Goal: Task Accomplishment & Management: Use online tool/utility

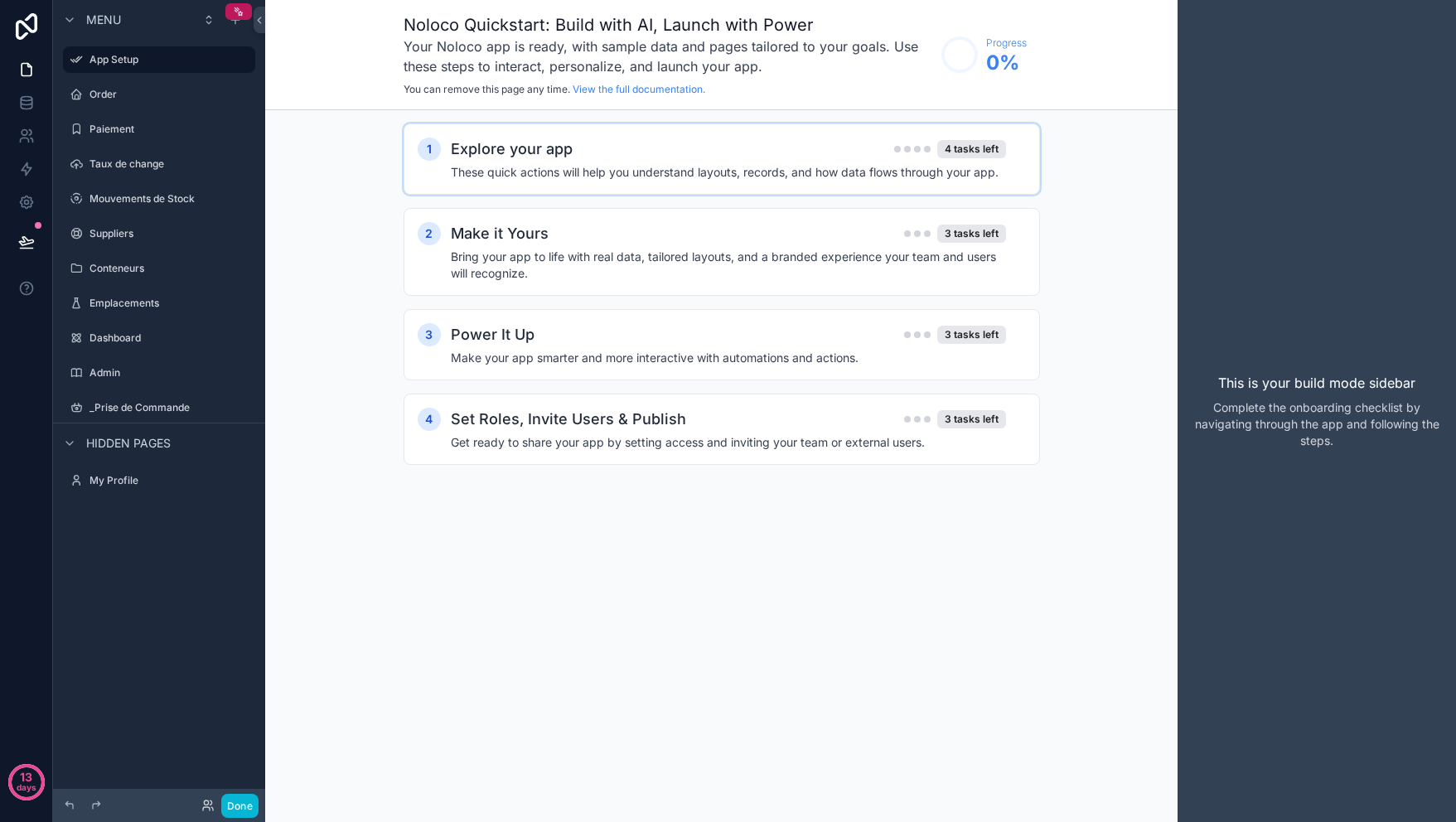
click at [715, 179] on h4 "These quick actions will help you understand layouts, records, and how data flo…" at bounding box center [728, 172] width 555 height 17
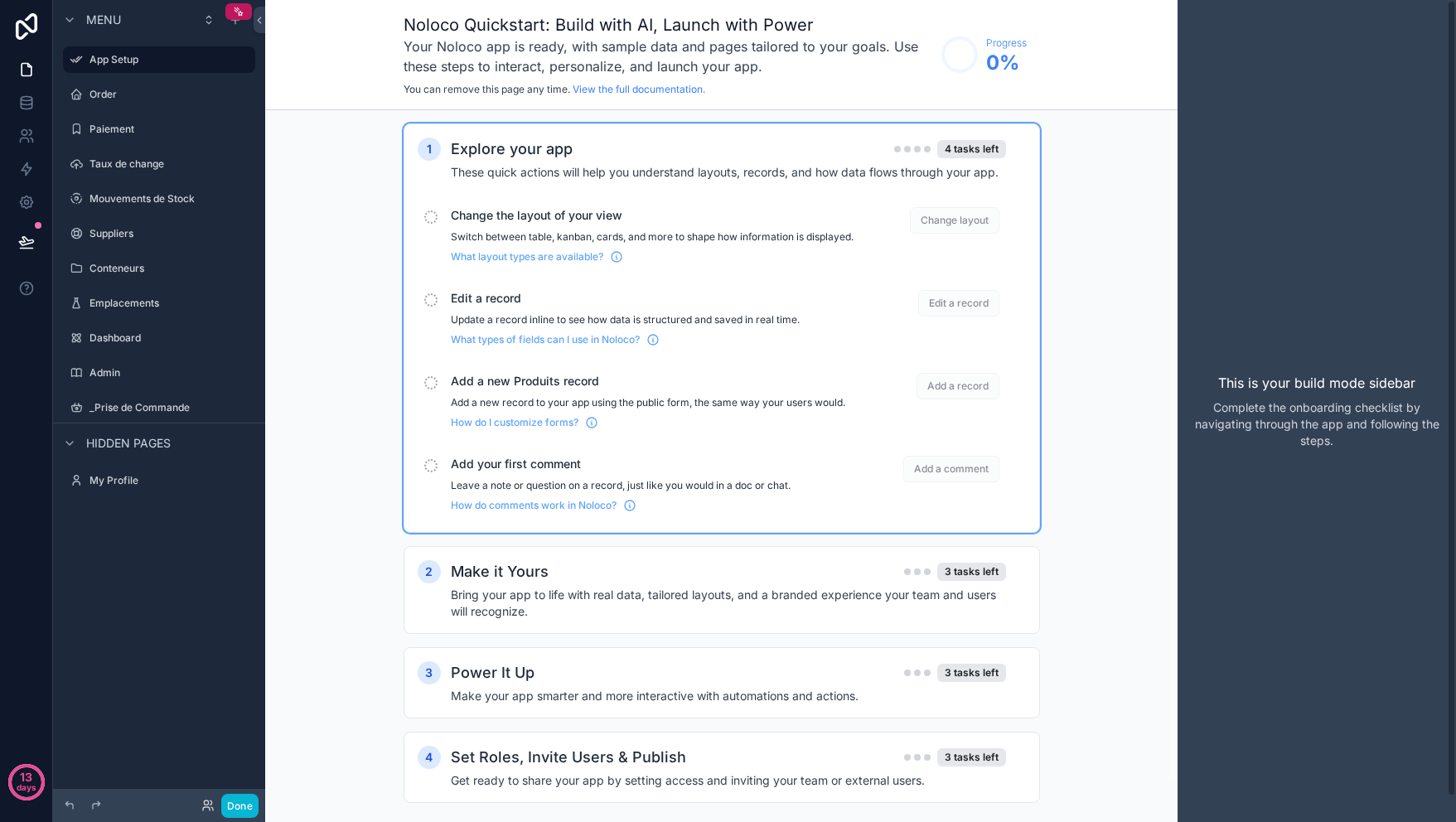
click at [684, 244] on p "Switch between table, kanban, cards, and more to shape how information is displ…" at bounding box center [652, 236] width 403 height 13
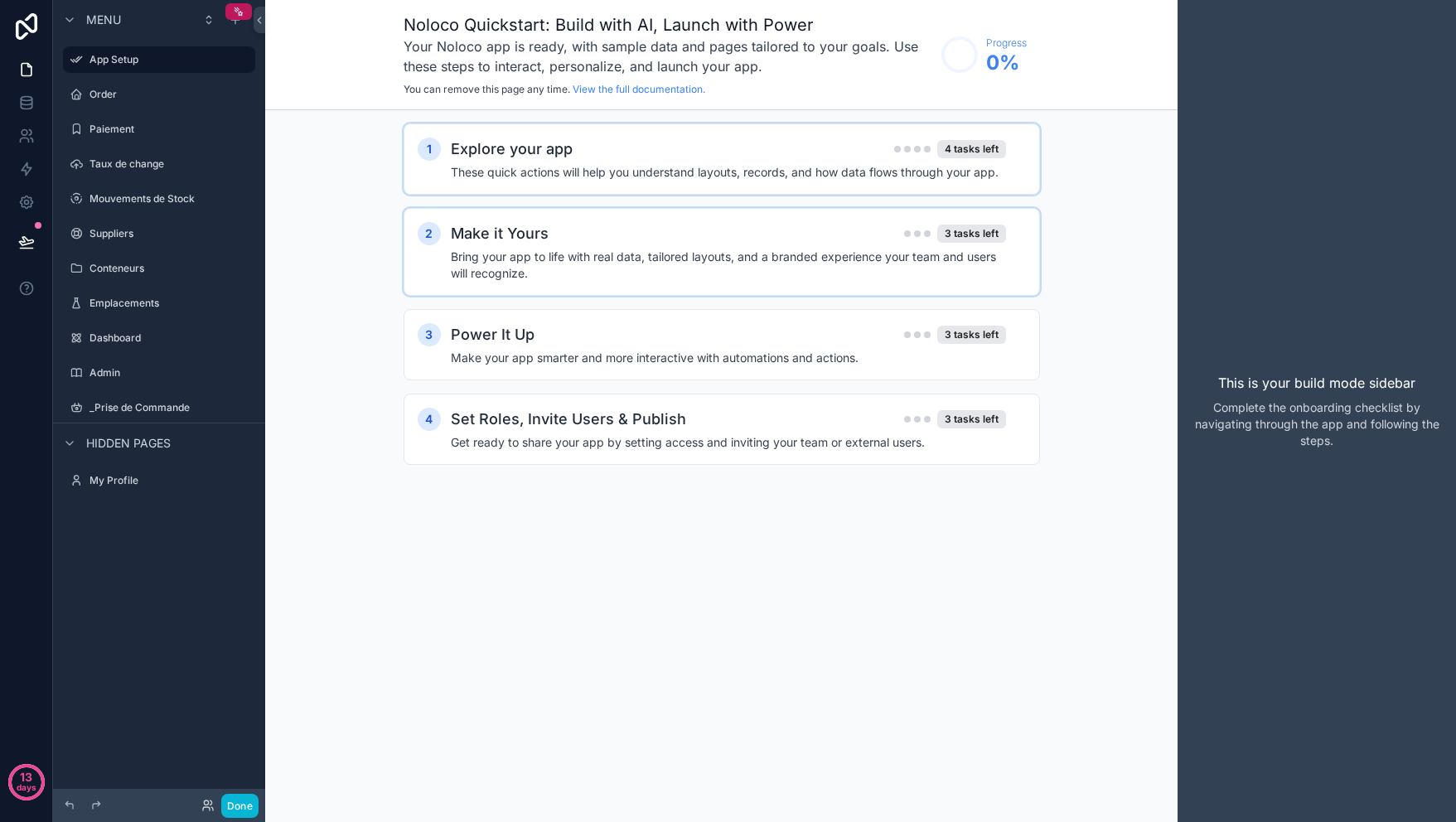
click at [680, 250] on h4 "Bring your app to life with real data, tailored layouts, and a branded experien…" at bounding box center [728, 265] width 555 height 33
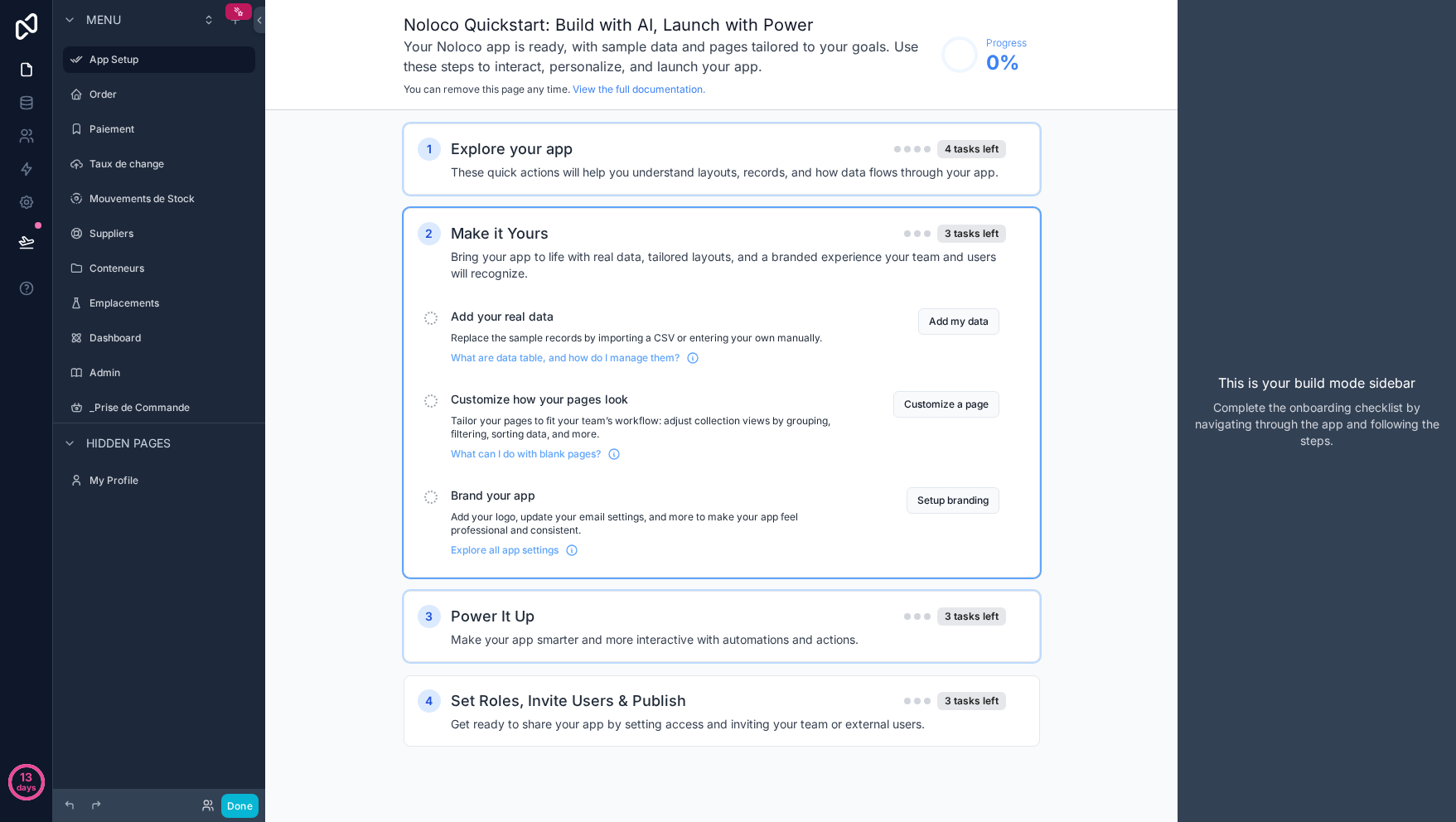
click at [707, 635] on h4 "Make your app smarter and more interactive with automations and actions." at bounding box center [728, 639] width 555 height 17
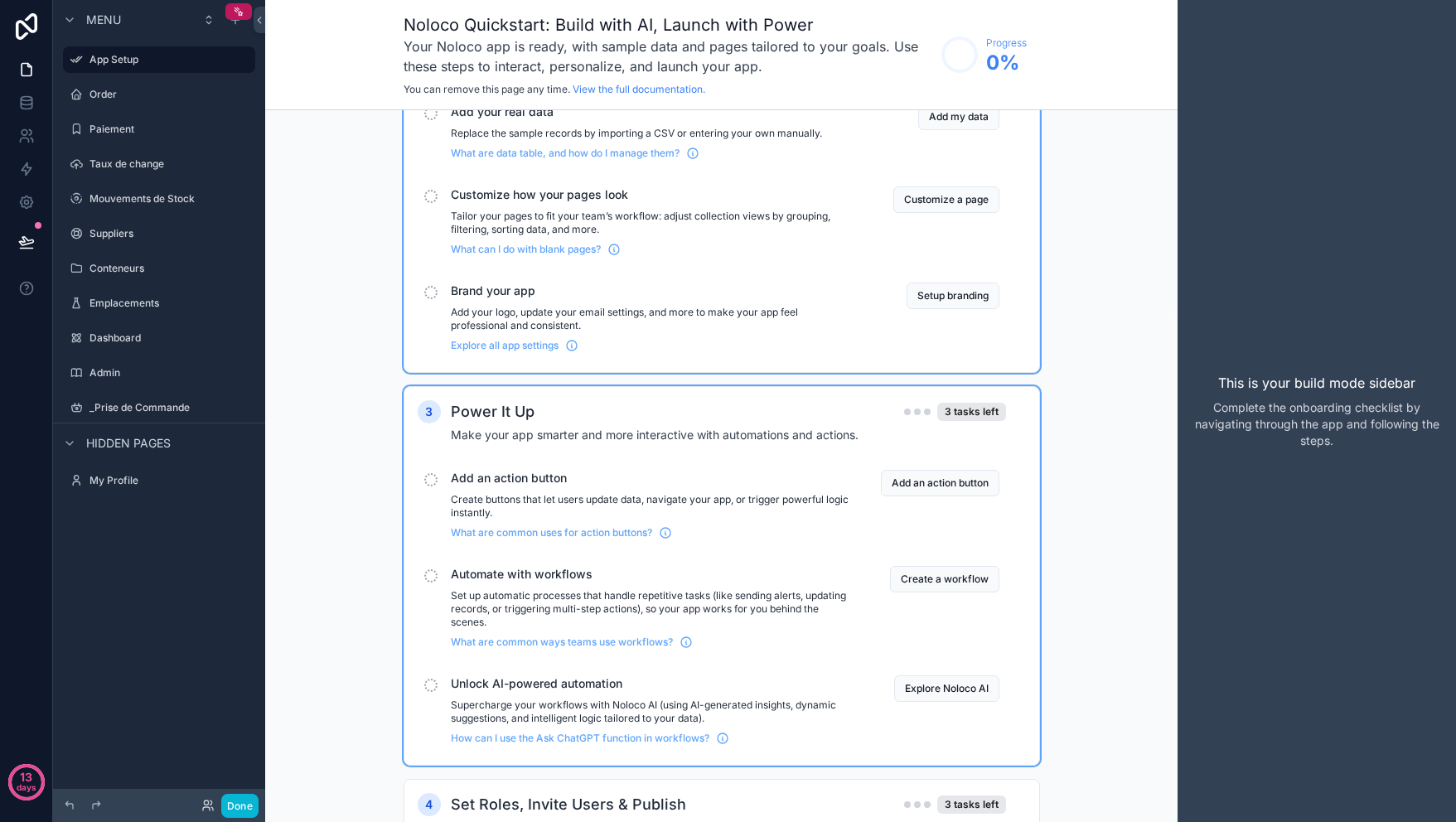
scroll to position [279, 0]
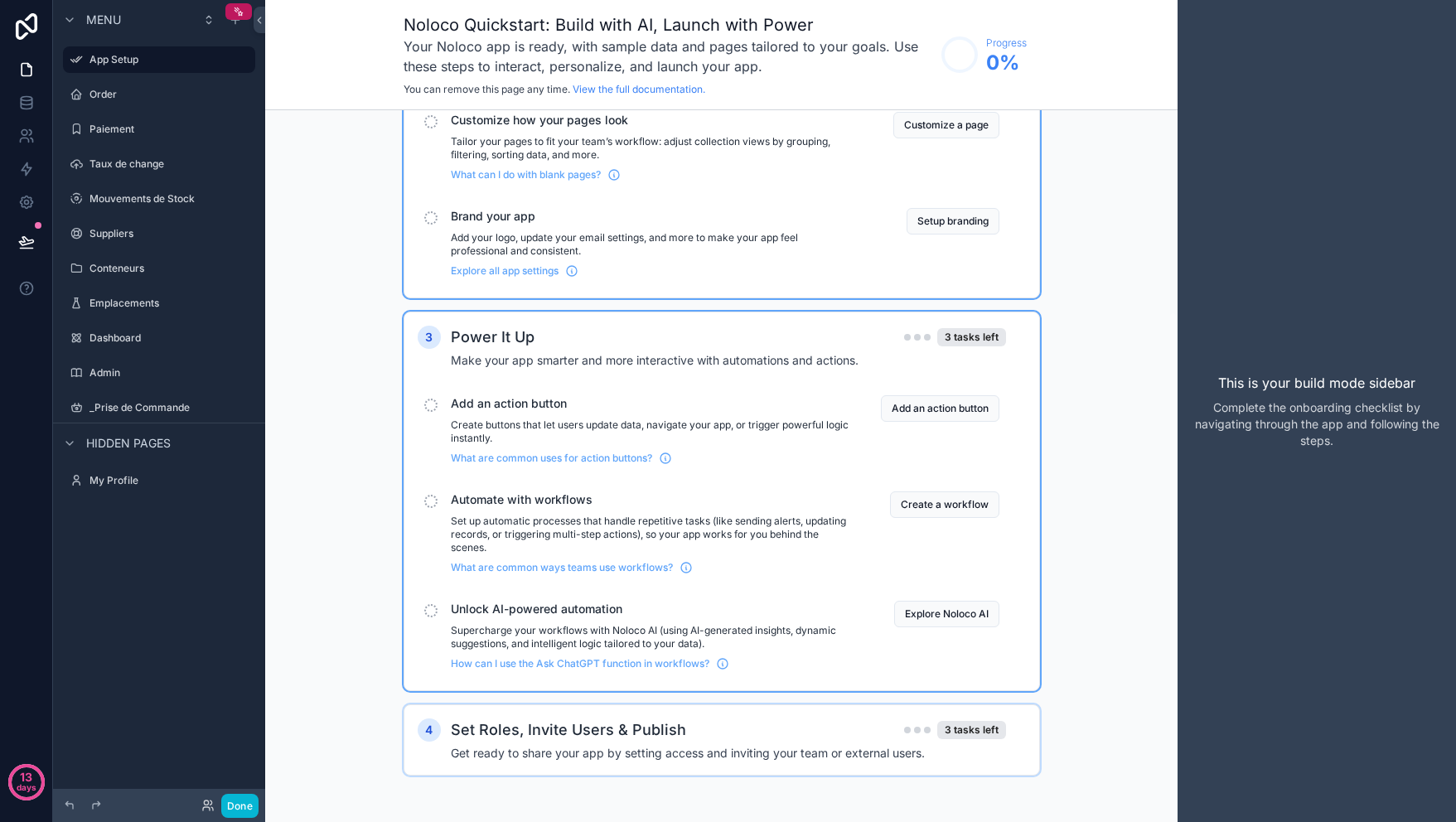
click at [666, 734] on h2 "Set Roles, Invite Users & Publish" at bounding box center [568, 730] width 235 height 24
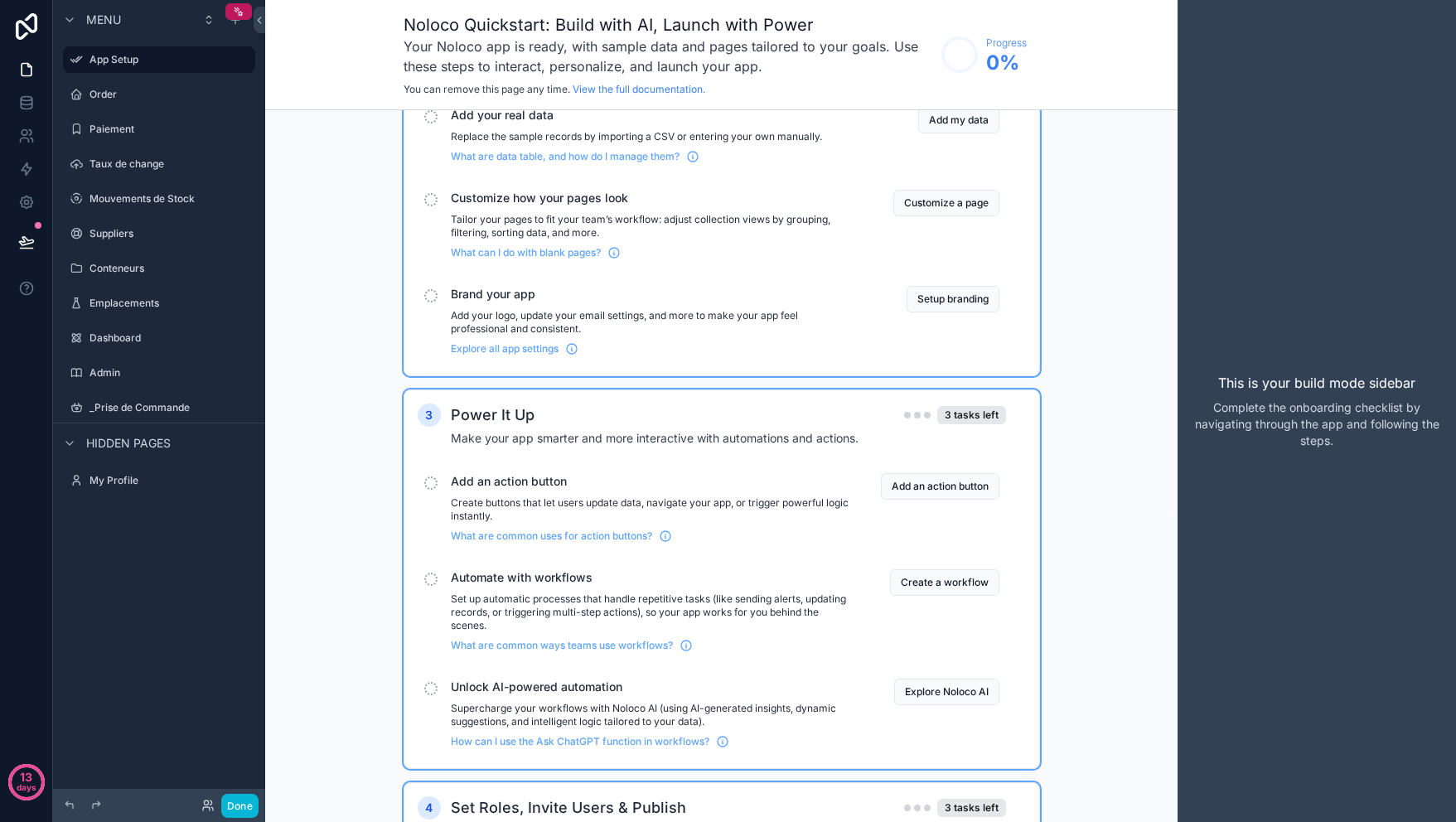
scroll to position [0, 0]
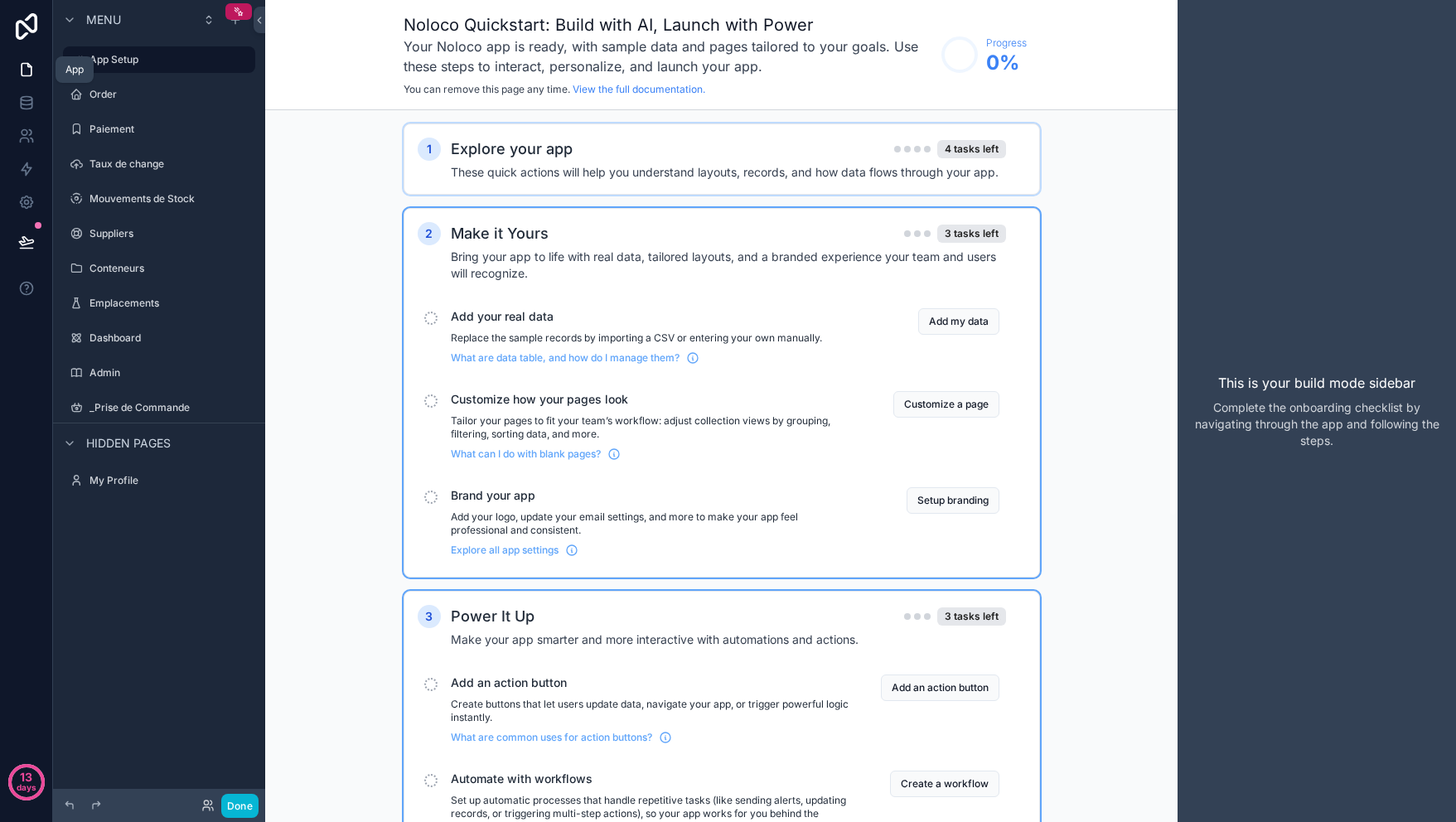
click at [26, 70] on icon at bounding box center [26, 69] width 17 height 17
click at [168, 99] on label "Order" at bounding box center [156, 94] width 133 height 13
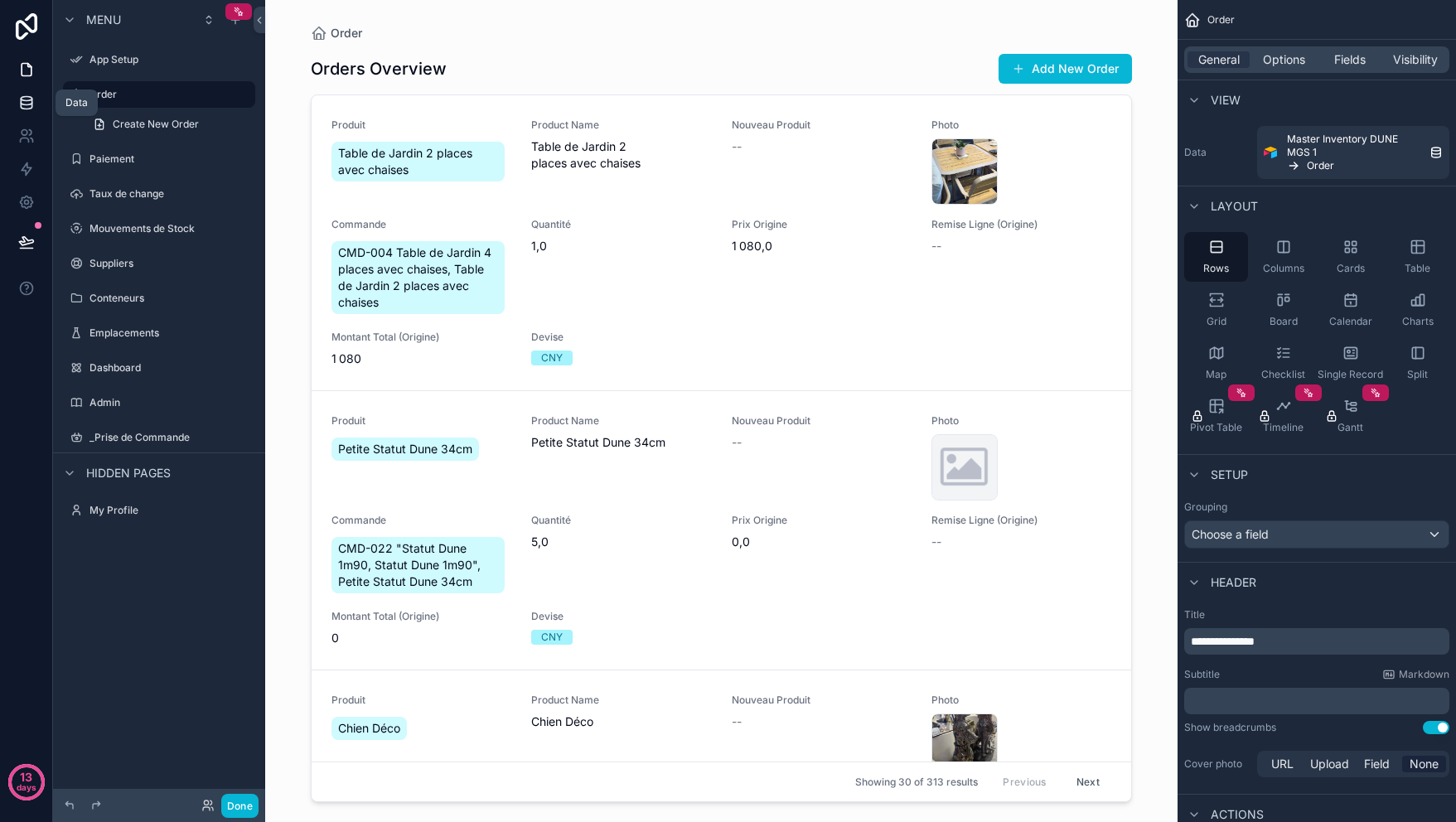
click at [28, 100] on icon at bounding box center [26, 99] width 10 height 4
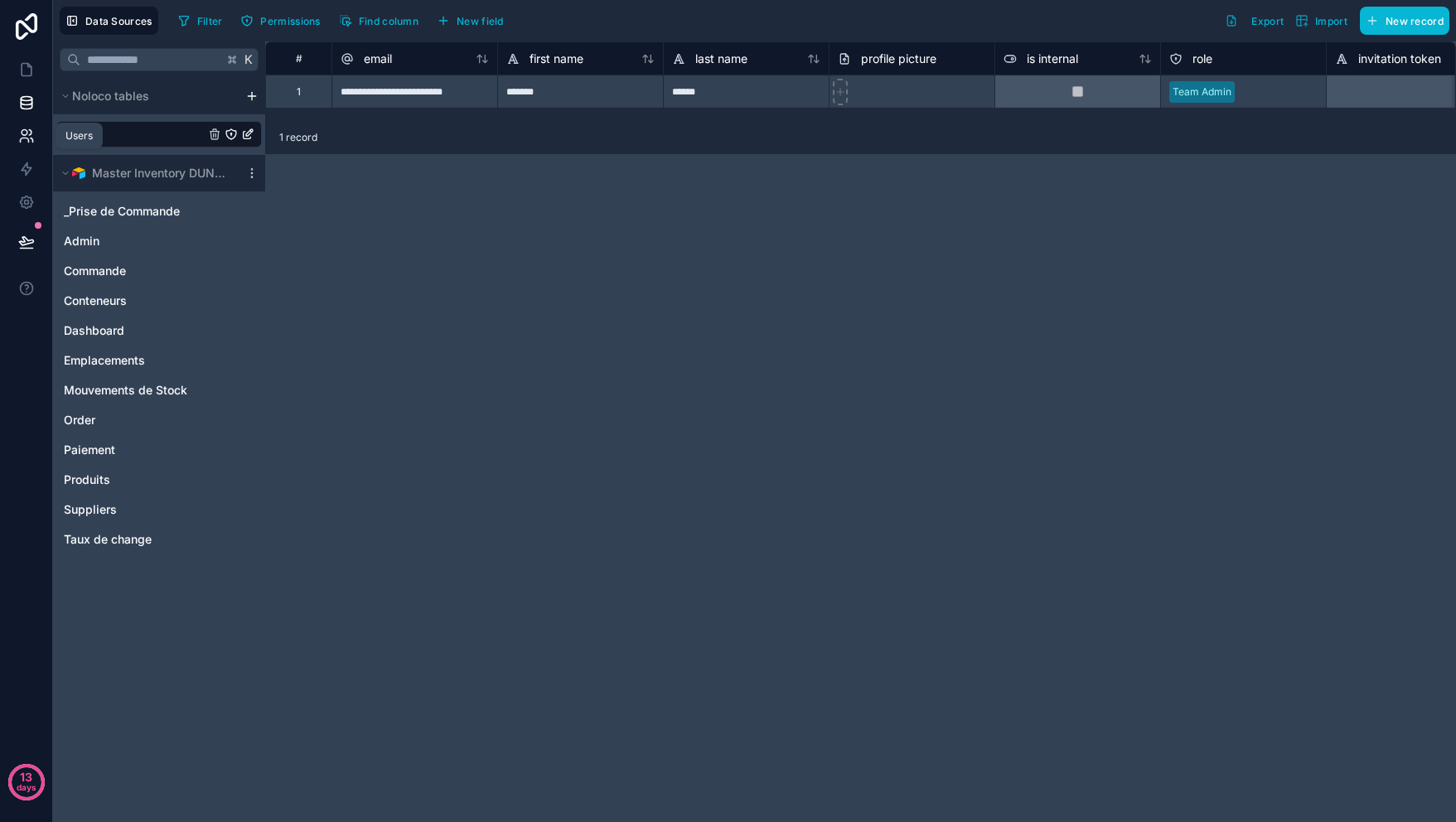
click at [24, 132] on icon at bounding box center [26, 135] width 17 height 17
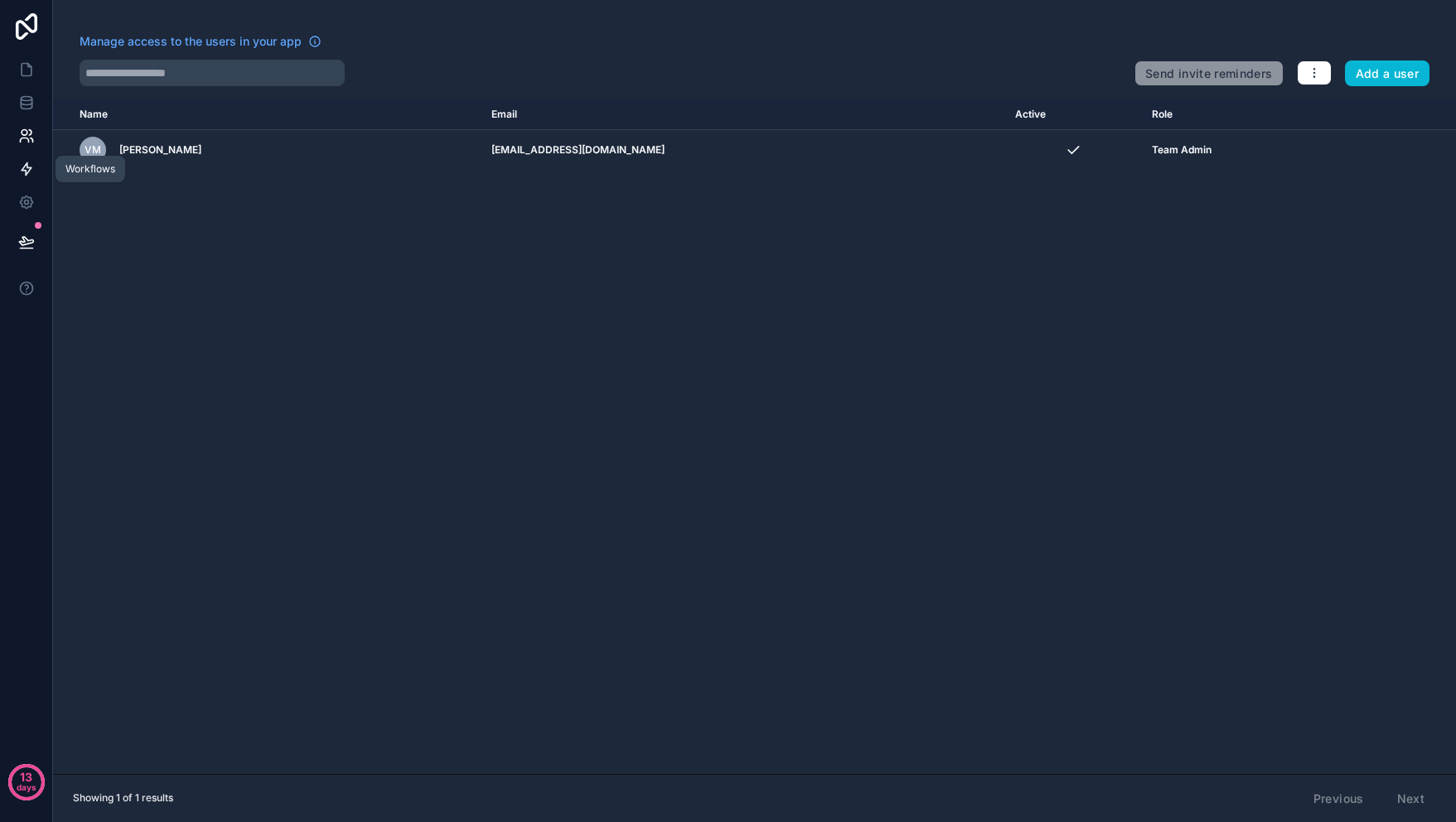
click at [19, 157] on link at bounding box center [26, 169] width 52 height 33
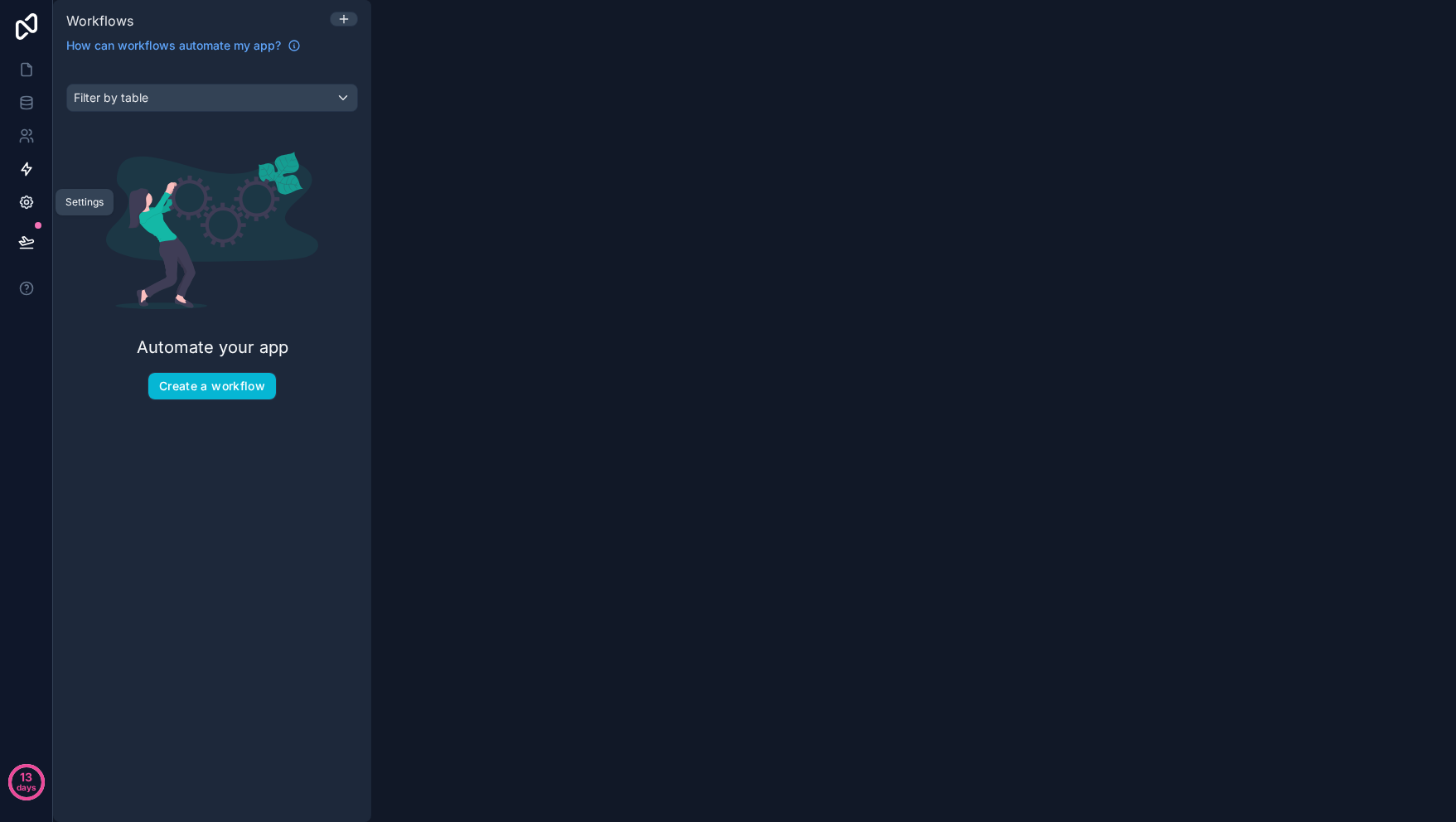
click at [21, 191] on link at bounding box center [26, 202] width 52 height 33
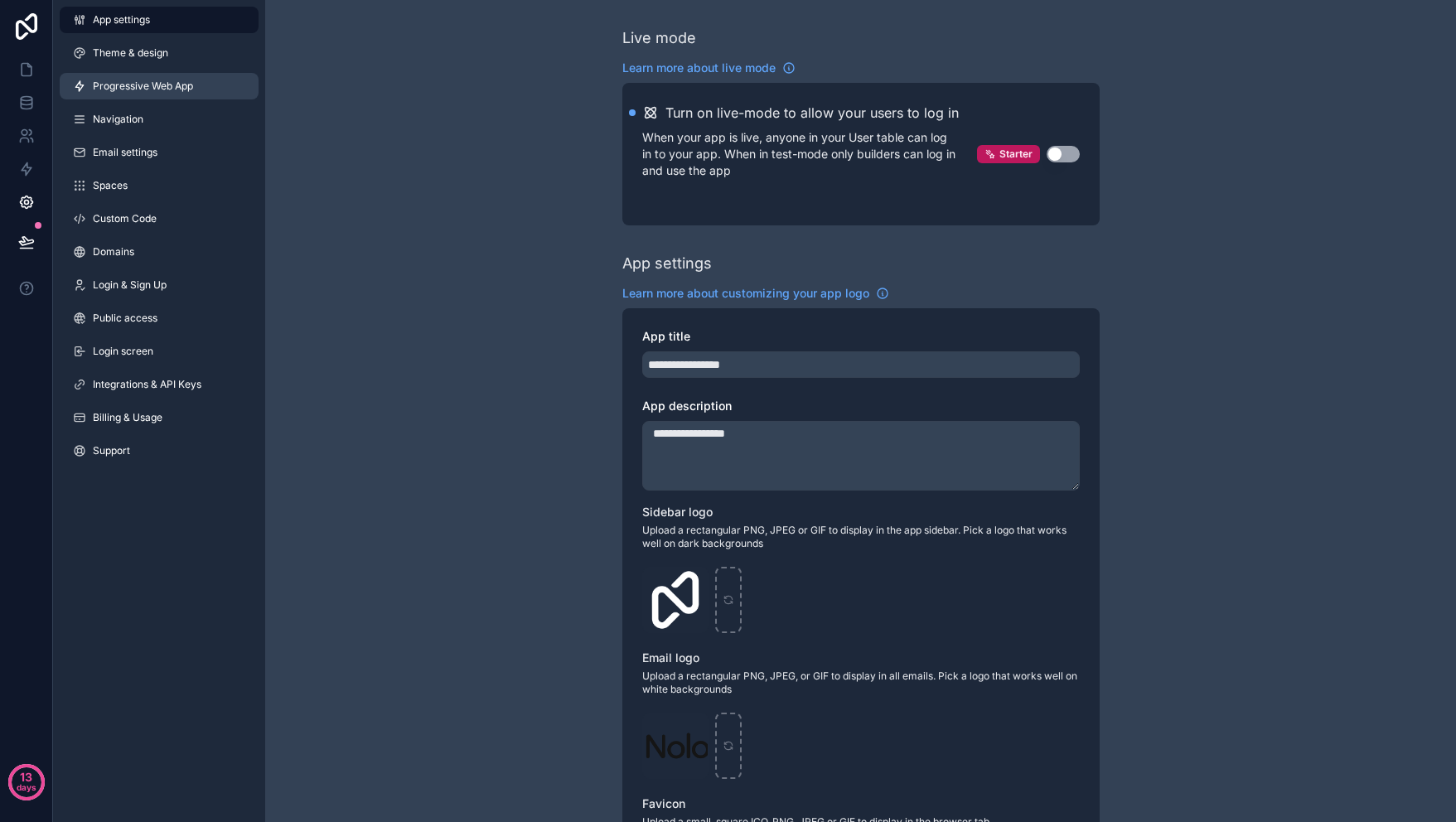
click at [175, 92] on span "Progressive Web App" at bounding box center [142, 85] width 100 height 13
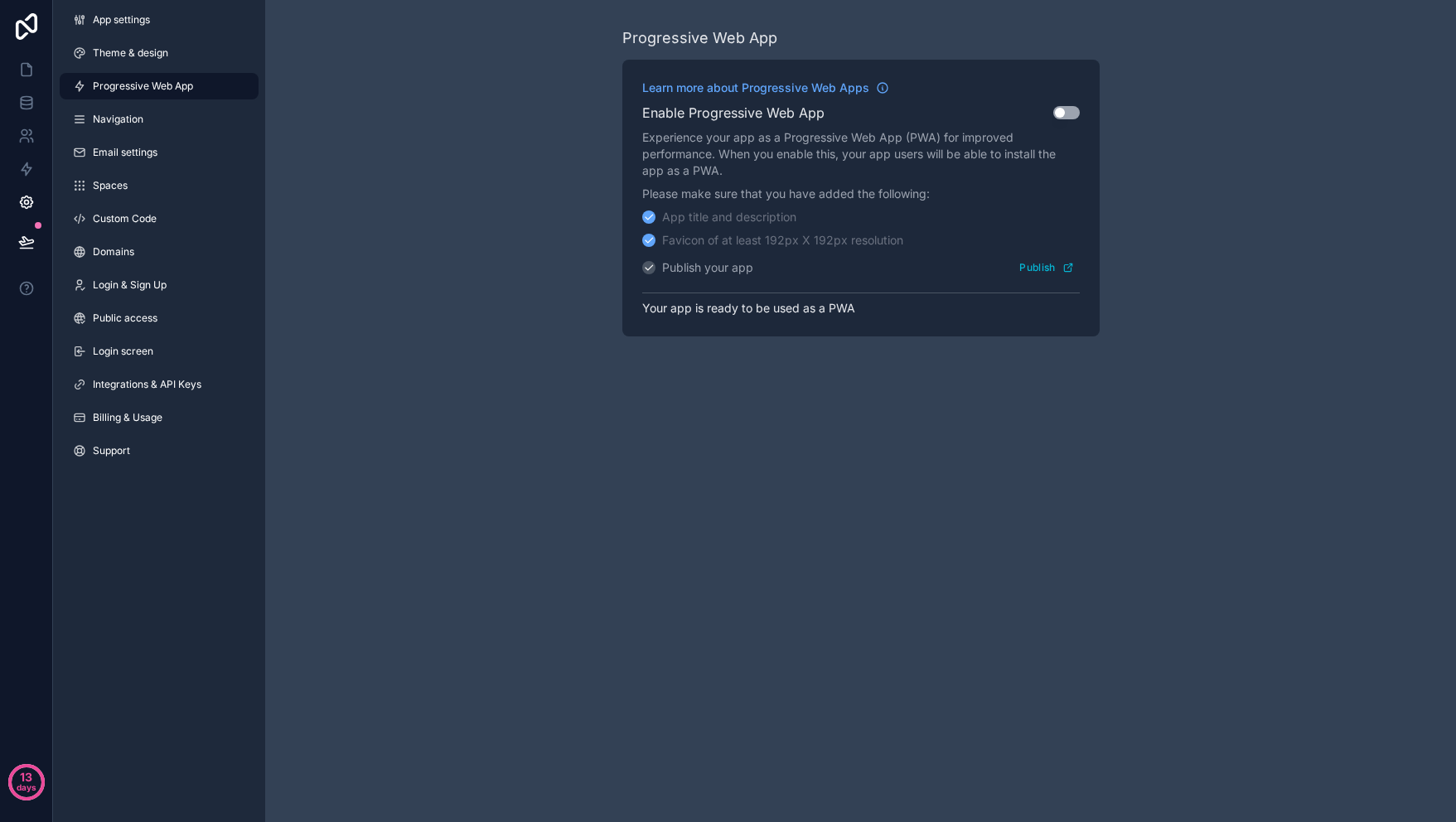
click at [1067, 112] on button "Use setting" at bounding box center [1066, 112] width 26 height 13
click at [172, 146] on link "Email settings" at bounding box center [159, 153] width 199 height 26
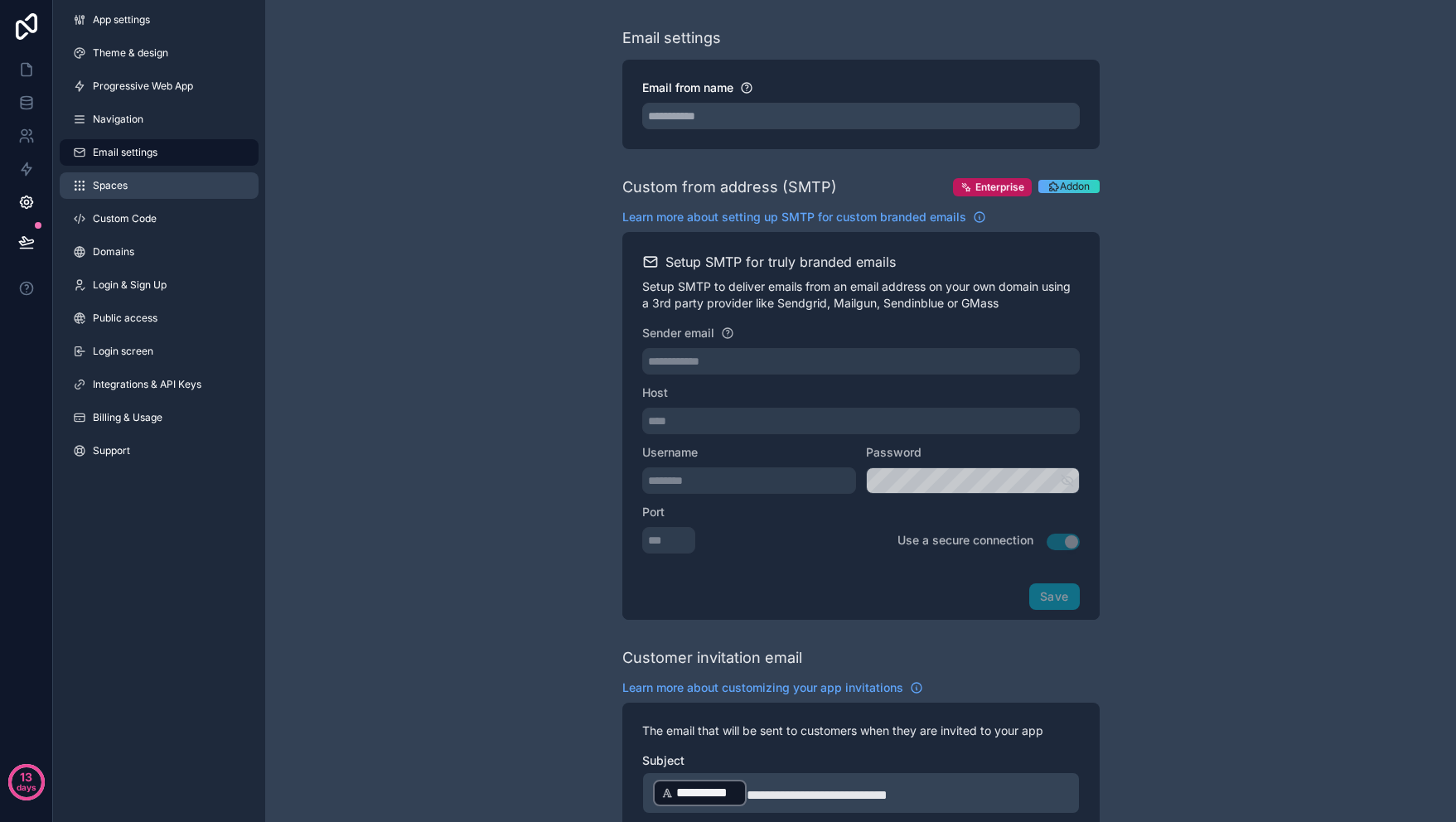
click at [169, 187] on link "Spaces" at bounding box center [159, 186] width 199 height 26
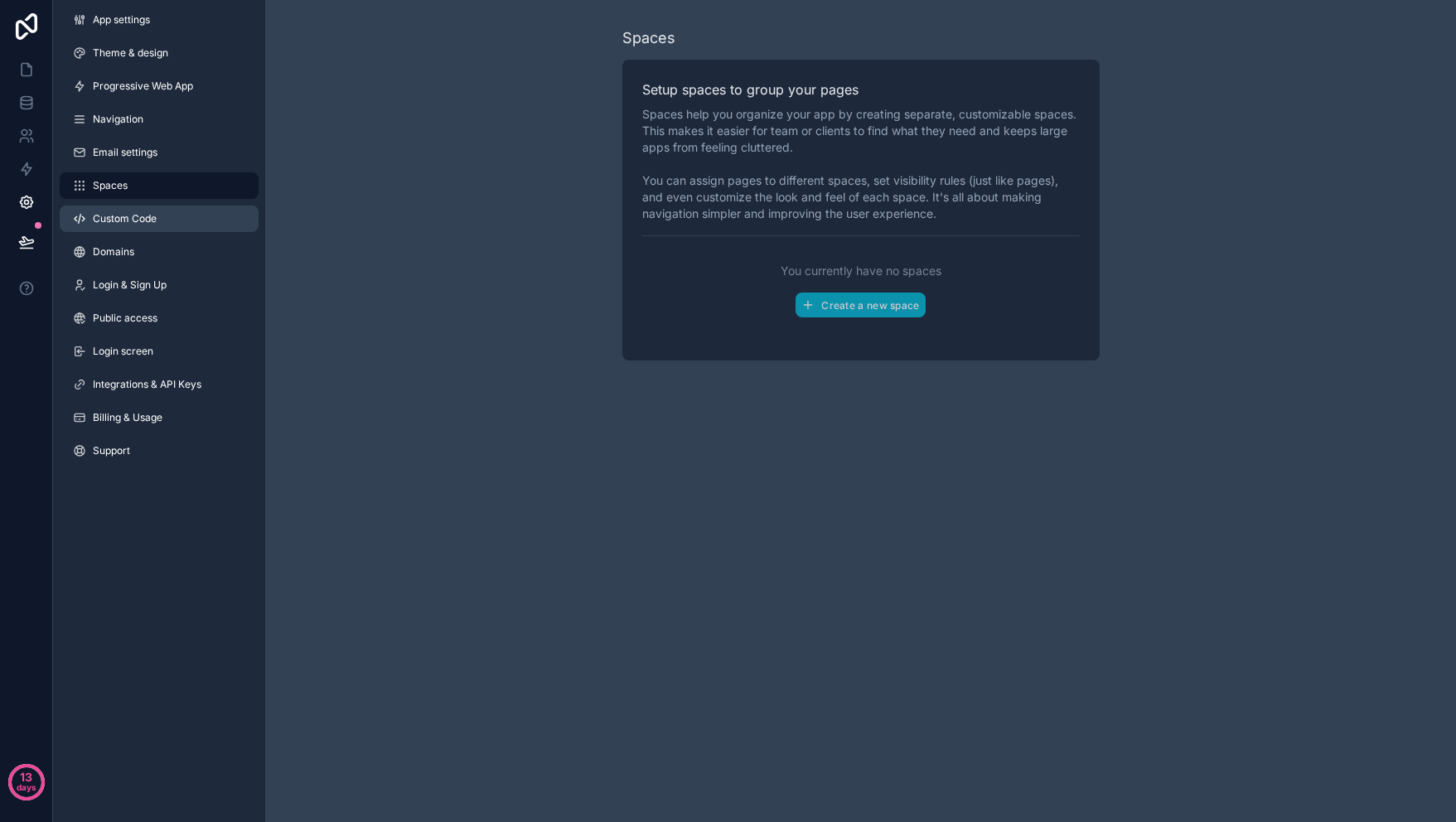
click at [160, 209] on link "Custom Code" at bounding box center [159, 219] width 199 height 26
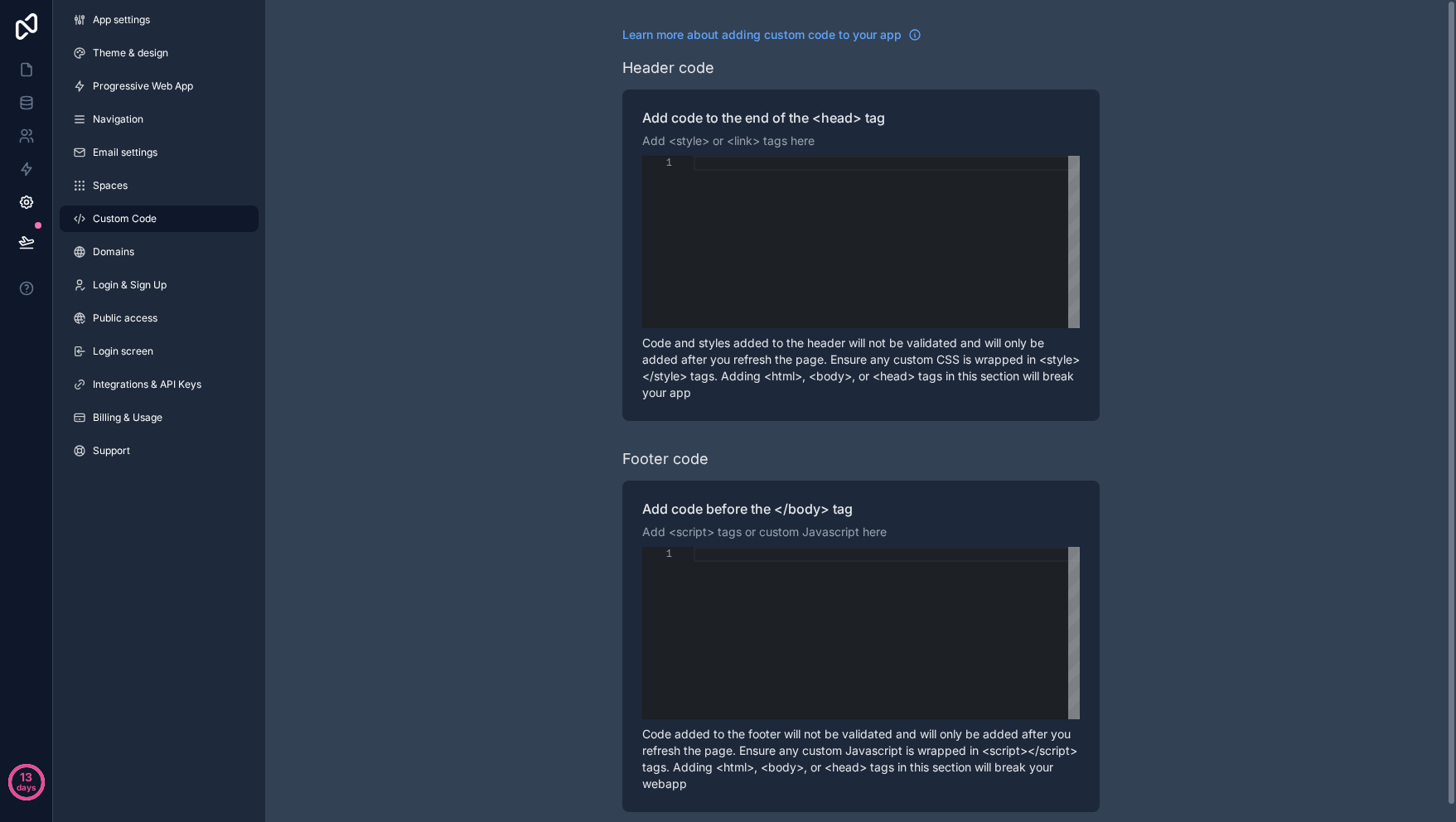
scroll to position [17, 0]
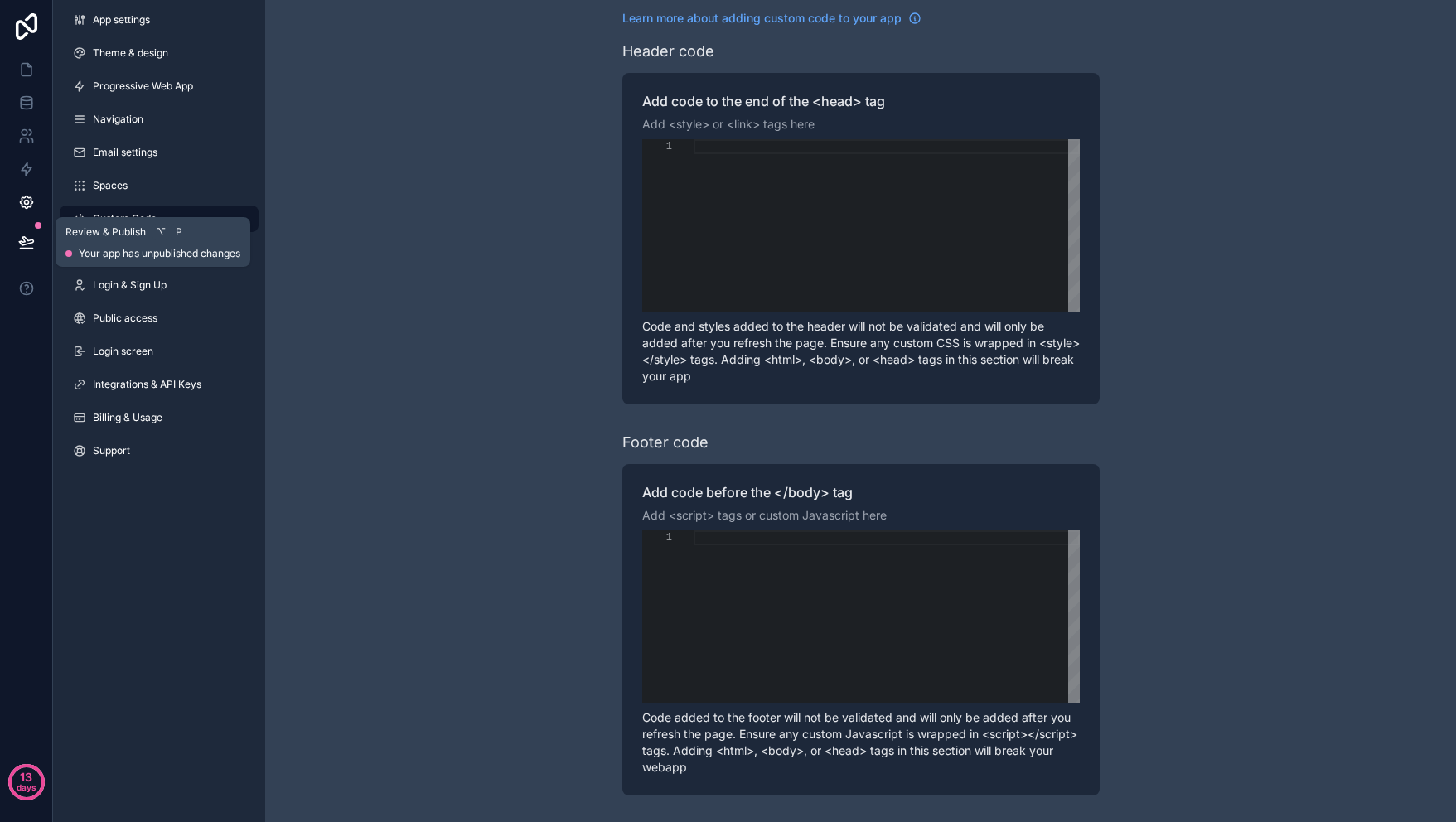
click at [17, 245] on button at bounding box center [27, 241] width 37 height 46
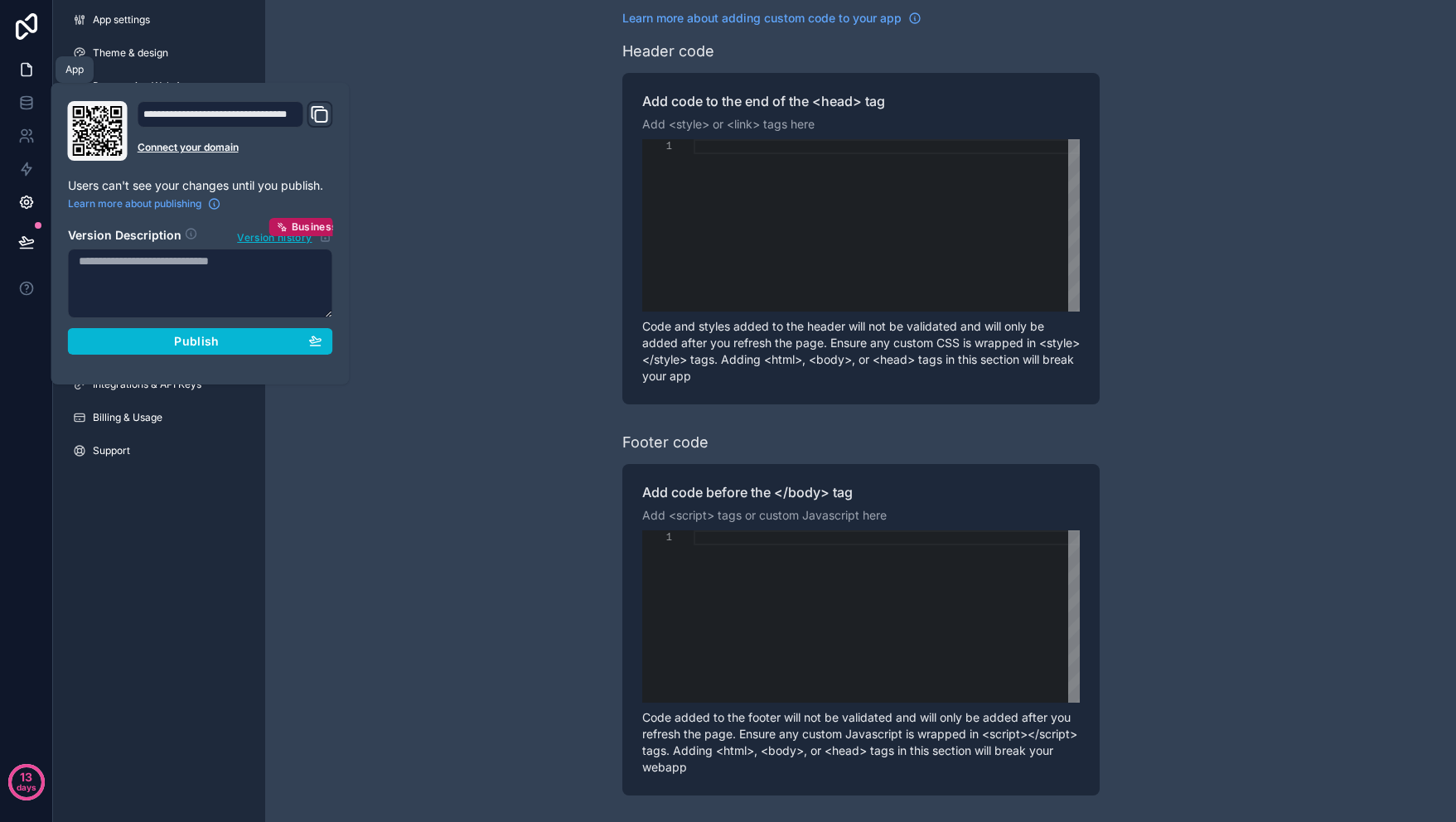
click at [31, 56] on link at bounding box center [26, 70] width 52 height 33
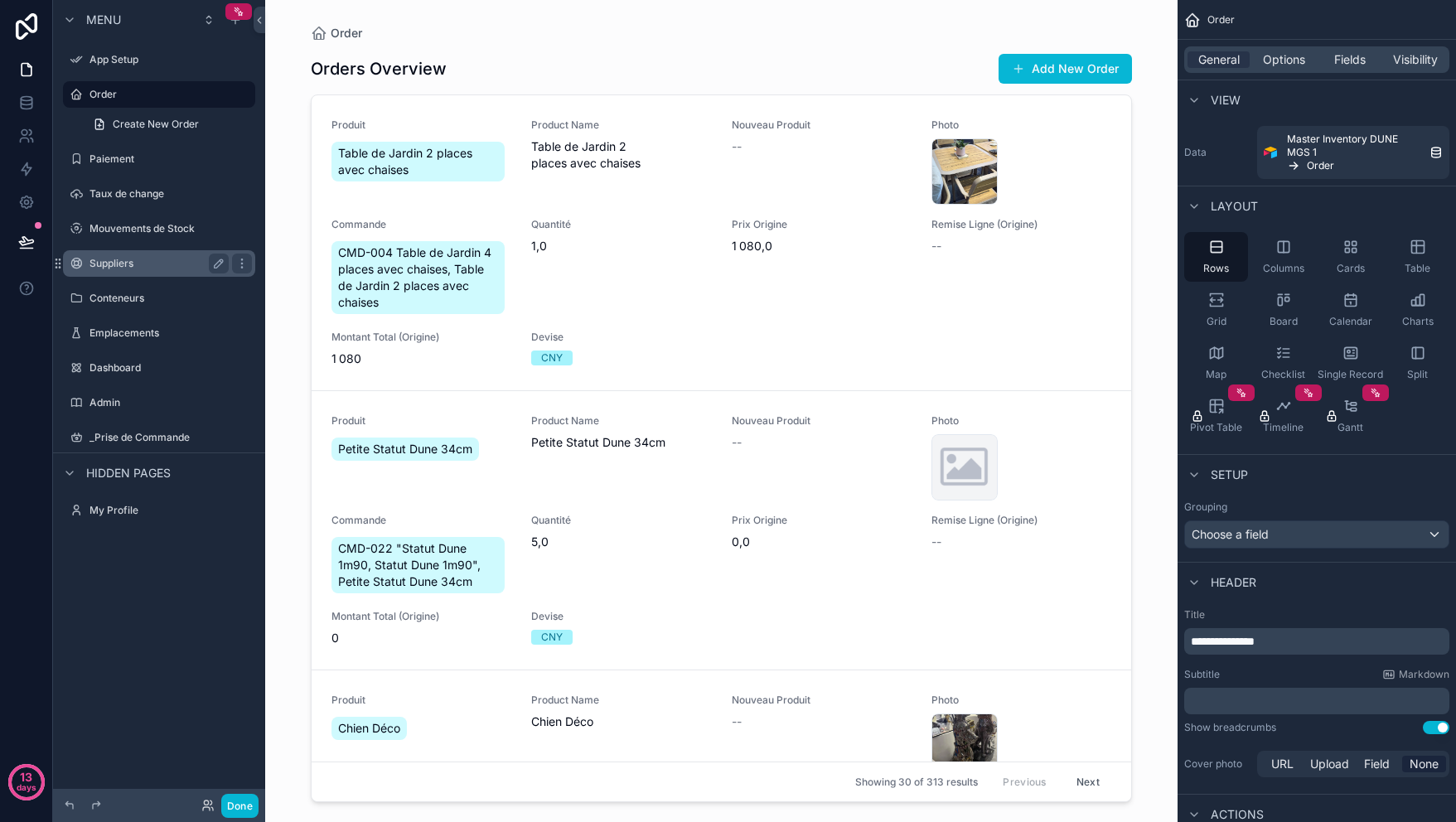
click at [153, 267] on label "Suppliers" at bounding box center [156, 263] width 133 height 13
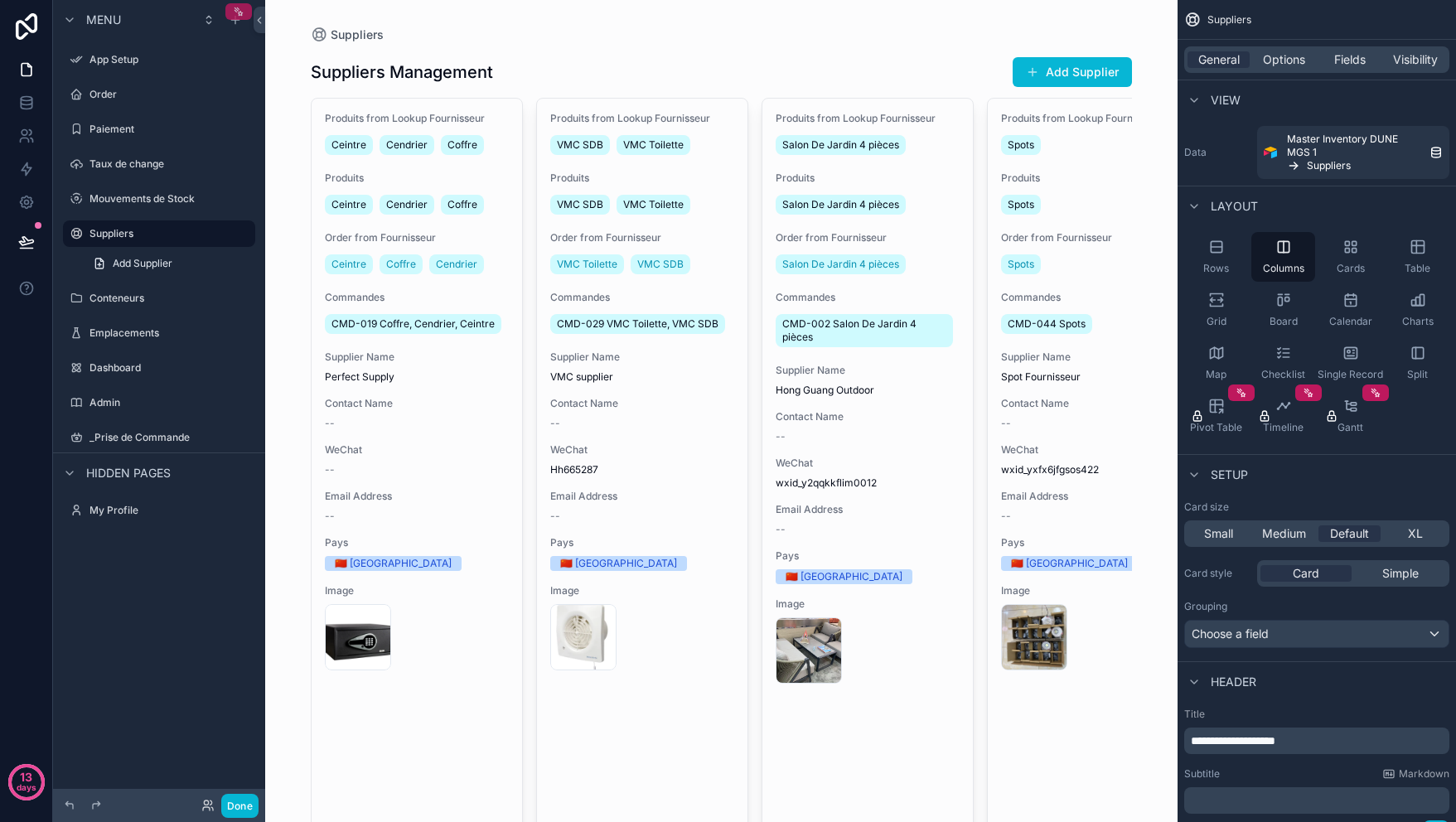
click at [244, 10] on div "scrollable content" at bounding box center [239, 11] width 26 height 17
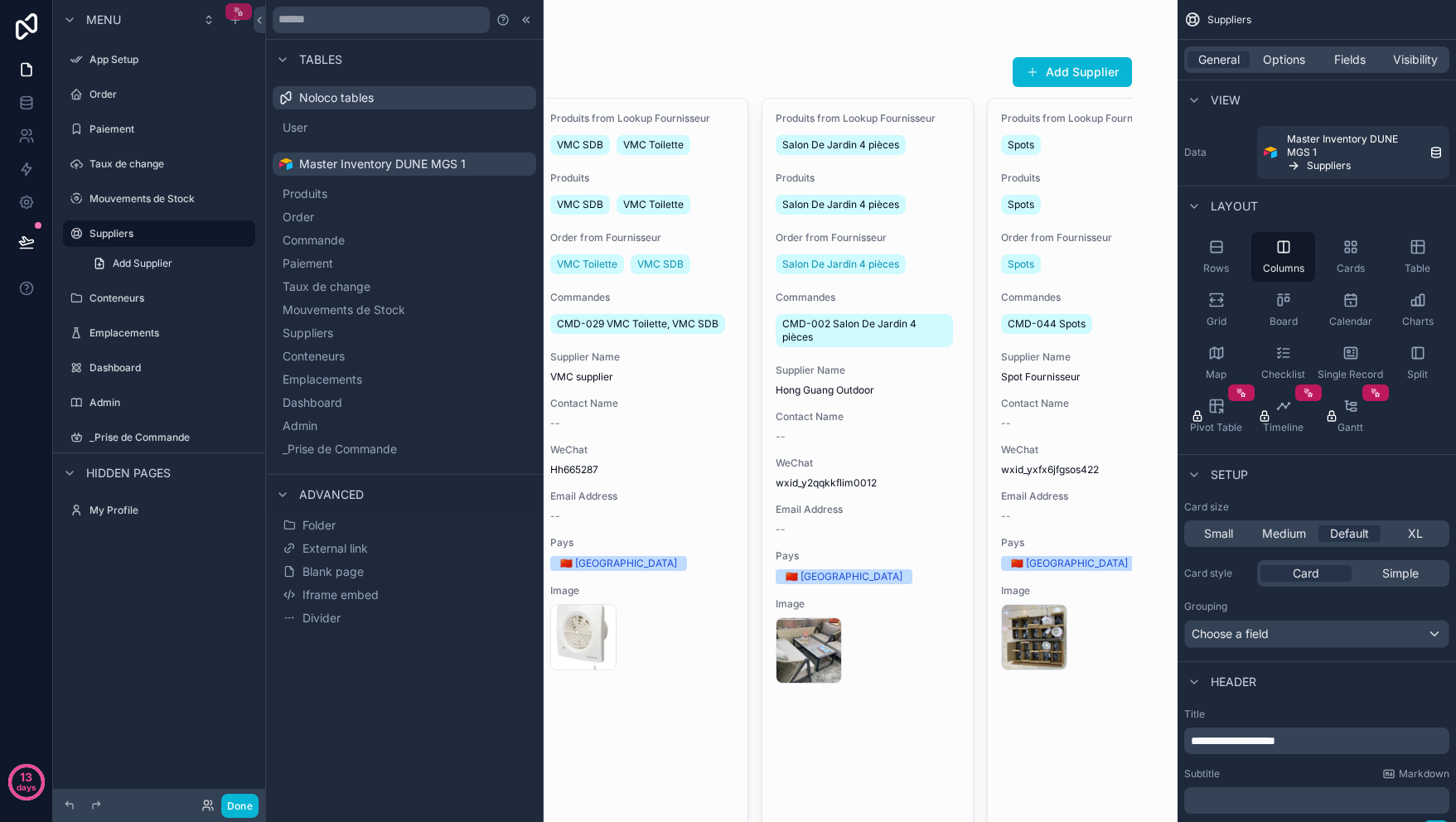
click at [244, 13] on div "scrollable content" at bounding box center [239, 11] width 26 height 17
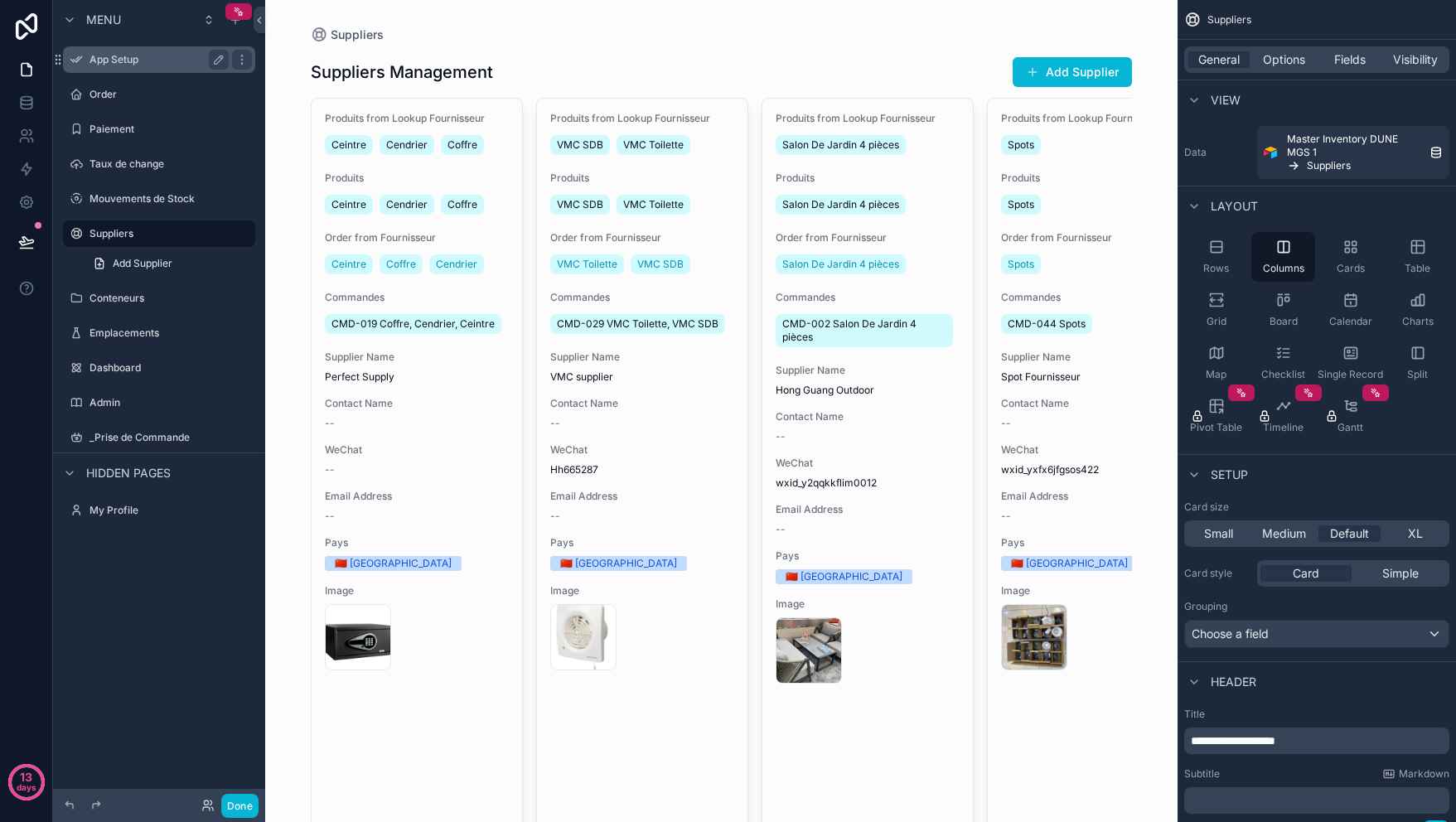
click at [152, 72] on div "App Setup" at bounding box center [159, 59] width 186 height 26
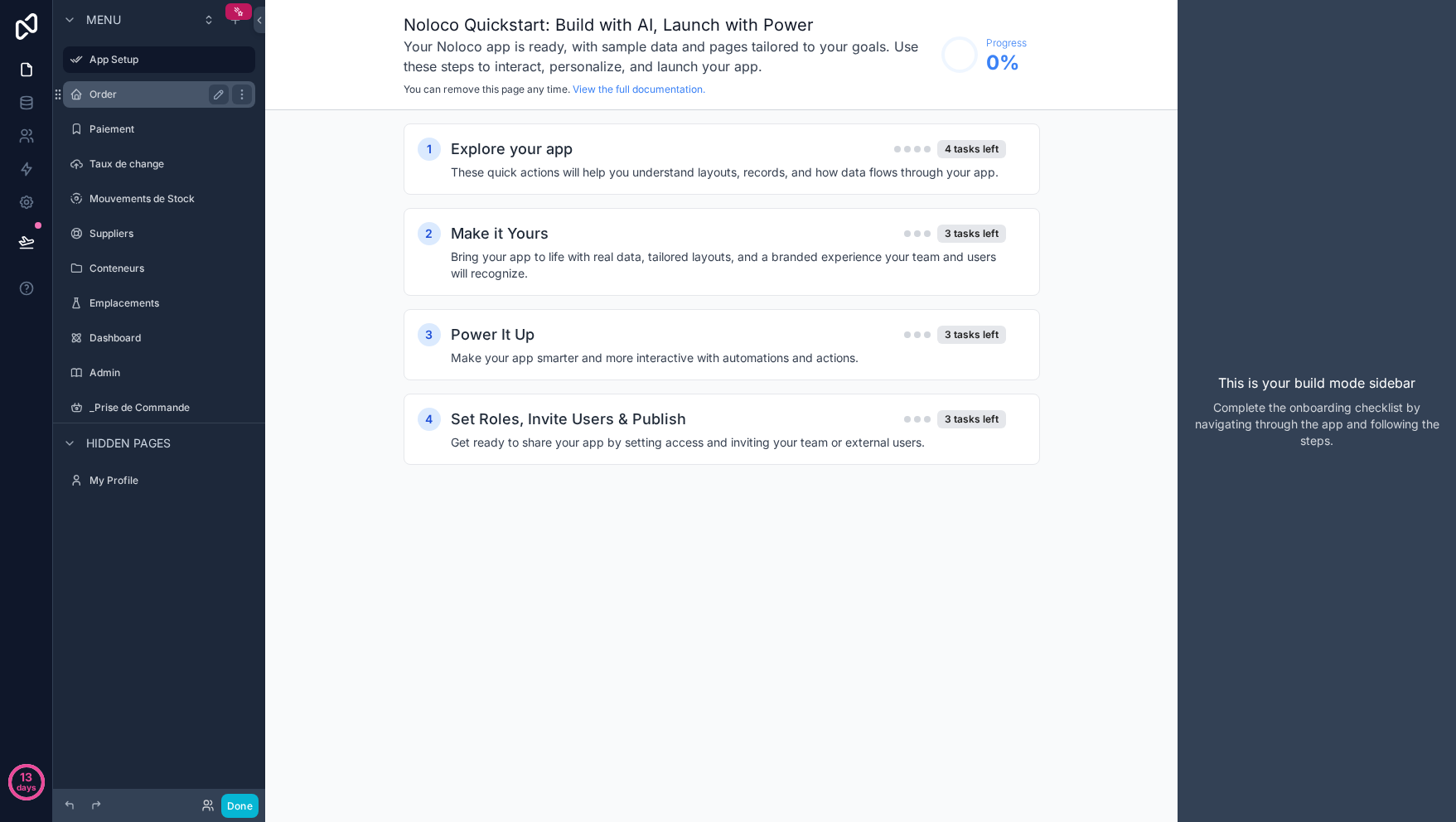
click at [154, 96] on label "Order" at bounding box center [156, 94] width 133 height 13
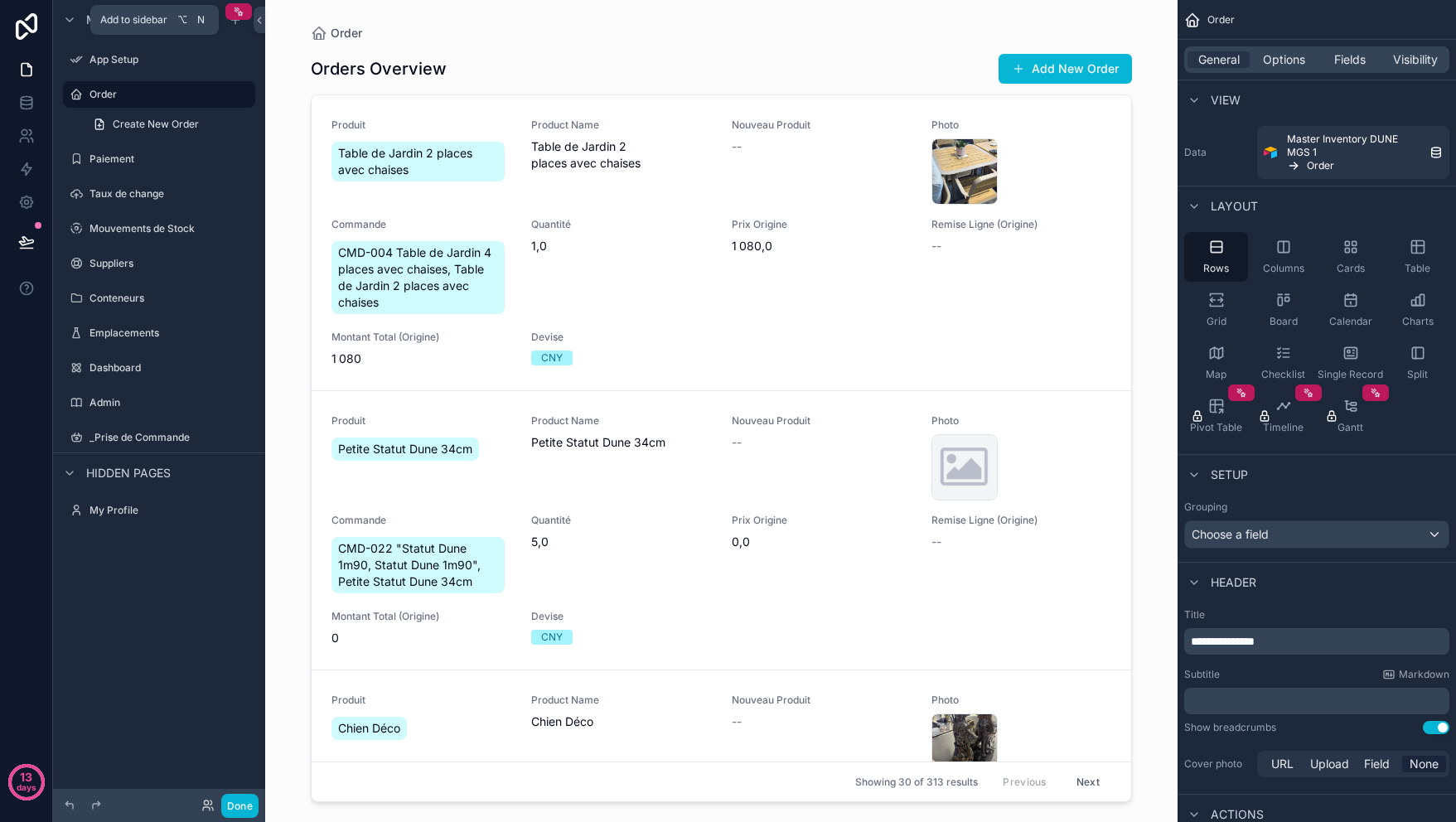
drag, startPoint x: 233, startPoint y: 8, endPoint x: 151, endPoint y: 19, distance: 82.7
click at [151, 19] on div "Add to sidebar ⌥ N 13 days Menu App Setup Order Create New Order Paiement Taux …" at bounding box center [728, 411] width 1456 height 822
drag, startPoint x: 235, startPoint y: 10, endPoint x: 160, endPoint y: 8, distance: 75.0
click at [160, 8] on div "Menu" at bounding box center [159, 20] width 212 height 40
click at [241, 25] on icon "scrollable content" at bounding box center [235, 19] width 13 height 13
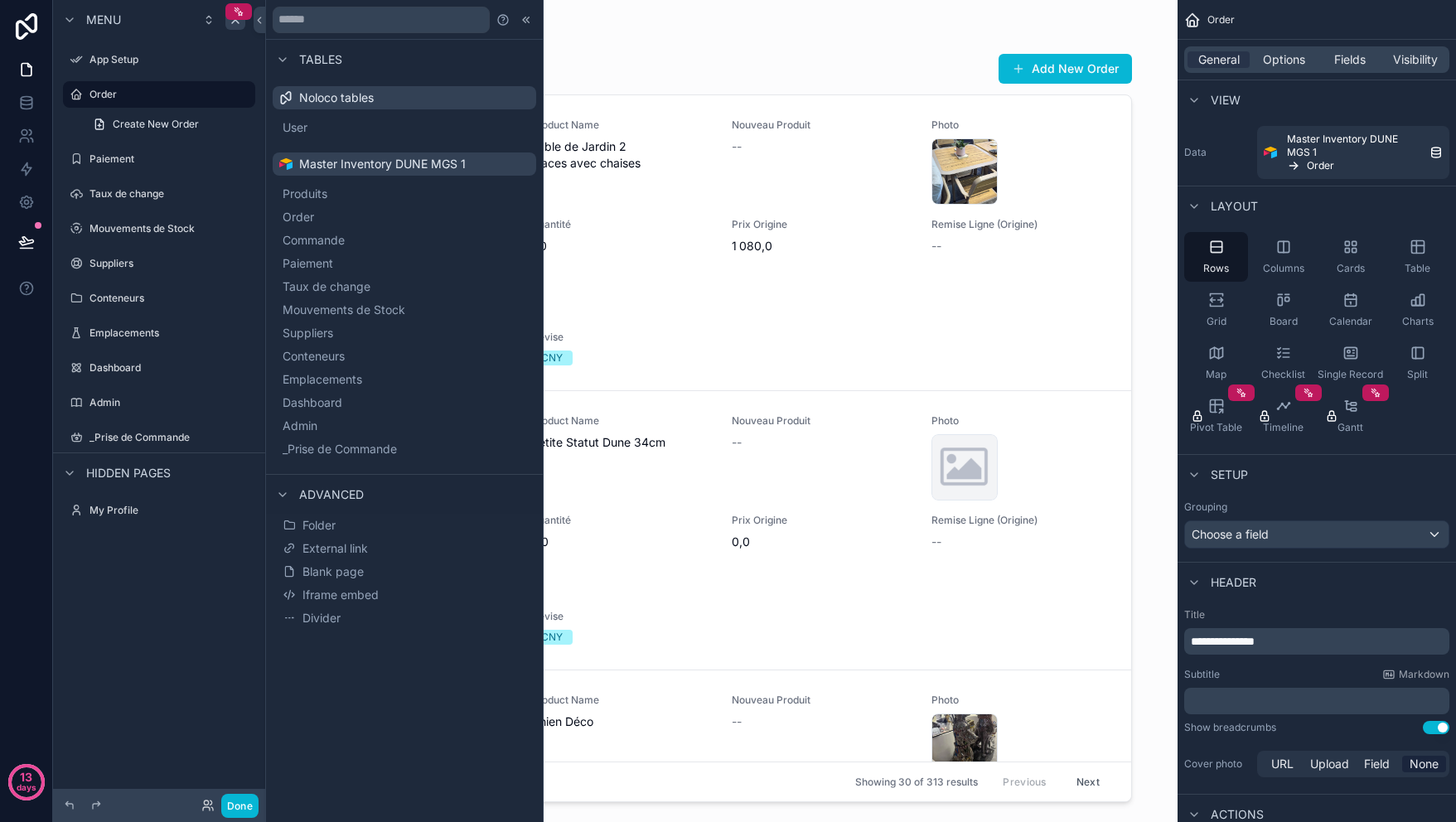
click at [402, 655] on div "Tables Noloco tables User Master Inventory DUNE MGS 1 Produits Order Commande P…" at bounding box center [405, 411] width 277 height 822
click at [166, 92] on label "Order" at bounding box center [156, 94] width 133 height 13
click at [242, 96] on icon "scrollable content" at bounding box center [242, 94] width 13 height 13
click at [125, 15] on div "Menu" at bounding box center [159, 20] width 212 height 40
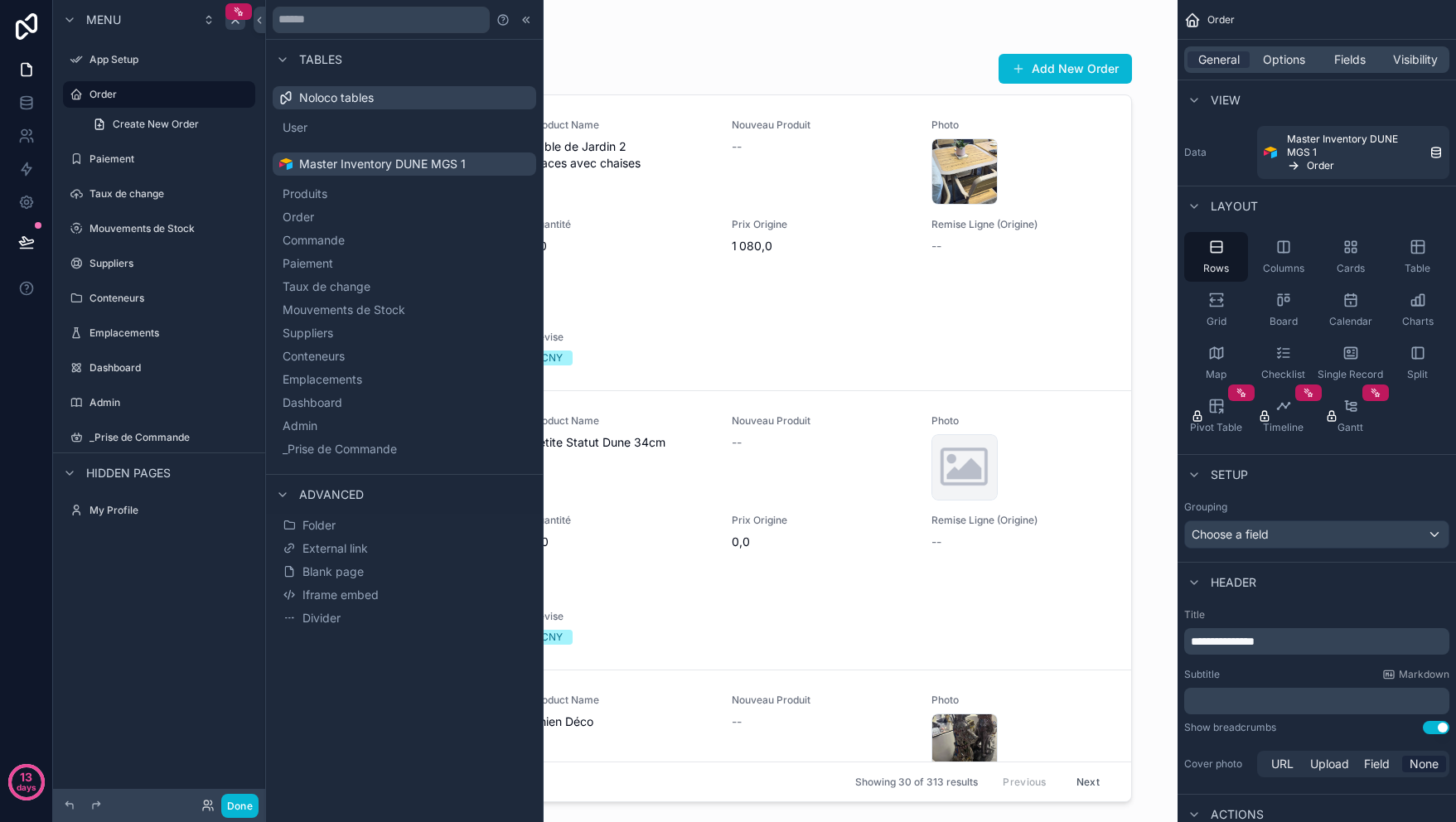
click at [112, 18] on span "Menu" at bounding box center [104, 19] width 35 height 17
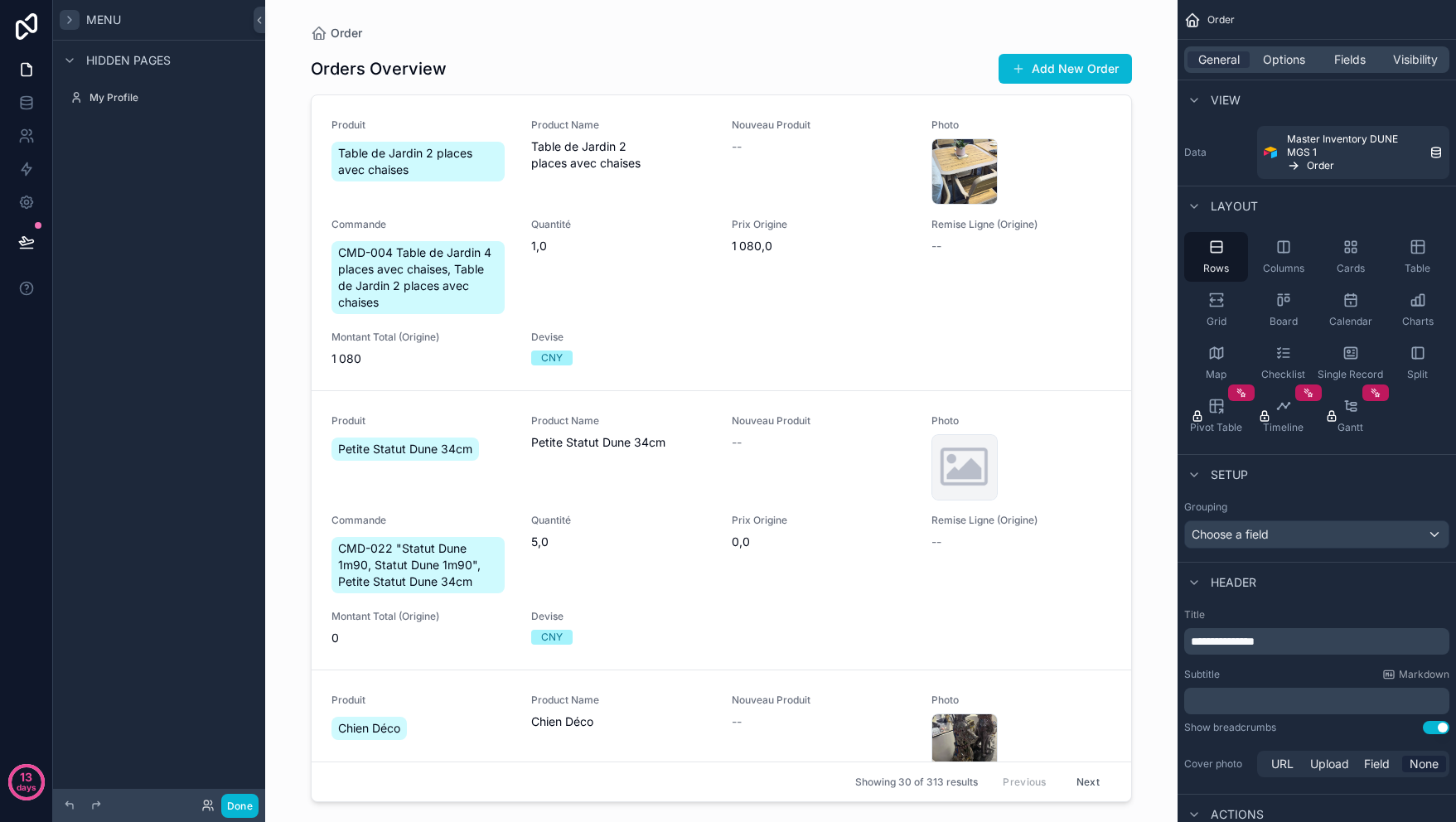
click at [78, 22] on div "scrollable content" at bounding box center [69, 19] width 20 height 20
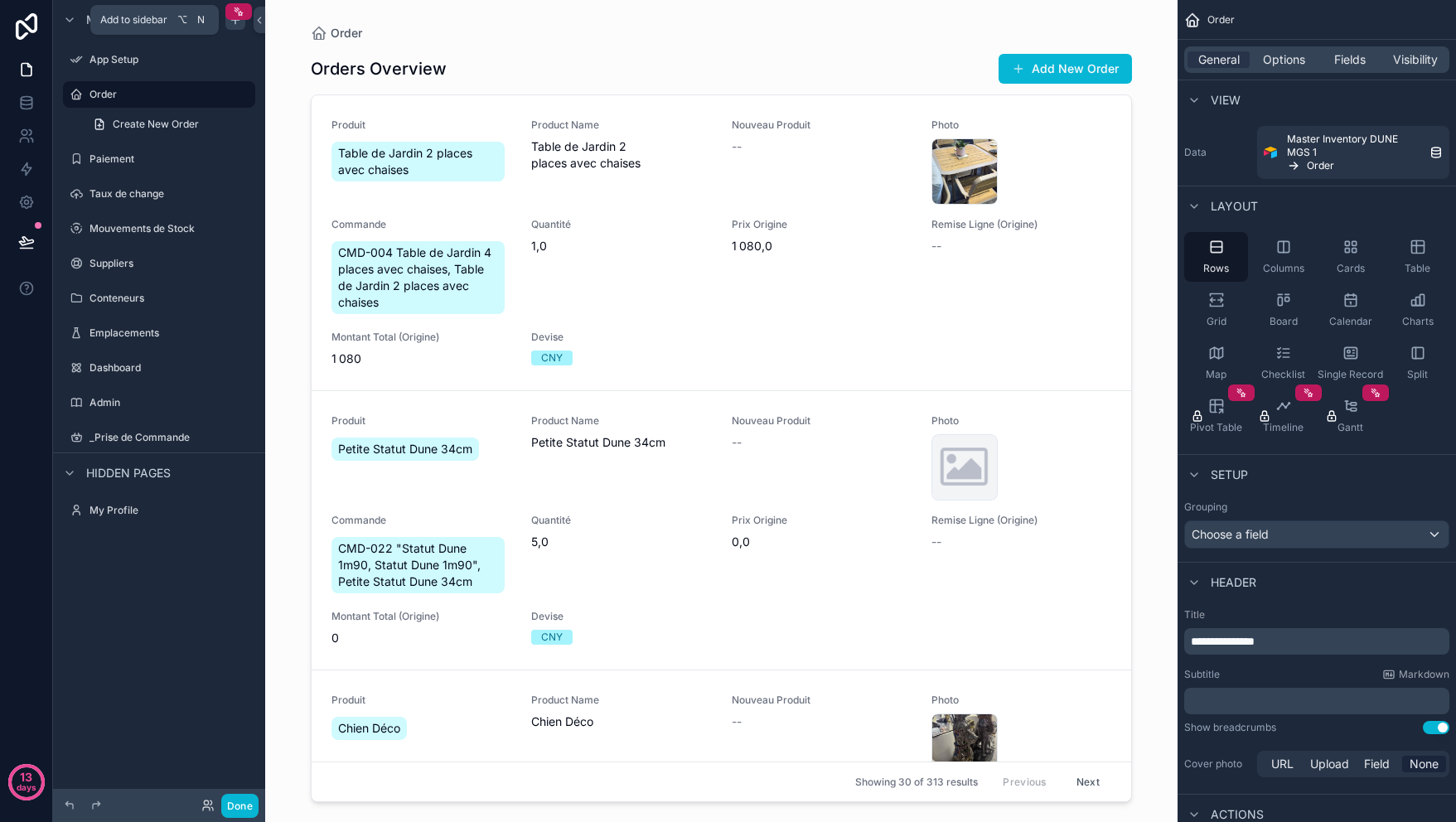
click at [240, 26] on div "scrollable content" at bounding box center [235, 19] width 20 height 20
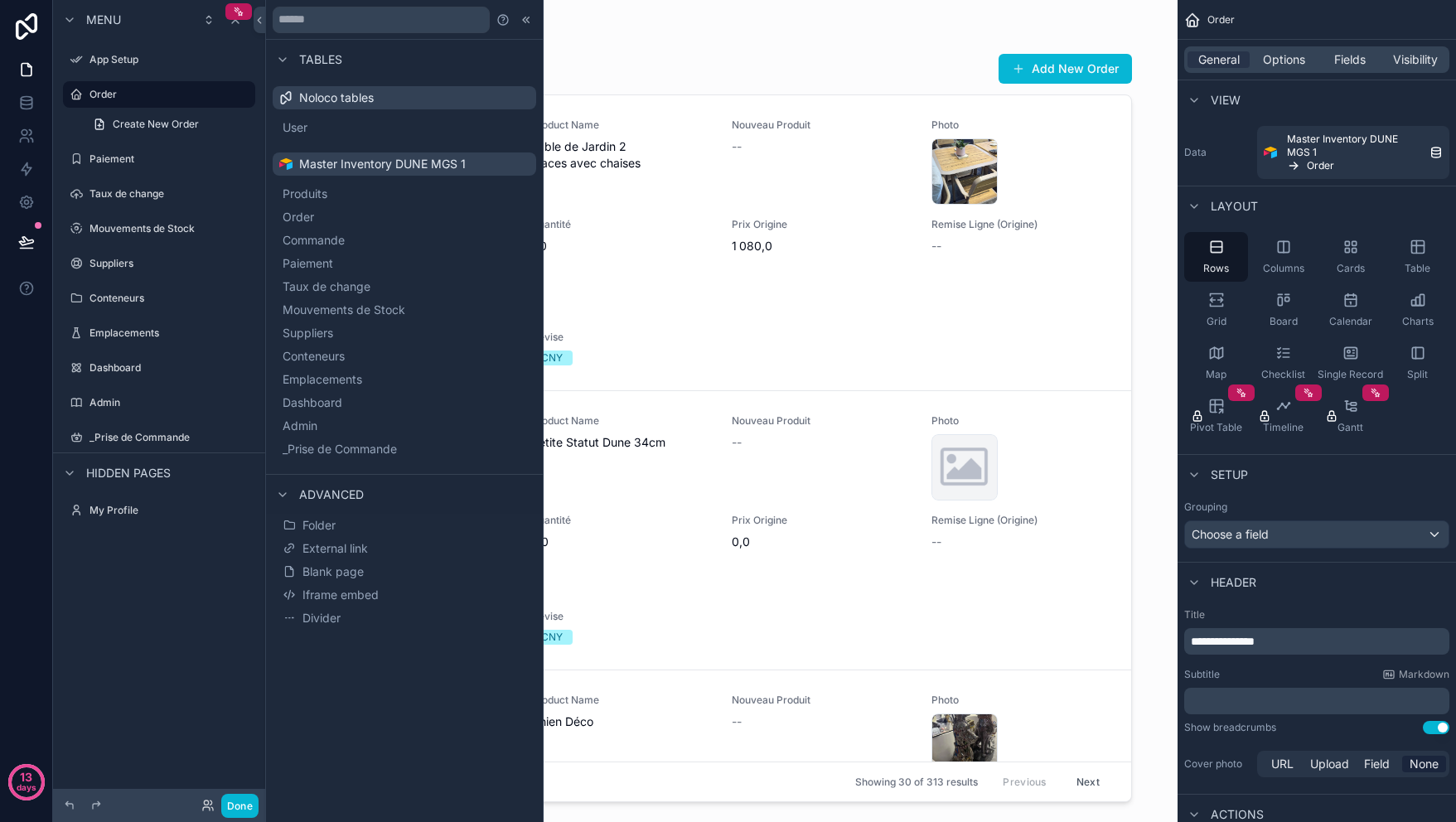
click at [337, 60] on span "Tables" at bounding box center [320, 59] width 43 height 17
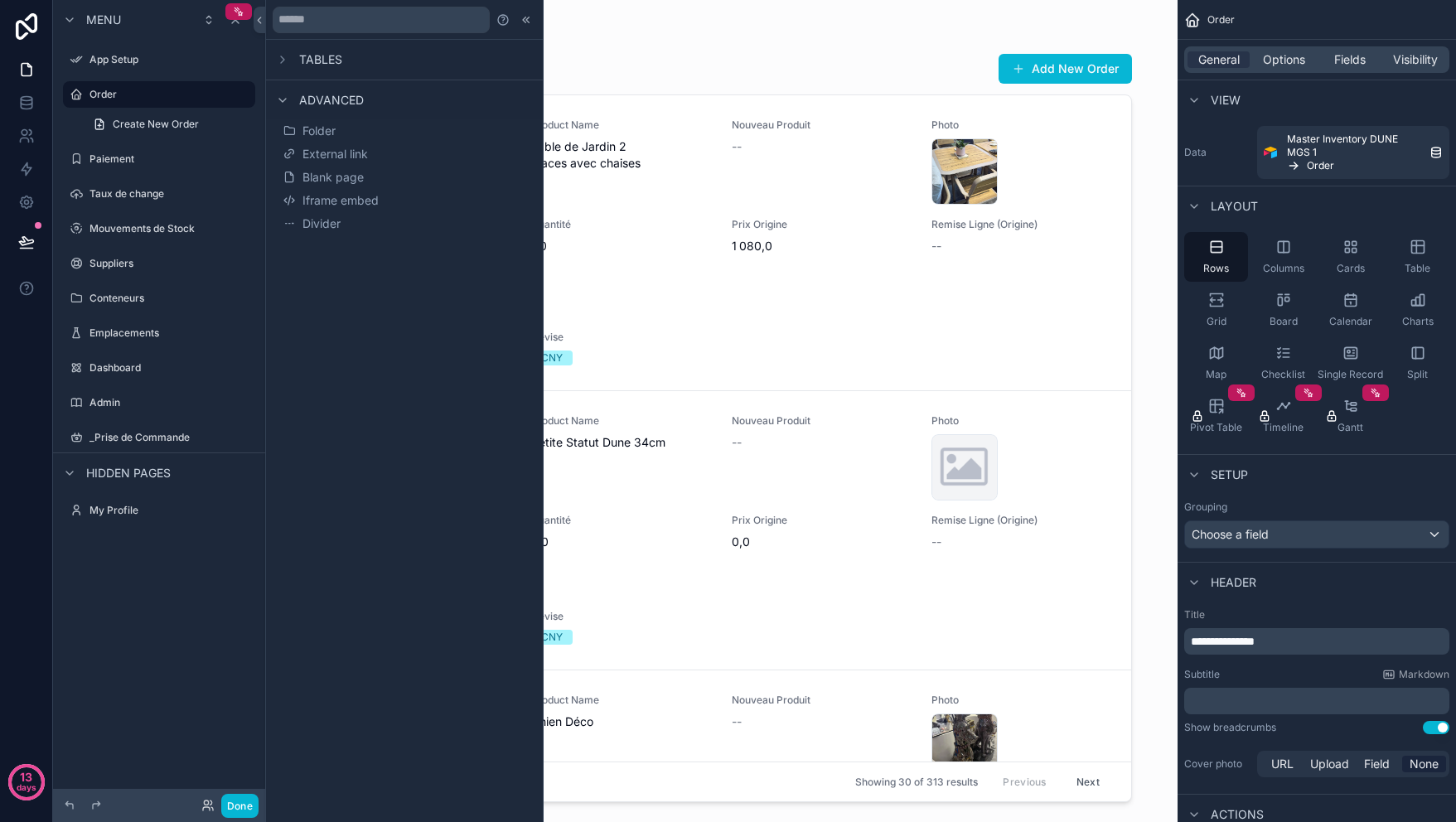
click at [337, 60] on span "Tables" at bounding box center [320, 59] width 43 height 17
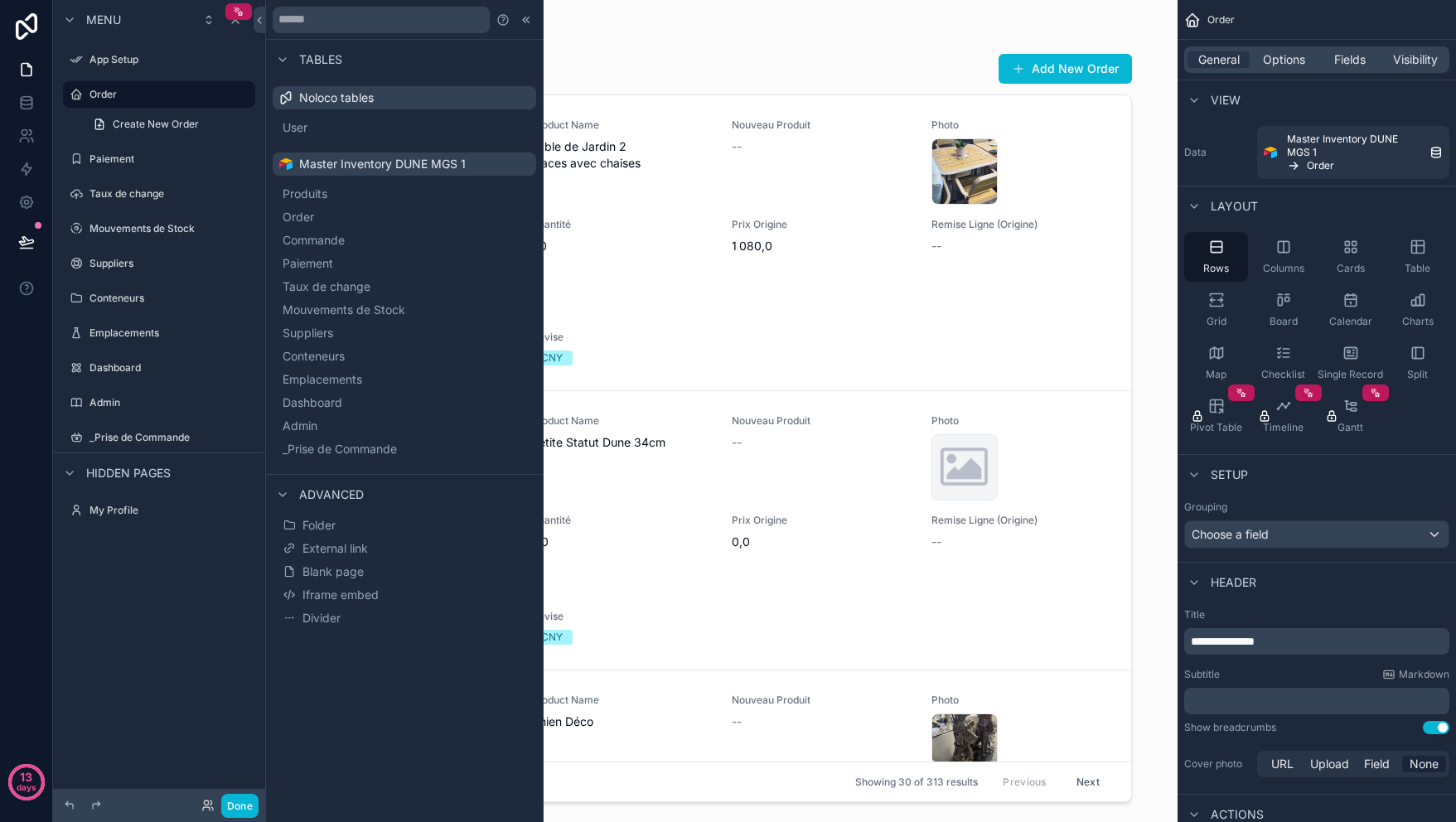
click at [337, 60] on span "Tables" at bounding box center [320, 59] width 43 height 17
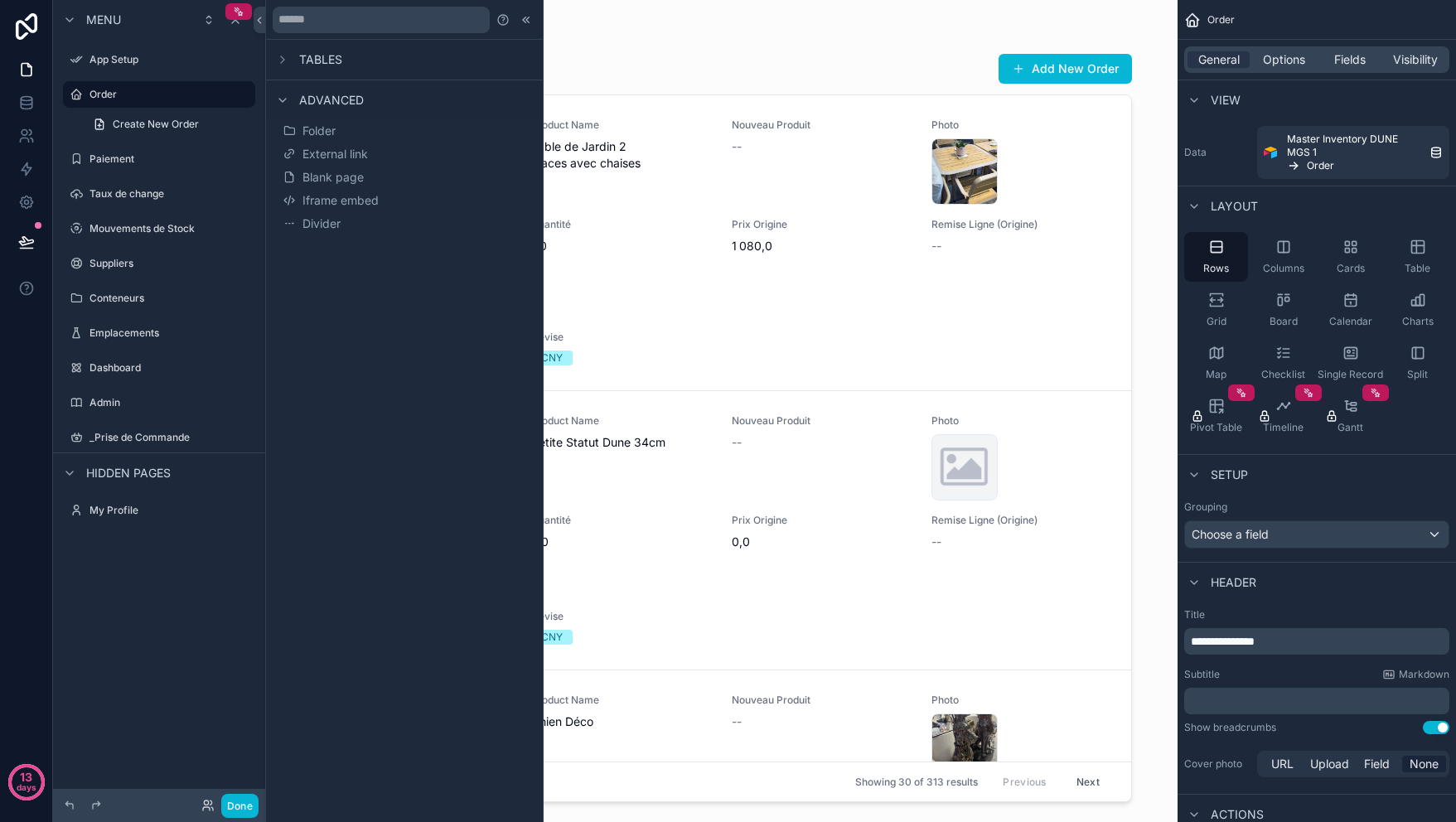
click at [337, 60] on span "Tables" at bounding box center [320, 59] width 43 height 17
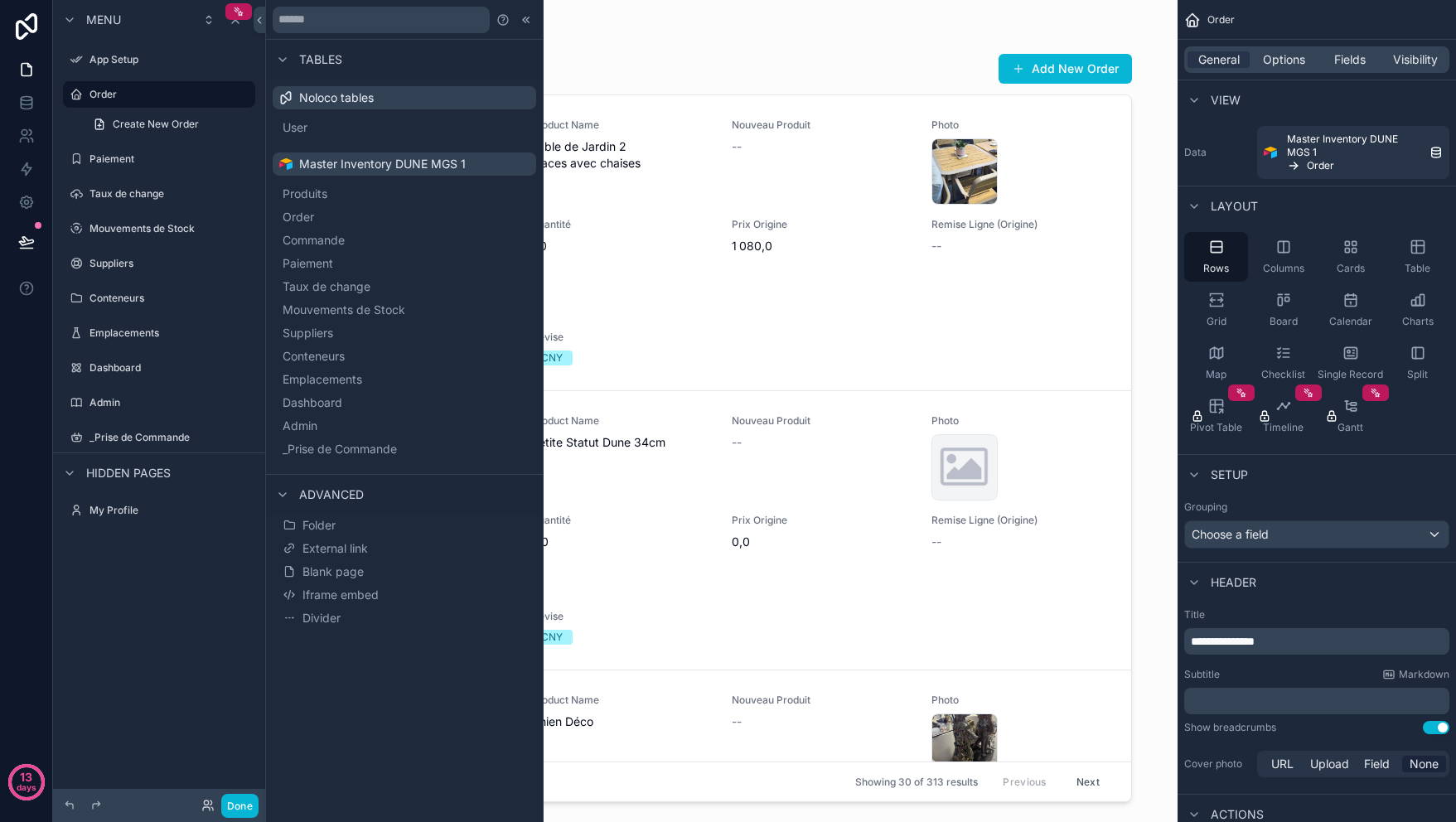
click at [317, 106] on div "Noloco tables" at bounding box center [405, 98] width 263 height 24
click at [247, 95] on icon "scrollable content" at bounding box center [242, 94] width 13 height 13
click at [92, 89] on label "Order" at bounding box center [156, 94] width 133 height 13
click at [150, 78] on div "scrollable content" at bounding box center [159, 78] width 193 height 2
click at [156, 78] on icon "scrollable content" at bounding box center [159, 78] width 15 height 15
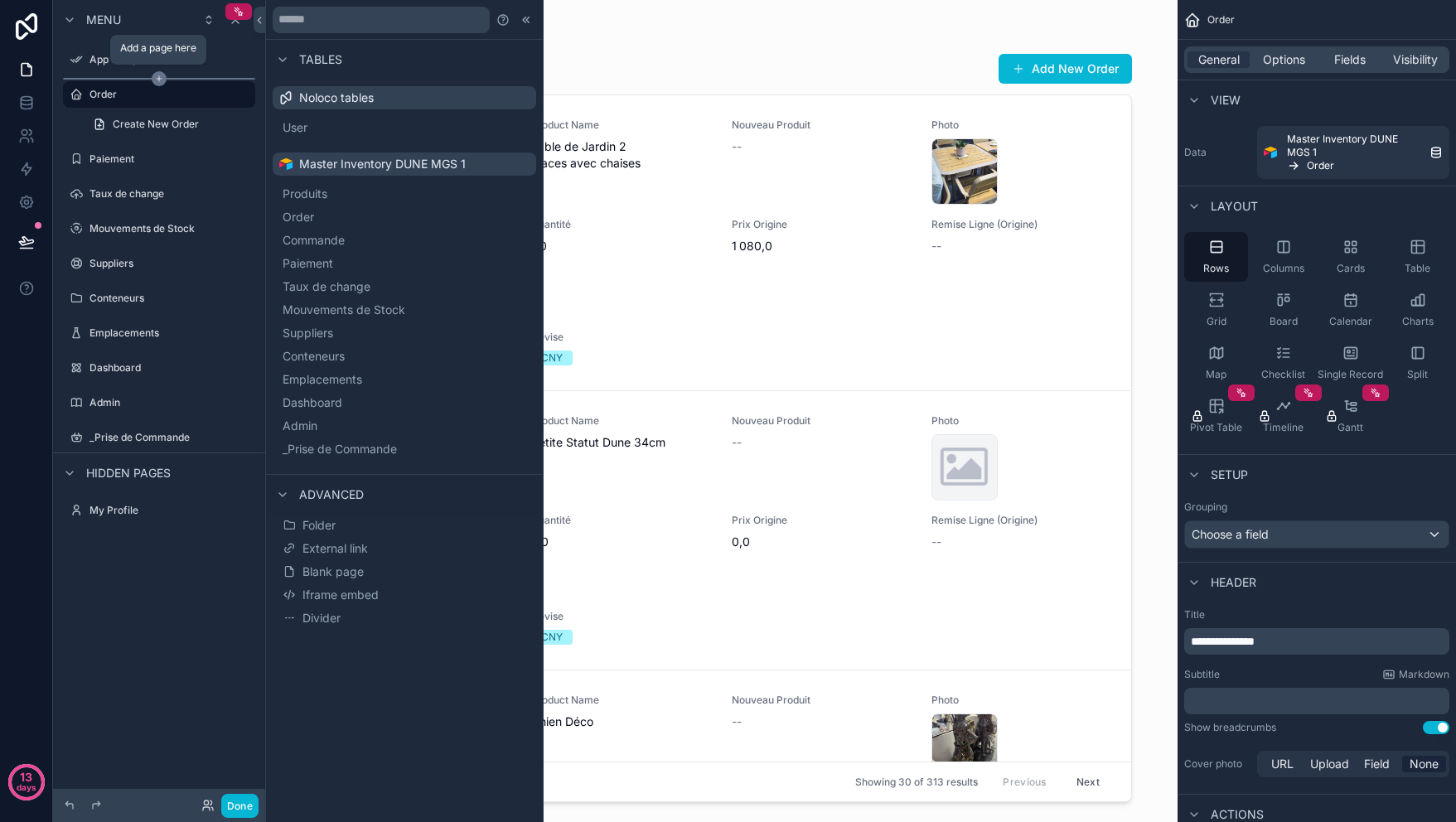
click at [162, 78] on icon "scrollable content" at bounding box center [159, 78] width 15 height 15
drag, startPoint x: 526, startPoint y: 21, endPoint x: 468, endPoint y: 31, distance: 58.9
click at [526, 22] on icon at bounding box center [524, 19] width 3 height 6
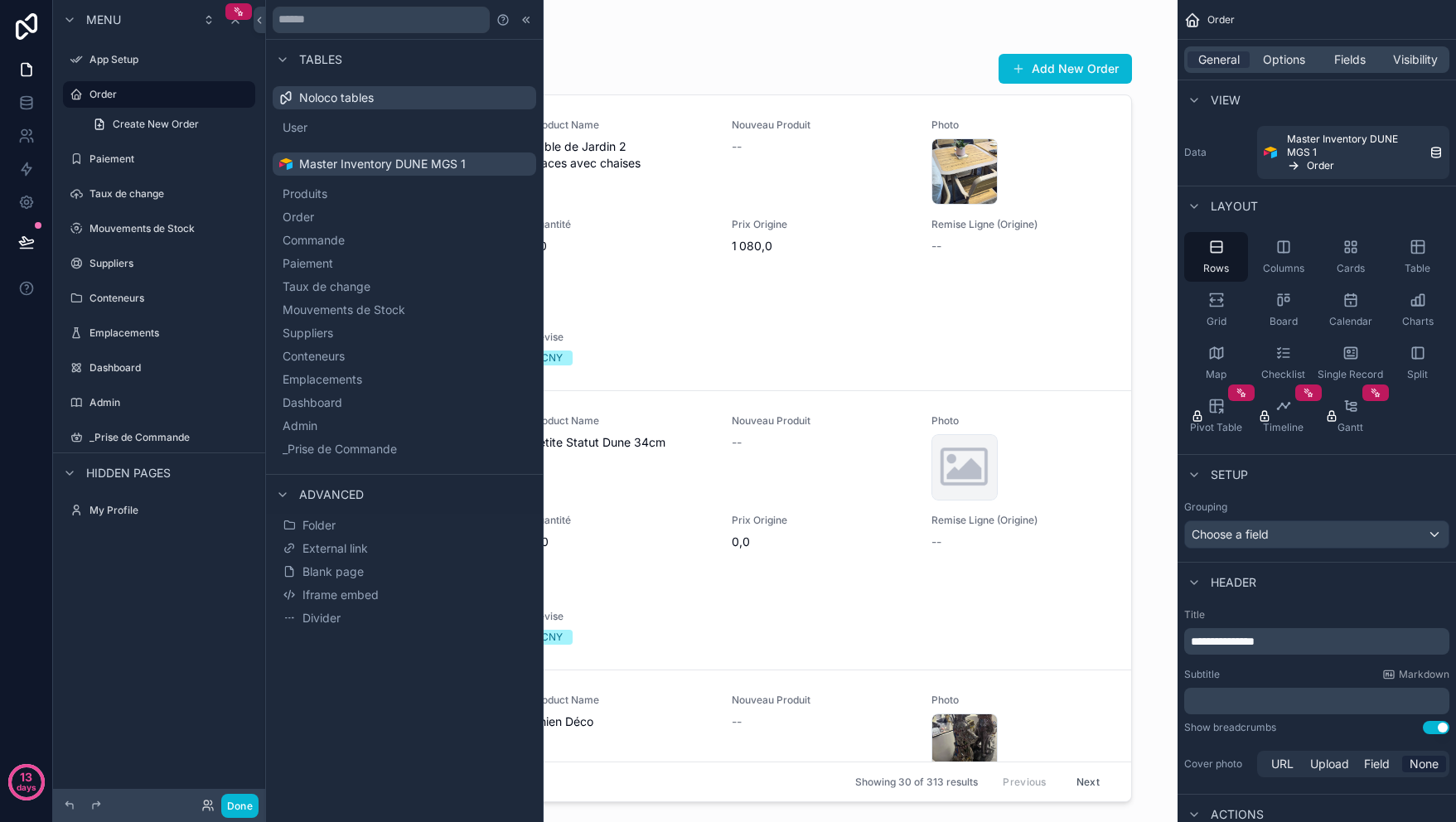
click at [526, 17] on icon at bounding box center [526, 19] width 13 height 13
click at [526, 17] on div "scrollable content" at bounding box center [721, 401] width 848 height 802
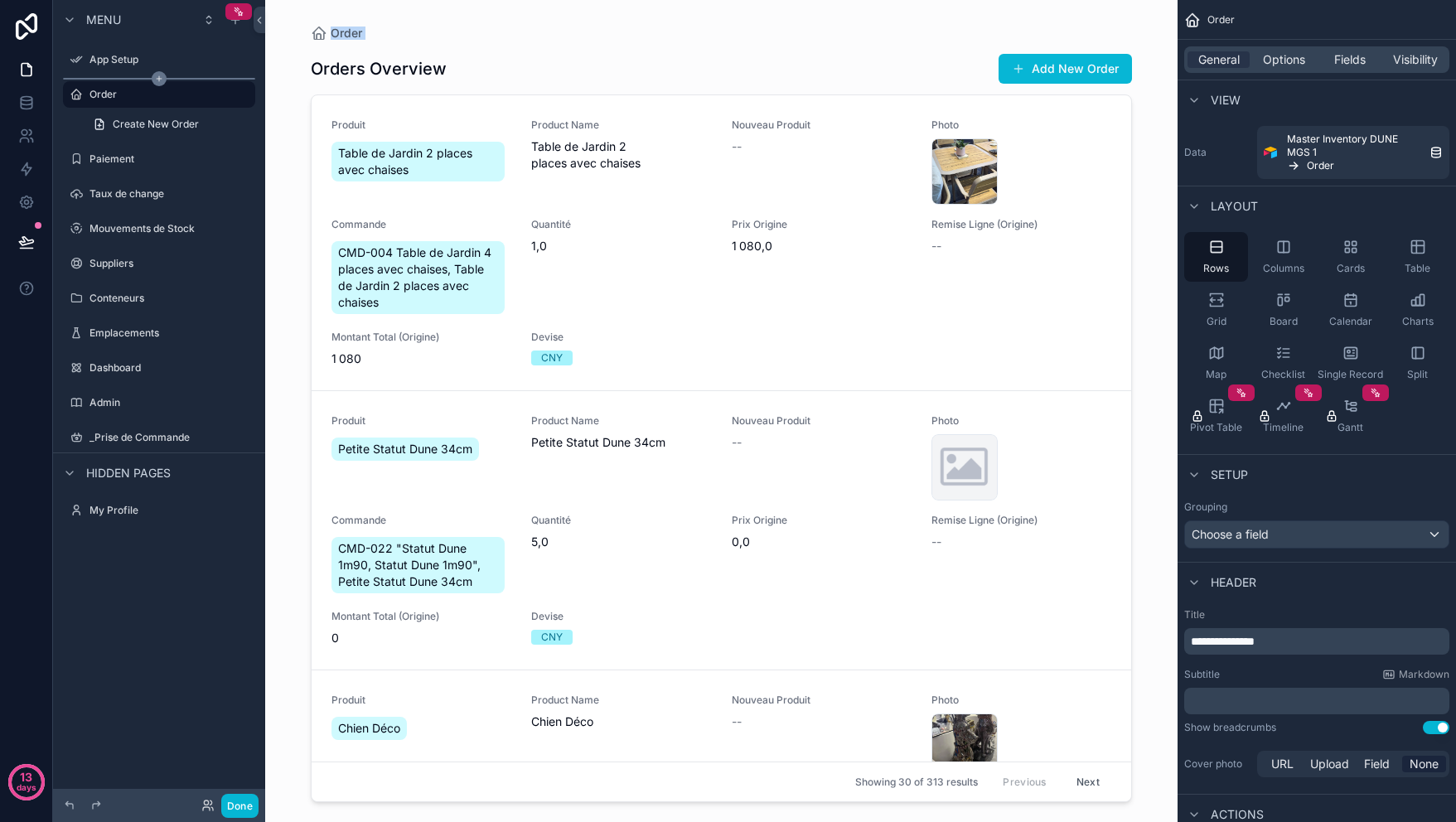
click at [160, 77] on icon "scrollable content" at bounding box center [160, 78] width 0 height 5
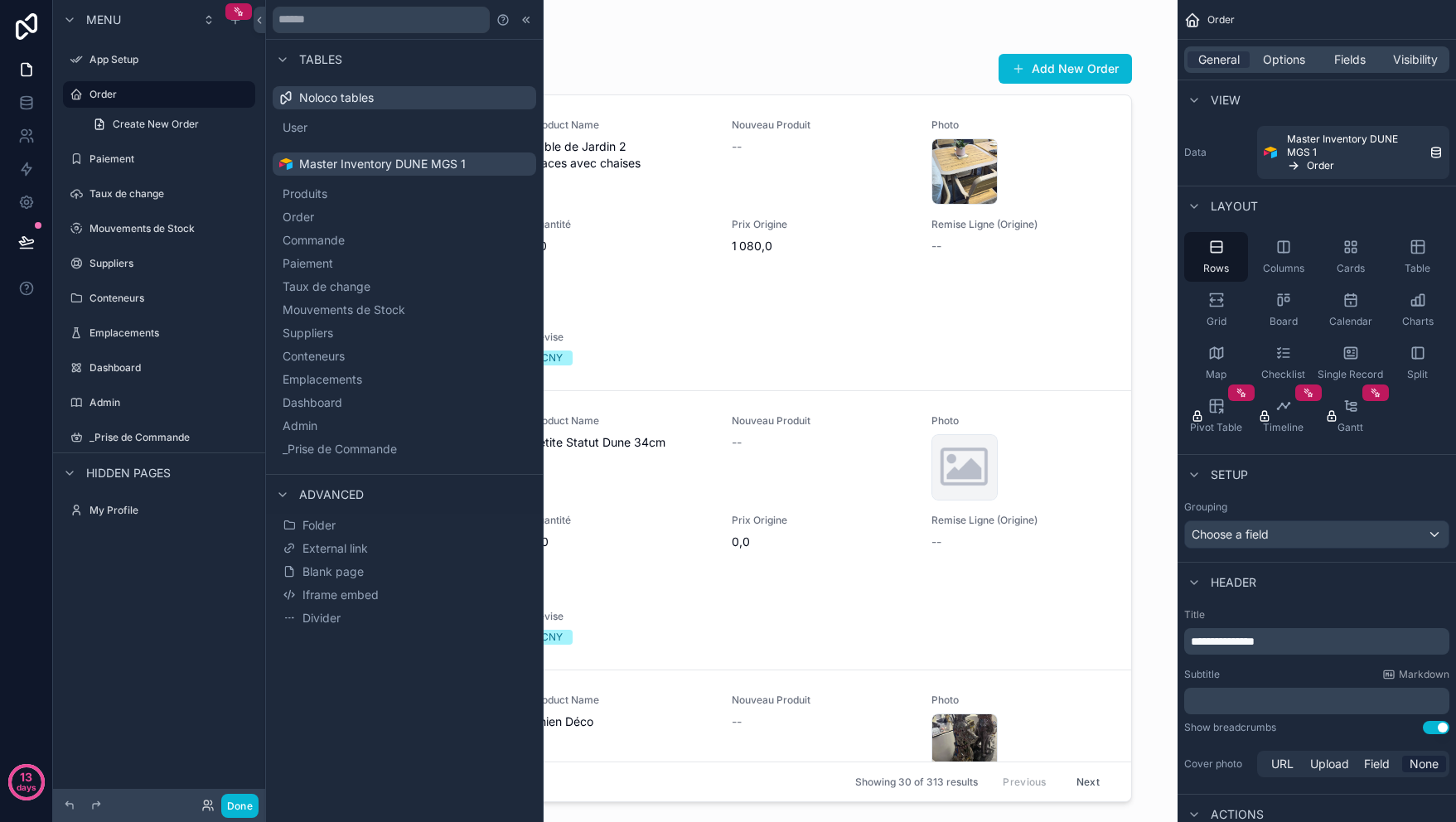
click at [369, 97] on span "Noloco tables" at bounding box center [337, 98] width 75 height 17
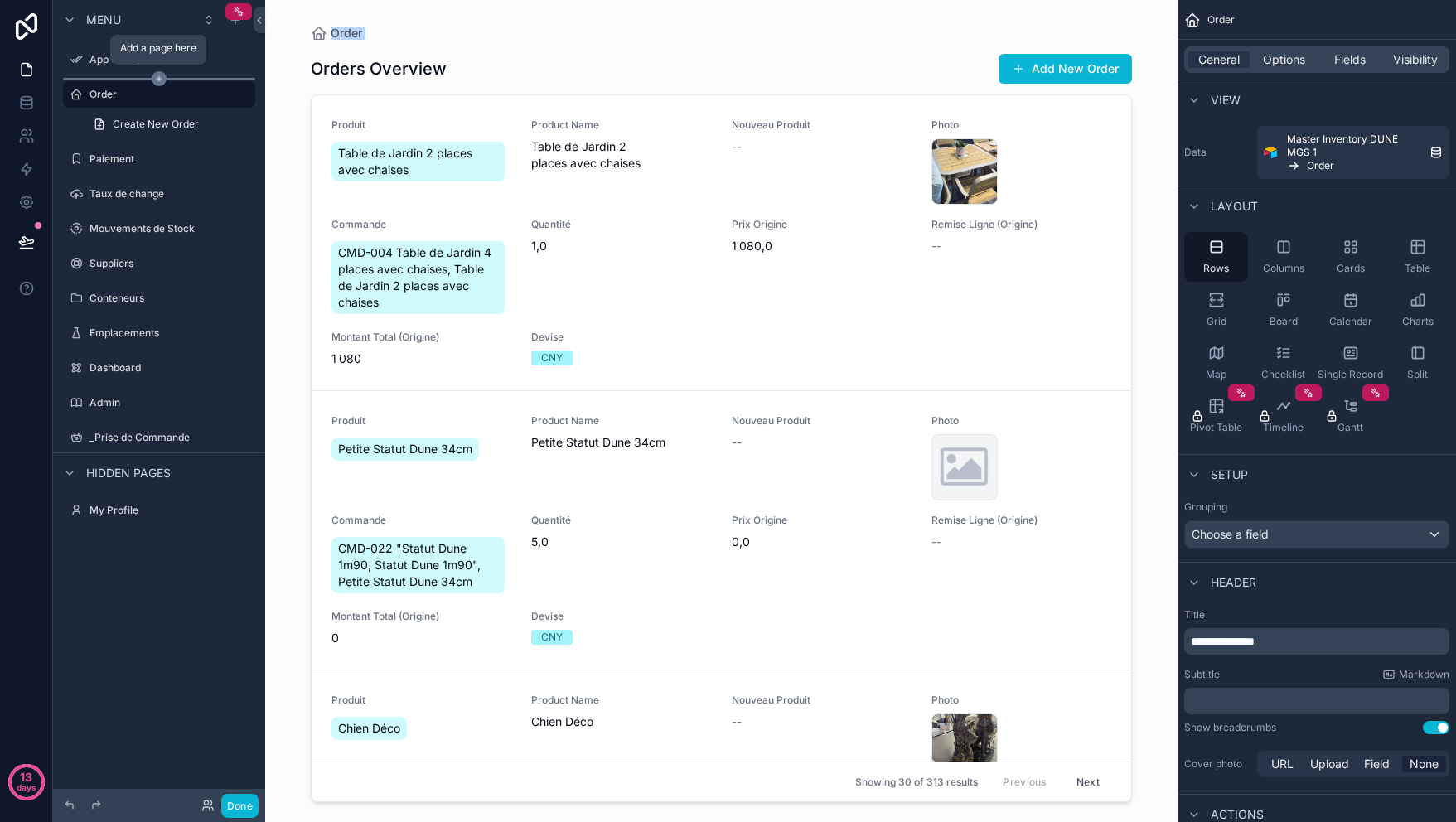
click at [158, 78] on icon "scrollable content" at bounding box center [160, 78] width 5 height 0
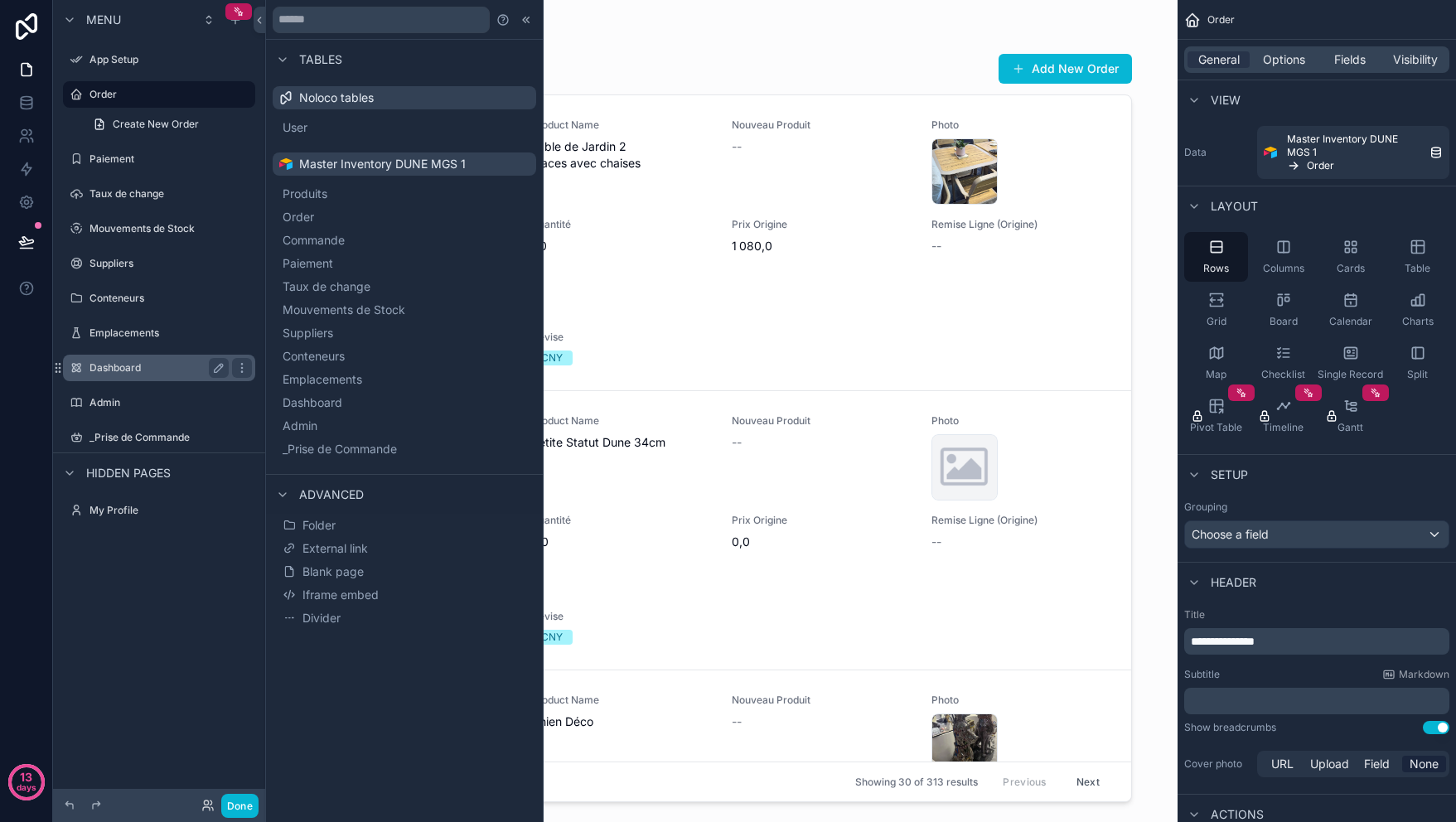
click at [126, 372] on label "Dashboard" at bounding box center [156, 368] width 133 height 13
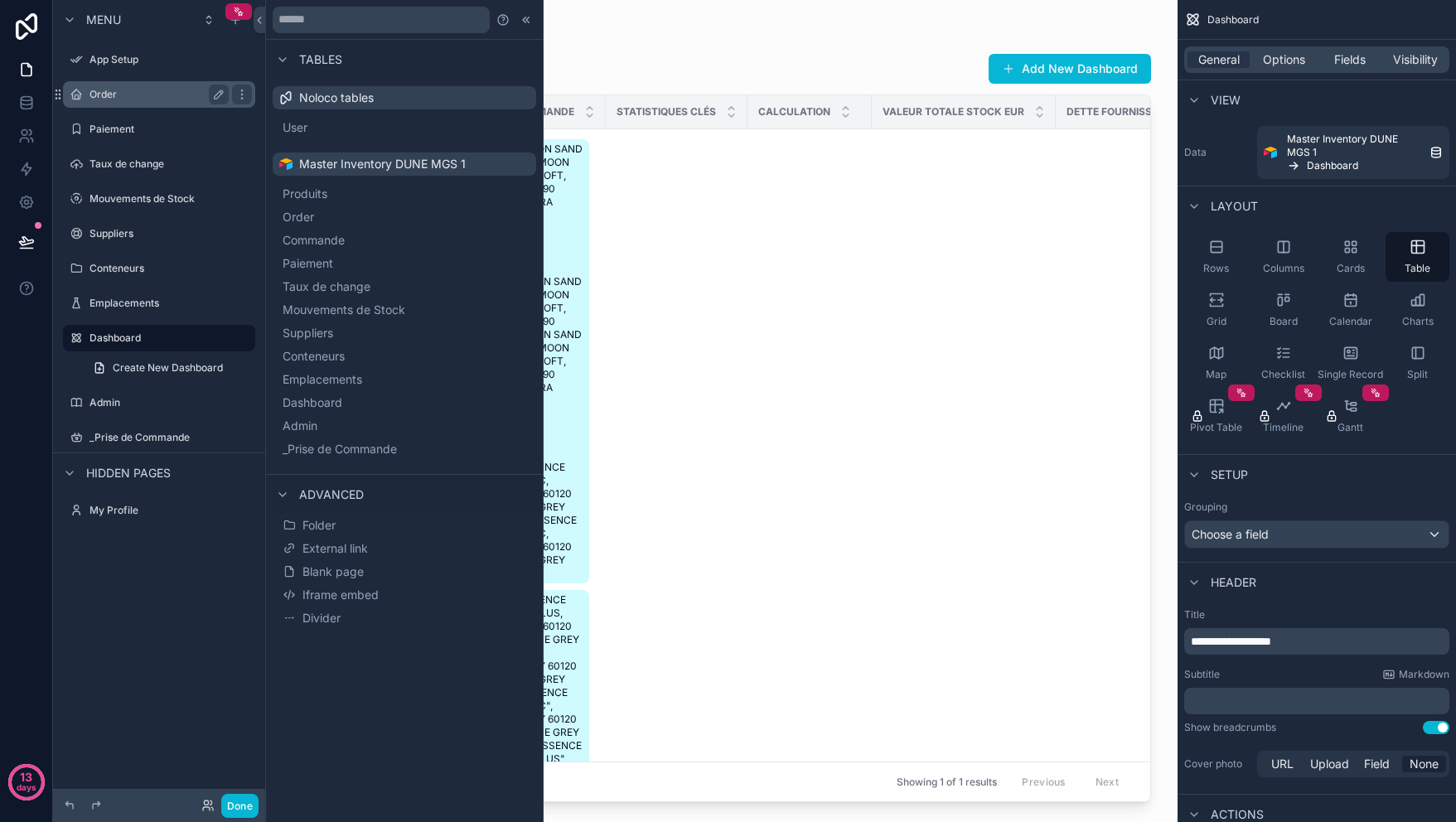
click at [148, 105] on div "Order" at bounding box center [159, 94] width 186 height 26
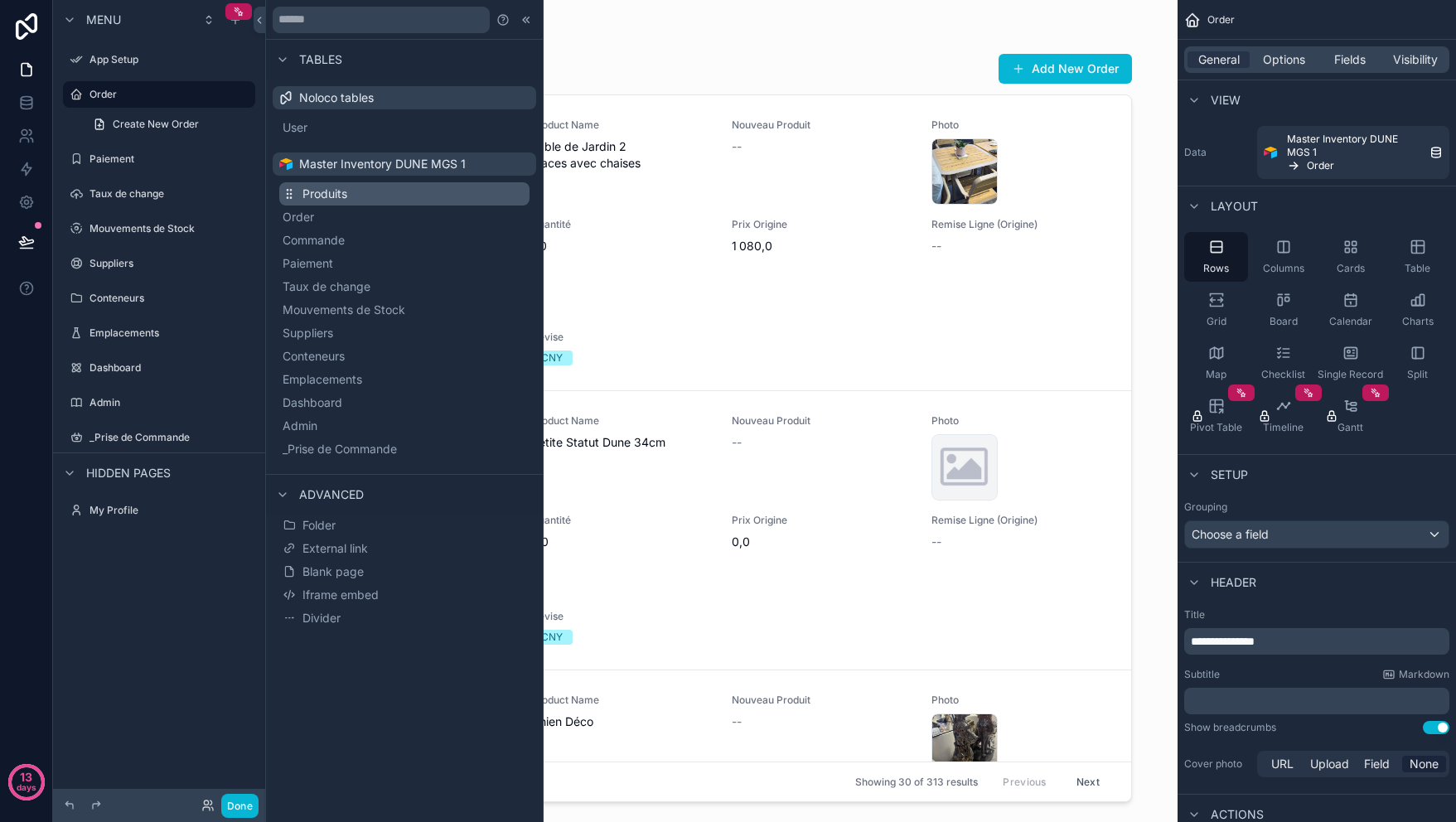
click at [334, 196] on span "Produits" at bounding box center [324, 194] width 44 height 17
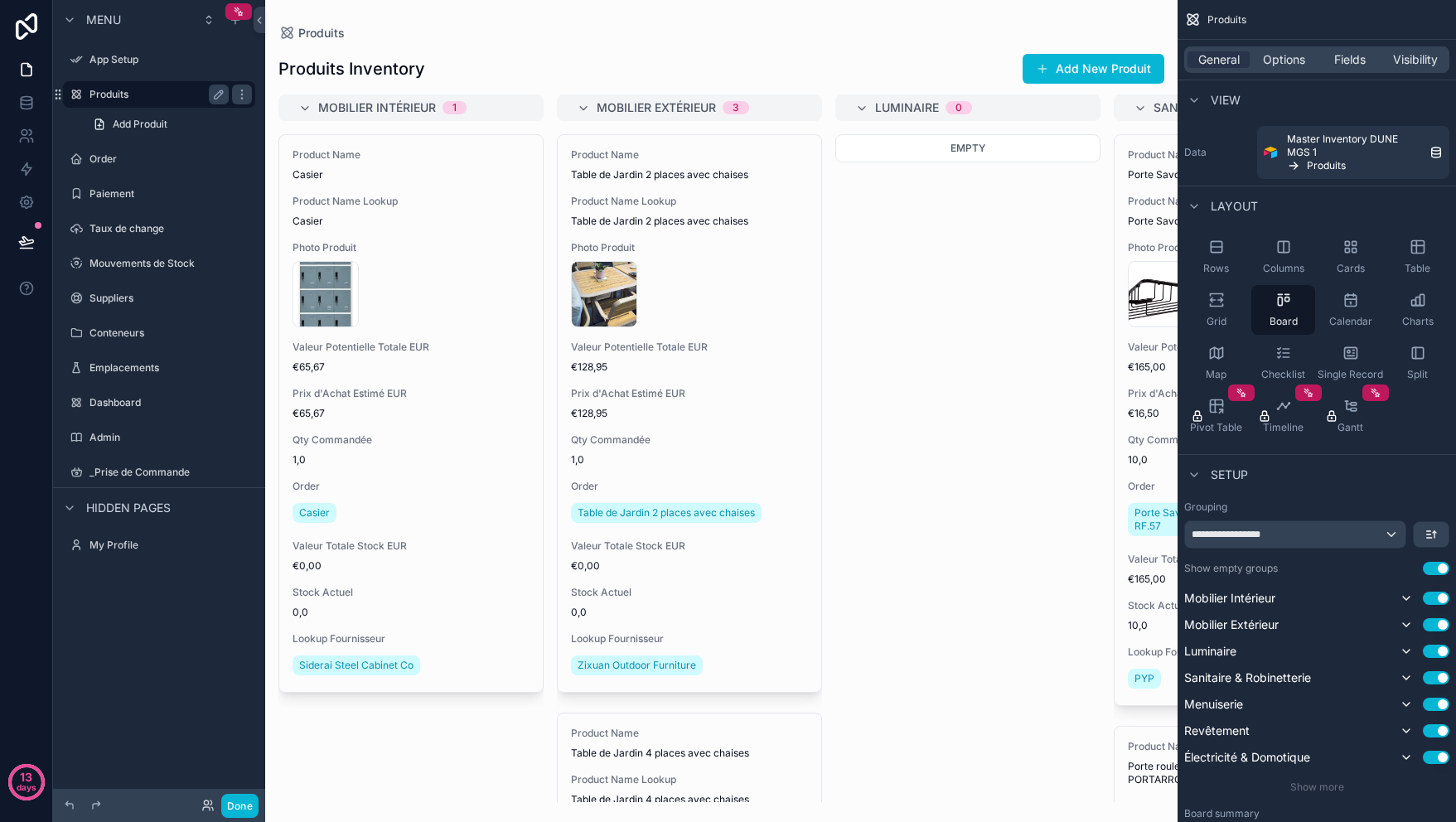
click at [162, 97] on label "Produits" at bounding box center [156, 94] width 133 height 13
click at [1217, 248] on icon "scrollable content" at bounding box center [1216, 247] width 17 height 17
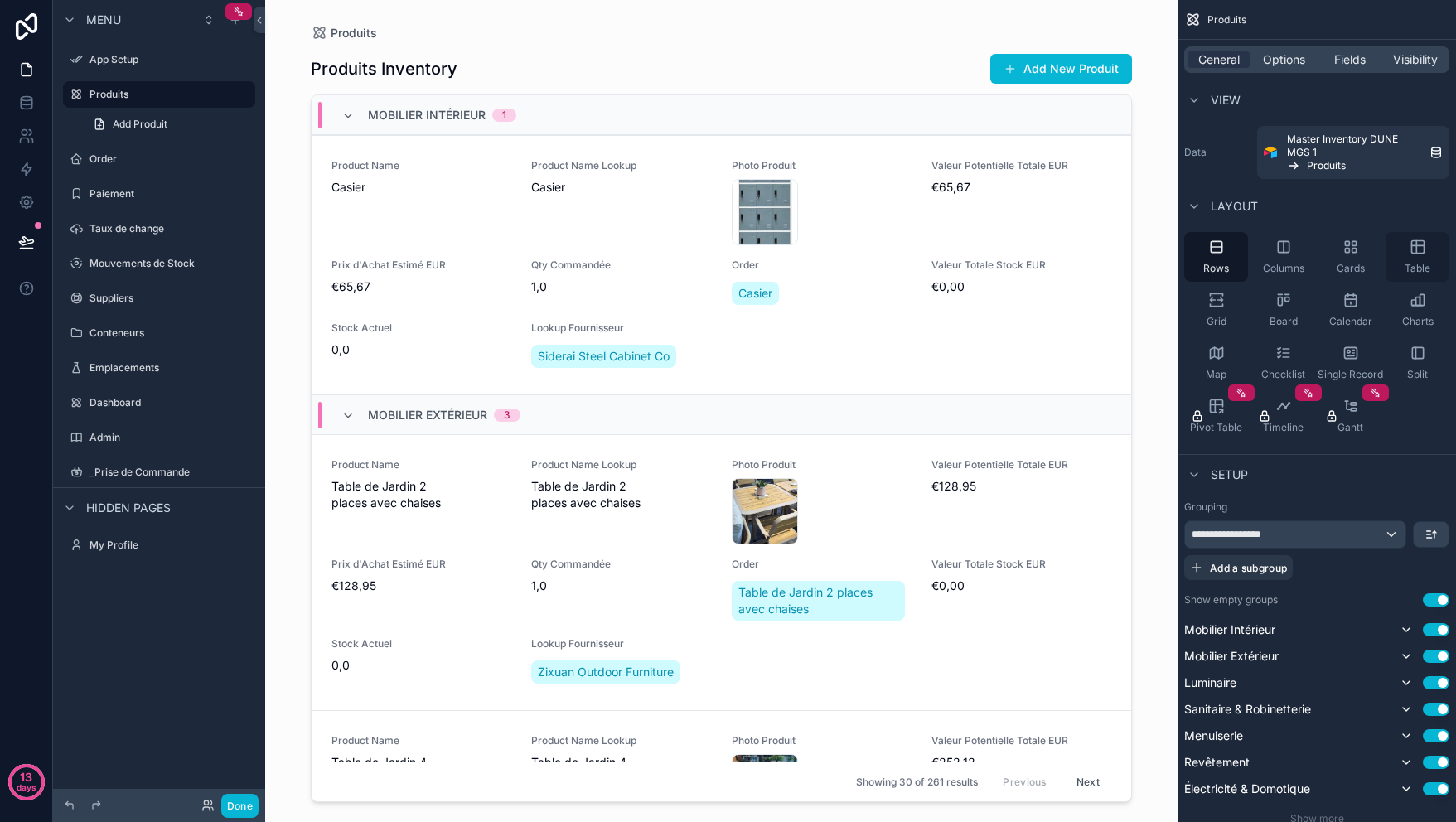
click at [1412, 245] on icon "scrollable content" at bounding box center [1418, 245] width 12 height 0
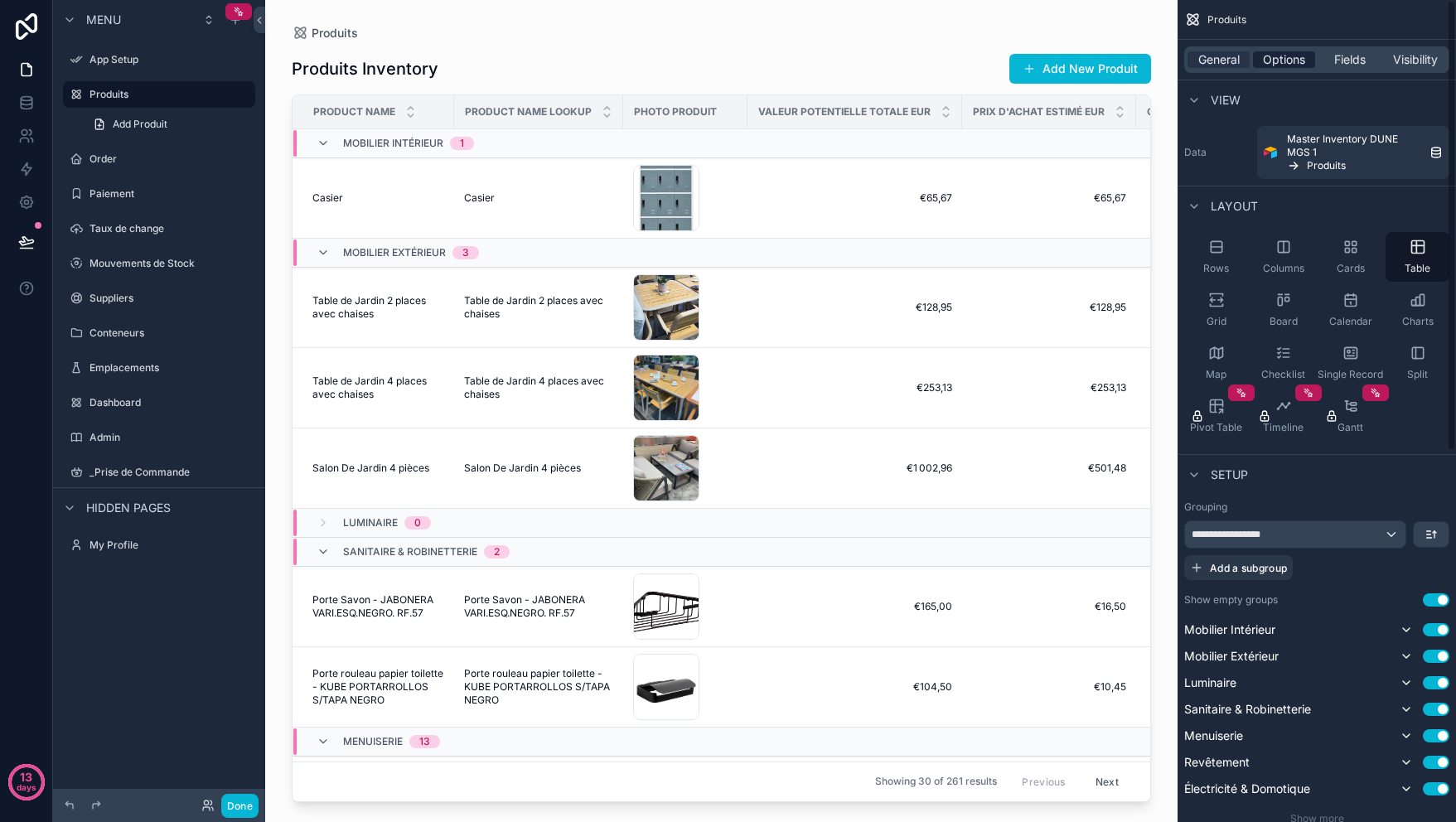
click at [1283, 62] on span "Options" at bounding box center [1284, 59] width 42 height 17
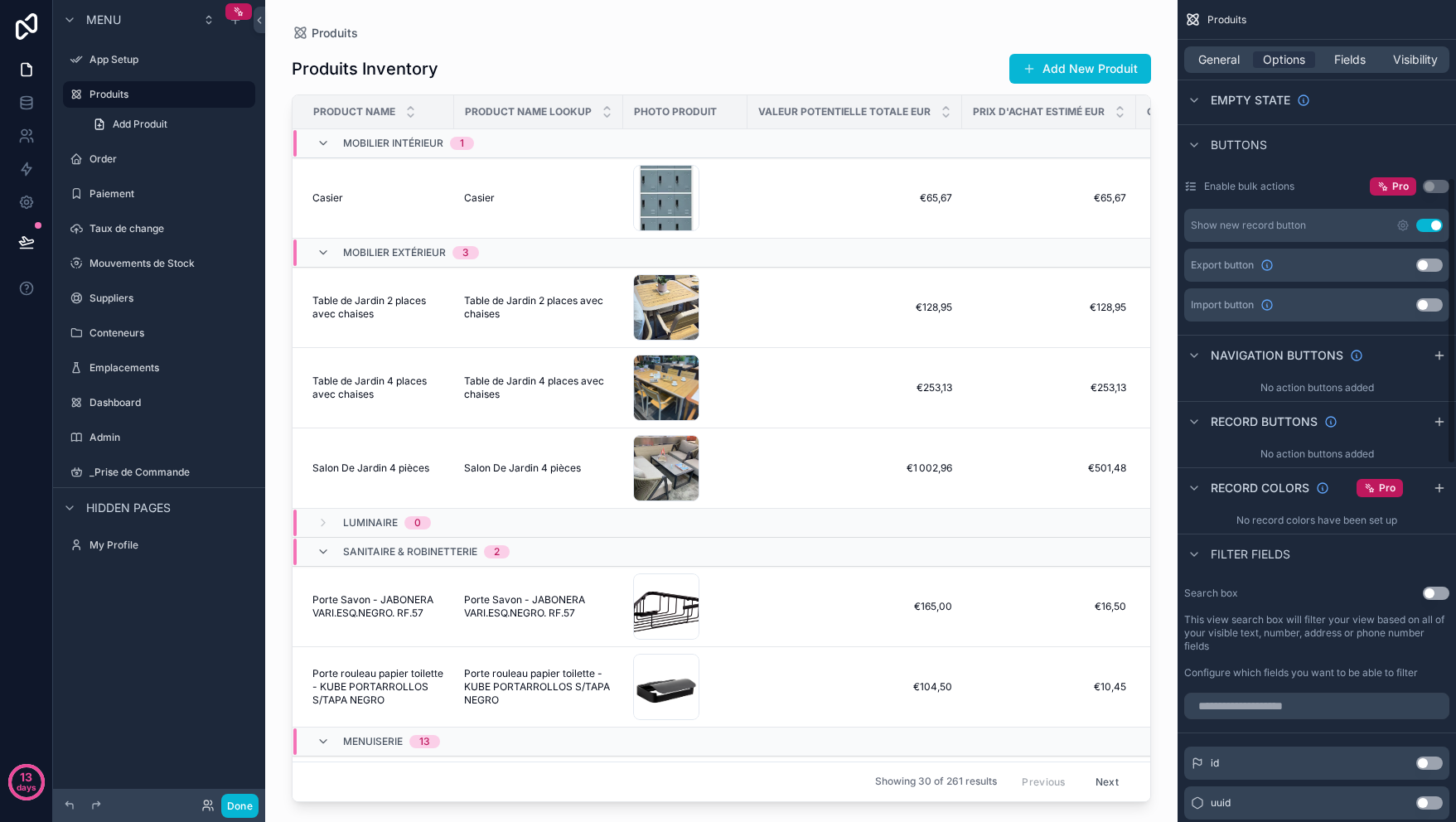
scroll to position [520, 0]
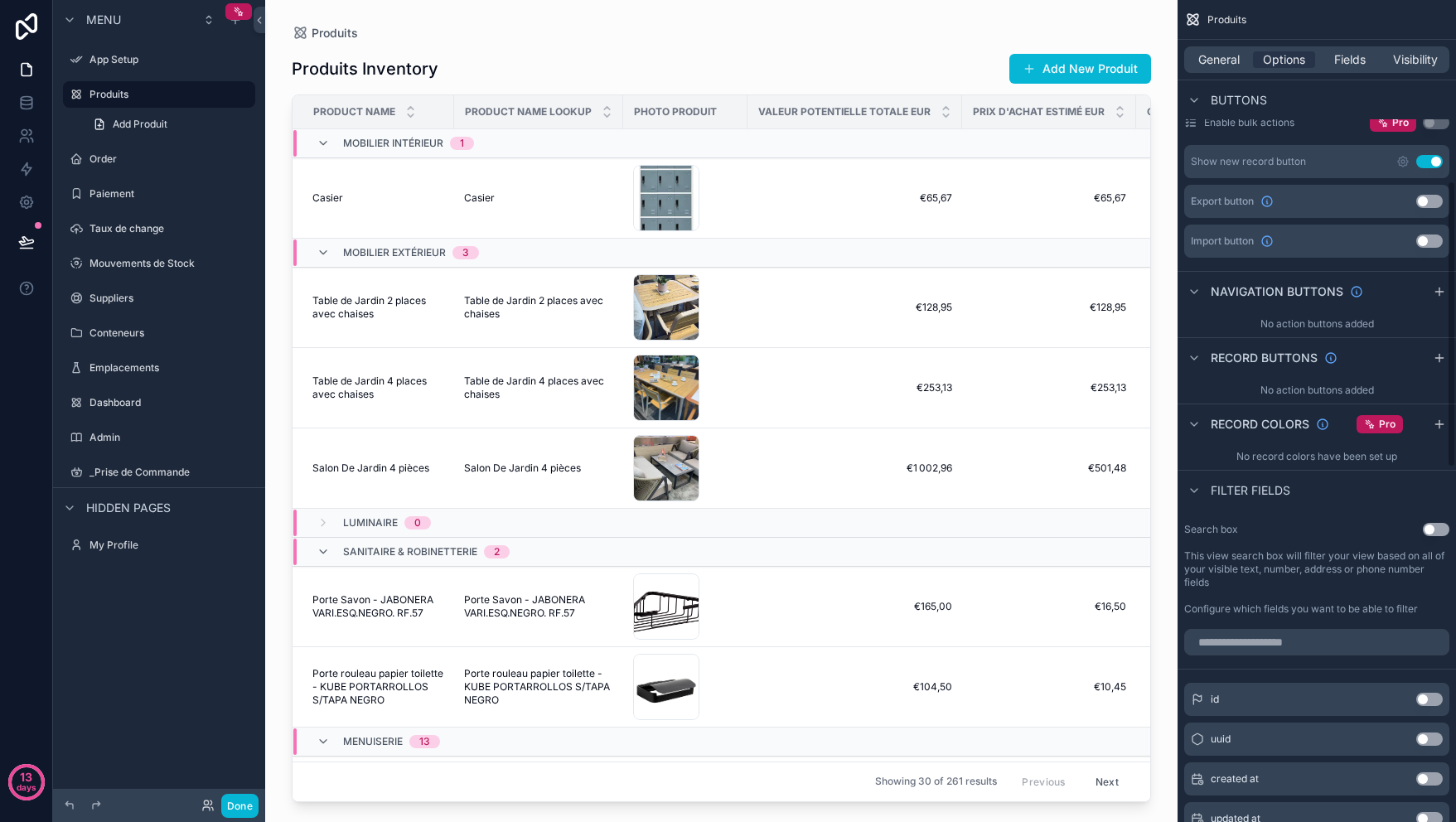
click at [1437, 530] on button "Use setting" at bounding box center [1436, 529] width 26 height 13
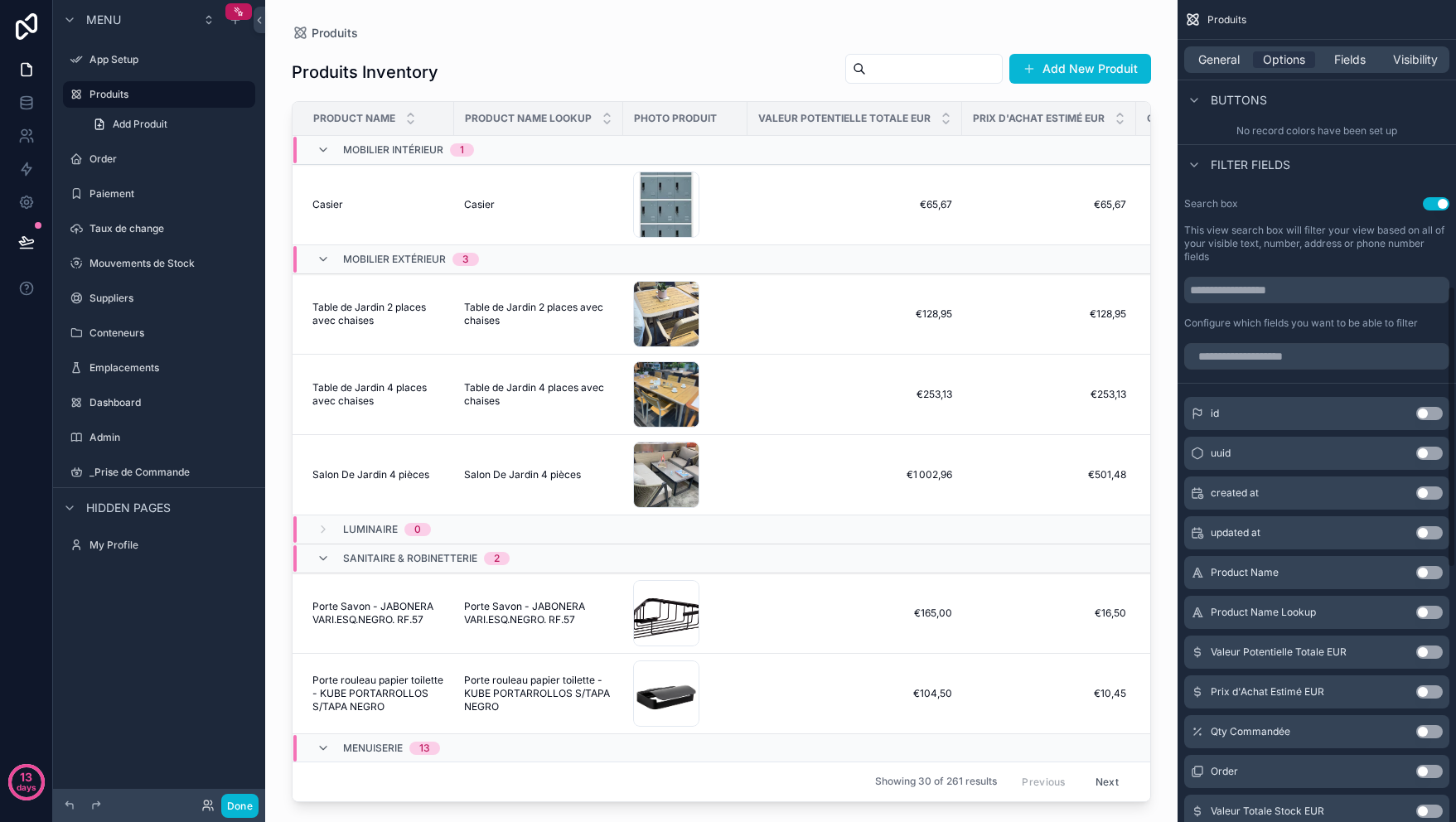
scroll to position [834, 0]
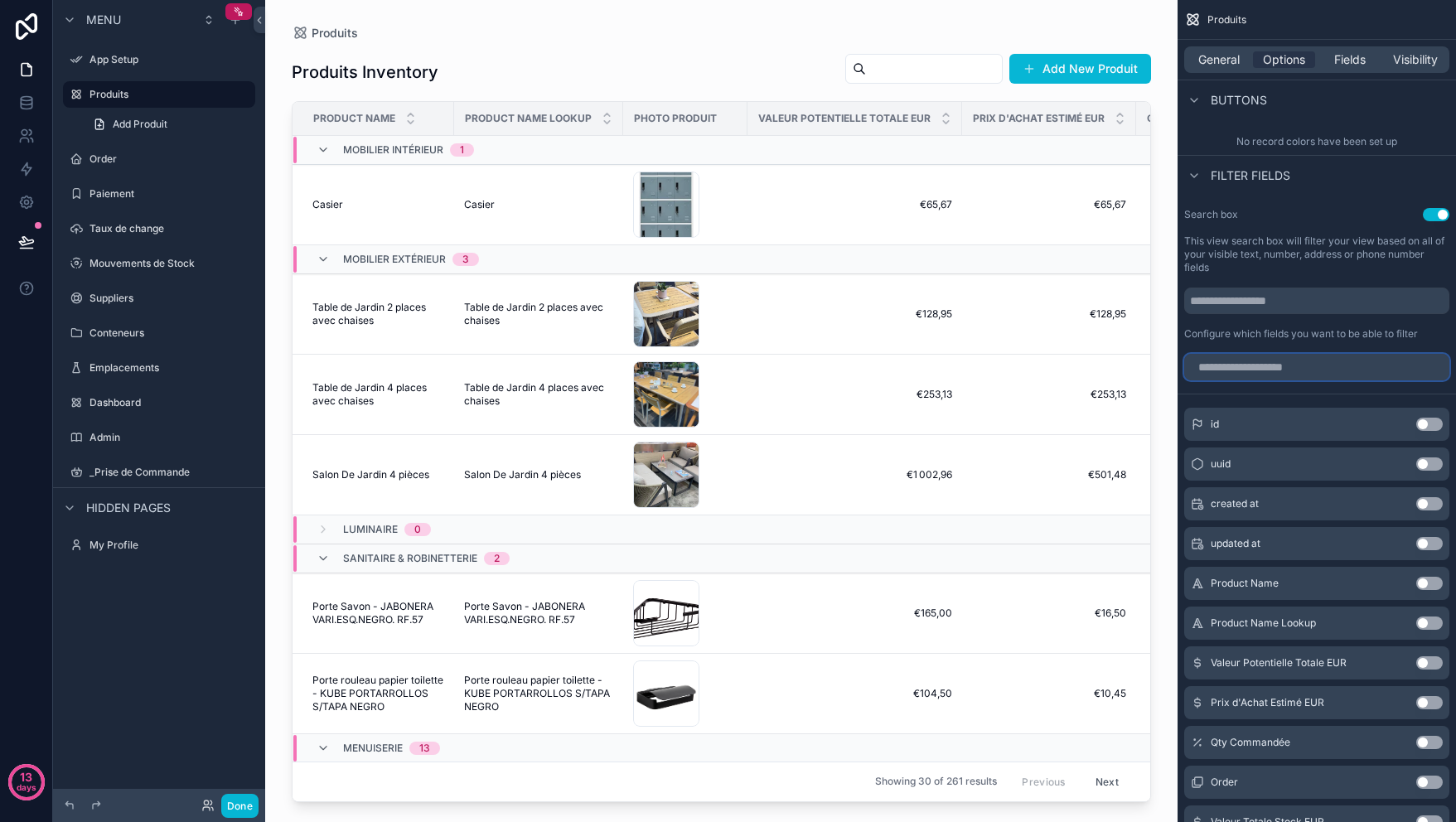
click at [1335, 368] on input "scrollable content" at bounding box center [1317, 367] width 265 height 26
click at [1336, 351] on div "scrollable content" at bounding box center [1317, 367] width 278 height 40
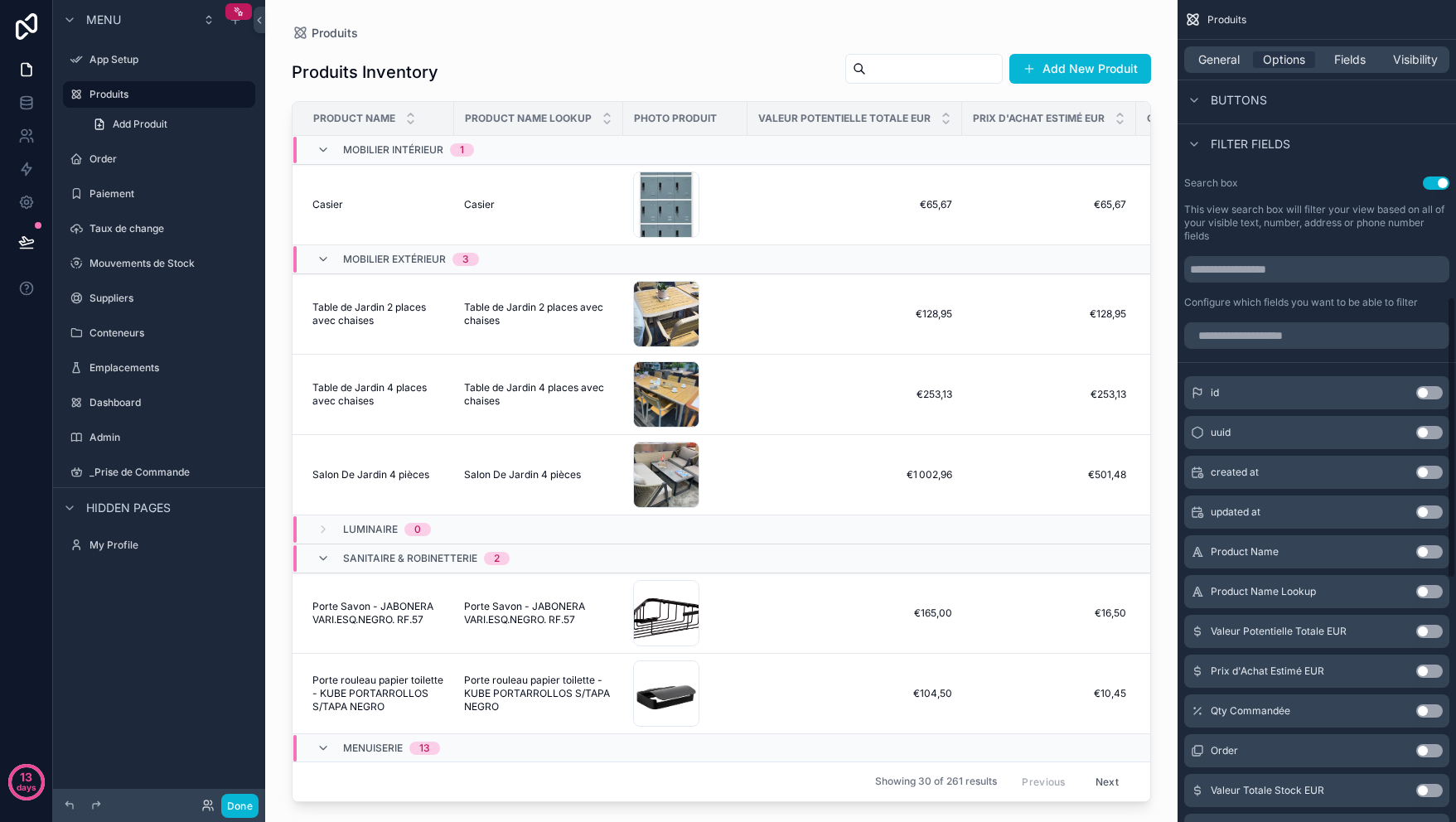
scroll to position [877, 0]
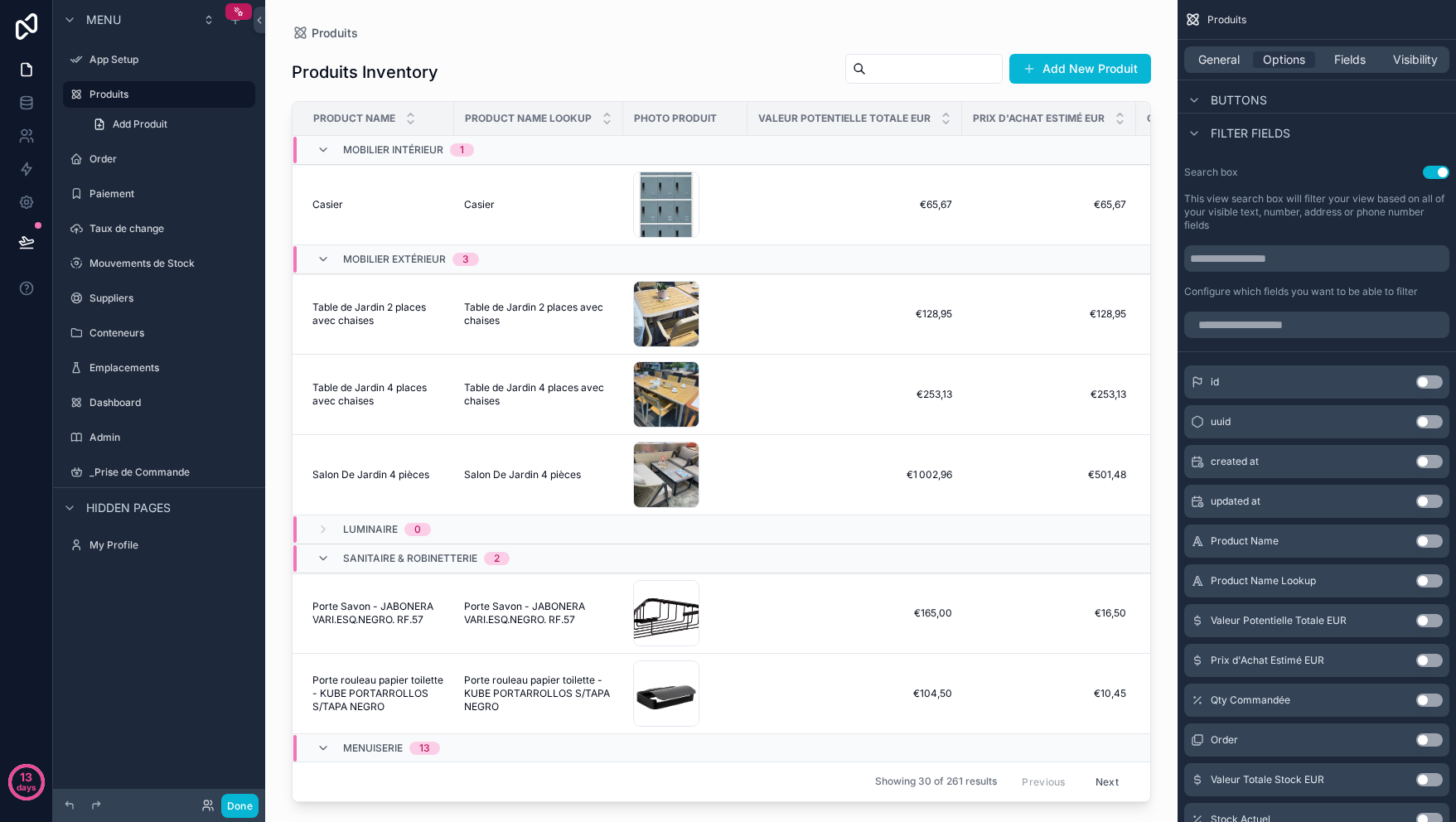
drag, startPoint x: 1430, startPoint y: 536, endPoint x: 1420, endPoint y: 506, distance: 31.6
click at [1430, 537] on button "Use setting" at bounding box center [1430, 540] width 26 height 13
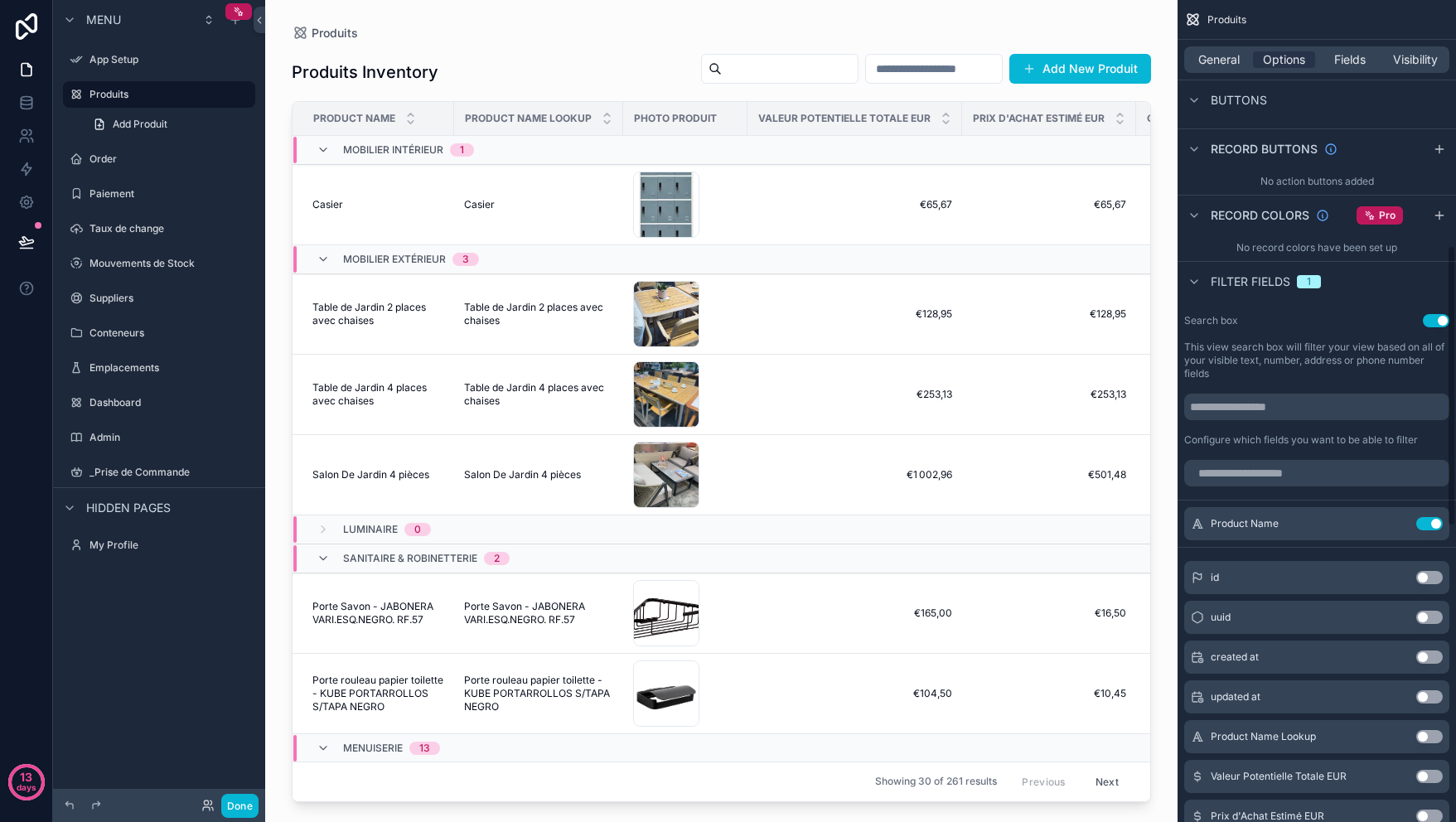
scroll to position [718, 0]
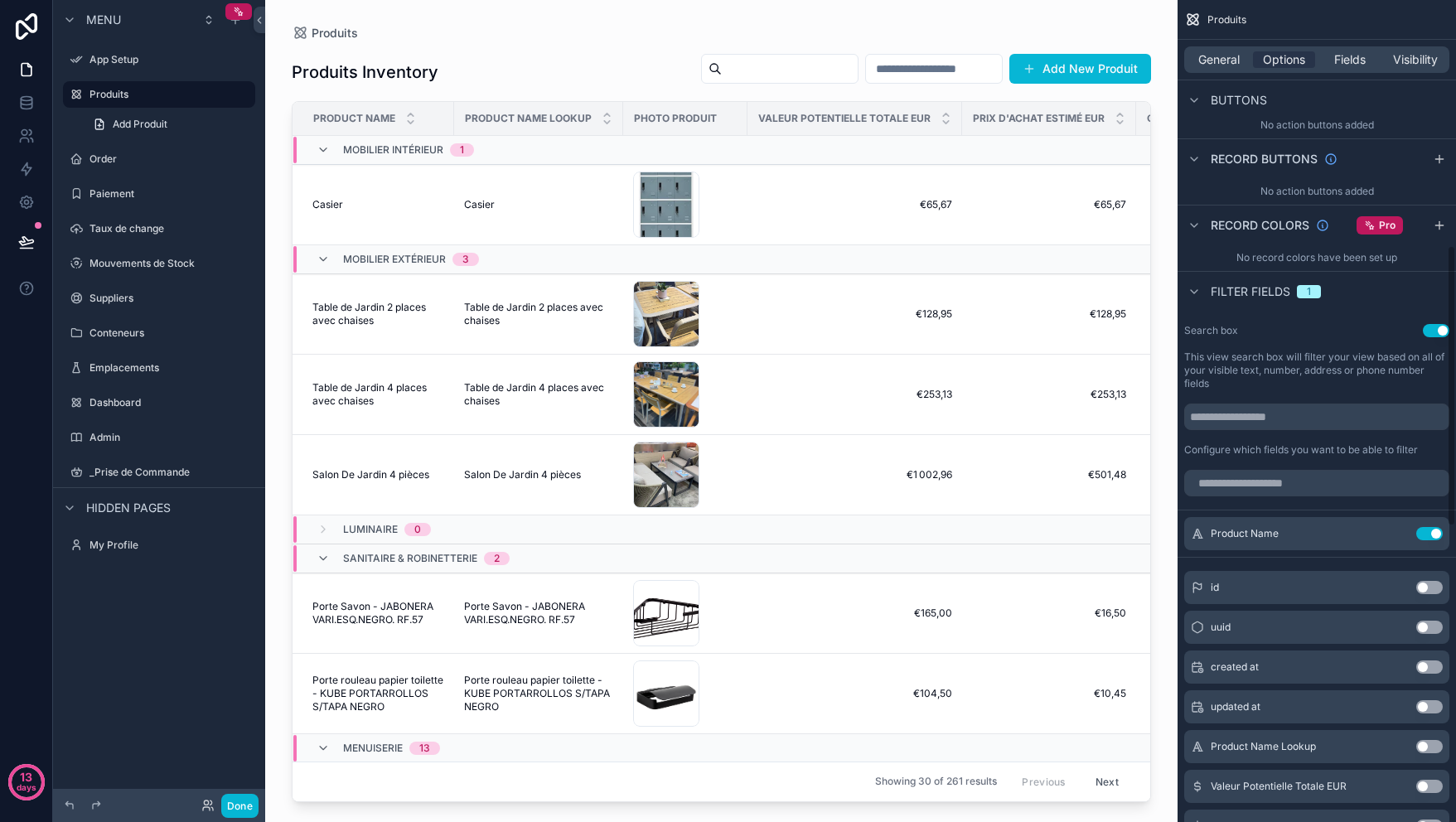
click at [1429, 533] on button "Use setting" at bounding box center [1430, 533] width 26 height 13
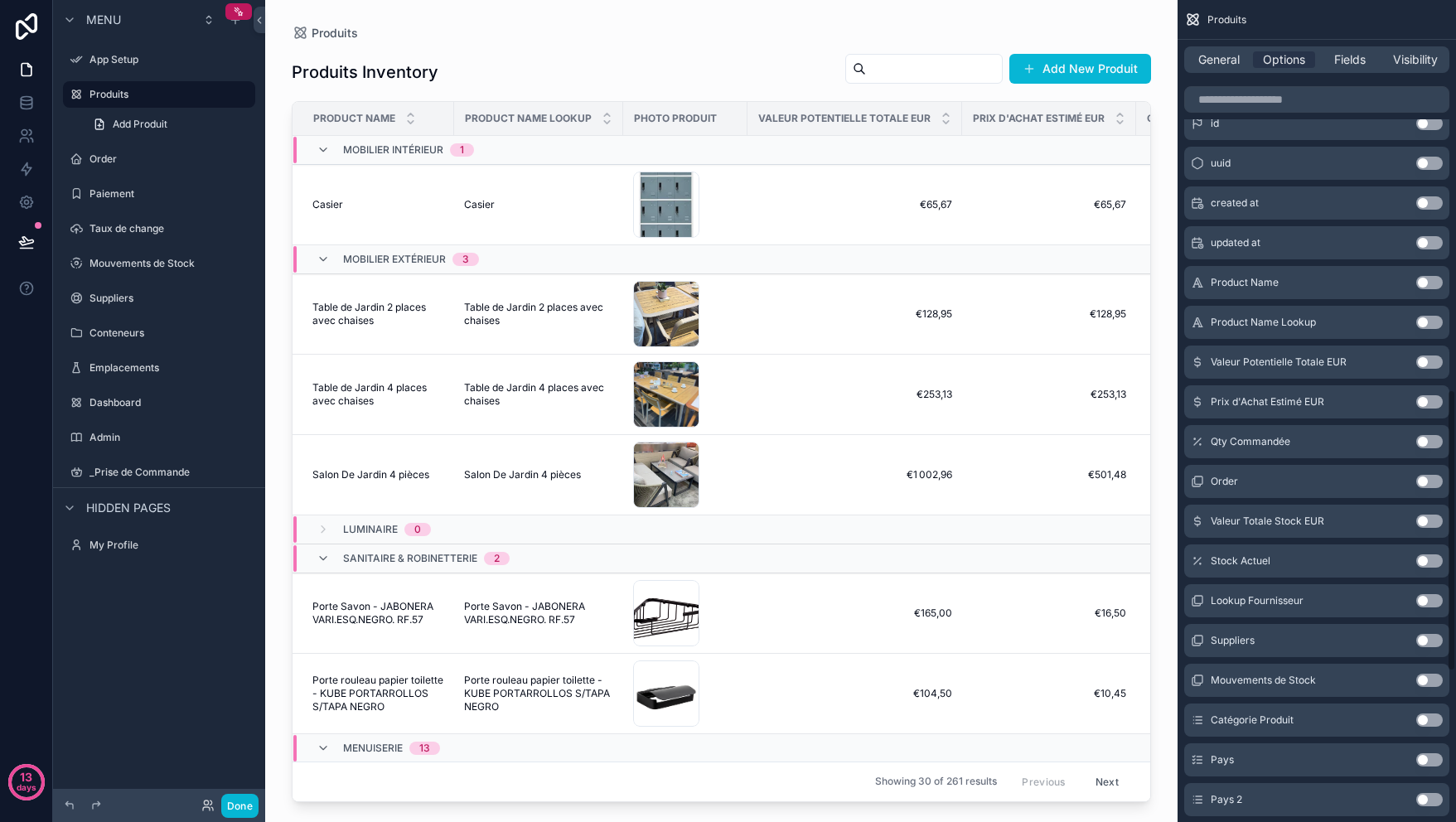
scroll to position [1157, 0]
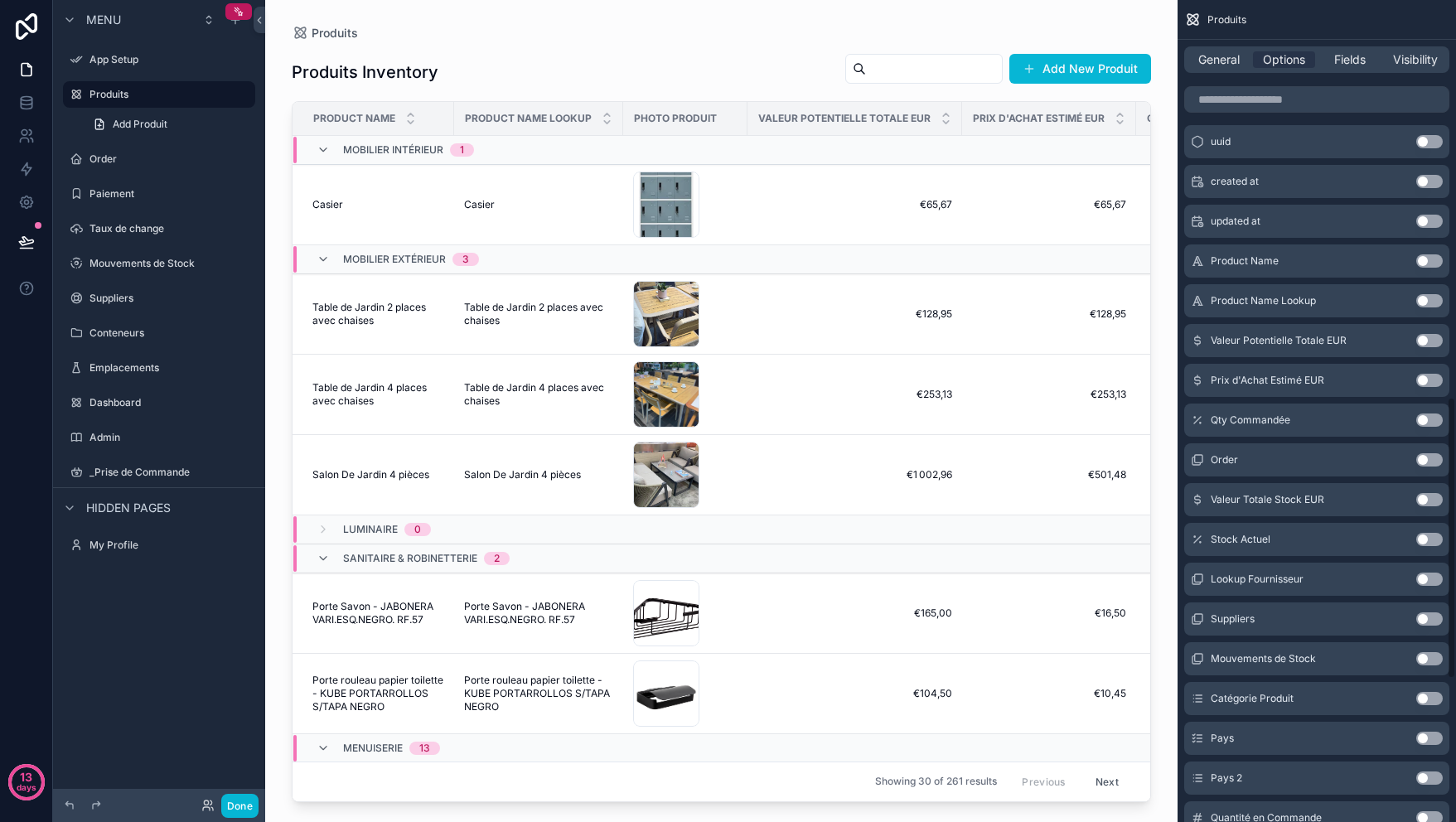
click at [1438, 746] on div "Pays Use setting" at bounding box center [1317, 738] width 265 height 33
click at [1433, 739] on button "Use setting" at bounding box center [1430, 738] width 26 height 13
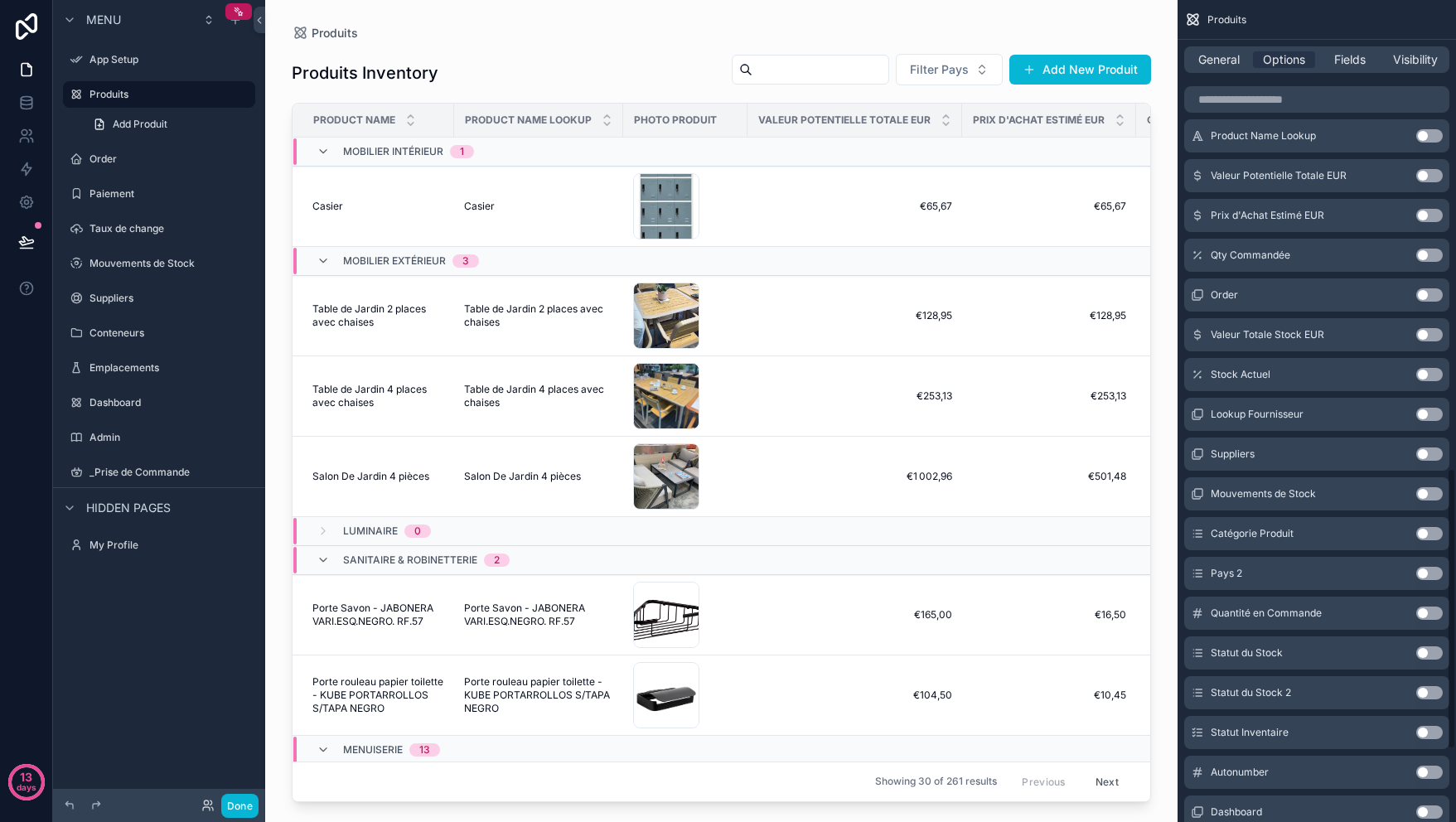
scroll to position [1389, 0]
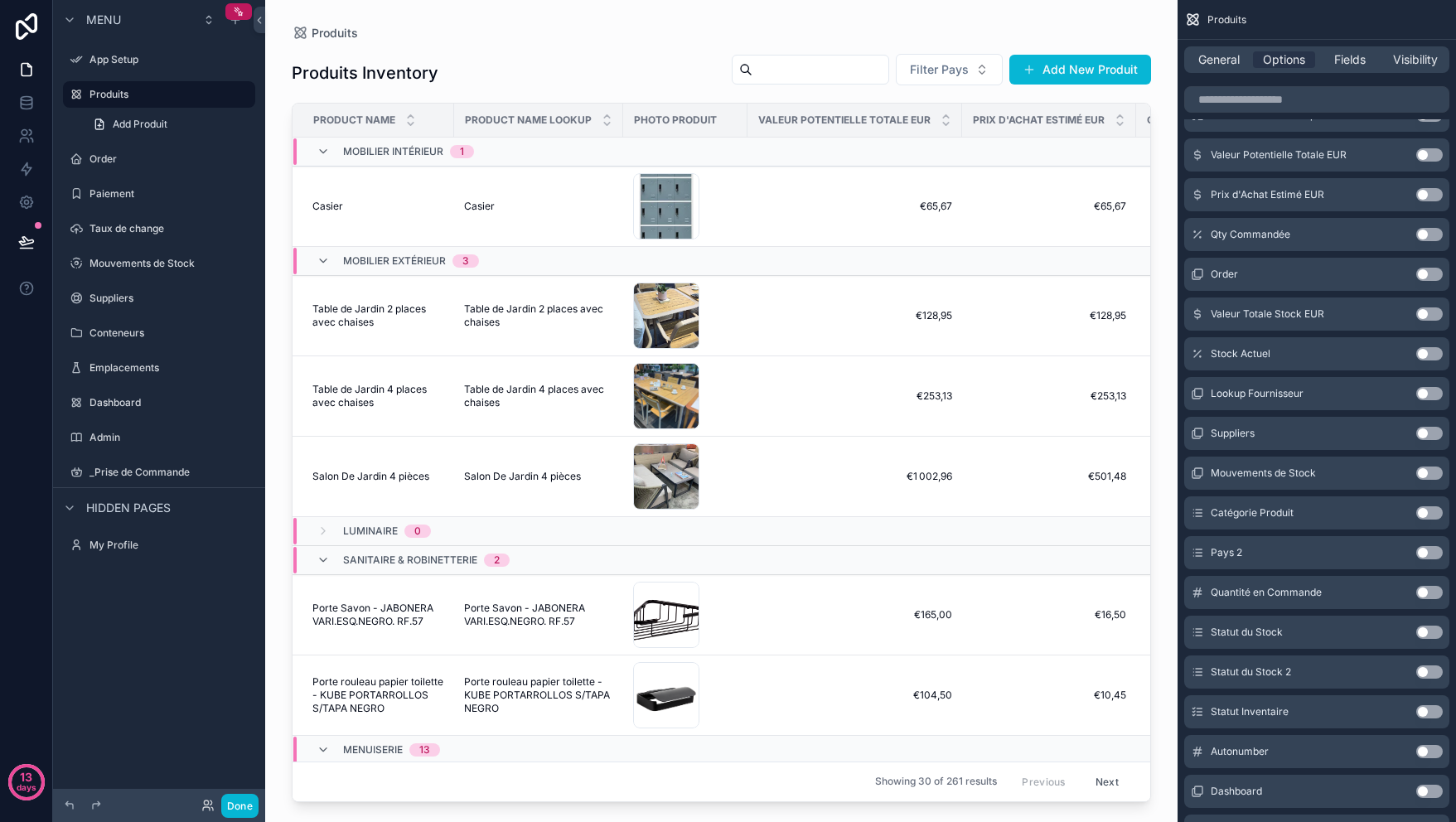
click at [1425, 512] on button "Use setting" at bounding box center [1430, 513] width 26 height 13
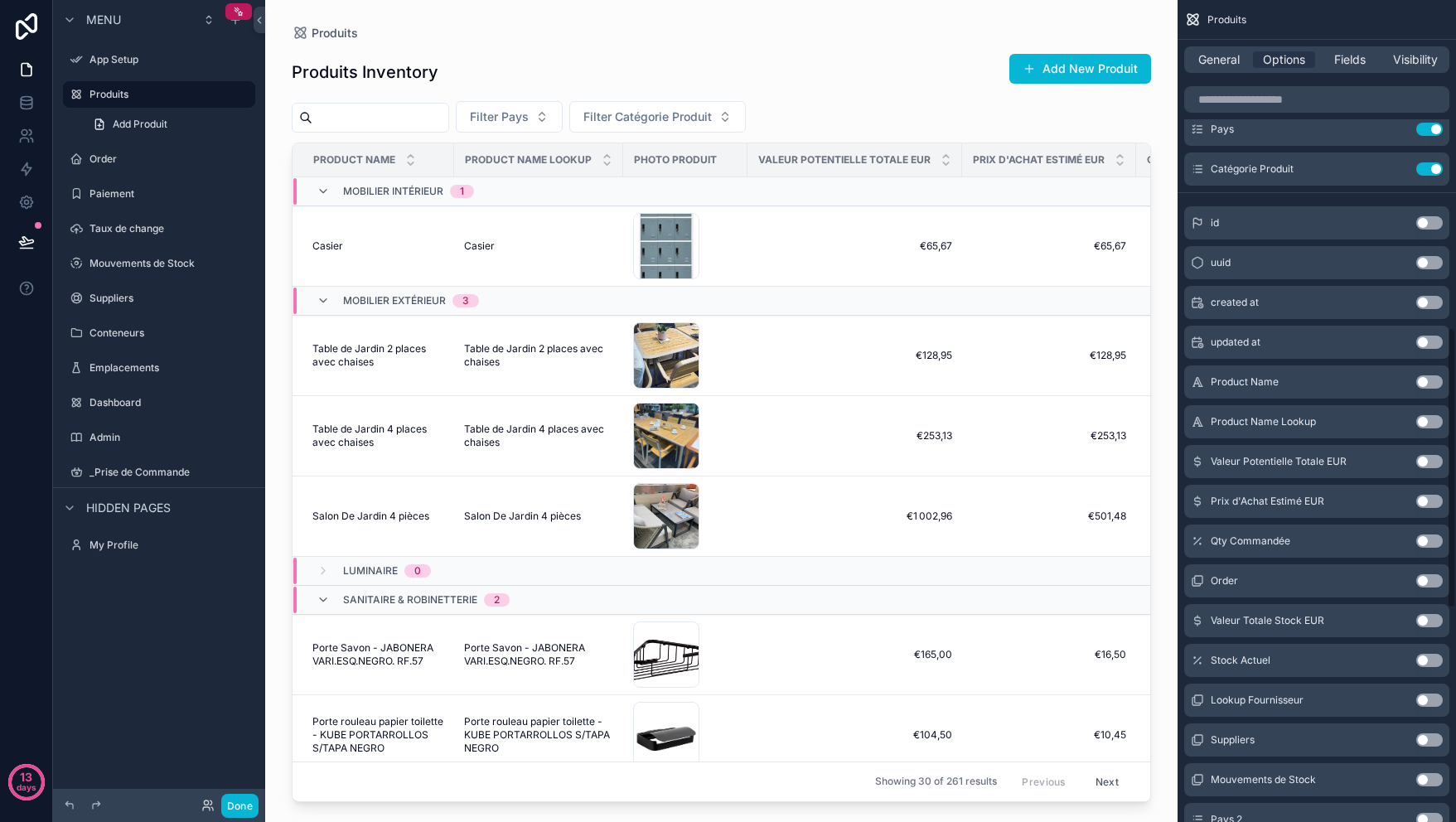
scroll to position [873, 0]
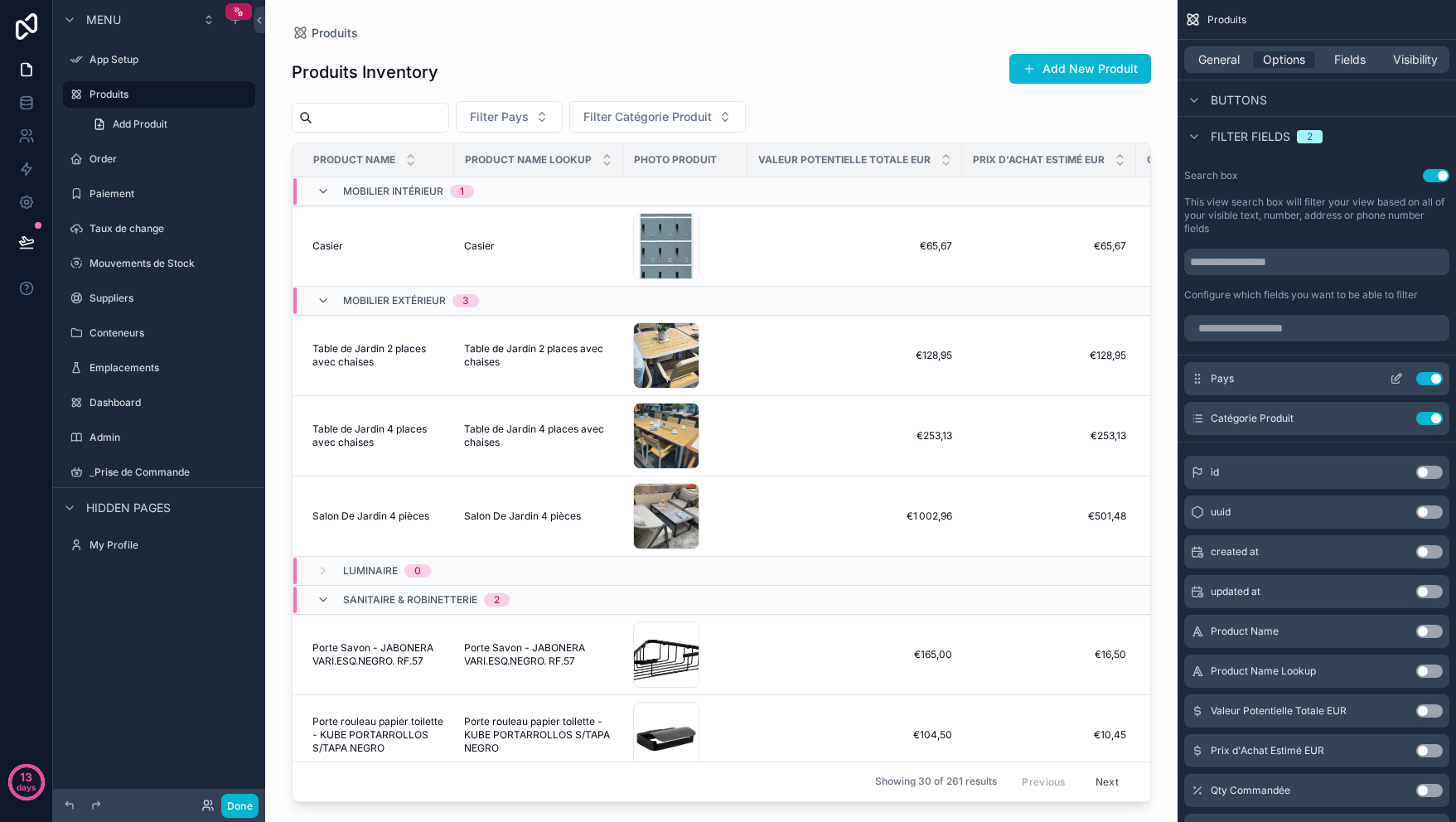
click at [1214, 379] on span "Pays" at bounding box center [1222, 378] width 24 height 13
click at [1197, 382] on icon "scrollable content" at bounding box center [1197, 378] width 13 height 13
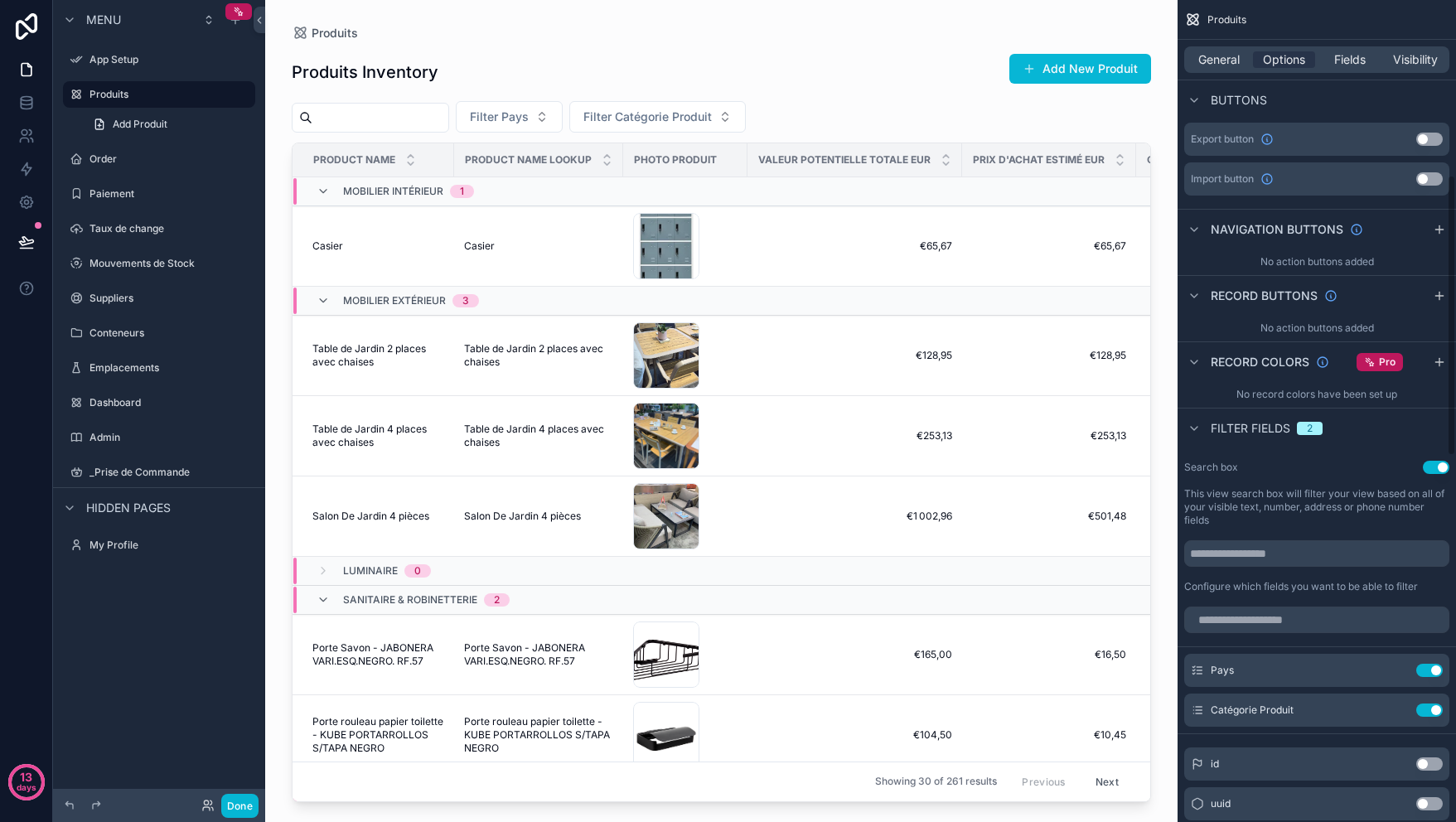
scroll to position [0, 0]
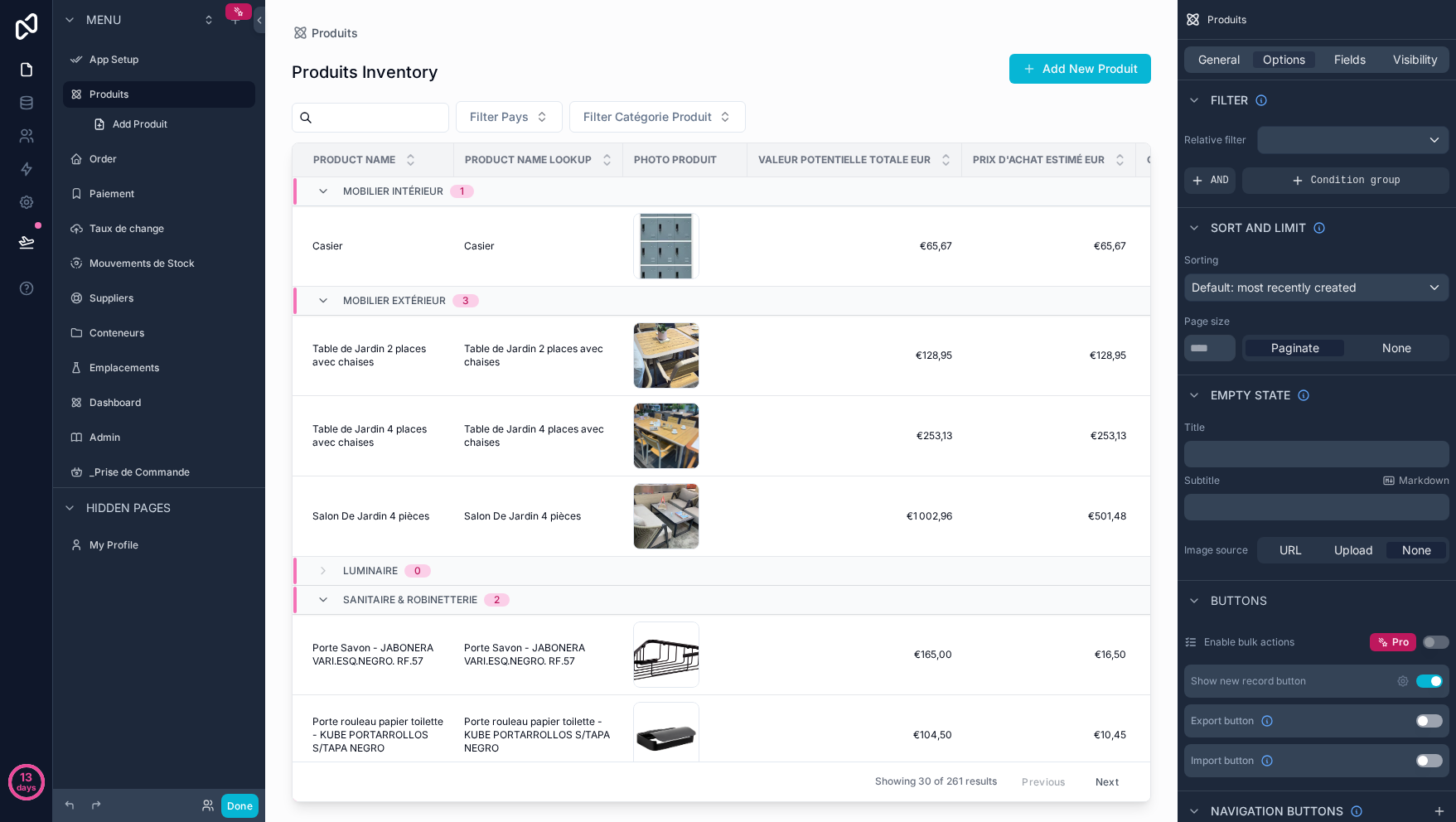
click at [1225, 68] on div "General Options Fields Visibility" at bounding box center [1317, 59] width 265 height 26
click at [1226, 65] on span "General" at bounding box center [1220, 59] width 42 height 17
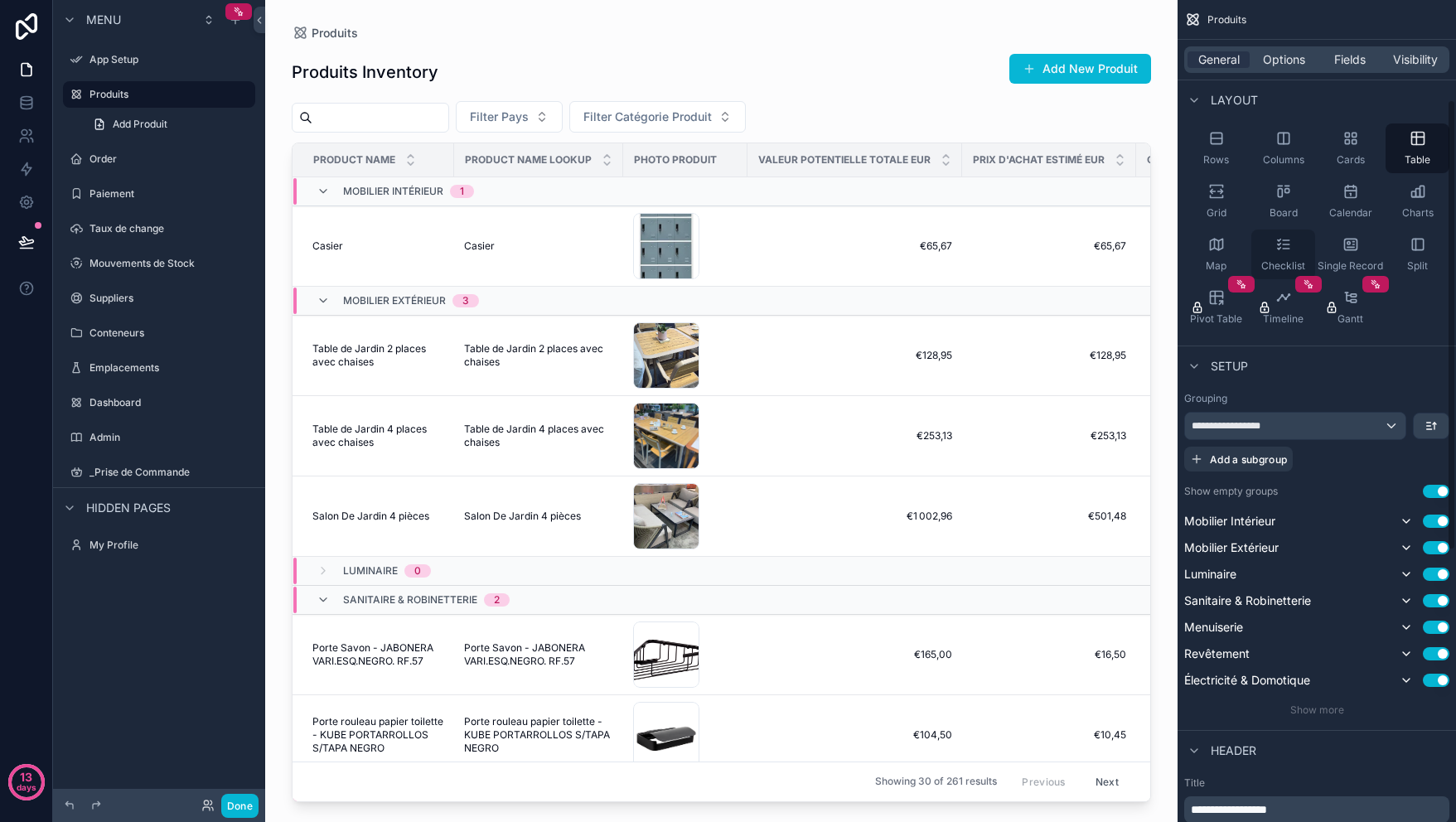
scroll to position [267, 0]
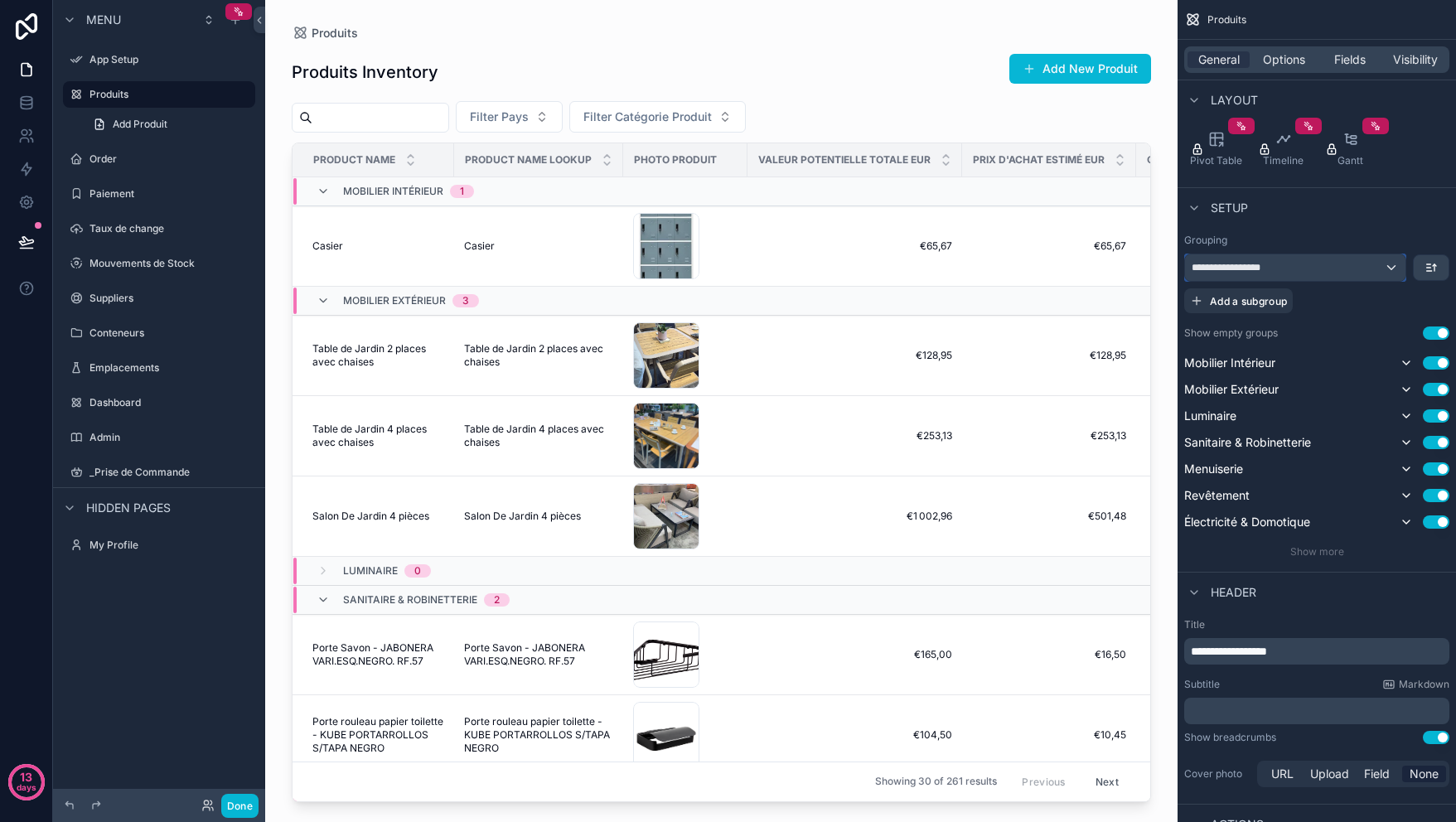
click at [1373, 255] on div "**********" at bounding box center [1296, 268] width 221 height 26
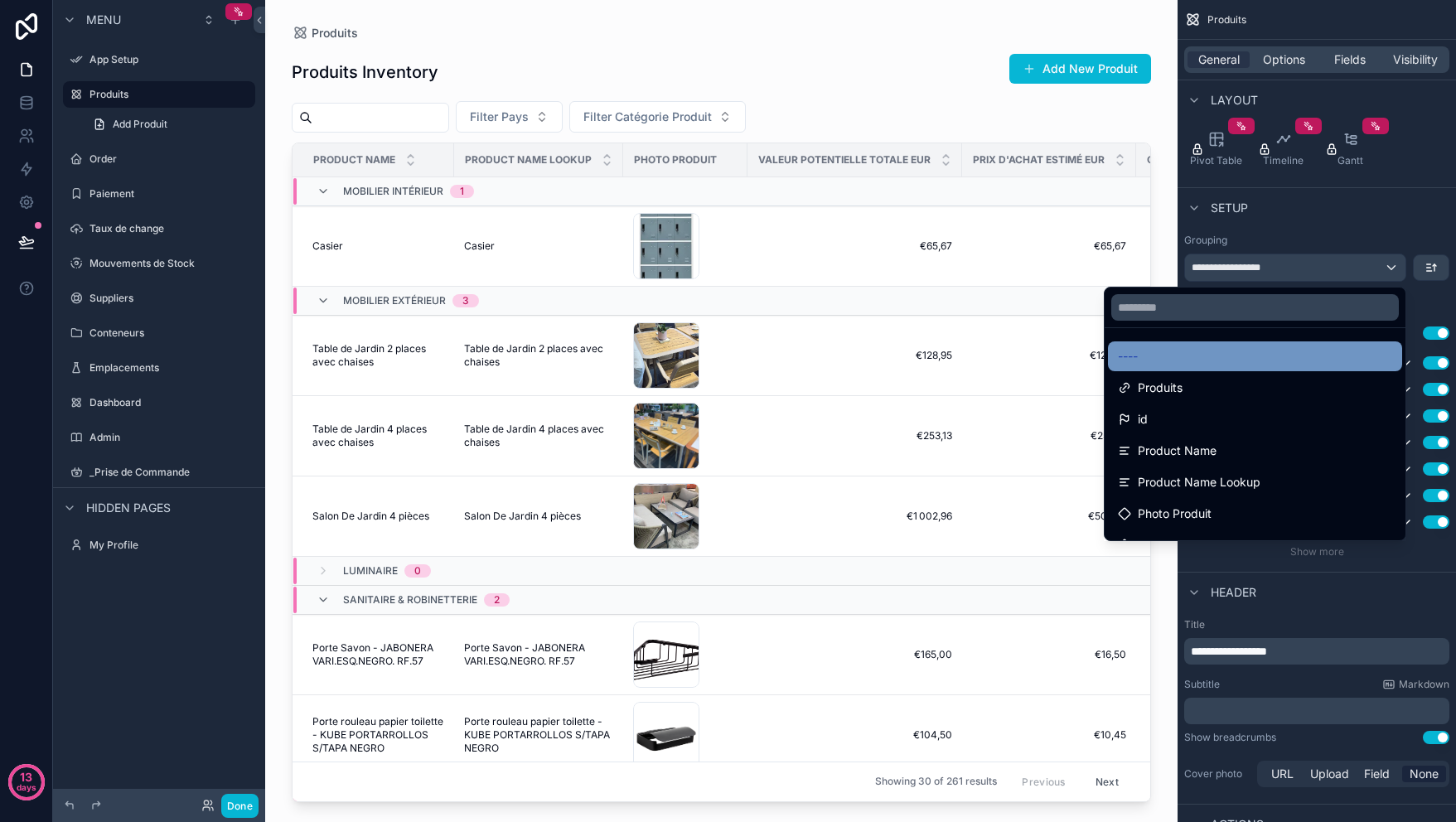
click at [1194, 348] on div "----" at bounding box center [1255, 356] width 275 height 20
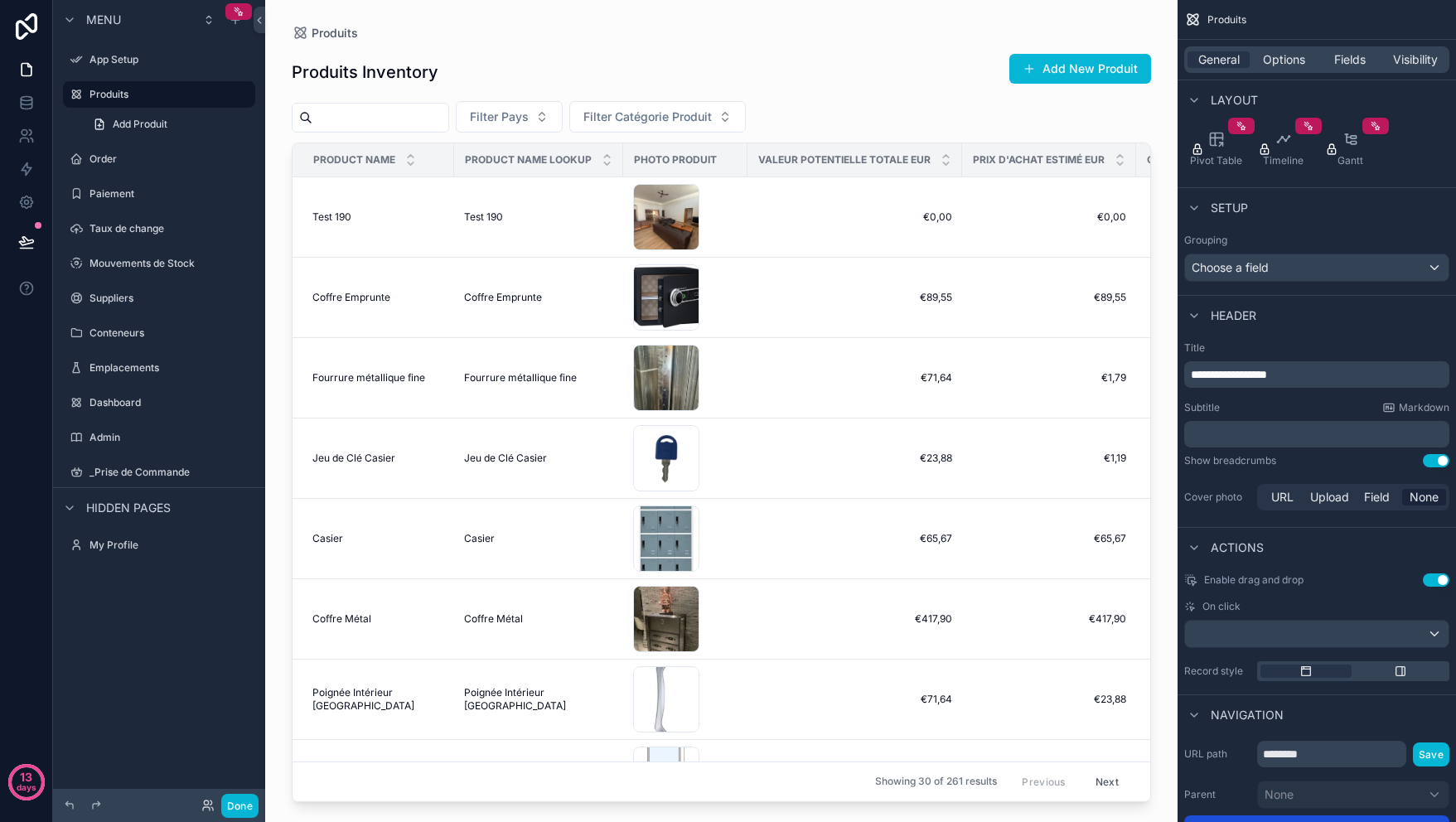
click at [1358, 290] on div "**********" at bounding box center [1317, 330] width 278 height 1195
click at [1357, 278] on div "Choose a field" at bounding box center [1317, 268] width 263 height 26
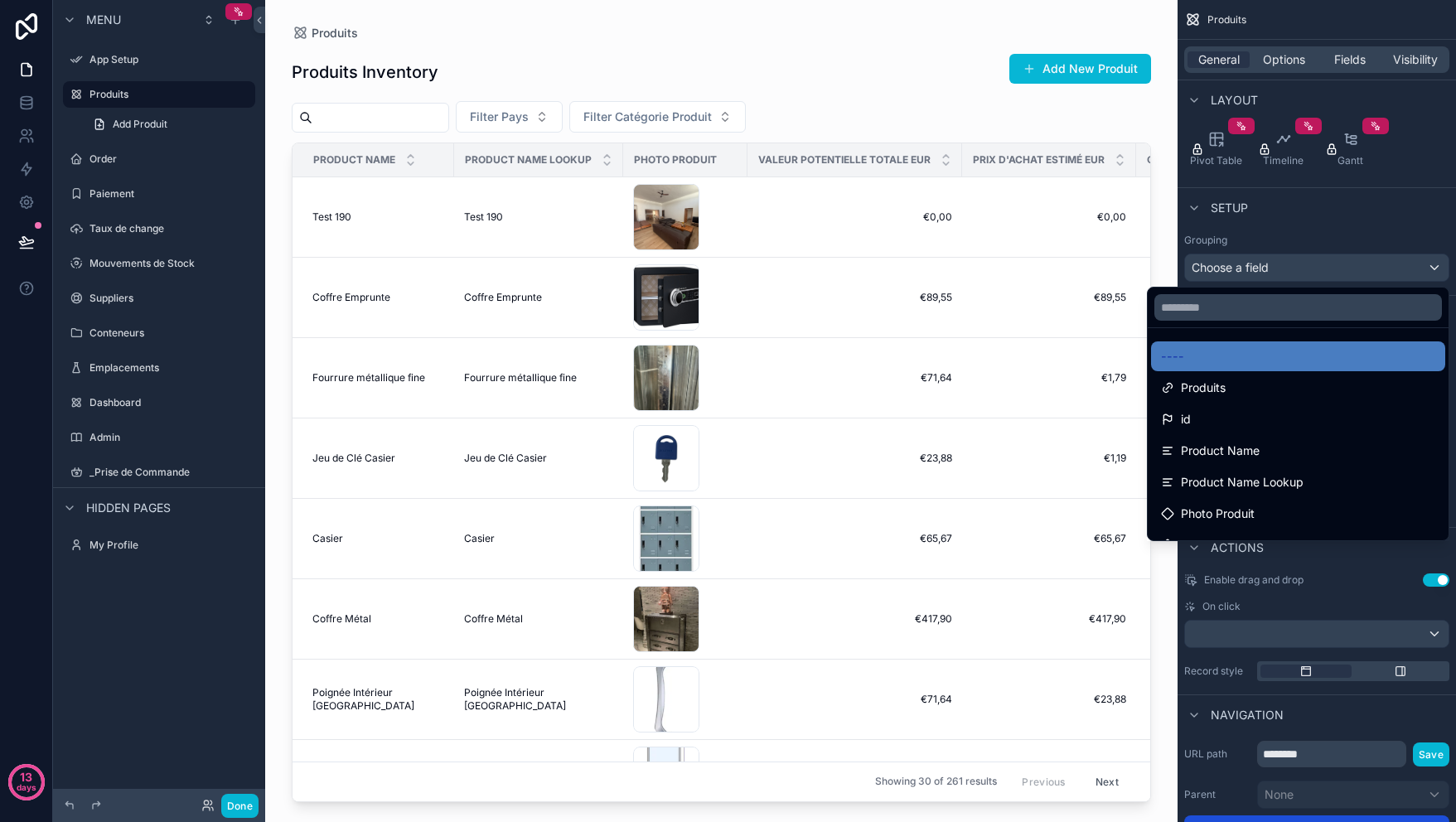
click at [1361, 267] on div "scrollable content" at bounding box center [728, 411] width 1456 height 822
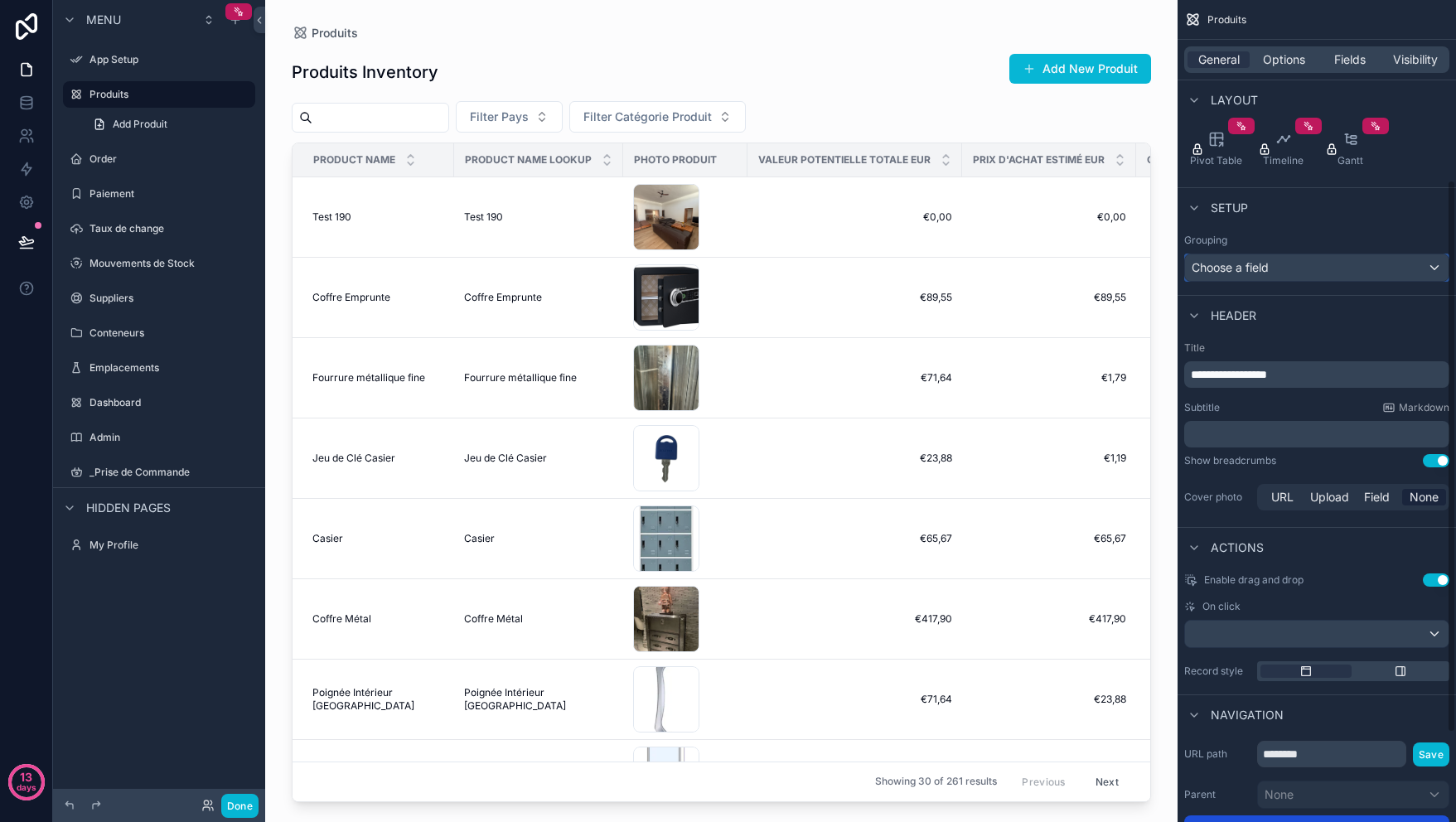
click at [1361, 268] on div "Choose a field" at bounding box center [1317, 268] width 263 height 26
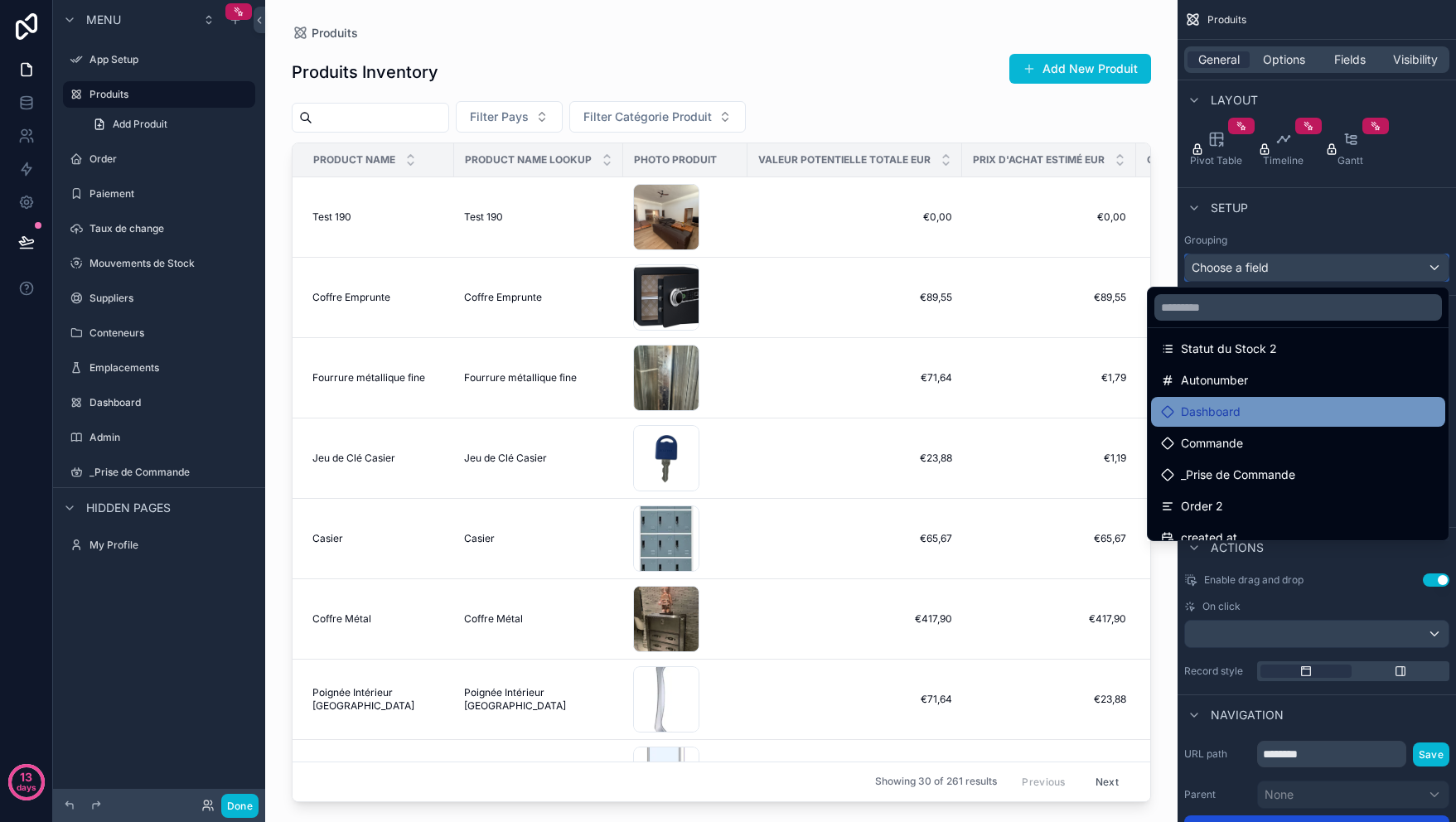
scroll to position [559, 0]
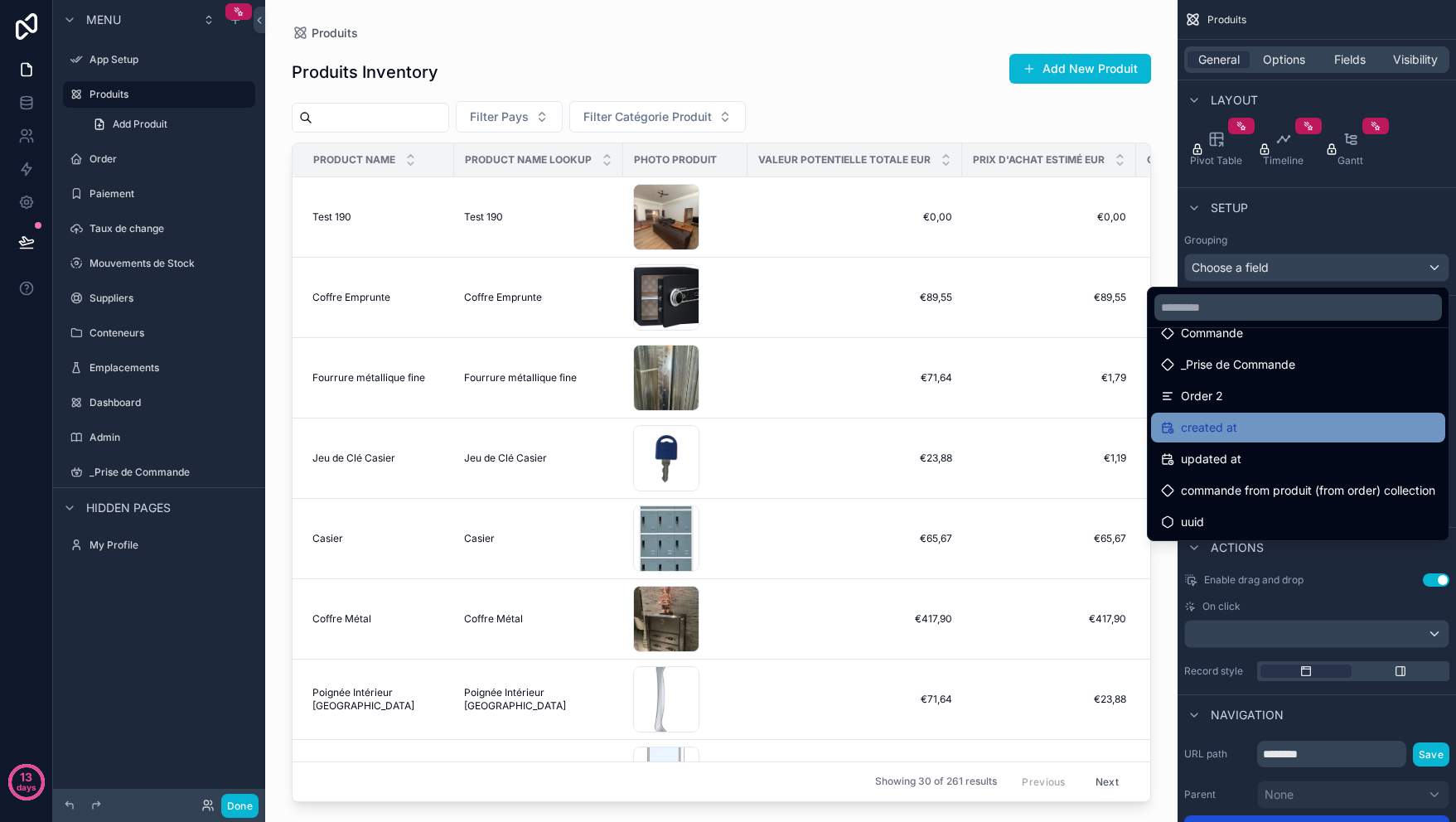
click at [1291, 431] on div "created at" at bounding box center [1298, 427] width 275 height 20
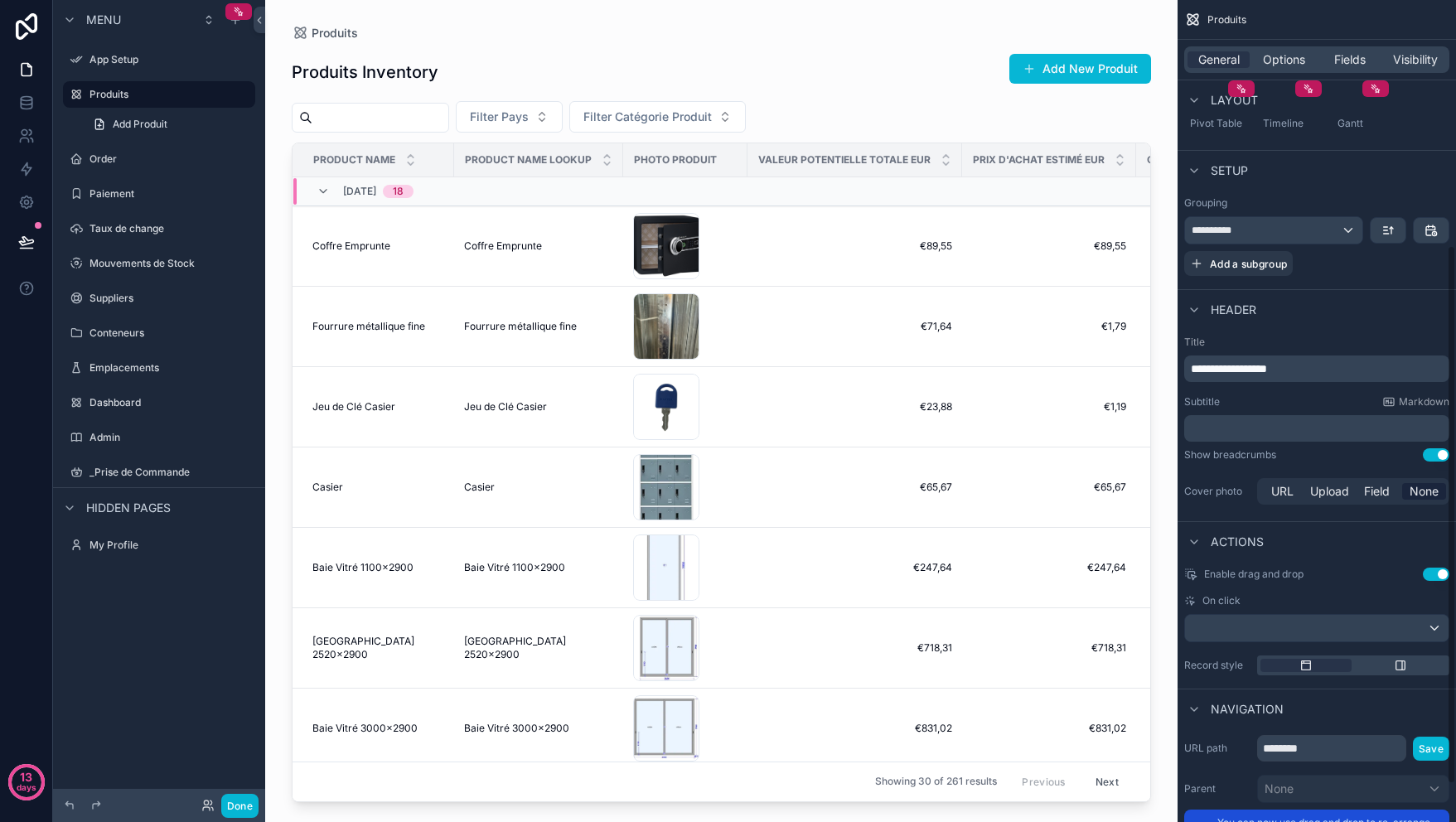
scroll to position [431, 0]
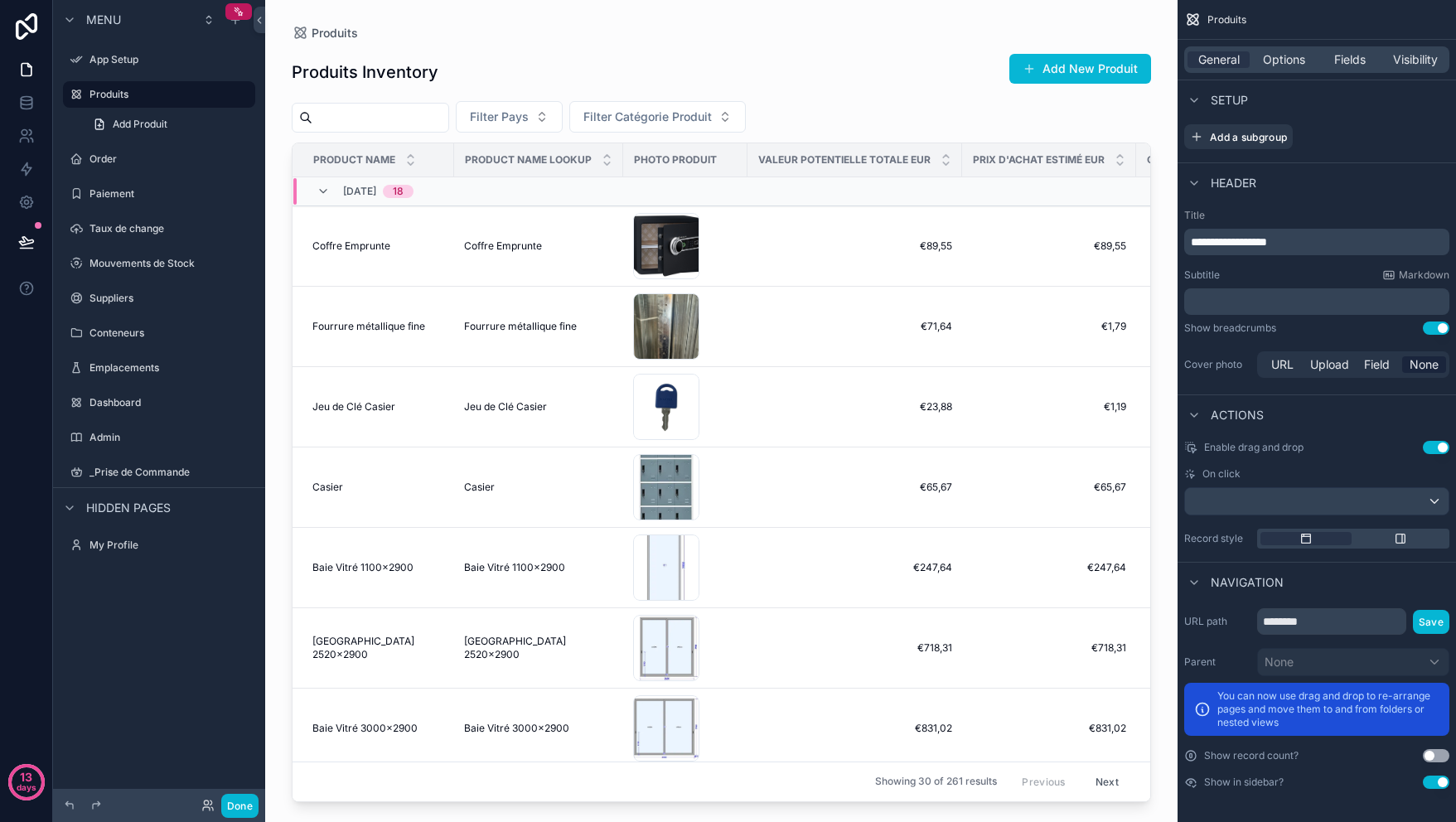
click at [357, 160] on span "Product Name" at bounding box center [354, 160] width 82 height 13
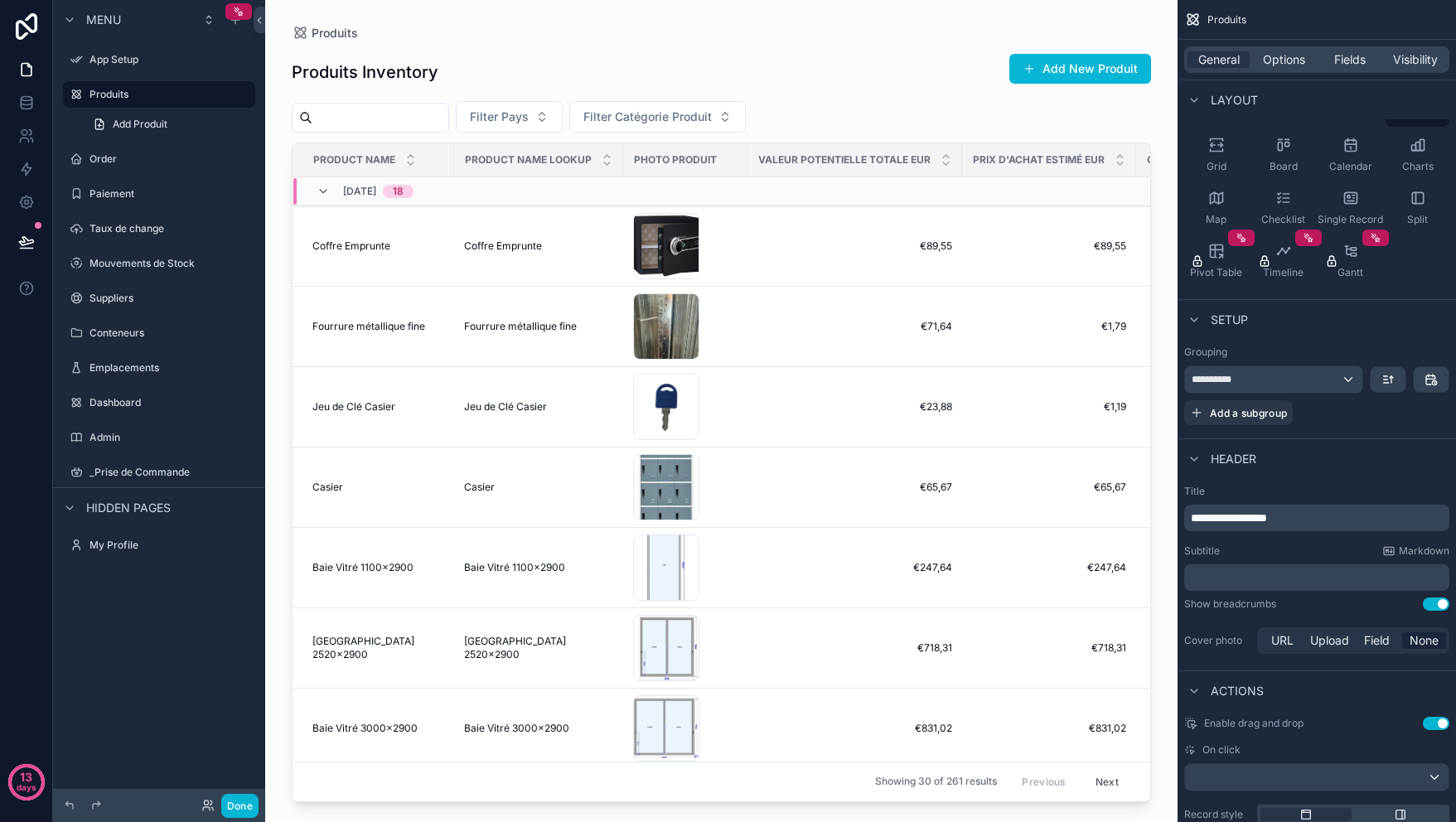
scroll to position [0, 0]
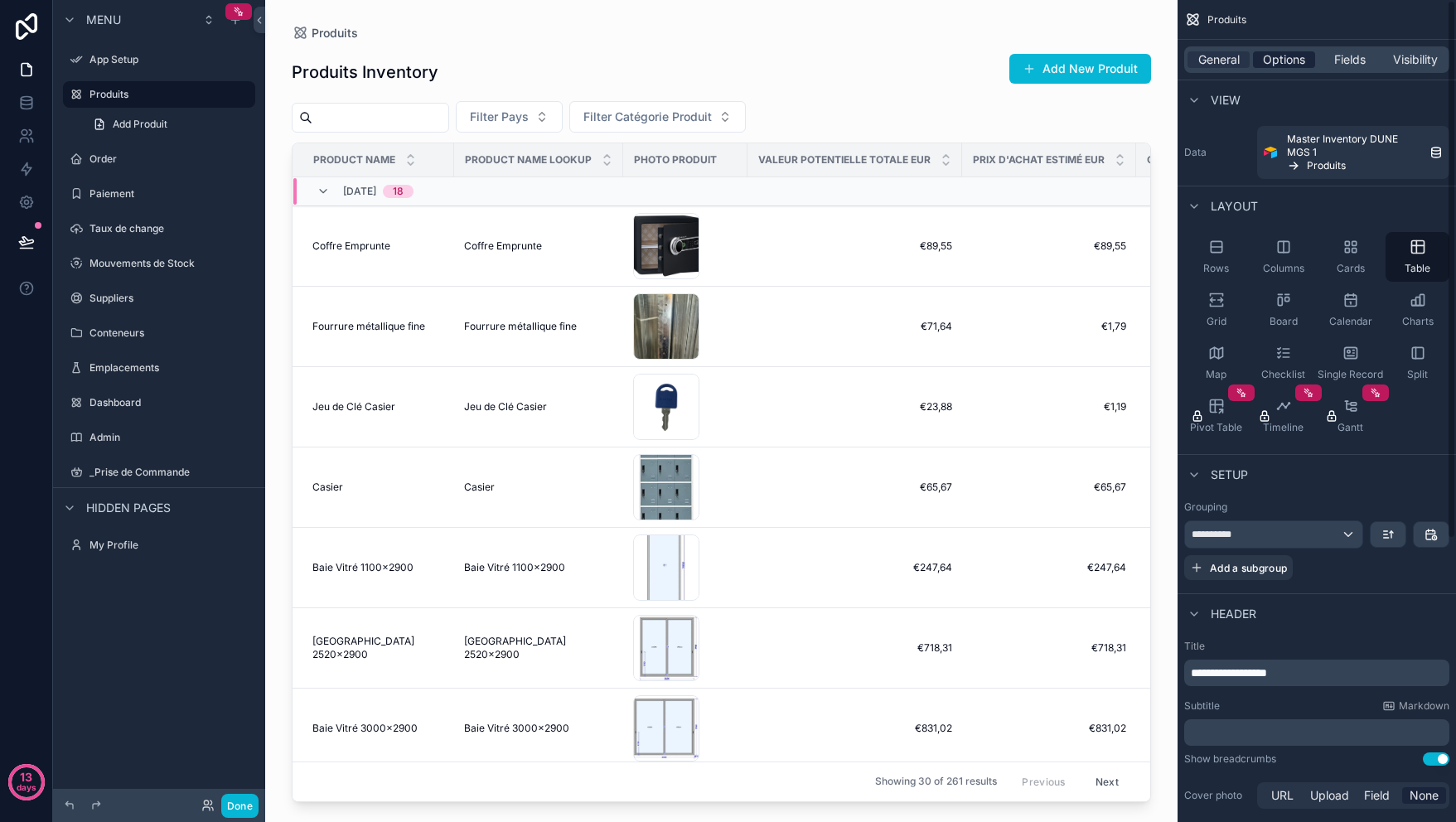
click at [1276, 65] on span "Options" at bounding box center [1284, 59] width 42 height 17
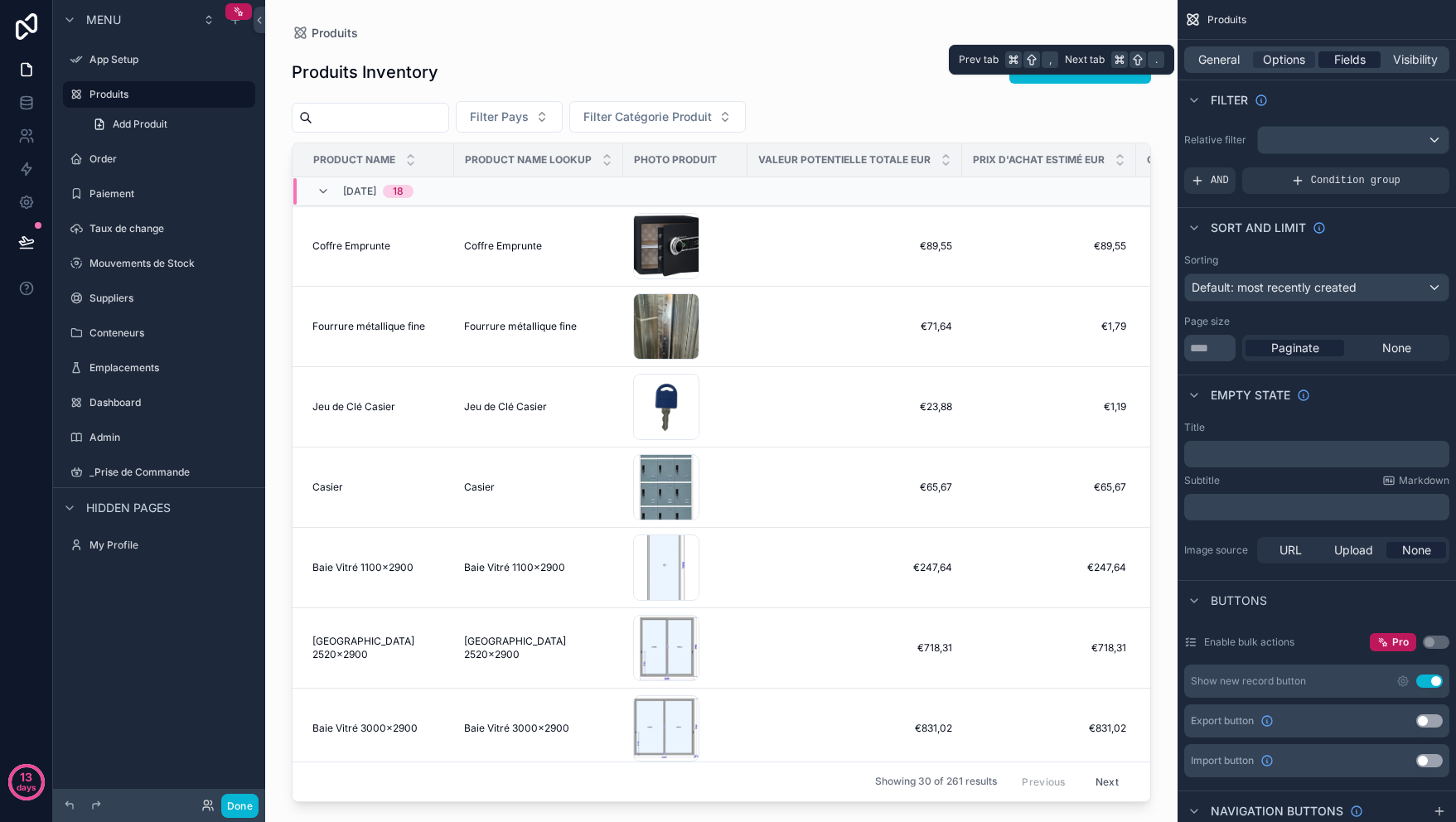
click at [1352, 57] on span "Fields" at bounding box center [1351, 59] width 31 height 17
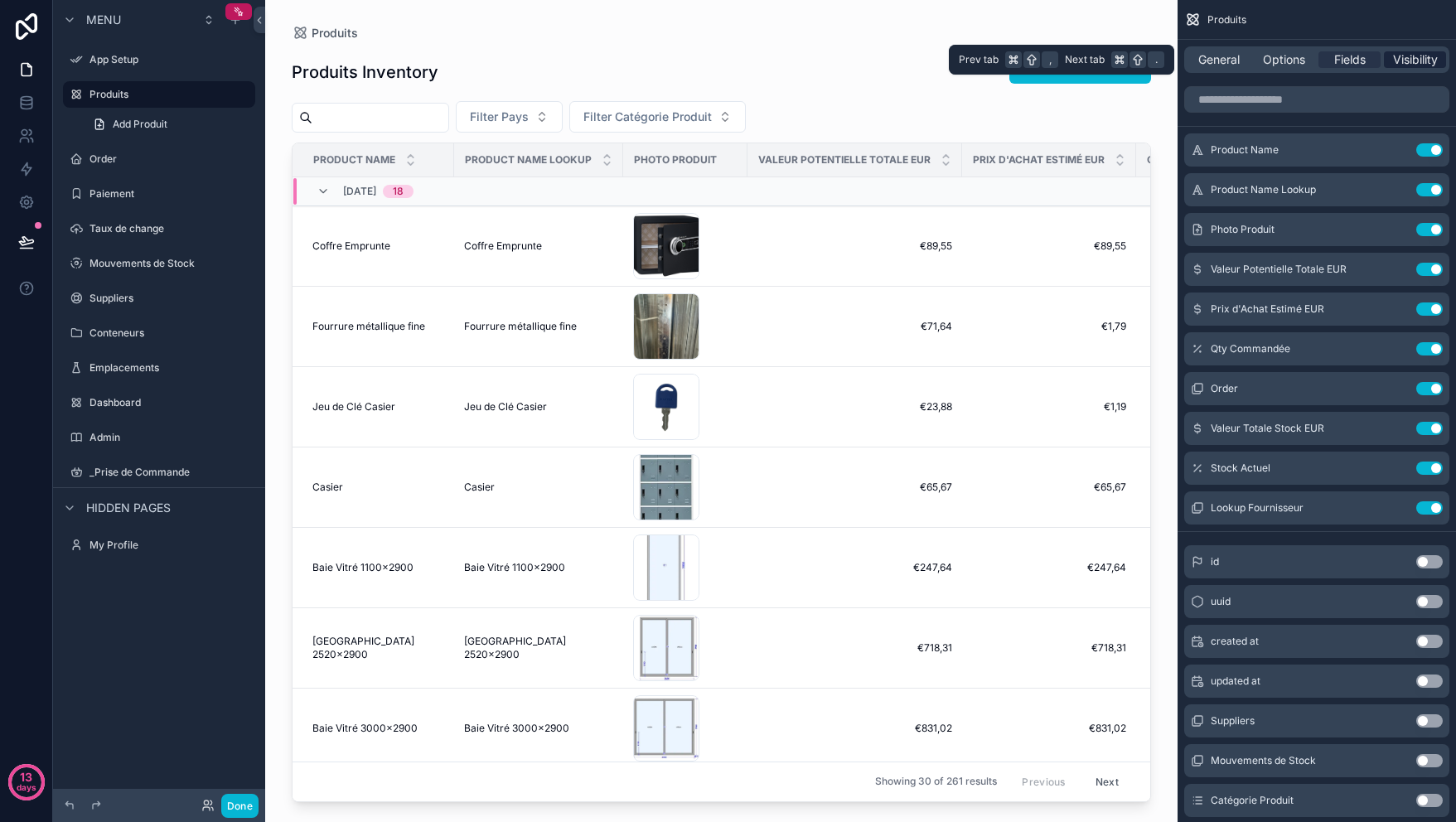
click at [1412, 58] on span "Visibility" at bounding box center [1415, 59] width 44 height 17
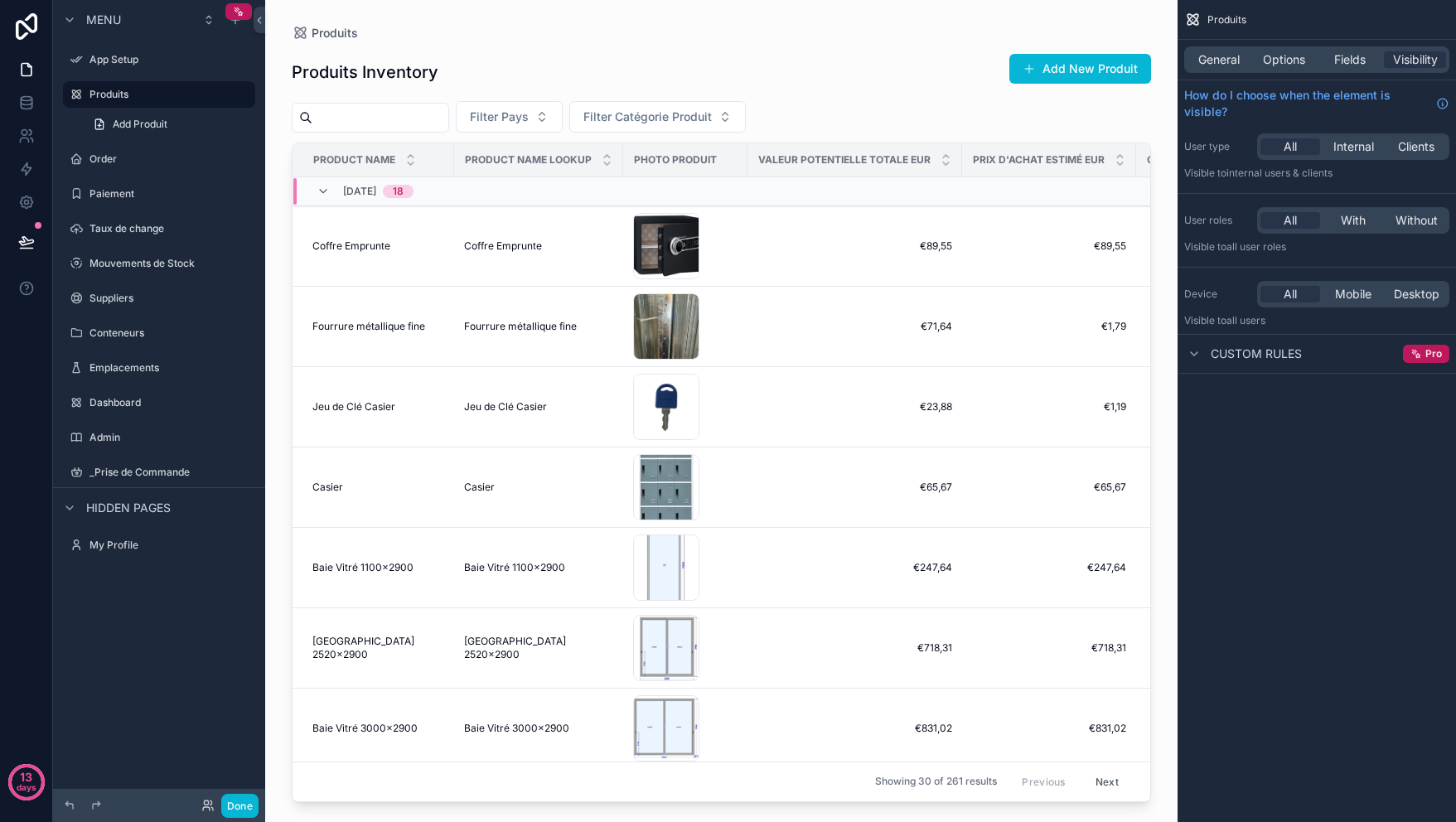
click at [1293, 358] on span "Custom rules" at bounding box center [1256, 353] width 92 height 17
click at [1292, 354] on span "Custom rules" at bounding box center [1256, 353] width 92 height 17
click at [1303, 65] on span "Options" at bounding box center [1284, 59] width 42 height 17
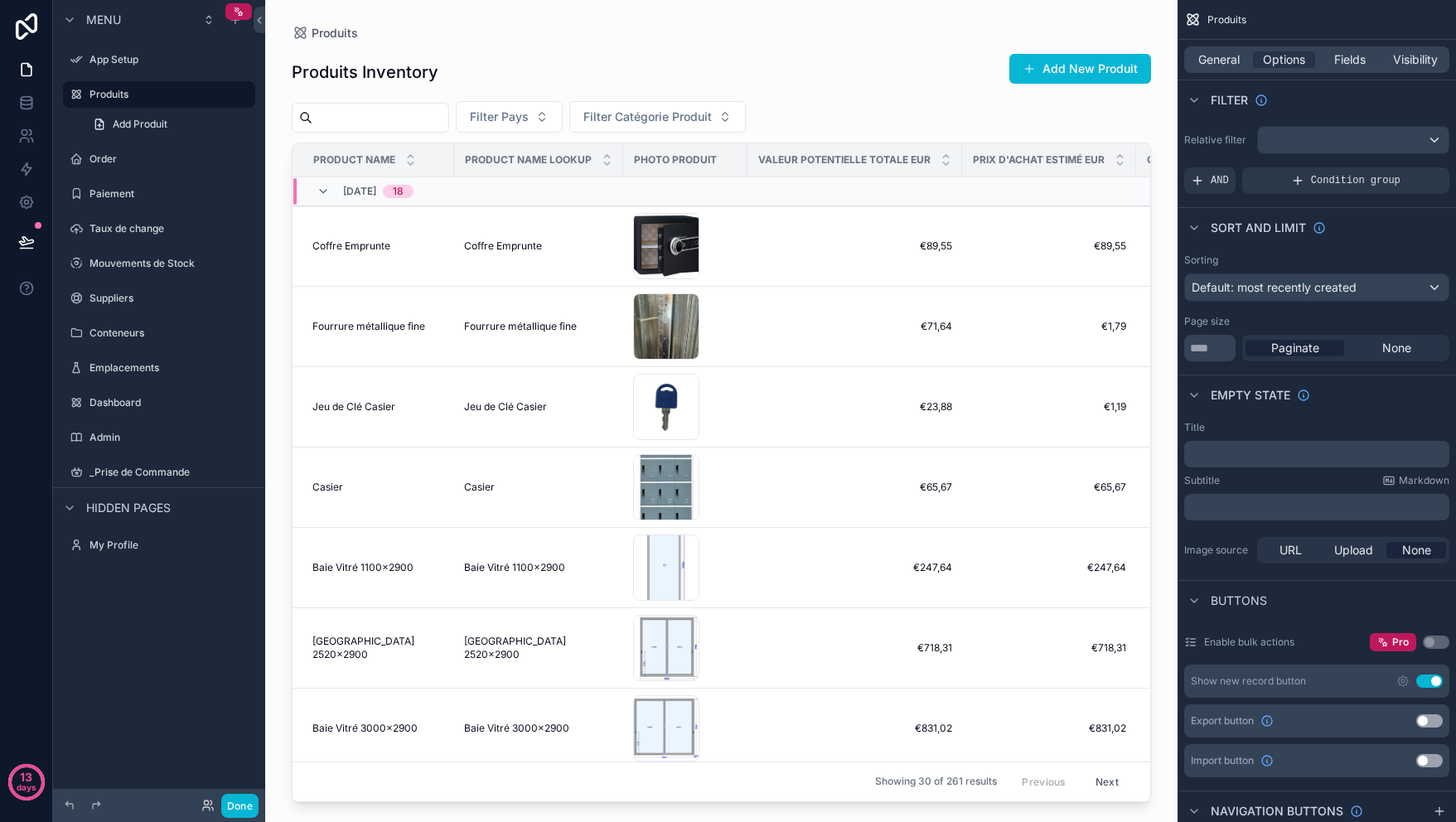
click at [596, 33] on div "Produits" at bounding box center [722, 32] width 860 height 13
click at [319, 37] on span "Produits" at bounding box center [334, 33] width 46 height 17
click at [1210, 67] on span "General" at bounding box center [1220, 59] width 42 height 17
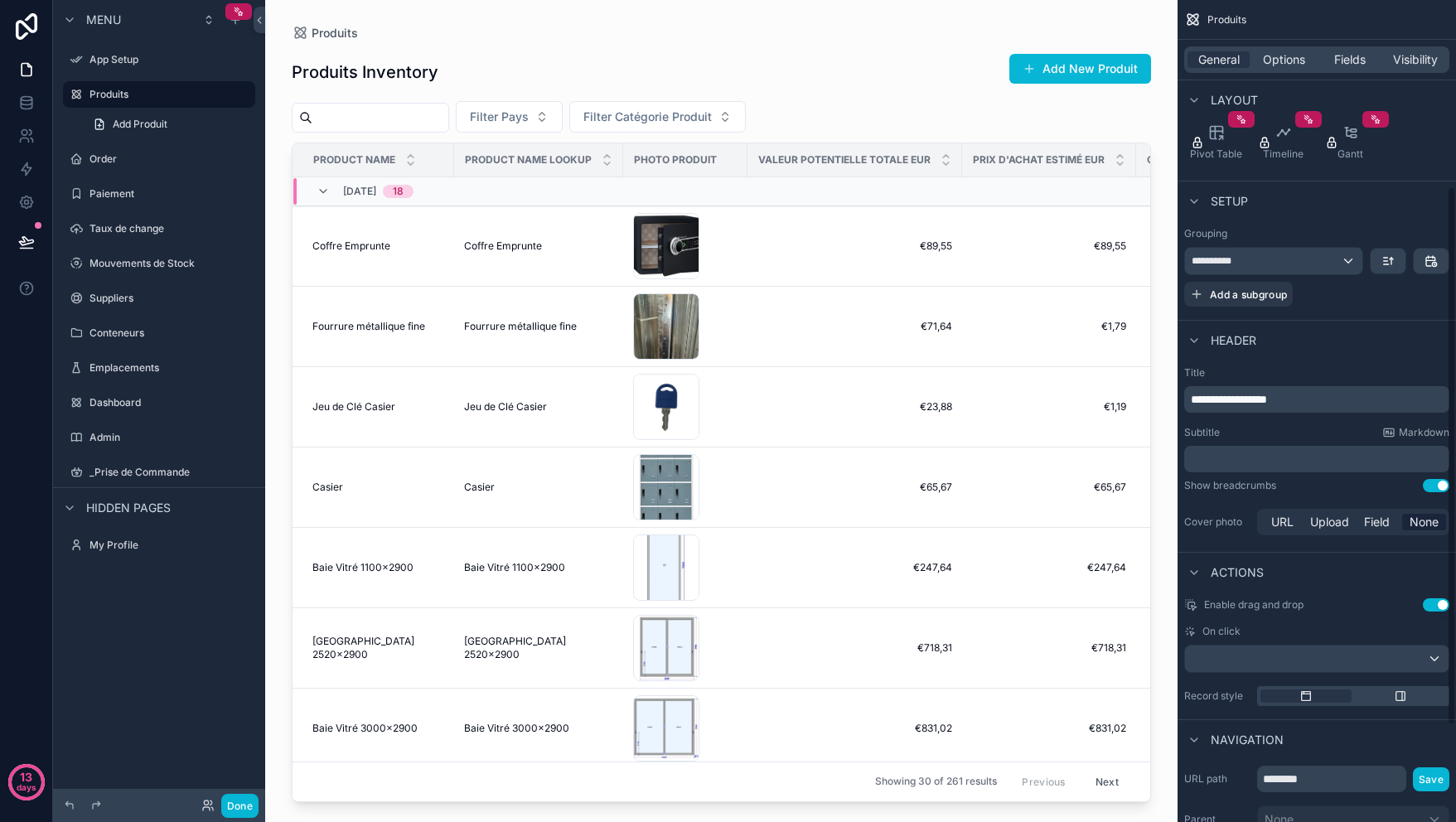
scroll to position [295, 0]
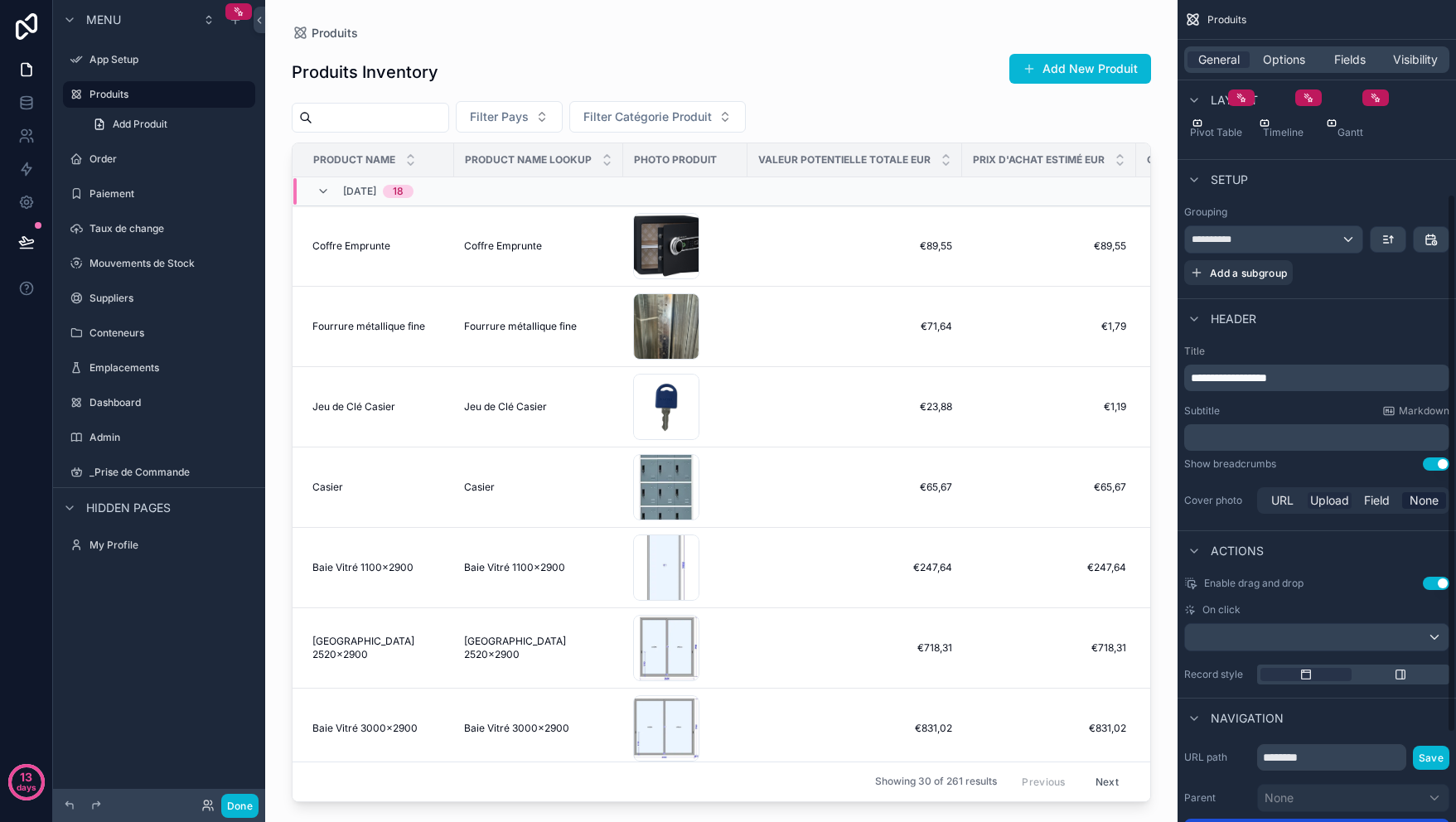
click at [1348, 494] on span "Upload" at bounding box center [1330, 500] width 39 height 17
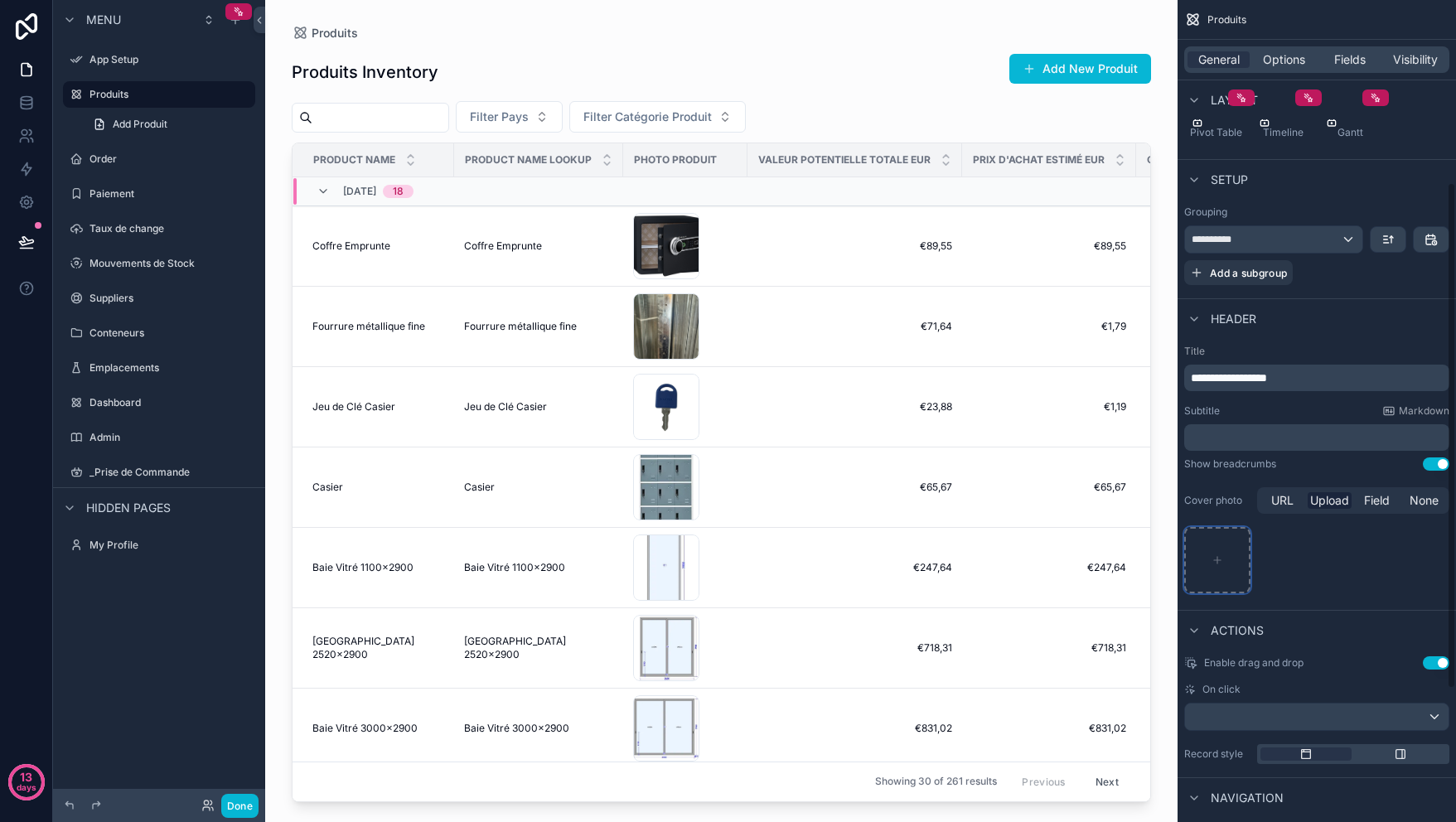
click at [1226, 553] on div "scrollable content" at bounding box center [1218, 560] width 66 height 66
type input "**********"
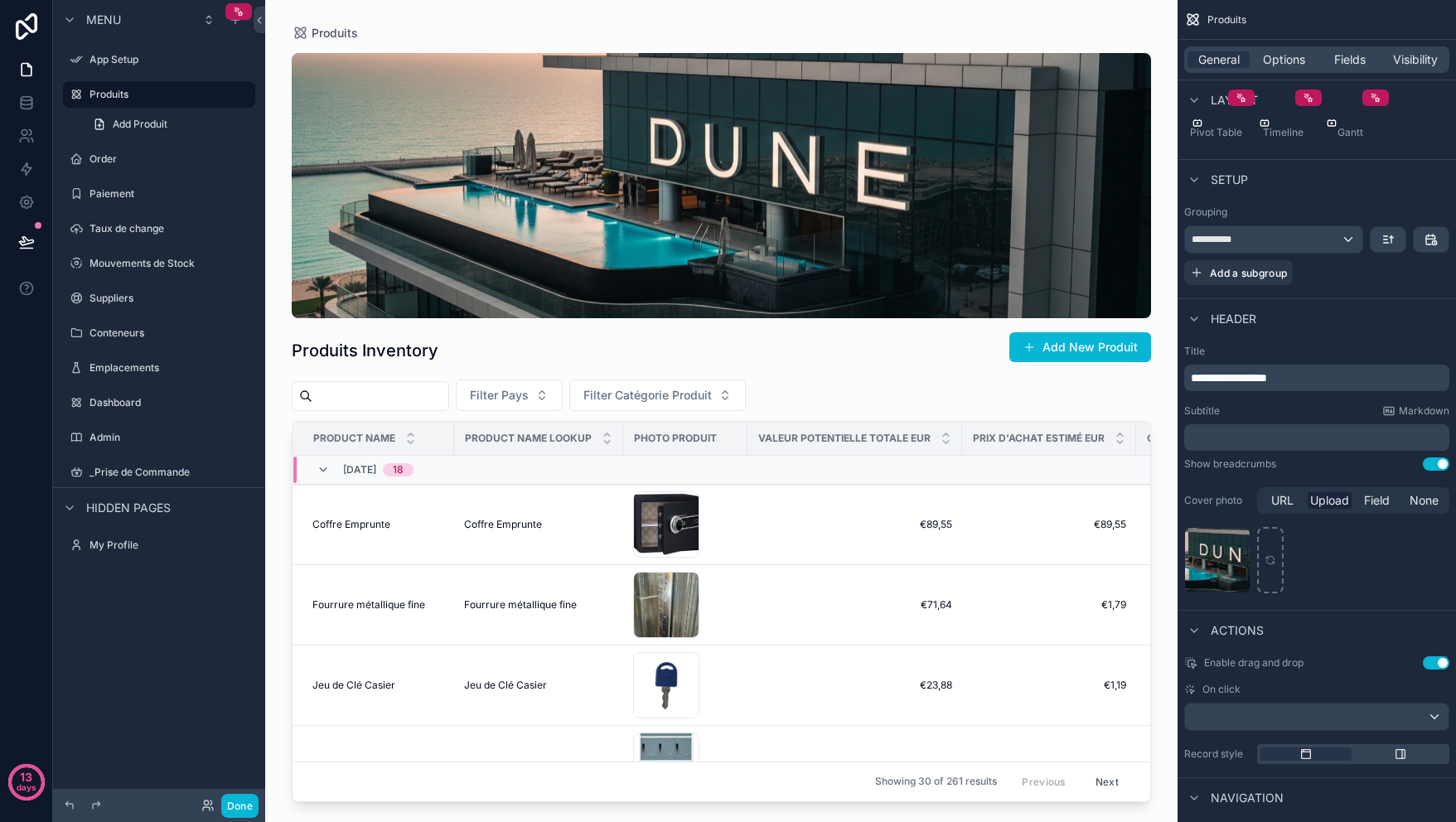
click at [715, 172] on div "scrollable content" at bounding box center [722, 186] width 860 height 265
click at [1204, 544] on div "01da72edde-a7d7-4845-8b83-67539b2c081b-copie .webp" at bounding box center [1218, 560] width 66 height 66
click at [1361, 534] on div "01da72edde-a7d7-4845-8b83-67539b2c081b-copie .webp" at bounding box center [1317, 560] width 265 height 66
click at [1216, 567] on div "01da72edde-a7d7-4845-8b83-67539b2c081b-copie .webp" at bounding box center [1218, 560] width 66 height 66
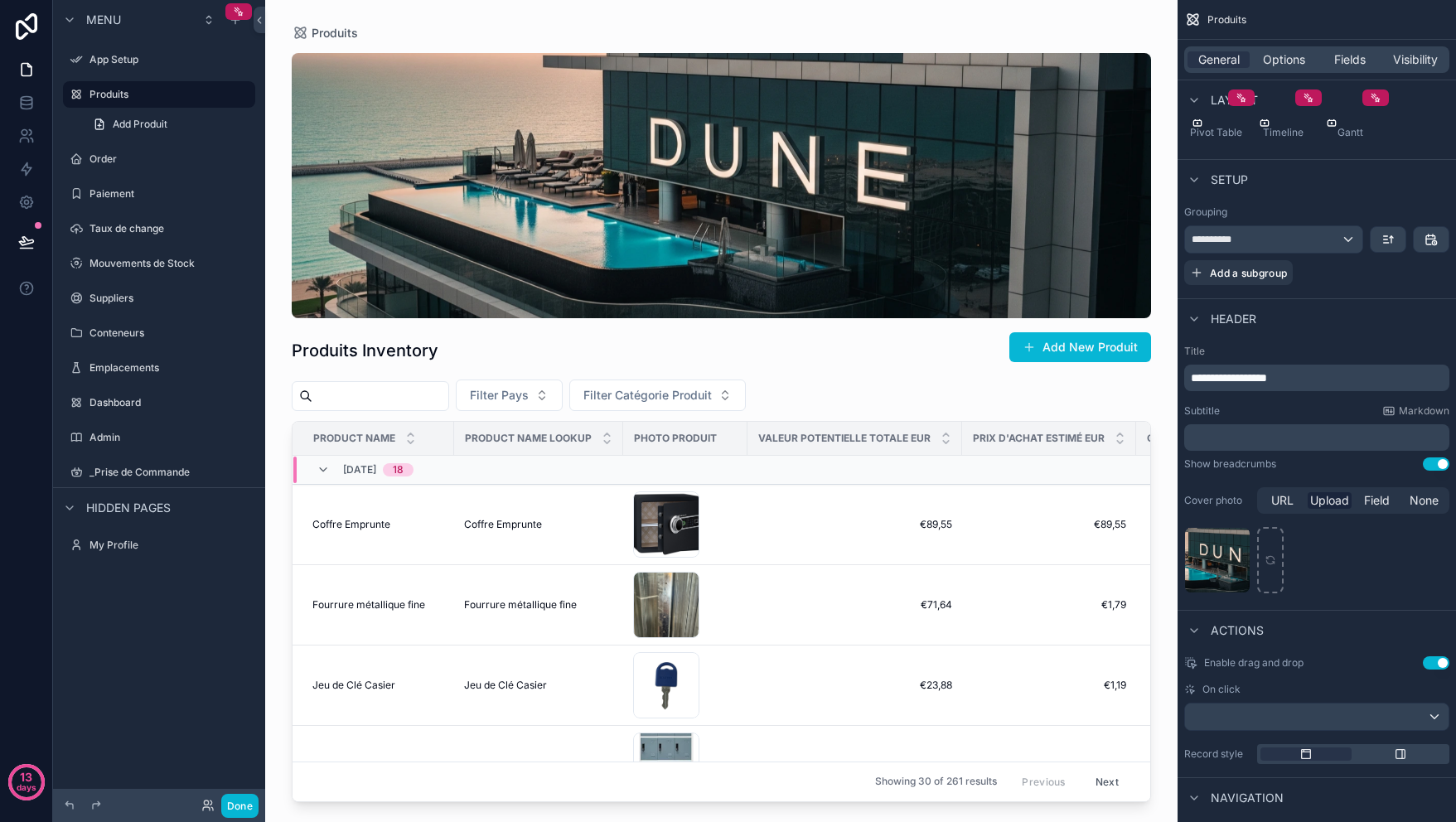
click at [751, 207] on div "scrollable content" at bounding box center [722, 186] width 860 height 265
click at [834, 234] on div "scrollable content" at bounding box center [722, 186] width 860 height 265
click at [1039, 125] on div "scrollable content" at bounding box center [722, 186] width 860 height 265
click at [1358, 572] on div "01da72edde-a7d7-4845-8b83-67539b2c081b-copie .webp" at bounding box center [1317, 560] width 265 height 66
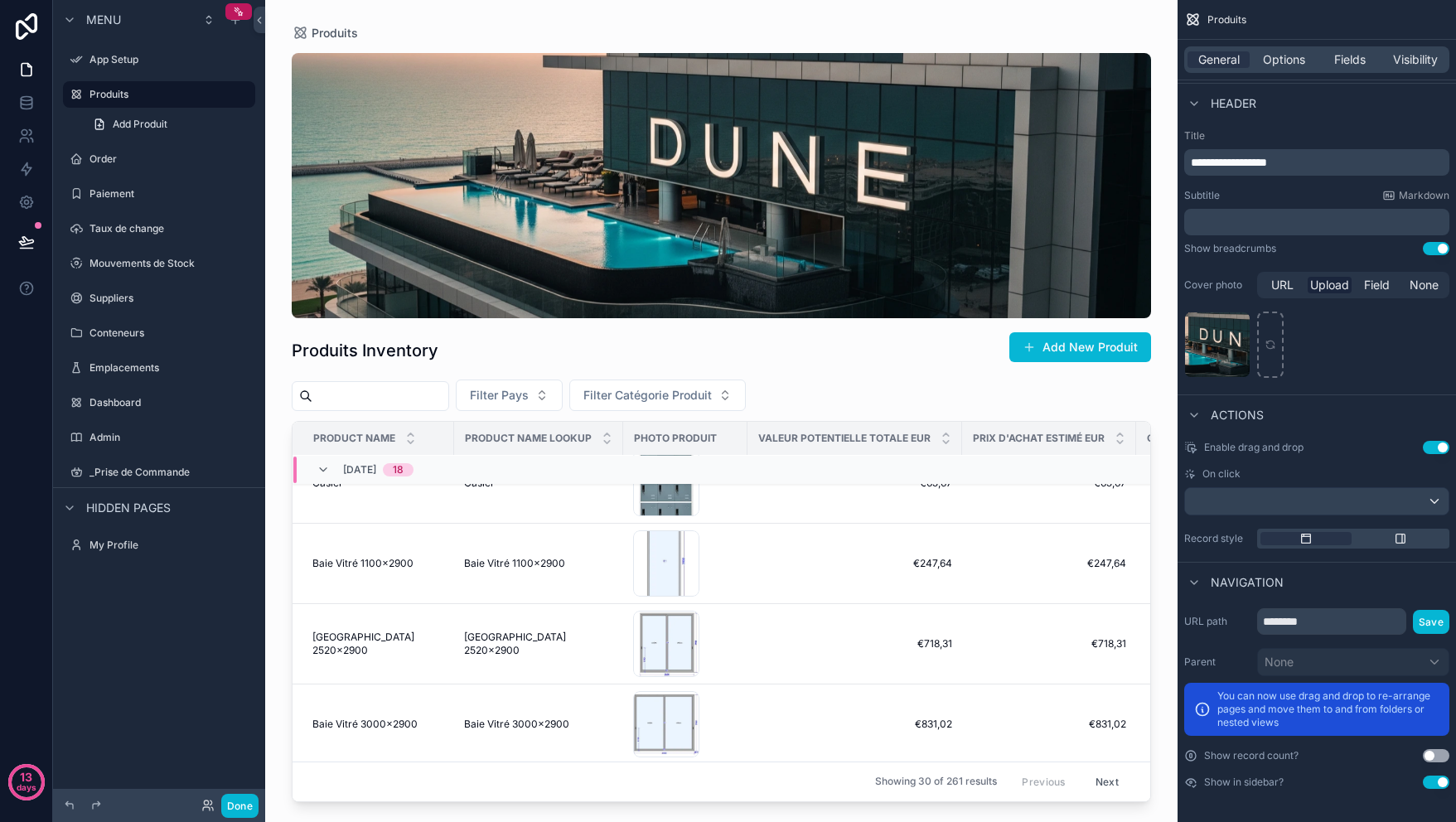
scroll to position [0, 0]
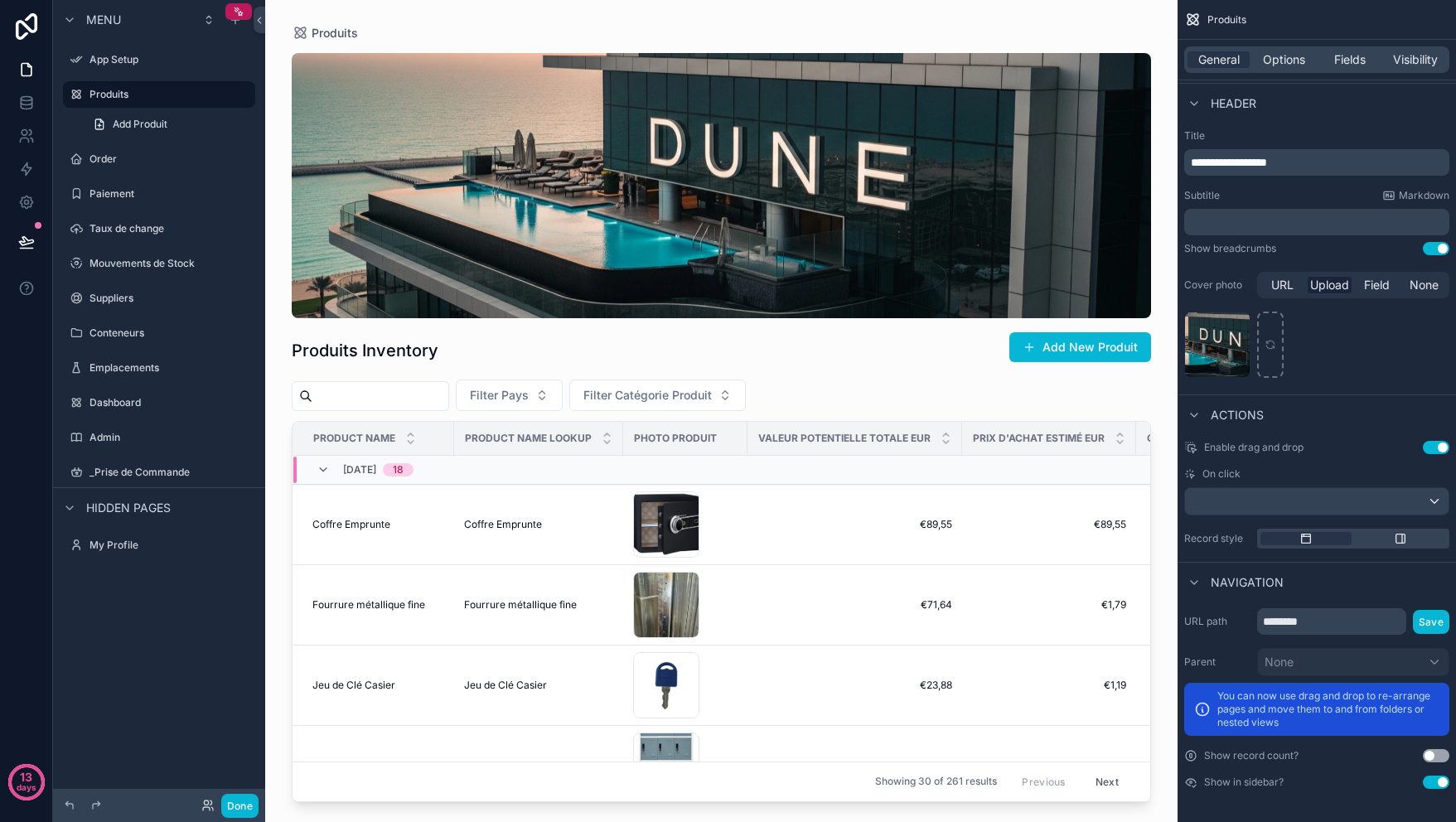
click at [896, 149] on div "scrollable content" at bounding box center [722, 186] width 860 height 265
click at [895, 144] on div "scrollable content" at bounding box center [722, 186] width 860 height 265
click at [1240, 357] on div "01da72edde-a7d7-4845-8b83-67539b2c081b-copie .webp" at bounding box center [1218, 367] width 65 height 20
click at [1235, 323] on icon "scrollable content" at bounding box center [1236, 325] width 13 height 13
click at [1270, 302] on icon "button" at bounding box center [1271, 296] width 13 height 13
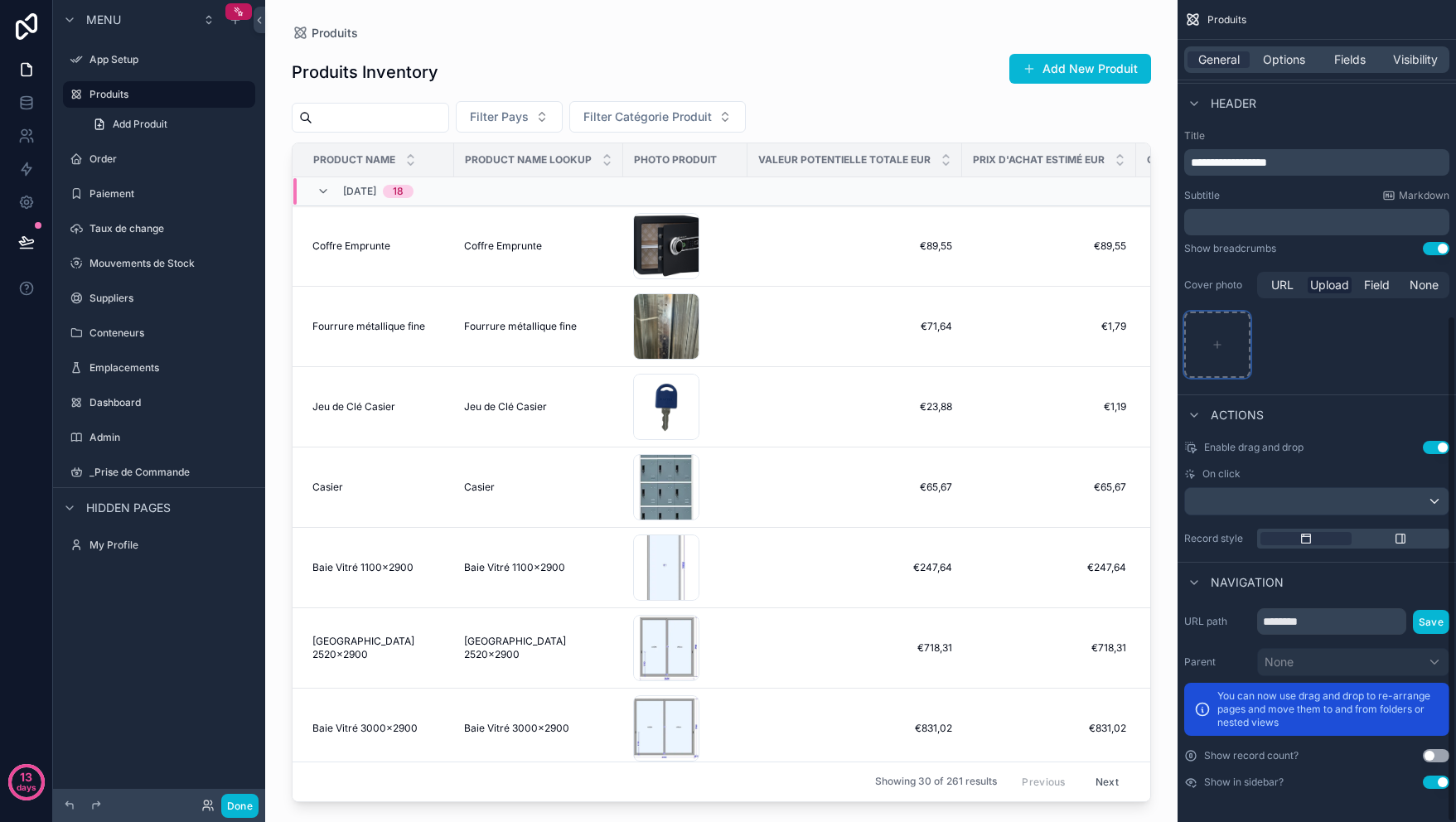
click at [1221, 346] on icon "scrollable content" at bounding box center [1217, 344] width 11 height 11
type input "**********"
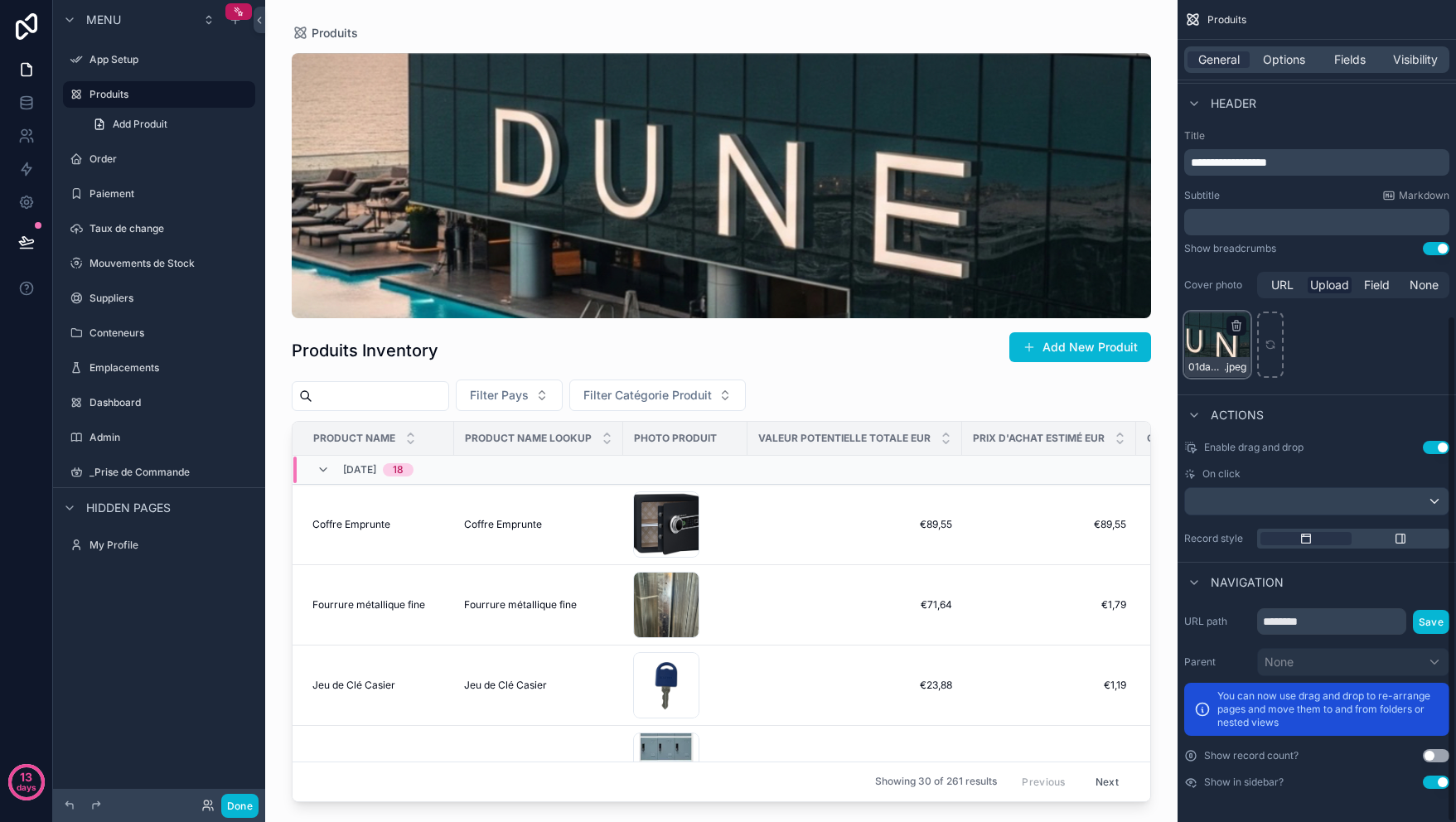
click at [1230, 334] on div "scrollable content" at bounding box center [1236, 325] width 20 height 20
click at [1238, 328] on icon "scrollable content" at bounding box center [1236, 325] width 13 height 13
click at [1364, 347] on div "01da72edde-a7d7-4845-8b83-67539b2c081b-copie .jpeg" at bounding box center [1317, 344] width 265 height 66
click at [1235, 323] on icon "scrollable content" at bounding box center [1236, 325] width 13 height 13
click at [1235, 323] on icon "scrollable content" at bounding box center [1237, 323] width 9 height 0
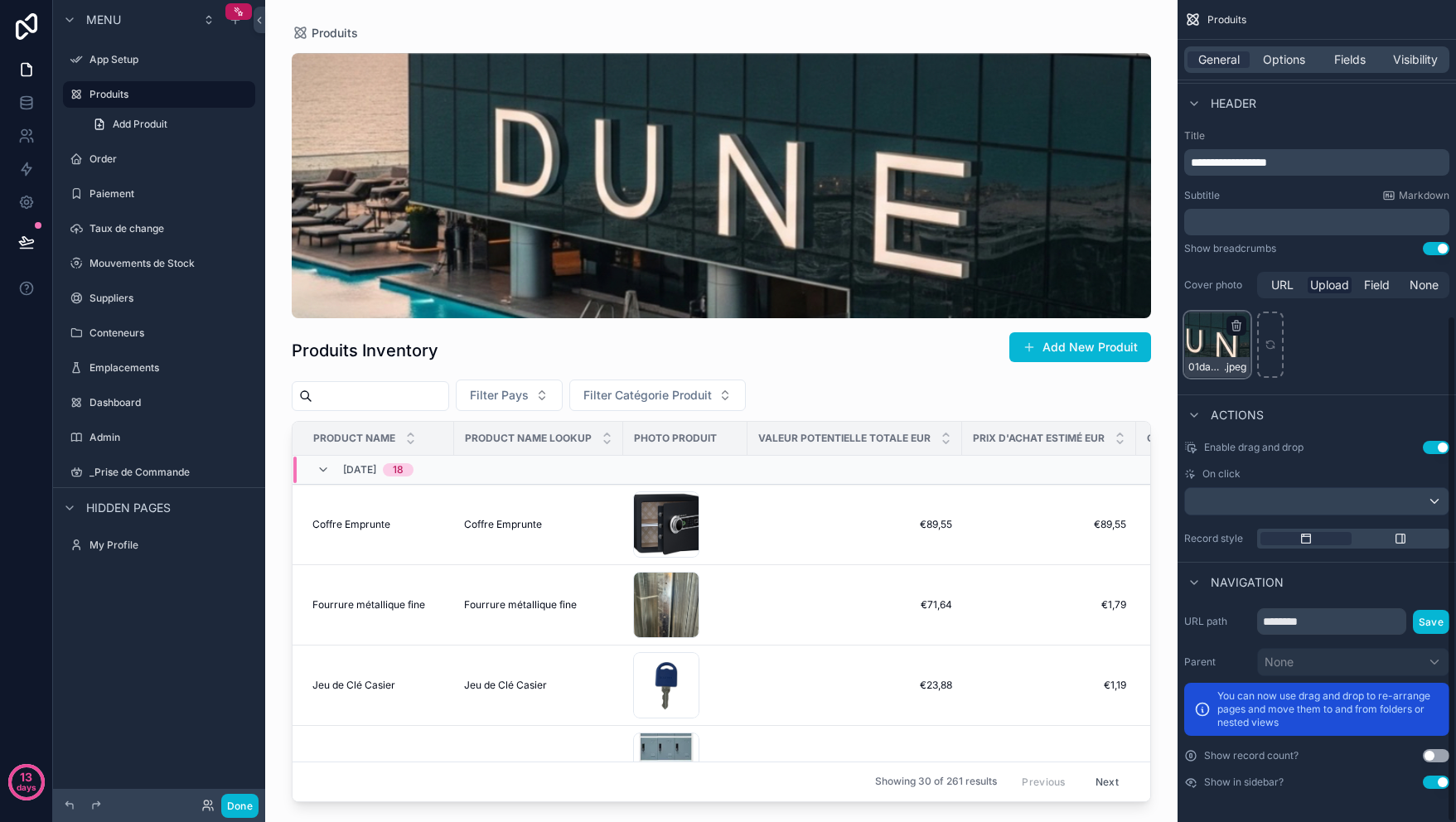
click at [1234, 323] on icon "scrollable content" at bounding box center [1237, 323] width 9 height 0
click at [1237, 333] on div "scrollable content" at bounding box center [1236, 325] width 20 height 20
click at [1208, 362] on span "01da72edde-a7d7-4845-8b83-67539b2c081b-copie" at bounding box center [1206, 367] width 36 height 13
click at [0, 0] on icon "scrollable content" at bounding box center [0, 0] width 0 height 0
click at [1409, 353] on div "01da72edde-a7d7-4845-8b83-67539b2c081b-copie .jpeg" at bounding box center [1317, 344] width 265 height 66
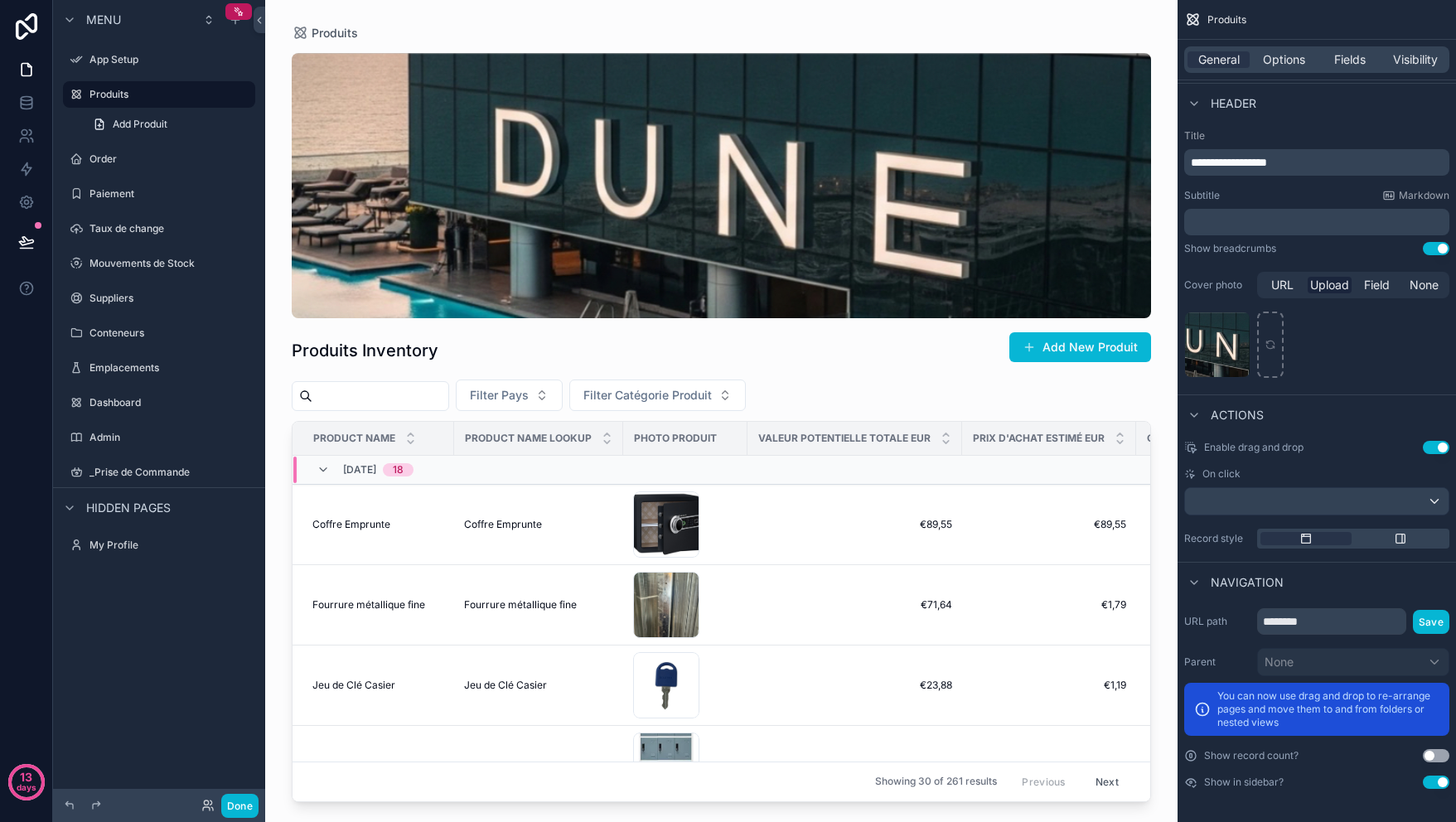
drag, startPoint x: 1276, startPoint y: 291, endPoint x: 1344, endPoint y: 285, distance: 68.3
click at [1276, 291] on span "URL" at bounding box center [1283, 285] width 23 height 17
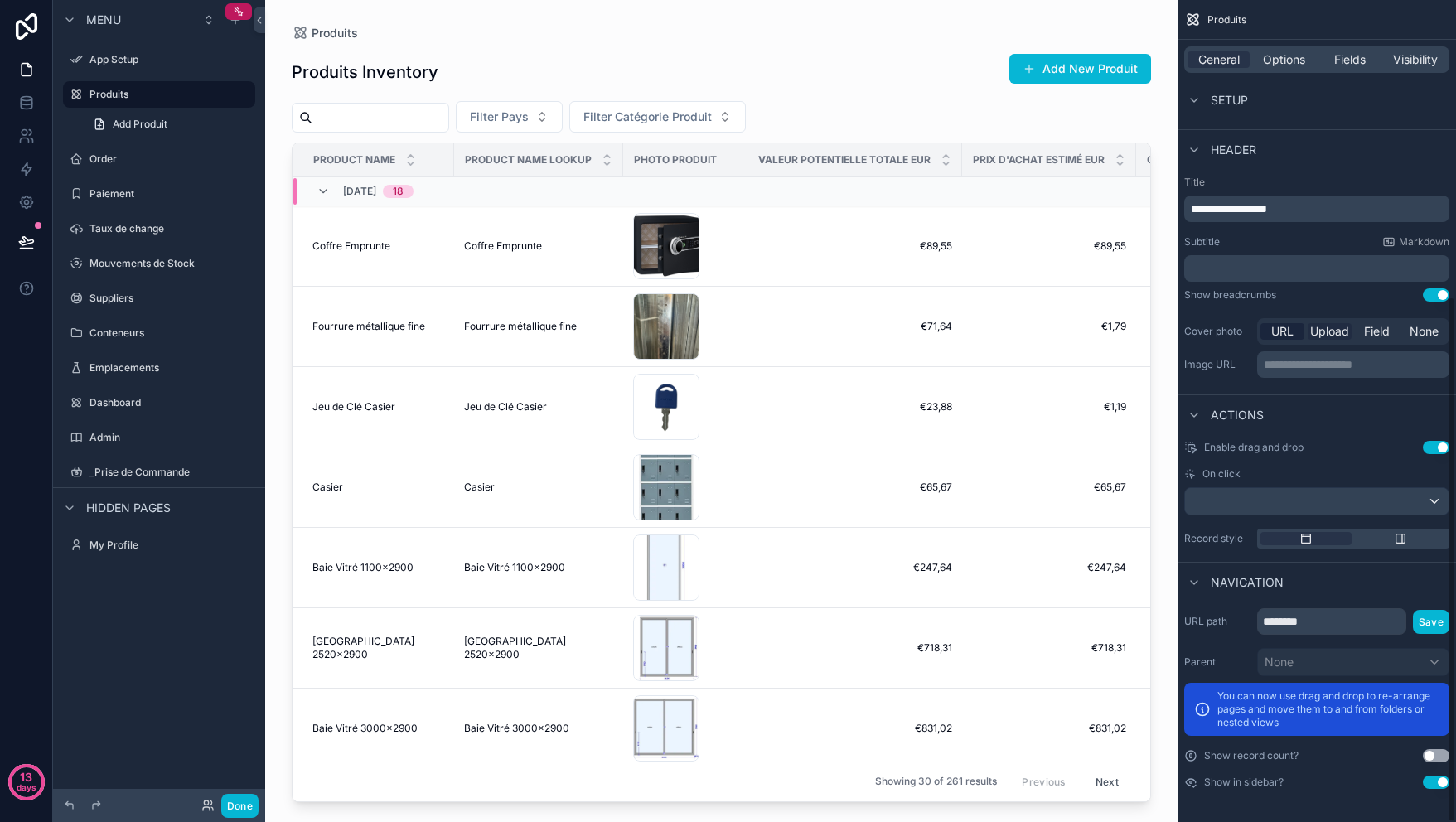
click at [1330, 324] on span "Upload" at bounding box center [1330, 331] width 39 height 17
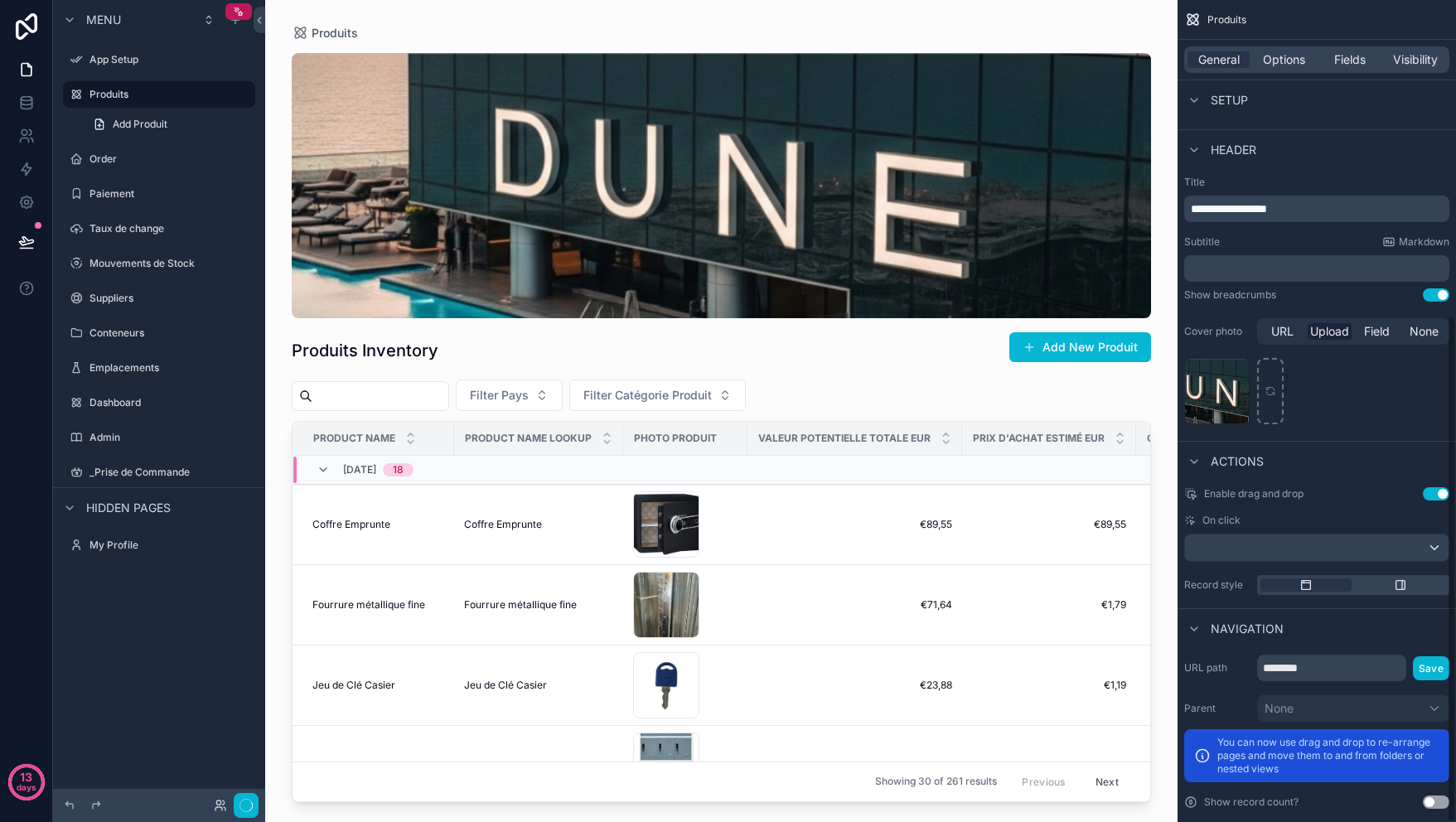
scroll to position [511, 0]
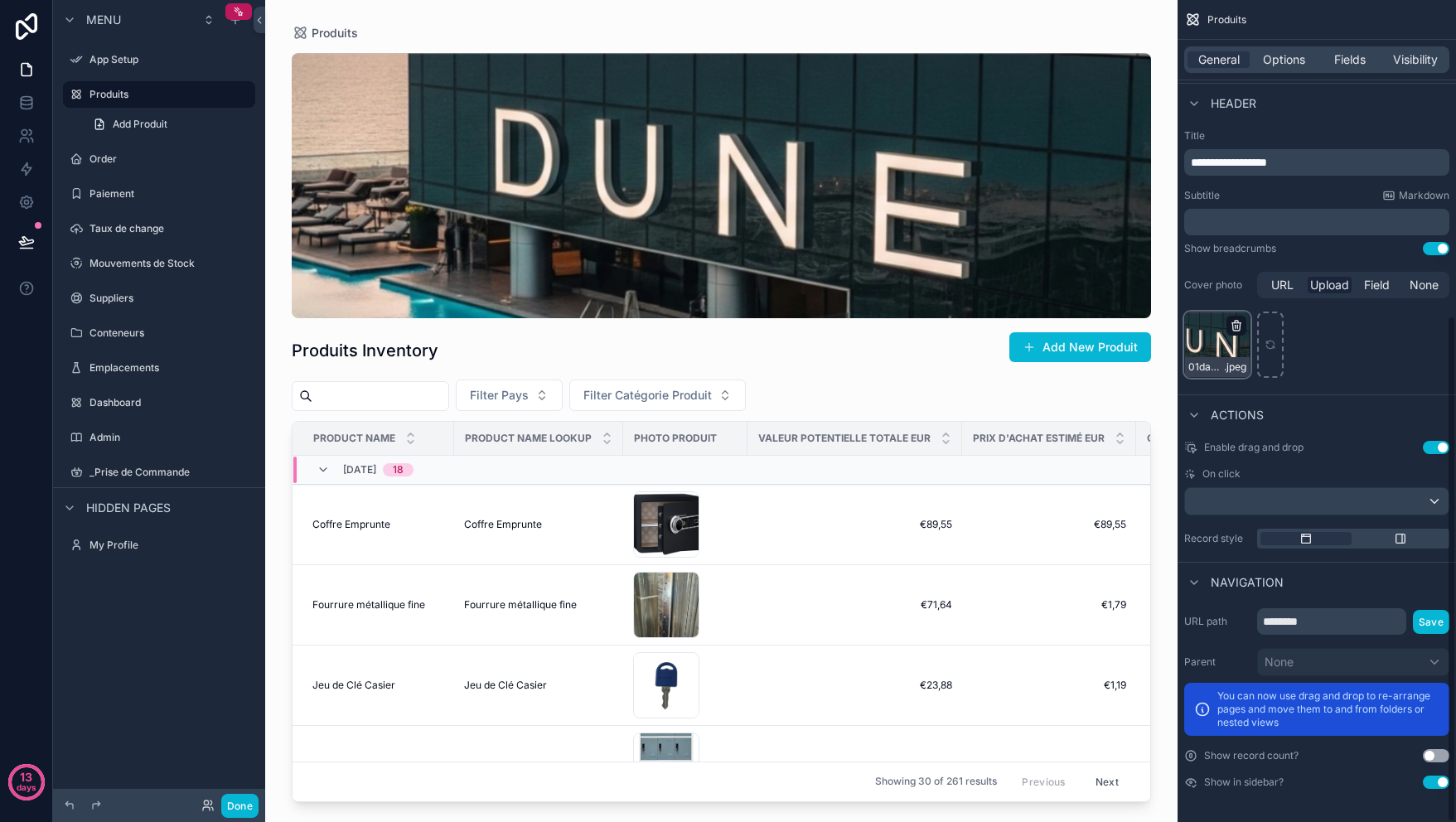
click at [1240, 323] on icon "scrollable content" at bounding box center [1236, 327] width 8 height 8
click at [1274, 296] on icon "button" at bounding box center [1271, 296] width 13 height 13
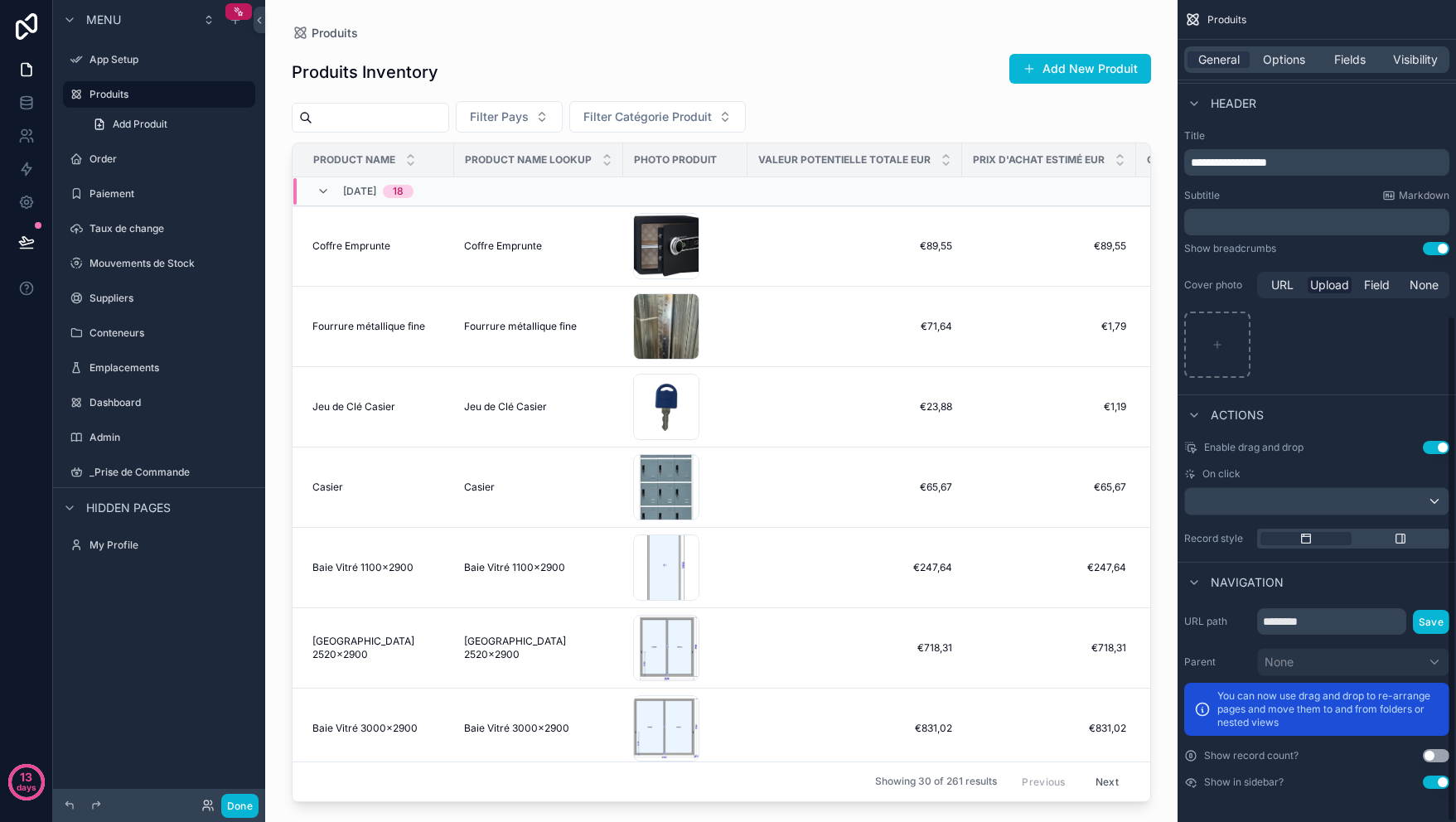
click at [1381, 337] on div "scrollable content" at bounding box center [1317, 344] width 265 height 66
click at [316, 30] on span "Produits" at bounding box center [334, 33] width 46 height 17
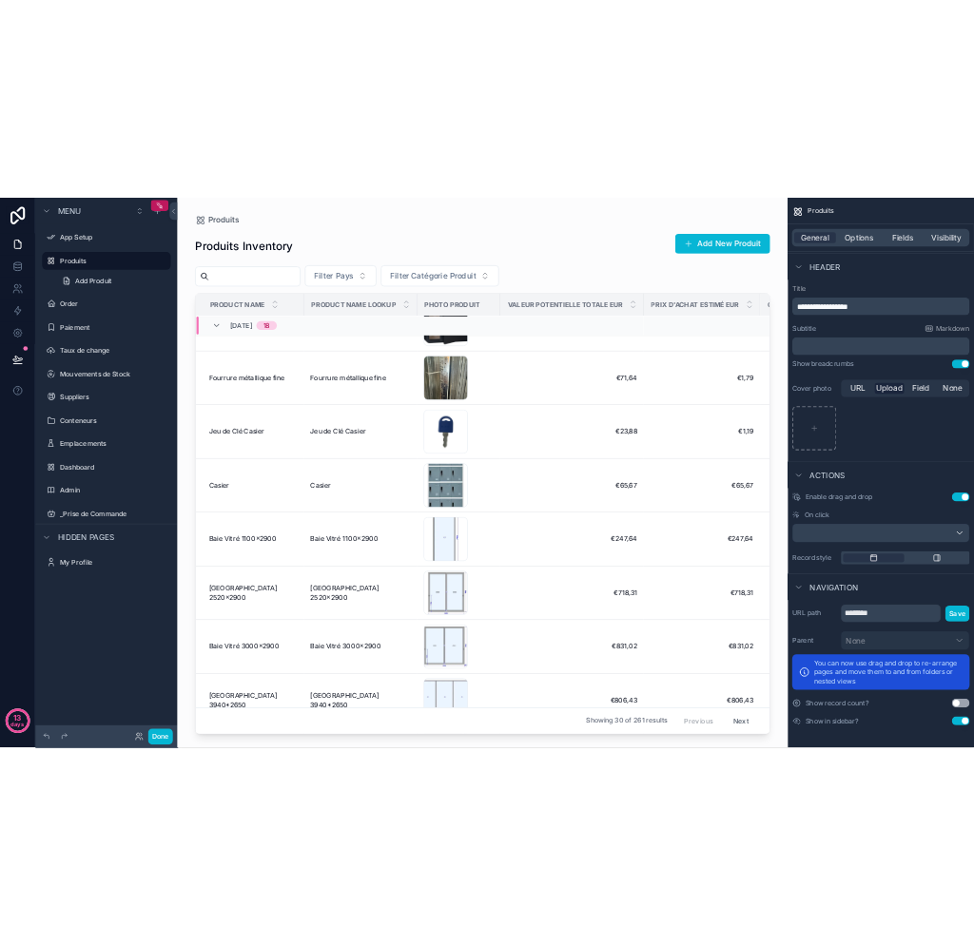
scroll to position [0, 0]
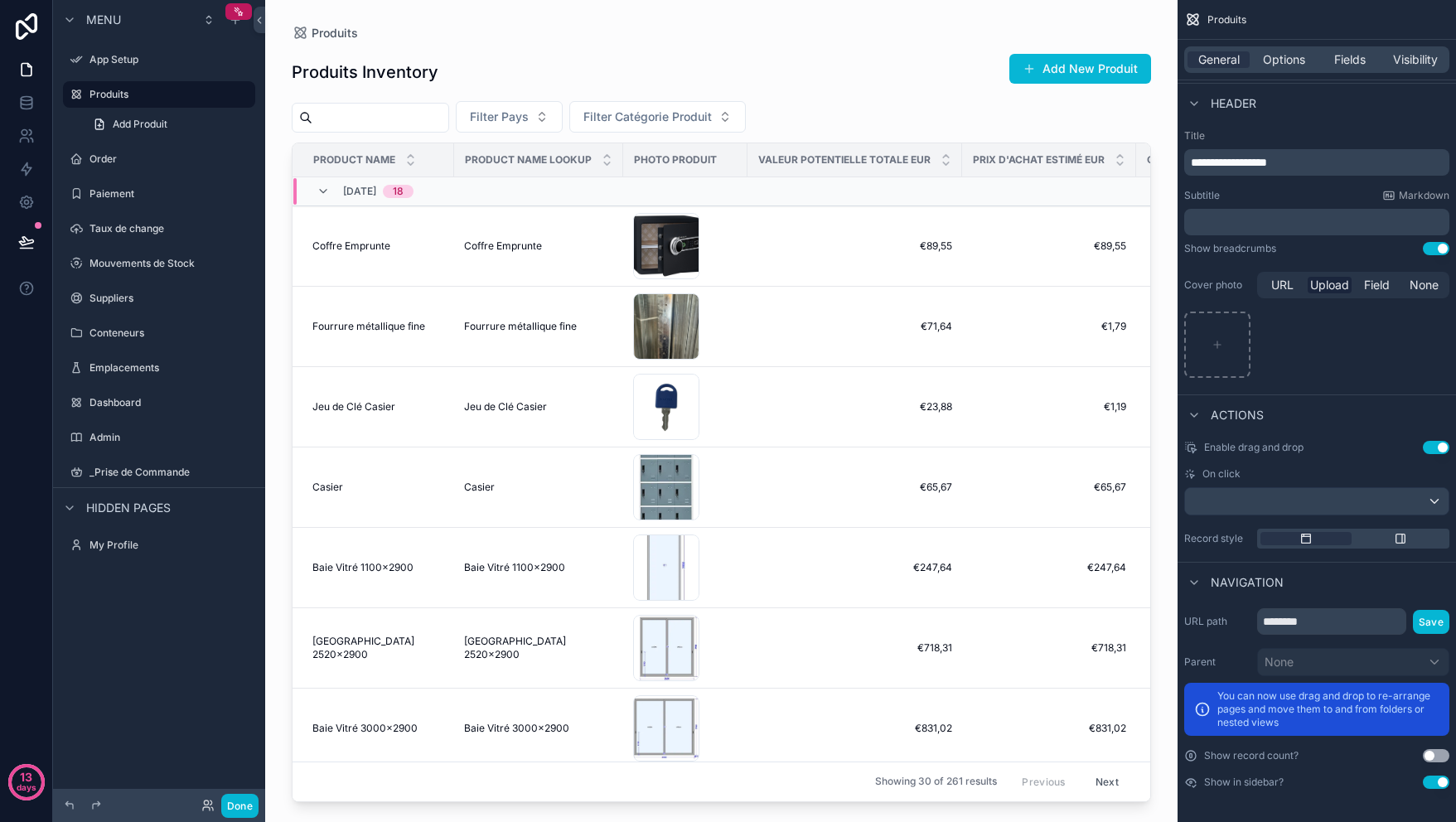
click at [367, 68] on h1 "Produits Inventory" at bounding box center [365, 71] width 146 height 24
click at [363, 71] on h1 "Produits Inventory" at bounding box center [365, 71] width 146 height 24
click at [1257, 164] on span "**********" at bounding box center [1228, 162] width 76 height 11
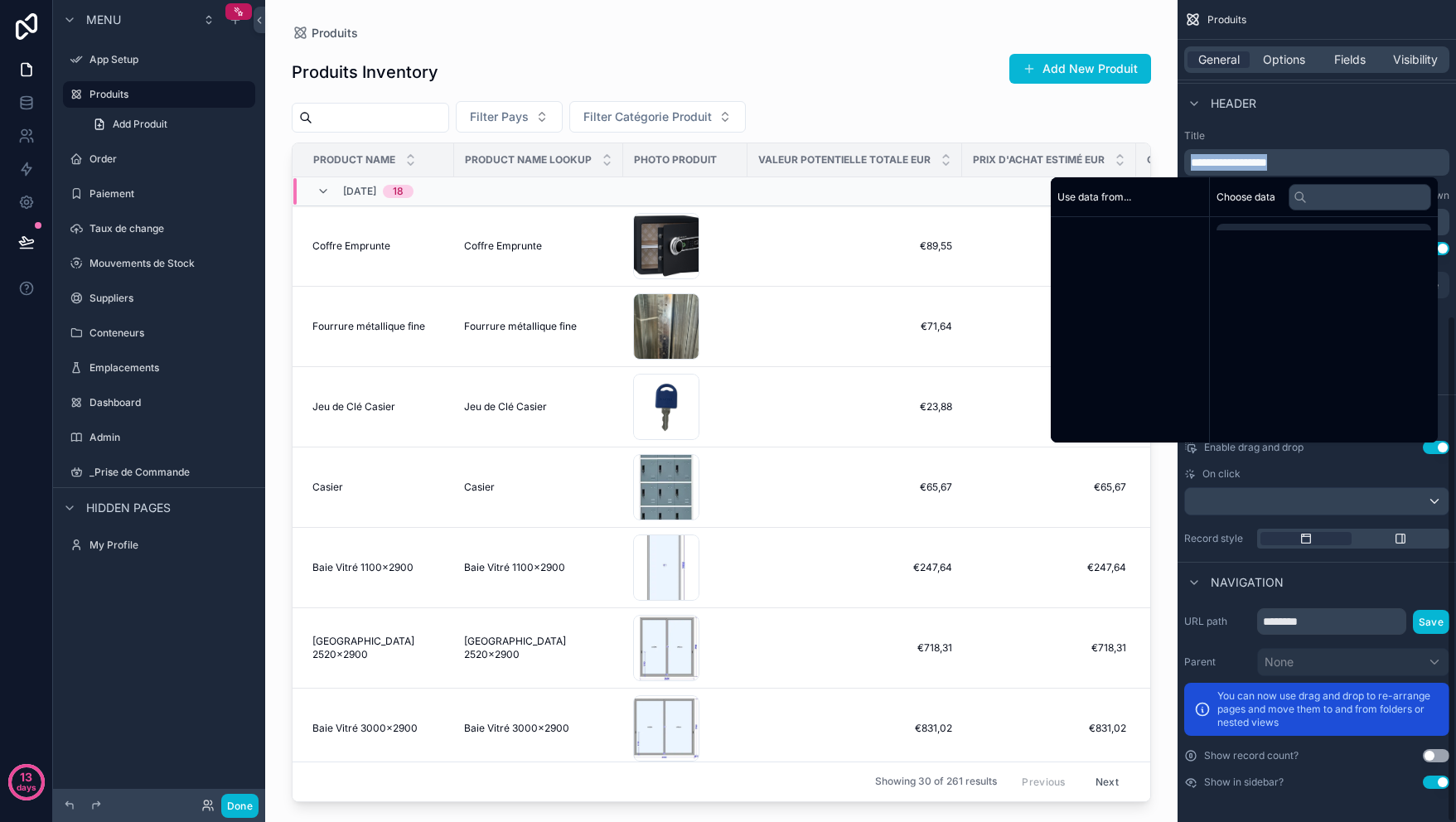
click at [1257, 164] on span "**********" at bounding box center [1228, 162] width 76 height 11
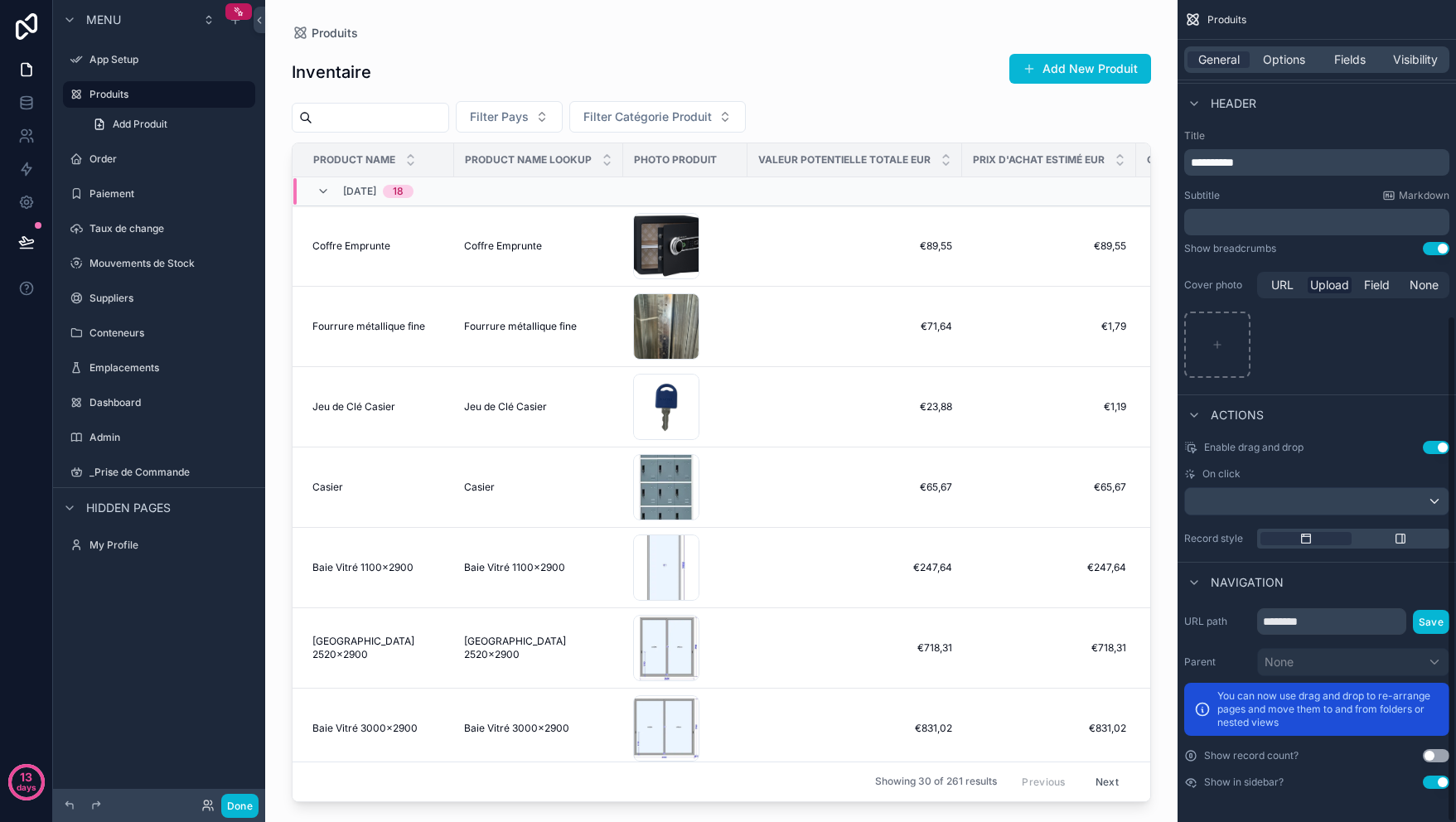
click at [1348, 152] on div "**********" at bounding box center [1317, 162] width 265 height 26
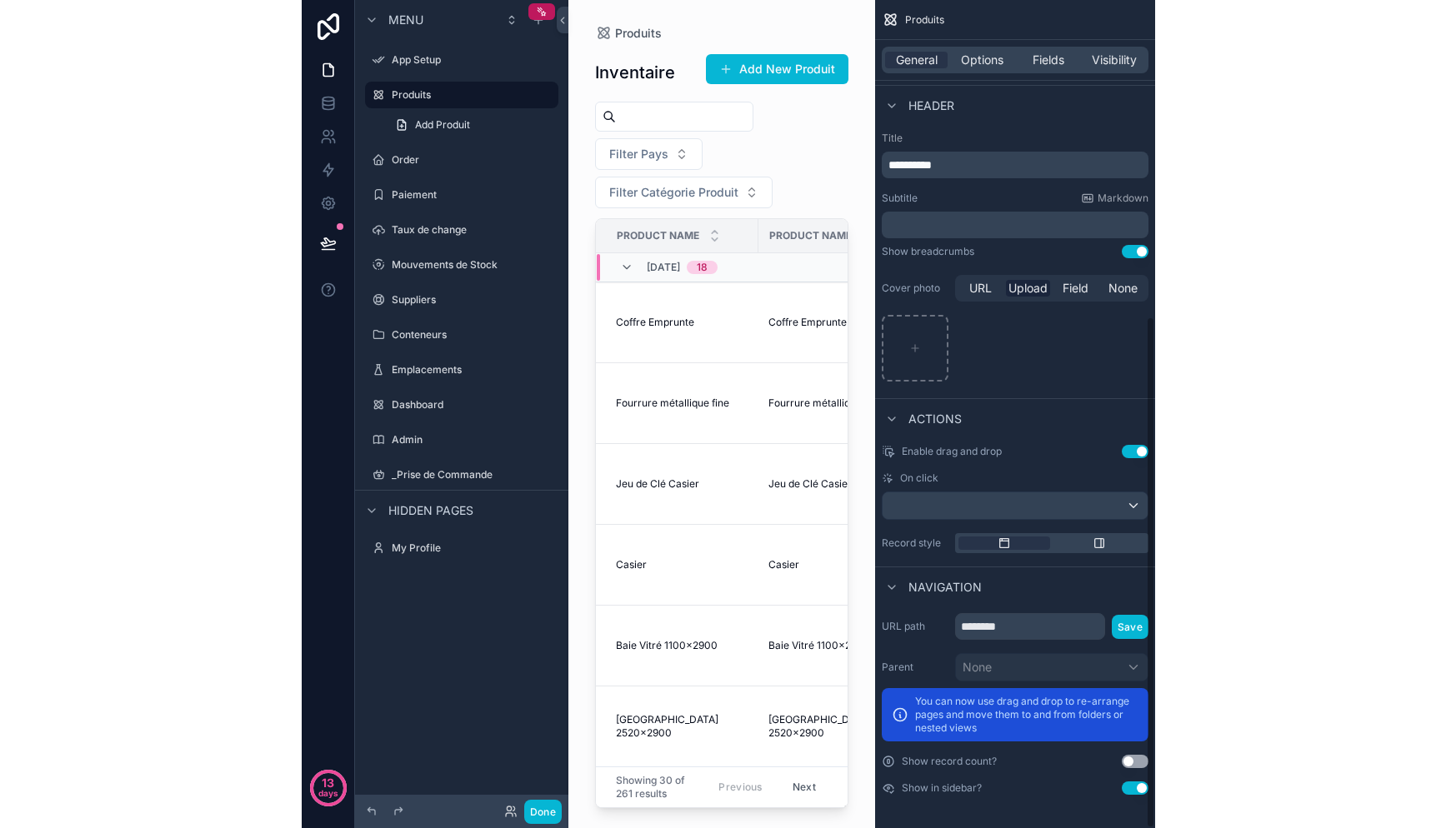
scroll to position [512, 0]
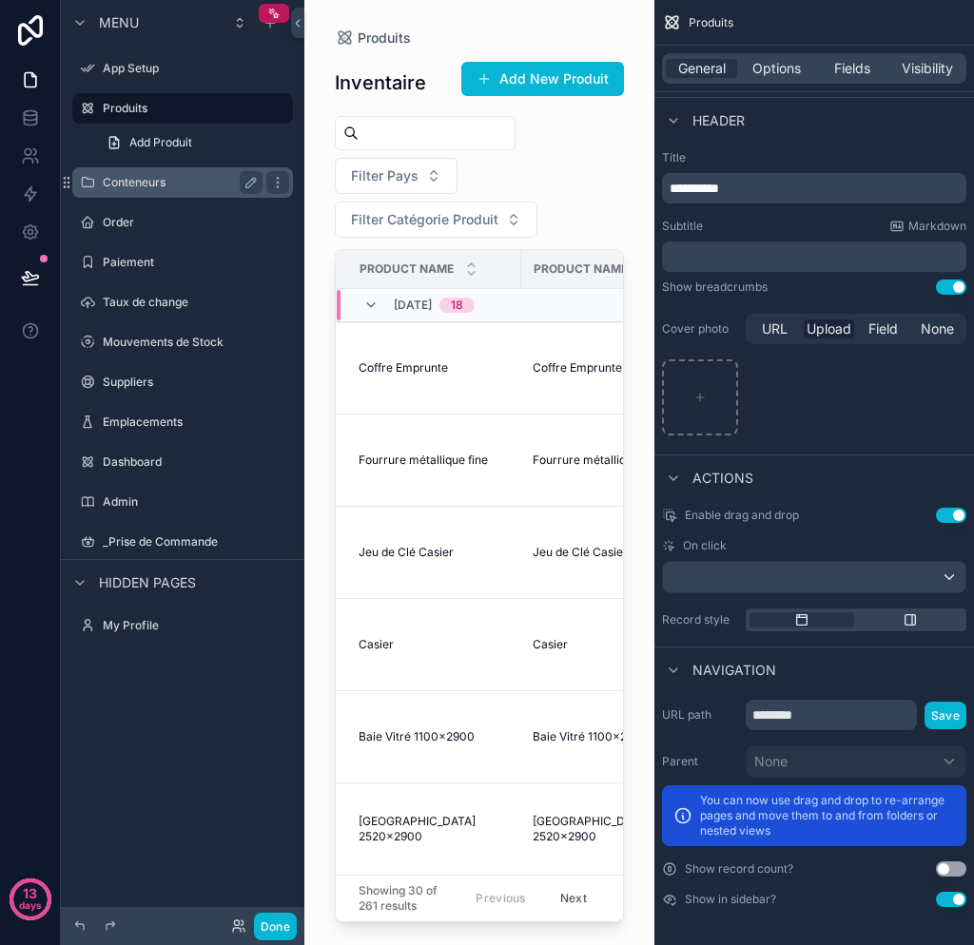
click at [150, 166] on div "Conteneurs" at bounding box center [182, 182] width 243 height 34
click at [150, 180] on label "Conteneurs" at bounding box center [179, 182] width 152 height 15
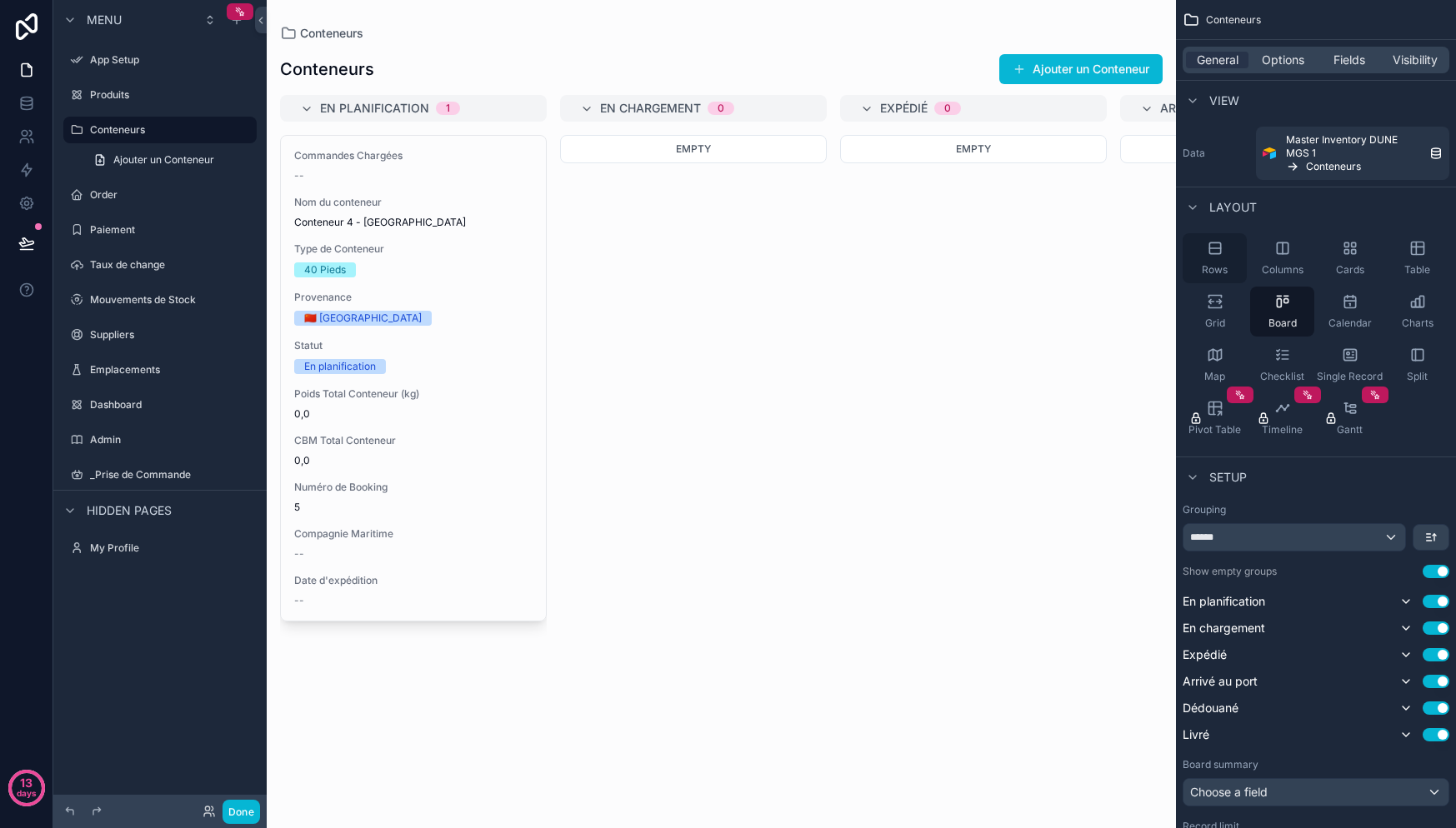
click at [1226, 260] on div "Rows" at bounding box center [1214, 258] width 64 height 50
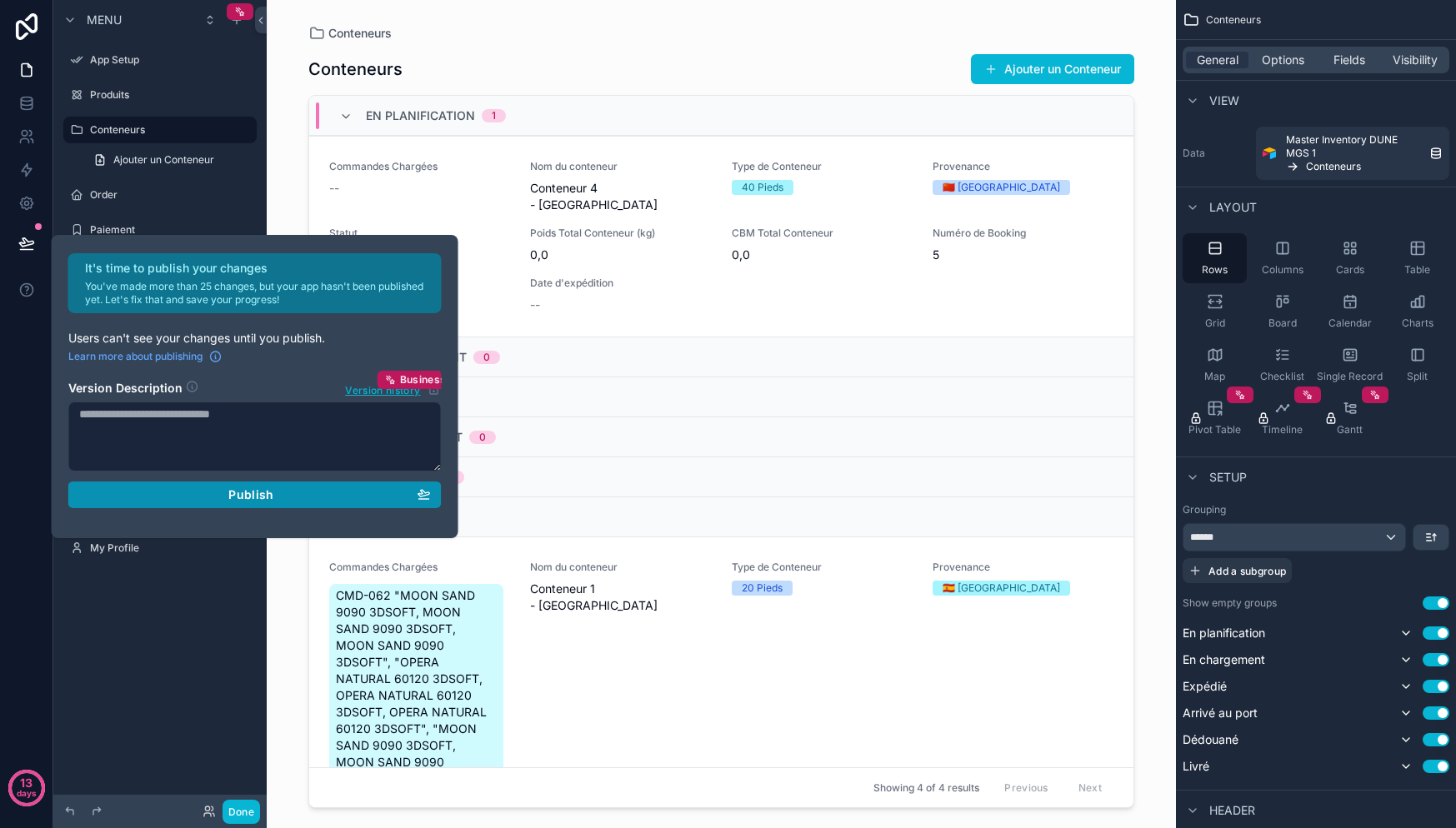
click at [309, 498] on div "Publish" at bounding box center [254, 494] width 352 height 15
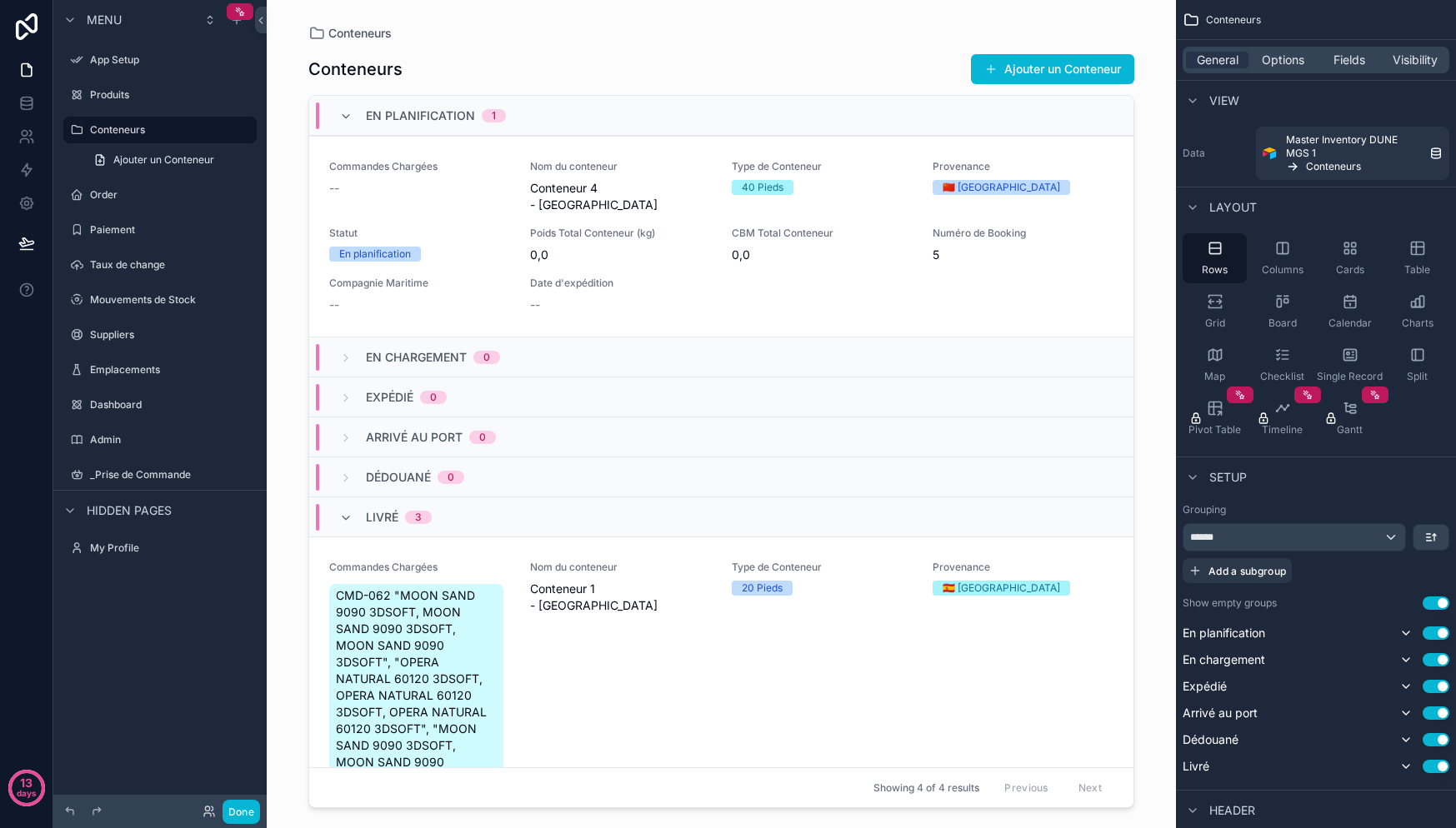
click at [215, 580] on div "Menu App Setup Produits Conteneurs Ajouter un Conteneur Order Paiement Taux de …" at bounding box center [160, 294] width 213 height 590
click at [1443, 596] on div "Grouping ****** Add a subgroup Show empty groups Use setting En planification U…" at bounding box center [1316, 640] width 266 height 273
click at [1438, 601] on button "Use setting" at bounding box center [1436, 603] width 26 height 13
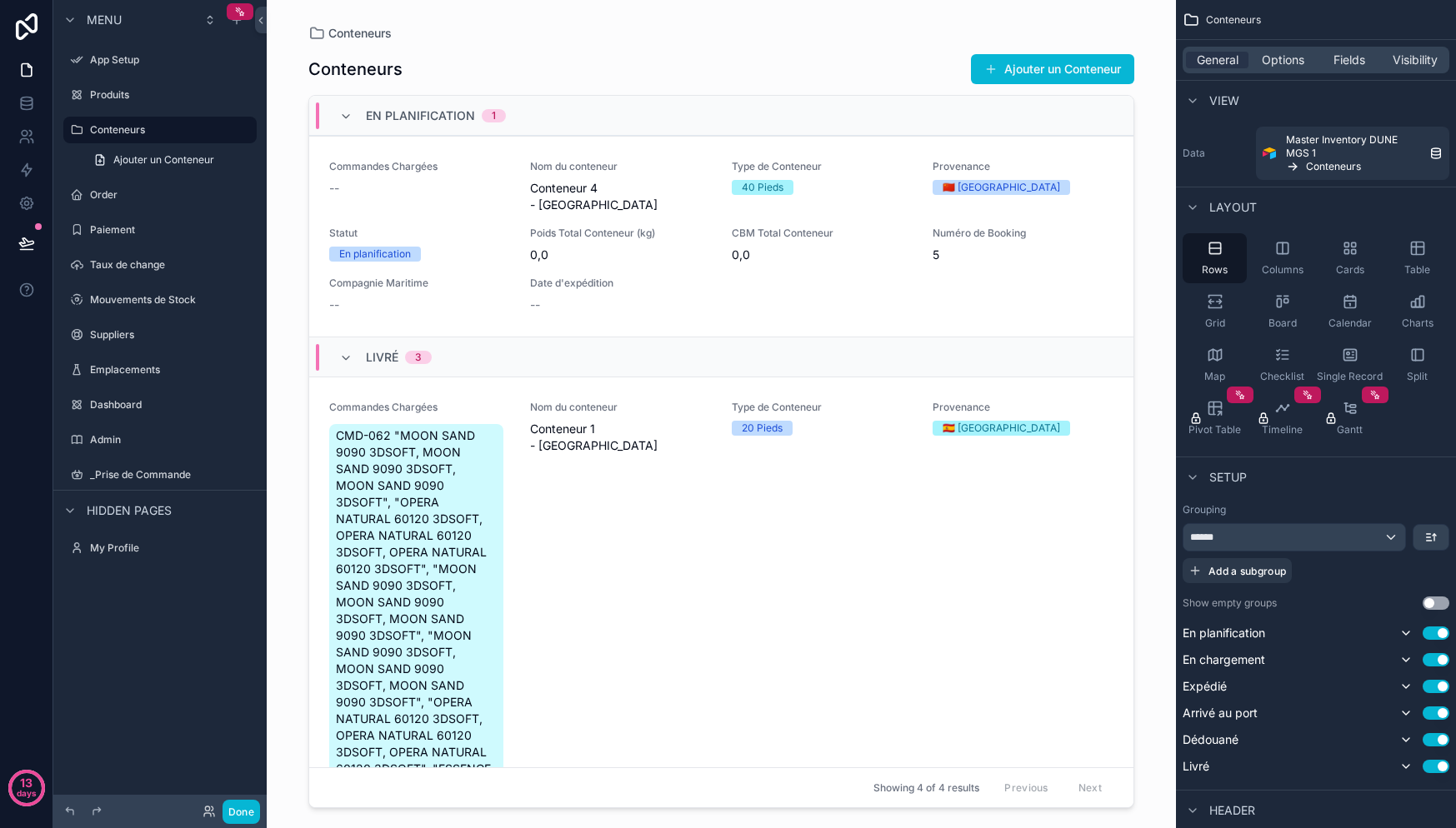
click at [1435, 601] on button "Use setting" at bounding box center [1436, 603] width 26 height 13
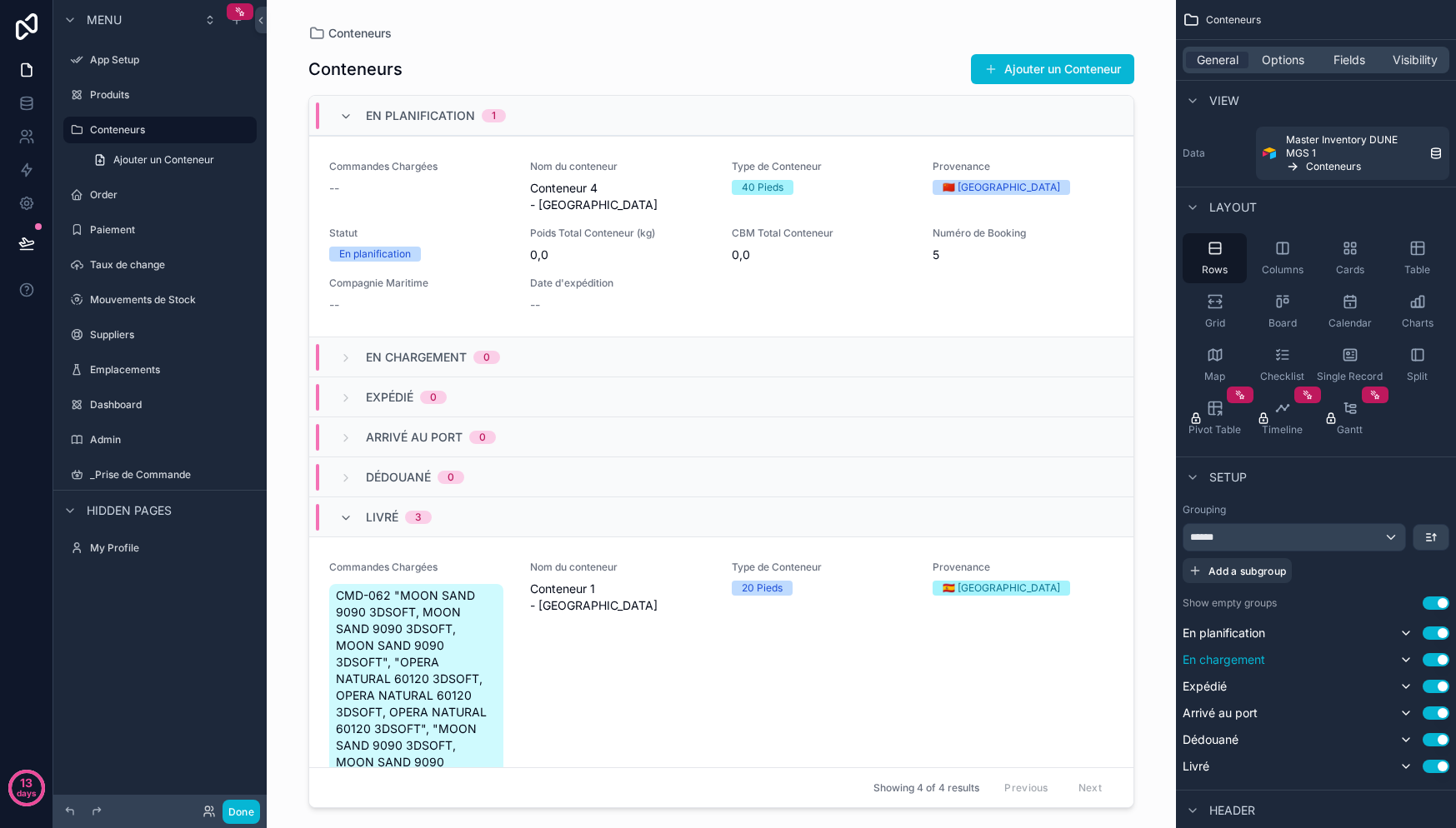
click at [1441, 661] on button "Use setting" at bounding box center [1436, 659] width 26 height 13
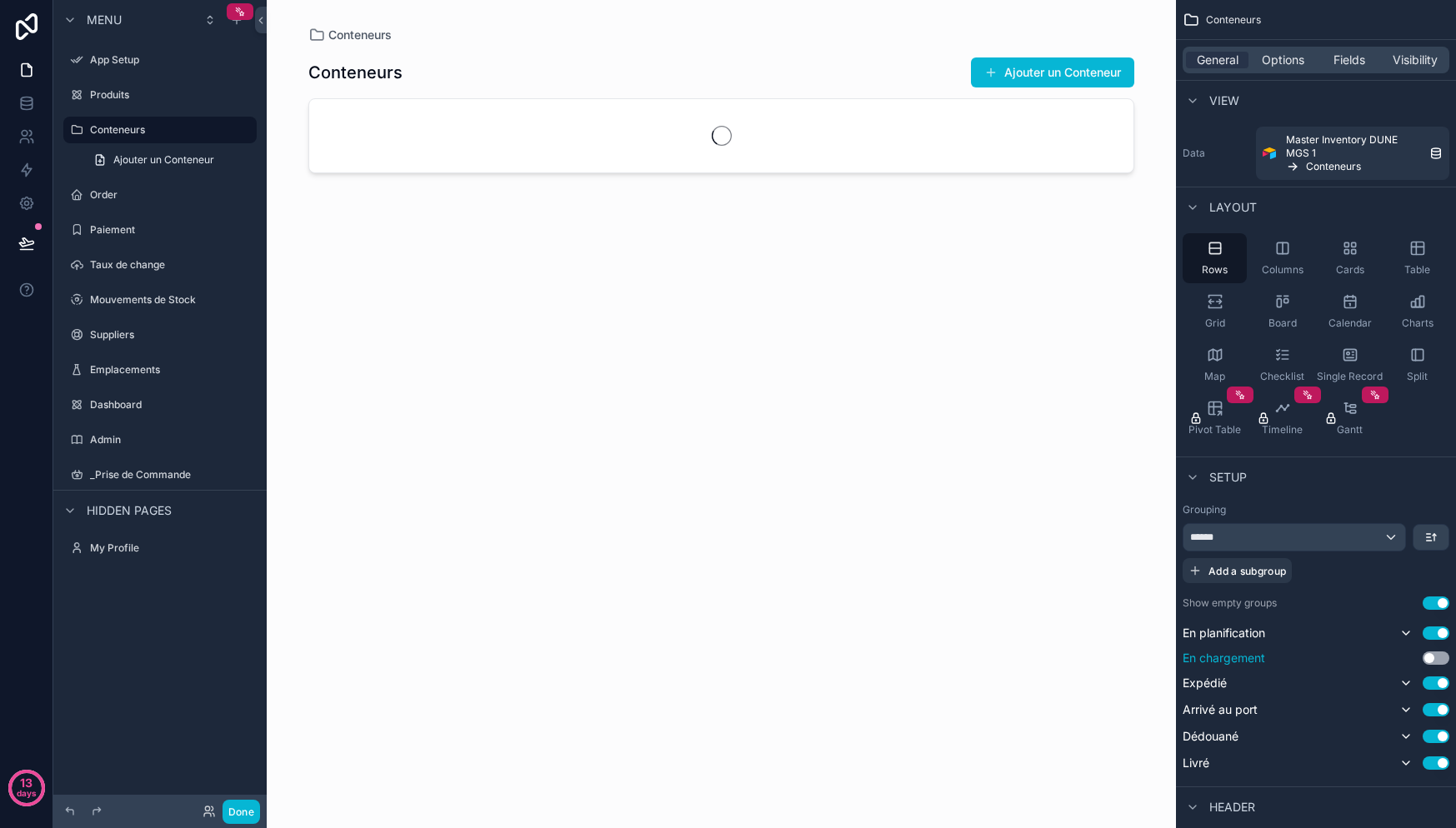
click at [1441, 661] on button "Use setting" at bounding box center [1436, 657] width 26 height 13
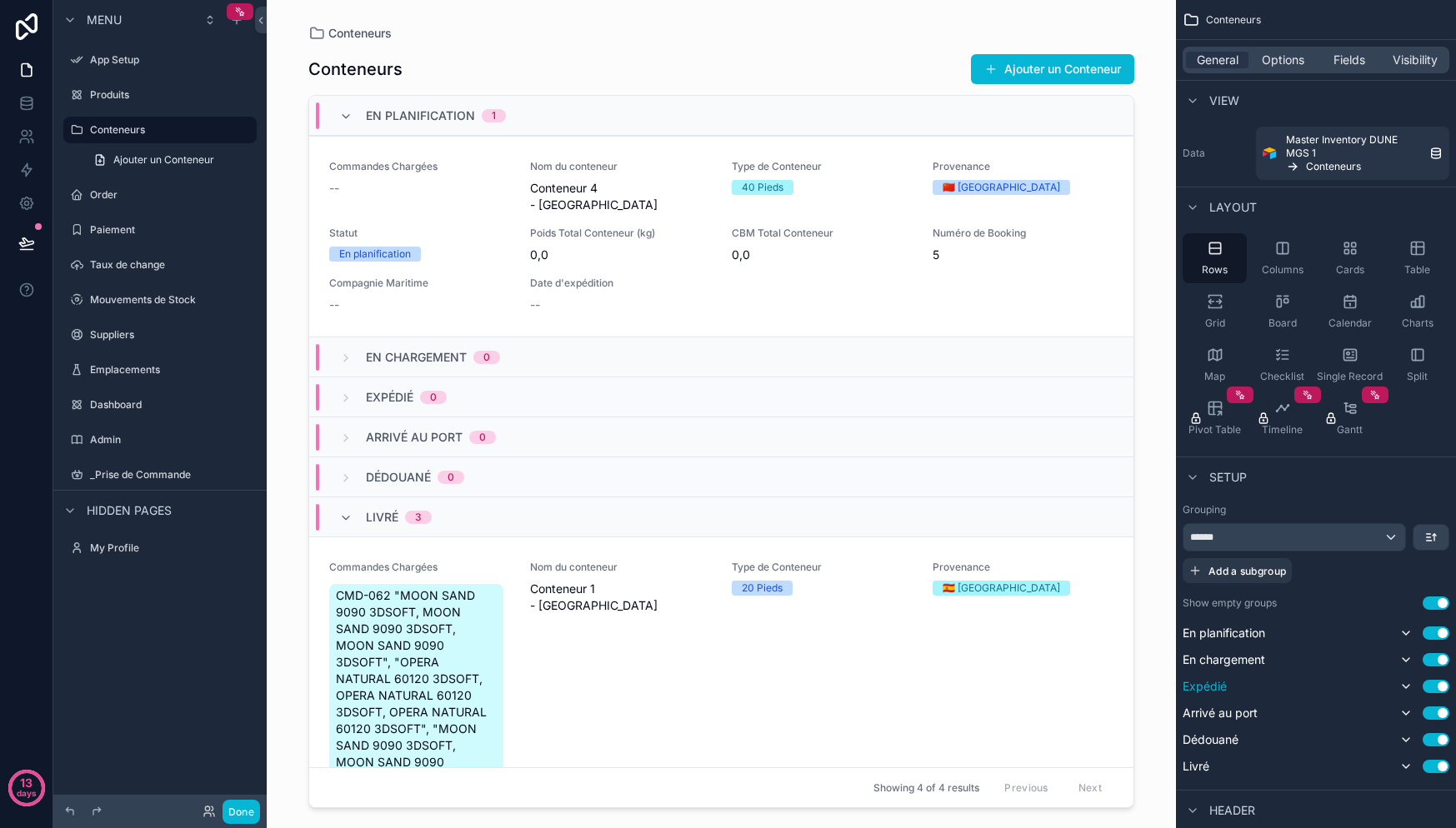
click at [1440, 689] on button "Use setting" at bounding box center [1436, 686] width 26 height 13
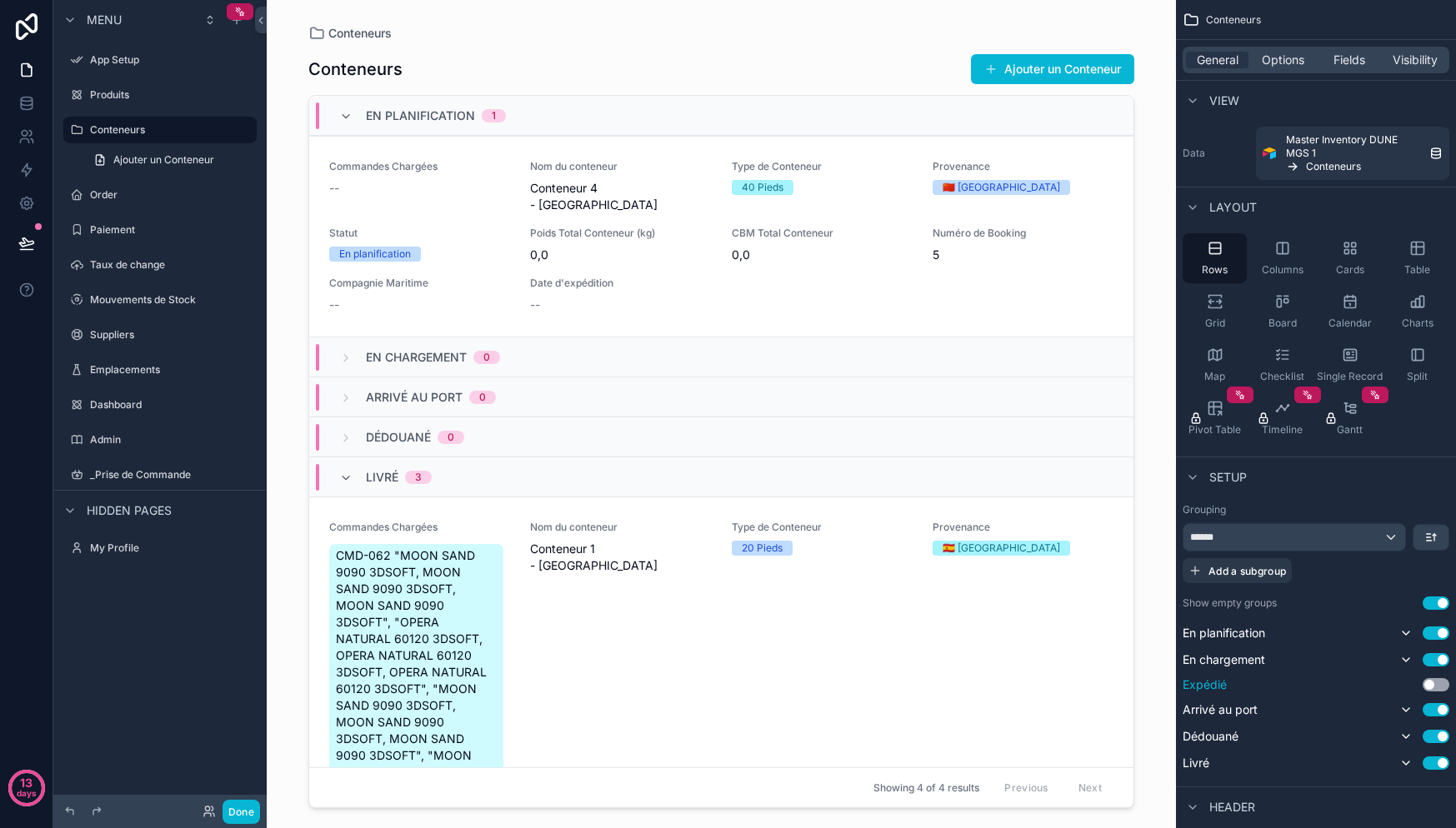
click at [1440, 689] on button "Use setting" at bounding box center [1436, 684] width 26 height 13
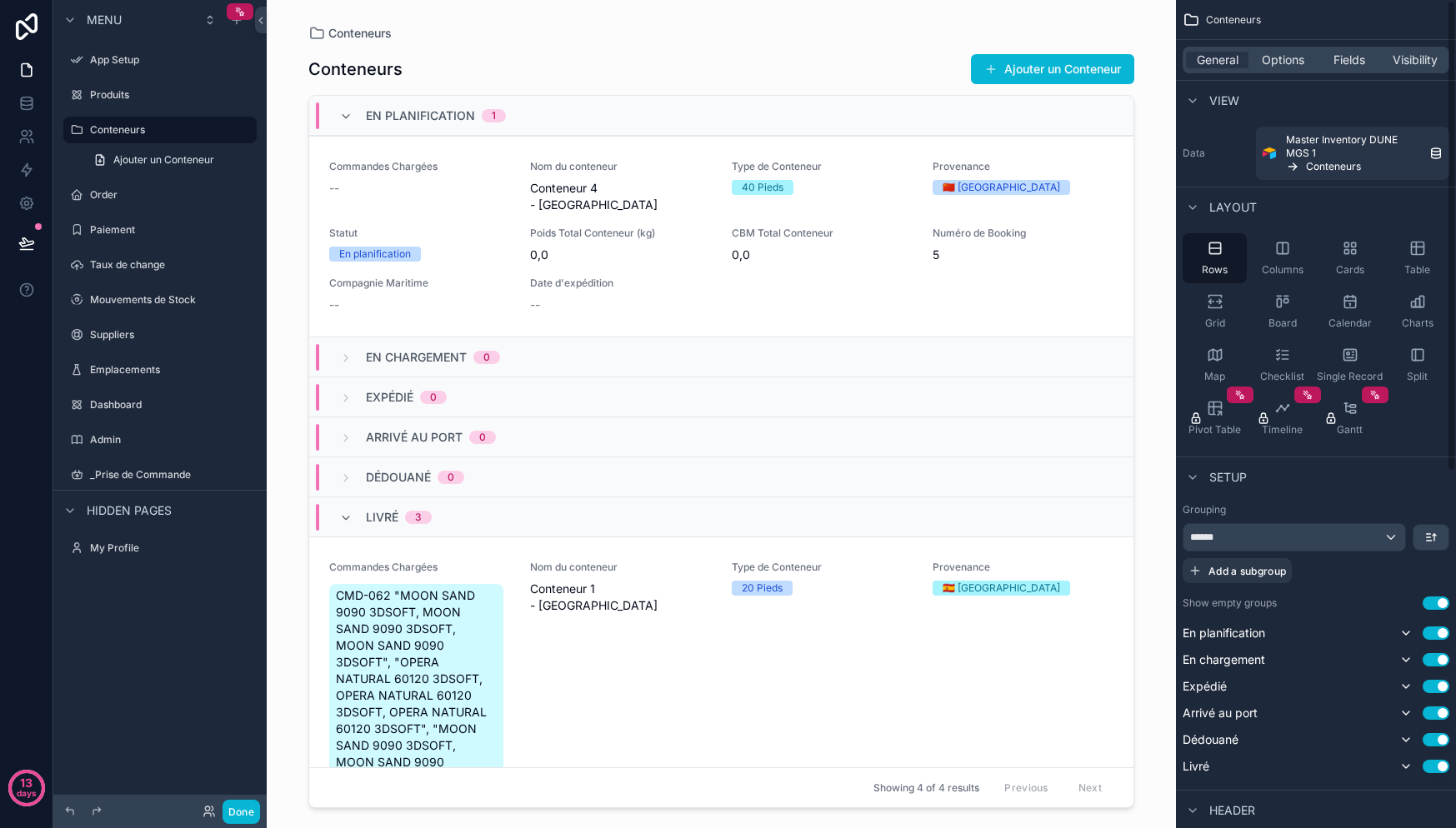
scroll to position [37, 0]
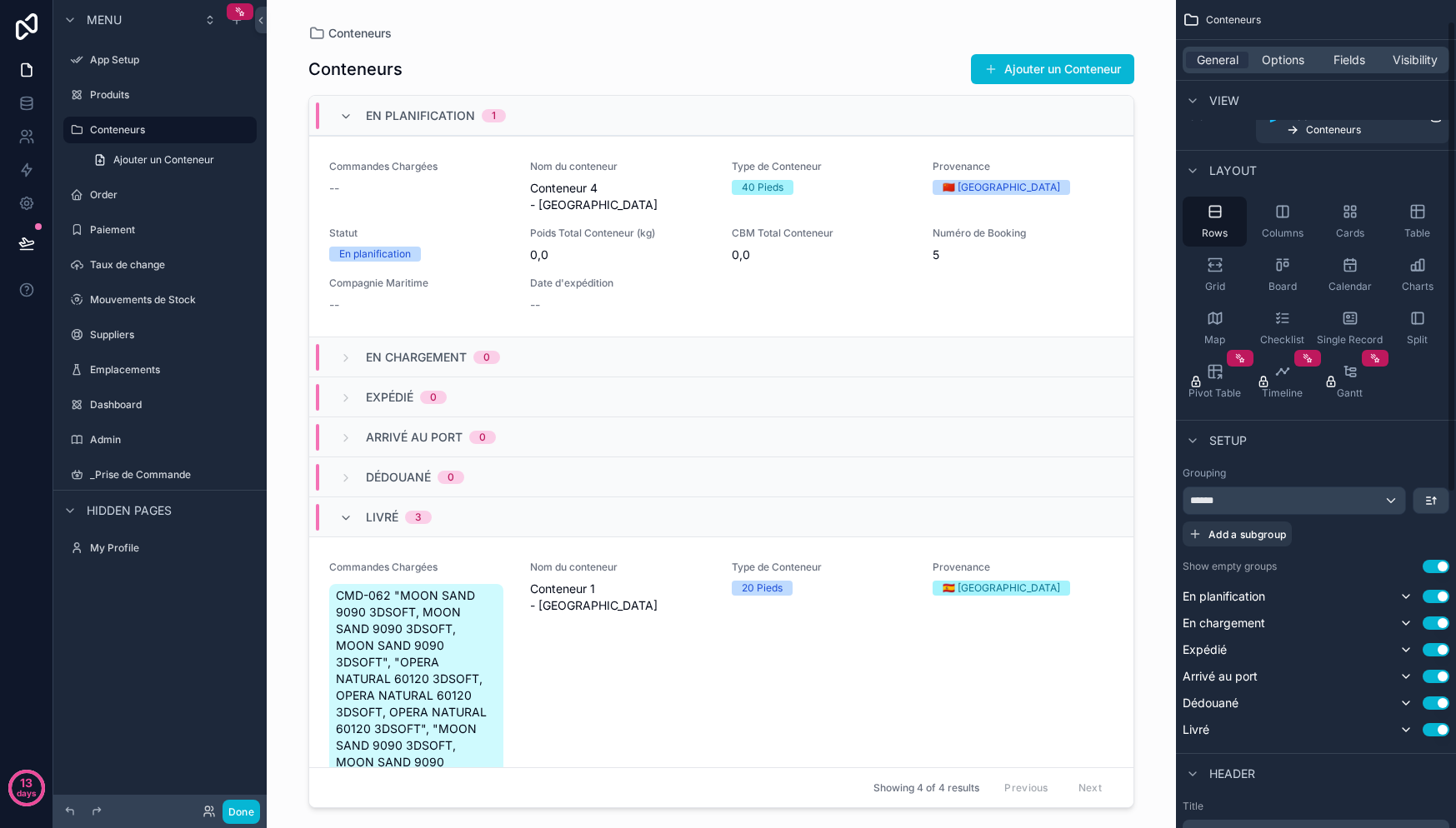
click at [1428, 566] on button "Use setting" at bounding box center [1436, 566] width 26 height 13
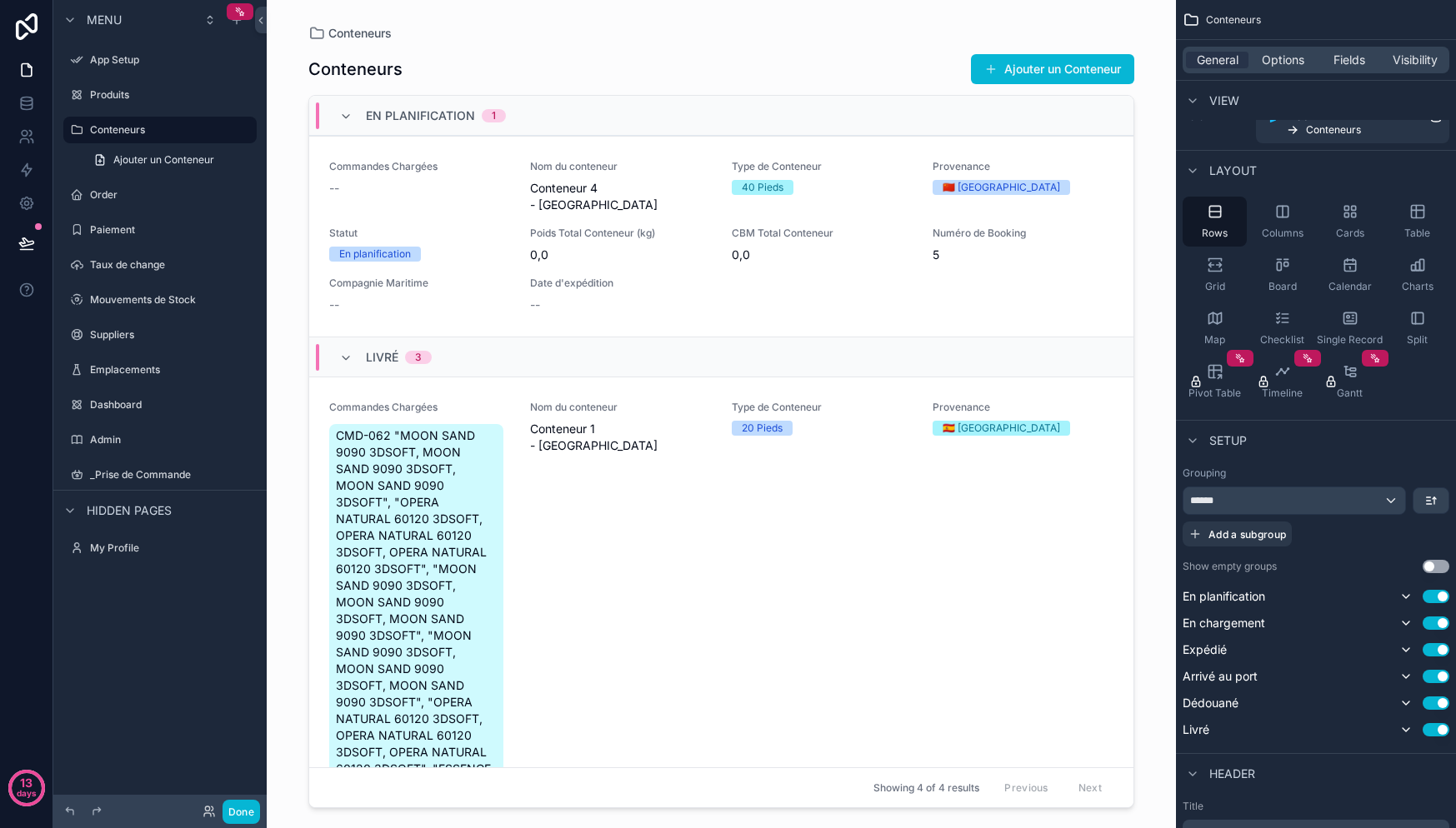
click at [1429, 566] on button "Use setting" at bounding box center [1436, 566] width 26 height 13
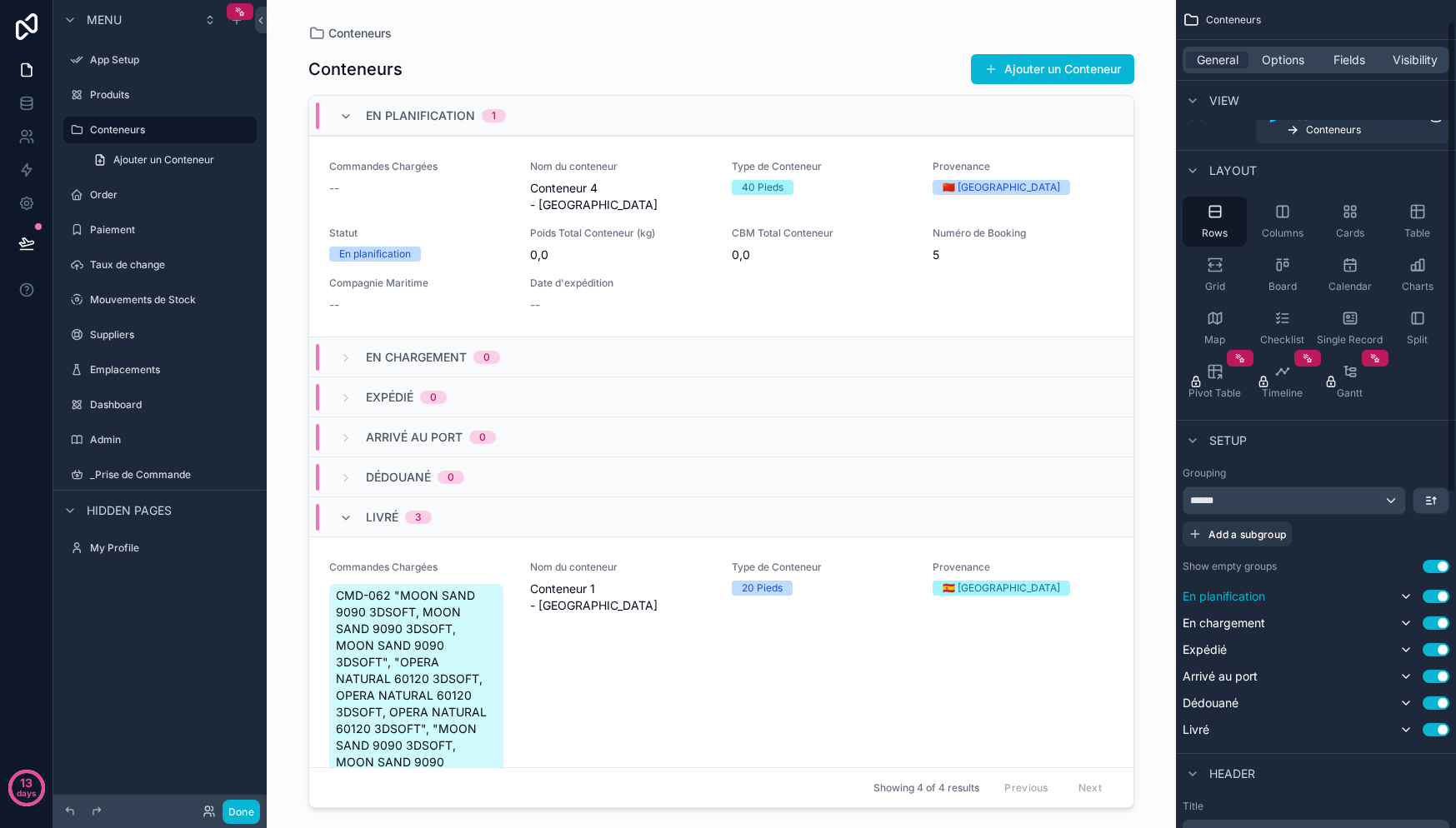
click at [1441, 599] on button "Use setting" at bounding box center [1436, 596] width 26 height 13
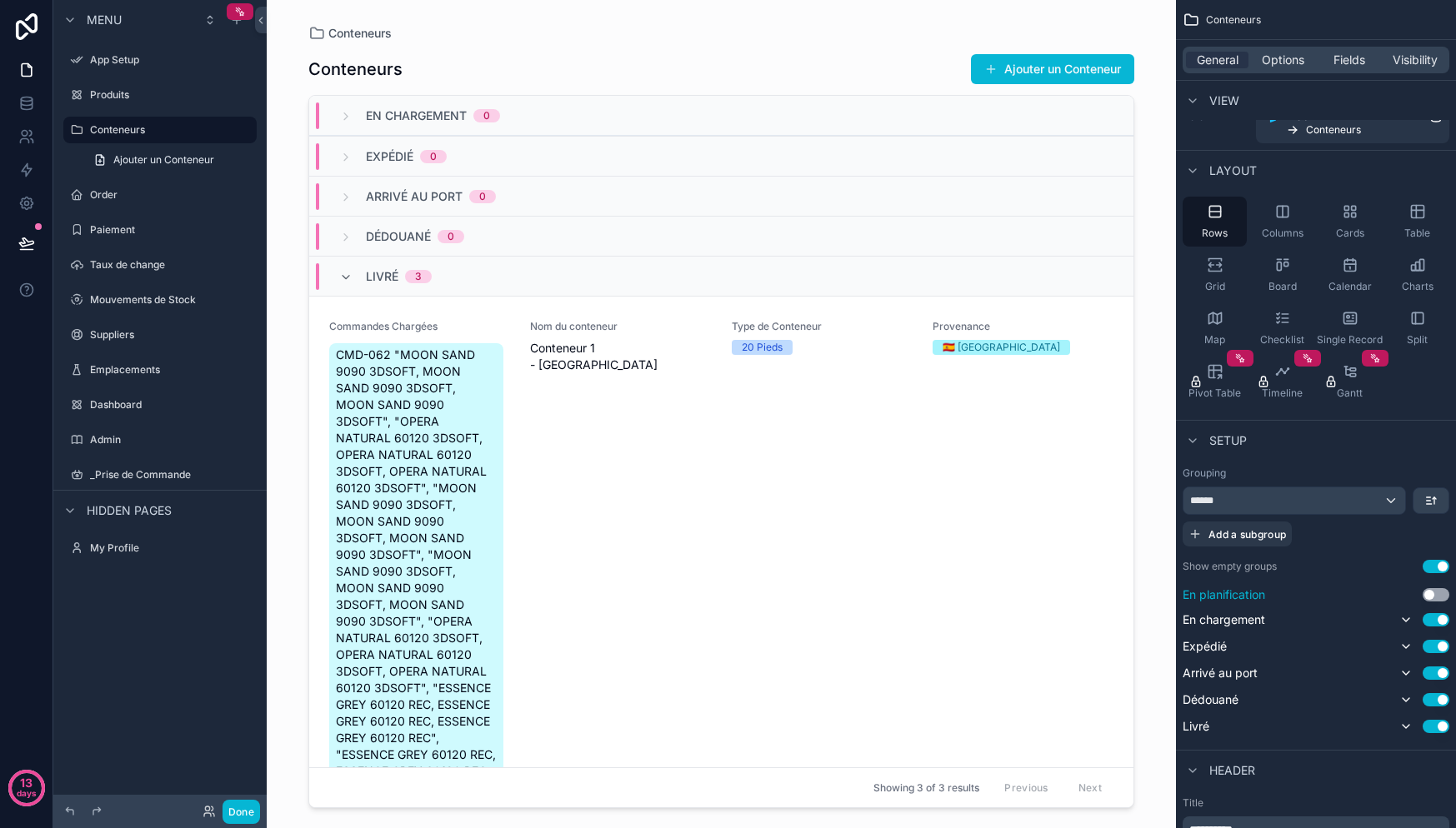
click at [1441, 596] on button "Use setting" at bounding box center [1436, 594] width 26 height 13
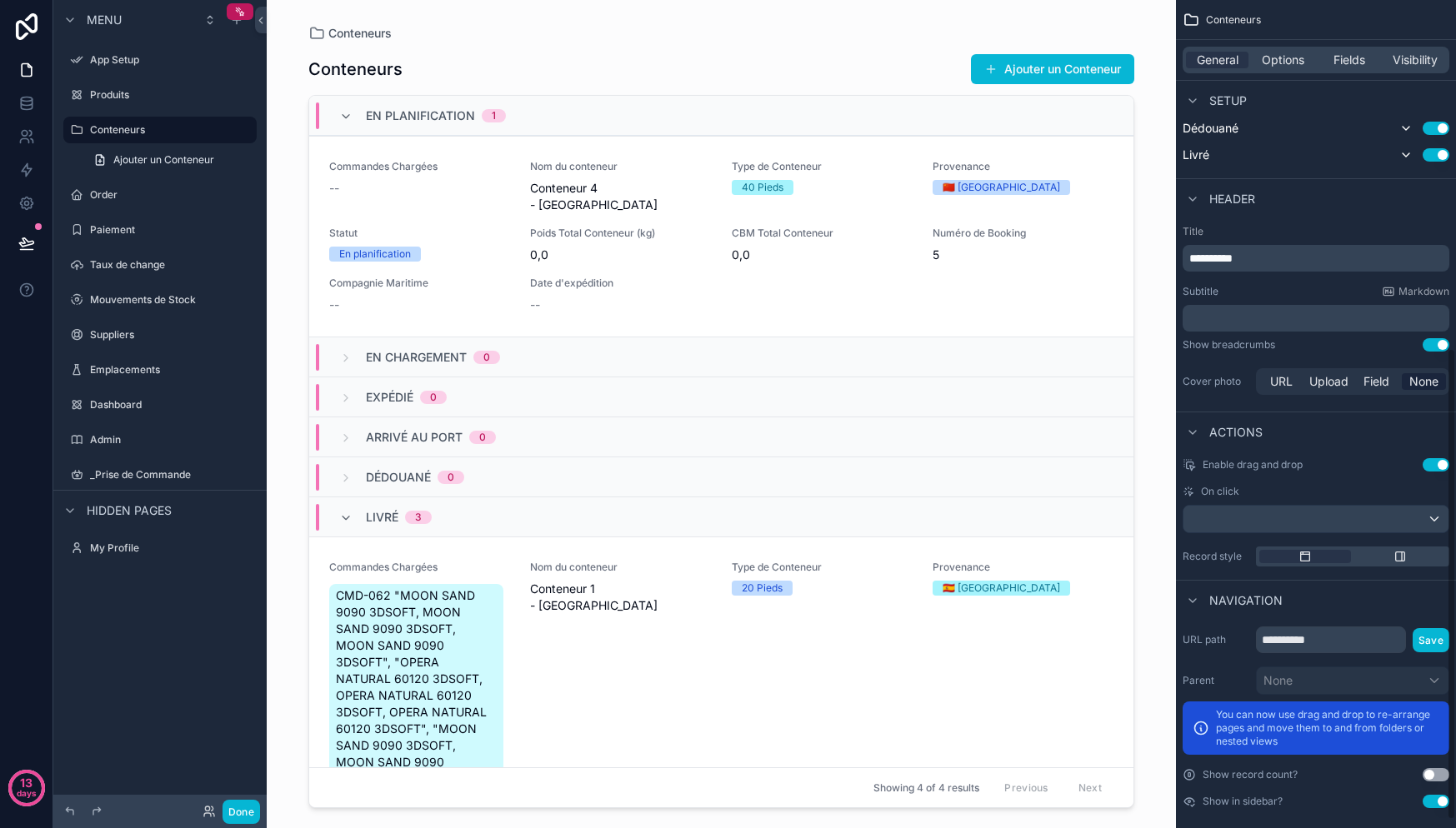
scroll to position [625, 0]
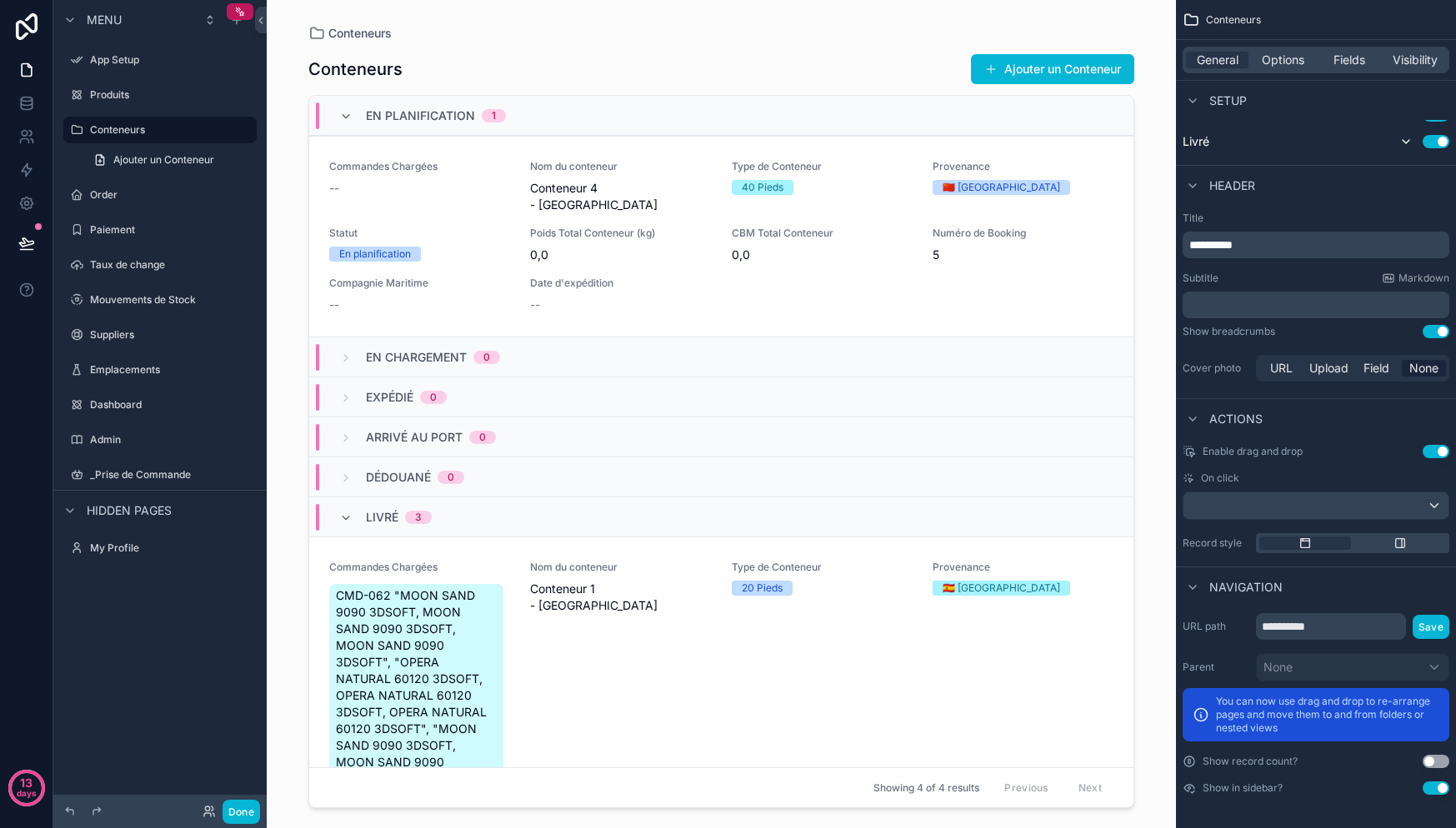
drag, startPoint x: 1255, startPoint y: 117, endPoint x: 1268, endPoint y: 158, distance: 43.0
click at [1262, 116] on div "**********" at bounding box center [1316, 88] width 280 height 1426
click at [1281, 52] on span "Options" at bounding box center [1282, 60] width 42 height 17
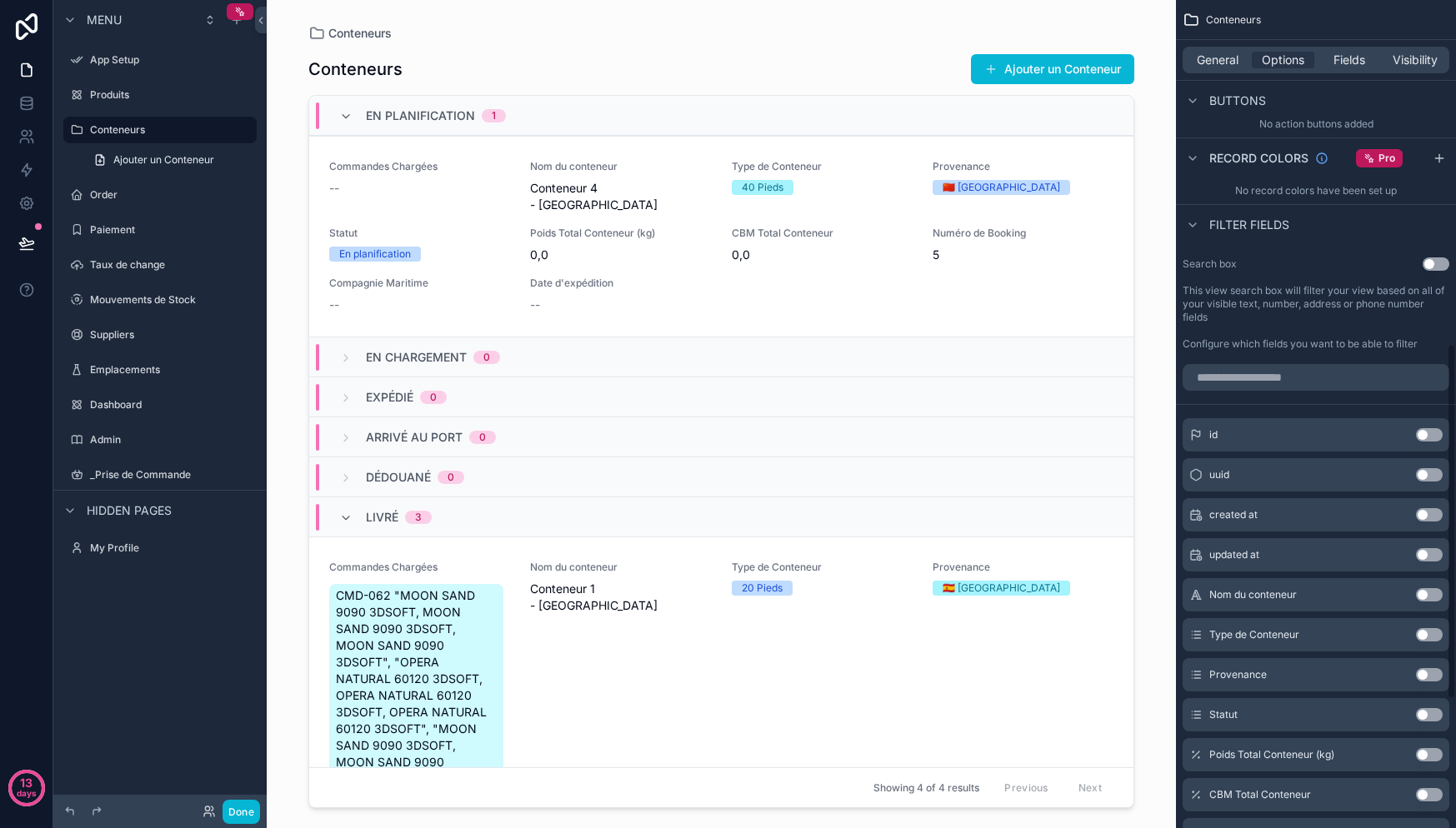
scroll to position [720, 0]
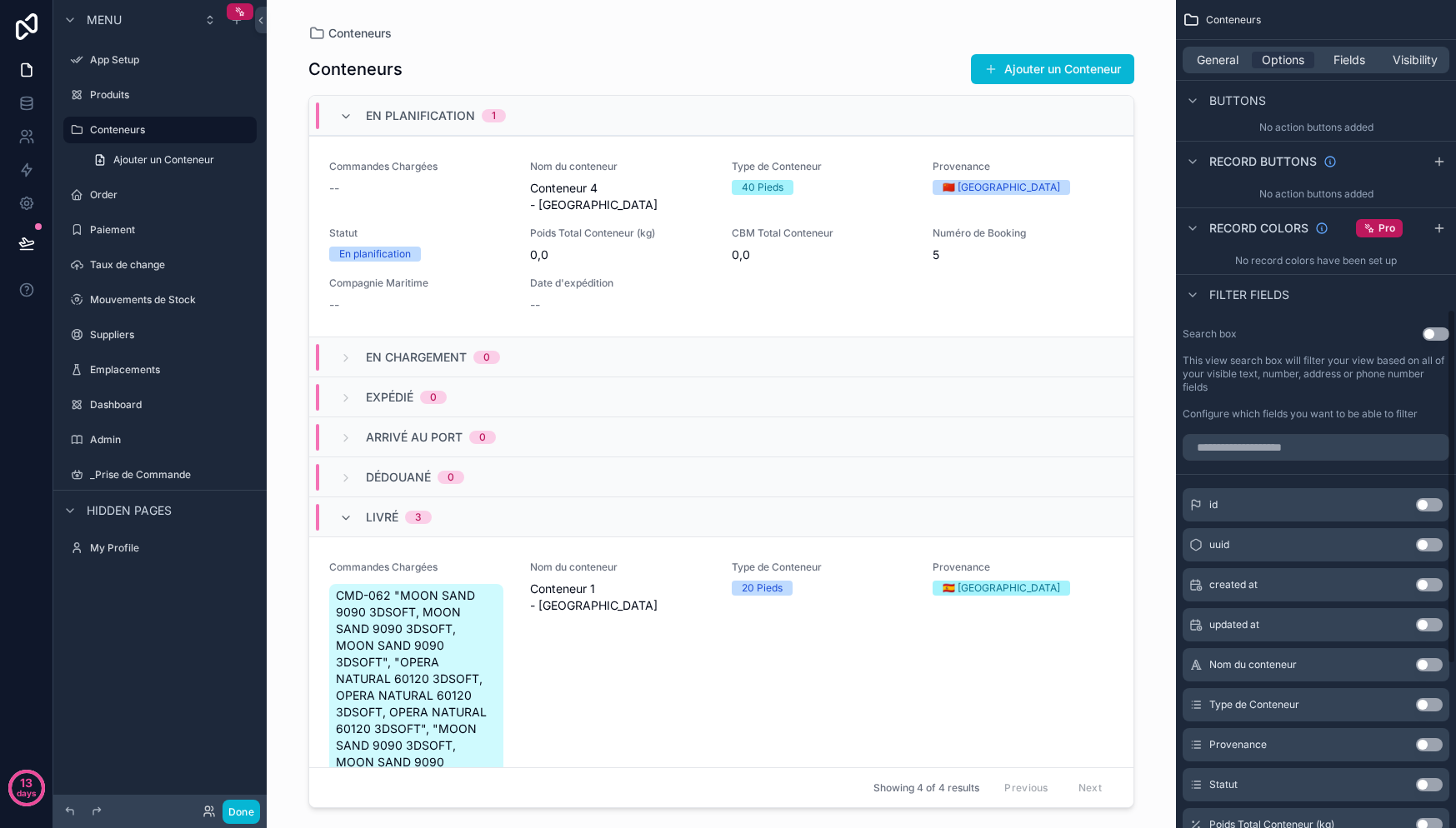
click at [1437, 329] on button "Use setting" at bounding box center [1436, 334] width 26 height 13
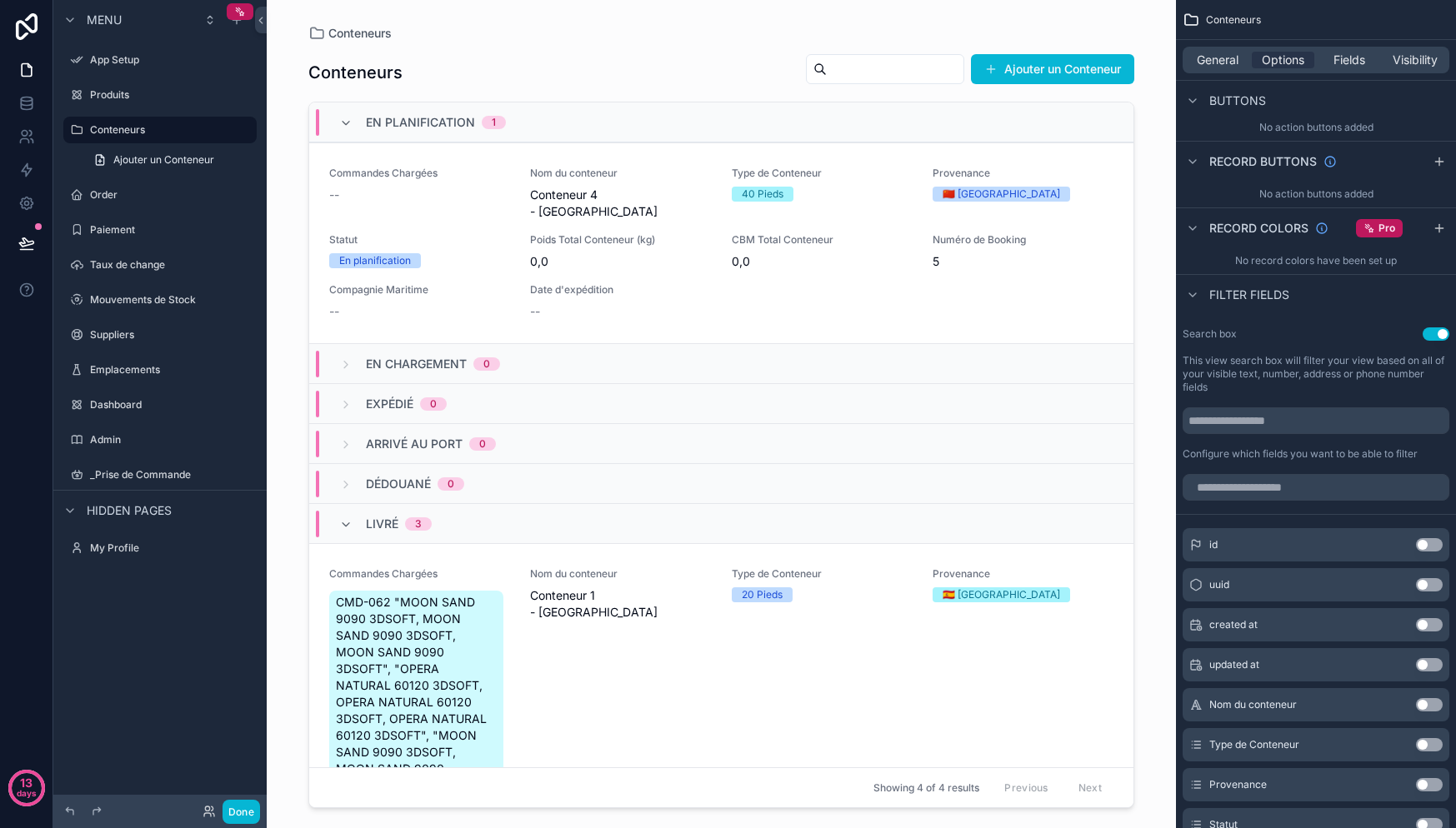
scroll to position [465, 0]
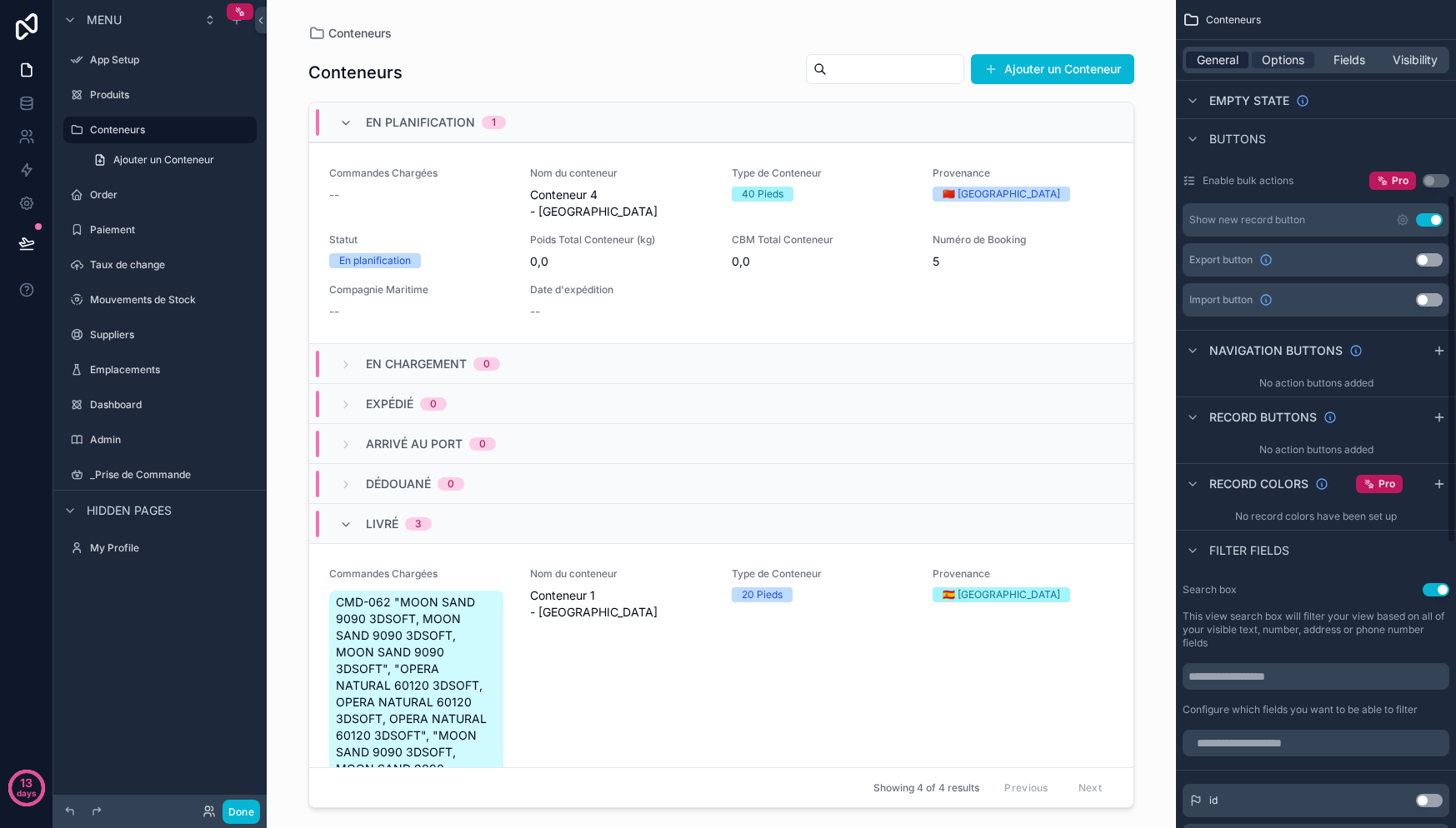
click at [1211, 60] on span "General" at bounding box center [1218, 60] width 42 height 17
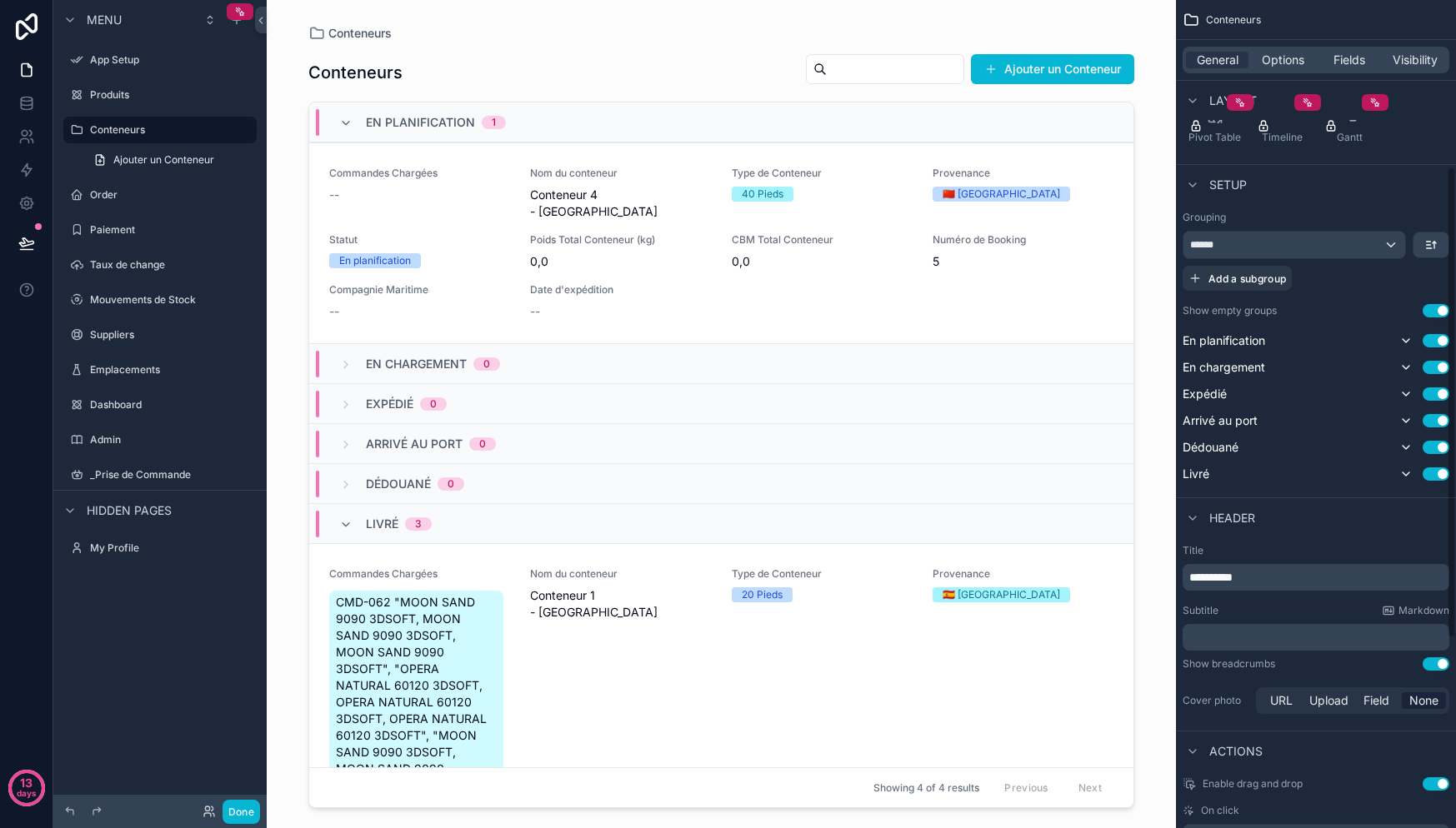
scroll to position [302, 0]
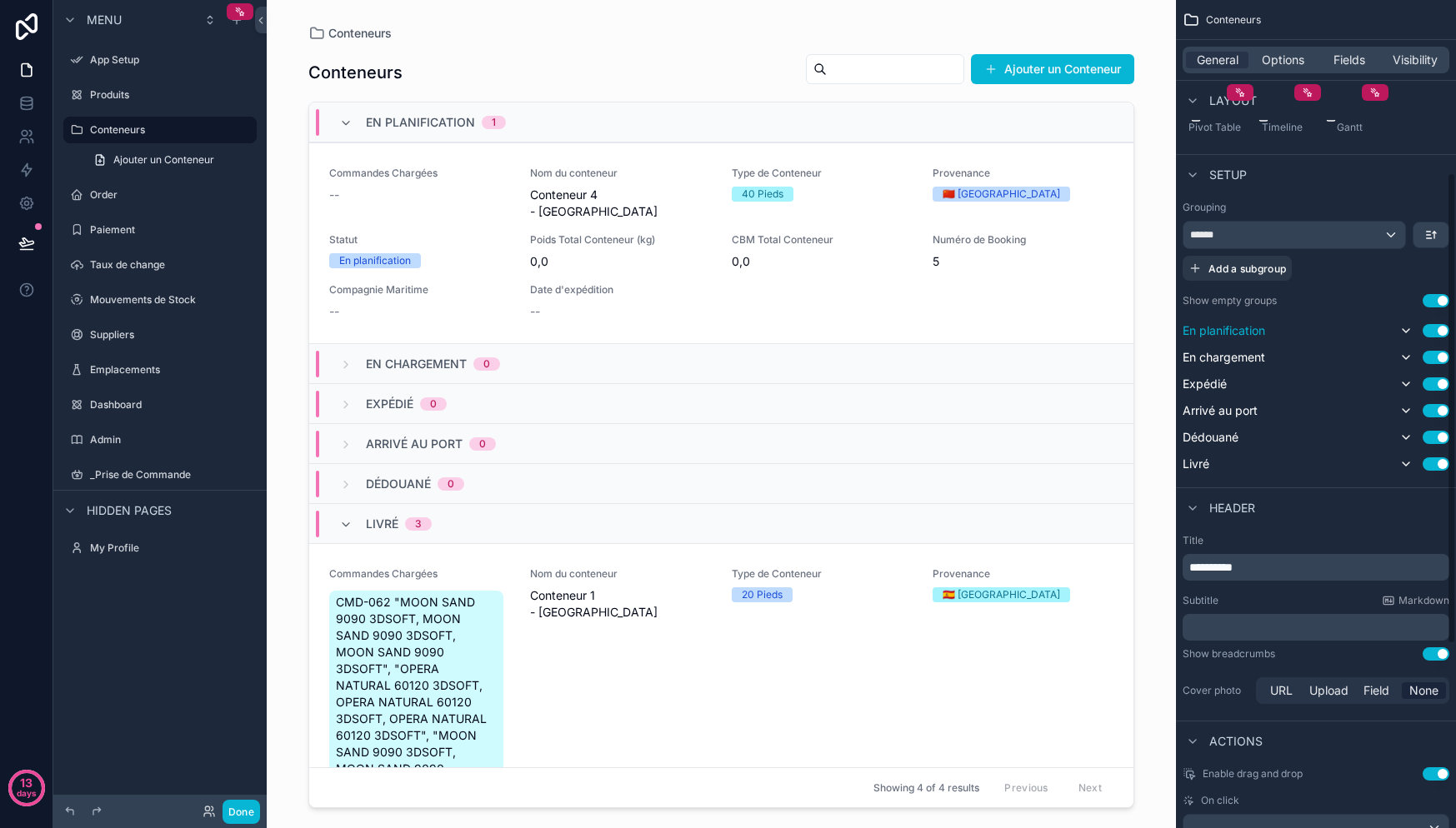
click at [1441, 335] on button "Use setting" at bounding box center [1436, 330] width 26 height 13
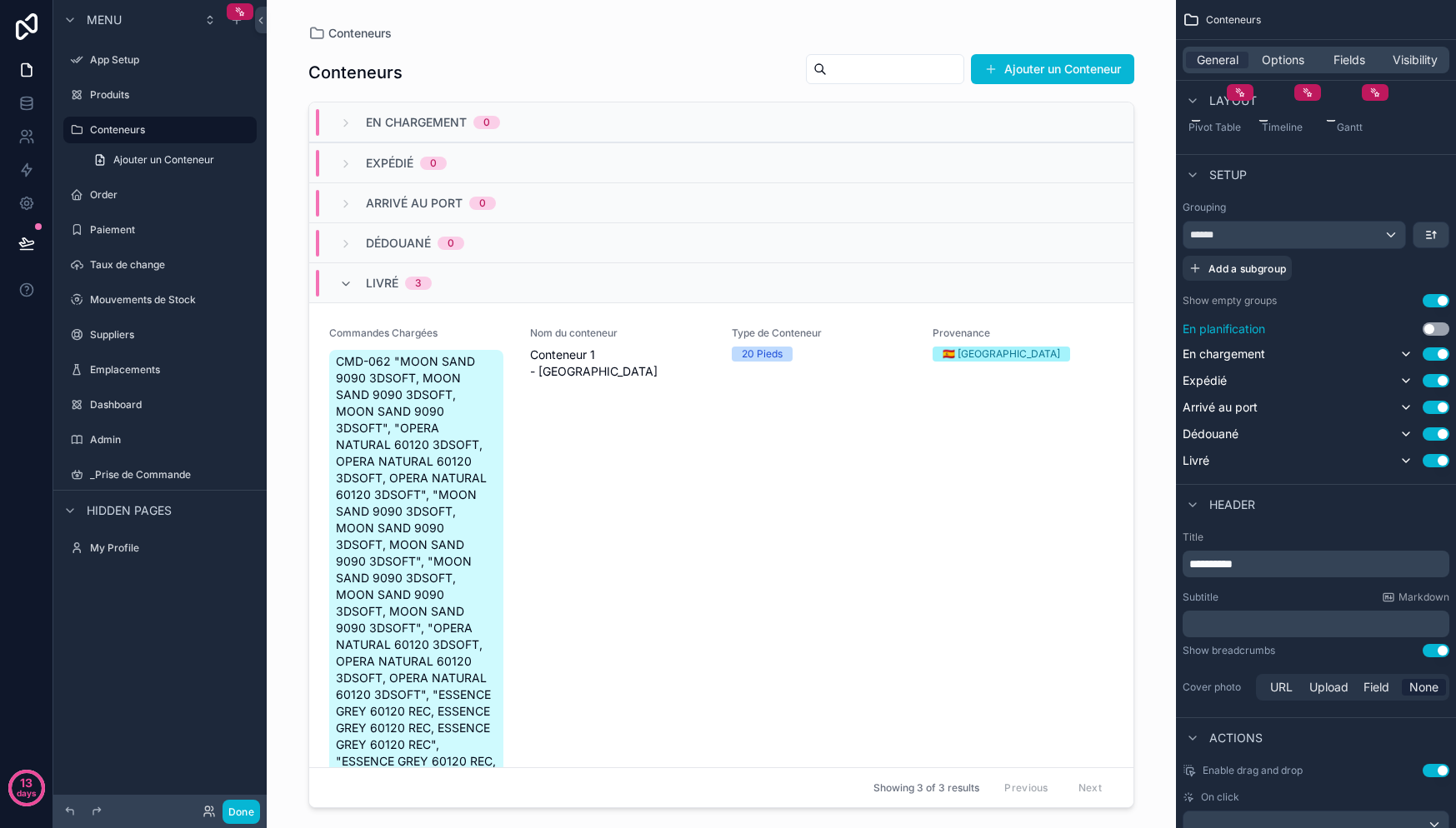
click at [1441, 335] on button "Use setting" at bounding box center [1436, 329] width 26 height 13
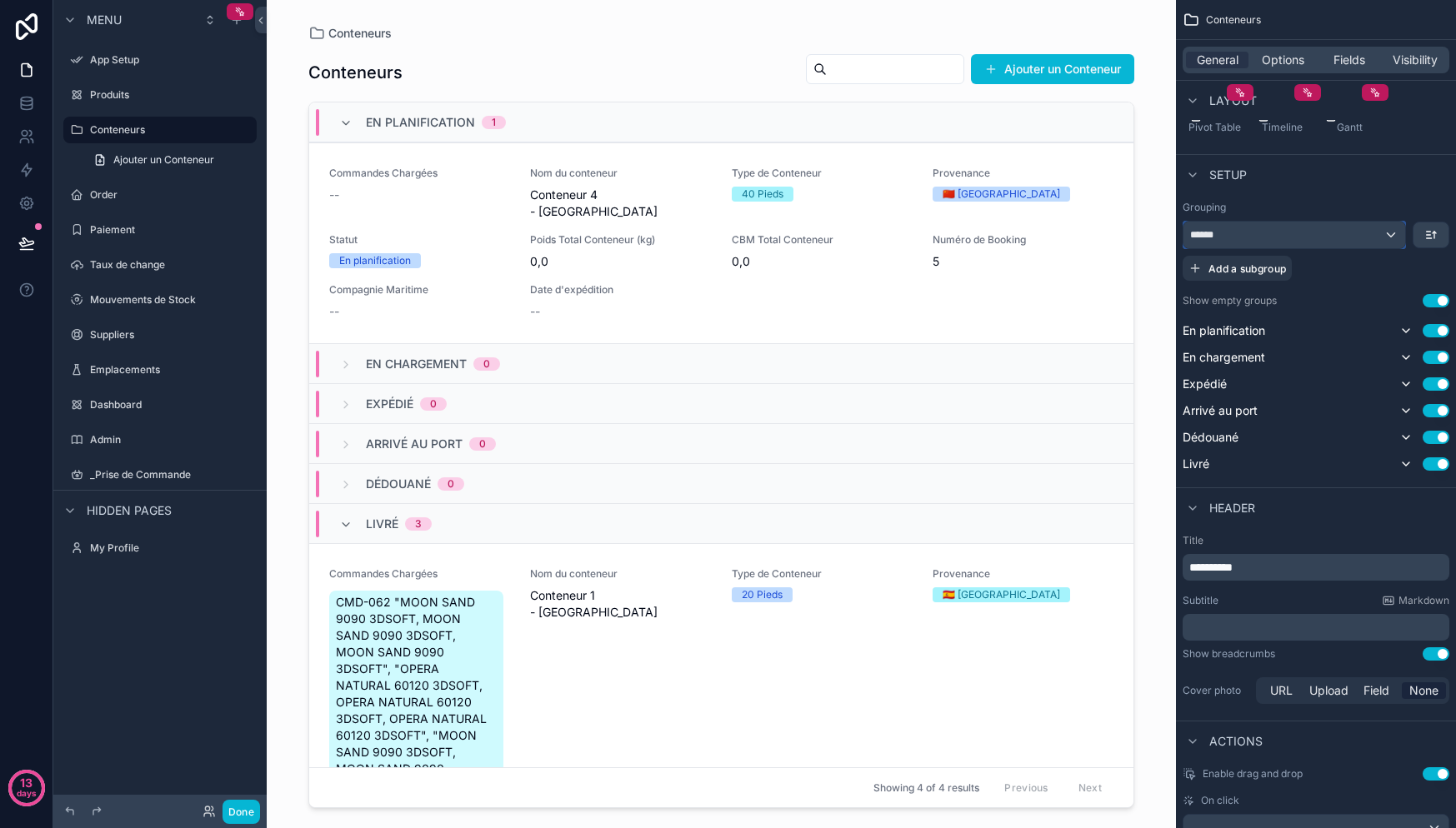
click at [1330, 232] on div "******" at bounding box center [1294, 235] width 222 height 26
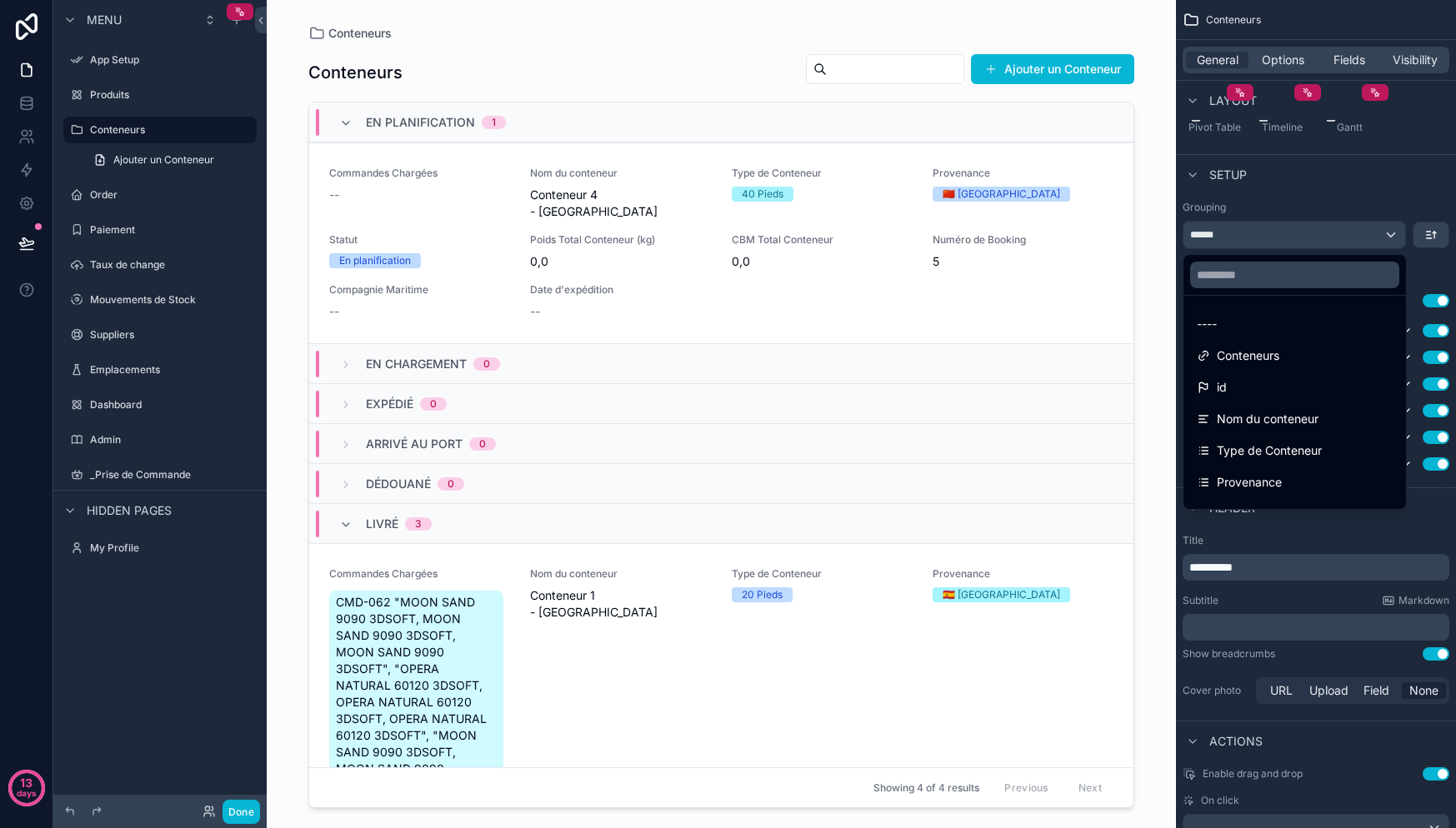
click at [1360, 242] on div "scrollable content" at bounding box center [728, 414] width 1456 height 828
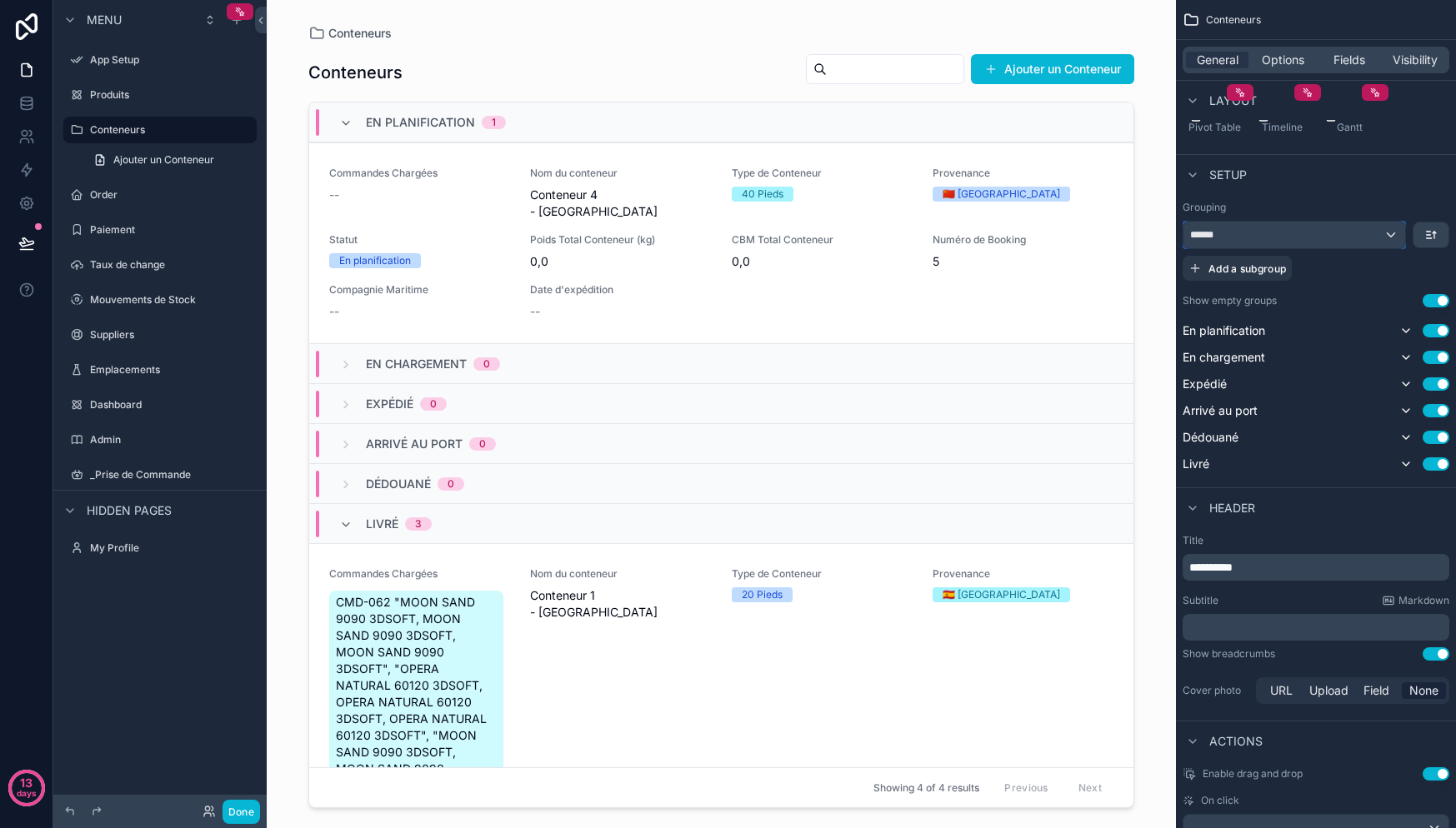
click at [1360, 232] on div "******" at bounding box center [1294, 235] width 222 height 26
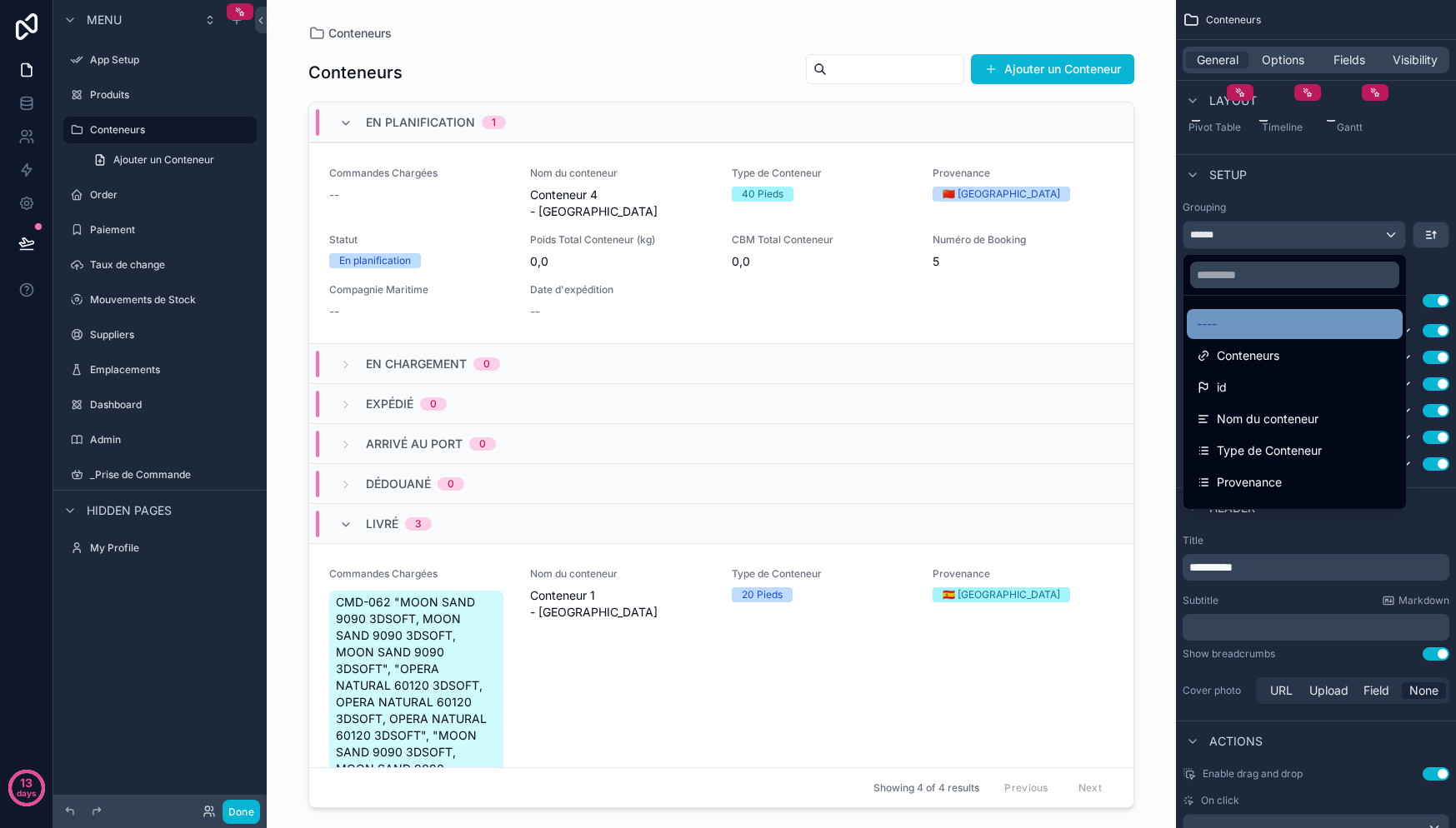
click at [1333, 316] on div "----" at bounding box center [1294, 323] width 195 height 20
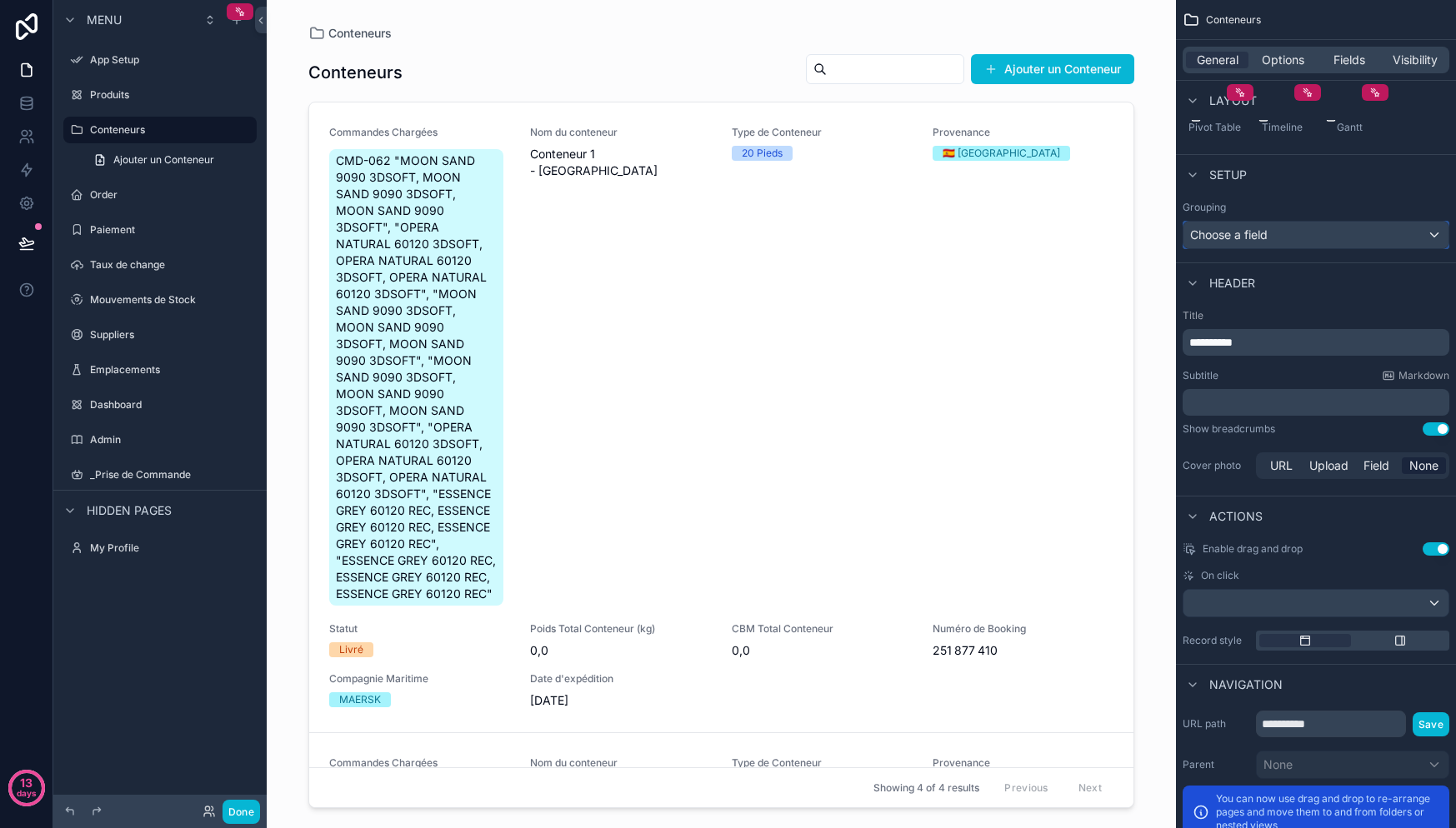
click at [1357, 240] on div "Choose a field" at bounding box center [1316, 235] width 265 height 26
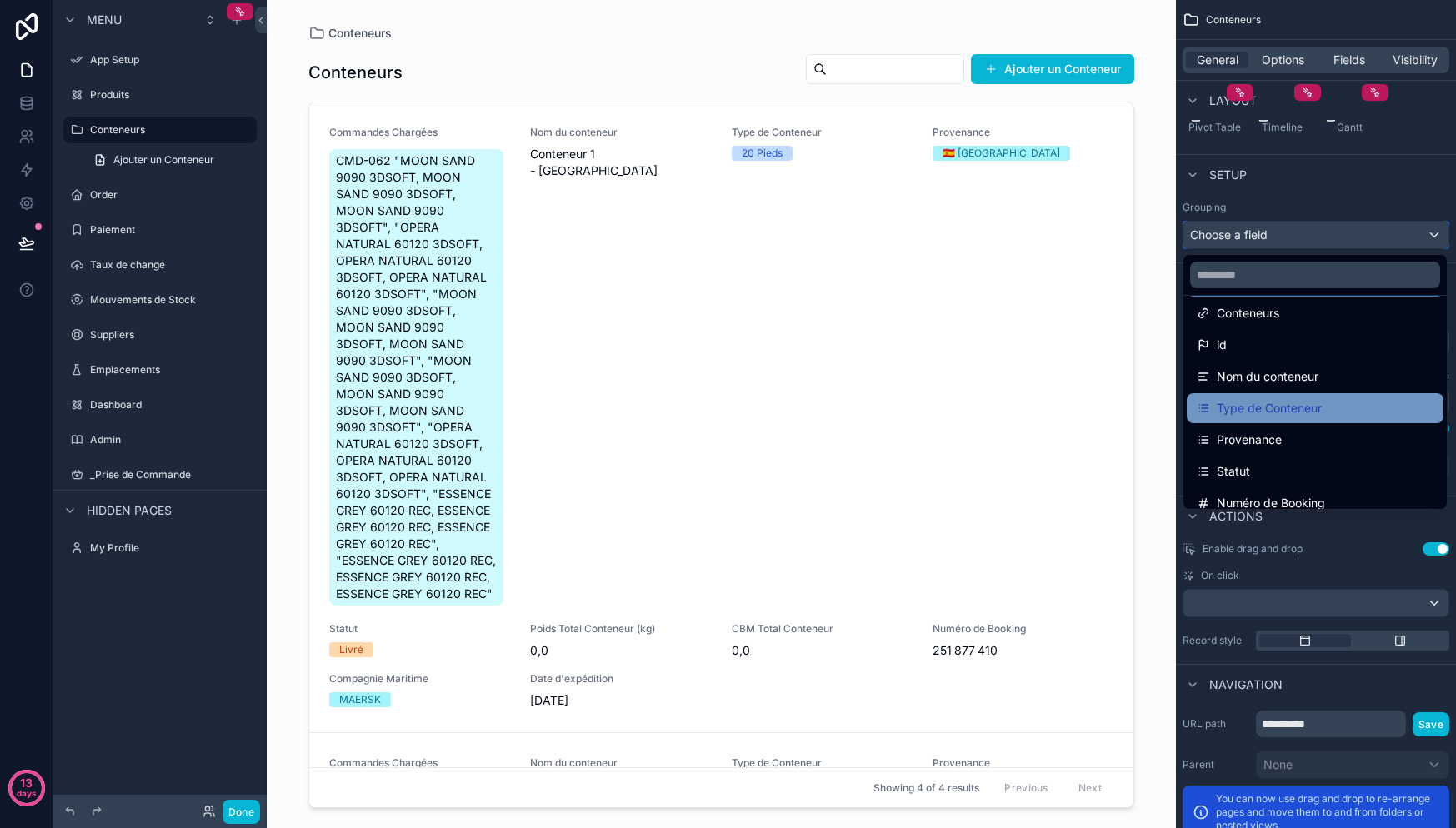
scroll to position [64, 0]
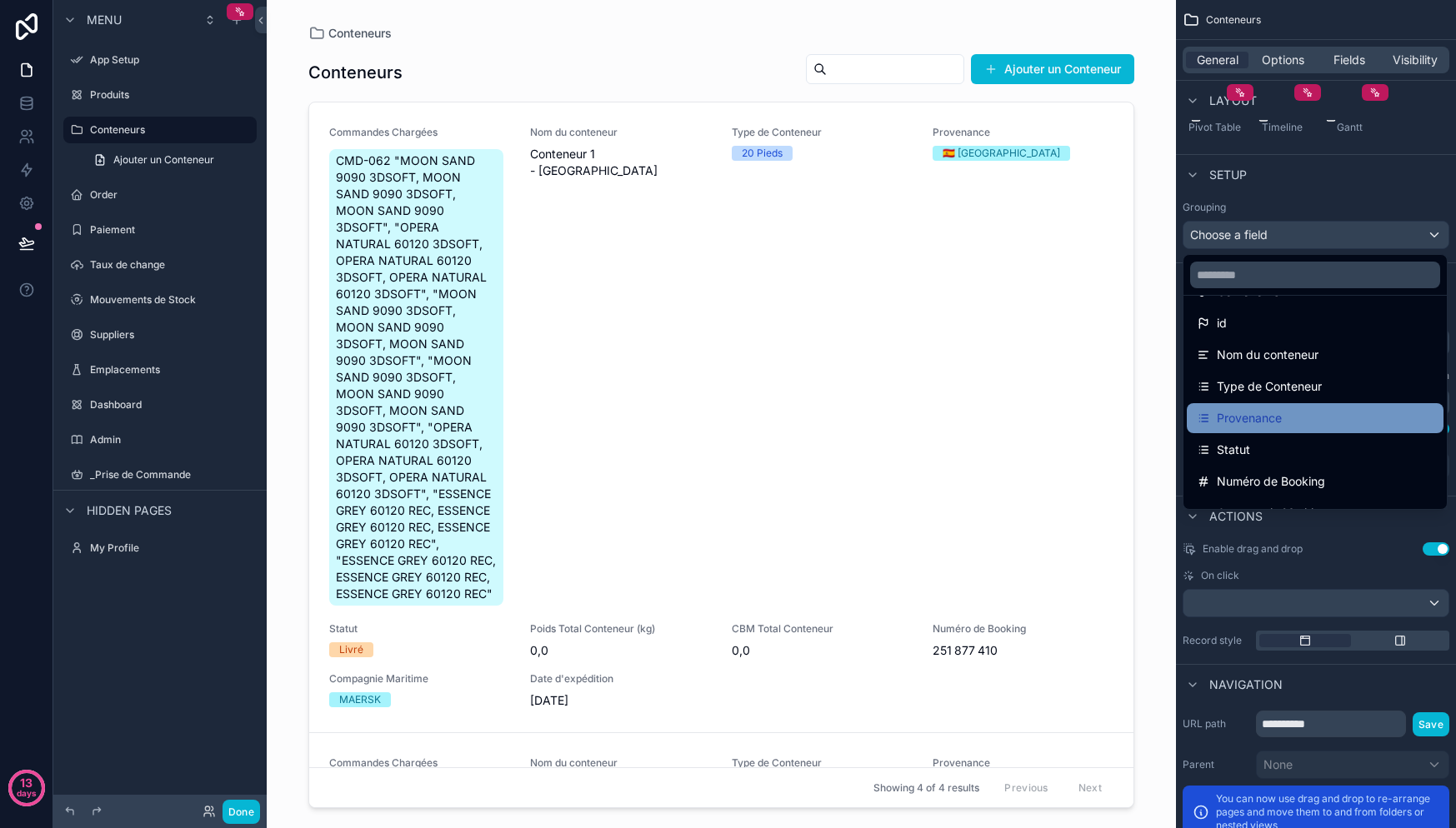
click at [1307, 428] on div "Provenance" at bounding box center [1315, 418] width 257 height 30
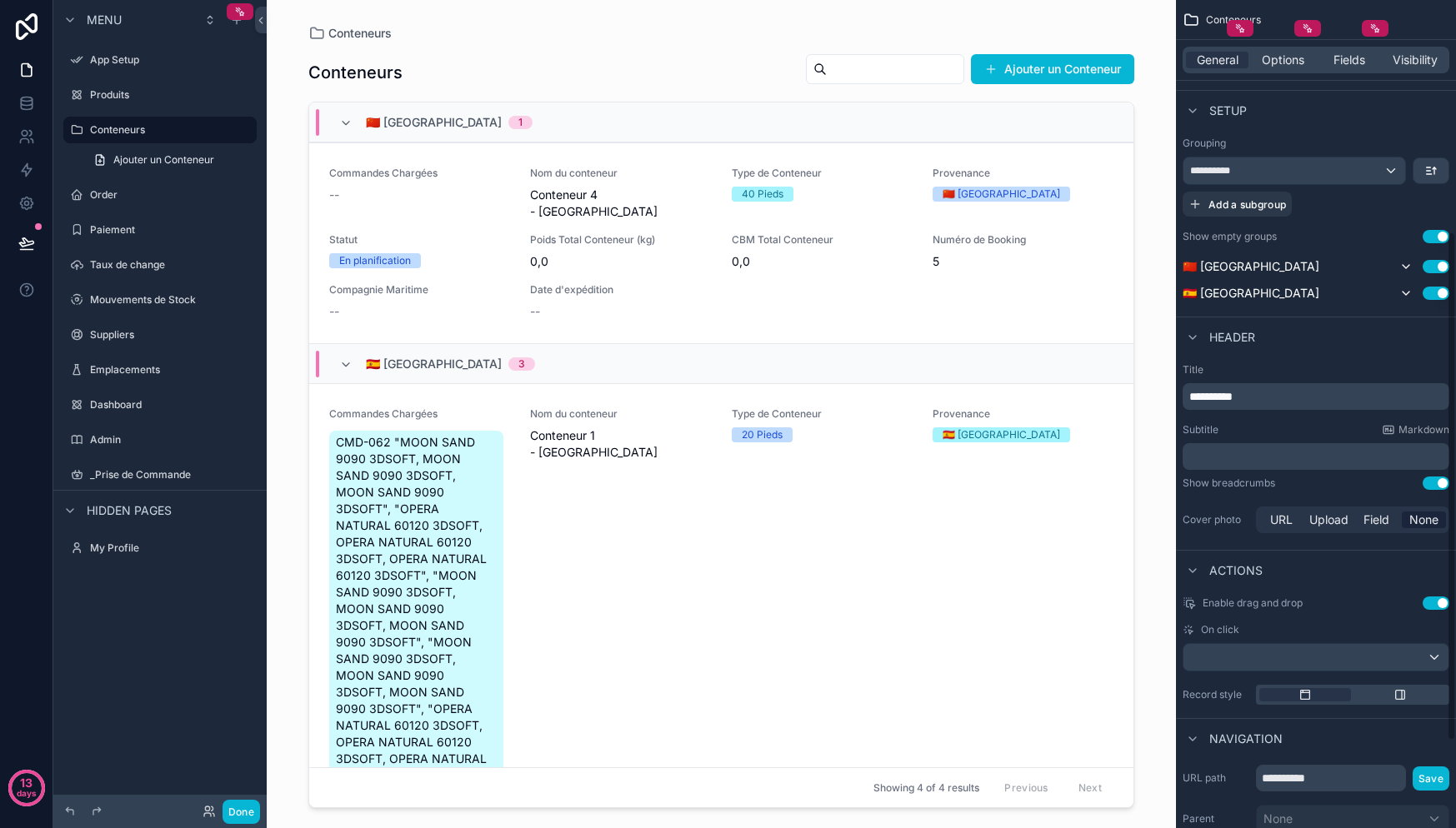
scroll to position [387, 0]
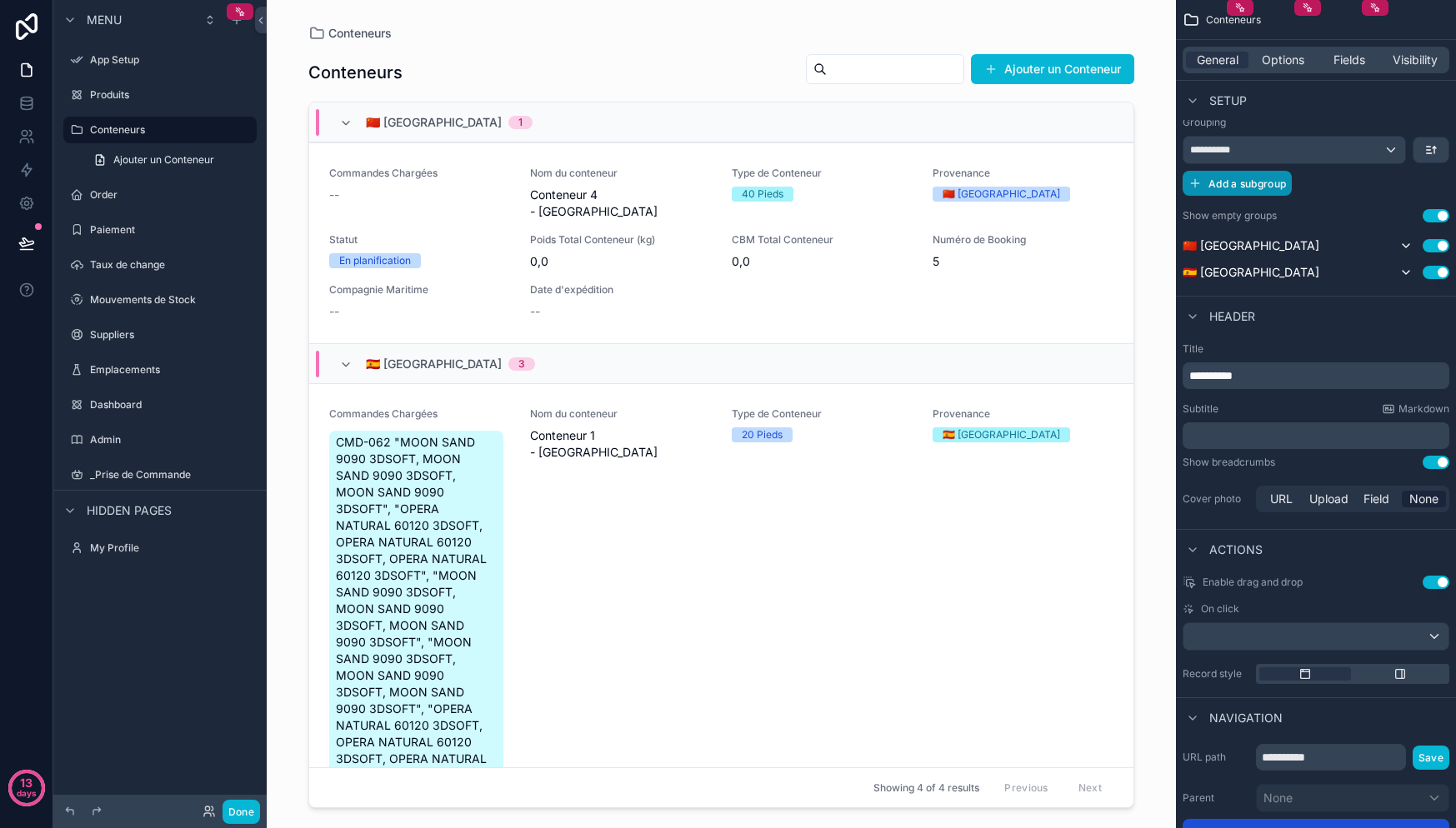
click at [1224, 188] on span "Add a subgroup" at bounding box center [1247, 184] width 77 height 12
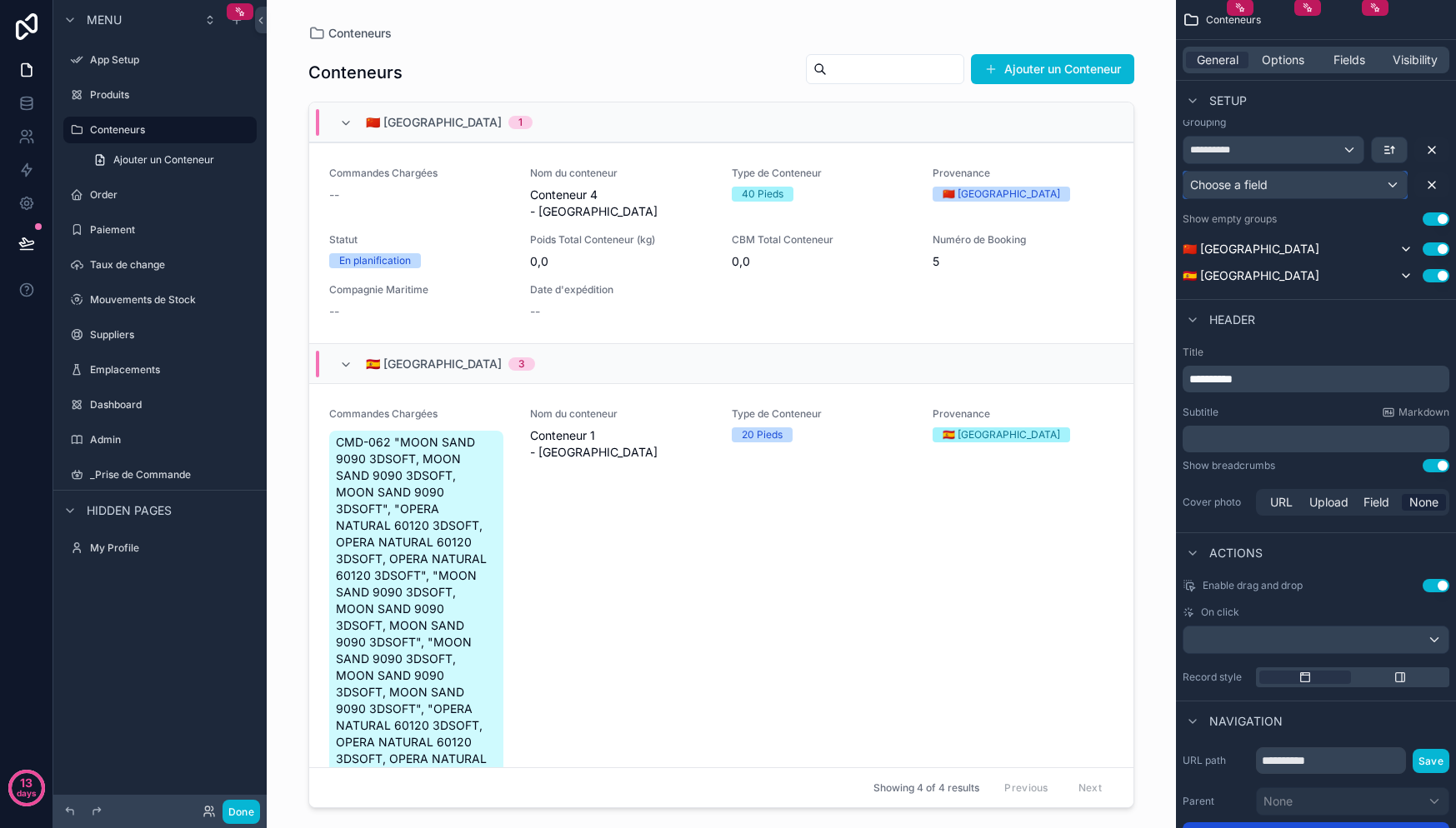
click at [1324, 181] on div "Choose a field" at bounding box center [1295, 185] width 224 height 26
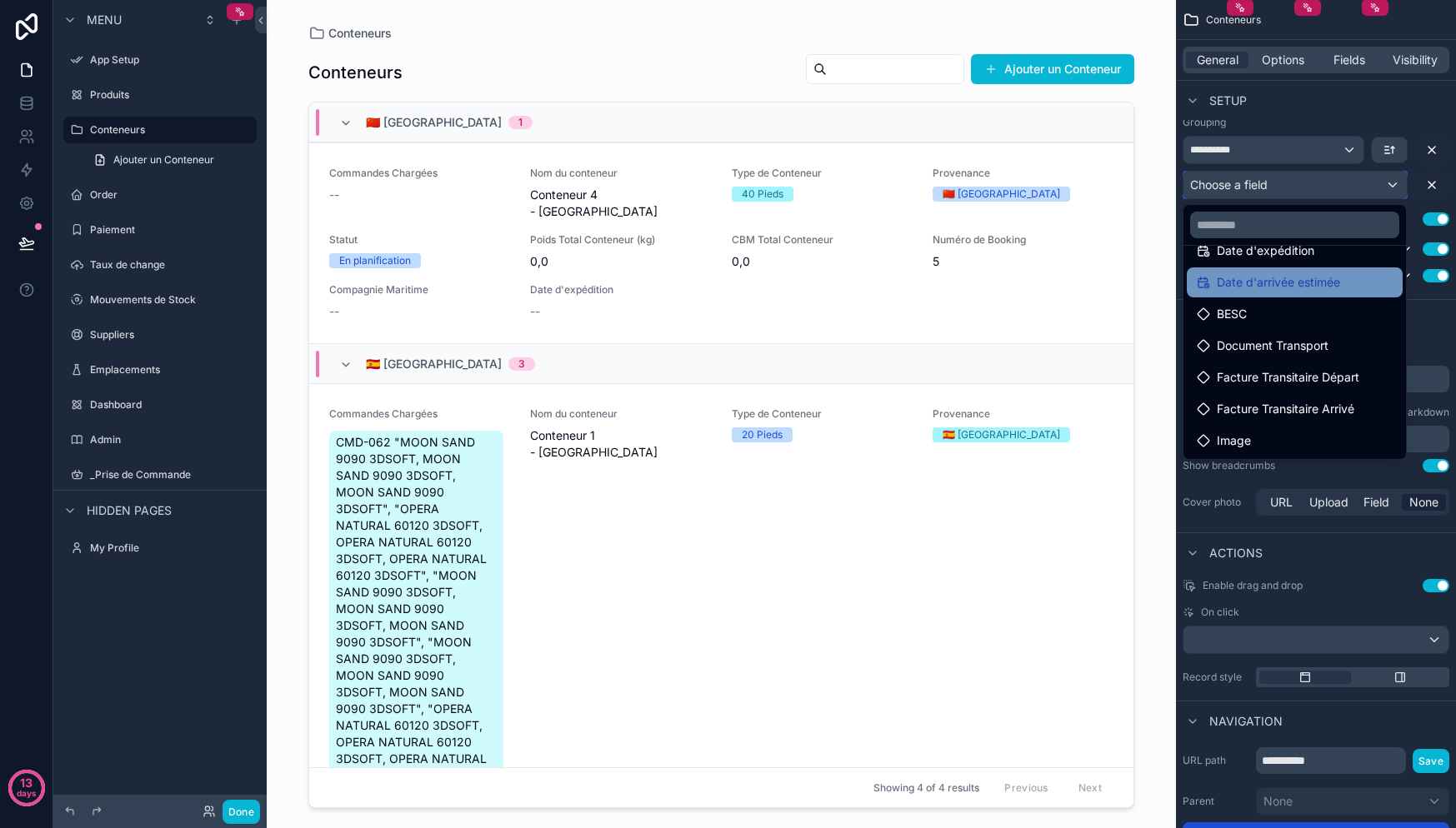
scroll to position [435, 0]
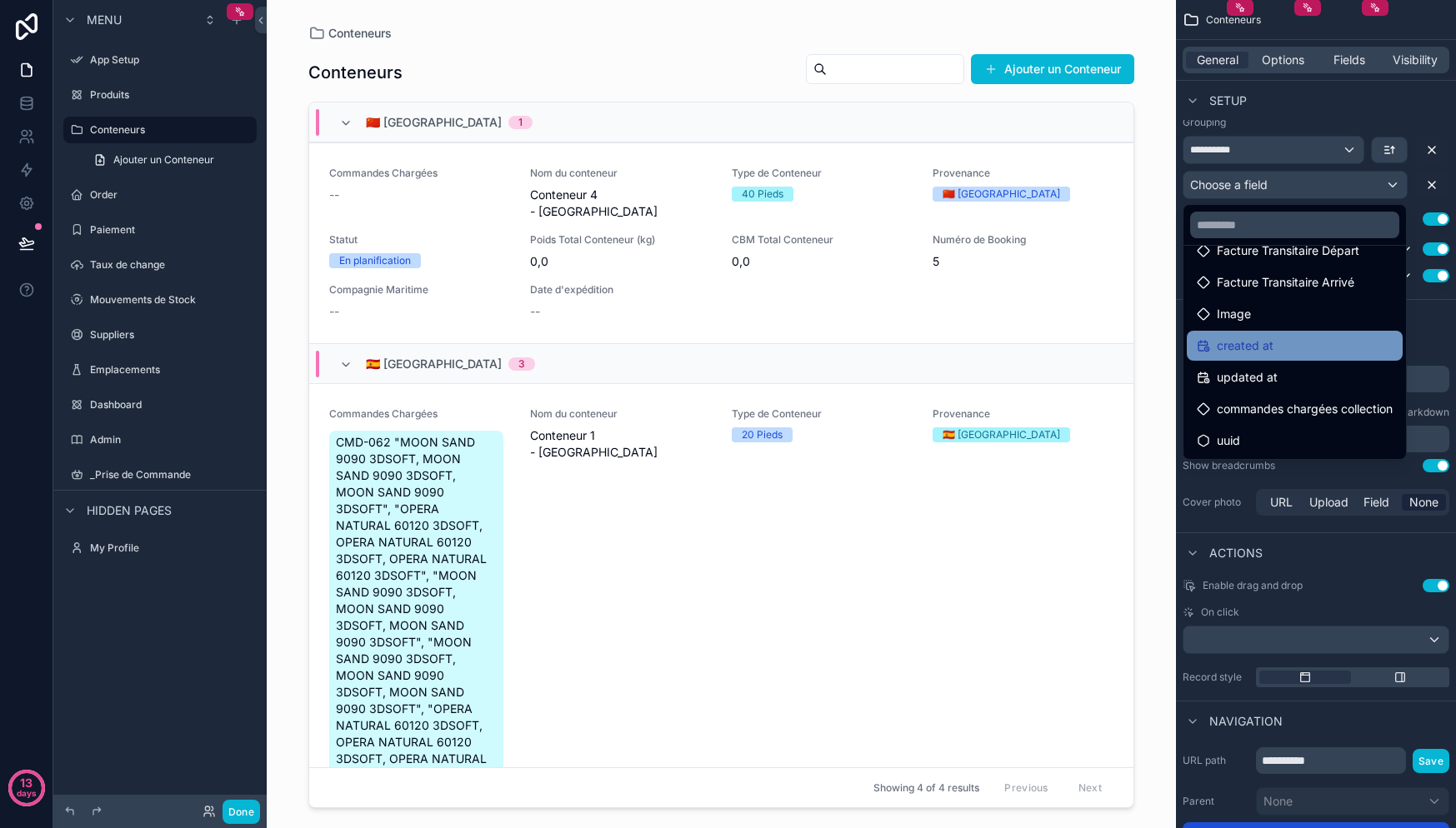
click at [1295, 347] on div "created at" at bounding box center [1294, 345] width 195 height 20
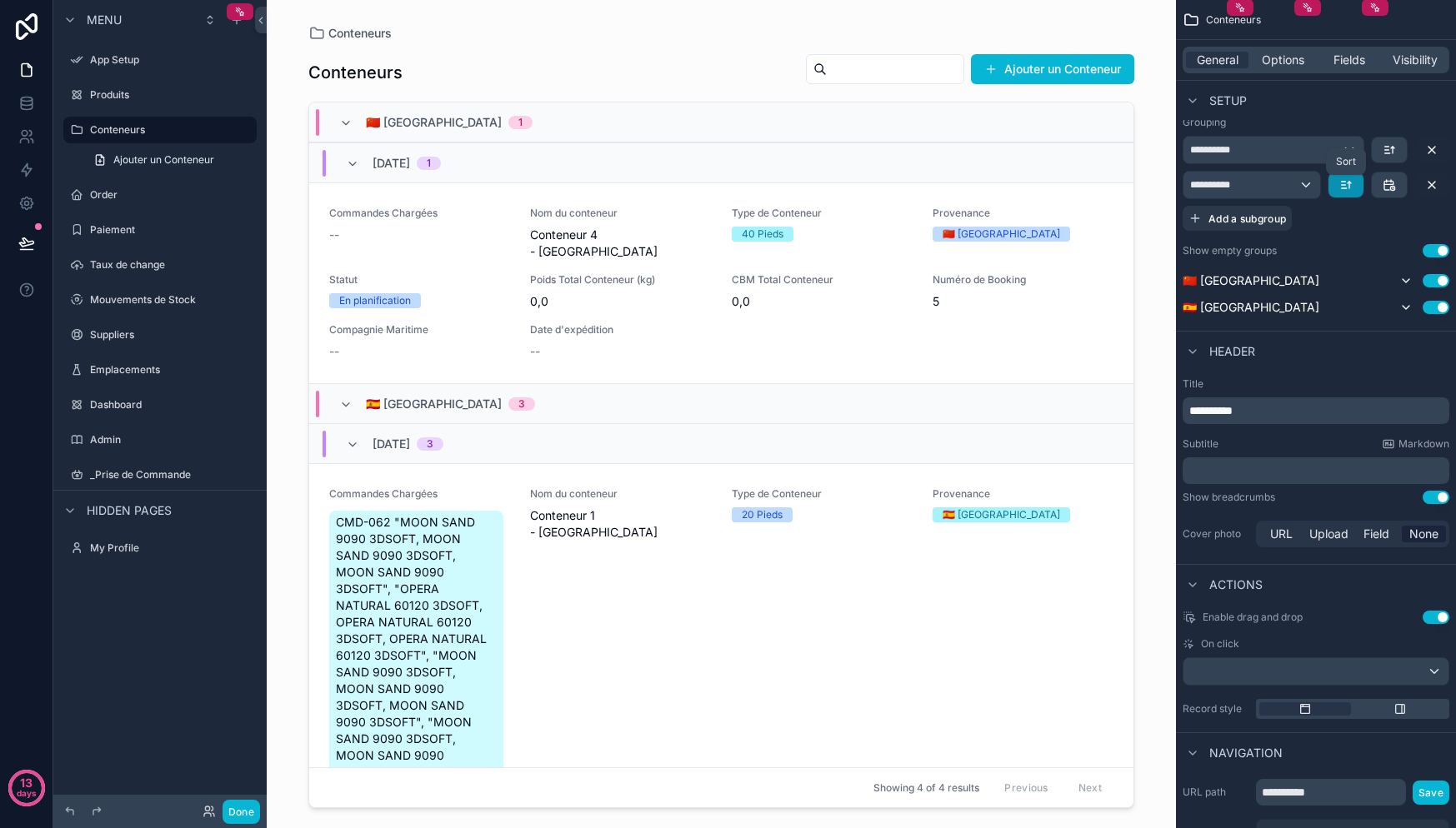
click at [1340, 187] on icon "scrollable content" at bounding box center [1346, 184] width 13 height 13
click at [1340, 187] on div "scrollable content" at bounding box center [728, 414] width 1456 height 828
click at [1340, 187] on icon "scrollable content" at bounding box center [1346, 184] width 13 height 13
click at [1354, 255] on span "Newest -> Oldest" at bounding box center [1389, 254] width 95 height 20
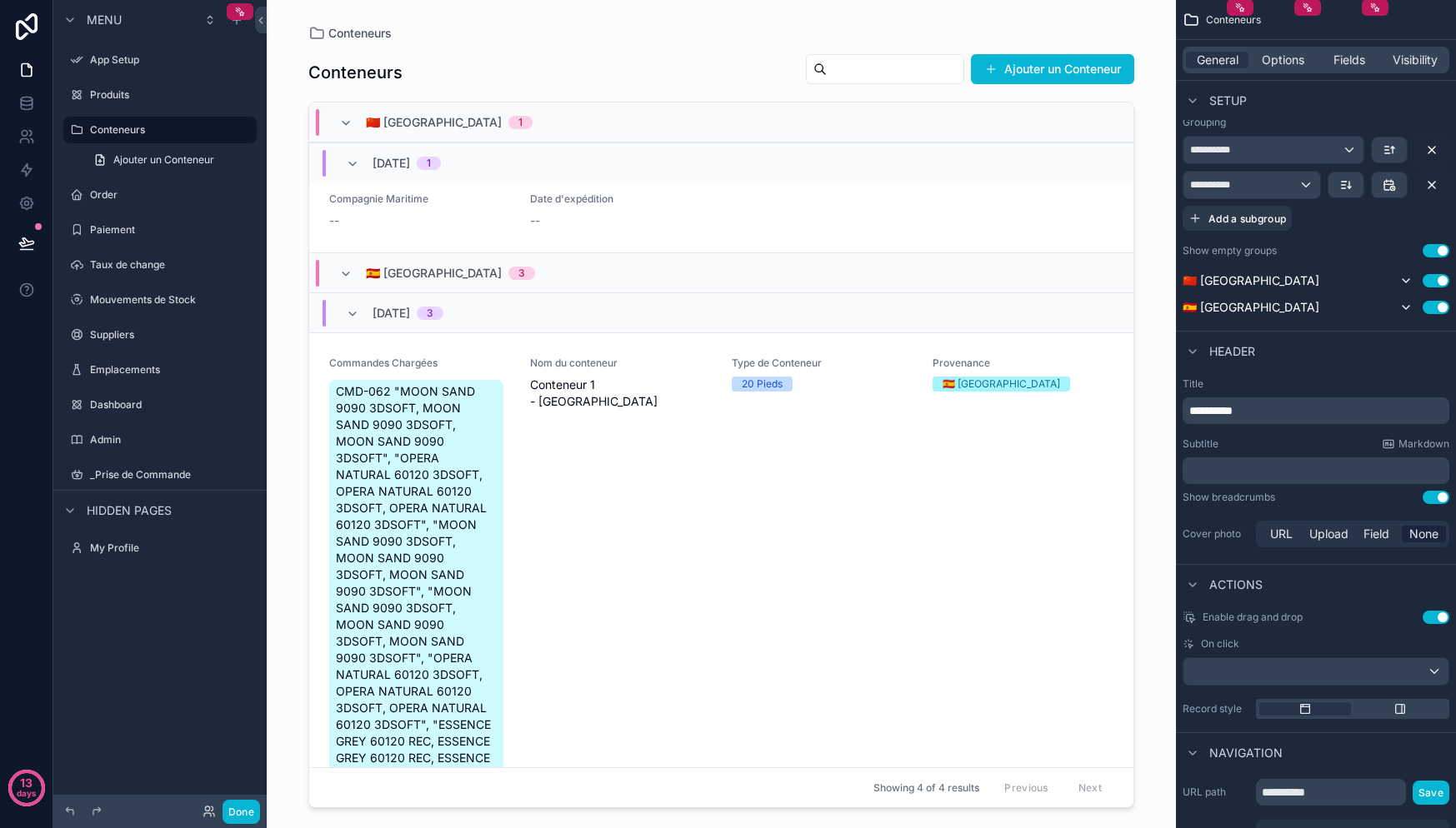
scroll to position [0, 0]
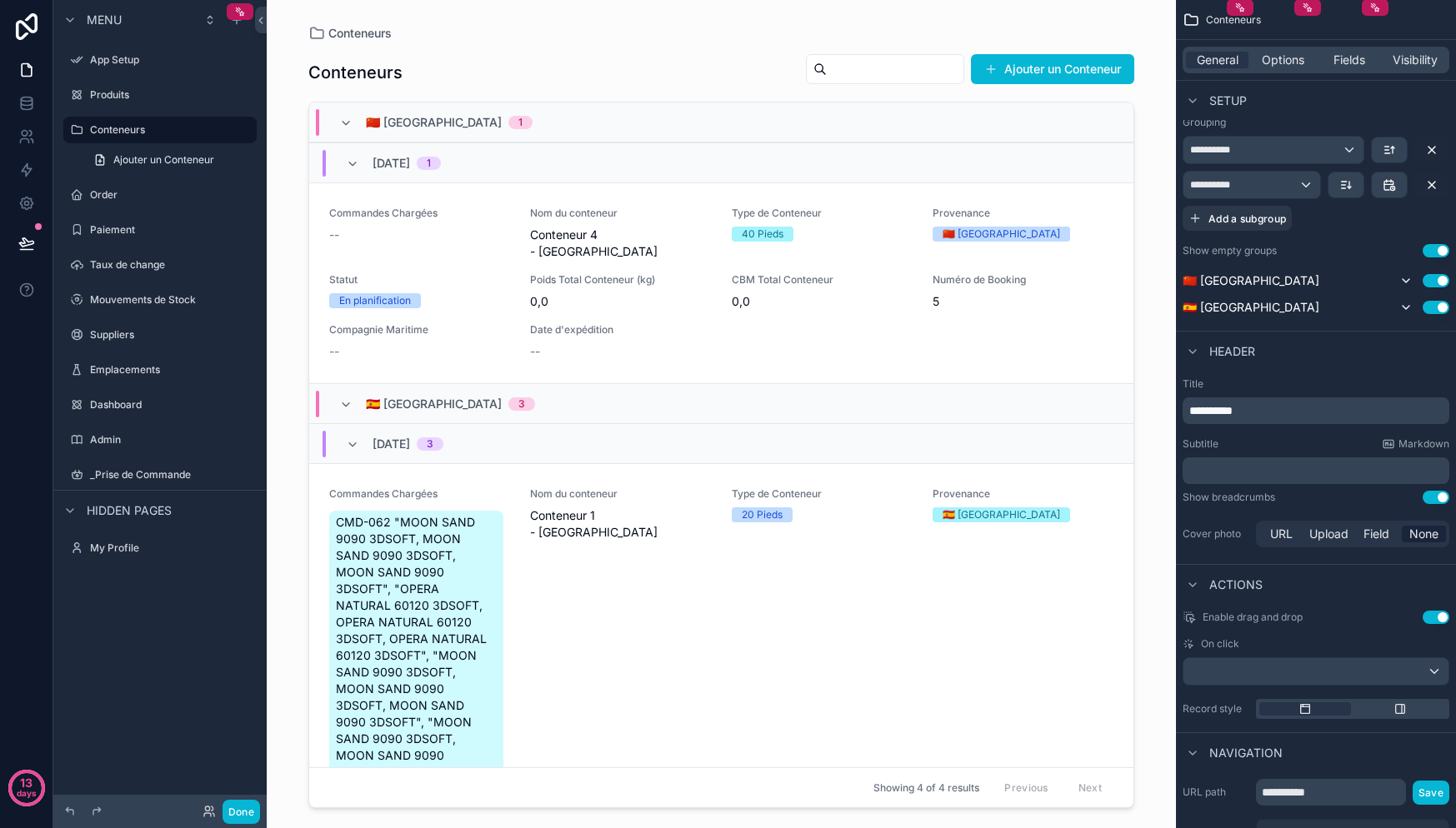
drag, startPoint x: 1130, startPoint y: 157, endPoint x: 1128, endPoint y: 188, distance: 31.1
click at [1128, 188] on div "scrollable content" at bounding box center [721, 404] width 853 height 808
click at [953, 242] on div "Provenance 🇨🇳 Chine" at bounding box center [1023, 233] width 181 height 53
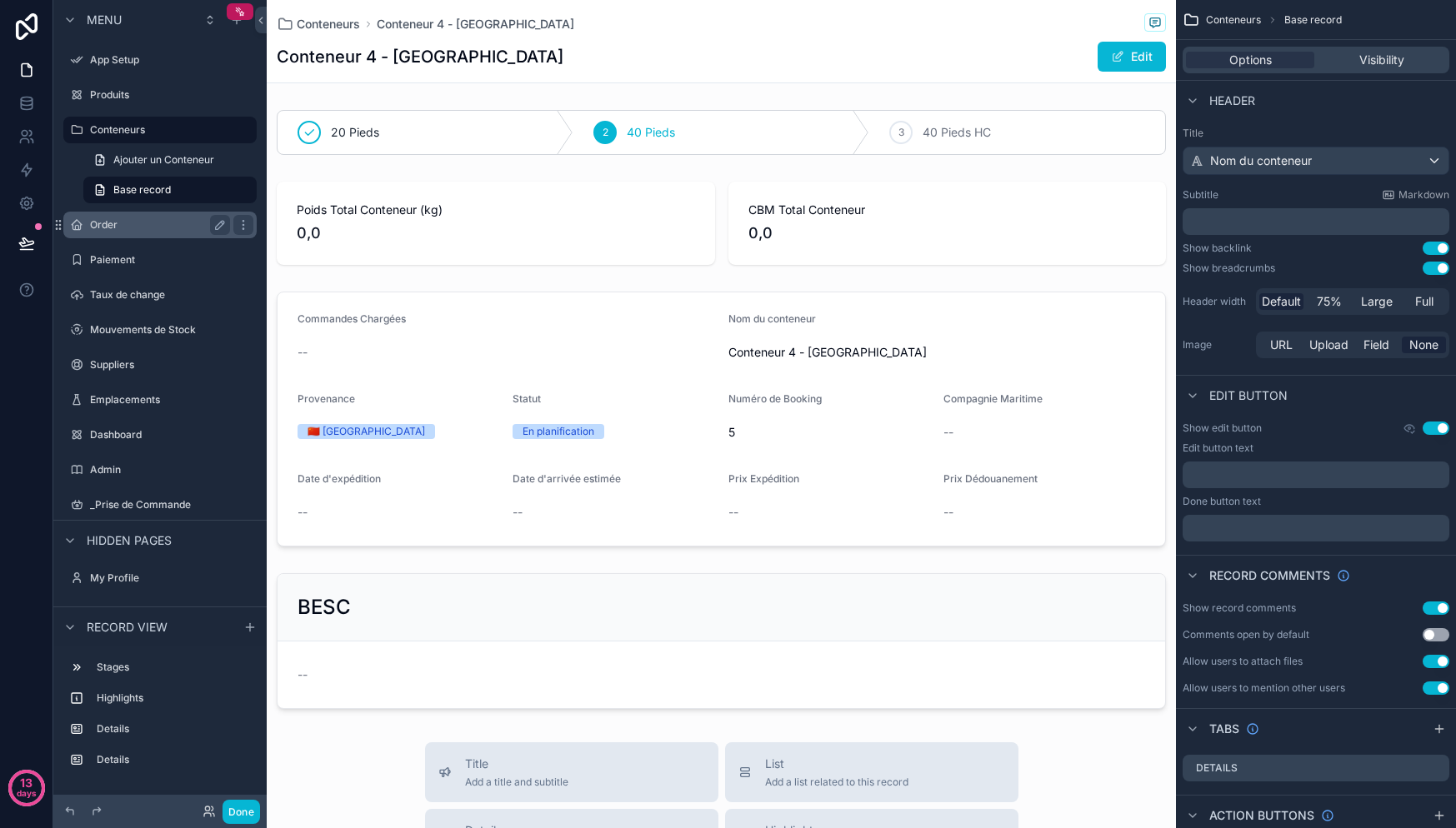
click at [170, 195] on span "Base record" at bounding box center [142, 189] width 58 height 13
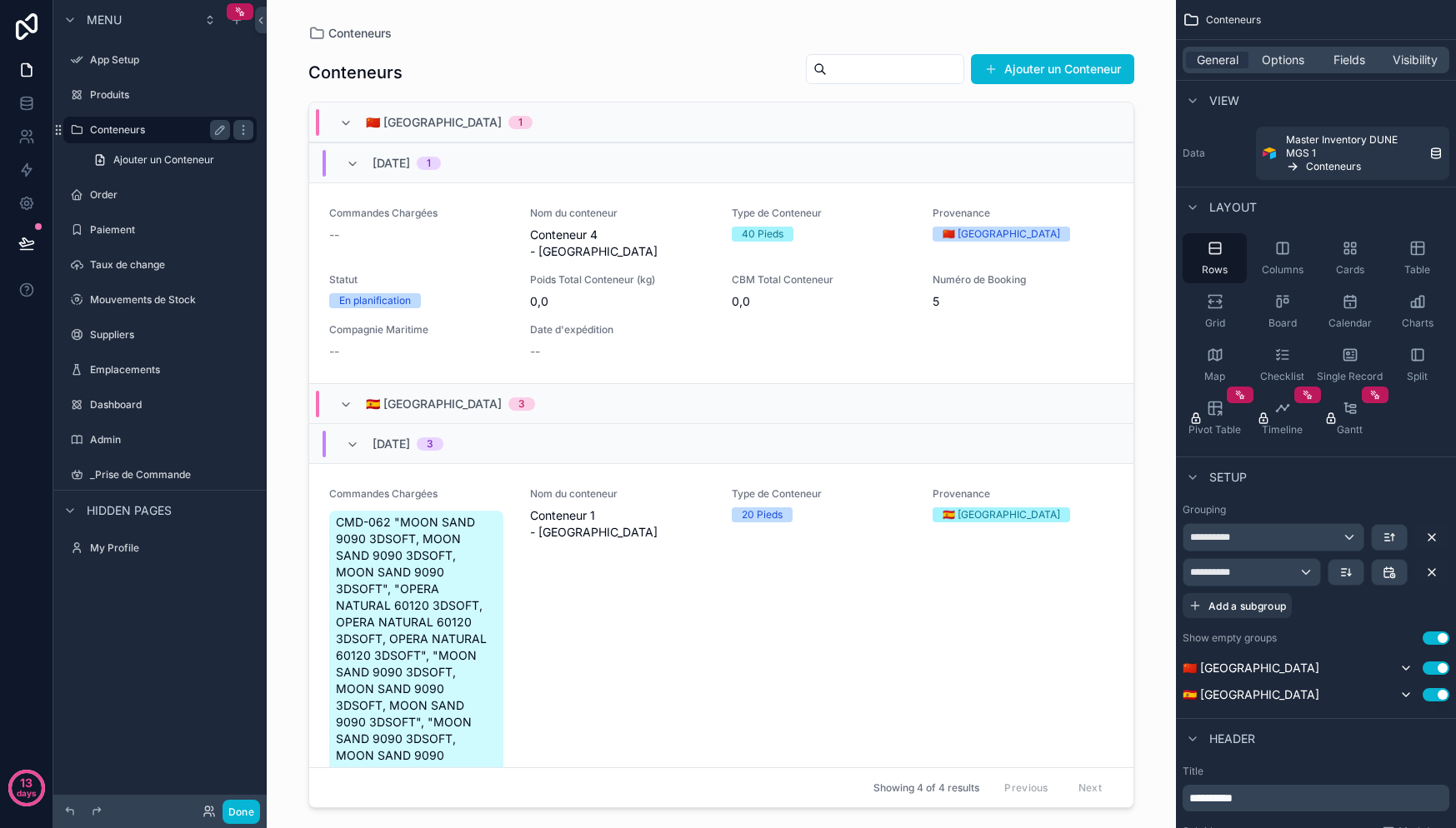
click at [163, 124] on label "Conteneurs" at bounding box center [157, 130] width 133 height 13
click at [1309, 58] on div "Options" at bounding box center [1282, 60] width 62 height 17
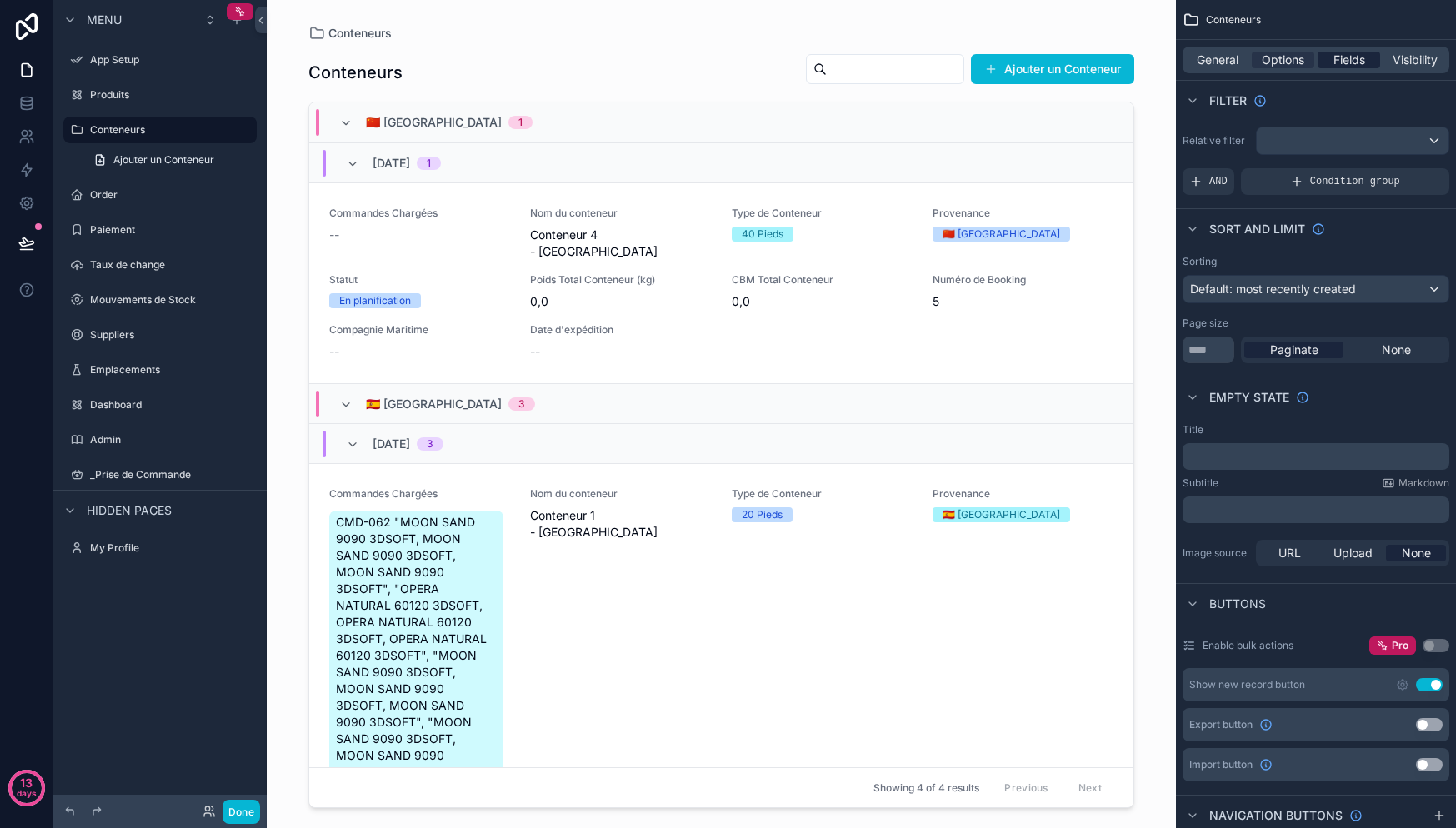
click at [1346, 54] on span "Fields" at bounding box center [1349, 60] width 32 height 17
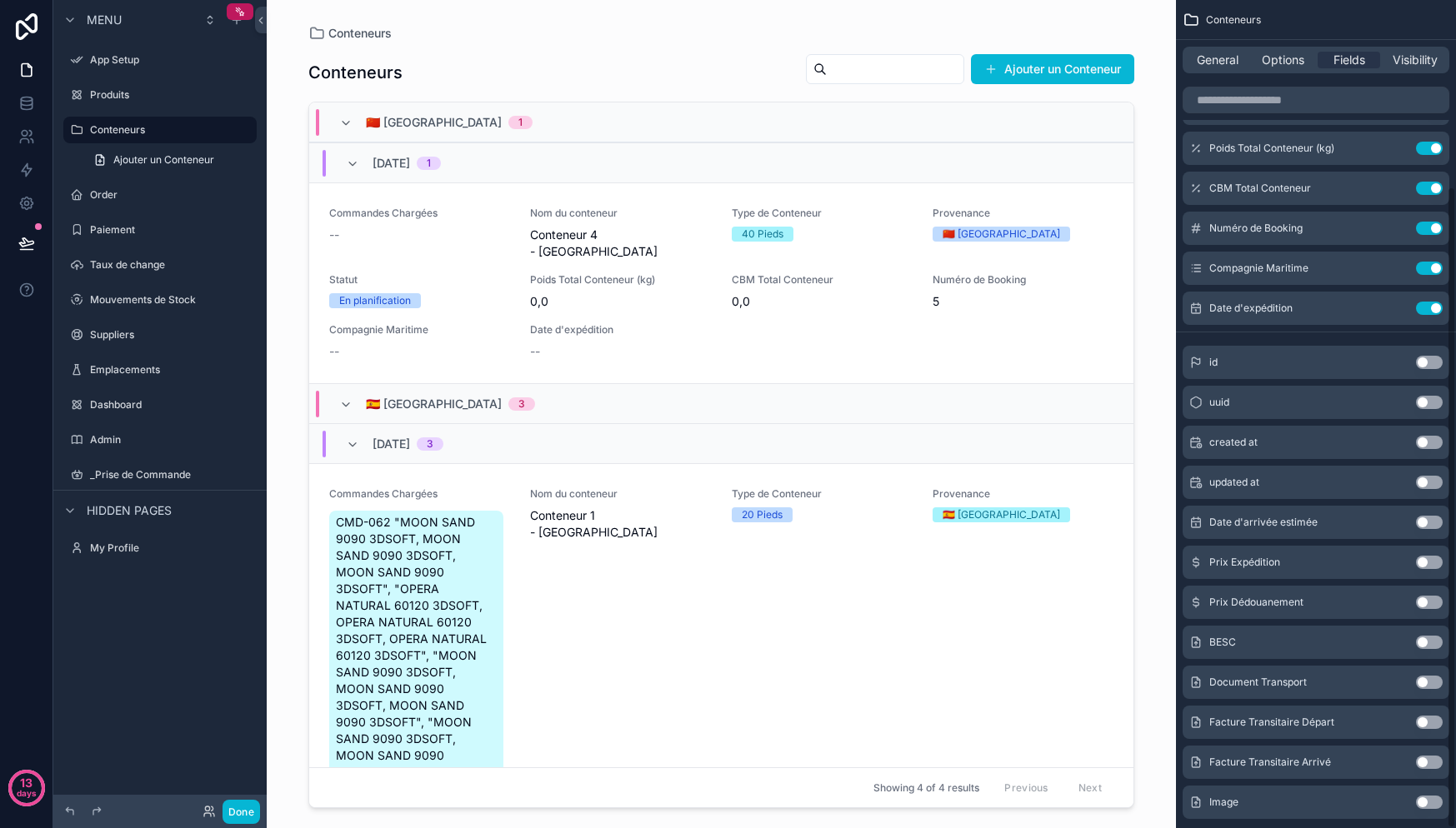
scroll to position [240, 0]
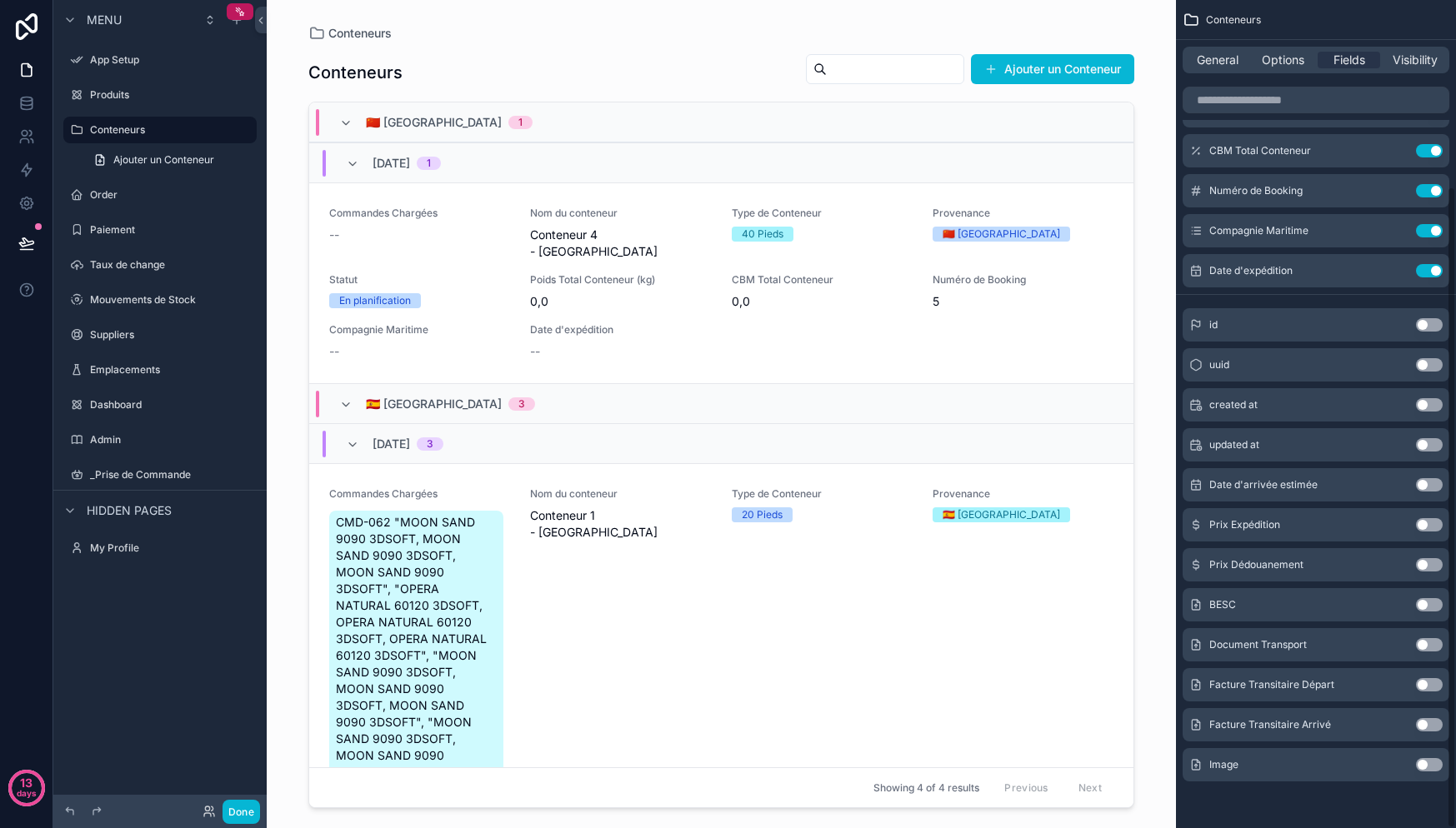
click at [1417, 755] on div "Image Use setting" at bounding box center [1316, 765] width 266 height 33
click at [1422, 761] on button "Use setting" at bounding box center [1429, 764] width 26 height 13
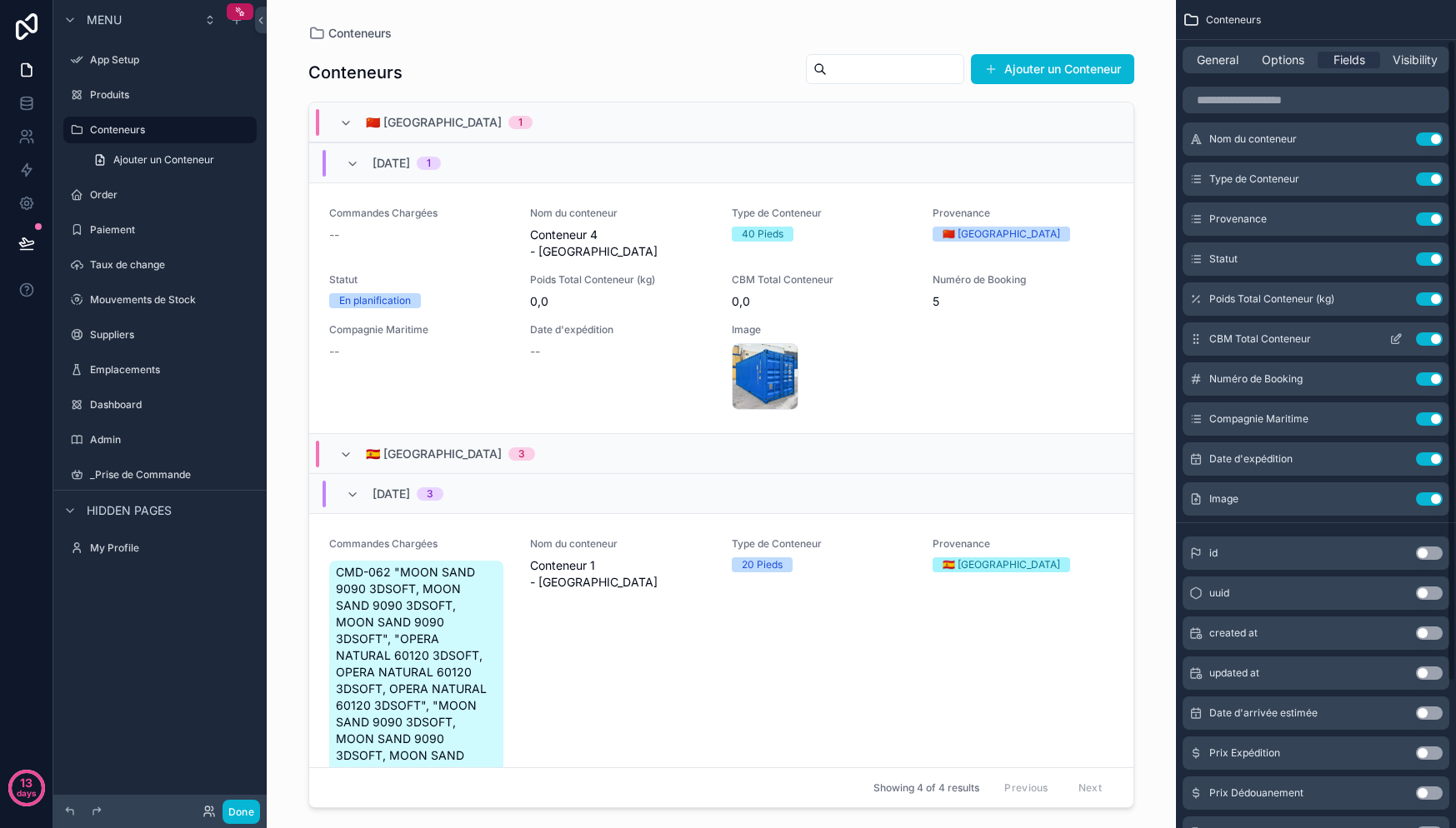
scroll to position [0, 0]
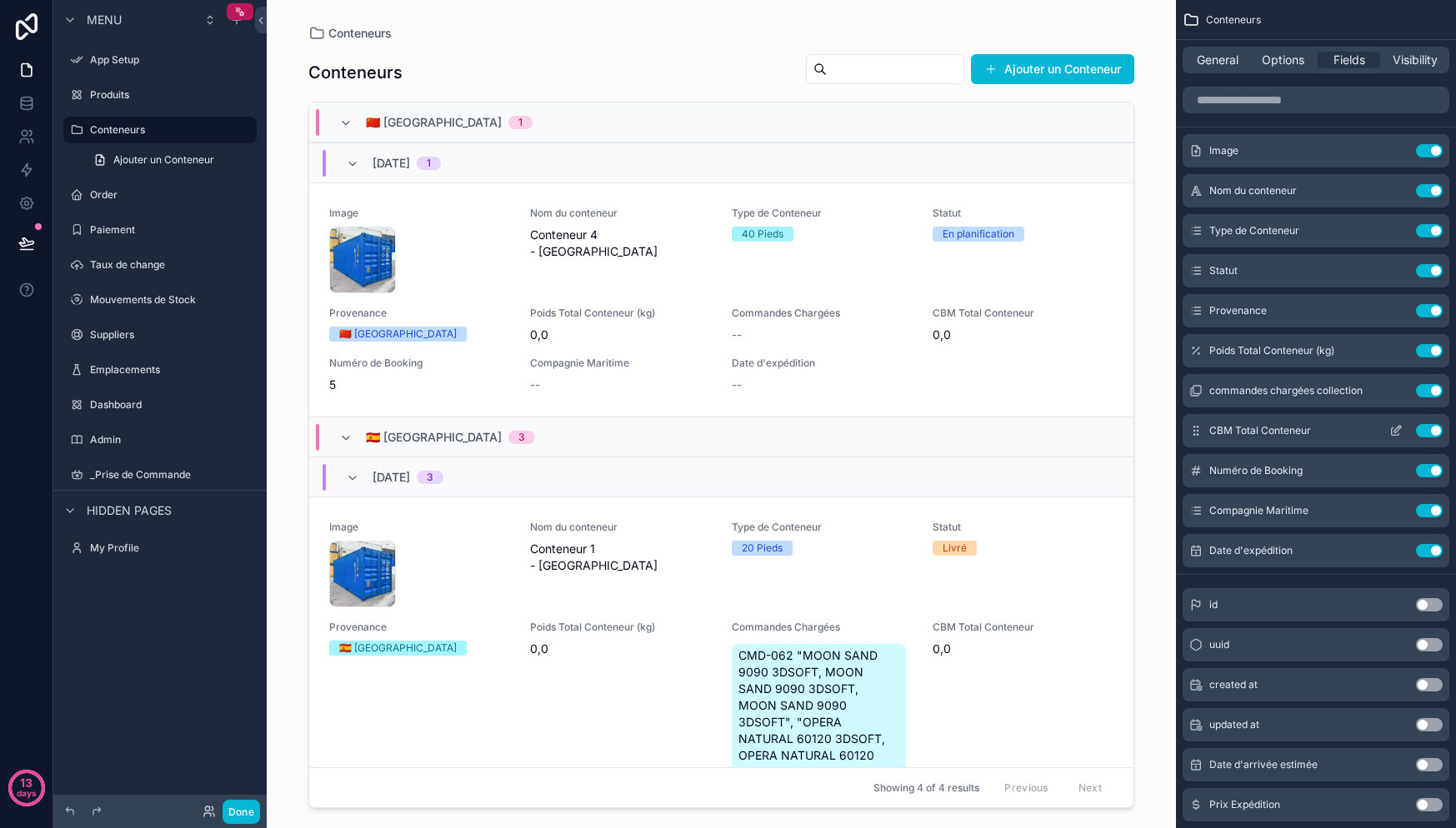
click at [1195, 422] on div "CBM Total Conteneur Use setting" at bounding box center [1316, 431] width 266 height 33
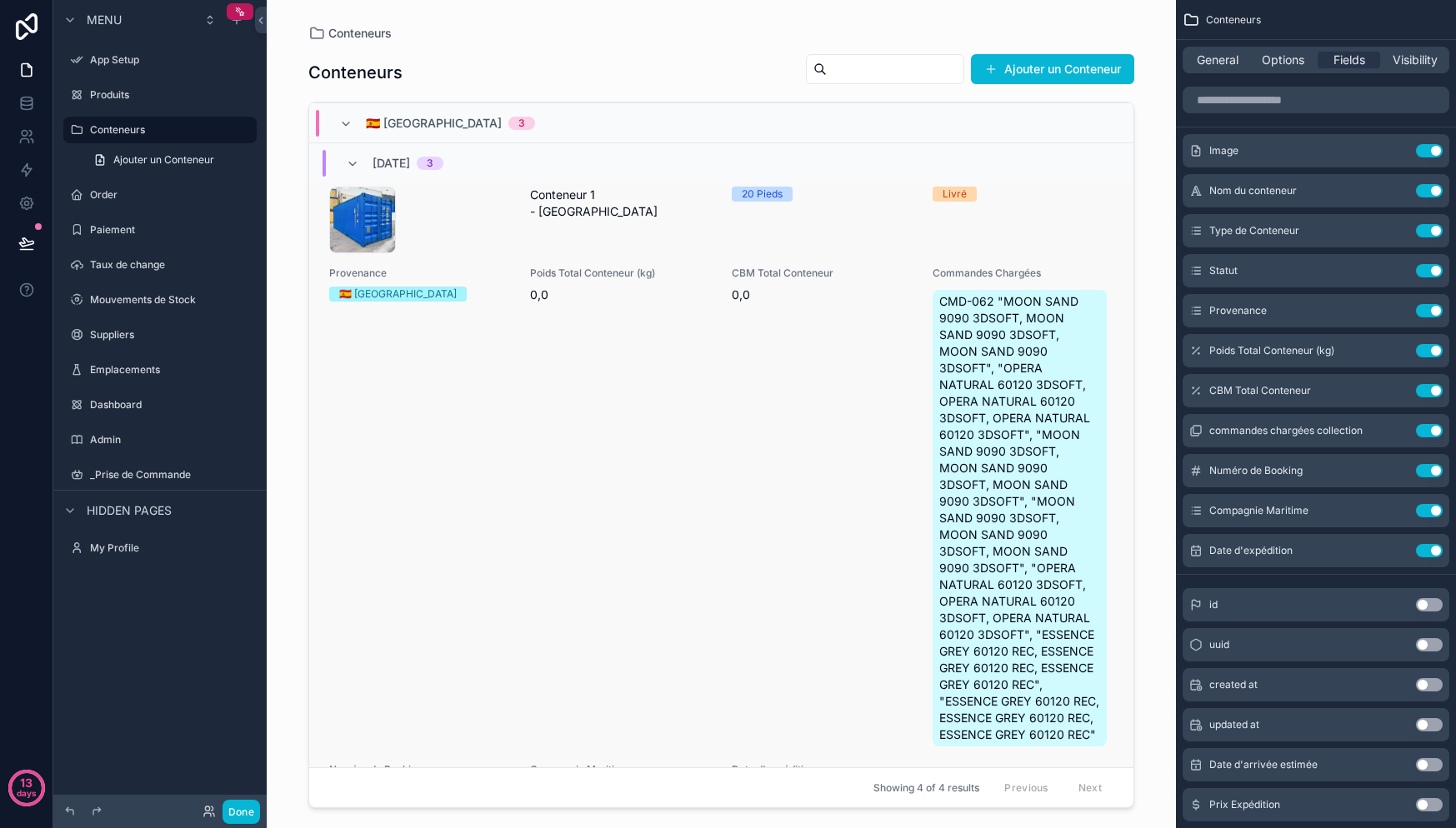
scroll to position [364, 0]
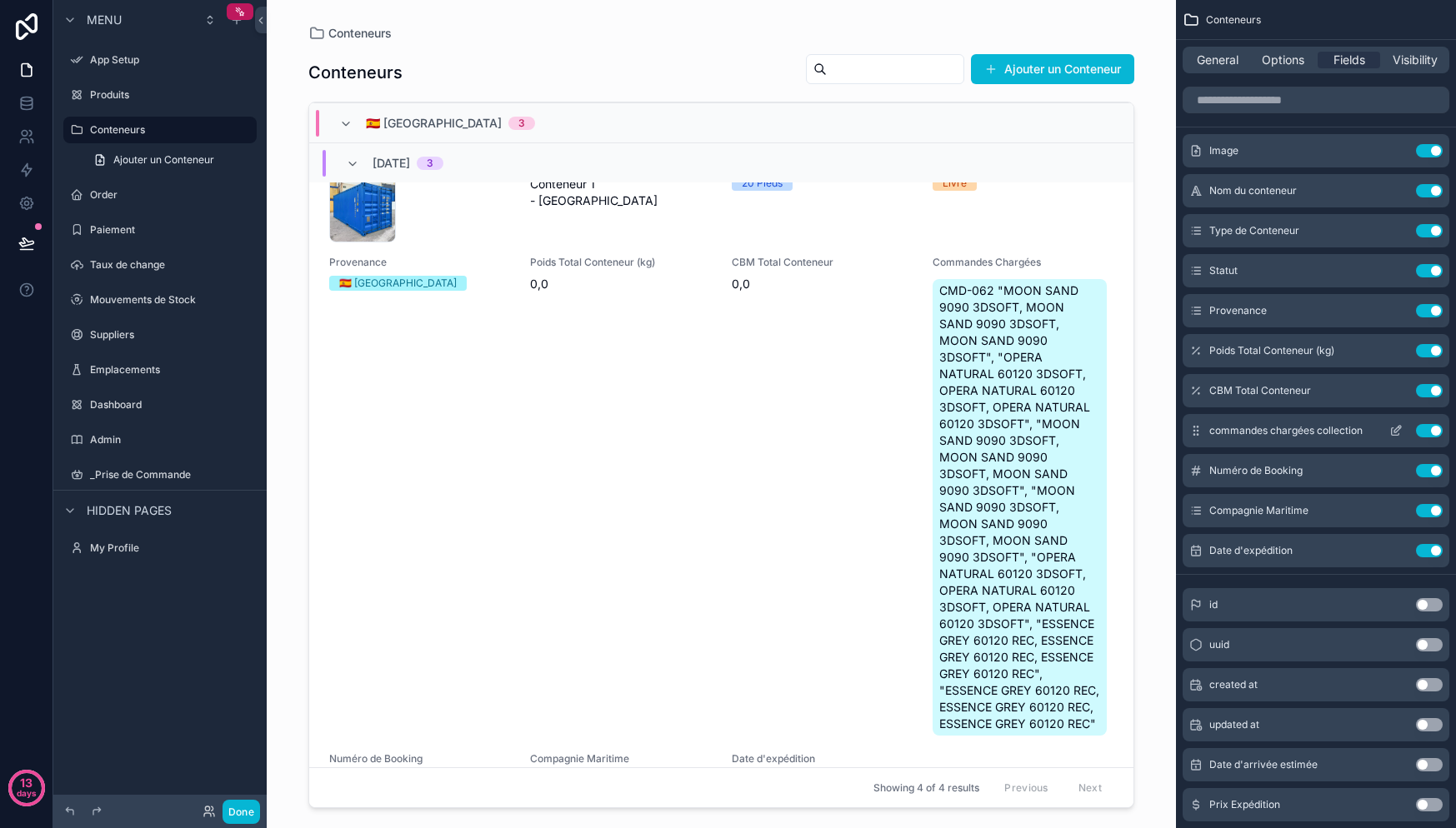
click at [1257, 433] on span "commandes chargées collection" at bounding box center [1286, 430] width 153 height 13
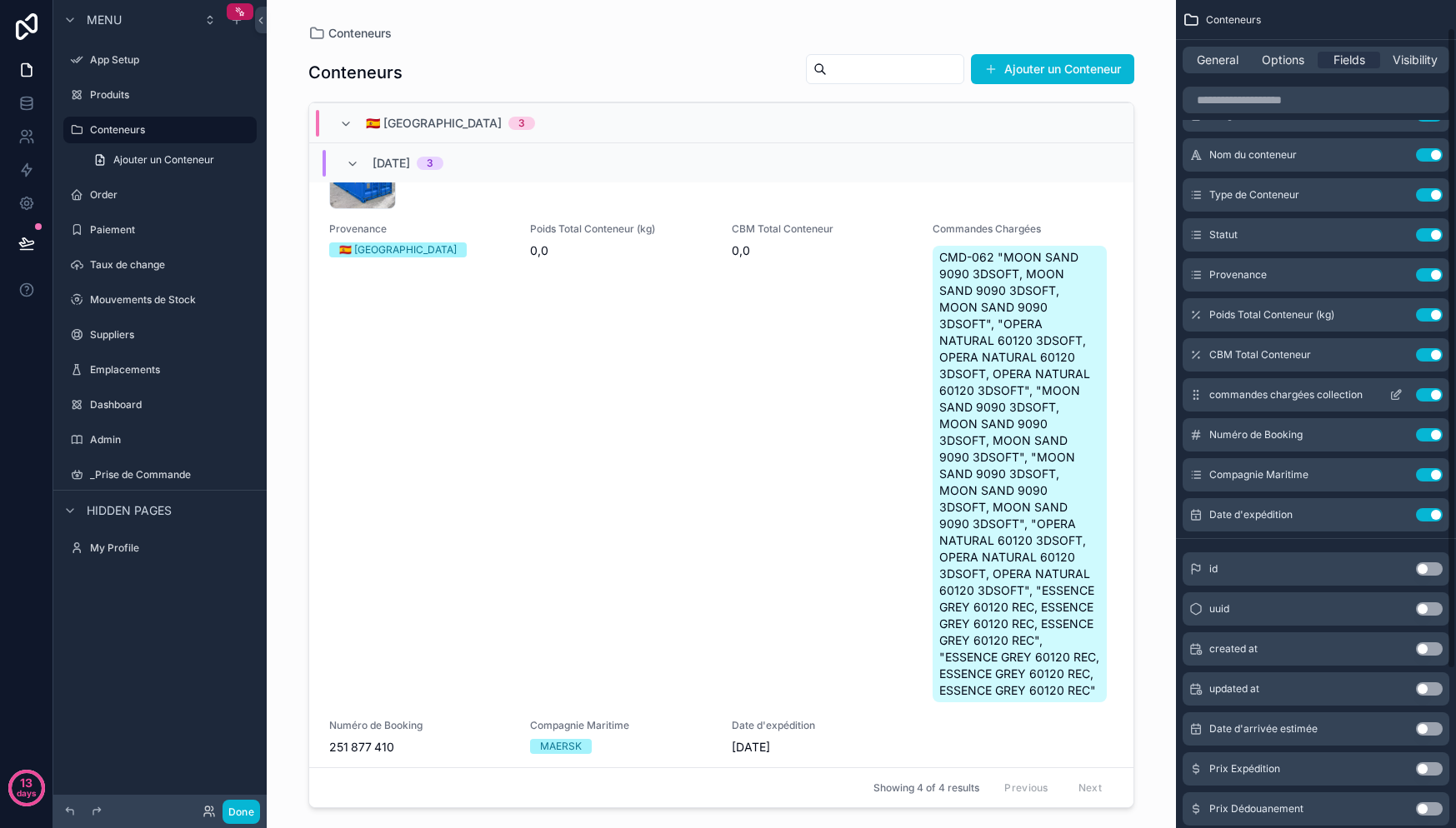
scroll to position [0, 0]
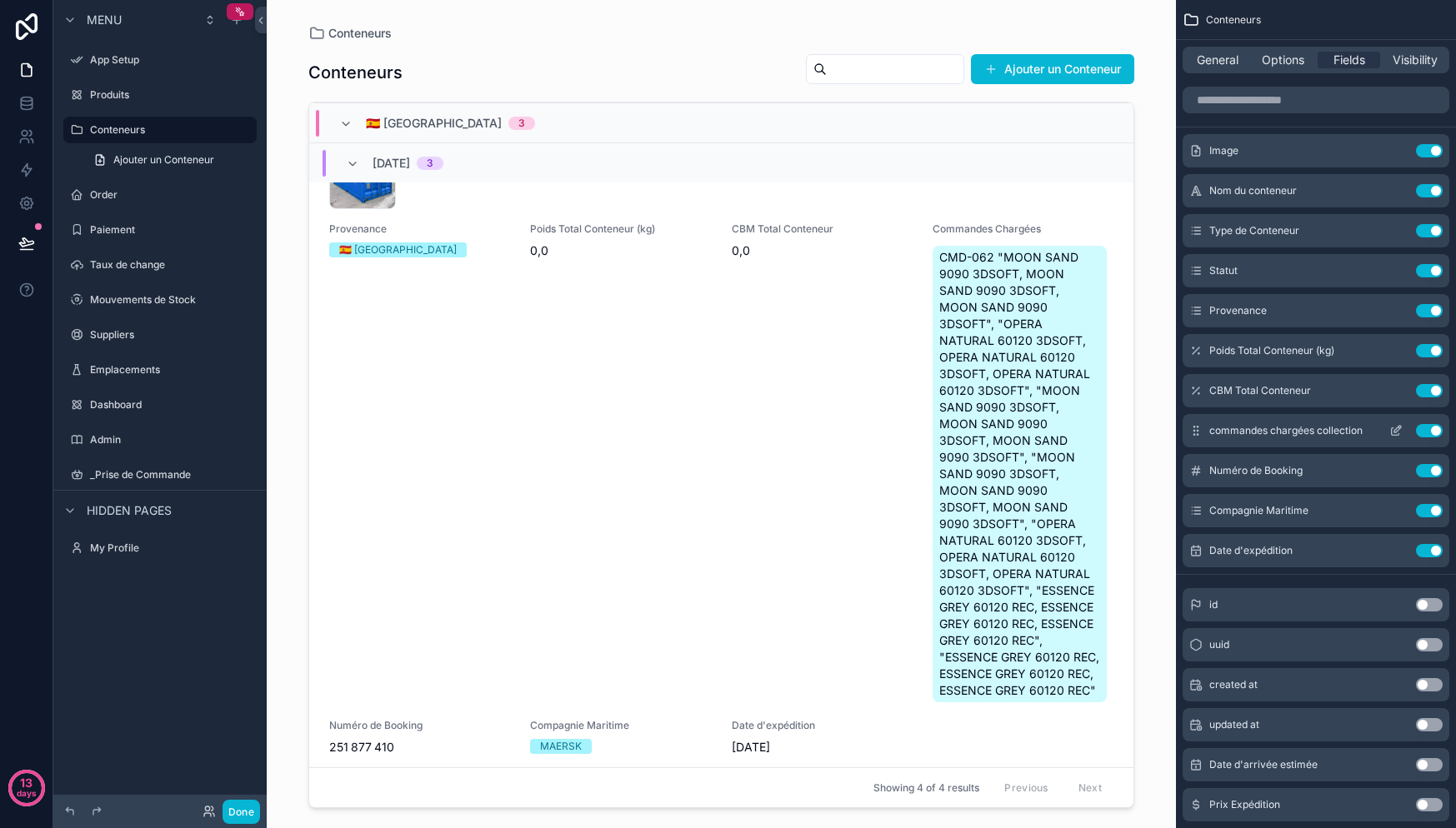
click at [1434, 429] on button "Use setting" at bounding box center [1429, 430] width 26 height 13
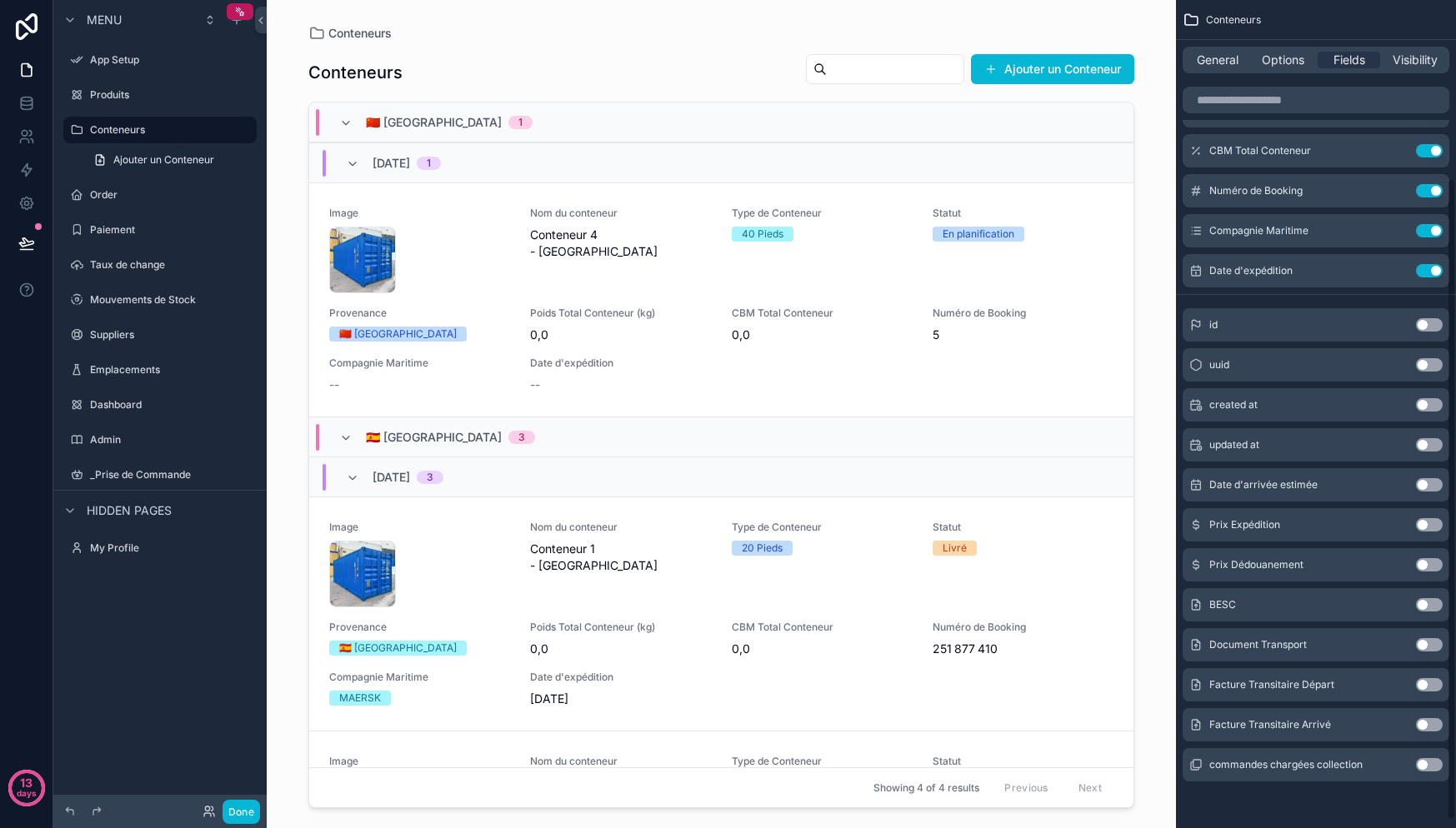
scroll to position [230, 0]
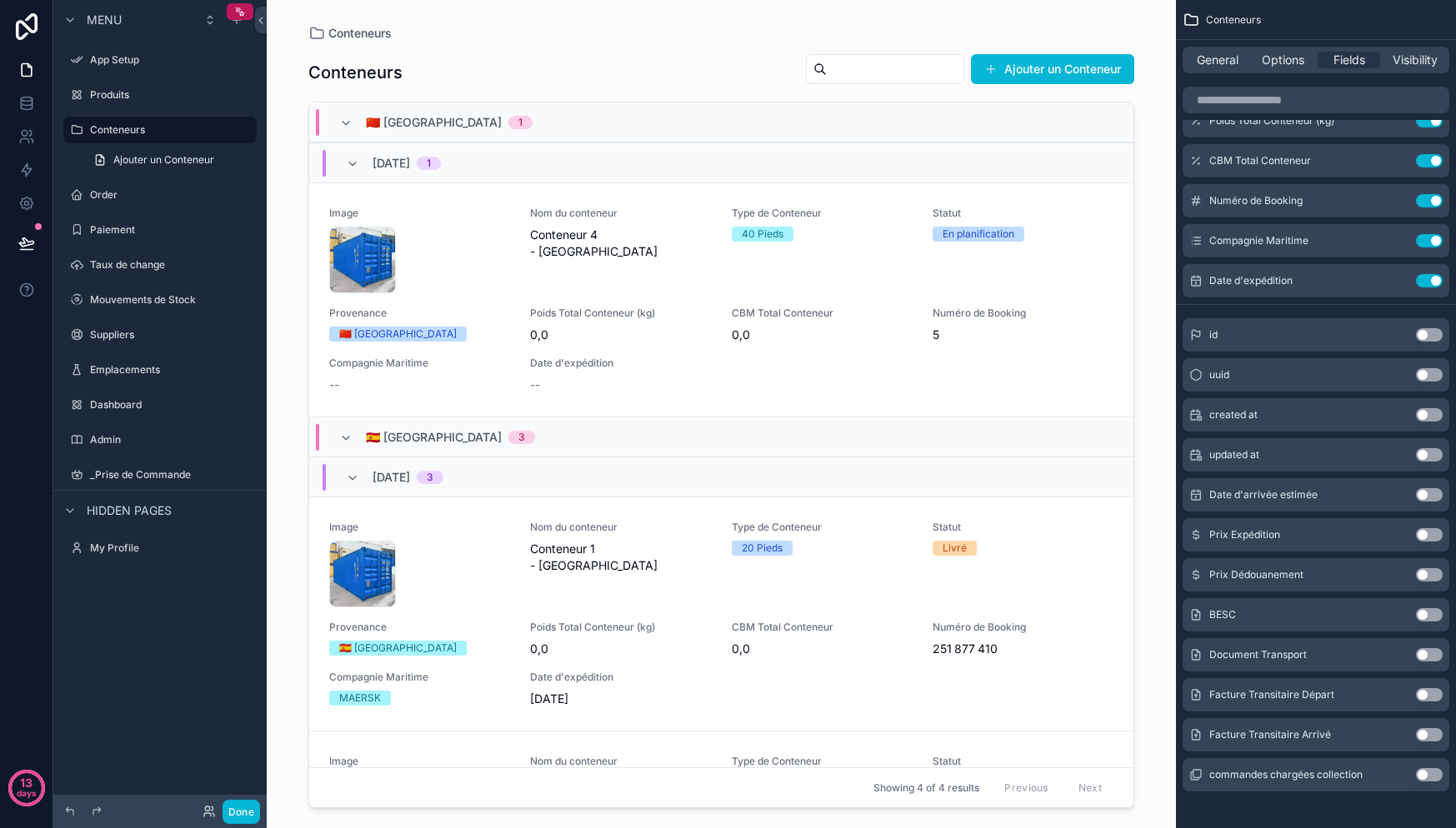
click at [1425, 612] on button "Use setting" at bounding box center [1429, 614] width 26 height 13
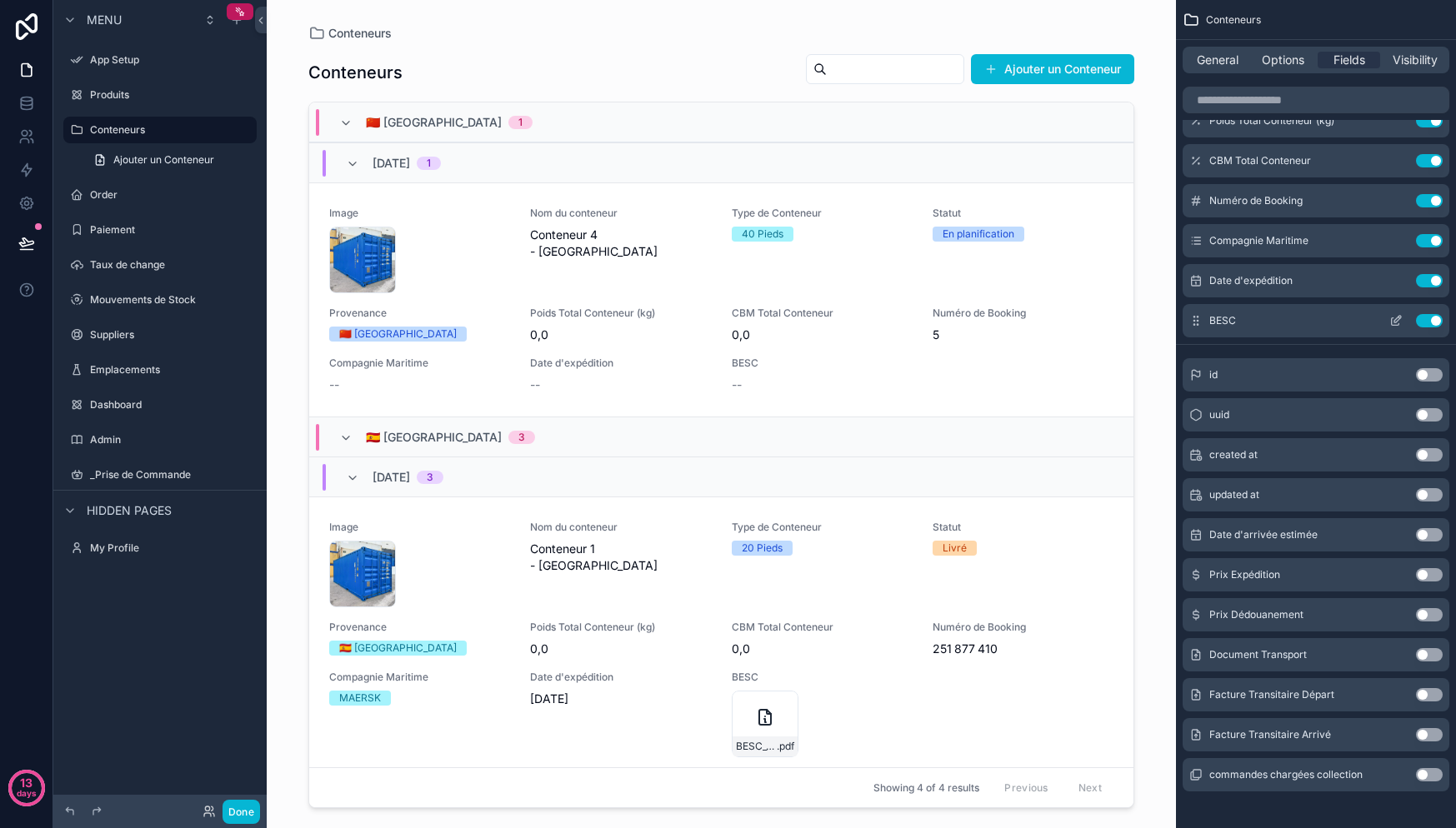
click at [1425, 326] on button "Use setting" at bounding box center [1429, 320] width 26 height 13
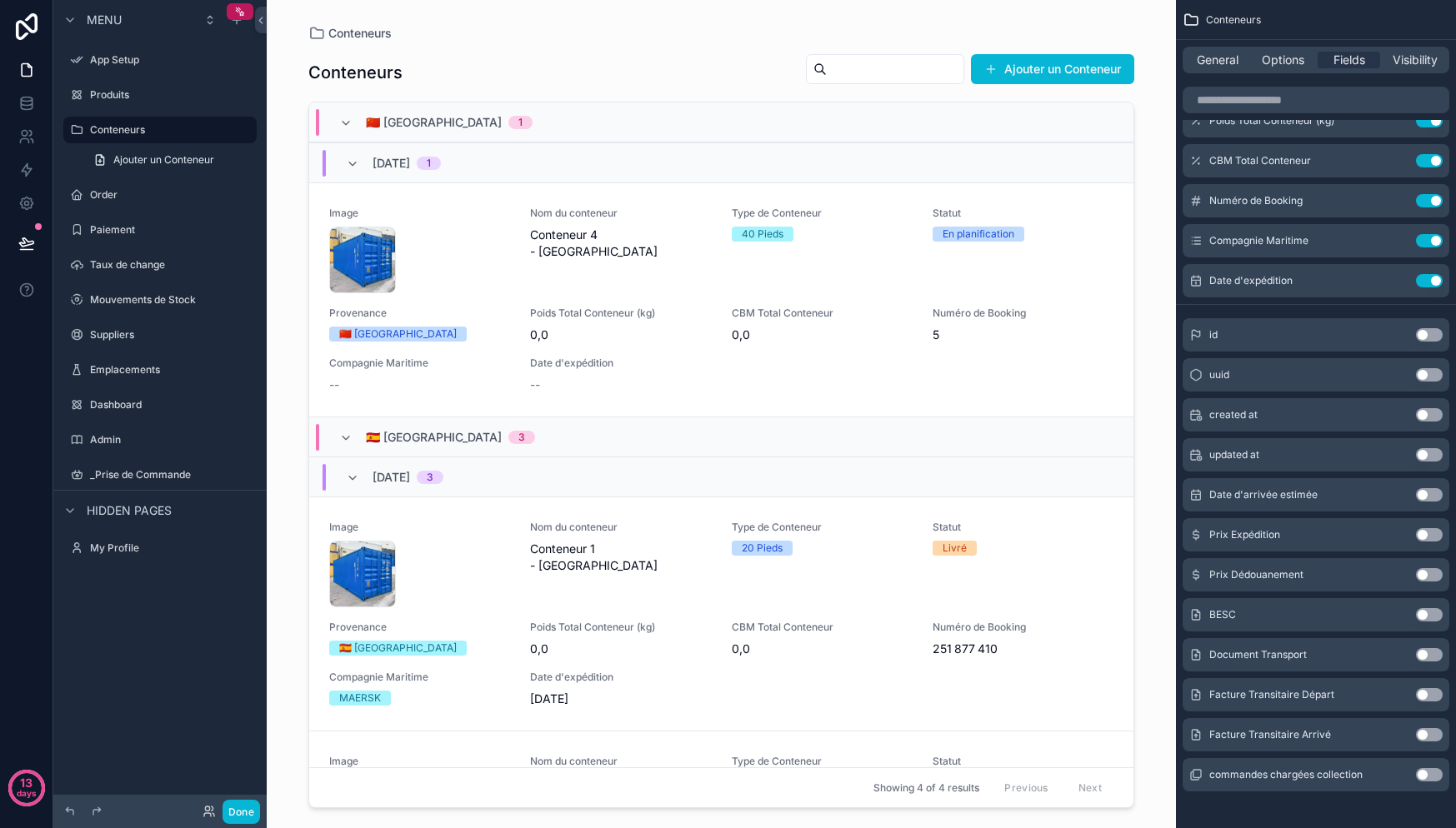
scroll to position [240, 0]
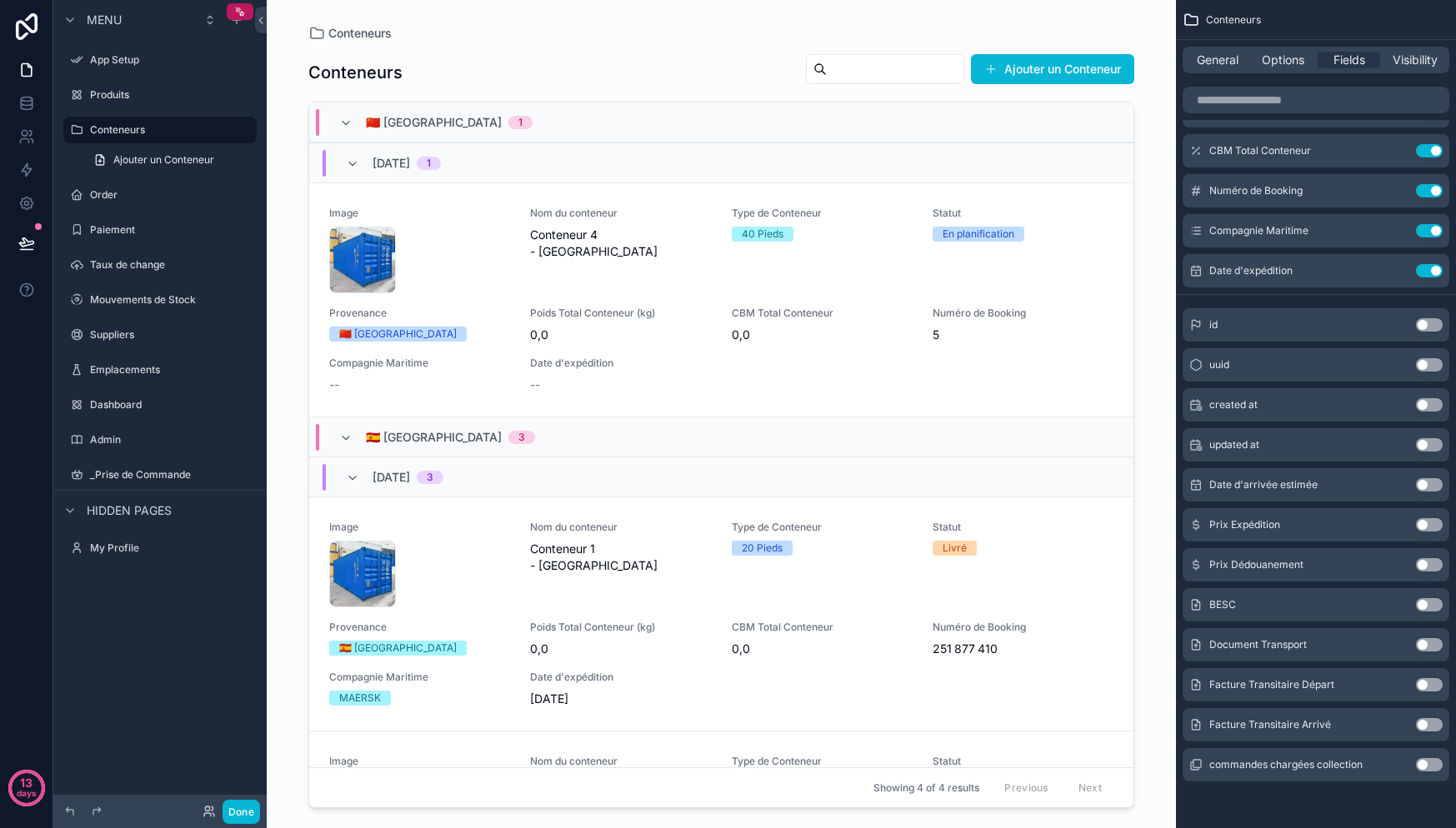
click at [1425, 766] on button "Use setting" at bounding box center [1429, 764] width 26 height 13
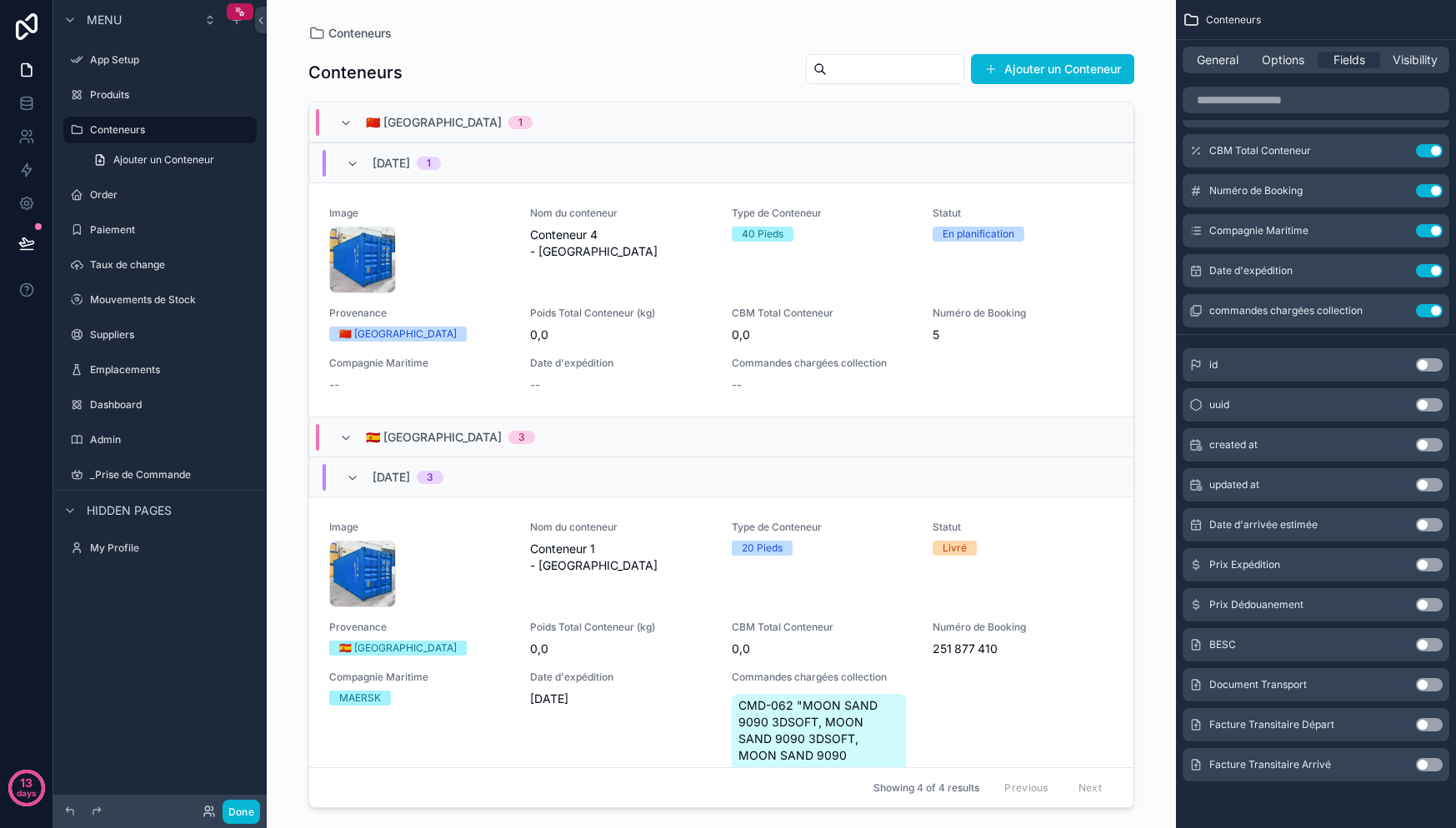
click at [1423, 762] on button "Use setting" at bounding box center [1429, 764] width 26 height 13
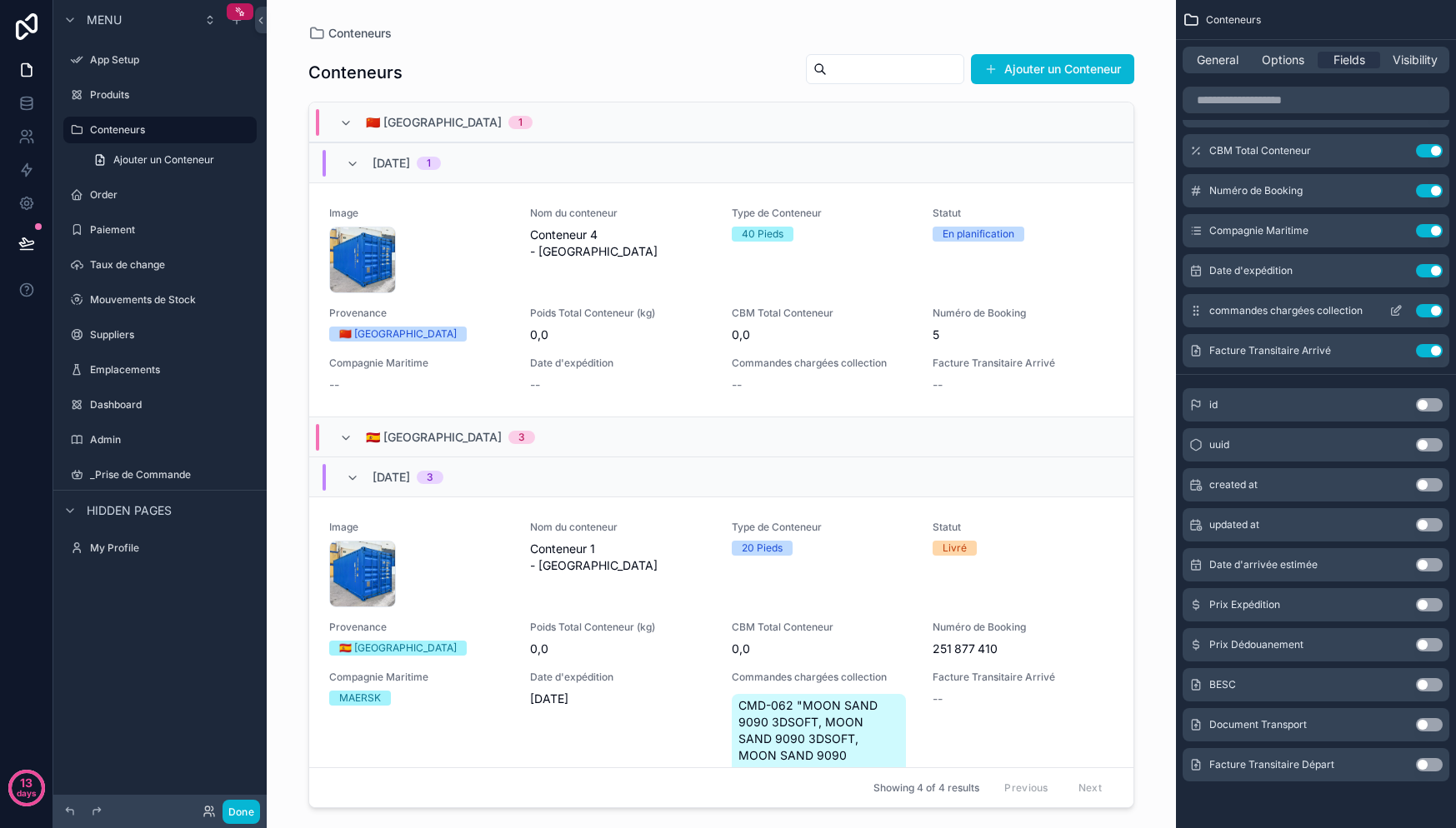
click at [1390, 311] on icon "scrollable content" at bounding box center [1396, 310] width 13 height 13
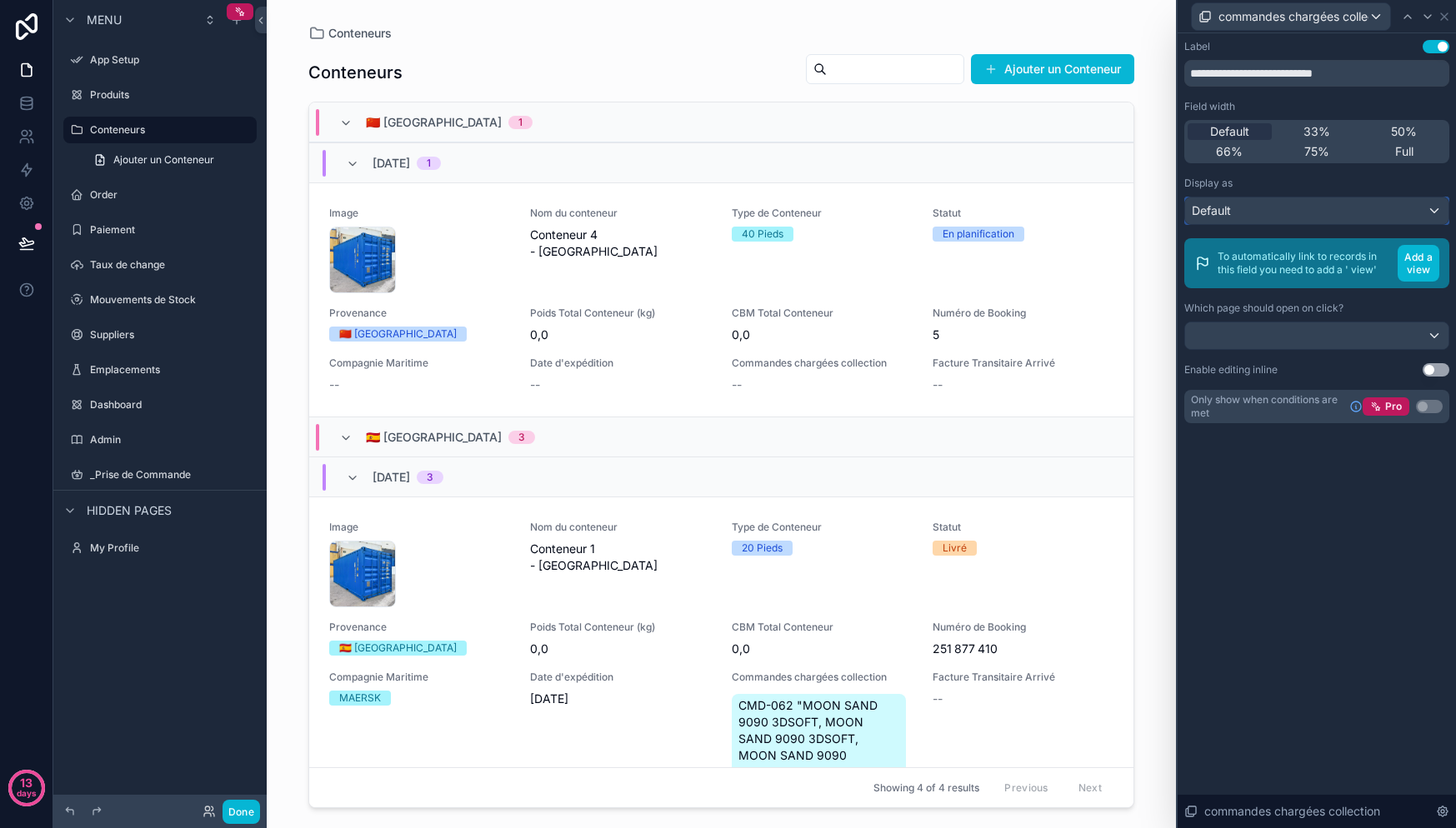
click at [1319, 211] on div "Default" at bounding box center [1317, 210] width 263 height 26
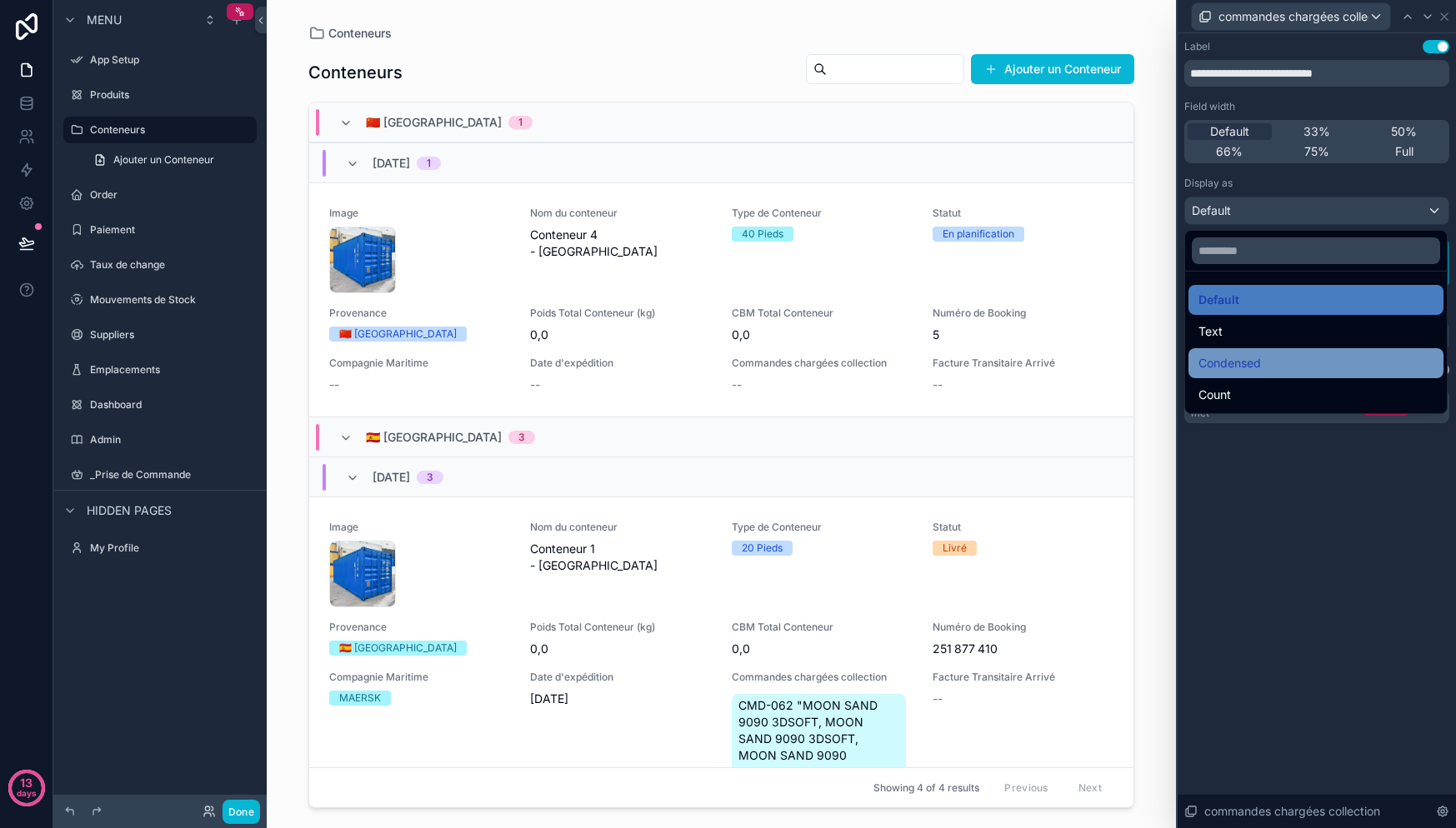
click at [1282, 355] on div "Condensed" at bounding box center [1316, 363] width 235 height 20
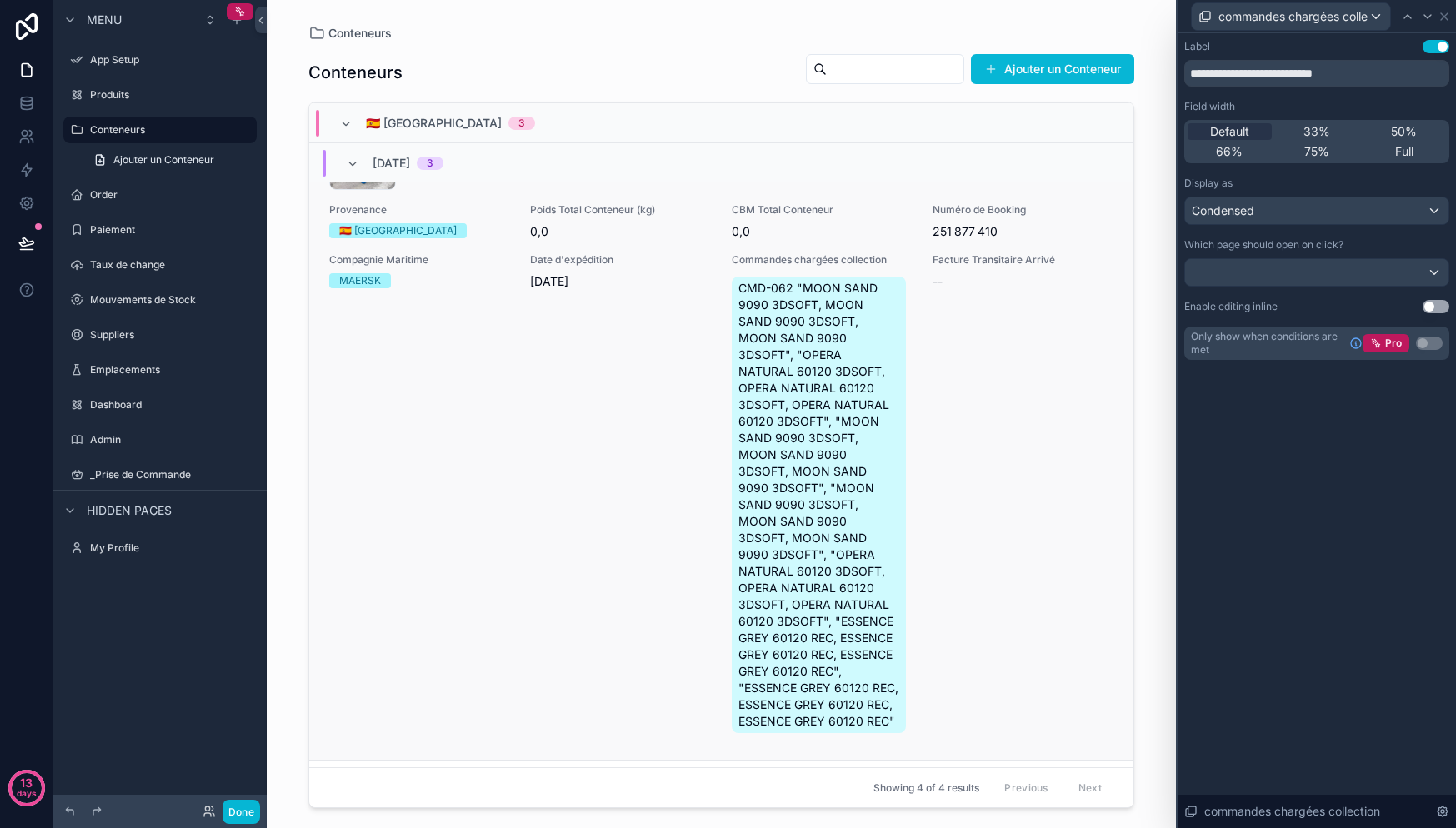
scroll to position [439, 0]
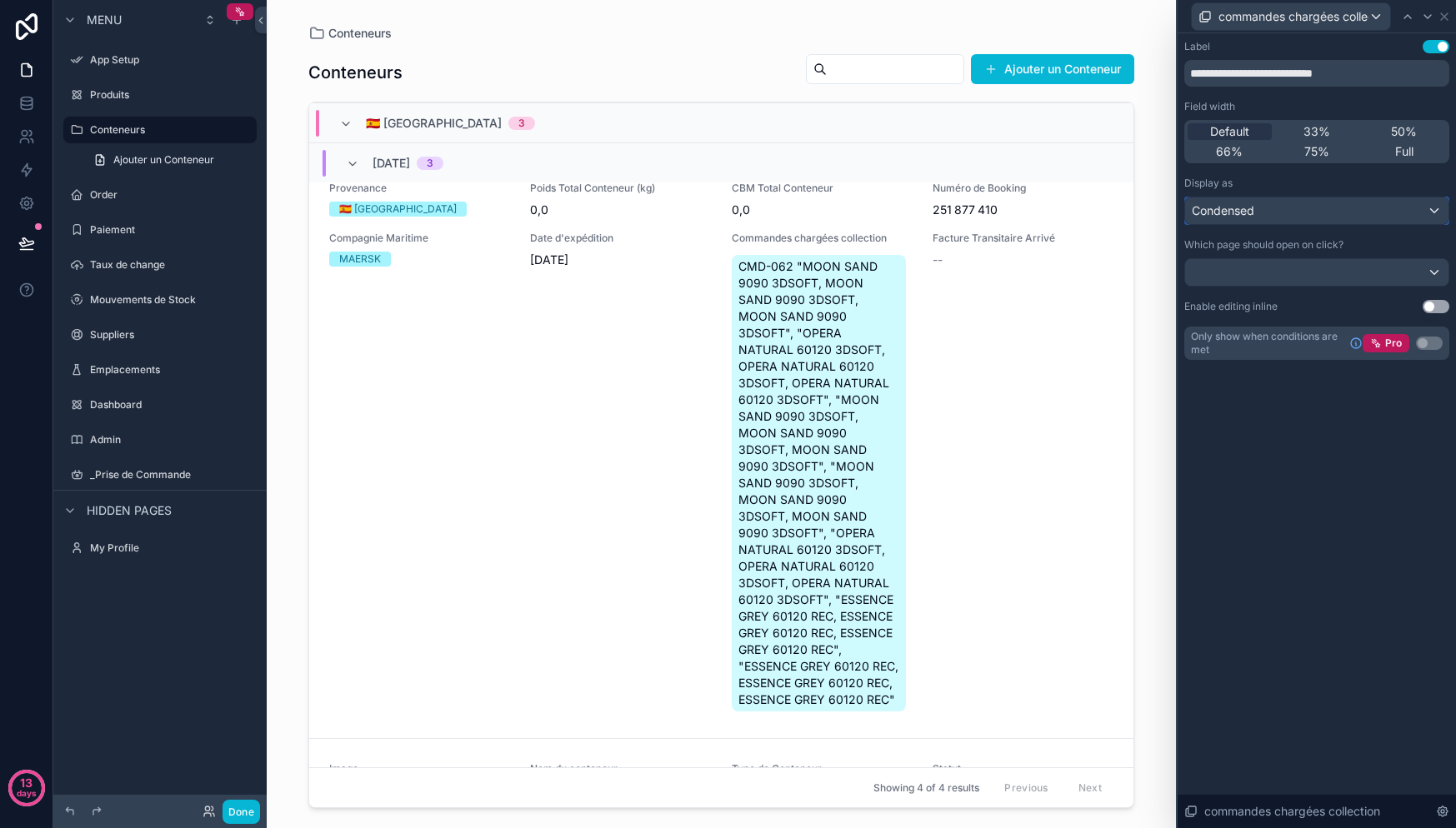
click at [1347, 216] on div "Condensed" at bounding box center [1317, 210] width 263 height 26
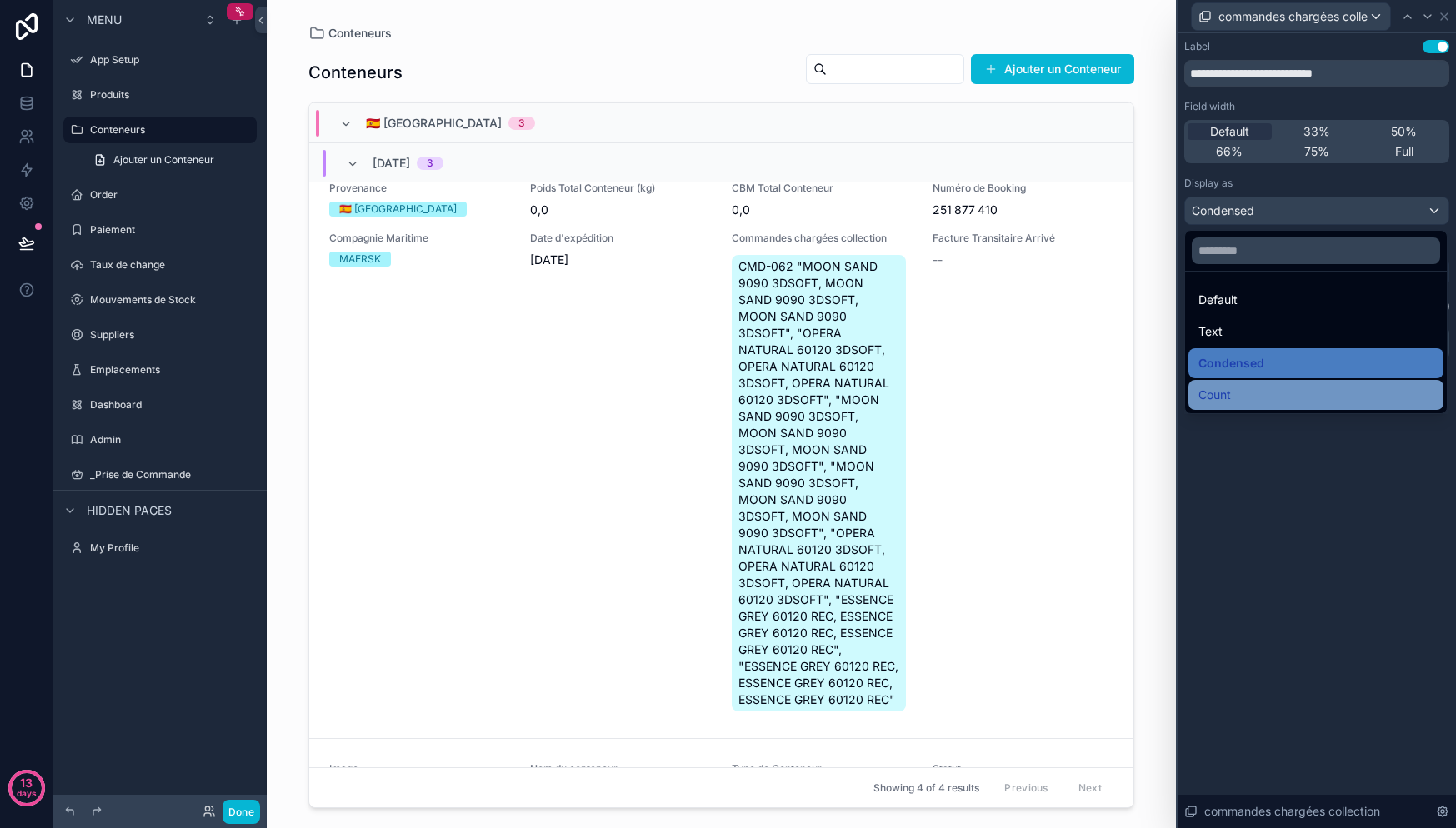
click at [1246, 394] on div "Count" at bounding box center [1316, 394] width 235 height 20
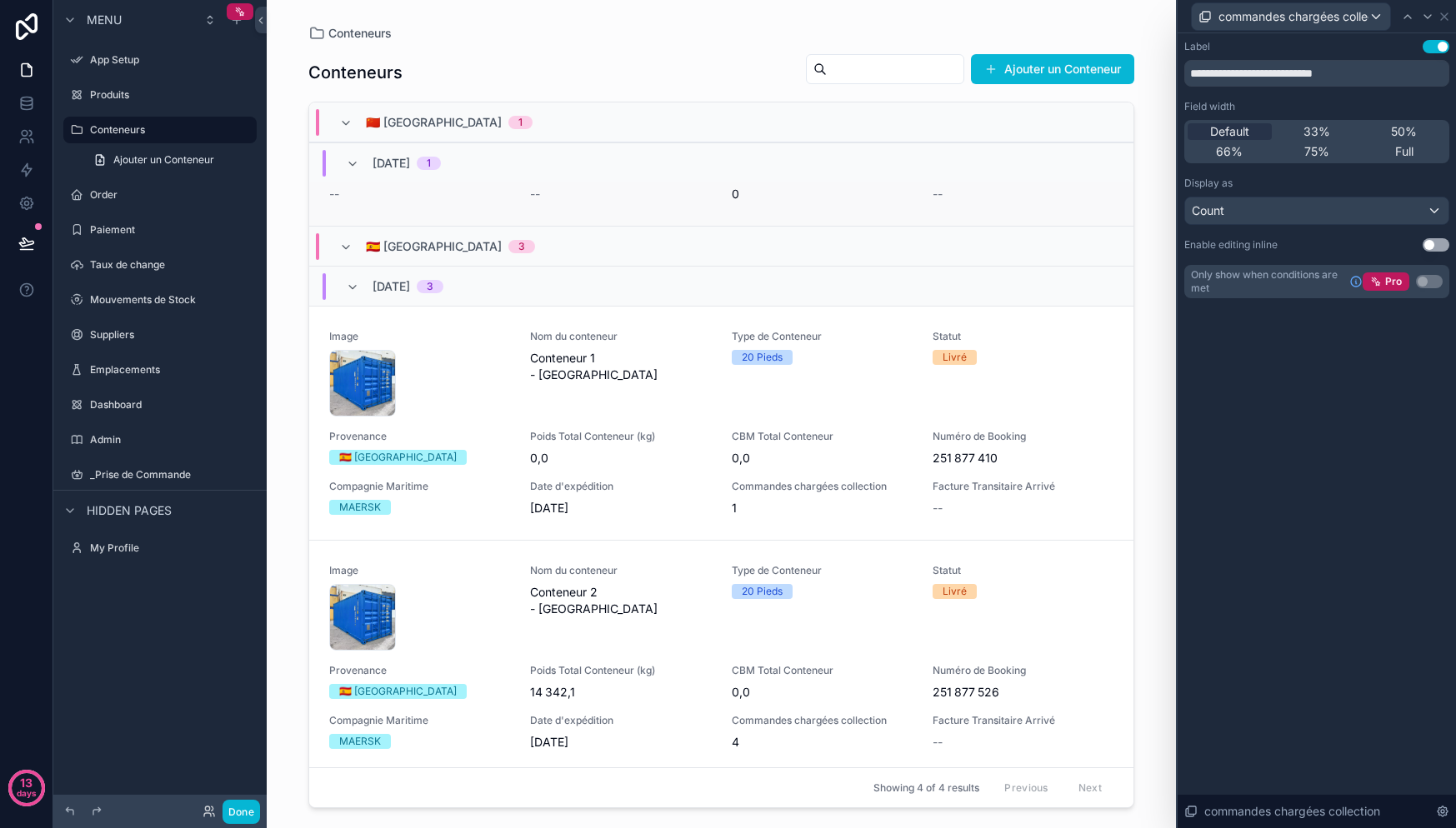
scroll to position [106, 0]
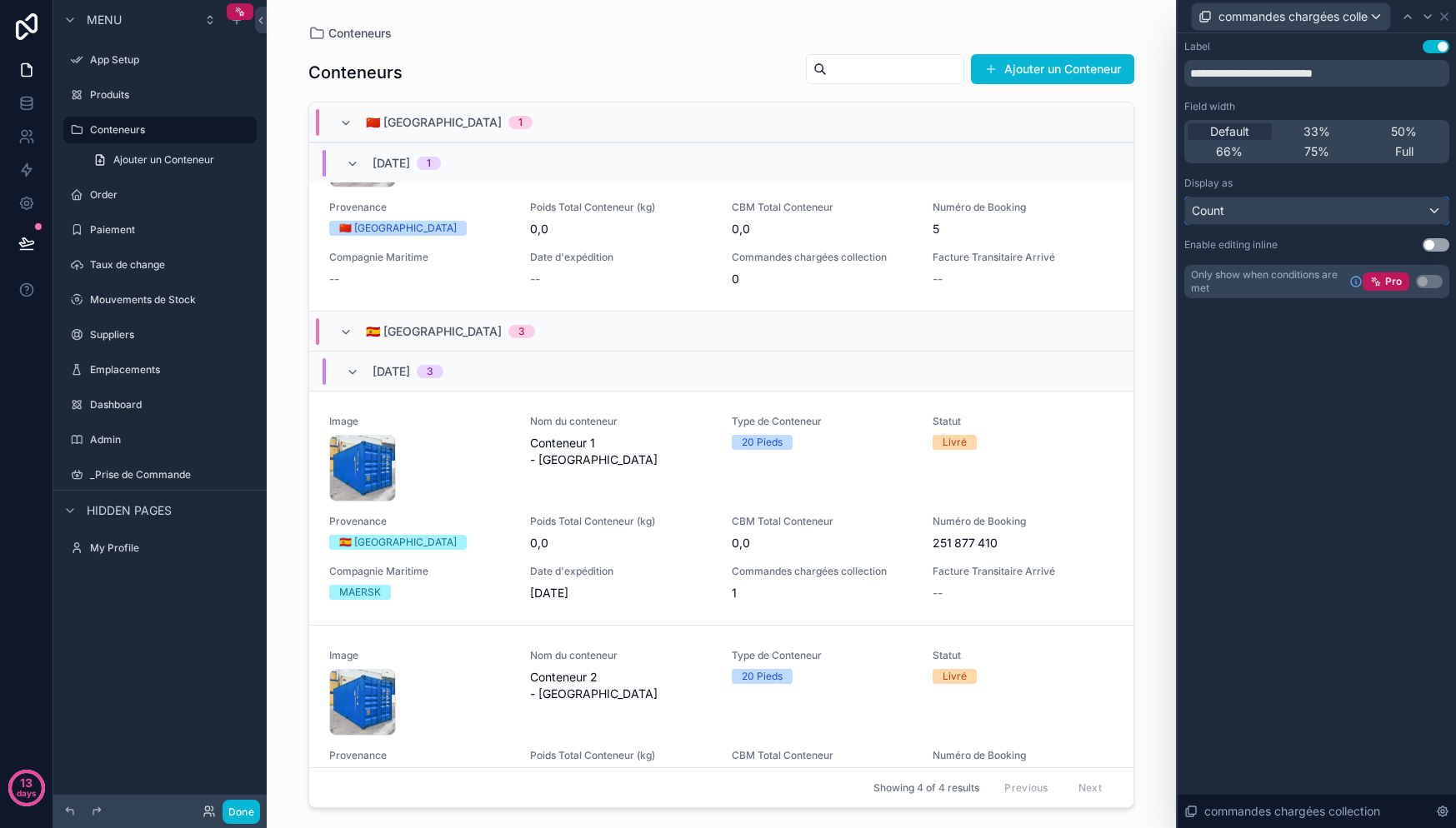
click at [1277, 211] on div "Count" at bounding box center [1317, 210] width 263 height 26
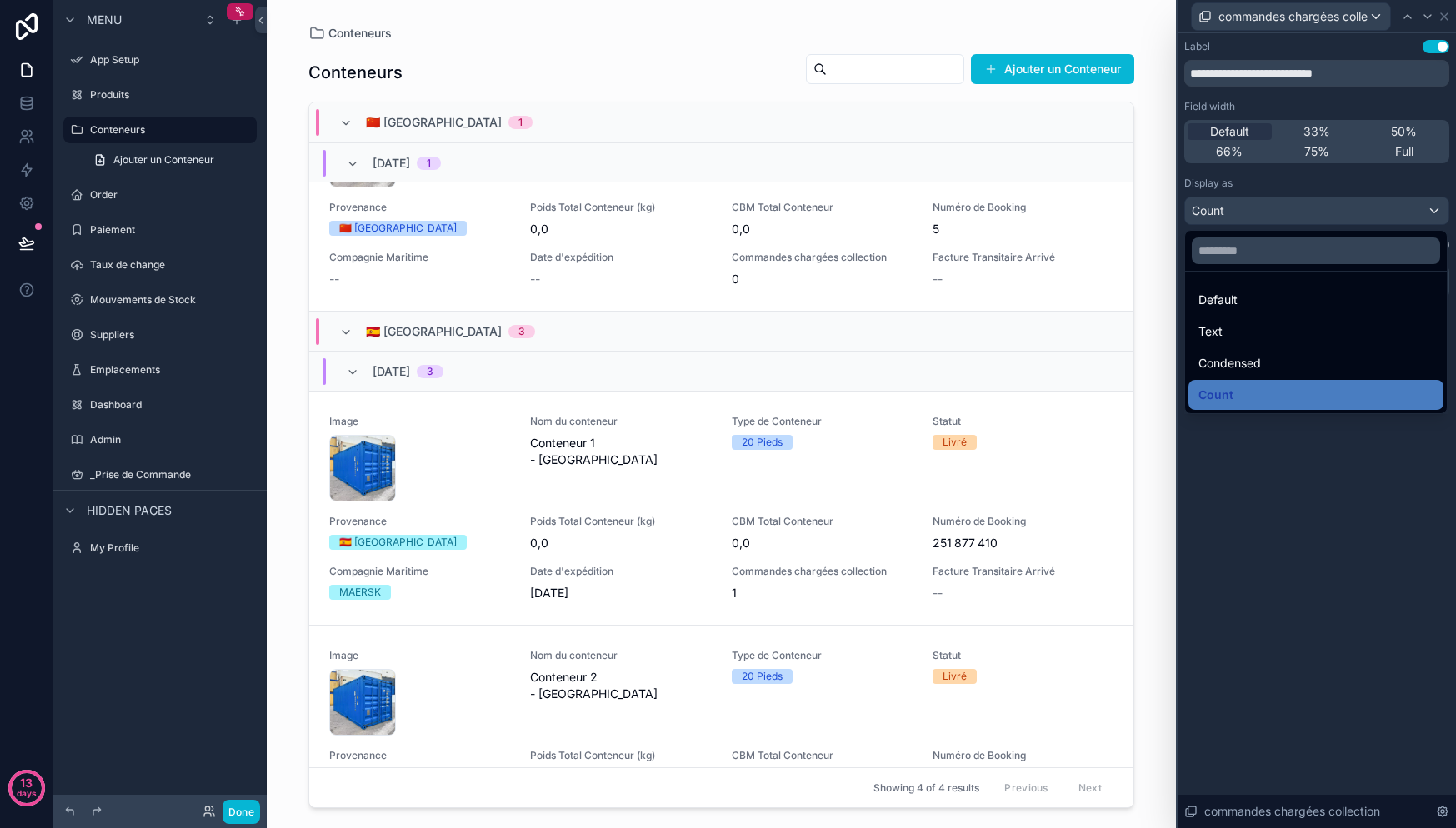
click at [1242, 337] on div "Text" at bounding box center [1316, 331] width 235 height 20
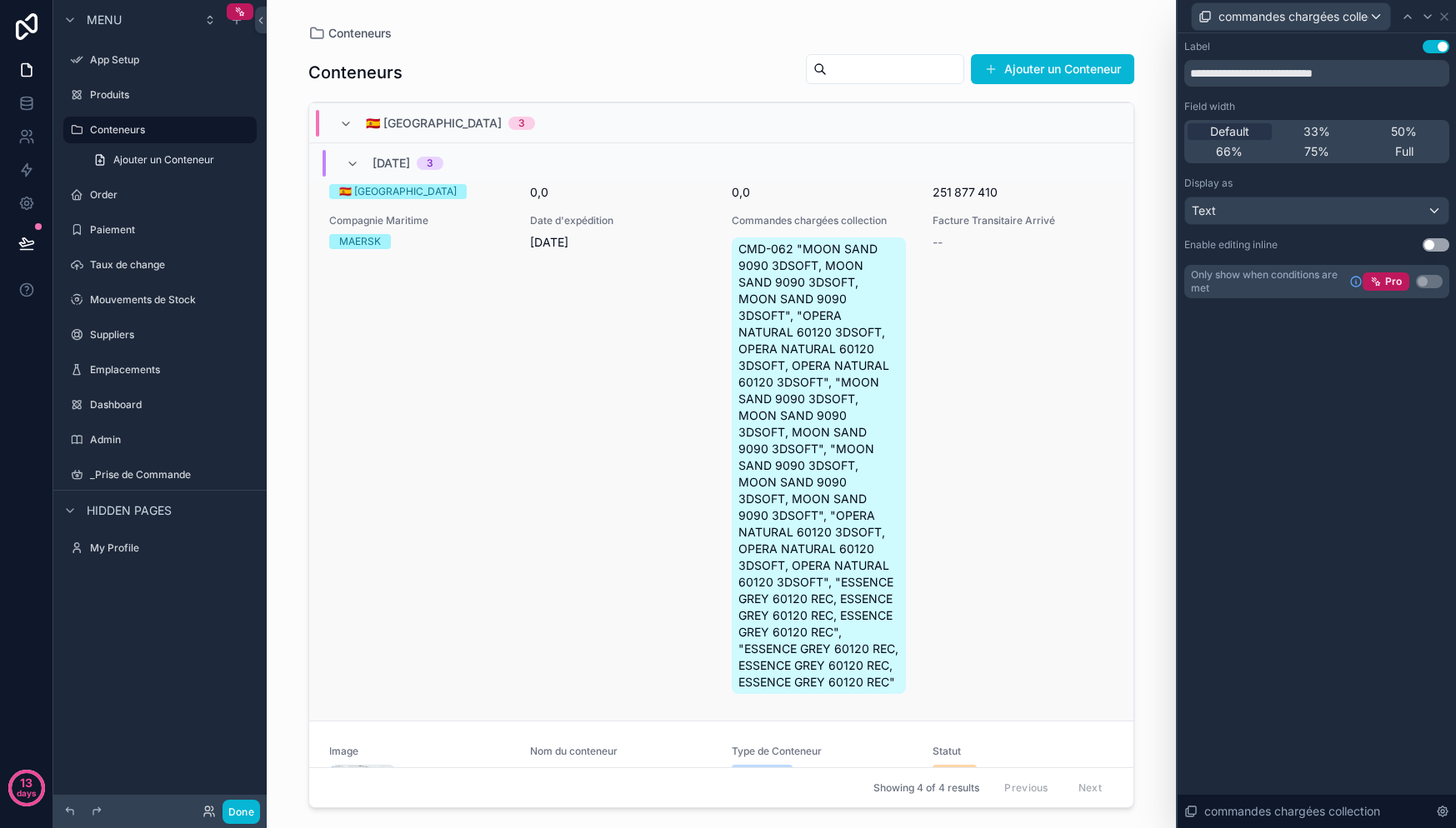
scroll to position [466, 0]
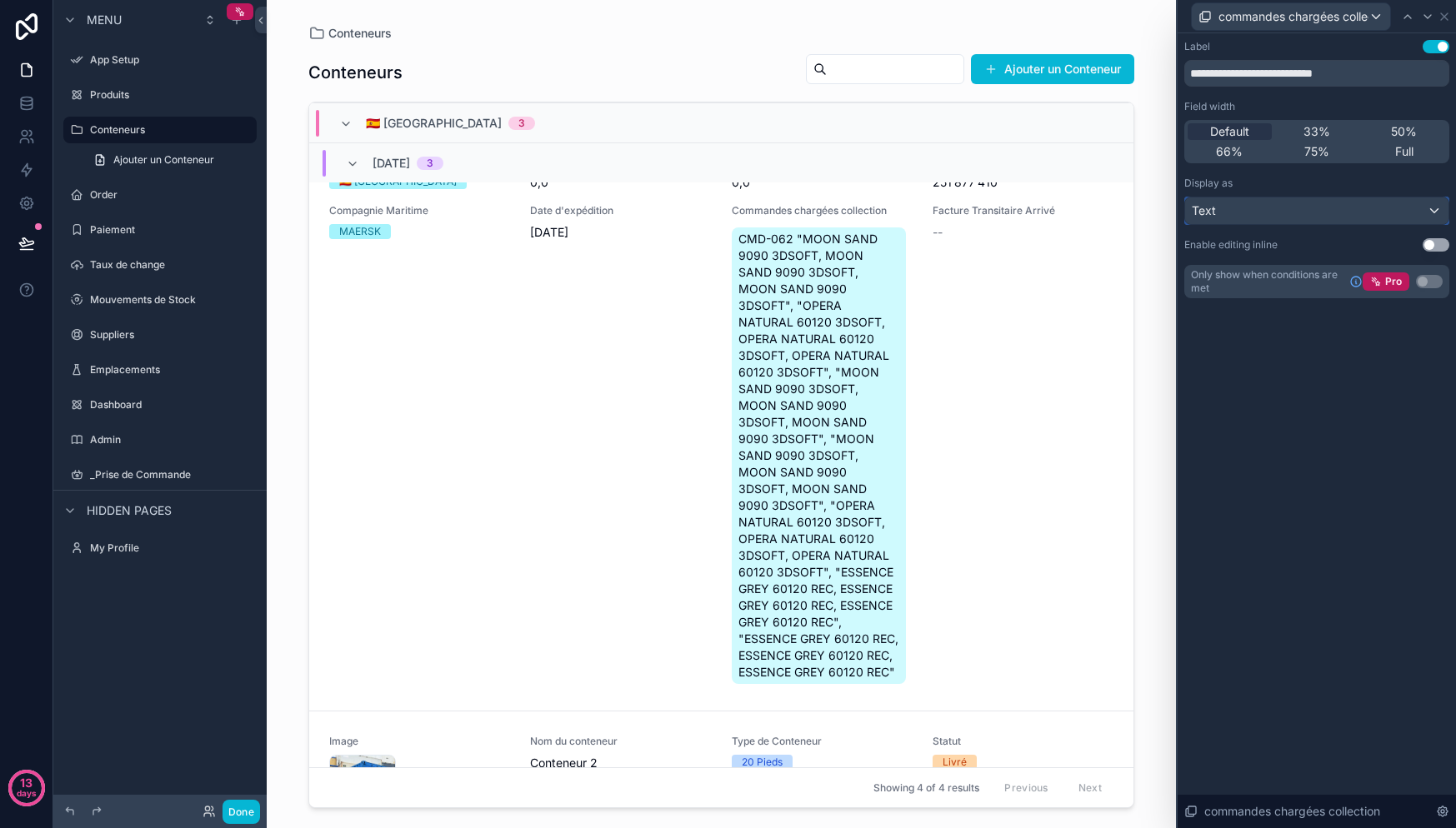
click at [1266, 224] on button "Text" at bounding box center [1317, 210] width 265 height 28
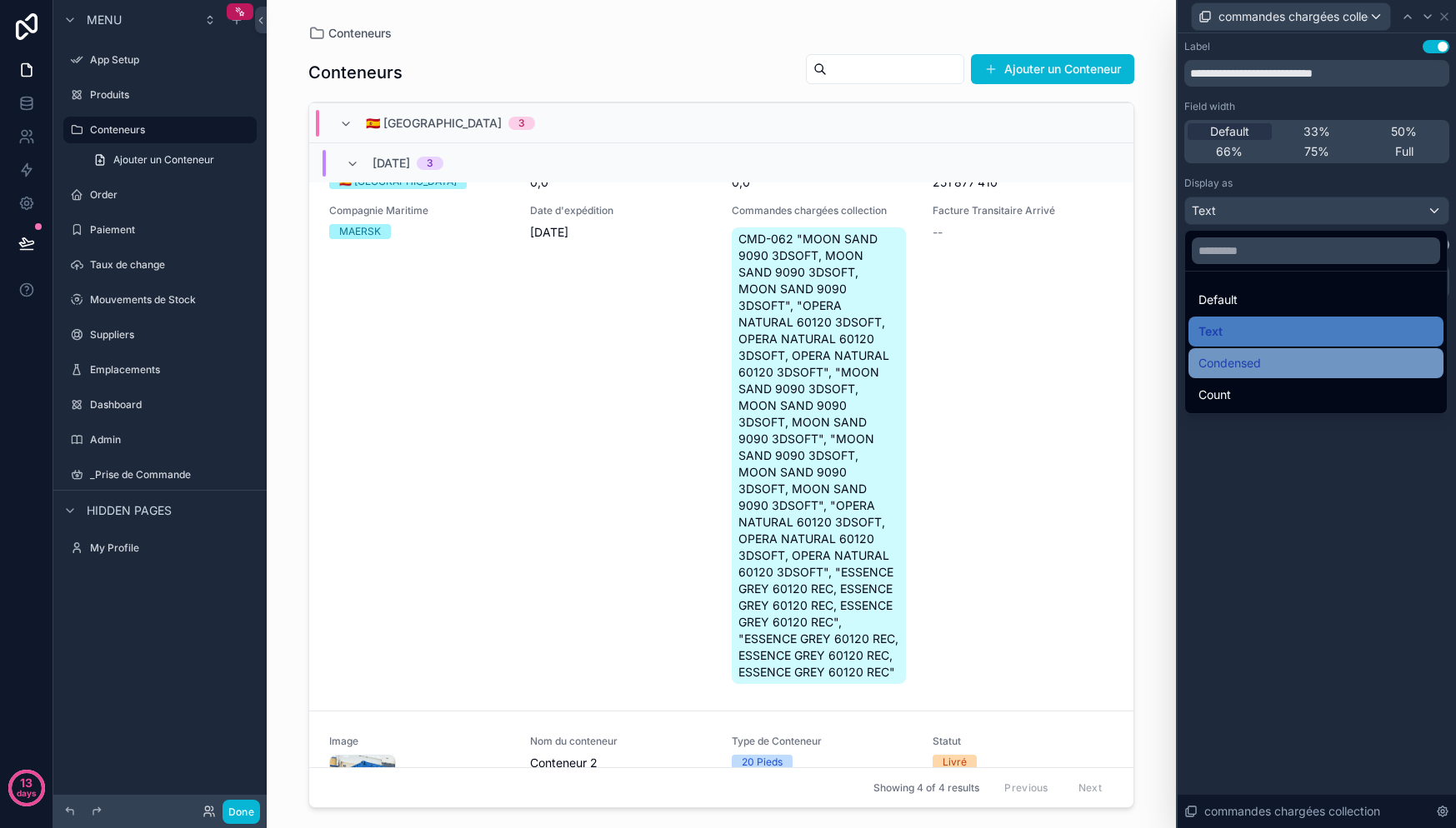
click at [1257, 364] on span "Condensed" at bounding box center [1229, 363] width 62 height 20
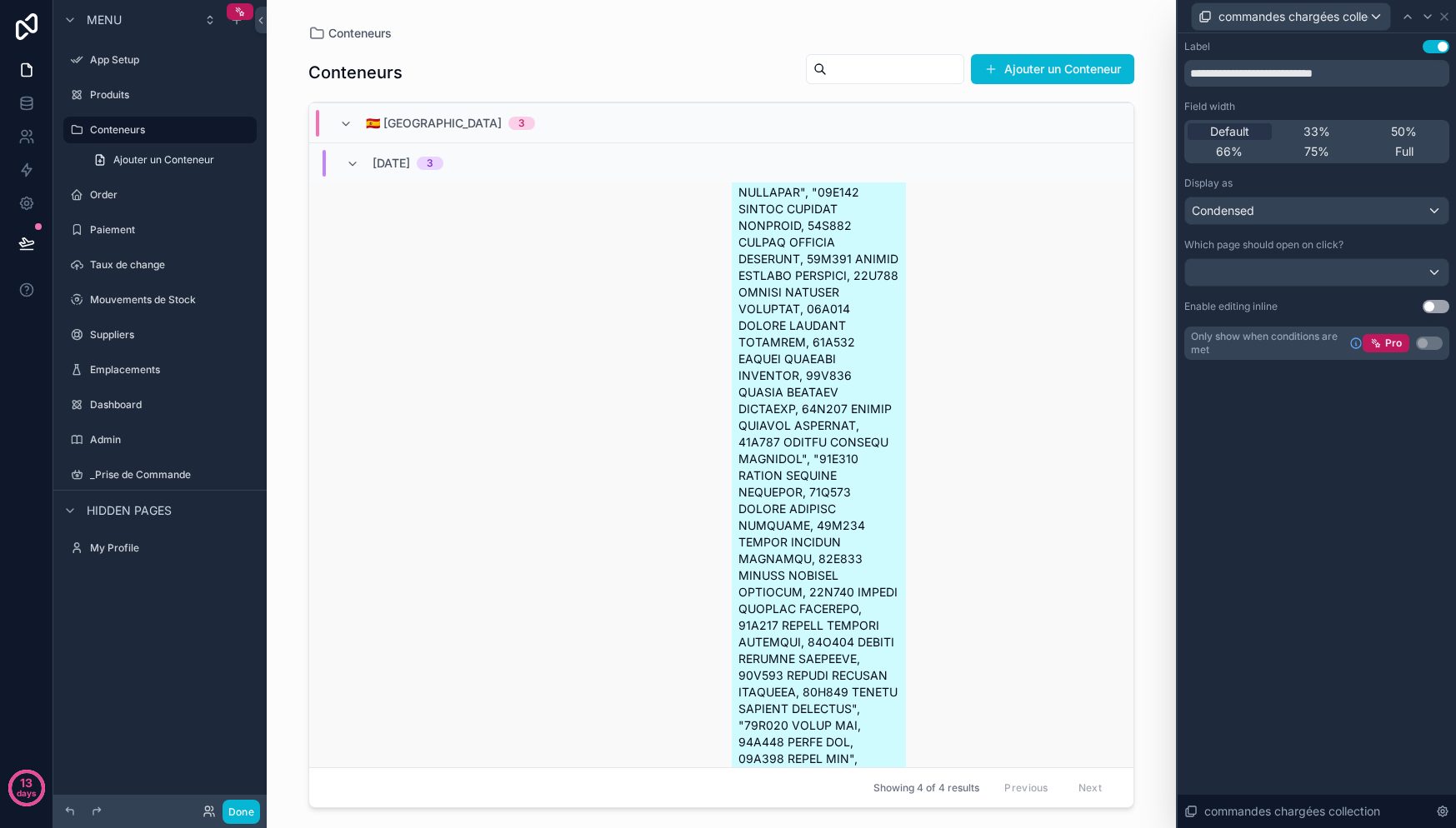
scroll to position [5267, 0]
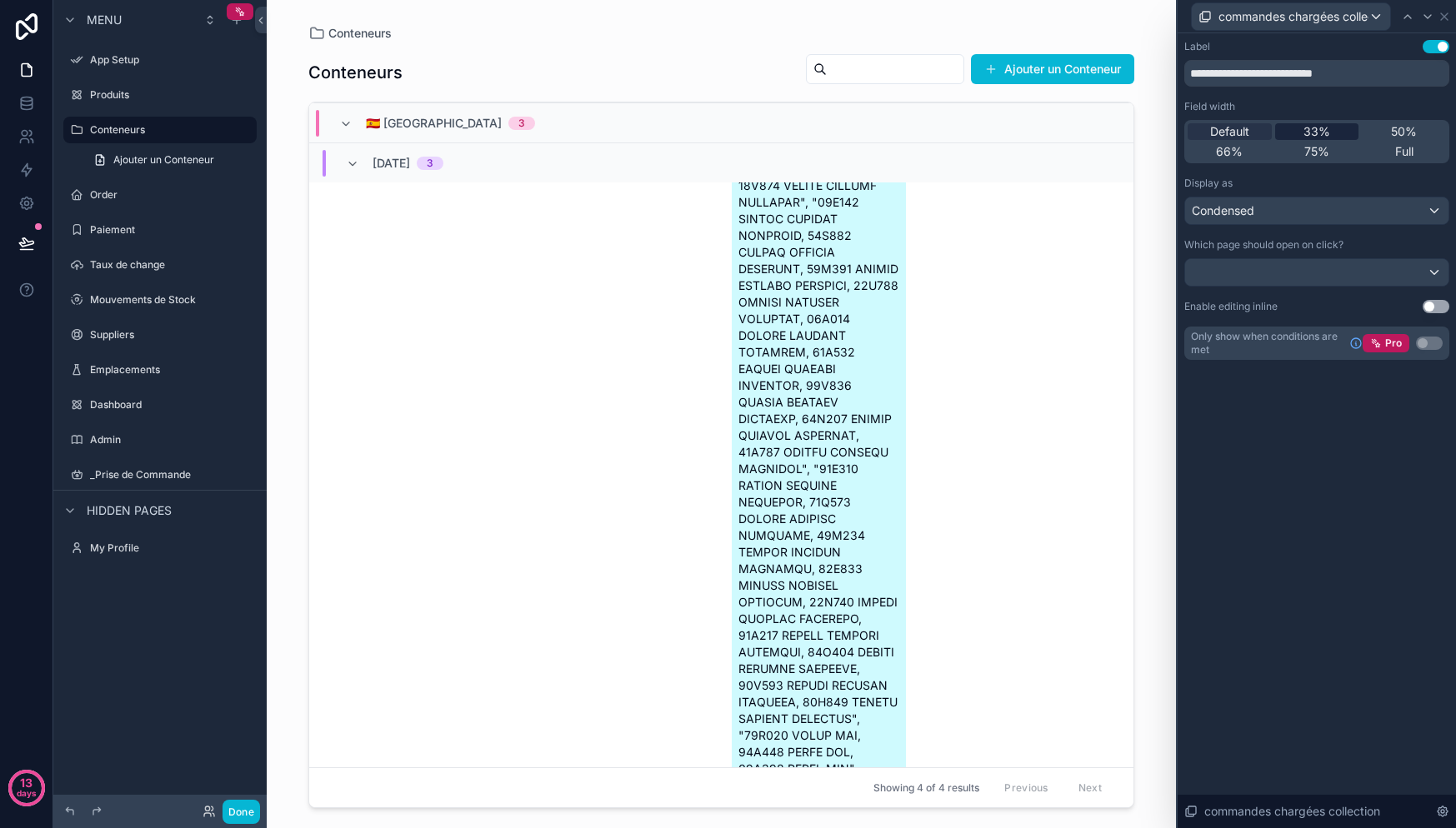
click at [1310, 128] on span "33%" at bounding box center [1317, 131] width 26 height 17
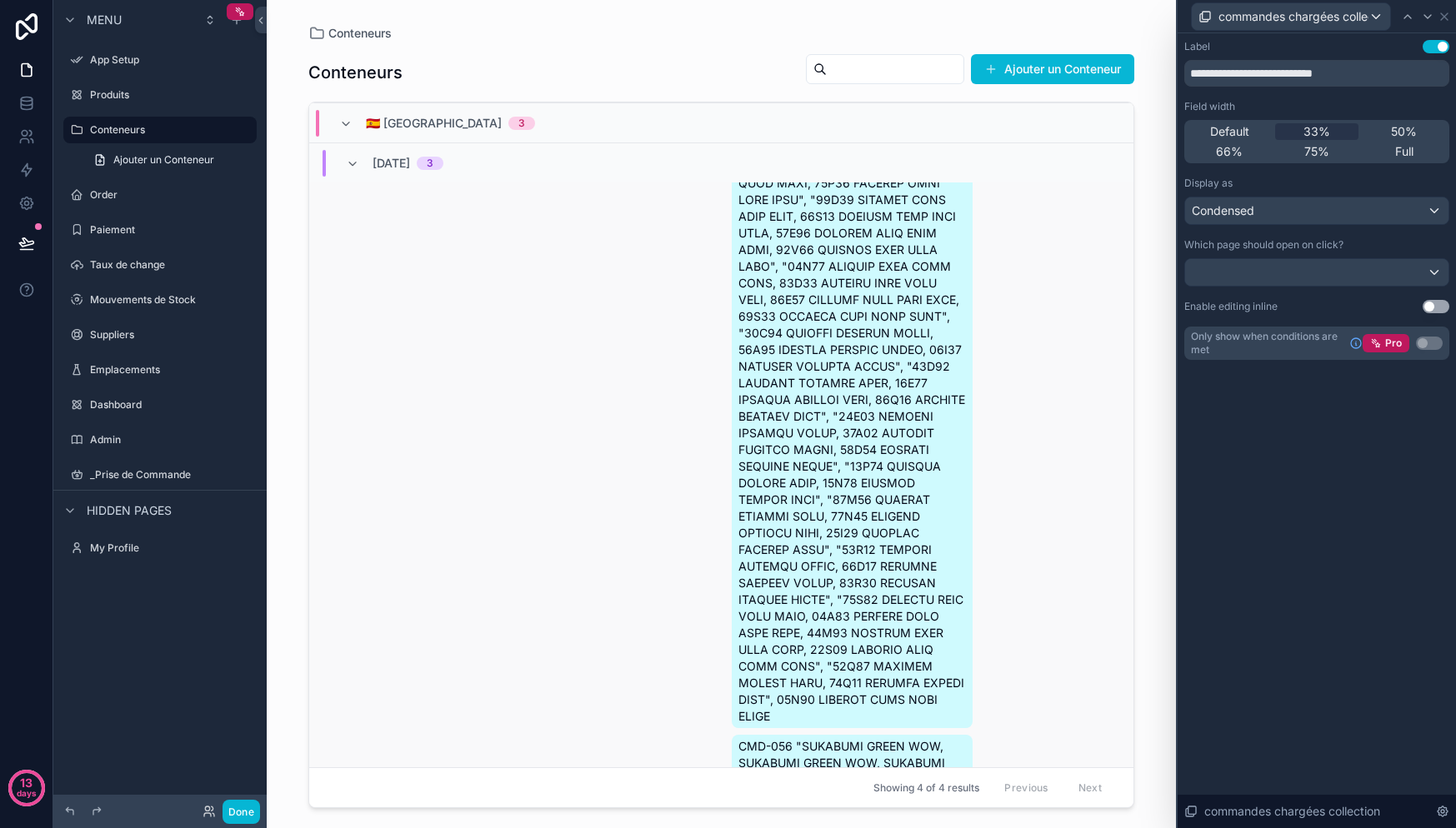
scroll to position [4753, 0]
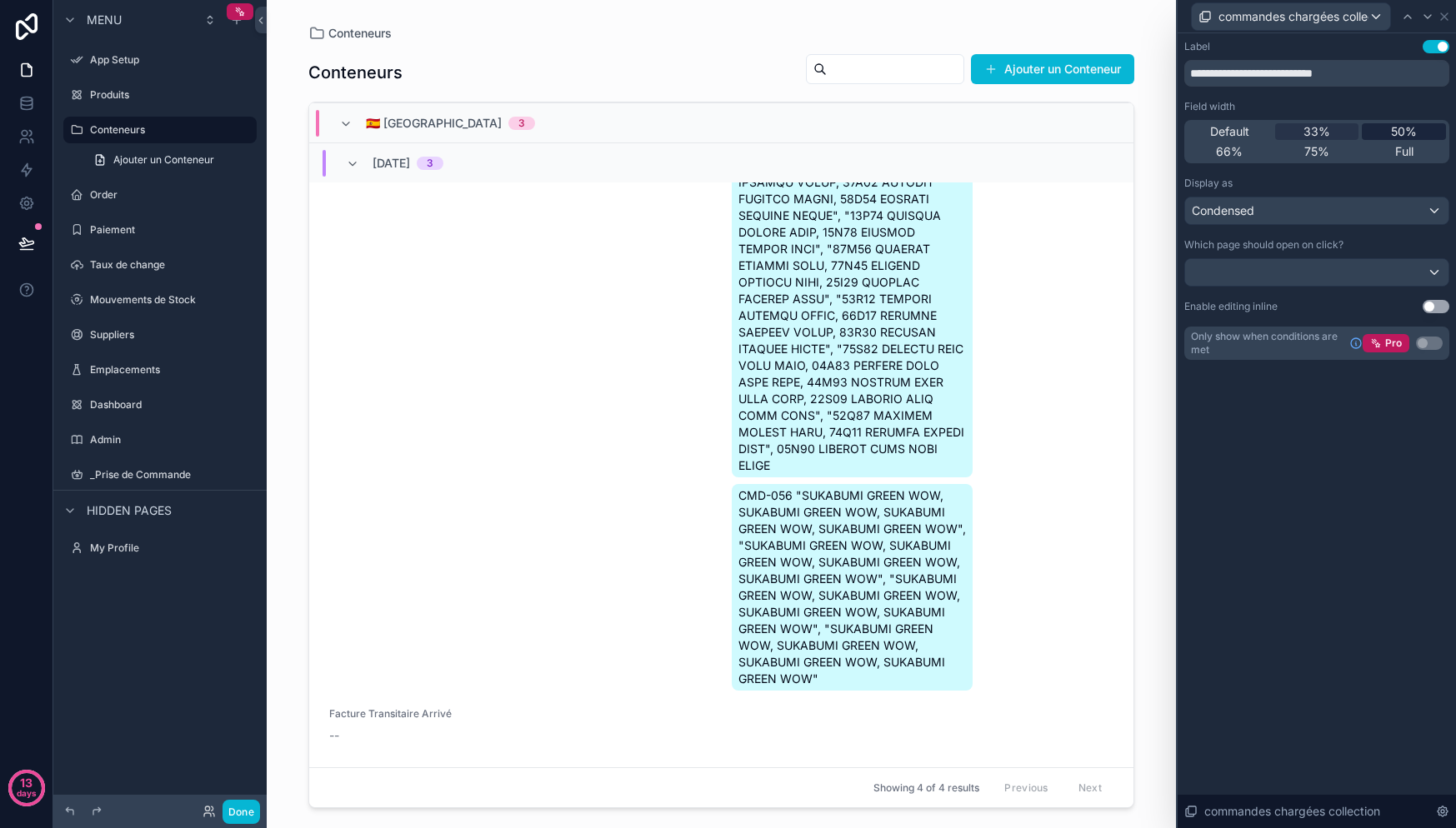
click at [1403, 126] on span "50%" at bounding box center [1403, 131] width 25 height 17
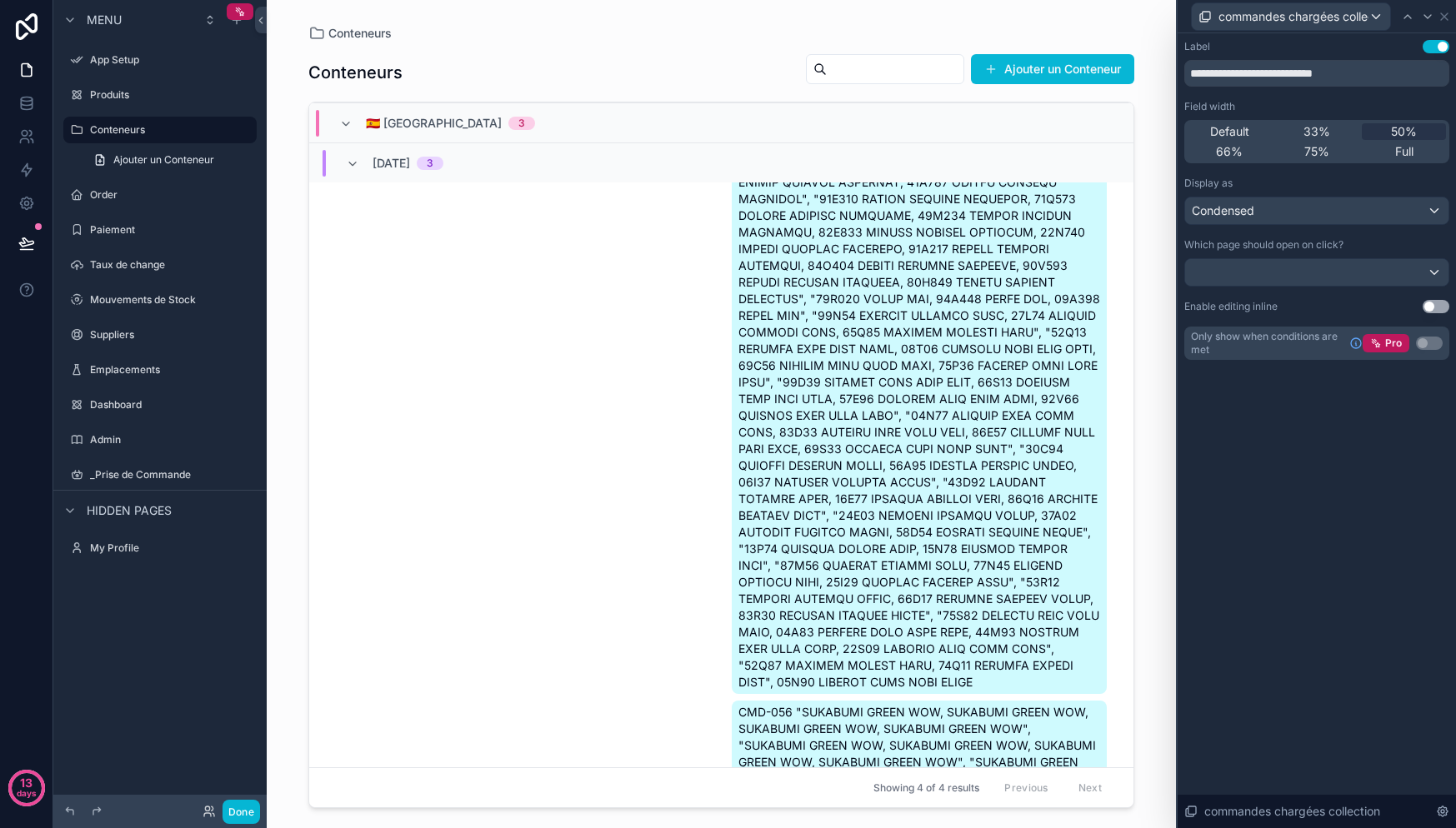
scroll to position [3171, 0]
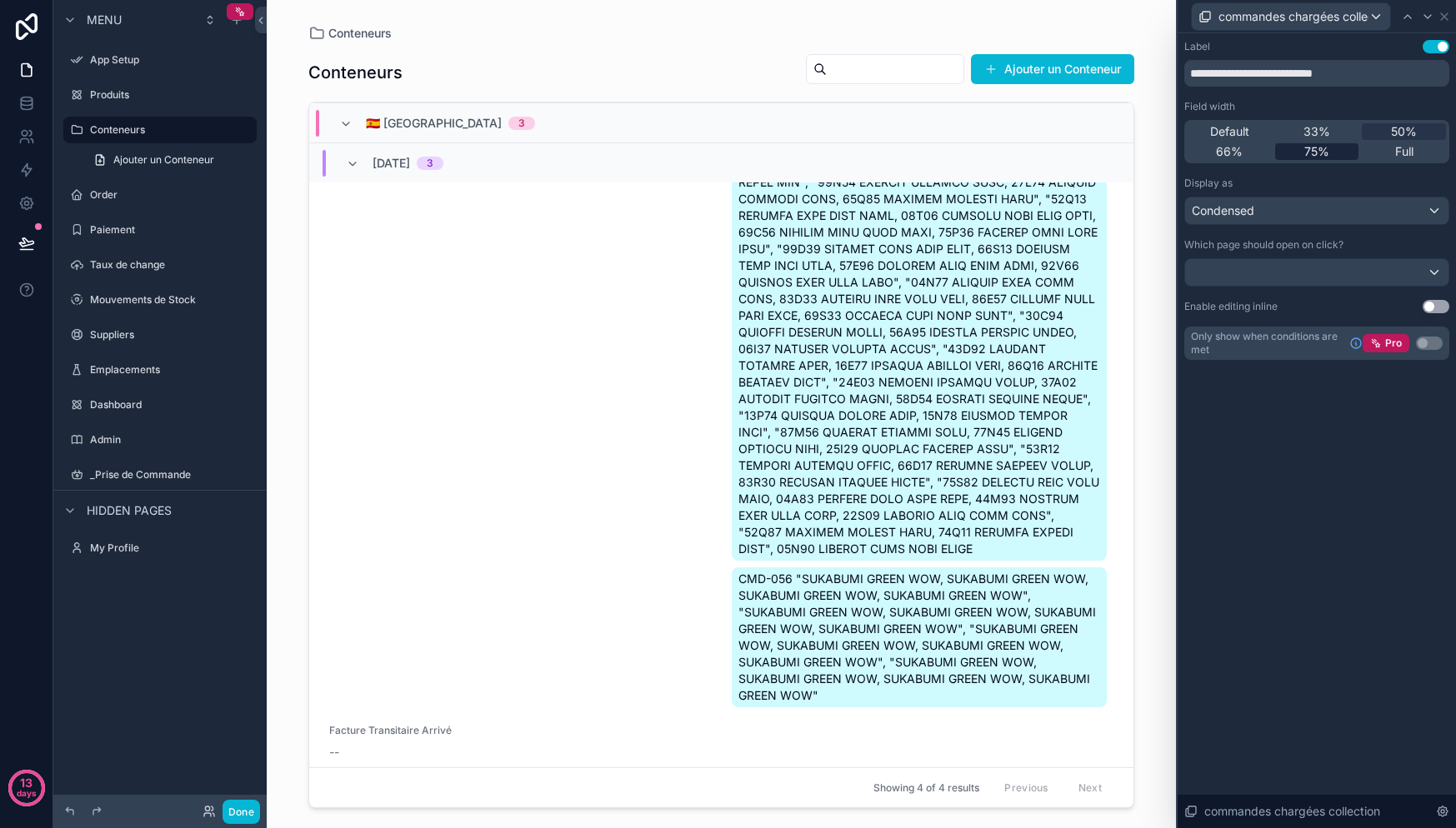
click at [1316, 153] on span "75%" at bounding box center [1317, 152] width 25 height 17
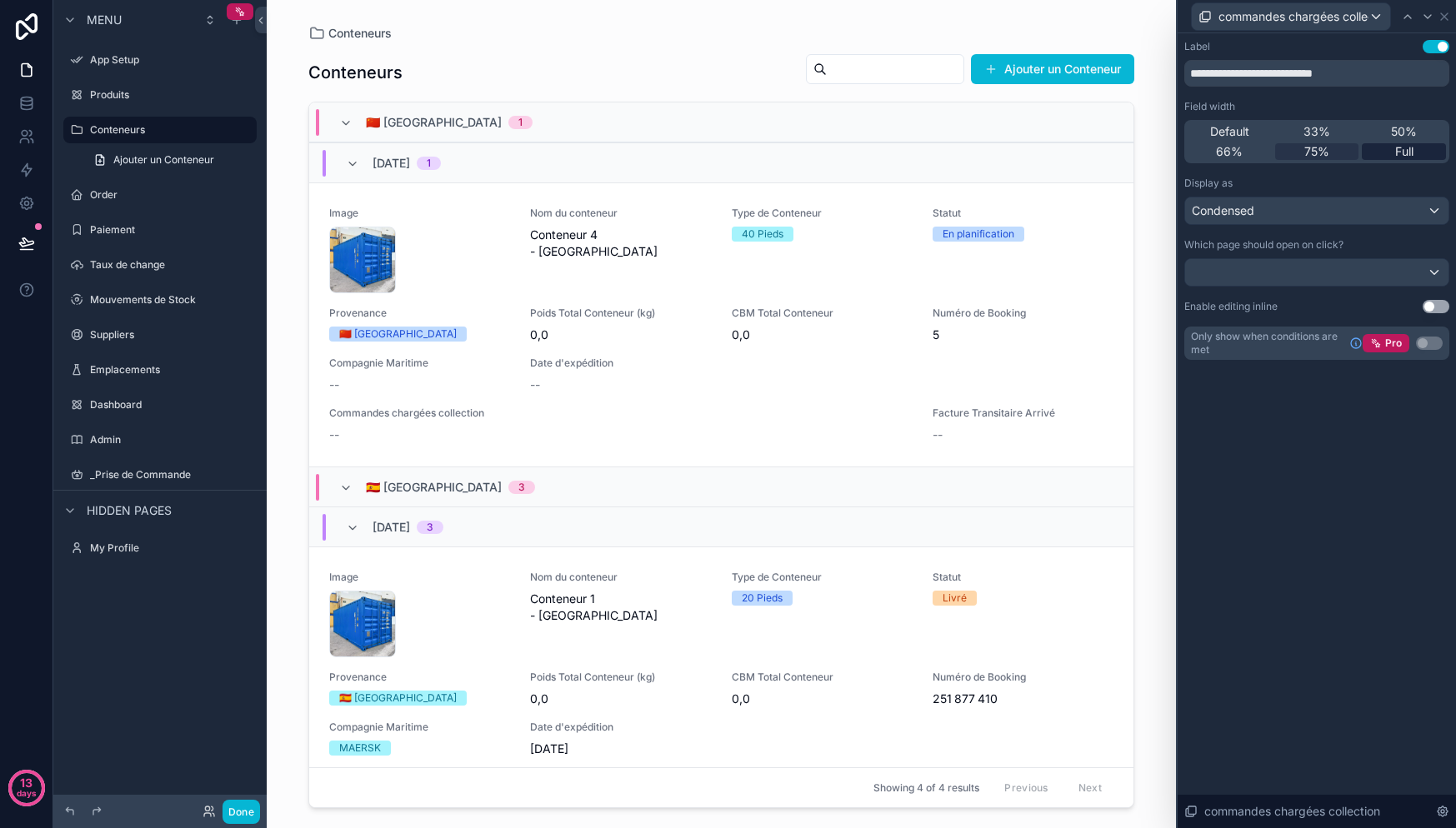
click at [1394, 150] on div "Full" at bounding box center [1404, 152] width 84 height 17
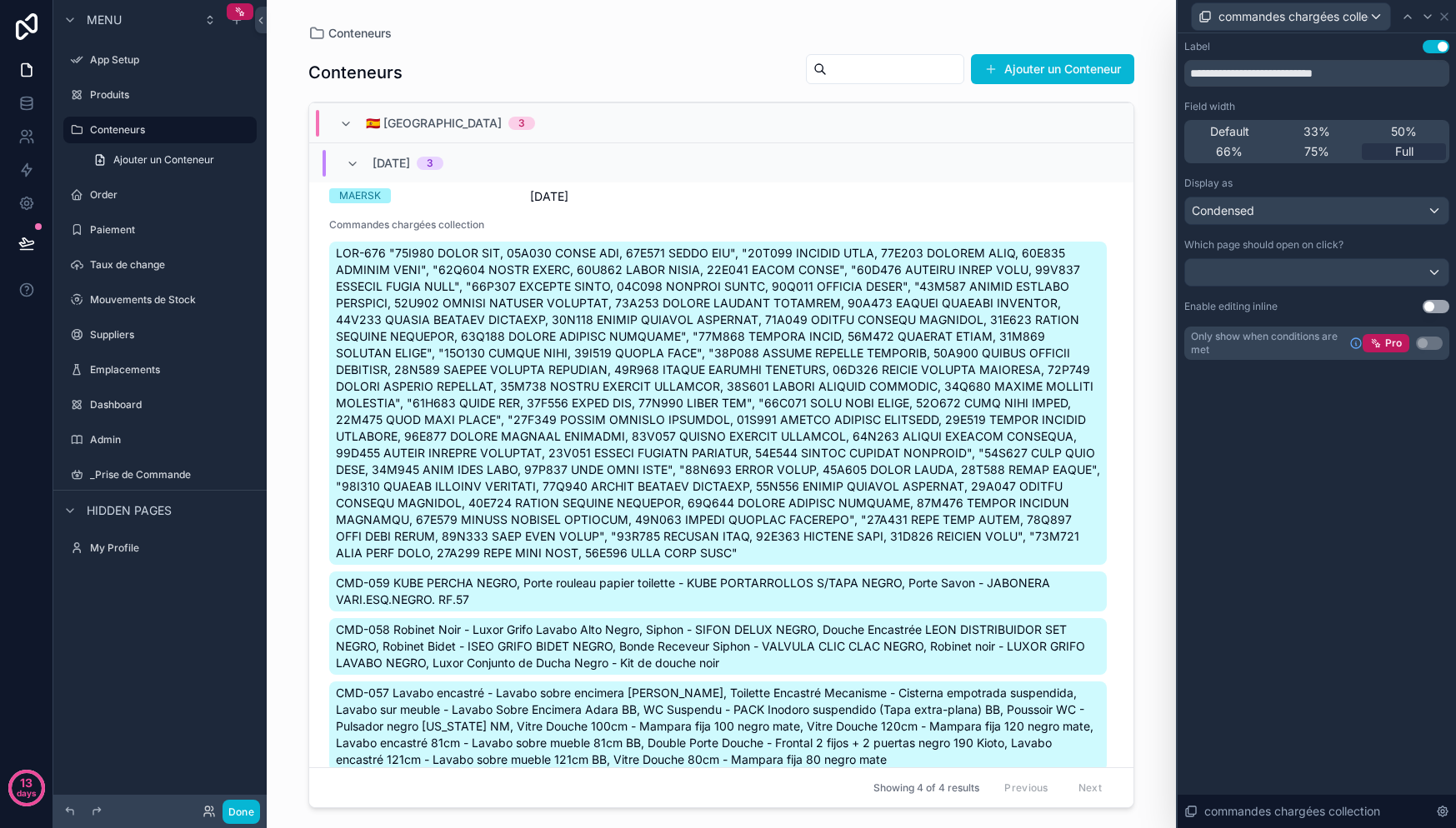
scroll to position [2071, 0]
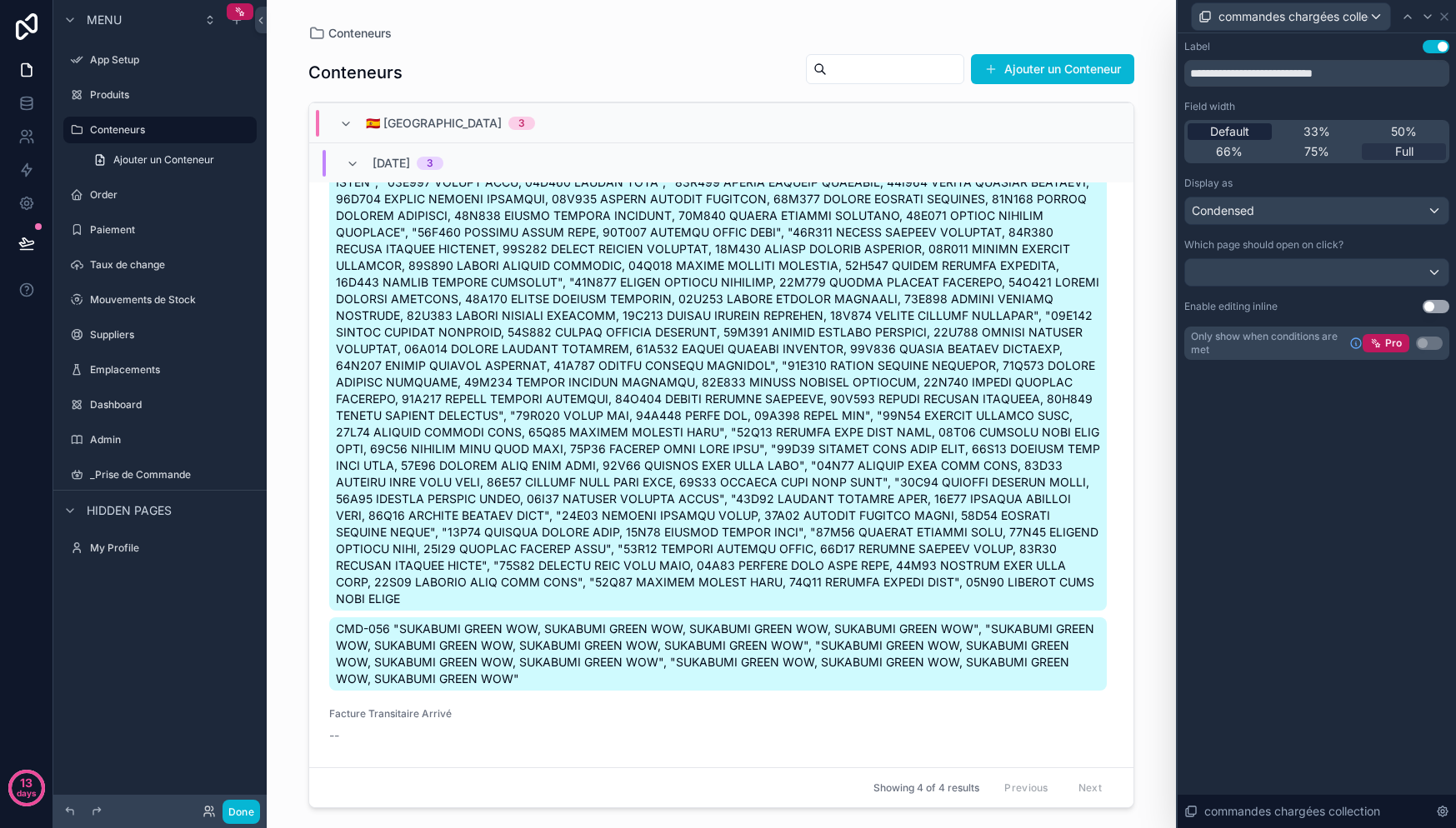
click at [1226, 128] on span "Default" at bounding box center [1230, 131] width 39 height 17
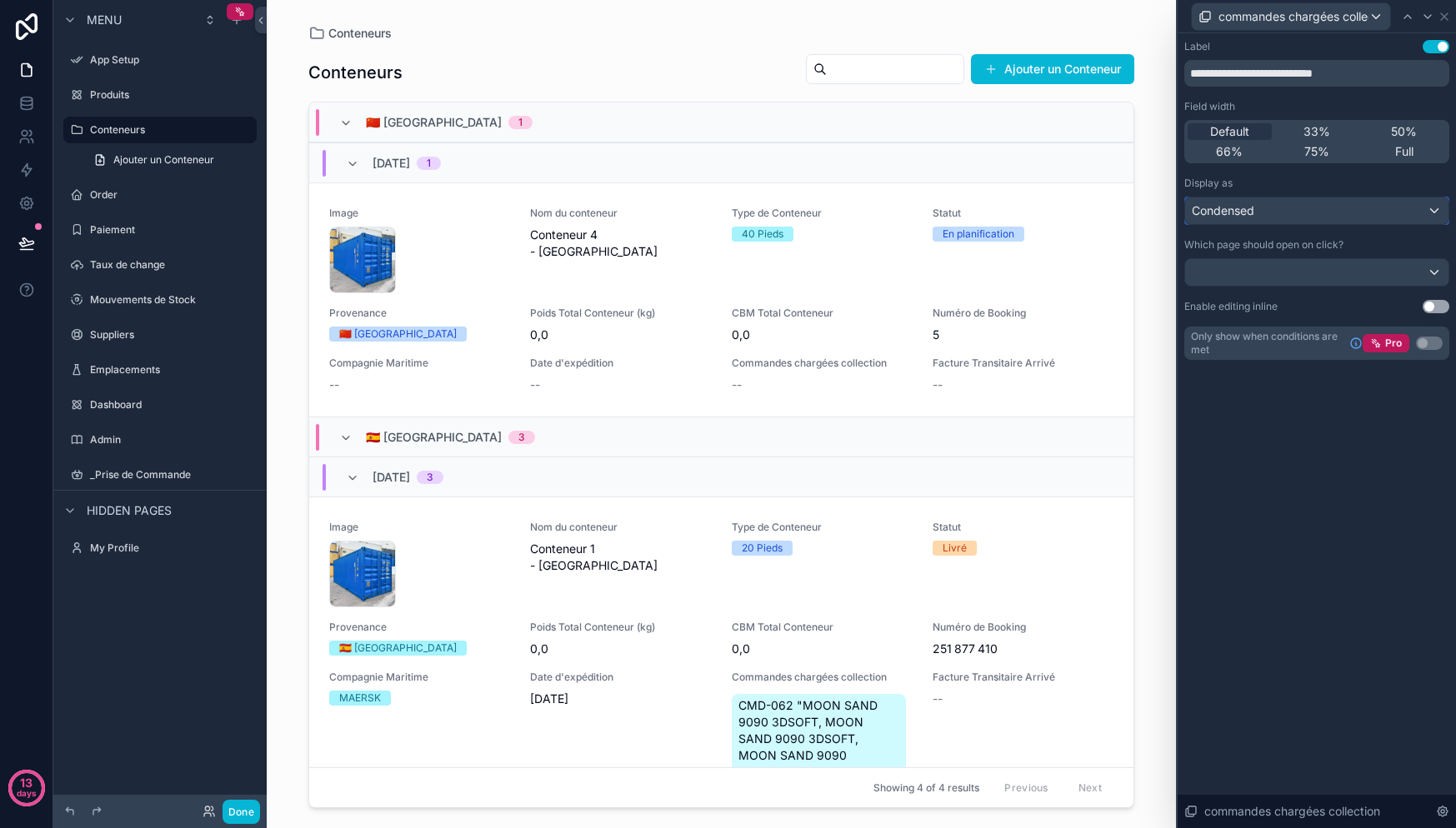
click at [1370, 214] on div "Condensed" at bounding box center [1317, 210] width 263 height 26
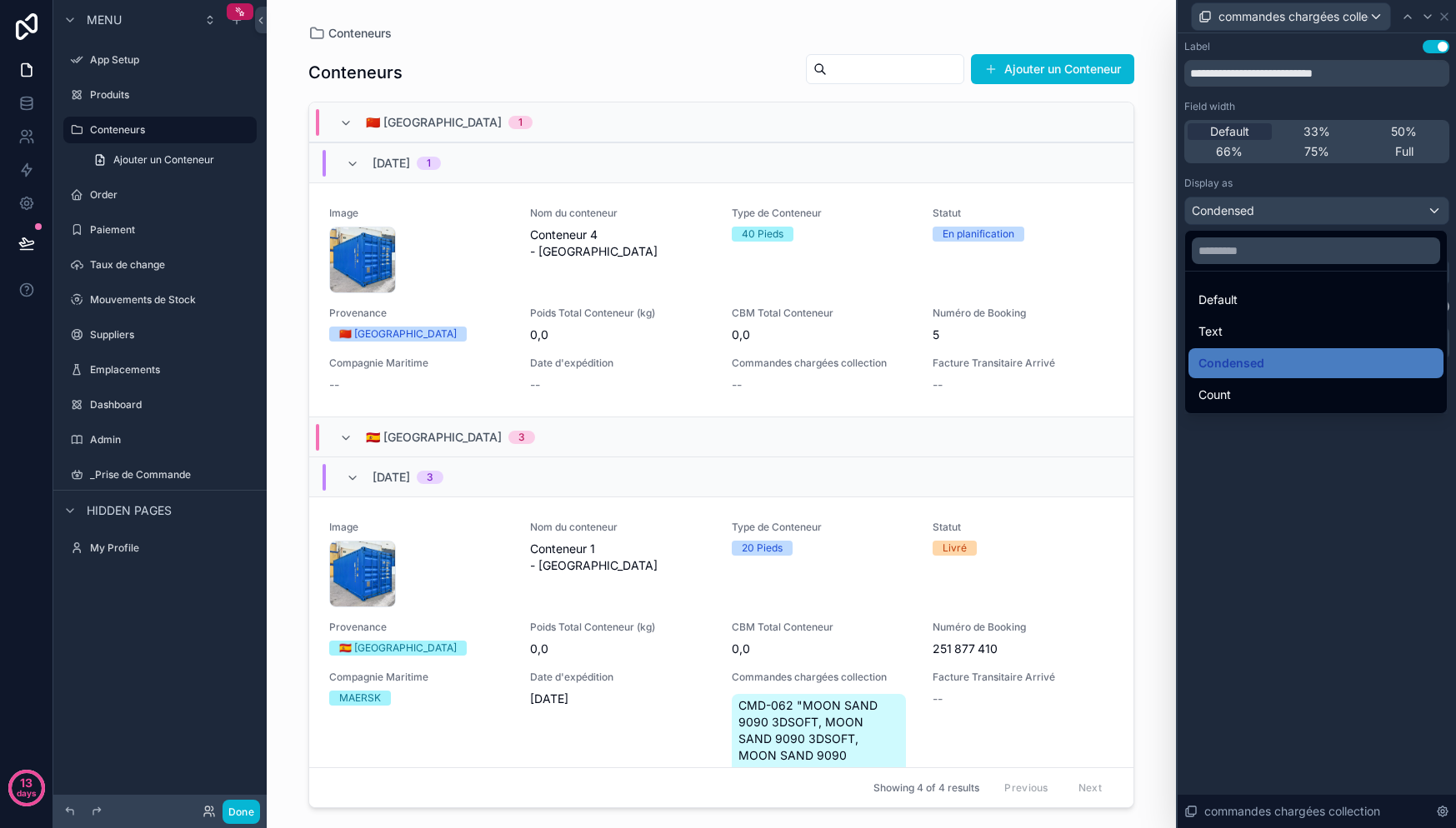
click at [1370, 214] on div at bounding box center [1317, 414] width 279 height 828
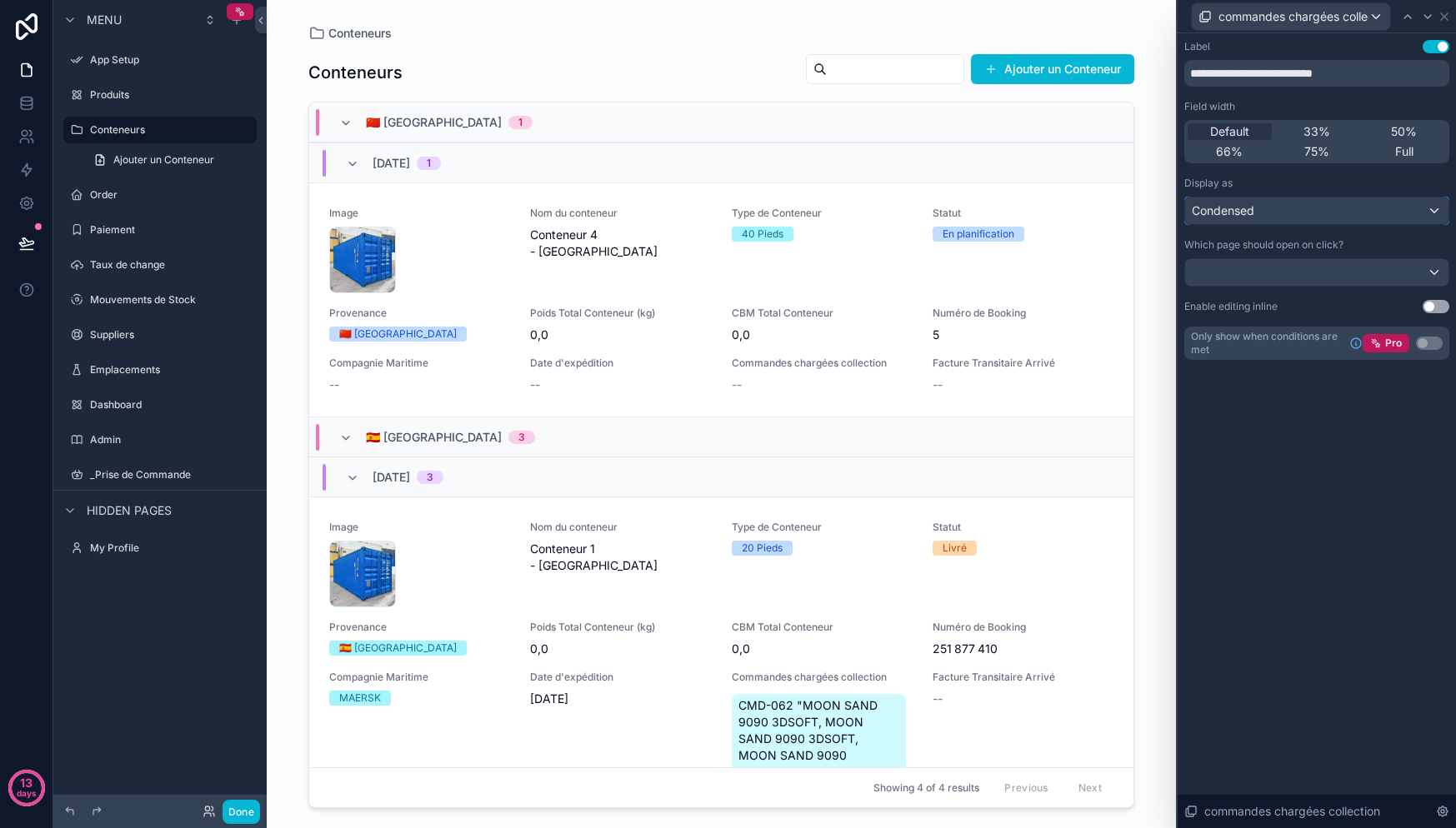
click at [1370, 213] on div "Condensed" at bounding box center [1317, 210] width 263 height 26
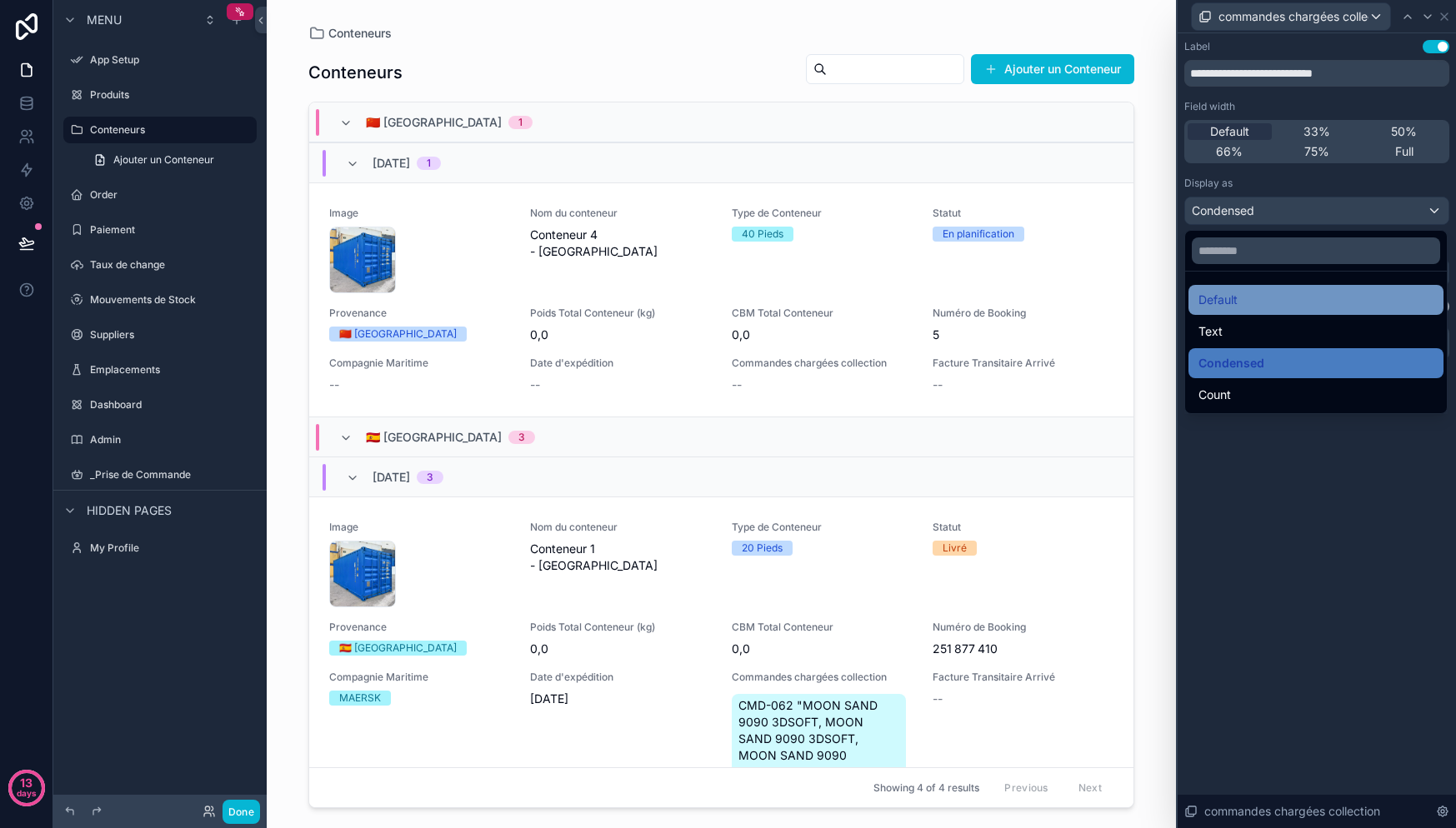
click at [1246, 287] on div "Default" at bounding box center [1316, 300] width 255 height 30
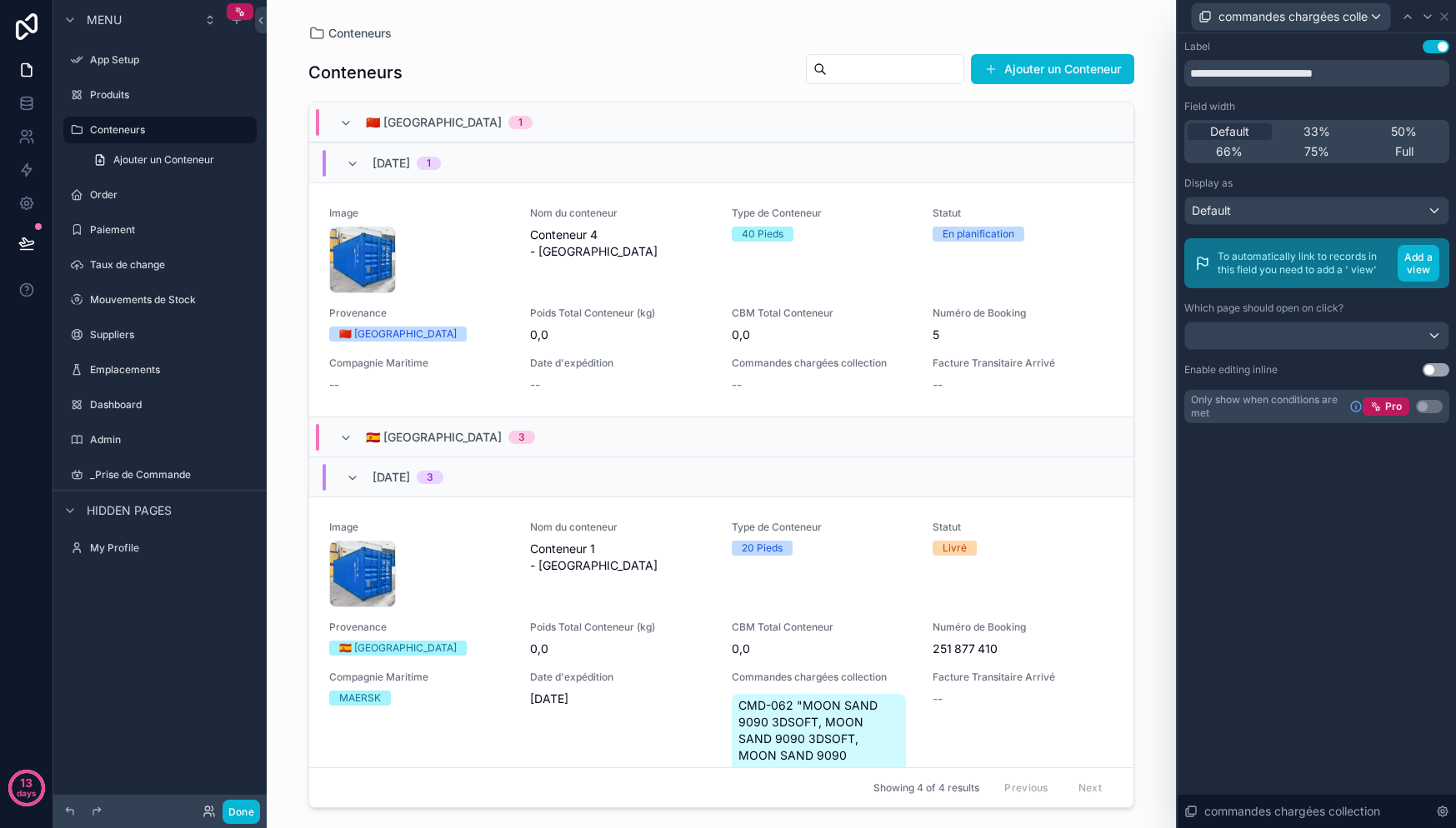
click at [1443, 46] on button "Use setting" at bounding box center [1436, 46] width 26 height 13
click at [1446, 13] on icon at bounding box center [1445, 17] width 7 height 7
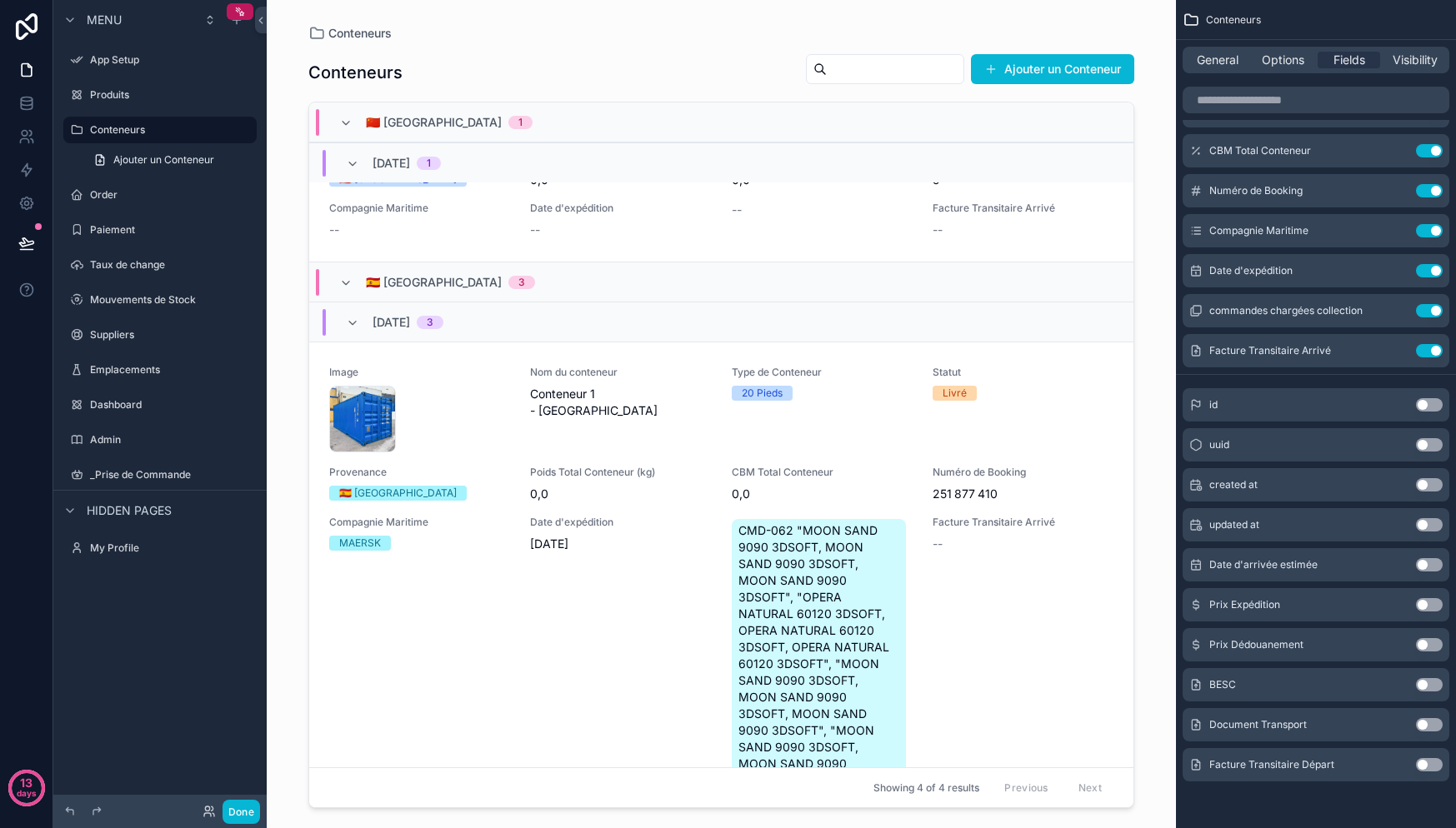
scroll to position [0, 0]
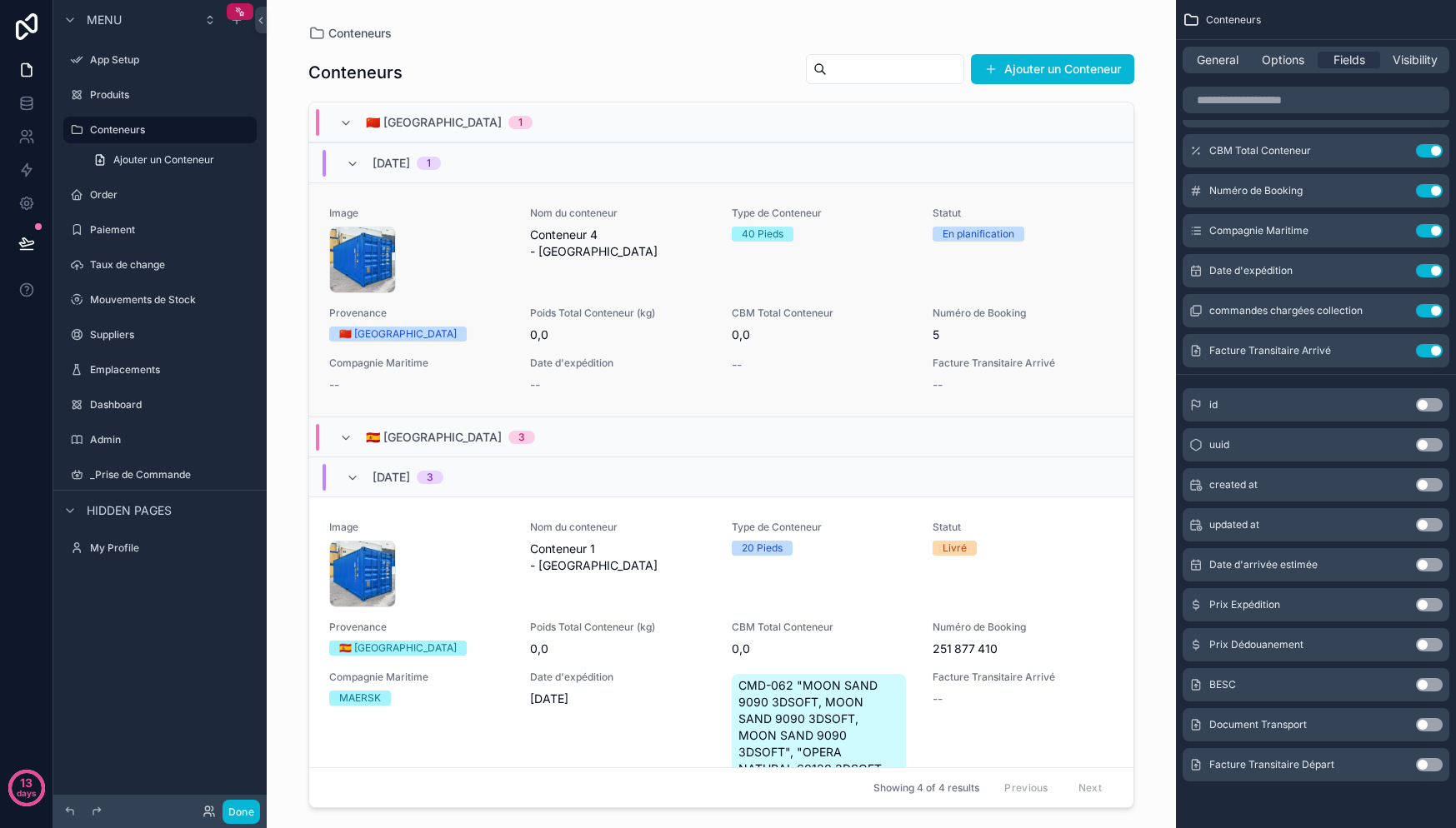
click at [855, 329] on span "0,0" at bounding box center [822, 335] width 181 height 17
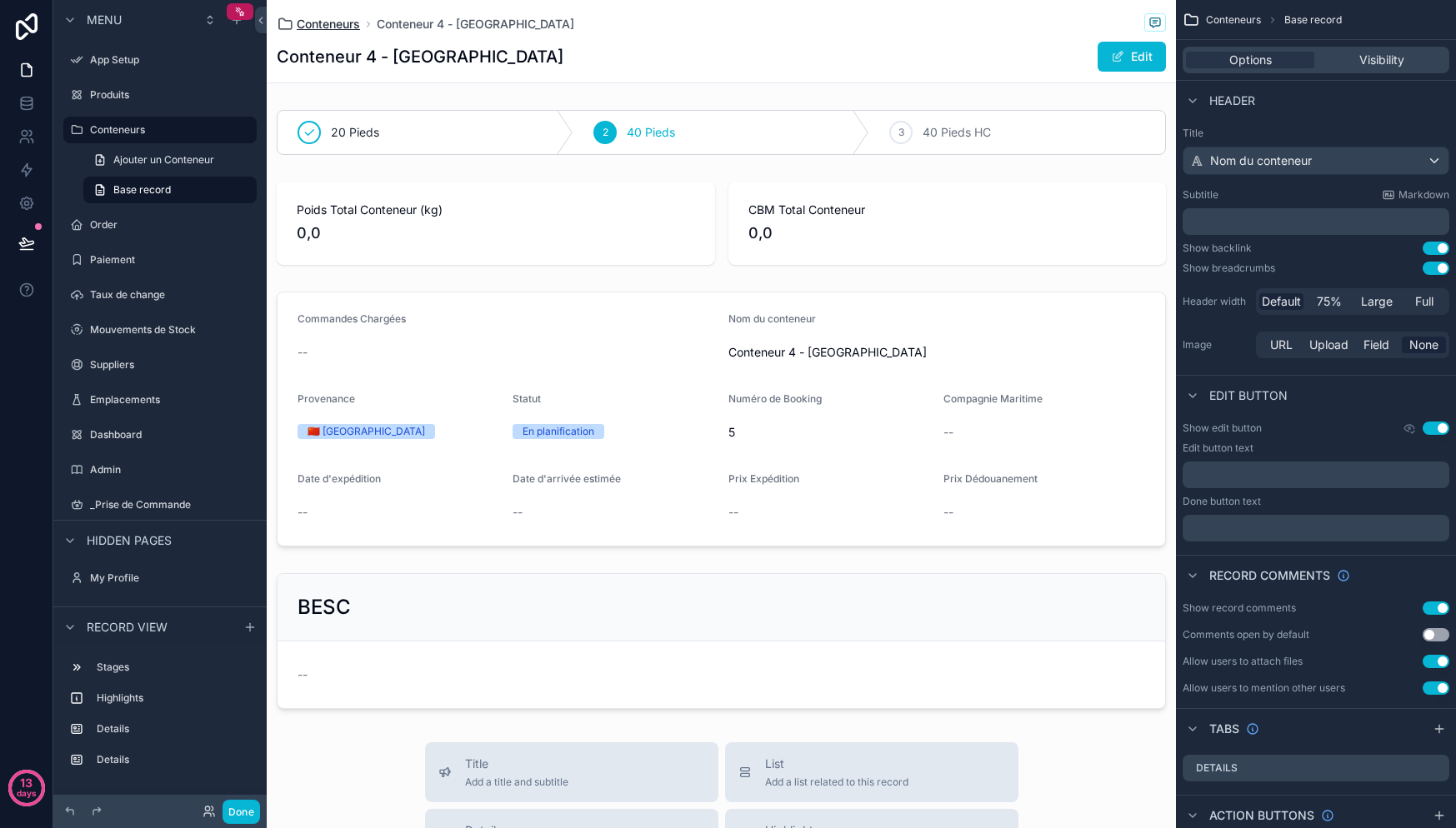
click at [323, 20] on span "Conteneurs" at bounding box center [328, 24] width 63 height 17
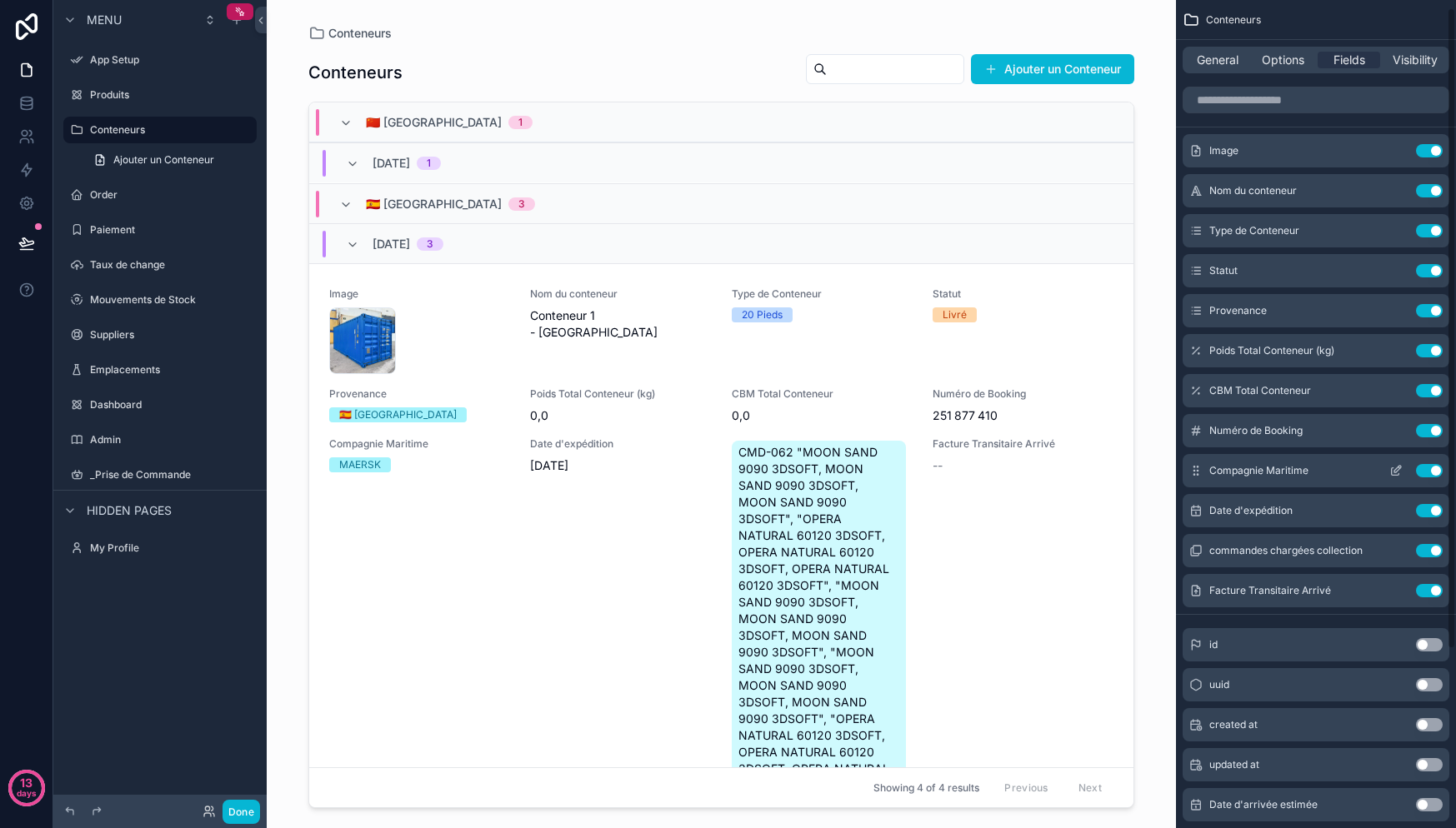
scroll to position [10, 0]
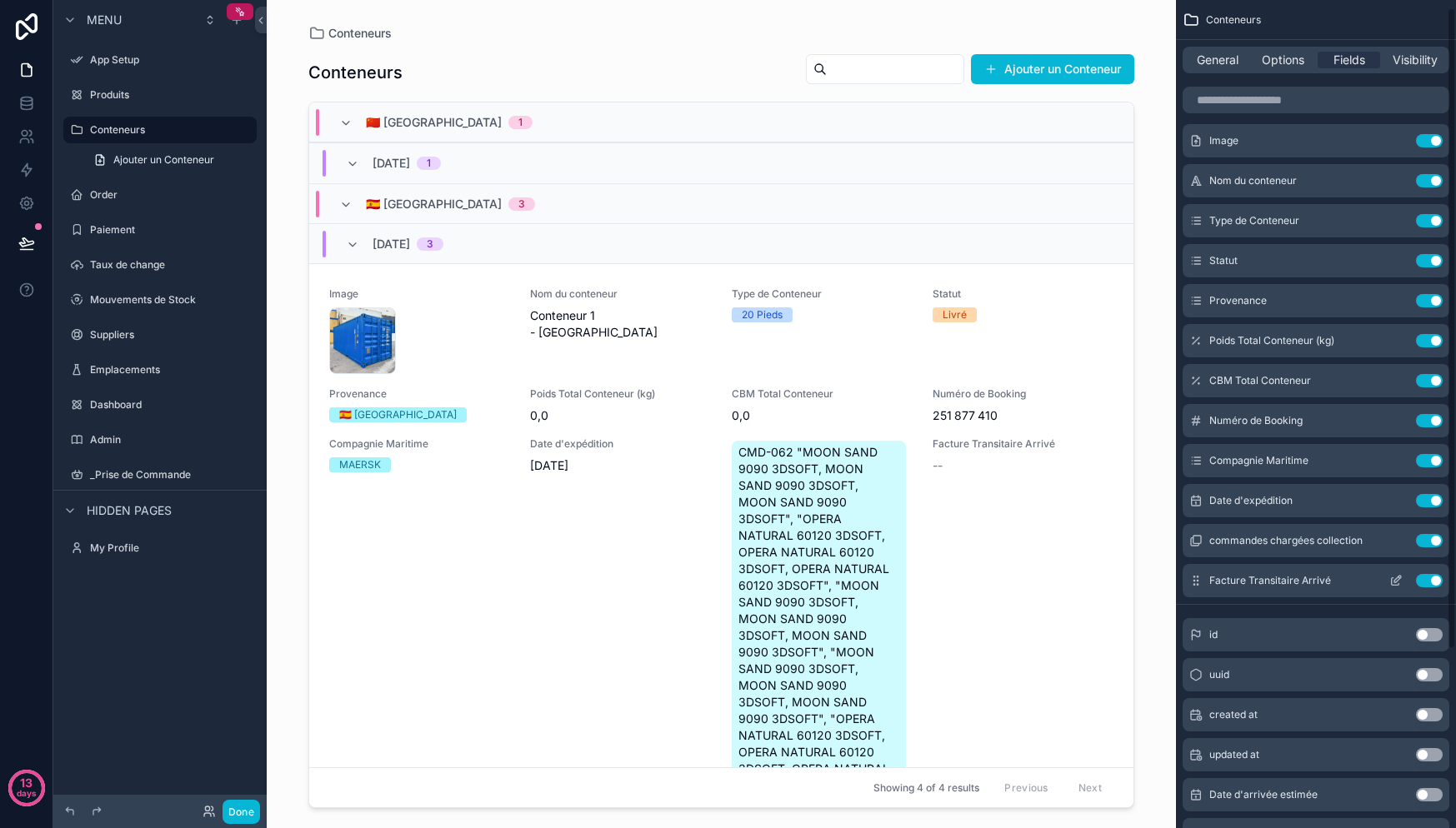
click at [1438, 538] on button "Use setting" at bounding box center [1429, 540] width 26 height 13
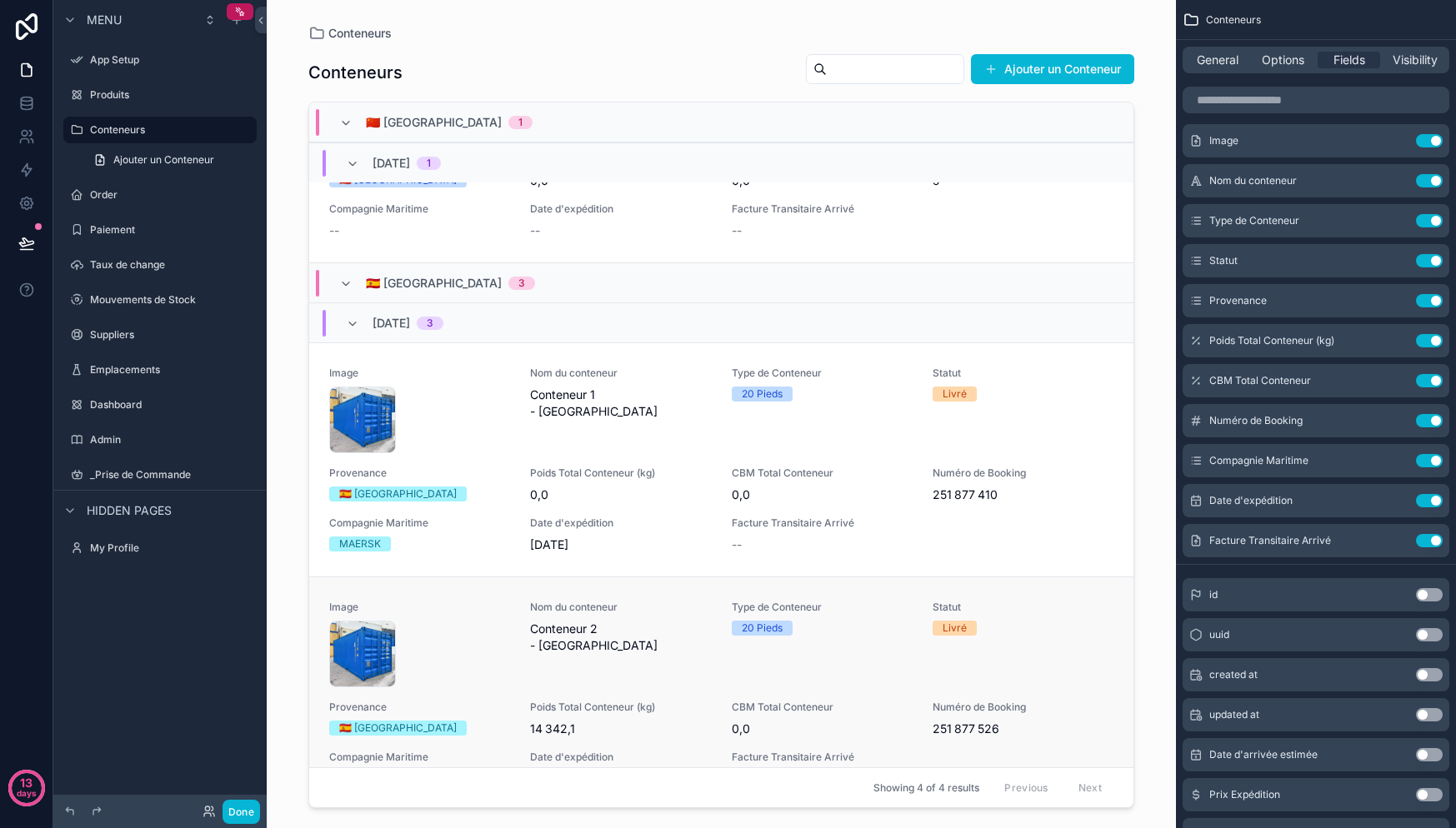
scroll to position [0, 0]
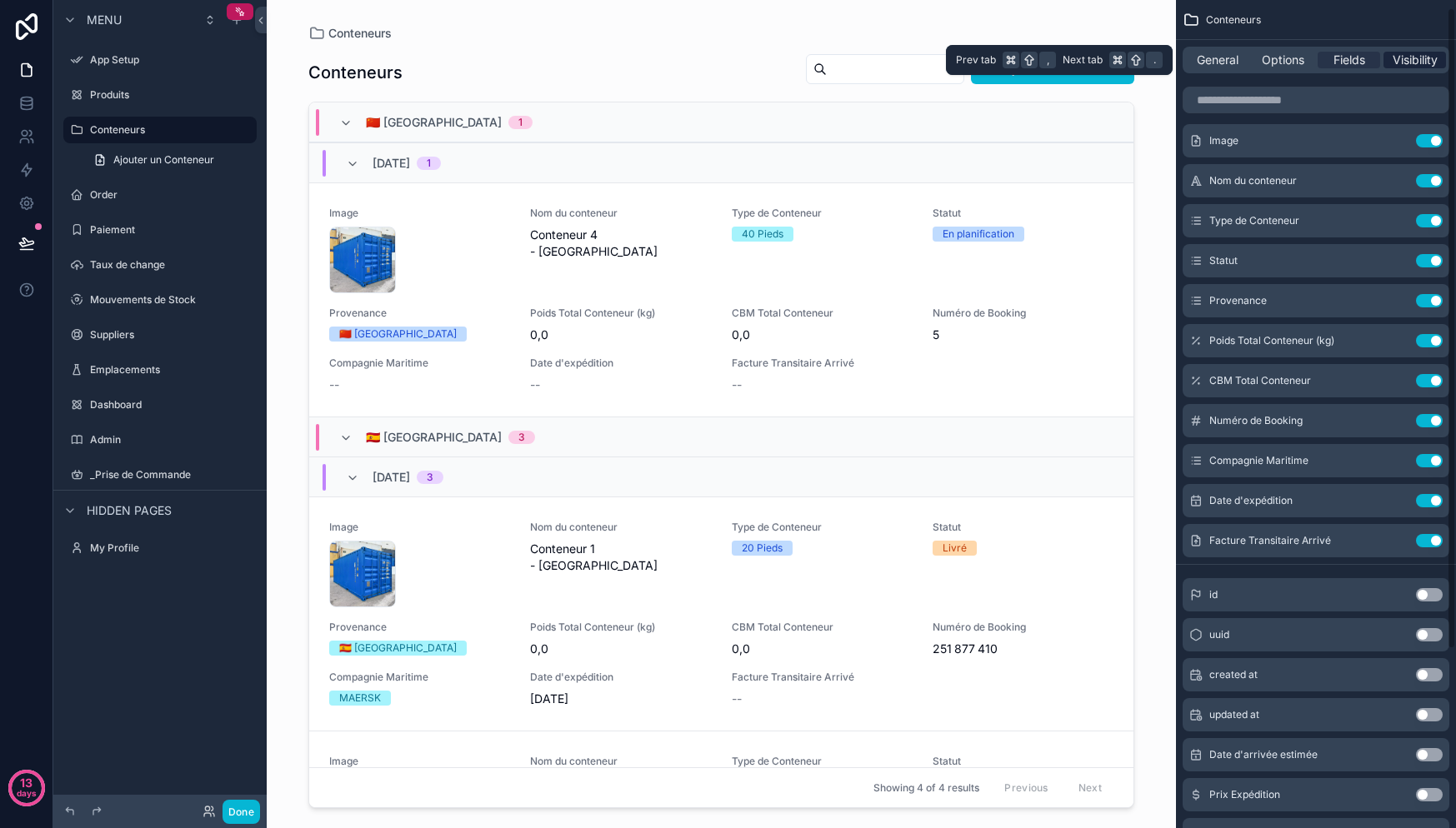
click at [1426, 60] on span "Visibility" at bounding box center [1415, 60] width 45 height 17
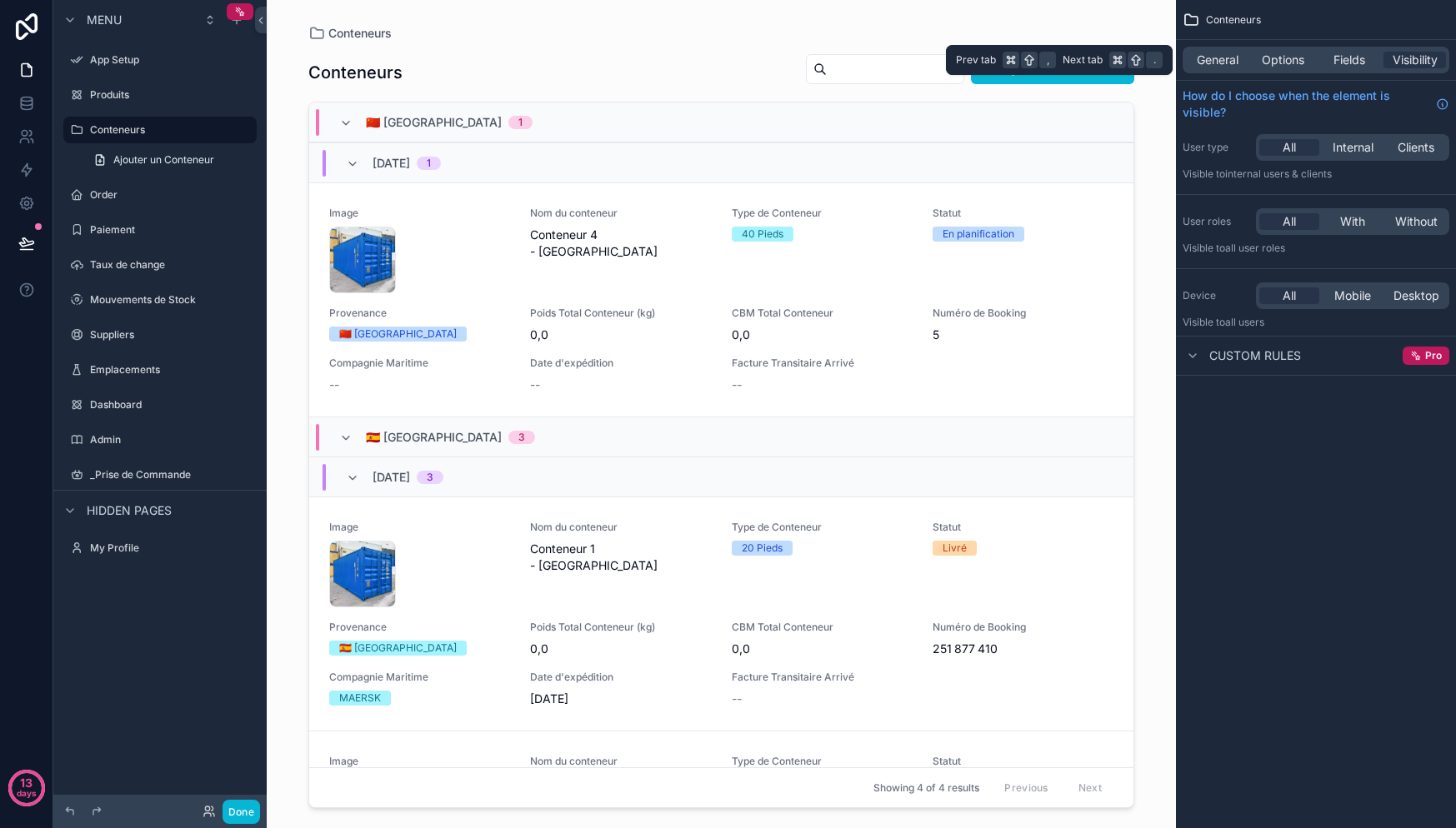
click at [1236, 71] on div "General Options Fields Visibility" at bounding box center [1316, 60] width 266 height 26
click at [1234, 66] on span "General" at bounding box center [1218, 60] width 42 height 17
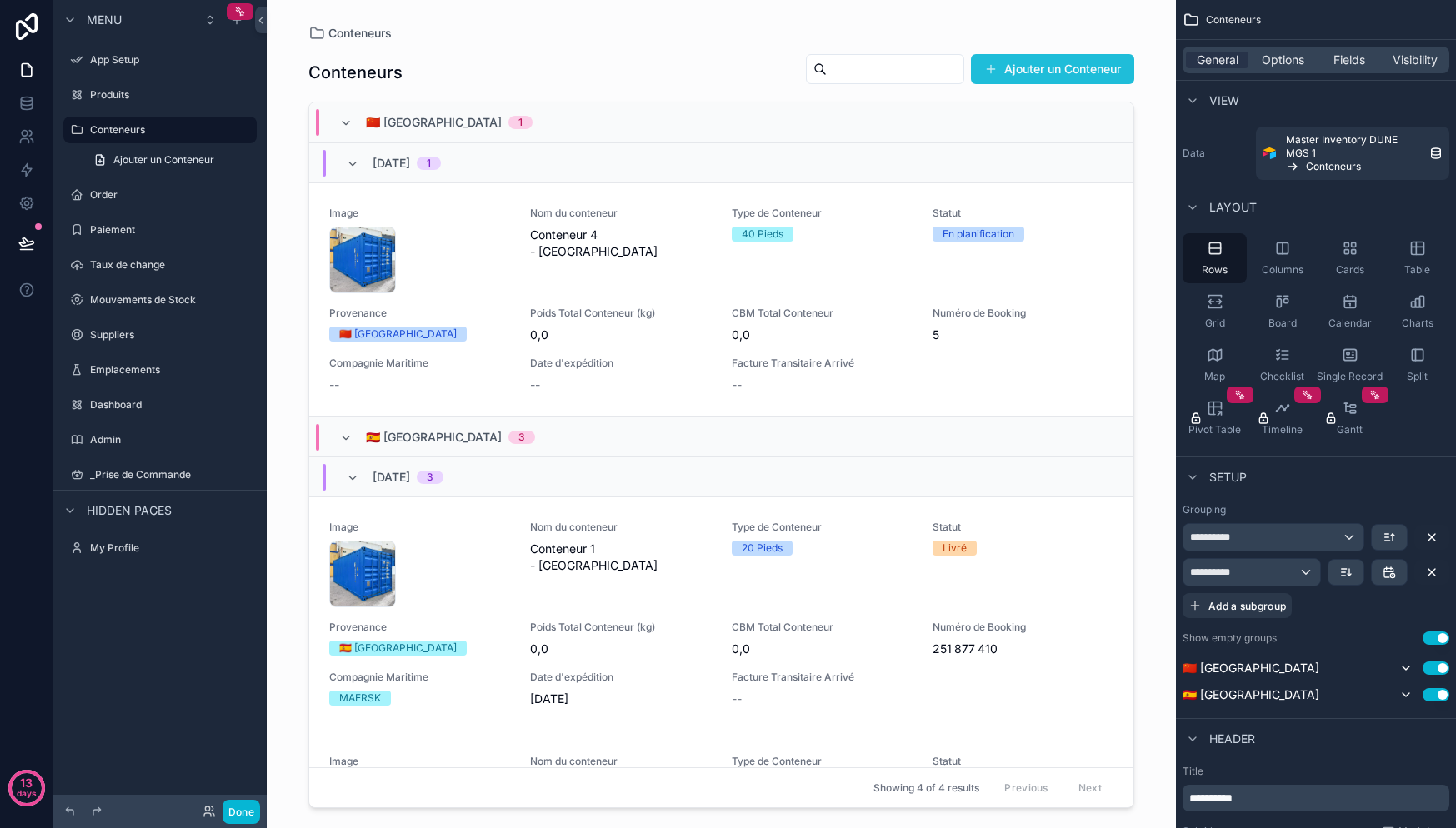
click at [1091, 73] on button "Ajouter un Conteneur" at bounding box center [1053, 69] width 163 height 30
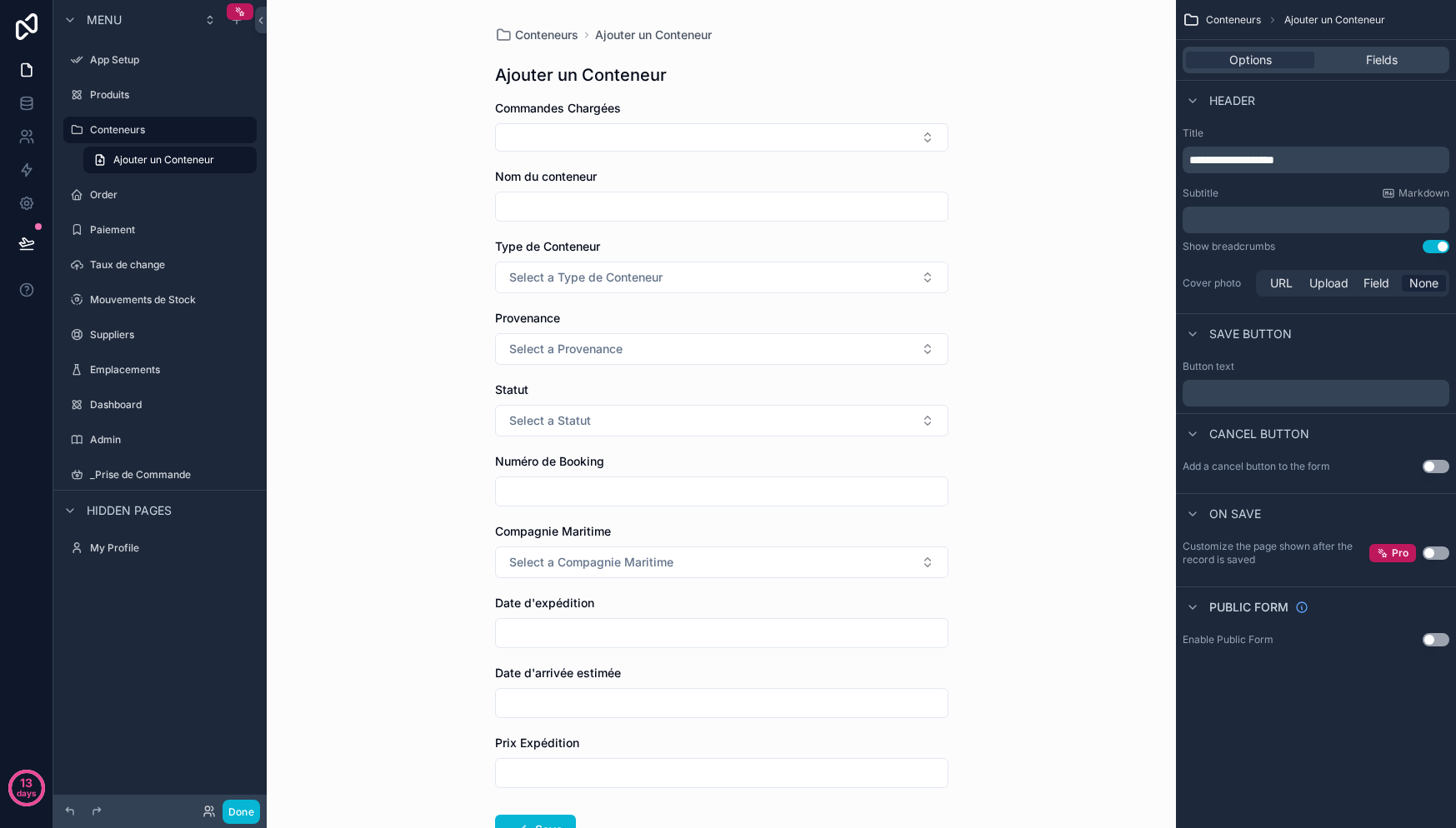
click at [578, 179] on span "Nom du conteneur" at bounding box center [546, 176] width 102 height 14
click at [600, 199] on input "scrollable content" at bounding box center [721, 206] width 451 height 24
click at [567, 168] on label "Nom du conteneur" at bounding box center [546, 176] width 102 height 17
click at [1392, 69] on div "Options Fields" at bounding box center [1316, 60] width 266 height 26
click at [1392, 62] on span "Fields" at bounding box center [1381, 60] width 32 height 17
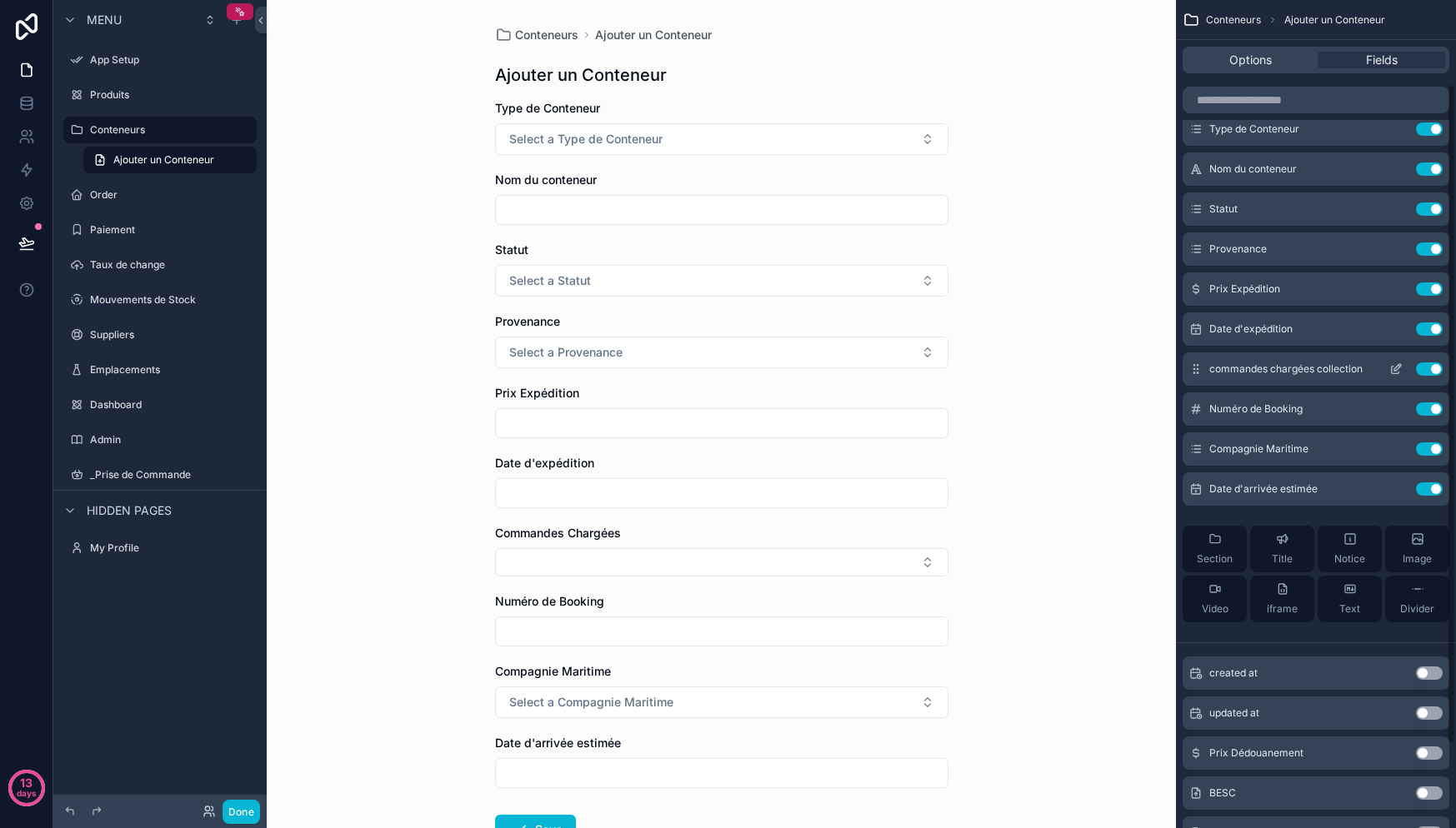
scroll to position [210, 0]
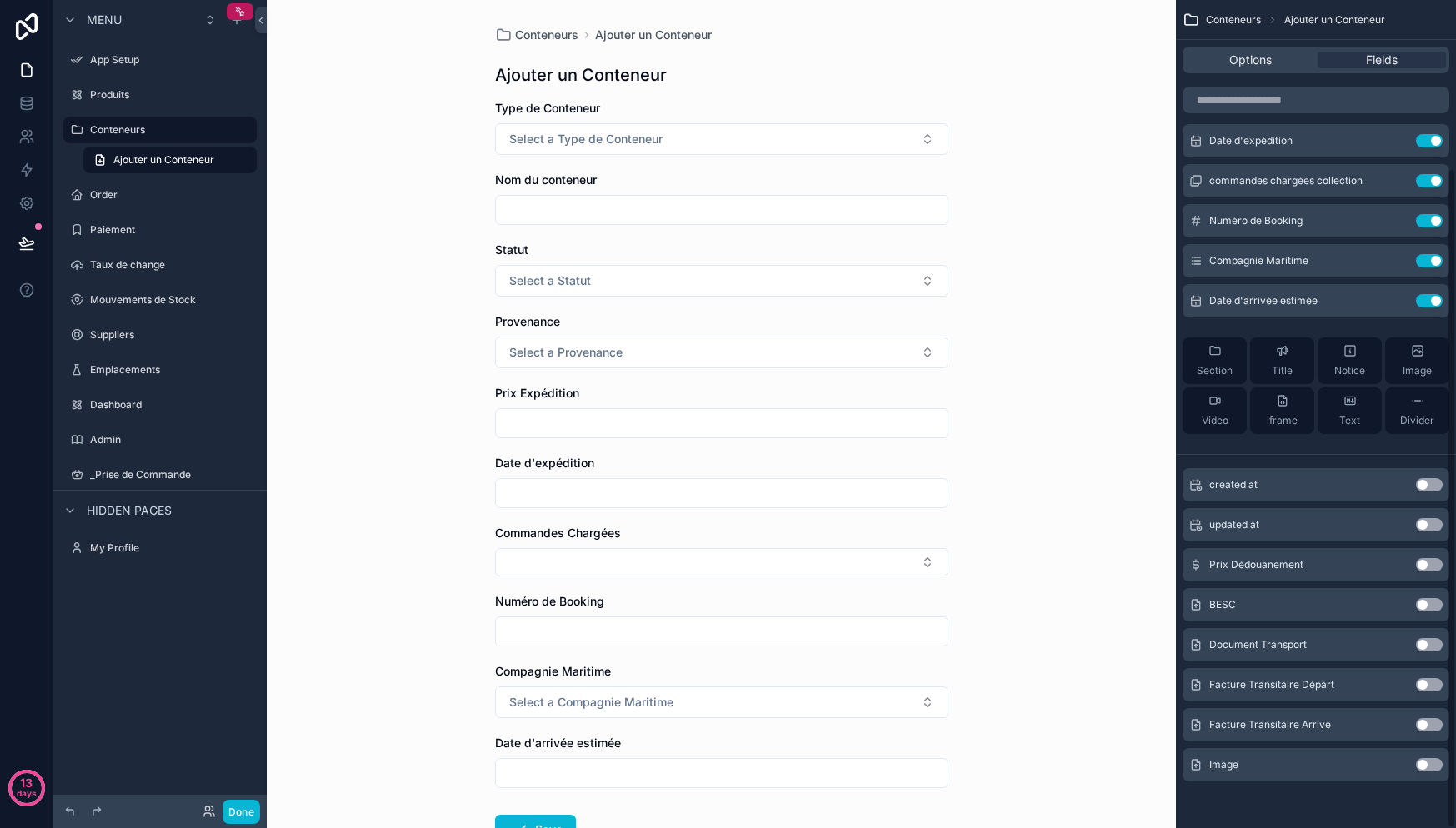
click at [1437, 563] on button "Use setting" at bounding box center [1429, 564] width 26 height 13
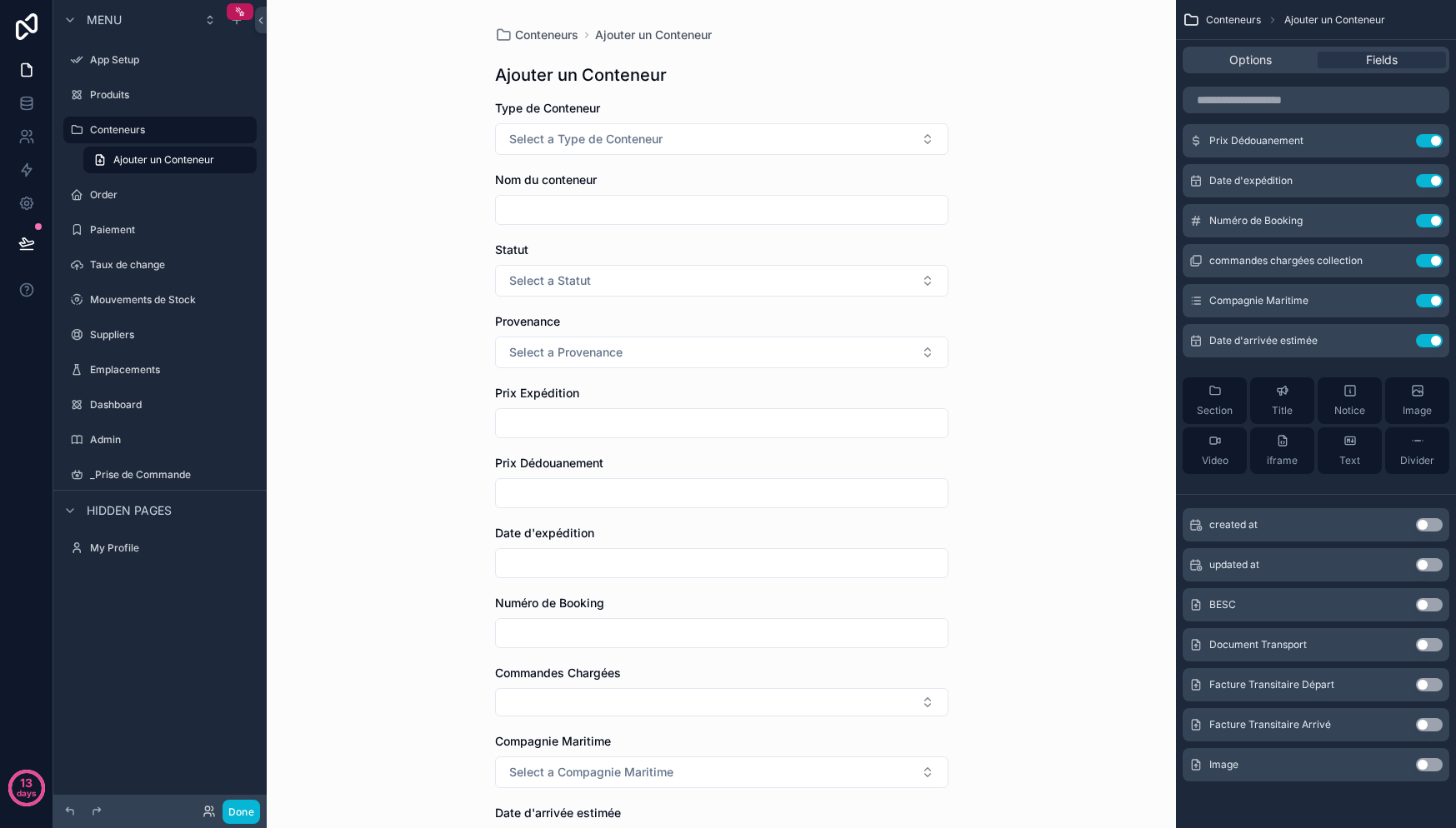
click at [1198, 682] on icon "scrollable content" at bounding box center [1196, 684] width 13 height 13
click at [1206, 684] on div "Facture Transitaire Départ Use setting" at bounding box center [1316, 685] width 266 height 33
drag, startPoint x: 1200, startPoint y: 682, endPoint x: 1346, endPoint y: 681, distance: 146.0
click at [1203, 671] on div "Facture Transitaire Départ Use setting" at bounding box center [1316, 685] width 266 height 33
click at [1431, 681] on button "Use setting" at bounding box center [1429, 684] width 26 height 13
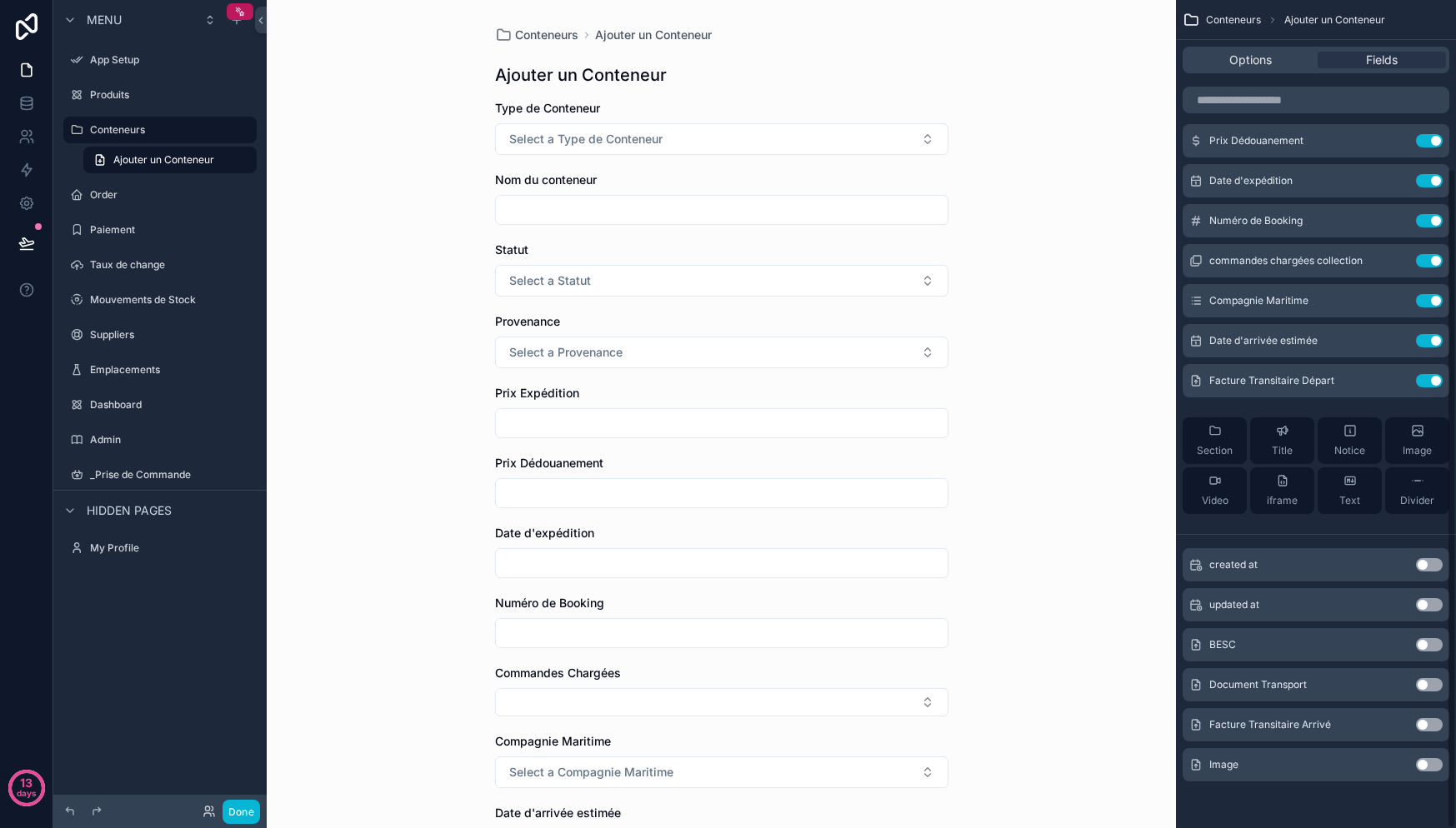
click at [1429, 684] on button "Use setting" at bounding box center [1429, 684] width 26 height 13
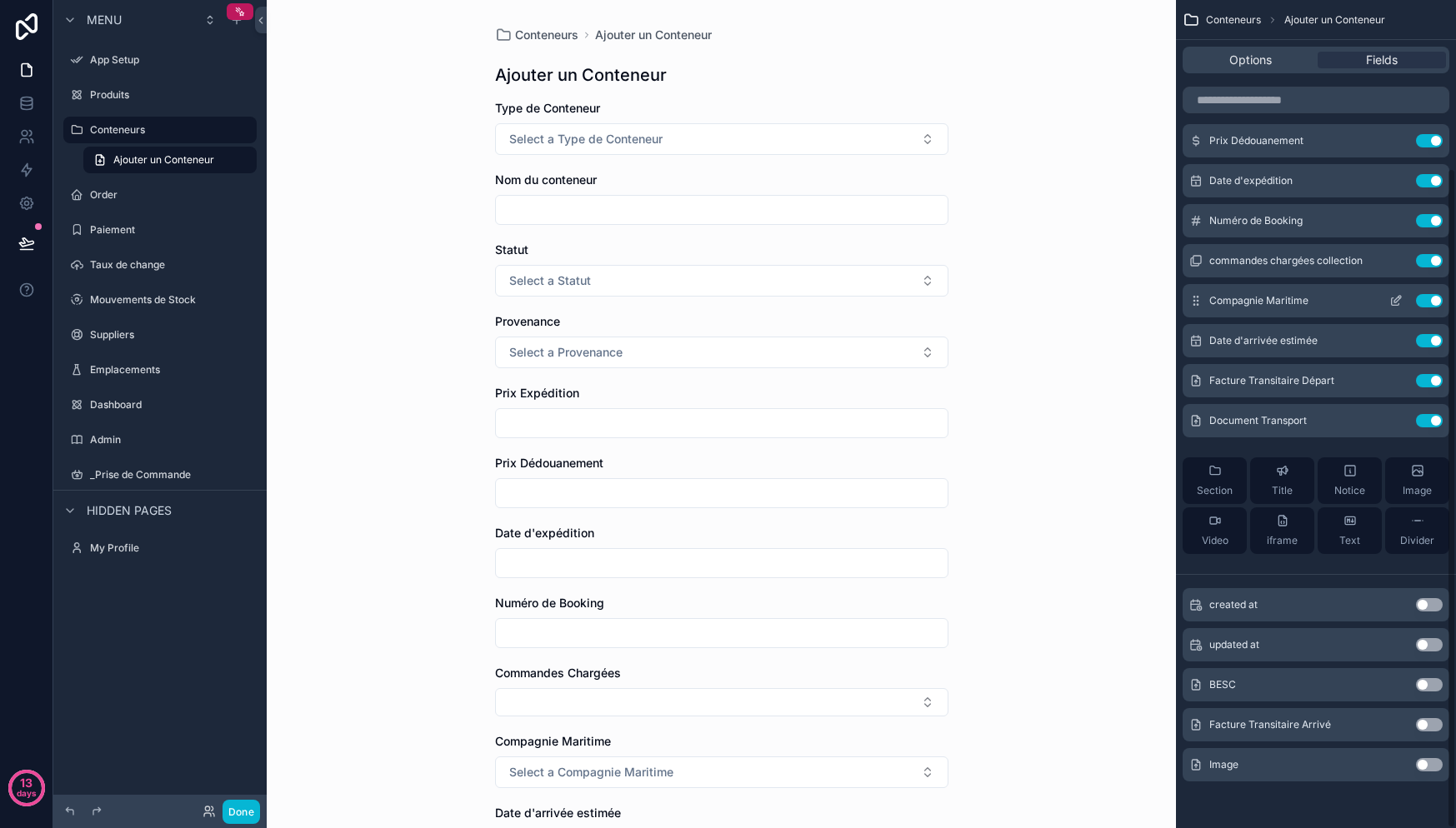
scroll to position [0, 0]
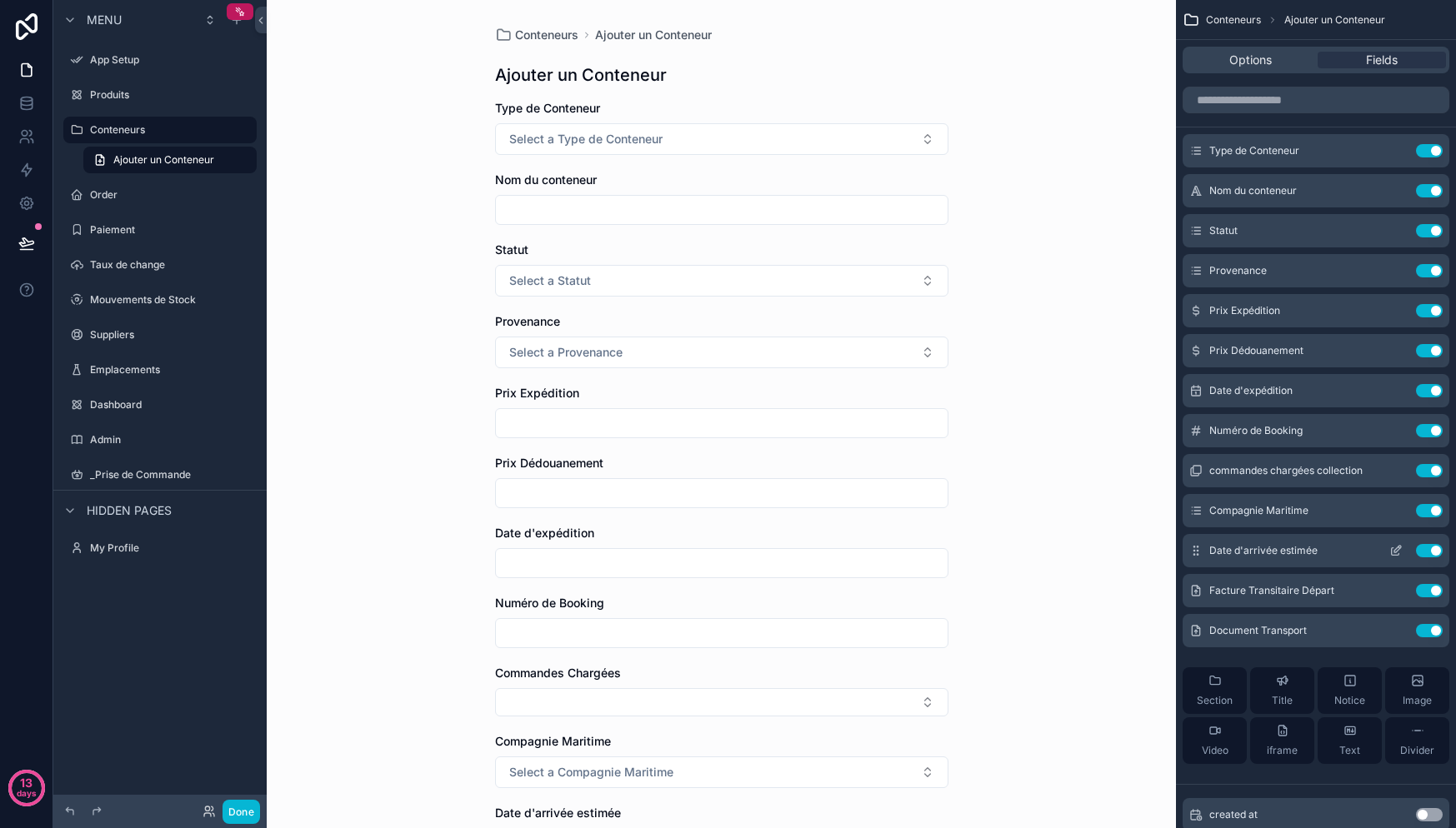
click at [1431, 552] on button "Use setting" at bounding box center [1429, 550] width 26 height 13
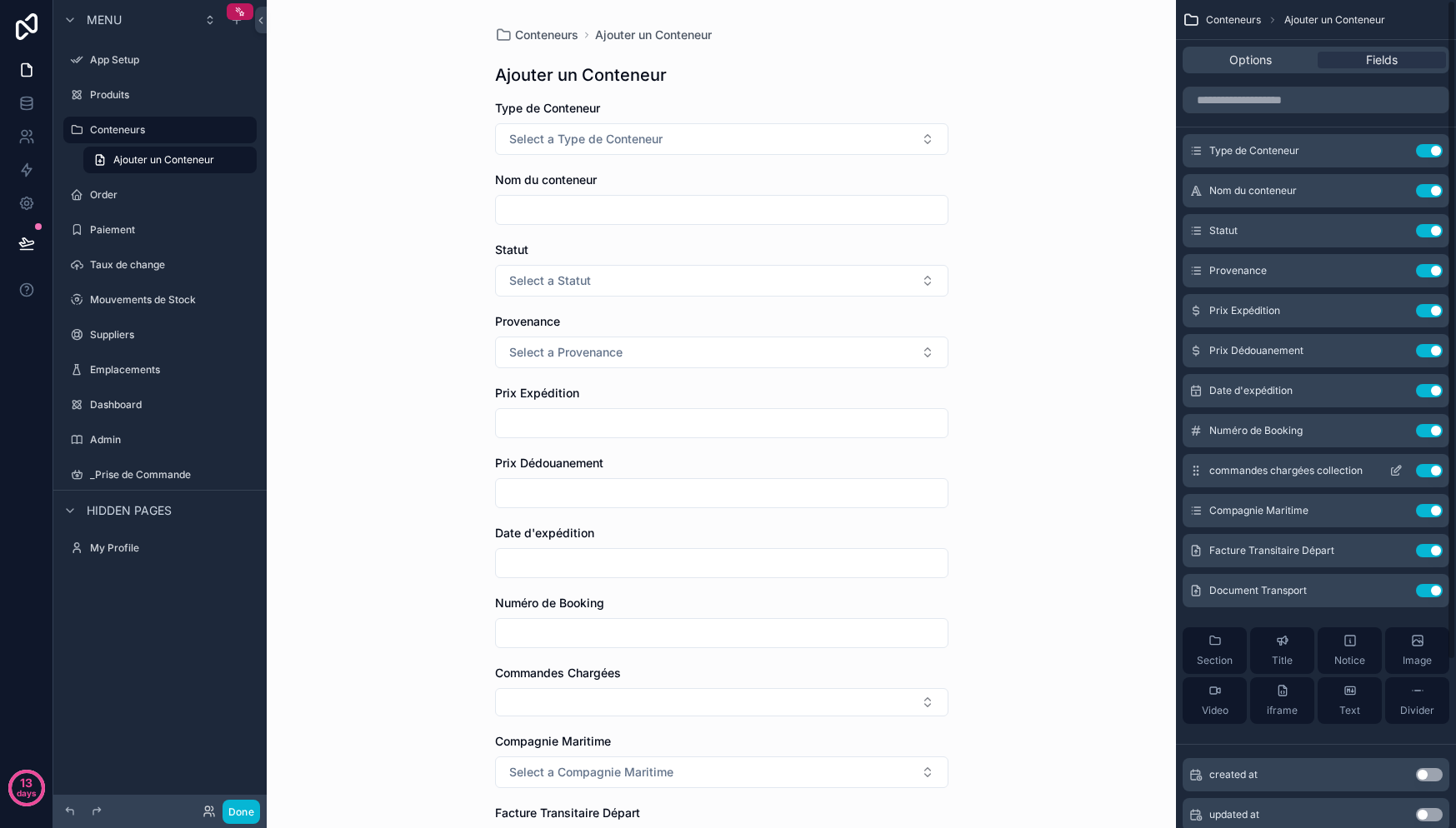
click at [1439, 471] on button "Use setting" at bounding box center [1429, 471] width 26 height 13
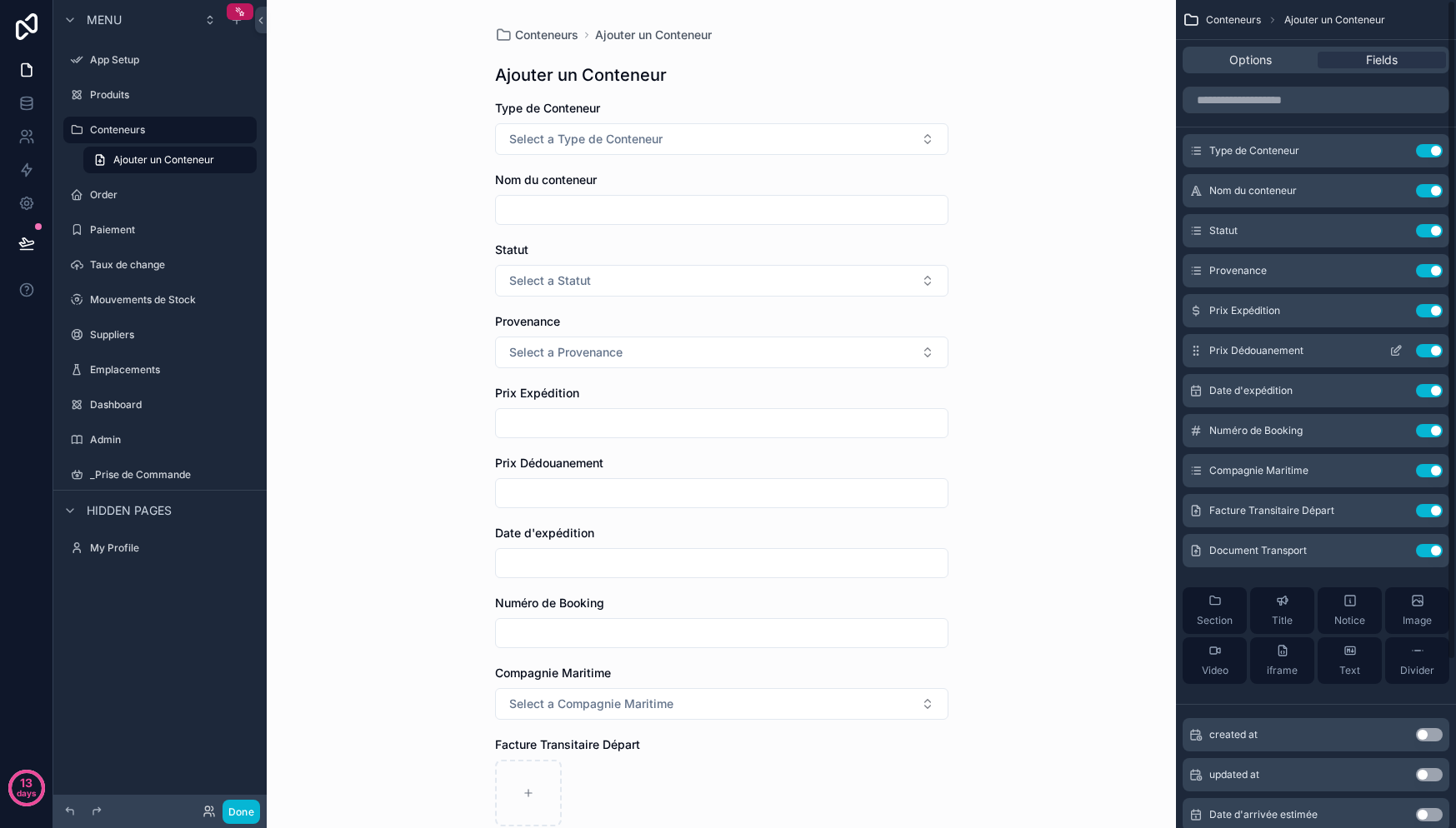
click at [1442, 349] on button "Use setting" at bounding box center [1429, 350] width 26 height 13
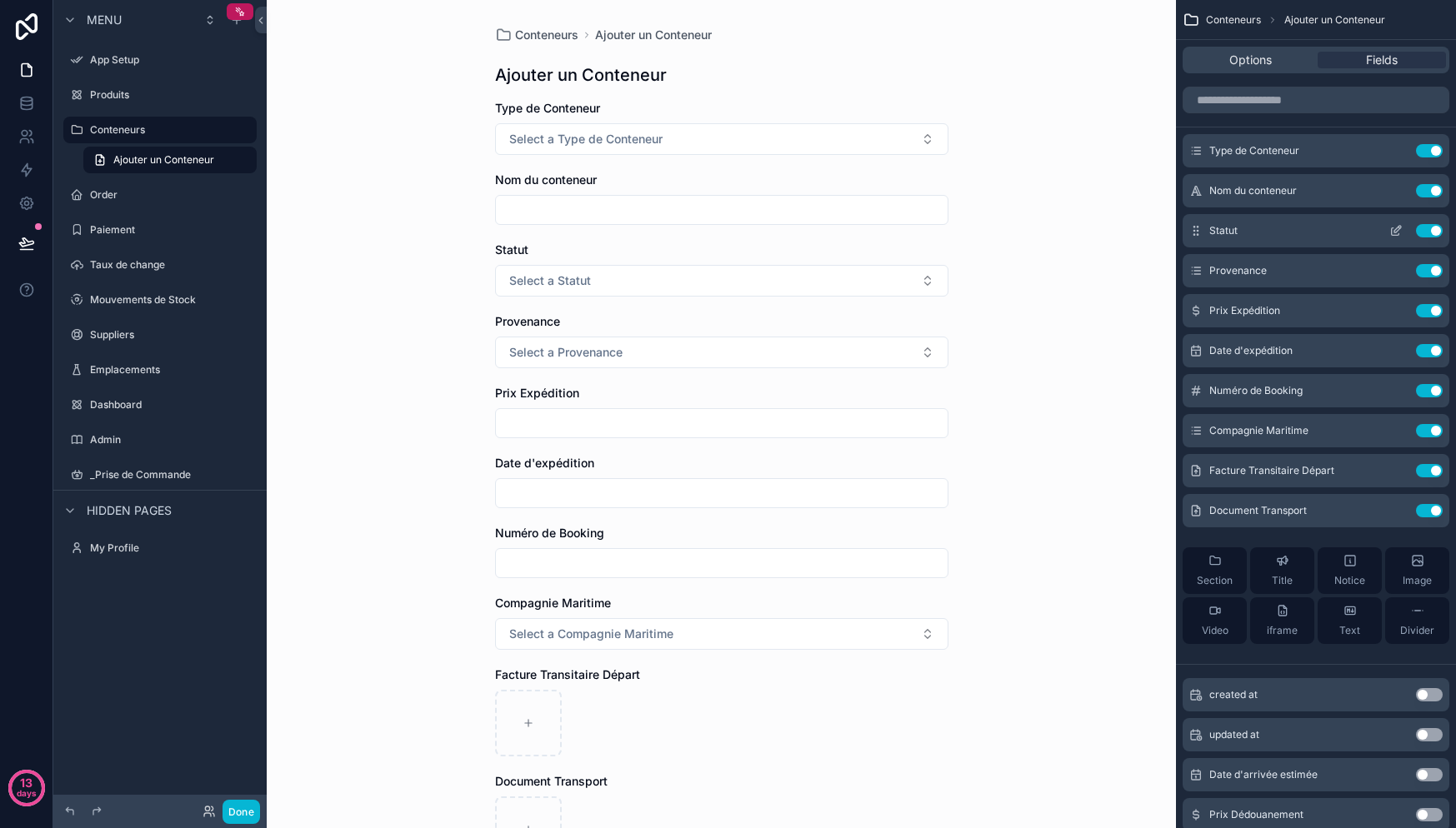
click at [1401, 234] on icon "scrollable content" at bounding box center [1396, 230] width 13 height 13
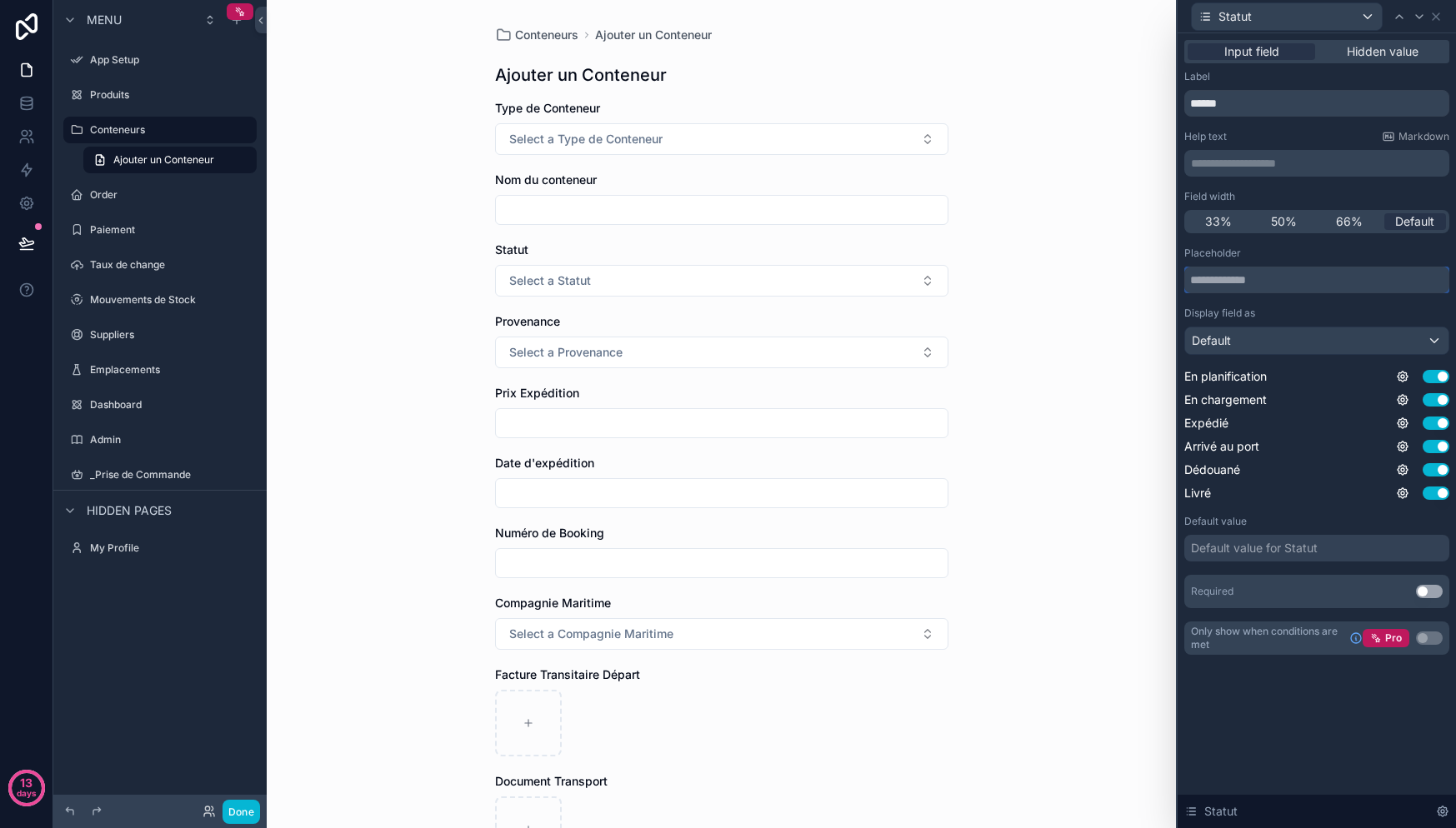
click at [1241, 280] on input "text" at bounding box center [1317, 280] width 265 height 26
click at [1269, 258] on div "Placeholder" at bounding box center [1317, 252] width 265 height 13
click at [1268, 340] on div "Default" at bounding box center [1317, 341] width 263 height 26
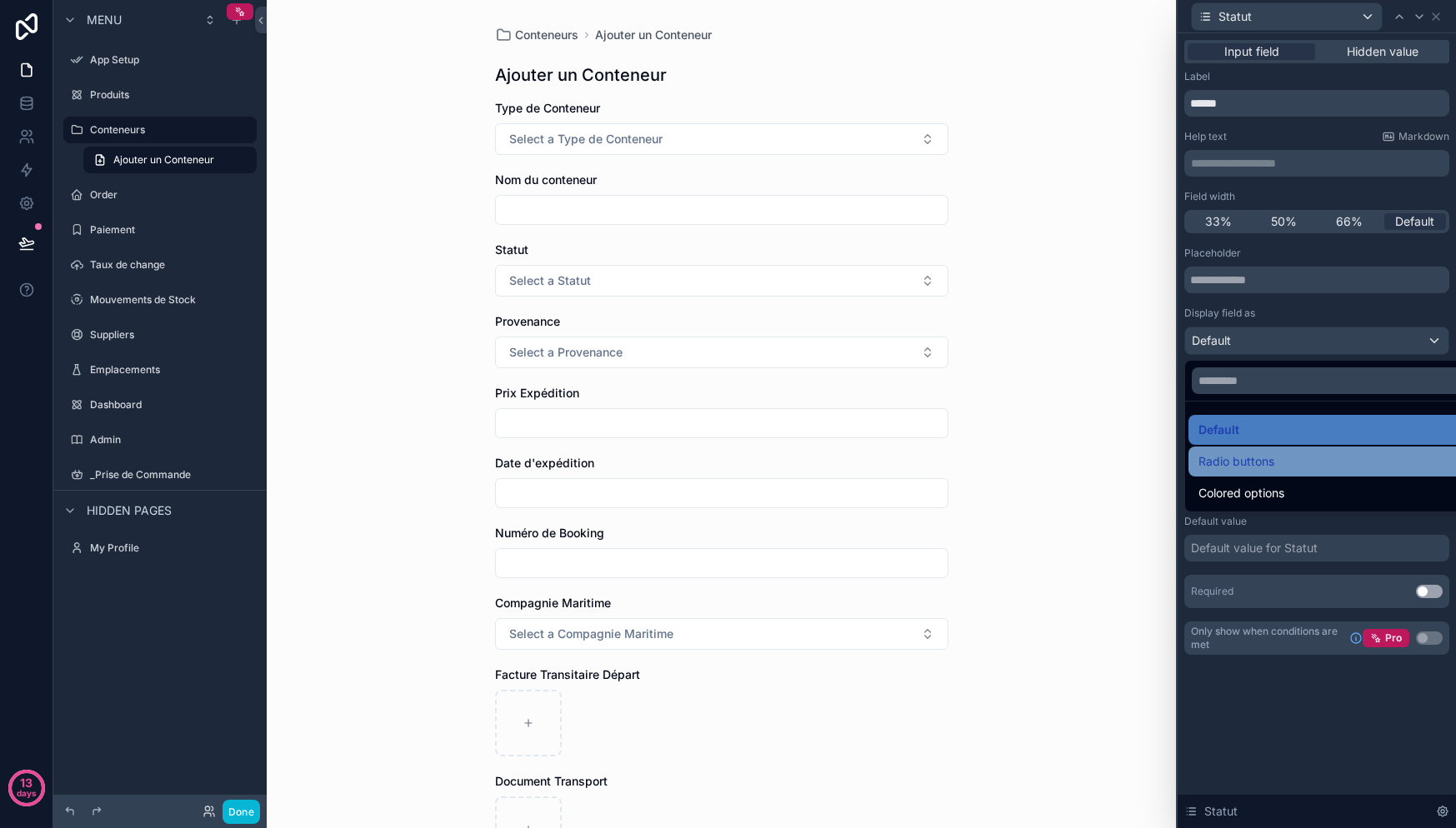
click at [1325, 471] on div "Radio buttons" at bounding box center [1336, 461] width 275 height 20
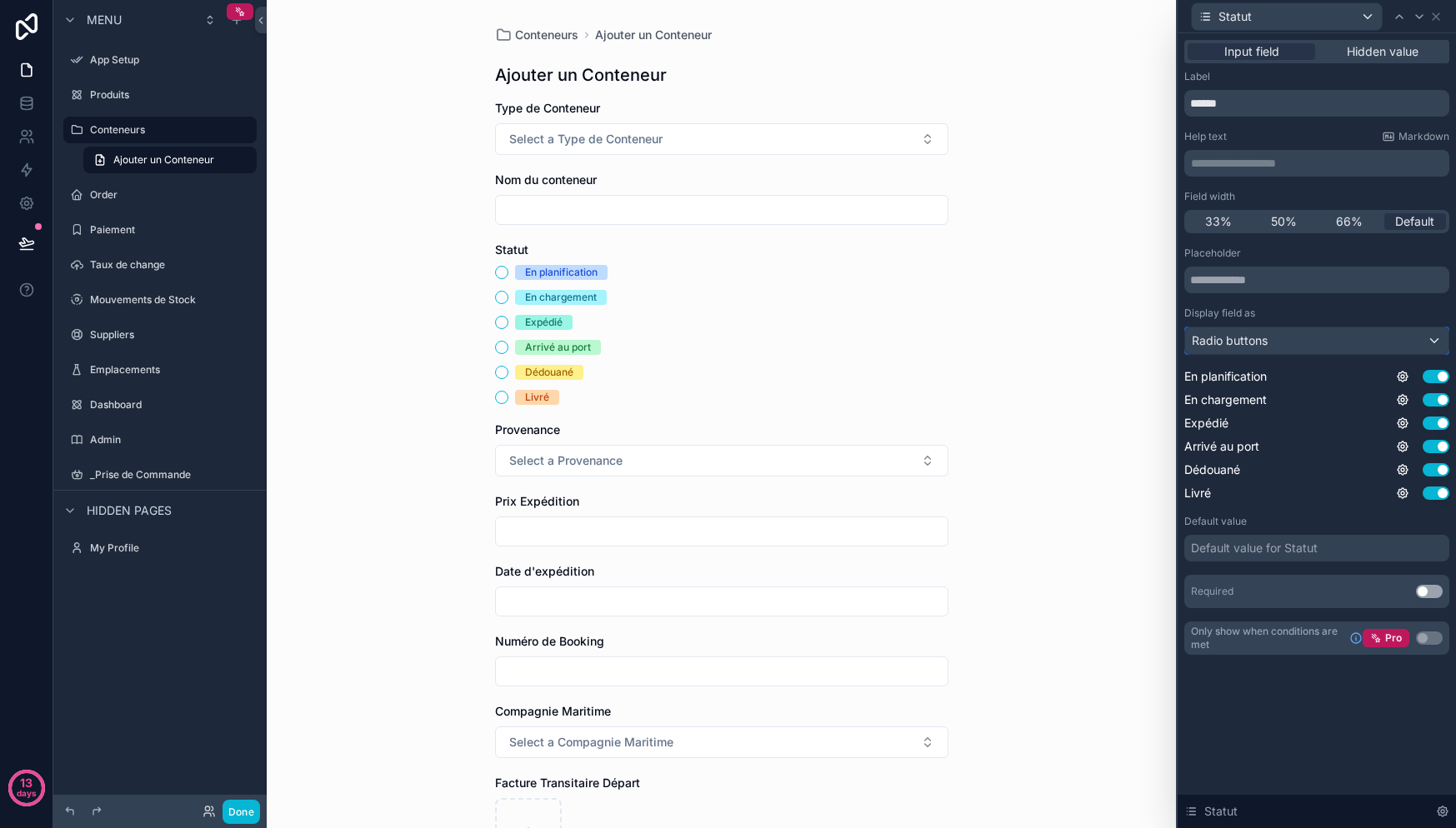
click at [1285, 351] on div "Radio buttons" at bounding box center [1317, 341] width 263 height 26
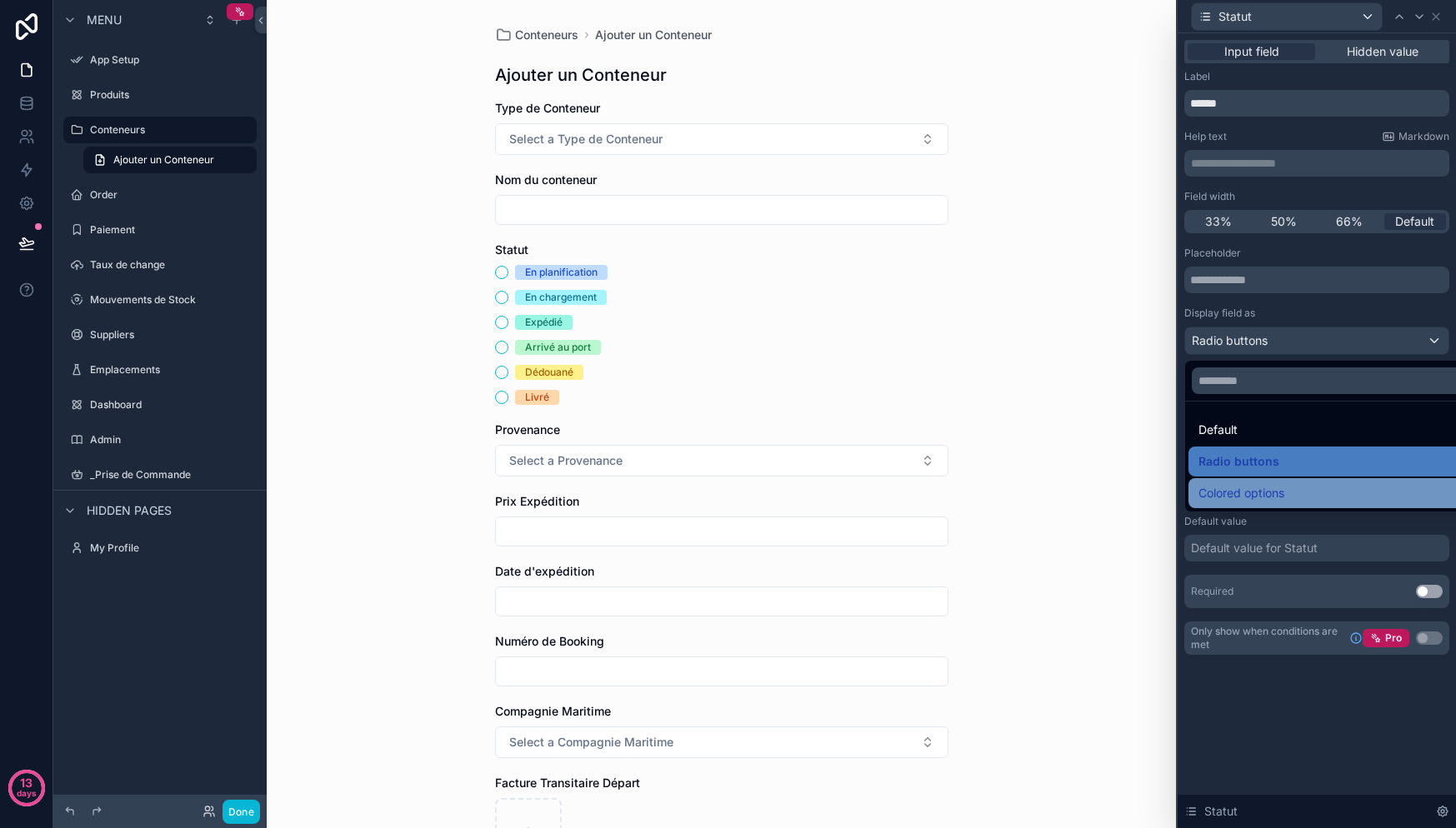
click at [1288, 488] on div "Colored options" at bounding box center [1336, 492] width 275 height 20
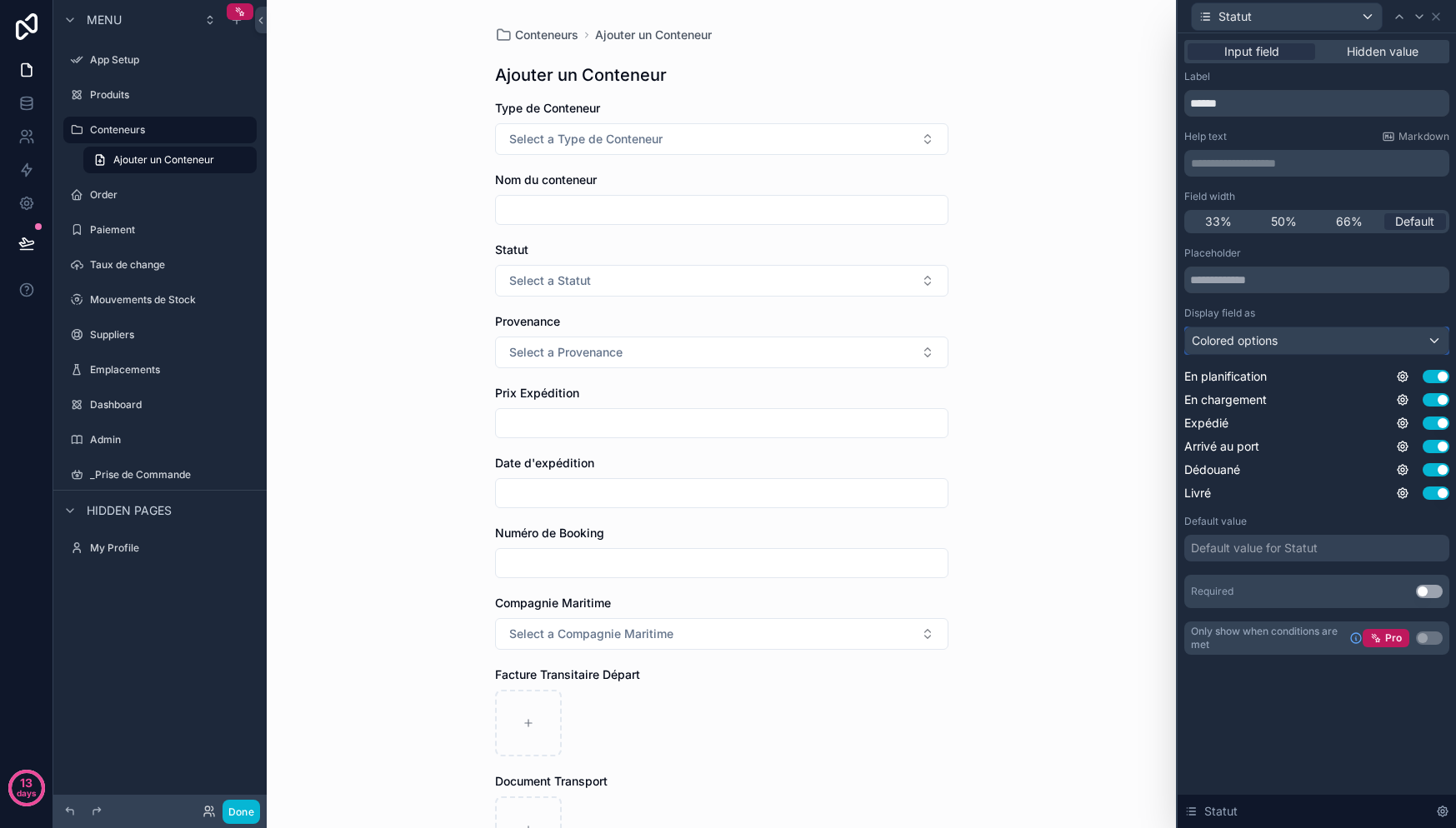
click at [1275, 342] on span "Colored options" at bounding box center [1235, 340] width 86 height 17
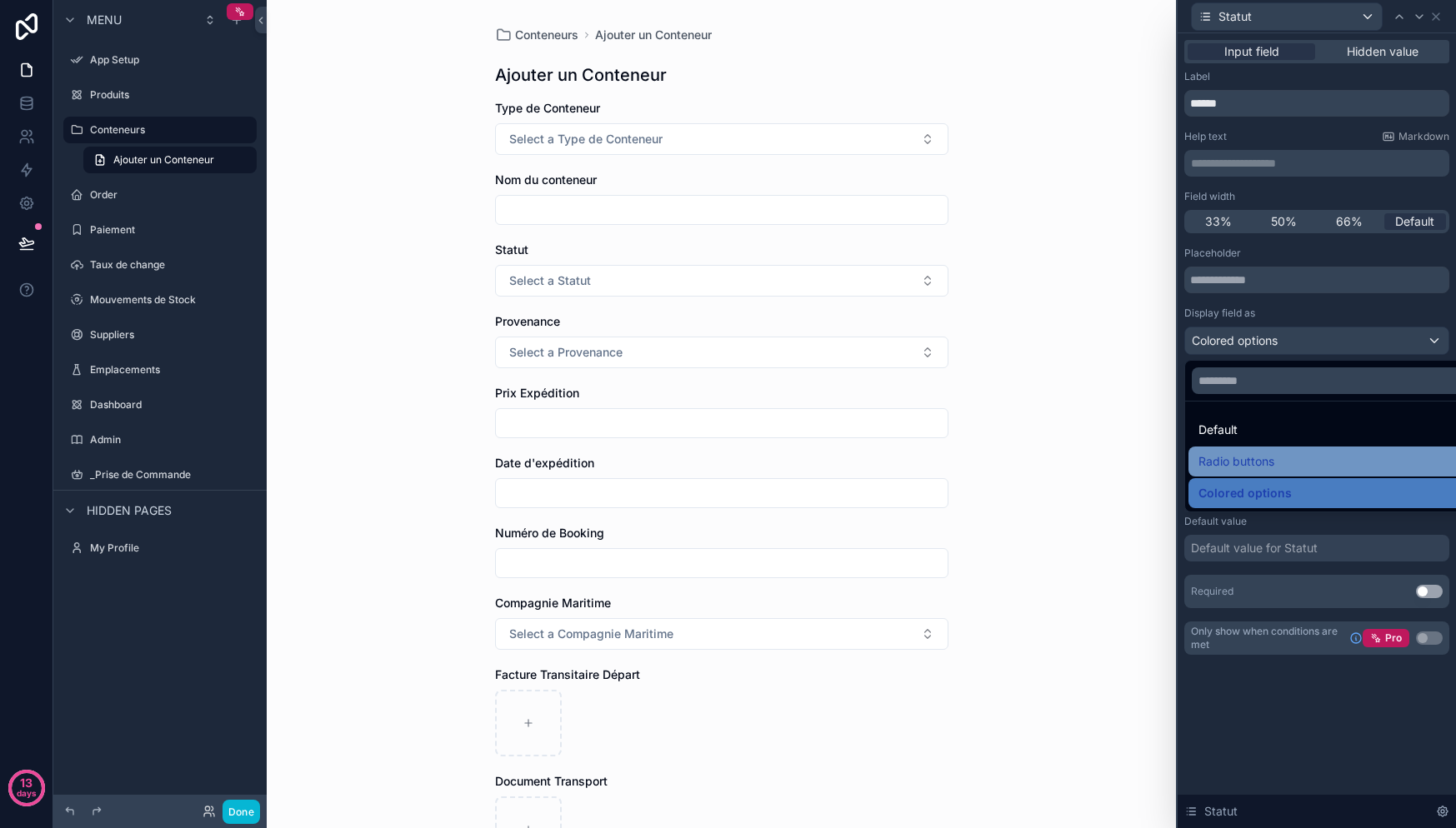
click at [1261, 456] on span "Radio buttons" at bounding box center [1236, 461] width 76 height 20
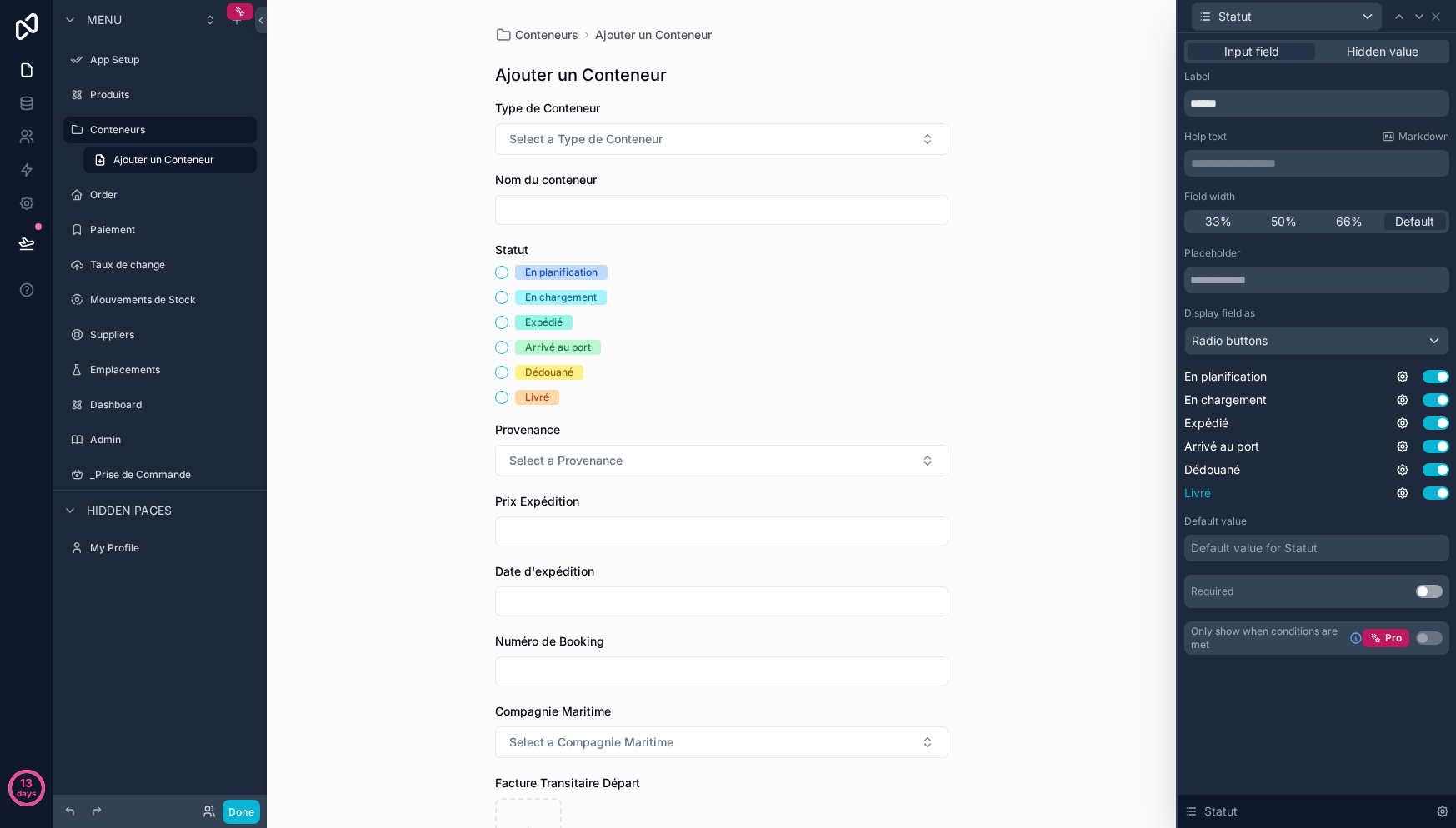
click at [1438, 495] on button "Use setting" at bounding box center [1436, 492] width 26 height 13
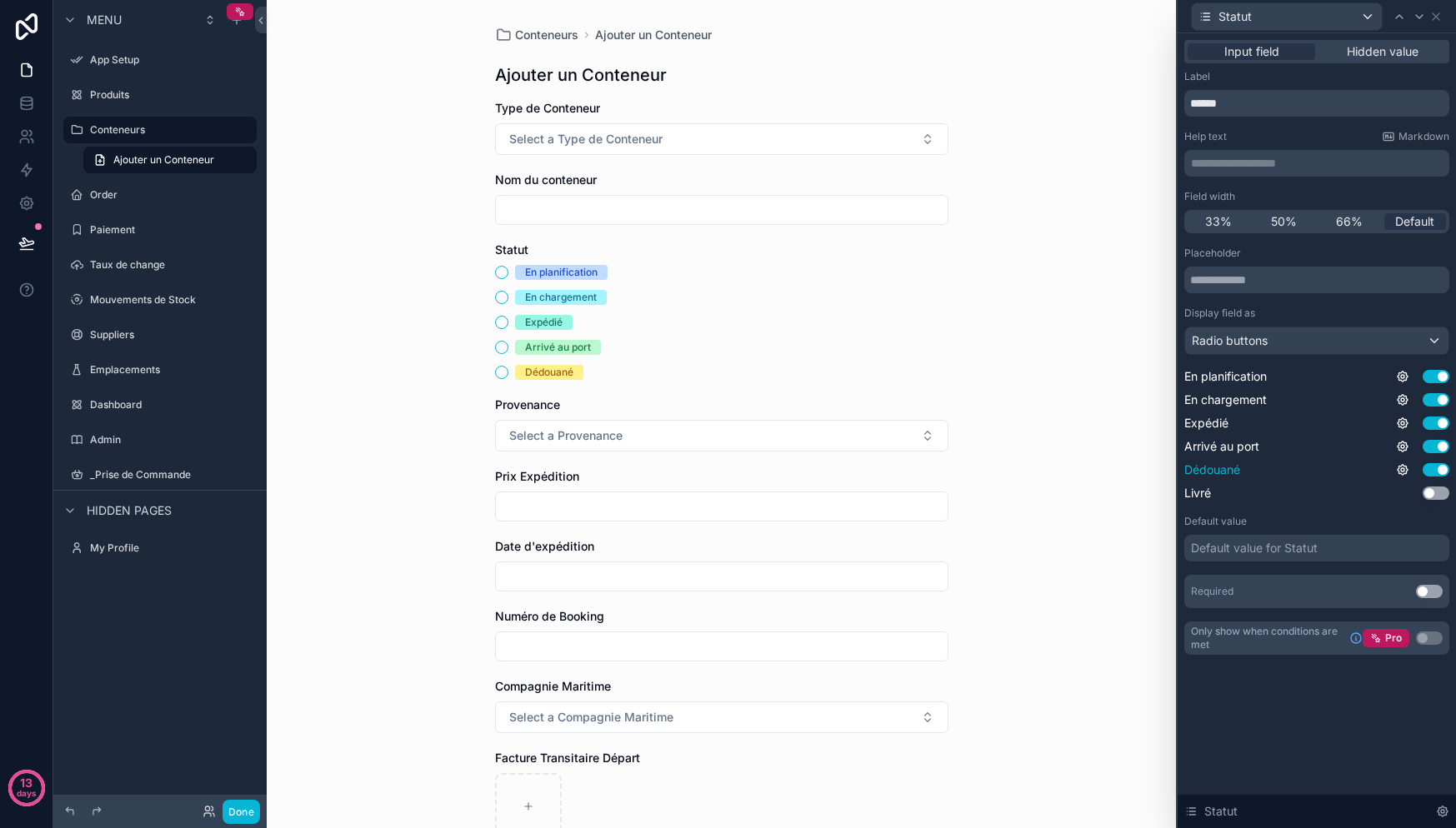
click at [1433, 469] on button "Use setting" at bounding box center [1436, 470] width 26 height 13
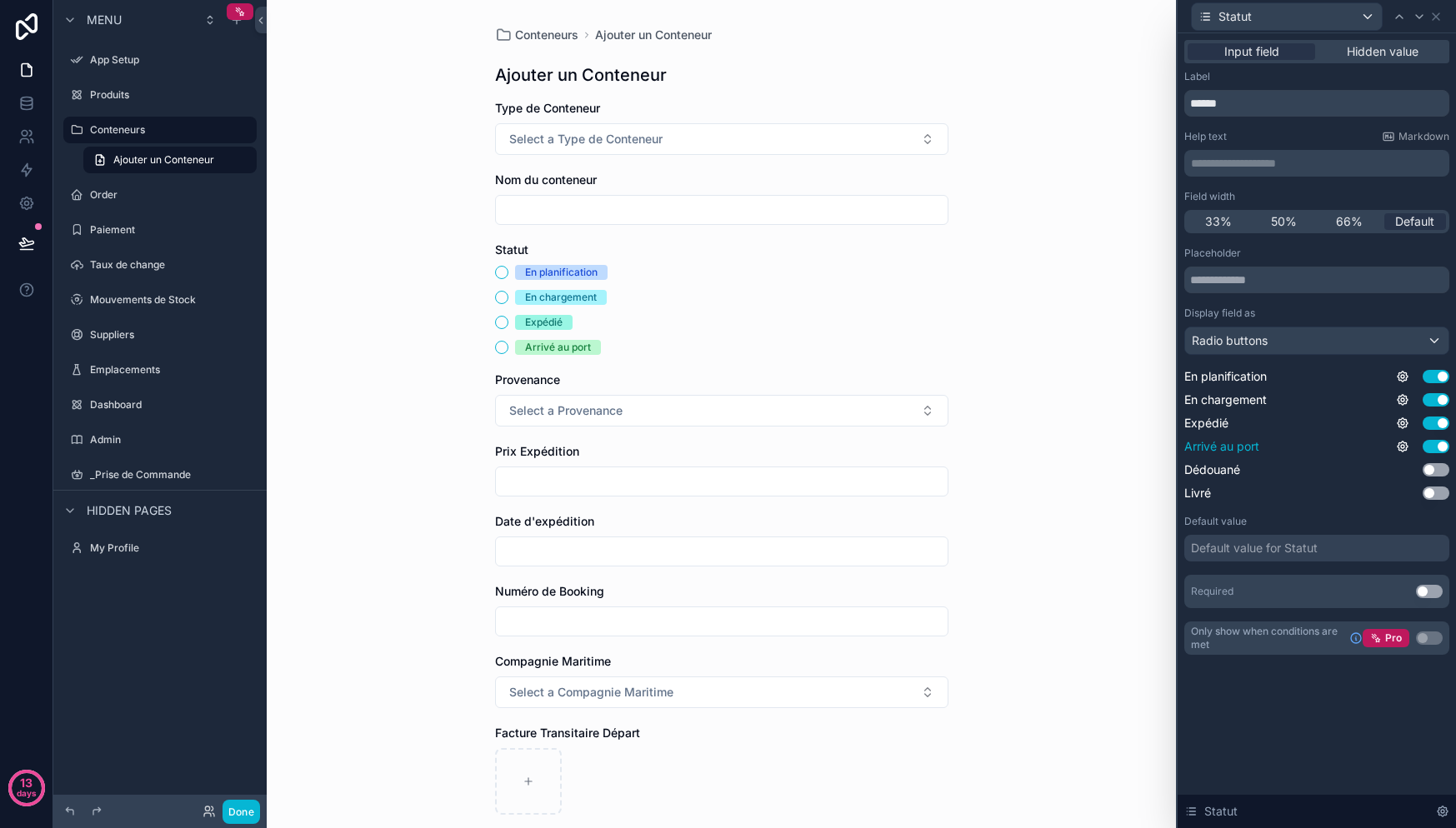
click at [1431, 451] on button "Use setting" at bounding box center [1436, 446] width 26 height 13
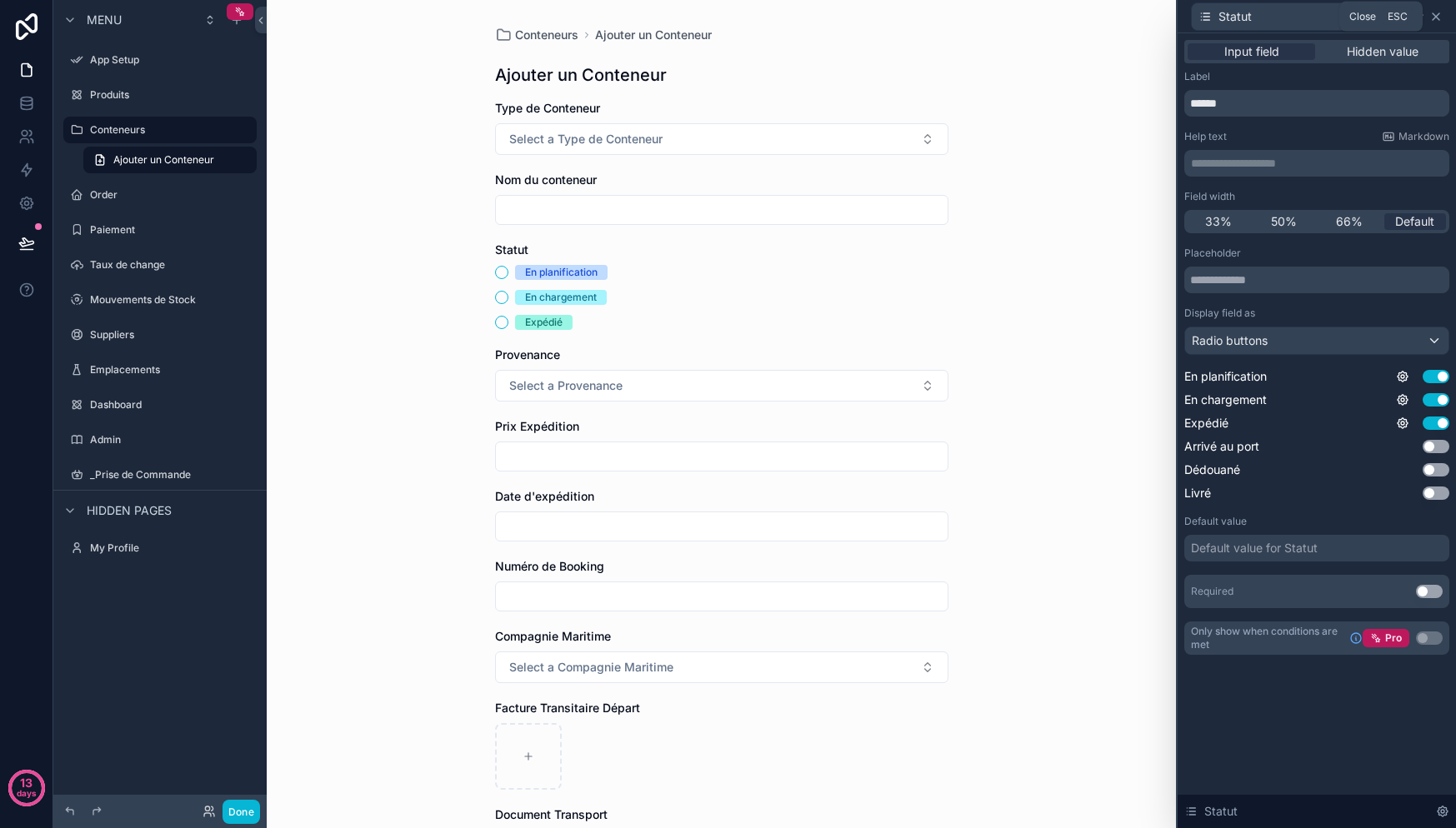
click at [1438, 19] on icon at bounding box center [1436, 17] width 7 height 7
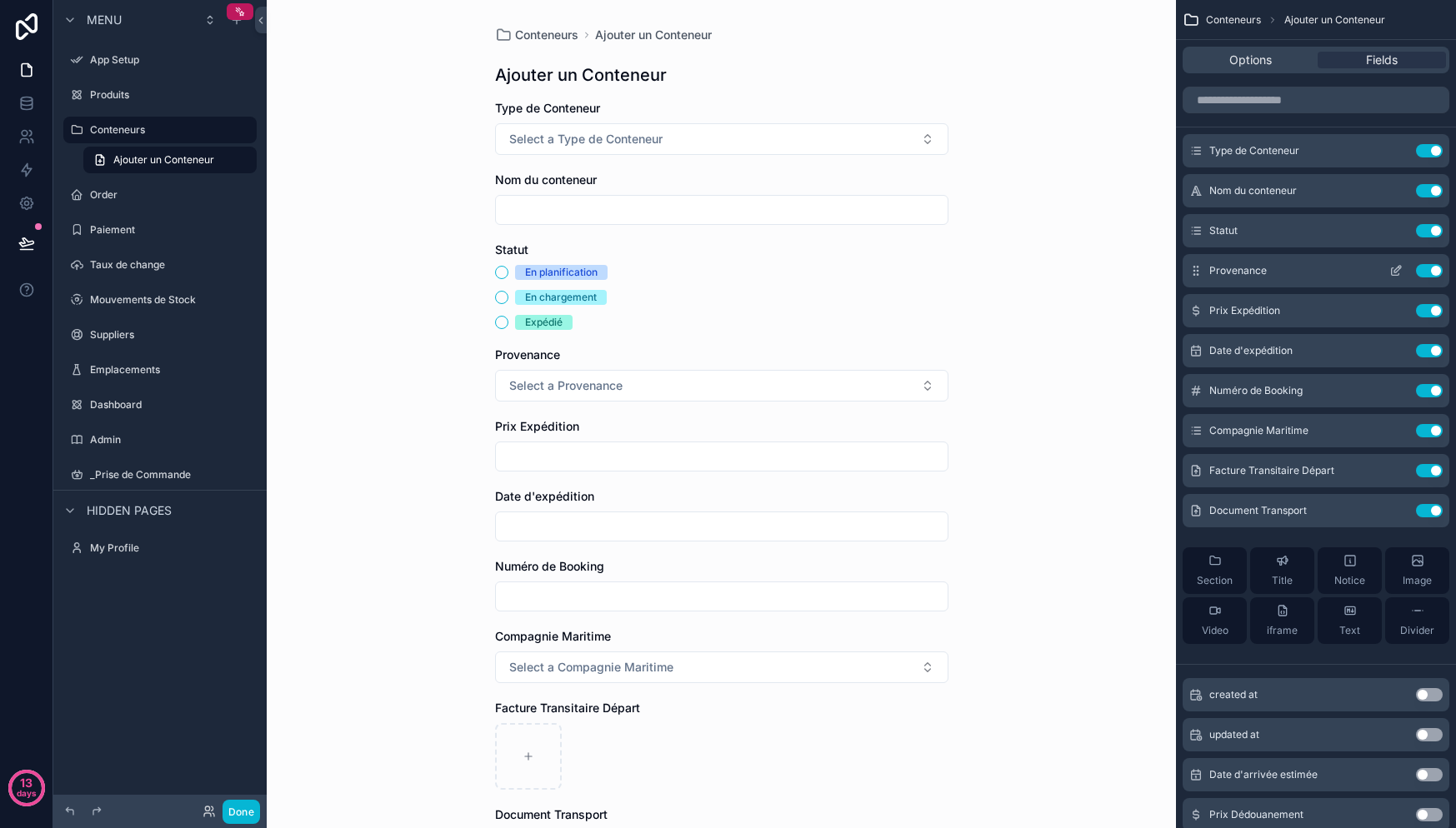
click at [1246, 274] on span "Provenance" at bounding box center [1239, 270] width 58 height 13
click at [1396, 272] on icon "scrollable content" at bounding box center [1396, 270] width 13 height 13
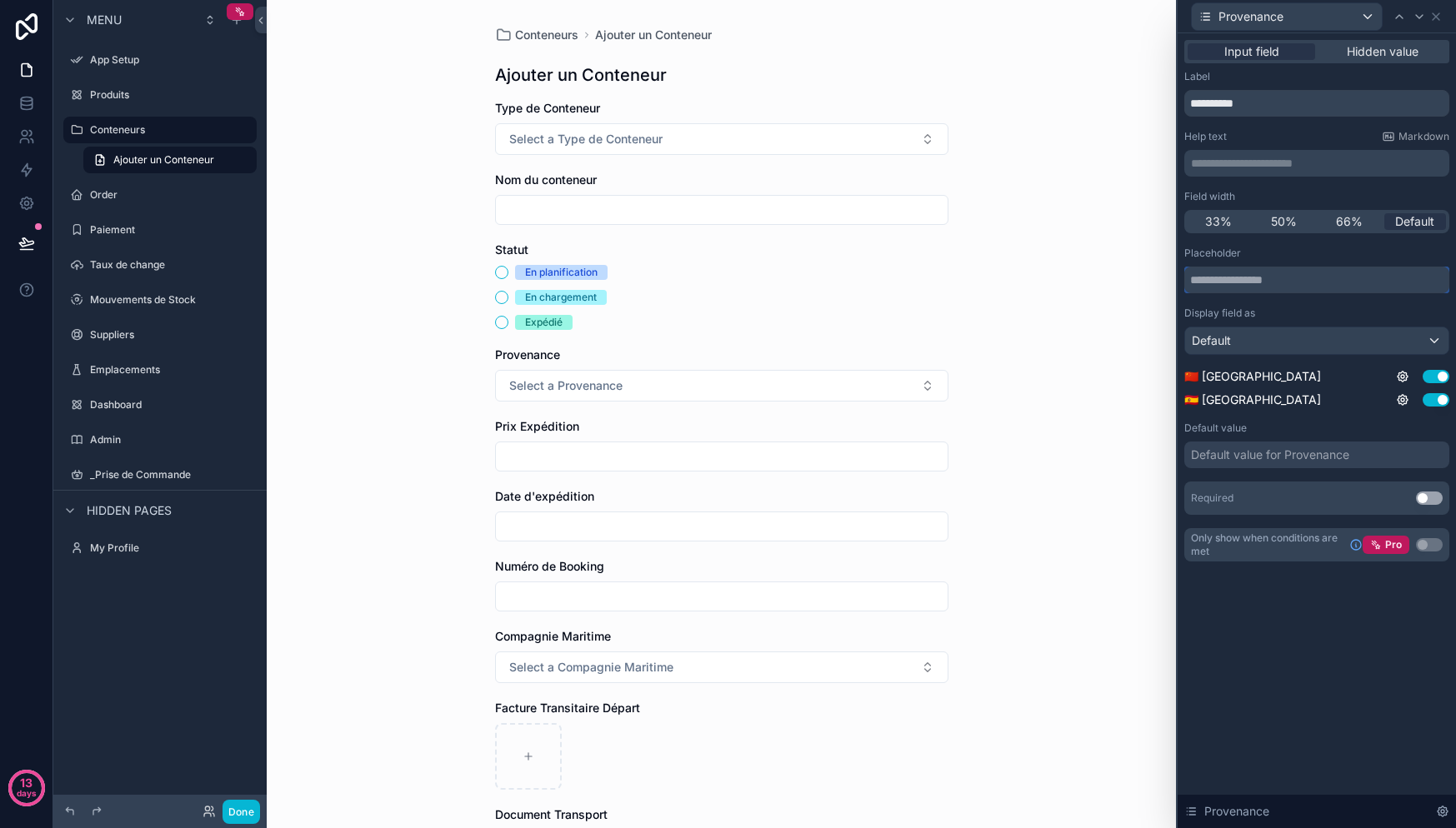
click at [1317, 283] on input "text" at bounding box center [1317, 280] width 265 height 26
click at [1249, 327] on button "Default" at bounding box center [1317, 341] width 265 height 28
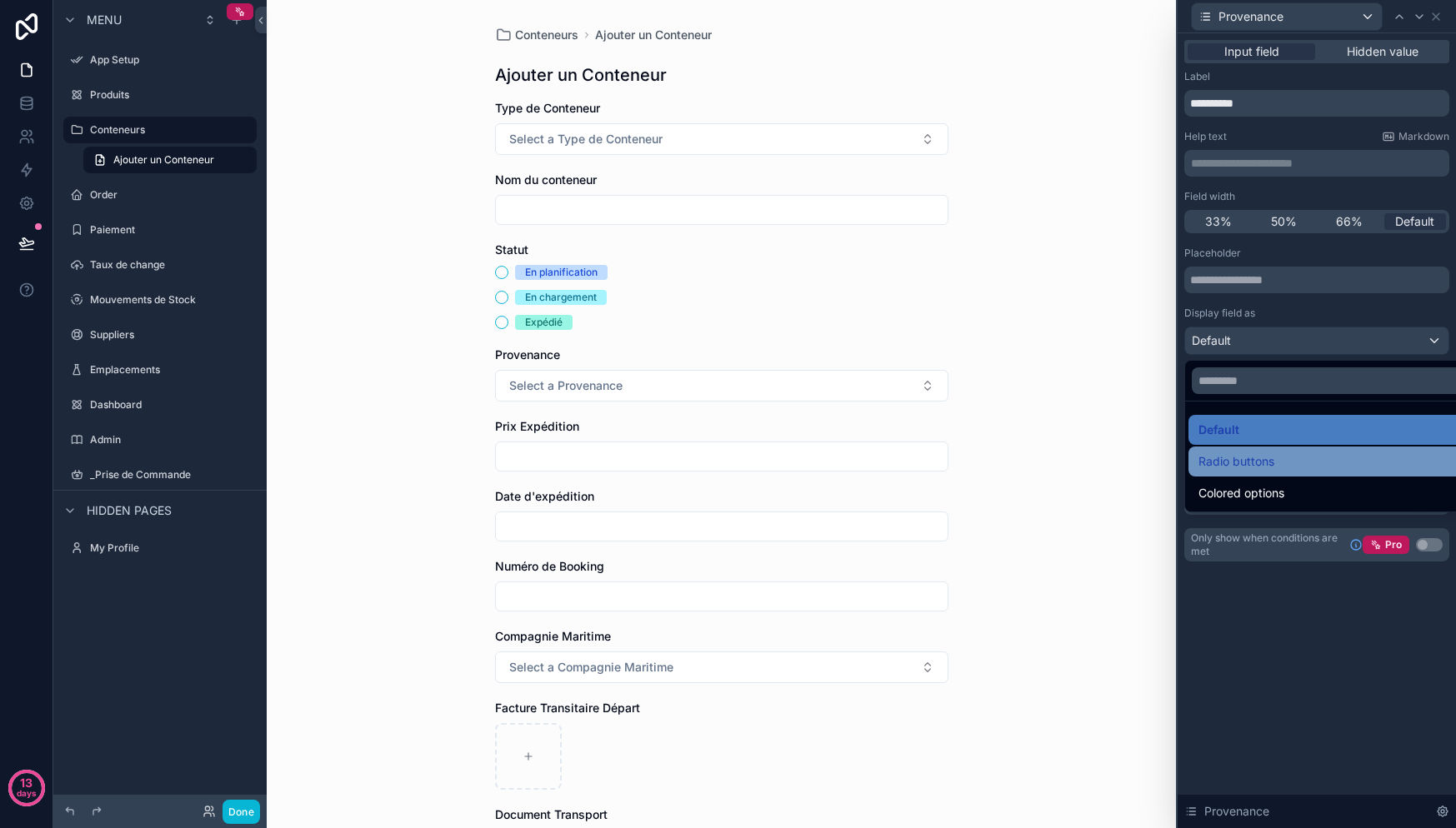
click at [1263, 456] on span "Radio buttons" at bounding box center [1236, 461] width 76 height 20
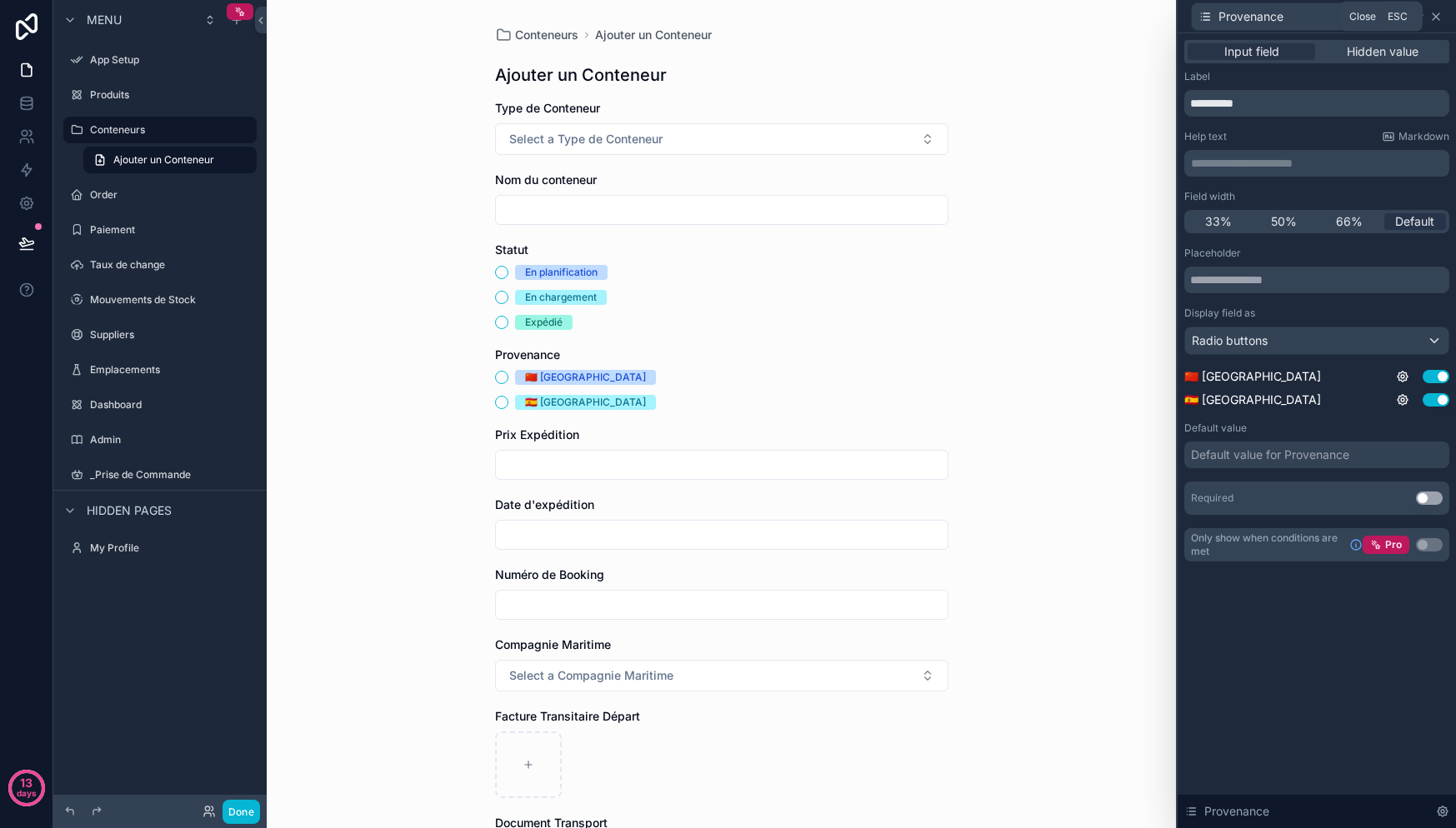
click at [1436, 16] on icon at bounding box center [1436, 17] width 7 height 7
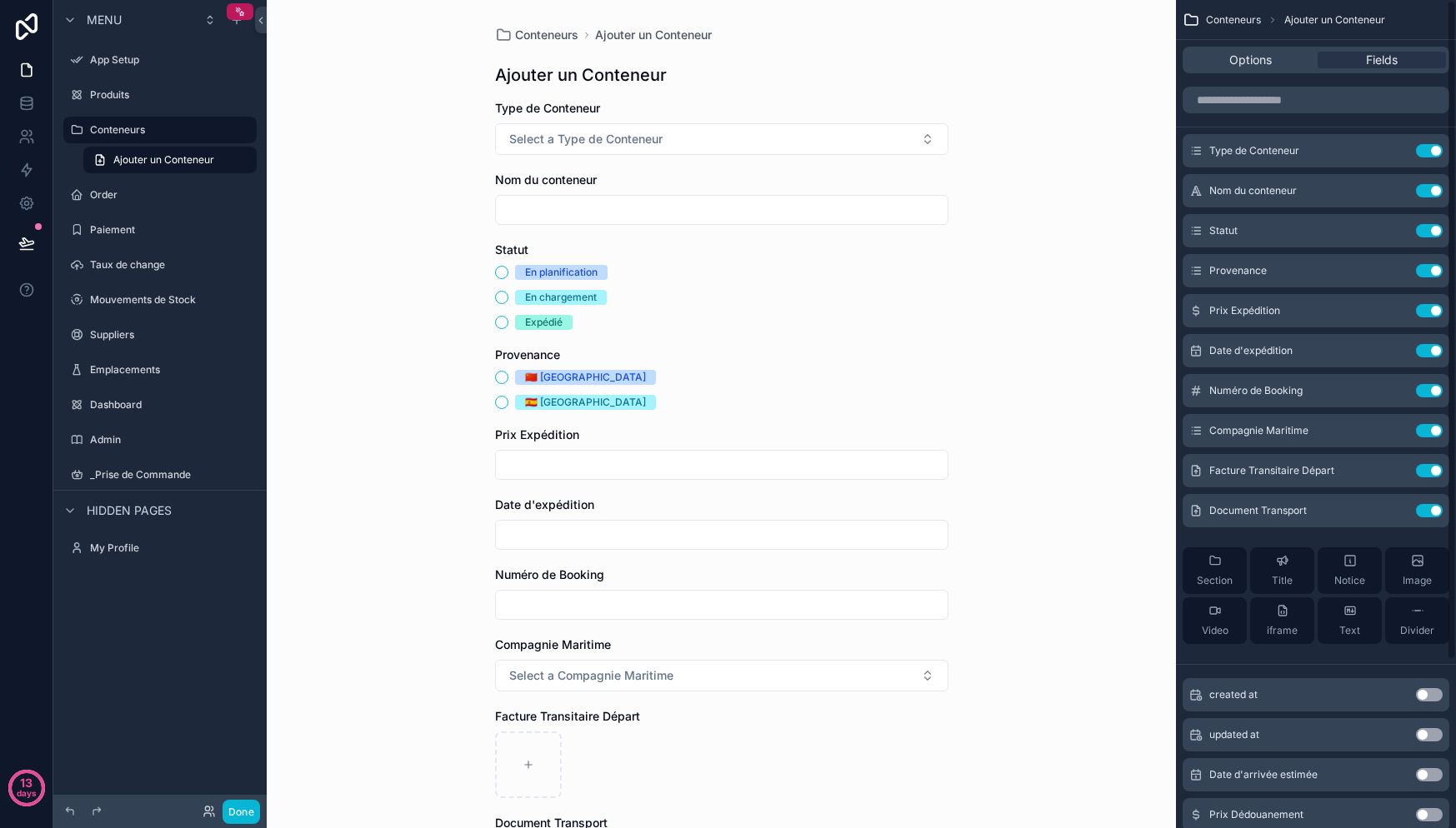
click at [1050, 188] on div "Conteneurs Ajouter un Conteneur Ajouter un Conteneur Type de Conteneur Select a…" at bounding box center [721, 414] width 909 height 828
click at [137, 133] on label "Conteneurs" at bounding box center [157, 130] width 133 height 13
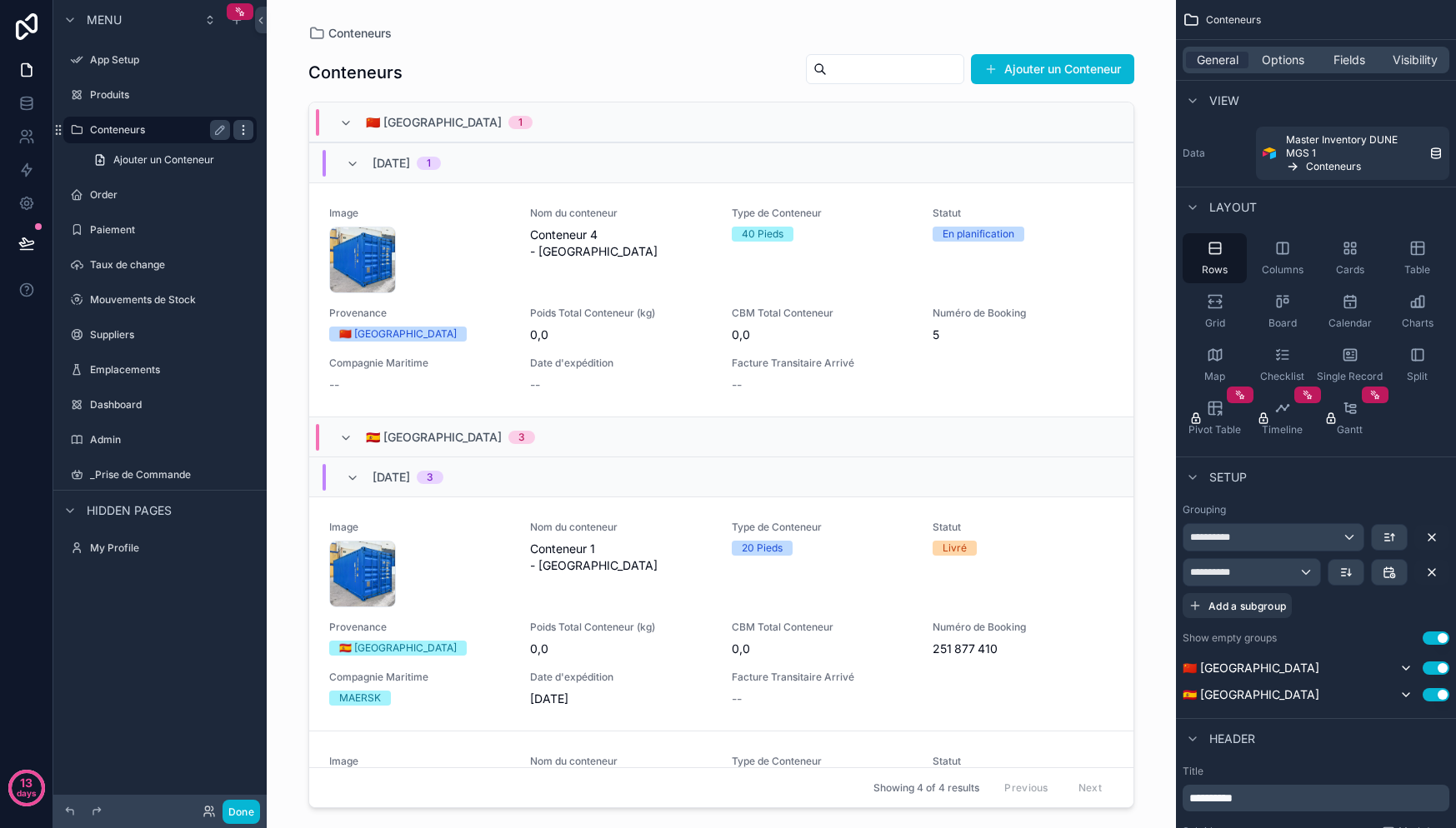
click at [246, 133] on icon "scrollable content" at bounding box center [243, 130] width 13 height 13
click at [733, 85] on div "Conteneurs Ajouter un Conteneur" at bounding box center [721, 73] width 826 height 39
click at [781, 280] on div "Type de Conteneur 40 Pieds" at bounding box center [822, 250] width 181 height 87
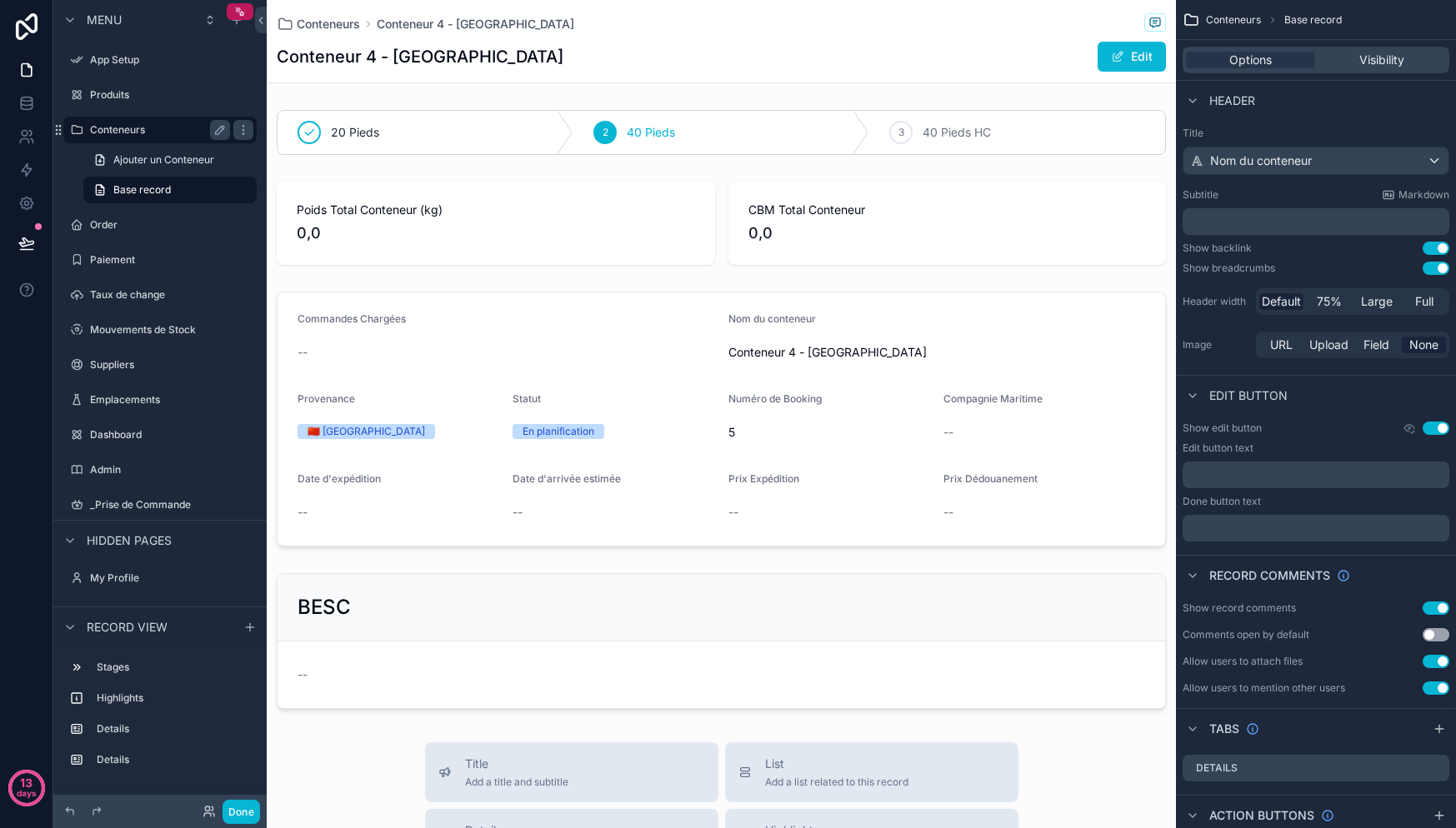
click at [133, 132] on label "Conteneurs" at bounding box center [157, 130] width 133 height 13
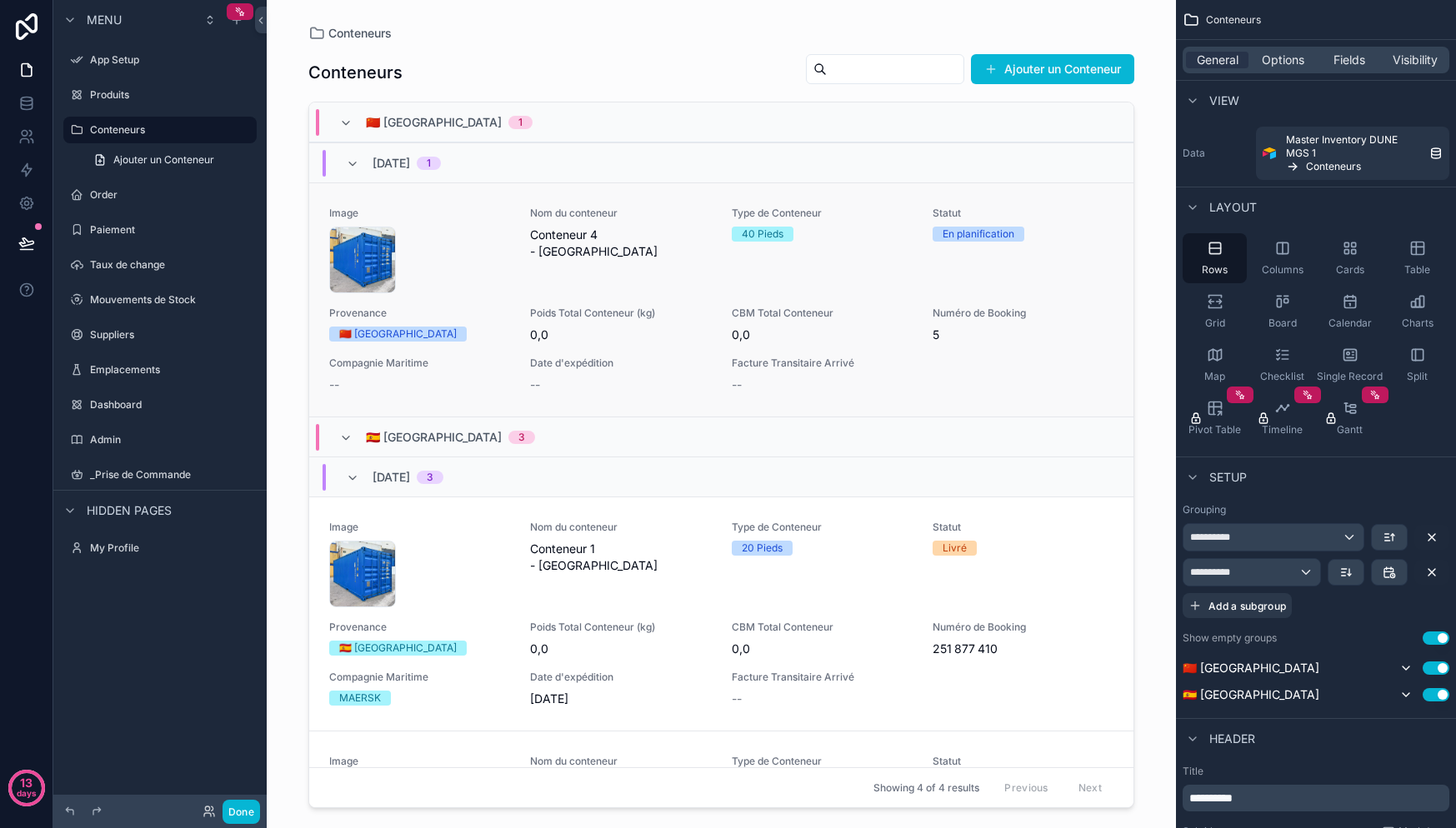
click at [597, 275] on div "Nom du conteneur Conteneur 4 - China" at bounding box center [621, 250] width 181 height 87
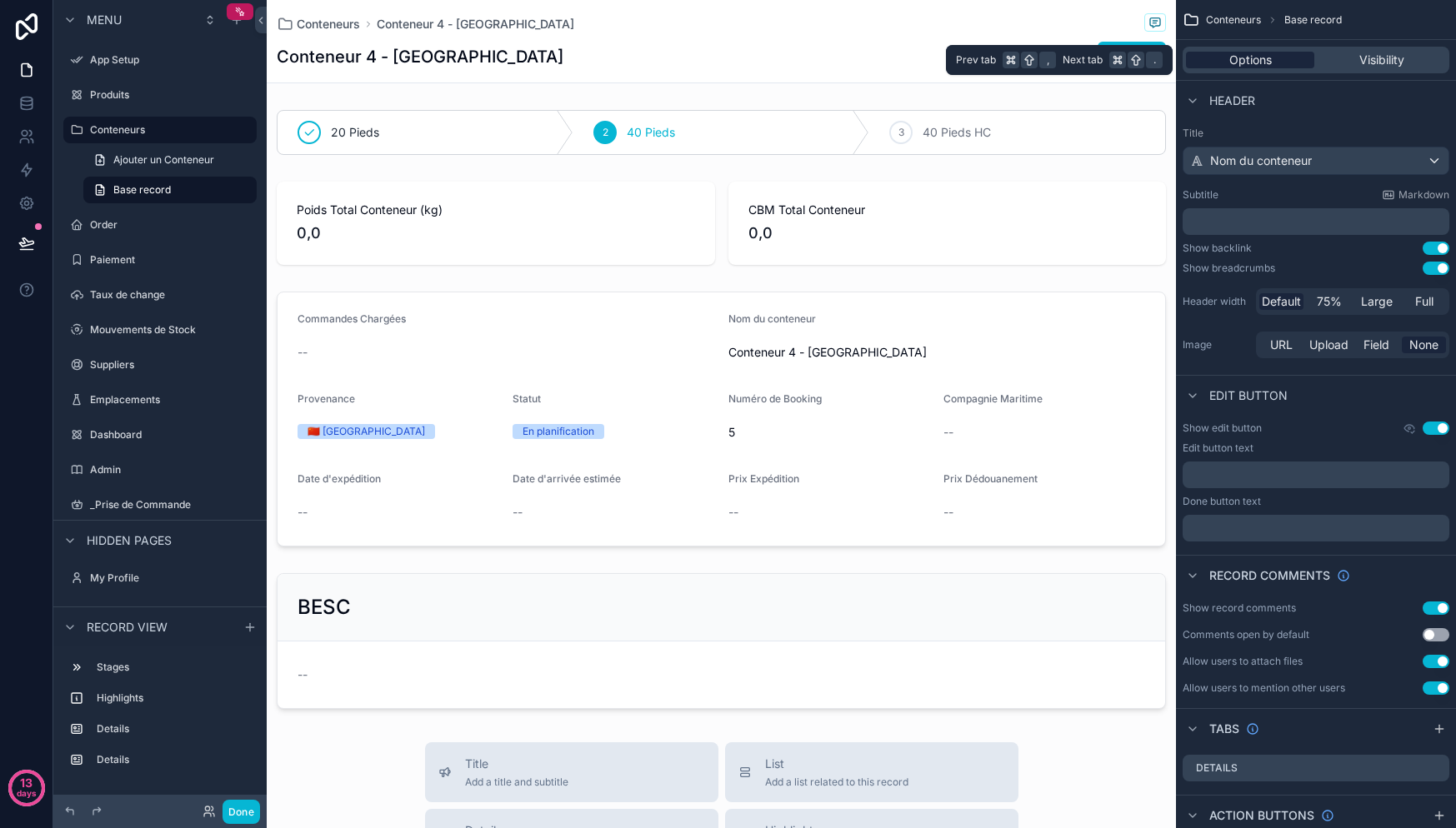
click at [1244, 60] on span "Options" at bounding box center [1250, 60] width 42 height 17
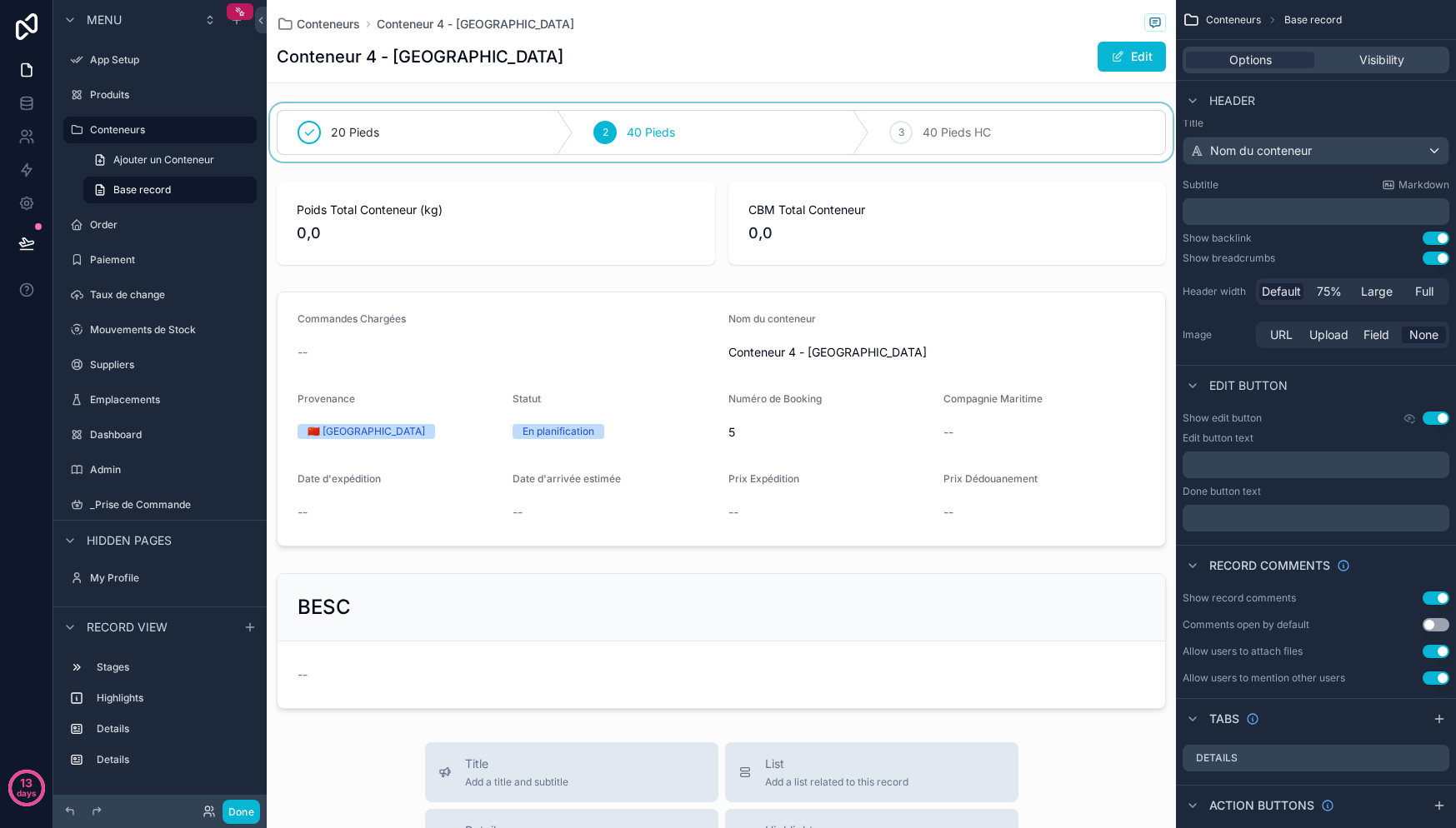
click at [647, 137] on div "scrollable content" at bounding box center [721, 132] width 909 height 59
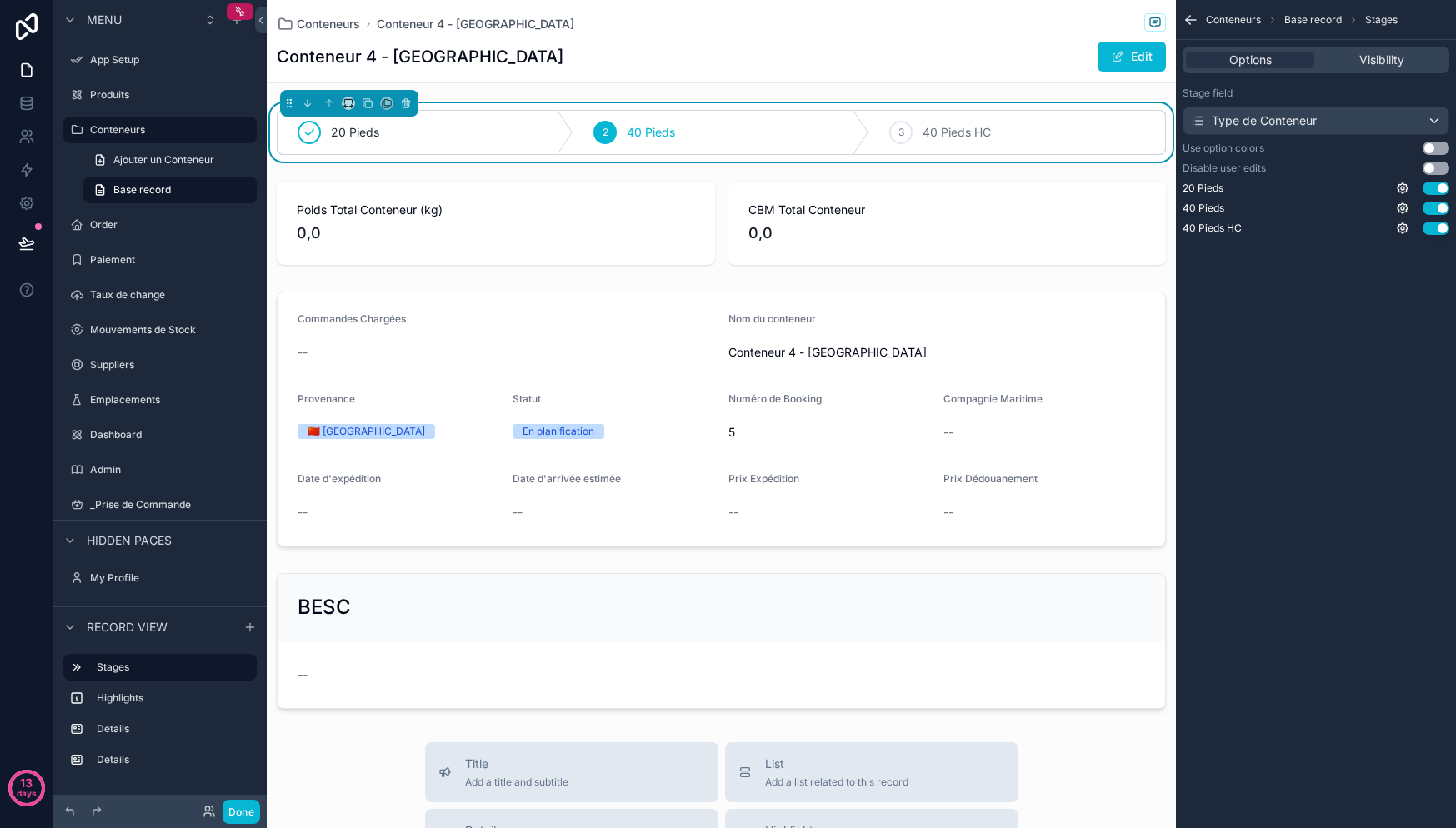
scroll to position [0, 0]
click at [1391, 114] on div "Type de Conteneur" at bounding box center [1316, 121] width 265 height 26
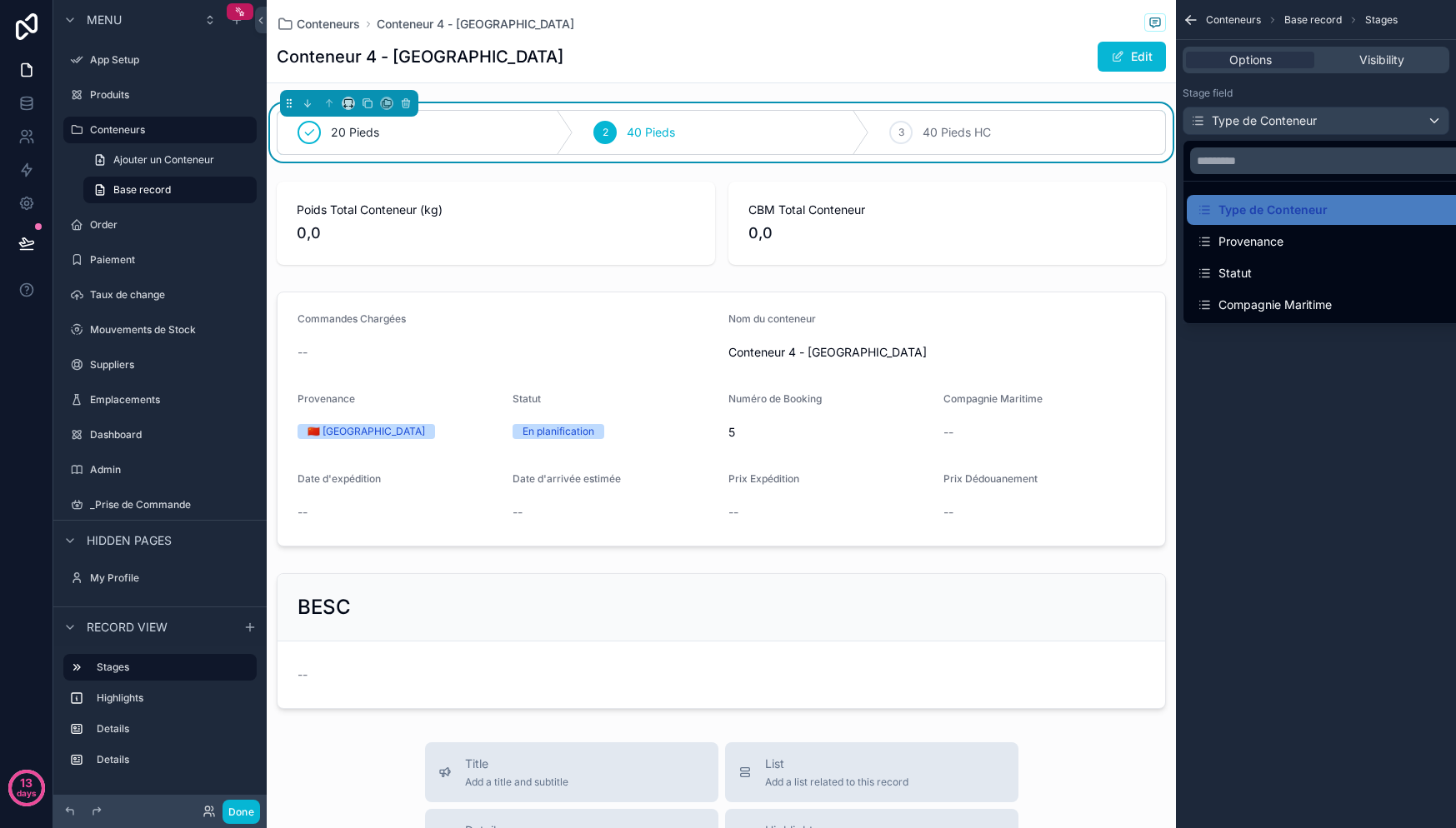
click at [1344, 126] on div "scrollable content" at bounding box center [728, 414] width 1456 height 828
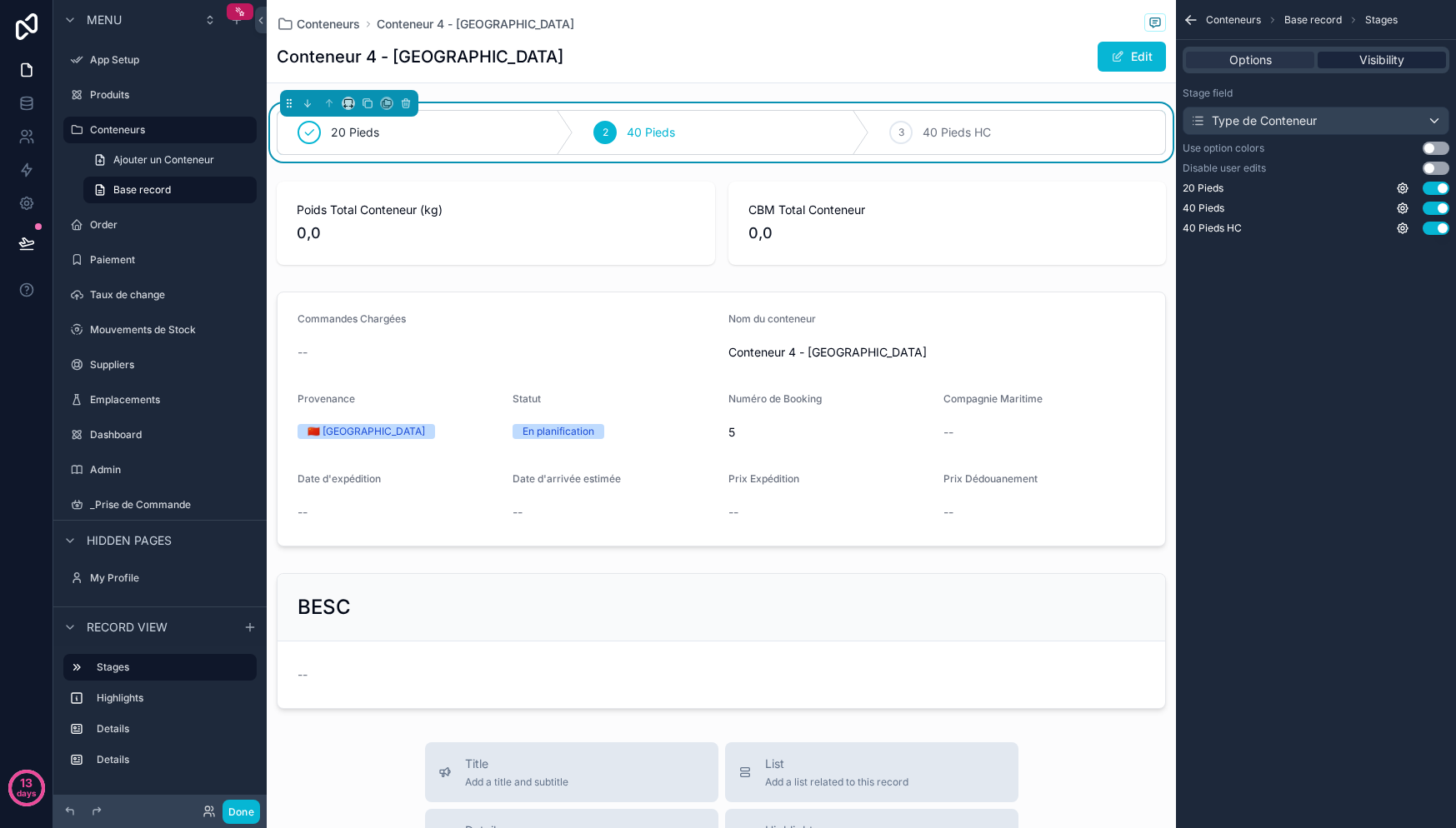
click at [1396, 55] on span "Visibility" at bounding box center [1381, 60] width 45 height 17
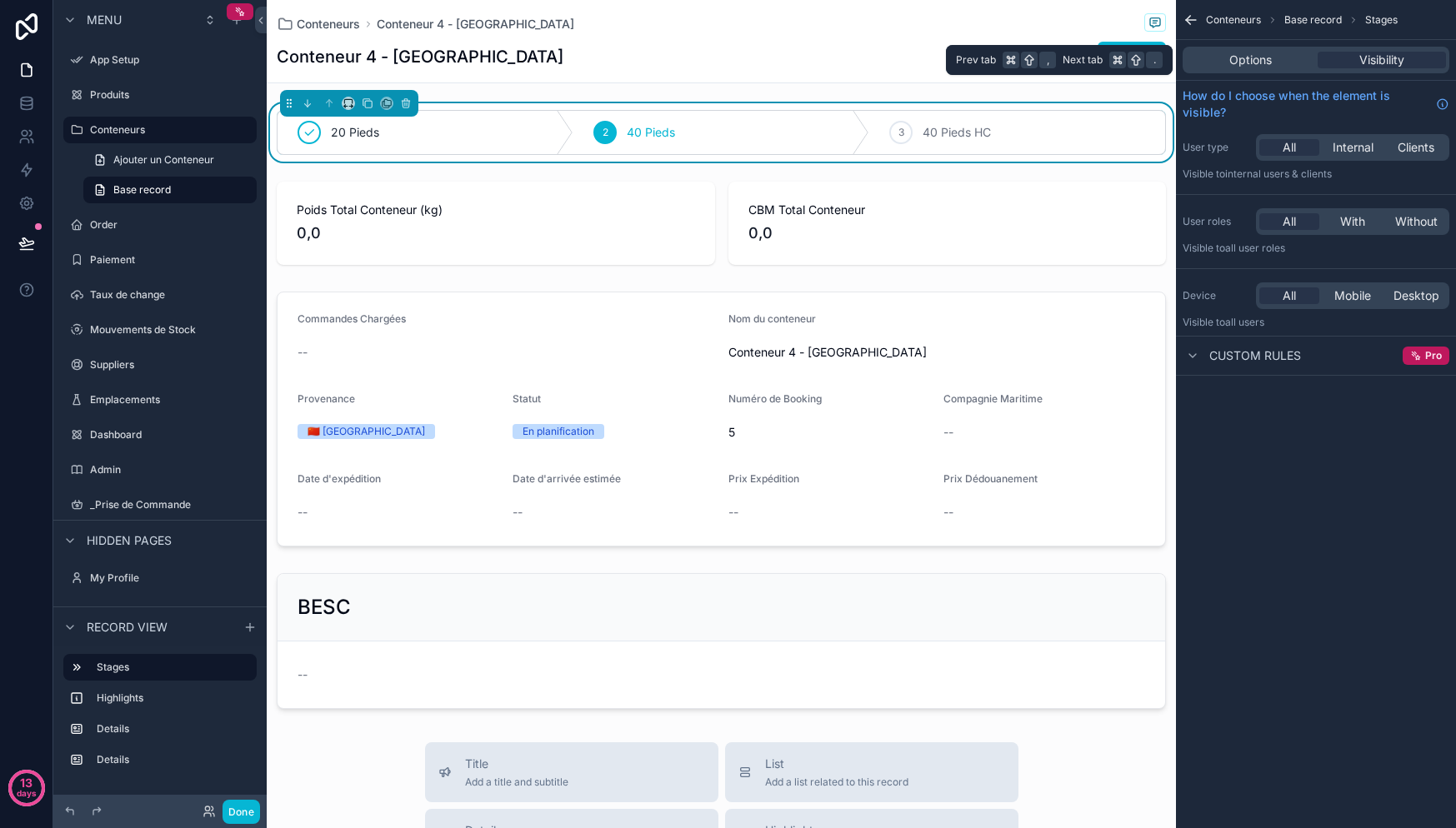
click at [1253, 70] on div "Options Visibility" at bounding box center [1316, 60] width 266 height 26
click at [1252, 65] on span "Options" at bounding box center [1250, 60] width 42 height 17
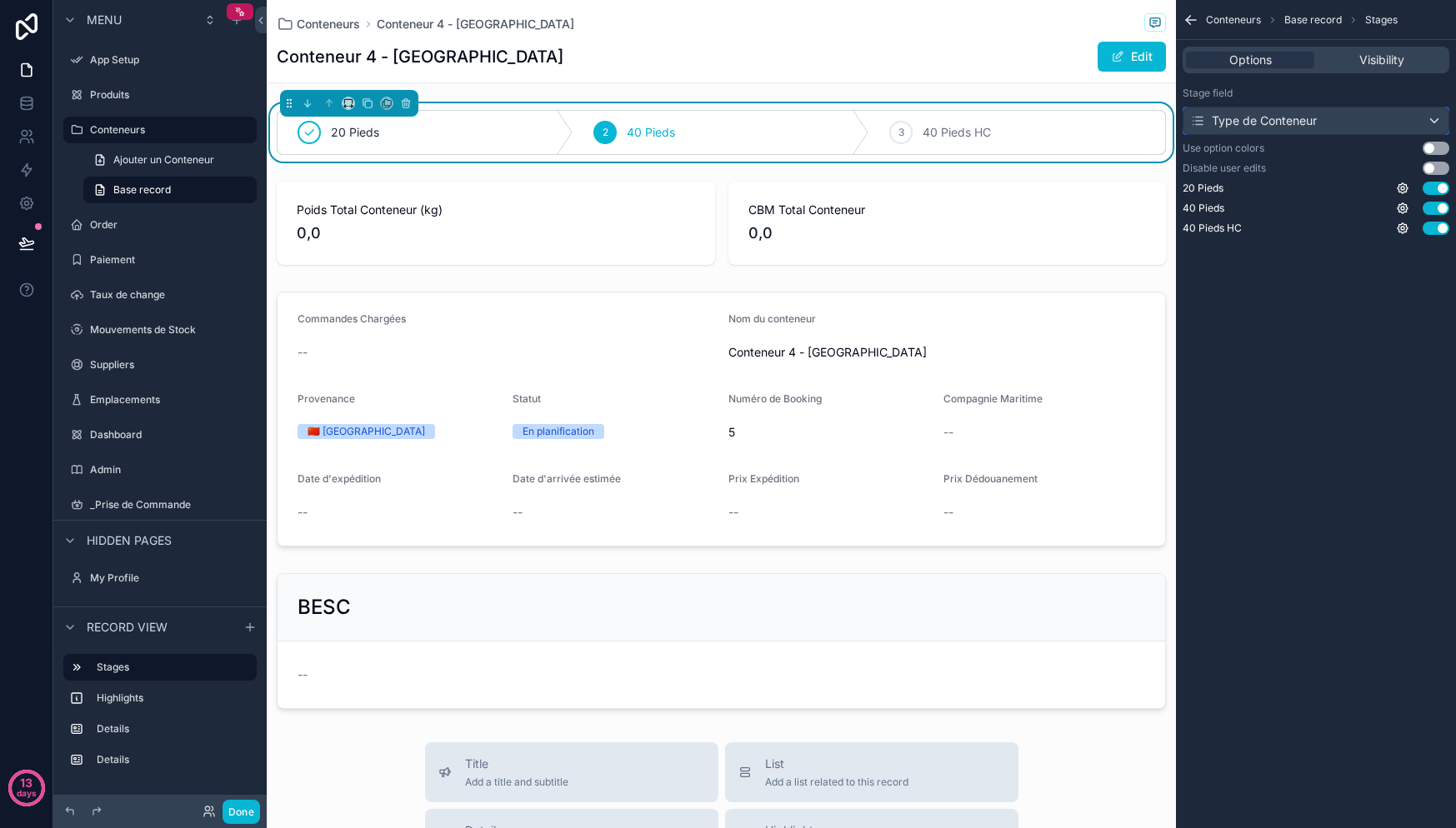
click at [1331, 119] on div "Type de Conteneur" at bounding box center [1316, 121] width 265 height 26
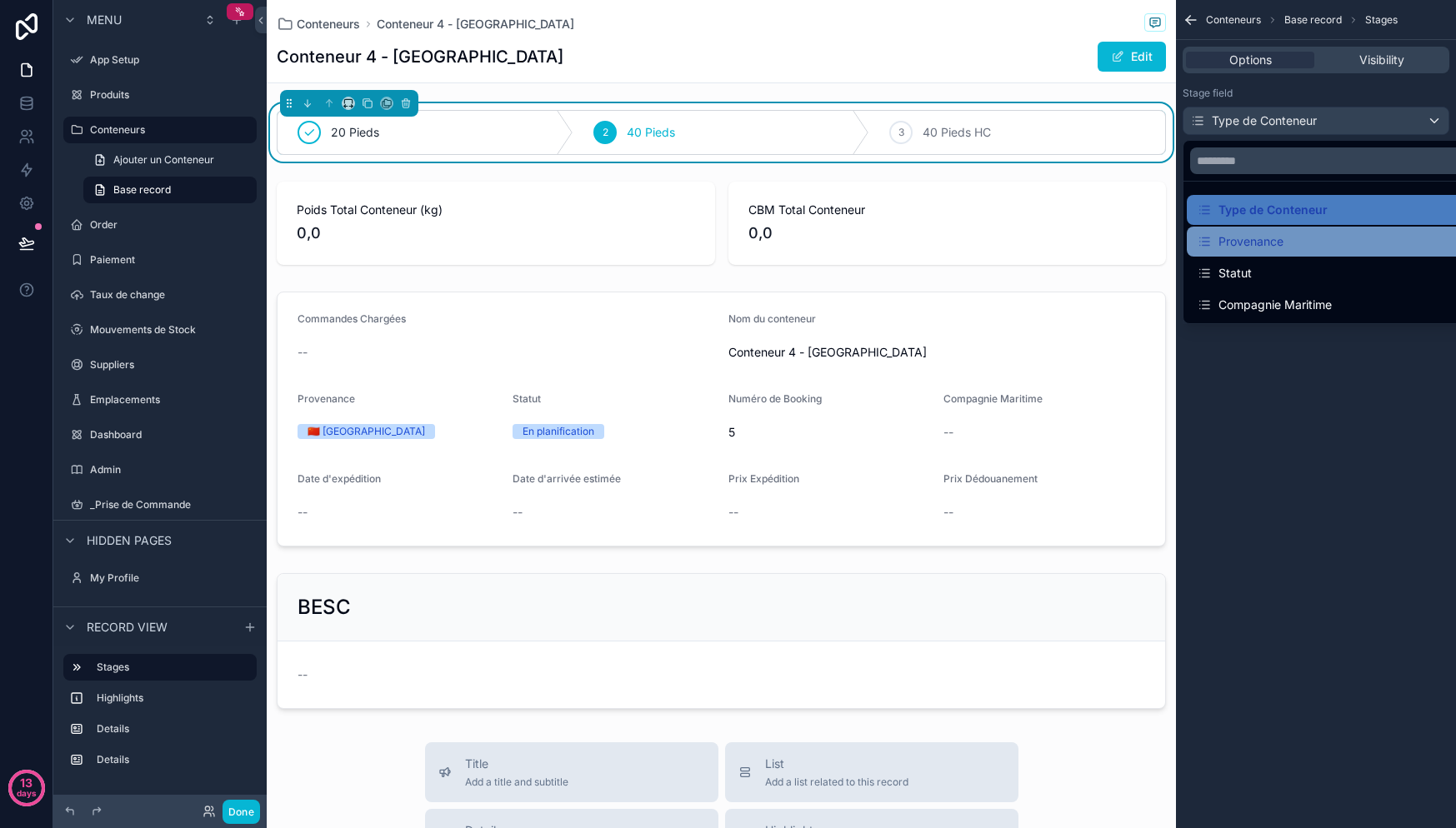
click at [1291, 245] on div "Provenance" at bounding box center [1335, 241] width 277 height 20
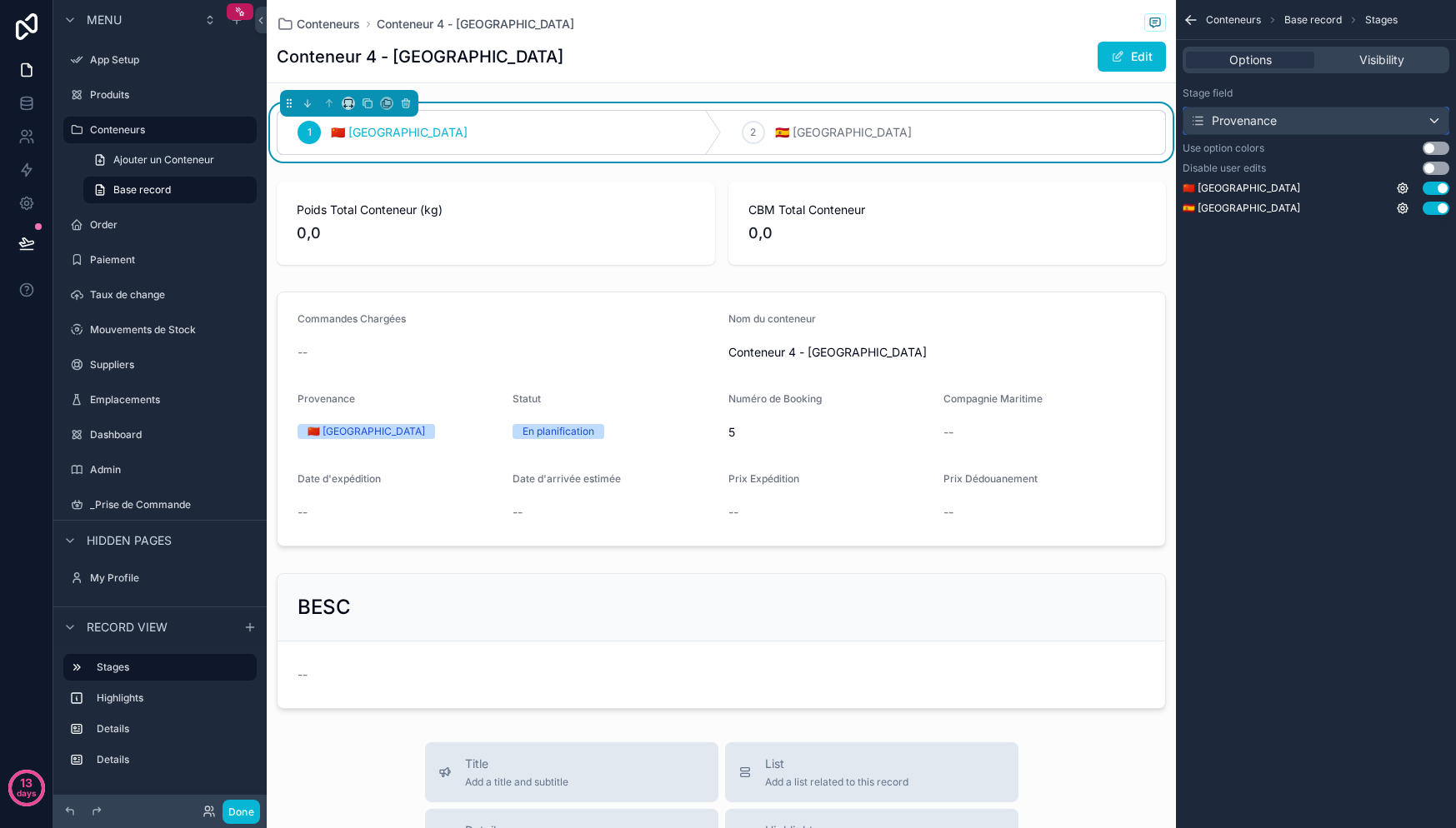
click at [1310, 126] on div "Provenance" at bounding box center [1316, 121] width 265 height 26
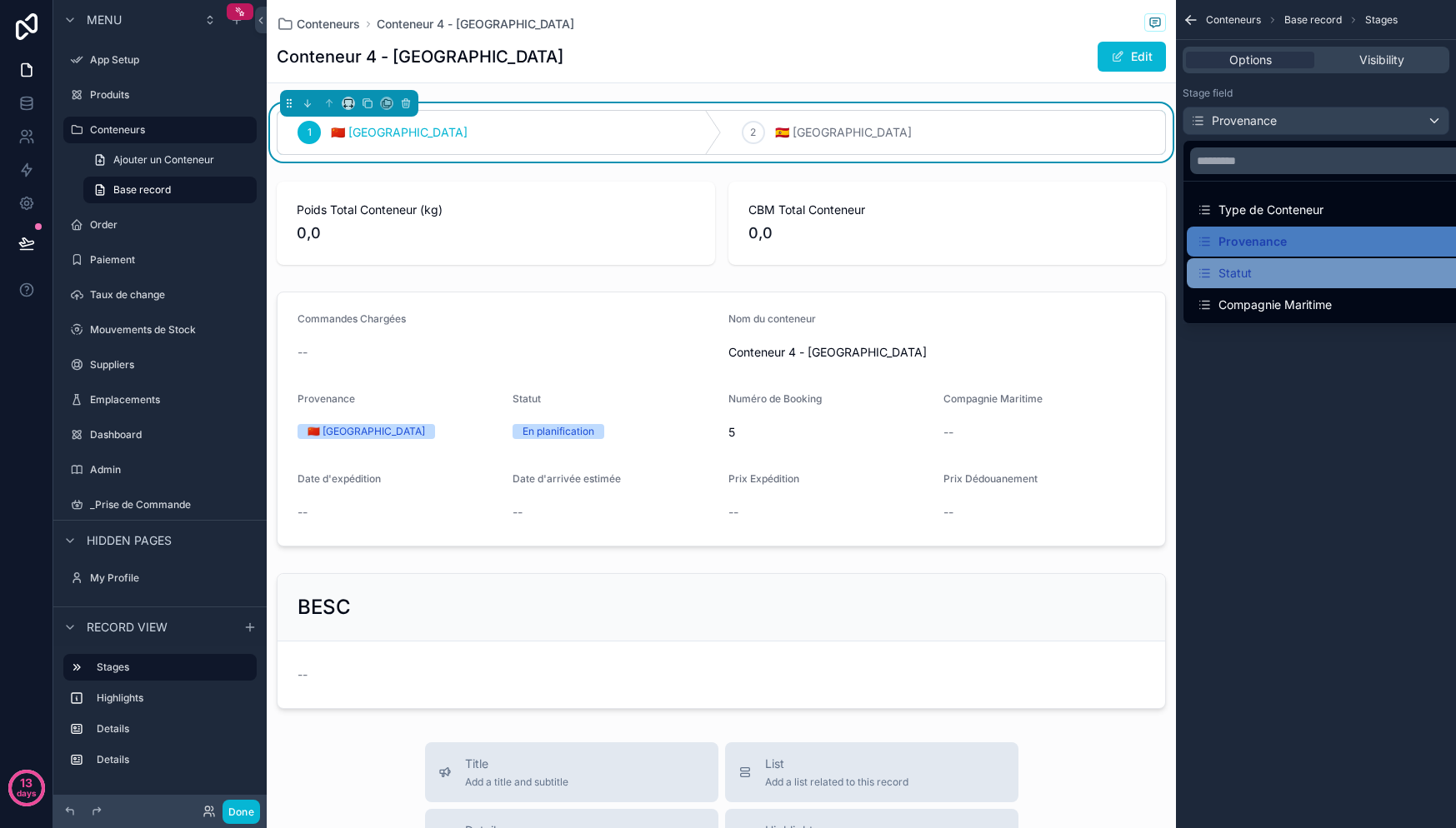
click at [1280, 276] on div "Statut" at bounding box center [1335, 272] width 277 height 20
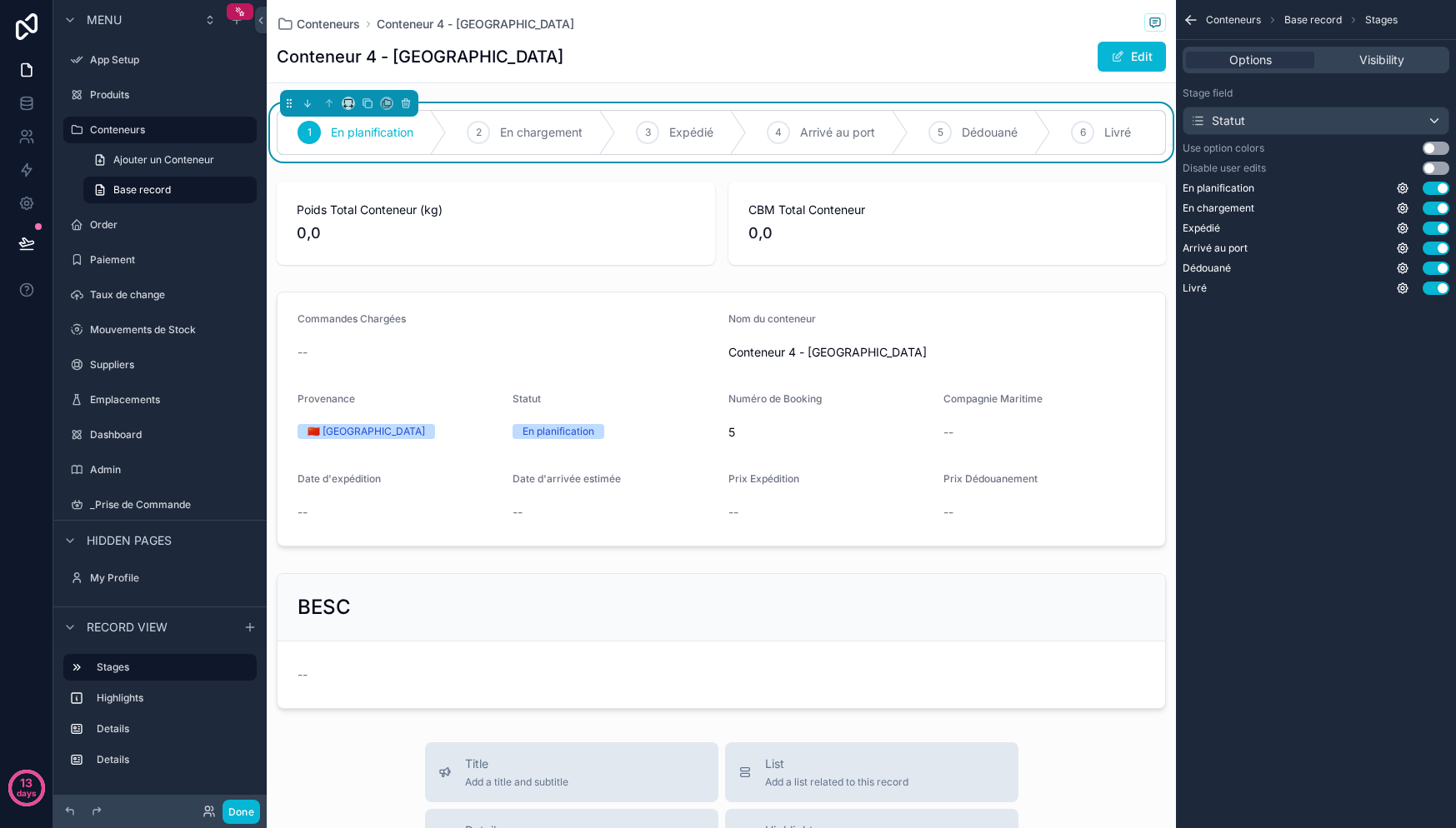
click at [1309, 425] on div "Conteneurs Base record Stages Options Visibility Stage field Statut Use option …" at bounding box center [1316, 414] width 280 height 828
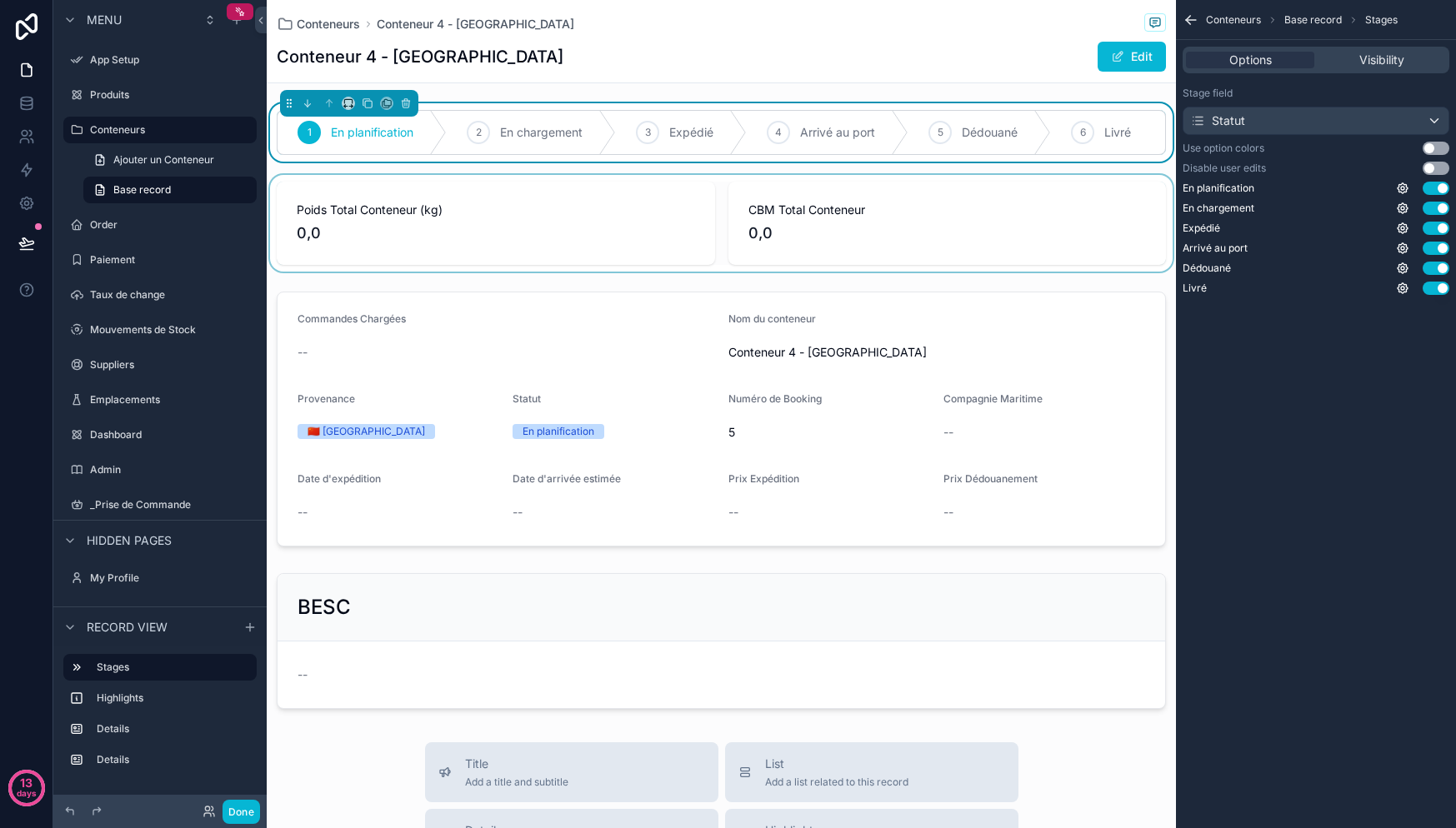
click at [626, 255] on div "scrollable content" at bounding box center [721, 223] width 909 height 96
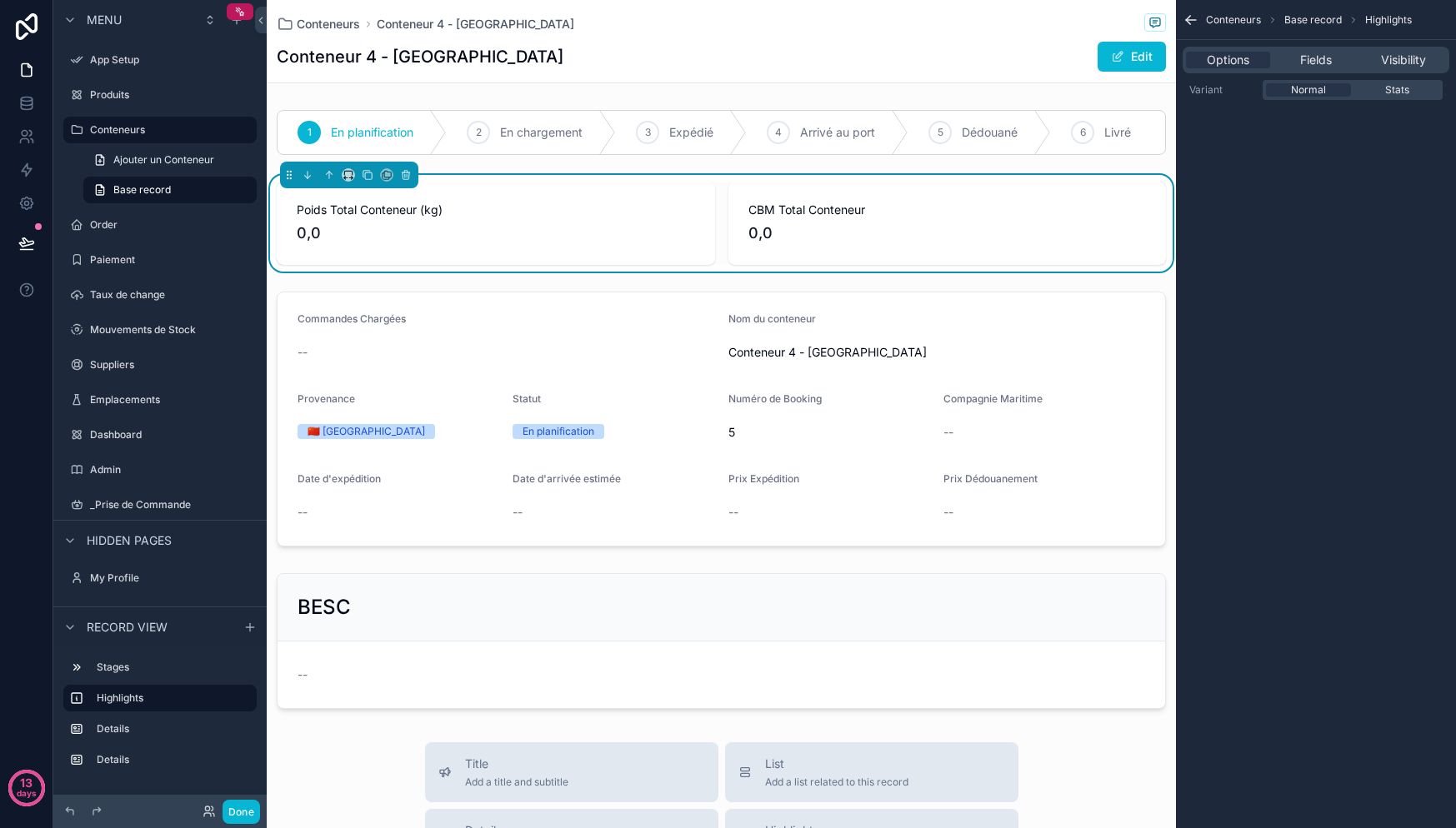
click at [1194, 22] on icon "scrollable content" at bounding box center [1190, 19] width 17 height 17
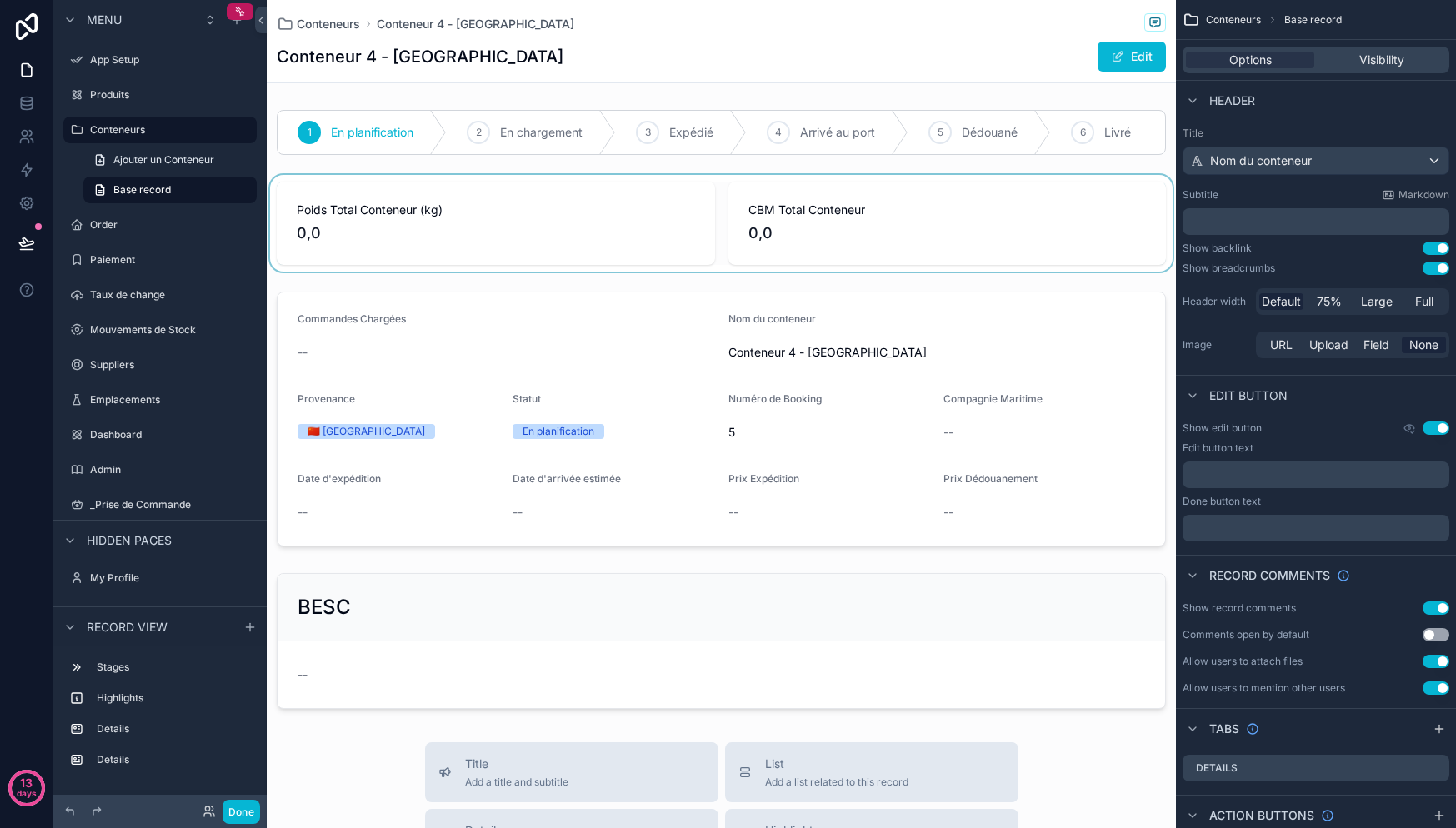
click at [887, 82] on div "Conteneurs Conteneur 4 - China Conteneur 4 - China Edit" at bounding box center [721, 41] width 909 height 83
click at [512, 211] on div "scrollable content" at bounding box center [721, 223] width 909 height 96
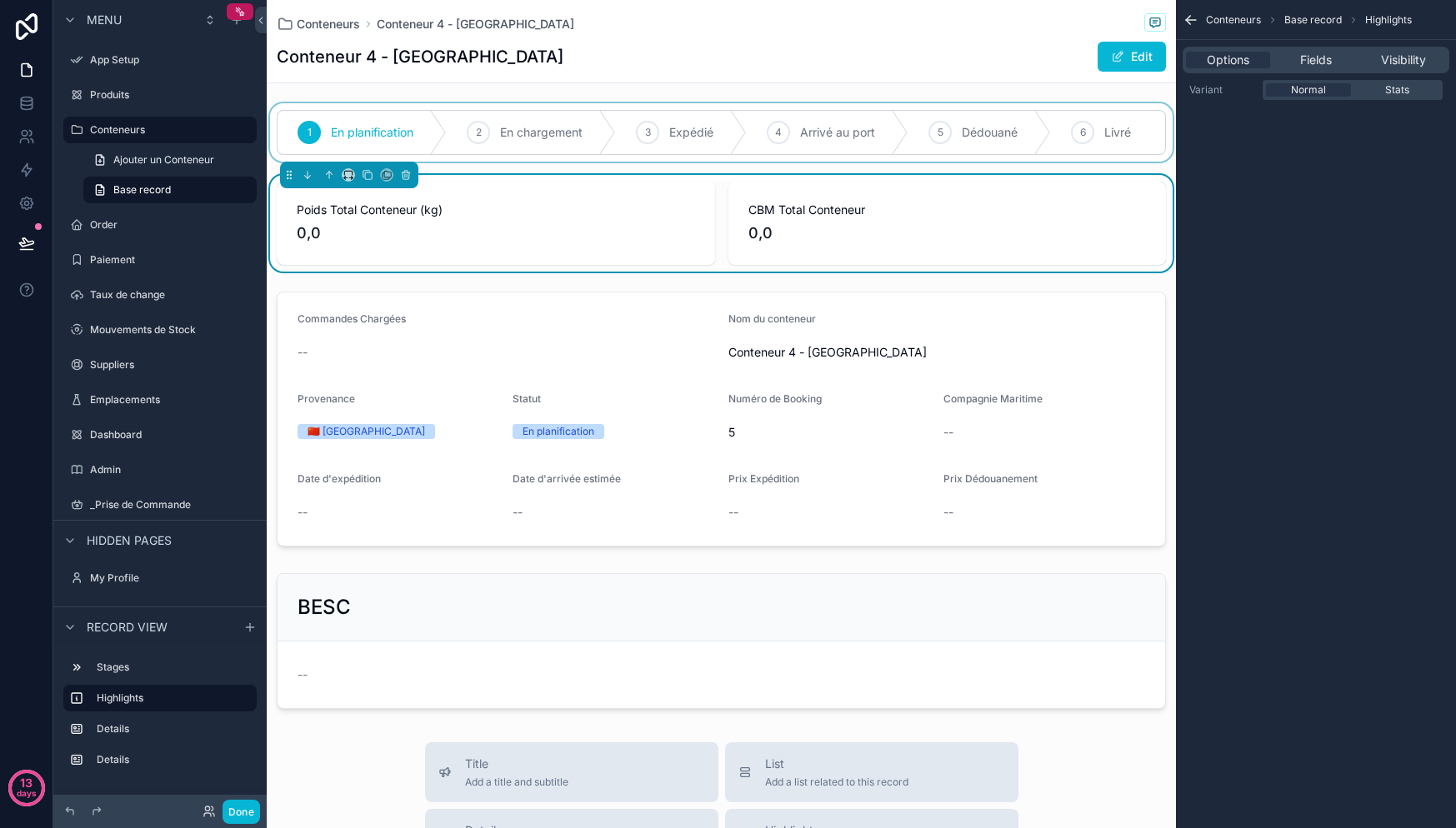
click at [738, 161] on div "scrollable content" at bounding box center [721, 132] width 909 height 59
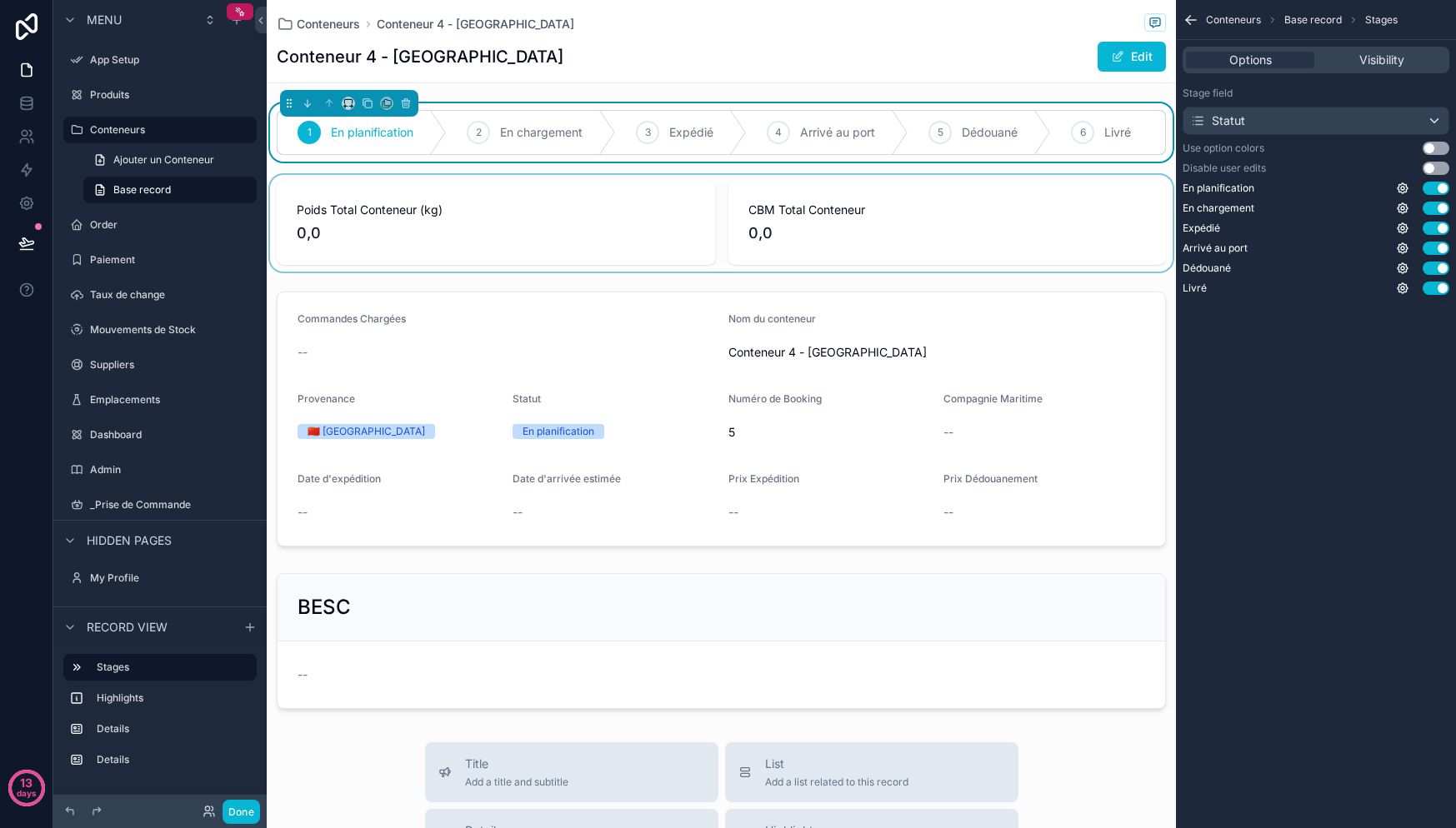
click at [685, 287] on div "1 En planification 2 En chargement 3 Expédié 4 Arrivé au port 5 Dédouané 6 Livr…" at bounding box center [721, 409] width 909 height 612
click at [1193, 15] on icon "scrollable content" at bounding box center [1190, 19] width 17 height 17
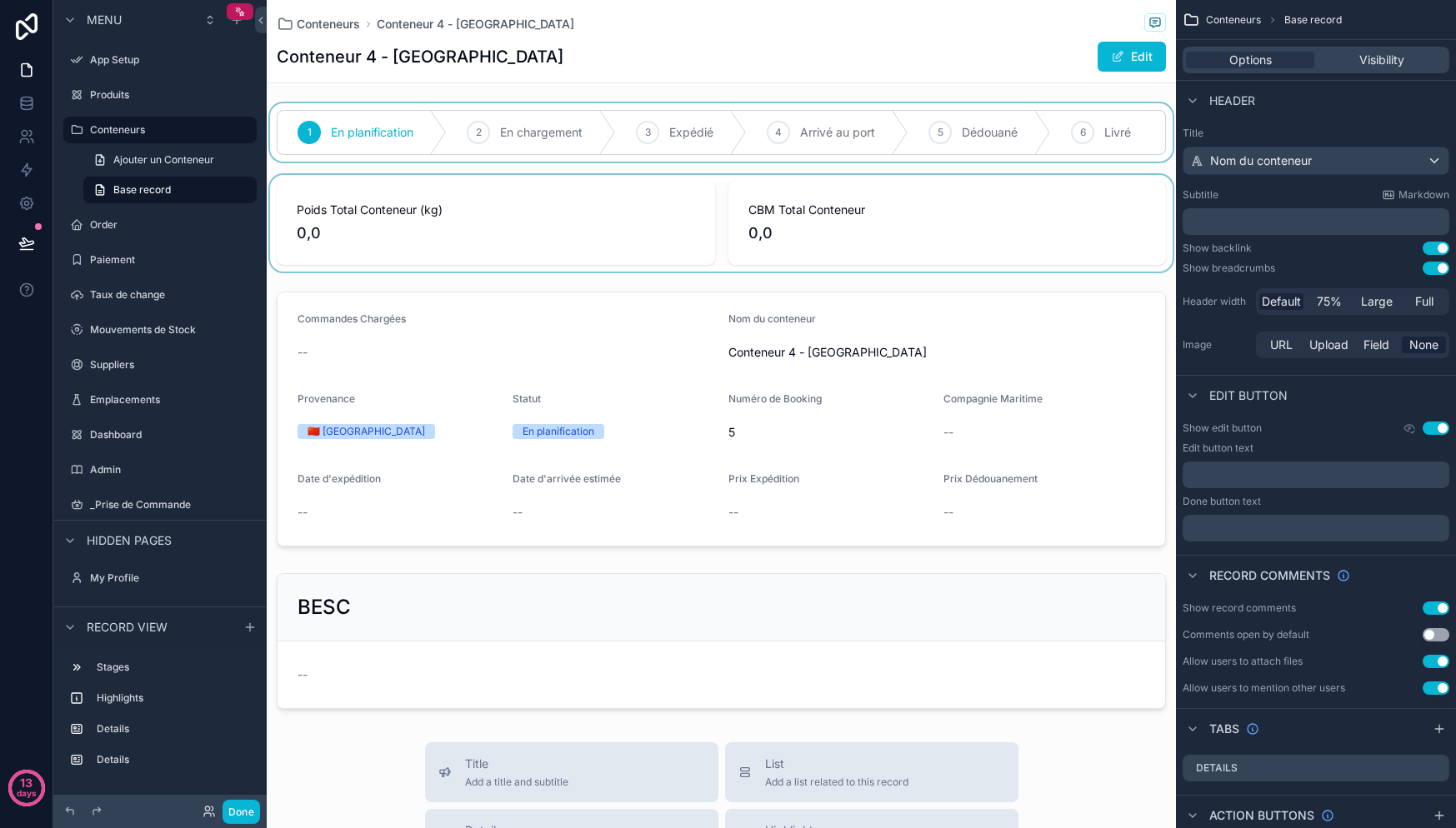
click at [685, 180] on div "1 En planification 2 En chargement 3 Expédié 4 Arrivé au port 5 Dédouané 6 Livr…" at bounding box center [721, 409] width 909 height 612
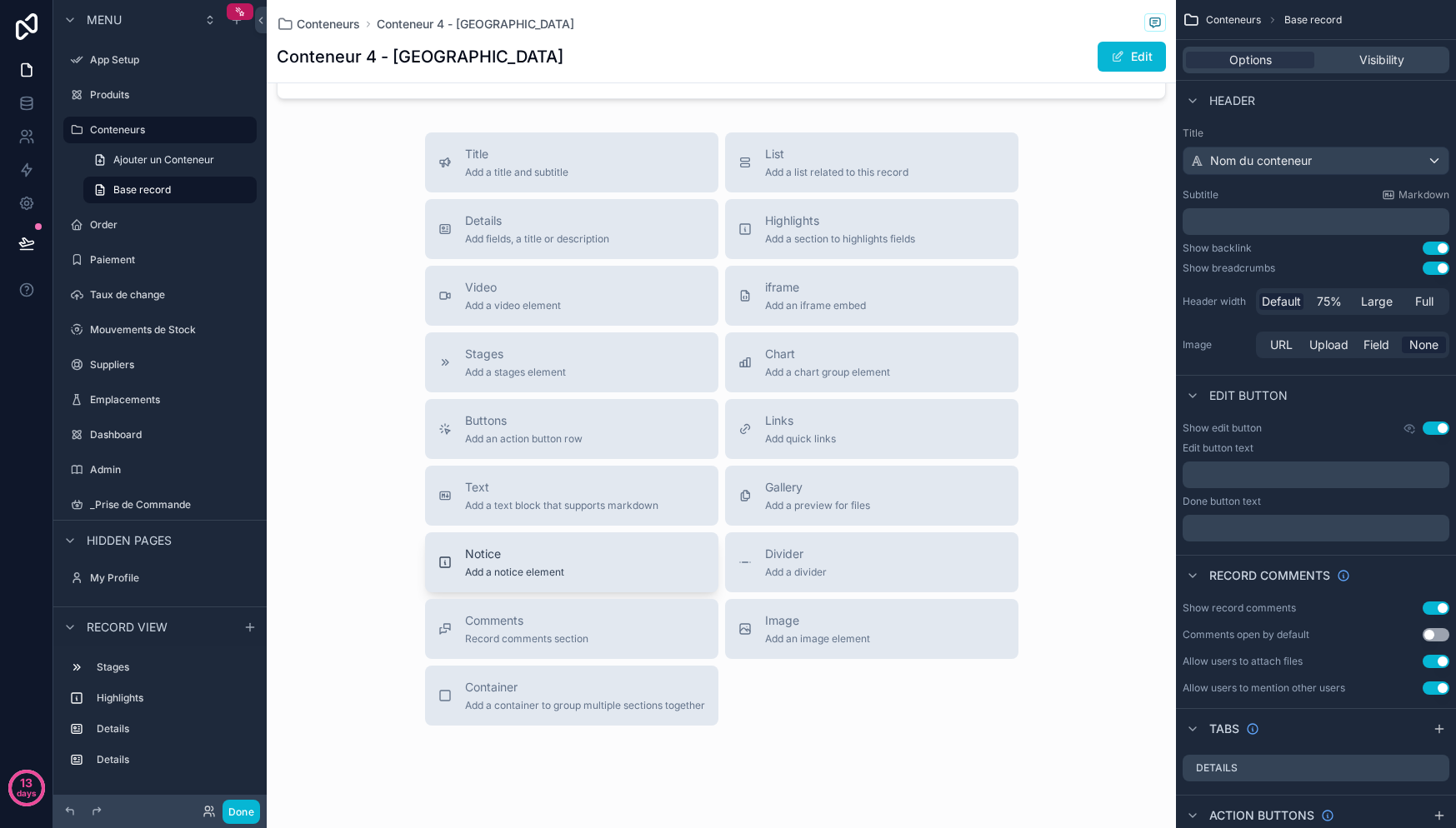
scroll to position [653, 0]
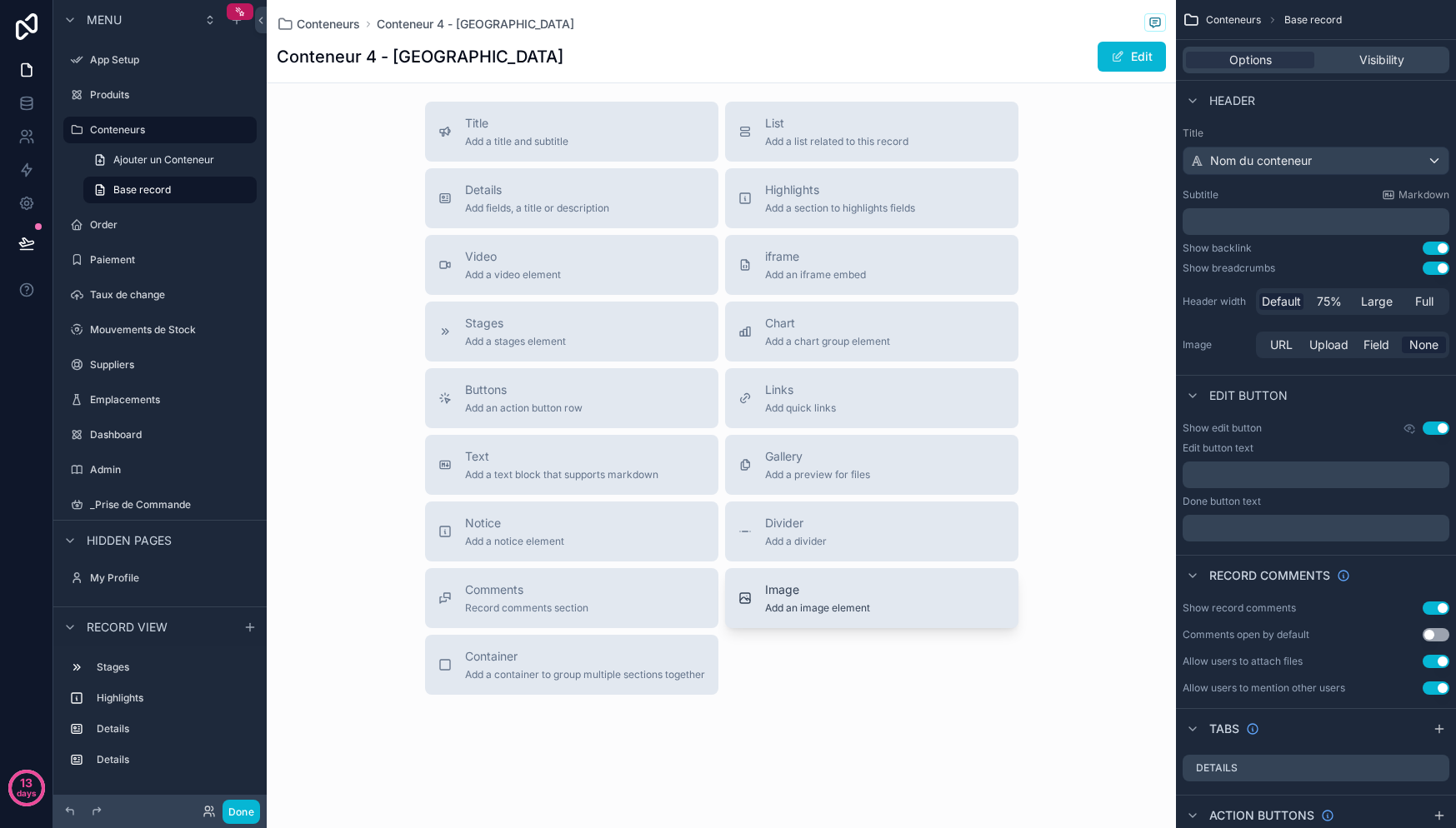
click at [822, 595] on span "Image" at bounding box center [818, 590] width 105 height 17
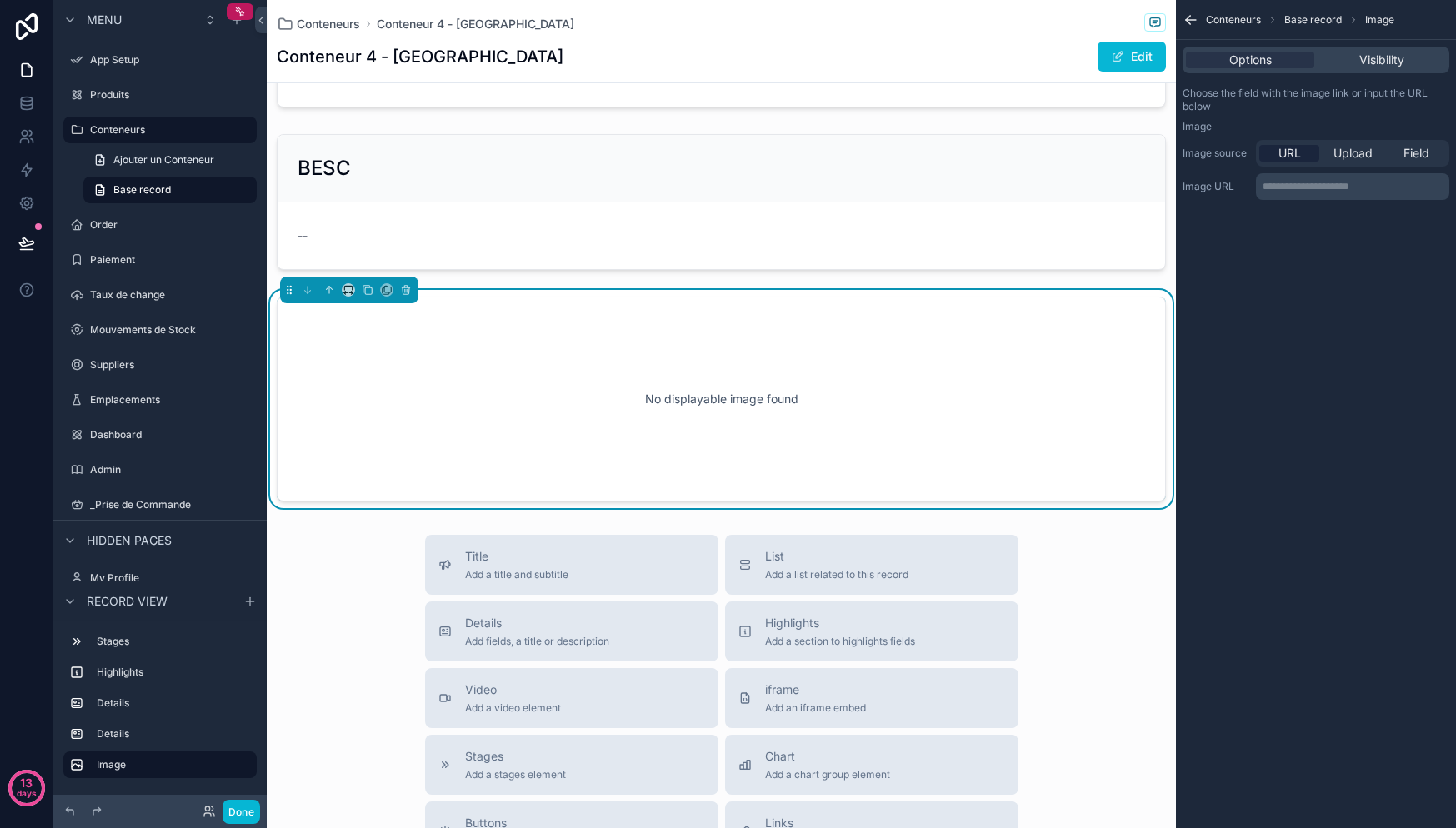
scroll to position [436, 0]
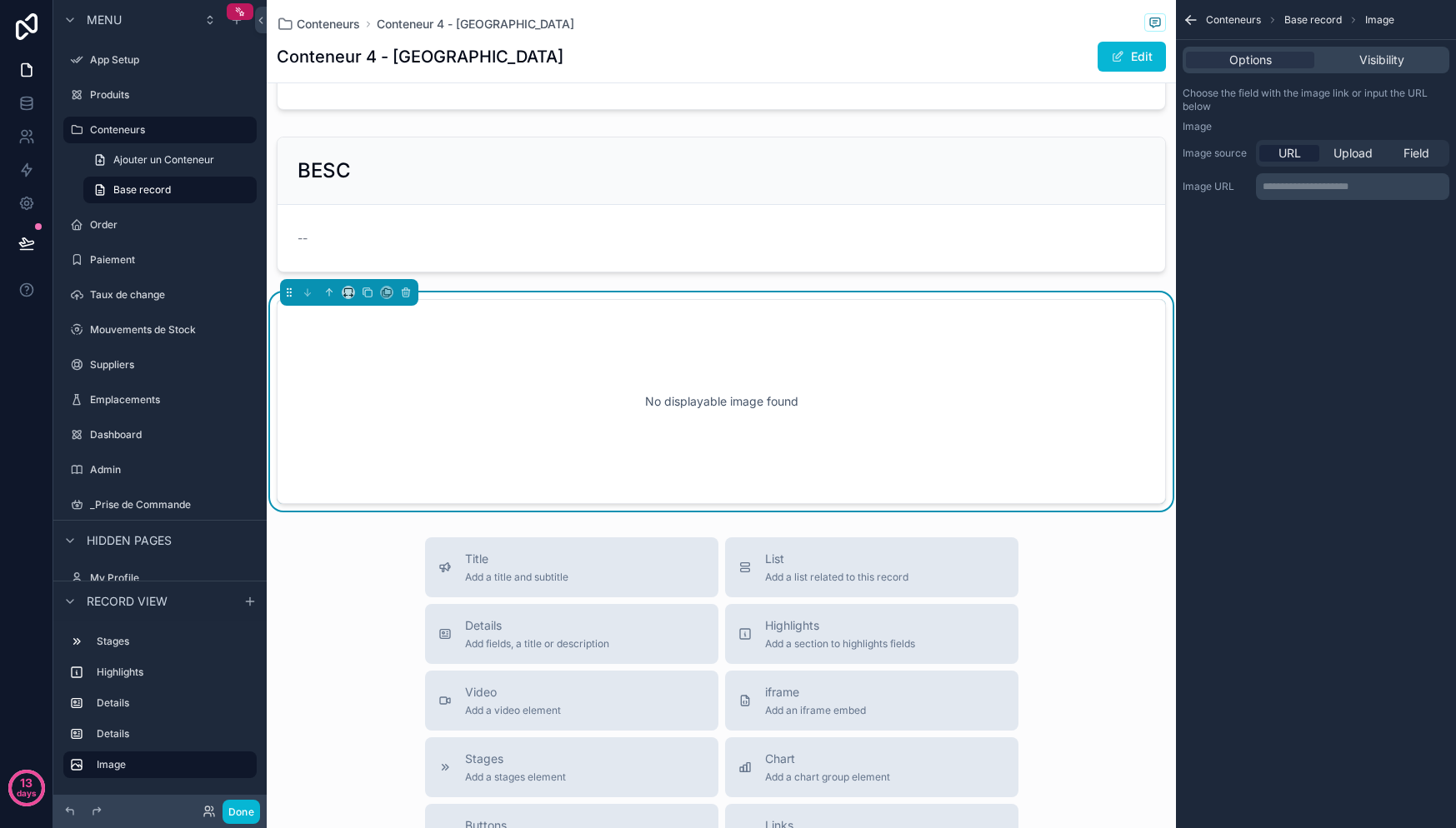
click at [720, 435] on div "No displayable image found" at bounding box center [721, 401] width 835 height 150
click at [402, 296] on icon "scrollable content" at bounding box center [406, 294] width 7 height 7
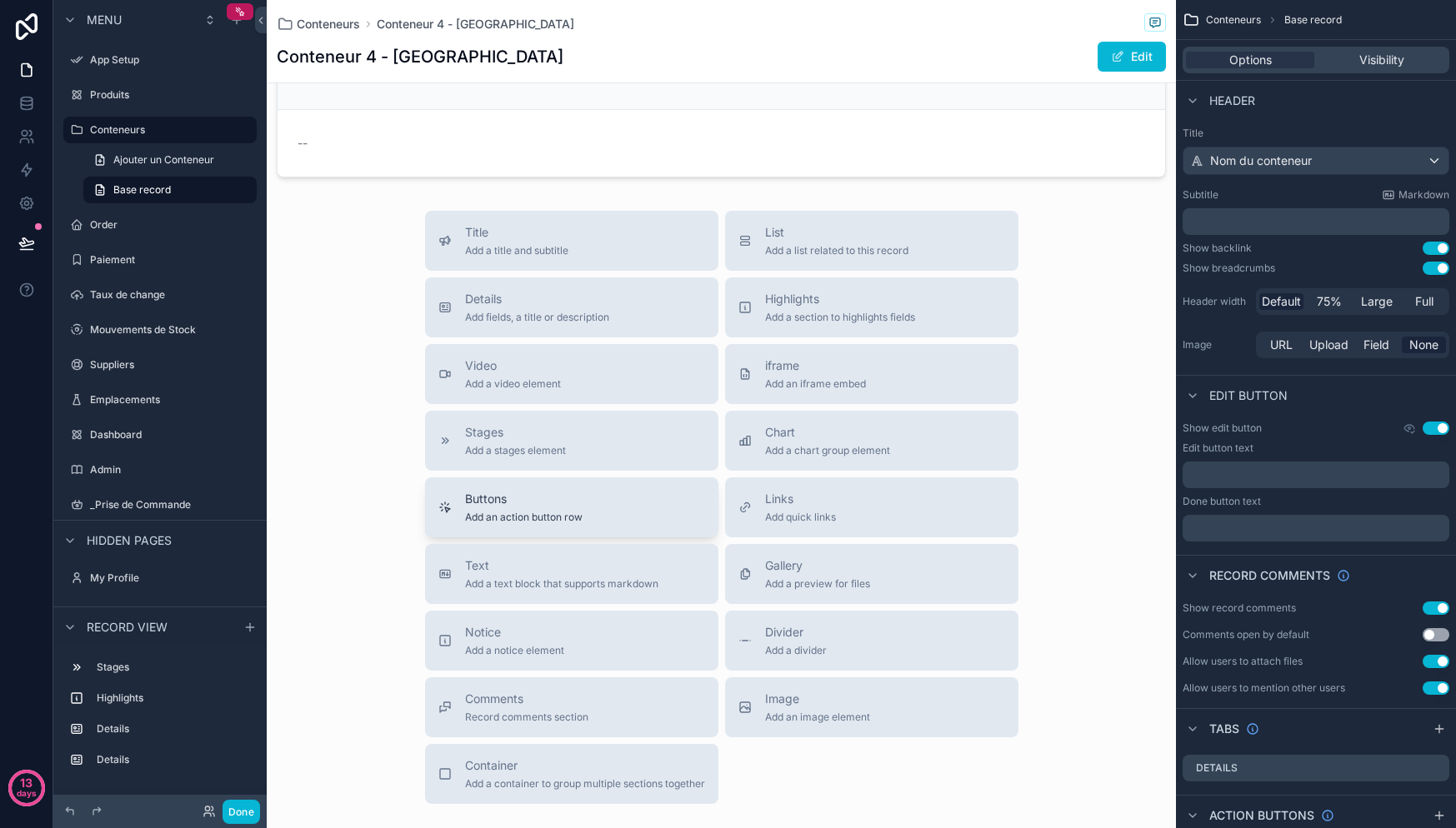
scroll to position [653, 0]
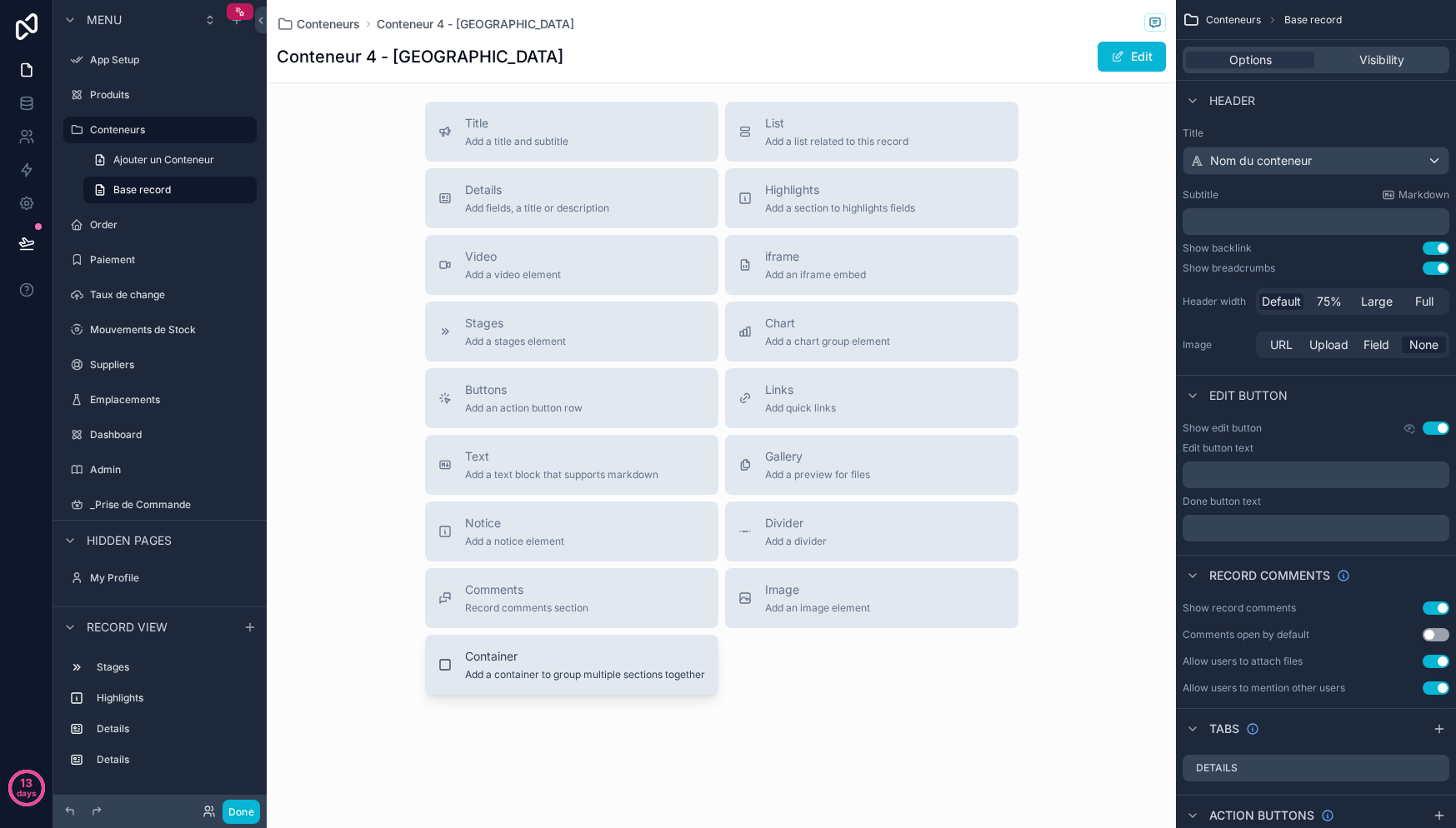
click at [633, 681] on span "Add a container to group multiple sections together" at bounding box center [586, 675] width 240 height 13
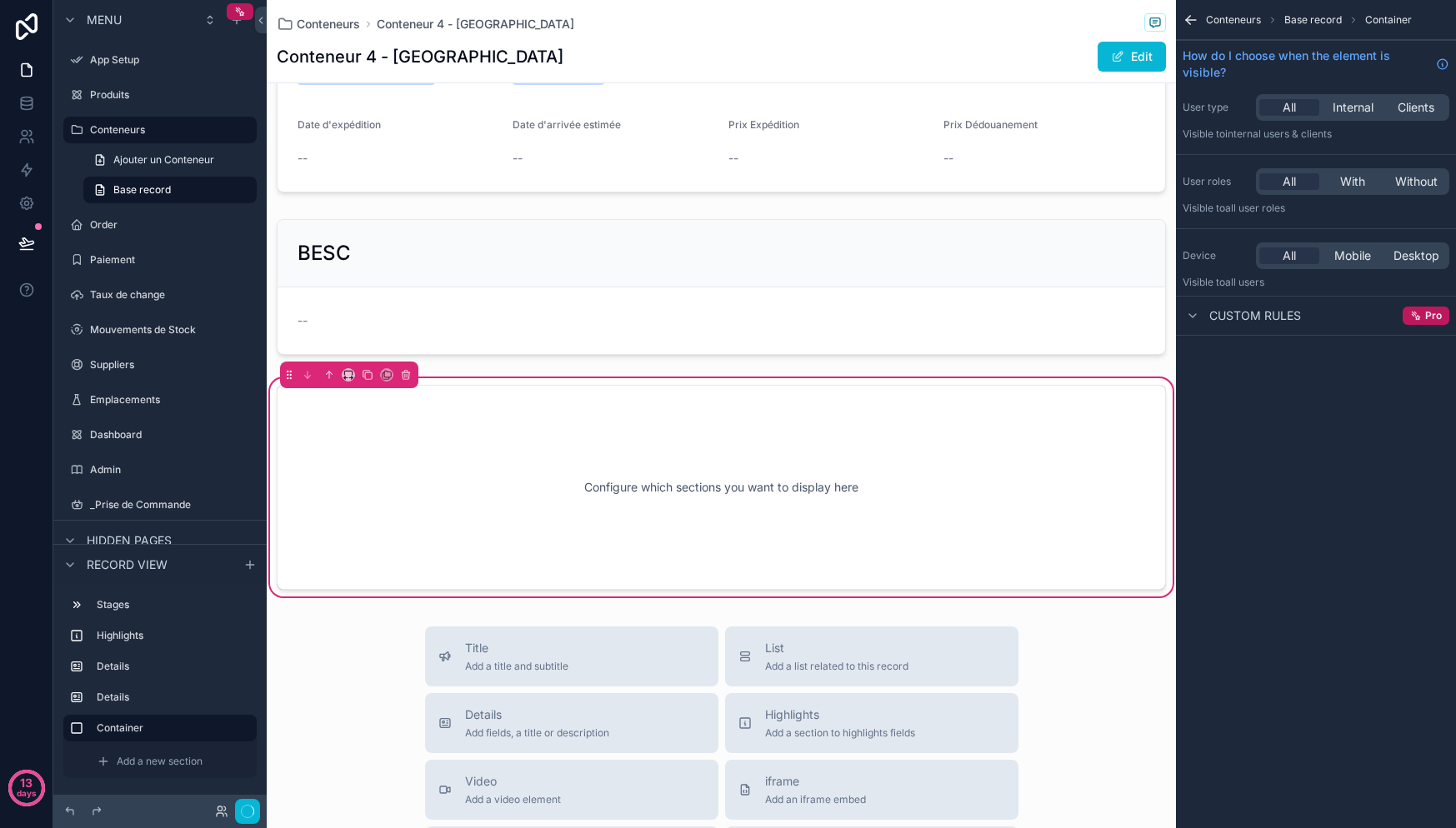
scroll to position [353, 0]
click at [797, 510] on div "Configure which sections you want to display here" at bounding box center [721, 488] width 835 height 150
click at [413, 385] on button "scrollable content" at bounding box center [406, 375] width 18 height 18
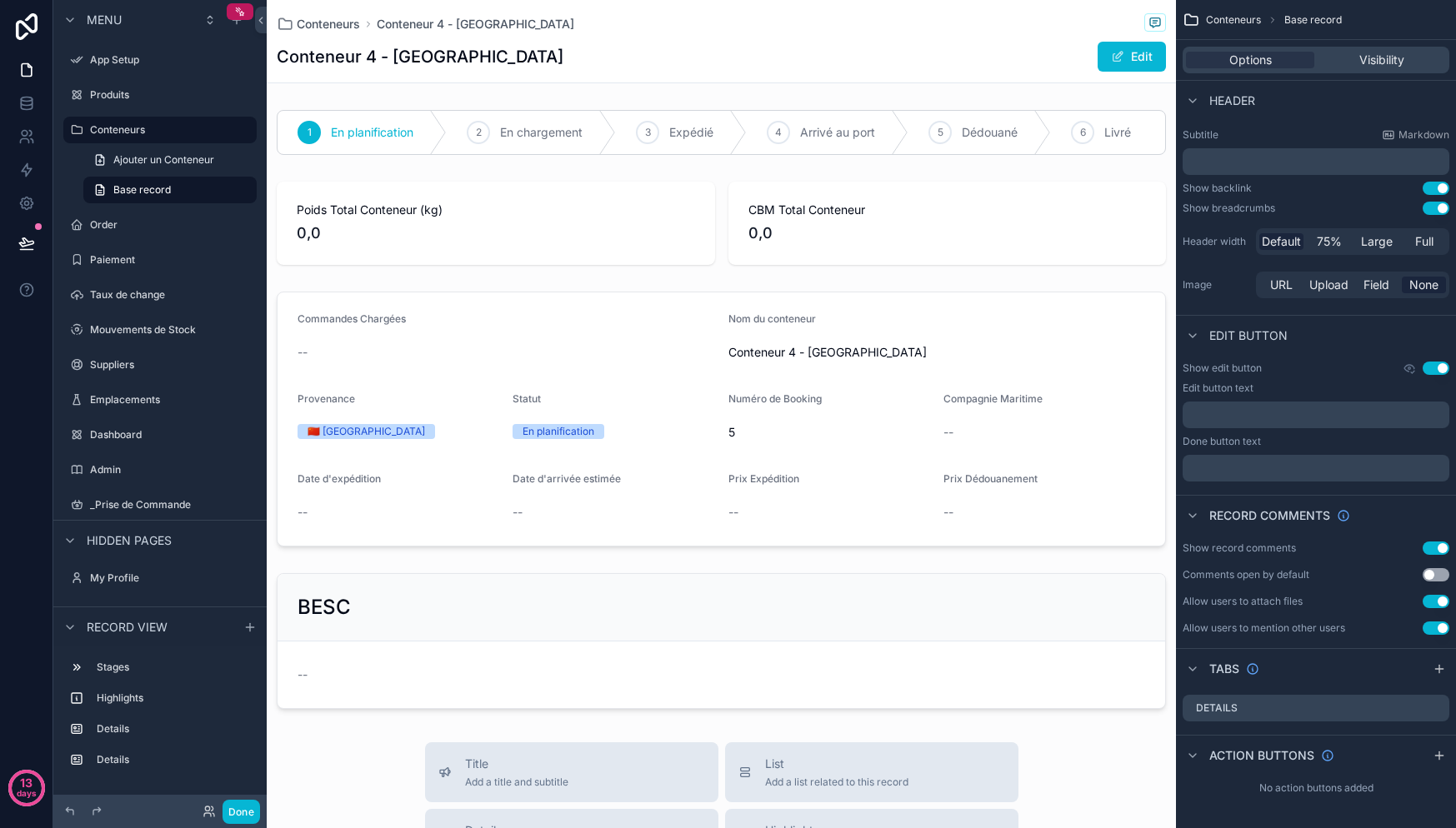
scroll to position [0, 0]
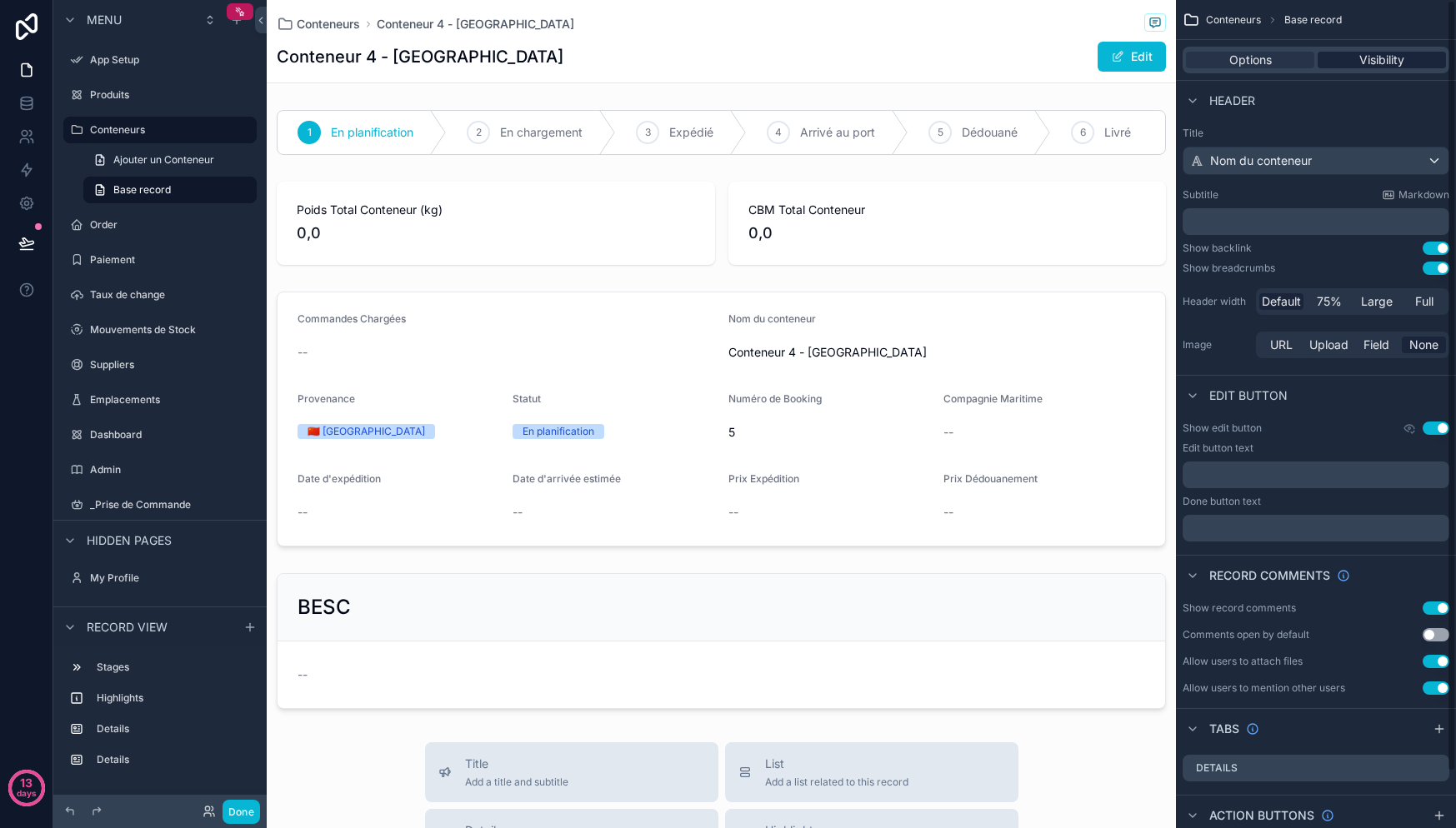
click at [1362, 62] on span "Visibility" at bounding box center [1381, 60] width 45 height 17
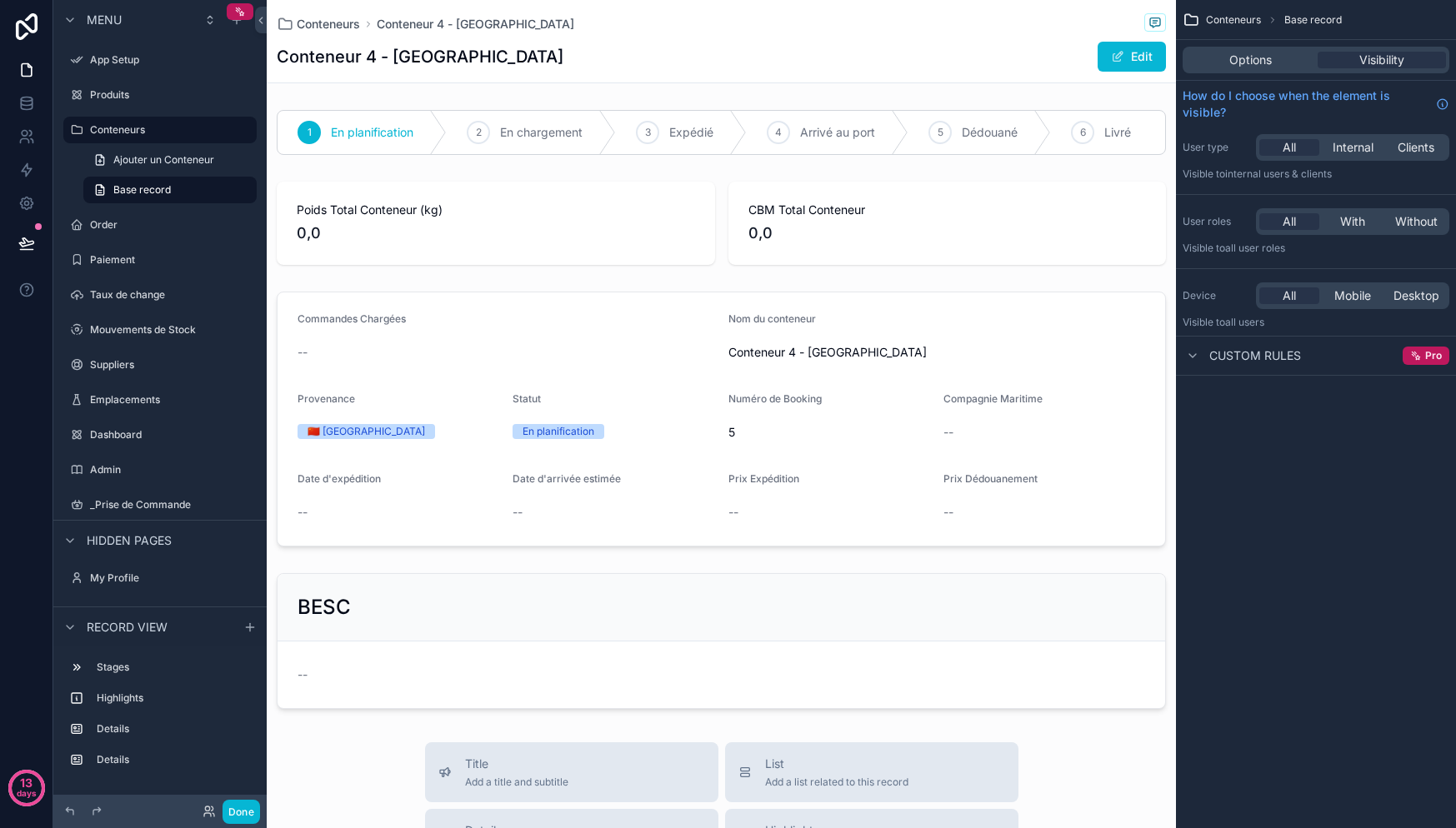
drag, startPoint x: 304, startPoint y: 774, endPoint x: 305, endPoint y: 739, distance: 35.0
click at [151, 189] on span "Base record" at bounding box center [142, 189] width 58 height 13
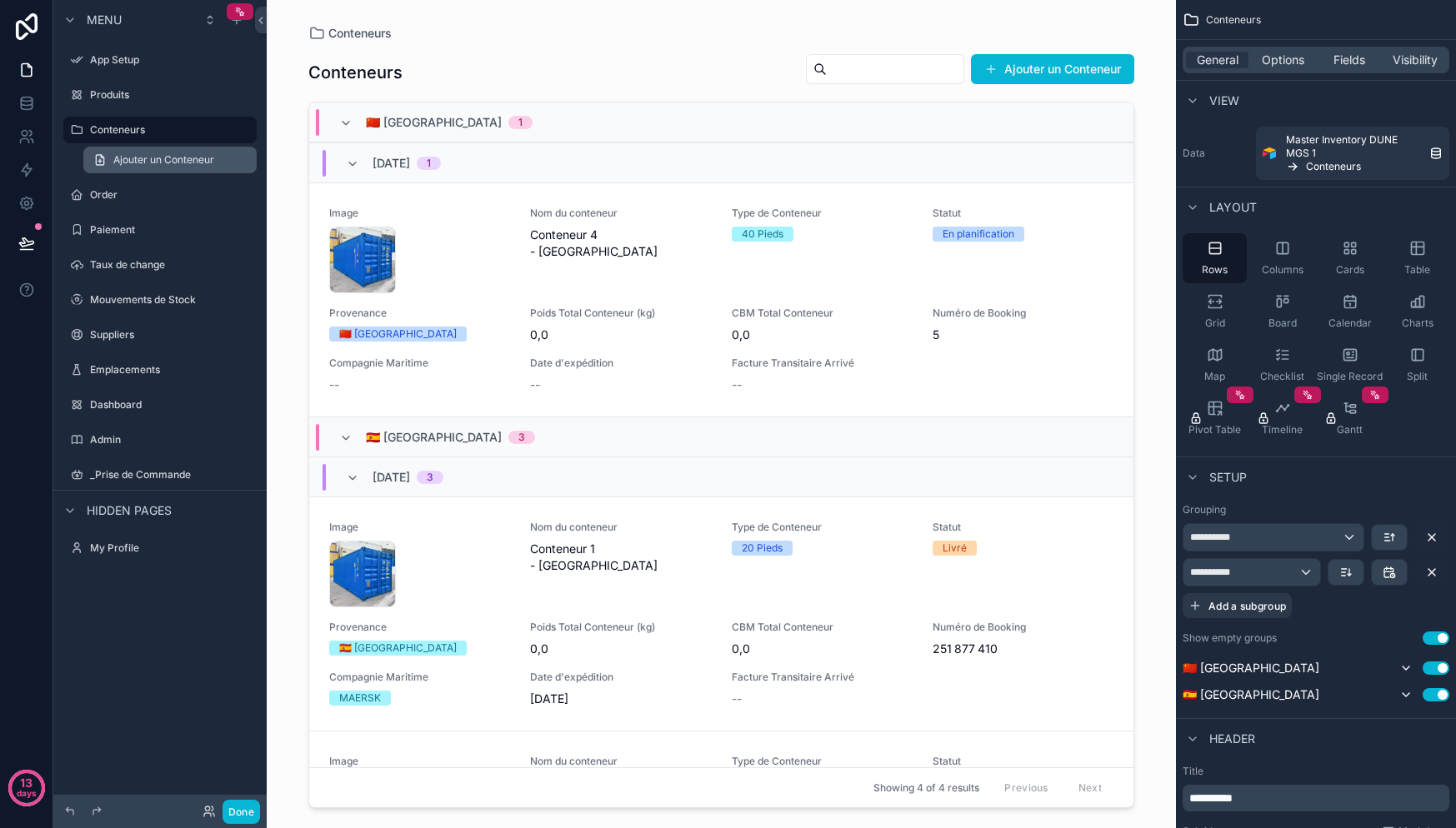
click at [141, 163] on span "Ajouter un Conteneur" at bounding box center [163, 159] width 101 height 13
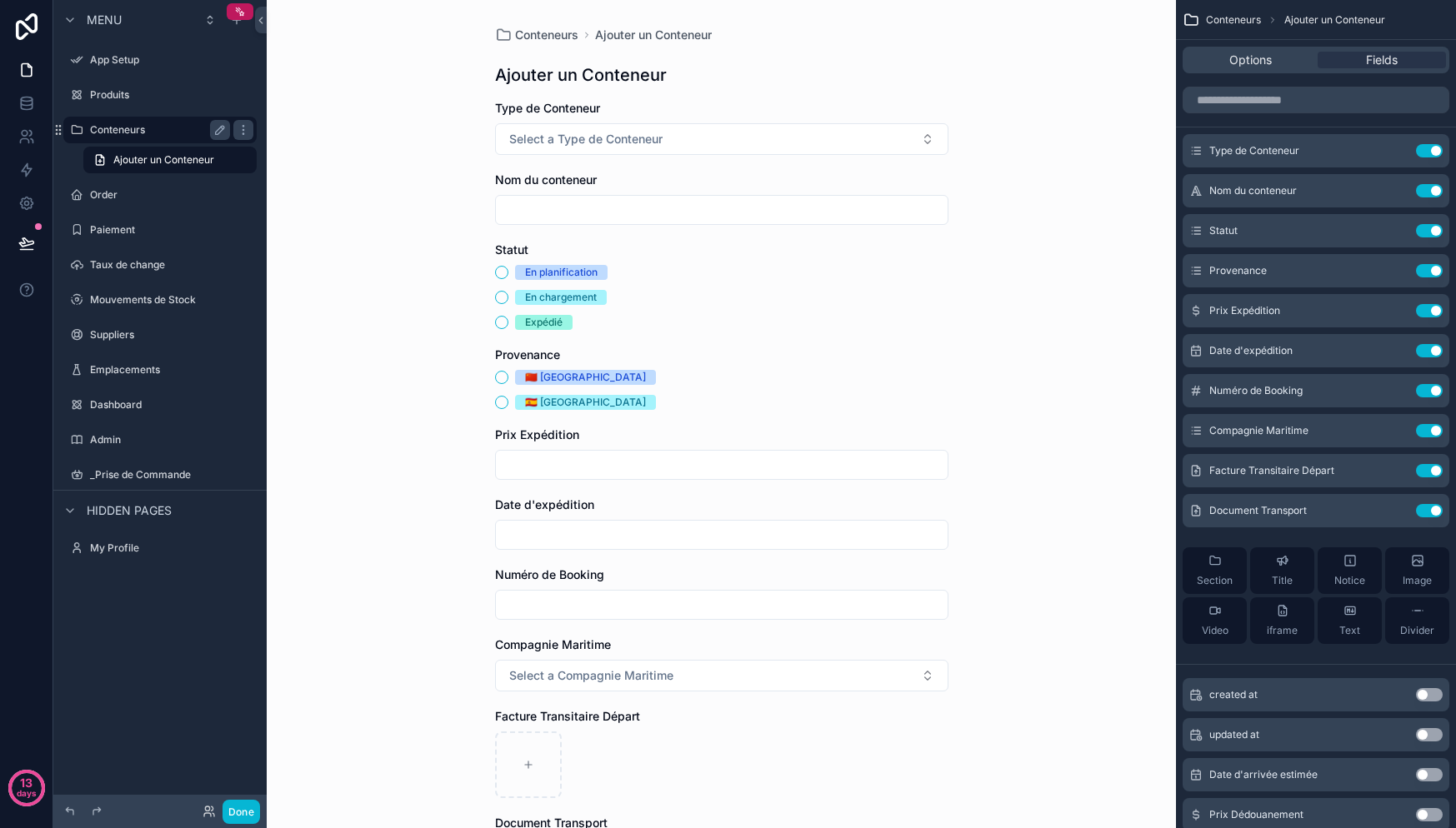
click at [155, 128] on label "Conteneurs" at bounding box center [157, 130] width 133 height 13
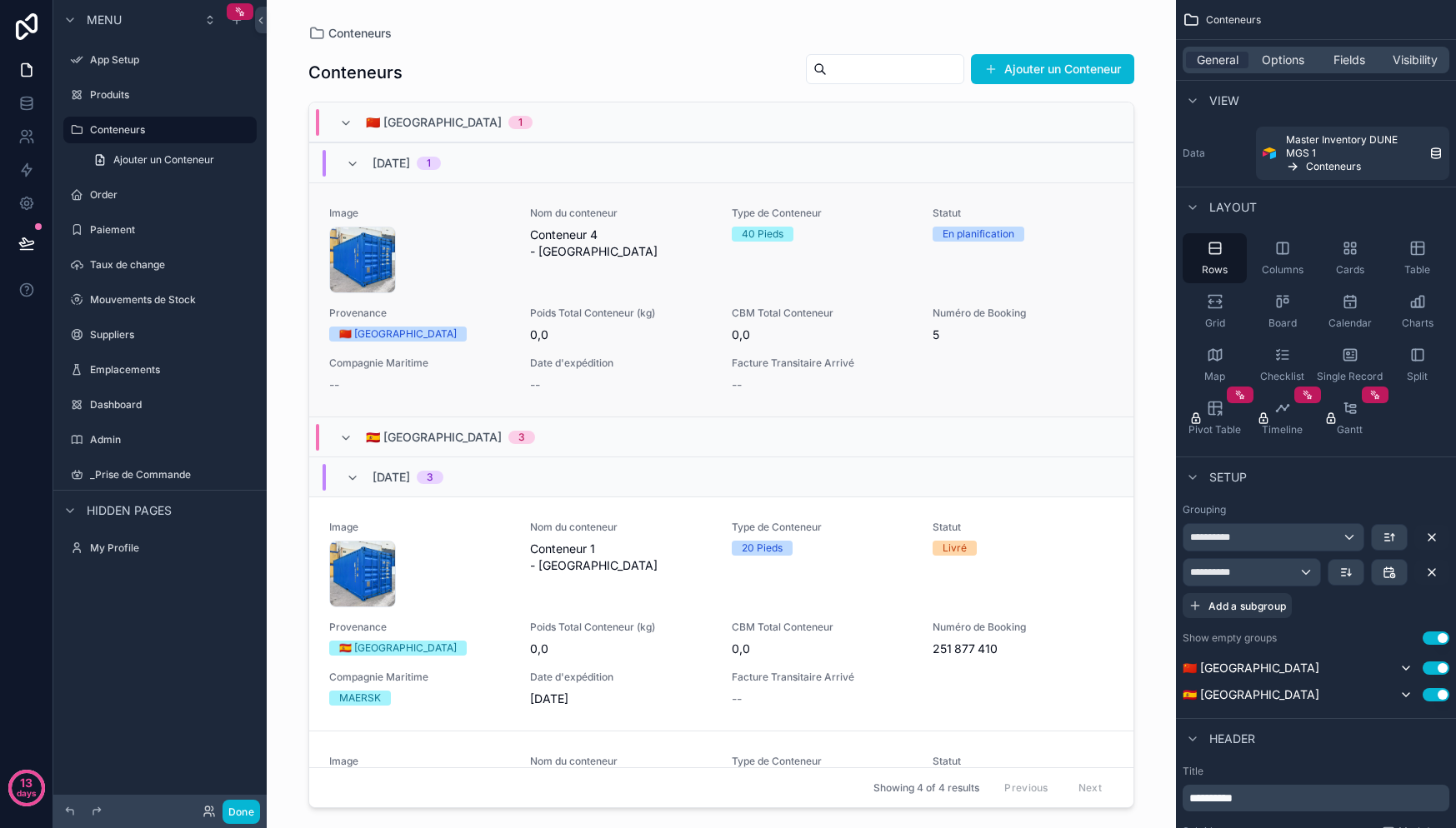
click at [495, 280] on div "container-20-pieds-maritime-neuf-1030x773-1 .webp" at bounding box center [420, 260] width 181 height 67
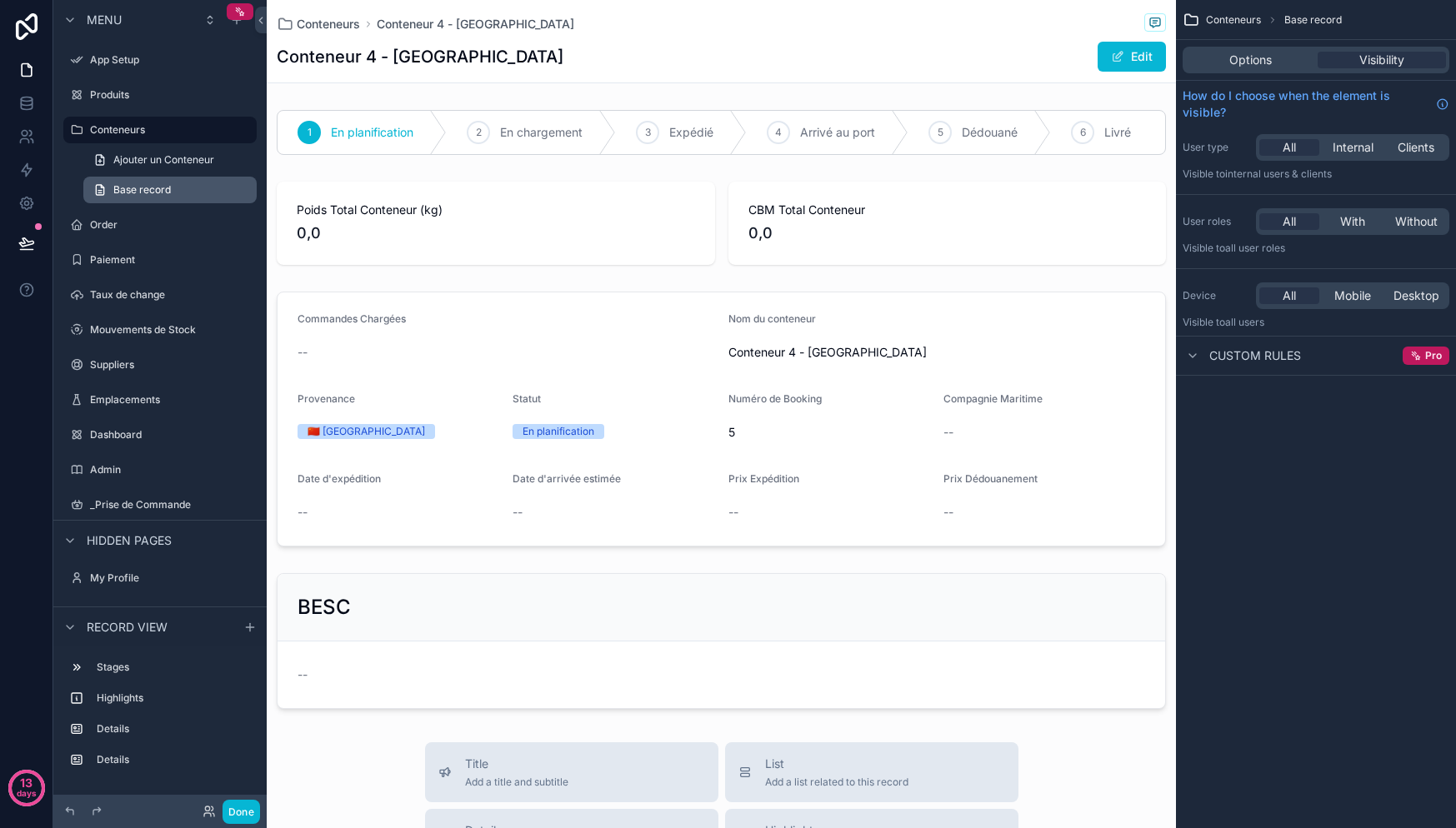
click at [165, 183] on span "Base record" at bounding box center [142, 189] width 58 height 13
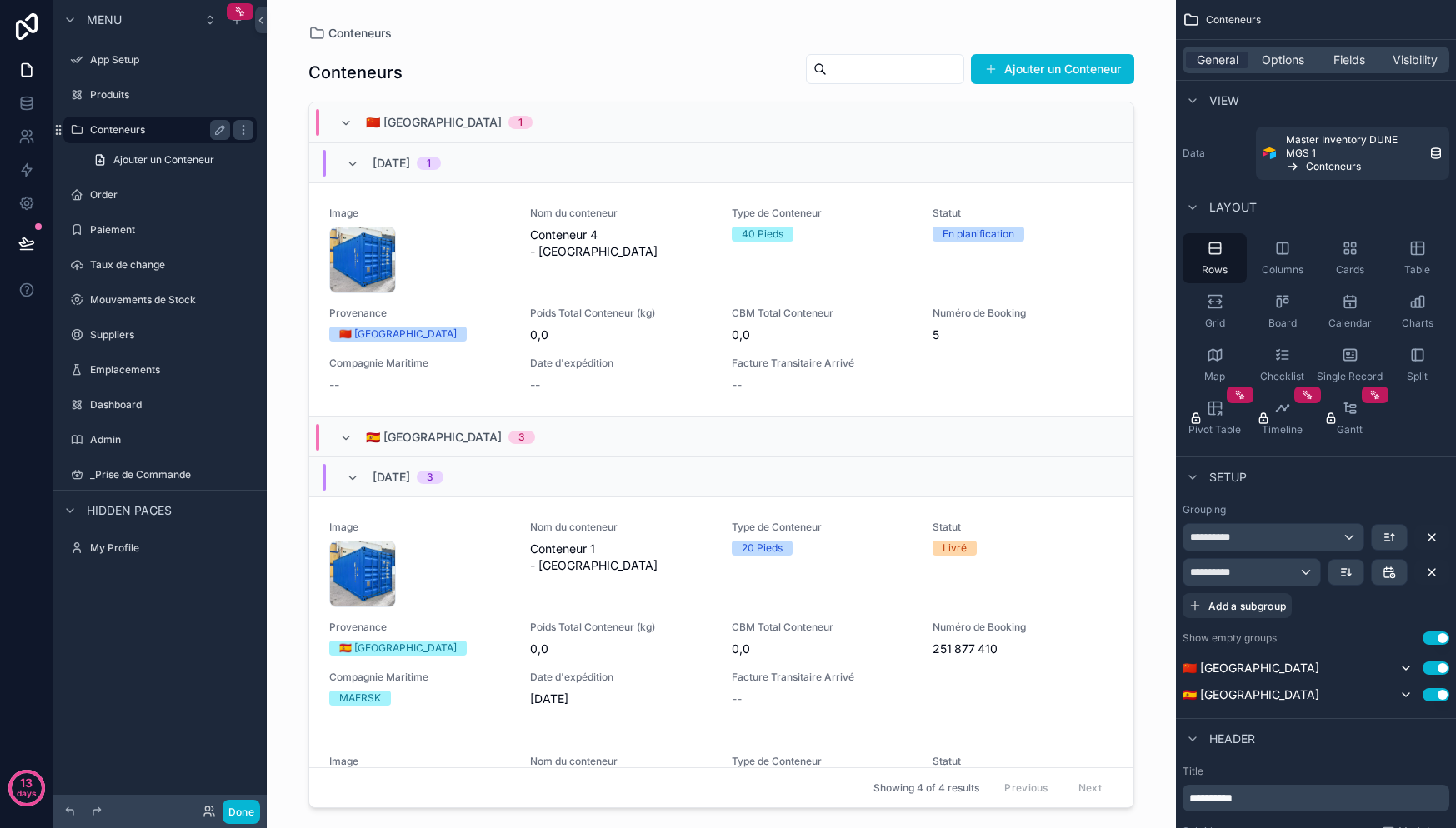
click at [145, 140] on div "Conteneurs" at bounding box center [160, 130] width 187 height 26
click at [486, 273] on div "container-20-pieds-maritime-neuf-1030x773-1 .webp" at bounding box center [420, 260] width 181 height 67
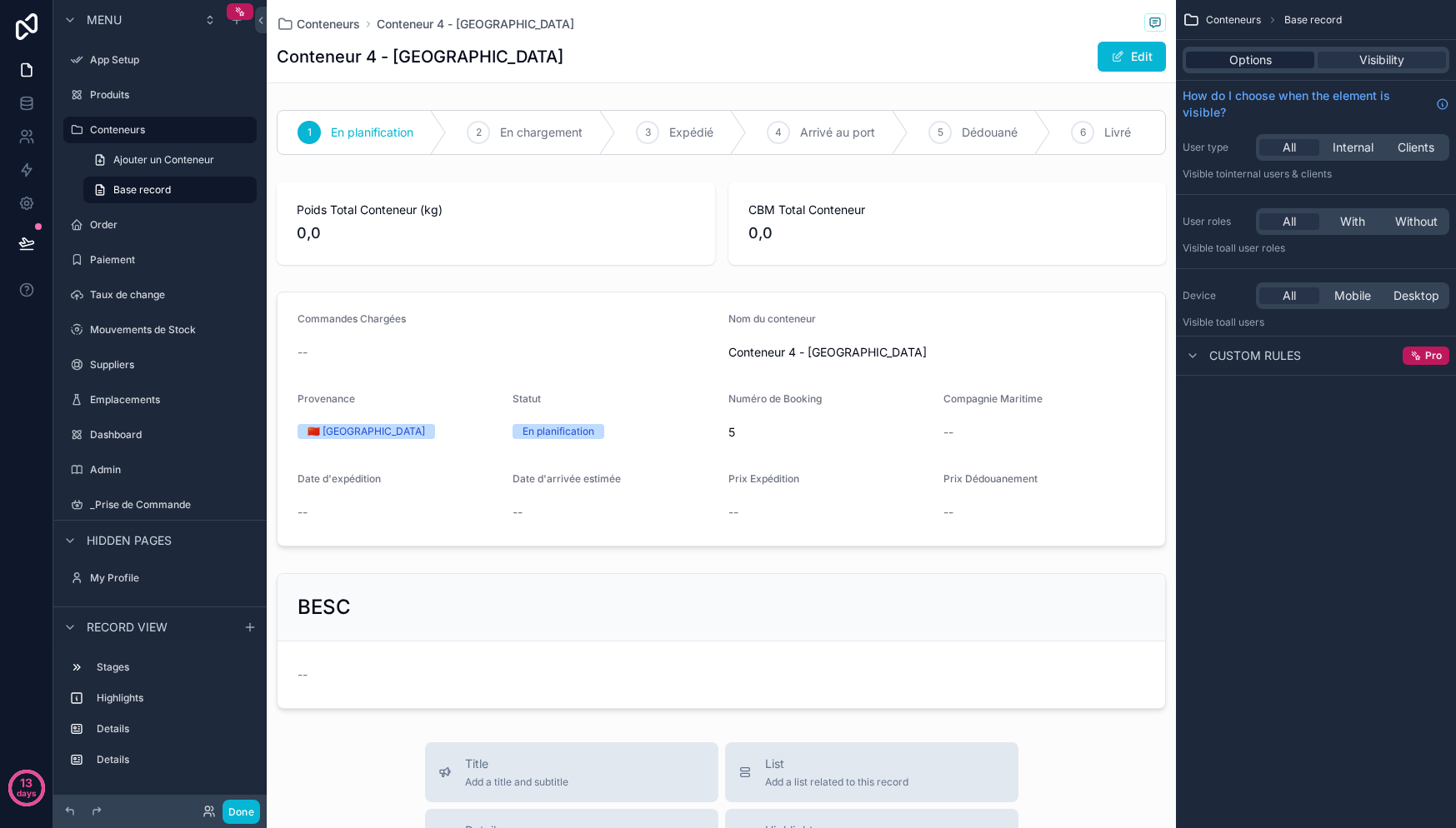
click at [1254, 67] on span "Options" at bounding box center [1250, 60] width 42 height 17
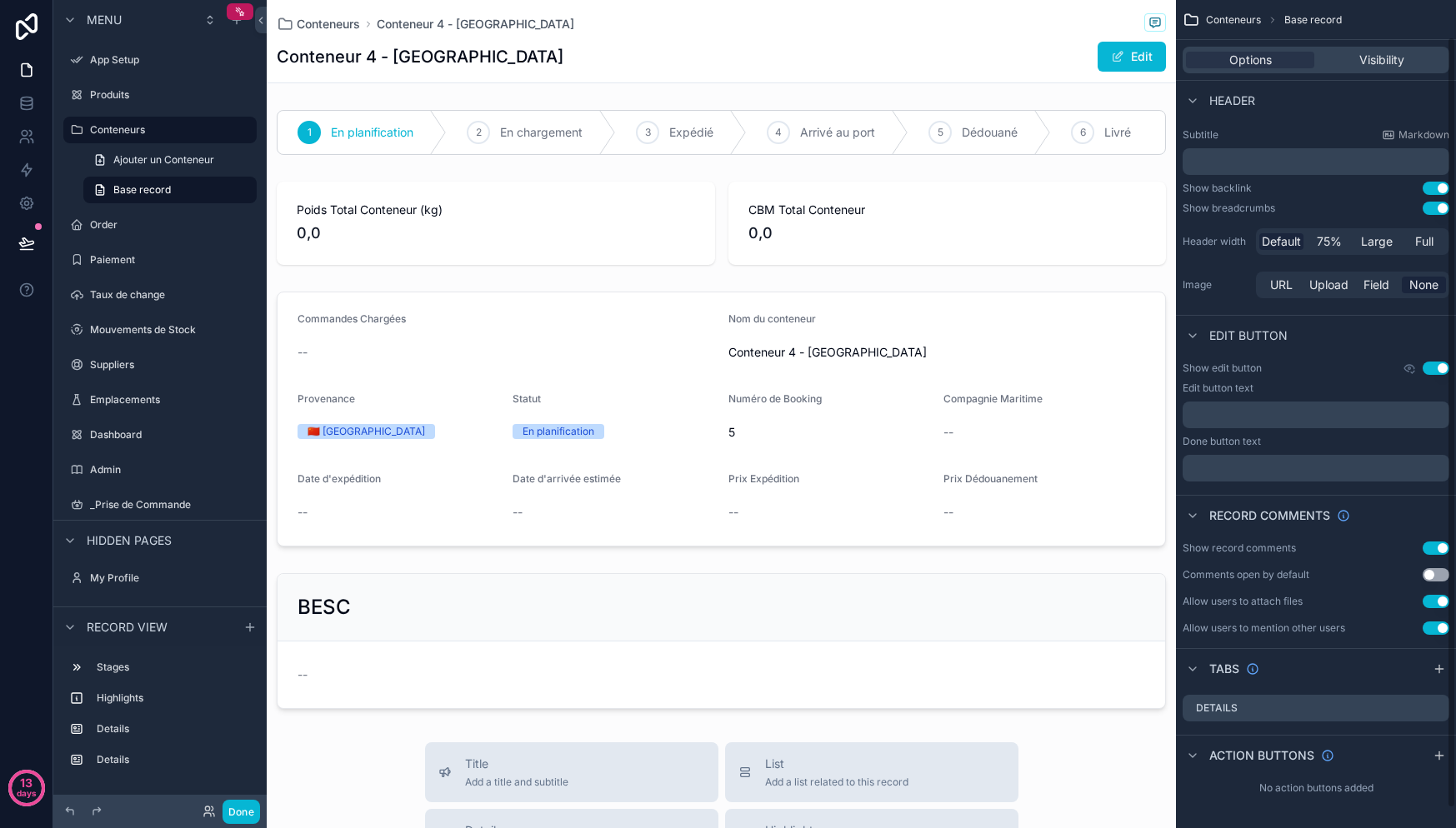
scroll to position [39, 0]
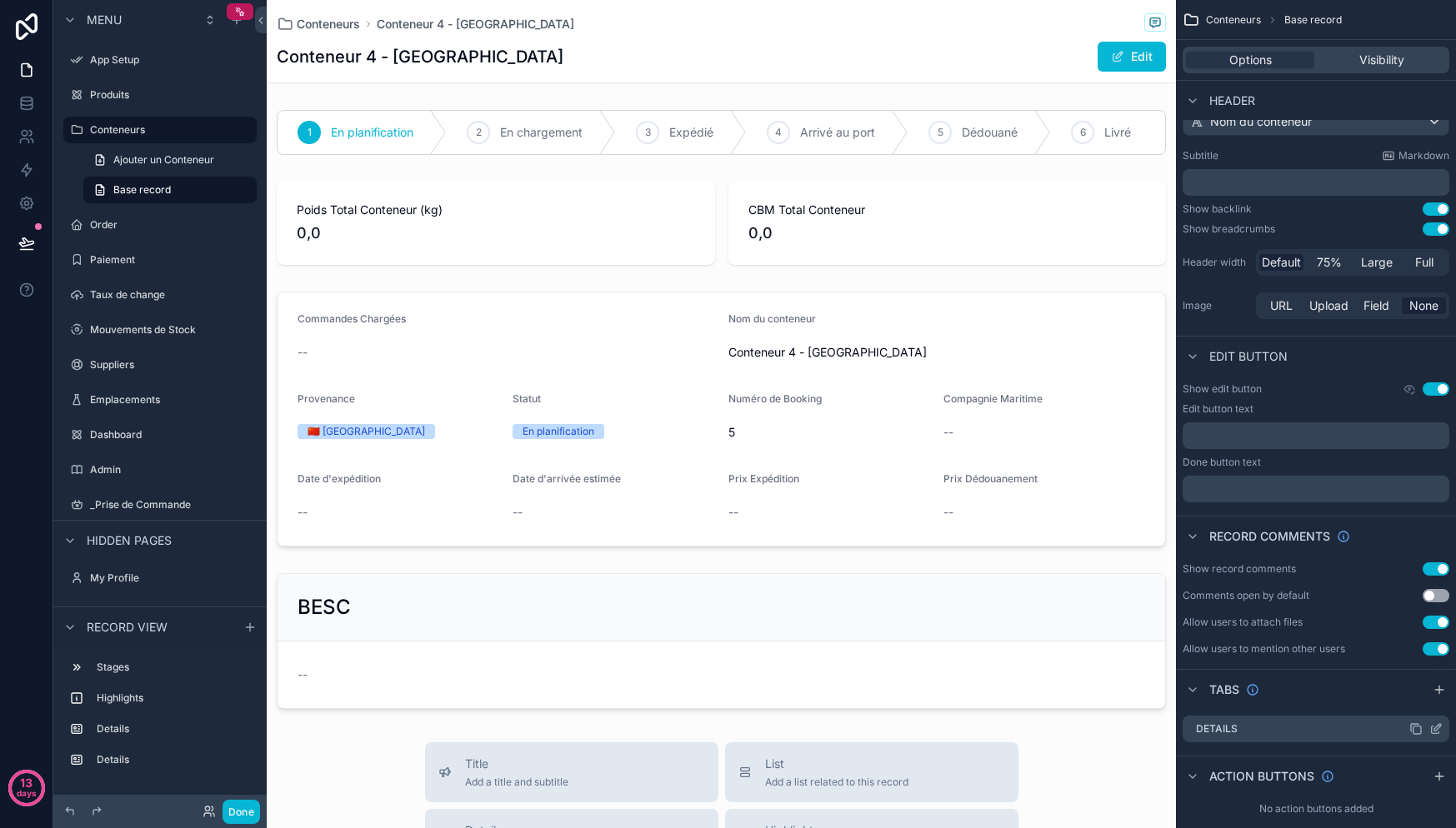
click at [1349, 732] on div "Details" at bounding box center [1316, 729] width 266 height 26
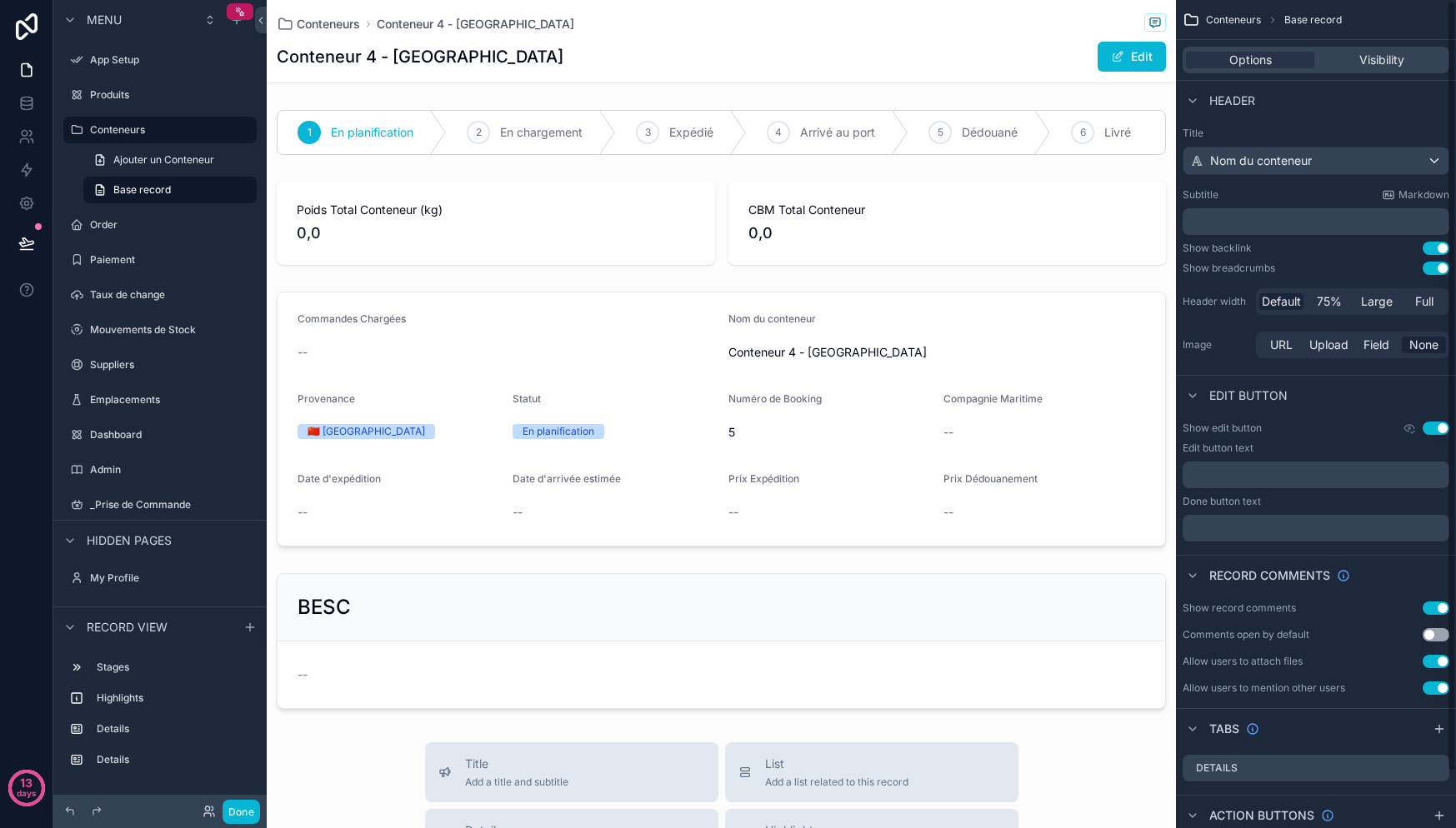
scroll to position [10, 0]
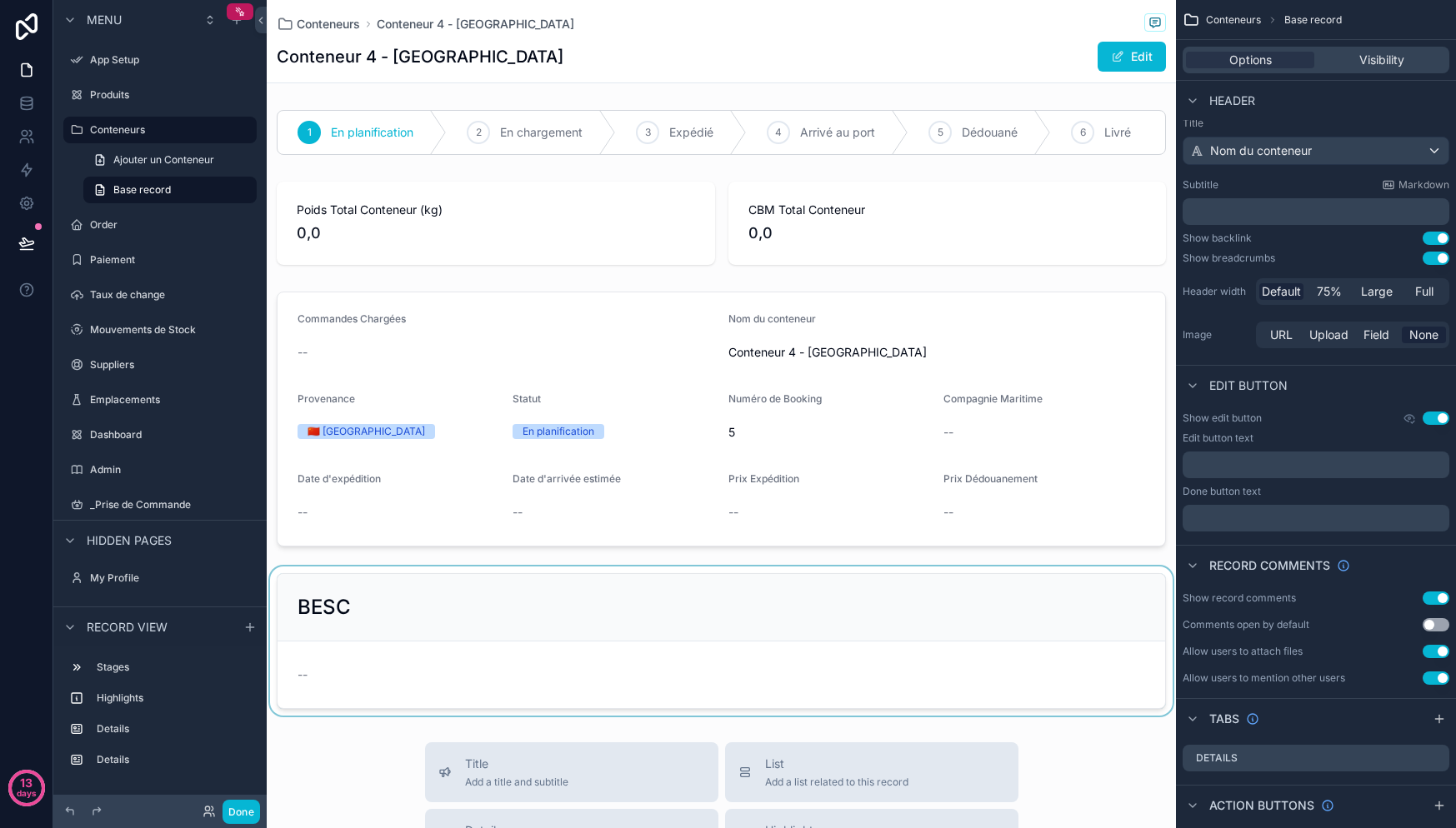
click at [507, 616] on div "scrollable content" at bounding box center [721, 641] width 909 height 149
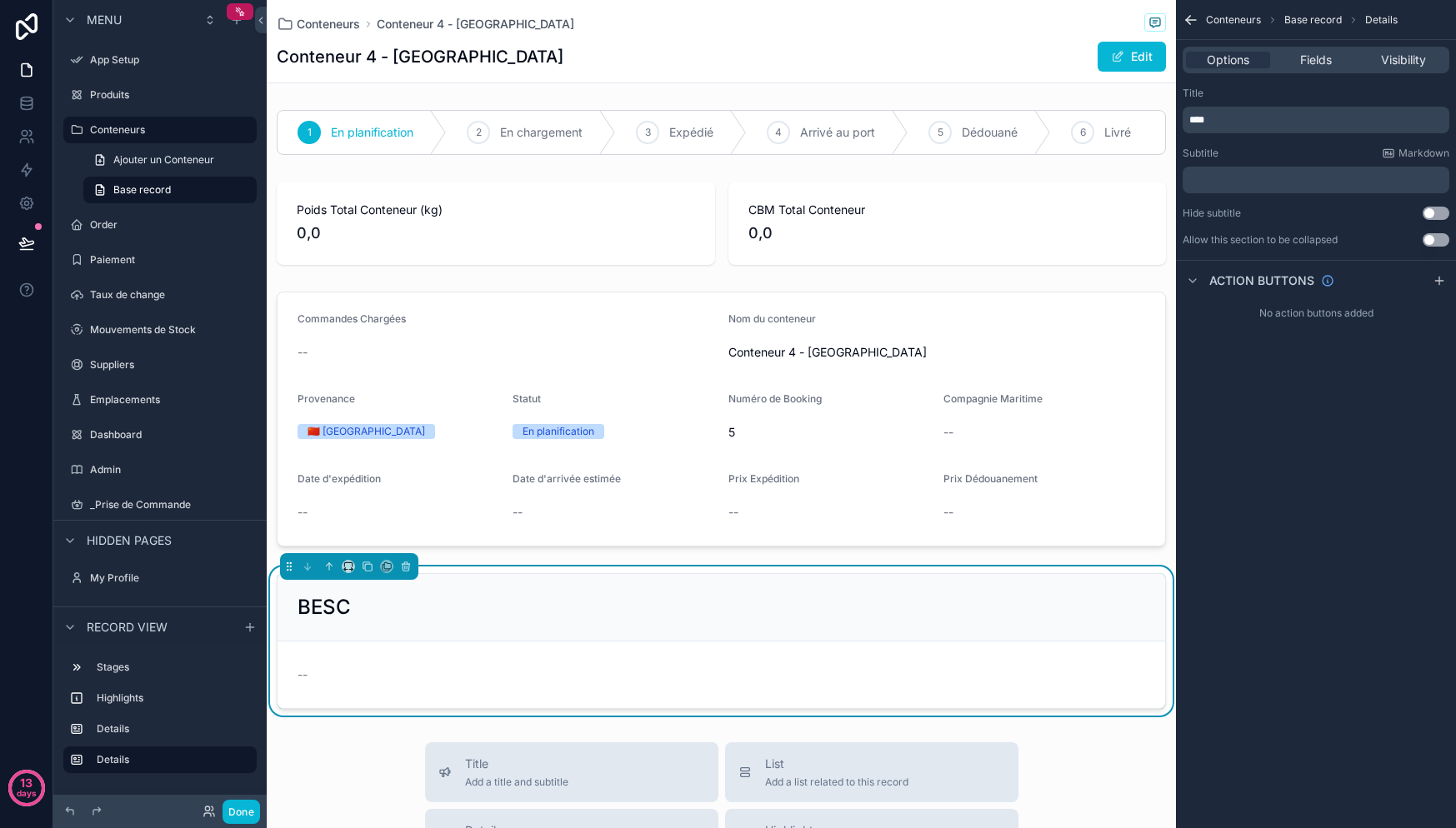
scroll to position [0, 0]
click at [1310, 59] on span "Fields" at bounding box center [1316, 60] width 32 height 17
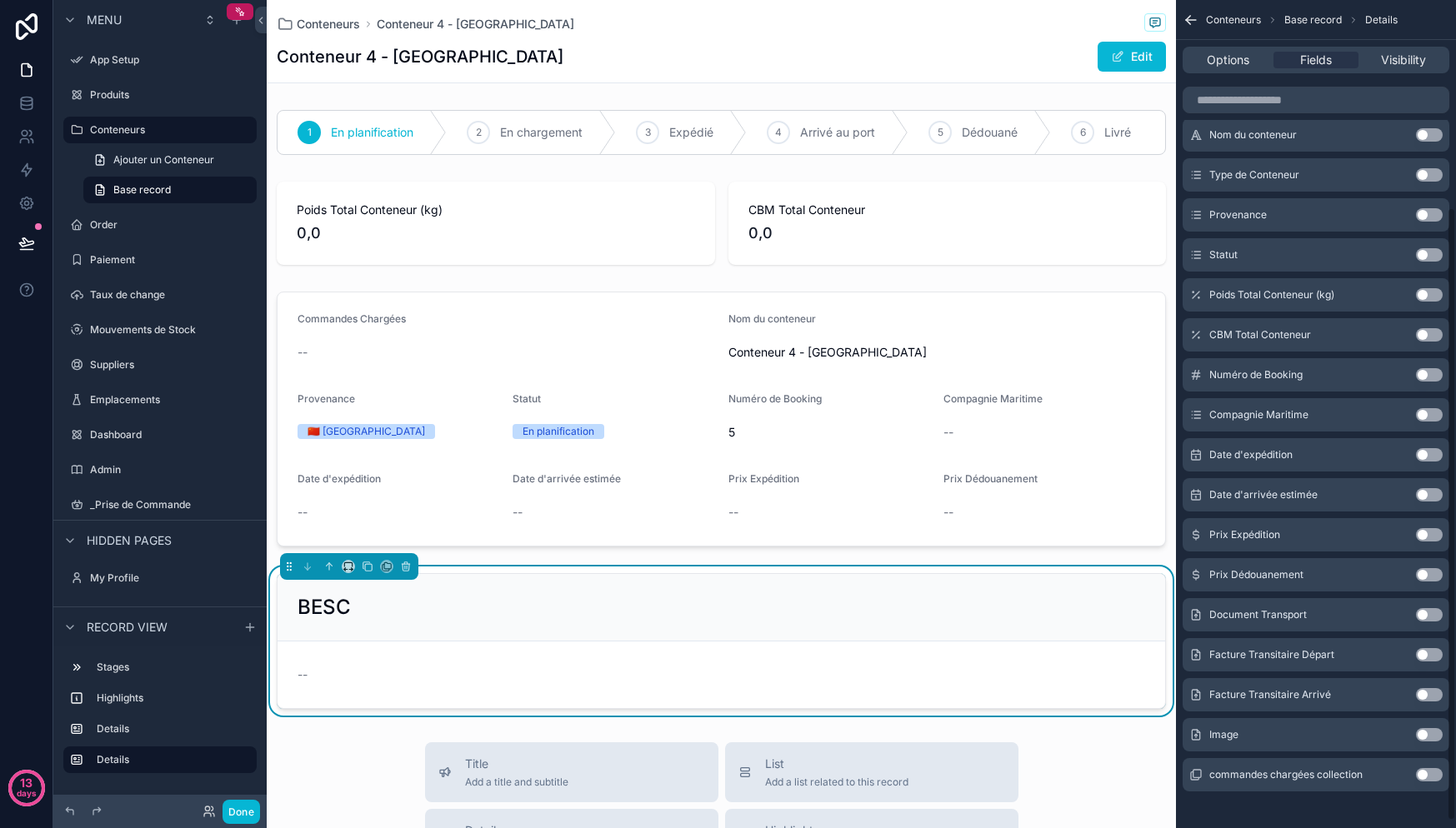
scroll to position [289, 0]
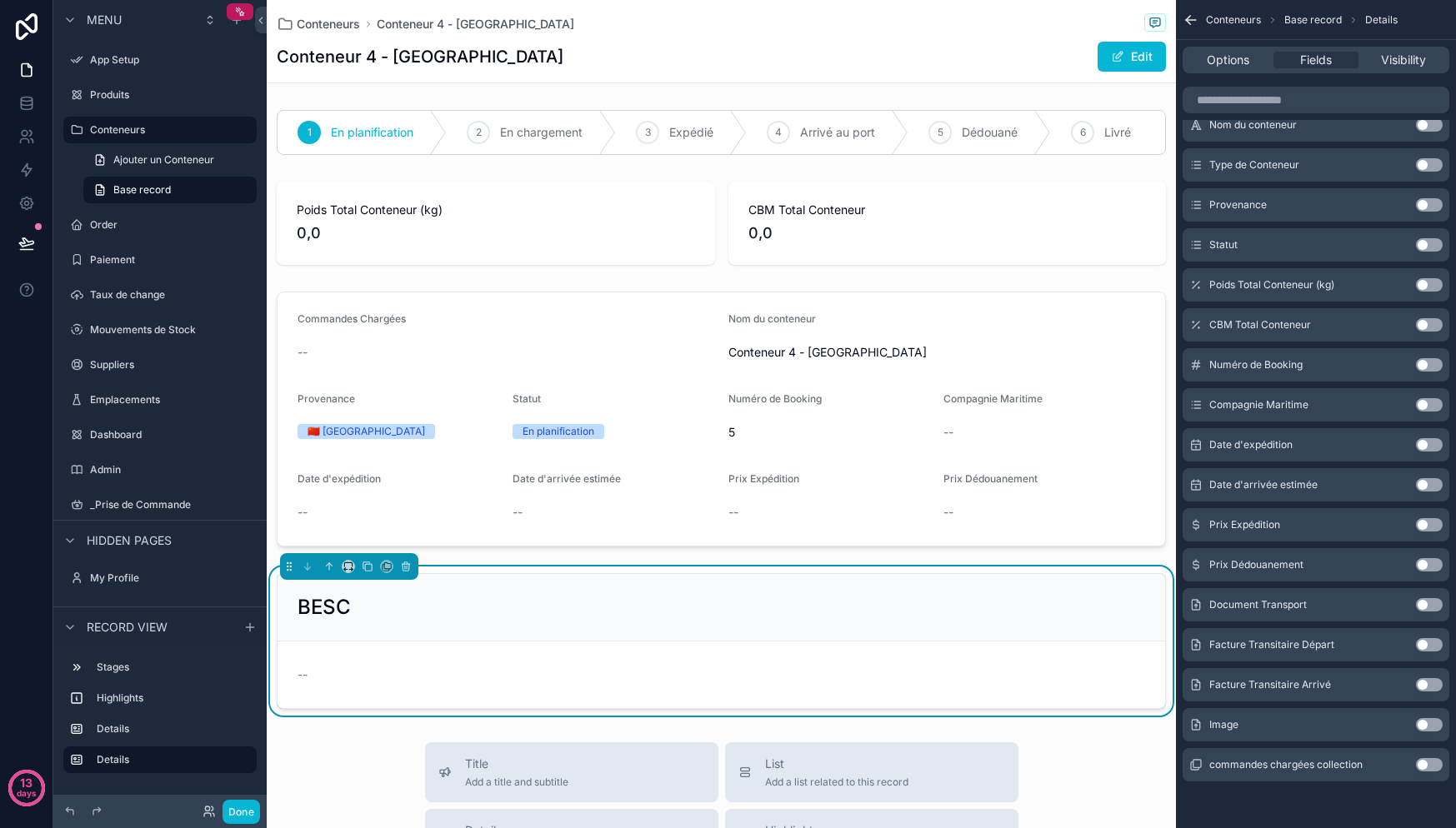
click at [1428, 606] on button "Use setting" at bounding box center [1429, 605] width 26 height 13
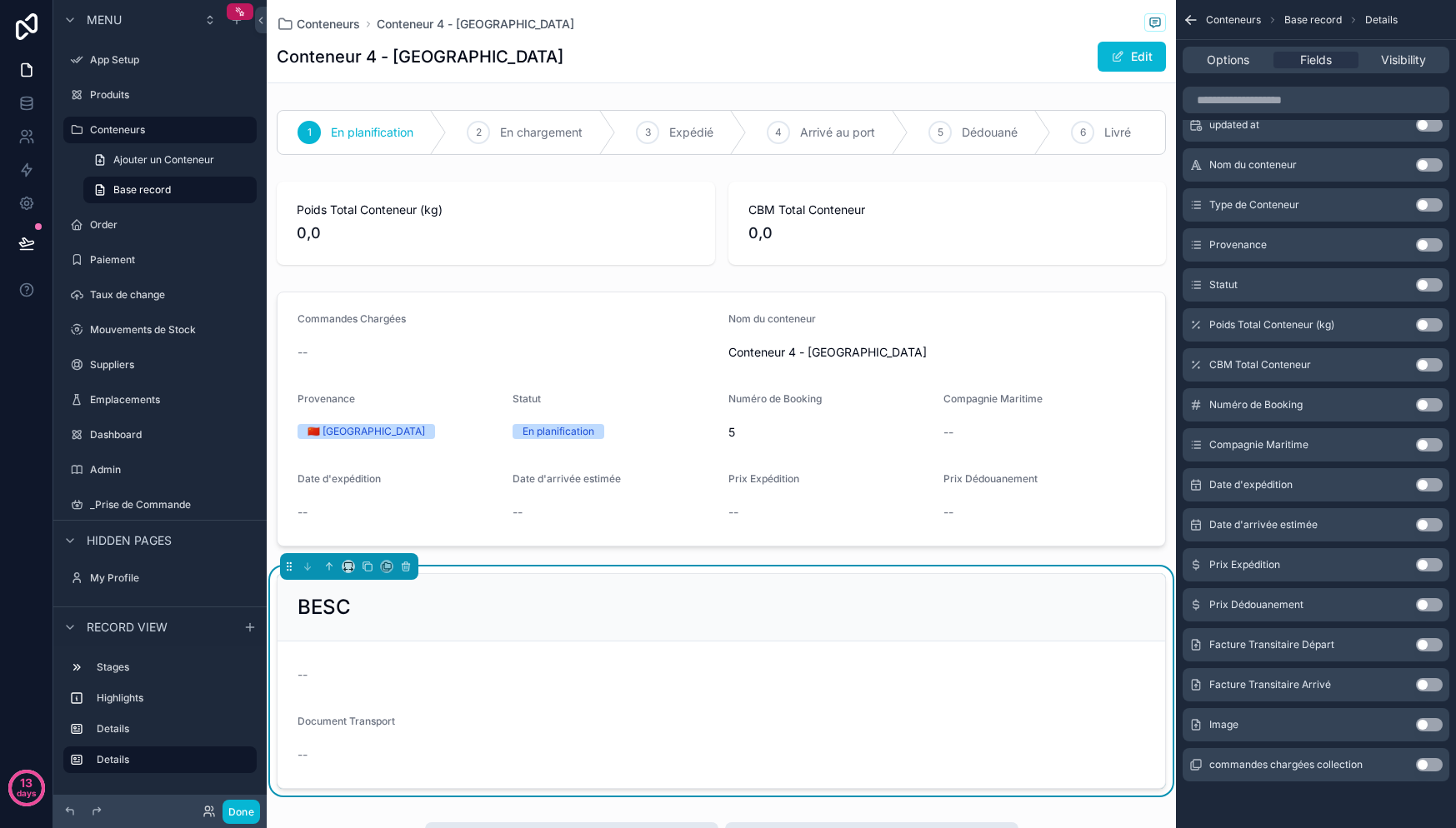
click at [1431, 639] on button "Use setting" at bounding box center [1429, 644] width 26 height 13
click at [1430, 686] on button "Use setting" at bounding box center [1429, 684] width 26 height 13
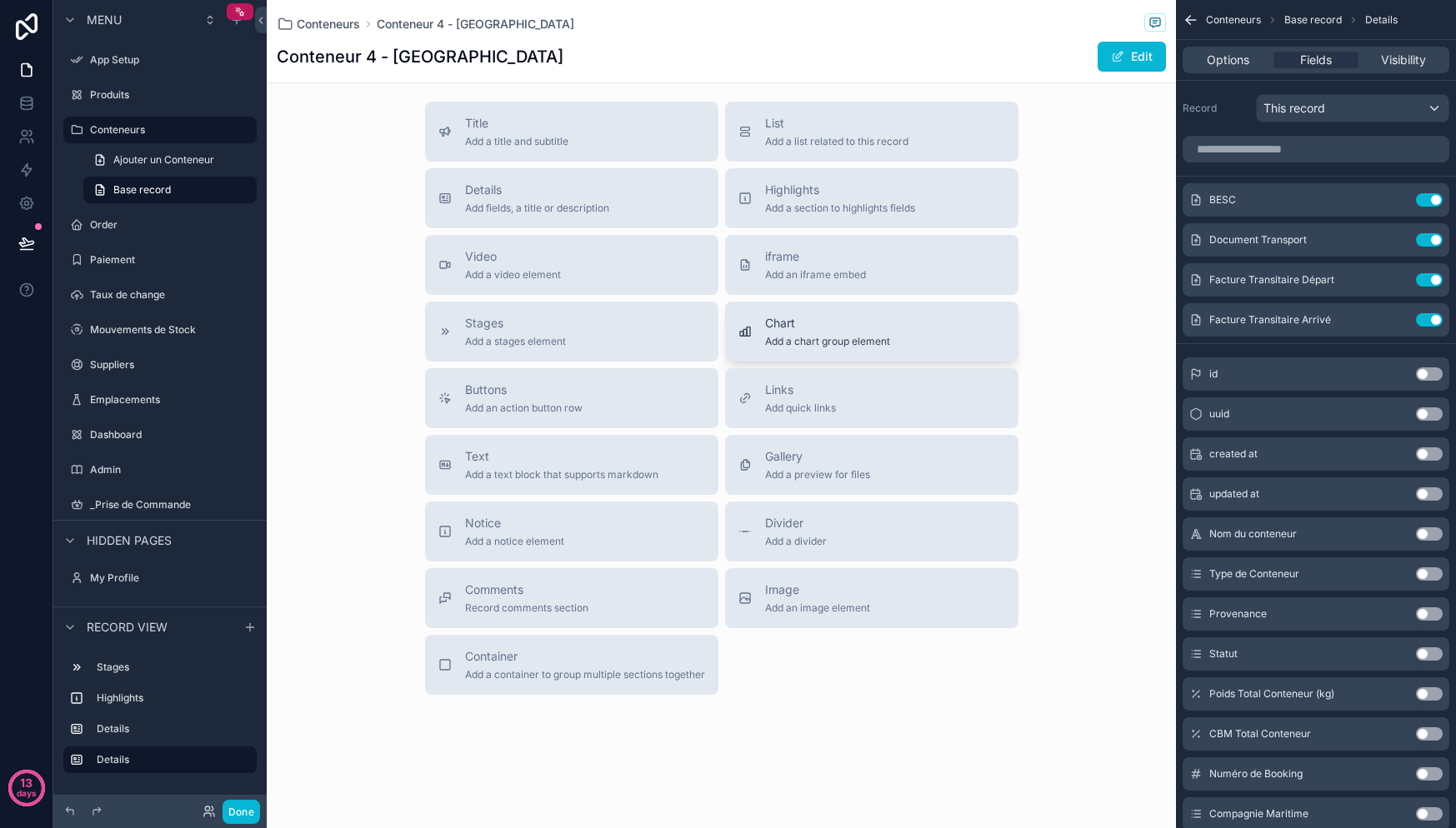
scroll to position [114, 0]
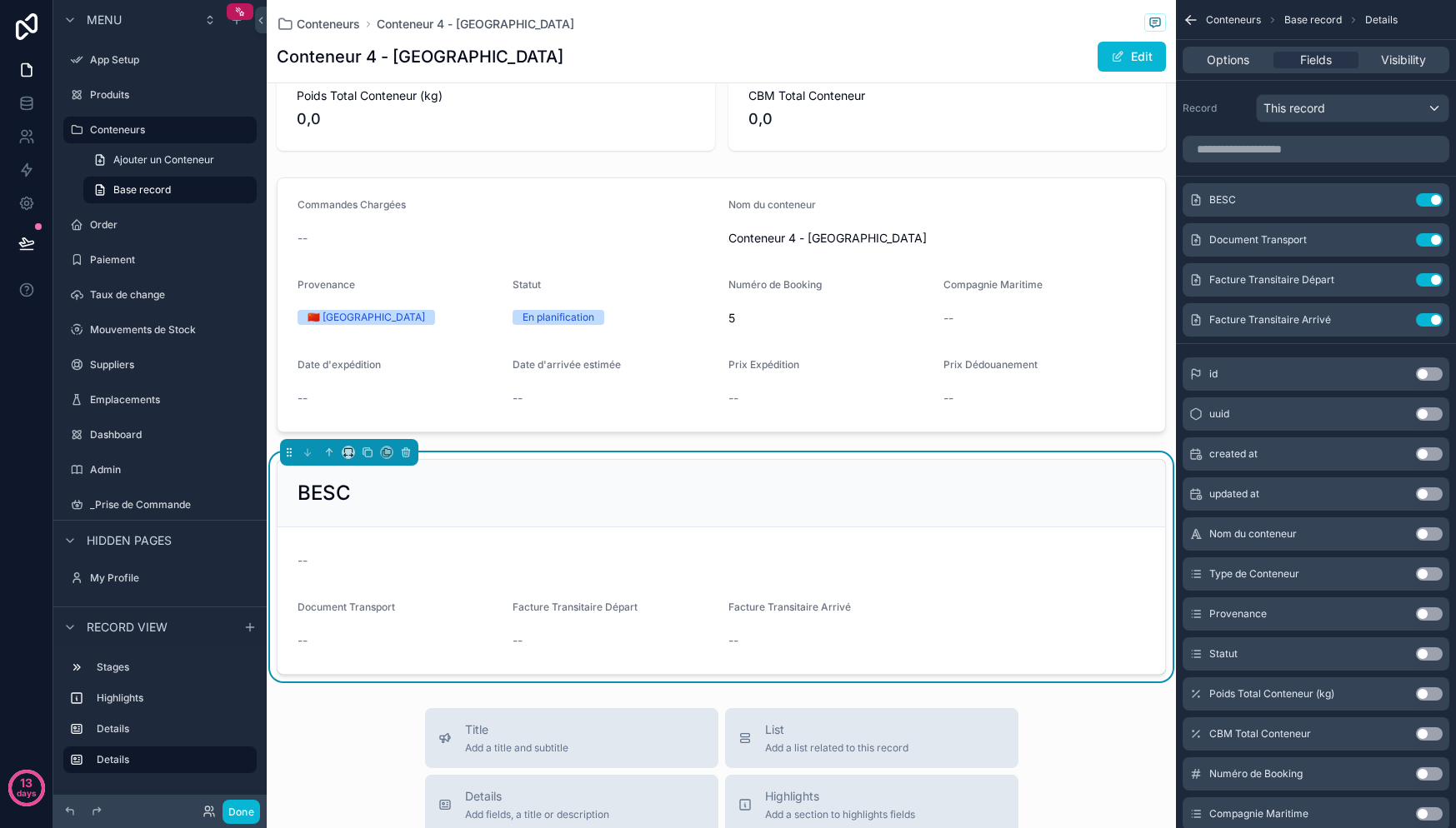
click at [840, 569] on div "--" at bounding box center [721, 560] width 848 height 17
click at [348, 636] on div "Document Transport --" at bounding box center [398, 626] width 202 height 53
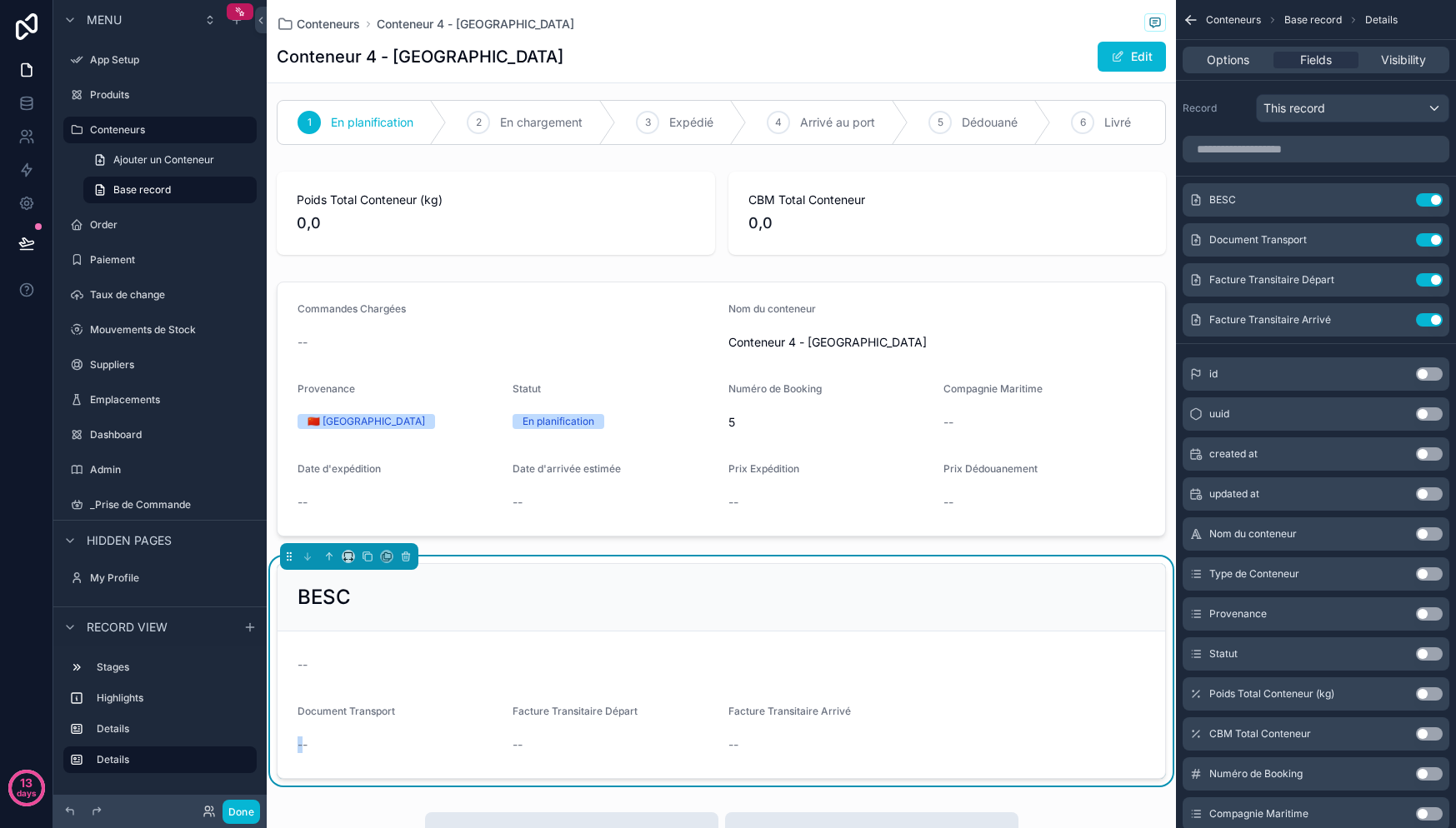
scroll to position [93, 0]
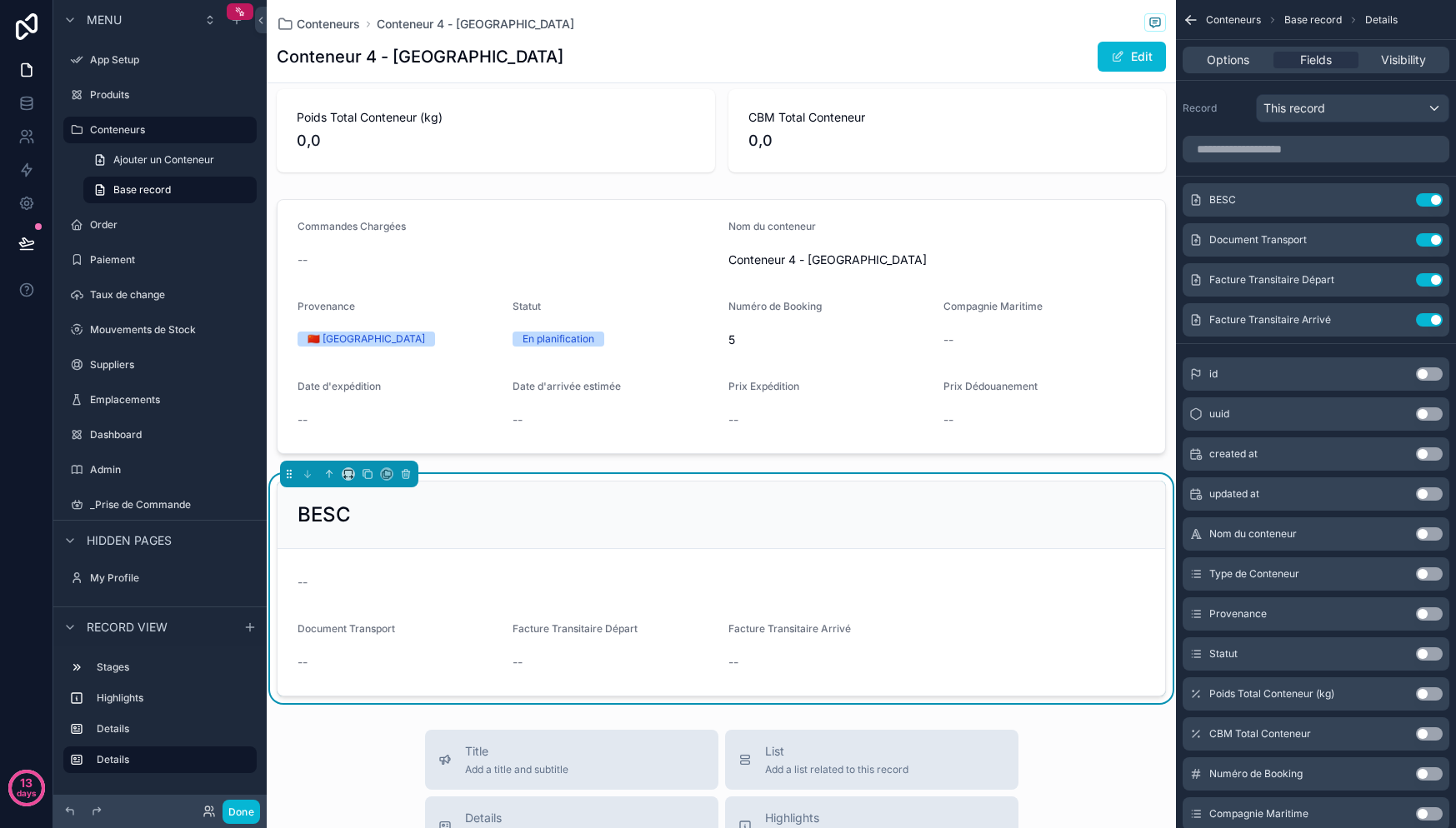
click at [942, 646] on form "-- Document Transport -- Facture Transitaire Départ -- Facture Transitaire Arri…" at bounding box center [721, 622] width 888 height 146
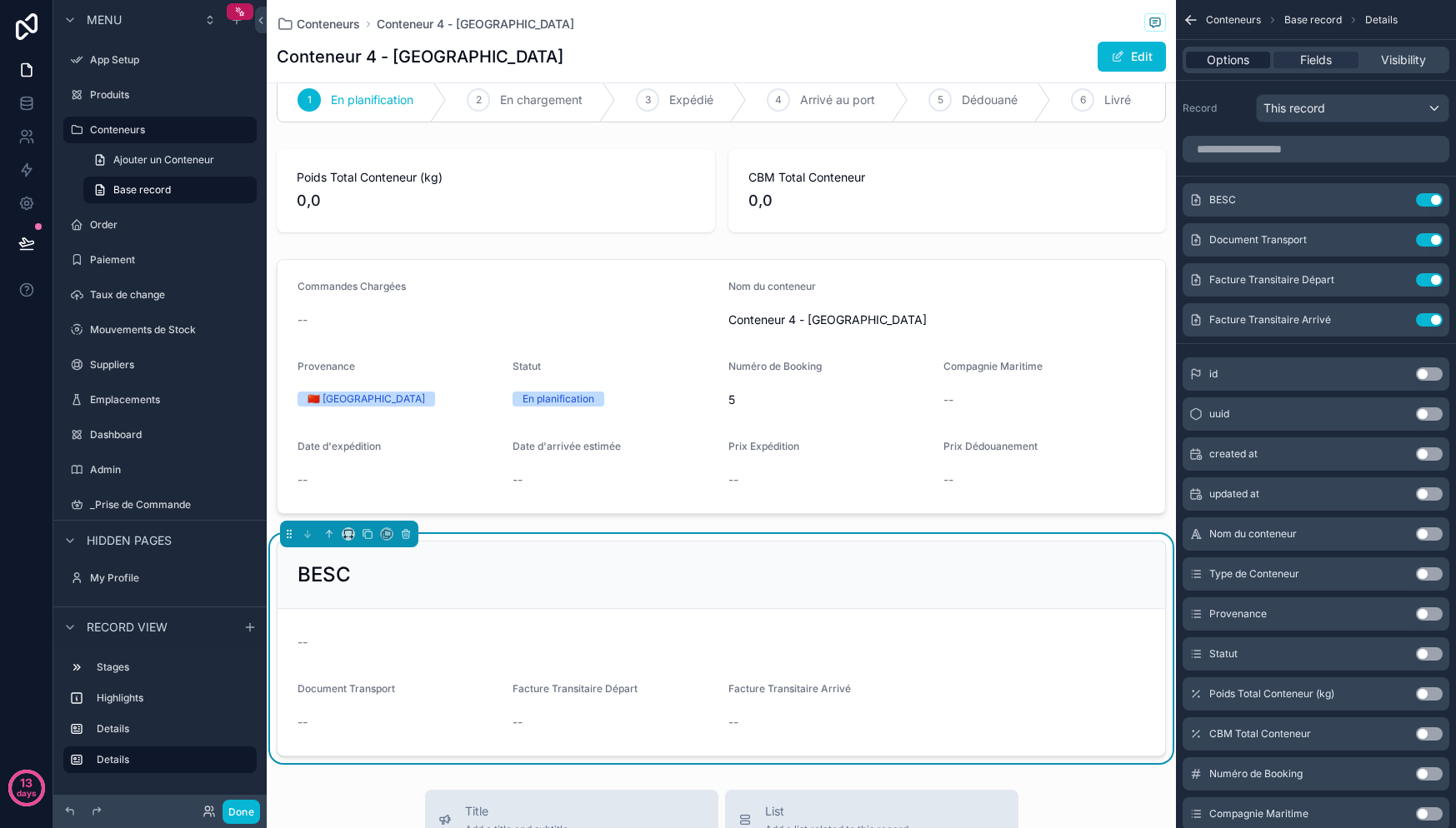
click at [1221, 67] on span "Options" at bounding box center [1228, 60] width 42 height 17
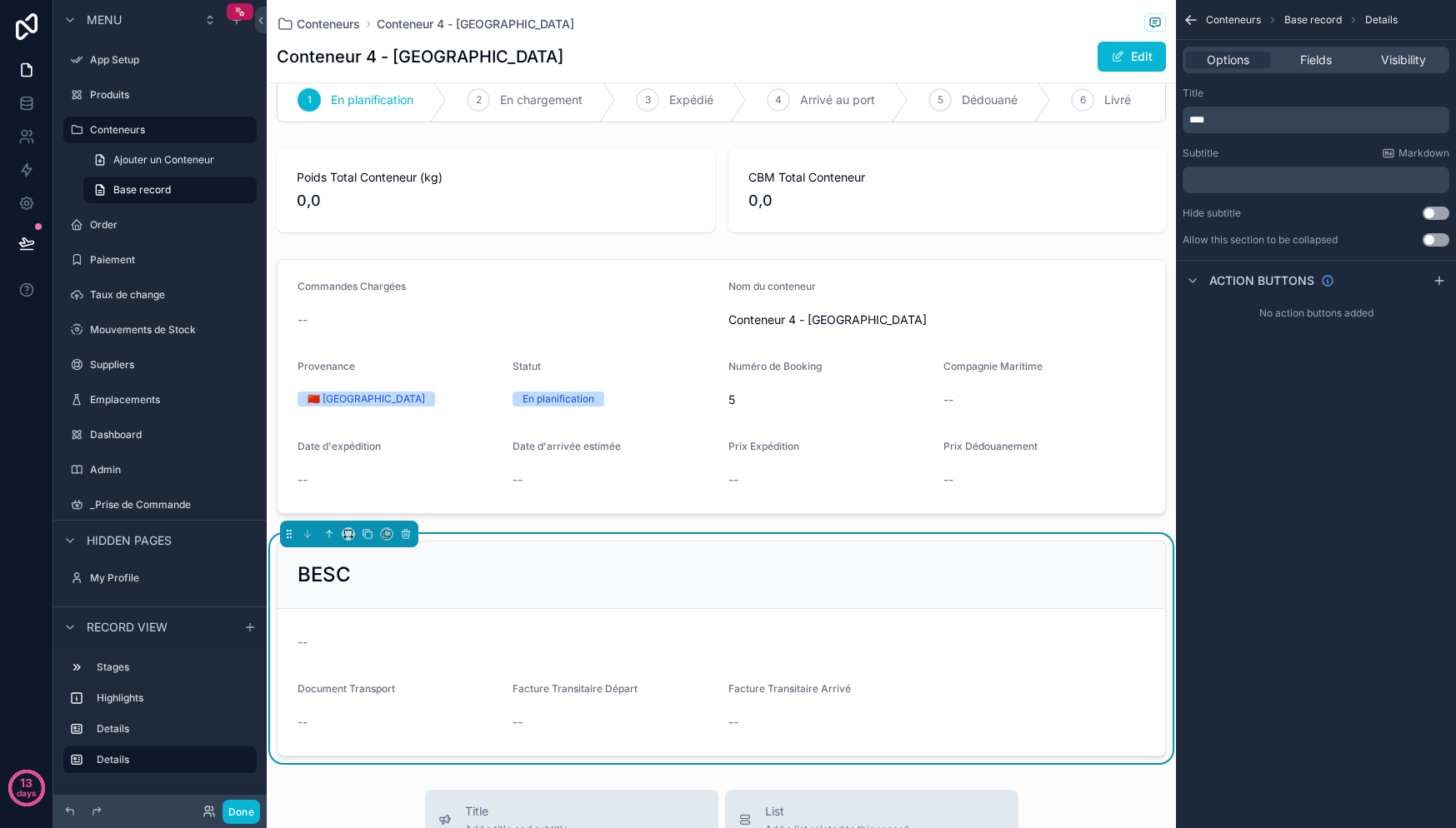
click at [1244, 113] on p "****" at bounding box center [1318, 119] width 257 height 13
click at [1243, 114] on p "****" at bounding box center [1318, 119] width 257 height 13
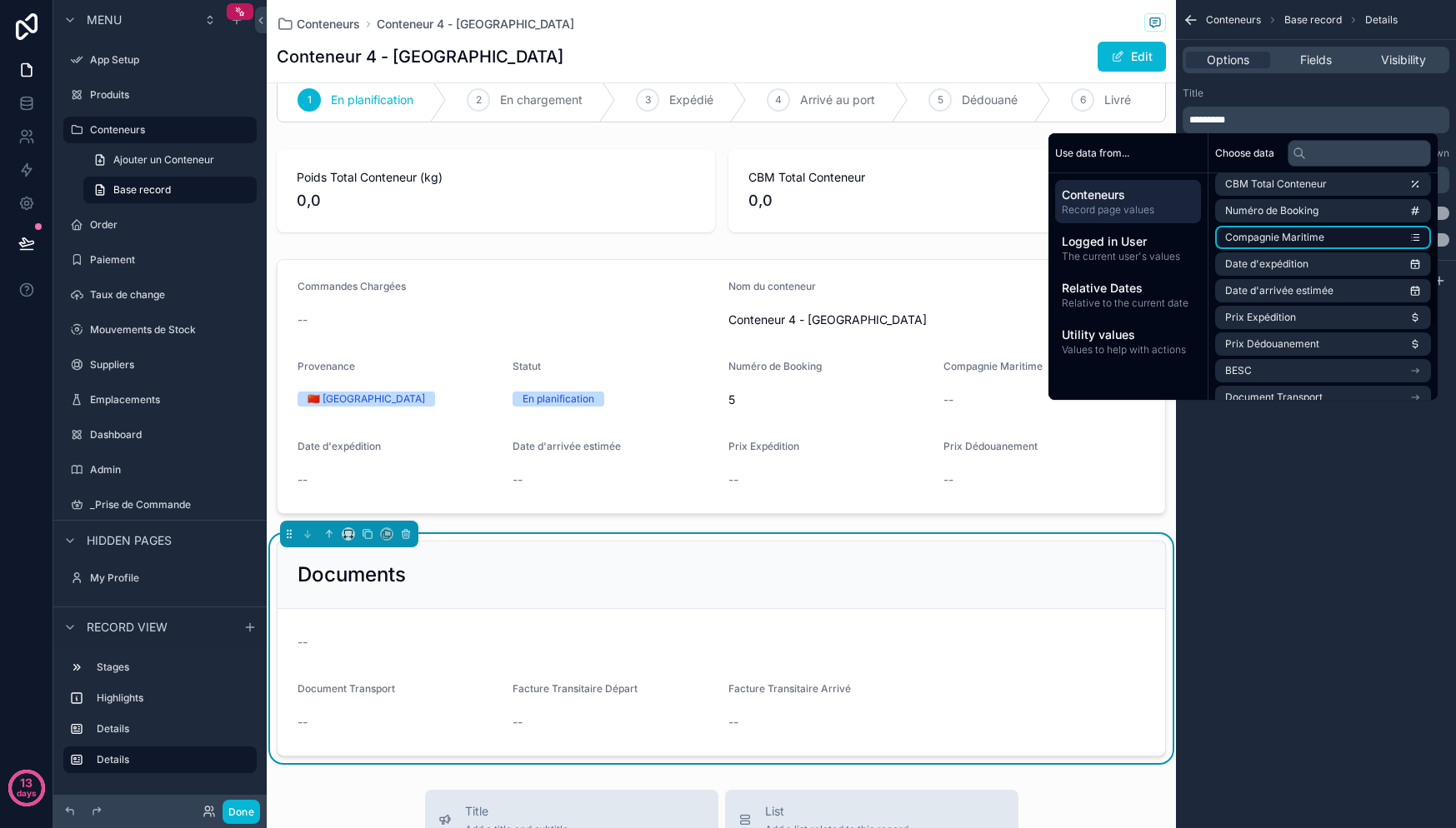
scroll to position [189, 0]
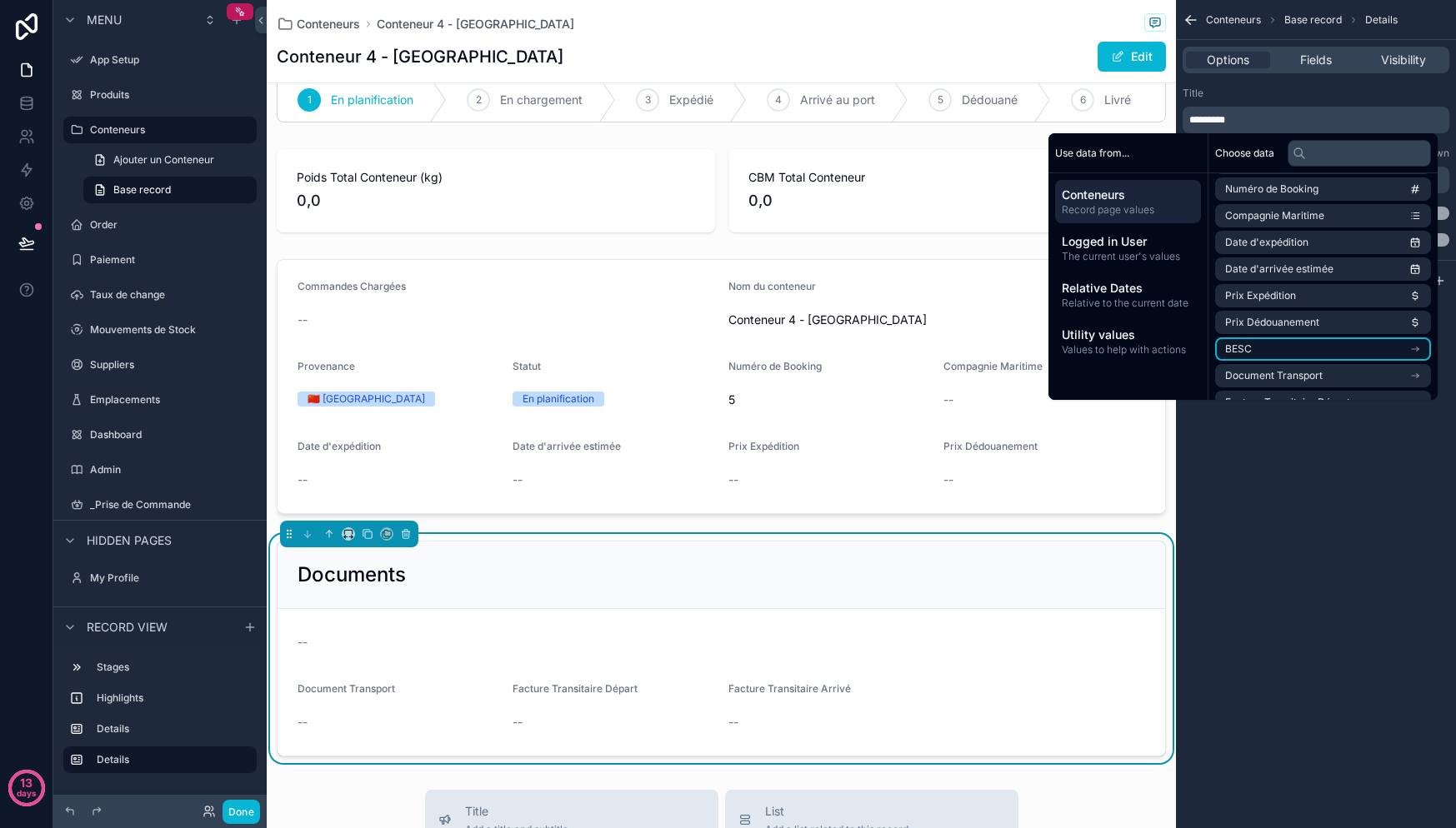
click at [1286, 350] on li "BESC" at bounding box center [1323, 349] width 216 height 24
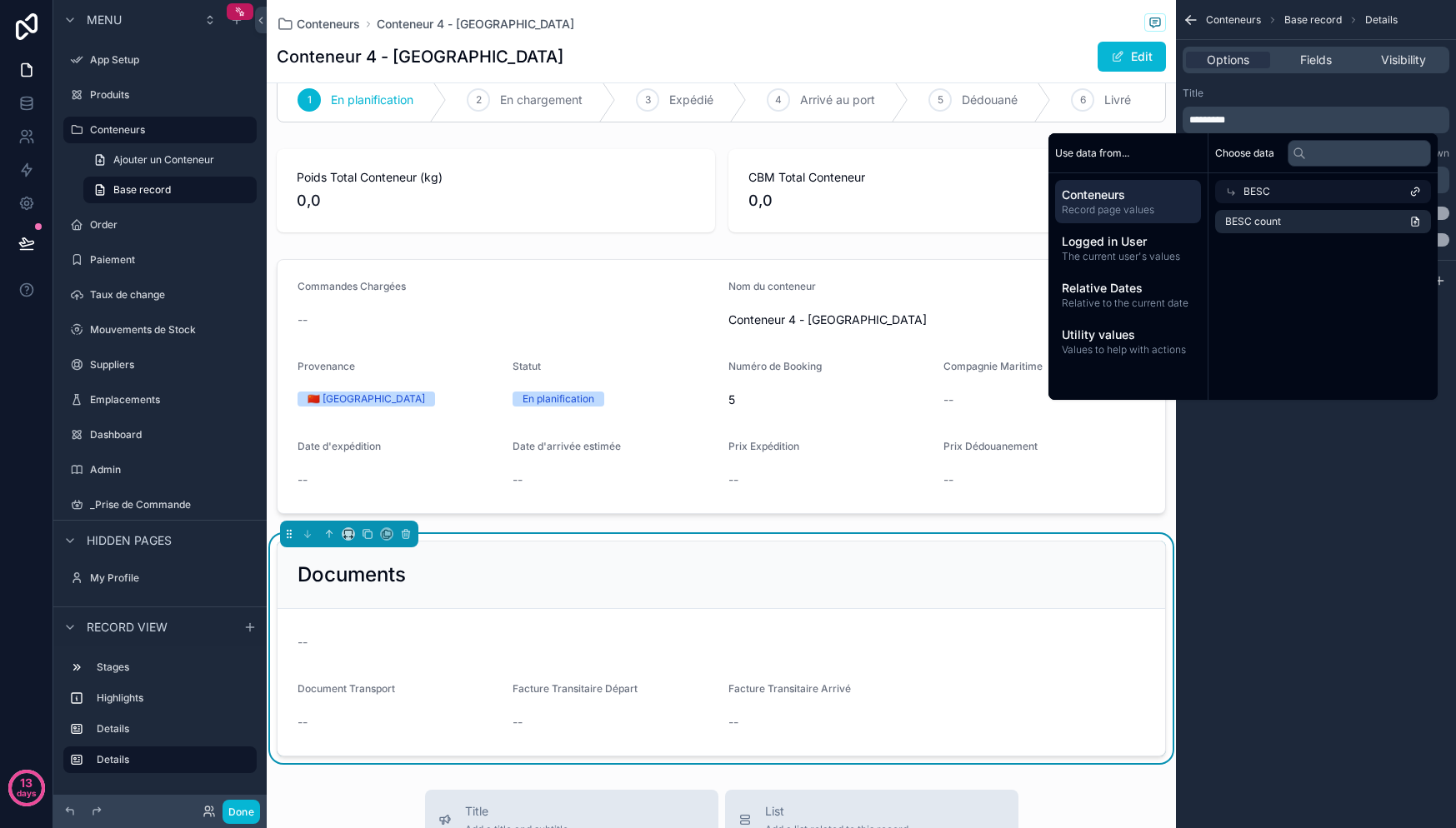
scroll to position [0, 0]
click at [1251, 213] on li "BESC count" at bounding box center [1323, 222] width 216 height 24
click at [1282, 189] on div "BESC" at bounding box center [1323, 191] width 216 height 24
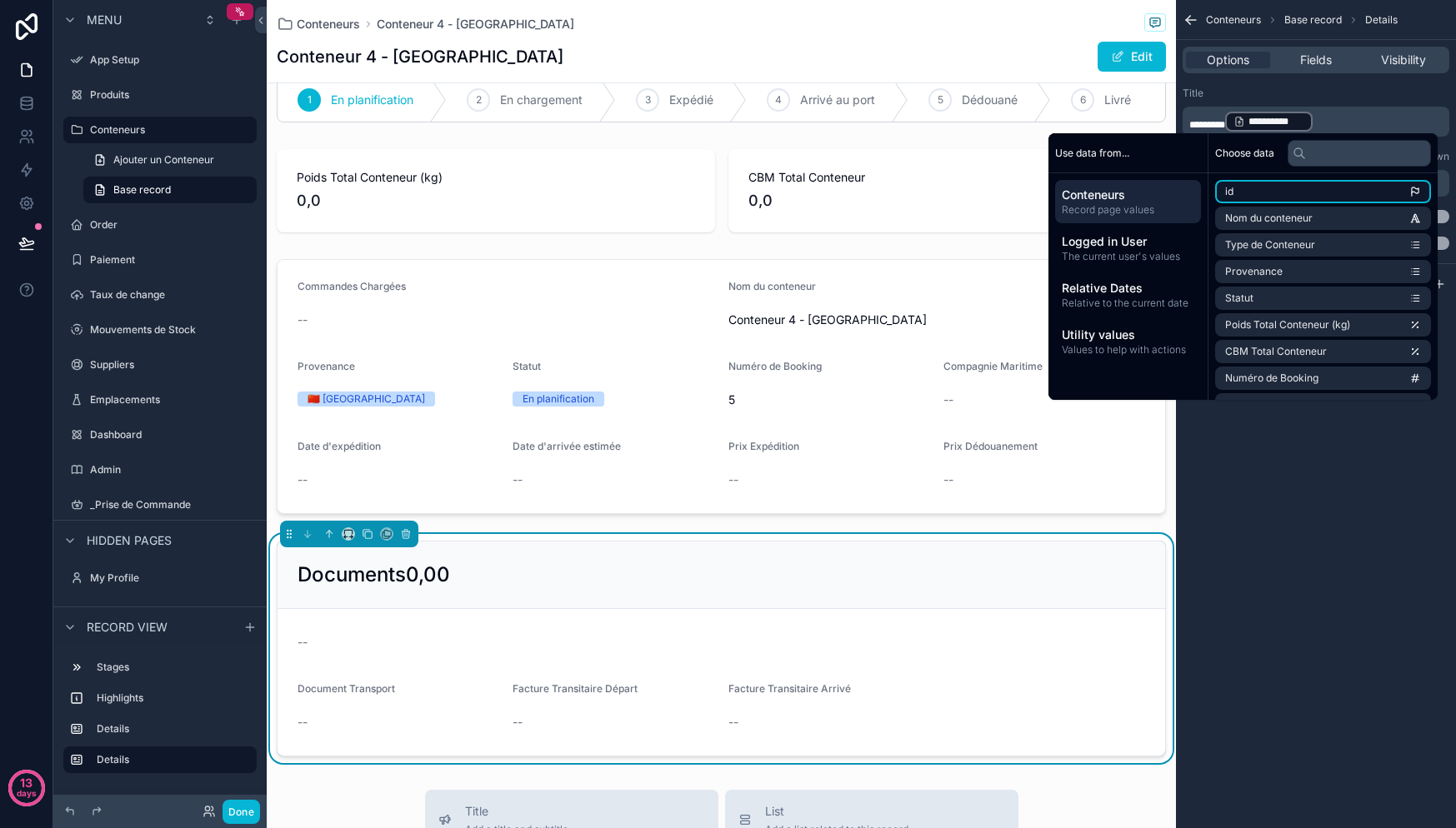
click at [1246, 192] on li "id" at bounding box center [1323, 191] width 216 height 24
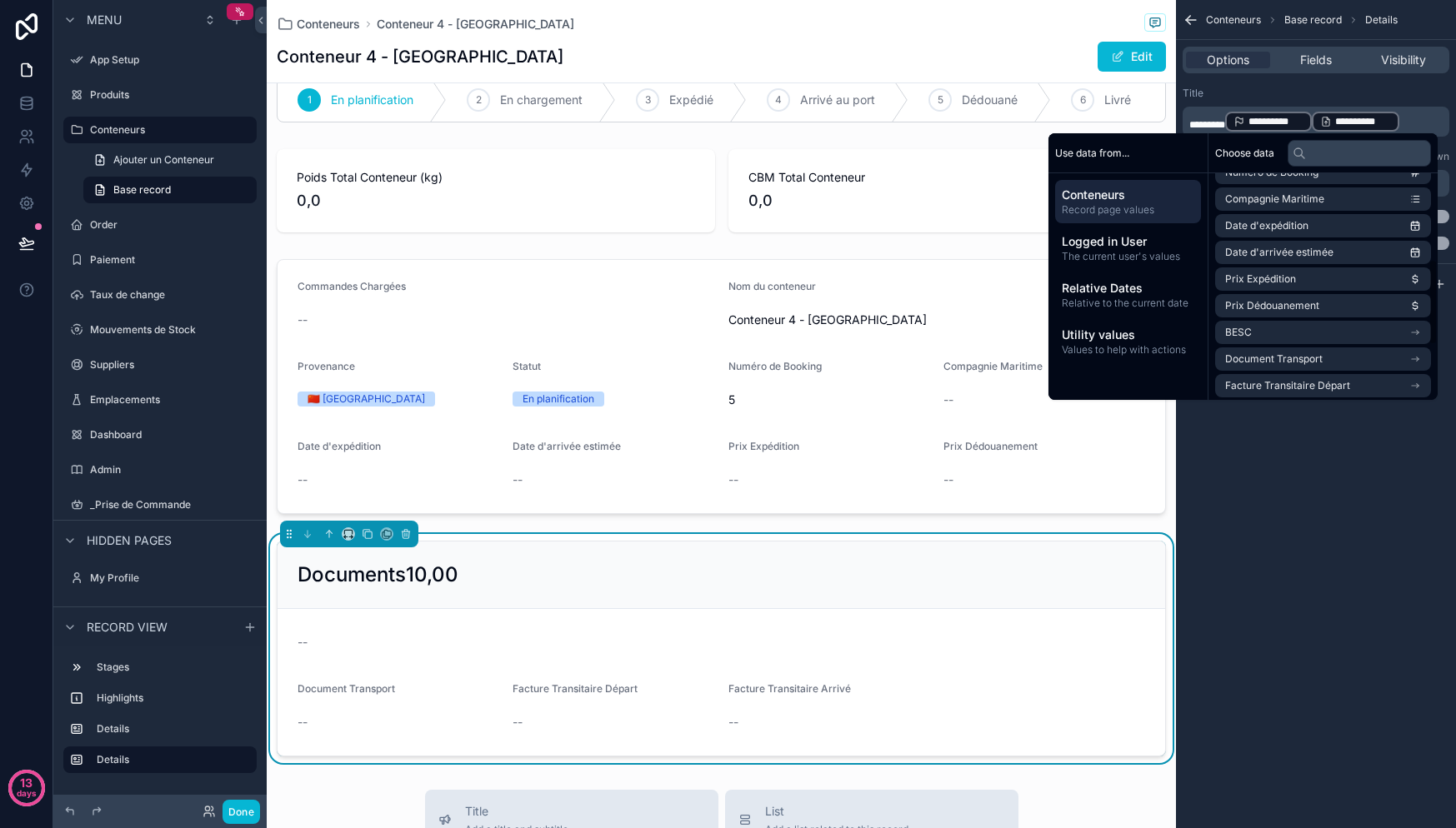
scroll to position [243, 0]
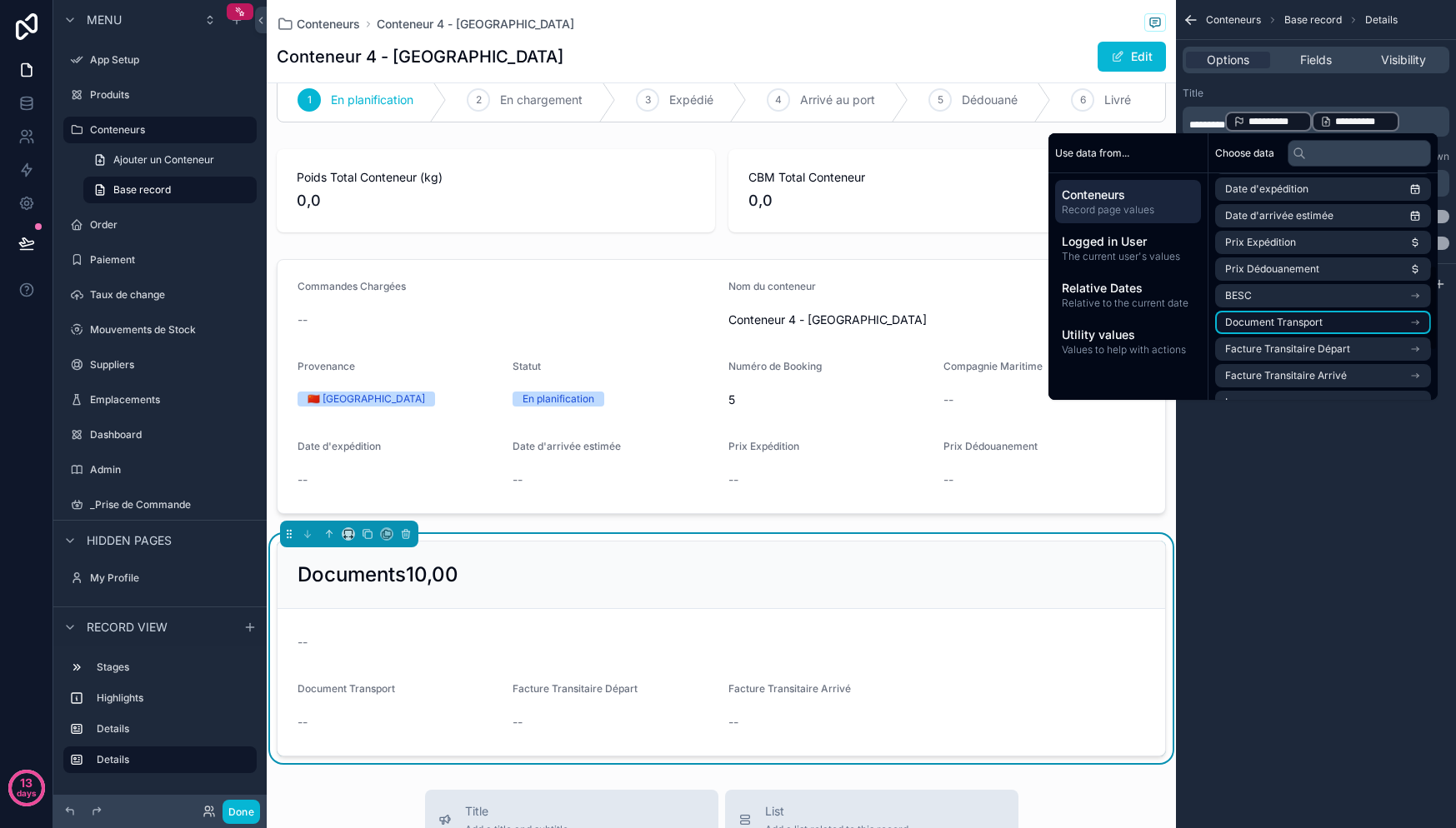
click at [1318, 319] on li "Document Transport" at bounding box center [1323, 322] width 216 height 24
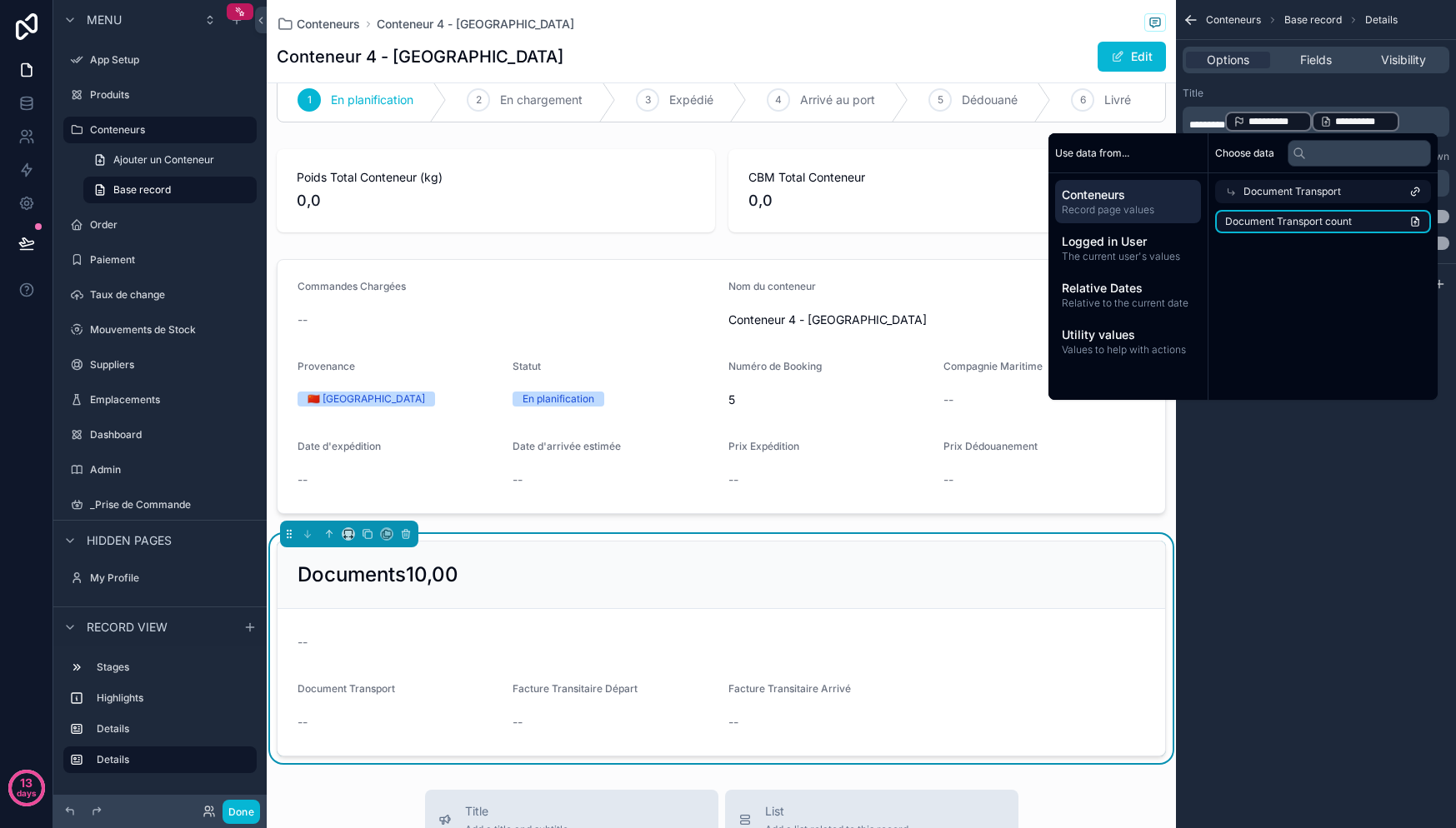
click at [1362, 216] on li "Document Transport count" at bounding box center [1323, 222] width 216 height 24
drag, startPoint x: 1413, startPoint y: 506, endPoint x: 1406, endPoint y: 478, distance: 28.9
click at [1413, 506] on div "**********" at bounding box center [1316, 414] width 280 height 828
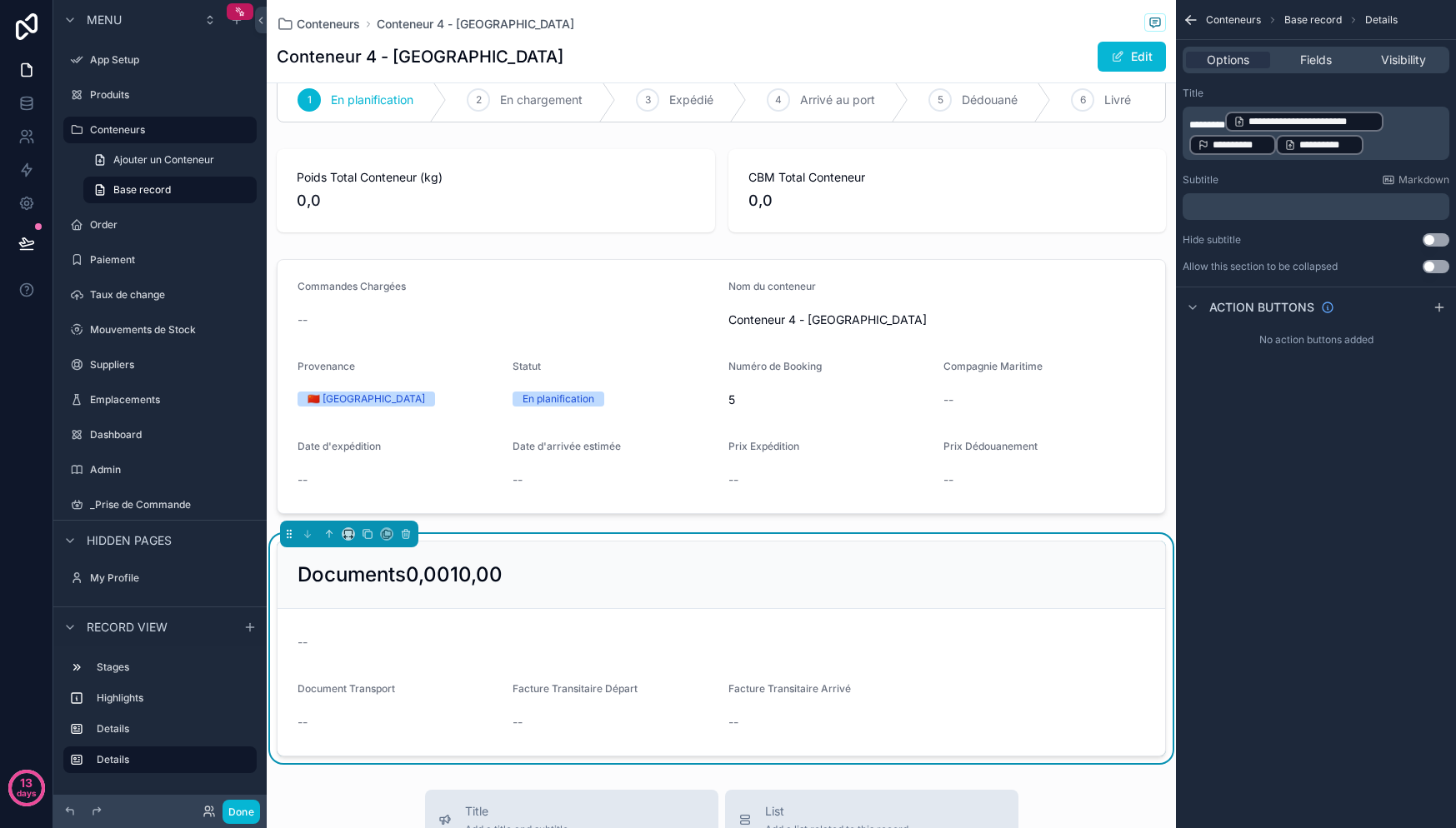
click at [1374, 144] on p "**********" at bounding box center [1318, 133] width 257 height 46
click at [1391, 144] on p "**********" at bounding box center [1318, 133] width 257 height 46
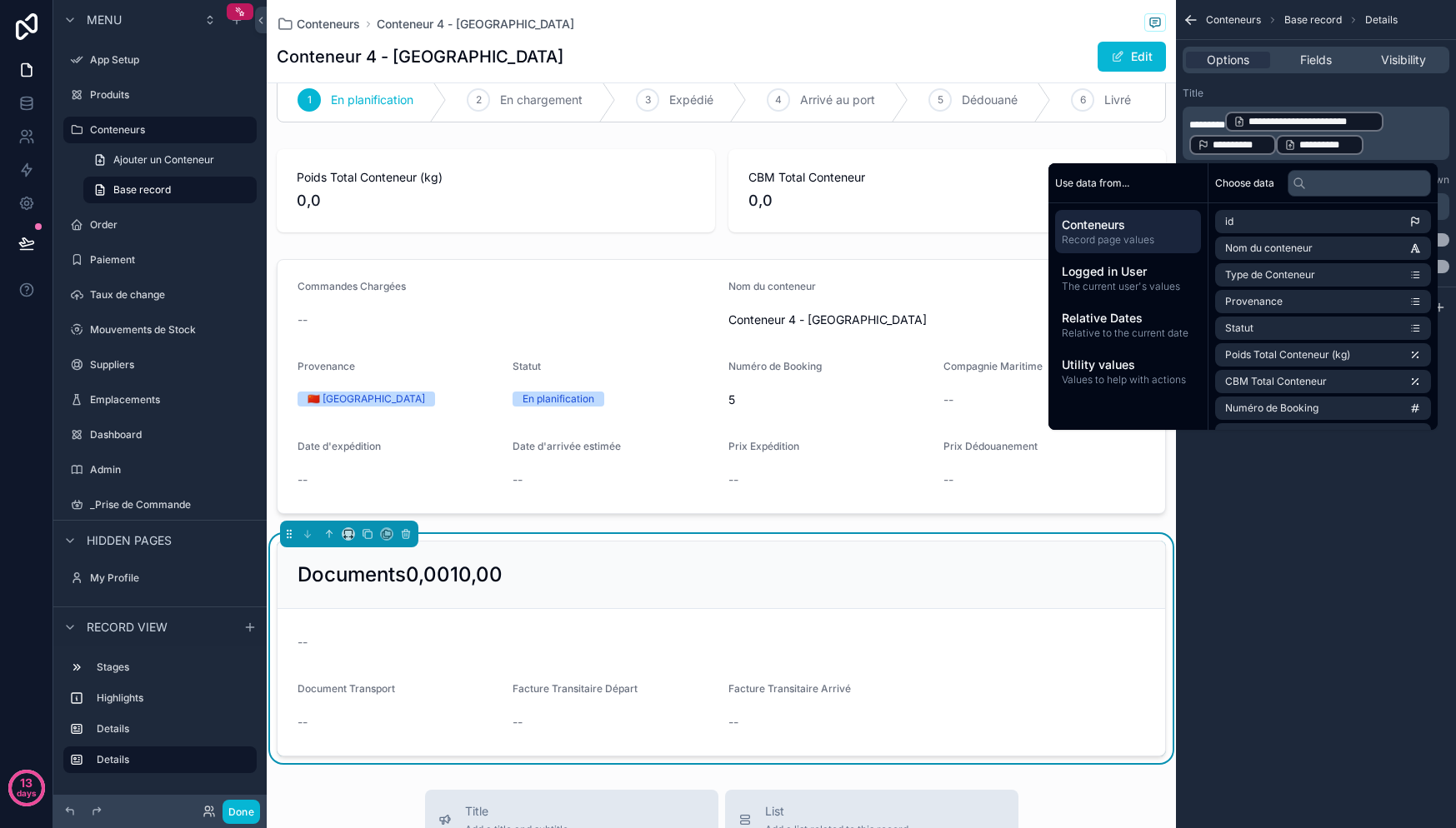
click at [1393, 150] on p "**********" at bounding box center [1318, 133] width 257 height 46
click at [1386, 494] on div "Conteneurs Base record Details Options Fields Visibility Title ********* Subtit…" at bounding box center [1316, 414] width 280 height 828
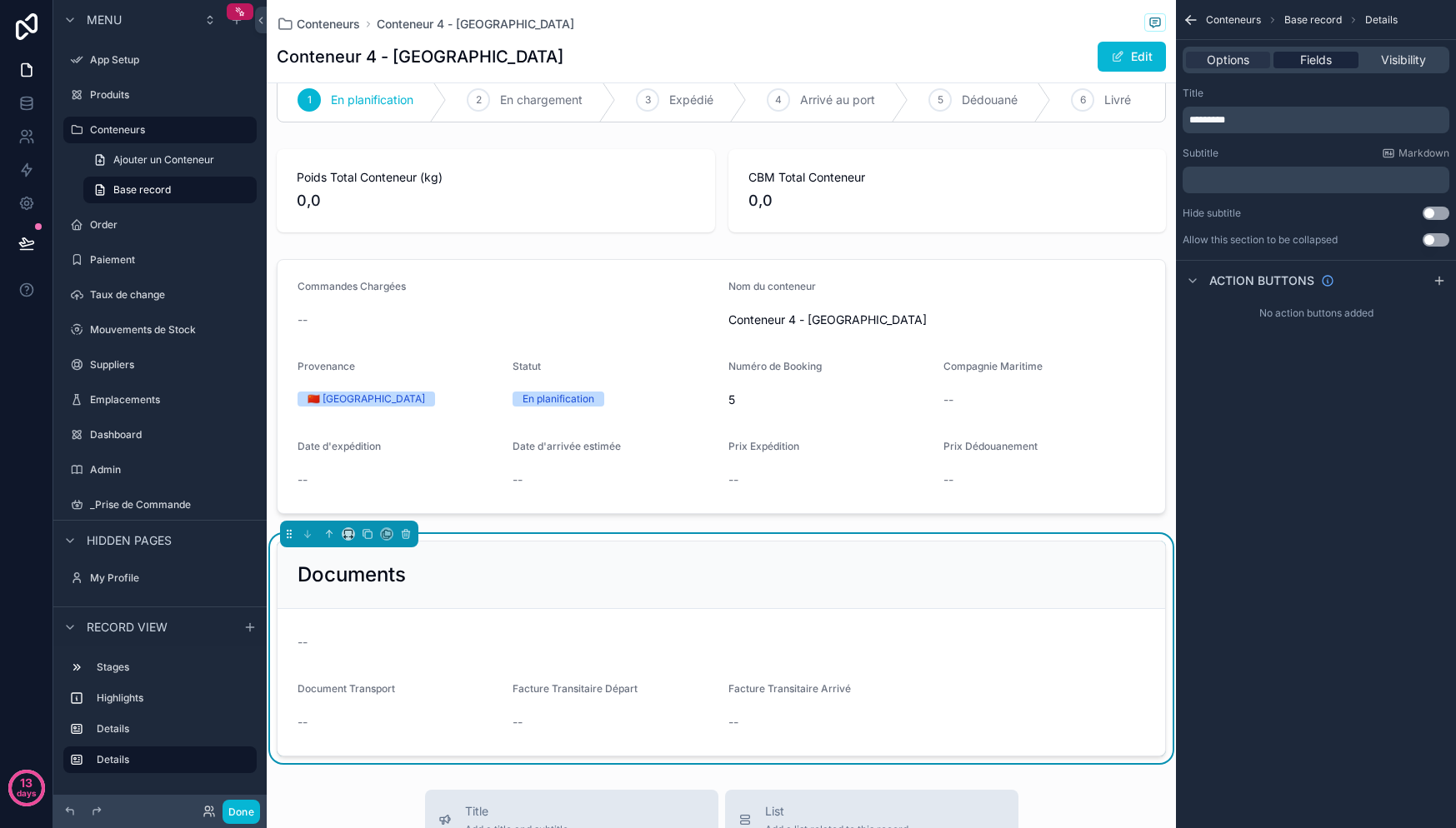
click at [1326, 64] on span "Fields" at bounding box center [1316, 60] width 32 height 17
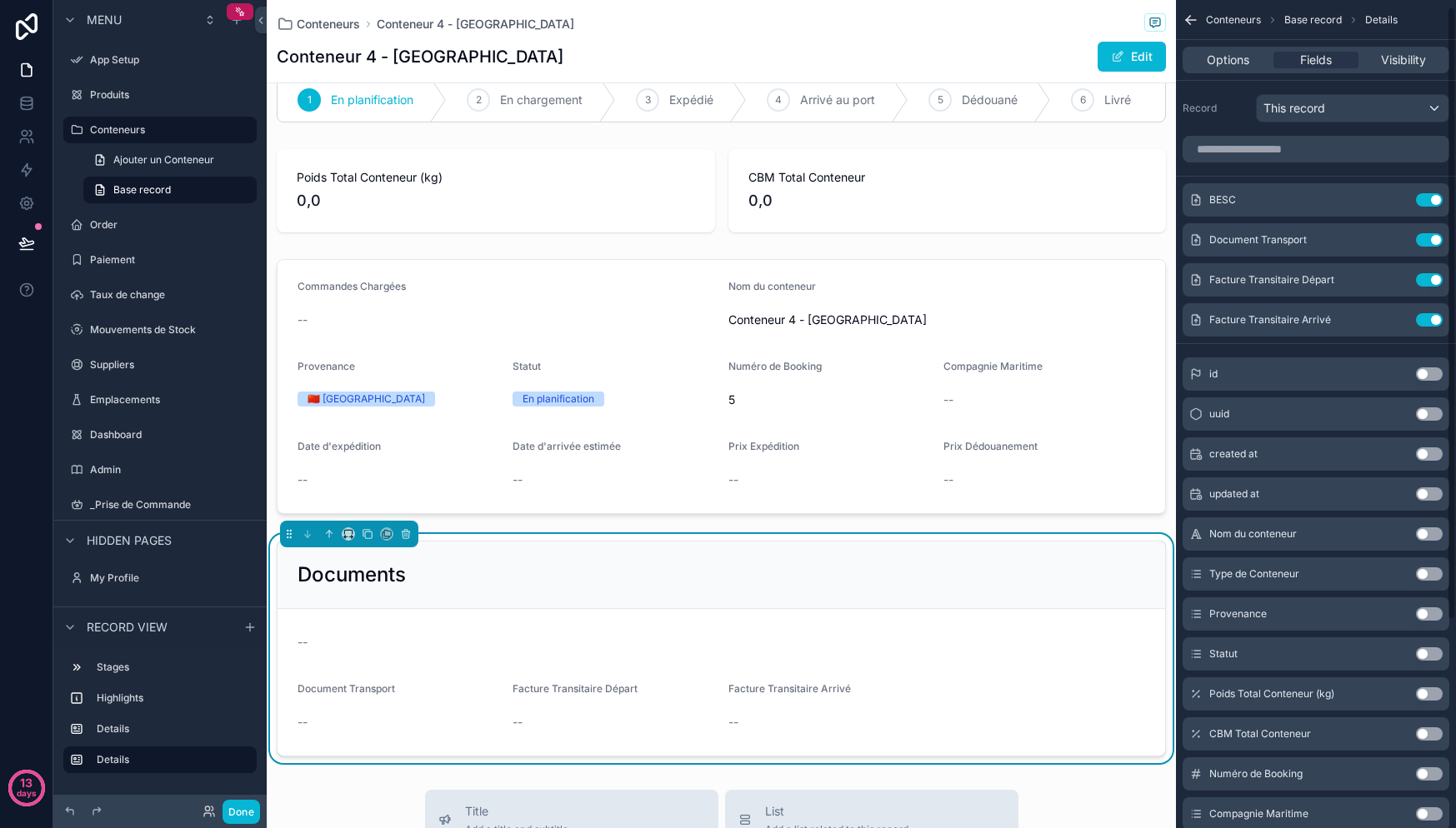
scroll to position [10, 0]
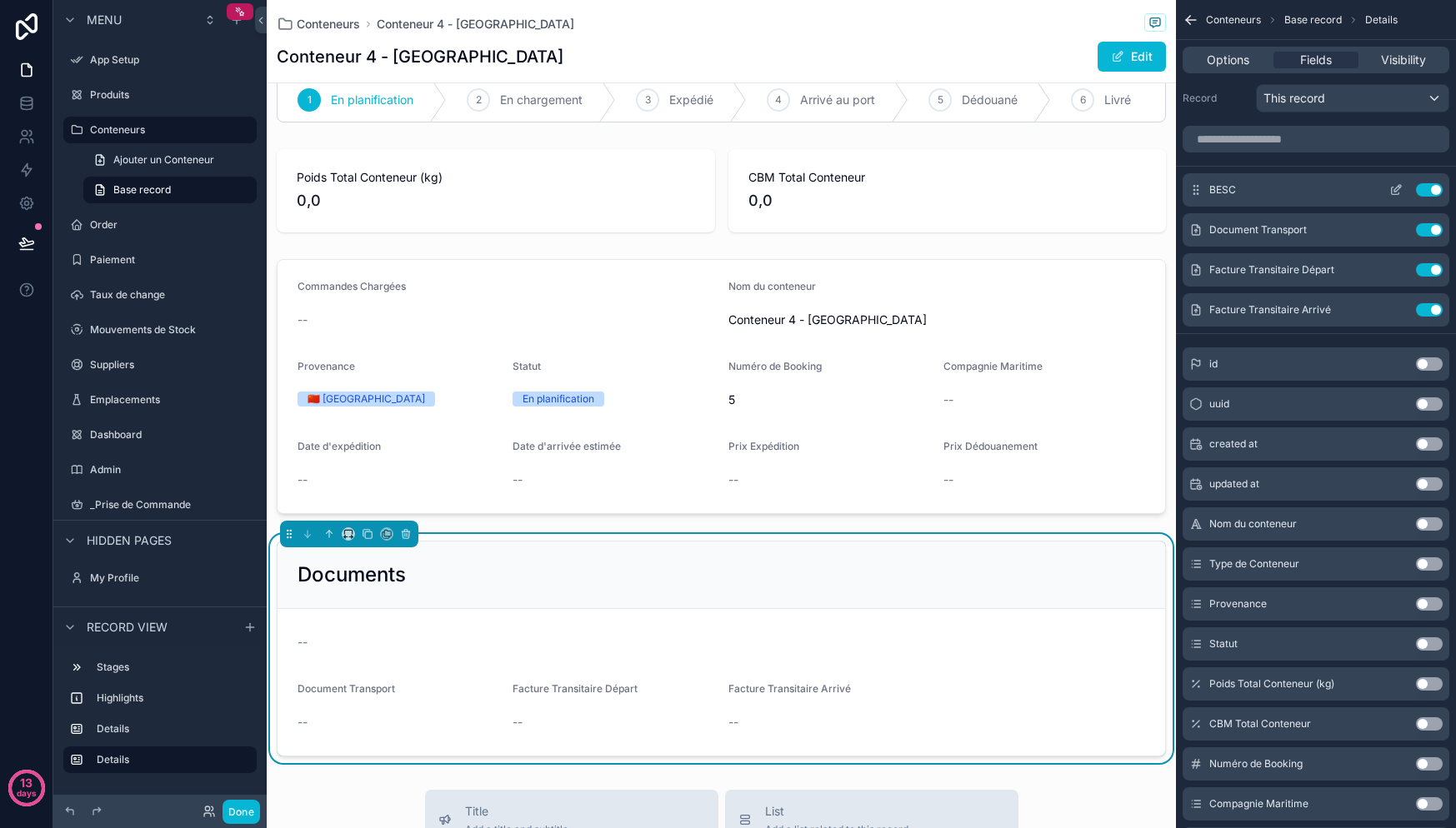
click at [1396, 187] on icon "scrollable content" at bounding box center [1396, 189] width 13 height 13
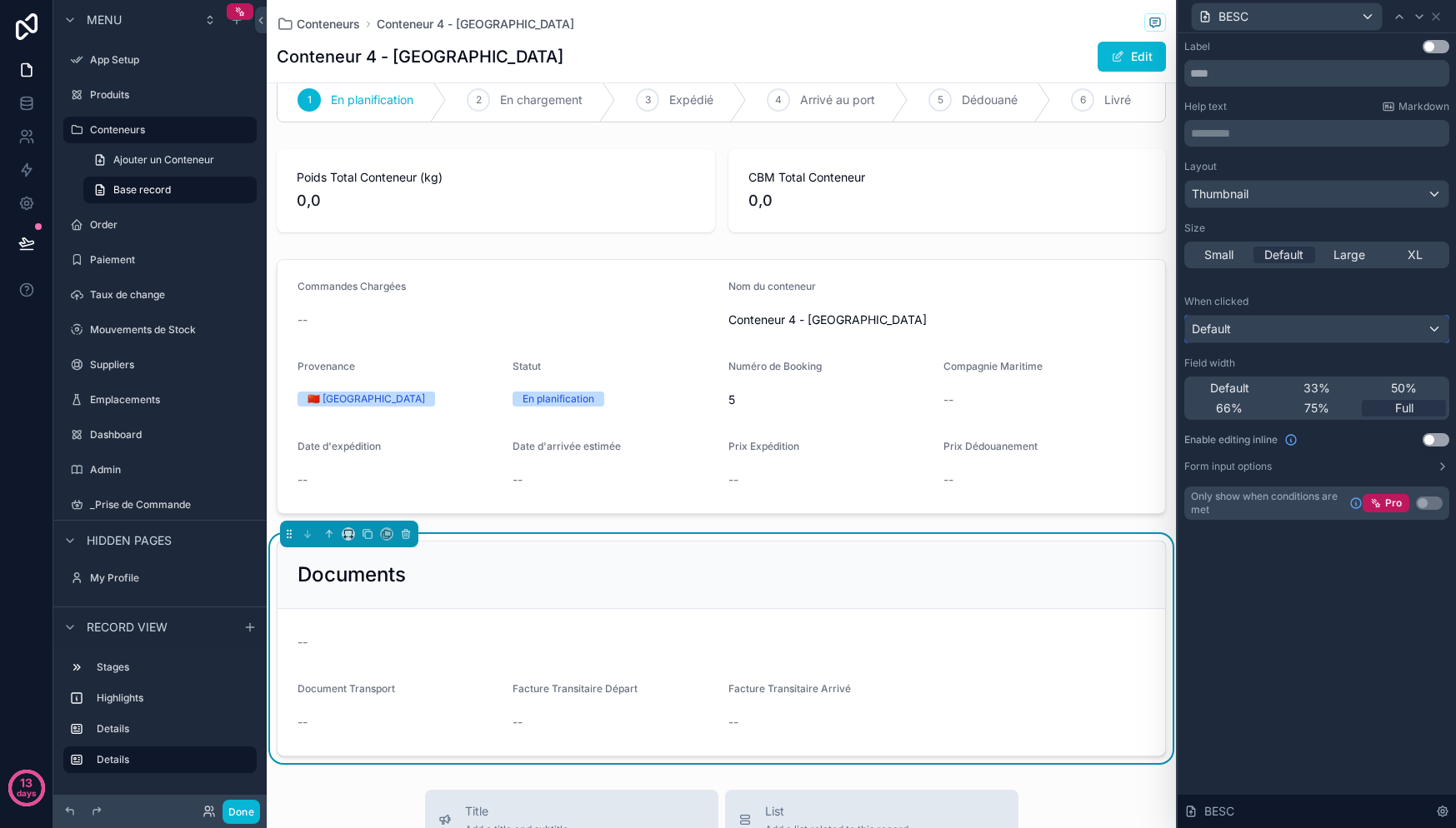
click at [1313, 335] on div "Default" at bounding box center [1317, 329] width 263 height 26
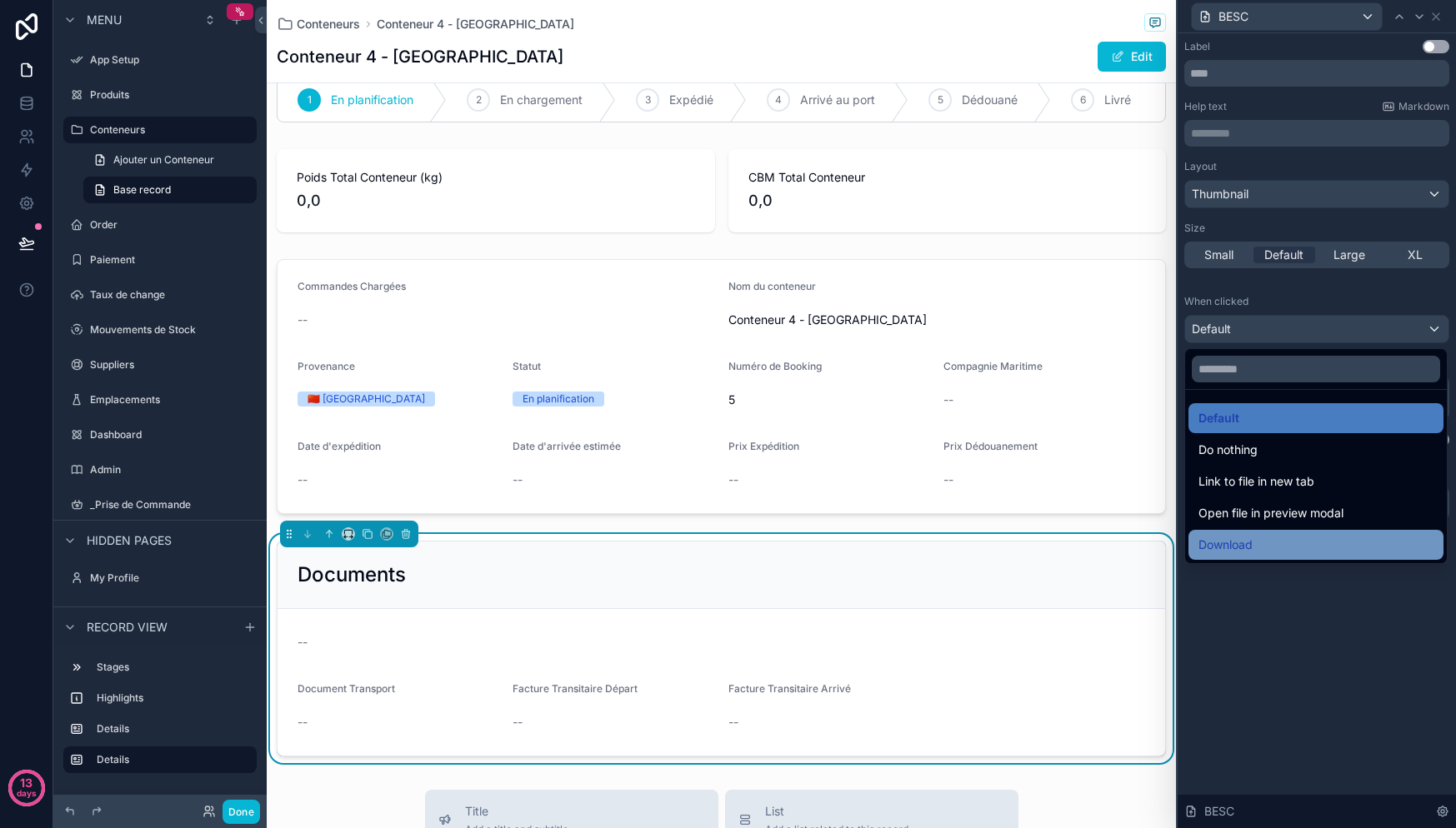
click at [1318, 545] on div "Download" at bounding box center [1316, 544] width 235 height 20
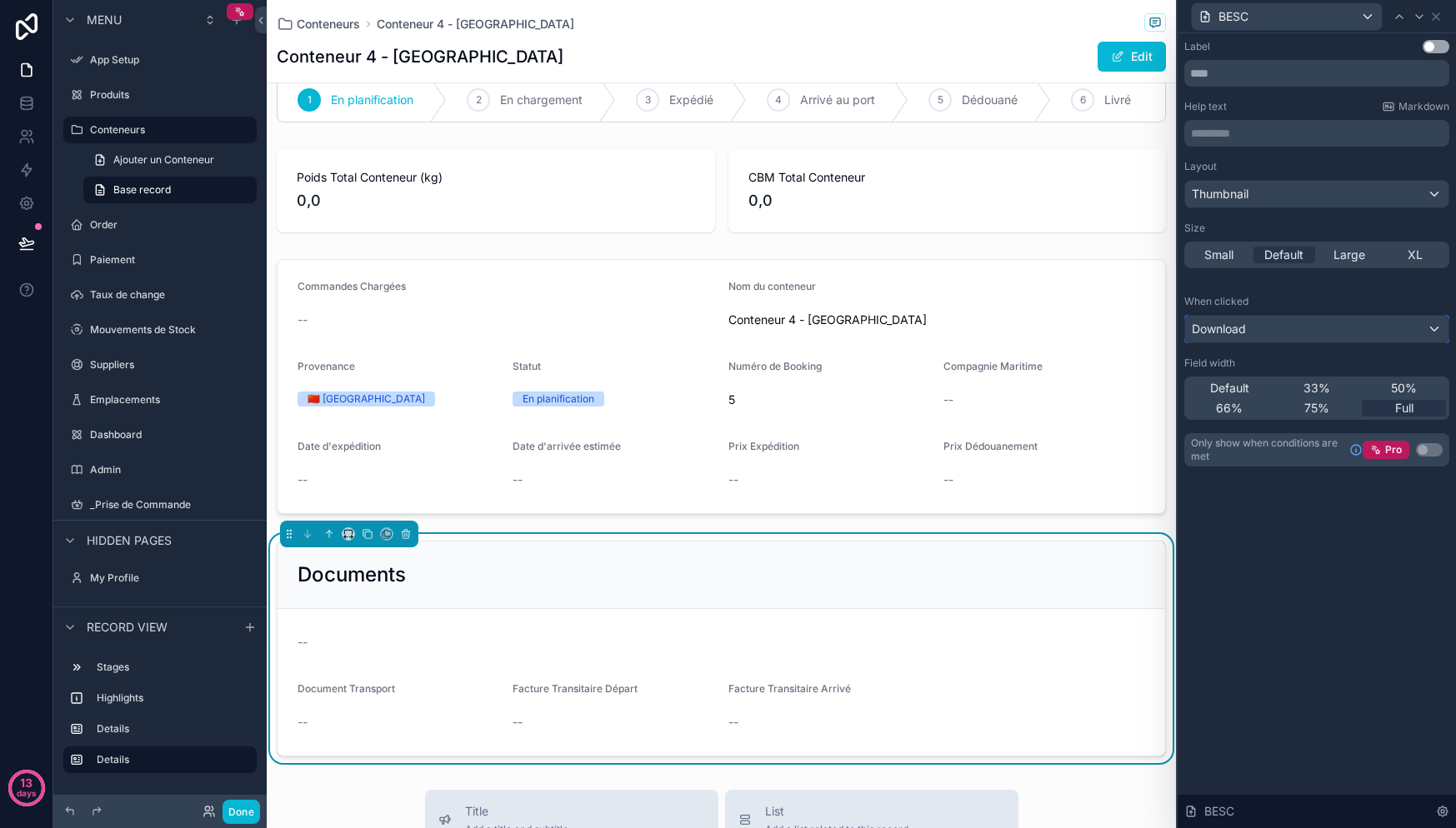
click at [1346, 324] on div "Download" at bounding box center [1317, 329] width 263 height 26
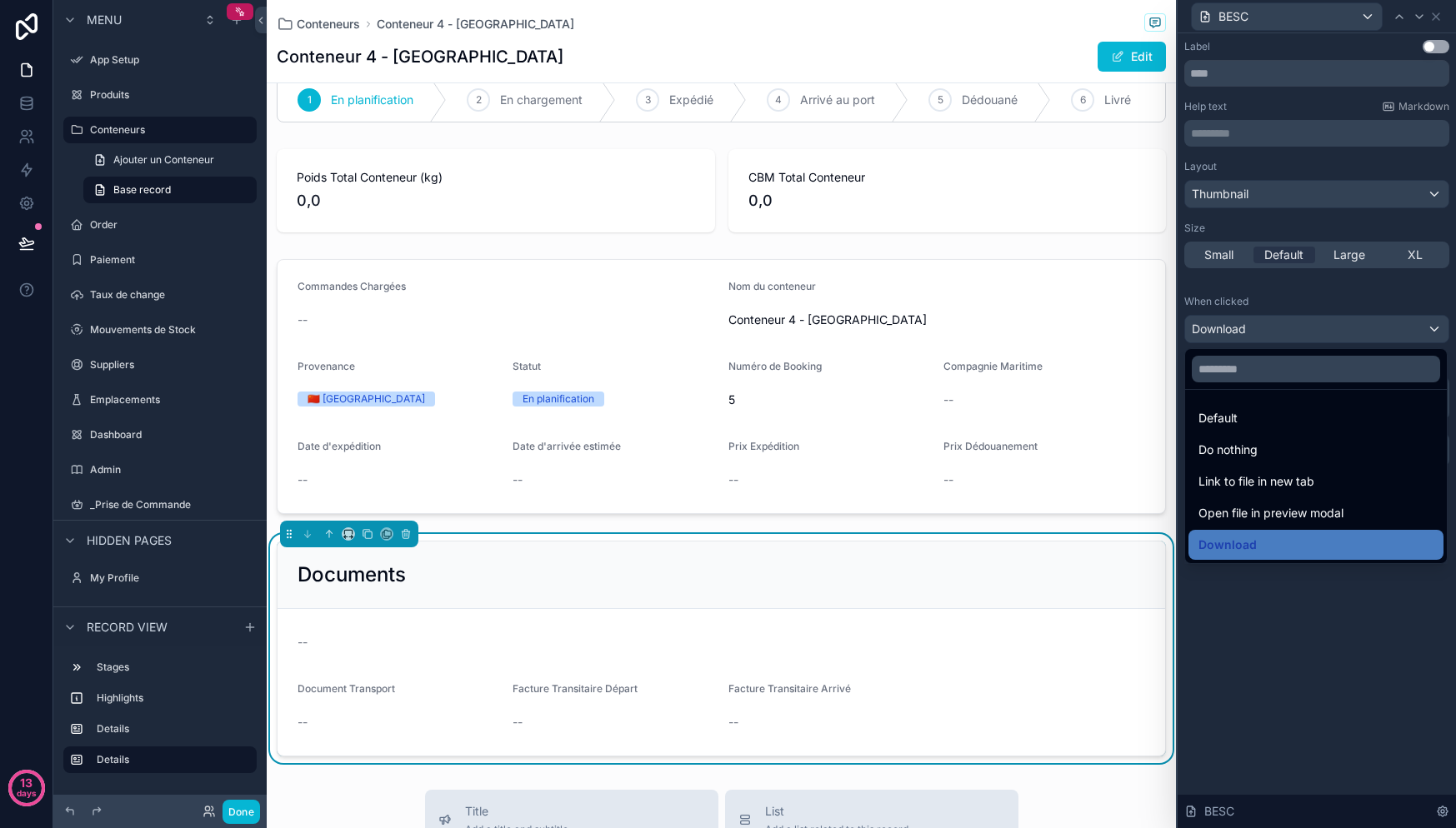
click at [1346, 324] on div at bounding box center [1317, 414] width 279 height 828
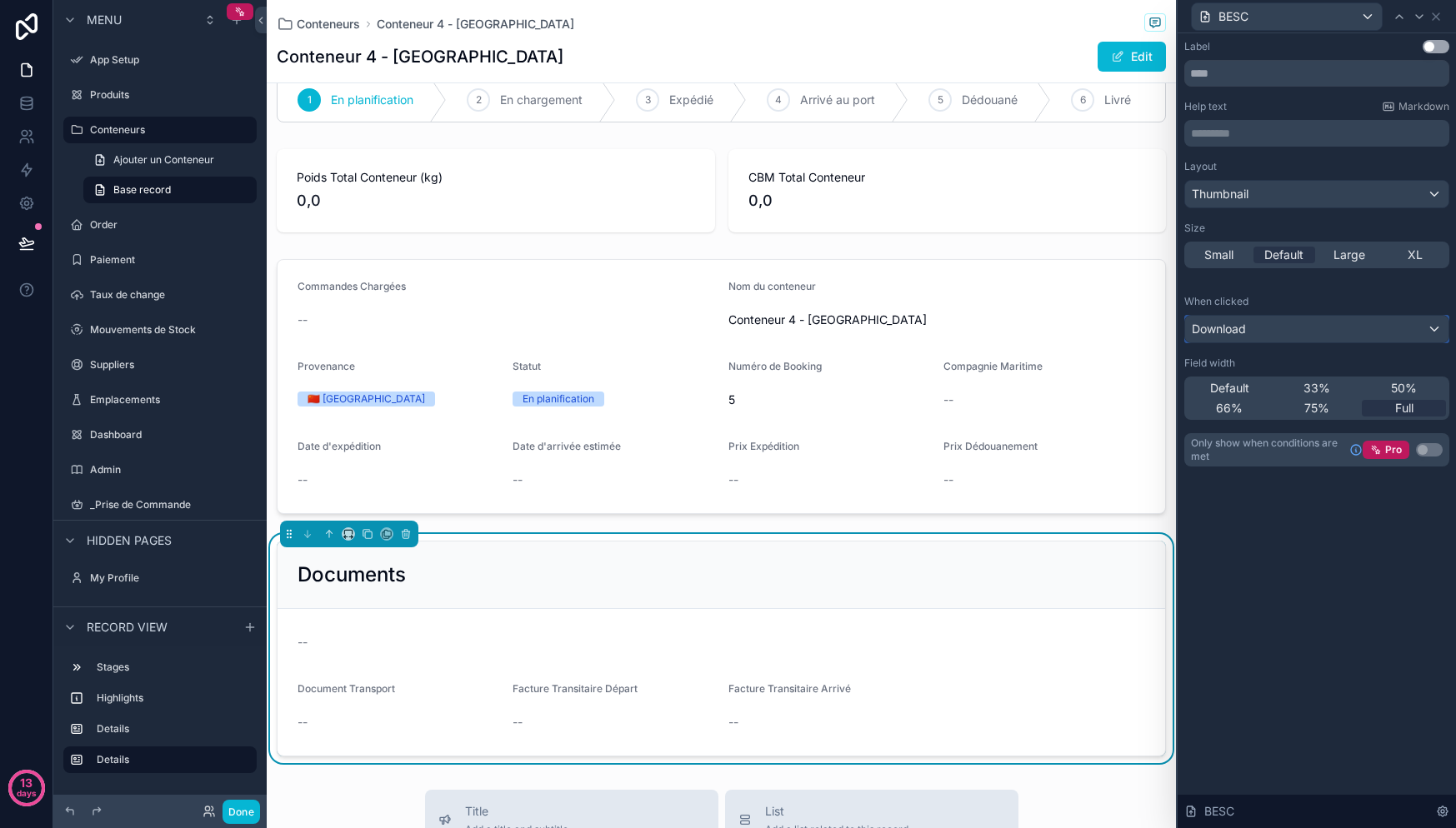
click at [1346, 324] on div "Download" at bounding box center [1317, 329] width 263 height 26
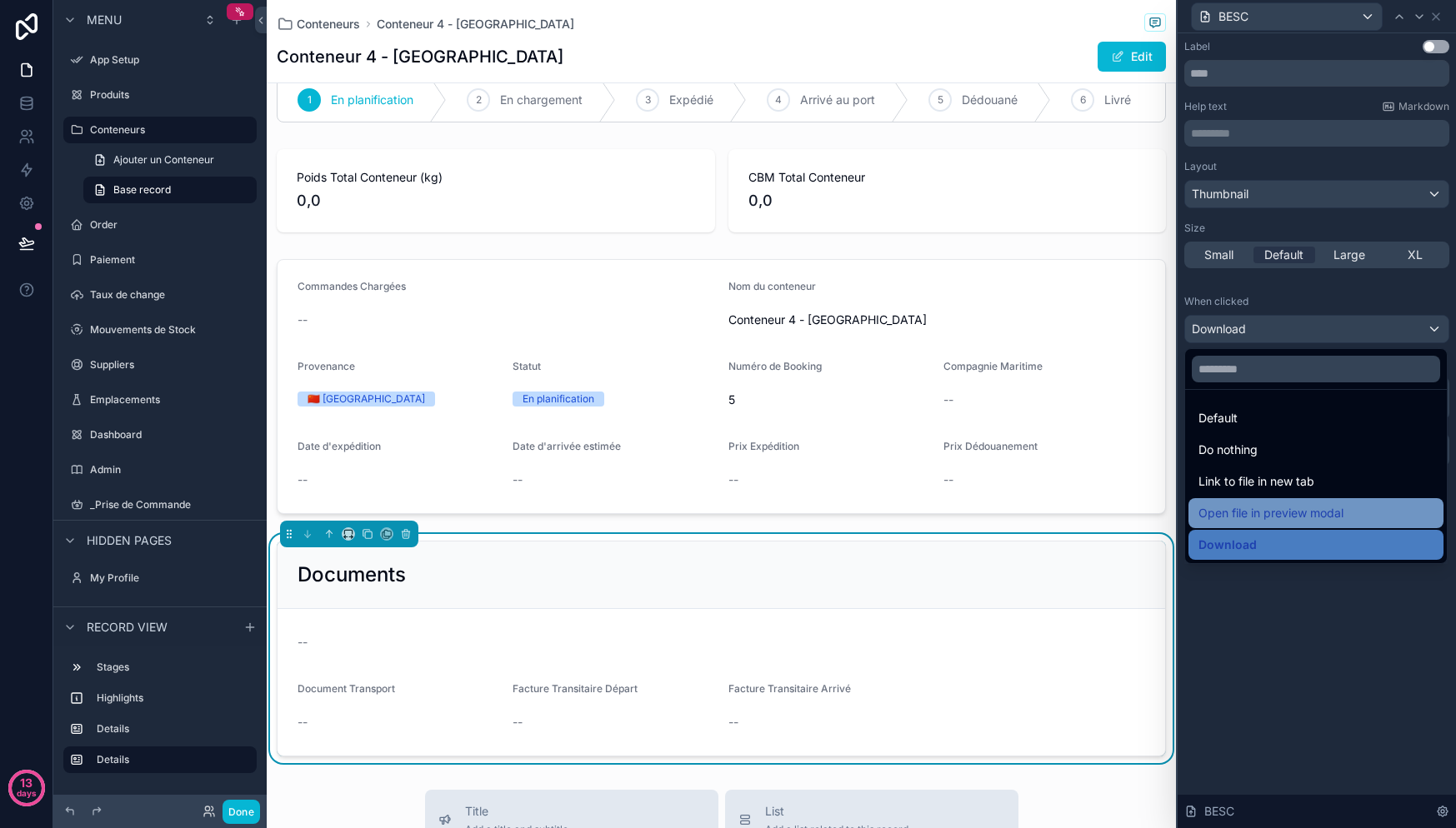
click at [1353, 516] on div "Open file in preview modal" at bounding box center [1316, 513] width 235 height 20
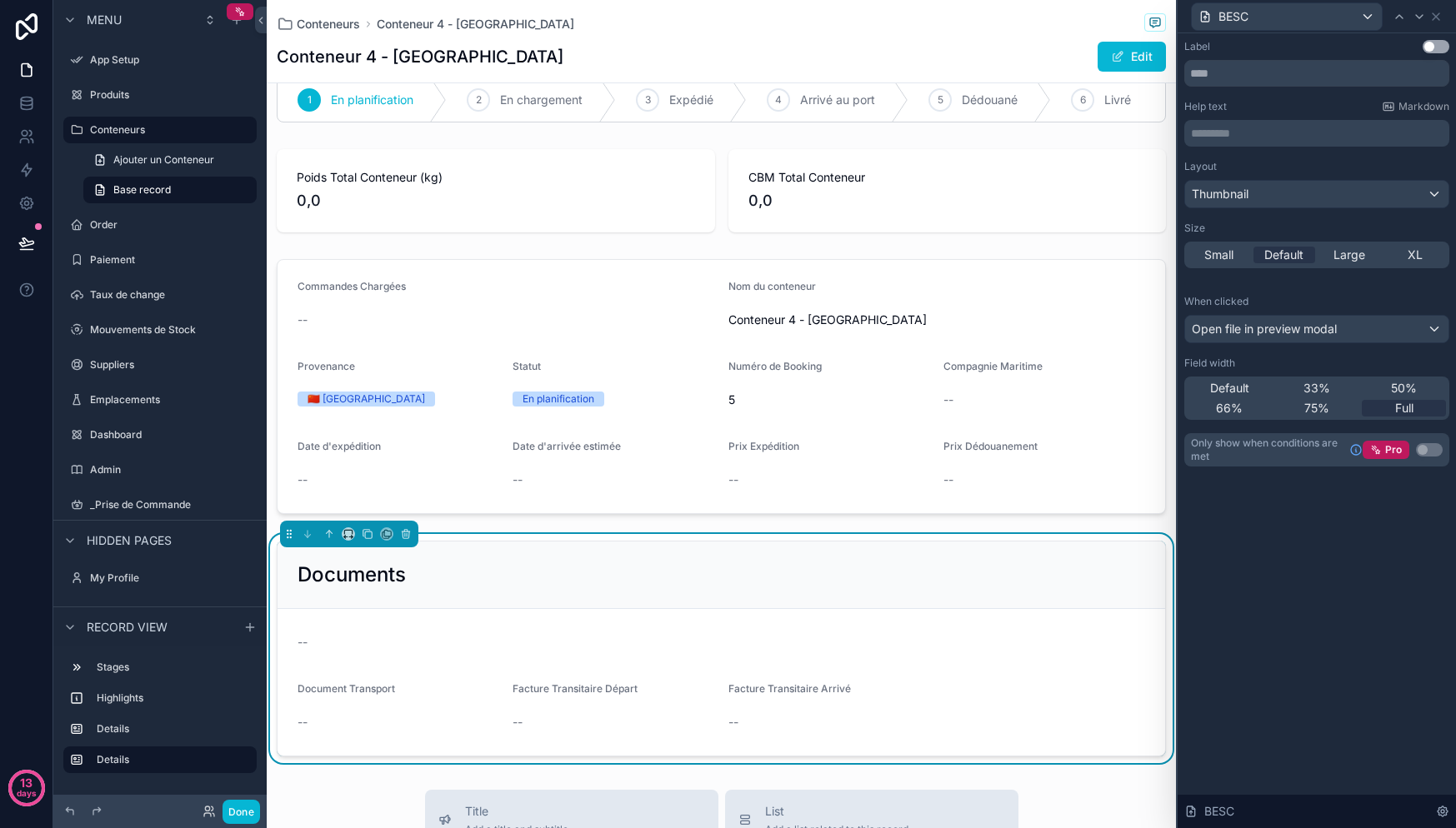
click at [1436, 48] on button "Use setting" at bounding box center [1436, 46] width 26 height 13
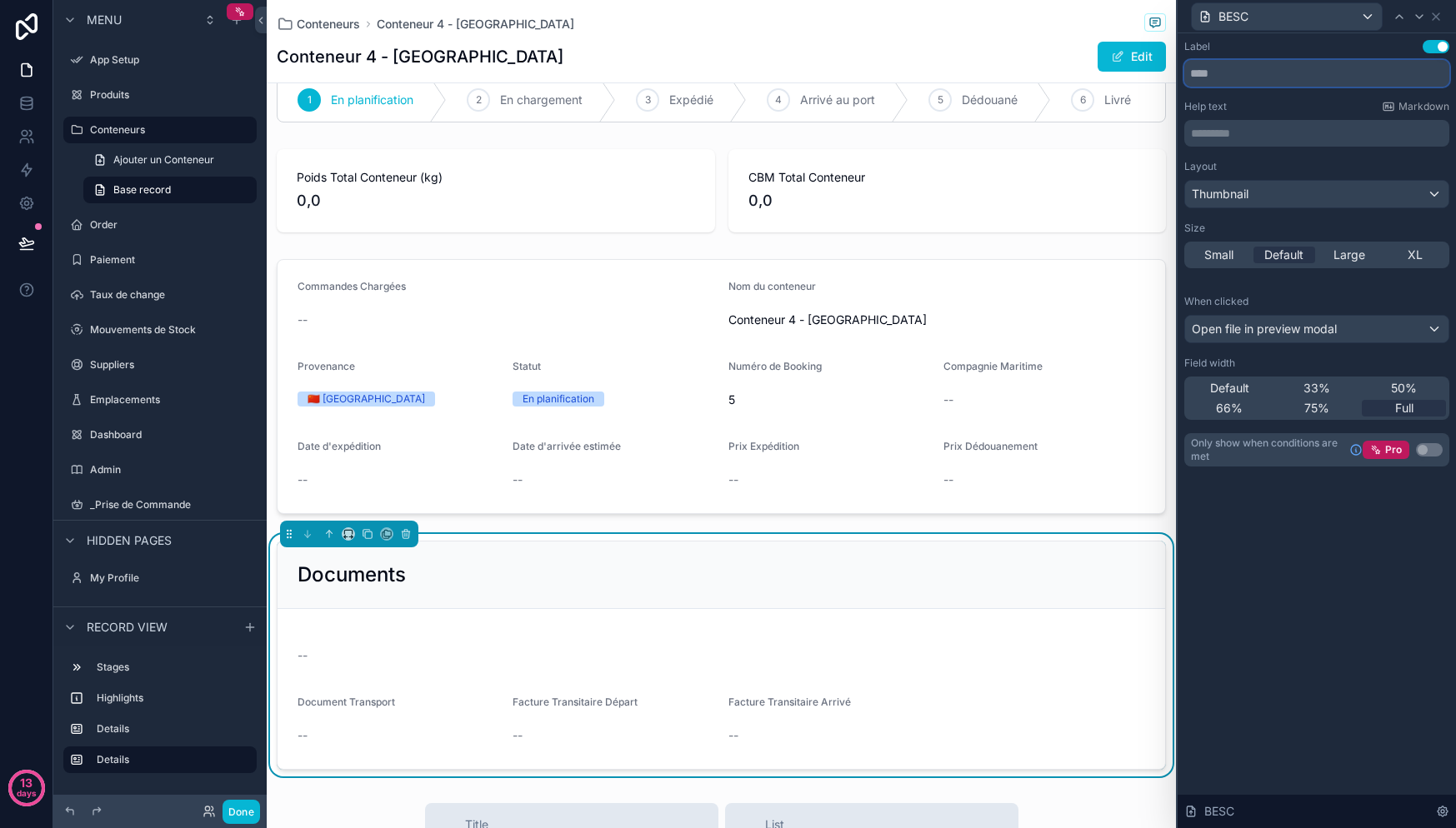
click at [1281, 82] on input "text" at bounding box center [1317, 73] width 265 height 26
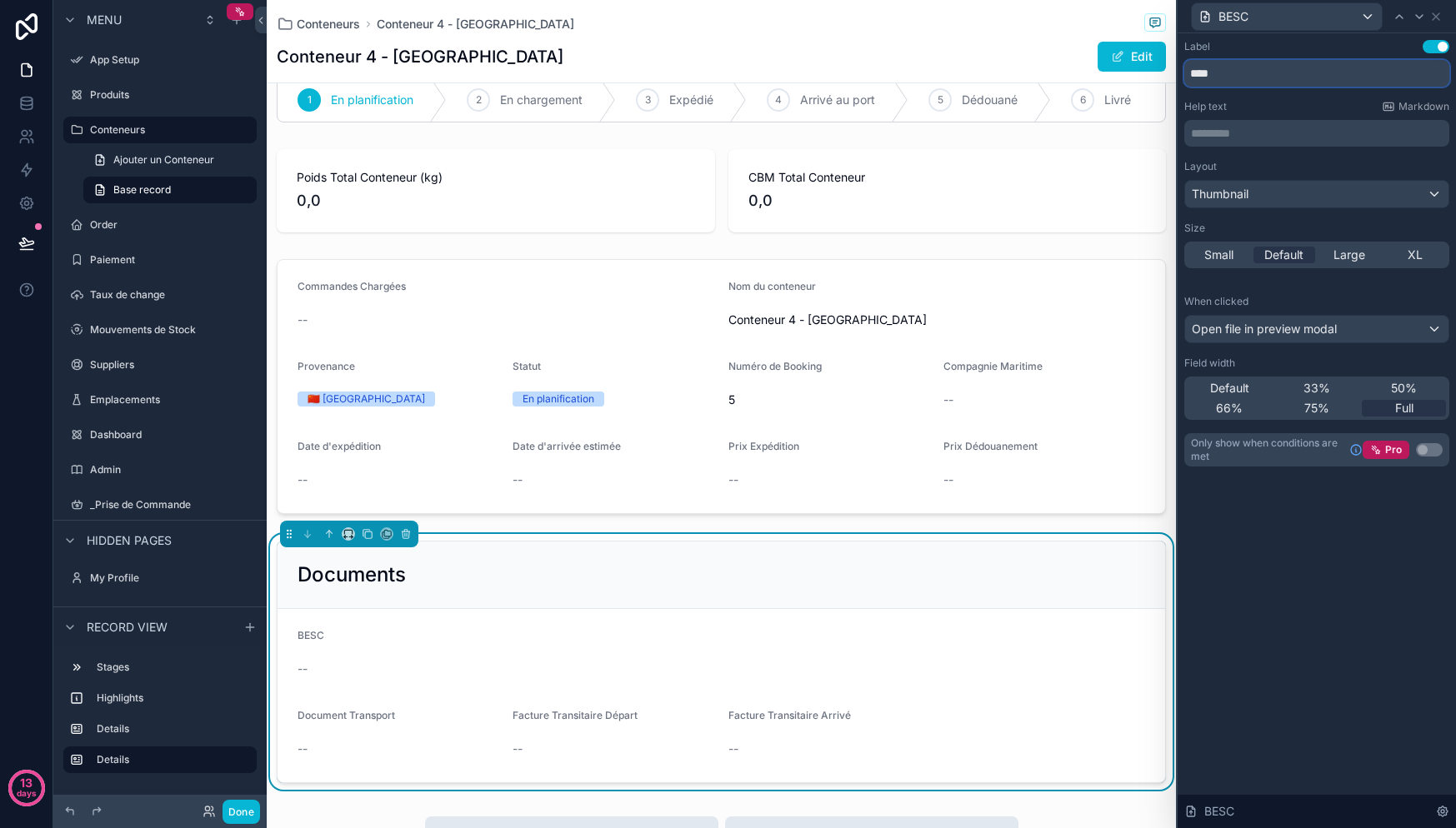
type input "****"
click at [1332, 648] on div "Label Use setting **** Help text Markdown ********* ﻿ Layout Thumbnail Size Sma…" at bounding box center [1317, 430] width 279 height 795
click at [1290, 190] on div "Thumbnail" at bounding box center [1317, 194] width 263 height 26
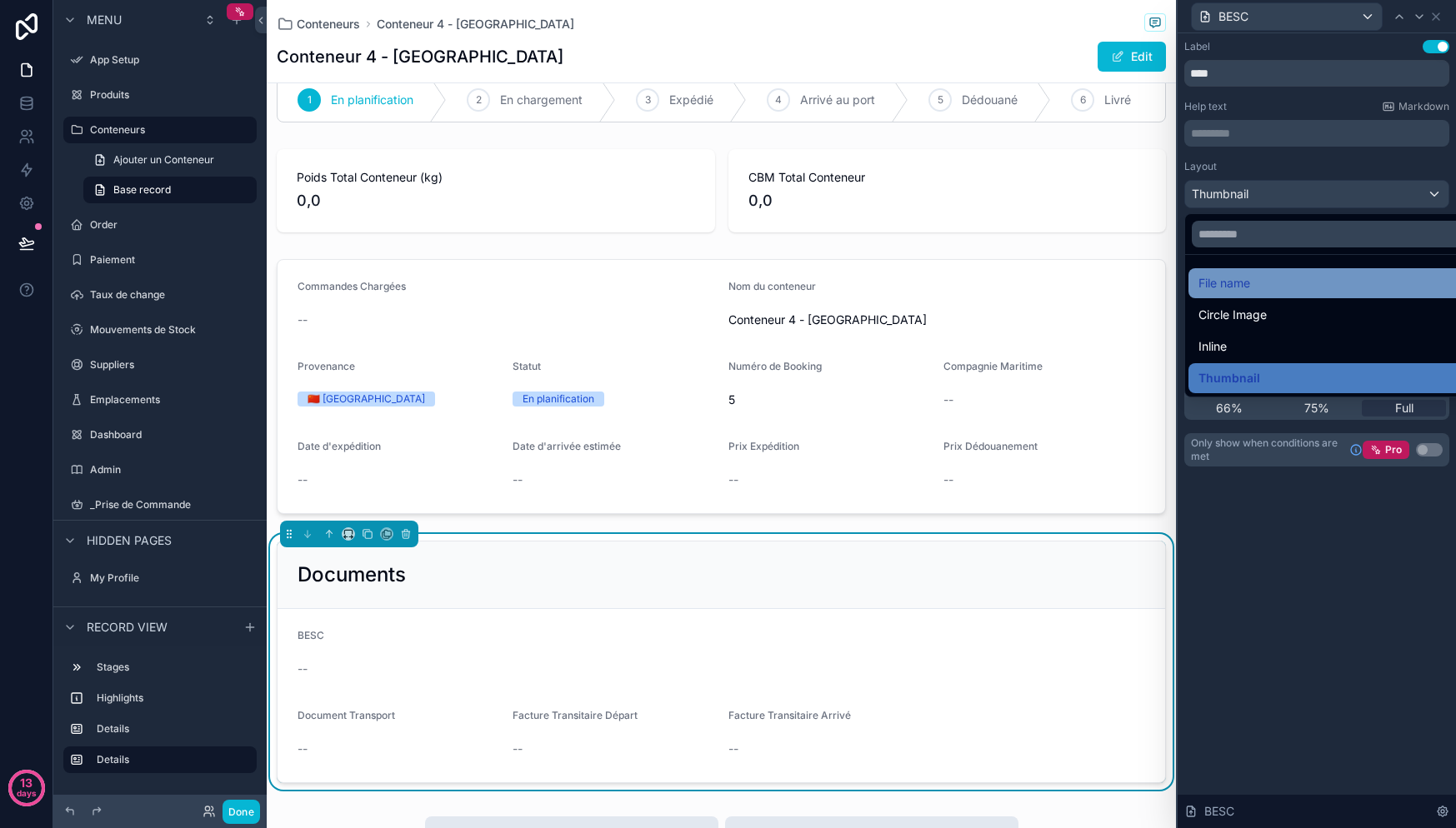
click at [1266, 297] on div "File name" at bounding box center [1336, 283] width 295 height 30
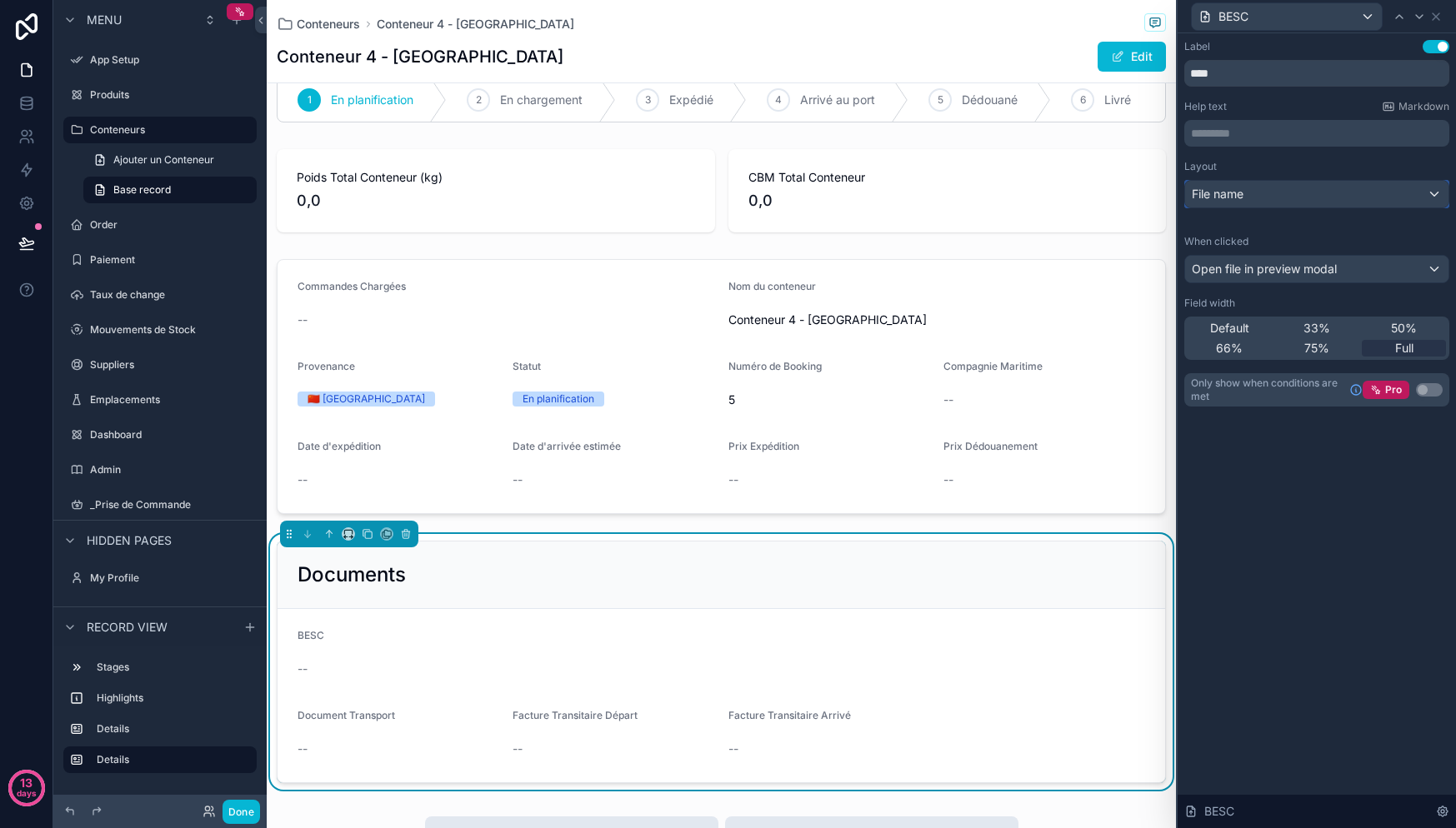
click at [1289, 202] on div "File name" at bounding box center [1317, 194] width 263 height 26
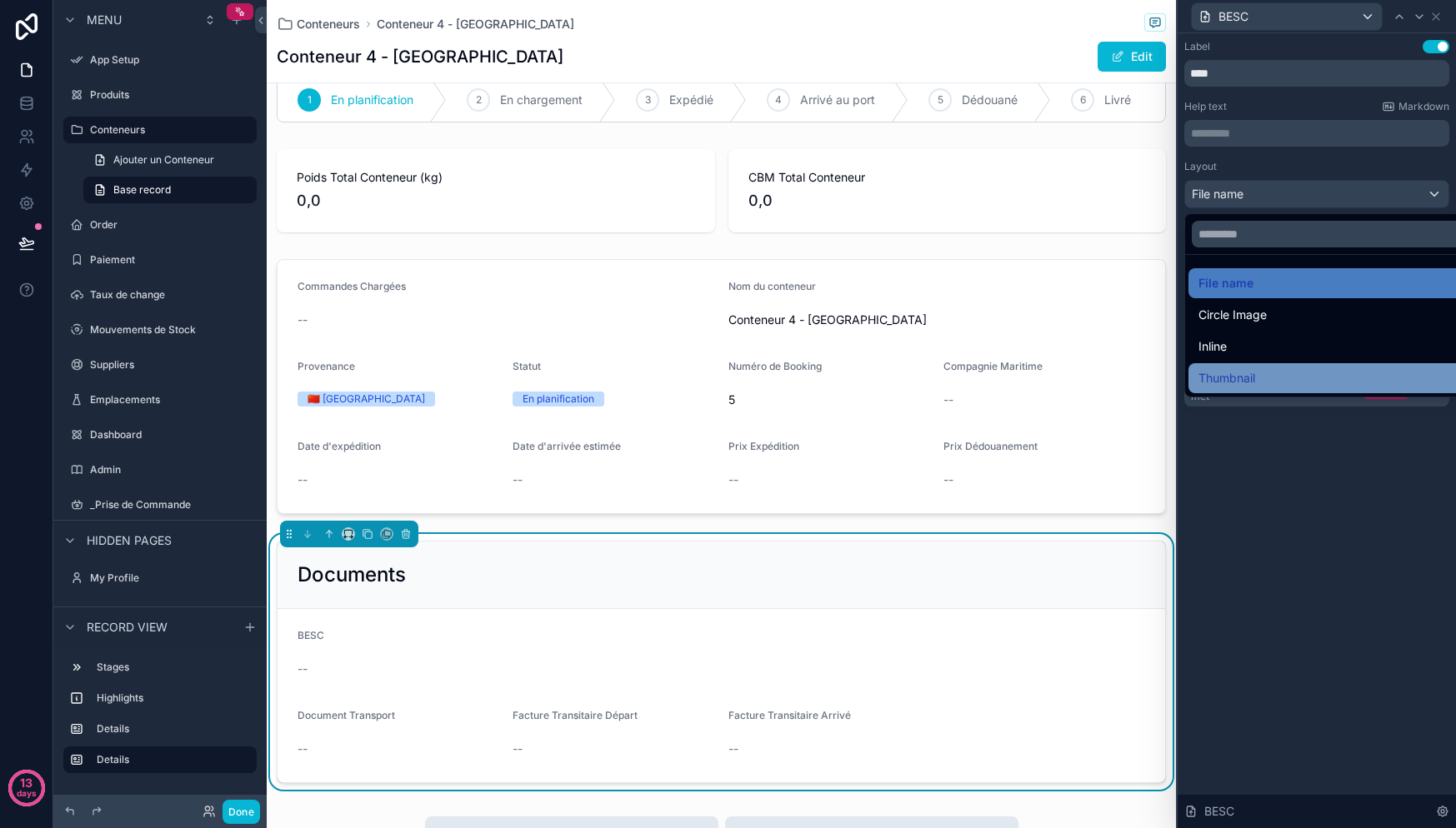
click at [1250, 374] on span "Thumbnail" at bounding box center [1226, 378] width 57 height 20
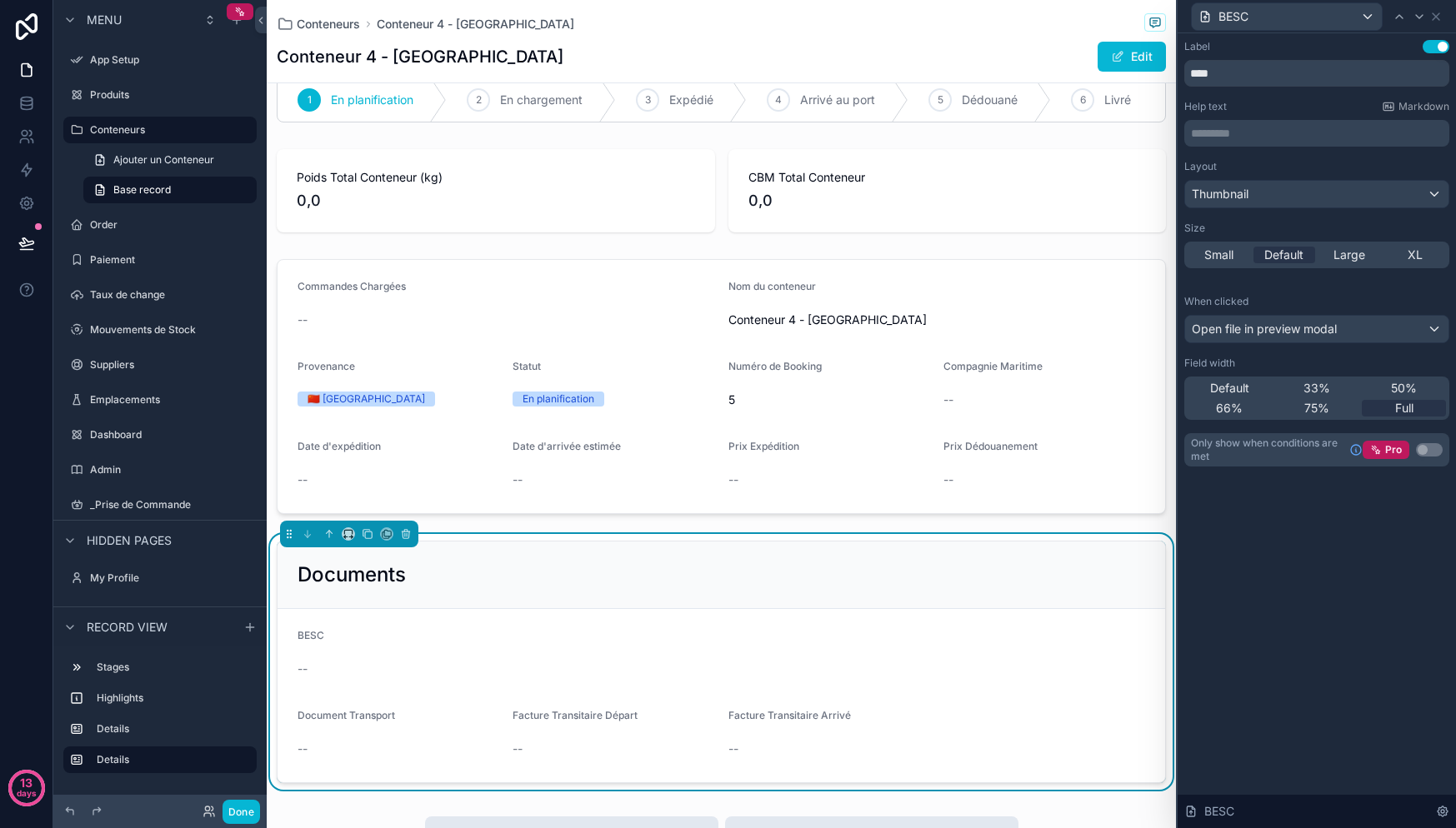
click at [1279, 505] on div "Label Use setting **** Help text Markdown ********* ﻿ Layout Thumbnail Size Sma…" at bounding box center [1317, 270] width 279 height 473
click at [1440, 18] on icon at bounding box center [1436, 16] width 13 height 13
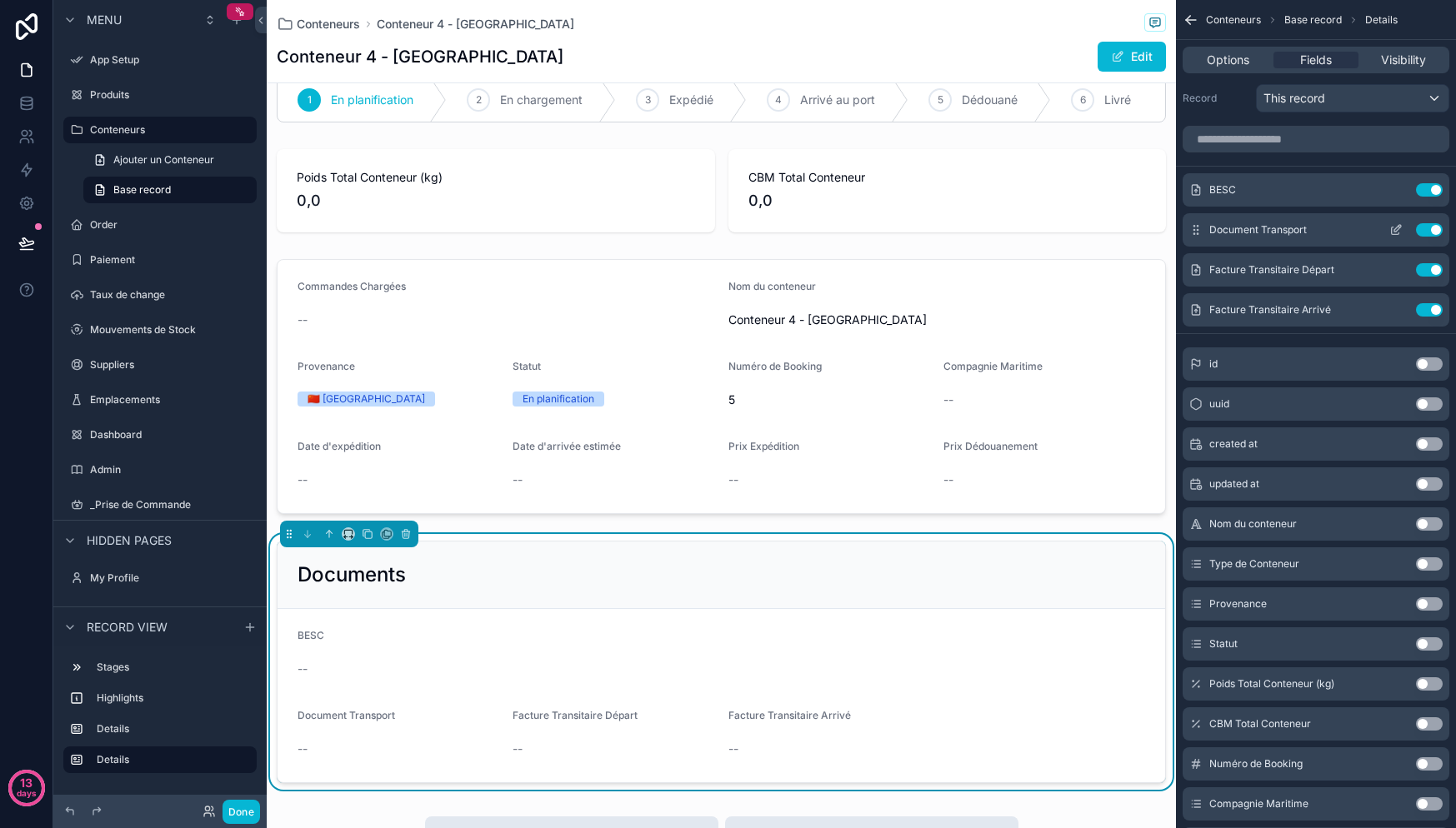
click at [1297, 236] on span "Document Transport" at bounding box center [1258, 230] width 97 height 13
click at [1400, 230] on icon "scrollable content" at bounding box center [1396, 230] width 13 height 13
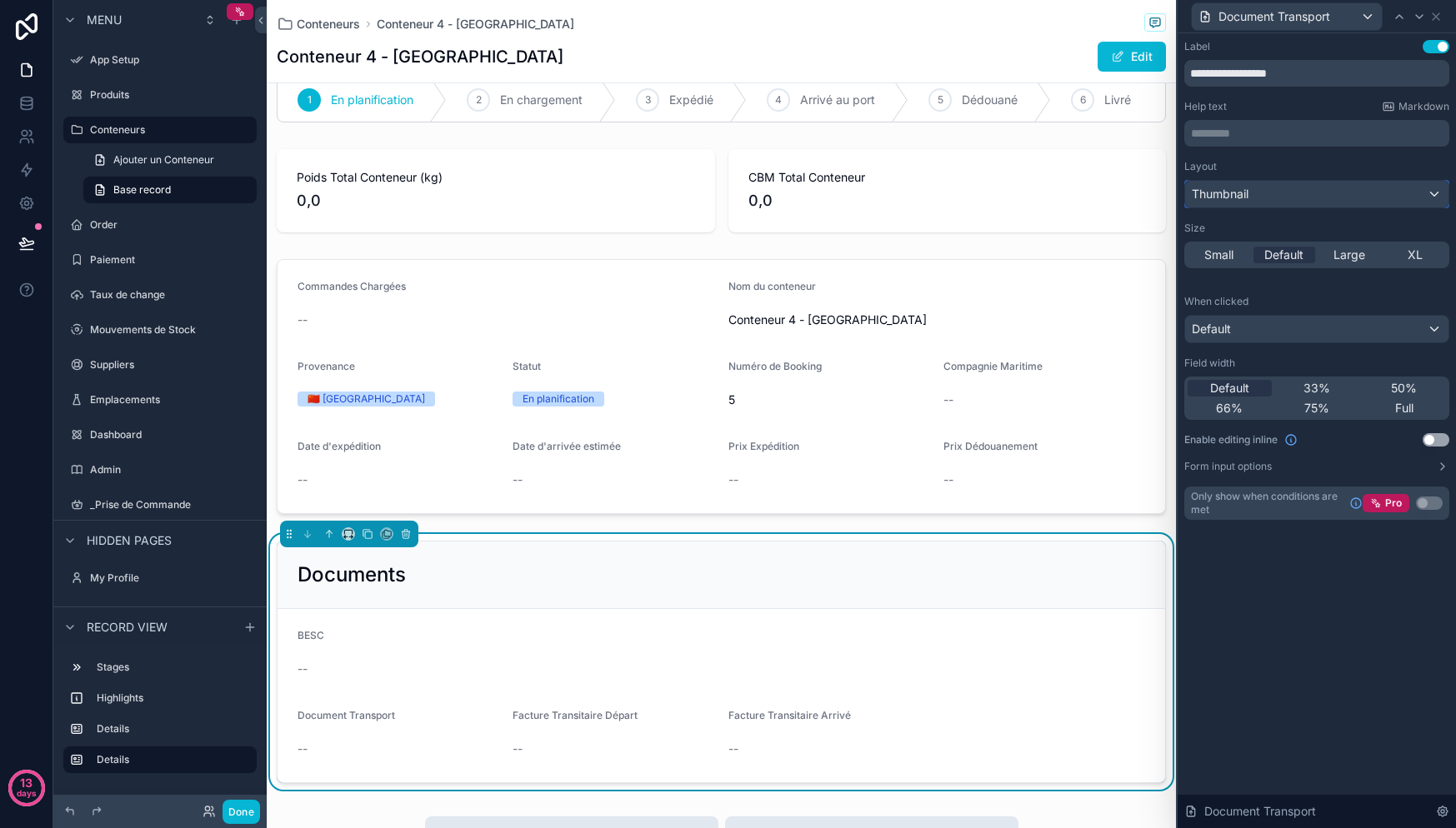
click at [1270, 188] on div "Thumbnail" at bounding box center [1317, 194] width 263 height 26
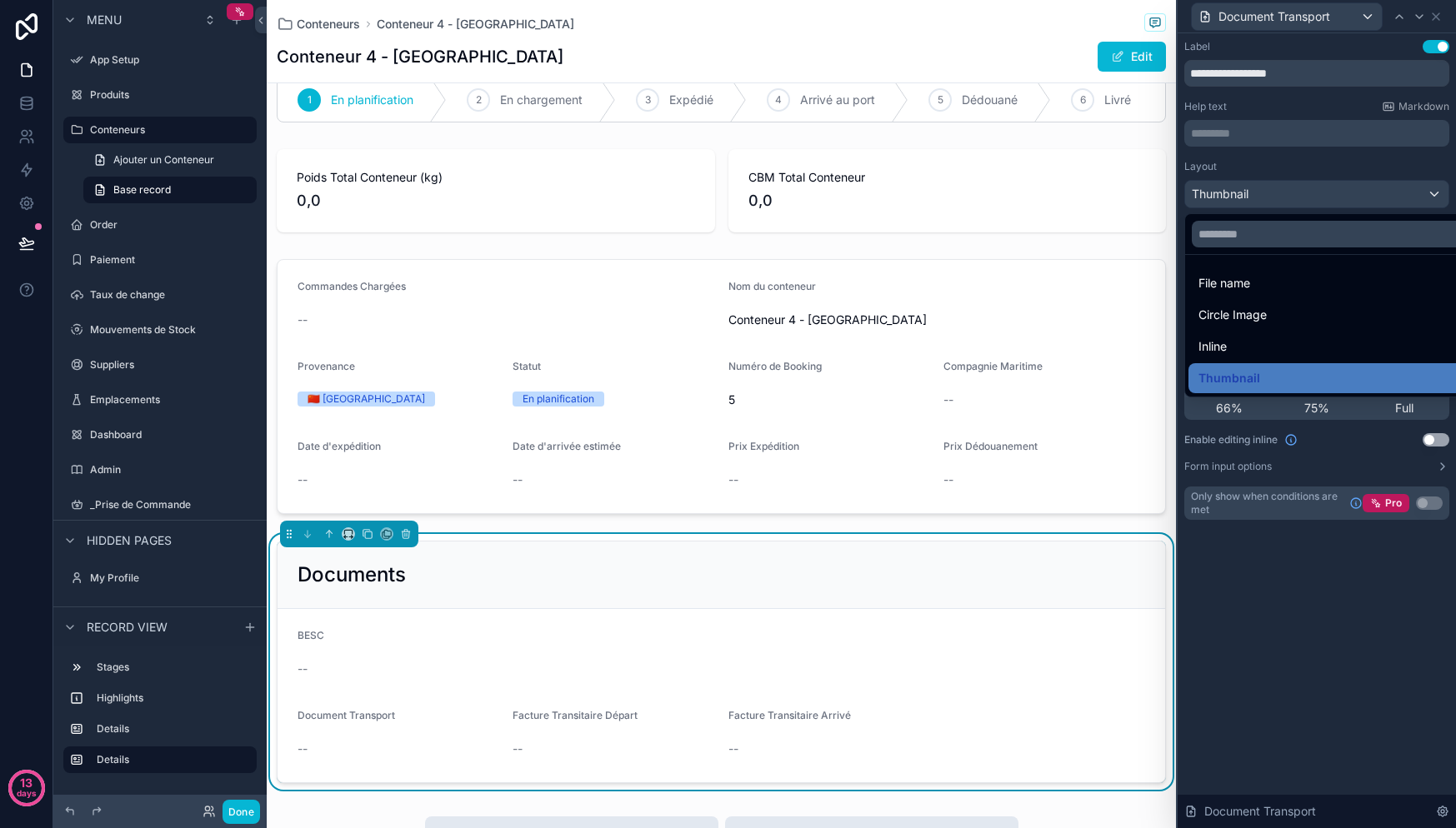
click at [1294, 147] on div at bounding box center [1317, 414] width 279 height 828
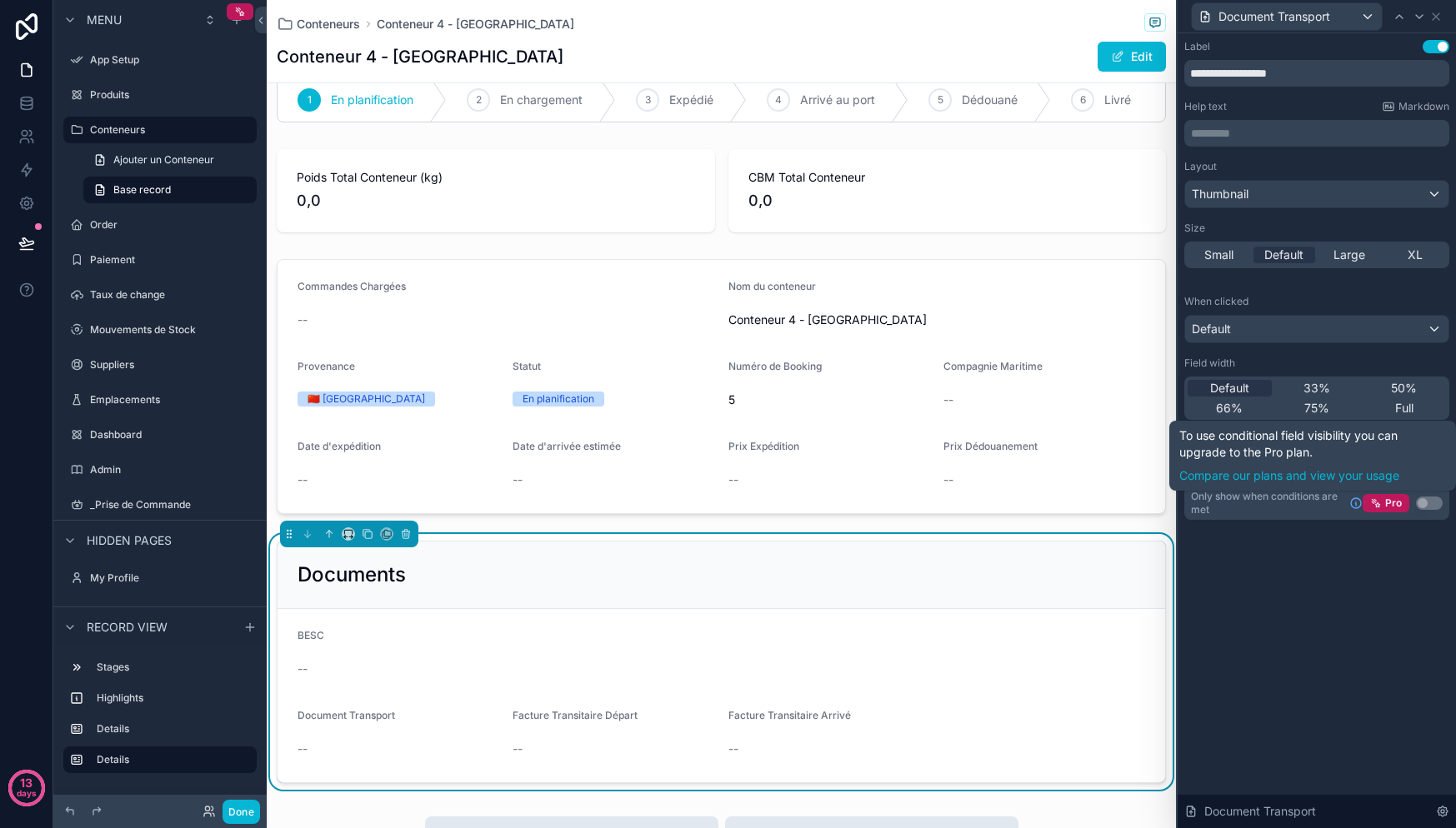
click at [1282, 548] on div "**********" at bounding box center [1317, 296] width 279 height 527
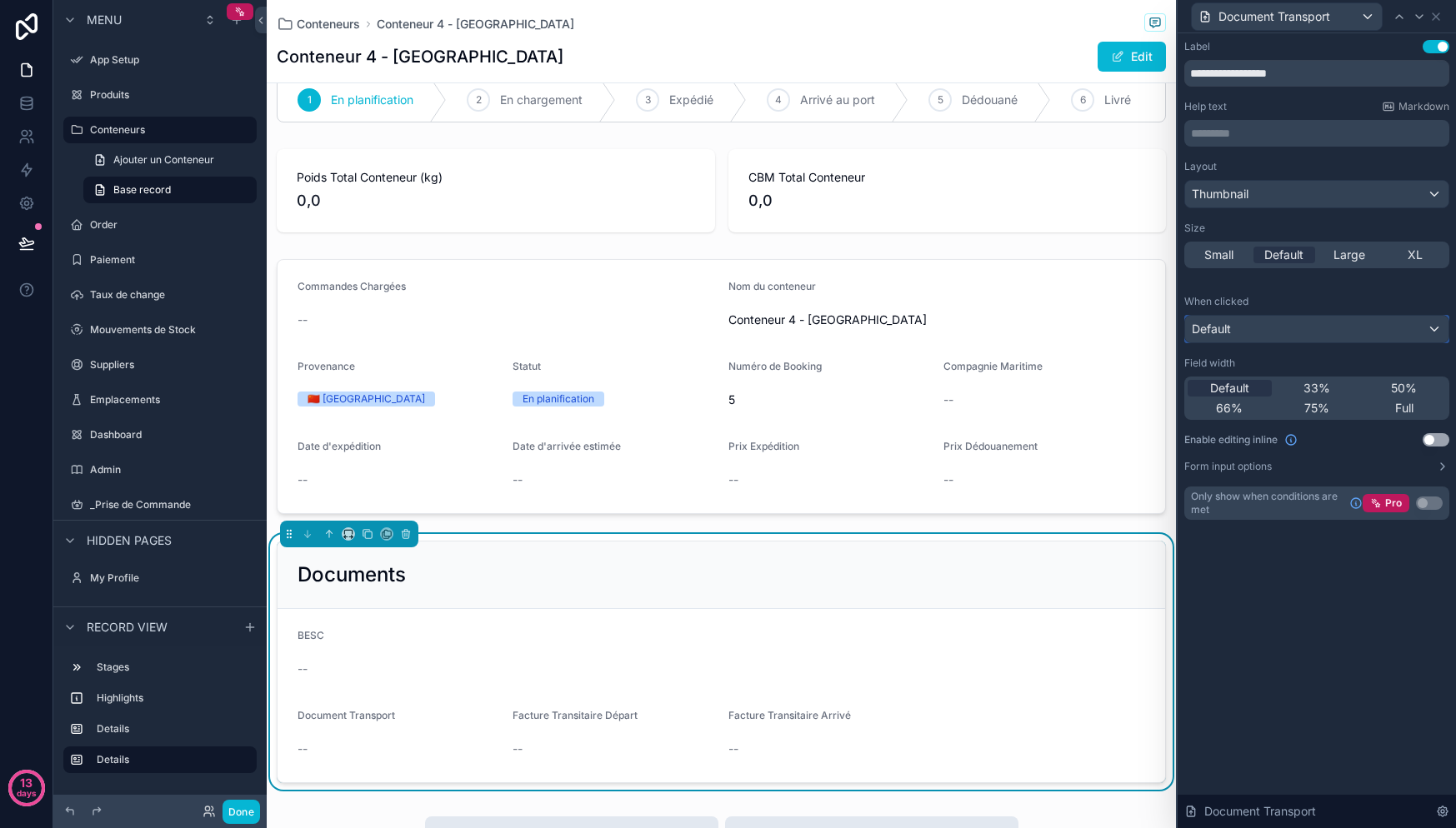
click at [1261, 336] on div "Default" at bounding box center [1317, 329] width 263 height 26
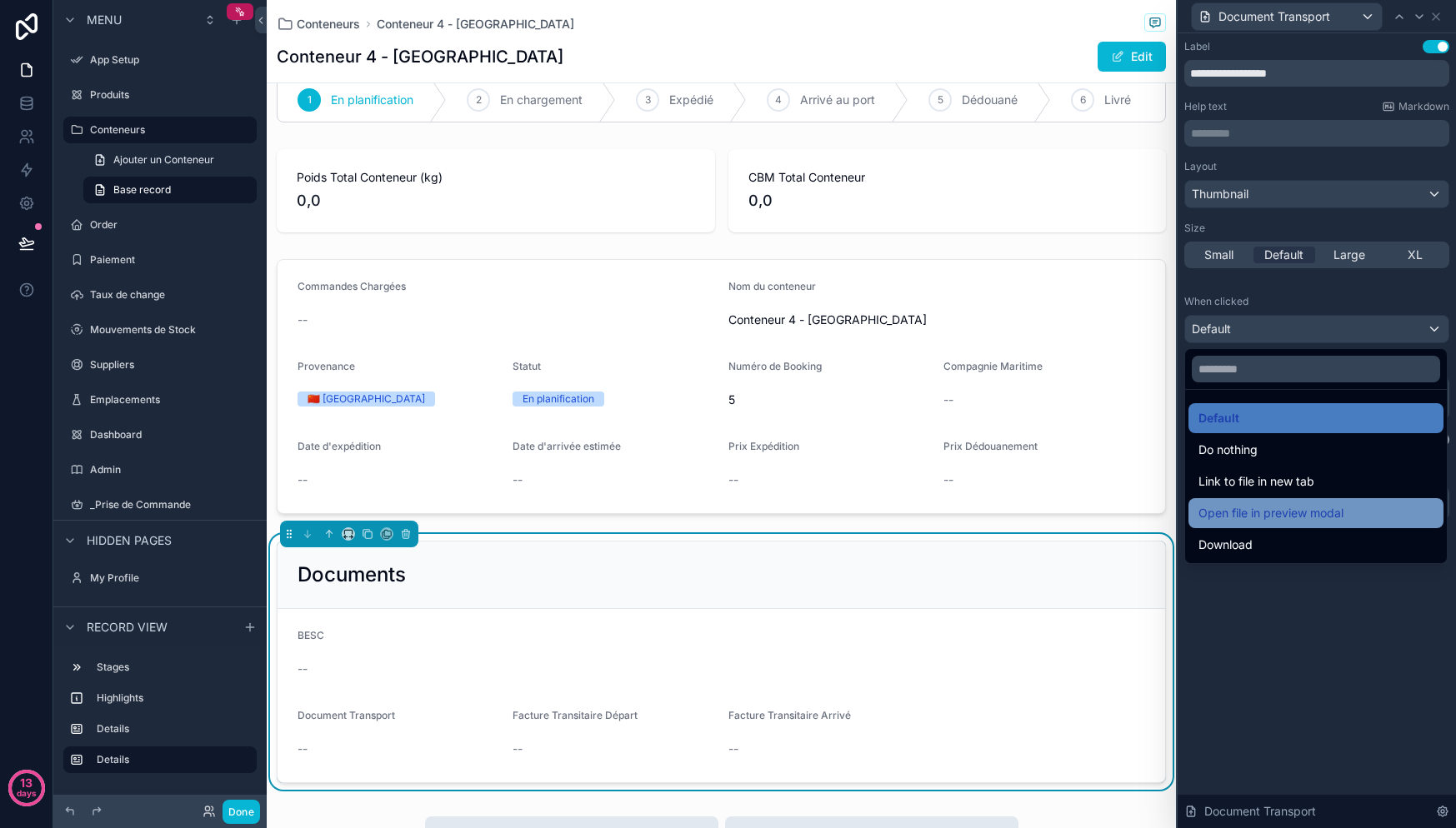
click at [1293, 520] on span "Open file in preview modal" at bounding box center [1270, 513] width 145 height 20
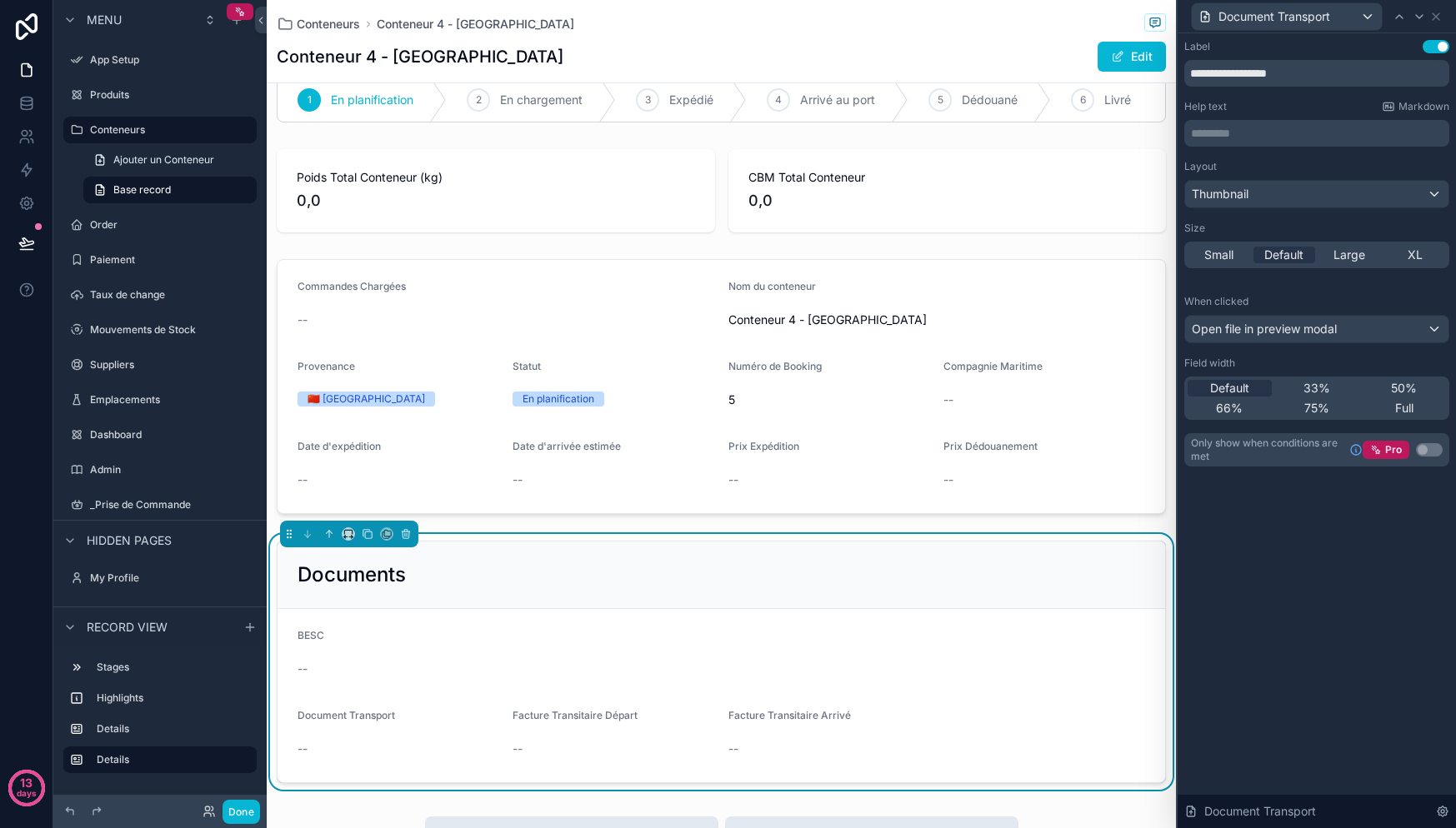
click at [1257, 603] on div "**********" at bounding box center [1317, 430] width 279 height 795
click at [1424, 188] on div "Thumbnail" at bounding box center [1317, 194] width 263 height 26
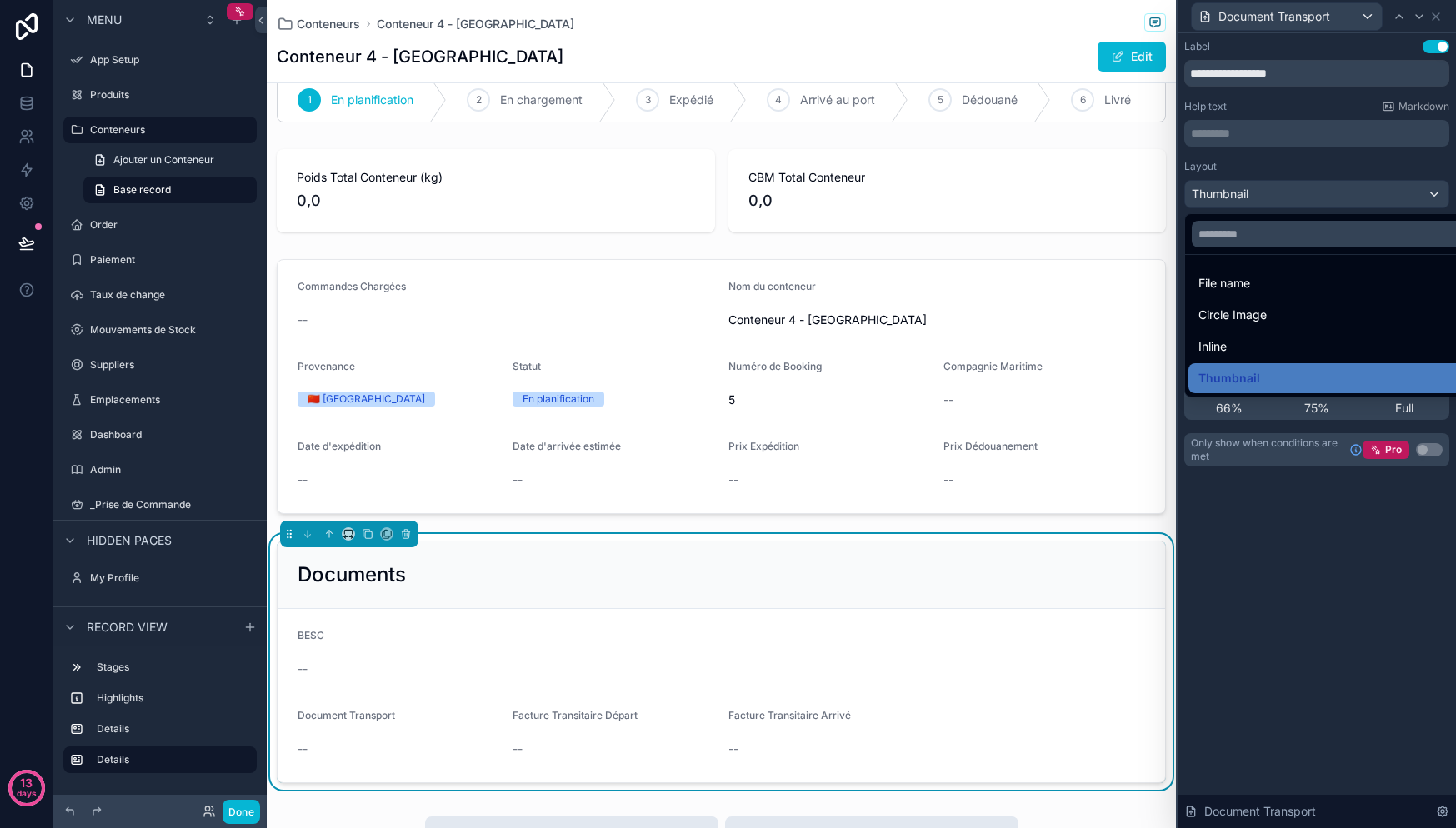
click at [1423, 188] on div at bounding box center [1317, 414] width 279 height 828
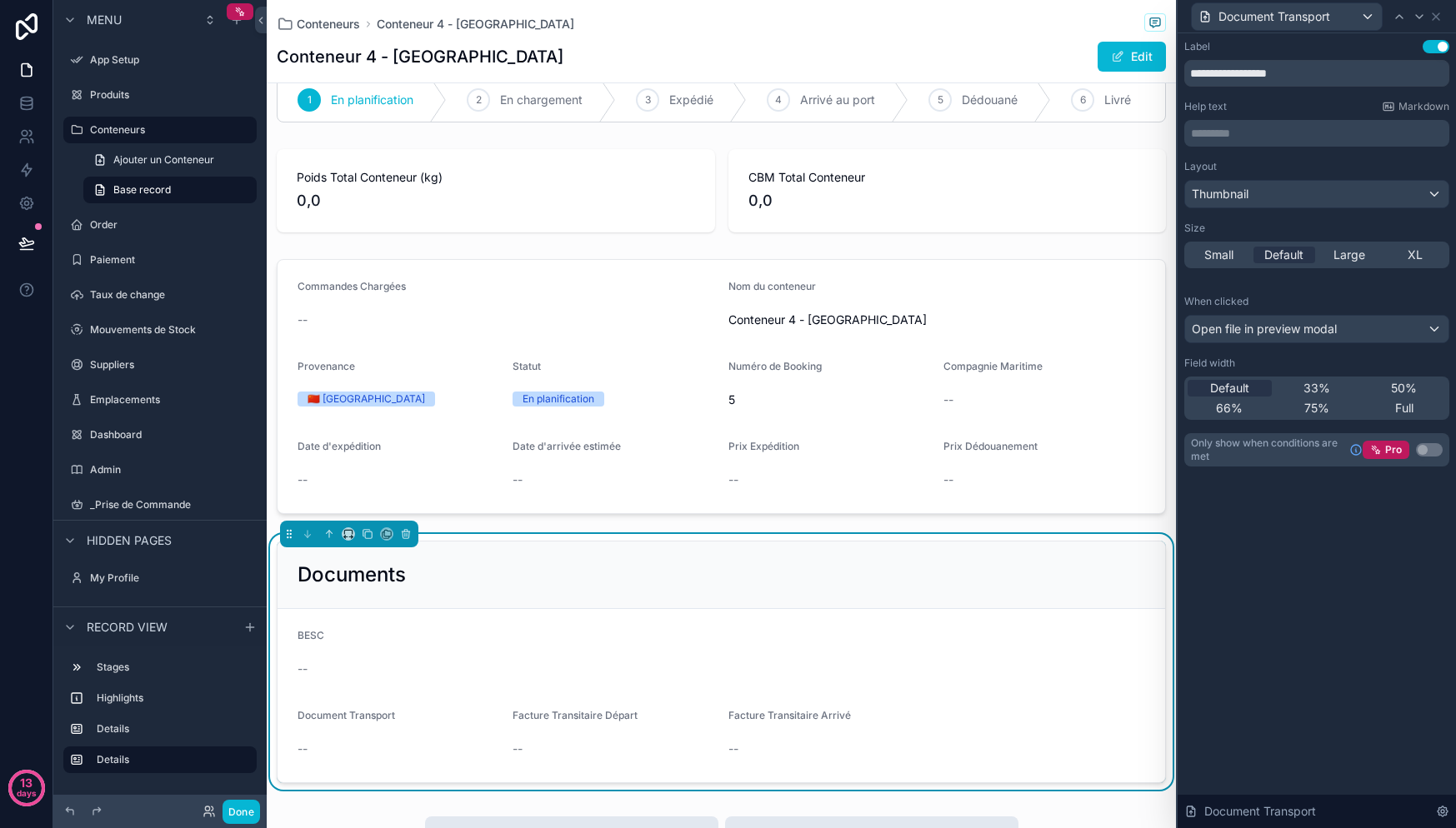
click at [1304, 127] on p "********* ﻿" at bounding box center [1318, 133] width 255 height 17
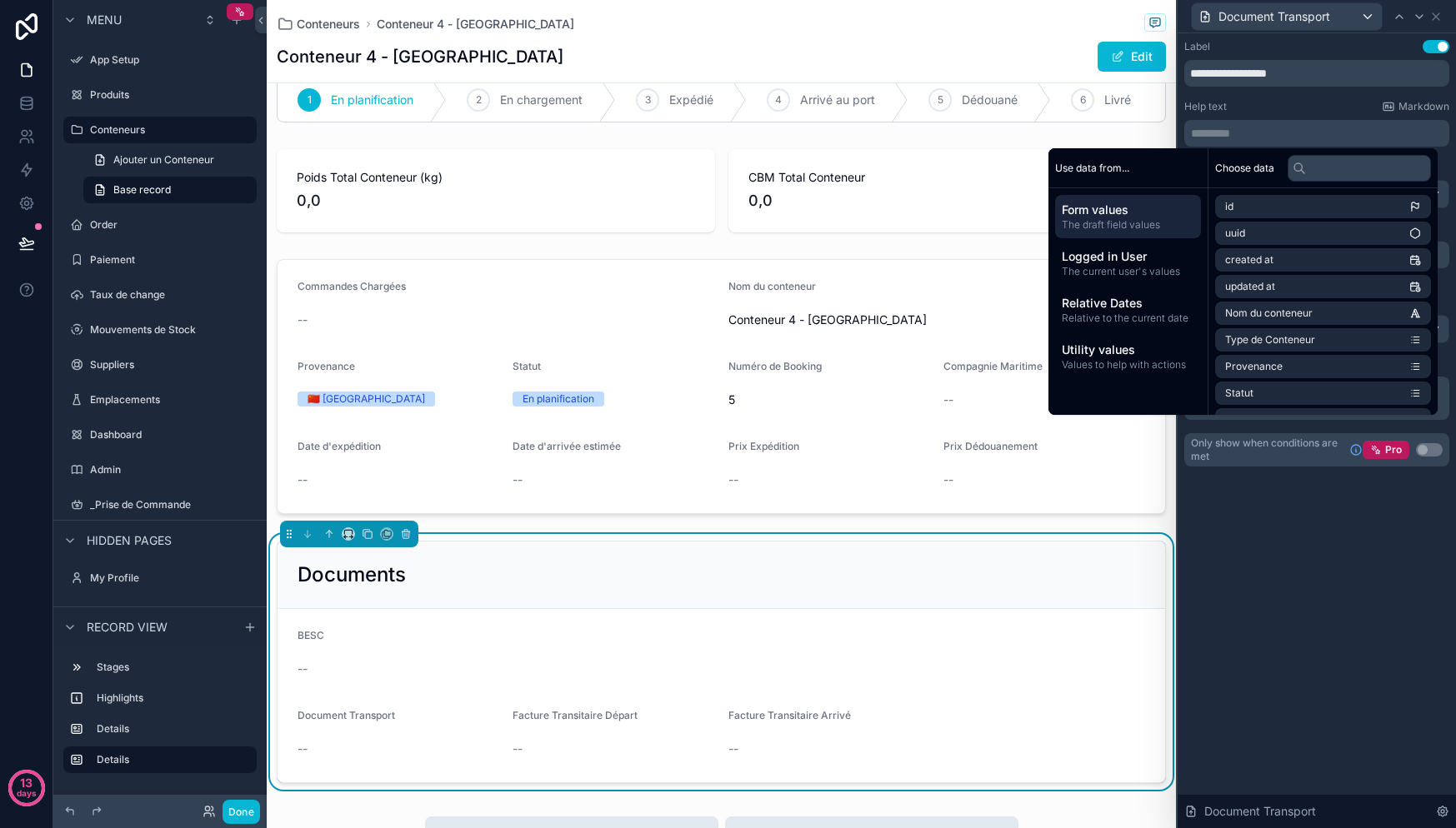
click at [1297, 98] on div "**********" at bounding box center [1317, 253] width 265 height 427
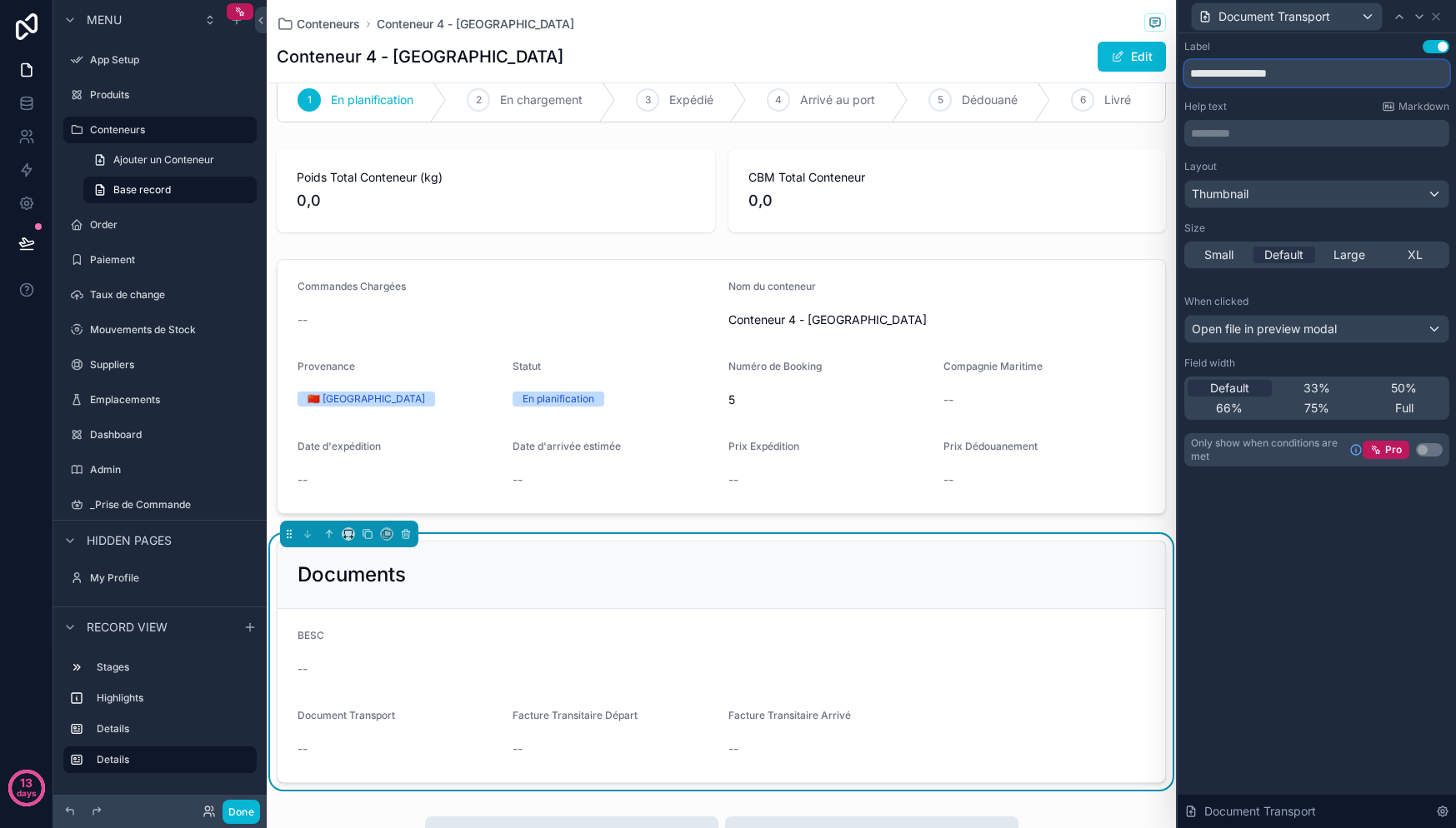
click at [1298, 76] on input "**********" at bounding box center [1317, 73] width 265 height 26
click at [1295, 76] on input "**********" at bounding box center [1317, 73] width 265 height 26
click at [1297, 113] on div "Help text Markdown ********* ﻿" at bounding box center [1317, 123] width 265 height 46
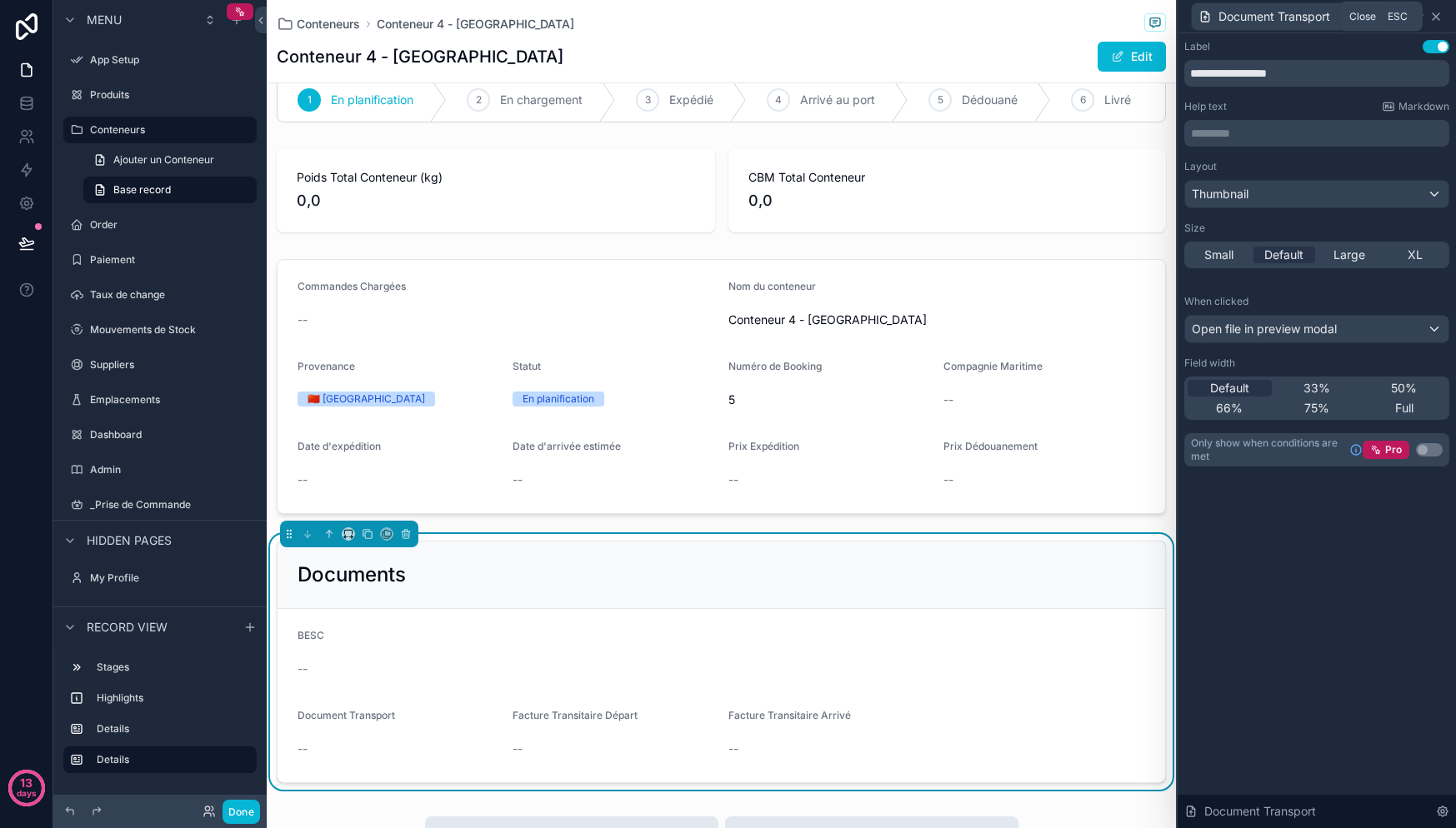
click at [1440, 19] on icon at bounding box center [1436, 16] width 13 height 13
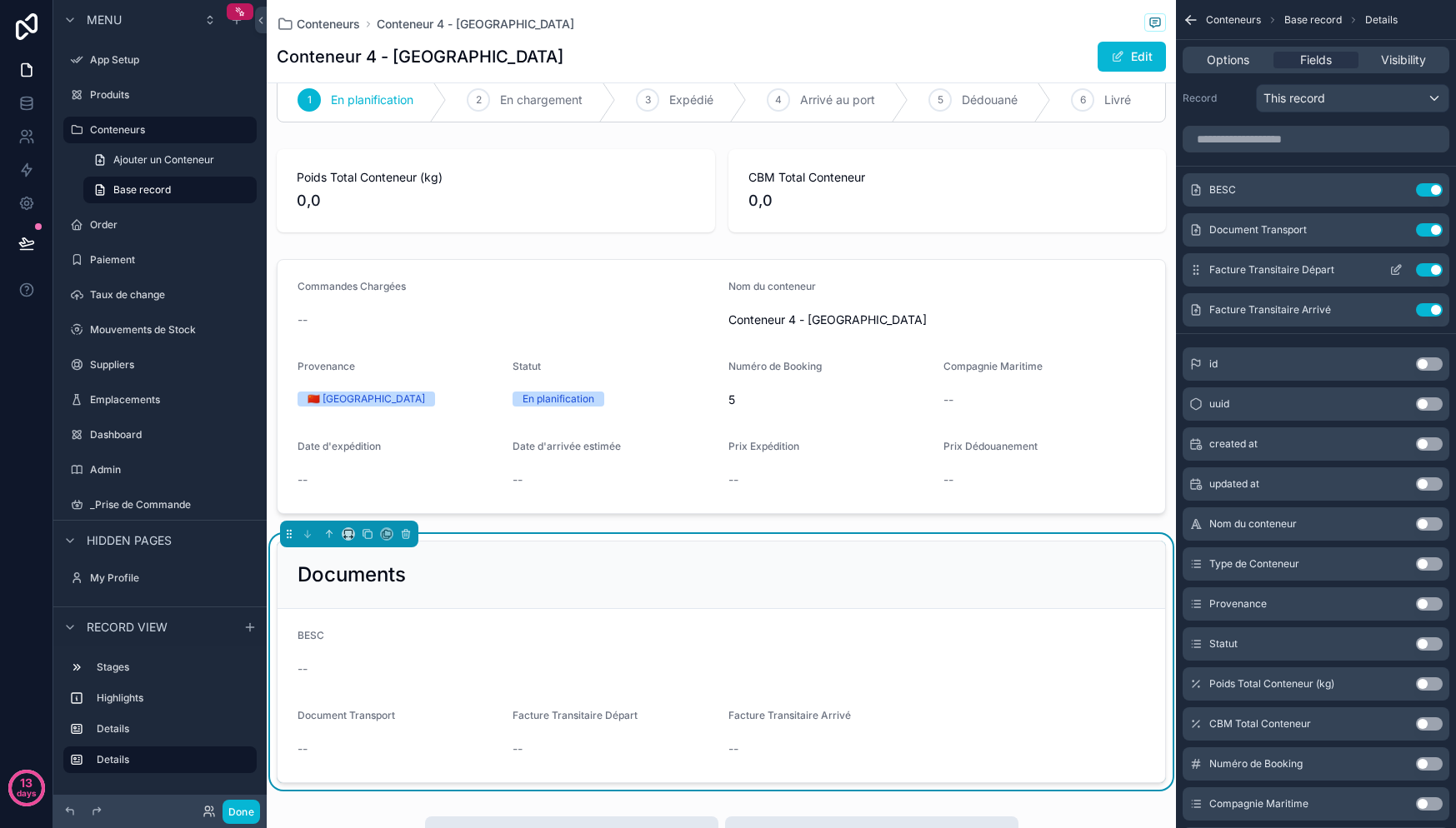
click at [1392, 269] on icon "scrollable content" at bounding box center [1396, 271] width 8 height 8
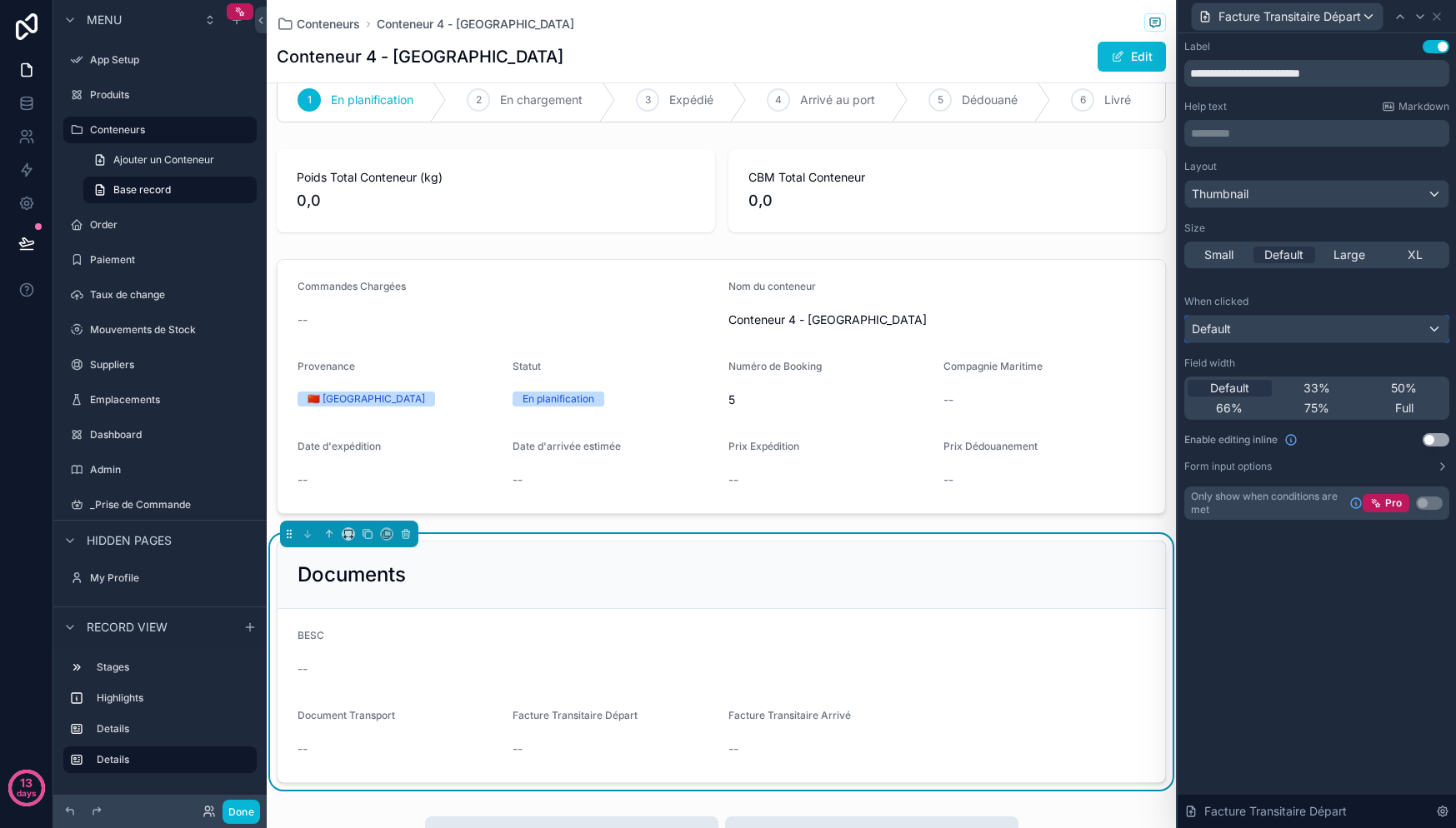
click at [1261, 332] on div "Default" at bounding box center [1317, 329] width 263 height 26
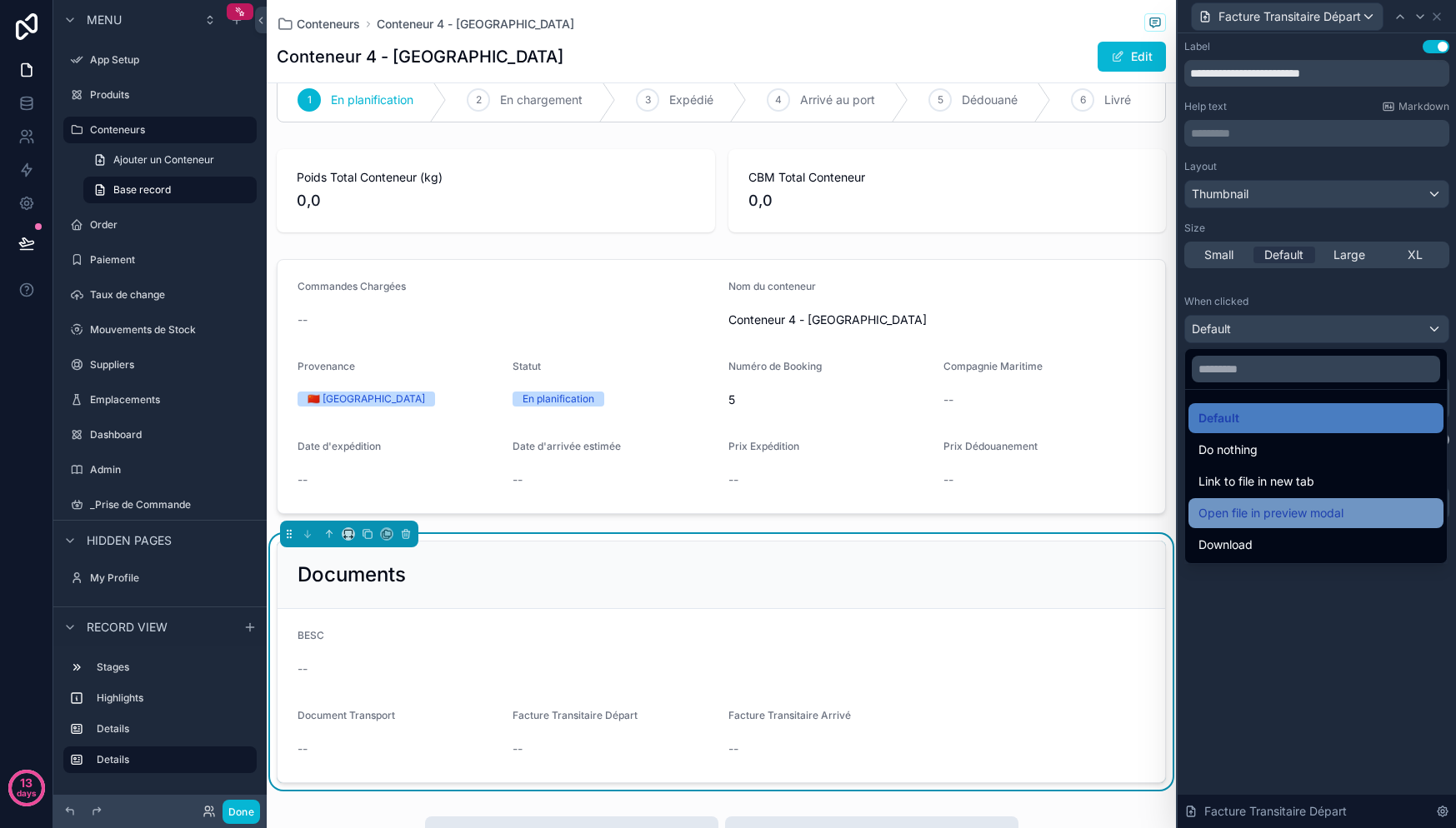
click at [1287, 516] on span "Open file in preview modal" at bounding box center [1270, 513] width 145 height 20
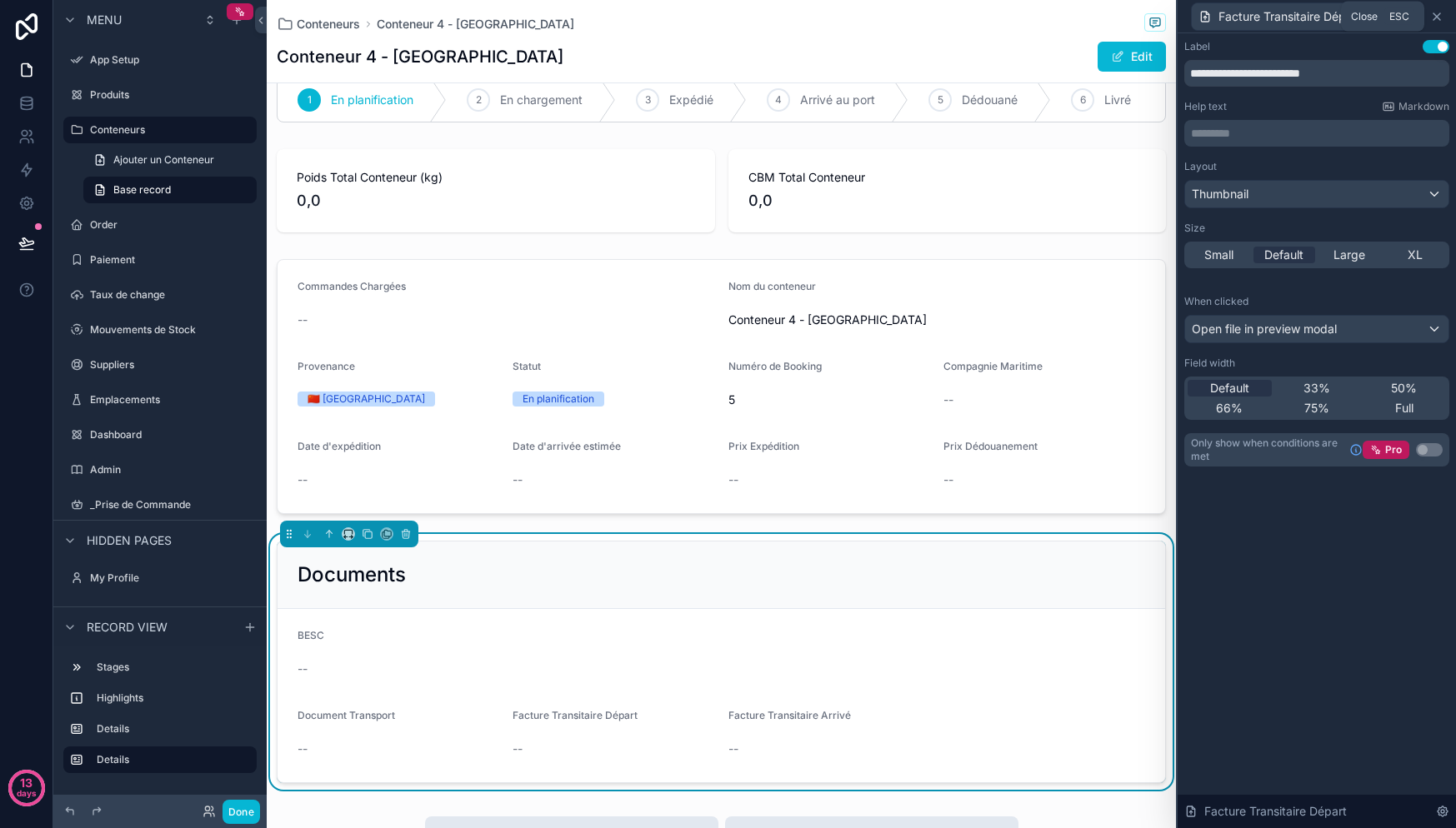
click at [1440, 17] on icon at bounding box center [1437, 16] width 13 height 13
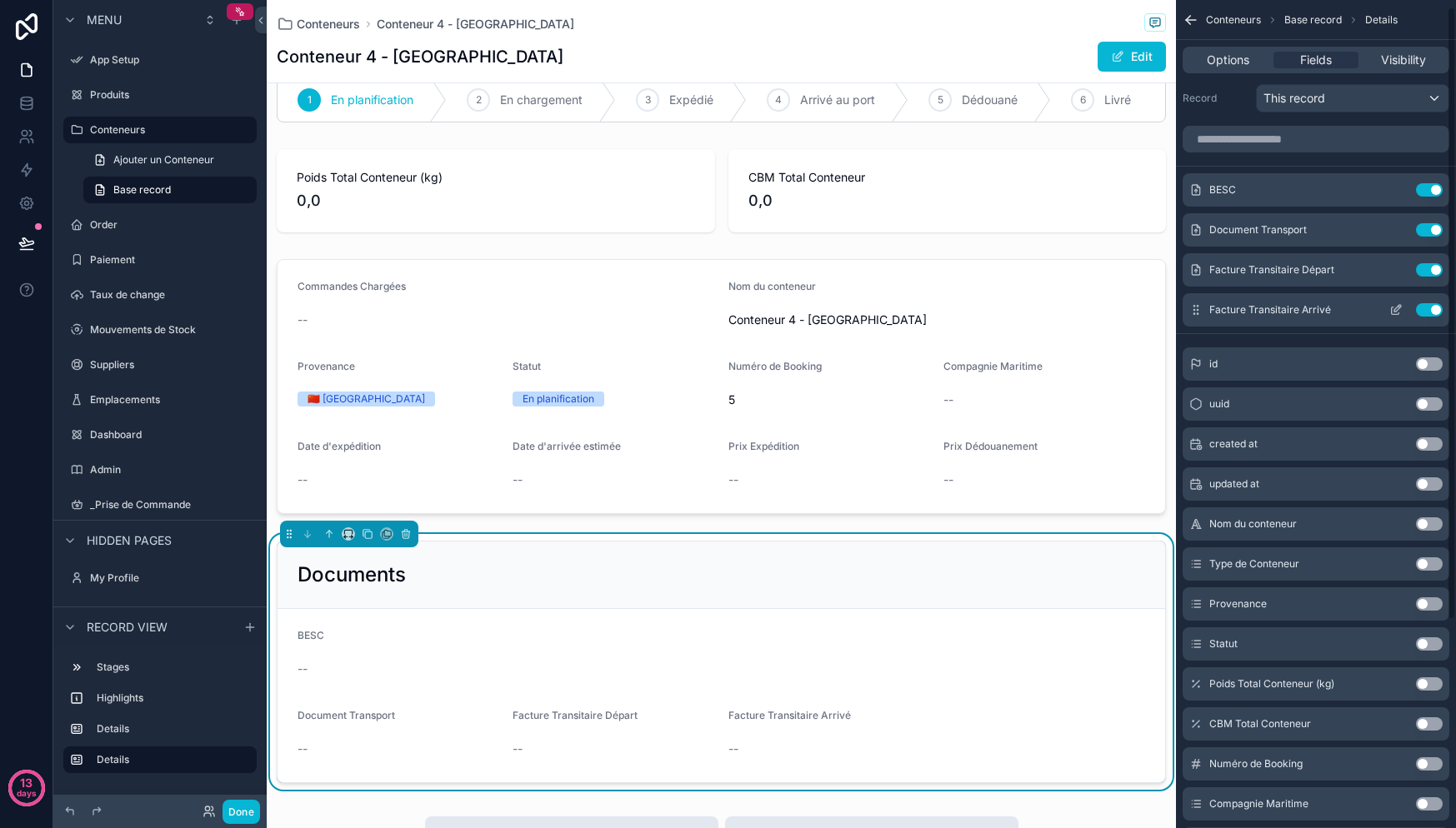
click at [1309, 313] on span "Facture Transitaire Arrivé" at bounding box center [1270, 309] width 122 height 13
click at [1393, 308] on icon "scrollable content" at bounding box center [1396, 309] width 13 height 13
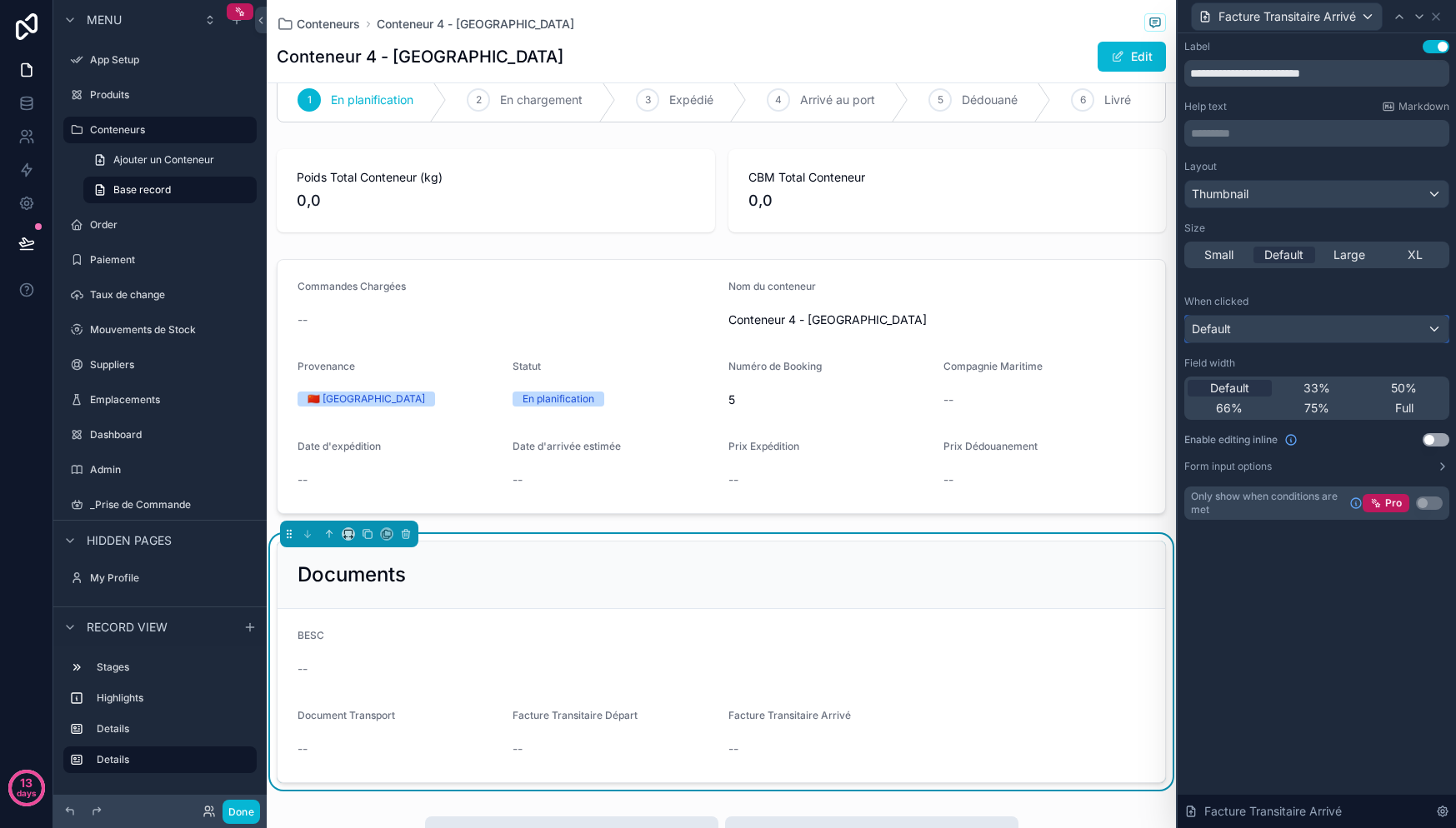
click at [1294, 331] on div "Default" at bounding box center [1317, 329] width 263 height 26
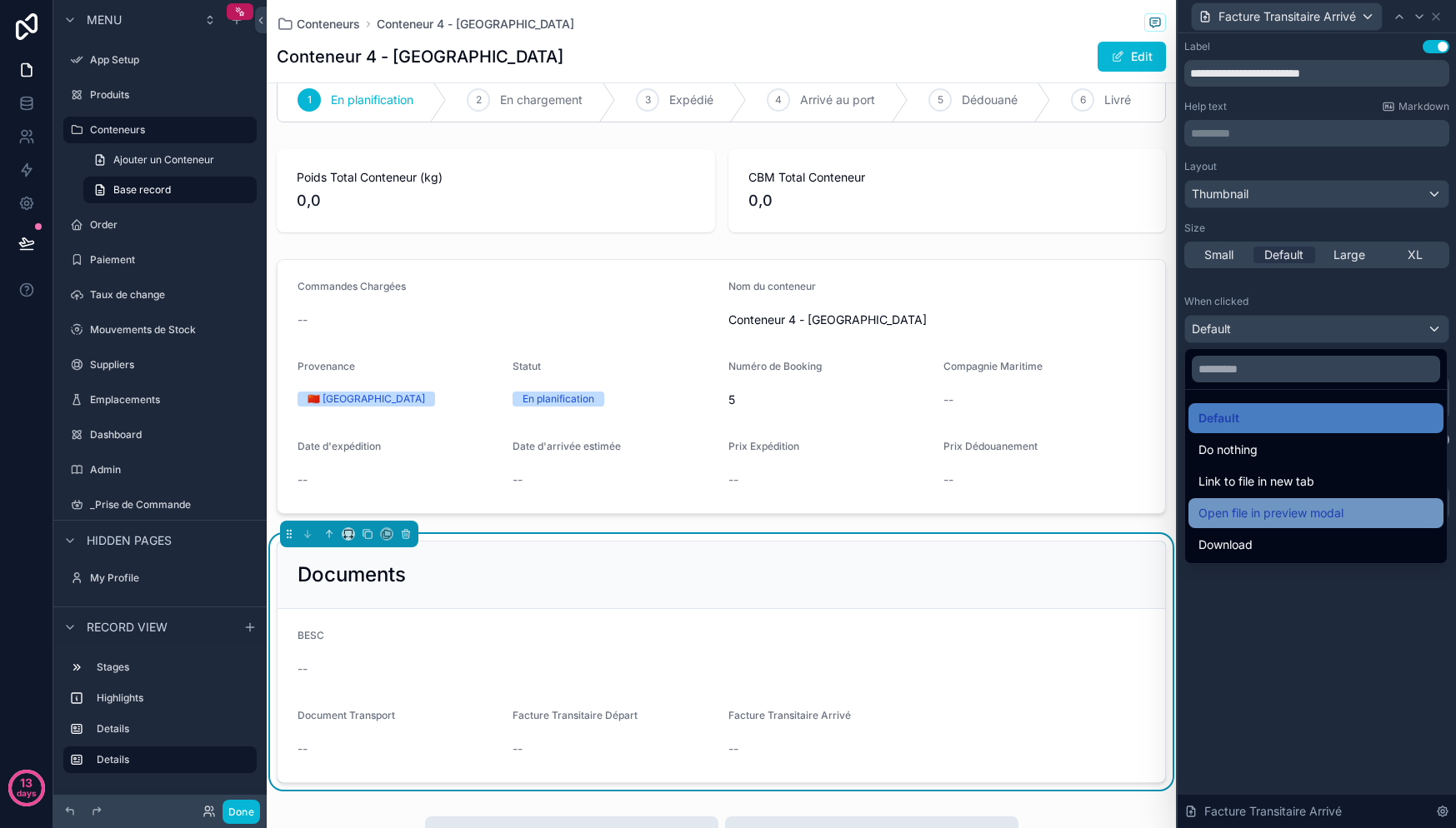
click at [1308, 508] on span "Open file in preview modal" at bounding box center [1270, 513] width 145 height 20
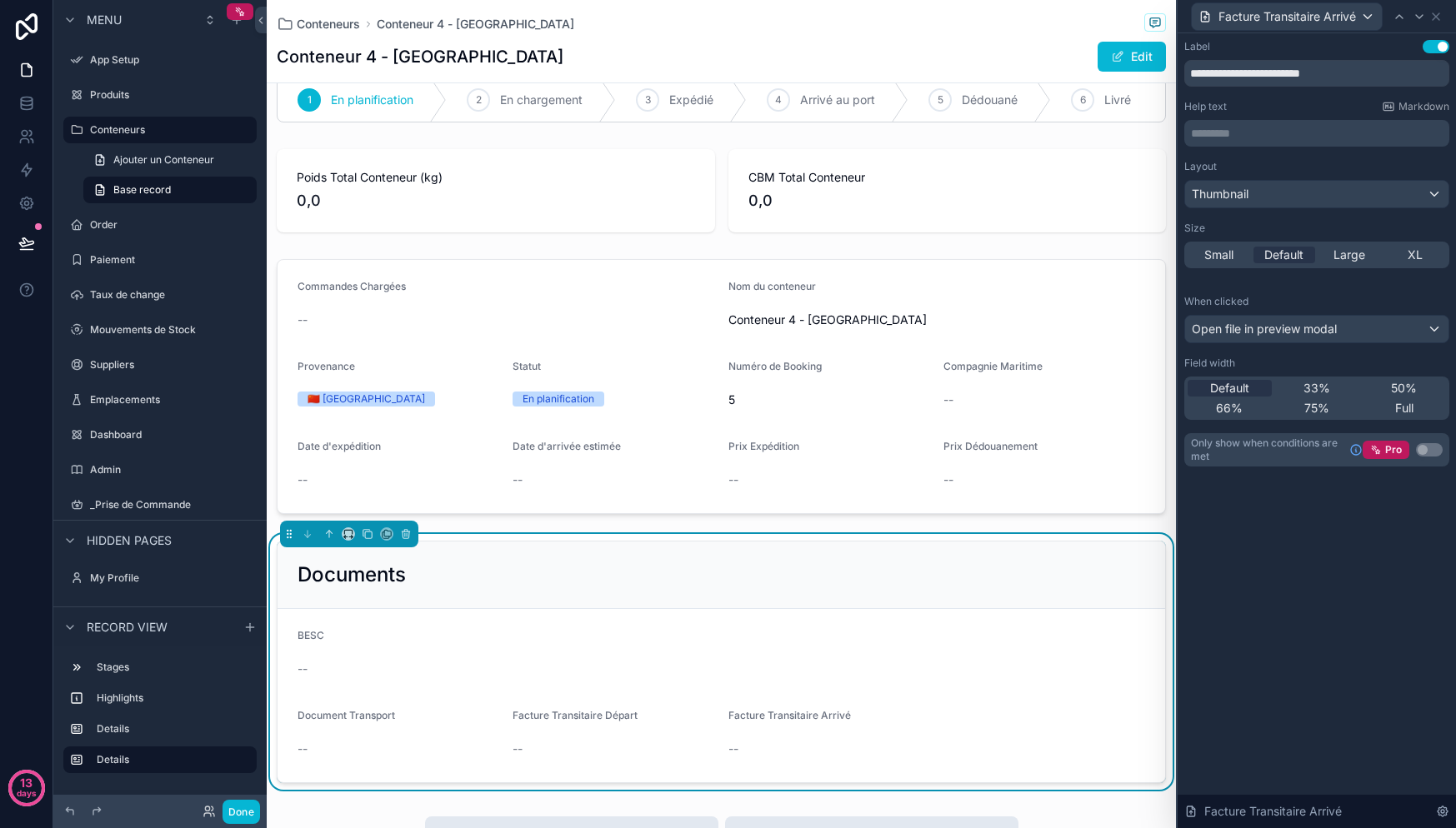
click at [1443, 13] on div "Facture Transitaire Arrivé" at bounding box center [1317, 16] width 265 height 32
click at [1442, 15] on icon at bounding box center [1436, 16] width 13 height 13
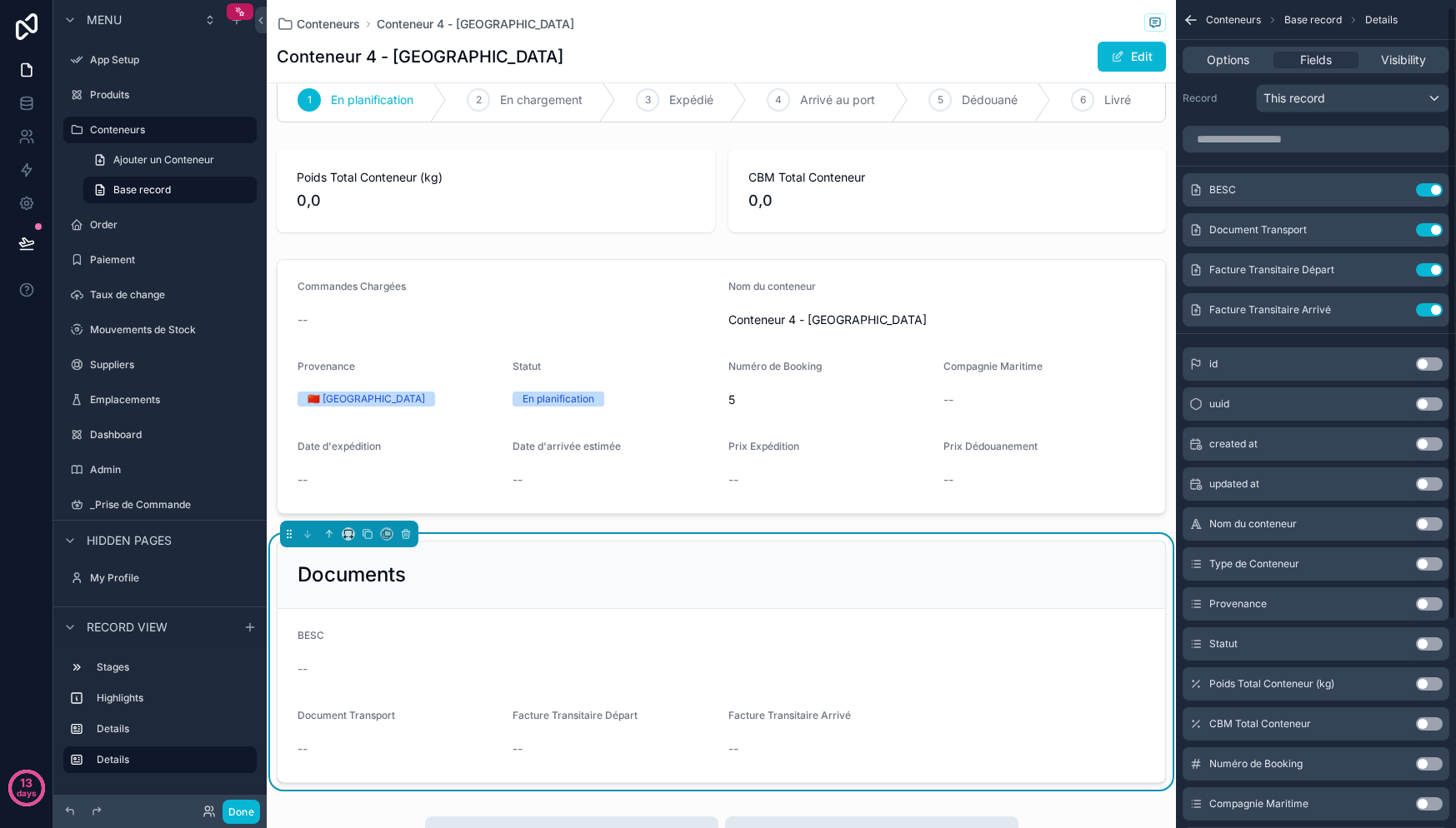
click at [1195, 11] on div "Conteneurs Base record Details" at bounding box center [1316, 20] width 280 height 40
click at [1196, 15] on icon "scrollable content" at bounding box center [1190, 19] width 17 height 17
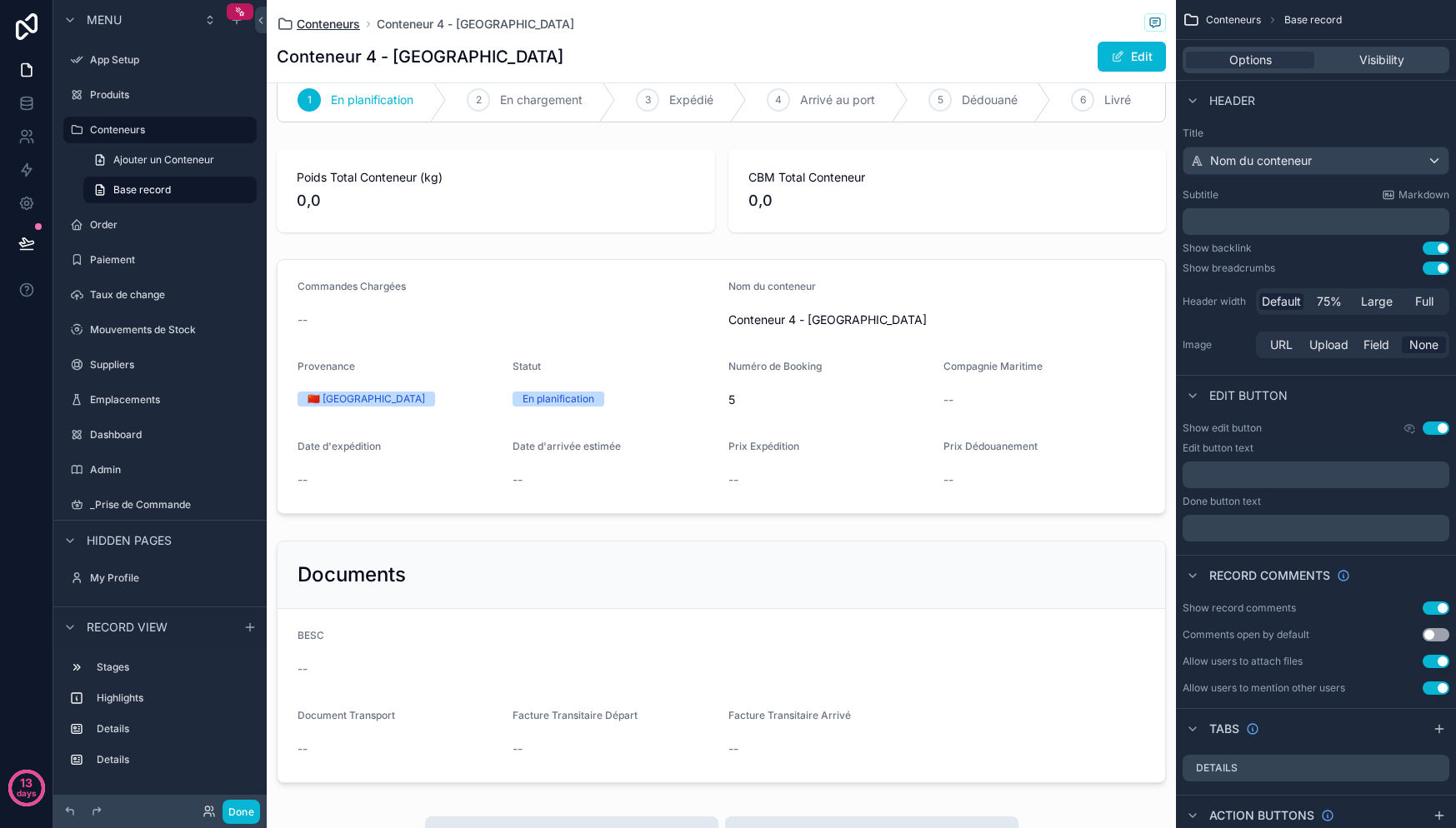
click at [330, 22] on span "Conteneurs" at bounding box center [328, 24] width 63 height 17
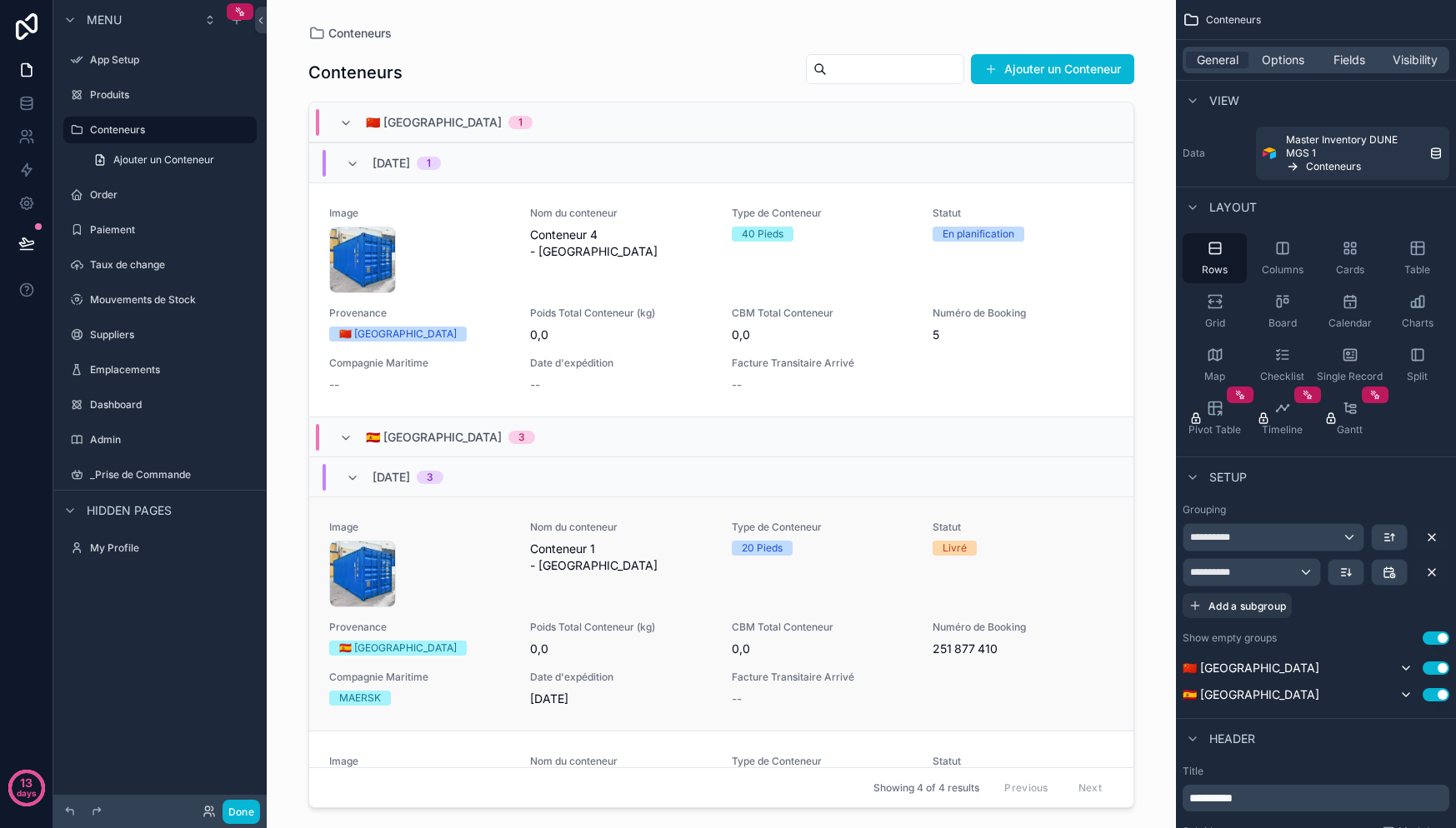
click at [479, 585] on div "container-20-pieds-maritime-neuf-1030x773-1 .webp" at bounding box center [420, 574] width 181 height 67
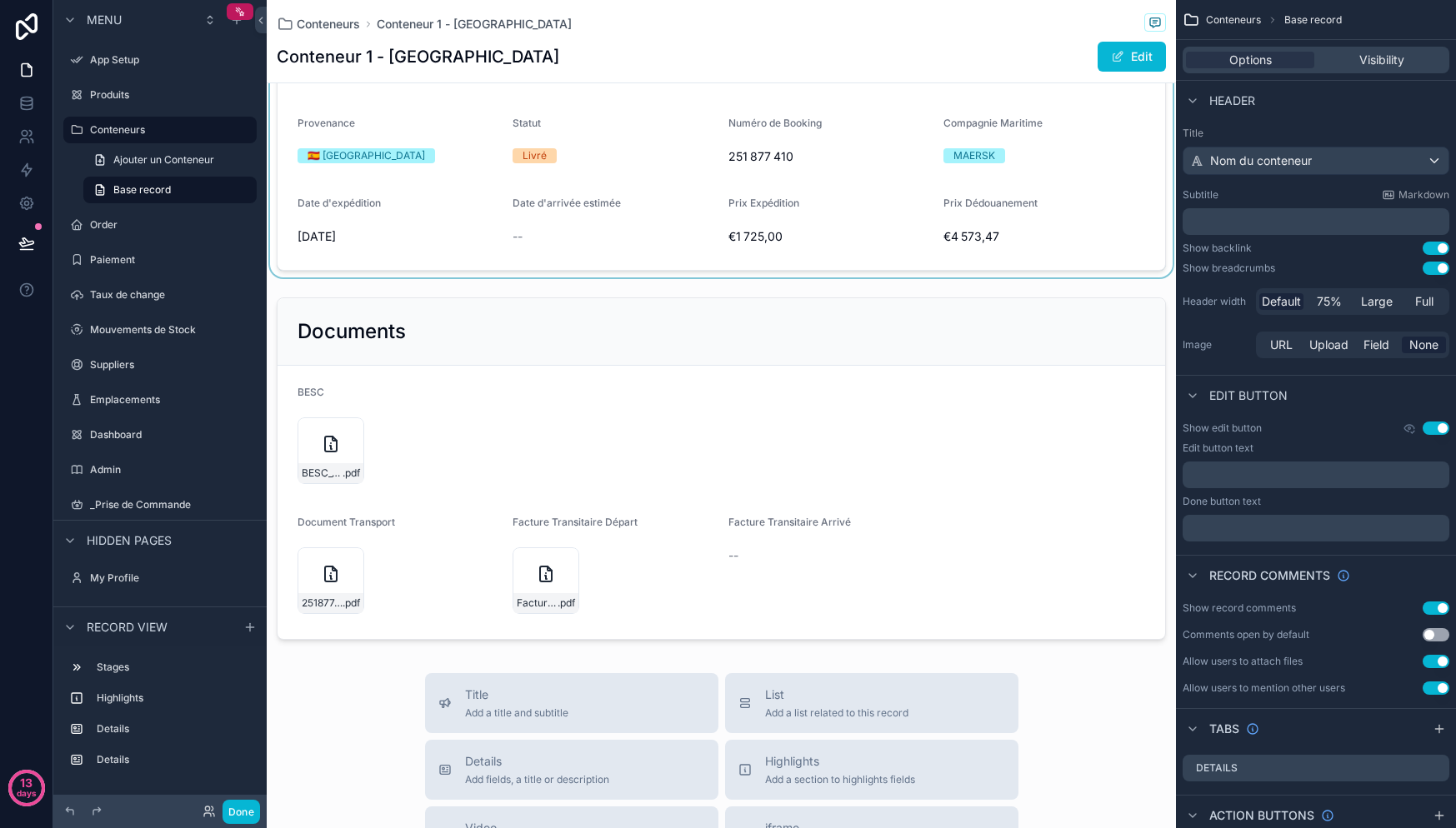
scroll to position [610, 0]
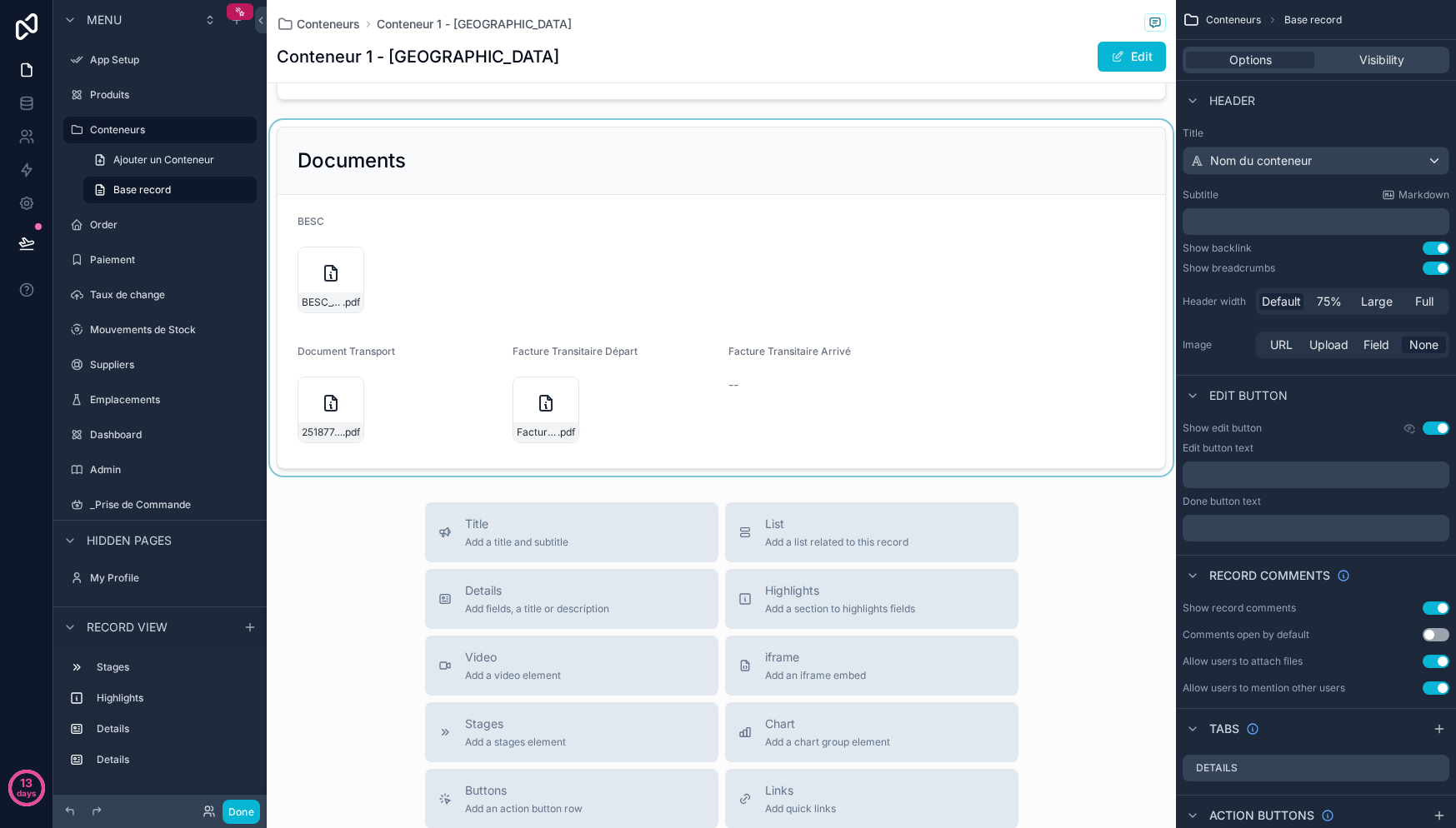
click at [330, 265] on div "scrollable content" at bounding box center [721, 298] width 909 height 356
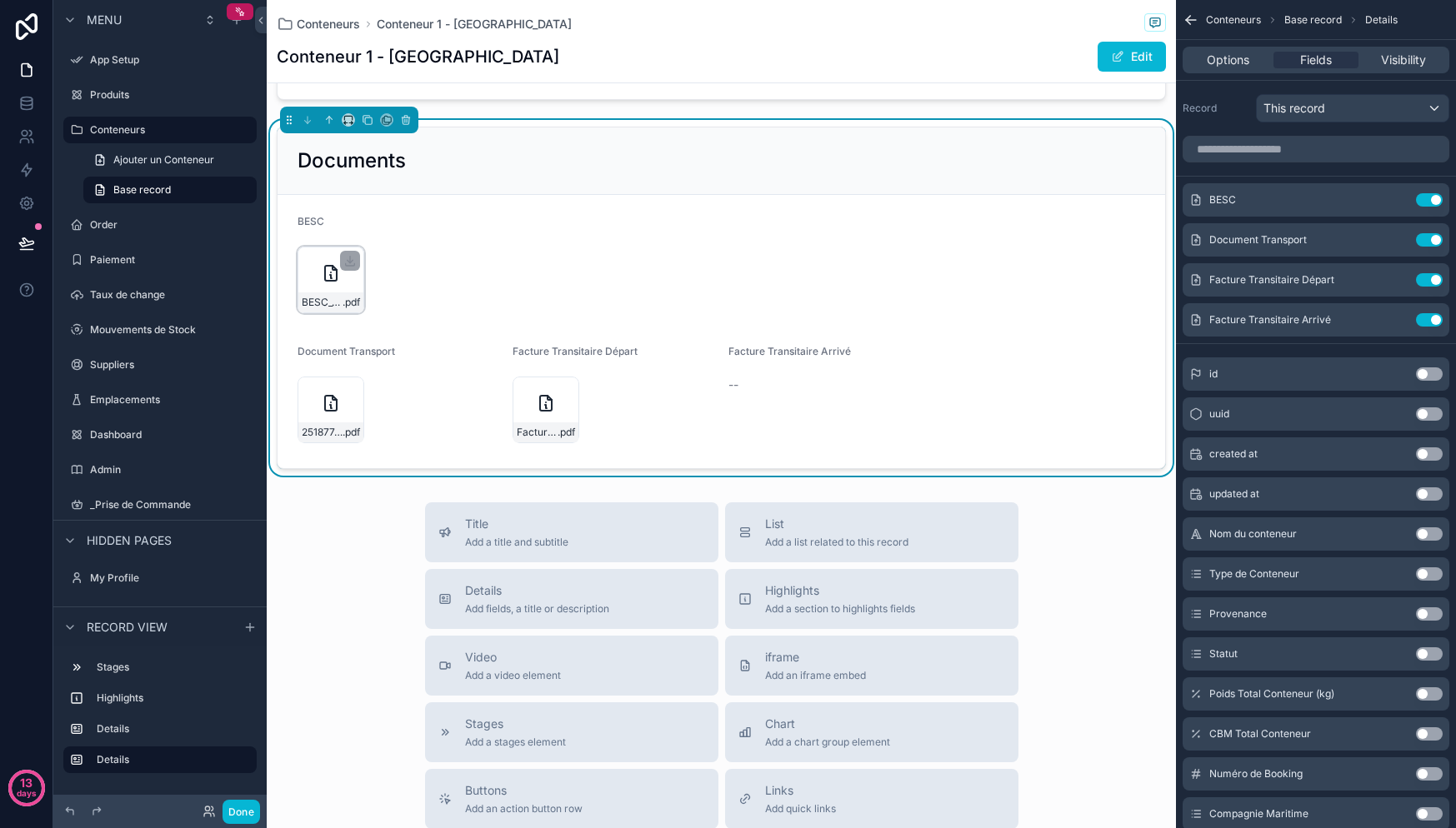
click at [326, 288] on div "BESC_0846069-(1) .pdf" at bounding box center [330, 280] width 67 height 67
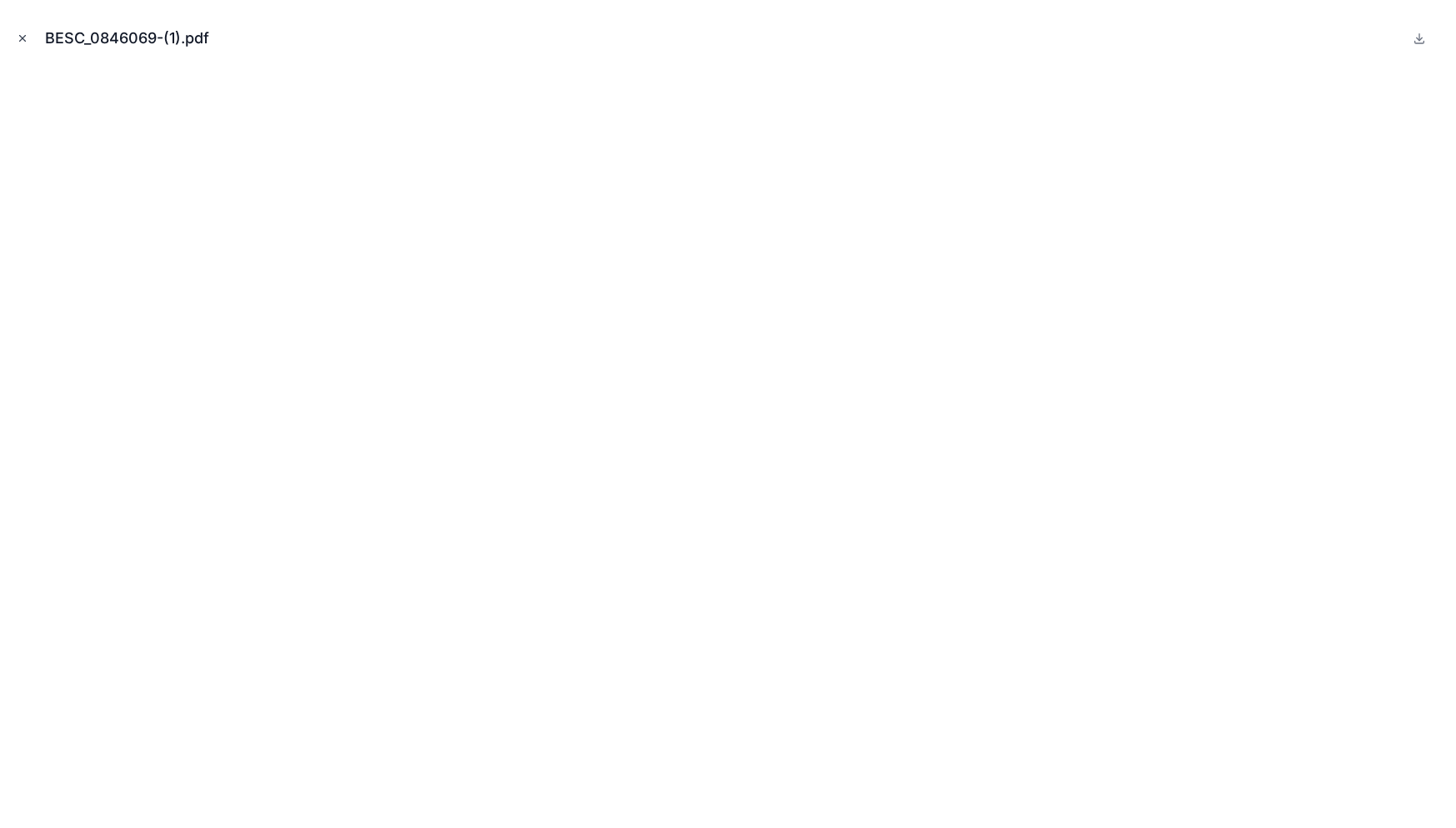
click at [24, 37] on icon "Close modal" at bounding box center [23, 39] width 6 height 6
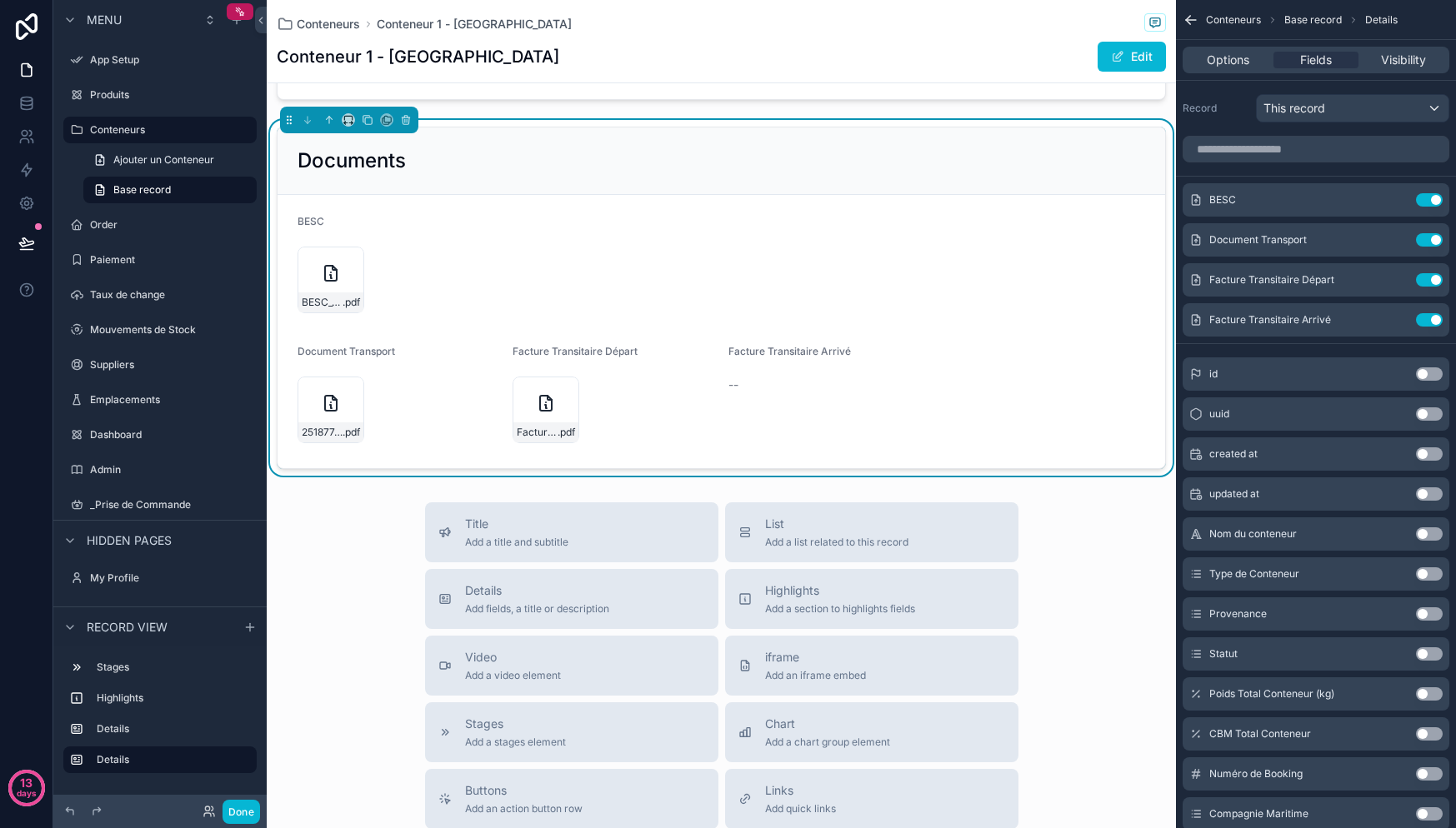
click at [742, 378] on div "--" at bounding box center [829, 385] width 202 height 17
click at [824, 425] on div "Facture Transitaire Arrivé --" at bounding box center [829, 397] width 202 height 103
click at [1310, 320] on span "Facture Transitaire Arrivé" at bounding box center [1270, 319] width 122 height 13
click at [1395, 326] on icon "scrollable content" at bounding box center [1396, 319] width 13 height 13
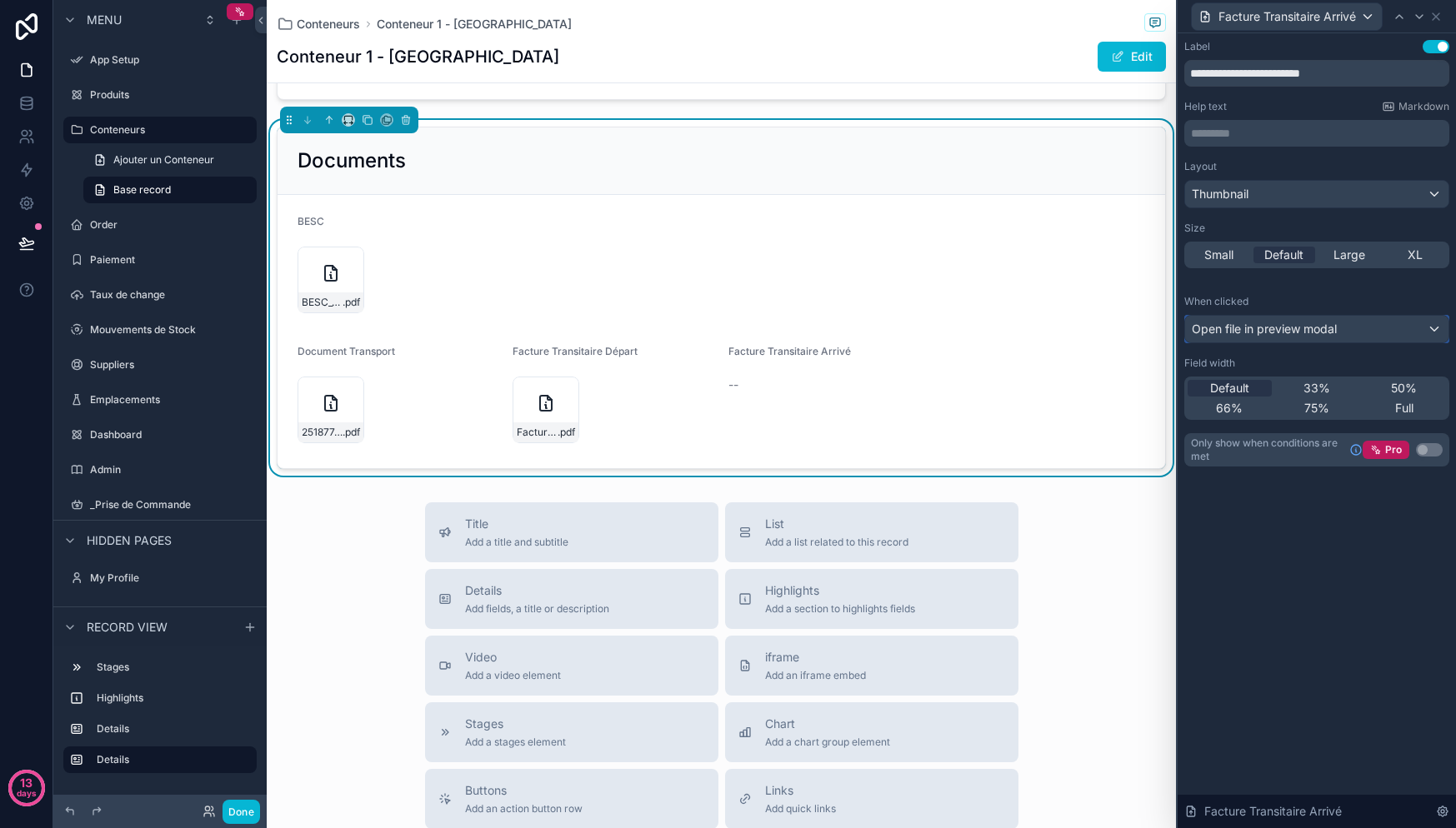
click at [1300, 323] on span "Open file in preview modal" at bounding box center [1264, 329] width 145 height 17
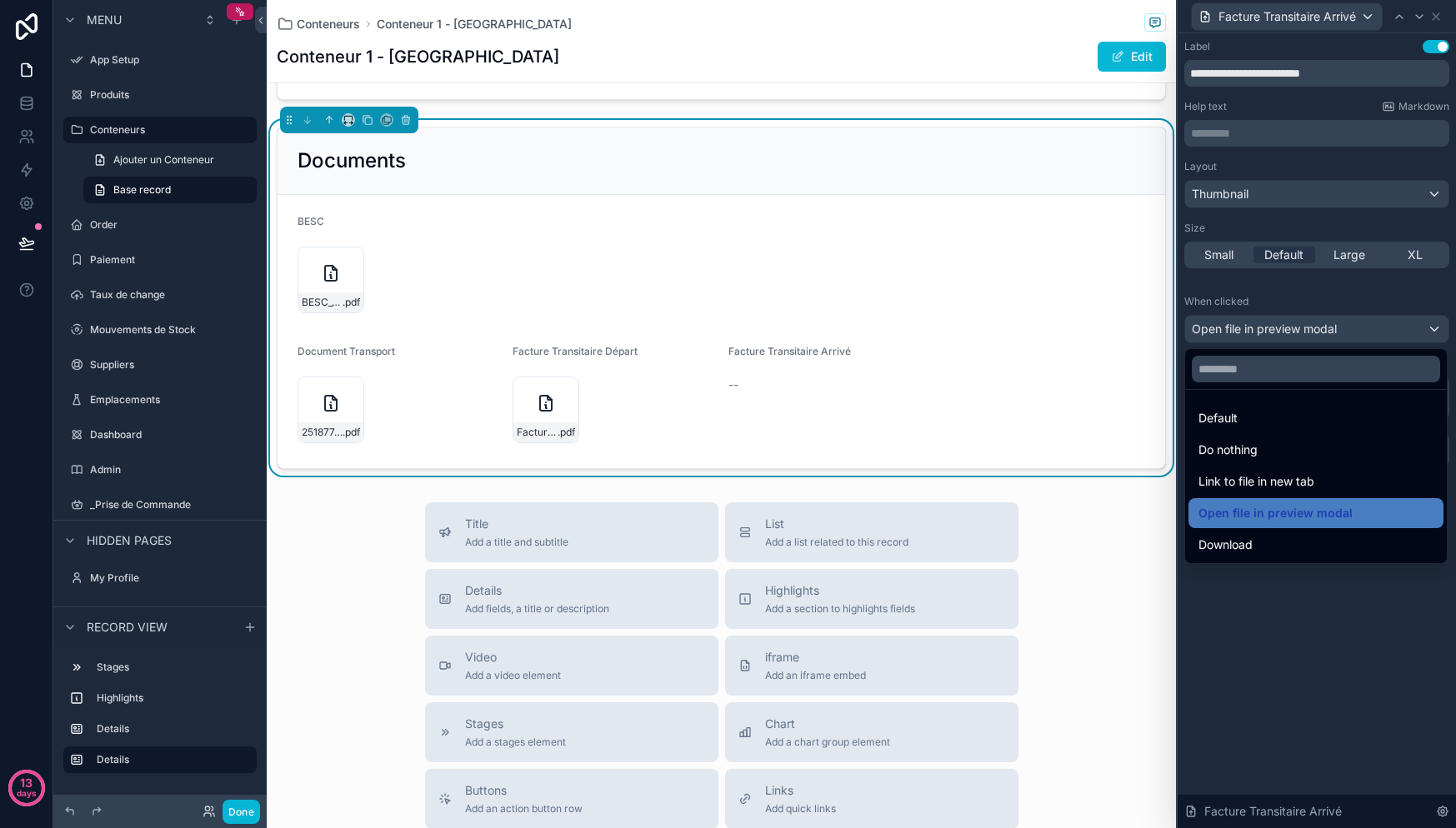
click at [1299, 325] on div at bounding box center [1317, 414] width 279 height 828
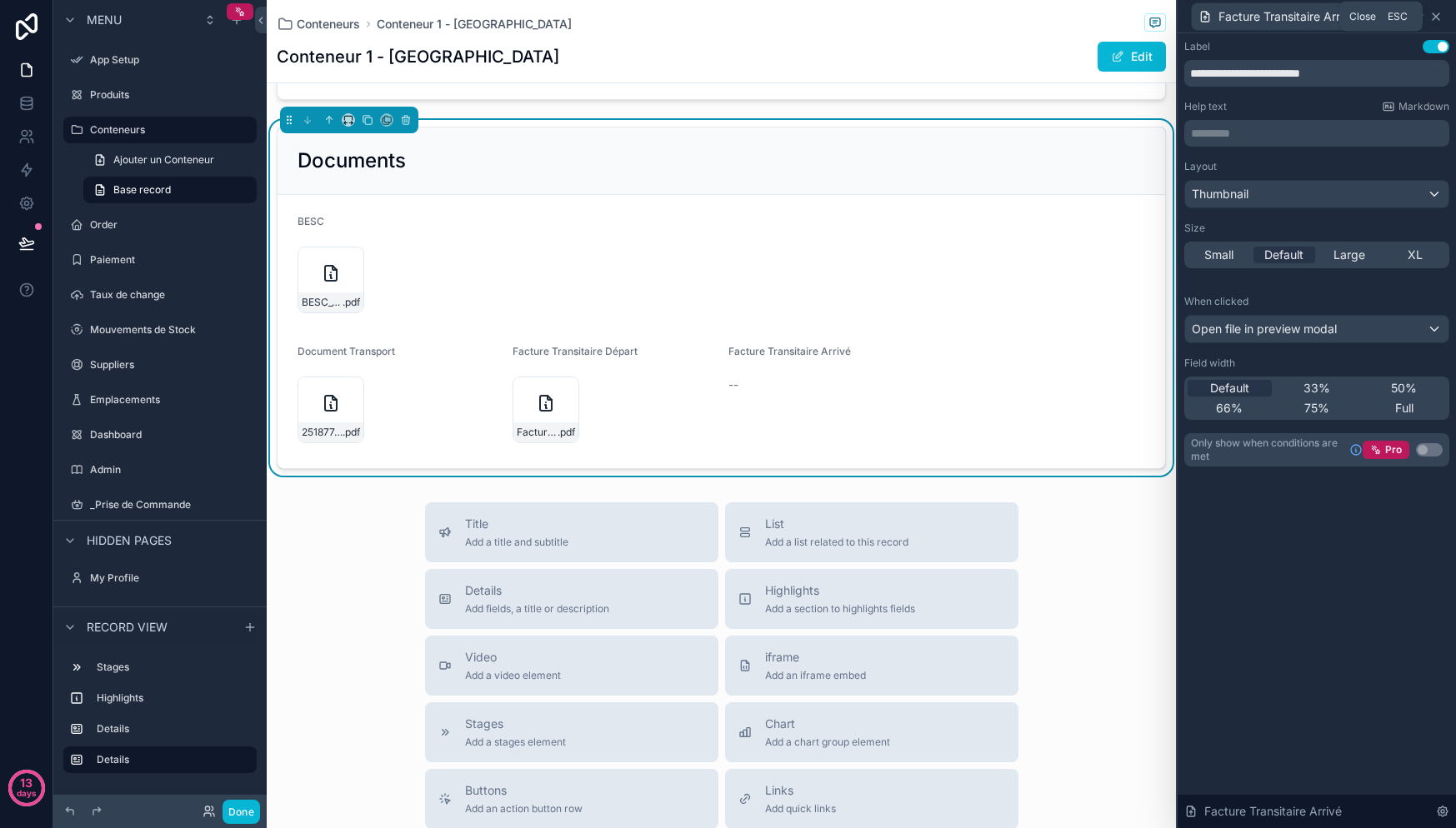
click at [1436, 15] on icon at bounding box center [1436, 16] width 13 height 13
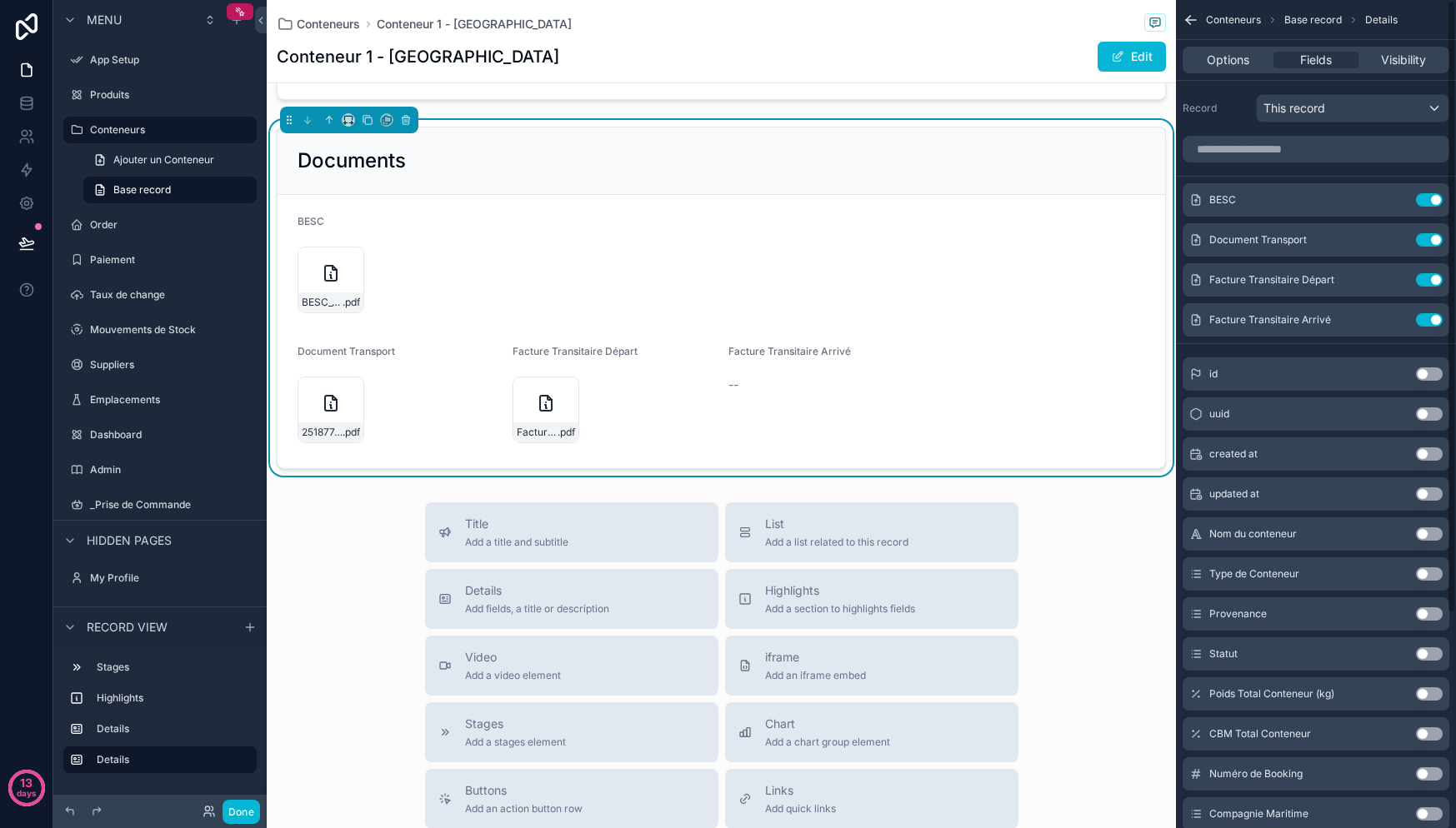
scroll to position [589, 0]
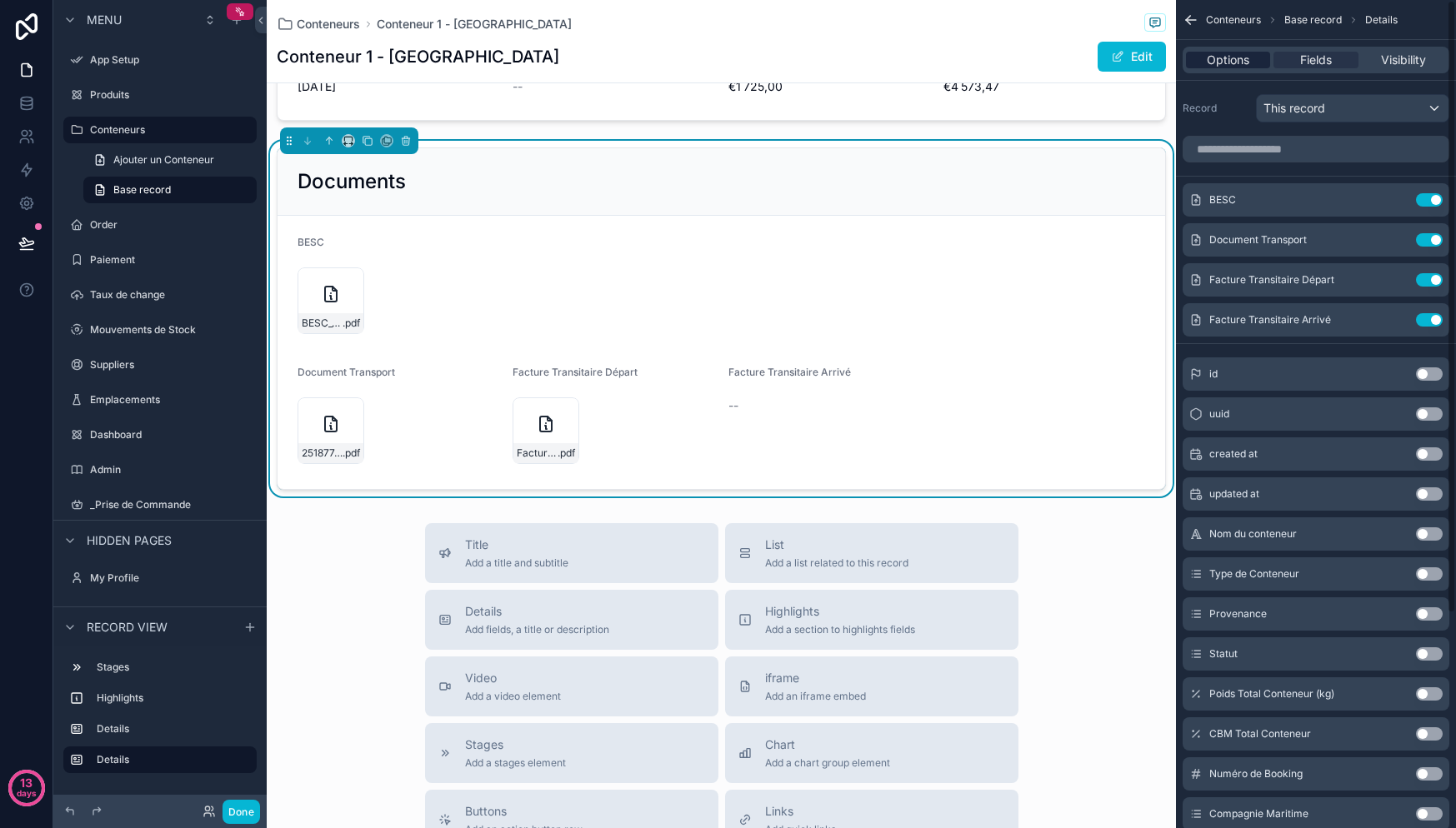
click at [1237, 60] on span "Options" at bounding box center [1228, 60] width 42 height 17
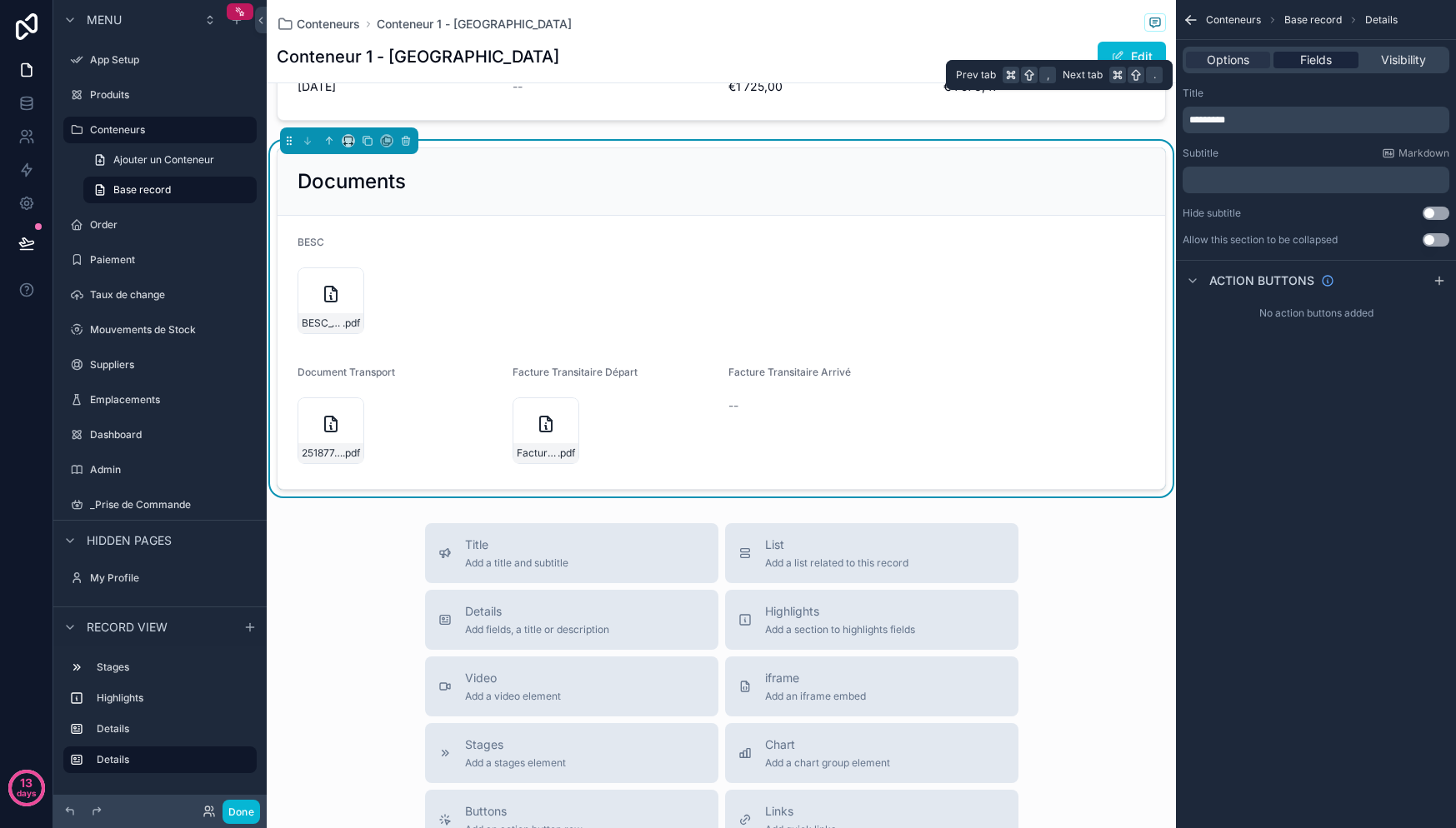
click at [1313, 67] on span "Fields" at bounding box center [1316, 60] width 32 height 17
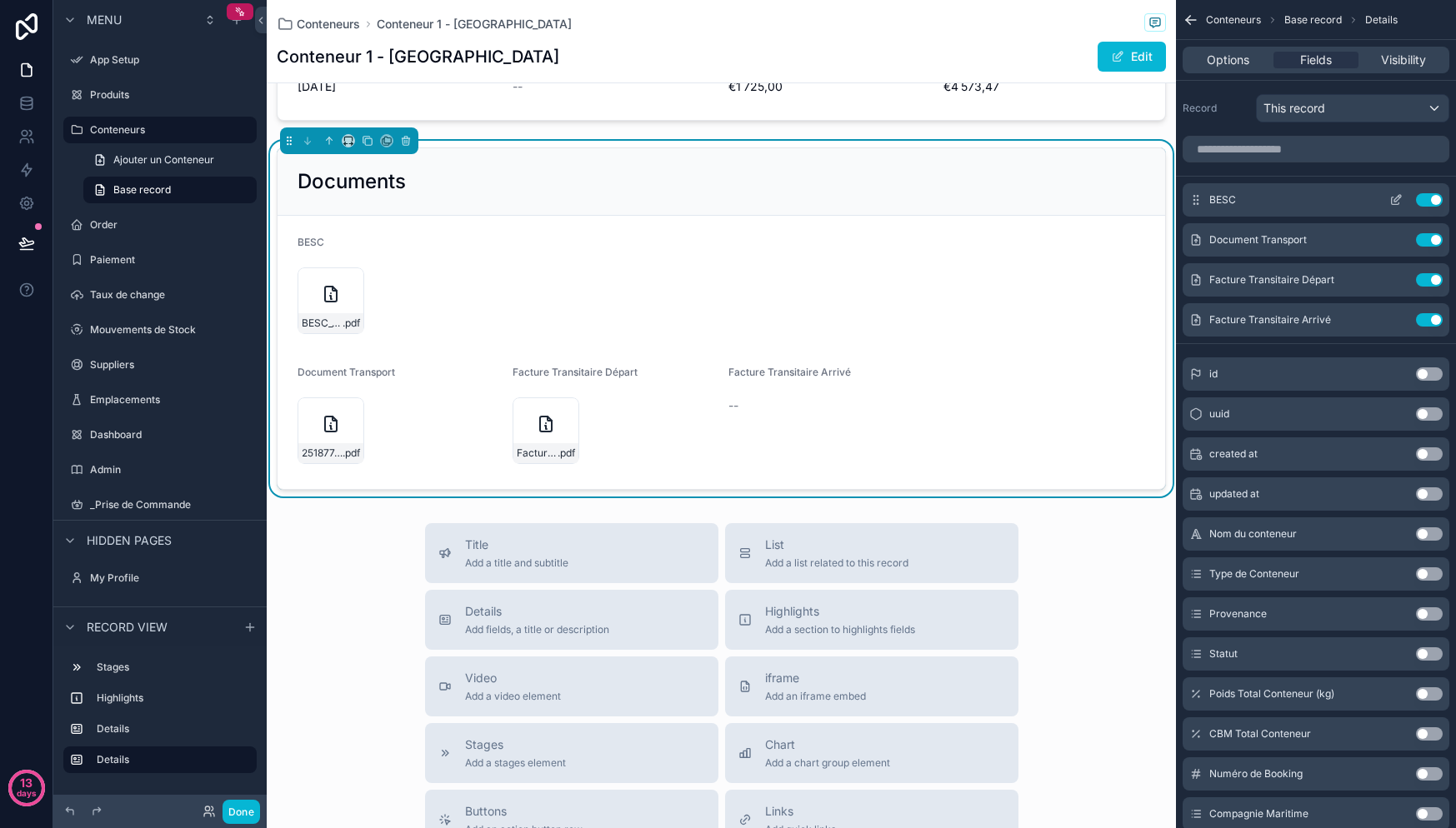
click at [1399, 200] on icon "scrollable content" at bounding box center [1396, 200] width 13 height 13
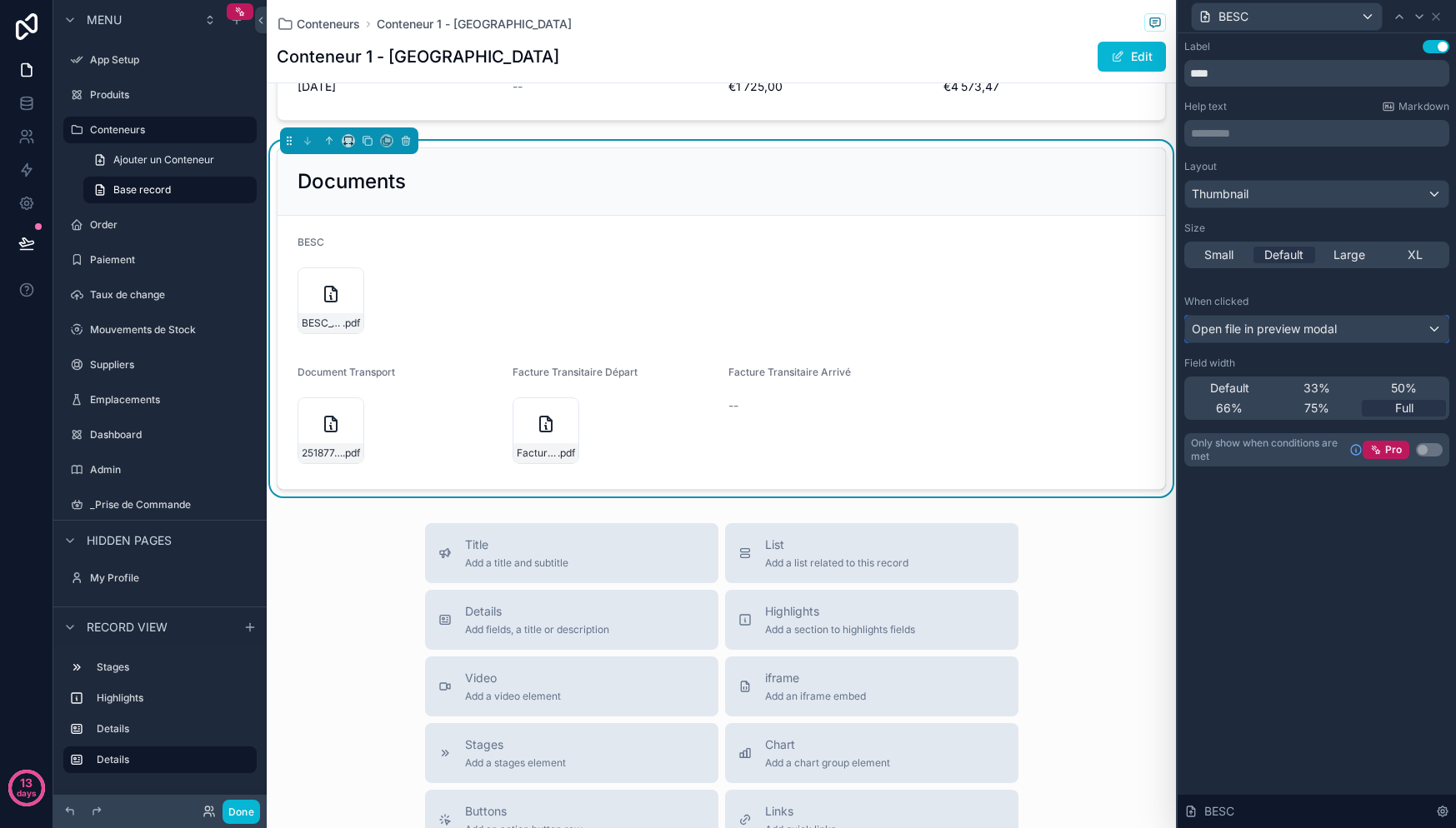
click at [1295, 335] on span "Open file in preview modal" at bounding box center [1264, 329] width 145 height 17
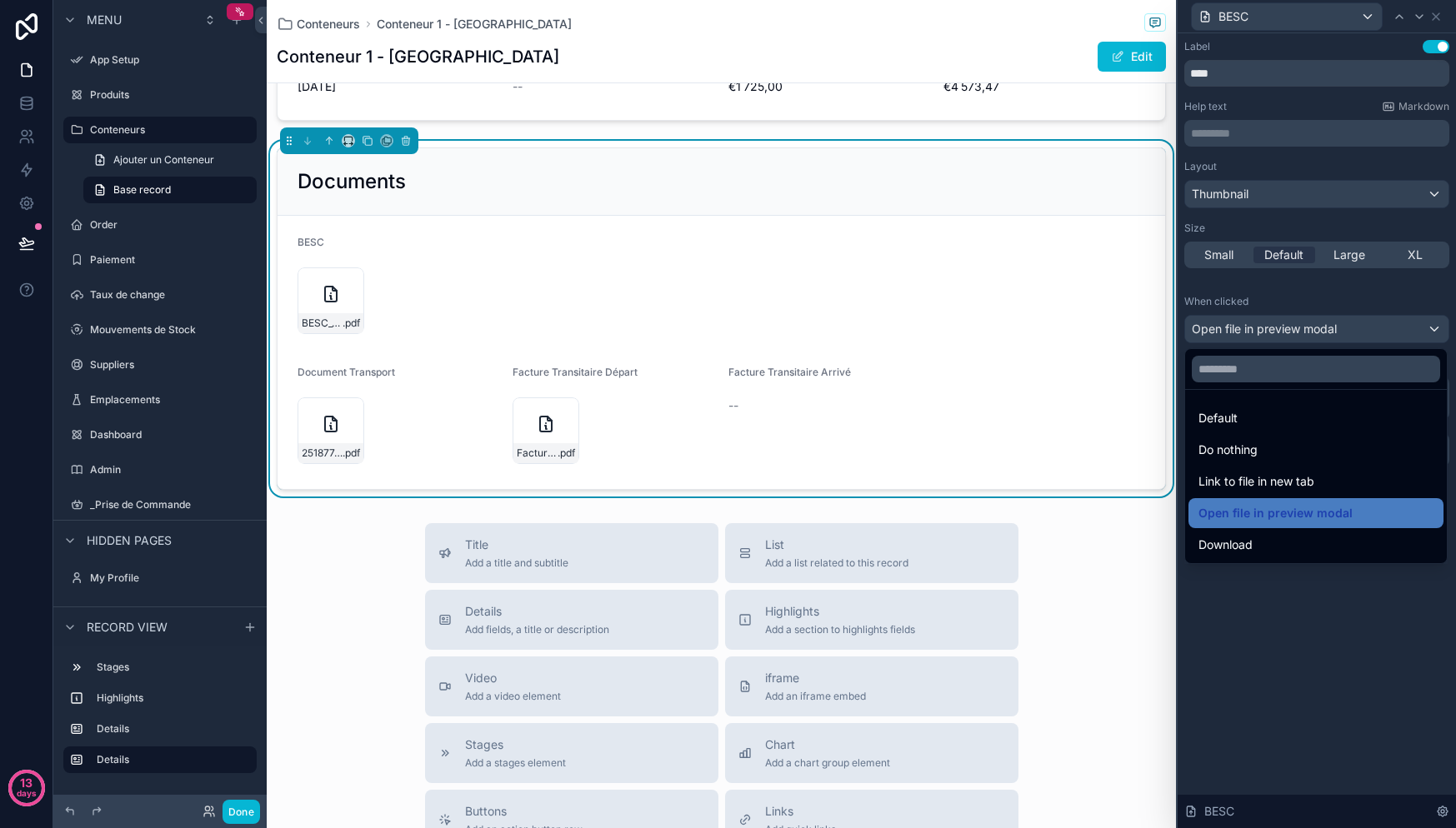
click at [1259, 199] on div at bounding box center [1317, 414] width 279 height 828
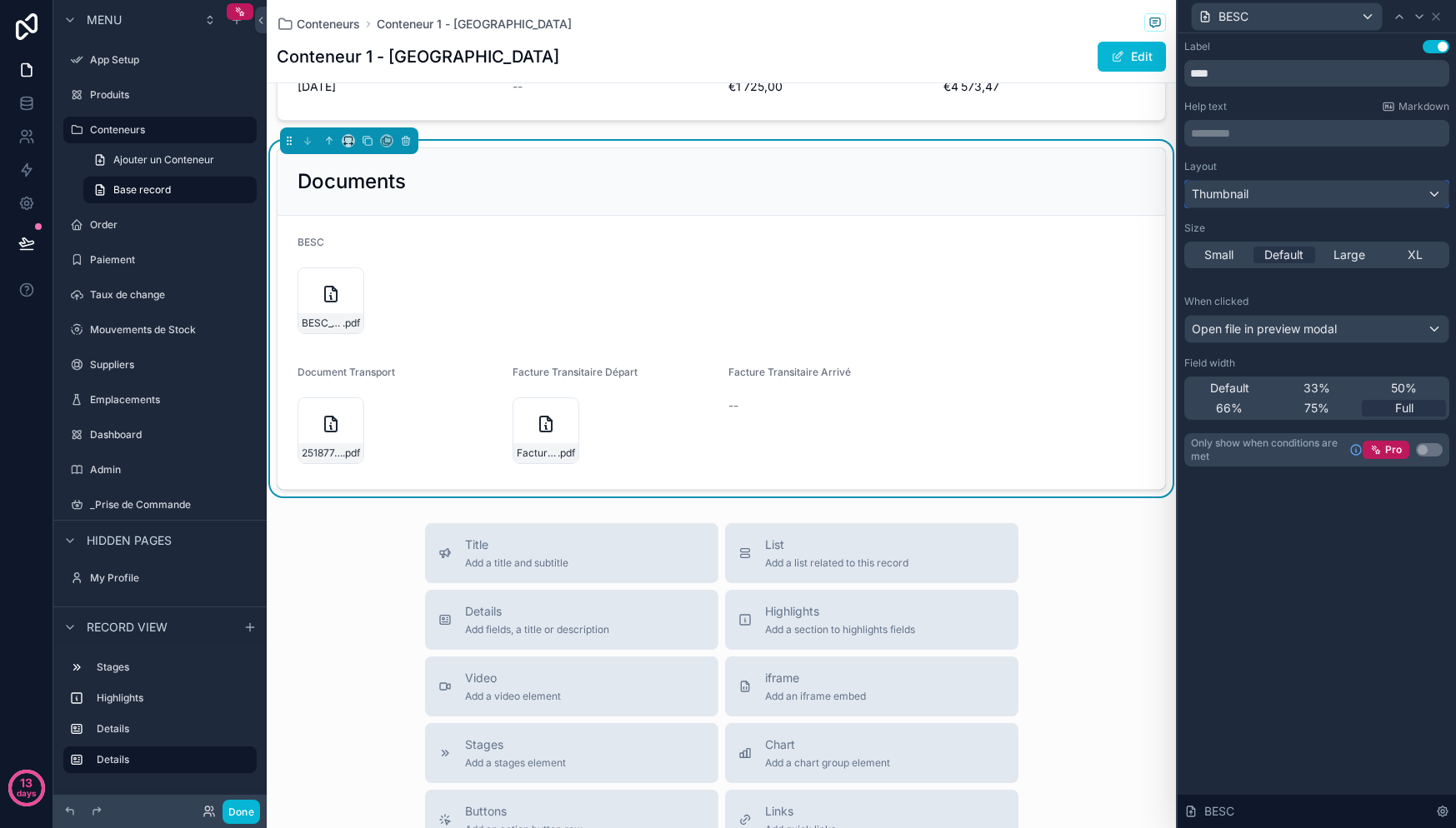
click at [1260, 195] on div "Thumbnail" at bounding box center [1317, 194] width 263 height 26
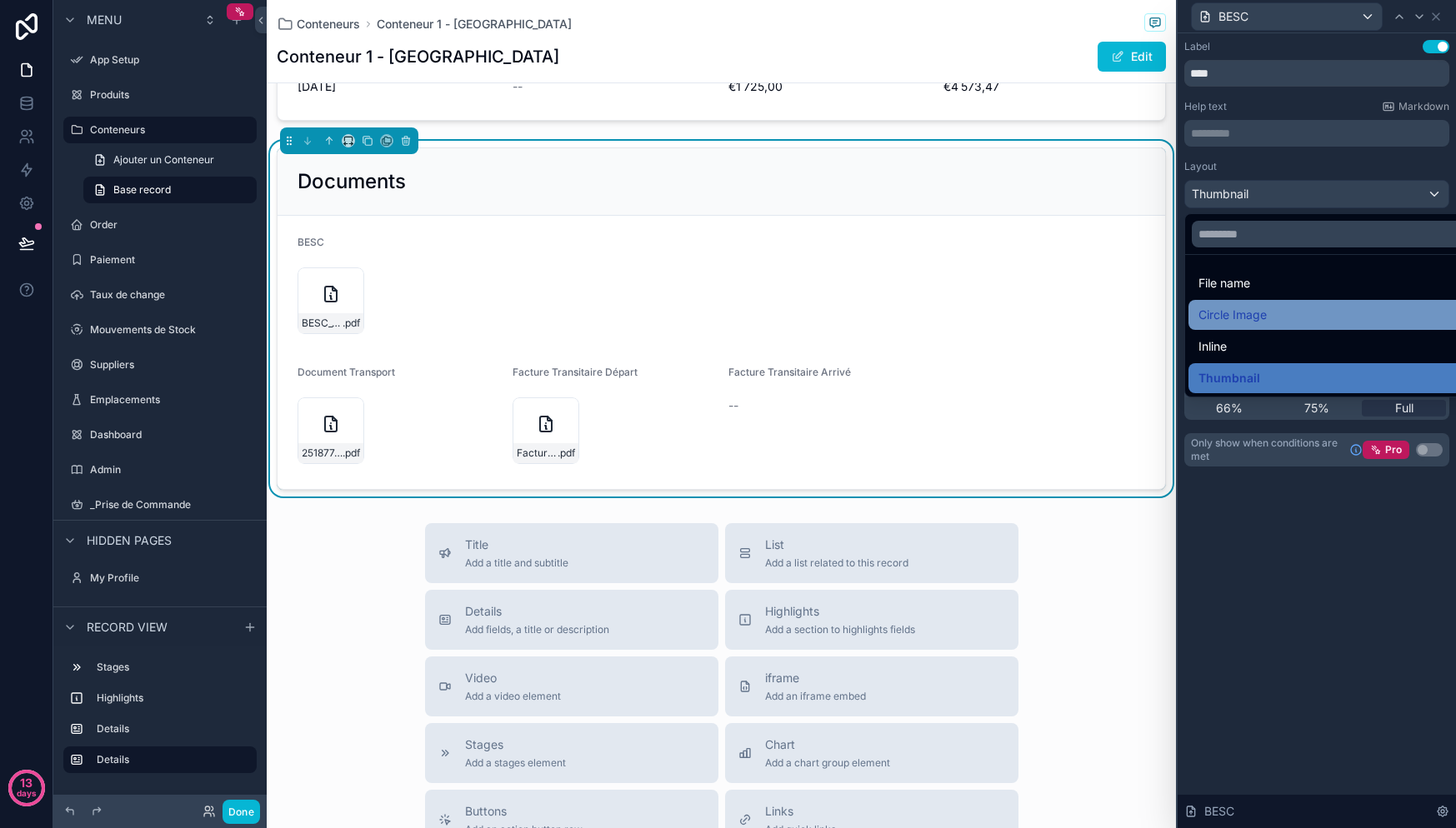
click at [1252, 320] on span "Circle Image" at bounding box center [1232, 315] width 68 height 20
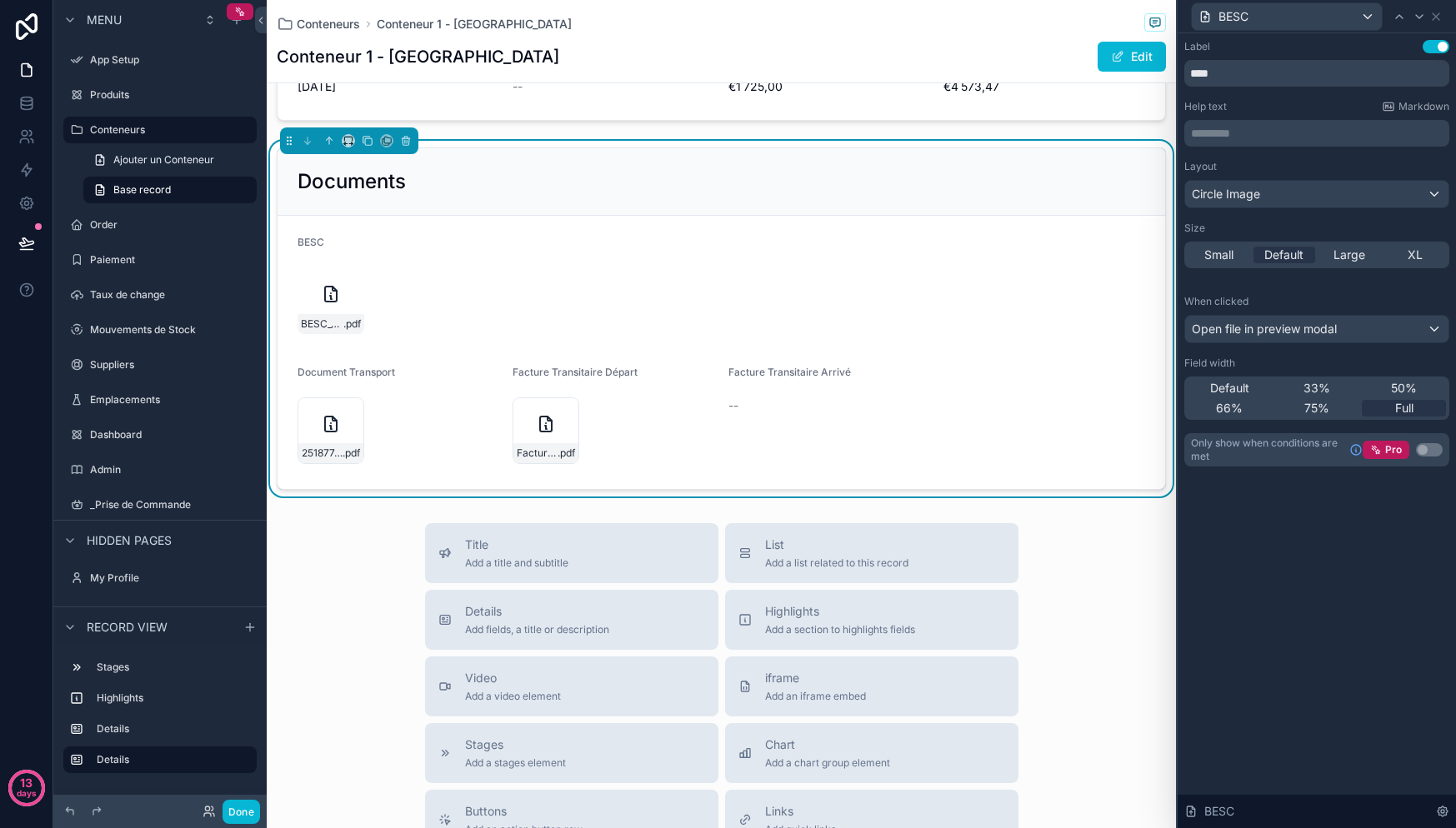
click at [1303, 216] on div "Layout Circle Image Size Small Default Large XL" at bounding box center [1317, 215] width 265 height 109
click at [1308, 199] on div "Circle Image" at bounding box center [1317, 194] width 263 height 26
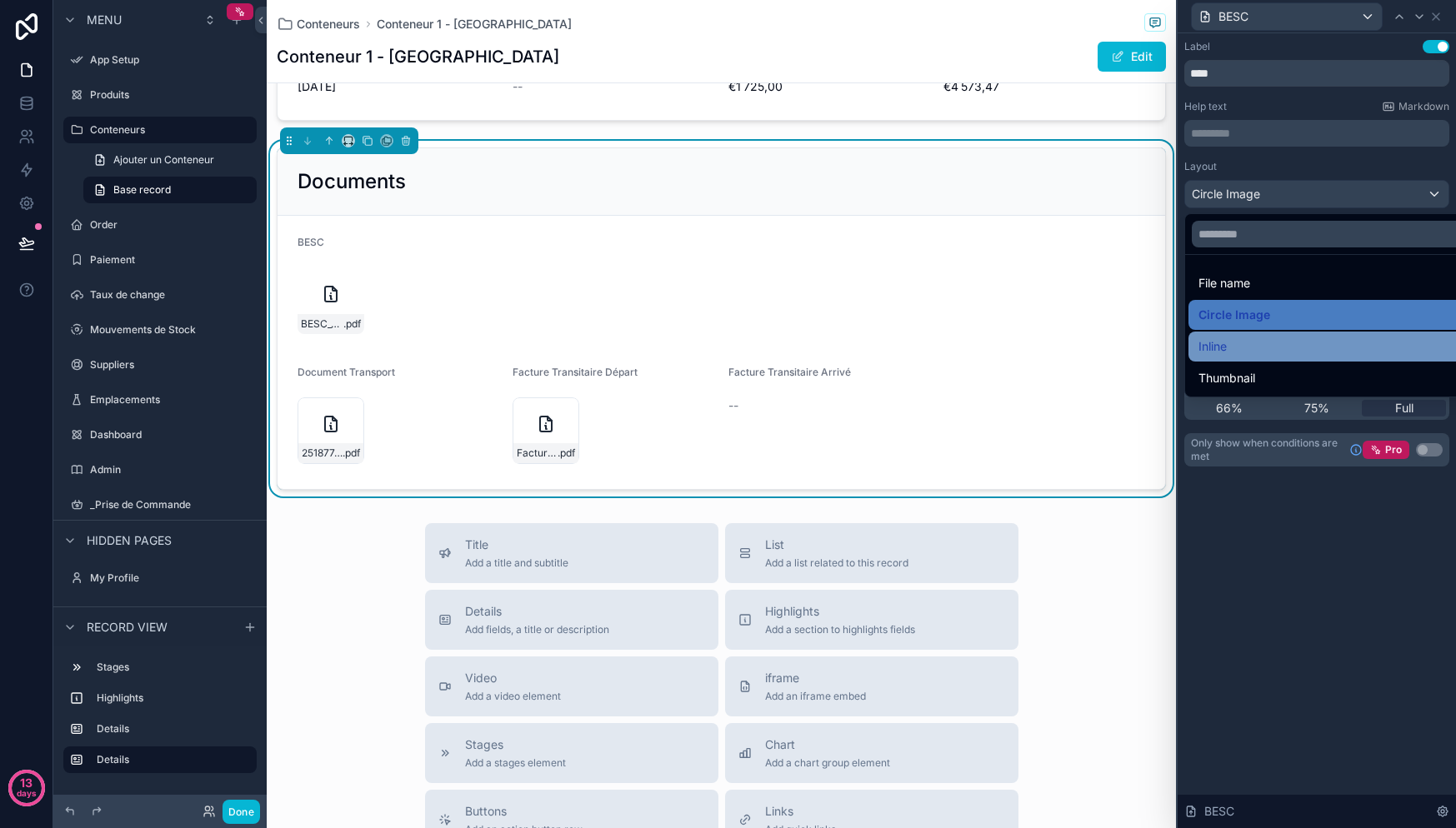
click at [1242, 349] on div "Inline" at bounding box center [1336, 346] width 275 height 20
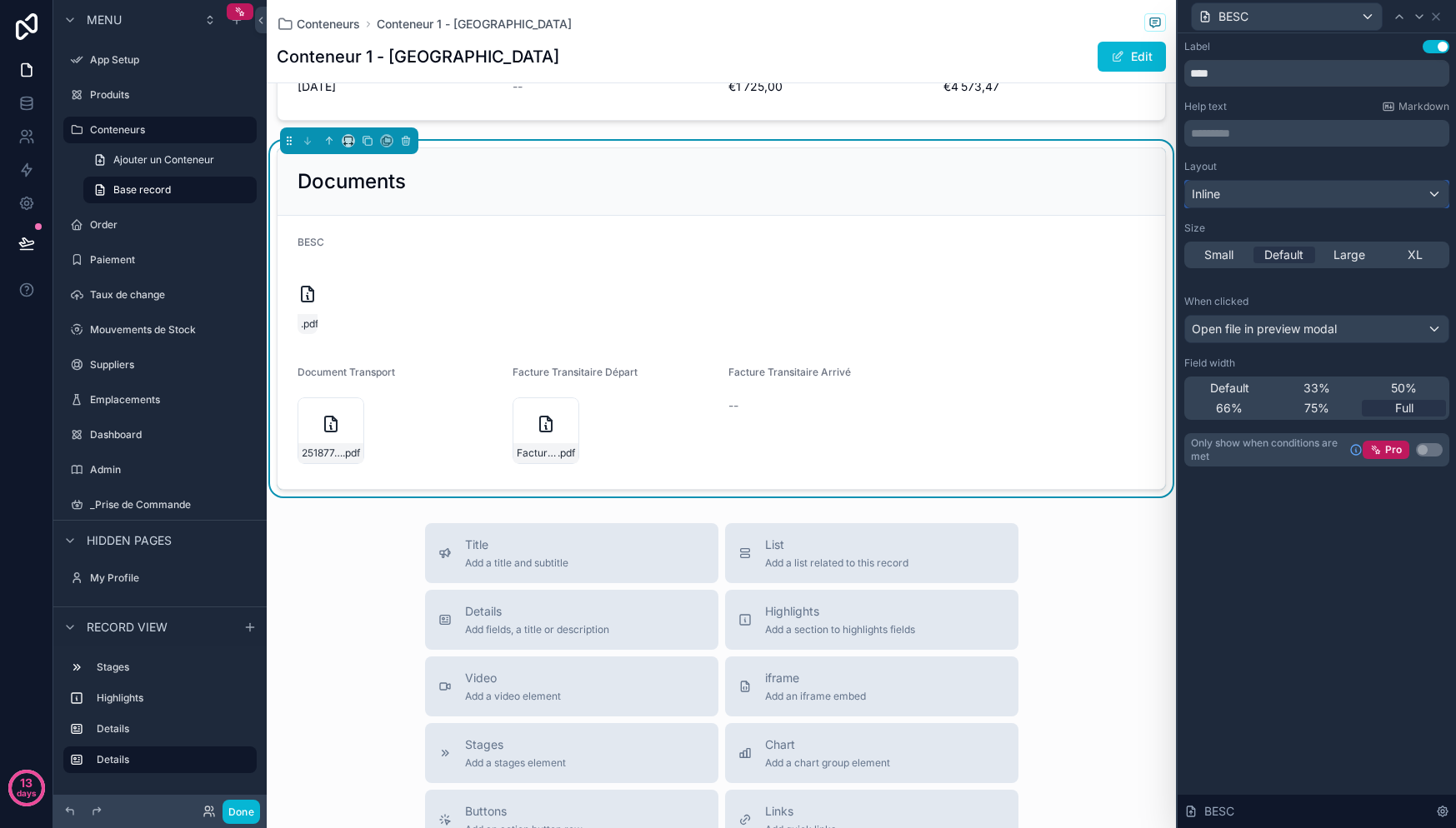
click at [1278, 196] on div "Inline" at bounding box center [1317, 194] width 263 height 26
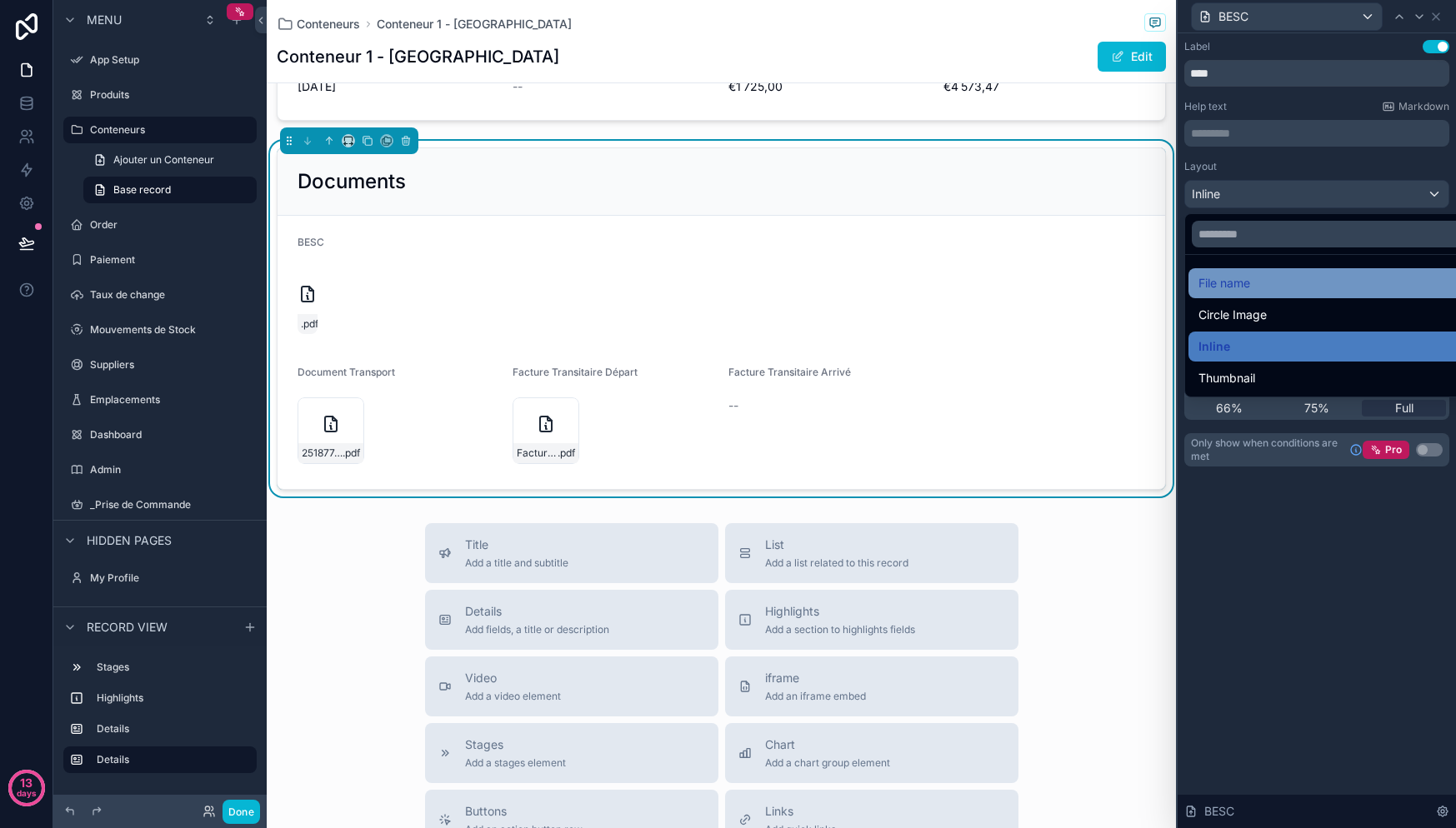
click at [1254, 296] on div "File name" at bounding box center [1336, 283] width 295 height 30
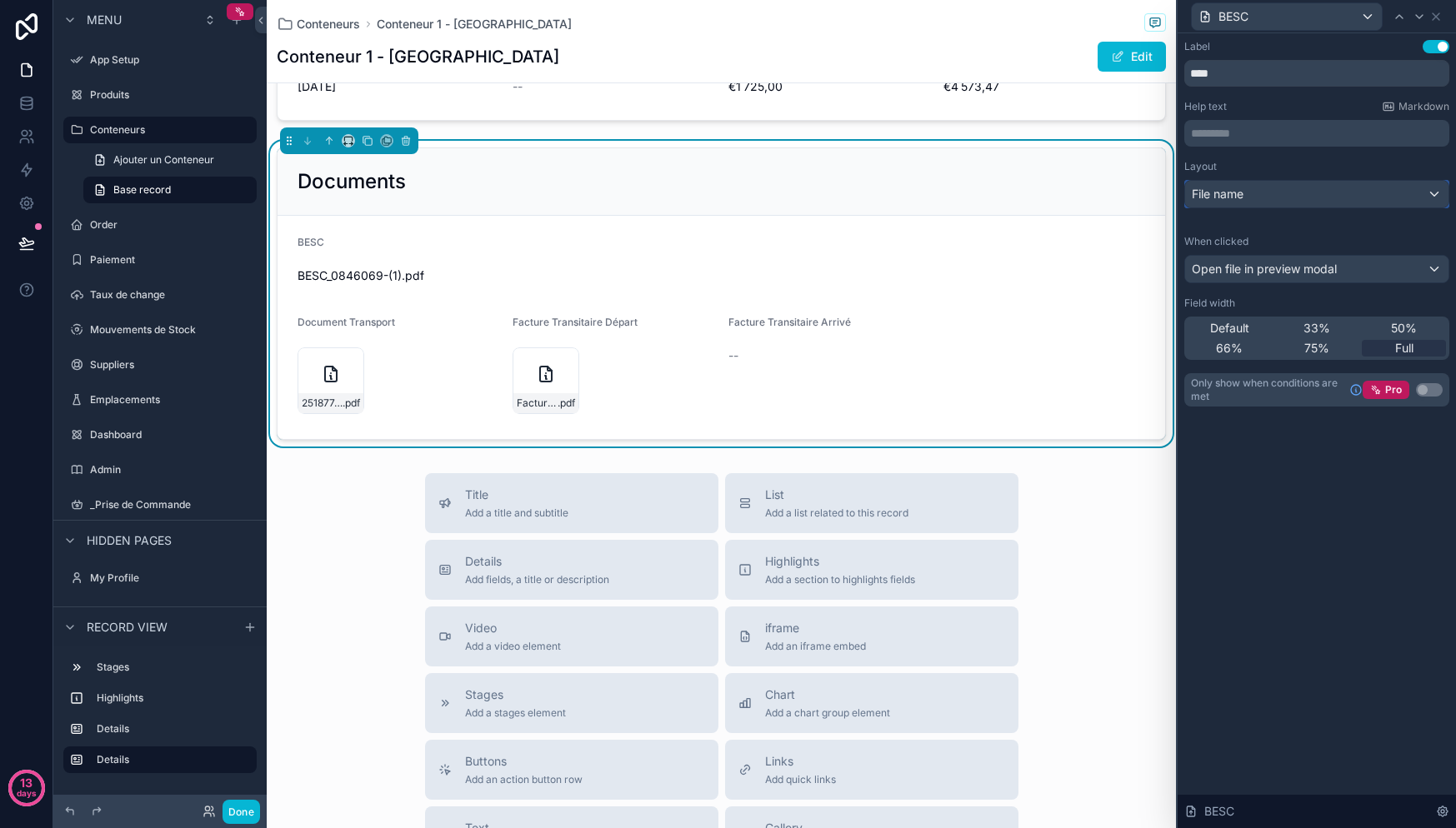
click at [1258, 202] on div "File name" at bounding box center [1317, 194] width 263 height 26
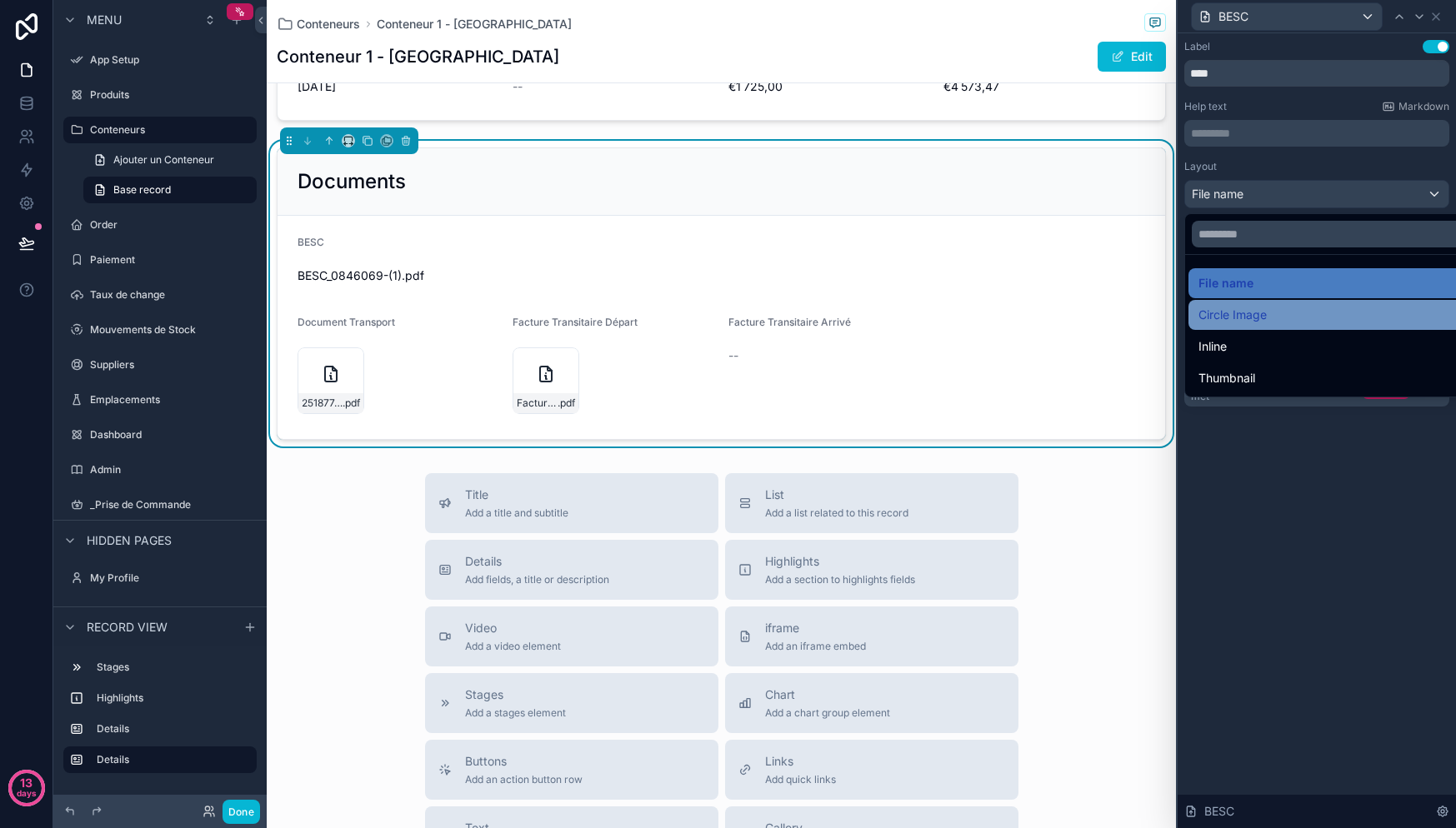
click at [1244, 316] on span "Circle Image" at bounding box center [1232, 315] width 68 height 20
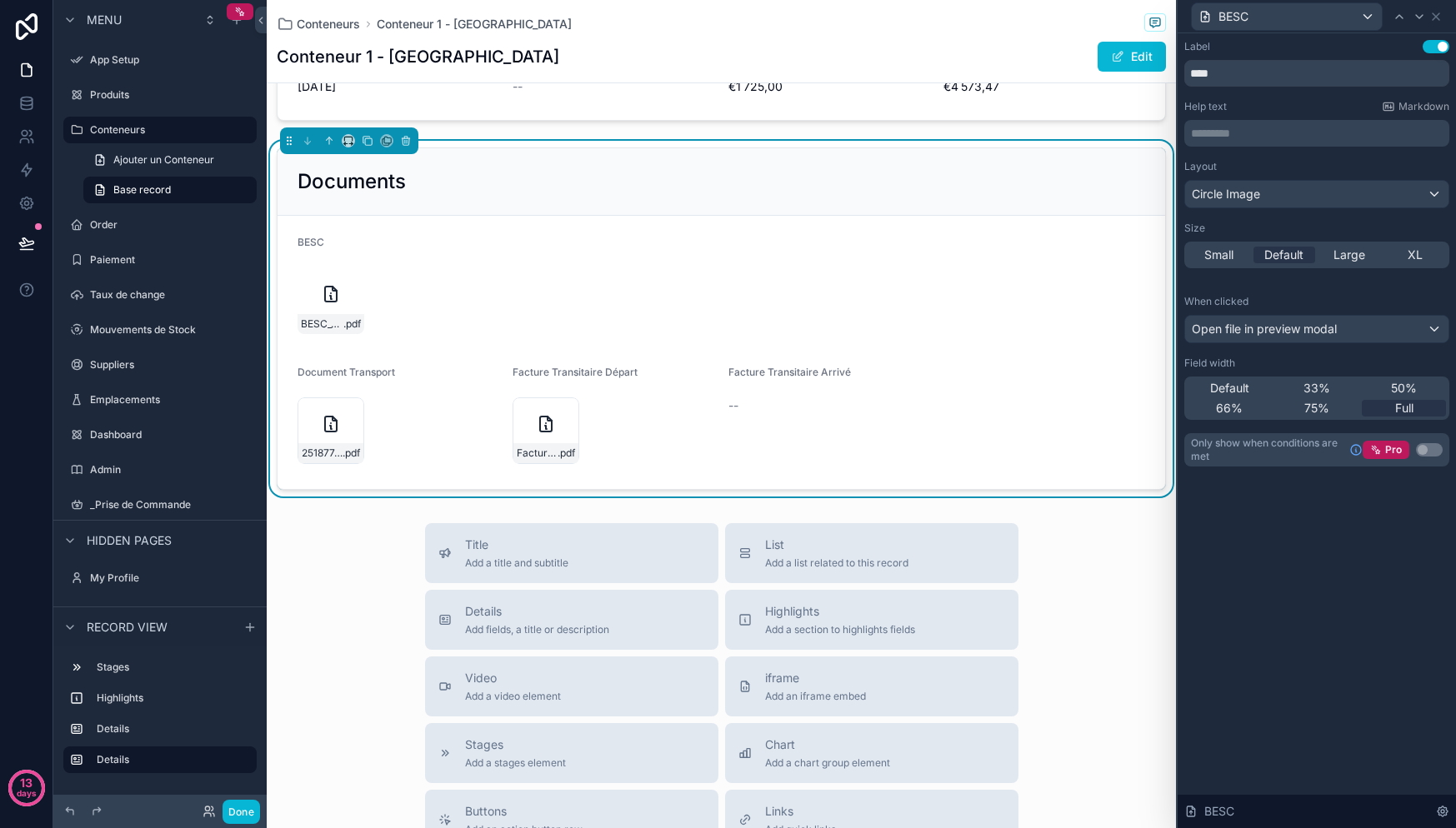
click at [1263, 209] on div "Layout Circle Image Size Small Default Large XL" at bounding box center [1317, 215] width 265 height 109
click at [1264, 195] on div "Circle Image" at bounding box center [1317, 194] width 263 height 26
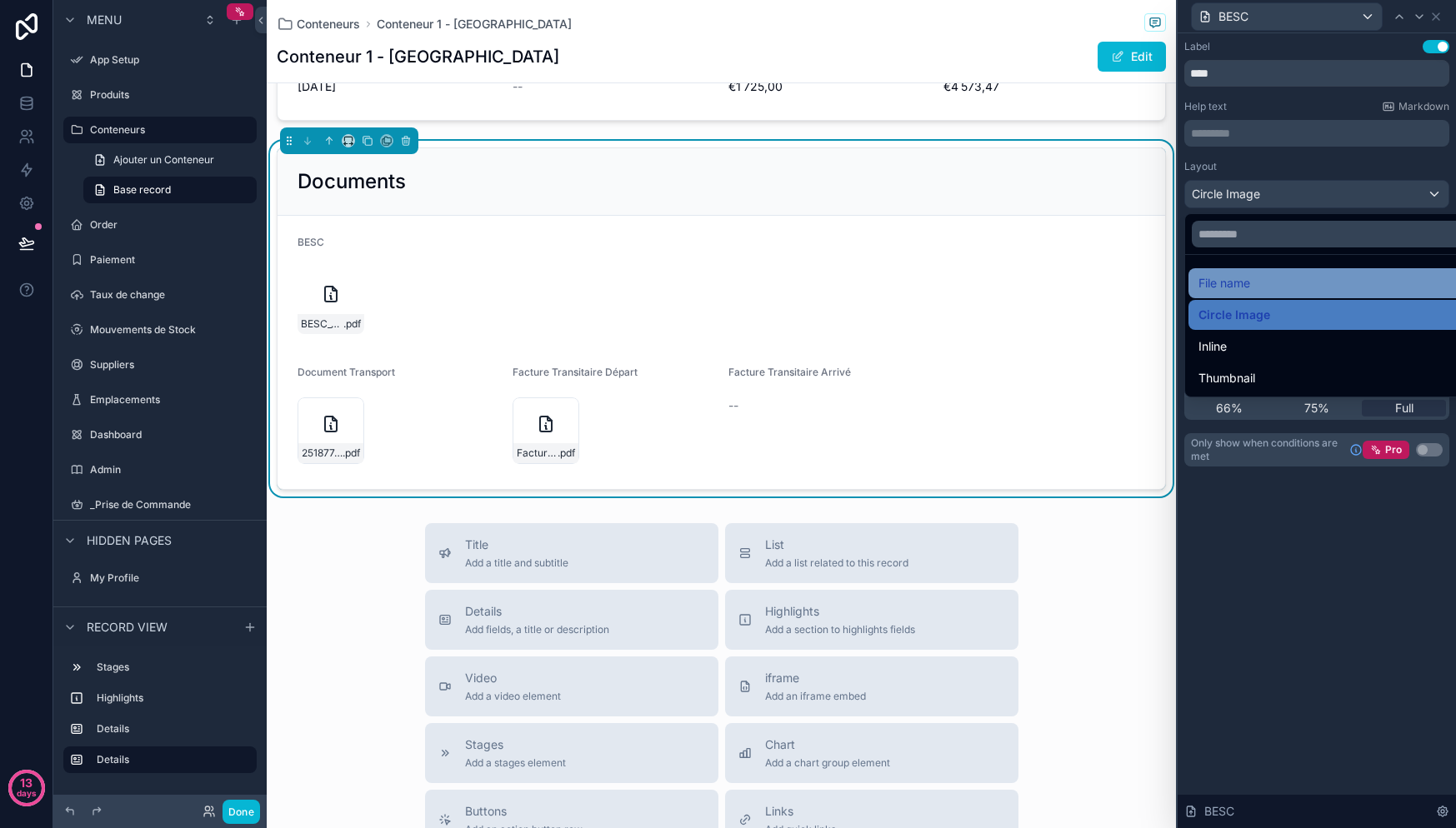
click at [1240, 275] on span "File name" at bounding box center [1224, 283] width 52 height 20
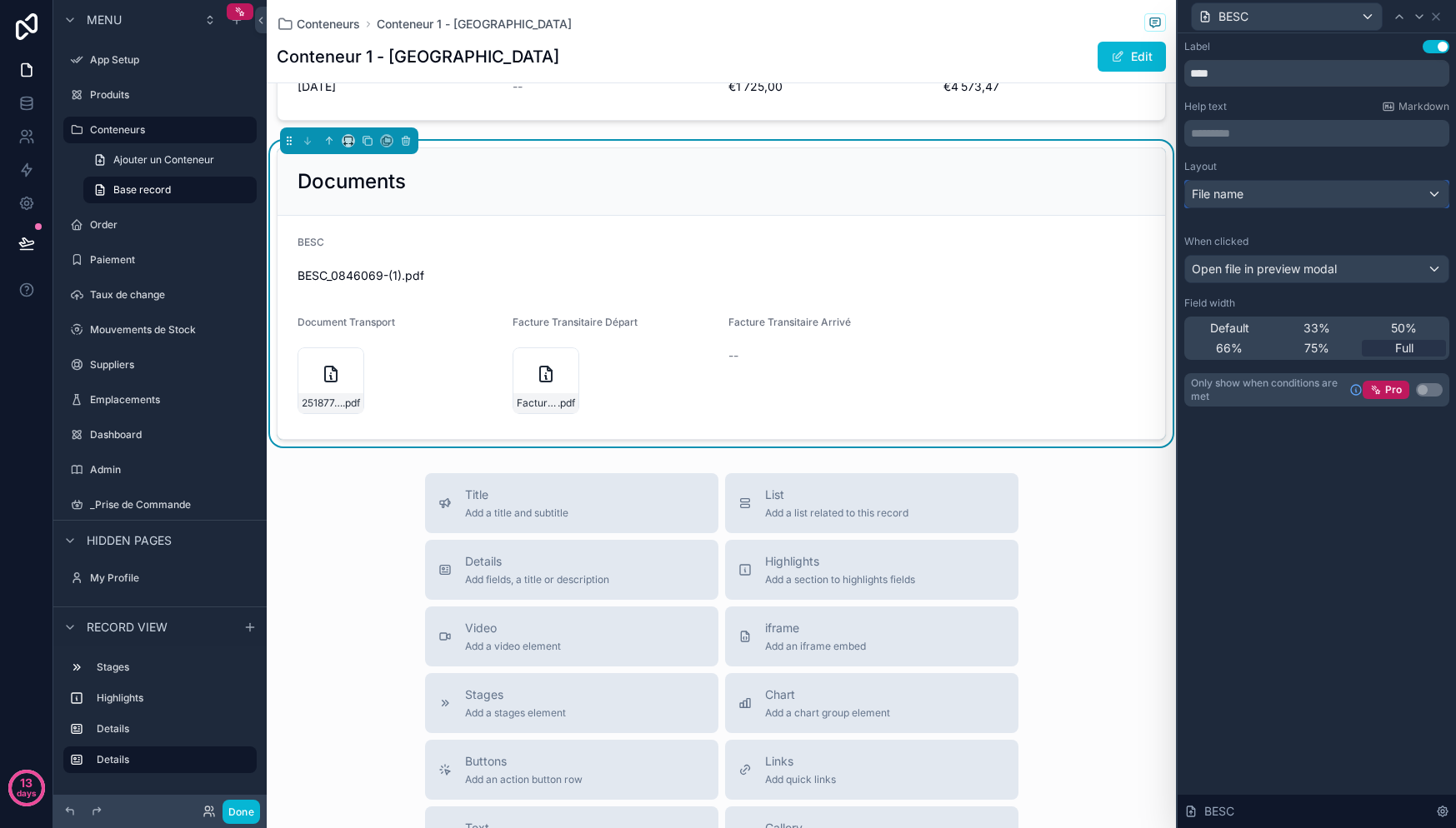
click at [1269, 191] on div "File name" at bounding box center [1317, 194] width 263 height 26
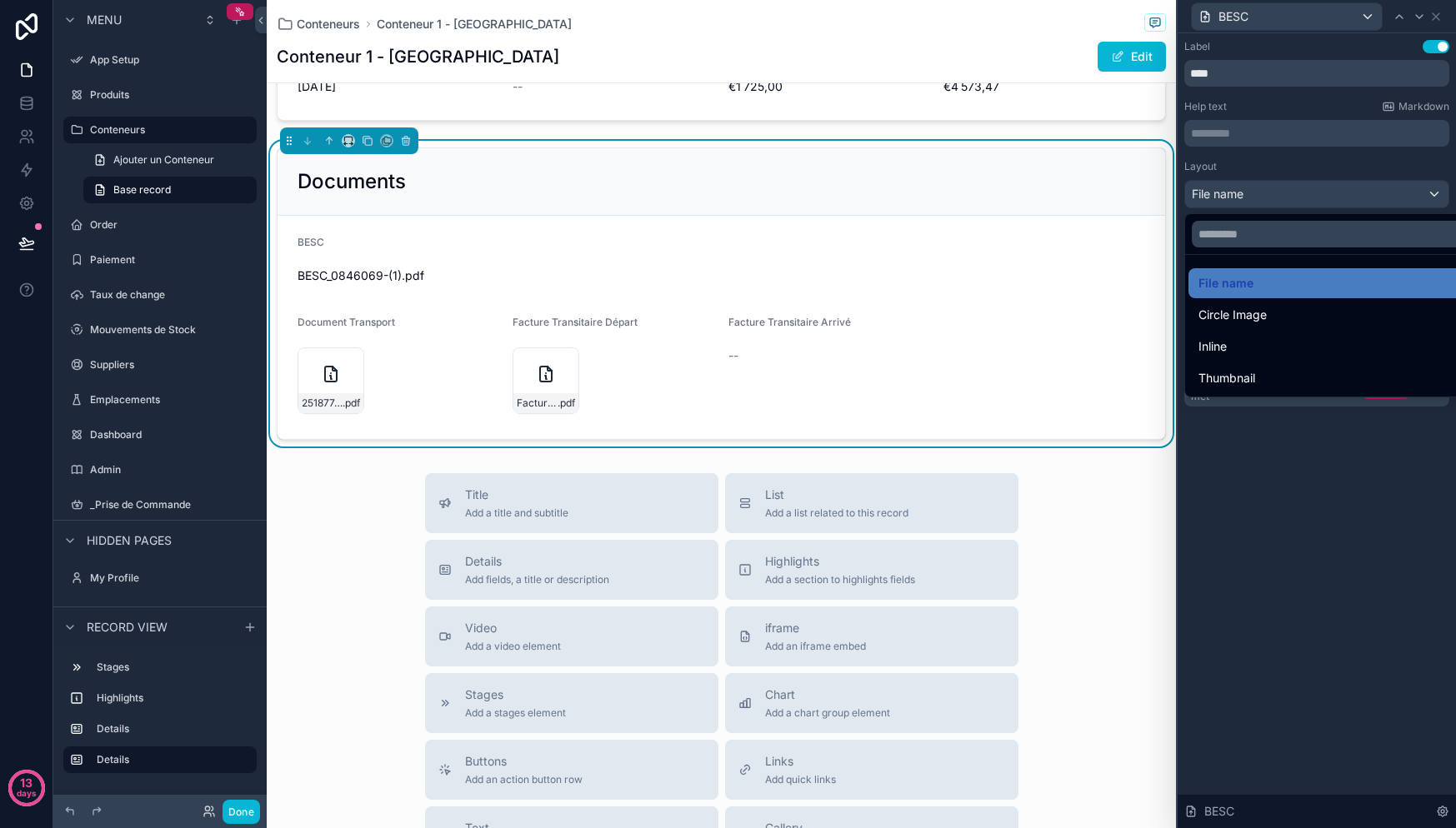
click at [1273, 196] on div at bounding box center [1317, 414] width 279 height 828
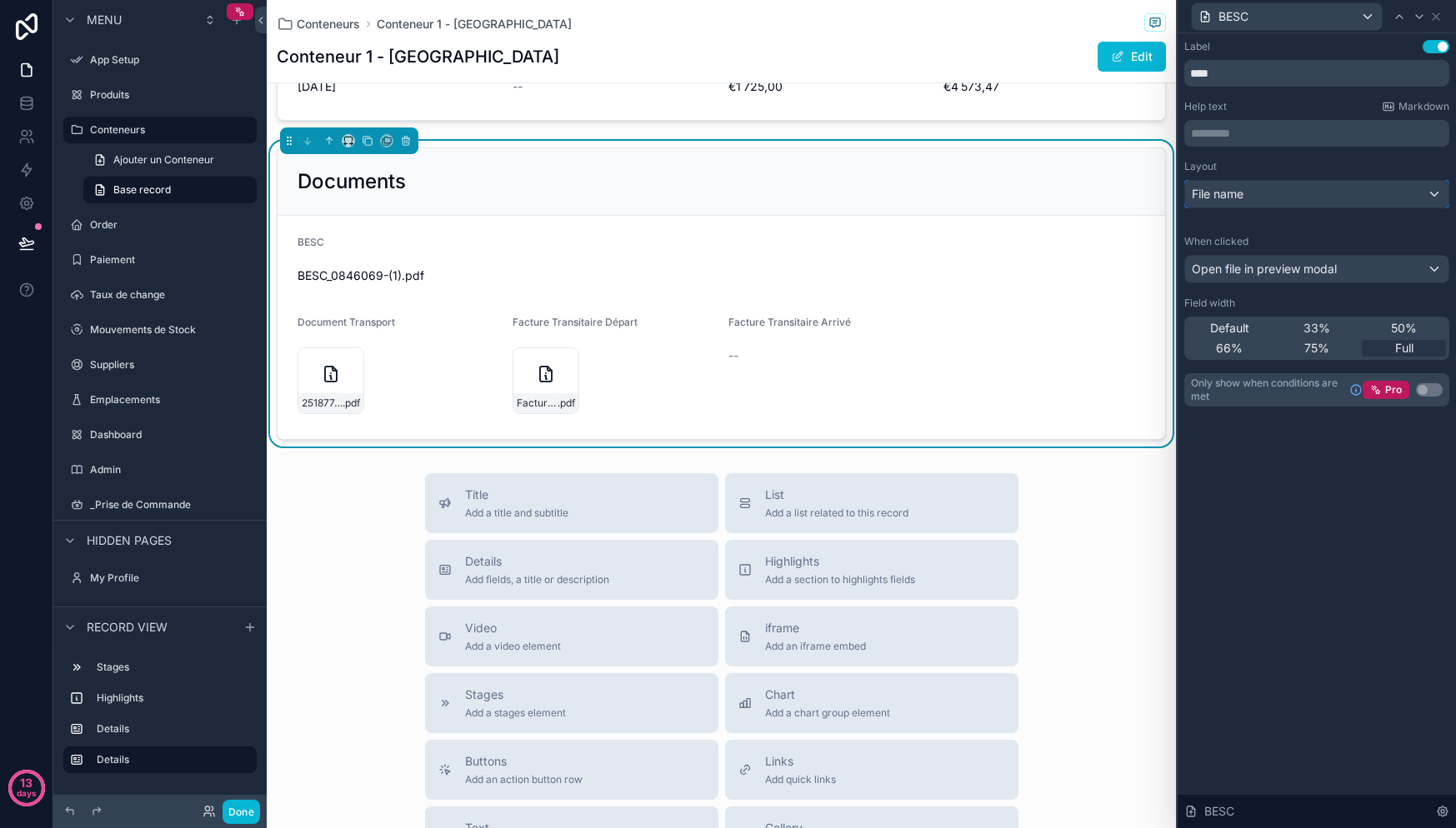
click at [1271, 195] on div "File name" at bounding box center [1317, 194] width 263 height 26
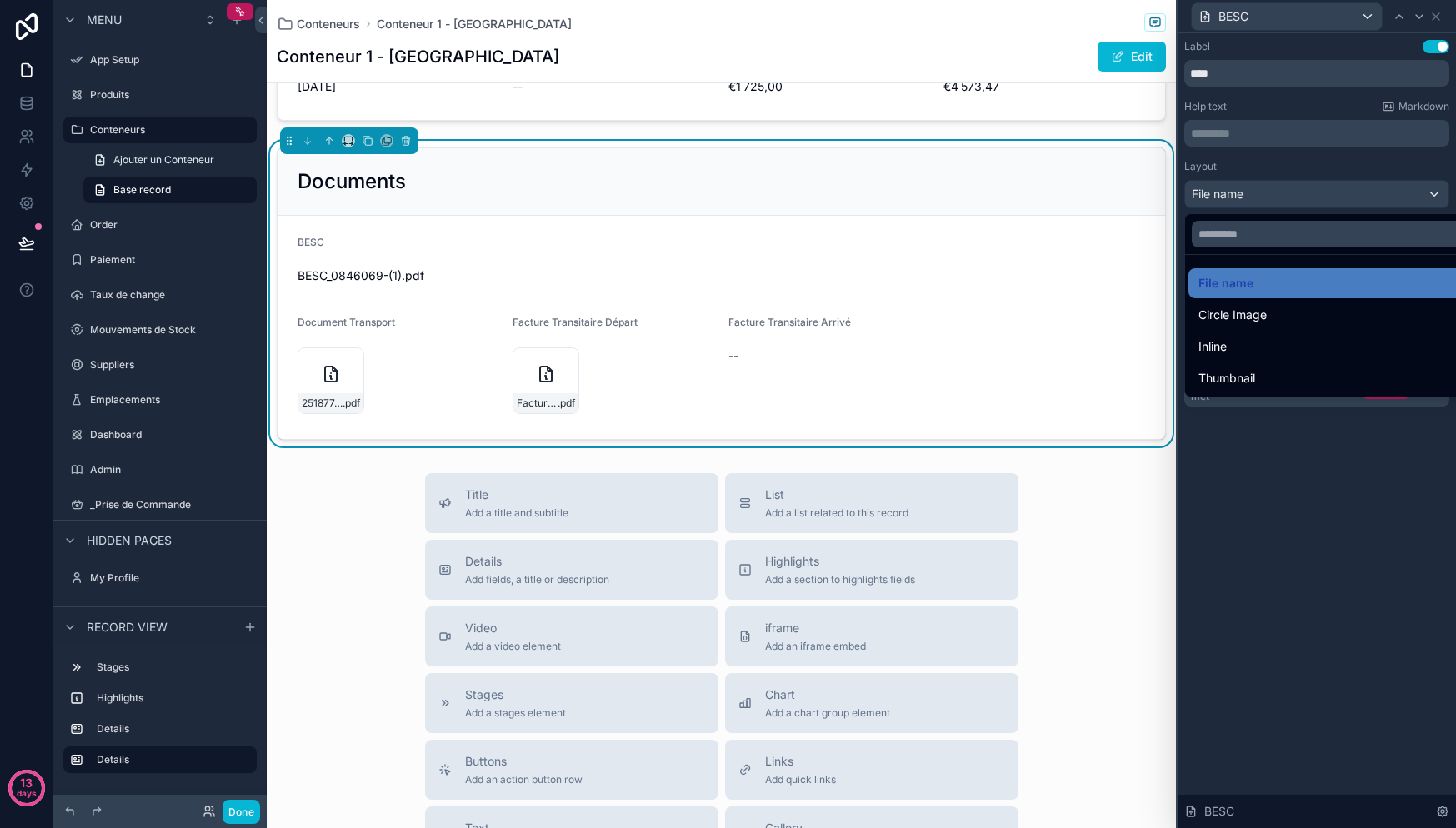
click at [1264, 370] on div "Thumbnail" at bounding box center [1336, 378] width 275 height 20
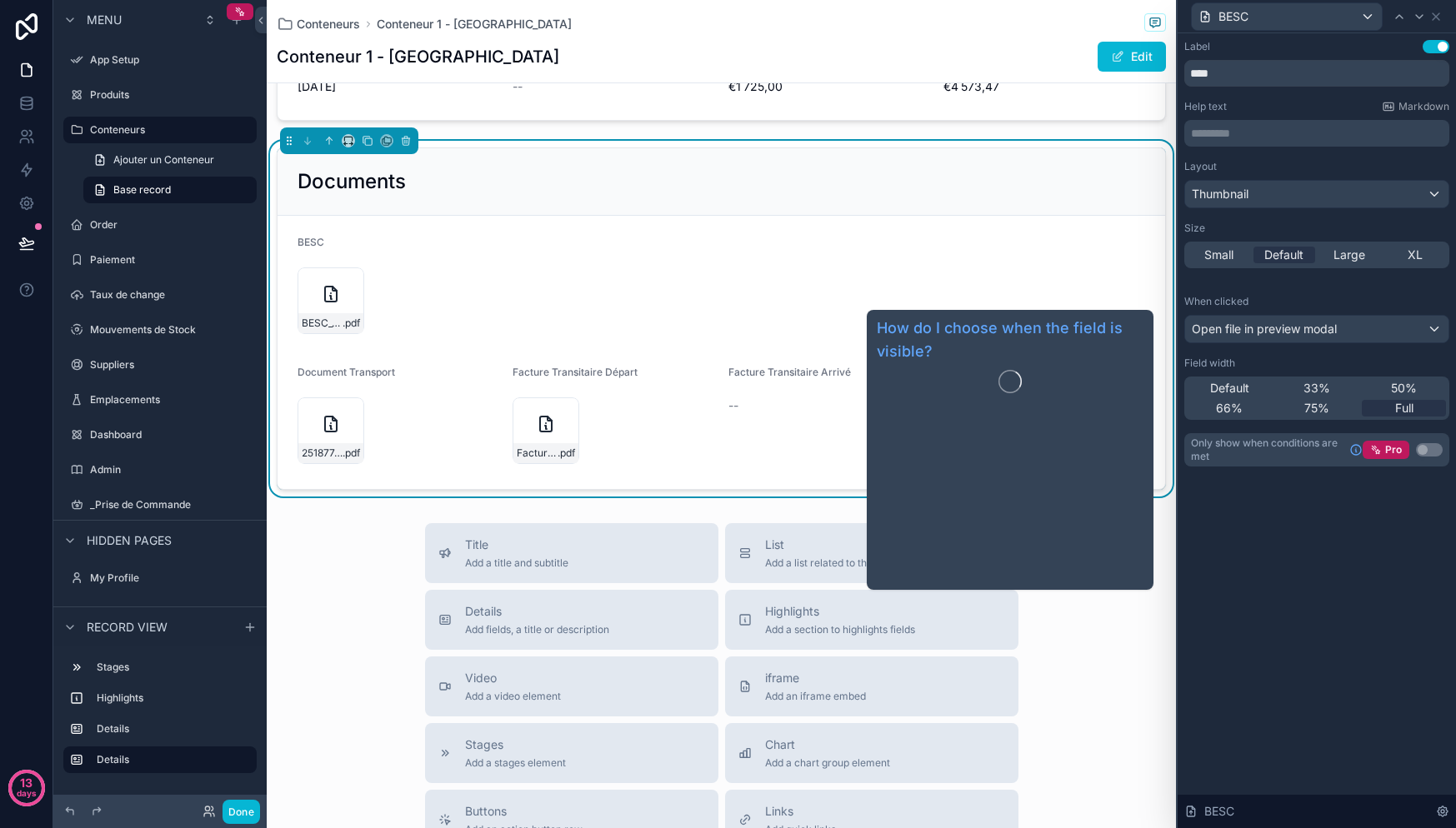
click at [1273, 561] on div "Label Use setting **** Help text Markdown ********* ﻿ Layout Thumbnail Size Sma…" at bounding box center [1317, 430] width 279 height 795
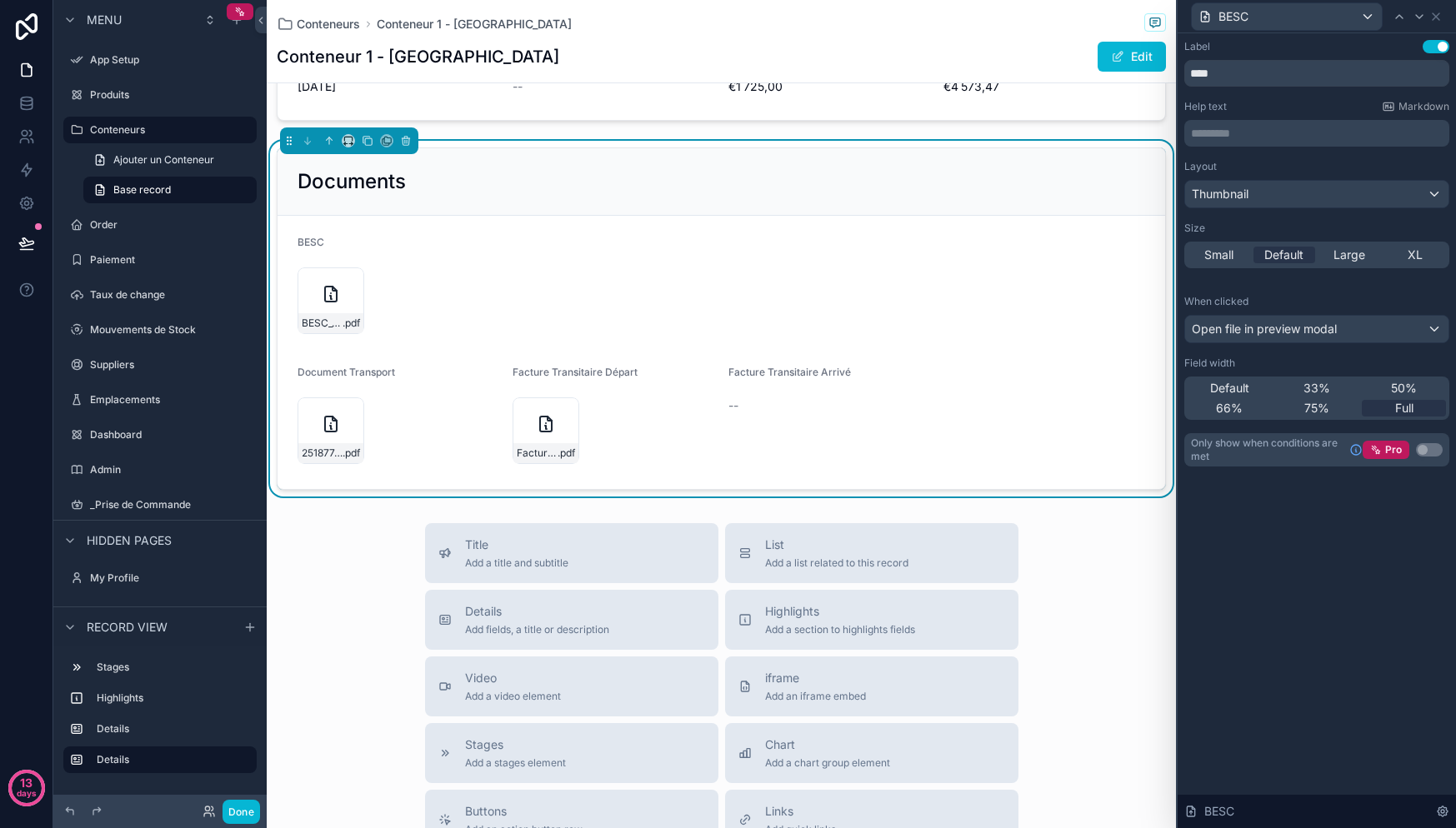
click at [1444, 12] on div "BESC" at bounding box center [1317, 16] width 265 height 32
click at [1434, 18] on icon at bounding box center [1436, 17] width 7 height 7
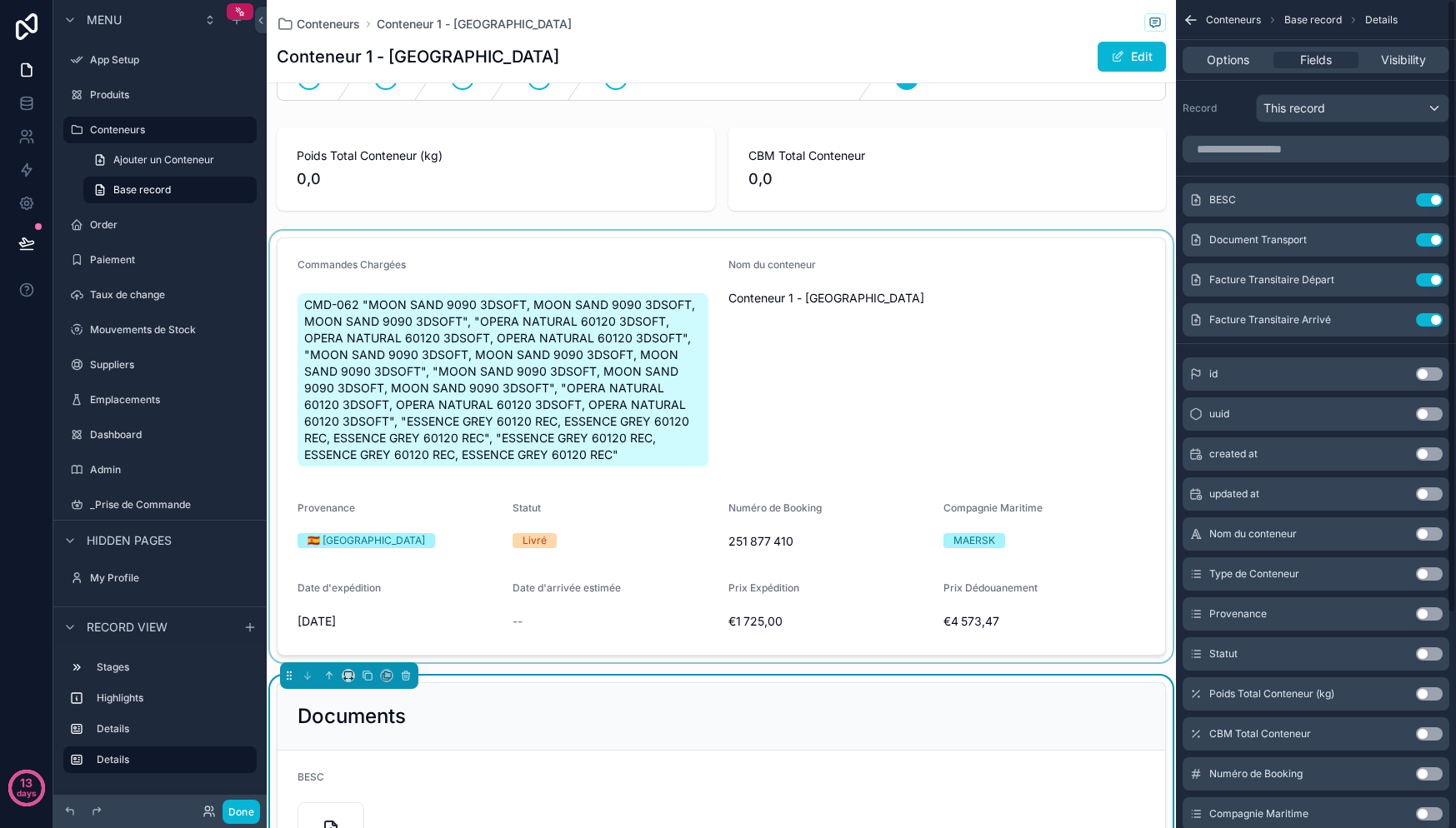
scroll to position [32, 0]
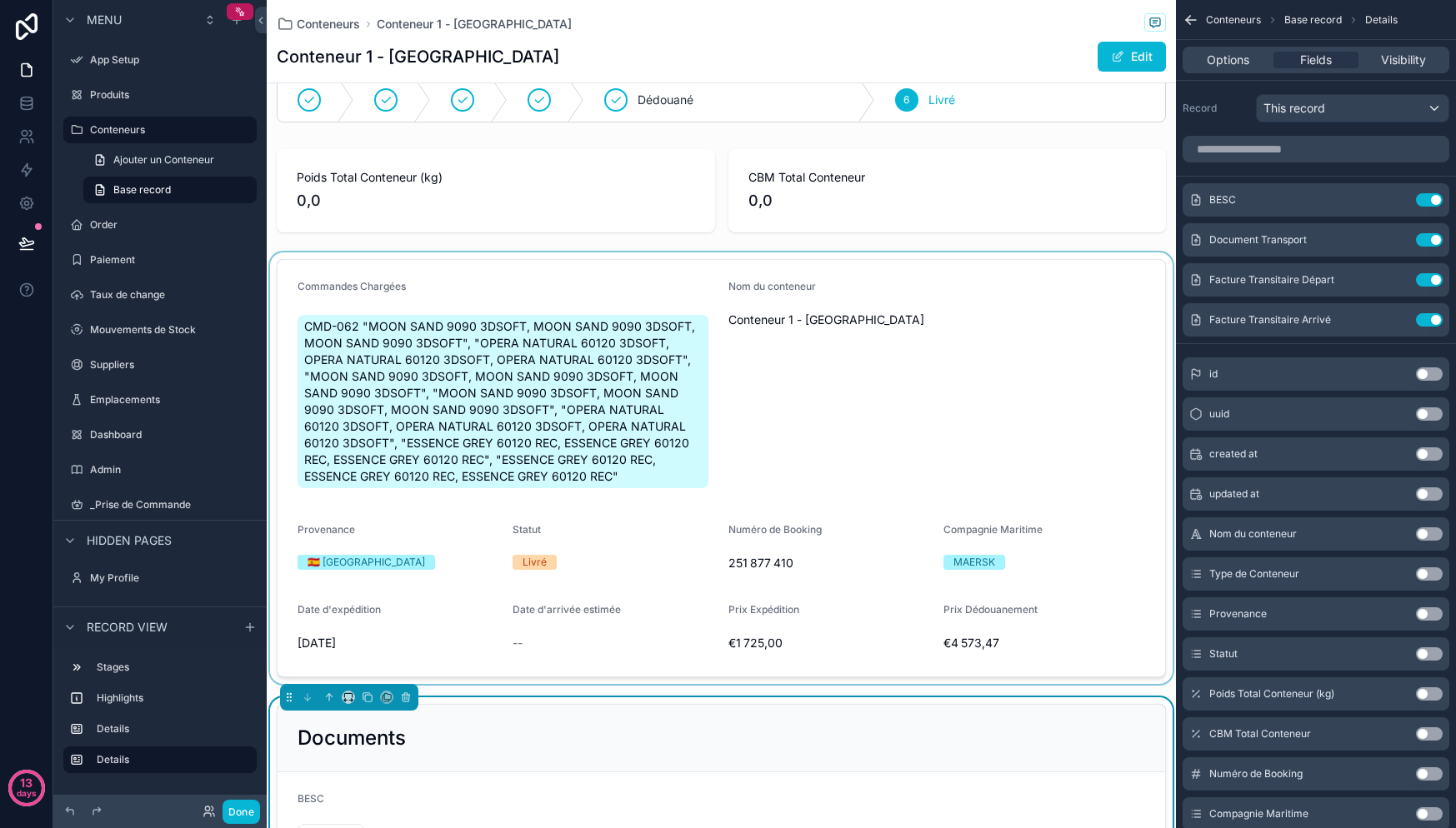
click at [593, 377] on div "scrollable content" at bounding box center [721, 468] width 909 height 431
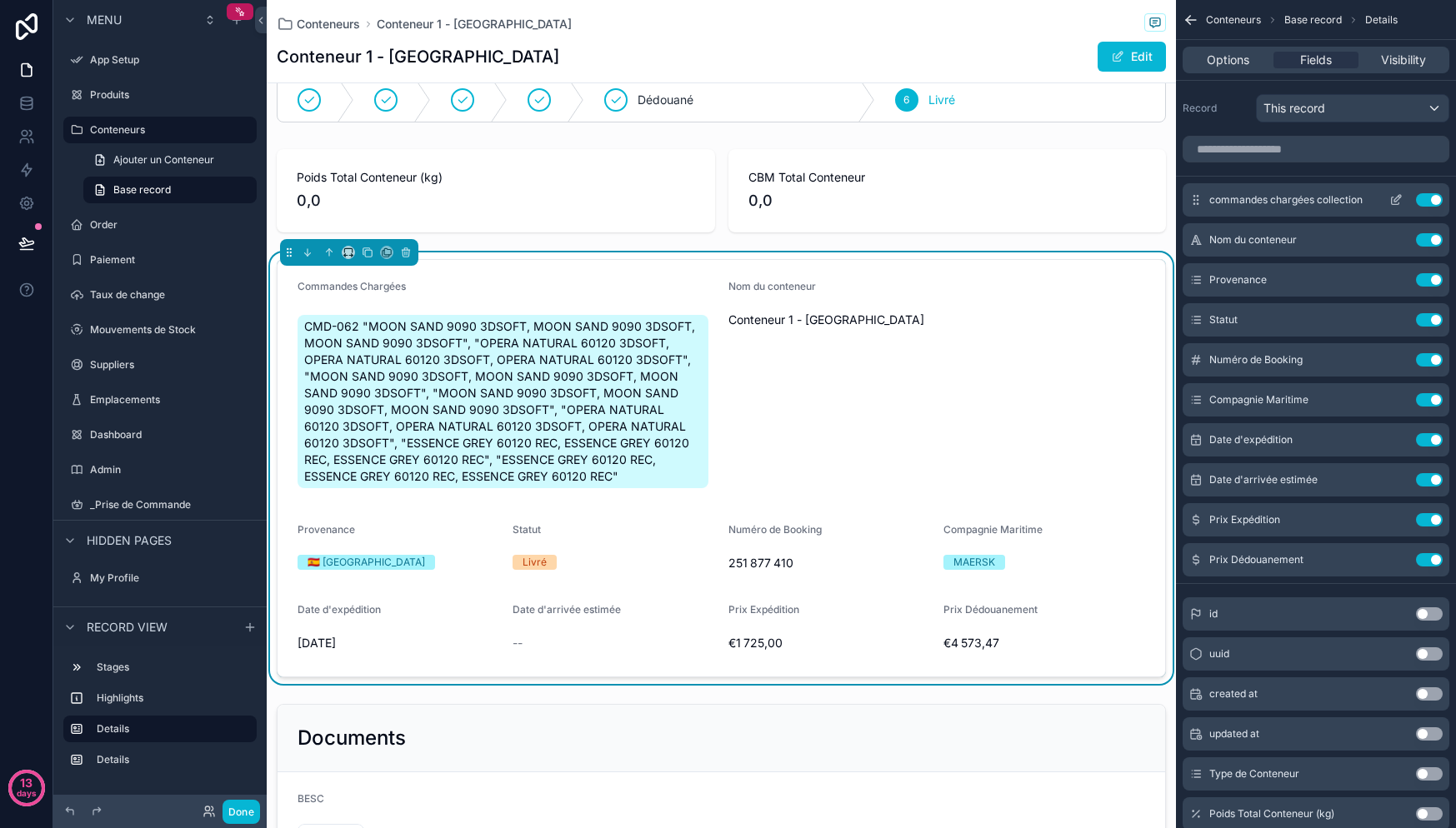
click at [1392, 201] on icon "scrollable content" at bounding box center [1396, 201] width 8 height 8
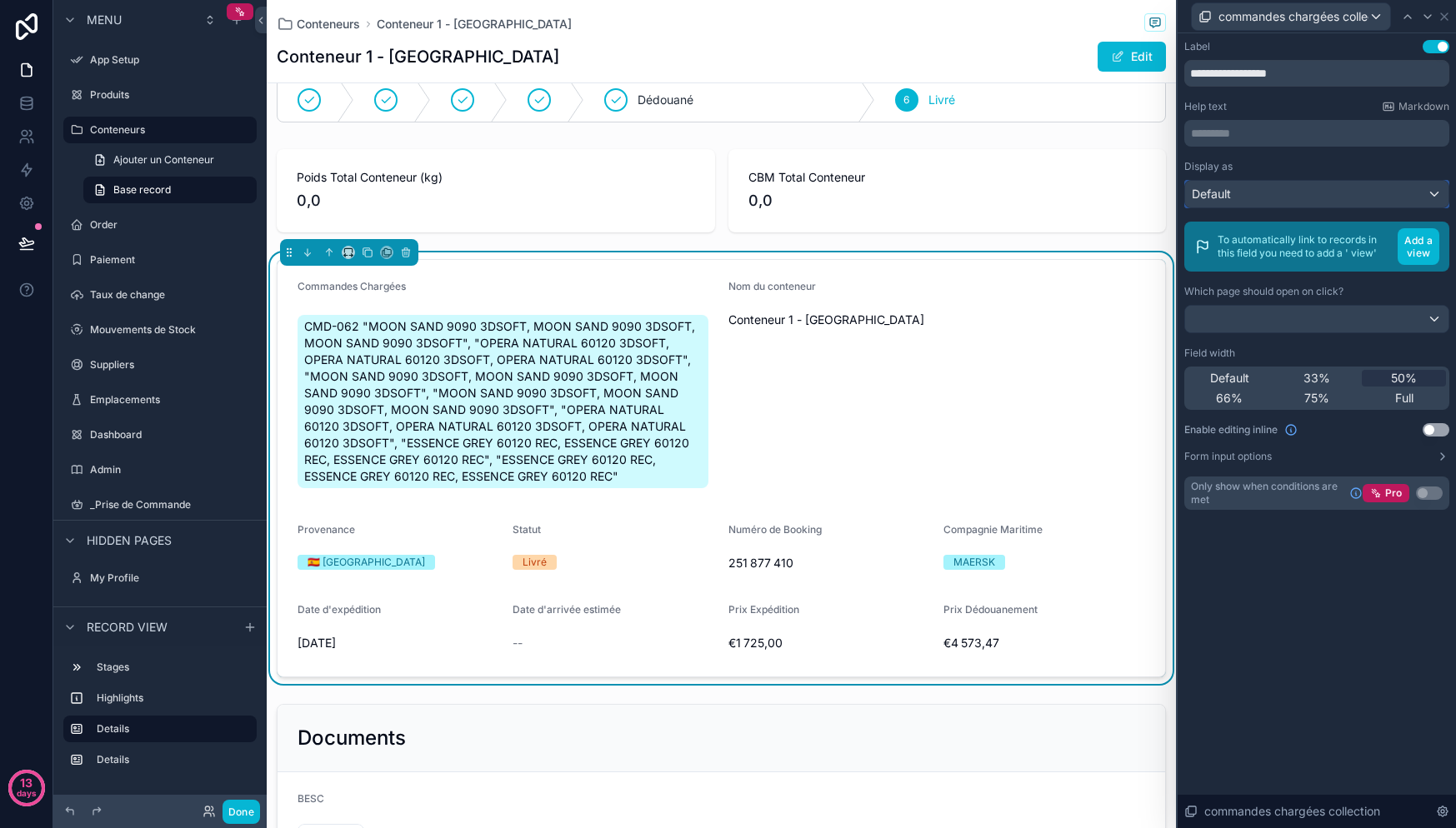
click at [1282, 195] on div "Default" at bounding box center [1317, 194] width 263 height 26
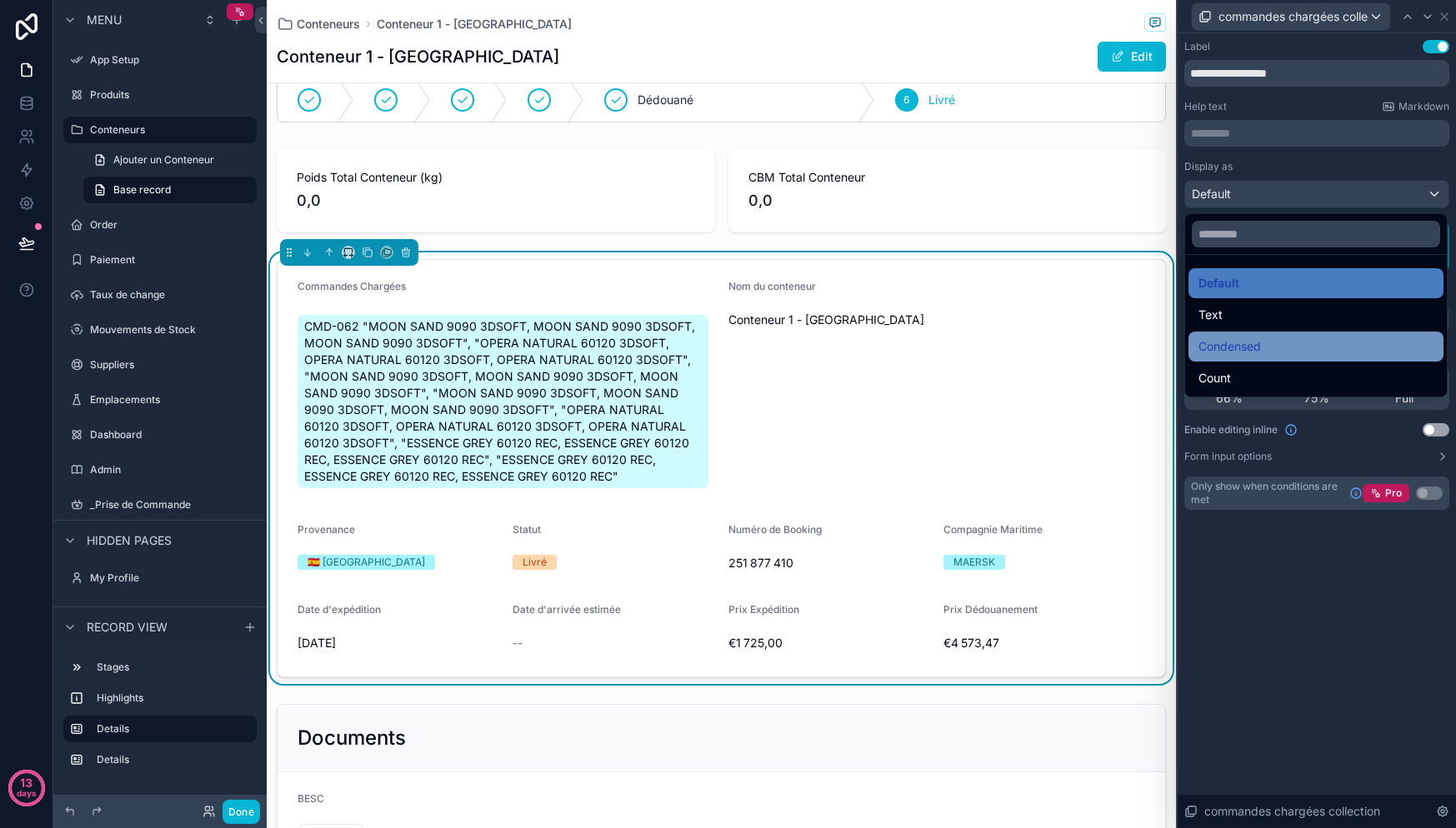
click at [1259, 349] on span "Condensed" at bounding box center [1229, 346] width 62 height 20
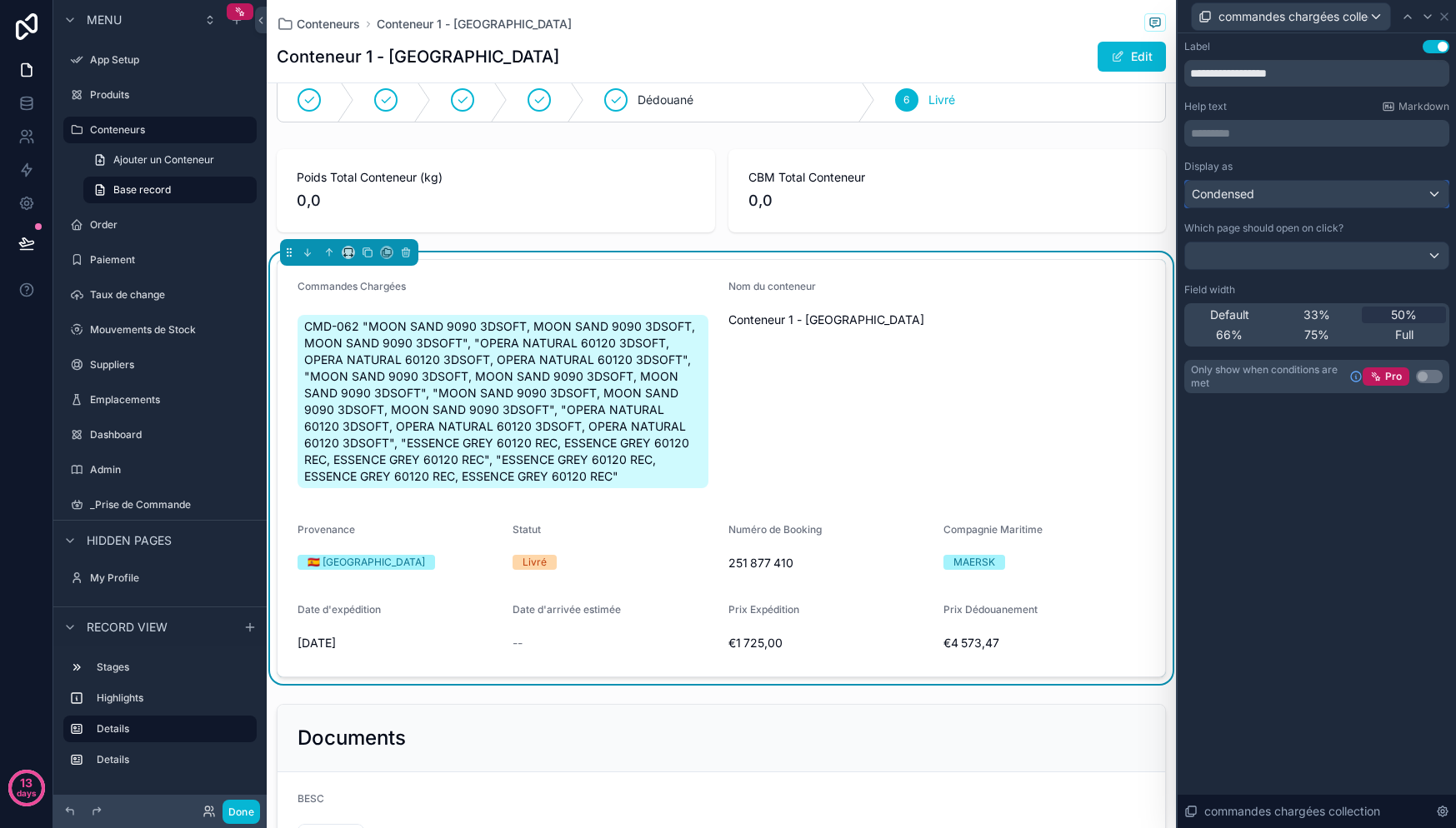
click at [1283, 202] on div "Condensed" at bounding box center [1317, 194] width 263 height 26
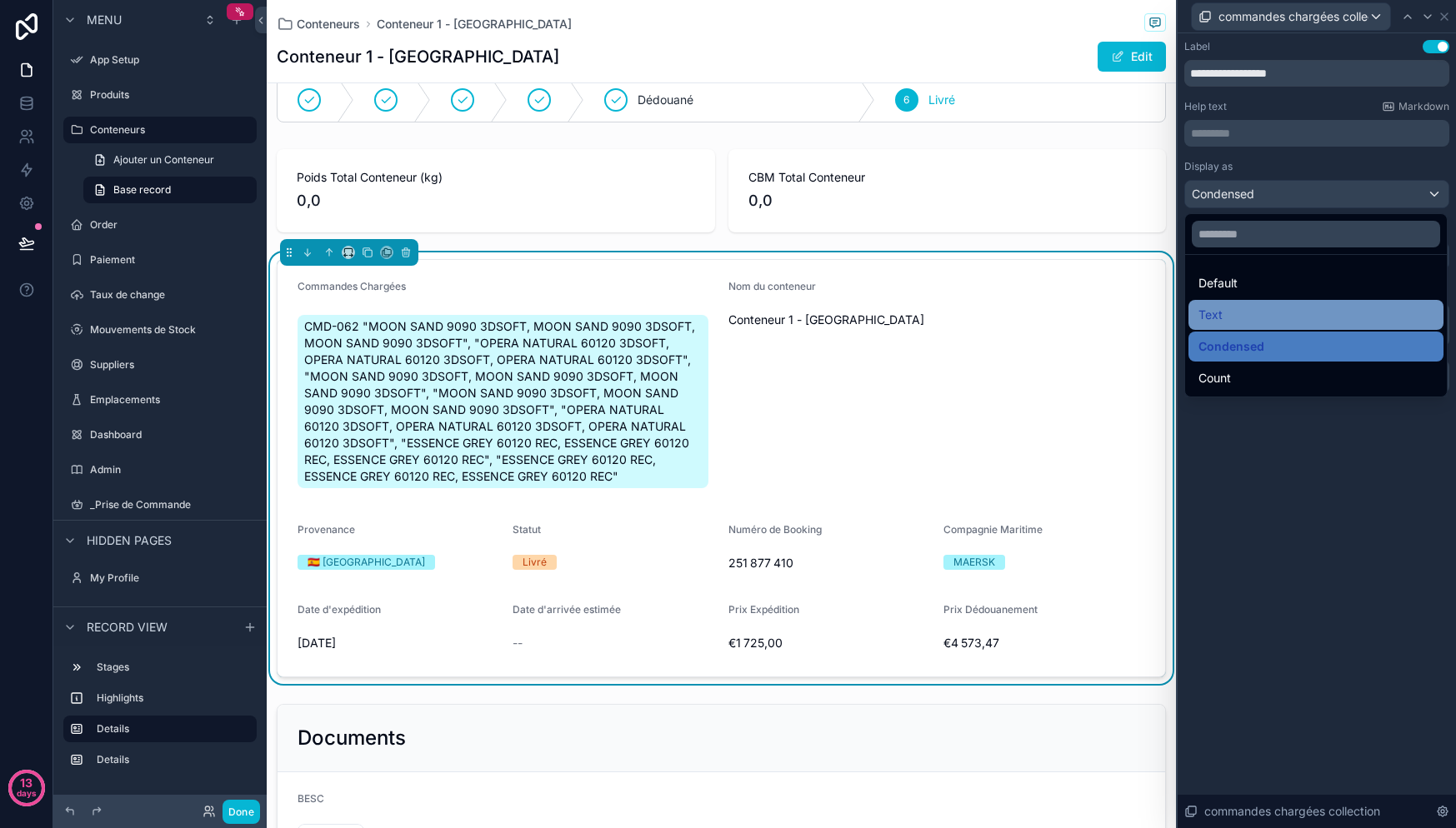
click at [1264, 316] on div "Text" at bounding box center [1316, 315] width 235 height 20
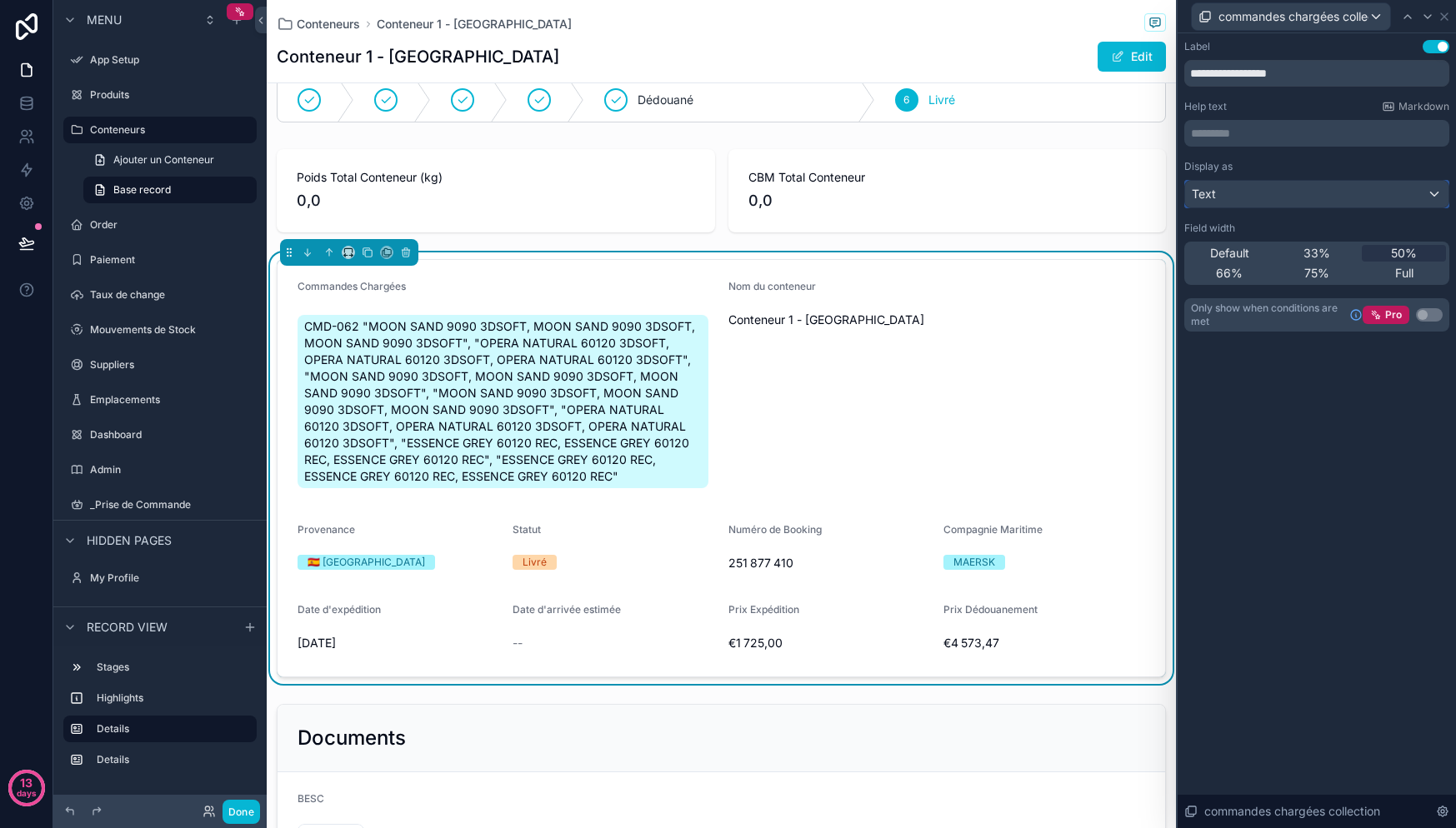
click at [1278, 195] on div "Text" at bounding box center [1317, 194] width 263 height 26
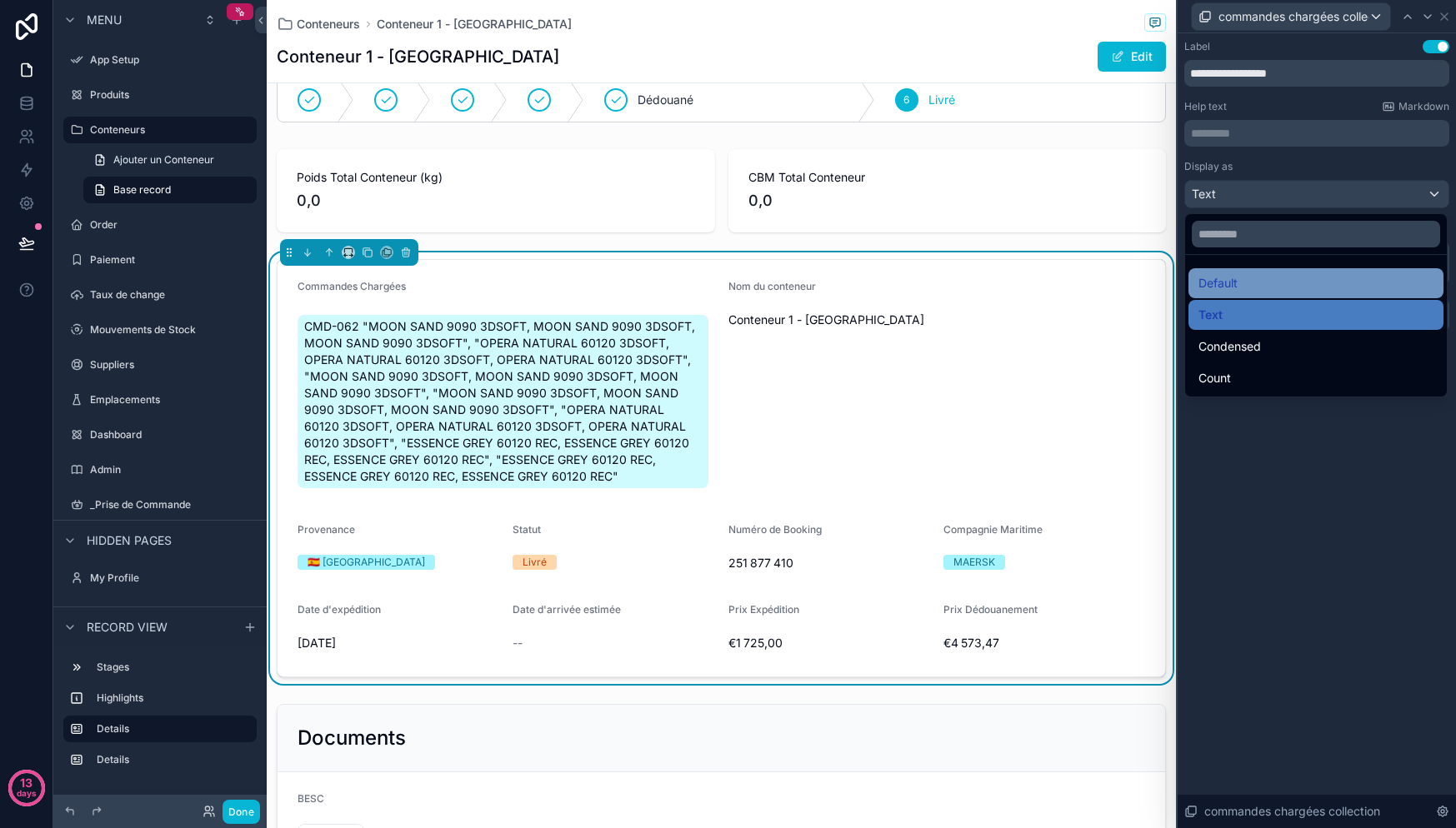
click at [1285, 288] on div "Default" at bounding box center [1316, 283] width 235 height 20
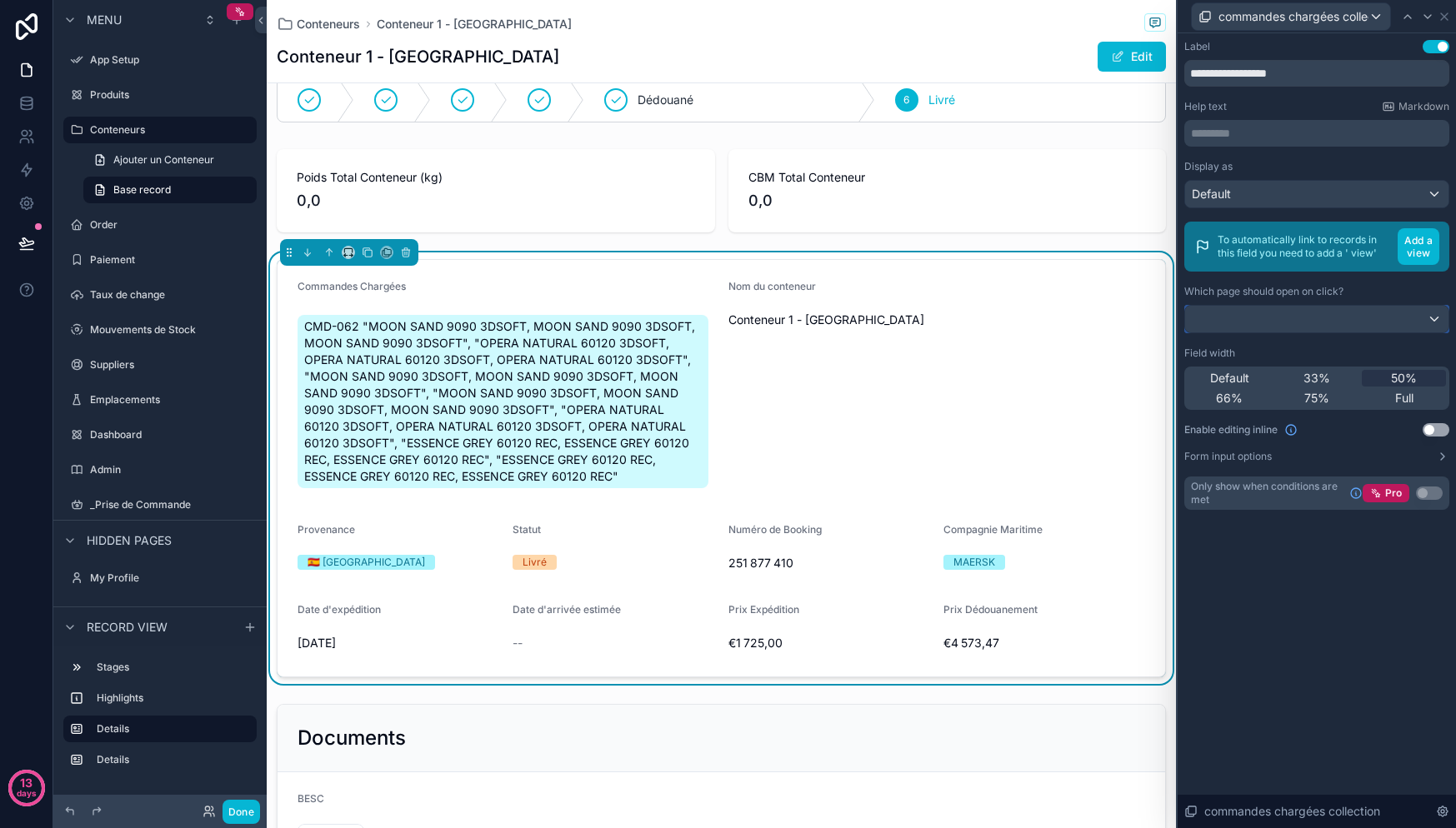
click at [1310, 327] on div at bounding box center [1317, 319] width 263 height 26
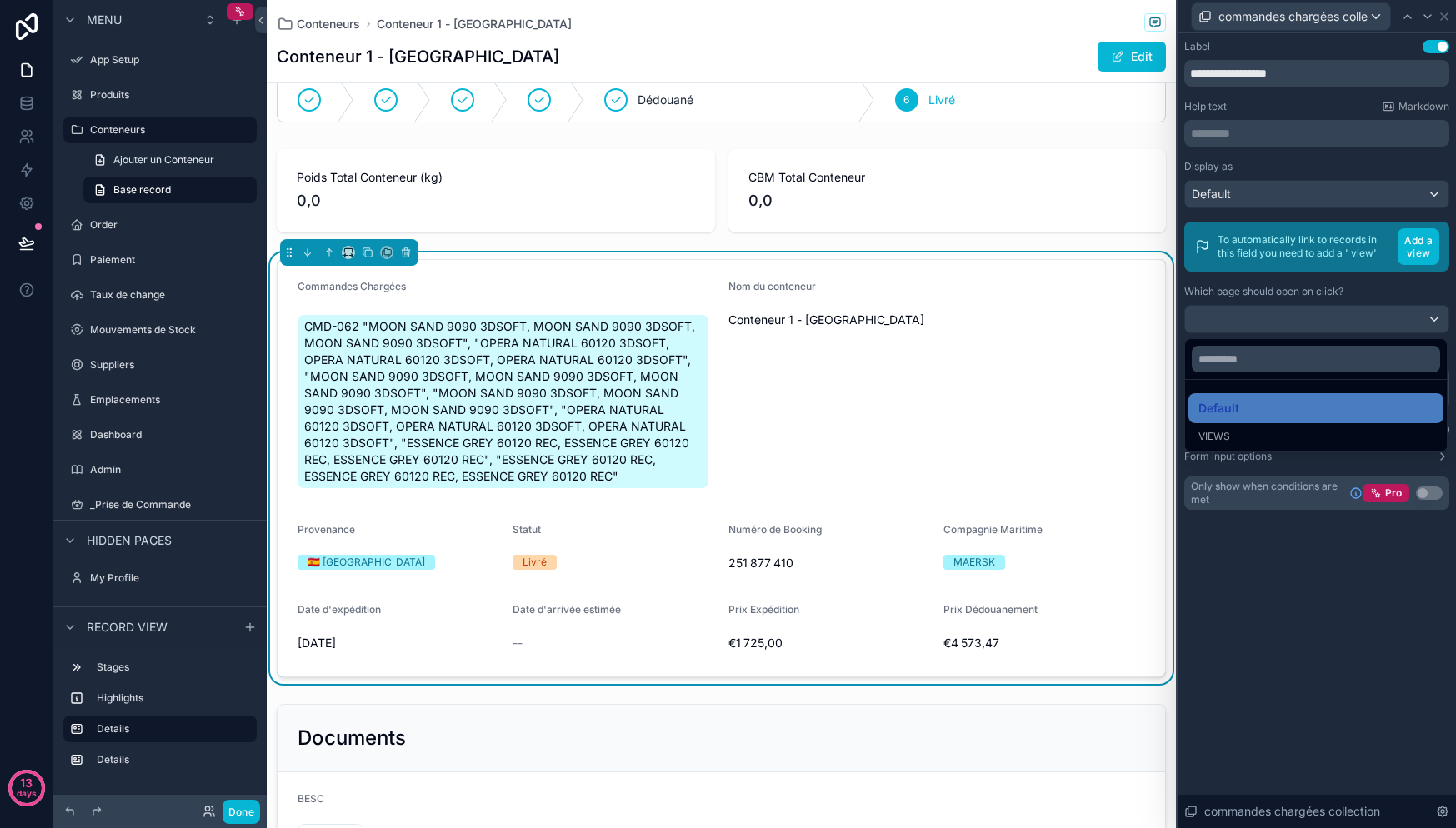
click at [1310, 327] on div at bounding box center [1317, 414] width 279 height 828
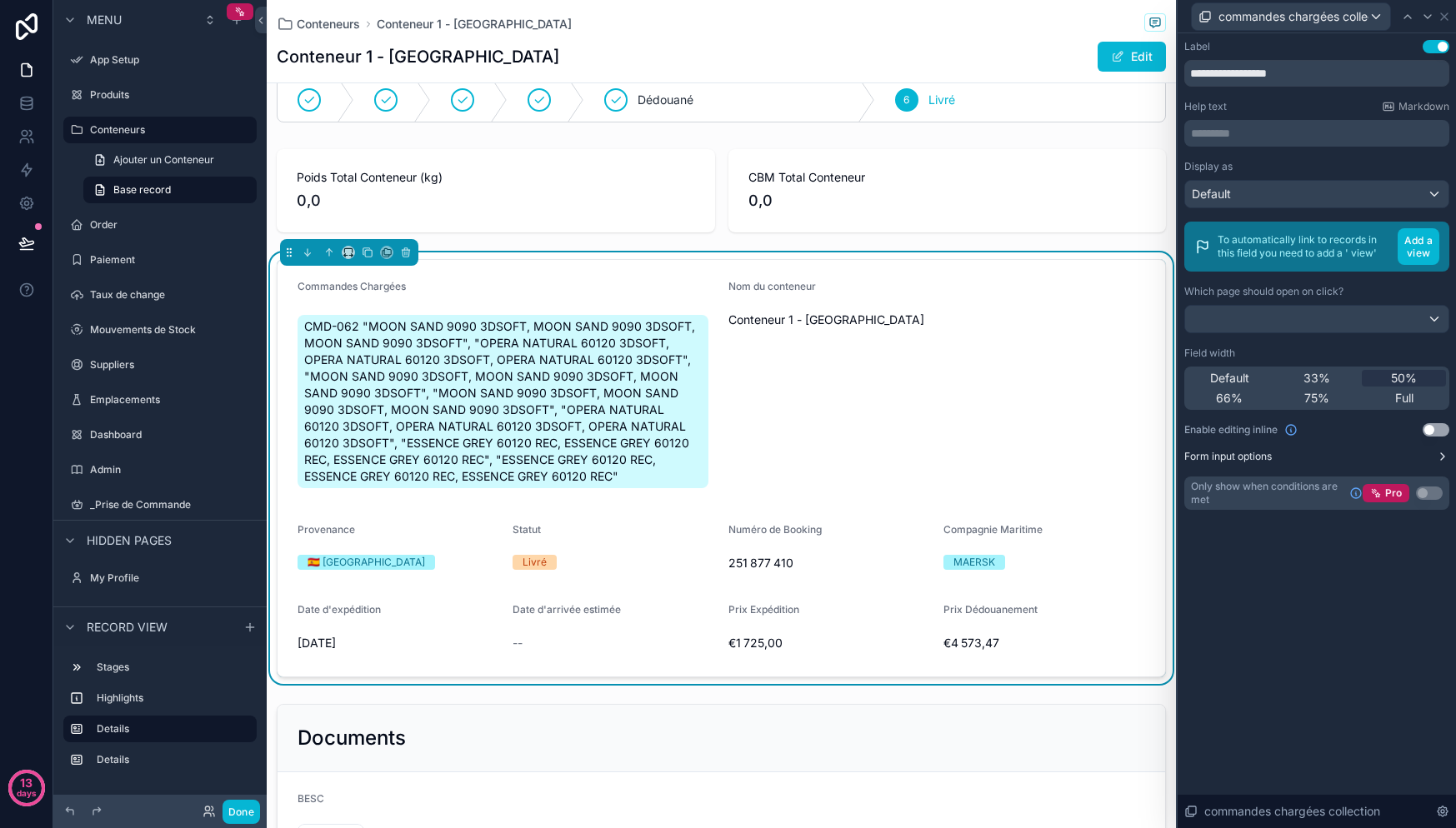
click at [1259, 458] on label "Form input options" at bounding box center [1228, 456] width 88 height 13
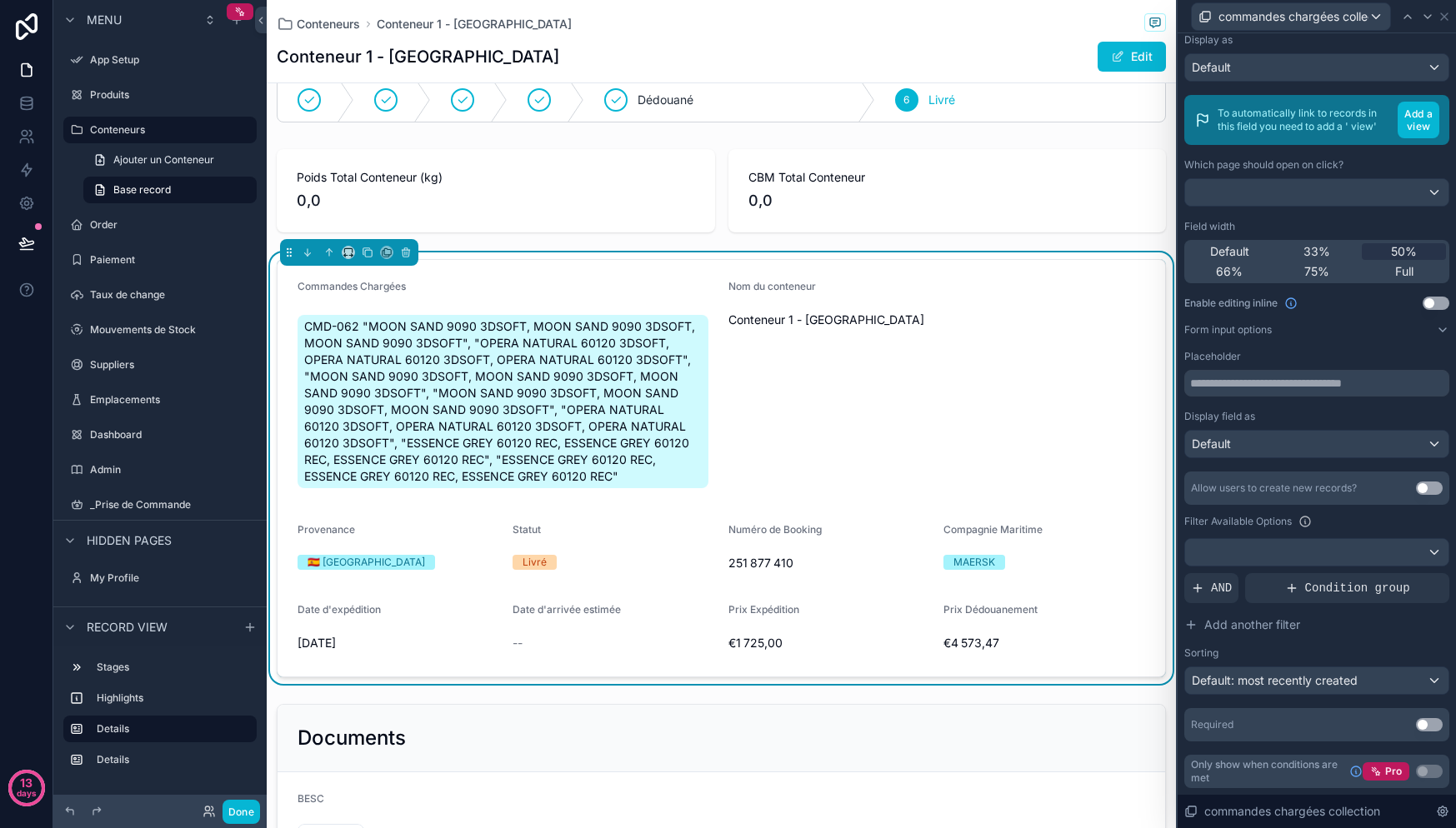
scroll to position [0, 0]
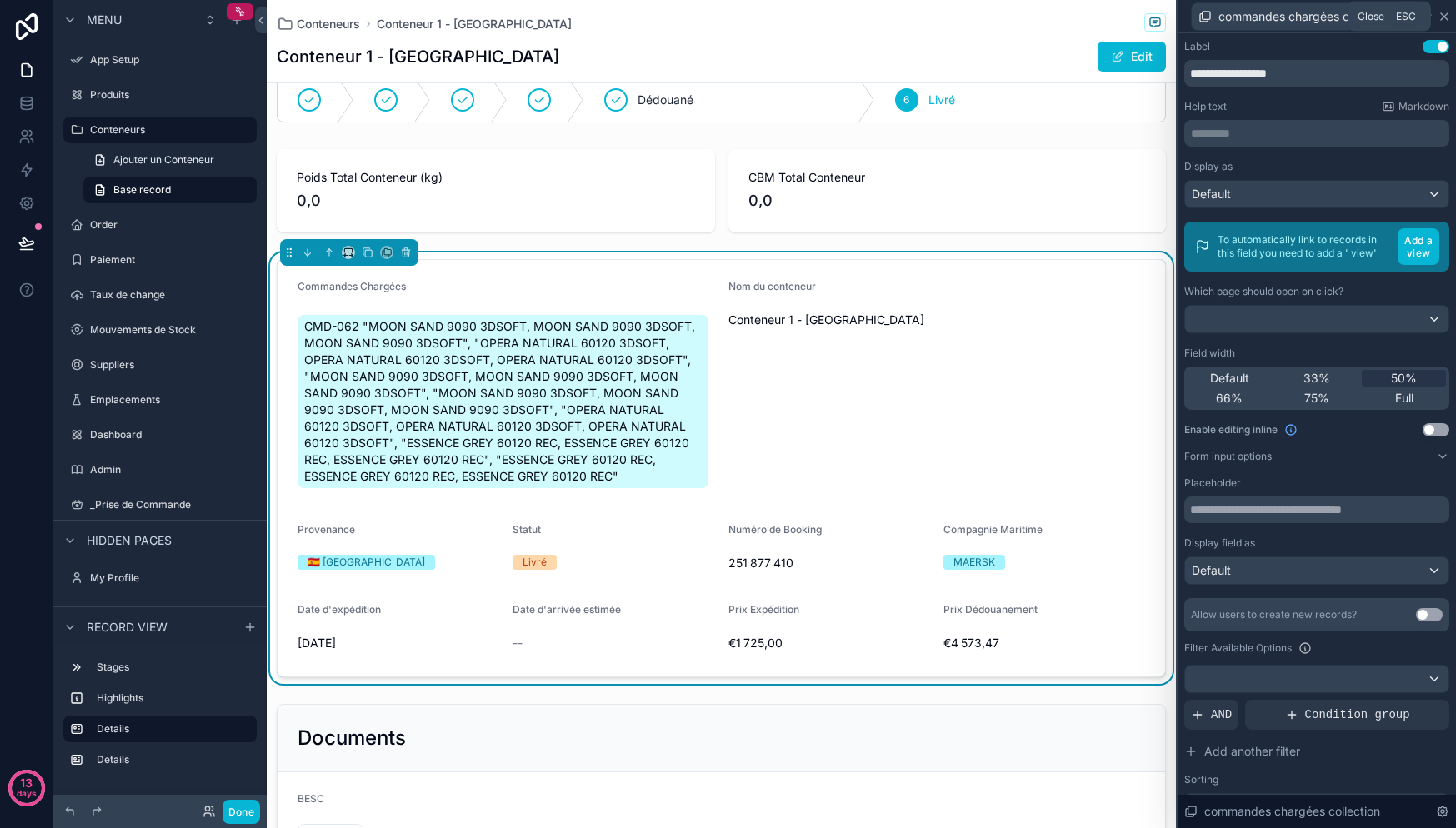
click at [1448, 14] on icon at bounding box center [1444, 16] width 13 height 13
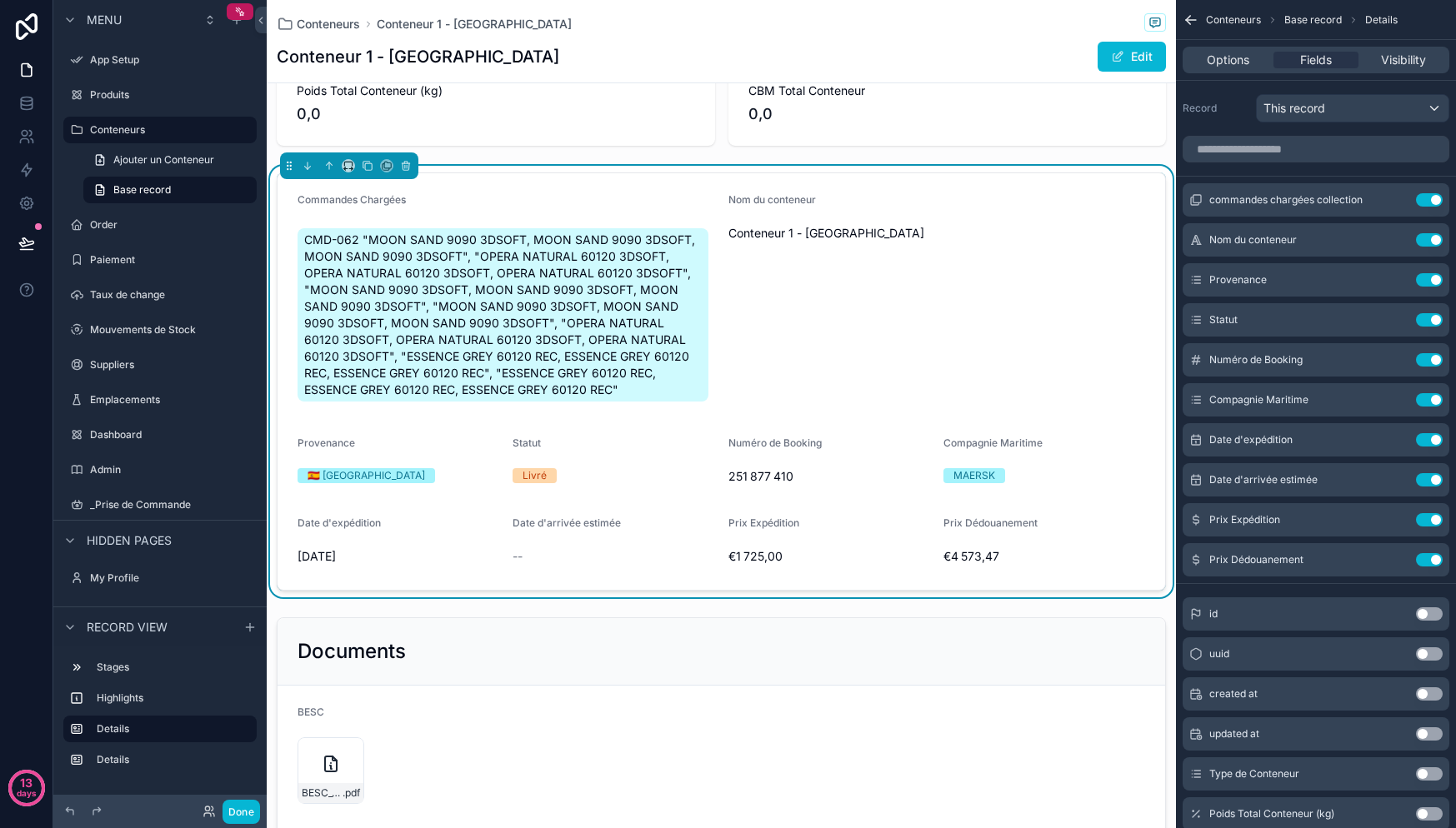
scroll to position [98, 0]
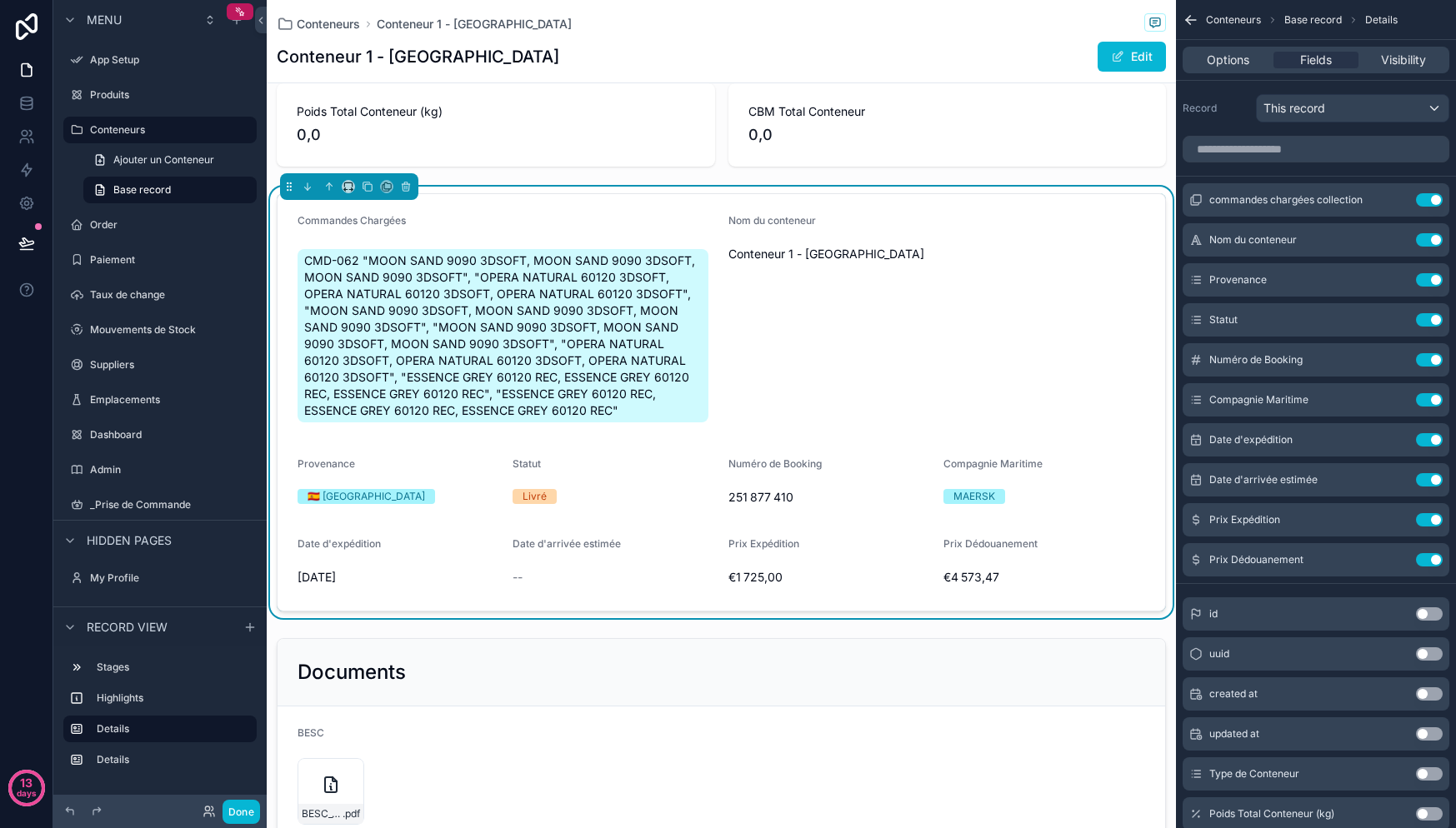
click at [542, 345] on span "CMD-062 "MOON SAND 9090 3DSOFT, MOON SAND 9090 3DSOFT, MOON SAND 9090 3DSOFT", …" at bounding box center [503, 336] width 398 height 166
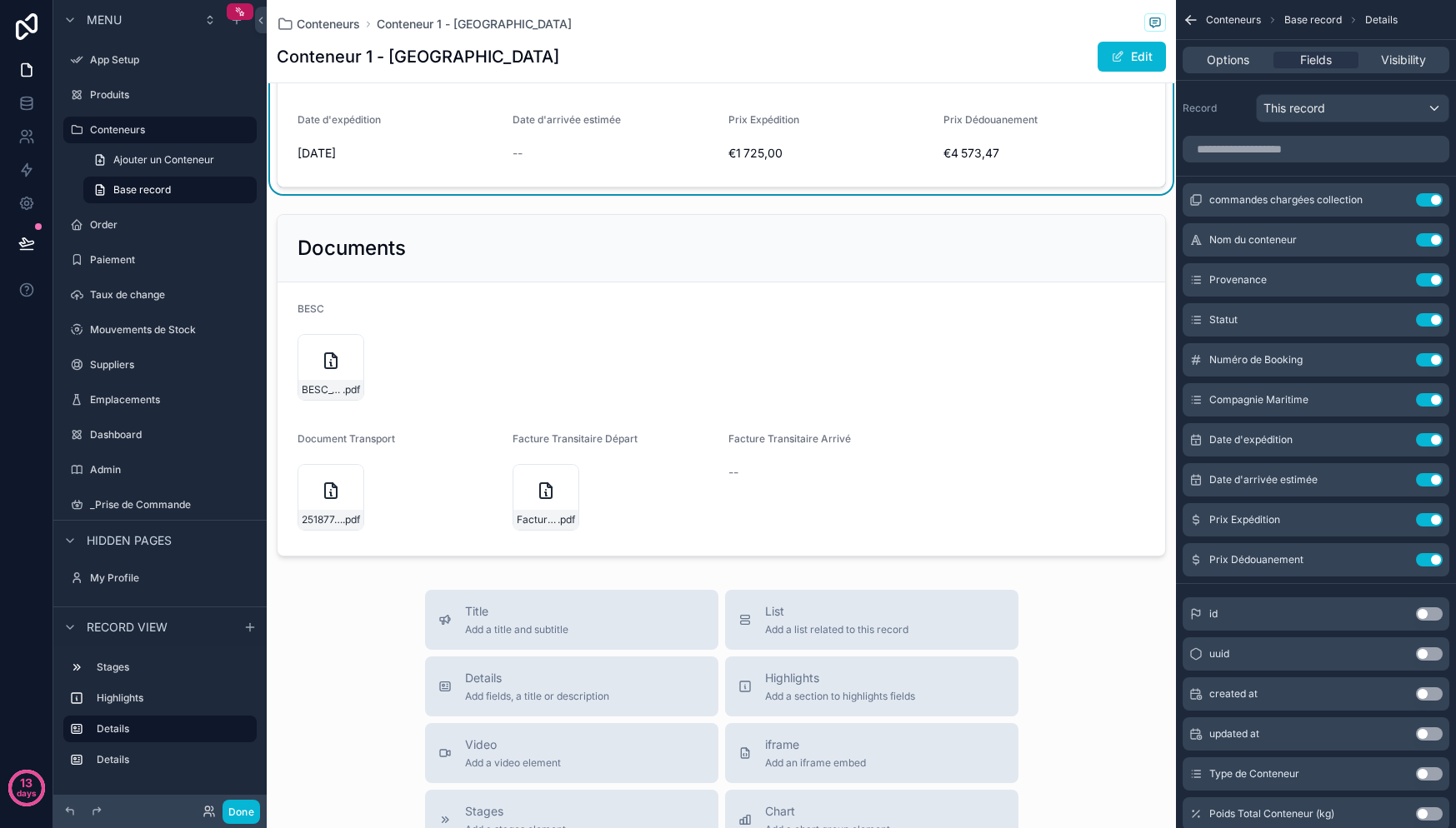
scroll to position [0, 0]
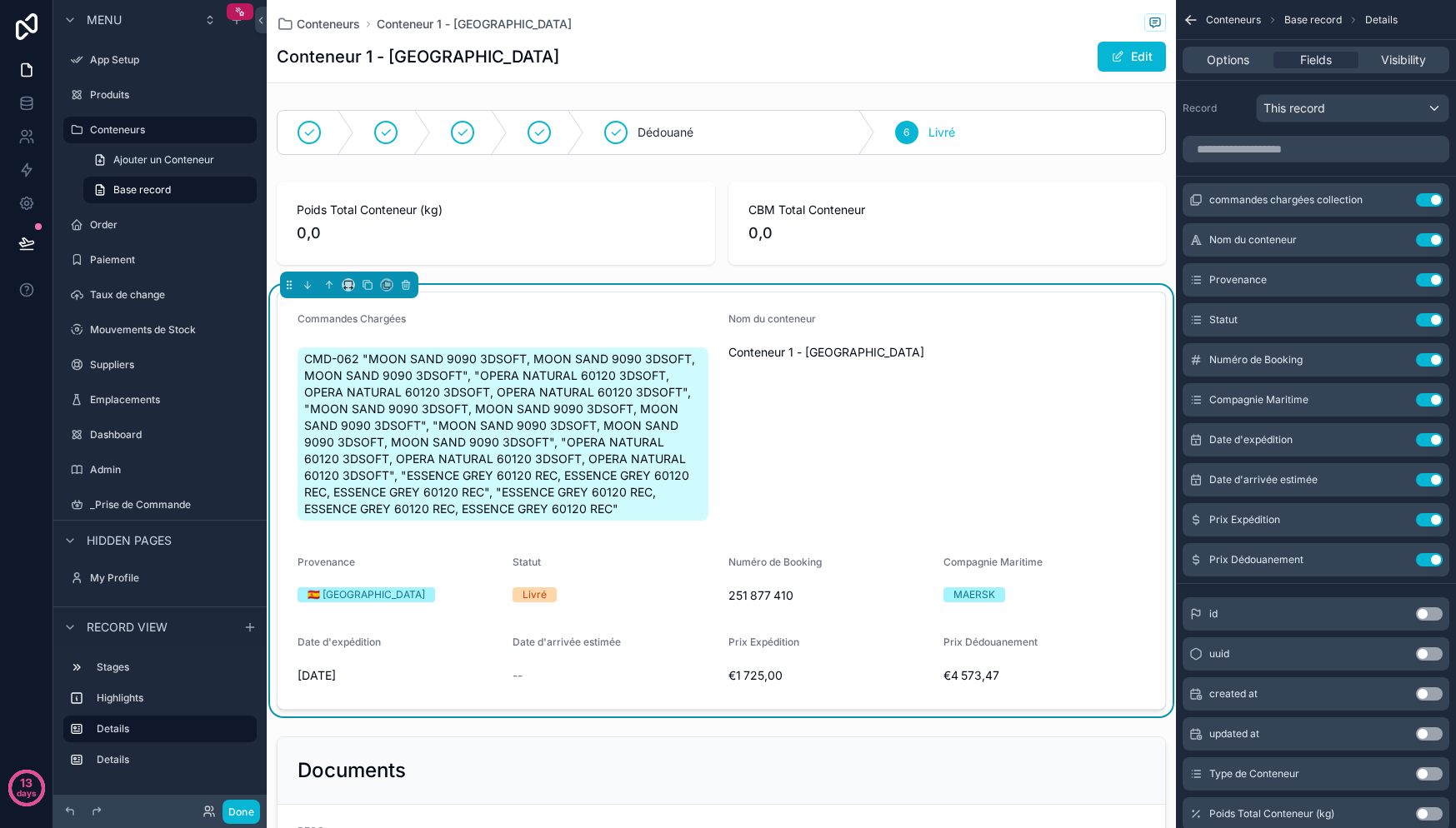
click at [783, 60] on div "Conteneur 1 - Espagne Edit" at bounding box center [721, 57] width 889 height 32
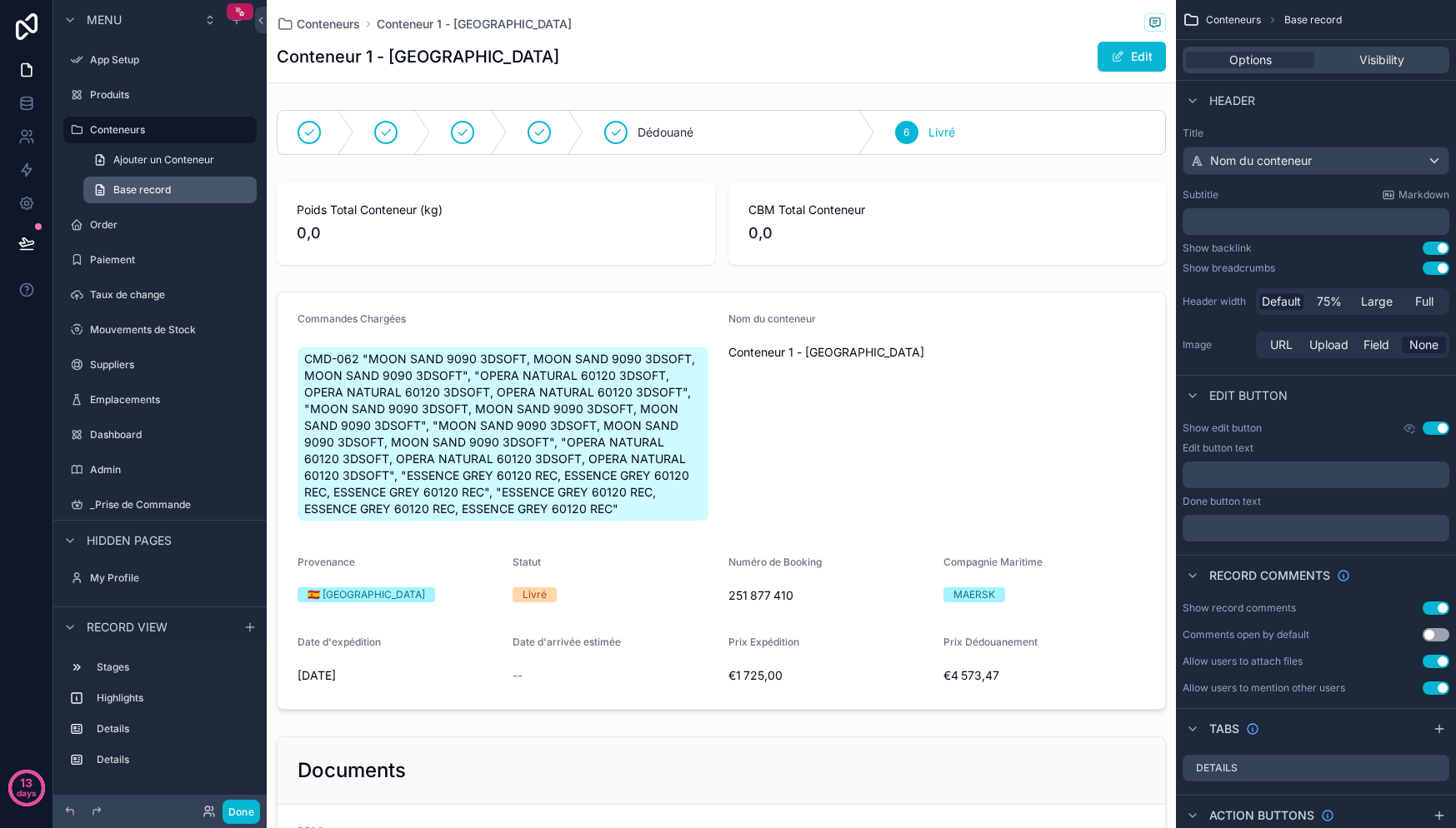
click at [179, 195] on link "Base record" at bounding box center [170, 190] width 174 height 26
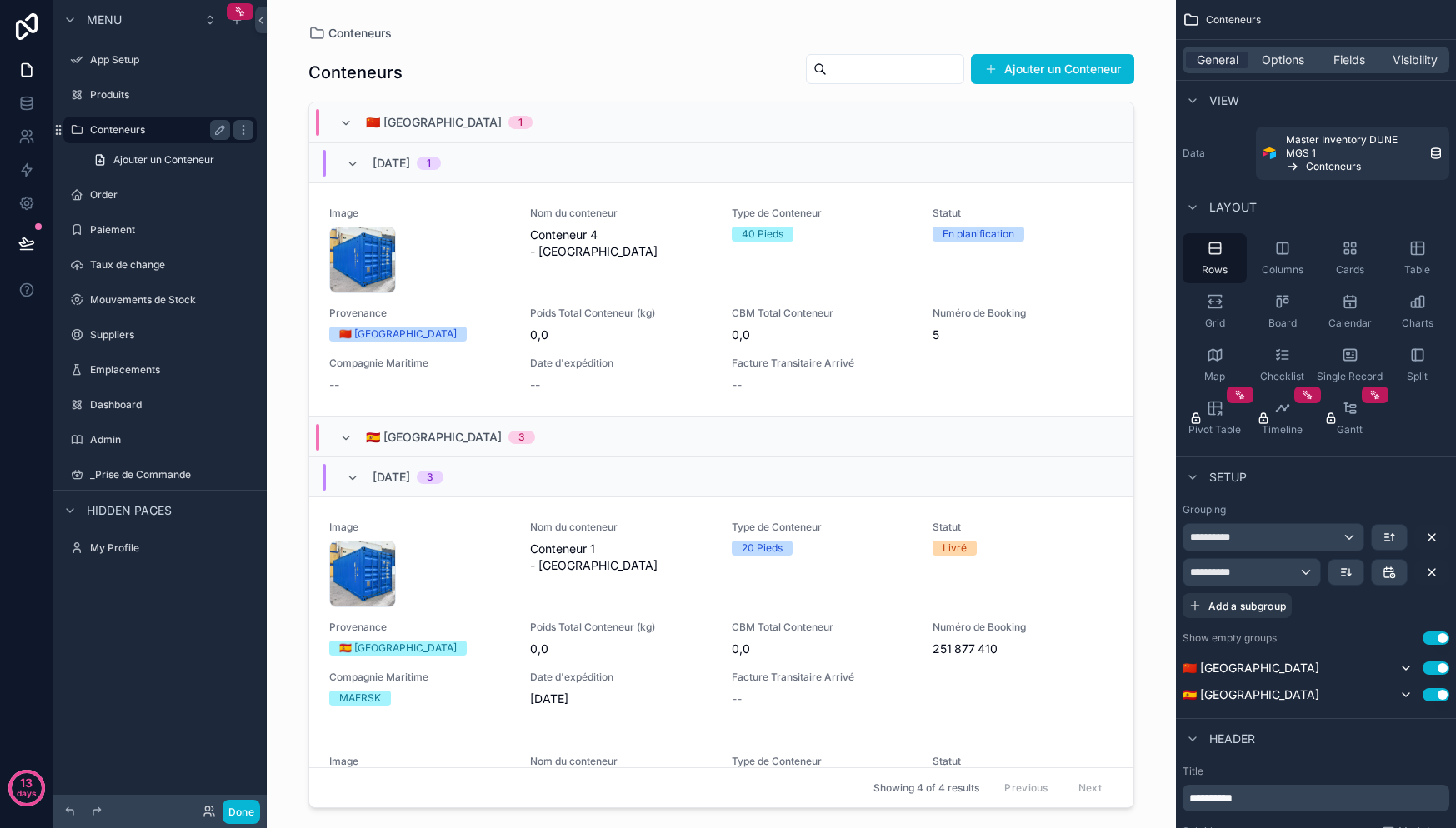
click at [173, 135] on label "Conteneurs" at bounding box center [157, 130] width 133 height 13
click at [111, 95] on label "Produits" at bounding box center [157, 95] width 133 height 13
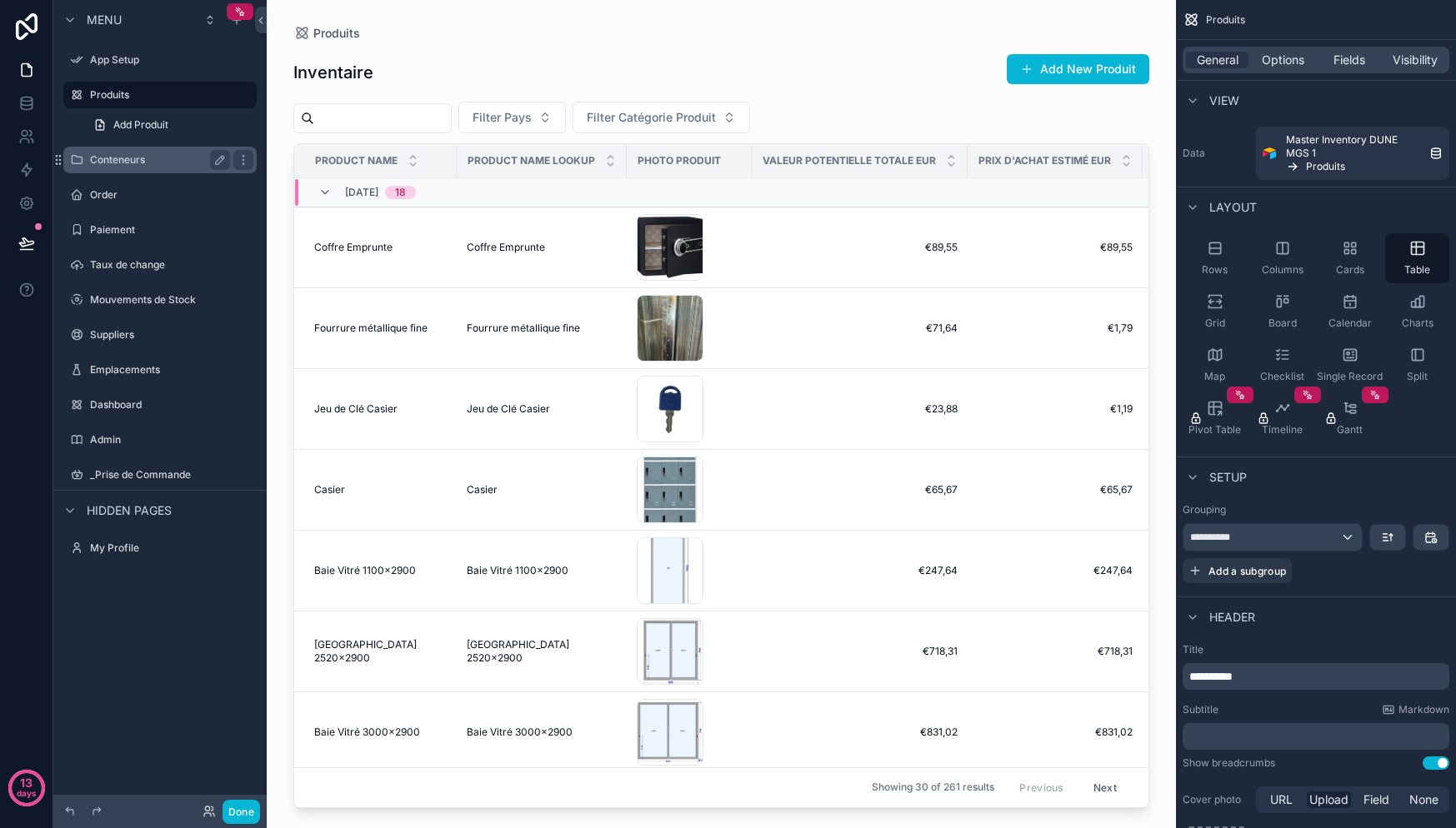
click at [110, 157] on label "Conteneurs" at bounding box center [157, 159] width 133 height 13
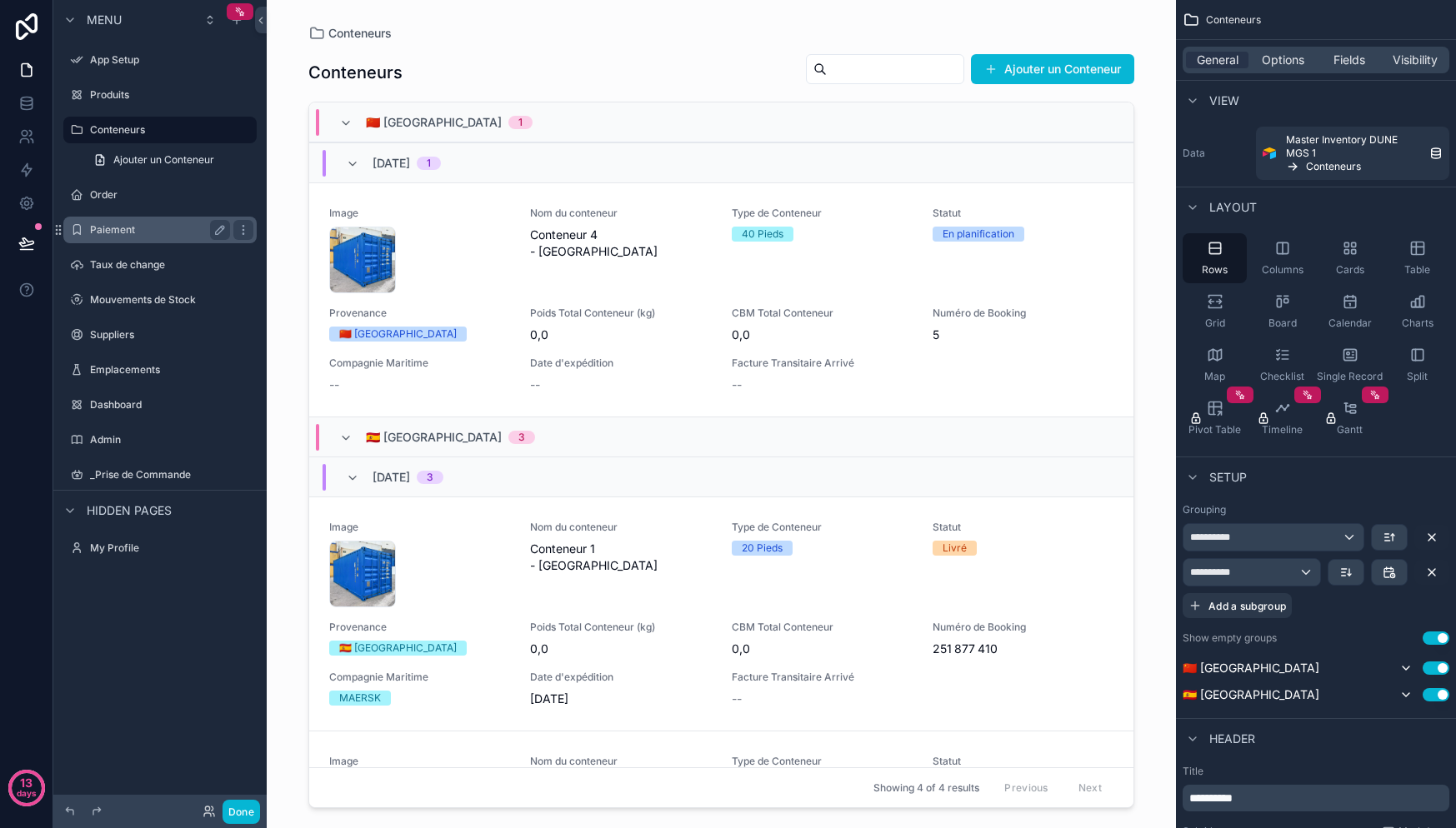
click at [129, 234] on label "Paiement" at bounding box center [157, 230] width 133 height 13
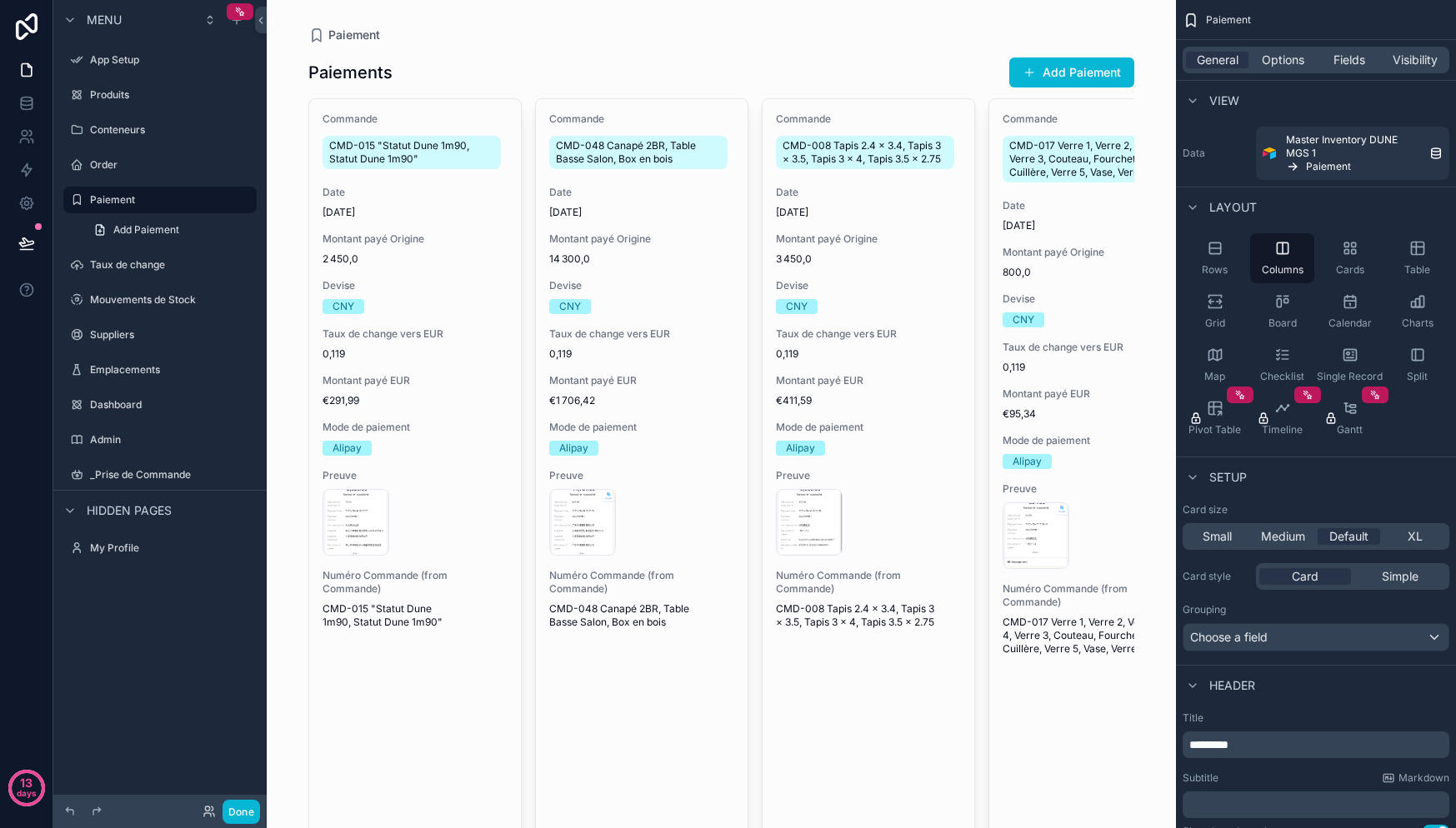
click at [643, 117] on div "scrollable content" at bounding box center [721, 527] width 853 height 1053
click at [1289, 67] on span "Options" at bounding box center [1282, 60] width 42 height 17
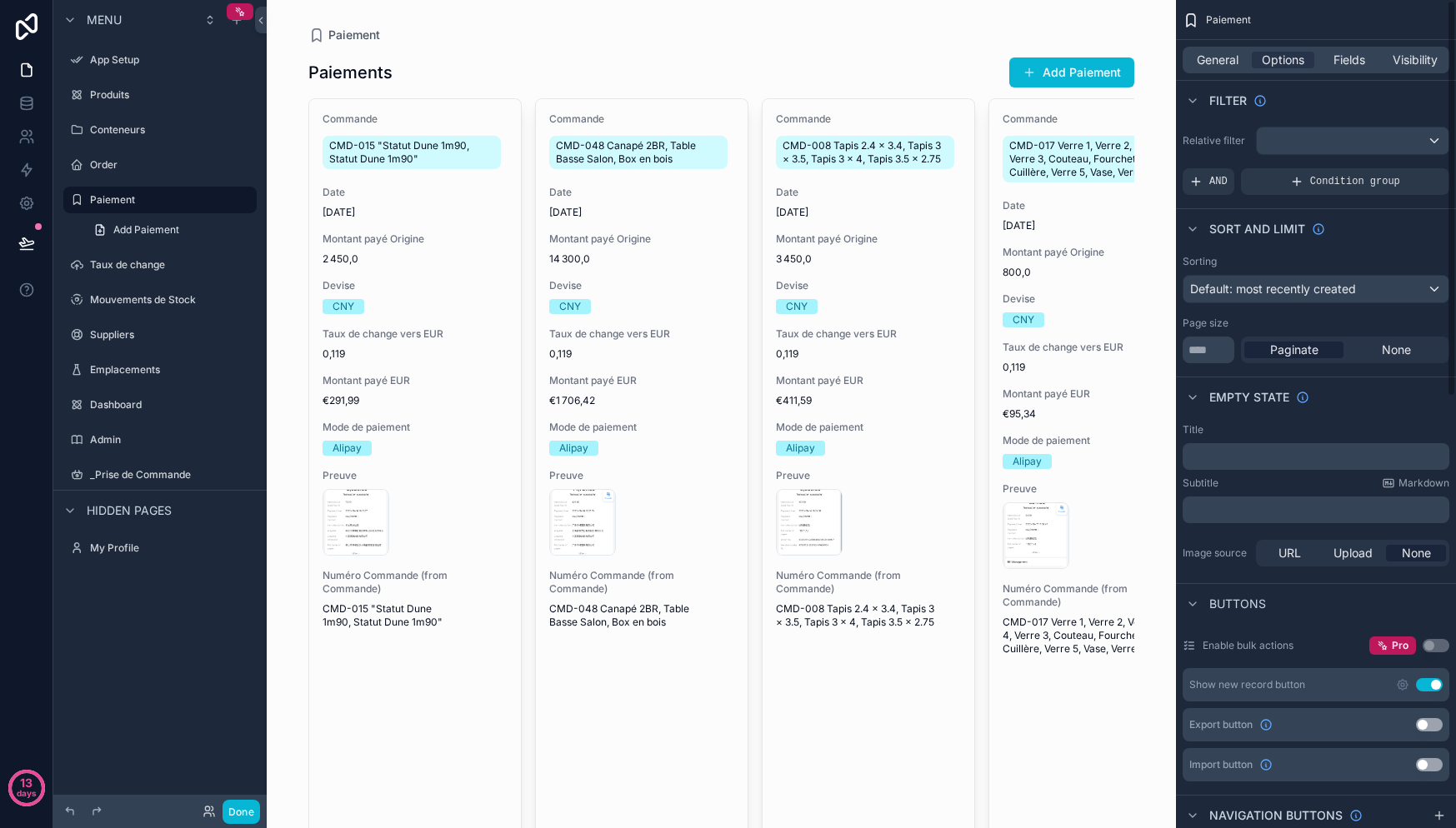
click at [1206, 50] on div "General Options Fields Visibility" at bounding box center [1316, 60] width 266 height 26
click at [1209, 60] on span "General" at bounding box center [1218, 60] width 42 height 17
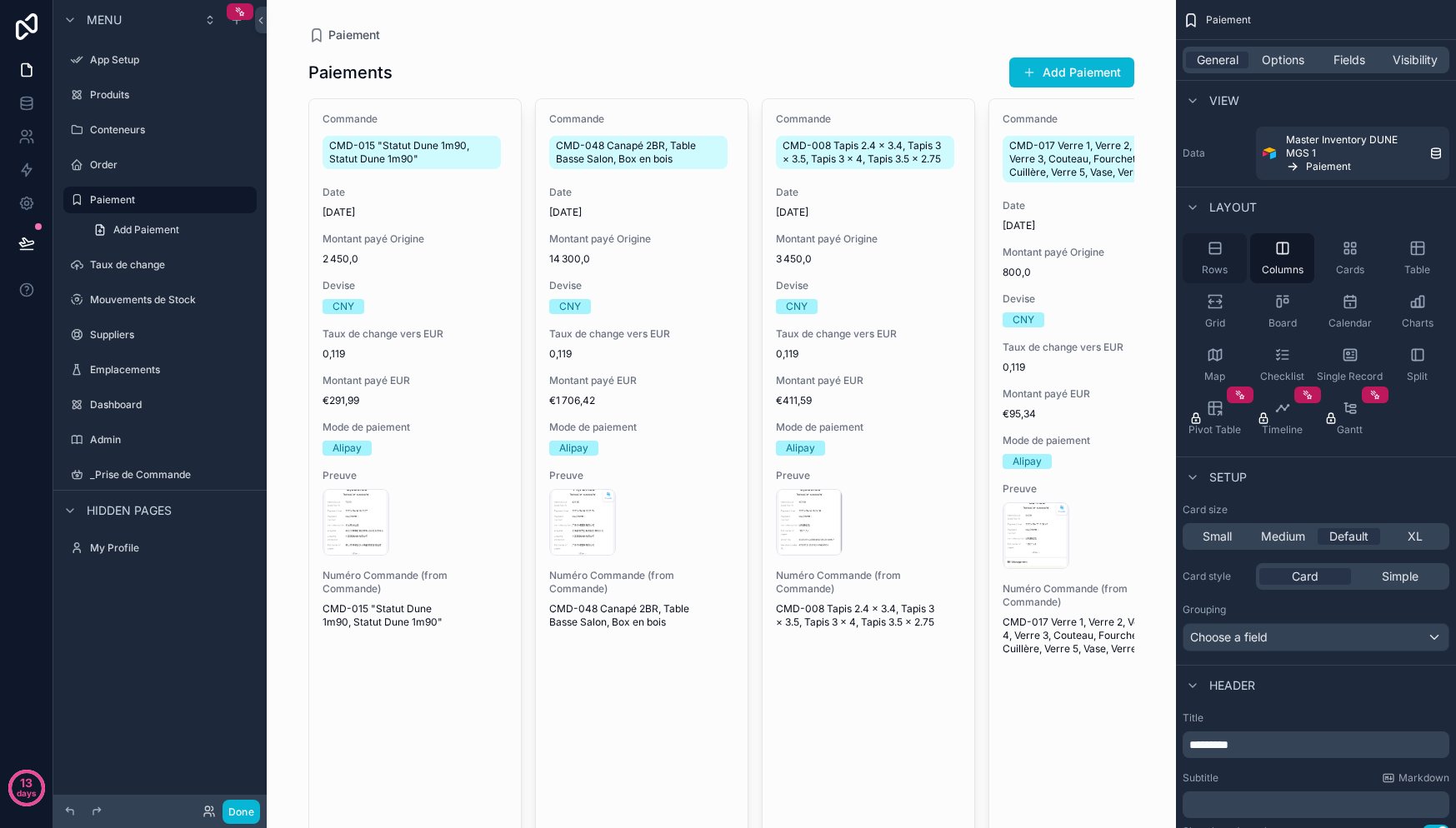
click at [1213, 264] on span "Rows" at bounding box center [1214, 269] width 25 height 13
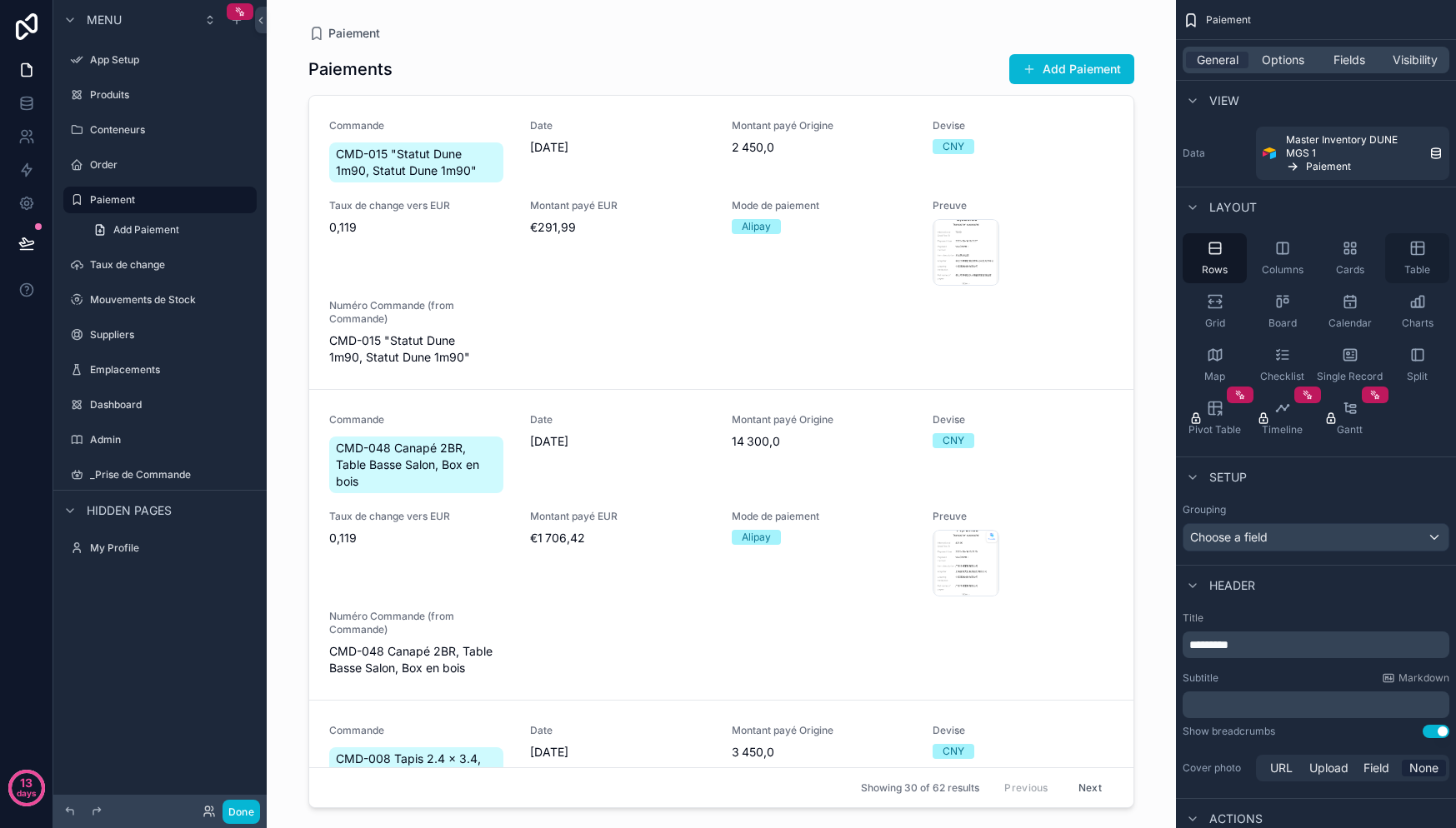
click at [1402, 244] on div "Table" at bounding box center [1417, 258] width 64 height 50
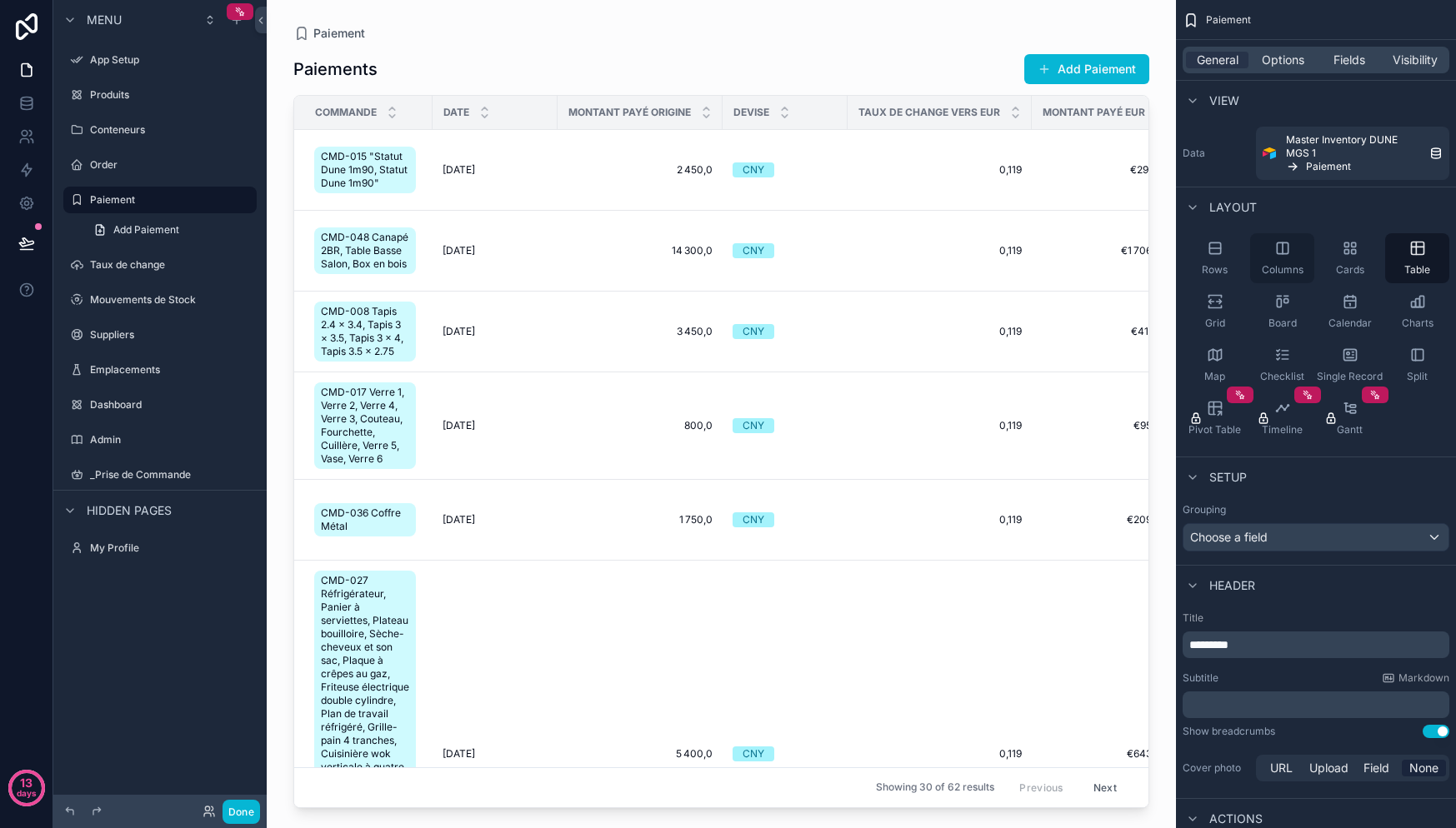
click at [1273, 257] on div "Columns" at bounding box center [1282, 258] width 64 height 50
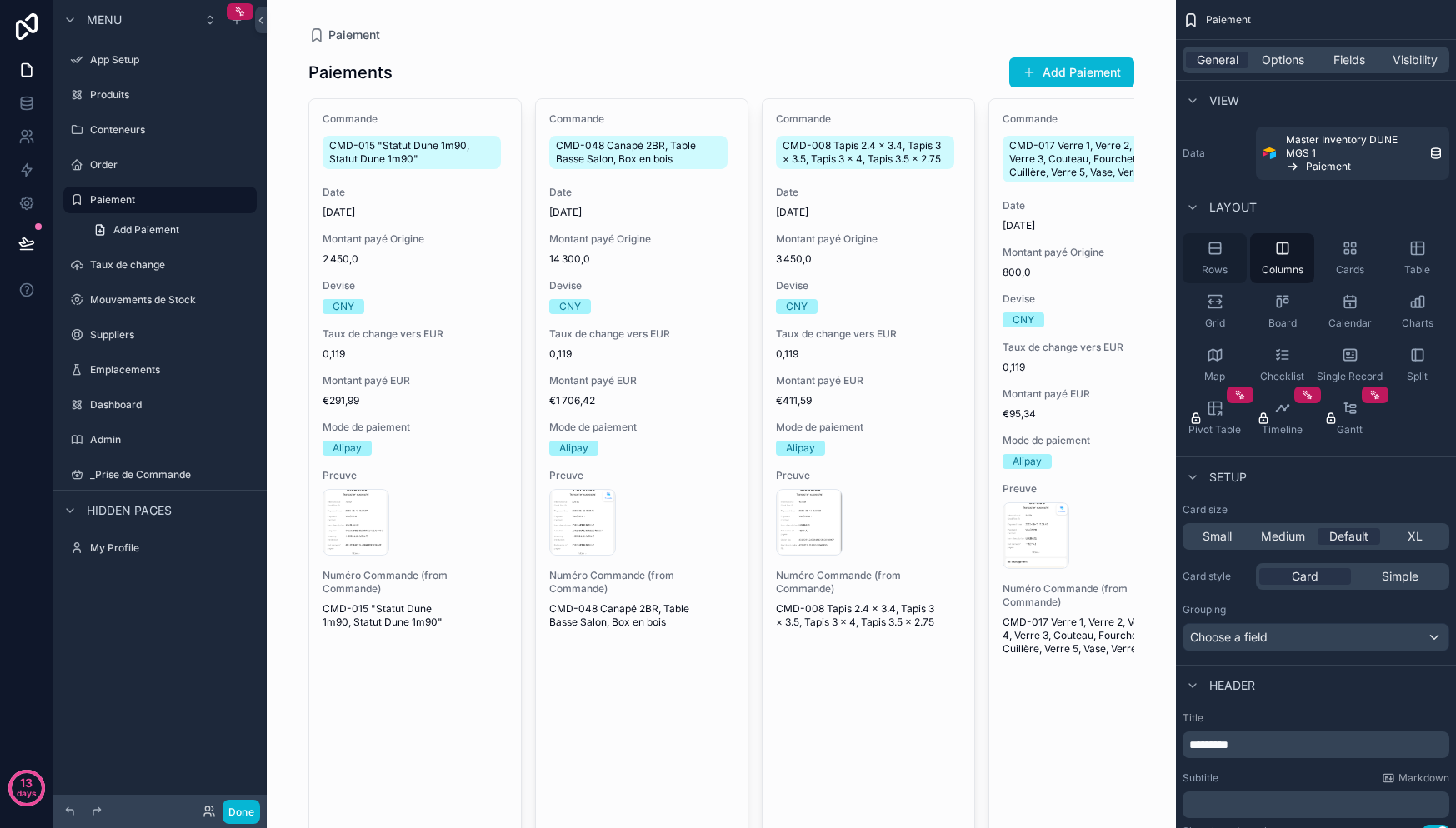
click at [1237, 265] on div "Rows" at bounding box center [1214, 258] width 64 height 50
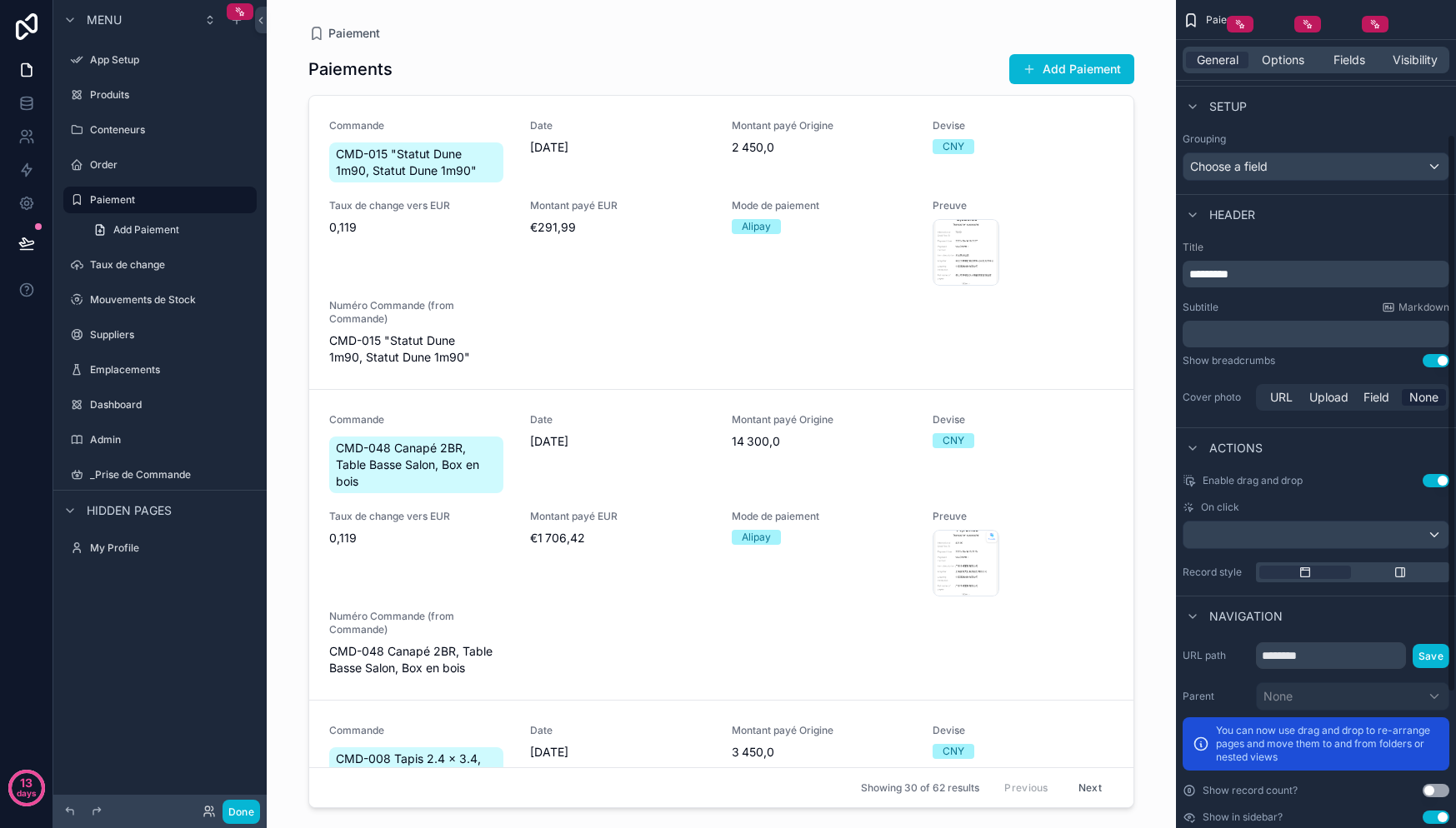
scroll to position [400, 0]
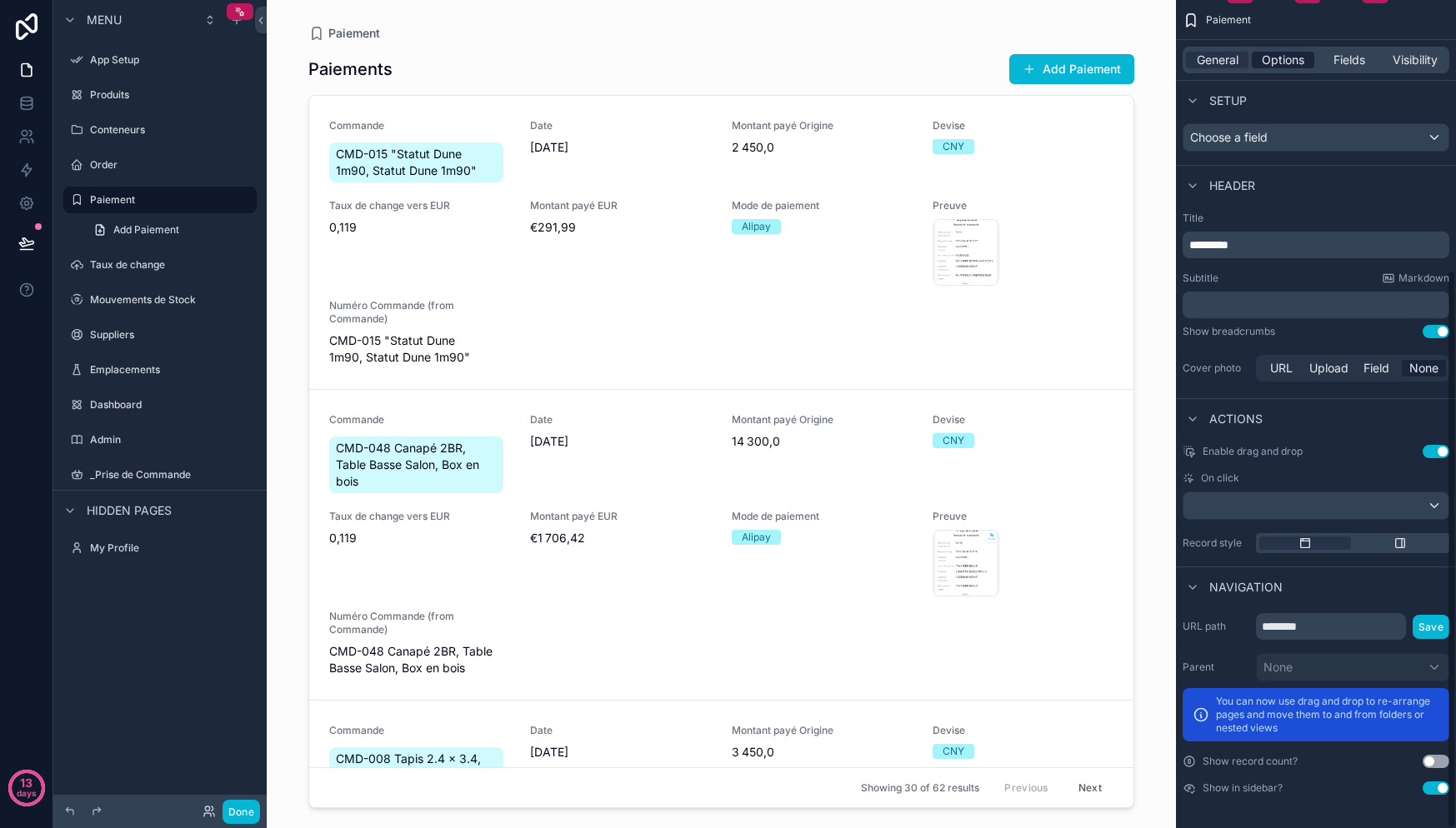
click at [1282, 65] on span "Options" at bounding box center [1282, 60] width 42 height 17
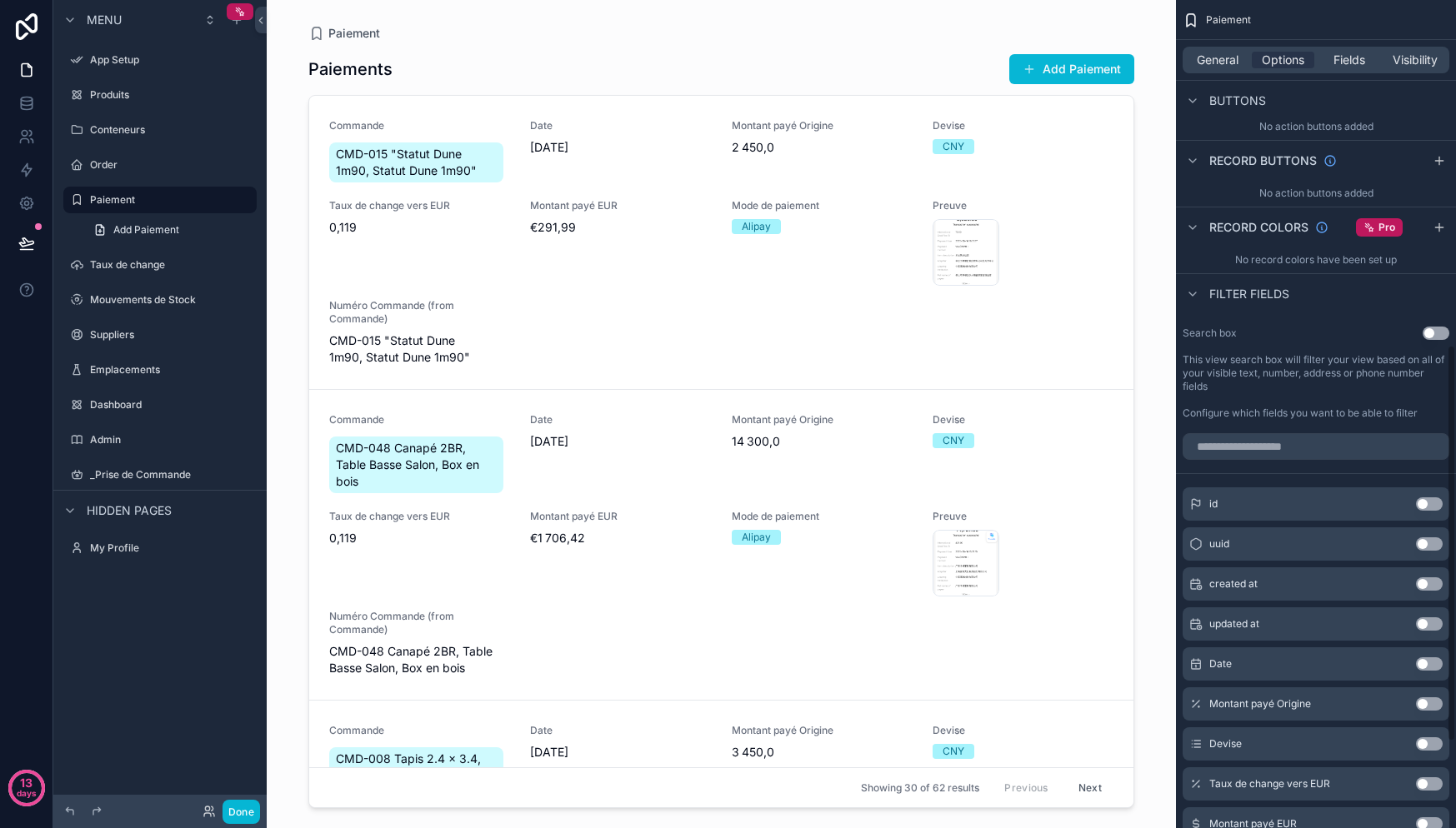
scroll to position [901, 0]
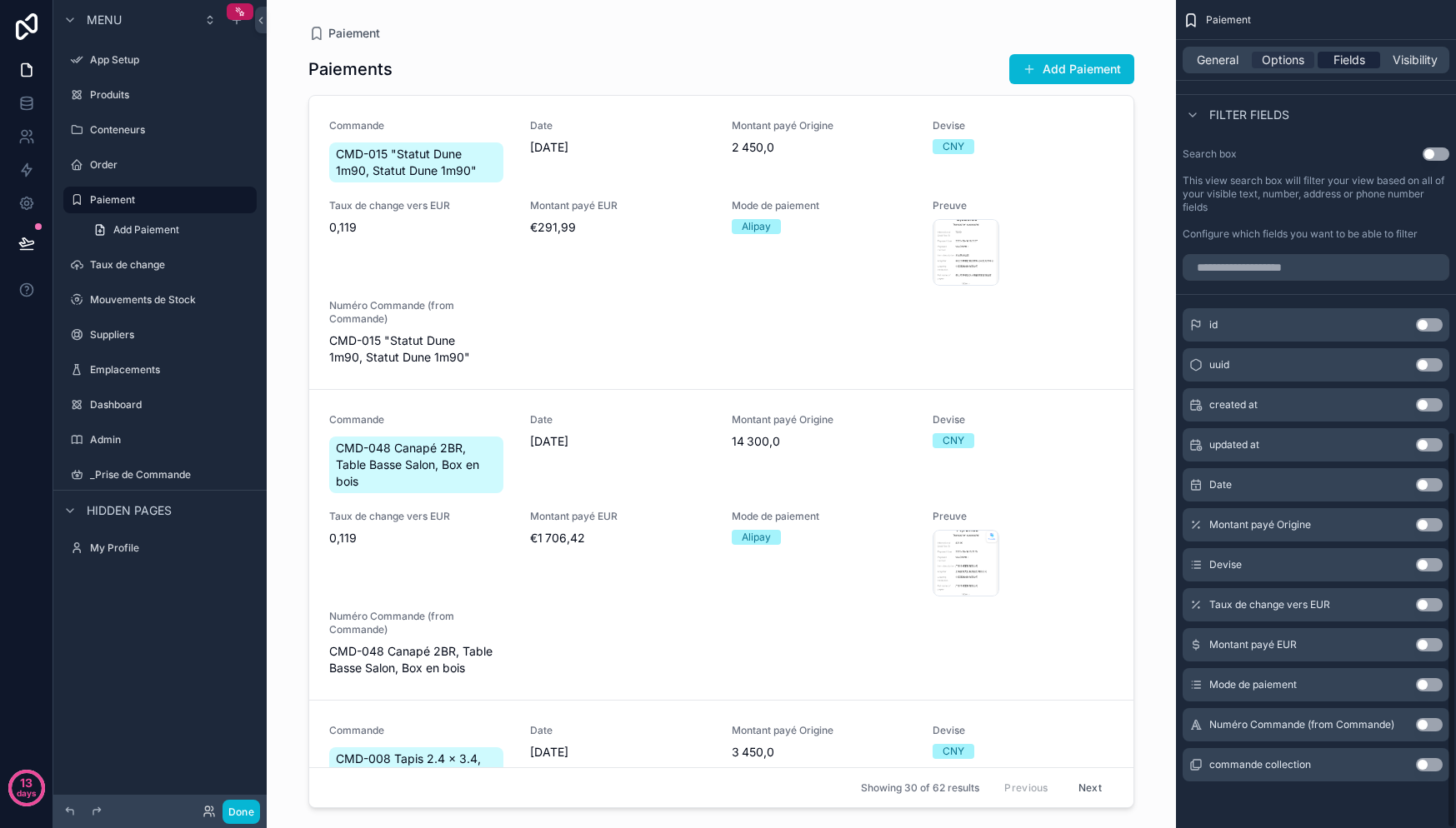
click at [1375, 60] on div "Fields" at bounding box center [1348, 60] width 62 height 17
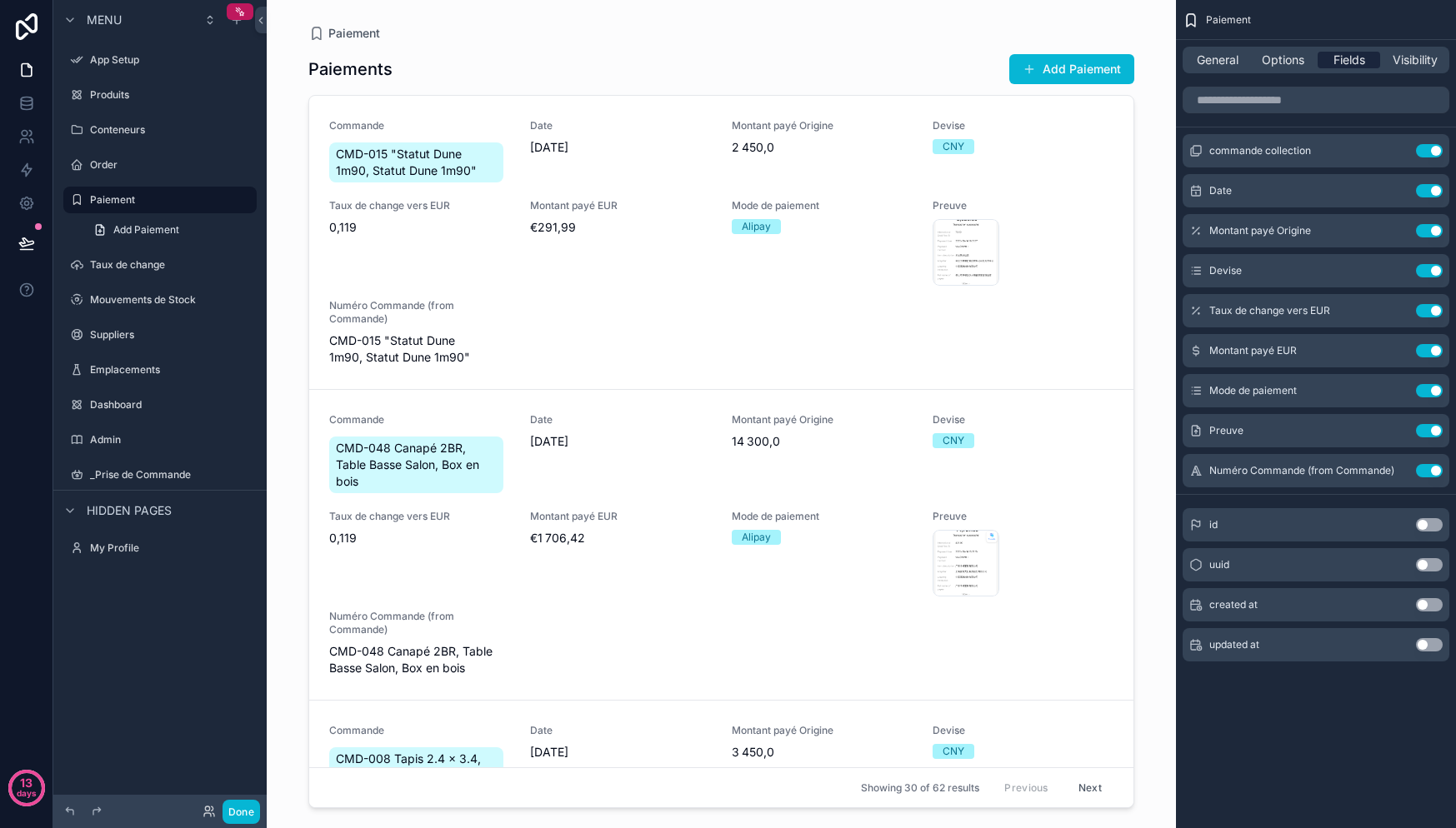
scroll to position [0, 0]
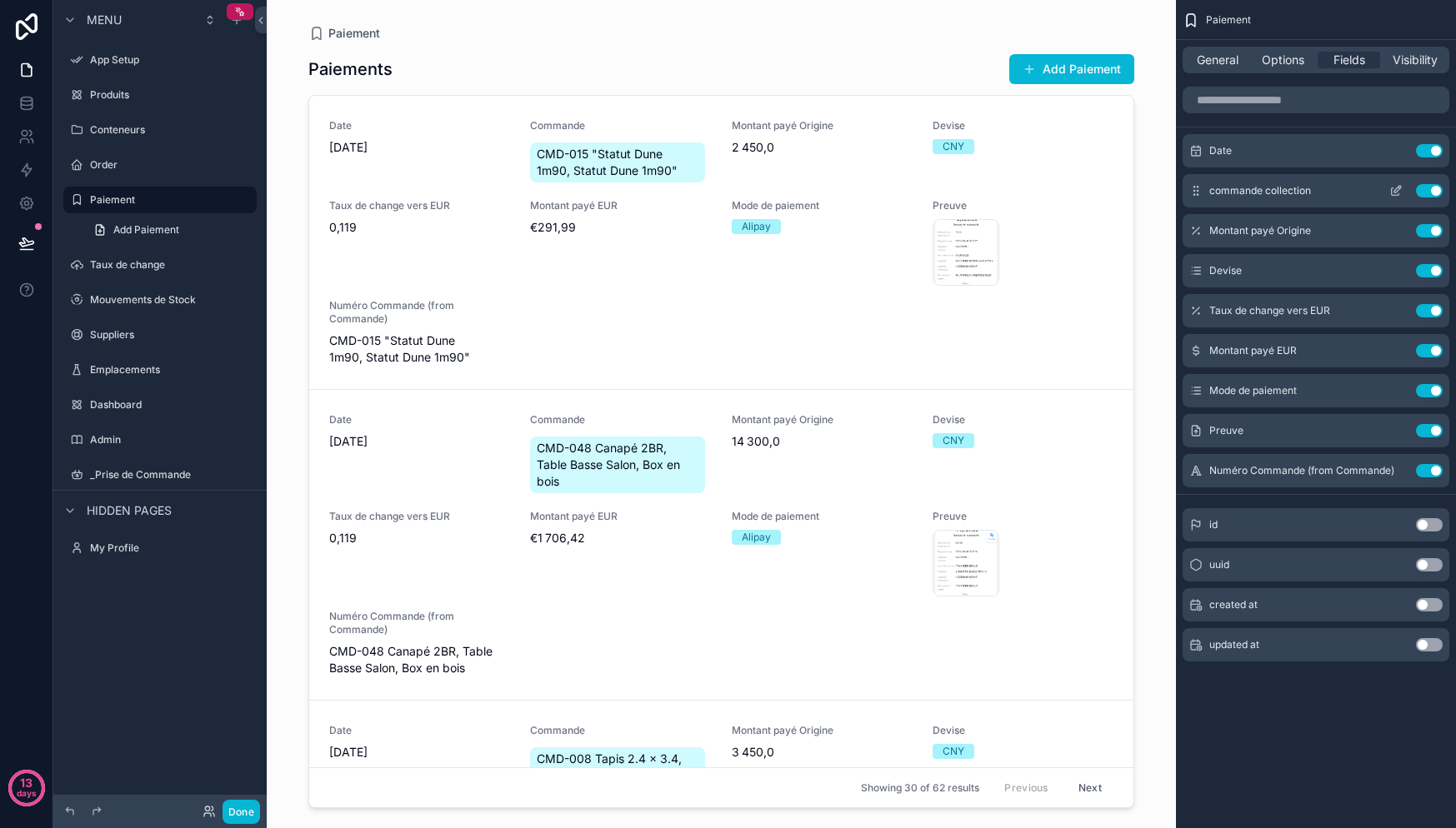
click at [1396, 193] on icon "scrollable content" at bounding box center [1398, 189] width 7 height 7
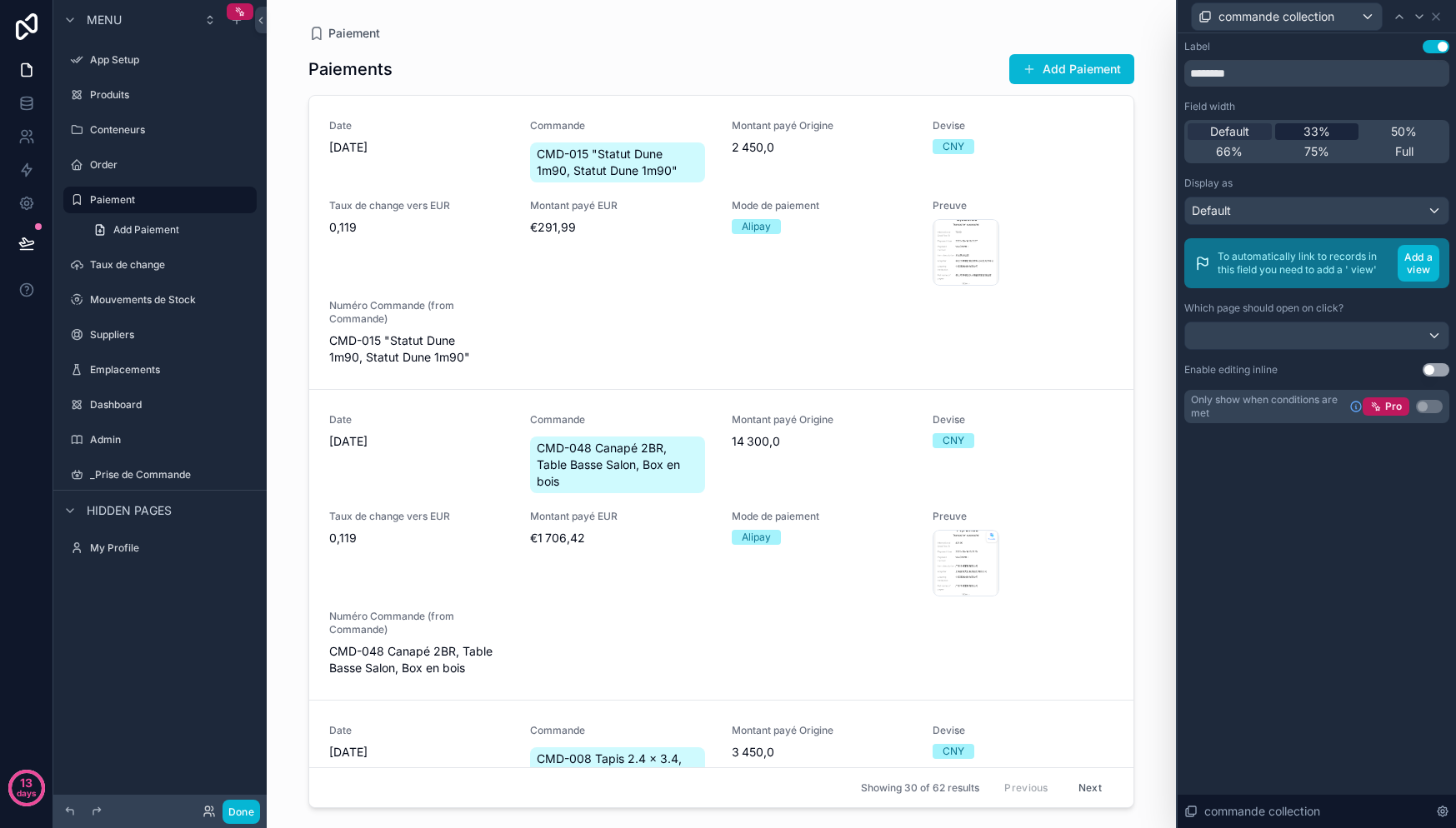
click at [1292, 129] on div "33%" at bounding box center [1318, 131] width 84 height 17
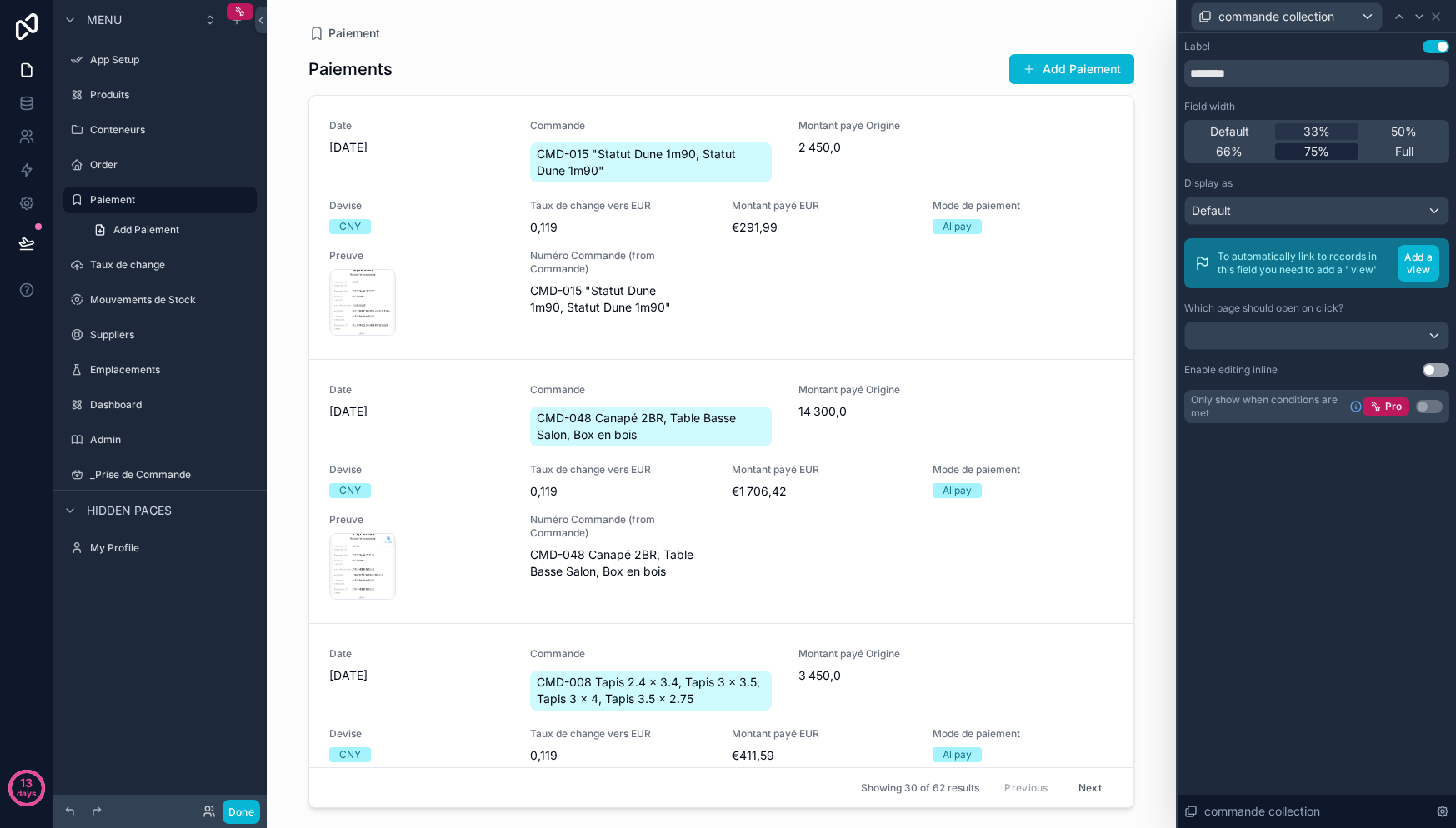
click at [1346, 150] on div "75%" at bounding box center [1318, 152] width 84 height 17
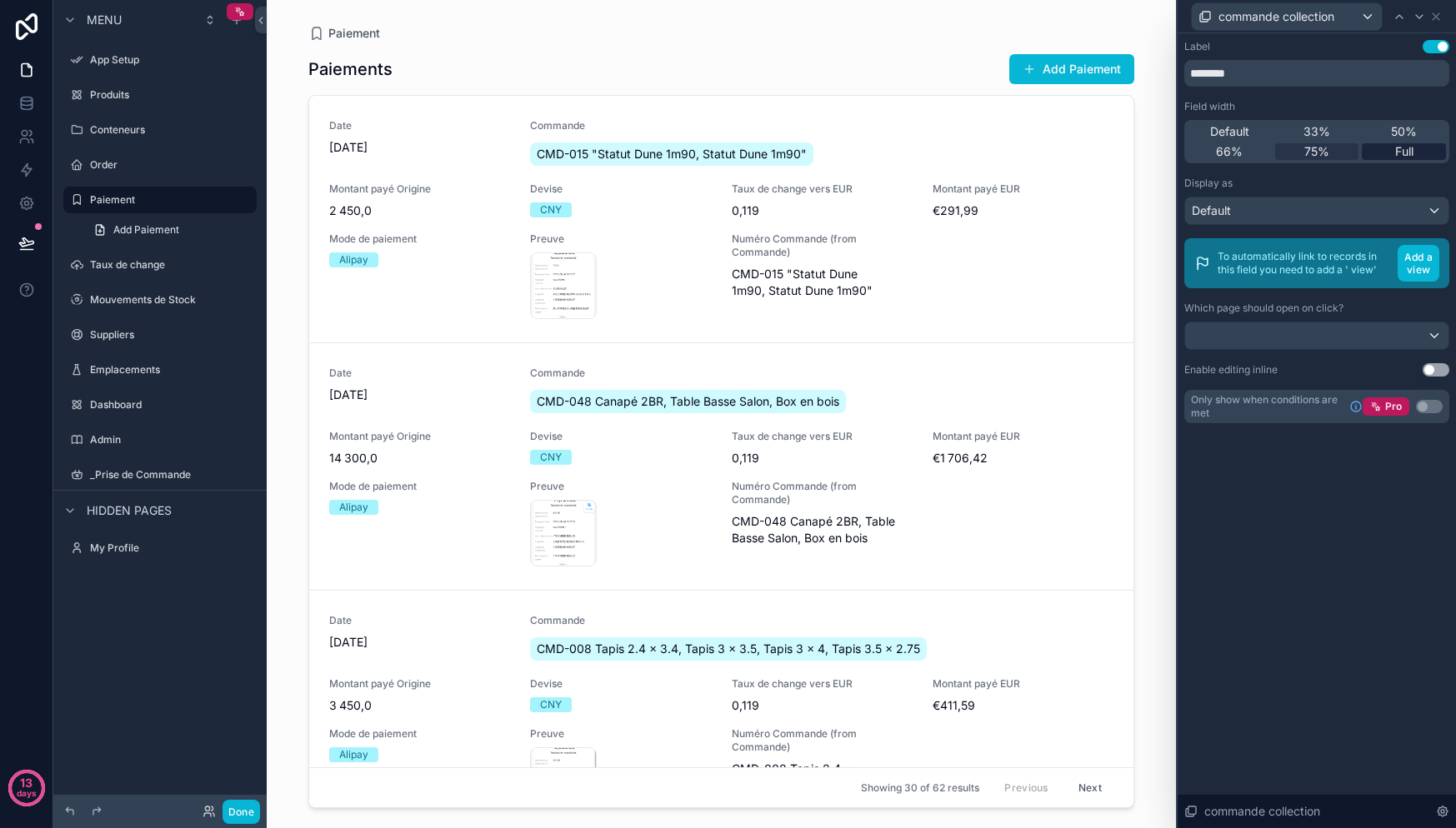
click at [1389, 149] on div "Full" at bounding box center [1404, 152] width 84 height 17
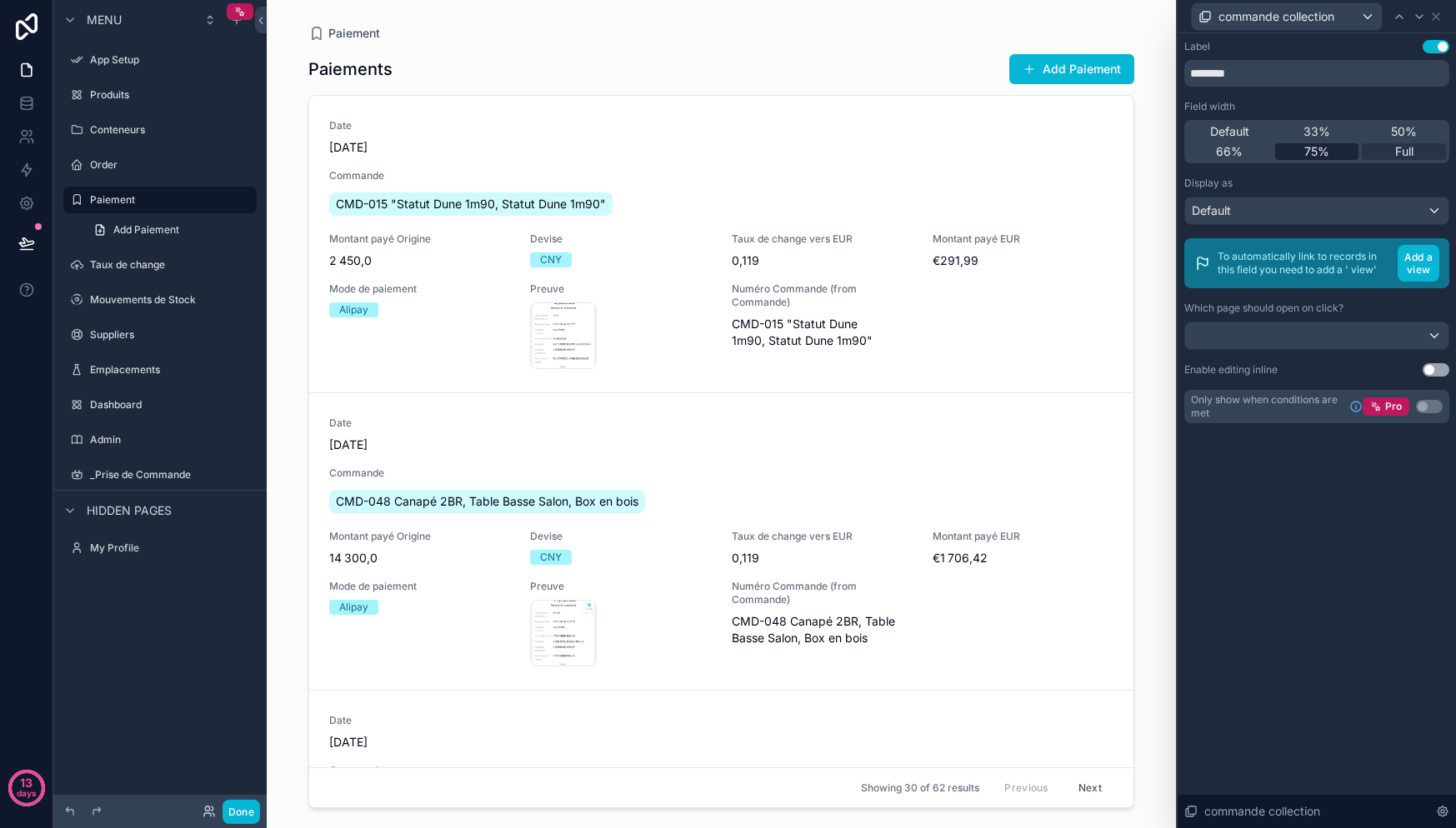
click at [1340, 151] on div "75%" at bounding box center [1318, 152] width 84 height 17
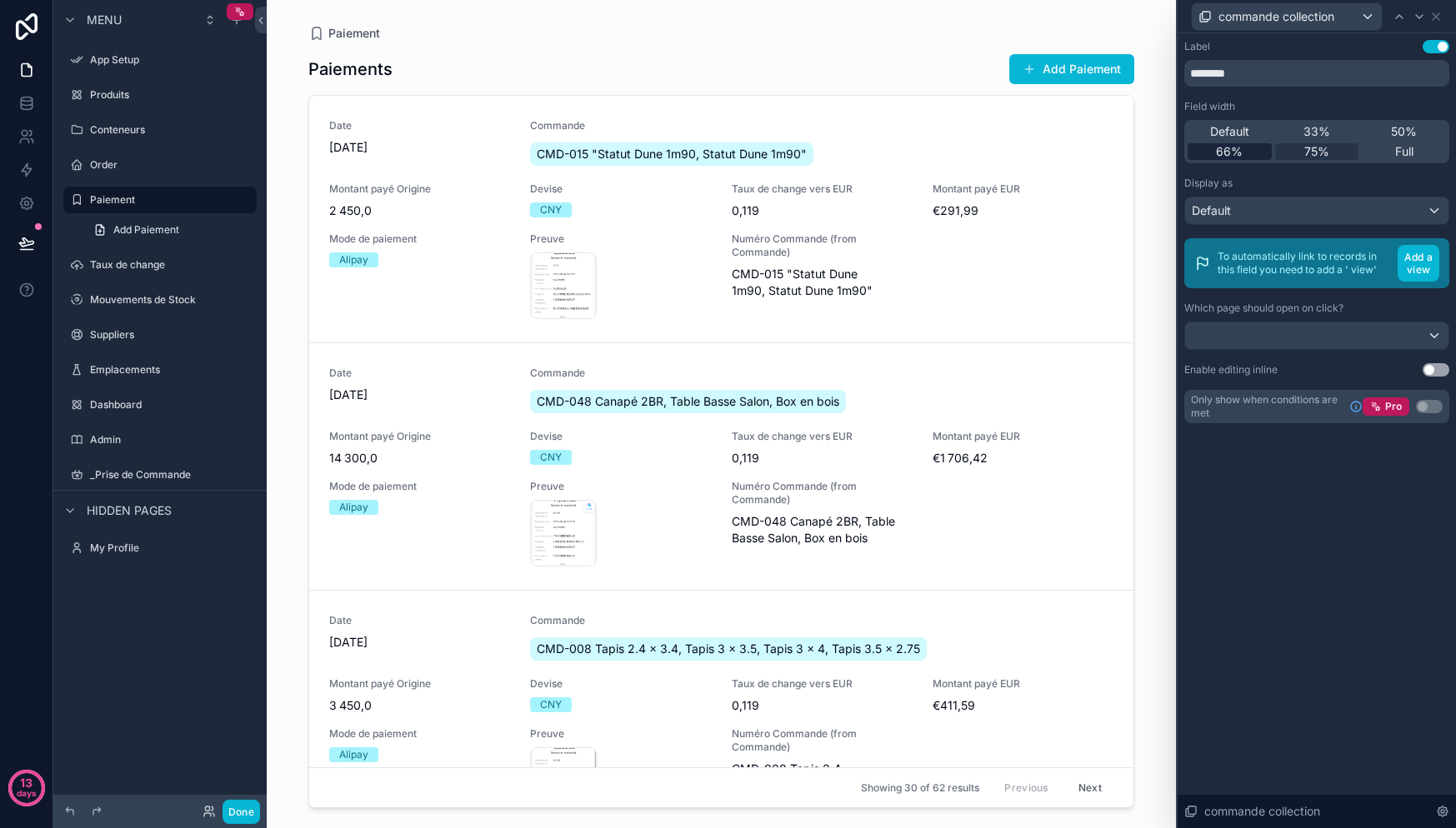
click at [1258, 152] on div "66%" at bounding box center [1230, 152] width 84 height 17
click at [1287, 135] on div "33%" at bounding box center [1318, 131] width 84 height 17
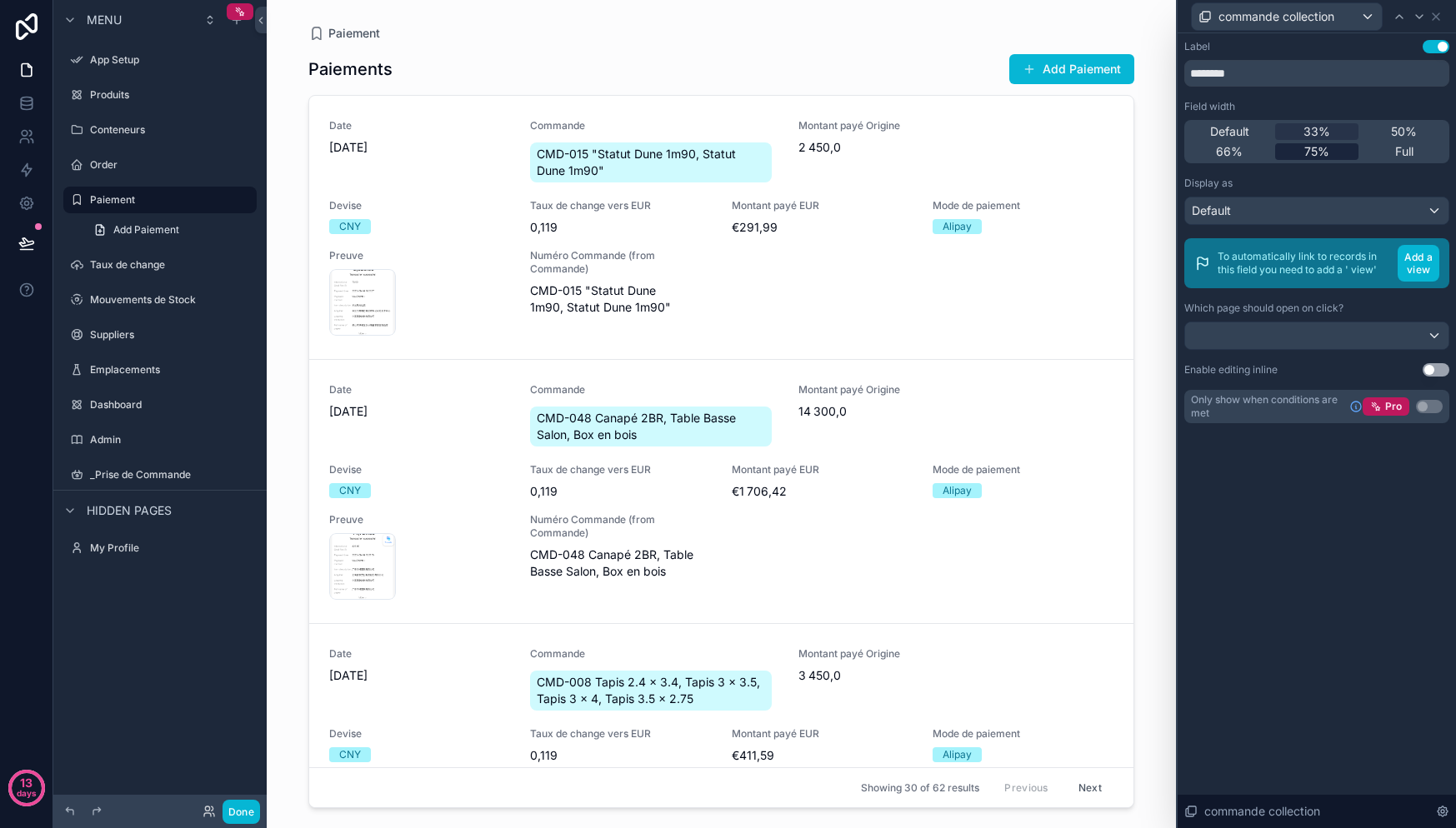
click at [1316, 155] on span "75%" at bounding box center [1317, 152] width 25 height 17
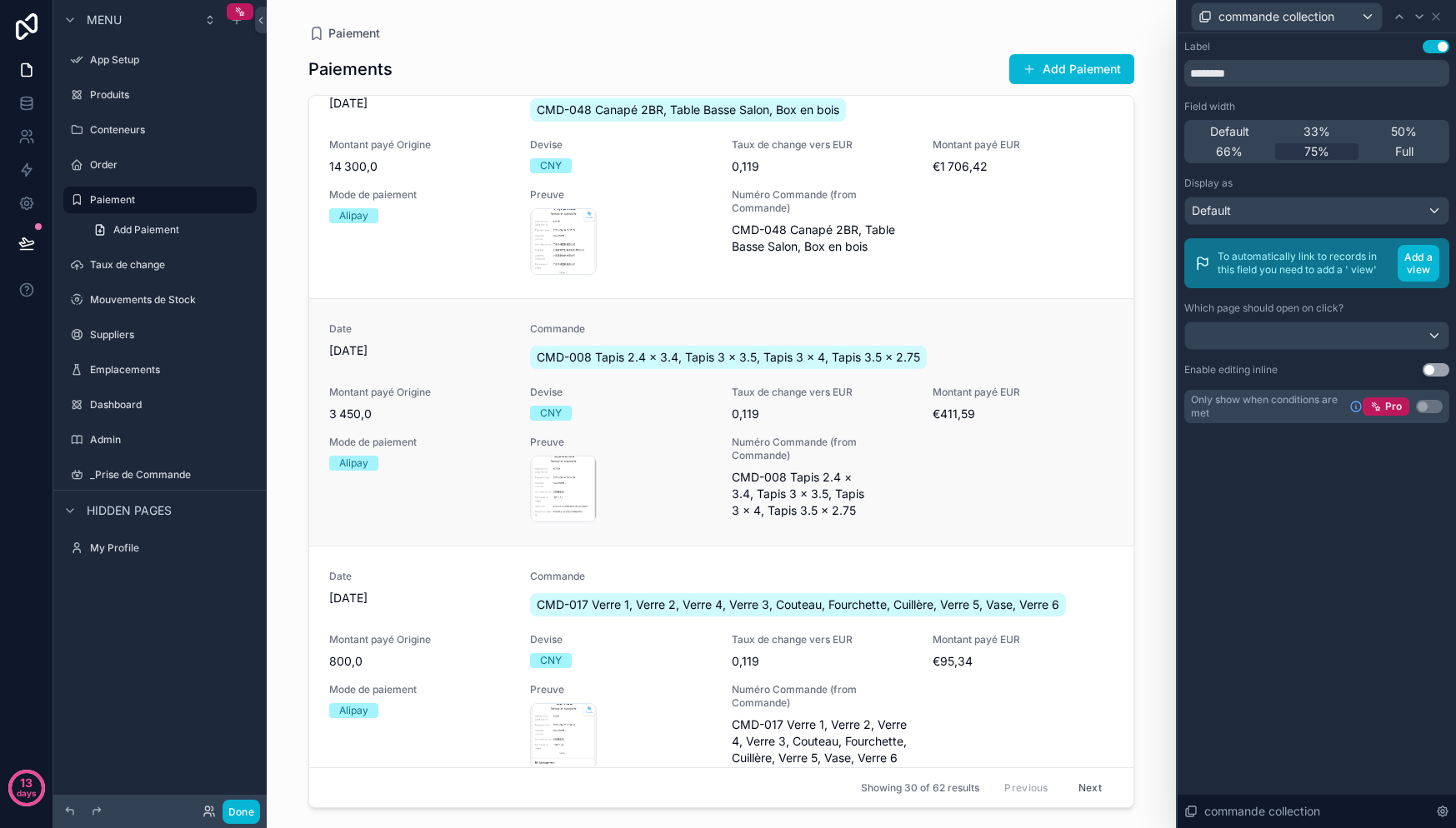
scroll to position [784, 0]
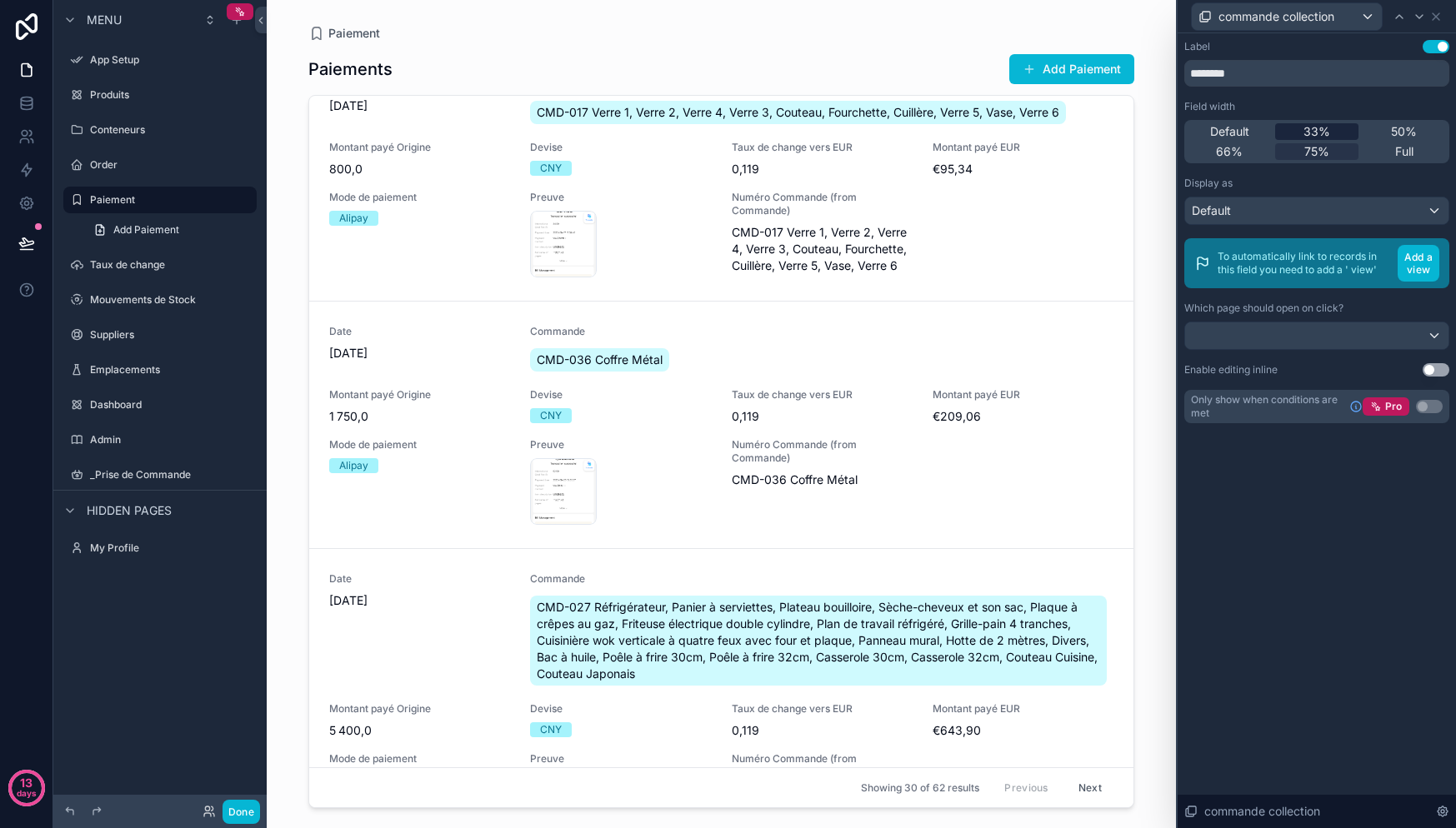
click at [1335, 138] on div "33%" at bounding box center [1318, 131] width 84 height 17
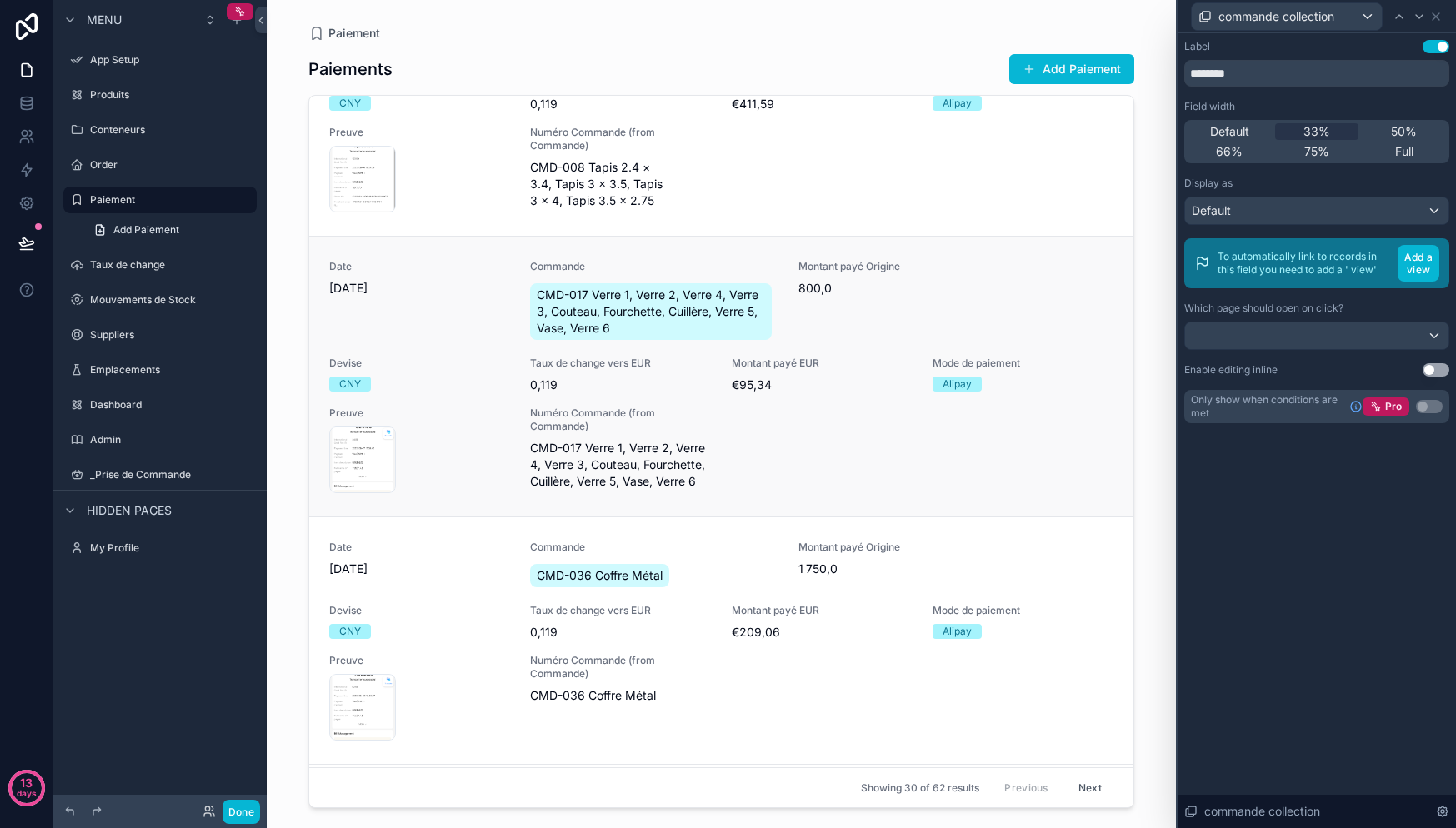
scroll to position [0, 0]
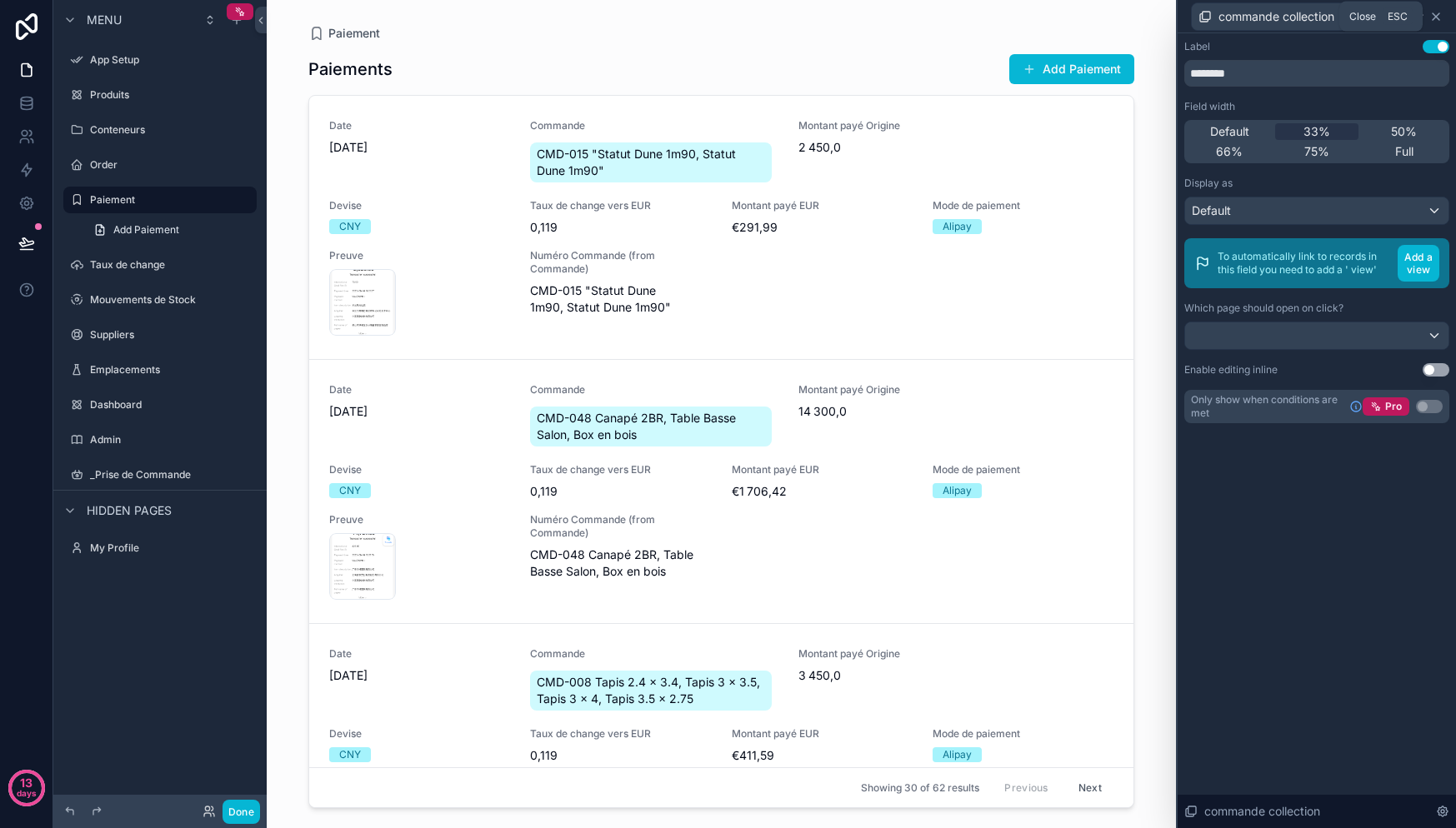
click at [1438, 17] on icon at bounding box center [1436, 16] width 13 height 13
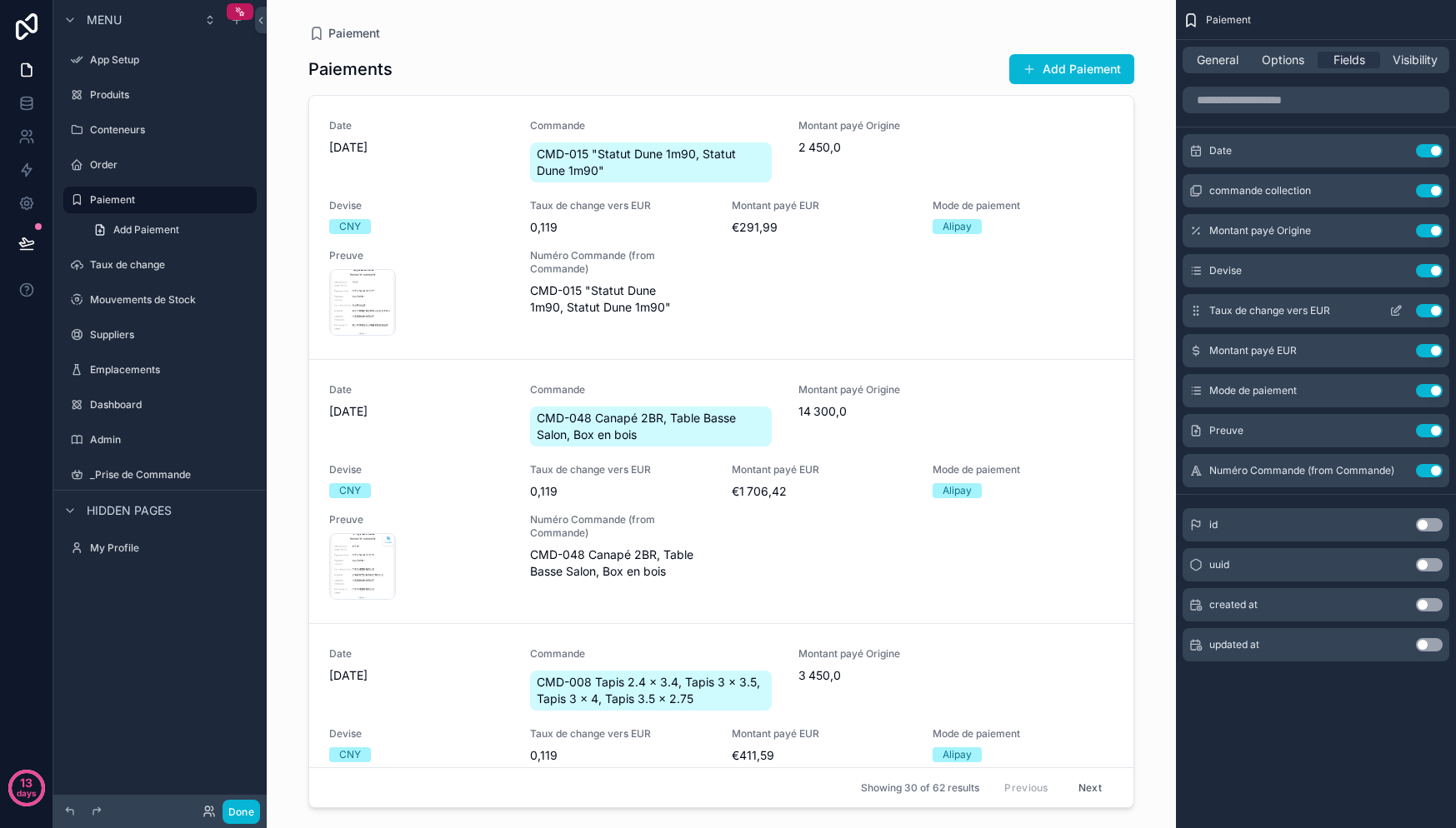
click at [1428, 312] on button "Use setting" at bounding box center [1429, 310] width 26 height 13
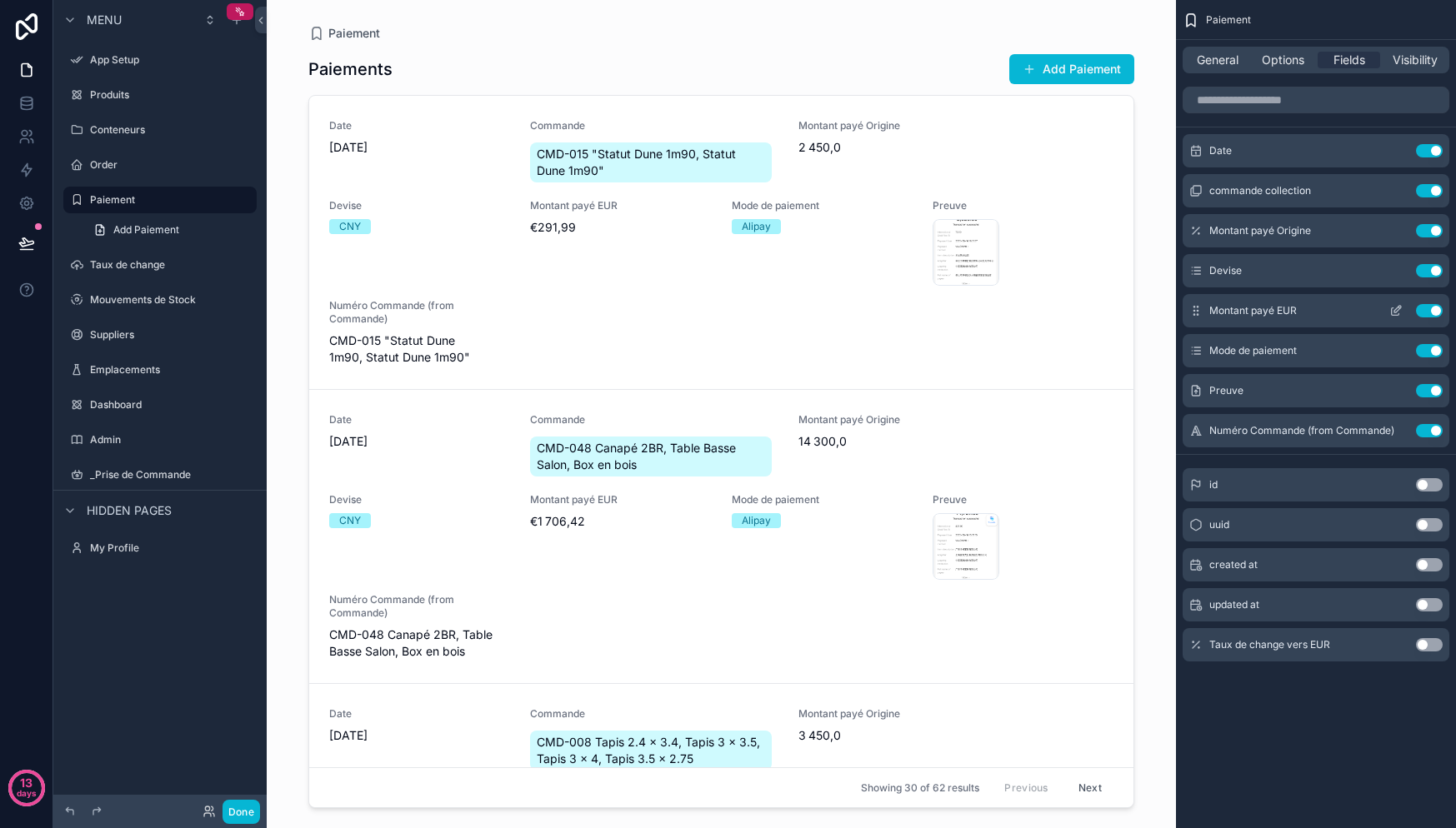
click at [1429, 311] on button "Use setting" at bounding box center [1429, 310] width 26 height 13
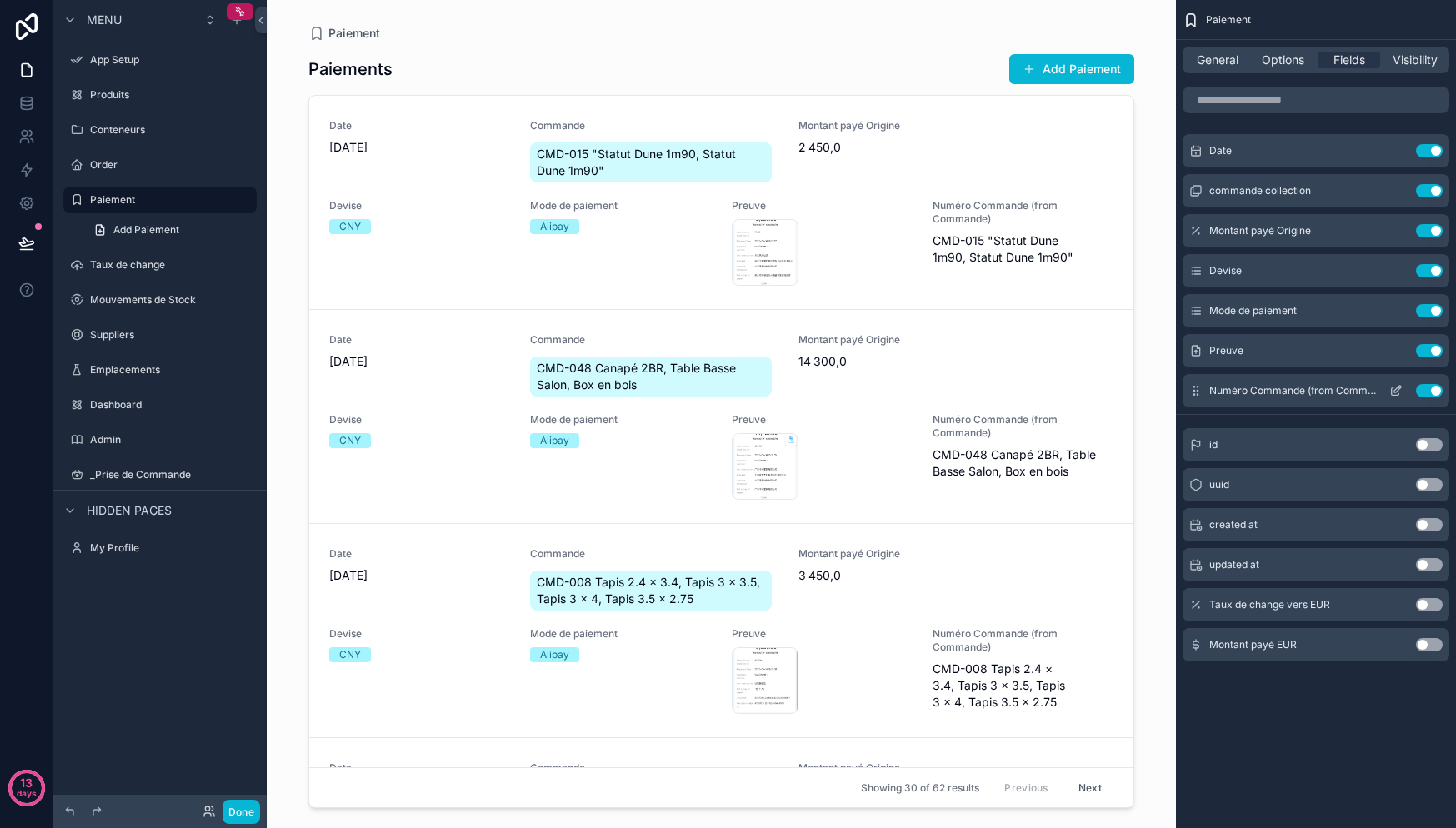
click at [1425, 389] on button "Use setting" at bounding box center [1429, 390] width 26 height 13
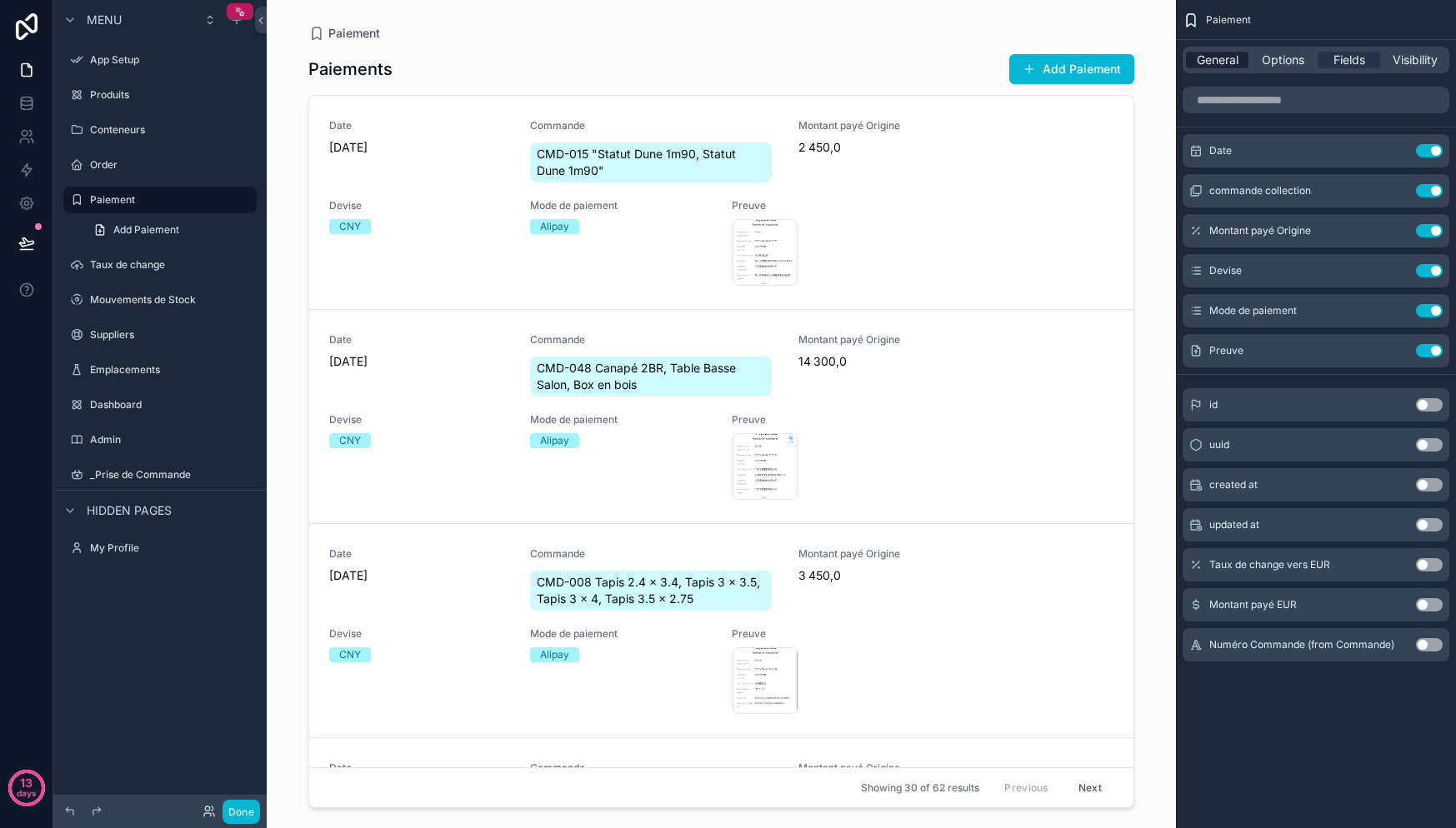
click at [1223, 63] on span "General" at bounding box center [1218, 60] width 42 height 17
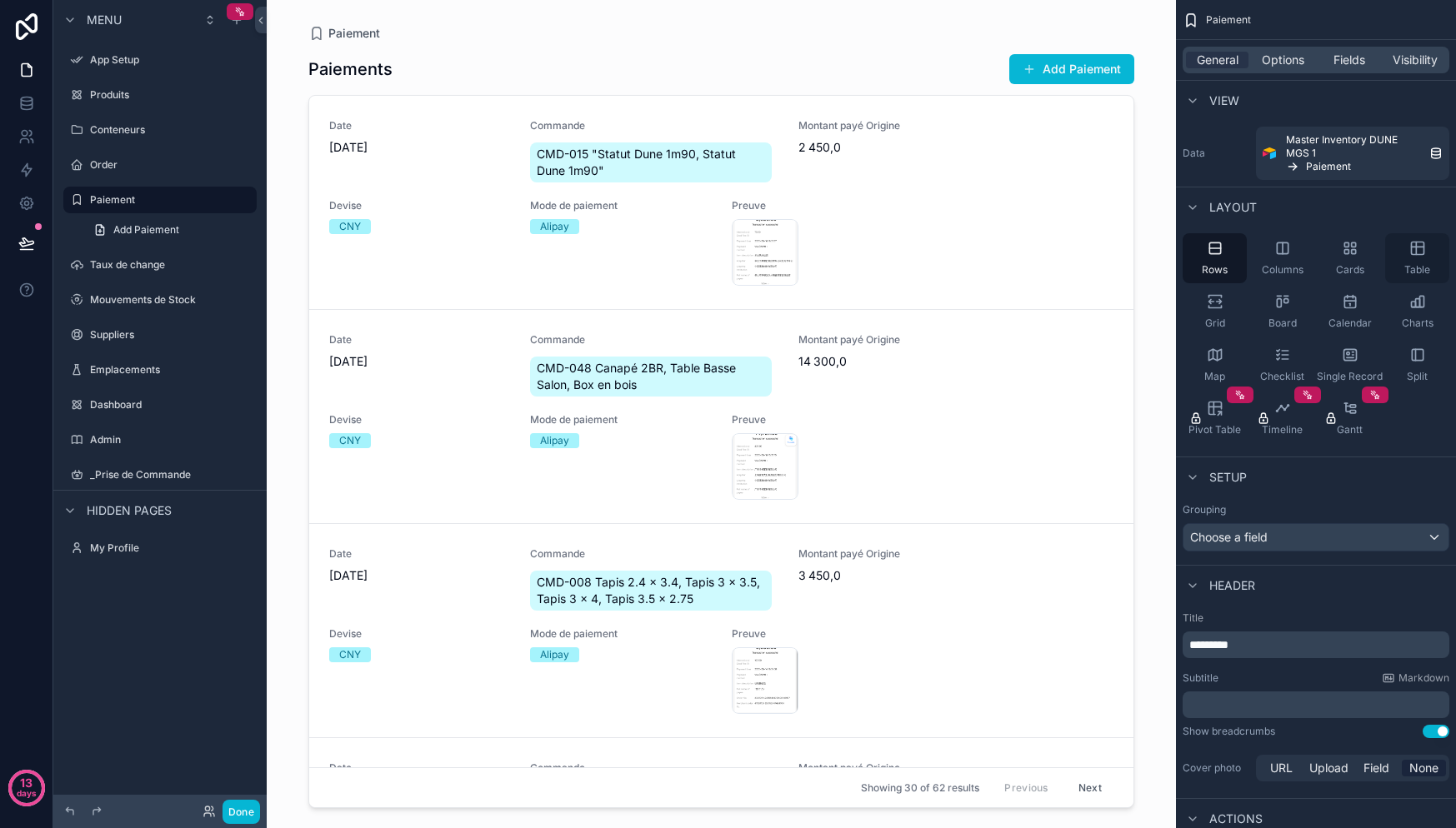
click at [1412, 262] on div "Table" at bounding box center [1417, 258] width 64 height 50
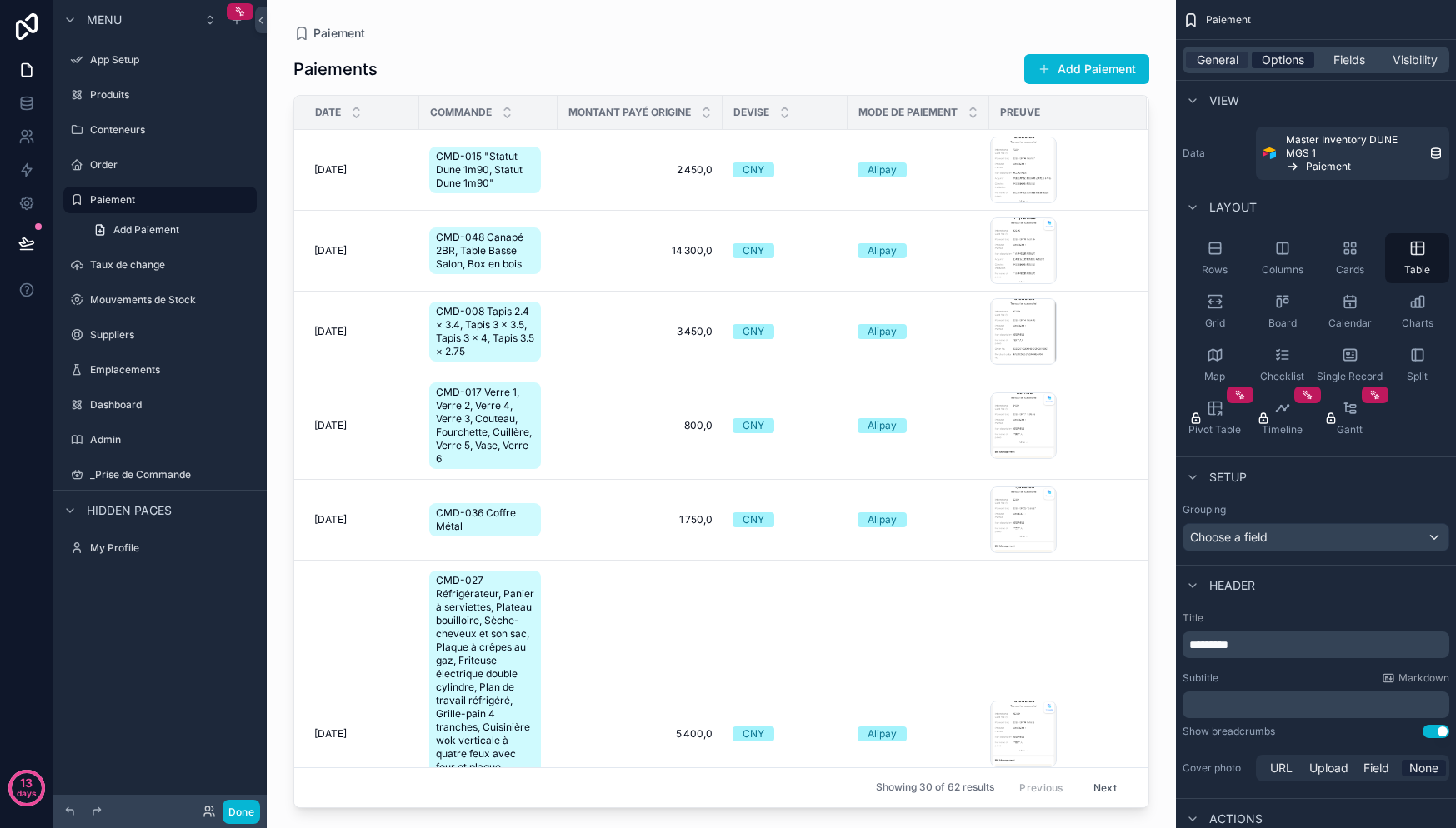
click at [1295, 67] on span "Options" at bounding box center [1282, 60] width 42 height 17
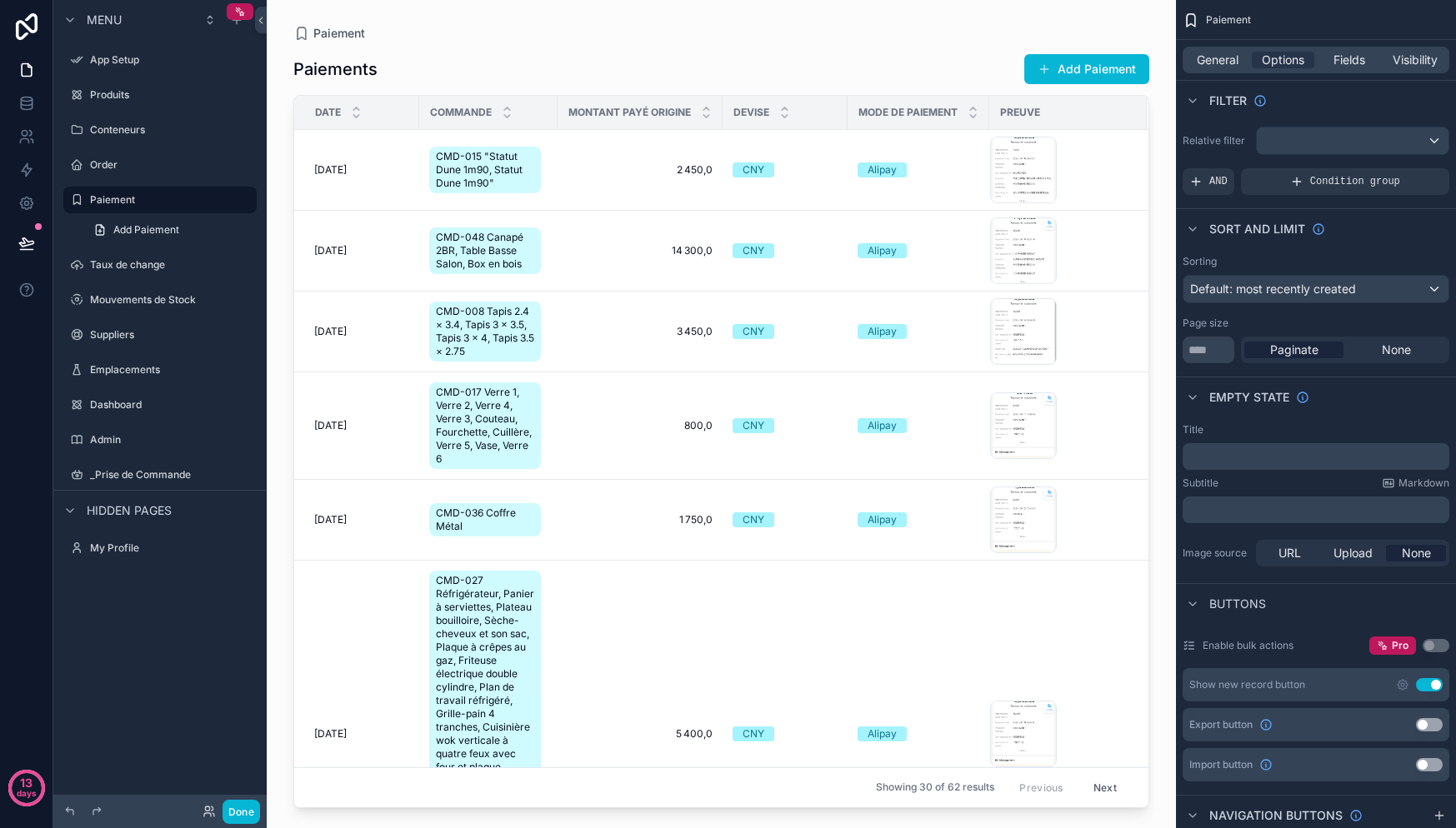
click at [1220, 68] on div "General Options Fields Visibility" at bounding box center [1316, 60] width 266 height 26
click at [1360, 58] on span "Fields" at bounding box center [1349, 60] width 32 height 17
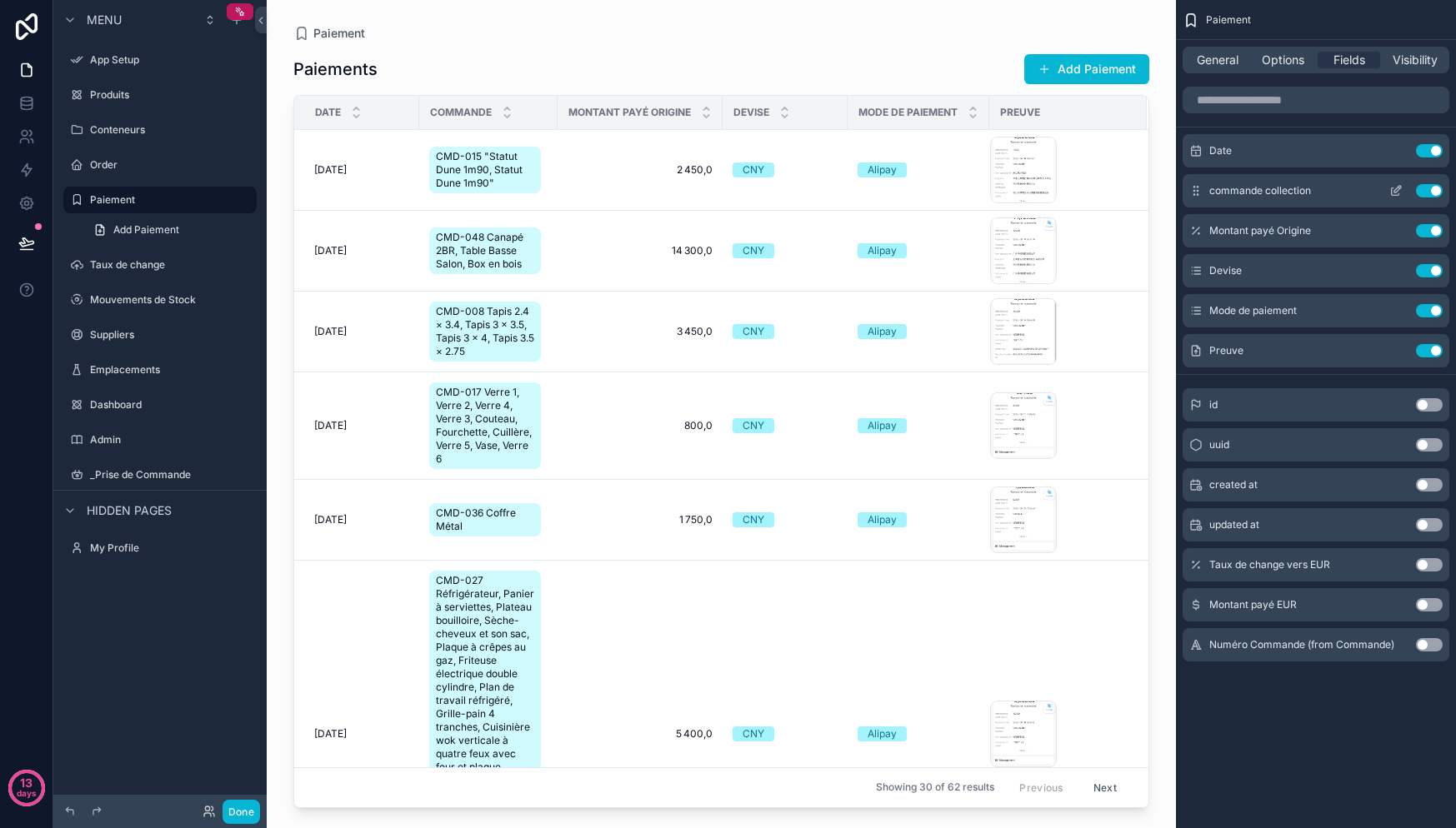
click at [1395, 188] on icon "scrollable content" at bounding box center [1396, 190] width 13 height 13
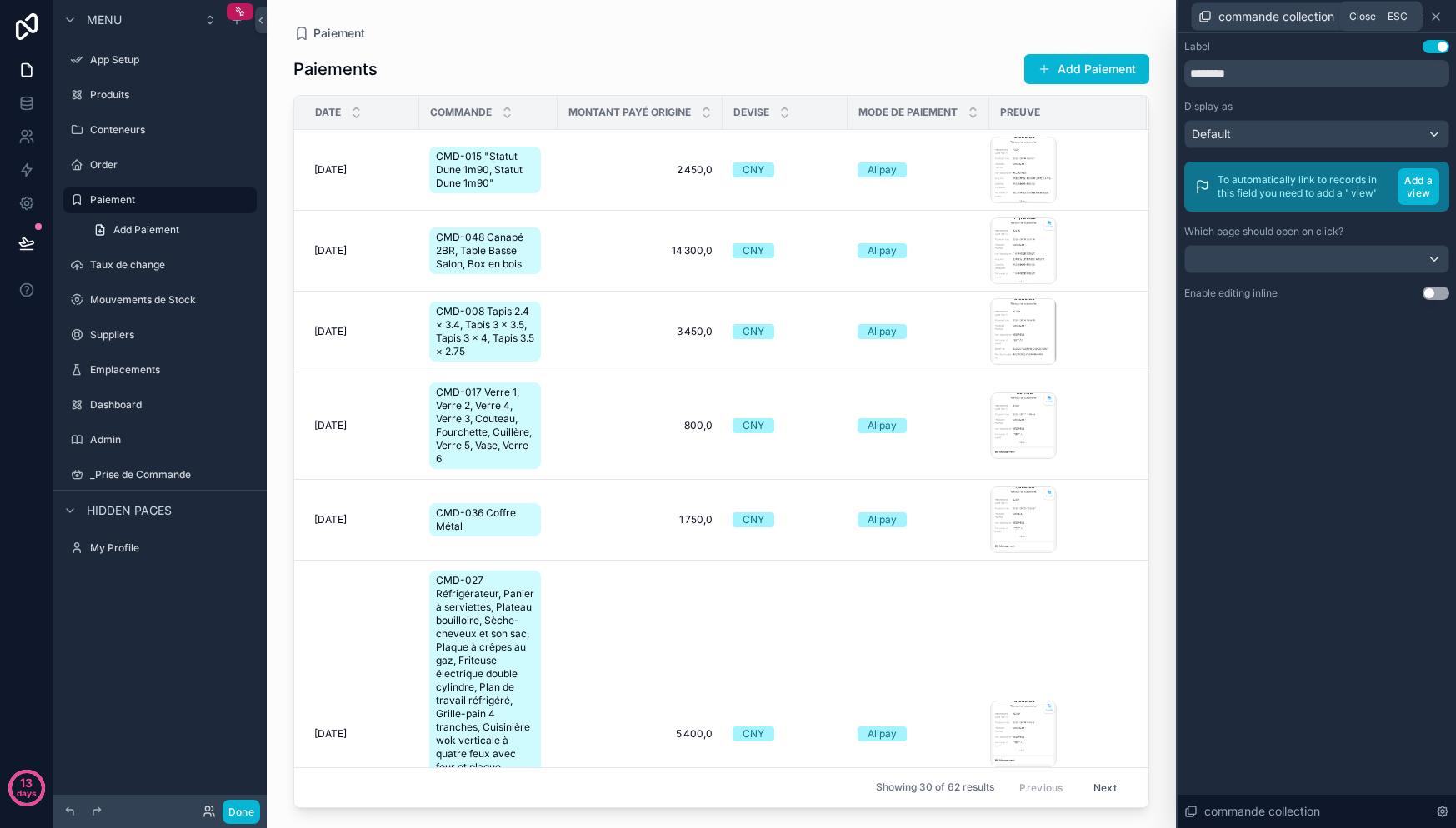
click at [1439, 17] on icon at bounding box center [1436, 16] width 13 height 13
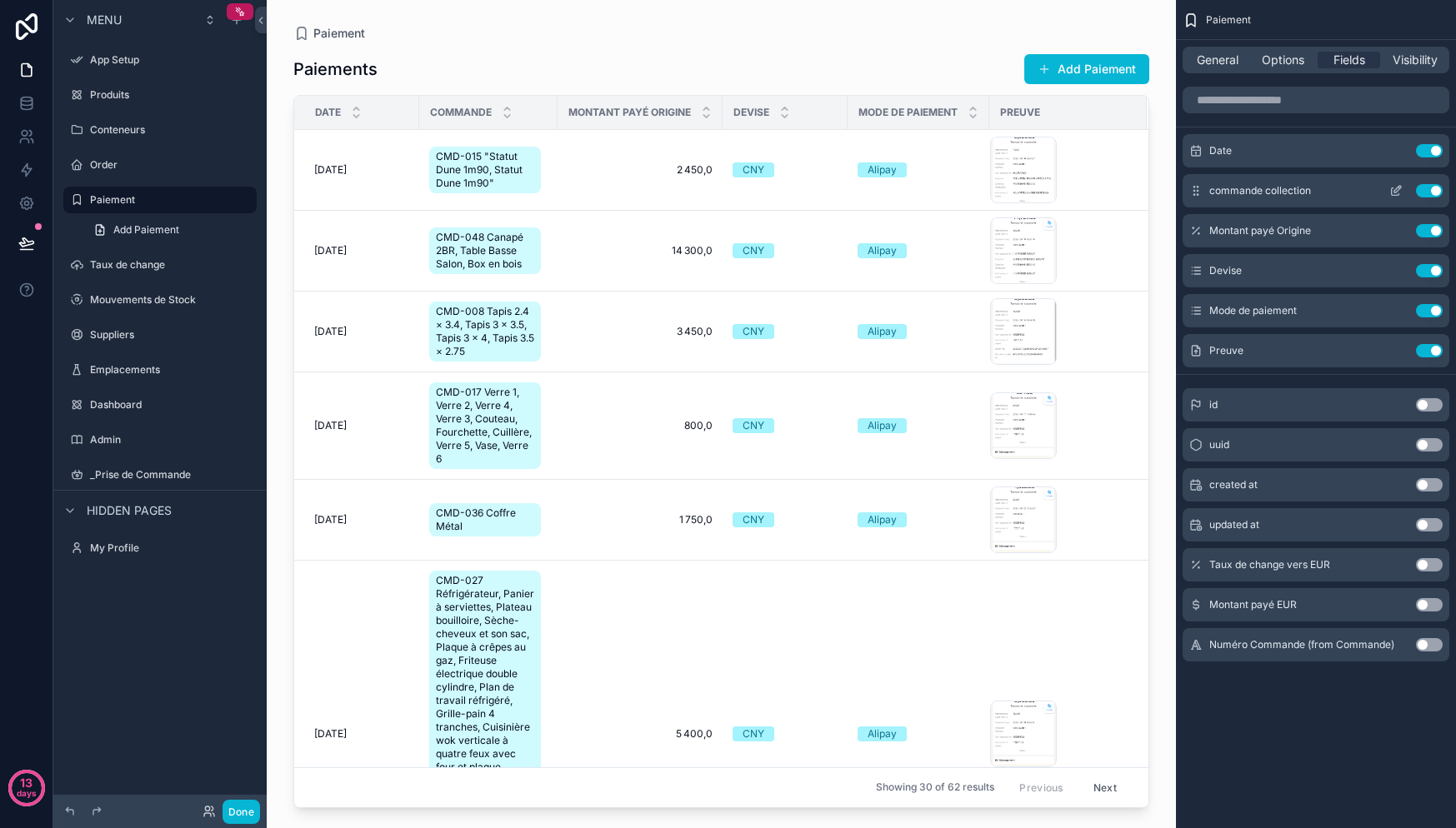
click at [1310, 188] on div "commande collection Use setting" at bounding box center [1316, 191] width 266 height 33
click at [1410, 191] on div "Use setting" at bounding box center [1412, 190] width 60 height 13
click at [1402, 192] on icon "scrollable content" at bounding box center [1396, 190] width 13 height 13
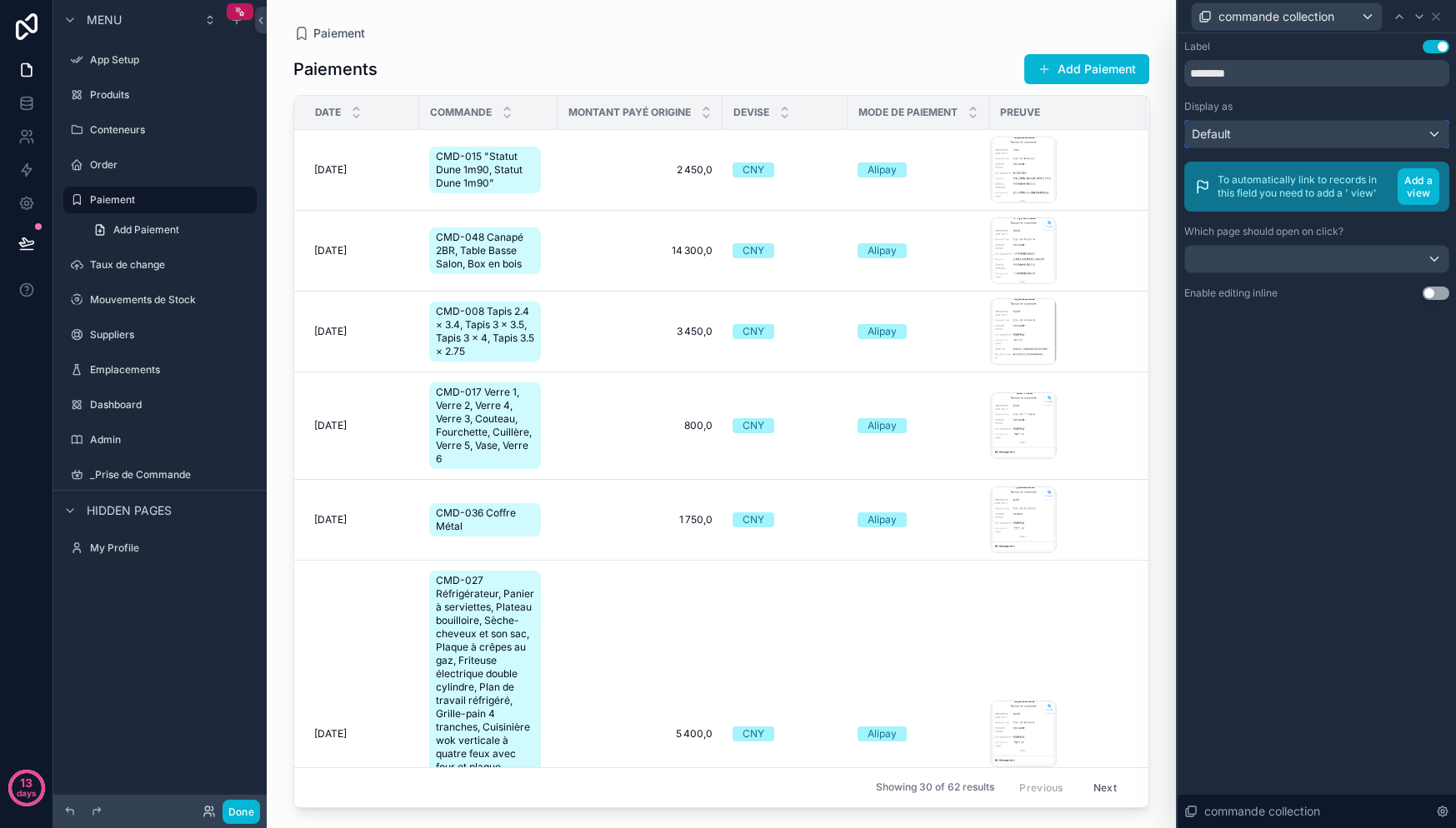
click at [1319, 138] on div "Default" at bounding box center [1317, 134] width 263 height 26
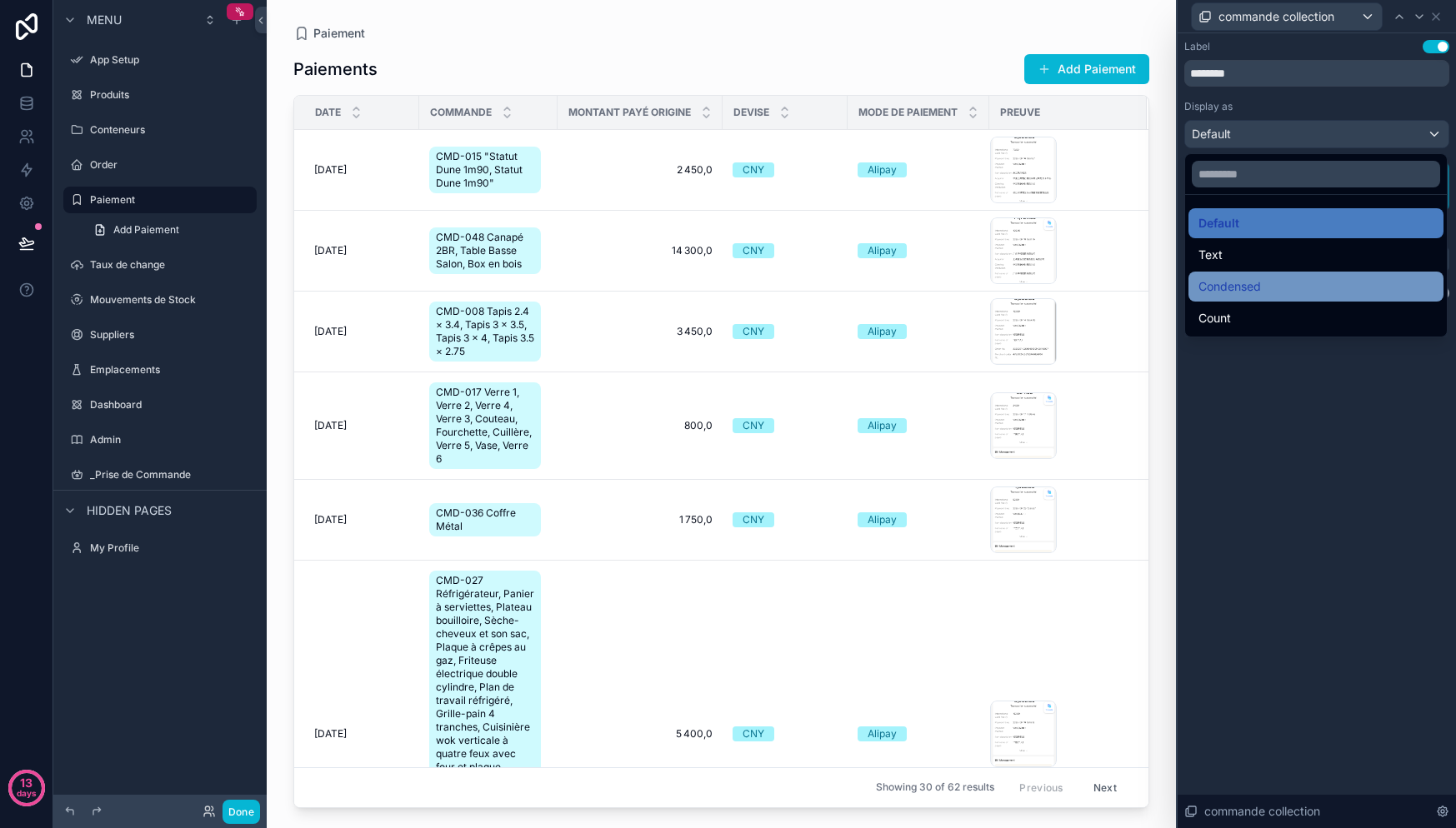
click at [1253, 284] on span "Condensed" at bounding box center [1229, 287] width 62 height 20
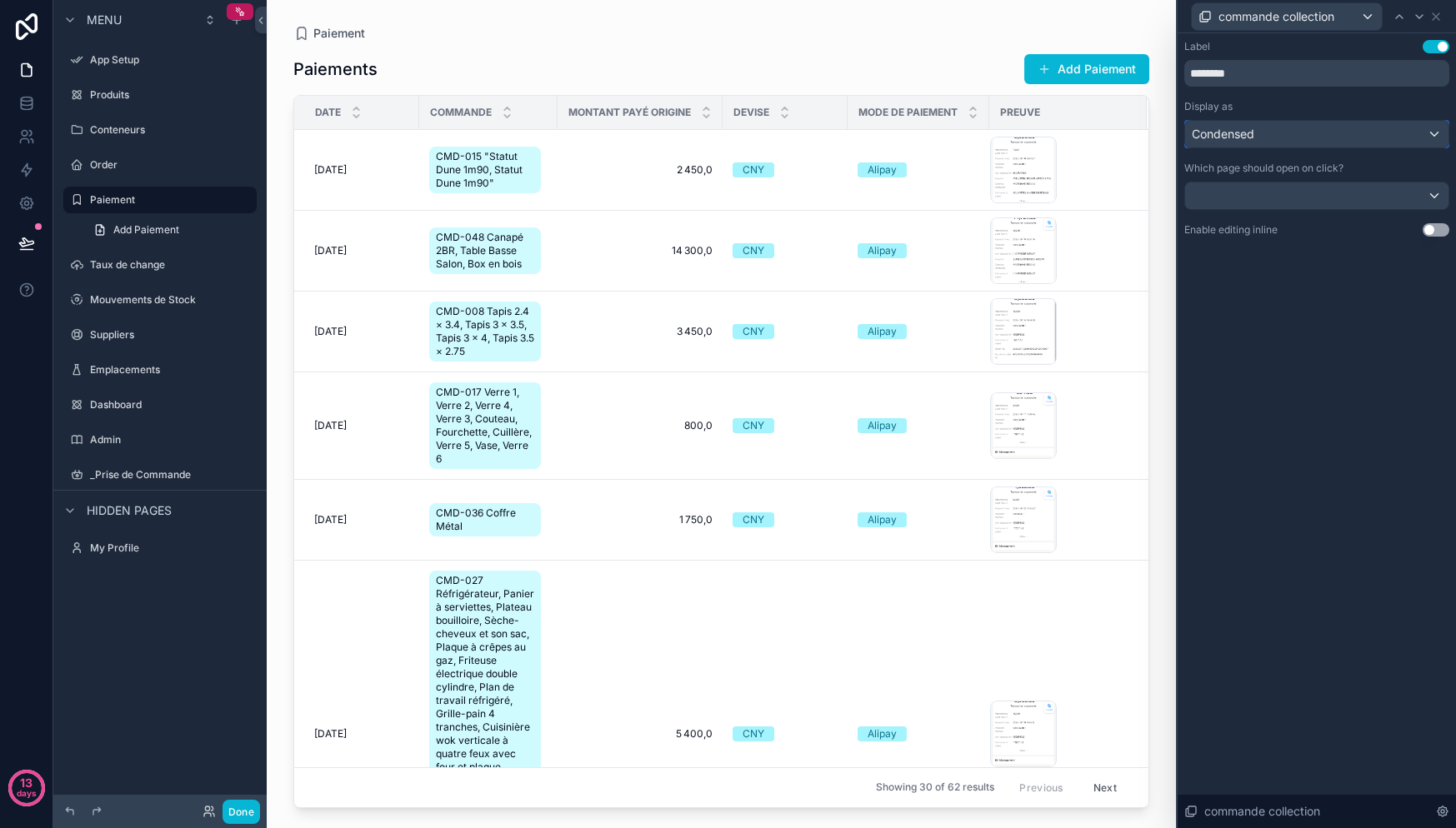
click at [1303, 143] on div "Condensed" at bounding box center [1317, 134] width 263 height 26
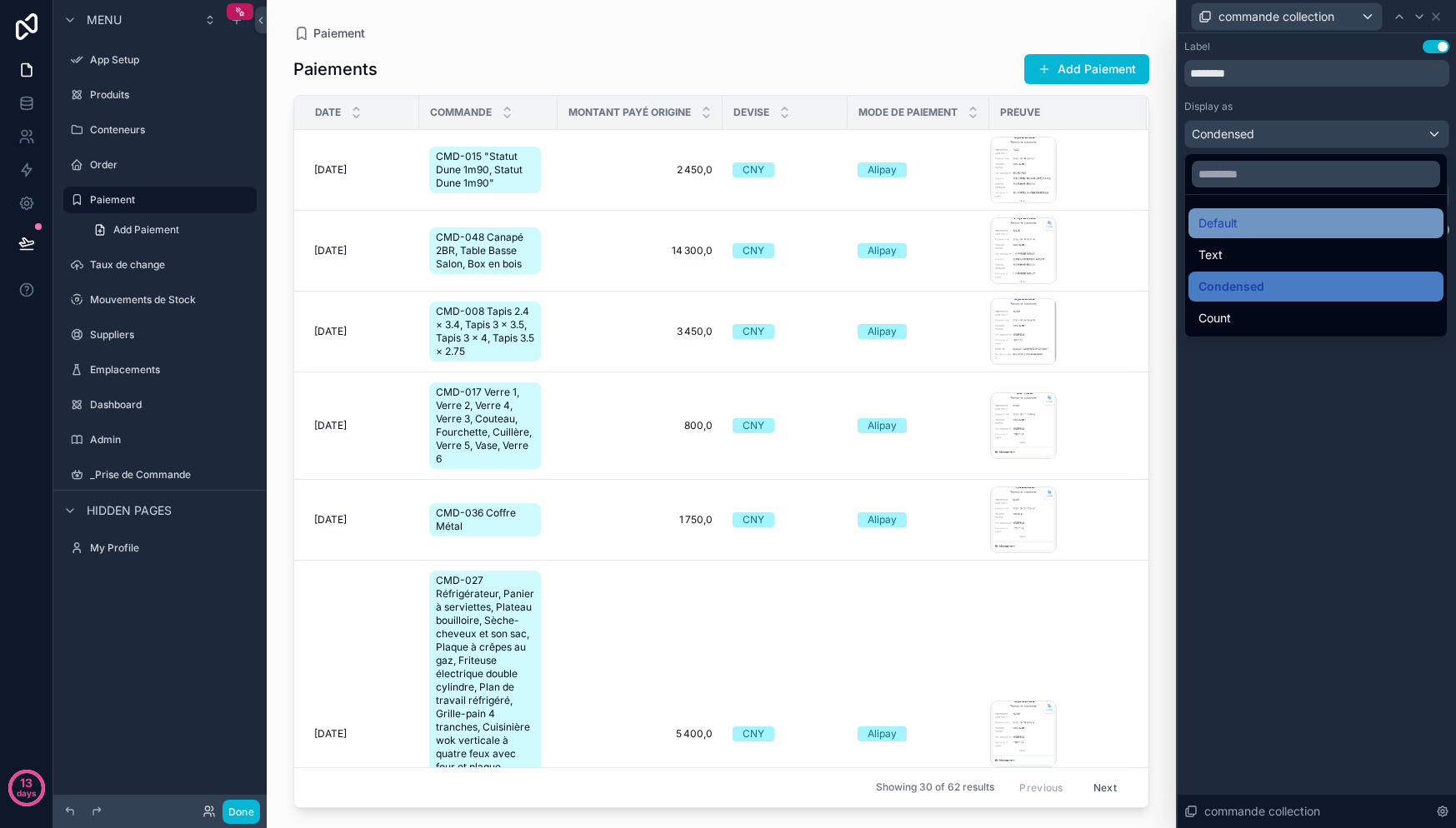
click at [1295, 223] on div "Default" at bounding box center [1316, 223] width 235 height 20
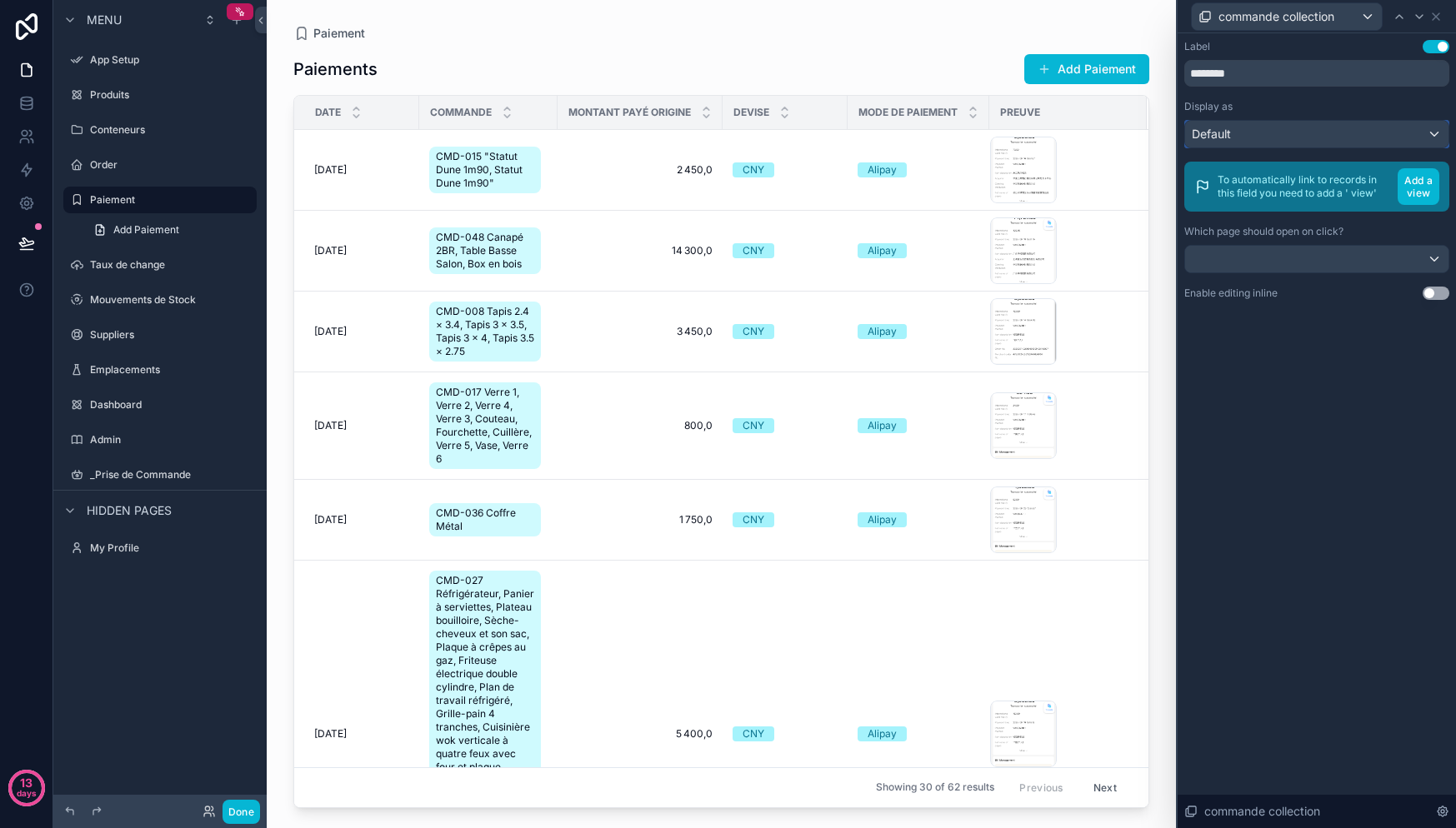
click at [1309, 135] on div "Default" at bounding box center [1317, 134] width 263 height 26
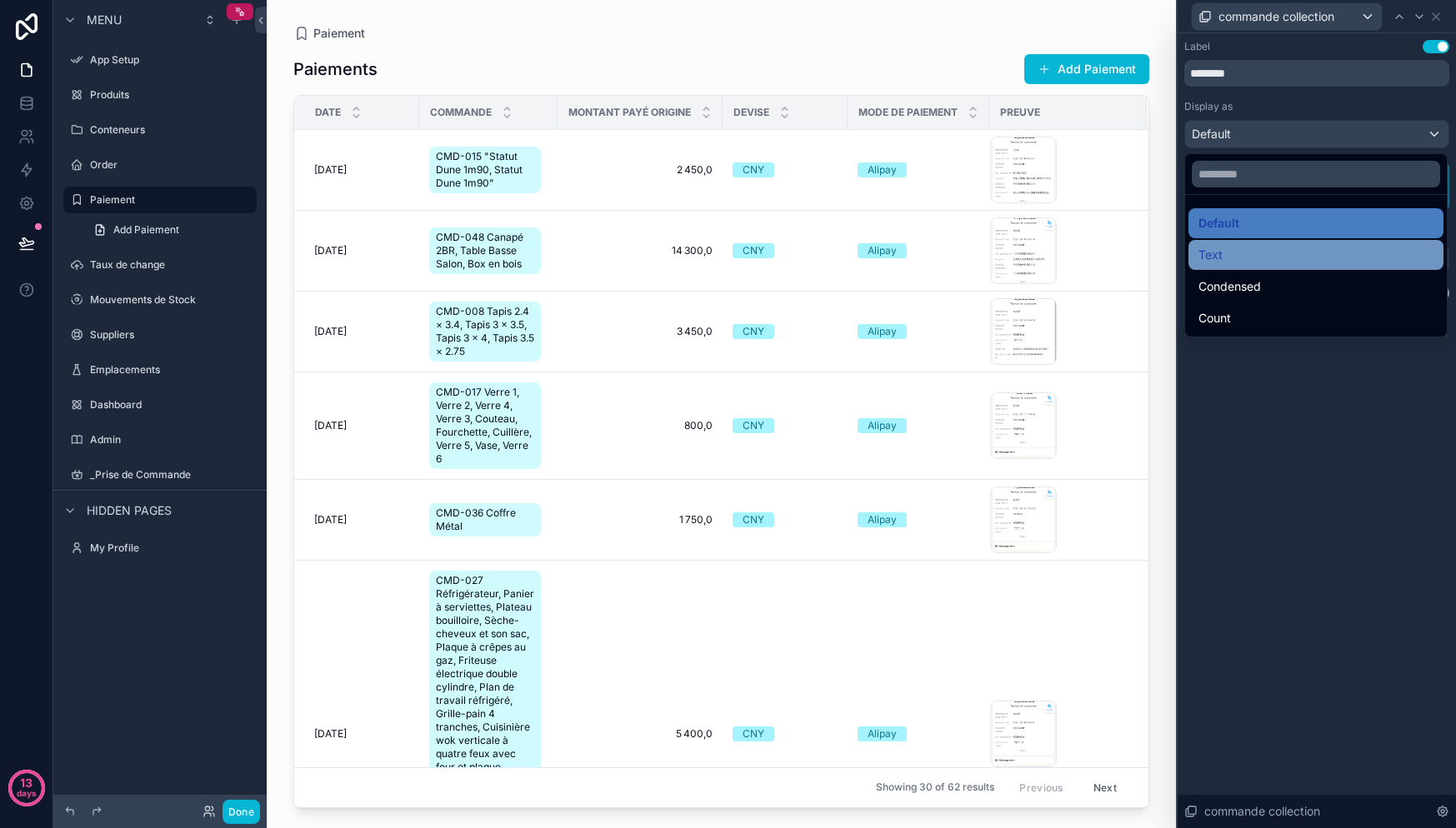
click at [1248, 262] on div "Text" at bounding box center [1316, 255] width 235 height 20
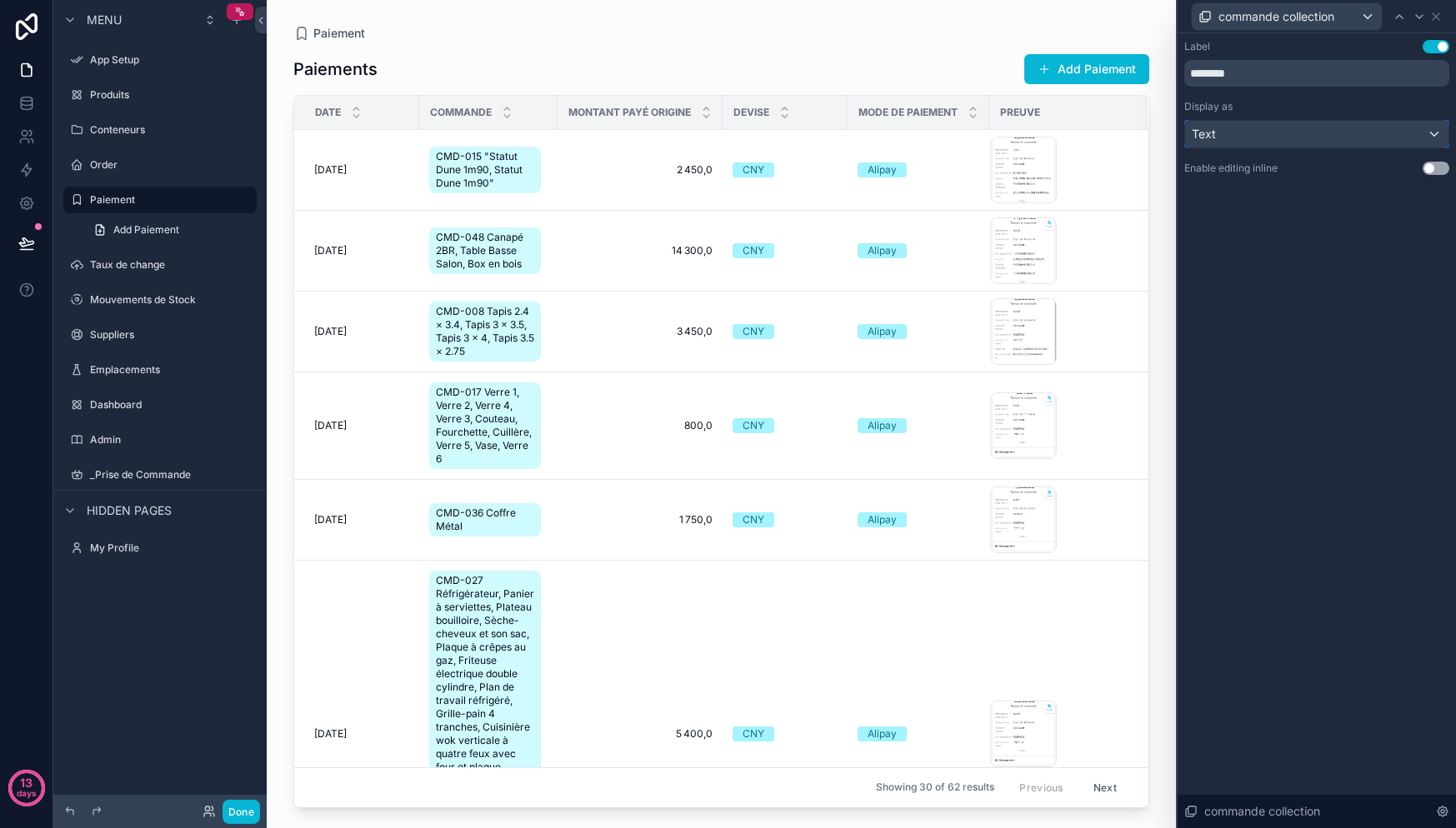
click at [1275, 142] on div "Text" at bounding box center [1317, 134] width 263 height 26
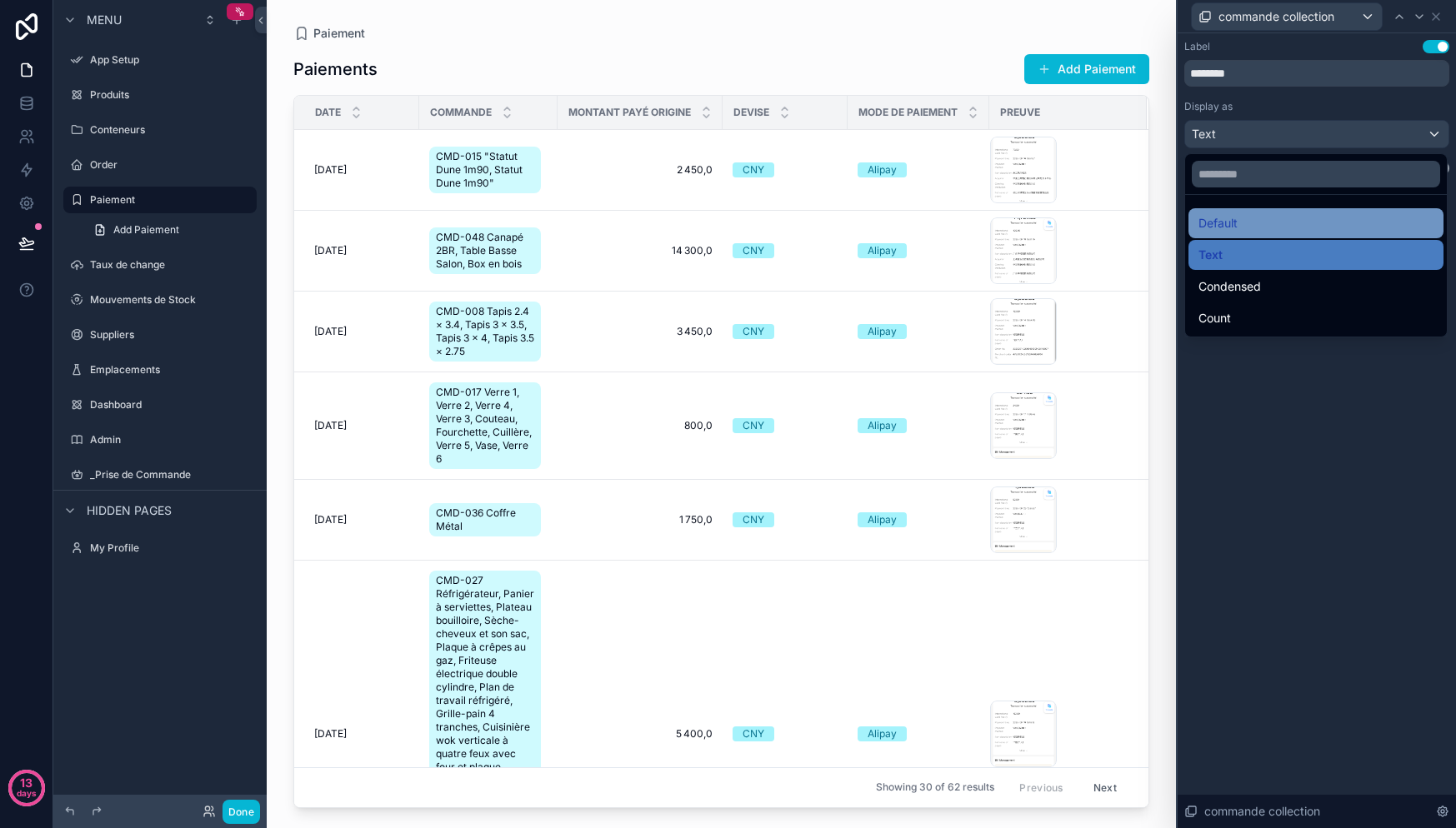
click at [1272, 229] on div "Default" at bounding box center [1316, 223] width 235 height 20
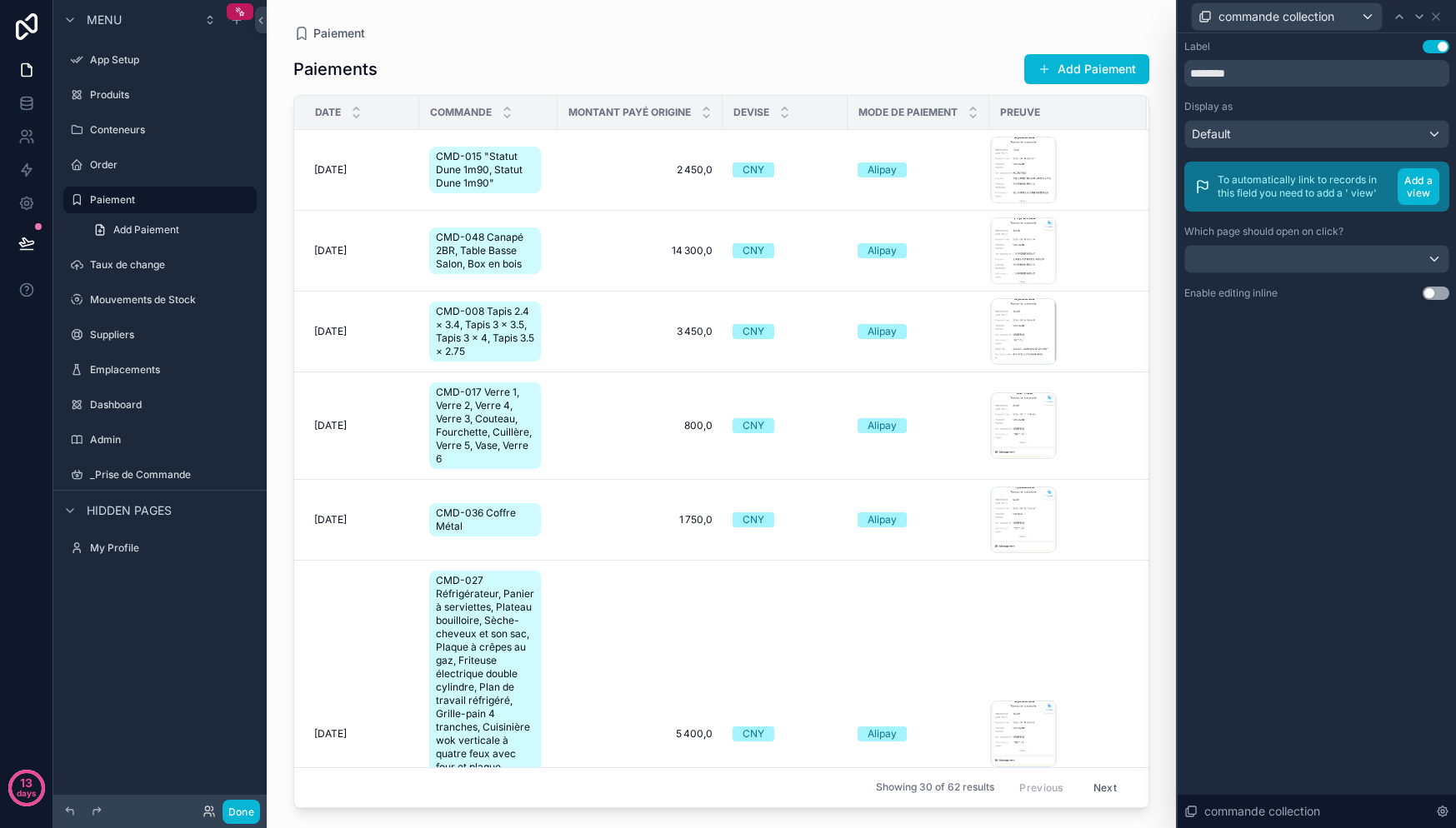
click at [1445, 11] on div "commande collection" at bounding box center [1317, 16] width 265 height 32
click at [1436, 19] on icon at bounding box center [1436, 16] width 13 height 13
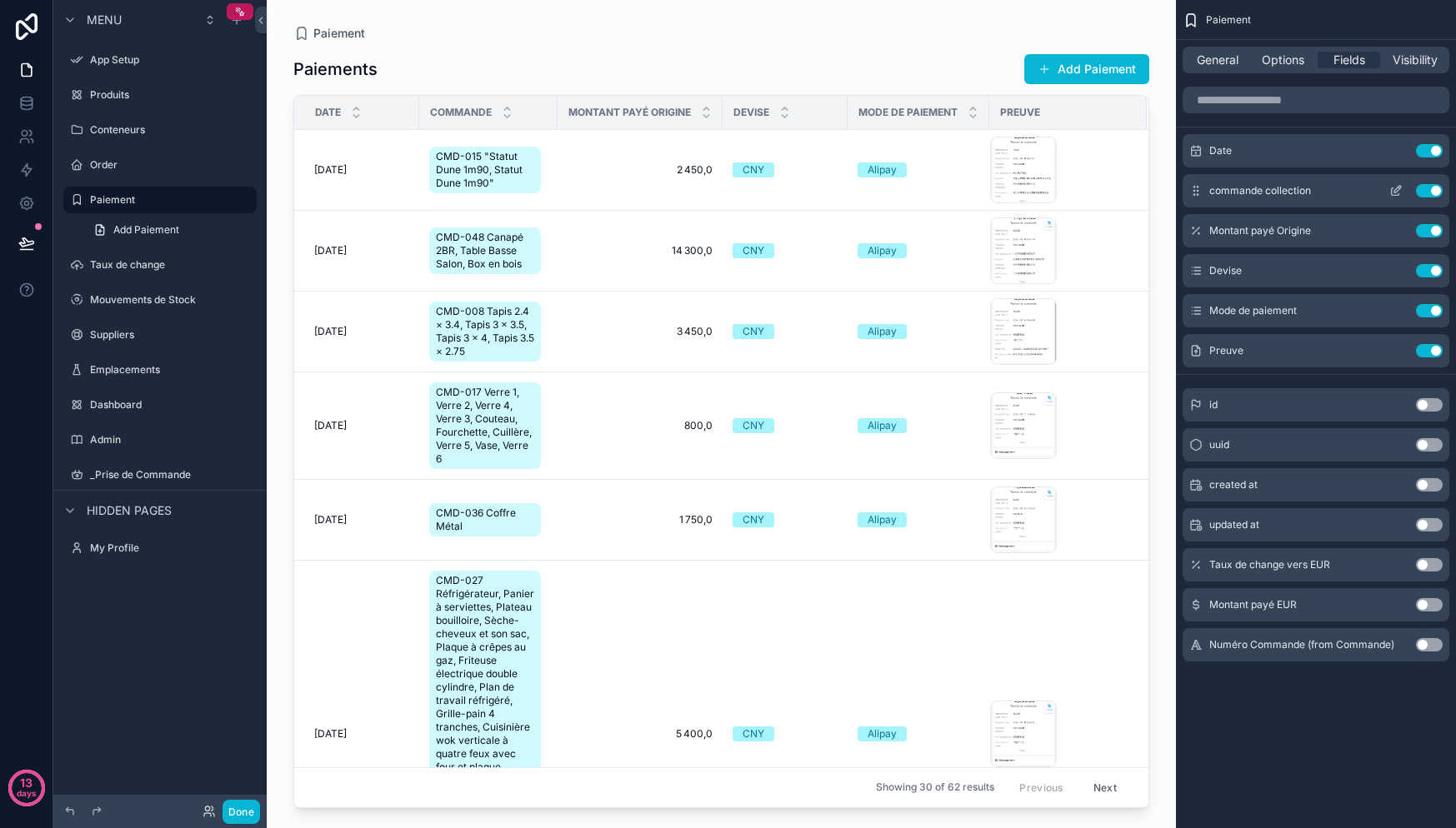
click at [1318, 194] on div "commande collection Use setting" at bounding box center [1316, 191] width 266 height 33
click at [1285, 194] on span "commande collection" at bounding box center [1261, 190] width 102 height 13
click at [1396, 196] on icon "scrollable content" at bounding box center [1396, 190] width 13 height 13
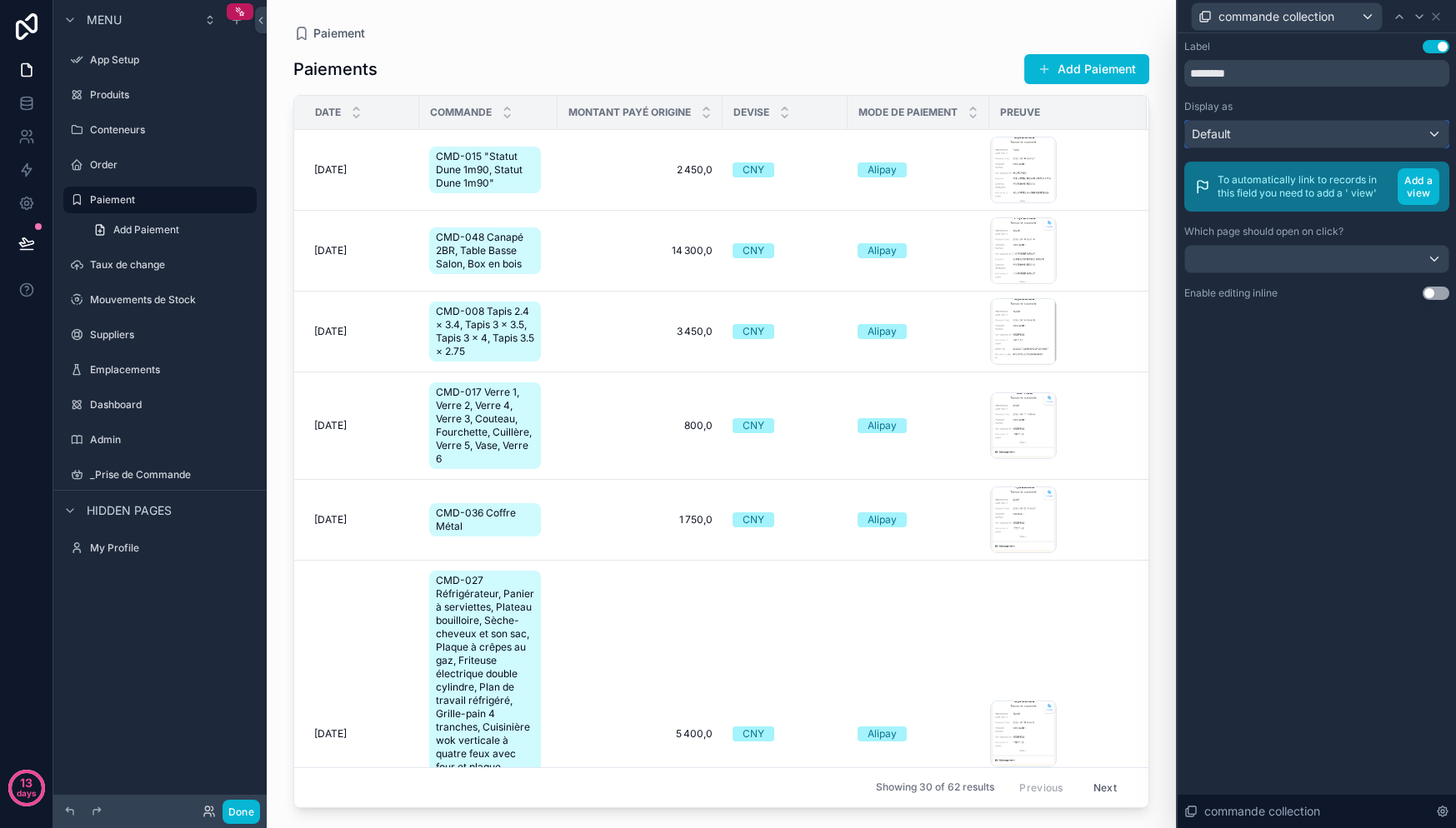
click at [1298, 143] on div "Default" at bounding box center [1317, 134] width 263 height 26
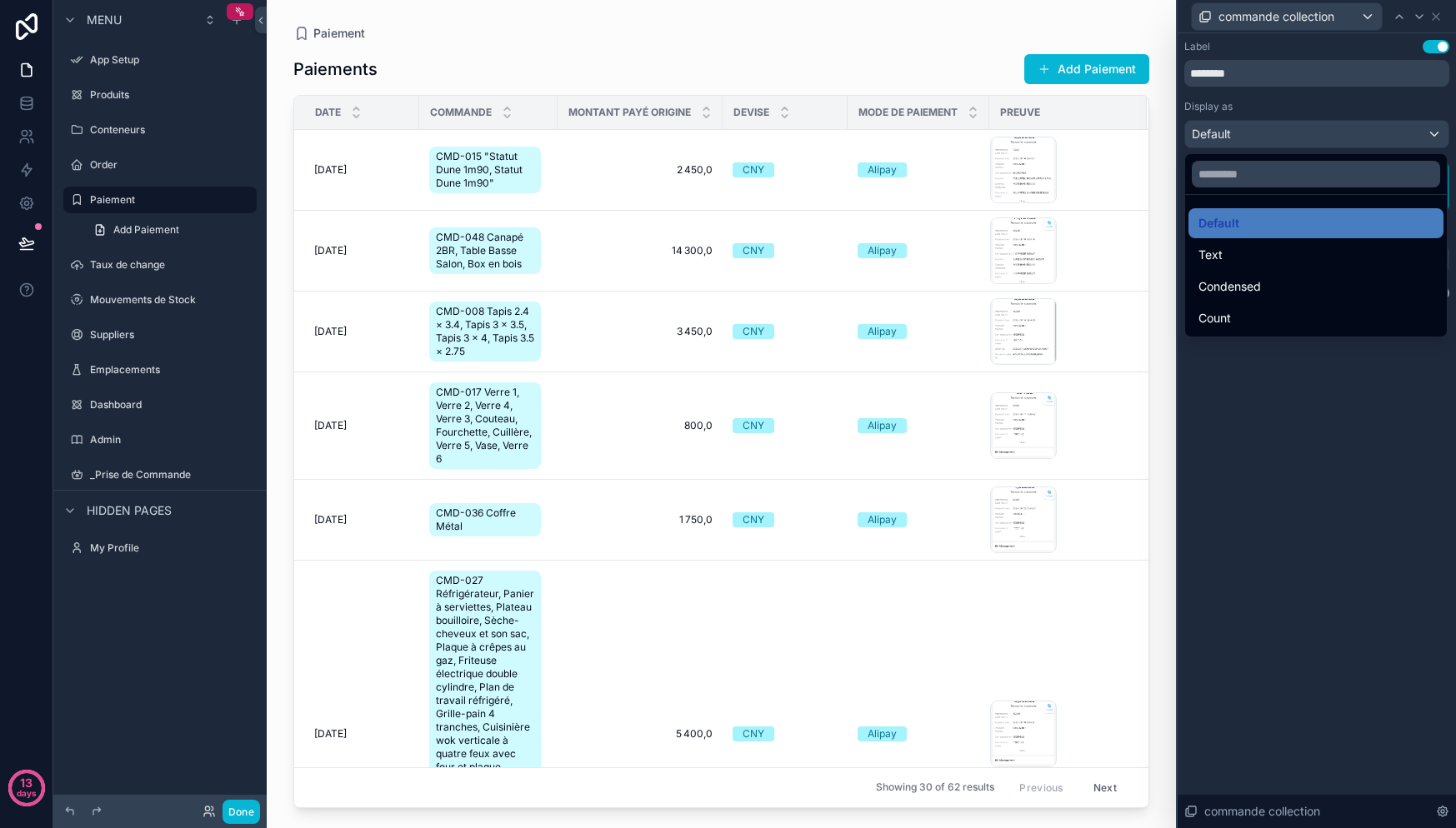
click at [1305, 118] on div at bounding box center [1317, 414] width 279 height 828
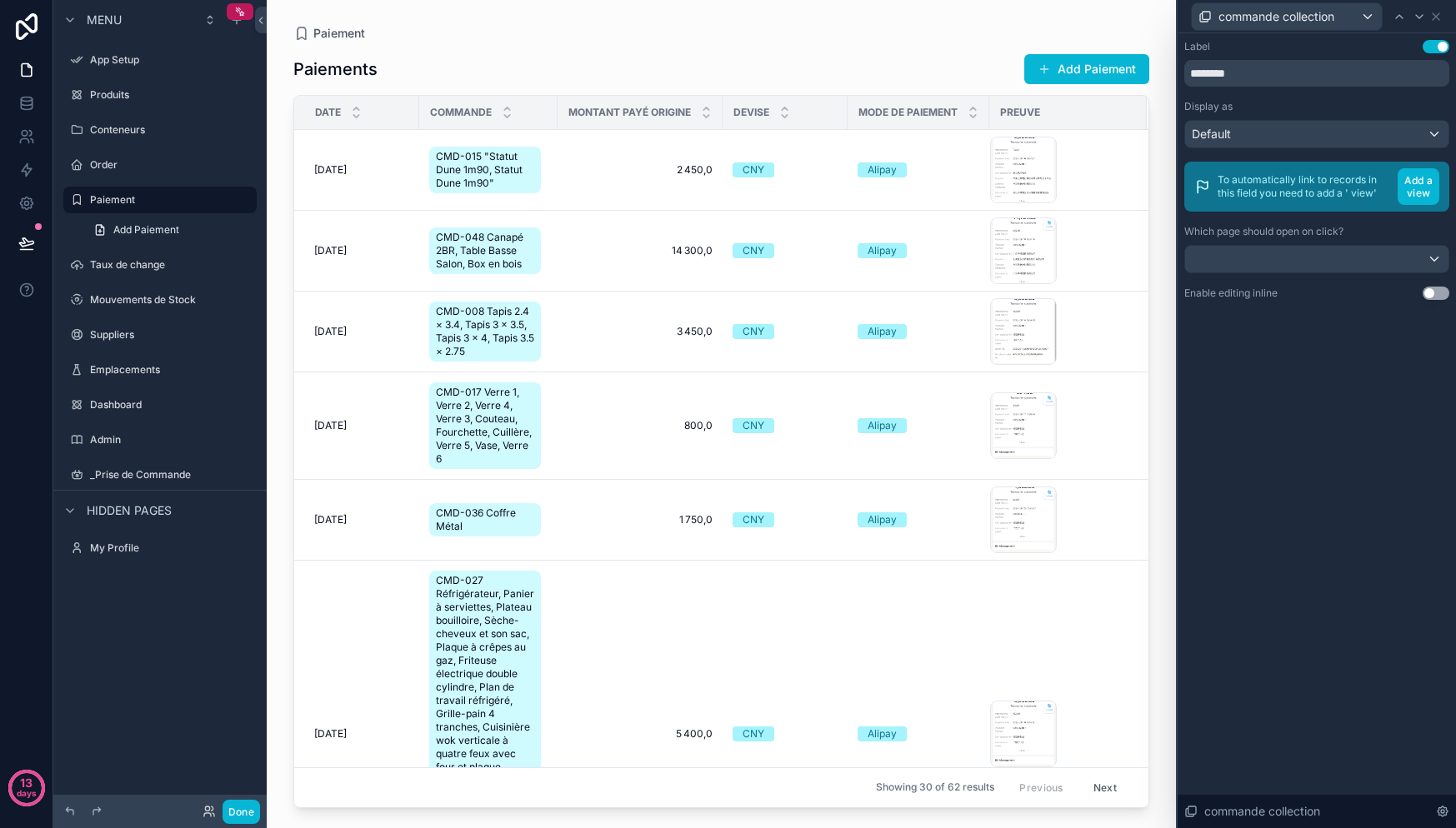
click at [1325, 273] on div "Label Use setting ******** Display as Default To automatically link to records …" at bounding box center [1317, 170] width 265 height 260
click at [1331, 256] on div at bounding box center [1317, 258] width 263 height 26
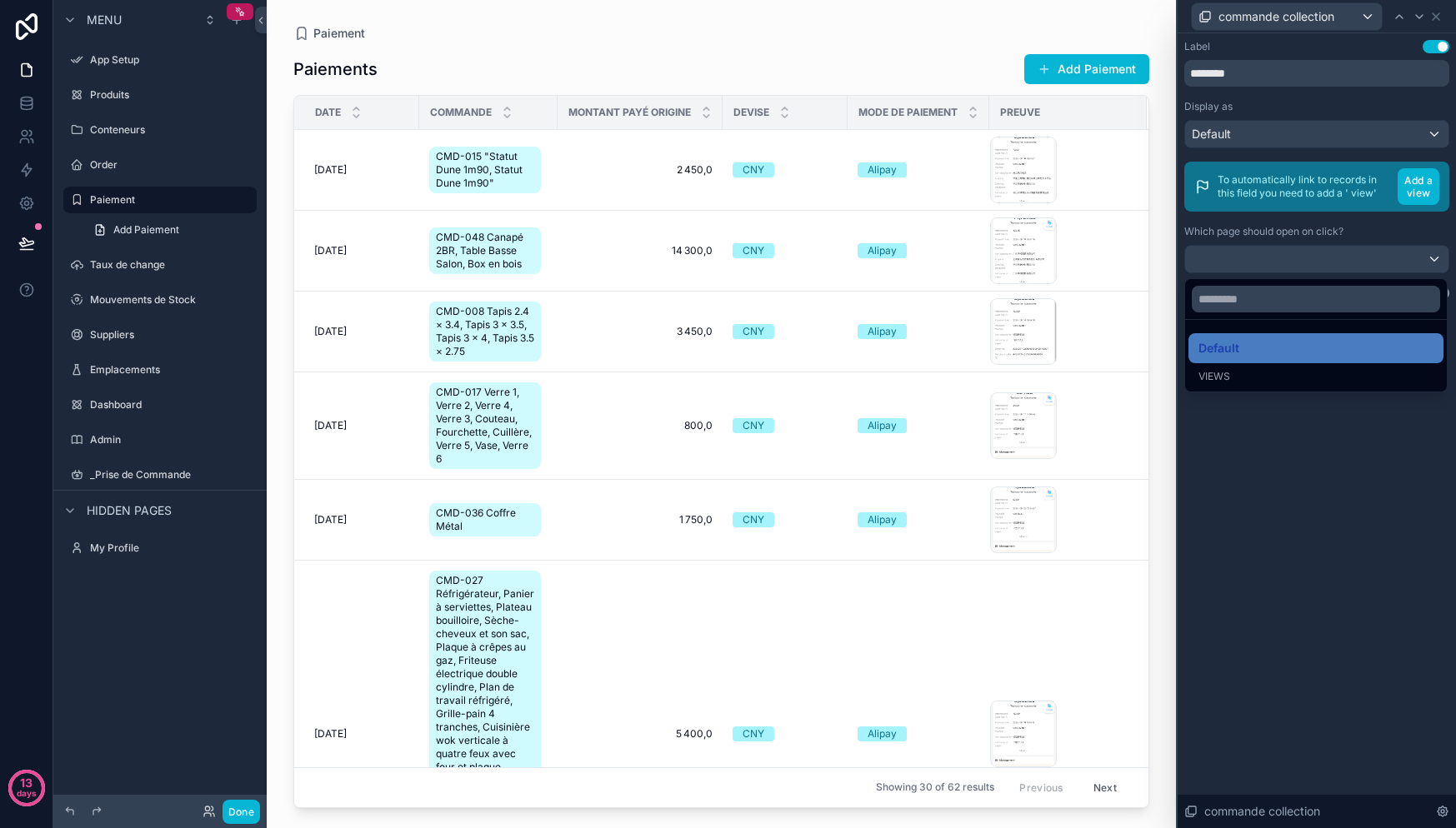
click at [1275, 490] on div at bounding box center [1317, 414] width 279 height 828
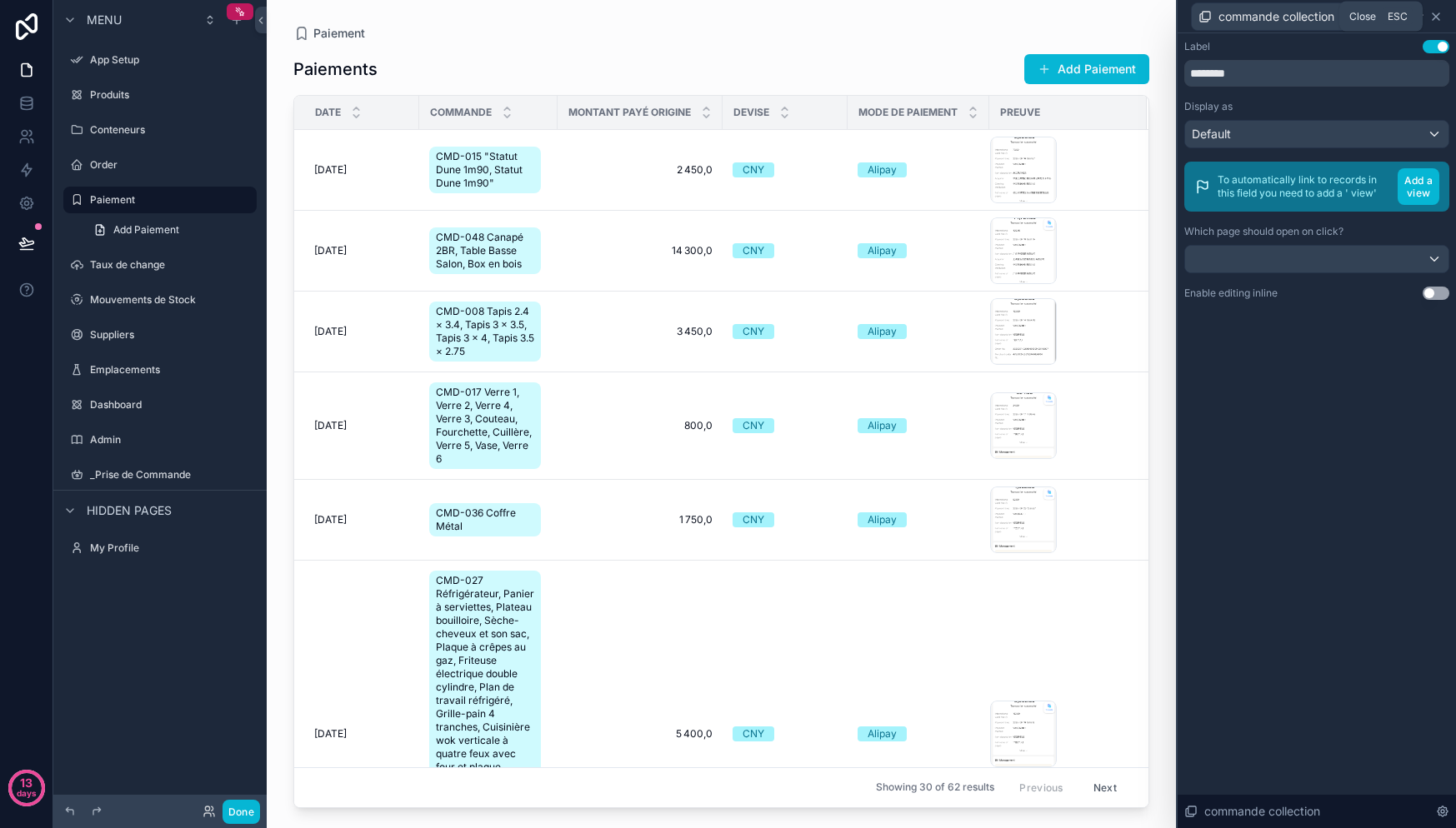
click at [1437, 13] on icon at bounding box center [1436, 16] width 13 height 13
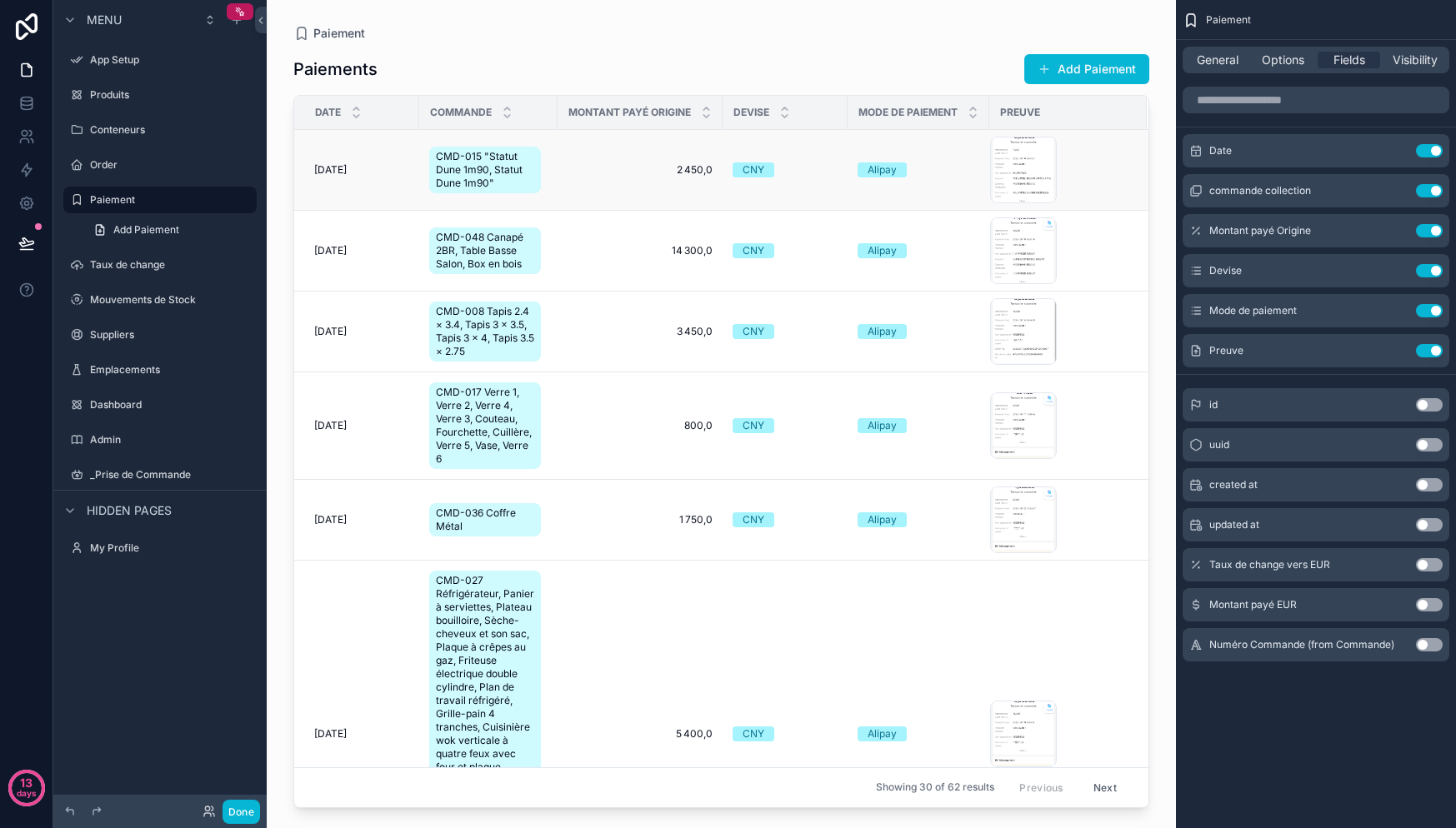
click at [470, 174] on span "CMD-015 "Statut Dune 1m90, Statut Dune 1m90"" at bounding box center [485, 170] width 98 height 40
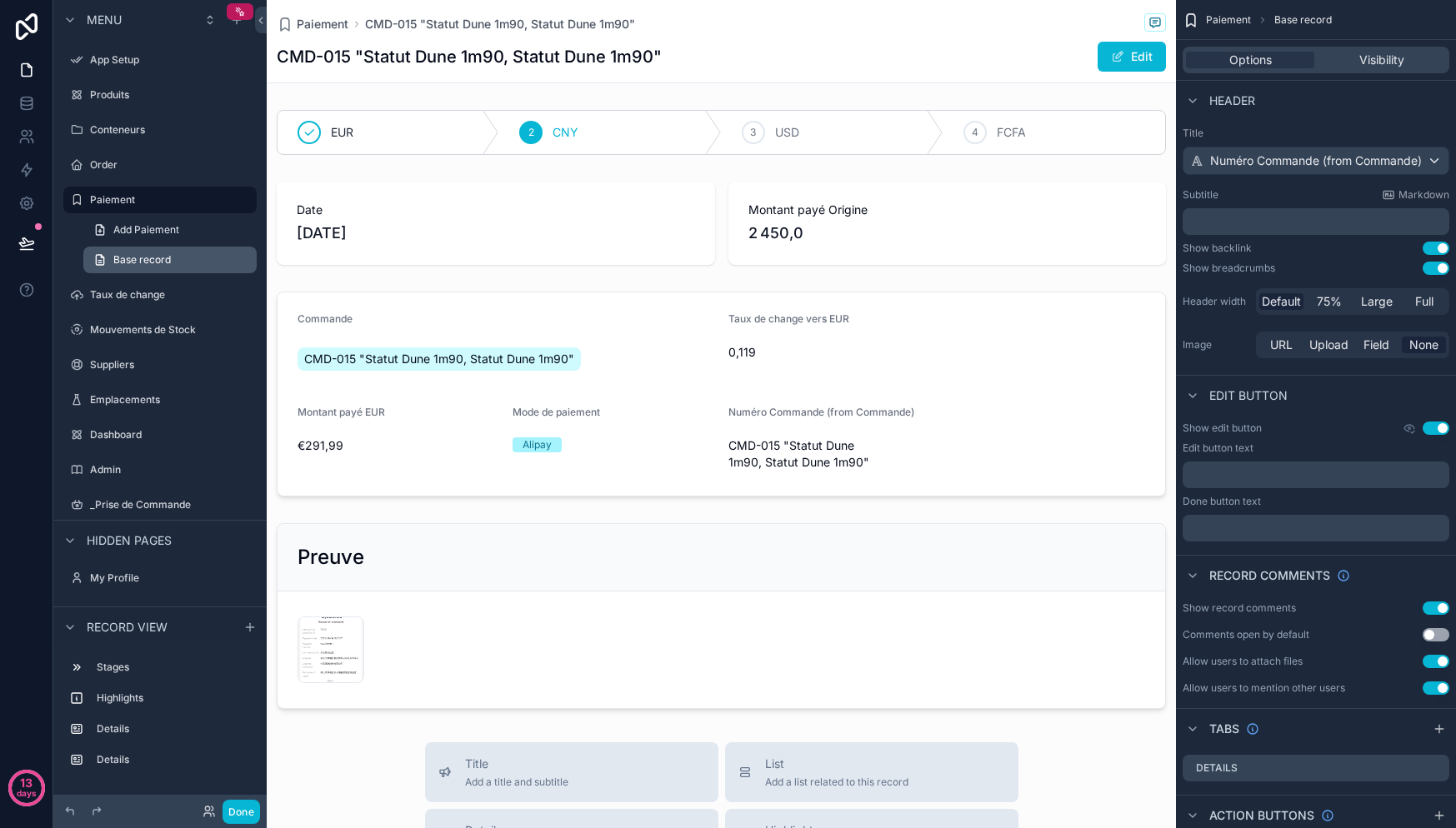
click at [159, 264] on span "Base record" at bounding box center [142, 259] width 58 height 13
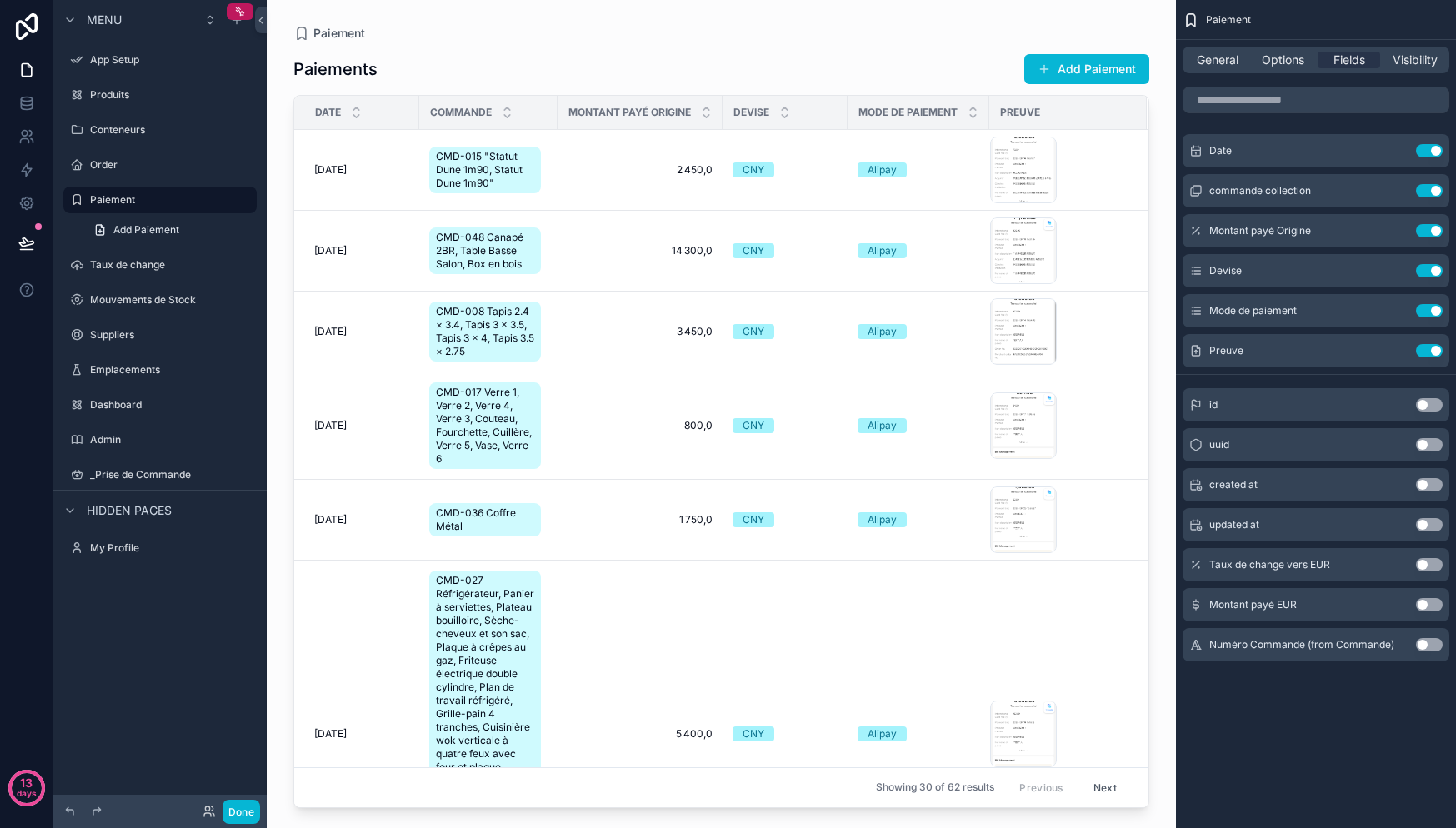
click at [480, 108] on span "Commande" at bounding box center [461, 112] width 61 height 13
click at [1222, 72] on div "General Options Fields Visibility" at bounding box center [1316, 60] width 266 height 26
click at [1168, 207] on div "Paiement Paiements Add Paiement Date Commande Montant payé Origine Devise Mode …" at bounding box center [721, 404] width 909 height 808
click at [1219, 60] on span "General" at bounding box center [1218, 60] width 42 height 17
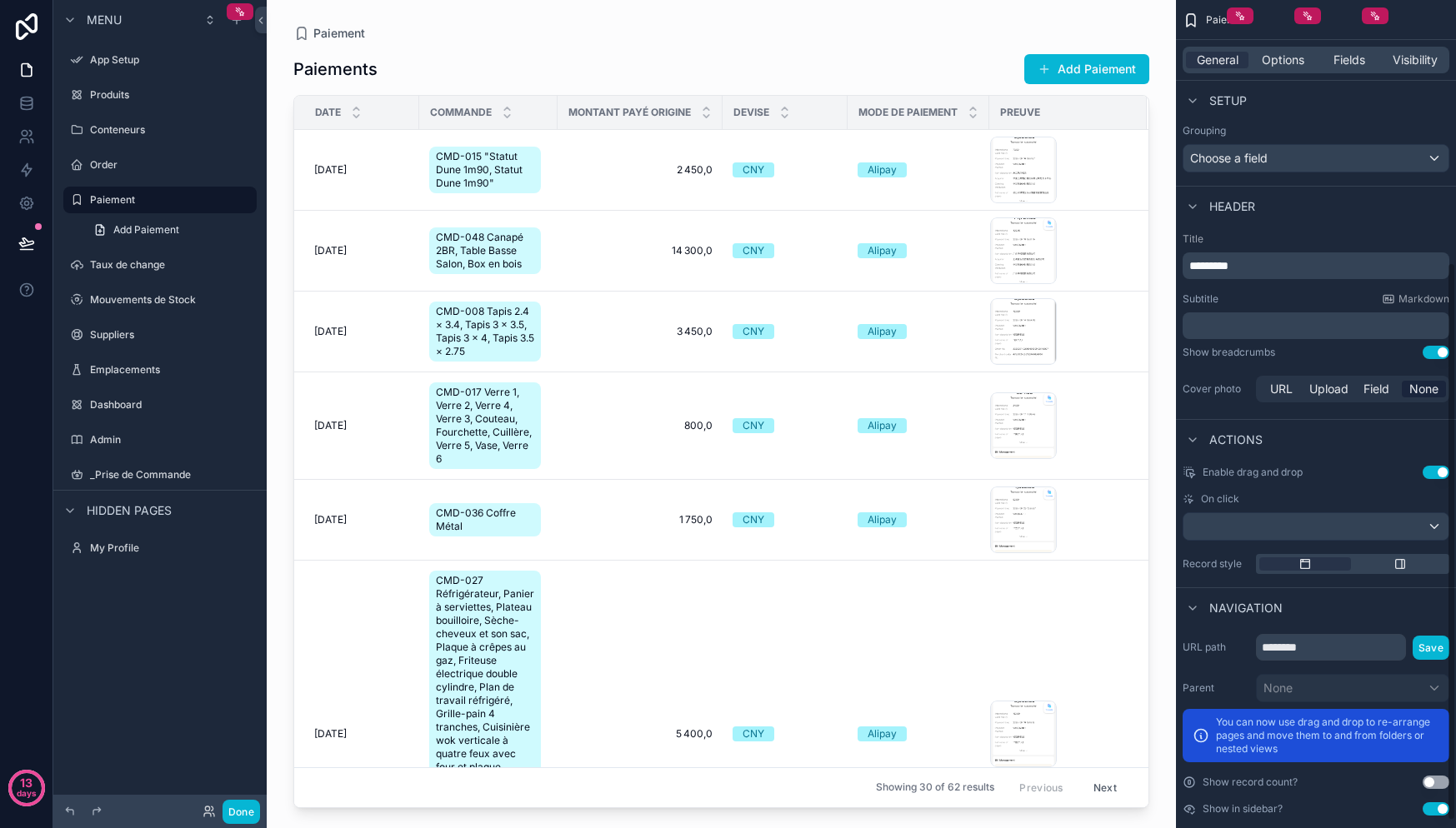
scroll to position [400, 0]
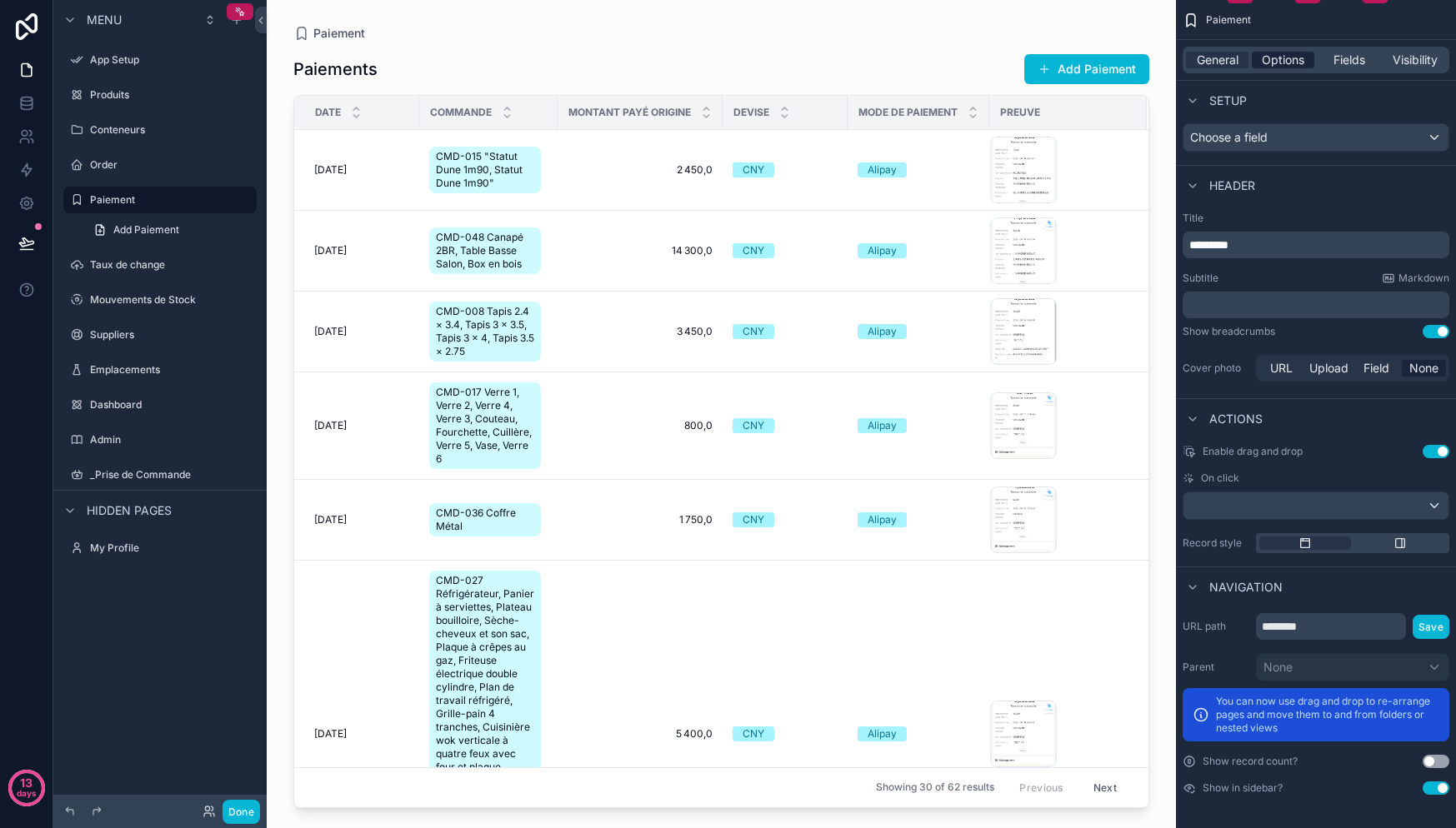
click at [1289, 67] on span "Options" at bounding box center [1282, 60] width 42 height 17
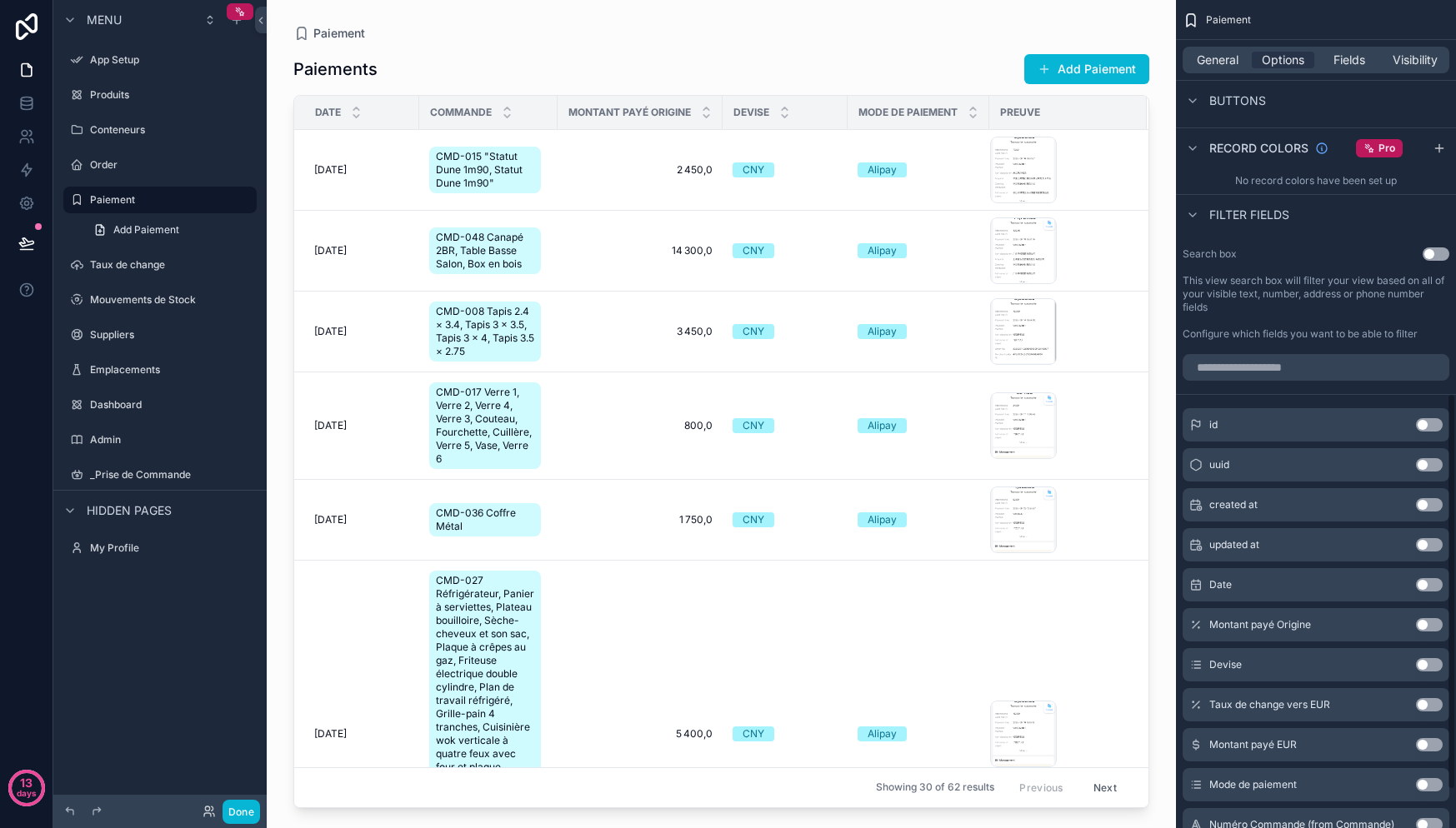
scroll to position [901, 0]
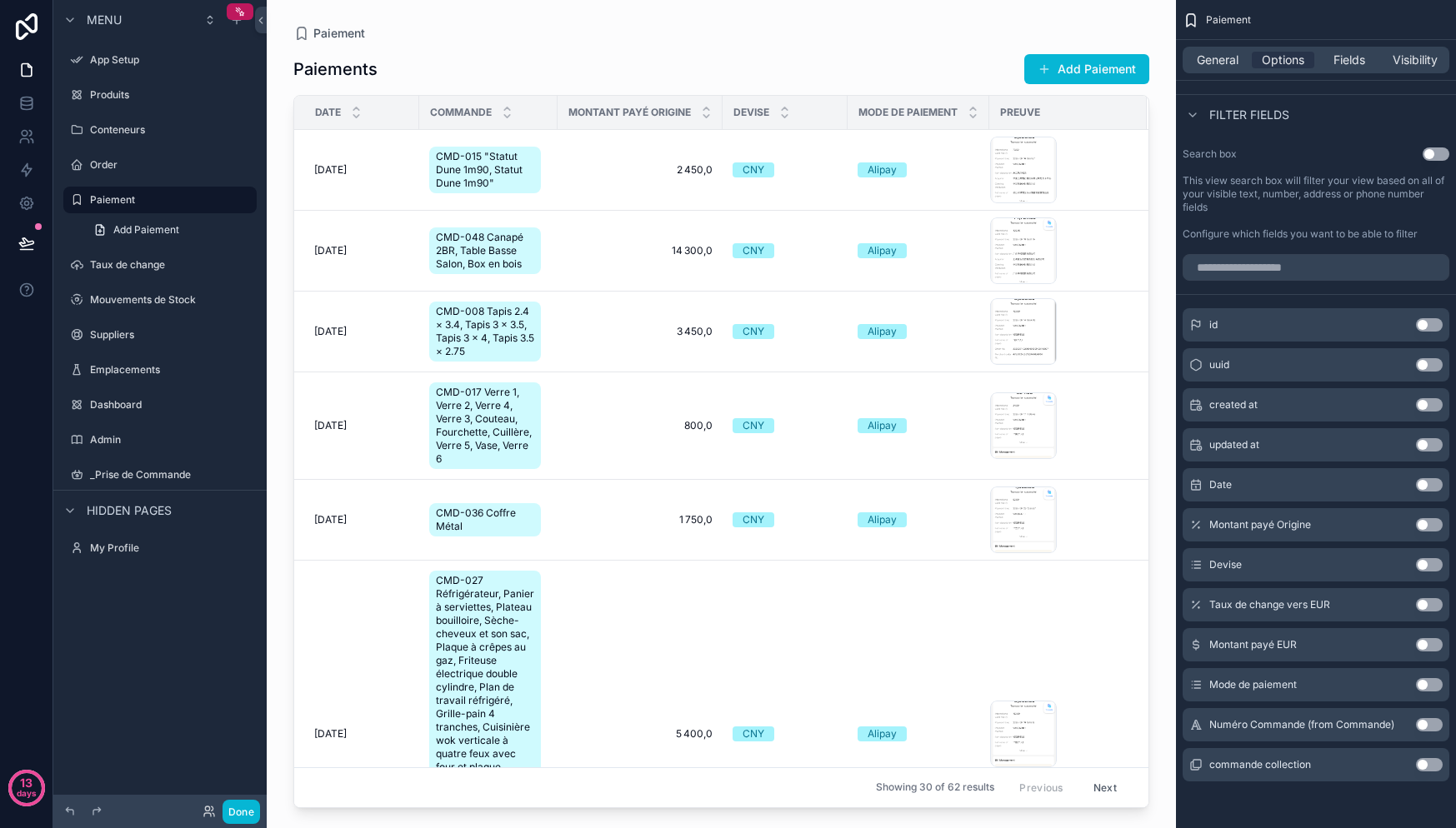
click at [1428, 401] on button "Use setting" at bounding box center [1429, 404] width 26 height 13
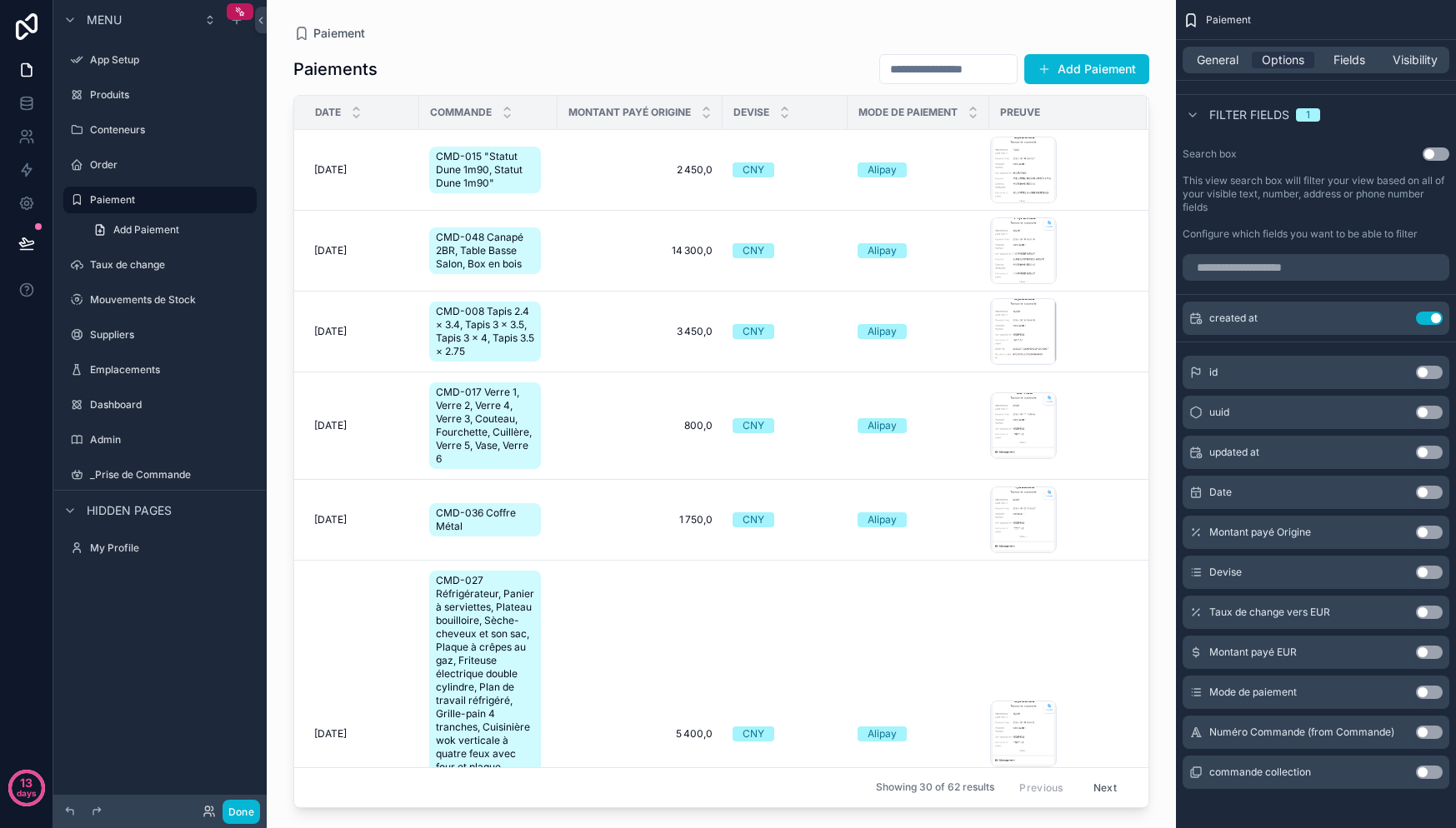
click at [1427, 320] on button "Use setting" at bounding box center [1429, 318] width 26 height 13
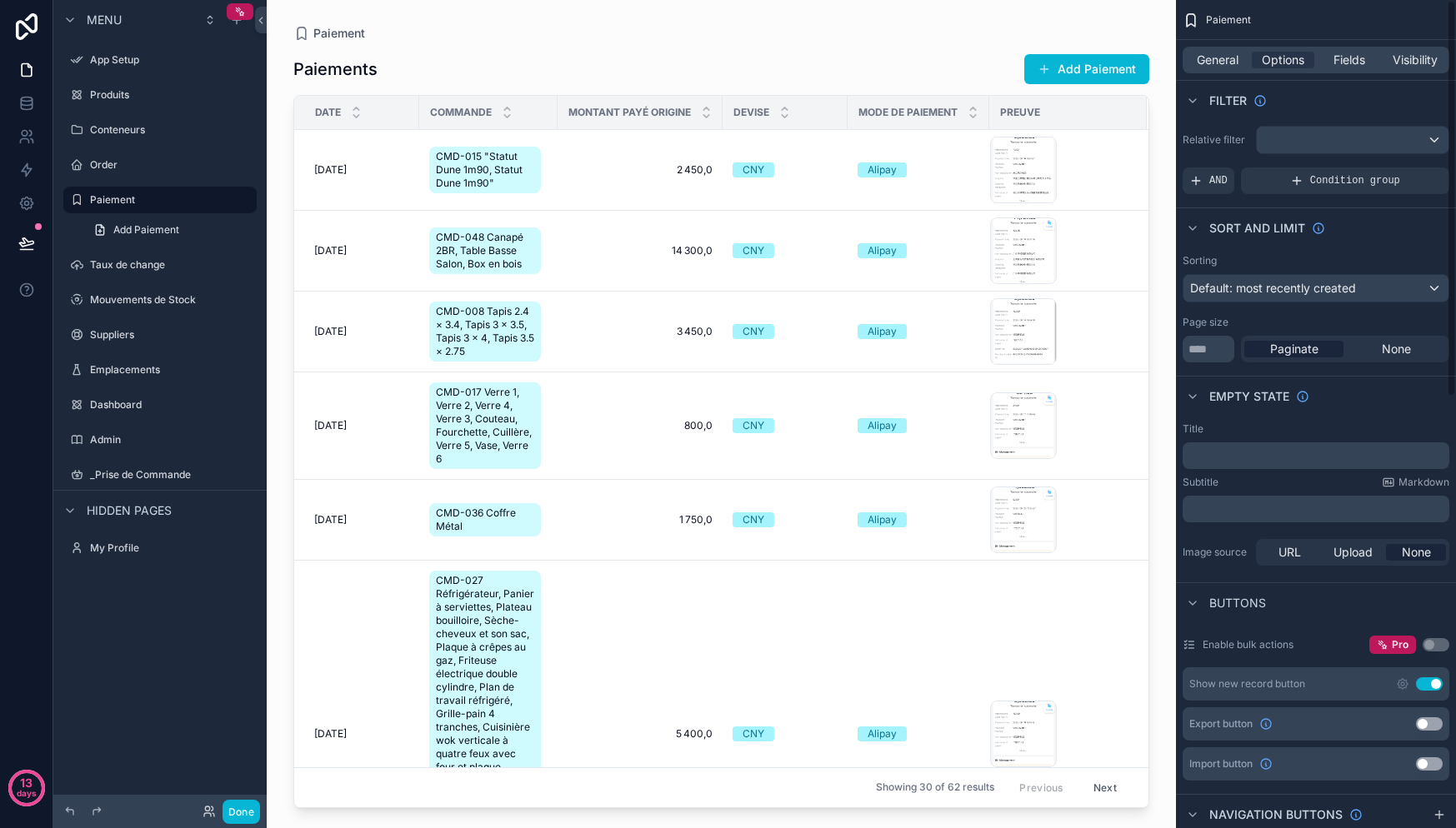
scroll to position [0, 0]
click at [1284, 300] on div "Default: most recently created" at bounding box center [1316, 289] width 265 height 26
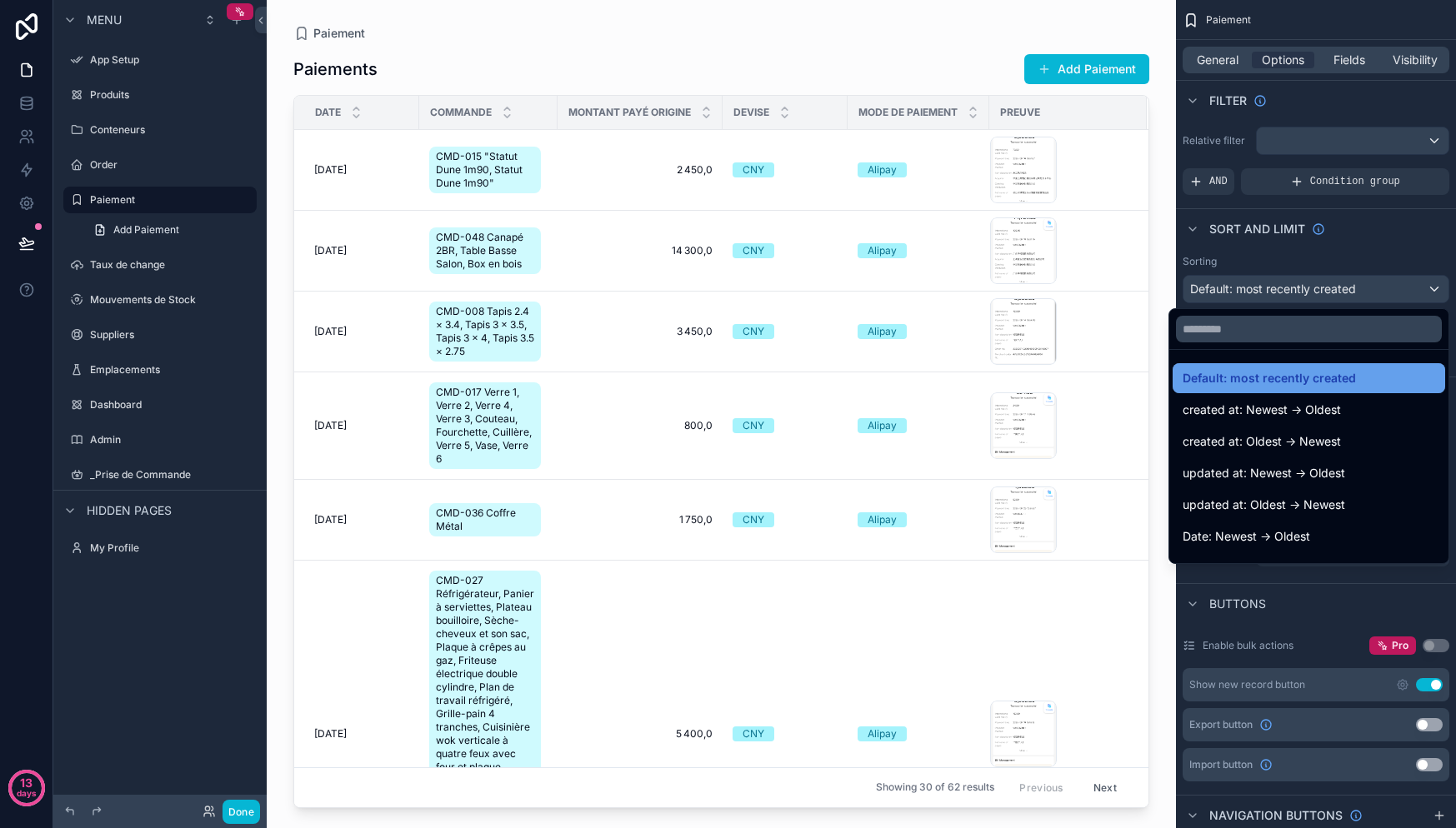
click at [1295, 379] on span "Default: most recently created" at bounding box center [1269, 378] width 174 height 20
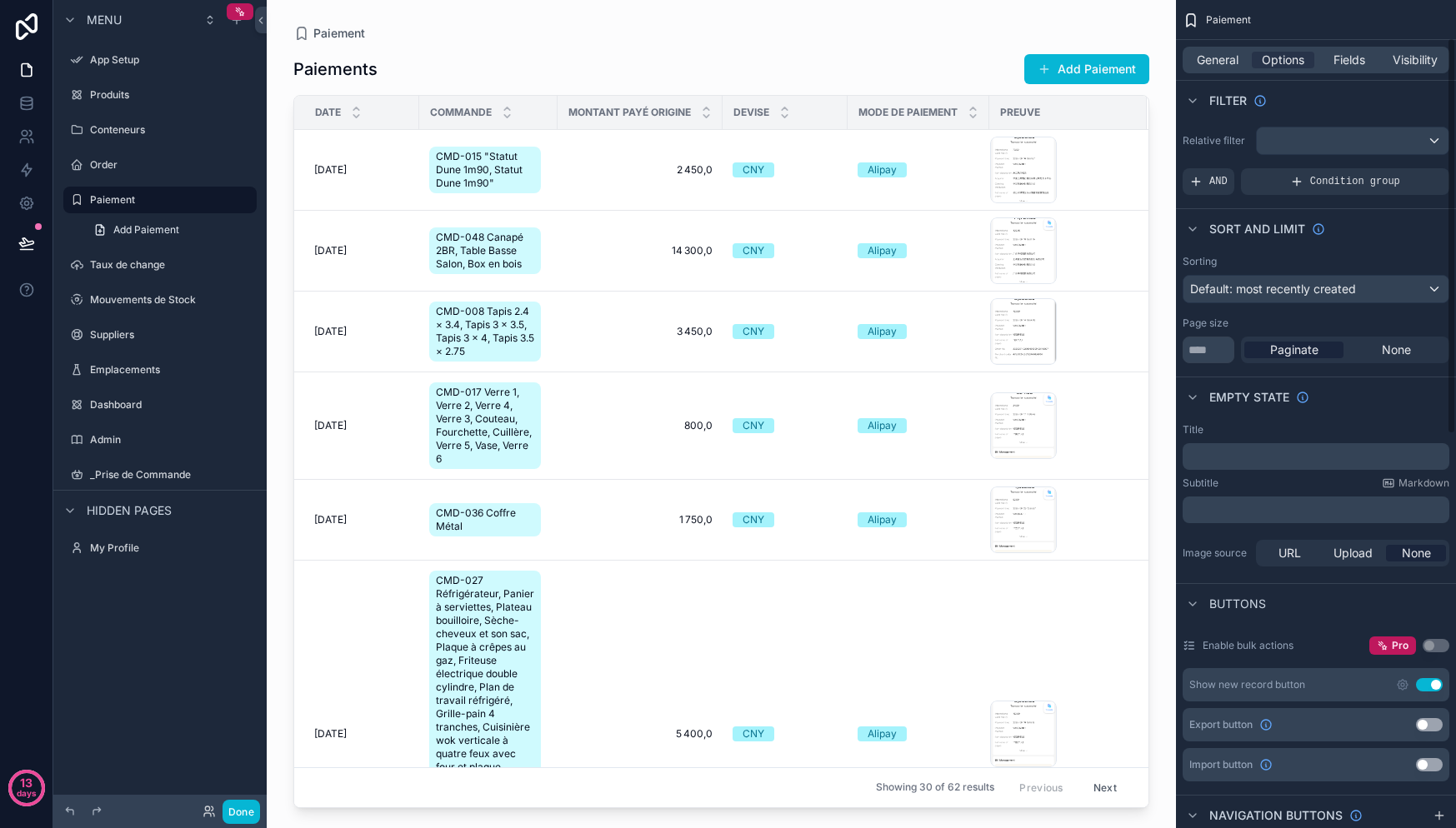
scroll to position [79, 0]
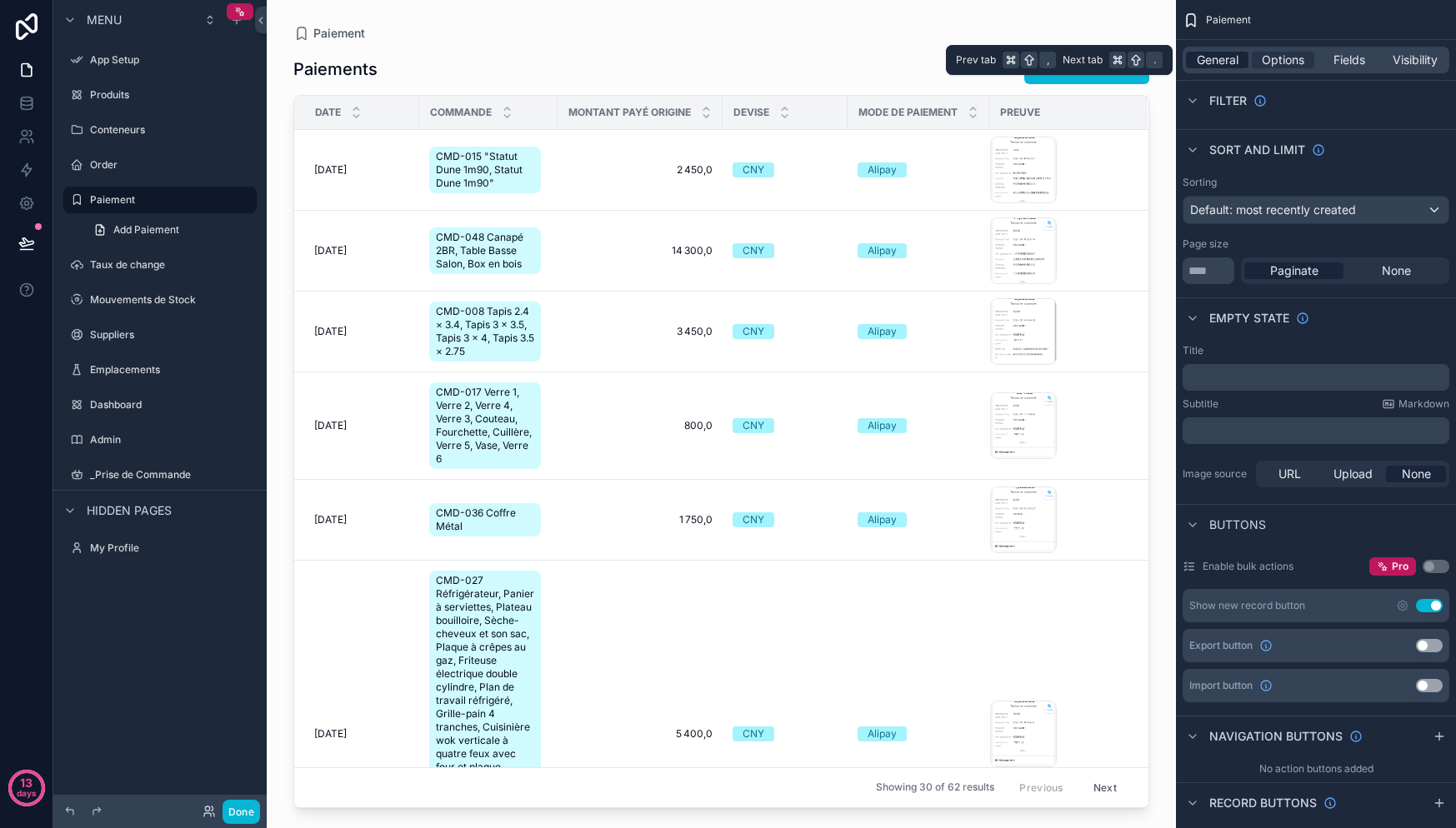
click at [1216, 56] on span "General" at bounding box center [1218, 60] width 42 height 17
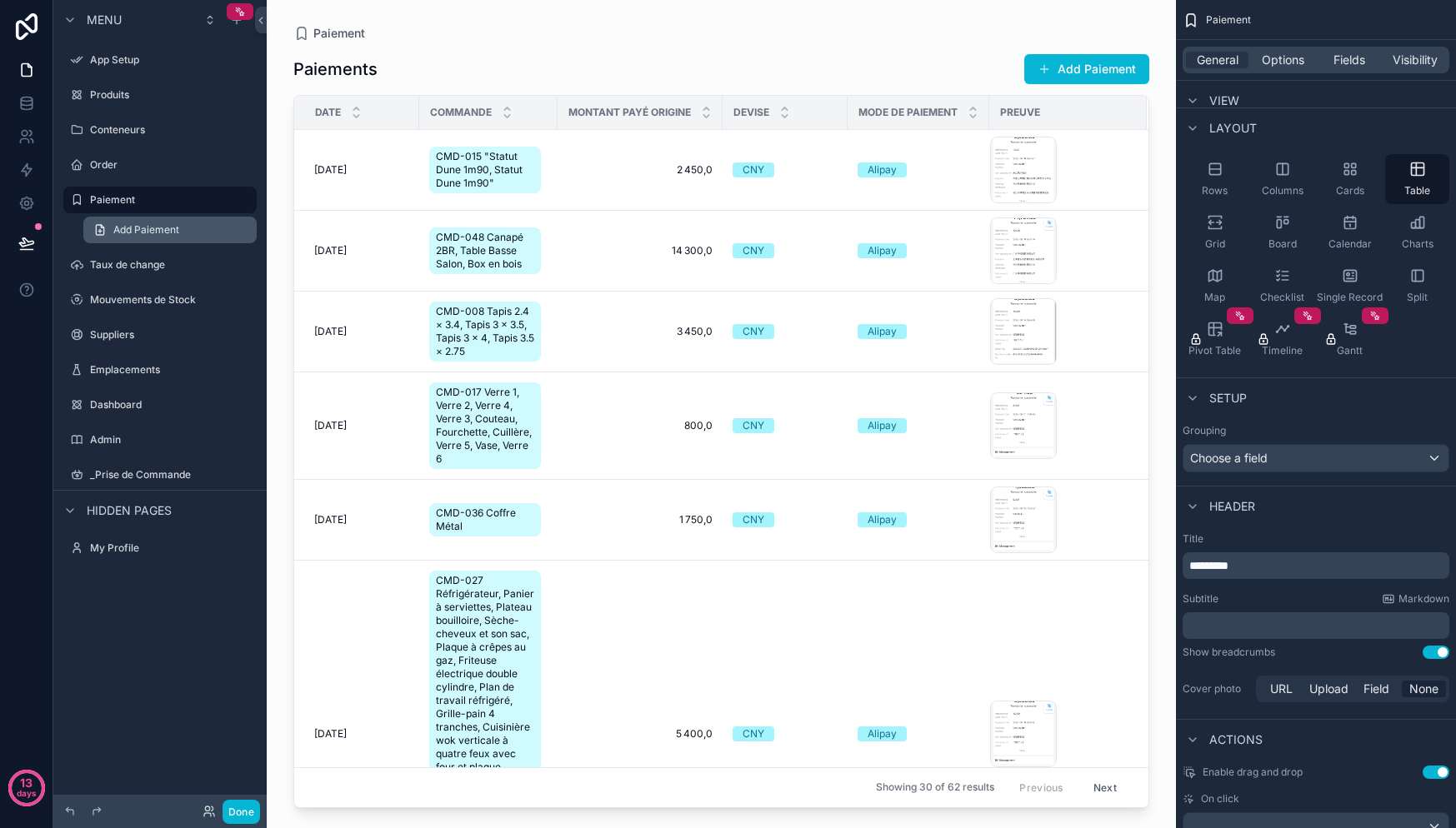
click at [120, 225] on span "Add Paiement" at bounding box center [146, 230] width 66 height 13
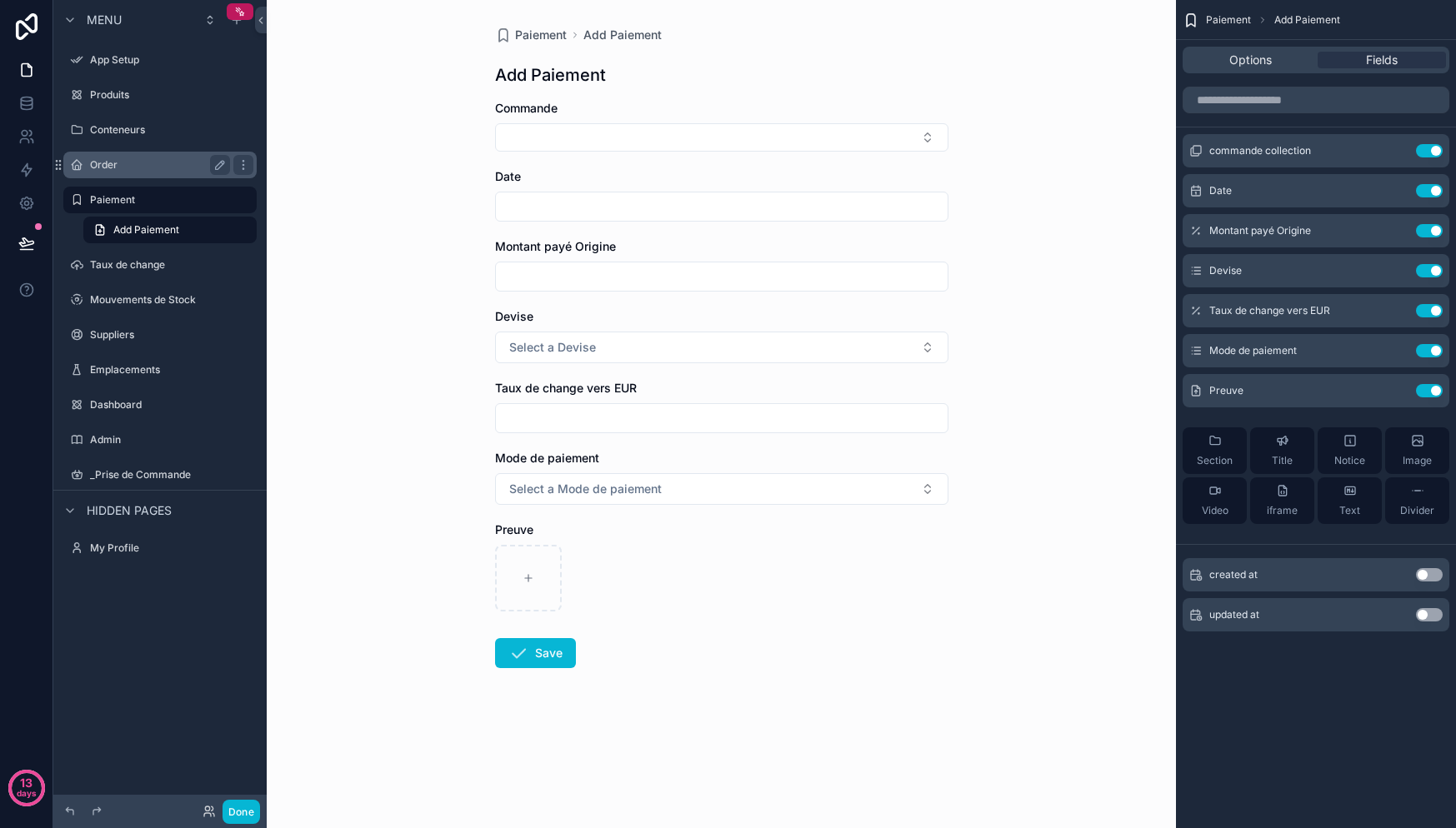
click at [134, 173] on div "Order" at bounding box center [160, 165] width 140 height 20
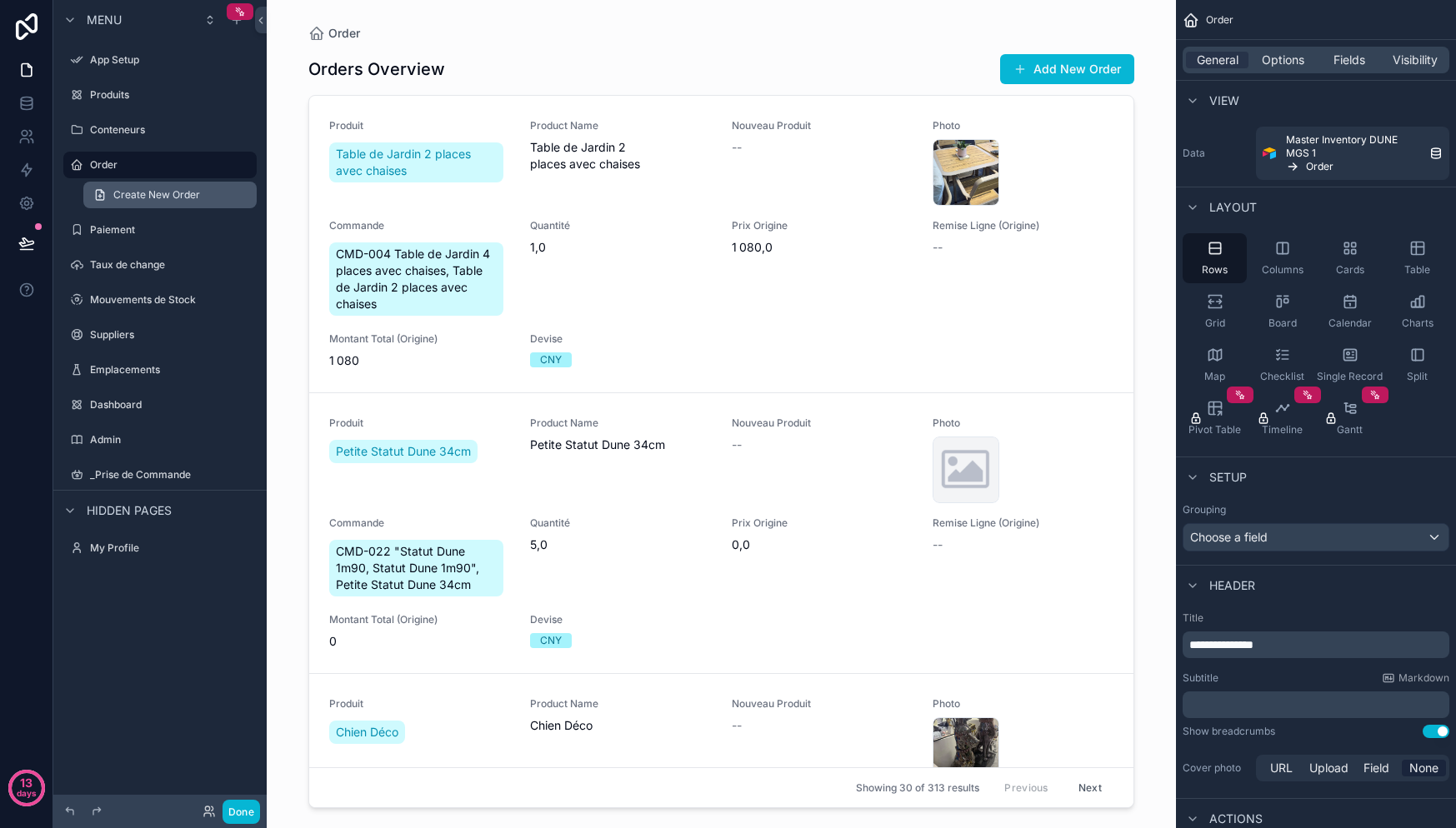
click at [136, 196] on span "Create New Order" at bounding box center [156, 195] width 87 height 13
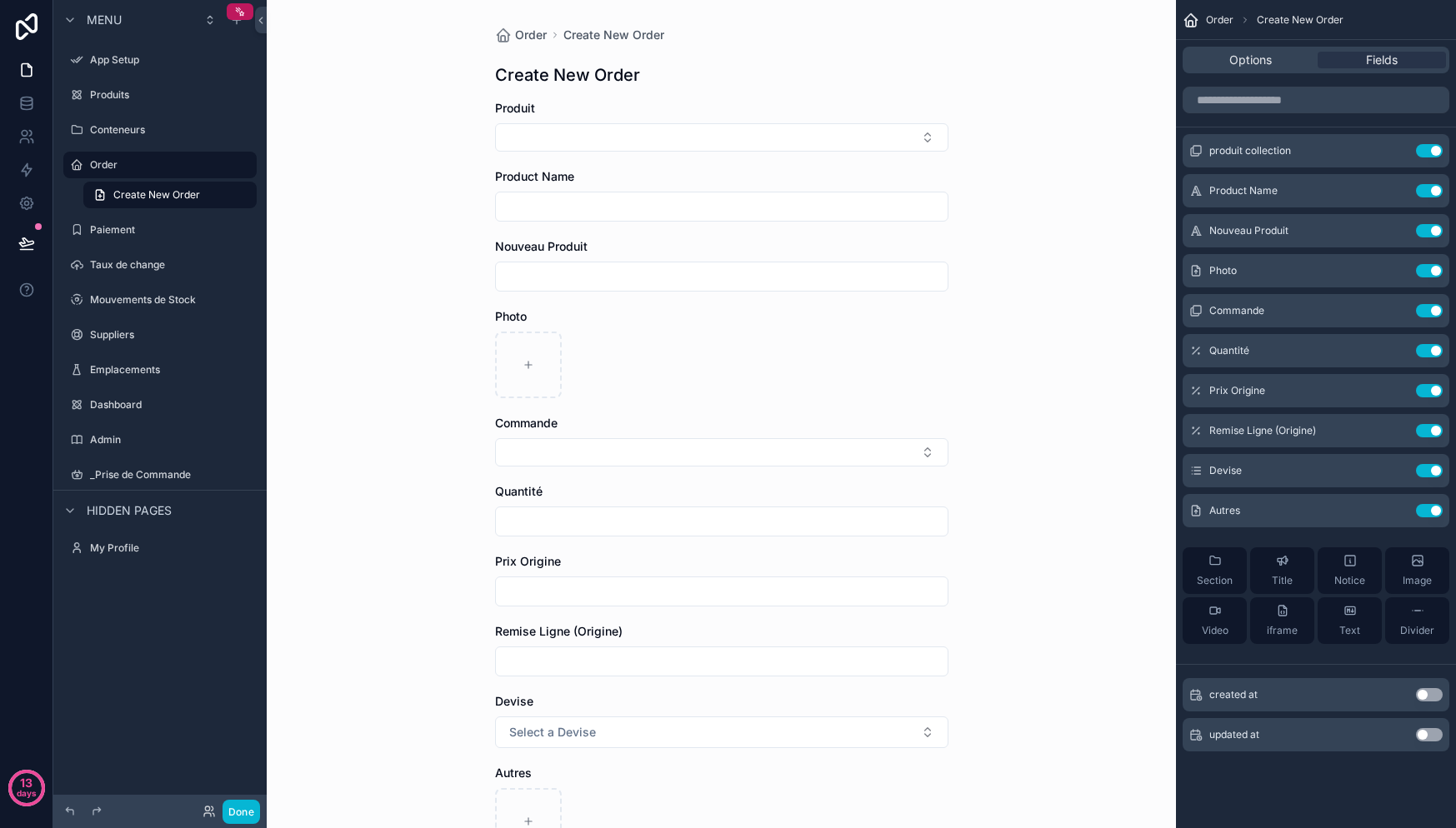
click at [1270, 71] on div "Options Fields" at bounding box center [1316, 60] width 266 height 26
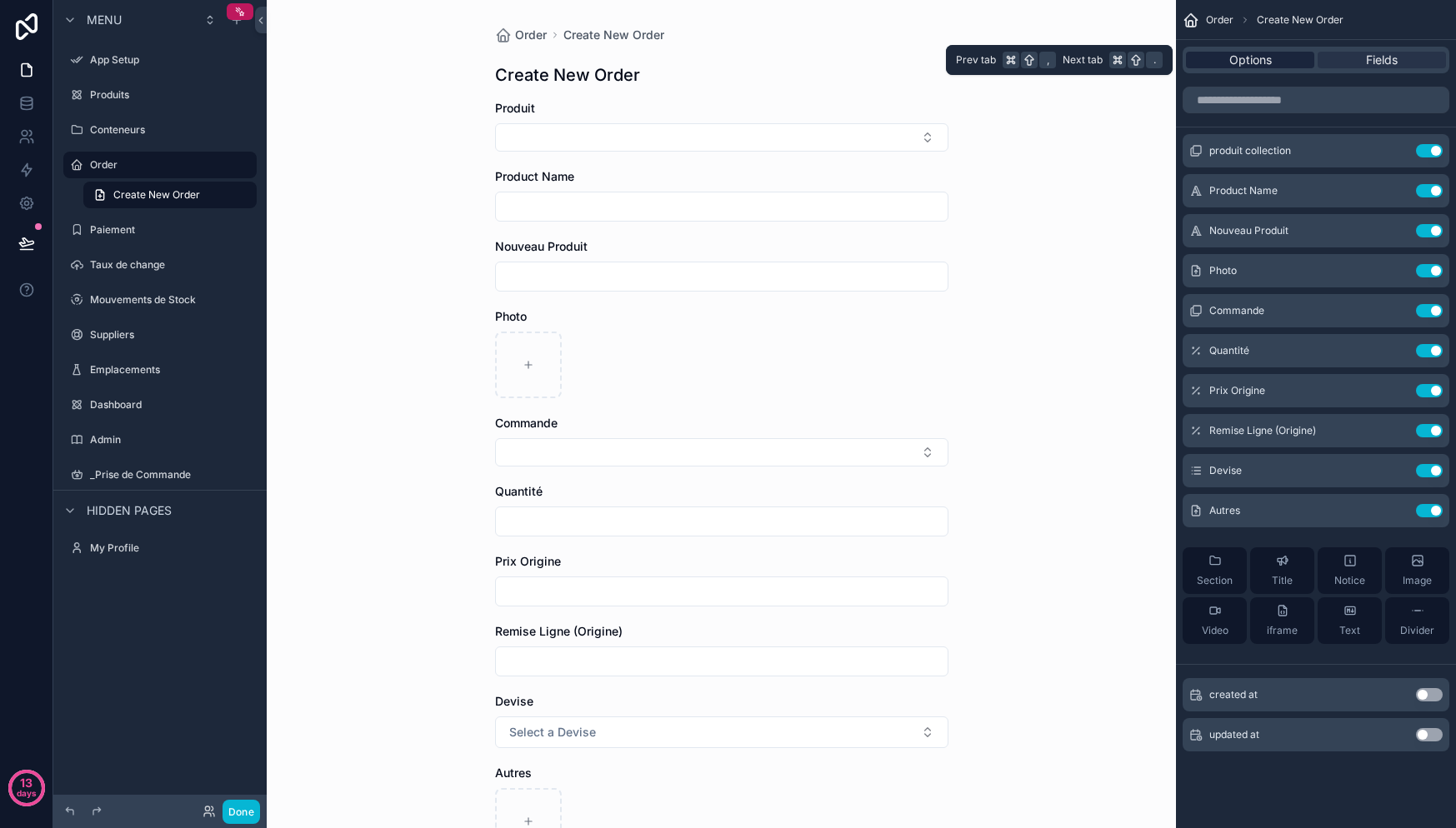
click at [1272, 66] on div "Options" at bounding box center [1250, 60] width 128 height 17
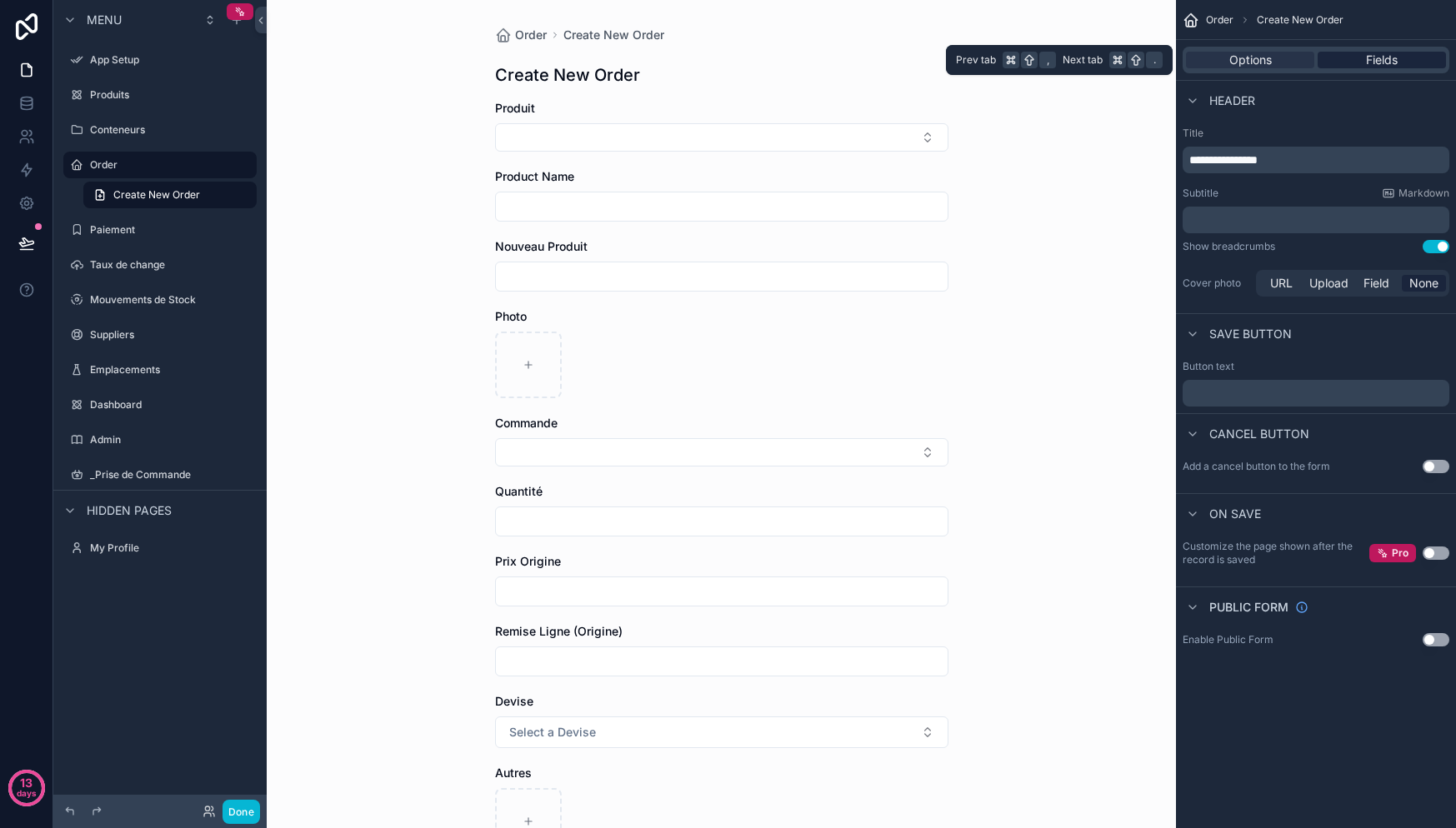
click at [1345, 64] on div "Fields" at bounding box center [1381, 60] width 128 height 17
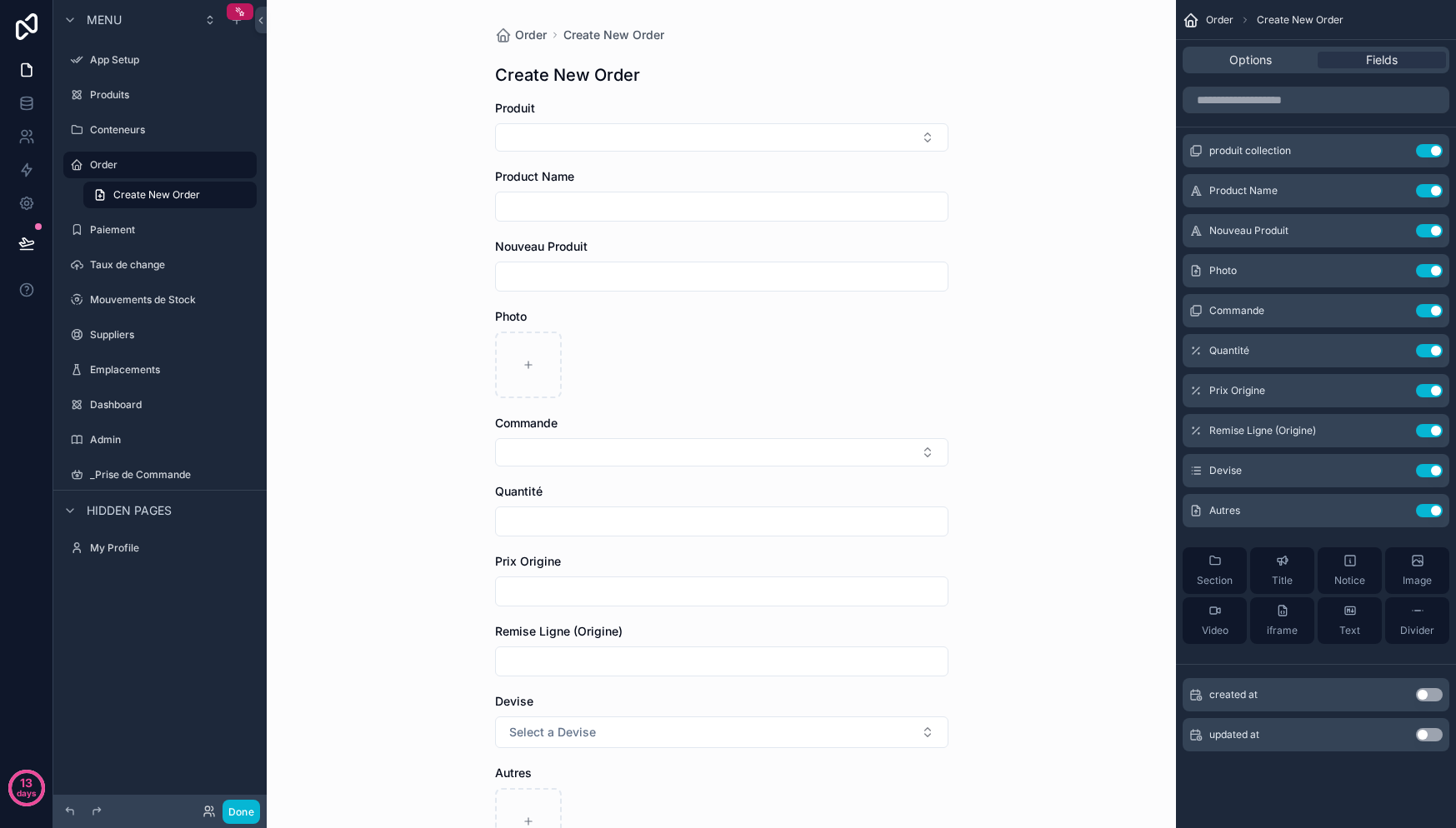
click at [1432, 696] on button "Use setting" at bounding box center [1429, 694] width 26 height 13
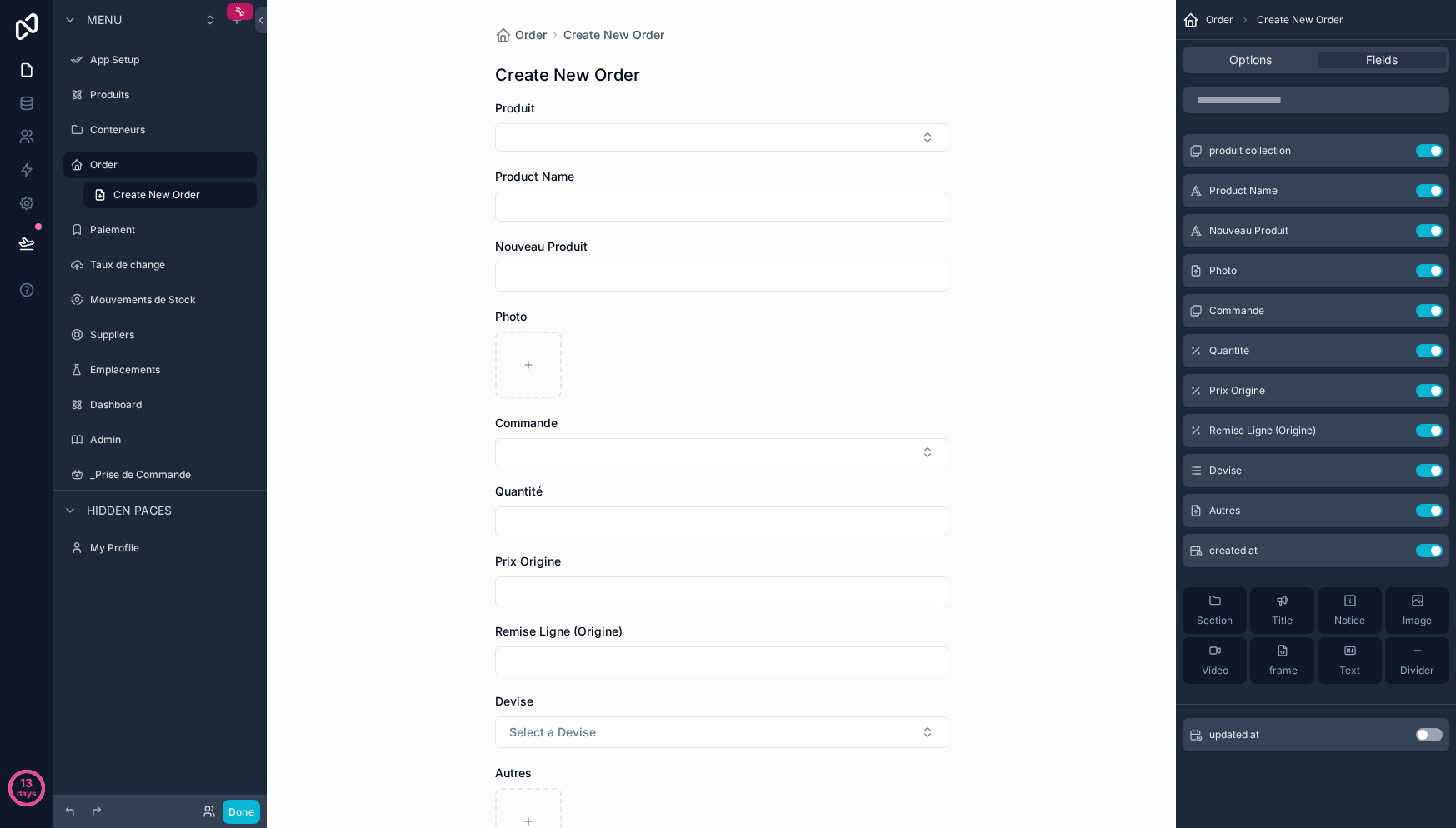
scroll to position [233, 0]
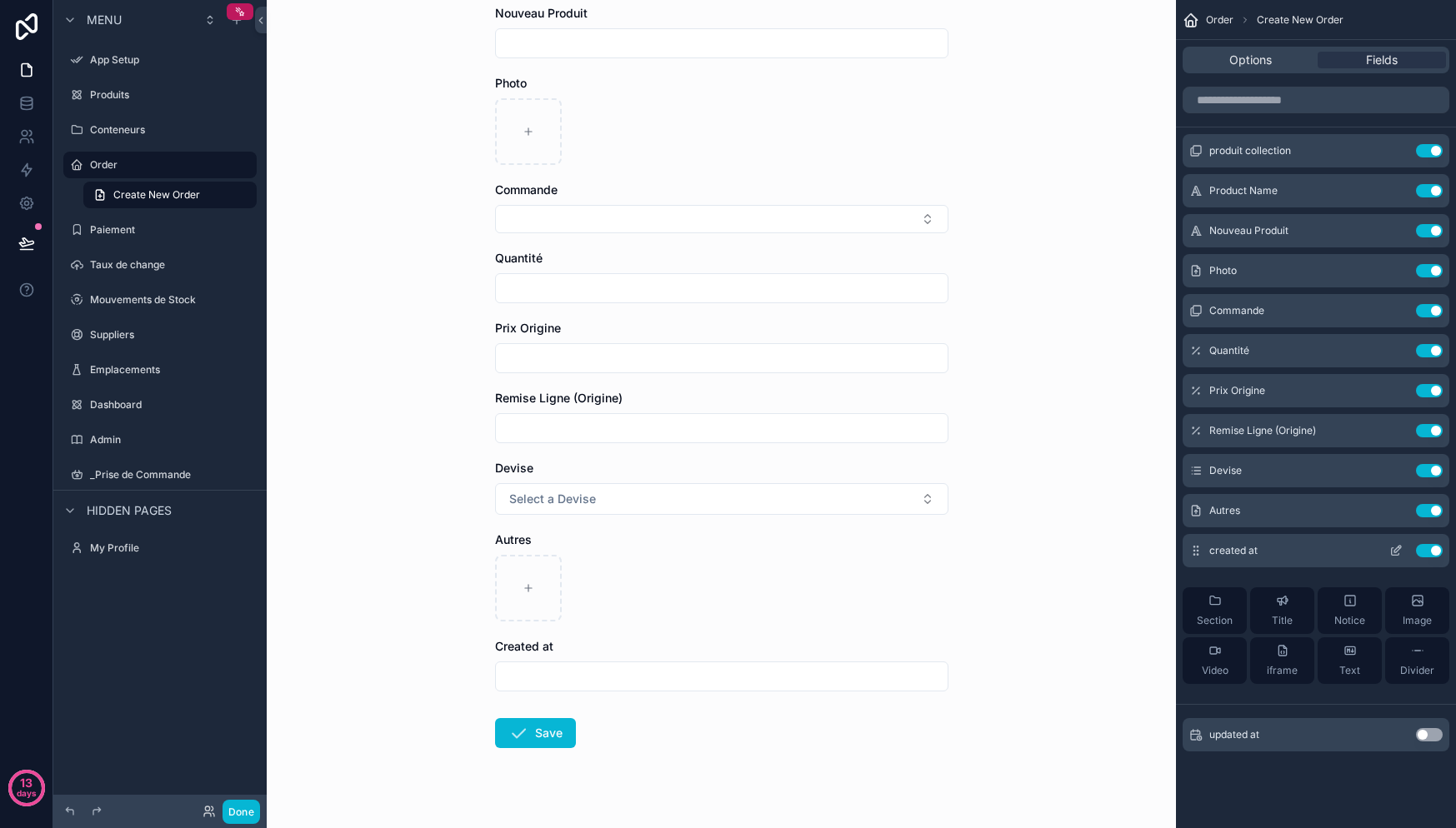
click at [1232, 549] on span "created at" at bounding box center [1233, 550] width 48 height 13
click at [1390, 550] on icon "scrollable content" at bounding box center [1396, 550] width 13 height 13
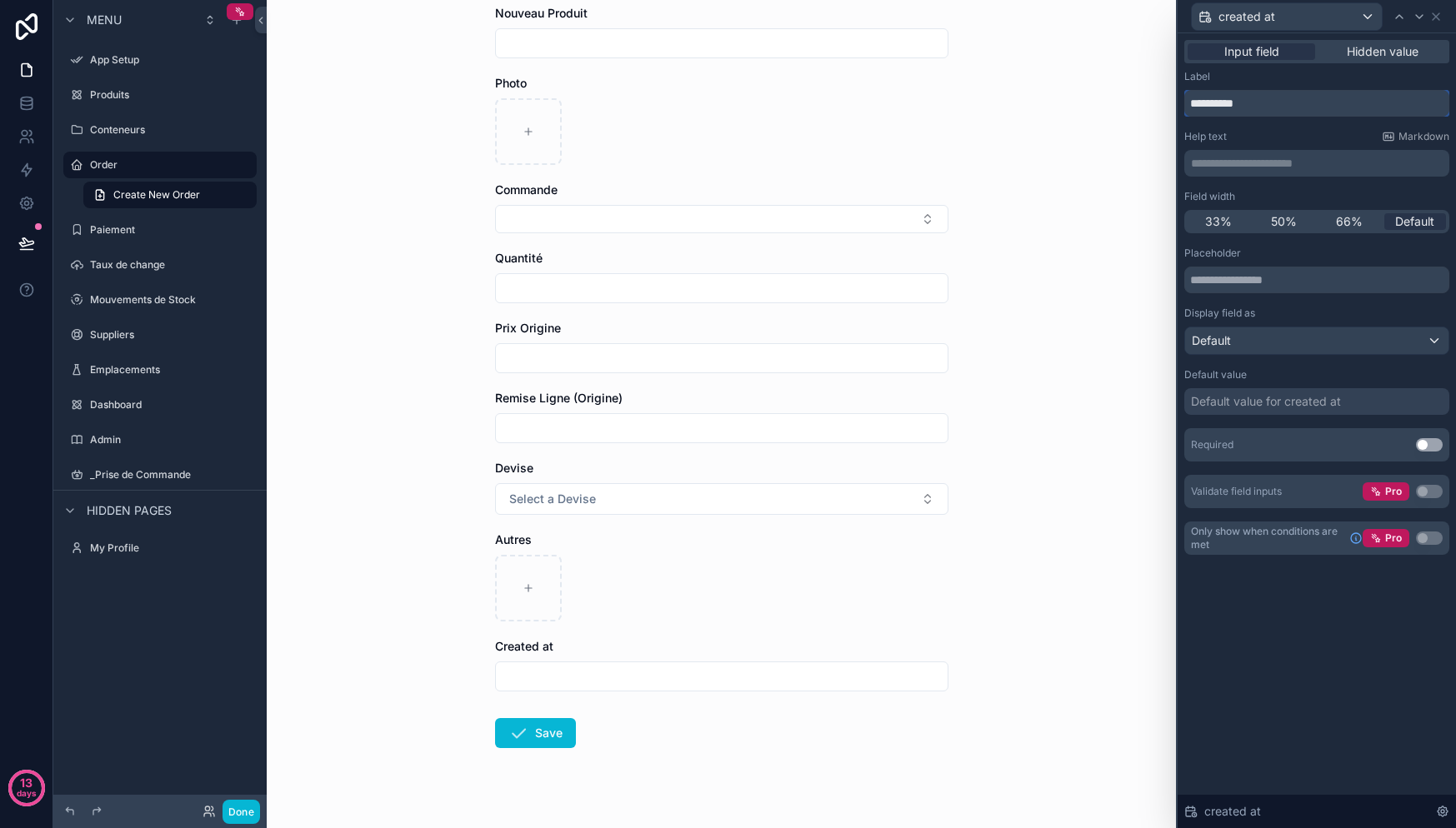
click at [1269, 106] on input "**********" at bounding box center [1317, 103] width 265 height 26
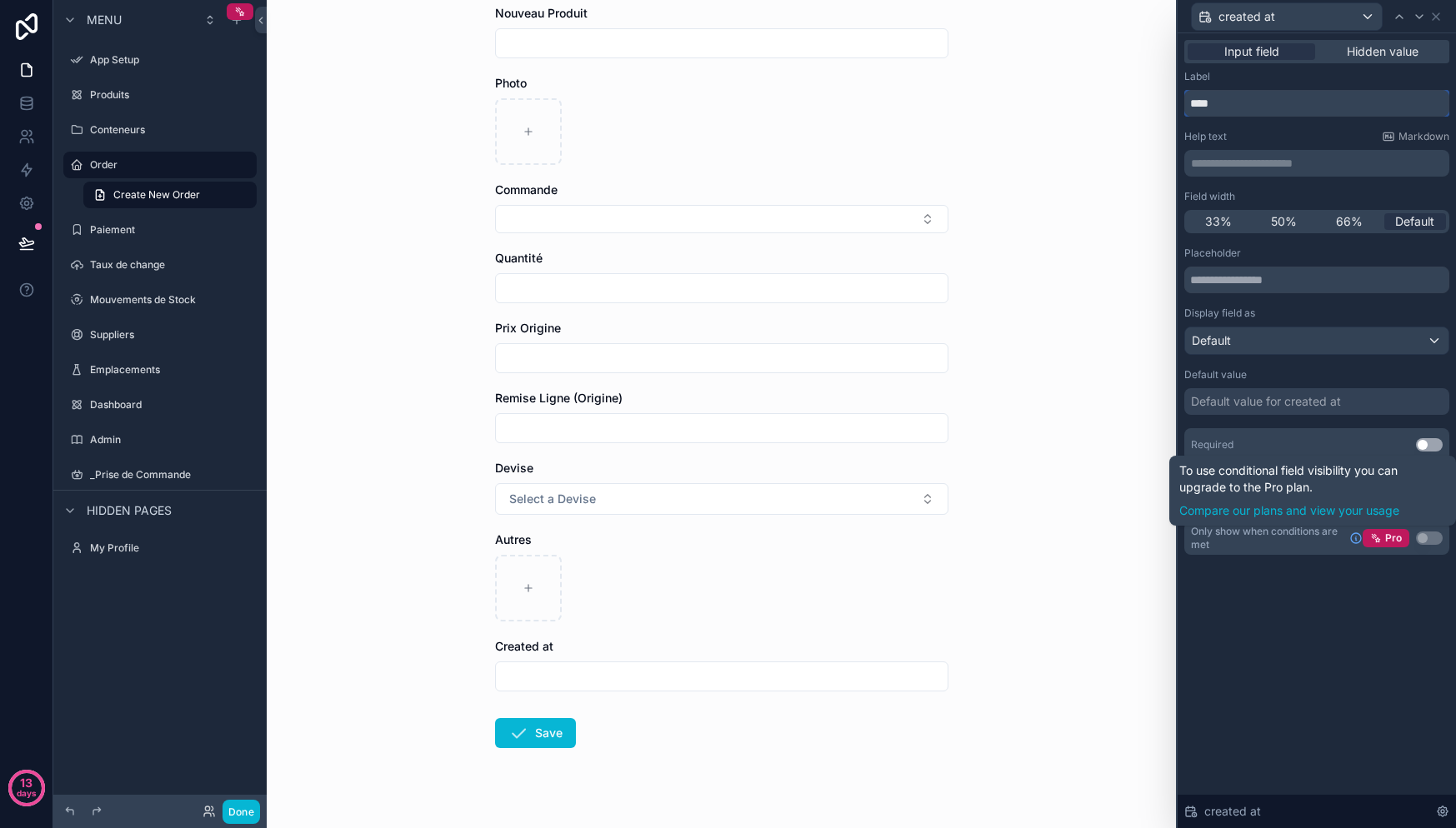
type input "****"
click at [1387, 629] on div "Input field Hidden value Label **** Help text Markdown ﻿ Field width 33% 50% 66…" at bounding box center [1317, 430] width 279 height 795
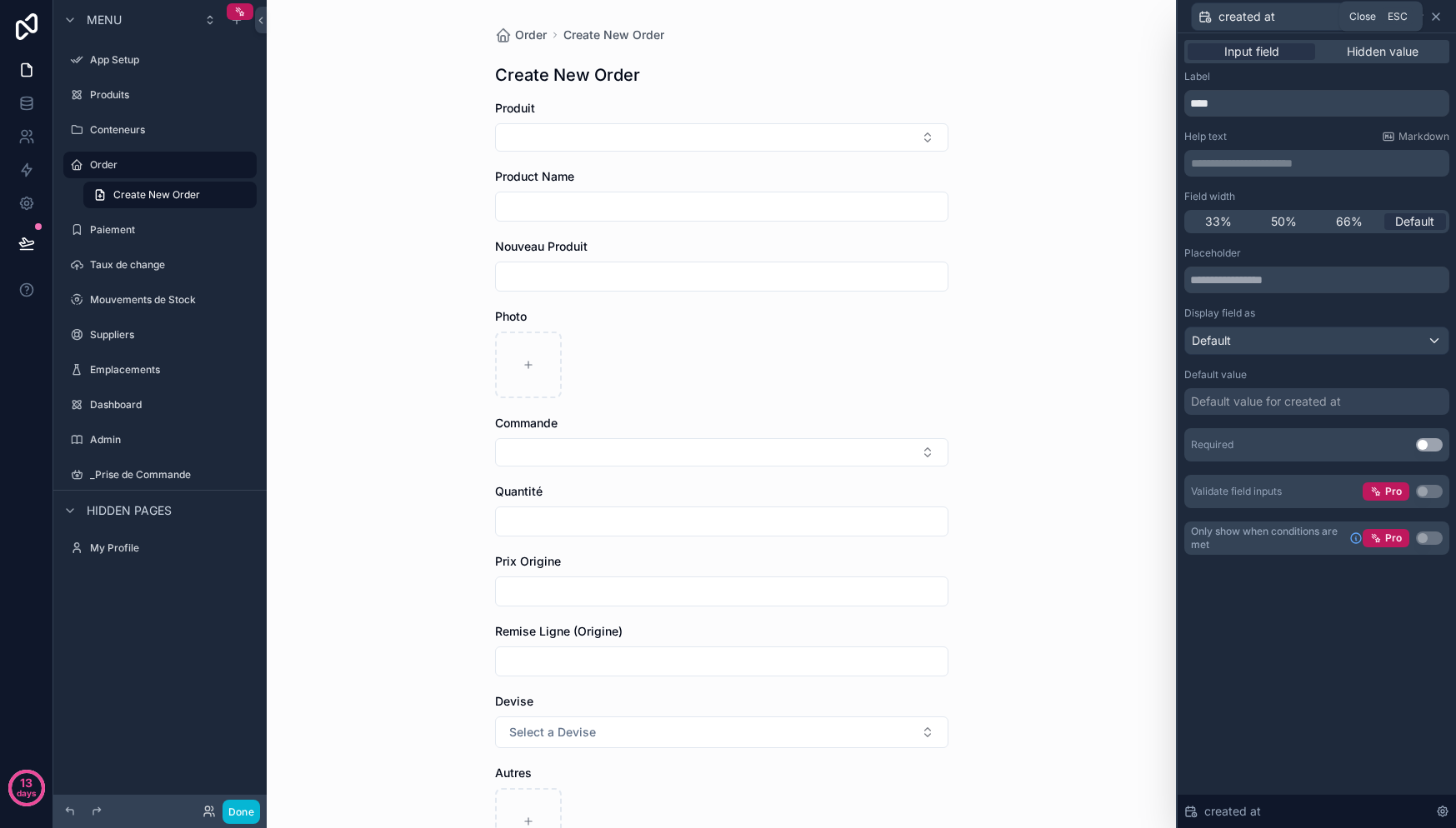
click at [1438, 15] on icon at bounding box center [1436, 16] width 13 height 13
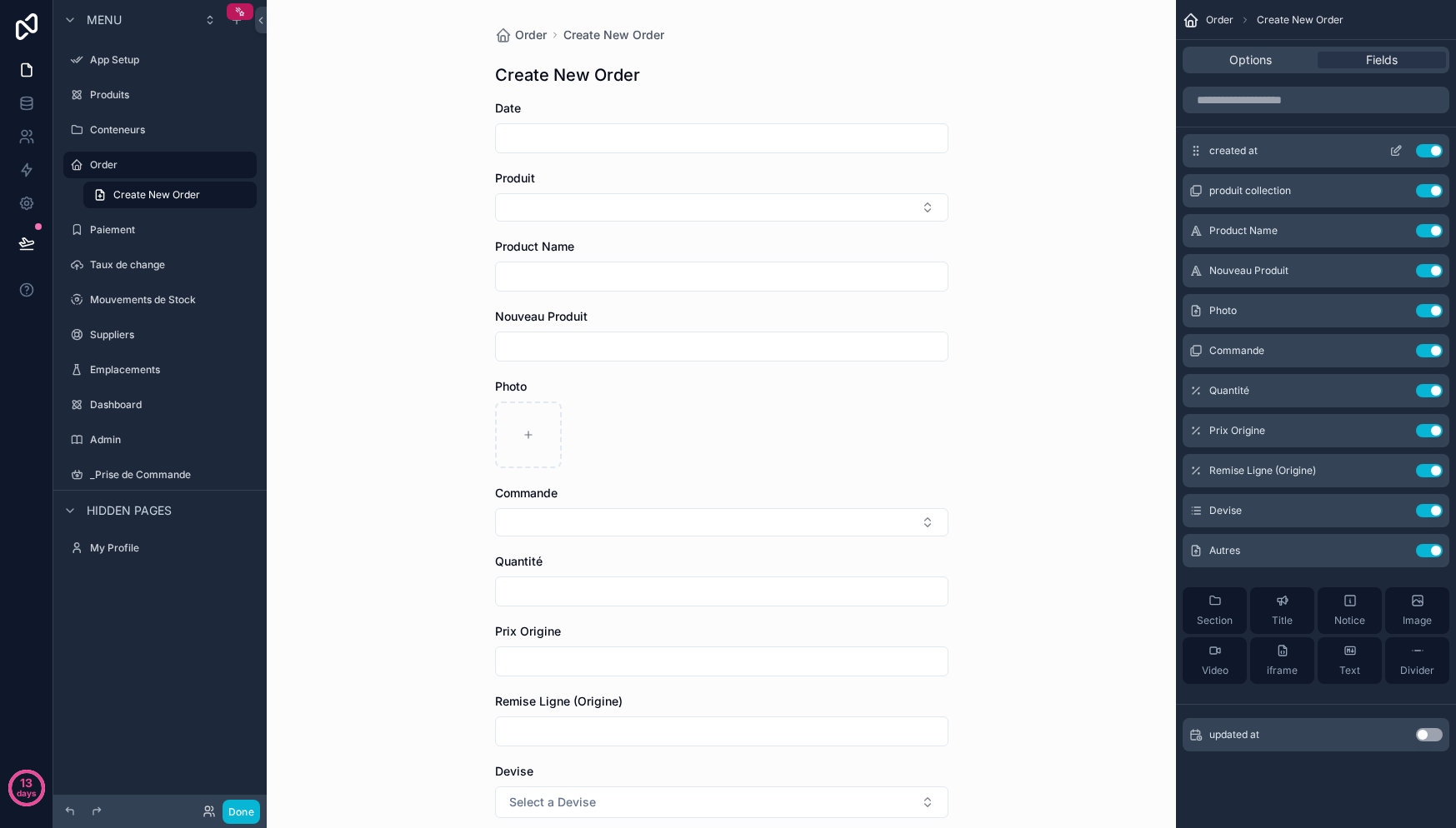
click at [1400, 152] on icon "scrollable content" at bounding box center [1396, 150] width 13 height 13
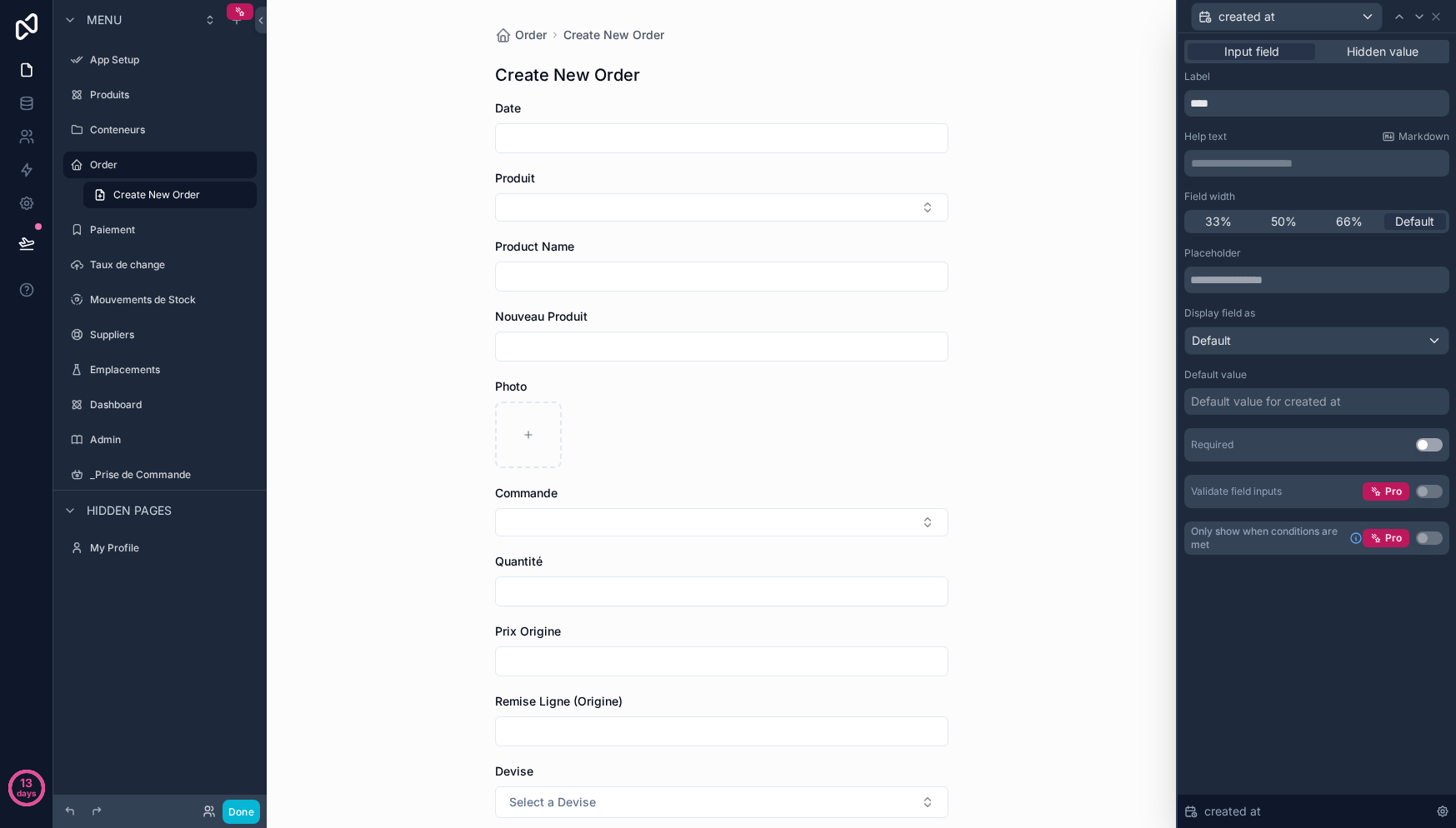
click at [1445, 19] on div "created at" at bounding box center [1317, 16] width 265 height 32
click at [1439, 17] on icon at bounding box center [1436, 16] width 13 height 13
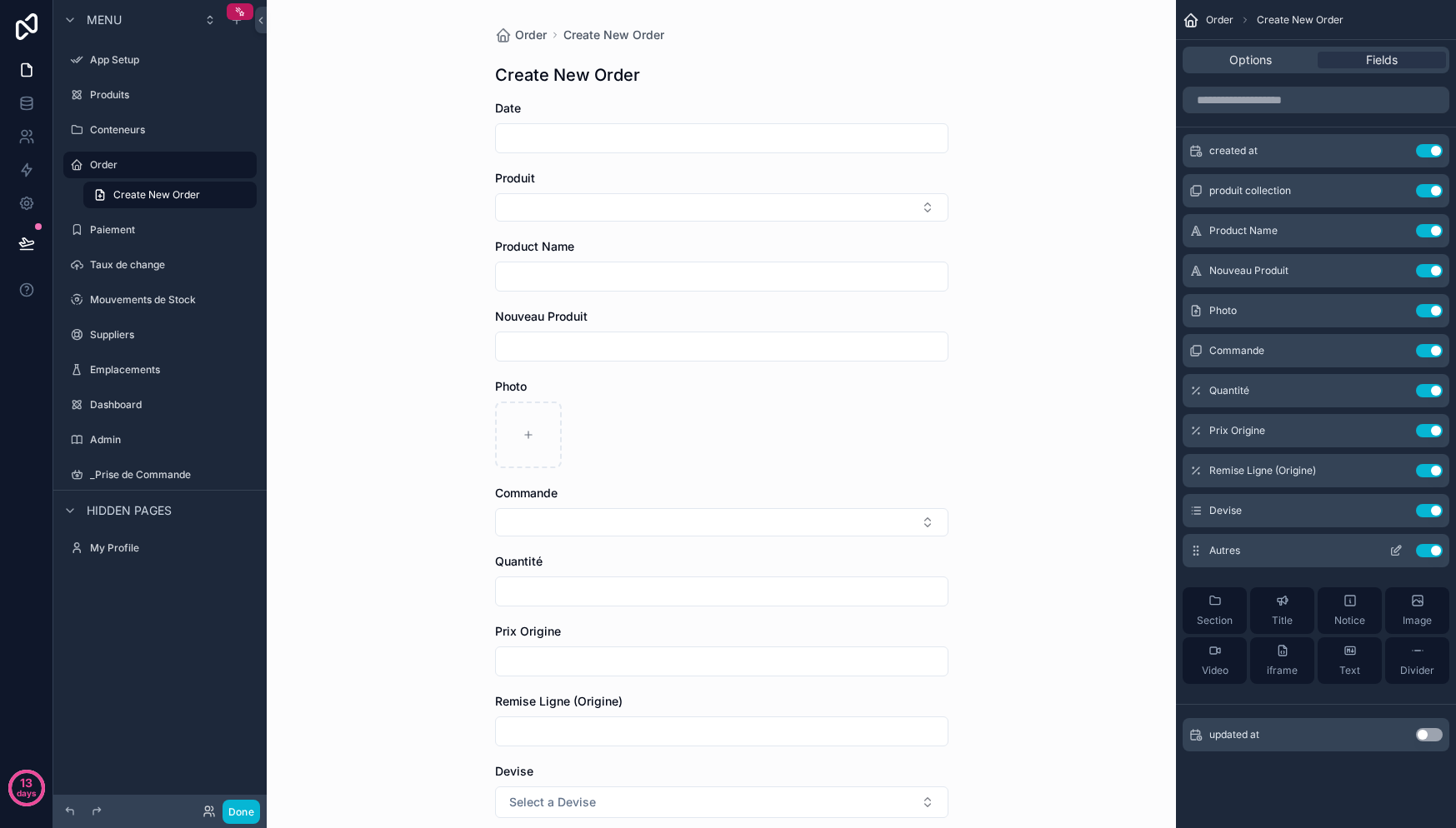
click at [1228, 550] on span "Autres" at bounding box center [1225, 550] width 31 height 13
click at [1228, 549] on span "Autres" at bounding box center [1225, 550] width 31 height 13
click at [1396, 545] on icon "scrollable content" at bounding box center [1396, 550] width 13 height 13
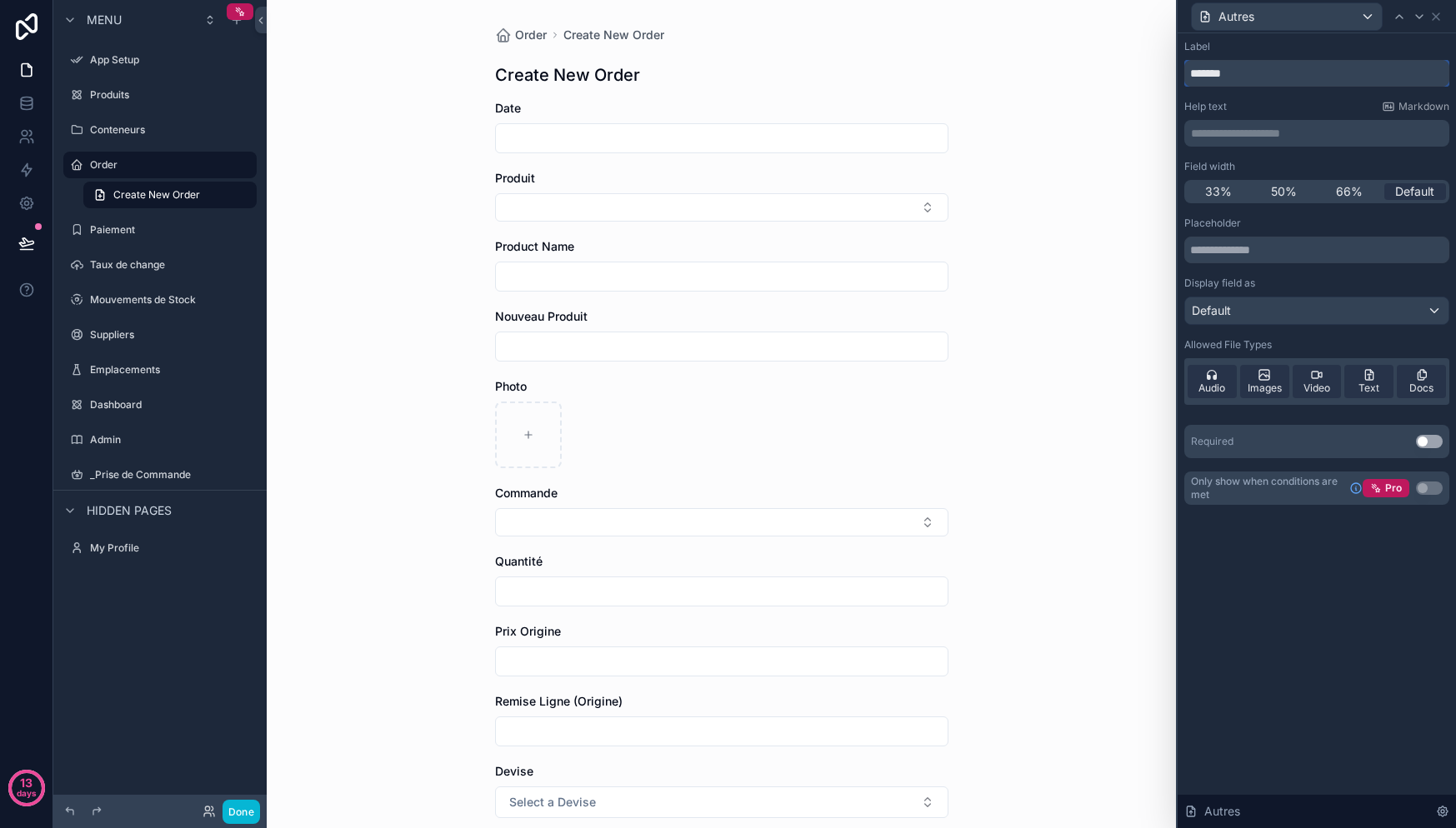
click at [1233, 85] on input "******" at bounding box center [1317, 73] width 265 height 26
type input "*******"
click at [1434, 23] on div "Autres" at bounding box center [1317, 16] width 265 height 32
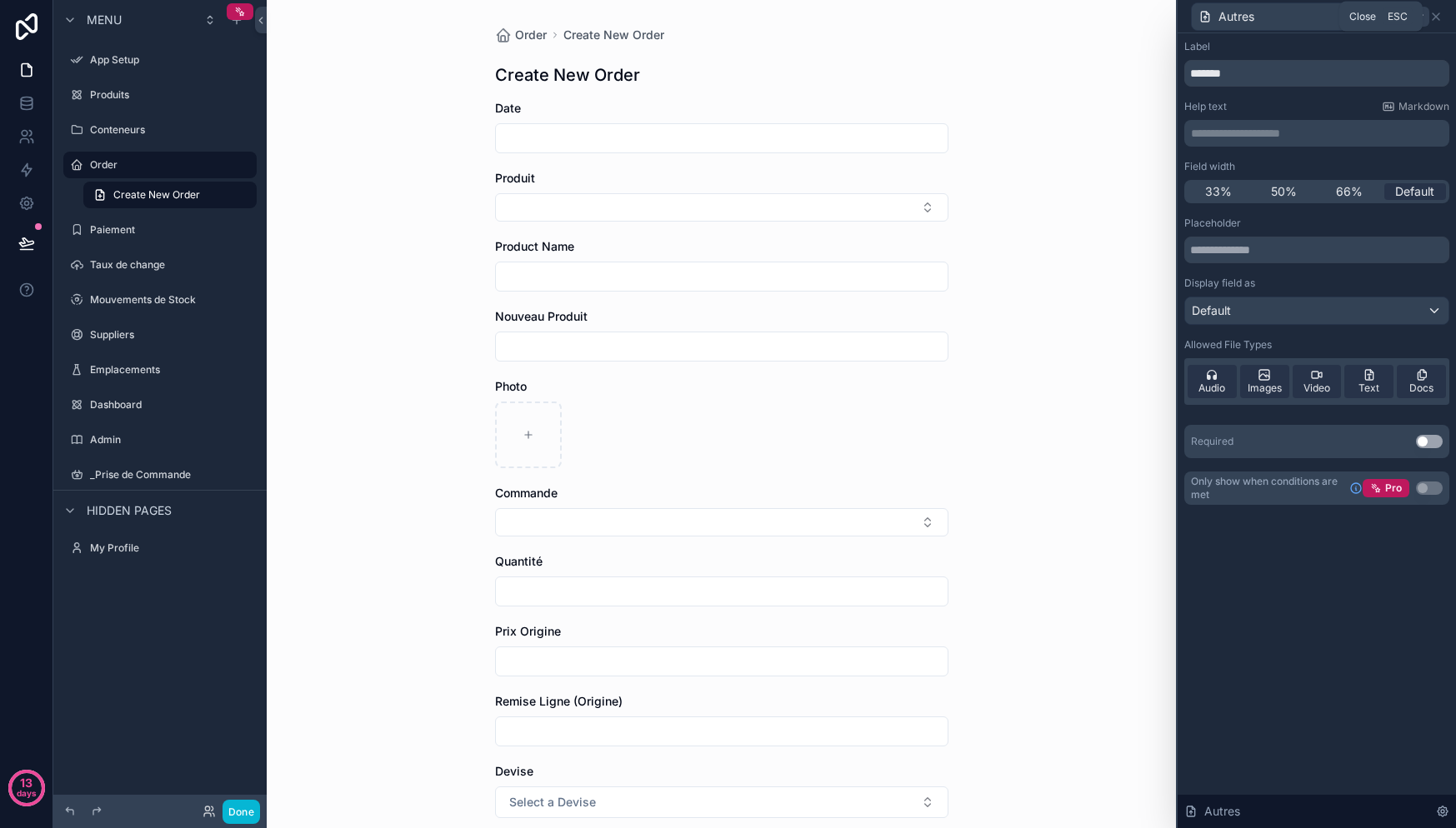
click at [1436, 18] on icon at bounding box center [1436, 16] width 13 height 13
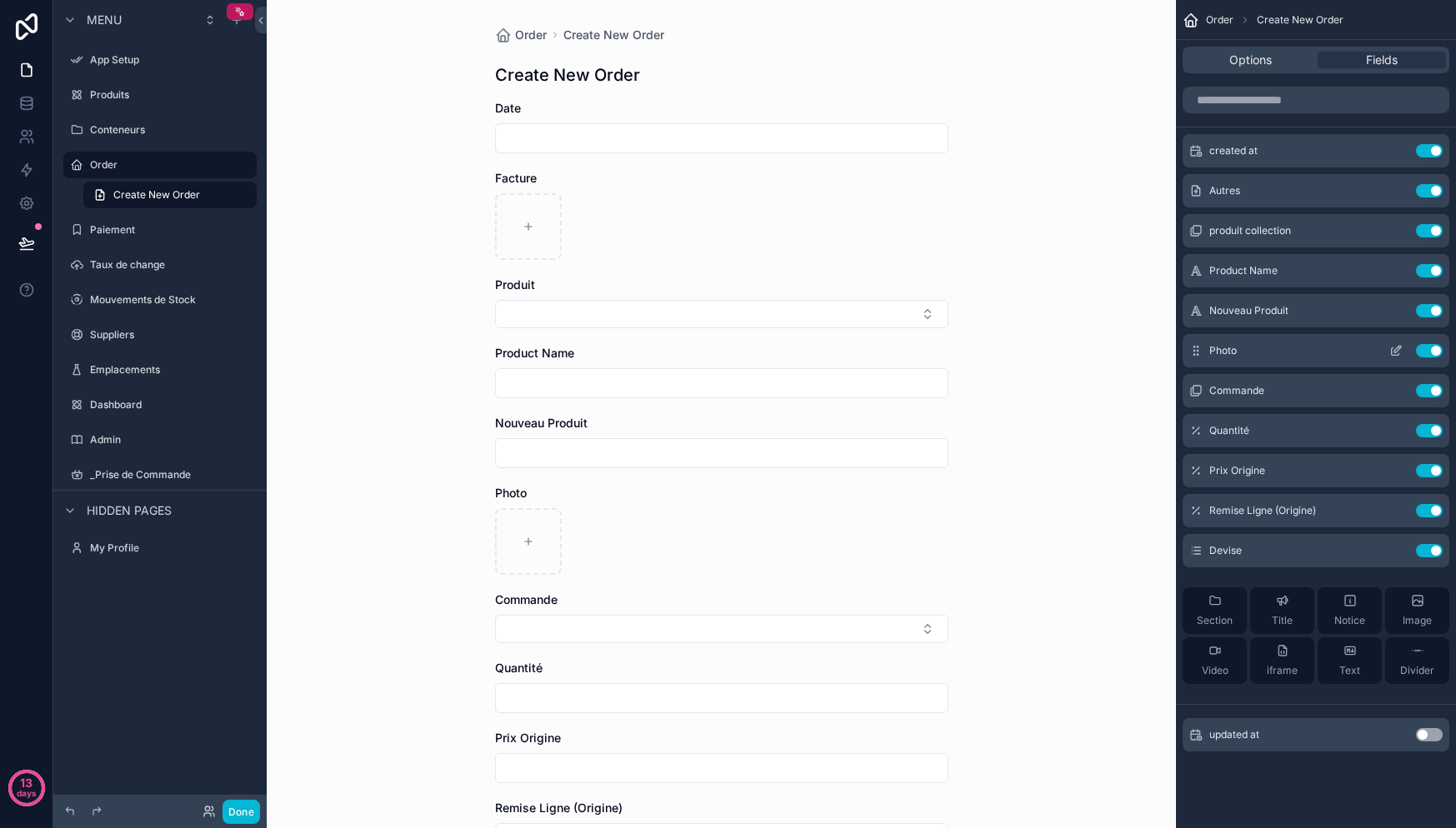
click at [1428, 348] on button "Use setting" at bounding box center [1429, 350] width 26 height 13
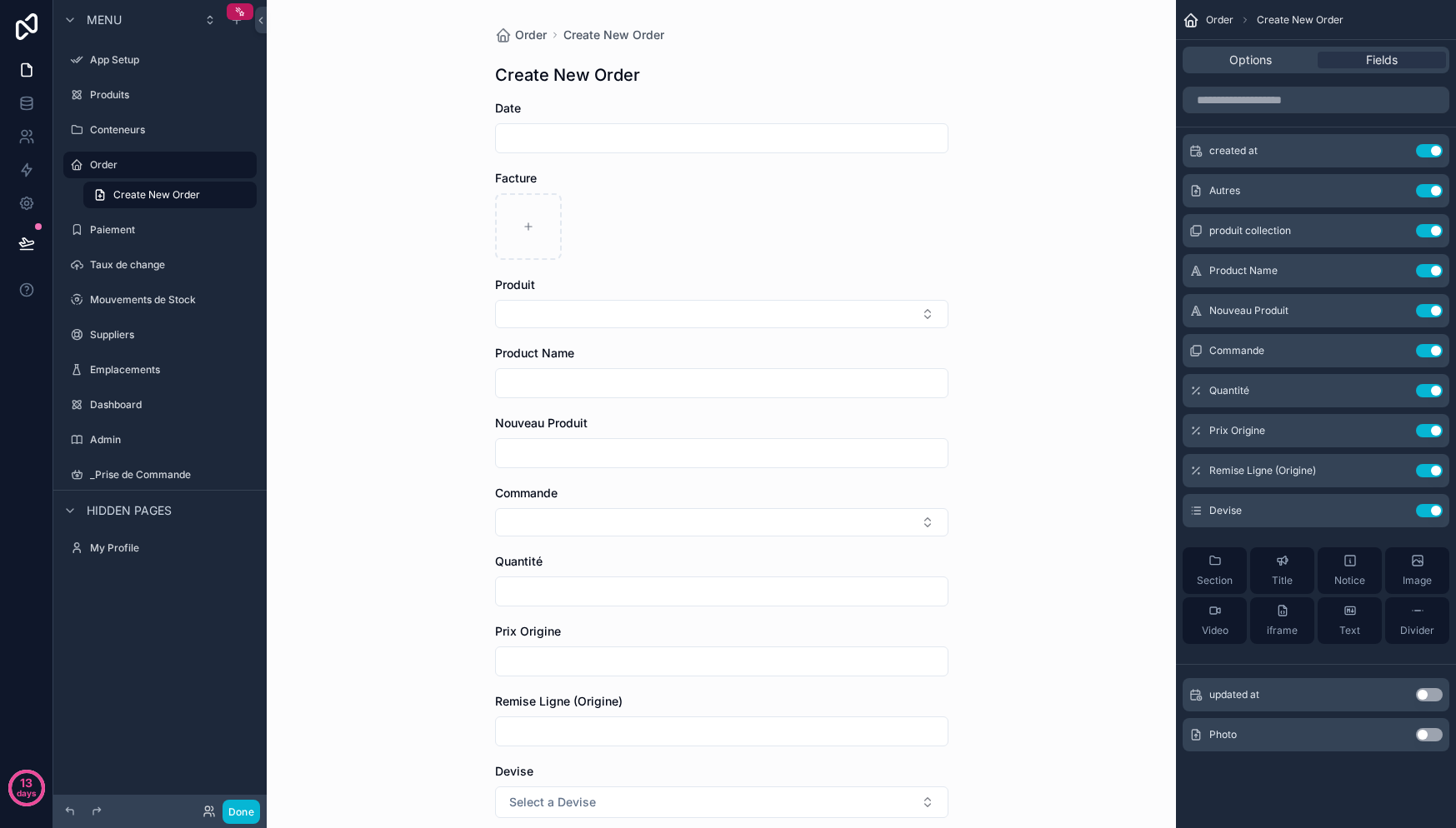
click at [726, 65] on div "Create New Order" at bounding box center [721, 74] width 453 height 24
click at [1281, 52] on div "Options" at bounding box center [1250, 60] width 128 height 17
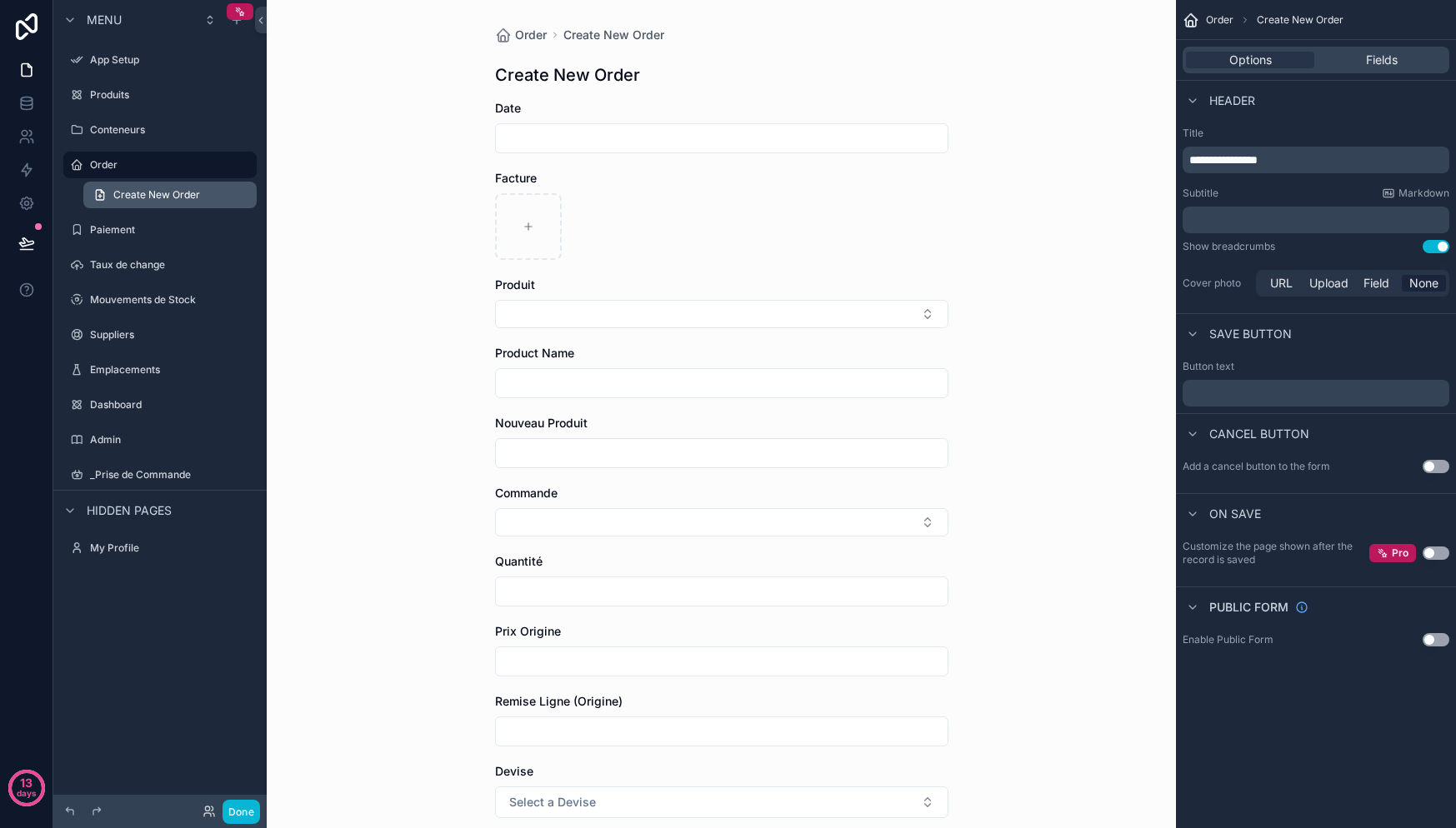
click at [189, 191] on span "Create New Order" at bounding box center [156, 195] width 87 height 13
click at [1220, 25] on span "Order" at bounding box center [1219, 19] width 27 height 13
click at [1214, 61] on div "Options" at bounding box center [1250, 60] width 128 height 17
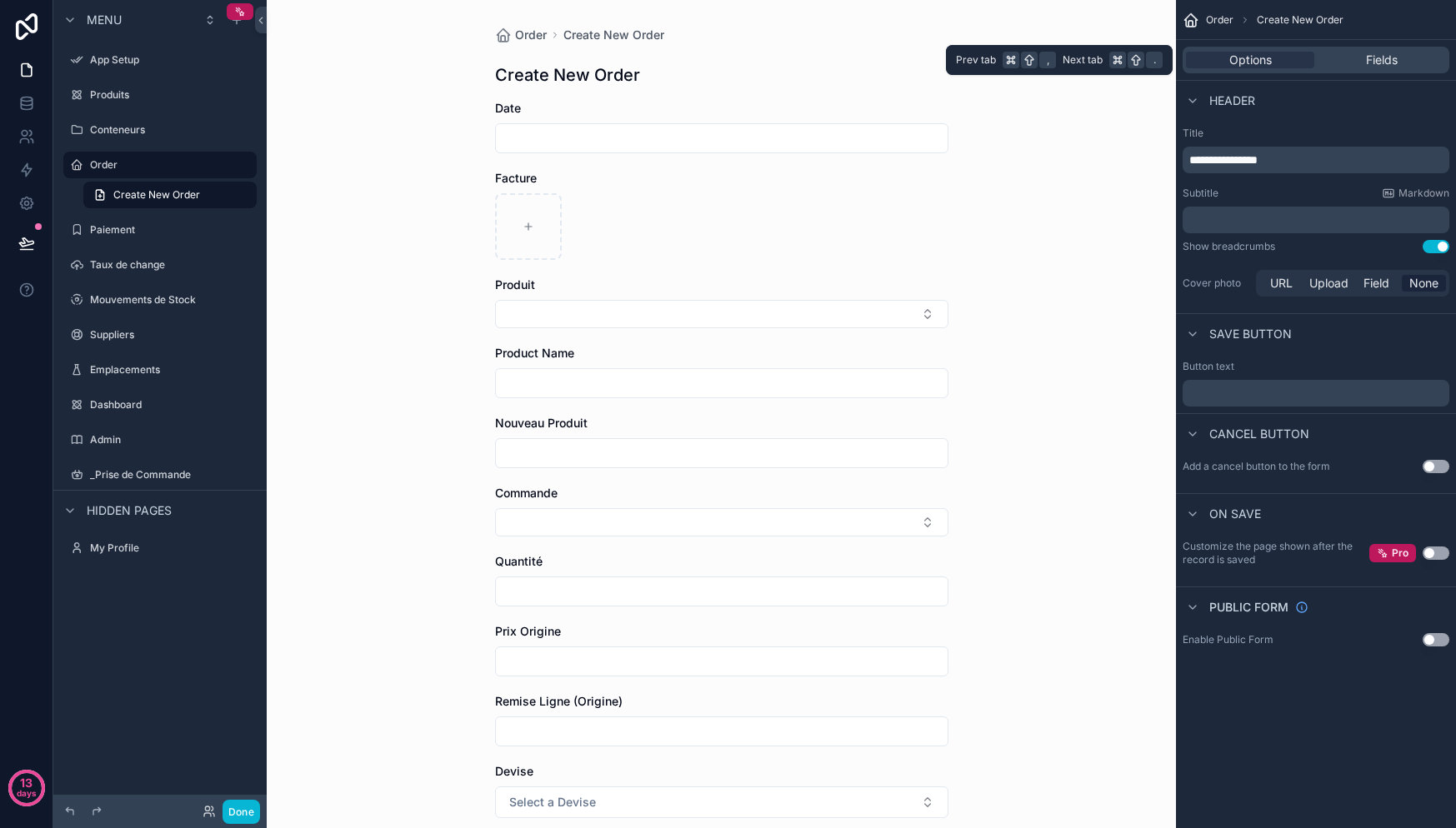
click at [1366, 71] on div "Options Fields" at bounding box center [1316, 60] width 266 height 26
click at [1367, 64] on span "Fields" at bounding box center [1381, 60] width 32 height 17
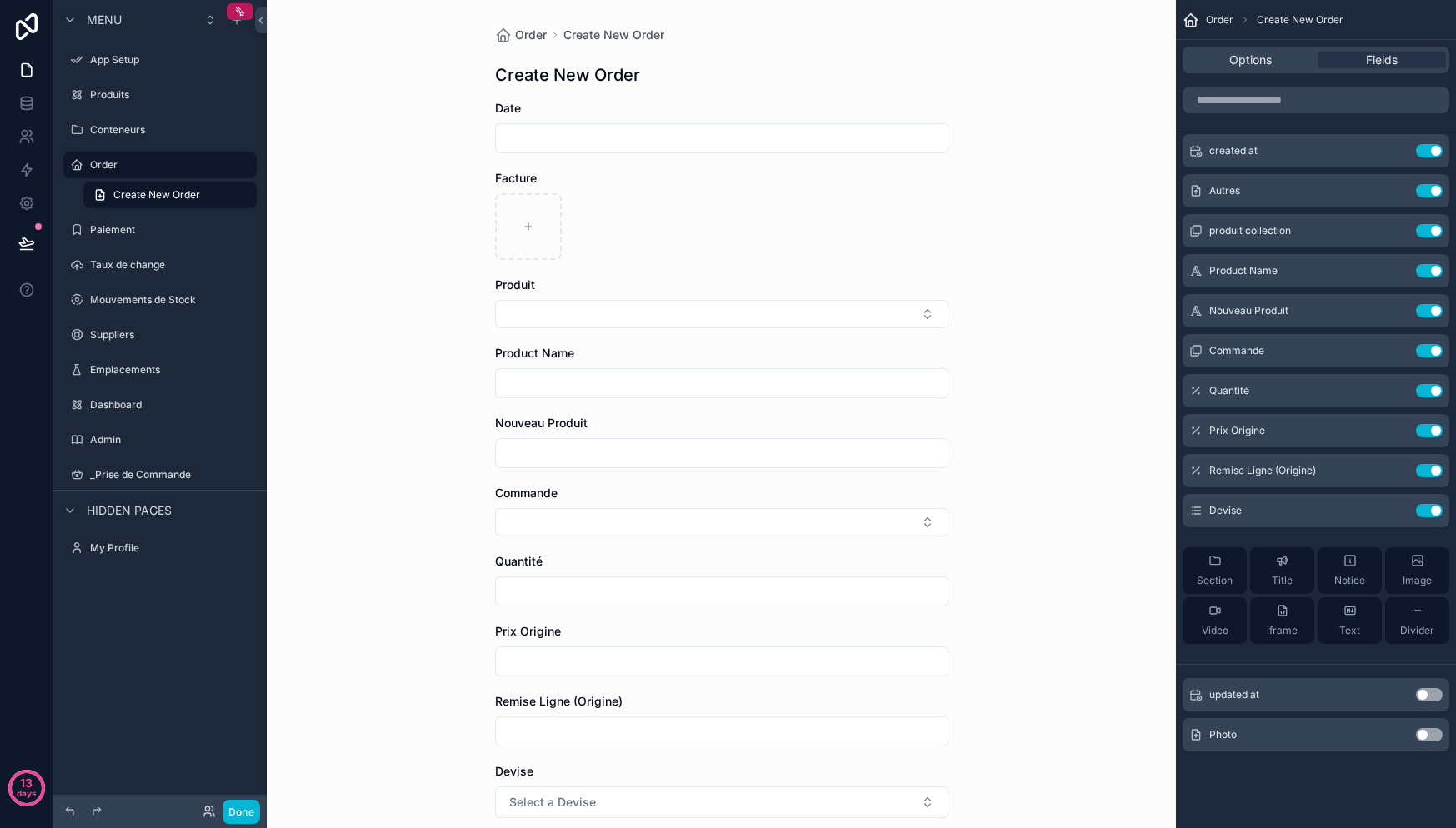
click at [571, 210] on div "scrollable content" at bounding box center [721, 227] width 453 height 67
click at [150, 166] on label "Order" at bounding box center [157, 165] width 133 height 13
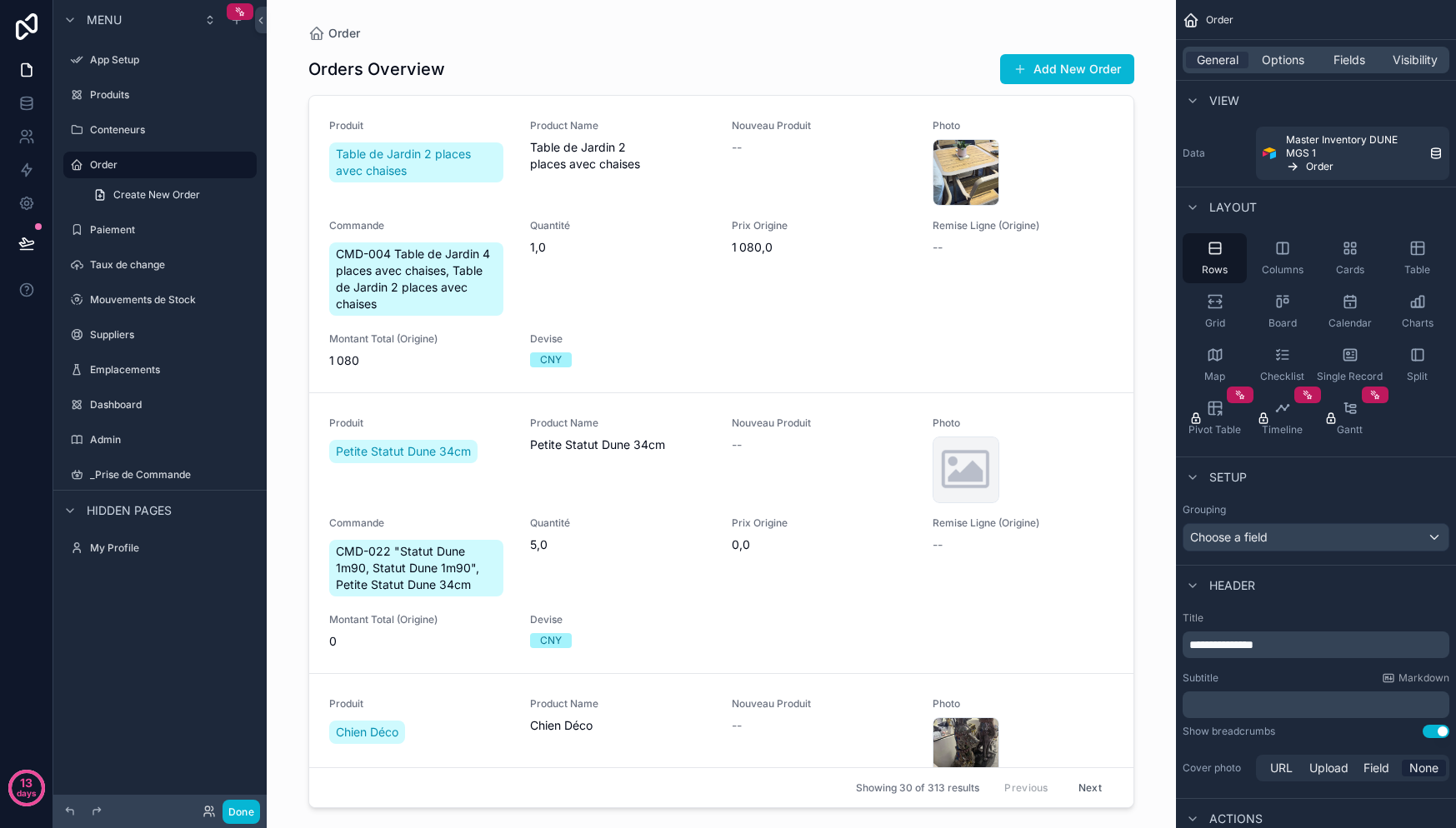
click at [596, 69] on div "Orders Overview Add New Order" at bounding box center [721, 69] width 826 height 32
click at [1048, 67] on button "Add New Order" at bounding box center [1067, 69] width 134 height 30
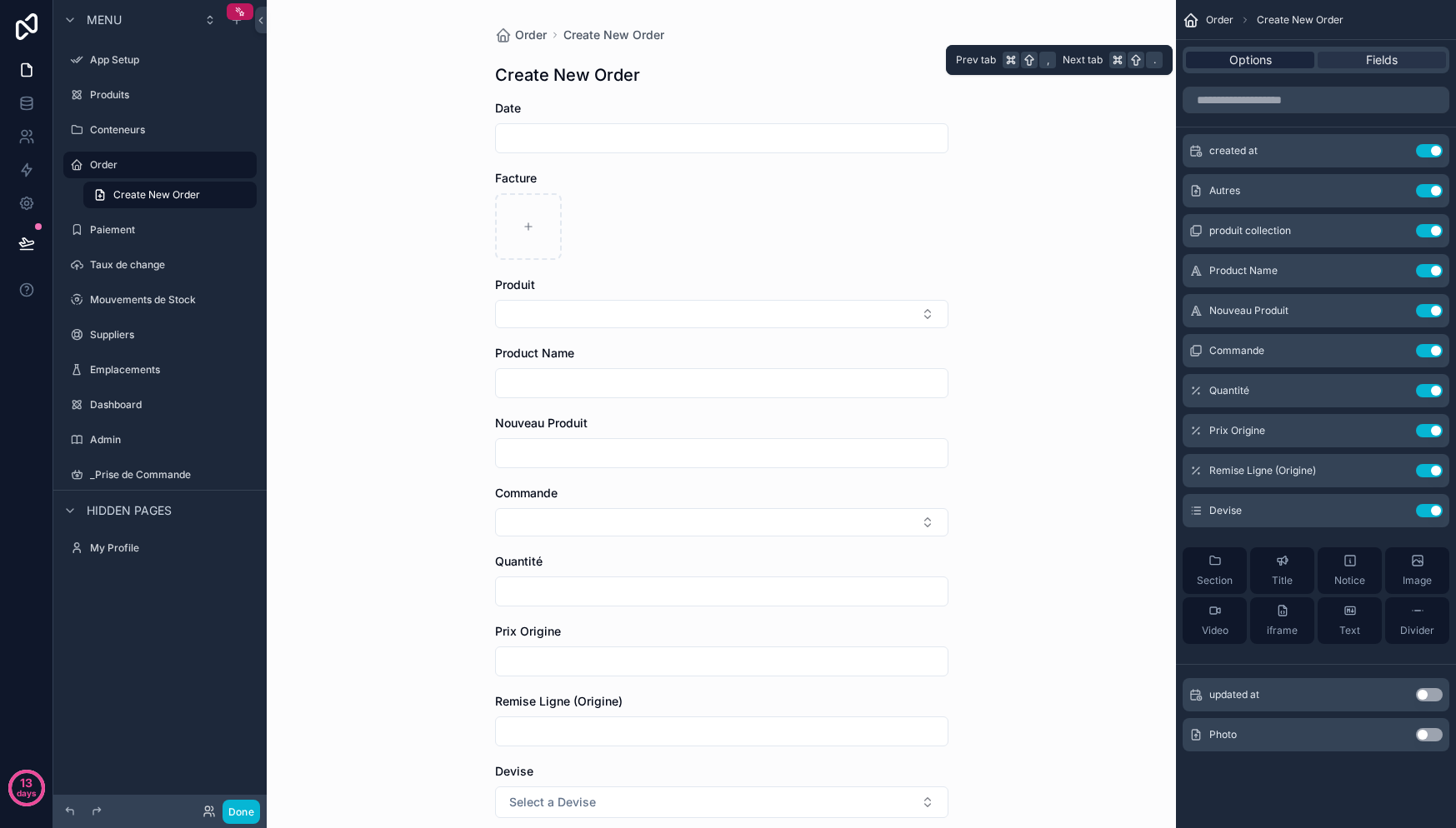
click at [1258, 60] on span "Options" at bounding box center [1250, 60] width 42 height 17
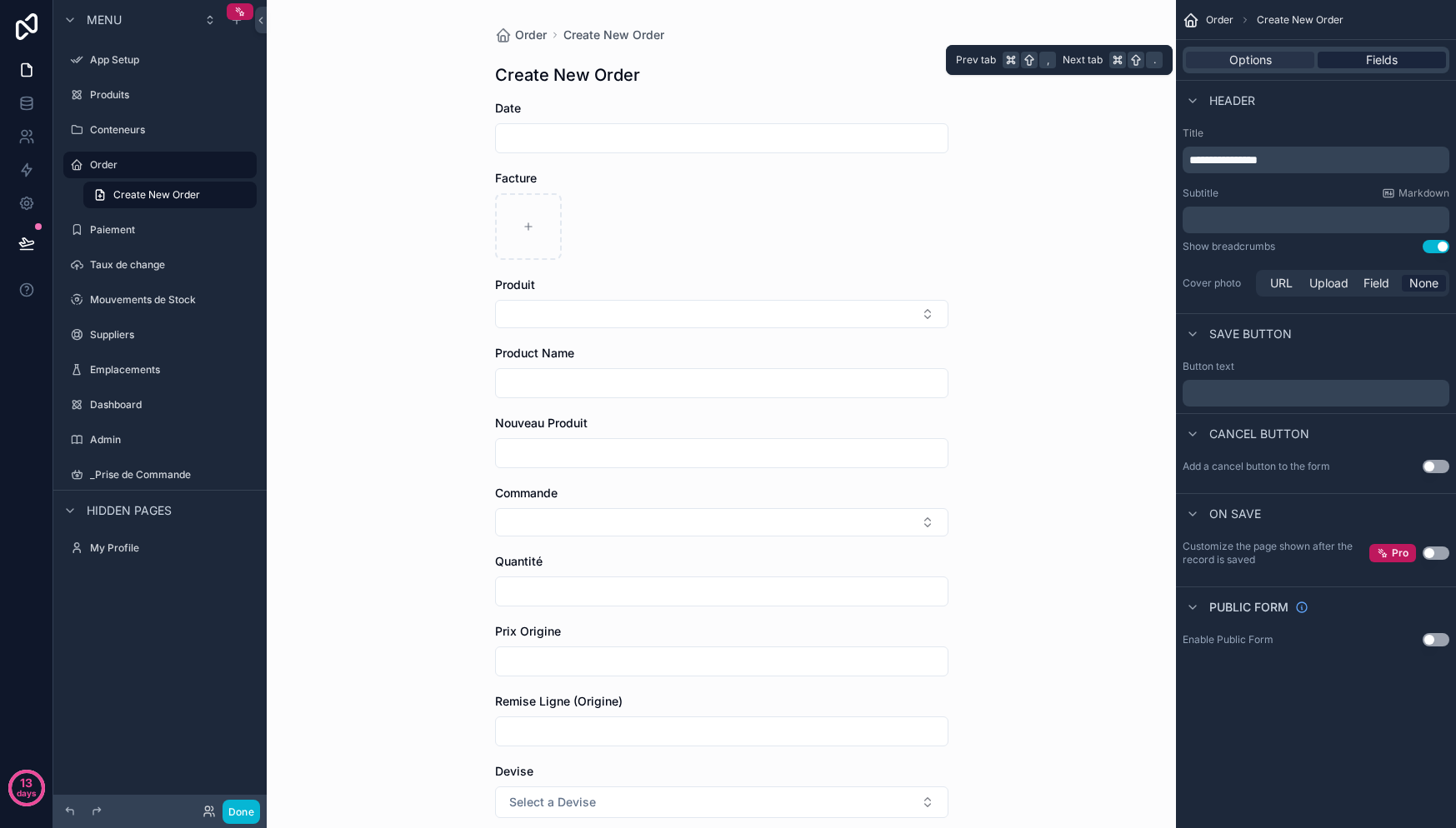
click at [1417, 60] on div "Fields" at bounding box center [1381, 60] width 128 height 17
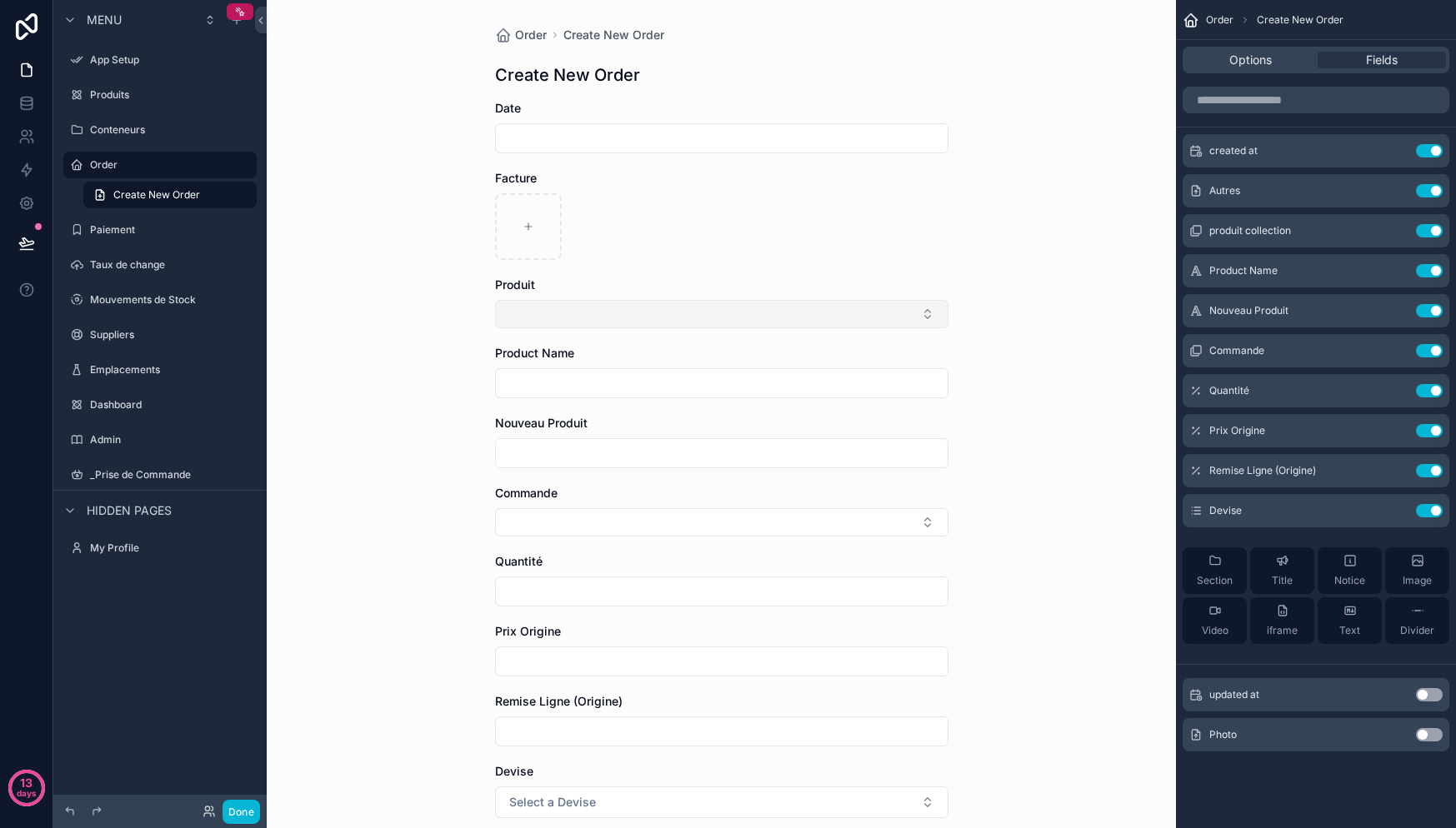
click at [550, 310] on button "Select Button" at bounding box center [721, 314] width 453 height 28
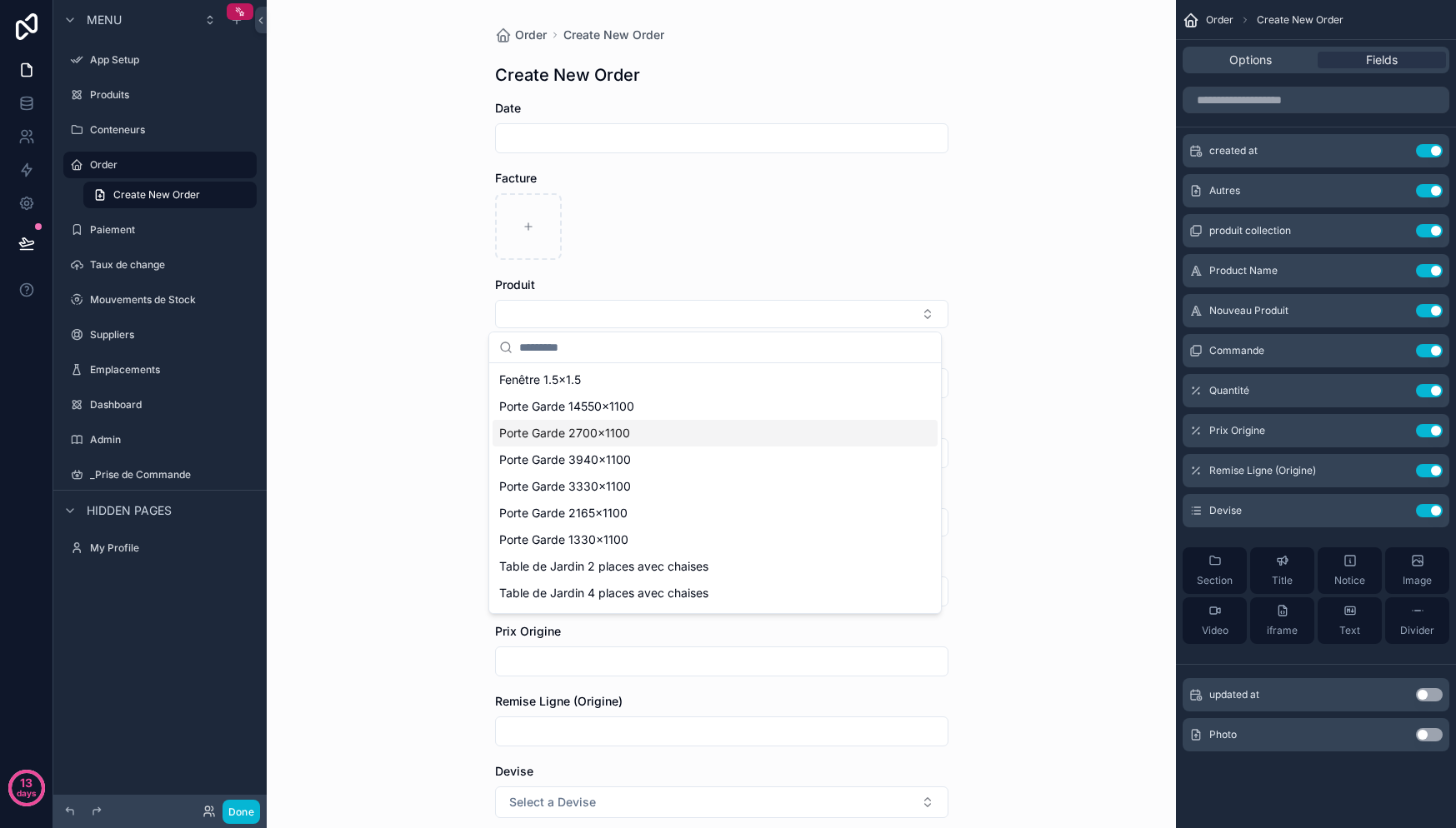
scroll to position [311, 0]
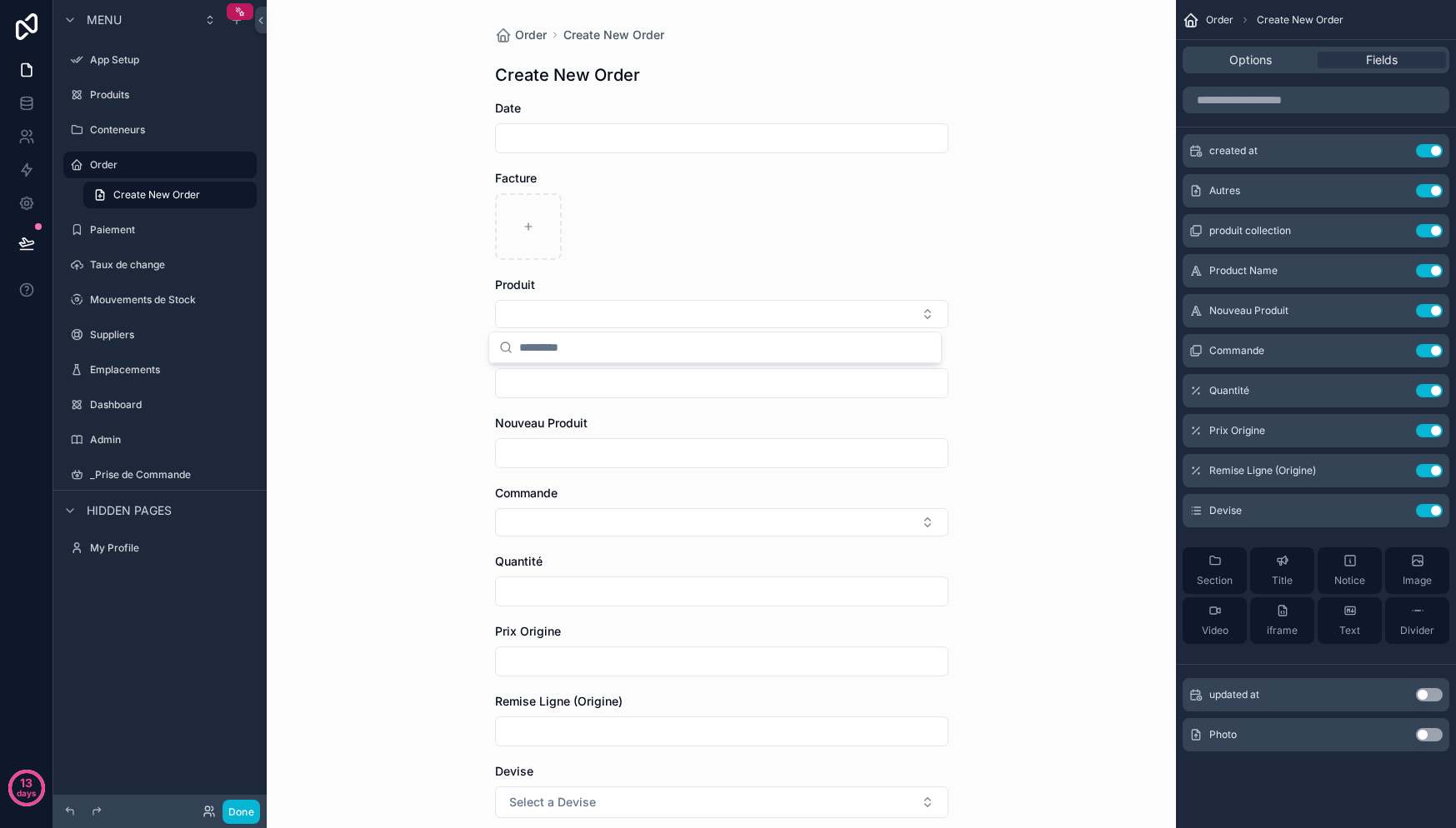
click at [692, 293] on div "Produit" at bounding box center [721, 285] width 453 height 17
click at [1275, 231] on span "produit collection" at bounding box center [1250, 230] width 82 height 13
click at [1390, 230] on icon "scrollable content" at bounding box center [1396, 230] width 13 height 13
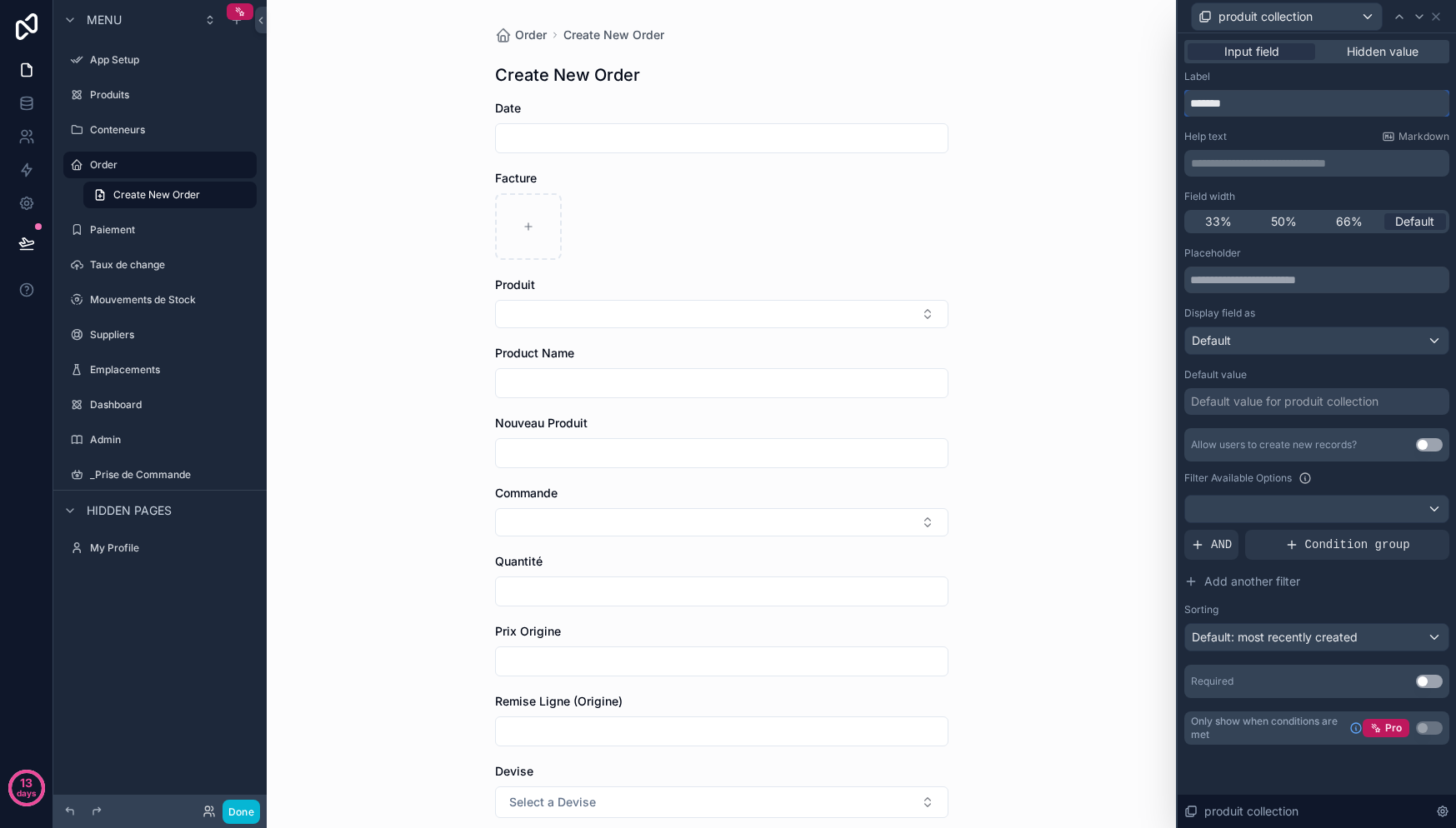
click at [1269, 103] on input "*******" at bounding box center [1317, 103] width 265 height 26
type input "**********"
click at [1435, 16] on icon at bounding box center [1436, 17] width 7 height 7
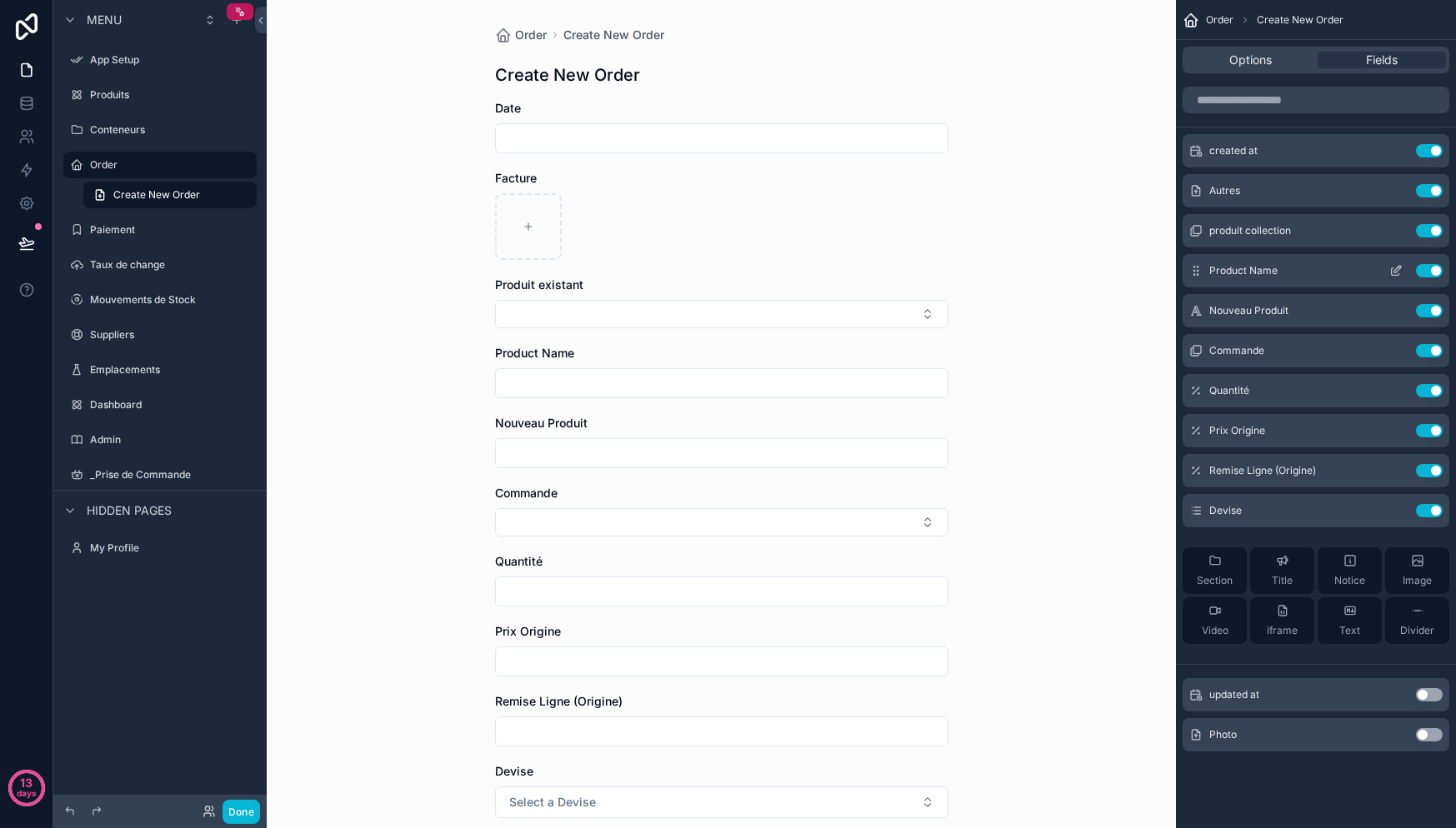
click at [1398, 272] on icon "scrollable content" at bounding box center [1396, 270] width 13 height 13
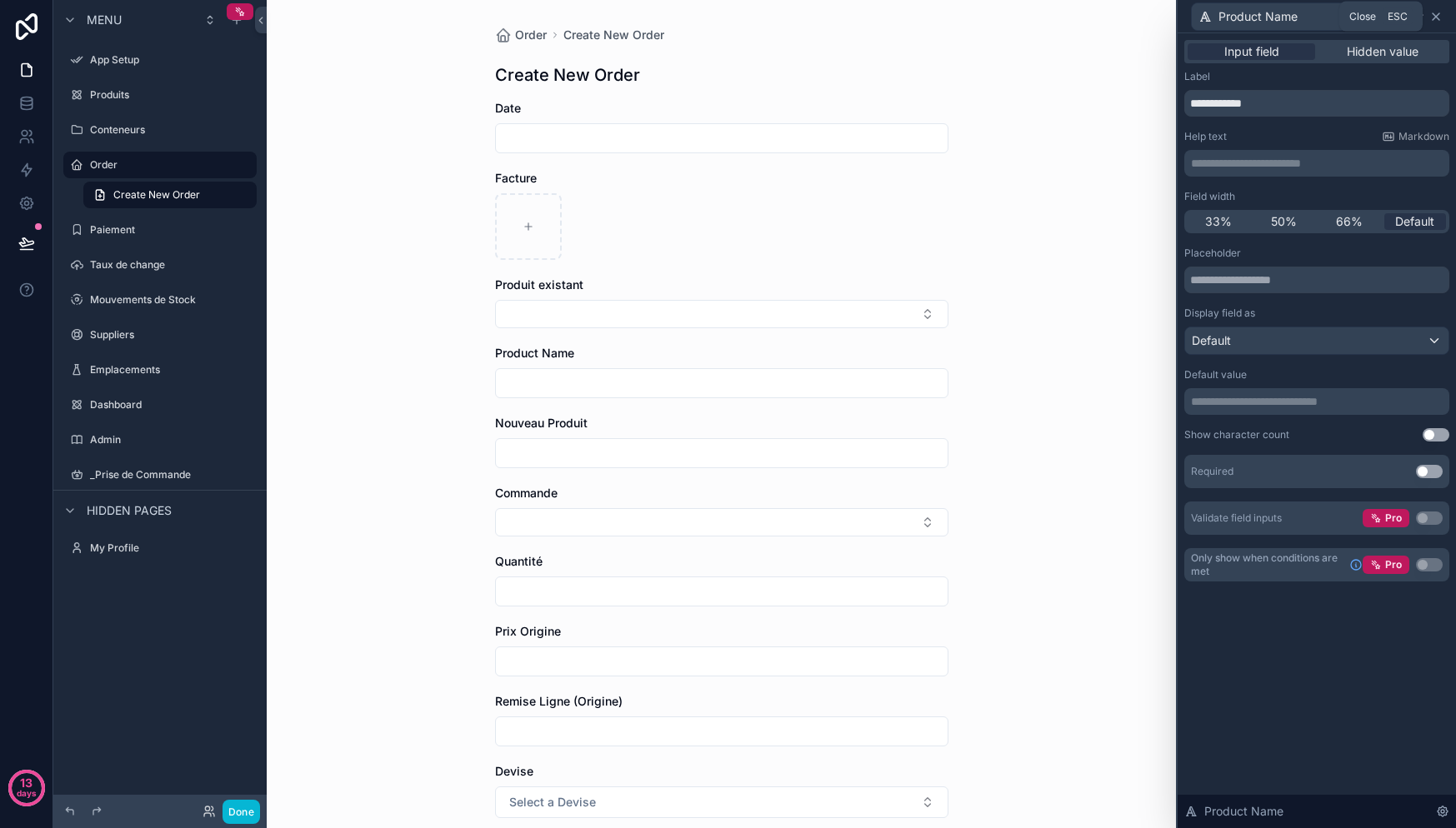
click at [1434, 17] on icon at bounding box center [1436, 17] width 7 height 7
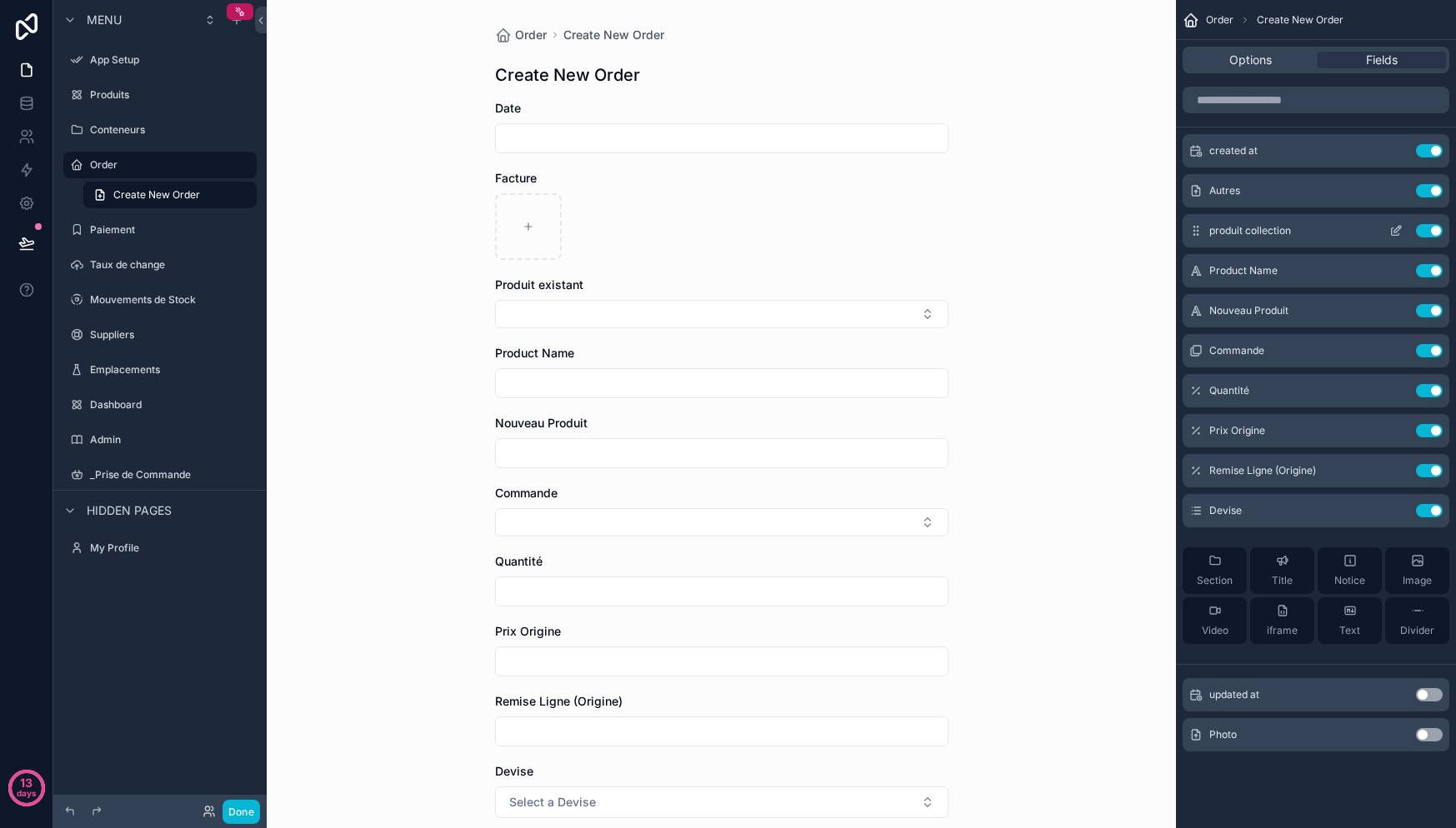
click at [1395, 230] on icon "scrollable content" at bounding box center [1398, 230] width 7 height 7
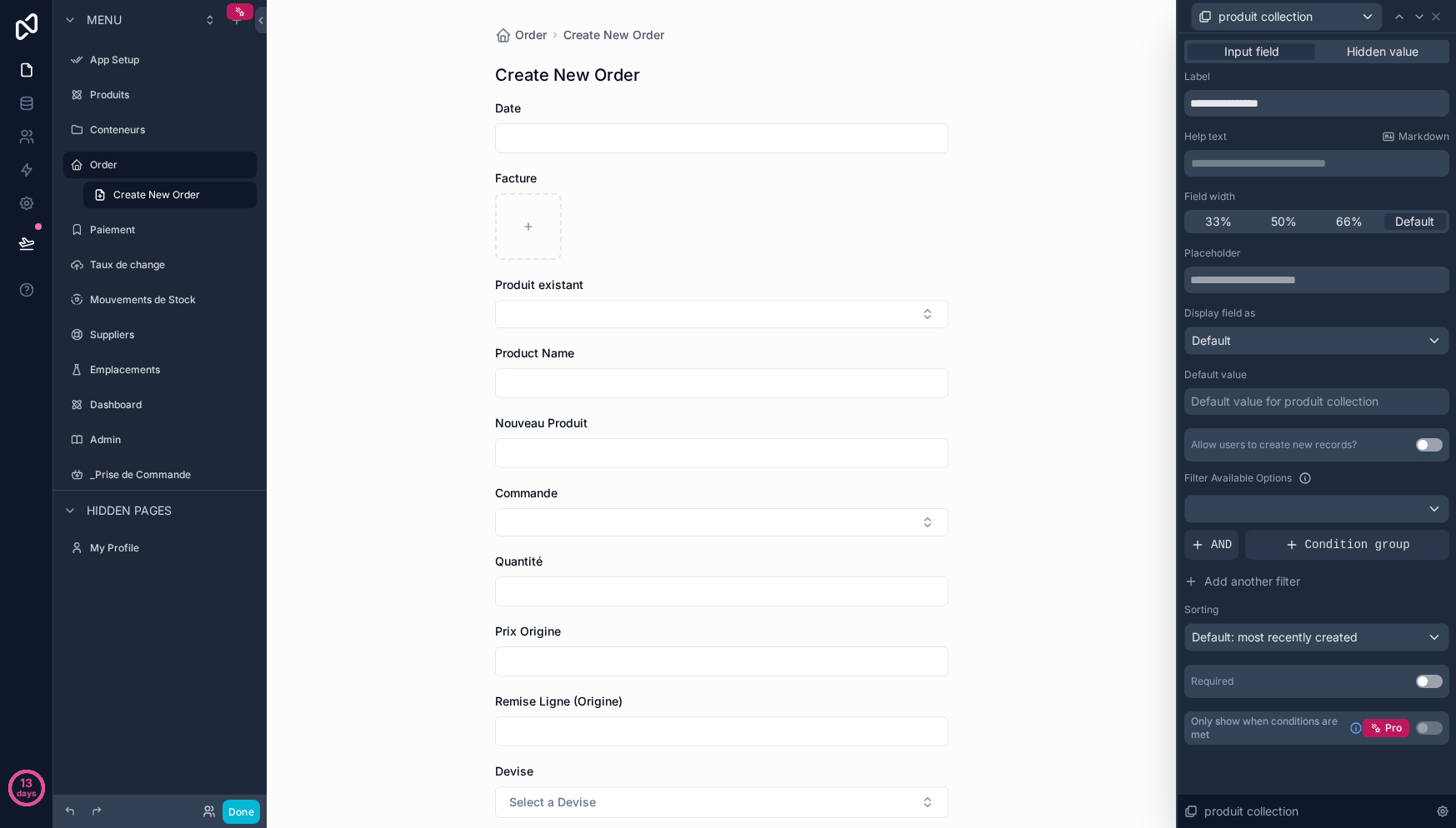
click at [1431, 444] on button "Use setting" at bounding box center [1429, 444] width 26 height 13
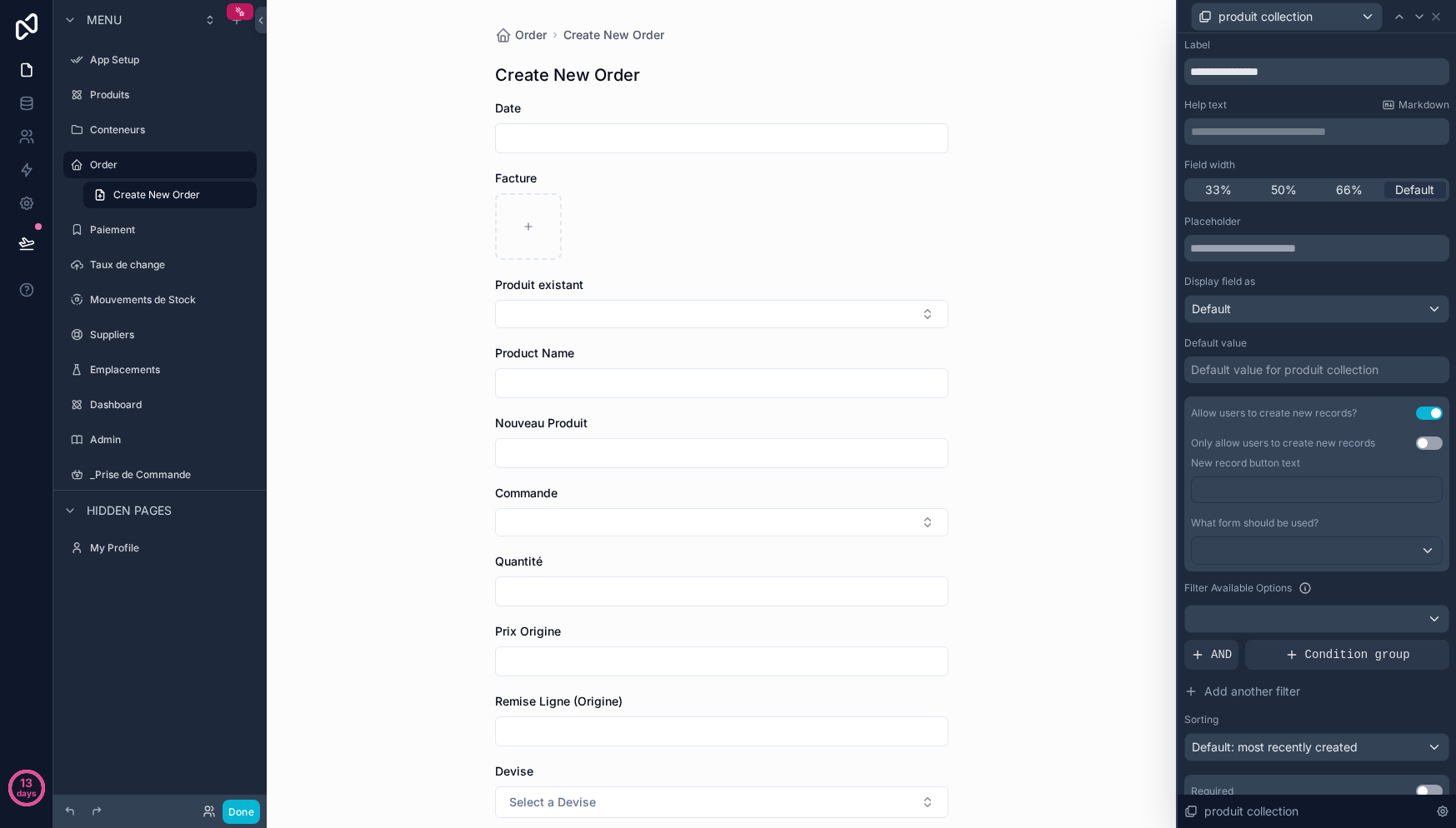
scroll to position [66, 0]
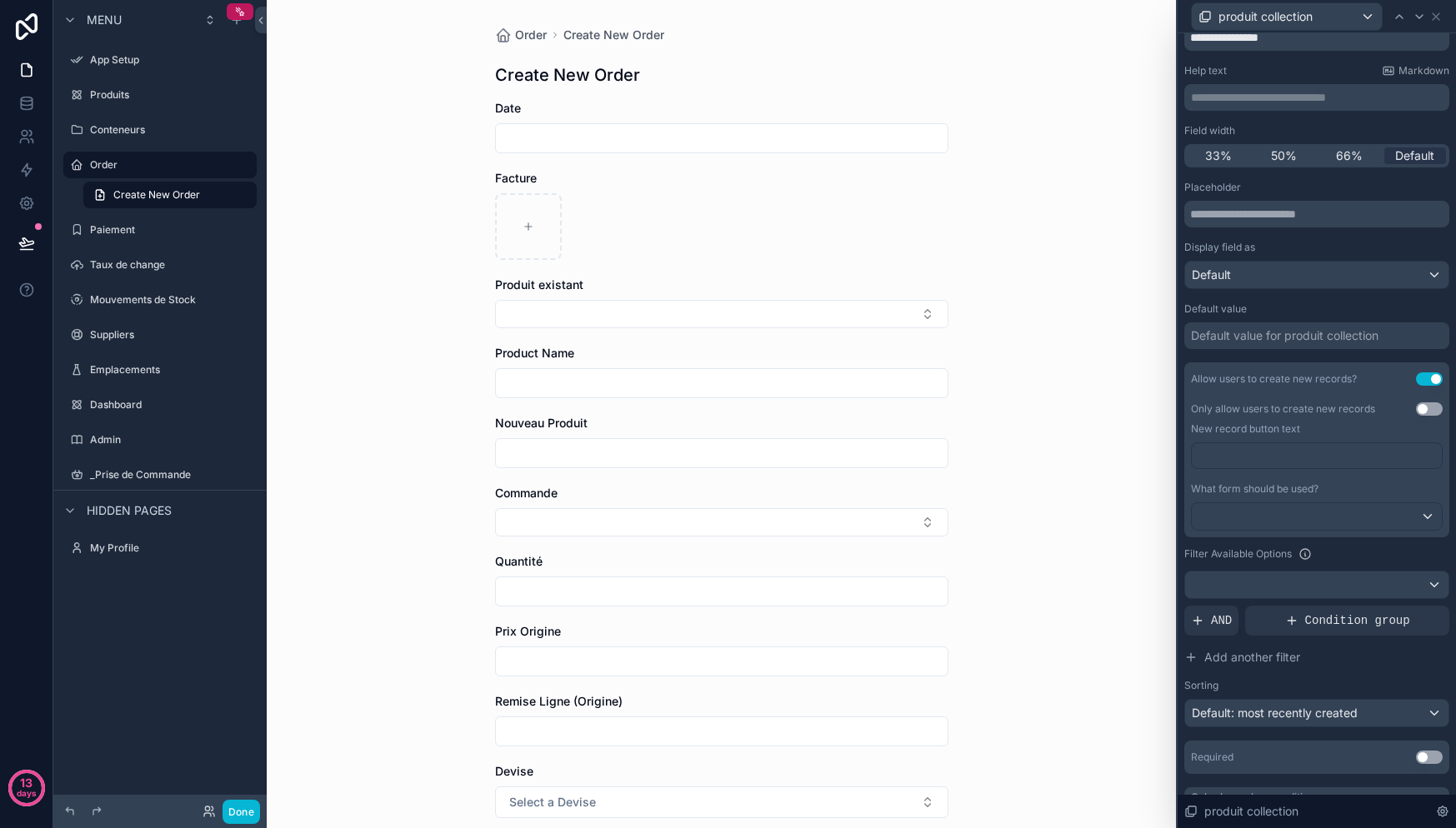
click at [1249, 463] on p "﻿" at bounding box center [1318, 456] width 240 height 17
click at [1248, 476] on div "﻿" at bounding box center [1317, 463] width 252 height 40
click at [1318, 508] on div at bounding box center [1317, 516] width 250 height 26
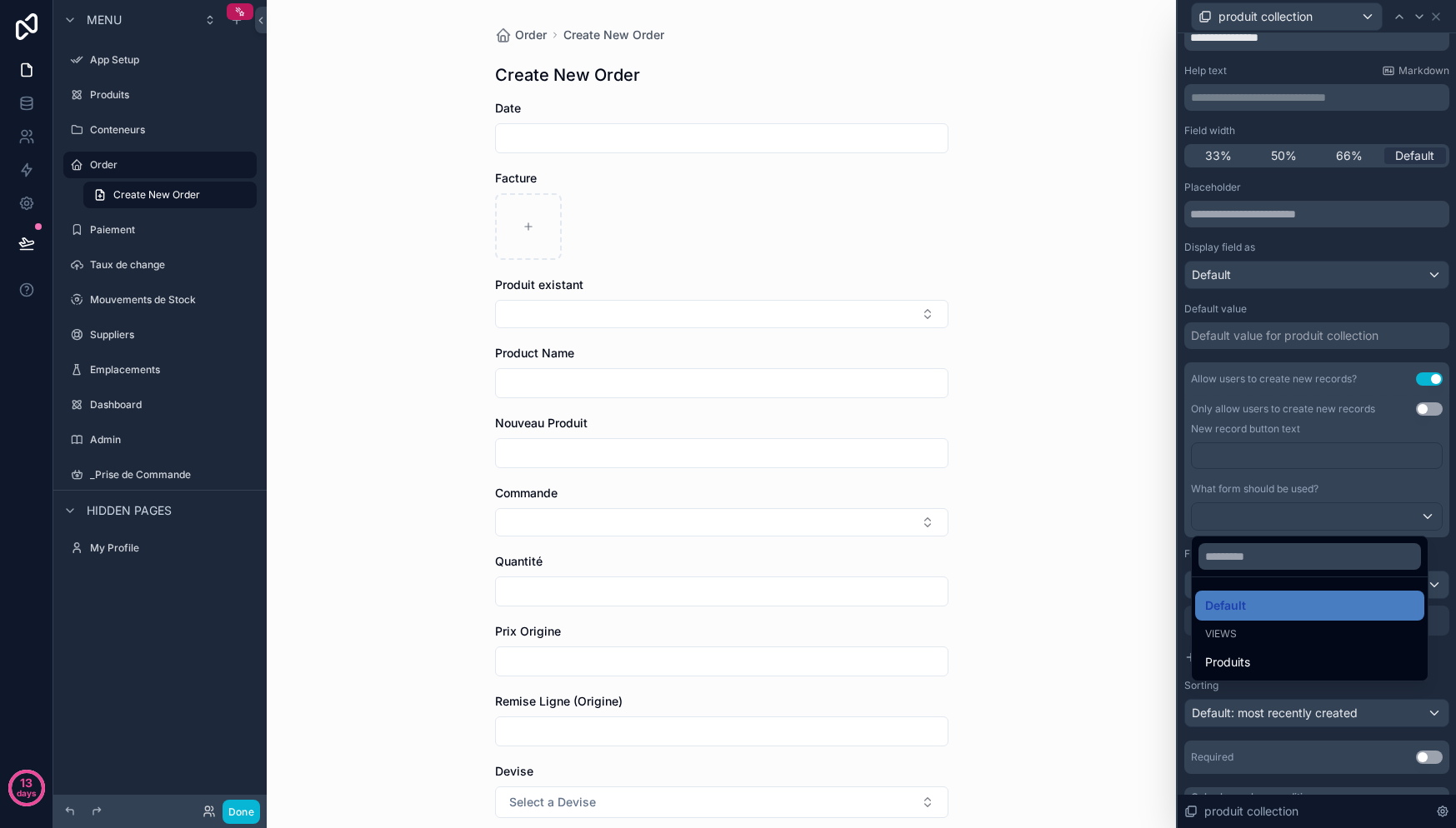
click at [1338, 486] on div at bounding box center [1317, 414] width 279 height 828
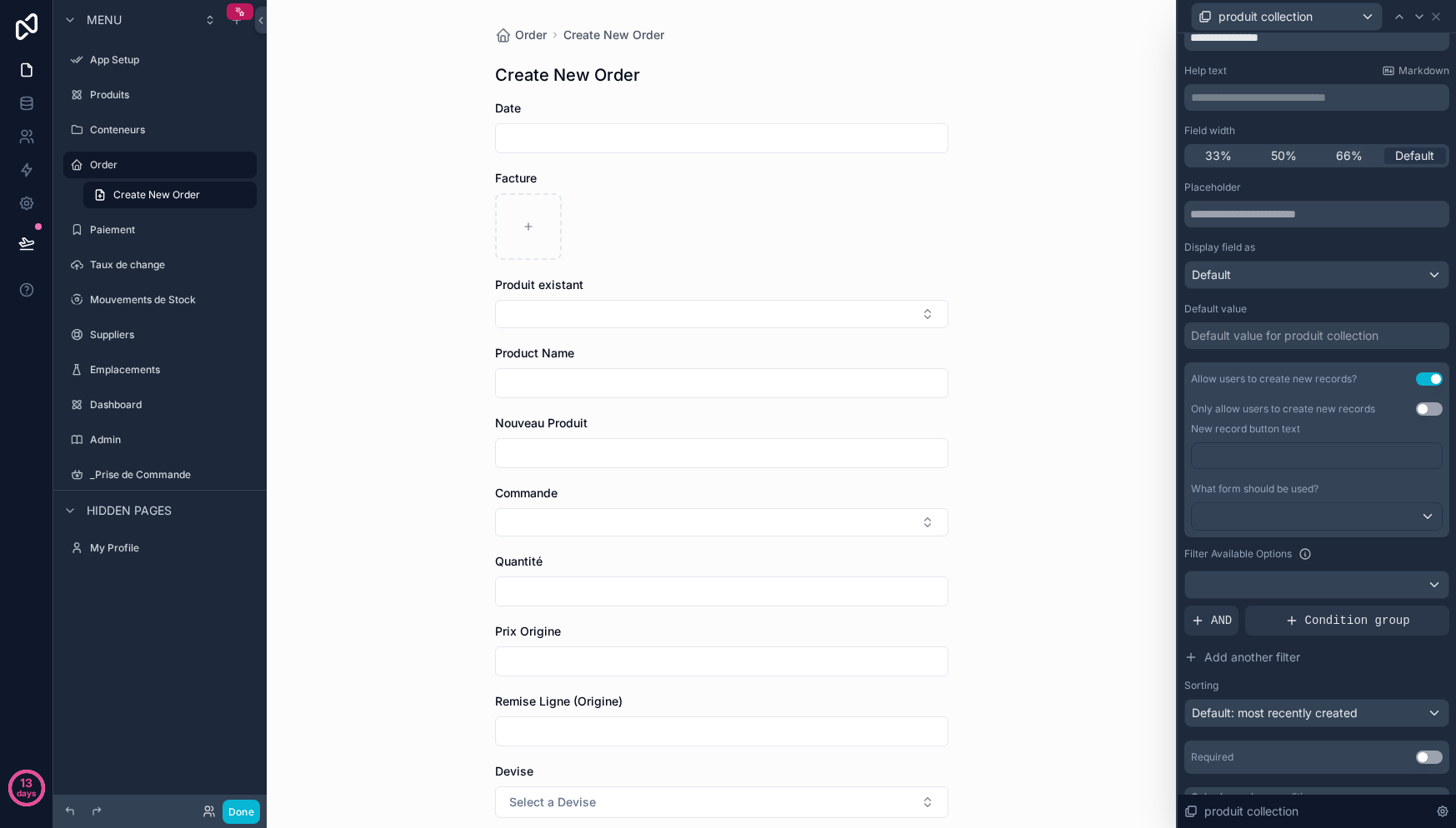
scroll to position [98, 0]
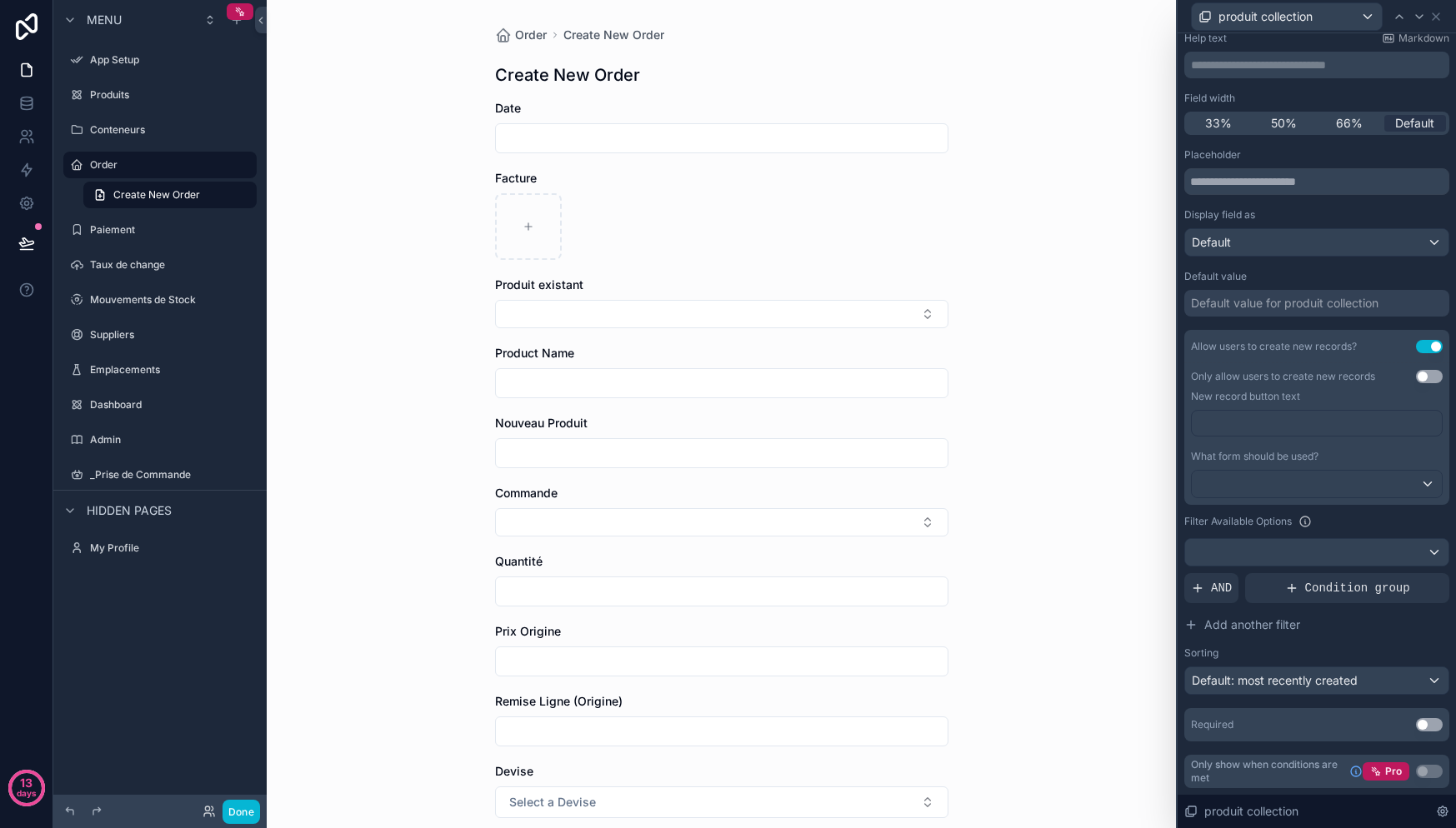
click at [1417, 379] on button "Use setting" at bounding box center [1429, 376] width 26 height 13
click at [1417, 378] on button "Use setting" at bounding box center [1429, 376] width 26 height 13
click at [1335, 487] on div at bounding box center [1317, 484] width 250 height 26
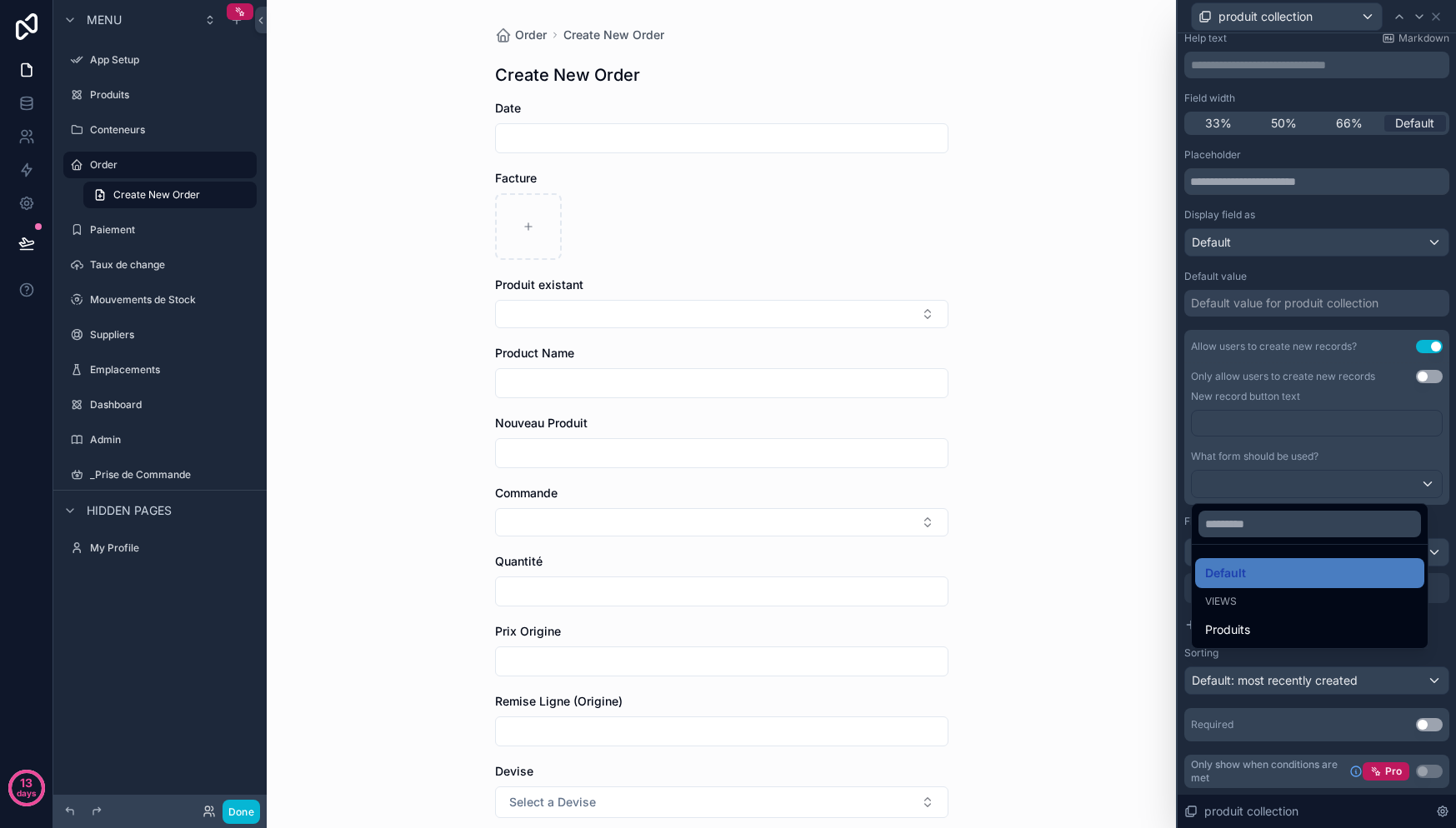
click at [1332, 435] on div at bounding box center [1317, 414] width 279 height 828
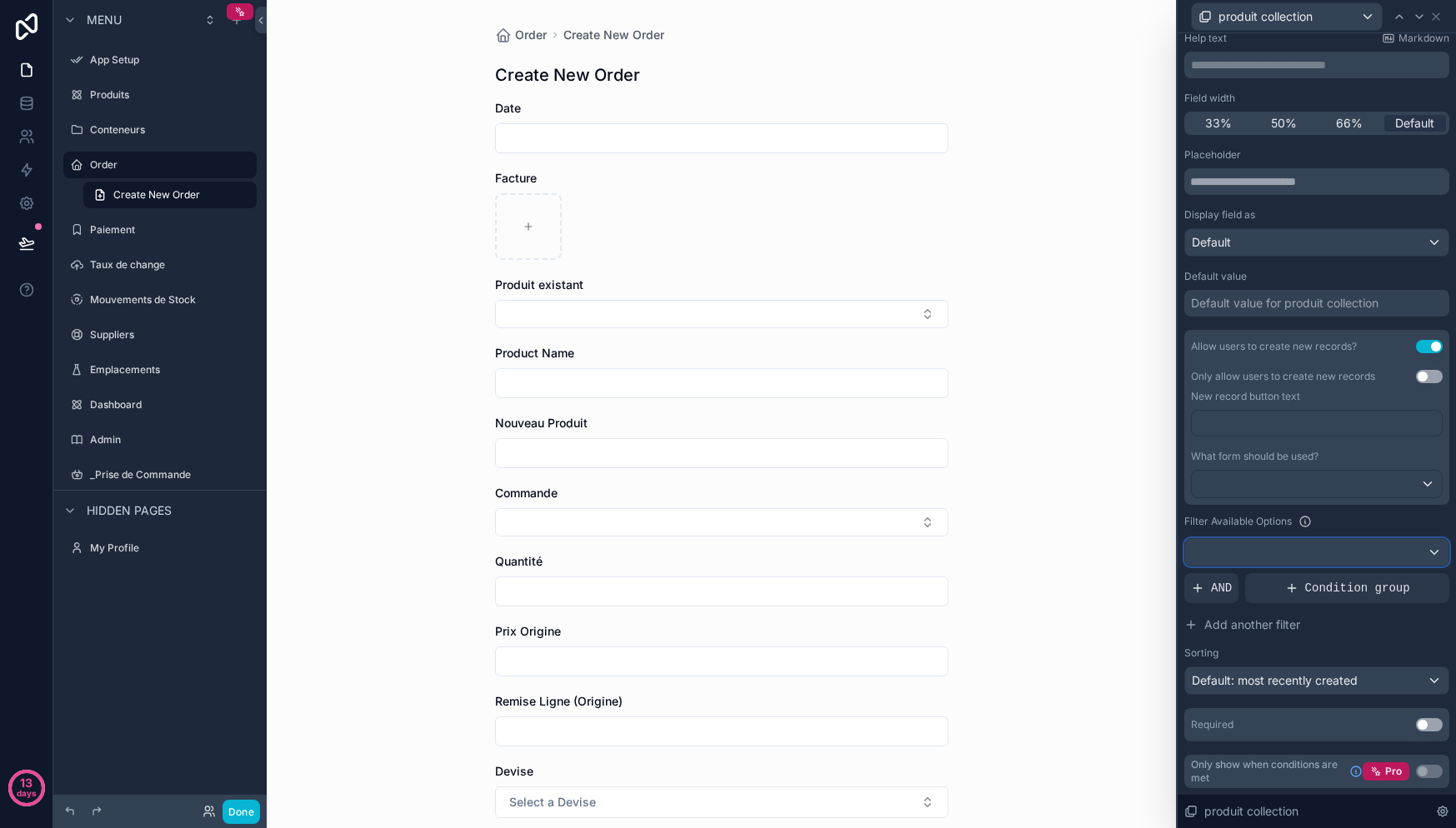
click at [1281, 552] on div at bounding box center [1317, 552] width 263 height 26
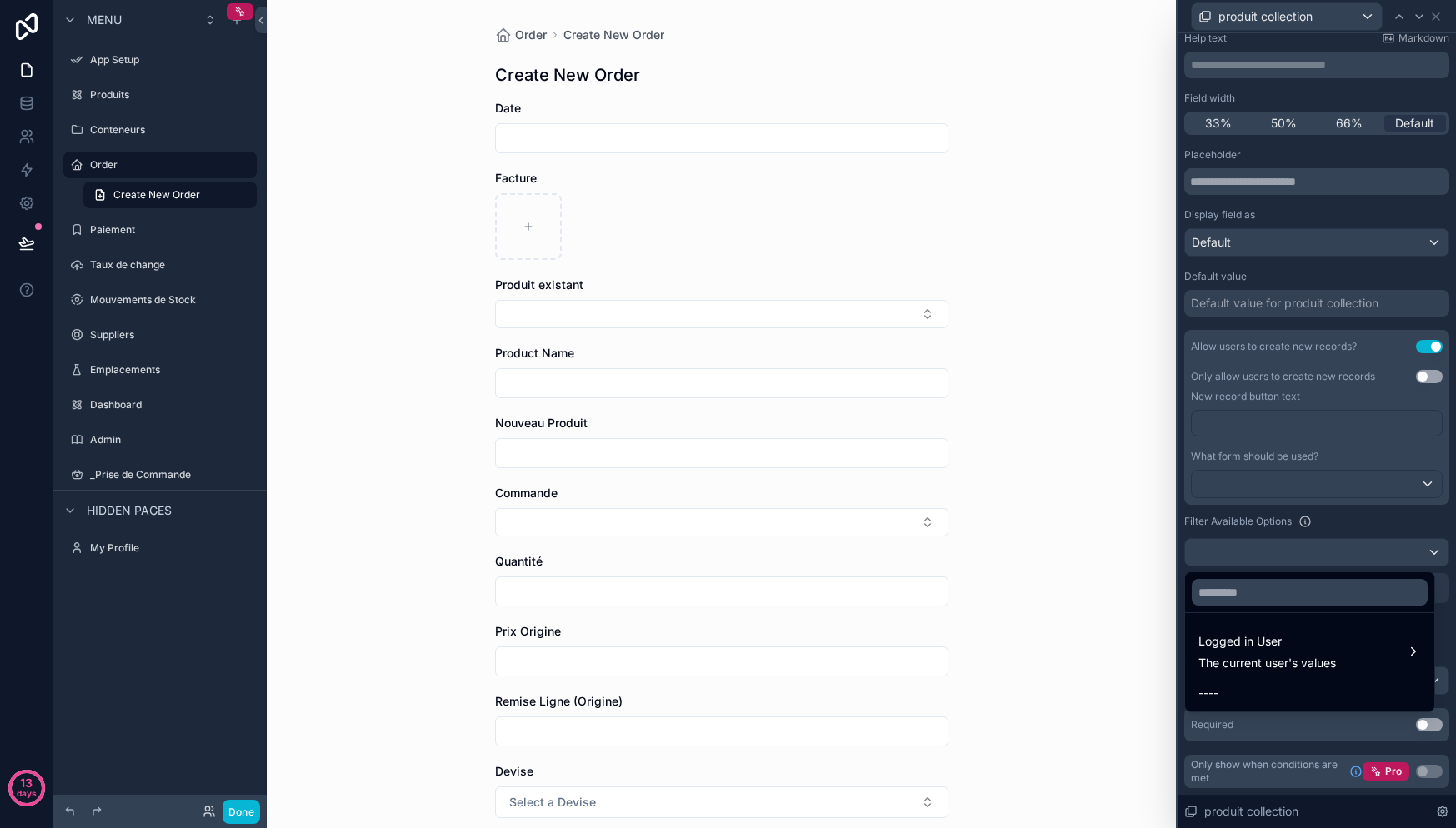
click at [1329, 520] on div at bounding box center [1317, 414] width 279 height 828
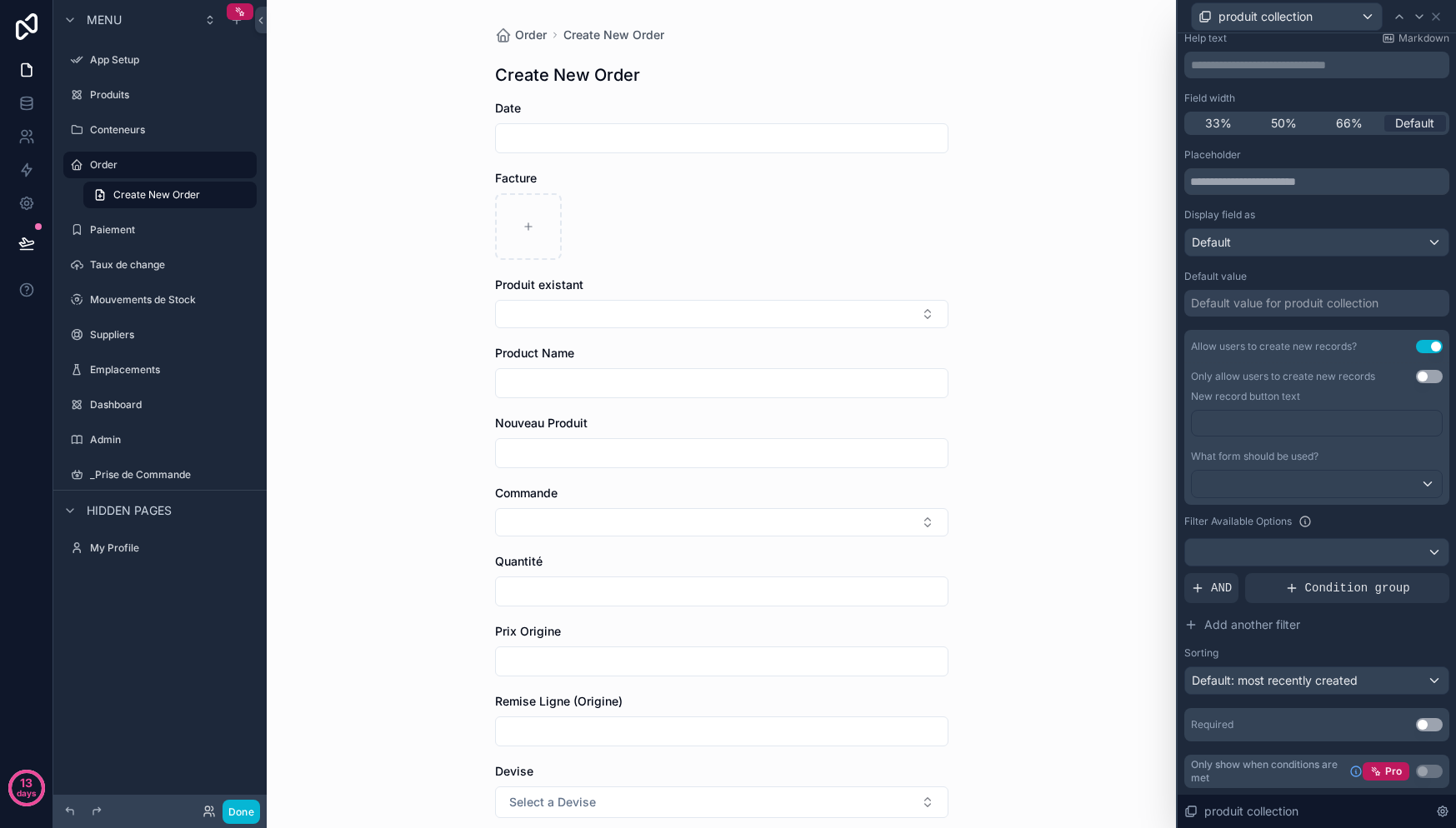
click at [1416, 375] on button "Use setting" at bounding box center [1429, 376] width 26 height 13
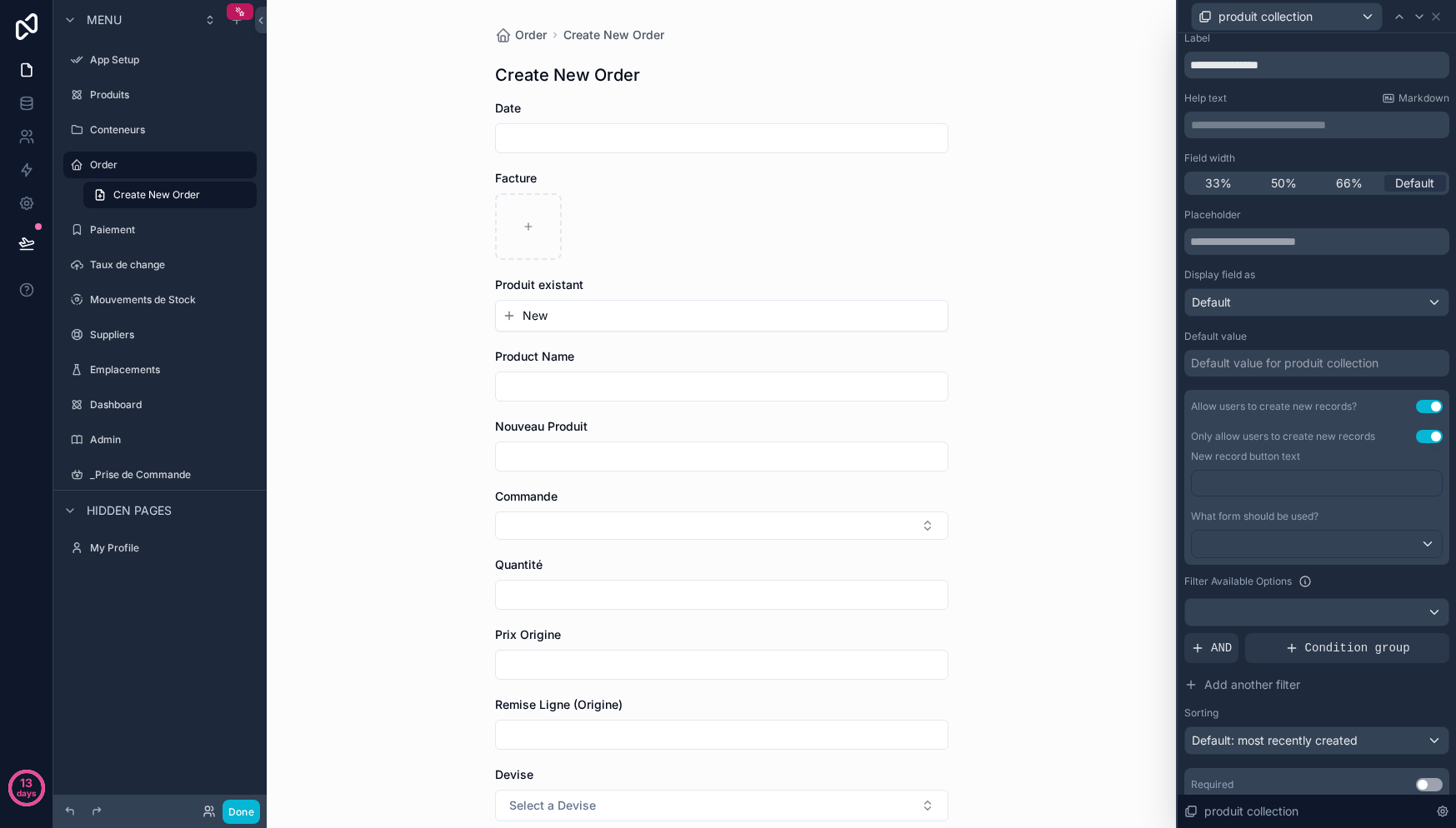
scroll to position [0, 0]
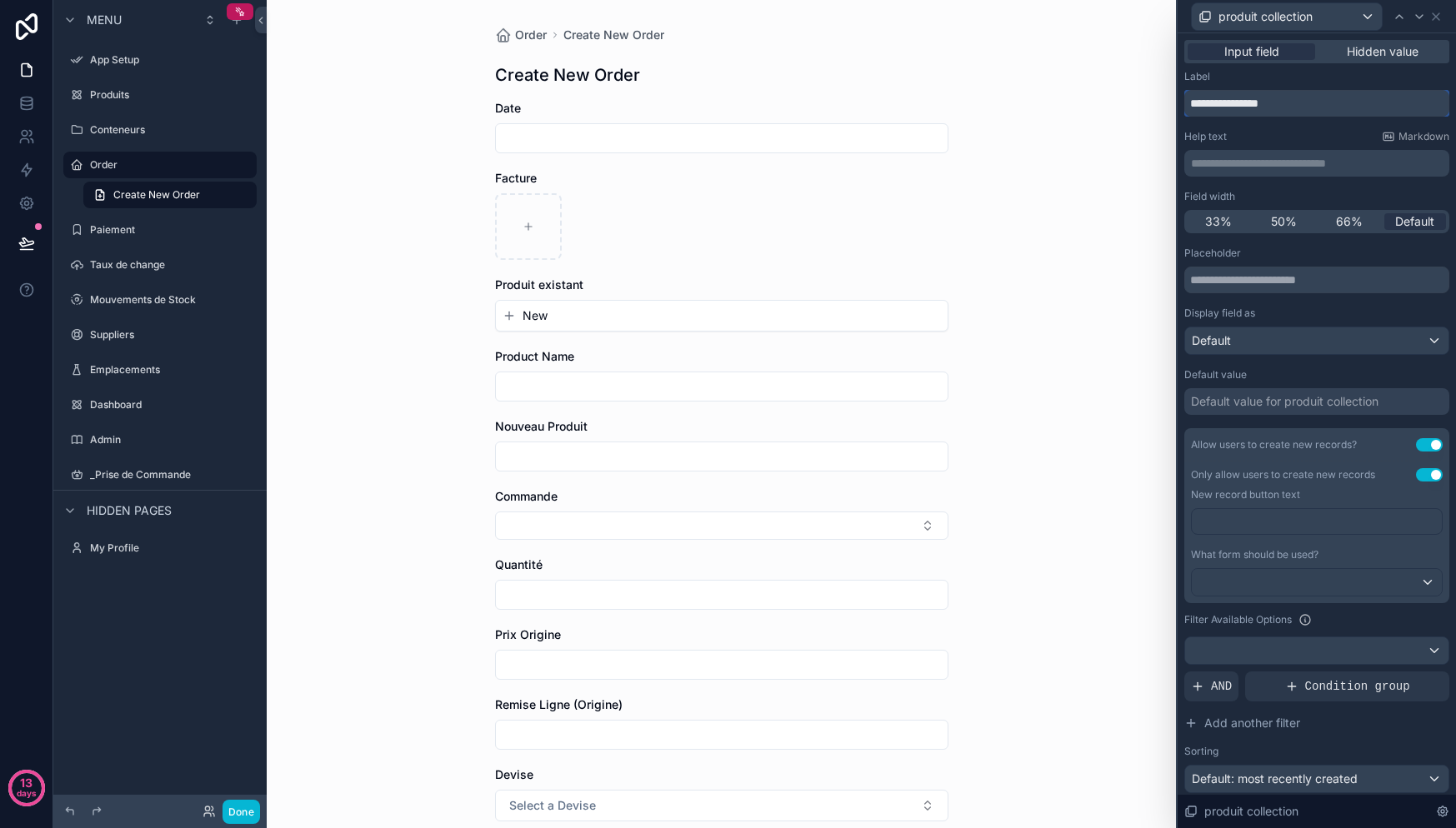
click at [1268, 99] on input "**********" at bounding box center [1317, 103] width 265 height 26
type input "**********"
click at [1302, 122] on div "**********" at bounding box center [1317, 478] width 265 height 817
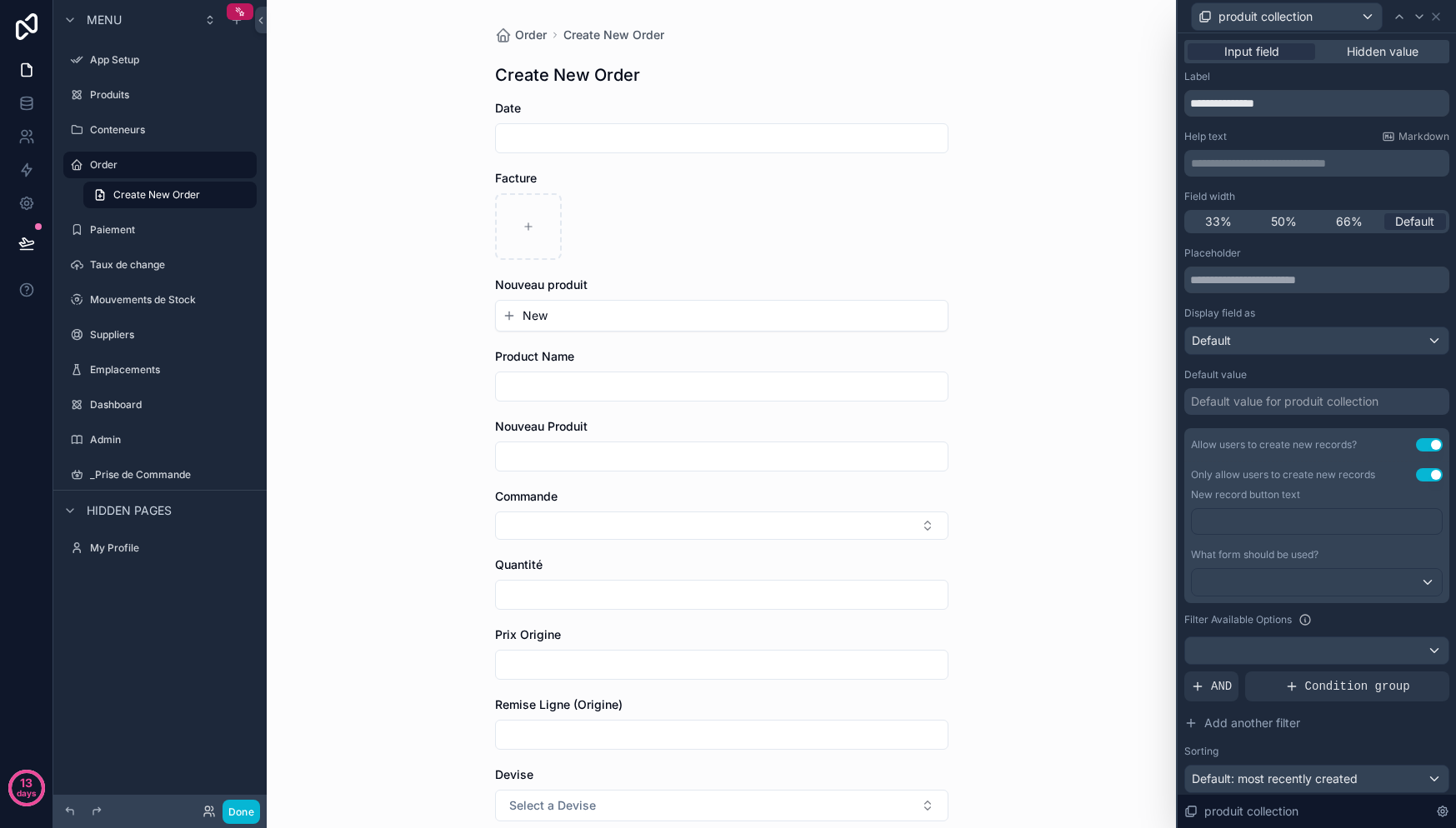
click at [555, 362] on span "Product Name" at bounding box center [535, 356] width 79 height 14
click at [1437, 16] on icon at bounding box center [1436, 16] width 13 height 13
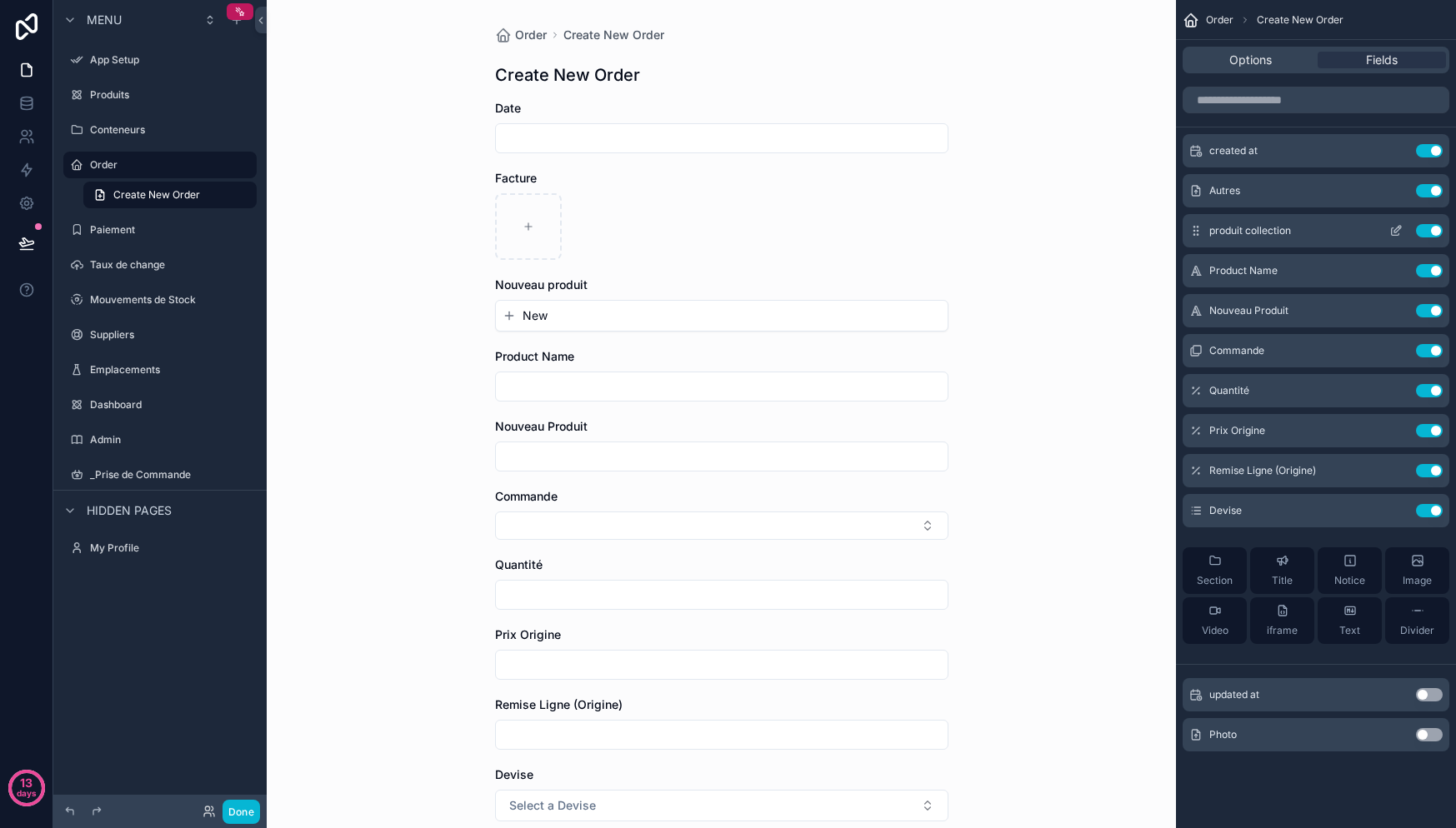
click at [1198, 232] on icon "scrollable content" at bounding box center [1196, 230] width 13 height 13
click at [1396, 229] on icon "scrollable content" at bounding box center [1398, 230] width 7 height 7
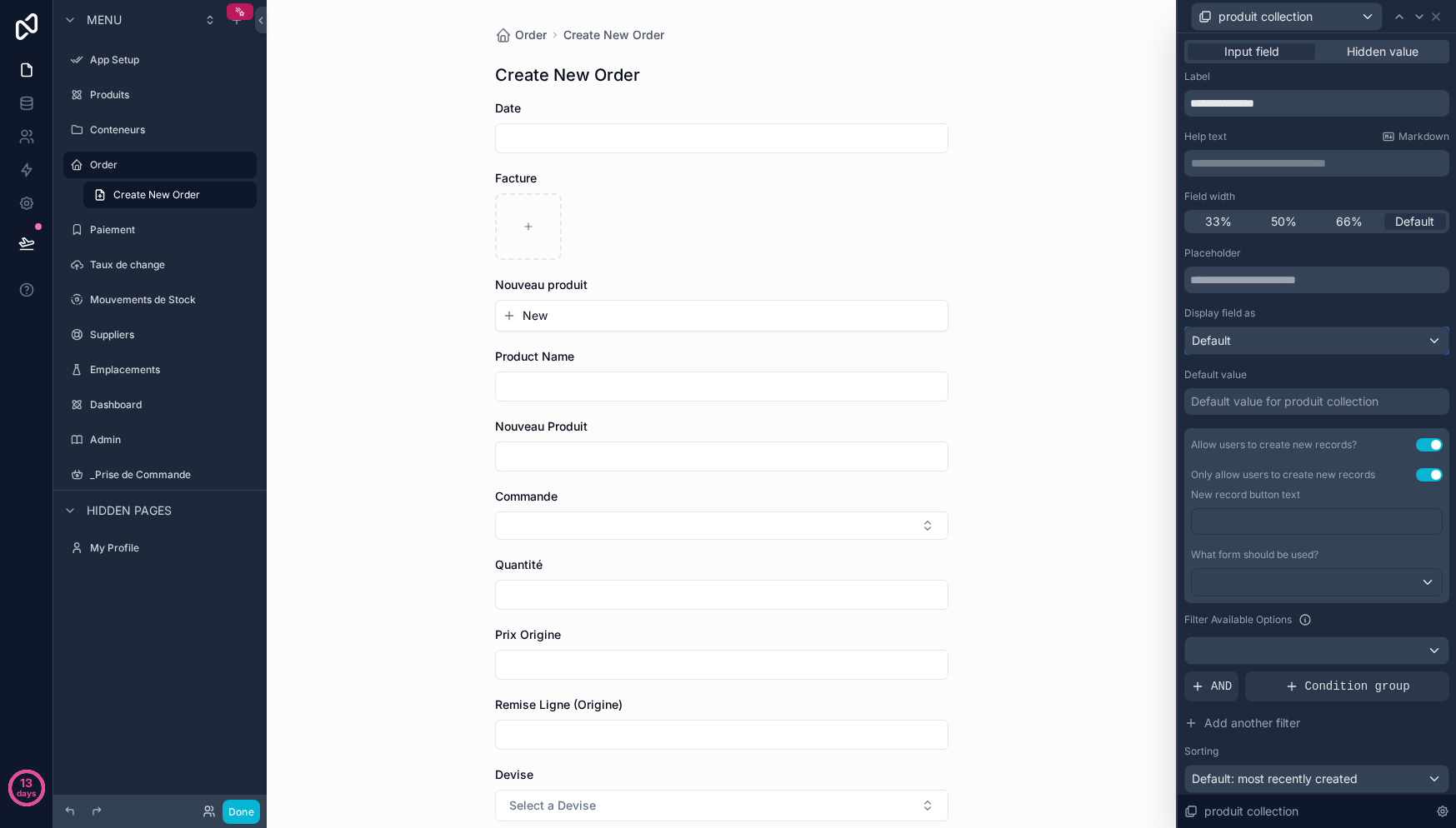
click at [1327, 339] on div "Default" at bounding box center [1317, 341] width 263 height 26
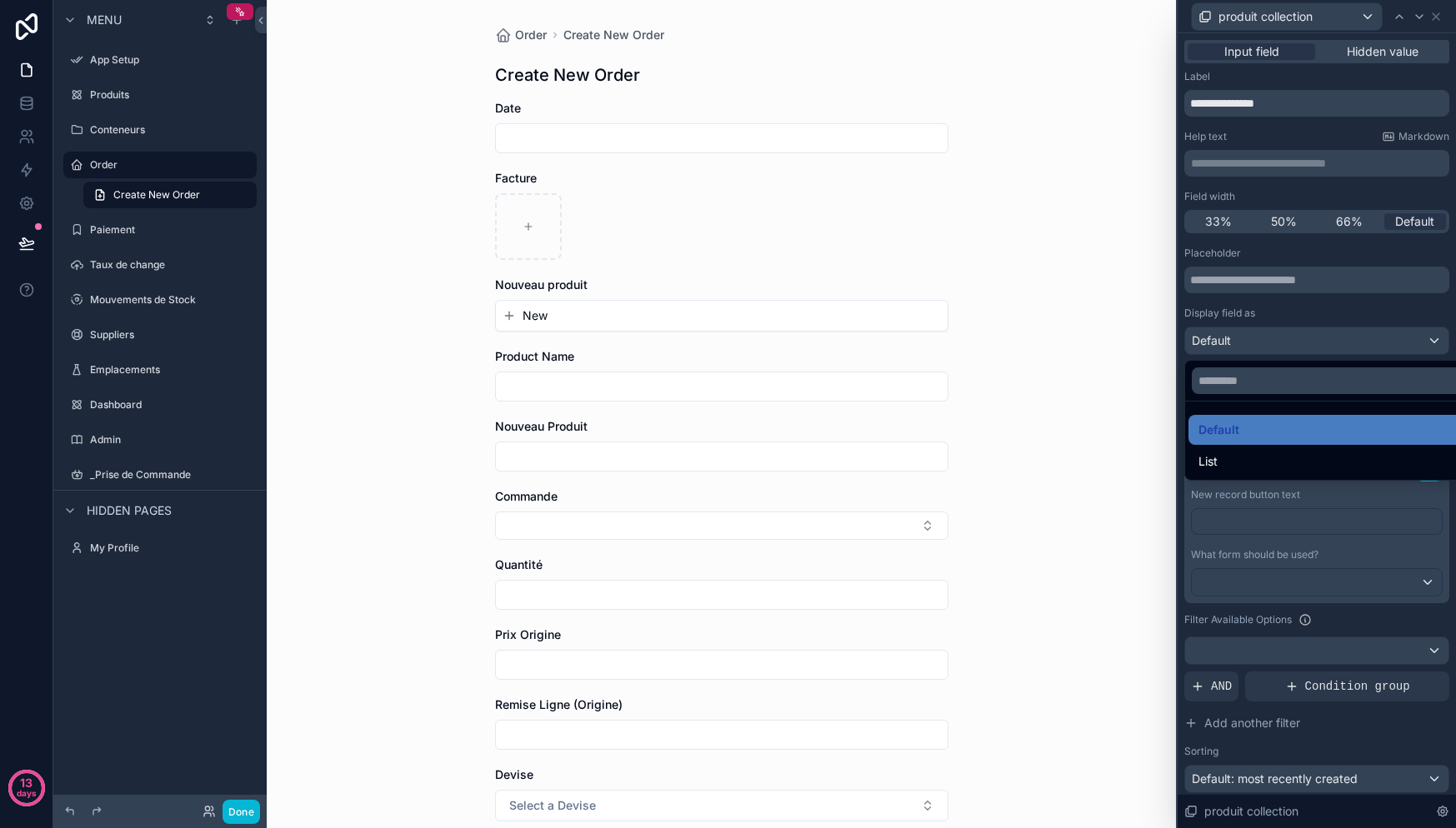
click at [1327, 339] on div at bounding box center [1317, 414] width 279 height 828
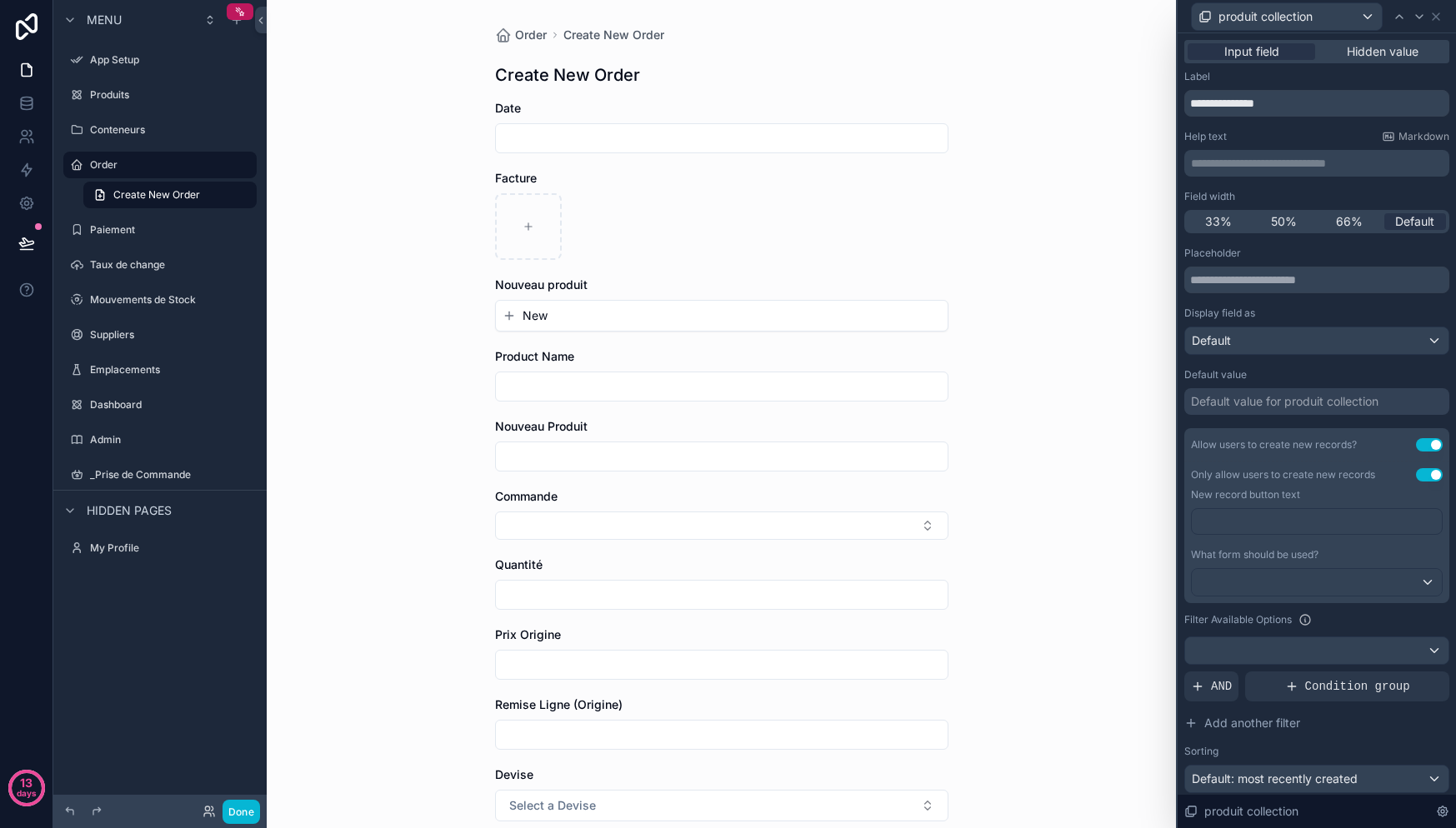
scroll to position [21, 0]
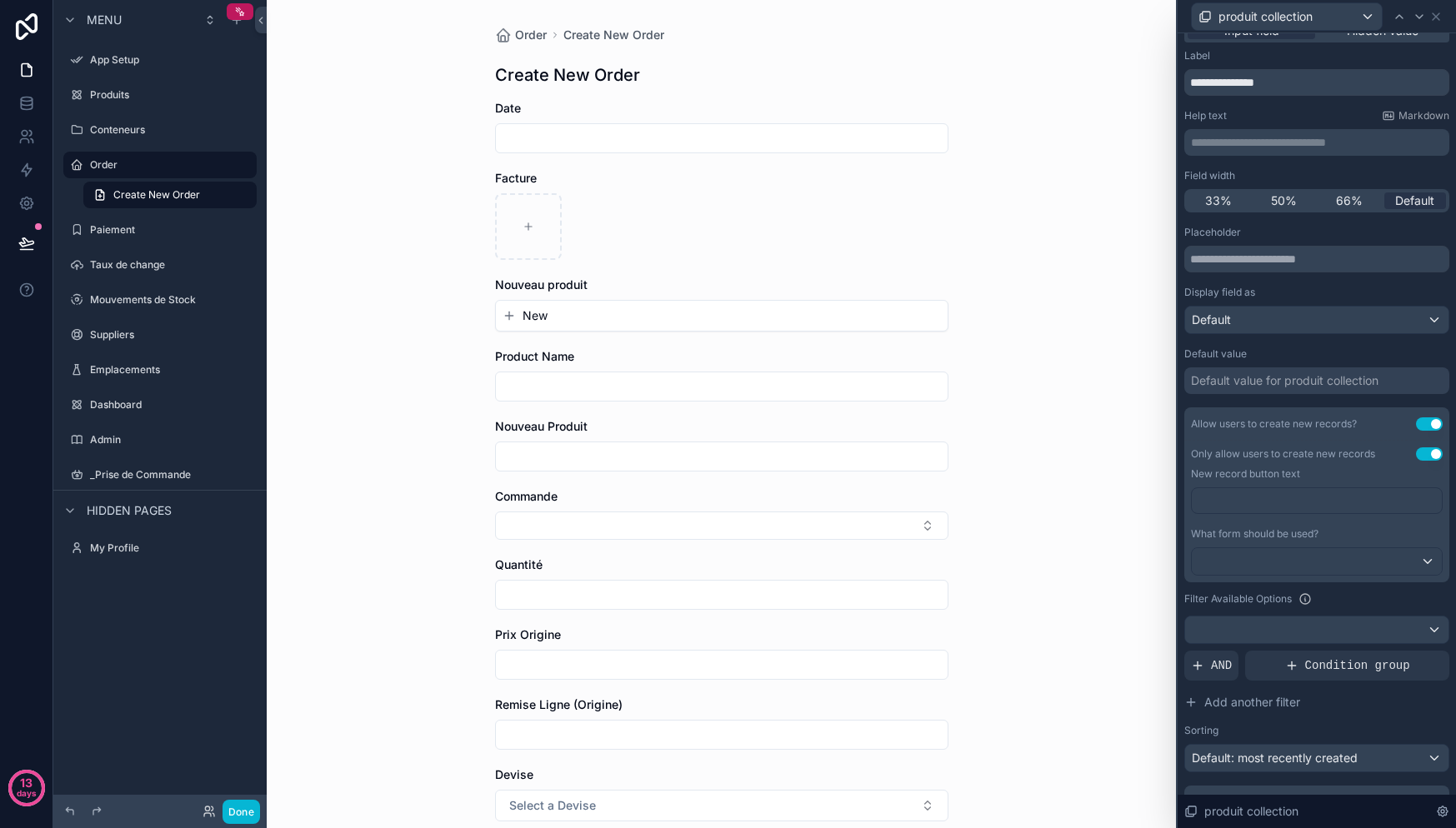
click at [1424, 456] on button "Use setting" at bounding box center [1429, 454] width 26 height 13
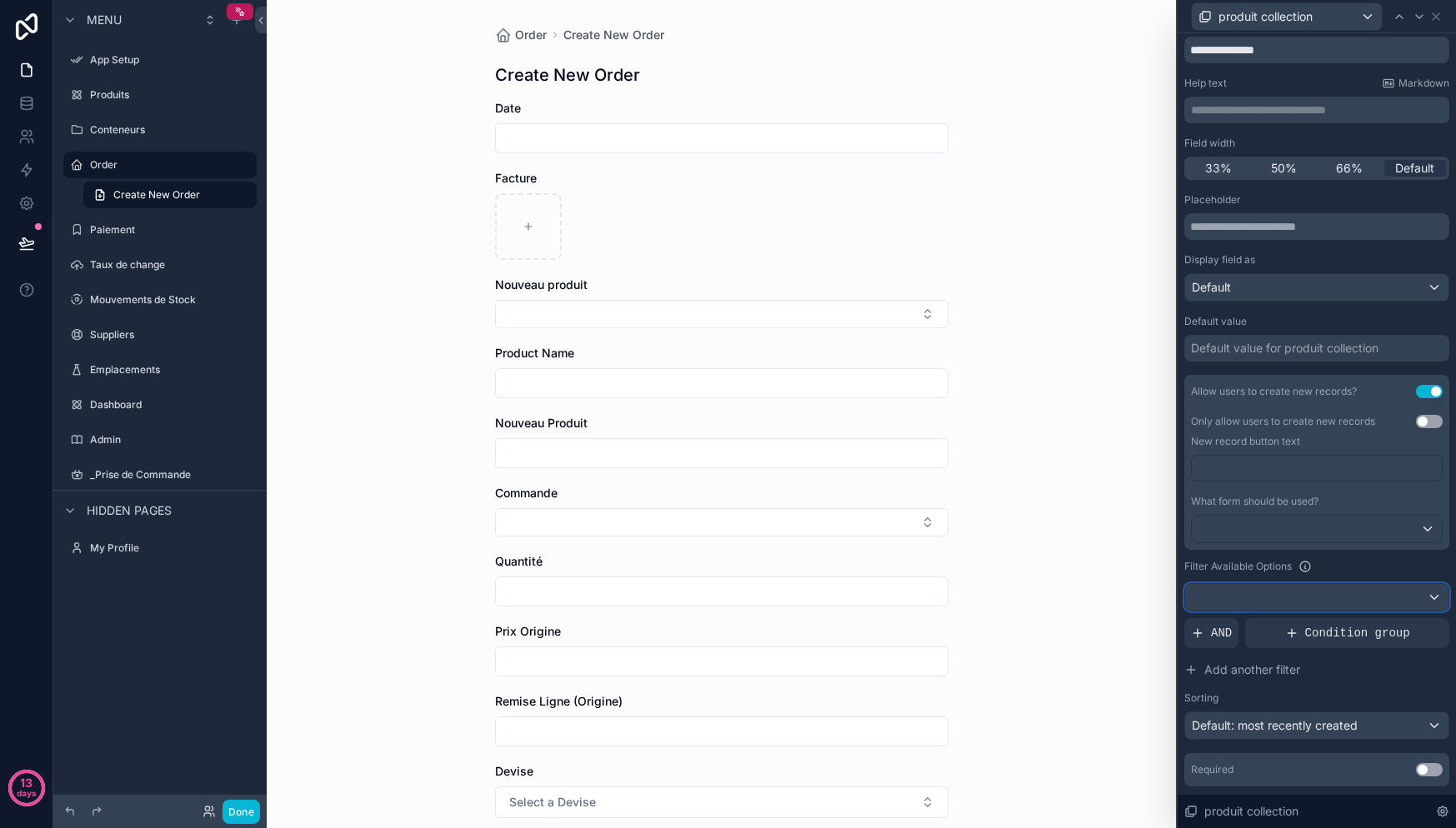
click at [1366, 587] on div at bounding box center [1317, 597] width 263 height 26
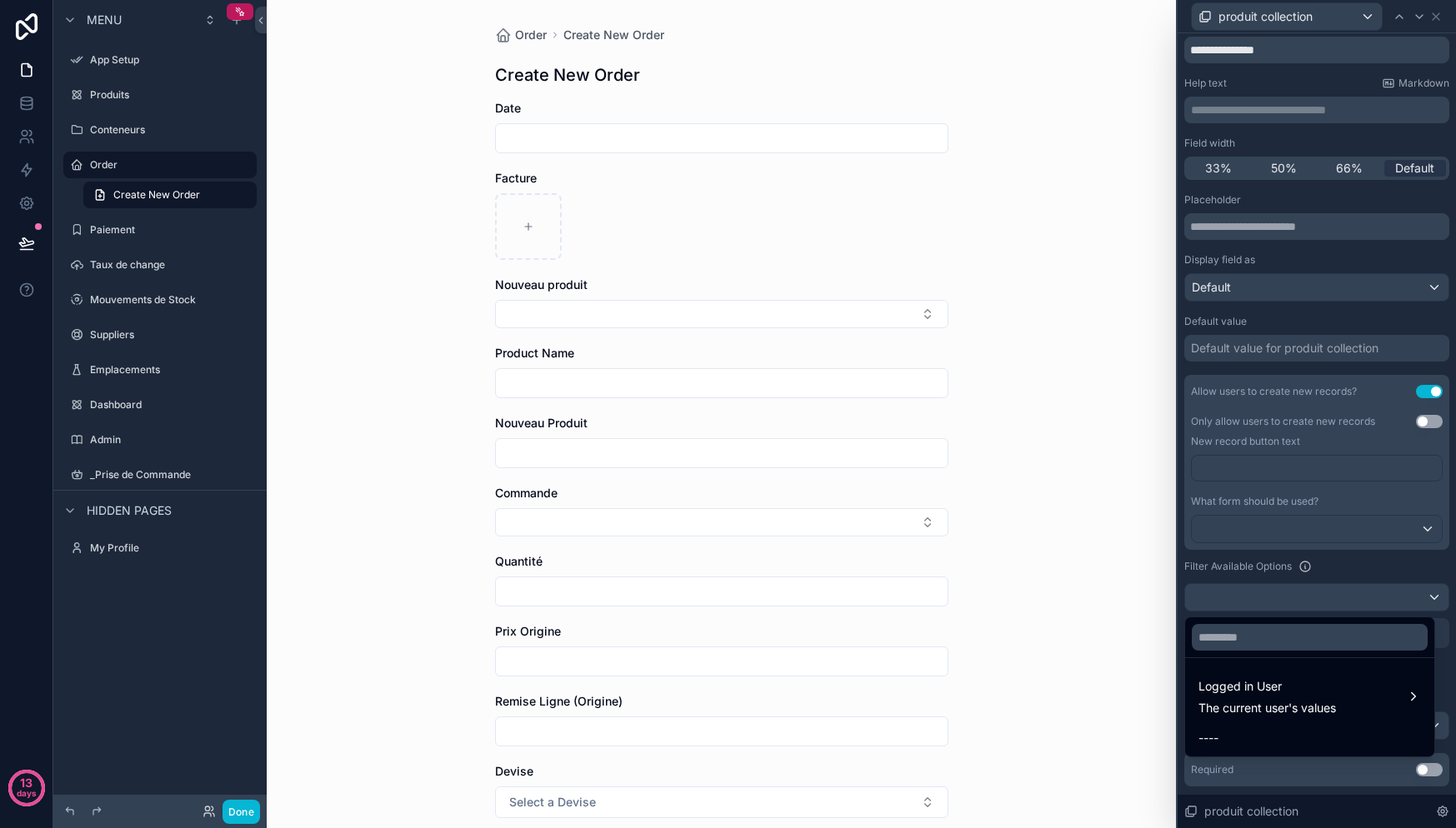
click at [1366, 586] on div at bounding box center [1317, 414] width 279 height 828
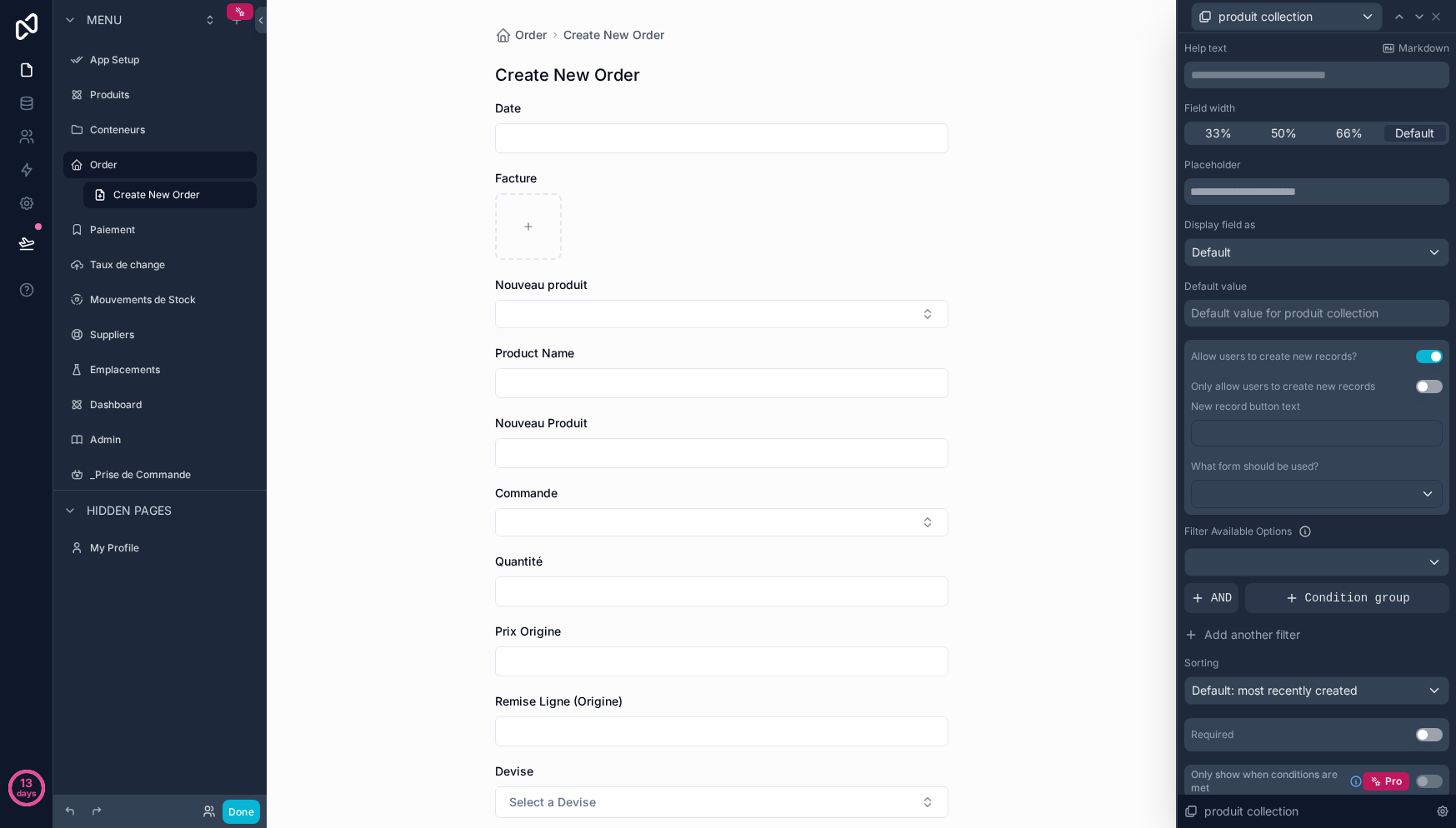
scroll to position [0, 0]
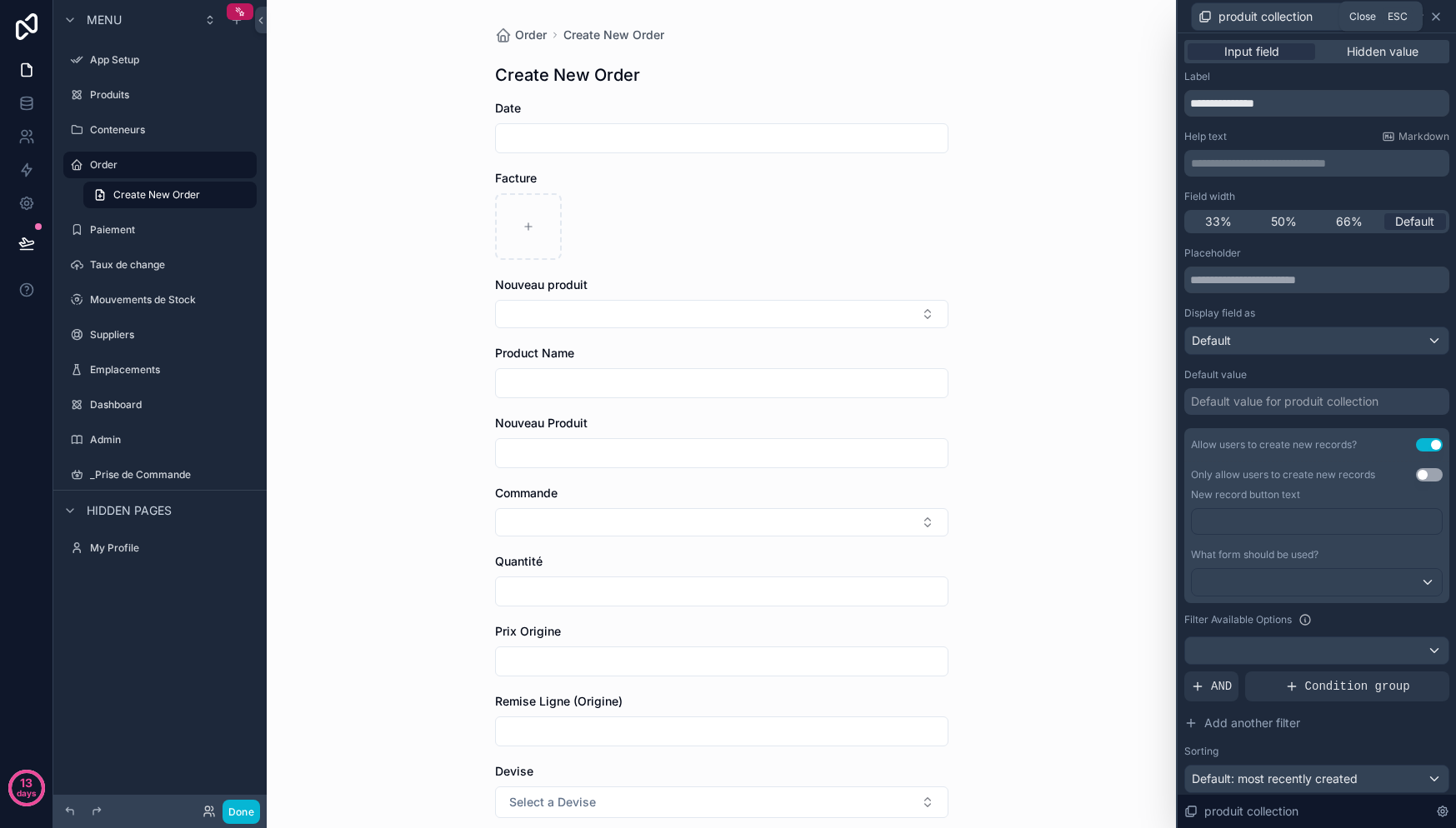
click at [1438, 15] on icon at bounding box center [1436, 16] width 13 height 13
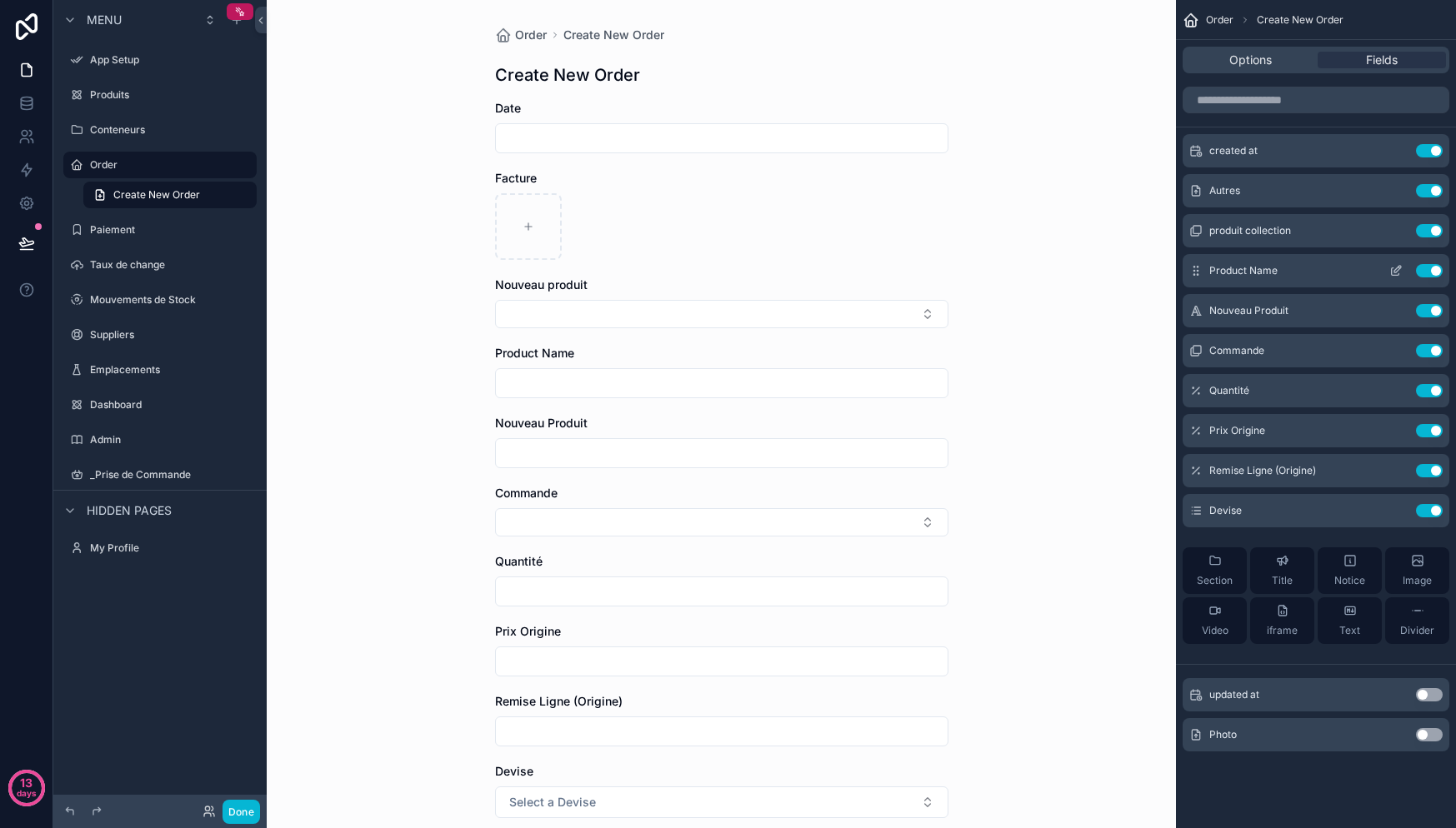
click at [1431, 275] on button "Use setting" at bounding box center [1429, 270] width 26 height 13
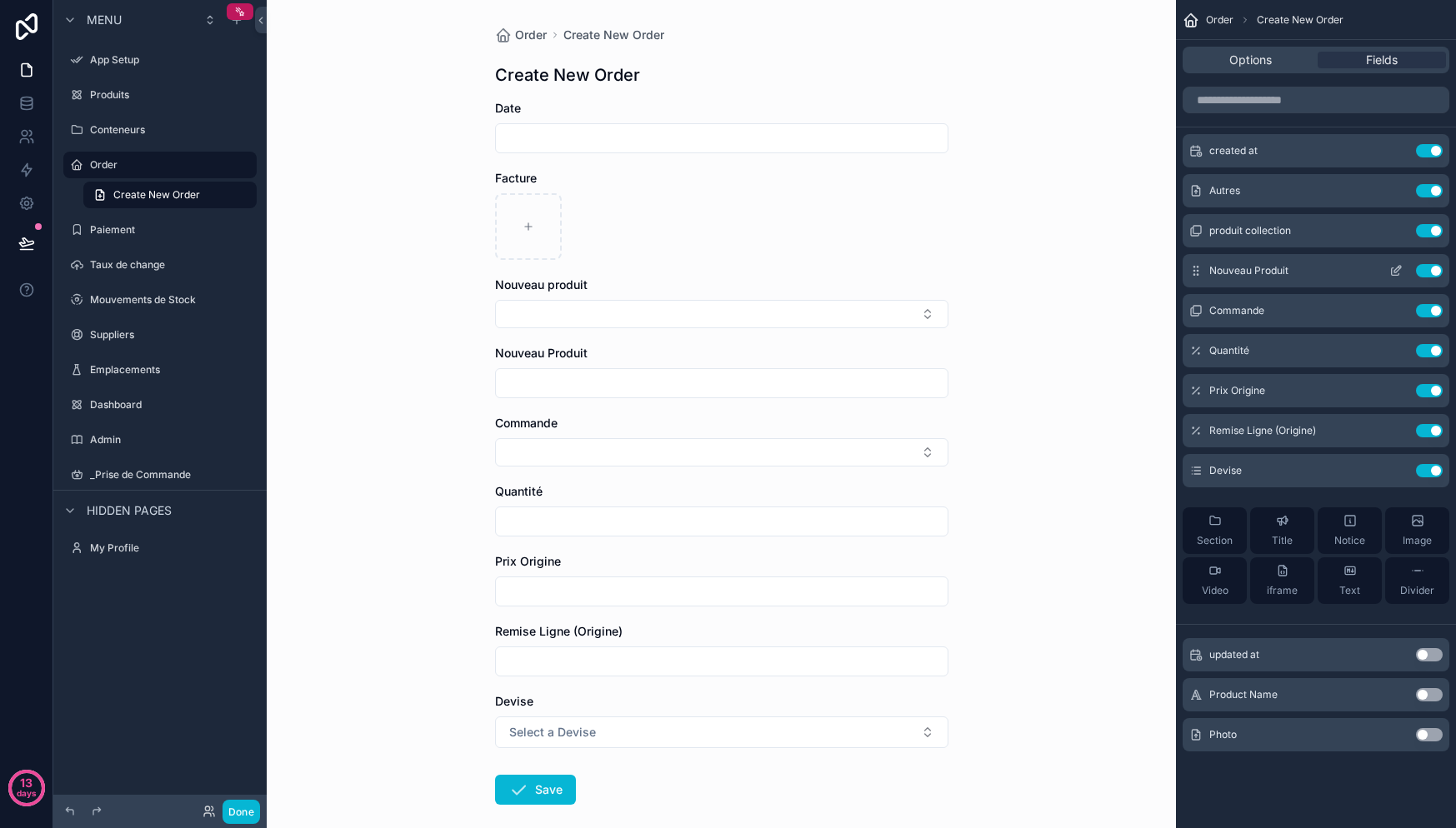
click at [1249, 268] on span "Nouveau Produit" at bounding box center [1249, 270] width 79 height 13
click at [1402, 269] on button "scrollable content" at bounding box center [1396, 270] width 26 height 13
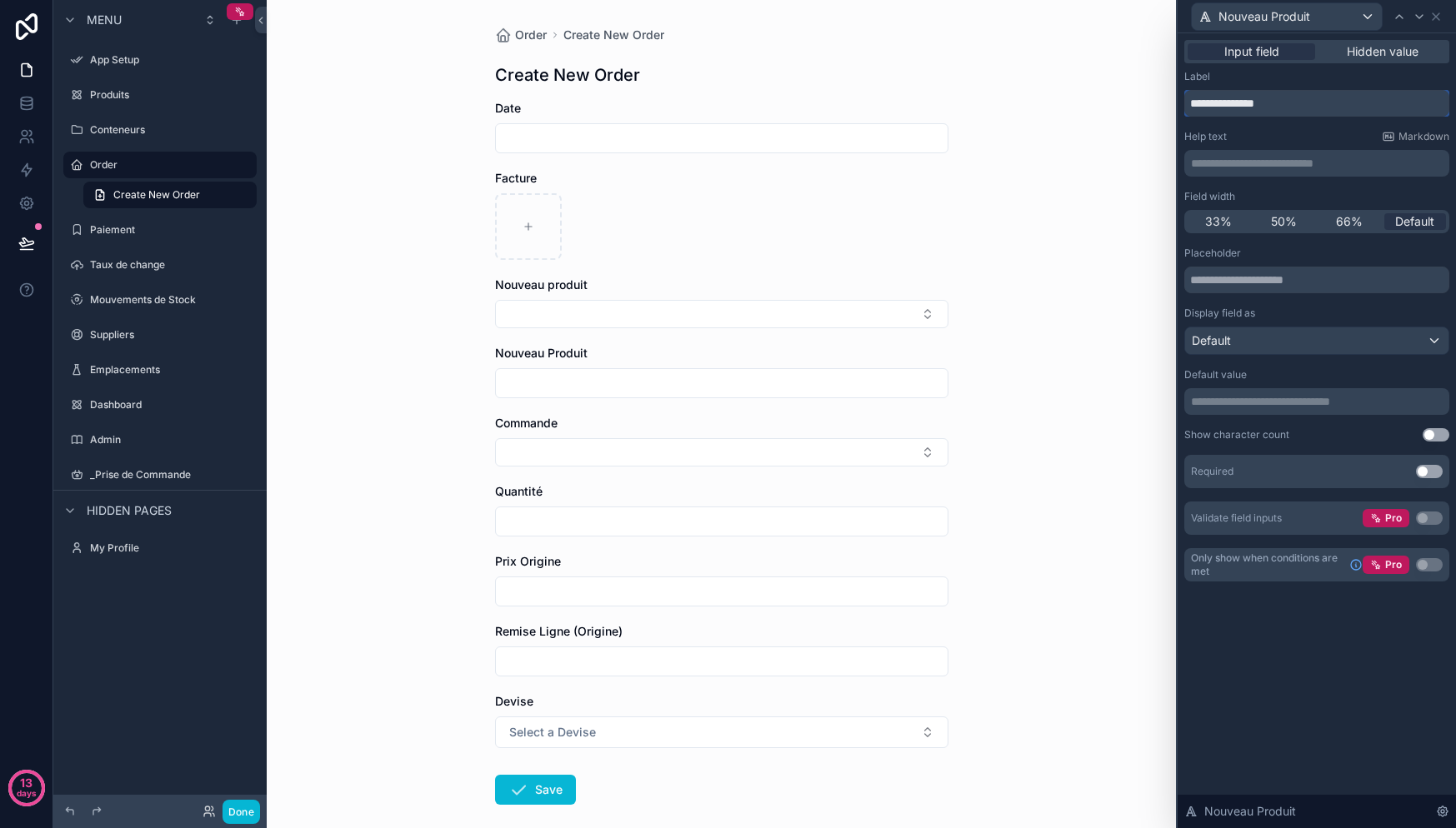
click at [1254, 92] on input "**********" at bounding box center [1317, 103] width 265 height 26
drag, startPoint x: 1244, startPoint y: 103, endPoint x: 1141, endPoint y: 113, distance: 103.5
click at [1141, 113] on div "**********" at bounding box center [728, 414] width 1456 height 828
click at [1249, 101] on input "**********" at bounding box center [1317, 103] width 265 height 26
drag, startPoint x: 1242, startPoint y: 104, endPoint x: 1166, endPoint y: 102, distance: 76.0
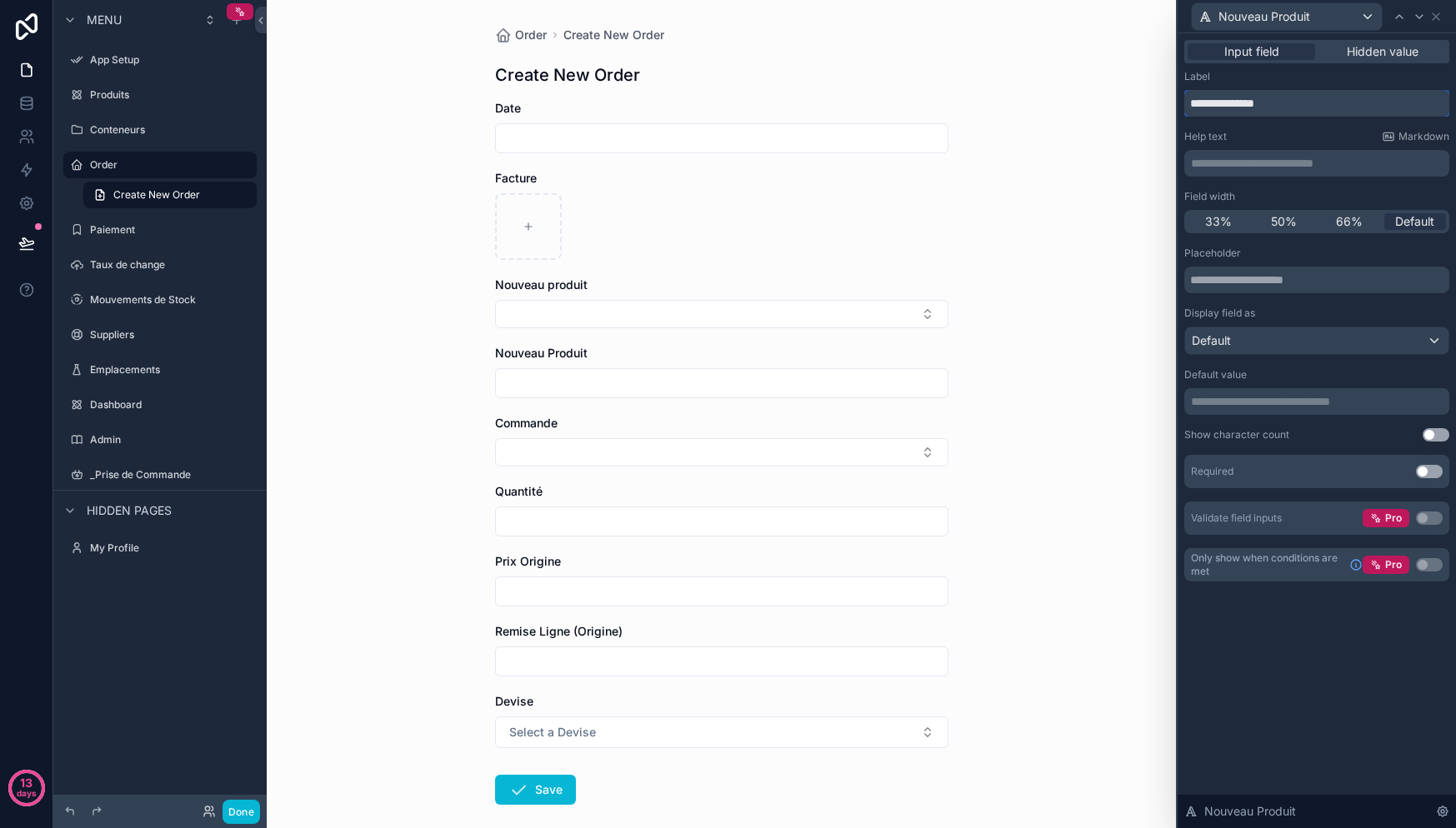
click at [1166, 102] on div "**********" at bounding box center [728, 414] width 1456 height 828
type input "*******"
click at [1442, 24] on div "Nouveau Produit" at bounding box center [1317, 16] width 265 height 32
click at [1441, 18] on icon at bounding box center [1436, 16] width 13 height 13
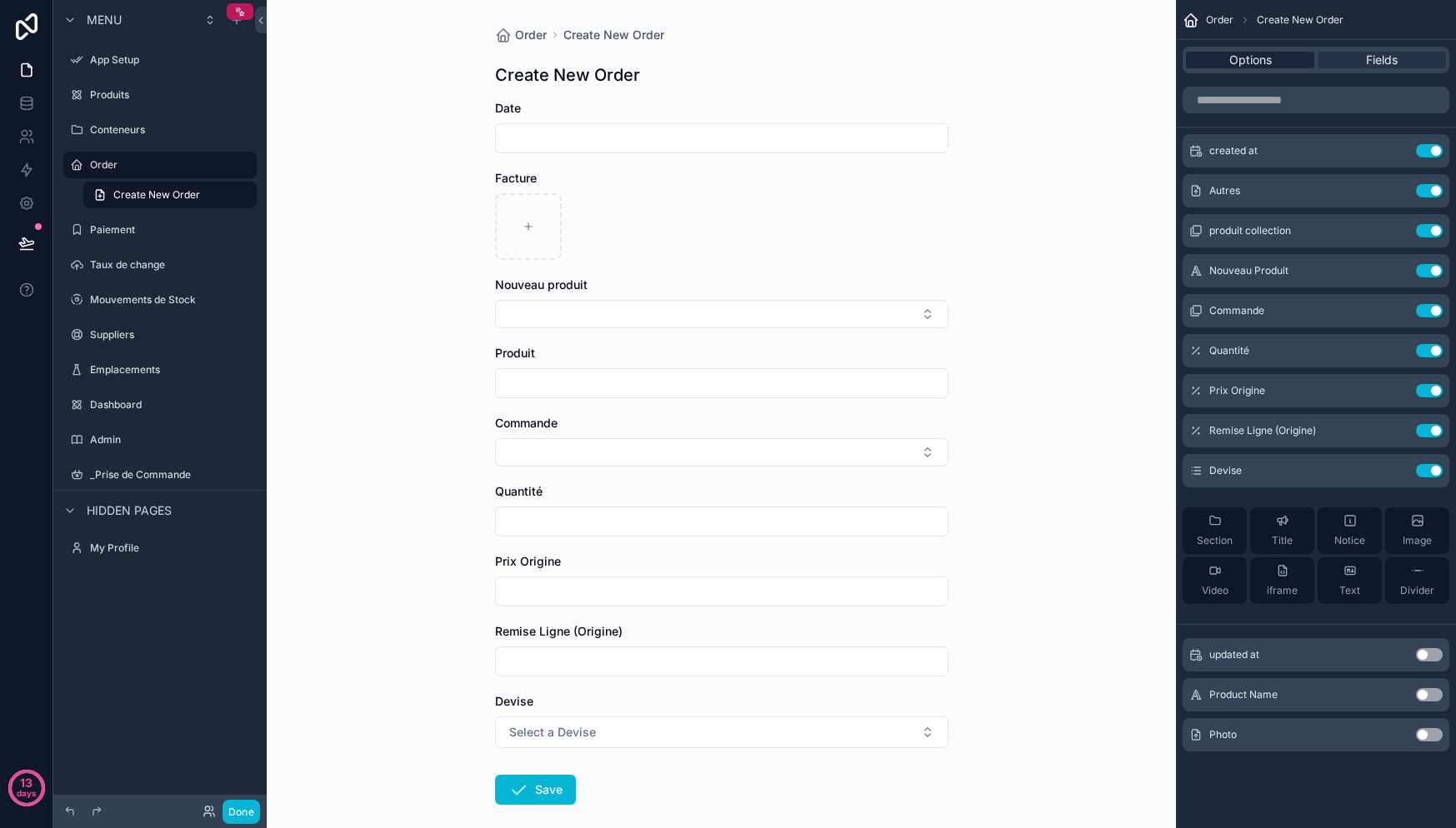
click at [1252, 57] on span "Options" at bounding box center [1250, 60] width 42 height 17
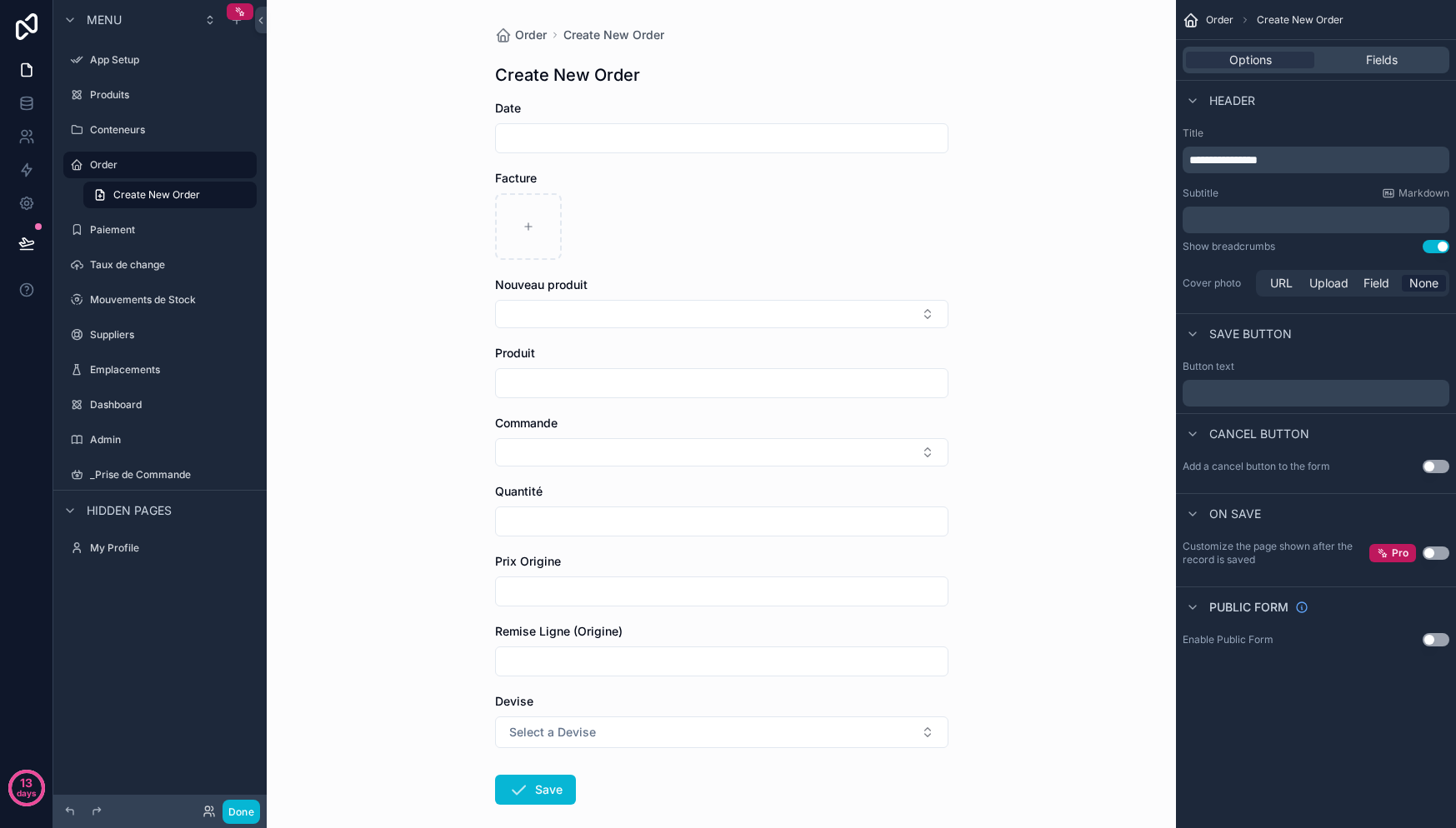
click at [657, 388] on input "scrollable content" at bounding box center [721, 383] width 451 height 24
click at [657, 359] on div "Produit" at bounding box center [721, 353] width 453 height 17
click at [1434, 52] on div "Fields" at bounding box center [1381, 60] width 128 height 17
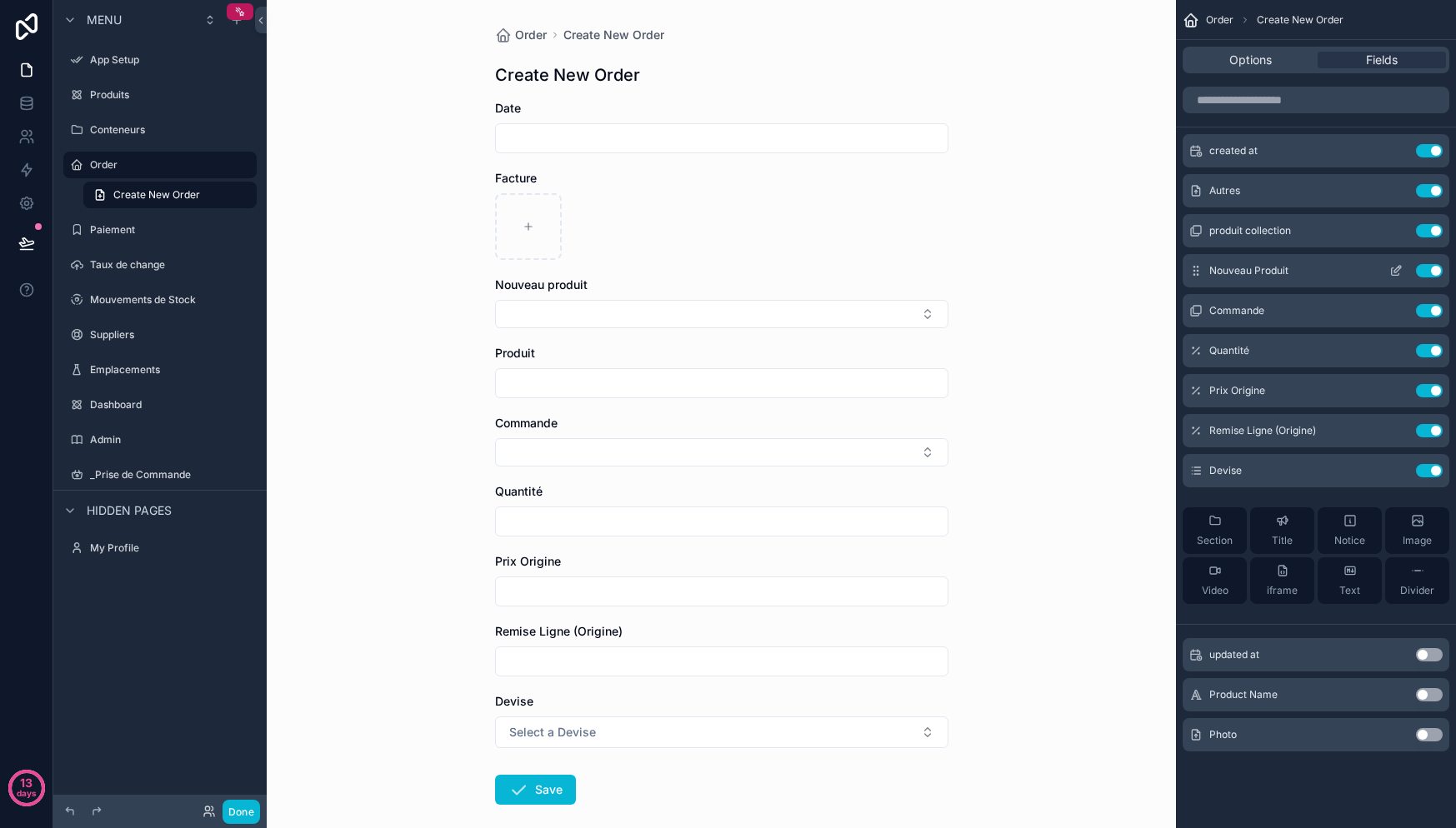
click at [1431, 270] on button "Use setting" at bounding box center [1429, 270] width 26 height 13
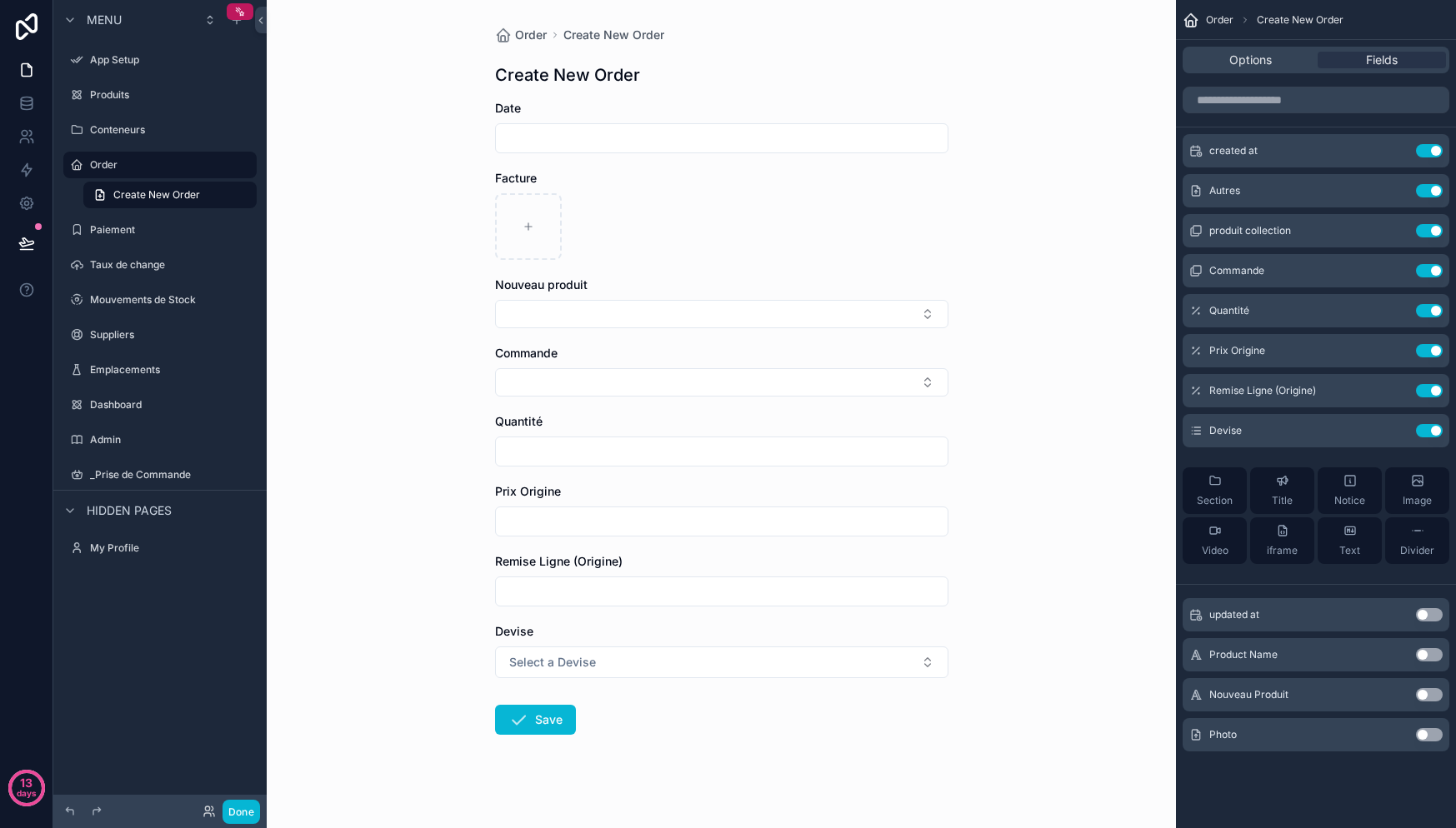
click at [1431, 690] on button "Use setting" at bounding box center [1429, 694] width 26 height 13
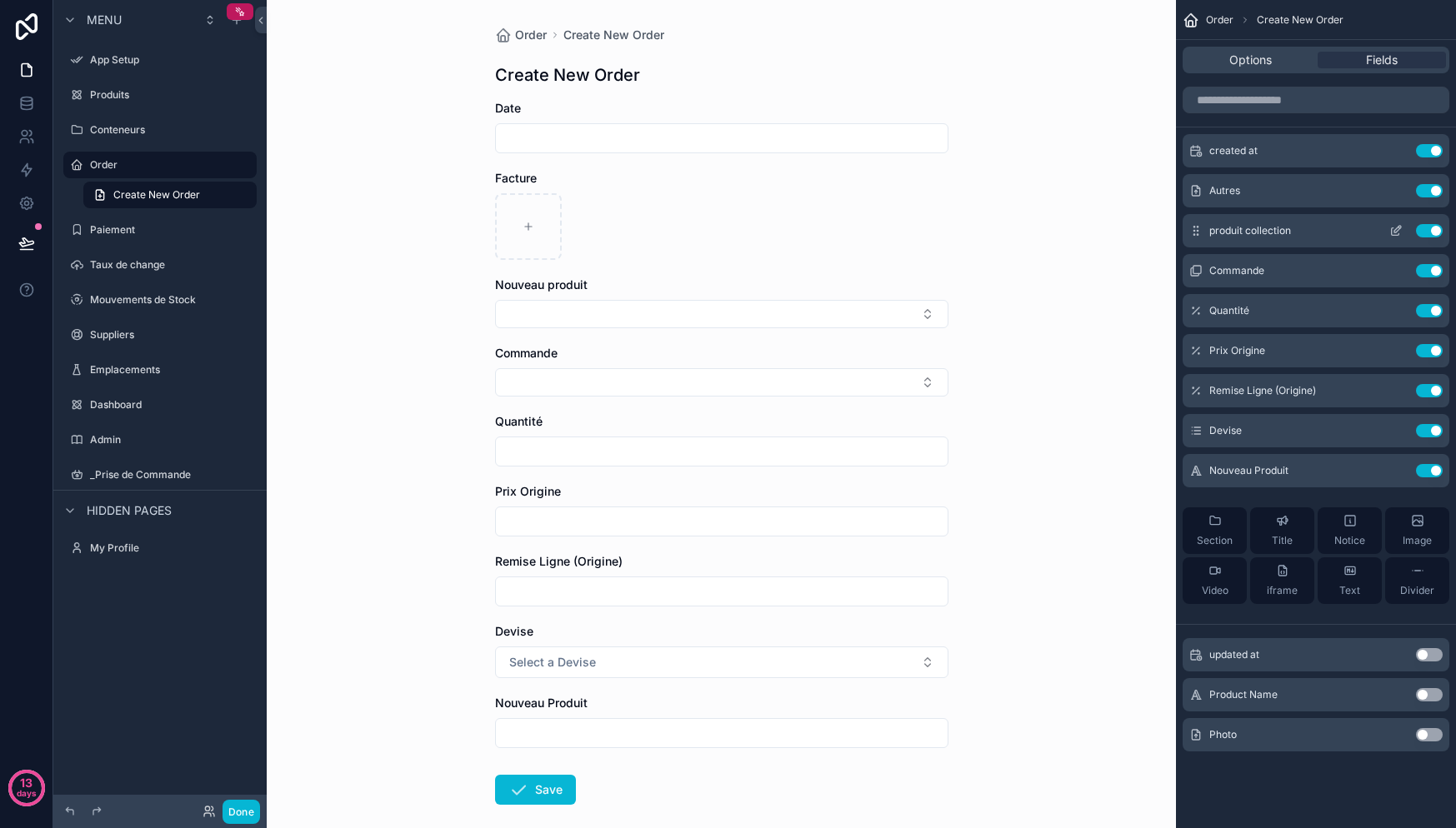
click at [1432, 227] on button "Use setting" at bounding box center [1429, 230] width 26 height 13
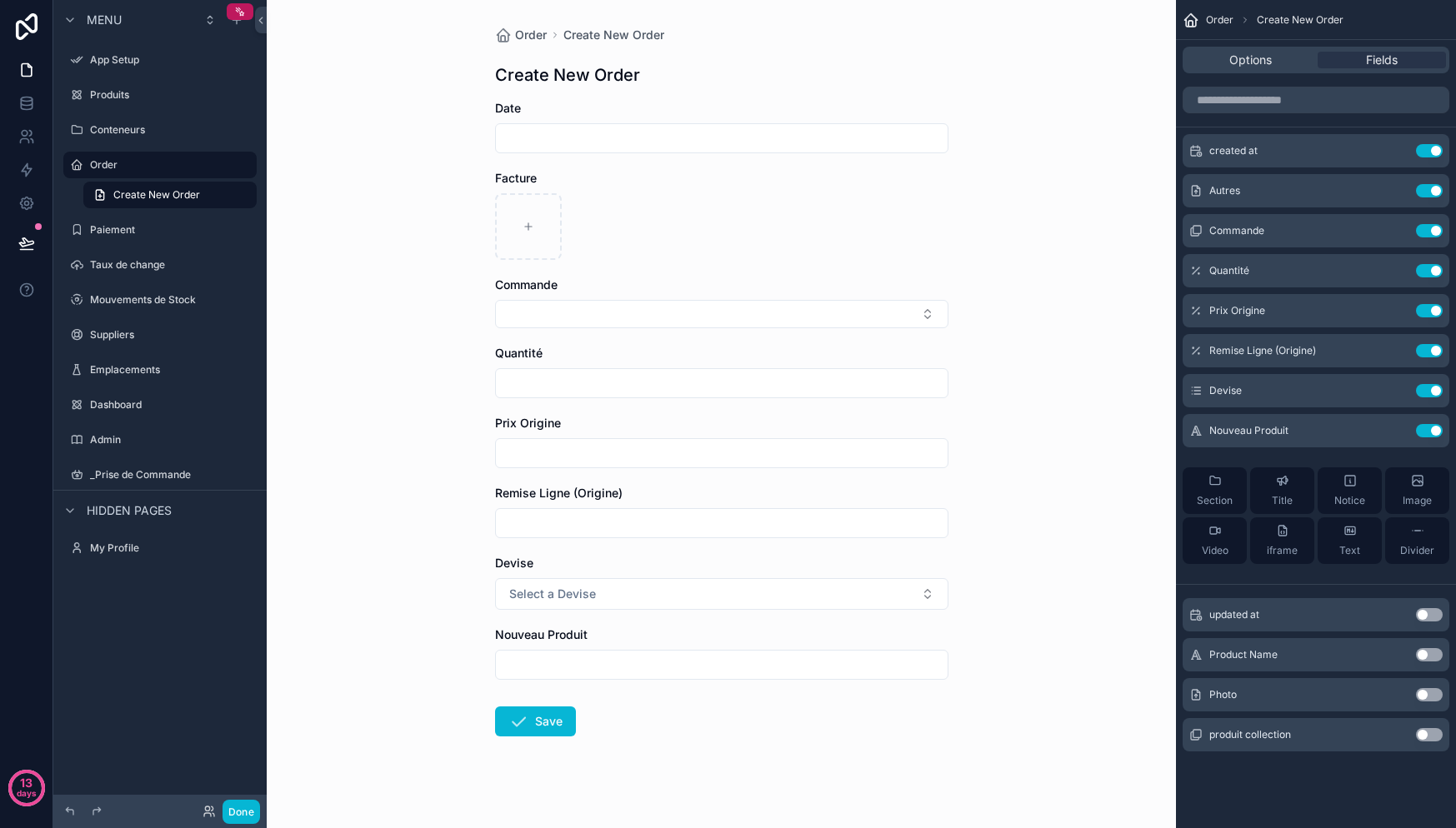
click at [1431, 732] on button "Use setting" at bounding box center [1429, 734] width 26 height 13
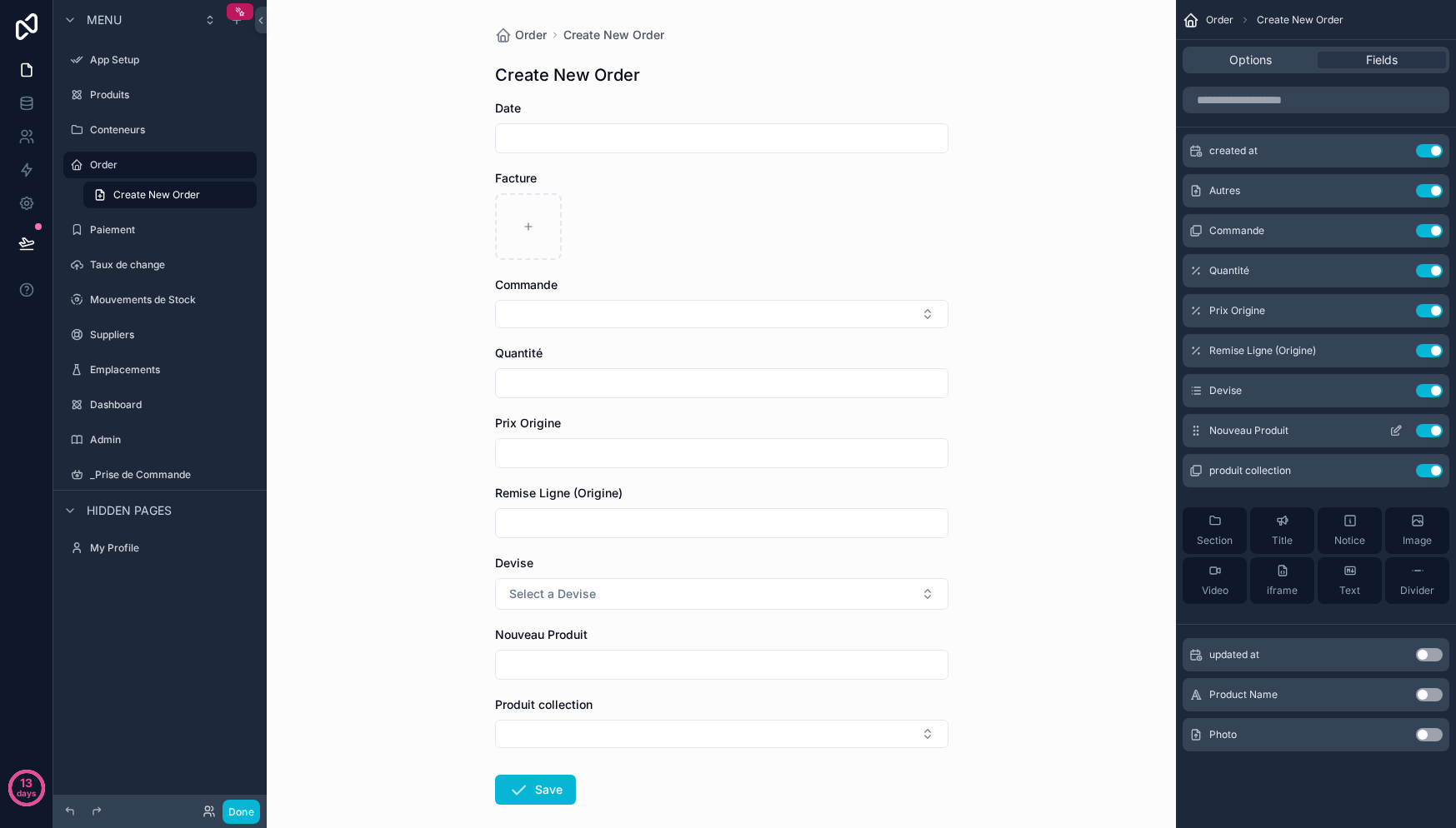
click at [1439, 429] on button "Use setting" at bounding box center [1429, 430] width 26 height 13
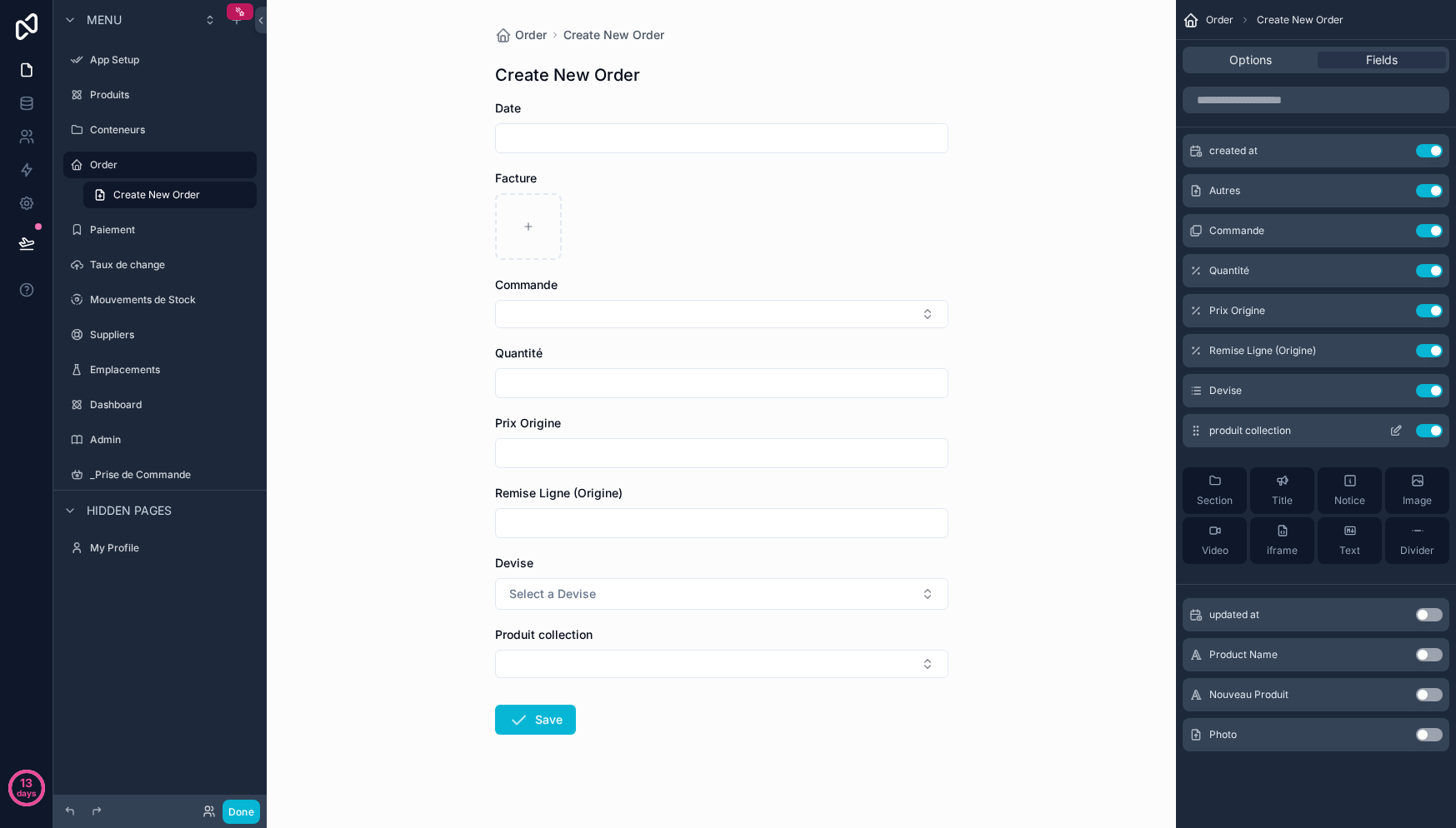
click at [1254, 436] on span "produit collection" at bounding box center [1250, 430] width 82 height 13
click at [622, 656] on button "Select Button" at bounding box center [721, 664] width 453 height 28
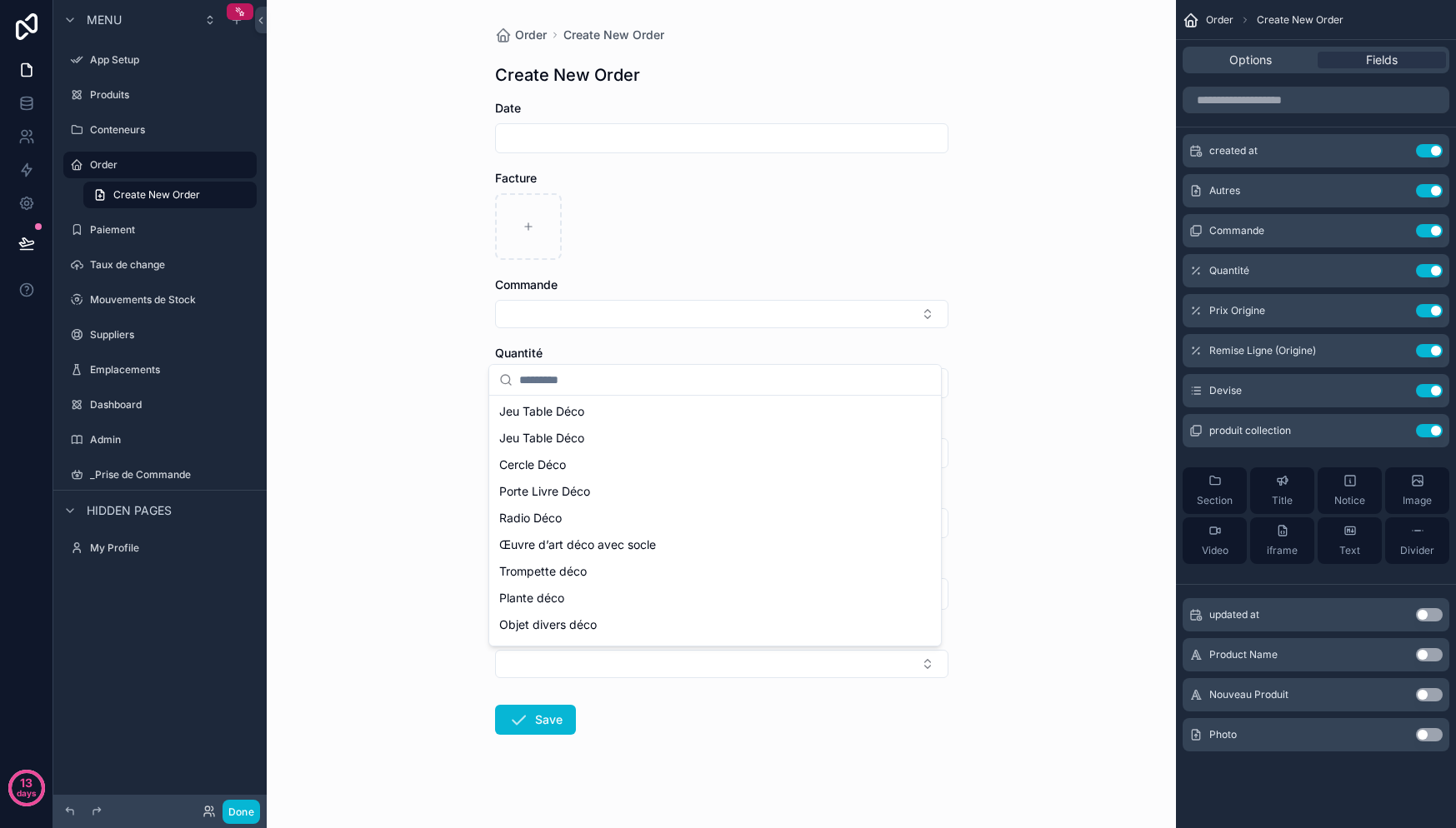
scroll to position [1179, 0]
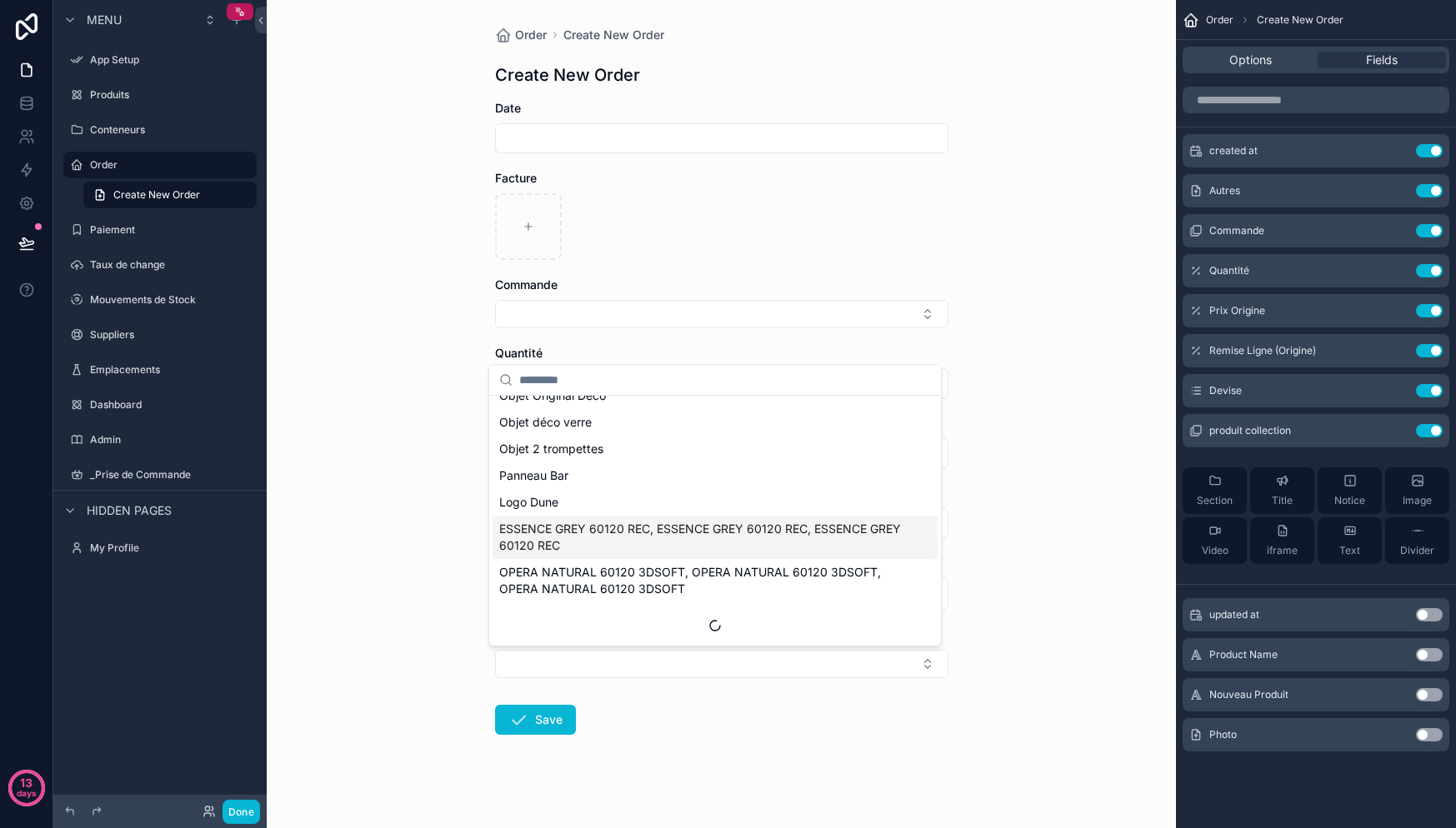
click at [1066, 523] on div "Order Create New Order Create New Order Date Facture Commande Quantité Prix Ori…" at bounding box center [721, 414] width 909 height 828
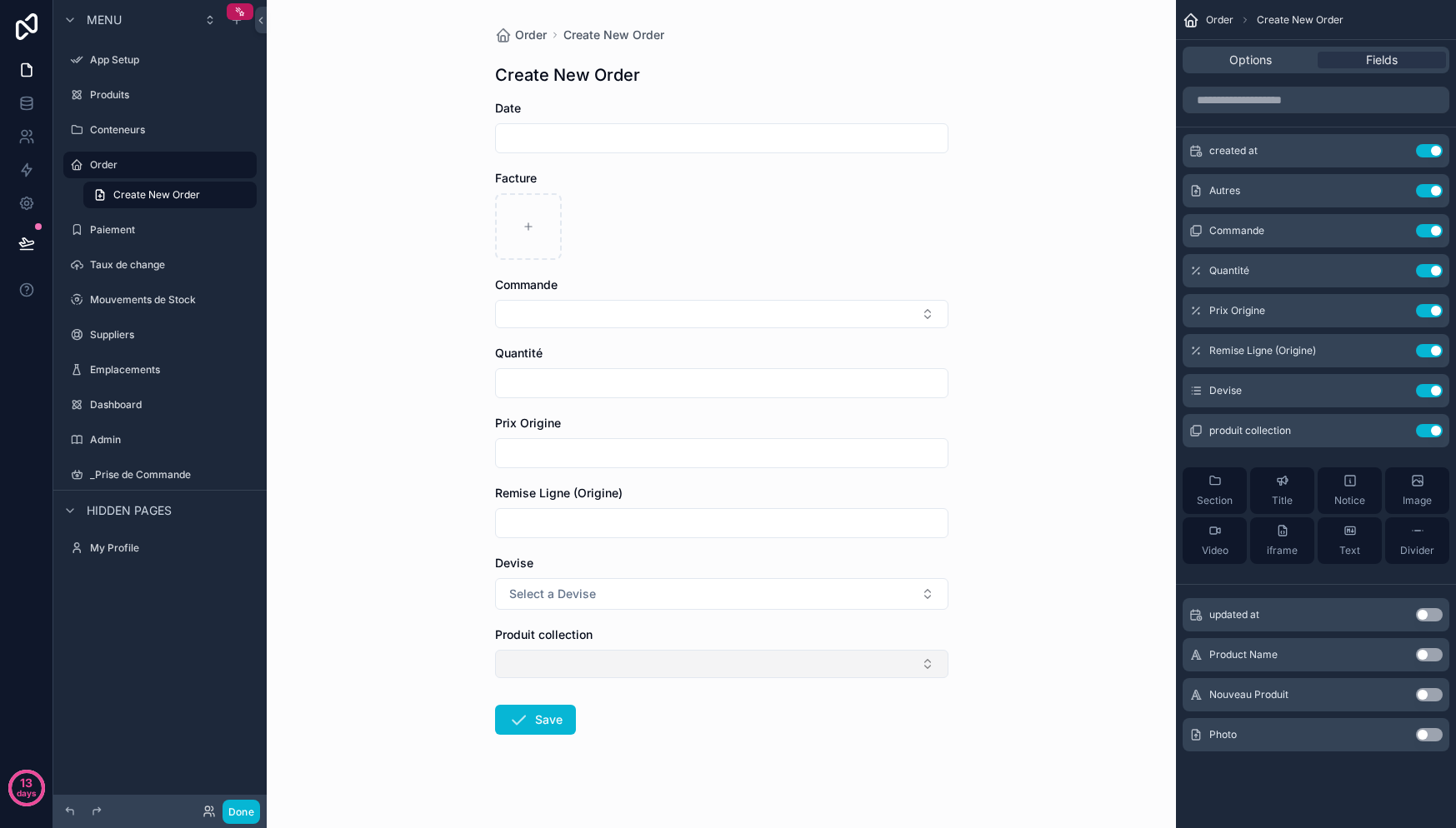
click at [841, 655] on button "Select Button" at bounding box center [721, 664] width 453 height 28
type input "****"
click at [955, 694] on div "Order Create New Order Create New Order Date Facture Commande Quantité Prix Ori…" at bounding box center [721, 414] width 909 height 828
click at [1389, 431] on icon "scrollable content" at bounding box center [1396, 430] width 13 height 13
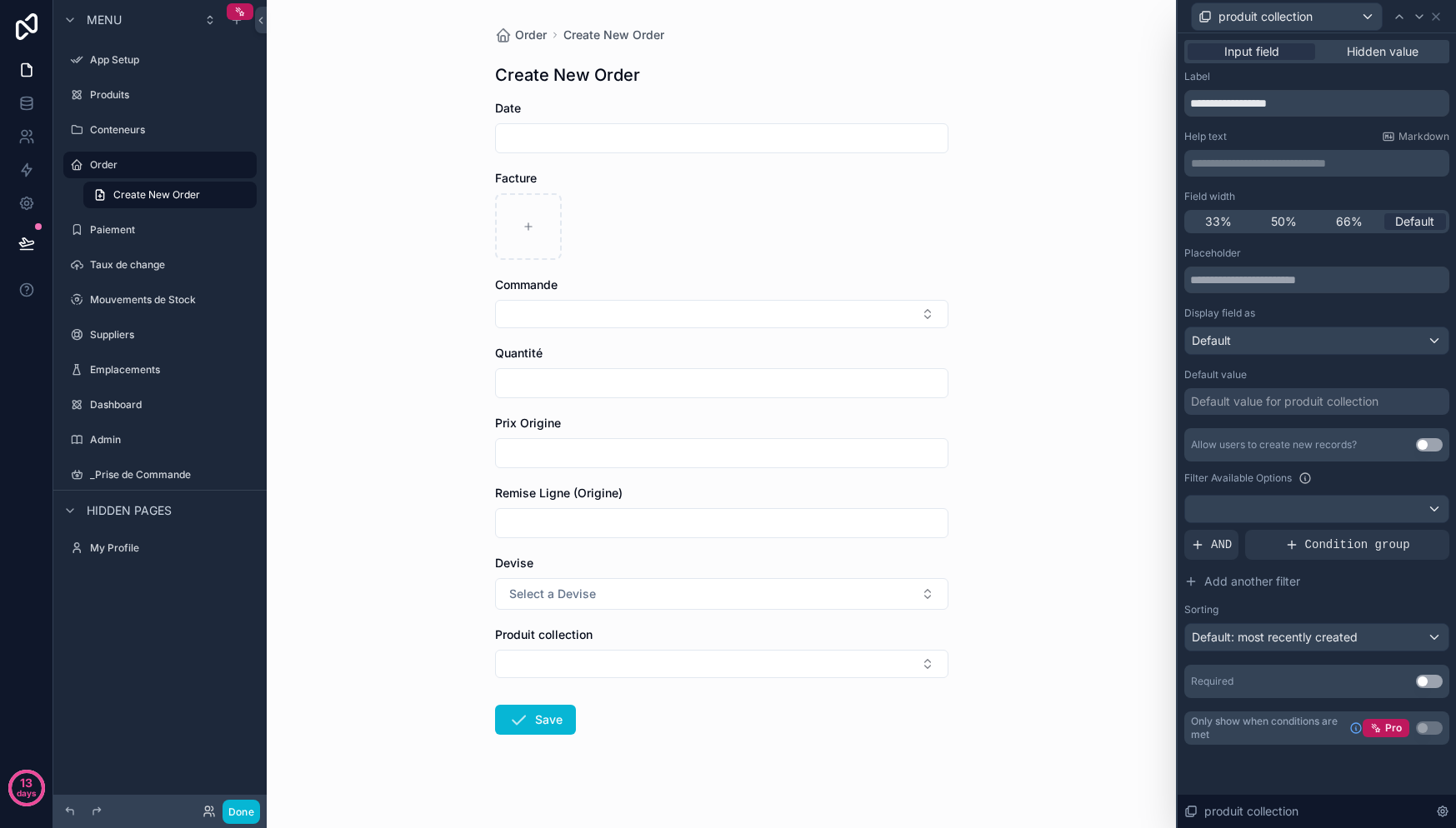
click at [1440, 447] on button "Use setting" at bounding box center [1429, 444] width 26 height 13
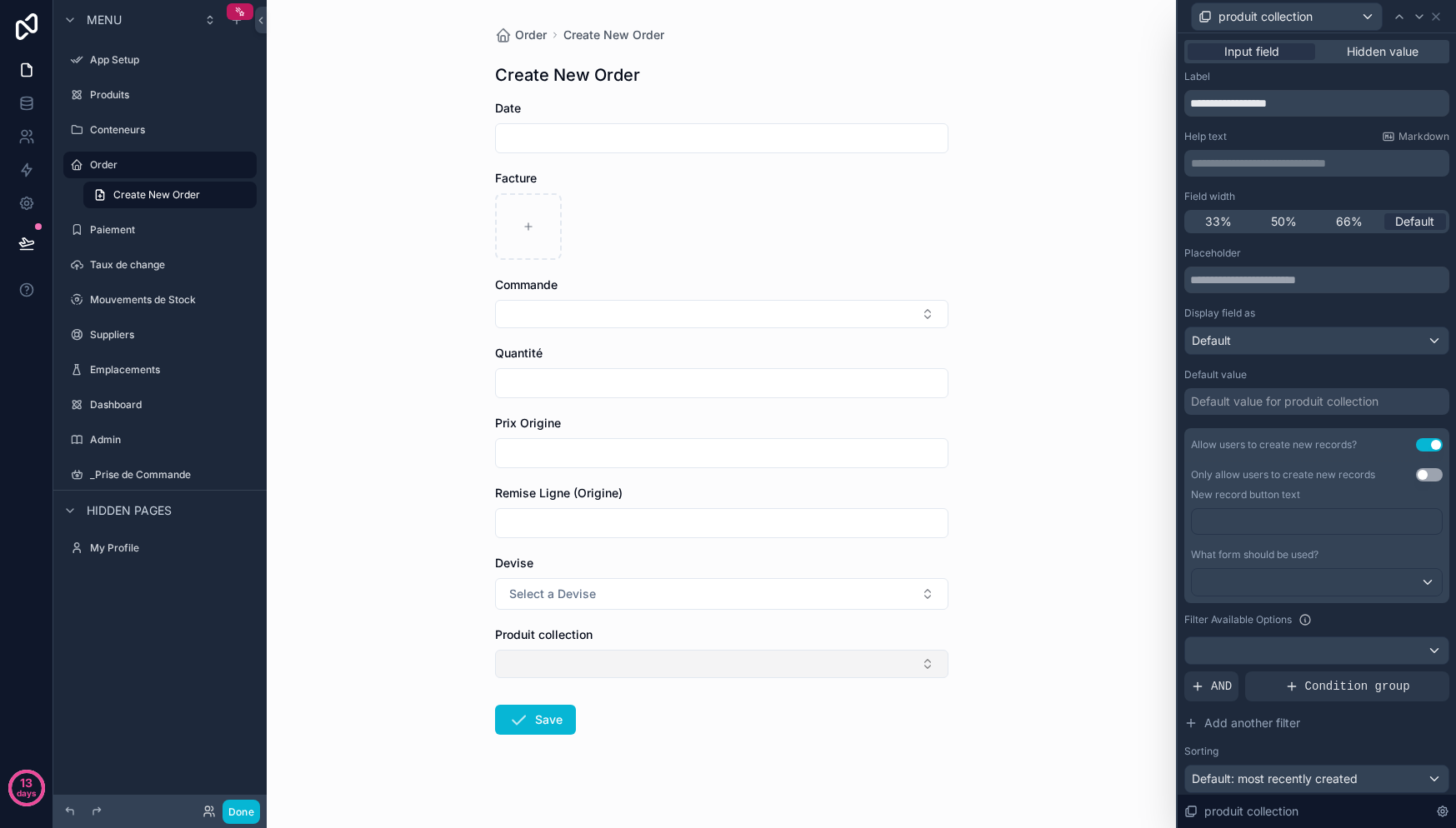
click at [614, 655] on button "Select Button" at bounding box center [721, 664] width 453 height 28
type input "**"
click at [657, 717] on div "New" at bounding box center [714, 728] width 451 height 30
click at [527, 696] on input "**" at bounding box center [725, 697] width 412 height 30
click at [533, 697] on input "**" at bounding box center [725, 697] width 412 height 30
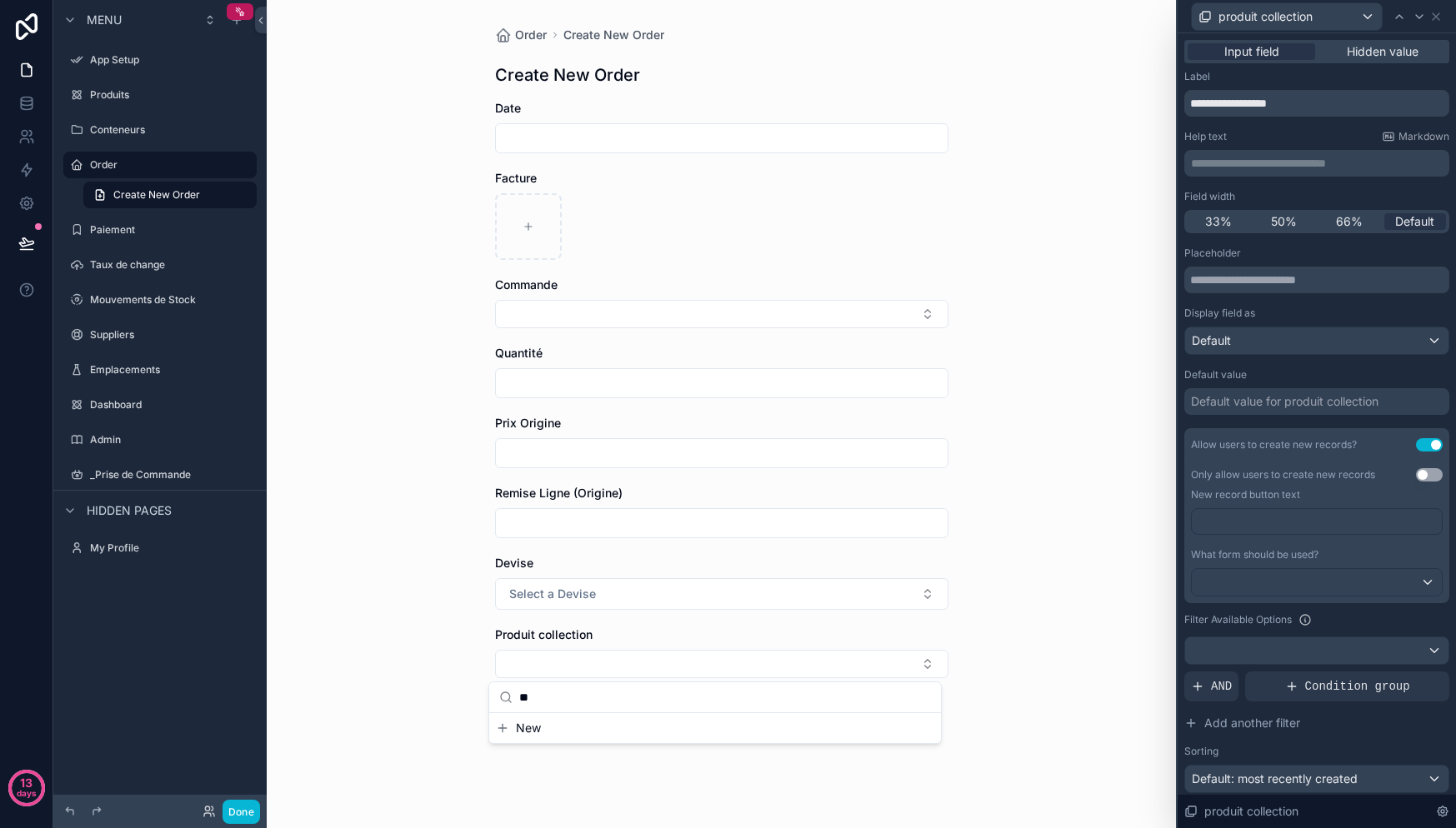
click at [533, 697] on input "**" at bounding box center [725, 697] width 412 height 30
click at [650, 768] on div "Coffre Emprunte" at bounding box center [715, 756] width 445 height 26
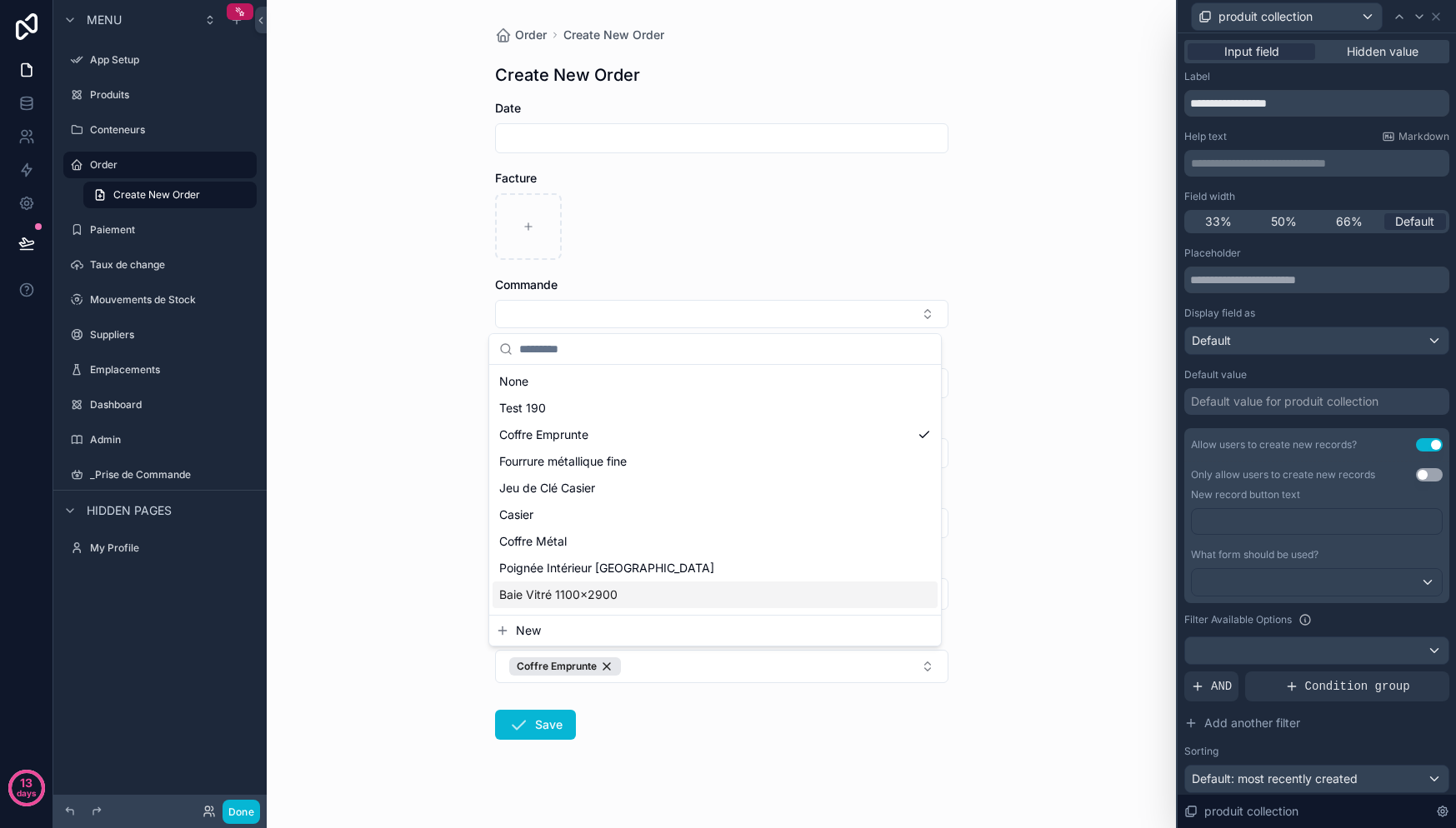
click at [689, 694] on div "App Setup Produits Conteneurs Order Paiement Taux de change Mouvements de Stock…" at bounding box center [721, 414] width 909 height 828
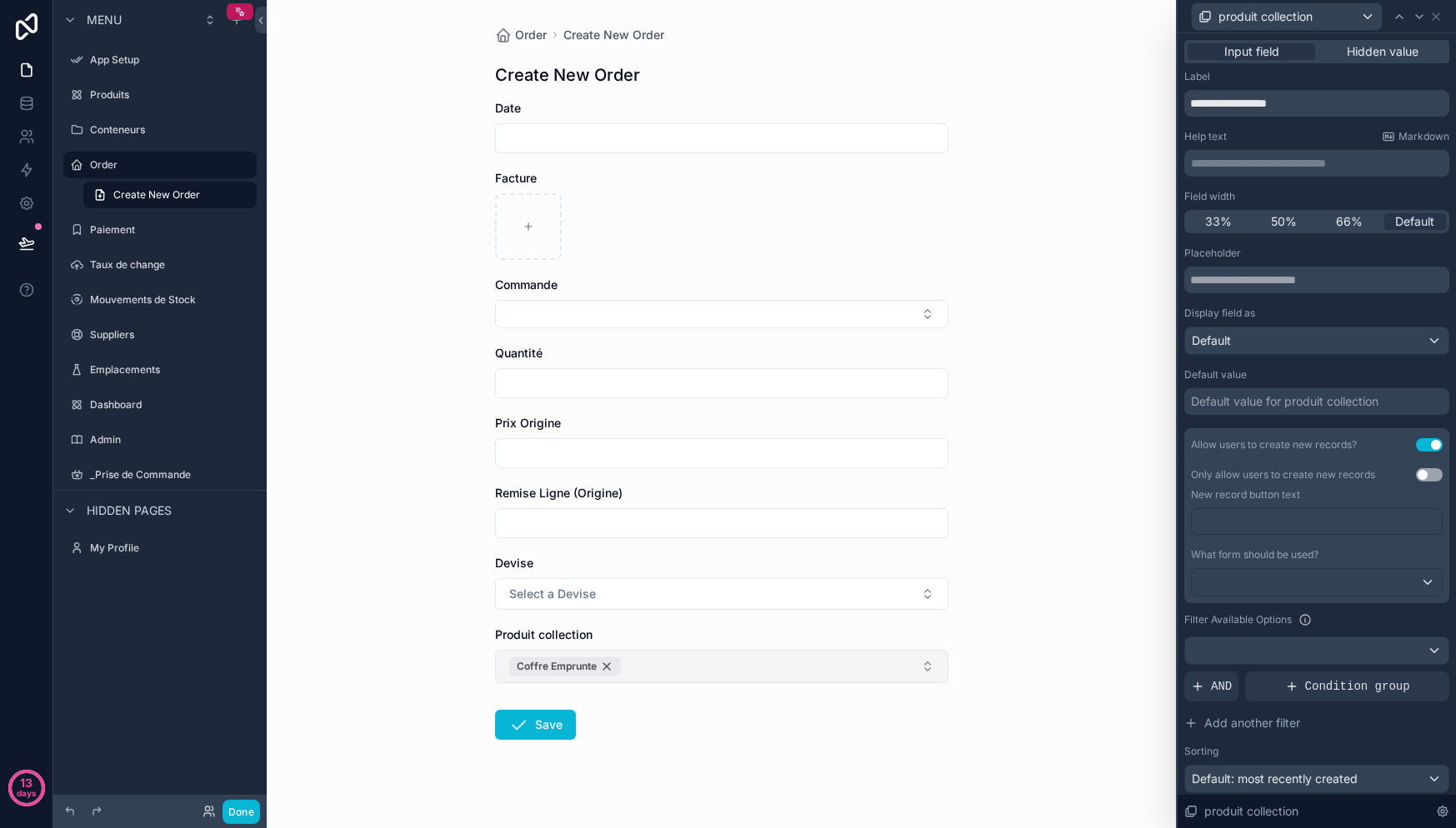
click at [602, 667] on div "Coffre Emprunte" at bounding box center [565, 666] width 111 height 18
click at [1250, 103] on input "**********" at bounding box center [1317, 103] width 265 height 26
click at [1250, 103] on input "**********" at bounding box center [1317, 103] width 265 height 26
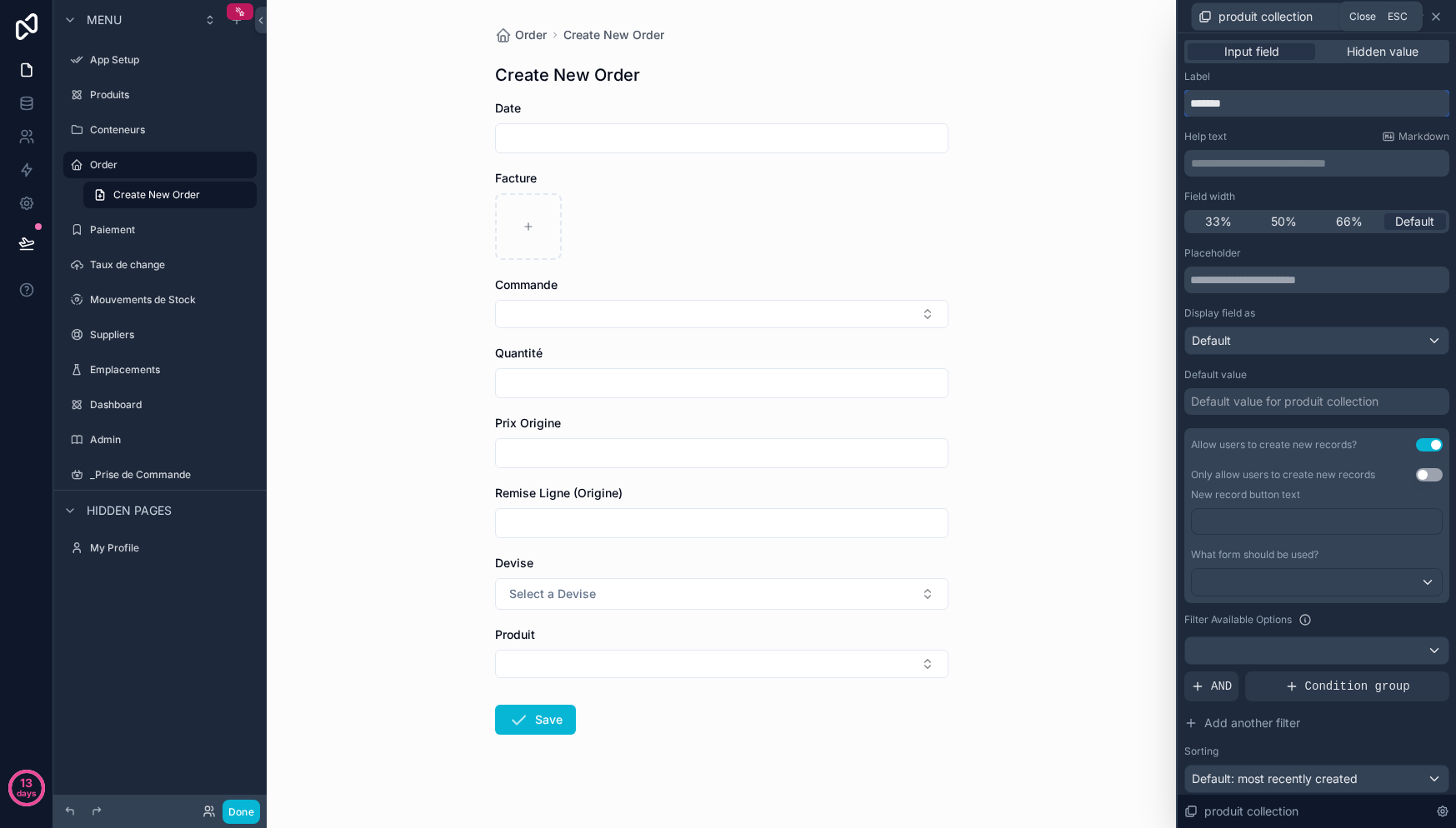
type input "*******"
click at [1431, 19] on icon at bounding box center [1436, 16] width 13 height 13
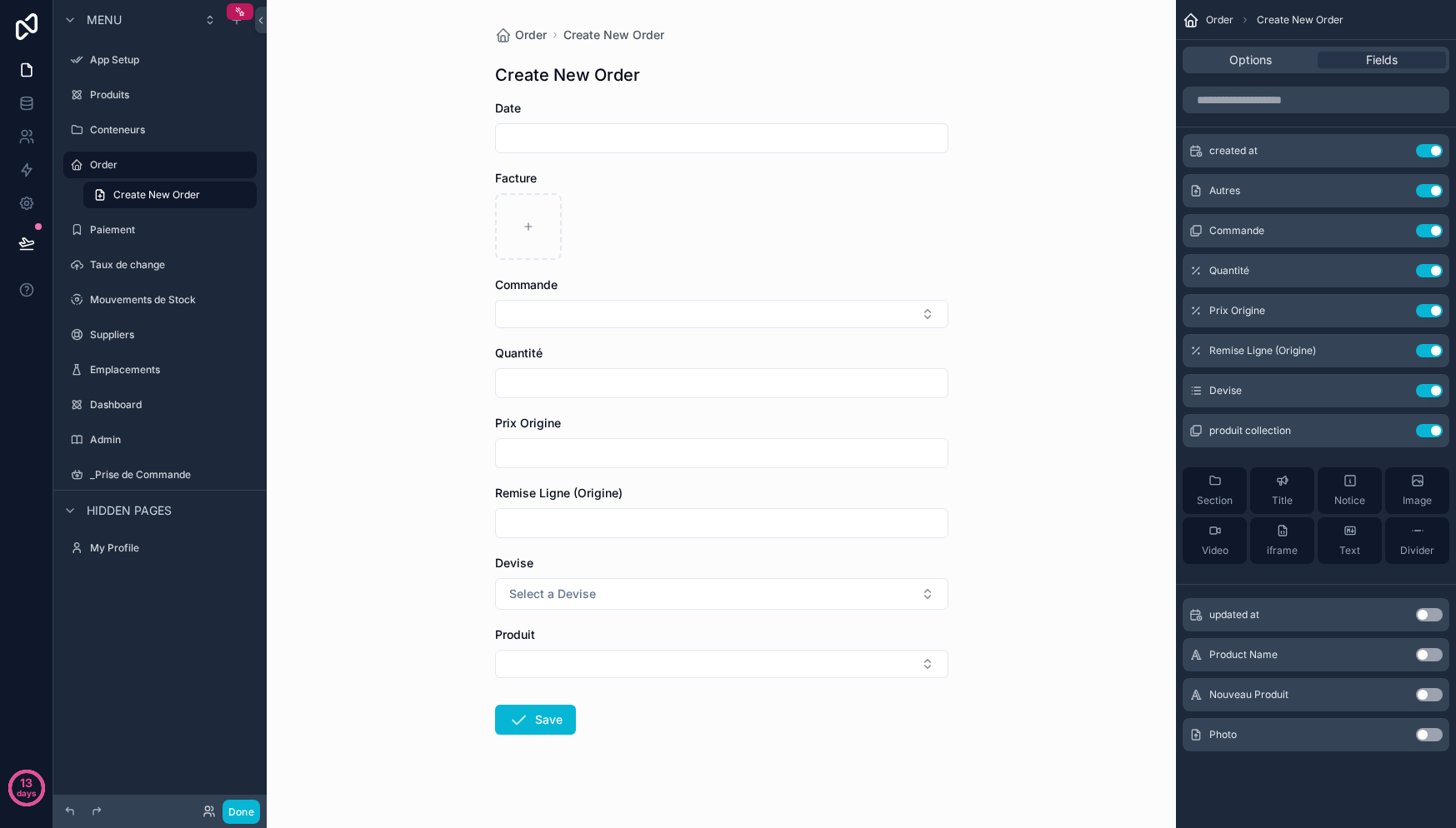
click at [736, 633] on div "Produit" at bounding box center [721, 634] width 453 height 17
click at [1282, 424] on span "produit collection" at bounding box center [1250, 430] width 82 height 13
click at [1402, 431] on icon "scrollable content" at bounding box center [1396, 430] width 13 height 13
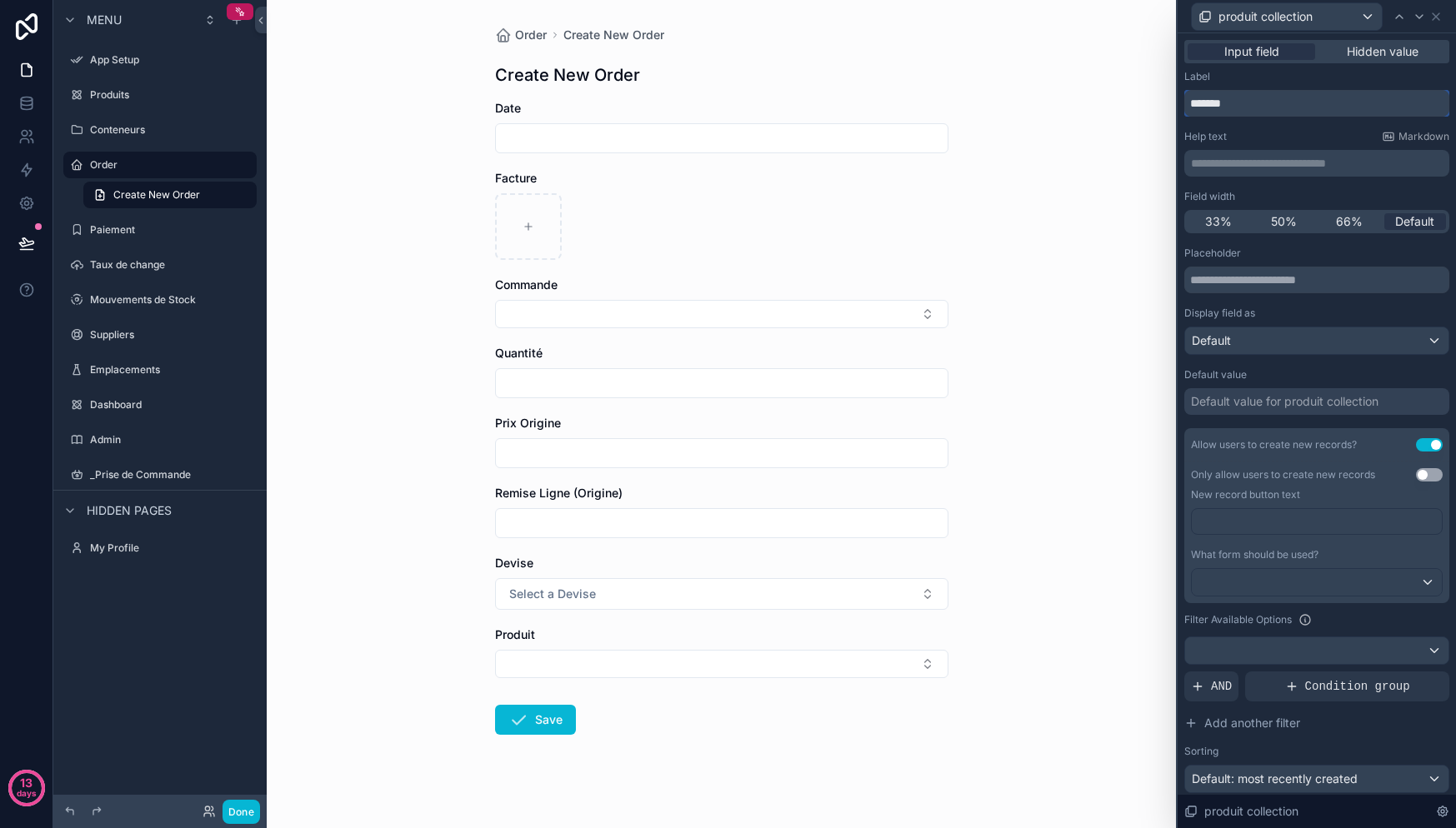
click at [1288, 100] on input "*******" at bounding box center [1317, 103] width 265 height 26
click at [1438, 17] on icon at bounding box center [1436, 16] width 13 height 13
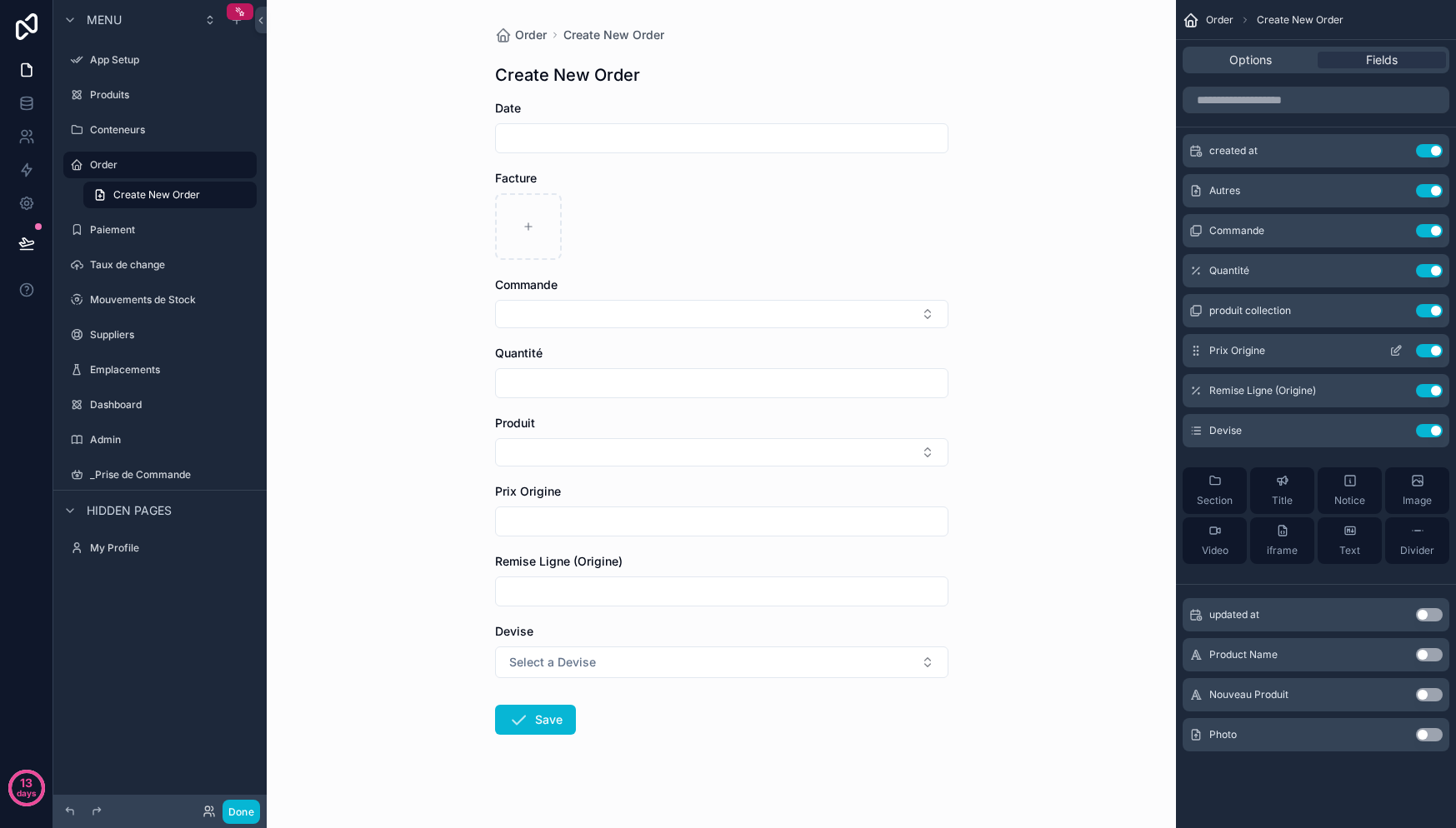
click at [1424, 346] on button "Use setting" at bounding box center [1429, 350] width 26 height 13
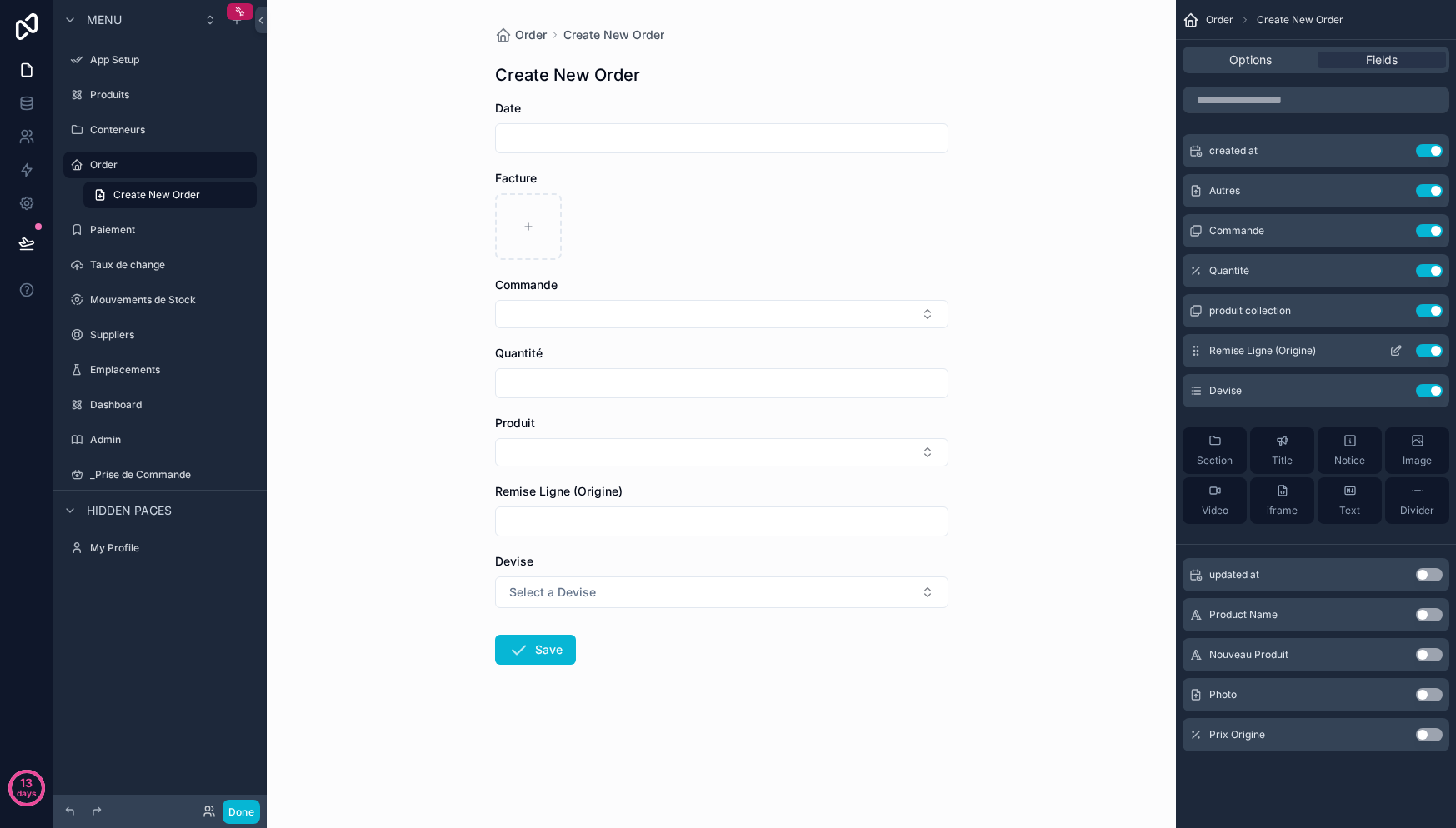
click at [1424, 345] on button "Use setting" at bounding box center [1429, 350] width 26 height 13
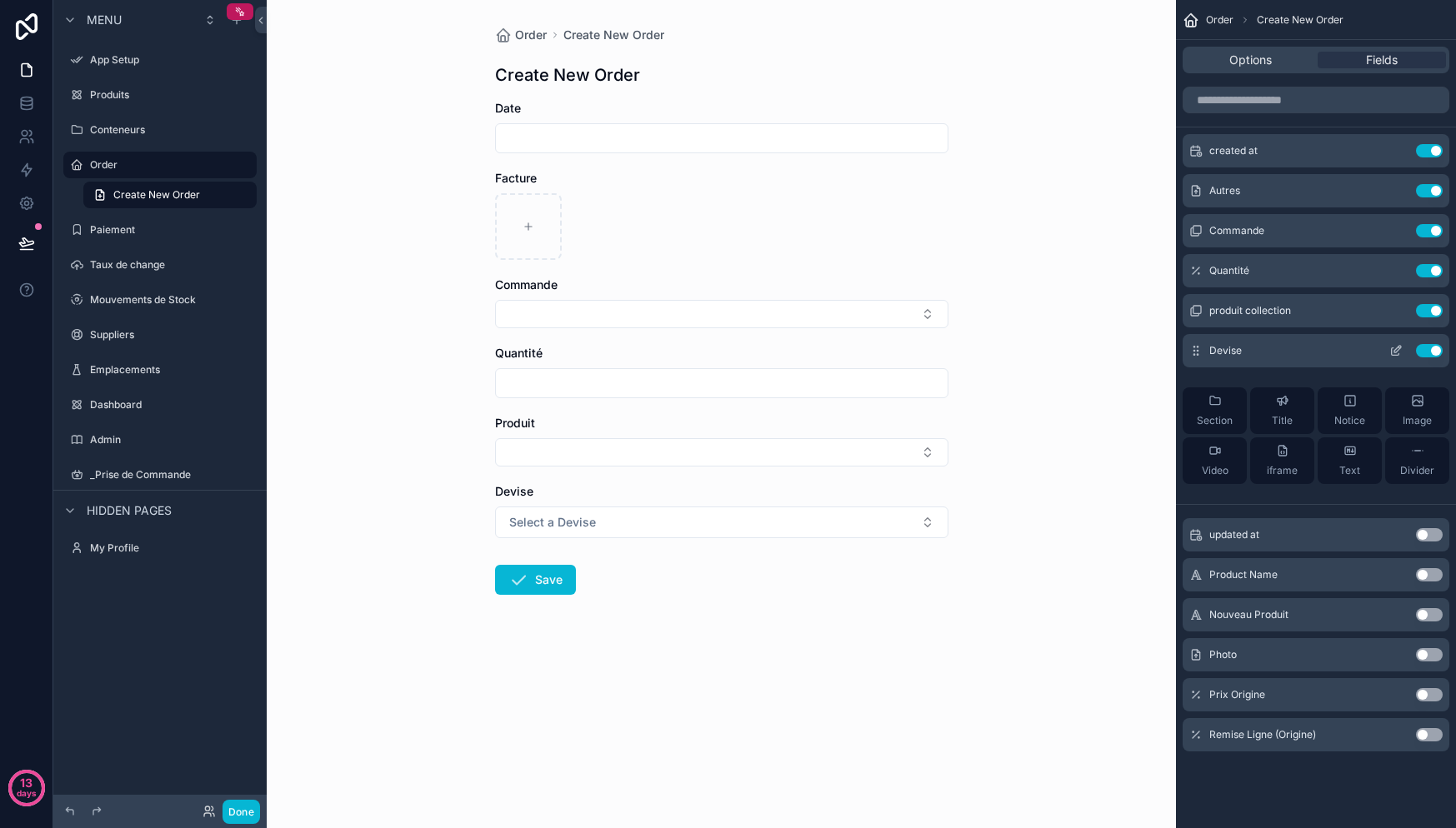
click at [1424, 350] on button "Use setting" at bounding box center [1429, 350] width 26 height 13
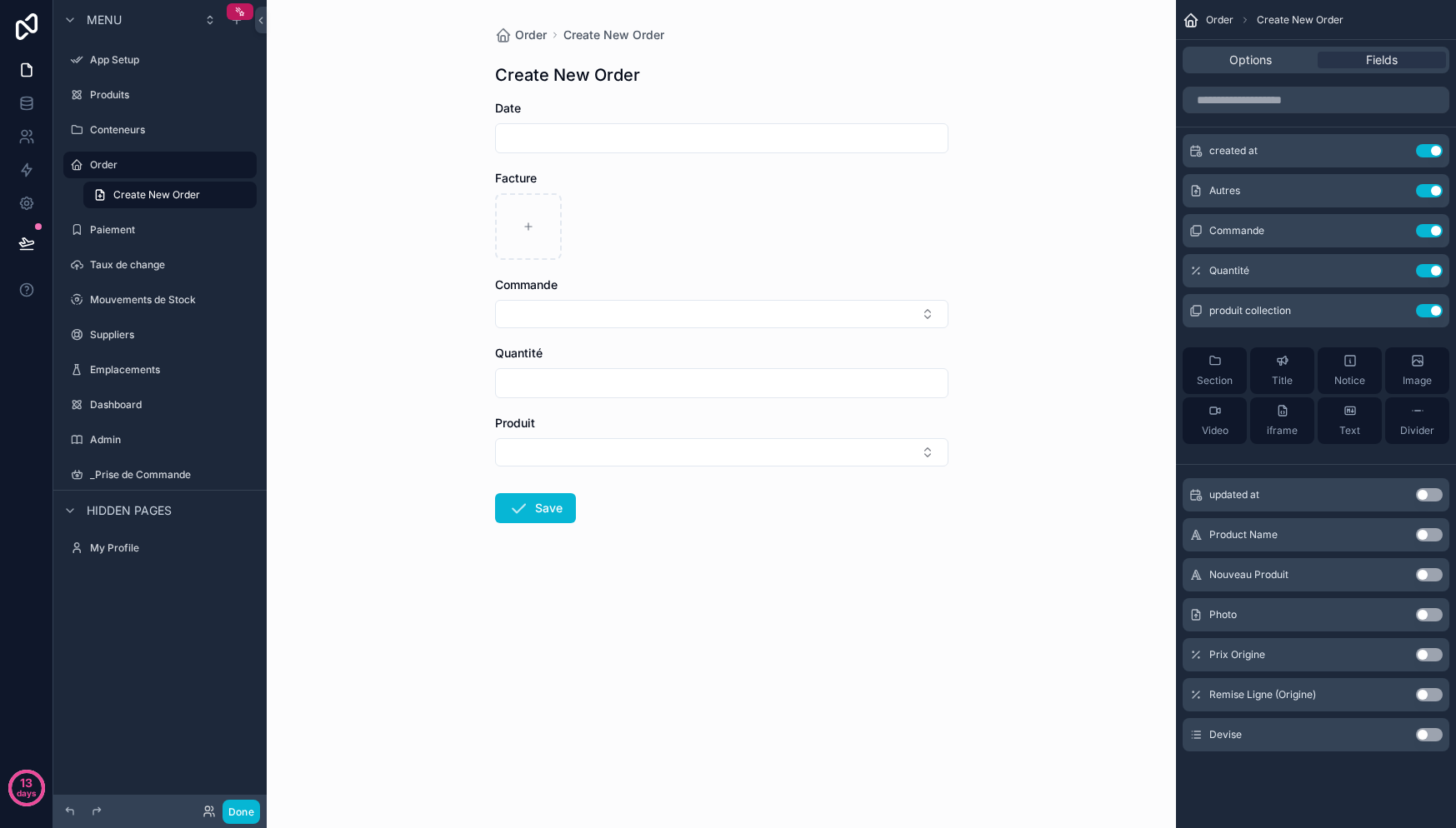
click at [1266, 69] on div "Options Fields" at bounding box center [1316, 60] width 266 height 26
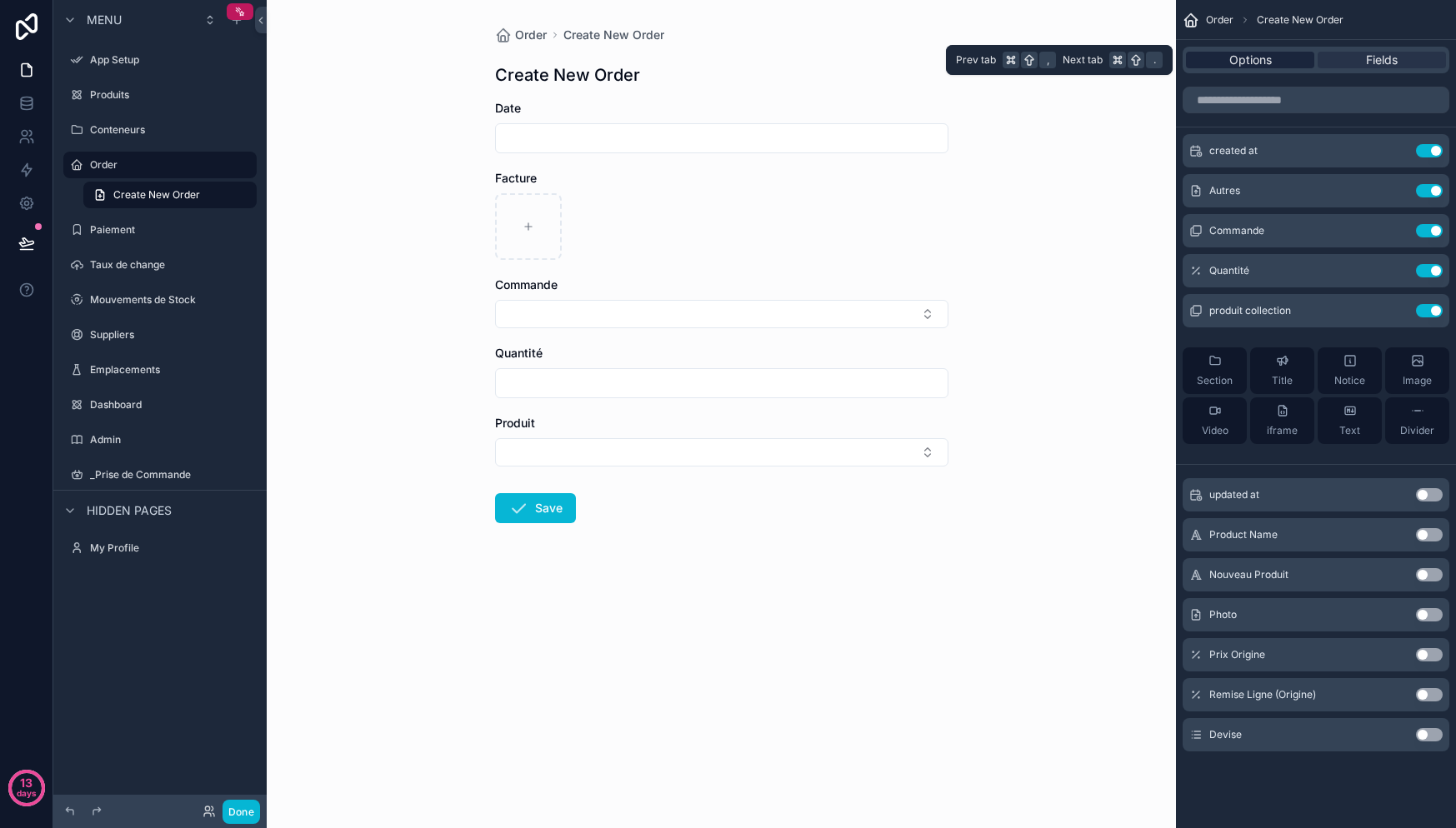
click at [1267, 60] on span "Options" at bounding box center [1250, 60] width 42 height 17
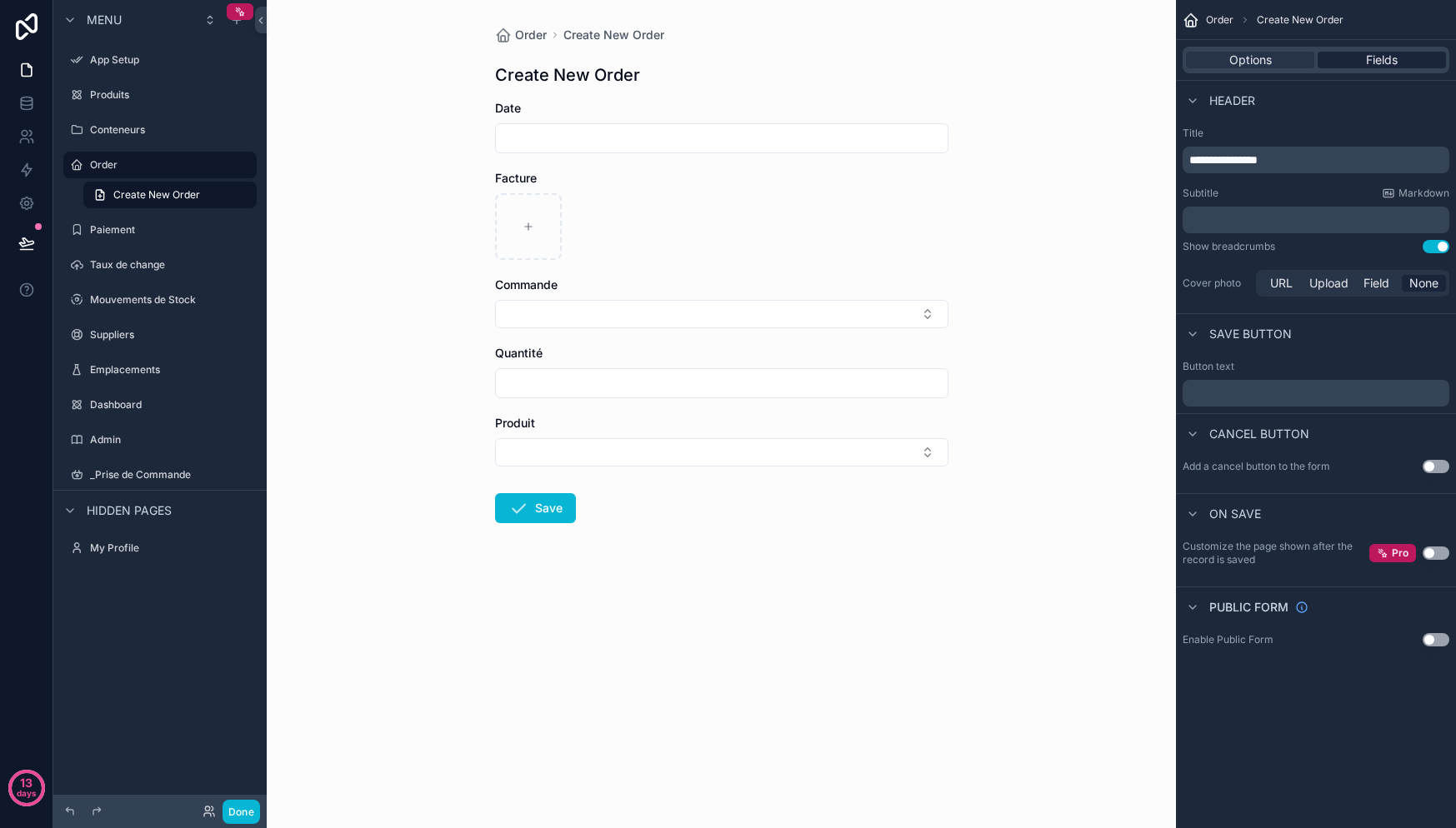
click at [1380, 54] on span "Fields" at bounding box center [1381, 60] width 32 height 17
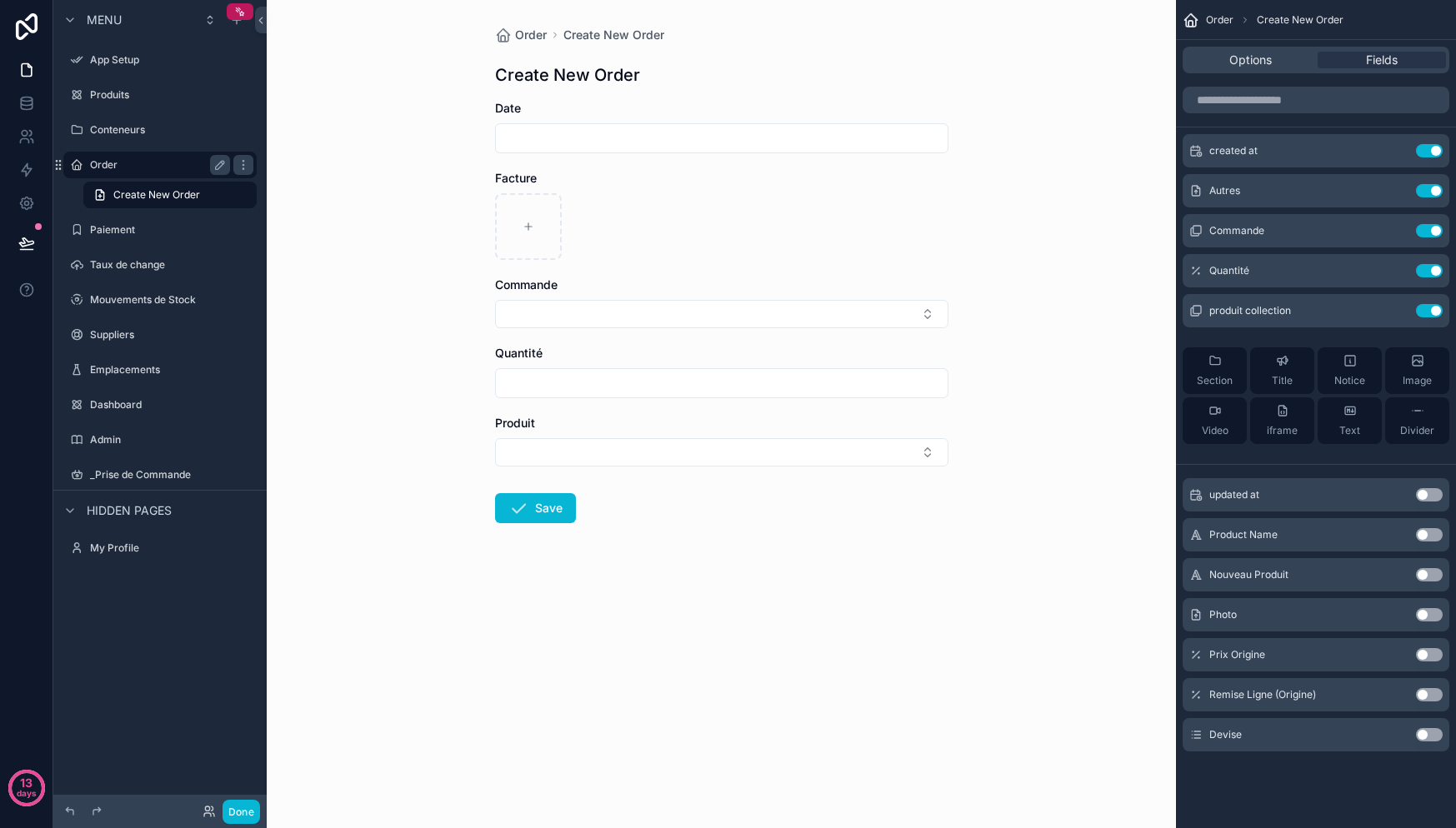
click at [130, 160] on label "Order" at bounding box center [157, 165] width 133 height 13
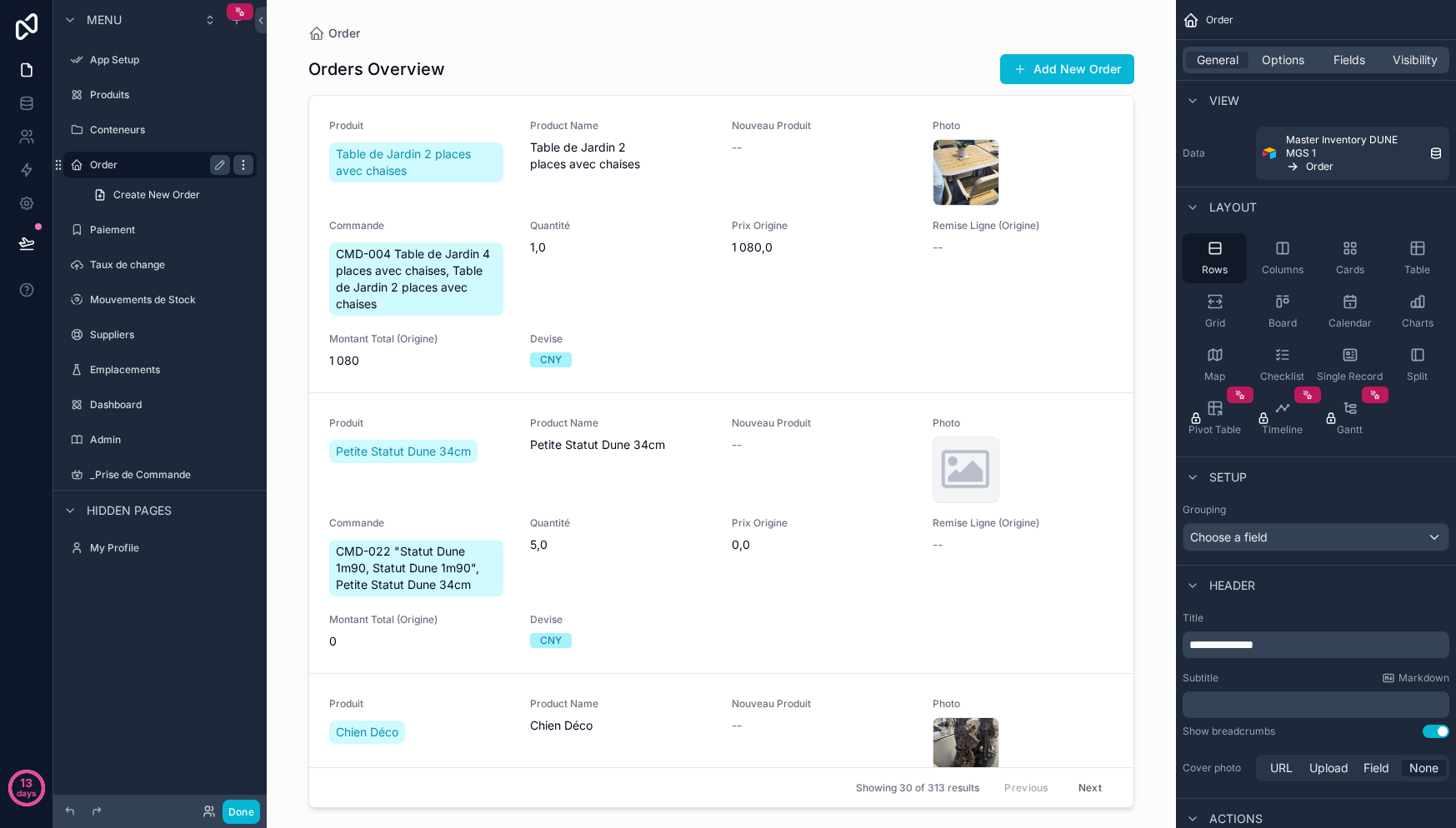
click at [238, 164] on icon "scrollable content" at bounding box center [243, 165] width 13 height 13
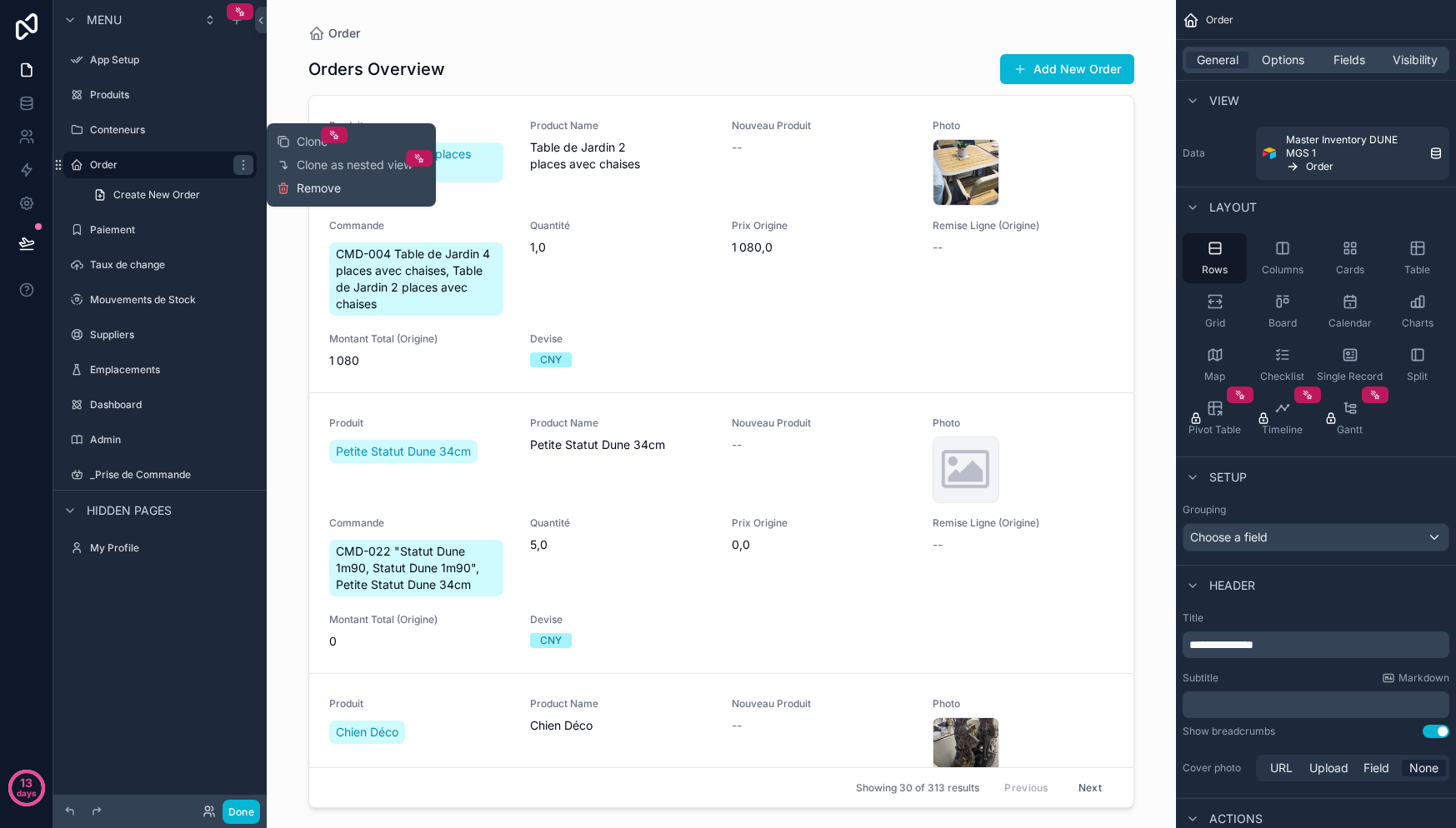
click at [316, 192] on span "Remove" at bounding box center [318, 188] width 44 height 17
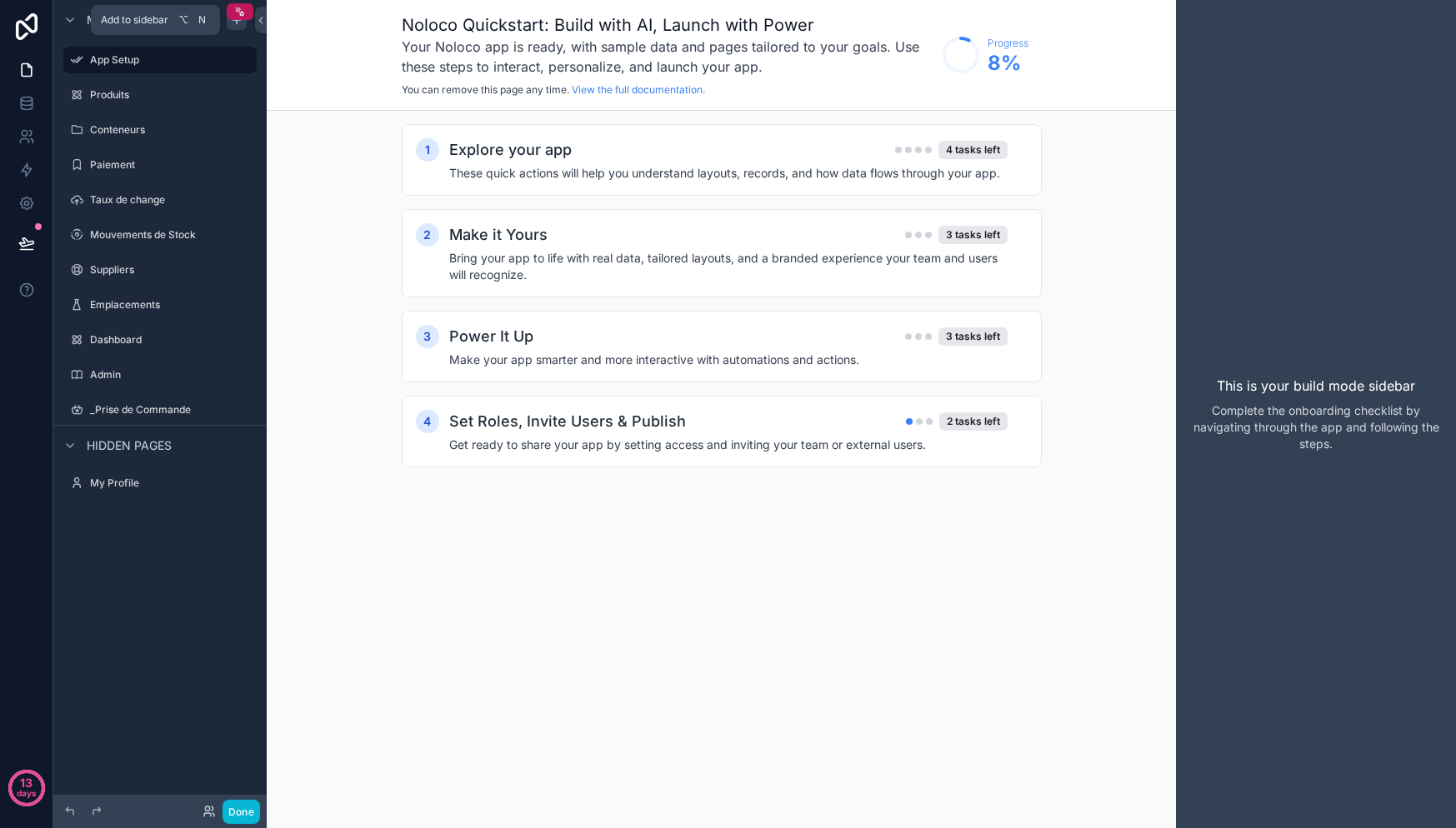
click at [236, 25] on icon "scrollable content" at bounding box center [236, 19] width 13 height 13
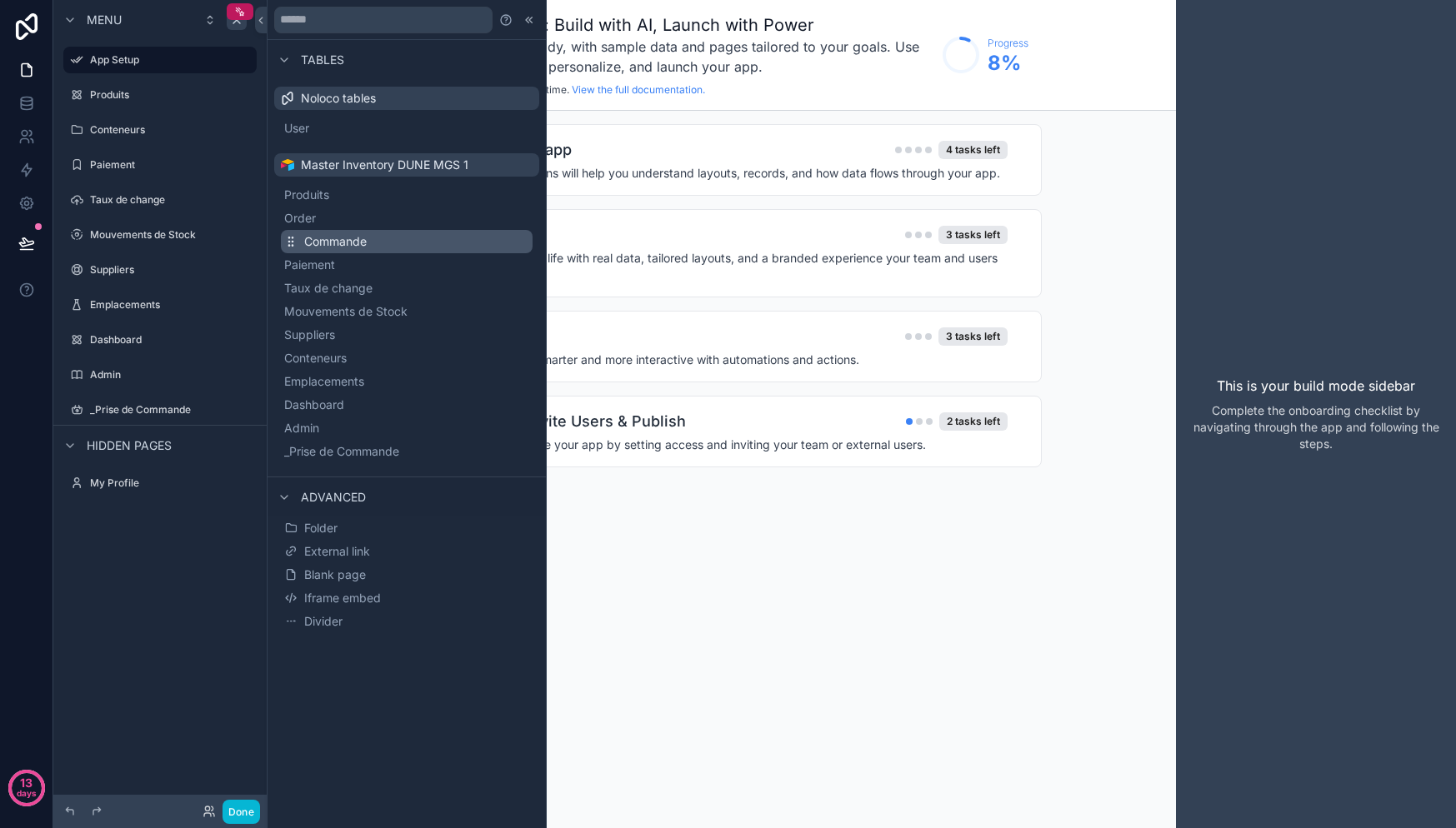
click at [330, 250] on button "Commande" at bounding box center [406, 241] width 252 height 24
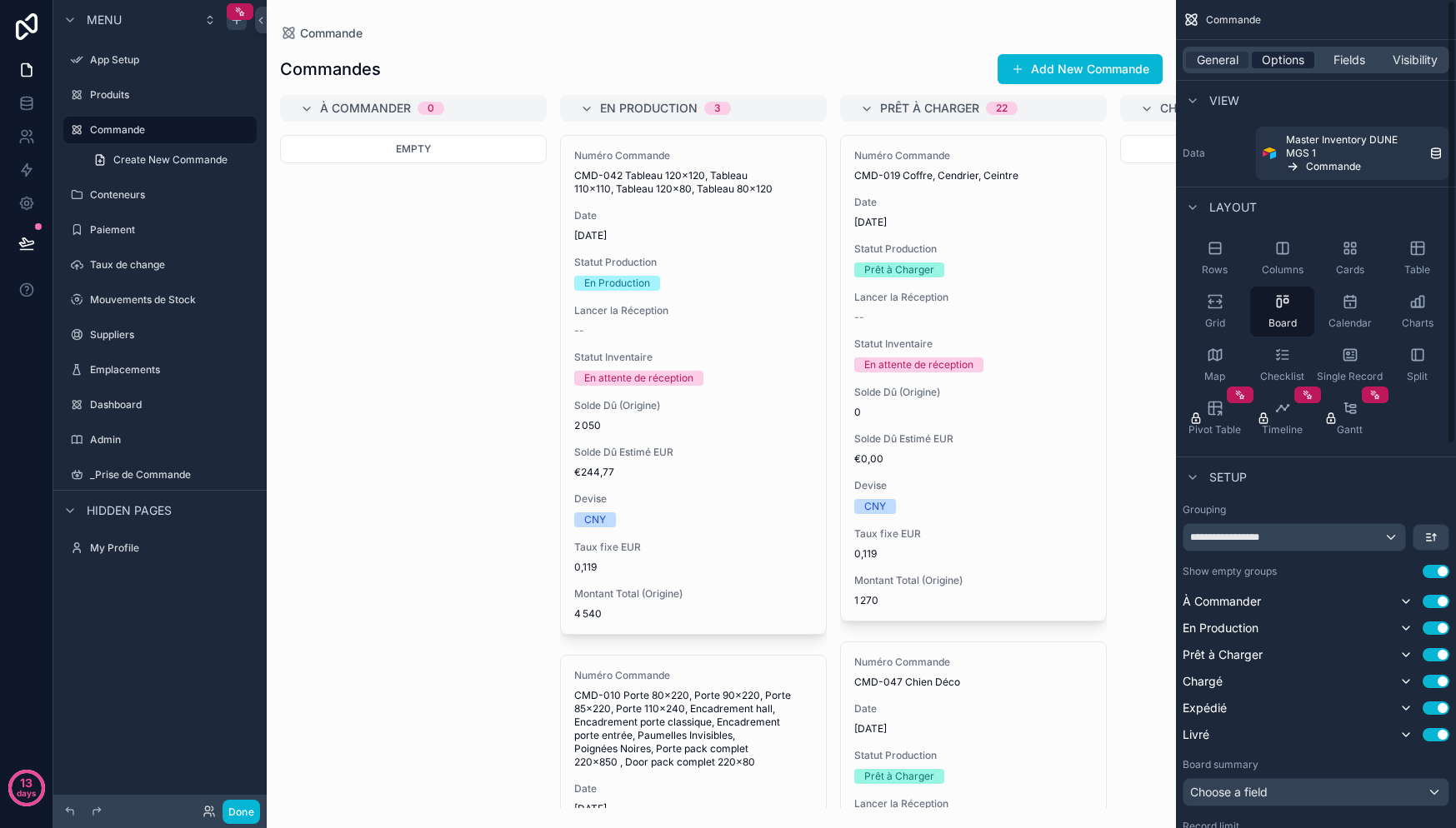
click at [1306, 66] on div "Options" at bounding box center [1282, 60] width 62 height 17
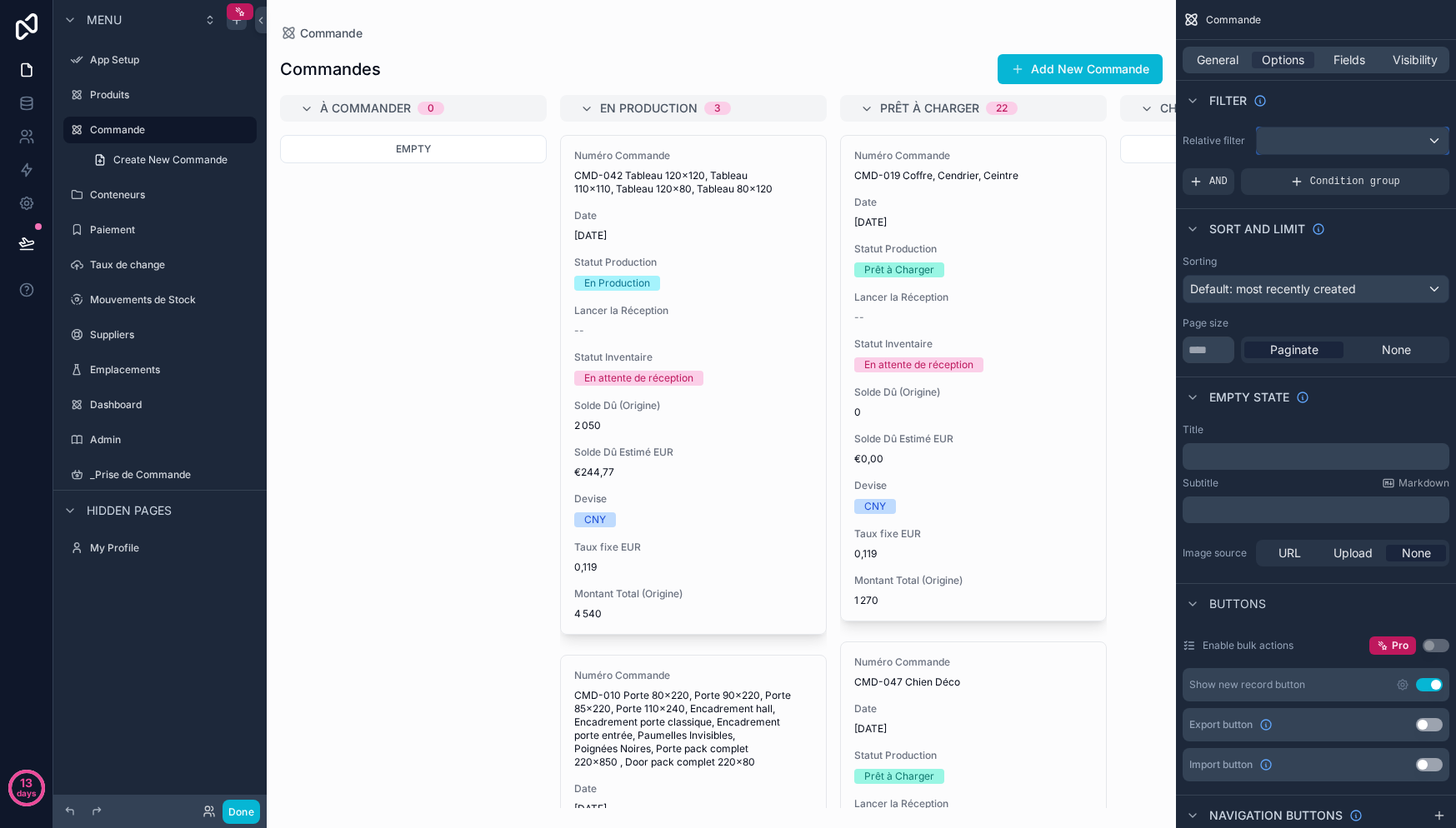
click at [1352, 142] on div "scrollable content" at bounding box center [1353, 140] width 192 height 26
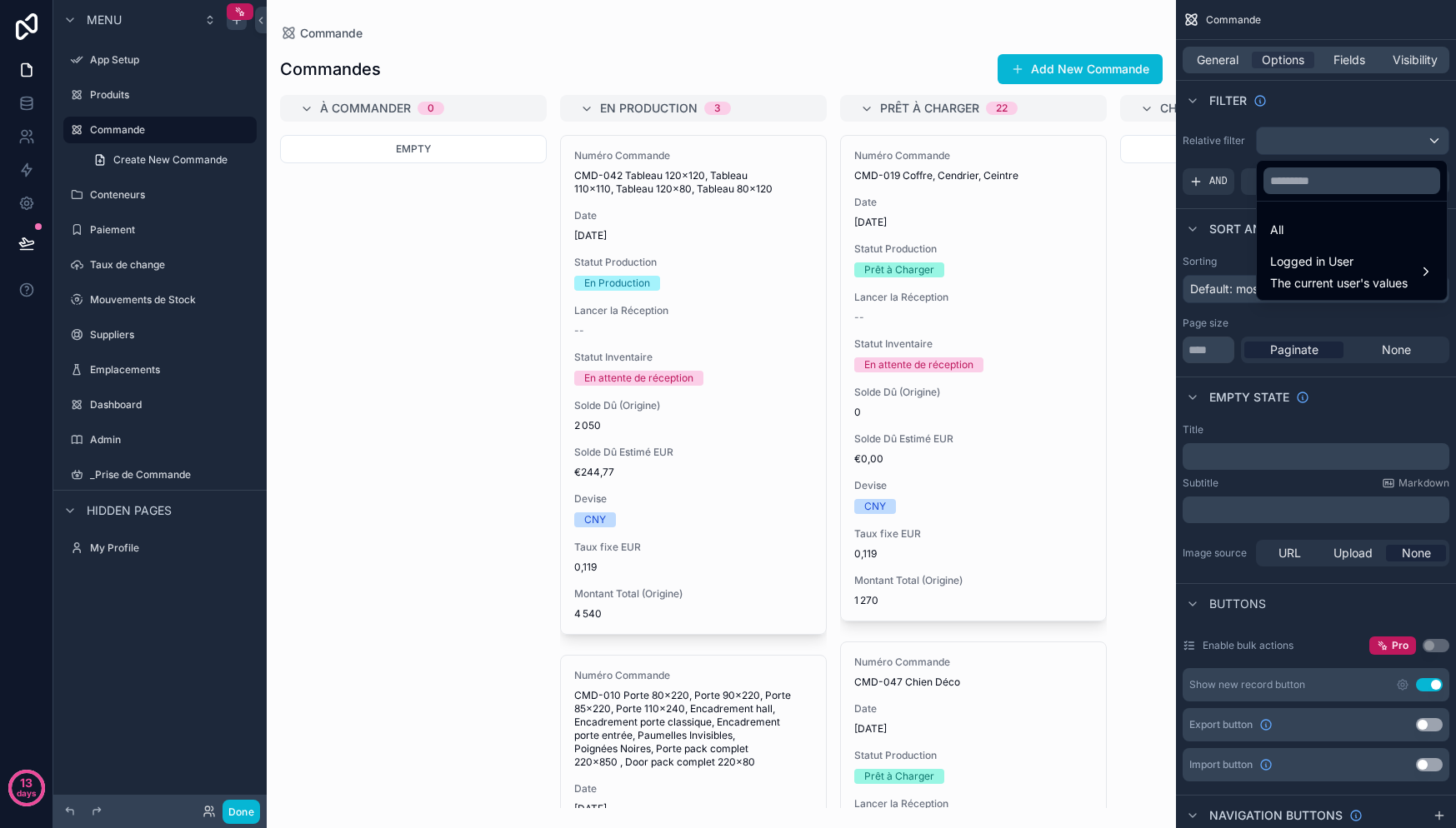
click at [1350, 138] on div "scrollable content" at bounding box center [728, 414] width 1456 height 828
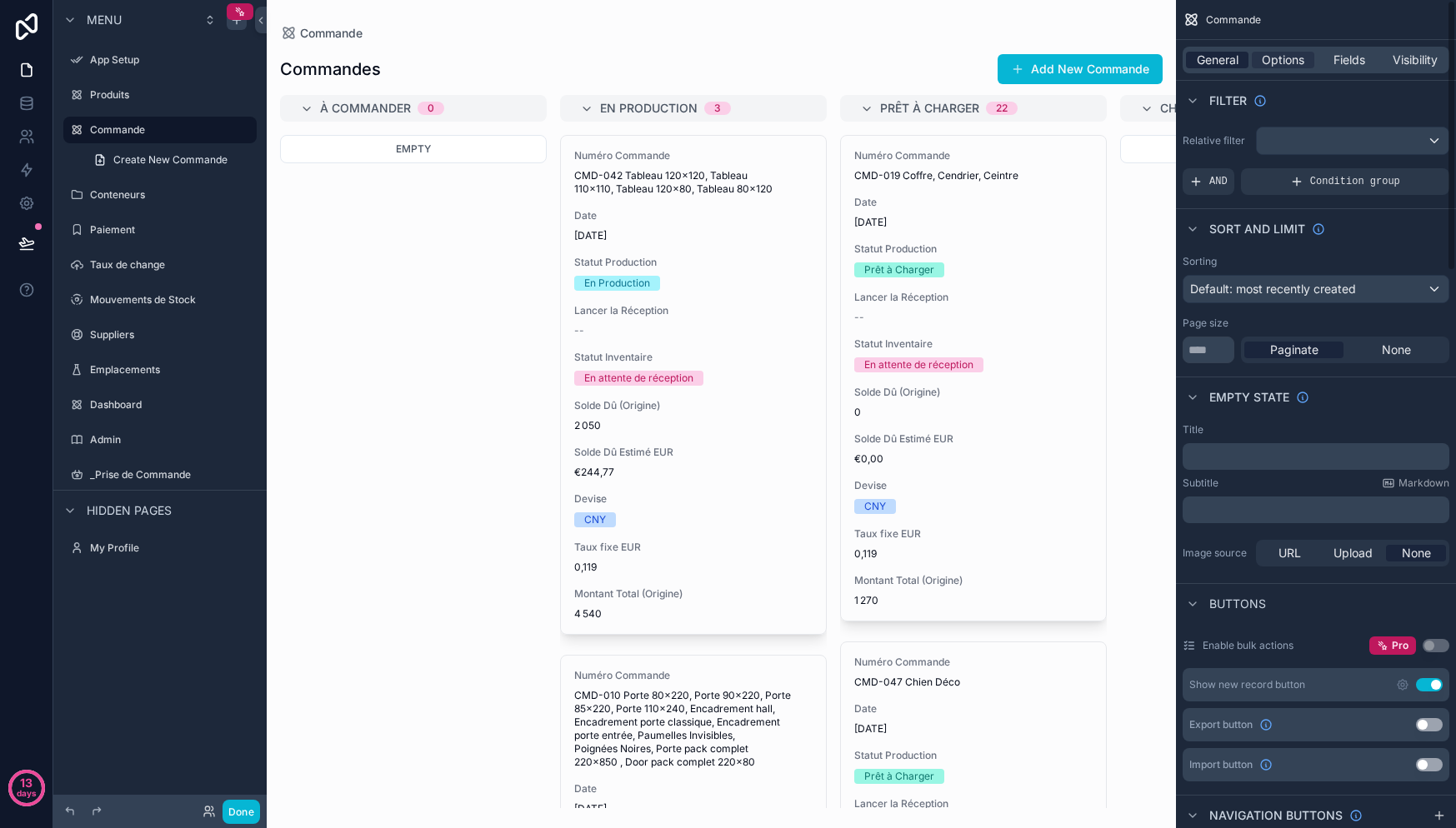
click at [1224, 60] on span "General" at bounding box center [1218, 60] width 42 height 17
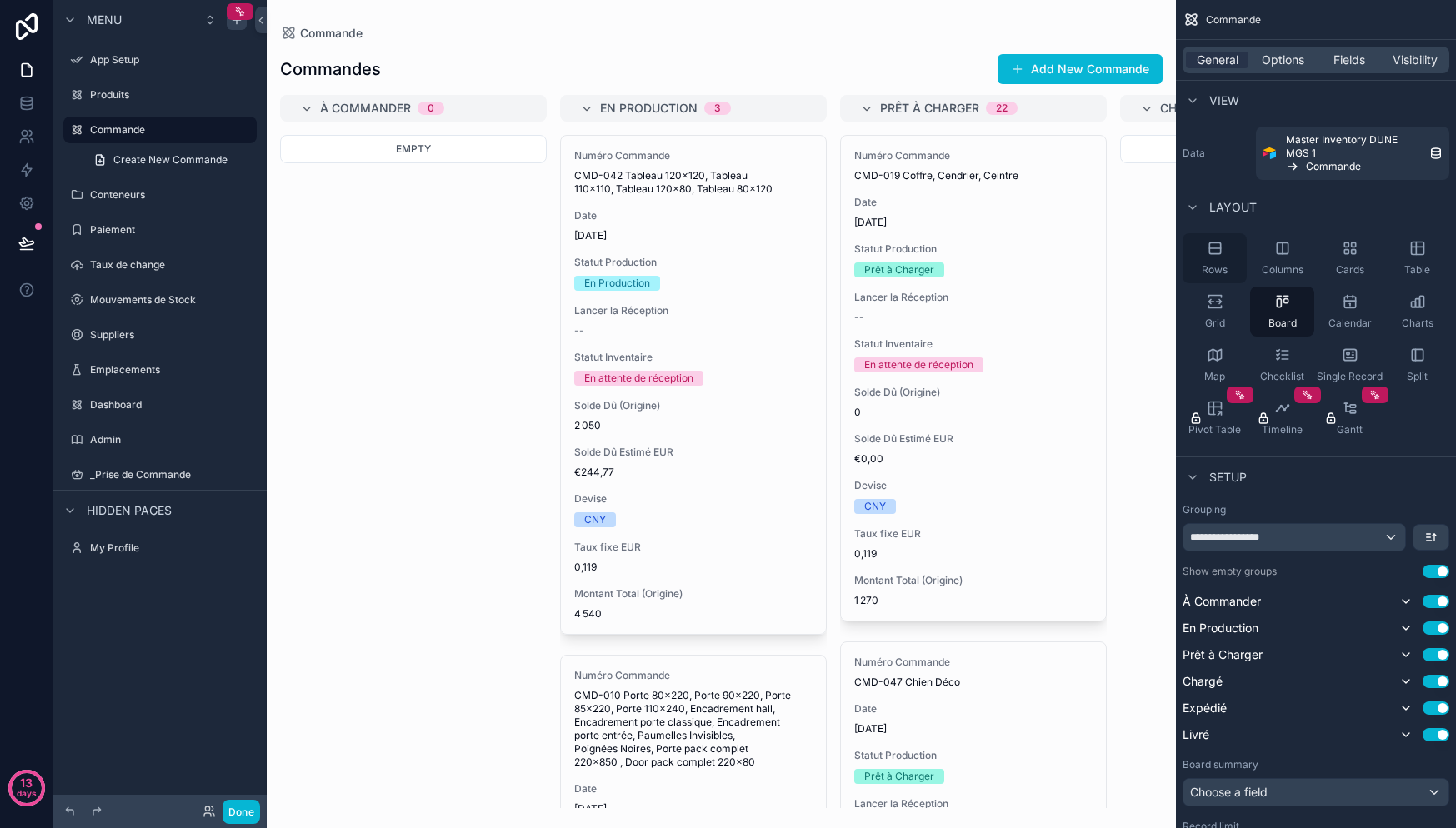
click at [1211, 251] on icon "scrollable content" at bounding box center [1215, 248] width 17 height 17
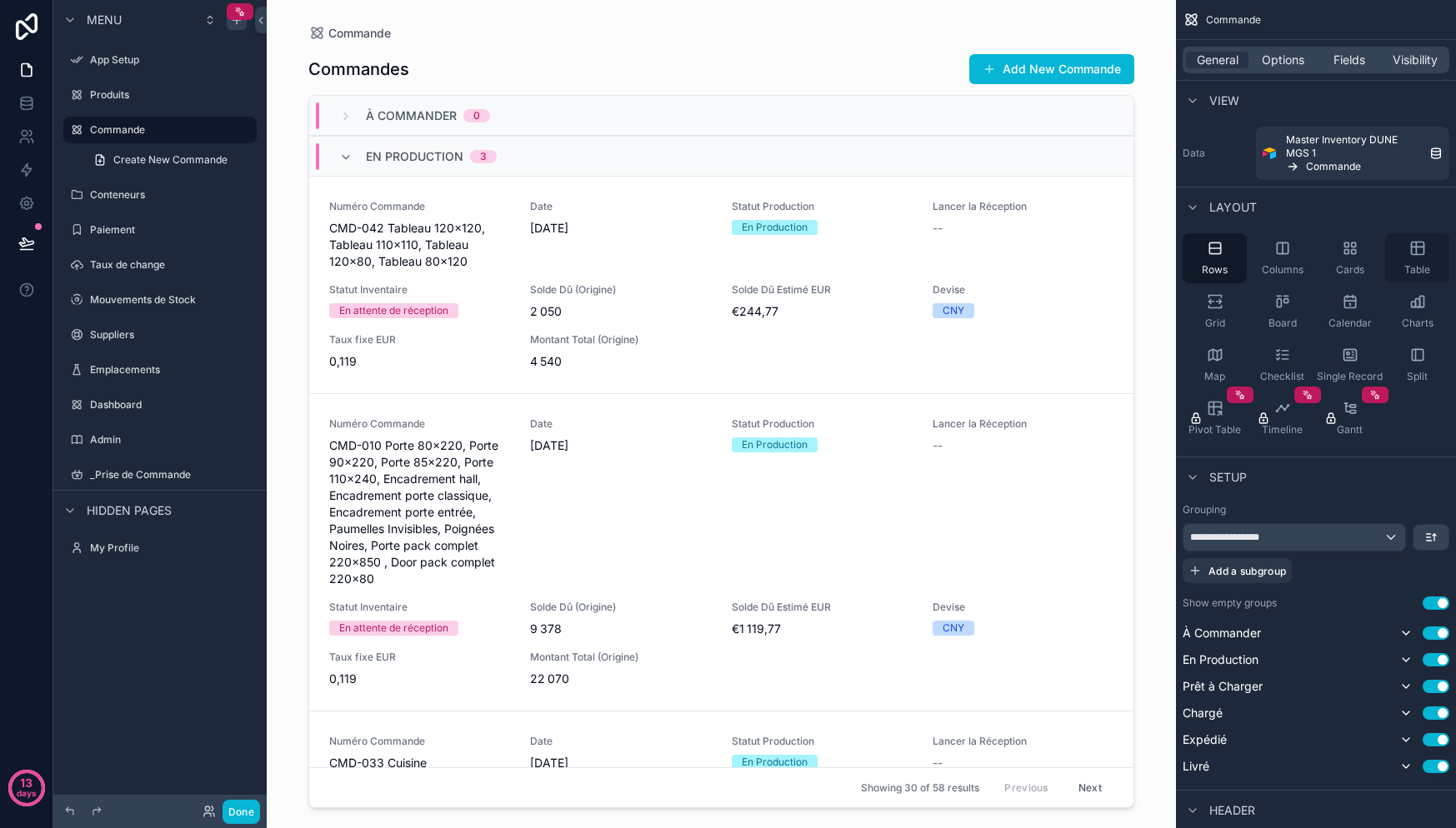
click at [1408, 257] on div "Table" at bounding box center [1417, 258] width 64 height 50
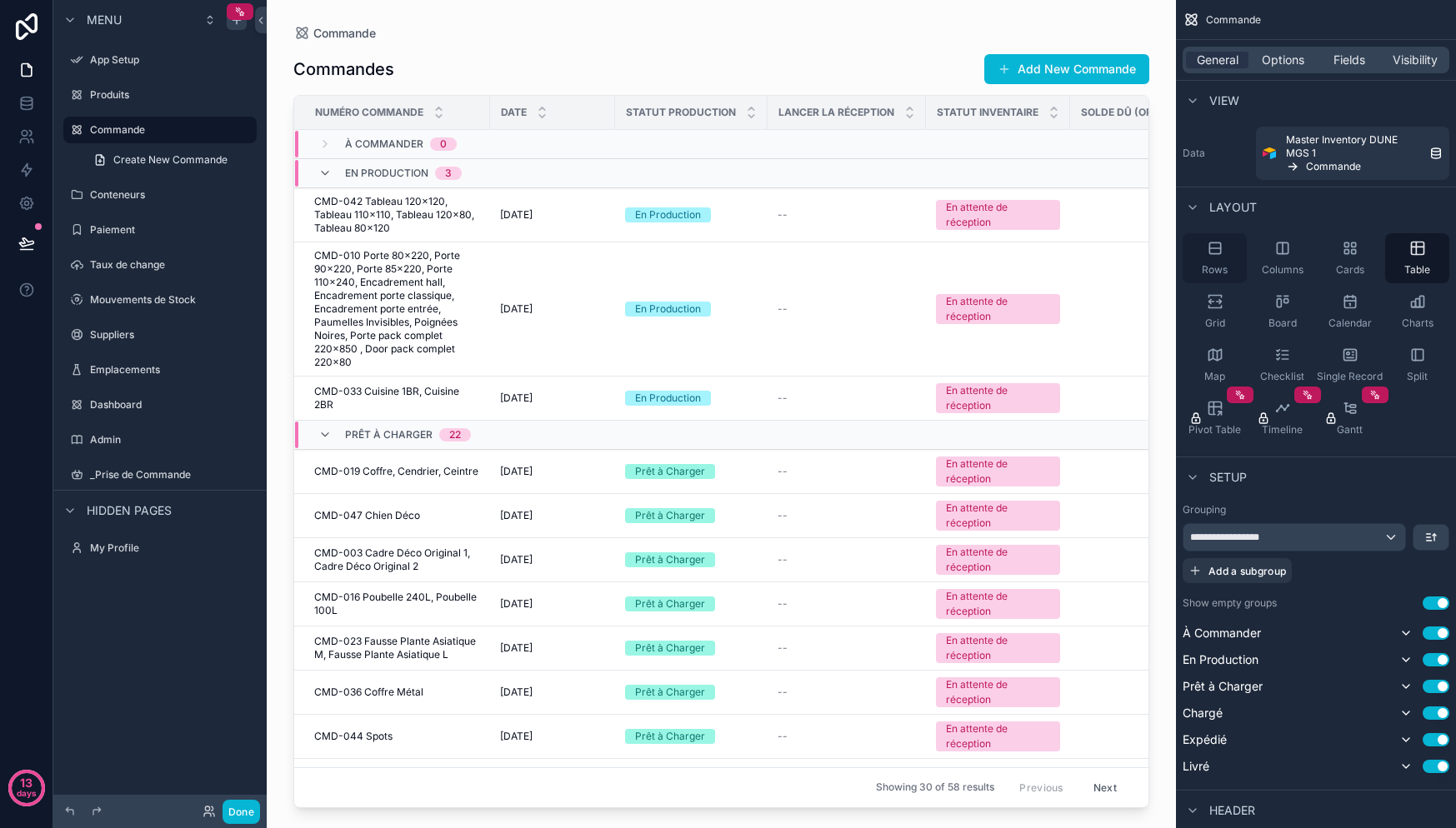
click at [1235, 266] on div "Rows" at bounding box center [1214, 258] width 64 height 50
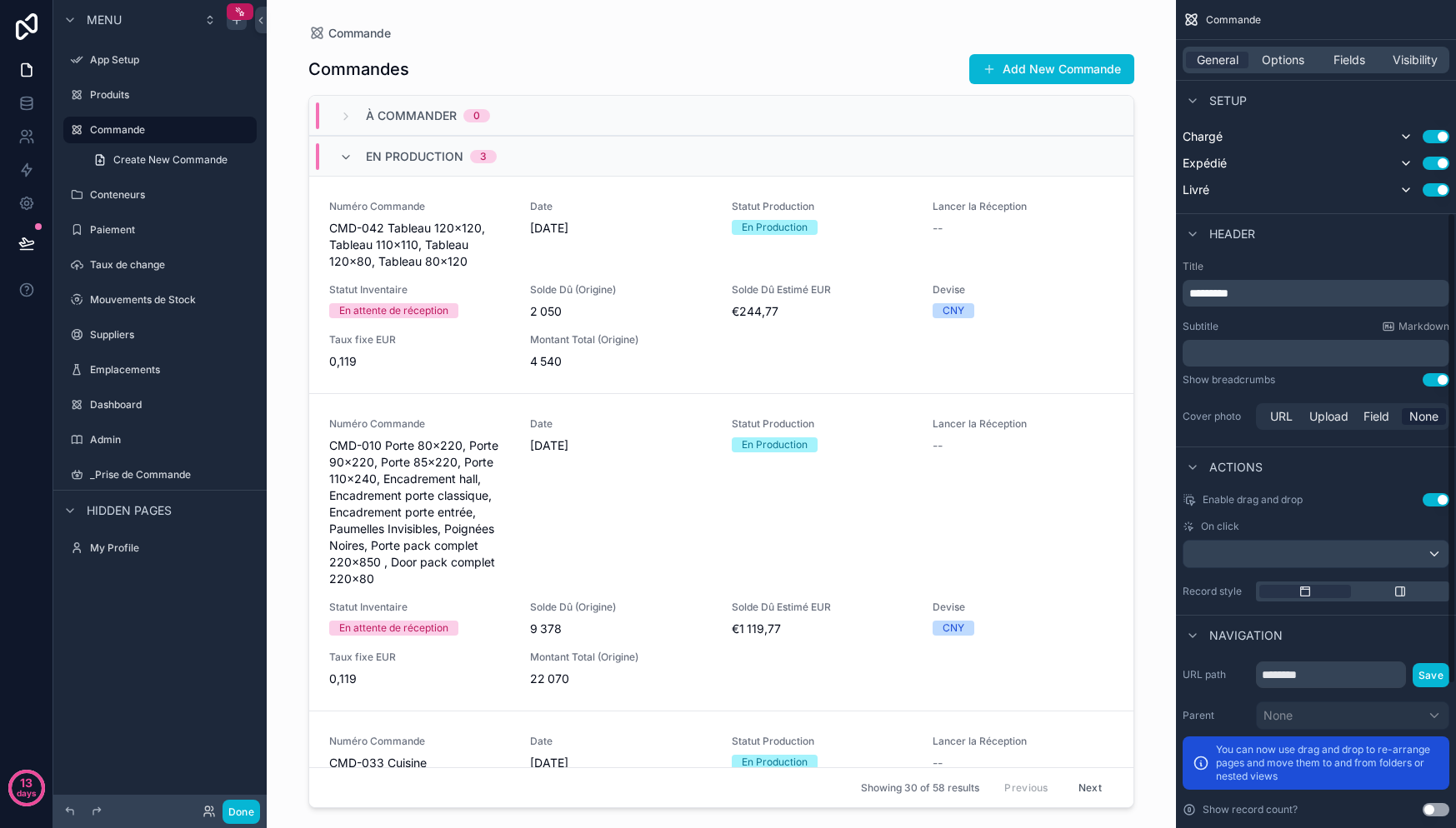
scroll to position [287, 0]
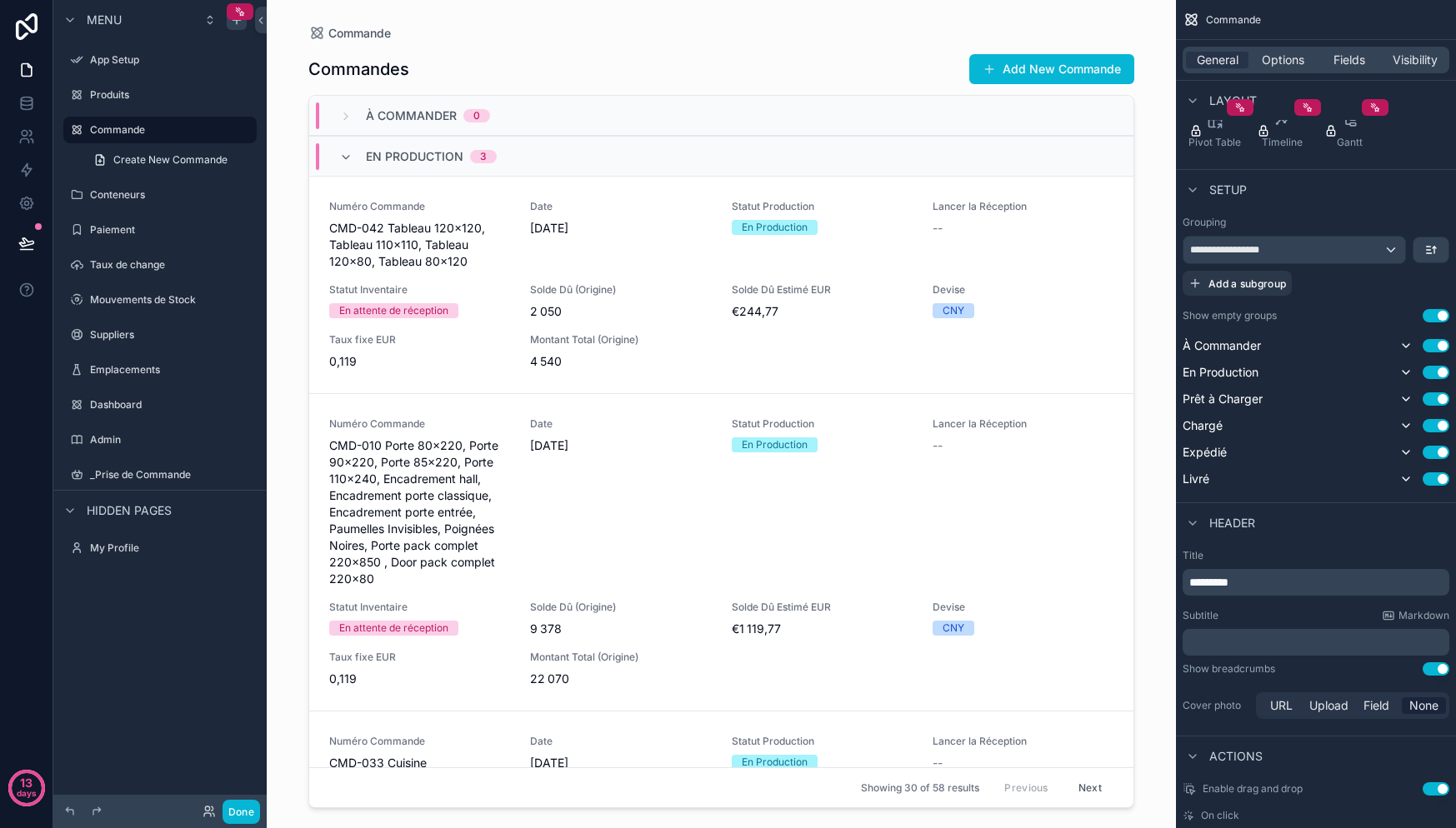
click at [1431, 315] on button "Use setting" at bounding box center [1436, 315] width 26 height 13
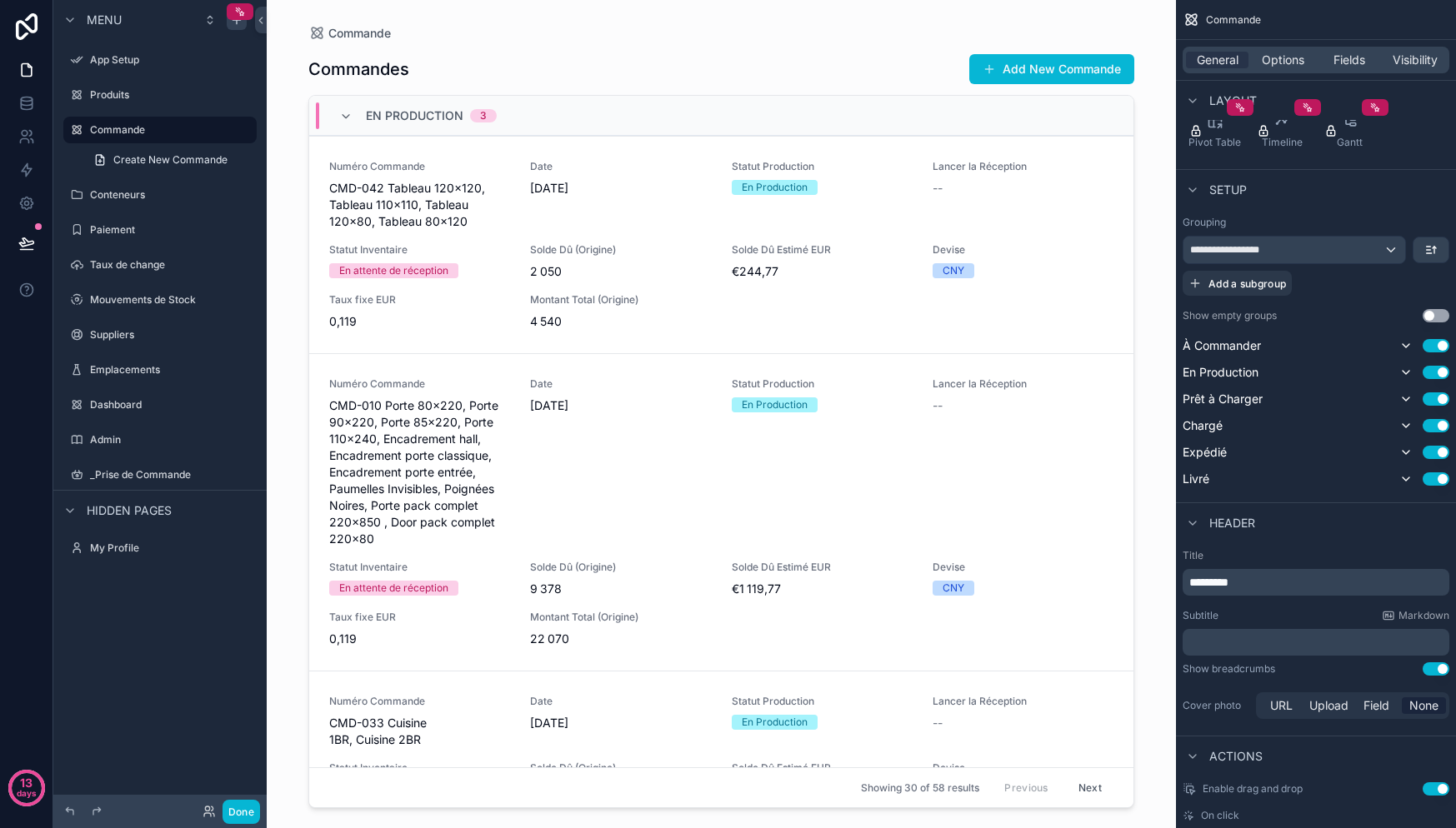
click at [1431, 315] on button "Use setting" at bounding box center [1436, 315] width 26 height 13
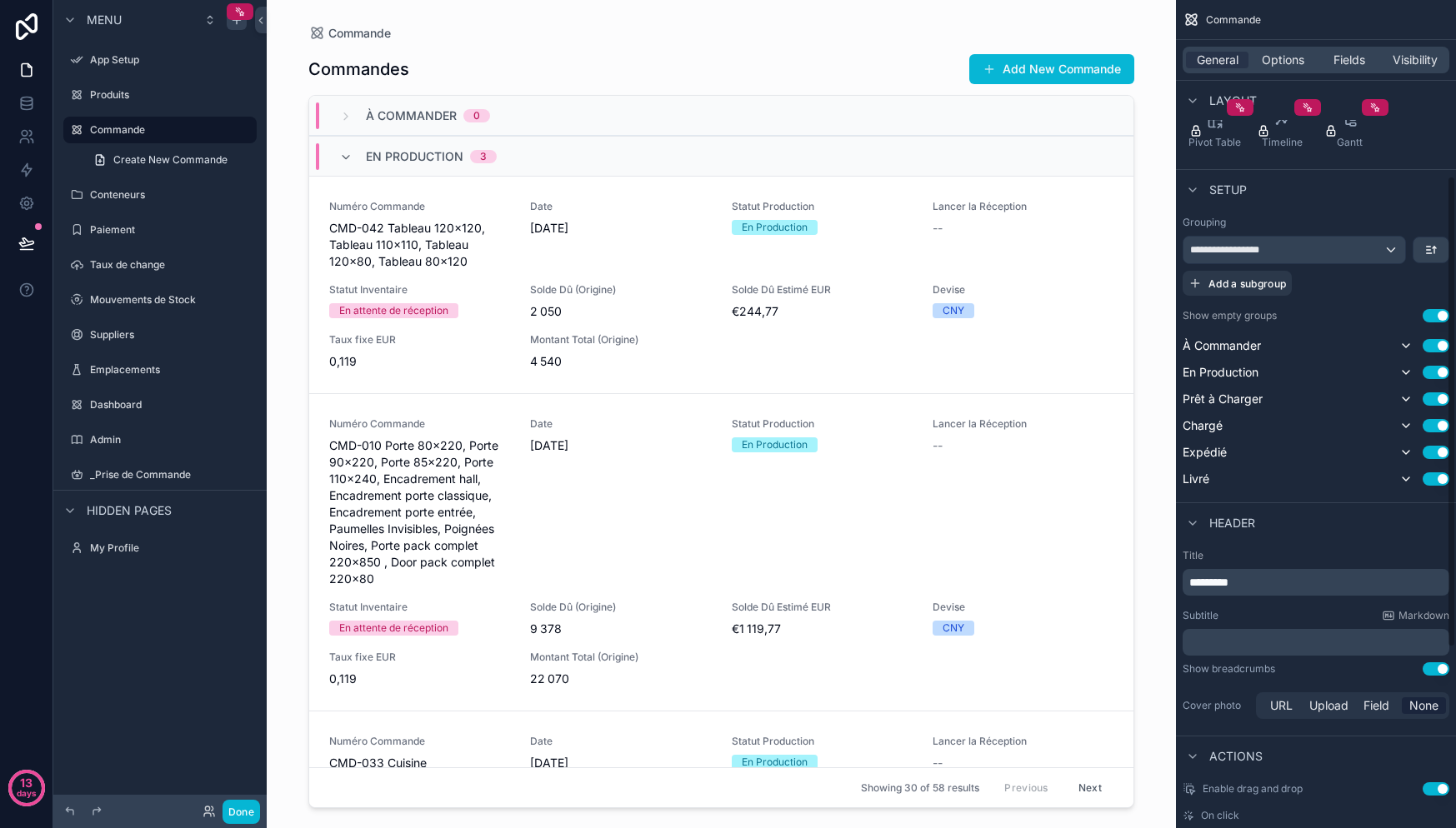
scroll to position [308, 0]
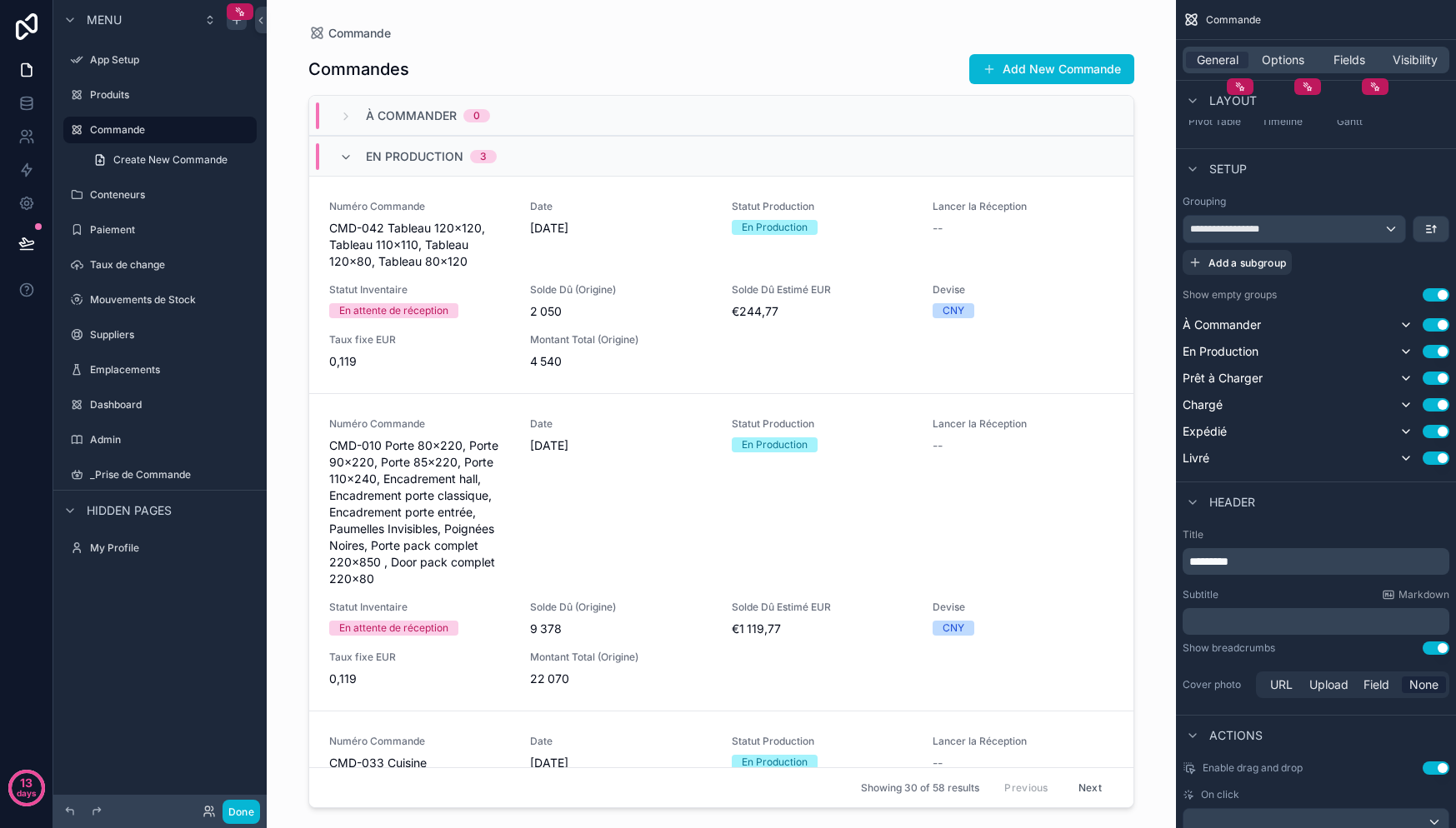
click at [1434, 294] on button "Use setting" at bounding box center [1436, 294] width 26 height 13
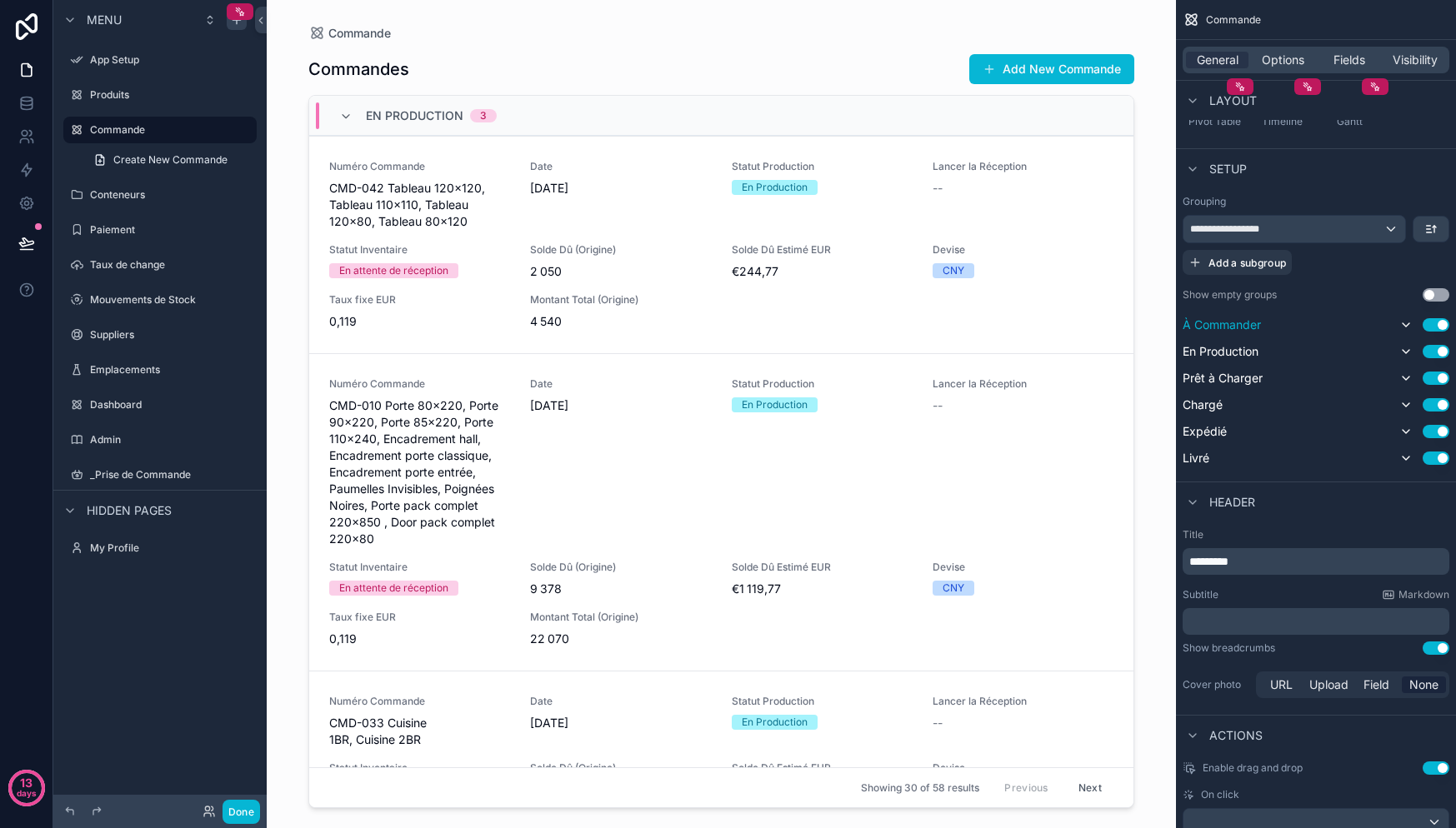
click at [1438, 329] on button "Use setting" at bounding box center [1436, 324] width 26 height 13
click at [1438, 344] on button "Use setting" at bounding box center [1436, 348] width 26 height 13
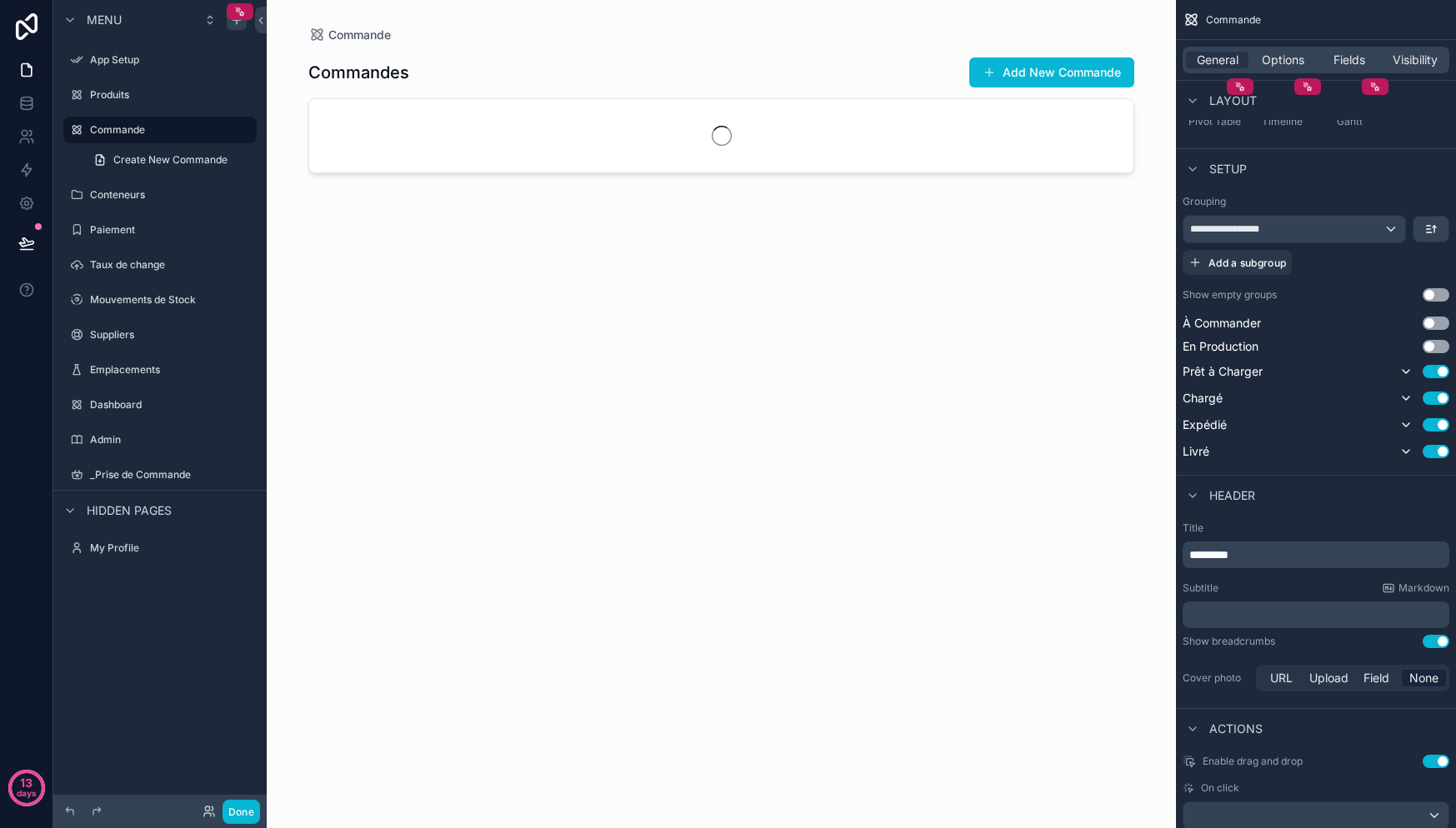
click at [1438, 359] on div "À Commander Use setting En Production Use setting Prêt à Charger Use setting Ch…" at bounding box center [1316, 387] width 266 height 146
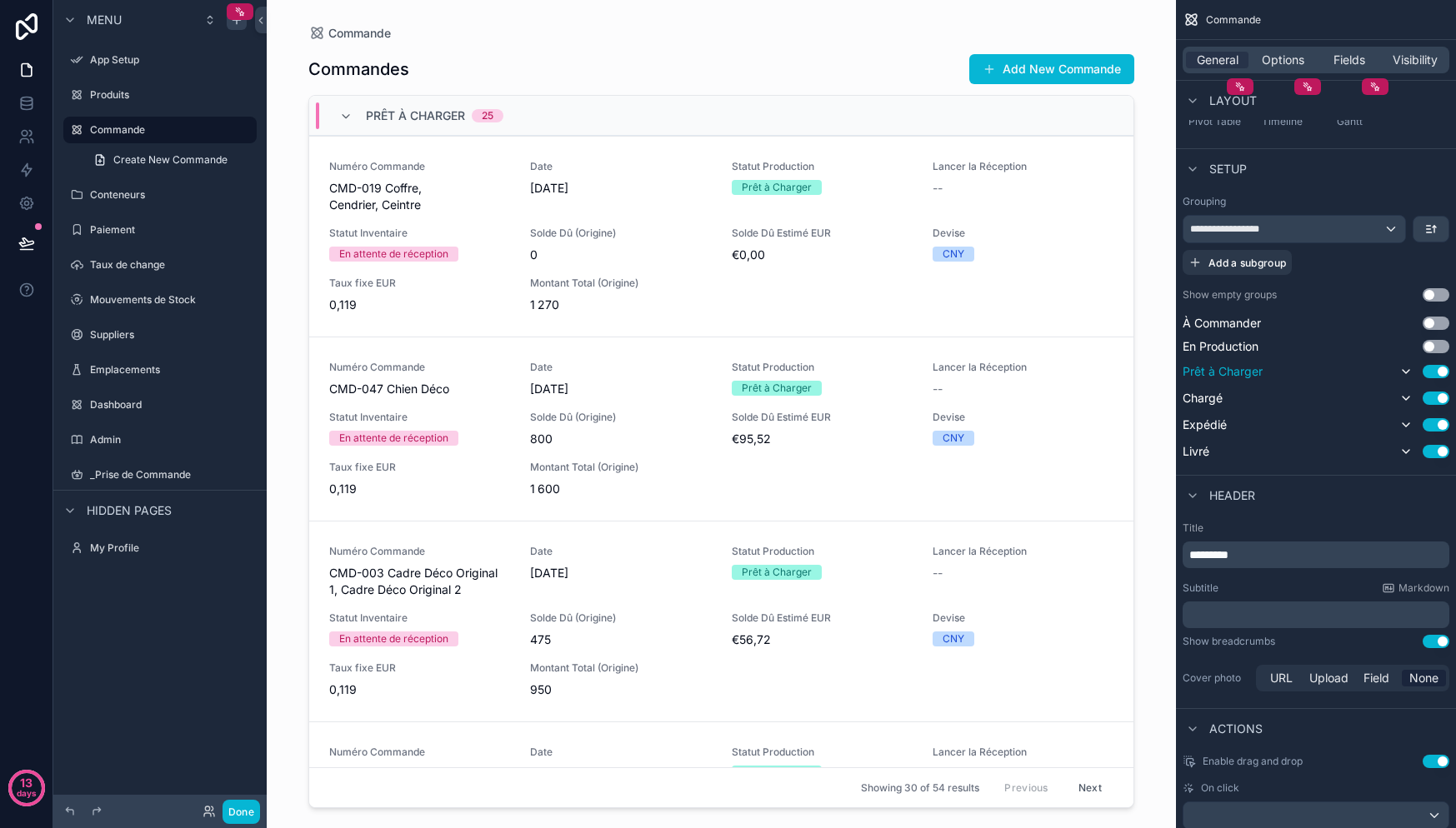
click at [1438, 368] on button "Use setting" at bounding box center [1436, 371] width 26 height 13
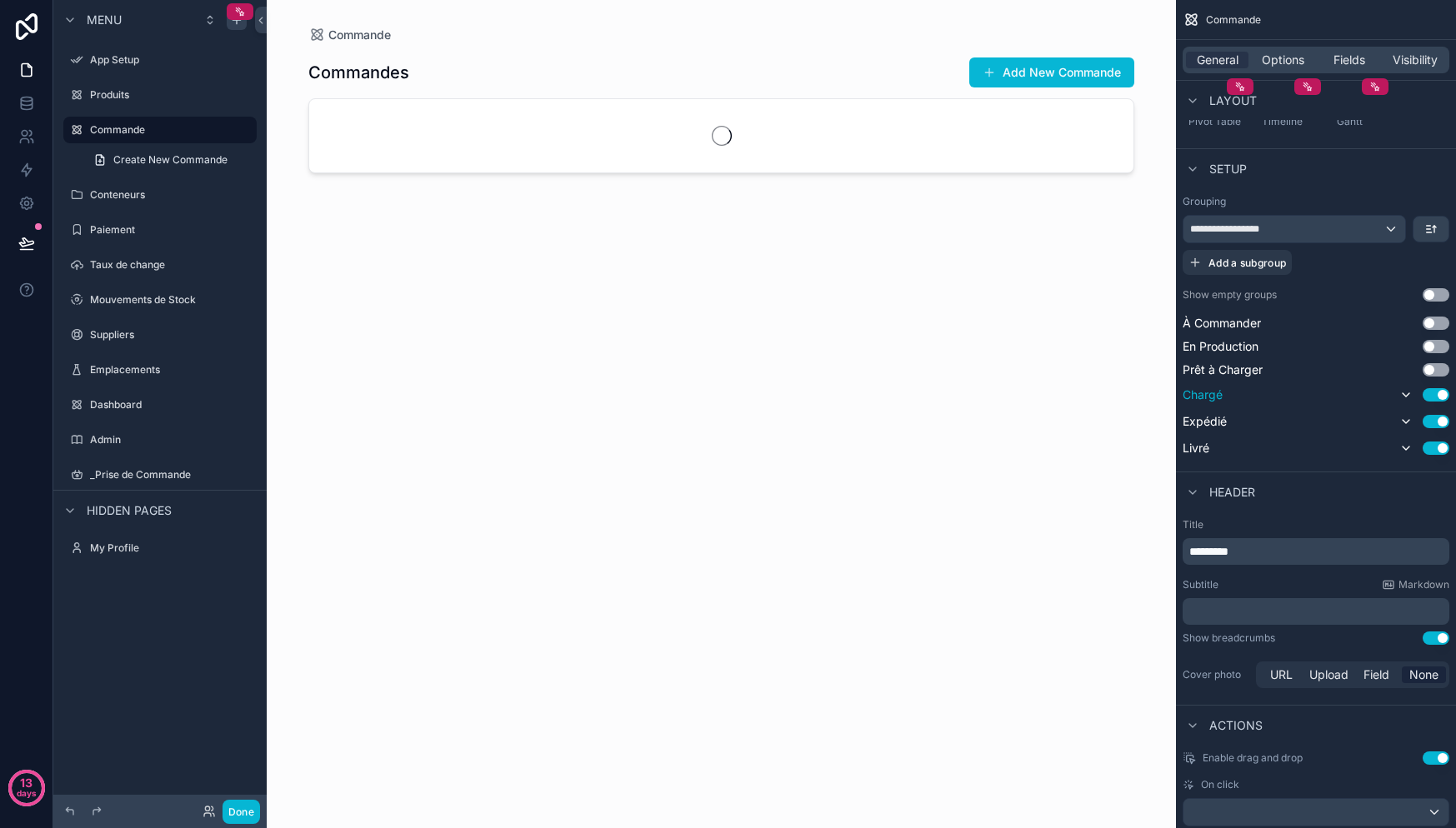
click at [1438, 385] on div "Use setting" at bounding box center [1423, 394] width 53 height 20
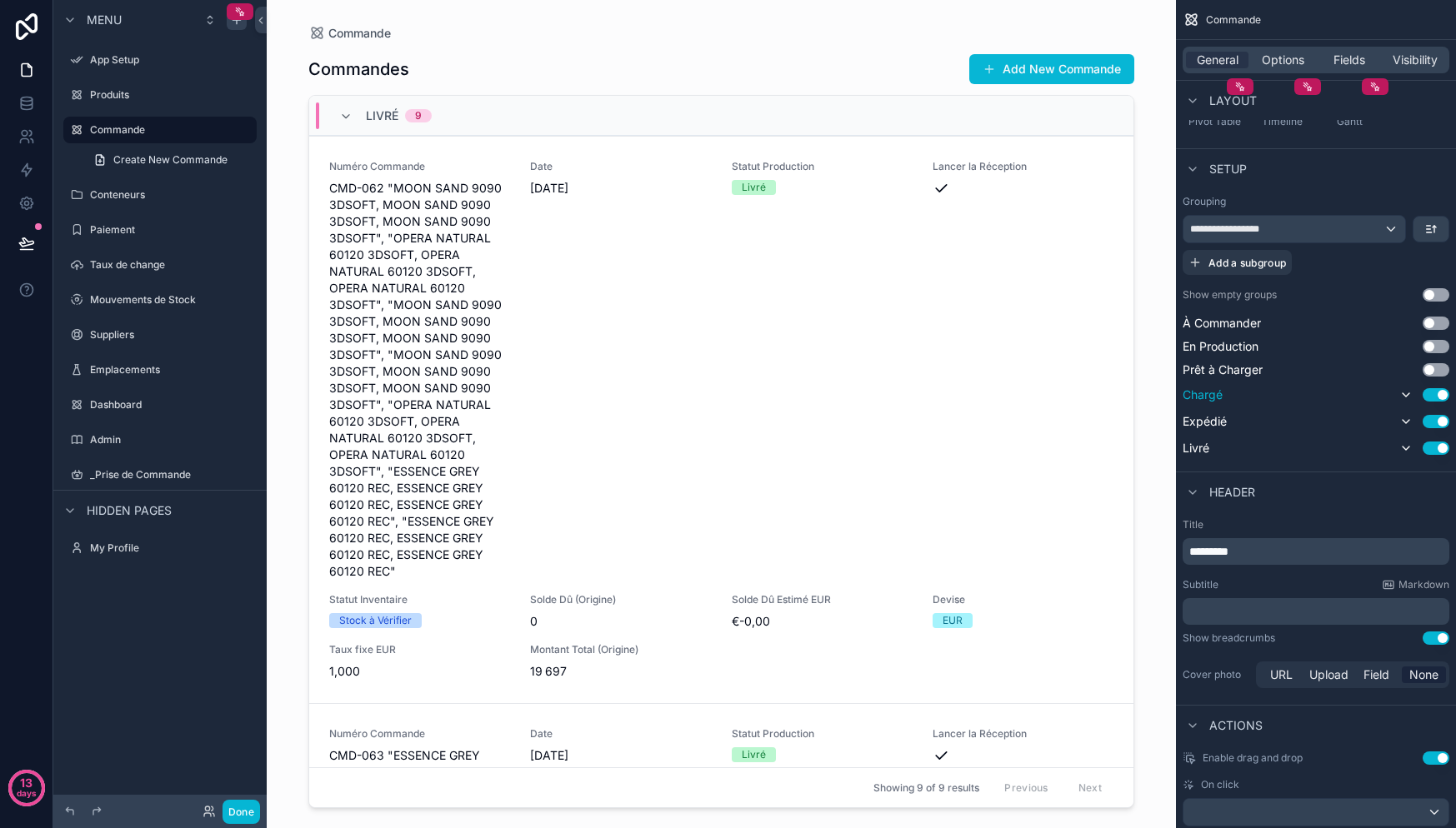
click at [1435, 397] on button "Use setting" at bounding box center [1436, 394] width 26 height 13
click at [1433, 415] on button "Use setting" at bounding box center [1436, 418] width 26 height 13
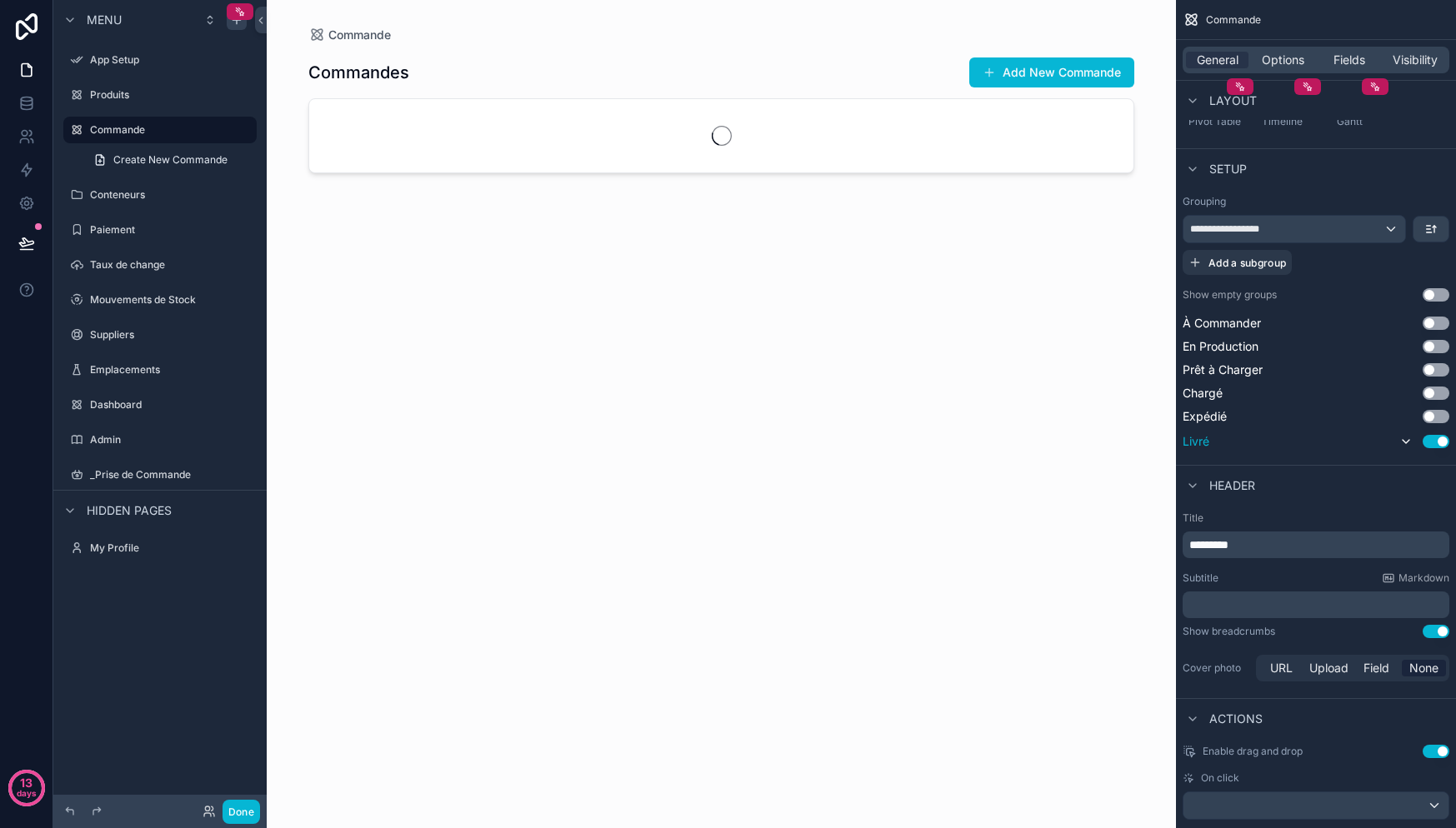
click at [1435, 435] on button "Use setting" at bounding box center [1436, 441] width 26 height 13
click at [1435, 436] on button "Use setting" at bounding box center [1436, 439] width 26 height 13
click at [1436, 437] on button "Use setting" at bounding box center [1436, 441] width 26 height 13
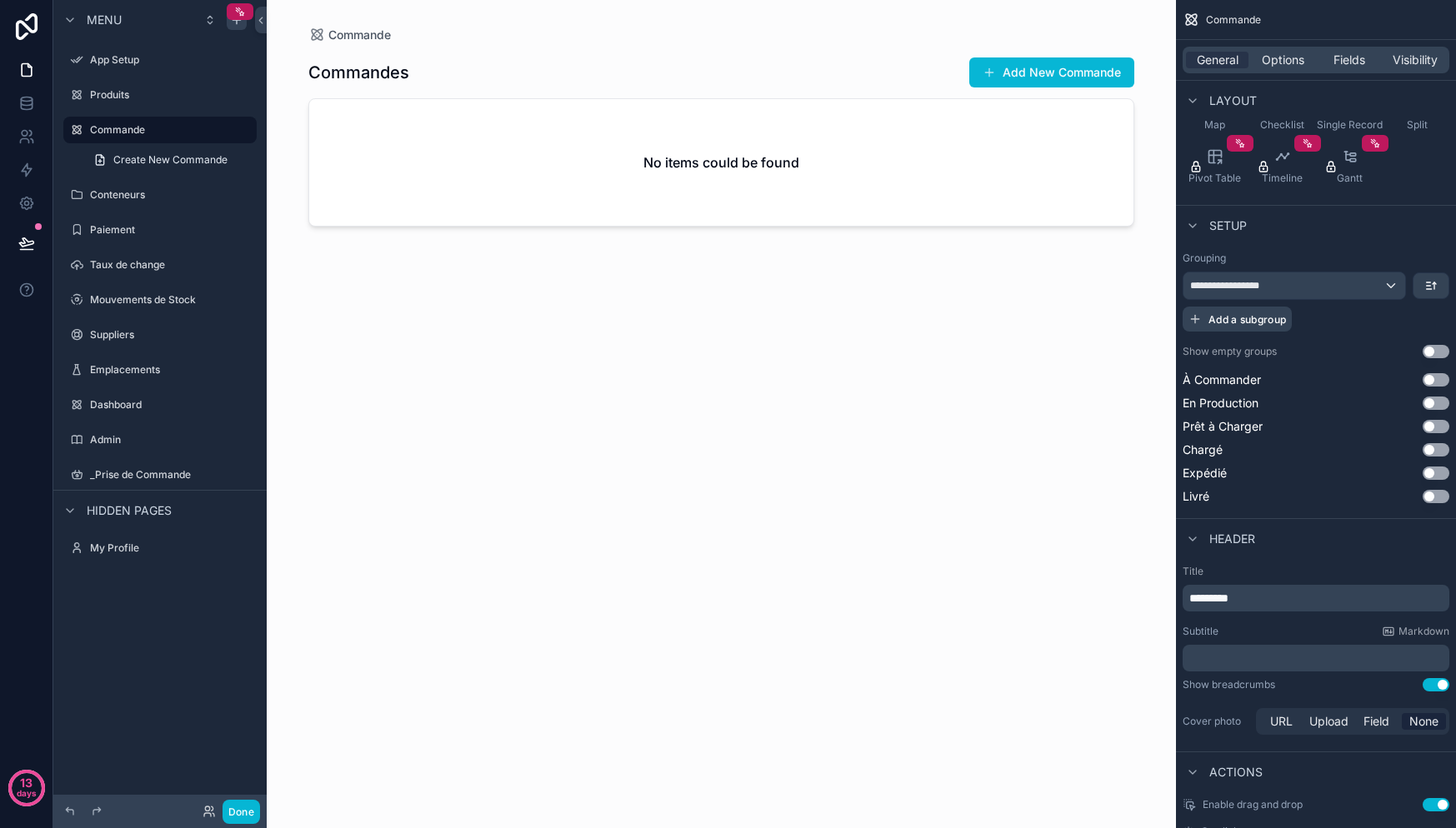
scroll to position [241, 0]
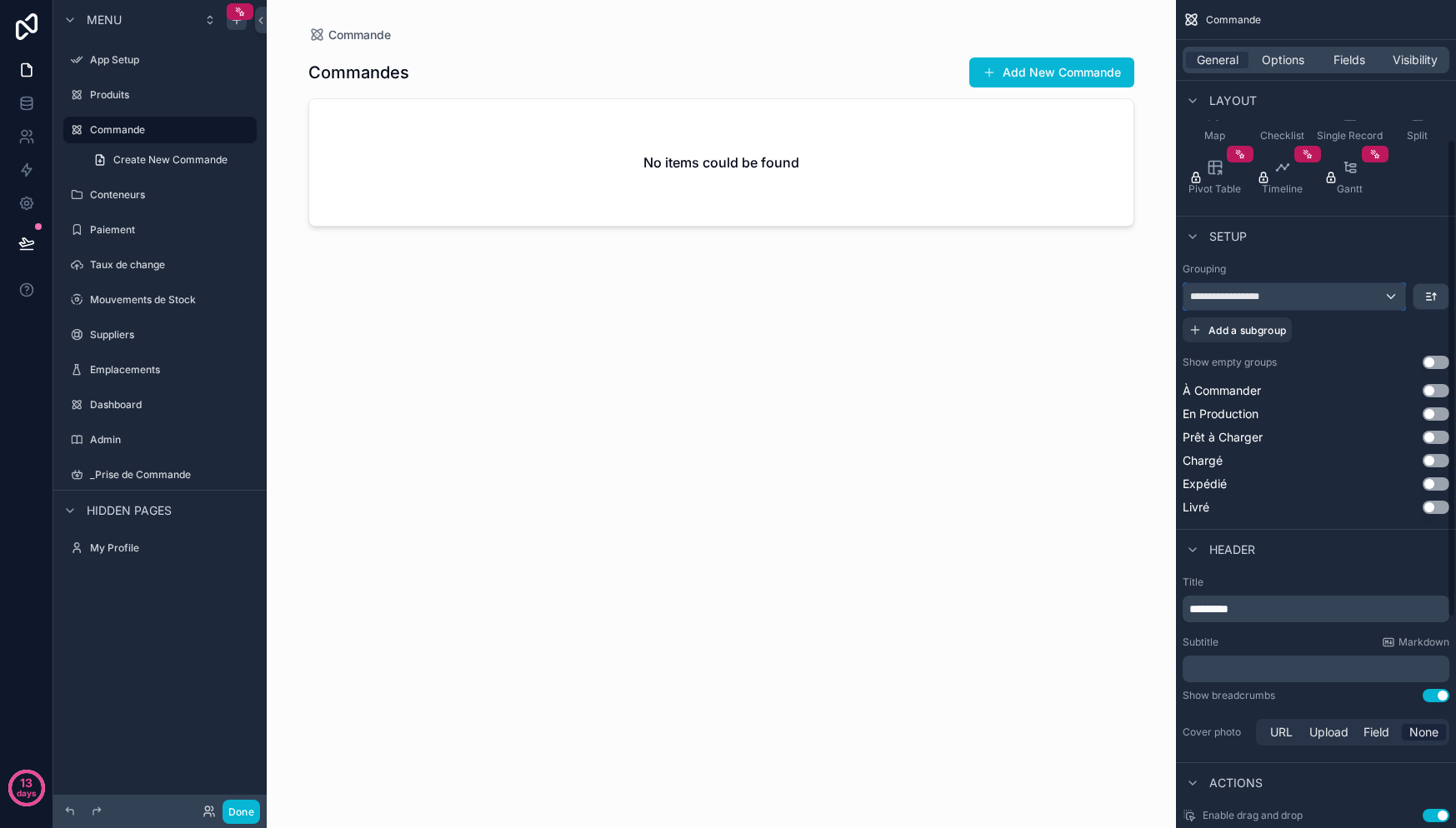
click at [1262, 301] on span "**********" at bounding box center [1231, 296] width 82 height 13
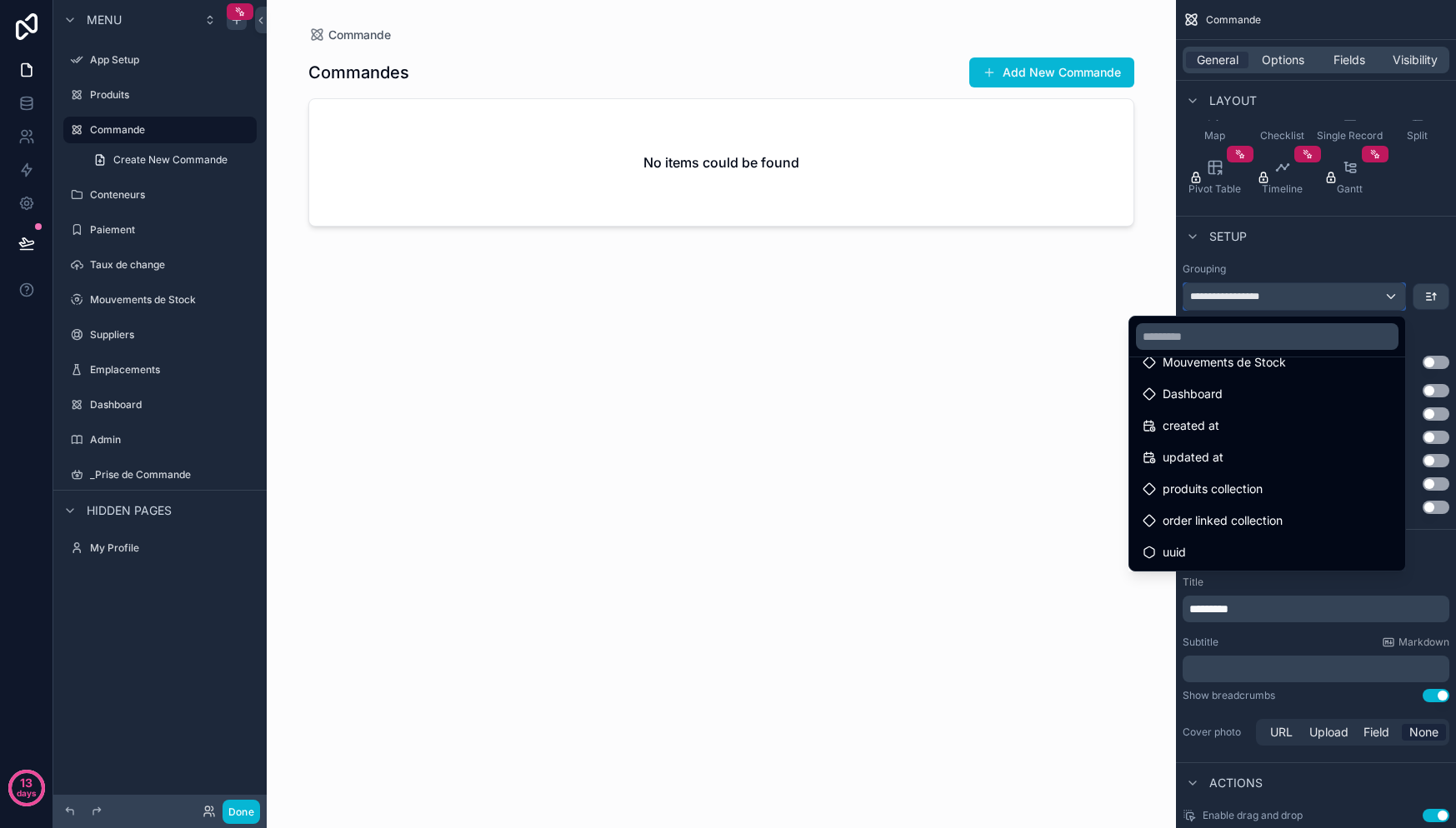
scroll to position [0, 0]
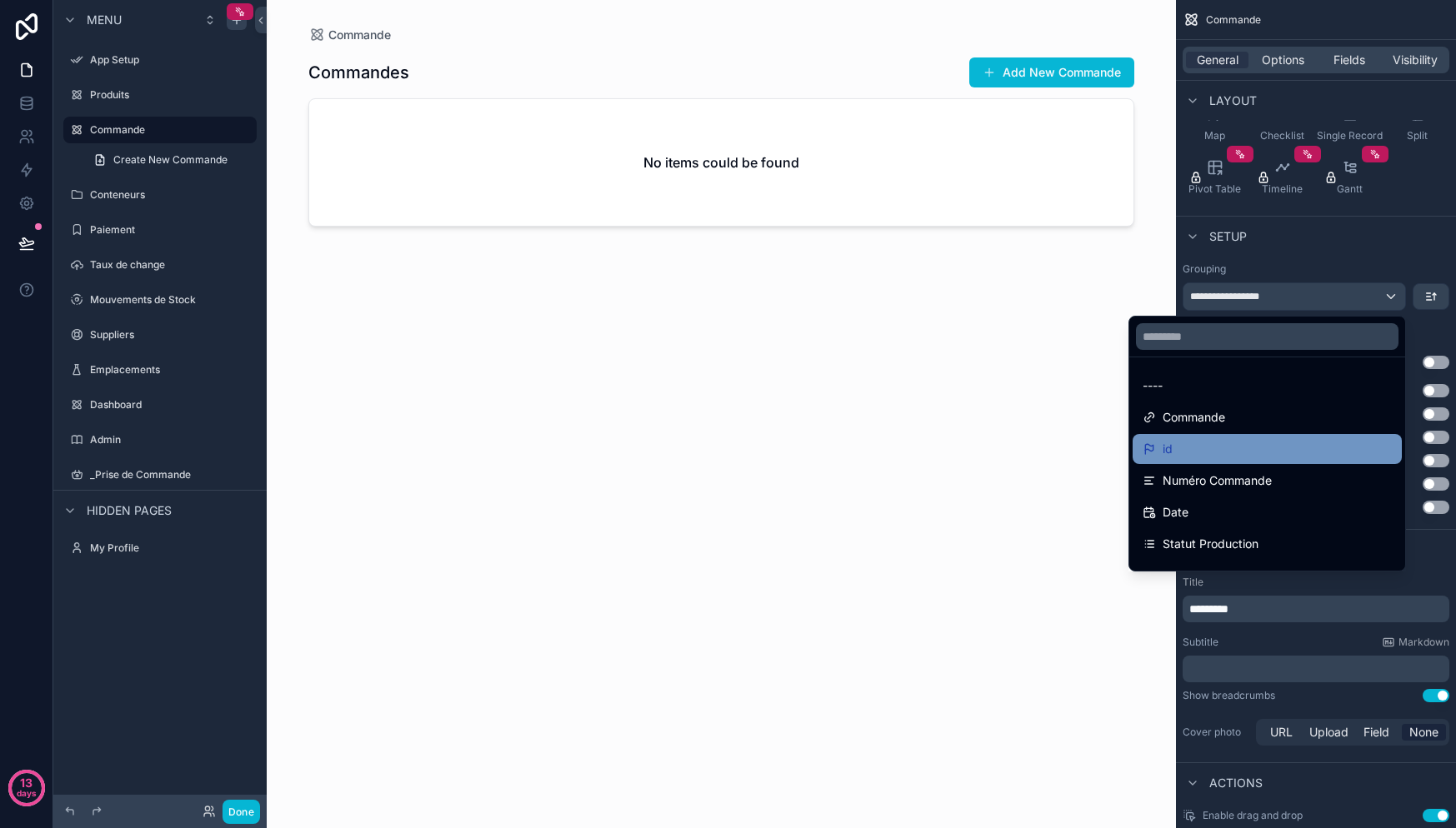
click at [1258, 458] on div "id" at bounding box center [1267, 449] width 249 height 20
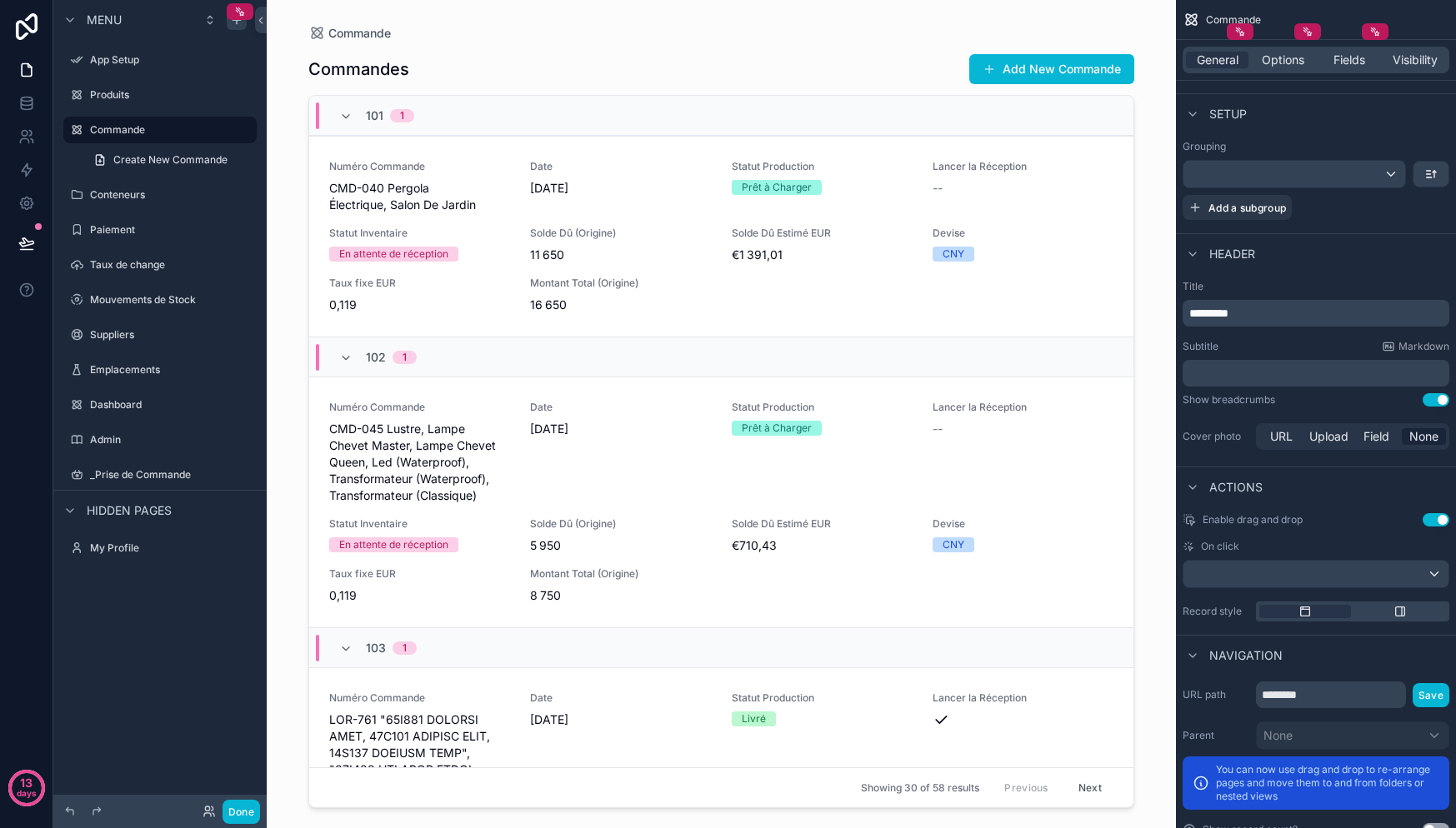
scroll to position [256, 0]
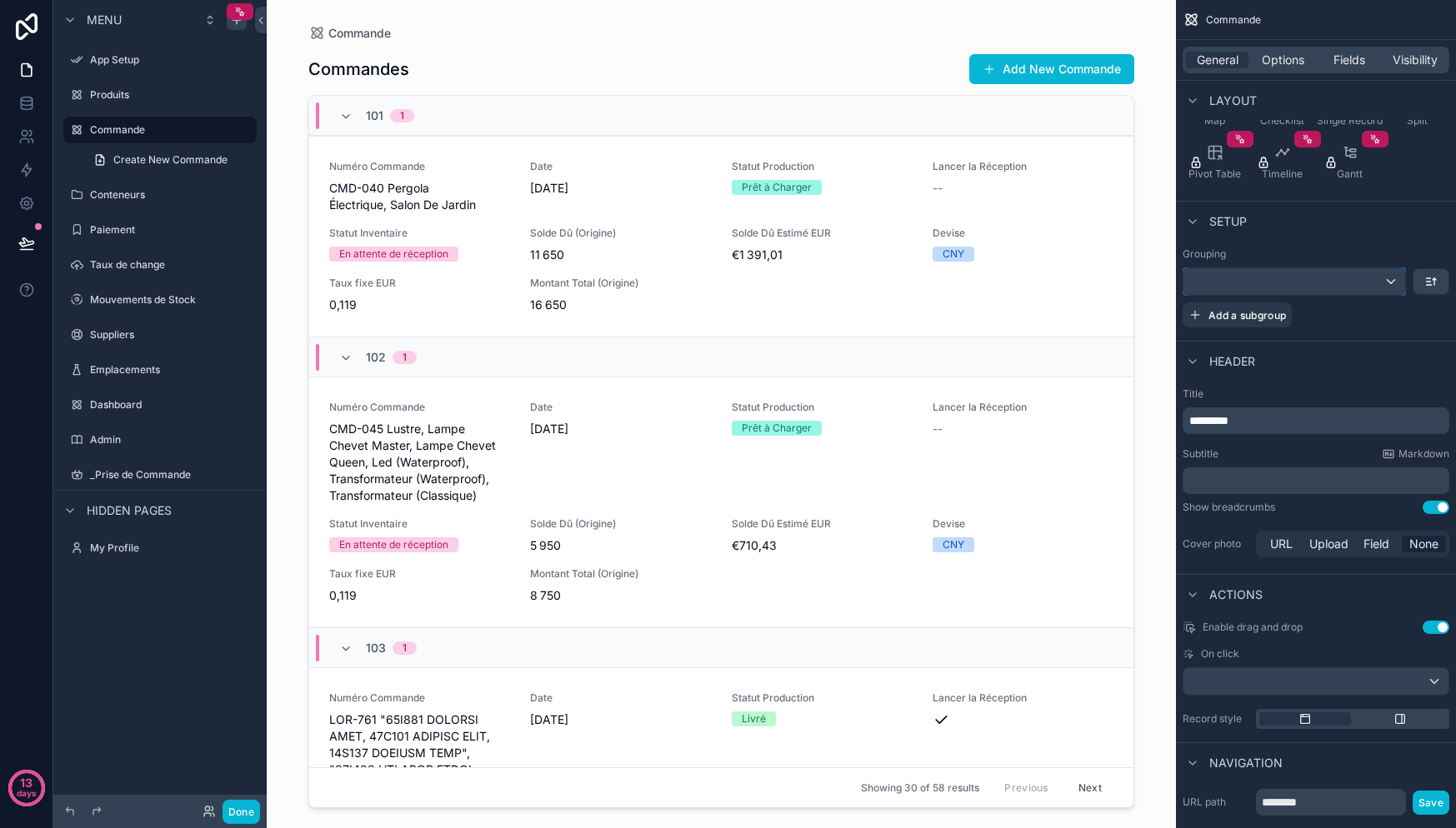
click at [1399, 281] on div "scrollable content" at bounding box center [1294, 281] width 222 height 26
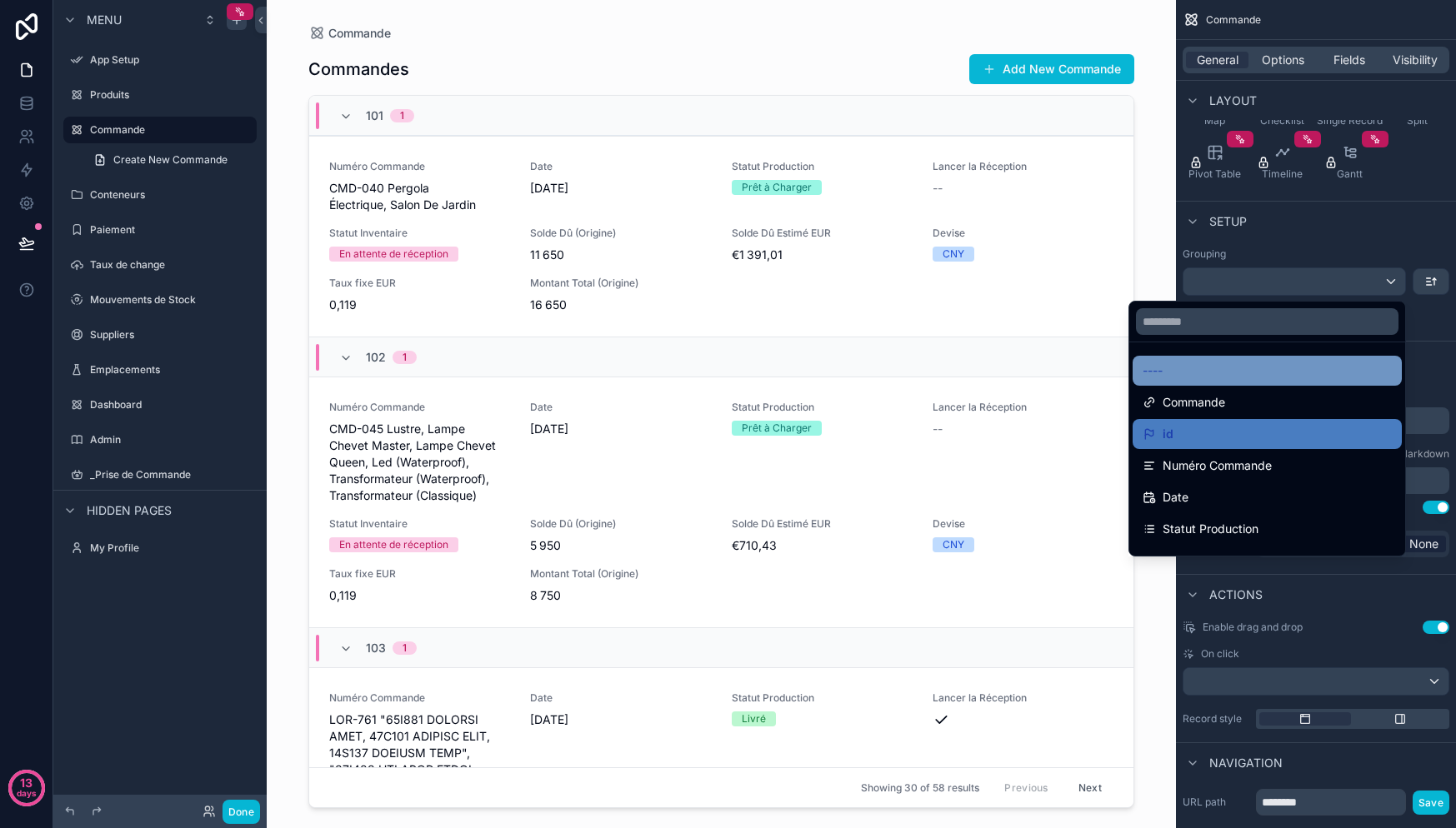
click at [1204, 374] on div "----" at bounding box center [1267, 371] width 249 height 20
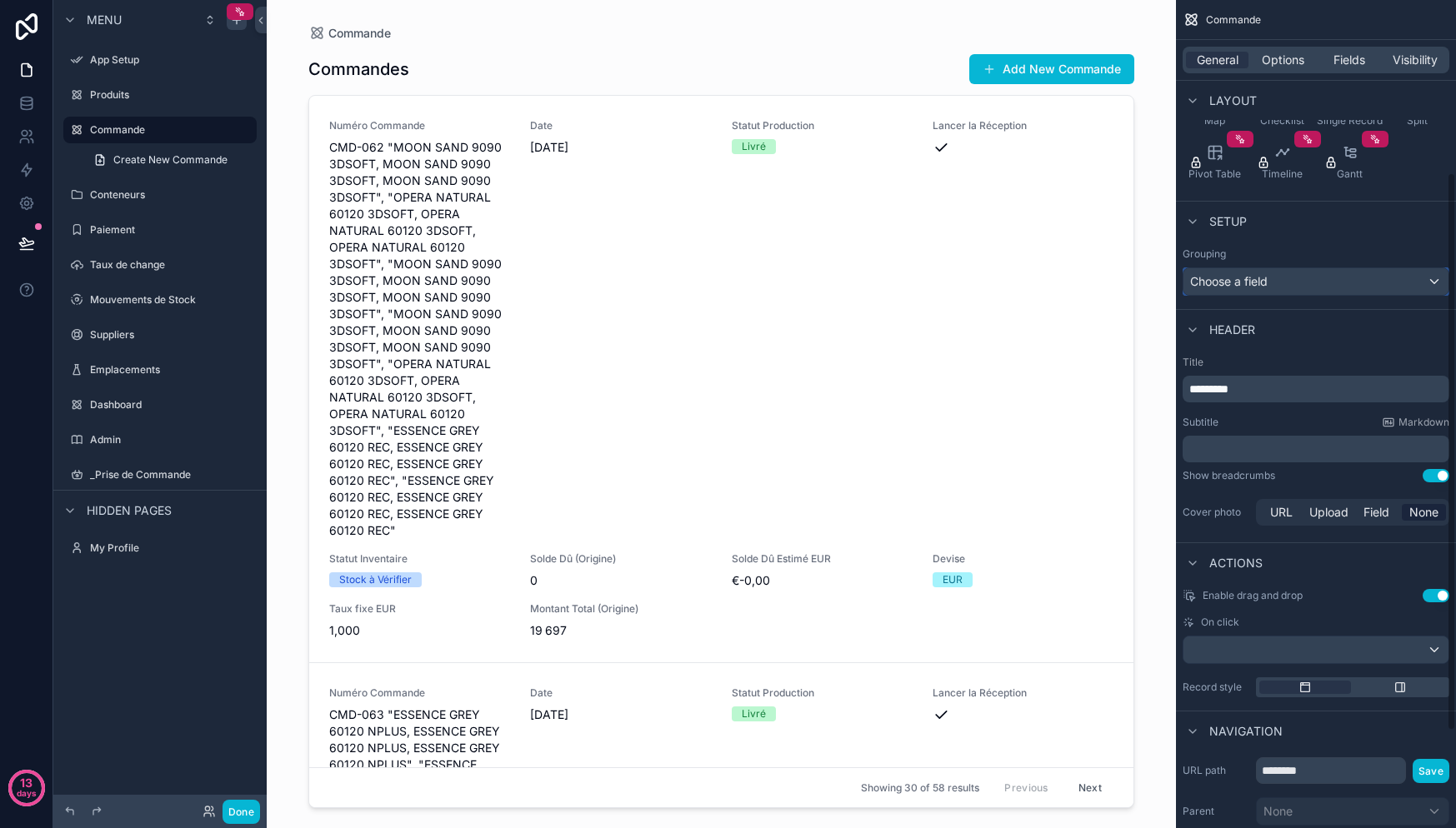
click at [1310, 280] on div "Choose a field" at bounding box center [1316, 281] width 265 height 26
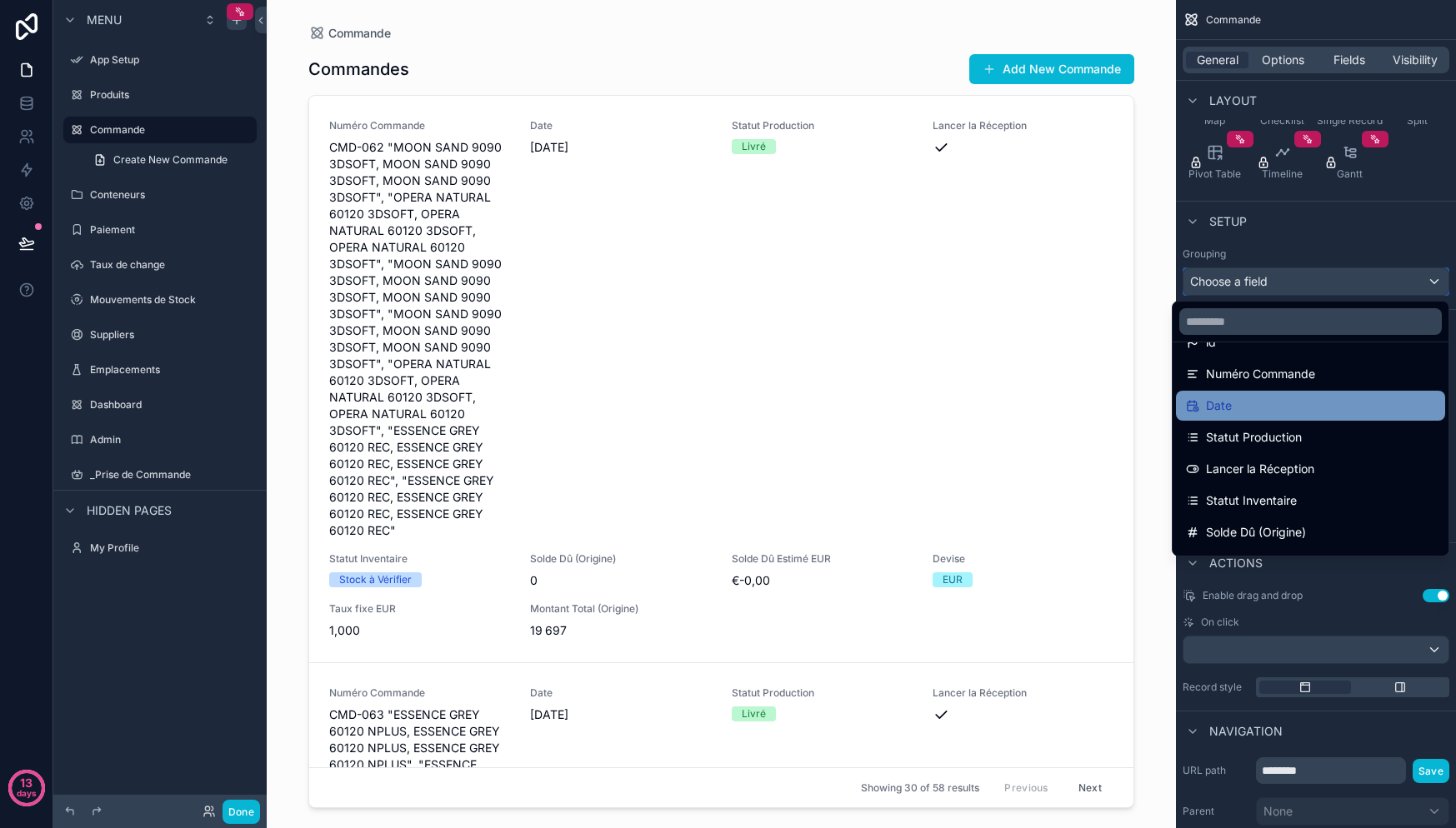
scroll to position [0, 0]
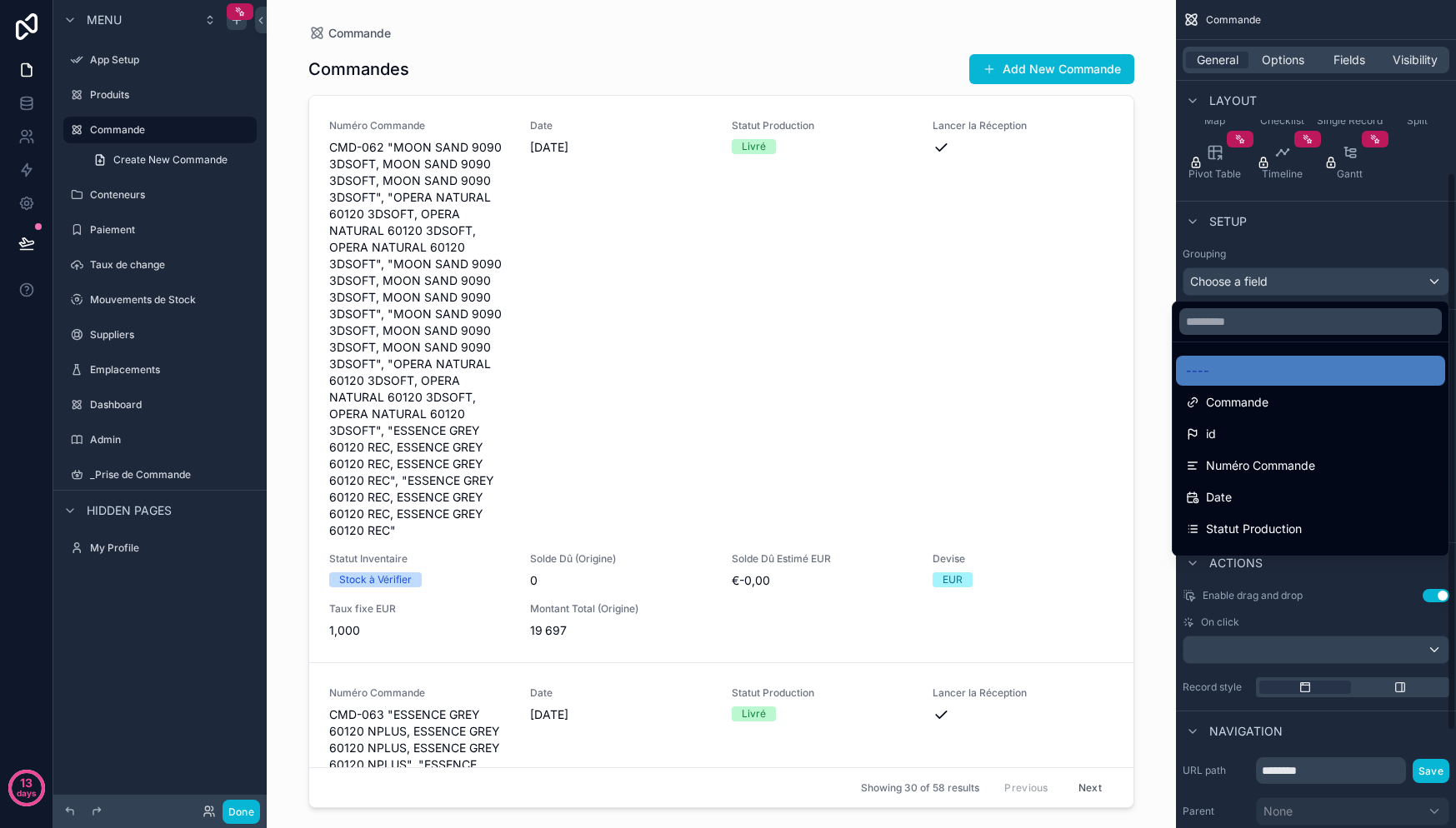
click at [1364, 246] on div "scrollable content" at bounding box center [728, 414] width 1456 height 828
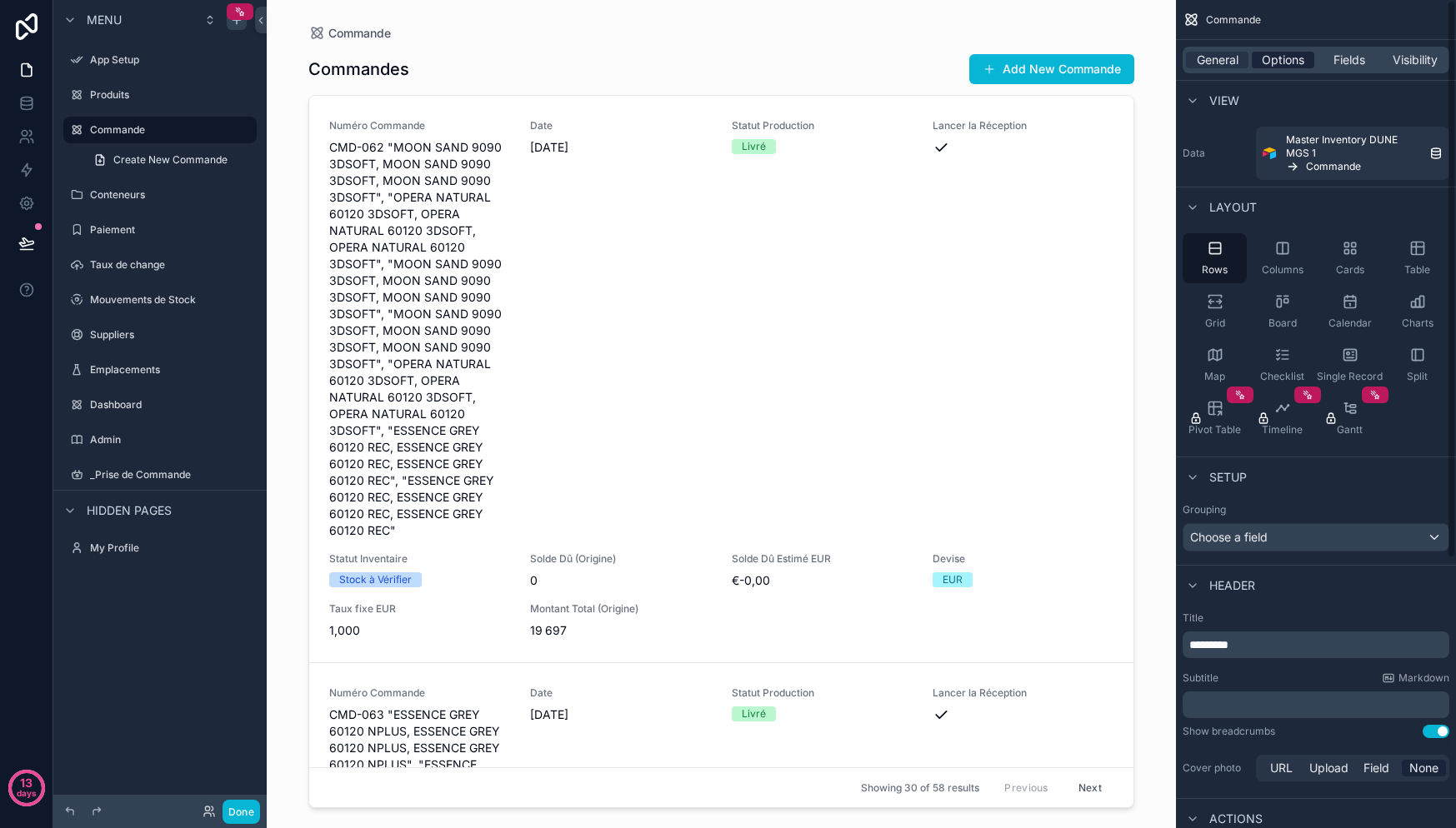
click at [1298, 67] on span "Options" at bounding box center [1282, 60] width 42 height 17
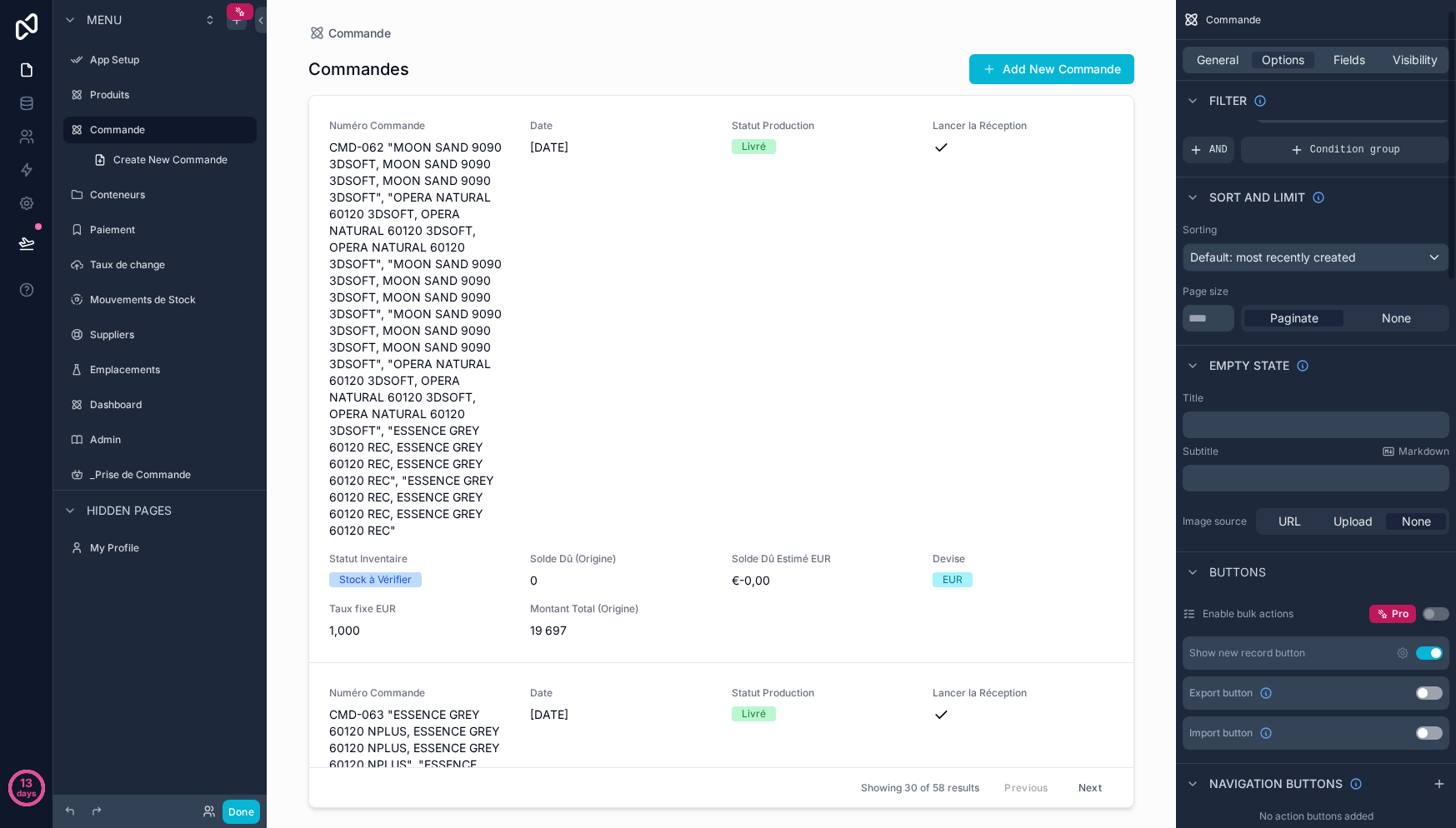
scroll to position [32, 0]
click at [1338, 272] on div "Sorting Default: most recently created Page size ** Paginate None" at bounding box center [1316, 276] width 280 height 122
click at [1339, 262] on span "Default: most recently created" at bounding box center [1273, 256] width 166 height 14
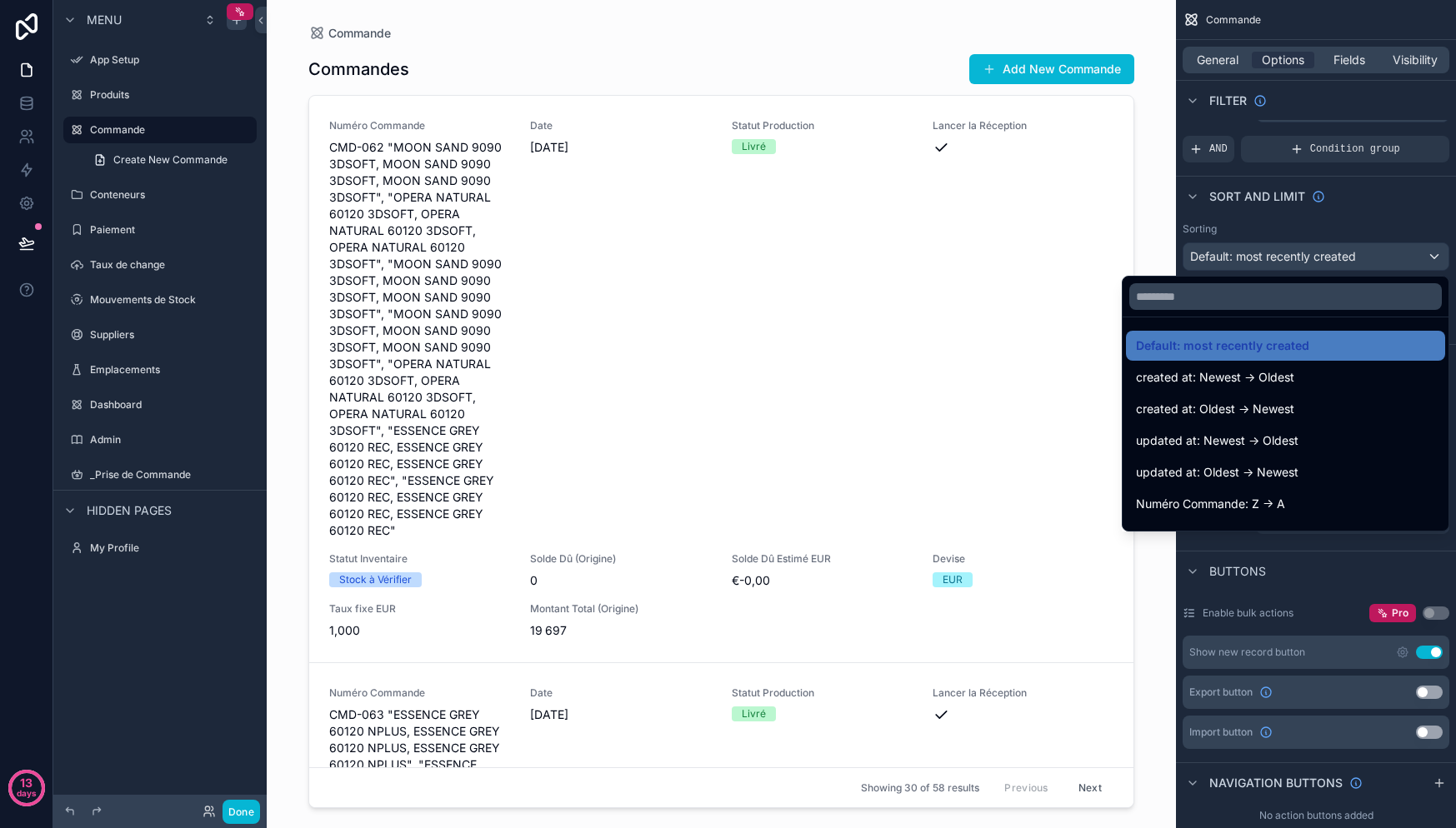
click at [1339, 260] on div "scrollable content" at bounding box center [728, 414] width 1456 height 828
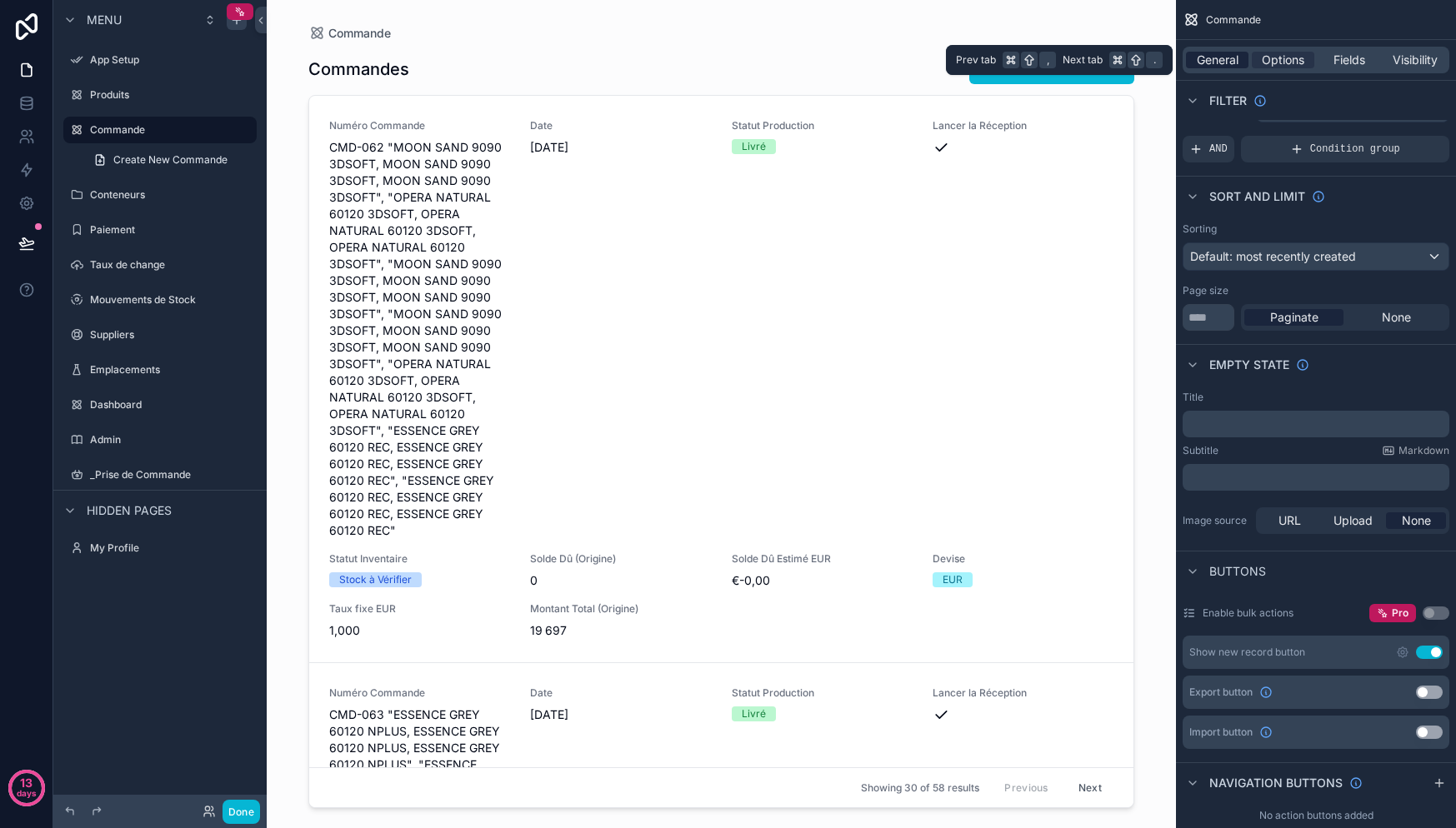
click at [1219, 63] on span "General" at bounding box center [1218, 60] width 42 height 17
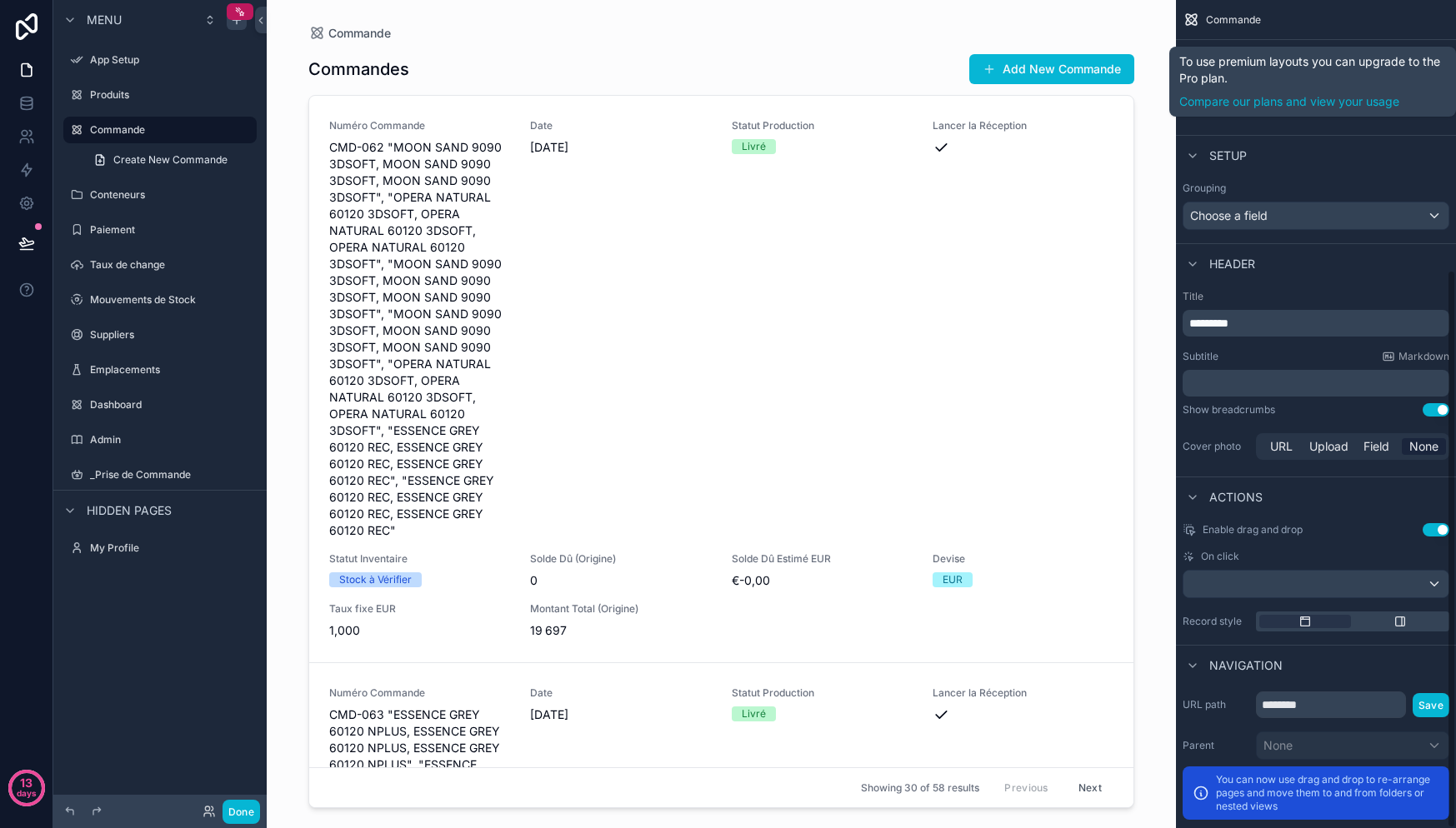
scroll to position [400, 0]
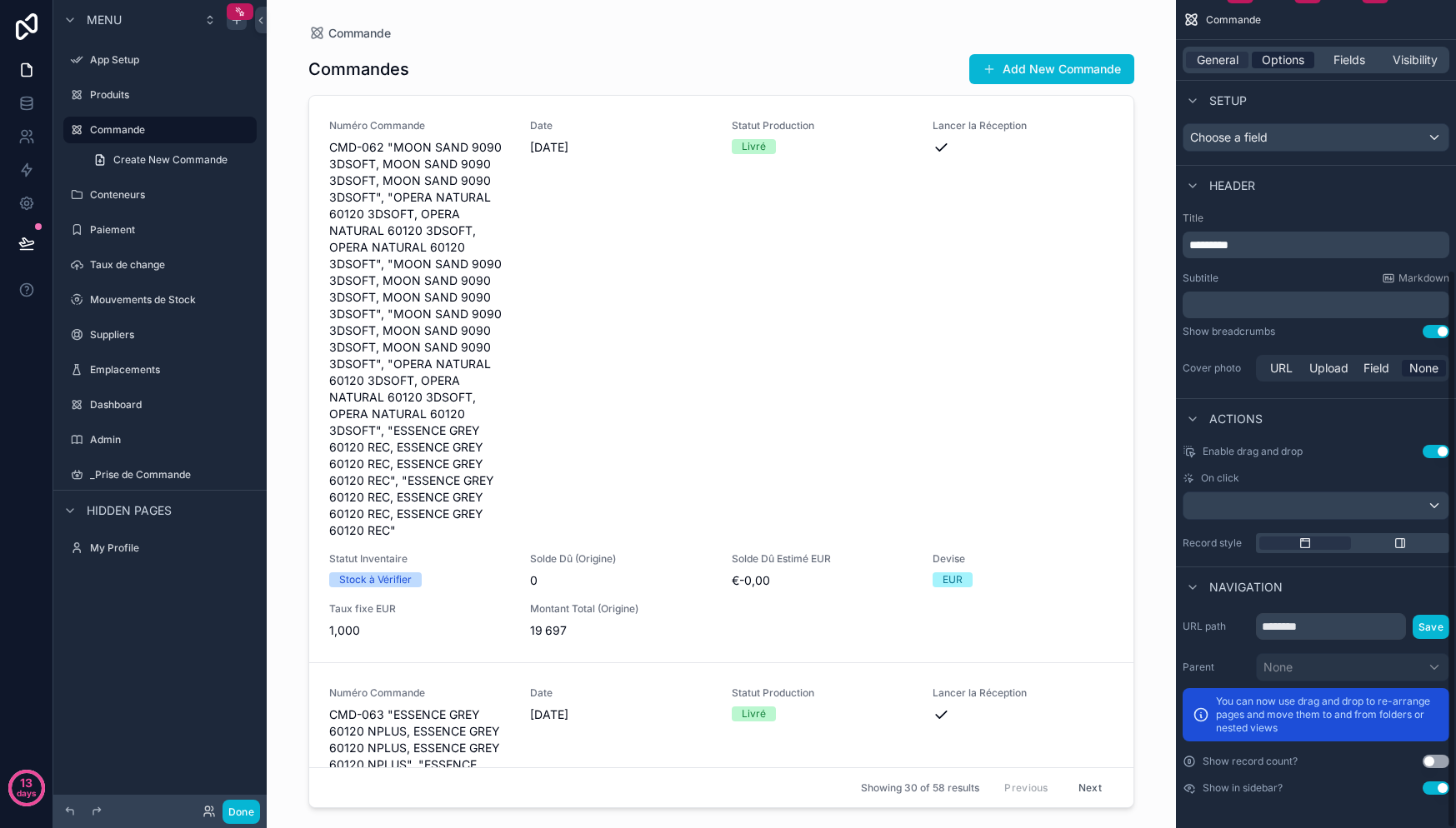
click at [1296, 67] on span "Options" at bounding box center [1282, 60] width 42 height 17
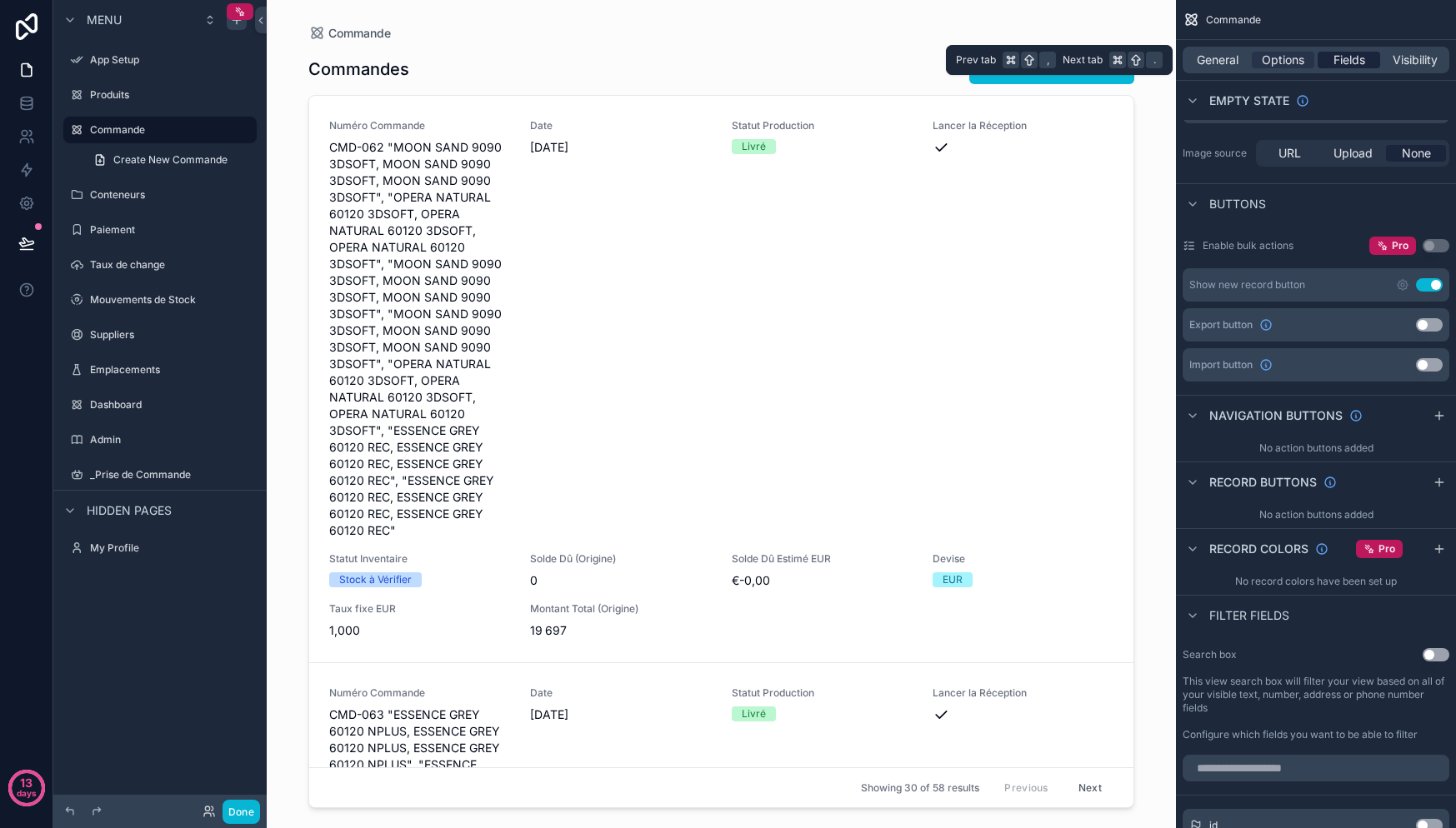
click at [1346, 67] on span "Fields" at bounding box center [1349, 60] width 32 height 17
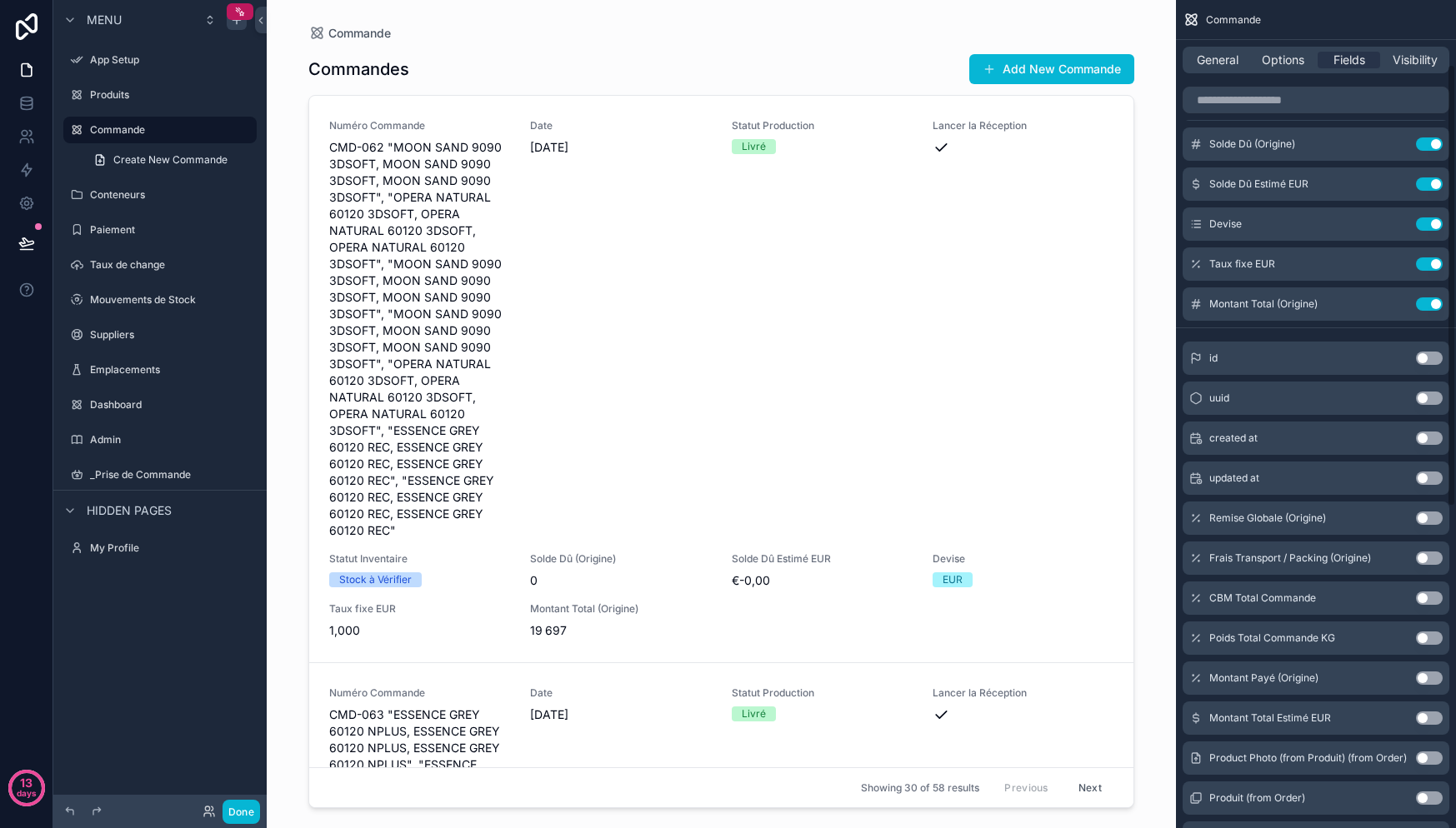
scroll to position [0, 0]
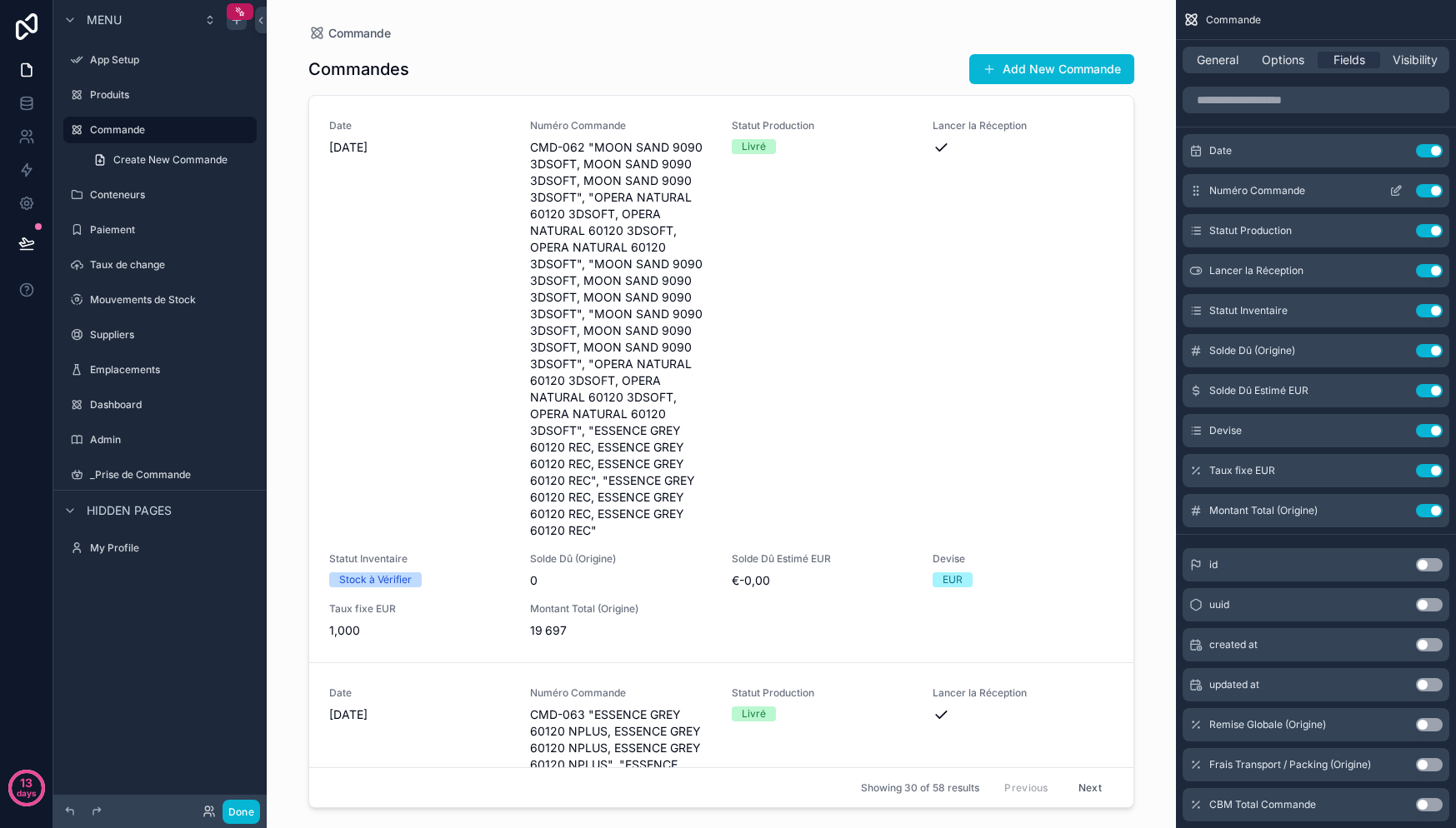
click at [1242, 192] on span "Numéro Commande" at bounding box center [1257, 190] width 96 height 13
click at [1391, 189] on icon "scrollable content" at bounding box center [1396, 190] width 13 height 13
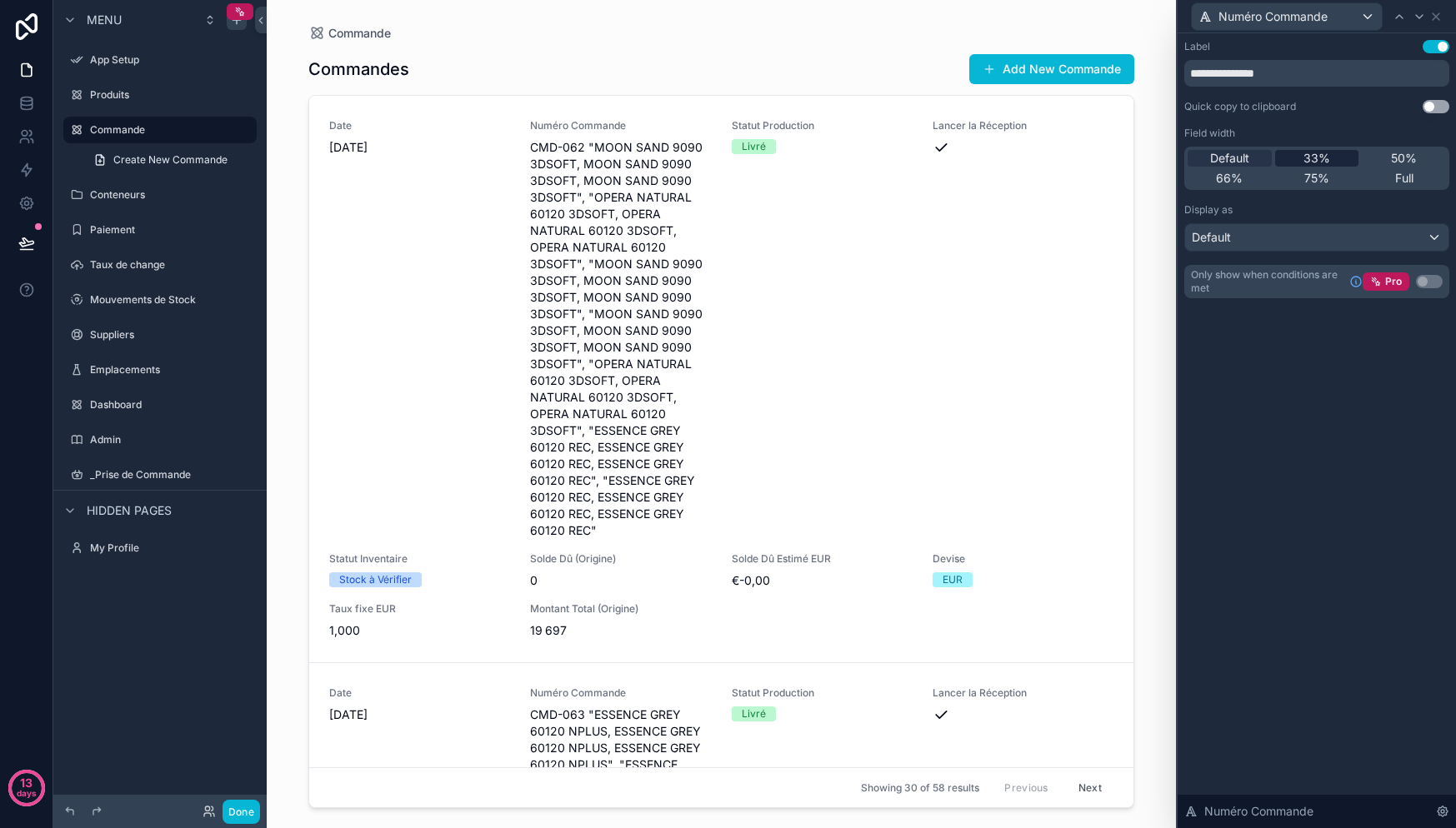
click at [1320, 160] on span "33%" at bounding box center [1317, 158] width 26 height 17
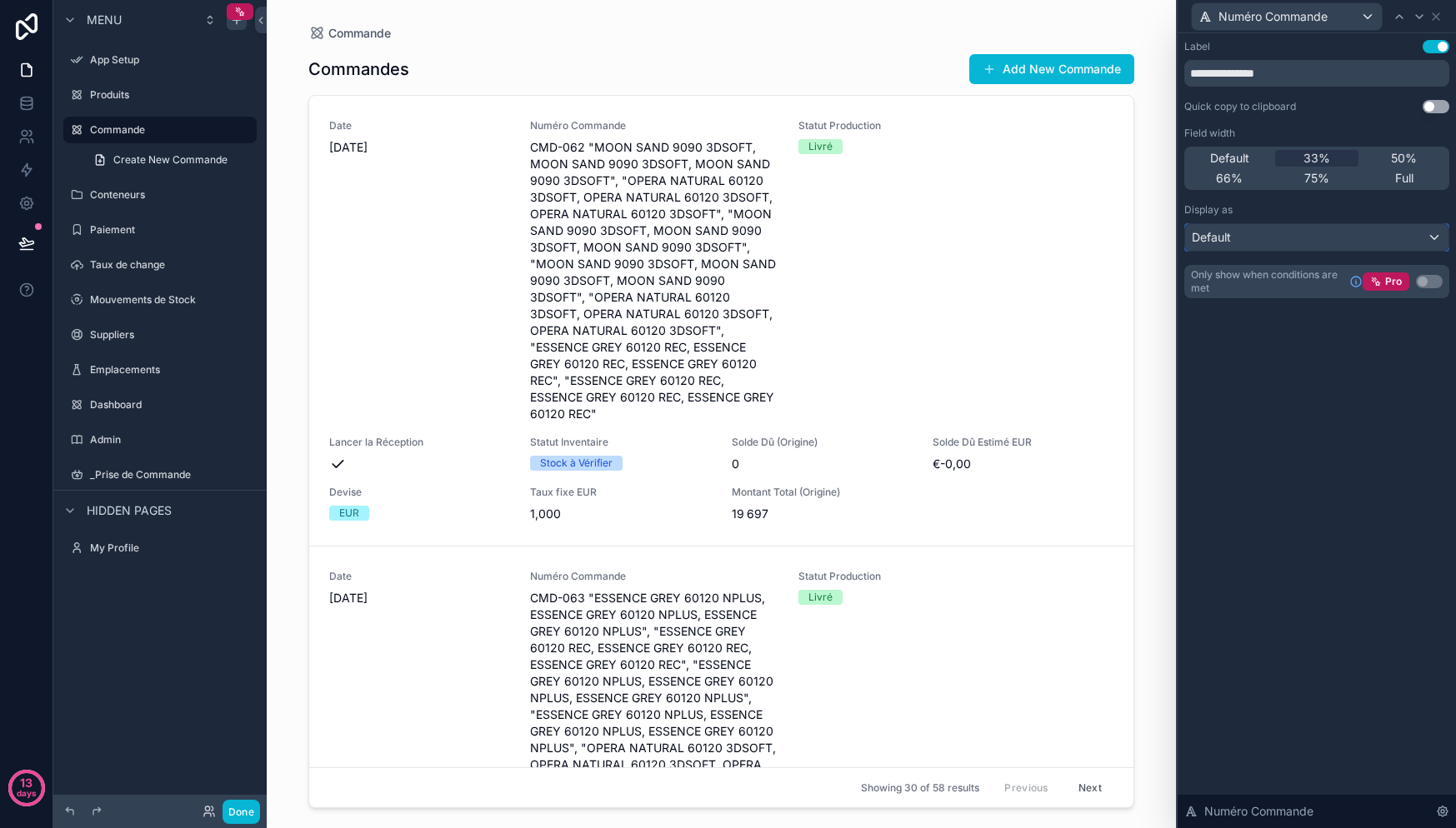
click at [1300, 229] on div "Default" at bounding box center [1317, 237] width 263 height 26
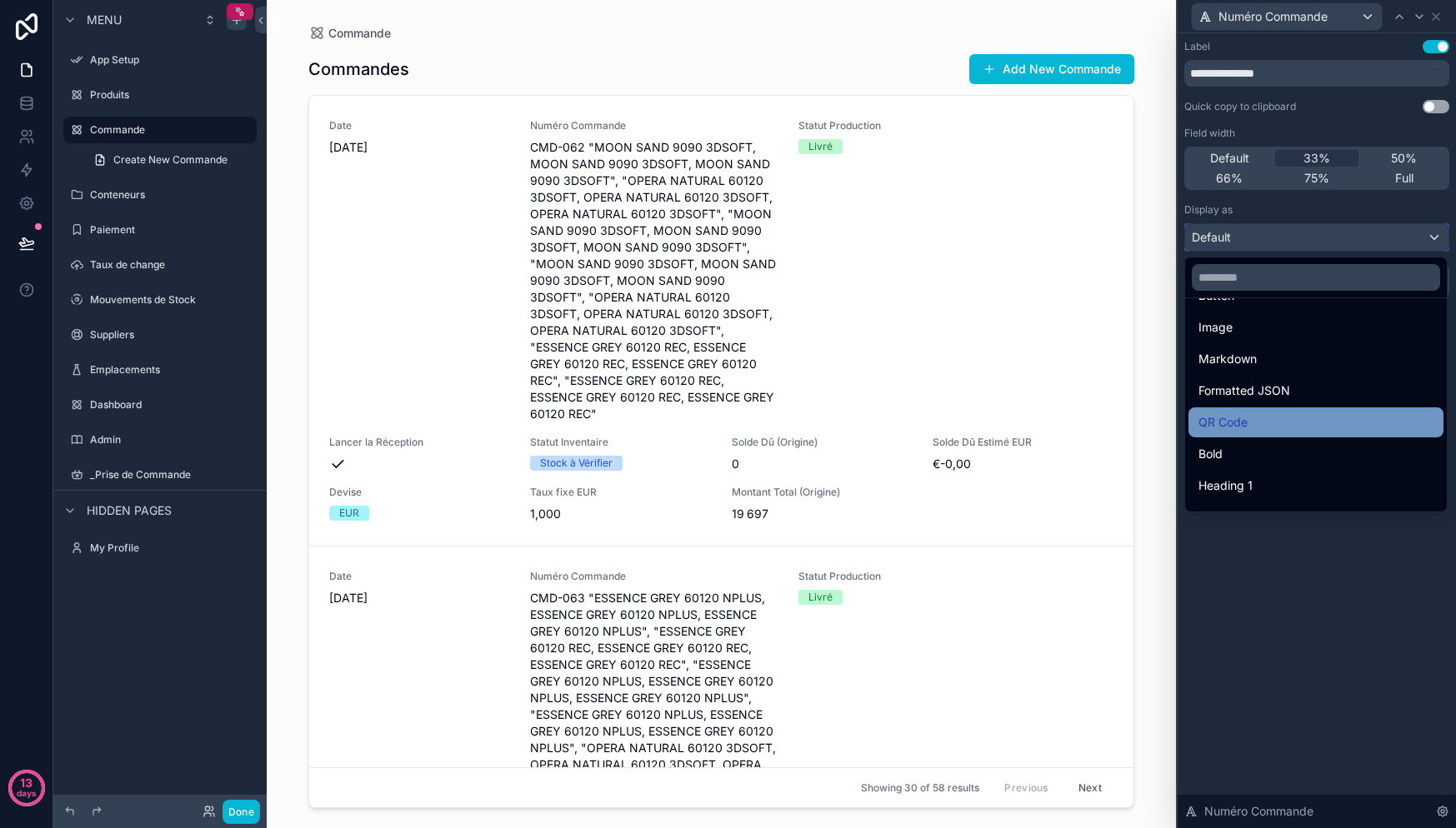
scroll to position [155, 0]
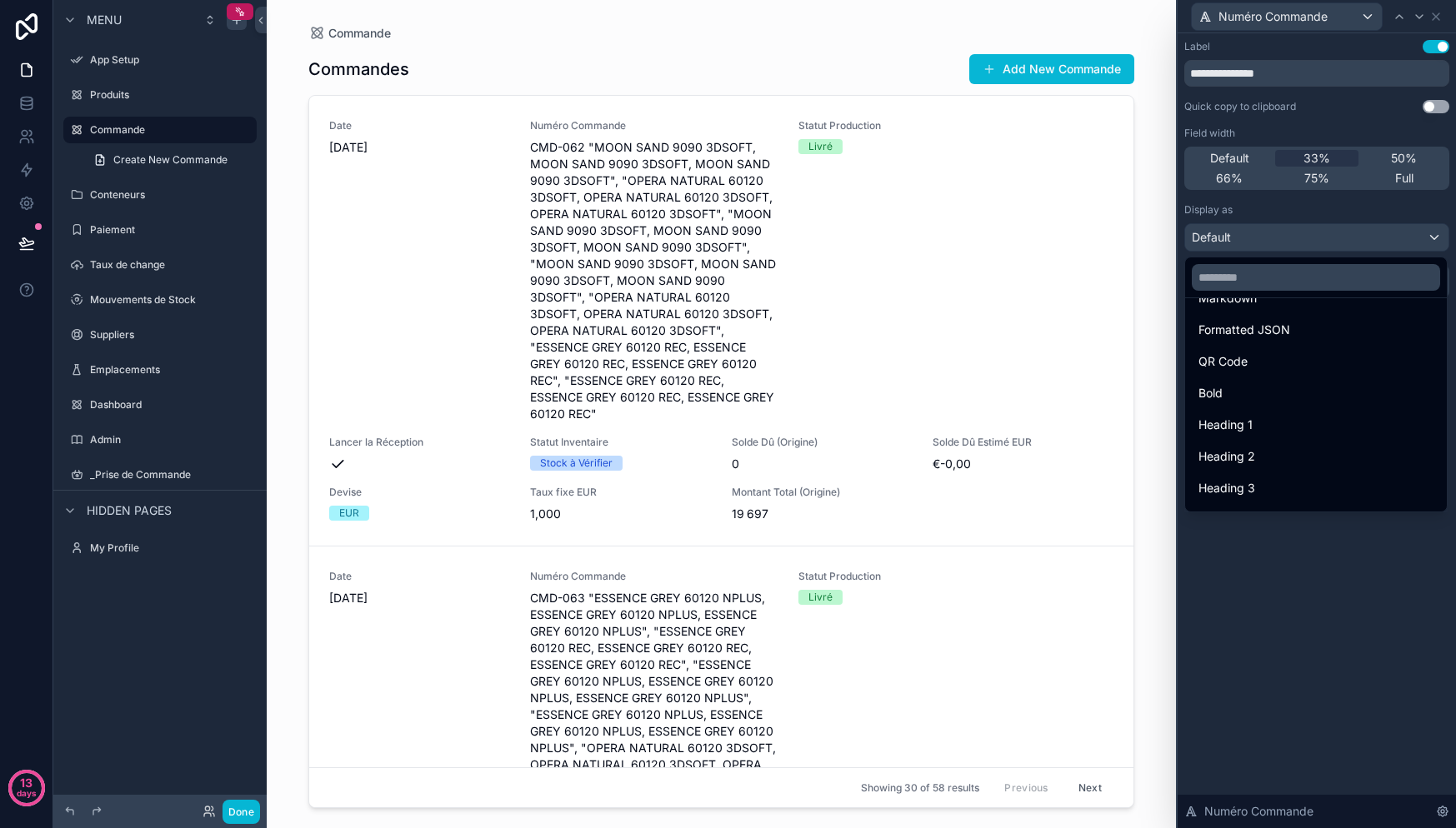
click at [1310, 577] on div at bounding box center [1317, 414] width 279 height 828
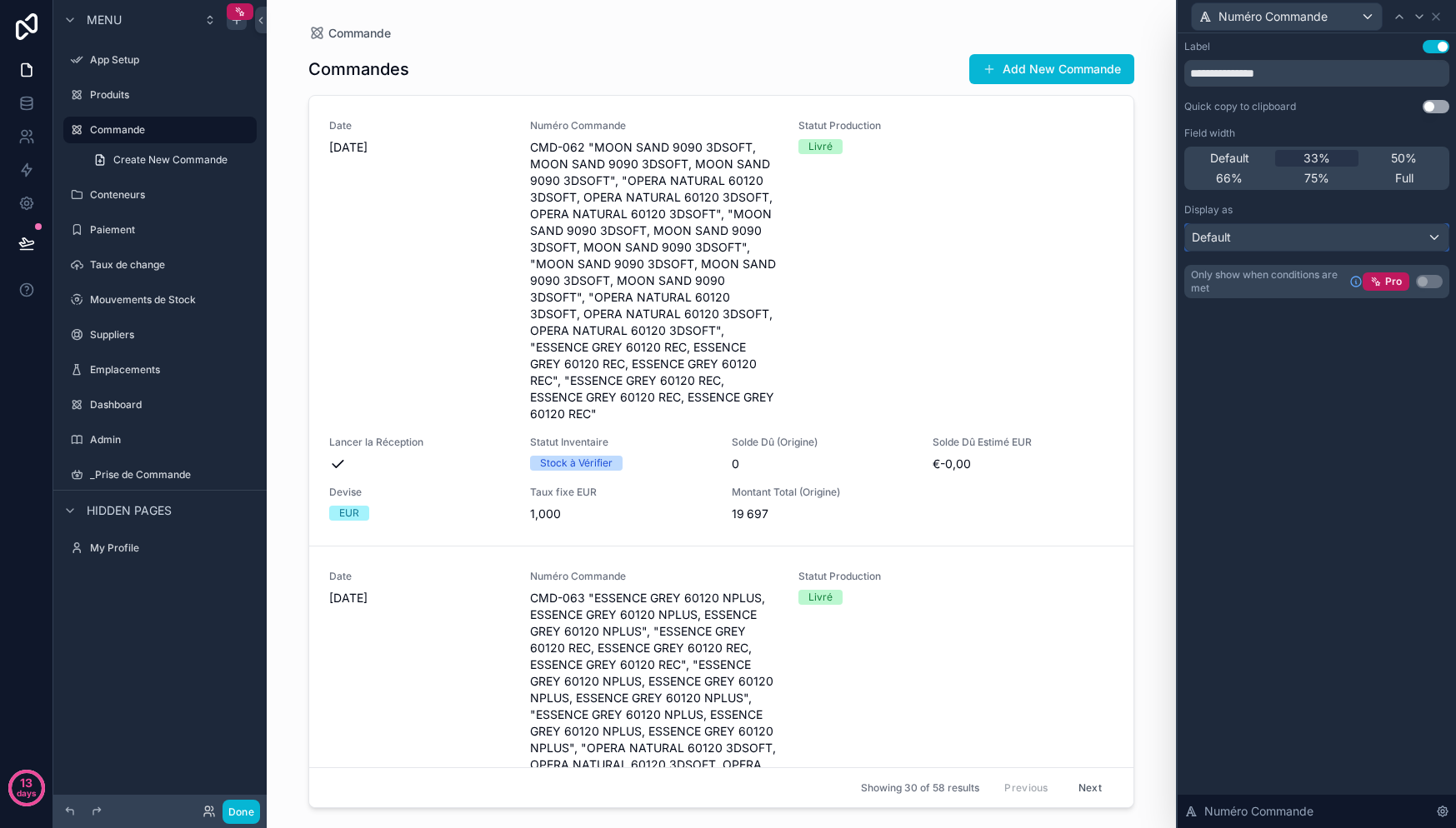
click at [1339, 244] on div "Default" at bounding box center [1317, 237] width 263 height 26
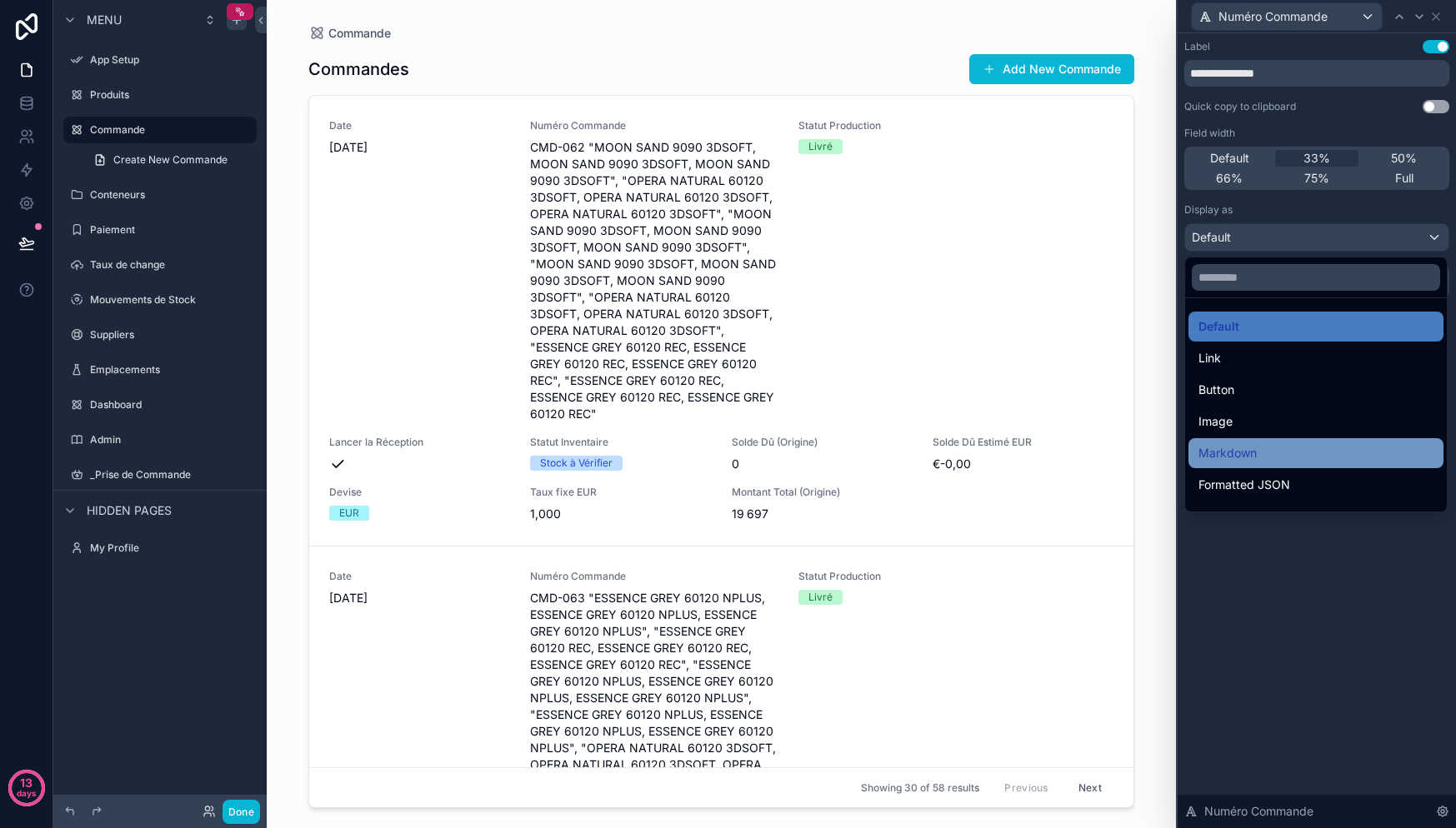
click at [1275, 450] on div "Markdown" at bounding box center [1316, 453] width 235 height 20
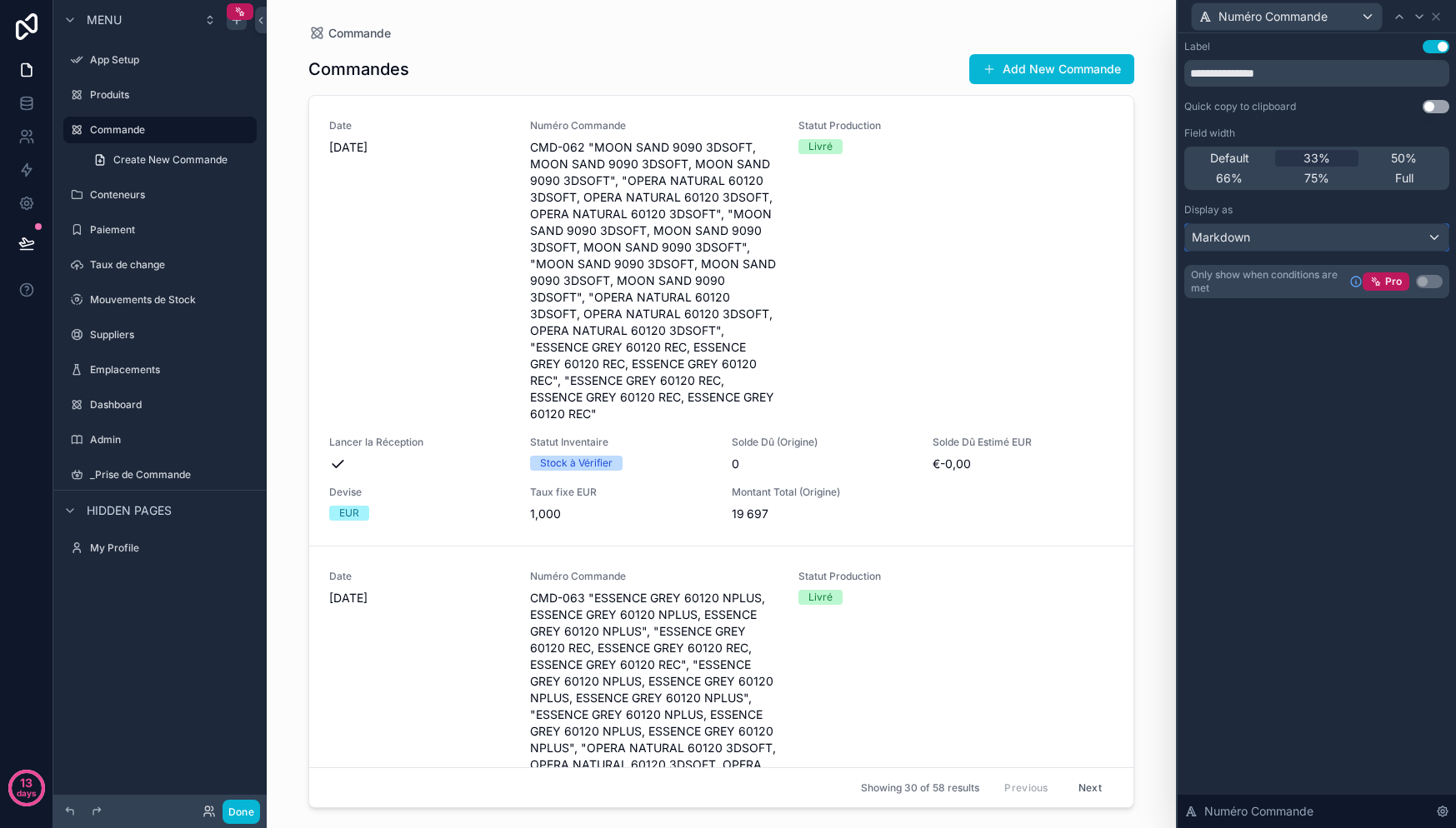
click at [1273, 240] on div "Markdown" at bounding box center [1317, 237] width 263 height 26
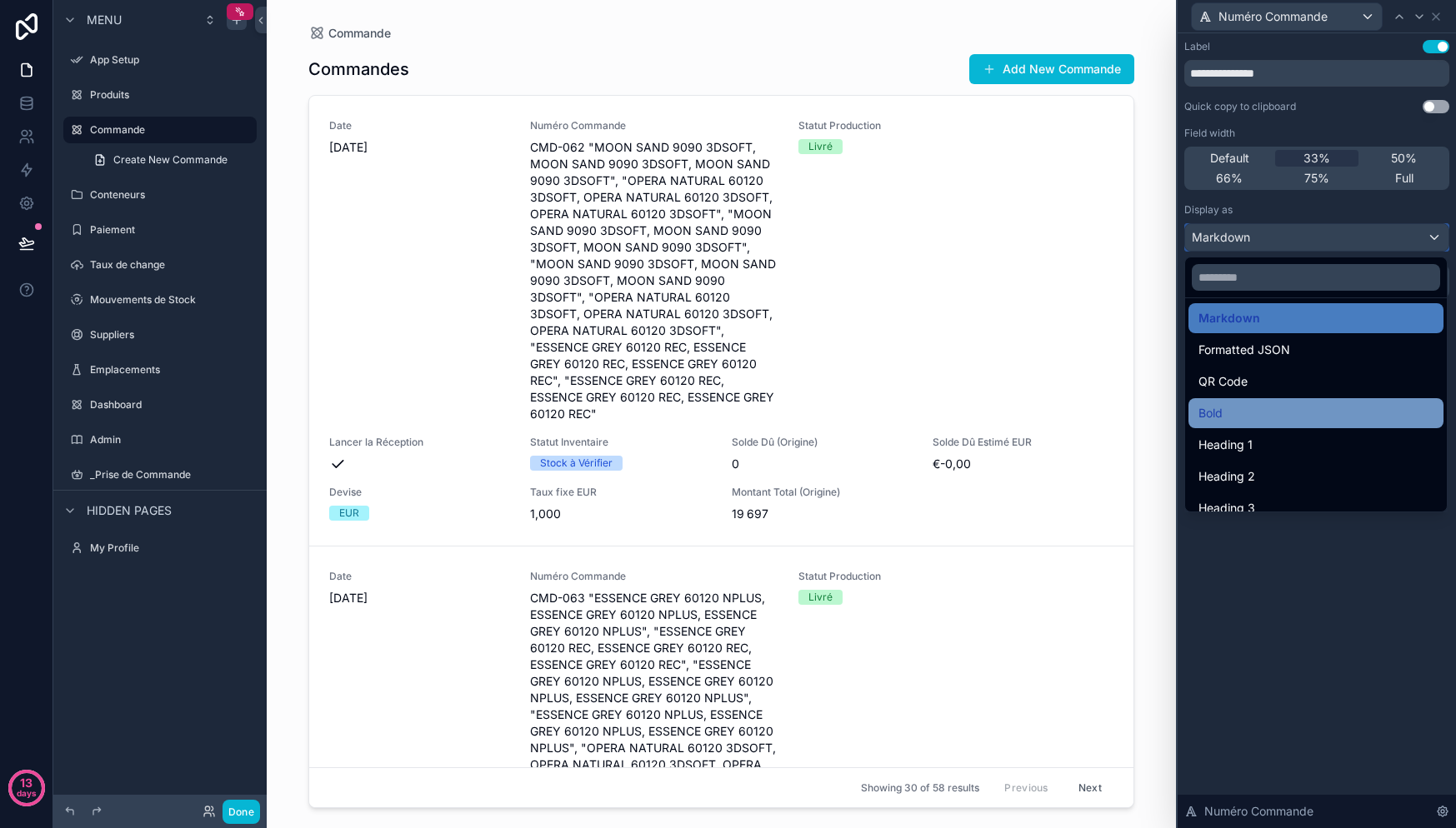
scroll to position [145, 0]
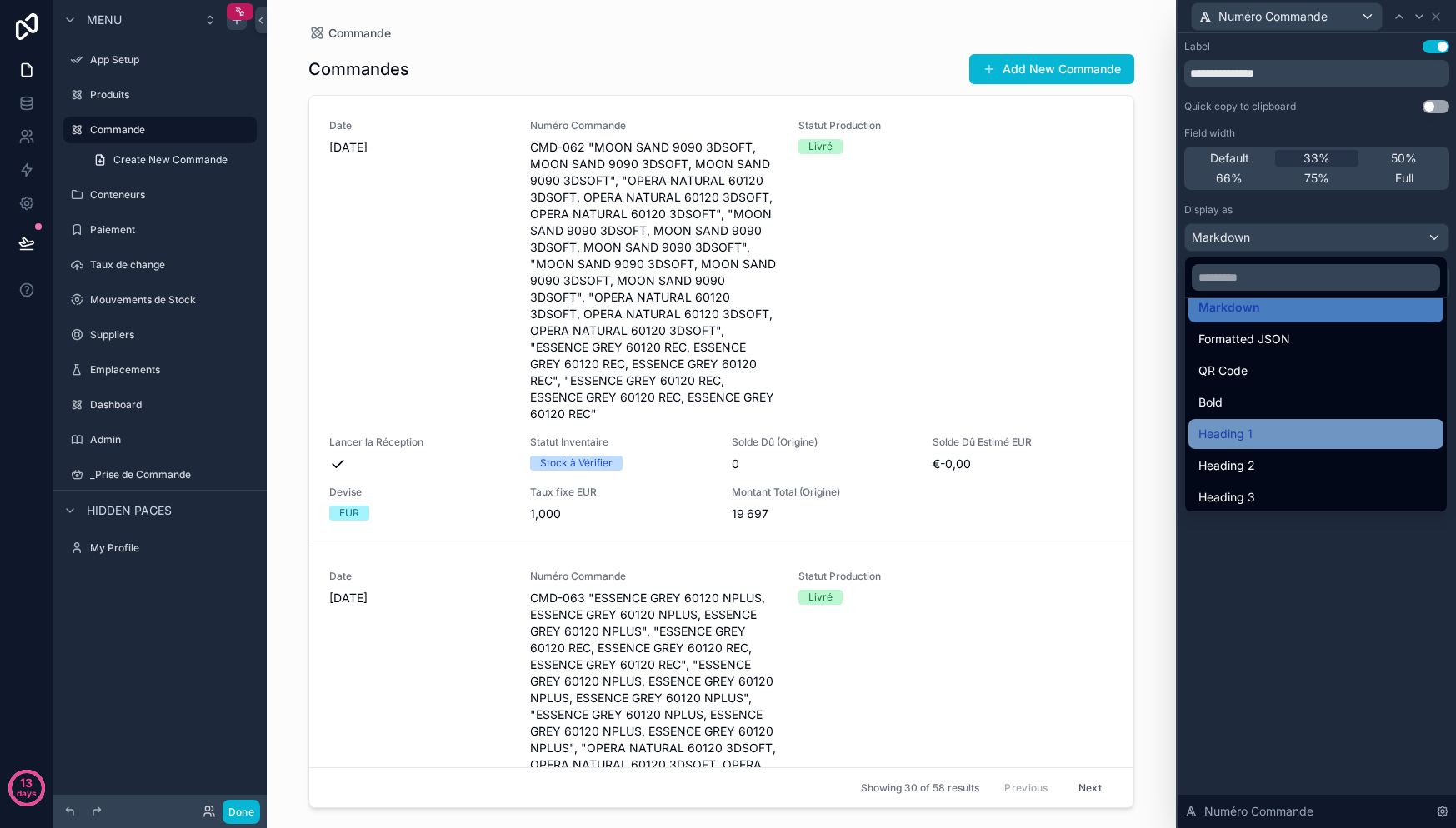
click at [1280, 432] on div "Heading 1" at bounding box center [1316, 434] width 235 height 20
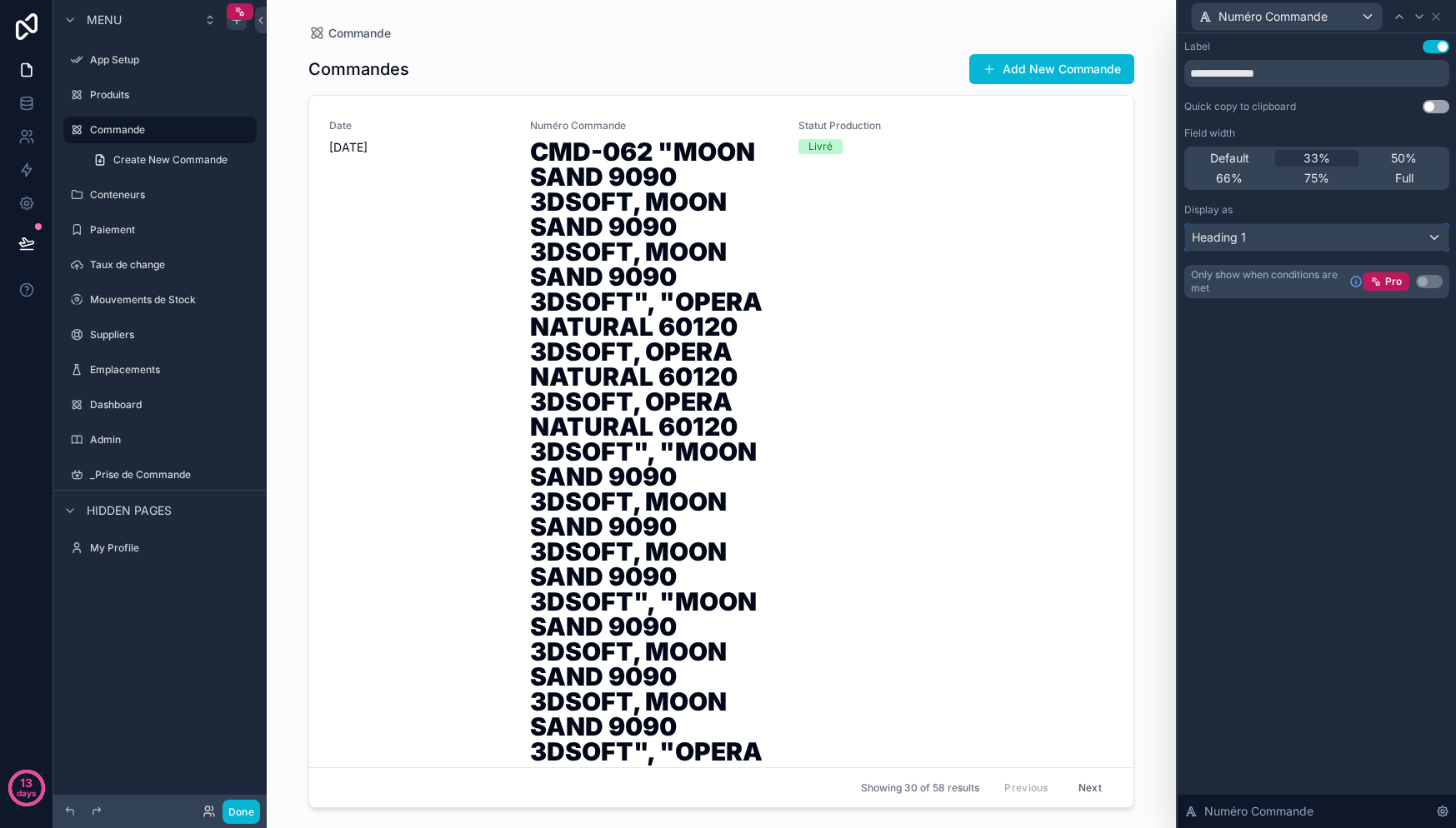
click at [1268, 240] on div "Heading 1" at bounding box center [1317, 237] width 263 height 26
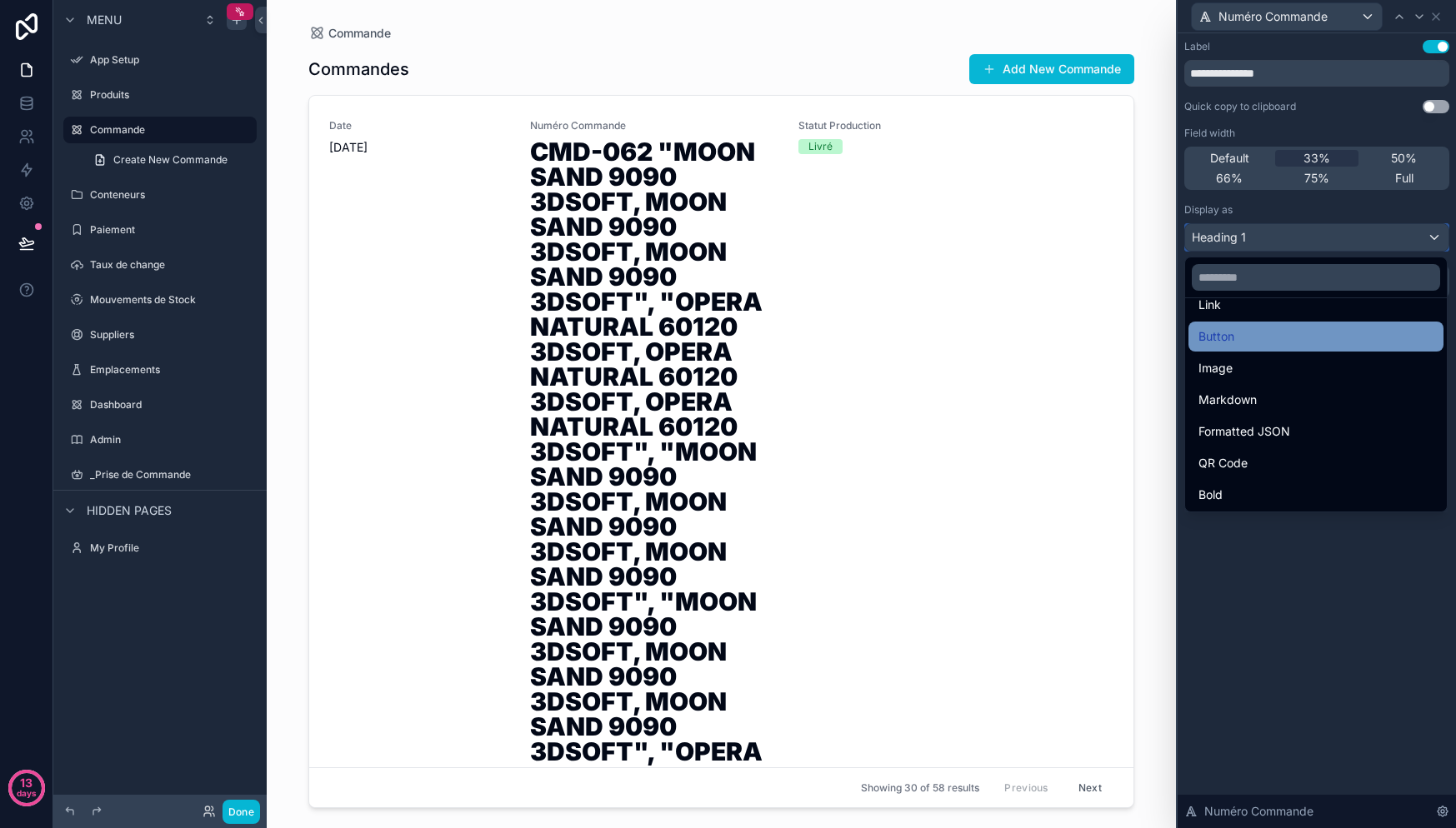
scroll to position [64, 0]
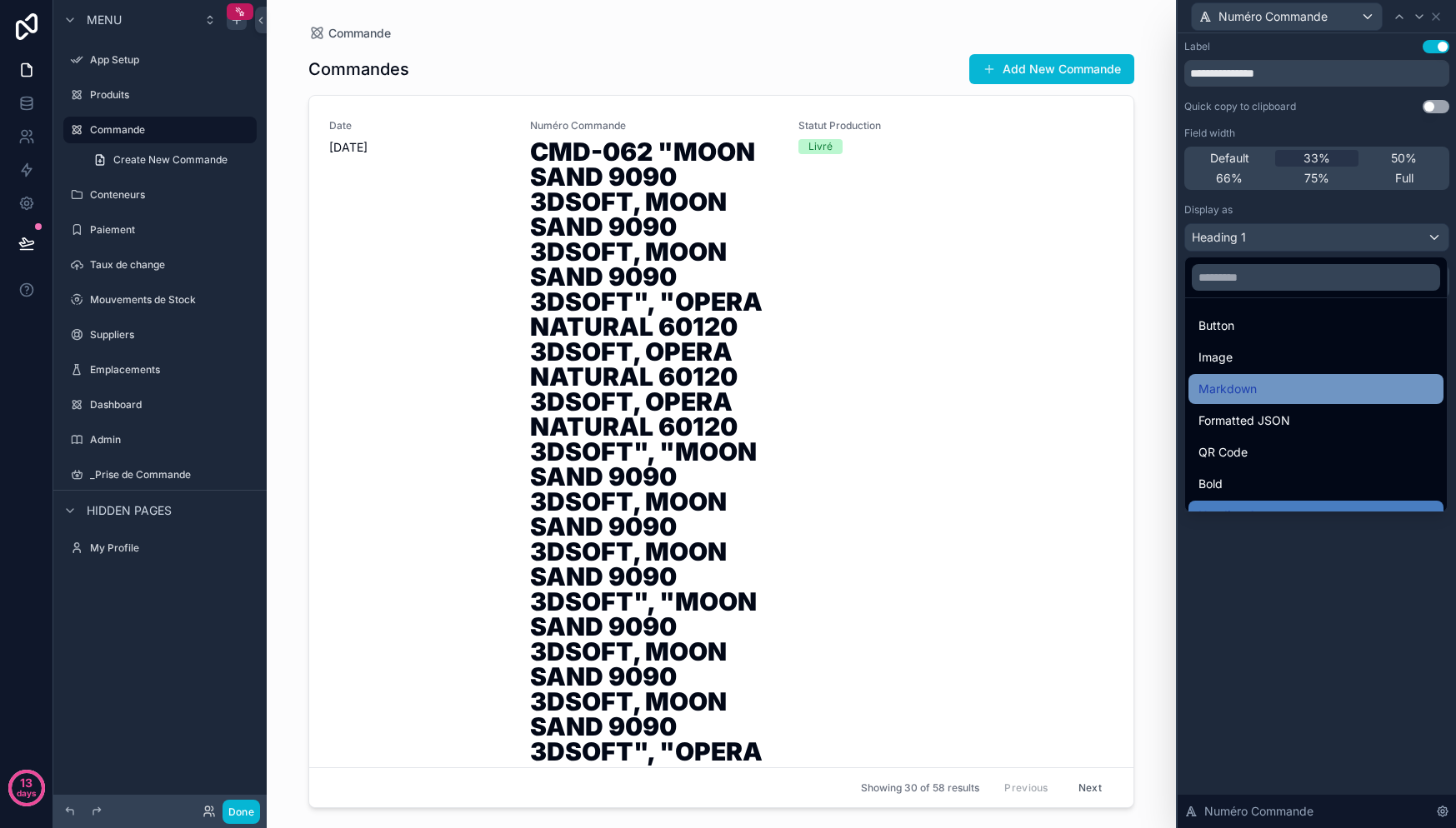
click at [1279, 394] on div "Markdown" at bounding box center [1316, 389] width 235 height 20
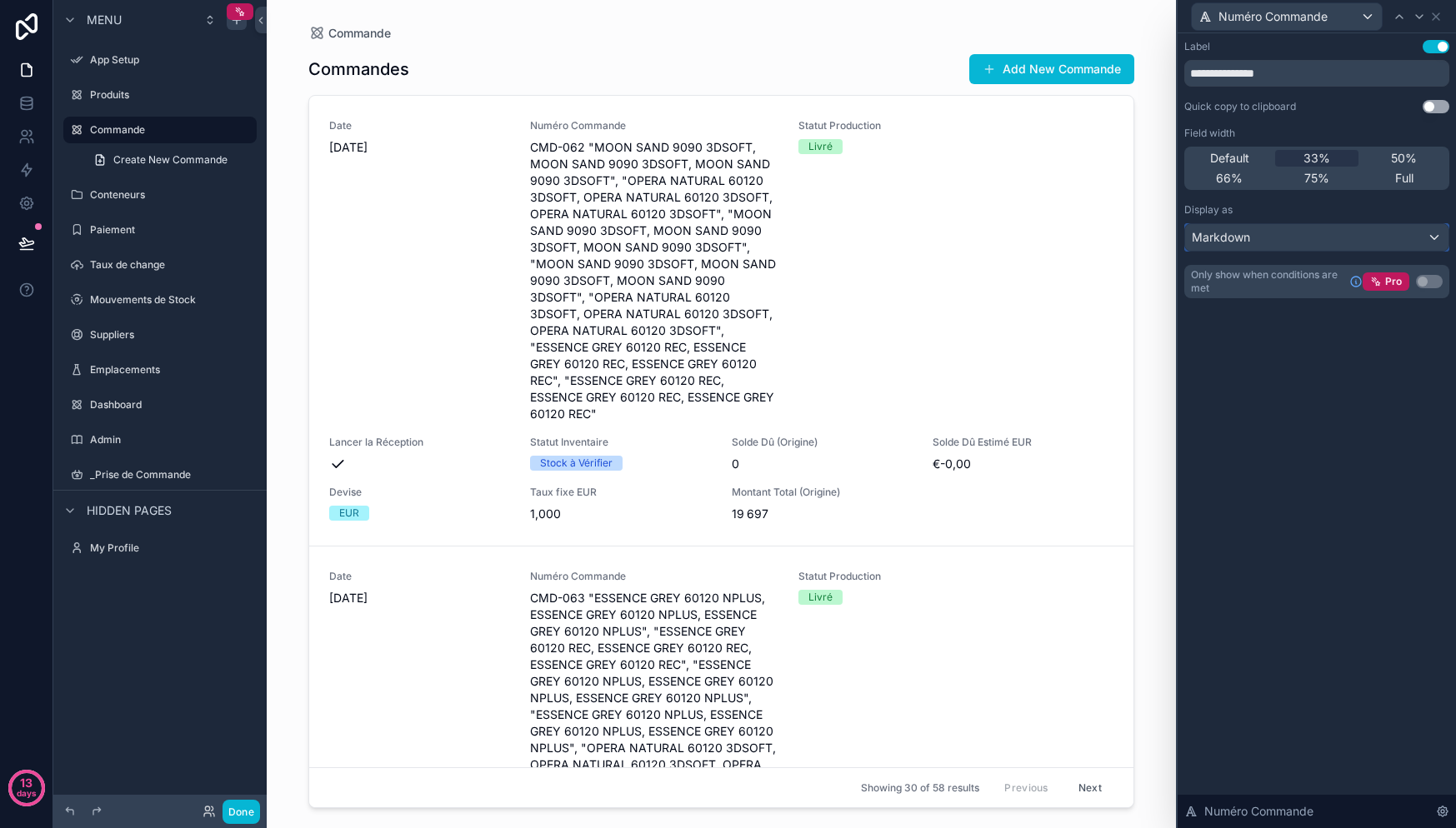
click at [1281, 244] on div "Markdown" at bounding box center [1317, 237] width 263 height 26
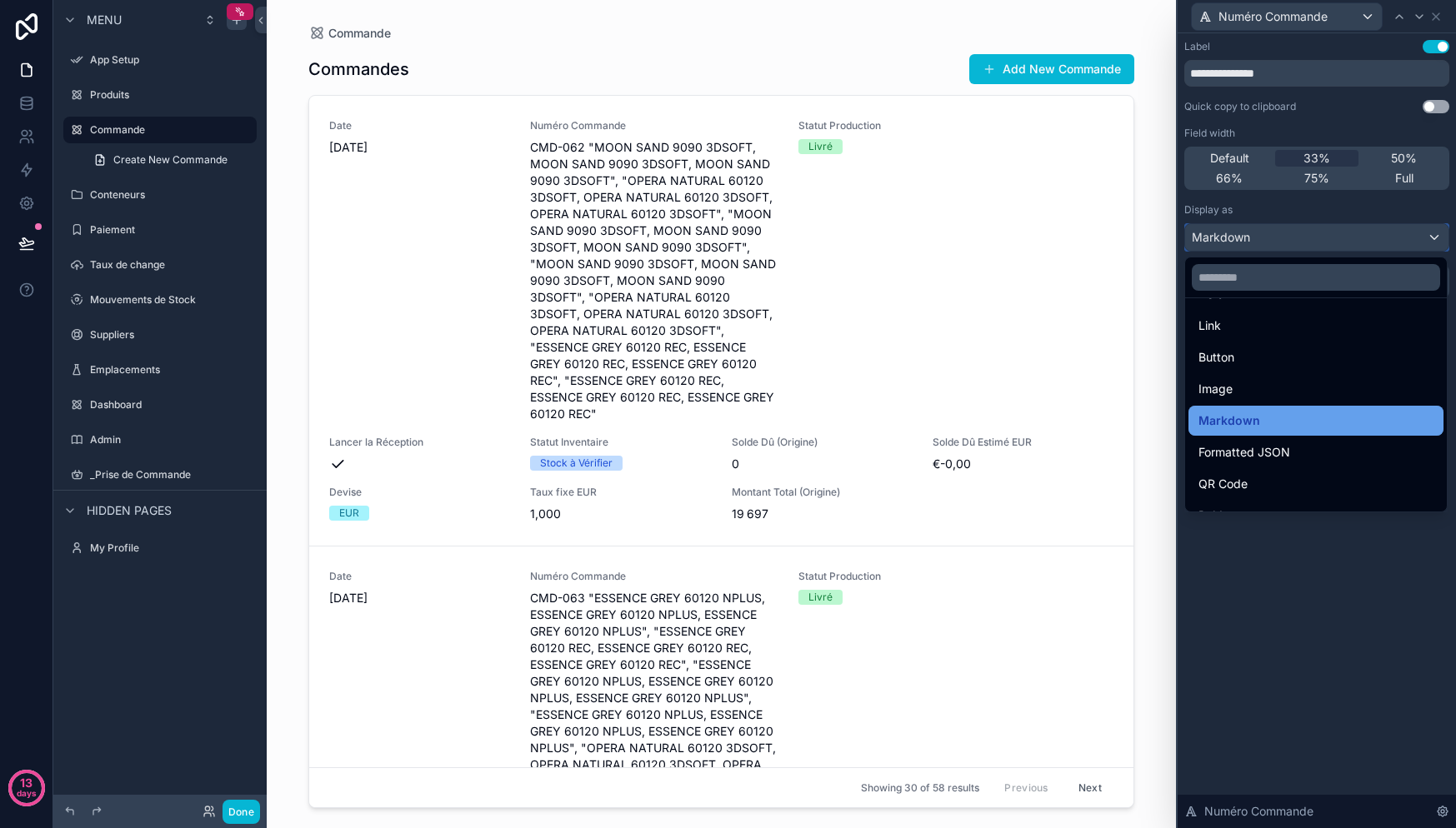
scroll to position [43, 0]
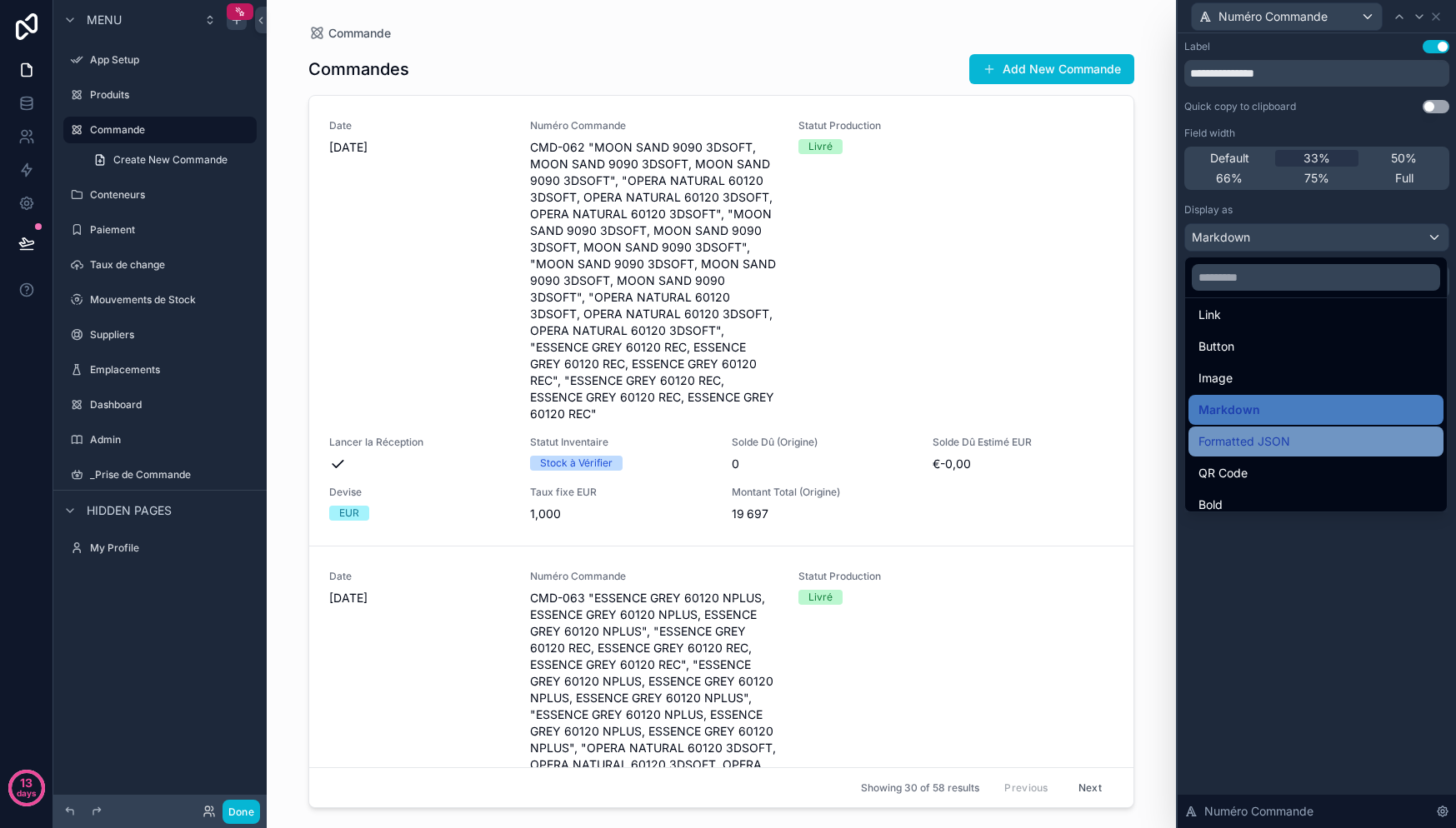
click at [1285, 431] on span "Formatted JSON" at bounding box center [1244, 441] width 92 height 20
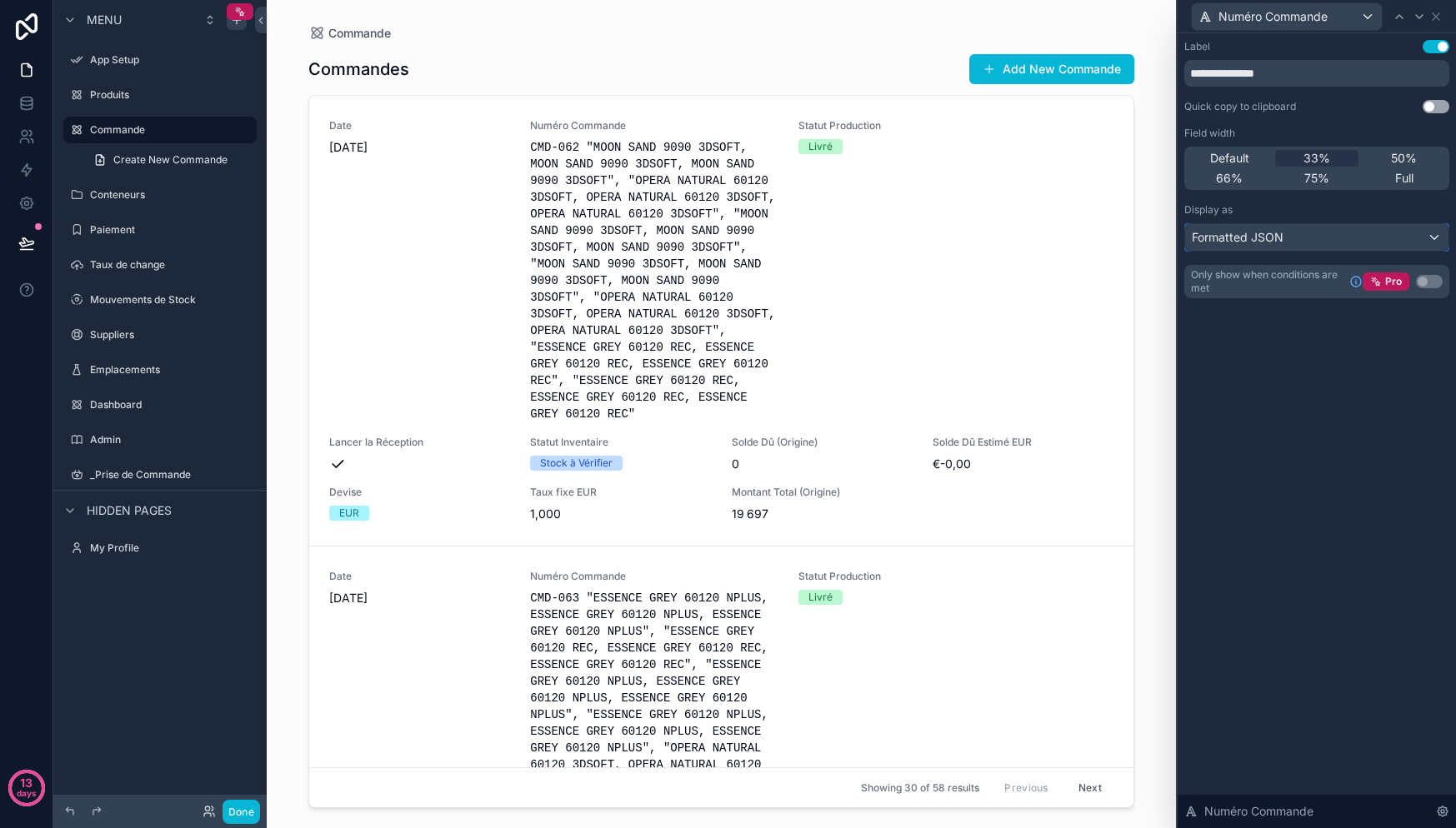
click at [1261, 233] on span "Formatted JSON" at bounding box center [1238, 237] width 92 height 17
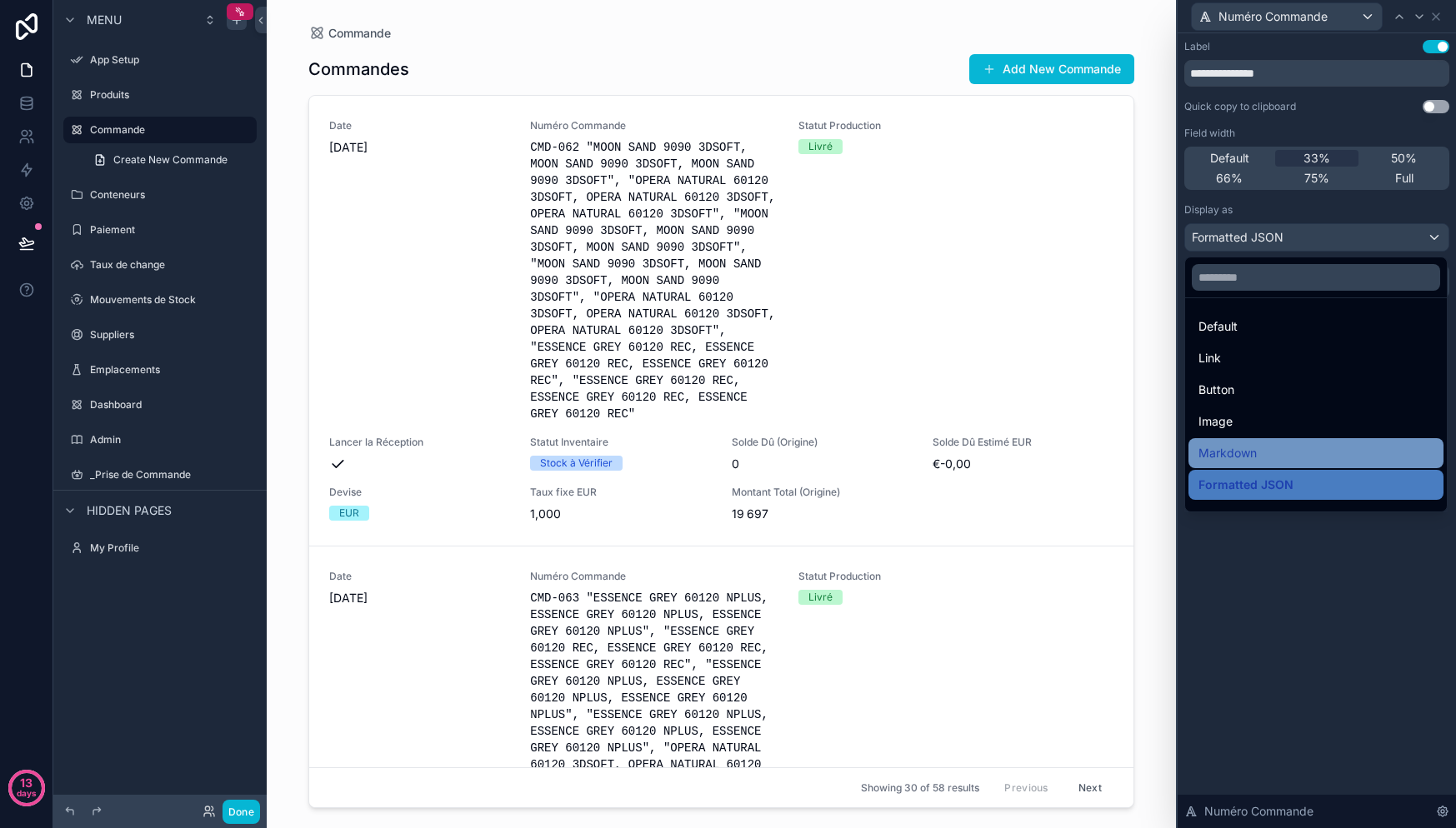
click at [1277, 444] on div "Markdown" at bounding box center [1316, 453] width 235 height 20
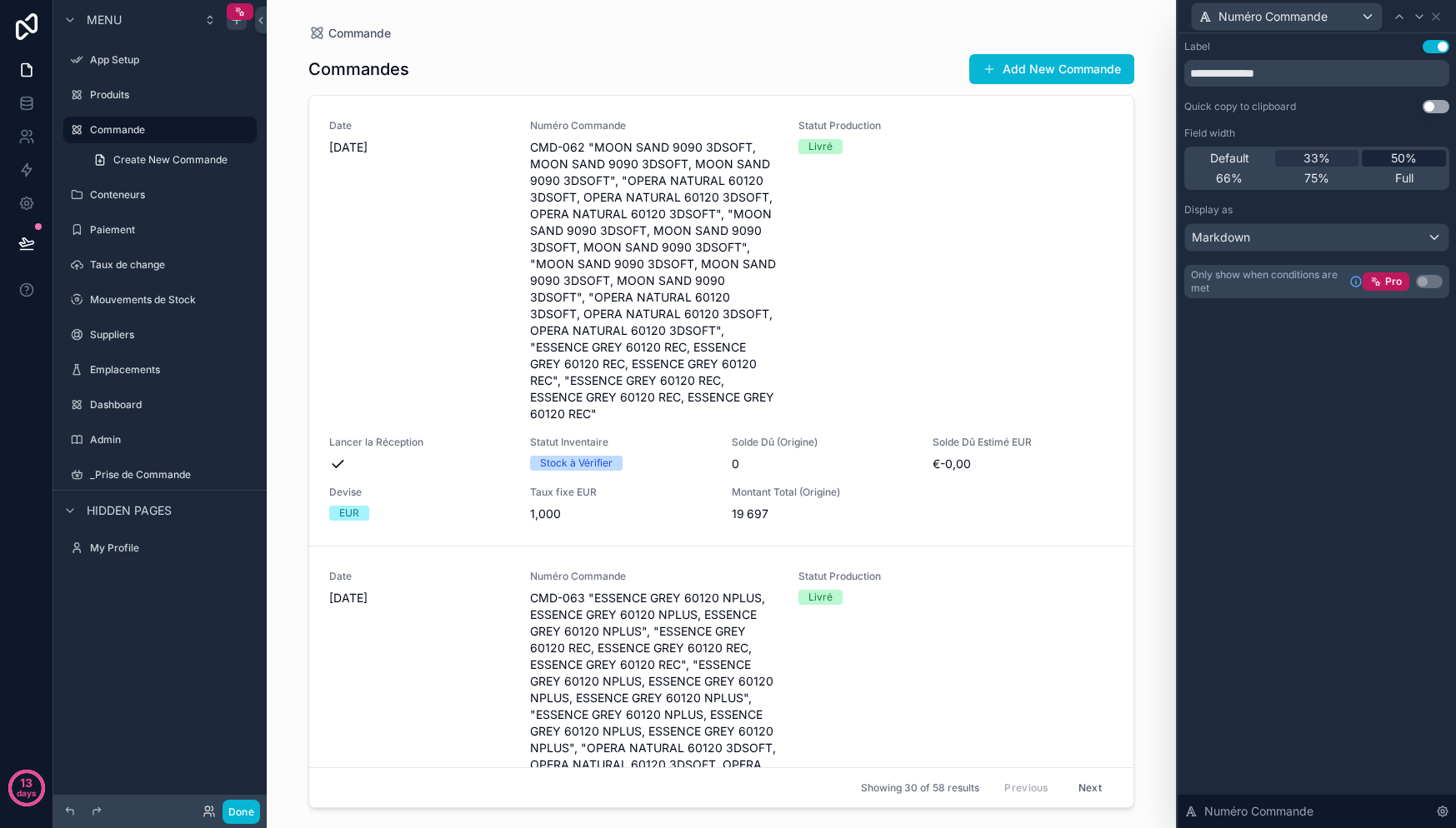
click at [1393, 160] on span "50%" at bounding box center [1403, 158] width 25 height 17
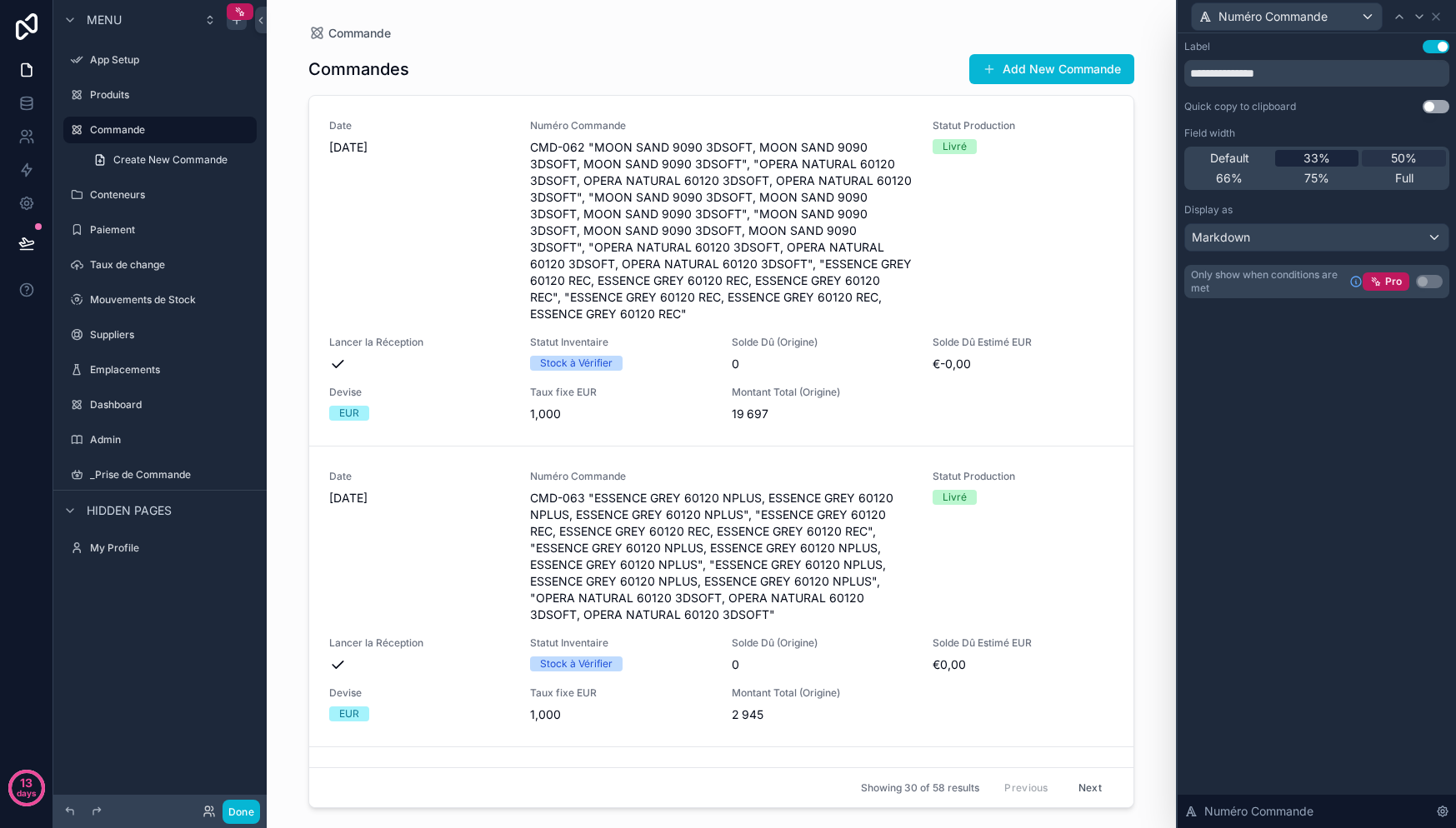
click at [1337, 161] on div "33%" at bounding box center [1318, 158] width 84 height 17
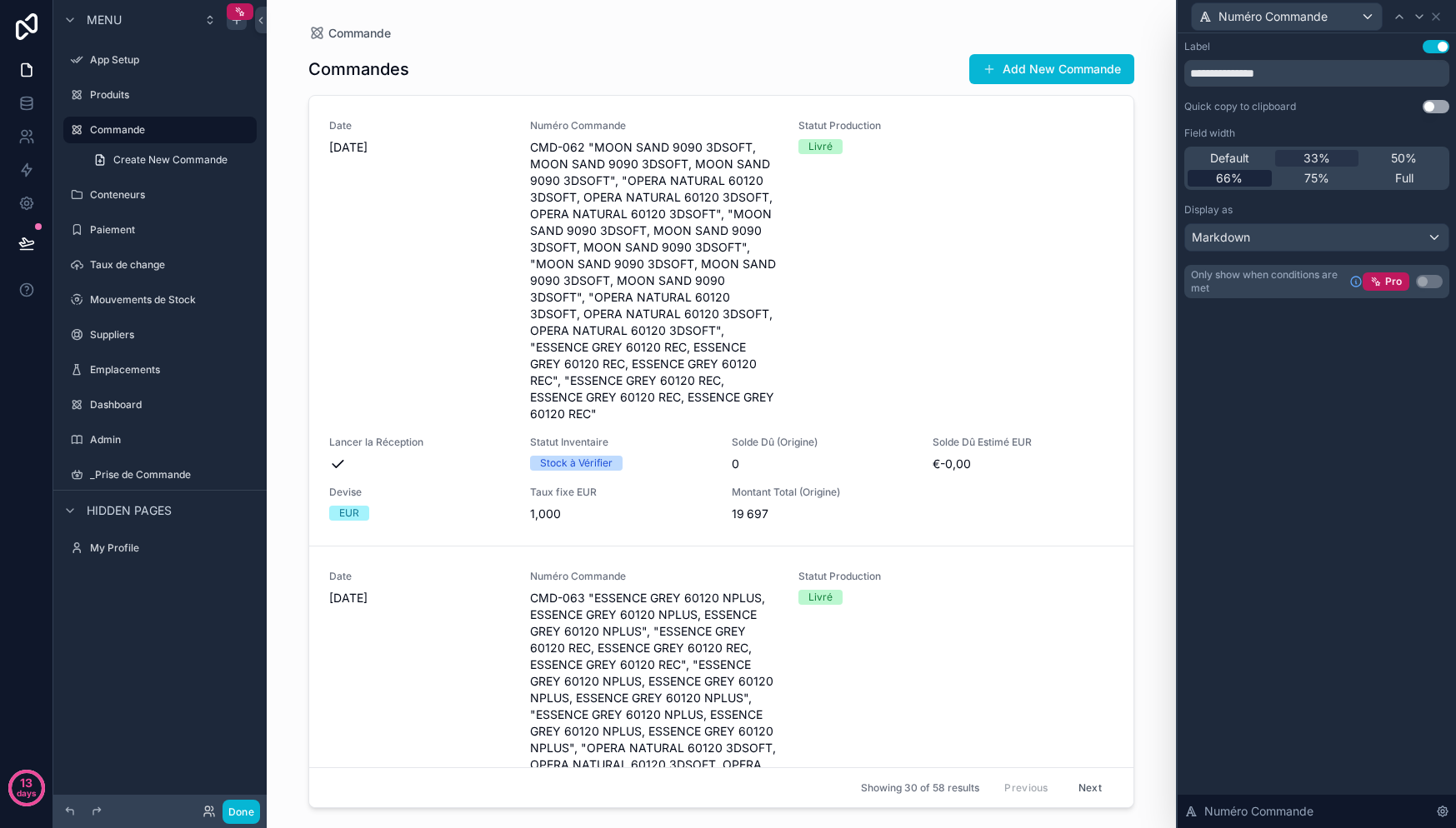
click at [1261, 183] on div "66%" at bounding box center [1230, 178] width 84 height 17
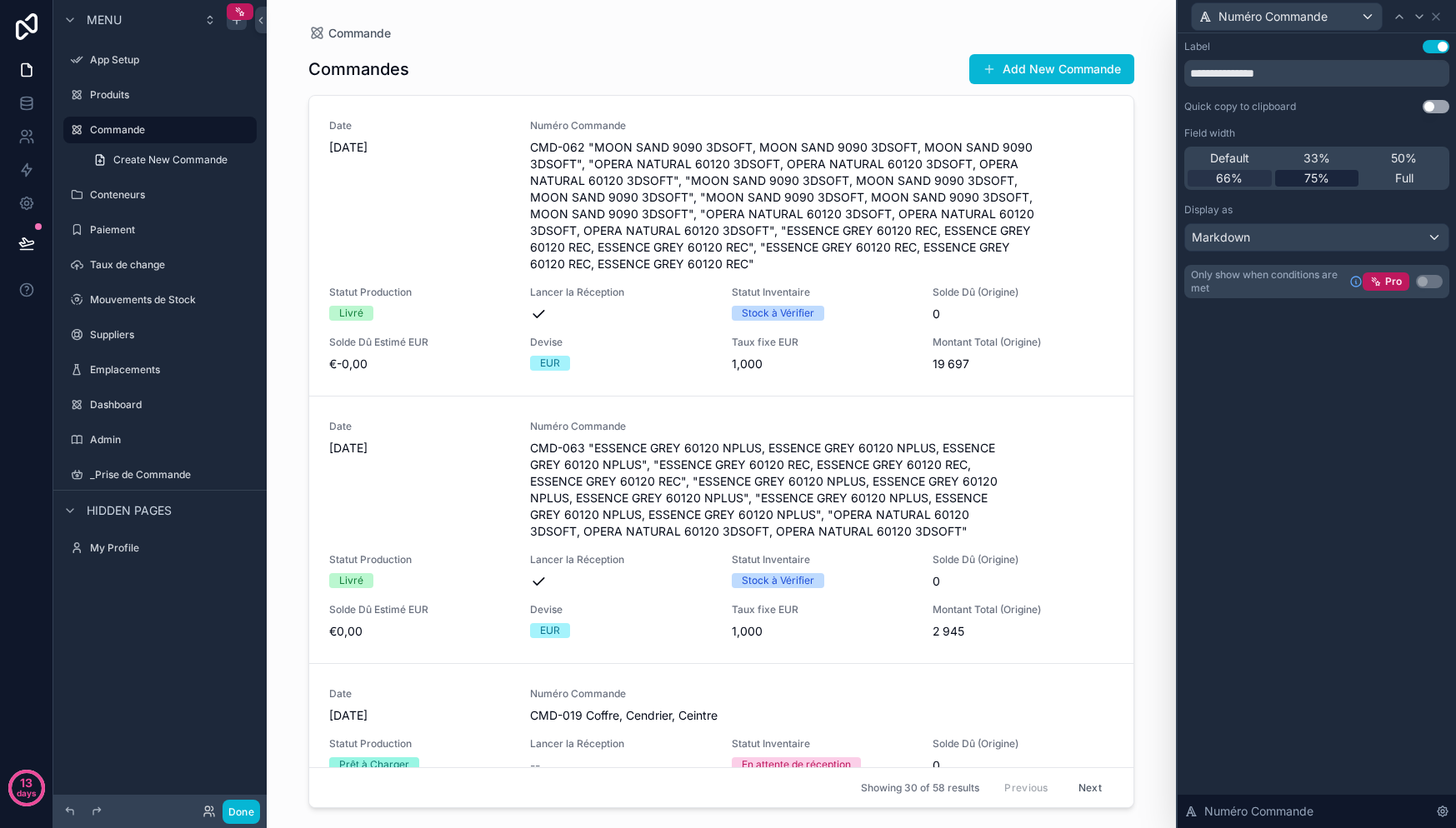
click at [1306, 180] on span "75%" at bounding box center [1317, 178] width 25 height 17
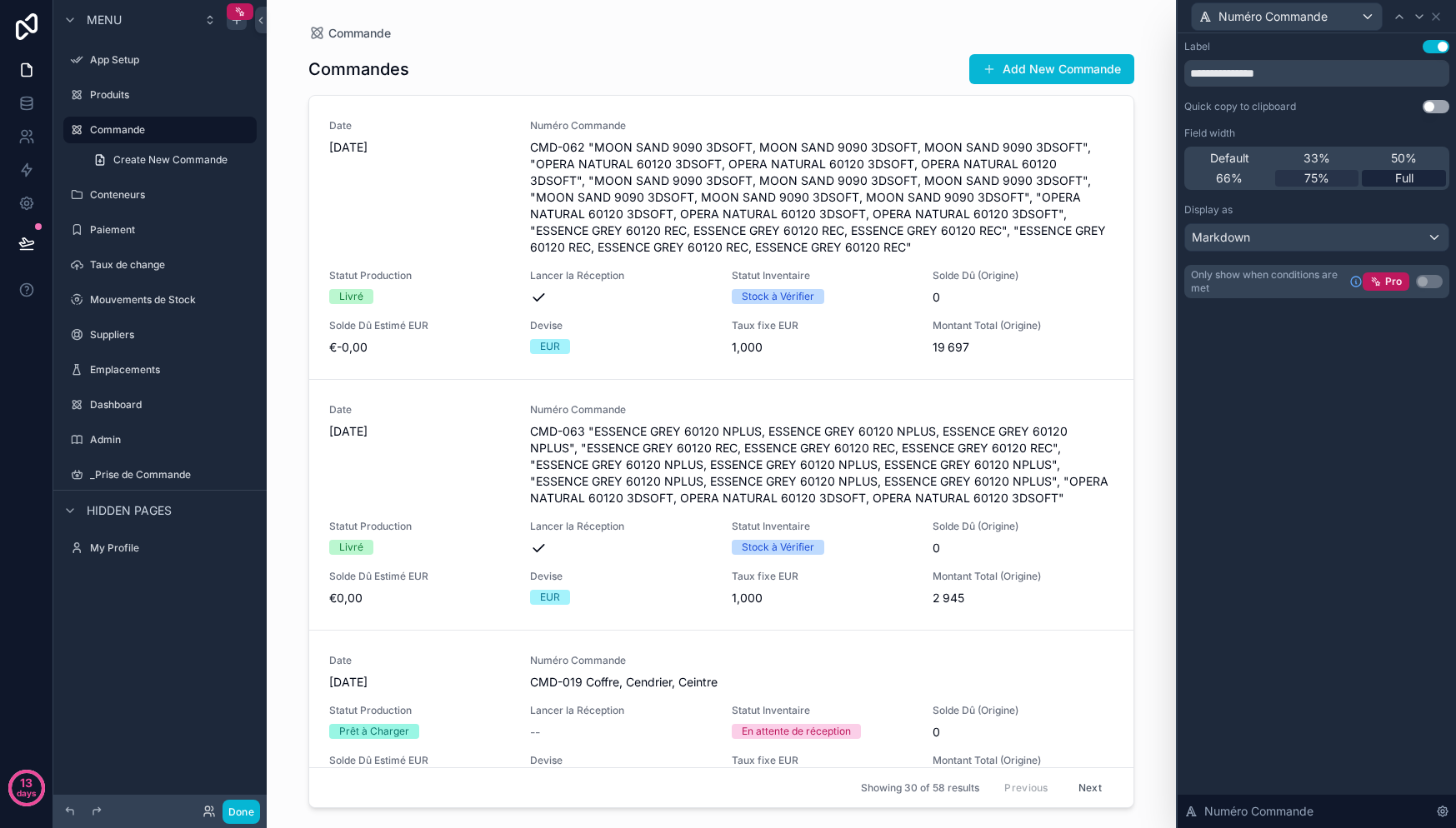
click at [1368, 178] on div "Full" at bounding box center [1404, 178] width 84 height 17
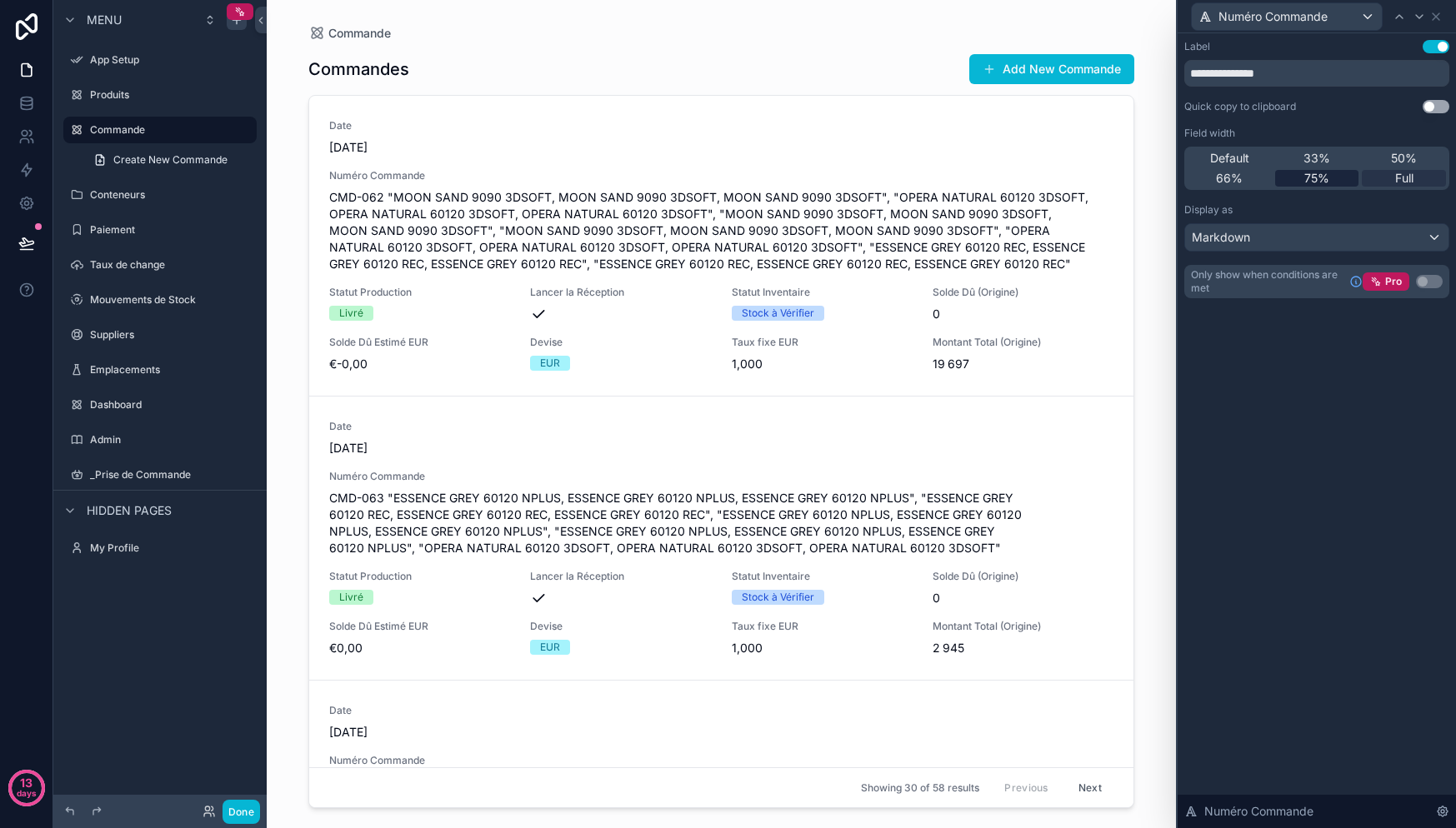
click at [1339, 173] on div "75%" at bounding box center [1318, 178] width 84 height 17
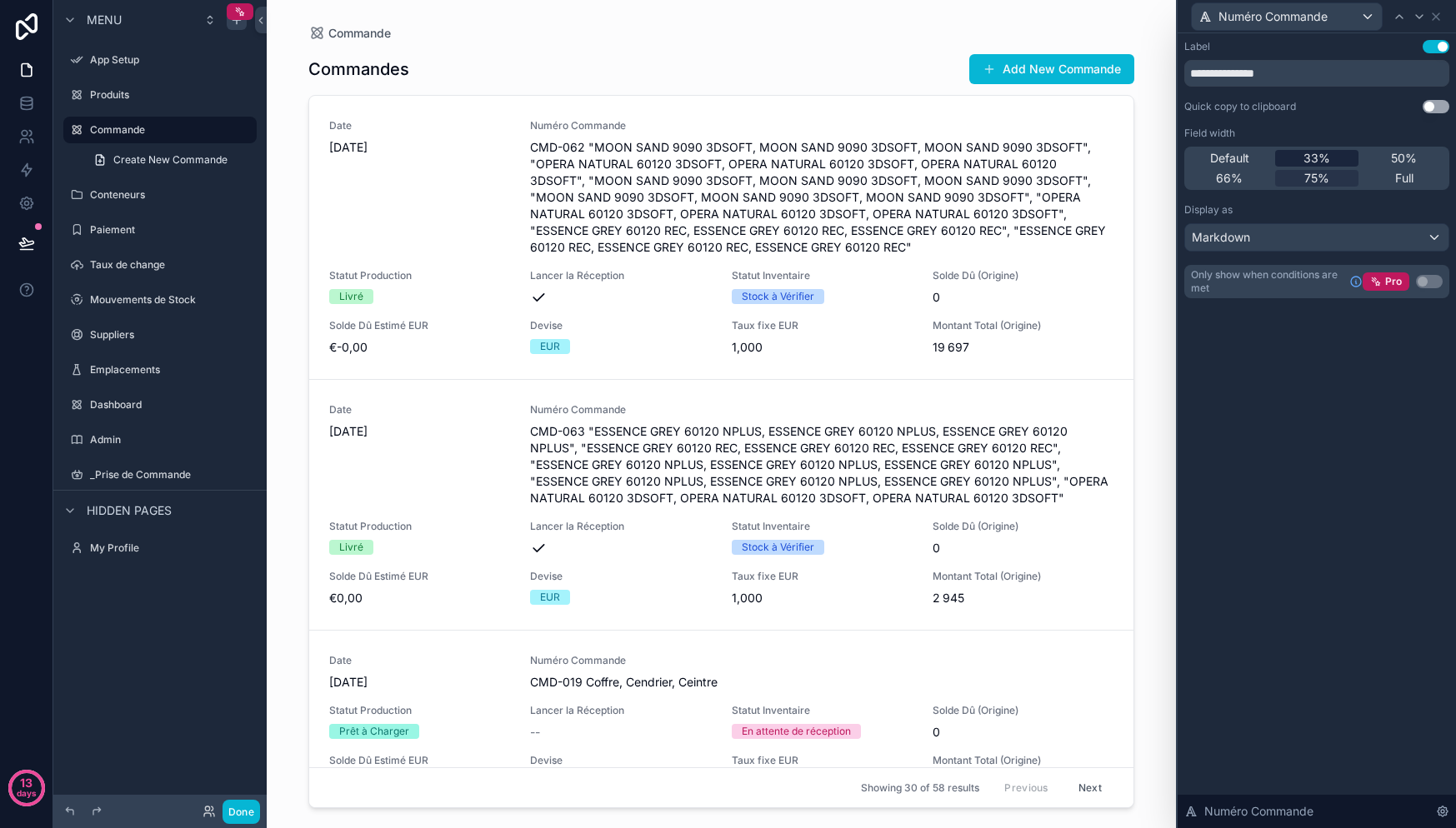
click at [1329, 163] on div "33%" at bounding box center [1318, 158] width 84 height 17
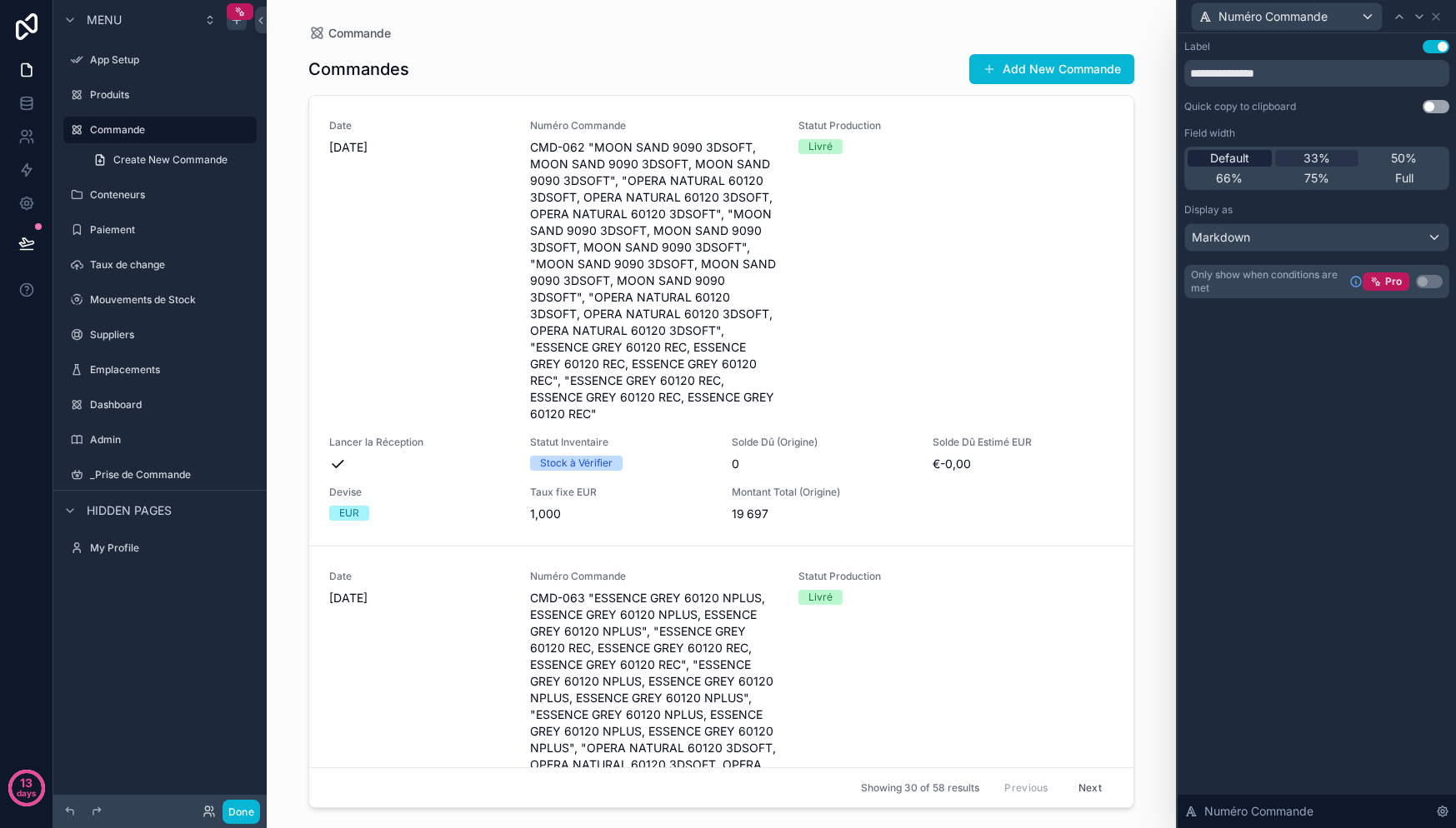
click at [1255, 160] on div "Default" at bounding box center [1230, 158] width 84 height 17
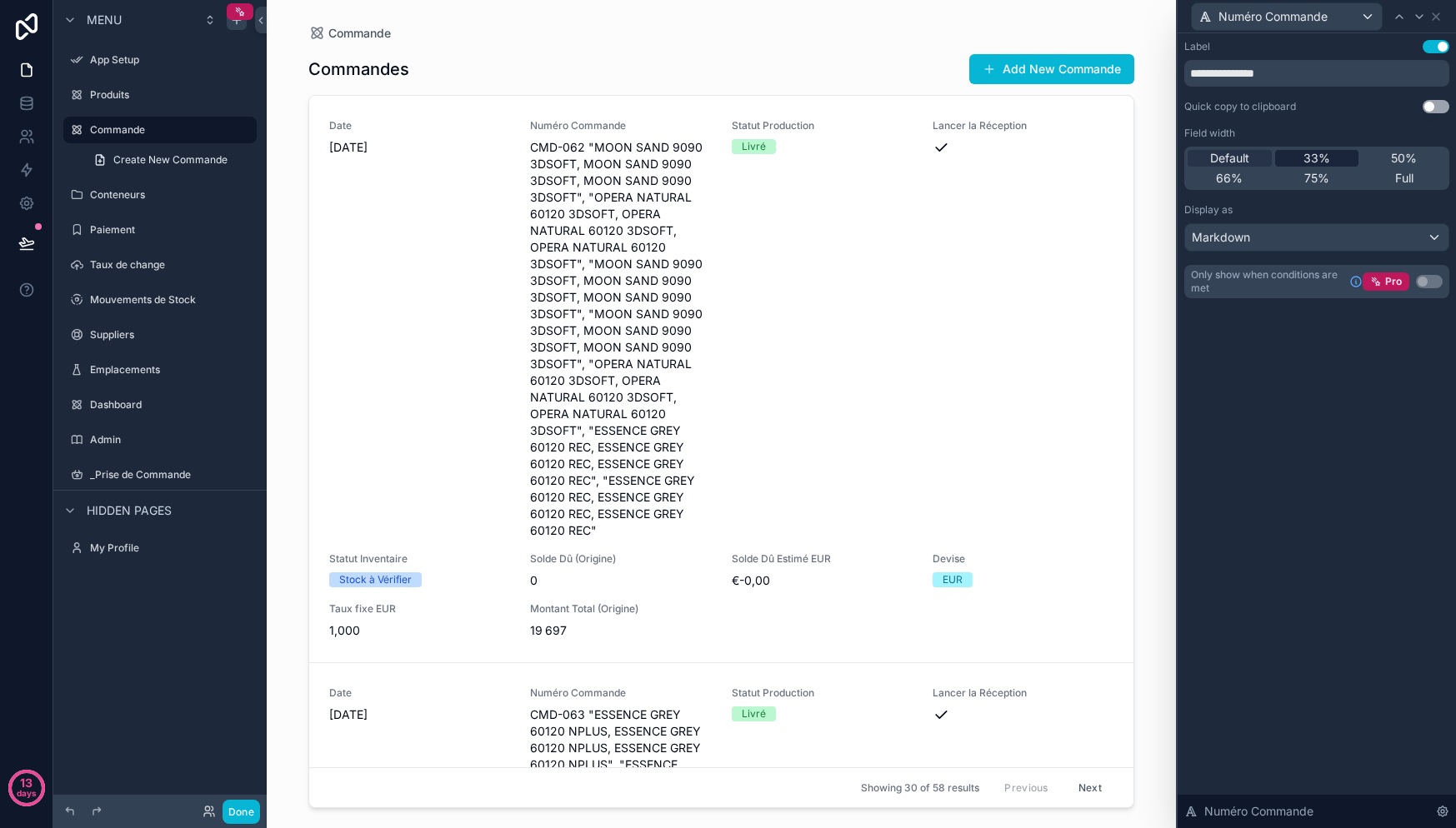
click at [1311, 160] on span "33%" at bounding box center [1317, 158] width 26 height 17
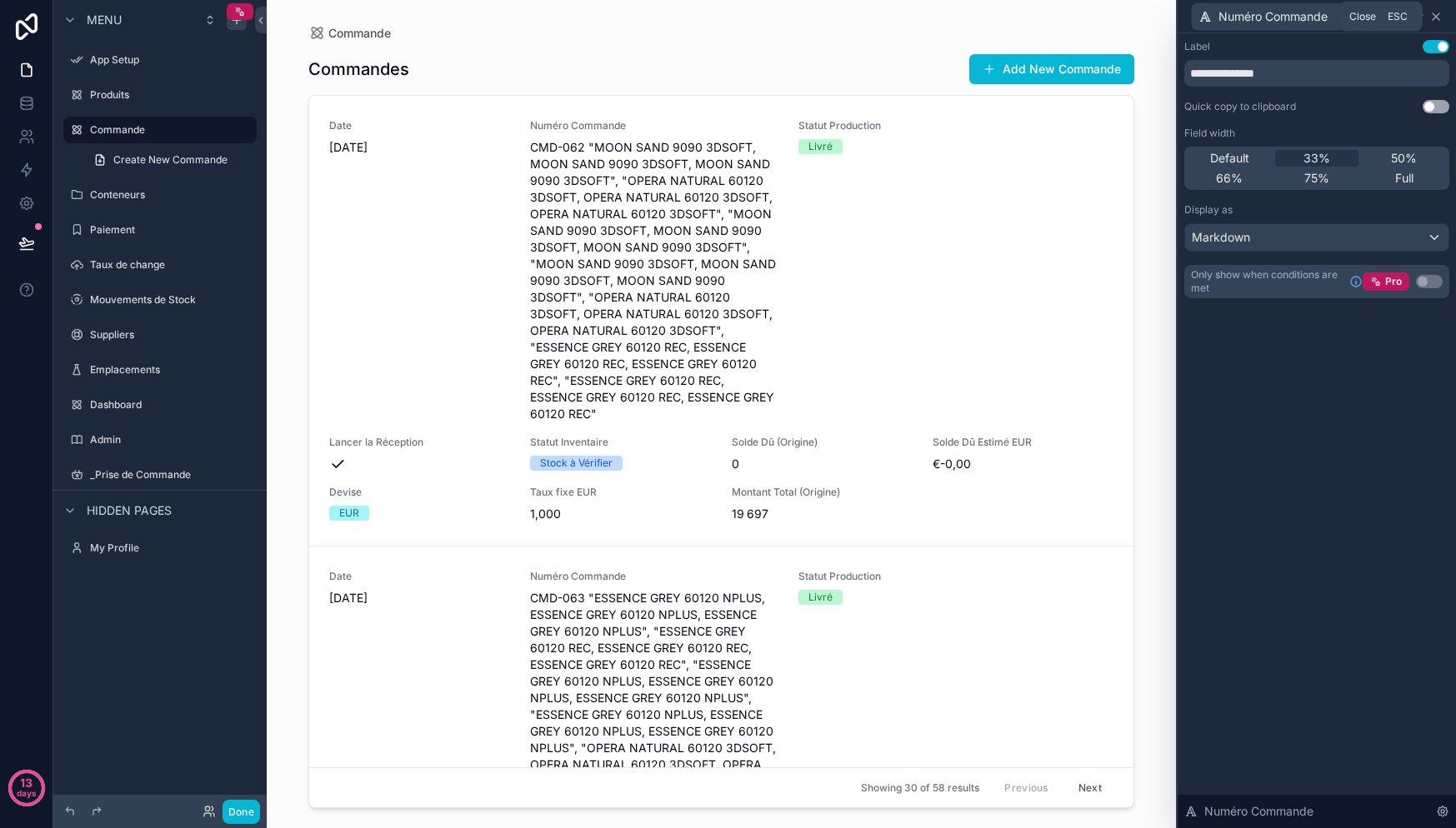
click at [1440, 11] on icon at bounding box center [1436, 16] width 13 height 13
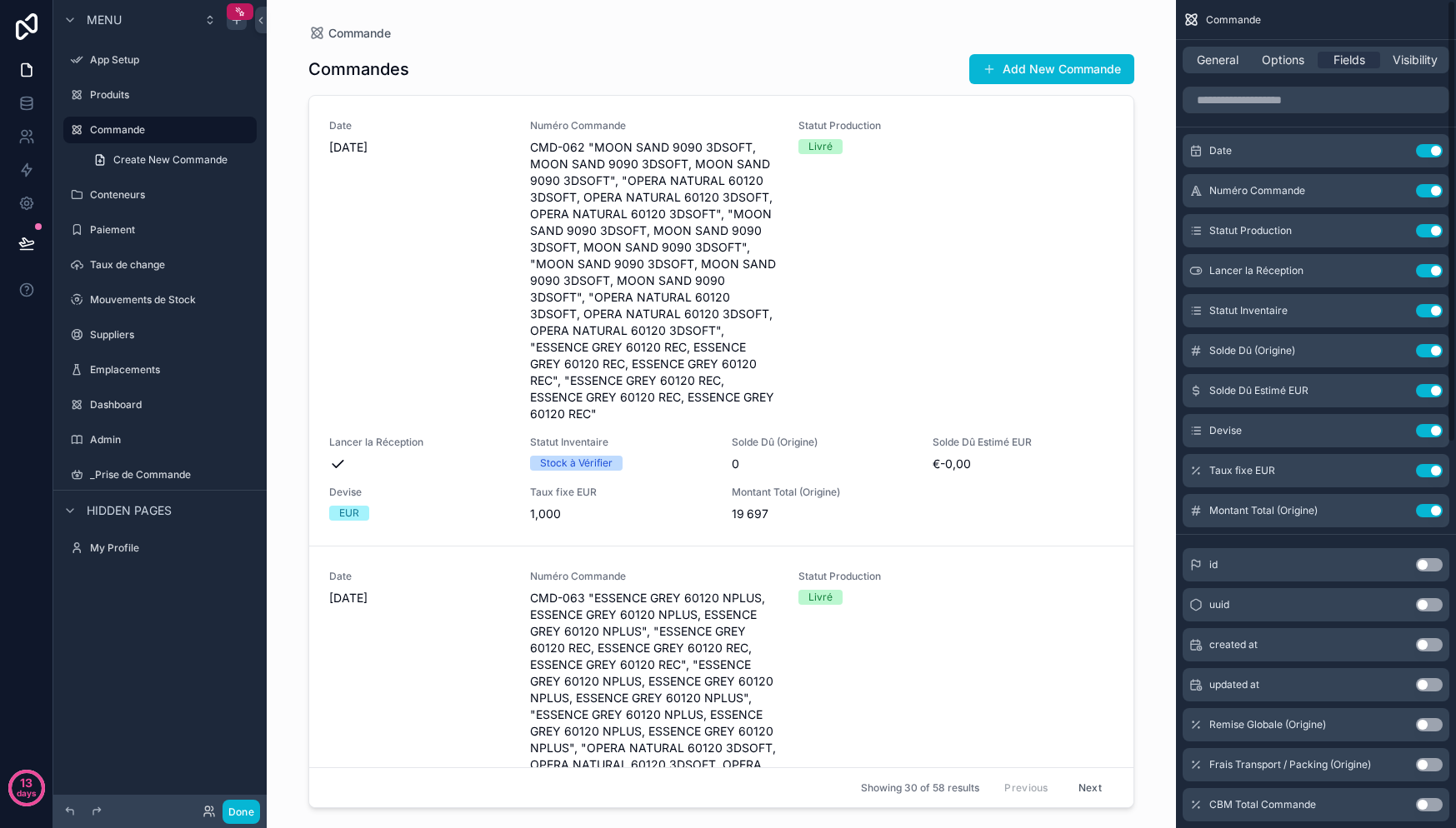
click at [1431, 567] on button "Use setting" at bounding box center [1429, 564] width 26 height 13
click at [1431, 567] on div "id Use setting" at bounding box center [1316, 550] width 266 height 33
click at [1429, 550] on button "Use setting" at bounding box center [1429, 550] width 26 height 13
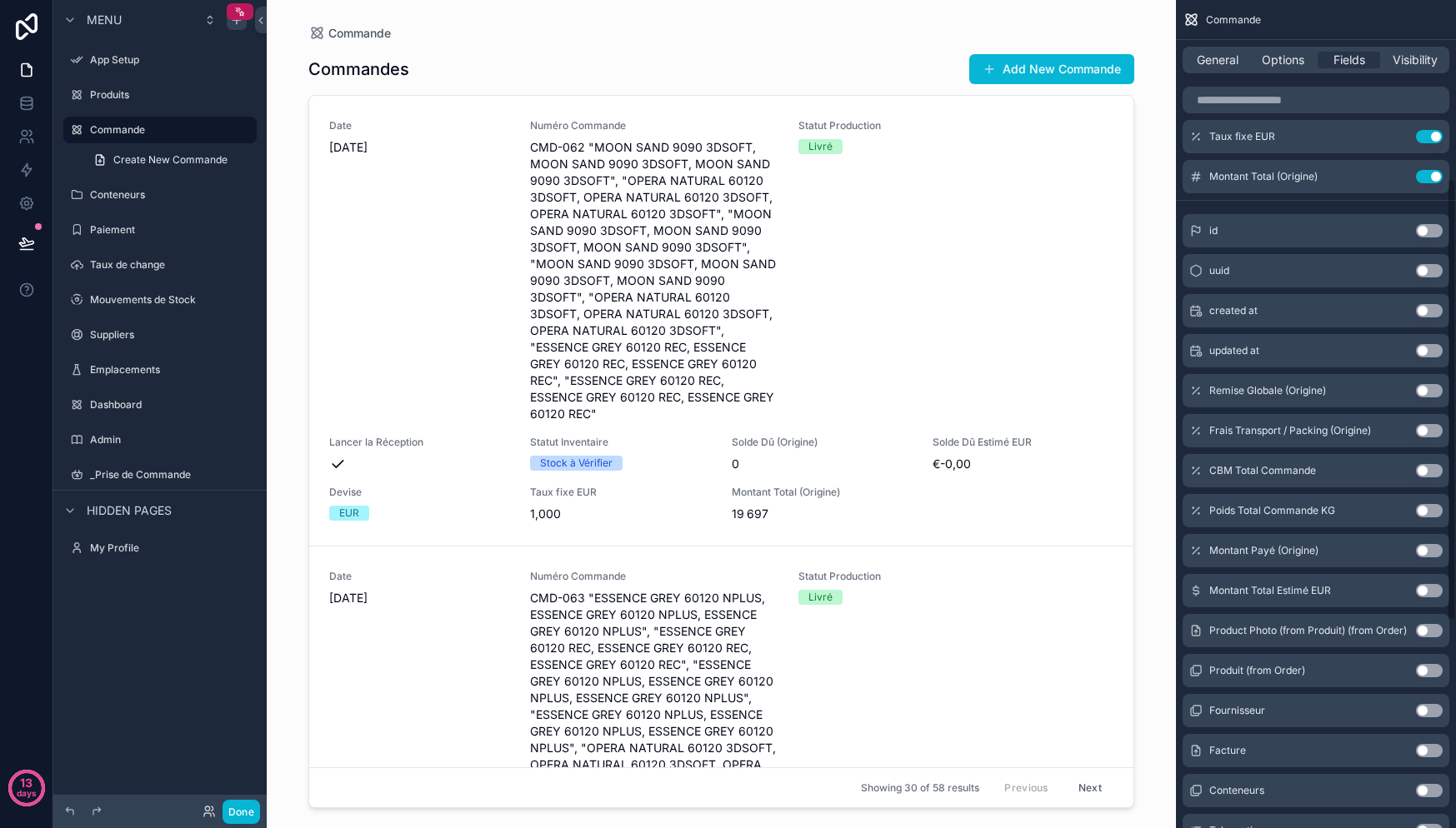
scroll to position [324, 0]
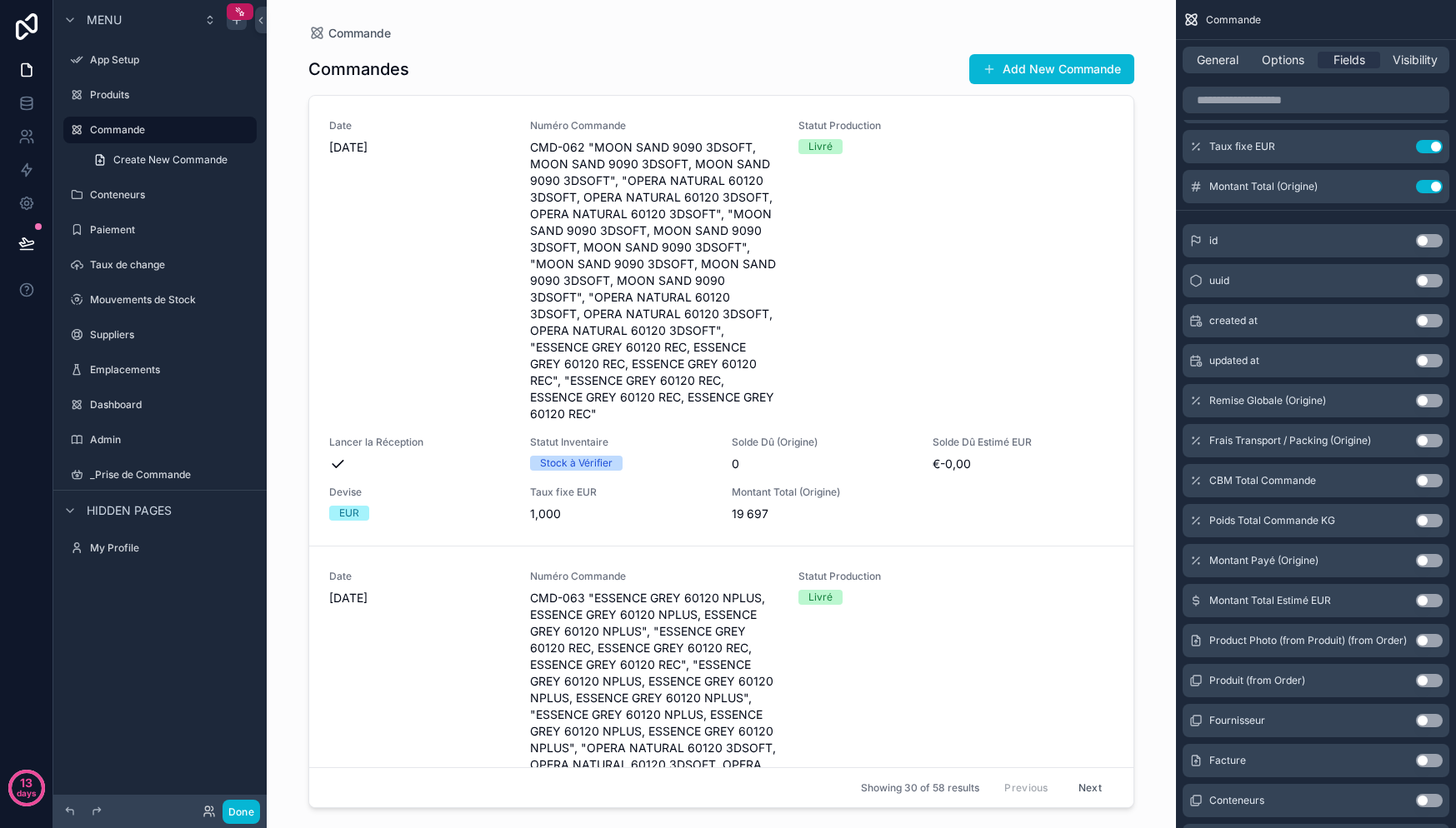
click at [1431, 563] on button "Use setting" at bounding box center [1429, 560] width 26 height 13
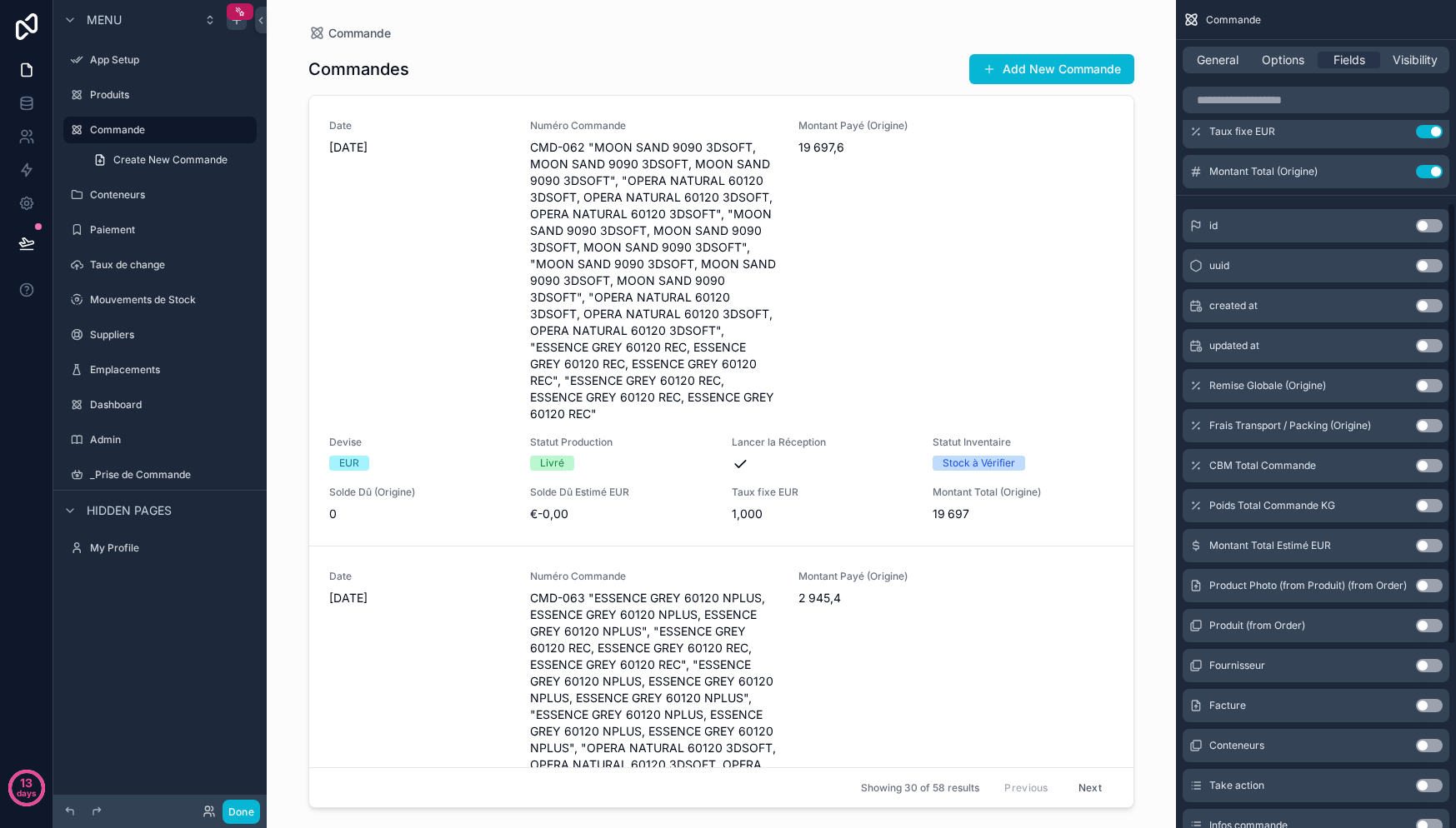
scroll to position [368, 0]
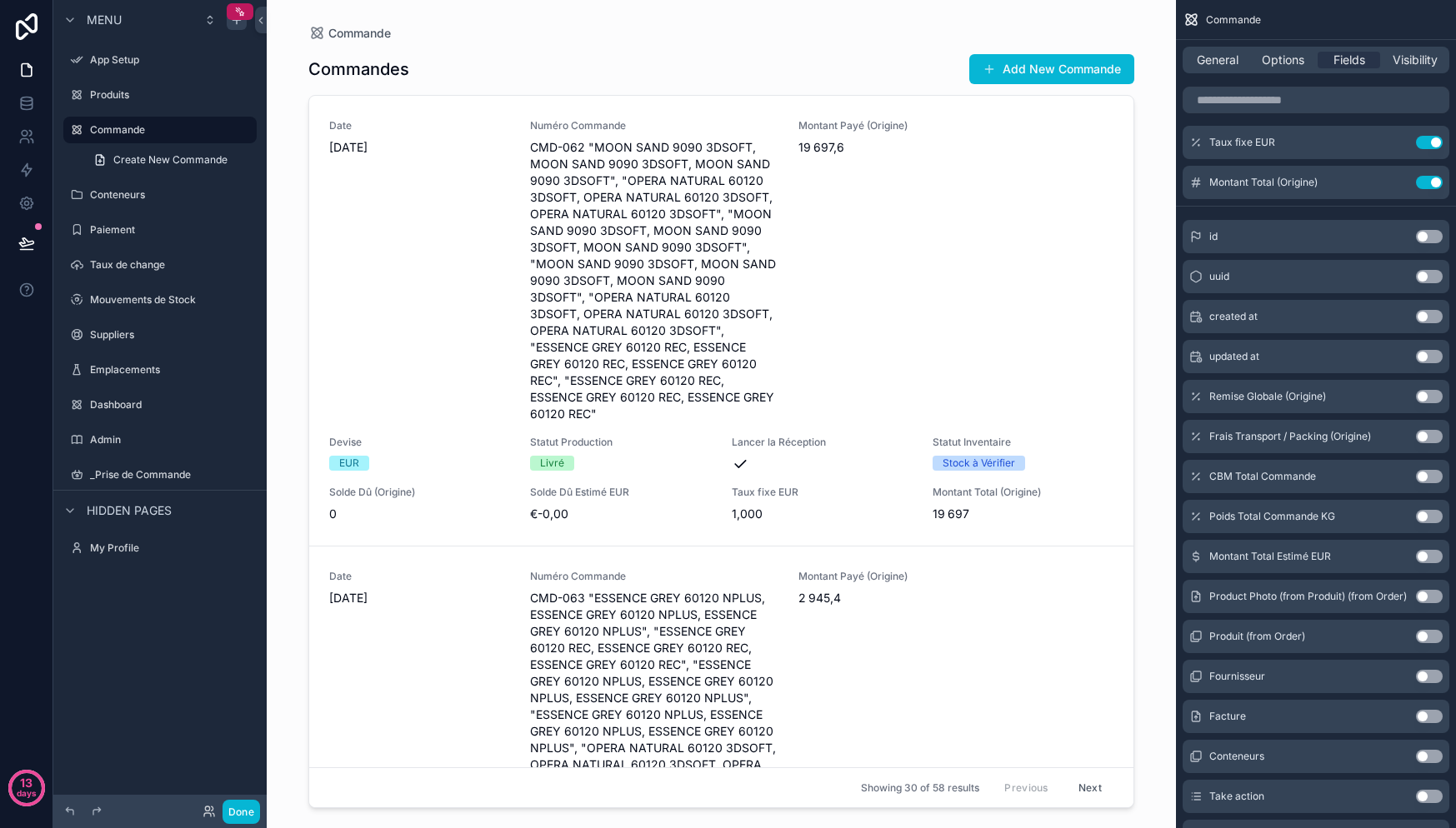
click at [1431, 632] on button "Use setting" at bounding box center [1429, 636] width 26 height 13
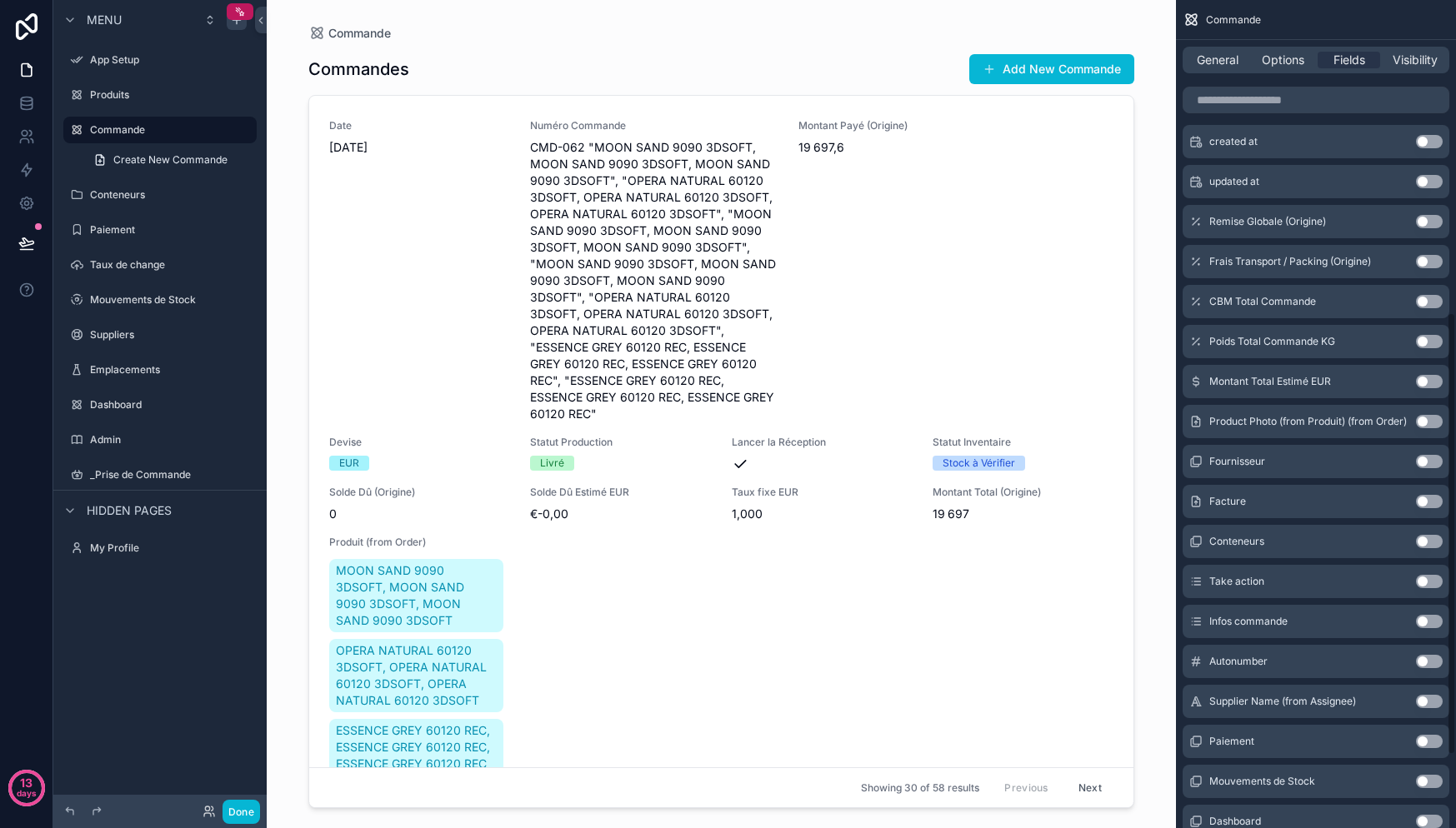
scroll to position [572, 0]
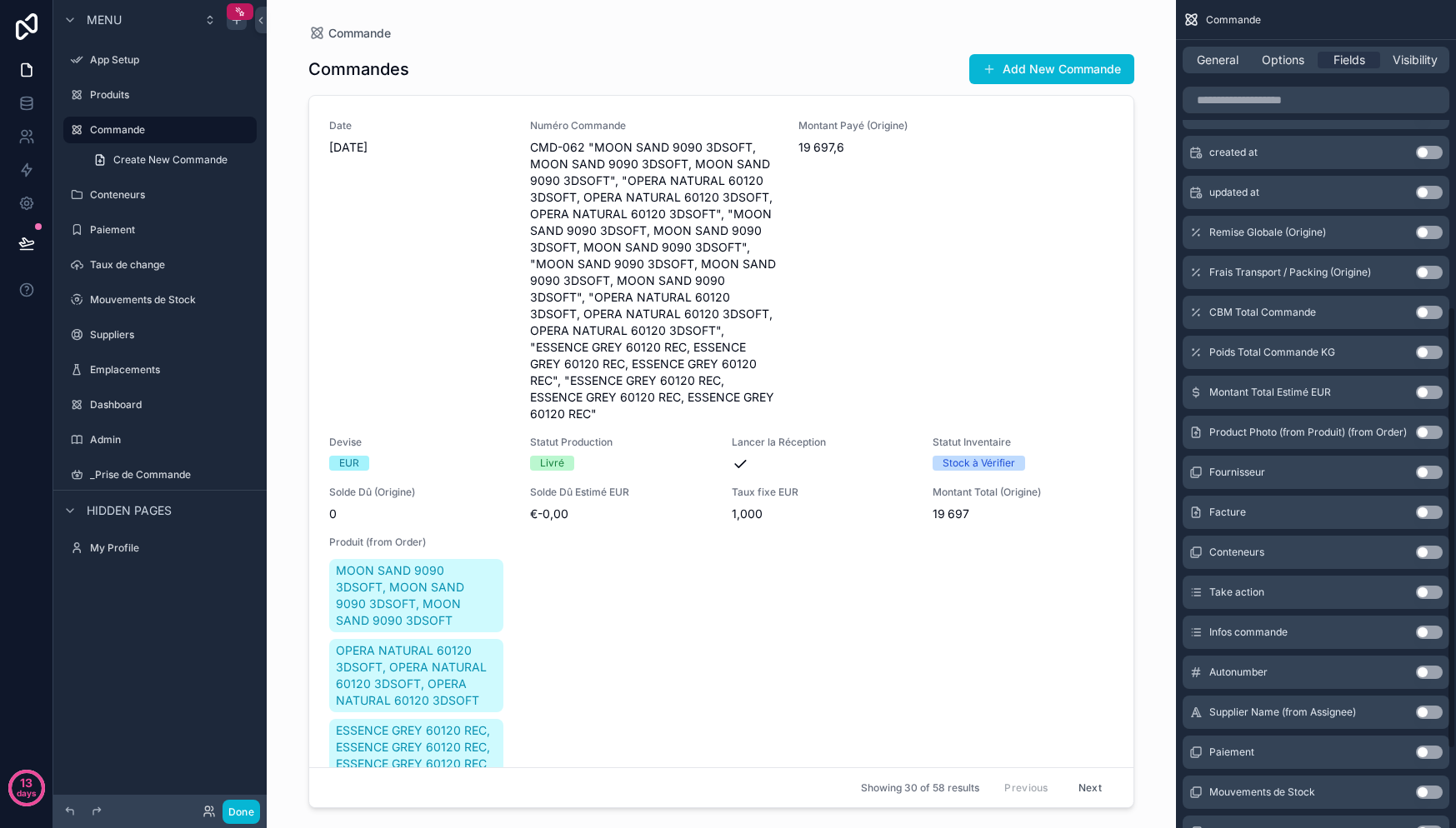
click at [1431, 439] on div "Product Photo (from Produit) (from Order) Use setting" at bounding box center [1316, 432] width 266 height 33
click at [1431, 432] on button "Use setting" at bounding box center [1429, 432] width 26 height 13
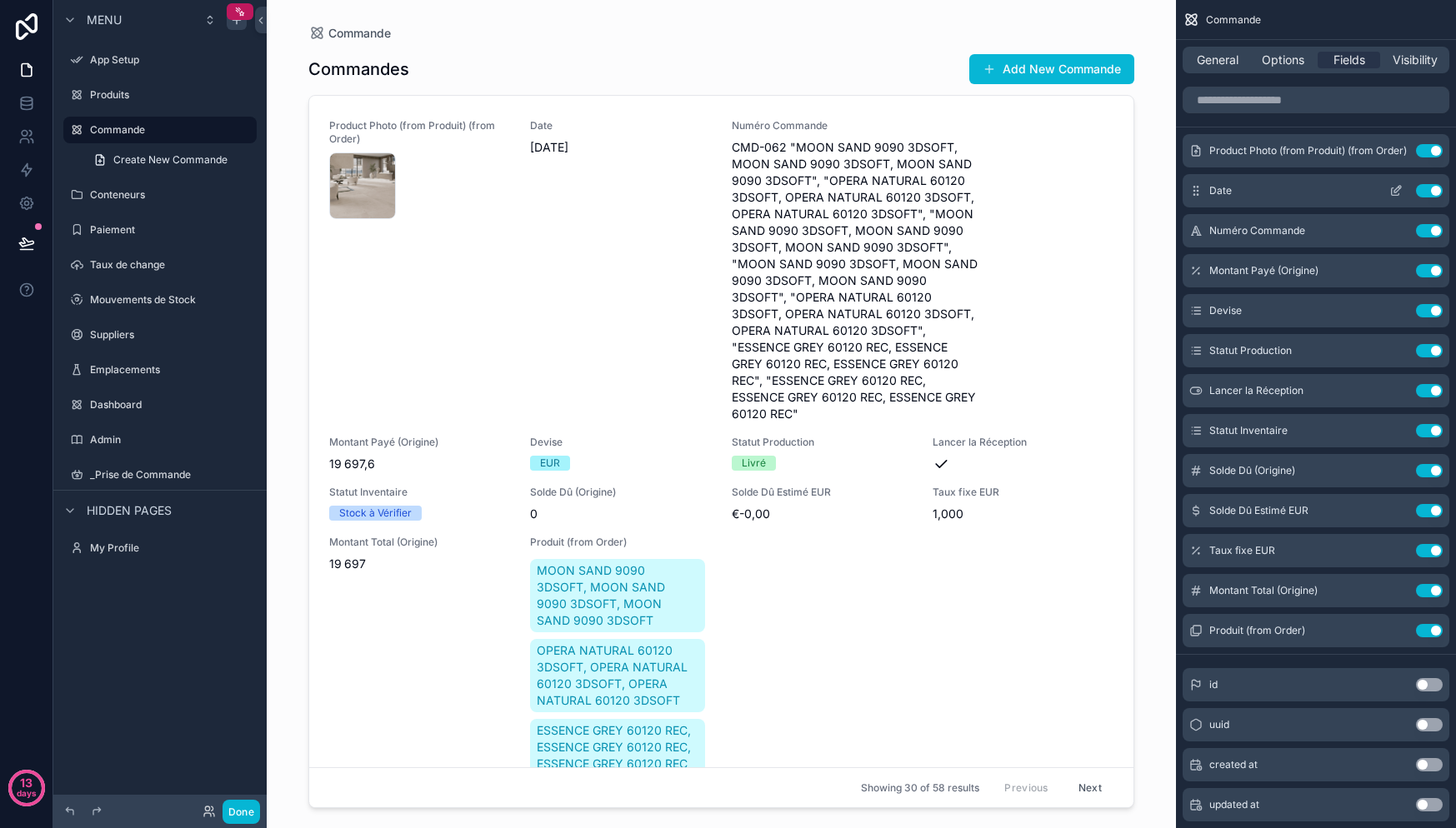
click at [1426, 190] on button "Use setting" at bounding box center [1429, 190] width 26 height 13
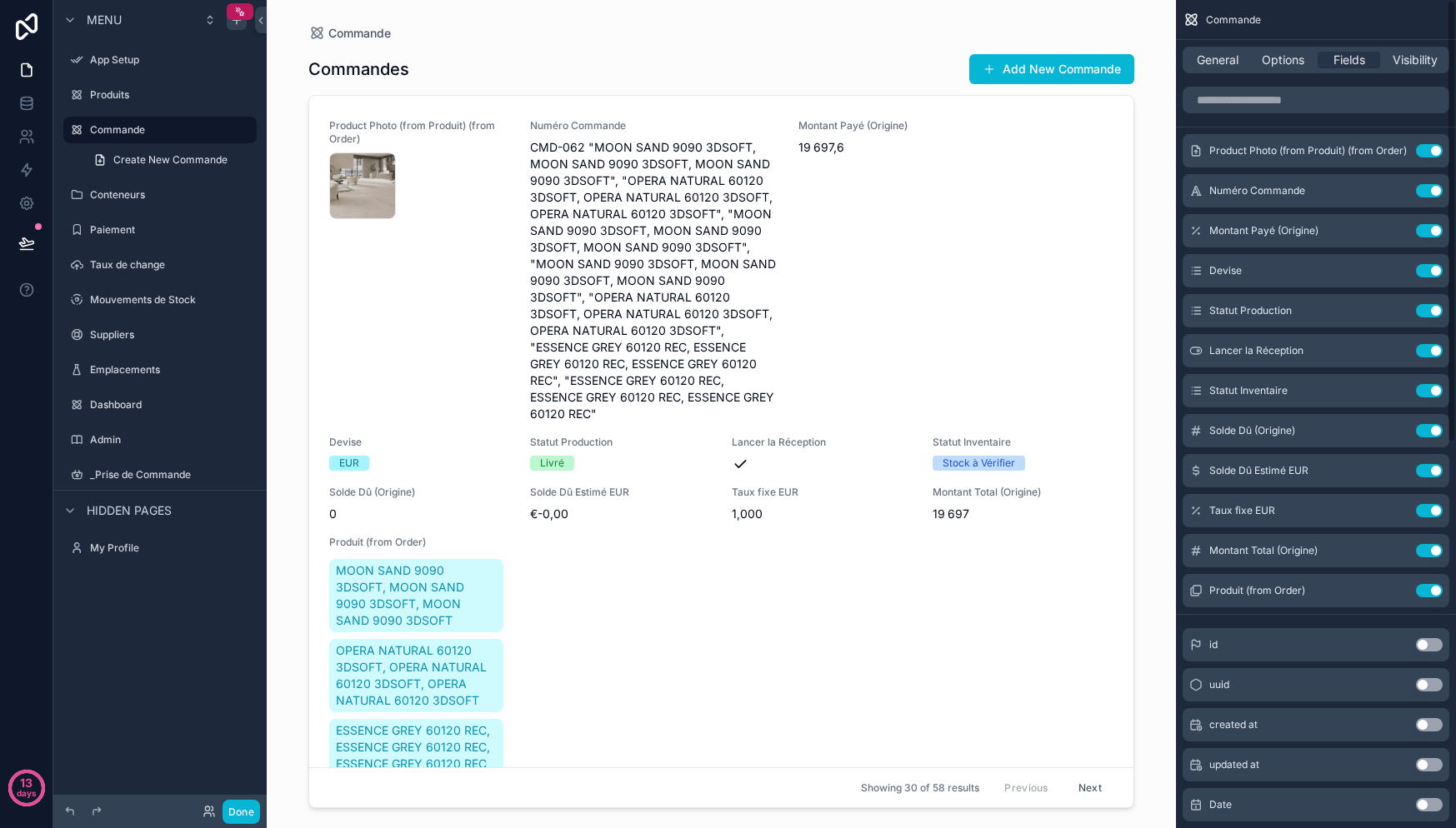
click at [1426, 190] on button "Use setting" at bounding box center [1429, 190] width 26 height 13
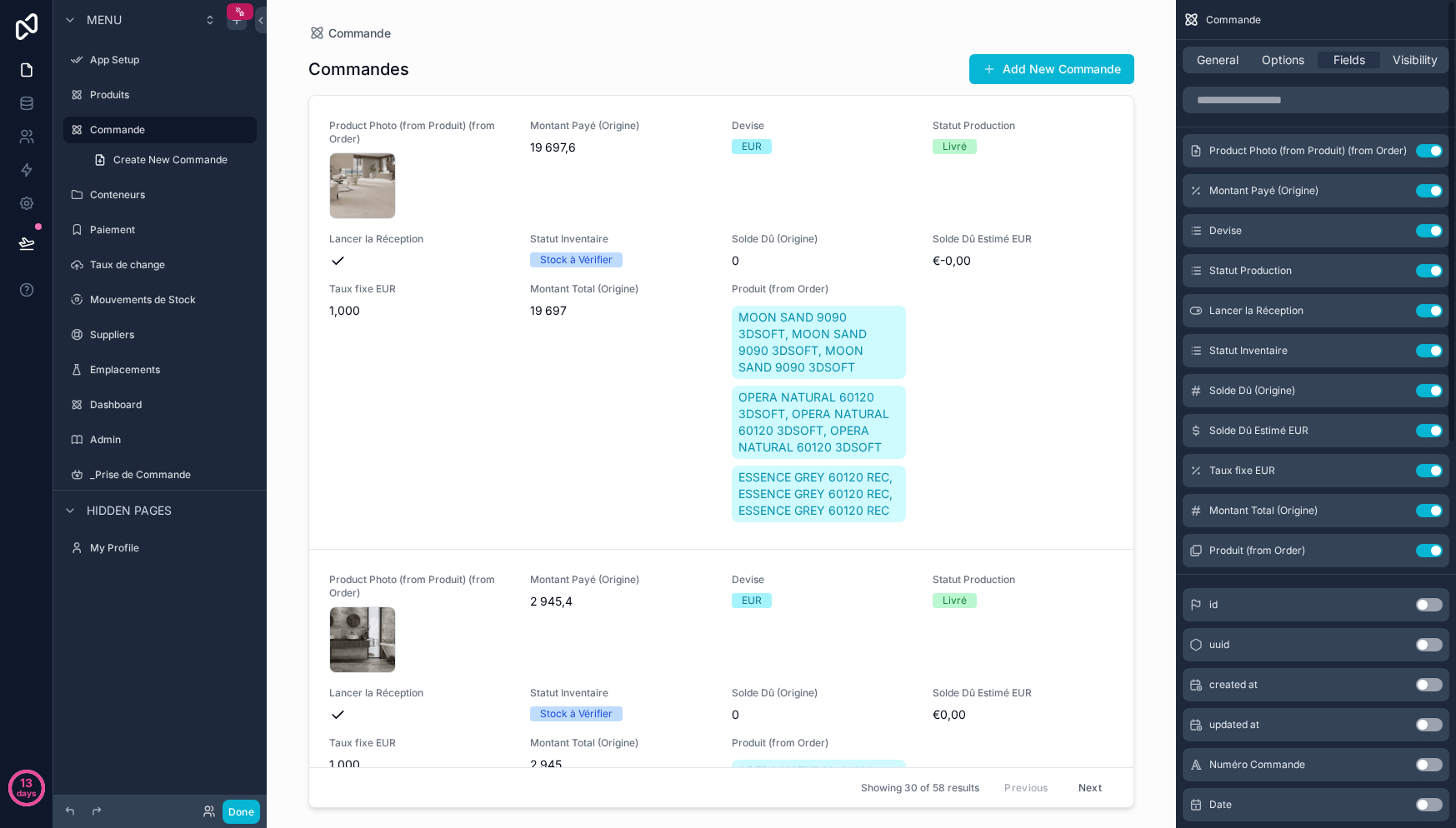
click at [1426, 190] on button "Use setting" at bounding box center [1429, 190] width 26 height 13
click at [1426, 224] on button "Use setting" at bounding box center [1429, 230] width 26 height 13
click at [1426, 264] on button "Use setting" at bounding box center [1429, 270] width 26 height 13
click at [1426, 304] on button "Use setting" at bounding box center [1429, 310] width 26 height 13
click at [1426, 344] on button "Use setting" at bounding box center [1429, 350] width 26 height 13
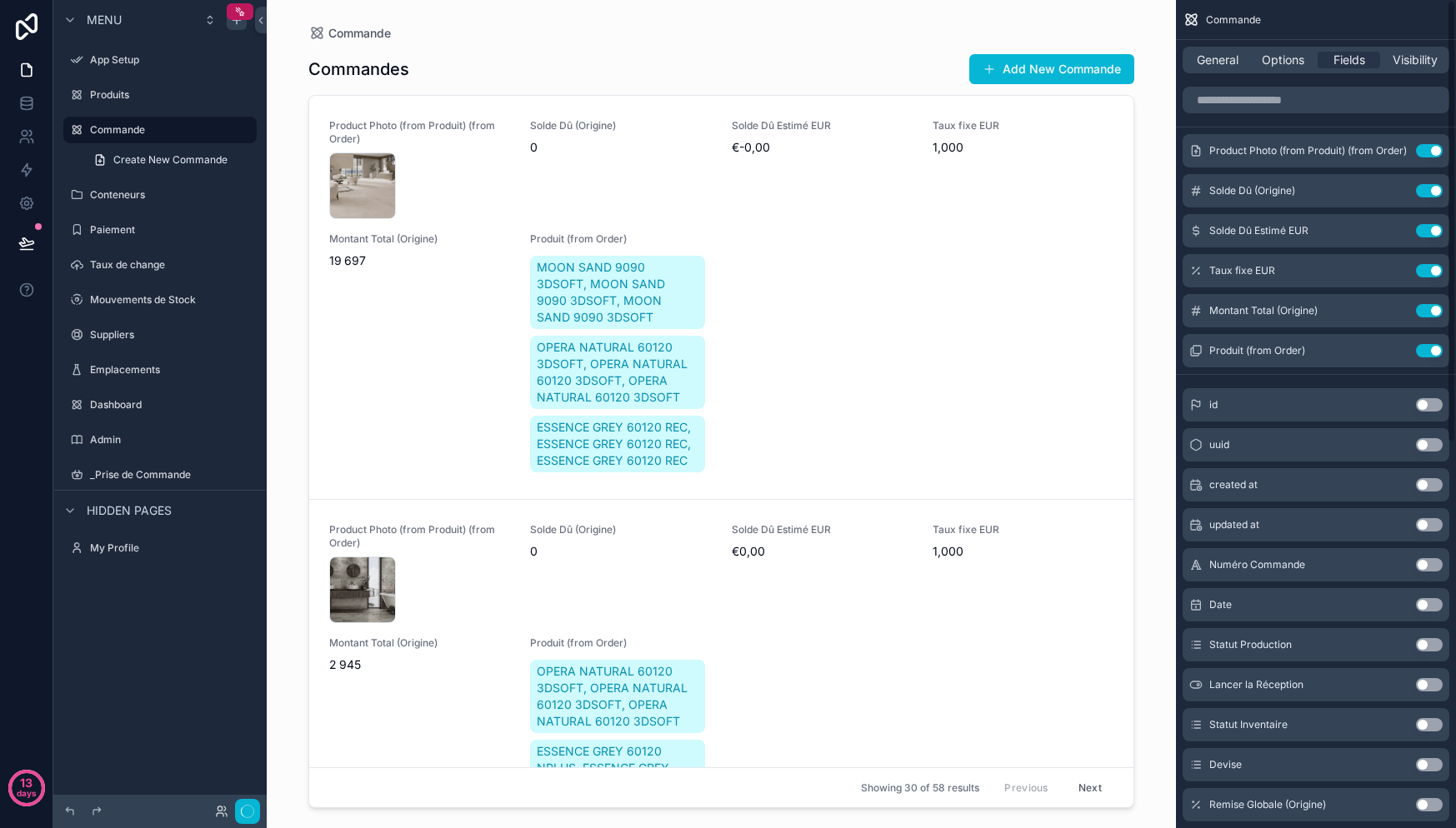
click at [1426, 190] on button "Use setting" at bounding box center [1429, 190] width 26 height 13
click at [1426, 224] on button "Use setting" at bounding box center [1429, 230] width 26 height 13
click at [1426, 264] on button "Use setting" at bounding box center [1429, 270] width 26 height 13
click at [1426, 304] on button "Use setting" at bounding box center [1429, 310] width 26 height 13
click at [1426, 344] on button "Use setting" at bounding box center [1429, 350] width 26 height 13
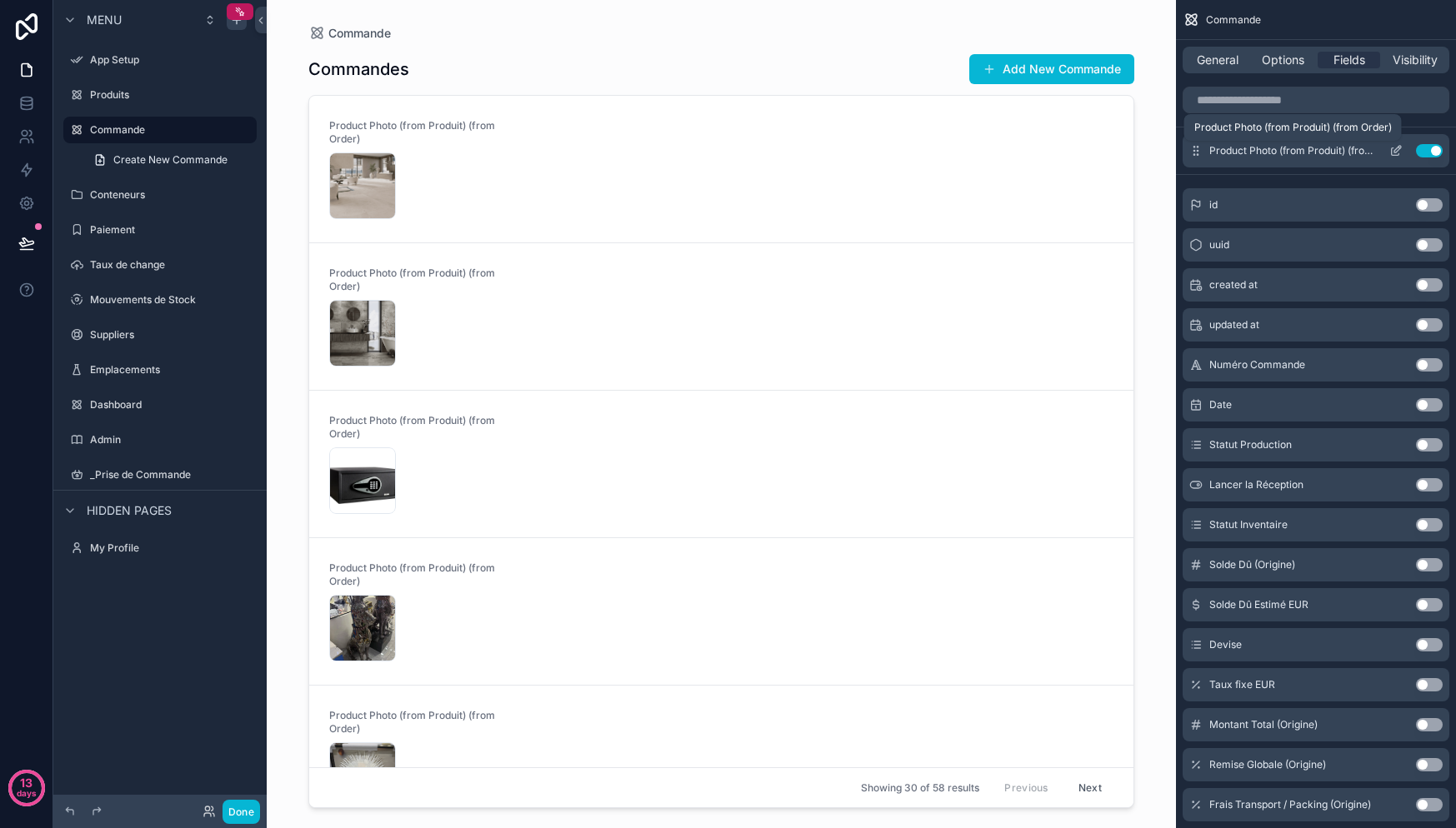
click at [1294, 154] on span "Product Photo (from Produit) (from Order)" at bounding box center [1293, 150] width 167 height 13
click at [1401, 152] on icon "scrollable content" at bounding box center [1396, 150] width 13 height 13
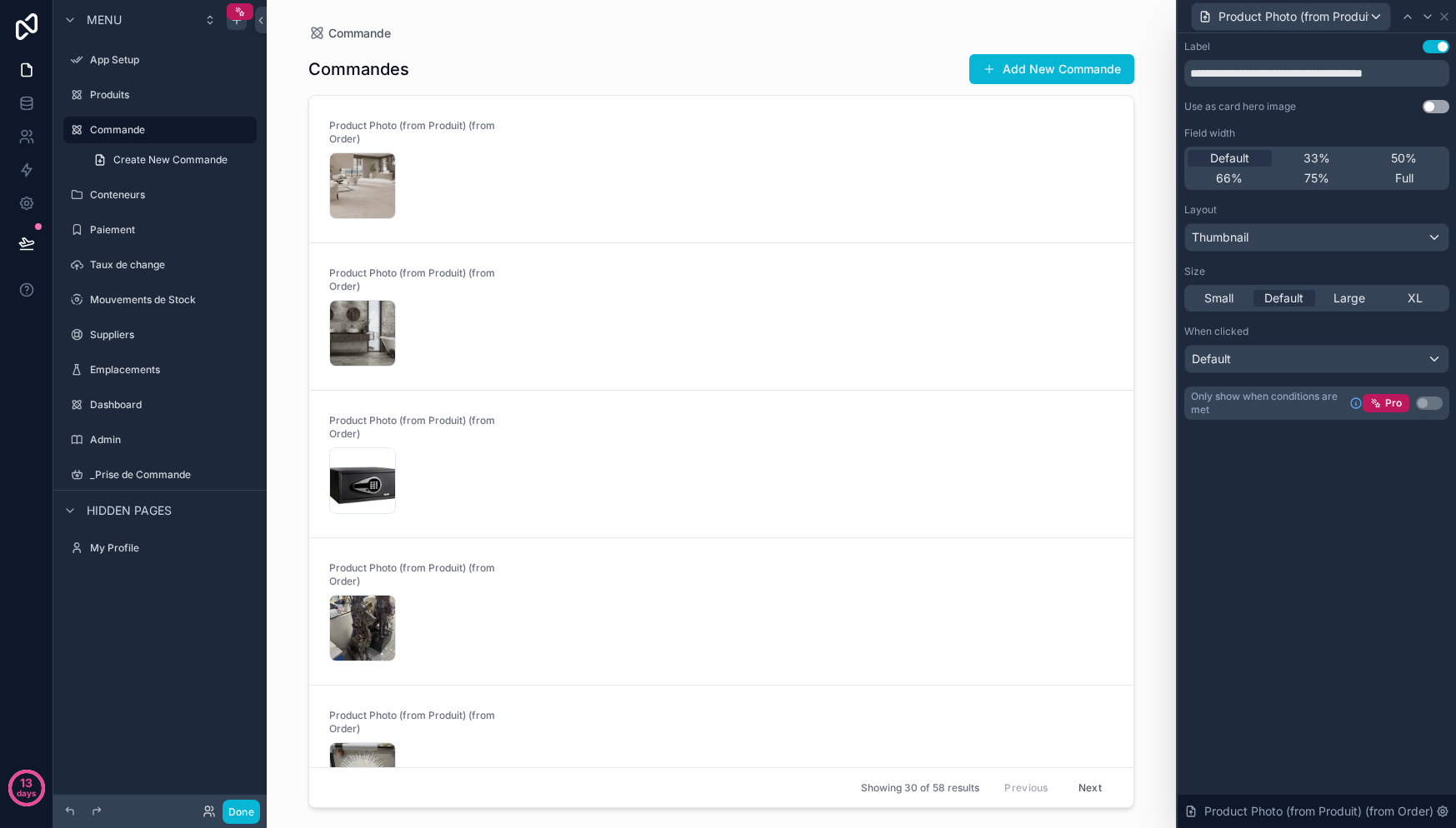
click at [1434, 51] on button "Use setting" at bounding box center [1436, 46] width 26 height 13
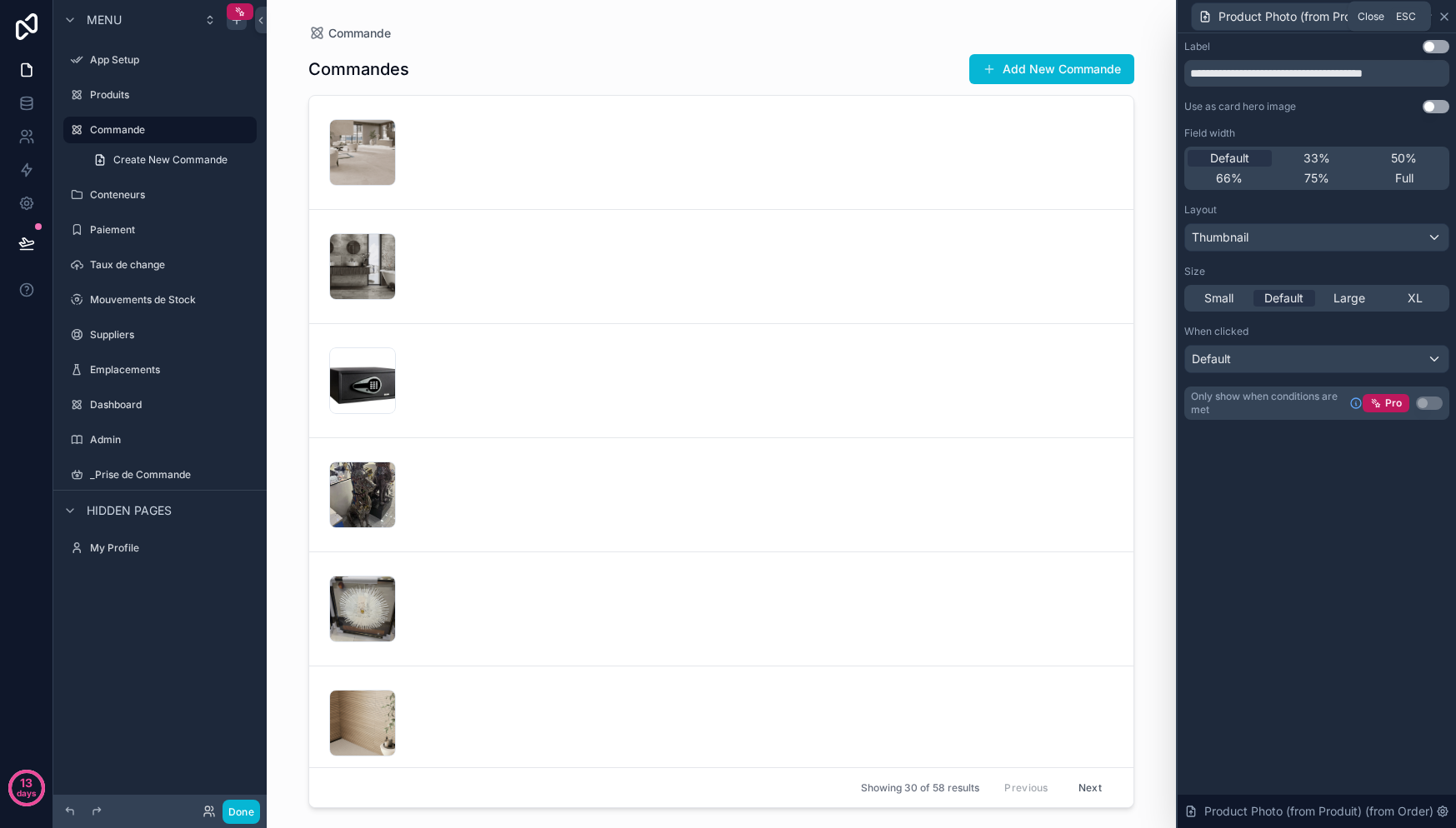
click at [1445, 20] on icon at bounding box center [1444, 16] width 13 height 13
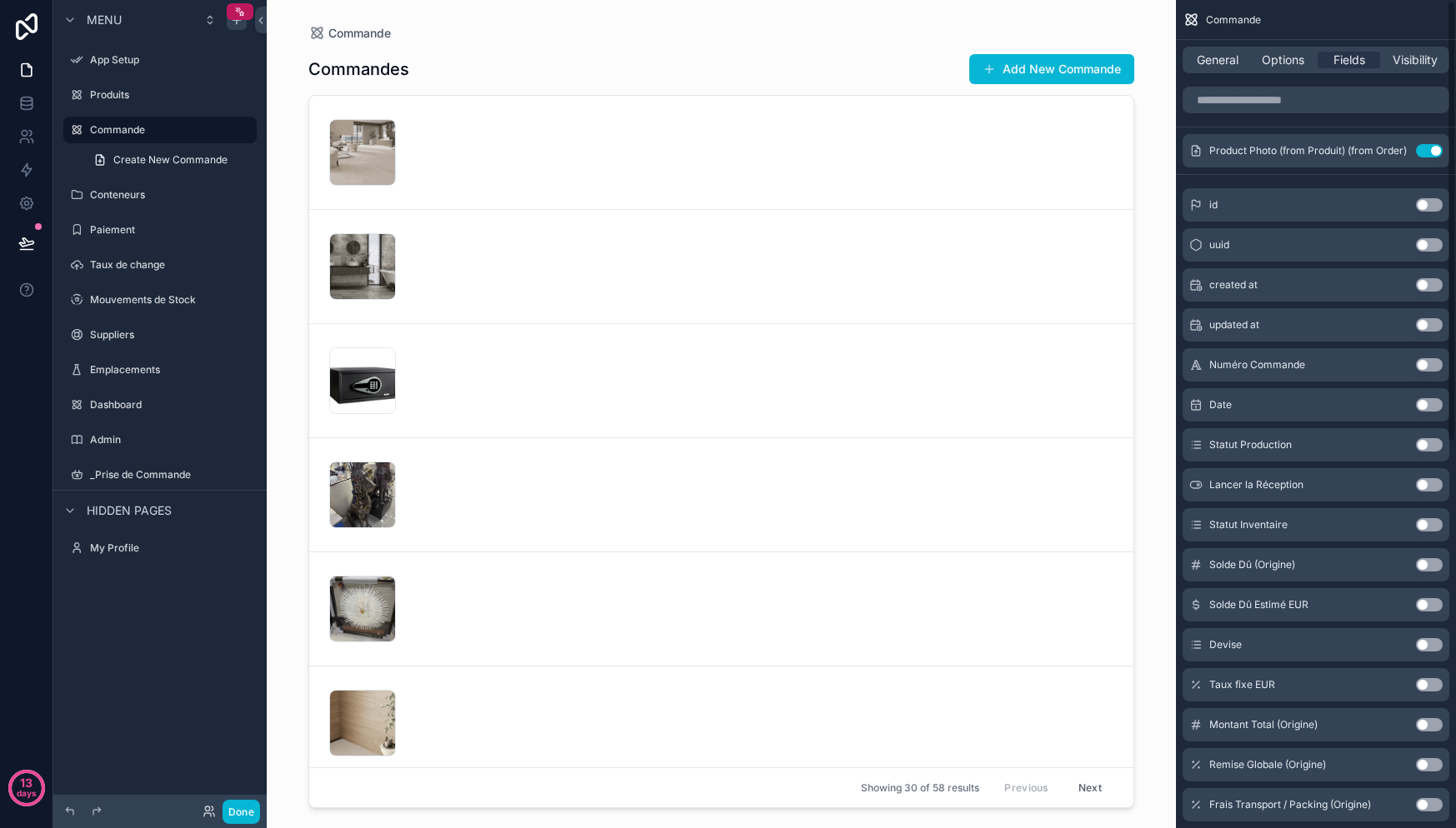
click at [1432, 241] on button "Use setting" at bounding box center [1429, 244] width 26 height 13
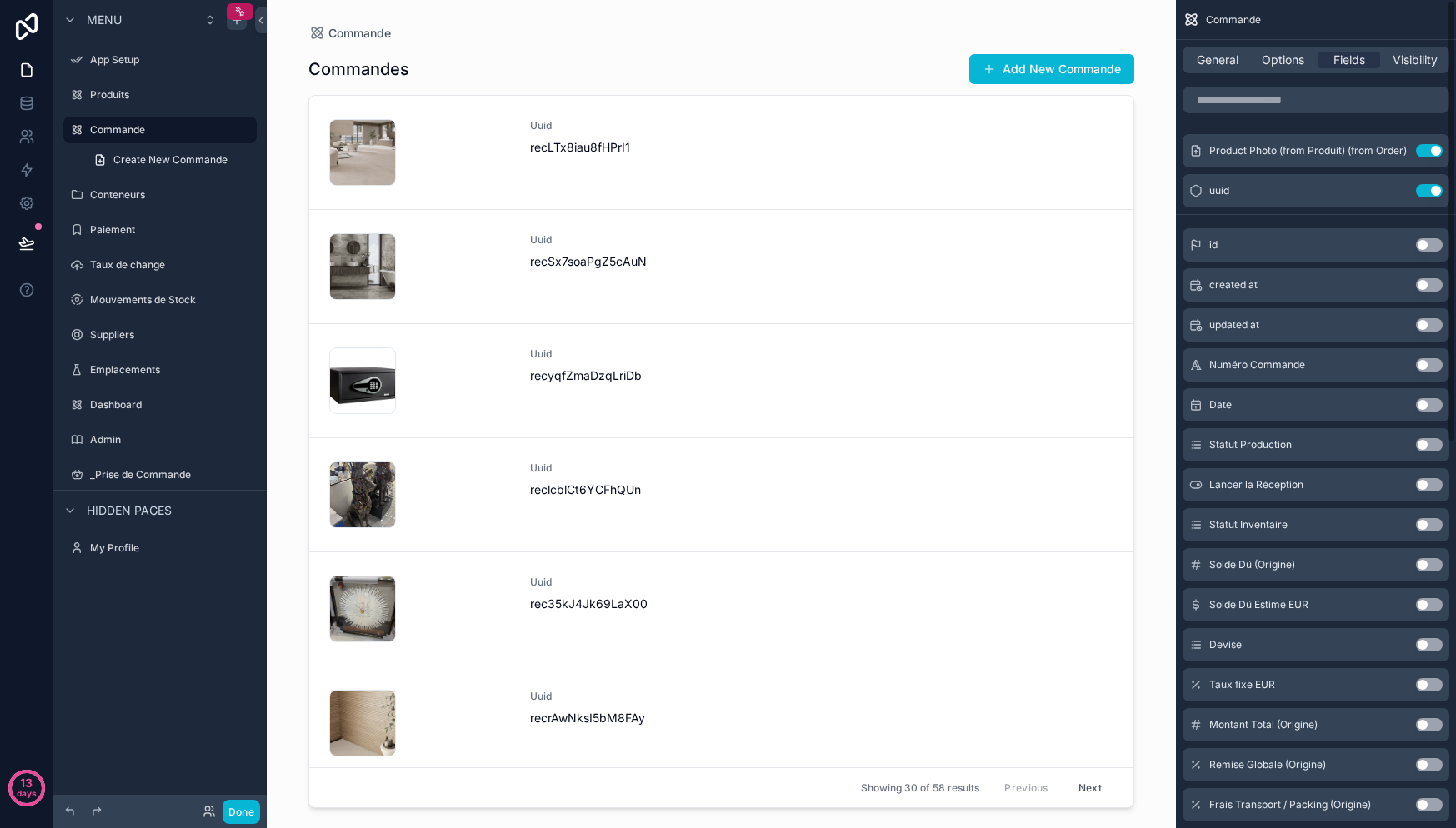
click at [1431, 244] on button "Use setting" at bounding box center [1429, 244] width 26 height 13
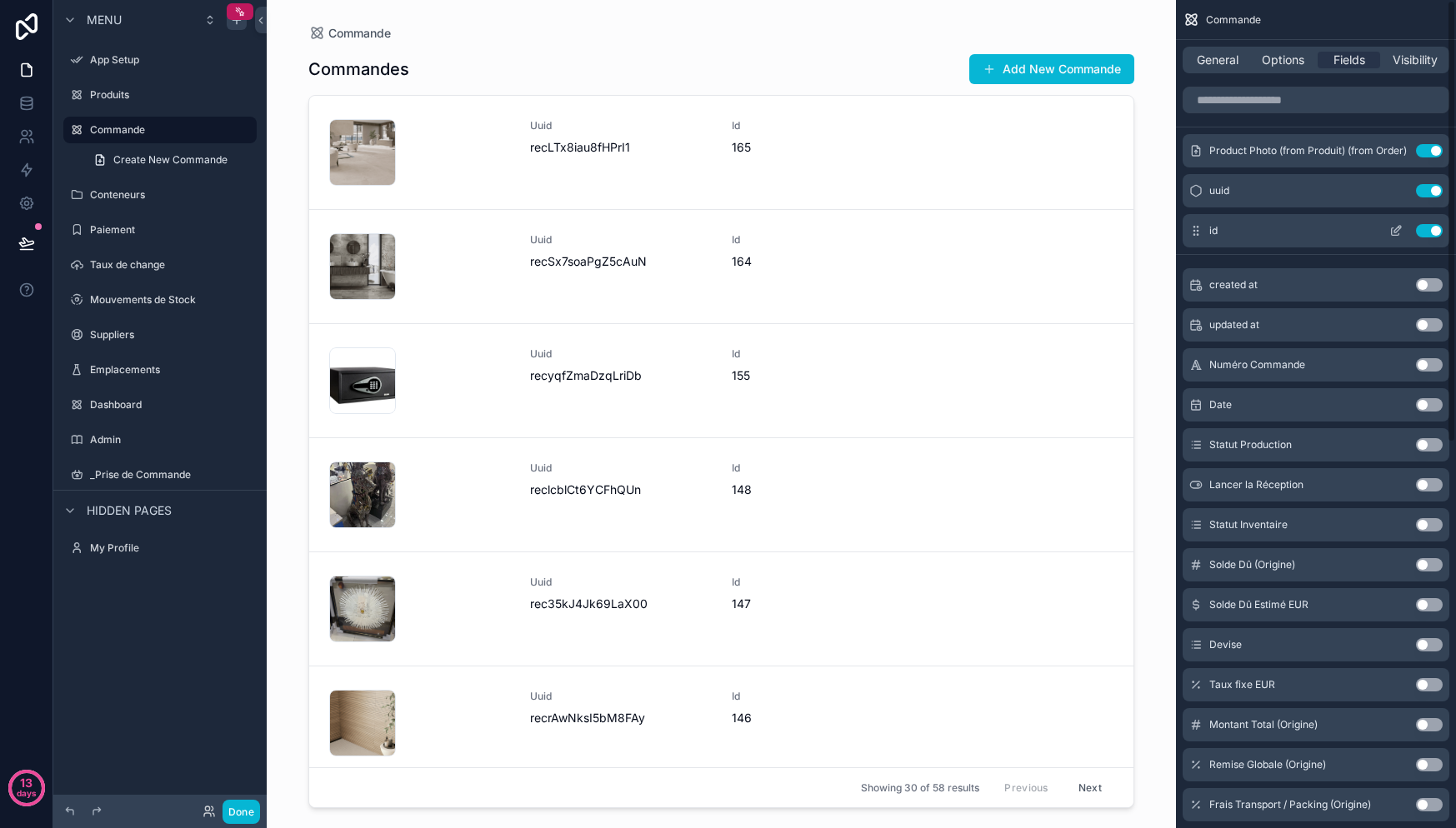
click at [1423, 235] on button "Use setting" at bounding box center [1429, 230] width 26 height 13
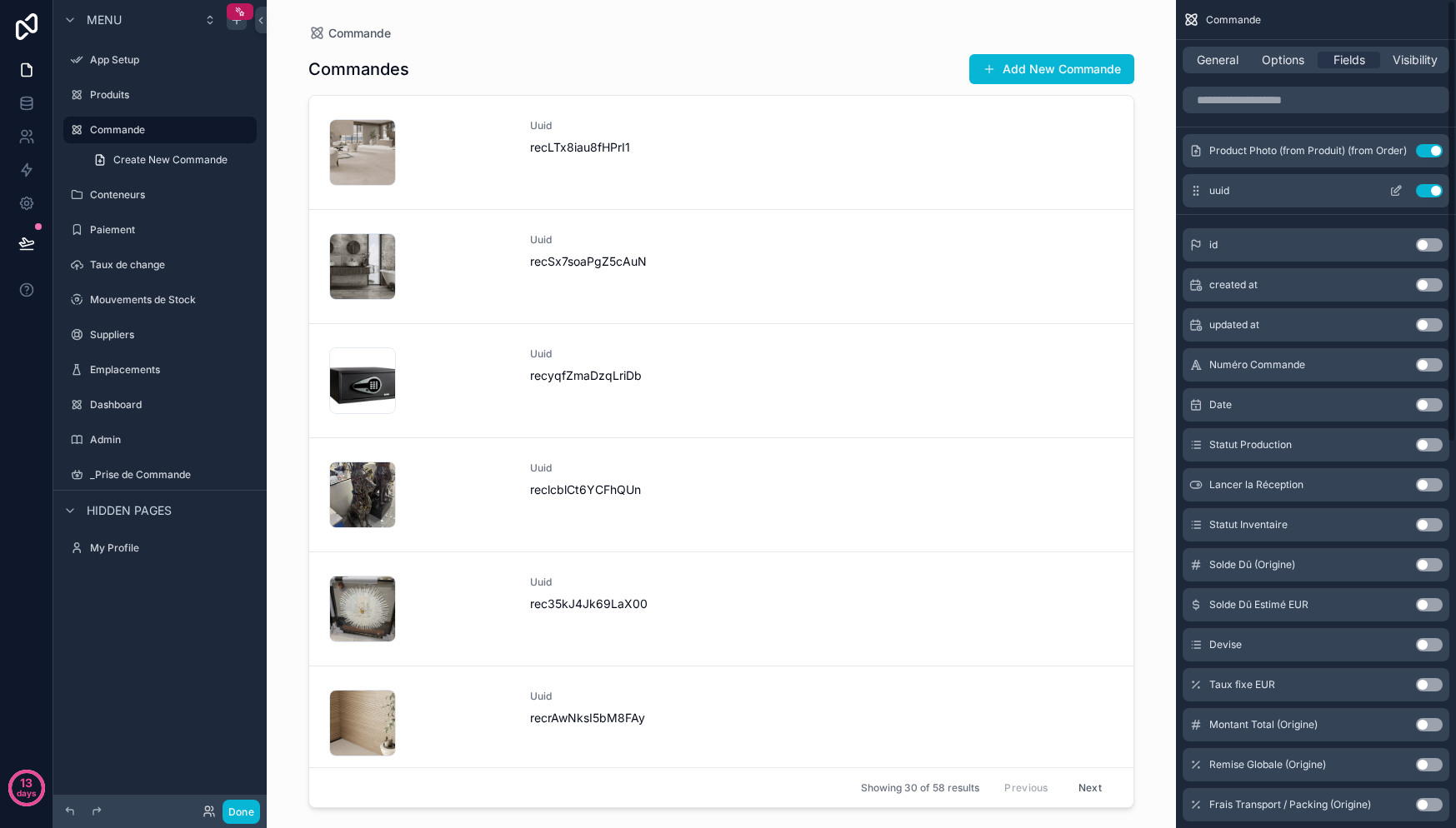
click at [1432, 195] on button "Use setting" at bounding box center [1429, 190] width 26 height 13
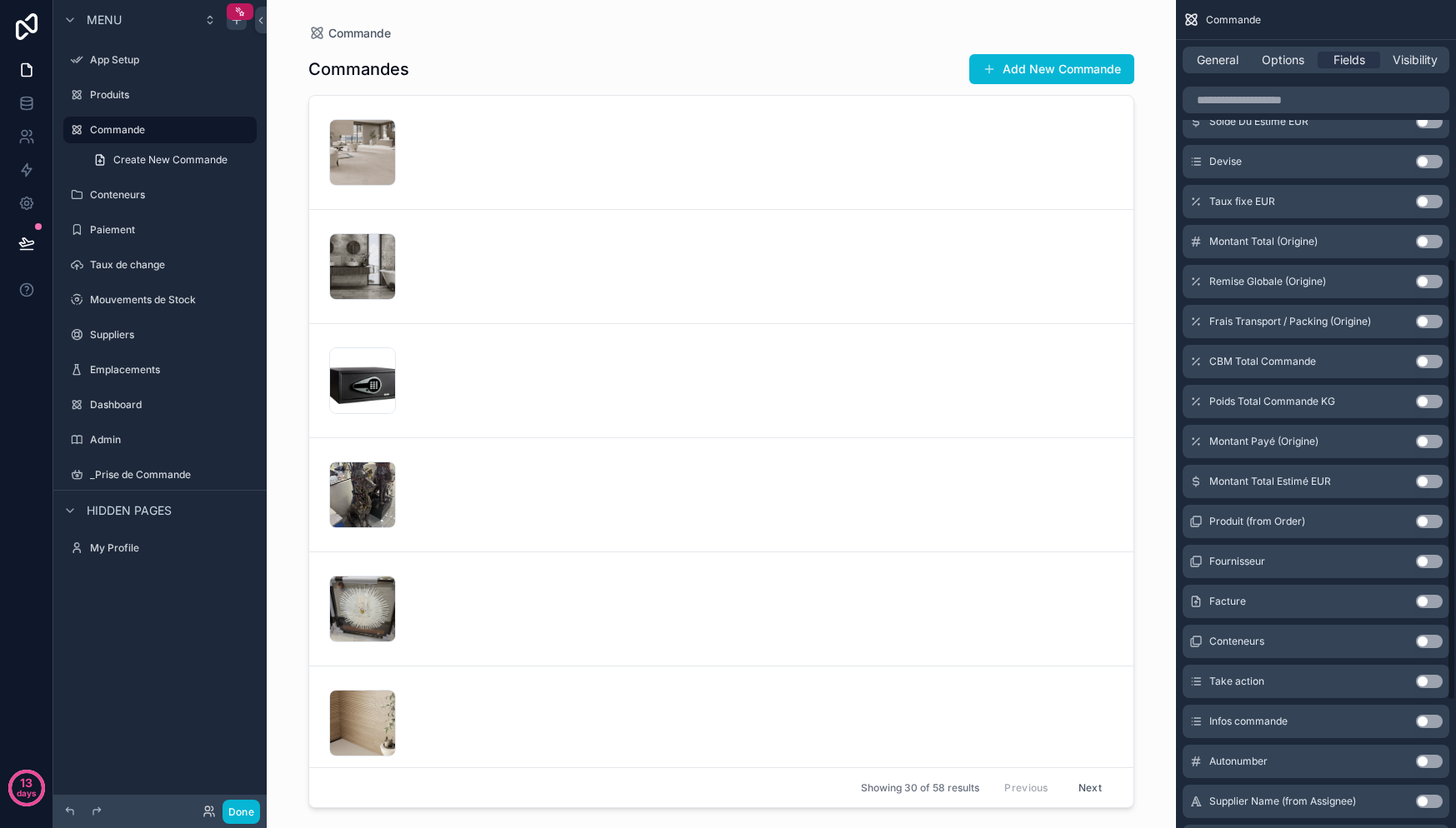
scroll to position [516, 0]
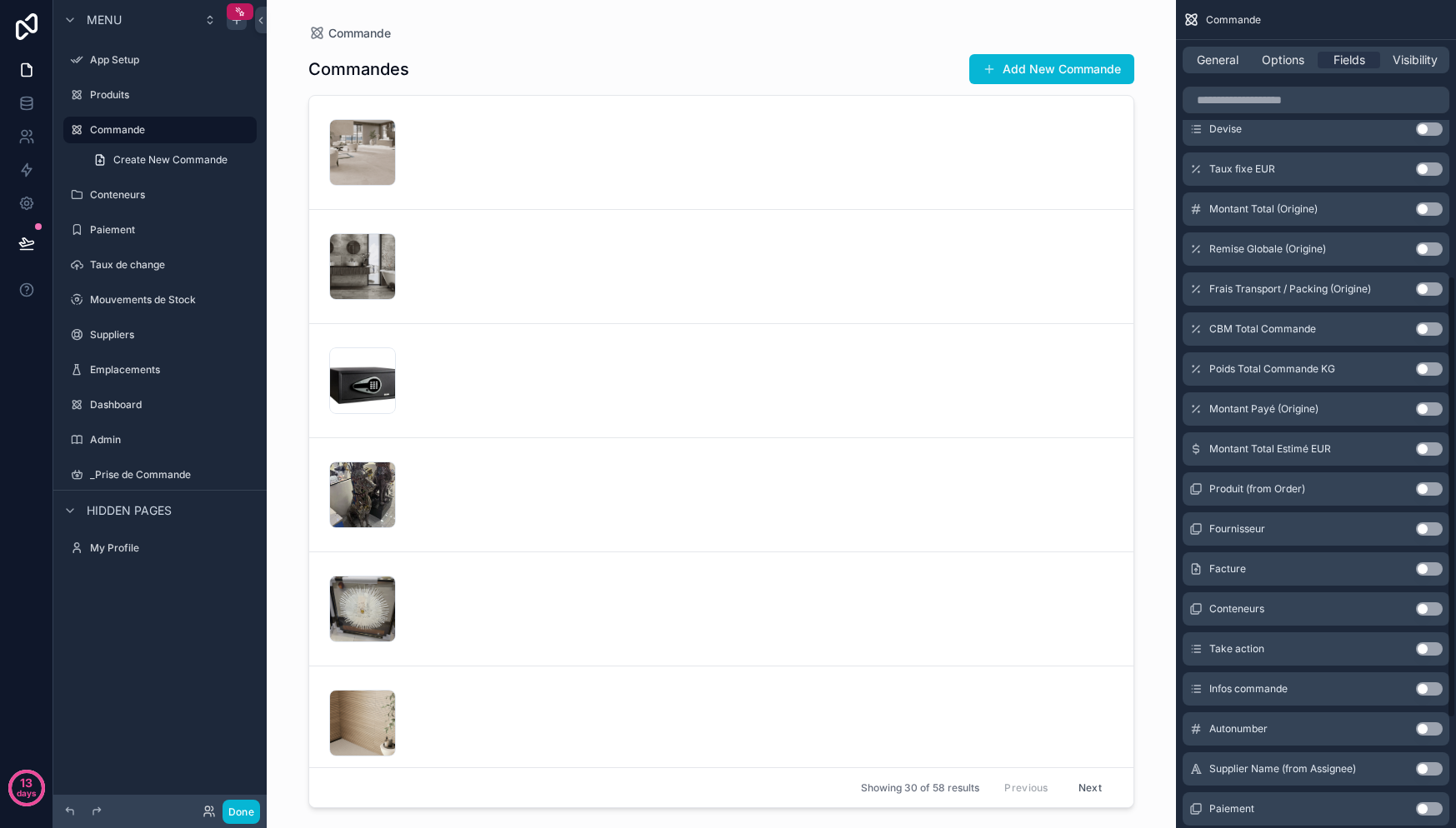
click at [1427, 690] on button "Use setting" at bounding box center [1429, 689] width 26 height 13
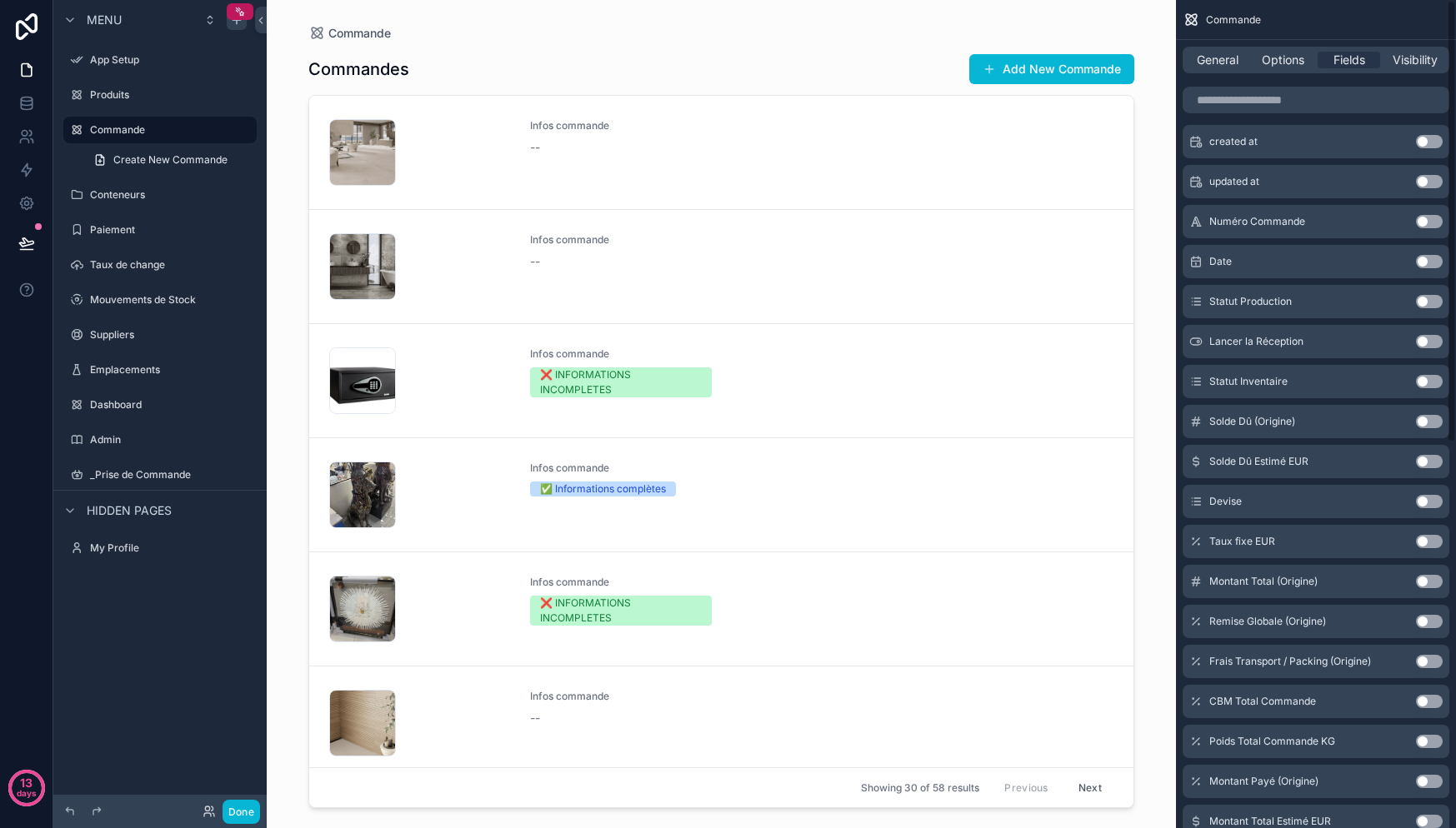
scroll to position [0, 0]
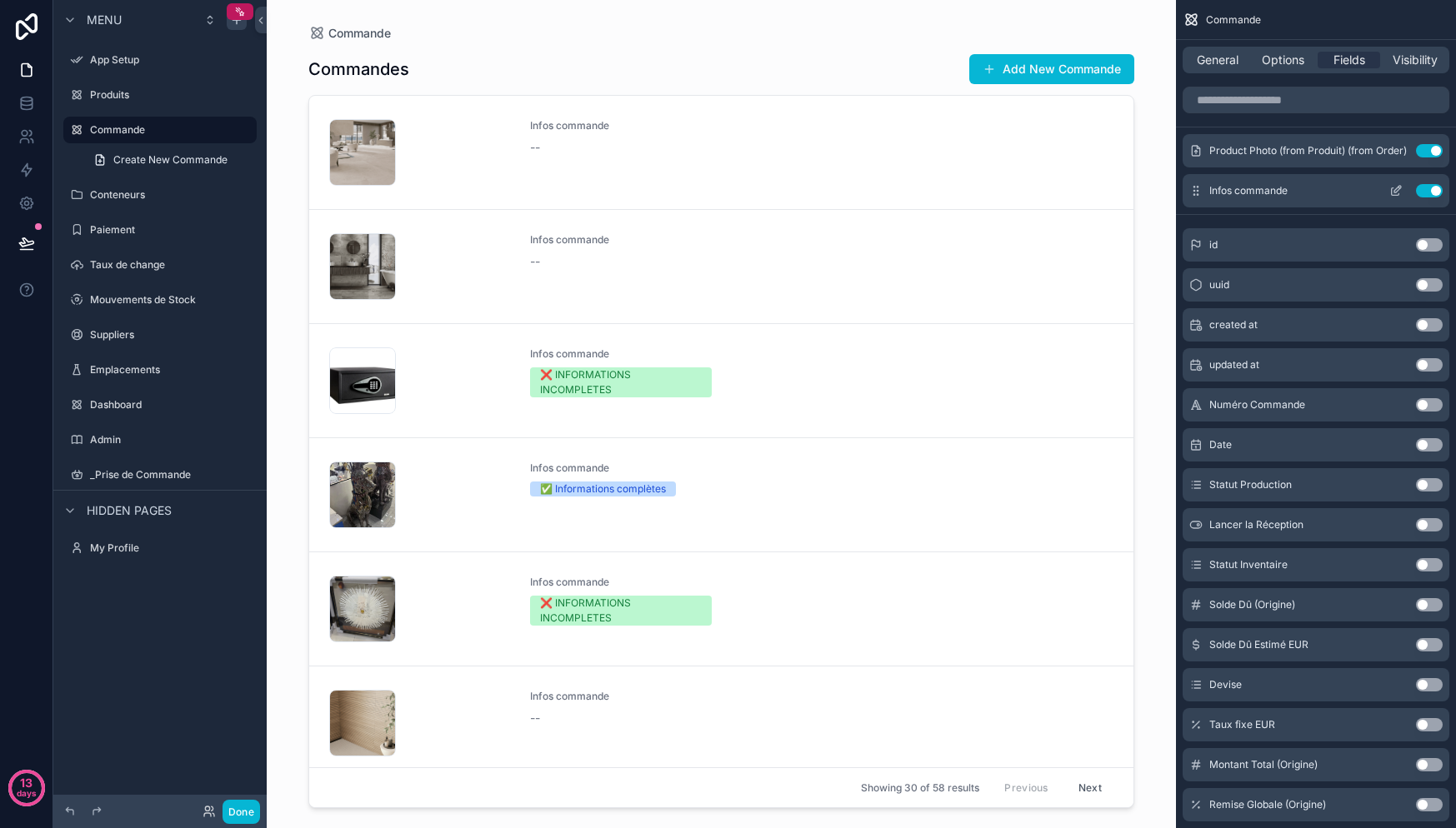
click at [1423, 191] on button "Use setting" at bounding box center [1429, 190] width 26 height 13
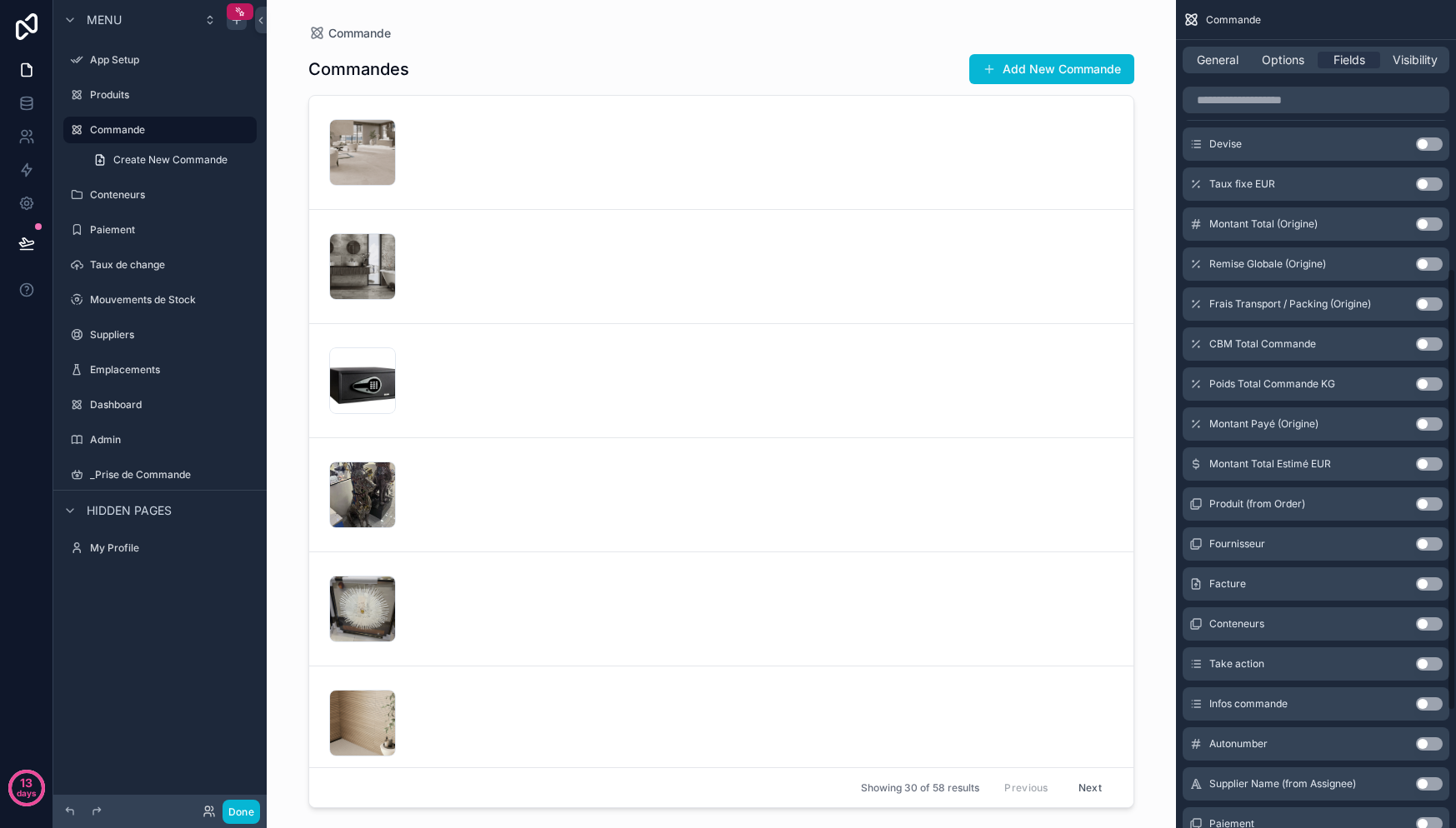
scroll to position [565, 0]
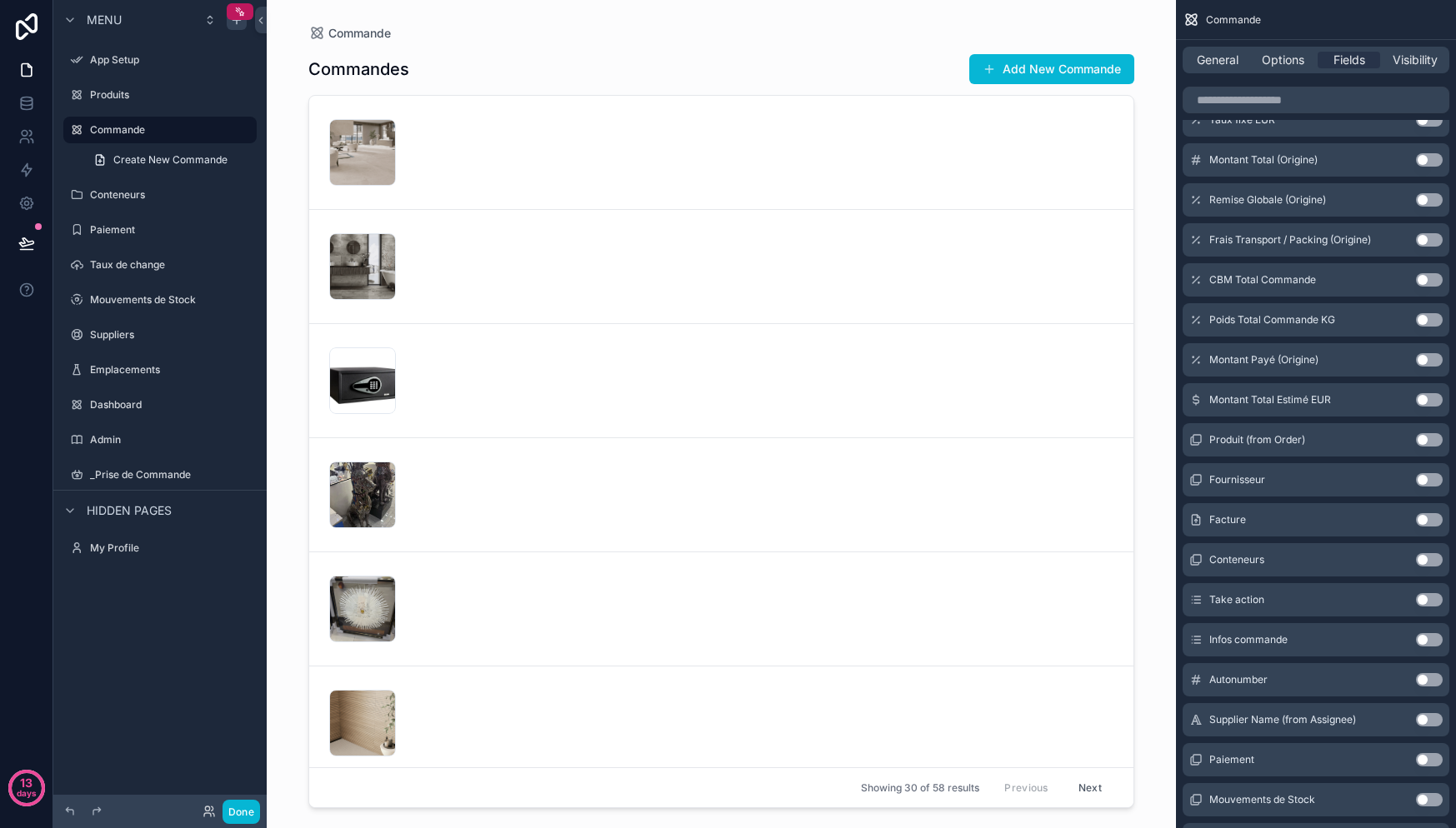
click at [1426, 641] on button "Use setting" at bounding box center [1429, 640] width 26 height 13
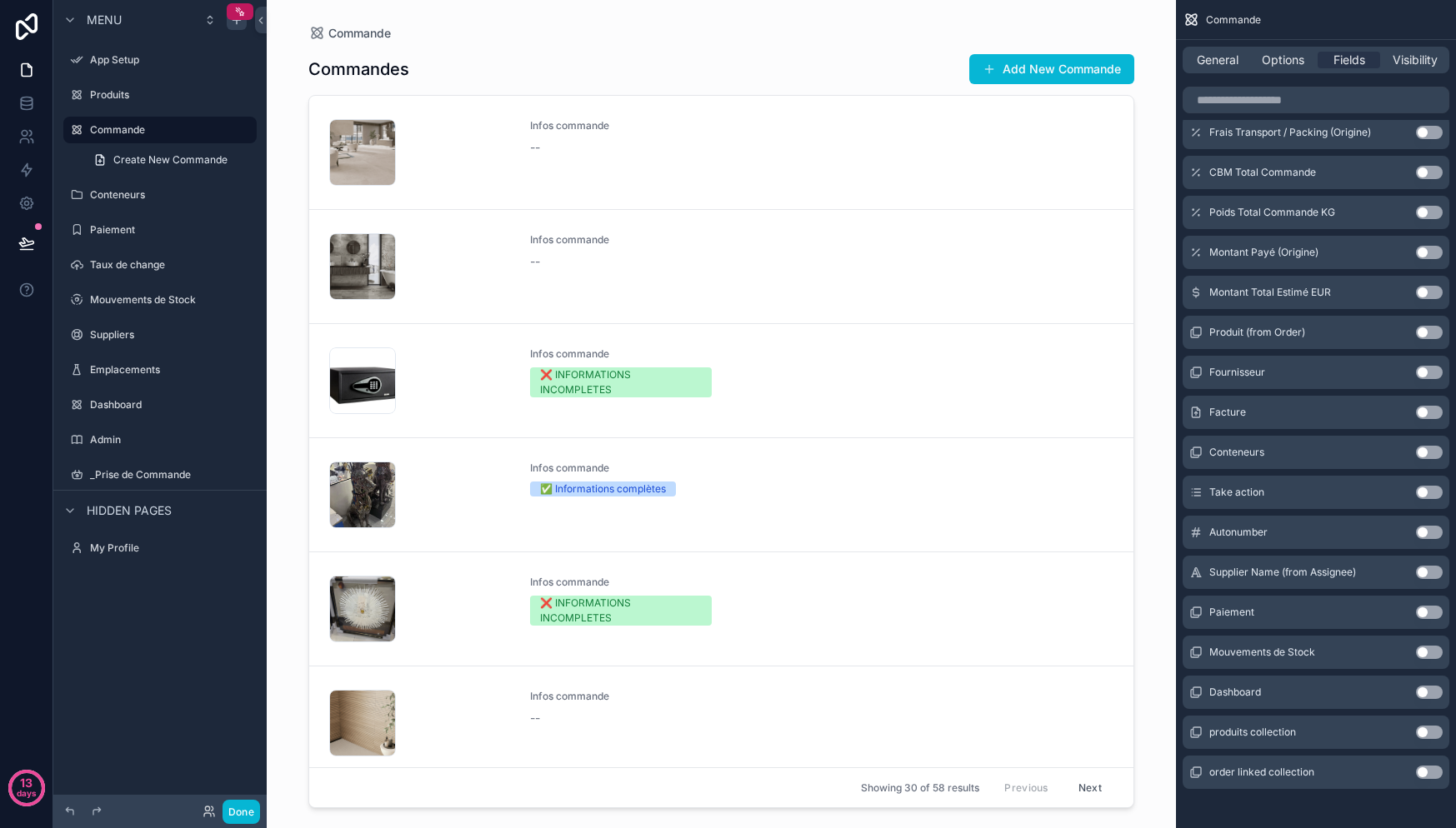
scroll to position [0, 0]
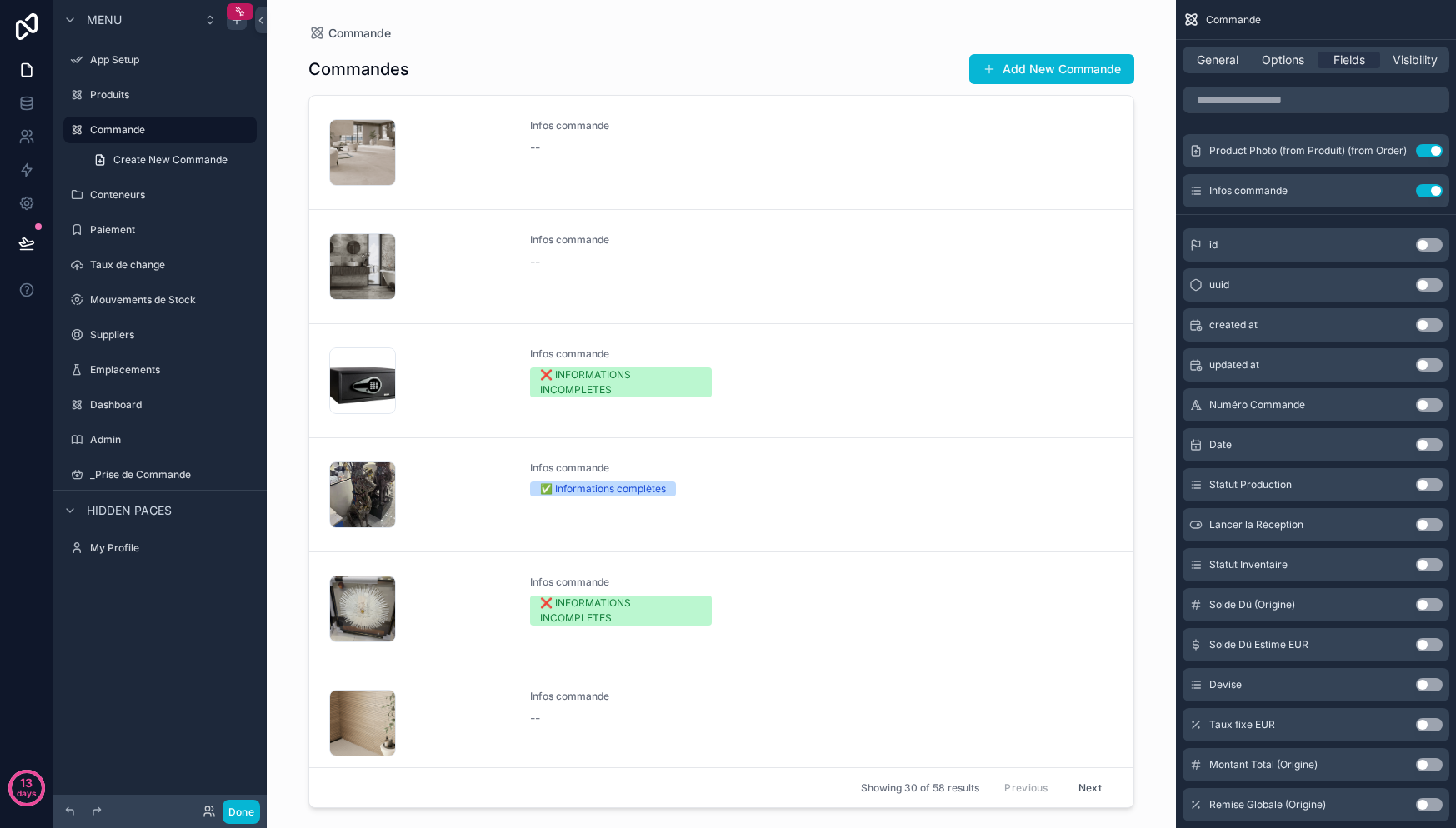
click at [1427, 241] on button "Use setting" at bounding box center [1429, 244] width 26 height 13
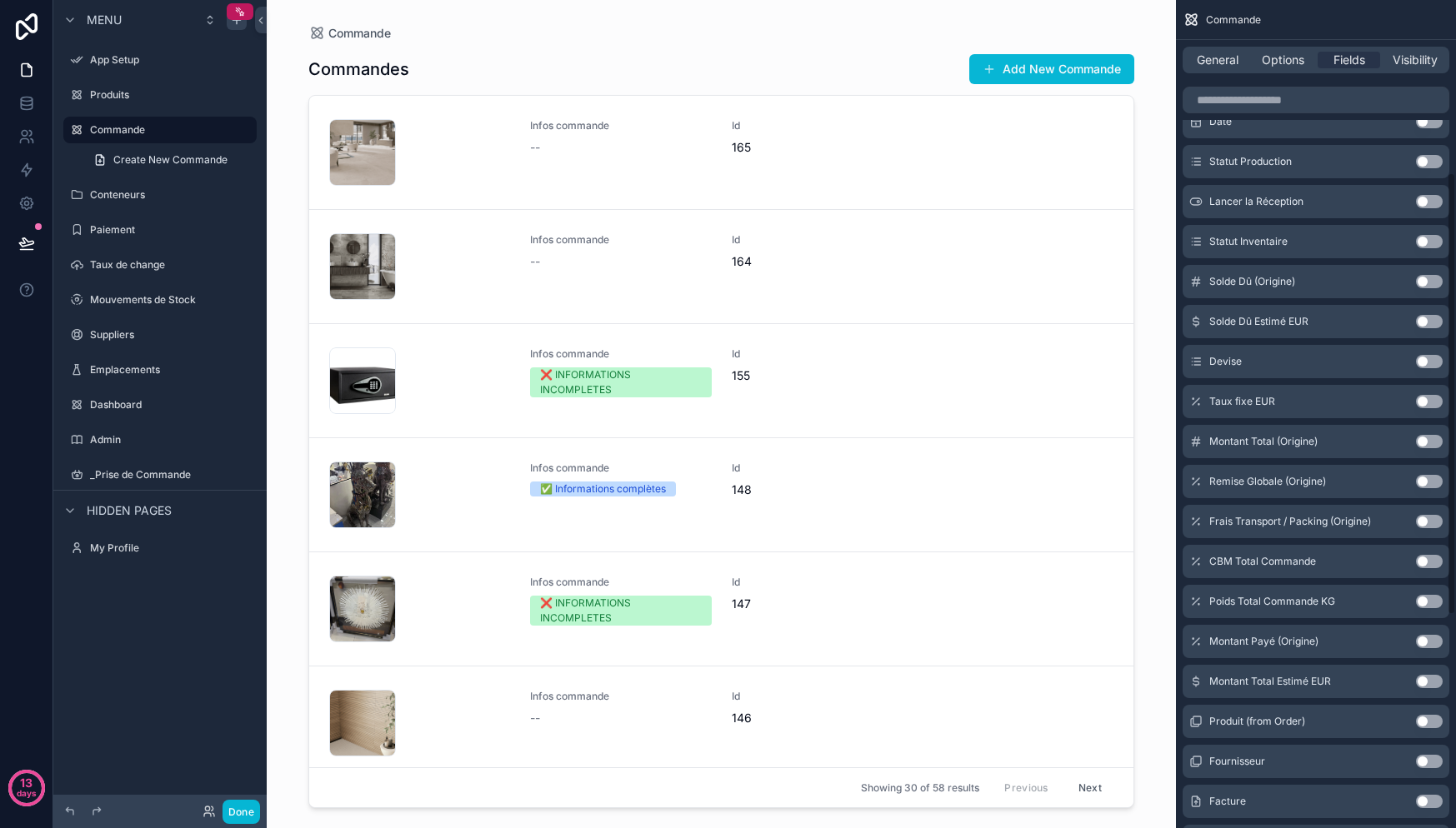
scroll to position [345, 0]
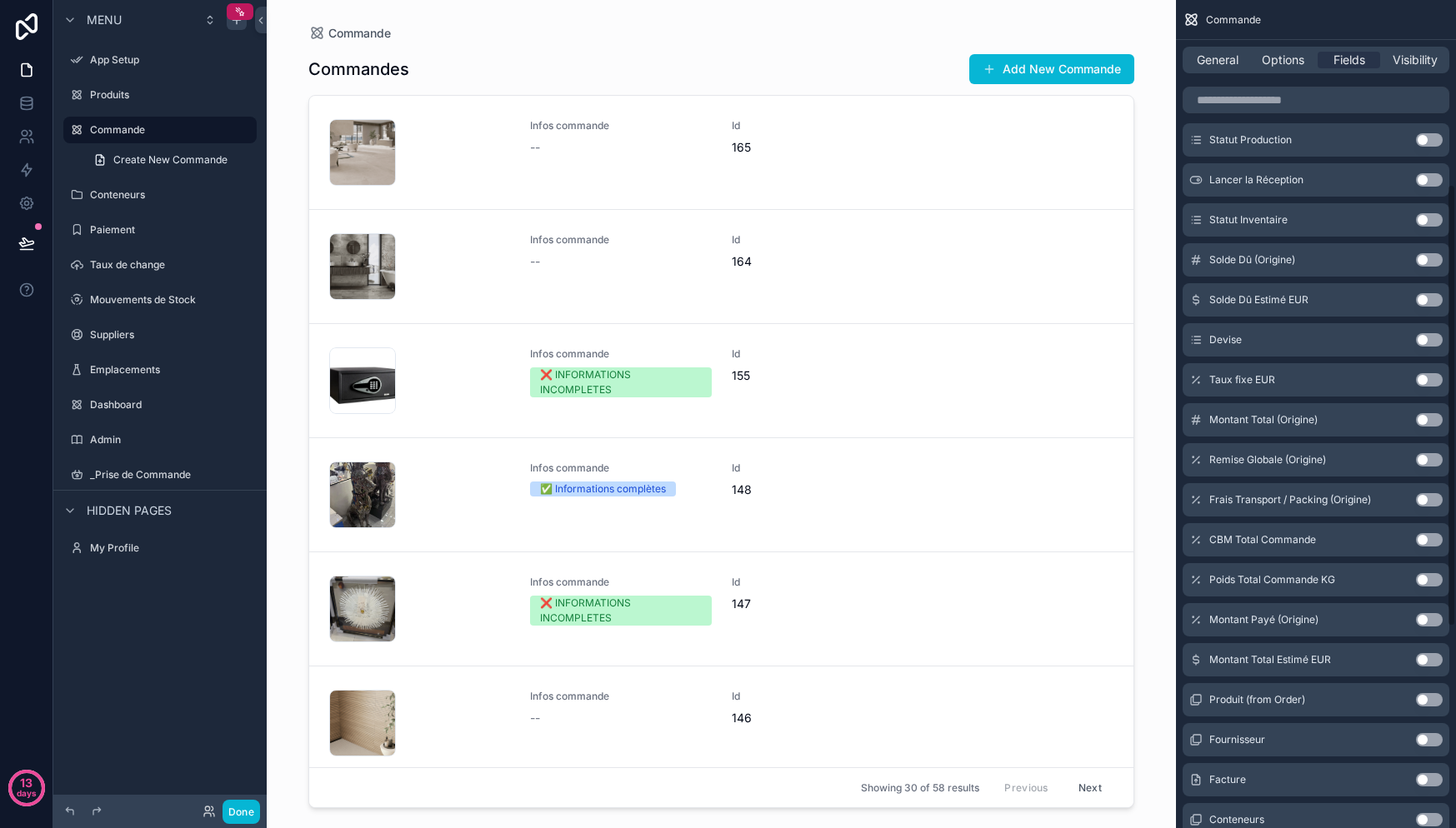
click at [1432, 703] on button "Use setting" at bounding box center [1429, 699] width 26 height 13
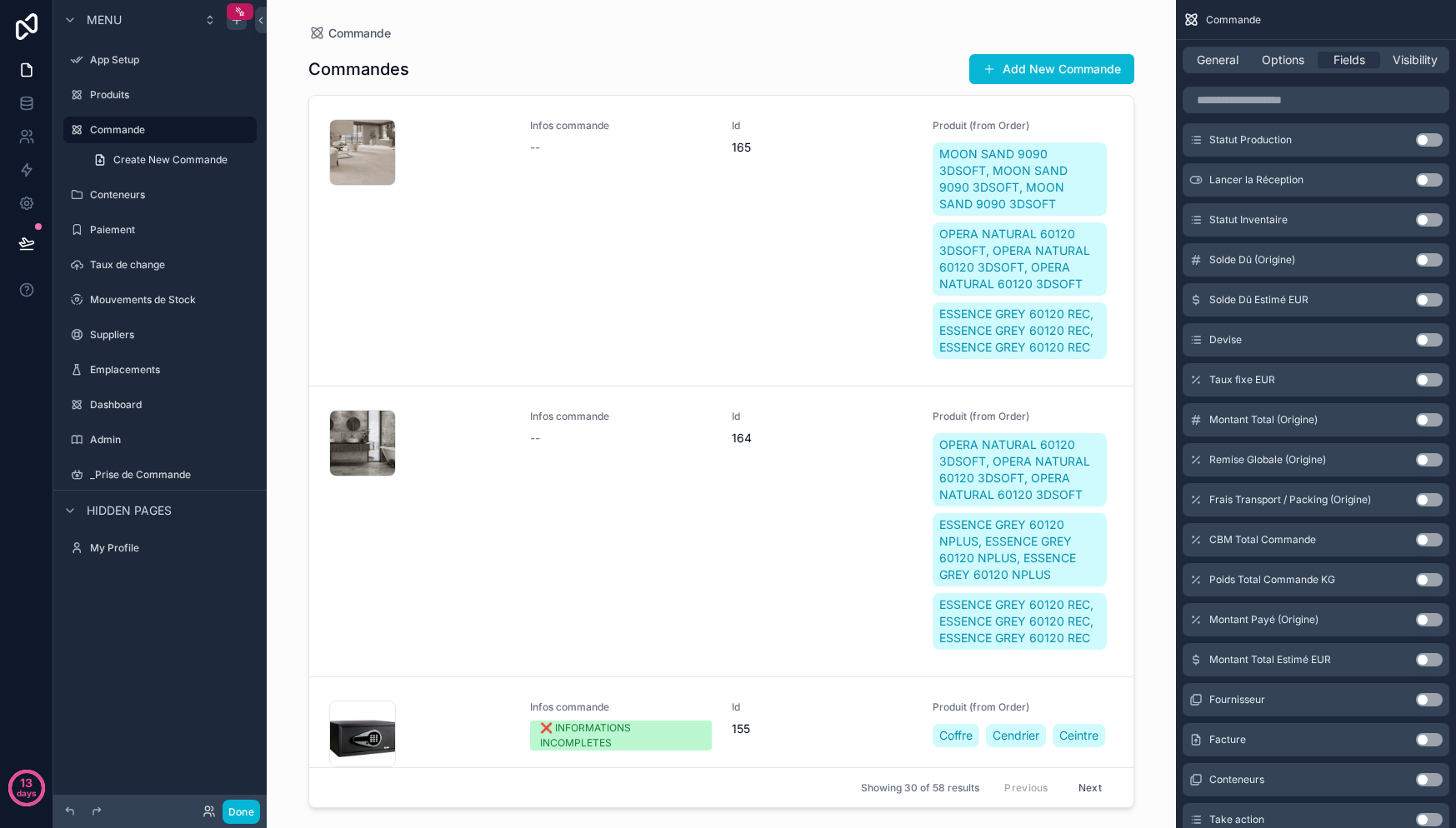
scroll to position [407, 0]
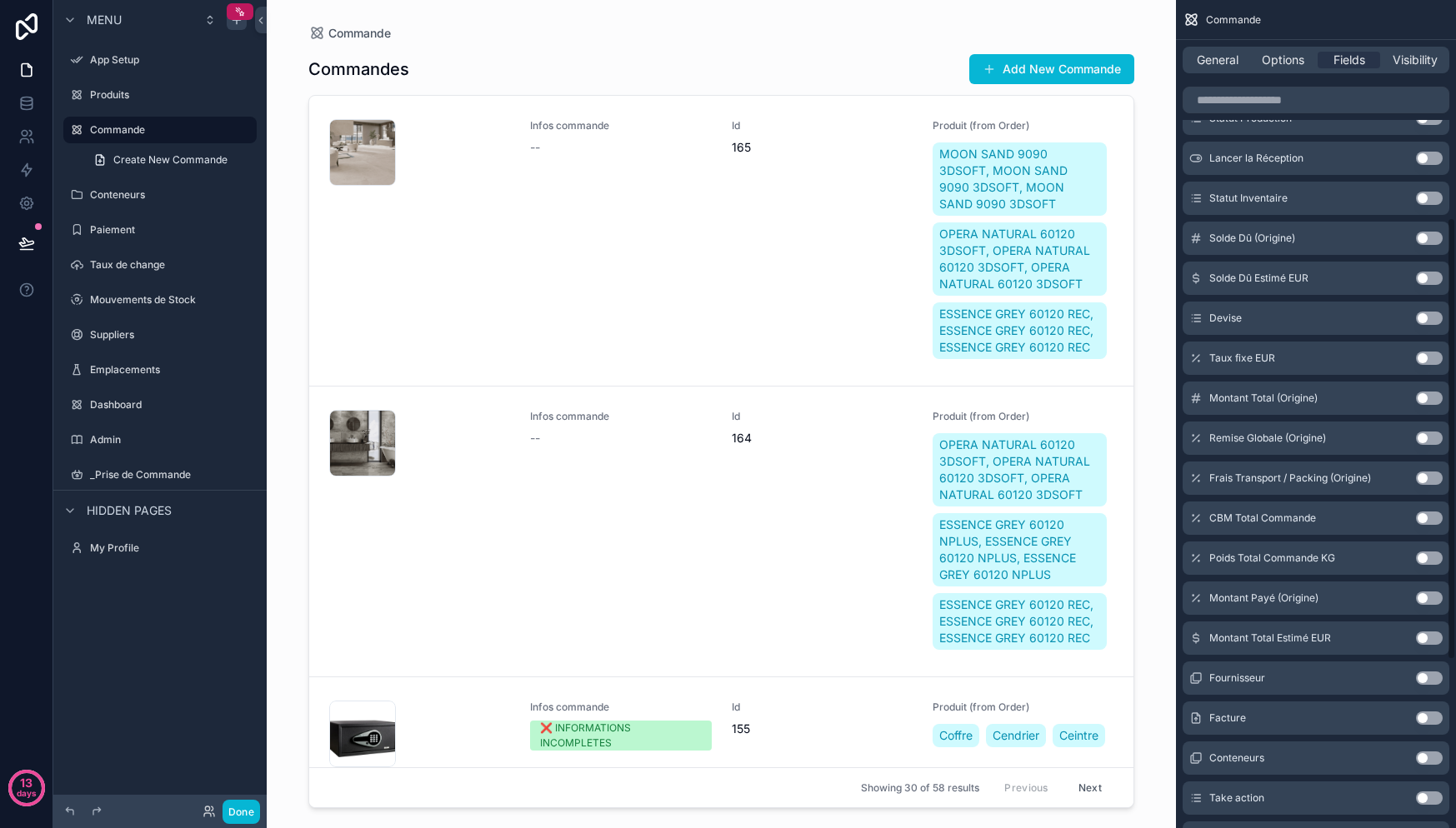
click at [997, 193] on div "scrollable content" at bounding box center [721, 404] width 853 height 808
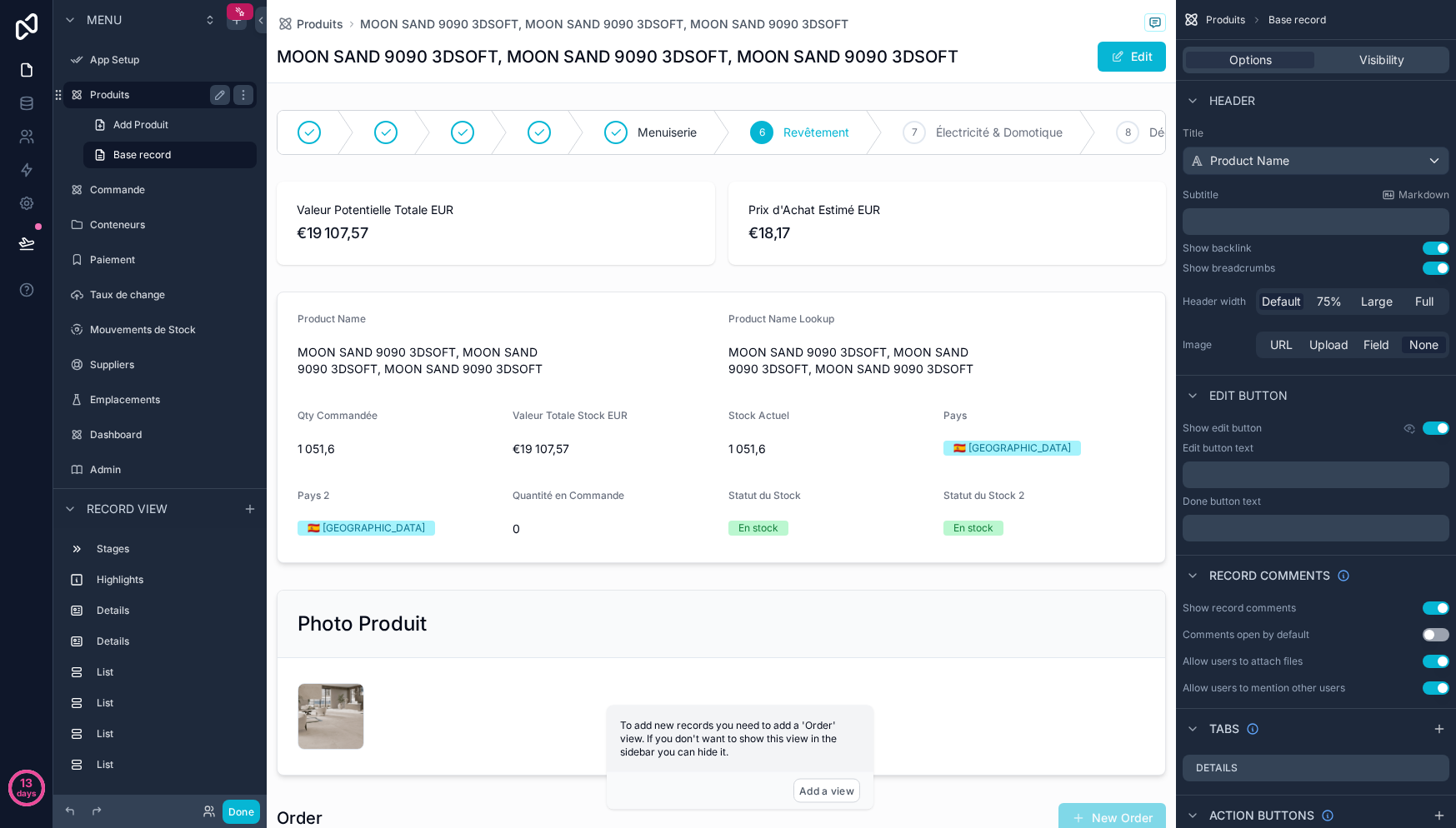
click at [157, 90] on label "Produits" at bounding box center [157, 95] width 133 height 13
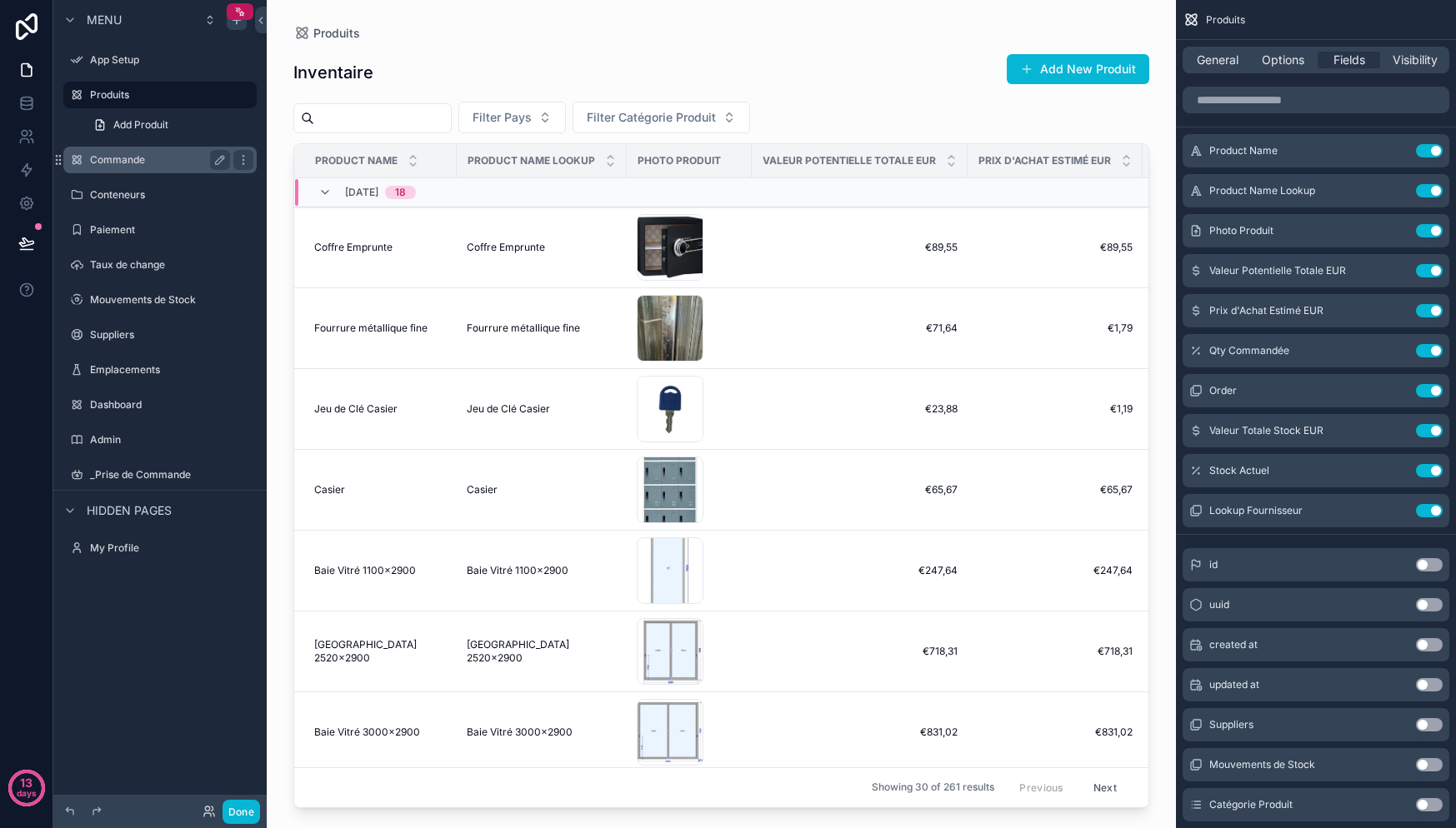
click at [130, 160] on label "Commande" at bounding box center [157, 159] width 133 height 13
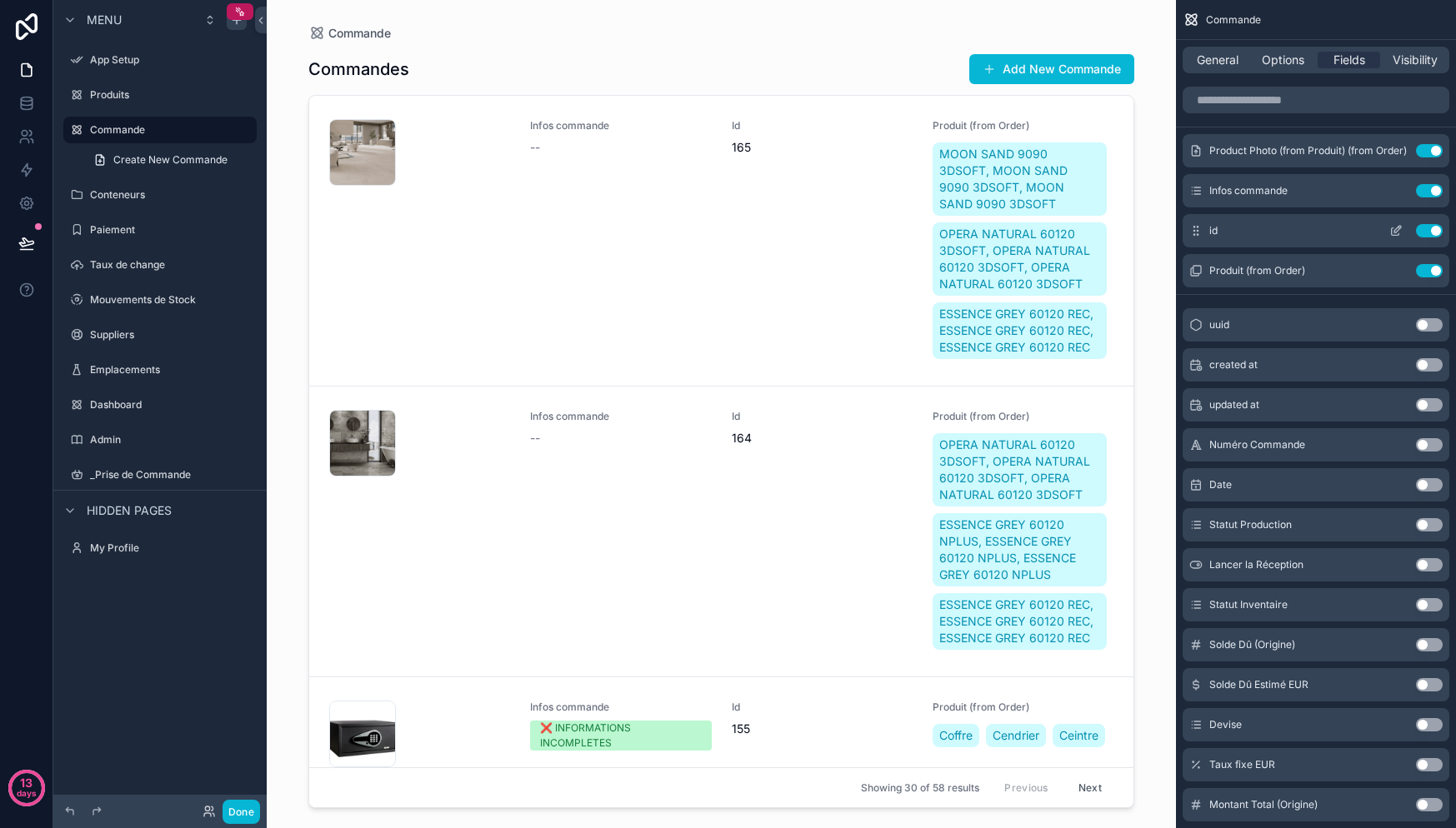
click at [1428, 191] on button "Use setting" at bounding box center [1429, 190] width 26 height 13
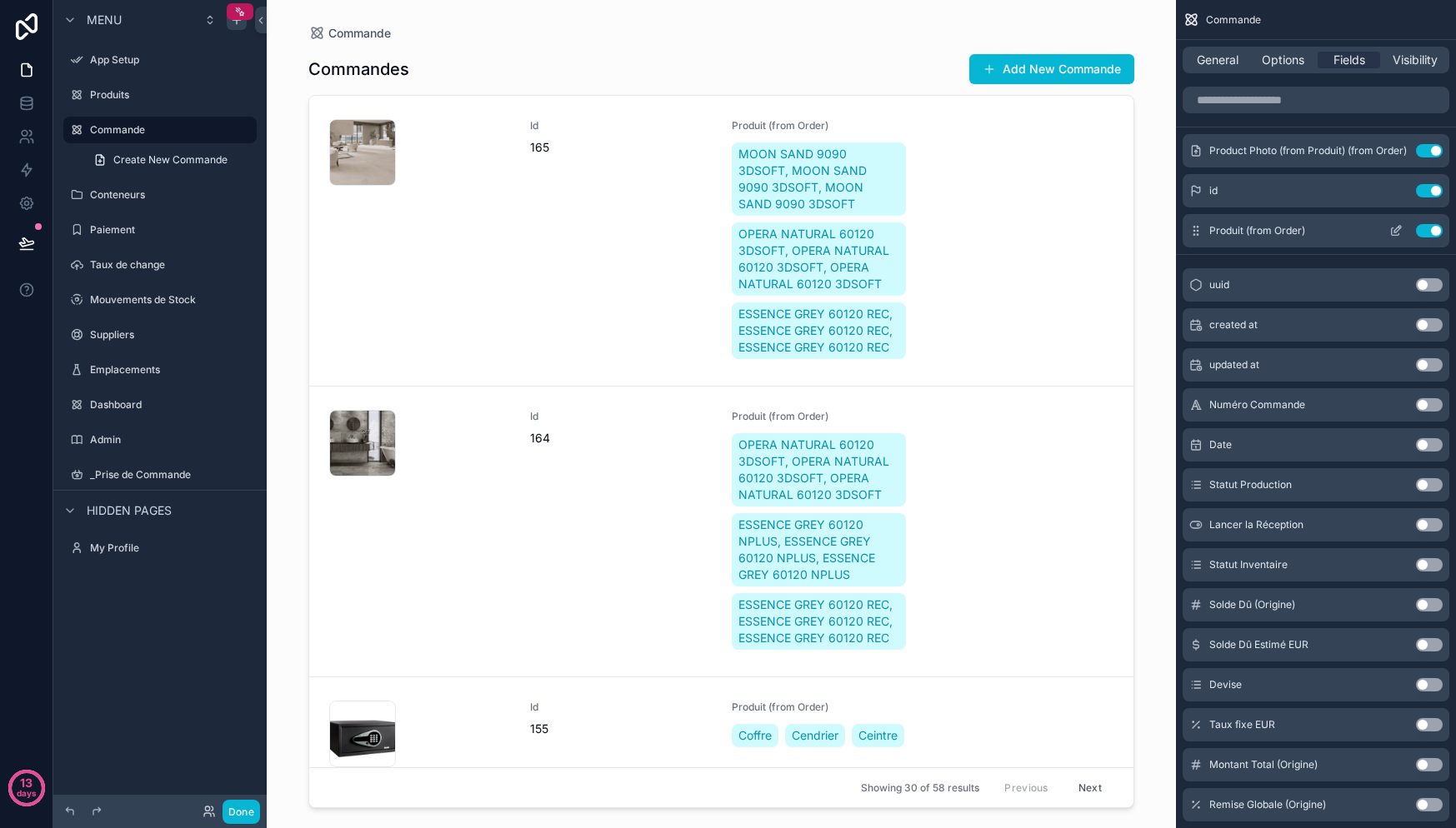
click at [1431, 195] on button "Use setting" at bounding box center [1429, 190] width 26 height 13
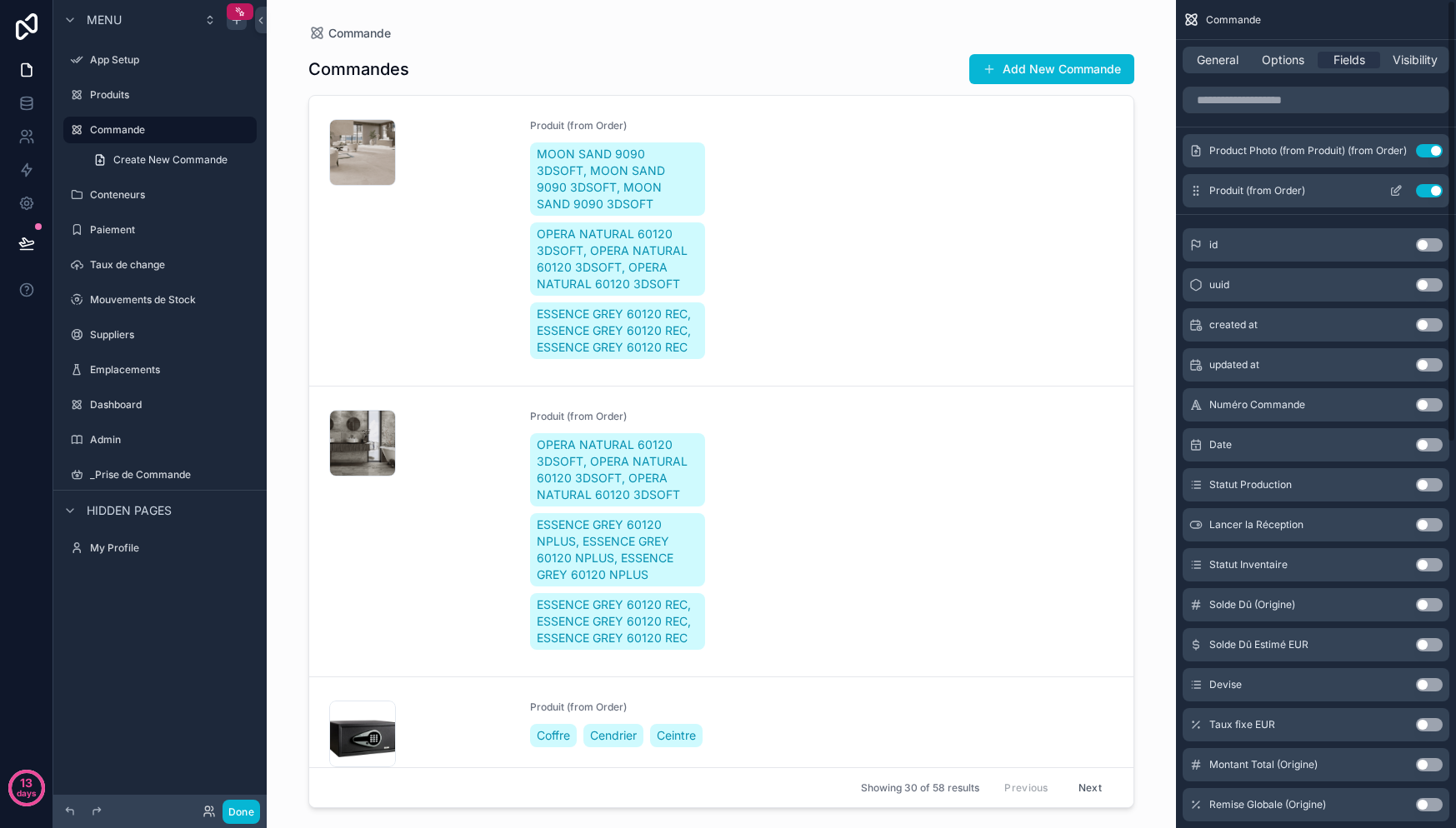
click at [1300, 196] on span "Produit (from Order)" at bounding box center [1257, 190] width 96 height 13
click at [1396, 193] on icon "scrollable content" at bounding box center [1396, 190] width 13 height 13
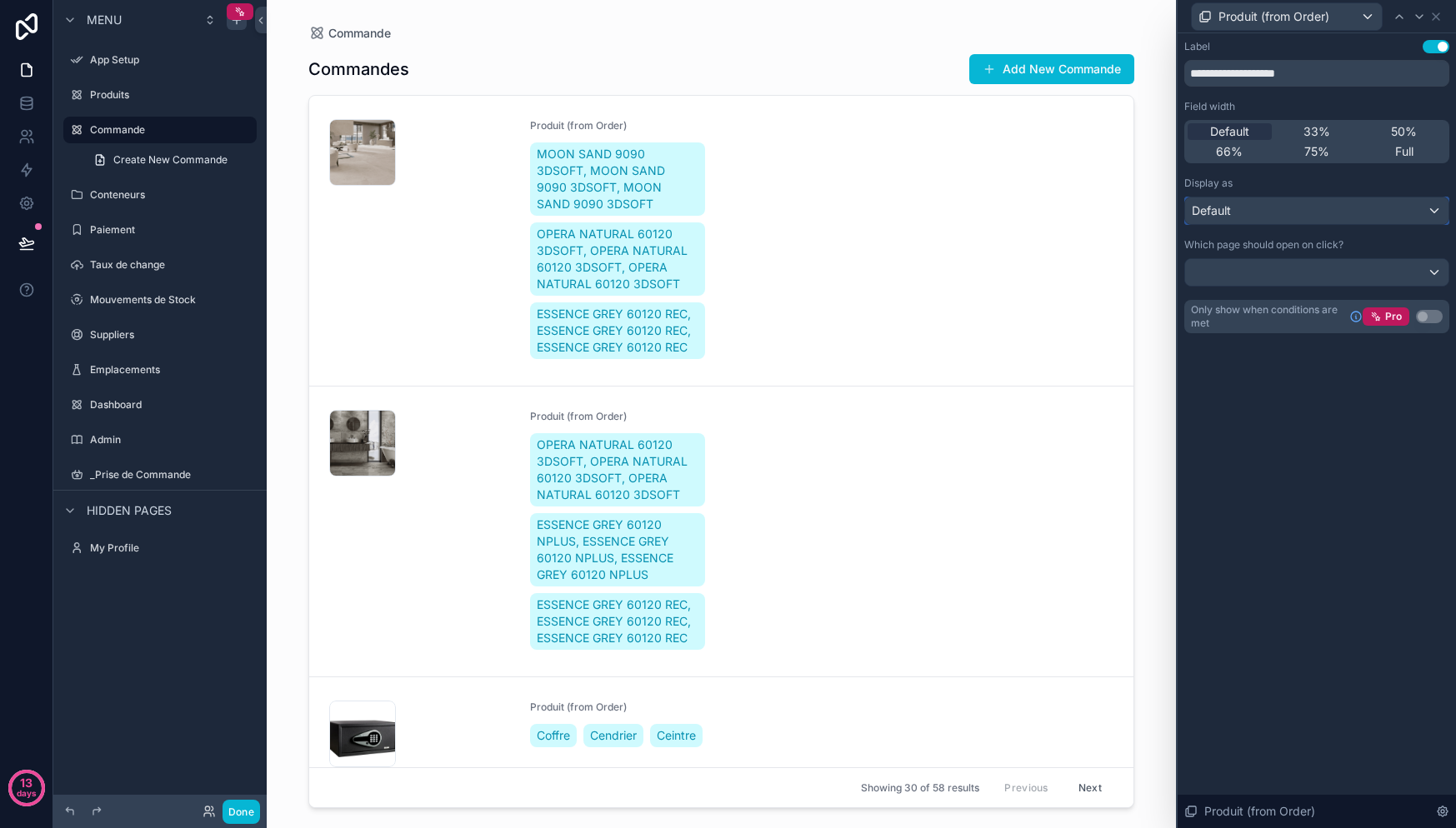
click at [1366, 212] on div "Default" at bounding box center [1317, 210] width 263 height 26
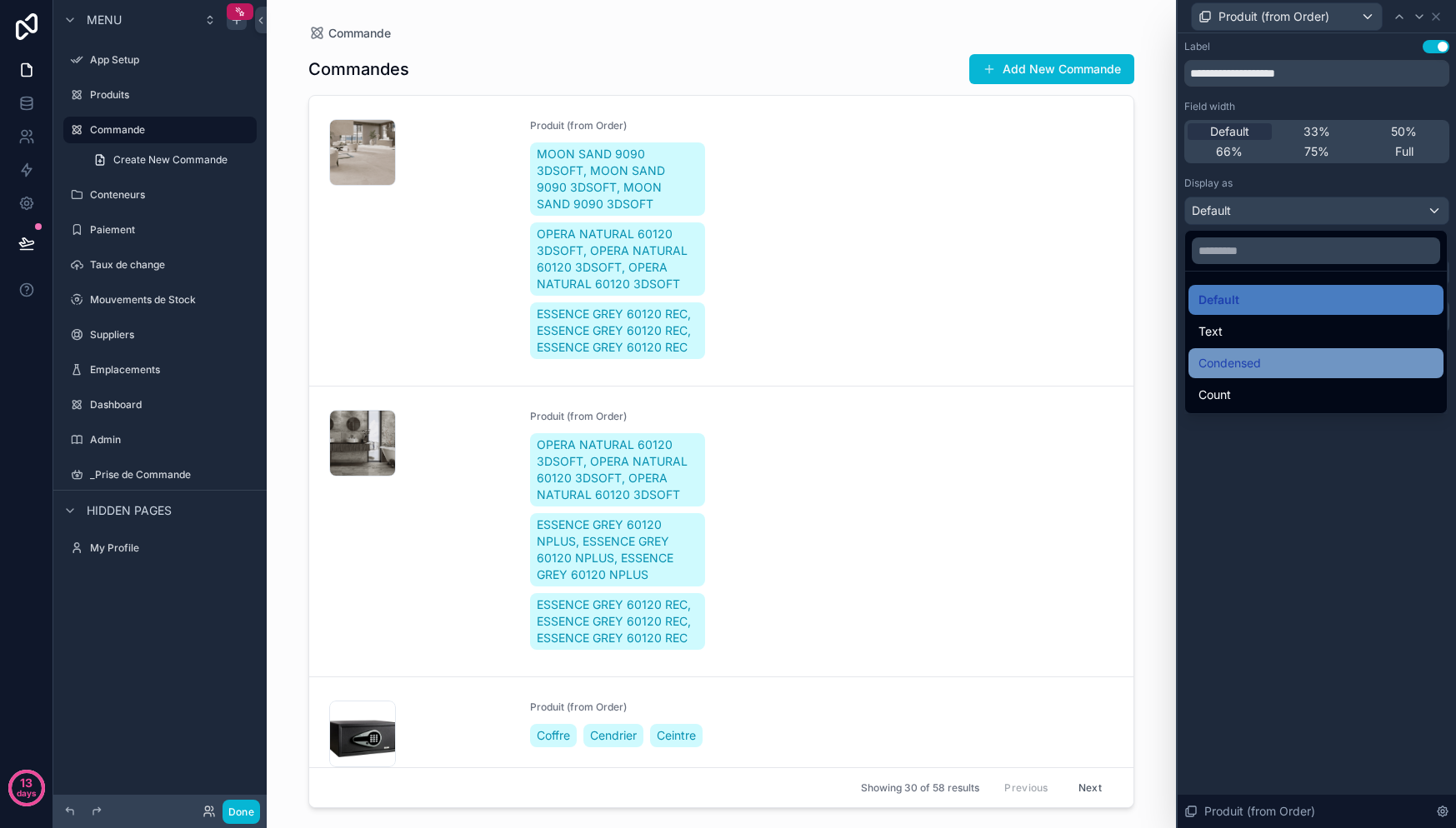
click at [1247, 374] on div "Condensed" at bounding box center [1316, 363] width 255 height 30
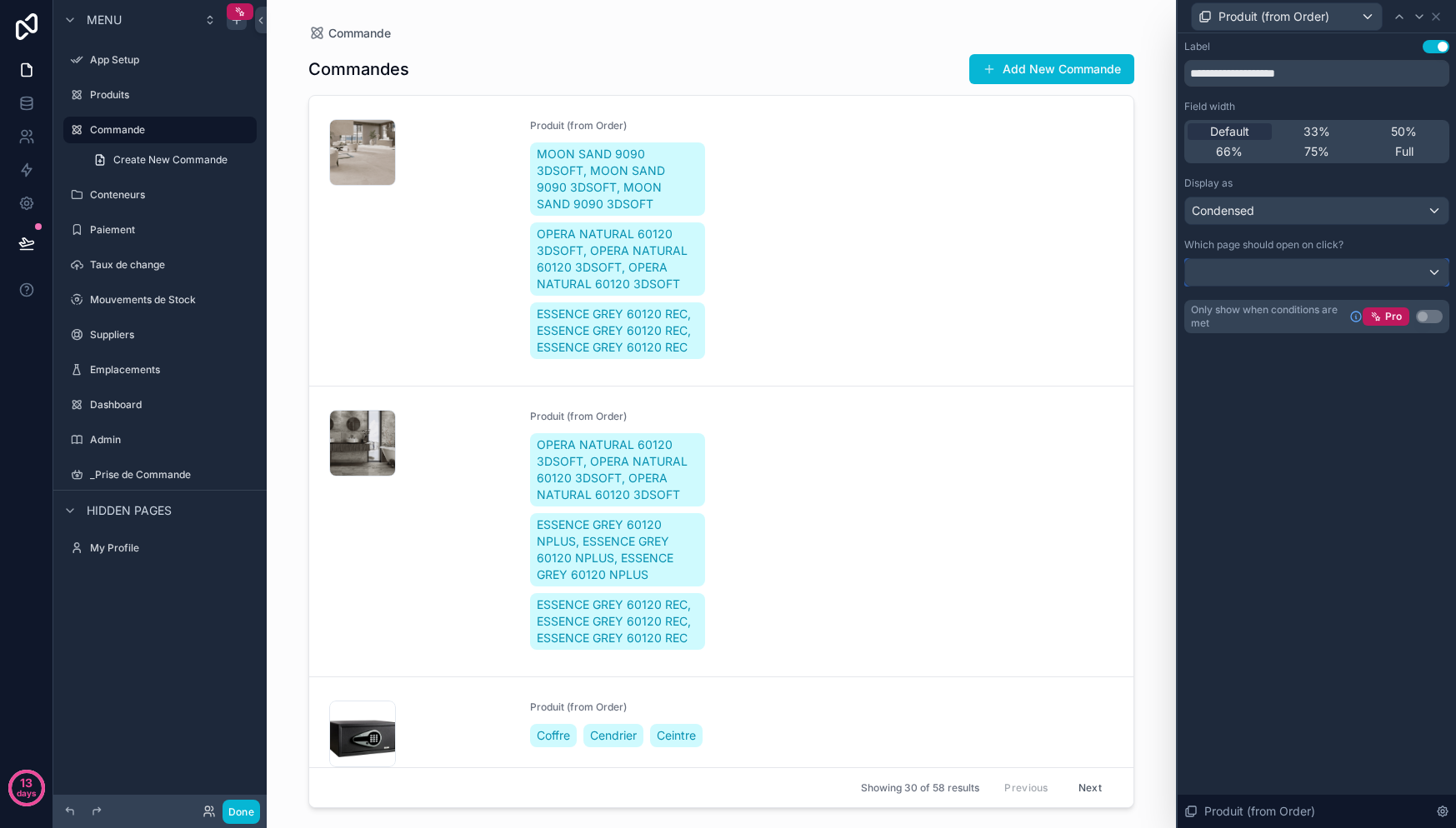
click at [1338, 278] on div at bounding box center [1317, 272] width 263 height 26
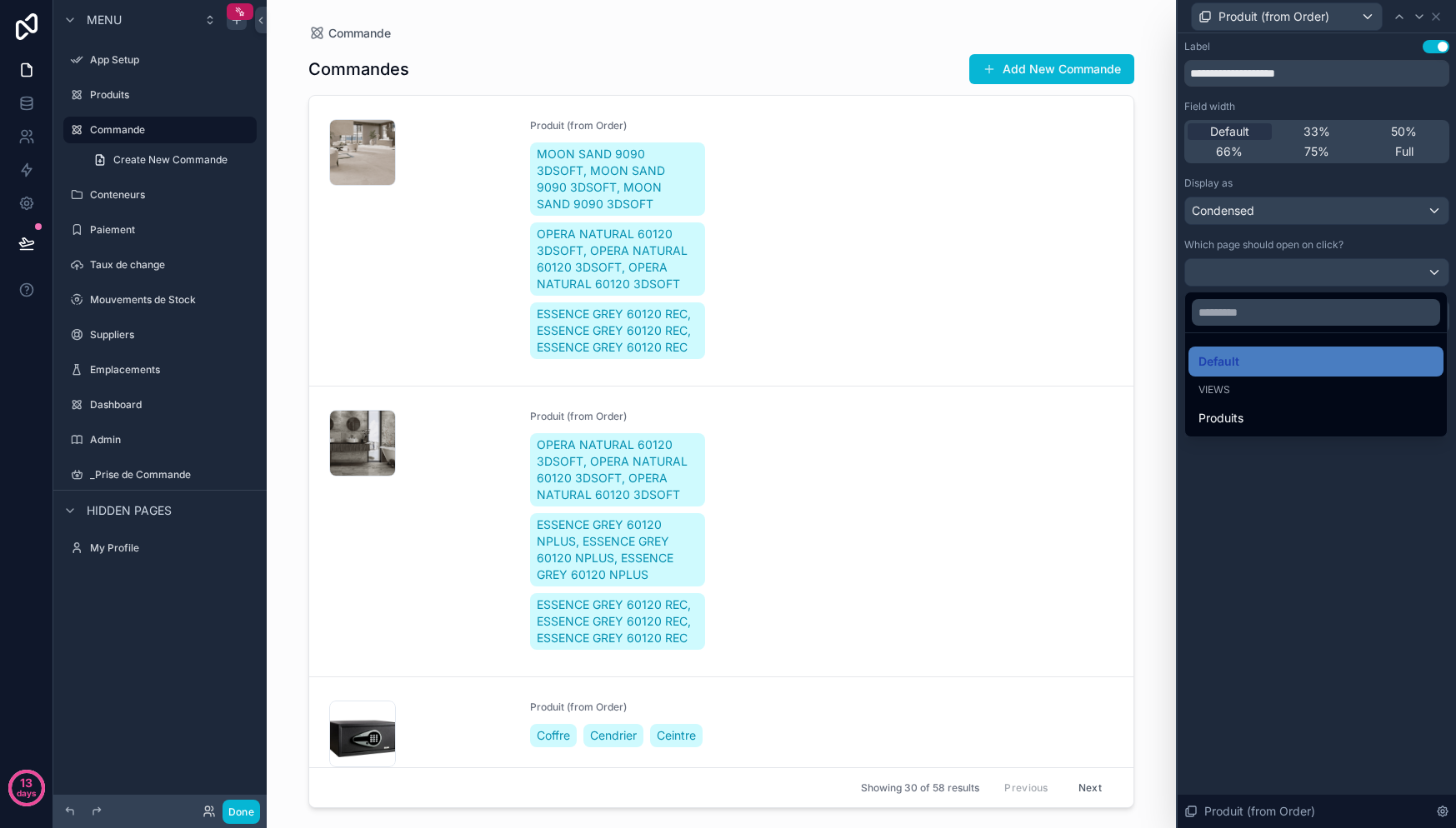
click at [1246, 513] on div at bounding box center [1317, 414] width 279 height 828
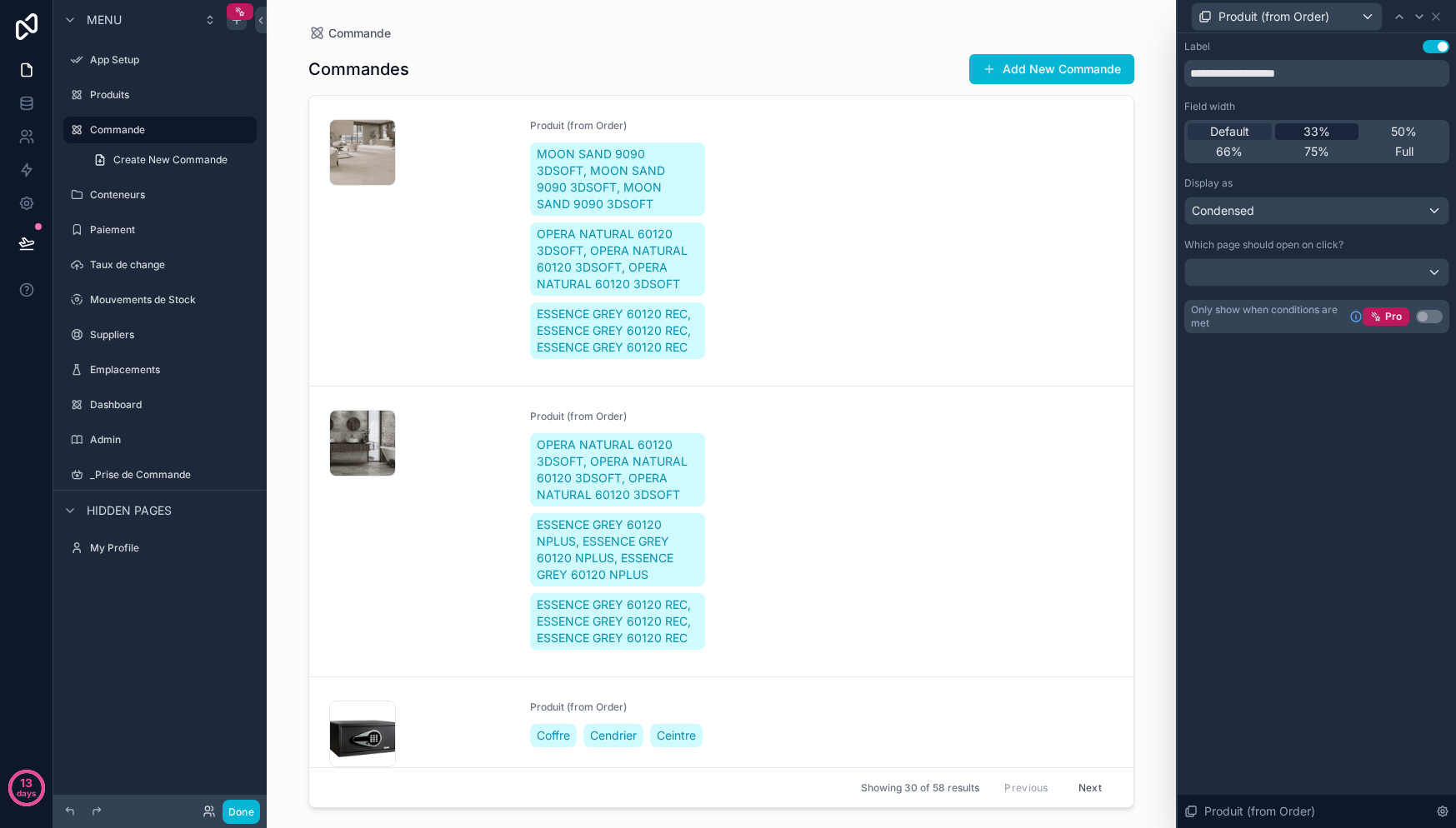
click at [1338, 133] on div "33%" at bounding box center [1318, 131] width 84 height 17
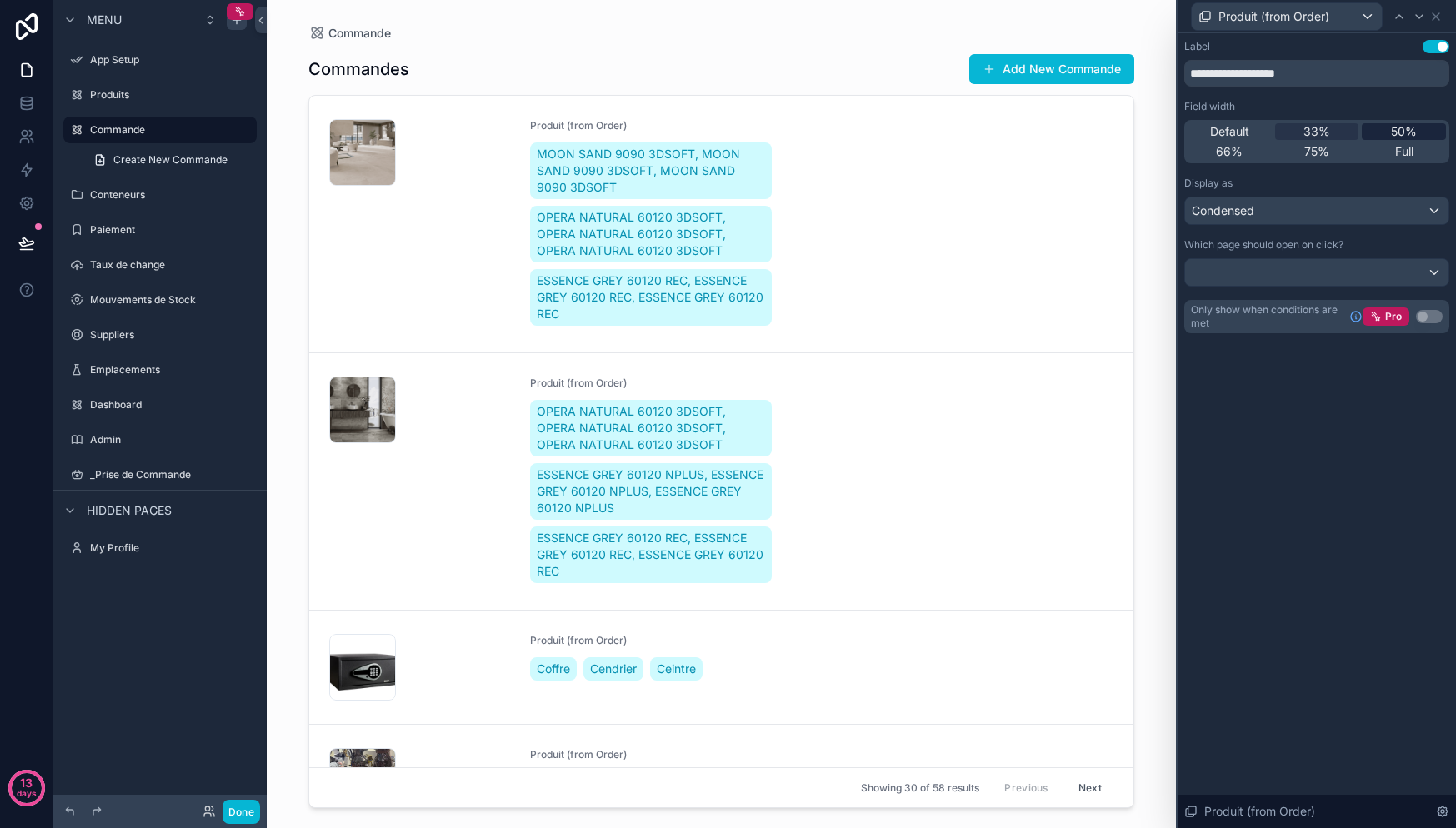
click at [1401, 129] on span "50%" at bounding box center [1403, 131] width 25 height 17
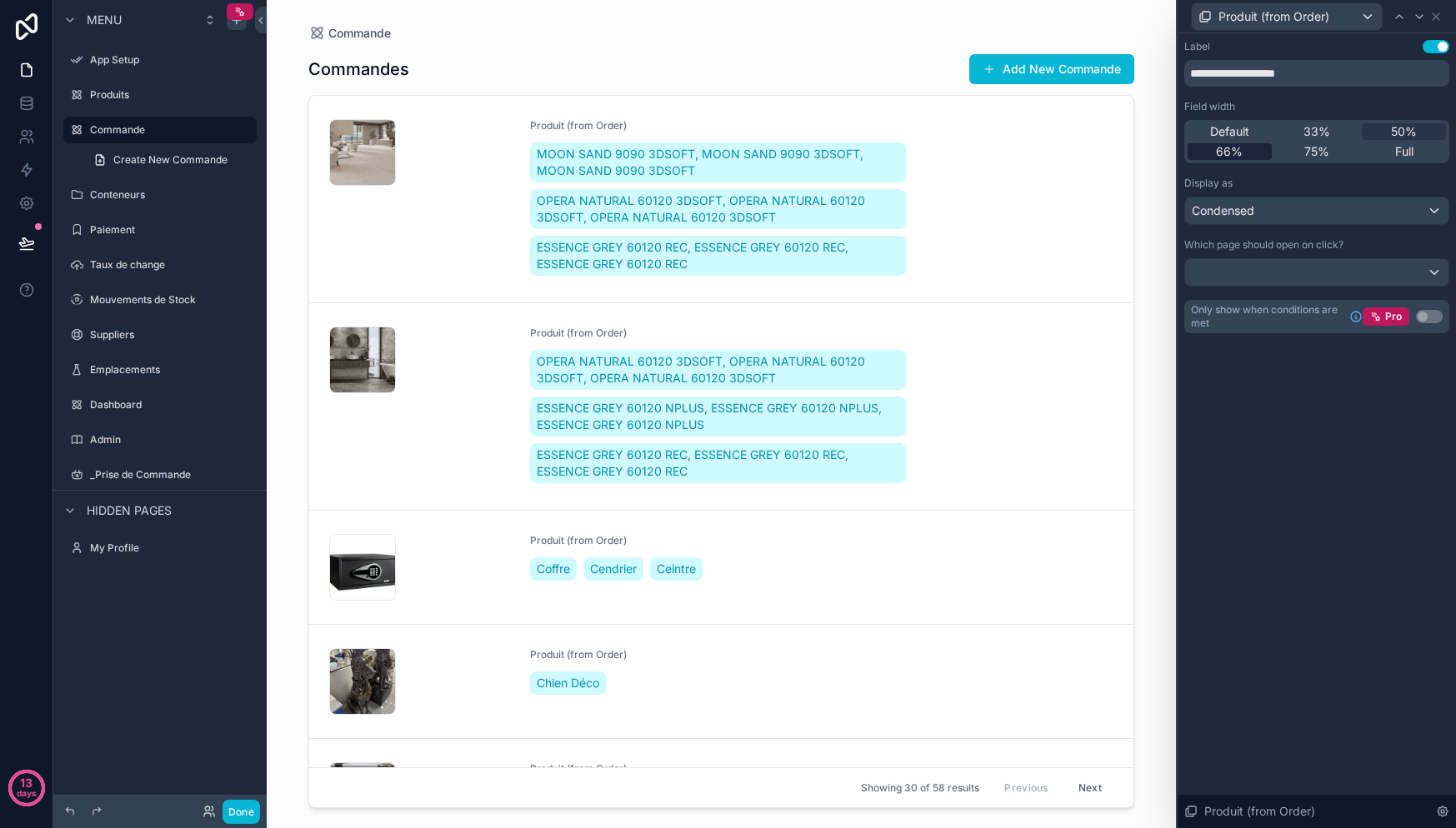
click at [1249, 147] on div "66%" at bounding box center [1230, 152] width 84 height 17
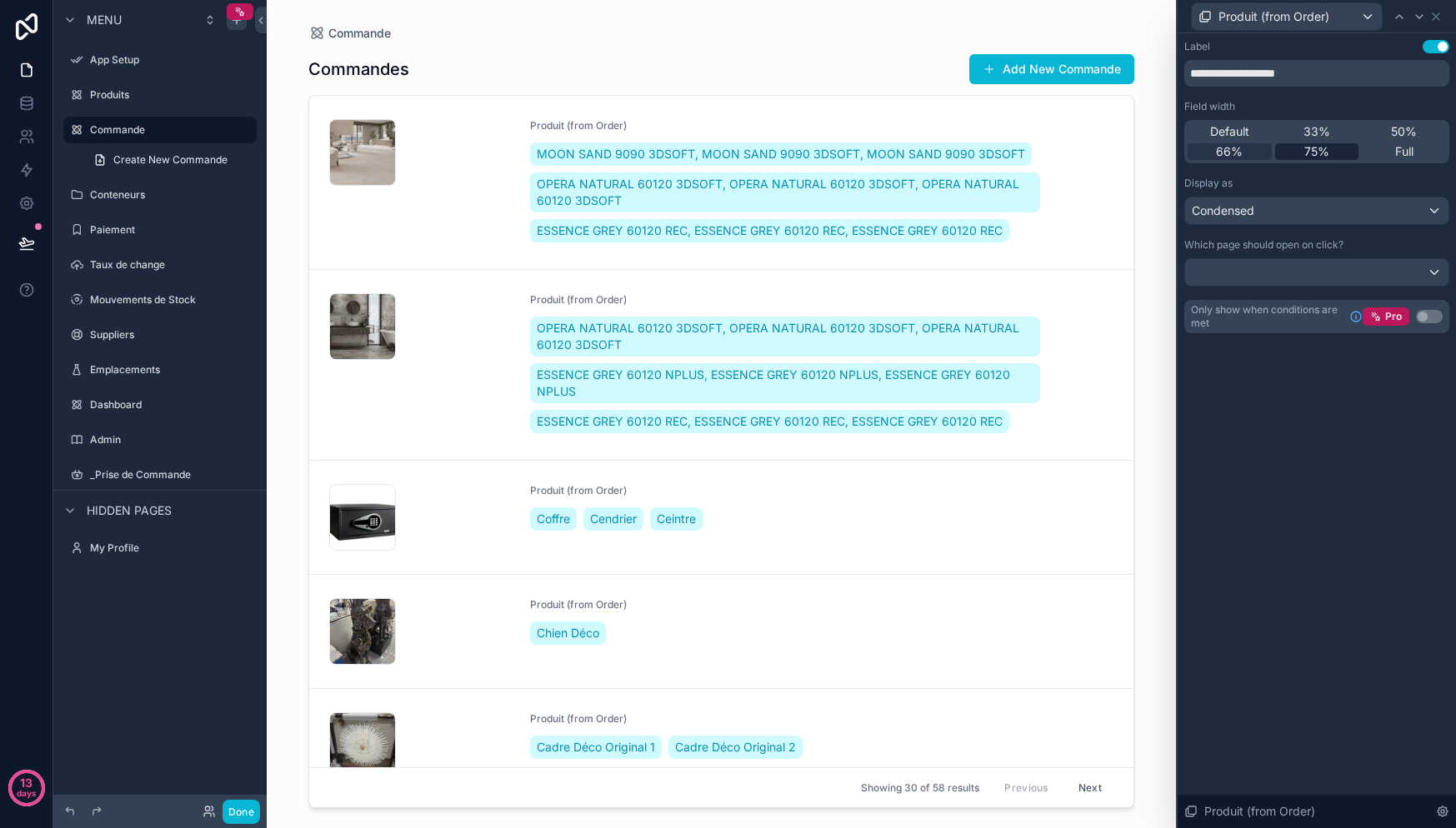
click at [1311, 146] on span "75%" at bounding box center [1317, 152] width 25 height 17
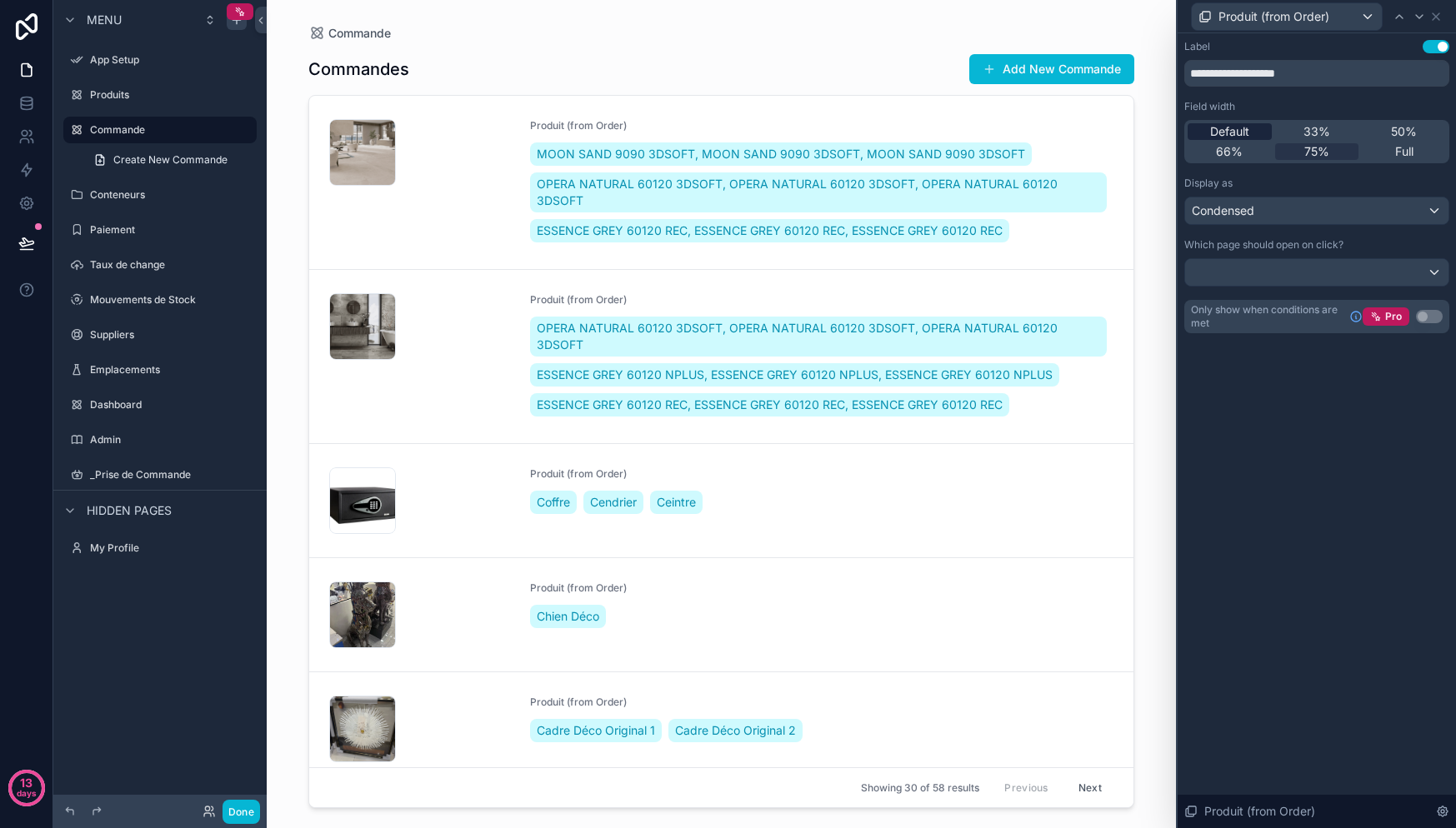
click at [1260, 128] on div "Default" at bounding box center [1230, 131] width 84 height 17
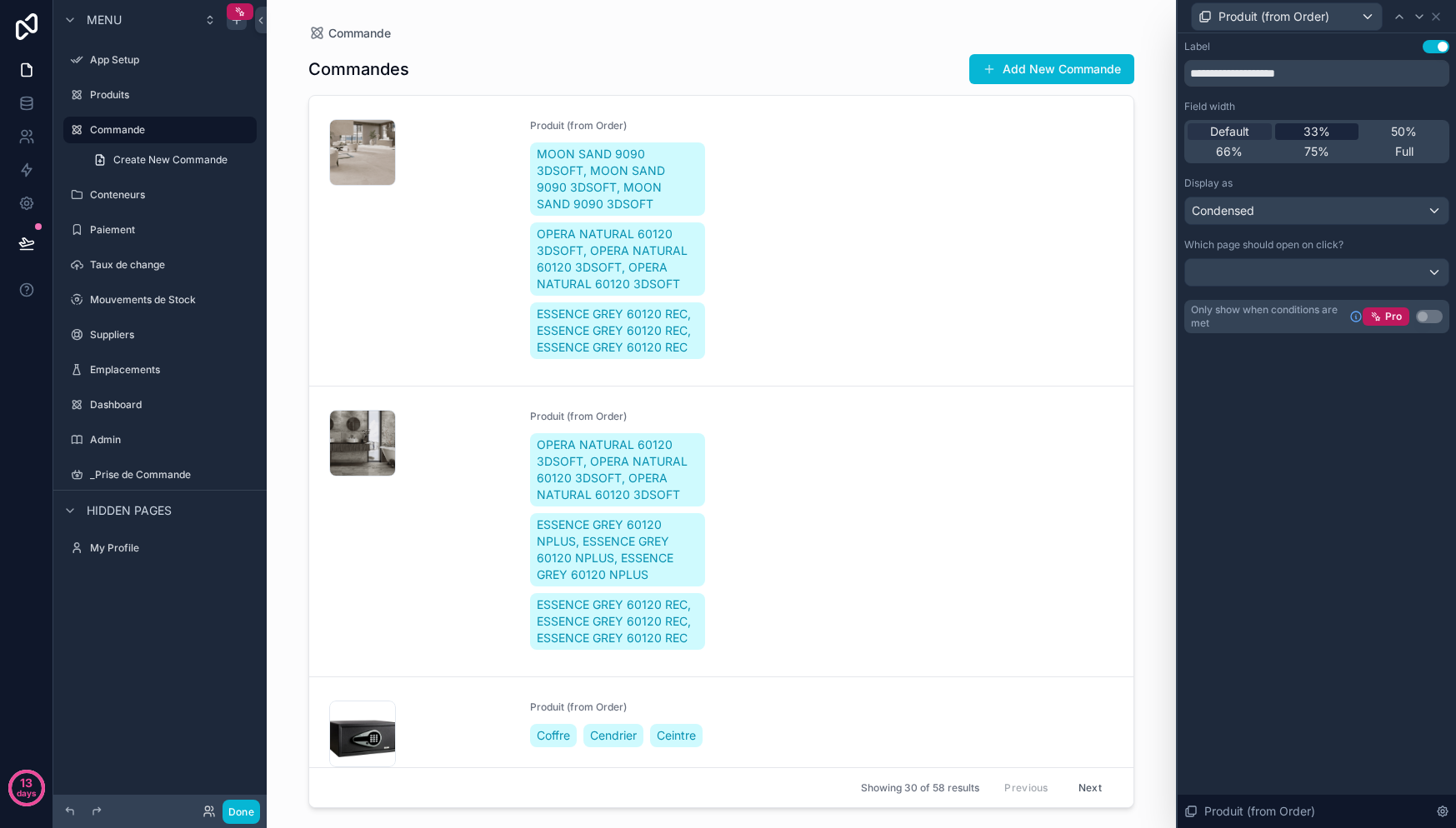
click at [1314, 130] on span "33%" at bounding box center [1317, 131] width 26 height 17
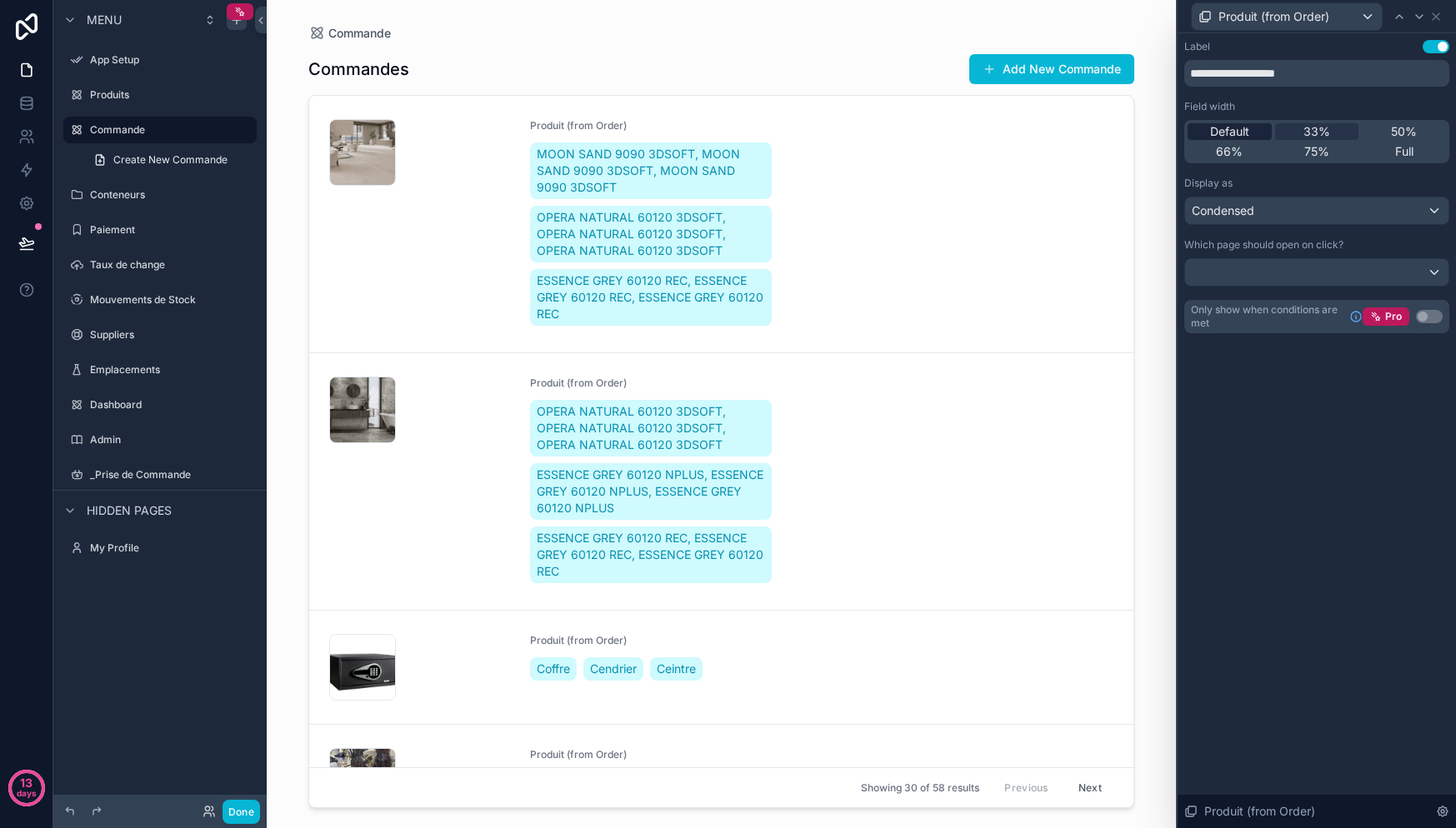
click at [1269, 135] on div "Default" at bounding box center [1230, 131] width 84 height 17
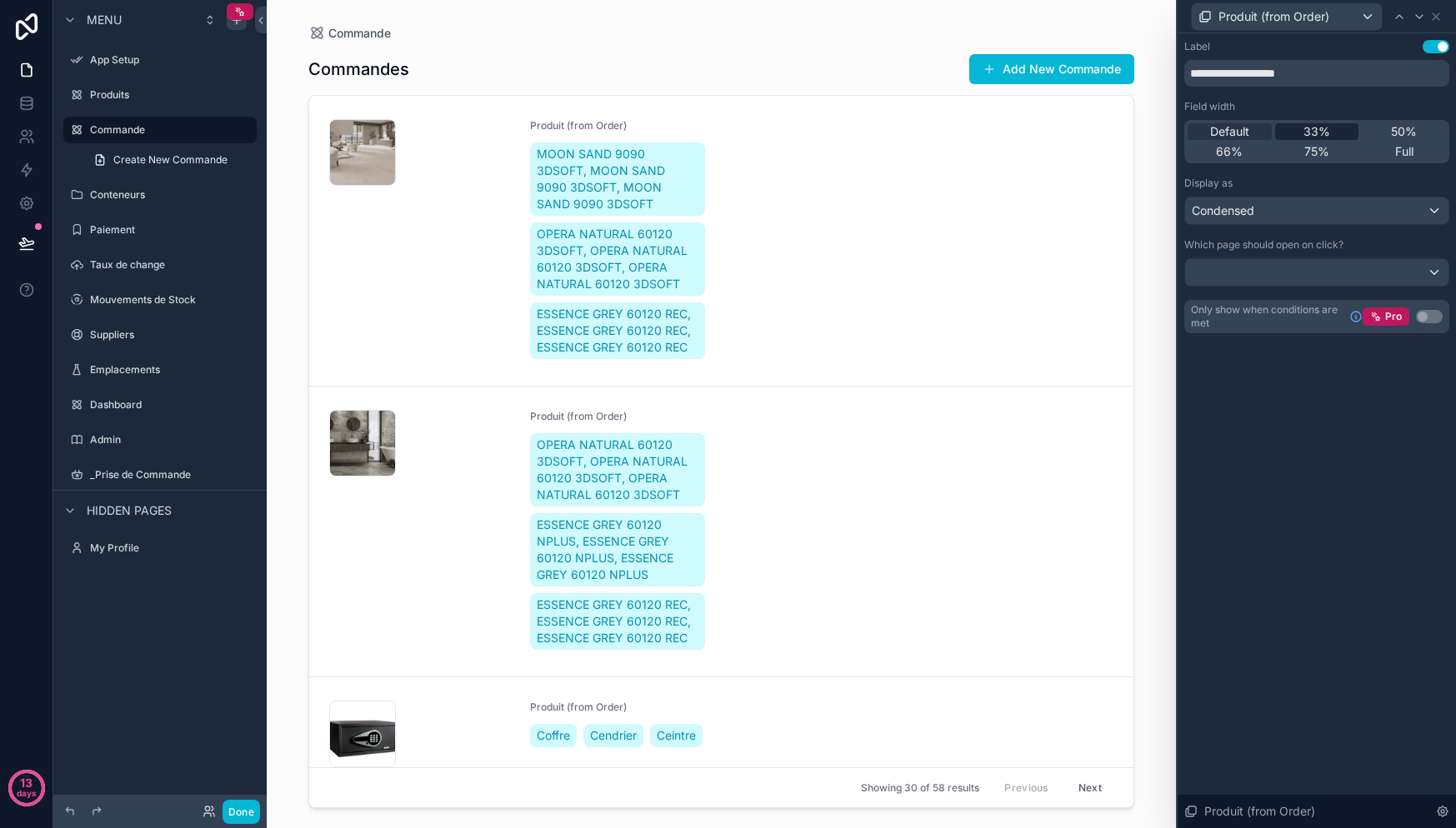
click at [1328, 137] on span "33%" at bounding box center [1317, 131] width 26 height 17
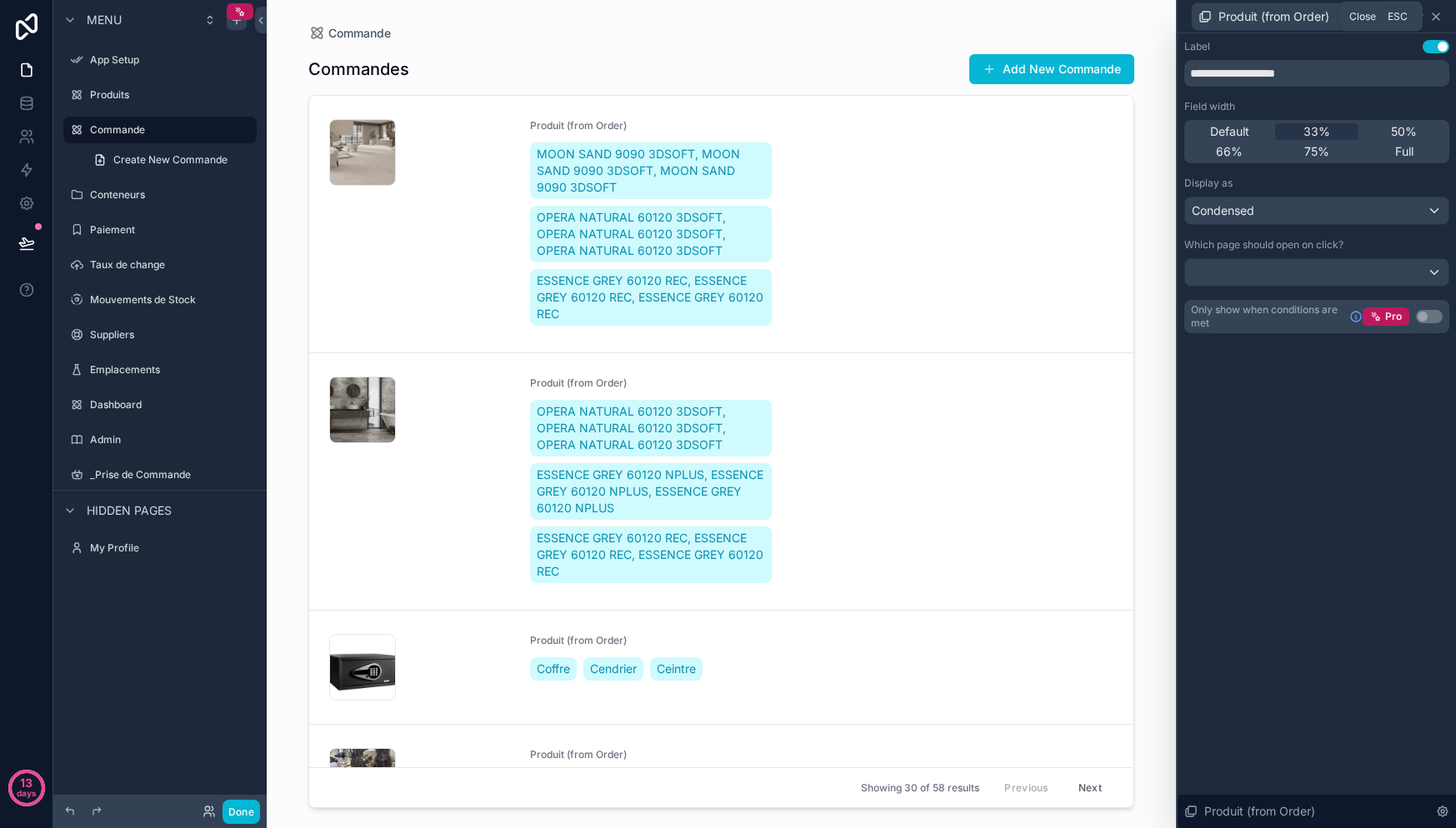
click at [1441, 20] on icon at bounding box center [1436, 16] width 13 height 13
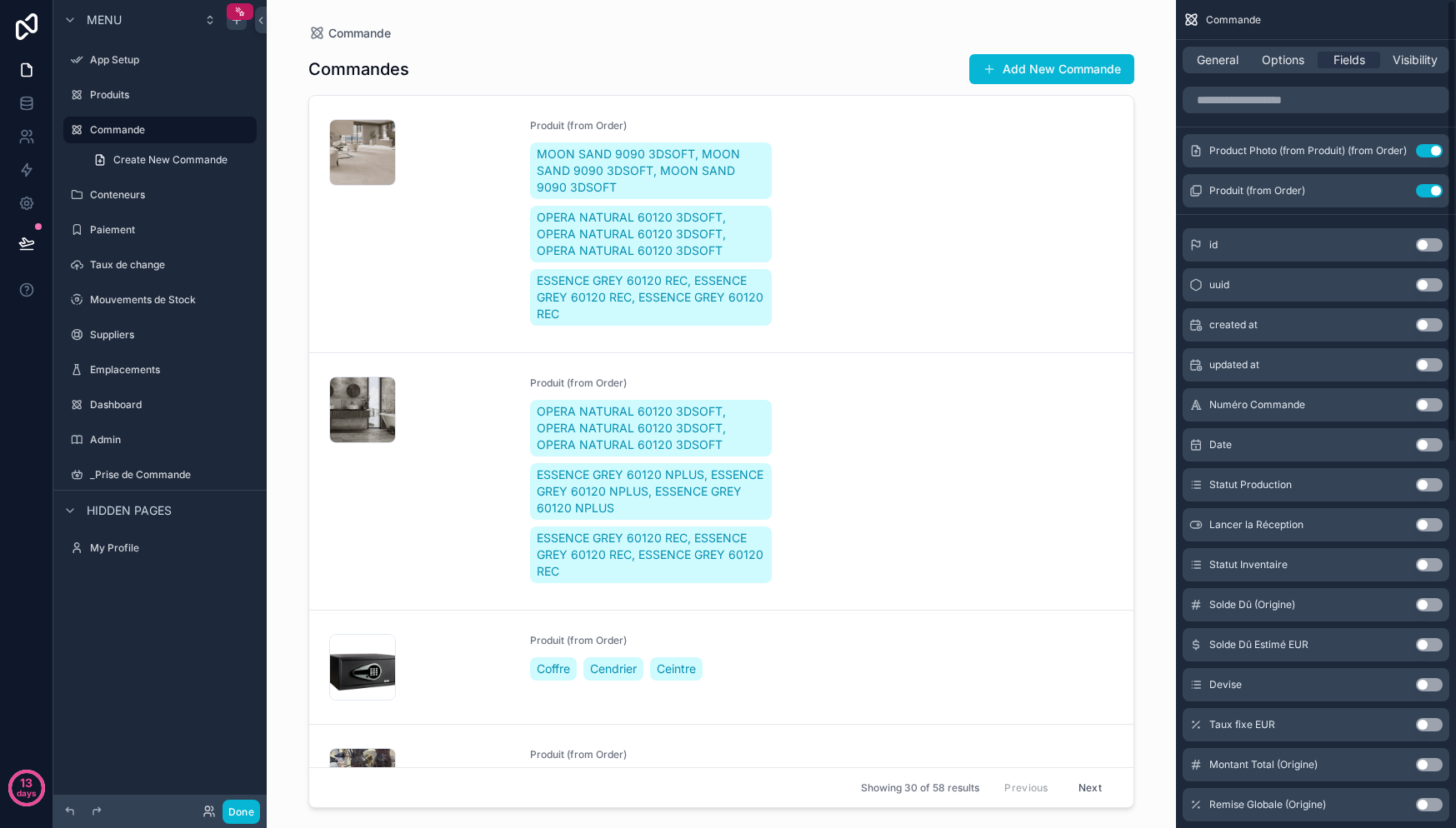
scroll to position [32, 0]
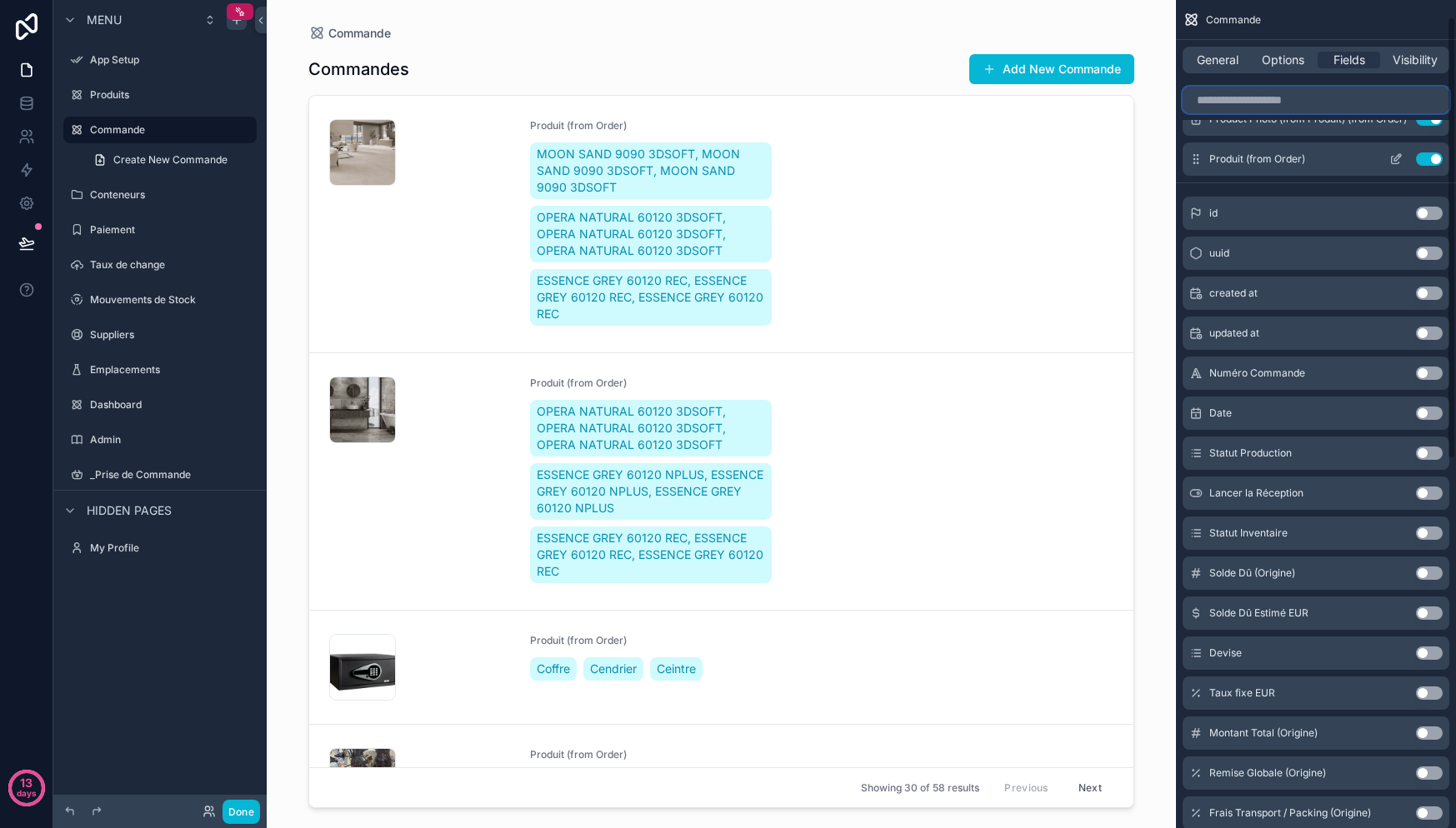
drag, startPoint x: 1261, startPoint y: 67, endPoint x: 1282, endPoint y: 144, distance: 79.8
click at [1261, 66] on div "Commande General Options Fields Visibility Product Photo (from Produit) (from O…" at bounding box center [1316, 729] width 280 height 1521
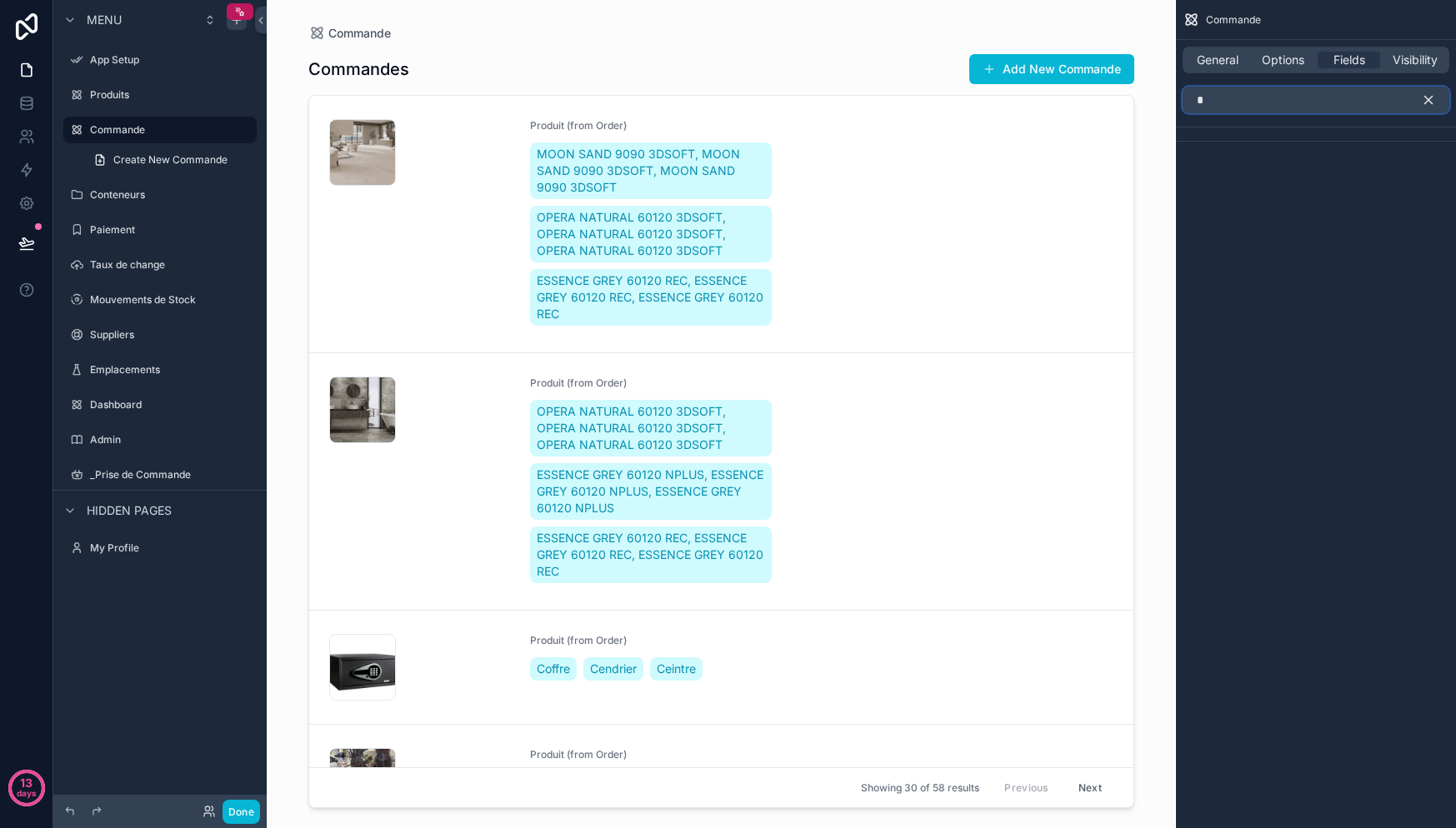
scroll to position [0, 0]
type input "****"
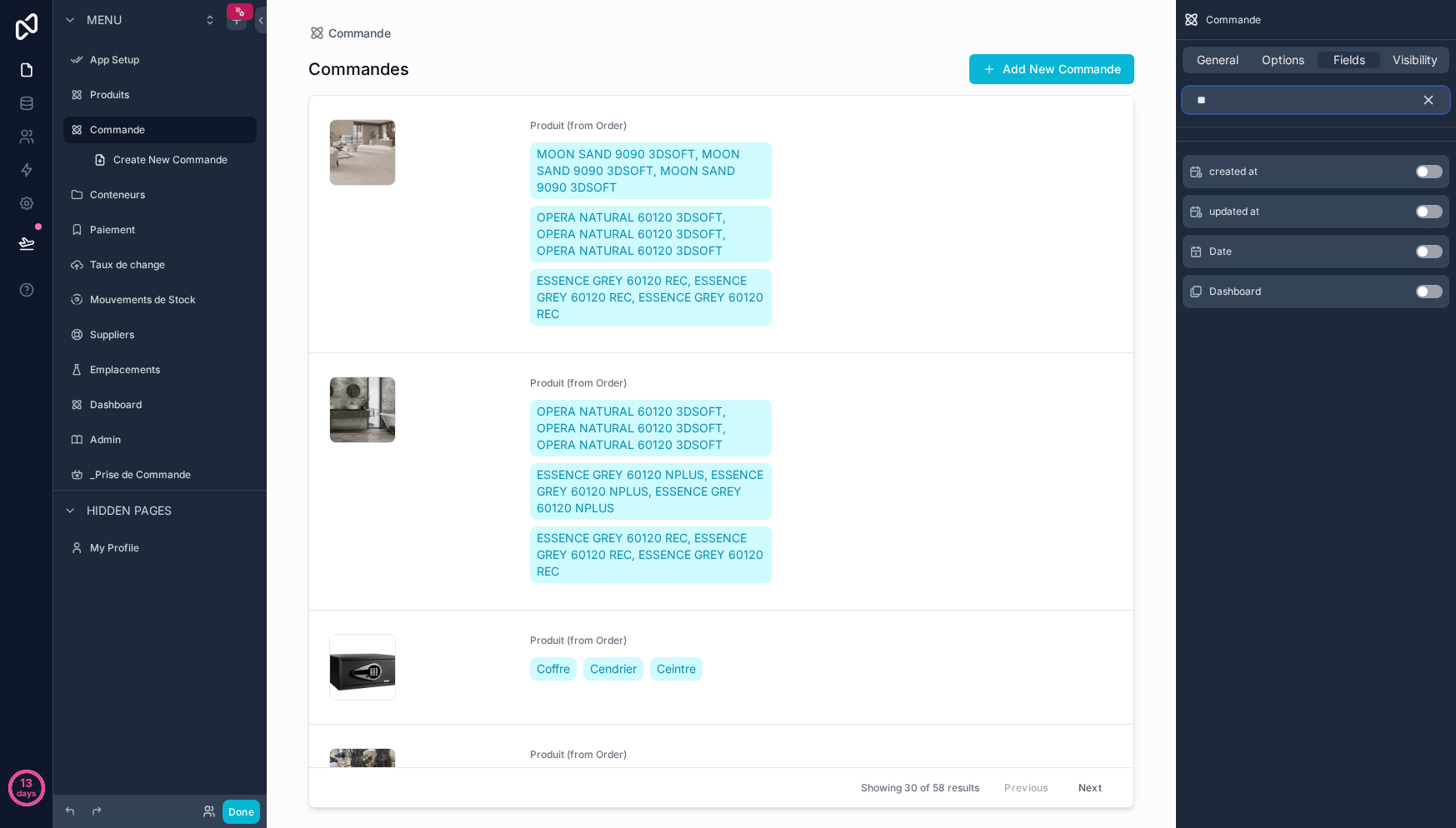
type input "*"
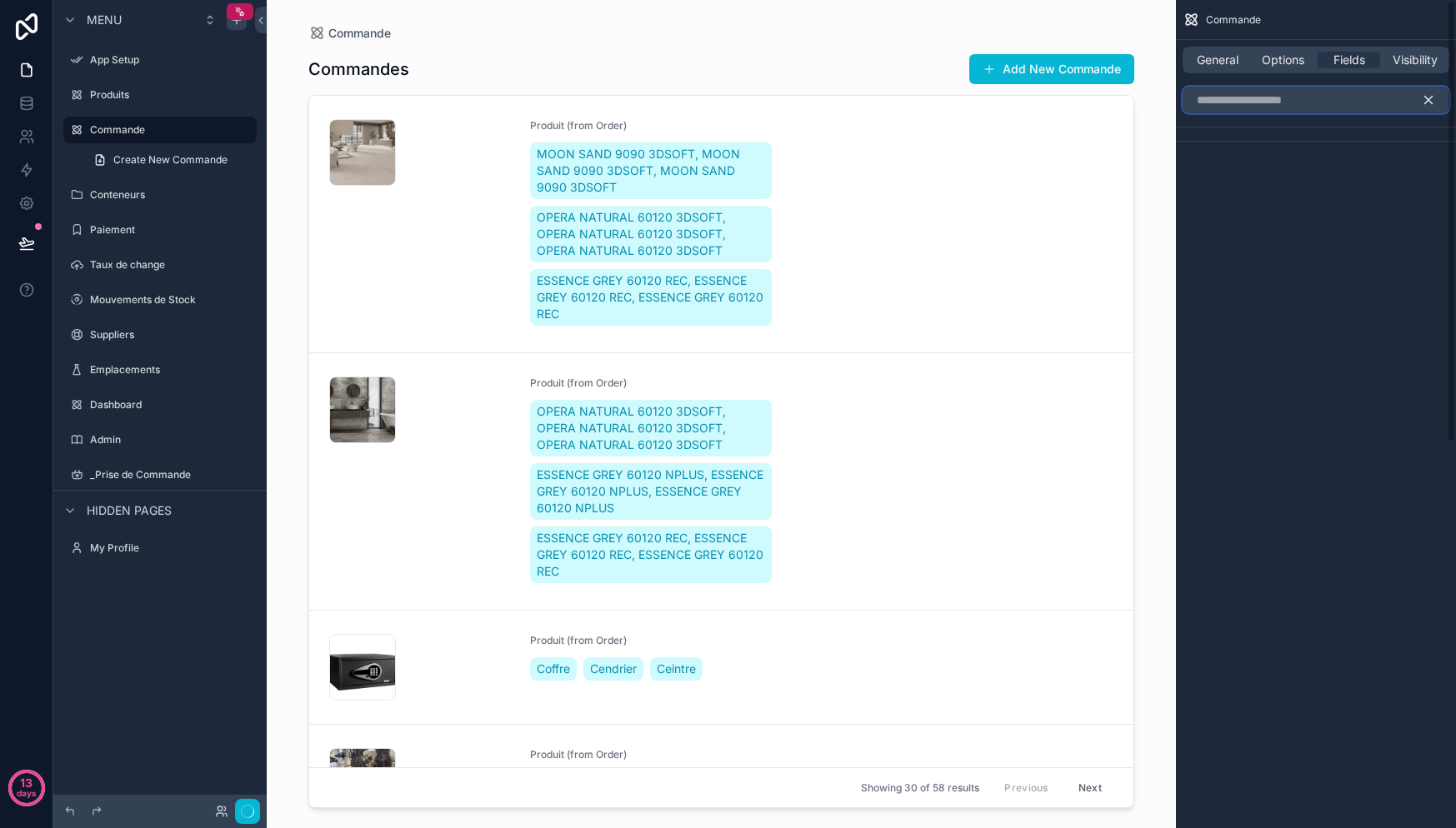
type input "*"
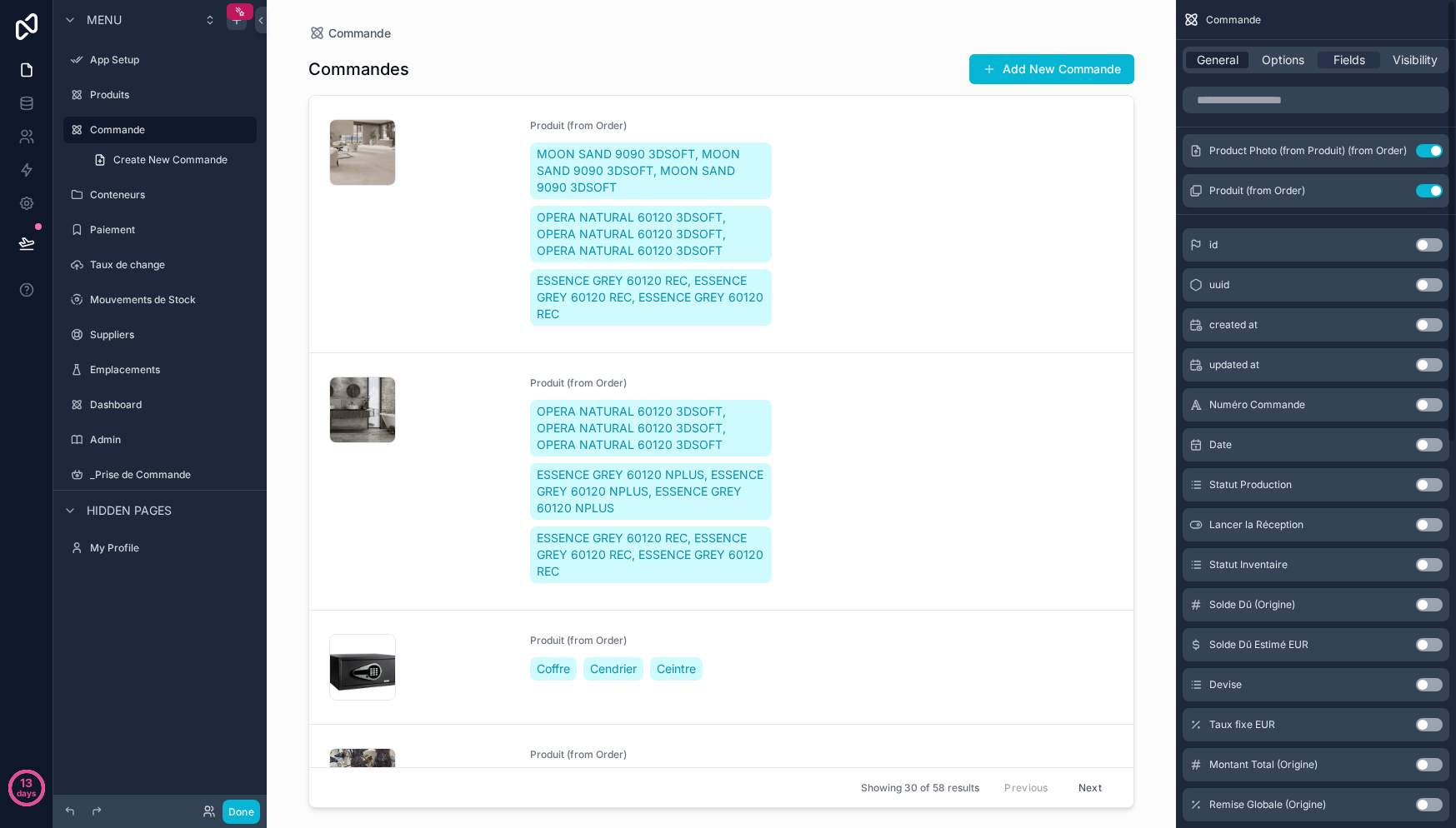
click at [1203, 56] on span "General" at bounding box center [1218, 60] width 42 height 17
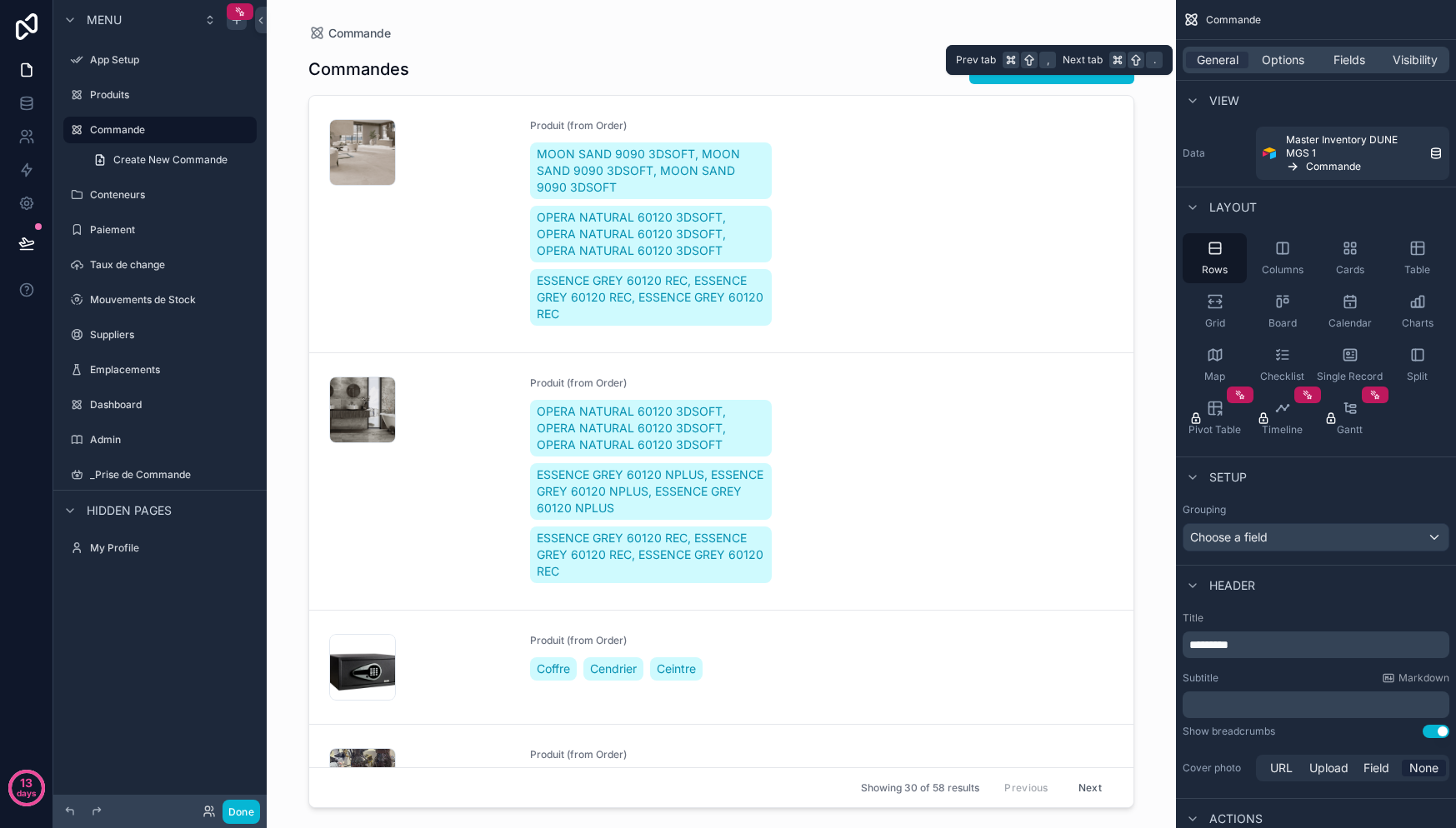
click at [1296, 50] on div "General Options Fields Visibility" at bounding box center [1316, 60] width 266 height 26
click at [1289, 63] on span "Options" at bounding box center [1282, 60] width 42 height 17
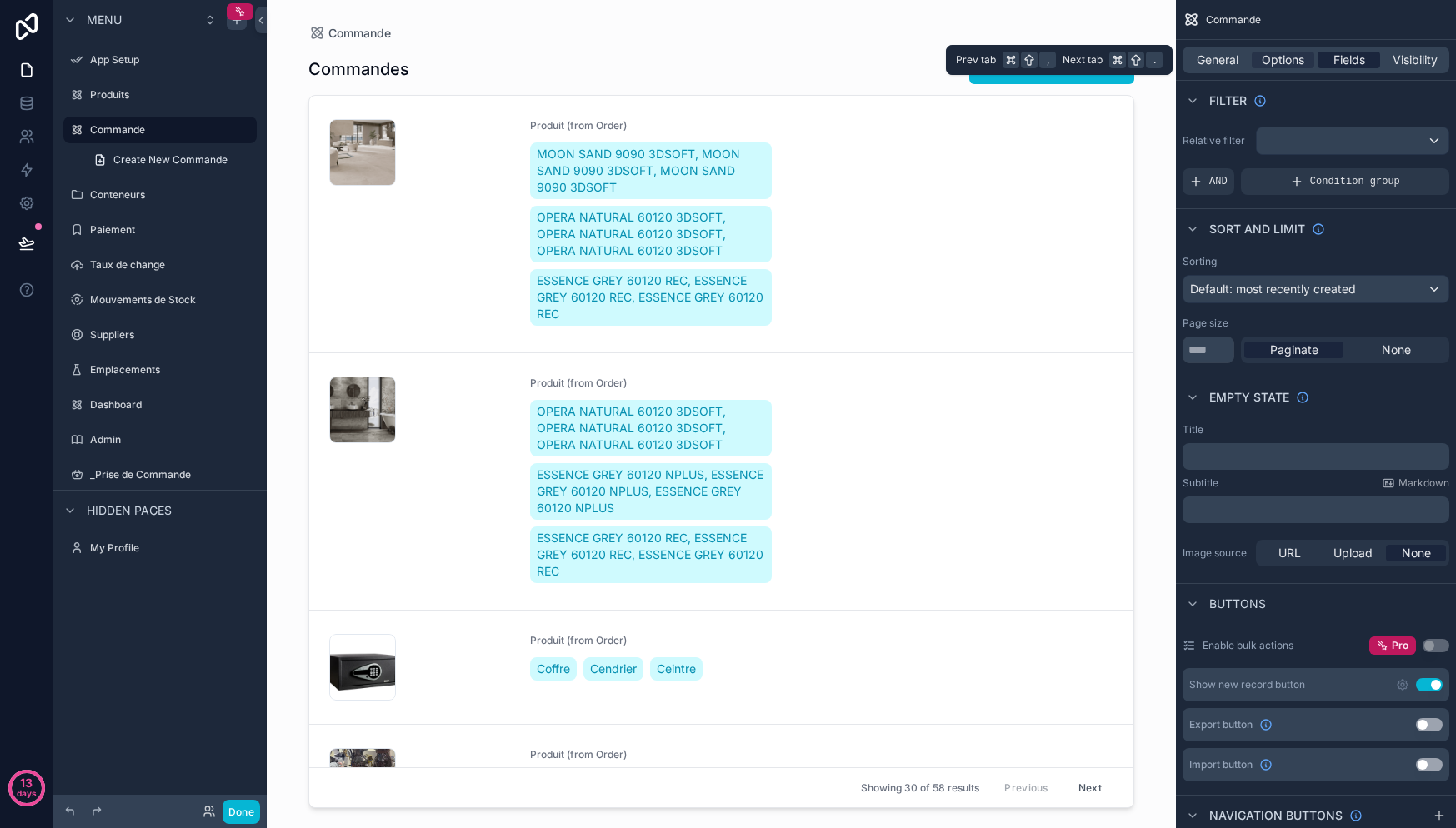
click at [1350, 67] on span "Fields" at bounding box center [1349, 60] width 32 height 17
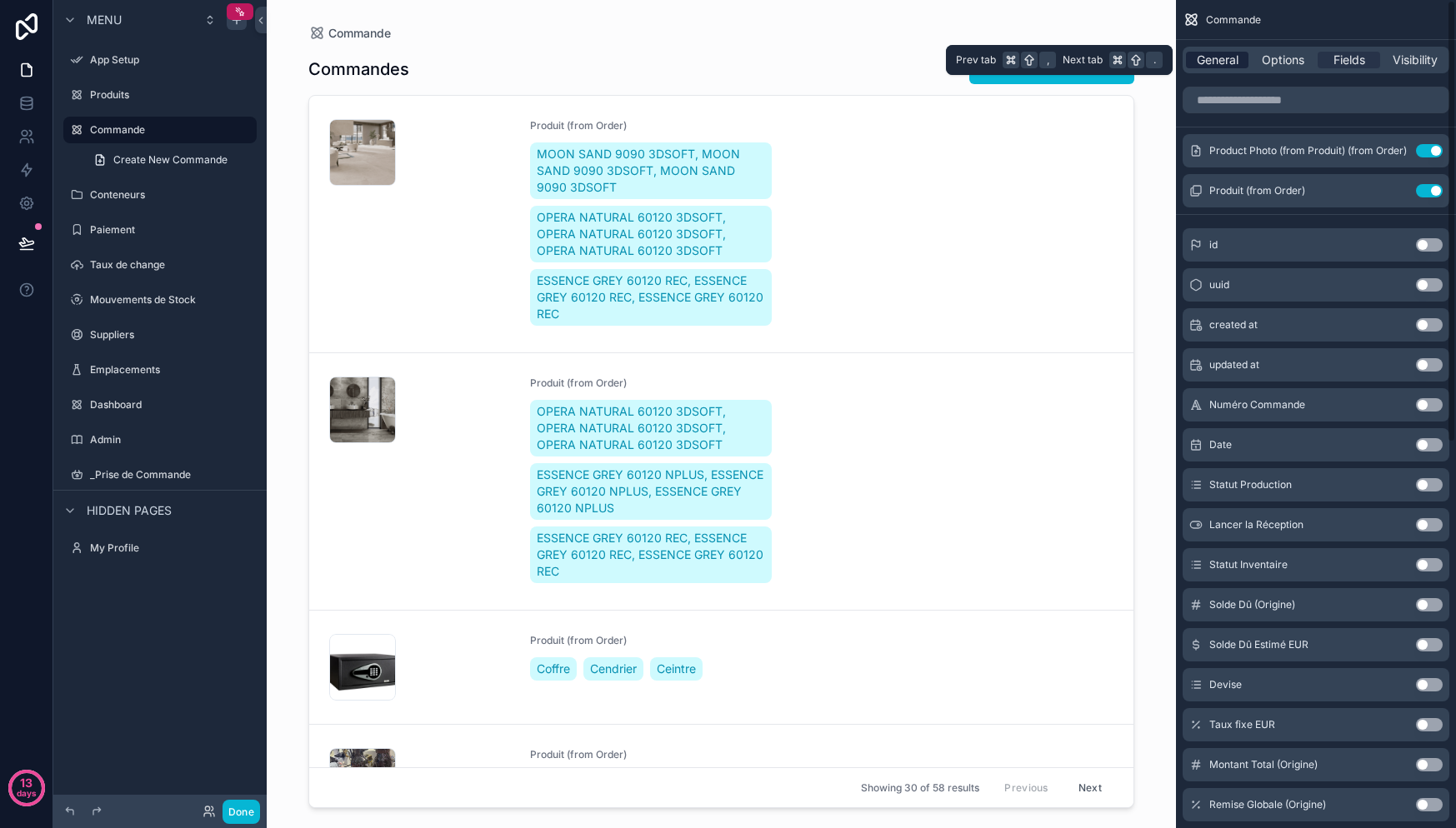
click at [1223, 55] on span "General" at bounding box center [1218, 60] width 42 height 17
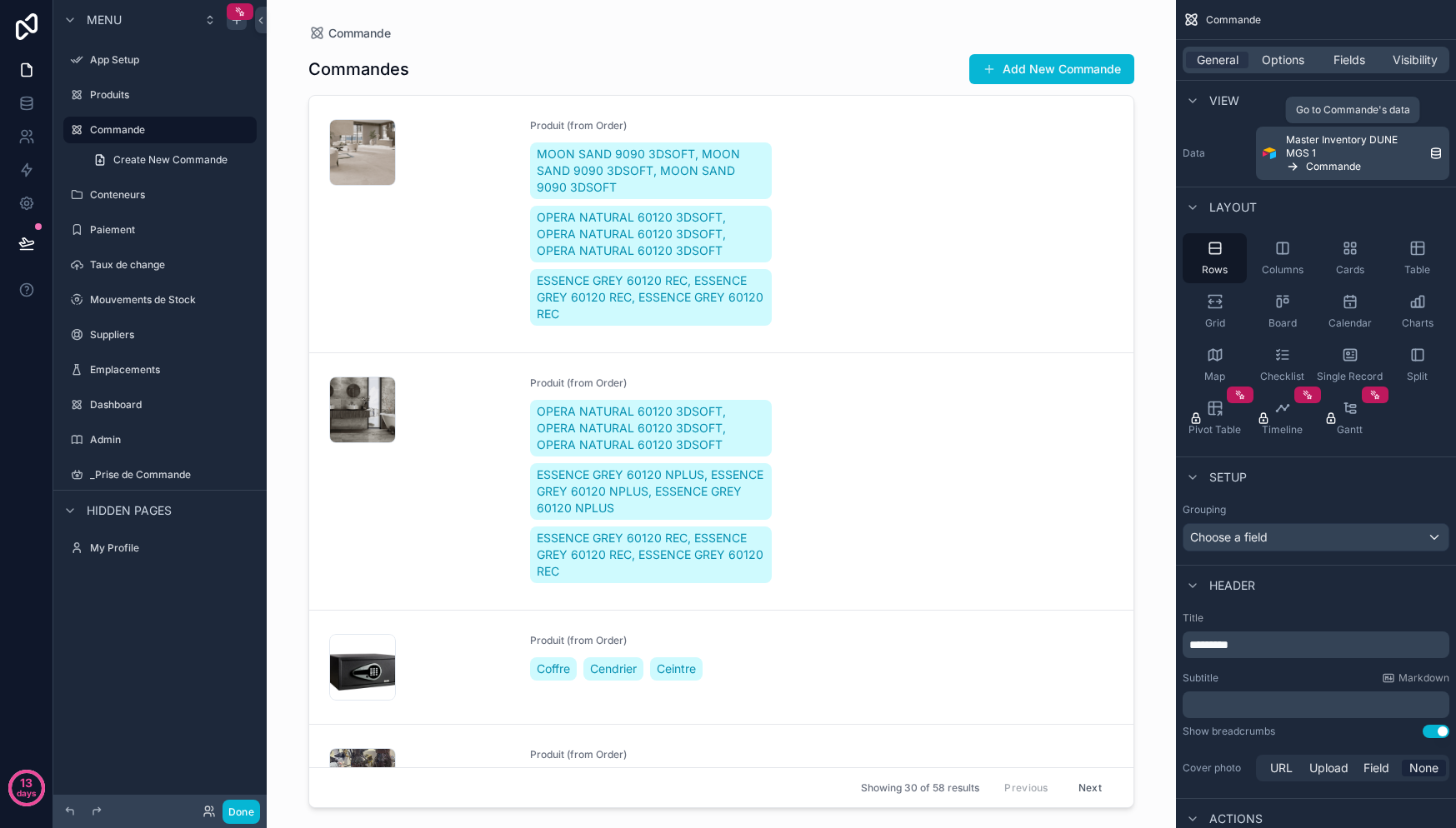
click at [1341, 150] on span "Master Inventory DUNE MGS 1" at bounding box center [1354, 146] width 137 height 26
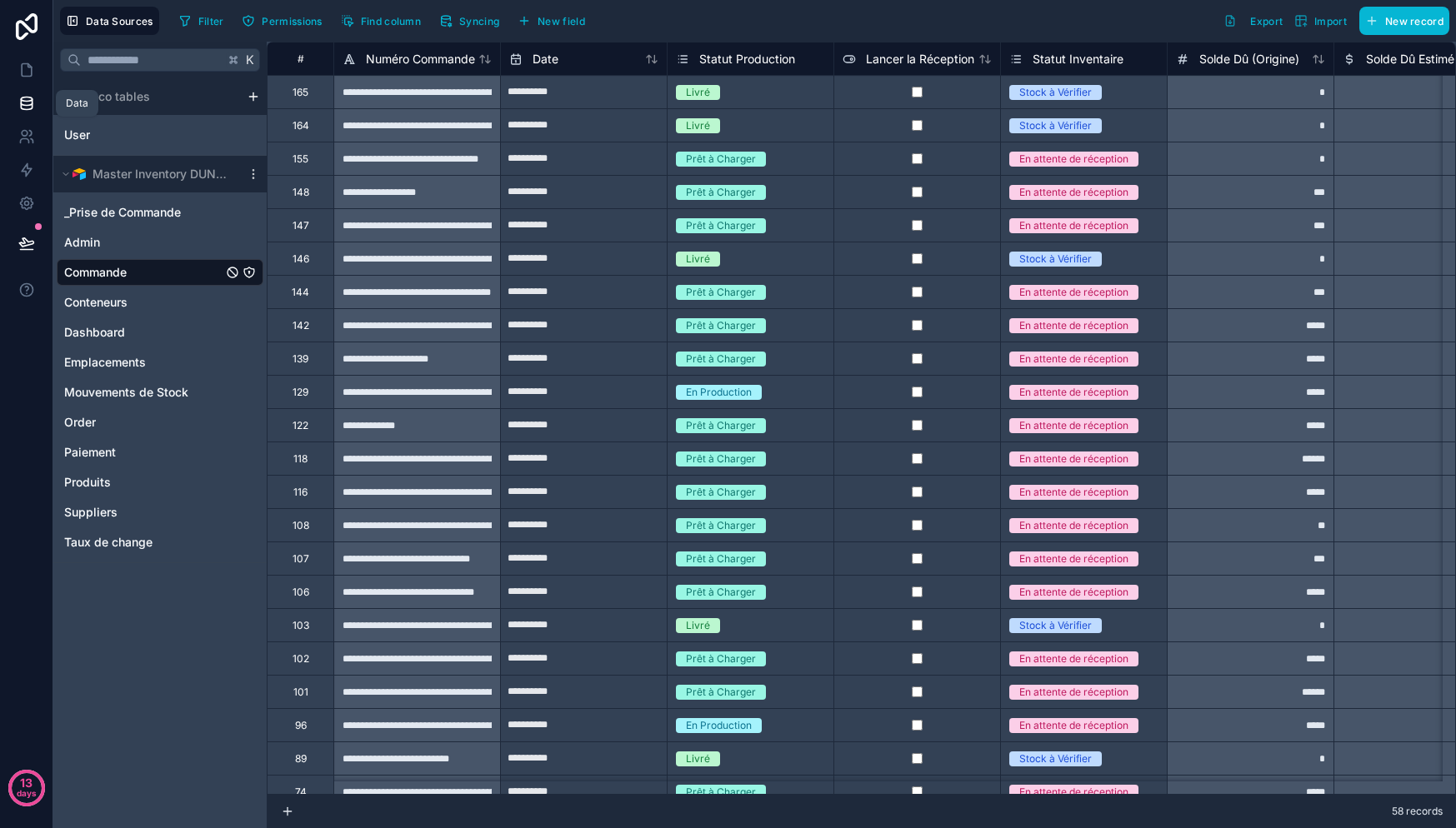
click at [22, 105] on icon at bounding box center [26, 103] width 17 height 17
click at [18, 68] on icon at bounding box center [26, 69] width 17 height 17
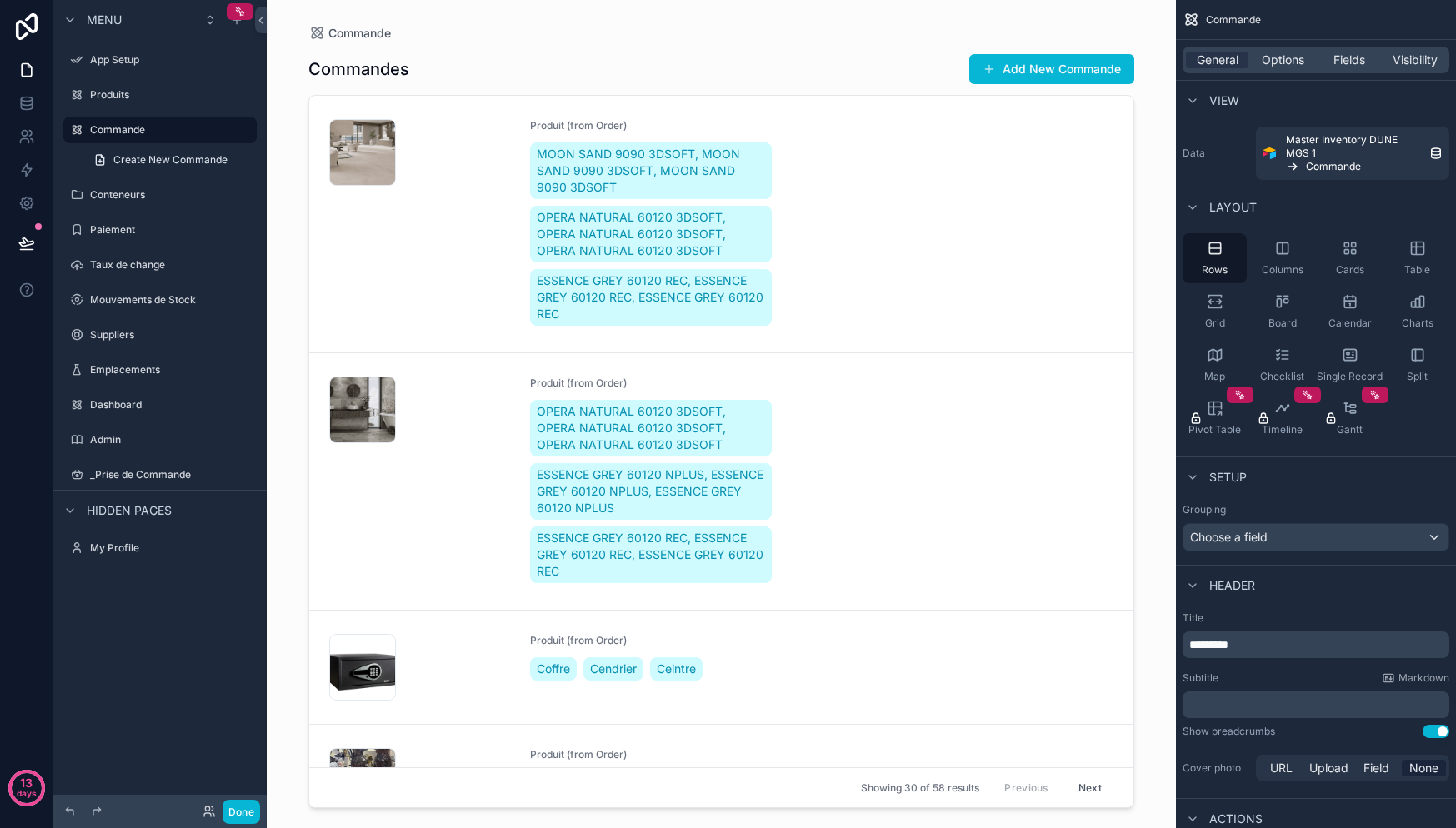
click at [1205, 155] on label "Data" at bounding box center [1216, 152] width 67 height 13
click at [232, 25] on icon "scrollable content" at bounding box center [236, 19] width 13 height 13
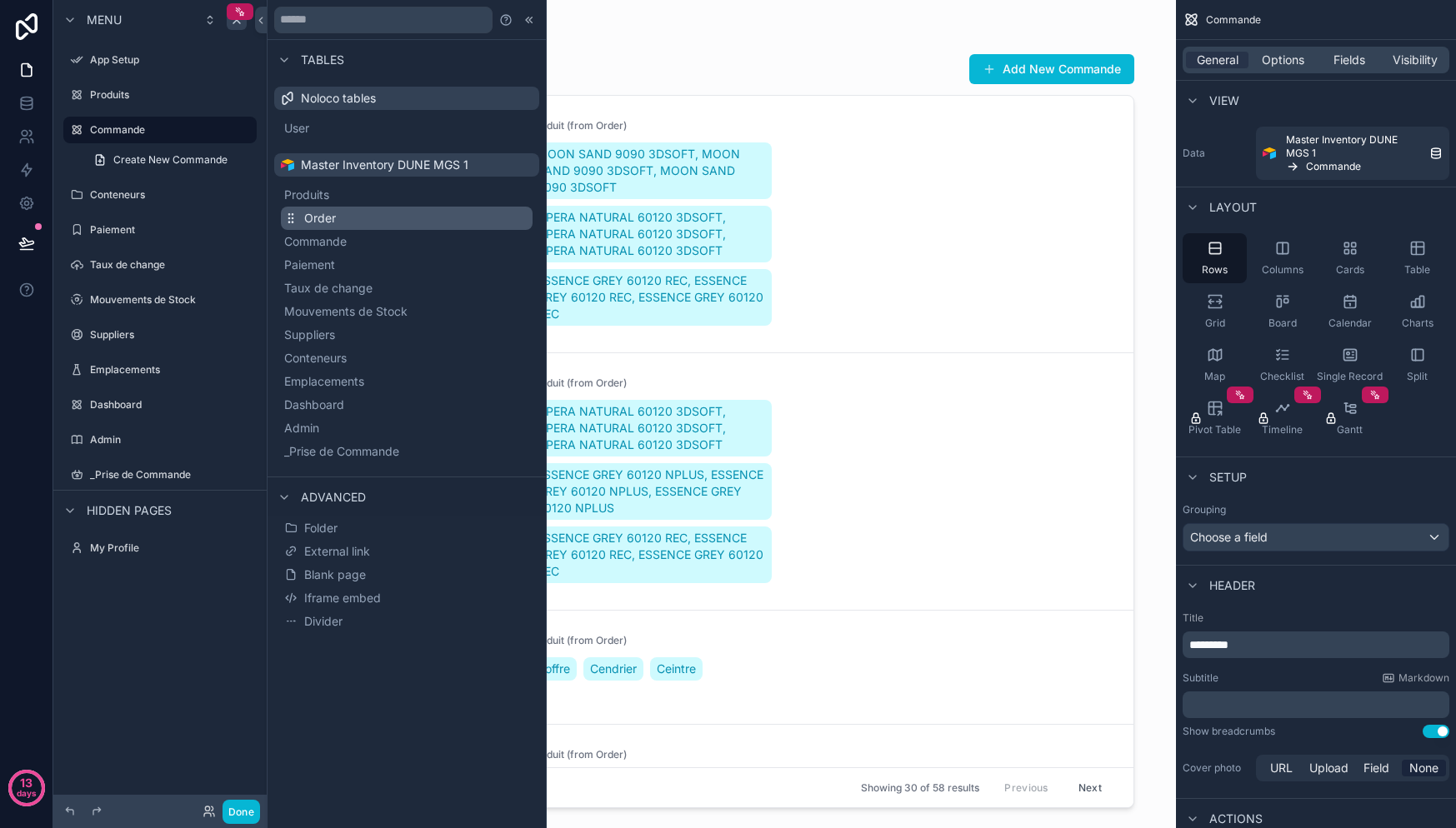
click at [336, 225] on button "Order" at bounding box center [406, 218] width 252 height 24
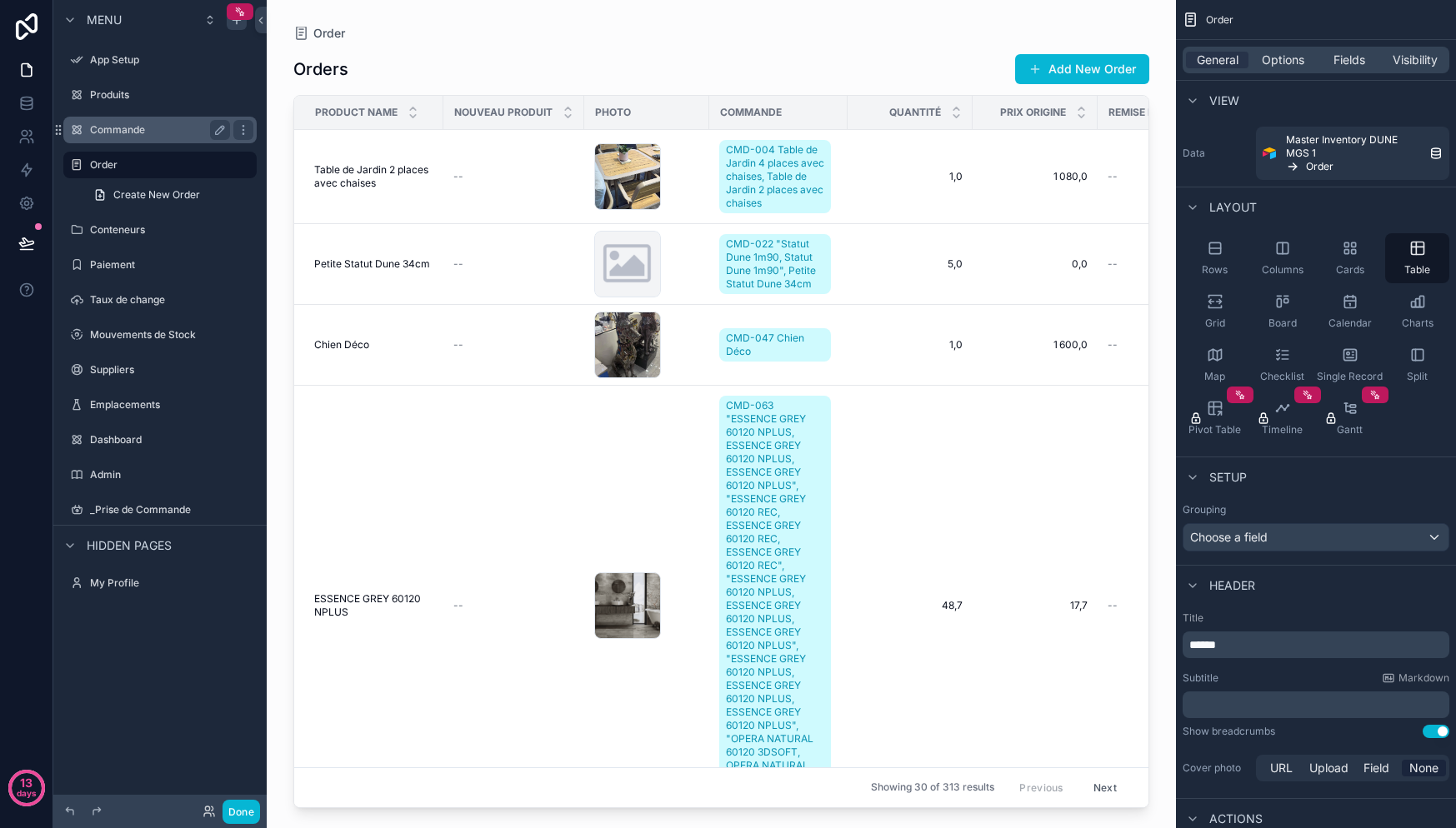
click at [122, 128] on label "Commande" at bounding box center [157, 130] width 133 height 13
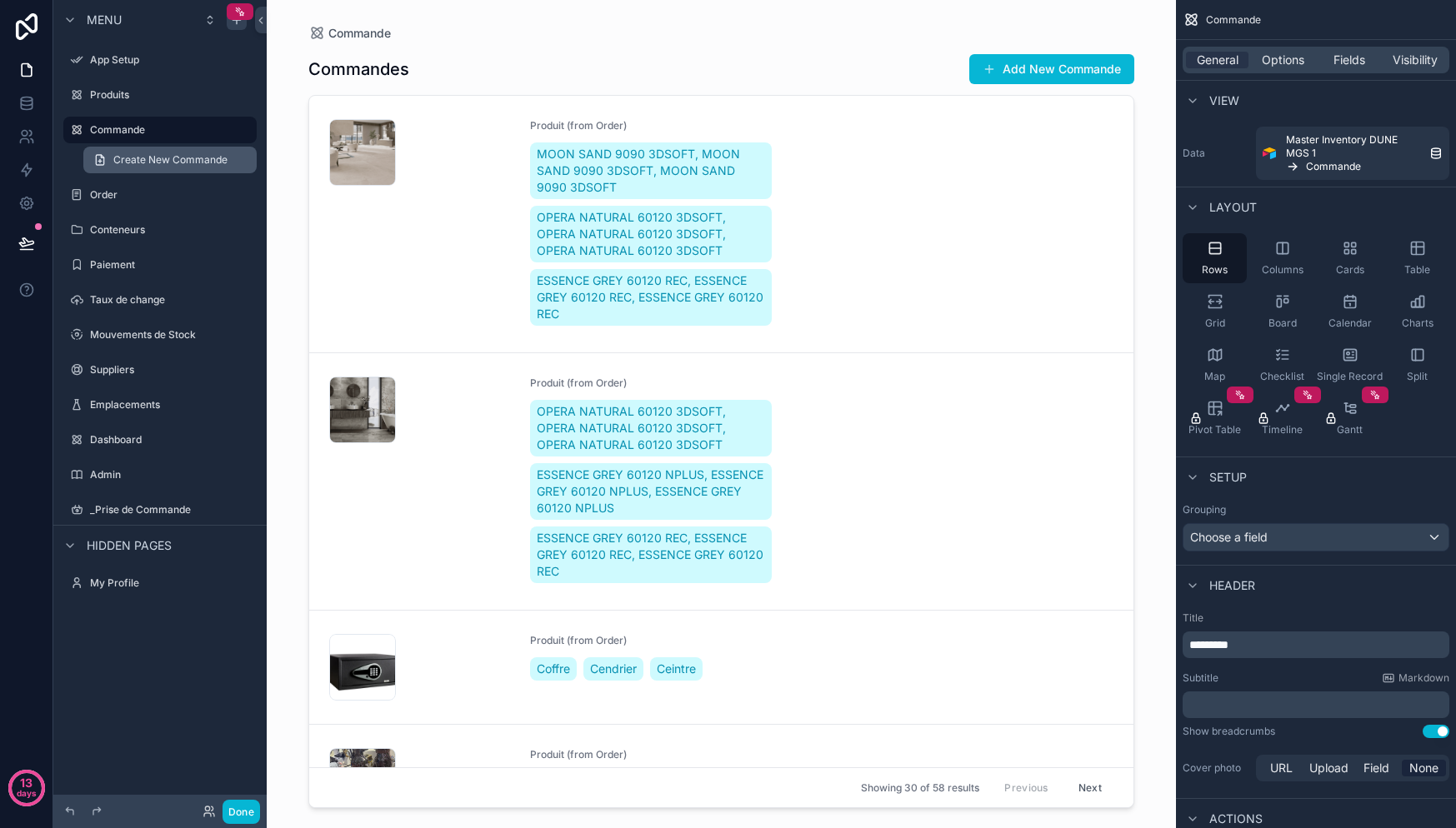
click at [127, 162] on span "Create New Commande" at bounding box center [170, 159] width 114 height 13
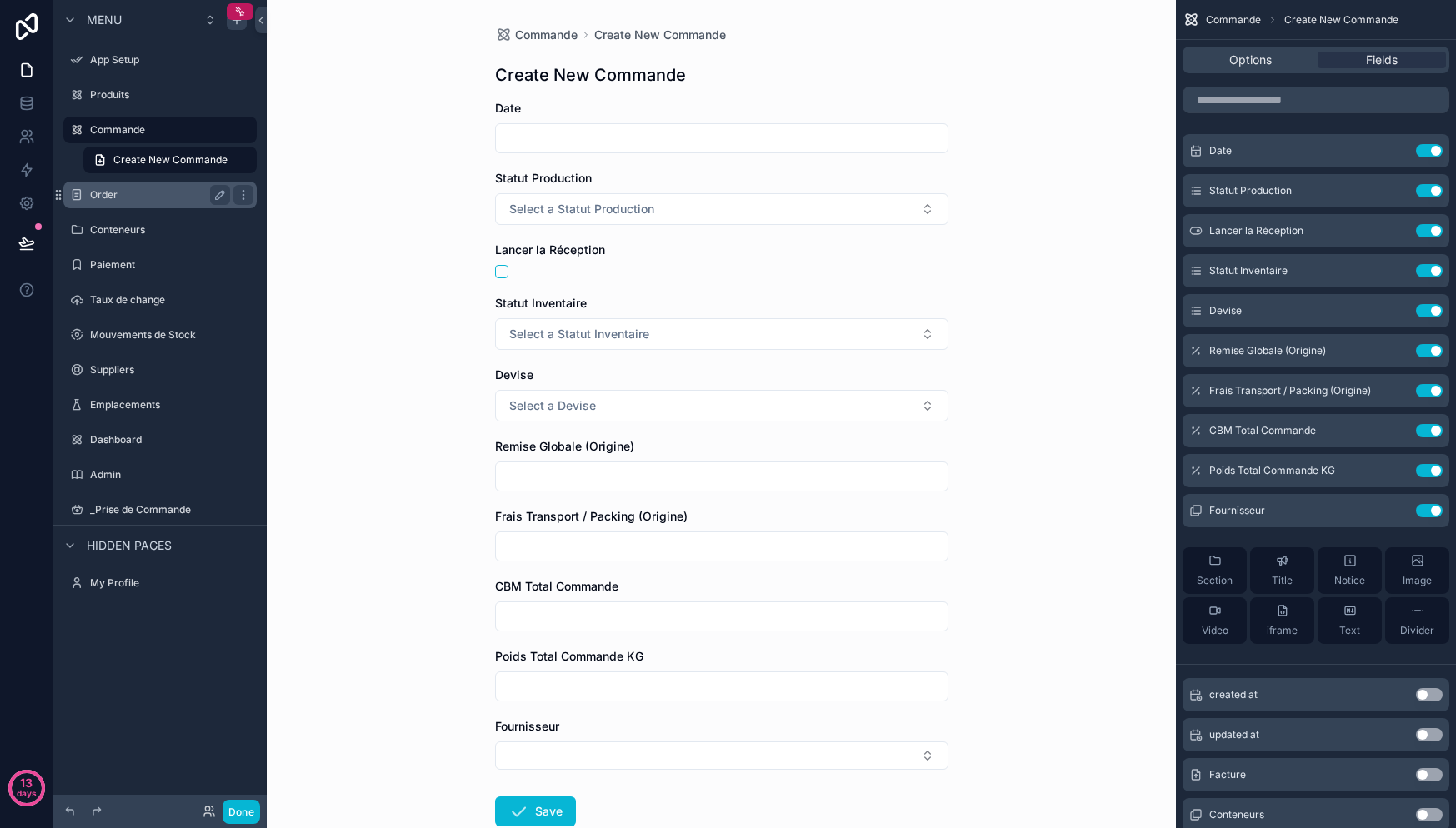
click at [148, 203] on div "Order" at bounding box center [160, 195] width 140 height 20
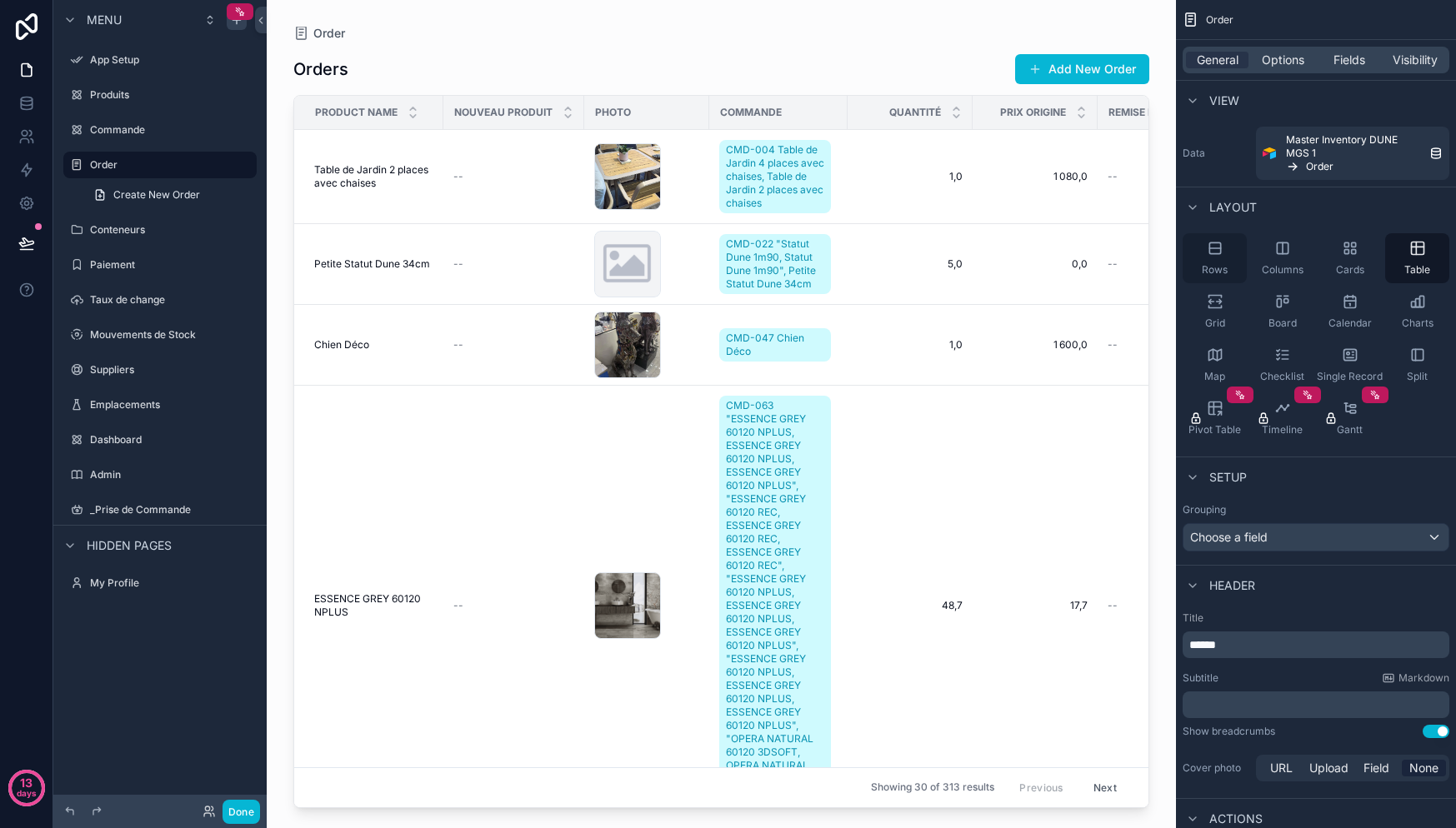
click at [1221, 263] on span "Rows" at bounding box center [1214, 269] width 25 height 13
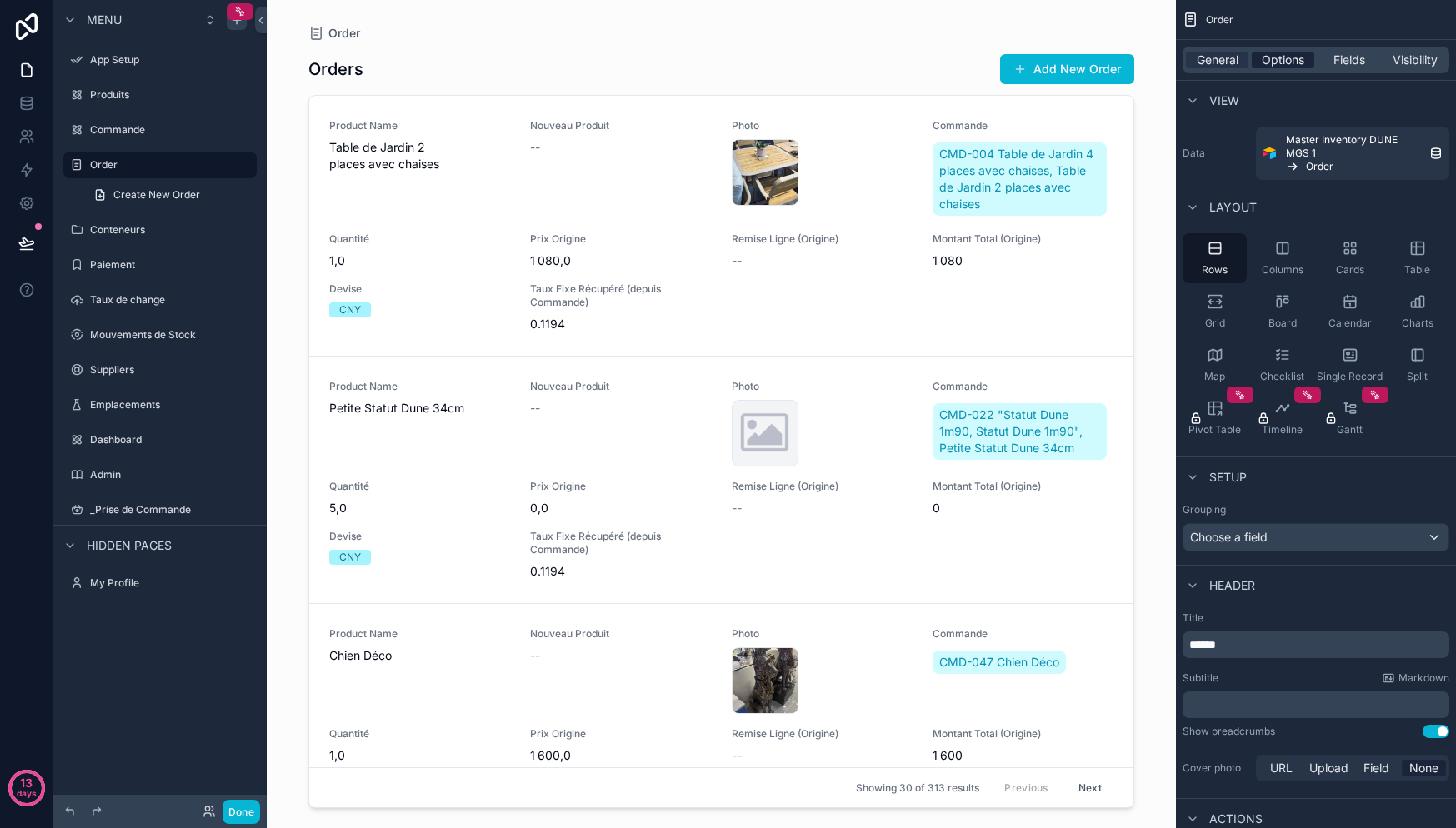
click at [1285, 67] on span "Options" at bounding box center [1282, 60] width 42 height 17
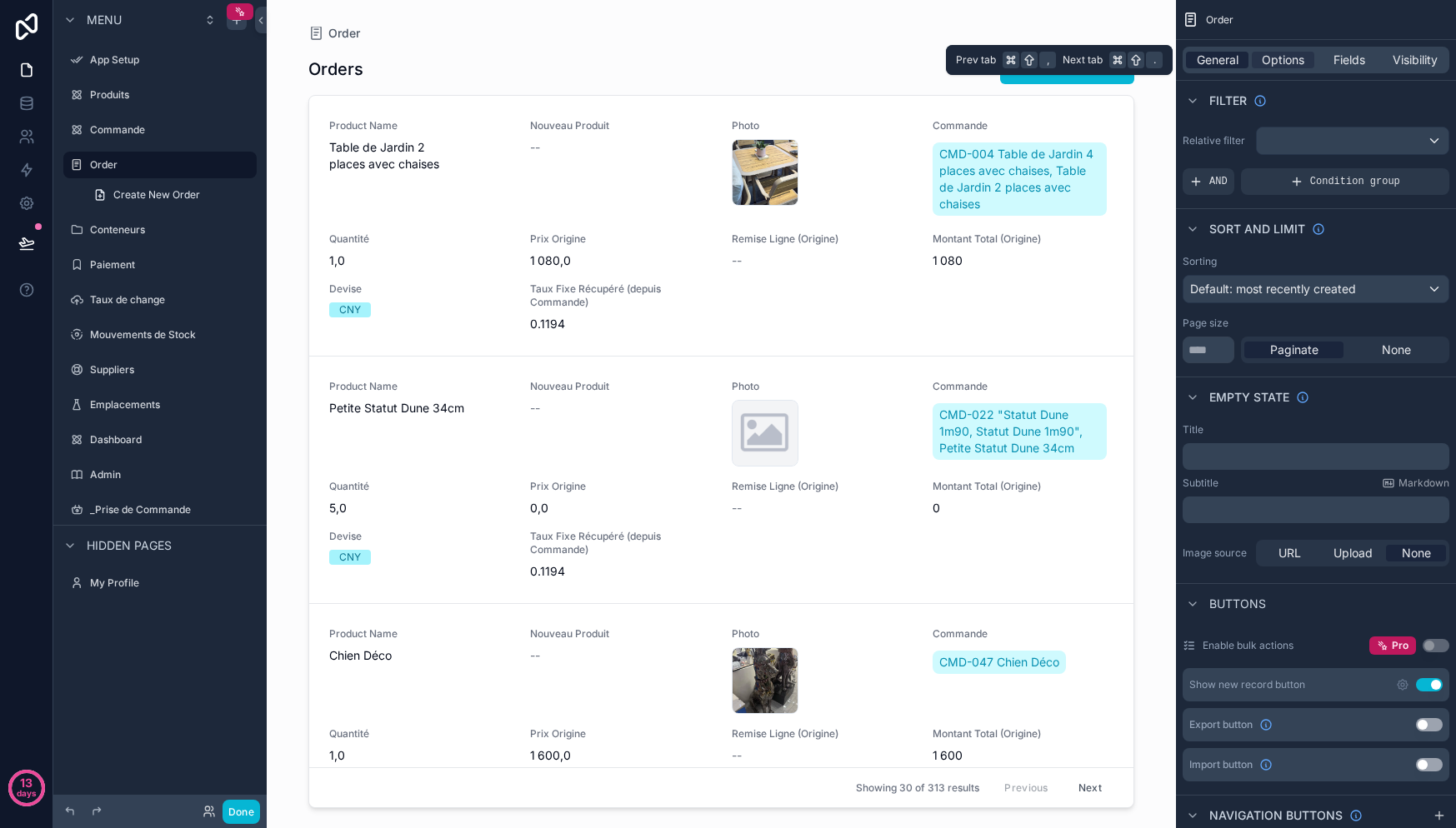
click at [1232, 64] on span "General" at bounding box center [1218, 60] width 42 height 17
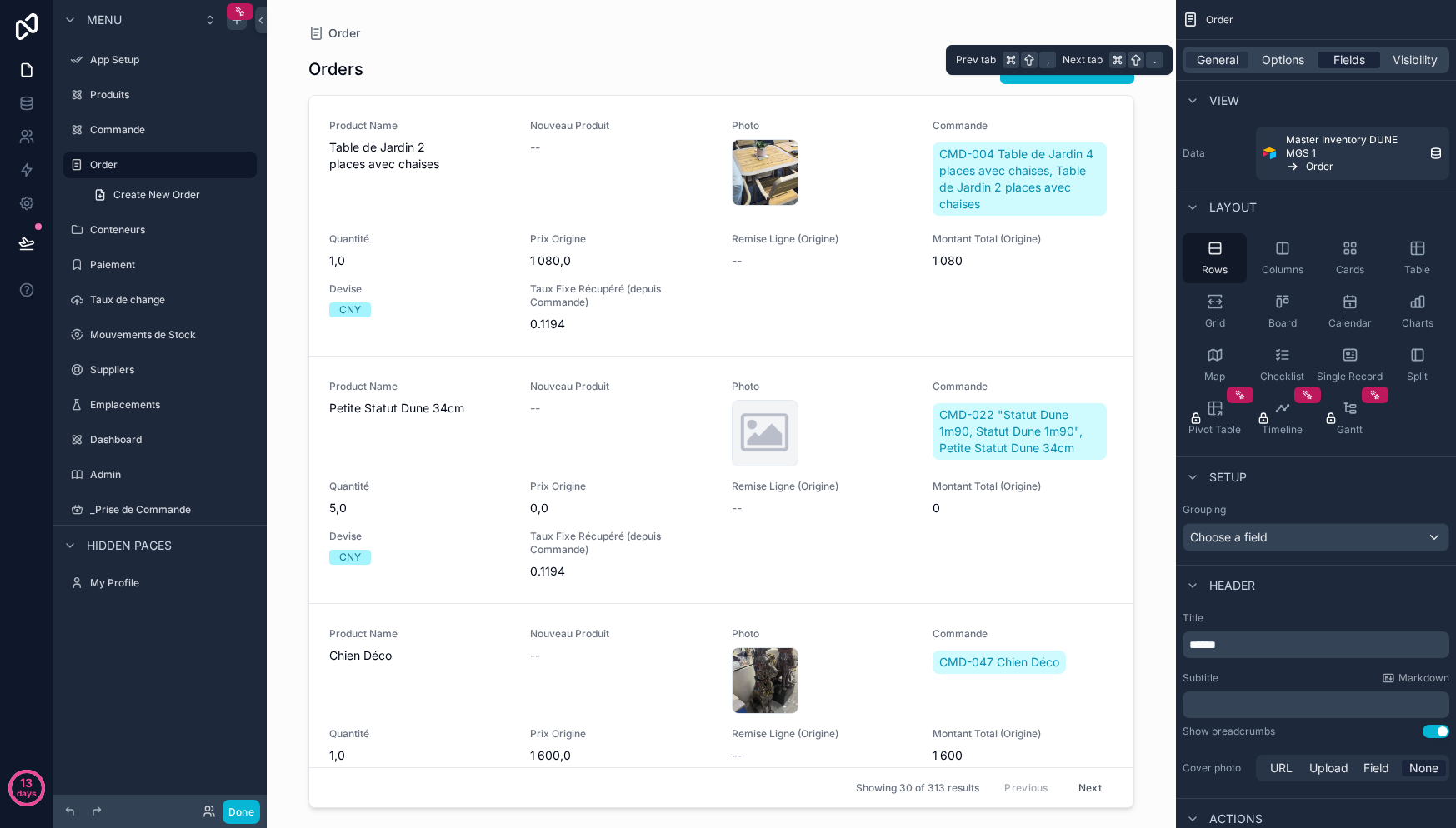
click at [1362, 60] on span "Fields" at bounding box center [1349, 60] width 32 height 17
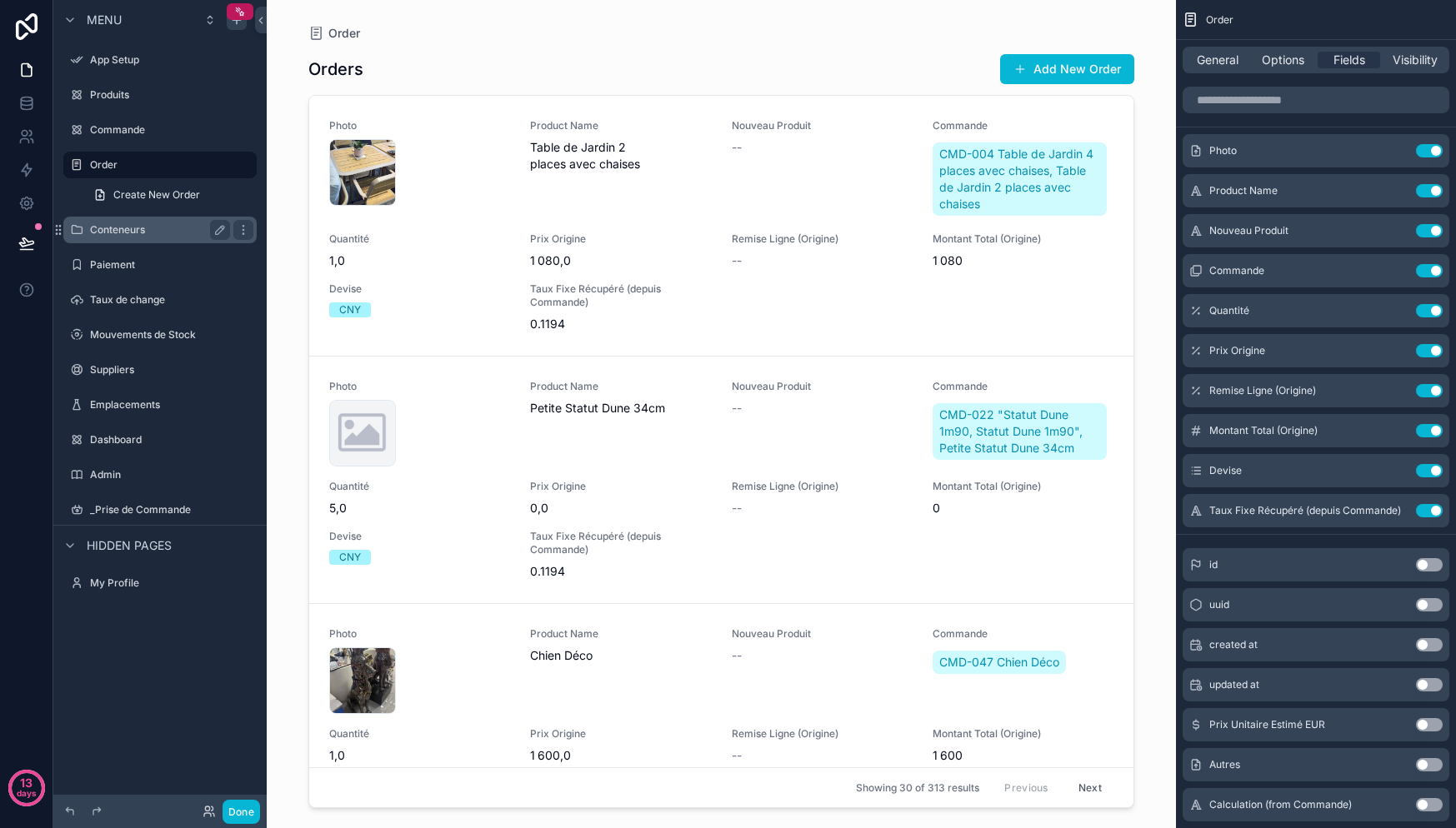
click at [124, 224] on label "Conteneurs" at bounding box center [157, 230] width 133 height 13
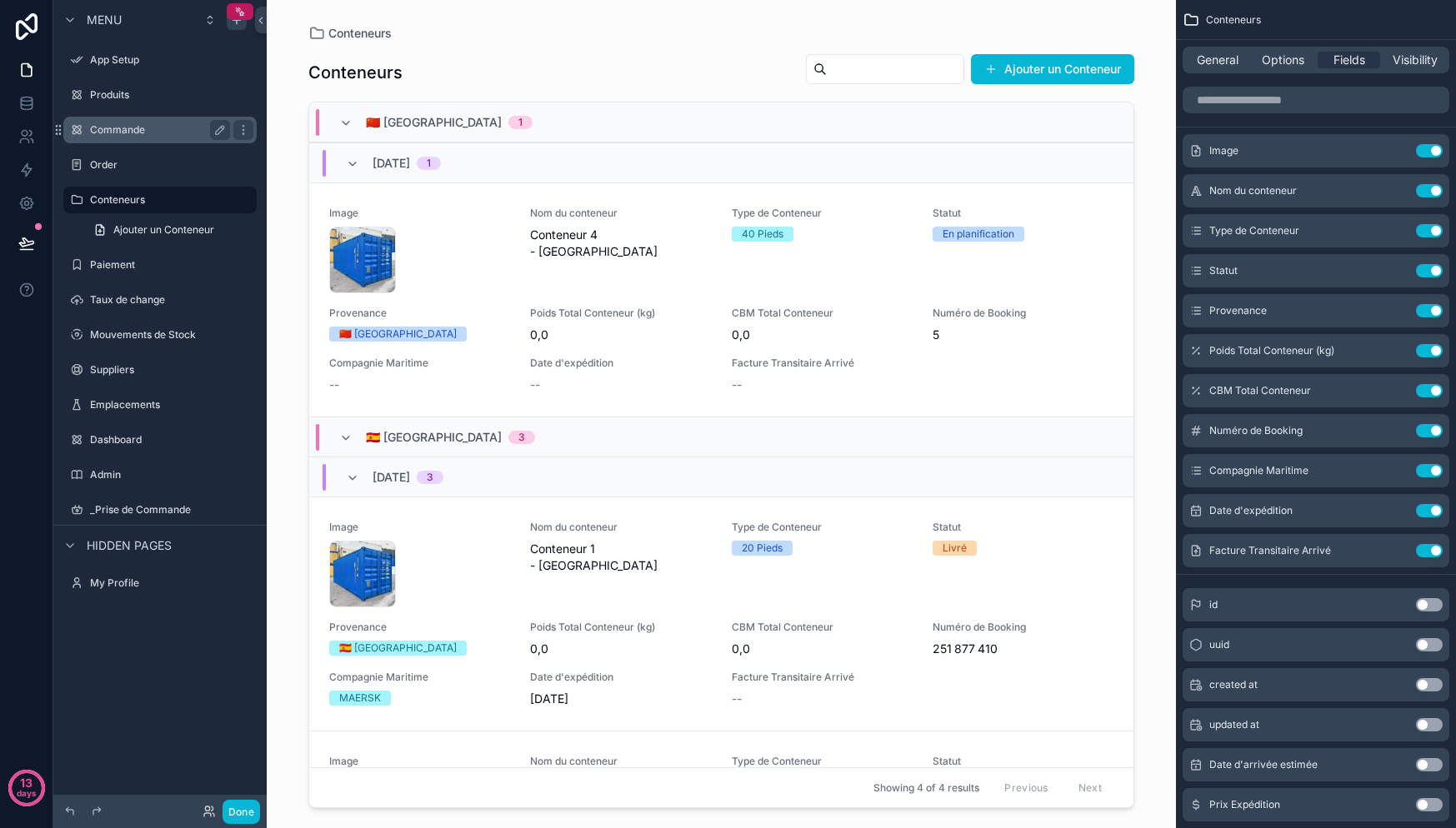
click at [134, 131] on label "Commande" at bounding box center [157, 130] width 133 height 13
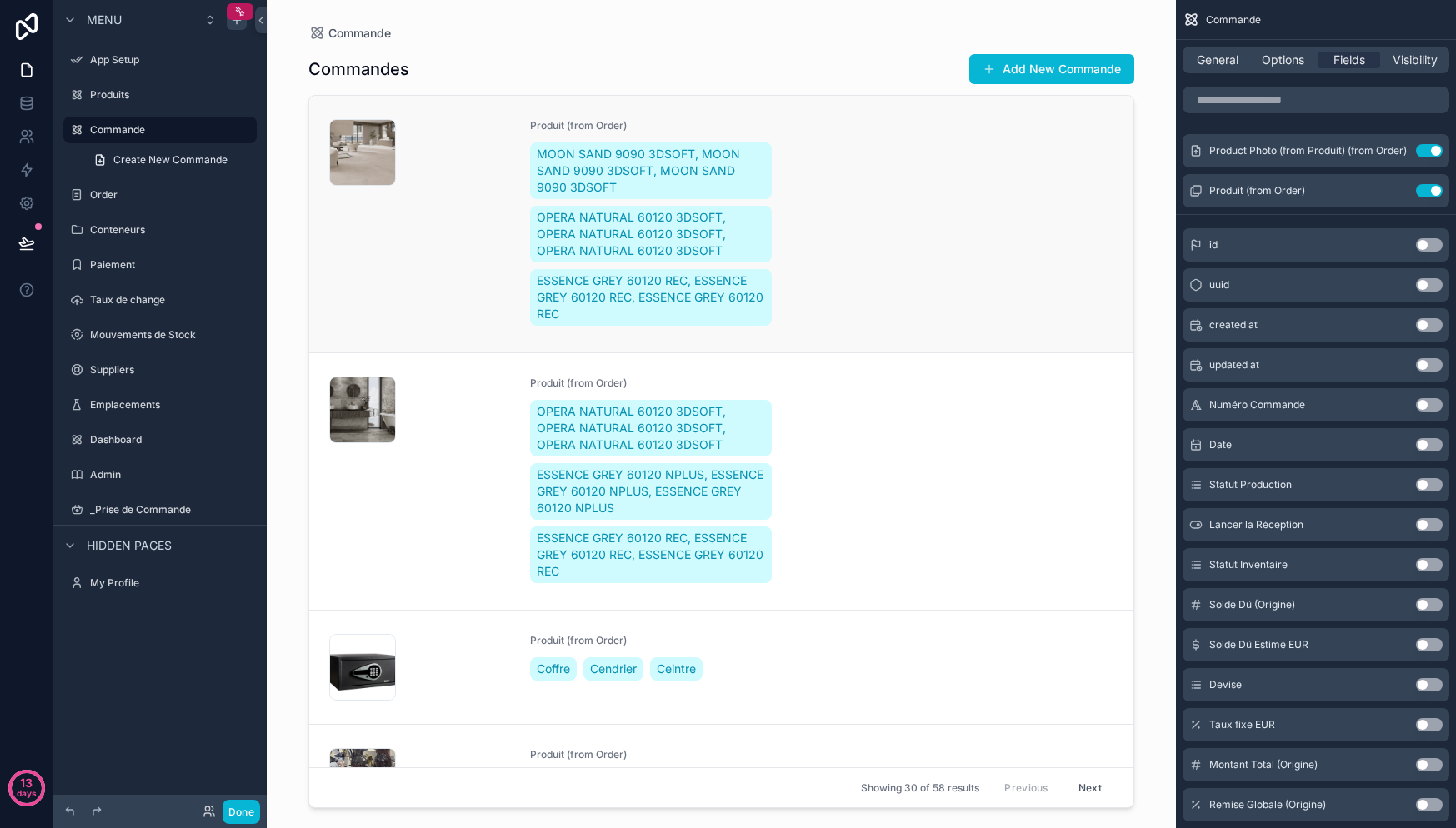
click at [889, 178] on div "CleanShot-2025-06-20-at-10.51.502x-(1) .png Produit (from Order) MOON SAND 9090…" at bounding box center [721, 224] width 785 height 210
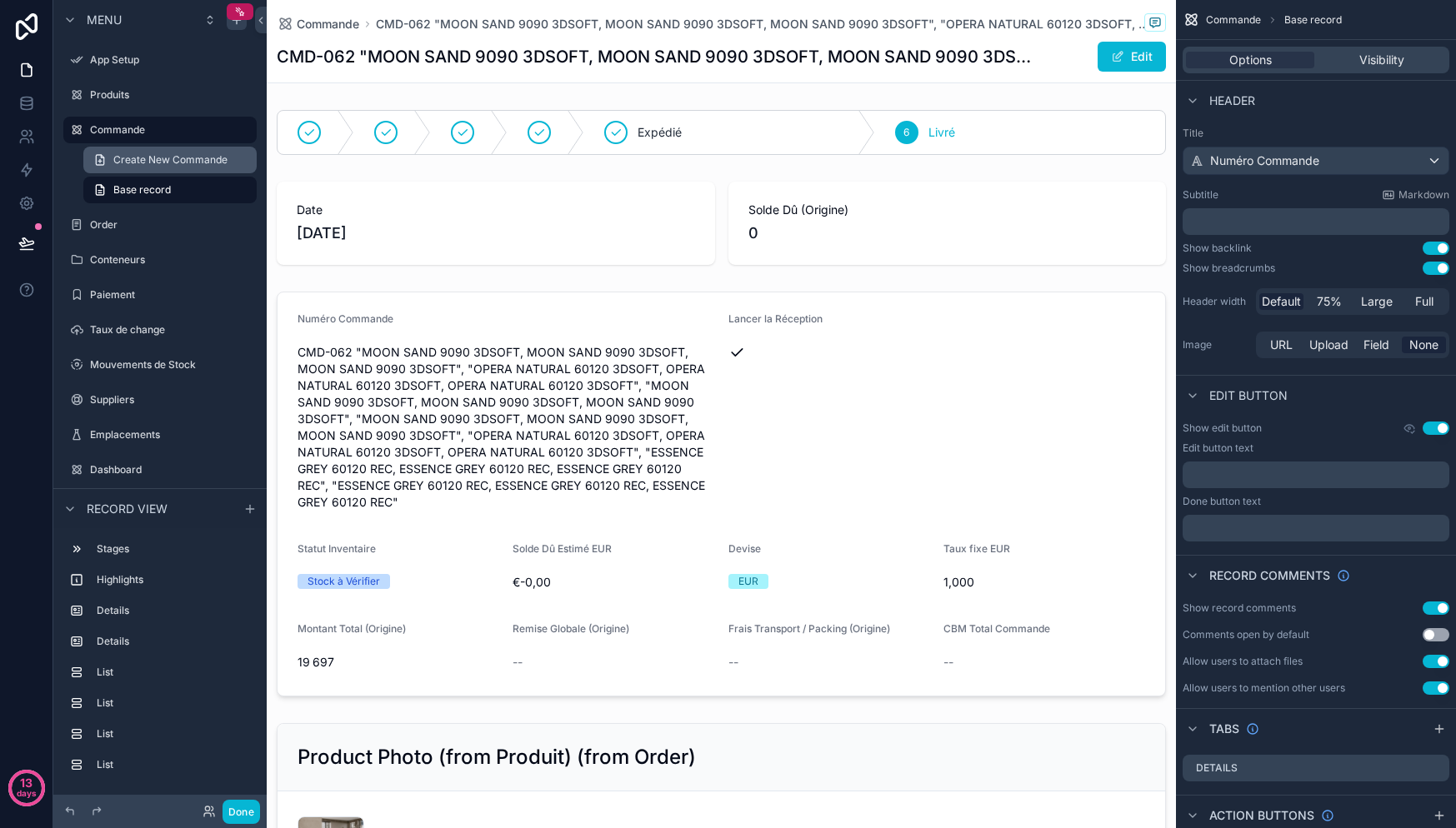
click at [167, 160] on span "Create New Commande" at bounding box center [170, 159] width 114 height 13
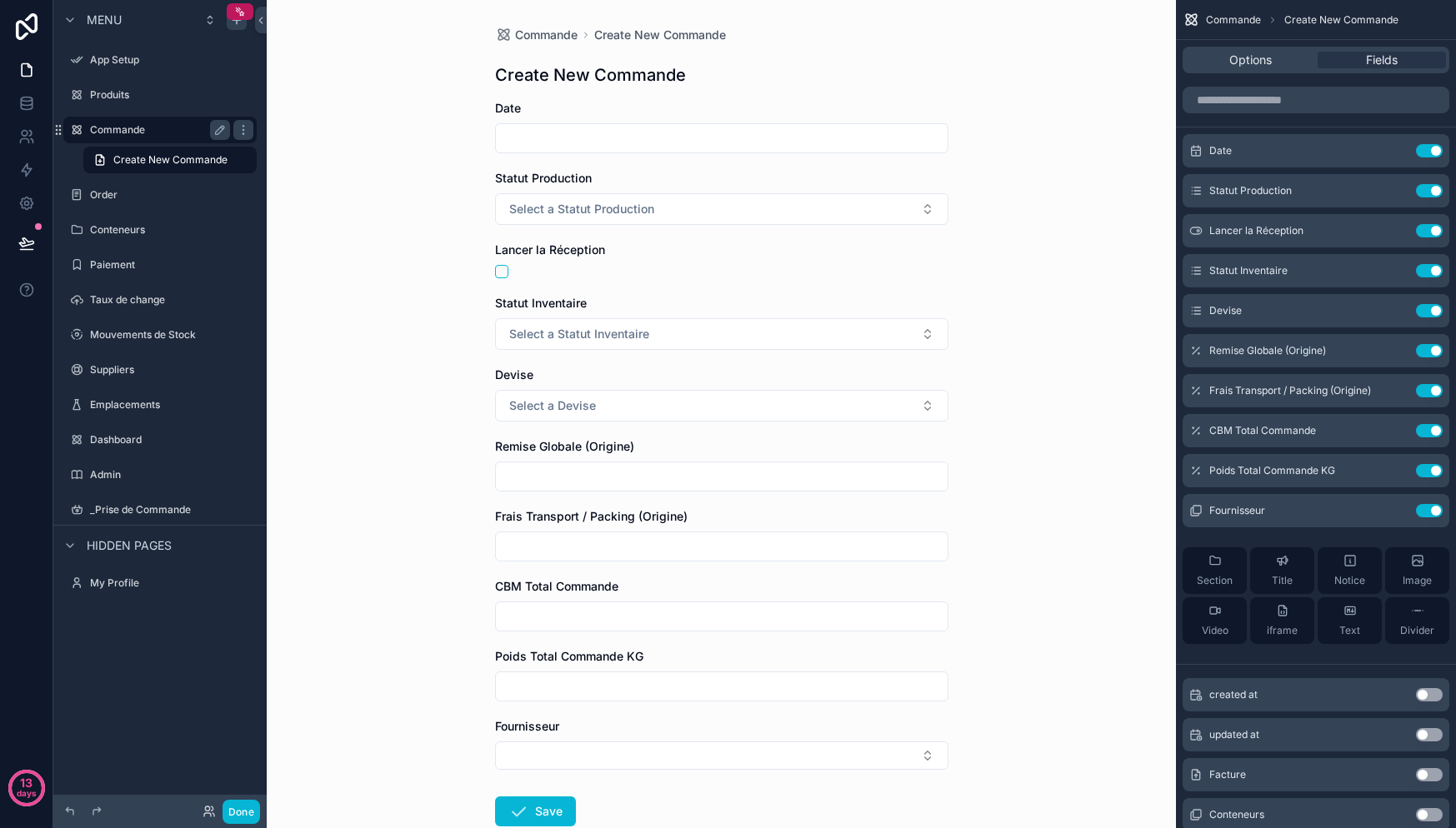
click at [169, 126] on label "Commande" at bounding box center [157, 130] width 133 height 13
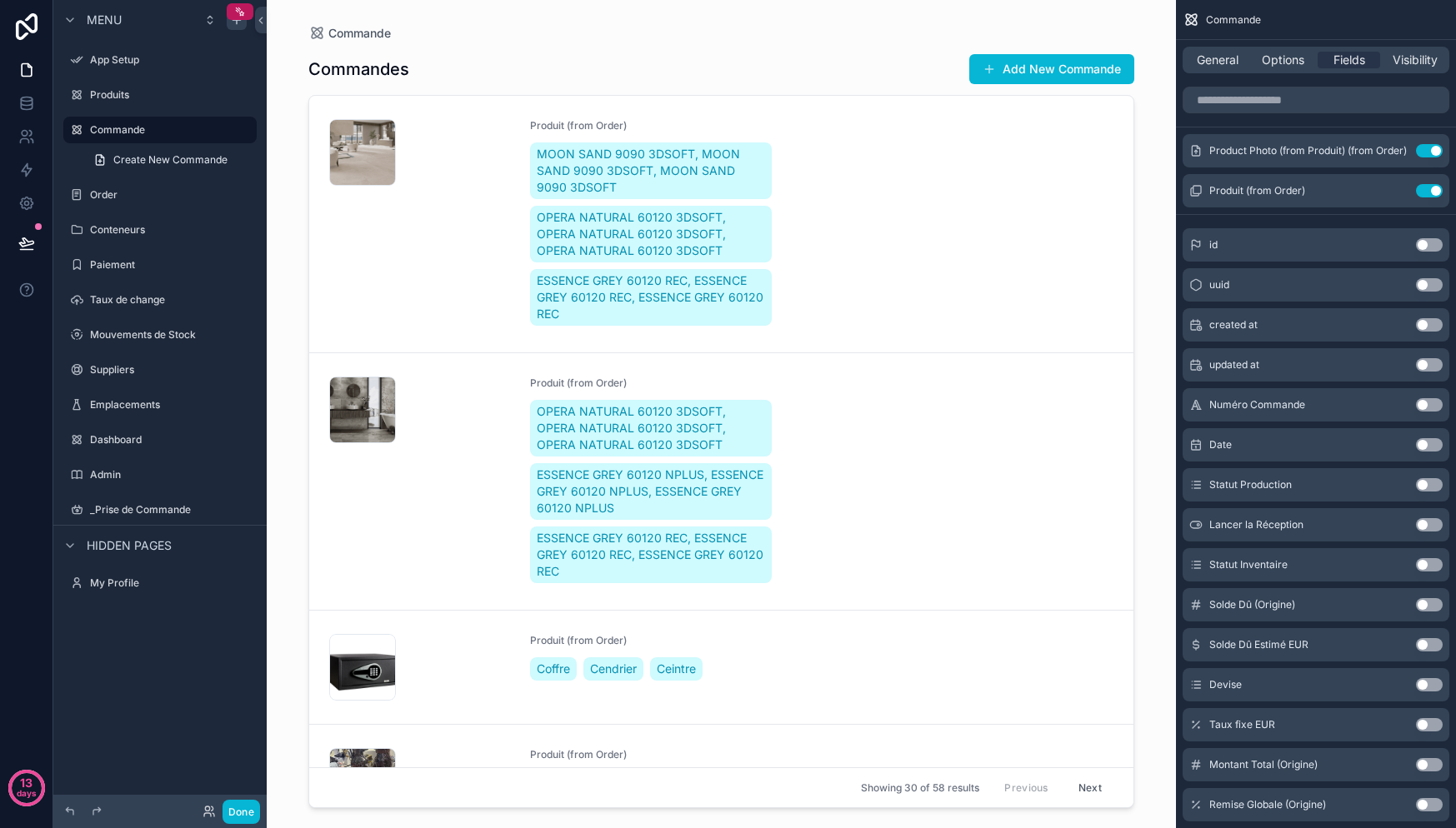
click at [1416, 484] on button "Use setting" at bounding box center [1429, 485] width 26 height 13
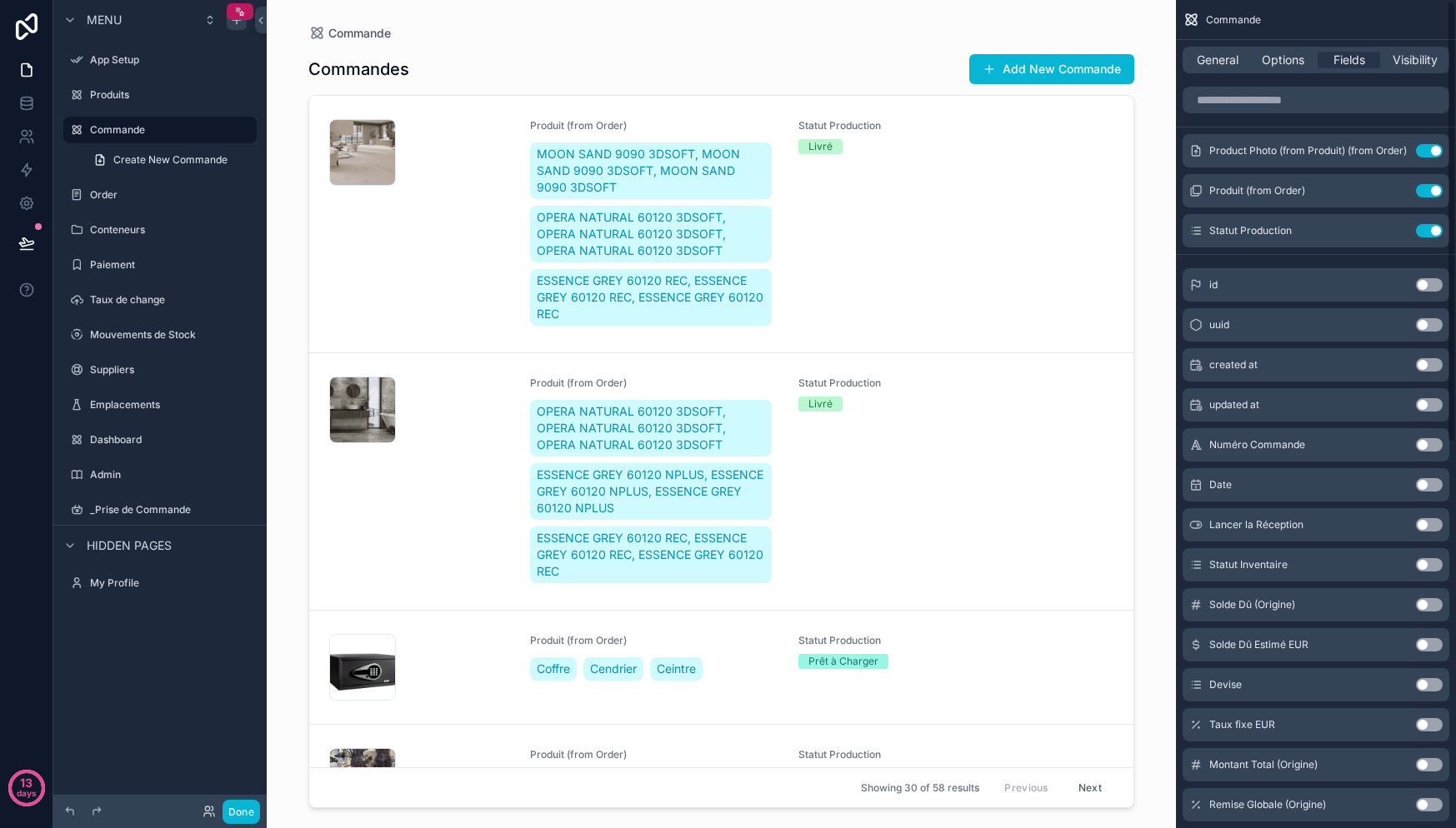
scroll to position [10, 0]
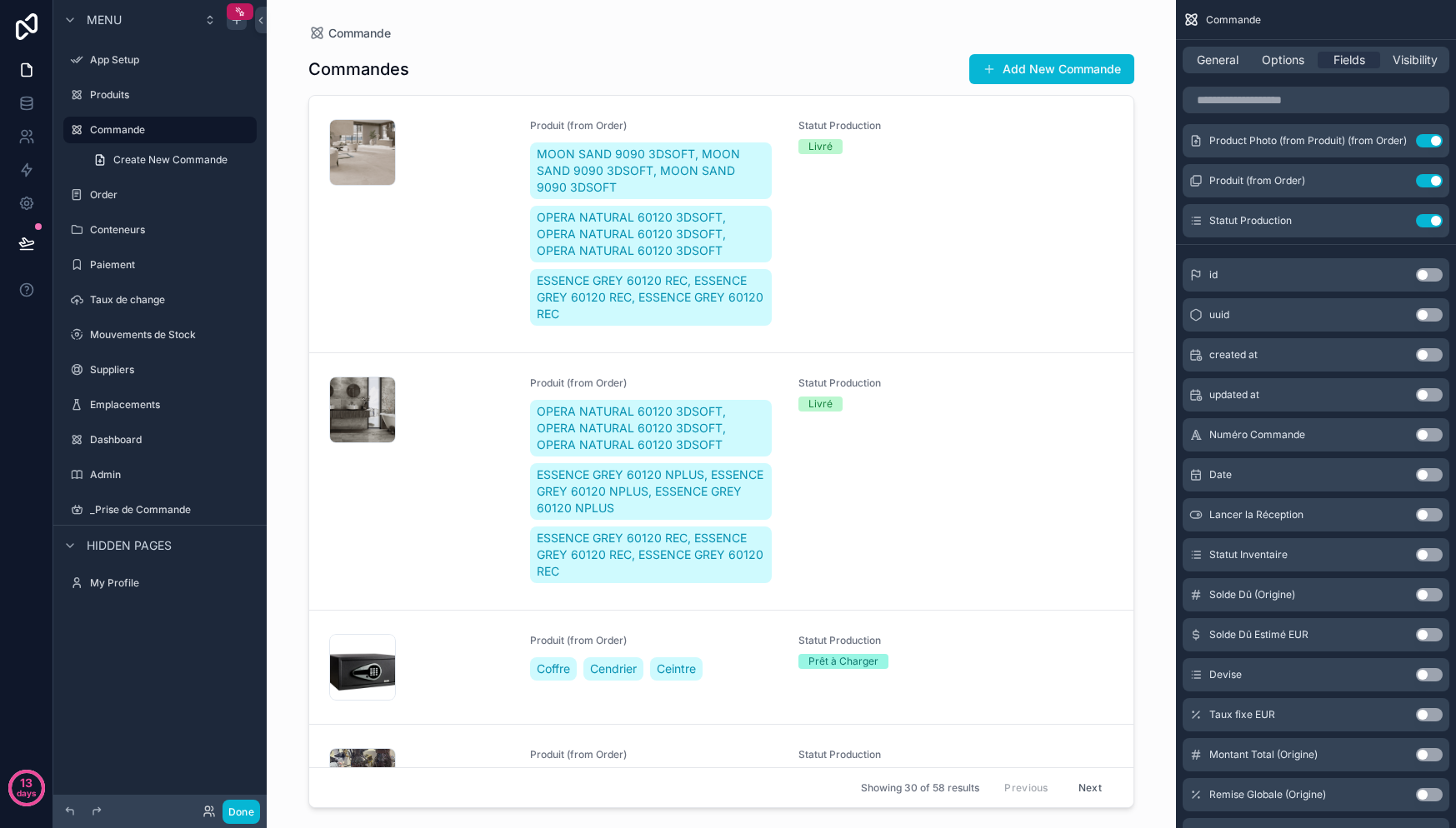
click at [1431, 634] on button "Use setting" at bounding box center [1429, 634] width 26 height 13
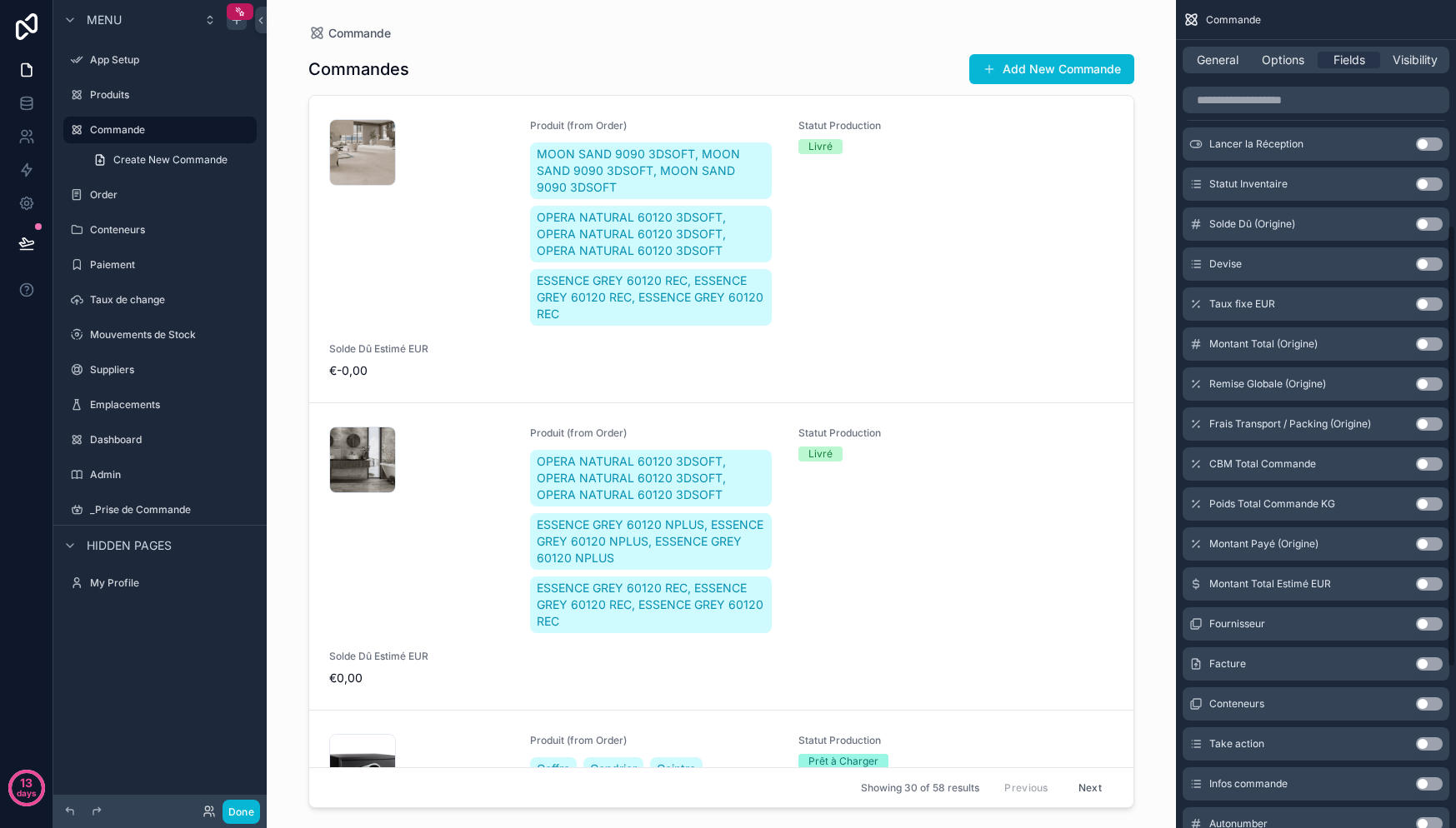
scroll to position [462, 0]
click at [1434, 741] on button "Use setting" at bounding box center [1429, 742] width 26 height 13
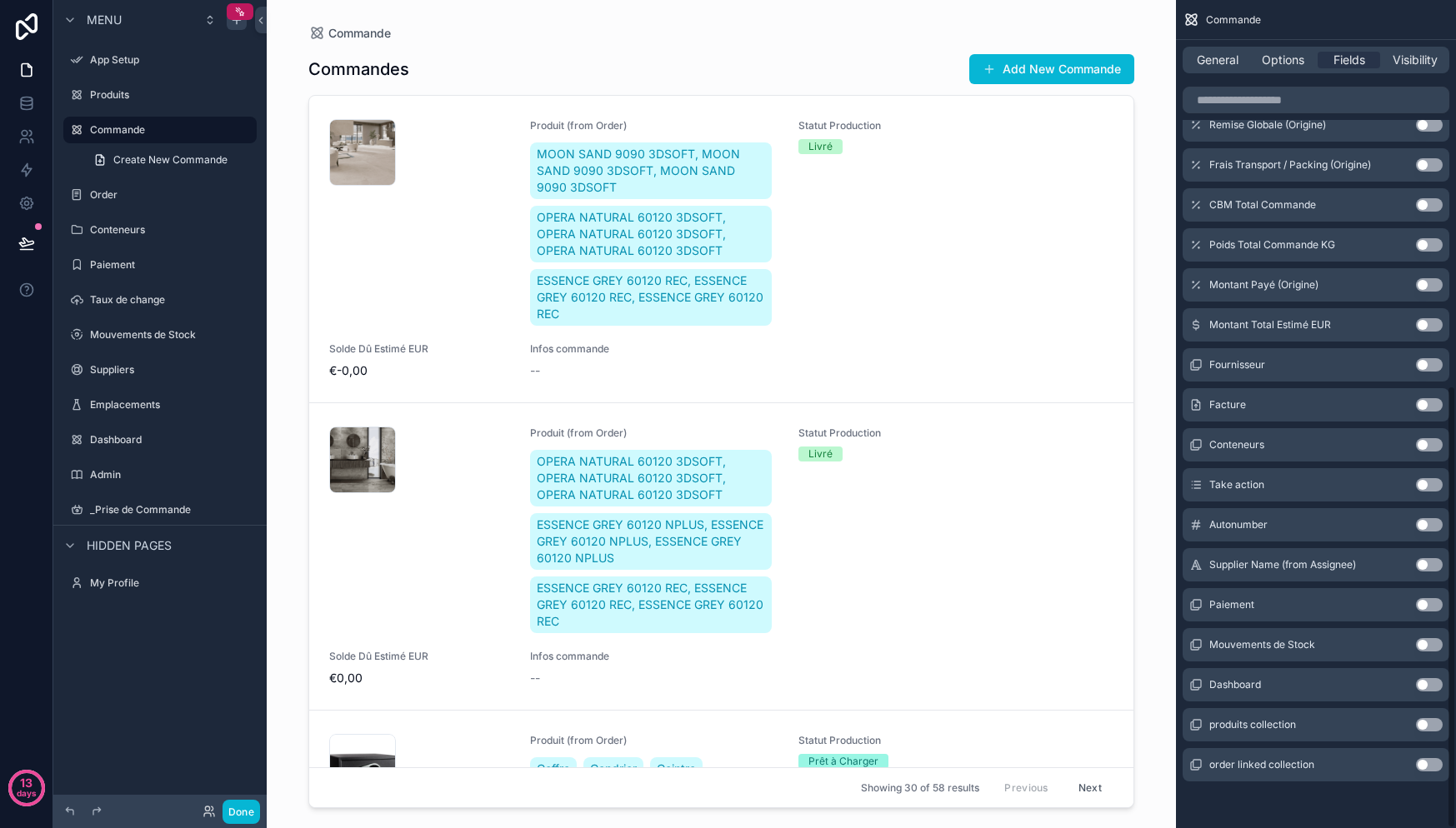
scroll to position [0, 0]
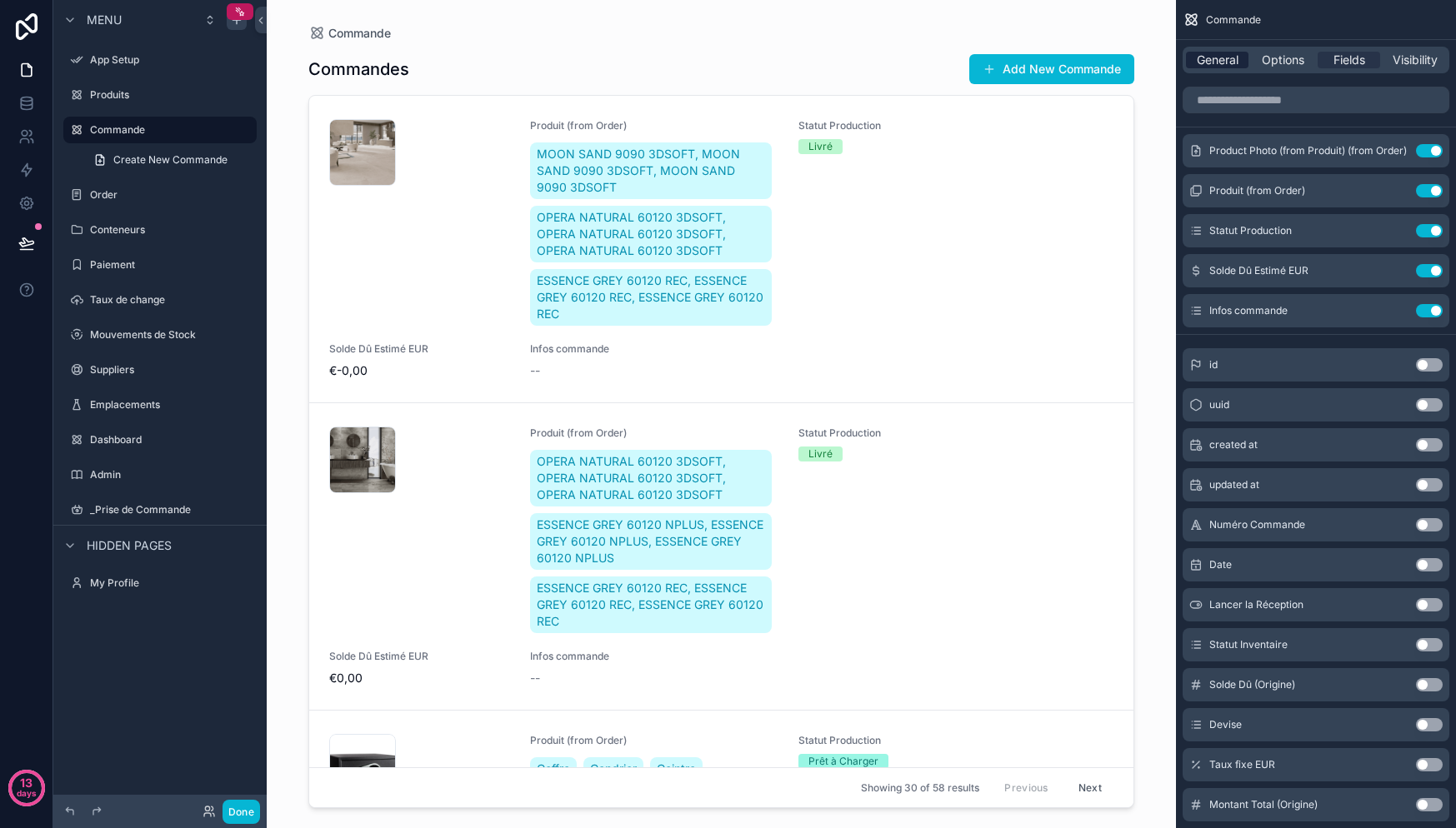
click at [1211, 53] on span "General" at bounding box center [1218, 60] width 42 height 17
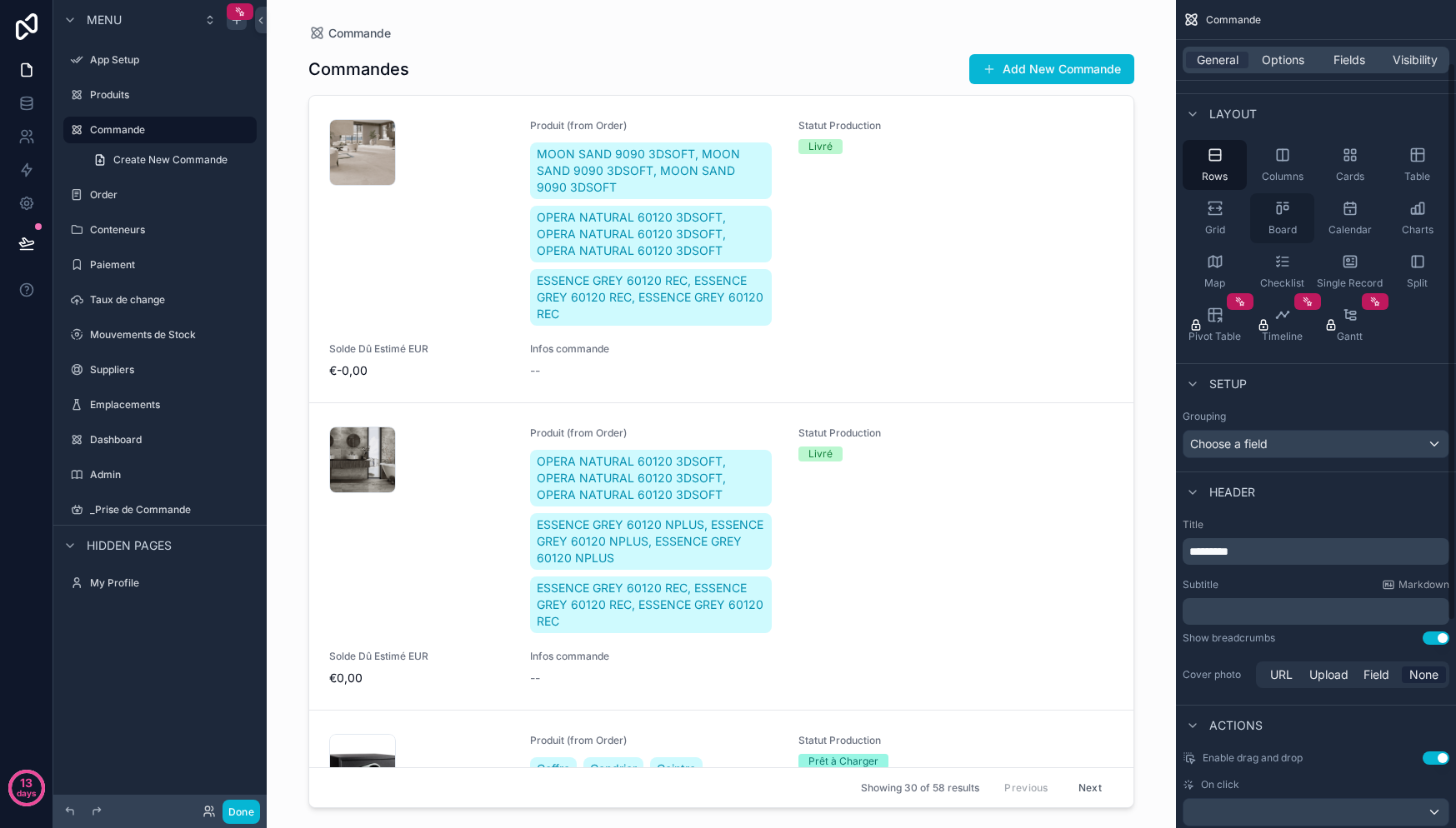
scroll to position [104, 0]
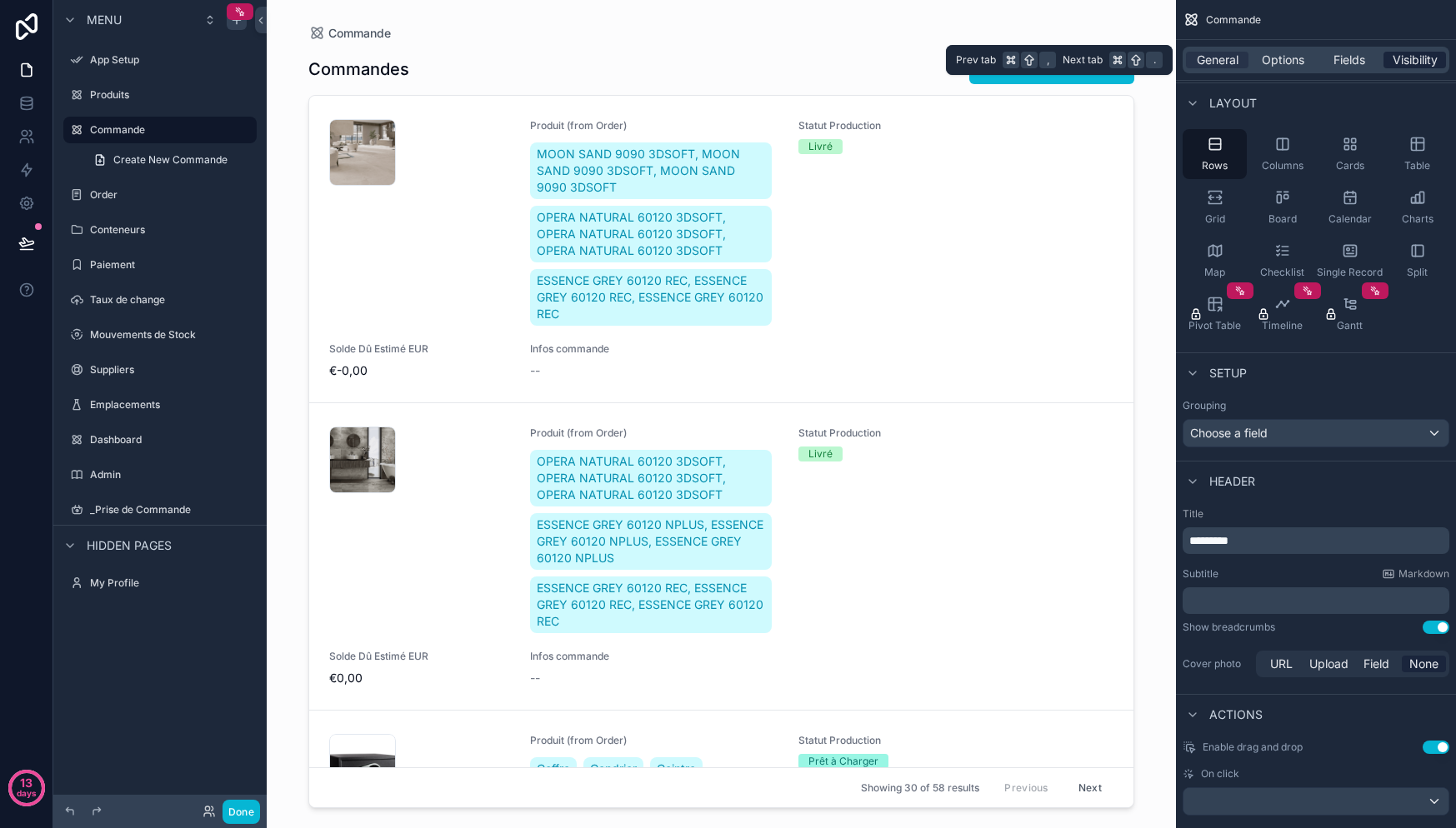
click at [1410, 56] on span "Visibility" at bounding box center [1415, 60] width 45 height 17
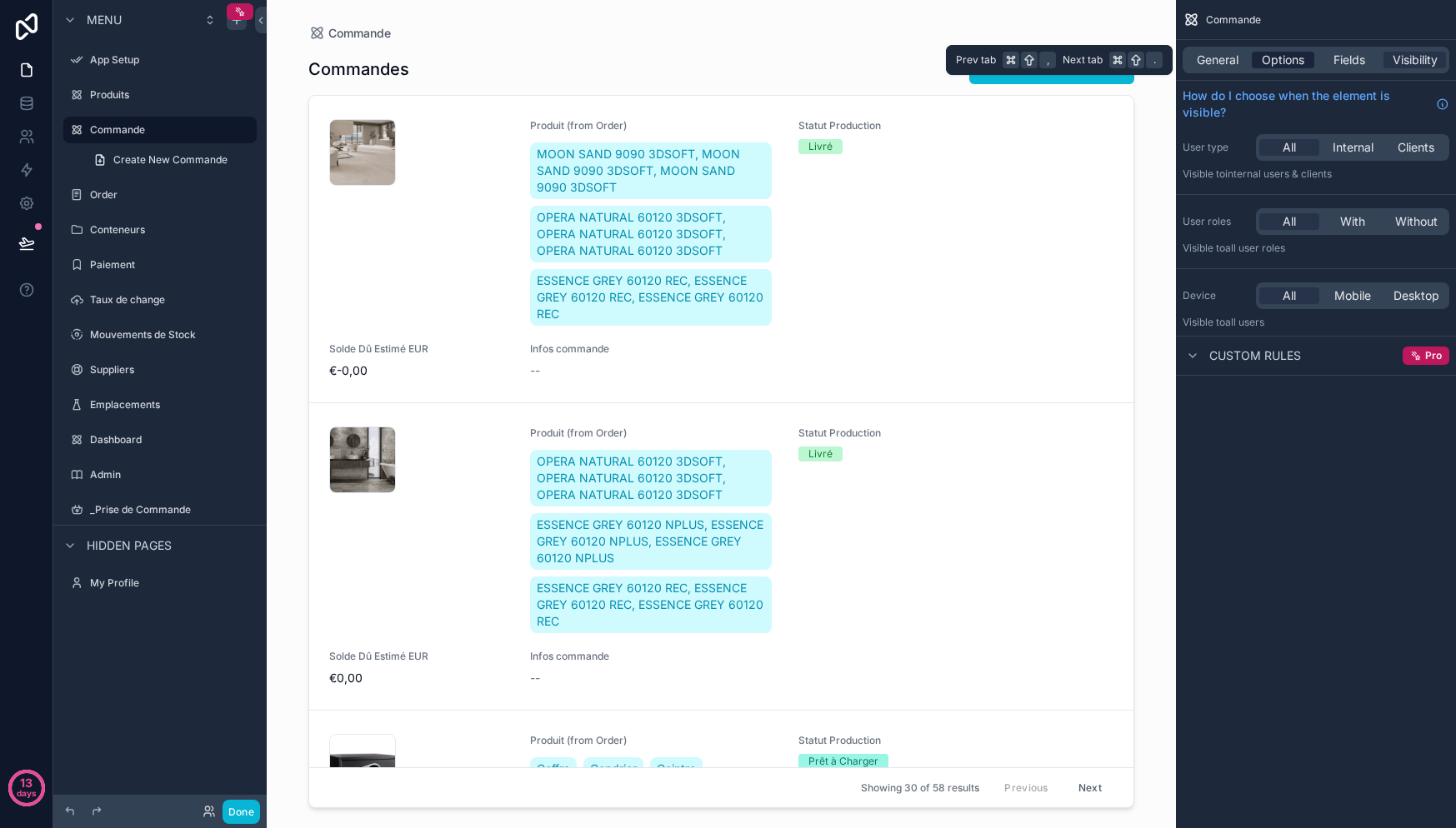
click at [1281, 66] on span "Options" at bounding box center [1282, 60] width 42 height 17
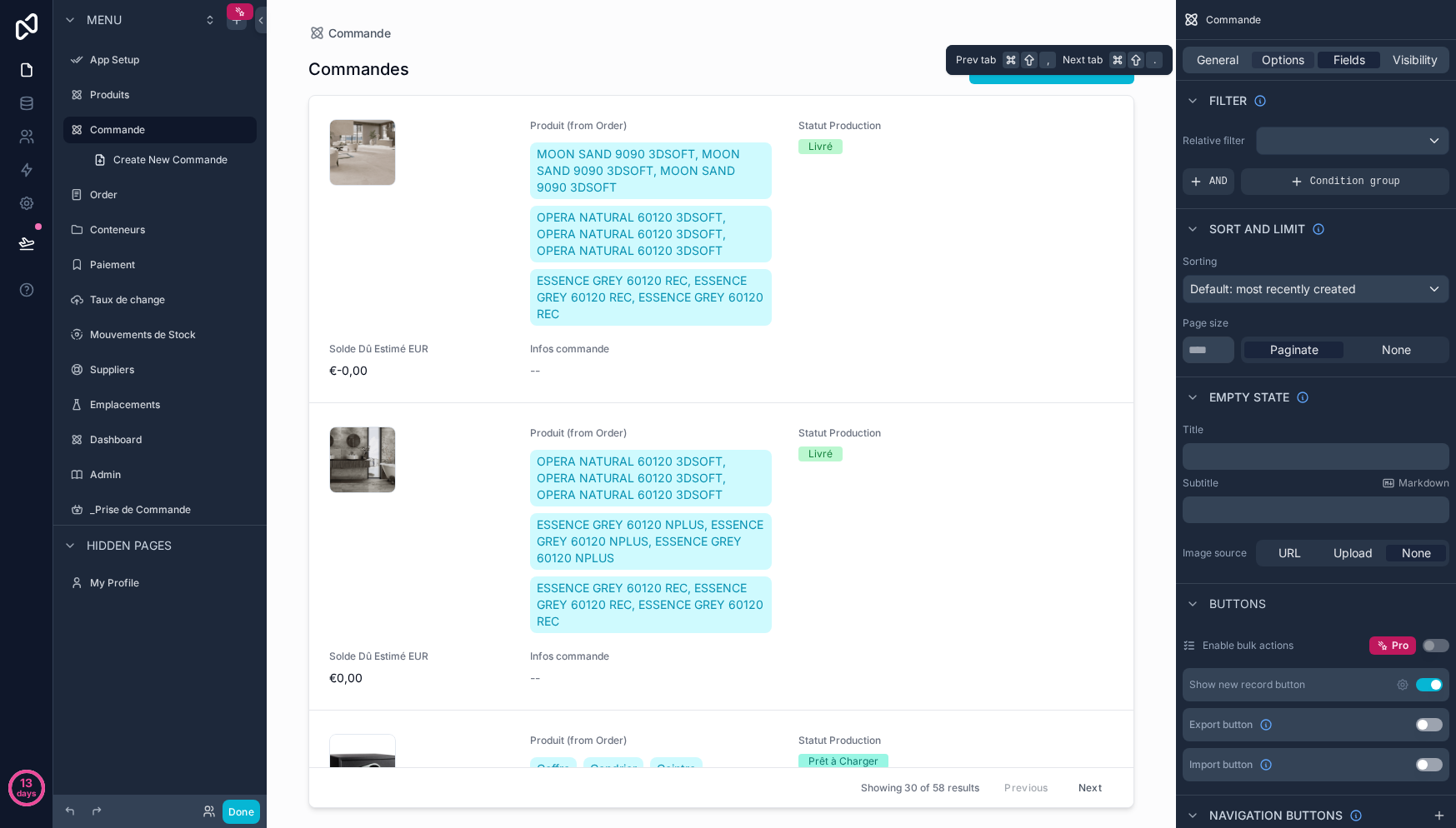
click at [1353, 65] on span "Fields" at bounding box center [1349, 60] width 32 height 17
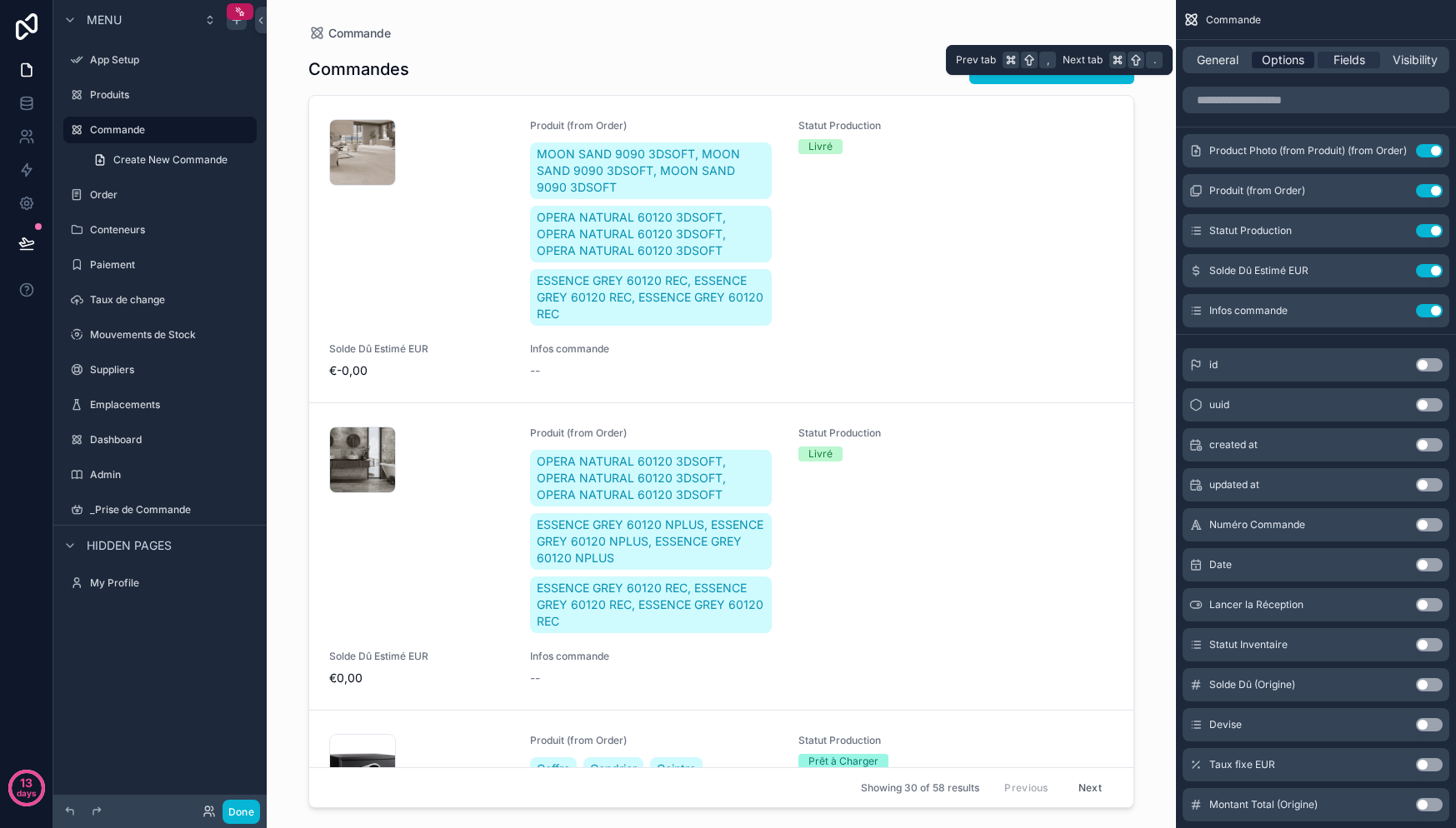
click at [1302, 60] on span "Options" at bounding box center [1282, 60] width 42 height 17
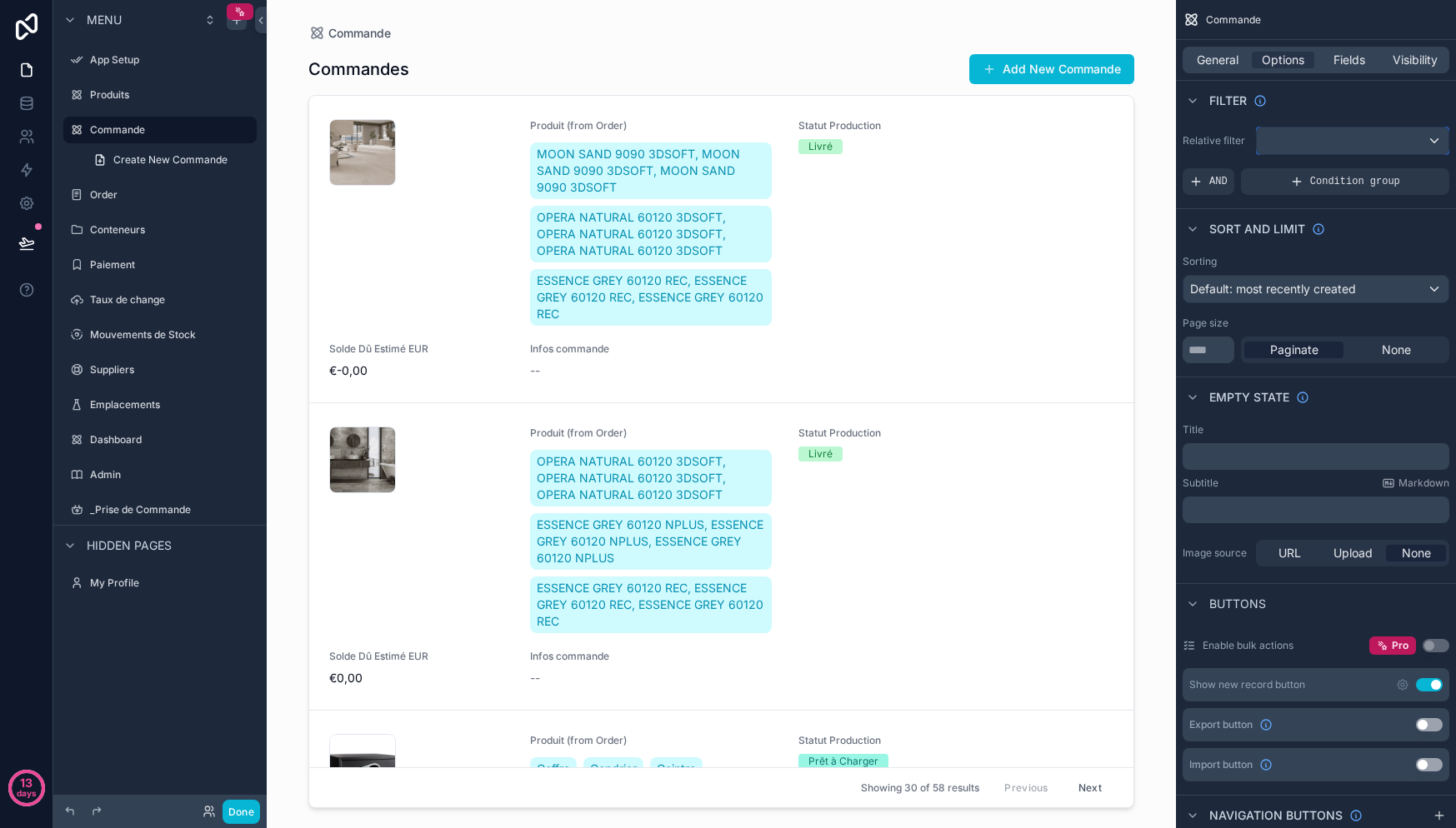
click at [1337, 139] on div "scrollable content" at bounding box center [1353, 140] width 192 height 26
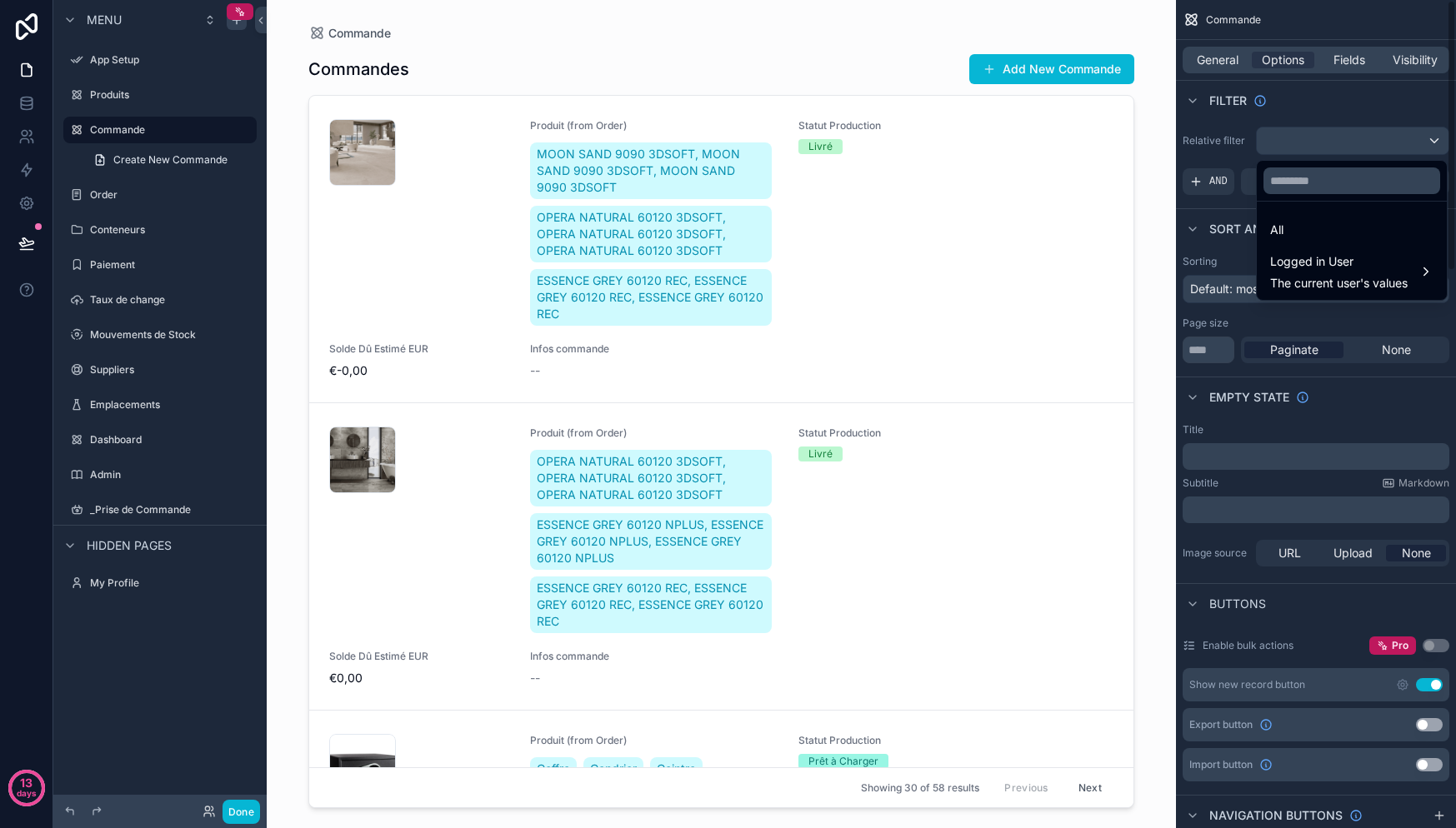
click at [1209, 206] on div "scrollable content" at bounding box center [728, 414] width 1456 height 828
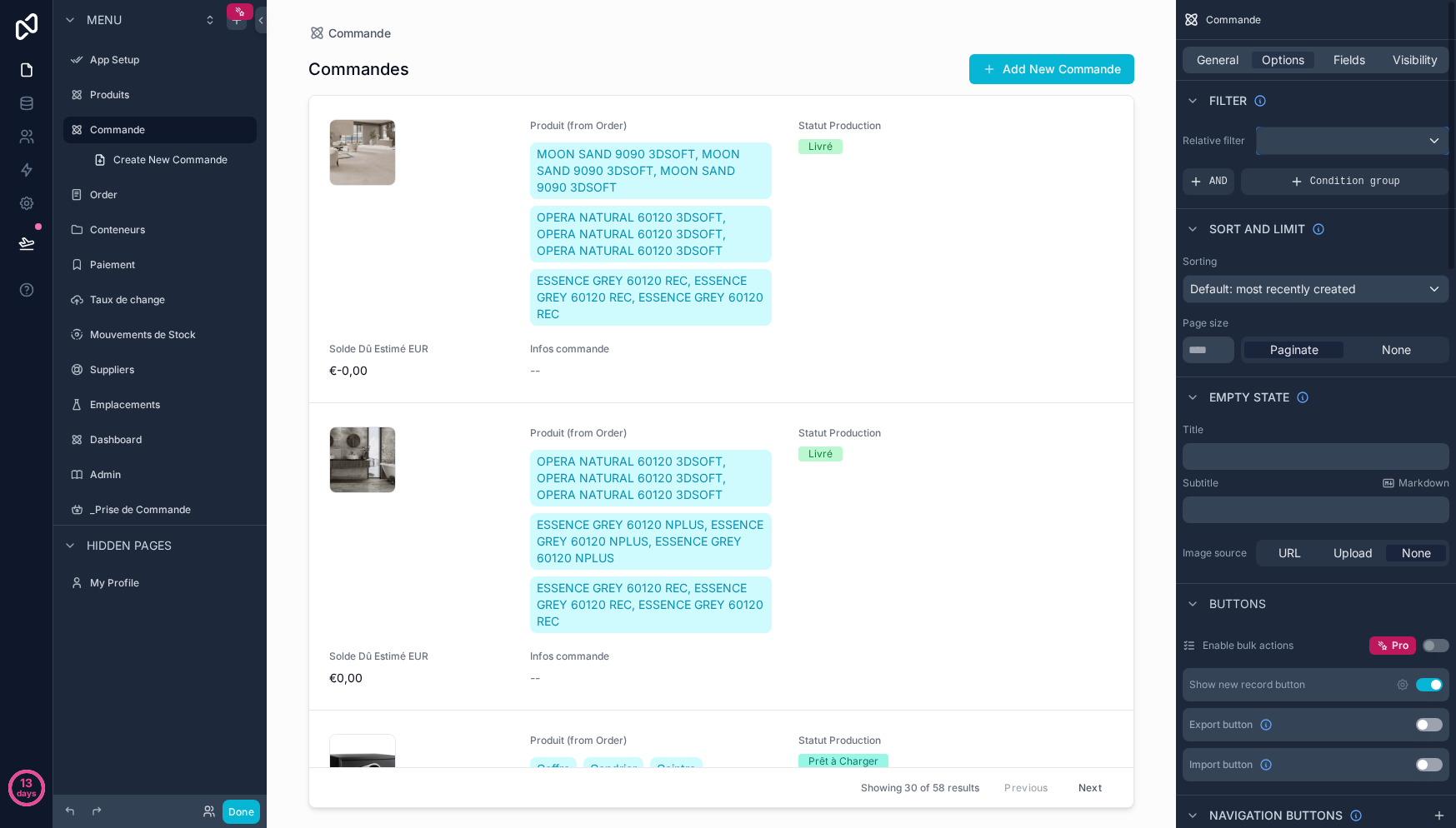
click at [1270, 144] on div "scrollable content" at bounding box center [1353, 140] width 192 height 26
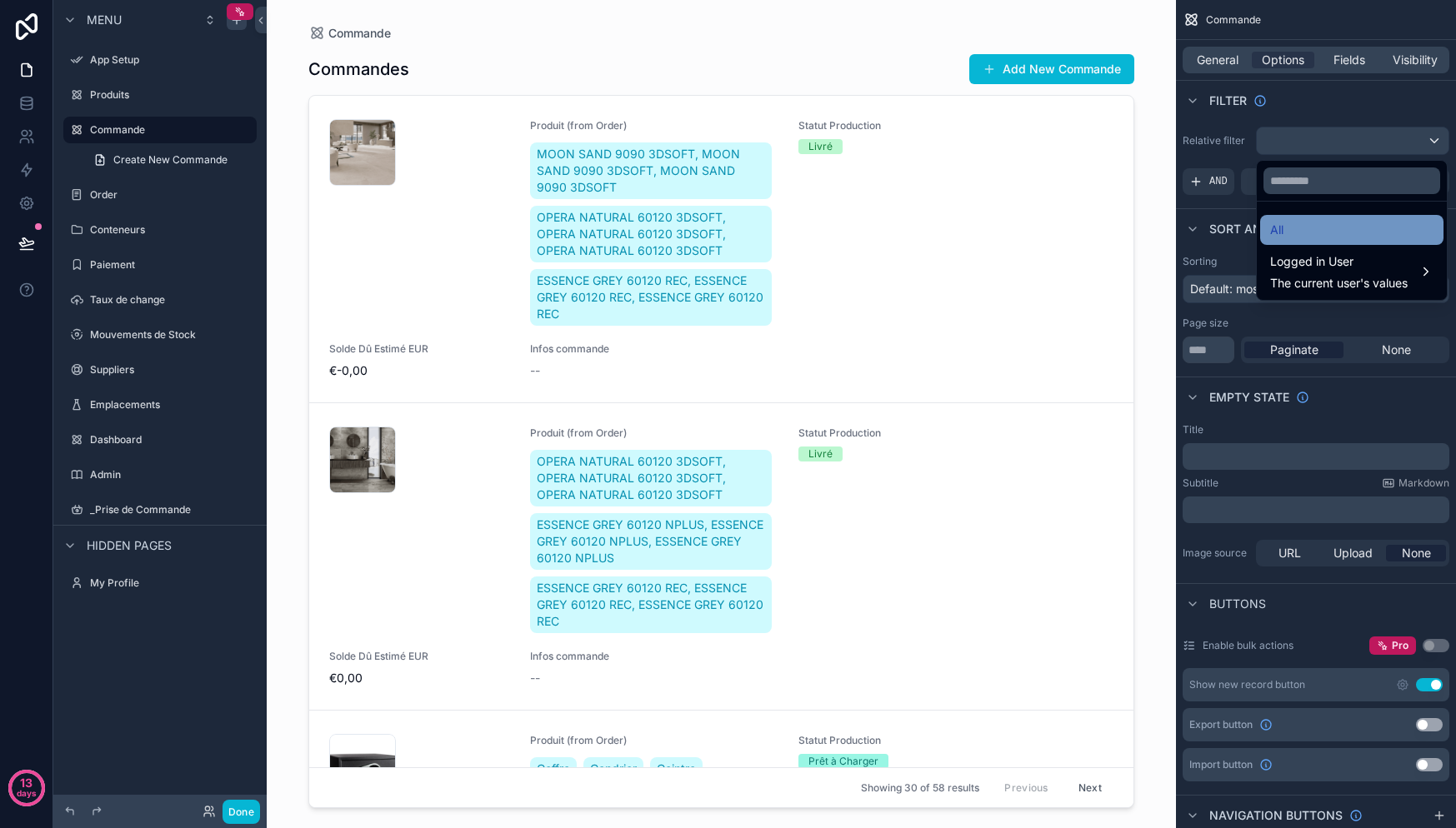
click at [1378, 229] on div "All" at bounding box center [1352, 230] width 163 height 20
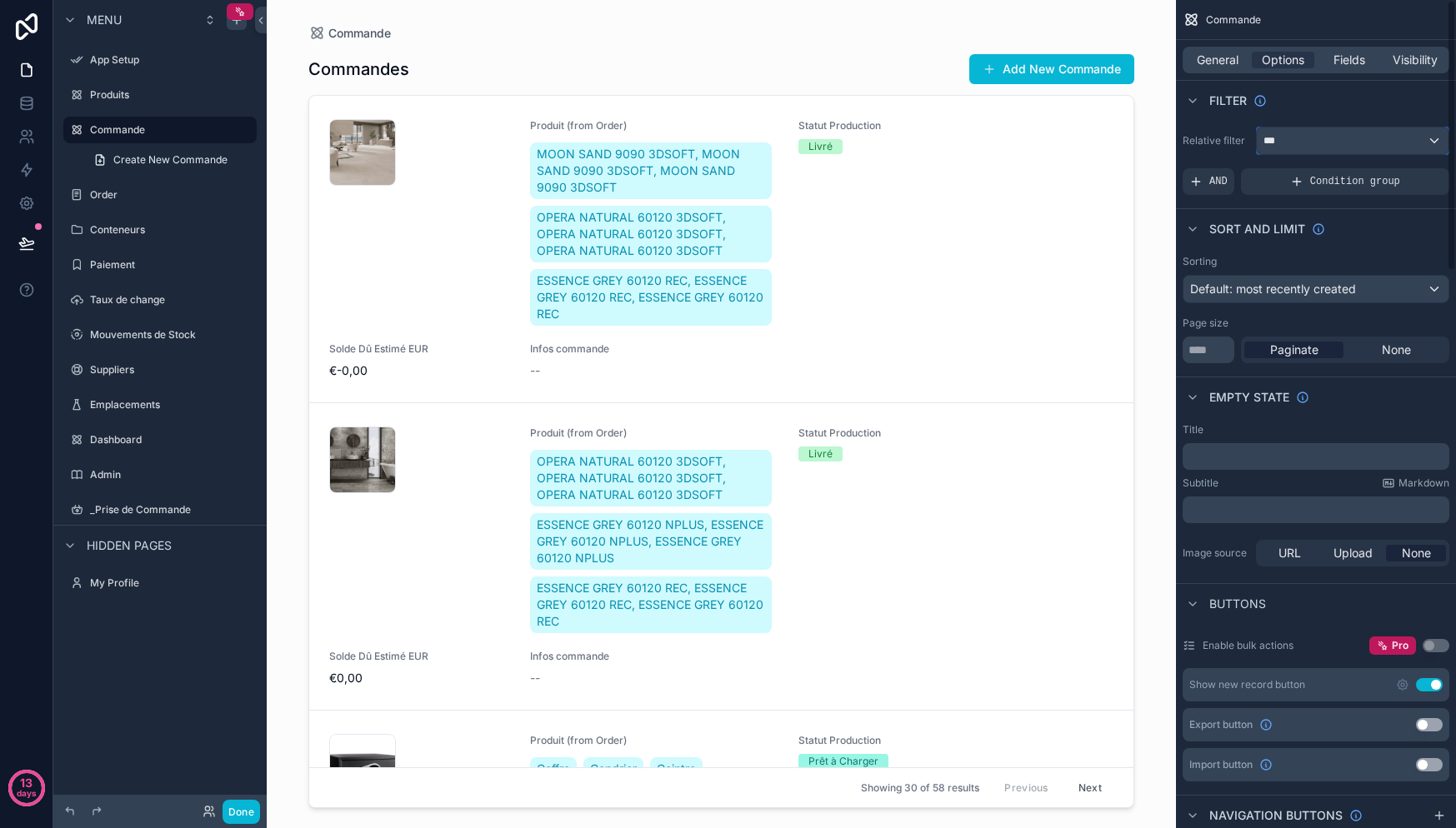
click at [1361, 142] on div "***" at bounding box center [1353, 140] width 192 height 26
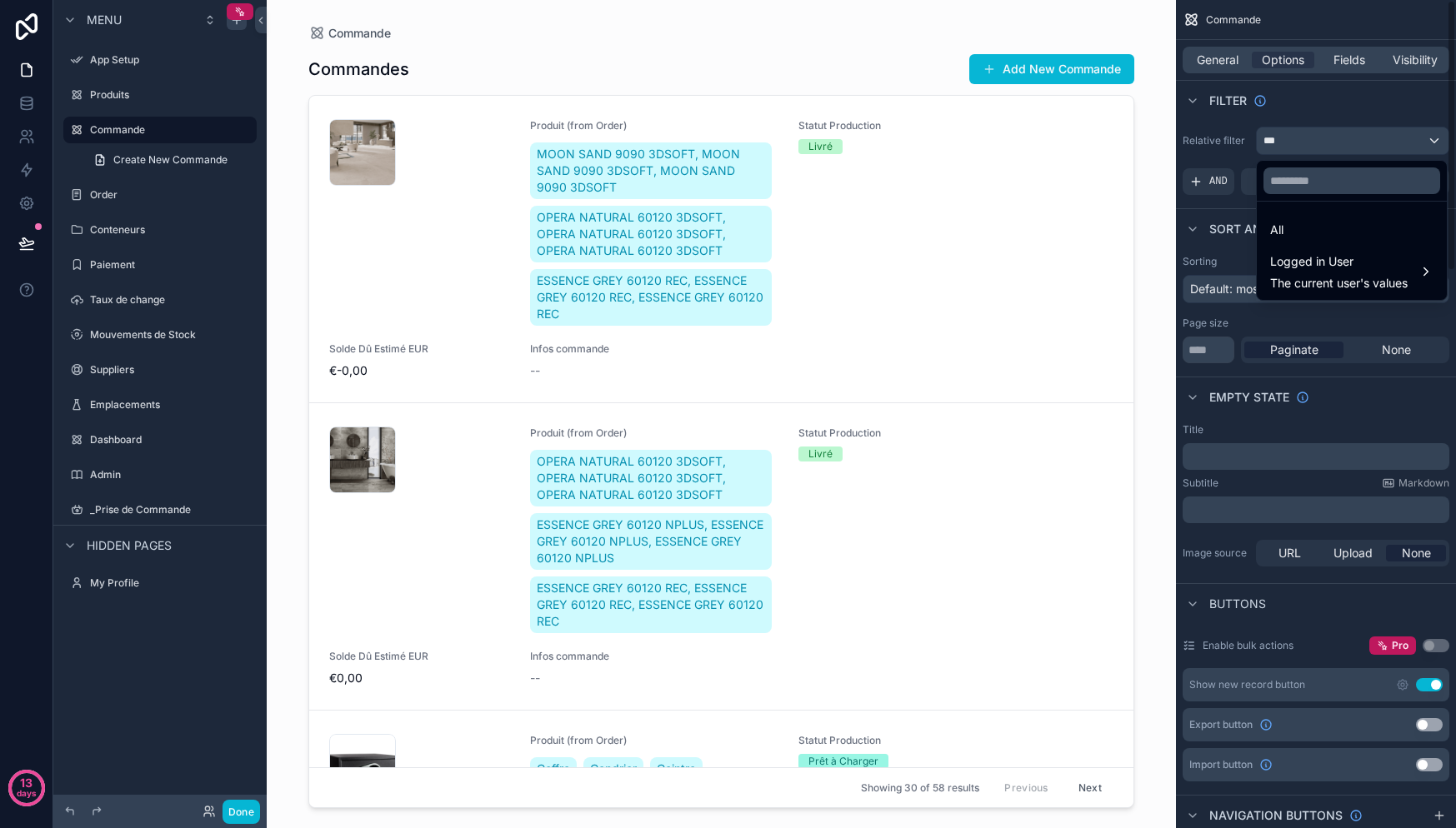
click at [1218, 185] on div "scrollable content" at bounding box center [728, 414] width 1456 height 828
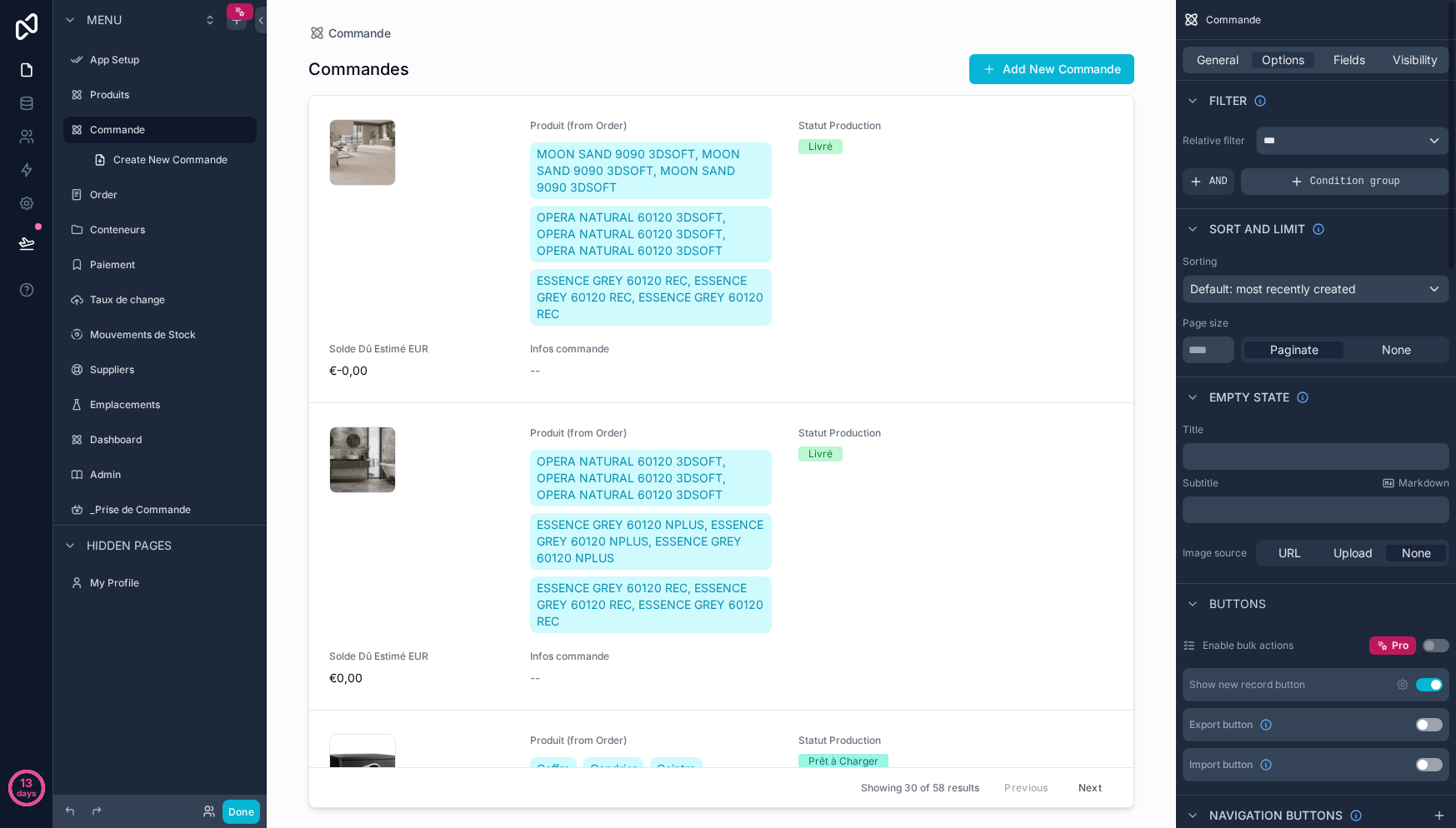
click at [1315, 181] on span "Condition group" at bounding box center [1355, 181] width 90 height 13
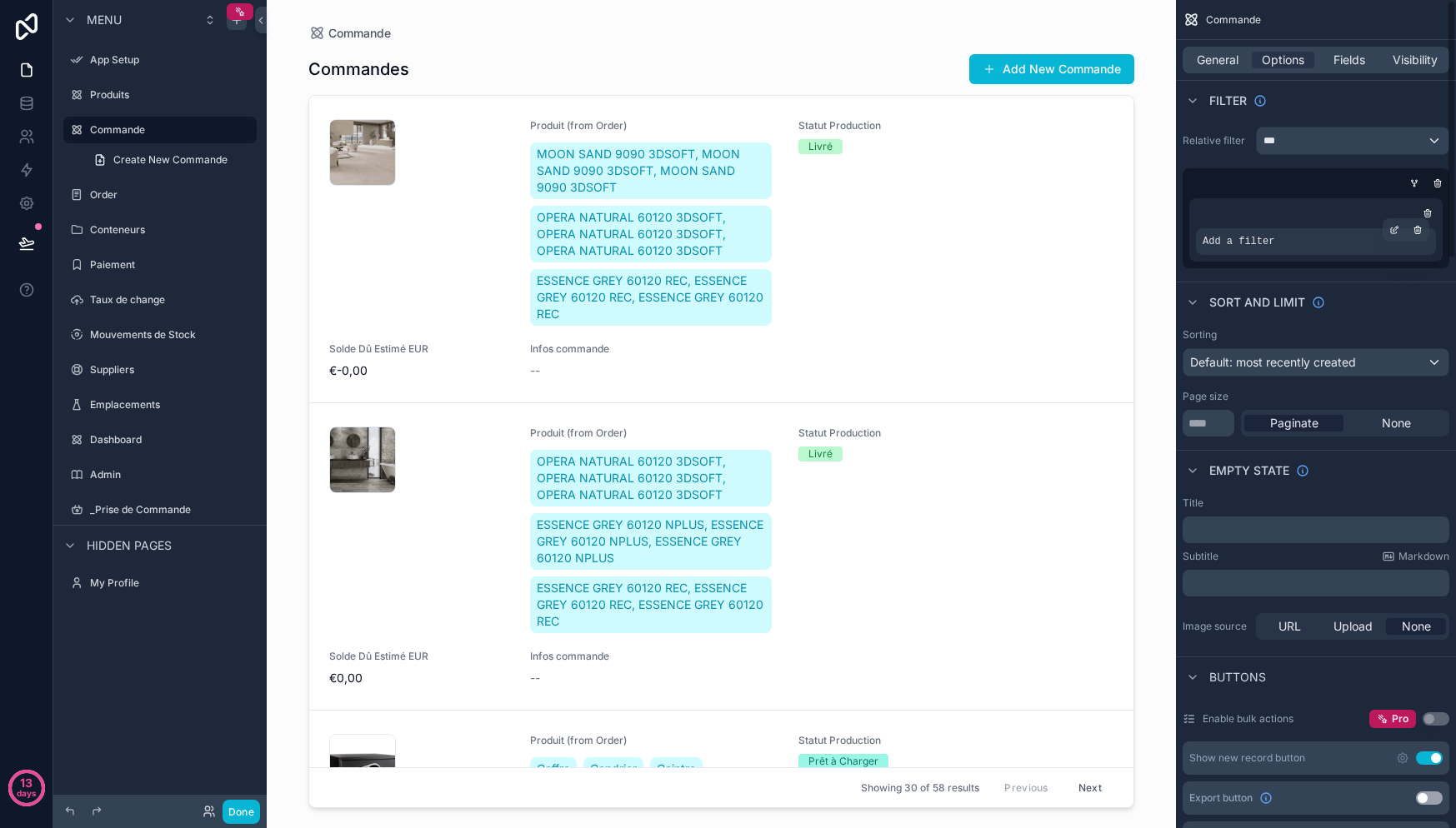
click at [1285, 229] on div "Add a filter" at bounding box center [1316, 242] width 240 height 26
click at [1280, 237] on div "Add a filter" at bounding box center [1316, 242] width 240 height 26
click at [1396, 209] on div "scrollable content" at bounding box center [1316, 213] width 240 height 17
click at [1225, 244] on span "Add a filter" at bounding box center [1239, 241] width 72 height 13
click at [1396, 235] on div "scrollable content" at bounding box center [1394, 230] width 24 height 24
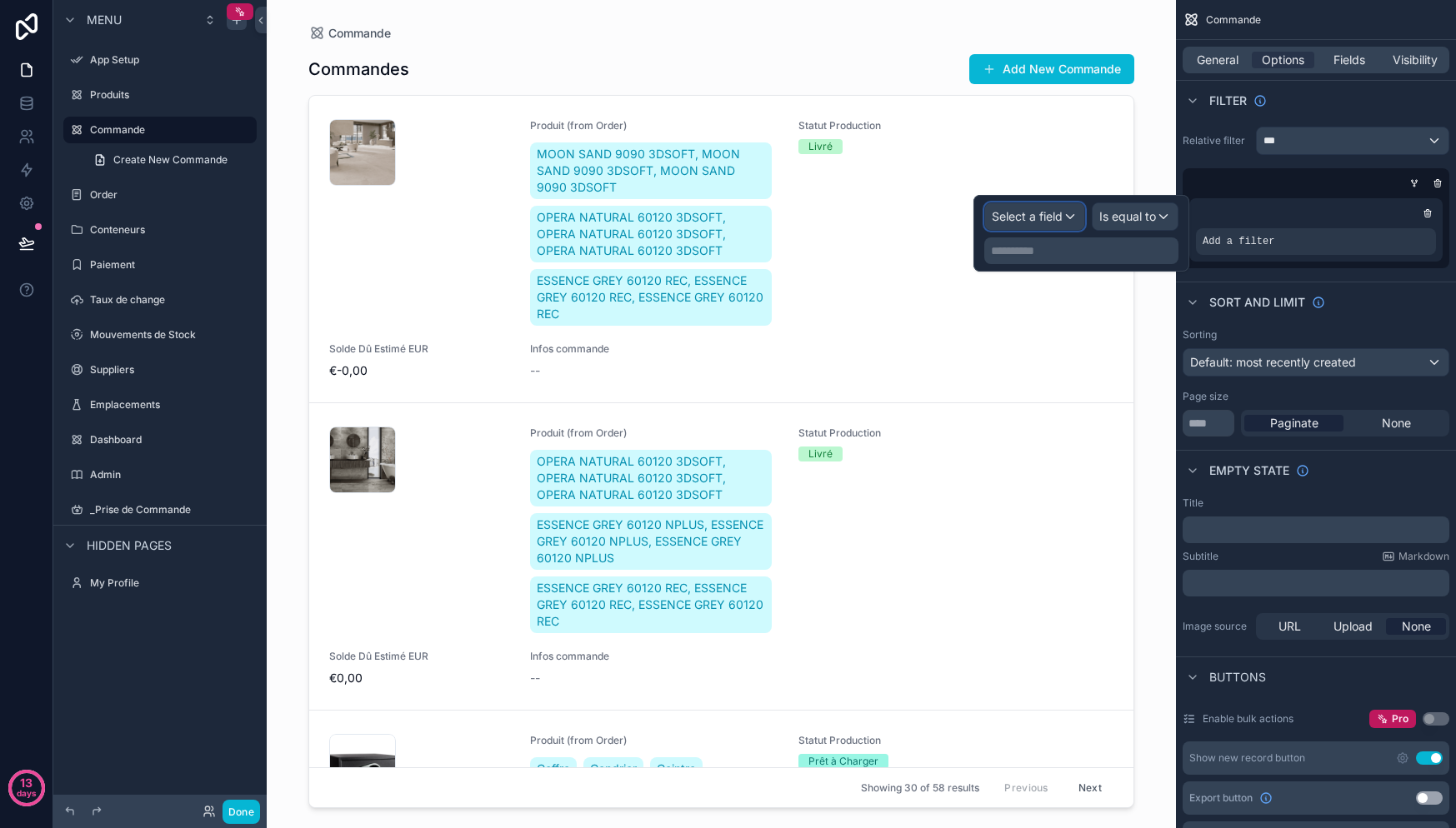
click at [1041, 221] on span "Select a field" at bounding box center [1026, 216] width 71 height 14
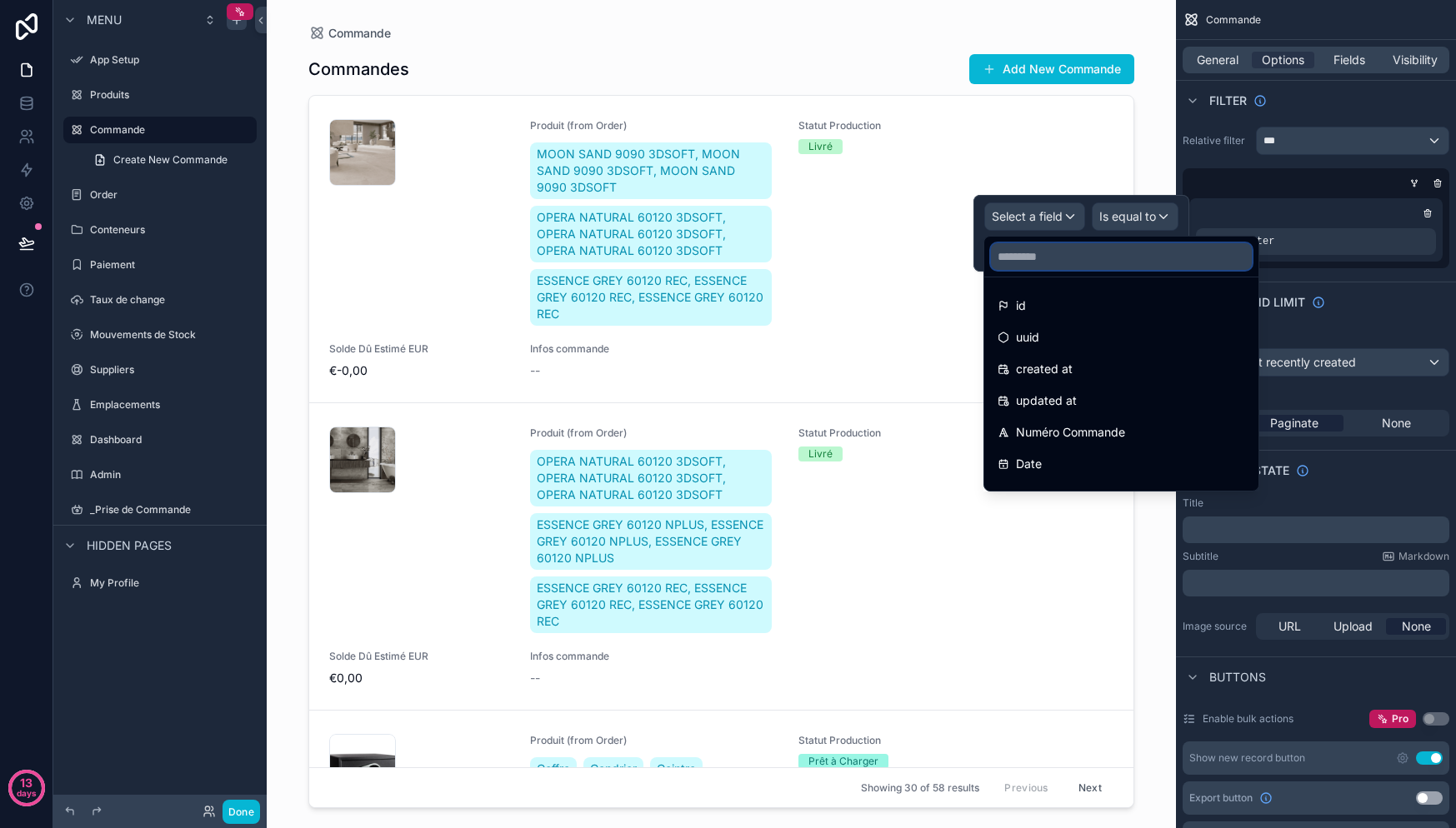
click at [1074, 252] on input "text" at bounding box center [1121, 257] width 261 height 26
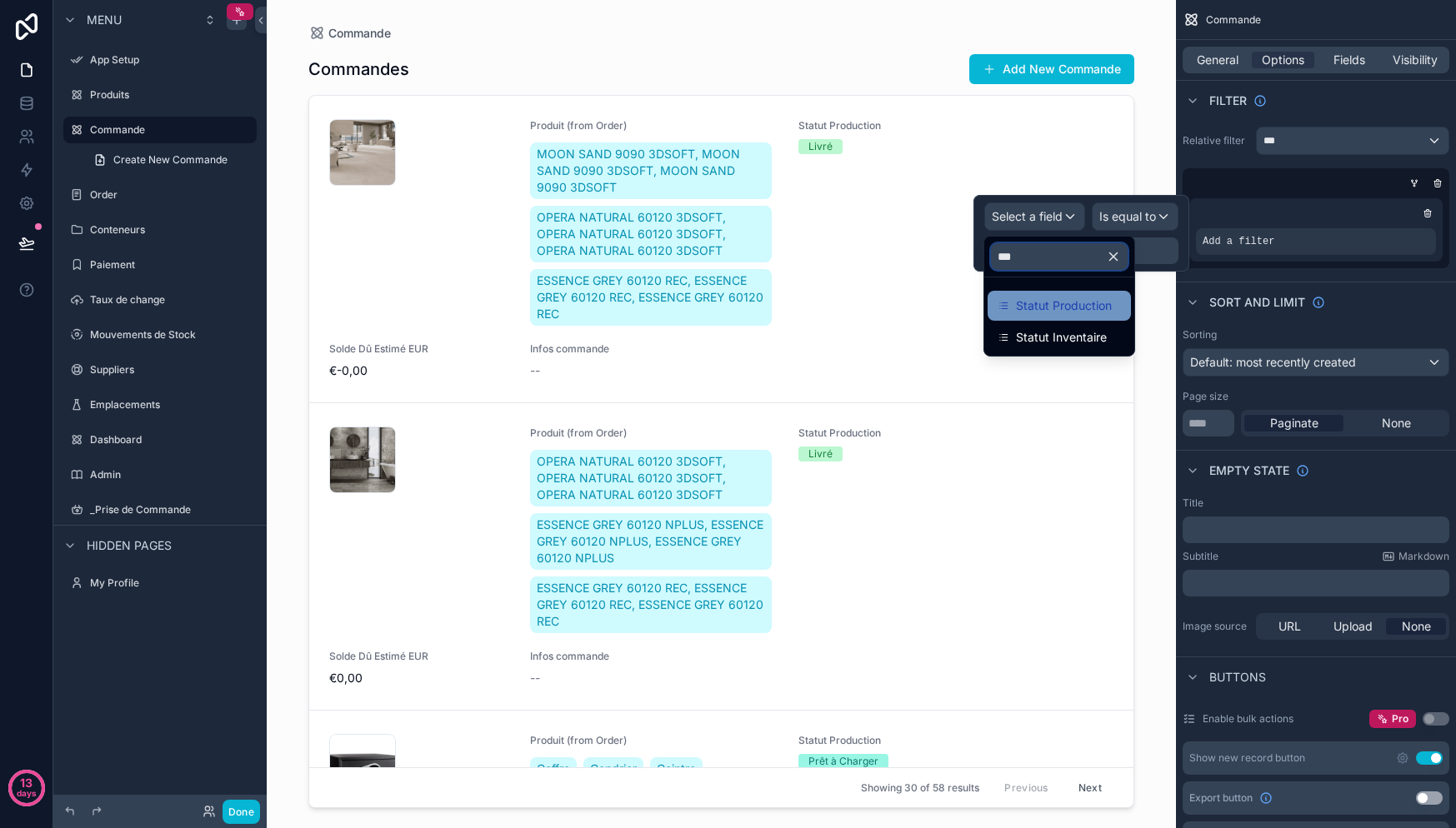
type input "***"
click at [1067, 305] on span "Statut Production" at bounding box center [1063, 306] width 96 height 20
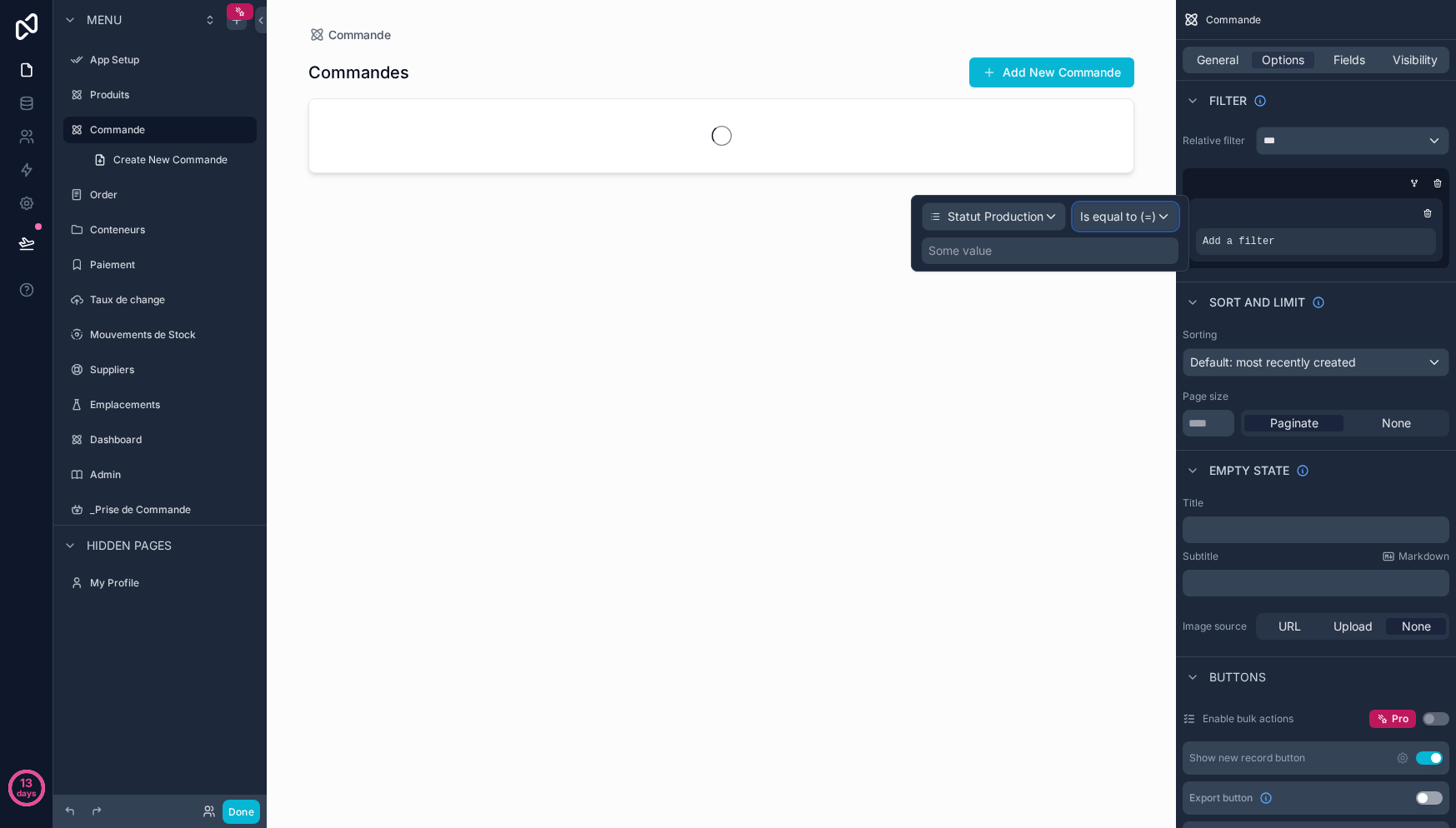
click at [1107, 220] on span "Is equal to (=)" at bounding box center [1118, 216] width 76 height 17
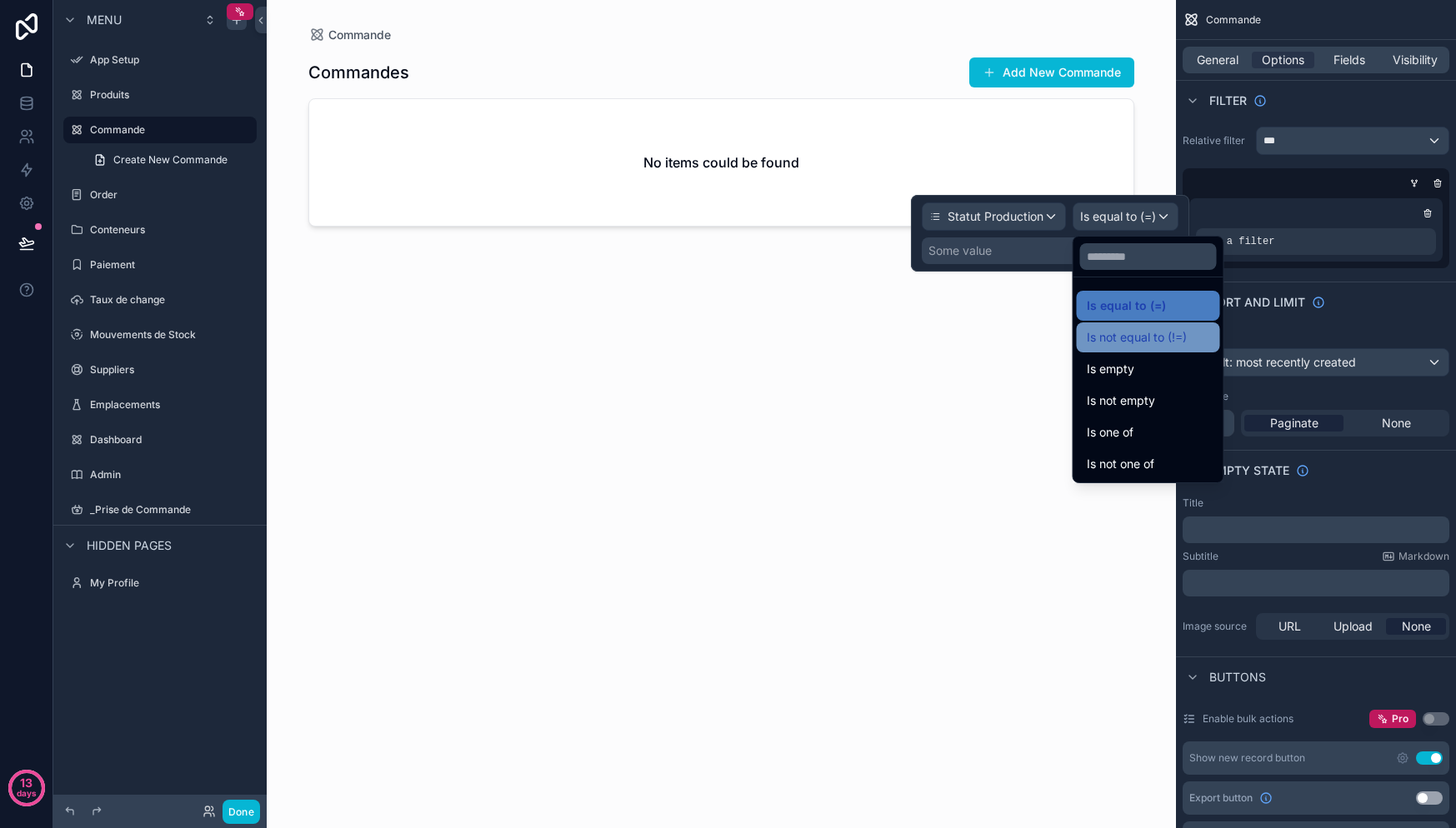
click at [1152, 341] on span "Is not equal to (!=)" at bounding box center [1137, 337] width 100 height 20
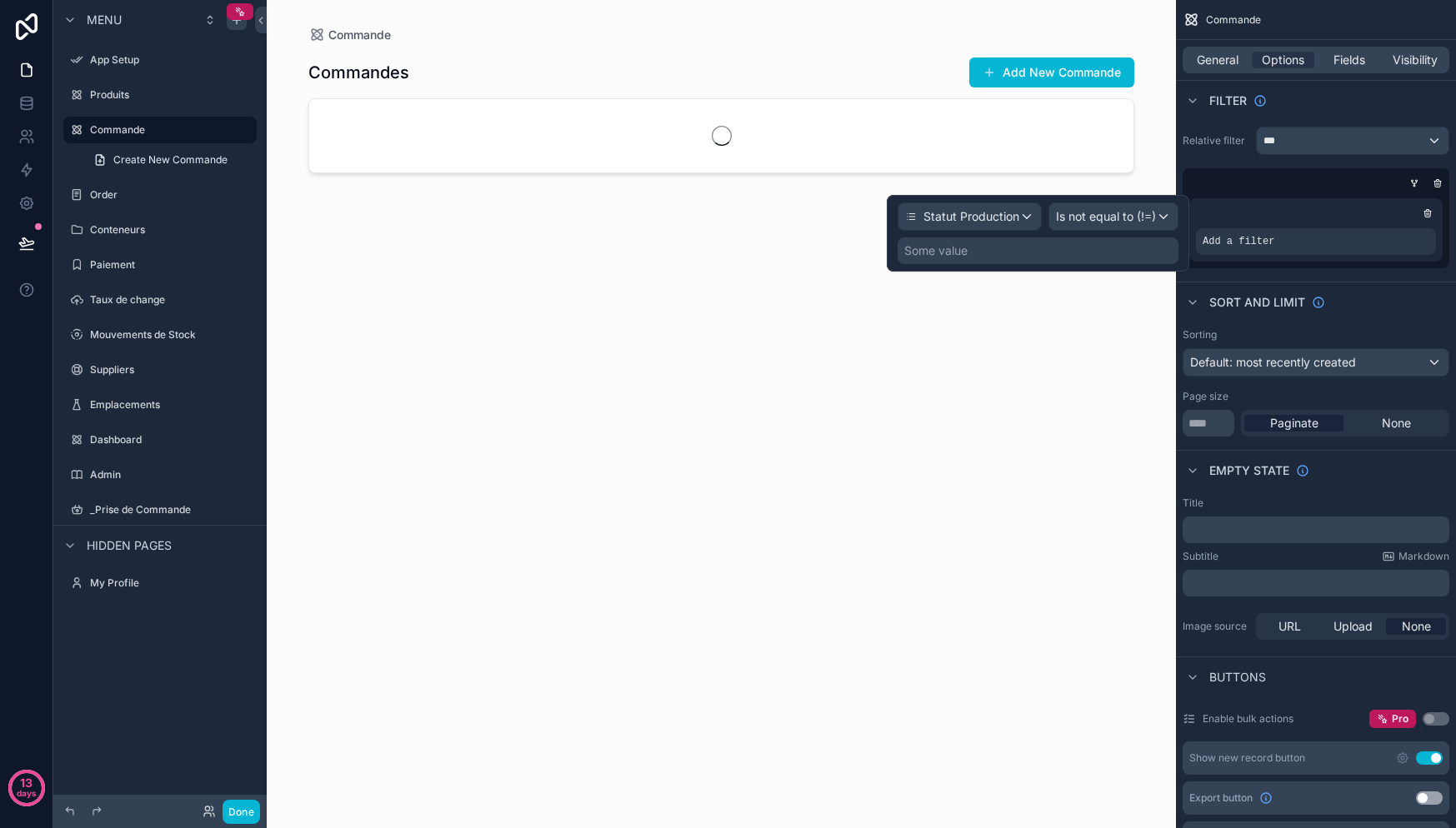
click at [1081, 238] on div "Some value" at bounding box center [1038, 251] width 281 height 26
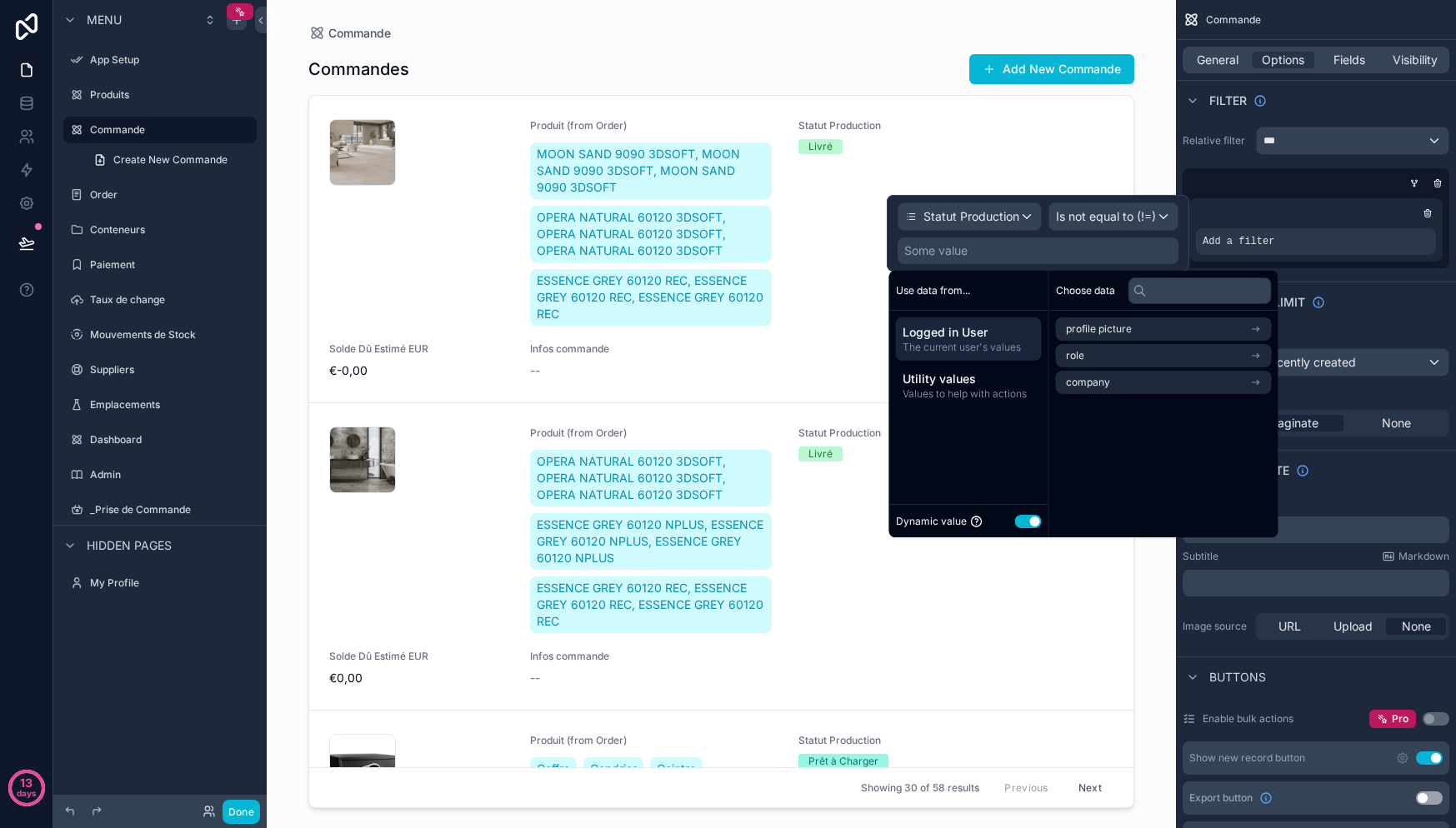
click at [1081, 249] on div "Some value" at bounding box center [1038, 251] width 281 height 26
click at [975, 392] on span "Values to help with actions" at bounding box center [969, 393] width 132 height 13
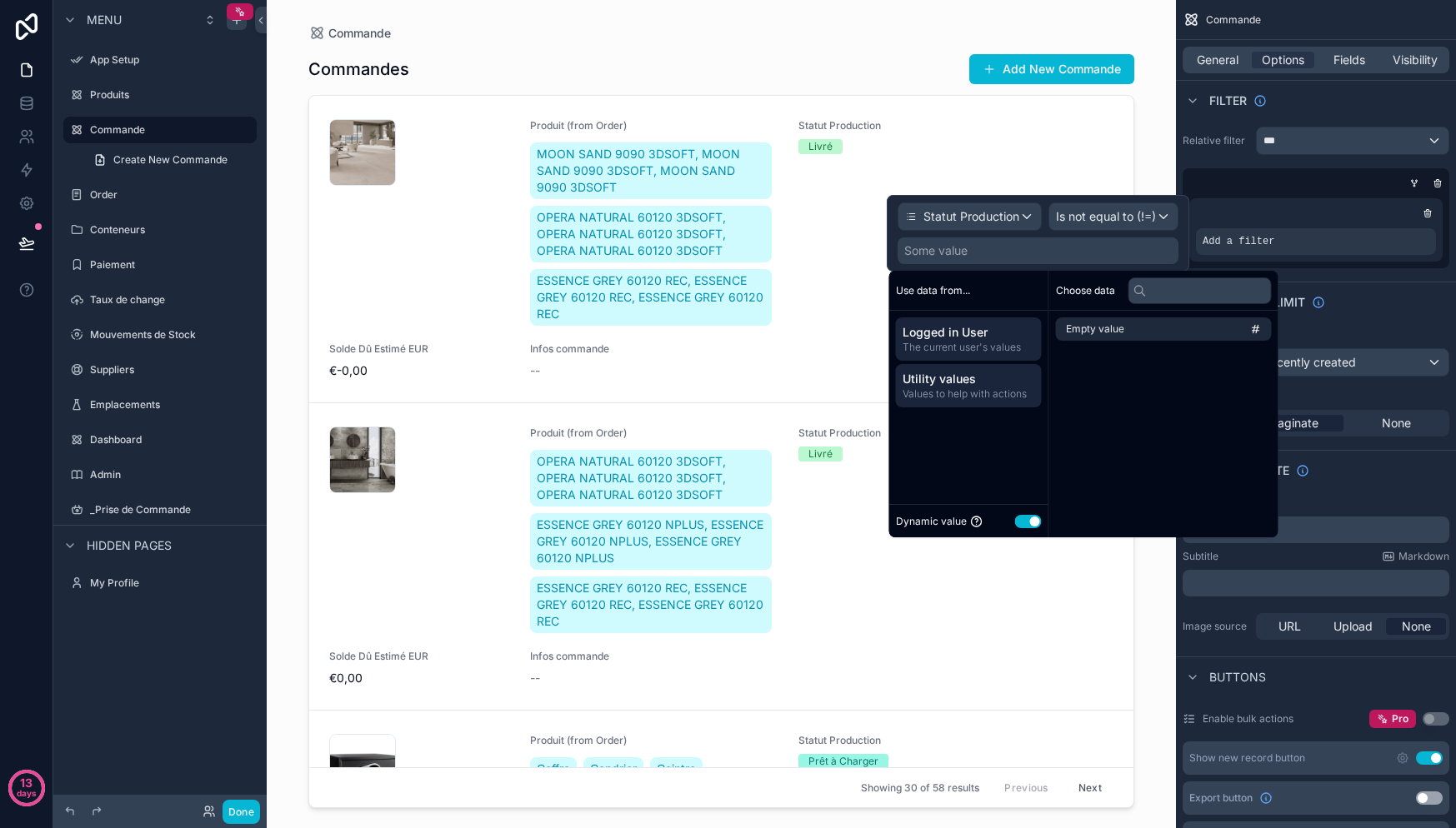
click at [962, 338] on span "Logged in User" at bounding box center [969, 332] width 132 height 17
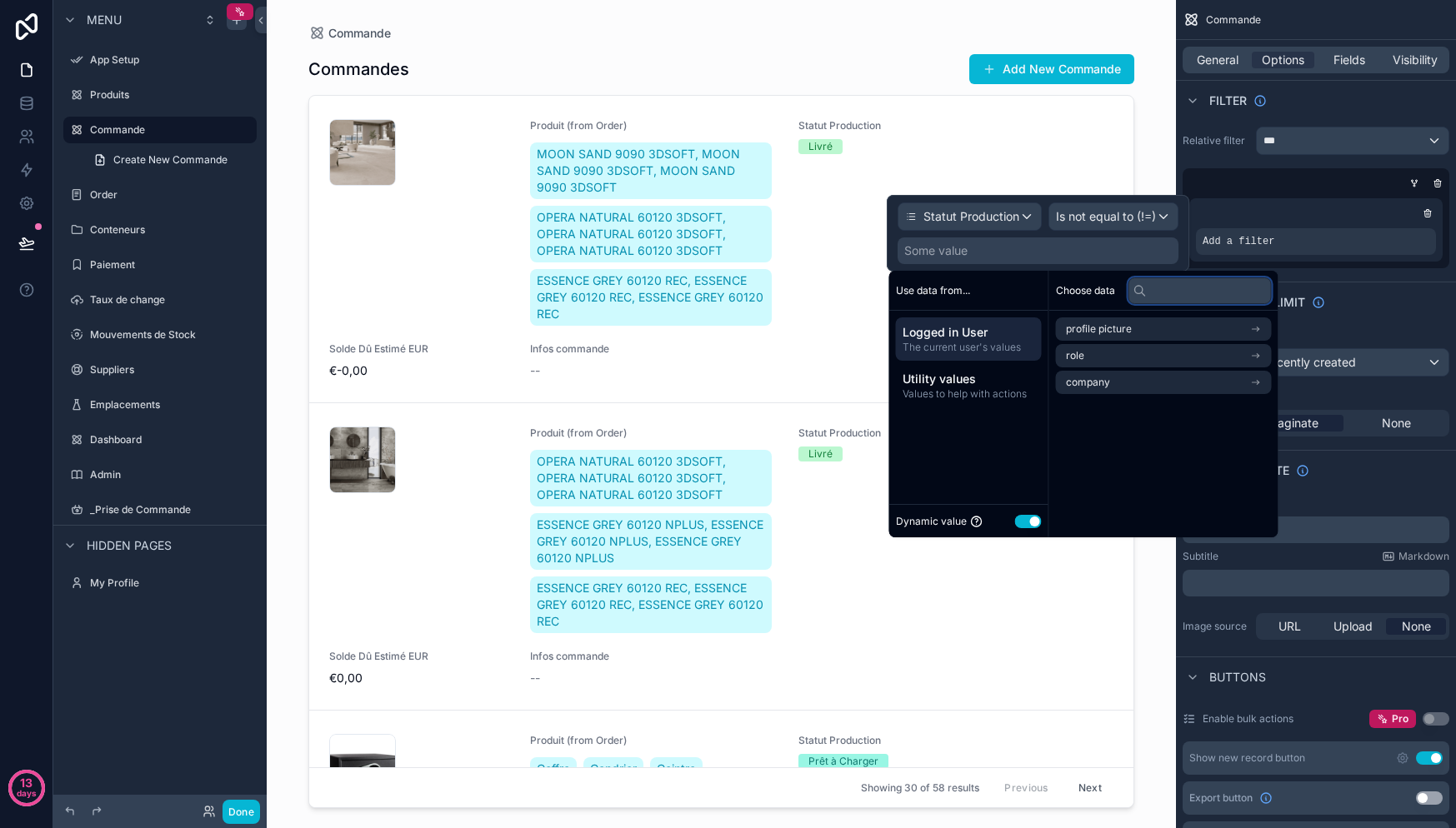
click at [1203, 295] on input "text" at bounding box center [1200, 291] width 144 height 26
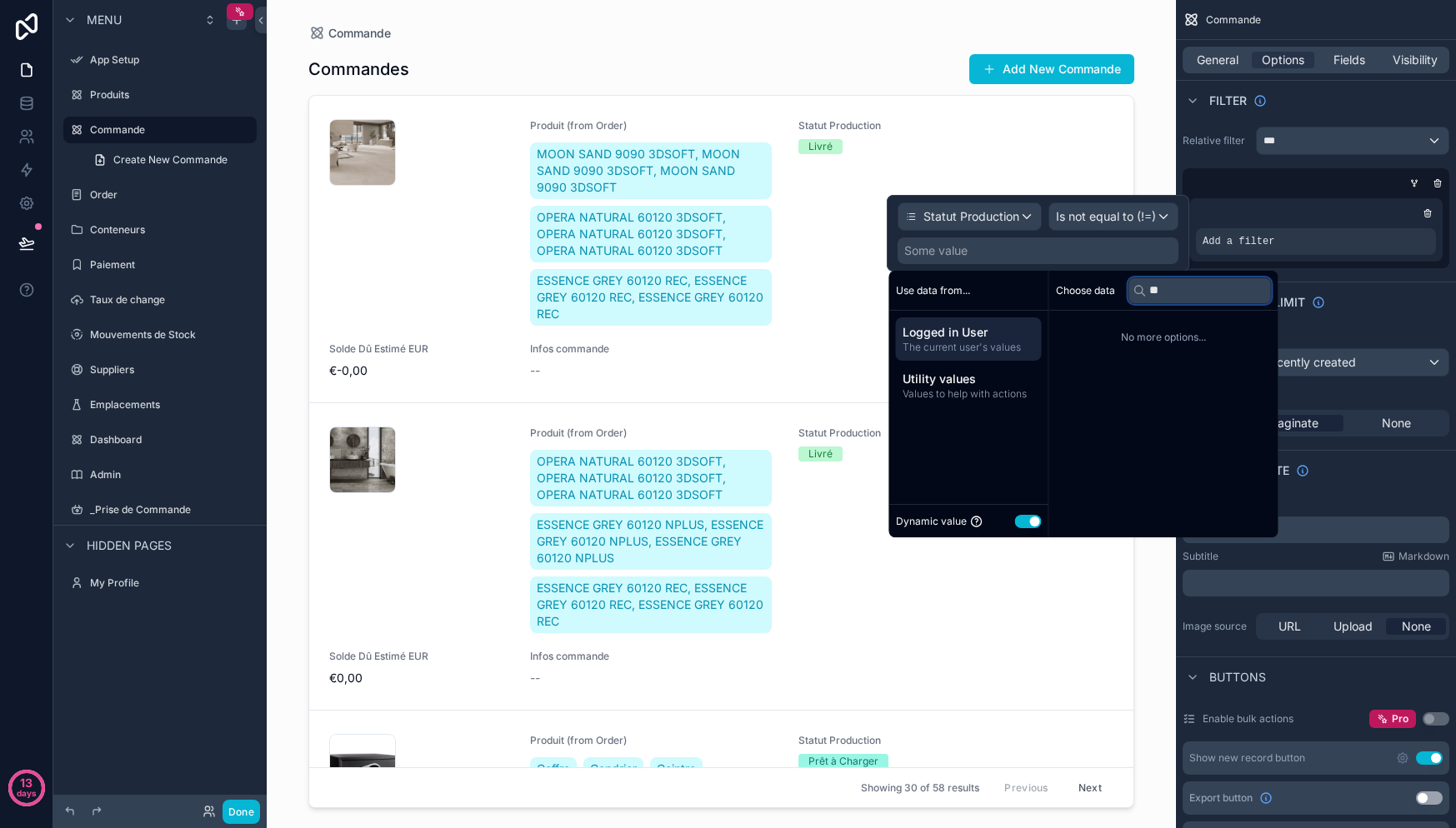
type input "*"
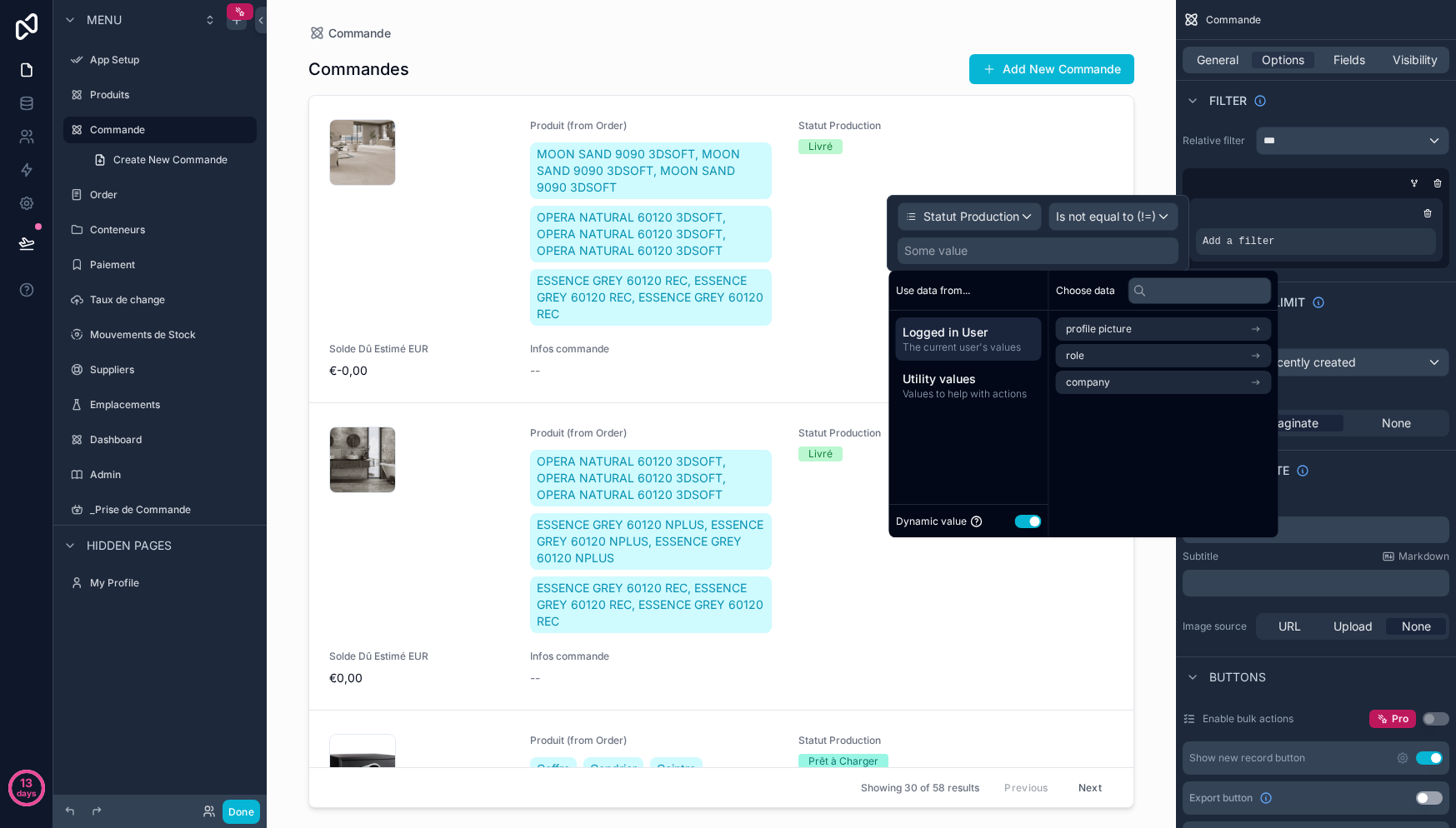
click at [958, 290] on span "Use data from..." at bounding box center [933, 290] width 75 height 13
click at [966, 386] on div "Utility values Values to help with actions" at bounding box center [969, 385] width 146 height 43
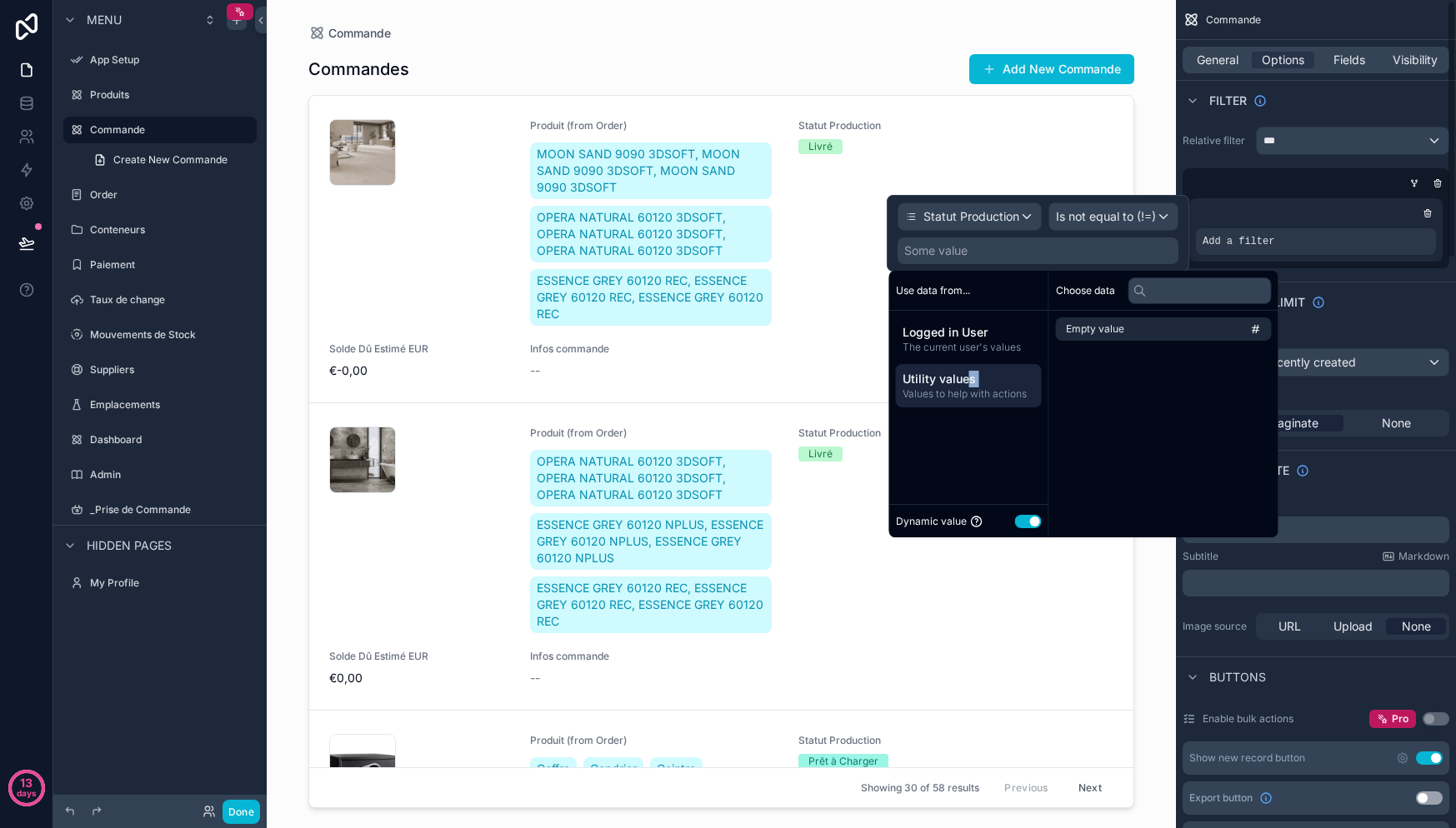
click at [1339, 203] on div "Add a filter" at bounding box center [1316, 230] width 253 height 63
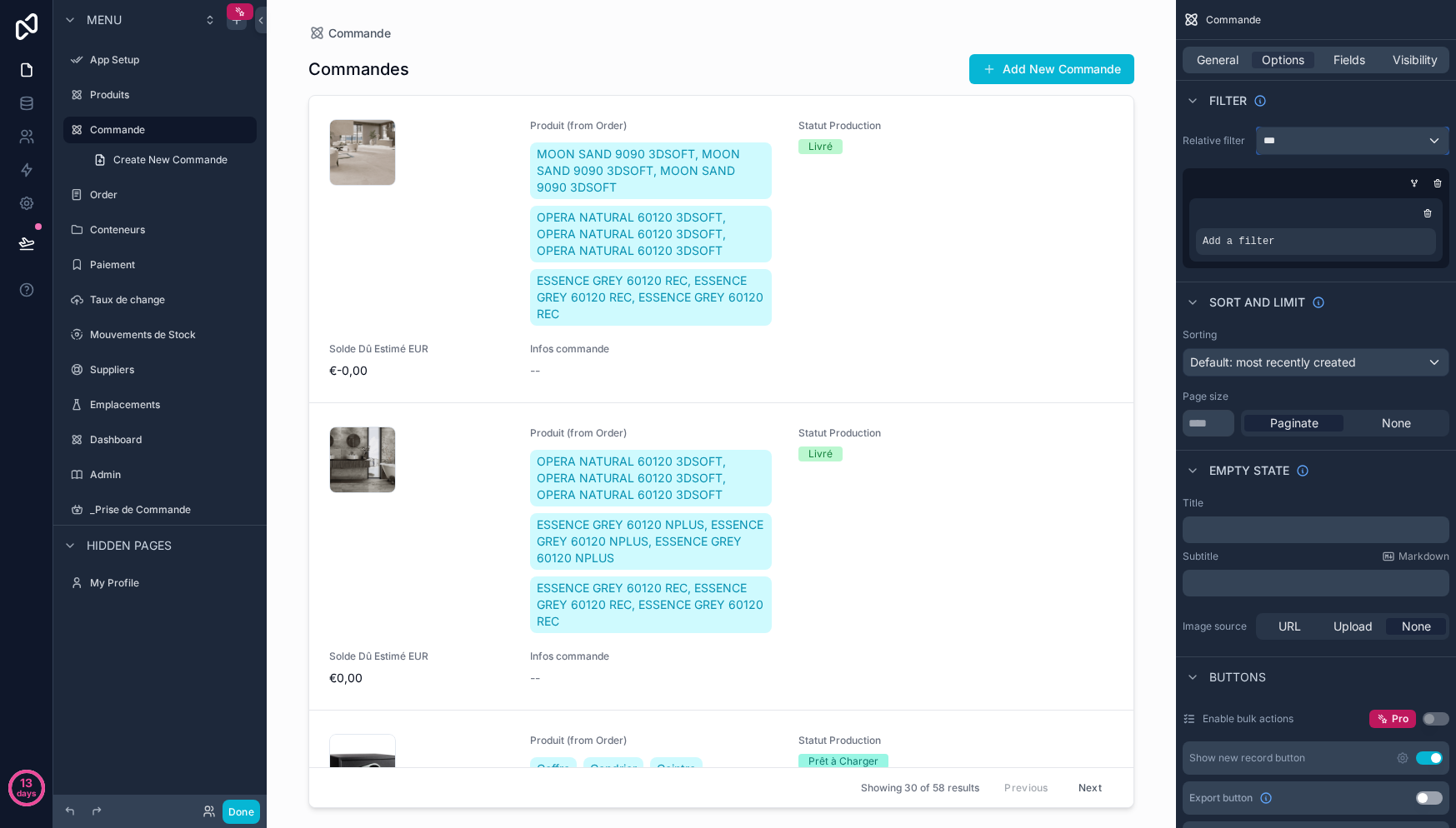
click at [1311, 135] on div "***" at bounding box center [1353, 140] width 192 height 26
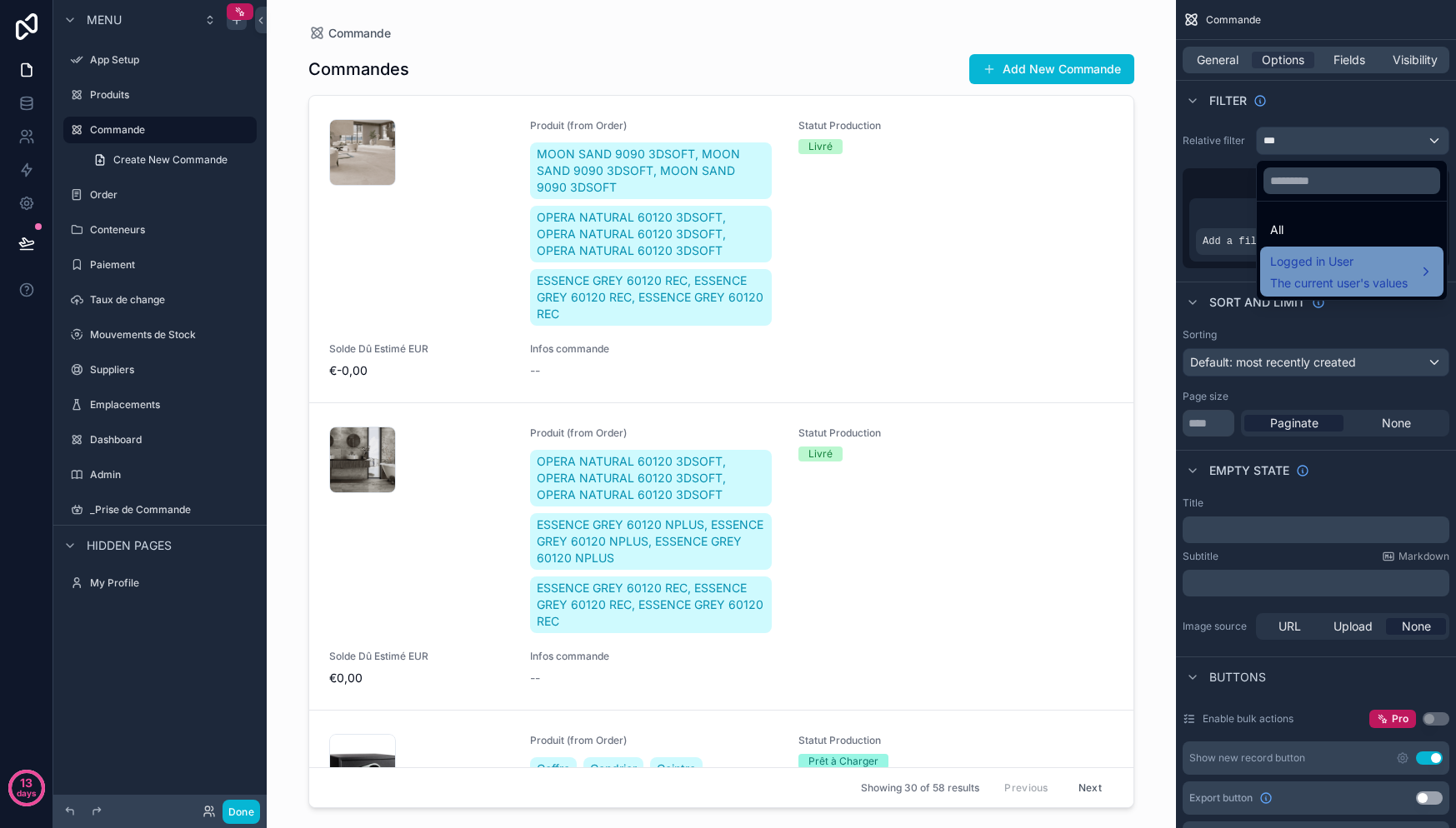
click at [1333, 276] on span "The current user's values" at bounding box center [1339, 283] width 138 height 17
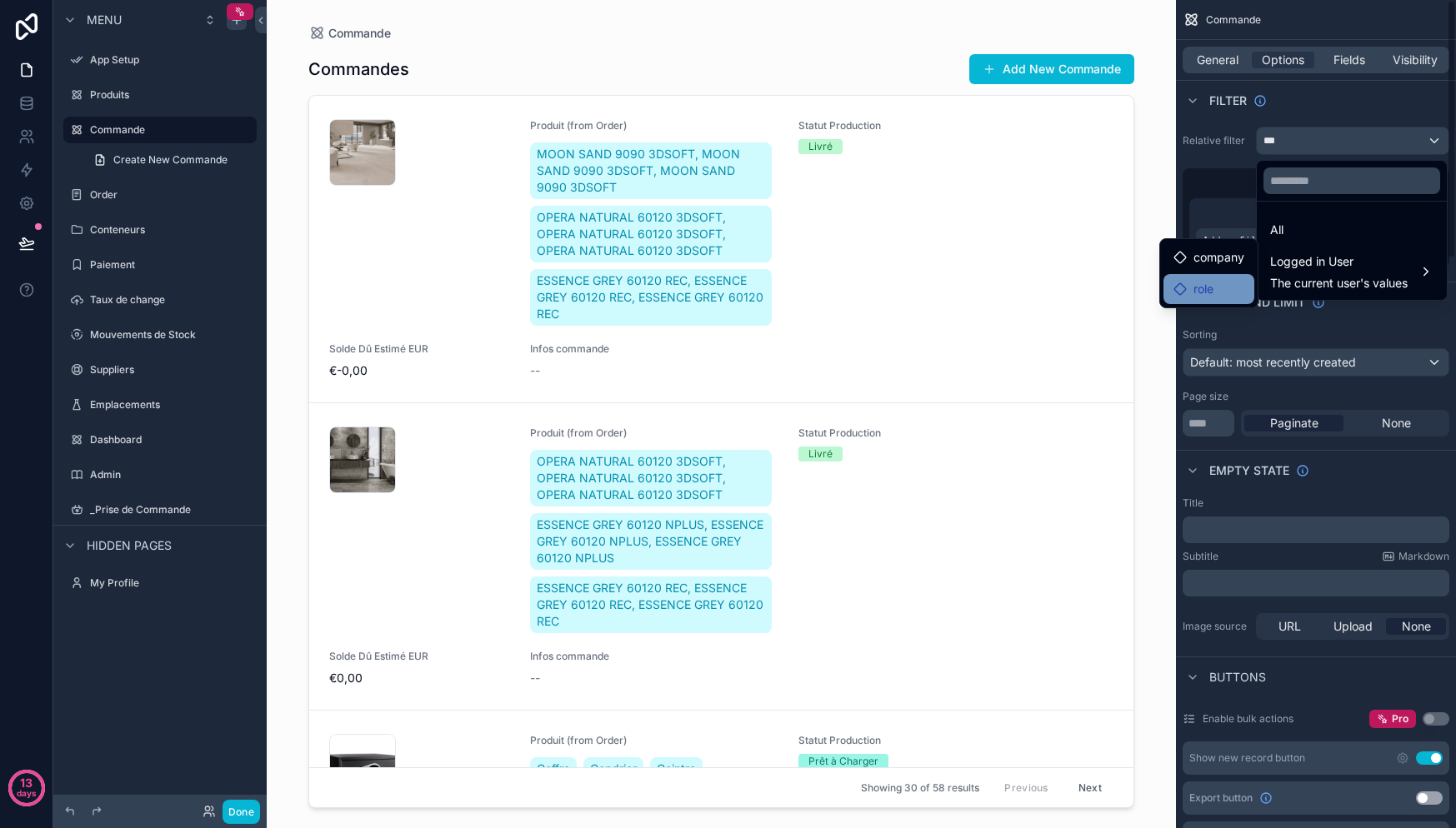
click at [1218, 280] on div "role" at bounding box center [1209, 289] width 71 height 20
click at [1228, 258] on span "company" at bounding box center [1218, 257] width 51 height 20
drag, startPoint x: 1224, startPoint y: 165, endPoint x: 1226, endPoint y: 151, distance: 14.1
click at [1224, 165] on div "scrollable content" at bounding box center [728, 414] width 1456 height 828
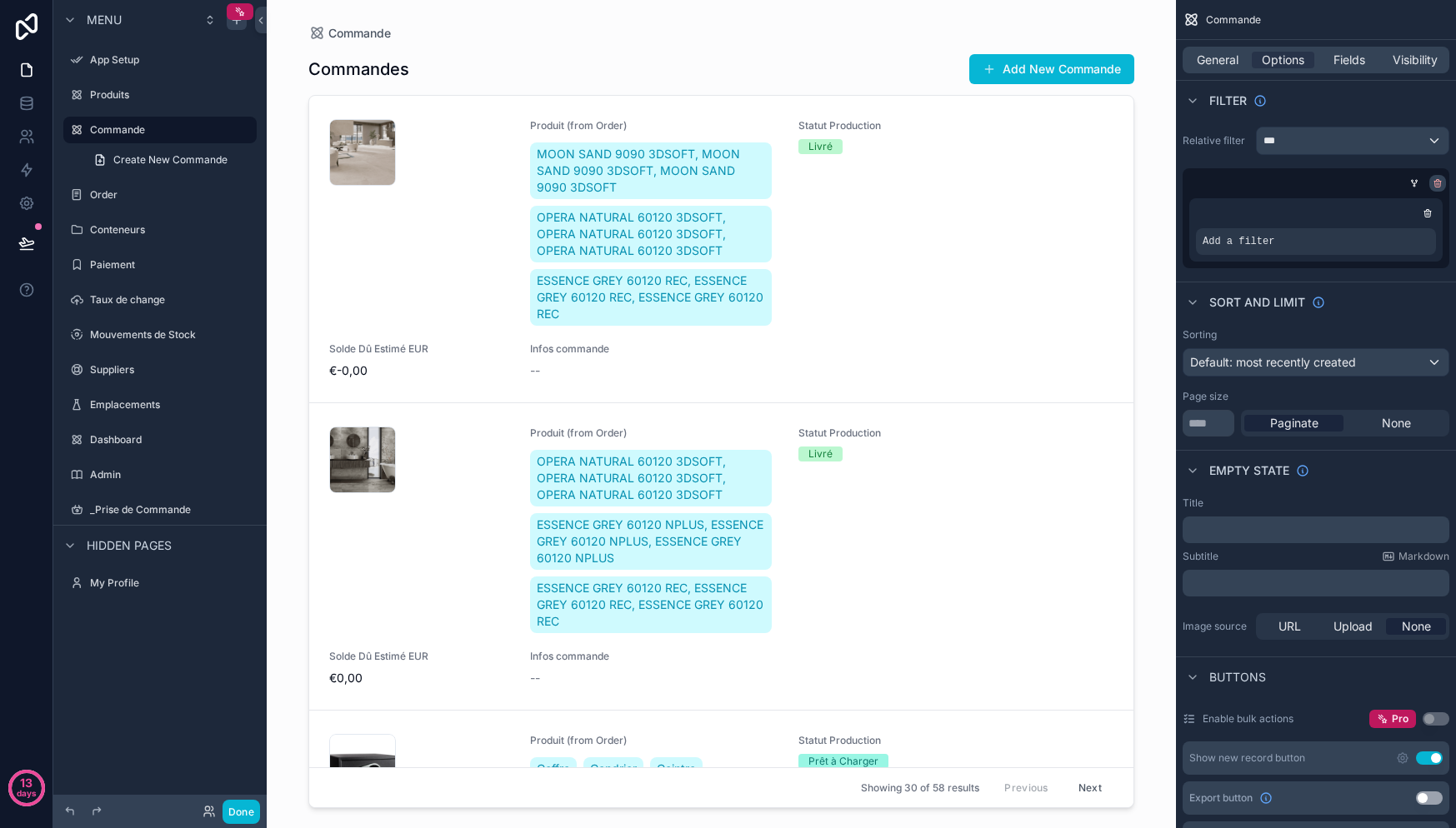
click at [1443, 184] on div "scrollable content" at bounding box center [1438, 183] width 17 height 17
click at [1435, 178] on icon "scrollable content" at bounding box center [1437, 182] width 10 height 10
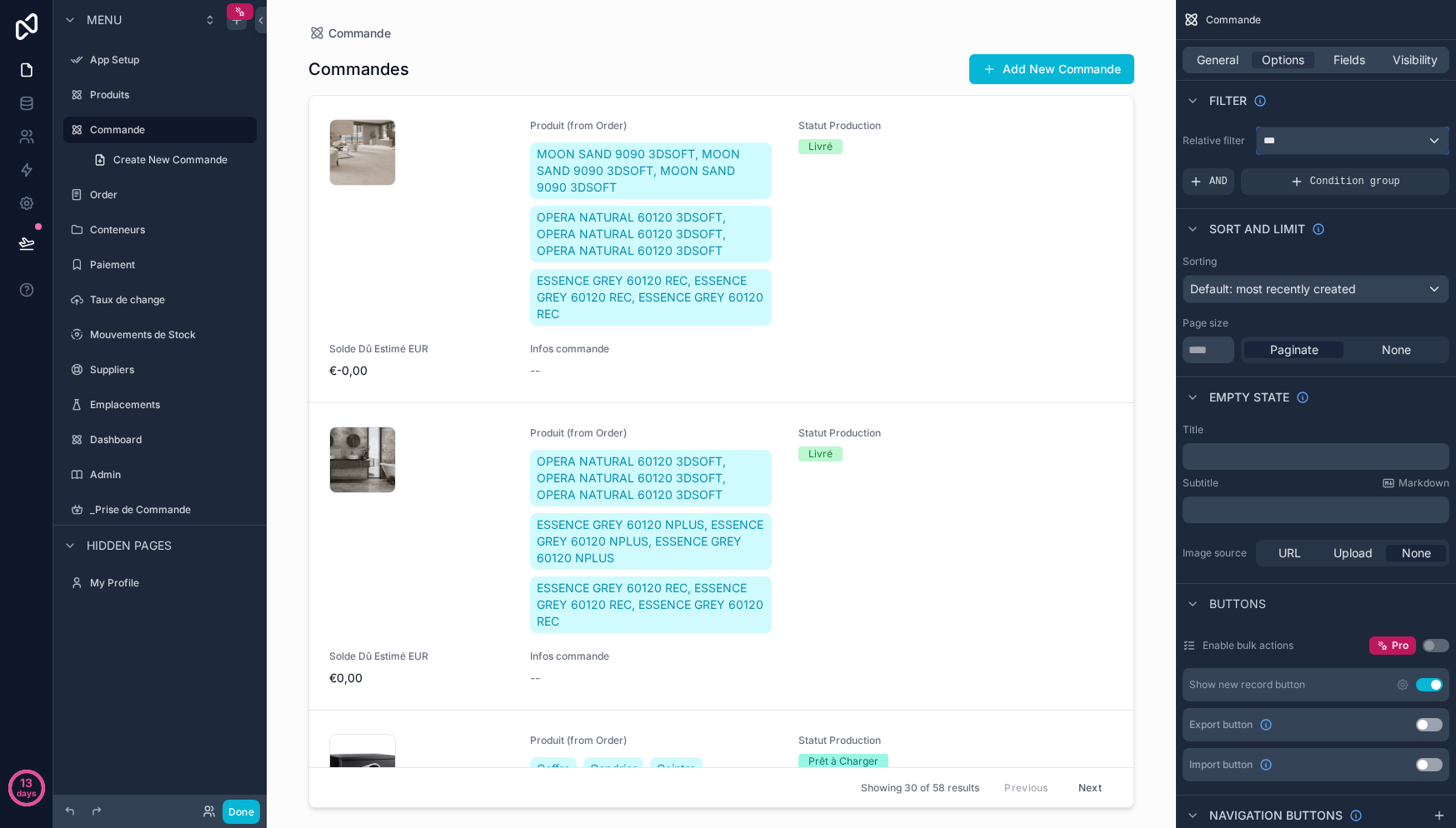
click at [1303, 135] on div "***" at bounding box center [1353, 140] width 192 height 26
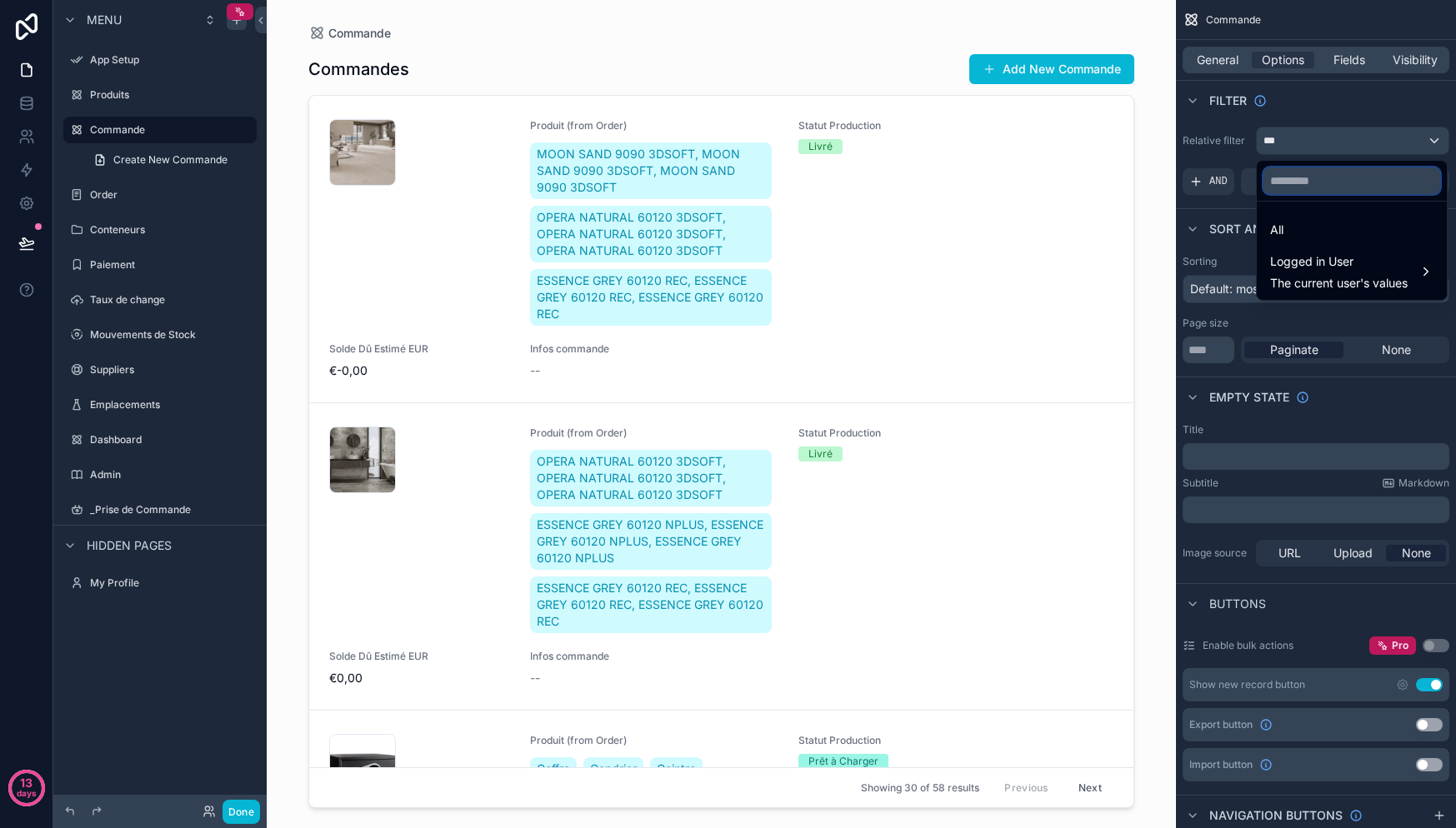
click at [1361, 188] on input "text" at bounding box center [1352, 180] width 177 height 26
type input "*"
drag, startPoint x: 1347, startPoint y: 110, endPoint x: 1338, endPoint y: 130, distance: 21.9
click at [1347, 110] on div "scrollable content" at bounding box center [728, 414] width 1456 height 828
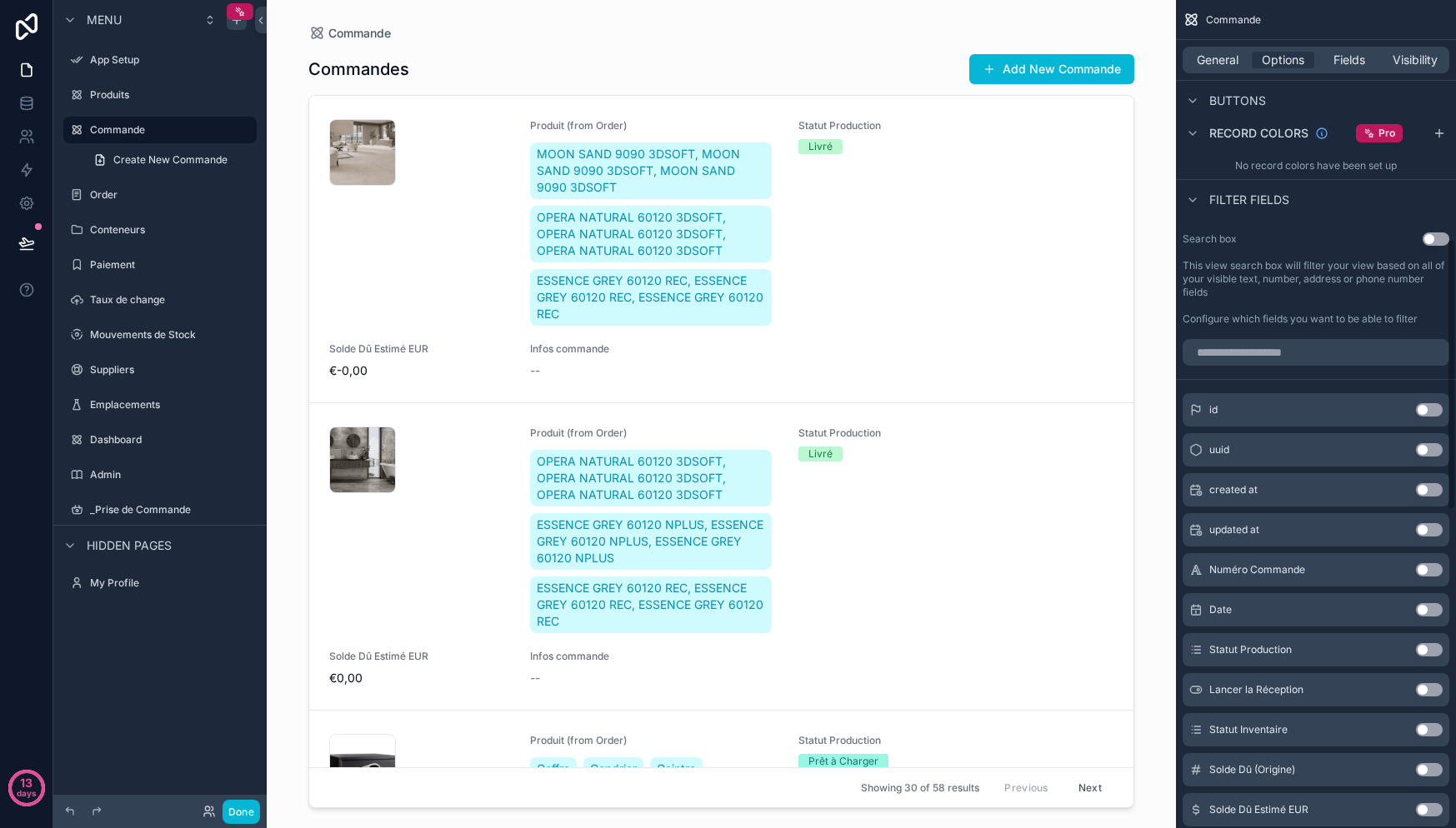
scroll to position [719, 0]
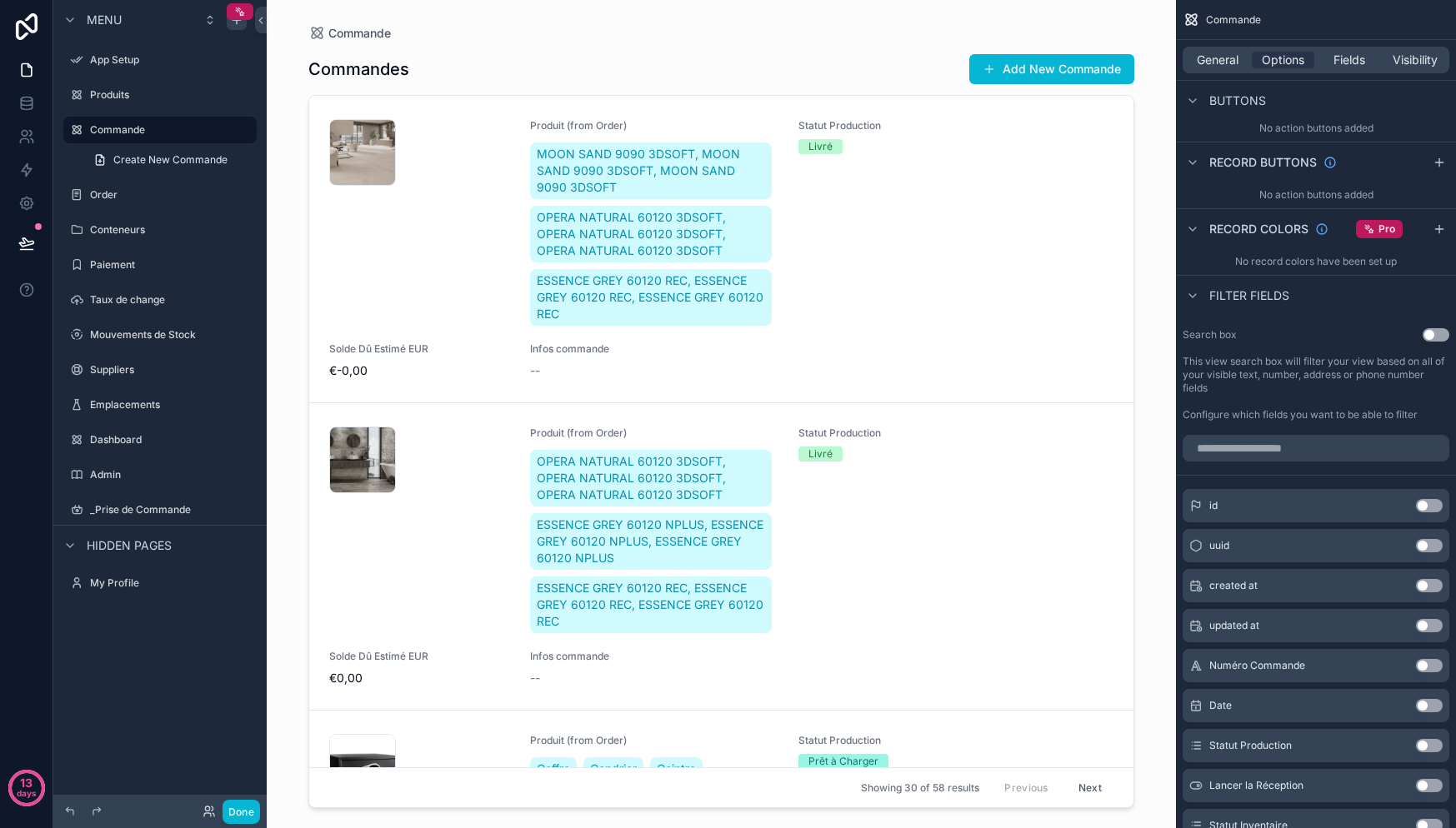
click at [1438, 335] on button "Use setting" at bounding box center [1436, 335] width 26 height 13
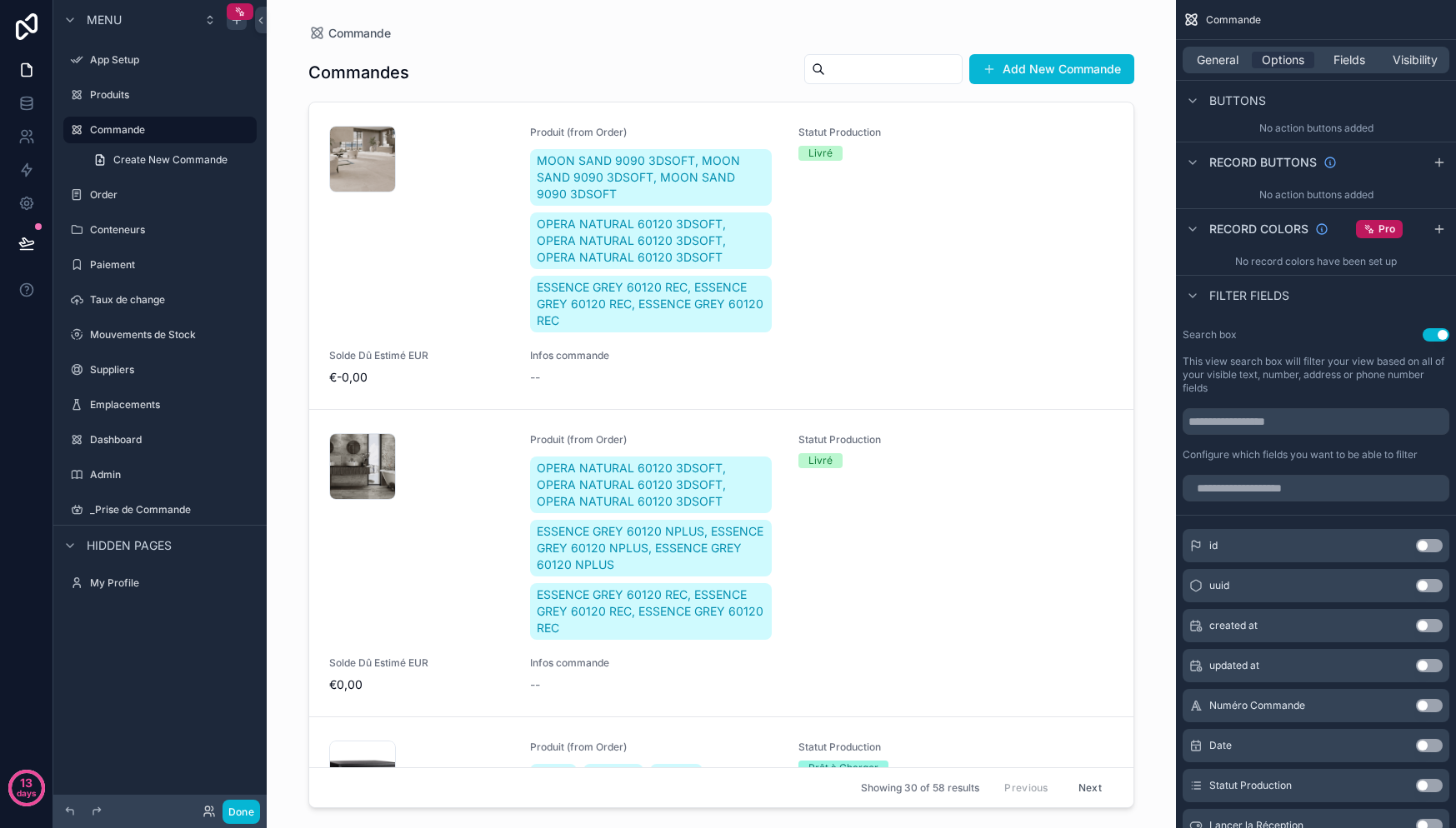
click at [1438, 335] on button "Use setting" at bounding box center [1436, 335] width 26 height 13
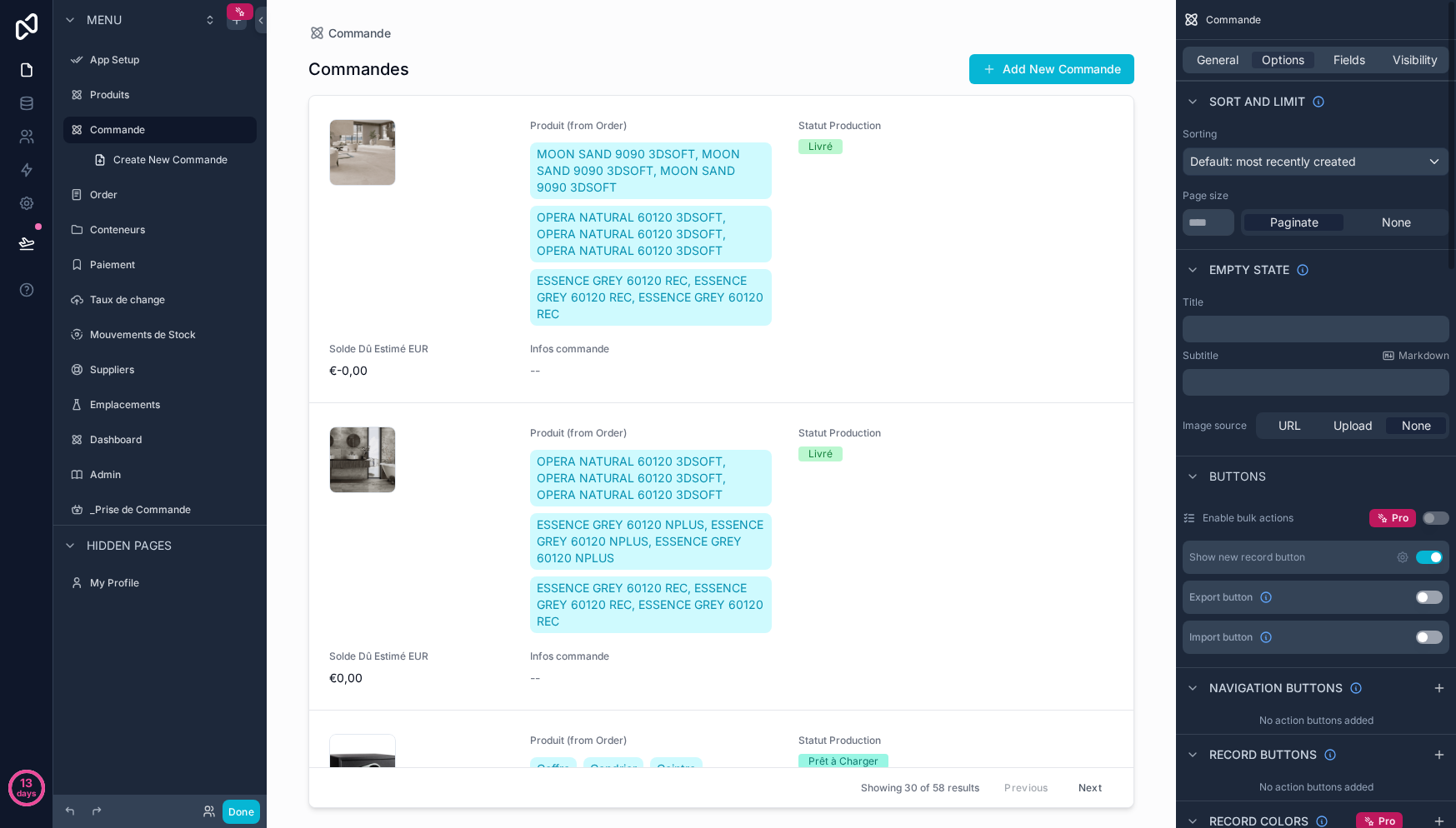
scroll to position [0, 0]
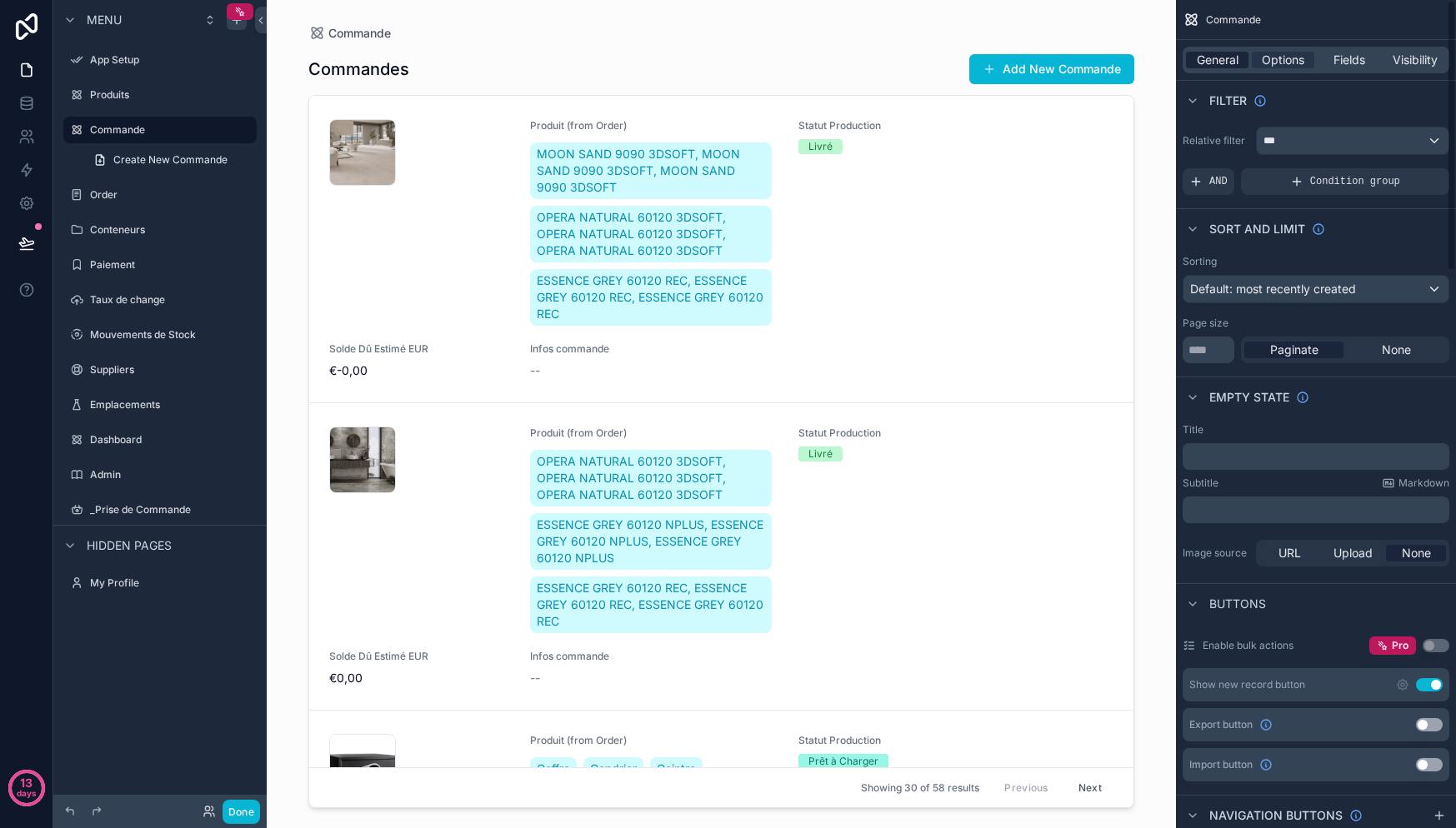
click at [1228, 61] on span "General" at bounding box center [1218, 60] width 42 height 17
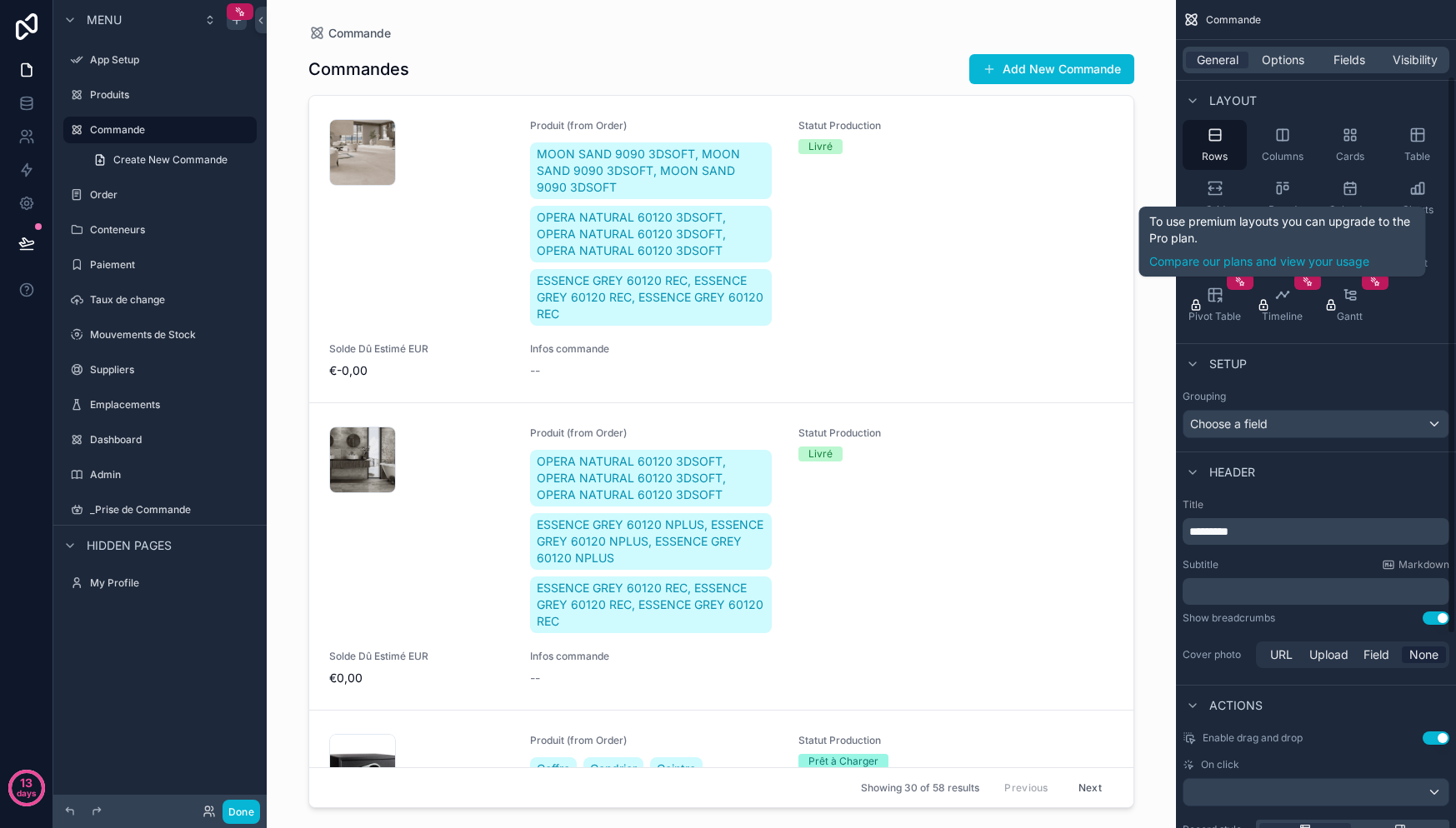
scroll to position [174, 0]
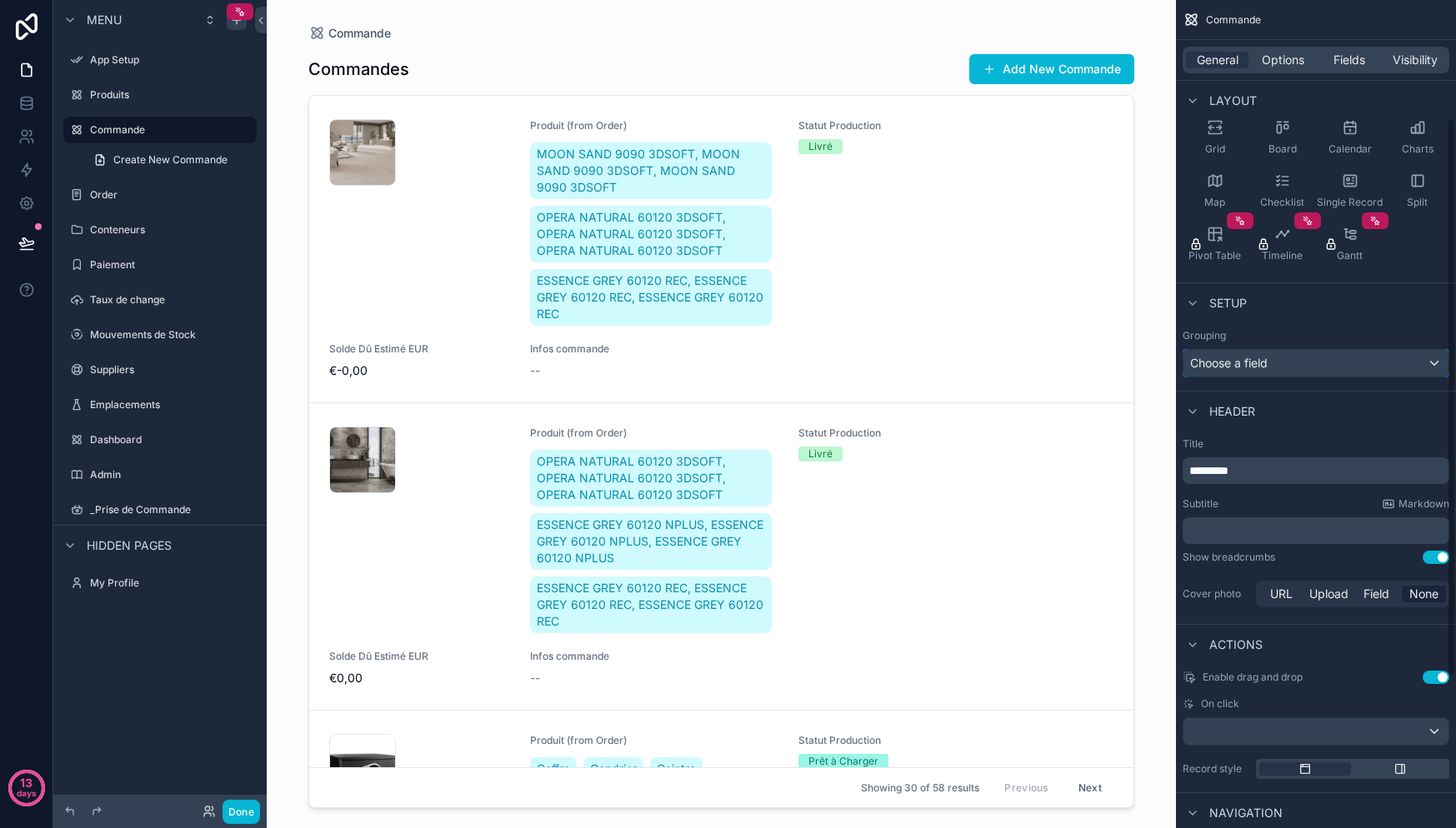
click at [1281, 363] on div "Choose a field" at bounding box center [1316, 363] width 265 height 26
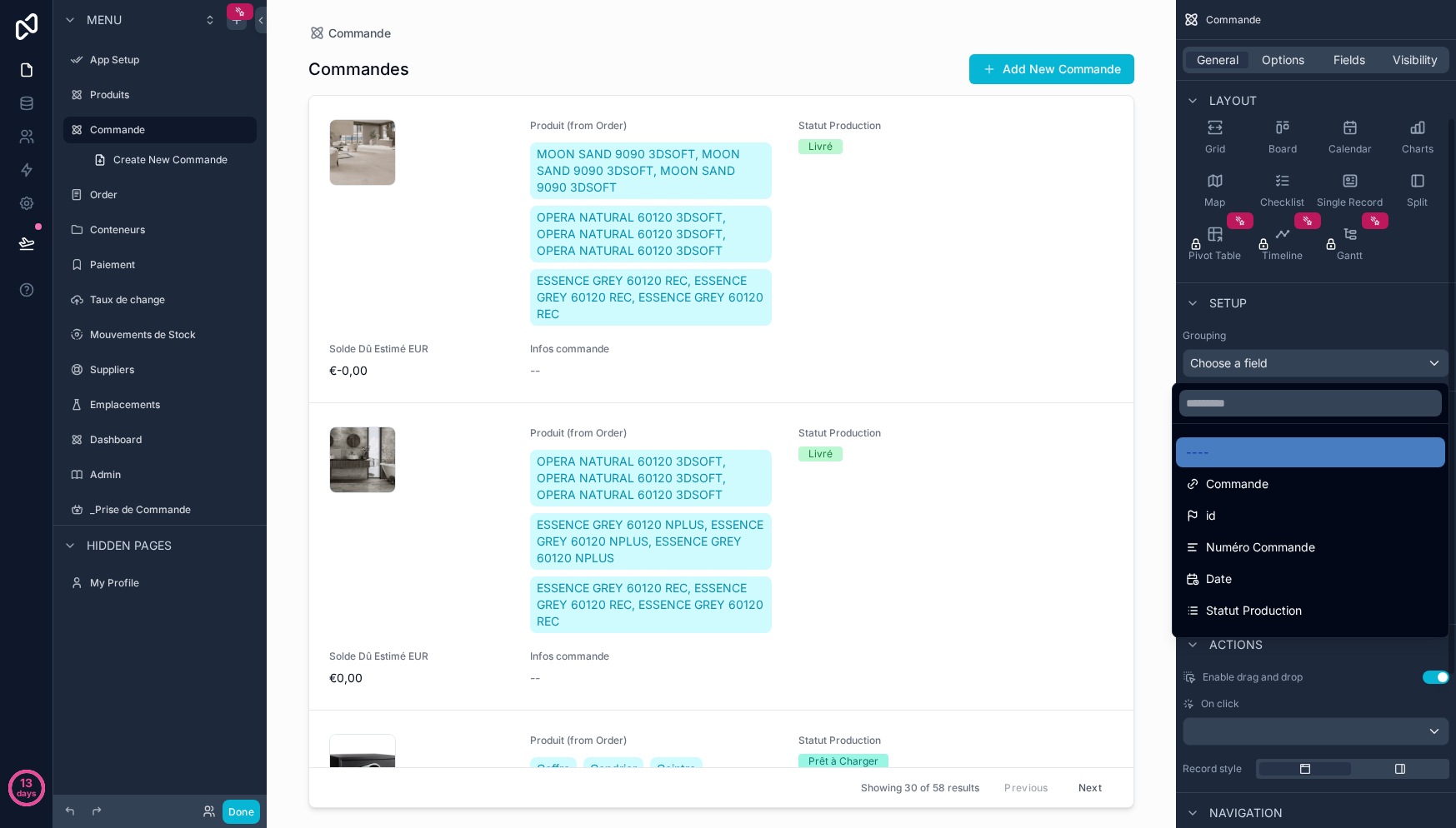
click at [1281, 364] on div "scrollable content" at bounding box center [728, 414] width 1456 height 828
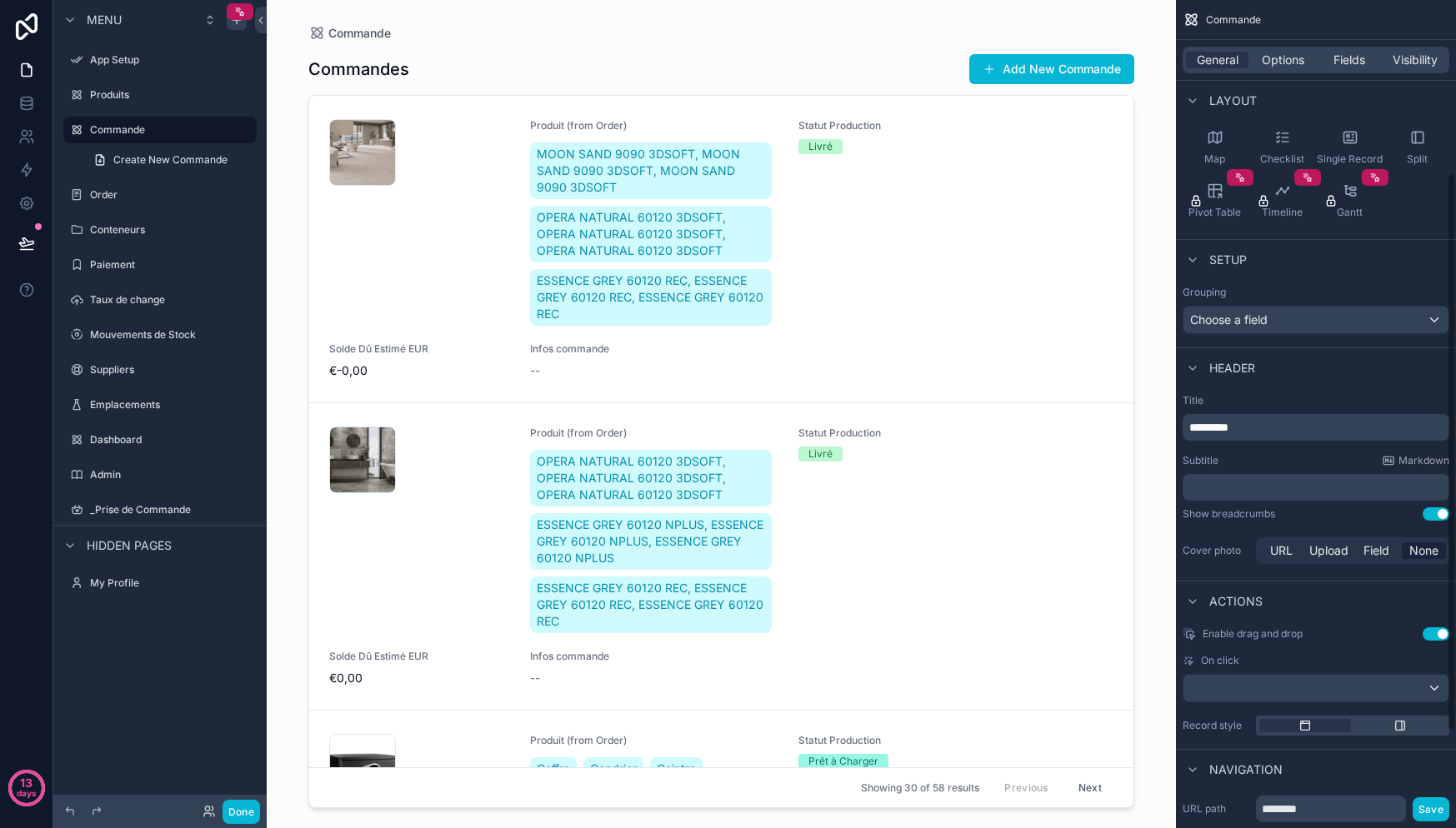
scroll to position [256, 0]
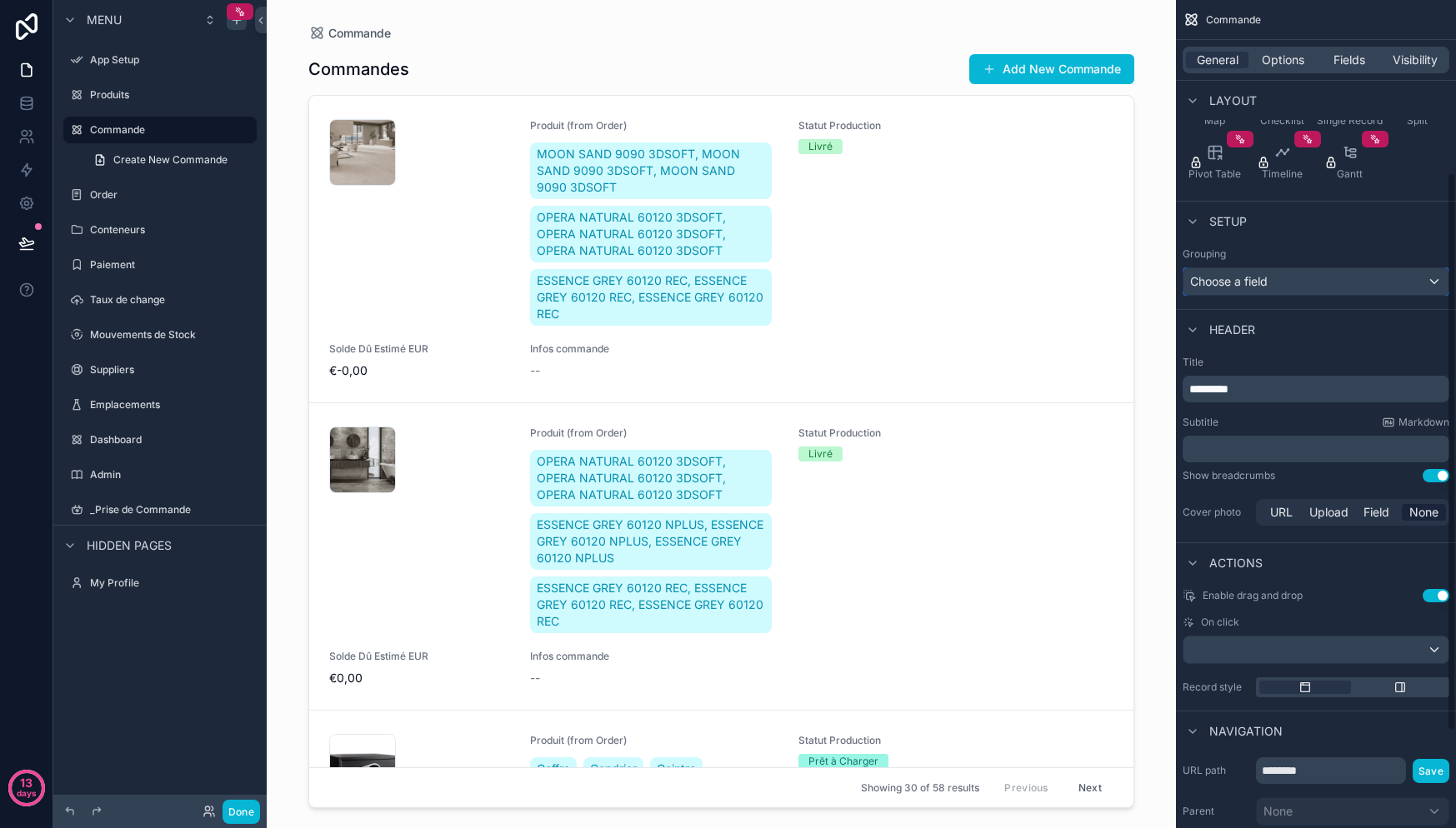
click at [1267, 272] on div "Choose a field" at bounding box center [1316, 281] width 265 height 26
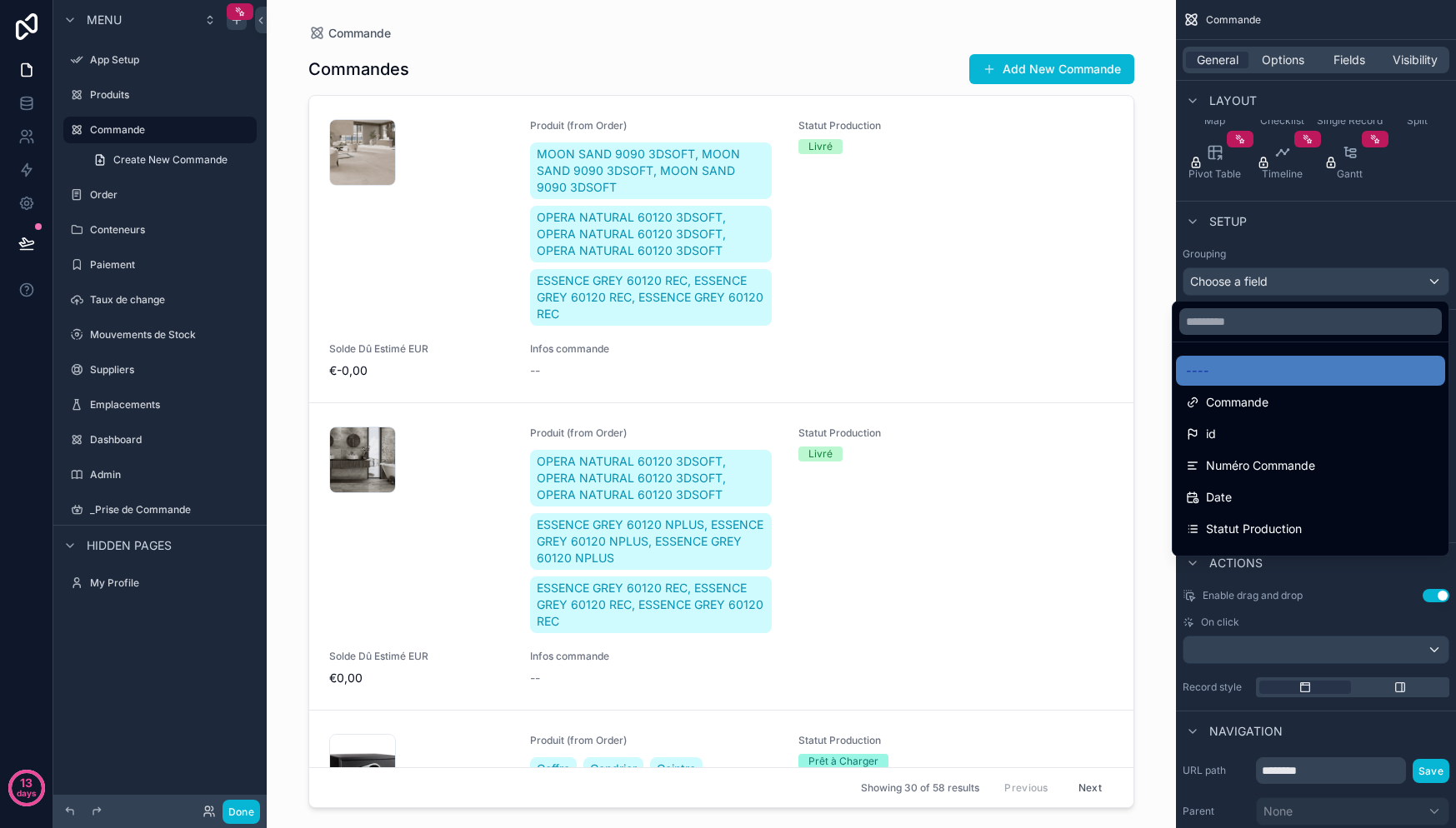
click at [1267, 272] on div "scrollable content" at bounding box center [728, 414] width 1456 height 828
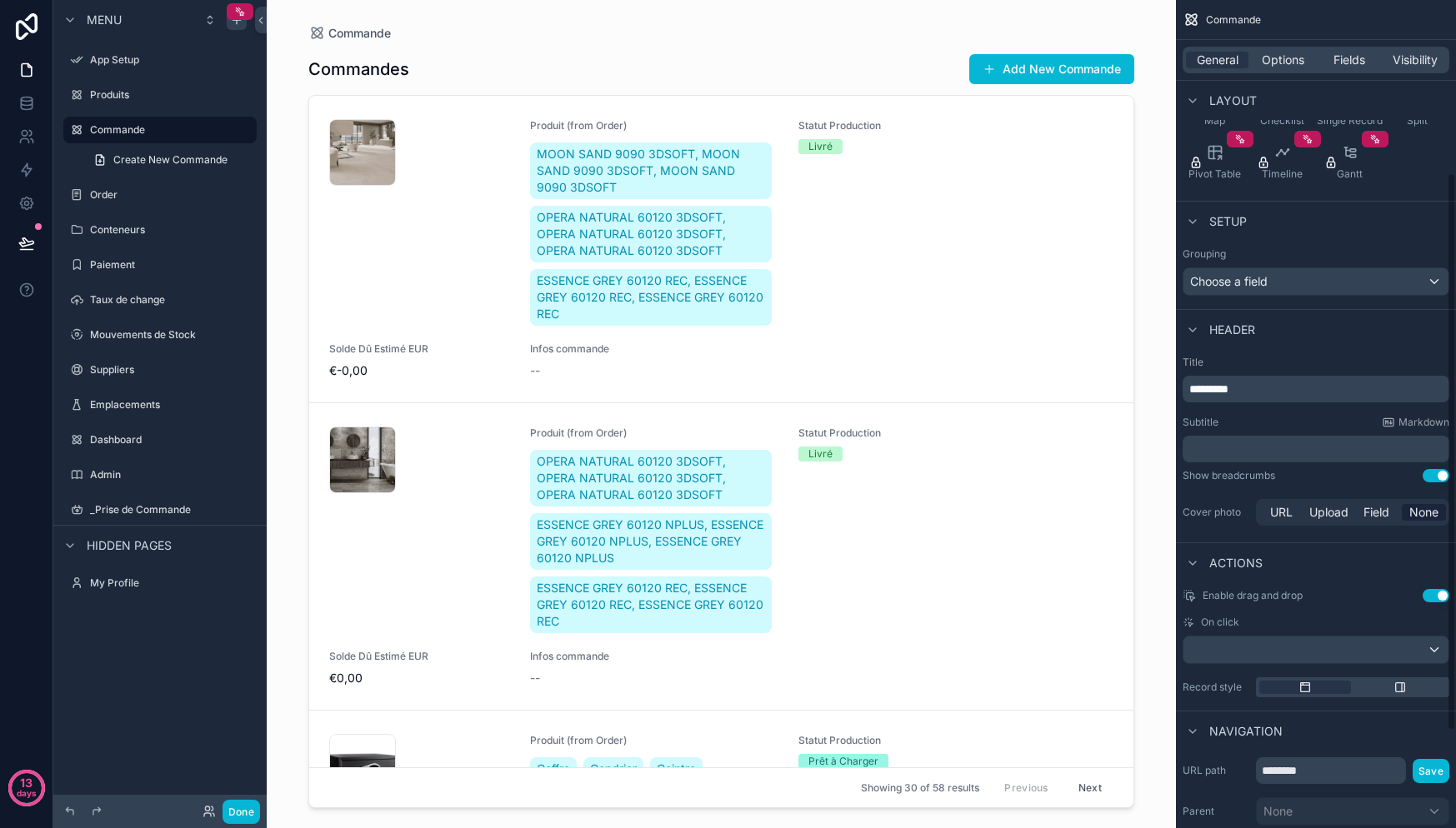
click at [1278, 386] on p "*********" at bounding box center [1318, 388] width 257 height 17
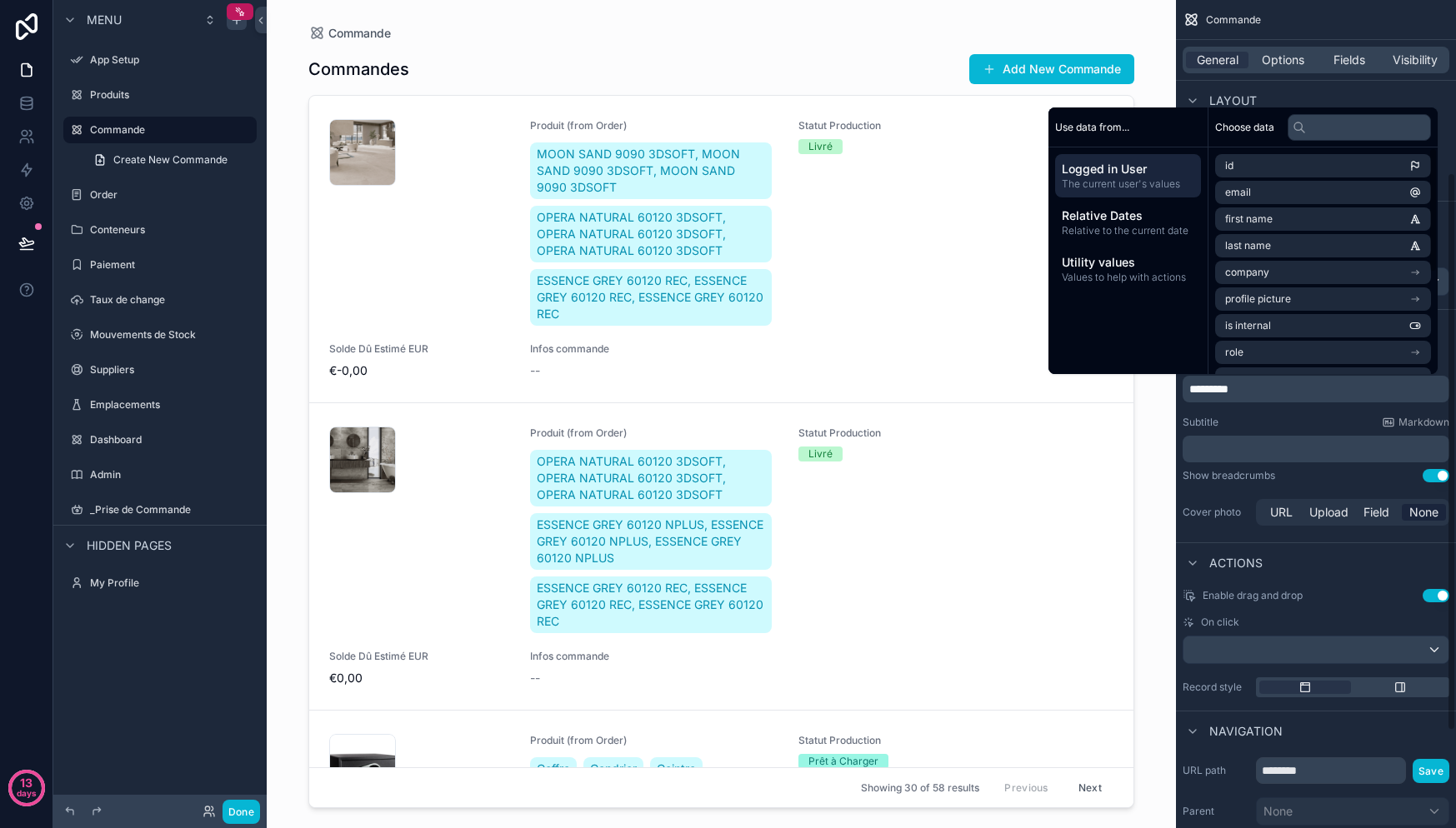
click at [1292, 418] on div "Subtitle Markdown" at bounding box center [1316, 421] width 266 height 13
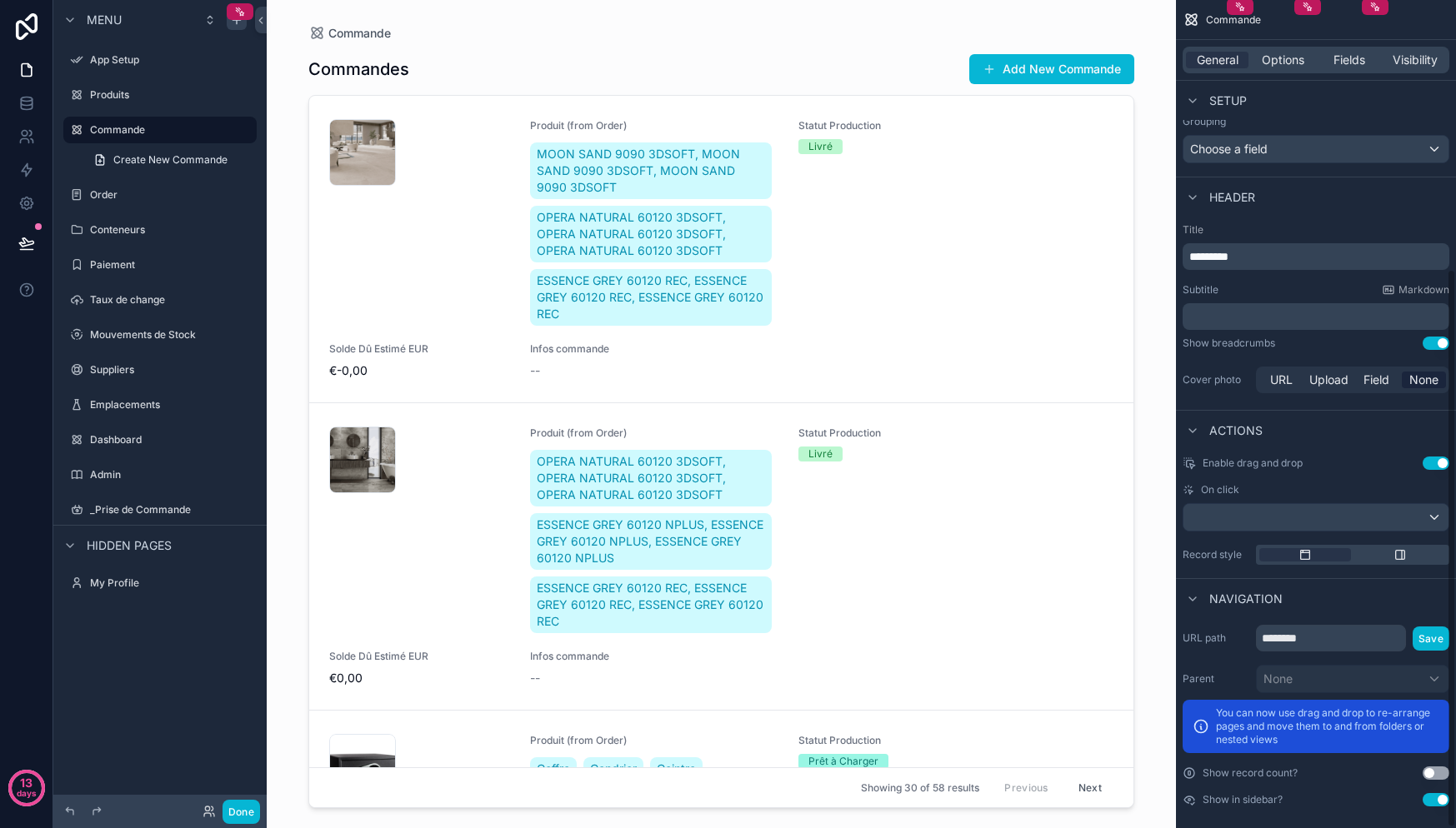
scroll to position [400, 0]
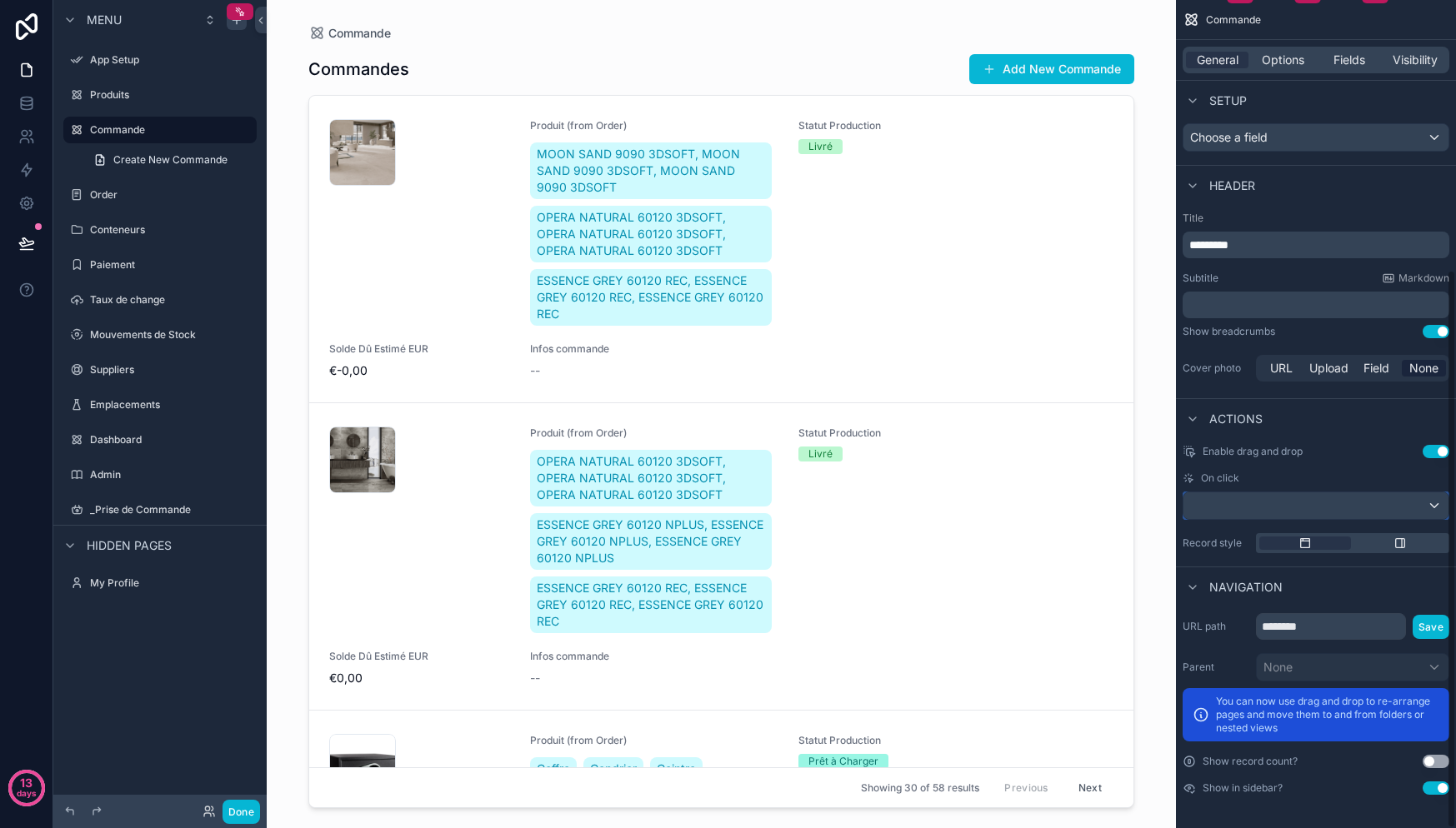
click at [1263, 498] on div "scrollable content" at bounding box center [1316, 506] width 265 height 26
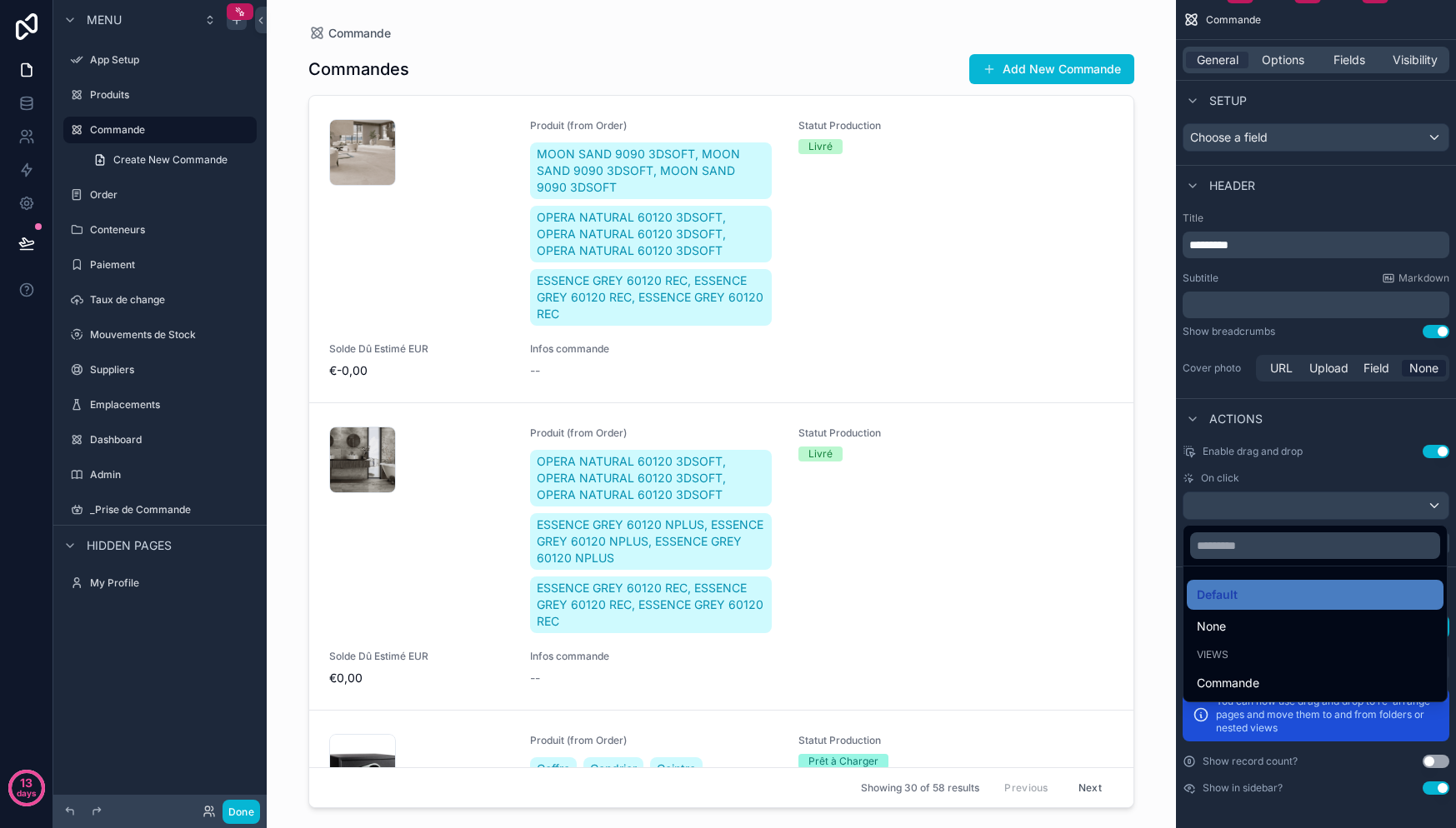
click at [1314, 475] on div "scrollable content" at bounding box center [728, 414] width 1456 height 828
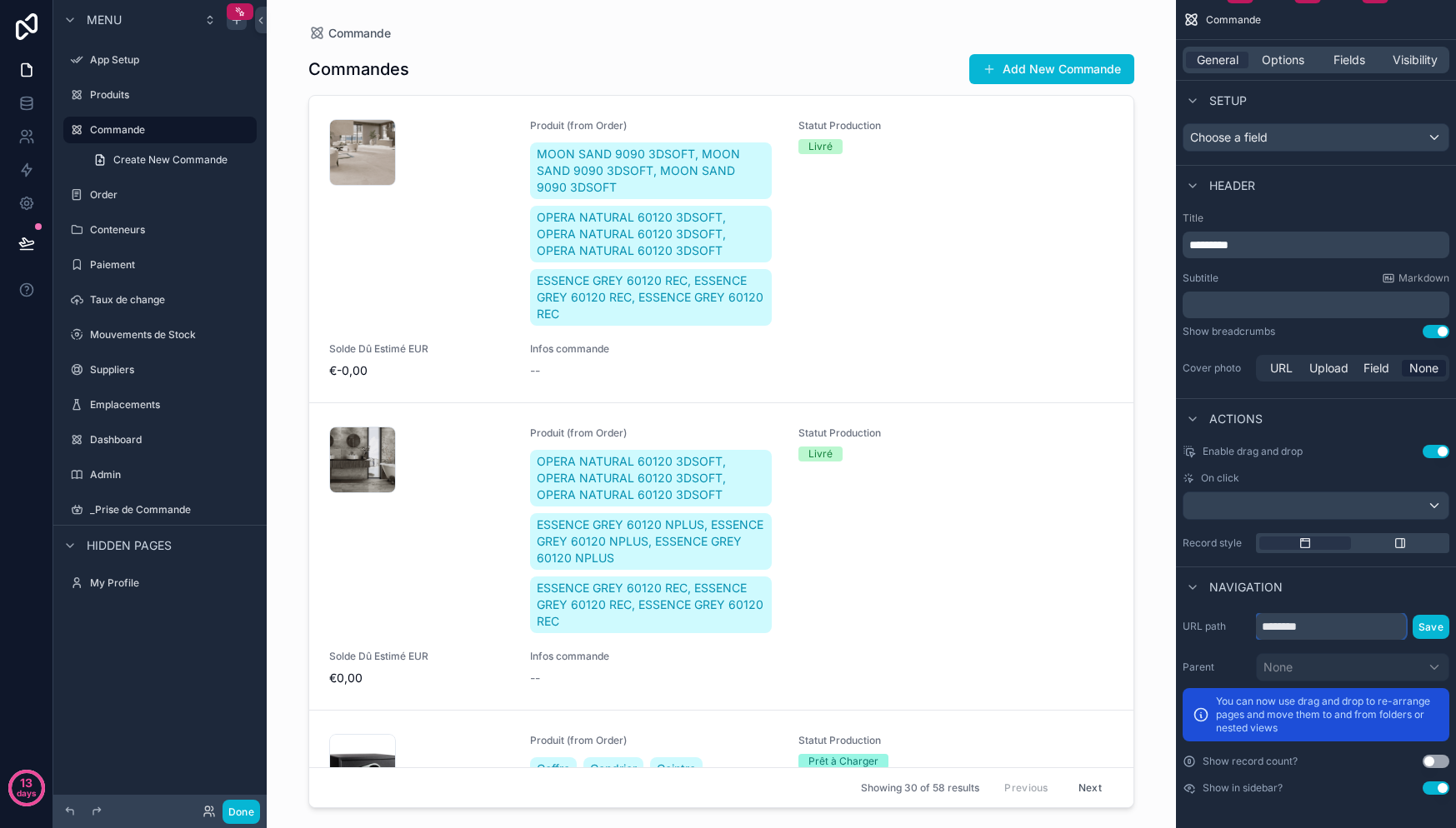
click at [1321, 624] on input "********" at bounding box center [1331, 626] width 150 height 26
click at [1229, 632] on label "URL path" at bounding box center [1216, 626] width 67 height 13
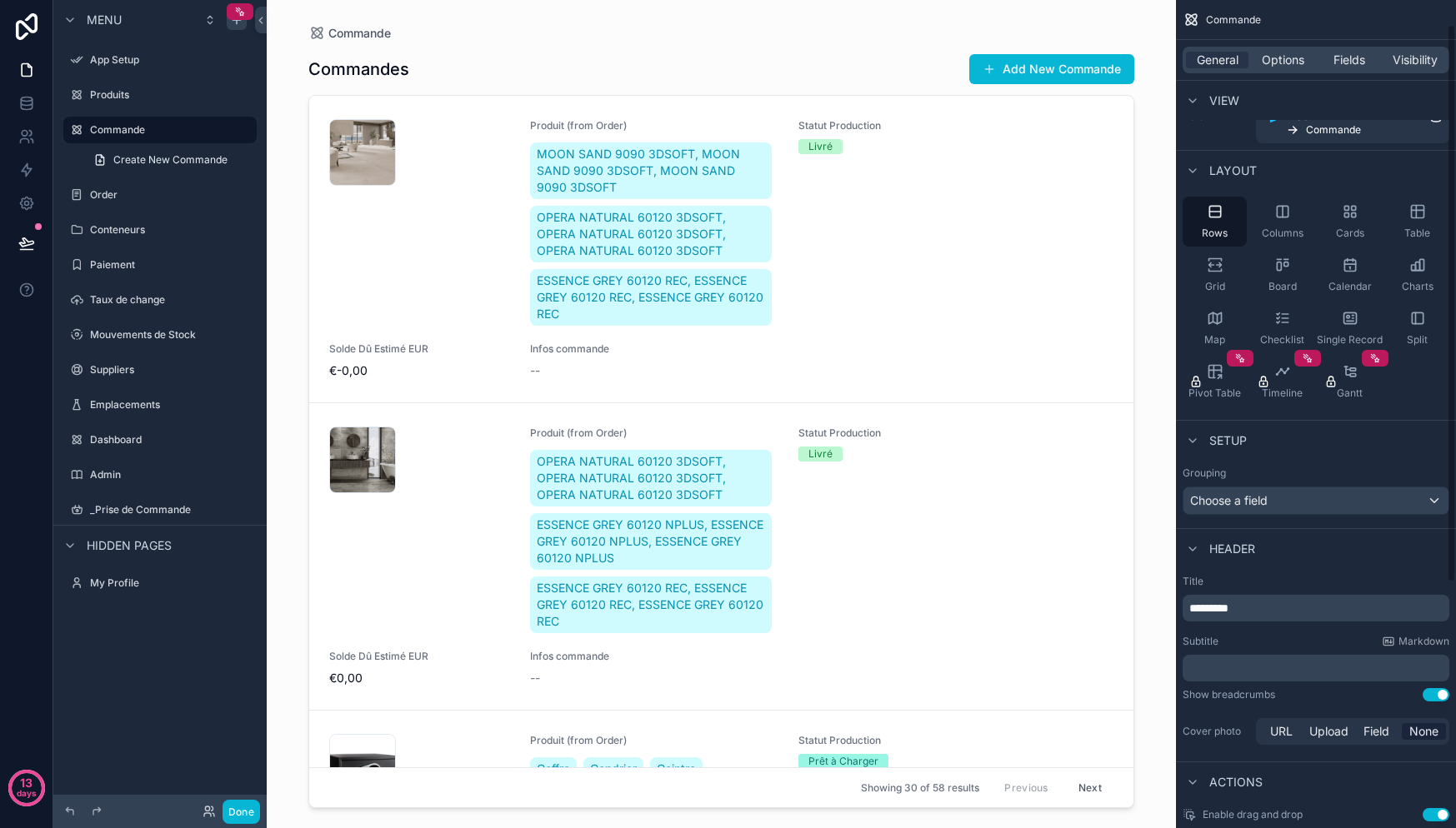
scroll to position [0, 0]
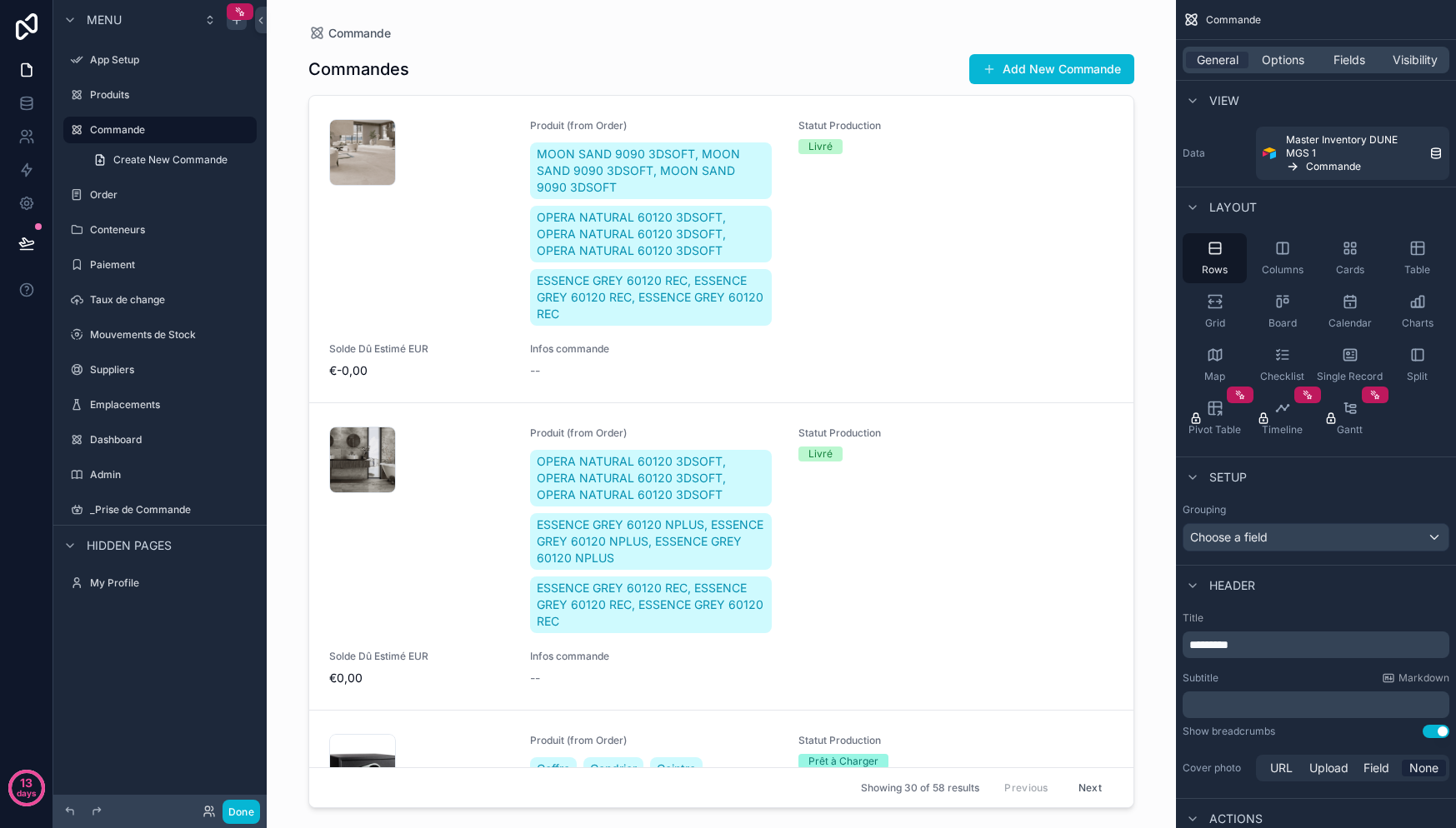
click at [1279, 72] on div "General Options Fields Visibility" at bounding box center [1316, 60] width 266 height 26
click at [1279, 64] on span "Options" at bounding box center [1282, 60] width 42 height 17
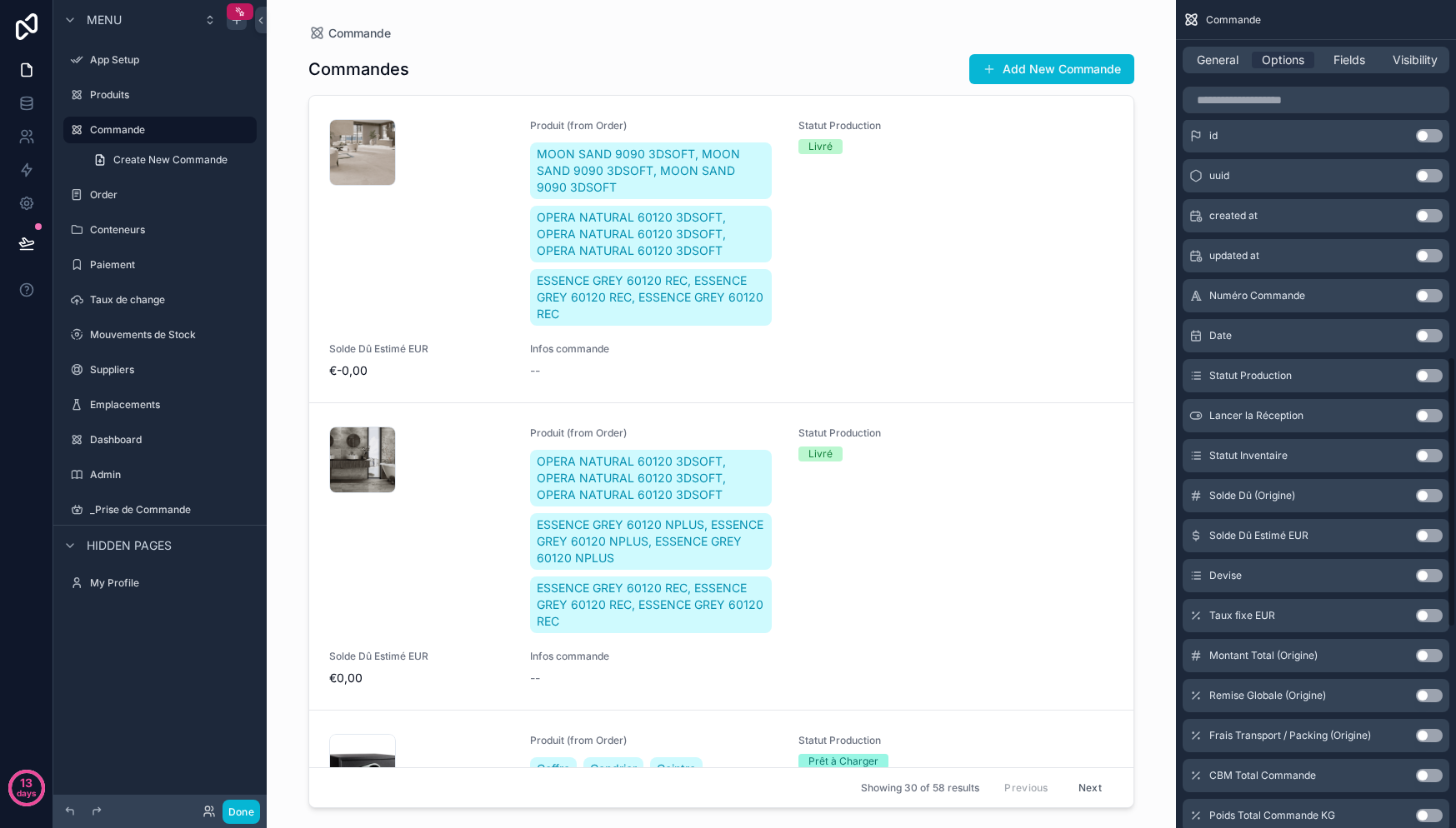
scroll to position [1110, 0]
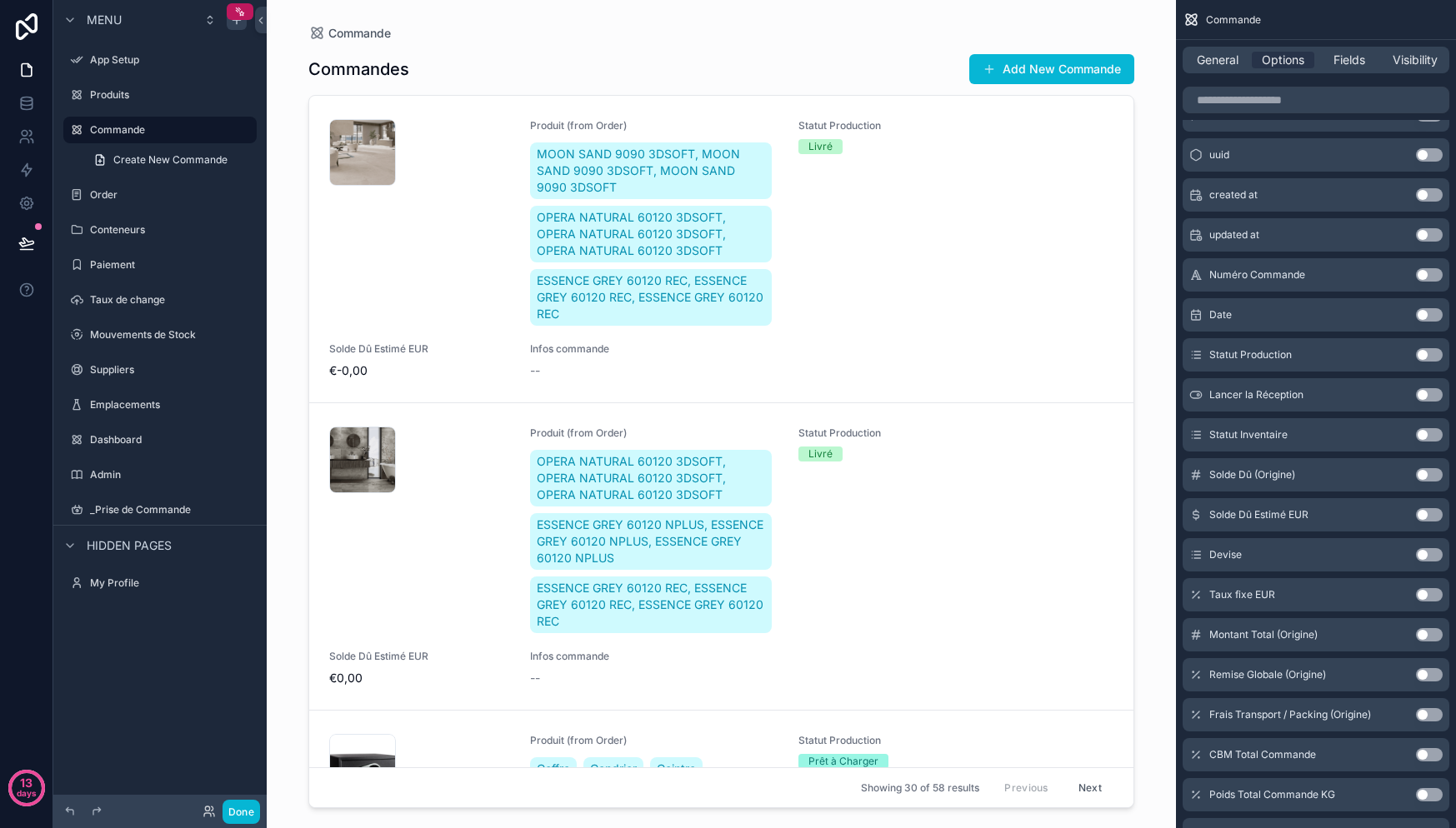
click at [1420, 399] on button "Use setting" at bounding box center [1429, 394] width 26 height 13
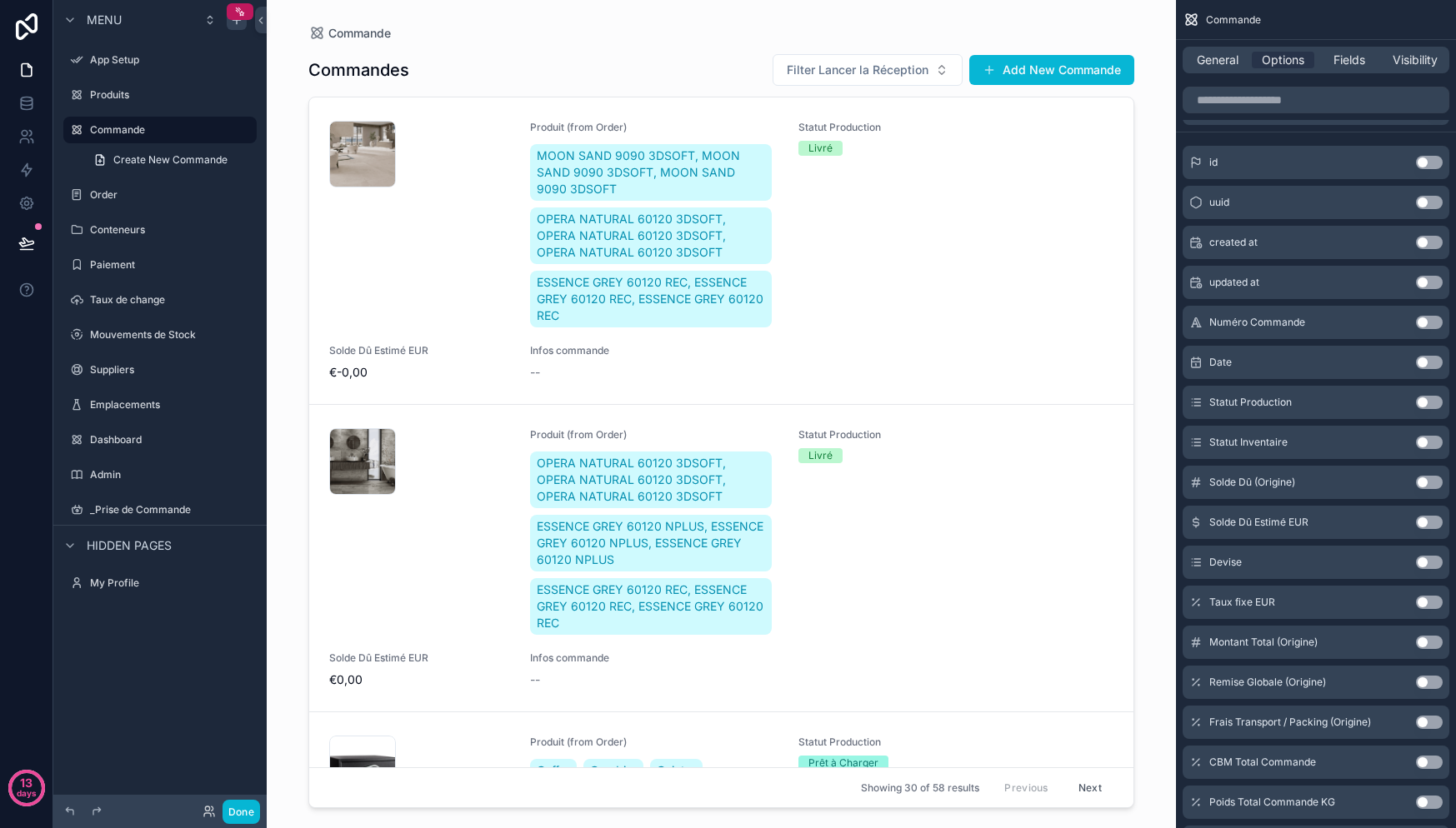
click at [1420, 399] on button "Use setting" at bounding box center [1429, 402] width 26 height 13
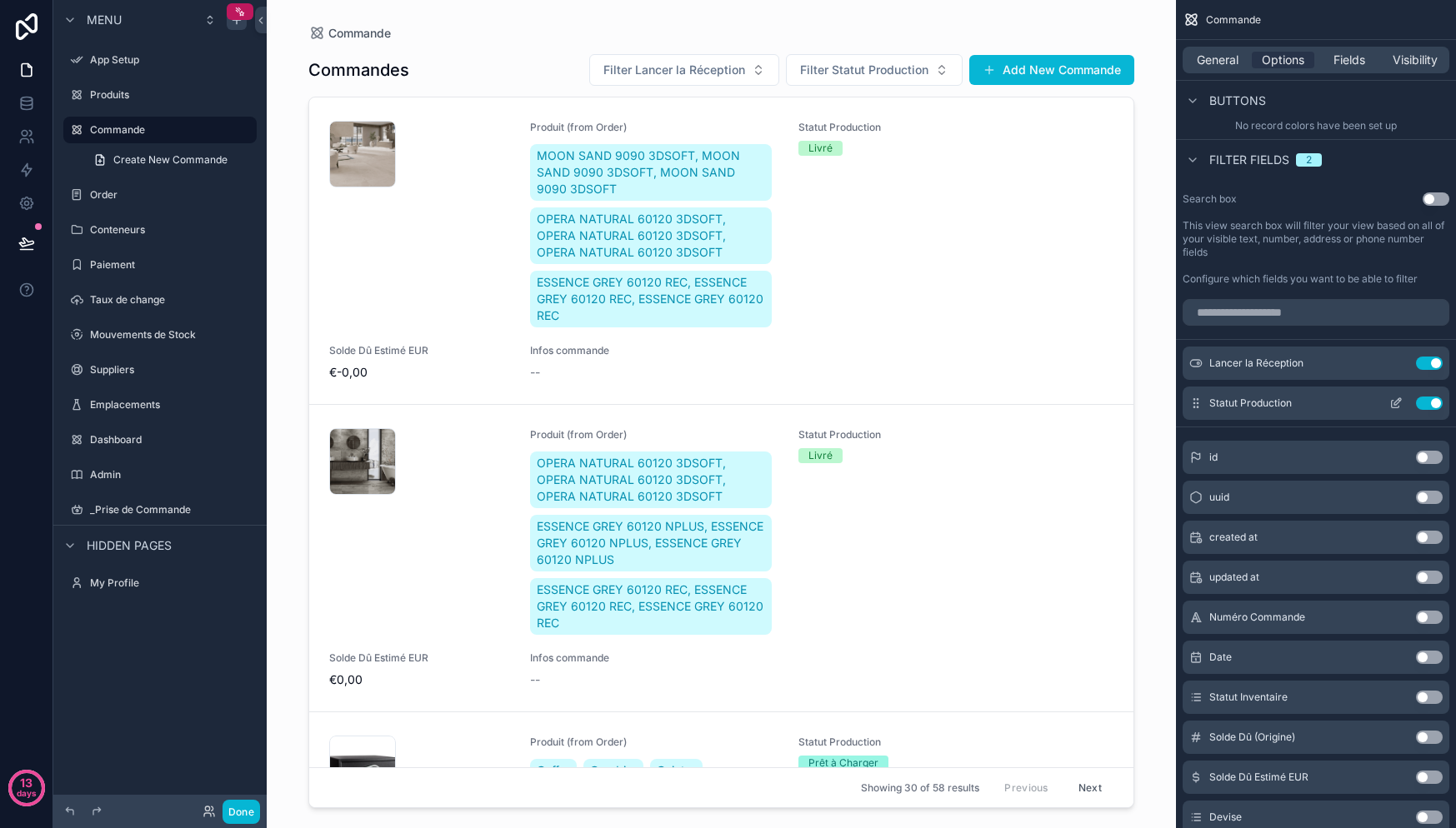
click at [1424, 404] on button "Use setting" at bounding box center [1429, 403] width 26 height 13
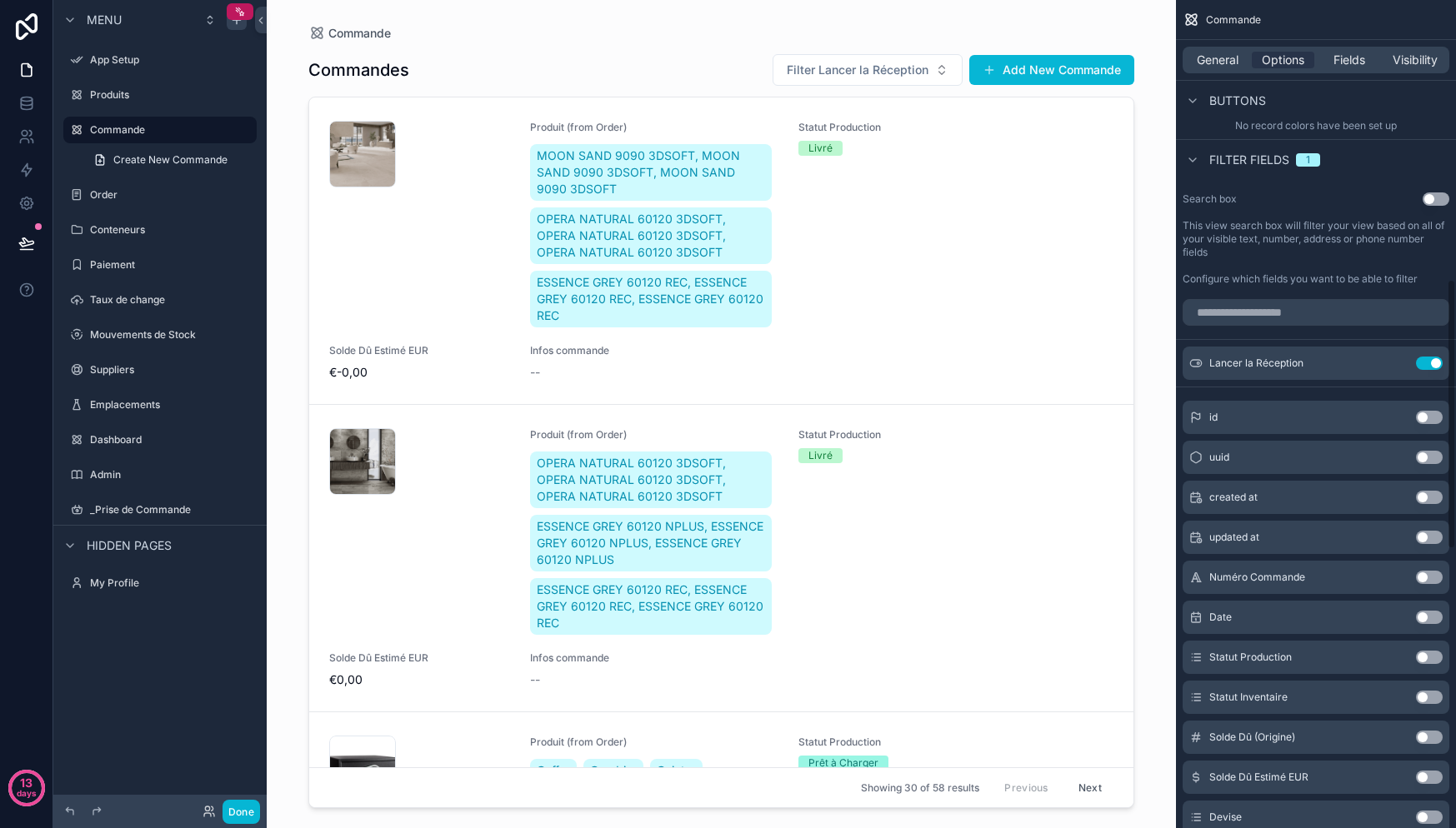
click at [1428, 364] on button "Use setting" at bounding box center [1429, 363] width 26 height 13
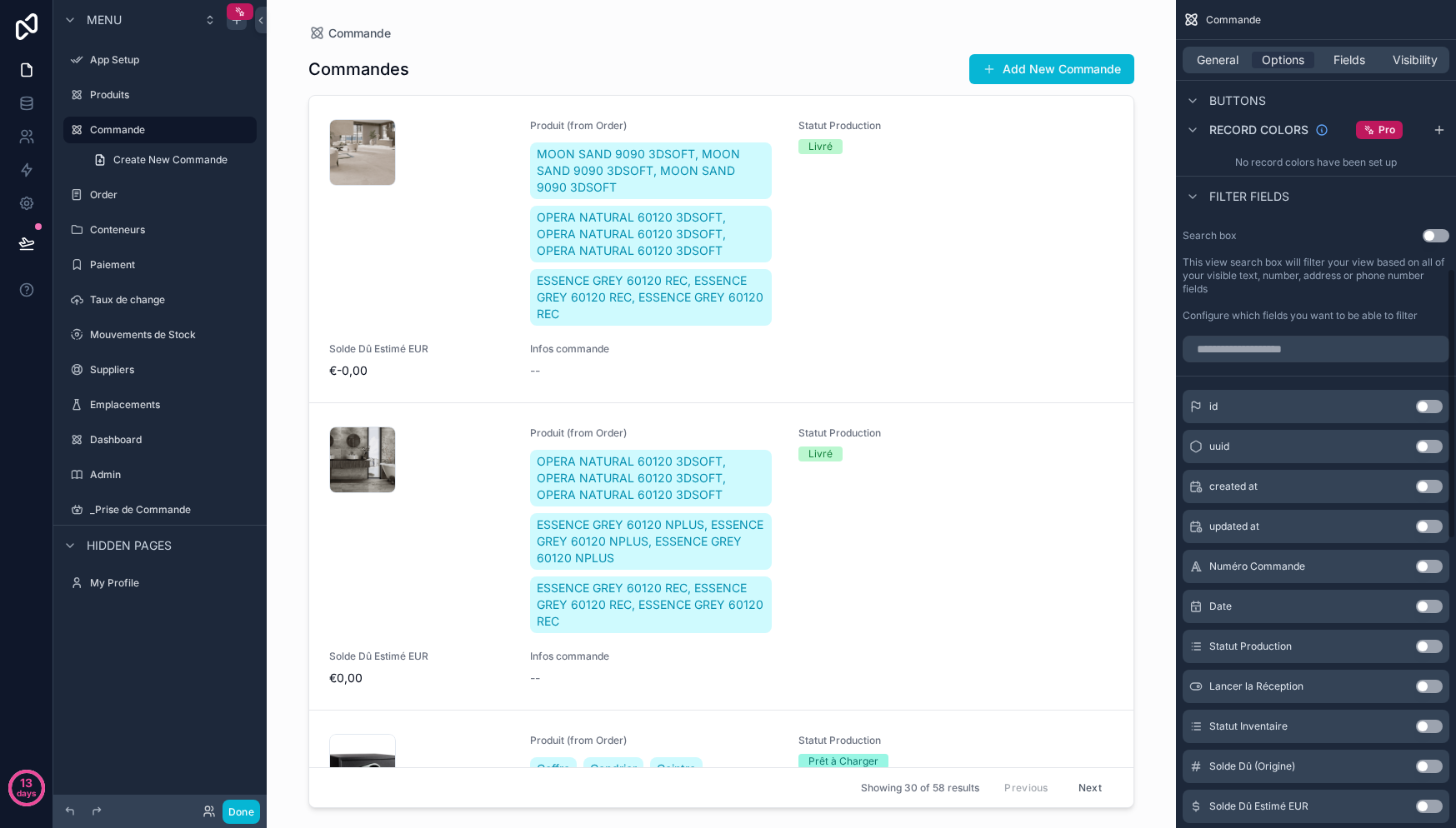
scroll to position [769, 0]
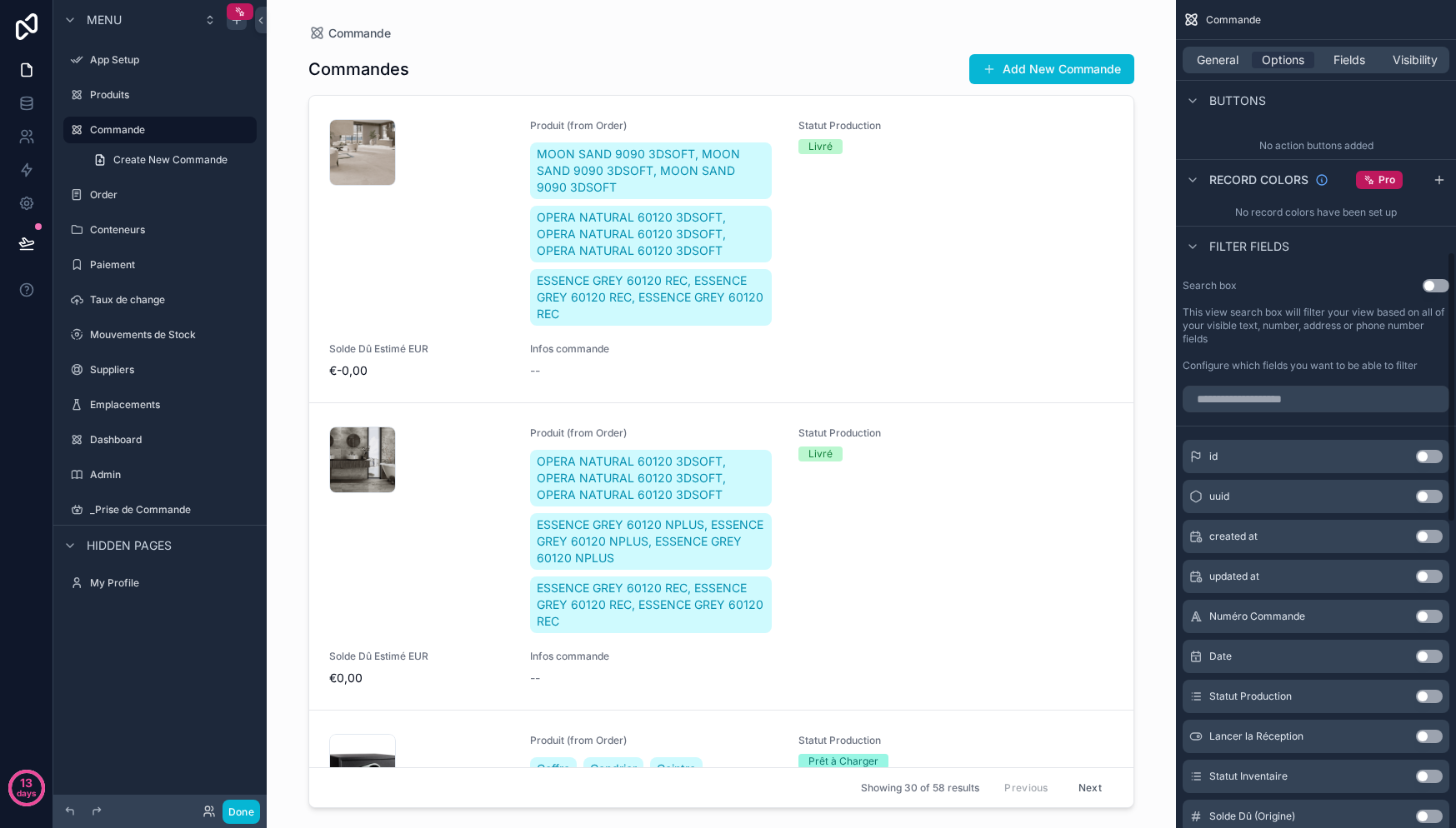
click at [1444, 285] on button "Use setting" at bounding box center [1436, 286] width 26 height 13
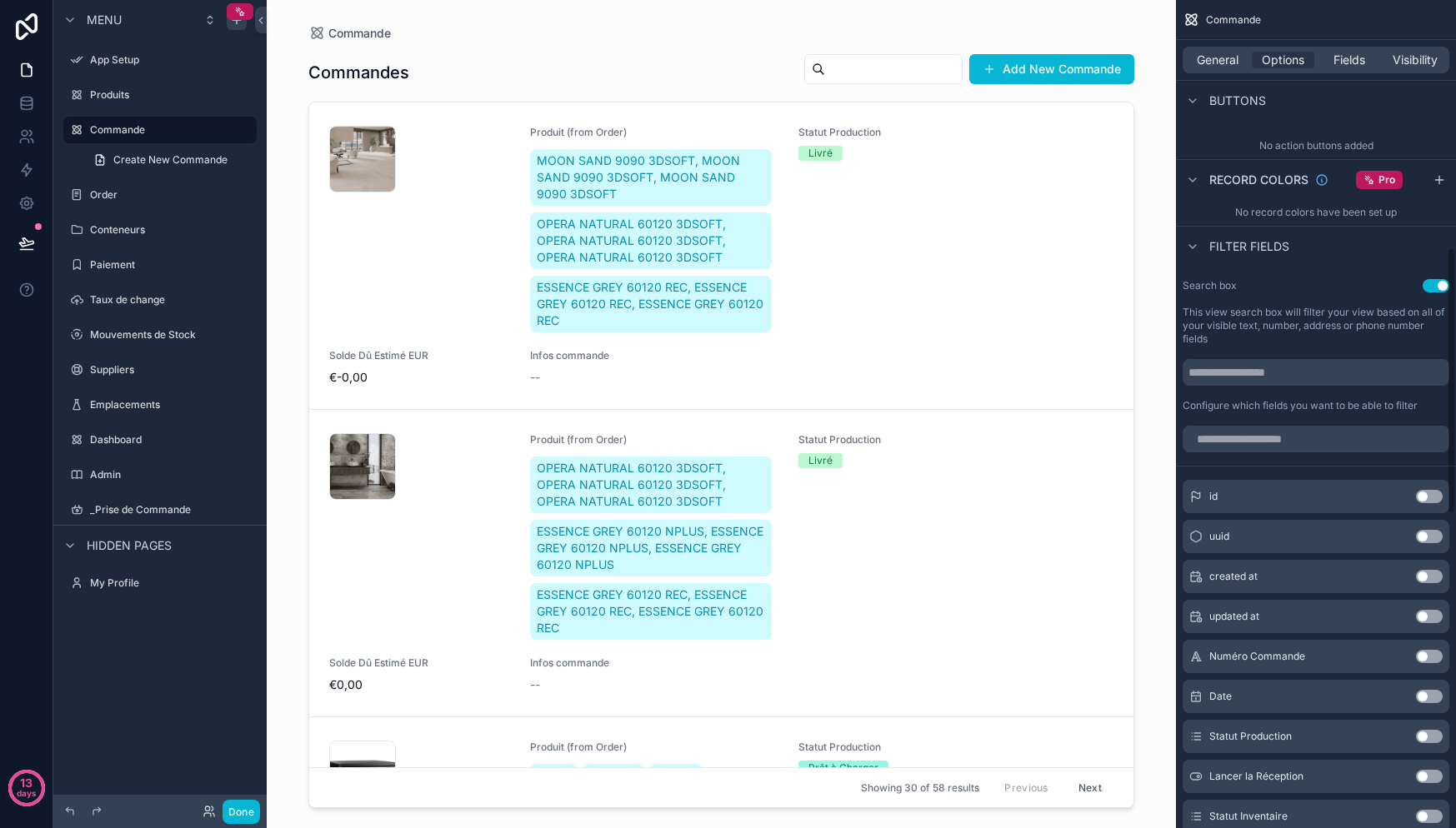
scroll to position [1197, 0]
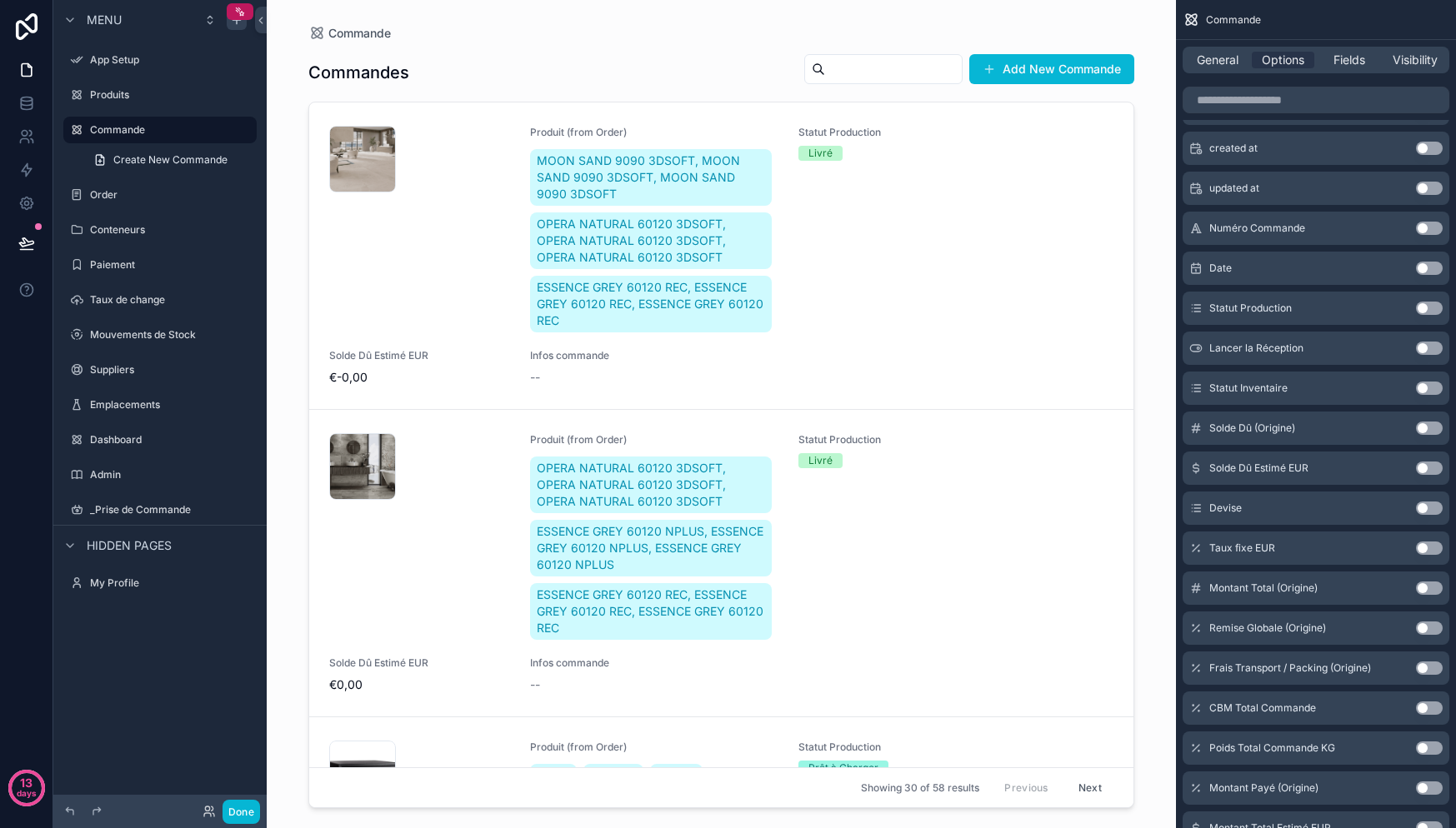
click at [1438, 306] on button "Use setting" at bounding box center [1429, 308] width 26 height 13
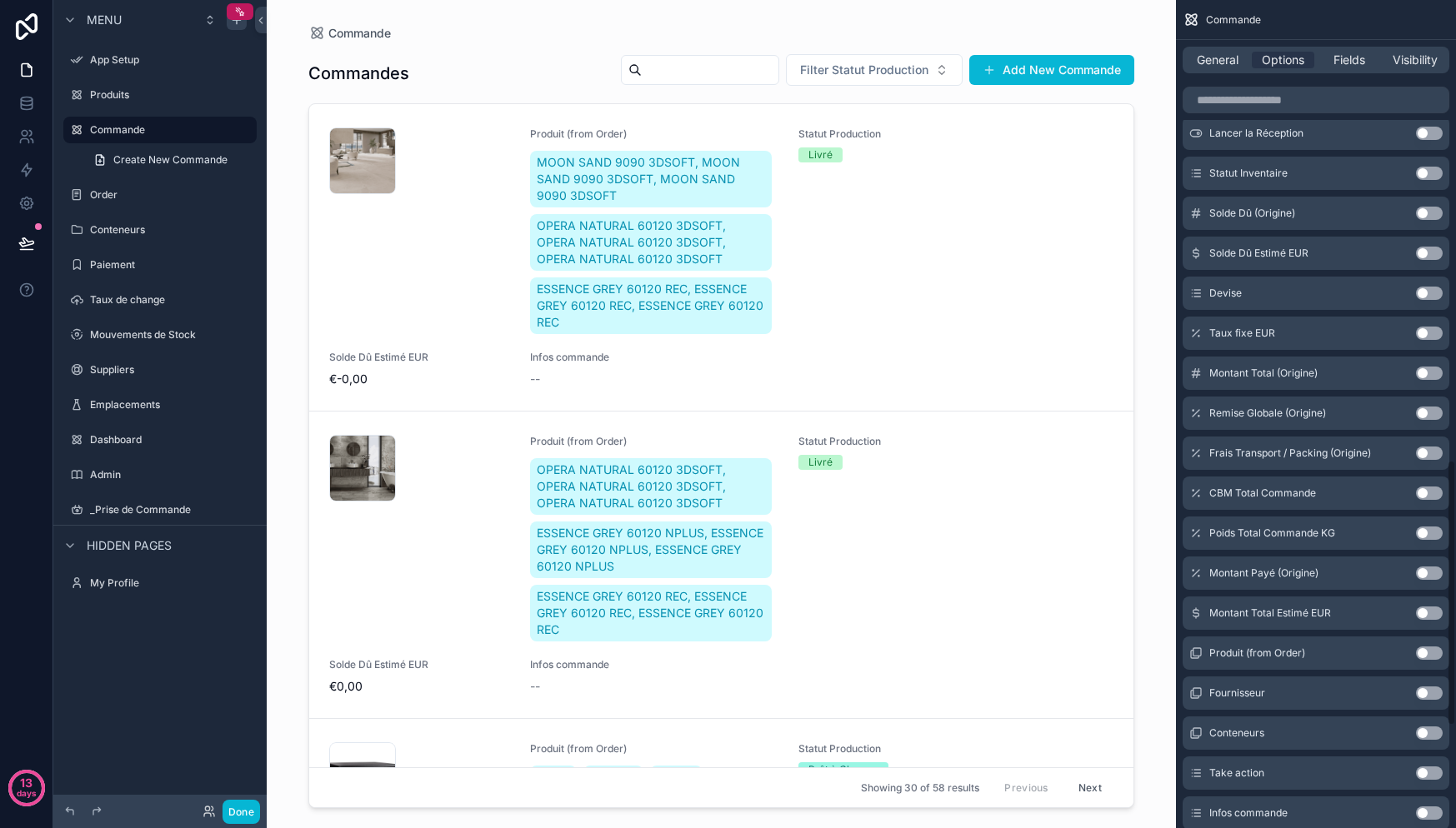
scroll to position [1550, 0]
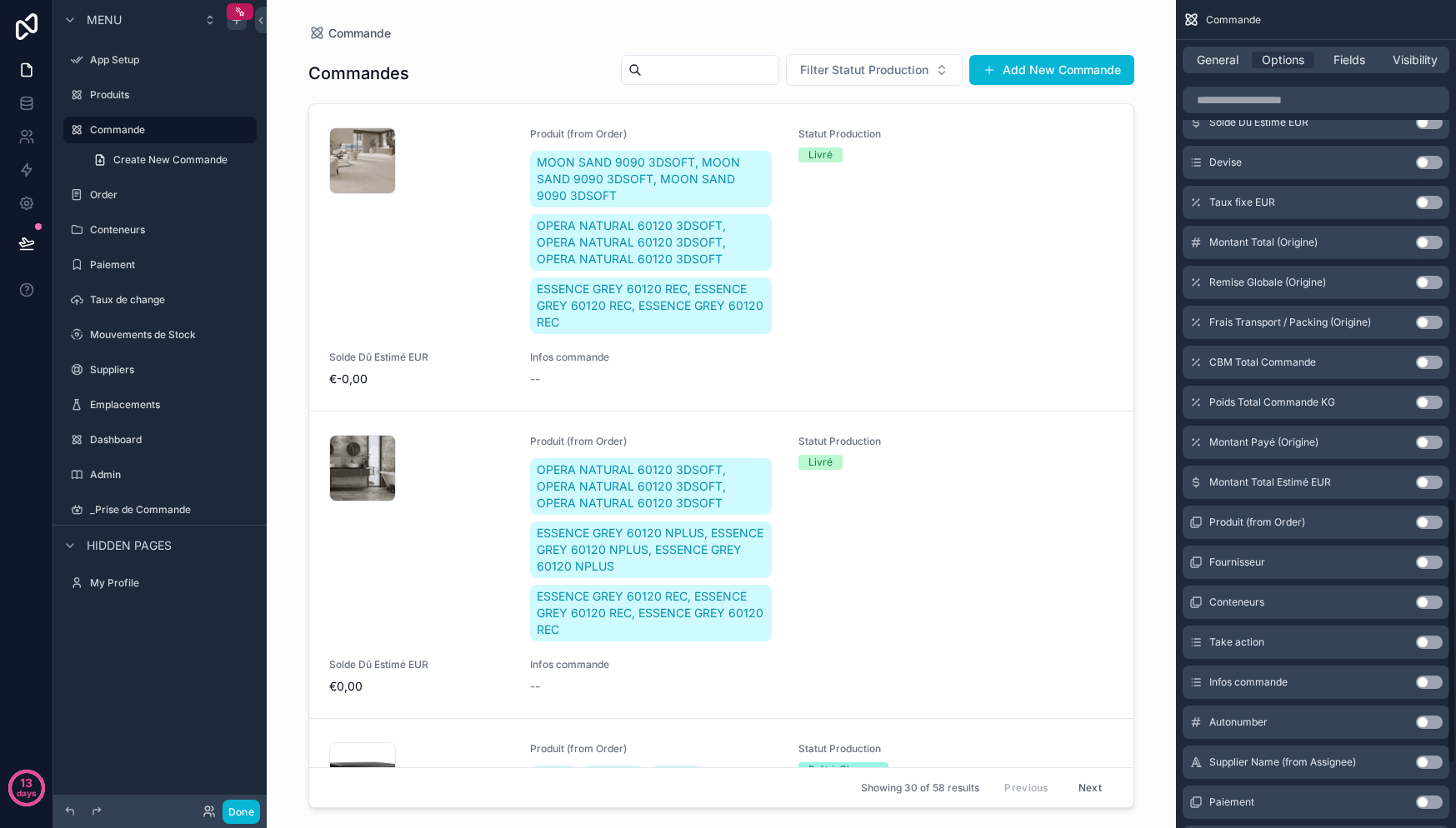
click at [1434, 646] on button "Use setting" at bounding box center [1429, 641] width 26 height 13
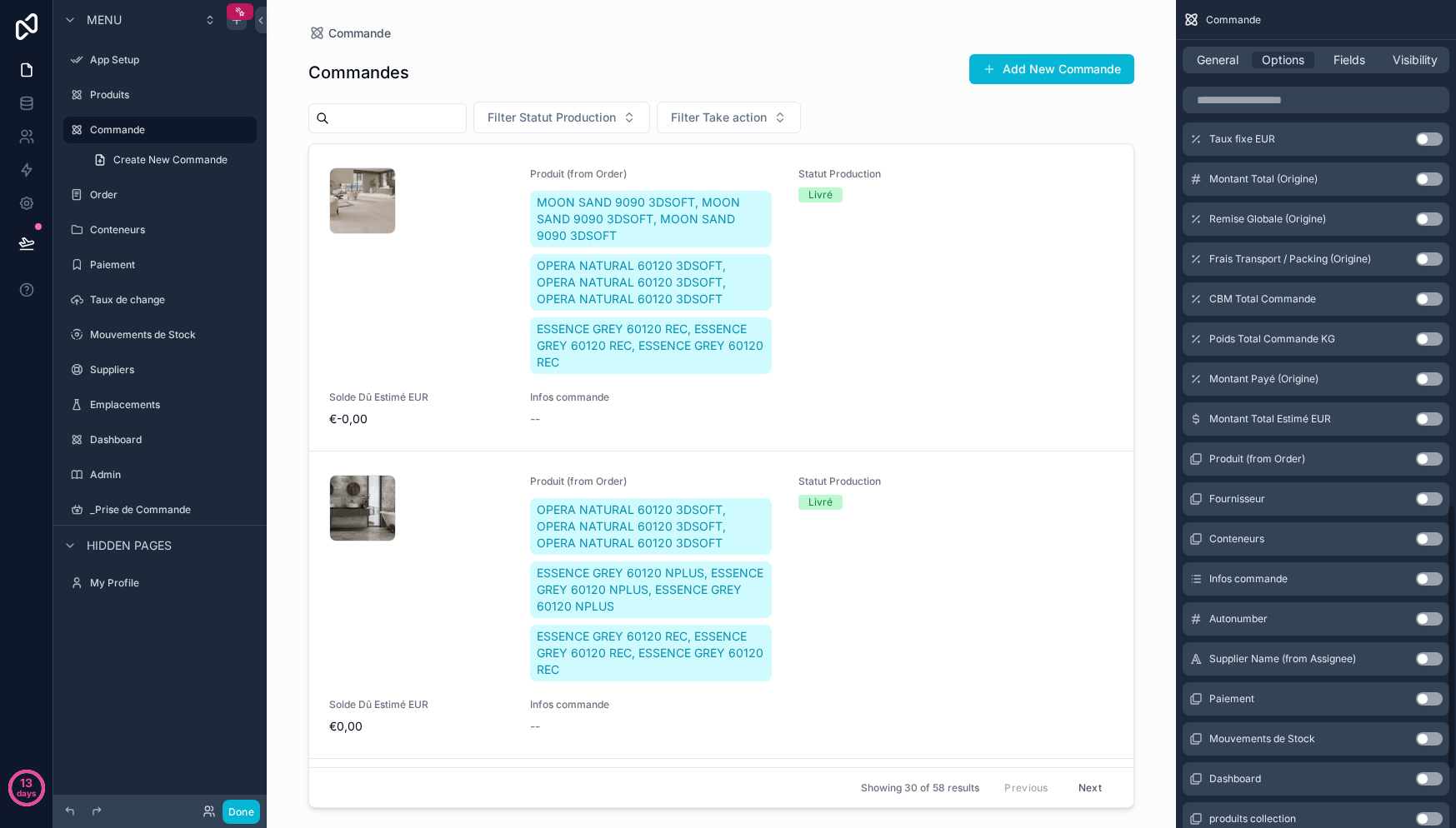
scroll to position [1568, 0]
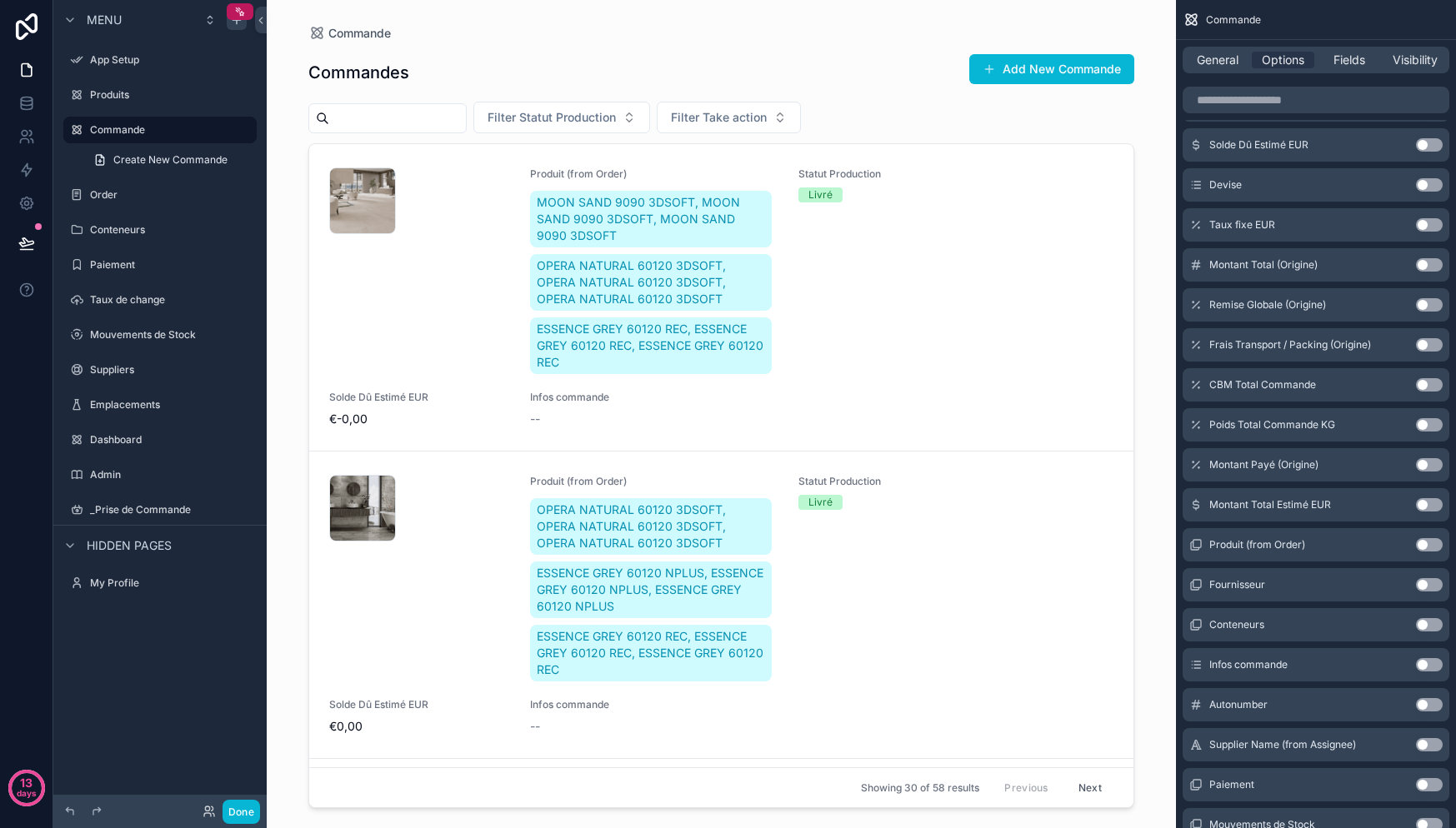
click at [1424, 665] on button "Use setting" at bounding box center [1429, 664] width 26 height 13
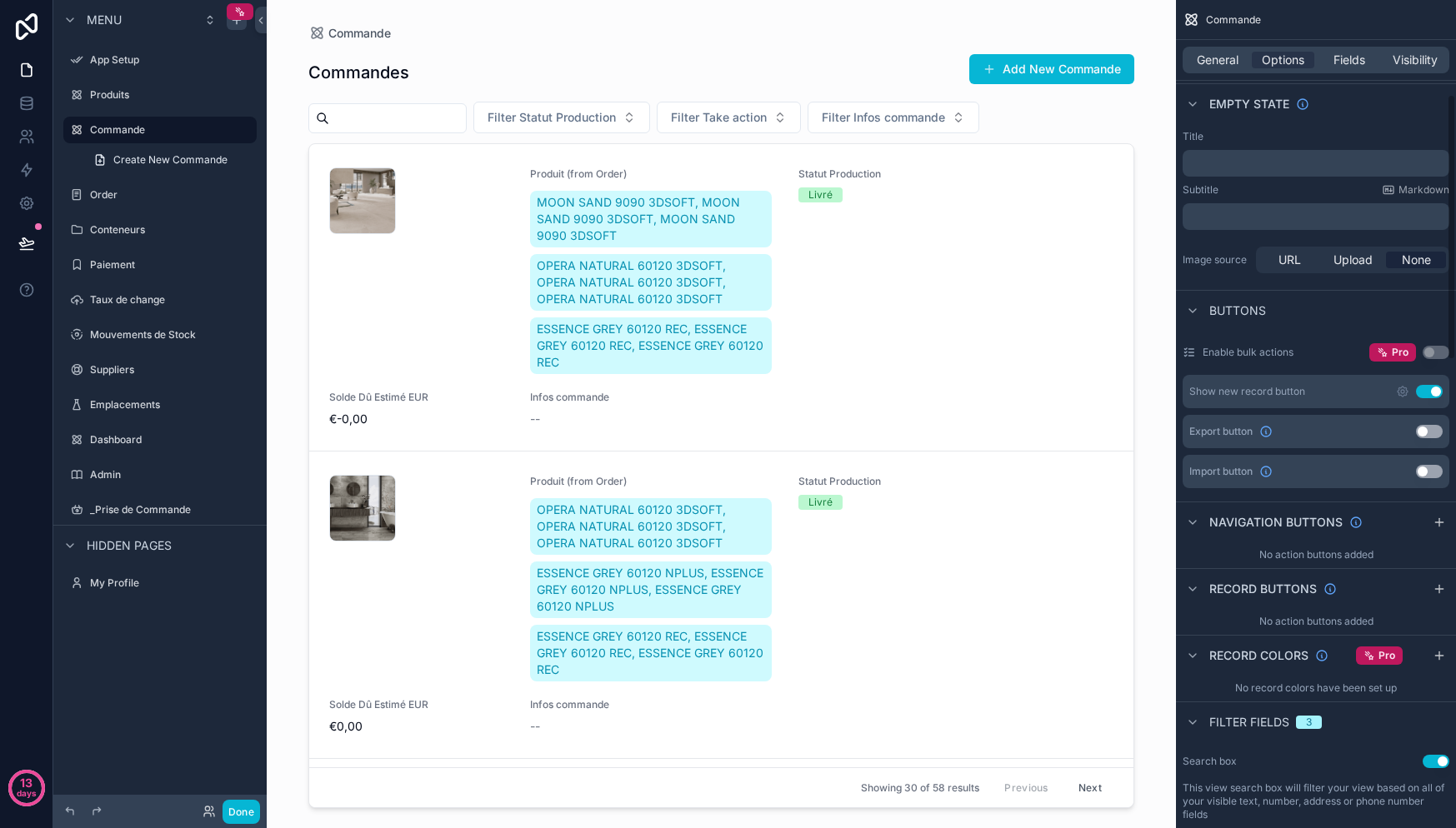
scroll to position [272, 0]
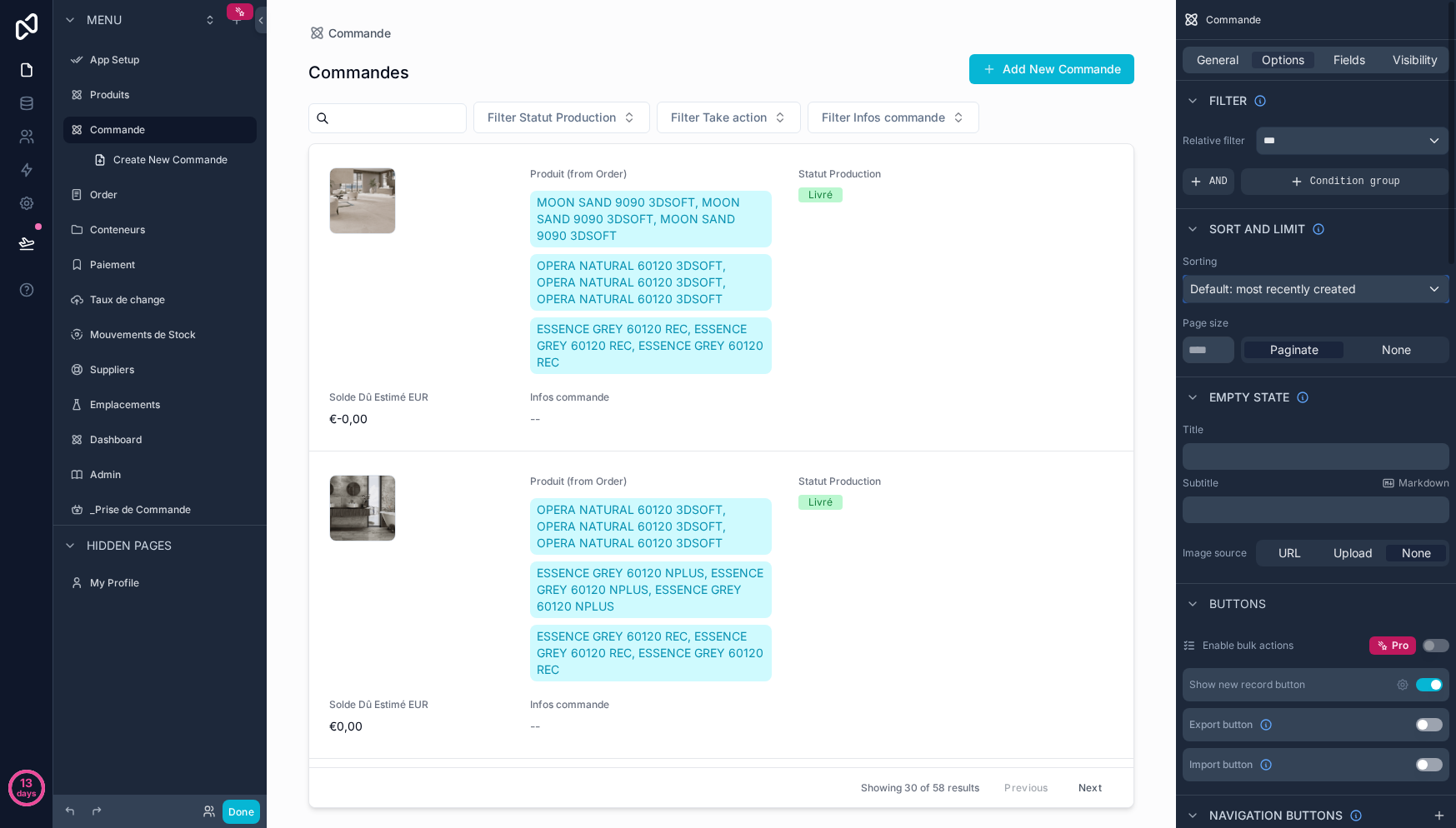
click at [1306, 292] on span "Default: most recently created" at bounding box center [1273, 288] width 166 height 14
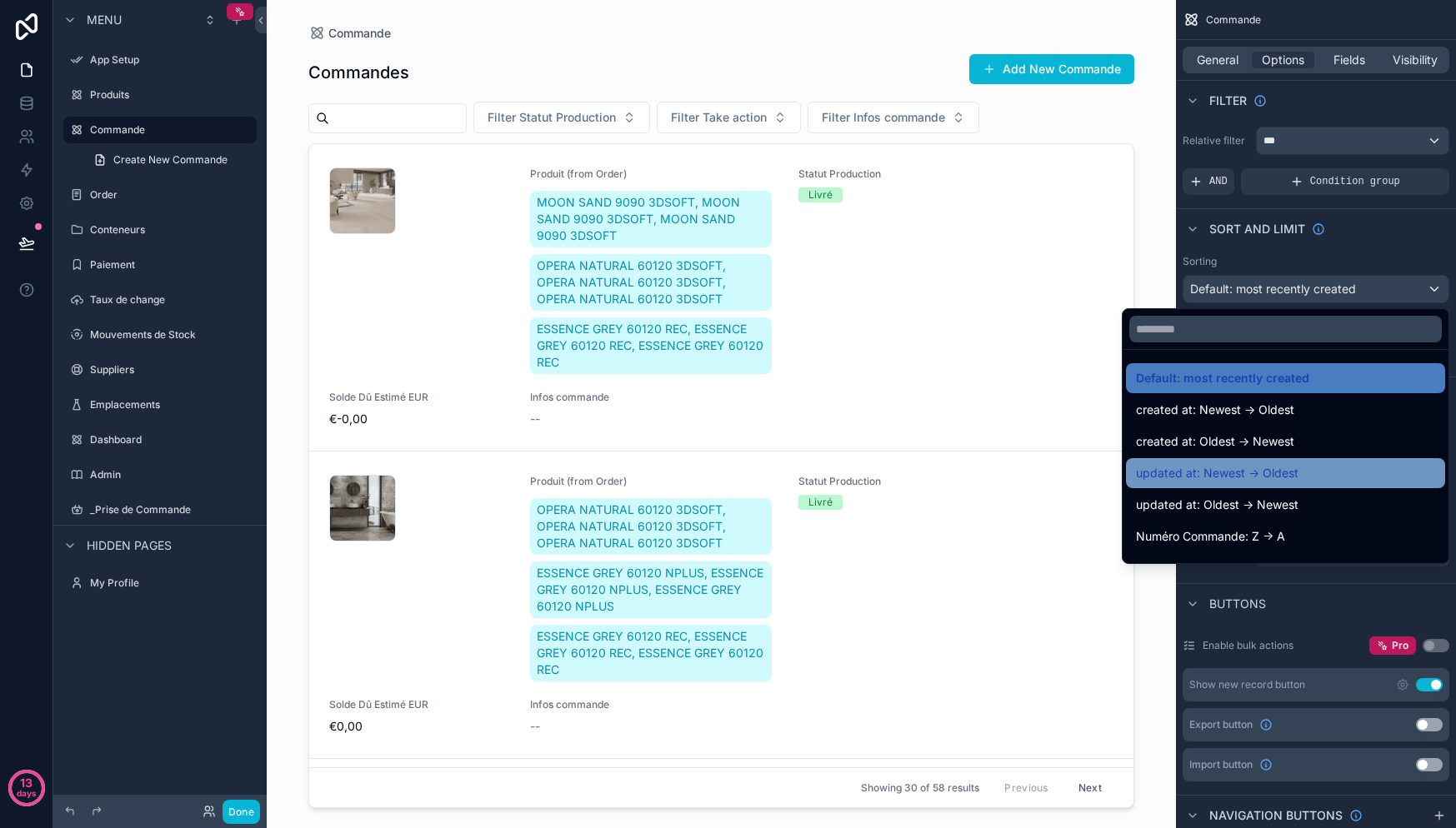
click at [1300, 472] on div "updated at: Newest -> Oldest" at bounding box center [1285, 473] width 299 height 20
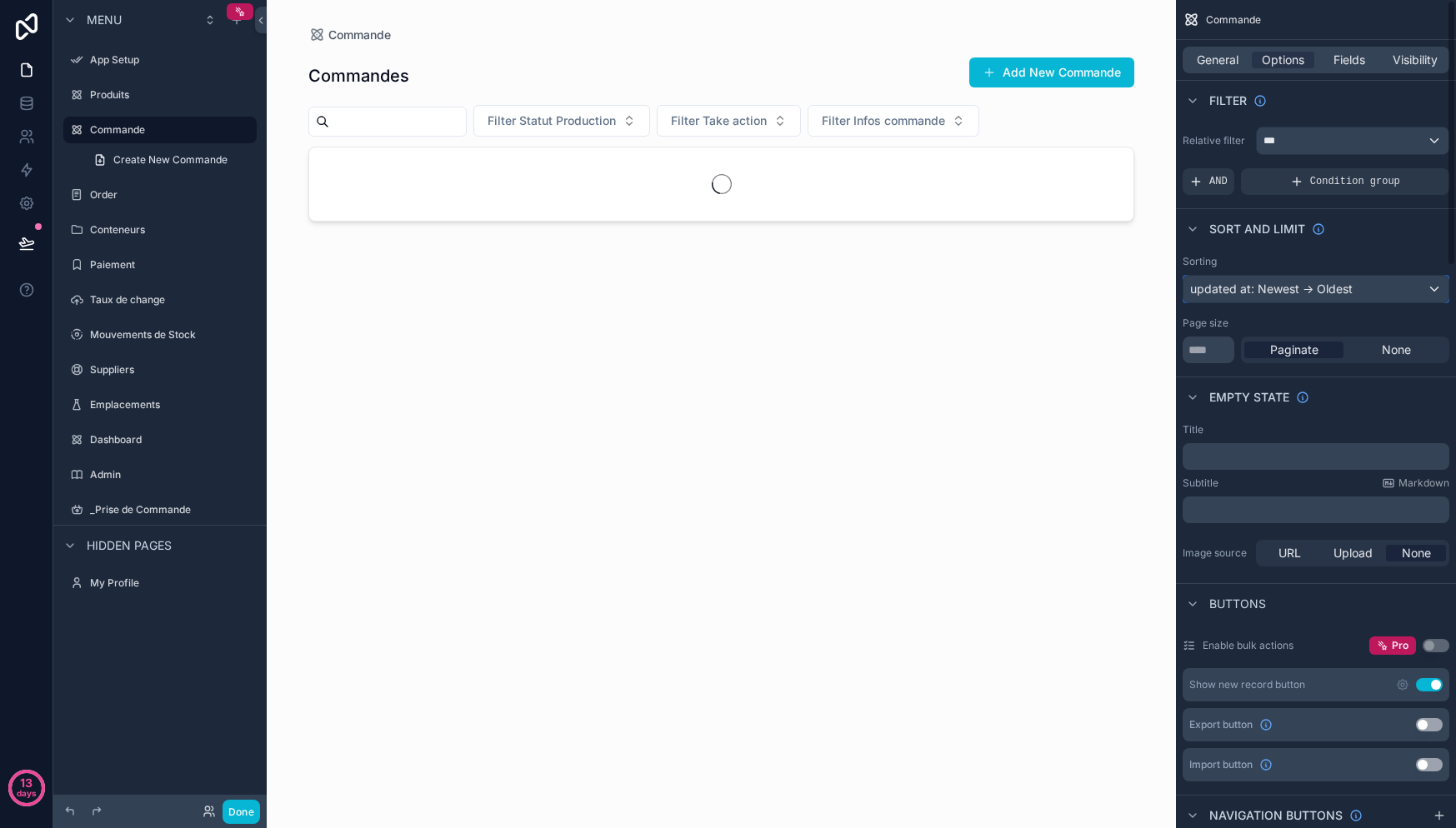
click at [1310, 284] on div "updated at: Newest -> Oldest" at bounding box center [1316, 289] width 265 height 26
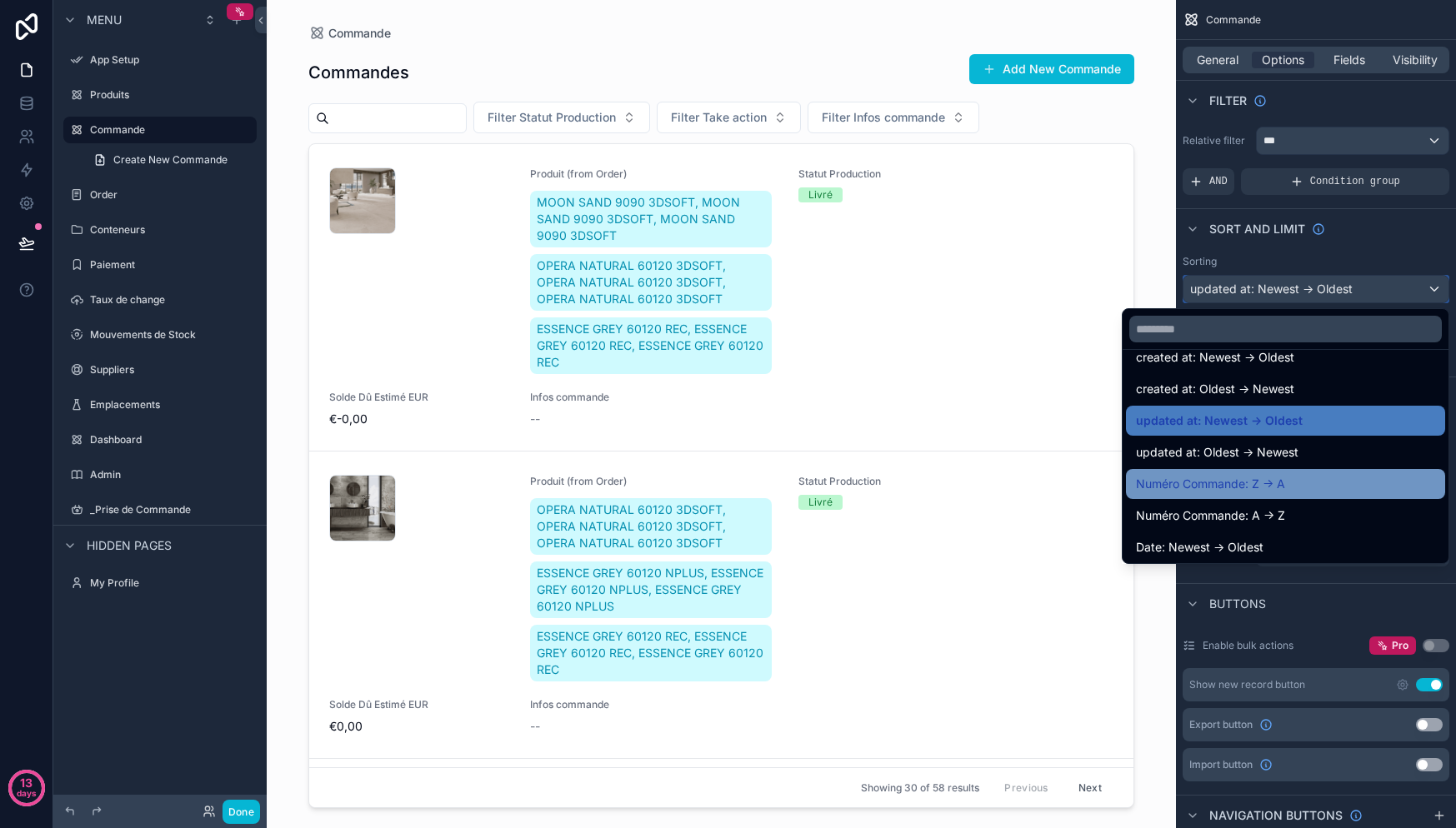
scroll to position [63, 0]
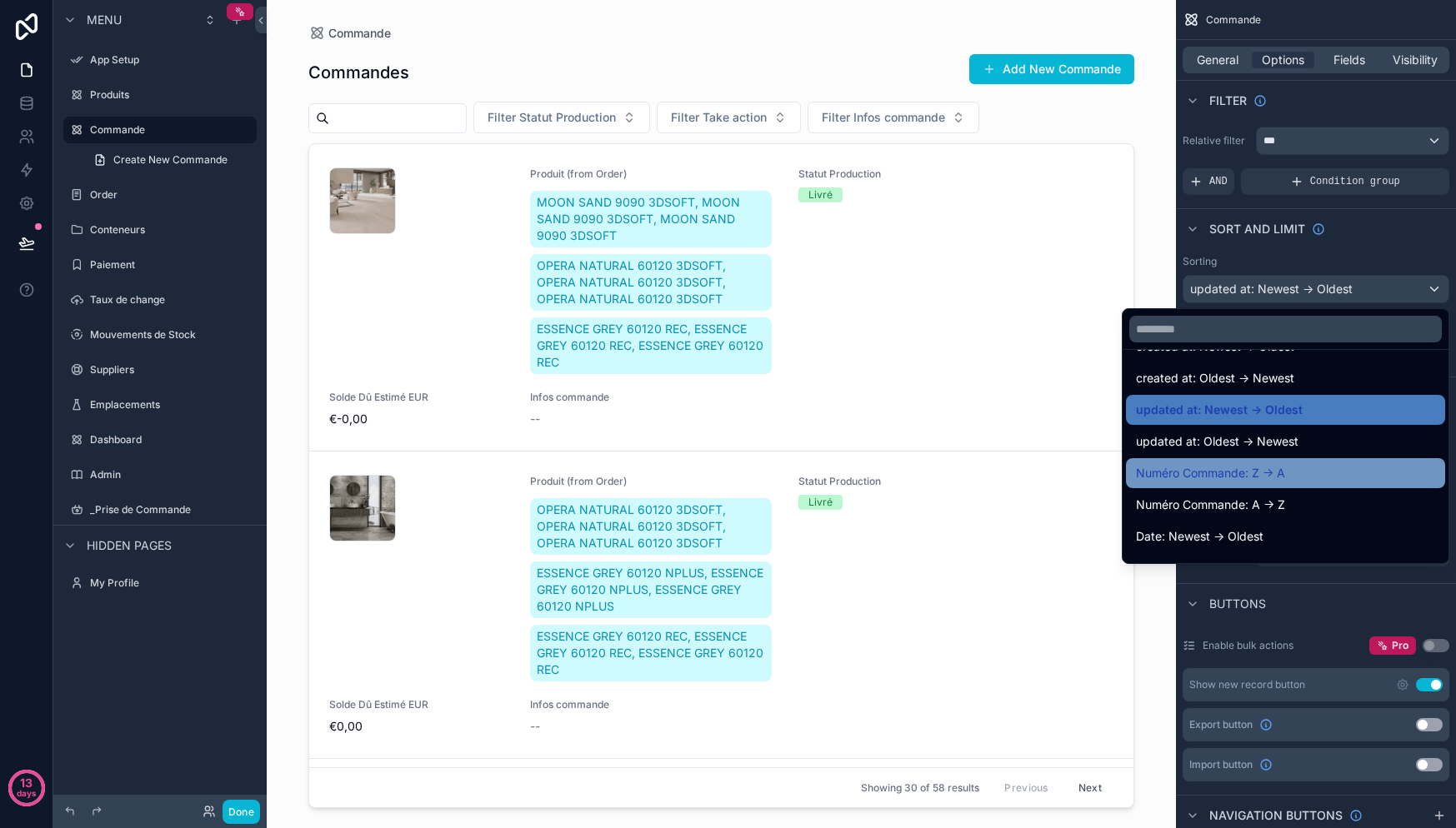
click at [1297, 478] on div "Numéro Commande: Z -> A" at bounding box center [1285, 473] width 299 height 20
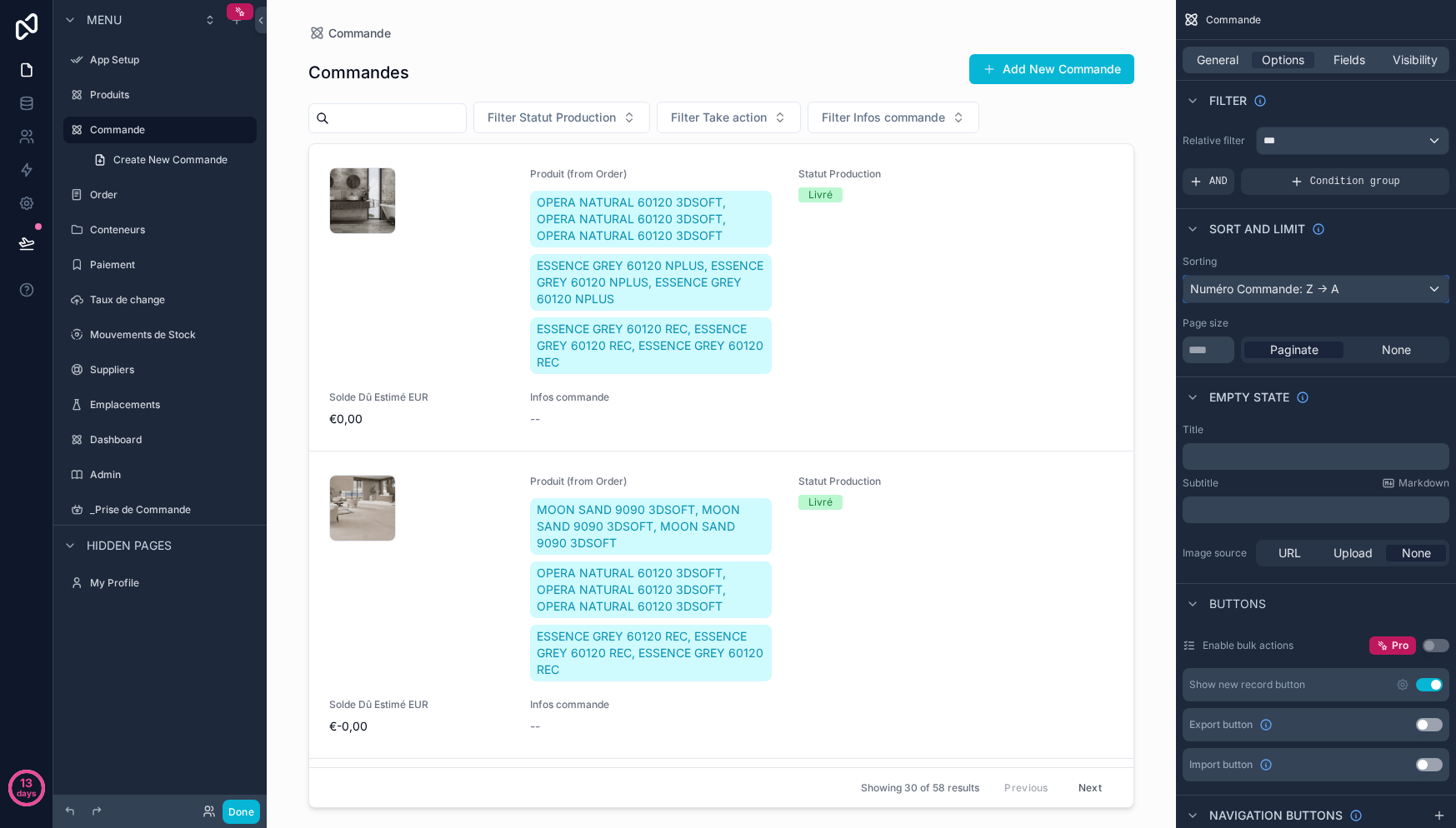
click at [1253, 292] on div "Numéro Commande: Z -> A" at bounding box center [1316, 289] width 265 height 26
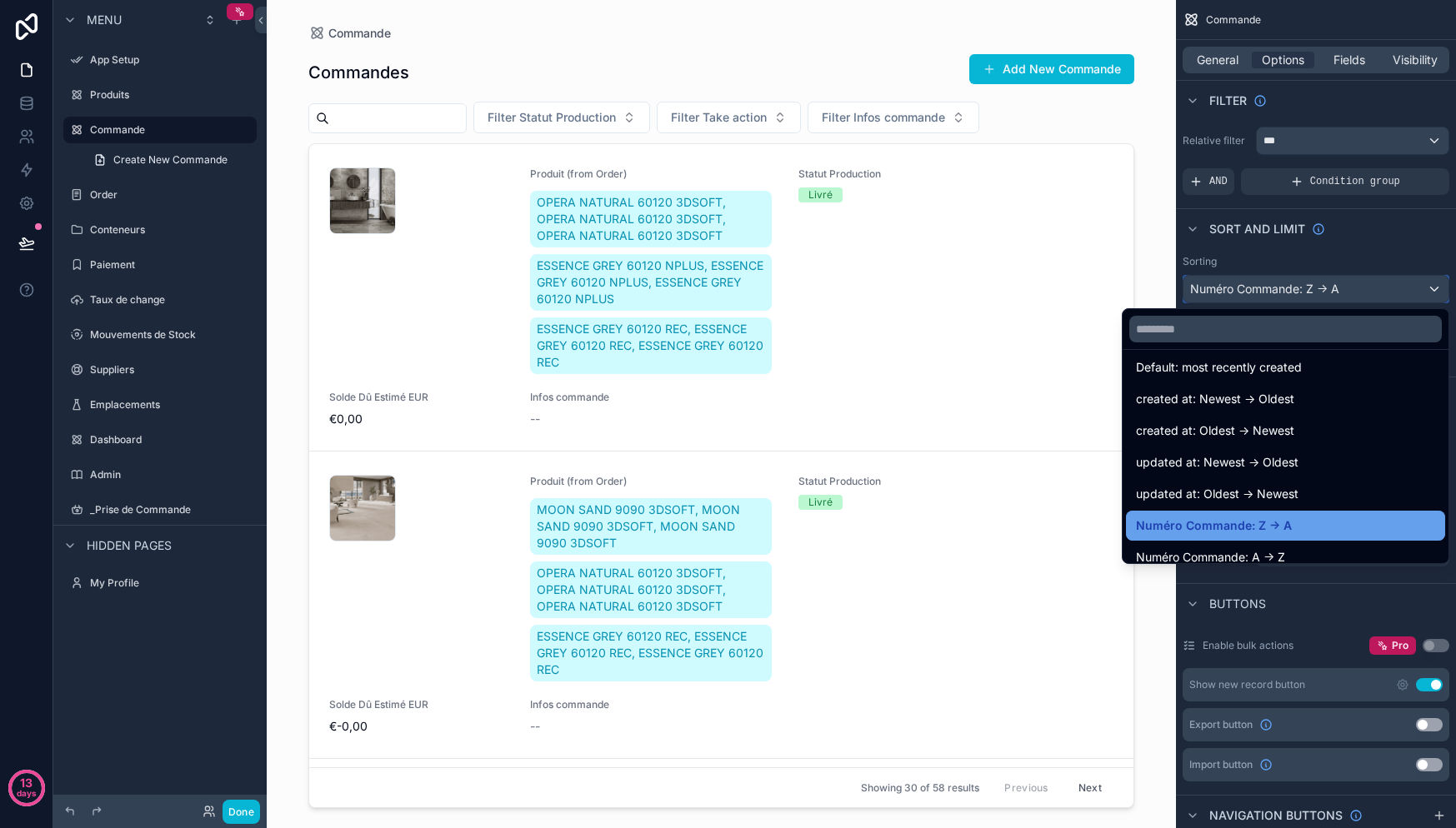
scroll to position [22, 0]
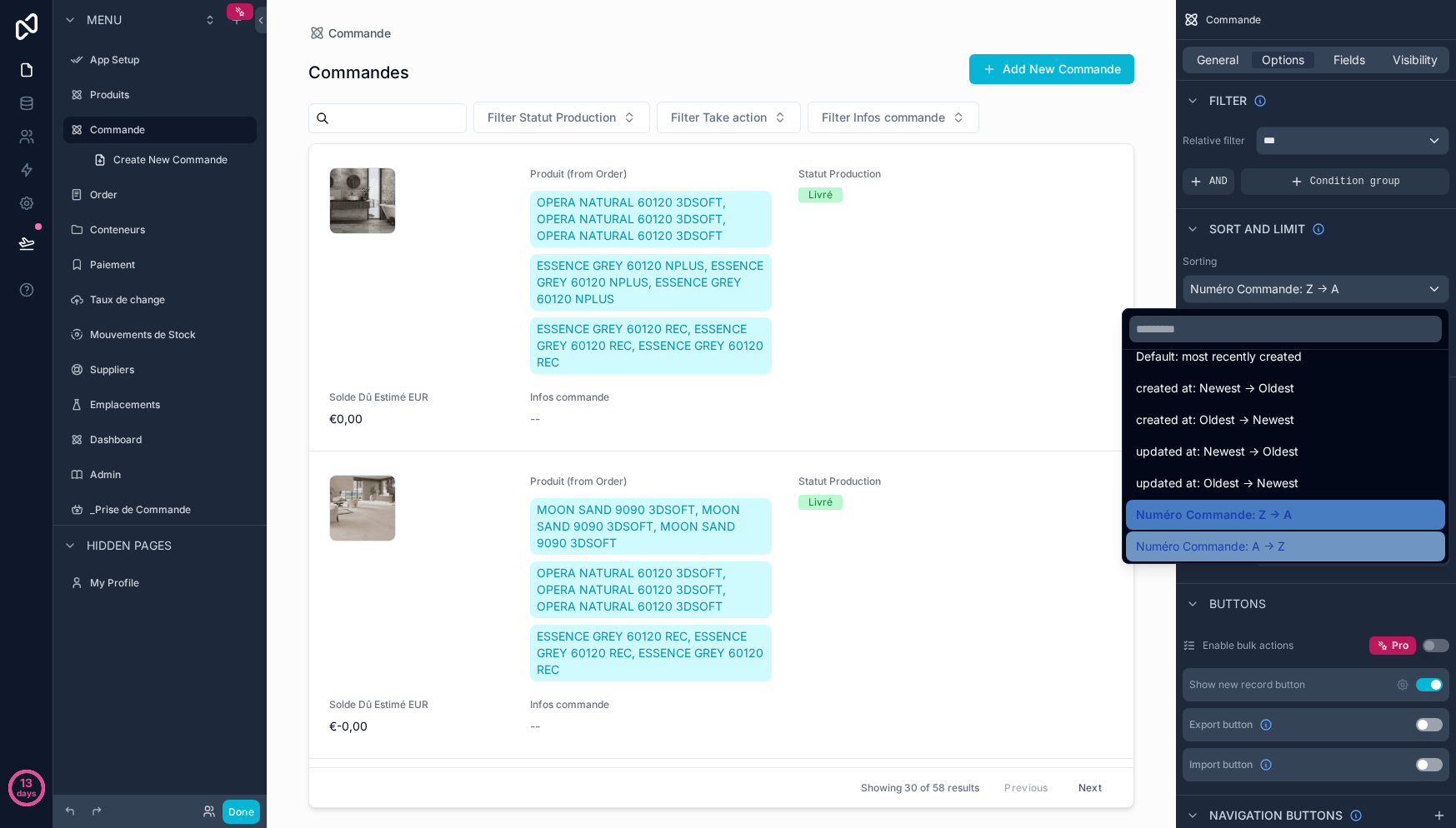
click at [1250, 541] on span "Numéro Commande: A -> Z" at bounding box center [1211, 546] width 149 height 20
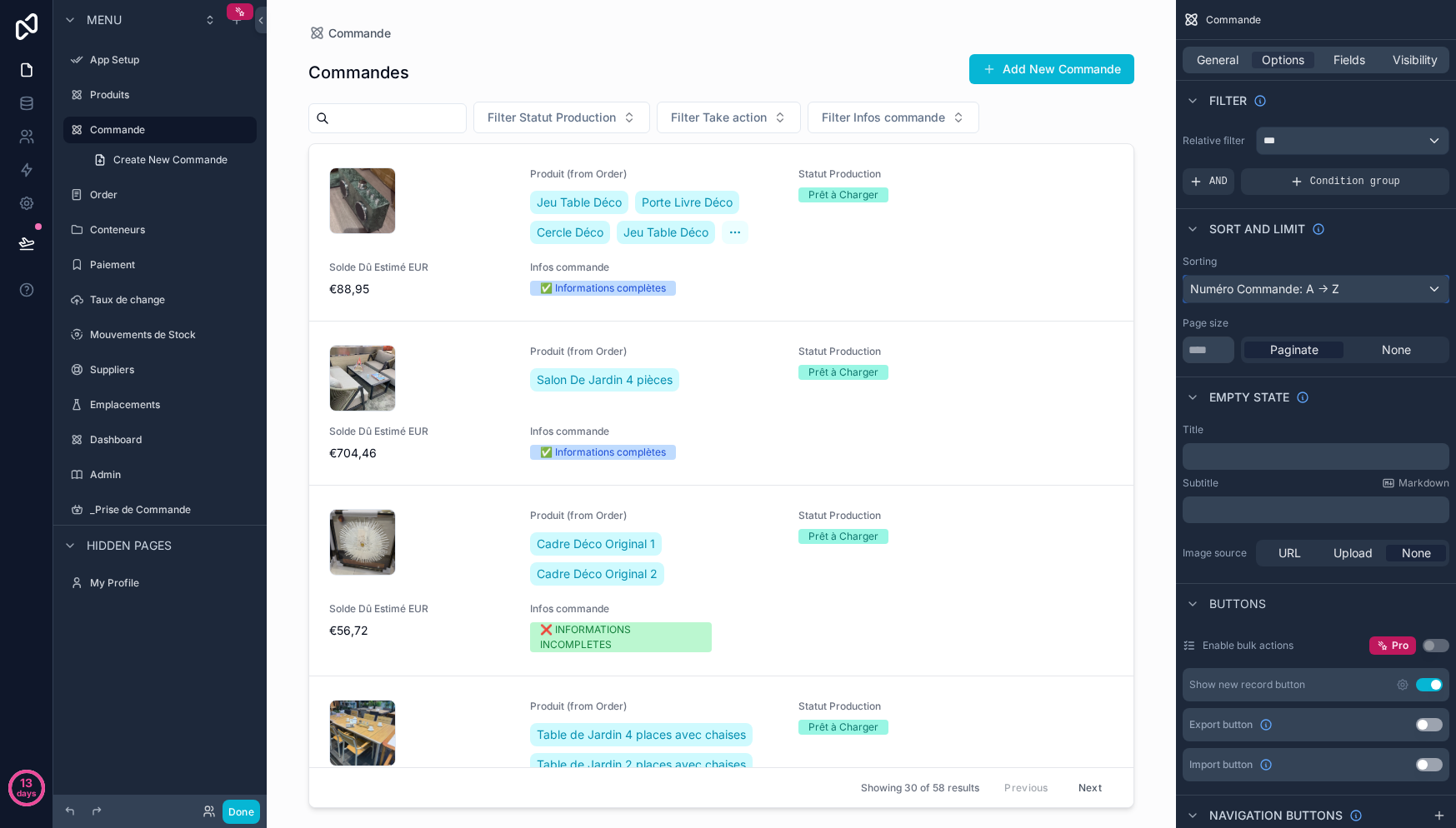
click at [1313, 297] on div "Numéro Commande: A -> Z" at bounding box center [1316, 289] width 265 height 26
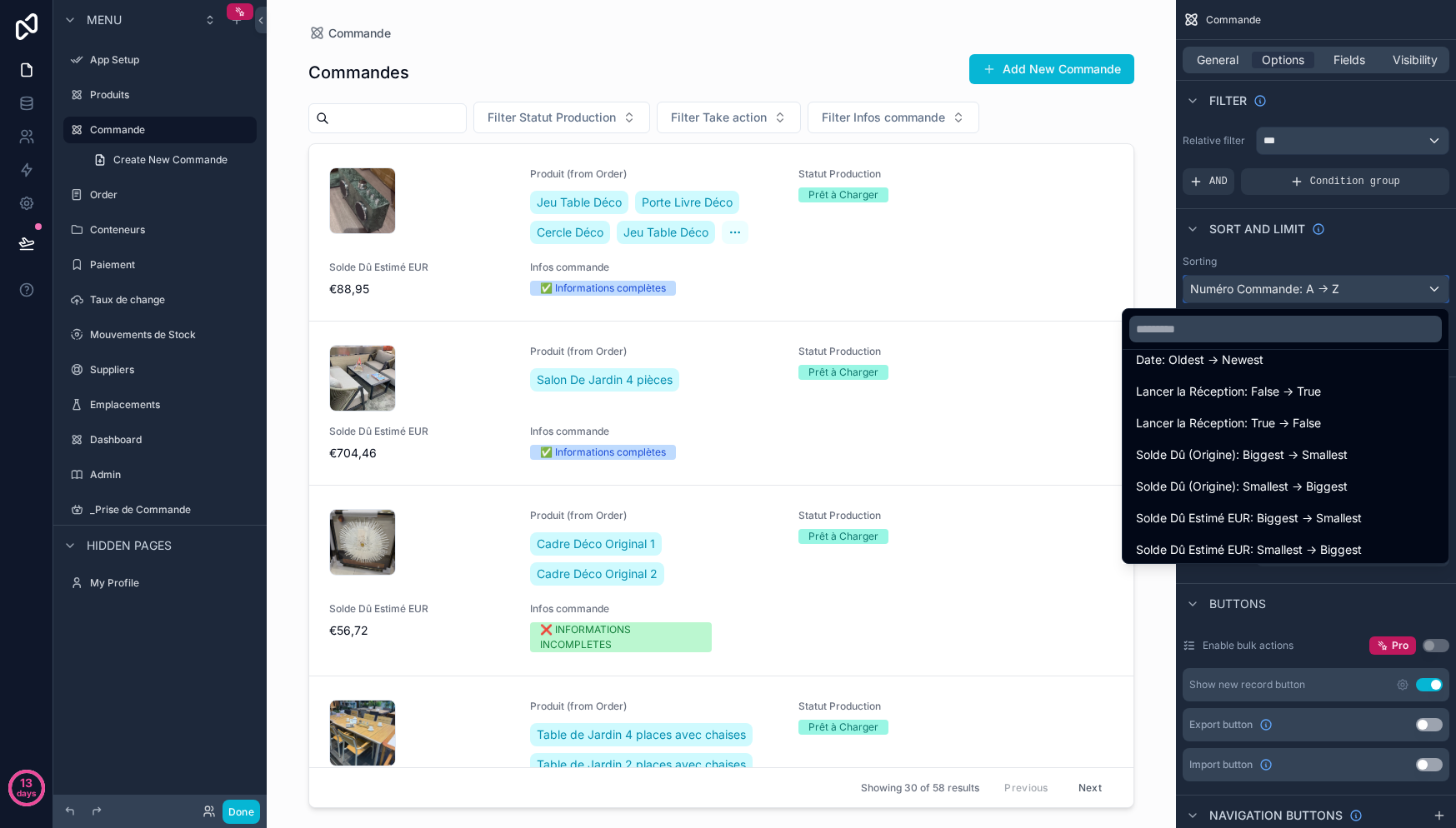
scroll to position [0, 0]
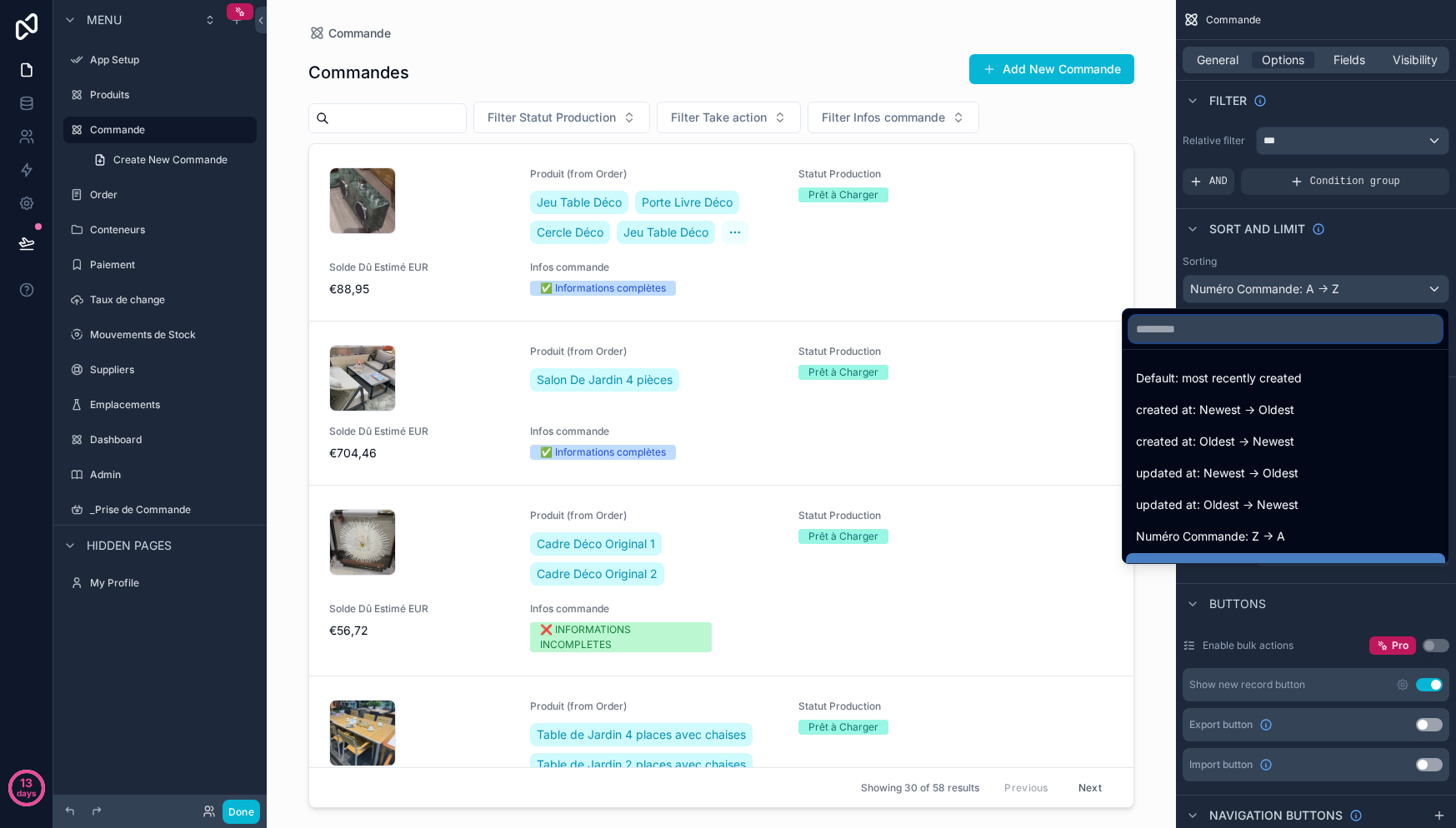
click at [1198, 330] on input "text" at bounding box center [1285, 329] width 313 height 26
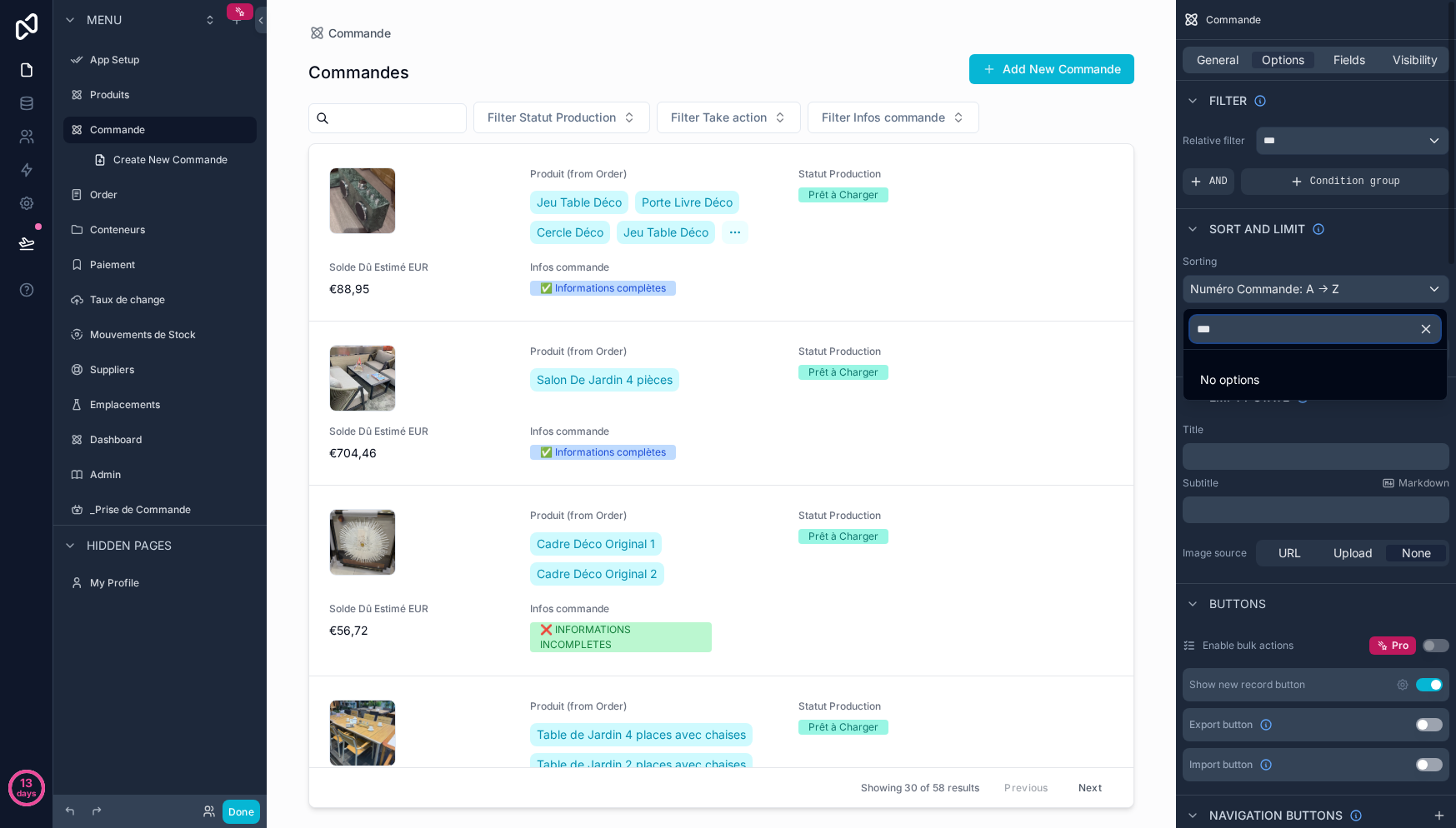
type input "***"
click at [1388, 253] on div "scrollable content" at bounding box center [728, 414] width 1456 height 828
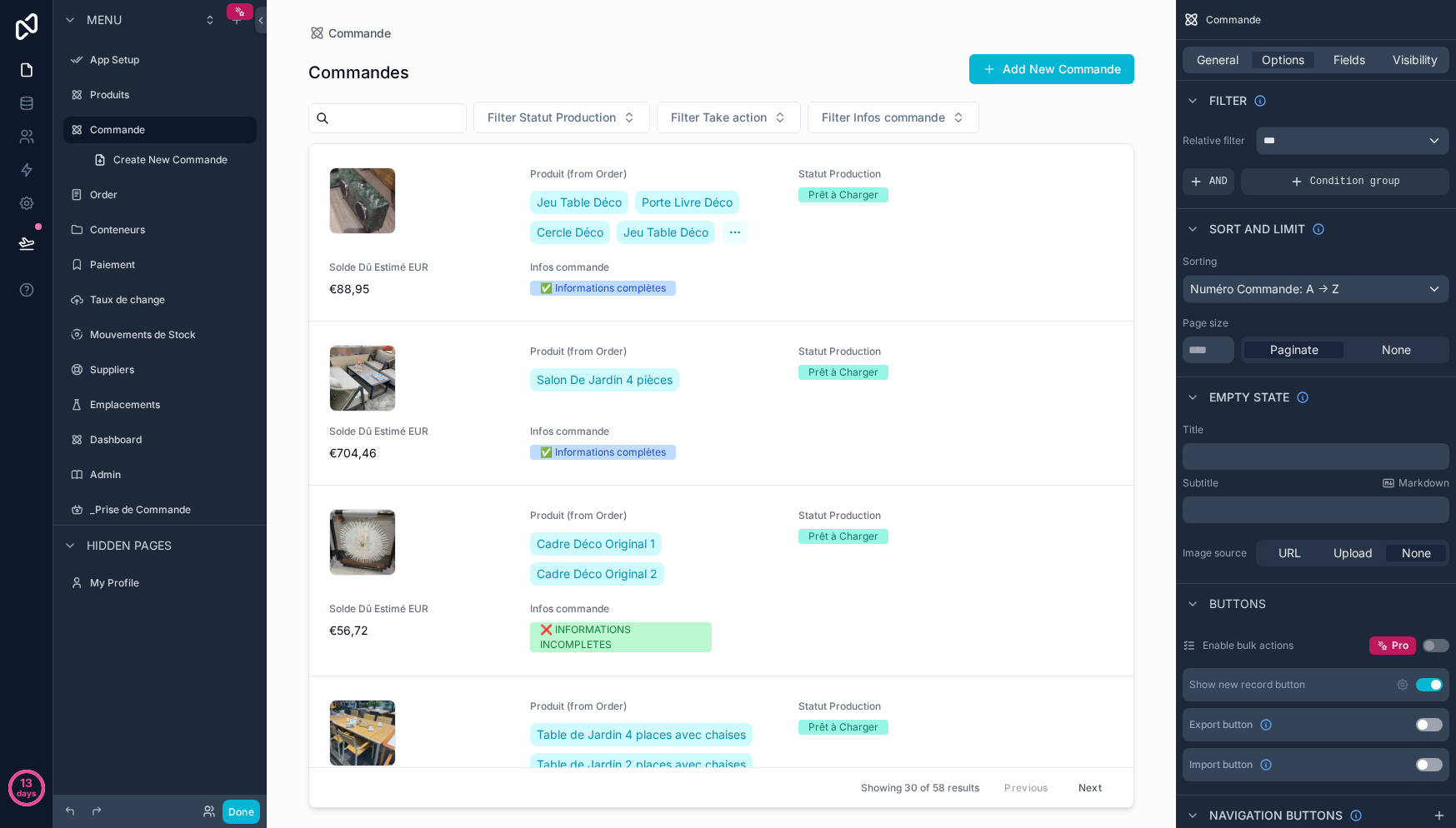
click at [1293, 462] on p "﻿" at bounding box center [1318, 456] width 257 height 13
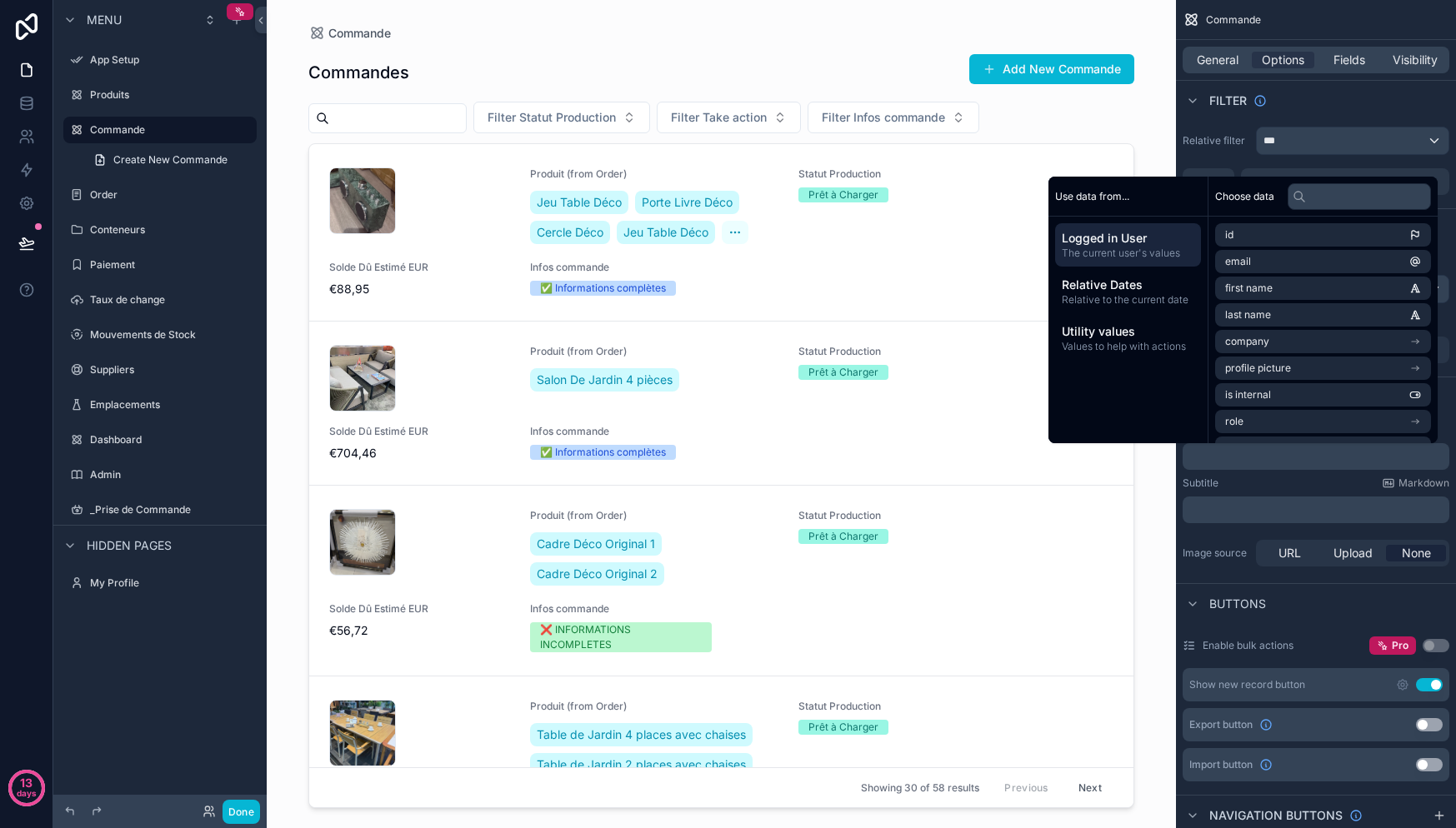
click at [1277, 475] on div "Title ﻿ Subtitle Markdown ﻿ Image source URL Upload None" at bounding box center [1316, 496] width 280 height 160
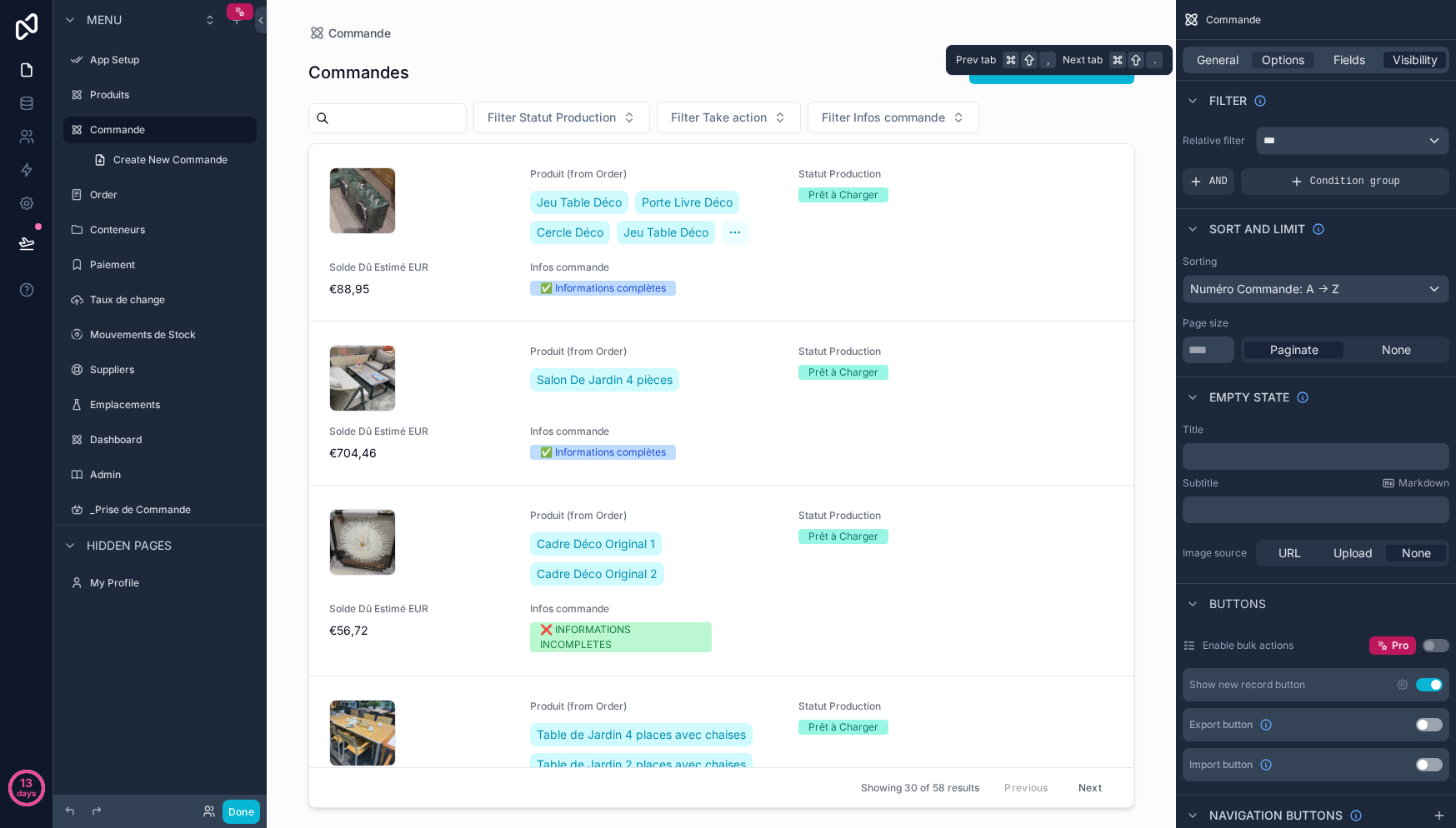
click at [1406, 59] on span "Visibility" at bounding box center [1415, 60] width 45 height 17
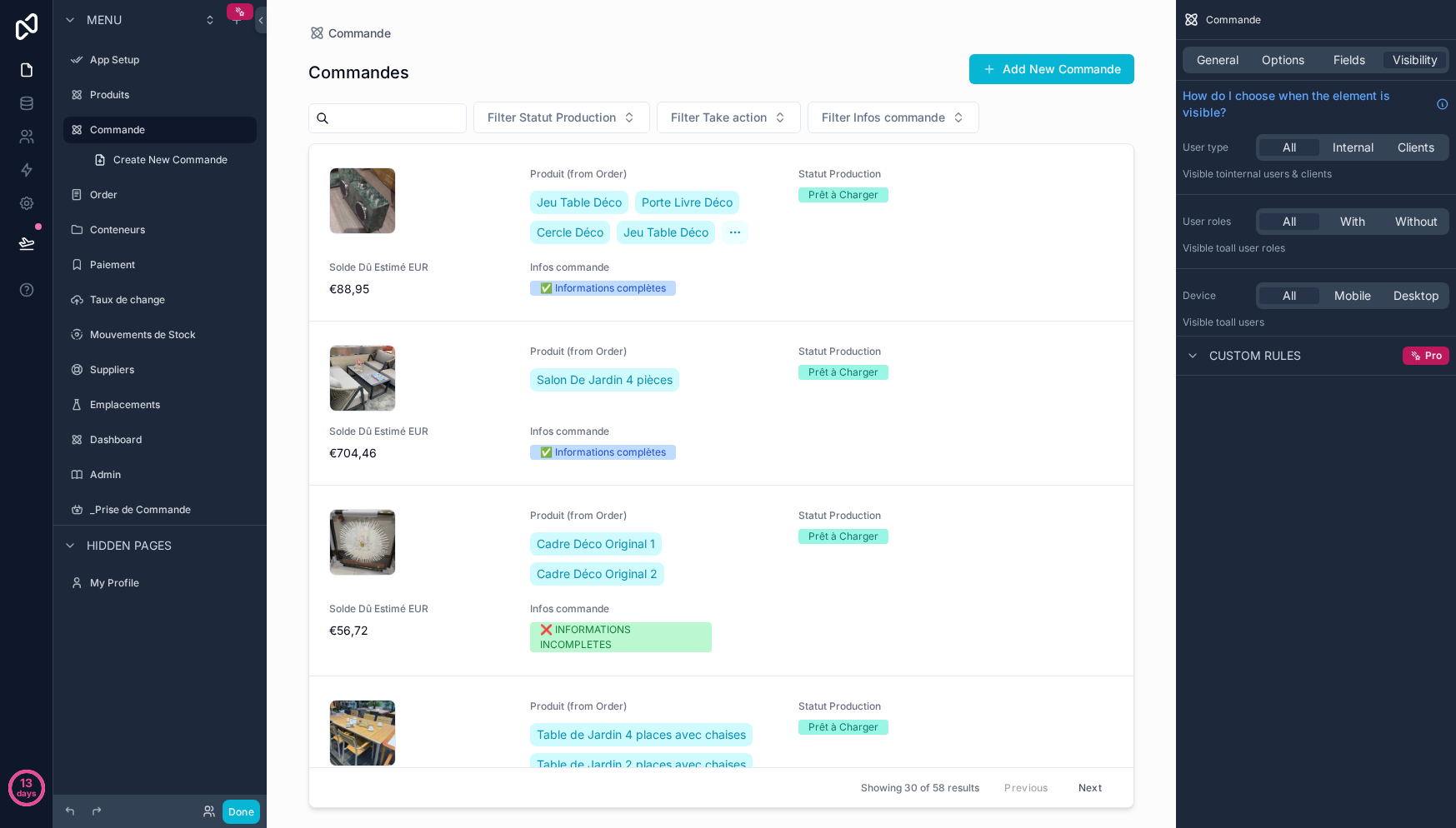
click at [1346, 76] on div "General Options Fields Visibility" at bounding box center [1316, 60] width 280 height 40
click at [1349, 67] on span "Fields" at bounding box center [1349, 60] width 32 height 17
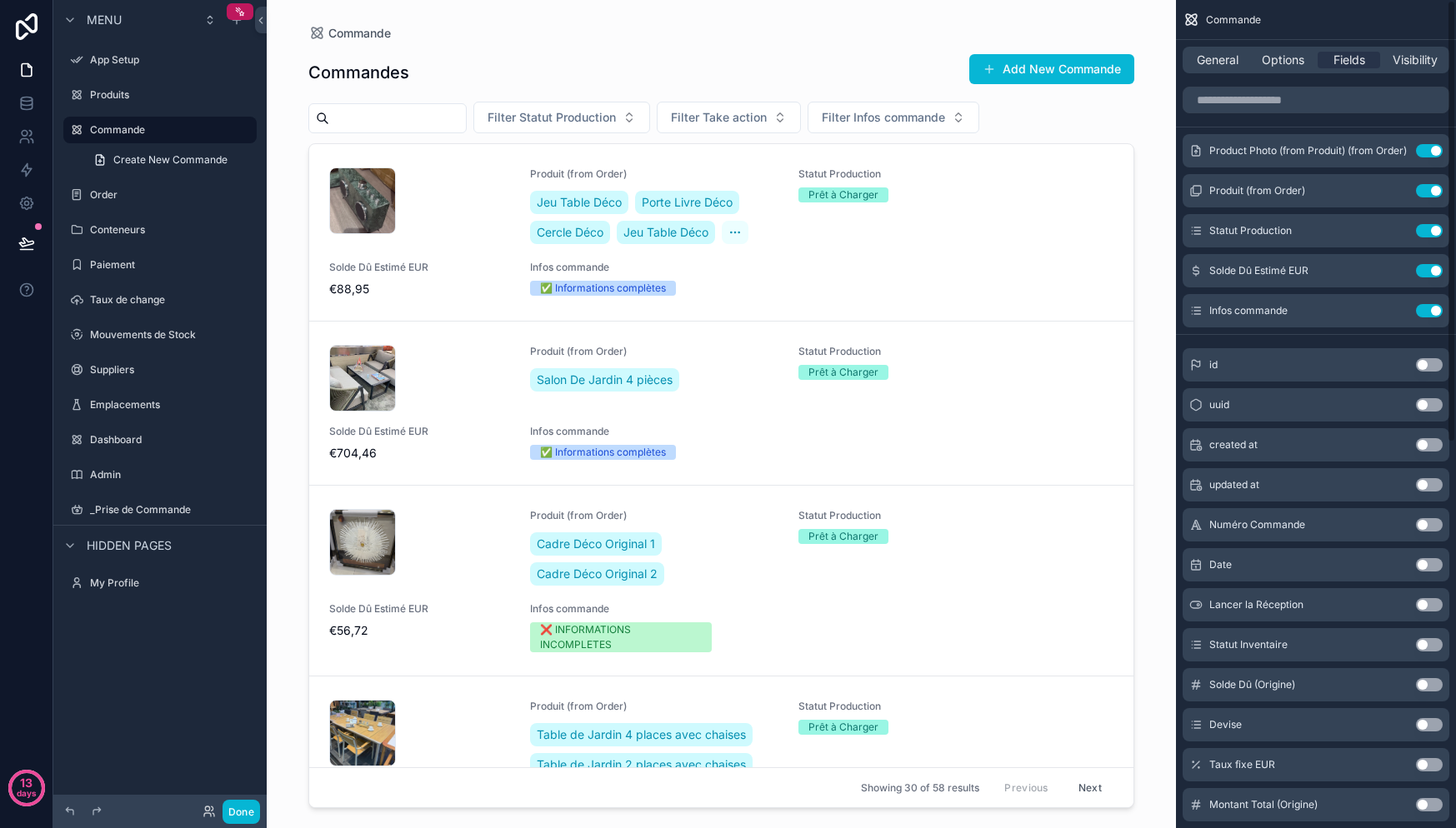
scroll to position [10, 0]
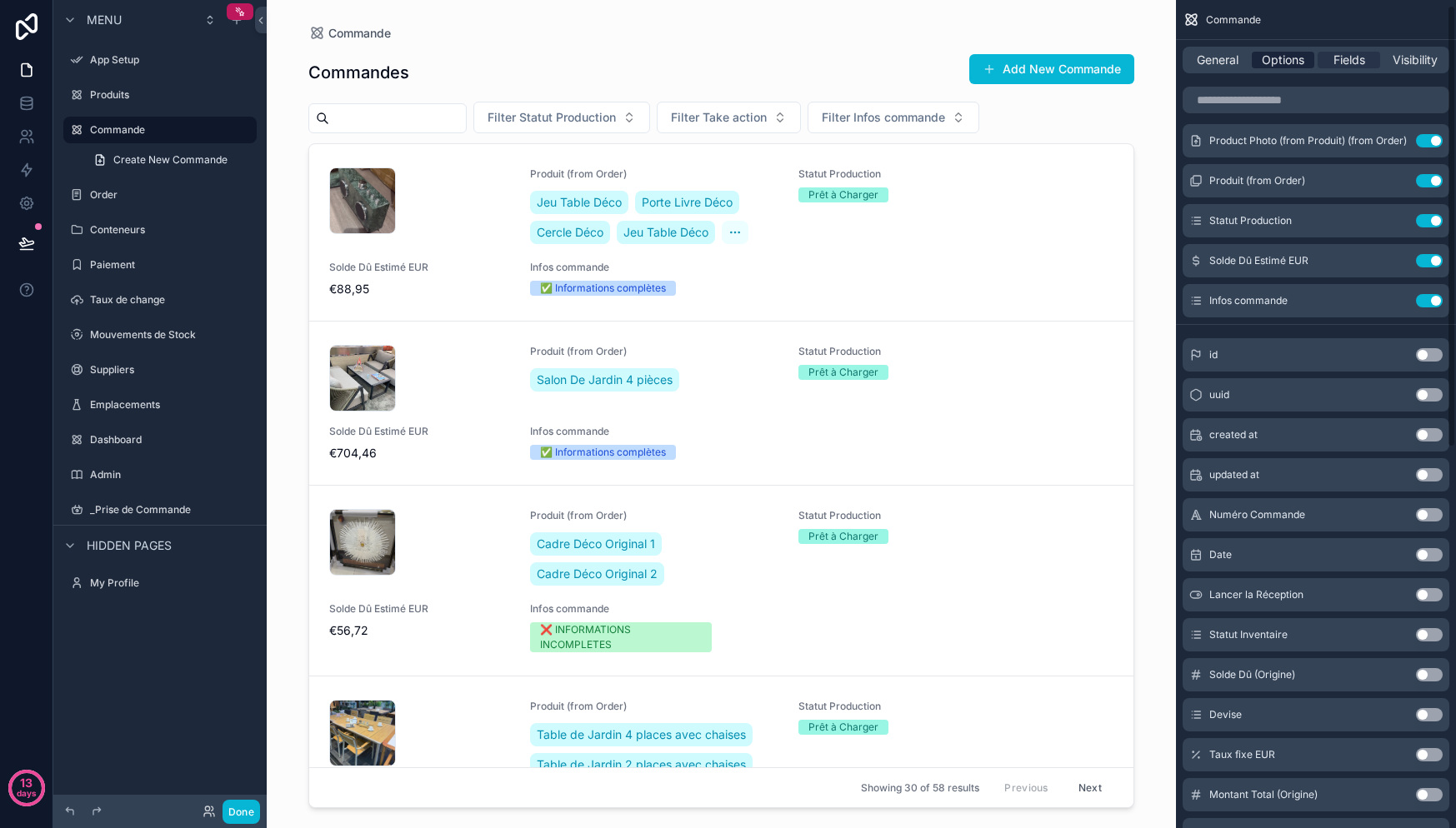
click at [1283, 62] on span "Options" at bounding box center [1282, 60] width 42 height 17
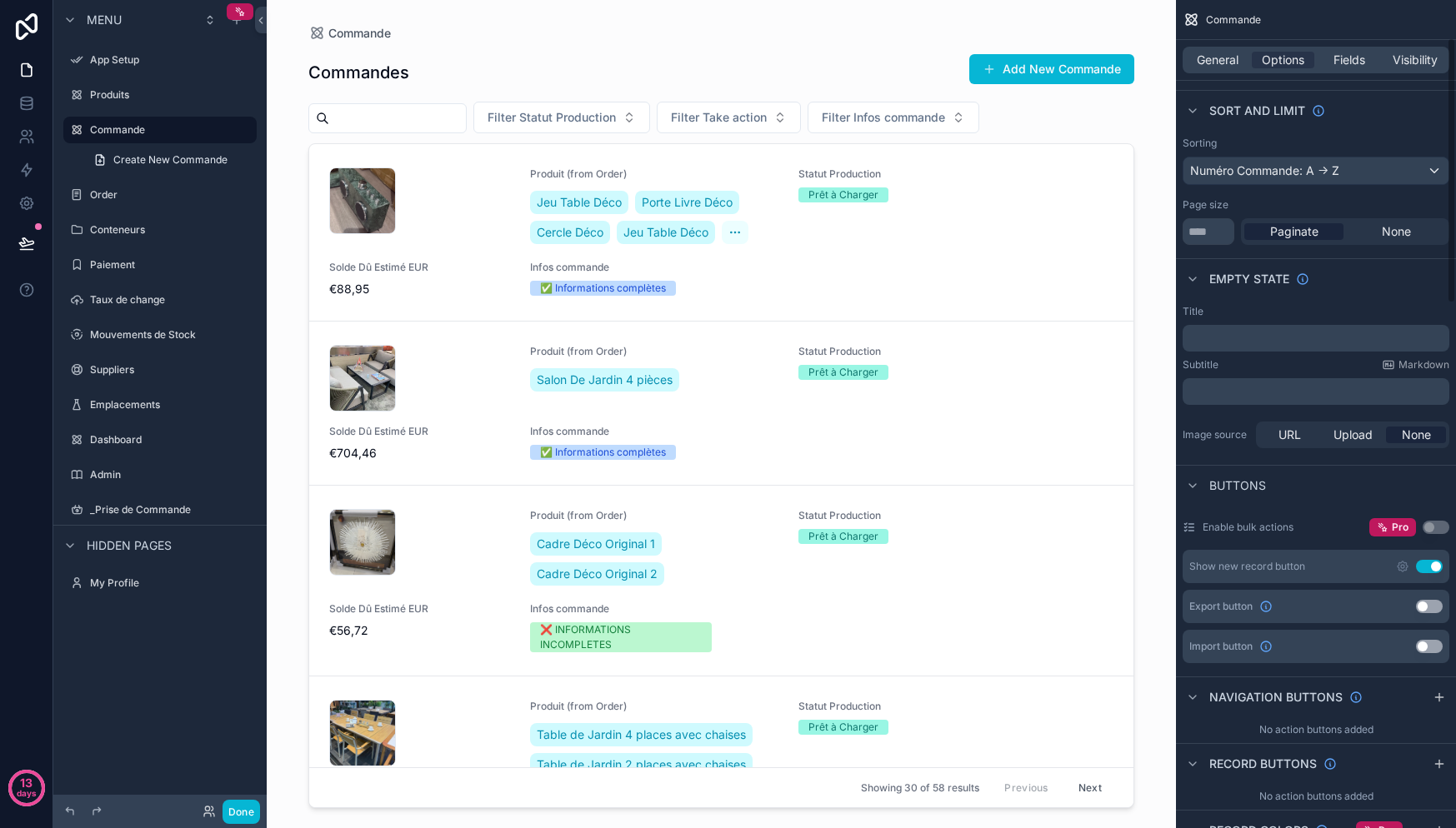
scroll to position [0, 0]
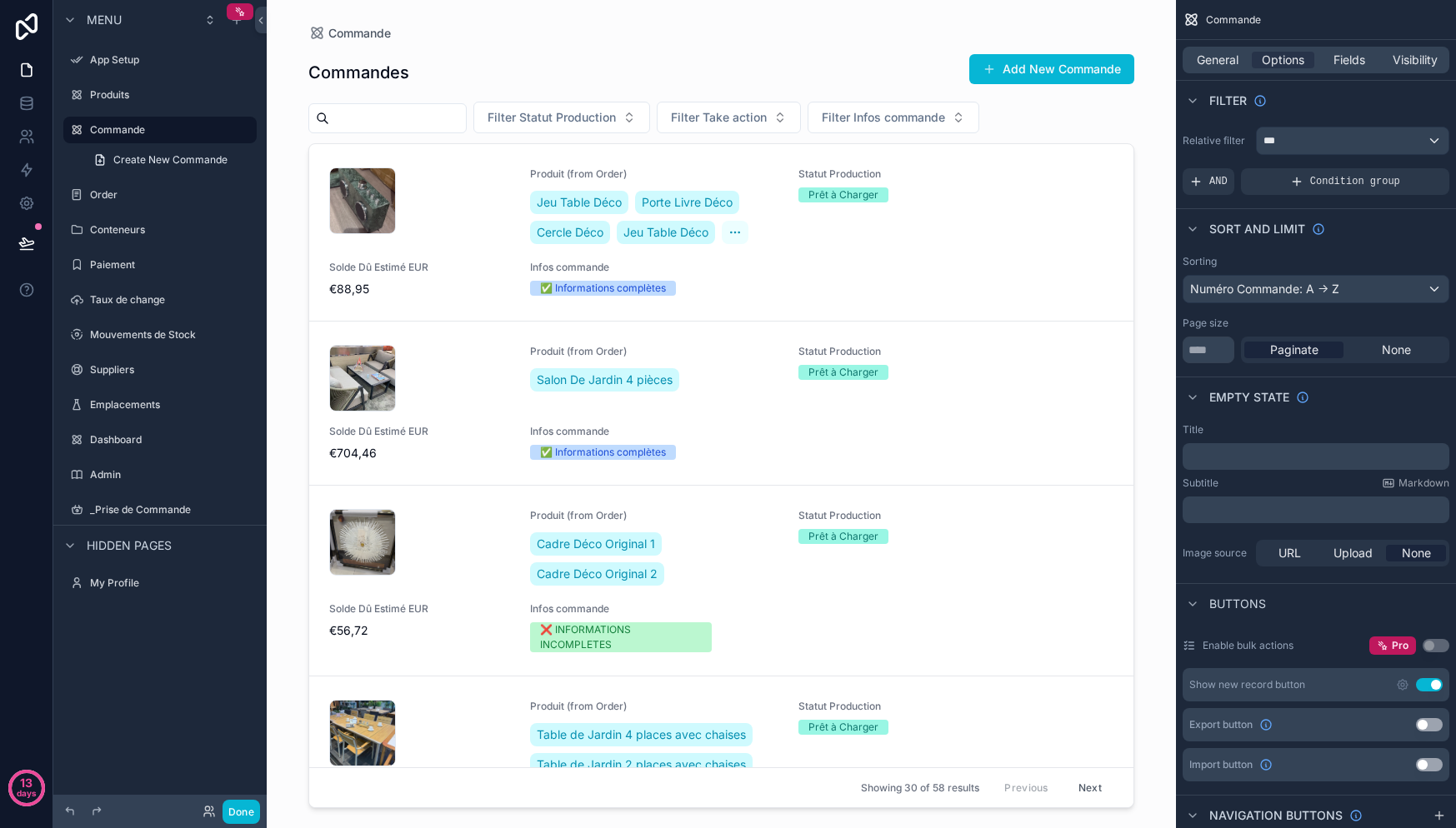
click at [1300, 446] on div "﻿" at bounding box center [1316, 456] width 266 height 26
click at [1297, 465] on div "﻿" at bounding box center [1316, 456] width 266 height 26
click at [1289, 456] on p "﻿" at bounding box center [1318, 456] width 257 height 13
click at [1275, 485] on div "Subtitle Markdown" at bounding box center [1316, 483] width 266 height 13
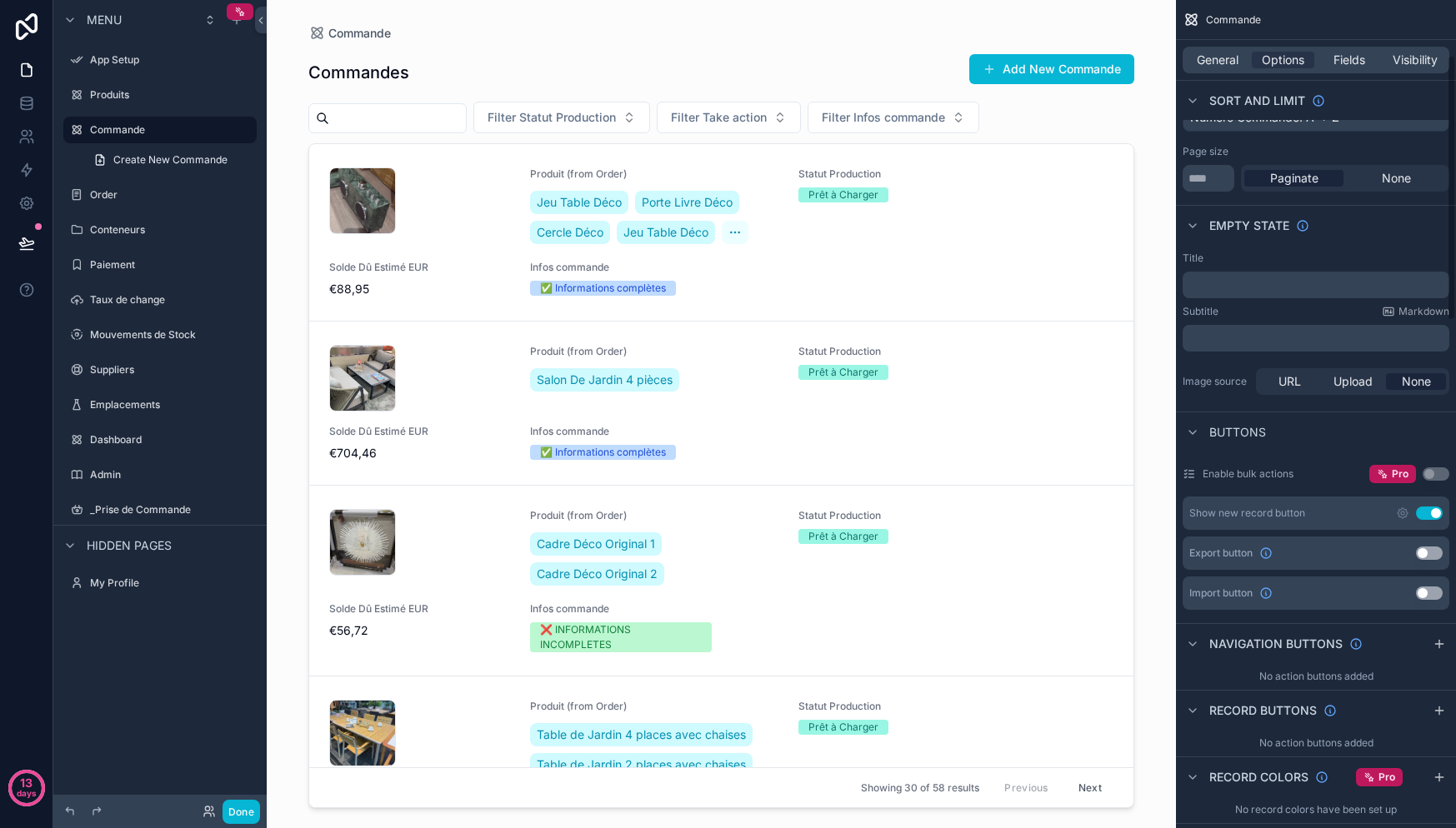
scroll to position [182, 0]
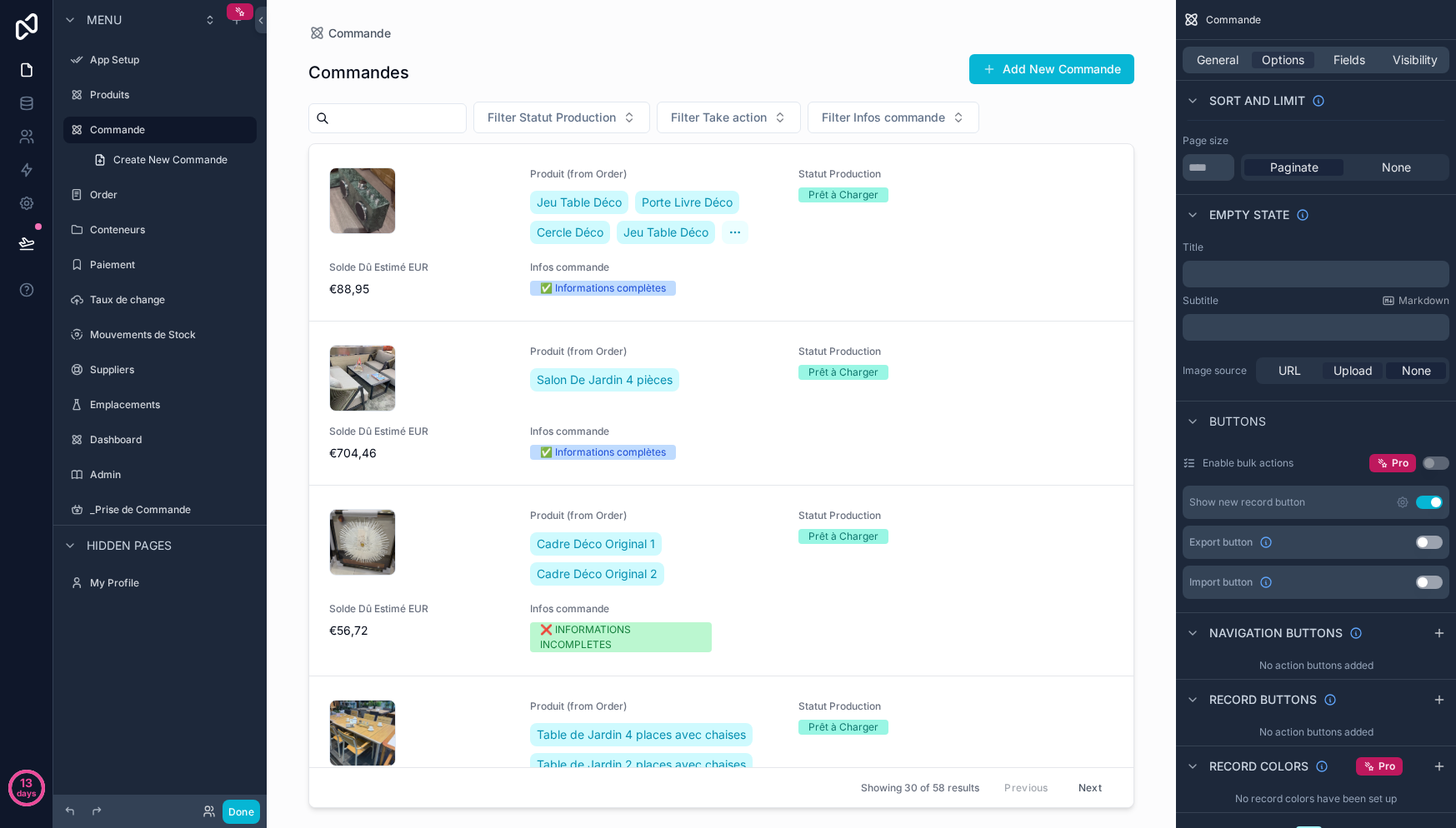
click at [1346, 367] on span "Upload" at bounding box center [1353, 371] width 39 height 17
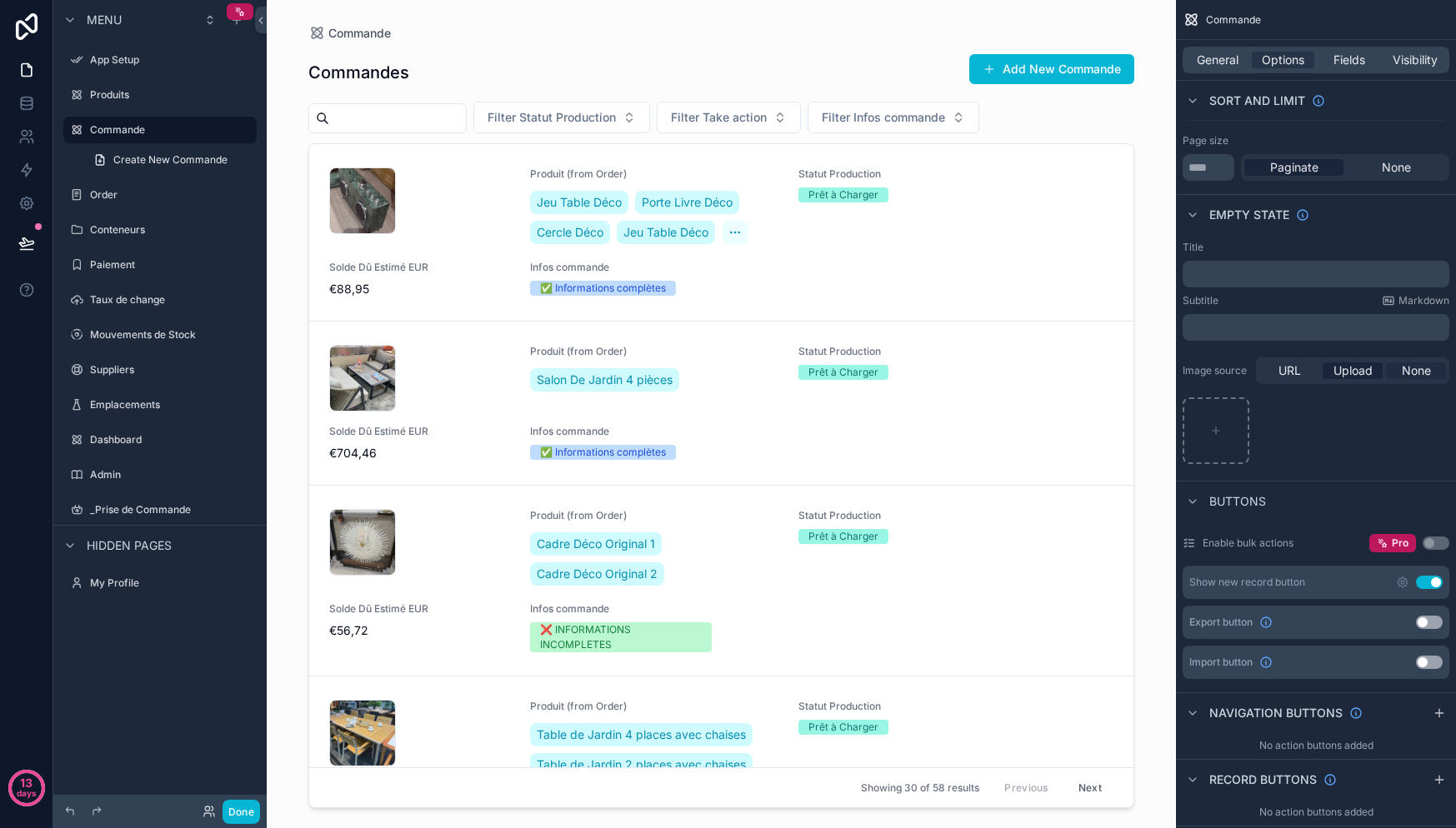
click at [1400, 368] on div "None" at bounding box center [1416, 371] width 60 height 17
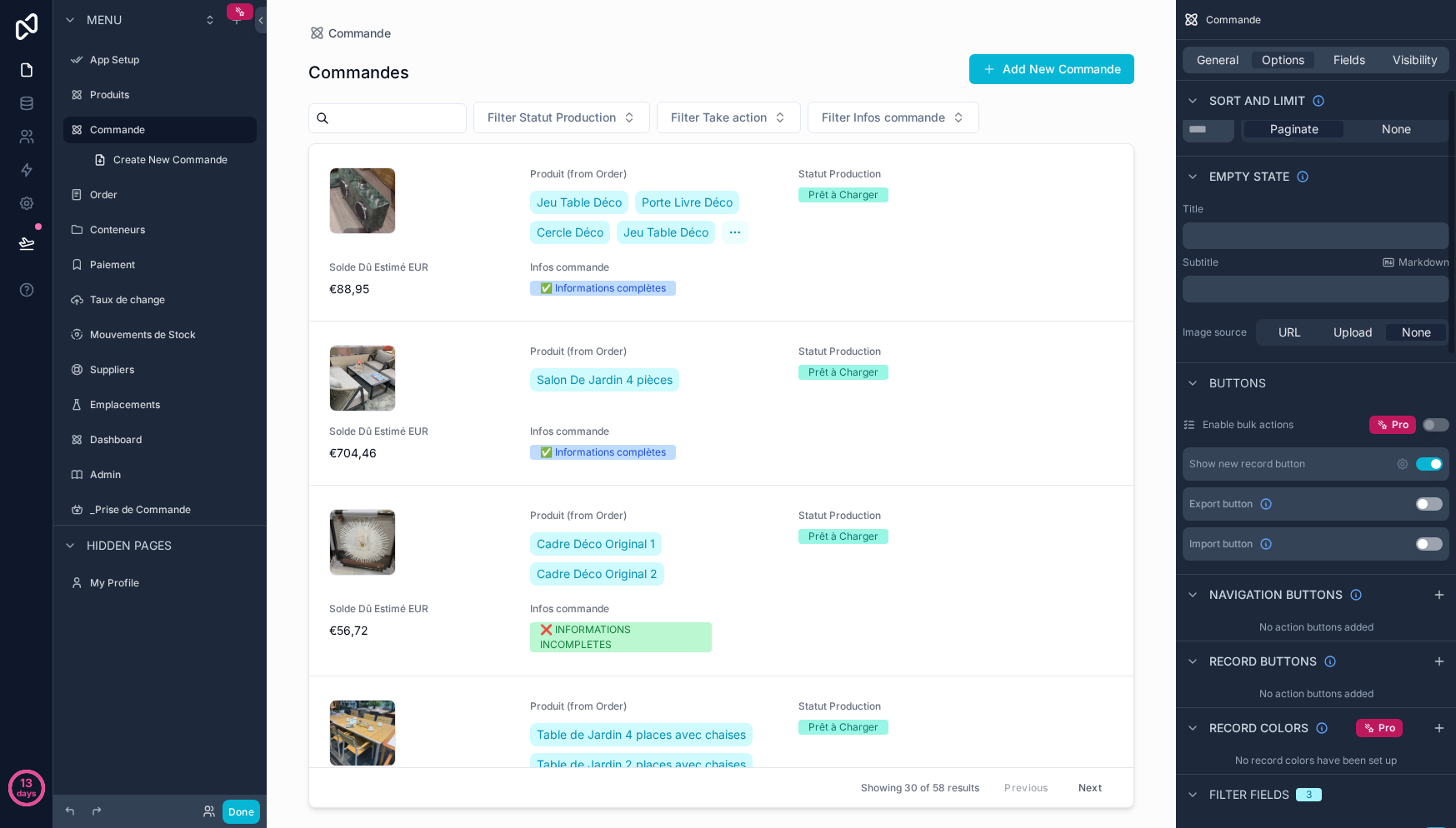
scroll to position [280, 0]
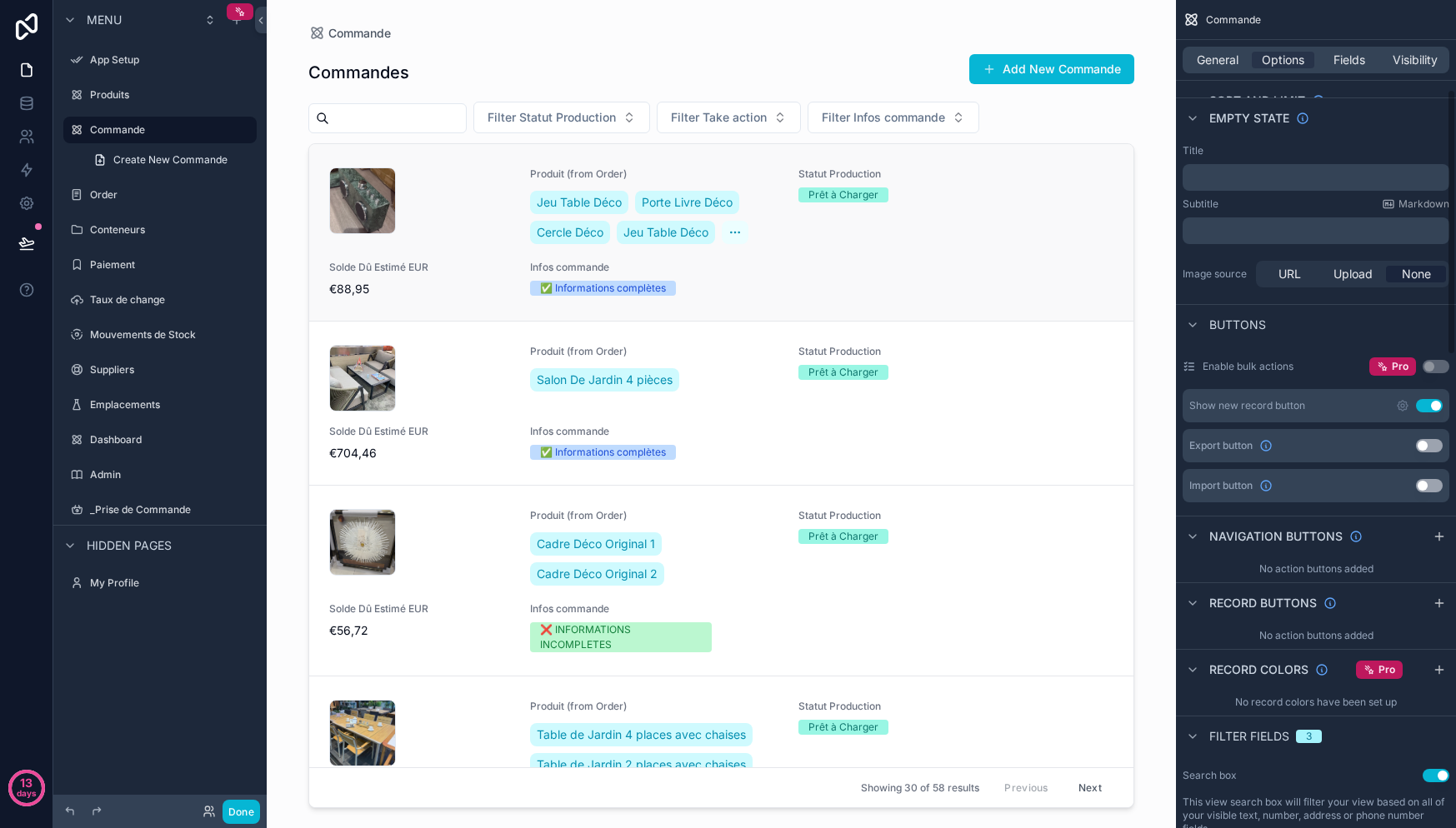
click at [1021, 213] on div "CleanShot-2025-09-03-at-20.25.00@2x .png Produit (from Order) Jeu Table Déco Po…" at bounding box center [721, 232] width 785 height 130
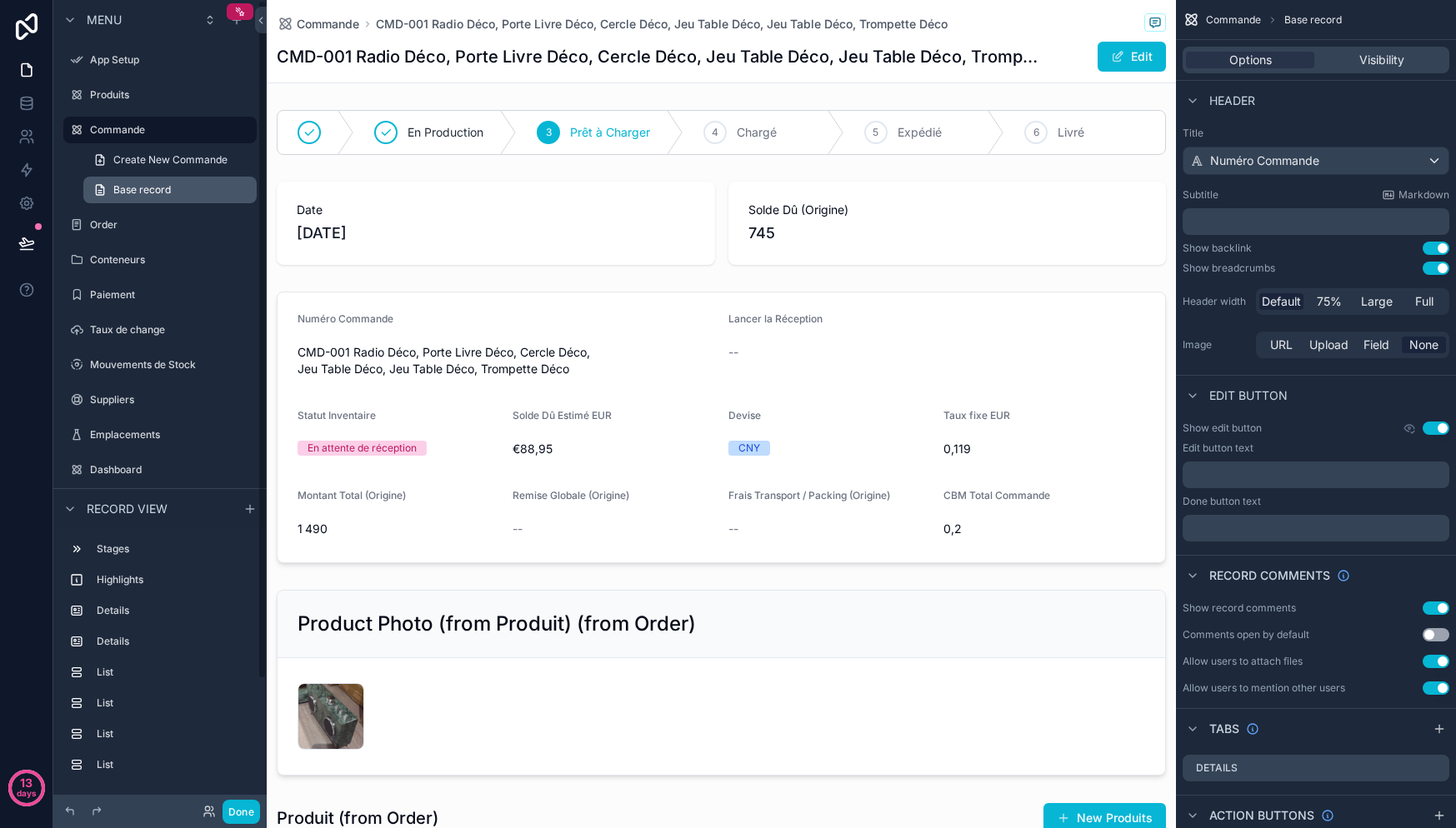
click at [163, 187] on span "Base record" at bounding box center [142, 189] width 58 height 13
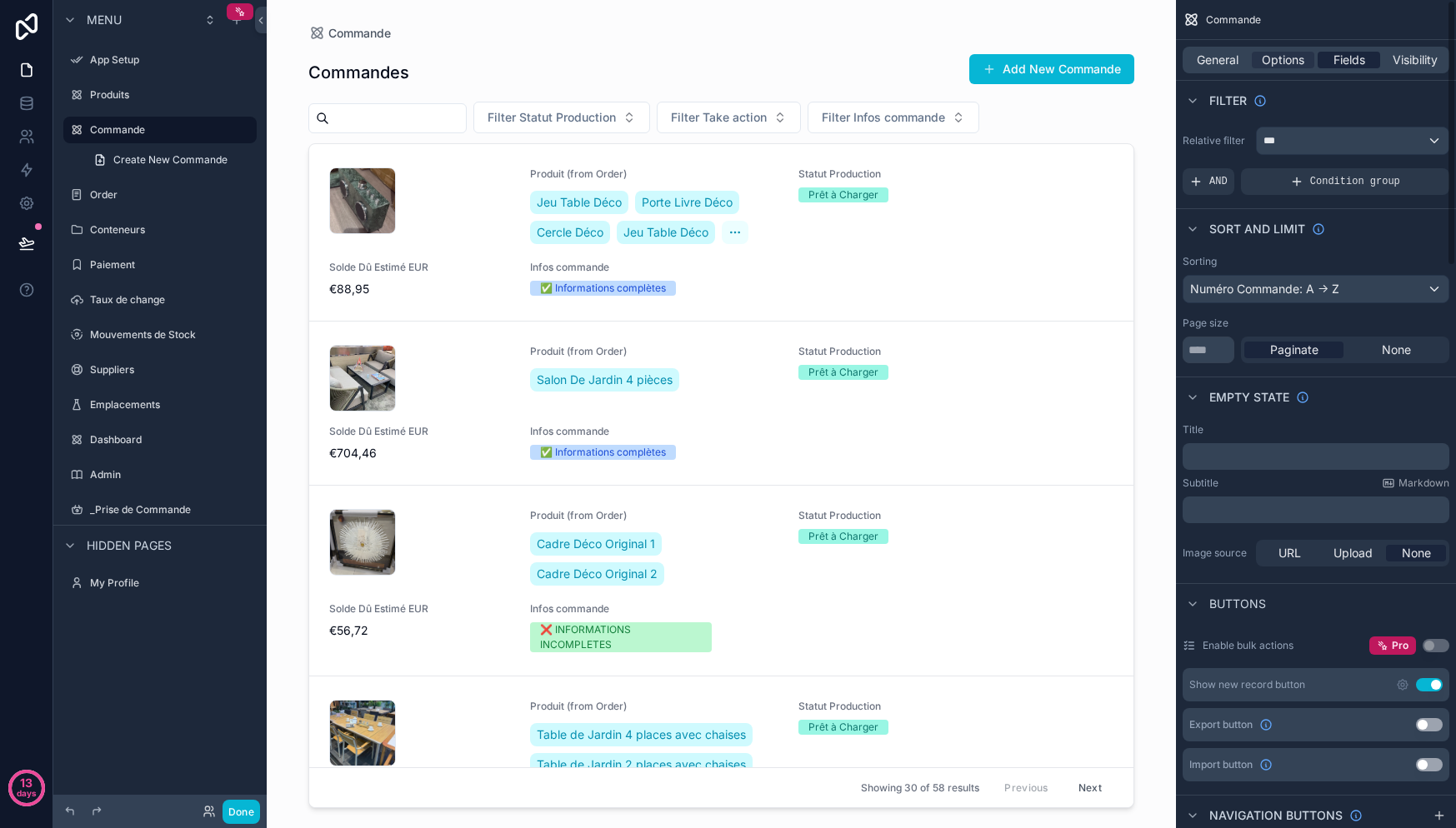
click at [1346, 58] on span "Fields" at bounding box center [1349, 60] width 32 height 17
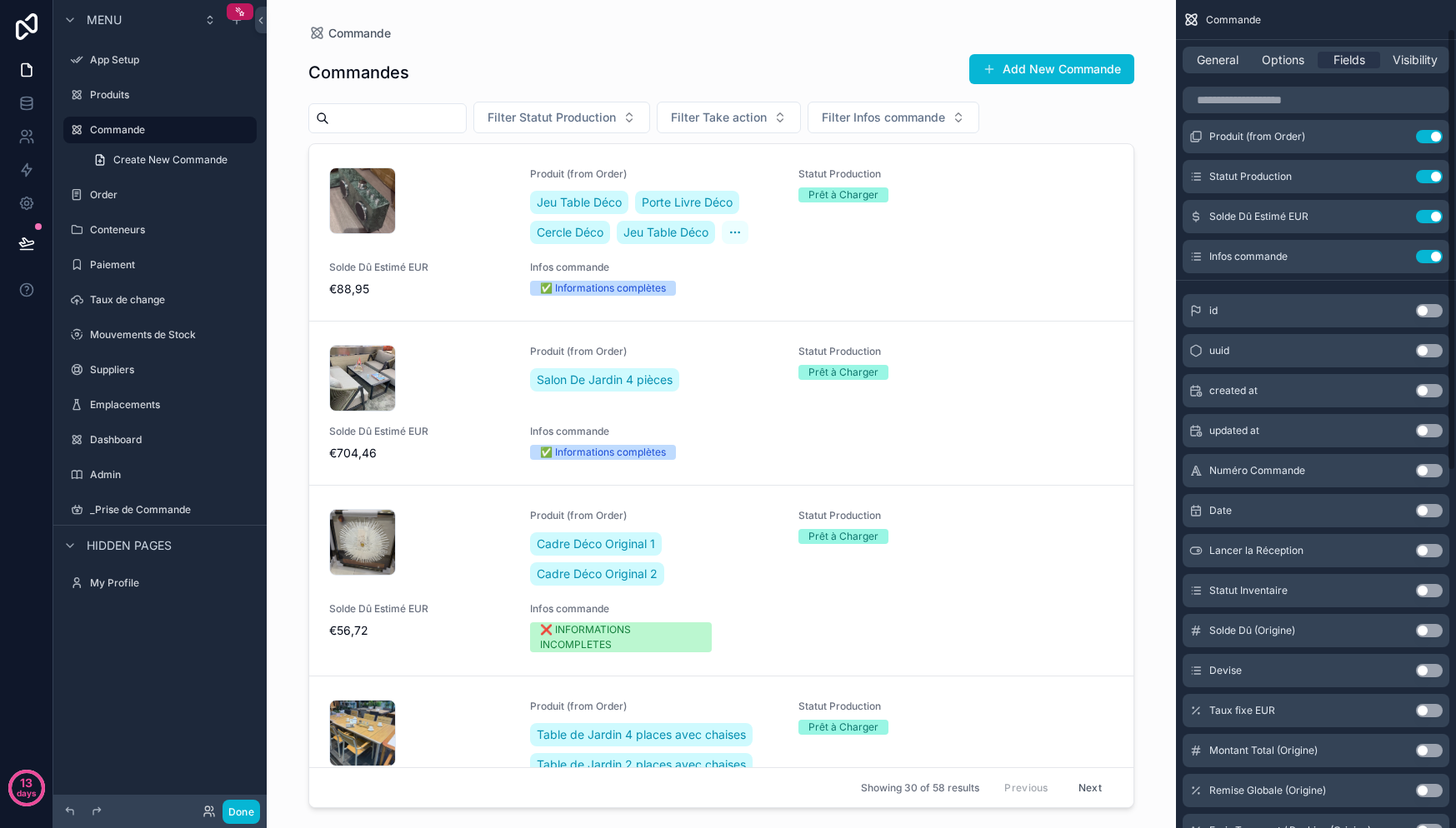
scroll to position [65, 0]
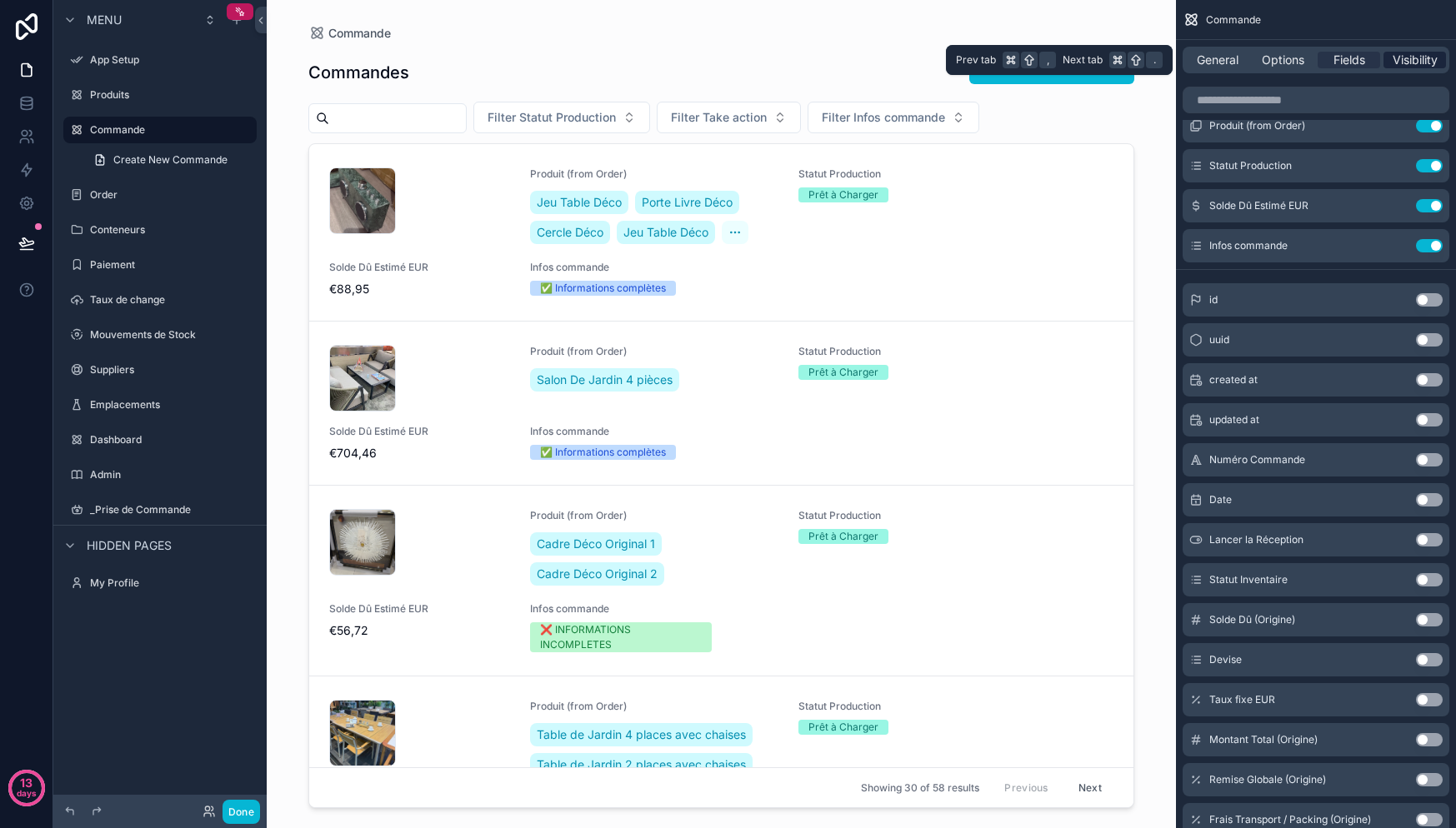
click at [1419, 60] on span "Visibility" at bounding box center [1415, 60] width 45 height 17
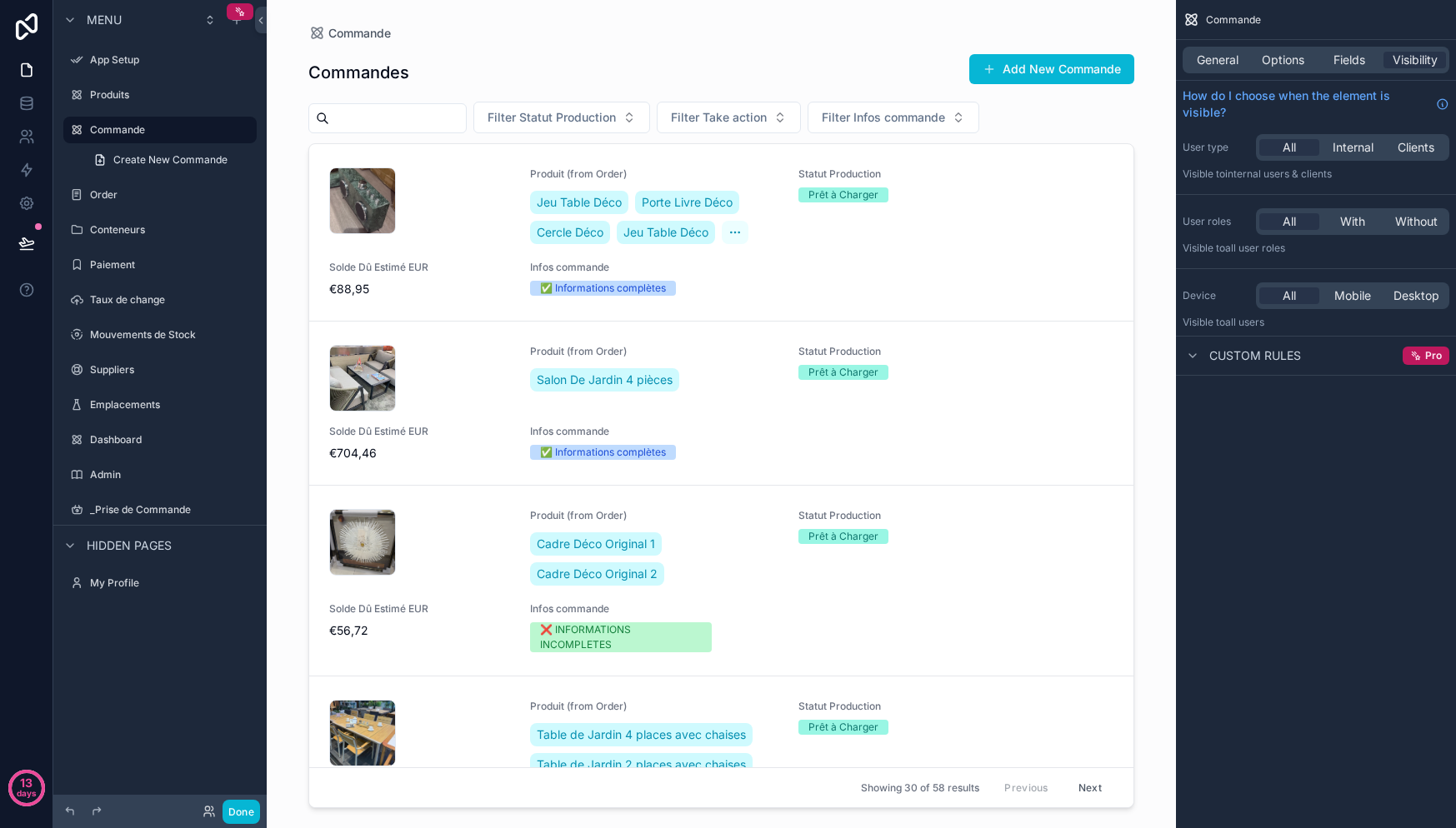
click at [1290, 50] on div "General Options Fields Visibility" at bounding box center [1316, 60] width 266 height 26
click at [1287, 60] on span "Options" at bounding box center [1282, 60] width 42 height 17
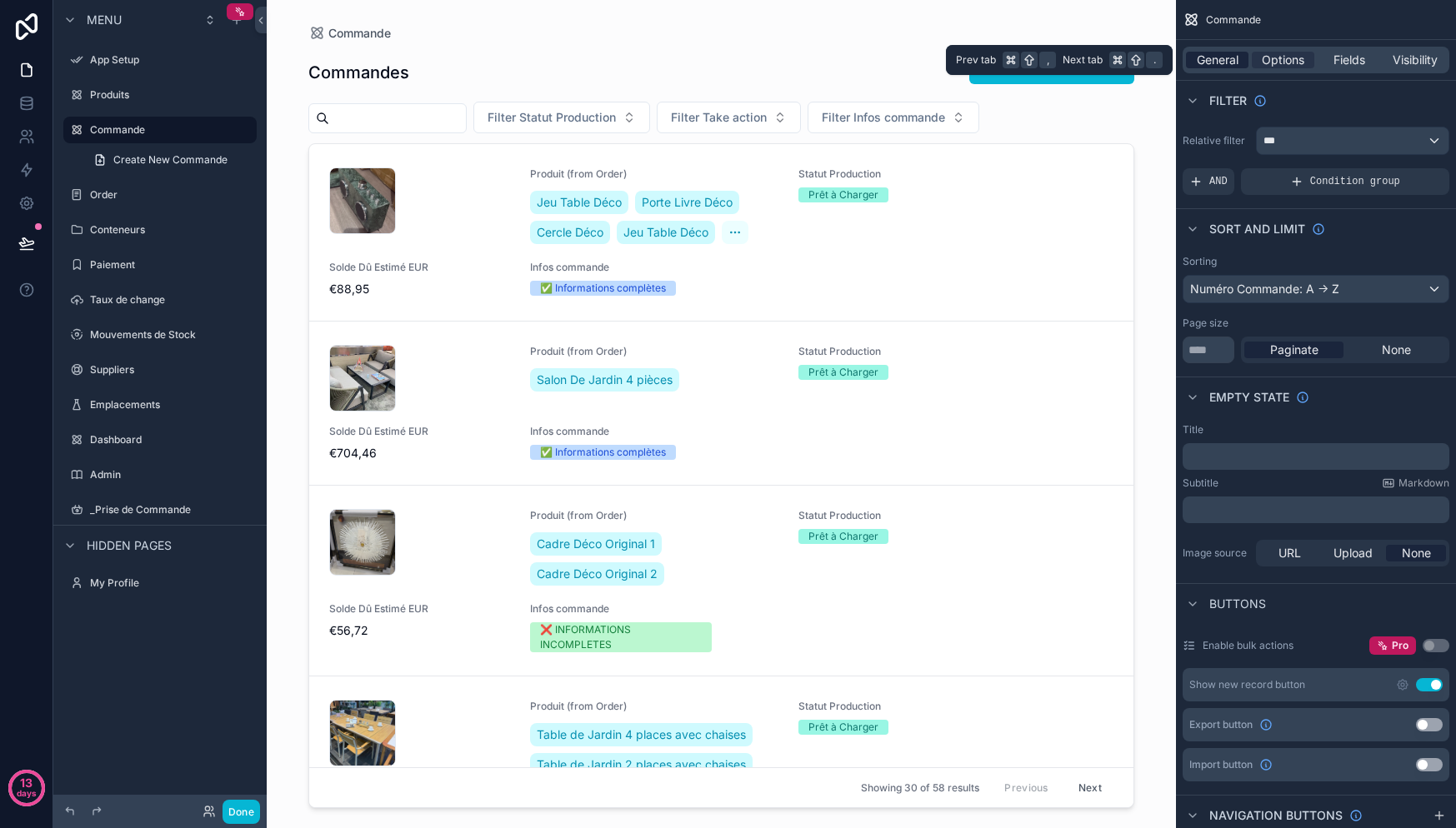
click at [1222, 64] on span "General" at bounding box center [1218, 60] width 42 height 17
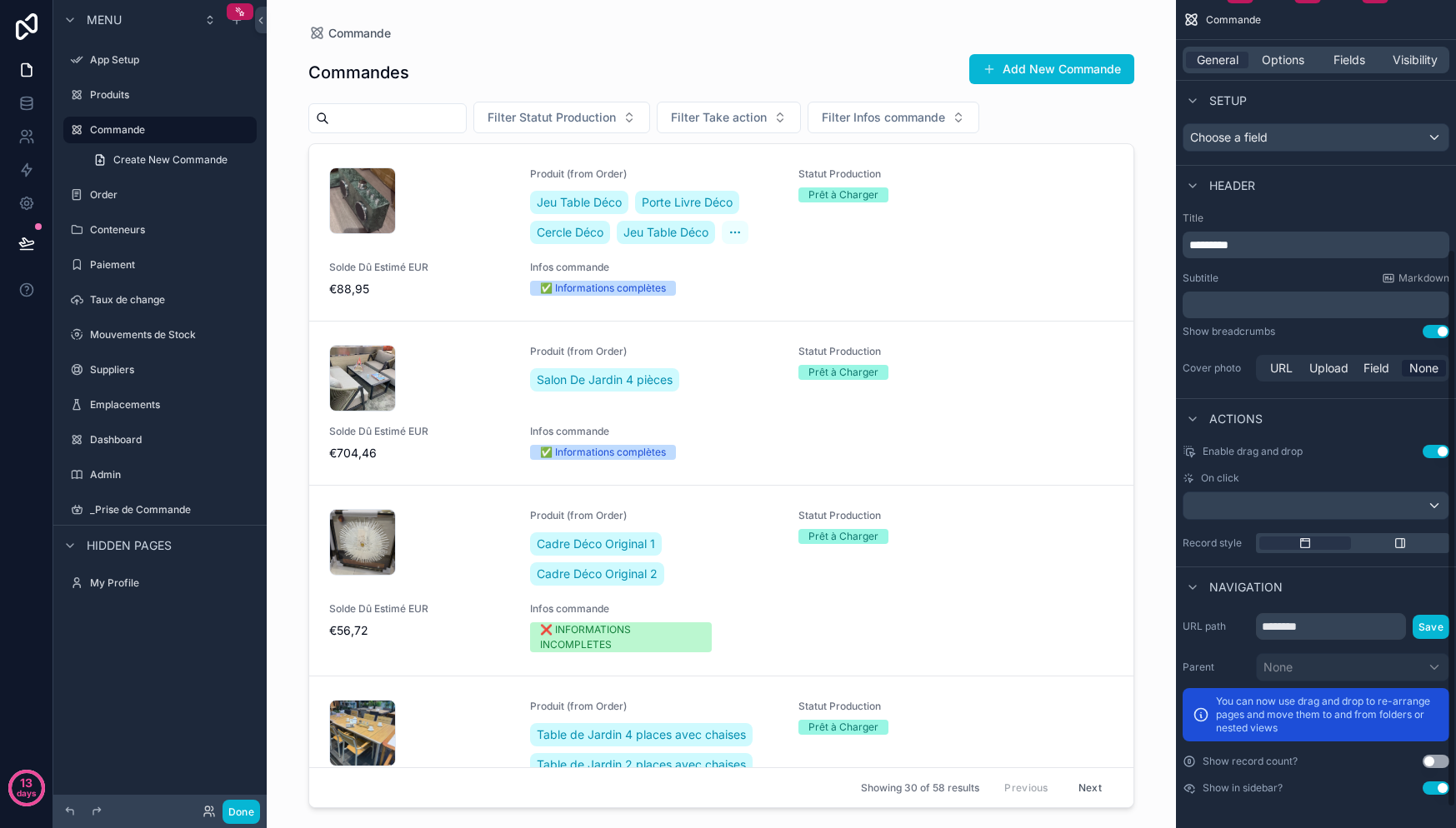
scroll to position [369, 0]
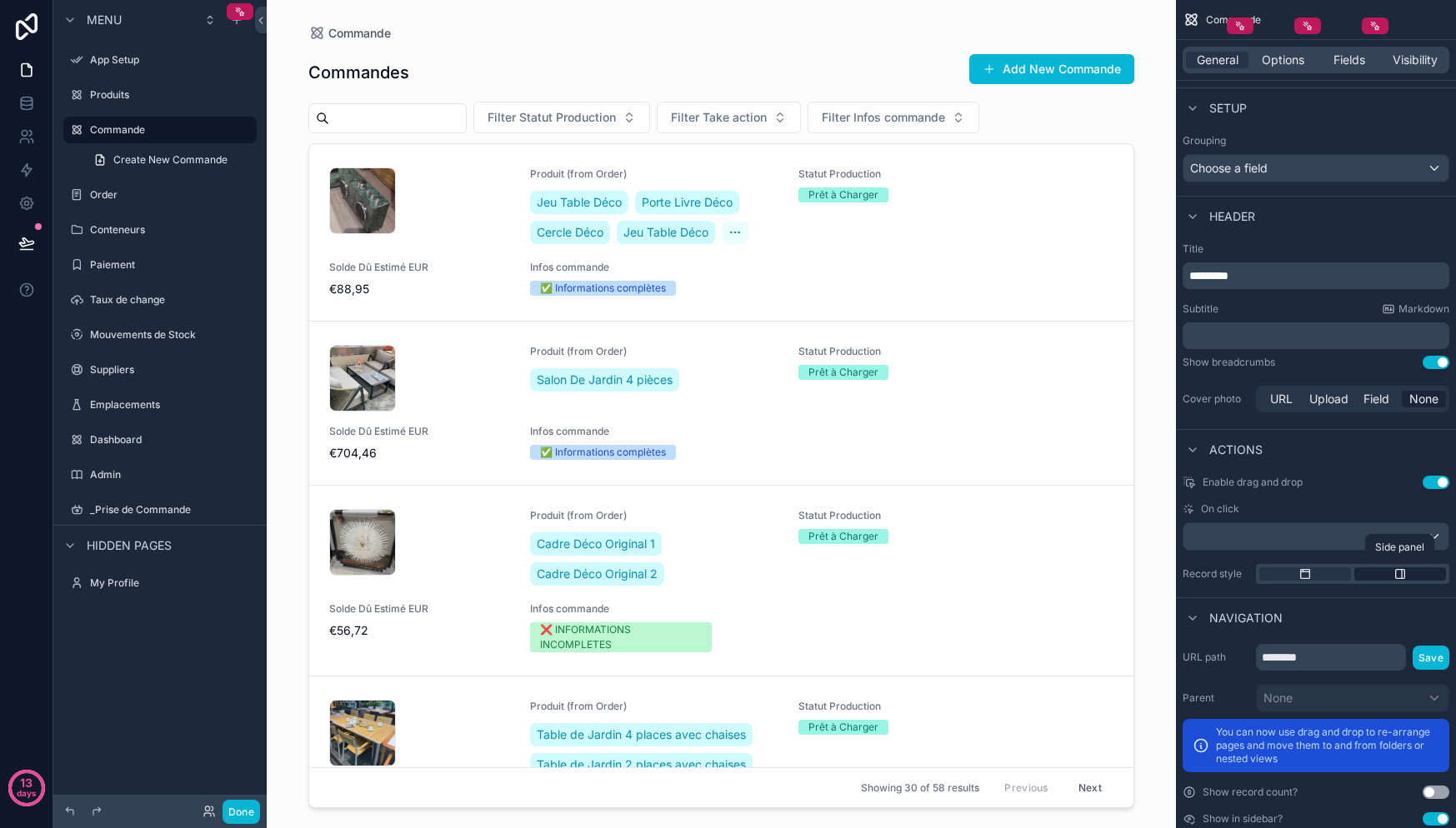
click at [1384, 574] on div "scrollable content" at bounding box center [1400, 573] width 92 height 13
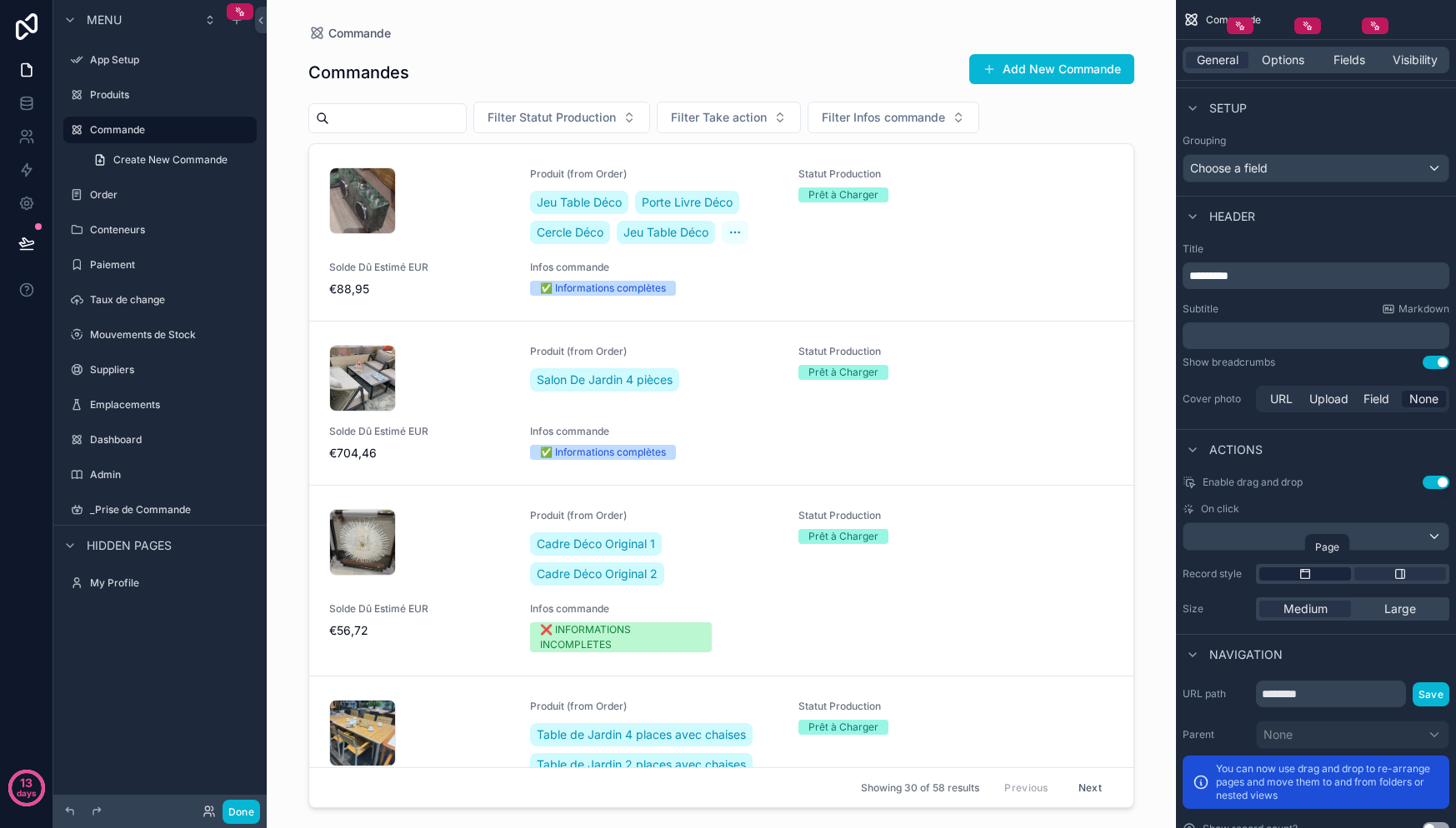
click at [1315, 573] on div "scrollable content" at bounding box center [1305, 573] width 92 height 13
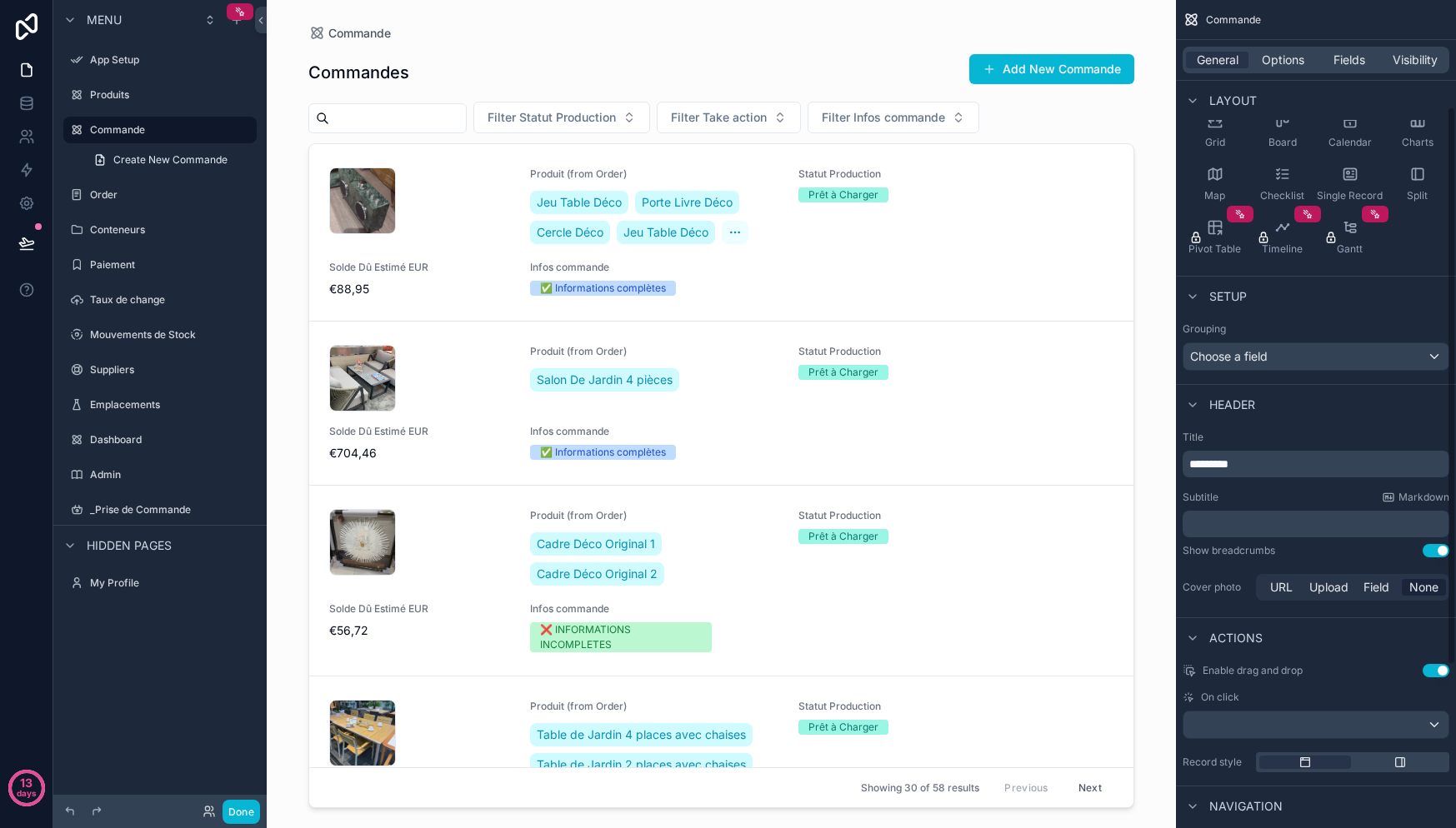
scroll to position [159, 0]
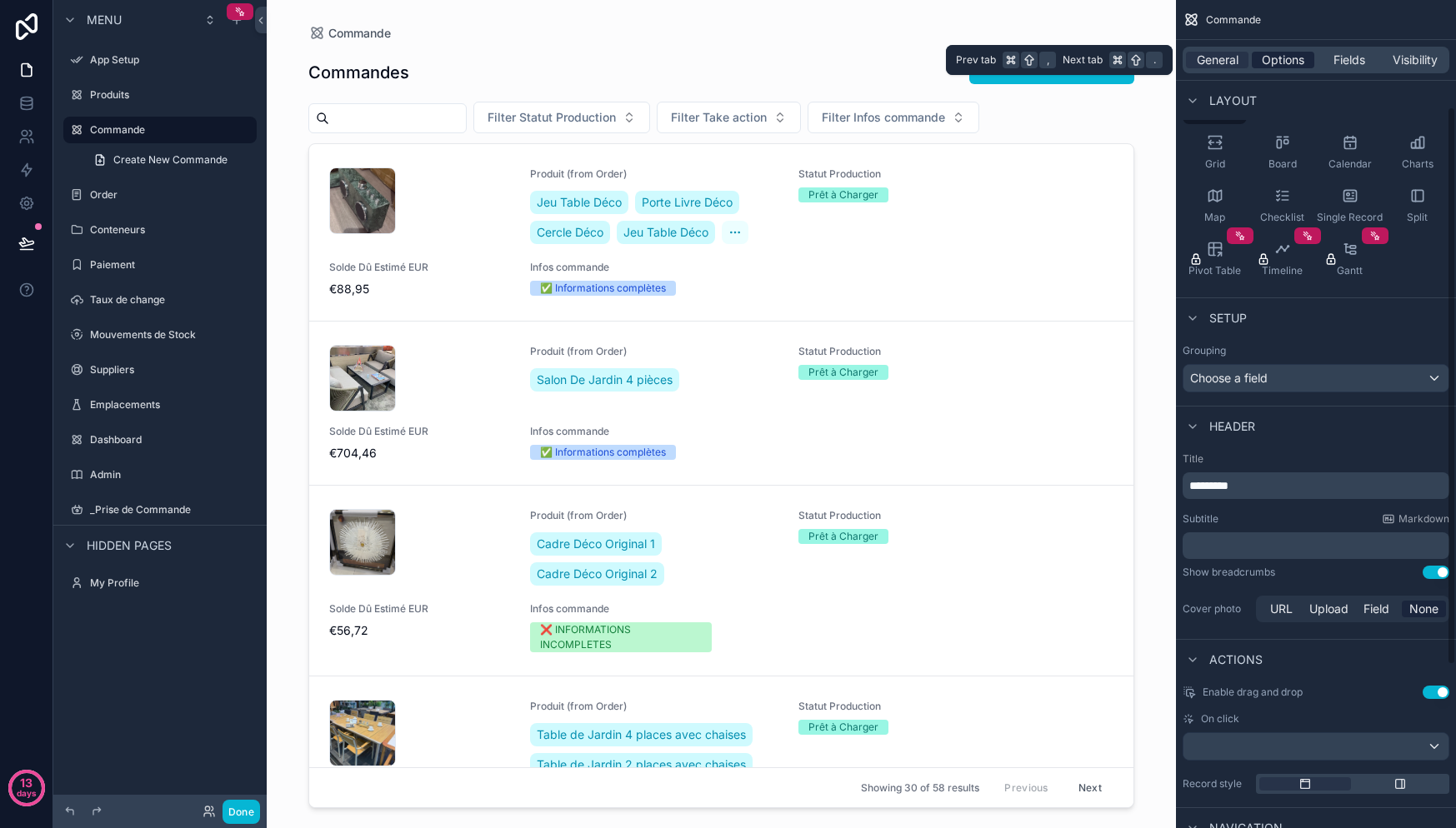
click at [1273, 63] on span "Options" at bounding box center [1282, 60] width 42 height 17
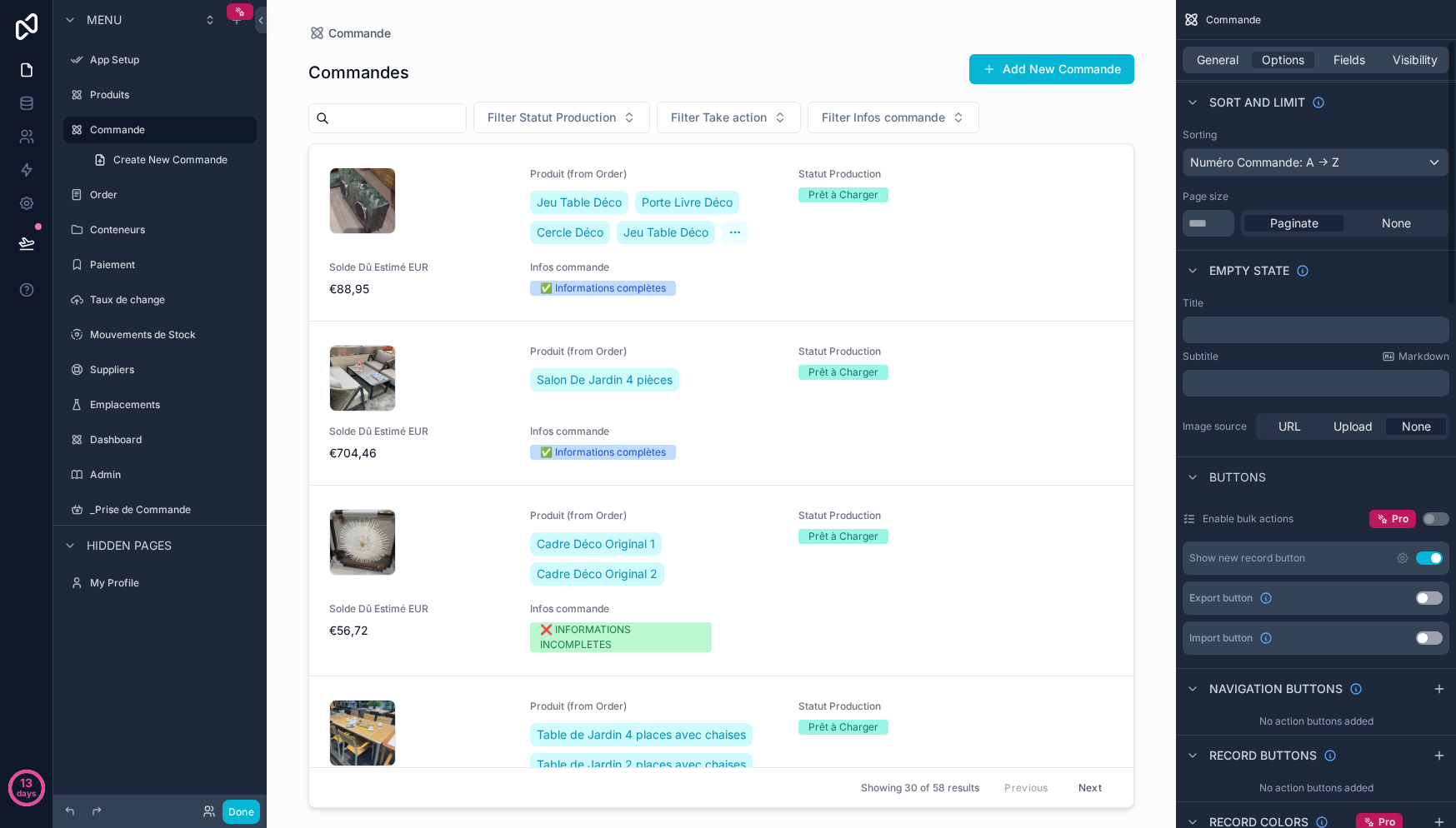
scroll to position [0, 0]
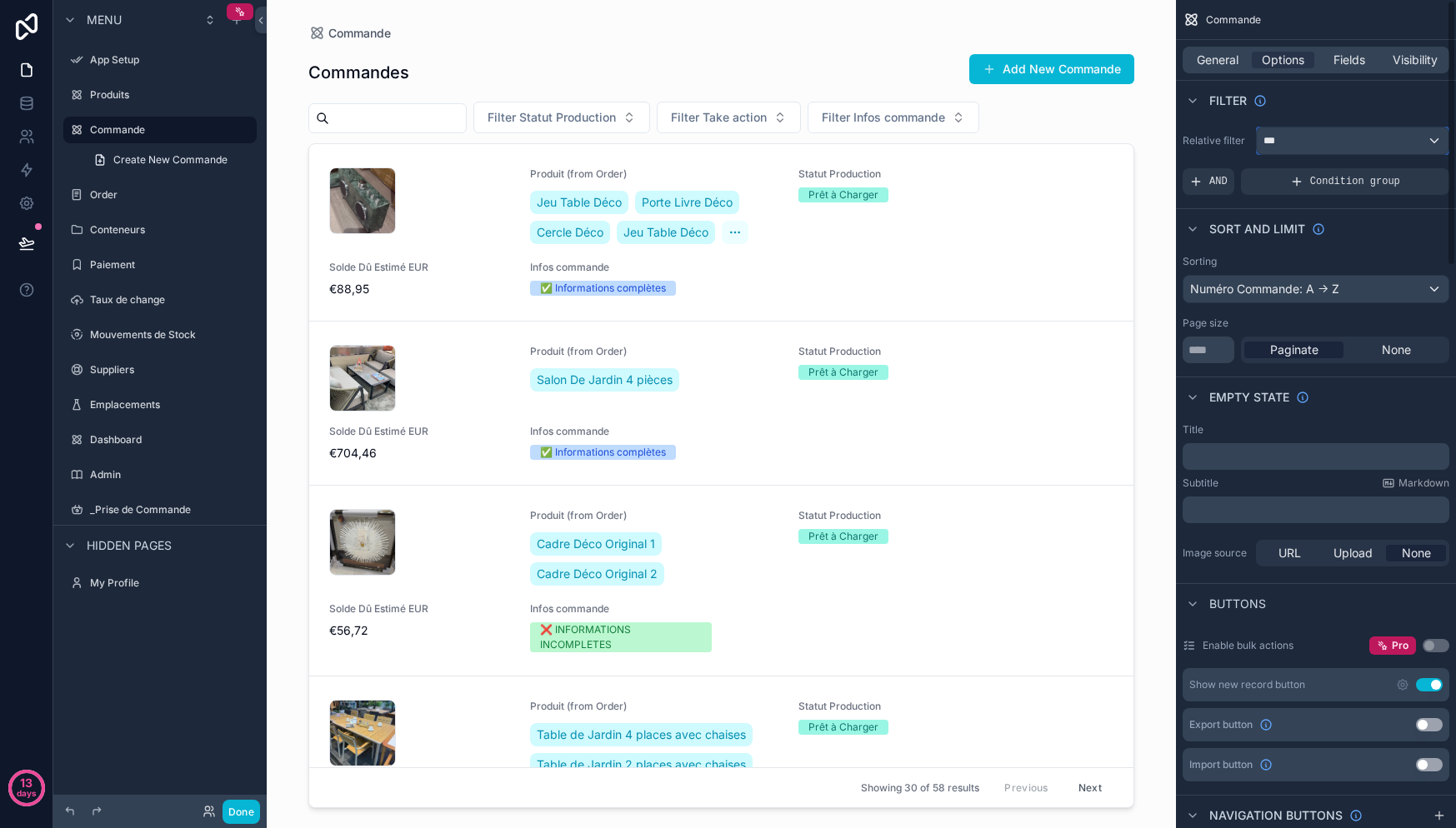
click at [1328, 137] on div "***" at bounding box center [1353, 140] width 192 height 26
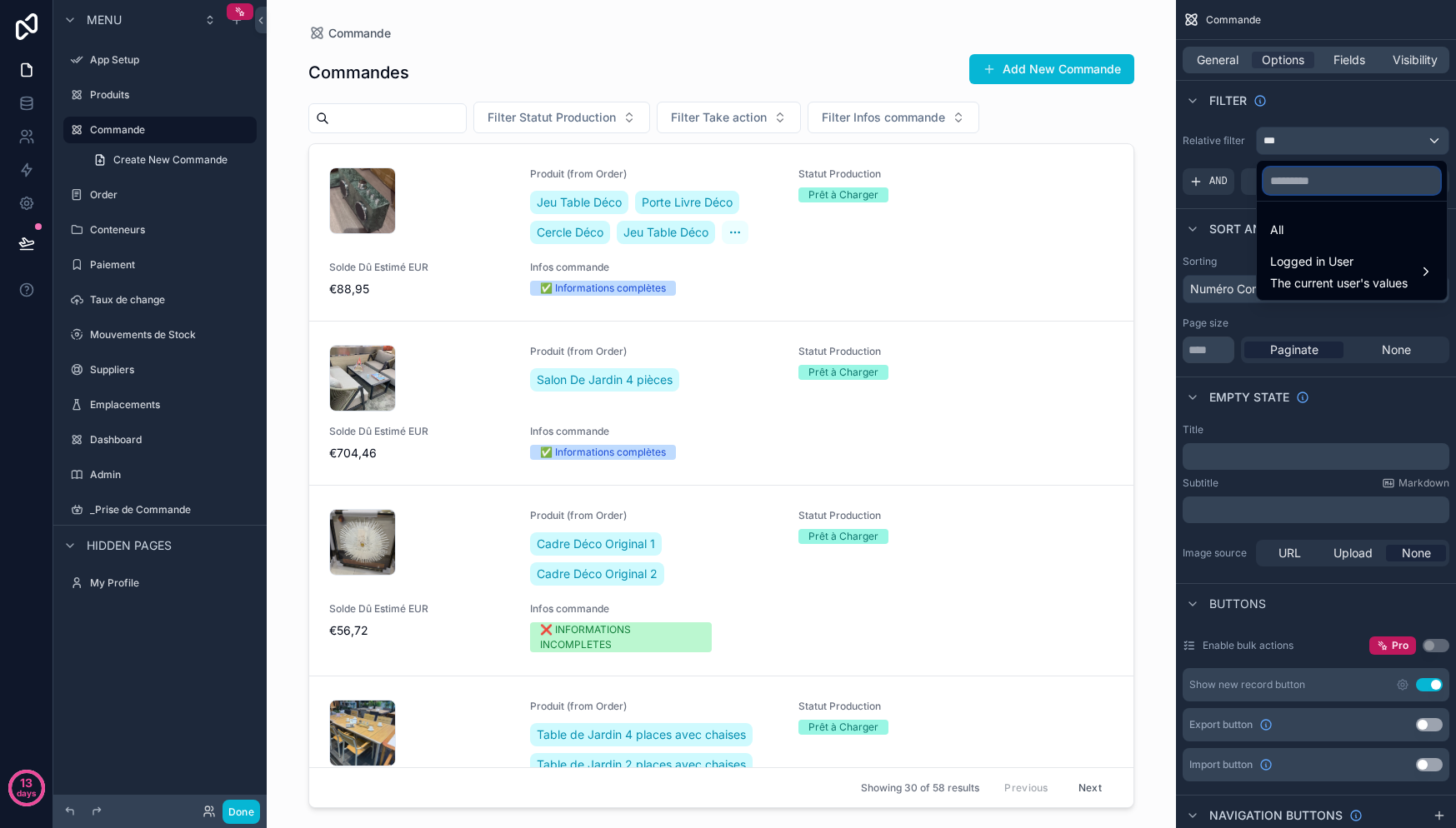
click at [1341, 184] on input "text" at bounding box center [1352, 180] width 177 height 26
click at [1312, 237] on div "All" at bounding box center [1352, 230] width 163 height 20
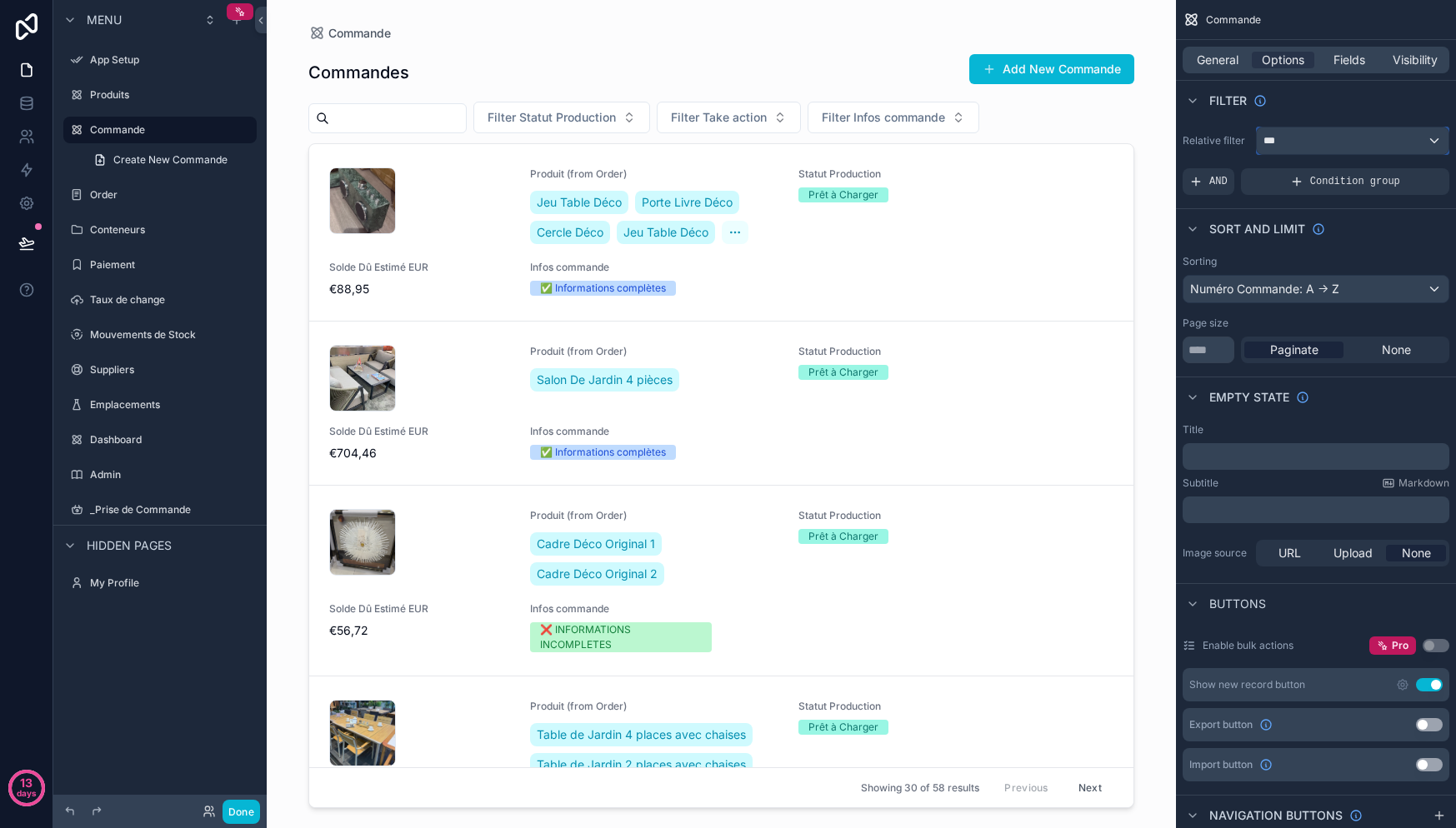
click at [1440, 138] on div "***" at bounding box center [1353, 140] width 192 height 26
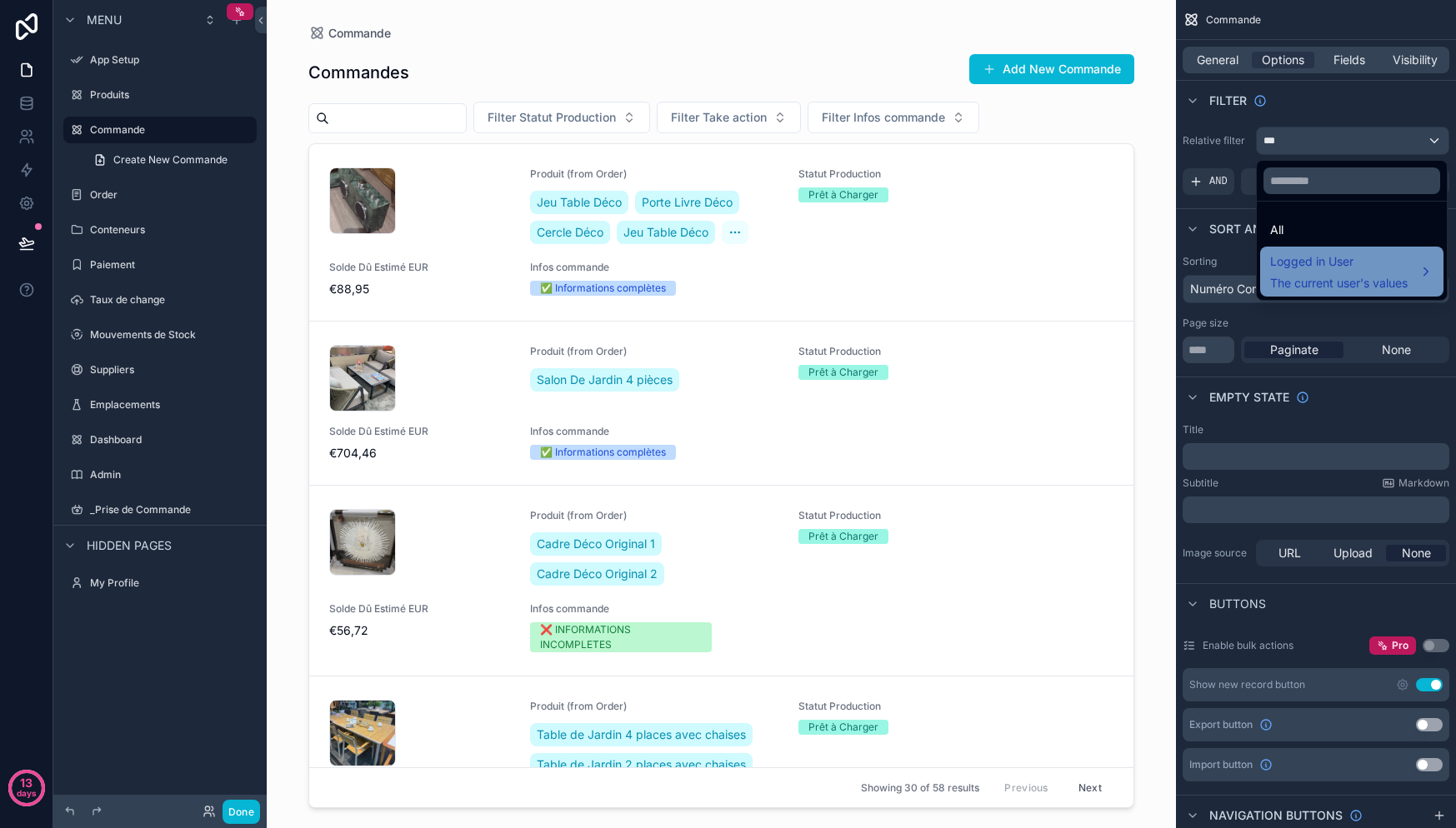
click at [1380, 272] on div "Logged in User The current user's values" at bounding box center [1339, 272] width 138 height 40
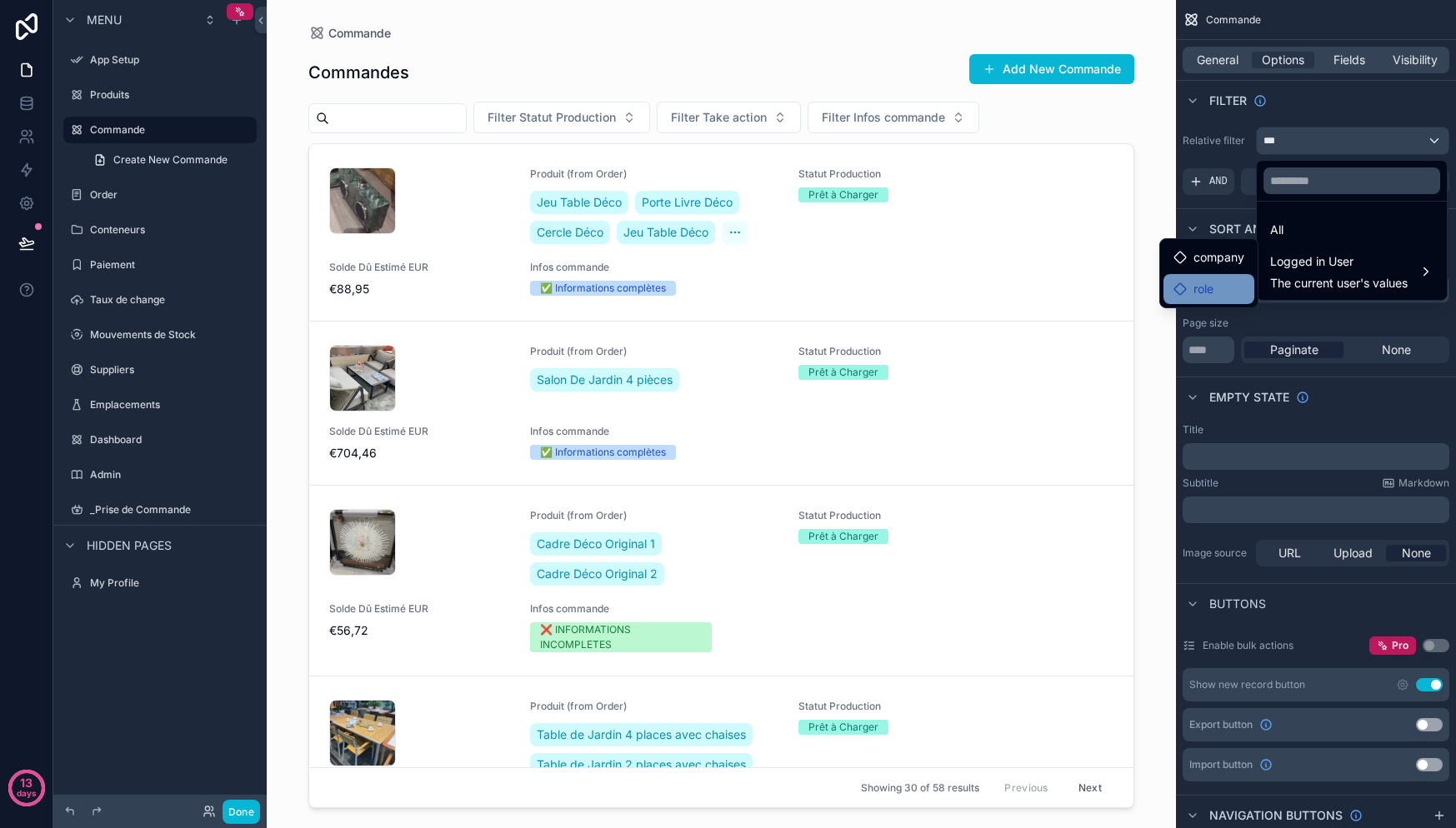
click at [1208, 281] on span "role" at bounding box center [1203, 289] width 20 height 20
click at [1220, 258] on span "company" at bounding box center [1218, 257] width 51 height 20
click at [1220, 258] on span "company" at bounding box center [1218, 257] width 51 height 20
click at [1220, 258] on span "company" at bounding box center [1218, 257] width 51 height 20
drag, startPoint x: 1218, startPoint y: 258, endPoint x: 1201, endPoint y: 256, distance: 17.1
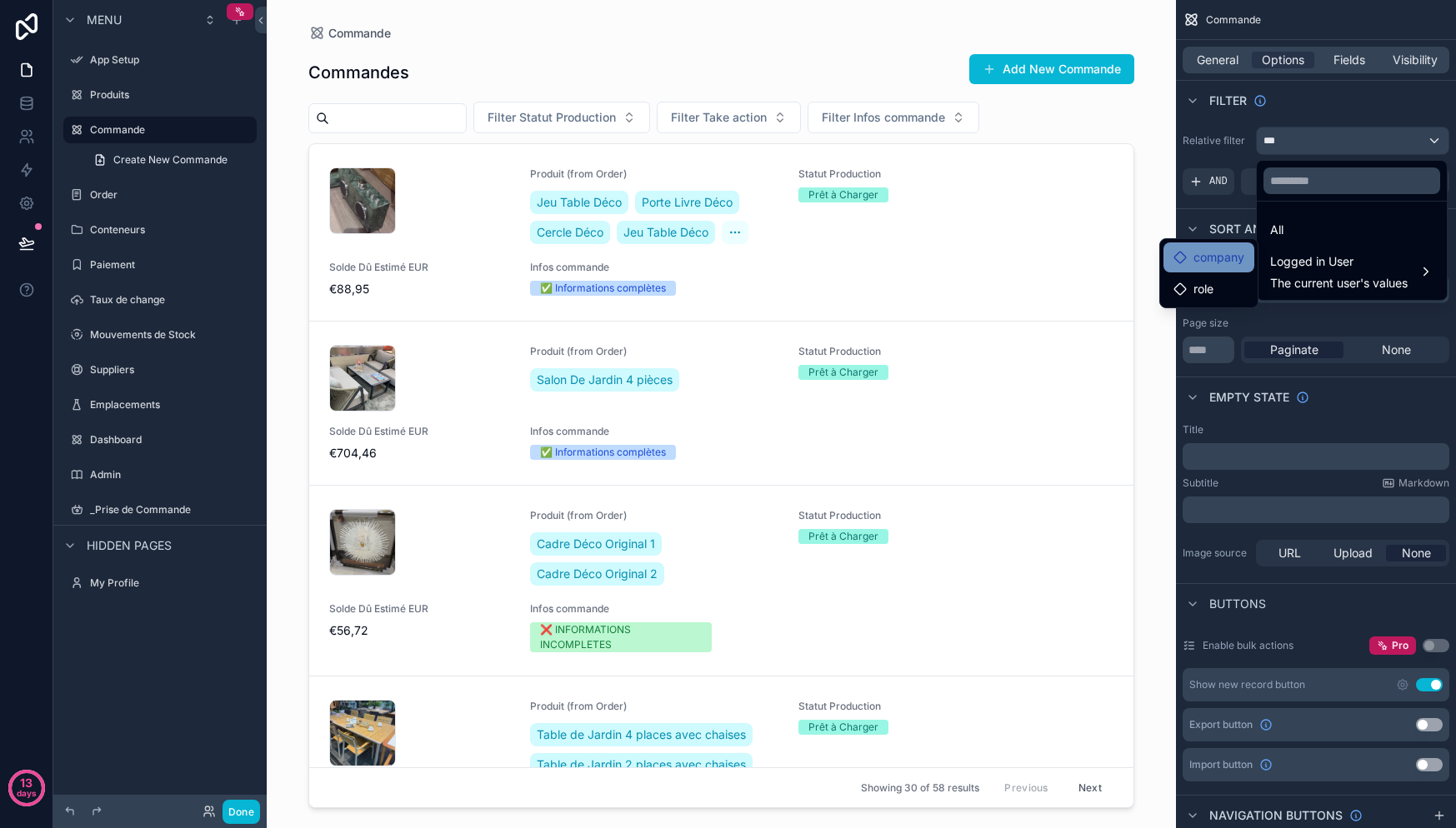
click at [1211, 259] on span "company" at bounding box center [1218, 257] width 51 height 20
drag, startPoint x: 1178, startPoint y: 251, endPoint x: 1188, endPoint y: 251, distance: 10.0
click at [1179, 251] on icon at bounding box center [1180, 257] width 11 height 11
click at [1325, 258] on span "Logged in User" at bounding box center [1339, 261] width 138 height 20
click at [1279, 108] on div "scrollable content" at bounding box center [728, 414] width 1456 height 828
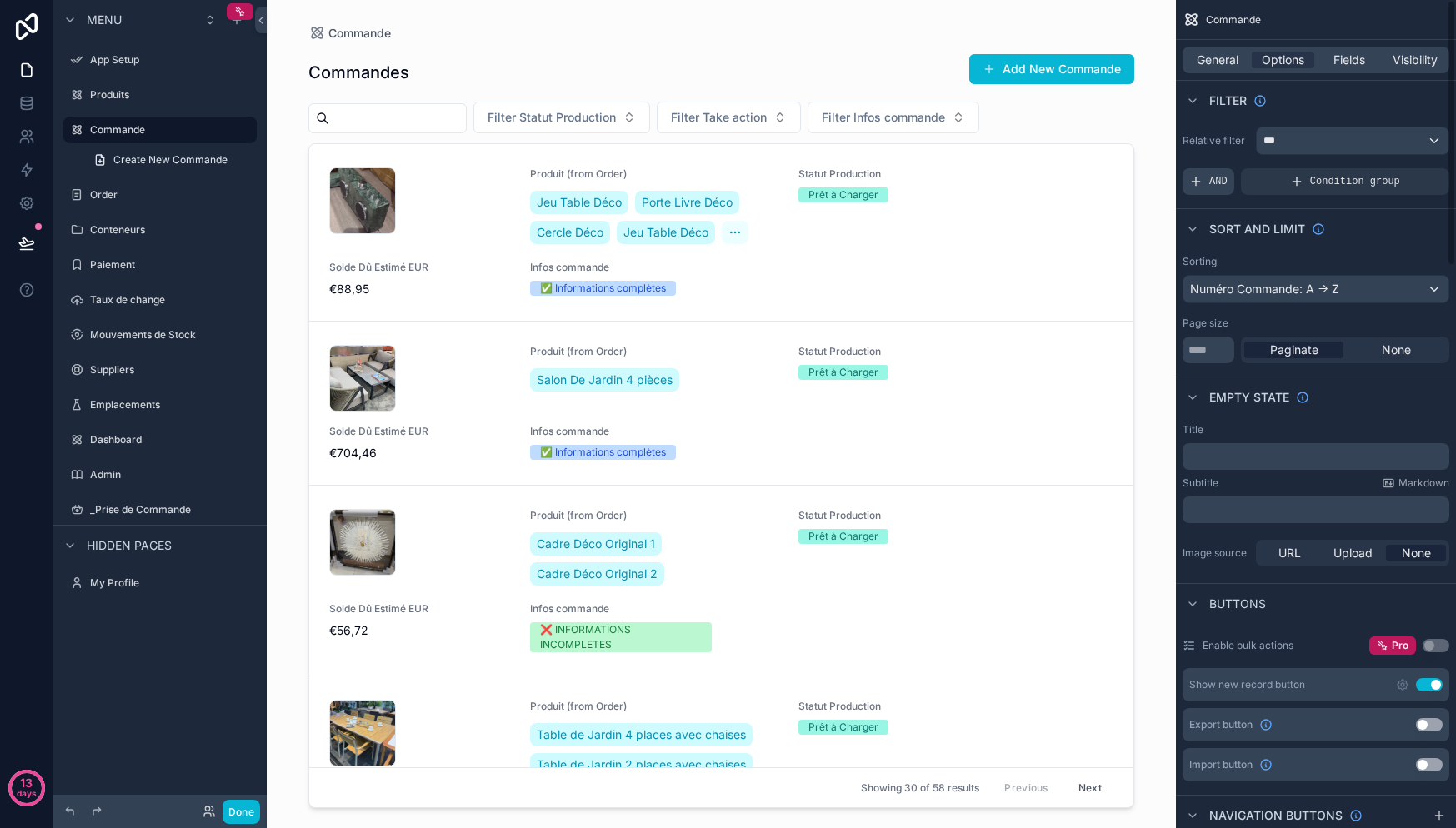
click at [1223, 172] on div "AND" at bounding box center [1208, 181] width 52 height 26
click at [1306, 188] on div "Add a filter" at bounding box center [1316, 181] width 266 height 26
click at [1441, 140] on div "***" at bounding box center [1353, 140] width 192 height 26
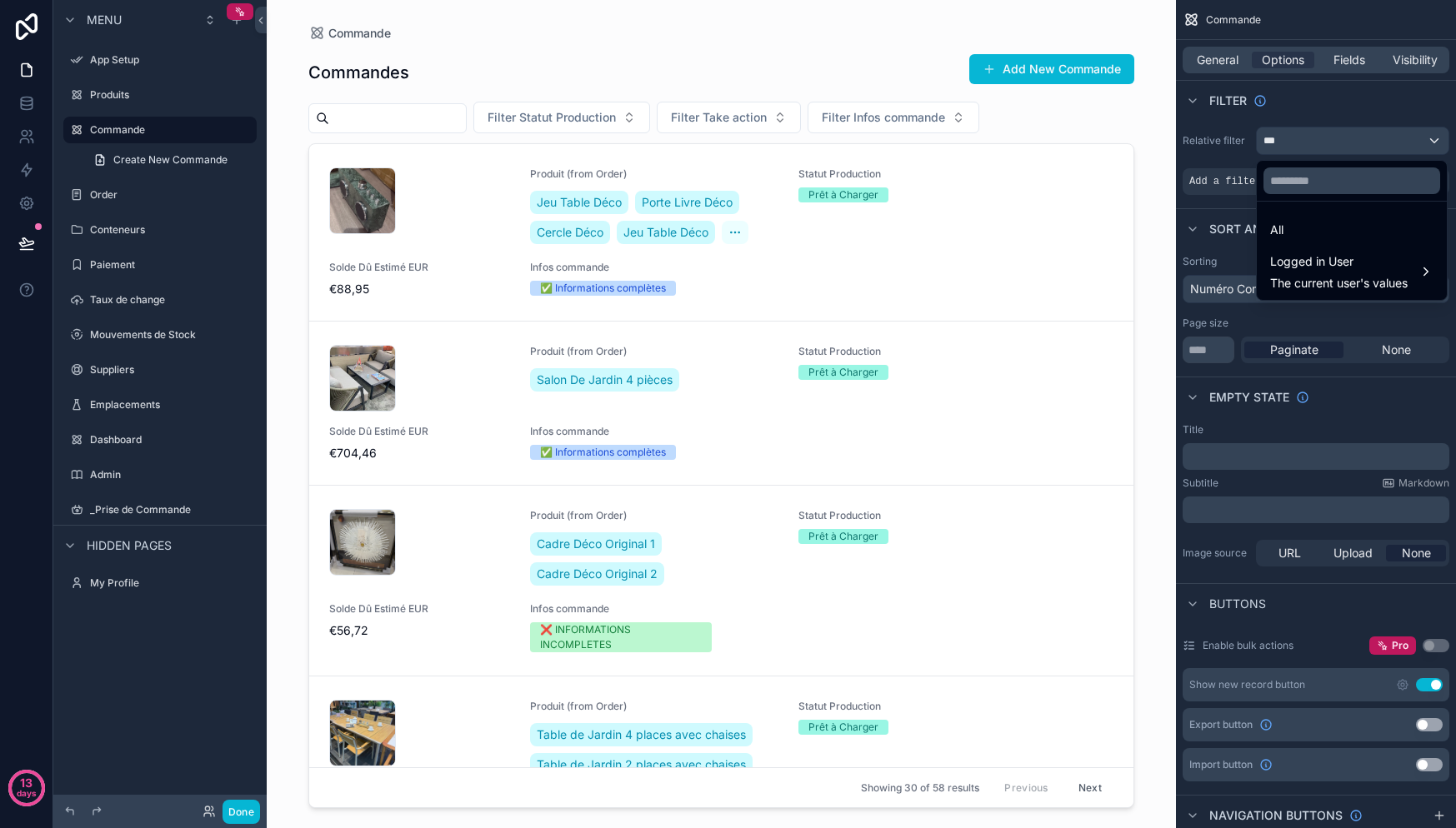
click at [1252, 143] on div "scrollable content" at bounding box center [728, 414] width 1456 height 828
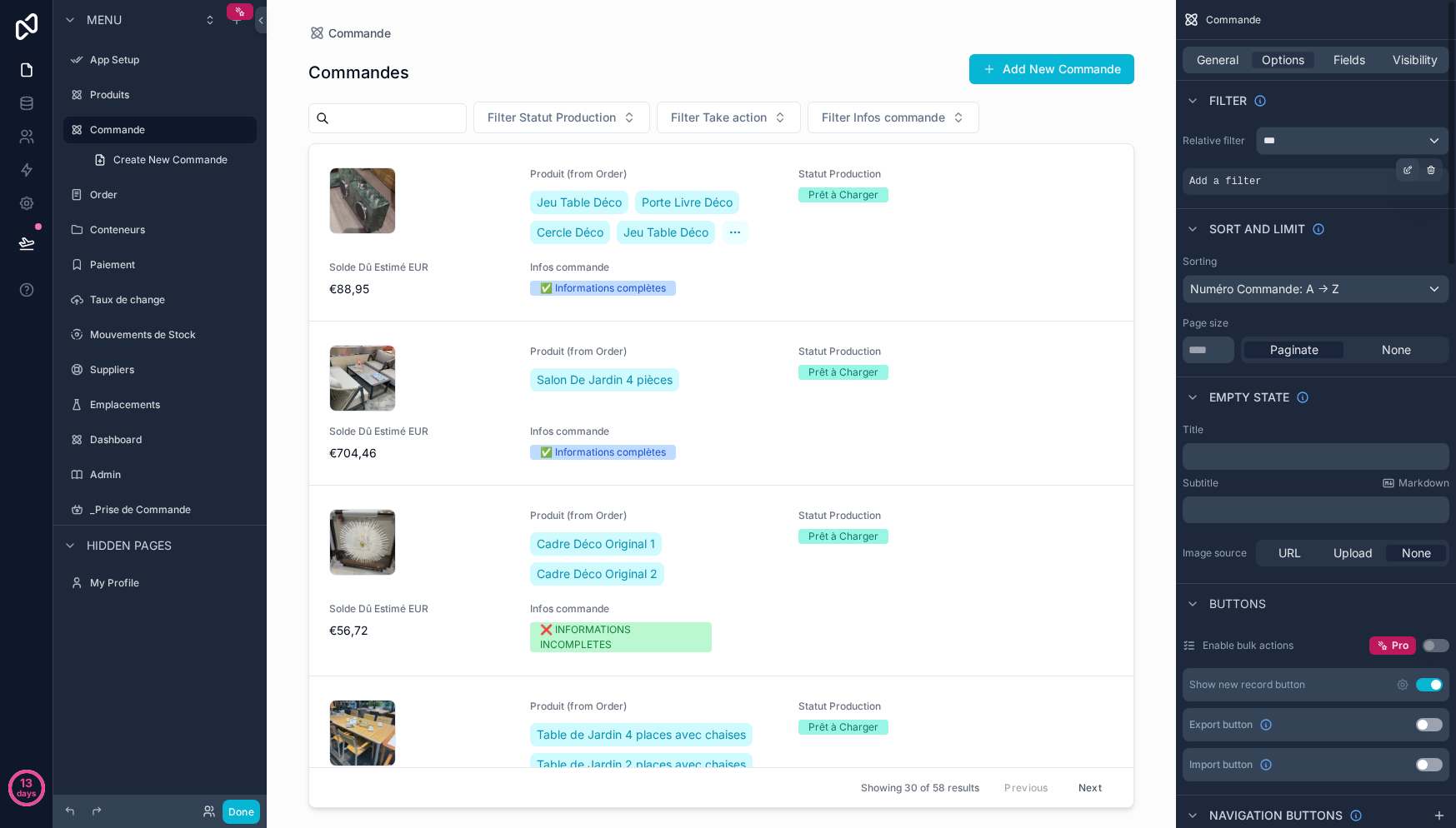
click at [1416, 176] on div "scrollable content" at bounding box center [1408, 170] width 24 height 24
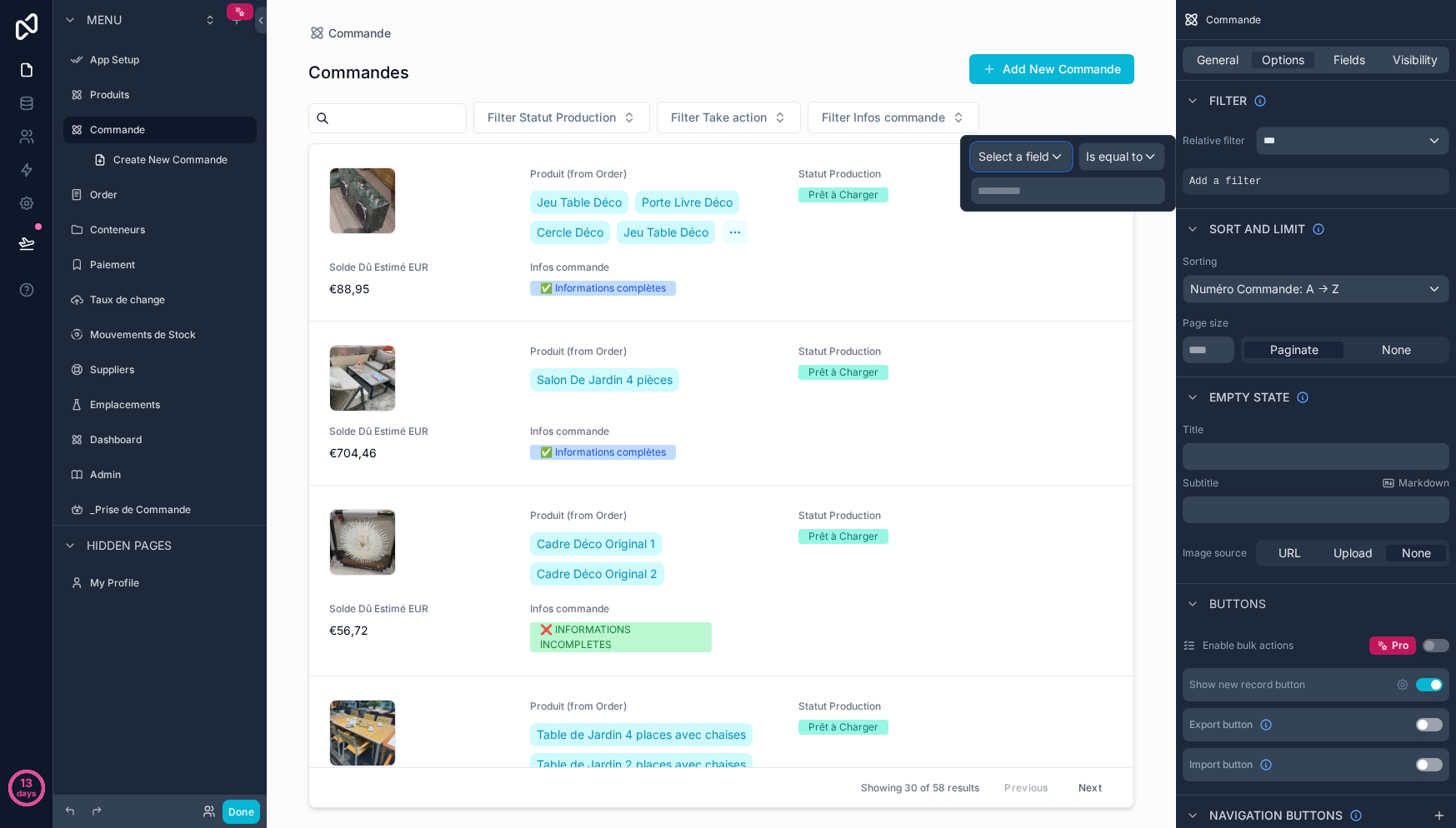
click at [1014, 160] on span "Select a field" at bounding box center [1013, 156] width 71 height 14
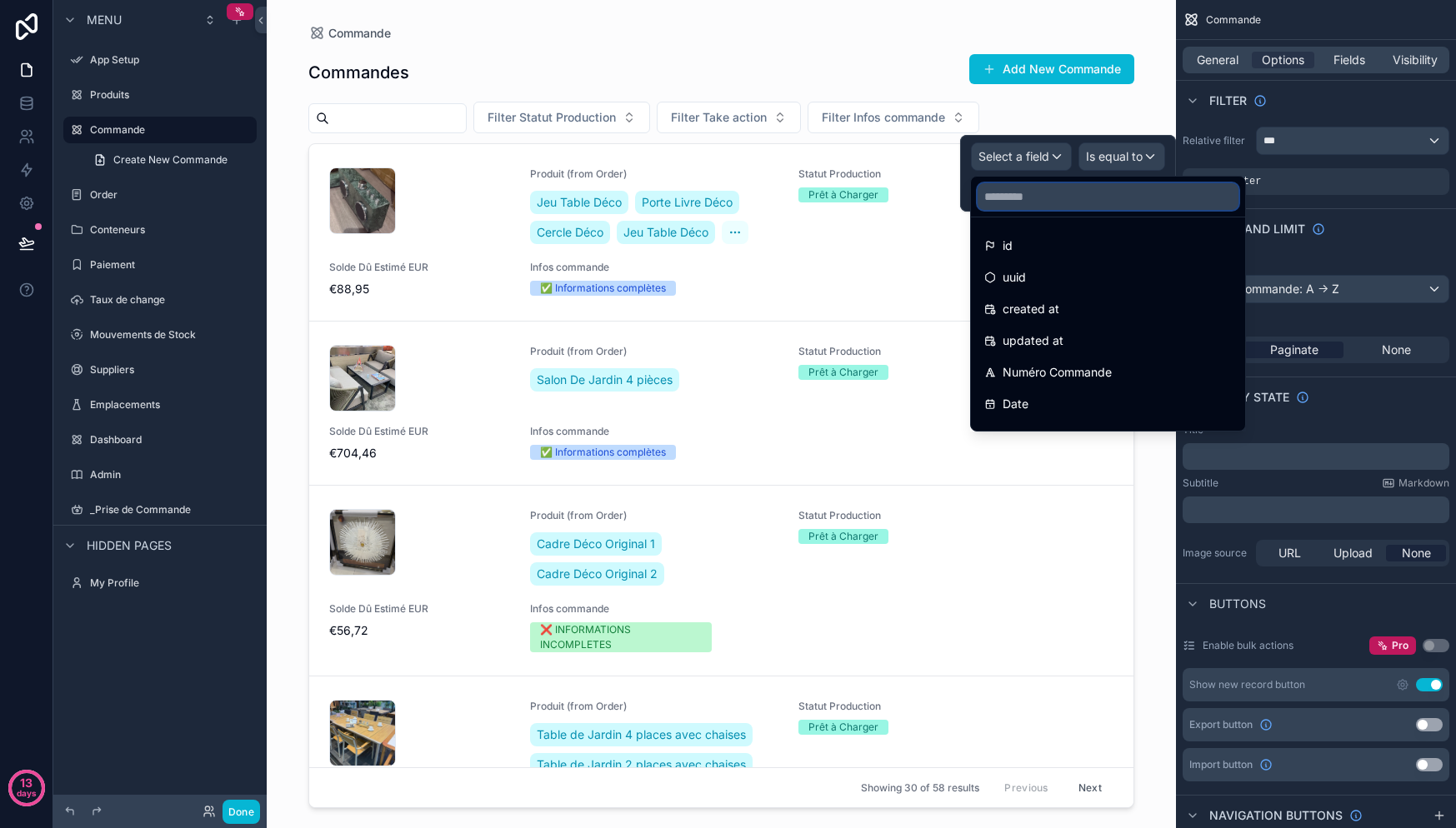
click at [1079, 194] on input "text" at bounding box center [1108, 196] width 261 height 26
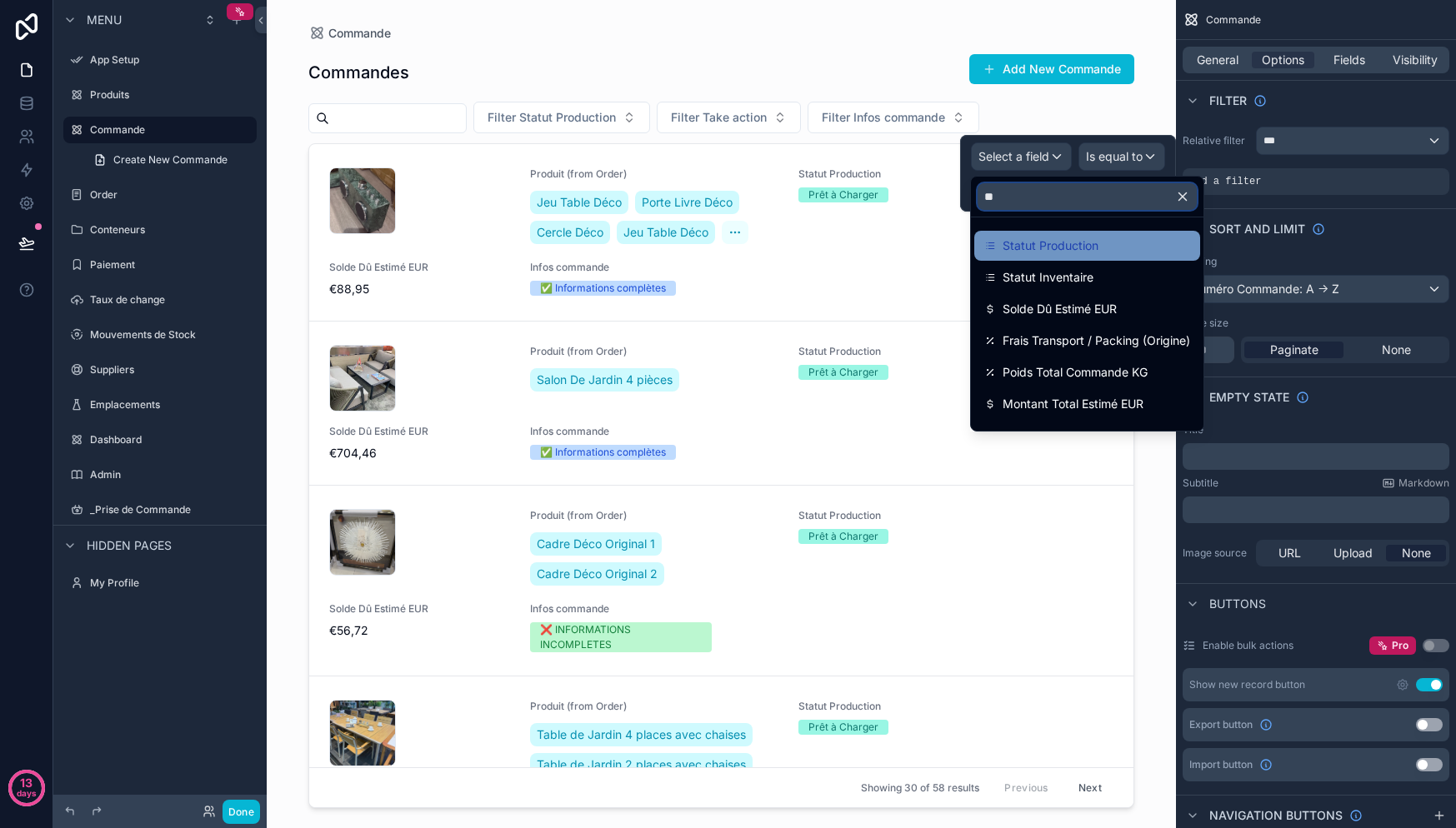
type input "**"
click at [1069, 249] on span "Statut Production" at bounding box center [1050, 245] width 96 height 20
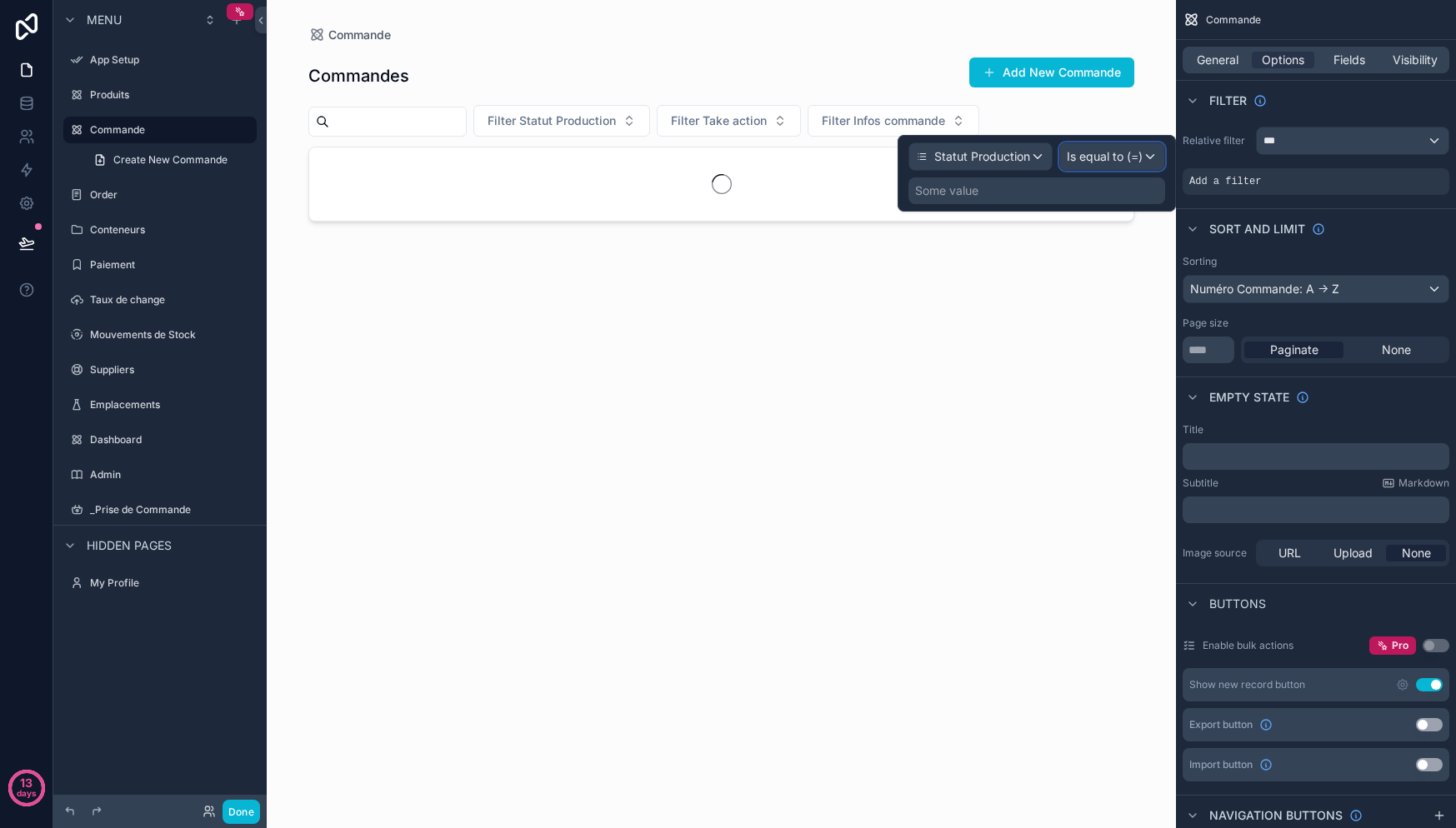
click at [1122, 154] on span "Is equal to (=)" at bounding box center [1104, 156] width 76 height 17
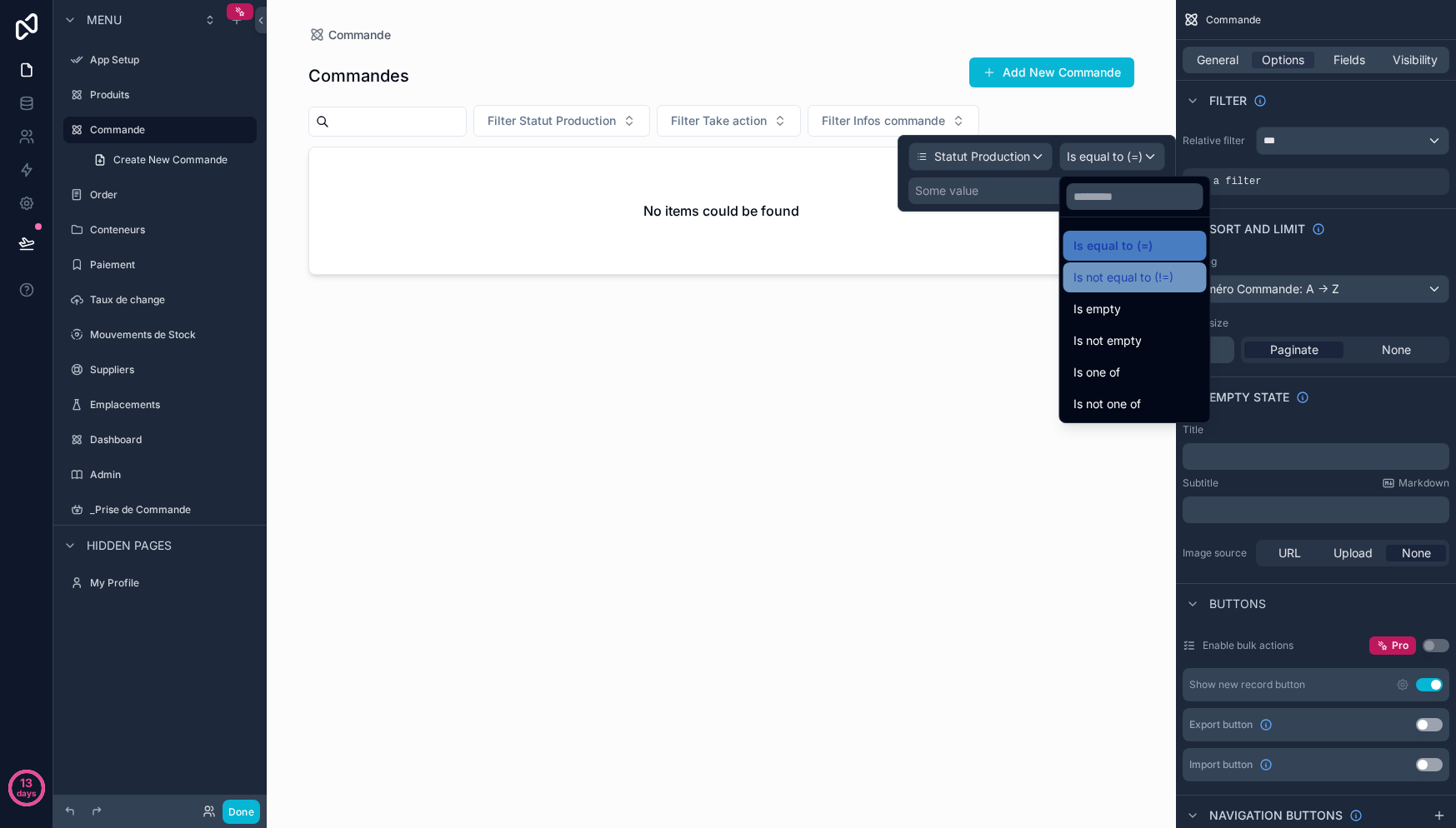
click at [1150, 283] on span "Is not equal to (!=)" at bounding box center [1124, 277] width 100 height 20
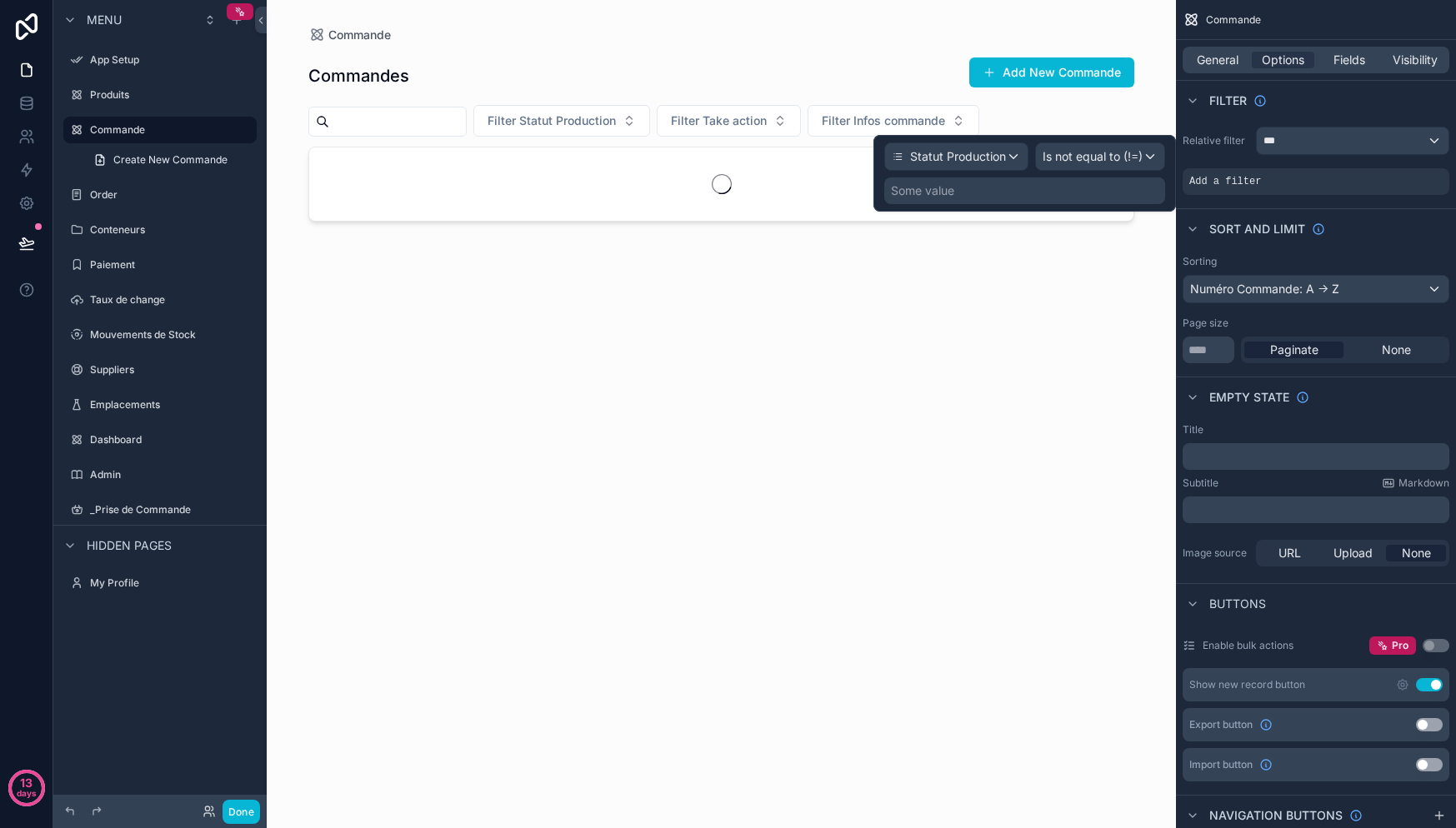
click at [1019, 192] on div "Some value" at bounding box center [1025, 191] width 281 height 26
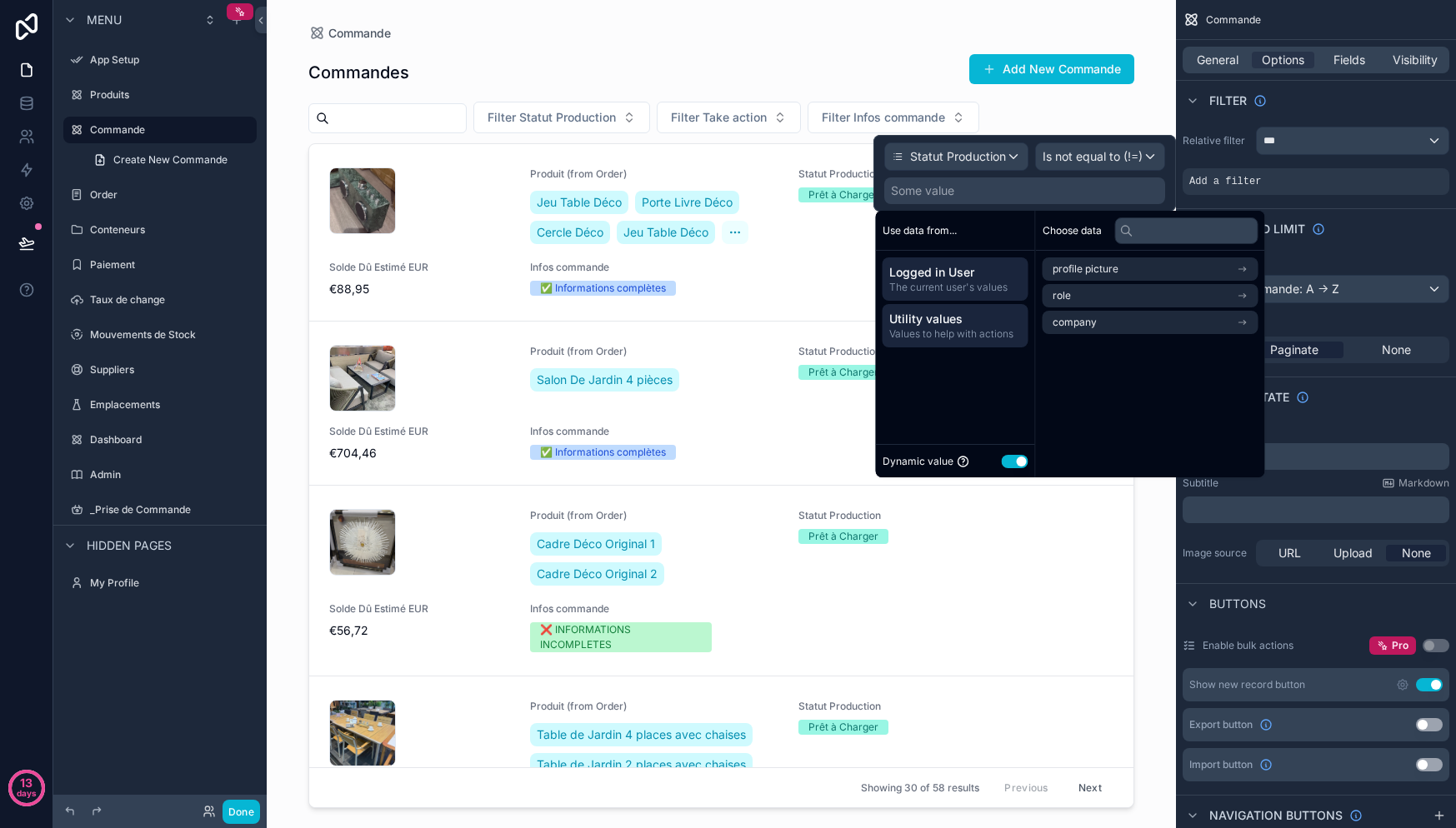
click at [942, 336] on span "Values to help with actions" at bounding box center [955, 334] width 132 height 13
click at [954, 275] on span "Logged in User" at bounding box center [955, 272] width 132 height 17
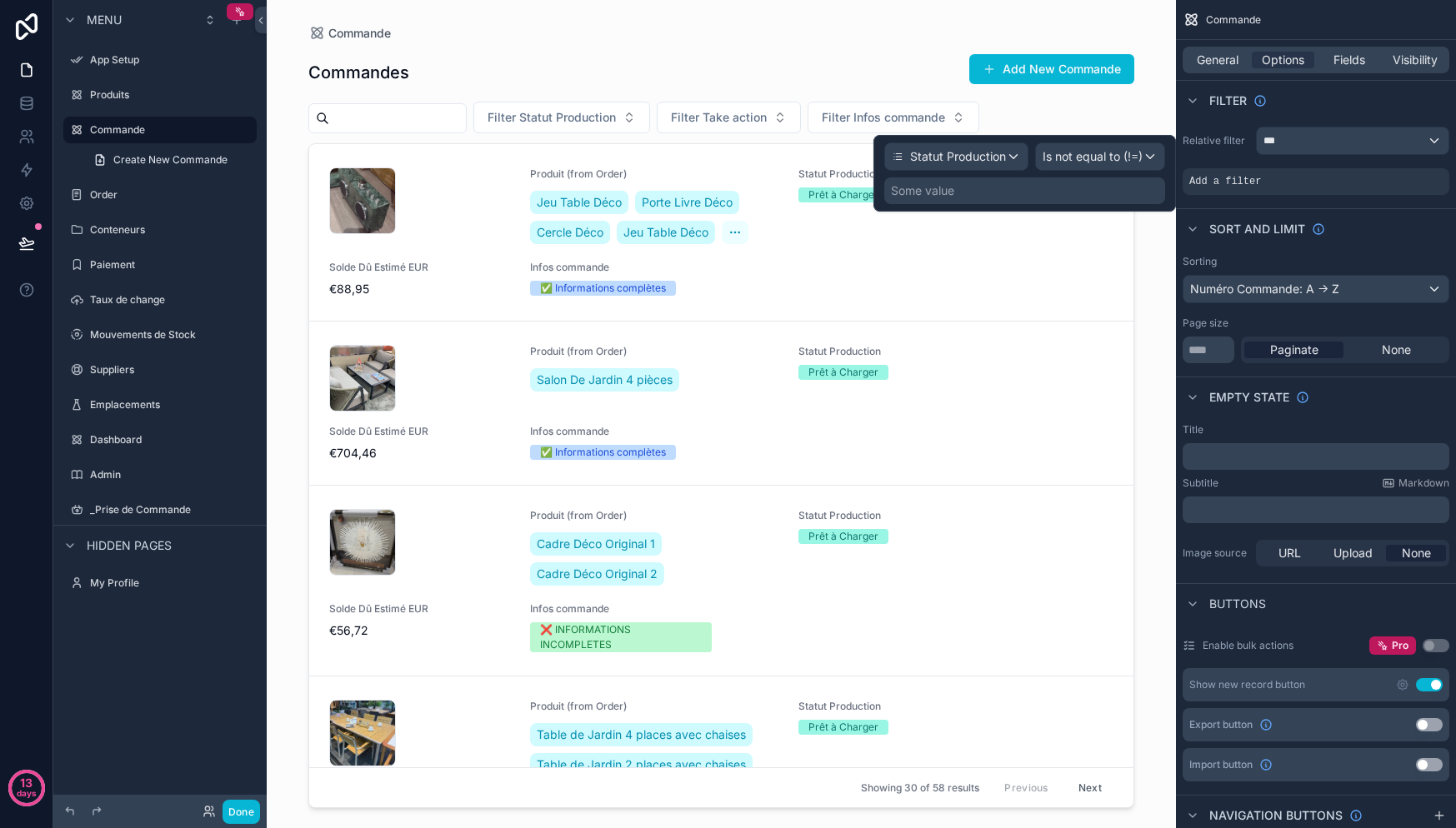
click at [925, 184] on div "Some value" at bounding box center [922, 190] width 63 height 17
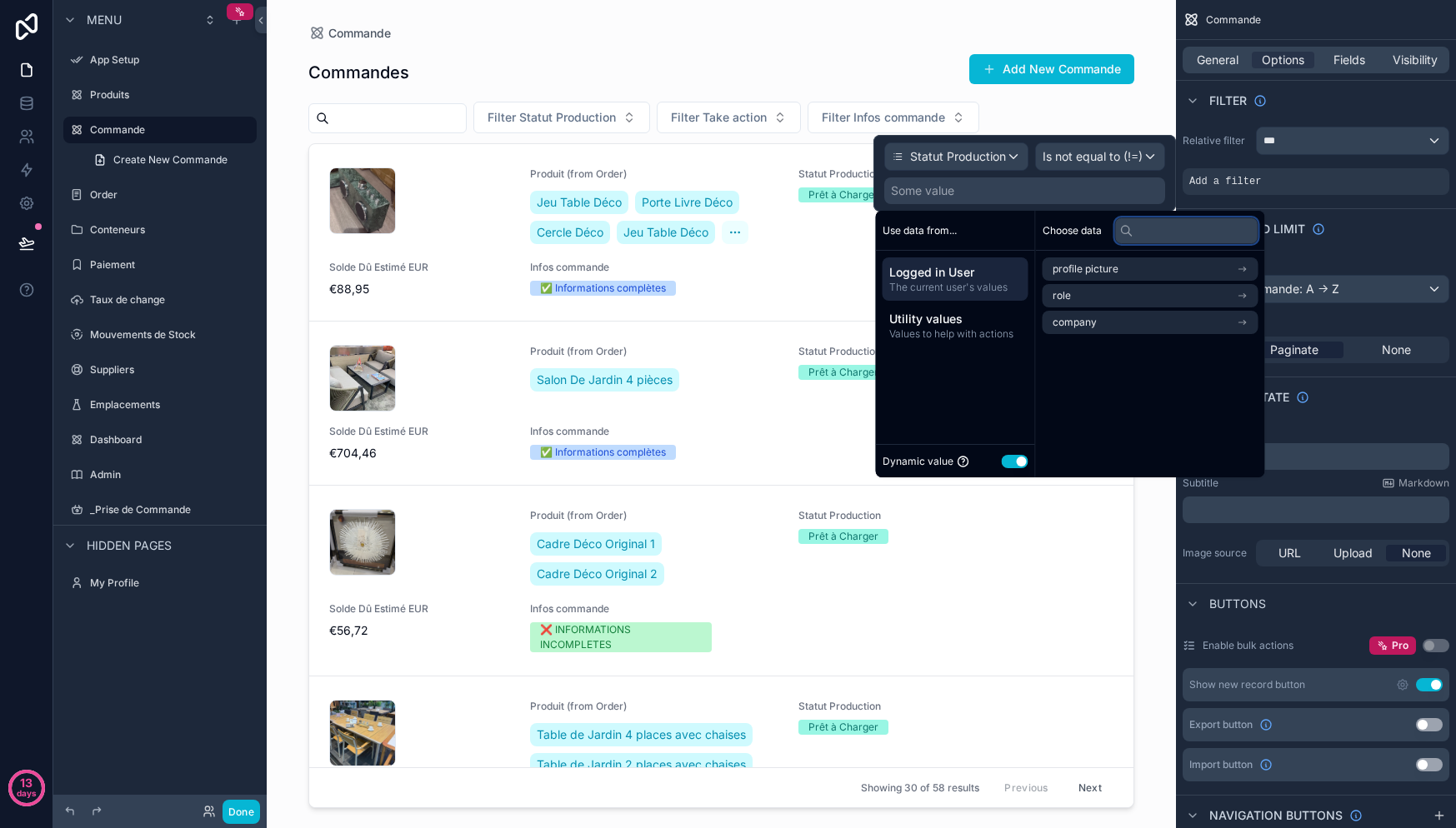
click at [1145, 237] on input "text" at bounding box center [1187, 230] width 144 height 26
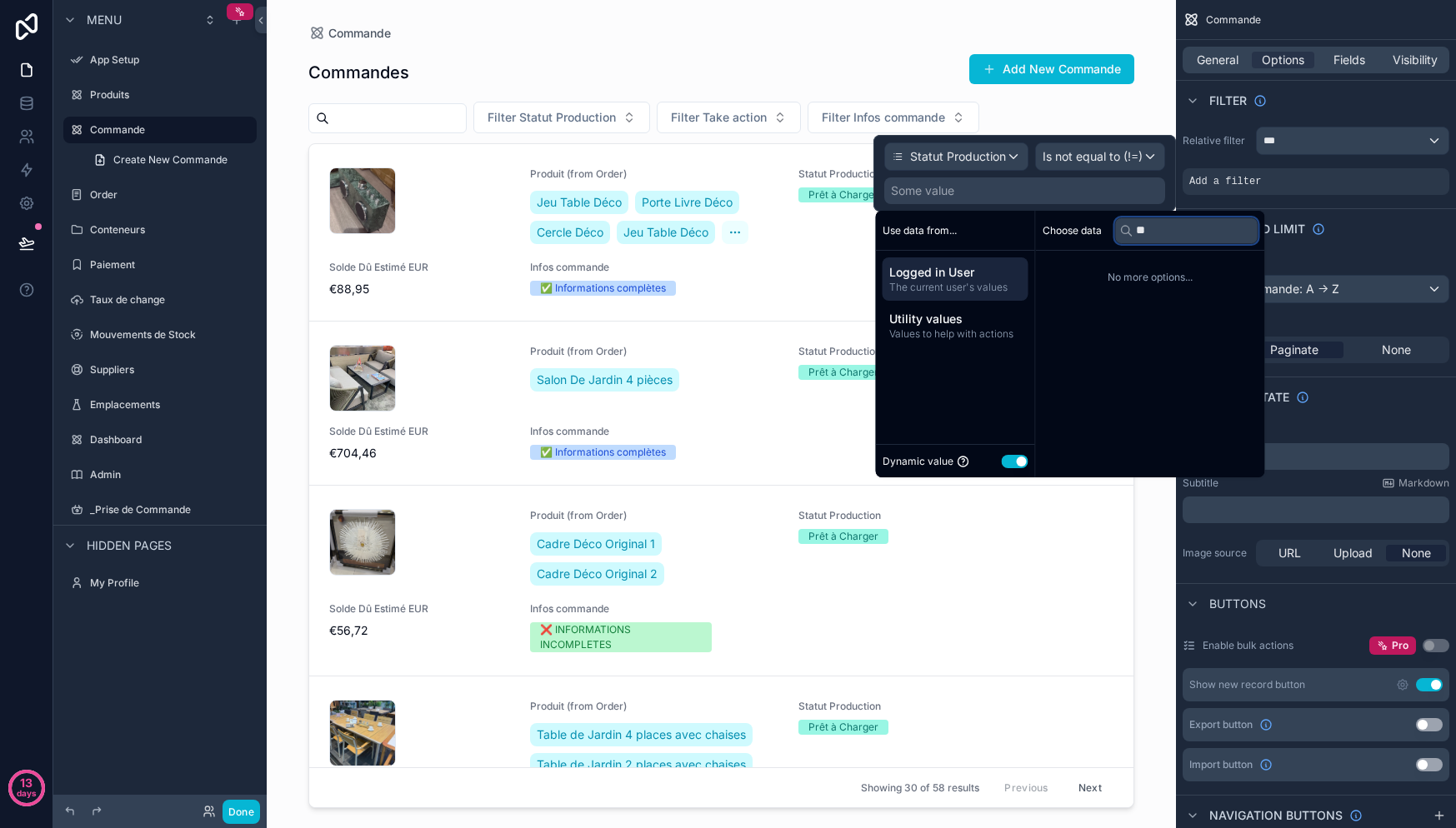
type input "*"
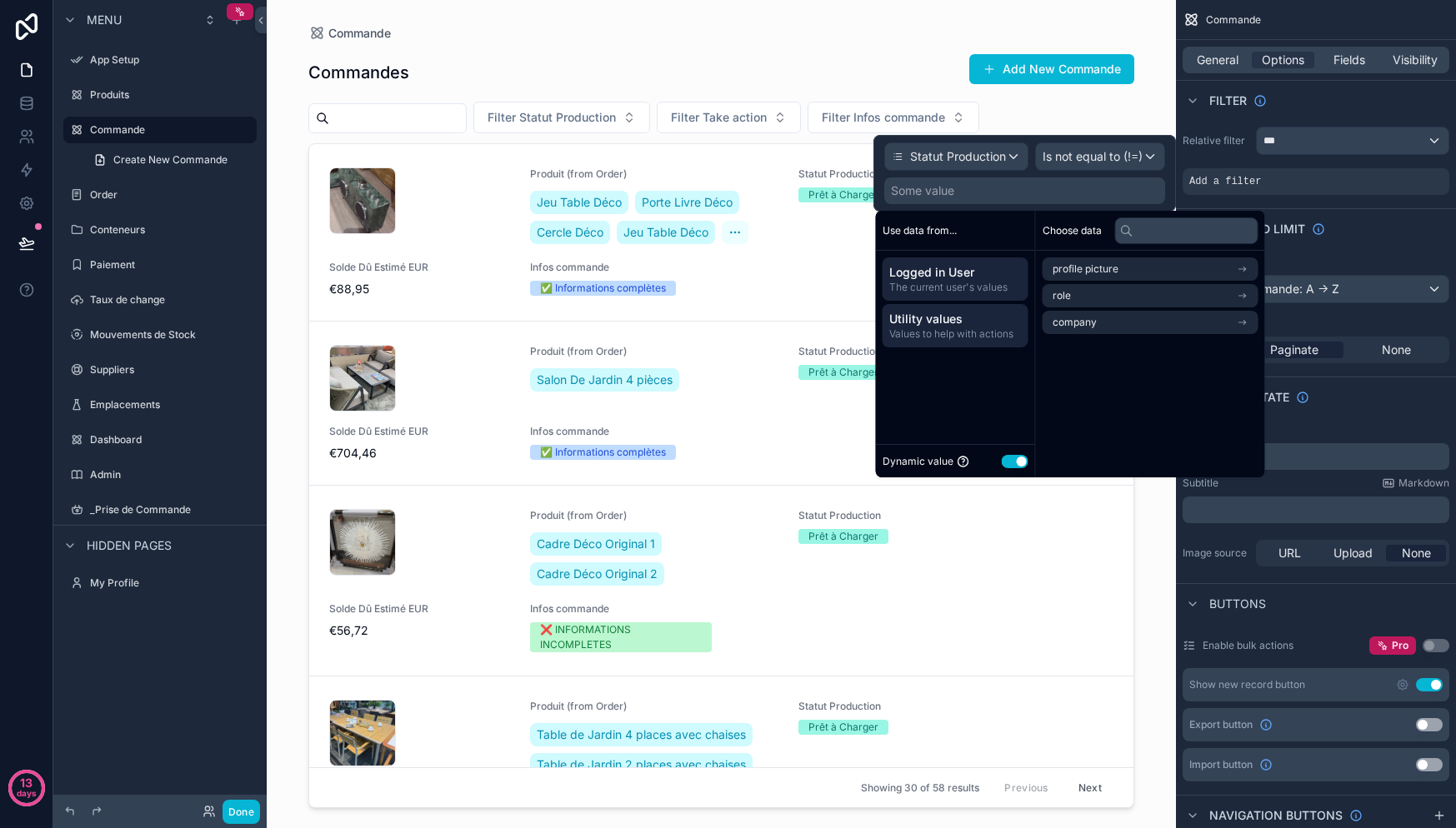
click at [941, 322] on span "Utility values" at bounding box center [955, 319] width 132 height 17
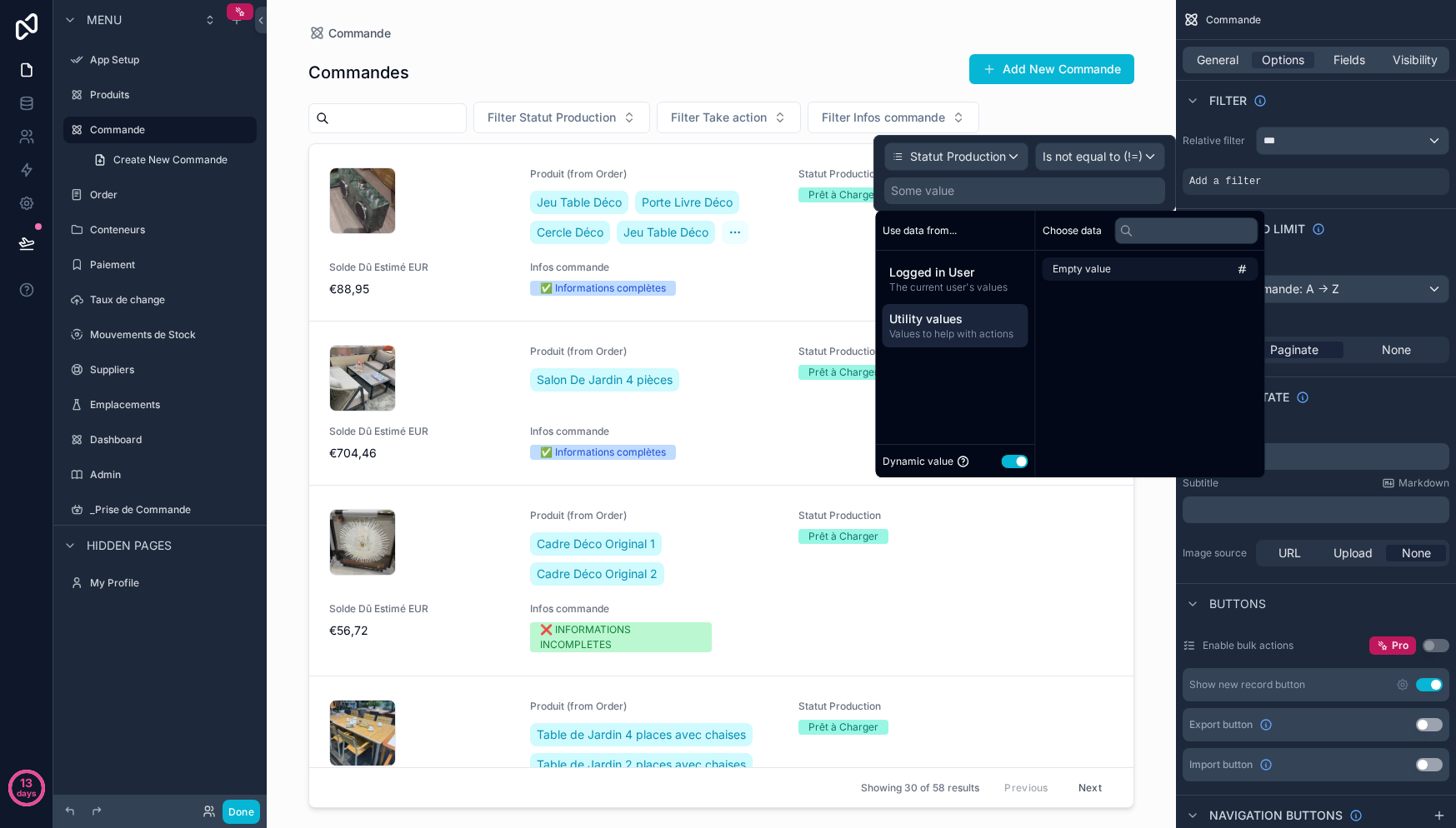
click at [1101, 270] on span "Empty value" at bounding box center [1082, 268] width 59 height 13
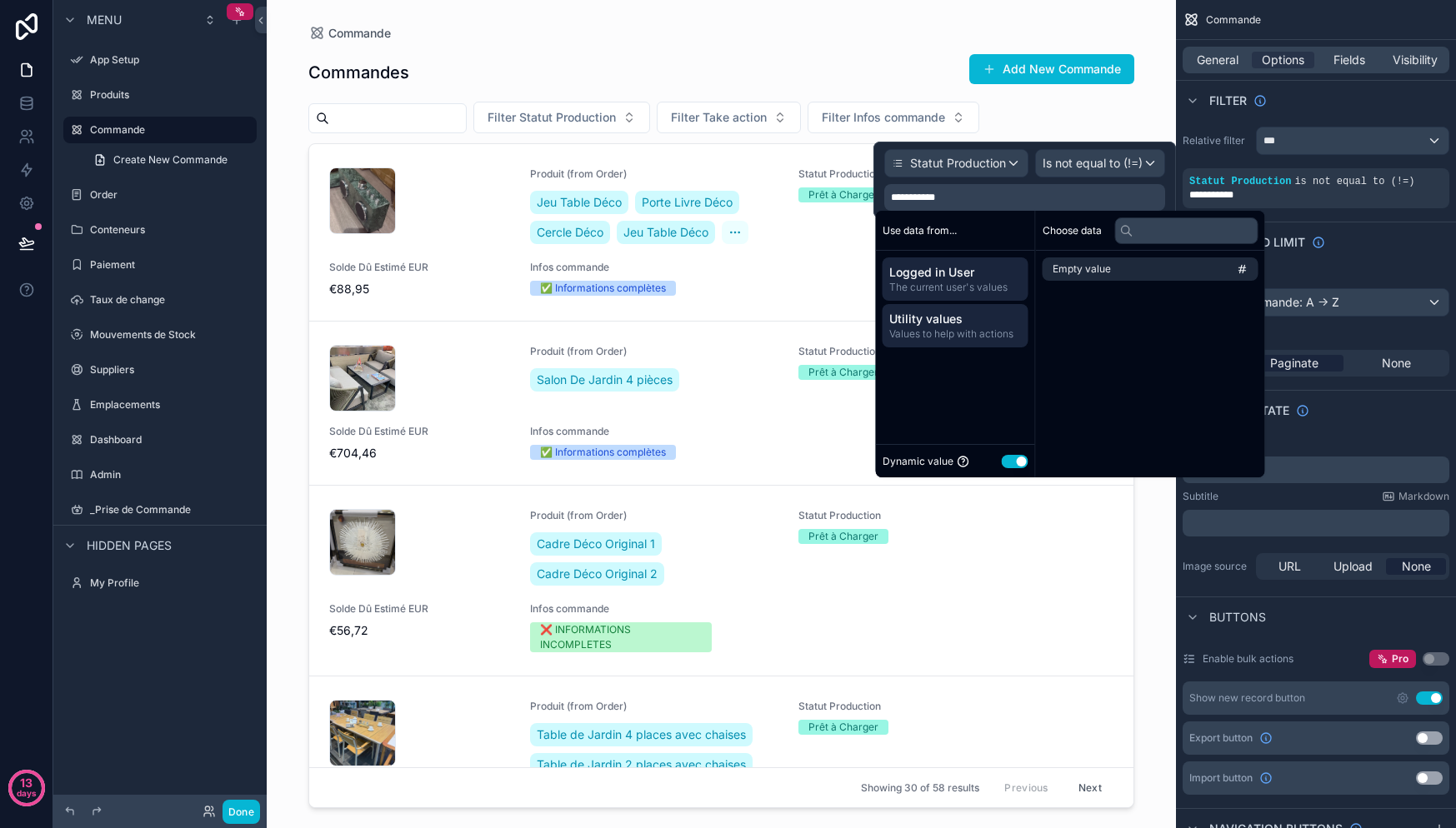
click at [954, 280] on span "The current user's values" at bounding box center [955, 287] width 132 height 13
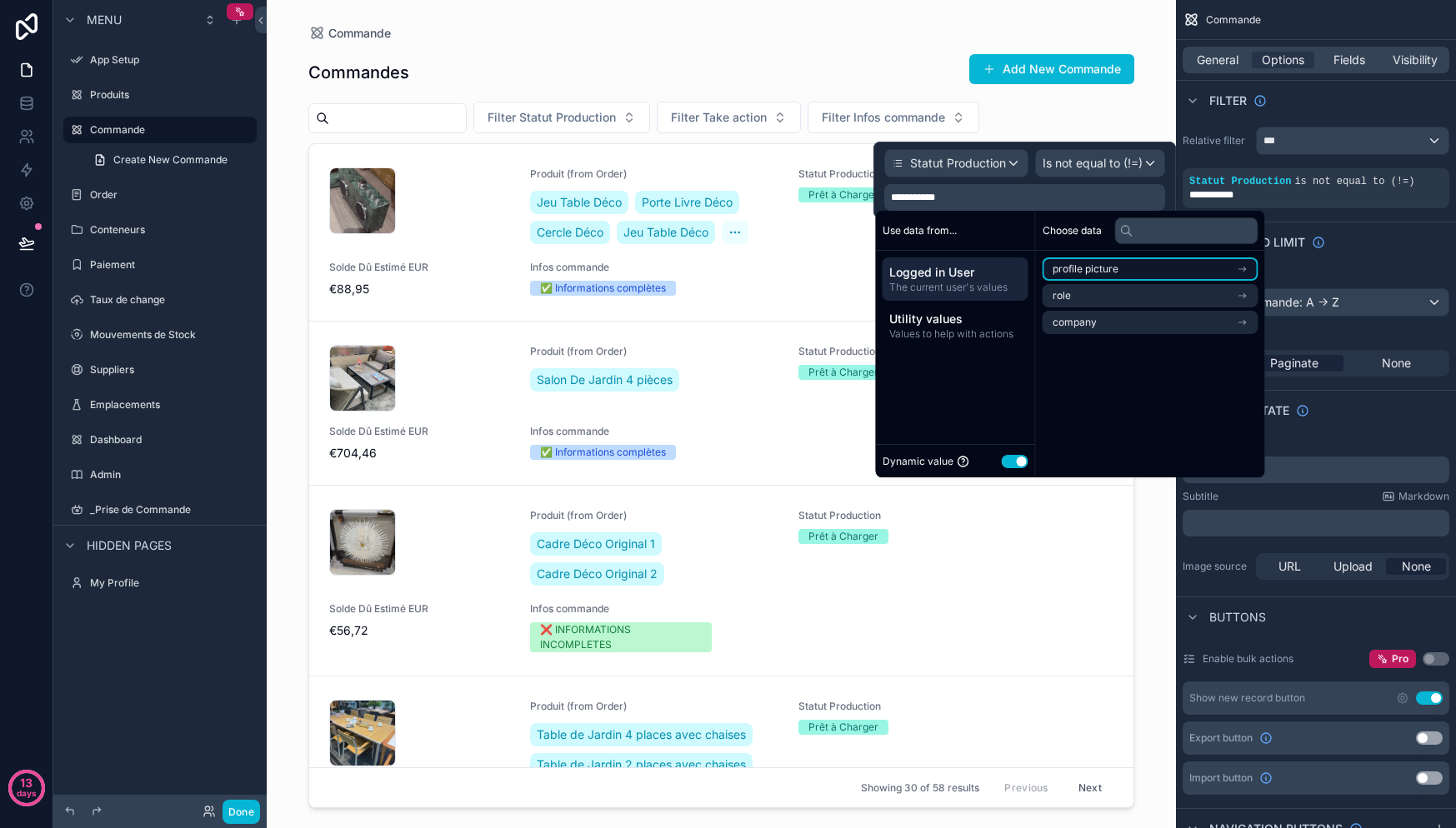
click at [1128, 271] on li "profile picture" at bounding box center [1150, 269] width 216 height 24
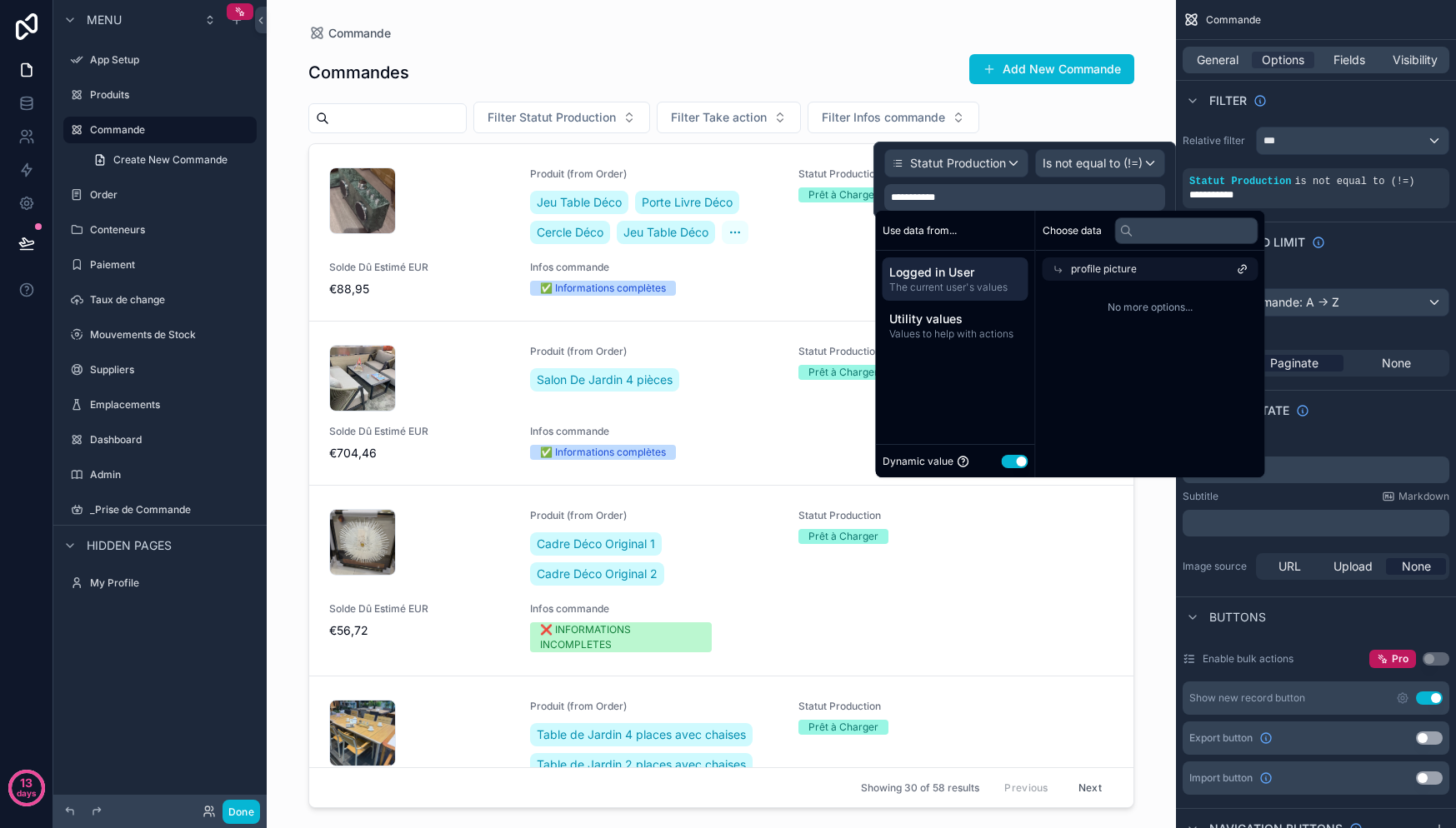
click at [1128, 273] on span "profile picture" at bounding box center [1104, 268] width 66 height 13
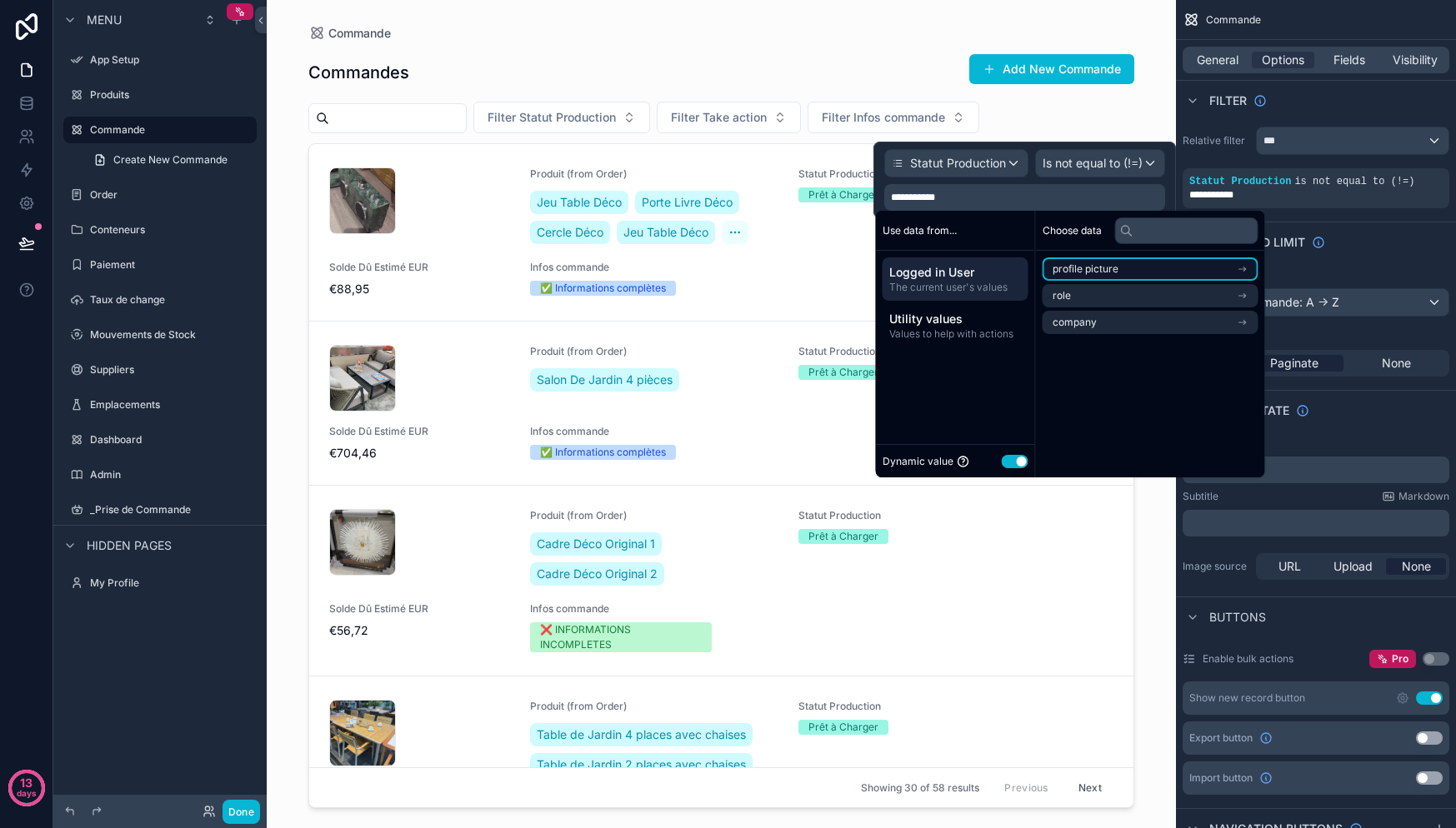
click at [1128, 274] on li "profile picture" at bounding box center [1150, 269] width 216 height 24
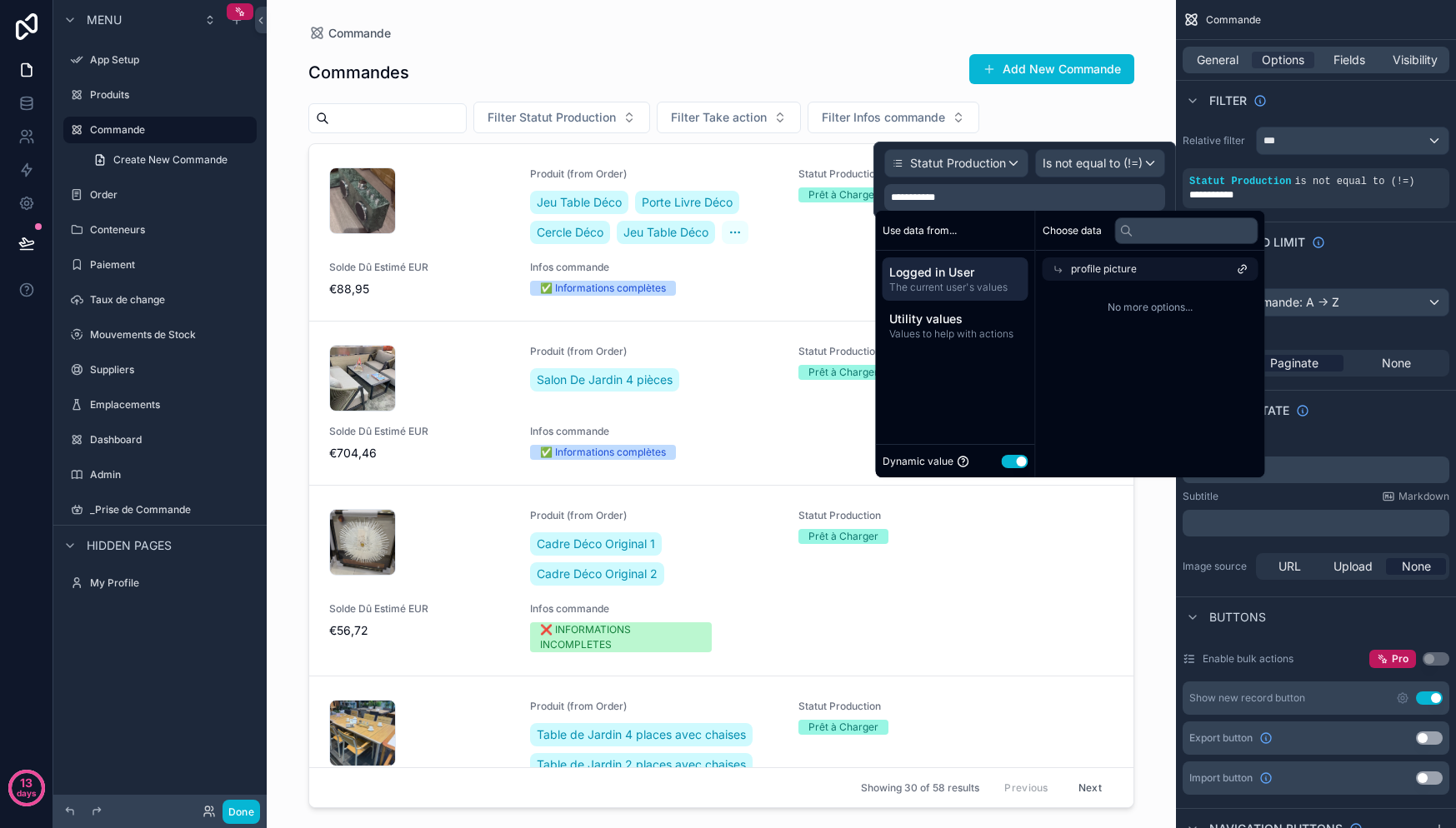
click at [953, 292] on span "The current user's values" at bounding box center [955, 287] width 132 height 13
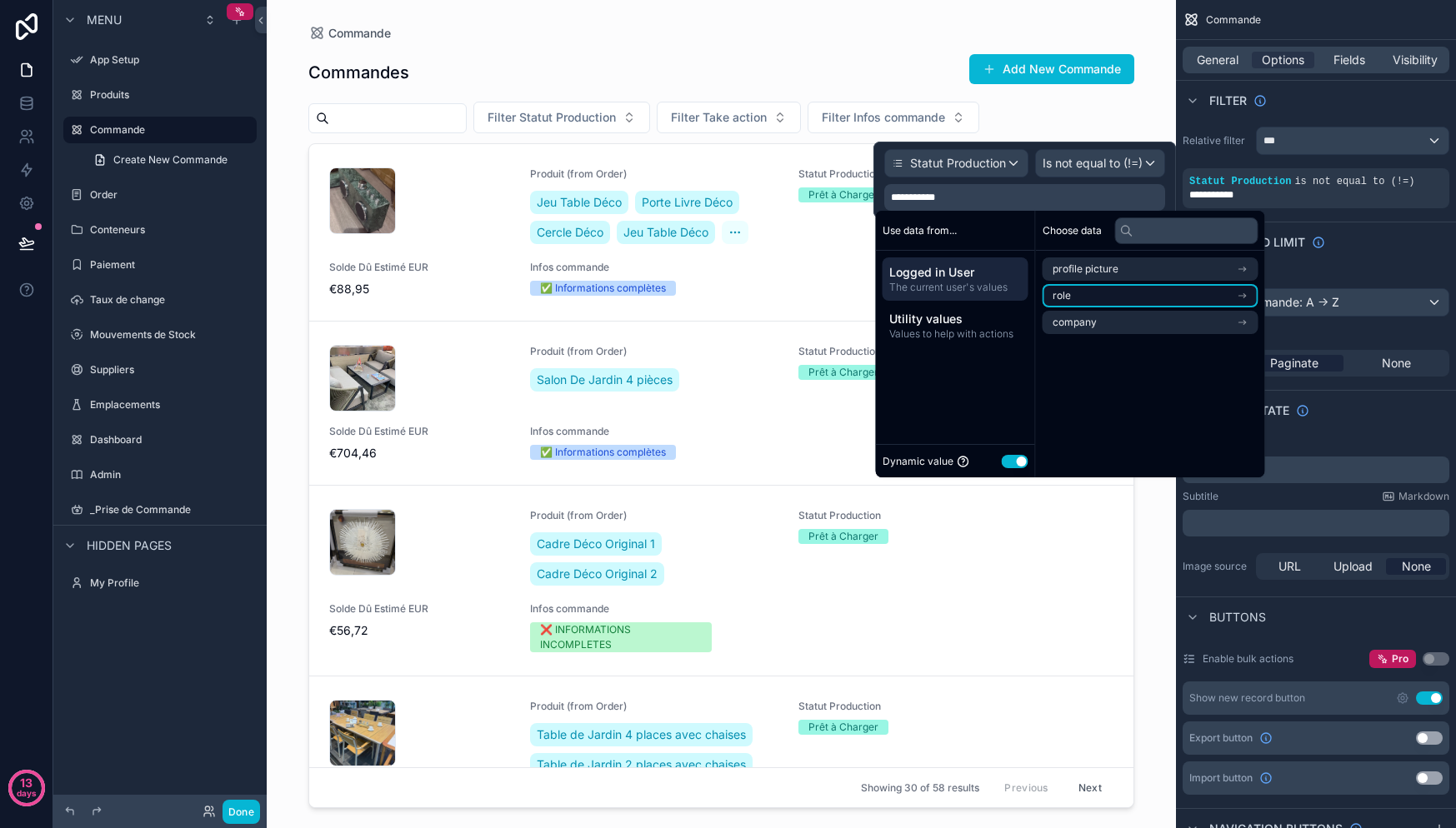
click at [1142, 290] on li "role" at bounding box center [1150, 295] width 216 height 24
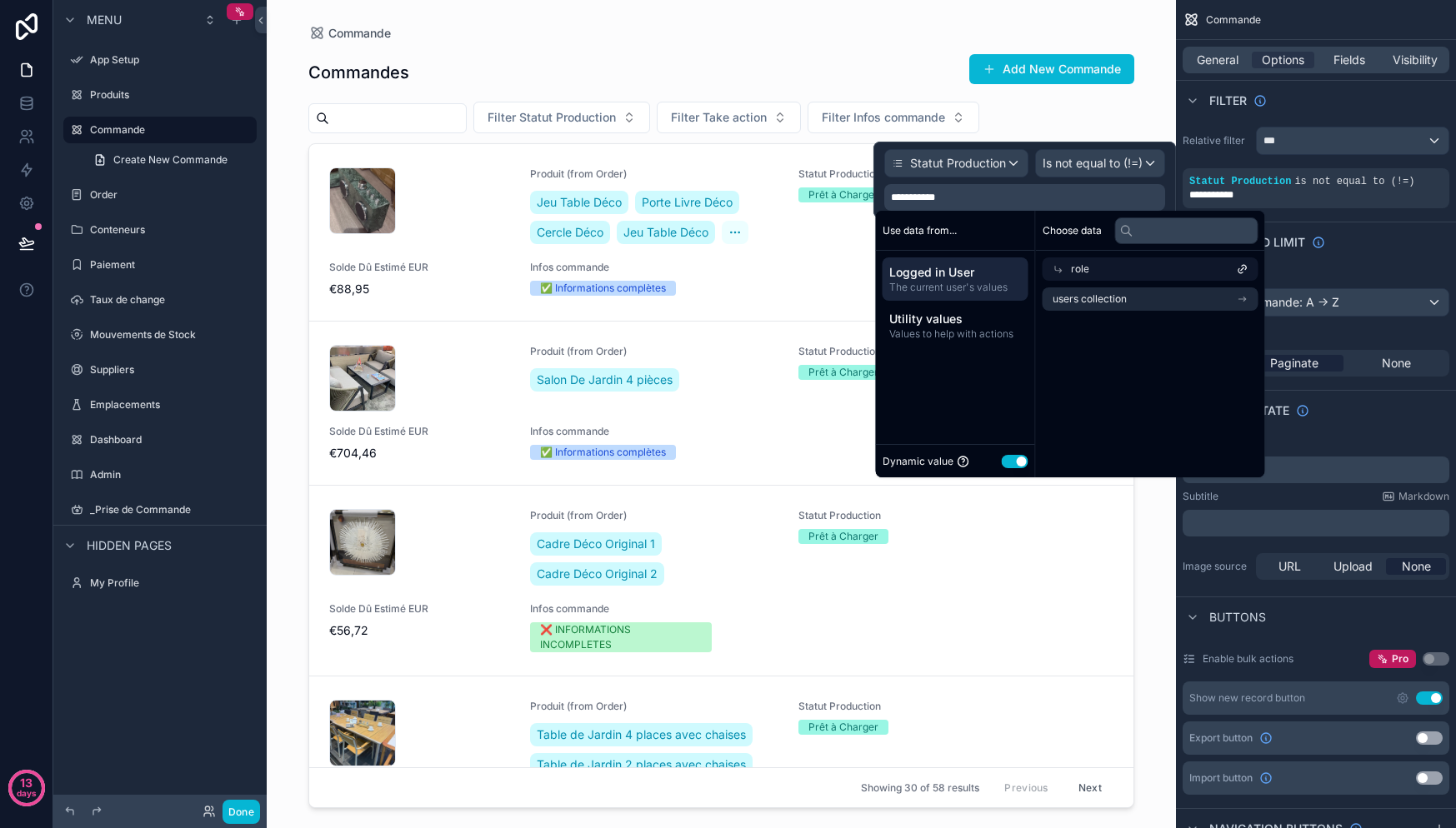
click at [963, 292] on span "The current user's values" at bounding box center [955, 287] width 132 height 13
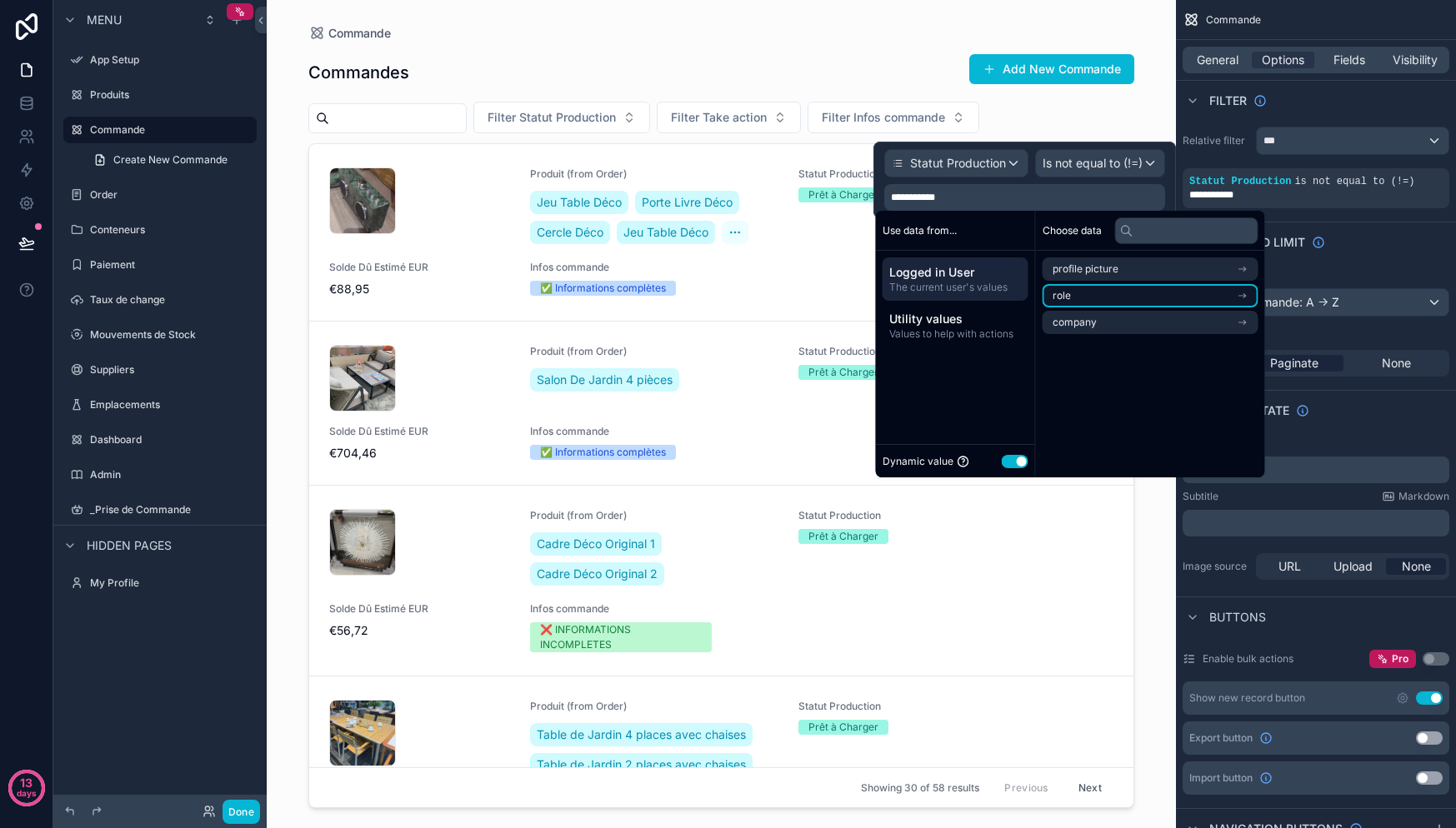
click at [1113, 296] on li "role" at bounding box center [1150, 295] width 216 height 24
click at [1113, 303] on span "users collection" at bounding box center [1090, 299] width 75 height 13
click at [941, 276] on span "Logged in User" at bounding box center [955, 272] width 132 height 17
click at [1115, 318] on li "company" at bounding box center [1150, 322] width 216 height 24
click at [957, 299] on div "Logged in User The current user's values" at bounding box center [955, 279] width 146 height 43
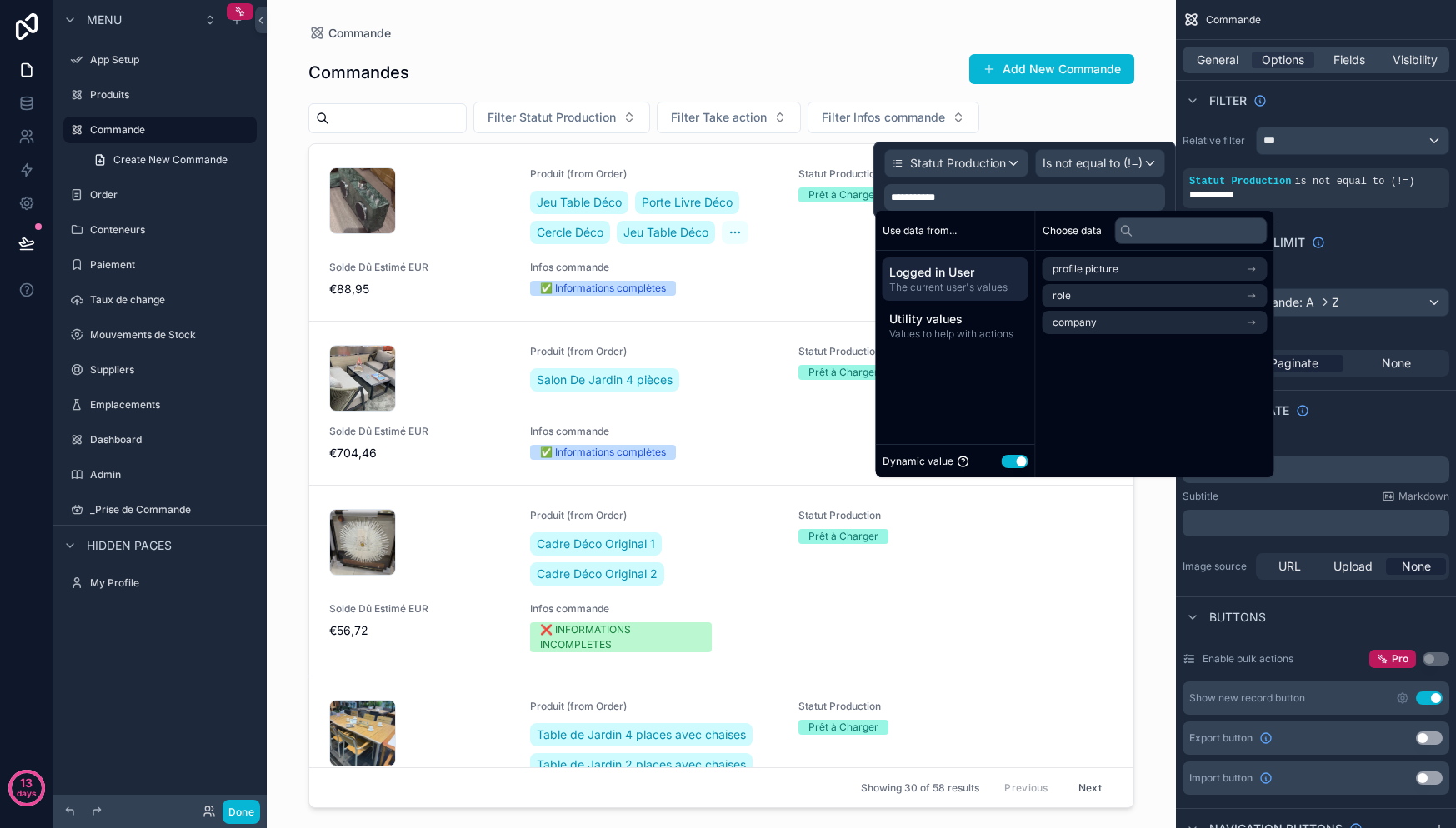
click at [957, 300] on div "Logged in User The current user's values" at bounding box center [955, 279] width 146 height 43
click at [1285, 204] on div "**********" at bounding box center [1316, 188] width 266 height 40
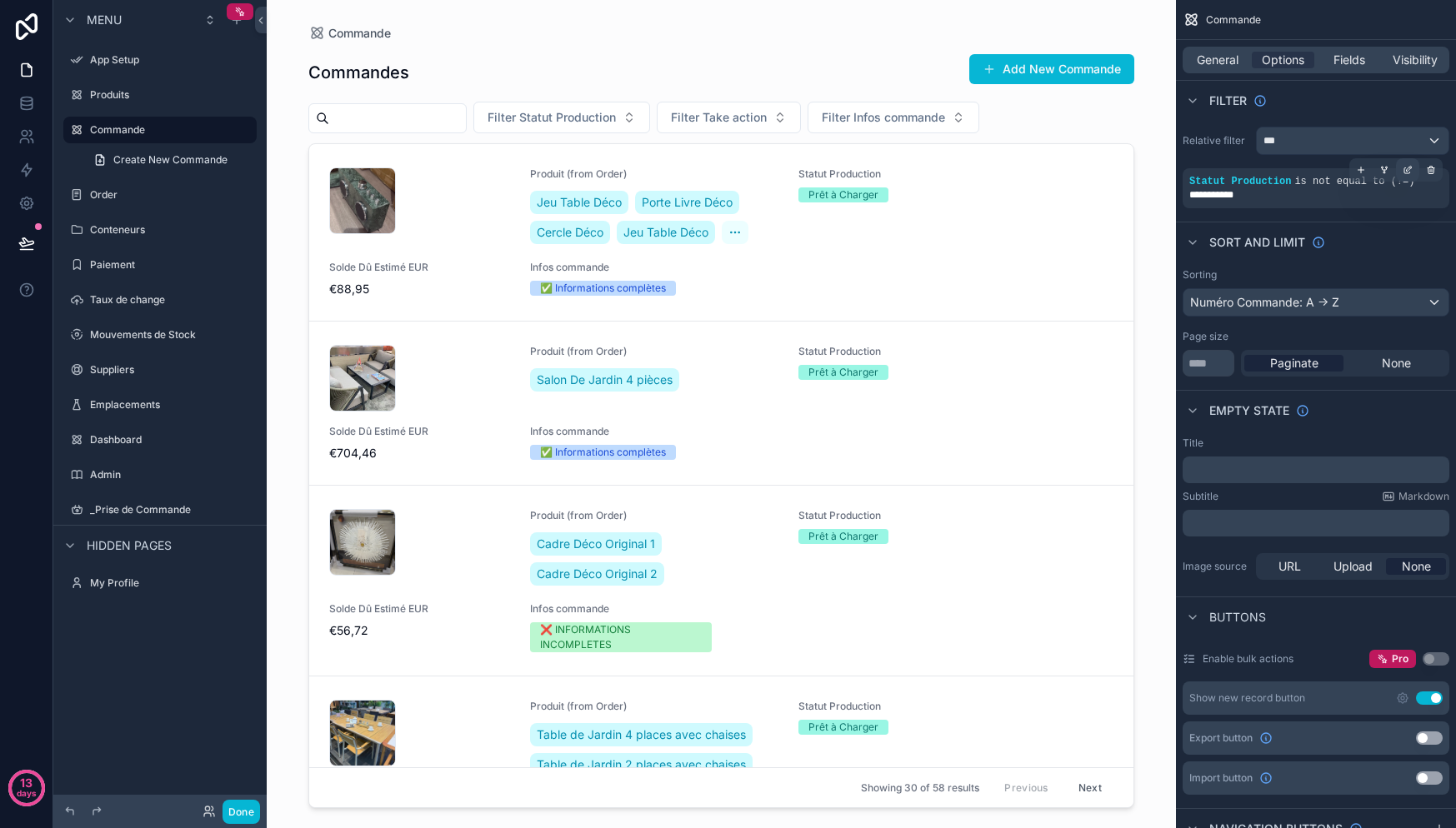
click at [1400, 169] on div "scrollable content" at bounding box center [1408, 170] width 24 height 24
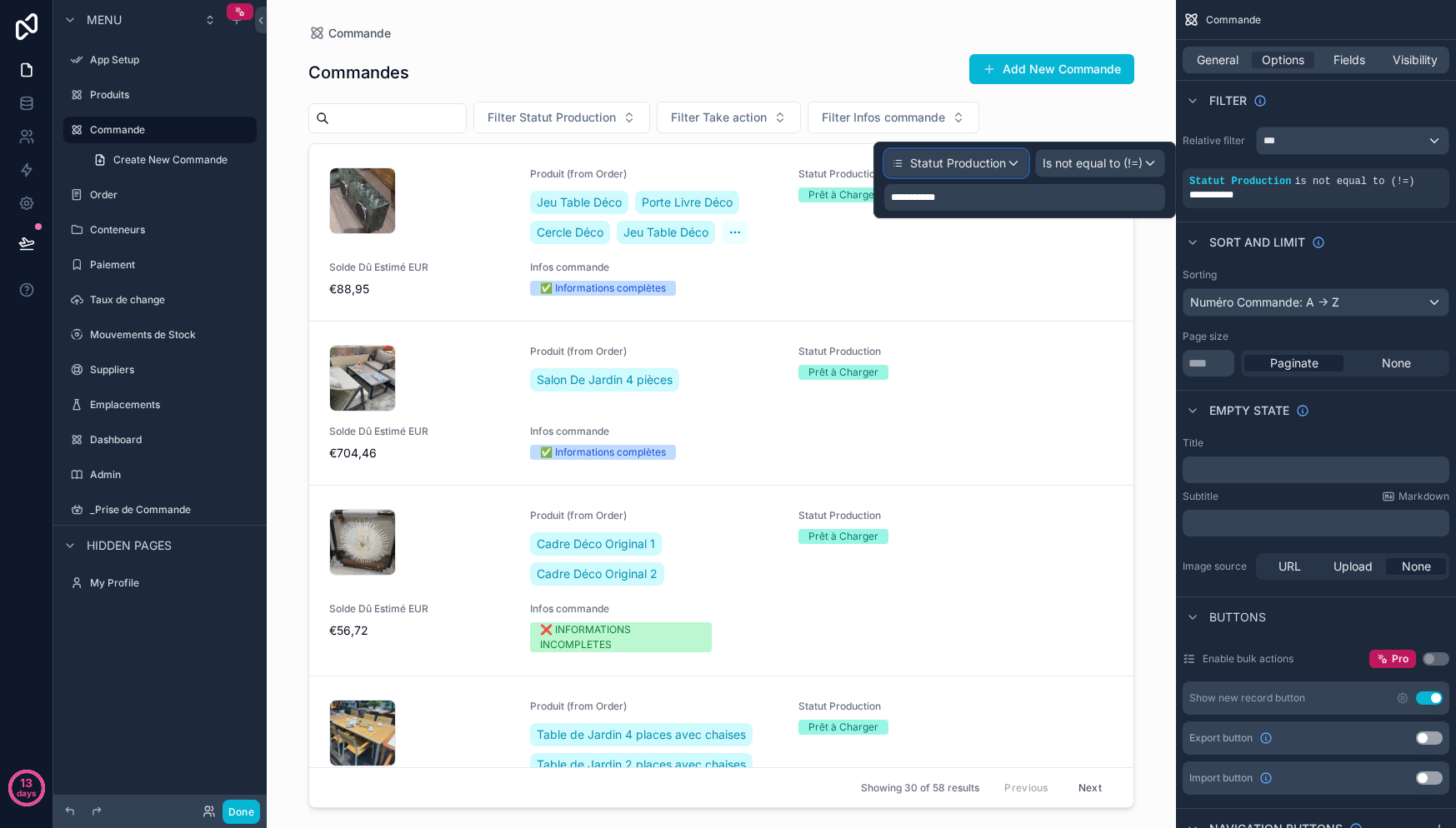
click at [944, 166] on span "Statut Production" at bounding box center [957, 163] width 96 height 17
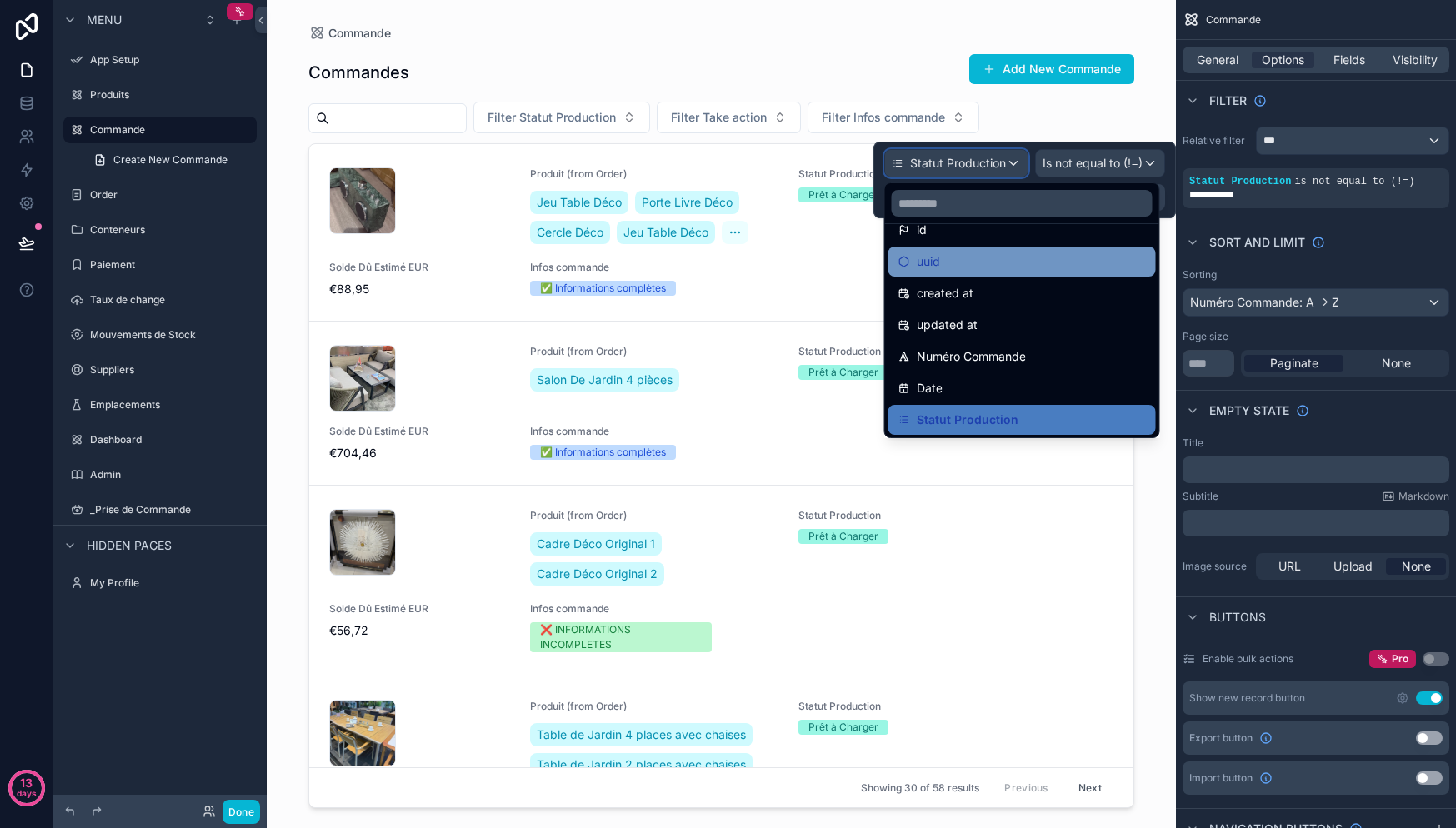
scroll to position [32, 0]
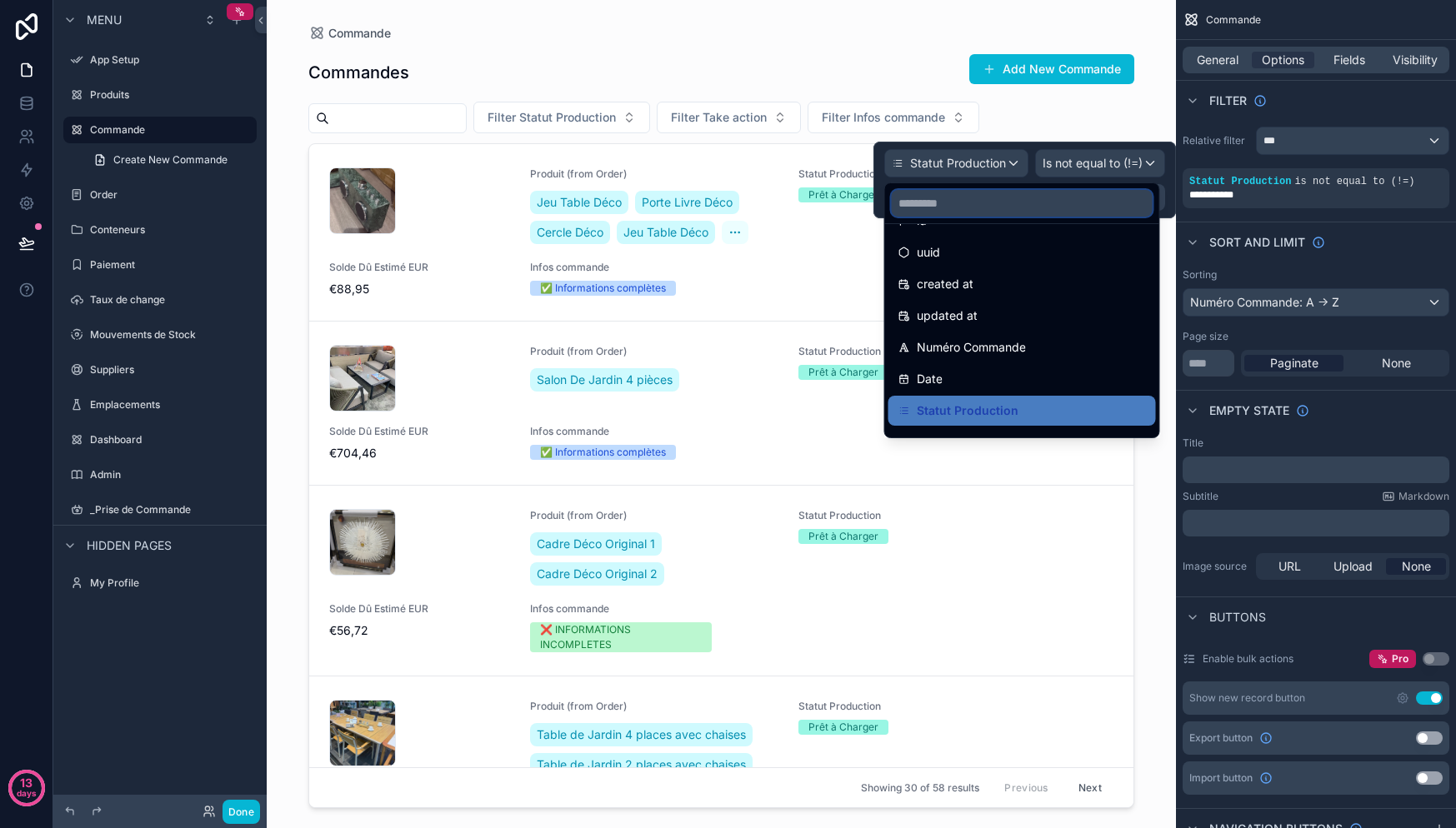
click at [1010, 200] on input "text" at bounding box center [1022, 203] width 261 height 26
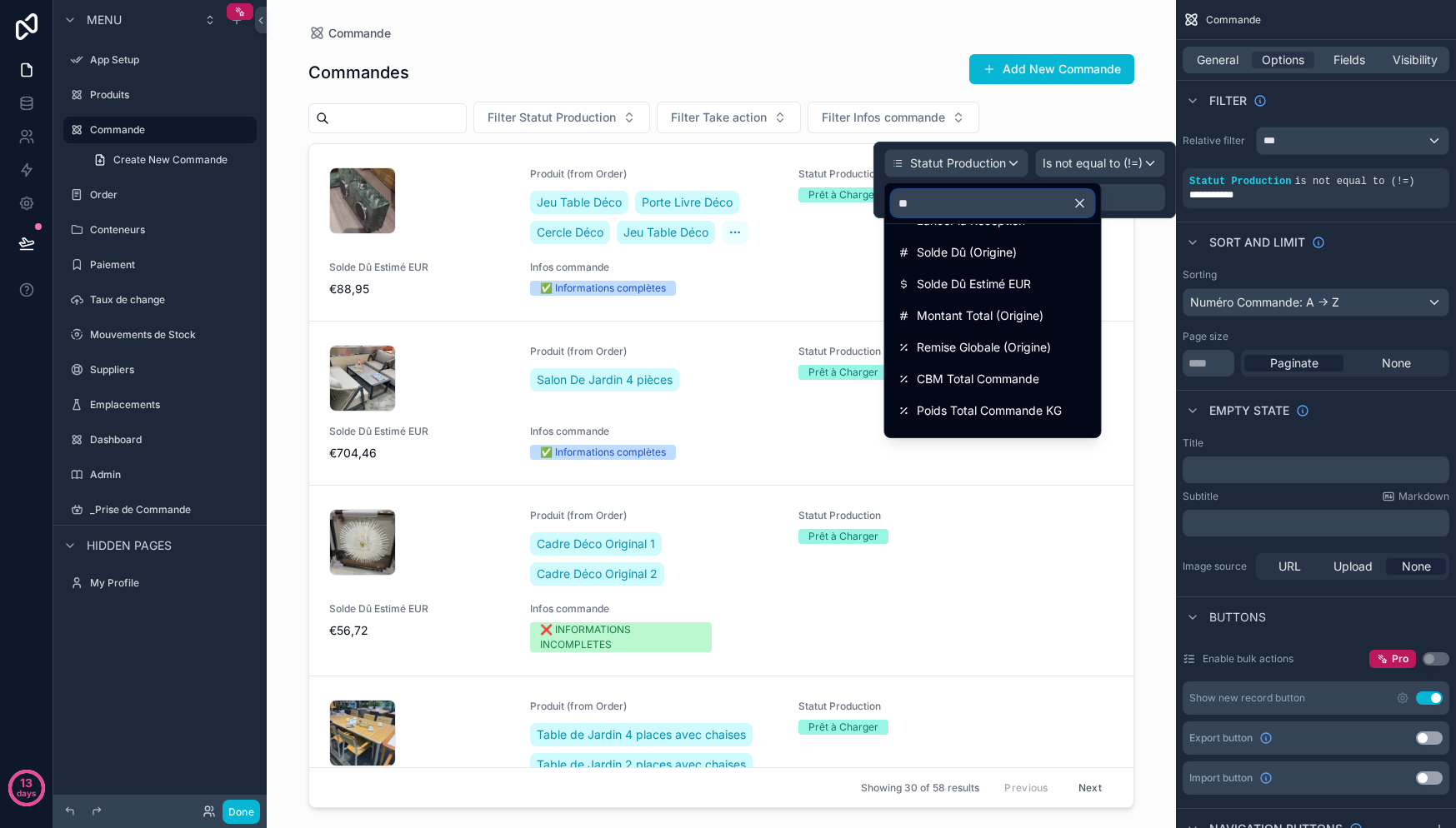
scroll to position [0, 0]
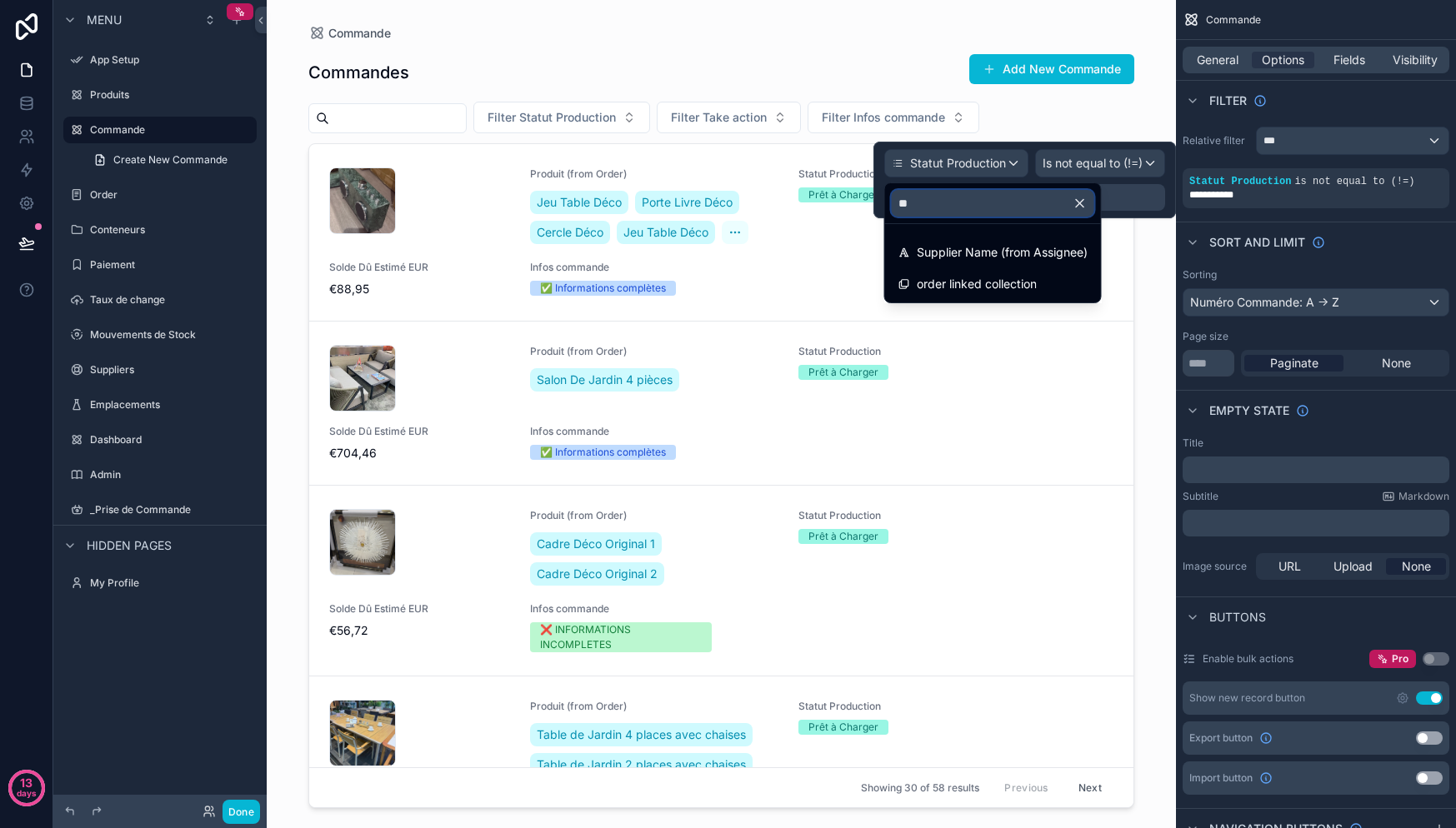
type input "*"
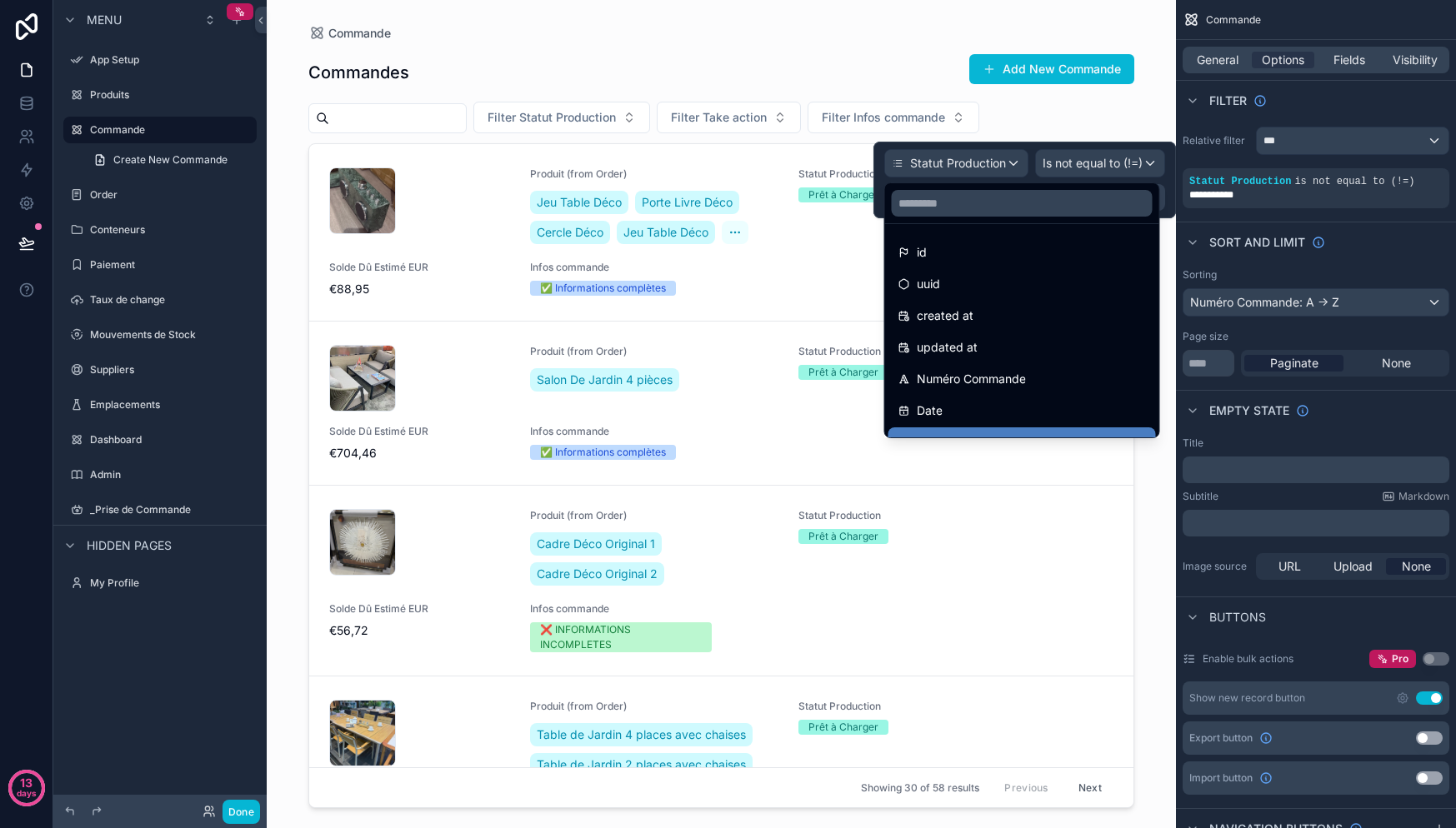
click at [1063, 162] on div at bounding box center [1024, 180] width 302 height 76
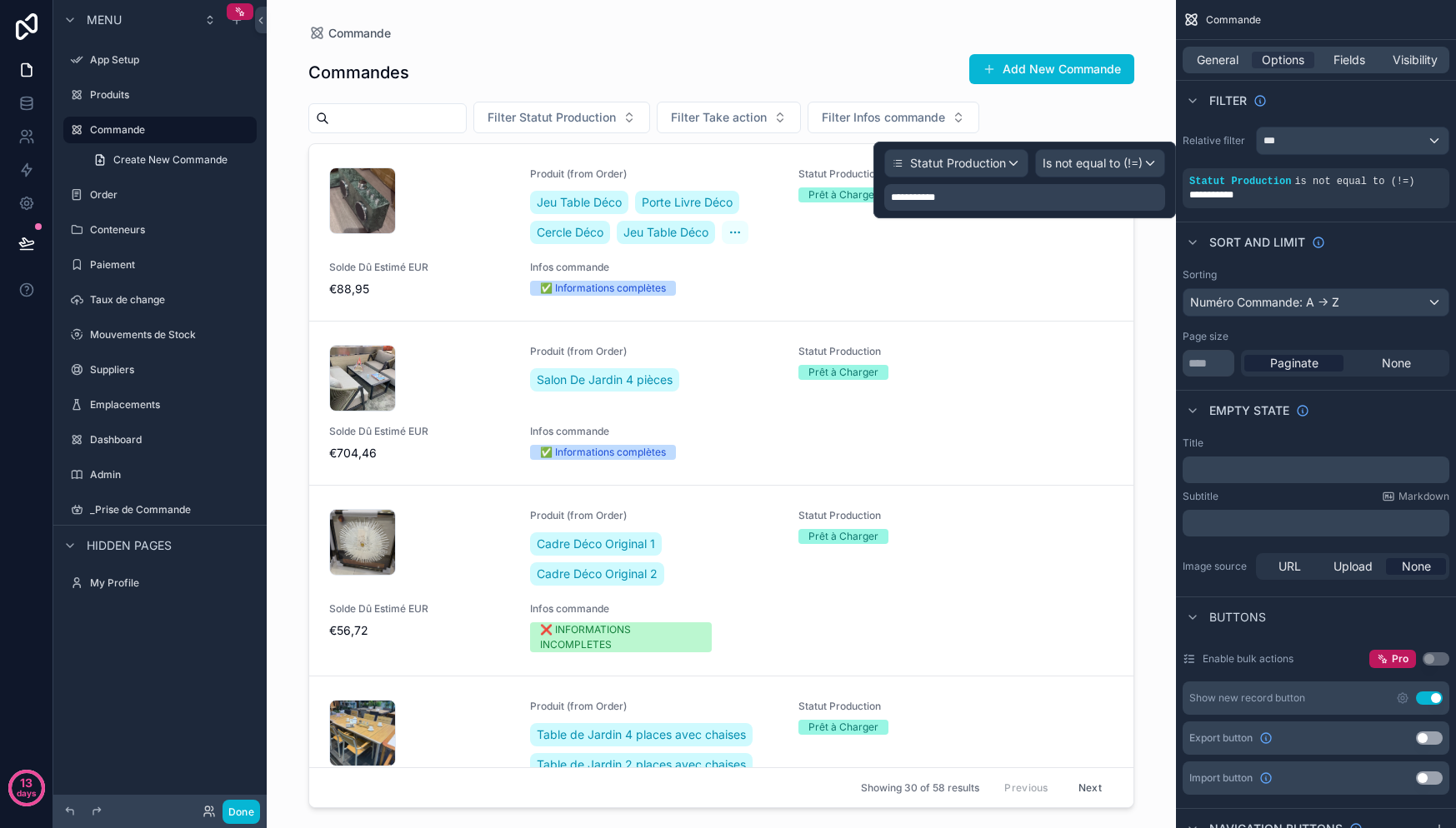
click at [1040, 195] on div "**********" at bounding box center [1025, 197] width 281 height 26
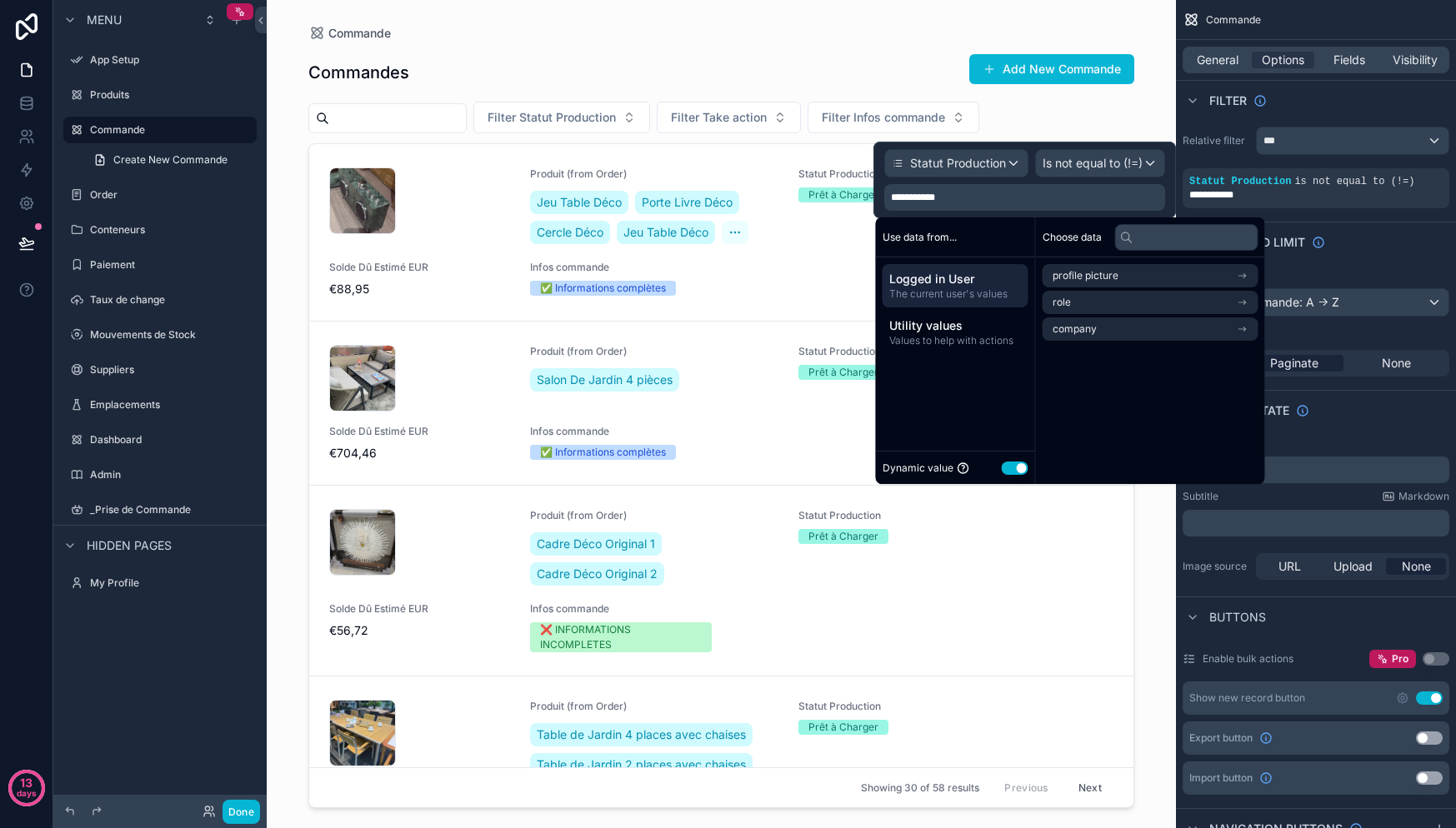
click at [963, 240] on div "Use data from..." at bounding box center [955, 237] width 160 height 40
click at [959, 241] on div "Use data from..." at bounding box center [955, 237] width 160 height 40
click at [973, 326] on span "Utility values" at bounding box center [955, 325] width 132 height 17
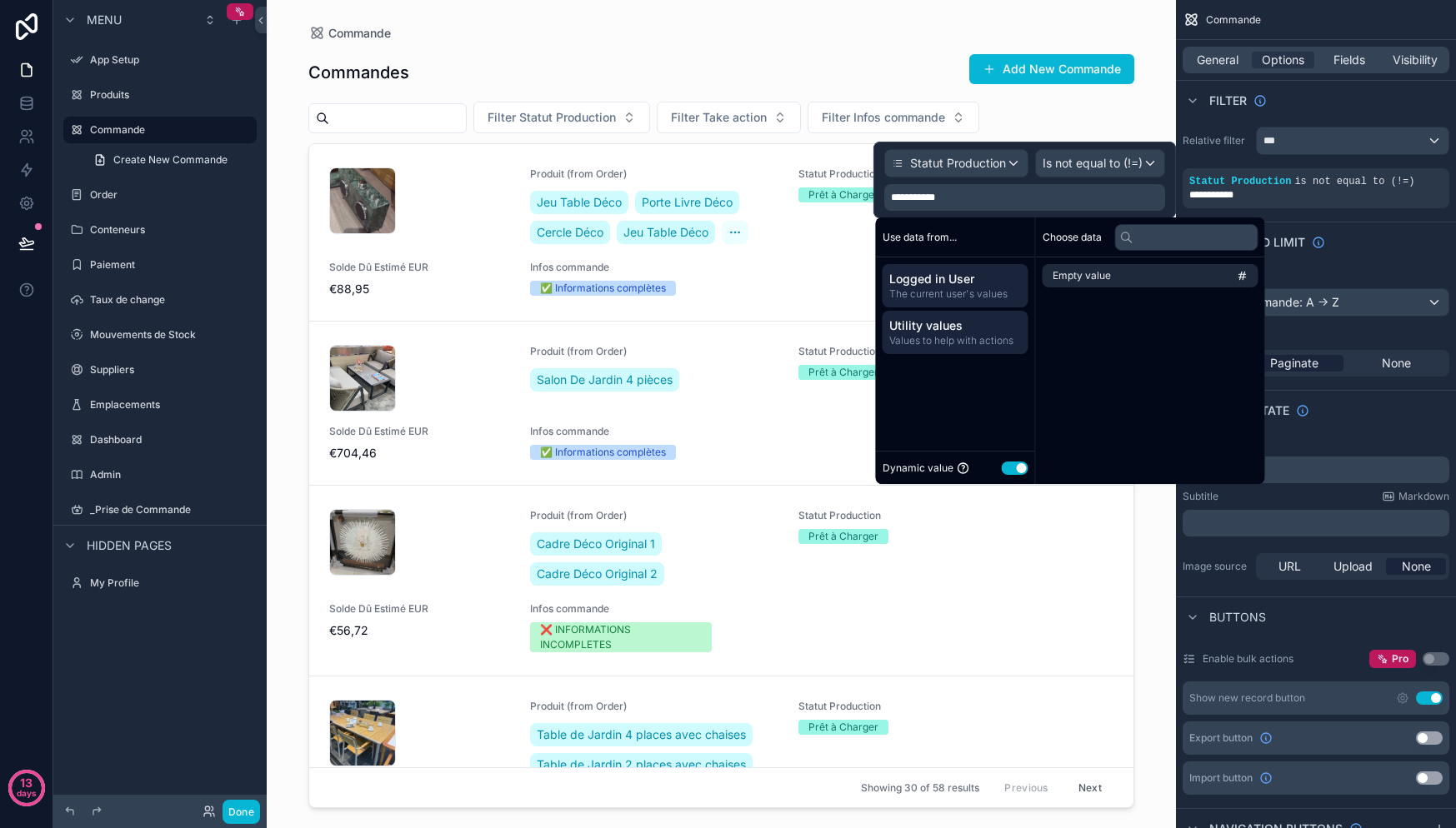
click at [995, 286] on span "Logged in User" at bounding box center [955, 279] width 132 height 17
click at [1000, 338] on span "Values to help with actions" at bounding box center [955, 340] width 132 height 13
click at [1005, 297] on span "The current user's values" at bounding box center [955, 294] width 132 height 13
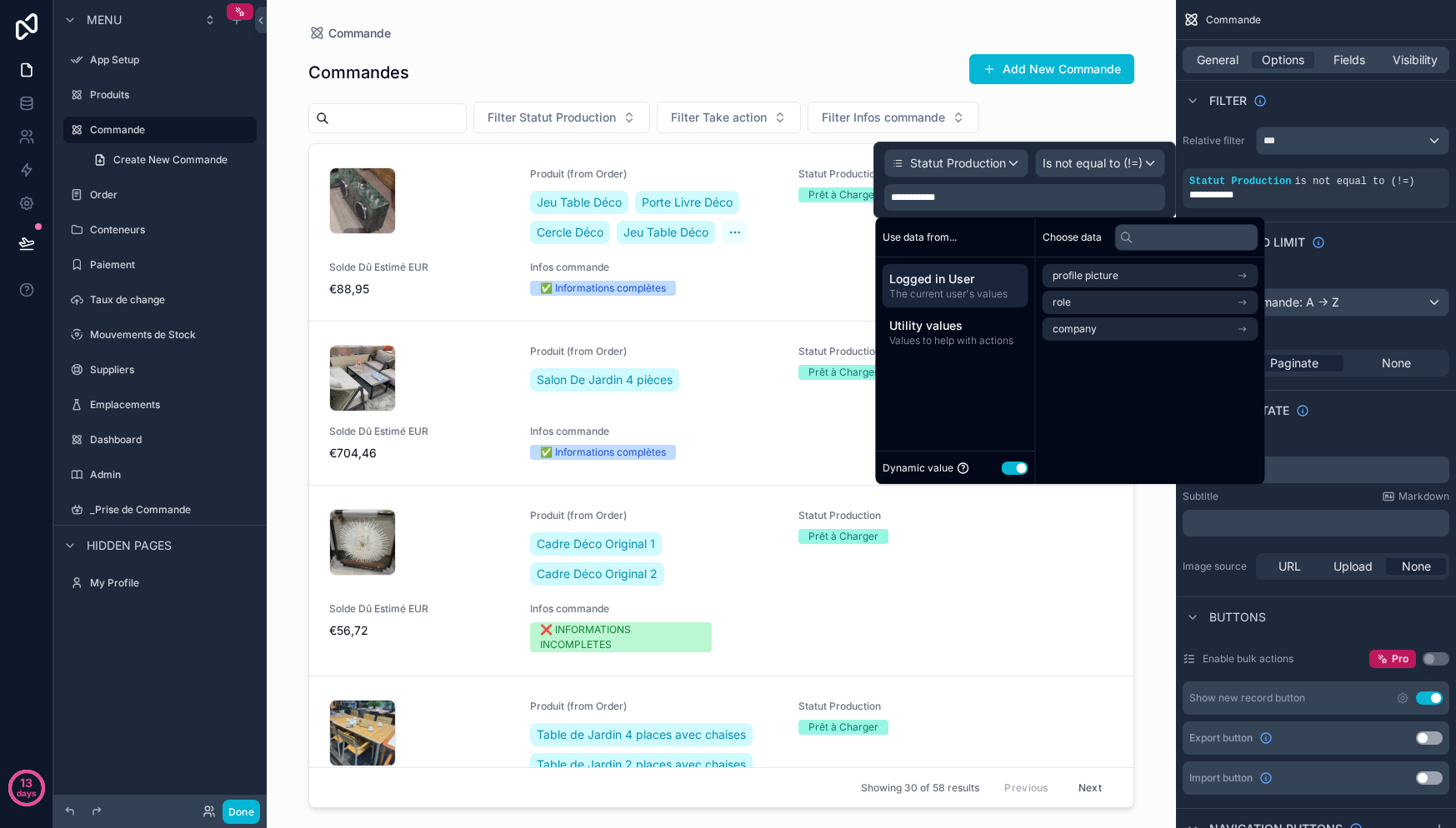
click at [1126, 245] on span at bounding box center [1126, 237] width 13 height 26
click at [1129, 239] on icon at bounding box center [1130, 241] width 4 height 4
click at [1429, 169] on icon "scrollable content" at bounding box center [1431, 171] width 6 height 6
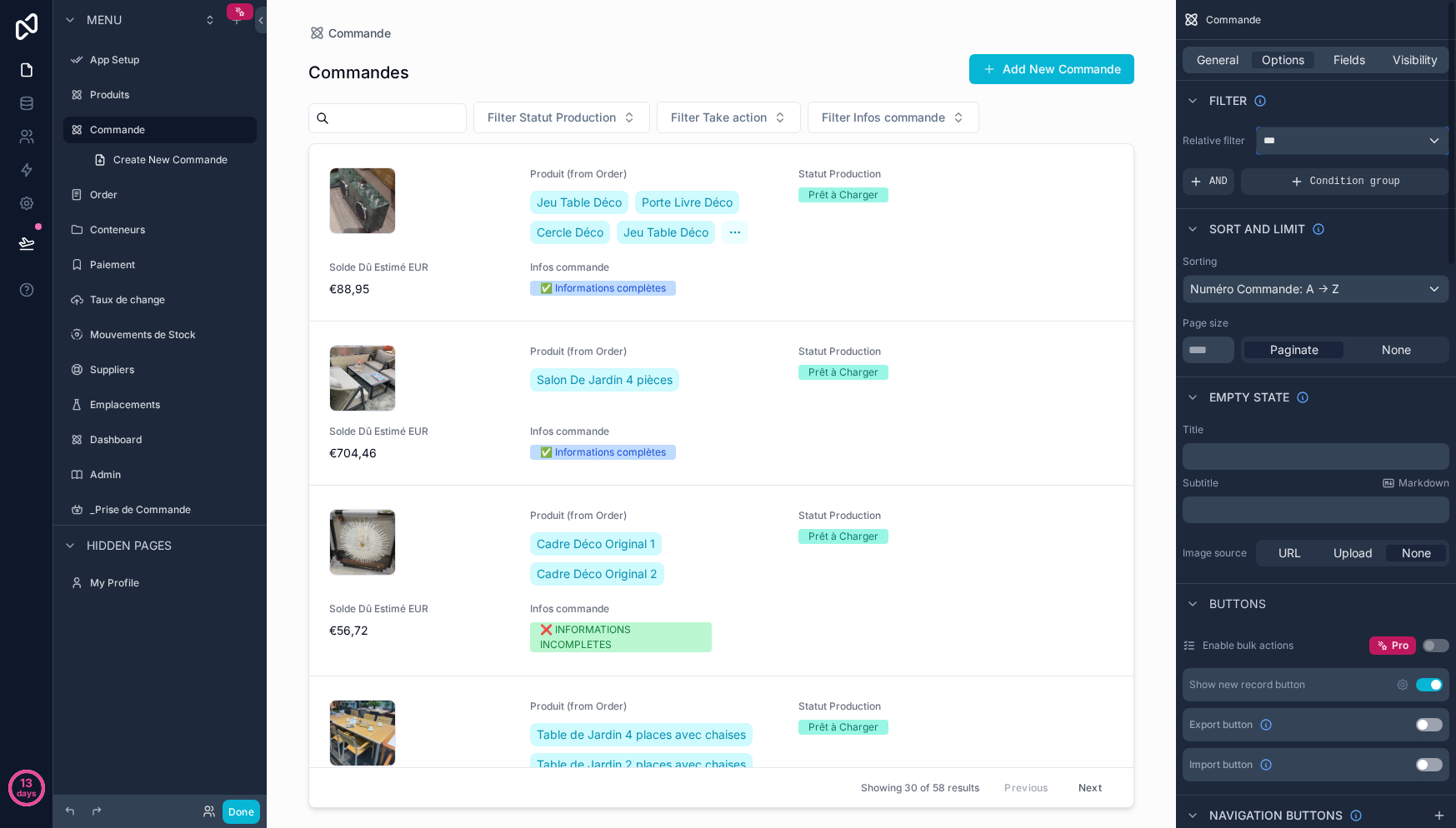
click at [1345, 140] on div "***" at bounding box center [1353, 140] width 192 height 26
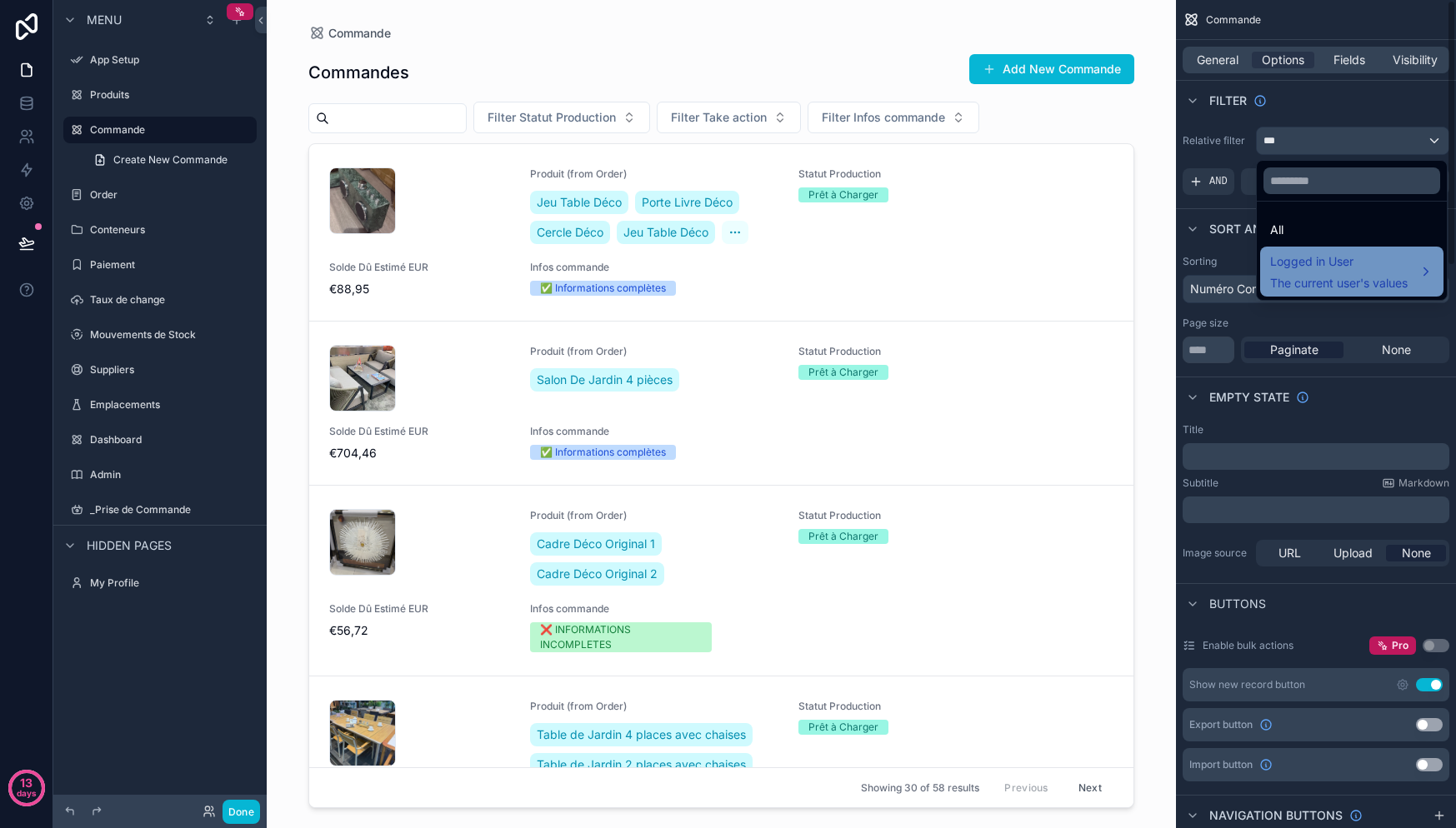
click at [1389, 265] on span "Logged in User" at bounding box center [1339, 261] width 138 height 20
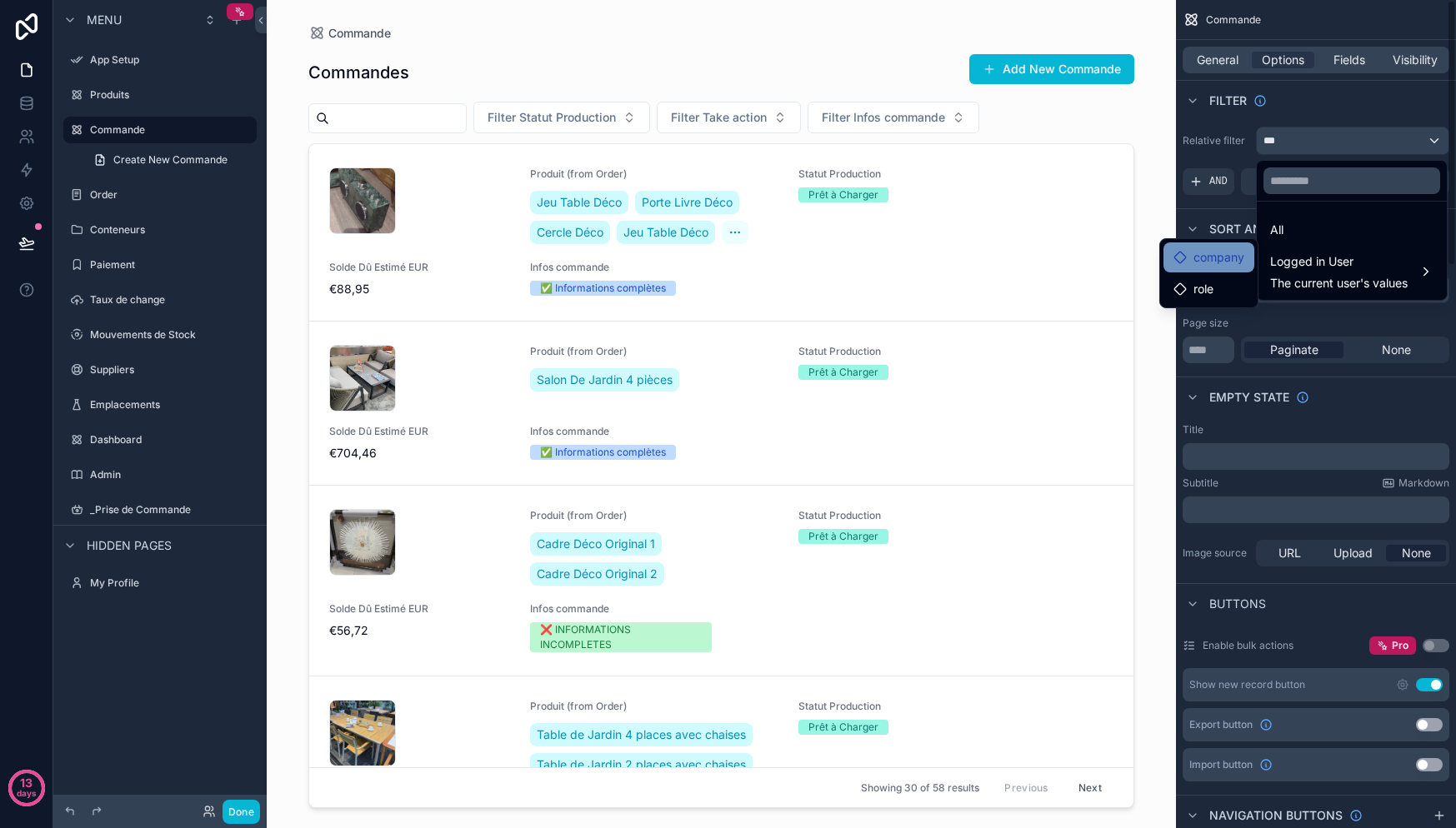
click at [1226, 271] on div "company" at bounding box center [1209, 258] width 91 height 30
click at [1226, 272] on div "company" at bounding box center [1209, 258] width 91 height 30
click at [1223, 286] on div "role" at bounding box center [1209, 289] width 71 height 20
click at [1317, 103] on div "scrollable content" at bounding box center [728, 414] width 1456 height 828
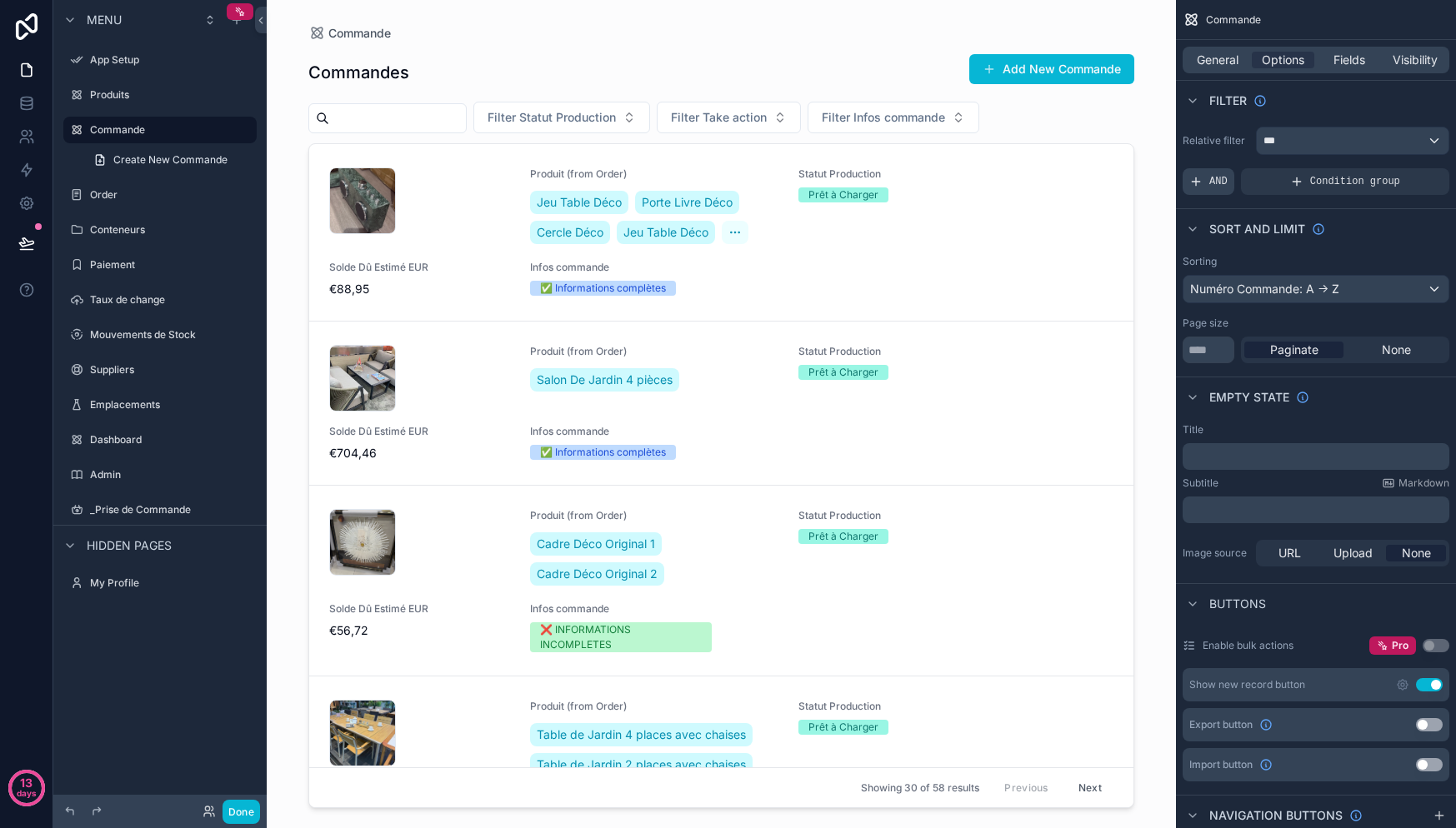
click at [1207, 185] on div "AND" at bounding box center [1208, 181] width 52 height 26
click at [1337, 181] on div "Add a filter" at bounding box center [1316, 181] width 266 height 26
click at [1408, 169] on icon "scrollable content" at bounding box center [1407, 169] width 10 height 10
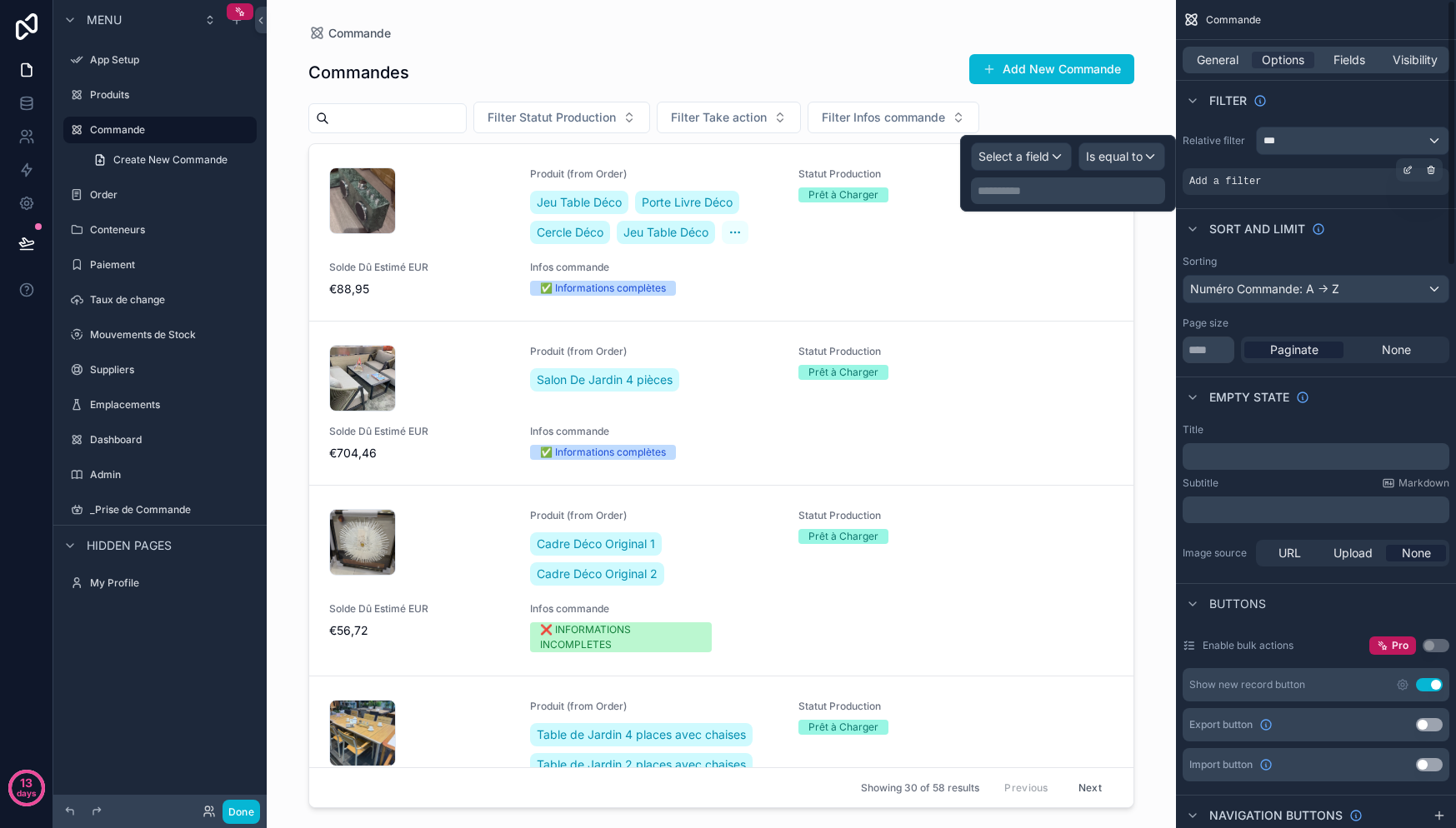
click at [1289, 169] on div "Add a filter" at bounding box center [1316, 181] width 266 height 26
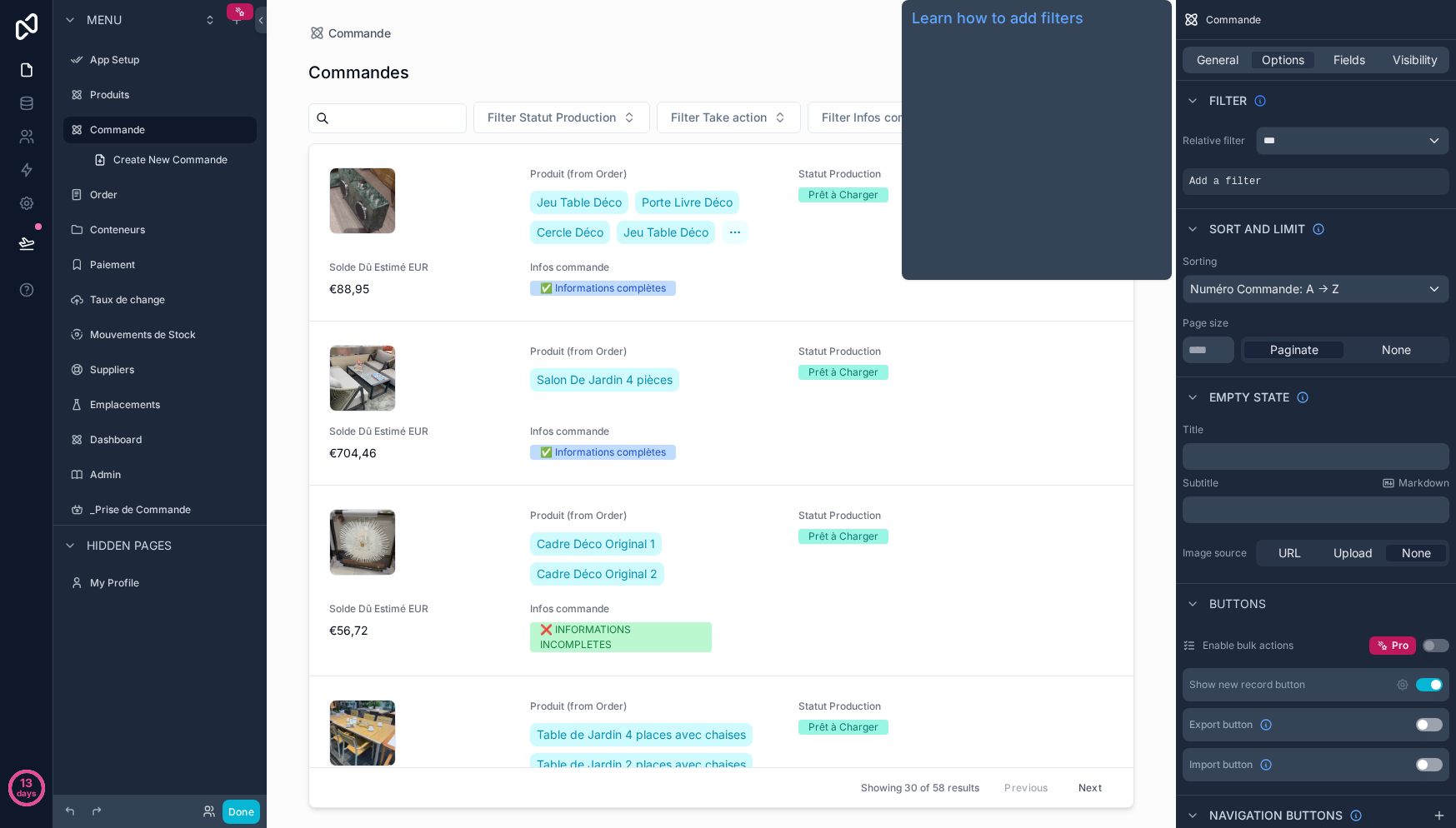
click at [1261, 108] on div "Filter" at bounding box center [1239, 101] width 58 height 17
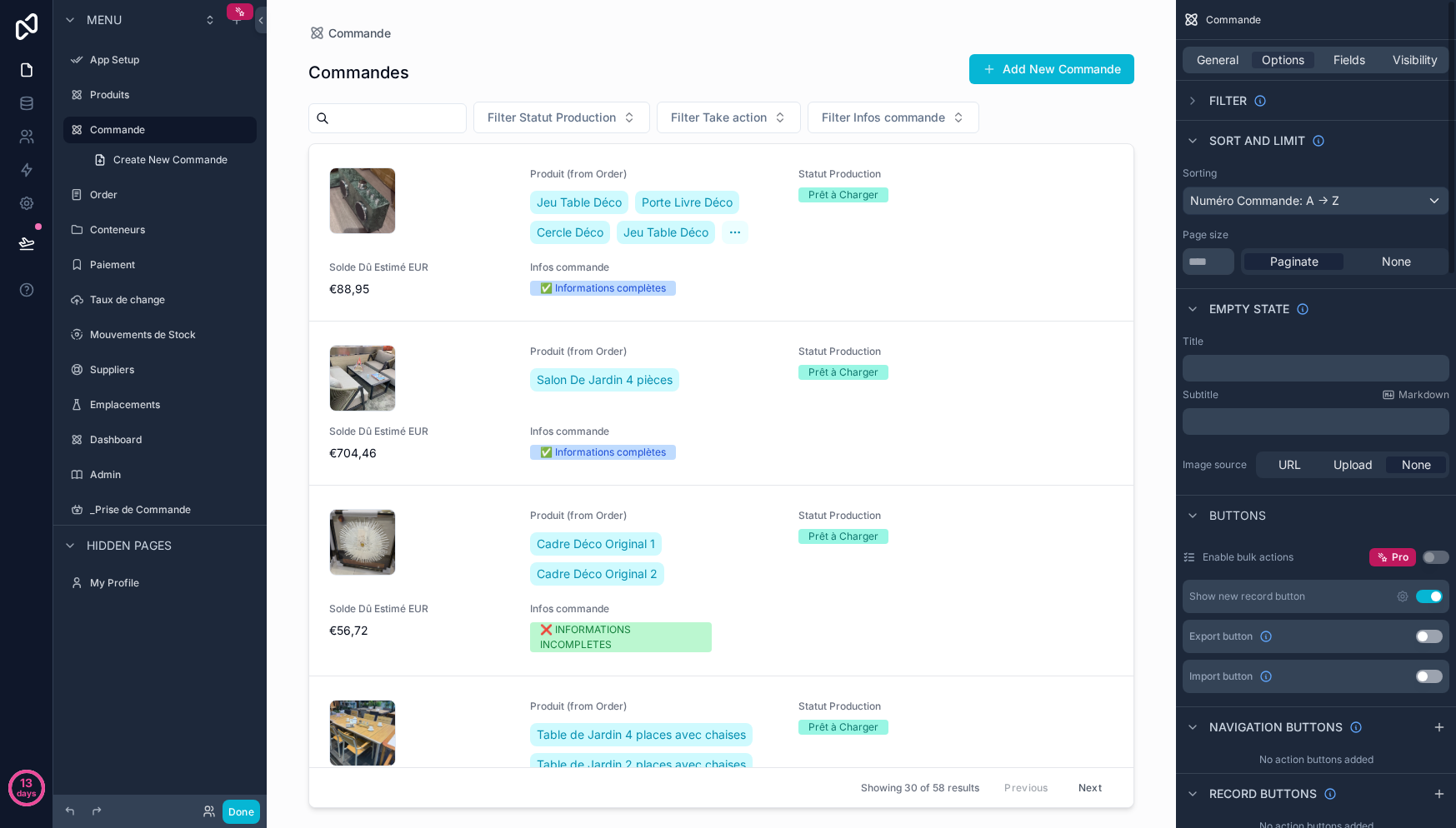
click at [1237, 106] on span "Filter" at bounding box center [1228, 101] width 38 height 17
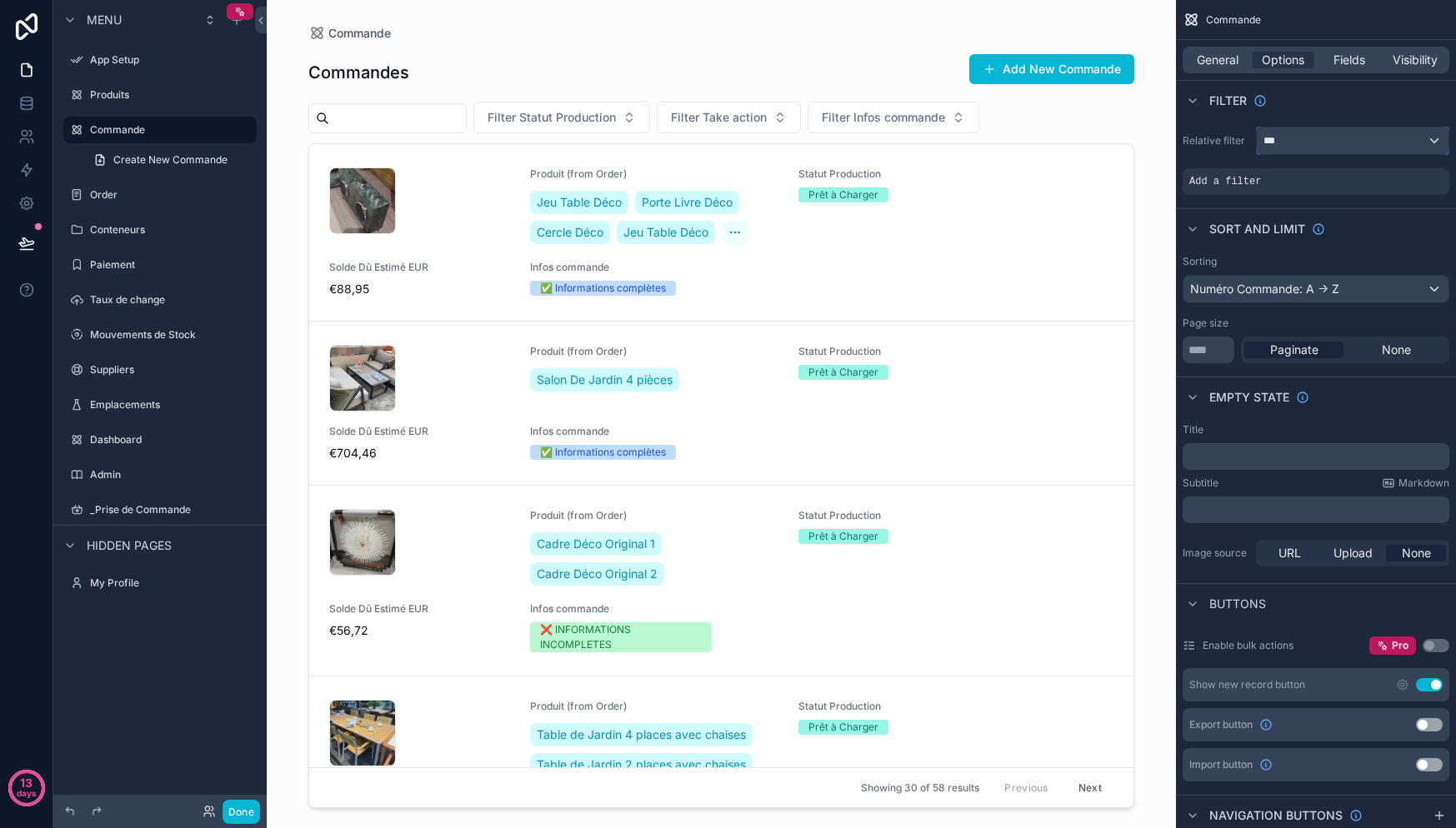
click at [1312, 139] on div "***" at bounding box center [1353, 140] width 192 height 26
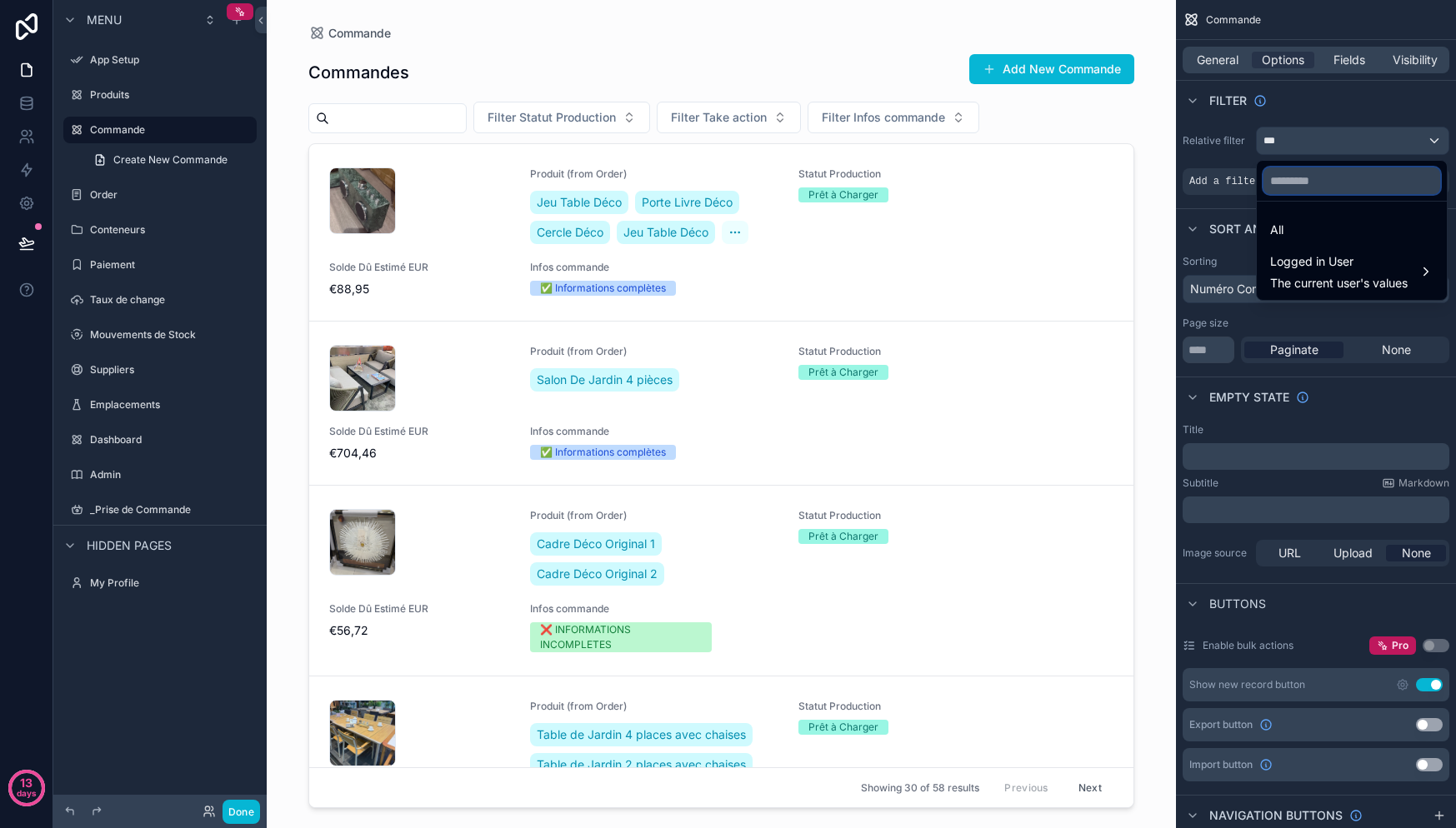
click at [1323, 183] on input "text" at bounding box center [1352, 180] width 177 height 26
click at [1333, 268] on span "Logged in User" at bounding box center [1339, 261] width 138 height 20
click at [1225, 182] on div "scrollable content" at bounding box center [728, 414] width 1456 height 828
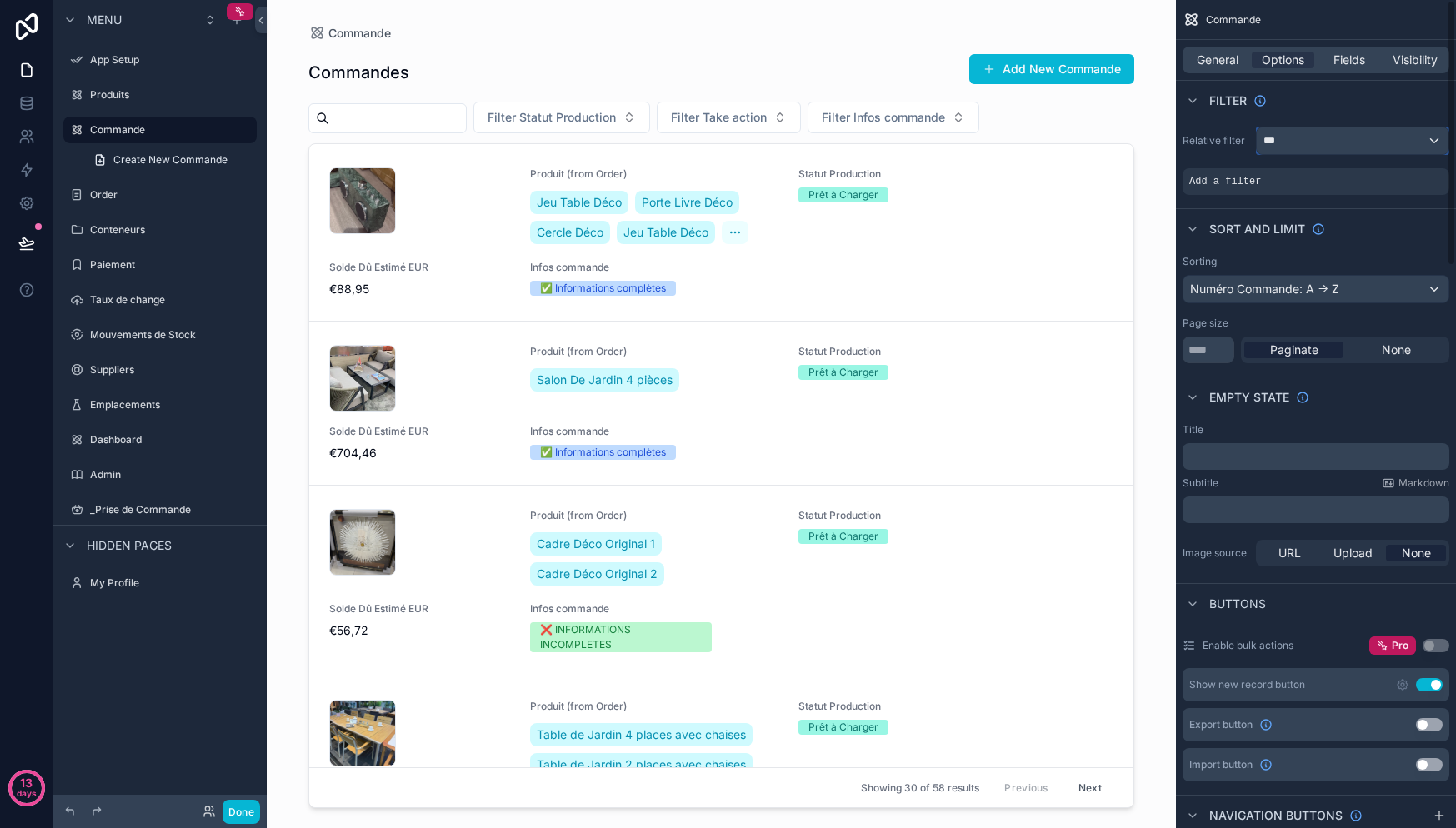
click at [1346, 143] on div "***" at bounding box center [1353, 140] width 192 height 26
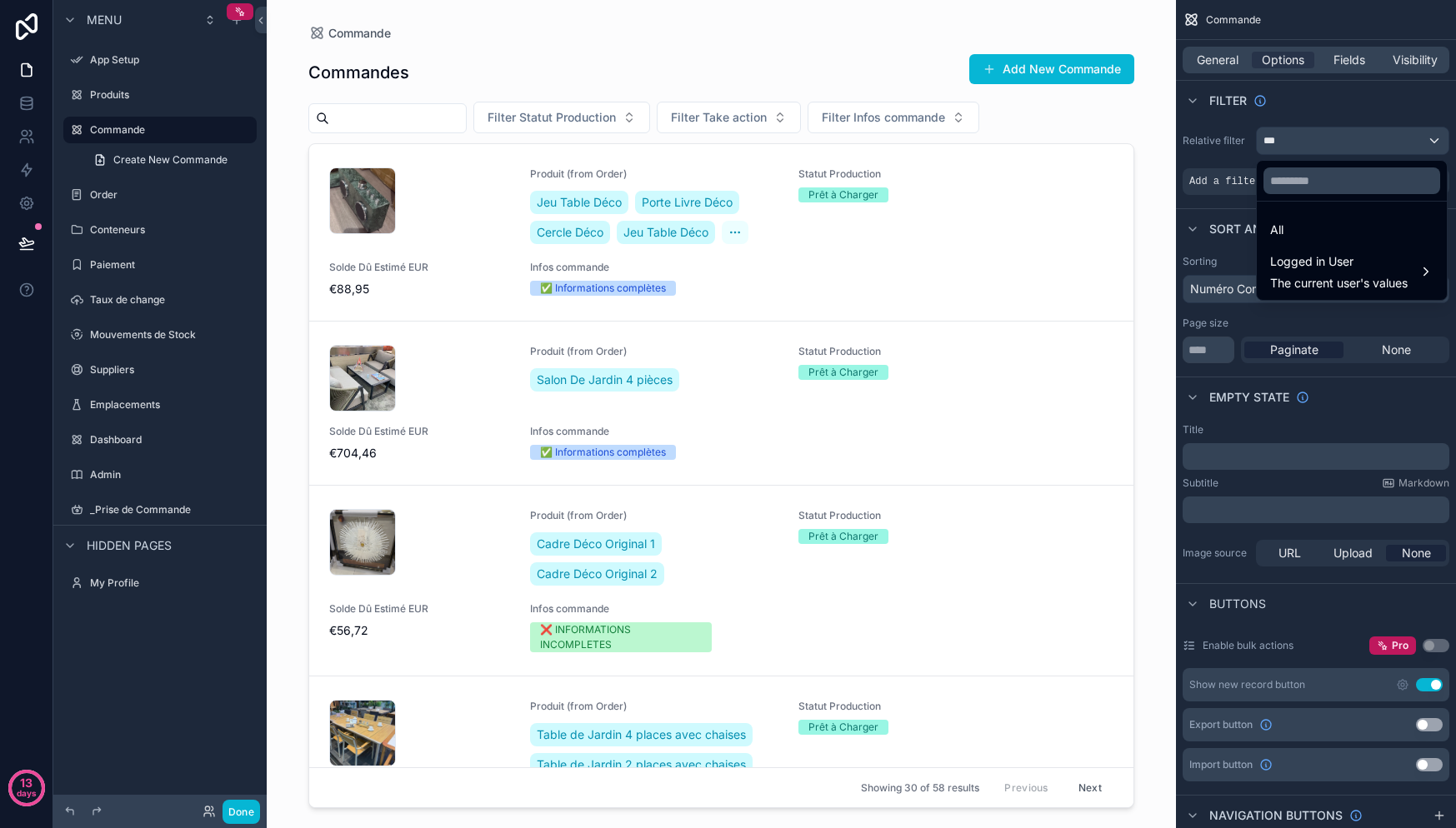
click at [1236, 51] on div "scrollable content" at bounding box center [728, 414] width 1456 height 828
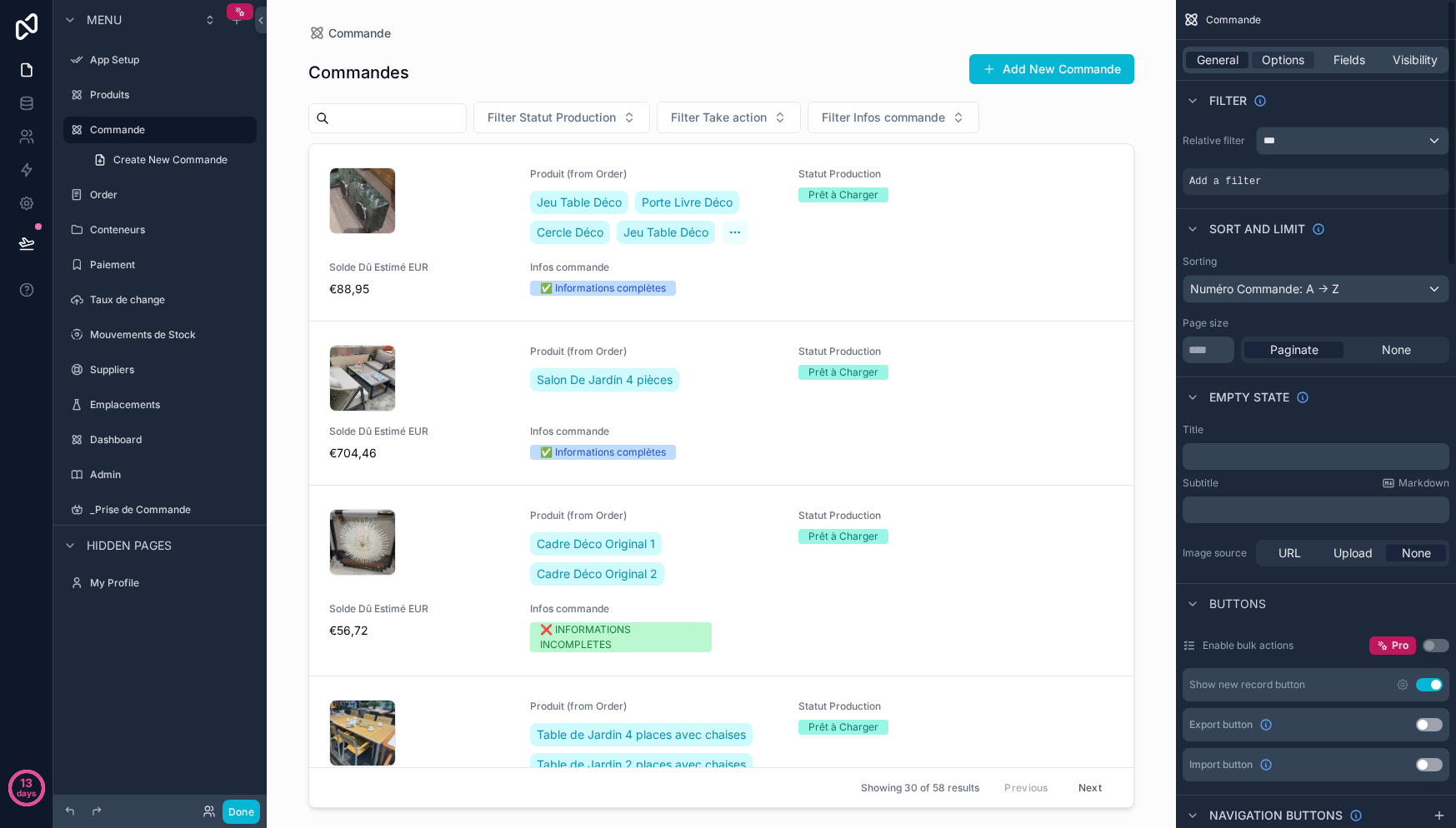
click at [1238, 57] on span "General" at bounding box center [1218, 60] width 42 height 17
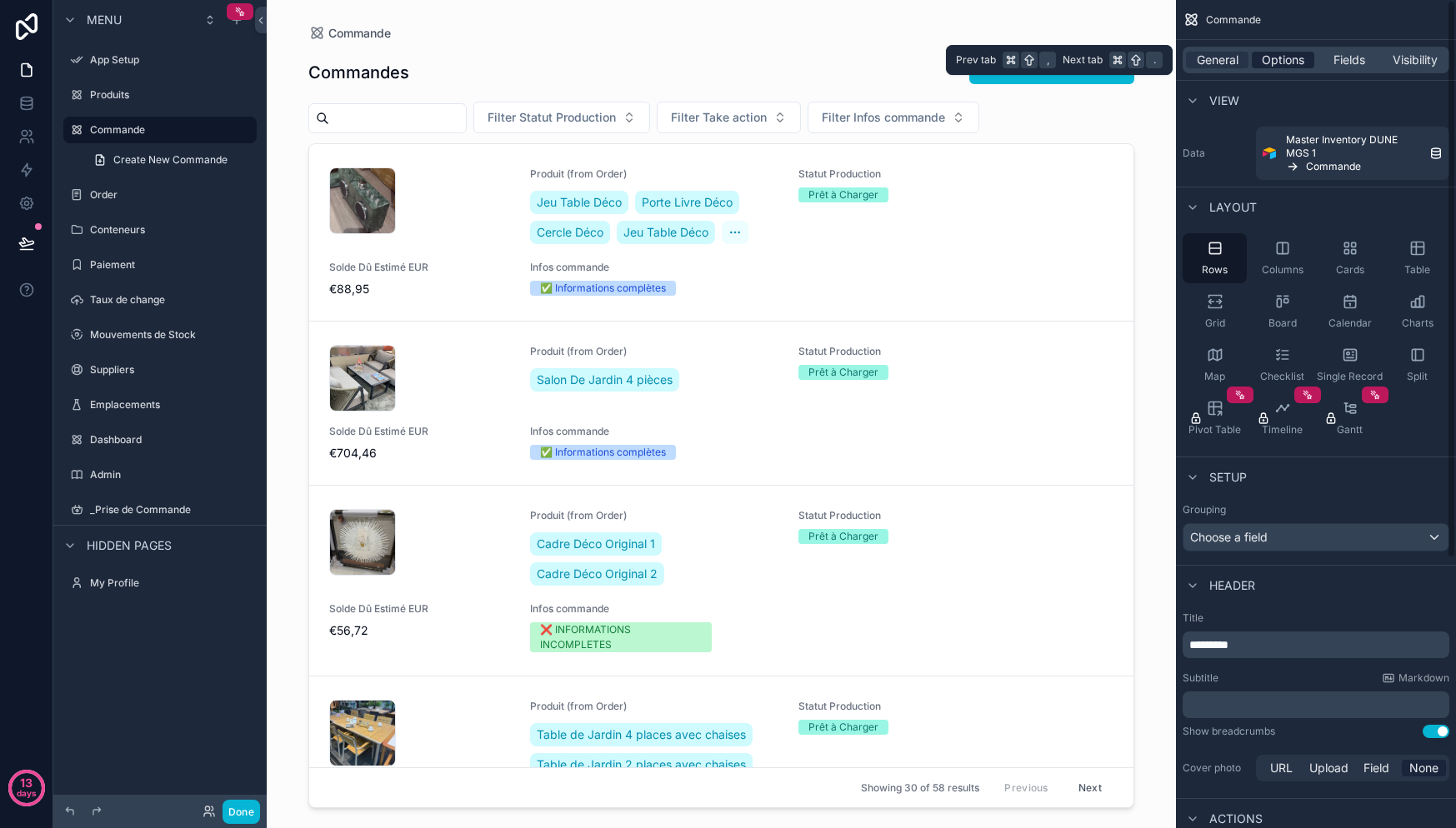
click at [1292, 53] on span "Options" at bounding box center [1282, 60] width 42 height 17
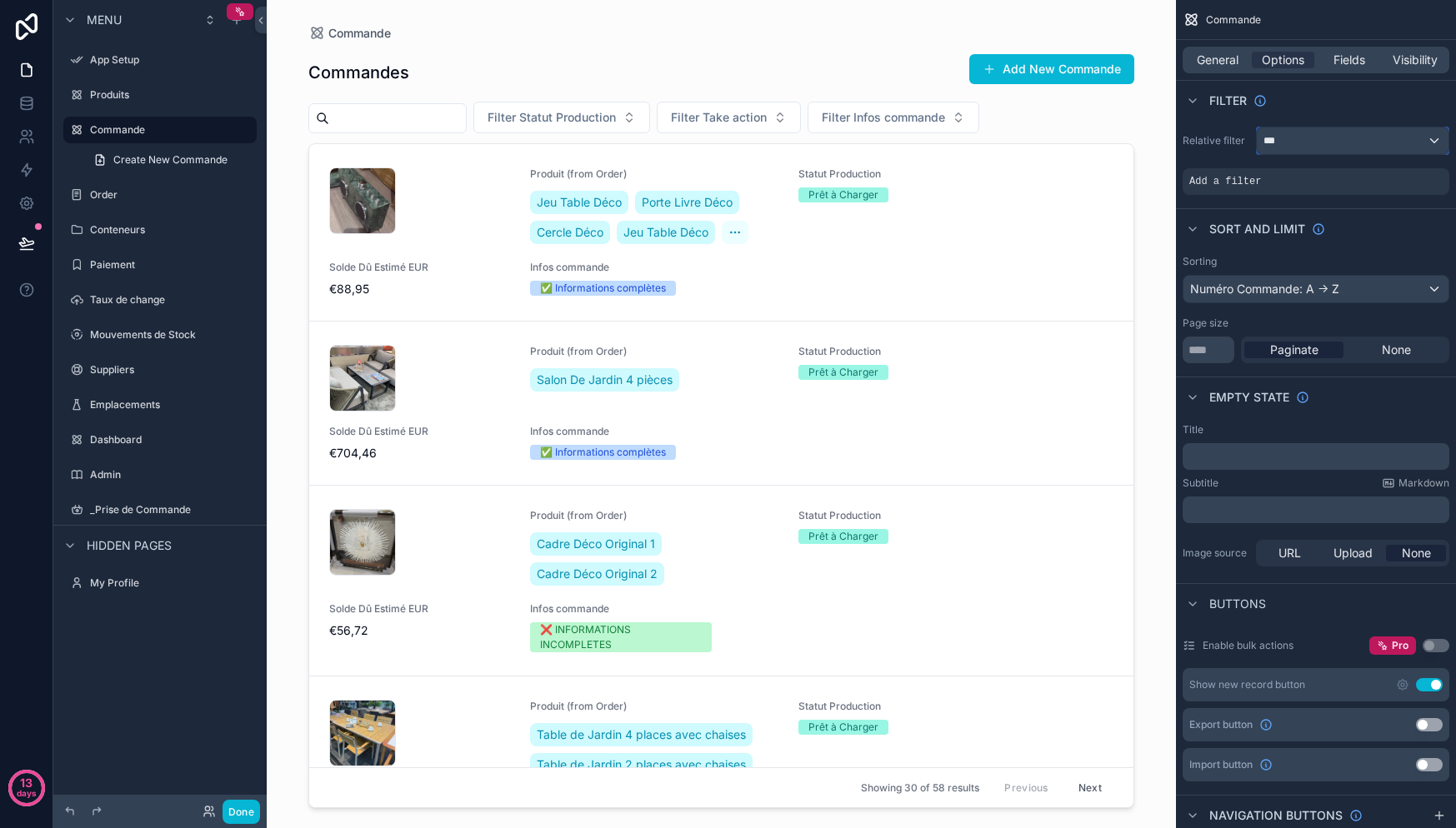
click at [1368, 146] on div "***" at bounding box center [1353, 140] width 192 height 26
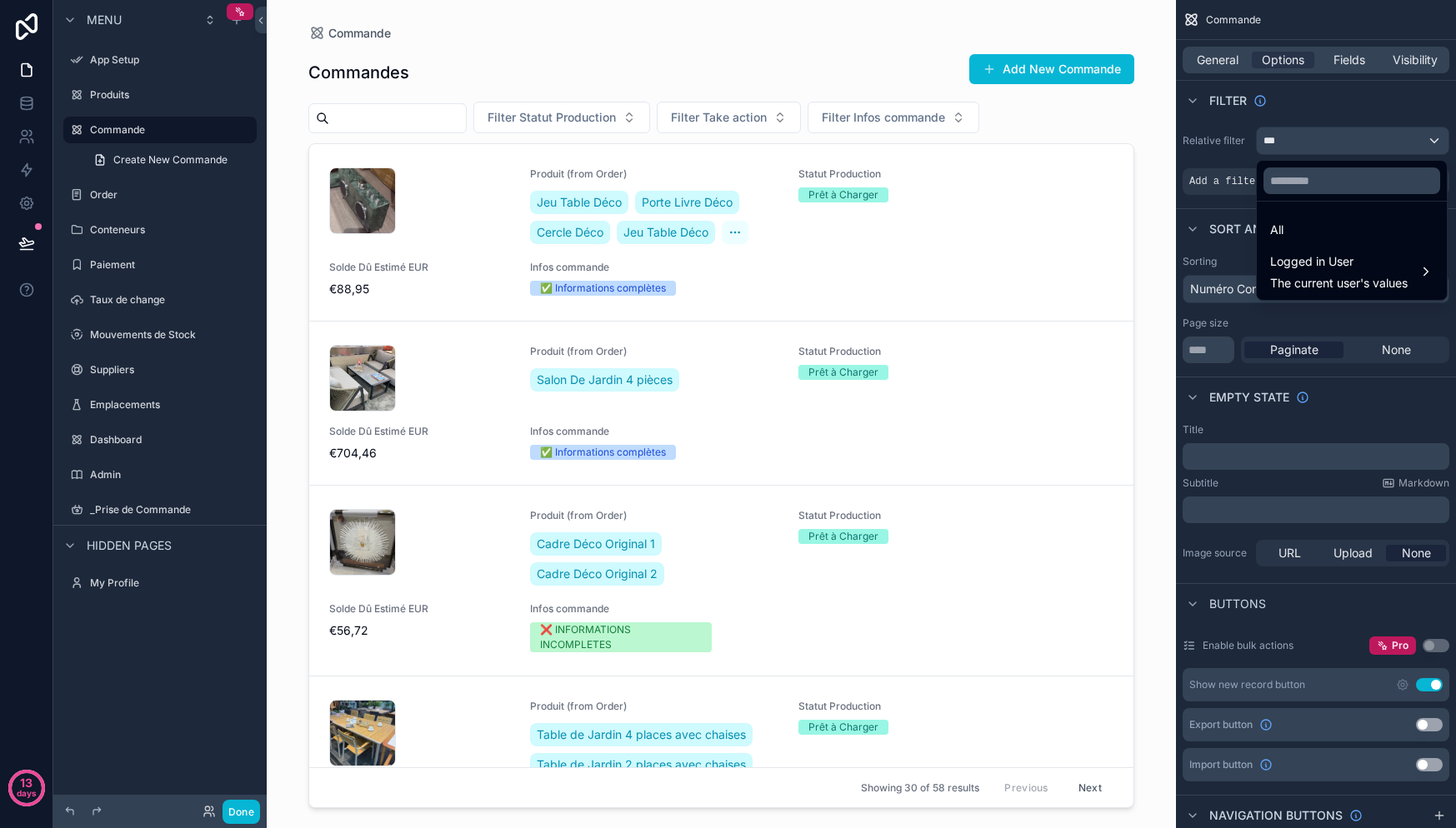
click at [1373, 117] on div "scrollable content" at bounding box center [728, 414] width 1456 height 828
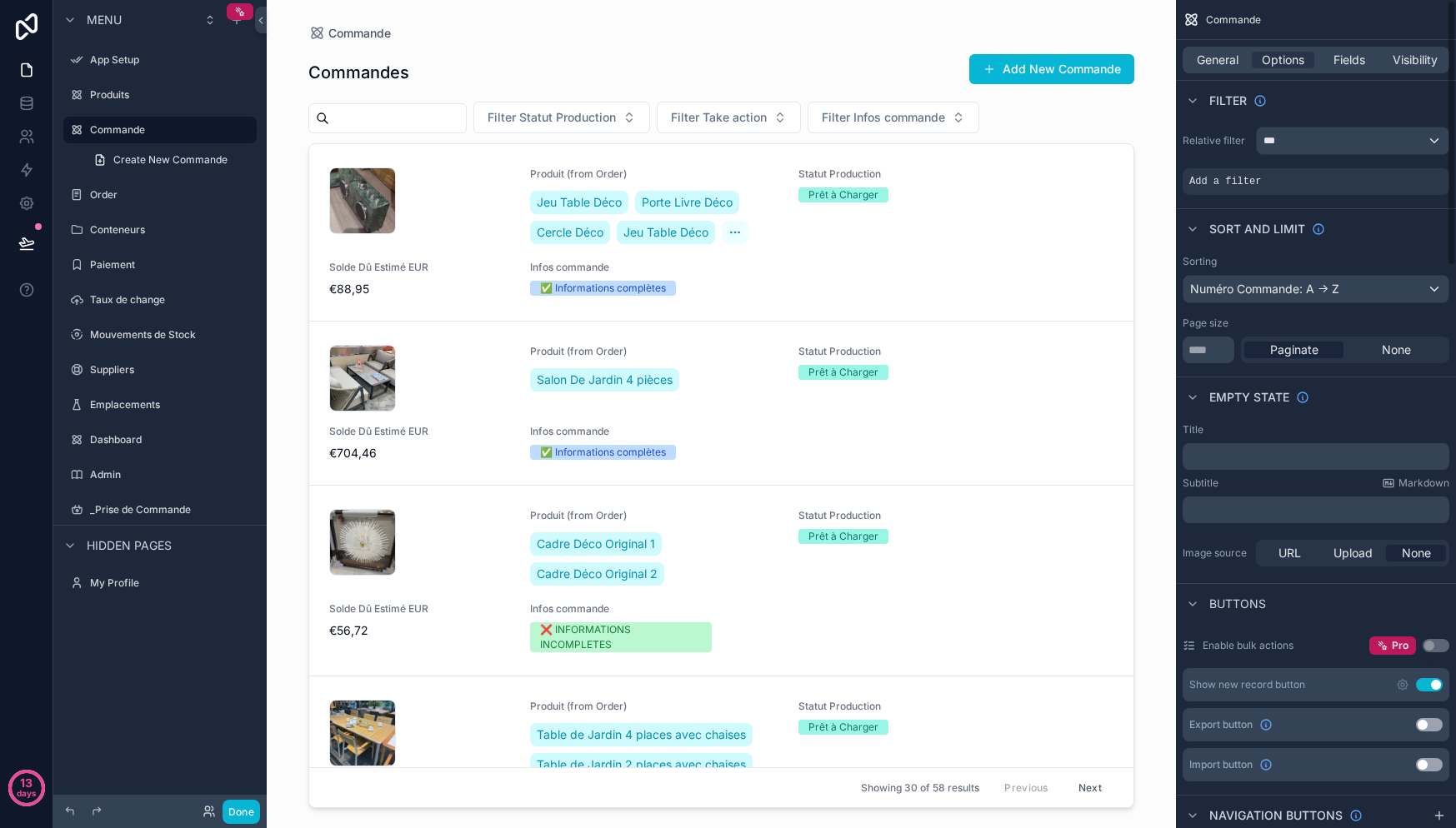
click at [1375, 112] on div "Filter" at bounding box center [1316, 100] width 280 height 40
click at [1355, 158] on div "Relative filter *** Add a filter" at bounding box center [1316, 160] width 280 height 81
click at [1358, 138] on div "***" at bounding box center [1353, 140] width 192 height 26
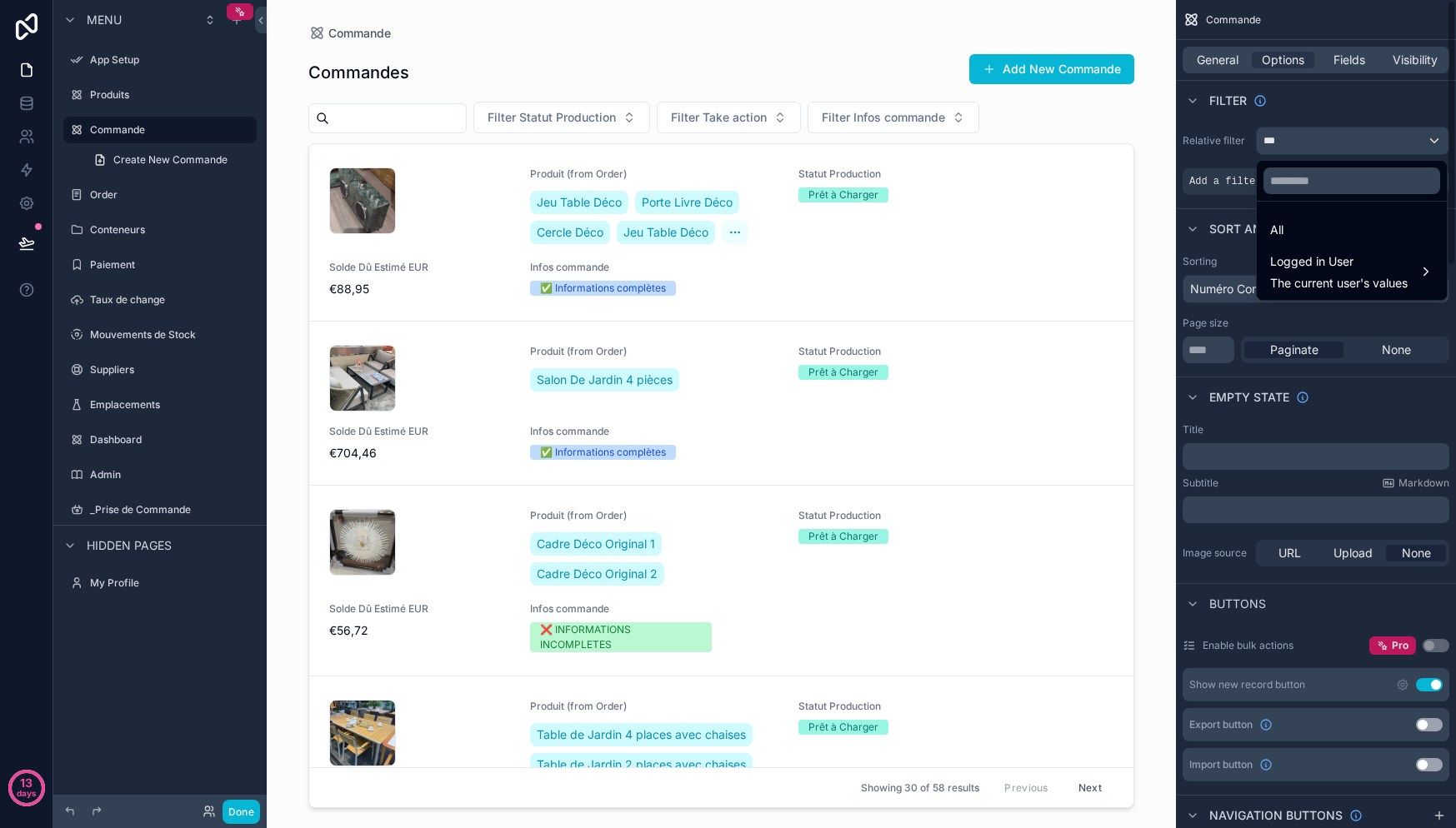
click at [118, 152] on div "scrollable content" at bounding box center [728, 414] width 1456 height 828
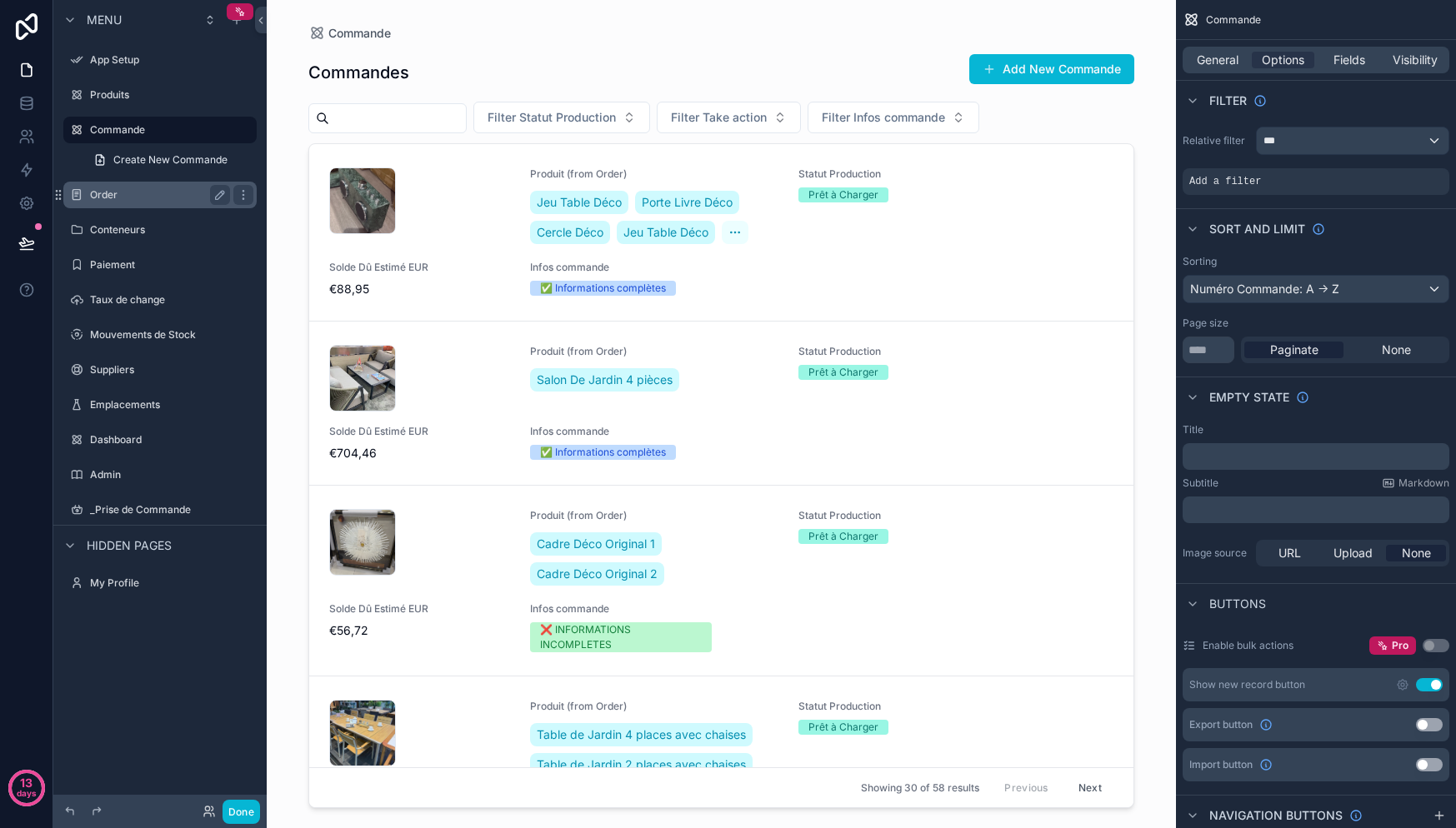
click at [125, 205] on div "Order" at bounding box center [160, 195] width 187 height 26
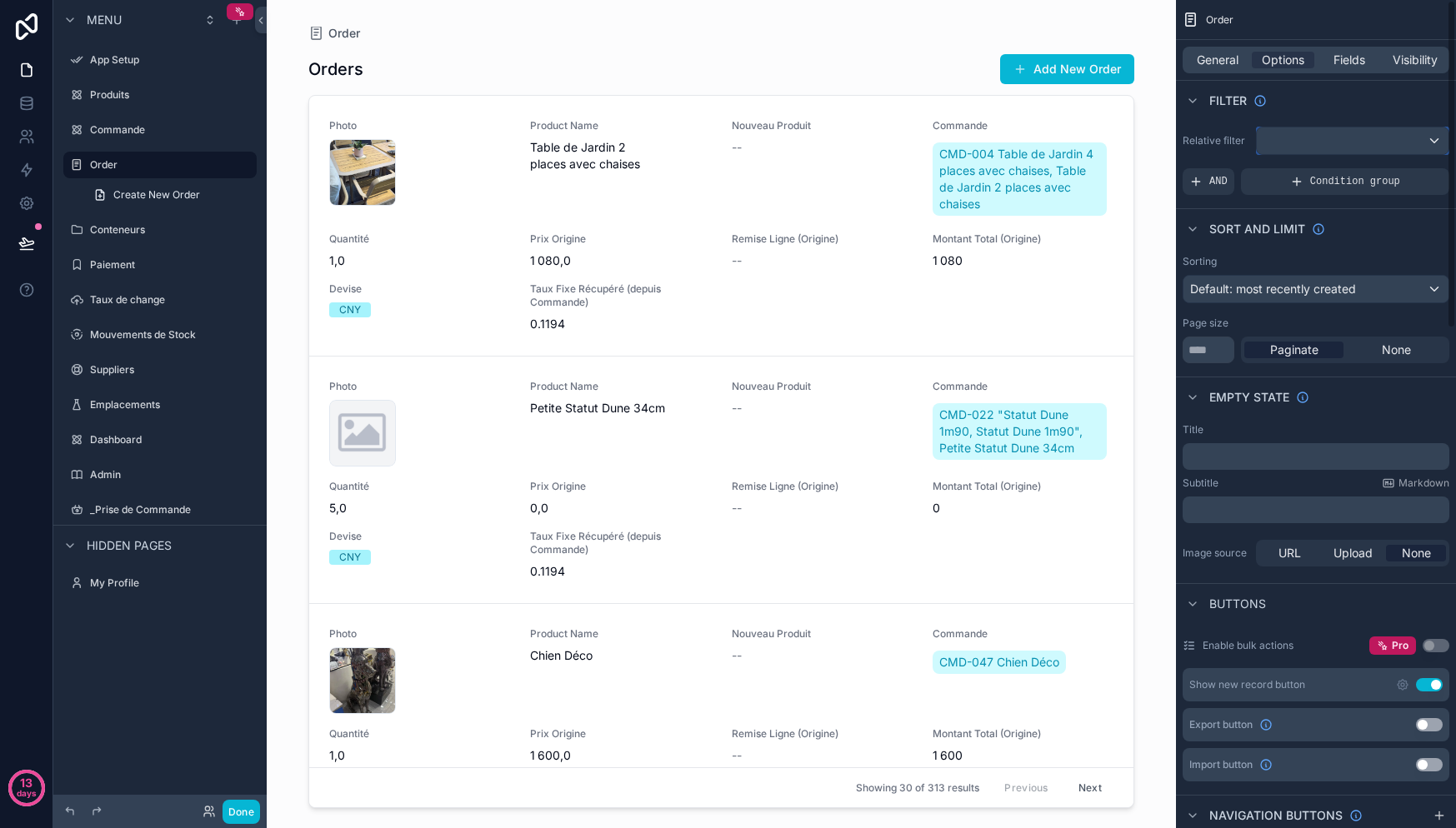
click at [1417, 144] on div "scrollable content" at bounding box center [1353, 140] width 192 height 26
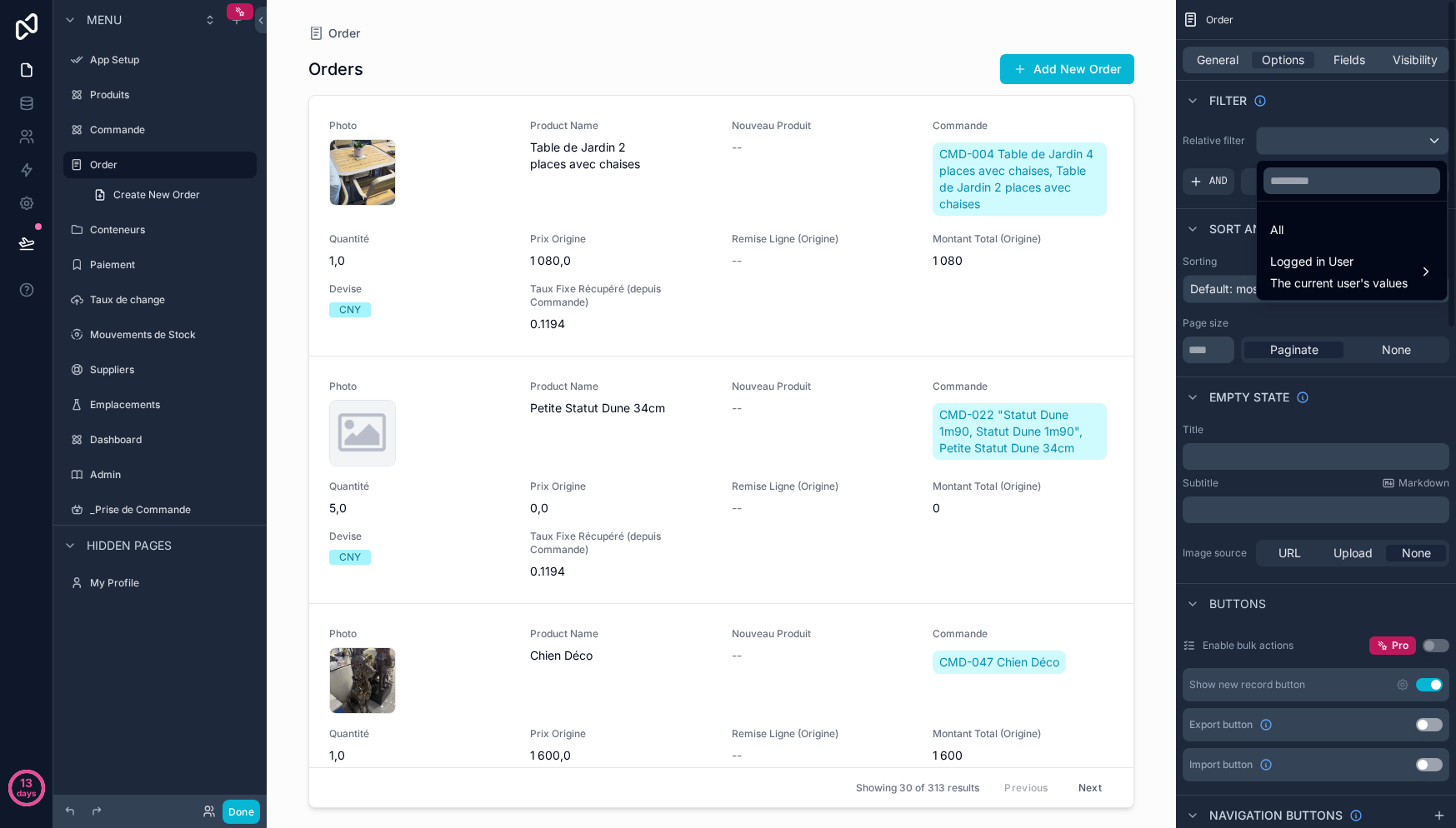
click at [1212, 152] on div "scrollable content" at bounding box center [728, 414] width 1456 height 828
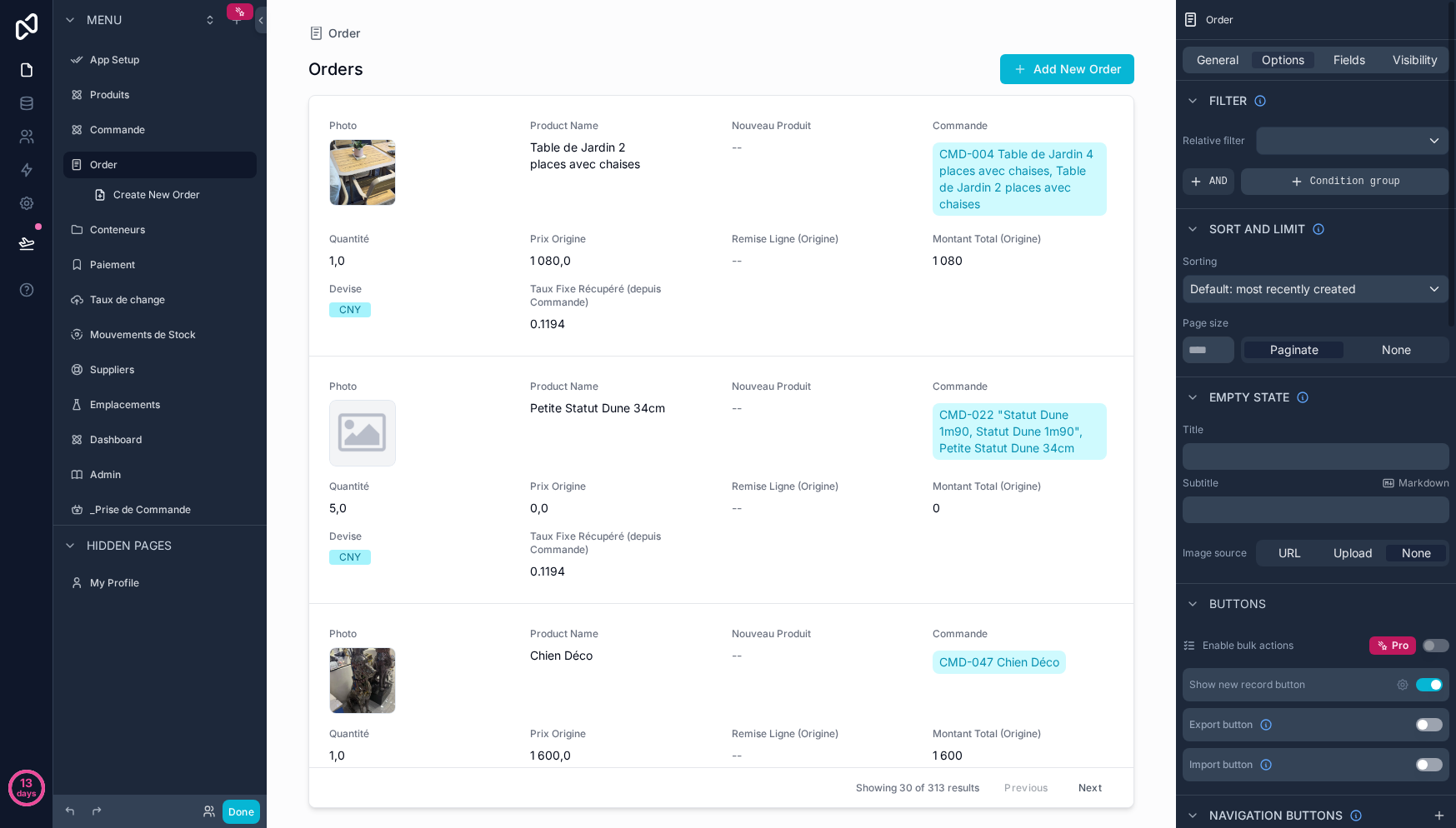
click at [1368, 179] on span "Condition group" at bounding box center [1355, 181] width 90 height 13
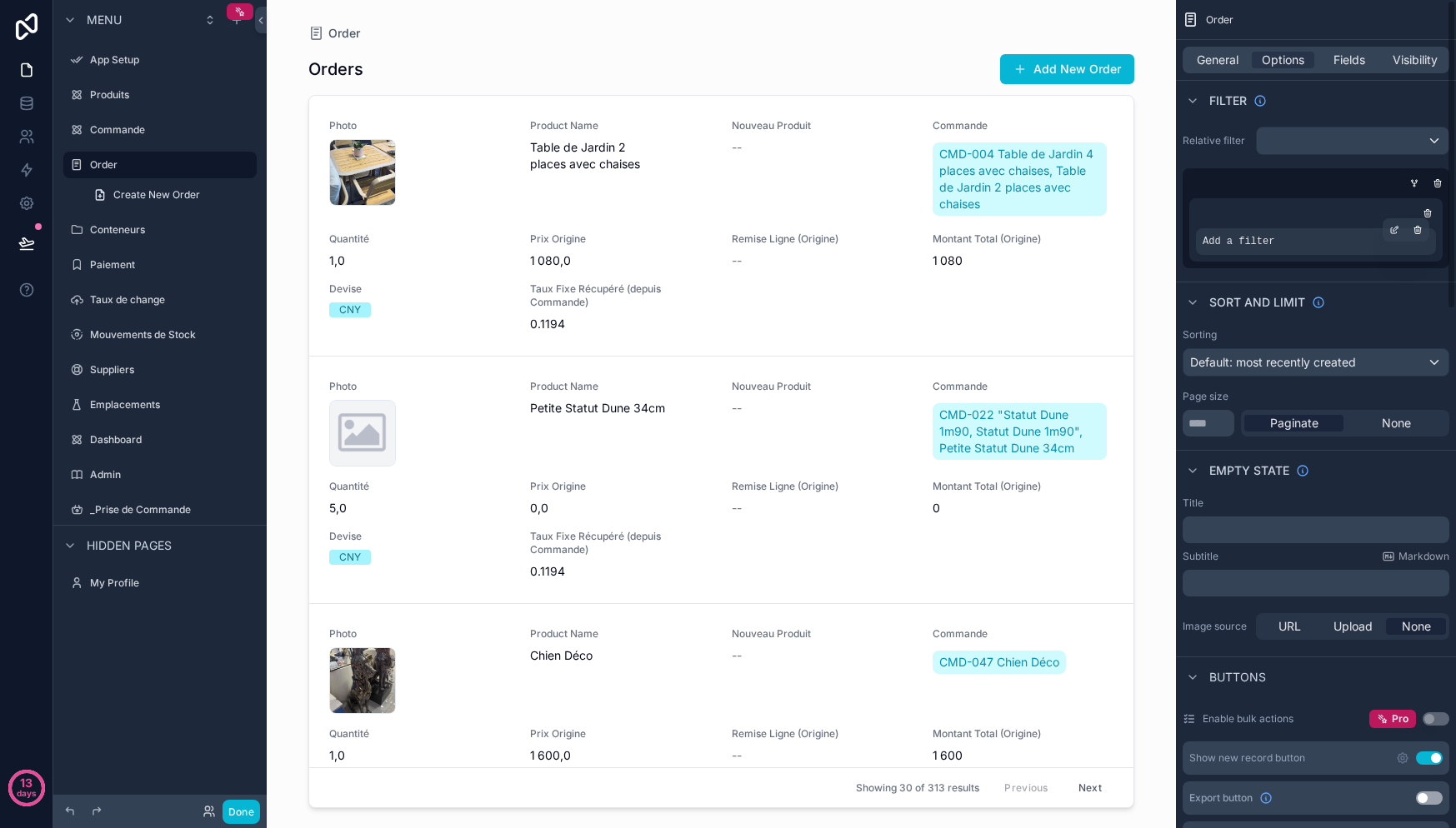
click at [1259, 243] on span "Add a filter" at bounding box center [1239, 241] width 72 height 13
click at [1443, 180] on div "scrollable content" at bounding box center [1438, 183] width 17 height 17
click at [1432, 180] on icon "scrollable content" at bounding box center [1437, 182] width 10 height 10
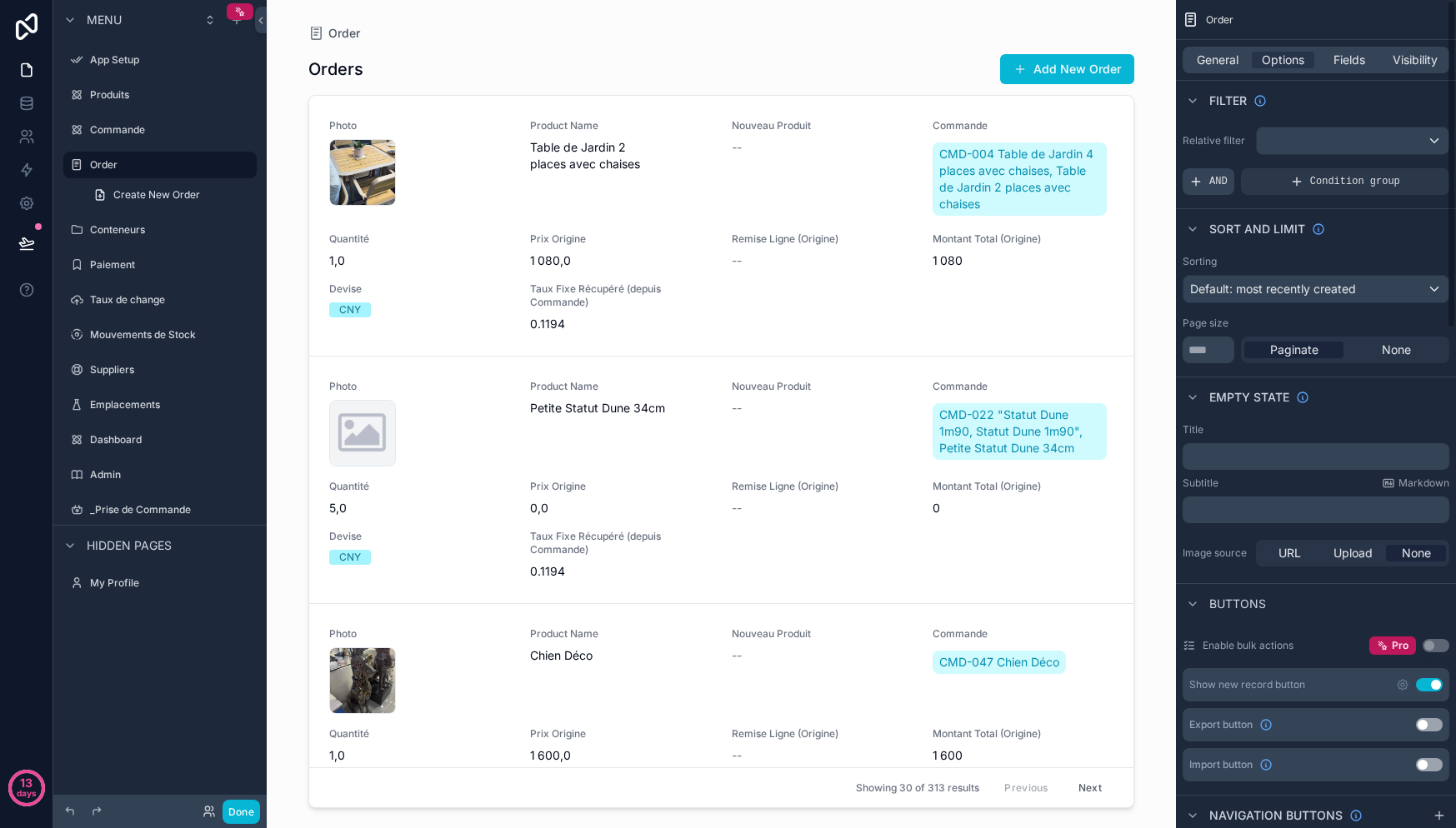
click at [1226, 191] on div "AND" at bounding box center [1208, 181] width 52 height 26
click at [1301, 190] on div "Add a filter" at bounding box center [1316, 181] width 266 height 26
click at [1301, 178] on div "Add a filter" at bounding box center [1316, 181] width 266 height 26
click at [1417, 172] on div "scrollable content" at bounding box center [1408, 170] width 24 height 24
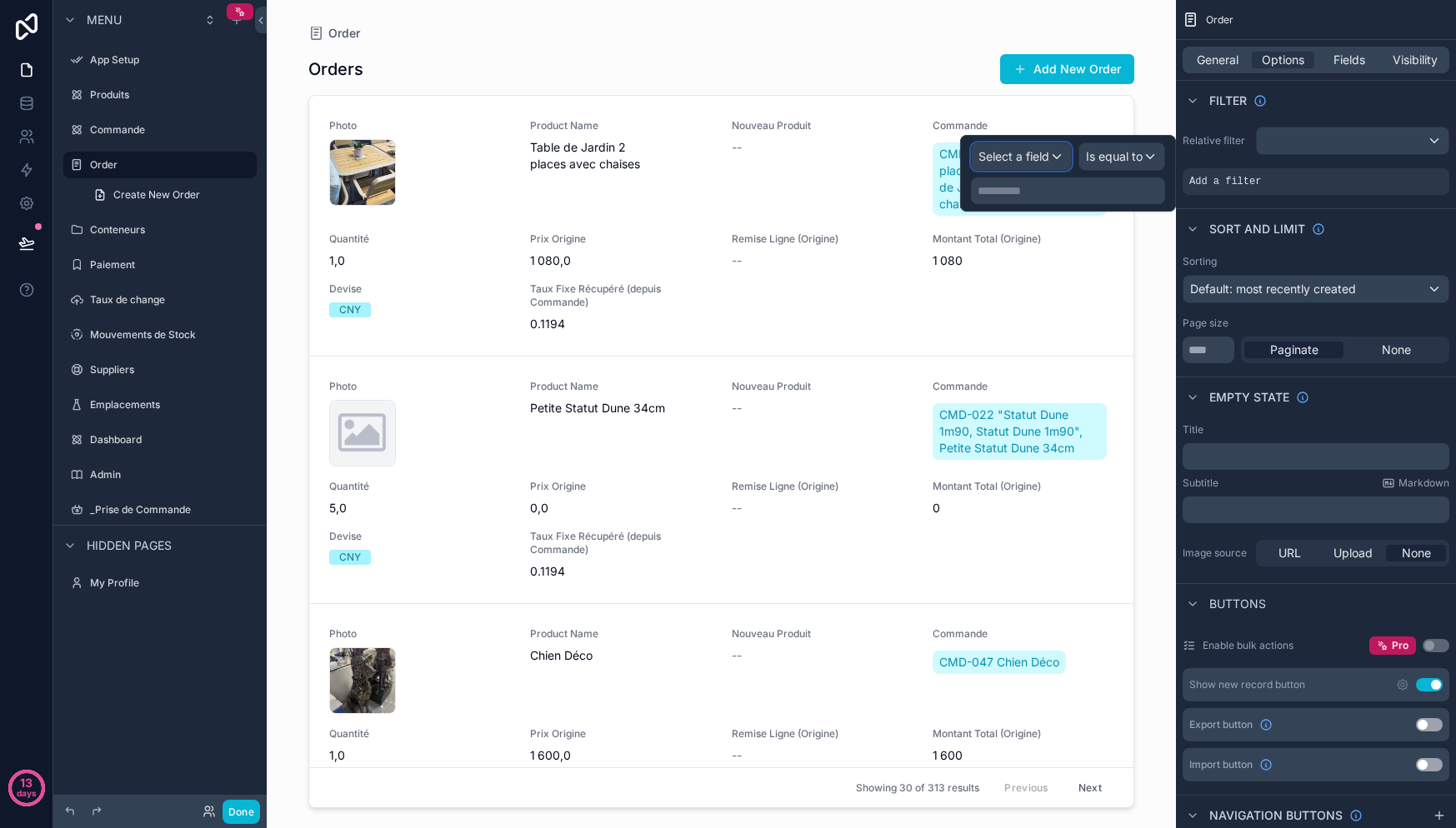
click at [1062, 152] on div "Select a field" at bounding box center [1021, 157] width 99 height 26
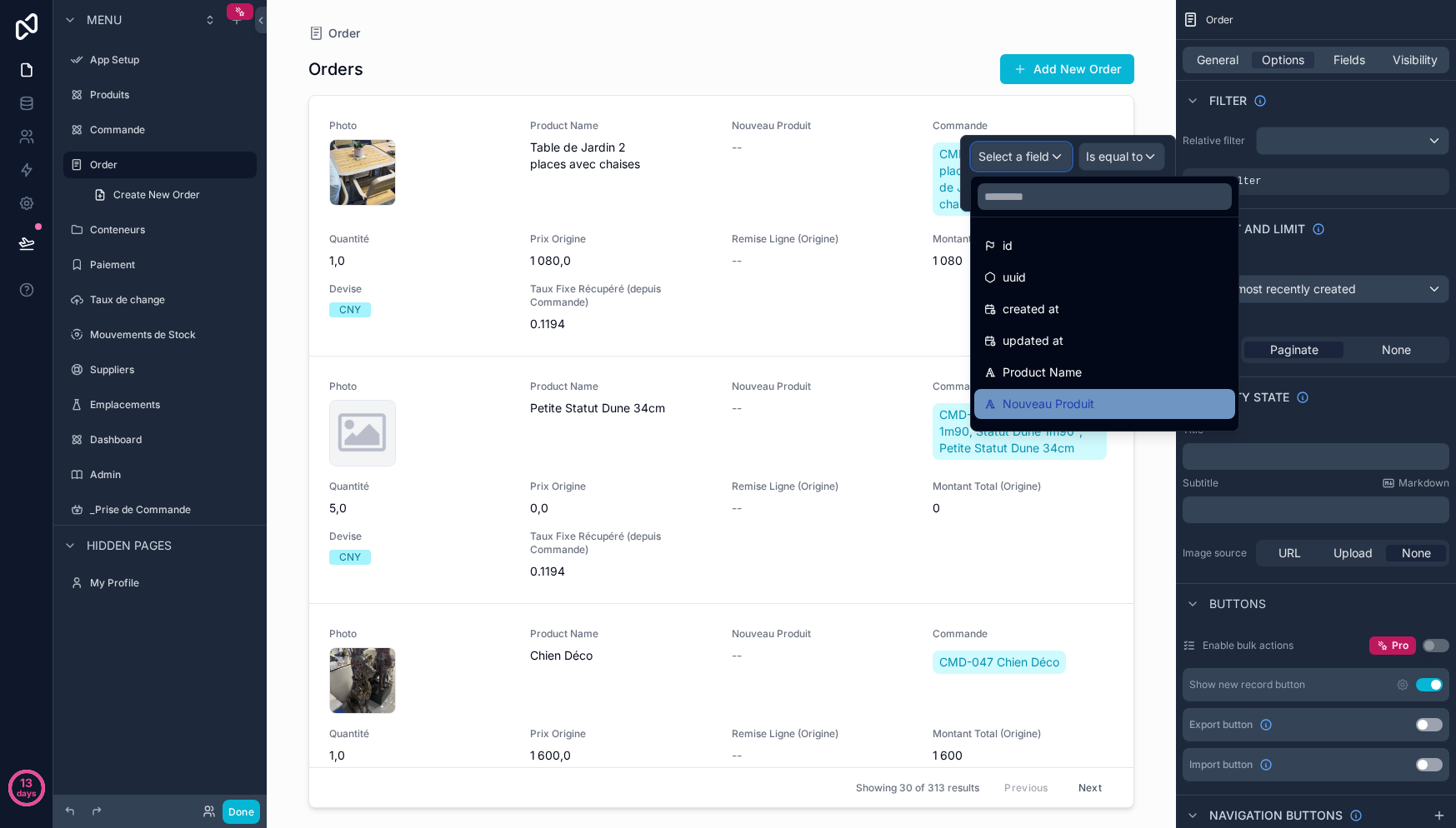
scroll to position [50, 0]
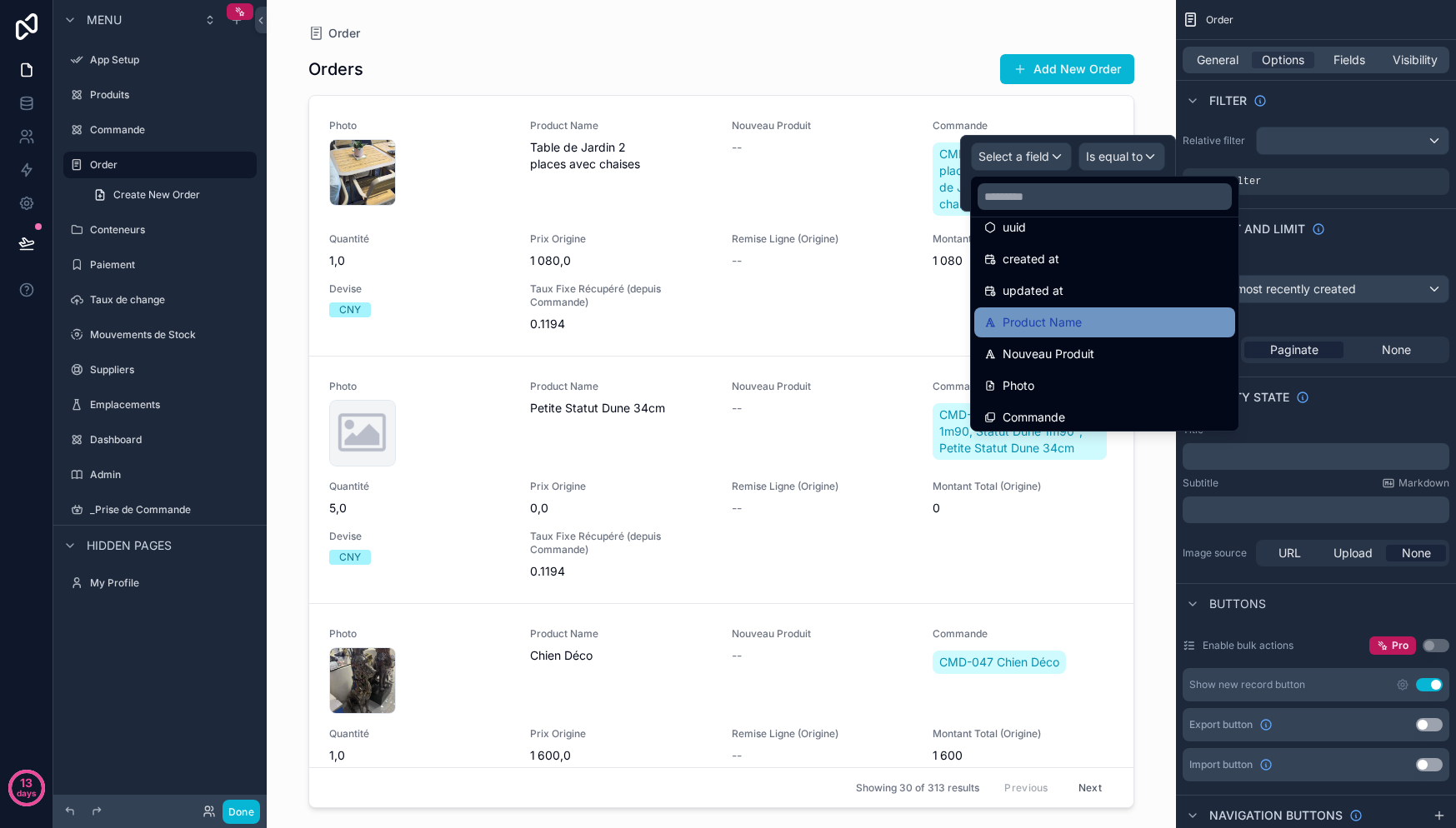
click at [1063, 324] on span "Product Name" at bounding box center [1042, 322] width 79 height 20
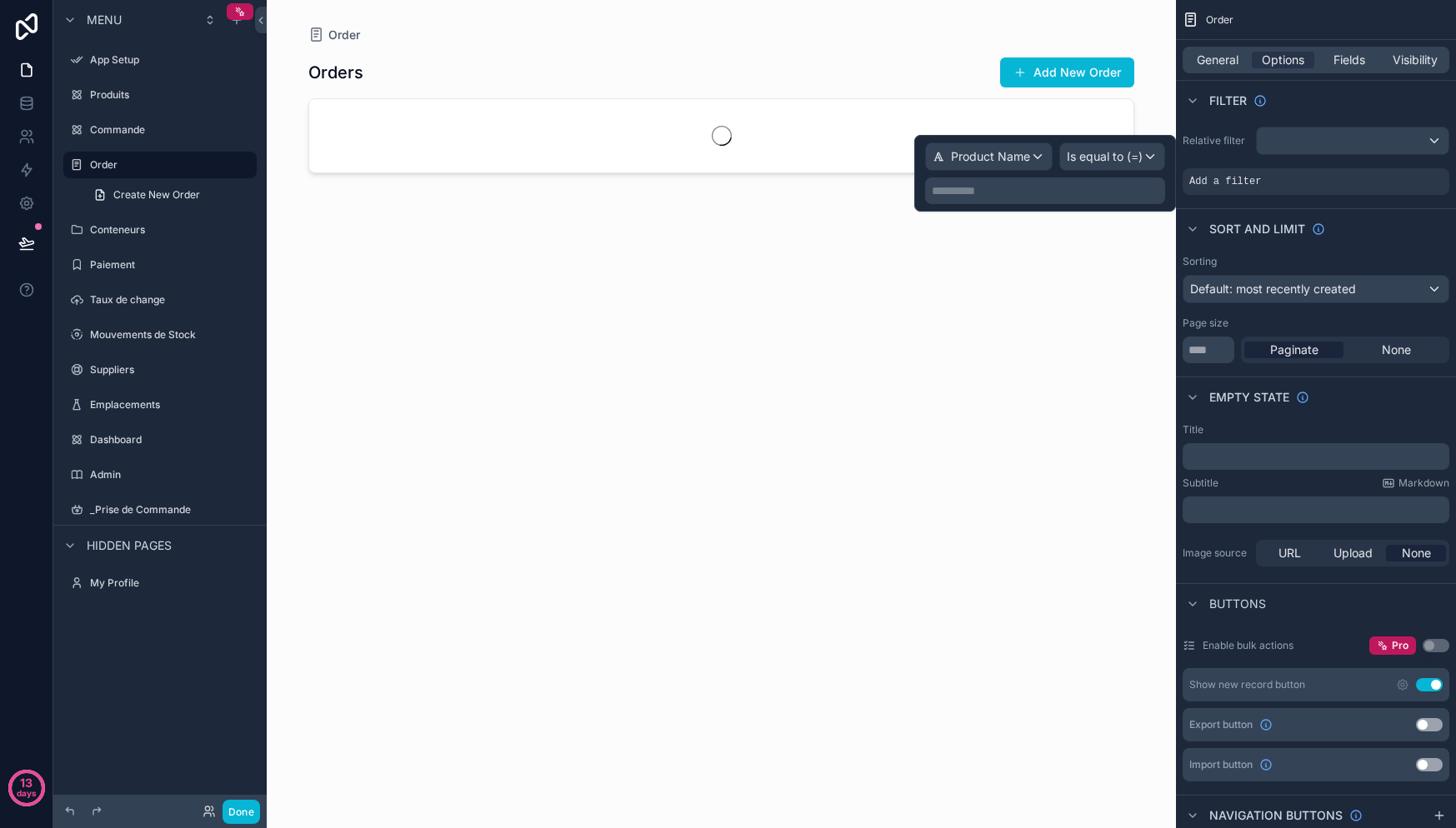
click at [1037, 183] on p "**********" at bounding box center [1047, 190] width 230 height 17
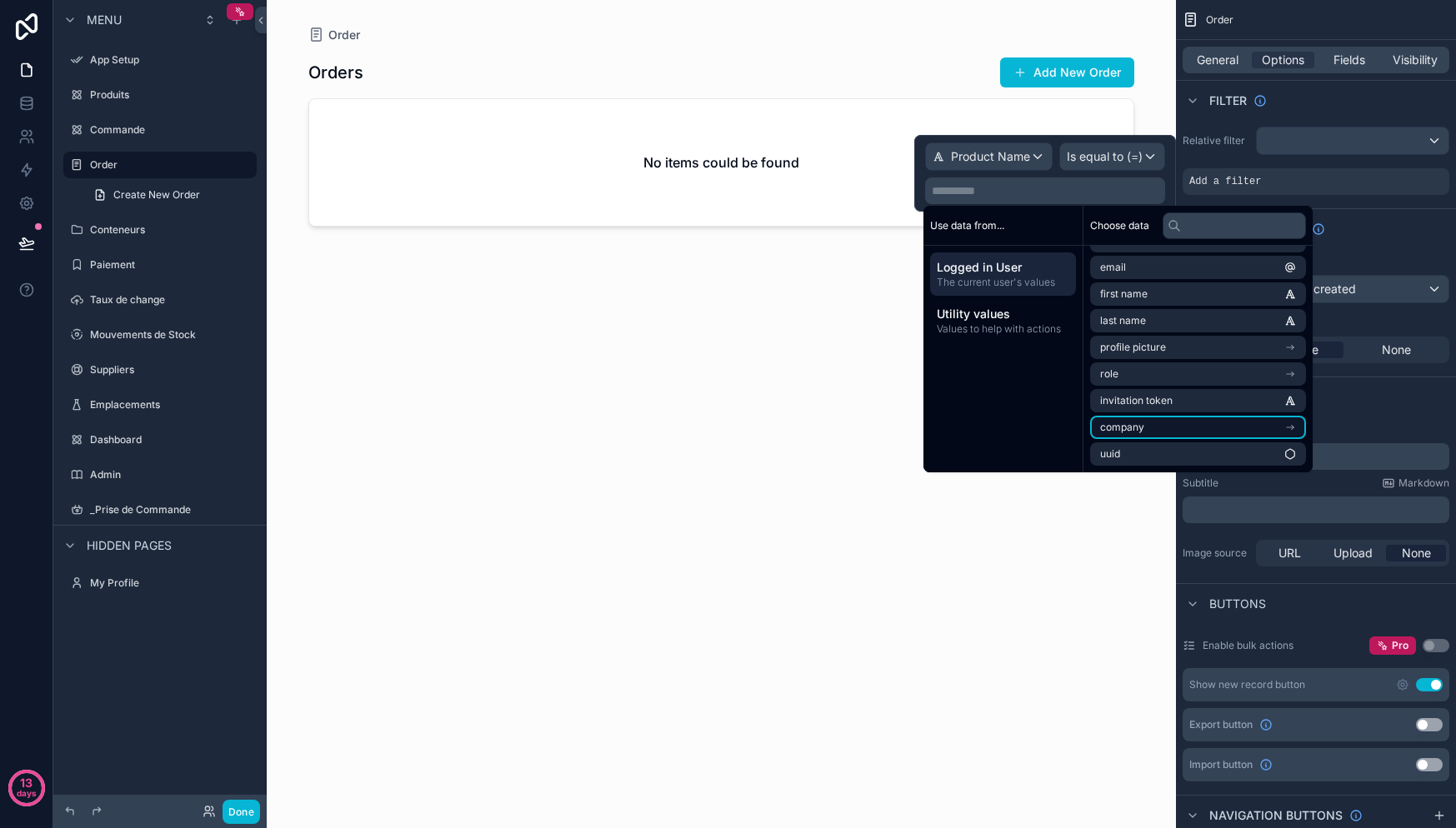
scroll to position [0, 0]
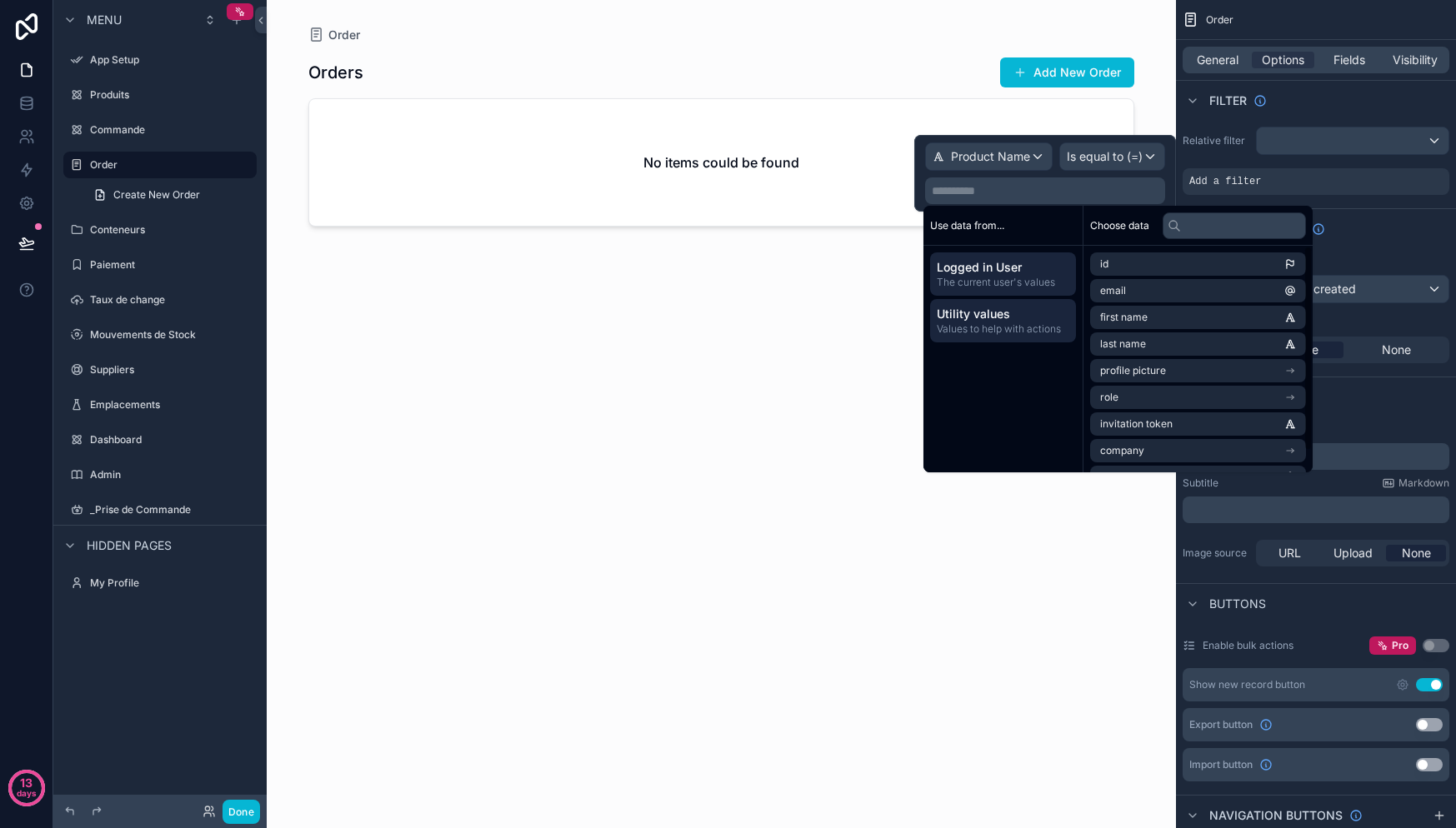
click at [978, 320] on span "Utility values" at bounding box center [1003, 314] width 132 height 17
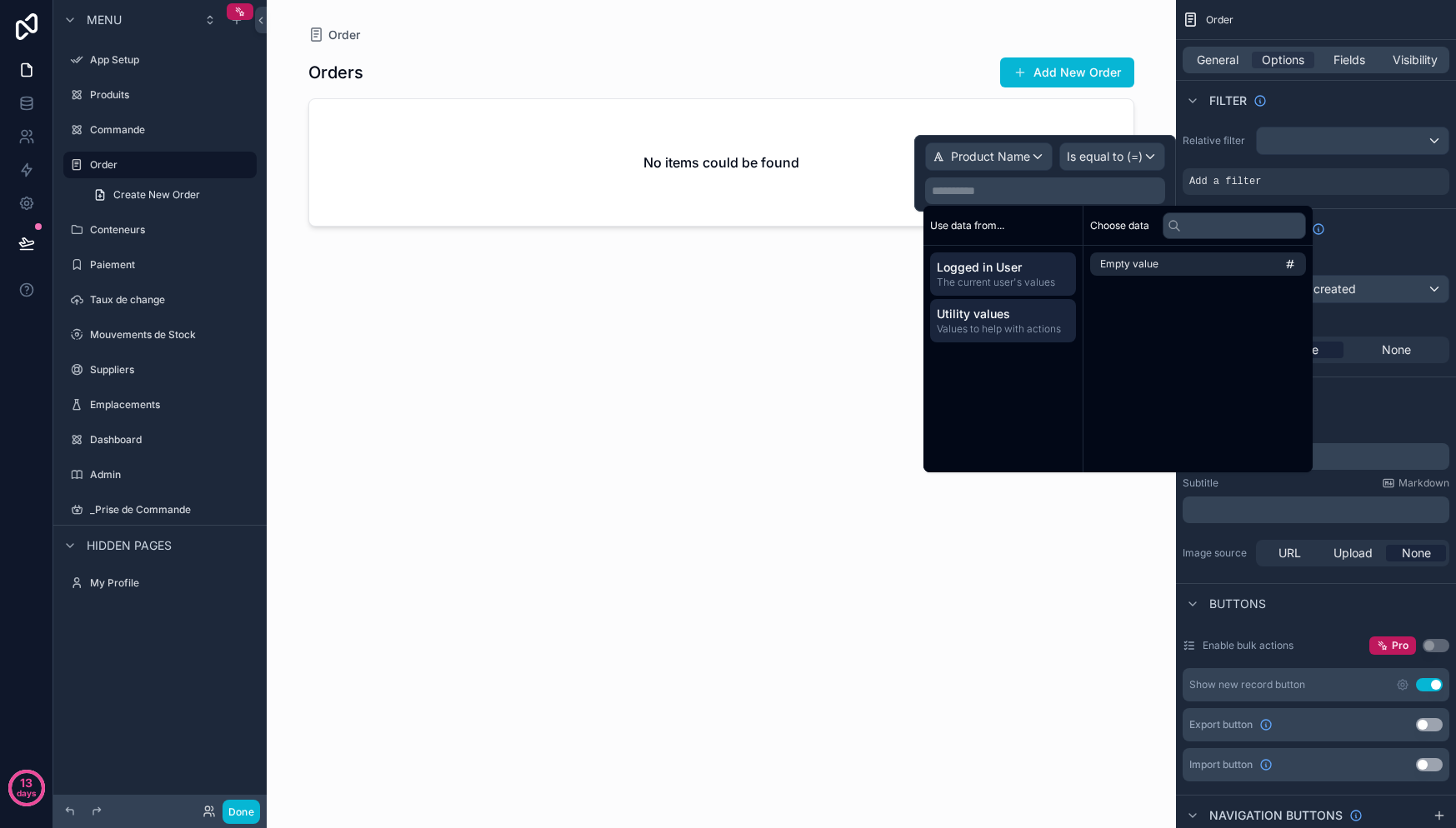
click at [1036, 283] on span "The current user's values" at bounding box center [1003, 282] width 132 height 13
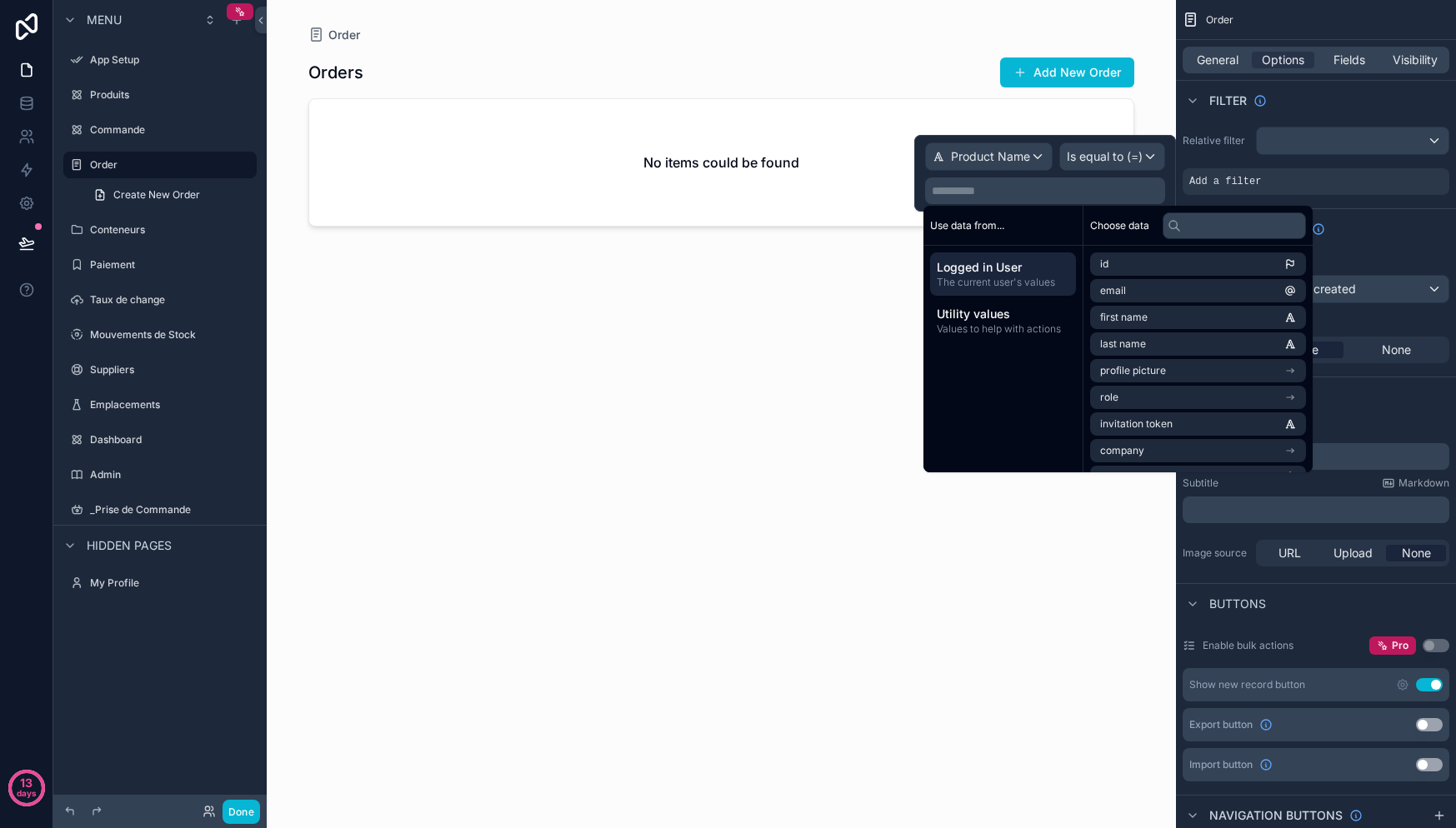
click at [1079, 190] on p "**********" at bounding box center [1047, 190] width 230 height 17
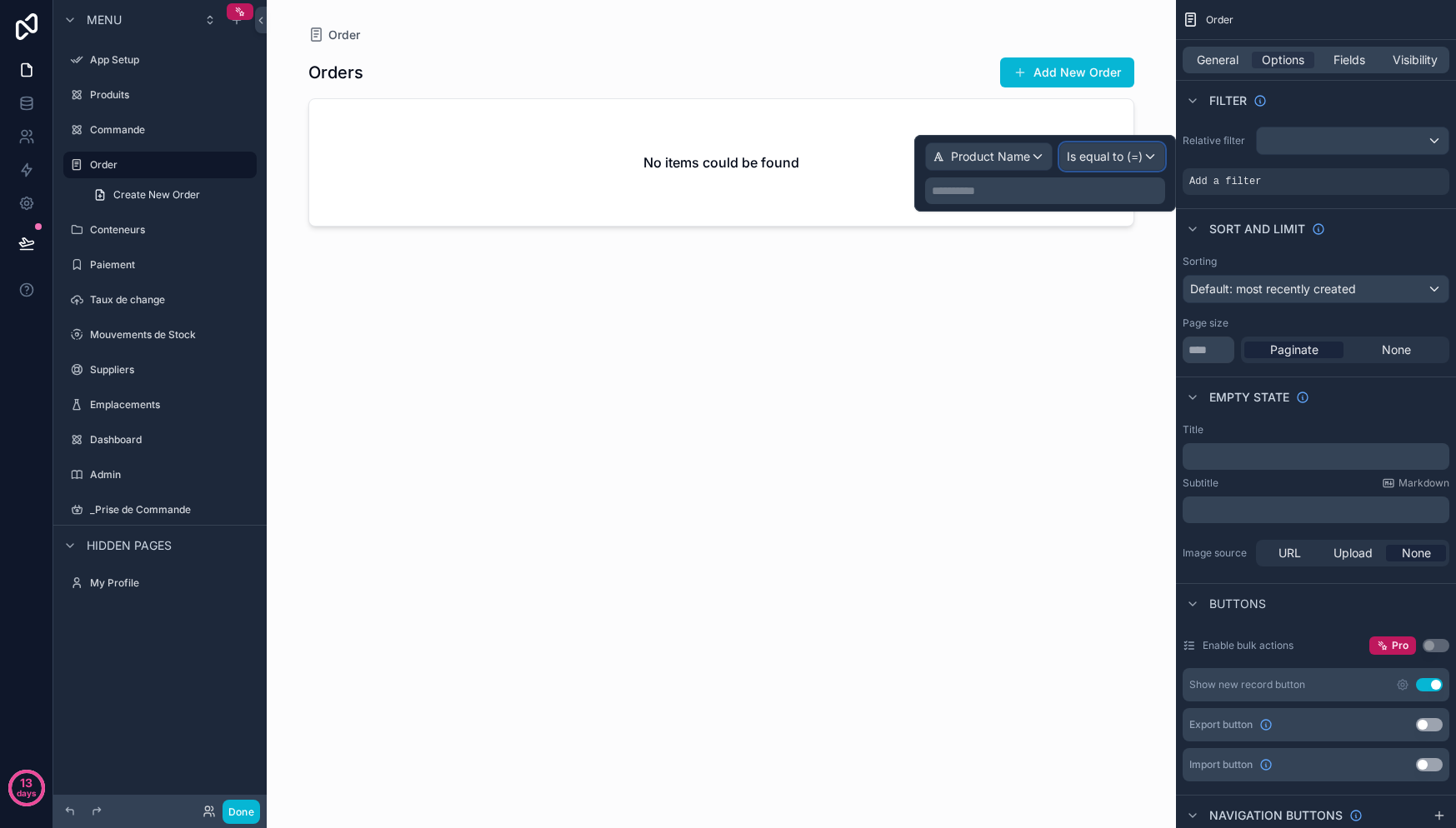
click at [1098, 159] on span "Is equal to (=)" at bounding box center [1104, 156] width 76 height 17
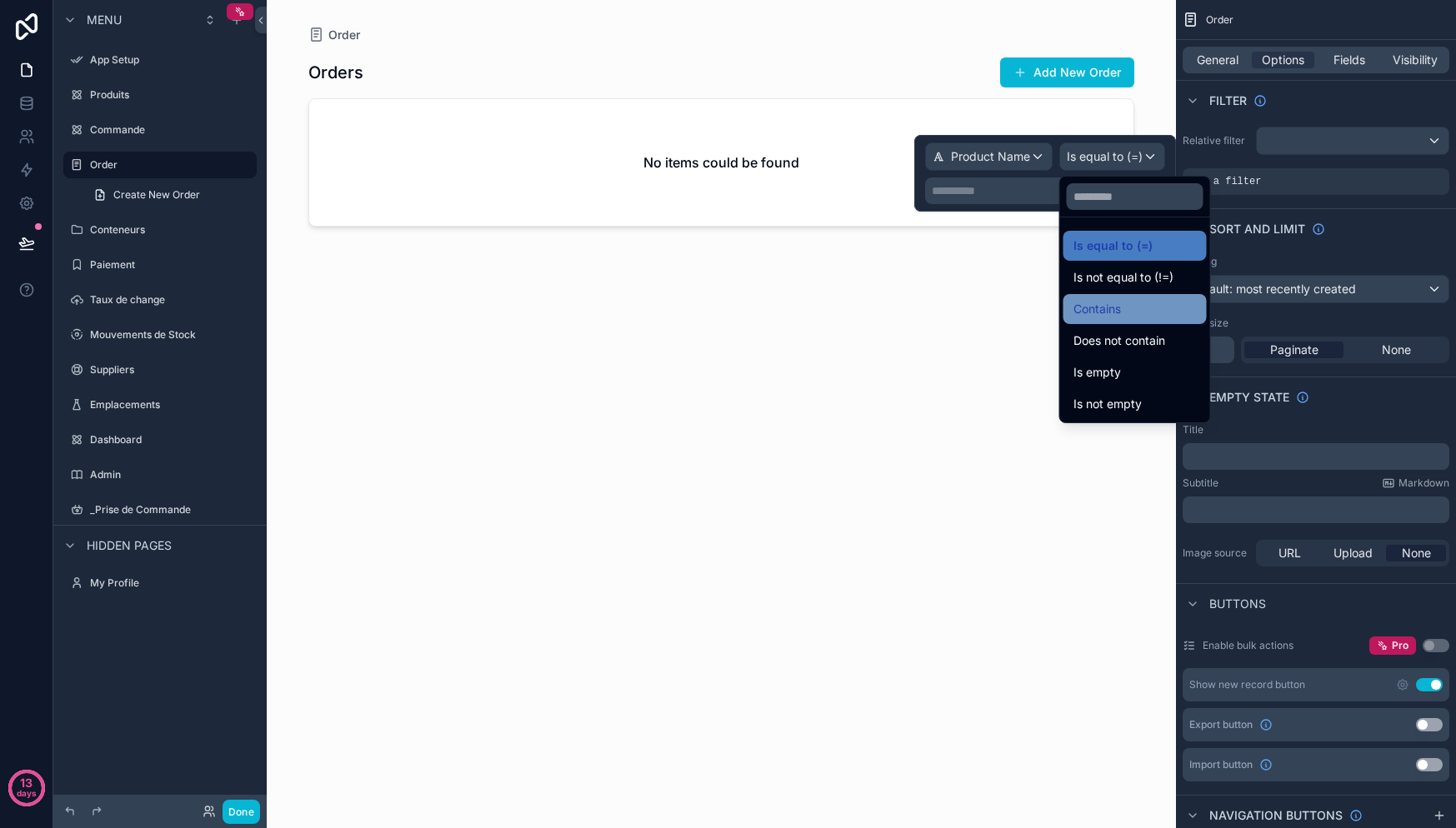
click at [1147, 301] on div "Contains" at bounding box center [1135, 308] width 124 height 20
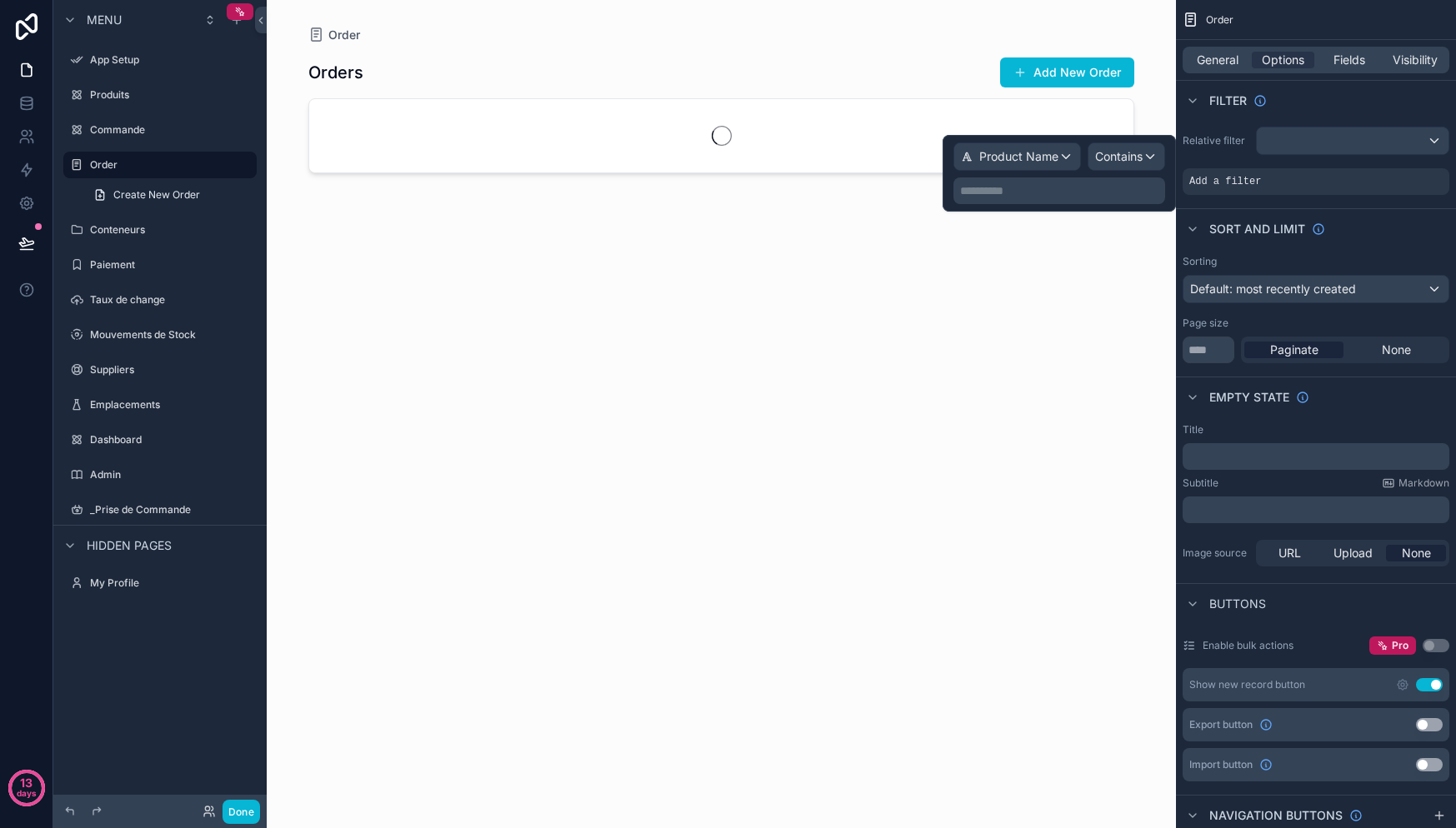
click at [1031, 177] on div "**********" at bounding box center [1059, 173] width 211 height 61
click at [1030, 188] on p "**********" at bounding box center [1061, 190] width 202 height 17
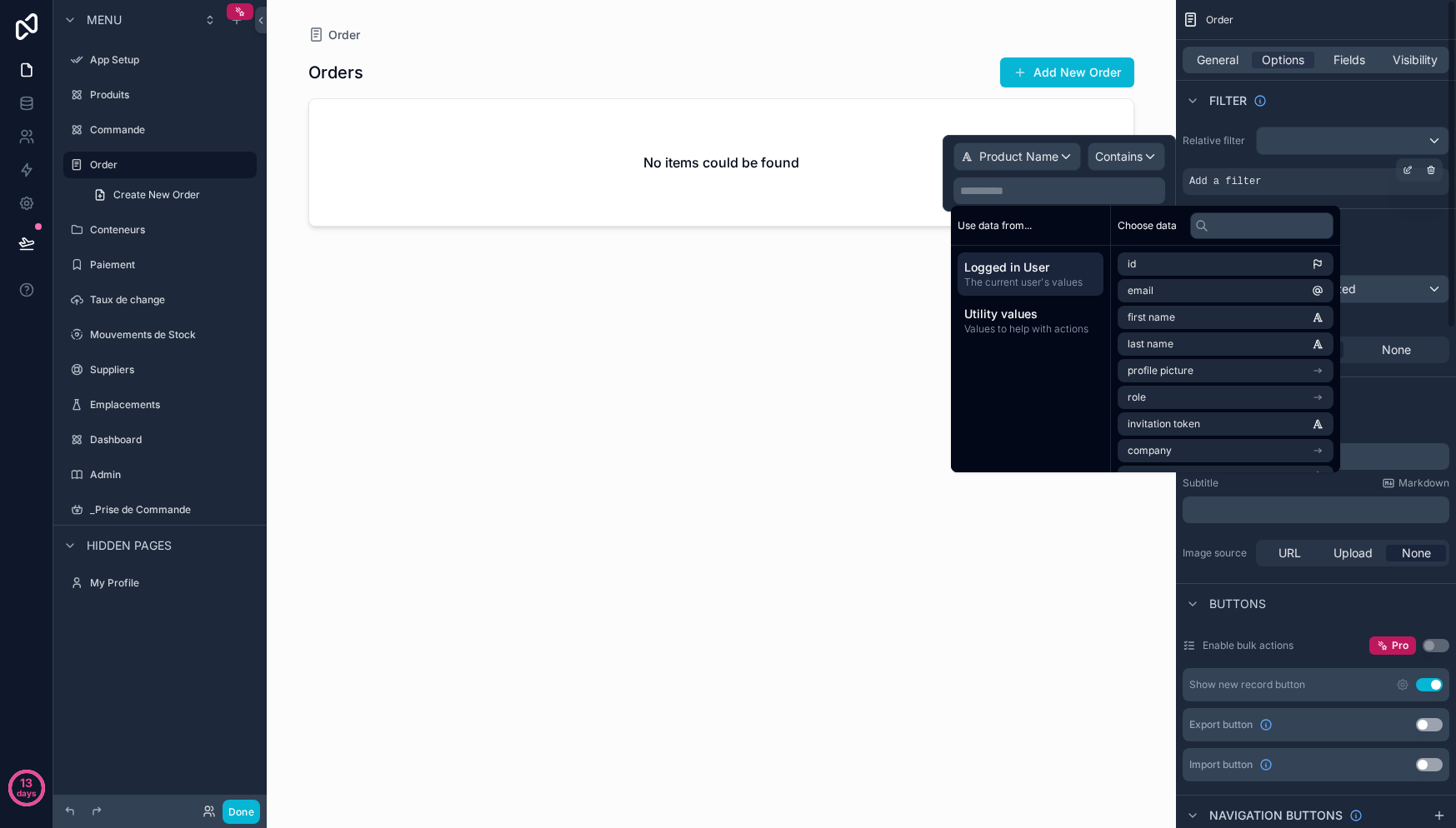
click at [1267, 169] on div "Add a filter" at bounding box center [1316, 181] width 266 height 26
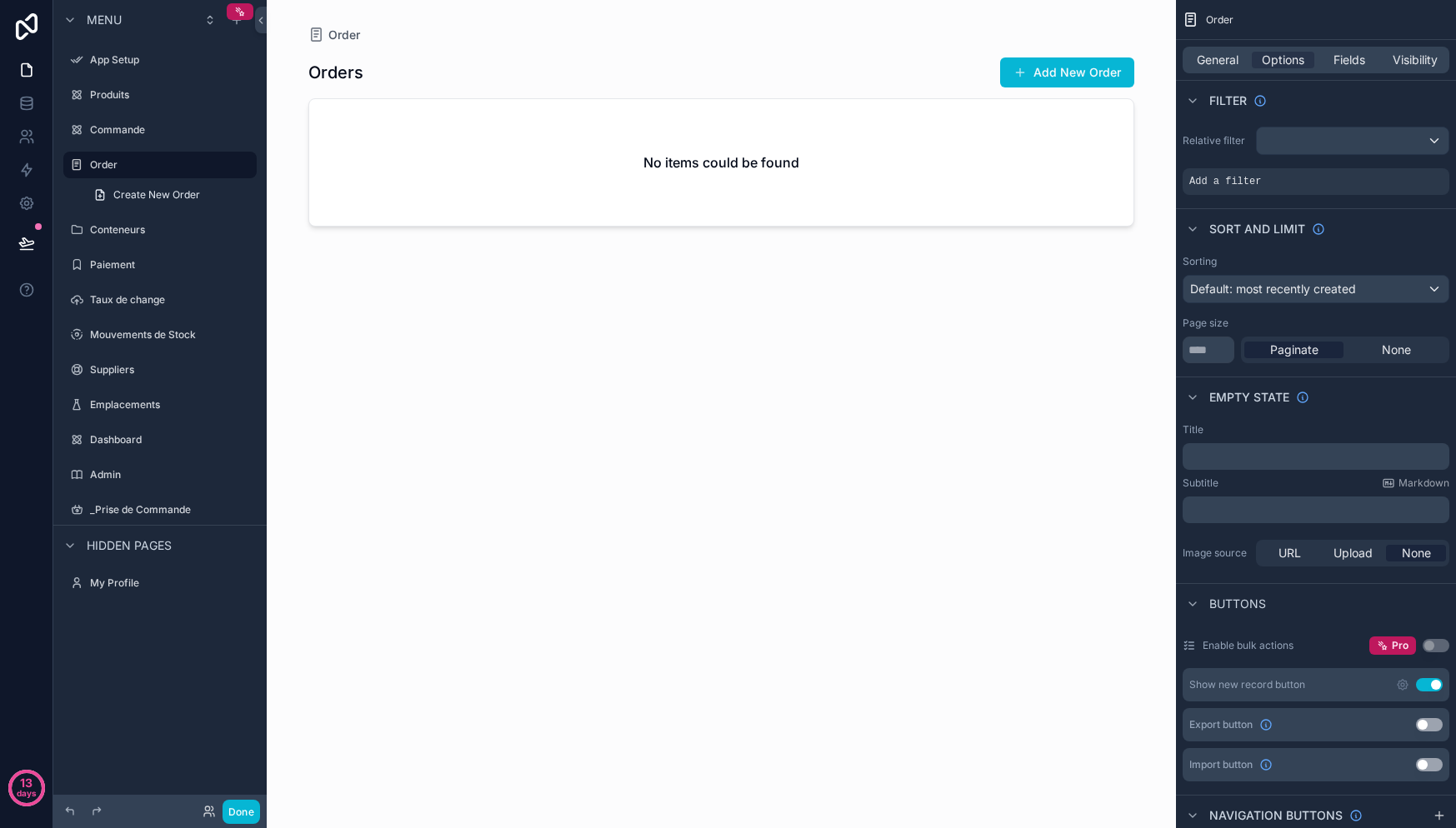
drag, startPoint x: 1433, startPoint y: 173, endPoint x: 1319, endPoint y: 310, distance: 178.2
click at [0, 0] on icon "scrollable content" at bounding box center [0, 0] width 0 height 0
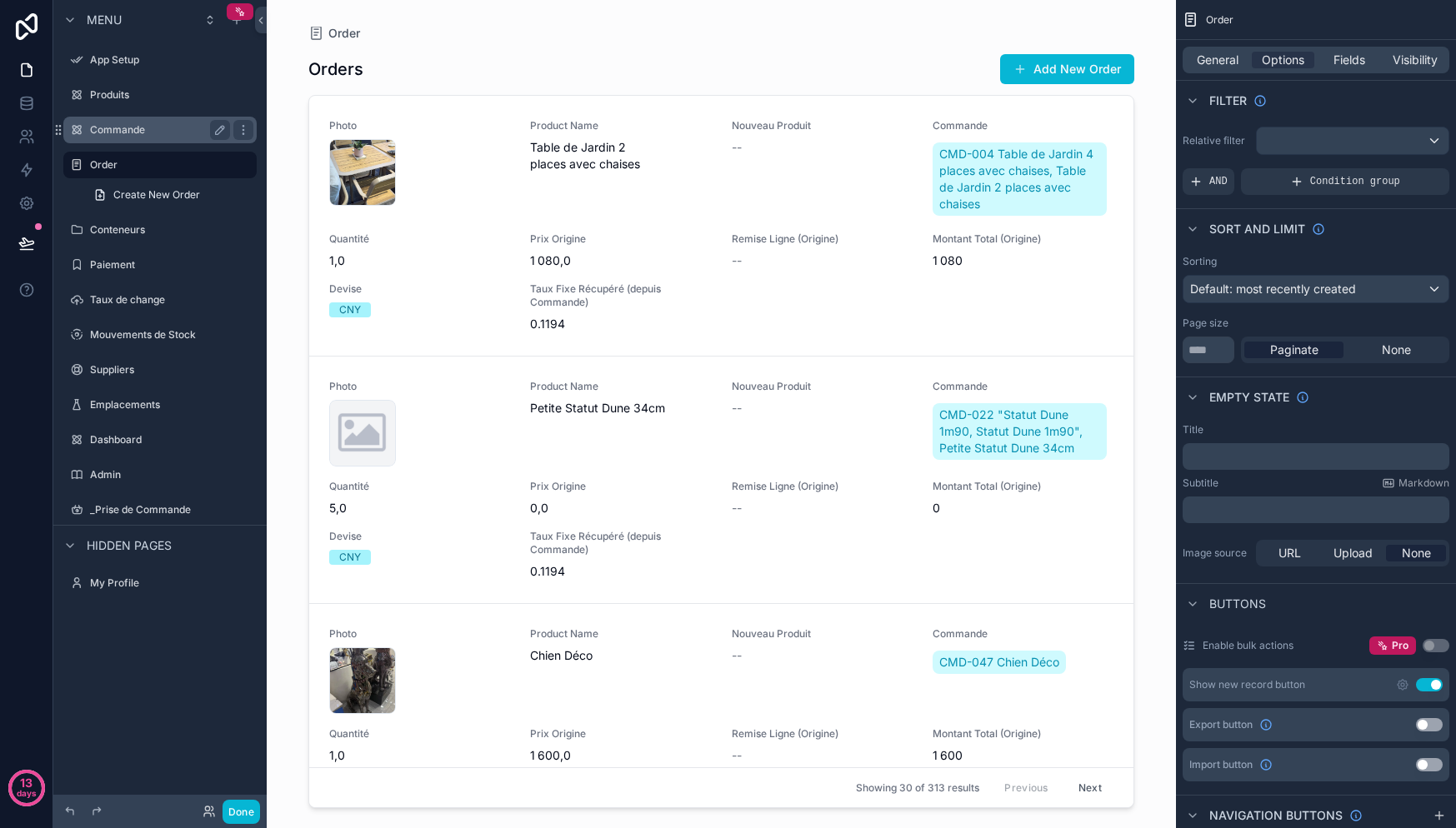
click at [145, 129] on label "Commande" at bounding box center [157, 130] width 133 height 13
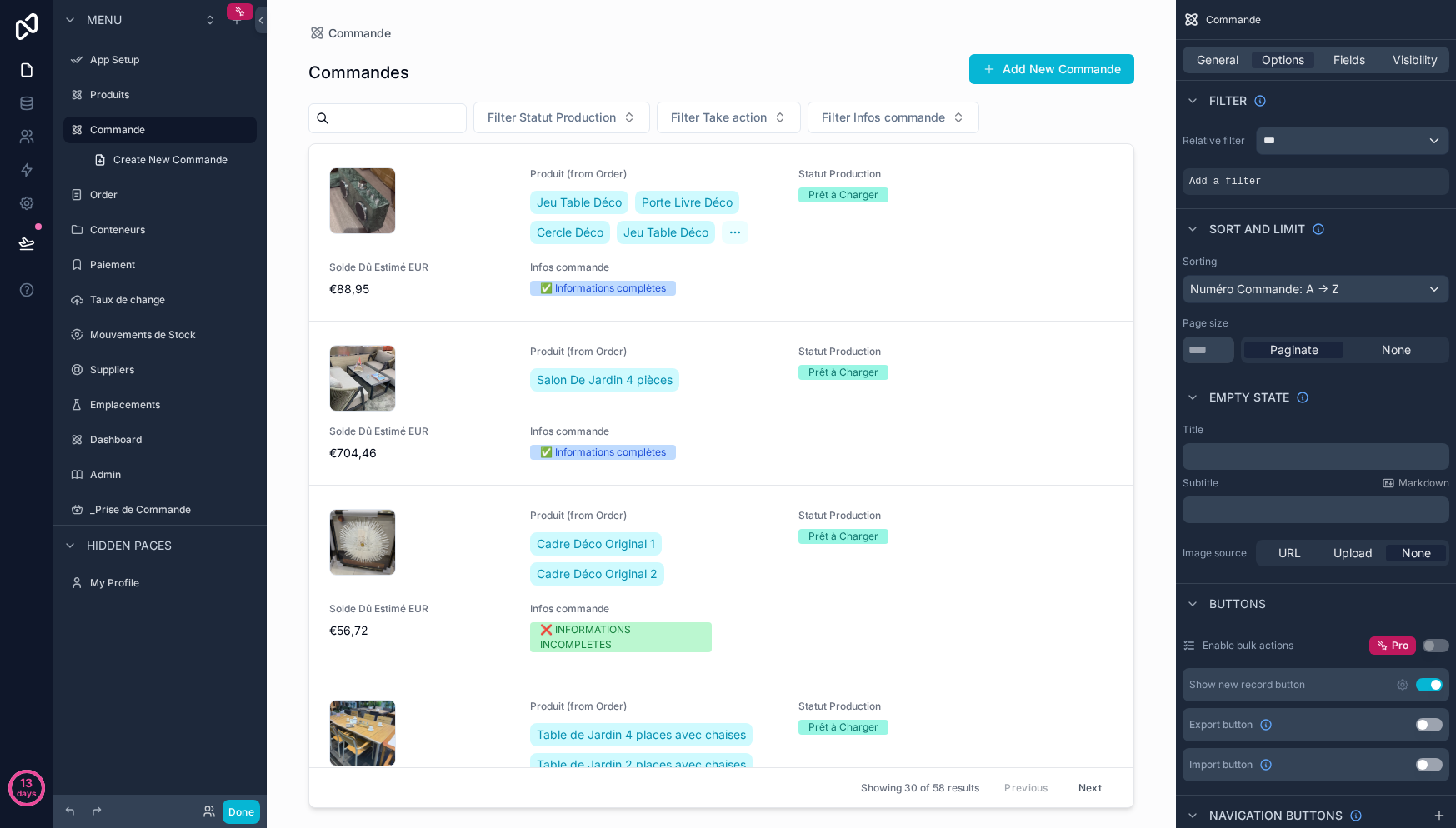
drag, startPoint x: 1126, startPoint y: 104, endPoint x: 1150, endPoint y: 101, distance: 24.2
click at [1152, 101] on div "Commande Commandes Add New Commande Filter Statut Production Filter Take action…" at bounding box center [721, 414] width 909 height 828
click at [1145, 112] on div "Commande Commandes Add New Commande Filter Statut Production Filter Take action…" at bounding box center [721, 404] width 853 height 808
click at [1352, 139] on div "***" at bounding box center [1353, 140] width 192 height 26
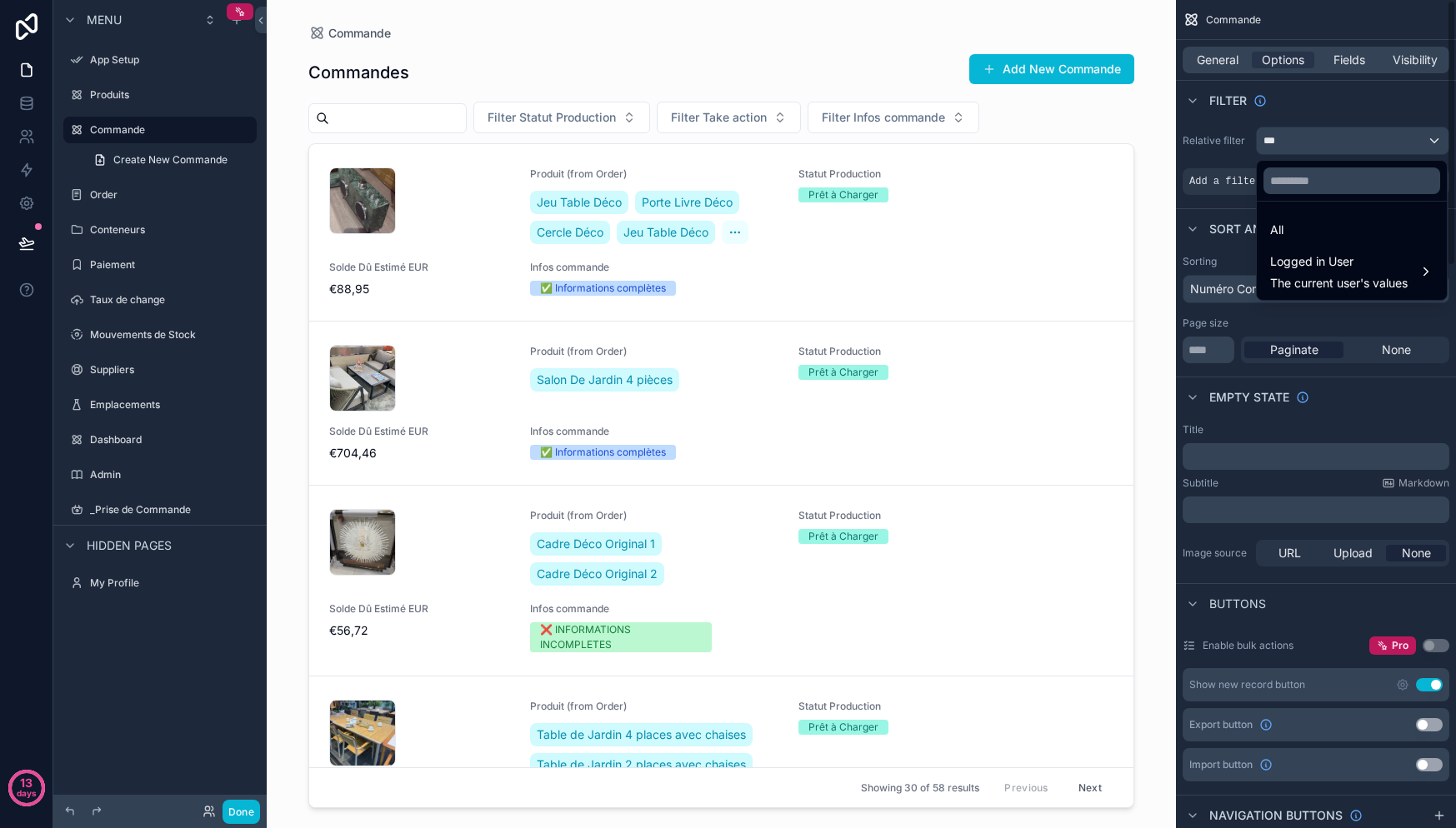
click at [1176, 147] on div "scrollable content" at bounding box center [728, 414] width 1456 height 828
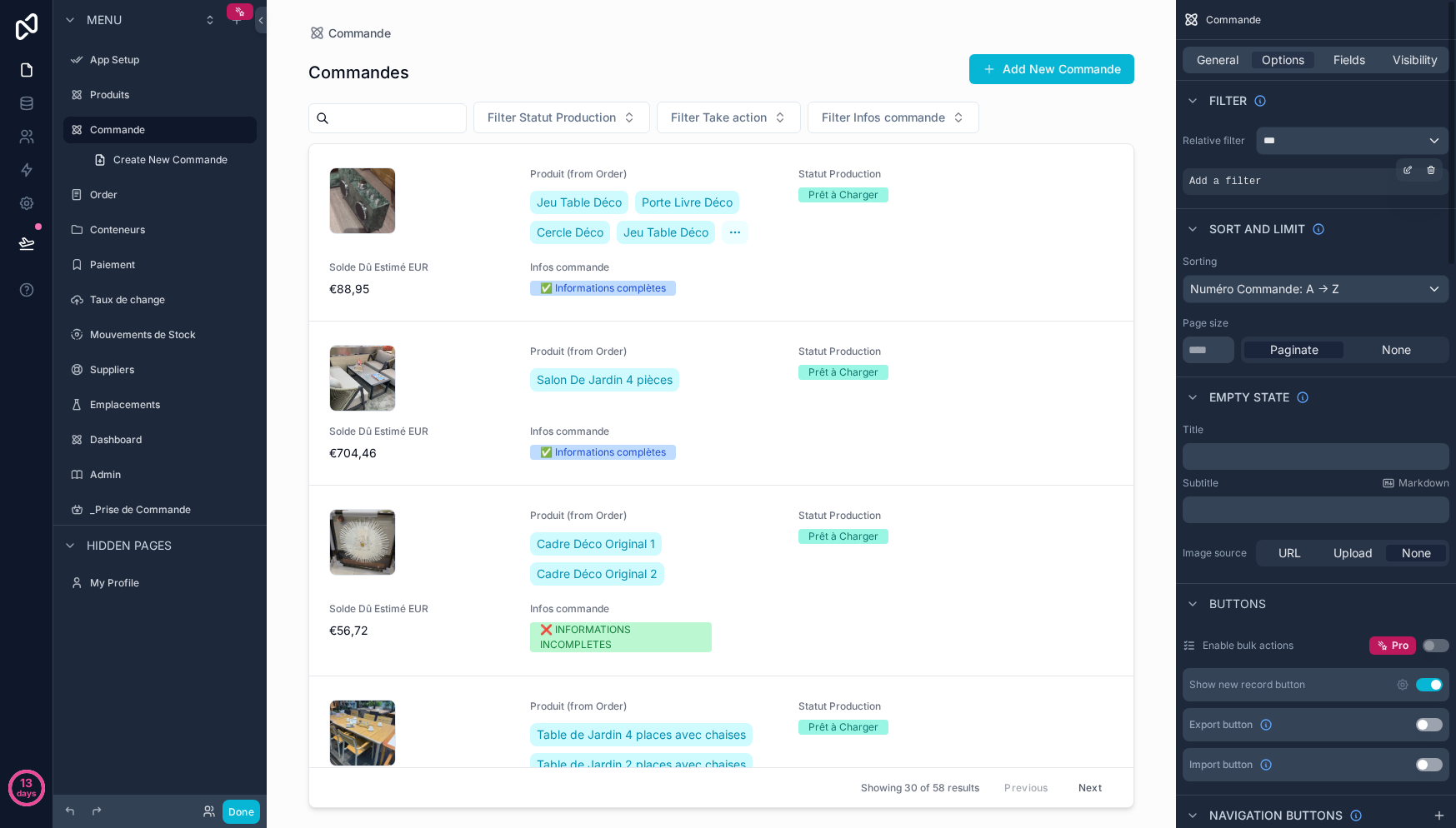
click at [1232, 188] on div "Add a filter" at bounding box center [1316, 181] width 266 height 26
click at [1232, 184] on span "Add a filter" at bounding box center [1225, 181] width 72 height 13
click at [1434, 166] on icon "scrollable content" at bounding box center [1431, 169] width 10 height 10
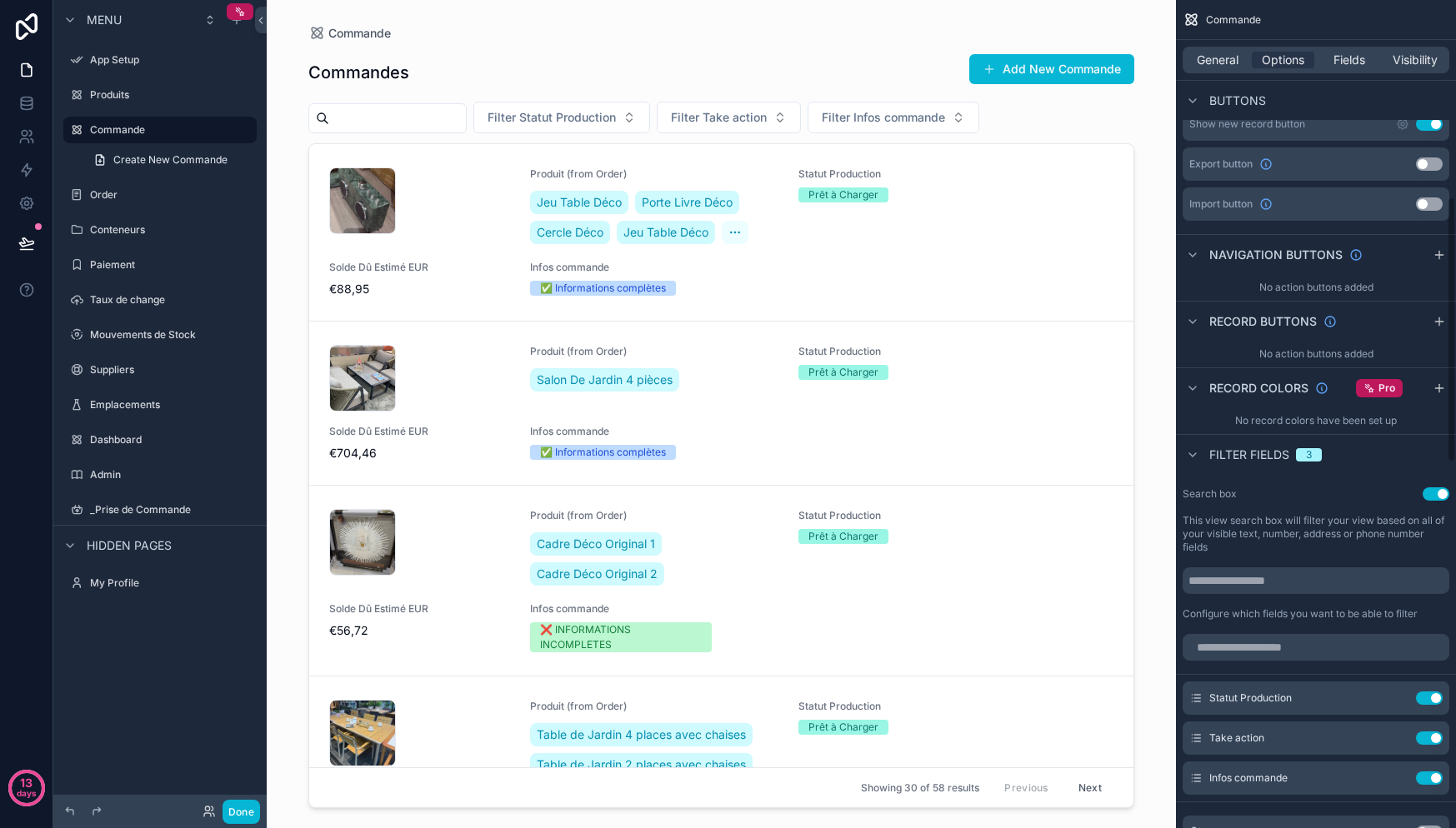
scroll to position [612, 0]
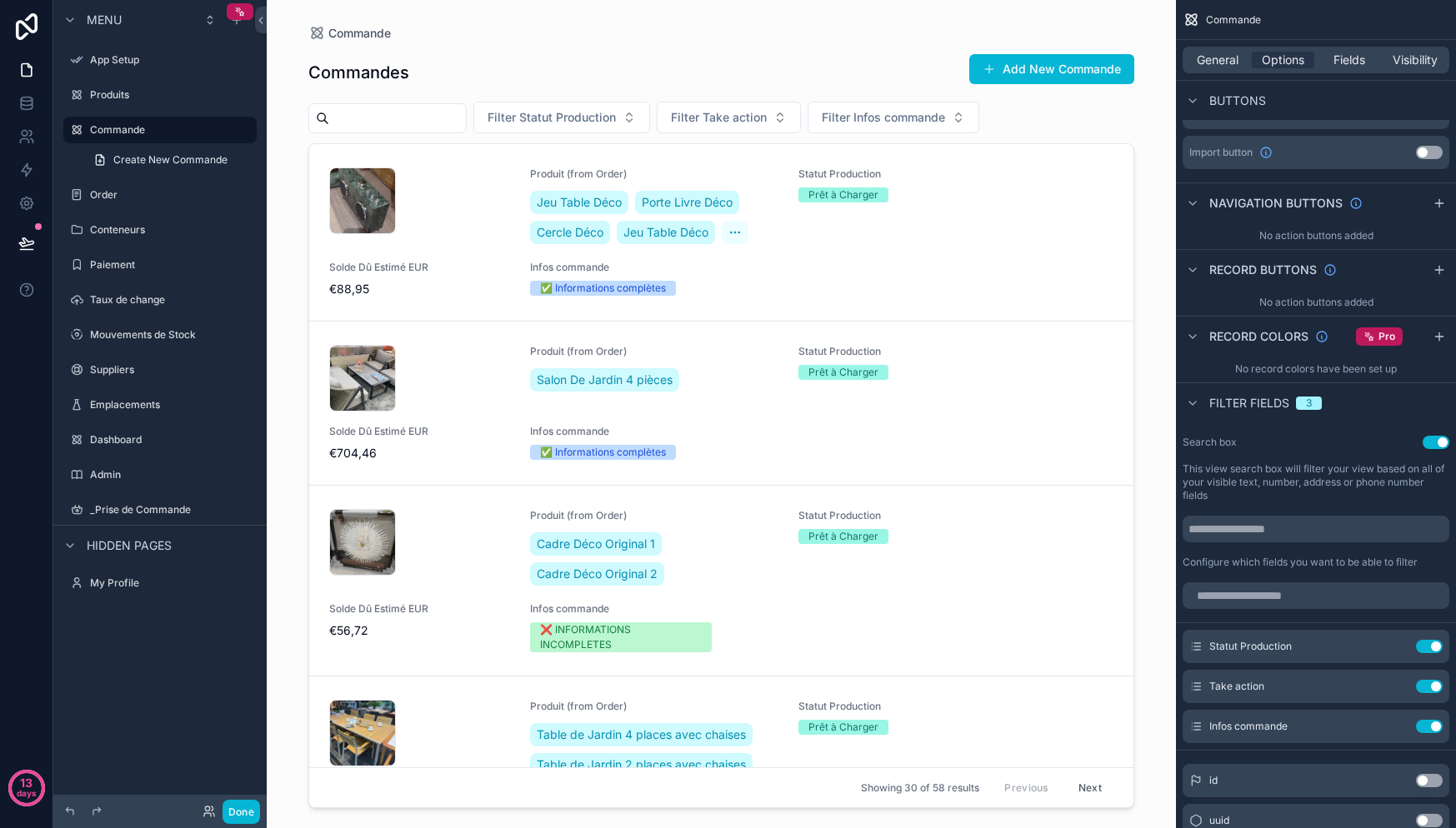
click at [1306, 404] on div "3" at bounding box center [1309, 403] width 6 height 13
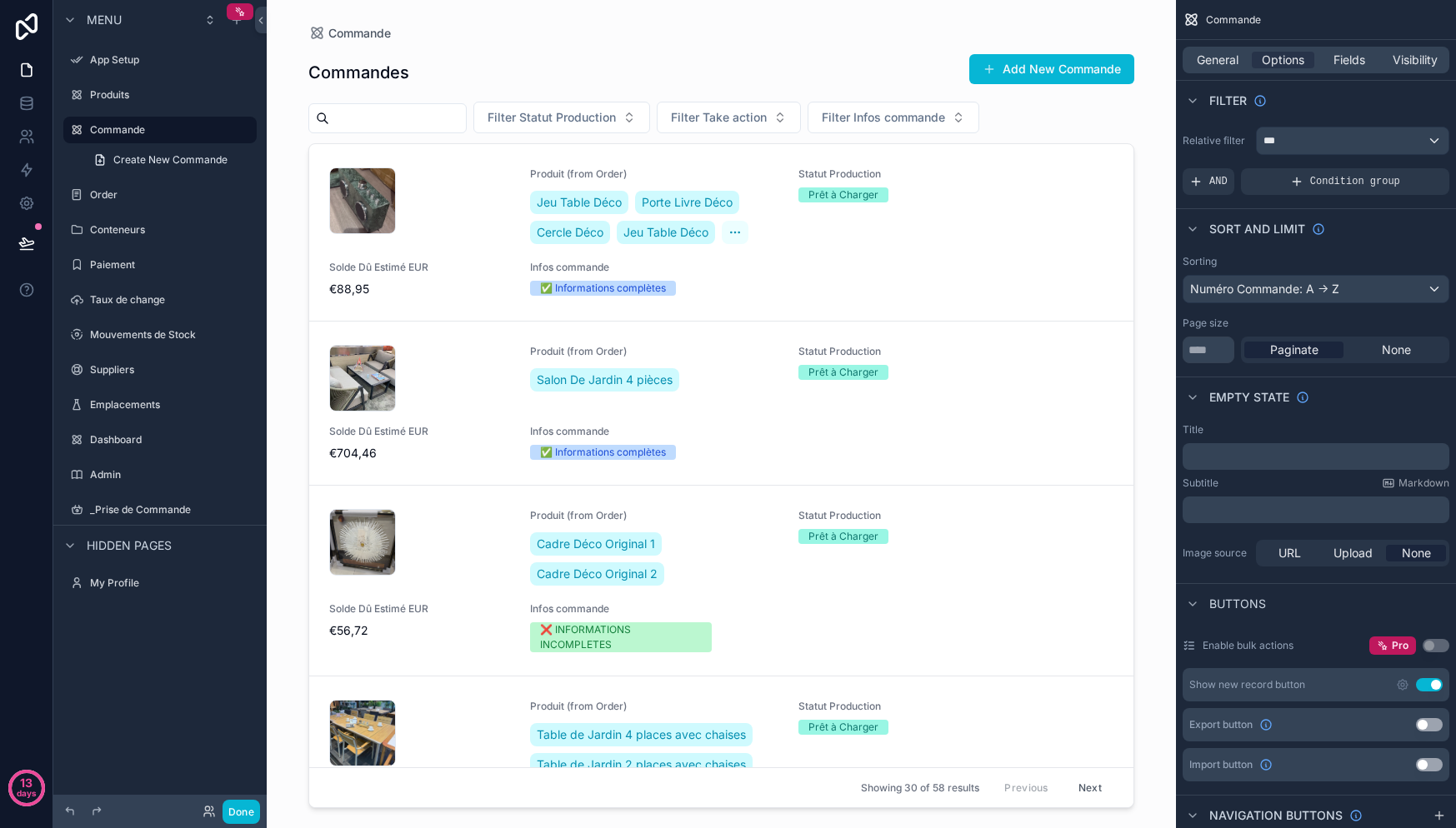
scroll to position [32, 0]
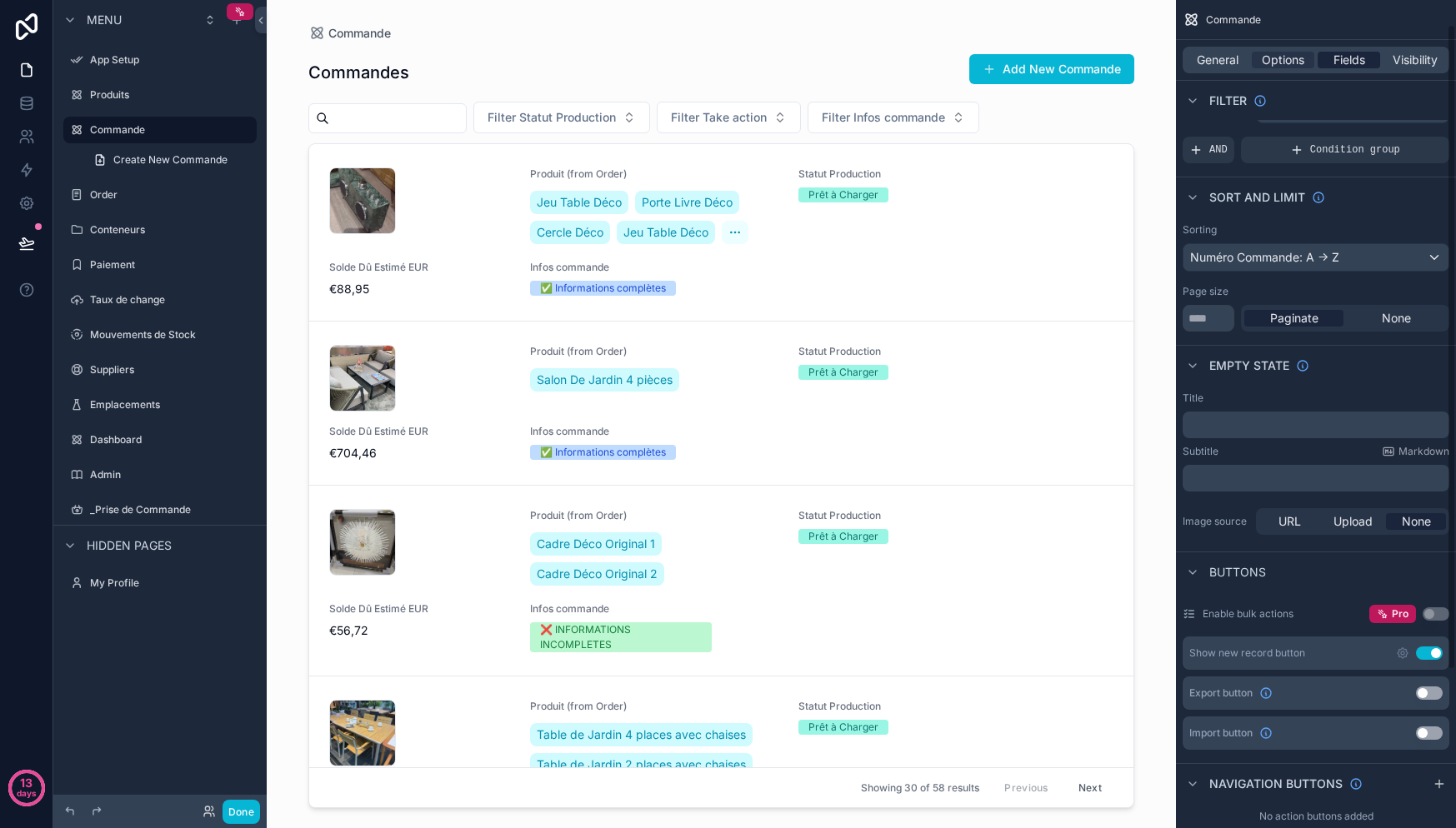
click at [1353, 62] on span "Fields" at bounding box center [1349, 60] width 32 height 17
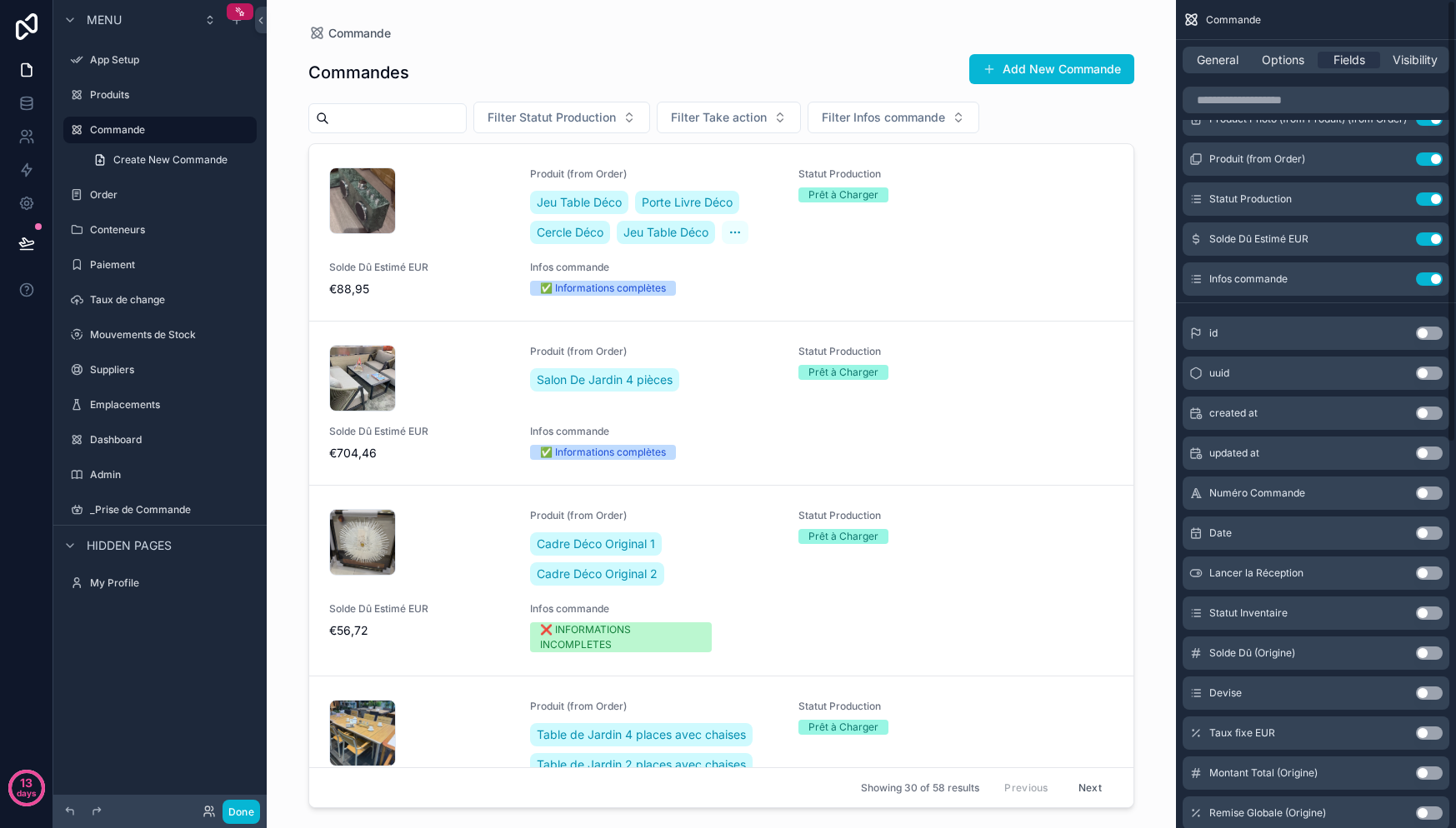
scroll to position [0, 0]
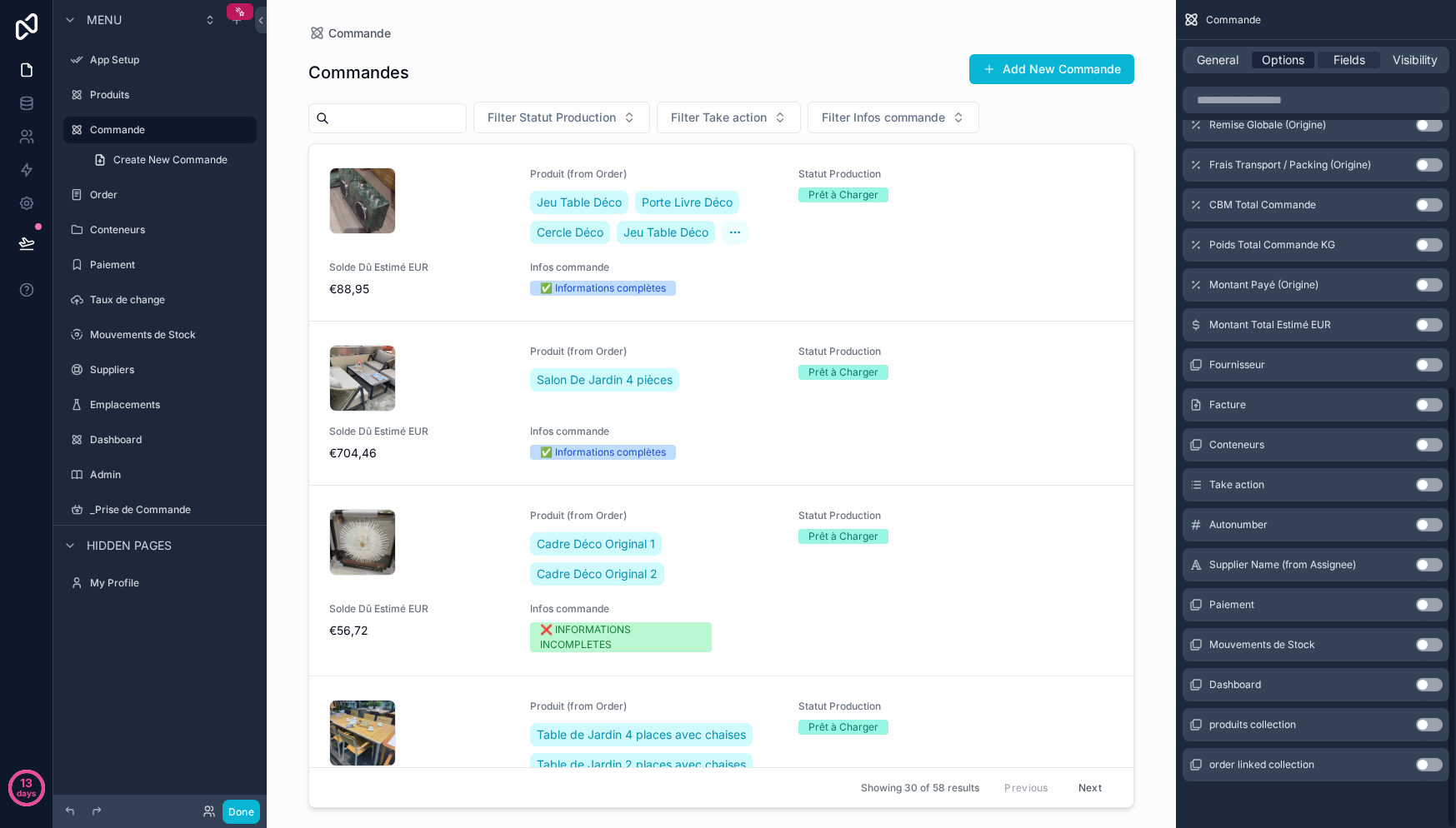
click at [1276, 58] on span "Options" at bounding box center [1282, 60] width 42 height 17
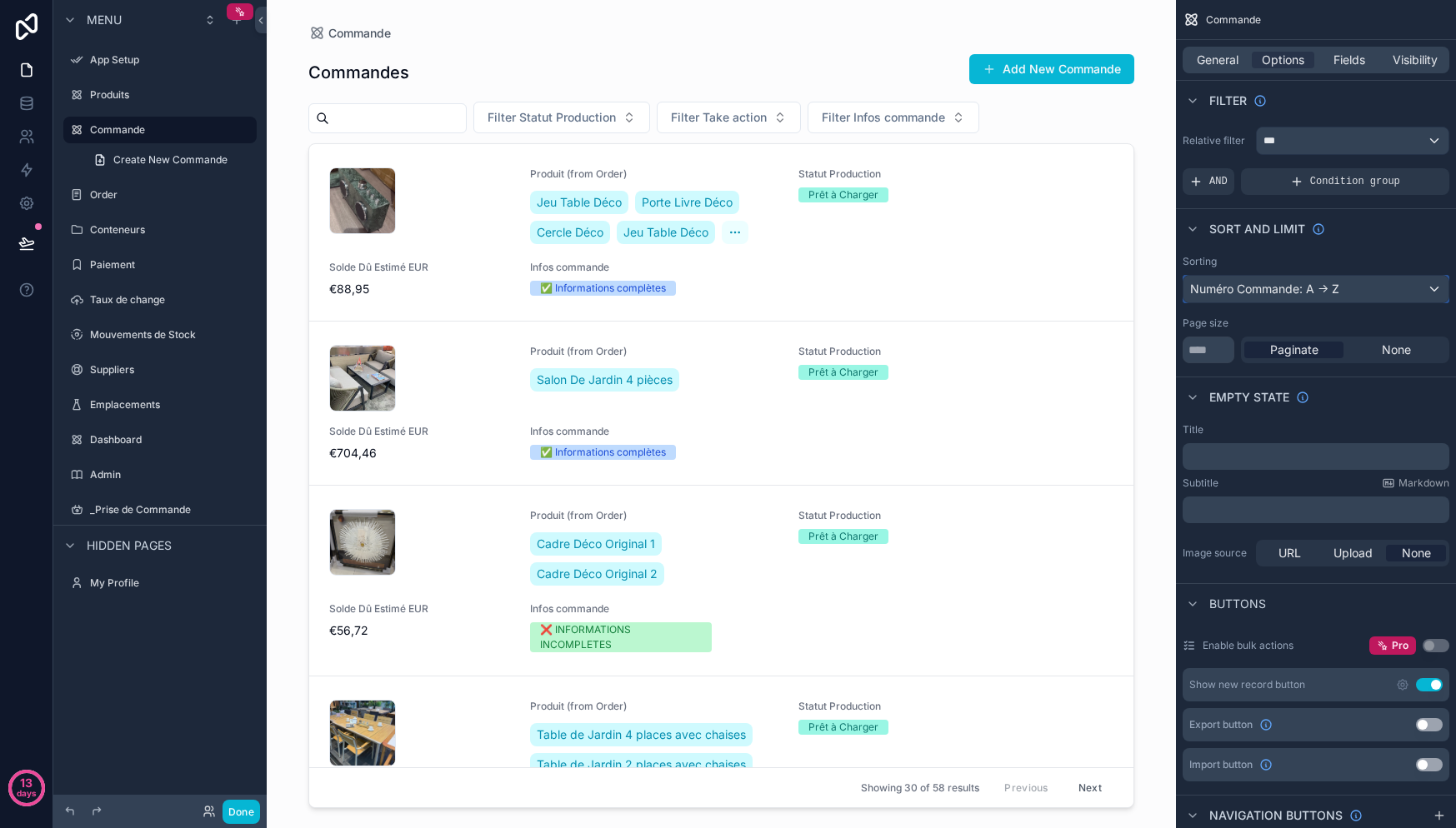
click at [1262, 291] on div "Numéro Commande: A -> Z" at bounding box center [1316, 289] width 265 height 26
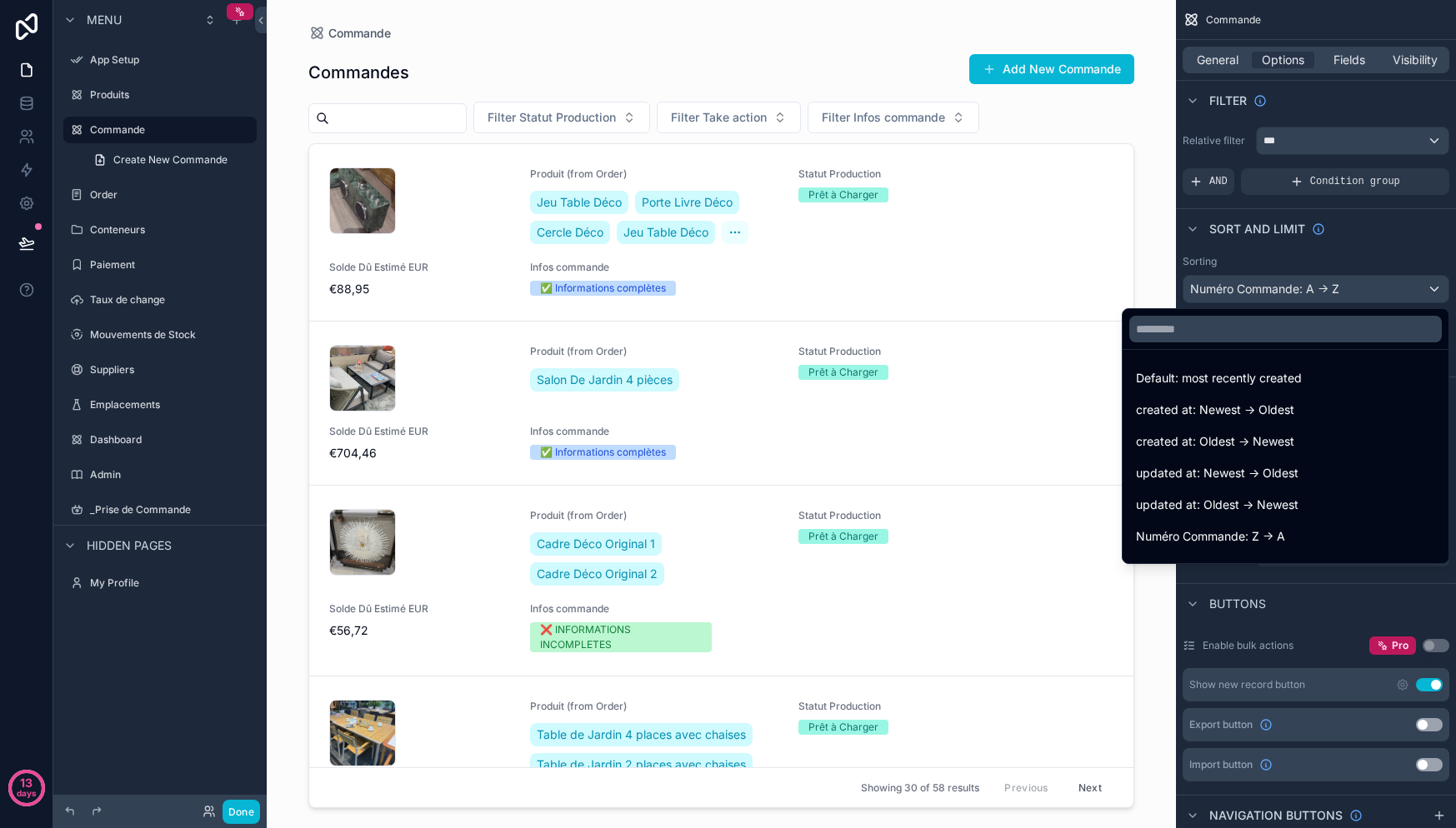
click at [1303, 245] on div "scrollable content" at bounding box center [728, 414] width 1456 height 828
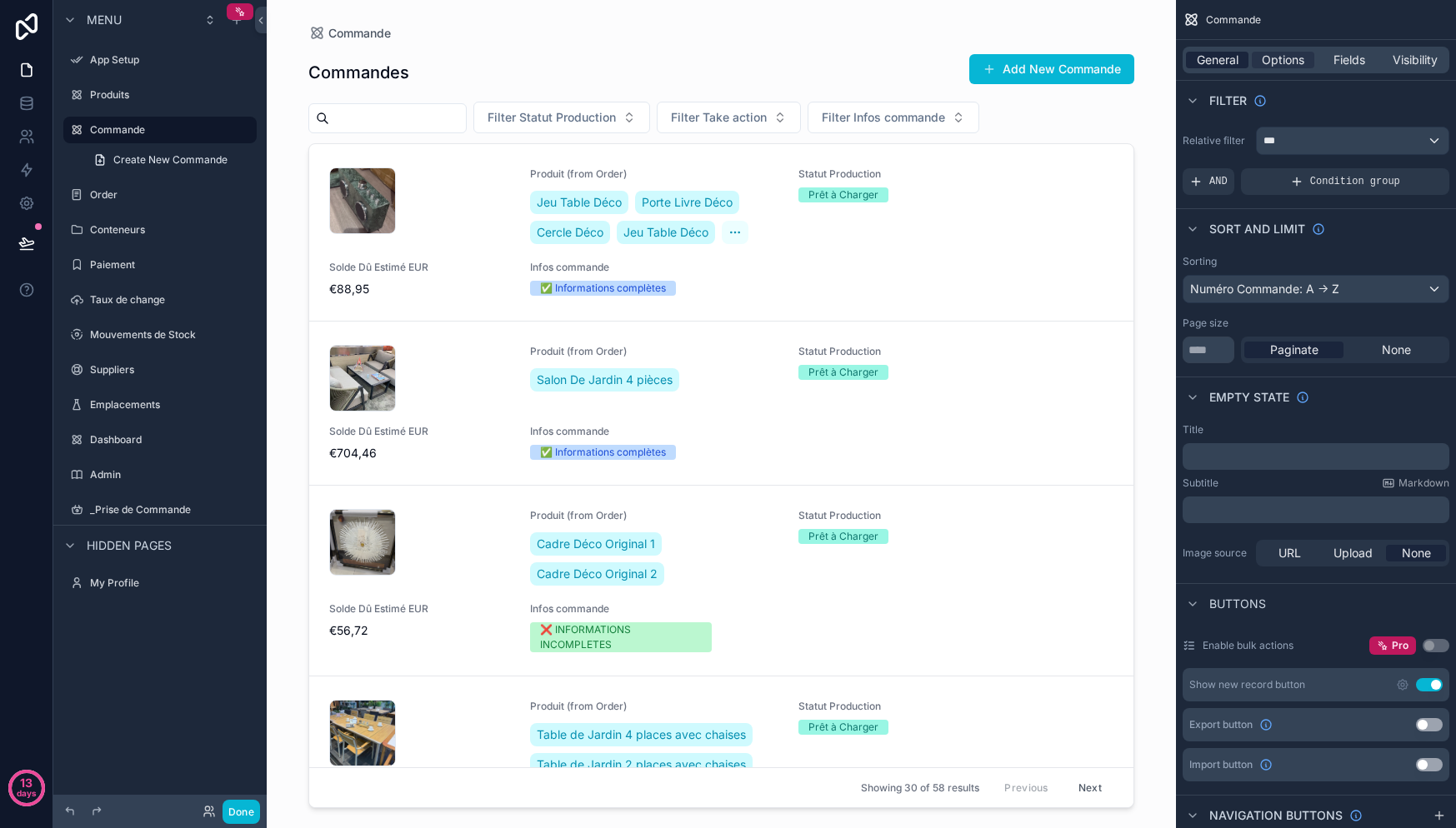
click at [1221, 53] on span "General" at bounding box center [1218, 60] width 42 height 17
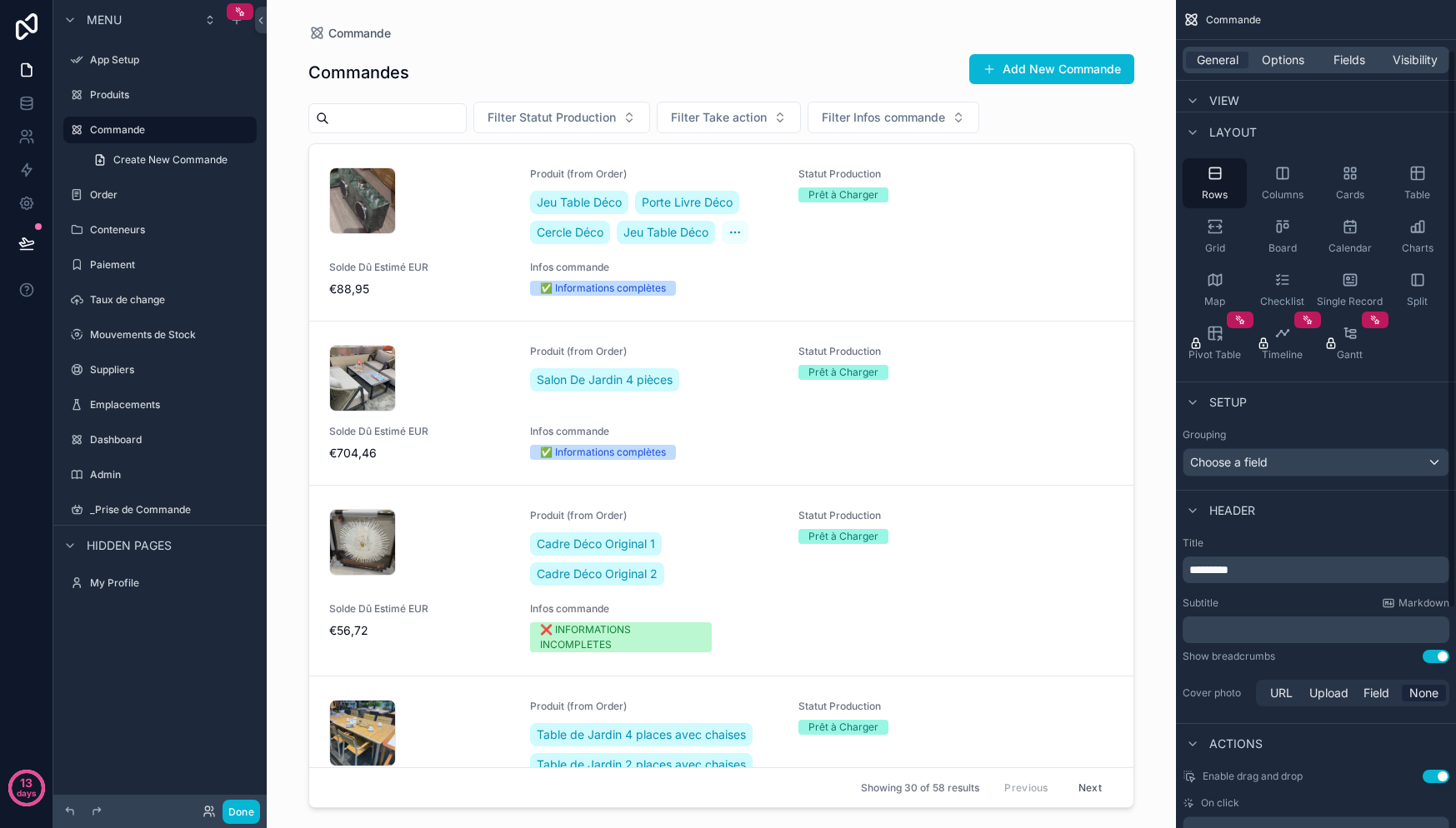
scroll to position [160, 0]
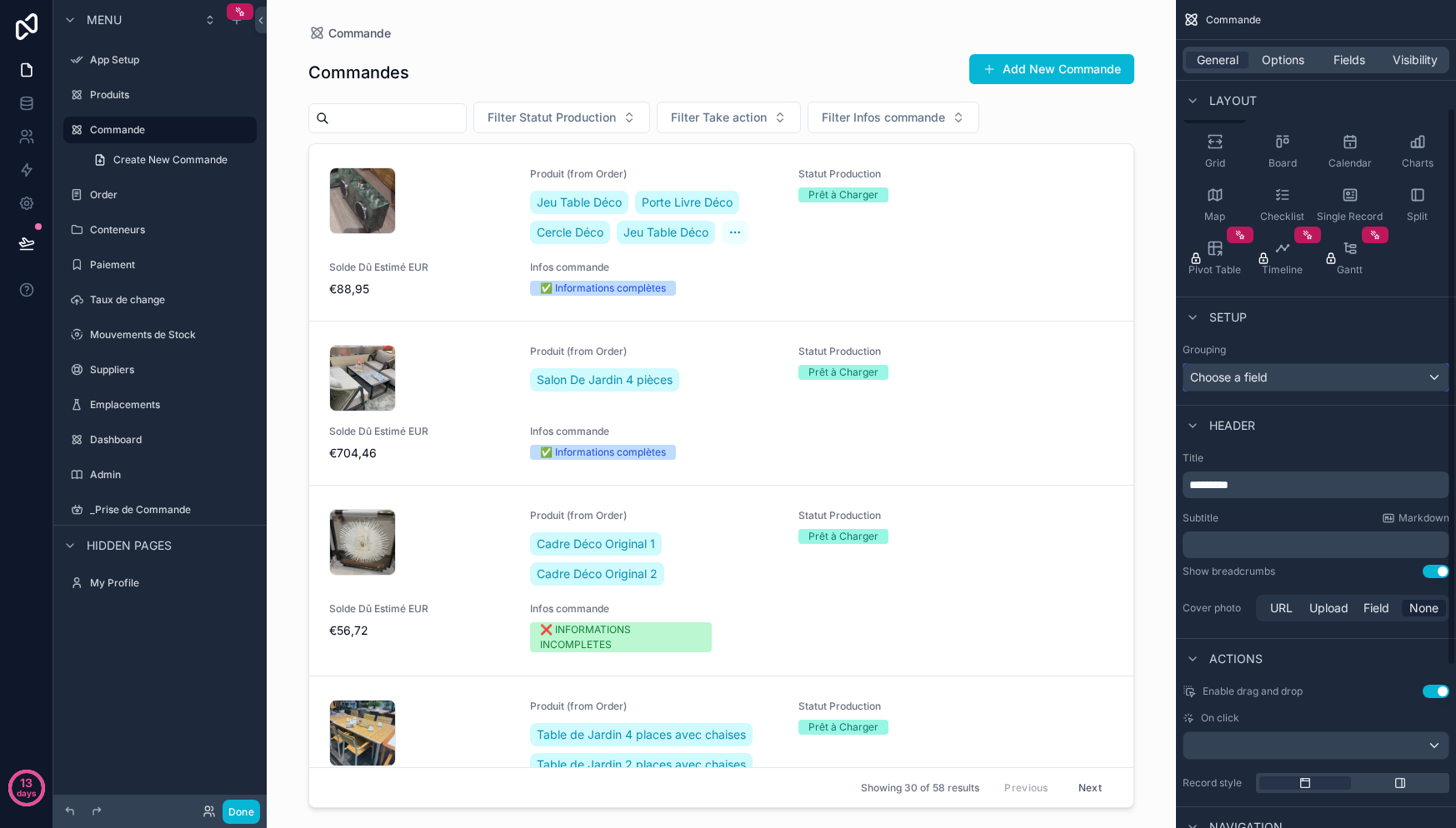
click at [1310, 386] on div "Choose a field" at bounding box center [1316, 377] width 265 height 26
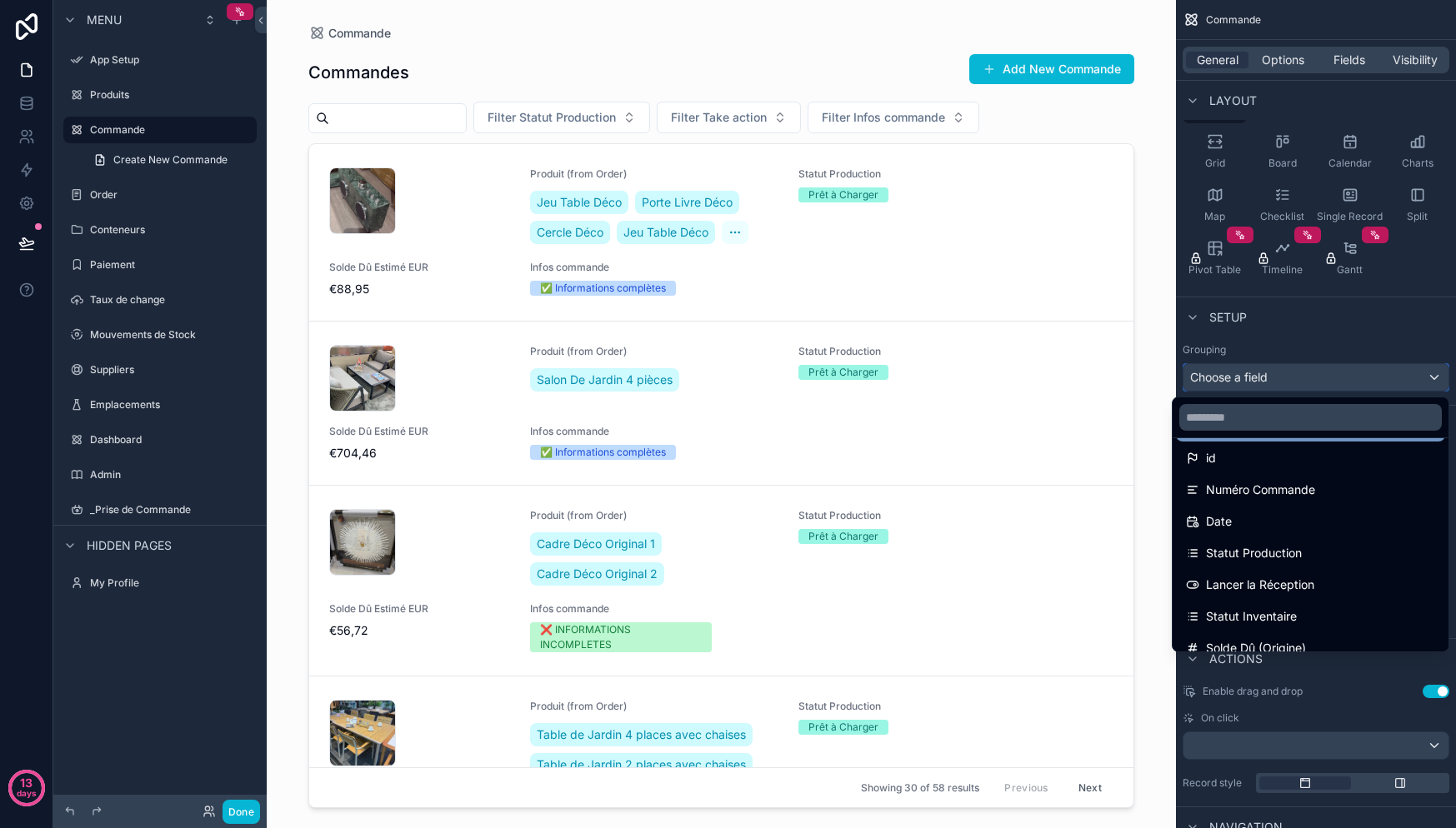
scroll to position [135, 0]
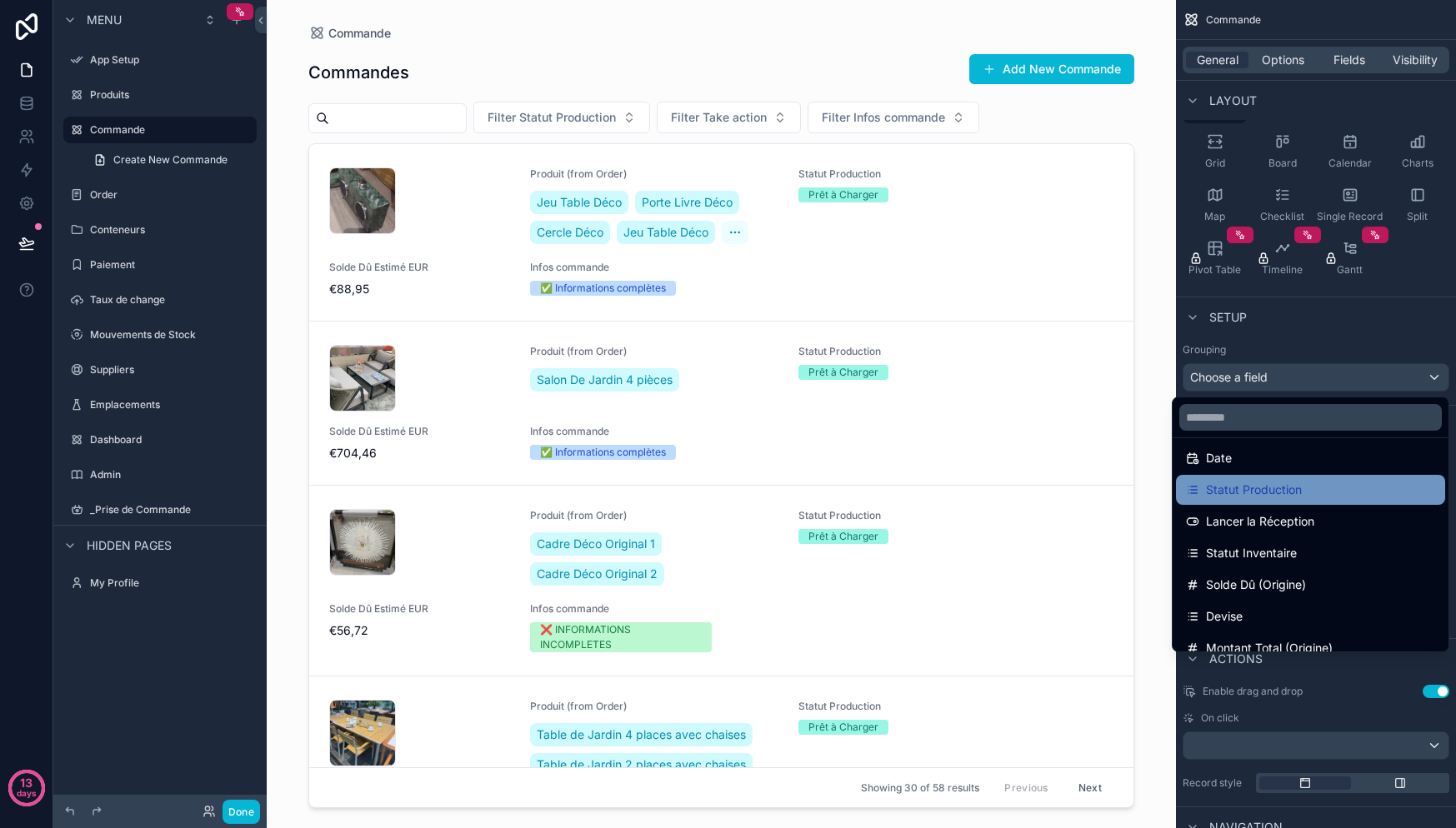
click at [1270, 493] on span "Statut Production" at bounding box center [1254, 490] width 96 height 20
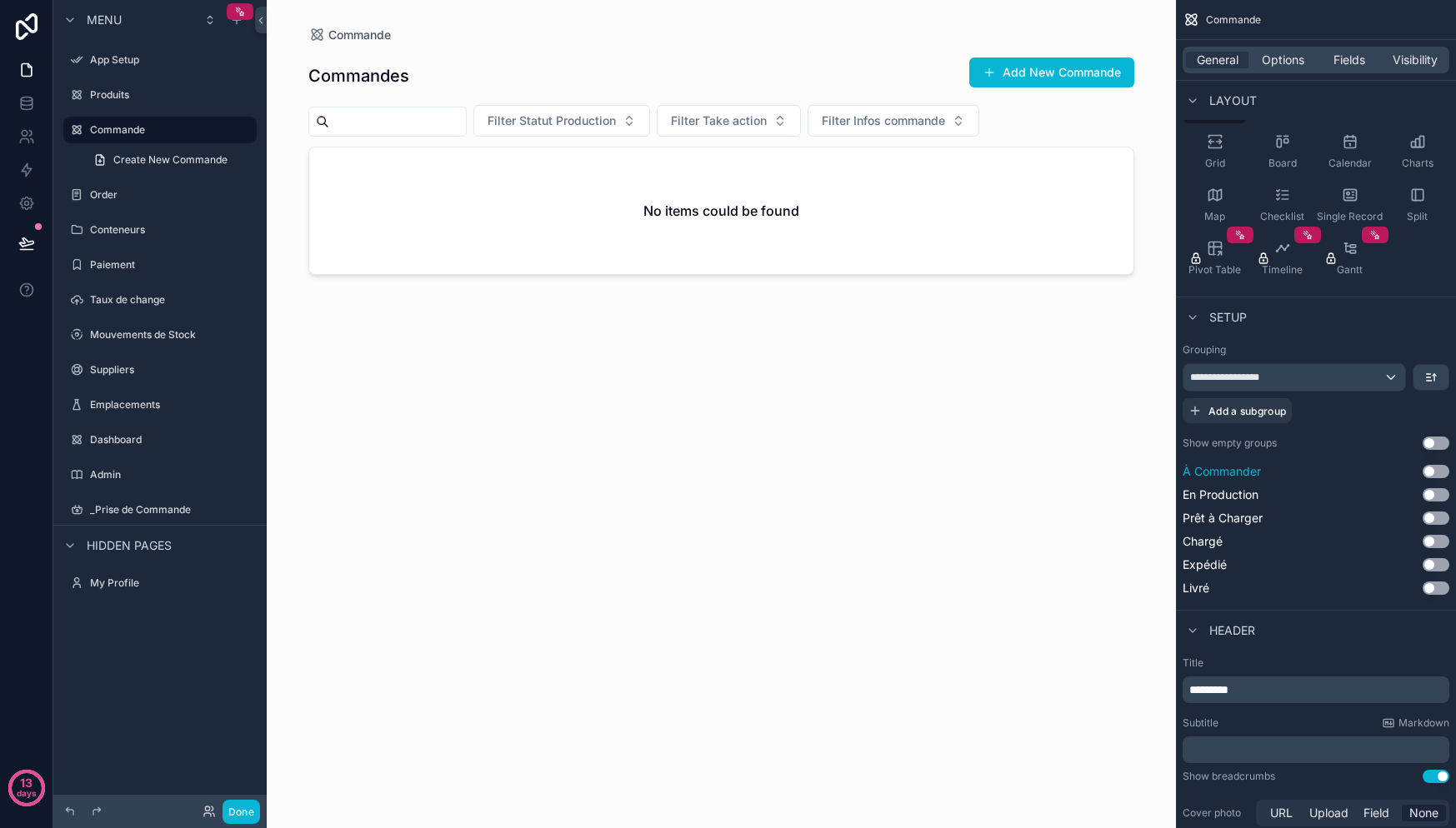
click at [1436, 471] on button "Use setting" at bounding box center [1436, 471] width 26 height 13
click at [1438, 494] on button "Use setting" at bounding box center [1436, 498] width 26 height 13
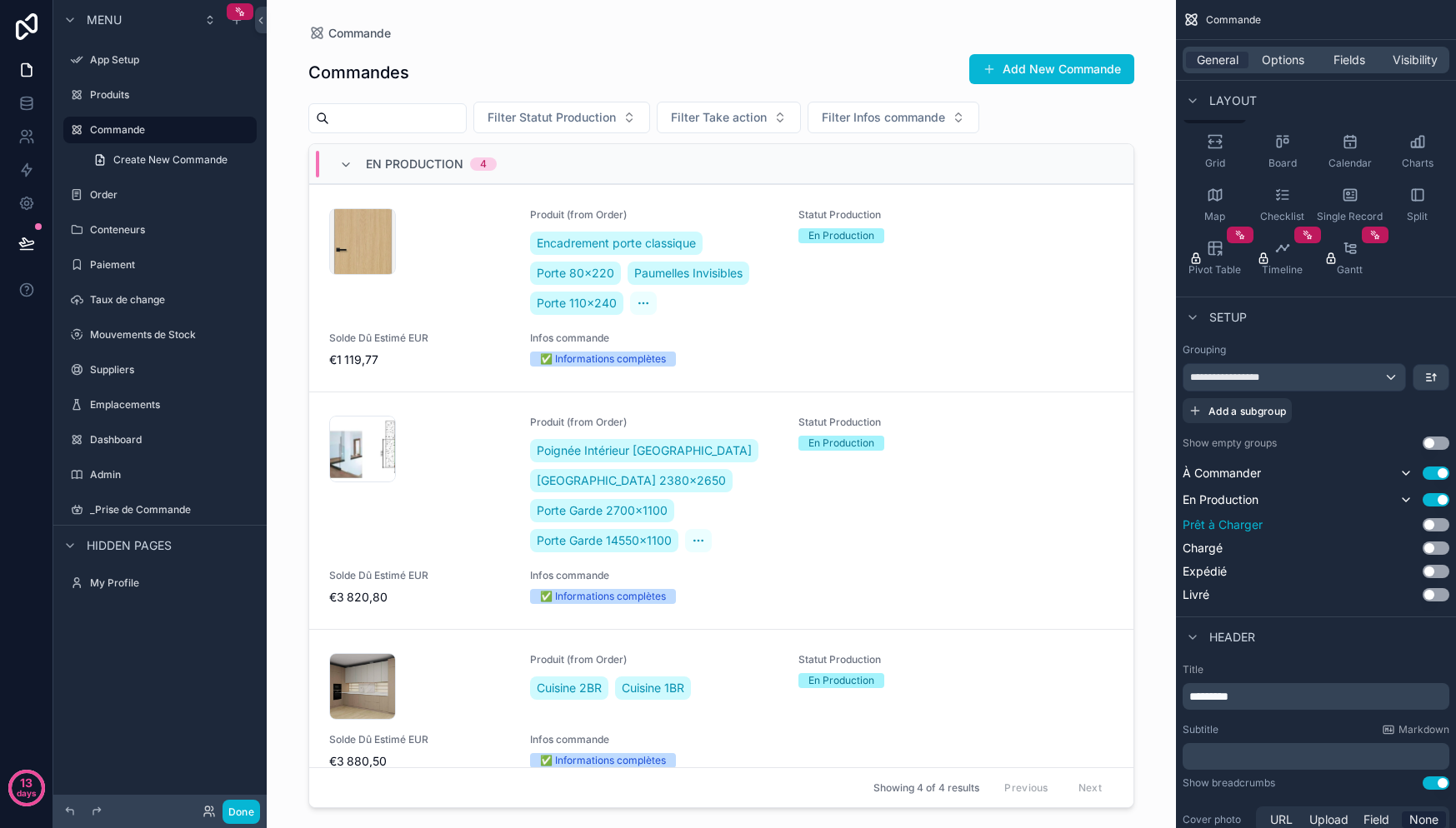
click at [1438, 525] on button "Use setting" at bounding box center [1436, 524] width 26 height 13
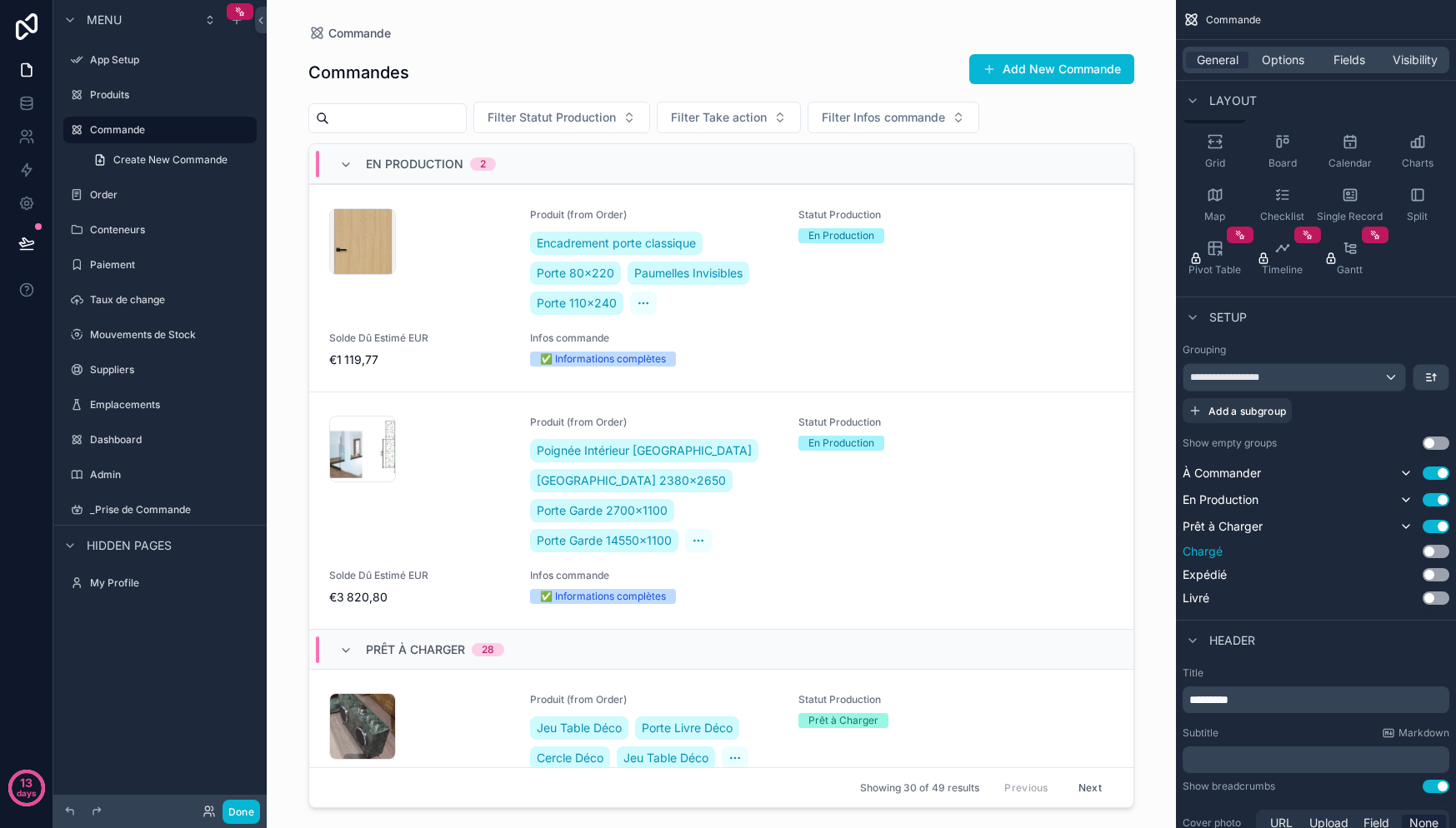
click at [1434, 548] on button "Use setting" at bounding box center [1436, 551] width 26 height 13
click at [1437, 575] on button "Use setting" at bounding box center [1436, 577] width 26 height 13
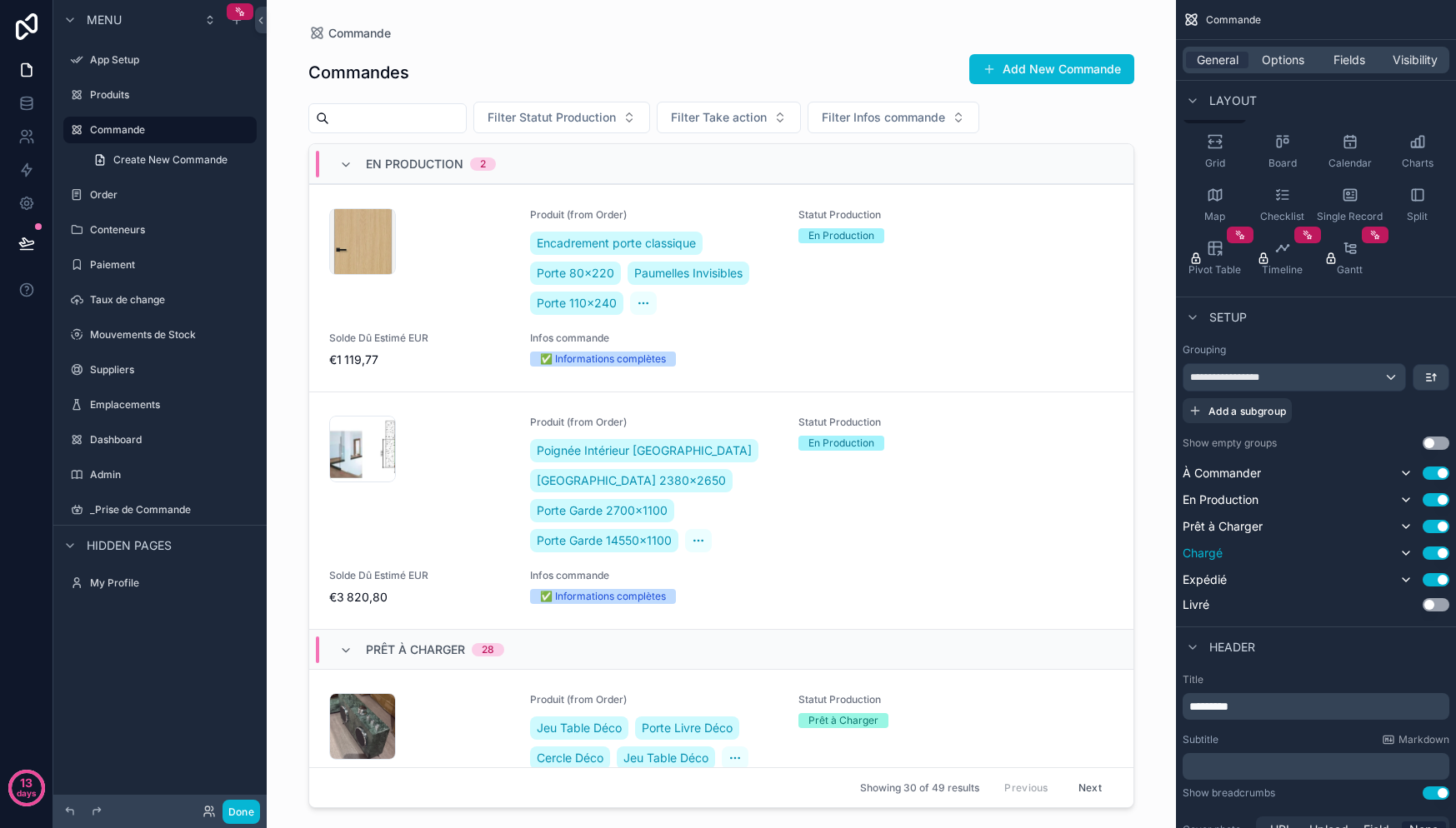
scroll to position [139, 0]
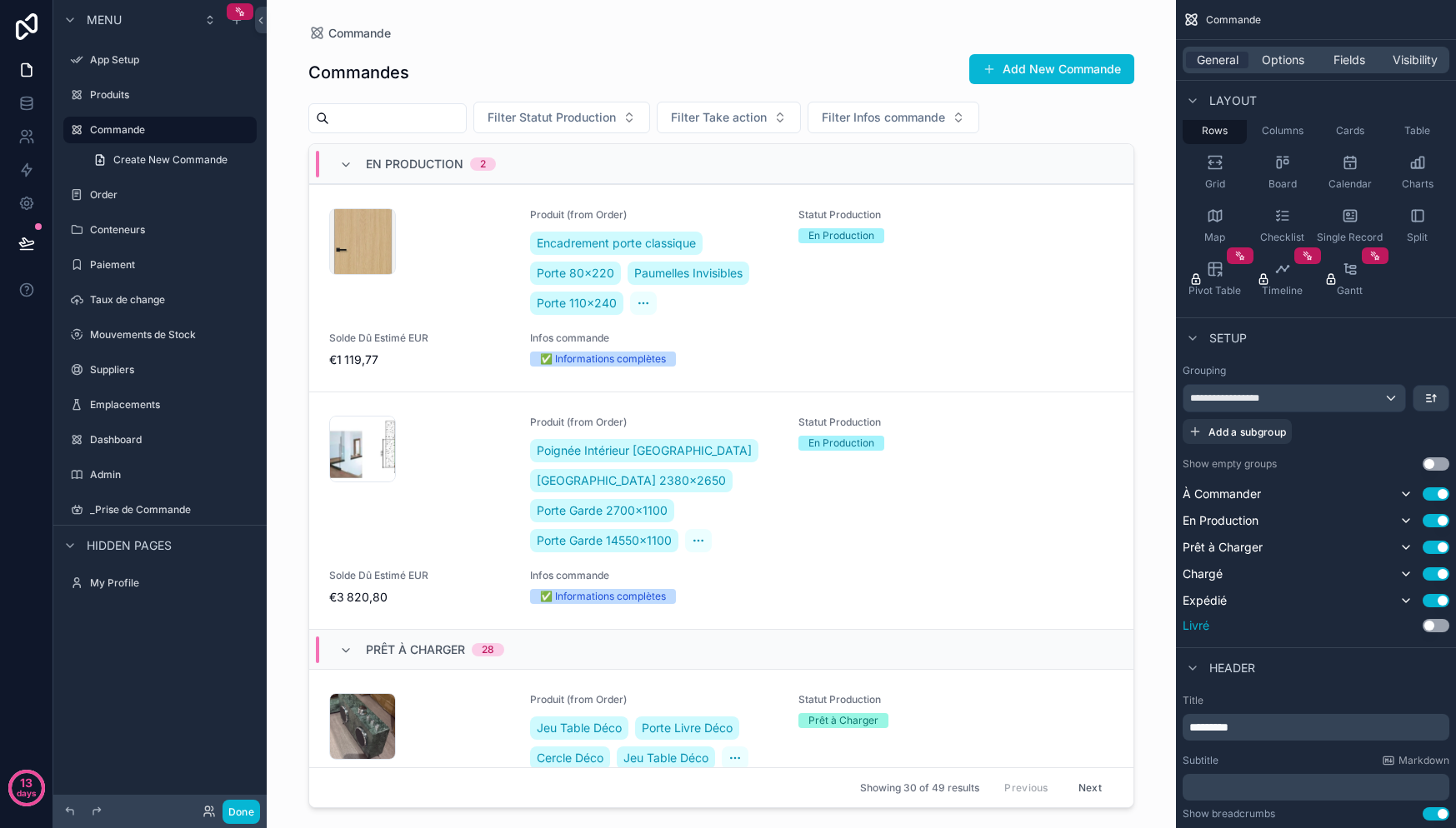
click at [1428, 626] on button "Use setting" at bounding box center [1436, 625] width 26 height 13
click at [1431, 622] on button "Use setting" at bounding box center [1436, 626] width 26 height 13
click at [1431, 461] on div "Shown by default" at bounding box center [1404, 467] width 82 height 13
click at [1432, 461] on button "Use setting" at bounding box center [1436, 464] width 26 height 13
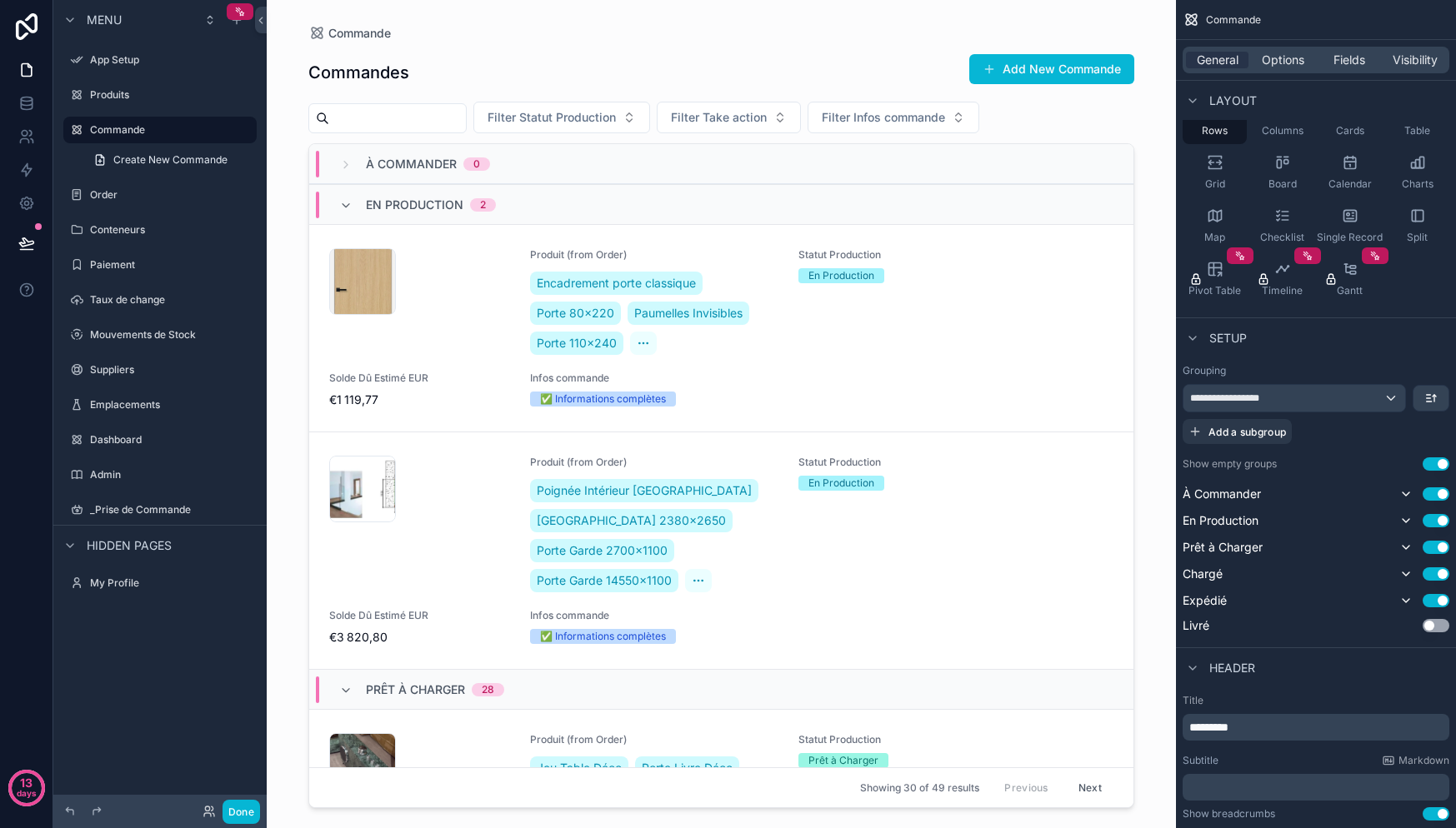
click at [1432, 461] on button "Use setting" at bounding box center [1436, 464] width 26 height 13
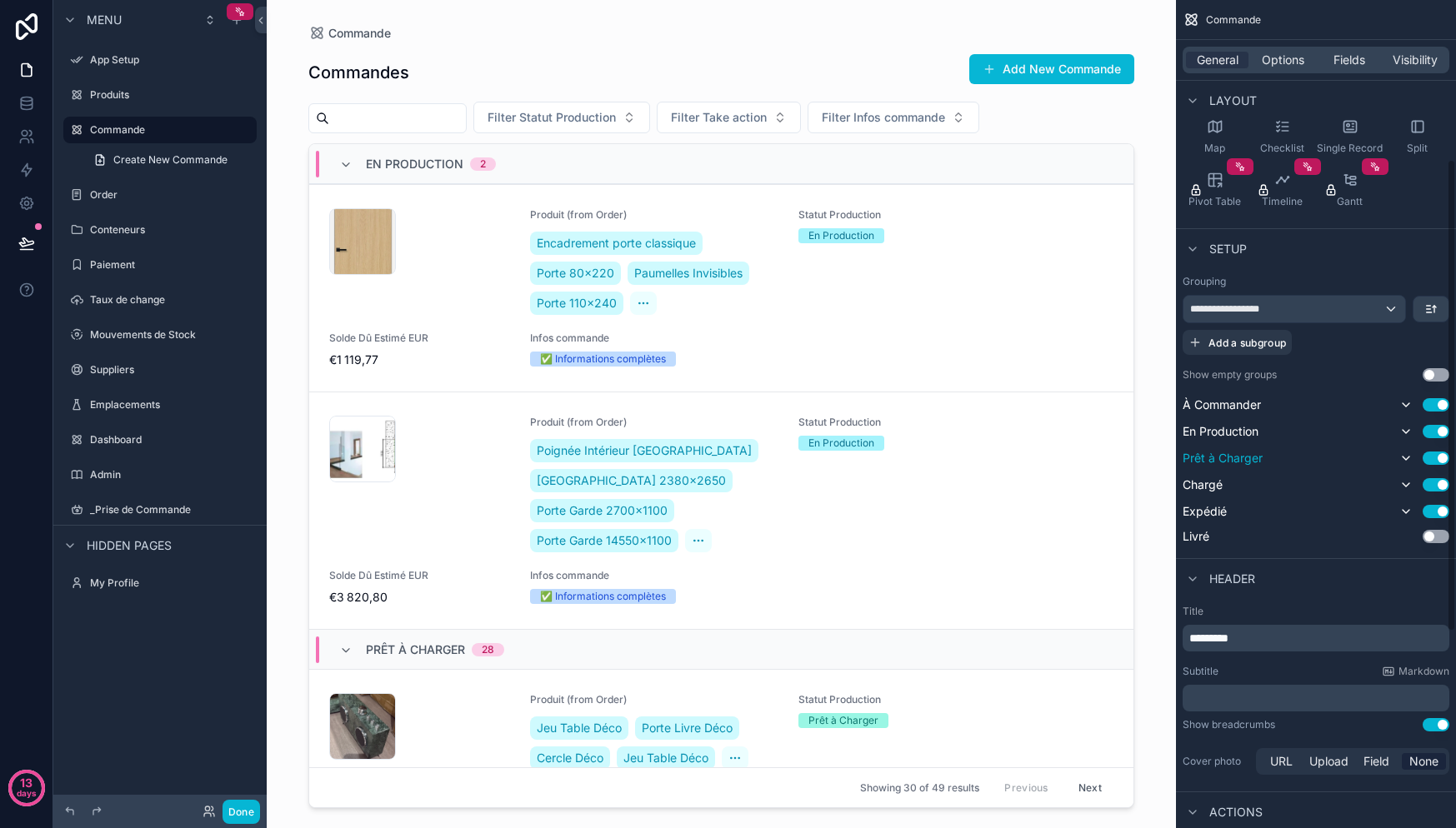
scroll to position [279, 0]
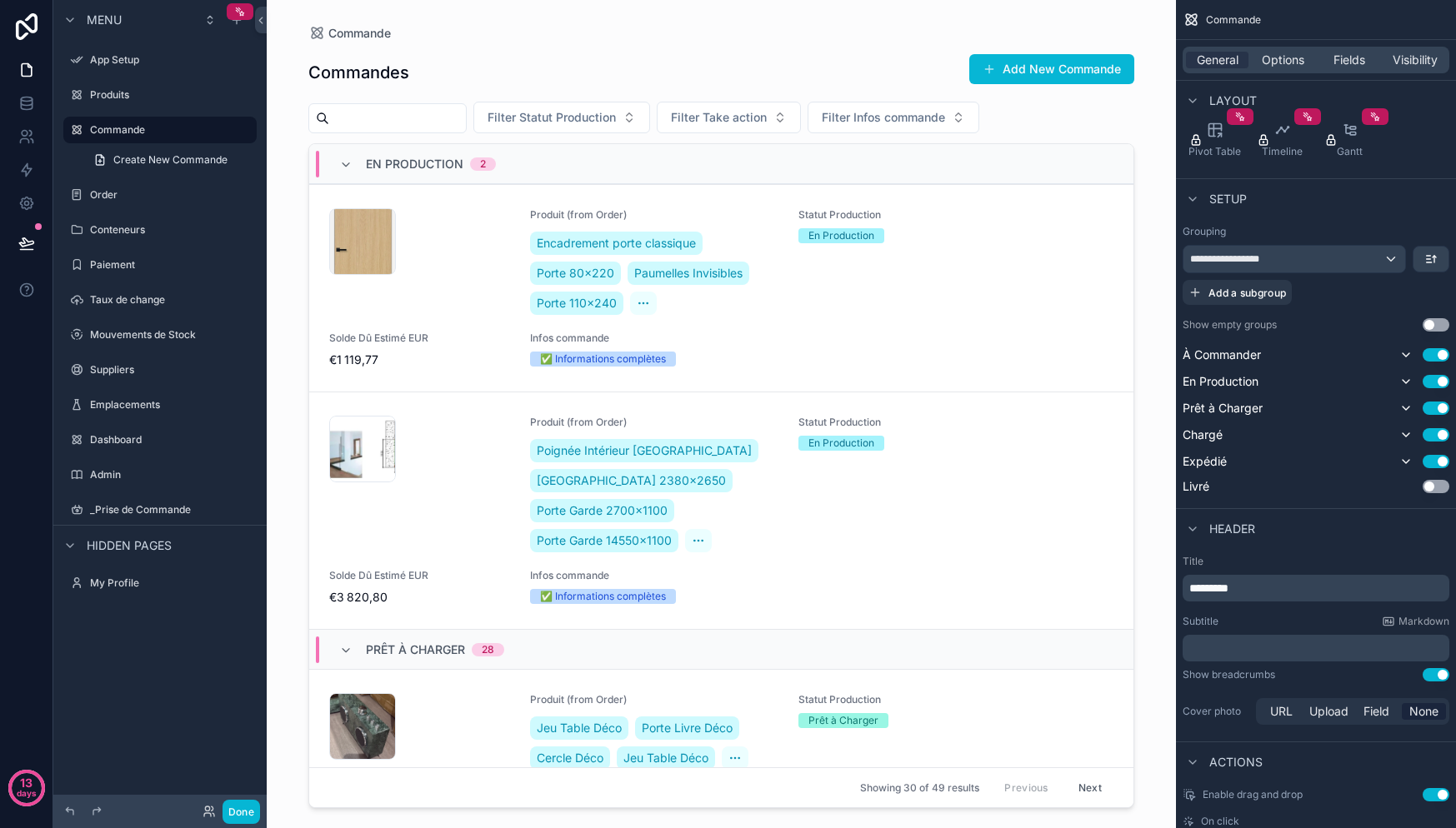
click at [1430, 322] on button "Use setting" at bounding box center [1436, 324] width 26 height 13
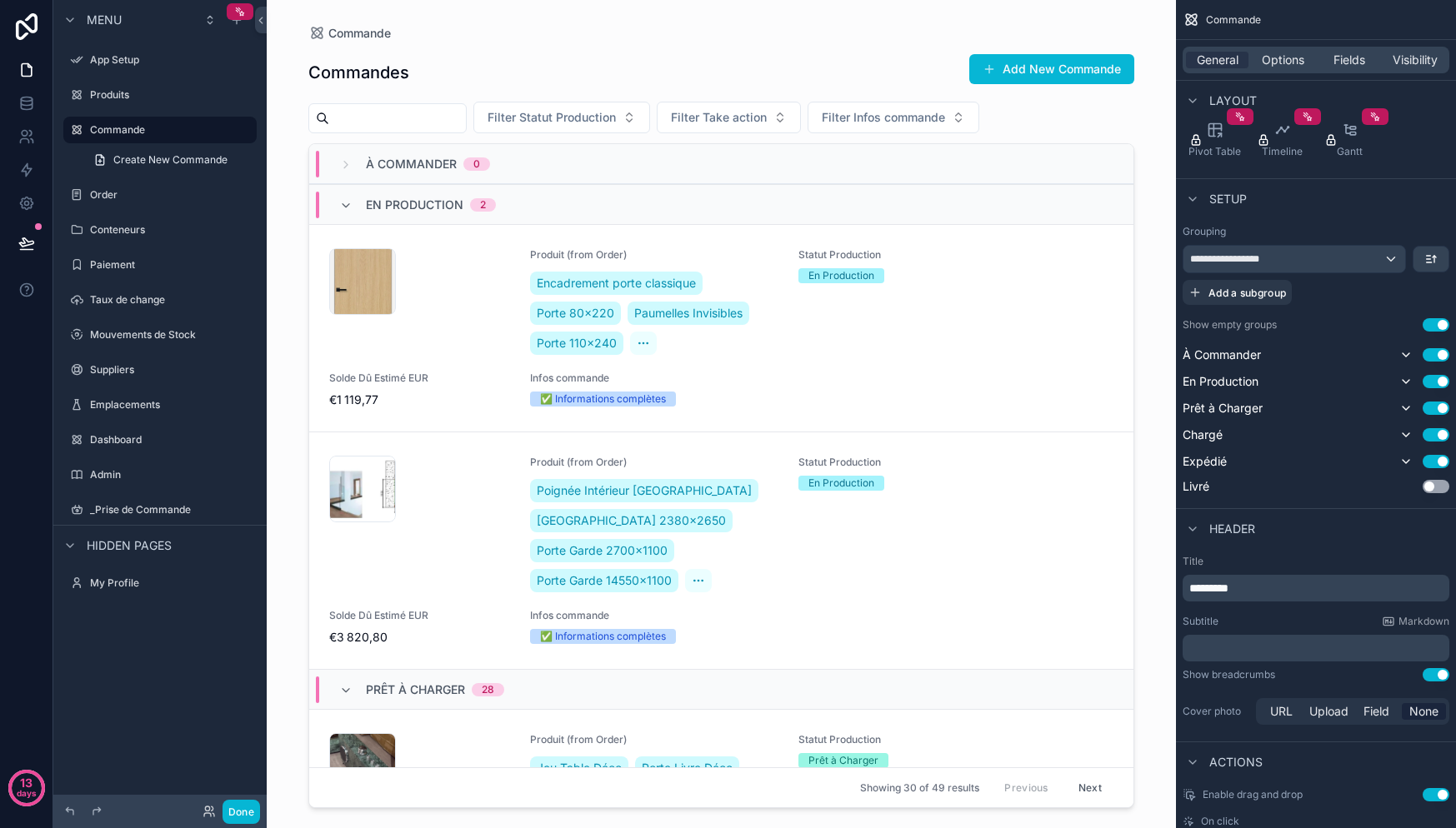
click at [1431, 323] on button "Use setting" at bounding box center [1436, 324] width 26 height 13
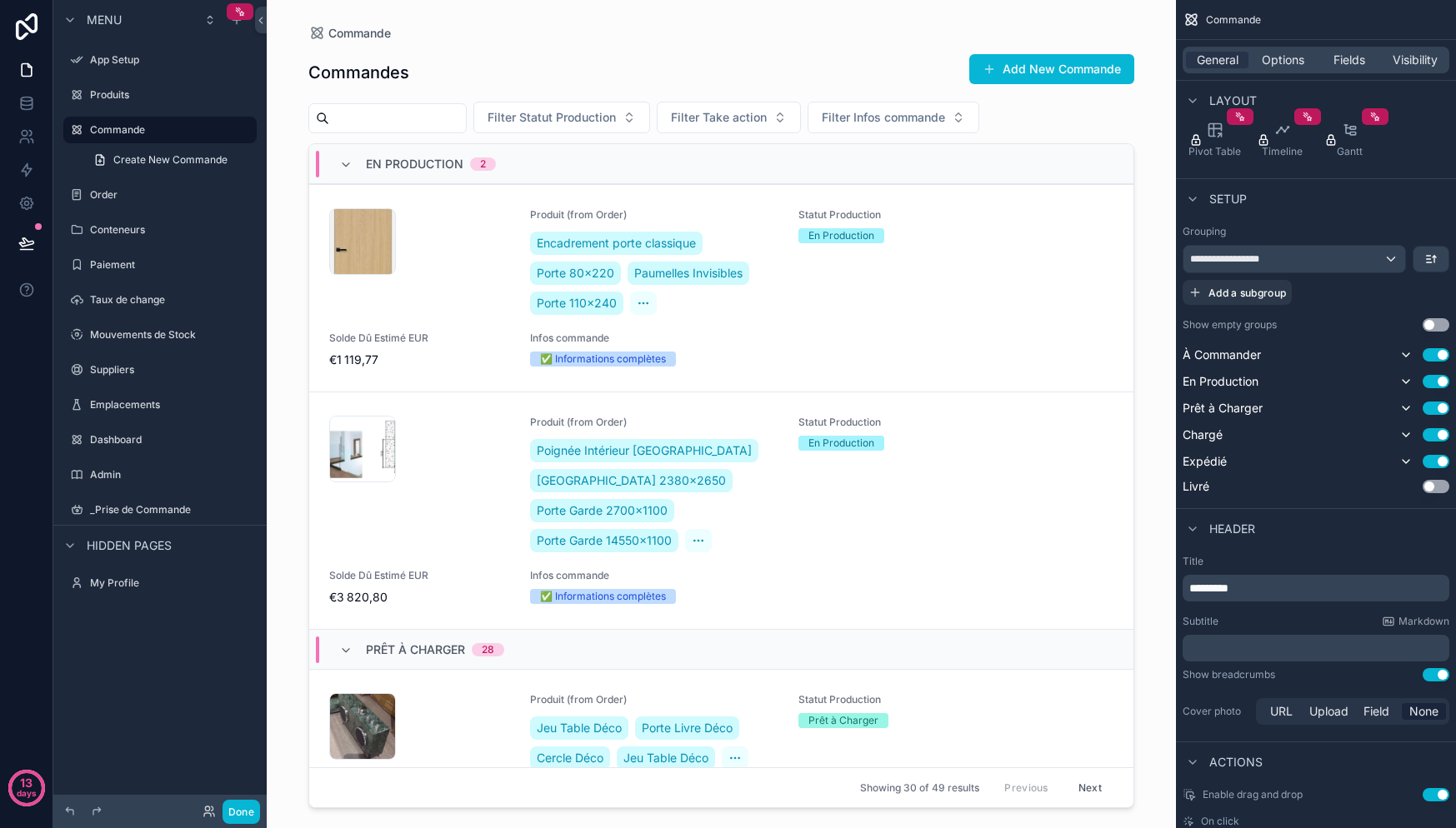
click at [1431, 323] on button "Use setting" at bounding box center [1436, 324] width 26 height 13
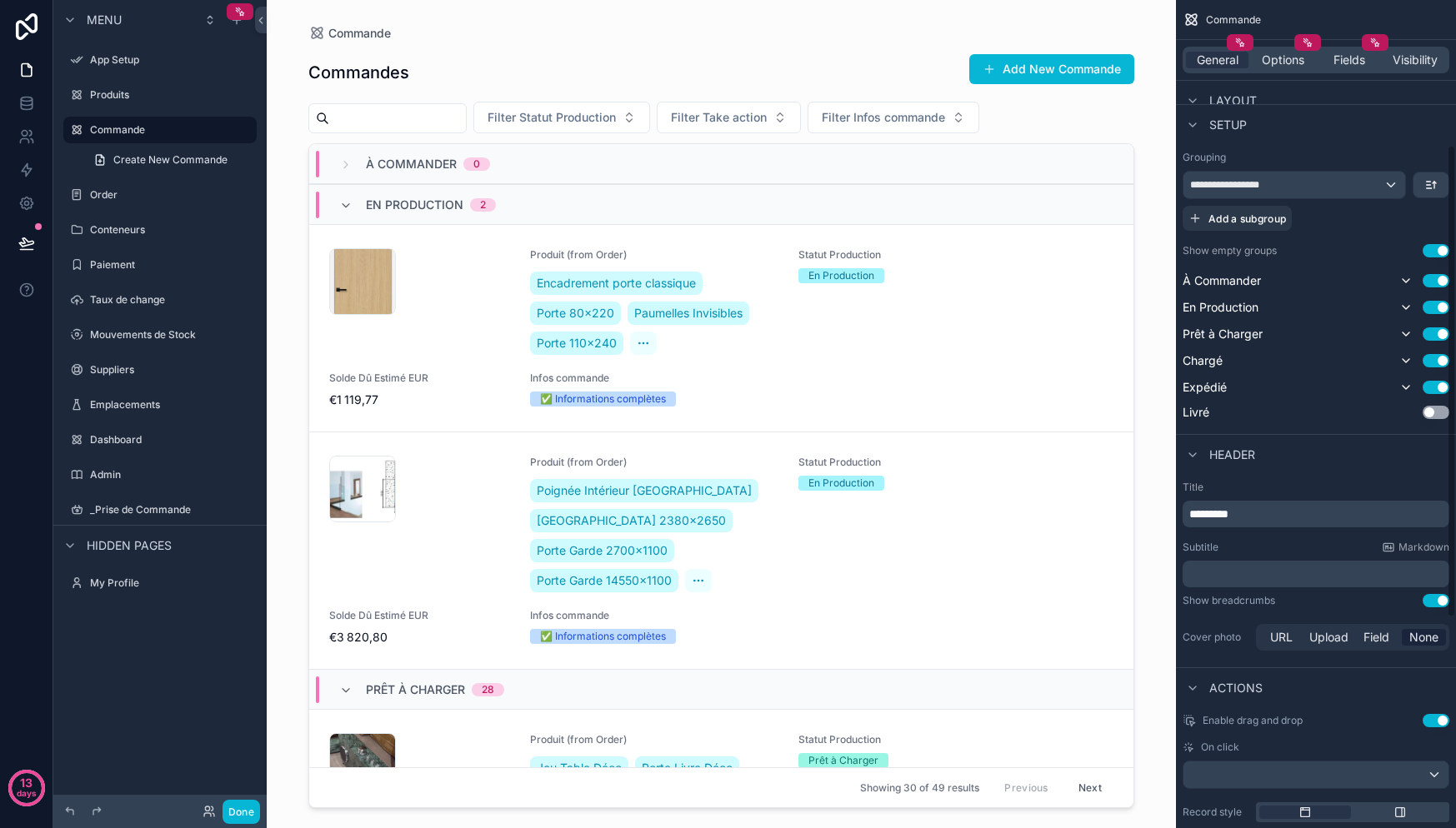
scroll to position [254, 0]
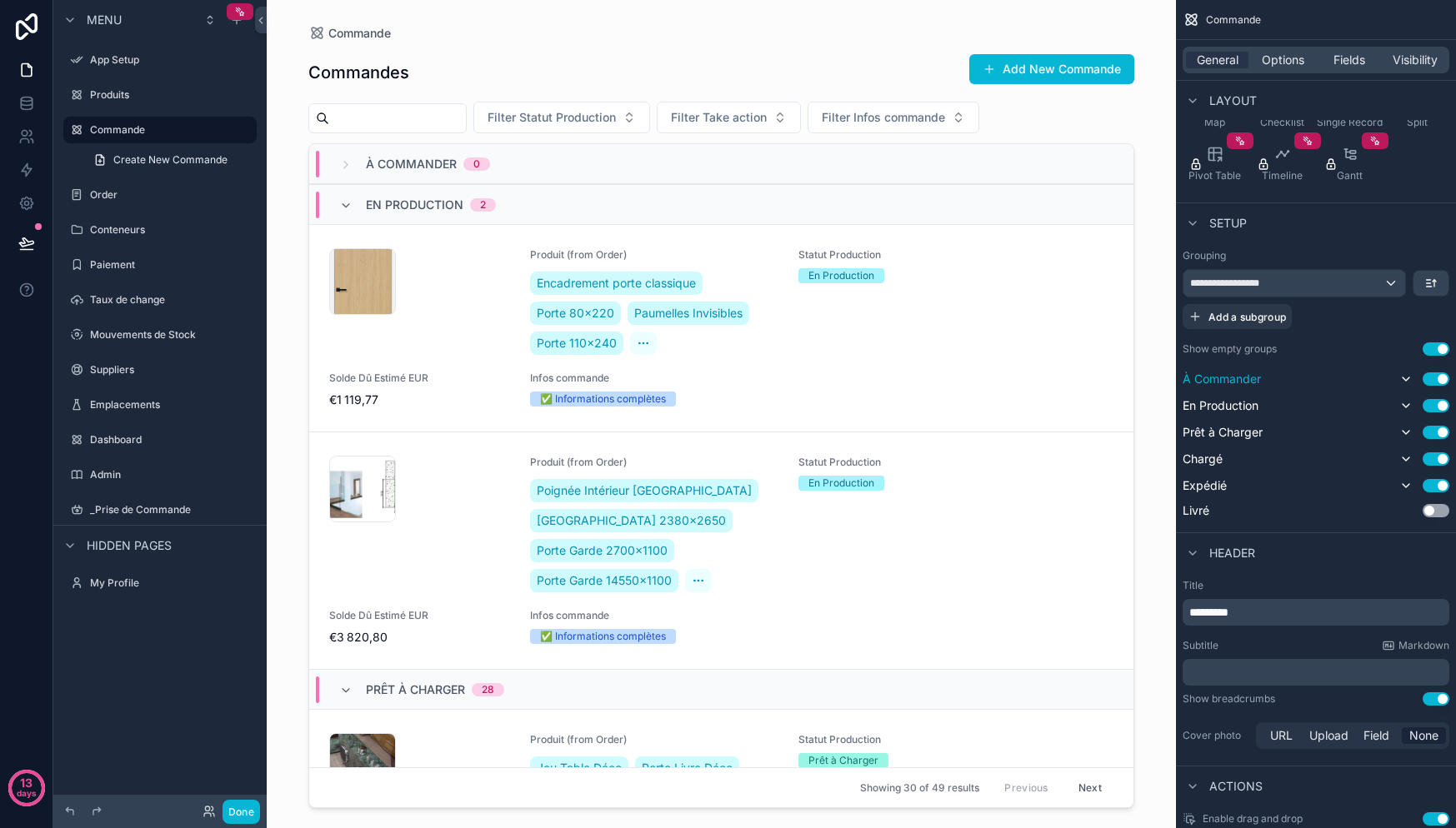
click at [1433, 381] on button "Use setting" at bounding box center [1436, 379] width 26 height 13
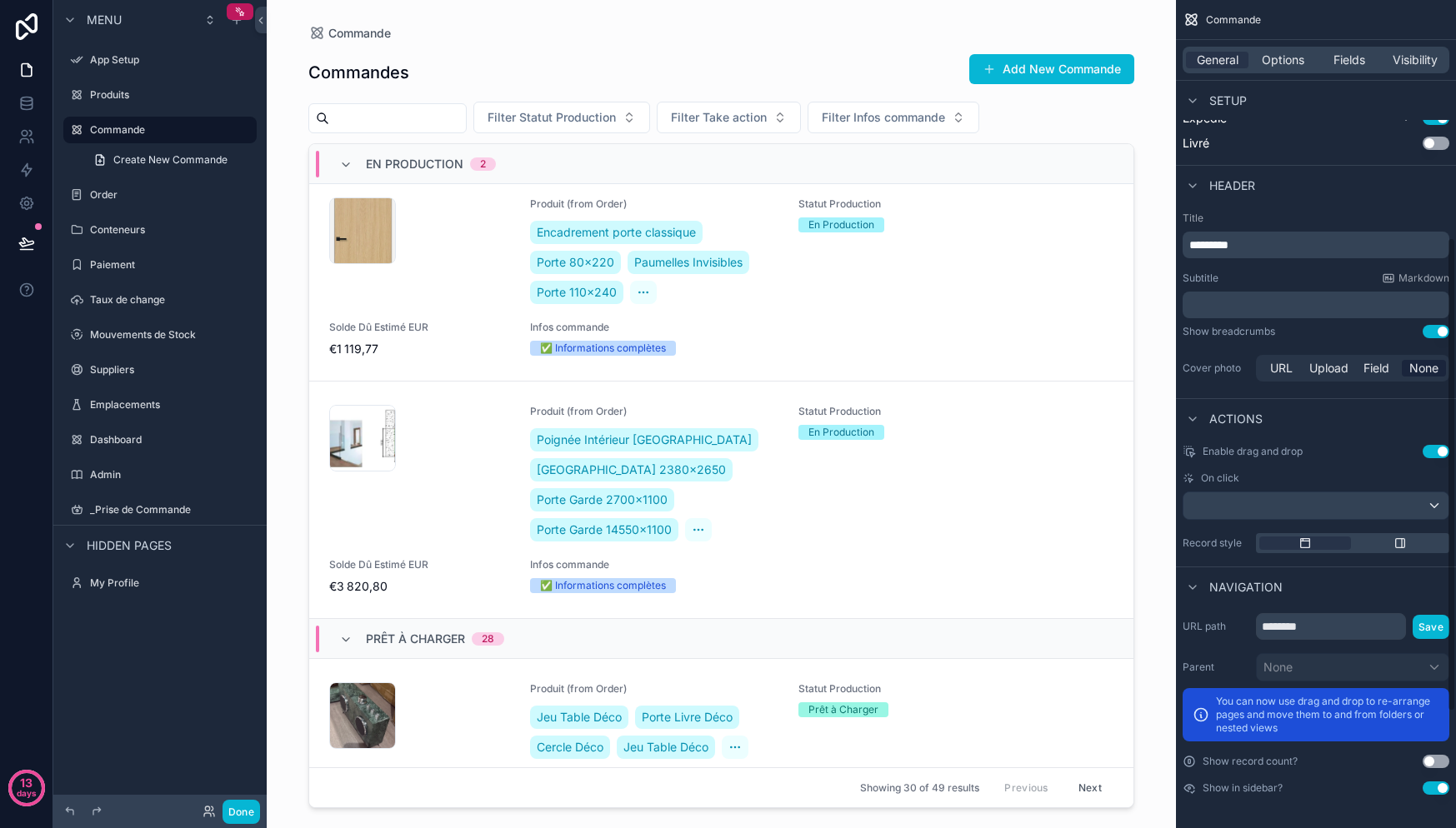
scroll to position [0, 0]
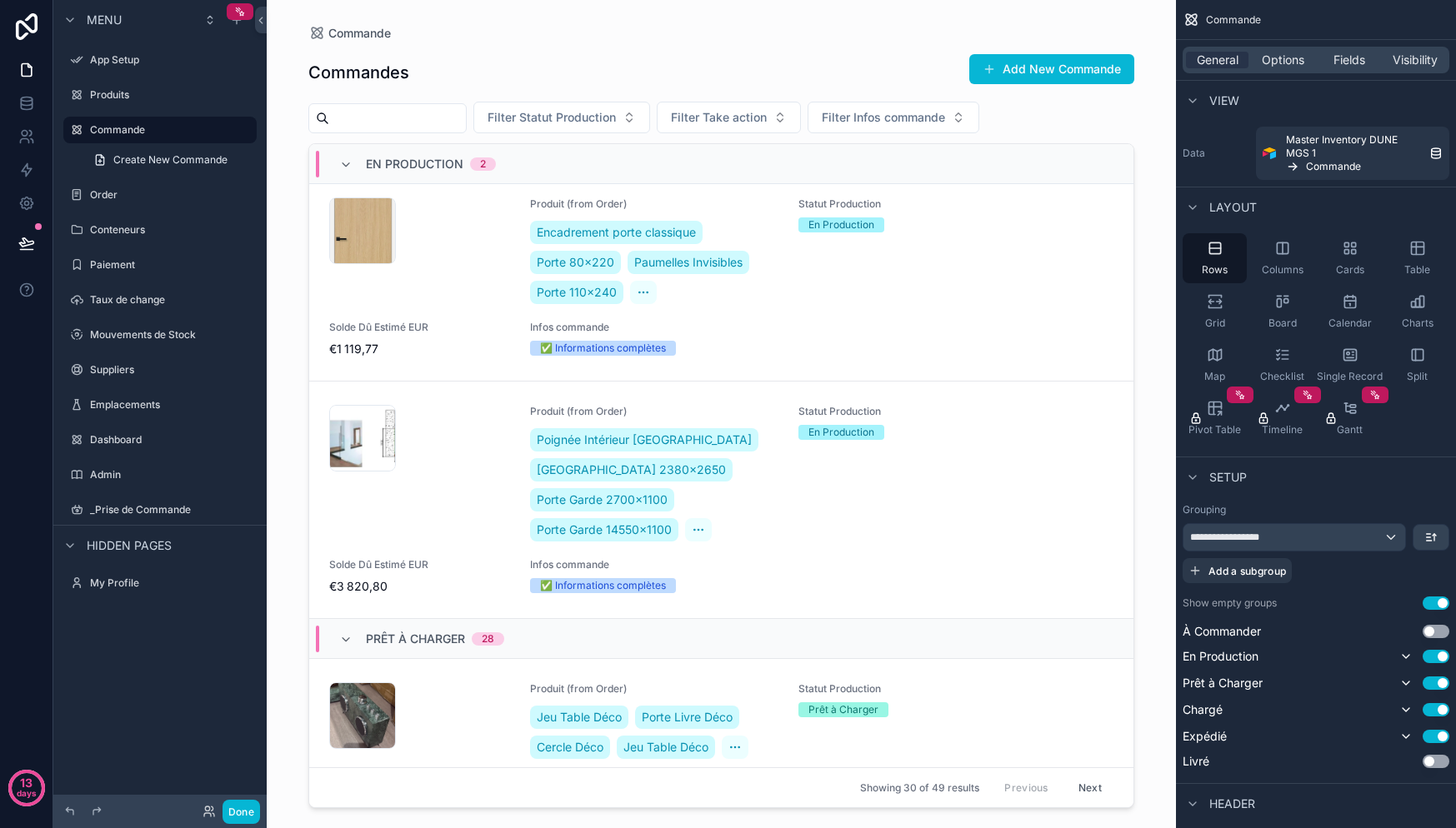
click at [1035, 76] on button "Add New Commande" at bounding box center [1052, 69] width 165 height 30
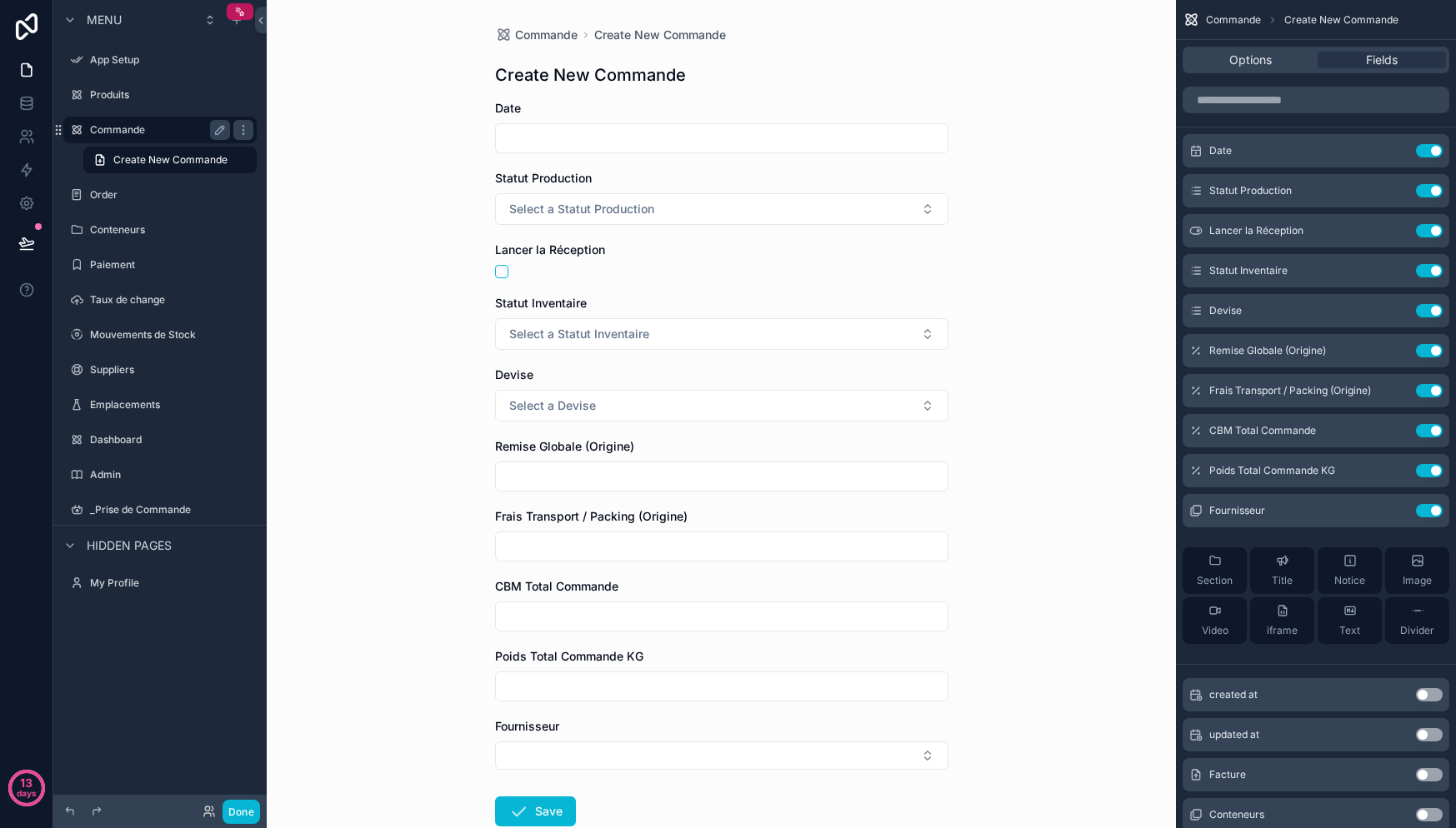
click at [145, 135] on label "Commande" at bounding box center [157, 130] width 133 height 13
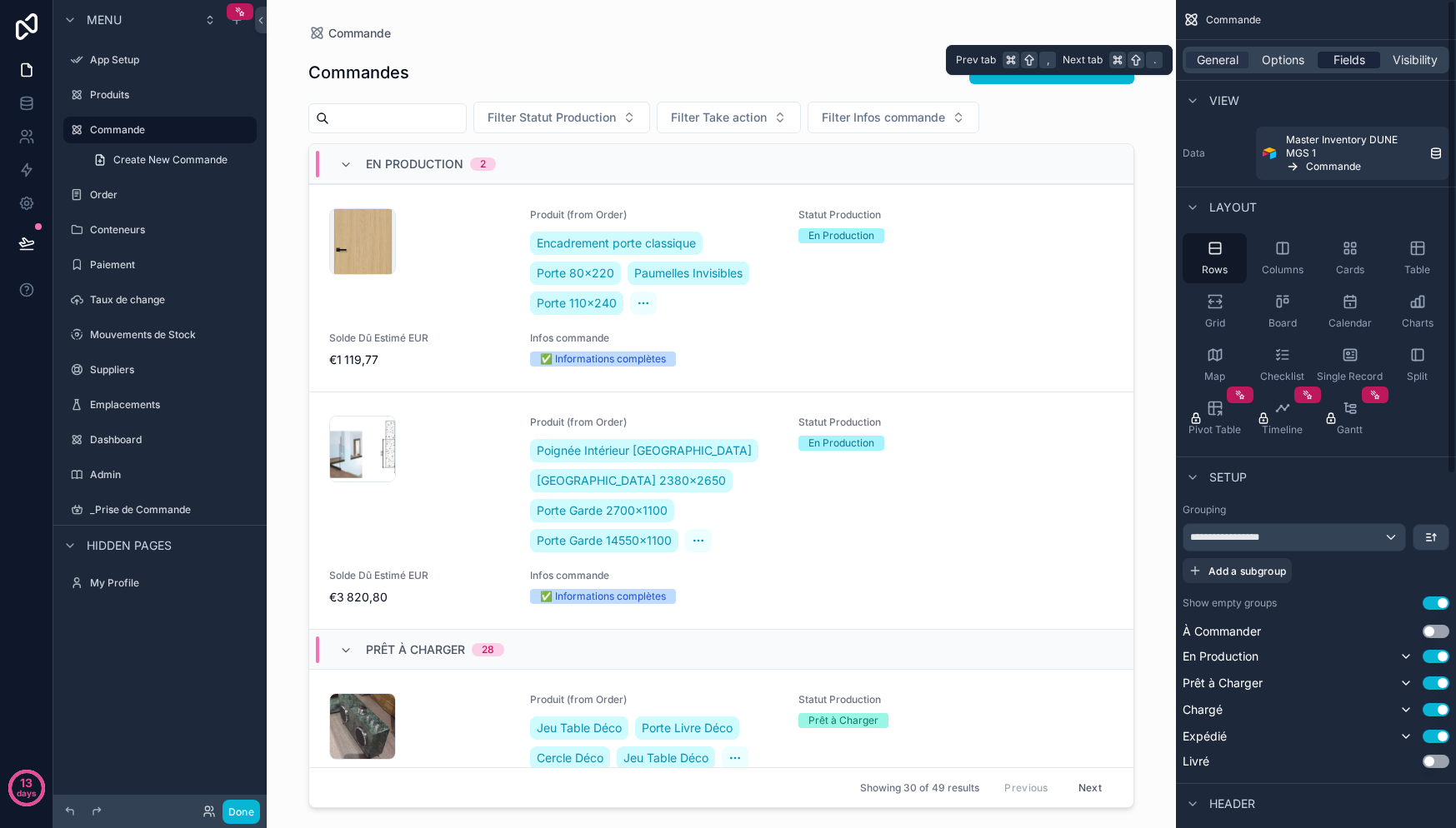
click at [1365, 61] on div "Fields" at bounding box center [1348, 60] width 62 height 17
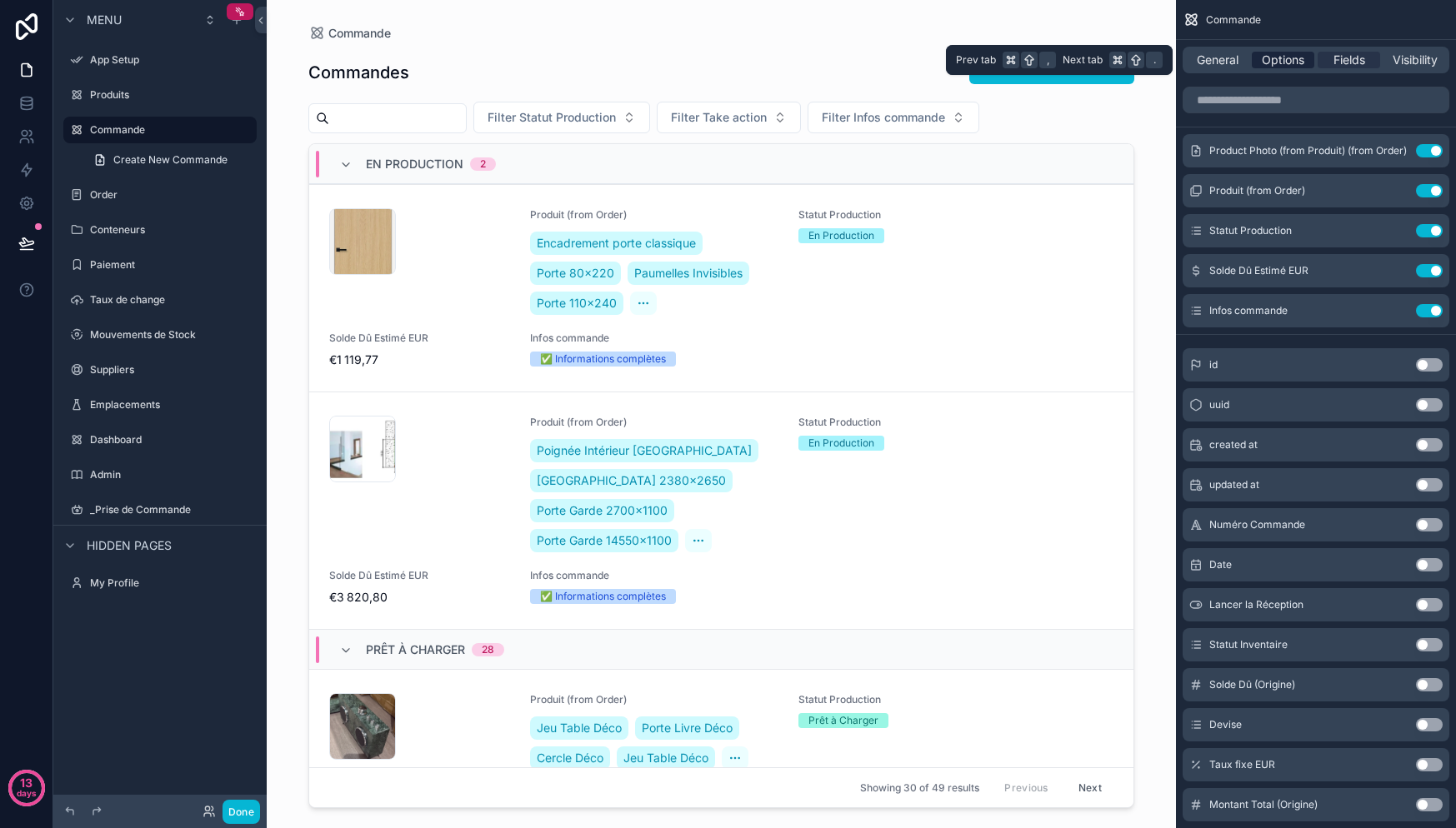
click at [1295, 61] on span "Options" at bounding box center [1282, 60] width 42 height 17
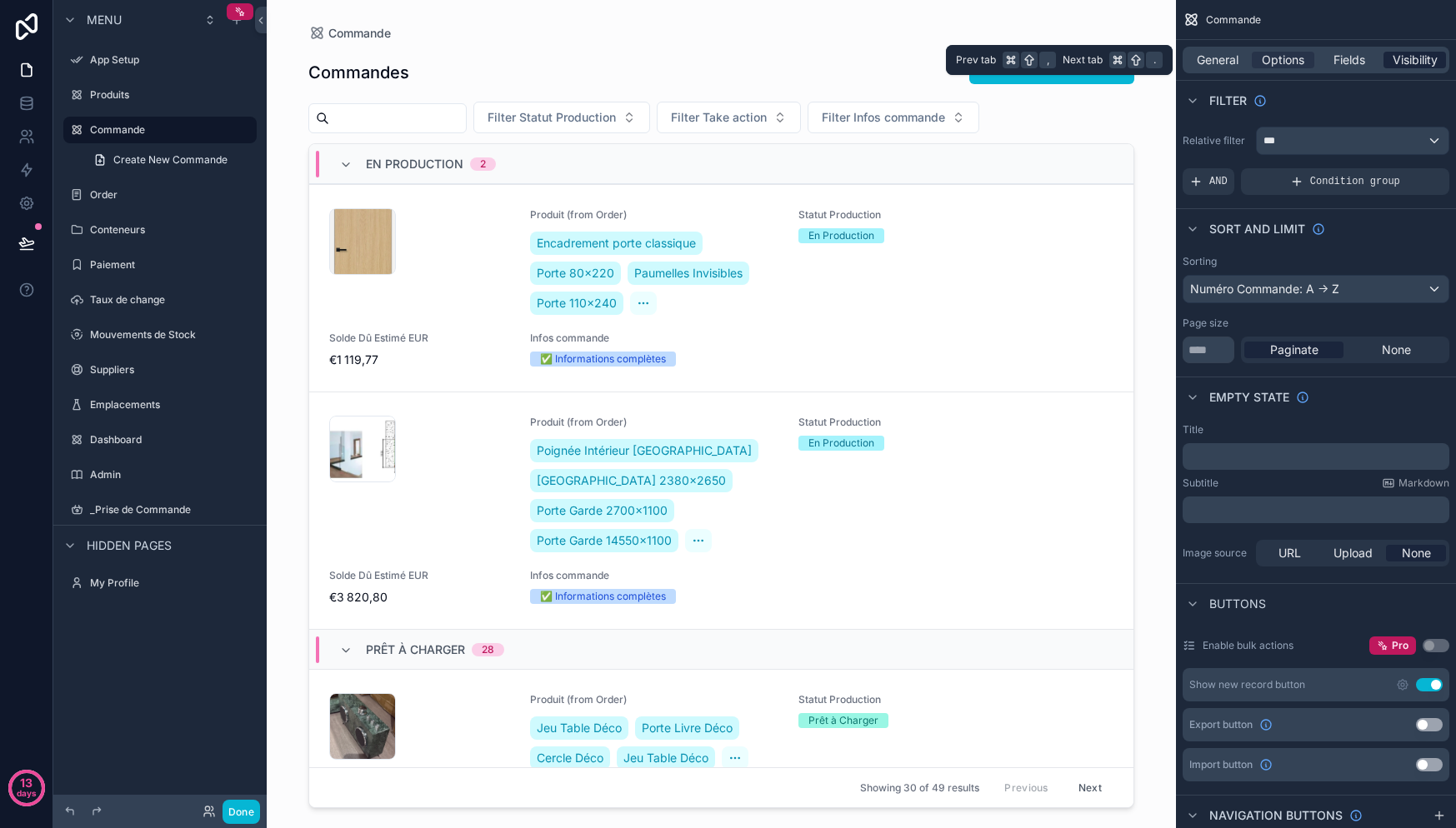
click at [1425, 63] on span "Visibility" at bounding box center [1415, 60] width 45 height 17
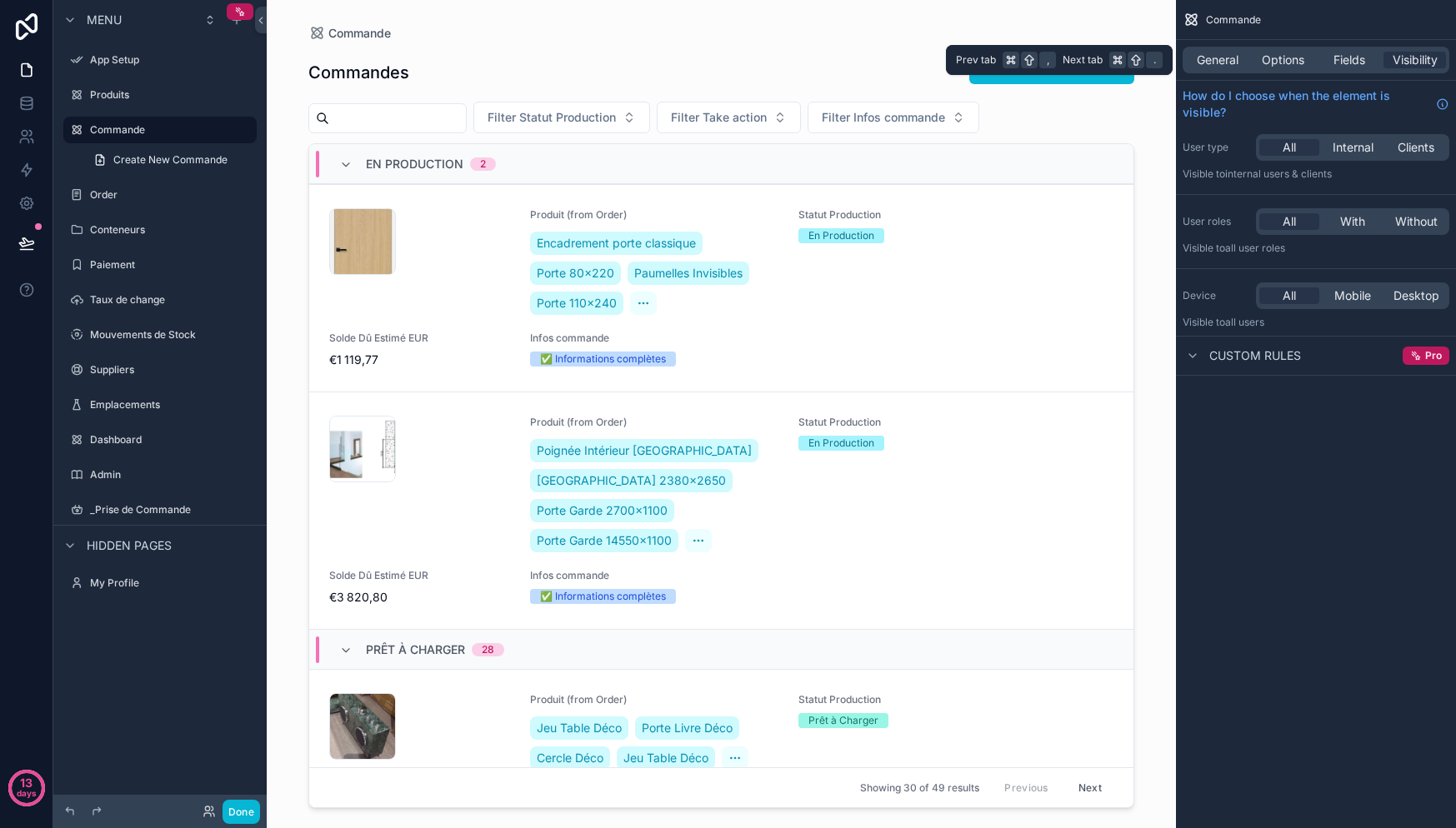
click at [1250, 63] on div "General Options Fields Visibility" at bounding box center [1316, 60] width 266 height 26
click at [1232, 63] on span "General" at bounding box center [1218, 60] width 42 height 17
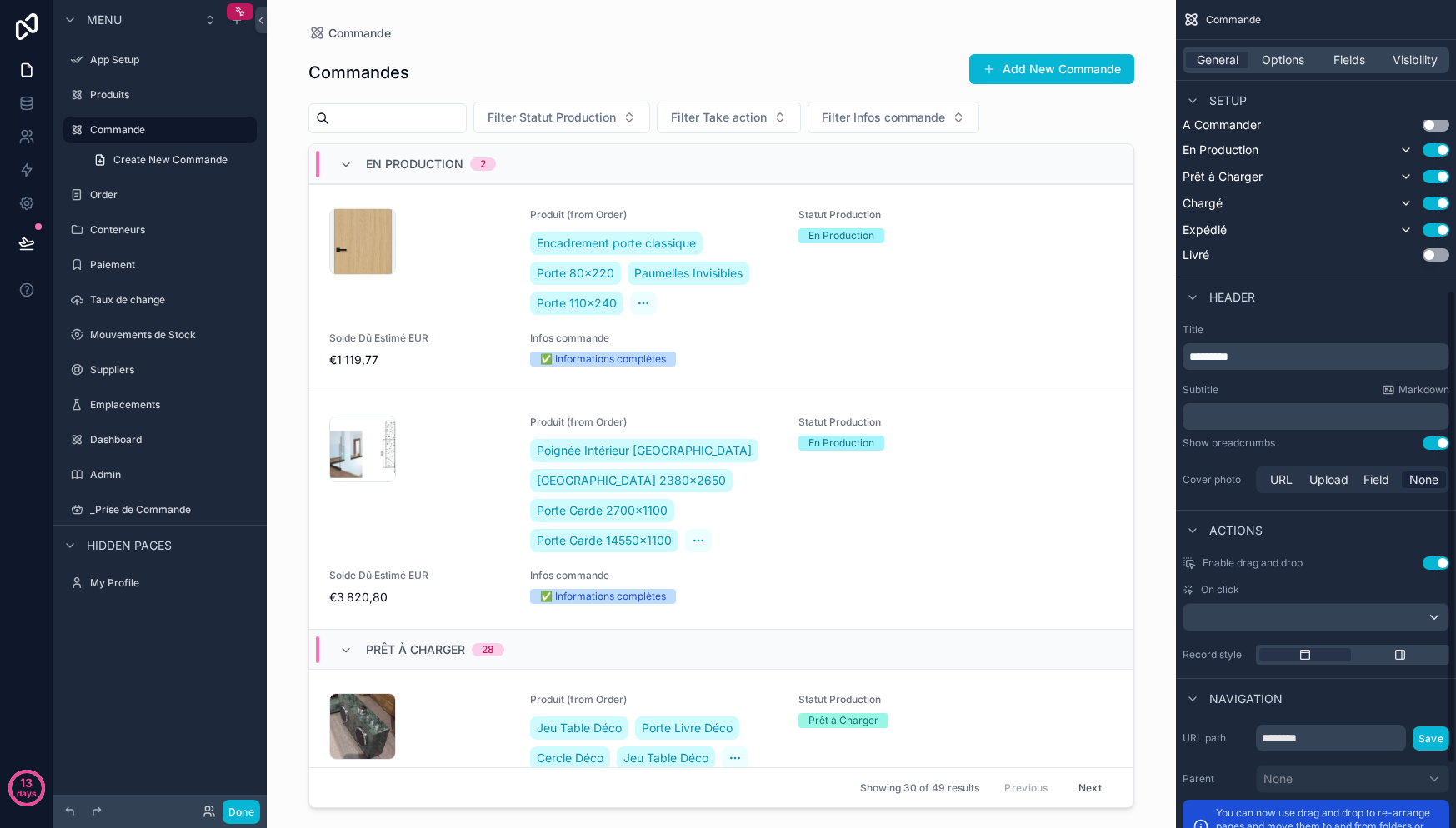
scroll to position [602, 0]
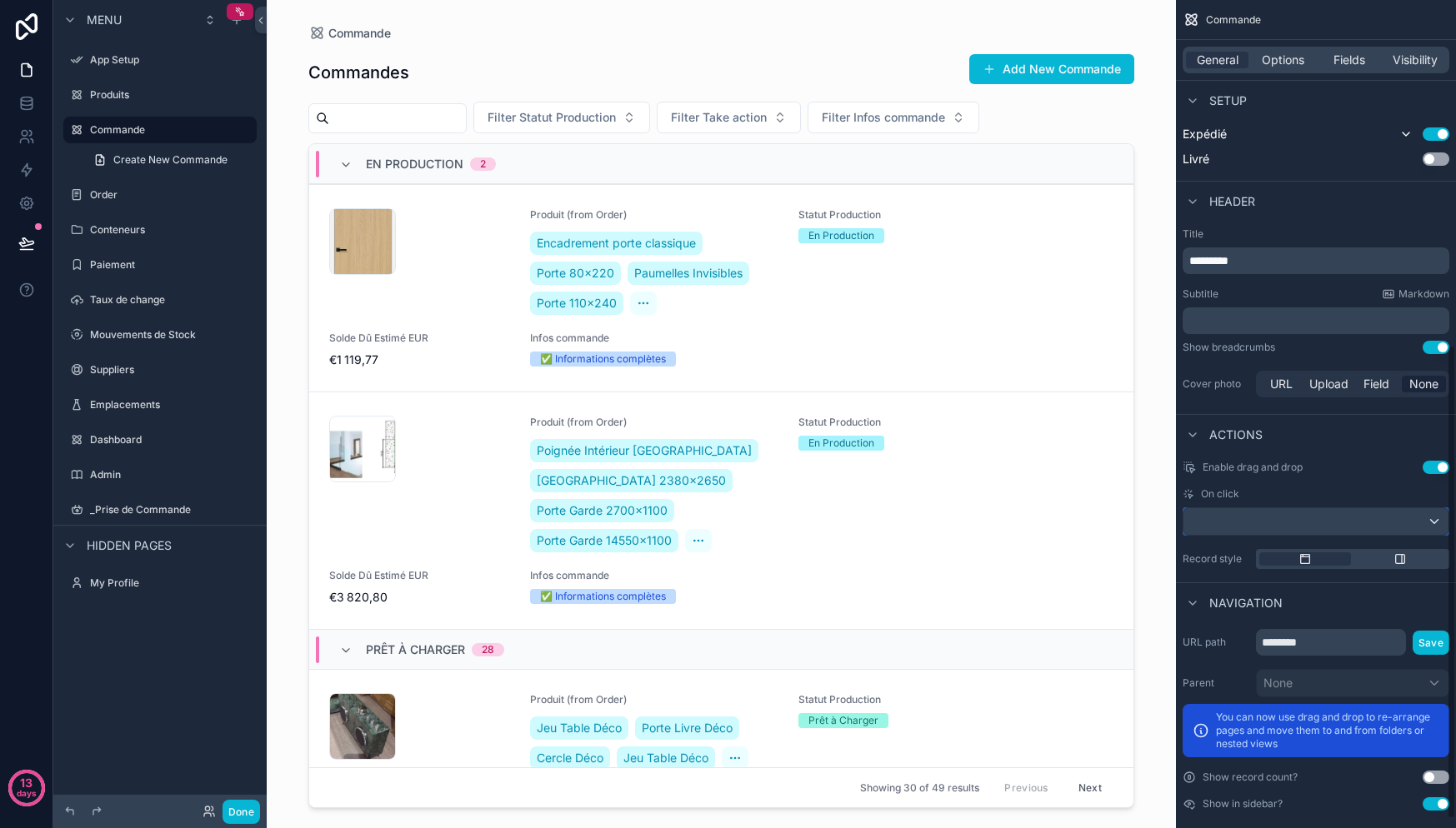
click at [1434, 513] on div "scrollable content" at bounding box center [1316, 521] width 265 height 26
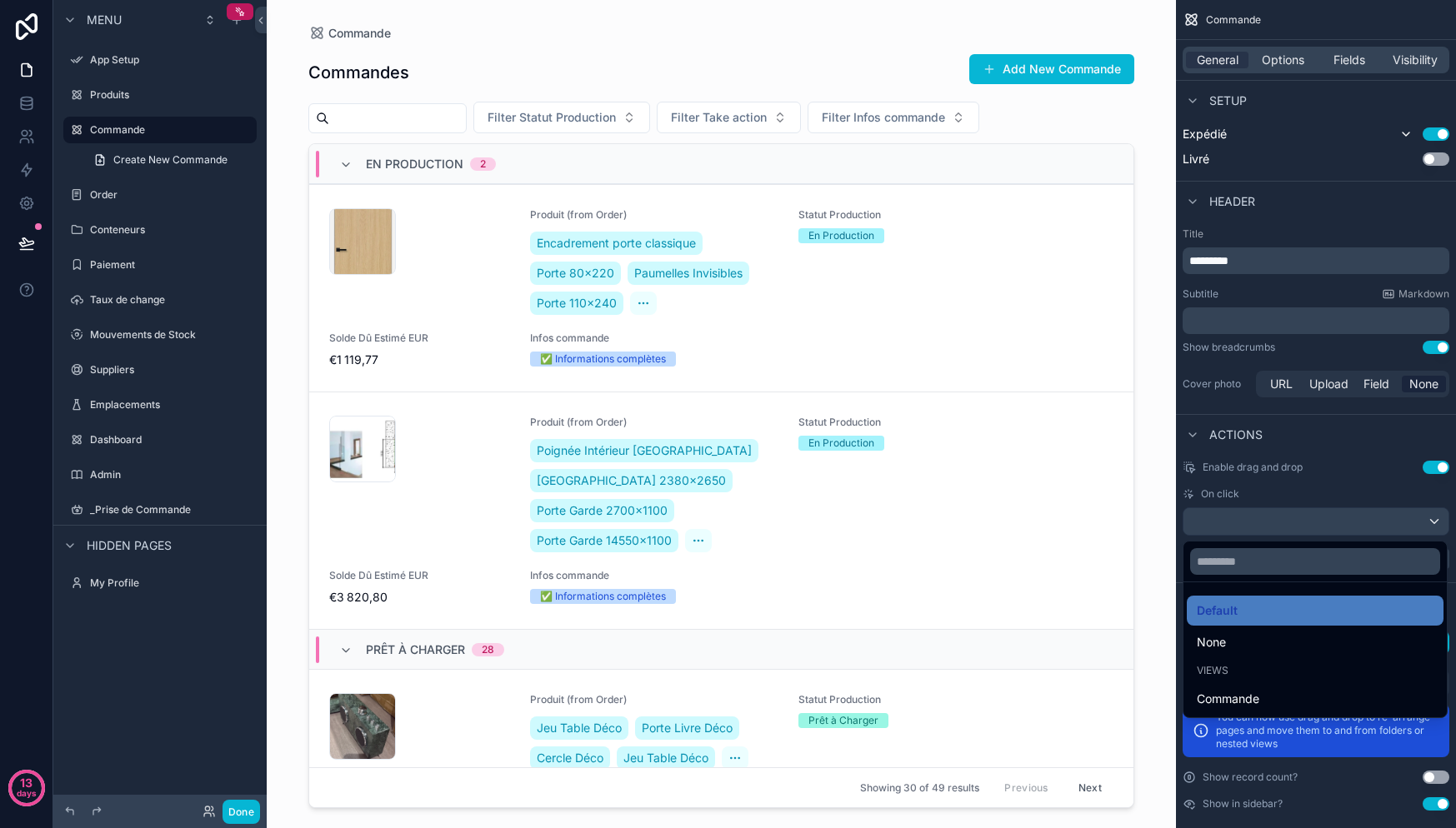
click at [1395, 478] on div "scrollable content" at bounding box center [728, 414] width 1456 height 828
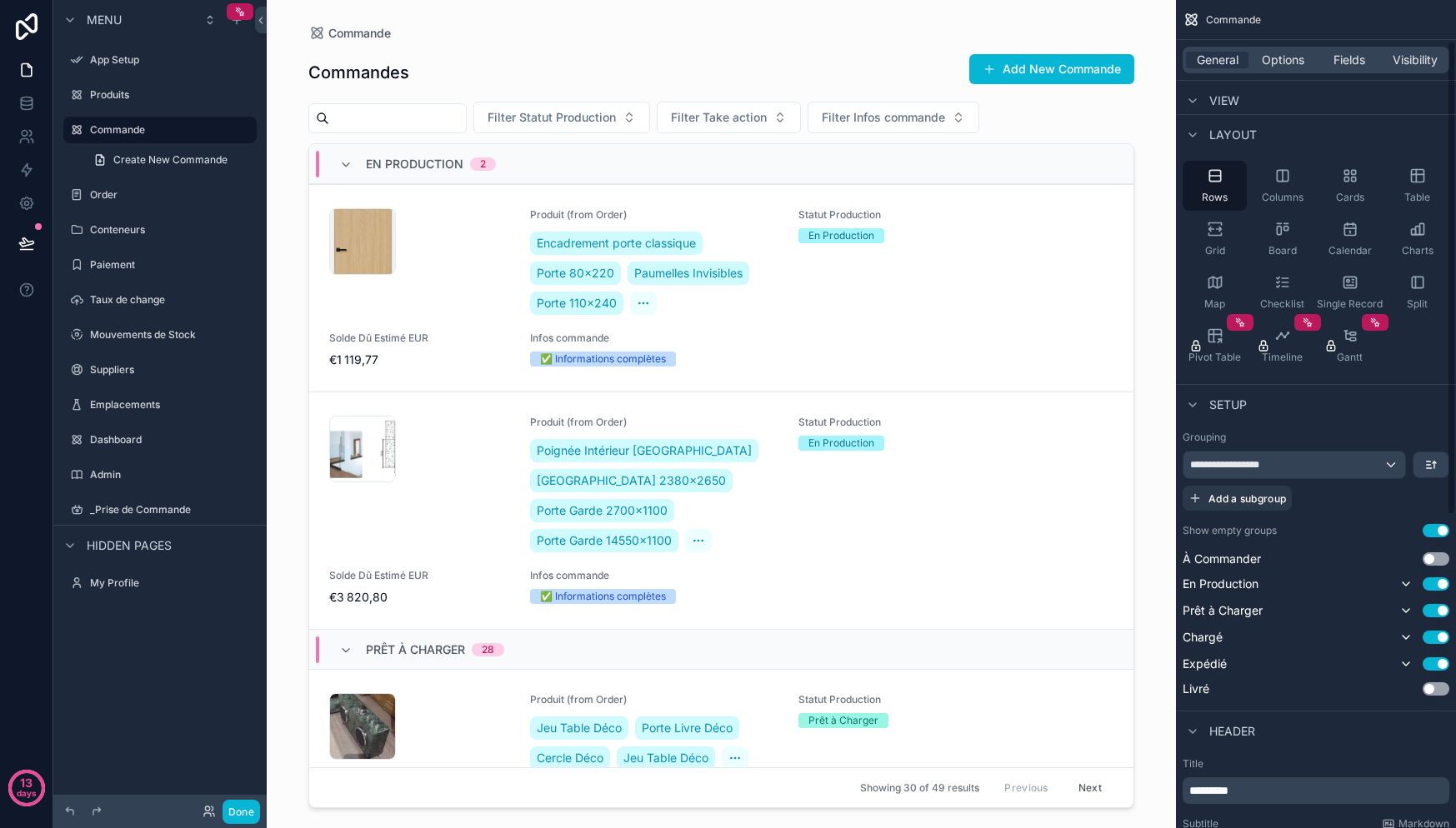
scroll to position [0, 0]
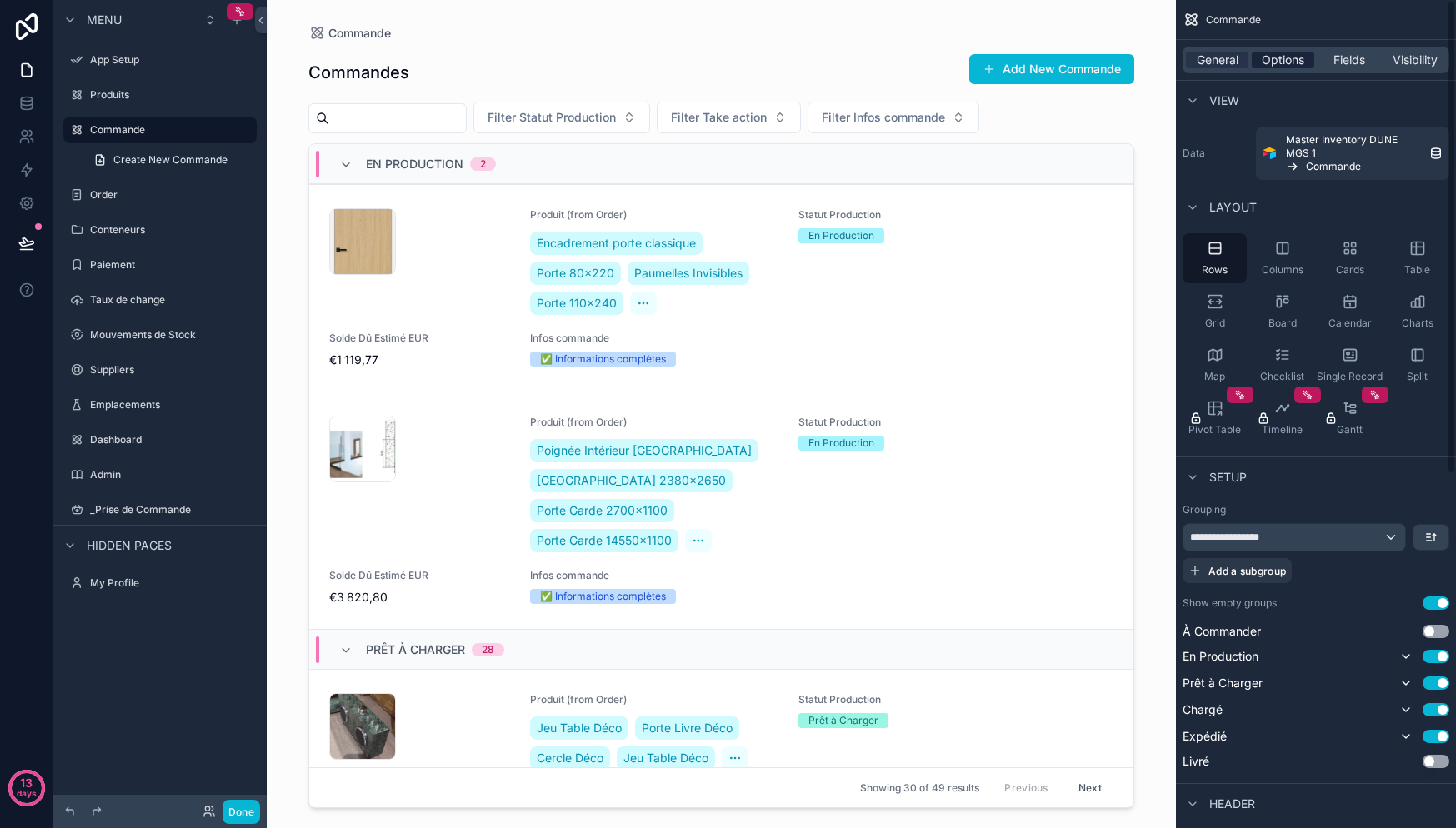
click at [1284, 67] on span "Options" at bounding box center [1282, 60] width 42 height 17
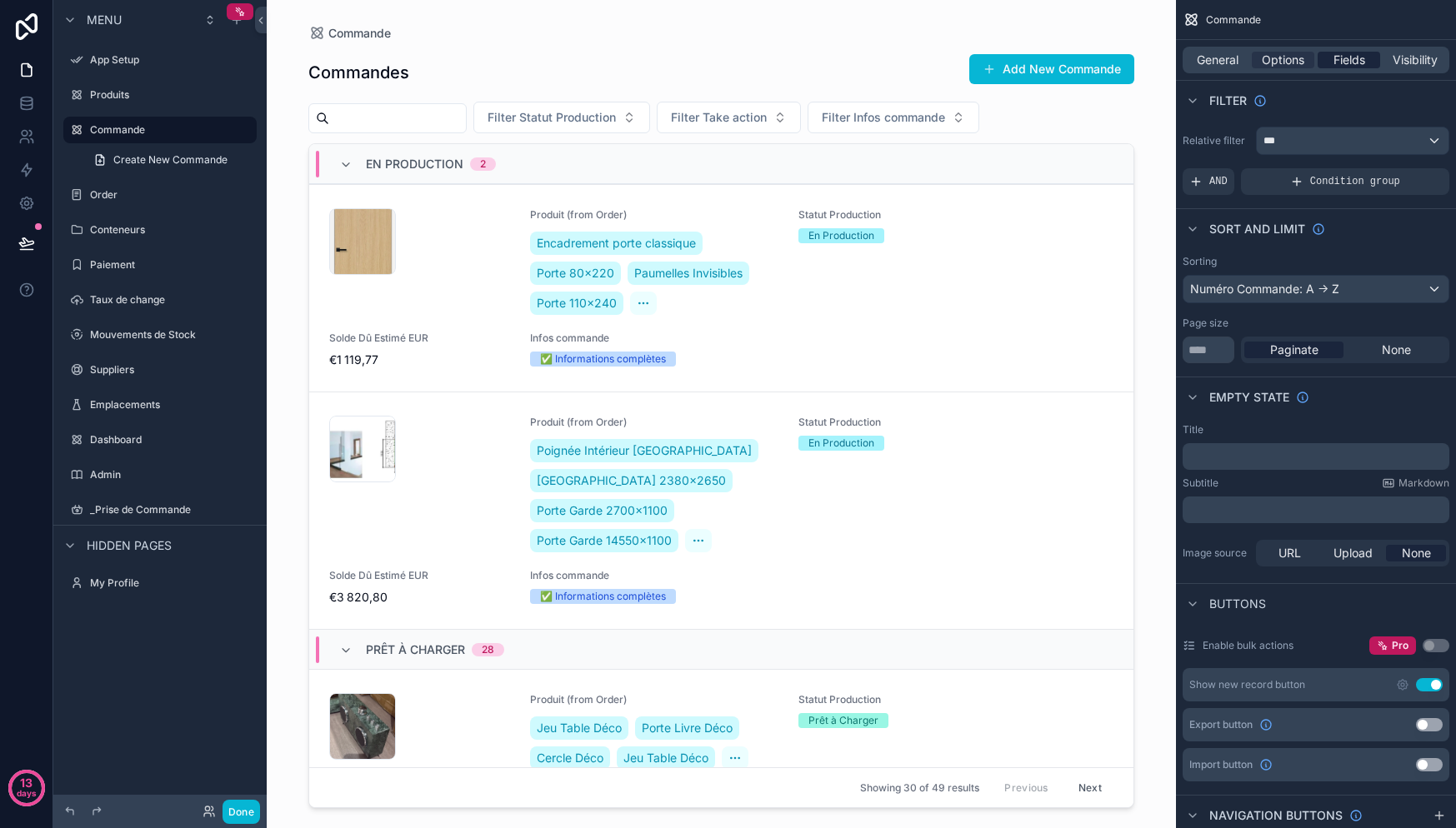
click at [1336, 60] on span "Fields" at bounding box center [1349, 60] width 32 height 17
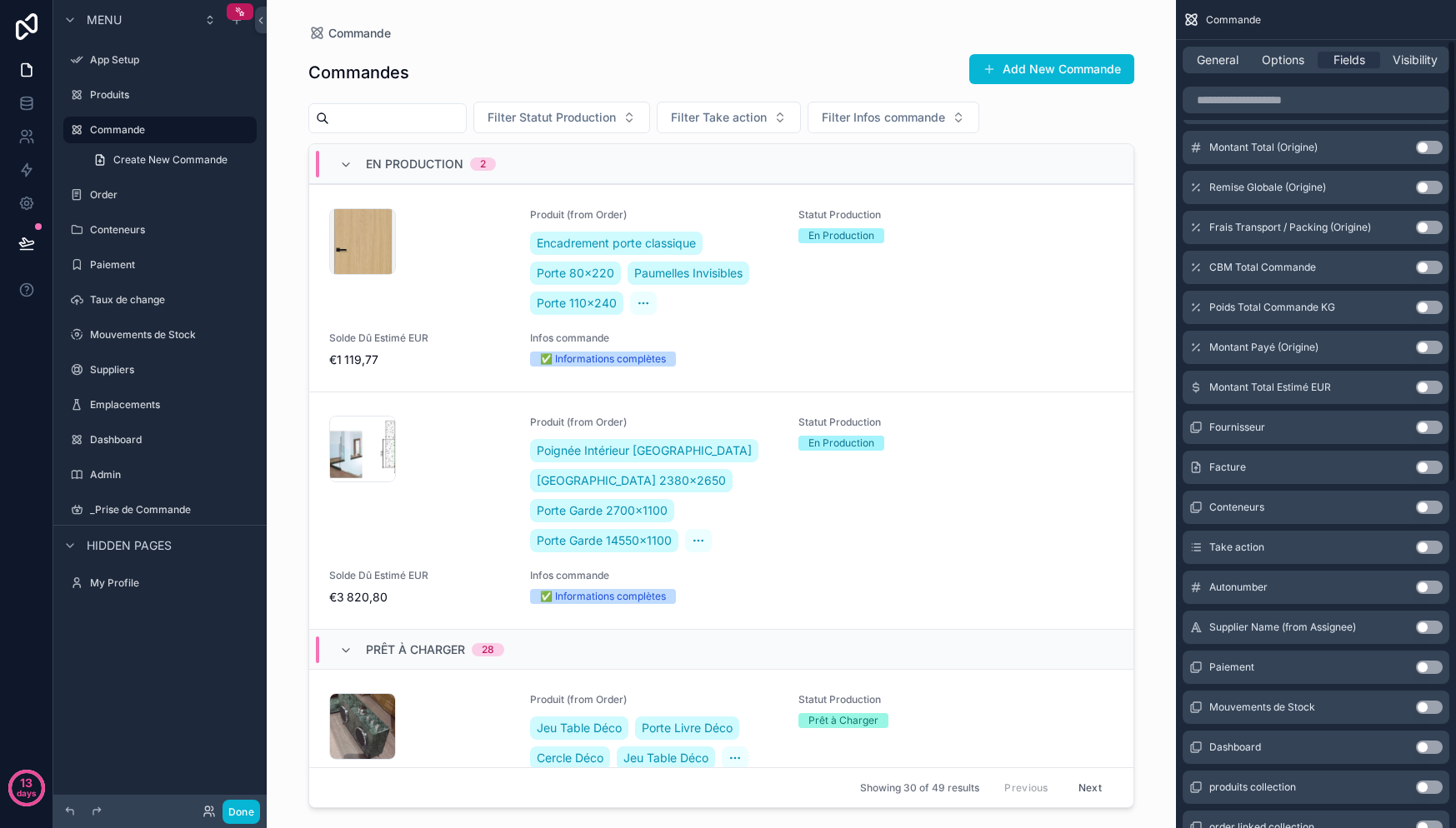
scroll to position [719, 0]
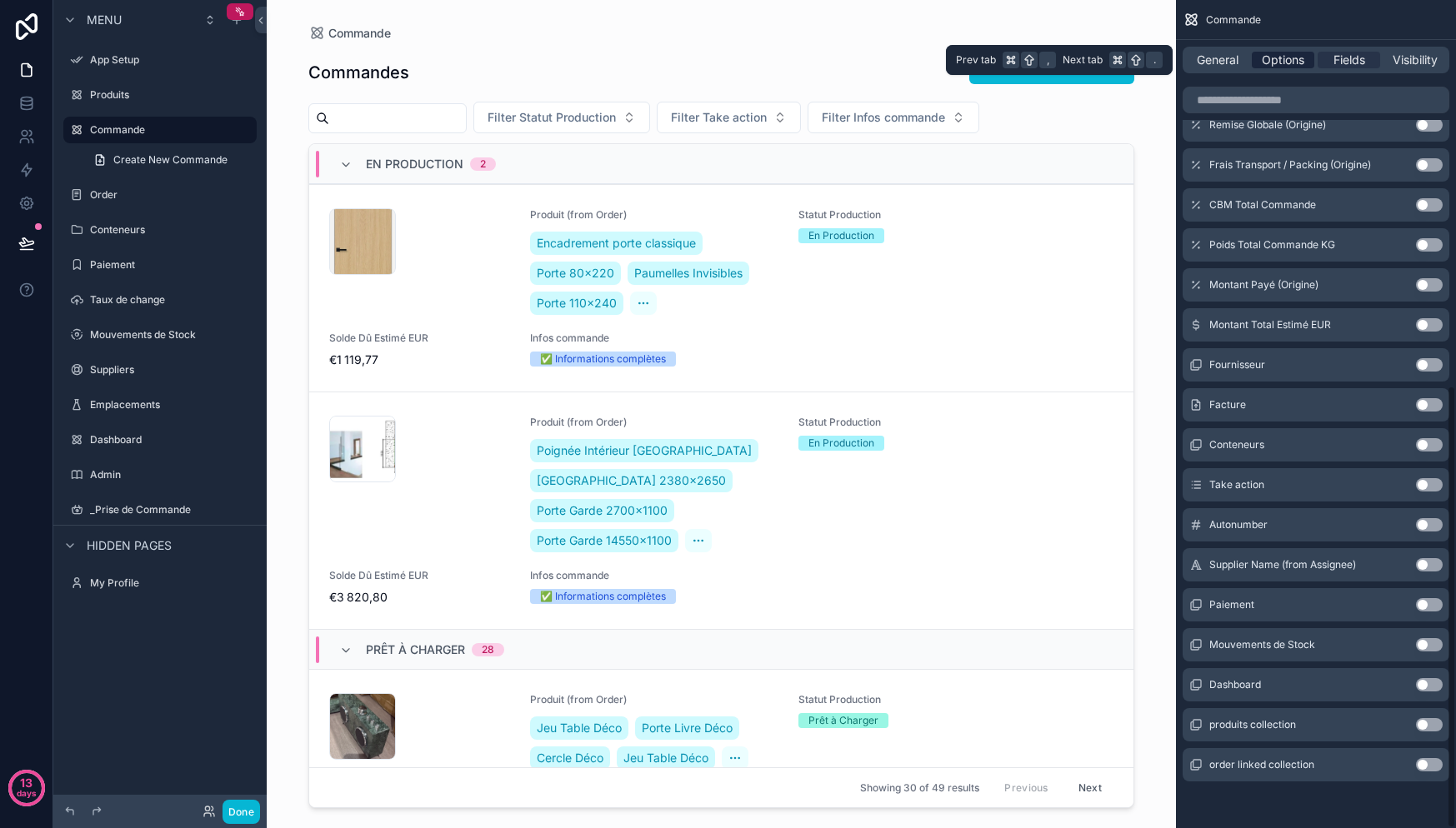
click at [1296, 60] on span "Options" at bounding box center [1282, 60] width 42 height 17
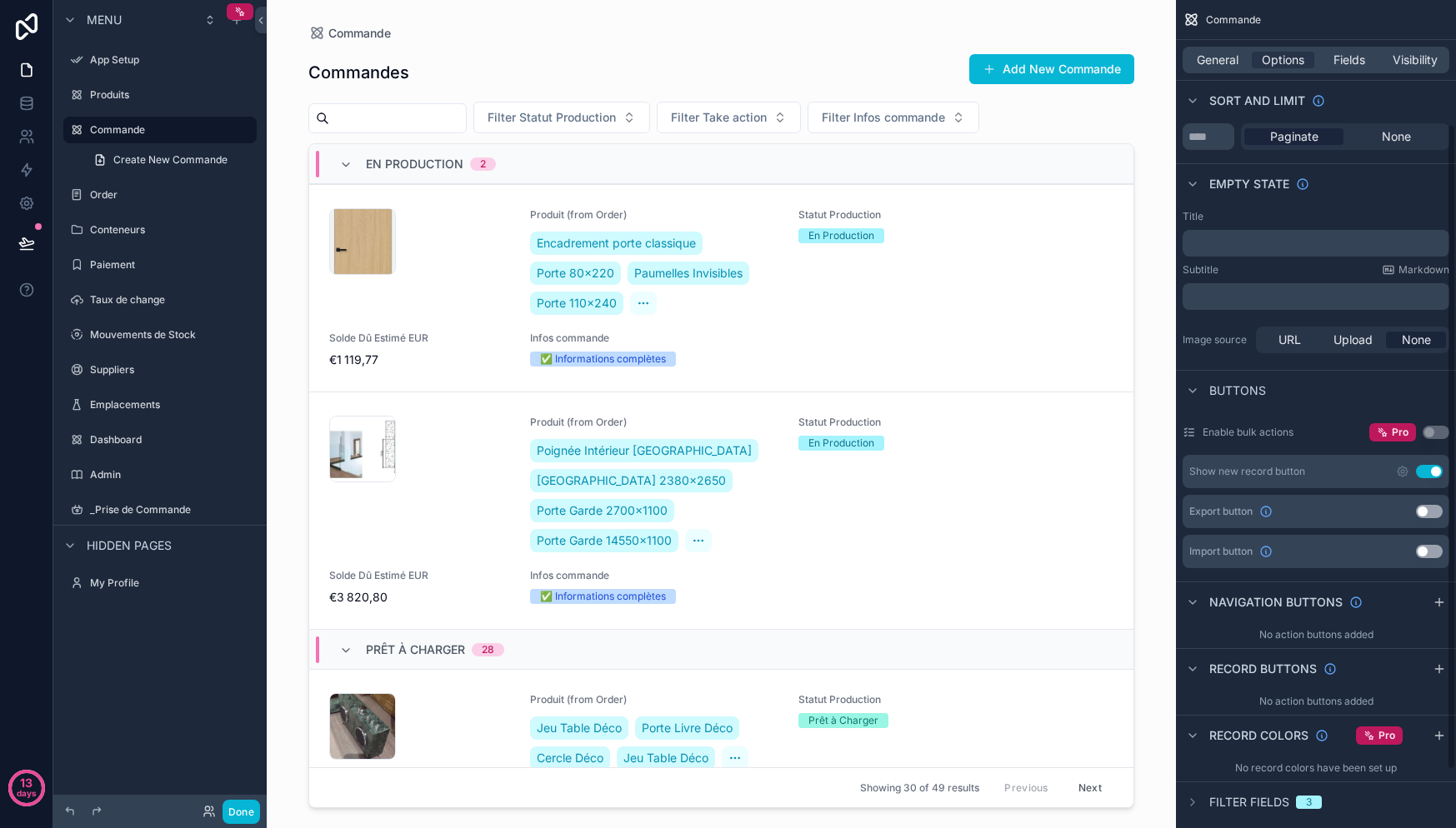
scroll to position [220, 0]
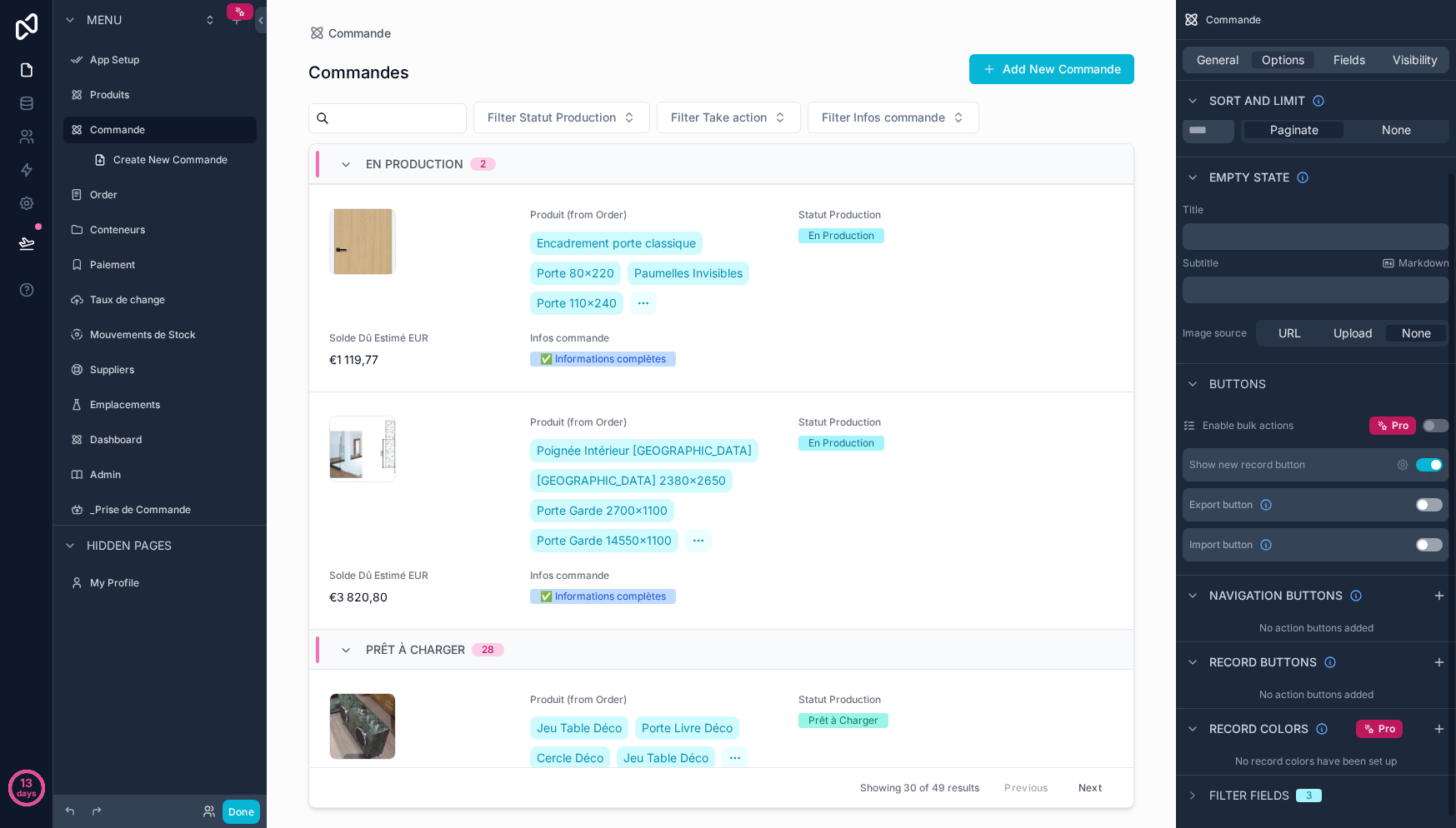
click at [1428, 469] on button "Use setting" at bounding box center [1429, 464] width 26 height 13
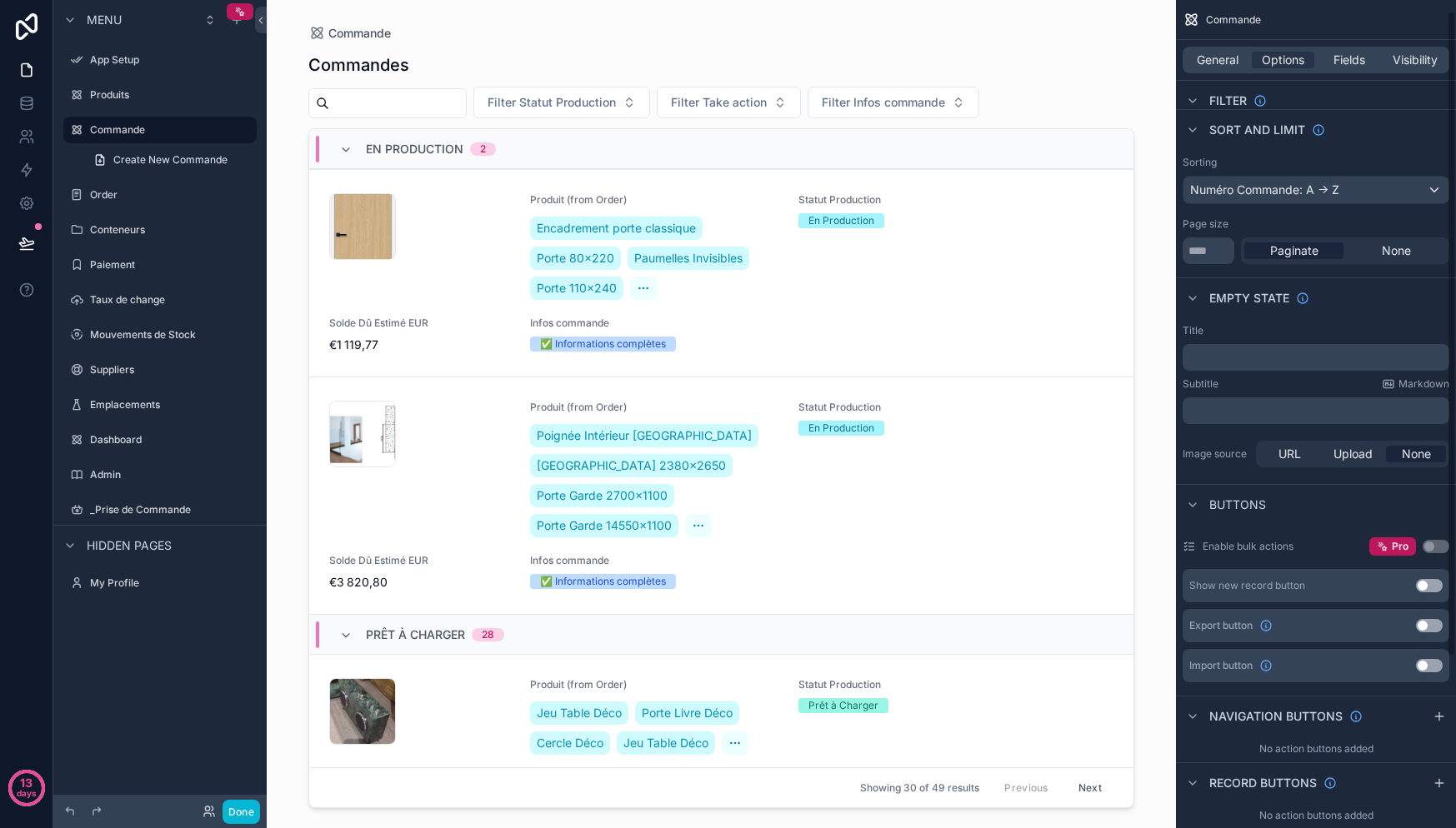
scroll to position [0, 0]
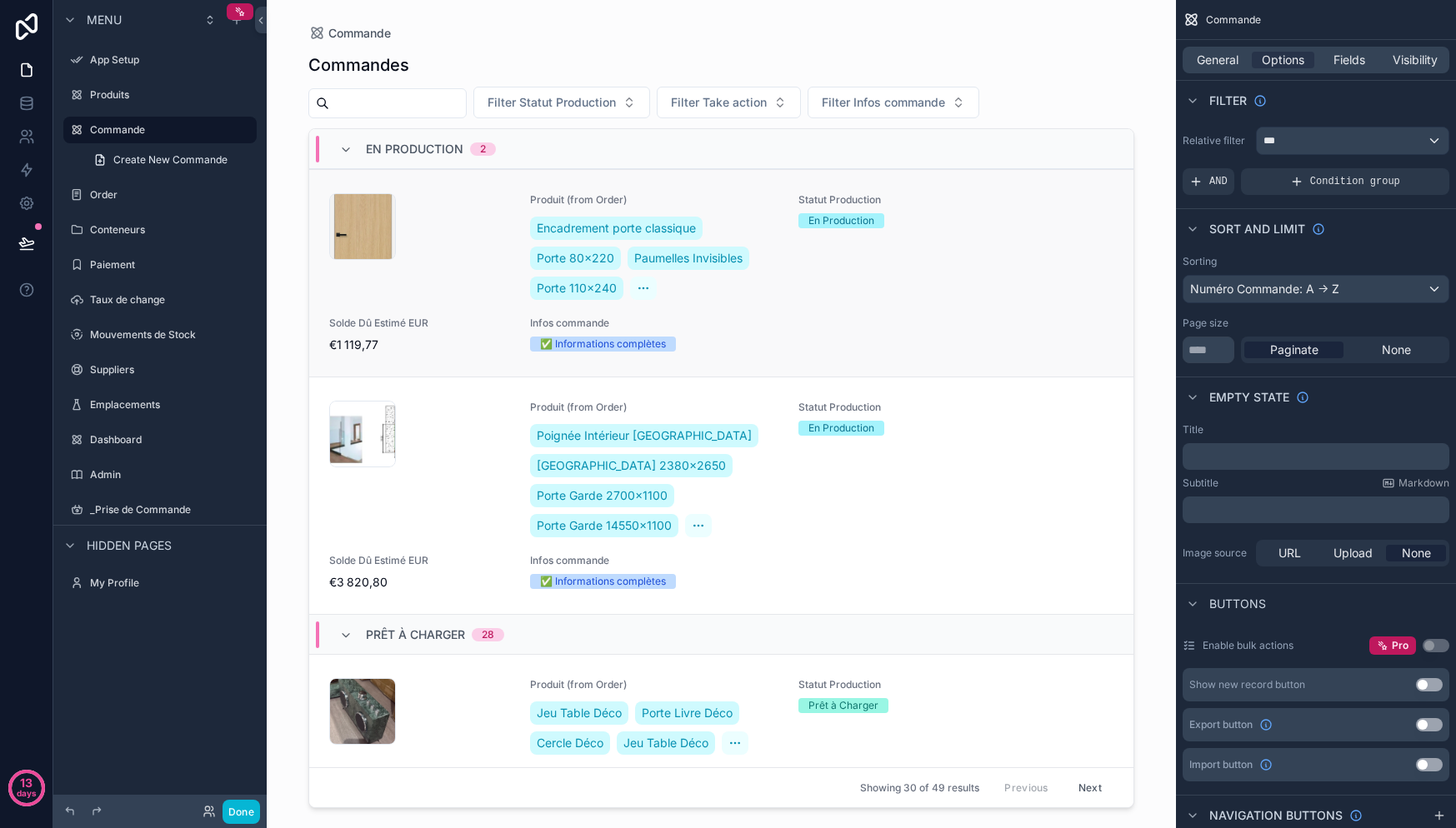
click at [823, 218] on div "En Production" at bounding box center [841, 220] width 66 height 15
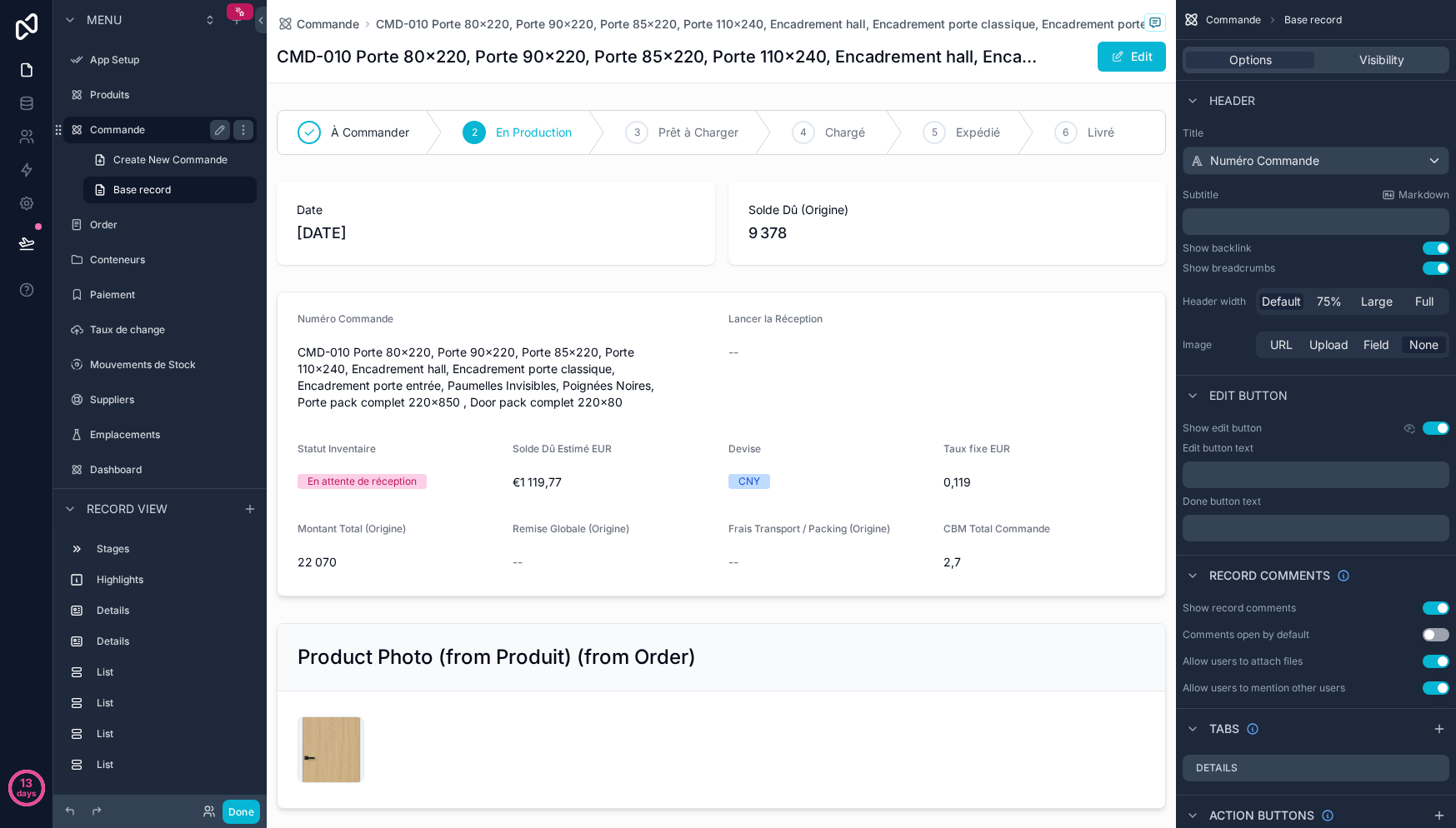
drag, startPoint x: 223, startPoint y: 129, endPoint x: 178, endPoint y: 141, distance: 46.6
click at [223, 130] on icon "scrollable content" at bounding box center [219, 130] width 13 height 13
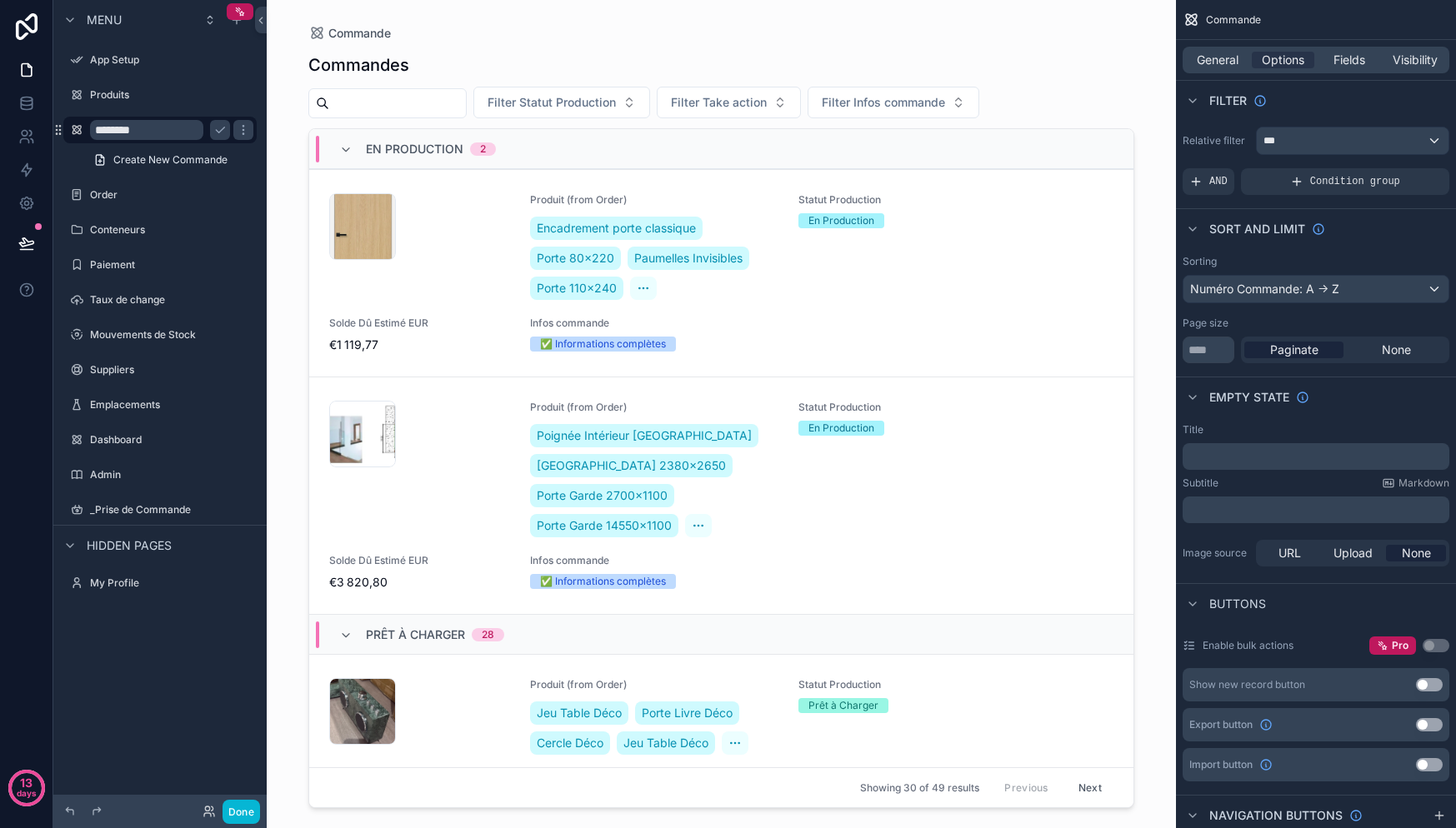
click at [174, 133] on input "********" at bounding box center [146, 130] width 113 height 20
type input "**********"
drag, startPoint x: 224, startPoint y: 134, endPoint x: 227, endPoint y: 207, distance: 73.1
click at [237, 133] on icon "scrollable content" at bounding box center [243, 130] width 13 height 13
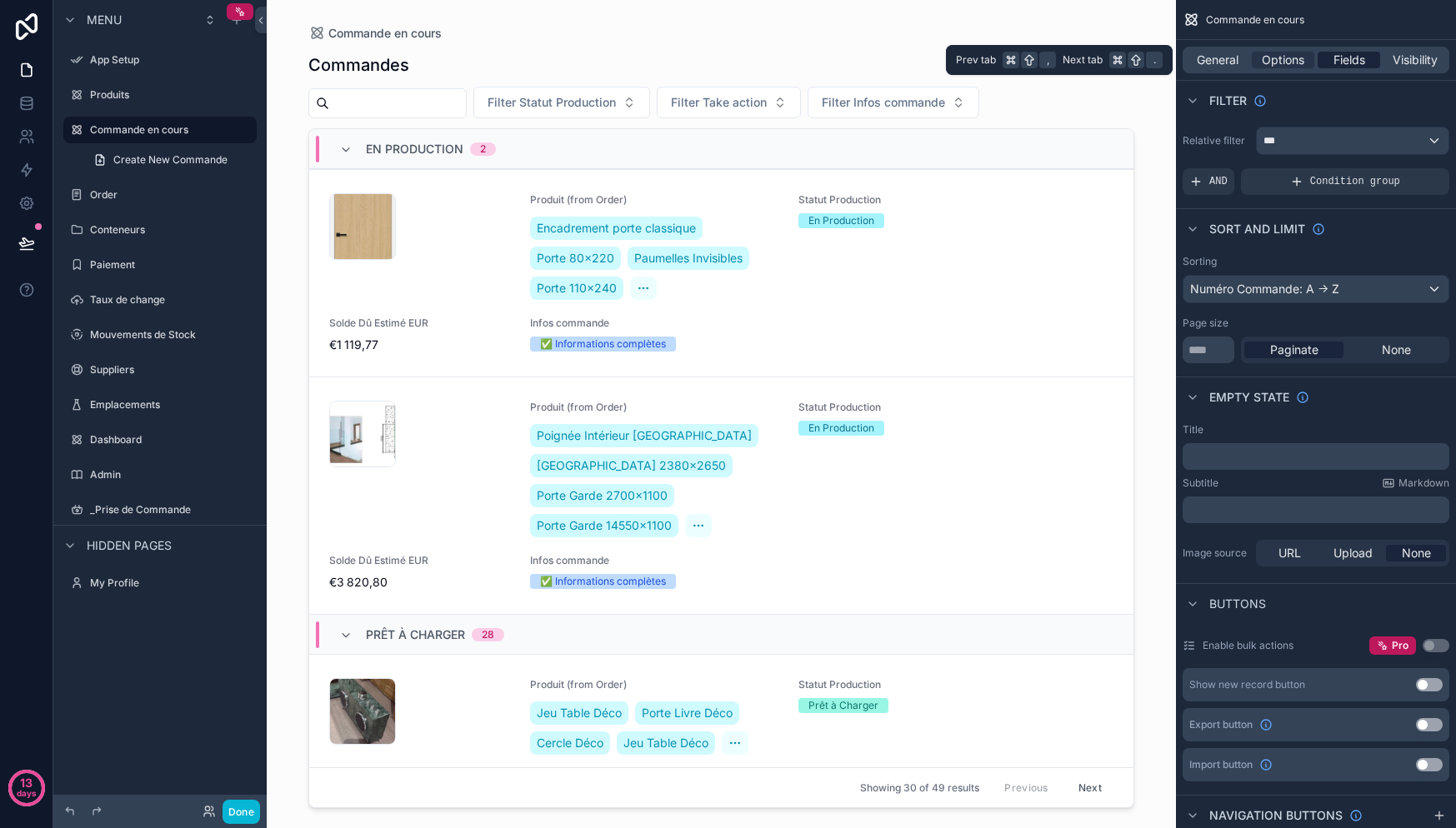
click at [1371, 60] on div "Fields" at bounding box center [1348, 60] width 62 height 17
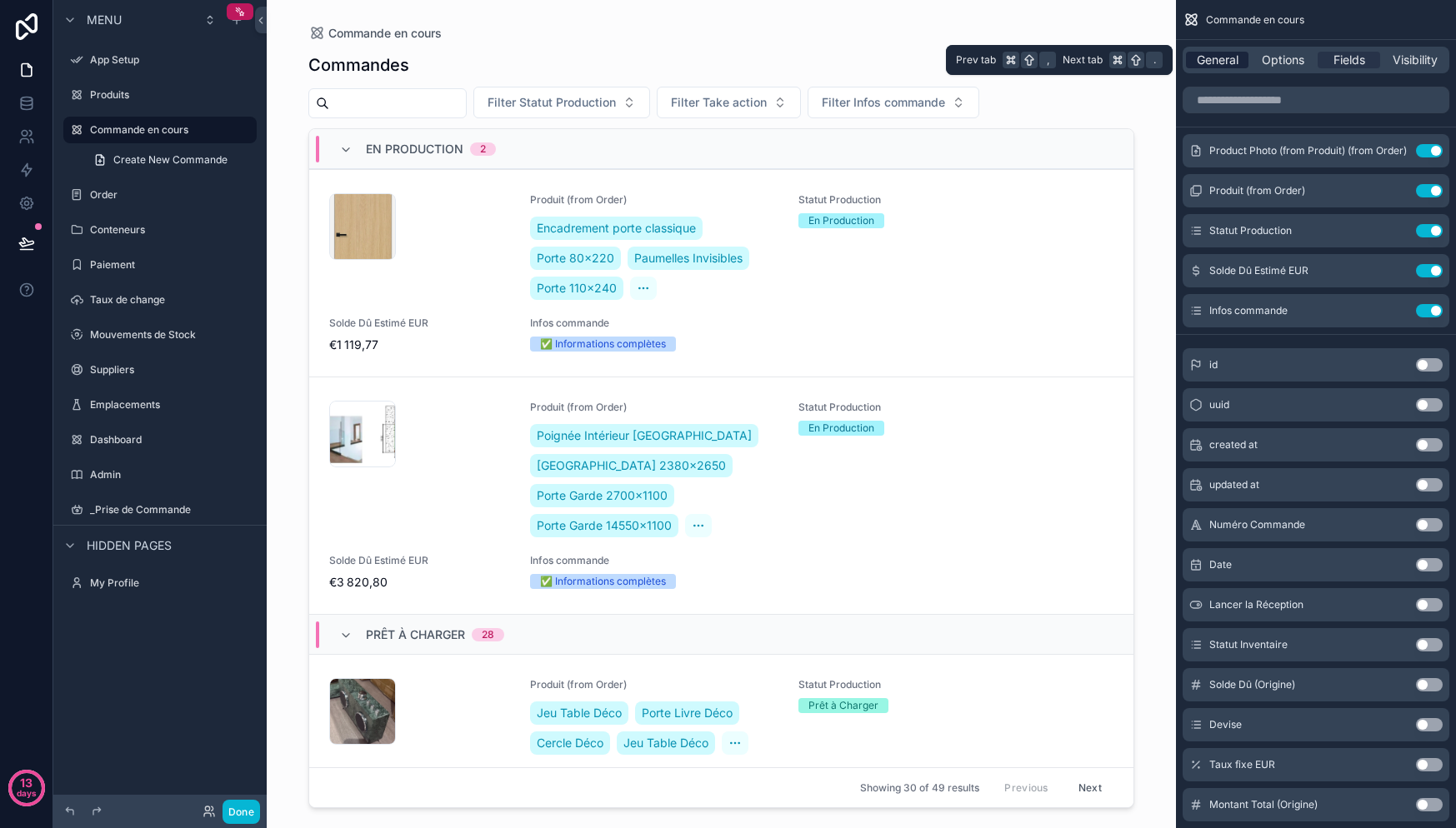
click at [1233, 60] on span "General" at bounding box center [1218, 60] width 42 height 17
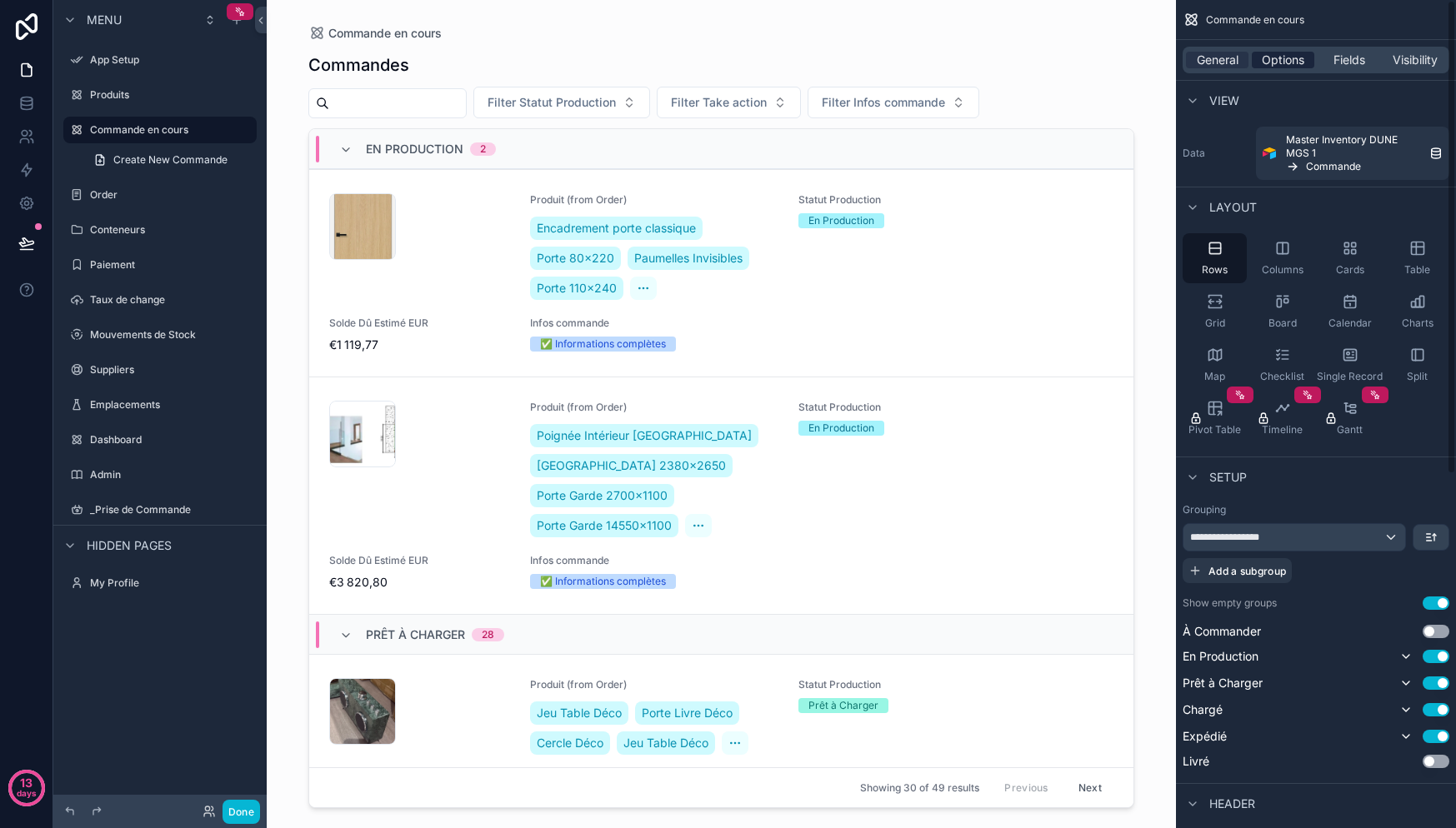
click at [1292, 52] on span "Options" at bounding box center [1282, 60] width 42 height 17
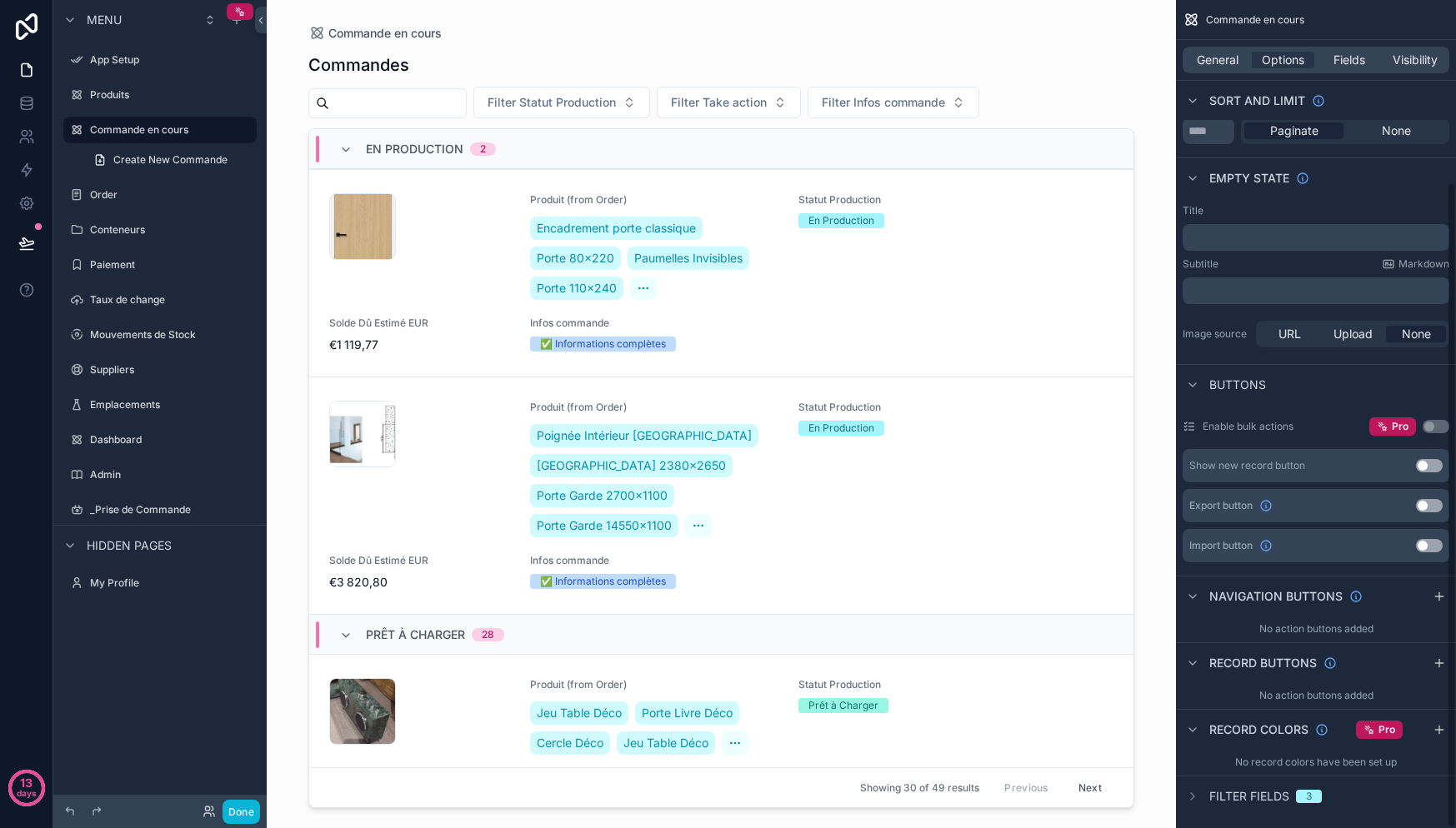
scroll to position [233, 0]
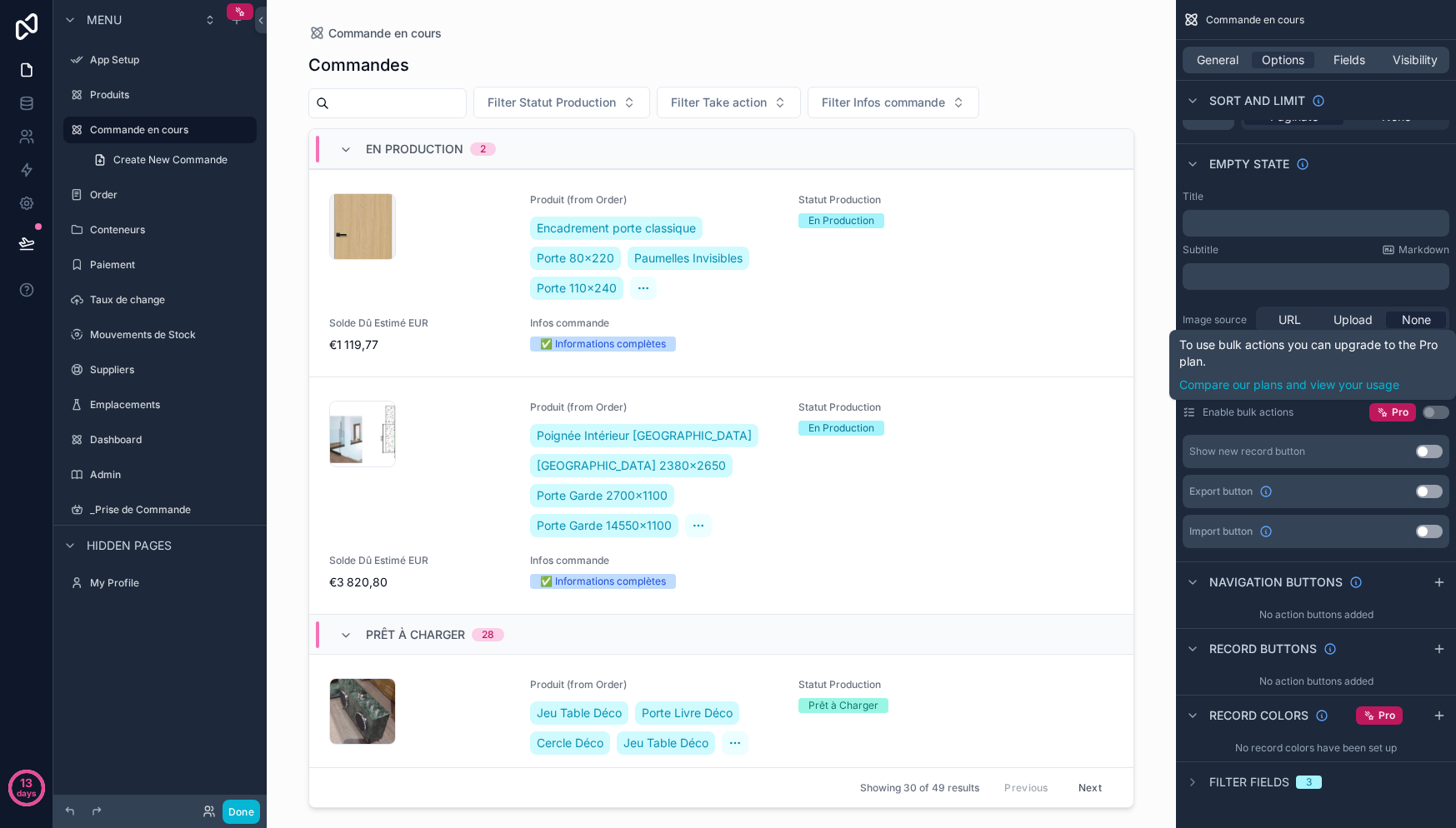
click at [1212, 415] on label "Enable bulk actions" at bounding box center [1248, 412] width 91 height 13
click at [1435, 410] on button "Use setting" at bounding box center [1436, 412] width 26 height 13
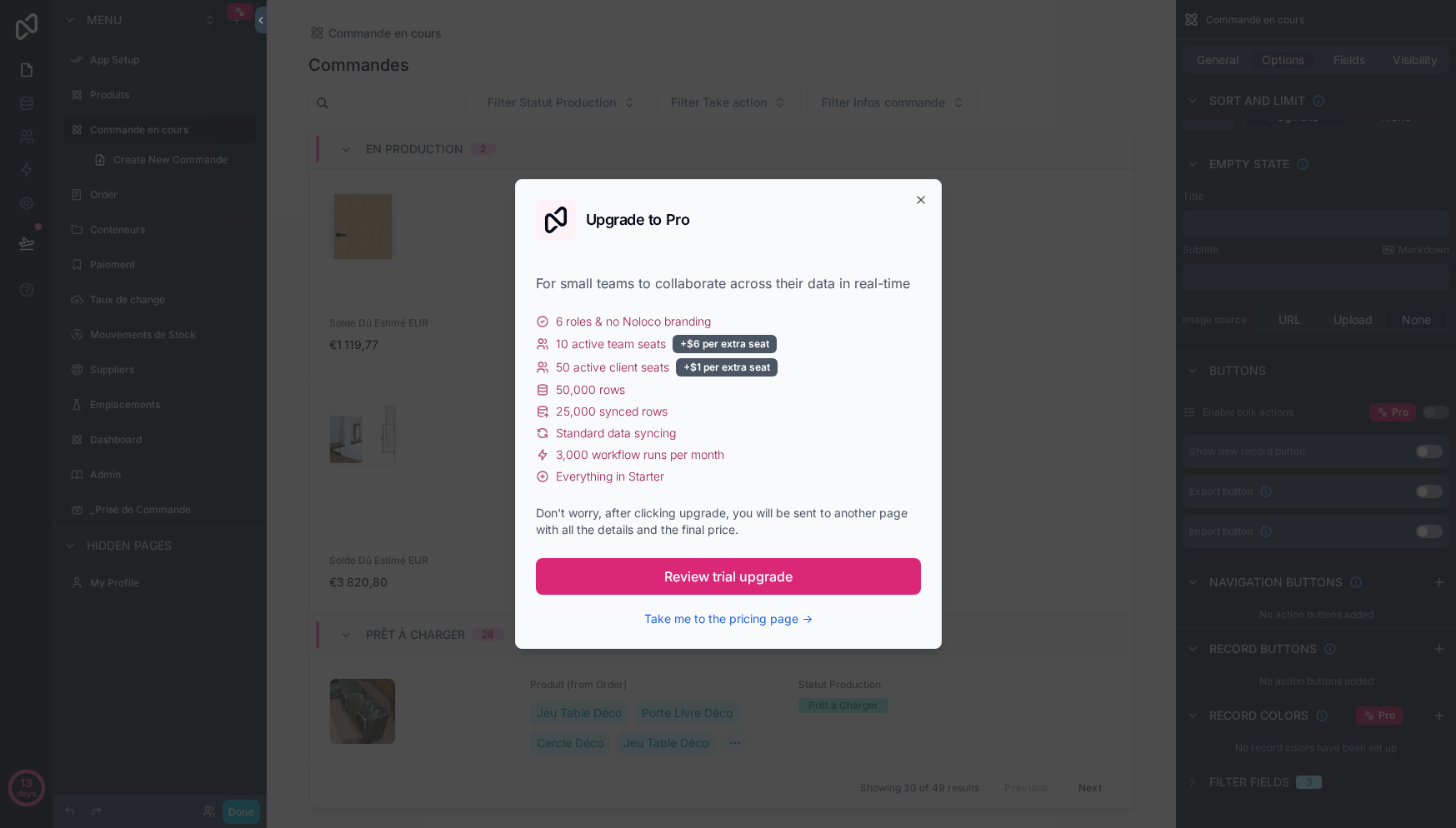
click at [771, 564] on button "Review trial upgrade" at bounding box center [728, 577] width 385 height 37
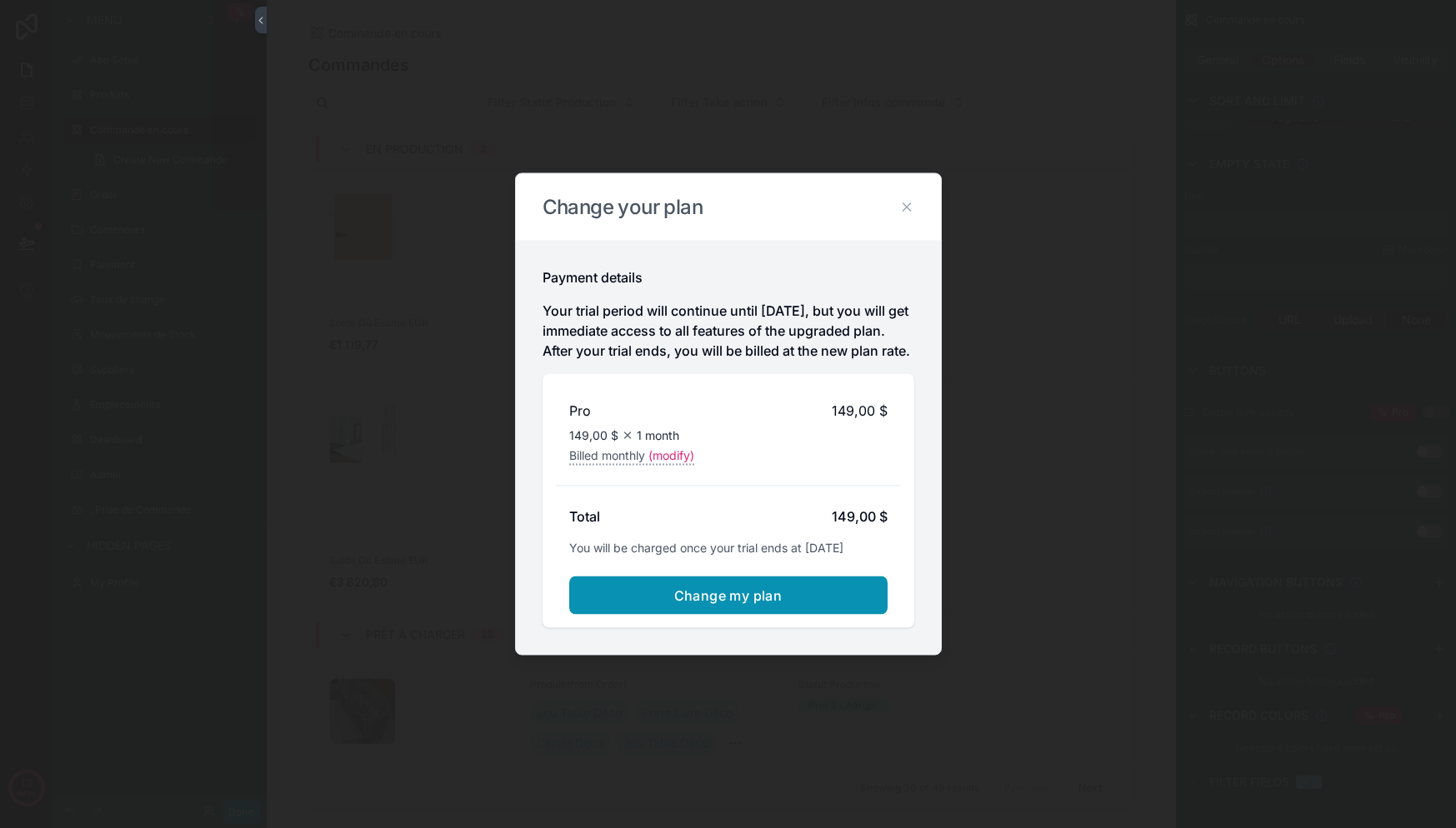
click at [712, 598] on span "Change my plan" at bounding box center [728, 595] width 109 height 17
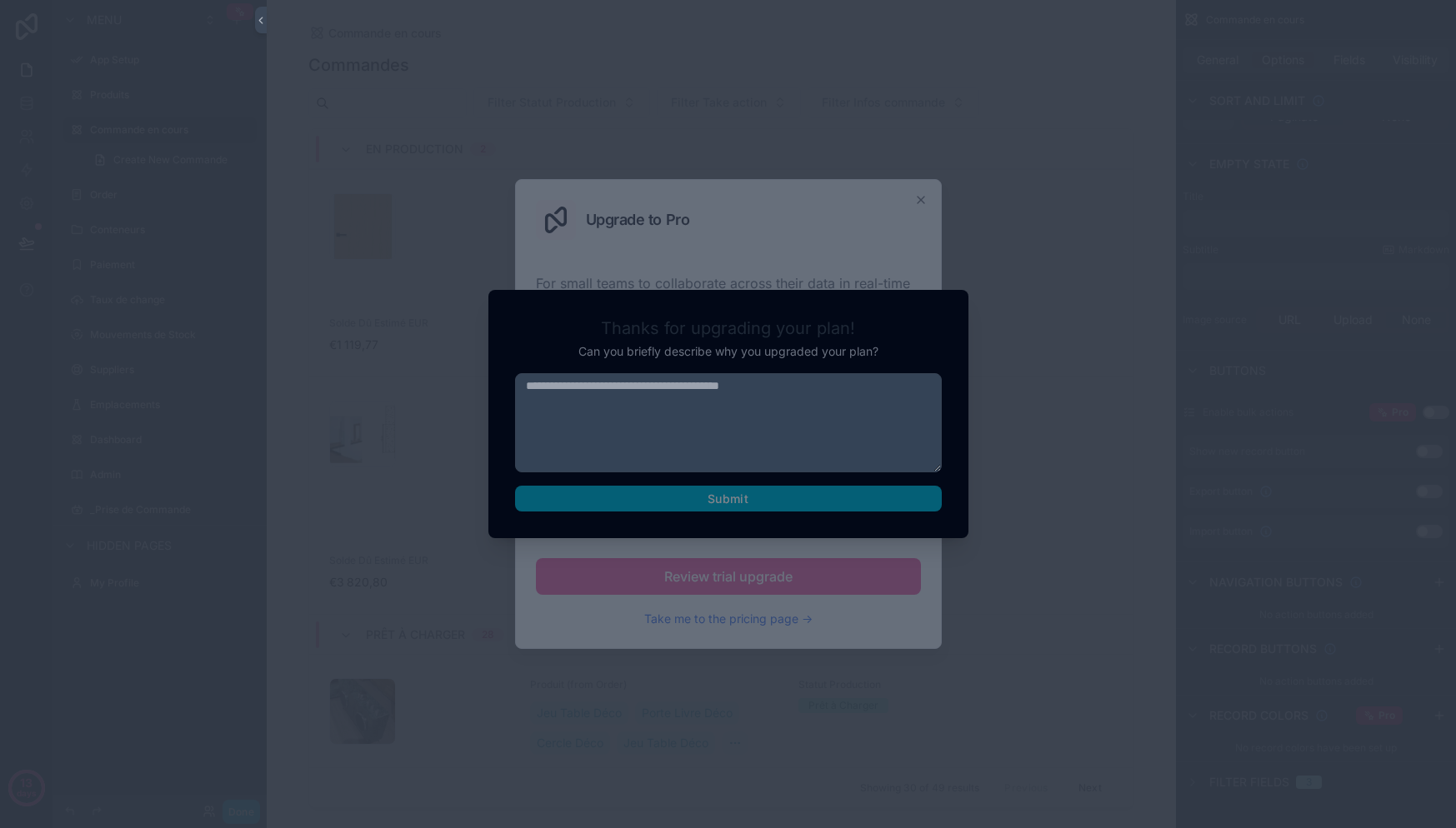
click at [751, 499] on div "Submit" at bounding box center [728, 442] width 427 height 139
click at [858, 393] on textarea at bounding box center [728, 422] width 427 height 99
click at [975, 287] on div at bounding box center [728, 414] width 1456 height 828
click at [1026, 371] on div at bounding box center [728, 414] width 1456 height 828
click at [551, 398] on textarea at bounding box center [728, 422] width 427 height 99
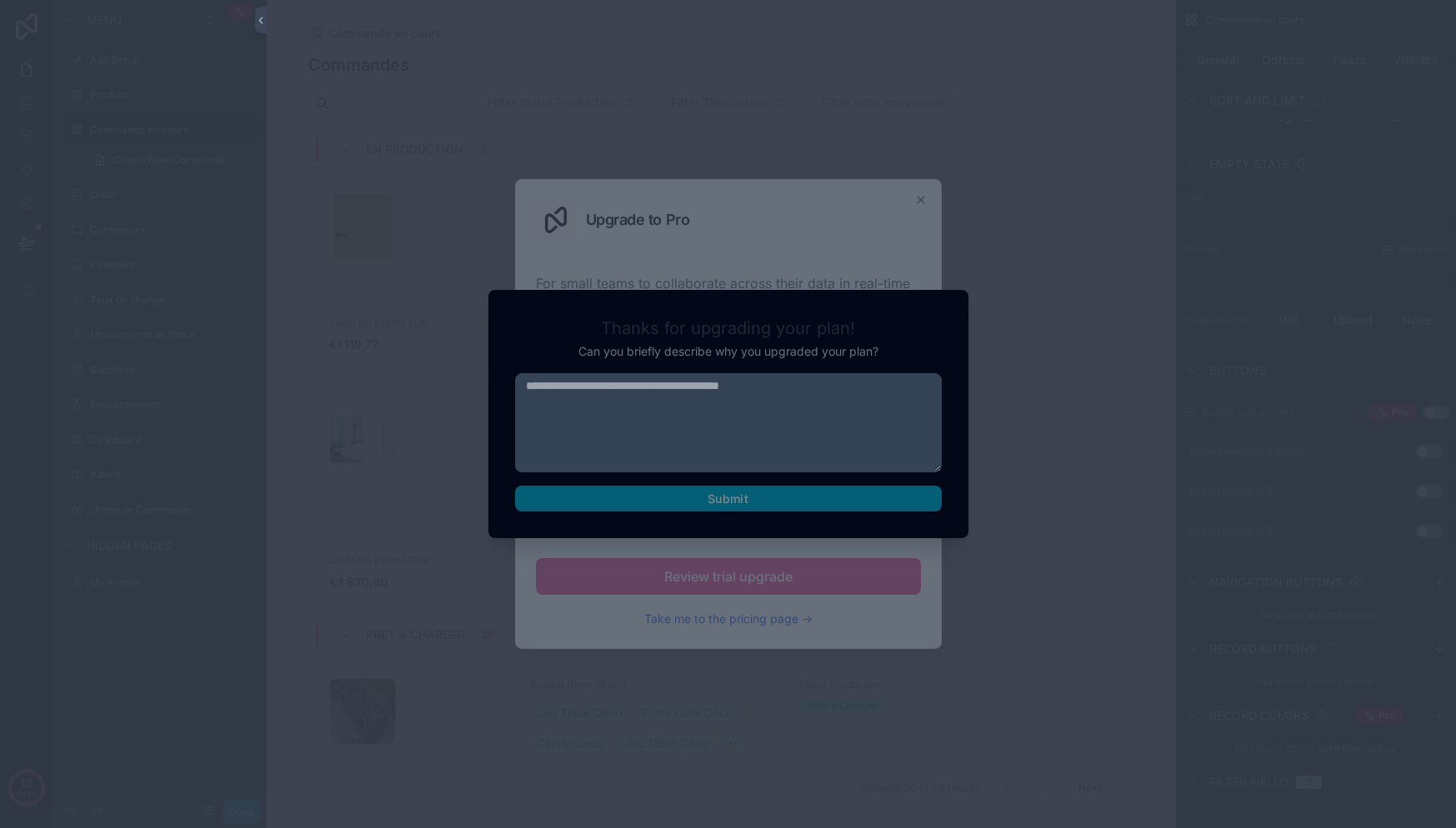
click at [657, 499] on div "Submit" at bounding box center [728, 442] width 427 height 139
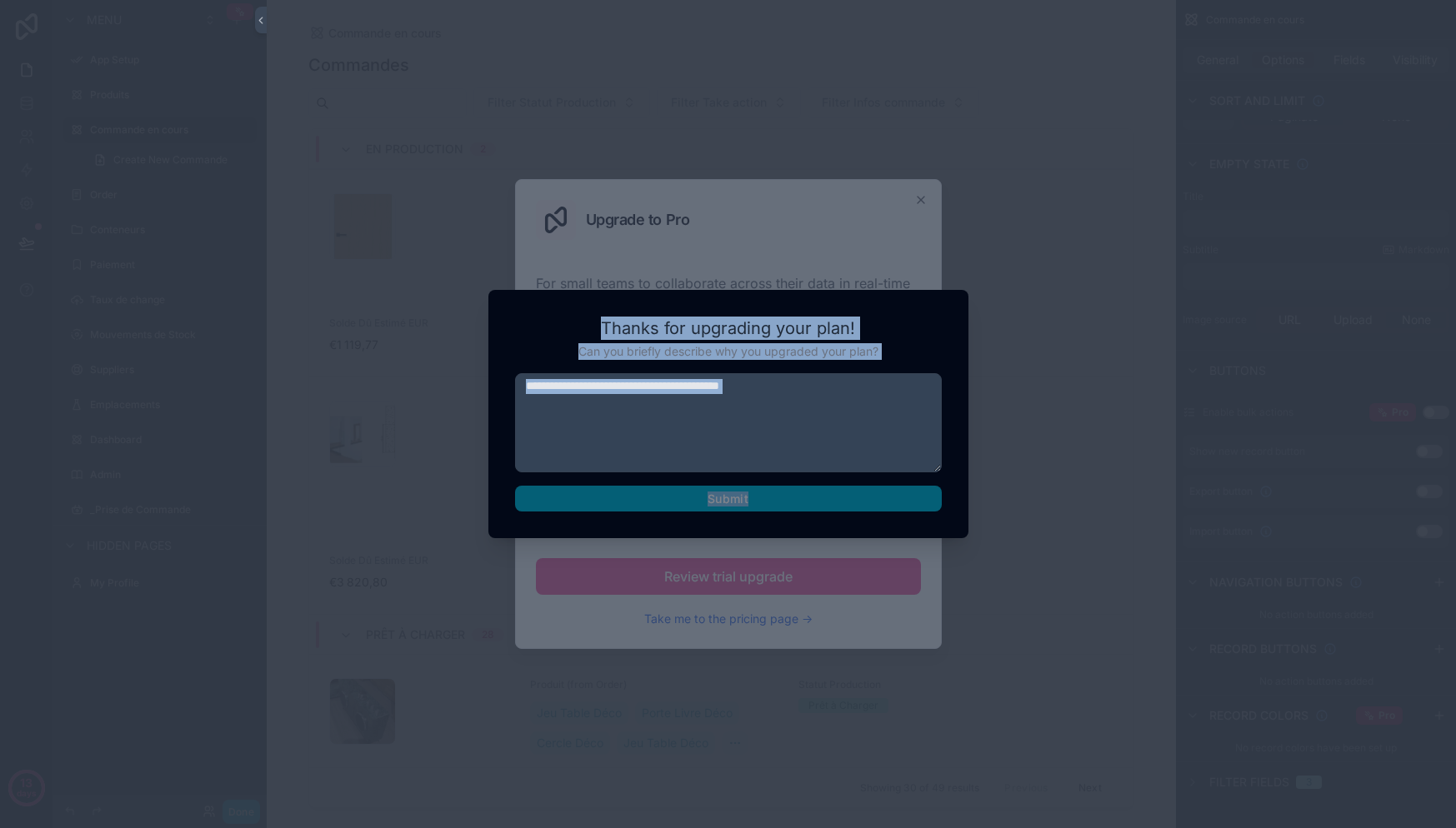
click at [670, 547] on div "Thanks for upgrading your plan! Can you briefly describe why you upgraded your …" at bounding box center [728, 414] width 1456 height 828
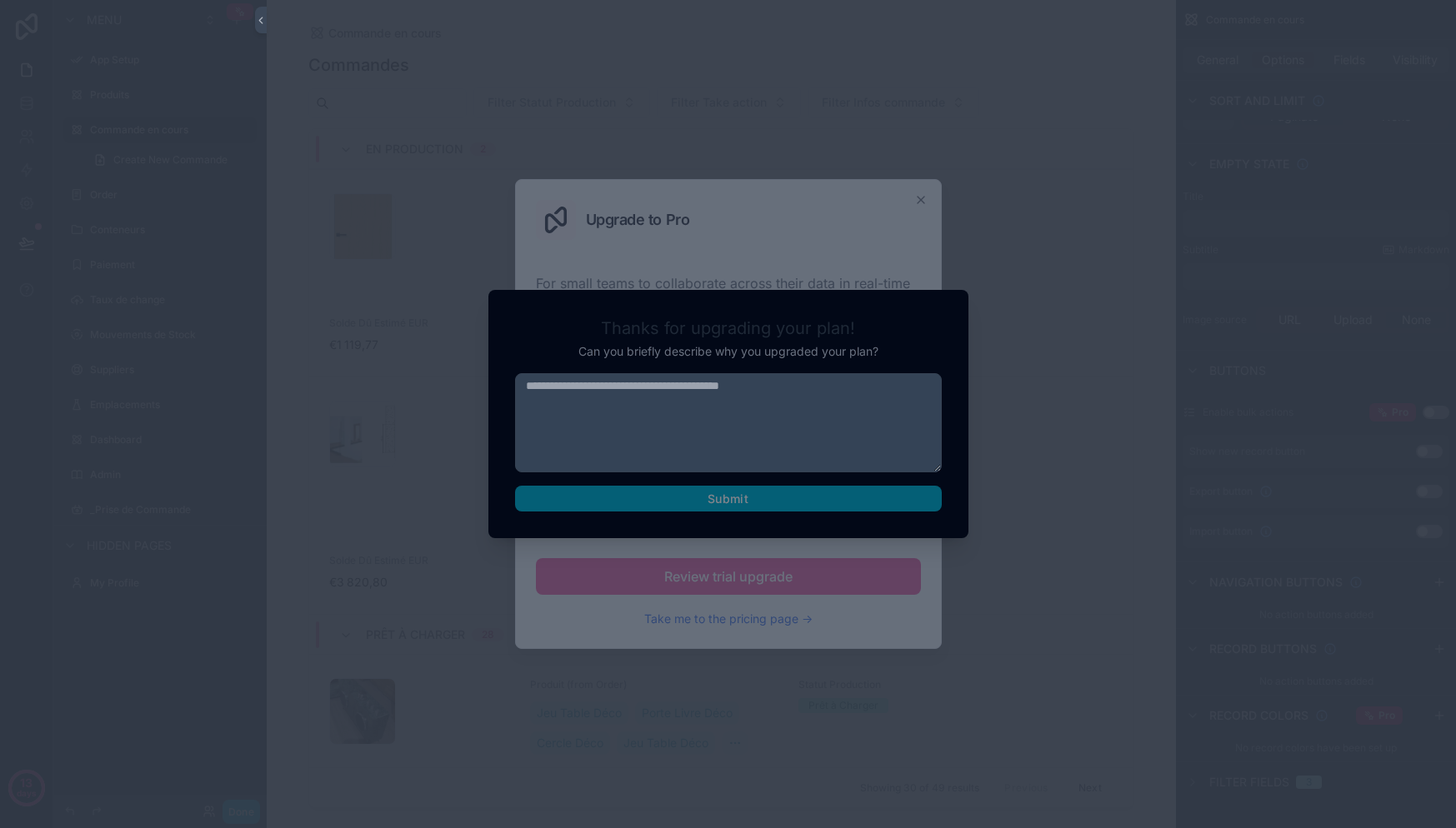
click at [670, 550] on div at bounding box center [728, 414] width 1456 height 828
click at [692, 325] on h2 "Thanks for upgrading your plan!" at bounding box center [728, 328] width 427 height 24
click at [545, 390] on textarea at bounding box center [728, 422] width 427 height 99
click at [545, 389] on textarea at bounding box center [728, 422] width 427 height 99
drag, startPoint x: 543, startPoint y: 387, endPoint x: 379, endPoint y: 319, distance: 177.5
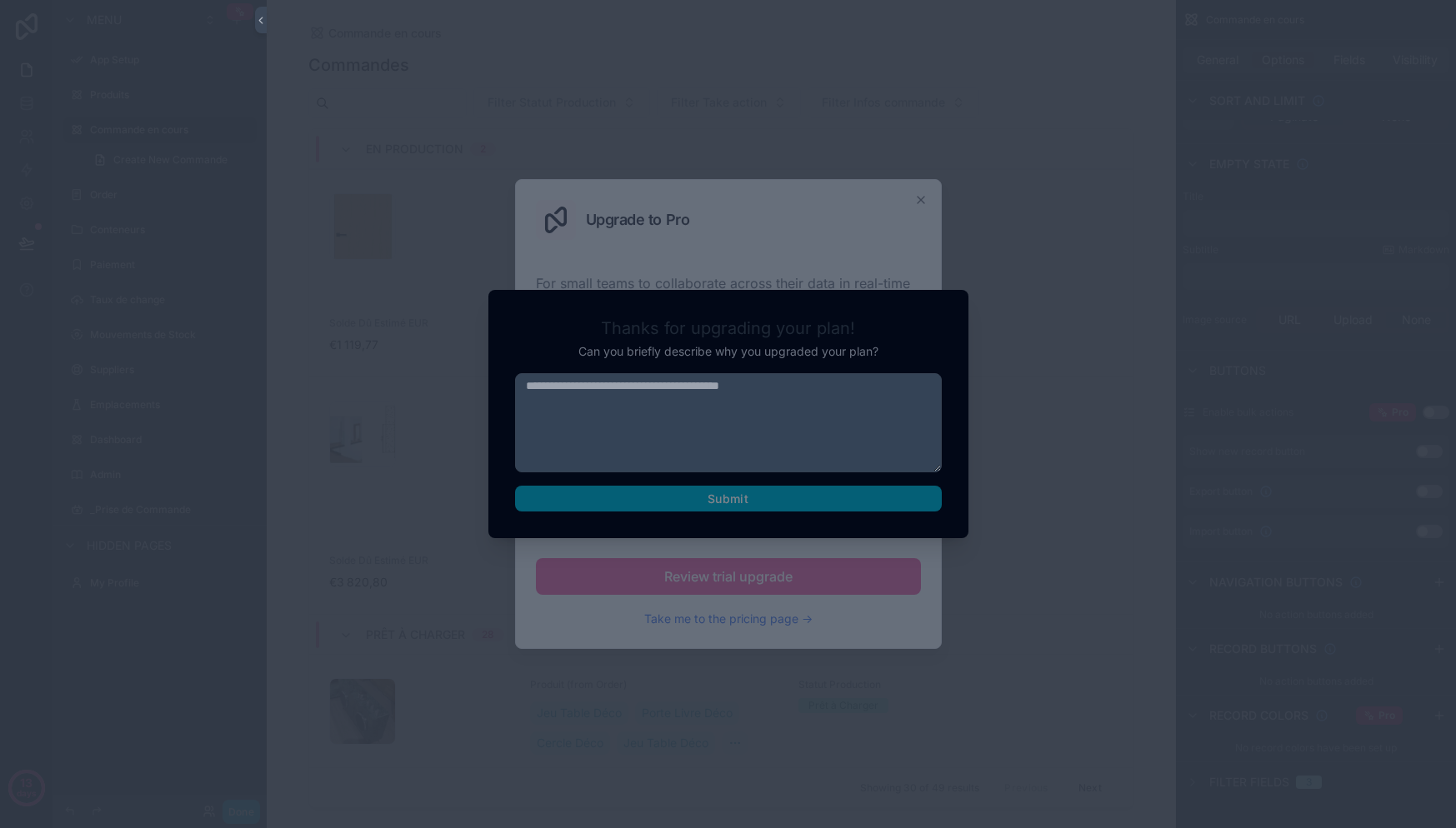
click at [533, 386] on textarea at bounding box center [728, 422] width 427 height 99
drag, startPoint x: 379, startPoint y: 319, endPoint x: 374, endPoint y: 306, distance: 13.9
click at [377, 316] on div at bounding box center [728, 414] width 1456 height 828
drag, startPoint x: 374, startPoint y: 306, endPoint x: 367, endPoint y: 271, distance: 35.7
click at [370, 280] on div at bounding box center [728, 414] width 1456 height 828
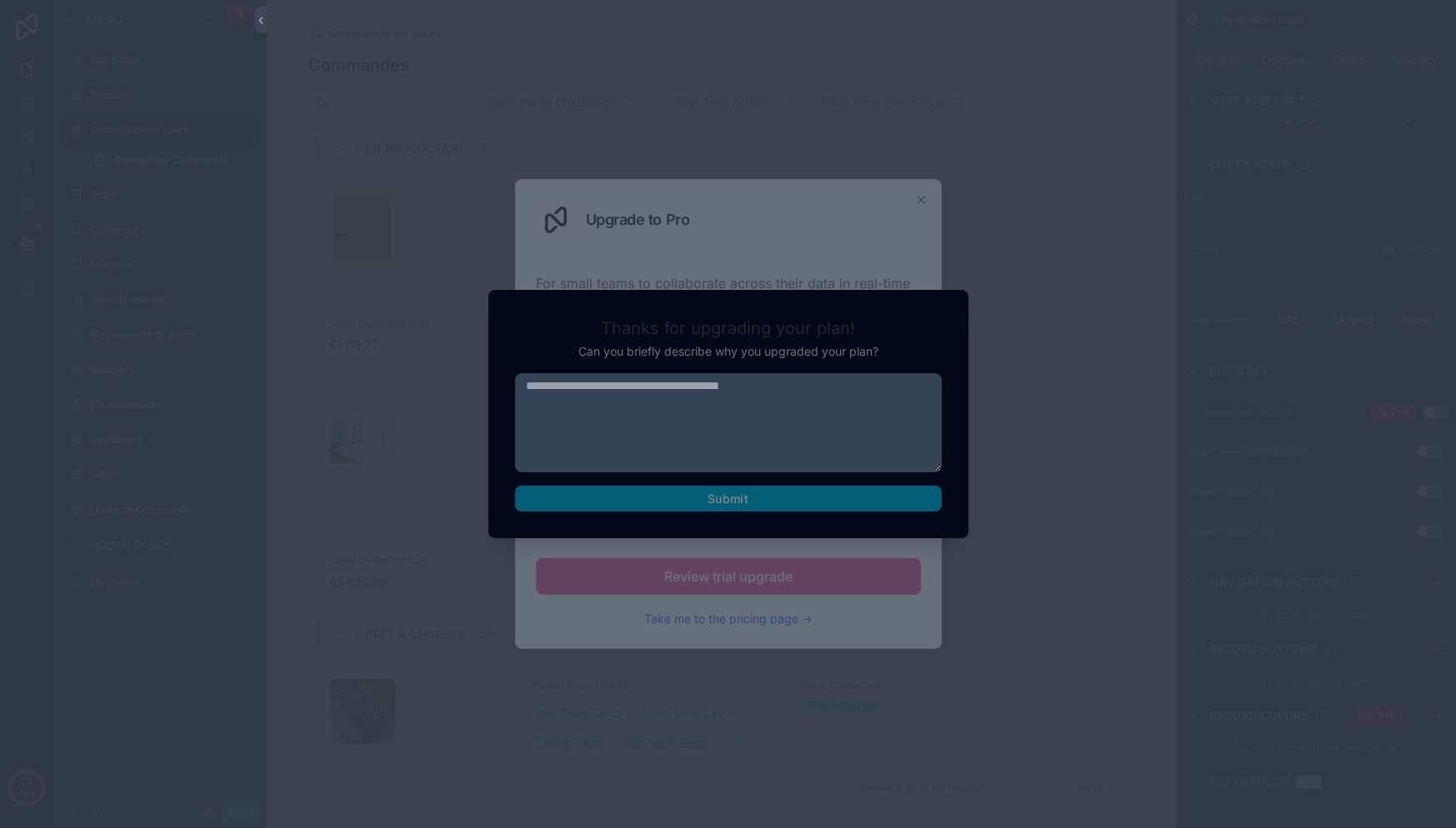
drag, startPoint x: 445, startPoint y: 88, endPoint x: 539, endPoint y: 57, distance: 99.0
click at [458, 82] on div at bounding box center [728, 414] width 1456 height 828
drag, startPoint x: 907, startPoint y: 106, endPoint x: 1151, endPoint y: 190, distance: 258.1
click at [981, 129] on div at bounding box center [728, 414] width 1456 height 828
drag, startPoint x: 1151, startPoint y: 190, endPoint x: 1121, endPoint y: 280, distance: 94.9
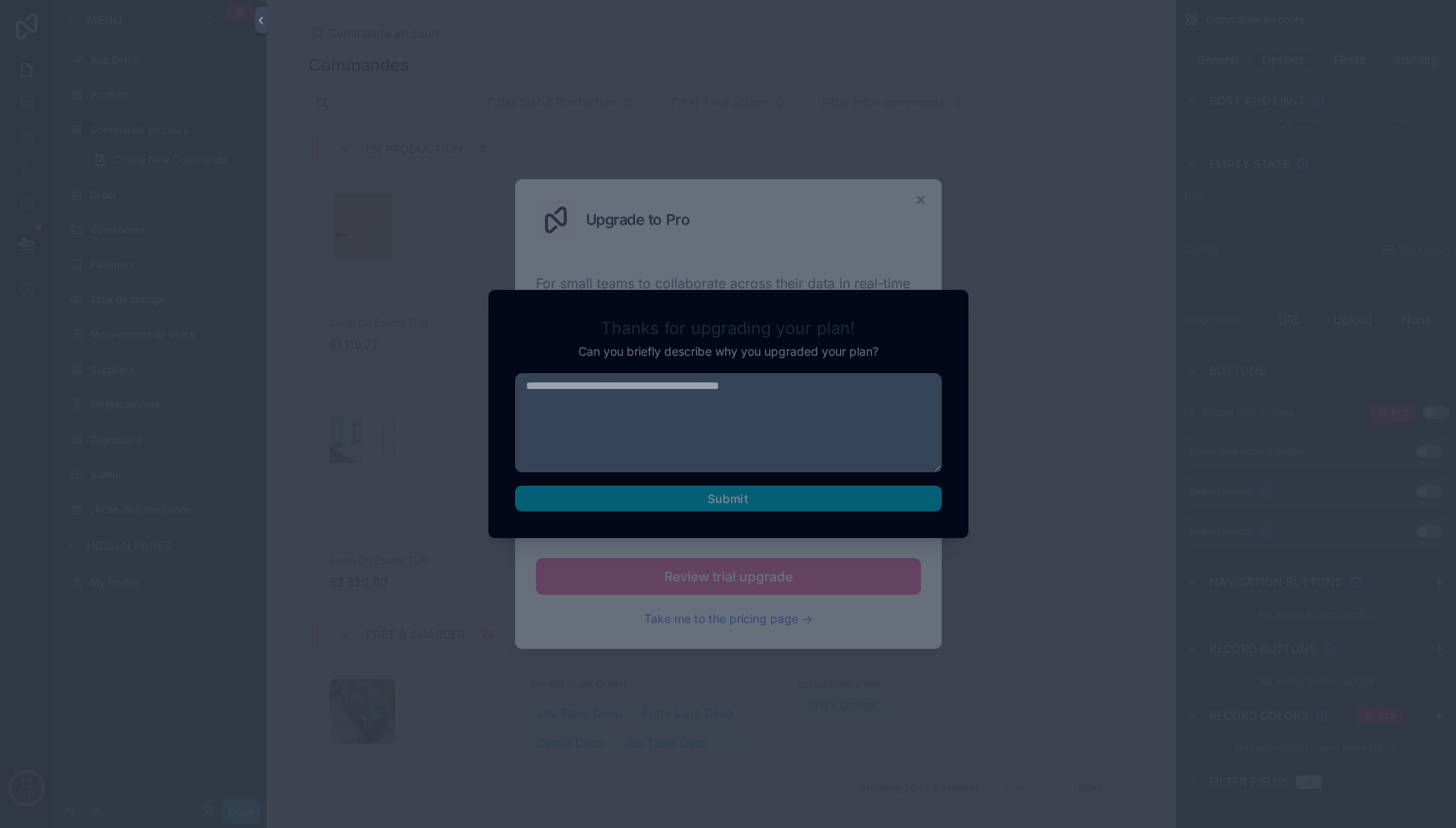
click at [1159, 217] on div at bounding box center [728, 414] width 1456 height 828
drag, startPoint x: 1121, startPoint y: 280, endPoint x: 1035, endPoint y: 400, distance: 147.6
click at [1038, 401] on div at bounding box center [728, 414] width 1456 height 828
click at [967, 304] on div "Thanks for upgrading your plan! Can you briefly describe why you upgraded your …" at bounding box center [728, 414] width 1456 height 828
drag, startPoint x: 959, startPoint y: 248, endPoint x: 976, endPoint y: 235, distance: 21.4
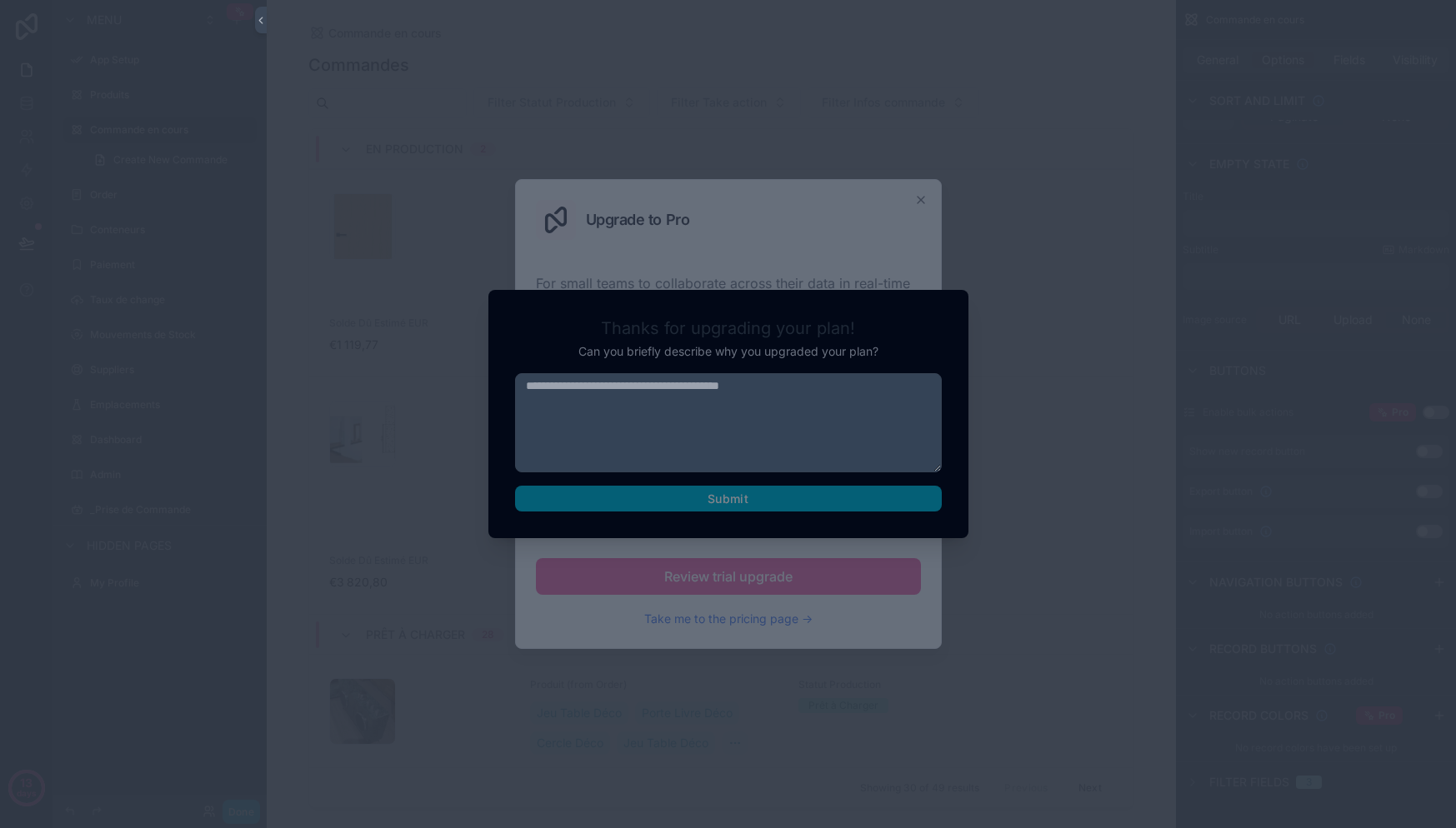
click at [961, 245] on div at bounding box center [728, 414] width 1456 height 828
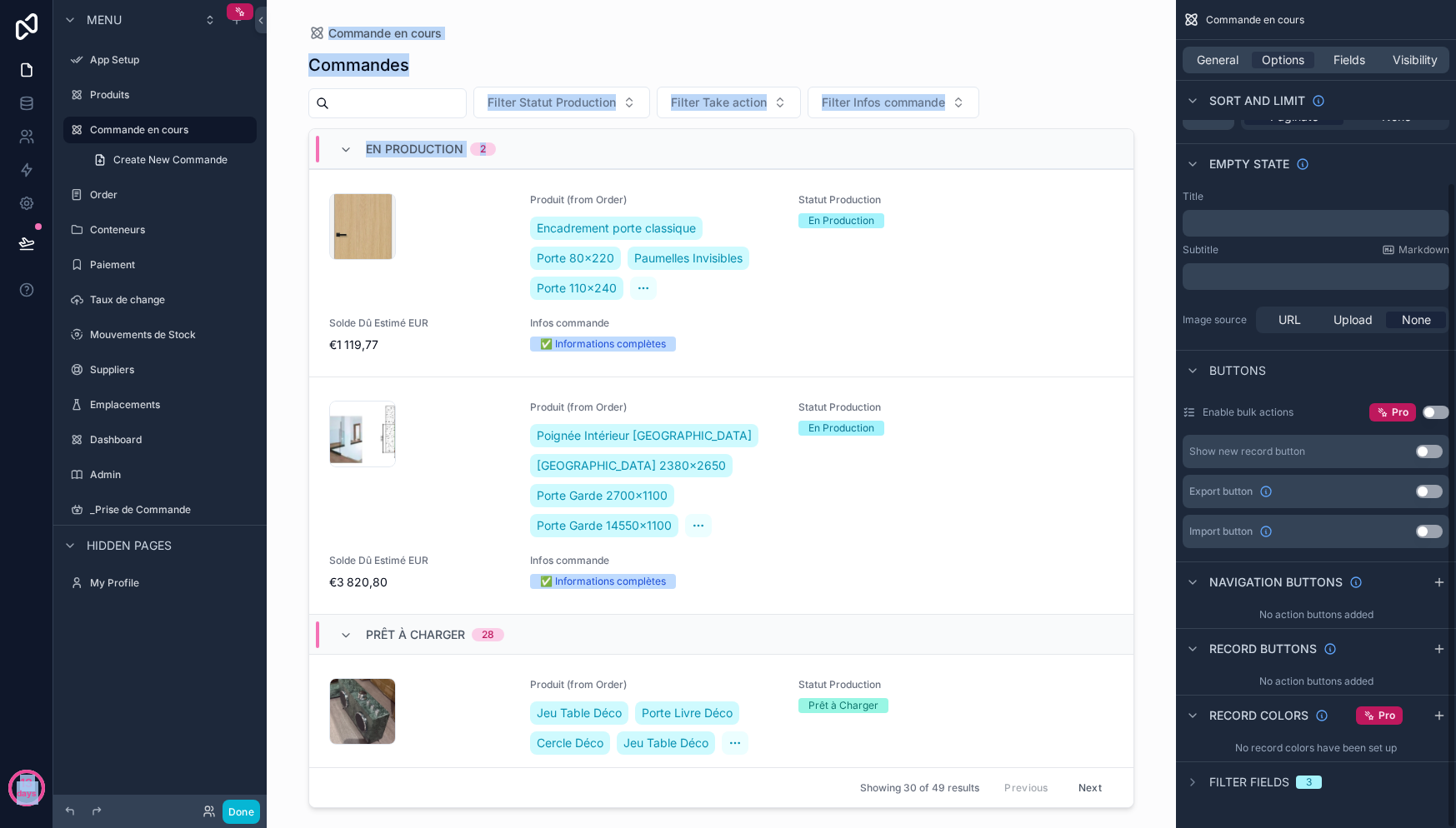
click at [1432, 414] on button "Use setting" at bounding box center [1436, 412] width 26 height 13
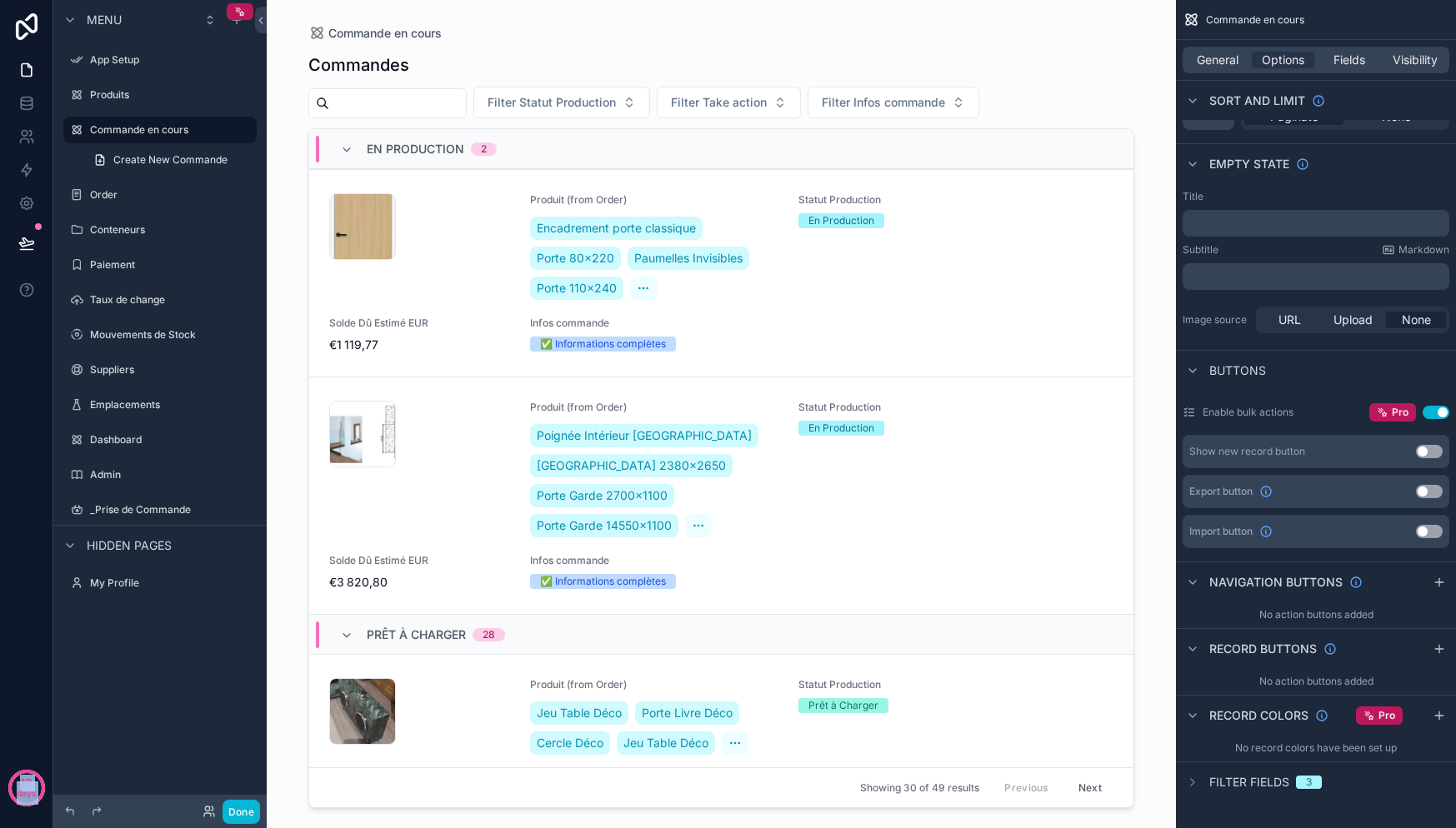
click at [1431, 397] on div "Enable bulk actions Pro Use setting" at bounding box center [1316, 413] width 266 height 32
click at [1440, 417] on button "Use setting" at bounding box center [1436, 412] width 26 height 13
click at [1436, 412] on button "Use setting" at bounding box center [1436, 412] width 26 height 13
click at [1431, 450] on button "Use setting" at bounding box center [1429, 451] width 26 height 13
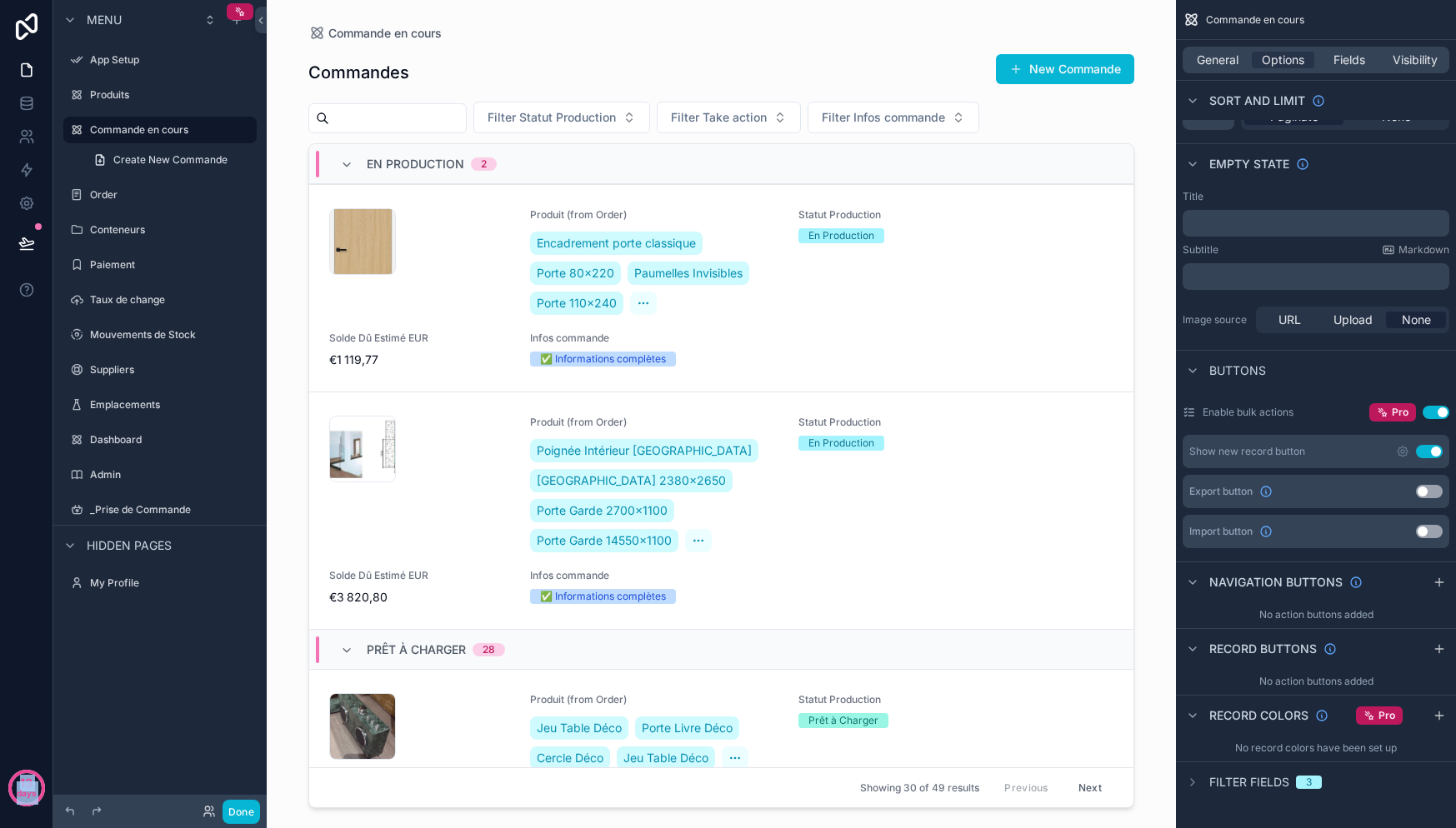
click at [1431, 450] on button "Use setting" at bounding box center [1429, 451] width 26 height 13
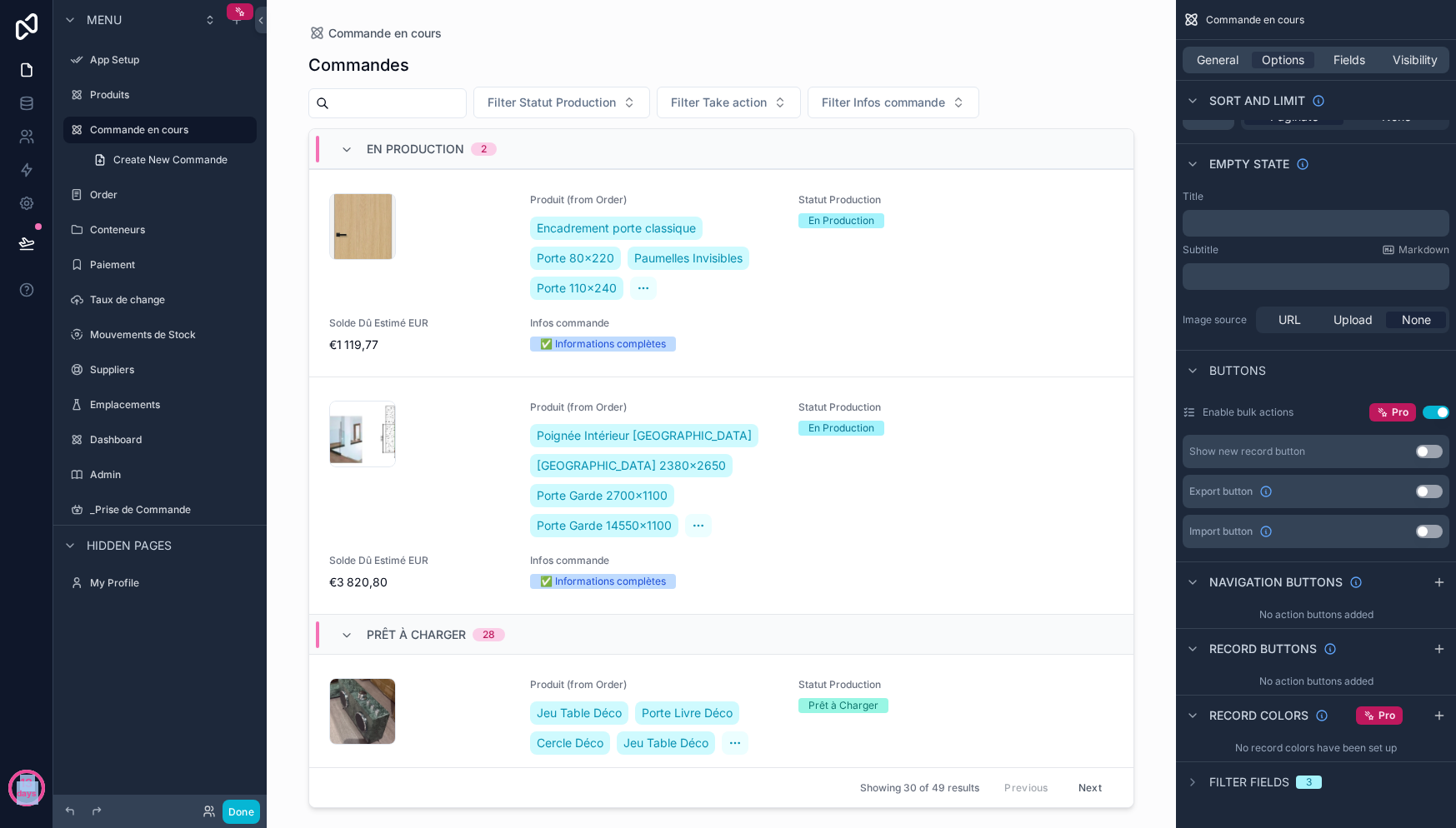
click at [1429, 413] on button "Use setting" at bounding box center [1436, 412] width 26 height 13
click at [1374, 410] on div "Pro" at bounding box center [1392, 412] width 46 height 18
click at [1225, 412] on label "Enable bulk actions" at bounding box center [1248, 412] width 91 height 13
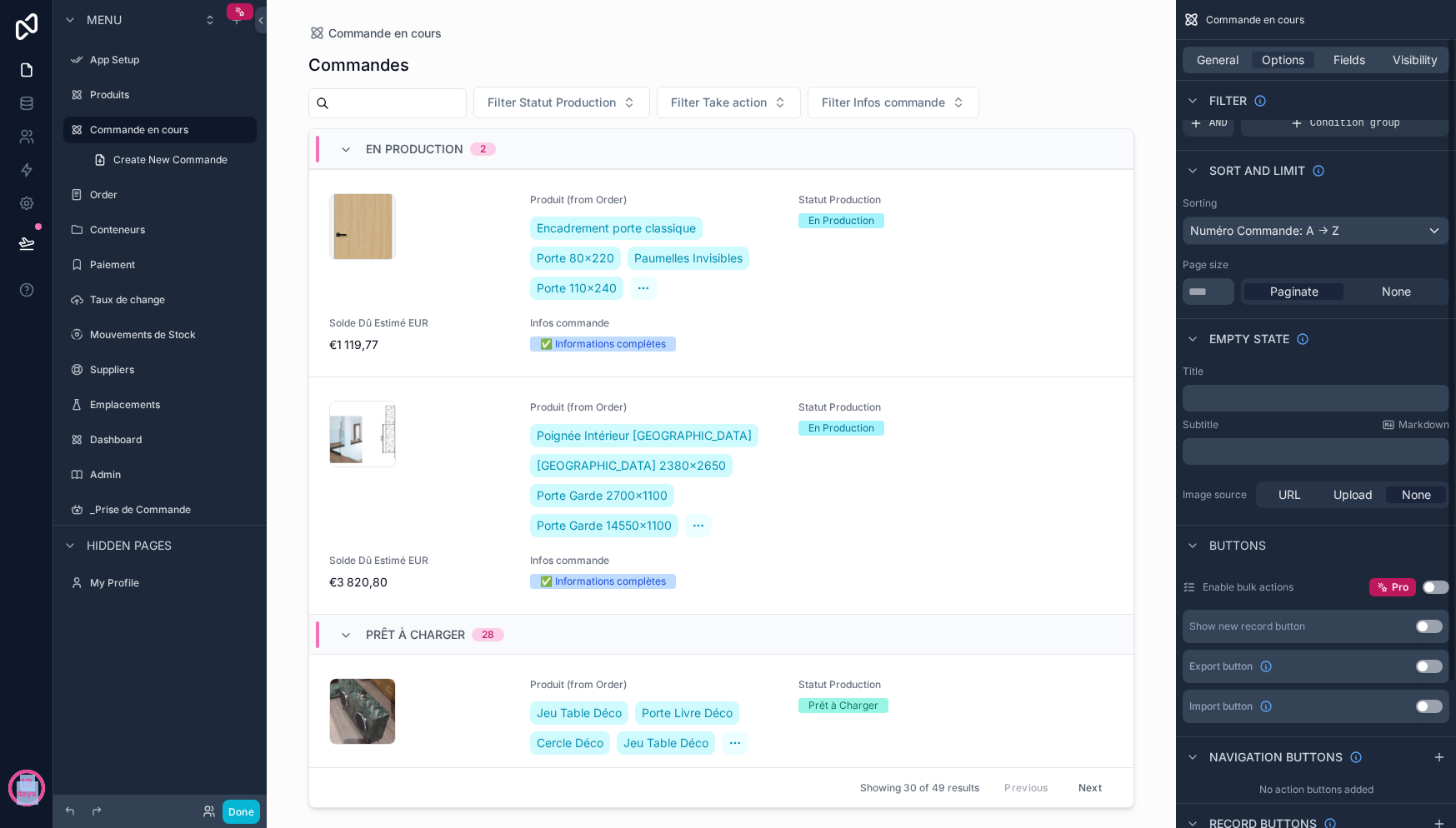
scroll to position [47, 0]
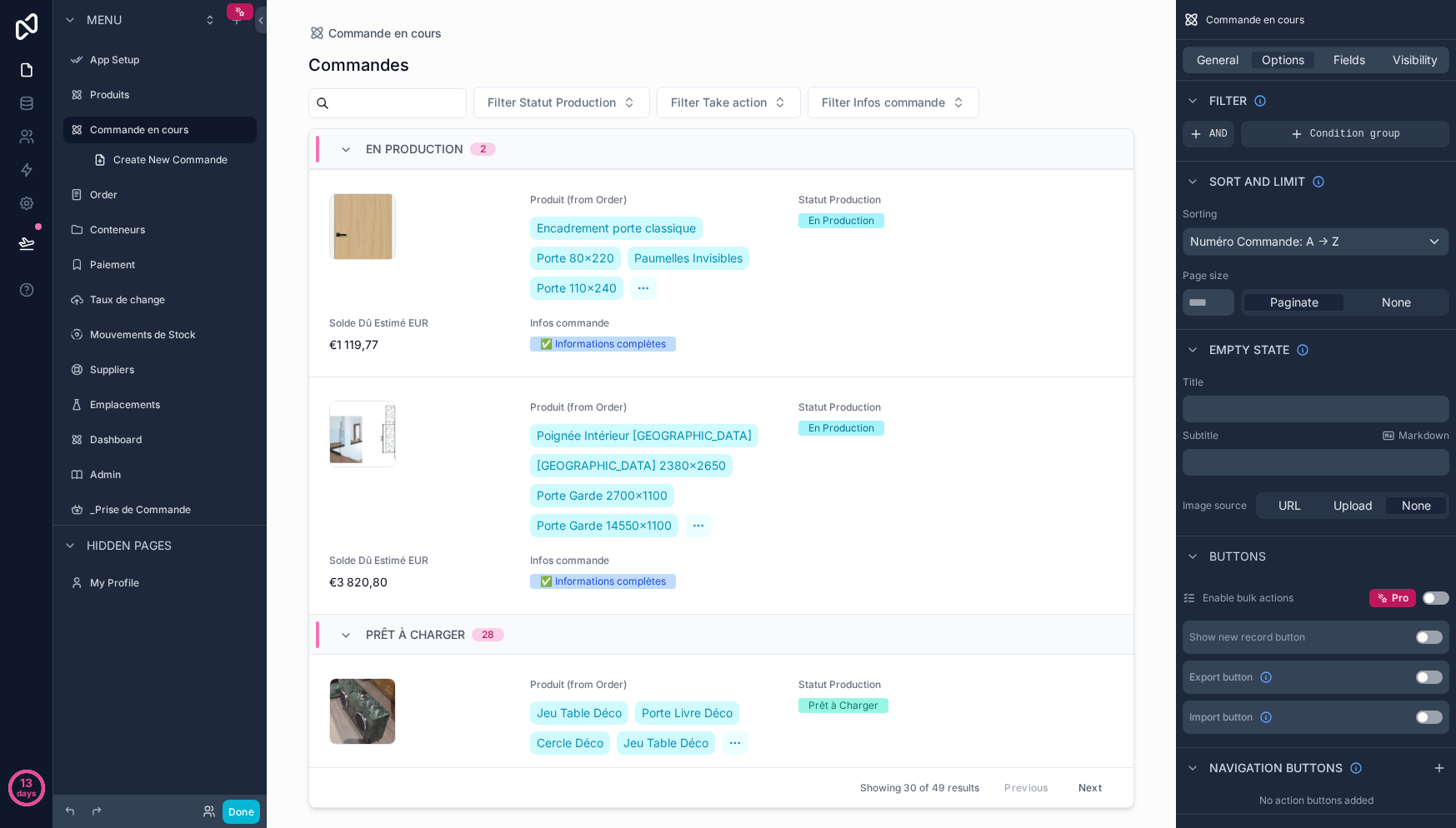
click at [1277, 412] on p "﻿" at bounding box center [1318, 408] width 257 height 13
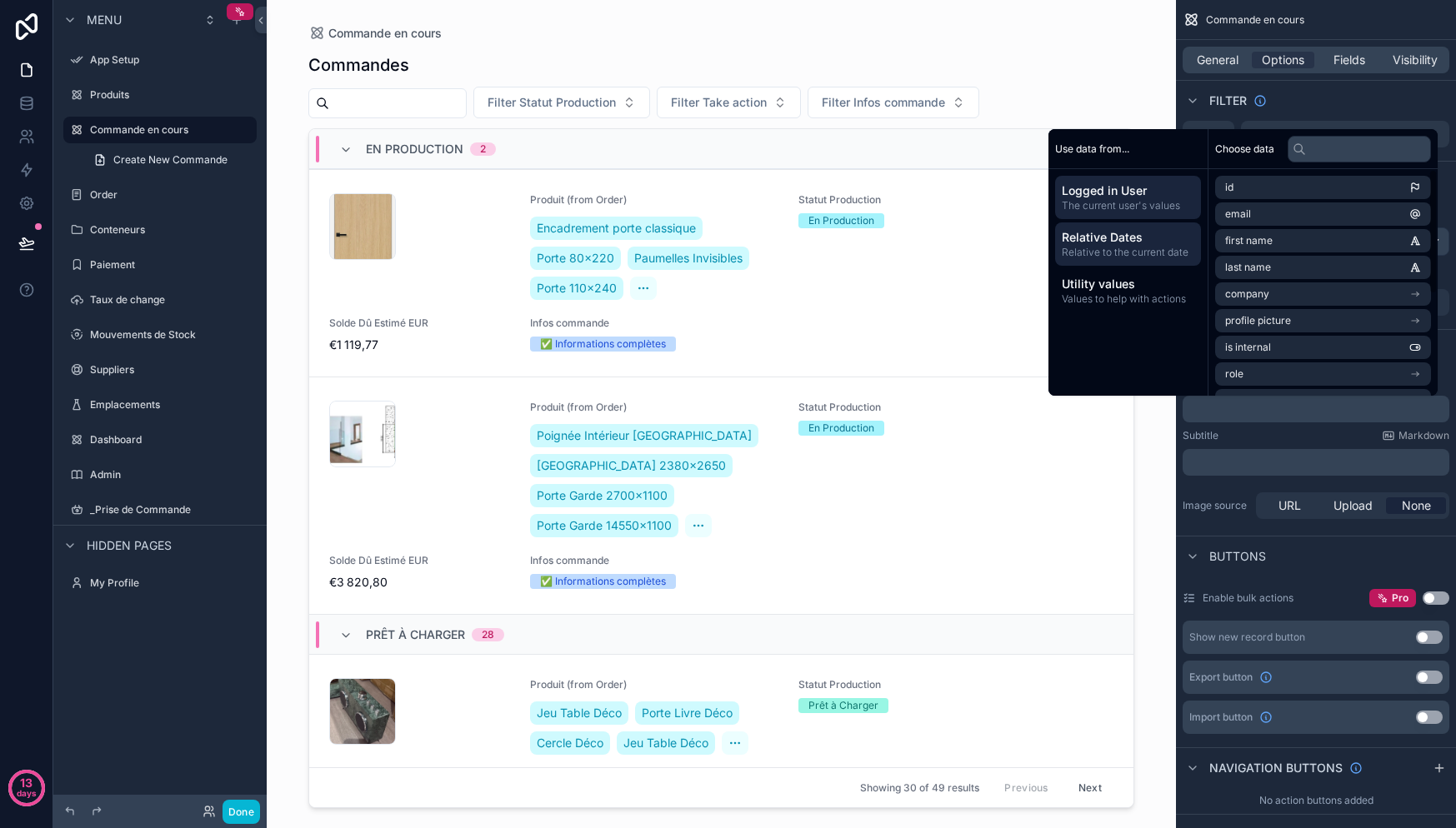
click at [1137, 258] on span "Relative to the current date" at bounding box center [1127, 251] width 132 height 13
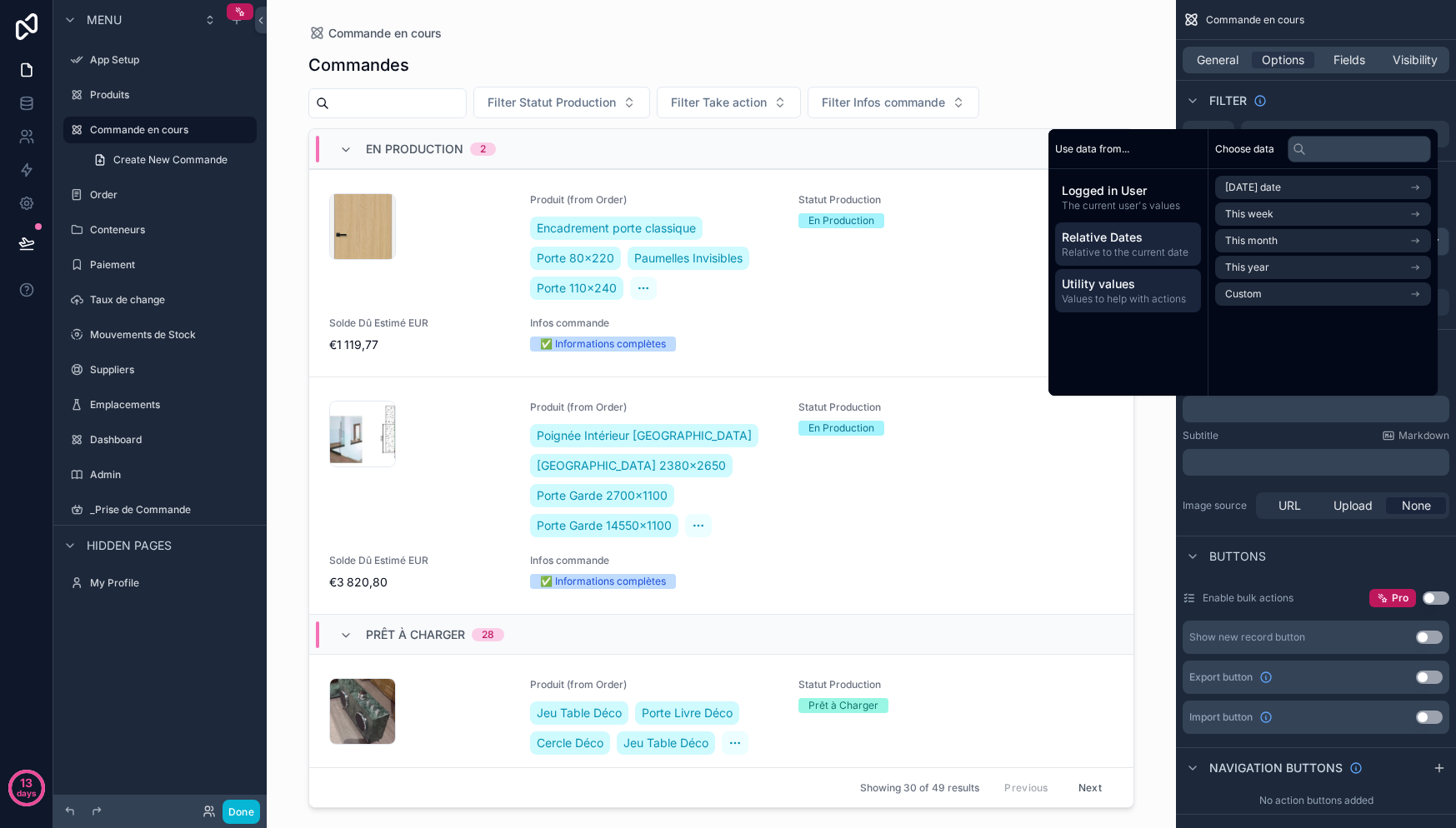
click at [1131, 293] on span "Values to help with actions" at bounding box center [1127, 299] width 132 height 13
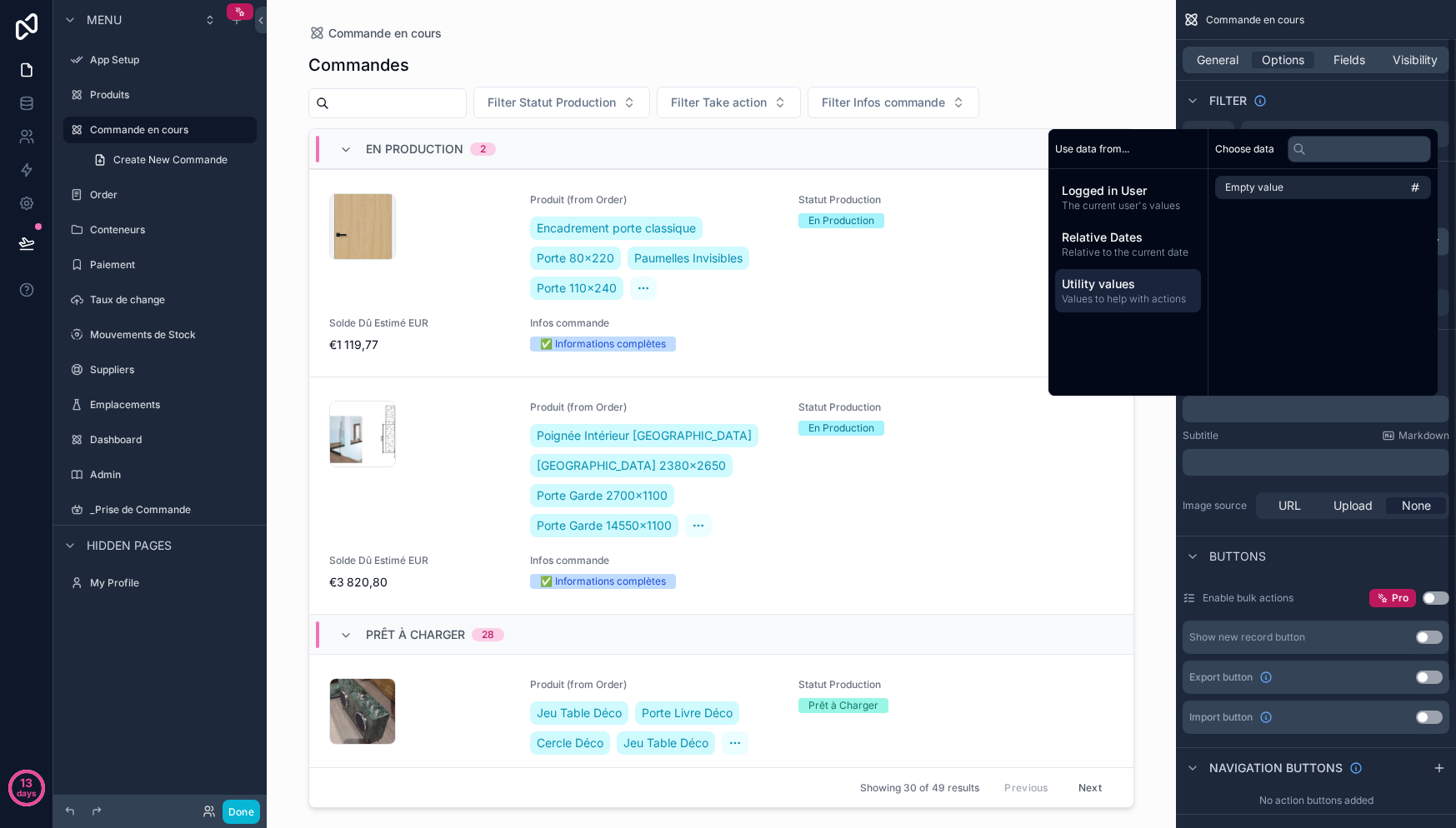
click at [1280, 428] on div "Title ﻿ Subtitle Markdown ﻿ Image source URL Upload None" at bounding box center [1316, 449] width 280 height 160
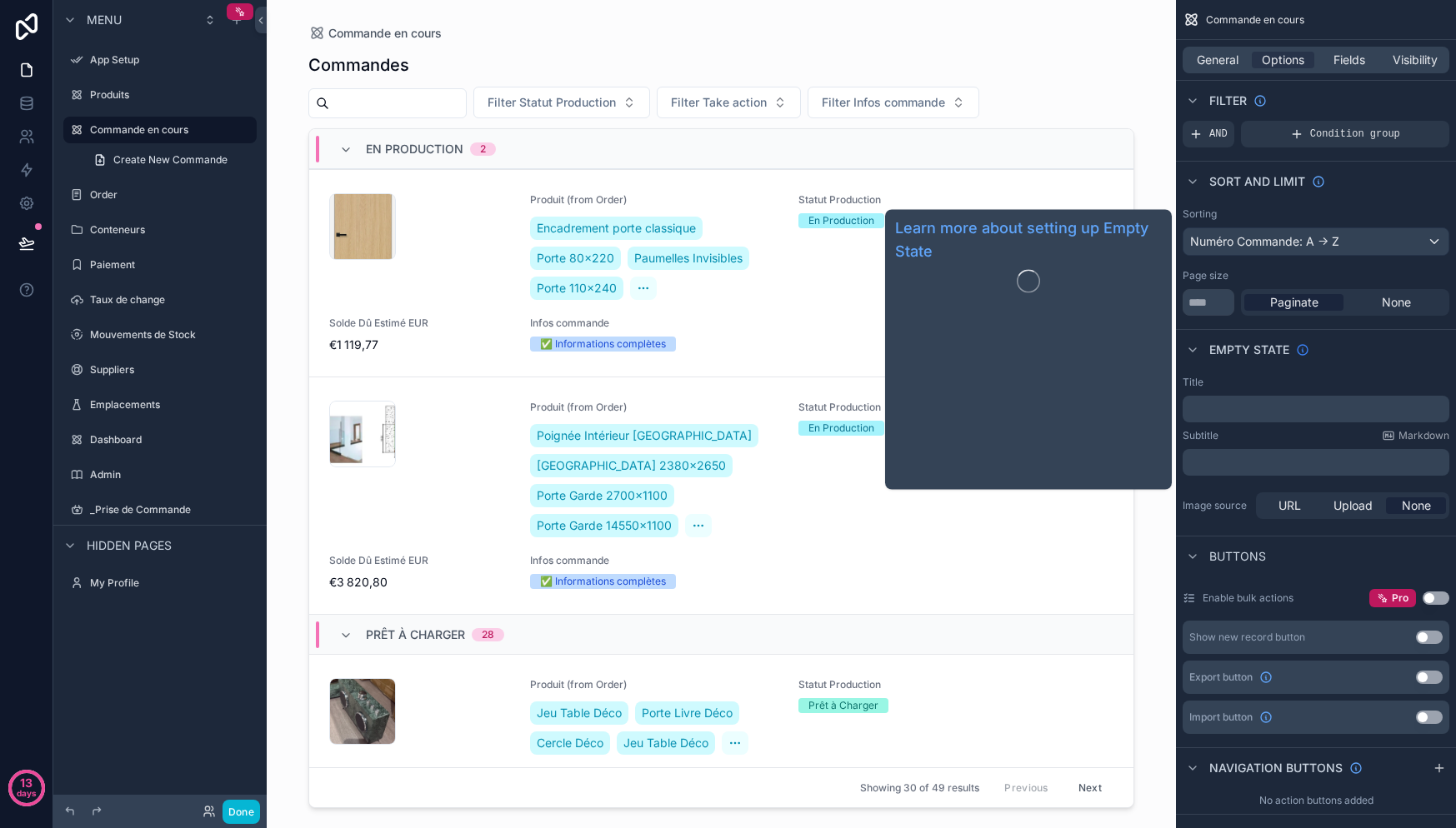
click at [1307, 351] on icon "scrollable content" at bounding box center [1302, 350] width 10 height 10
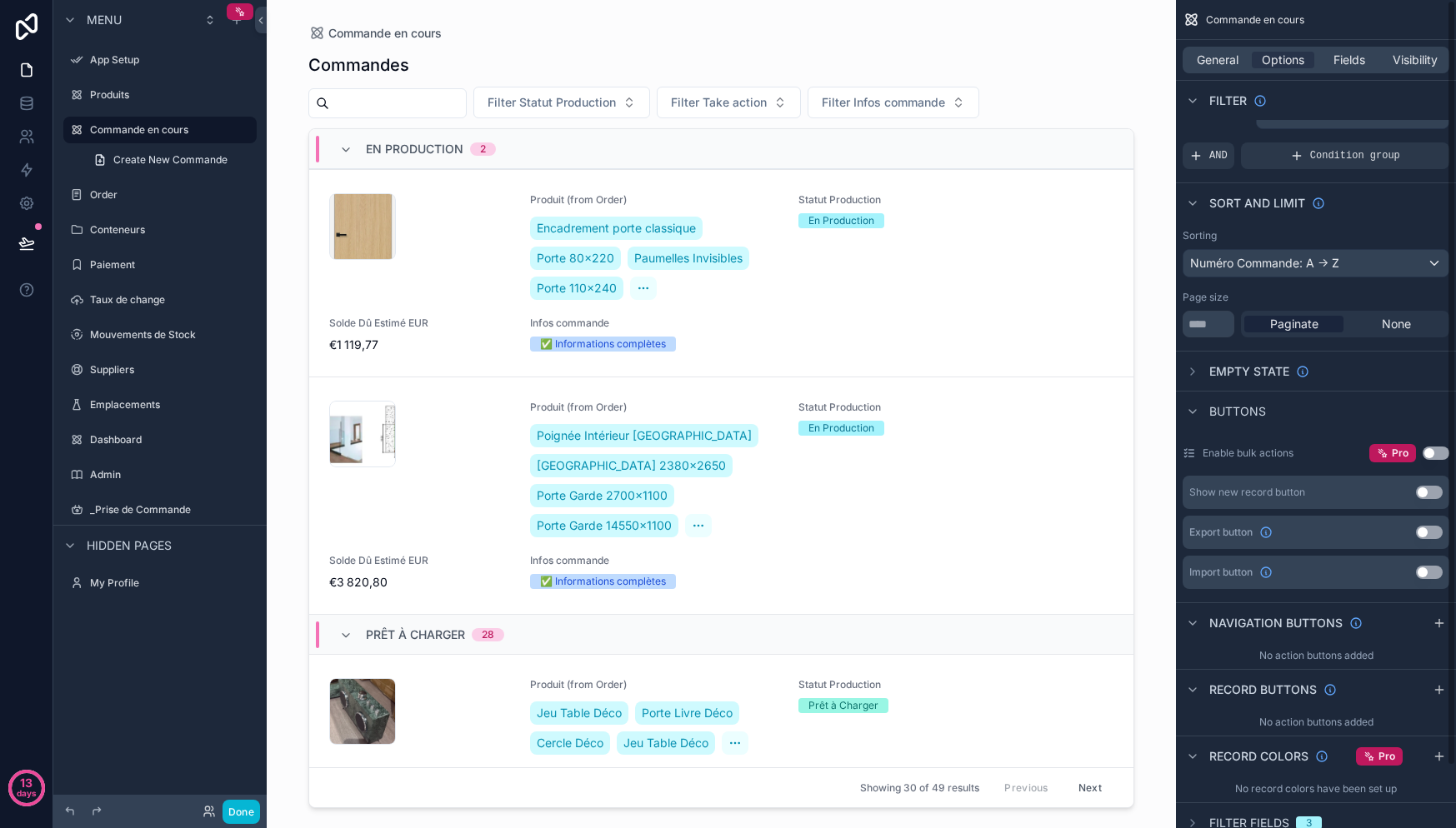
scroll to position [0, 0]
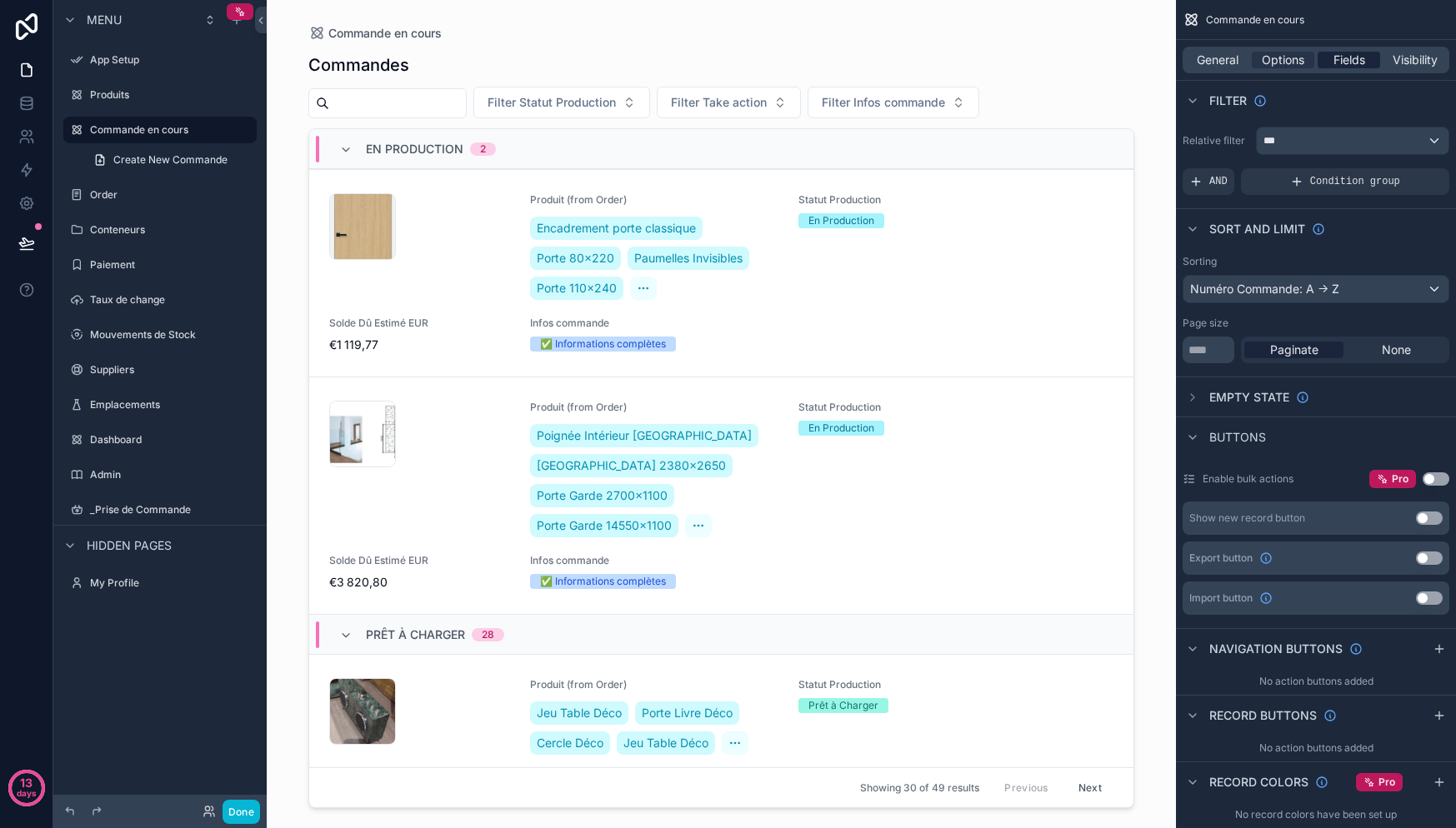
click at [1354, 60] on span "Fields" at bounding box center [1349, 60] width 32 height 17
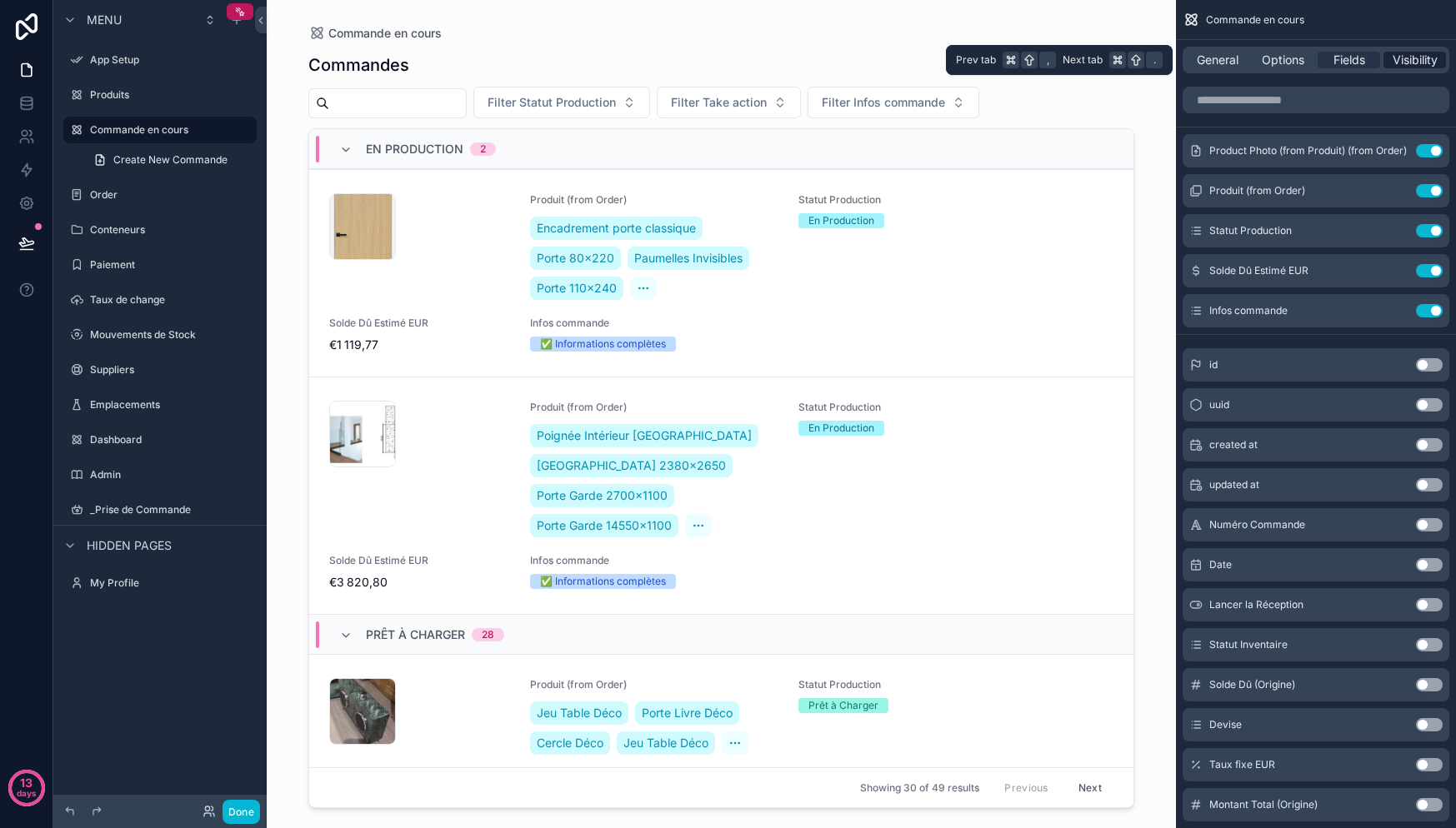
click at [1421, 58] on span "Visibility" at bounding box center [1415, 60] width 45 height 17
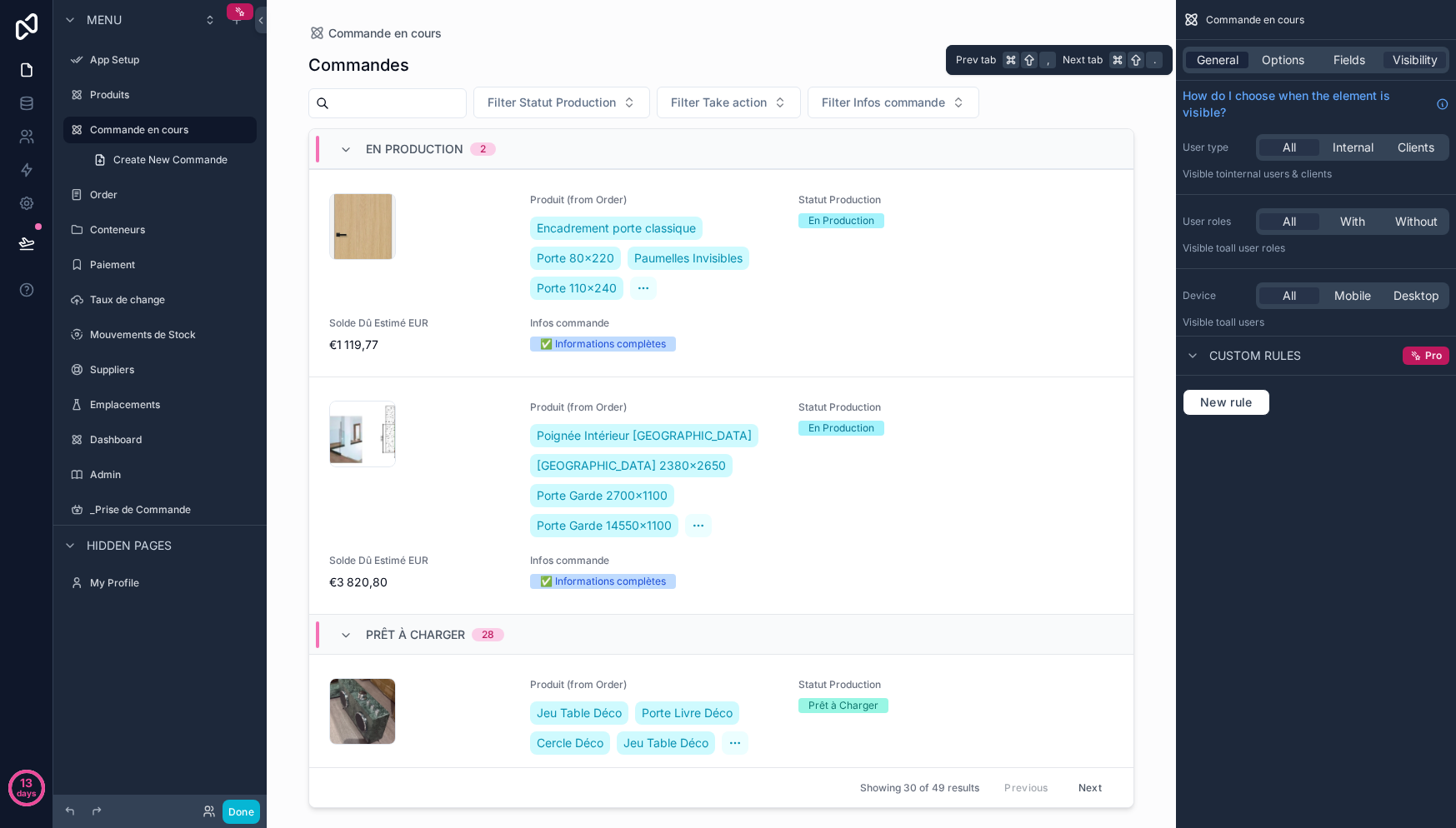
click at [1244, 58] on div "General" at bounding box center [1217, 60] width 62 height 17
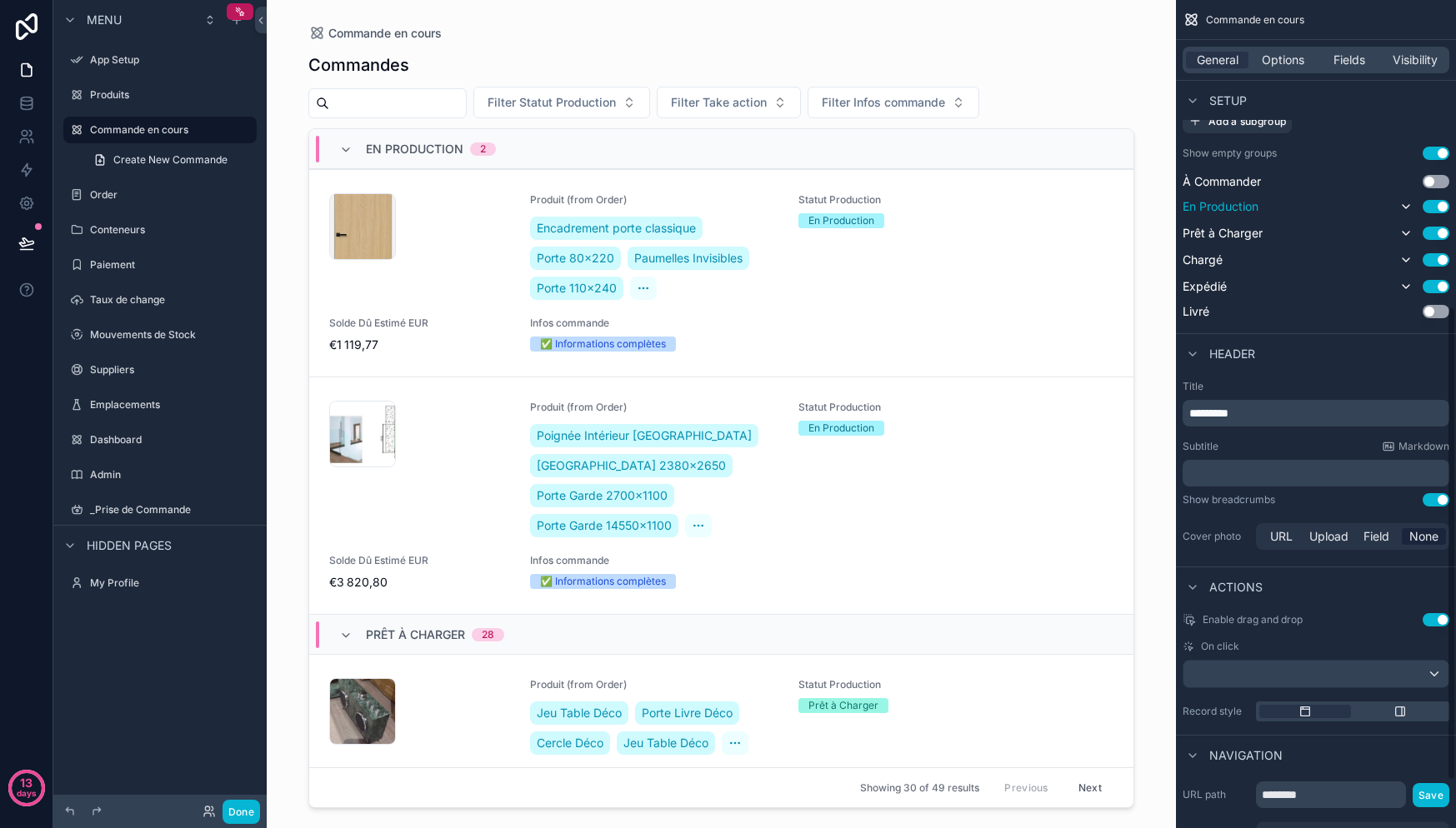
scroll to position [618, 0]
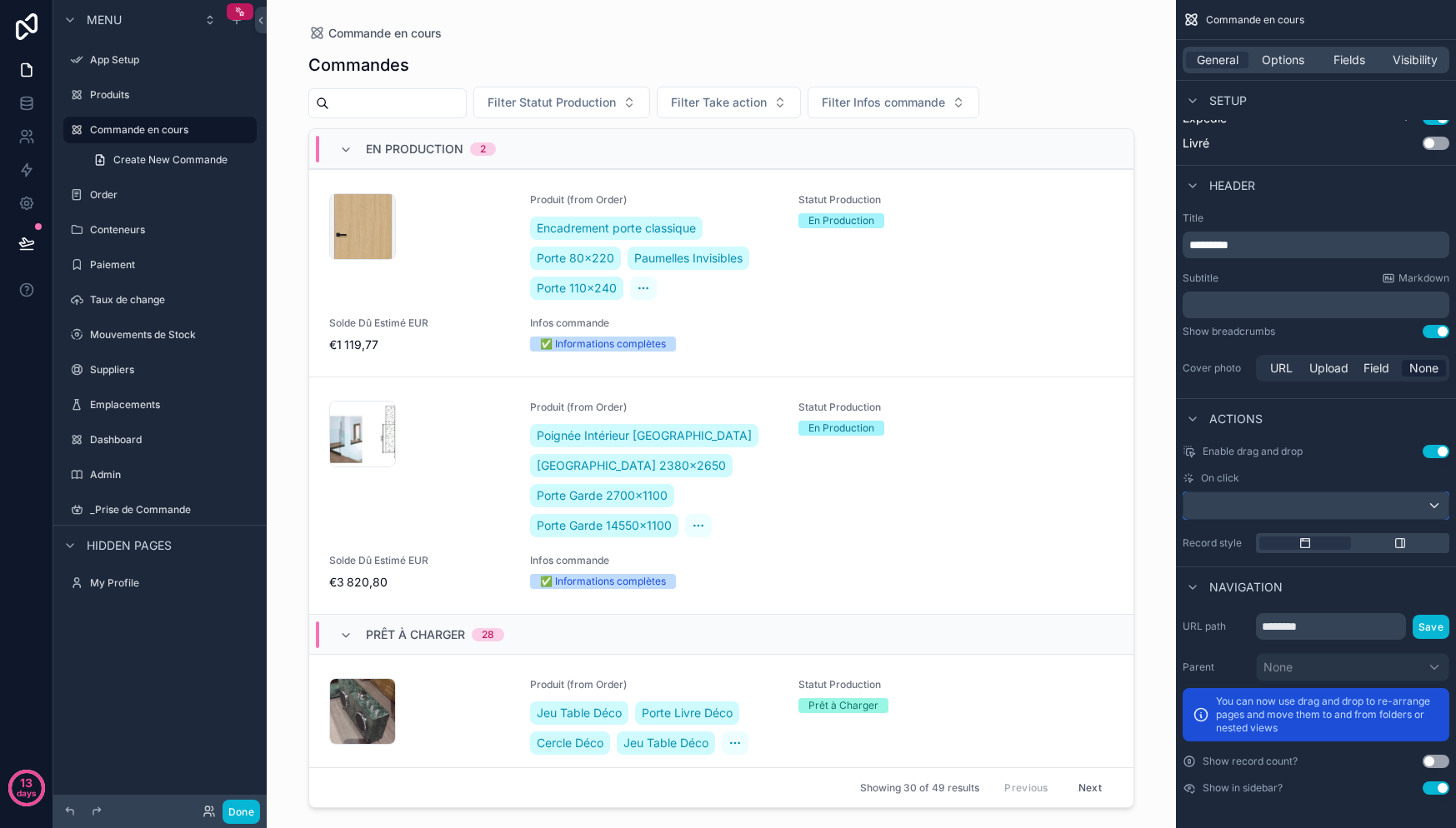
click at [1273, 514] on div "scrollable content" at bounding box center [1316, 506] width 265 height 26
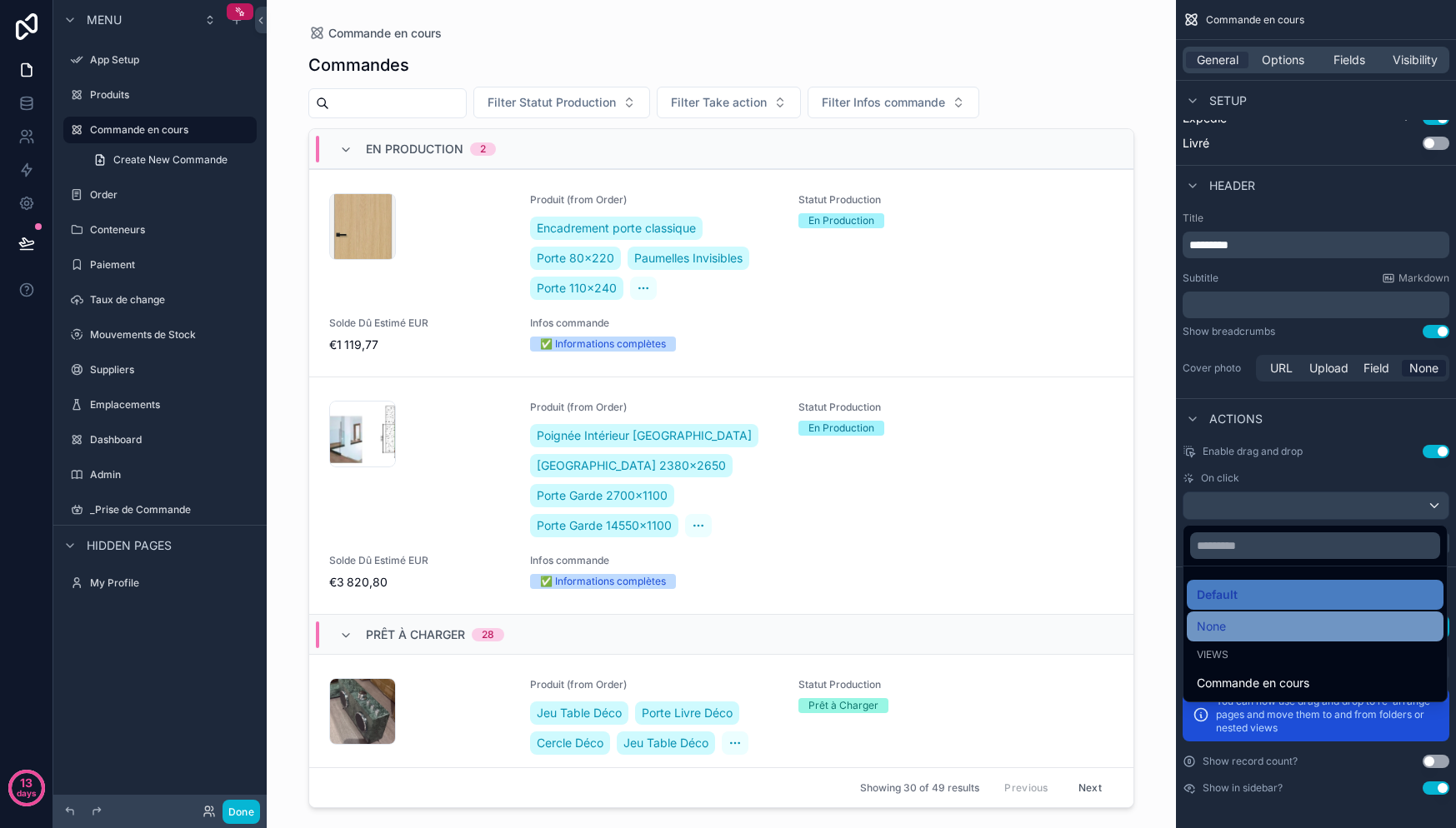
click at [1292, 634] on div "None" at bounding box center [1315, 626] width 237 height 20
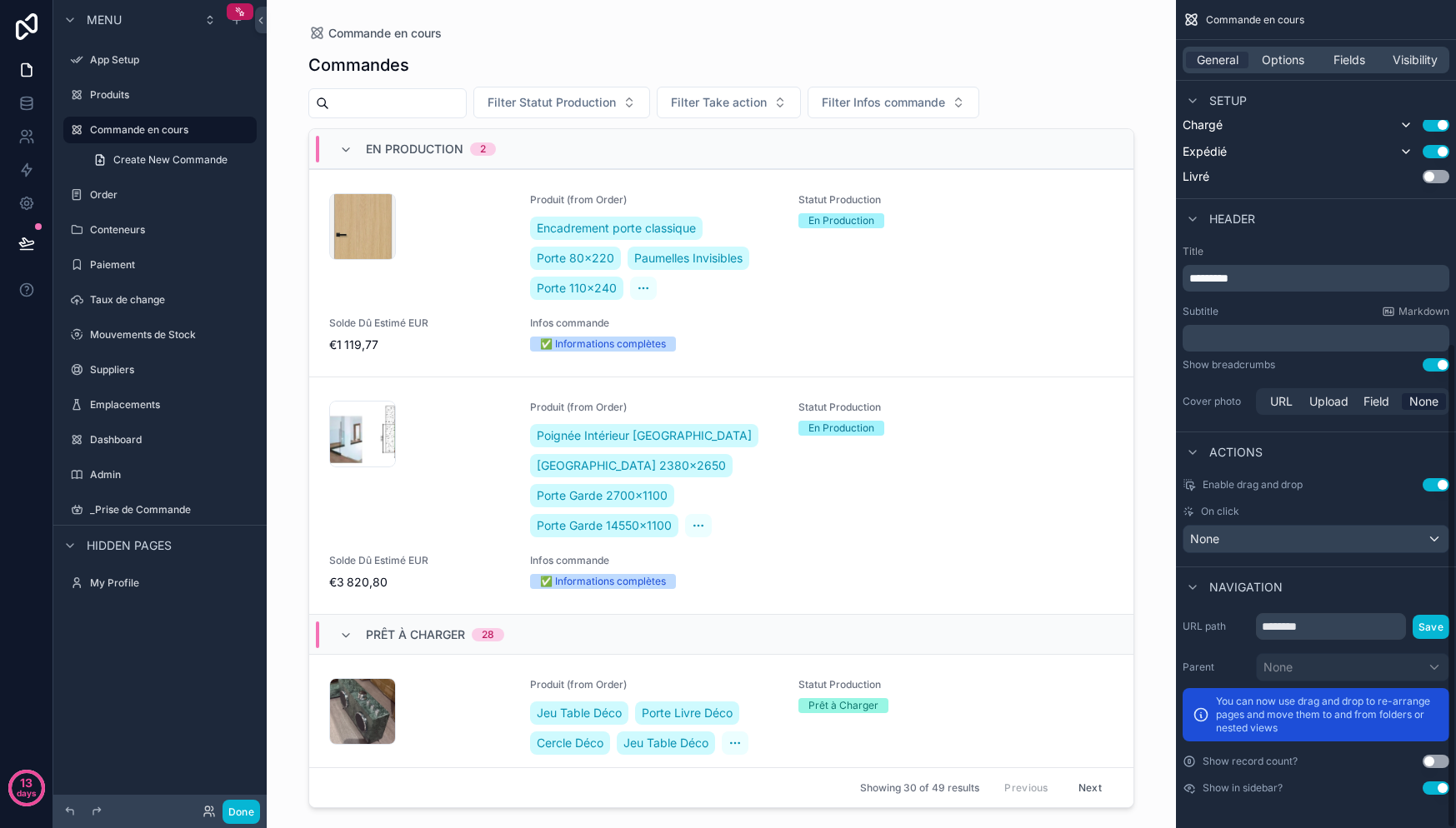
scroll to position [584, 0]
click at [845, 276] on div "Statut Production En Production" at bounding box center [889, 249] width 181 height 110
click at [1244, 539] on div "None" at bounding box center [1316, 539] width 265 height 26
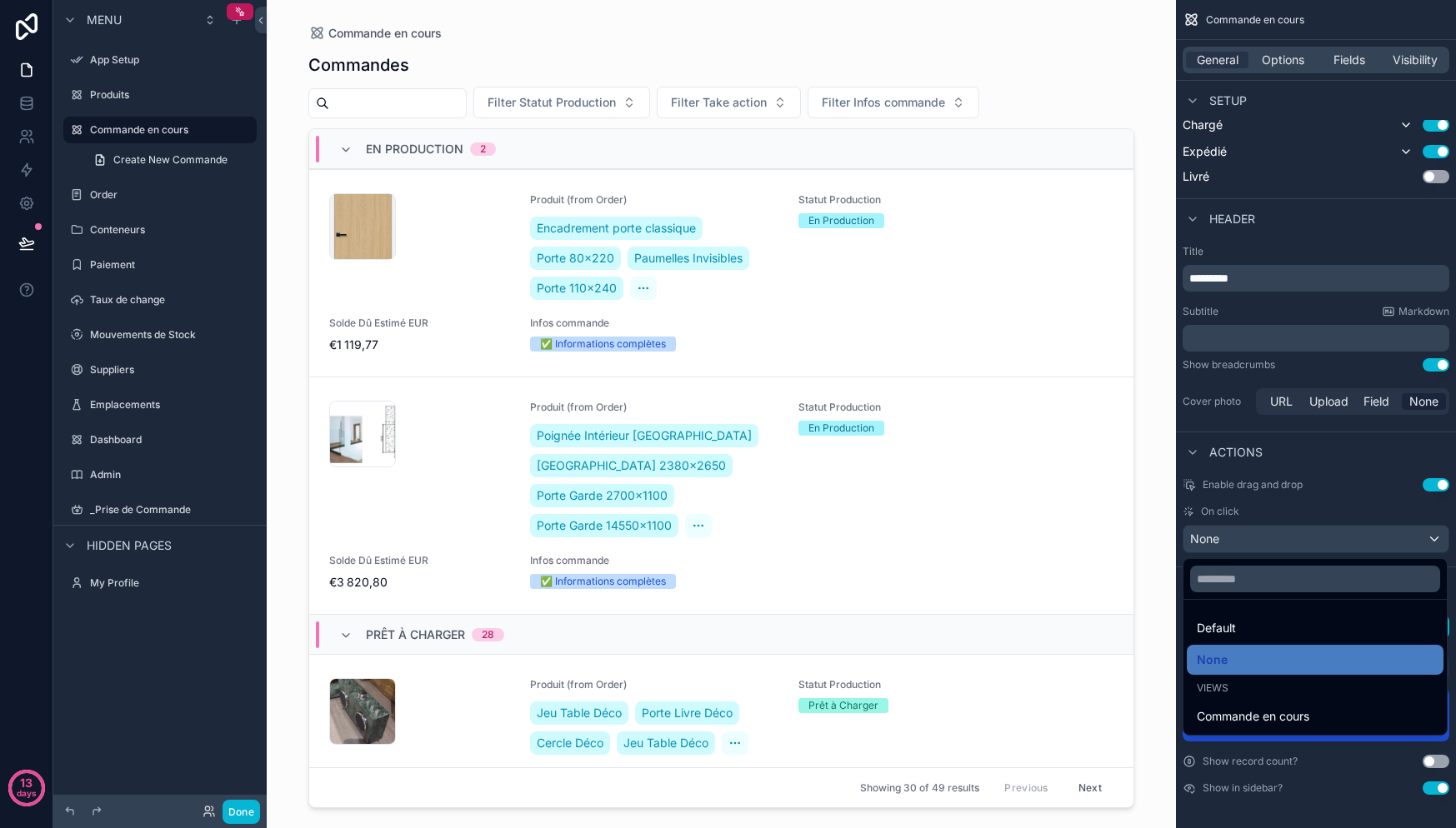
click at [1303, 511] on div "scrollable content" at bounding box center [728, 414] width 1456 height 828
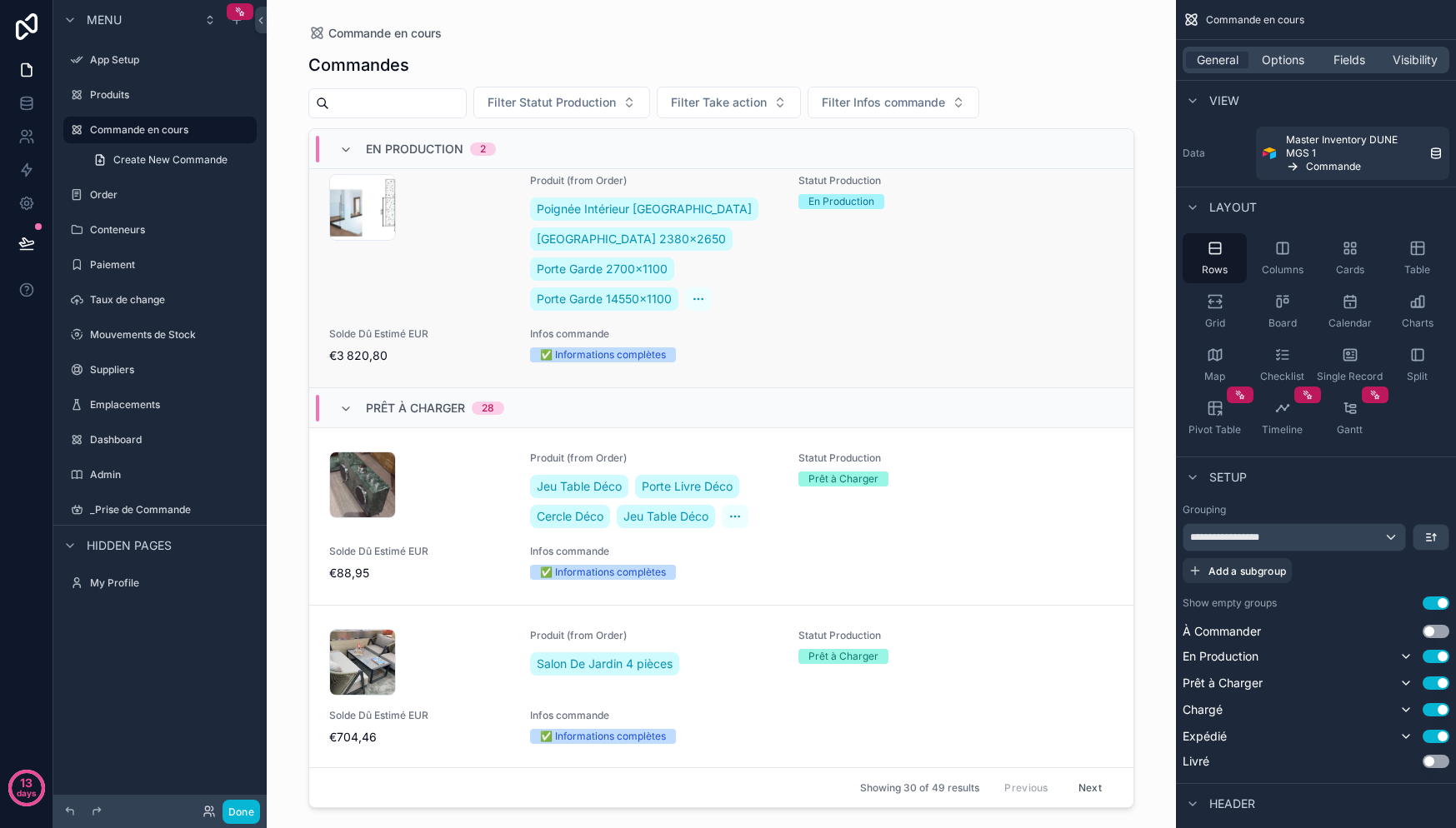
scroll to position [0, 0]
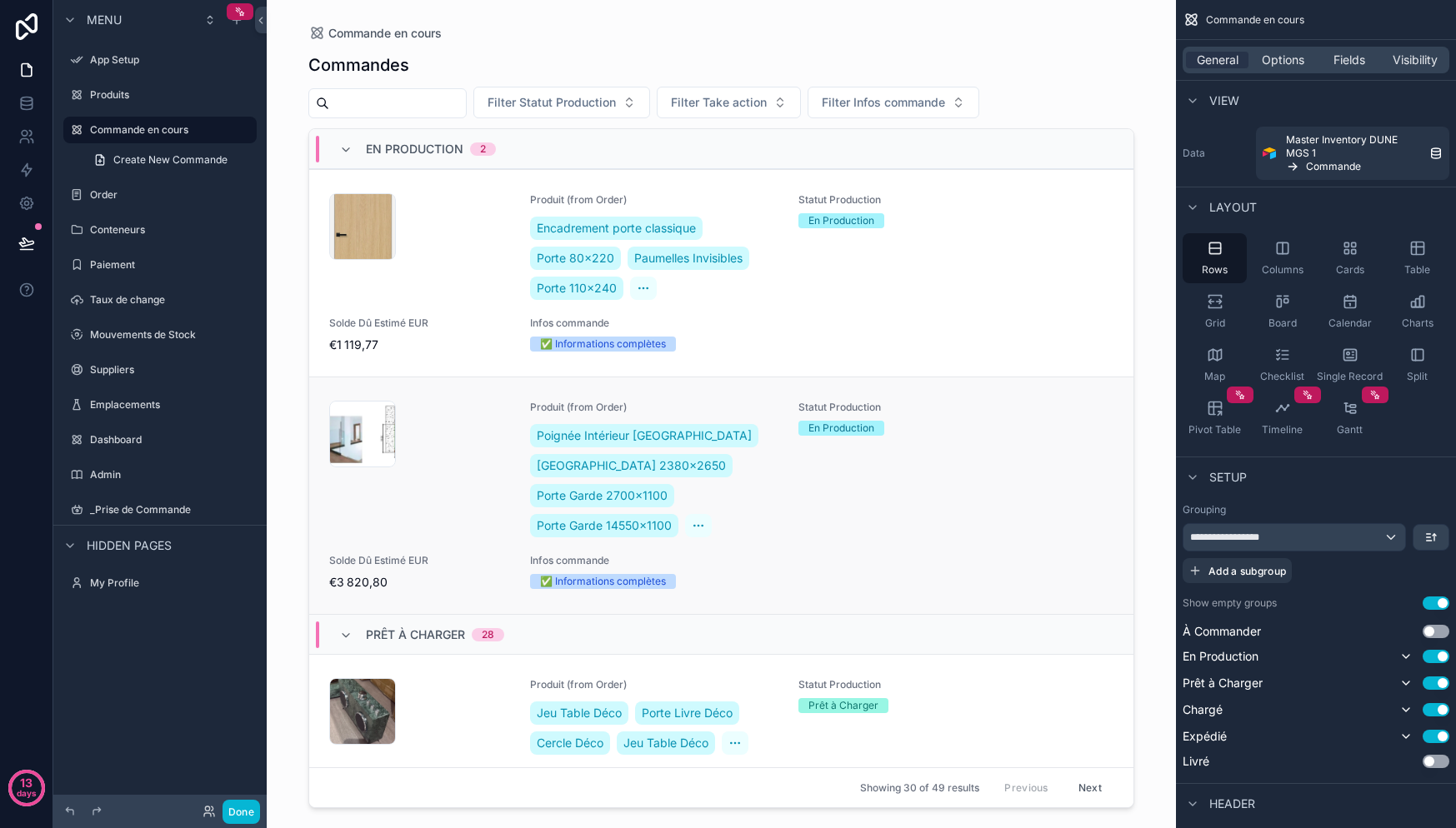
click at [830, 429] on div "En Production" at bounding box center [841, 428] width 66 height 15
click at [821, 423] on div "En Production" at bounding box center [841, 428] width 66 height 15
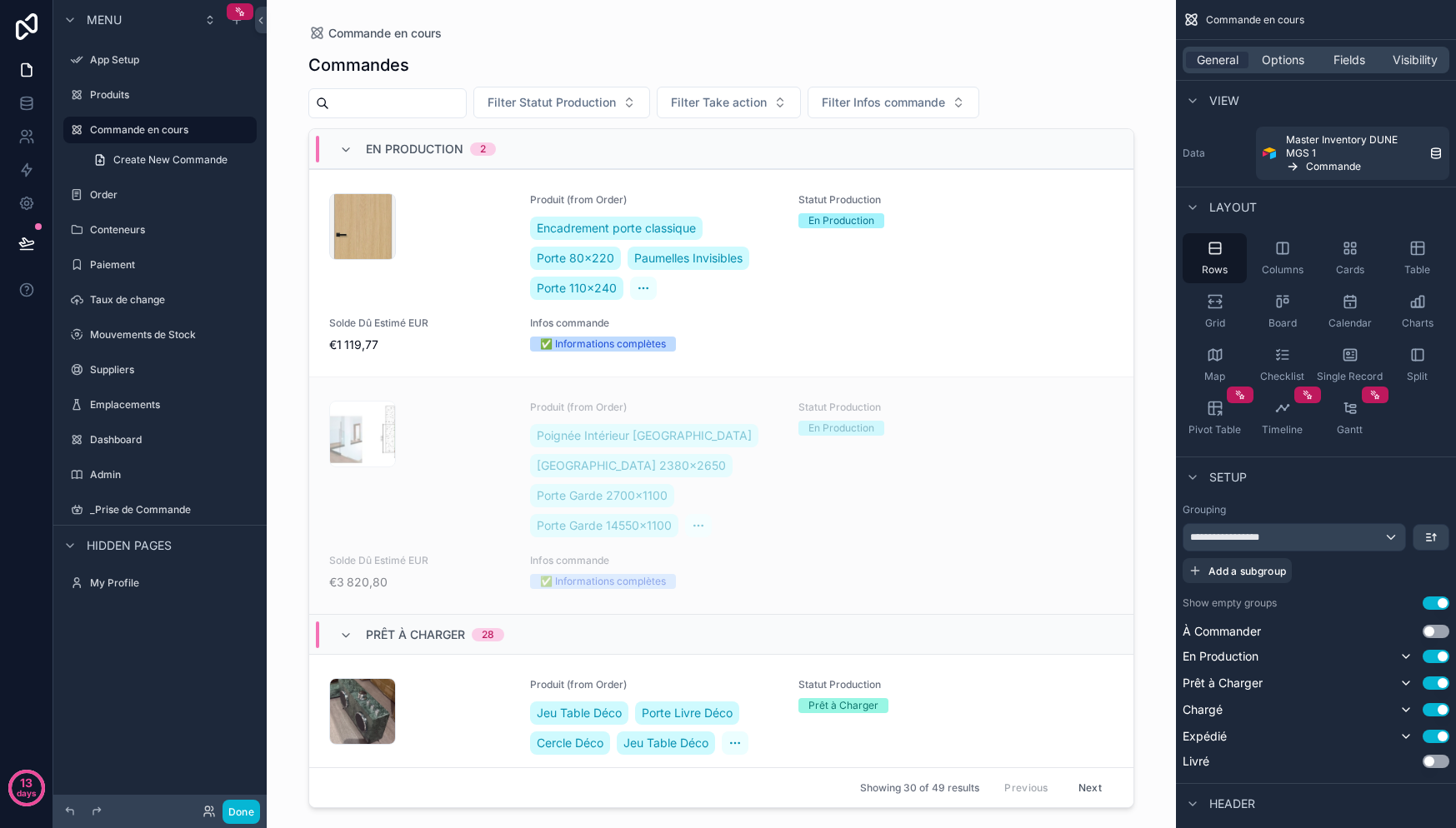
click at [828, 394] on div "CleanShot-2025-09-03-at-21.00.36@2x .png Produit (from Order) Poignée Intérieur…" at bounding box center [721, 495] width 824 height 237
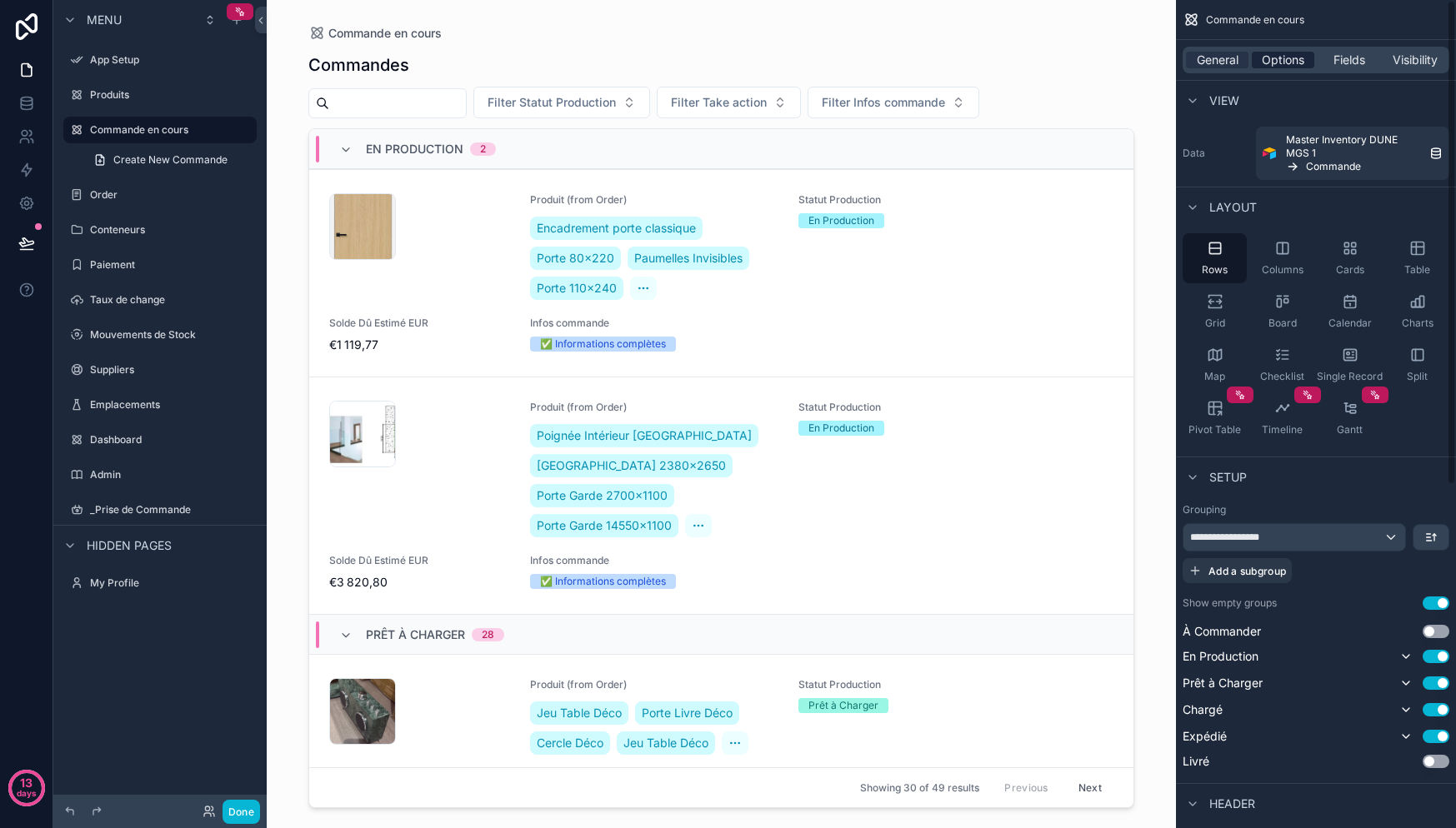
click at [1308, 57] on div "Options" at bounding box center [1282, 60] width 62 height 17
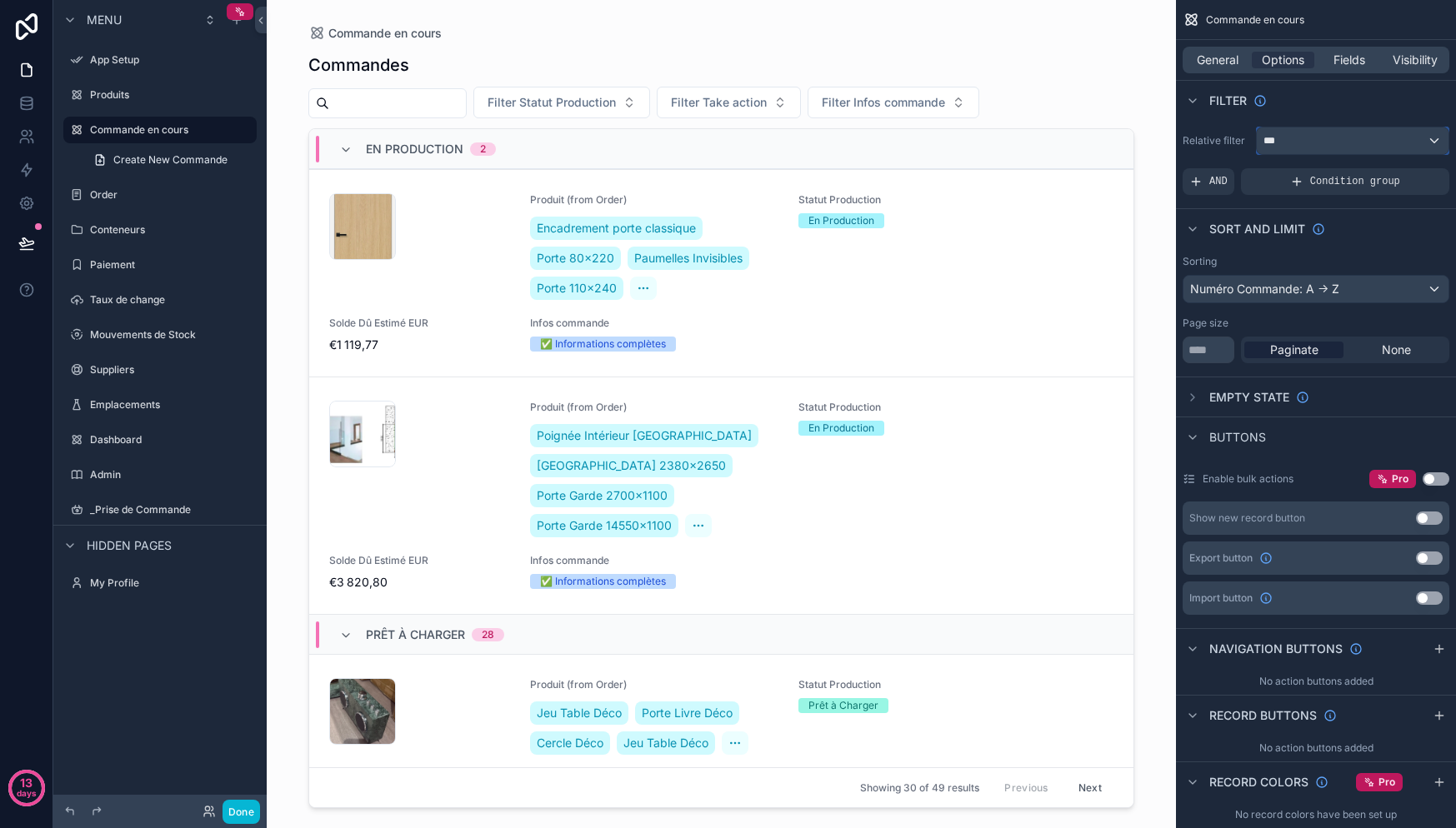
click at [1315, 144] on div "***" at bounding box center [1353, 140] width 192 height 26
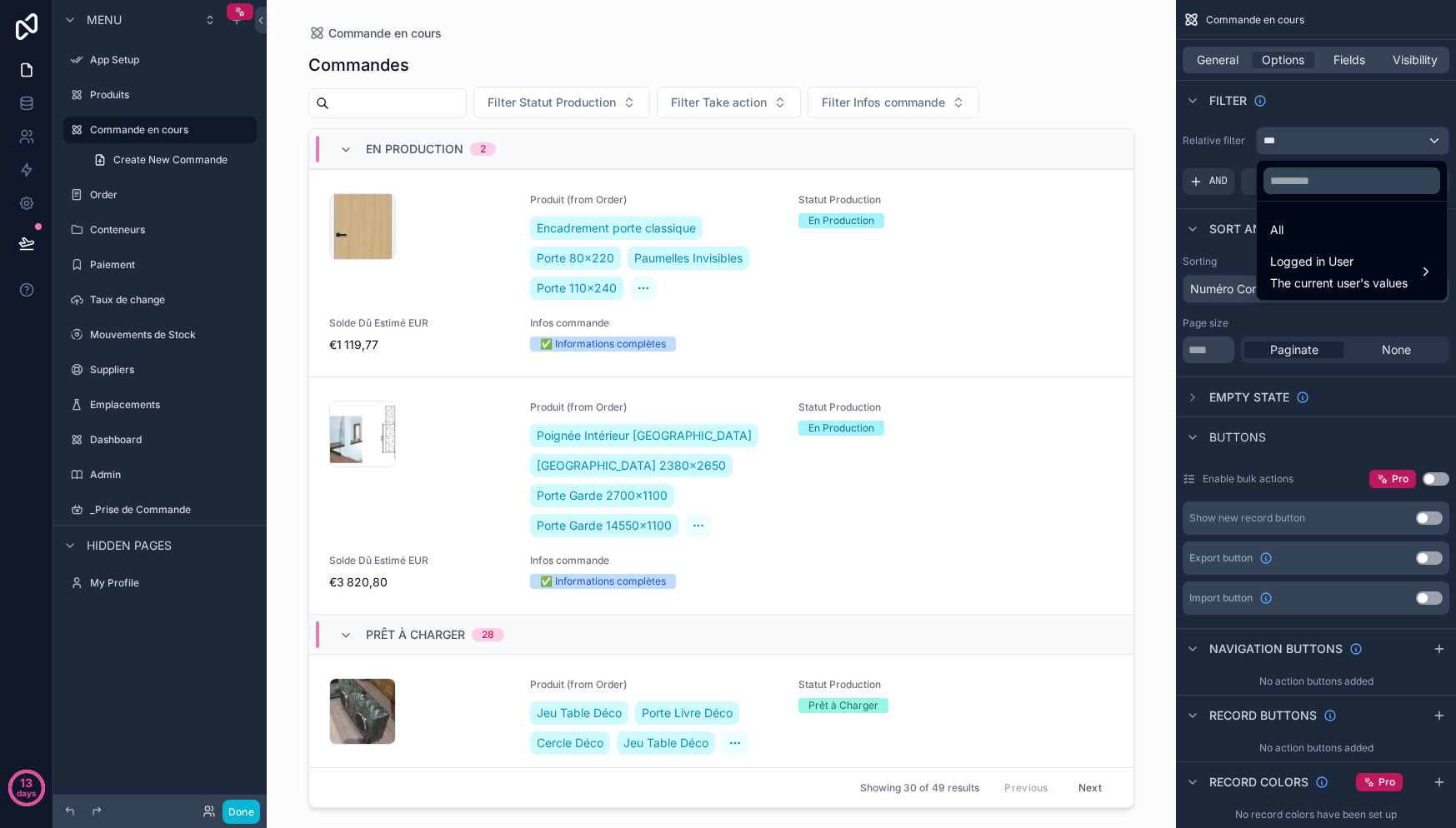
click at [1315, 144] on div "scrollable content" at bounding box center [728, 414] width 1456 height 828
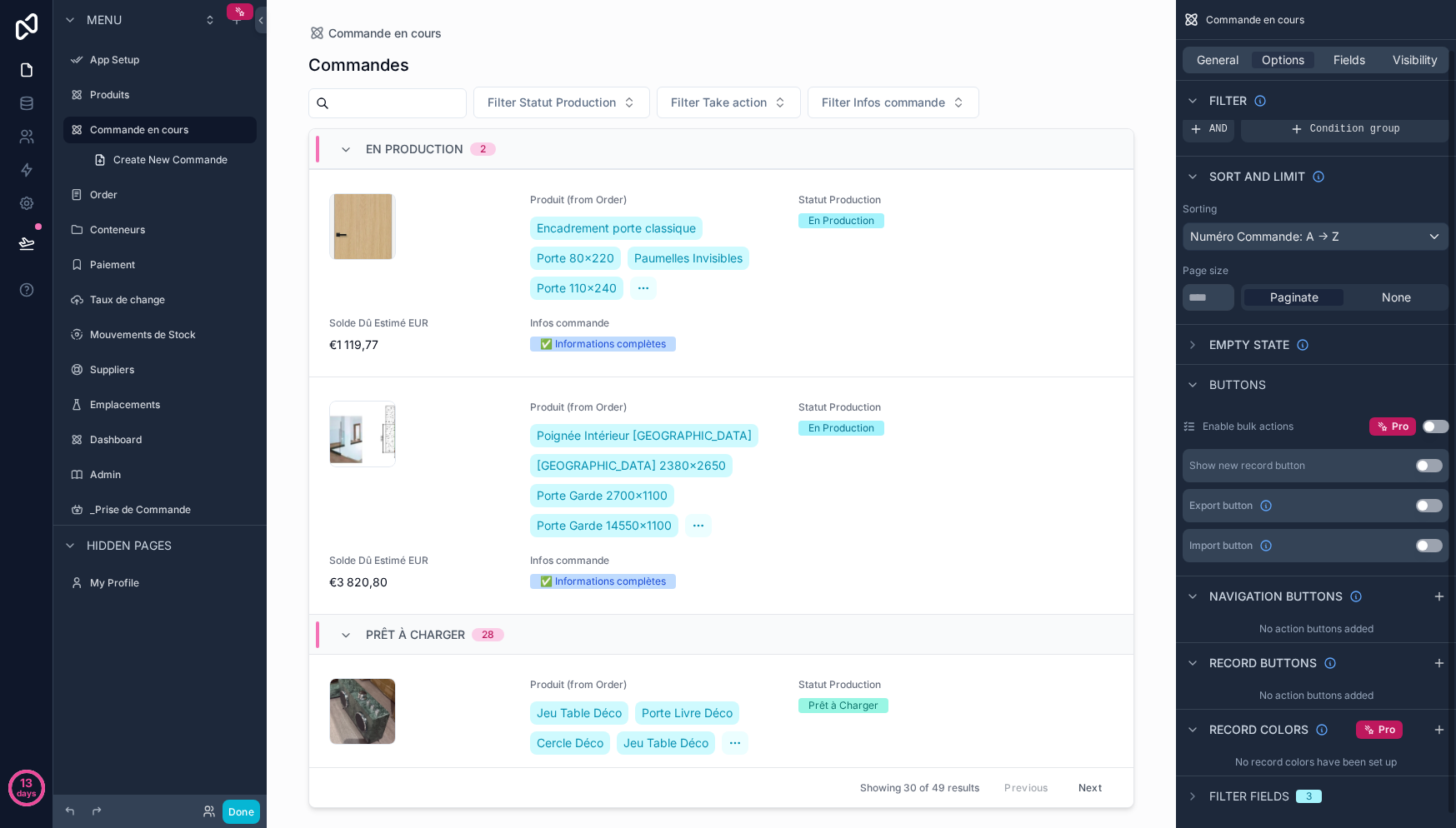
scroll to position [67, 0]
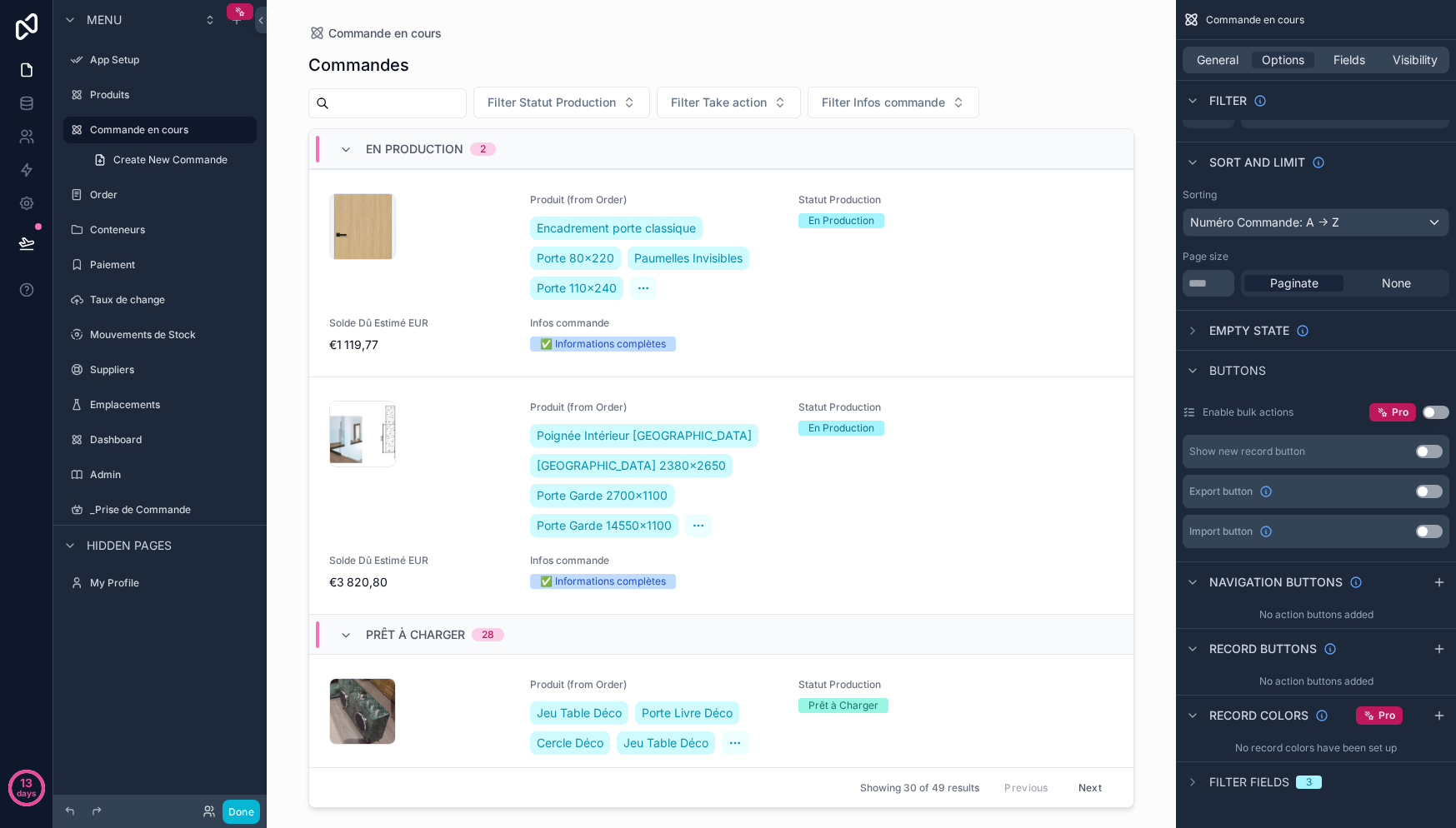
click at [1263, 363] on span "Buttons" at bounding box center [1238, 371] width 57 height 17
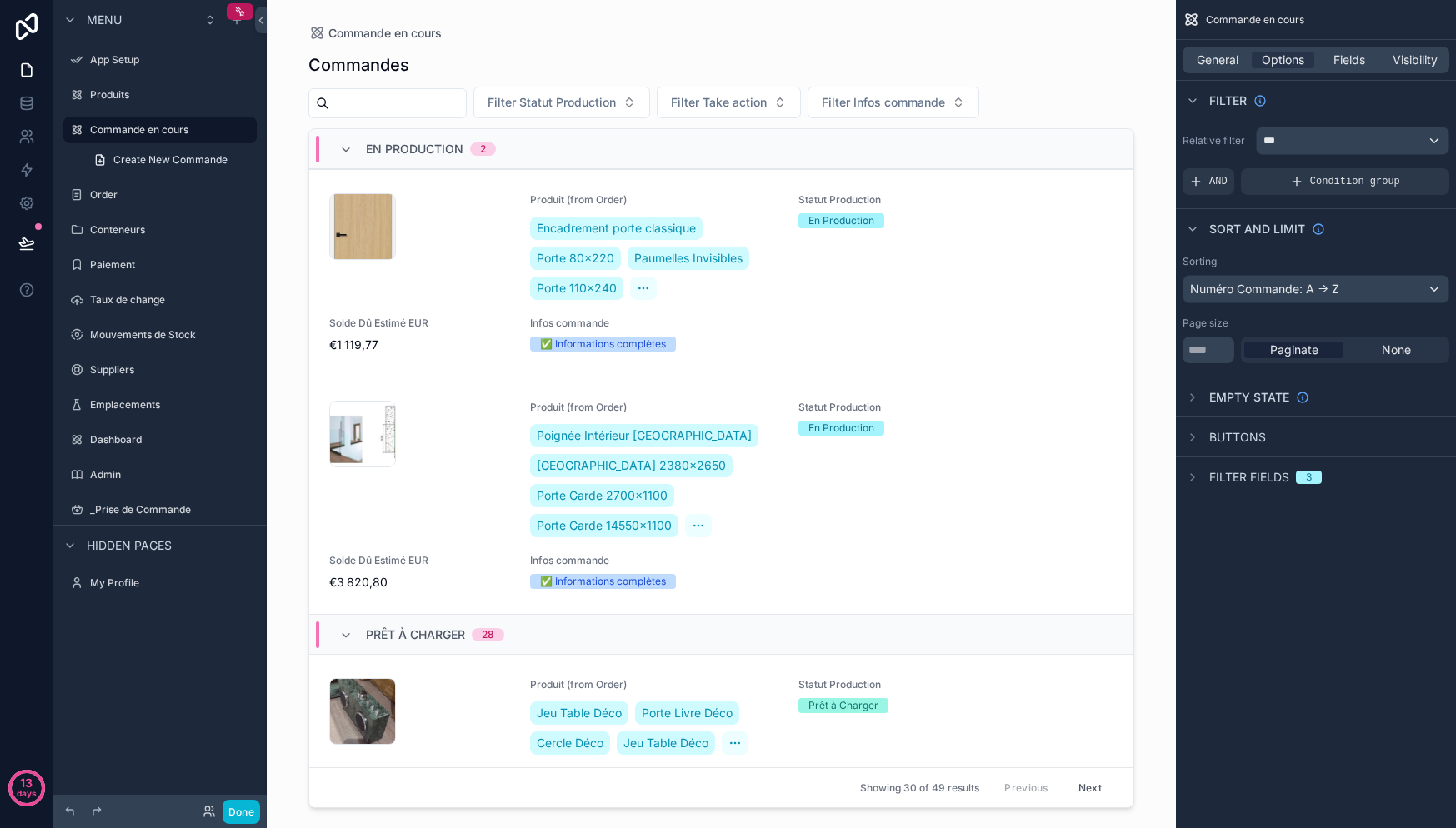
click at [1232, 428] on div "Buttons" at bounding box center [1224, 437] width 83 height 20
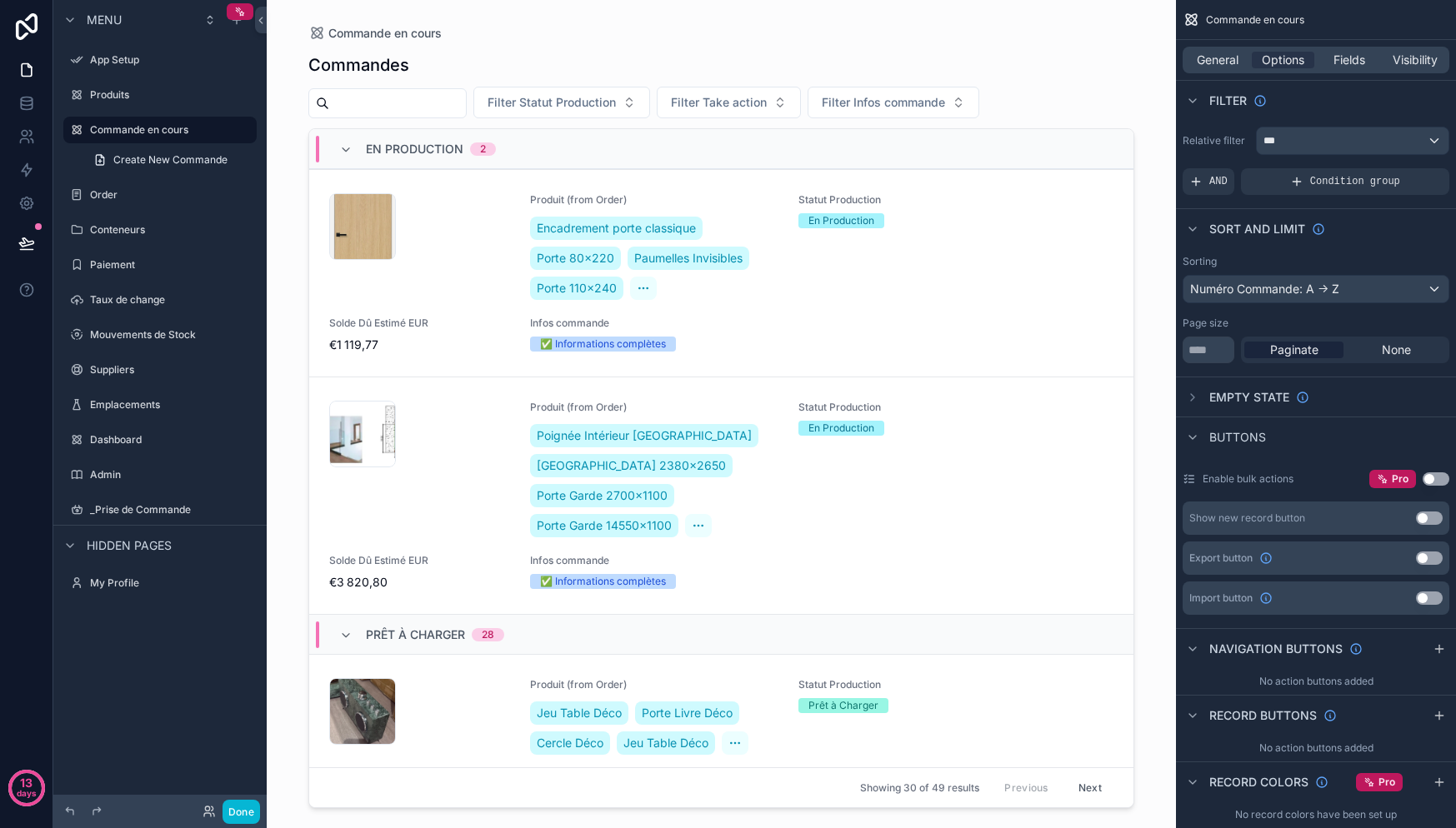
click at [1256, 441] on span "Buttons" at bounding box center [1238, 437] width 57 height 17
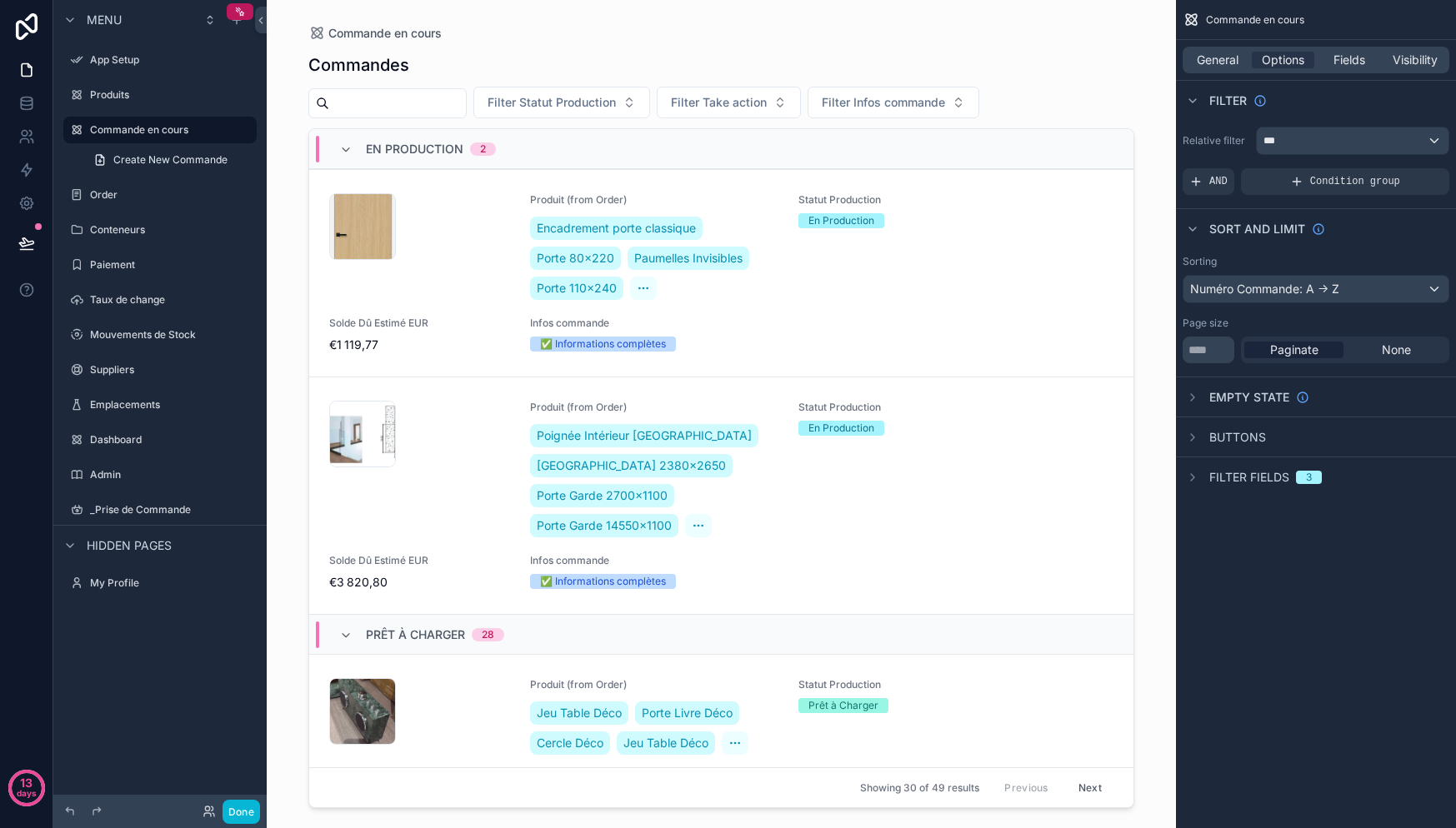
click at [1290, 492] on div "Filter fields 3" at bounding box center [1316, 477] width 280 height 40
click at [1261, 480] on span "Filter fields" at bounding box center [1249, 477] width 80 height 17
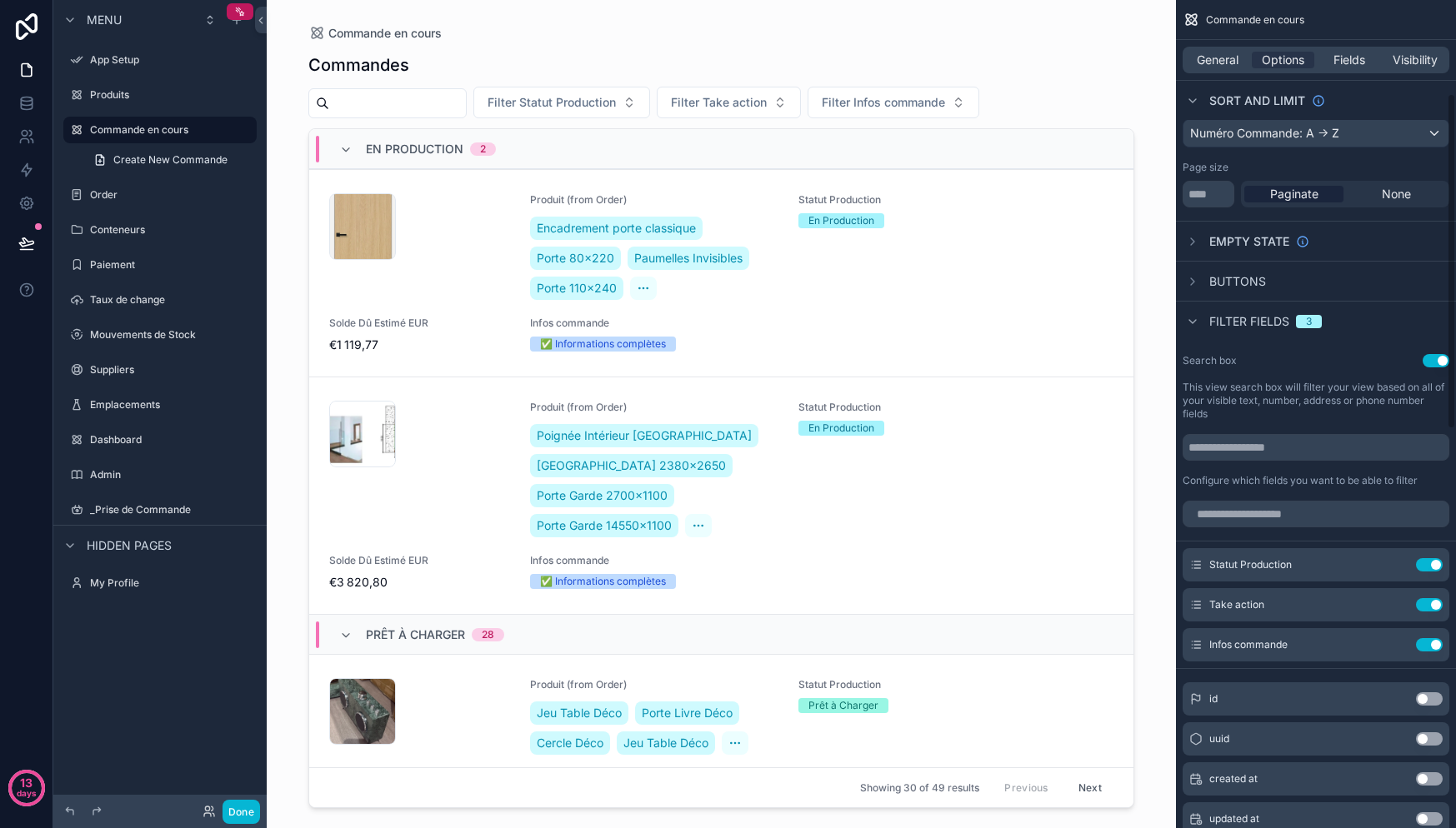
scroll to position [70, 0]
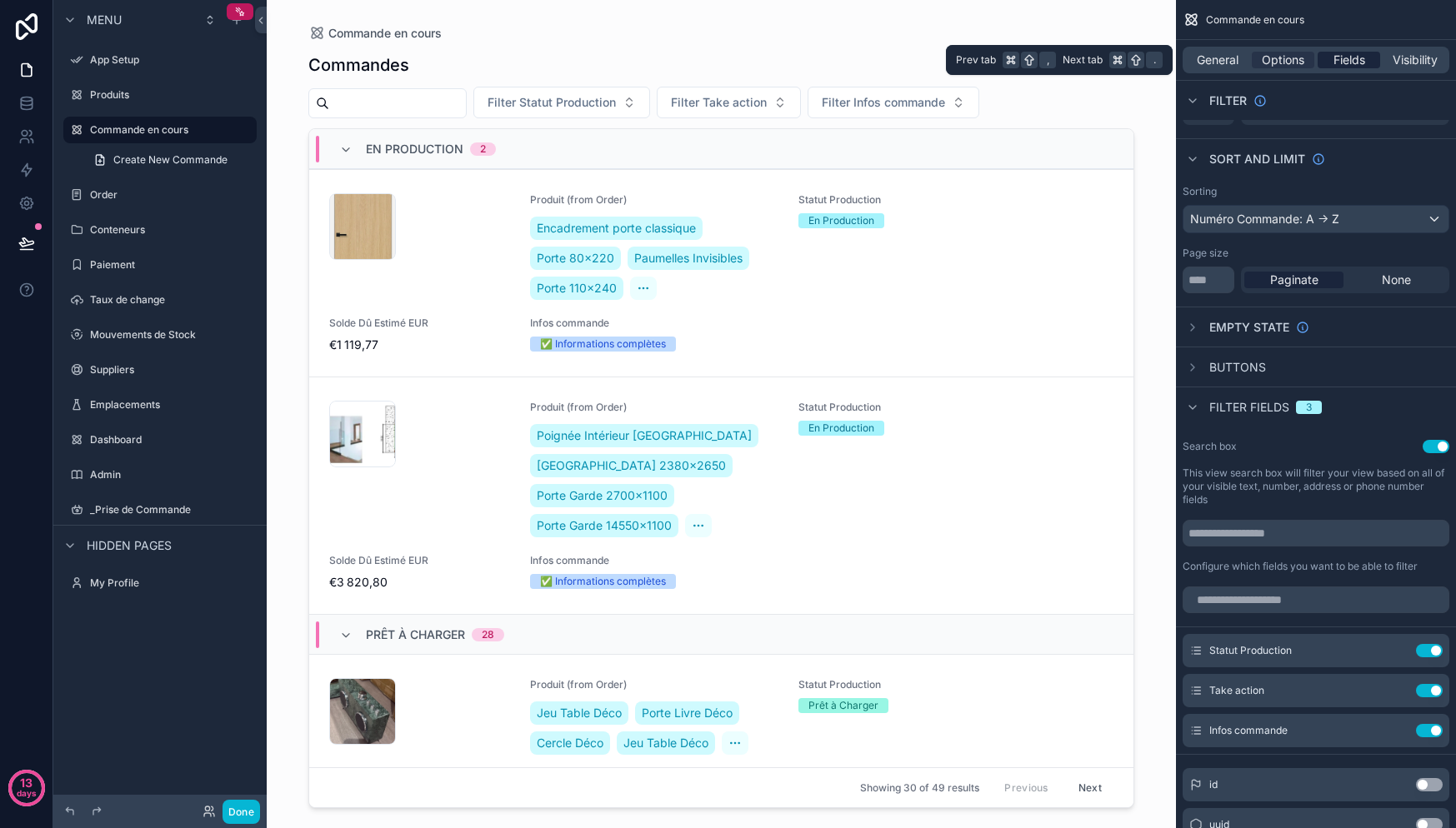
click at [1328, 56] on div "Fields" at bounding box center [1348, 60] width 62 height 17
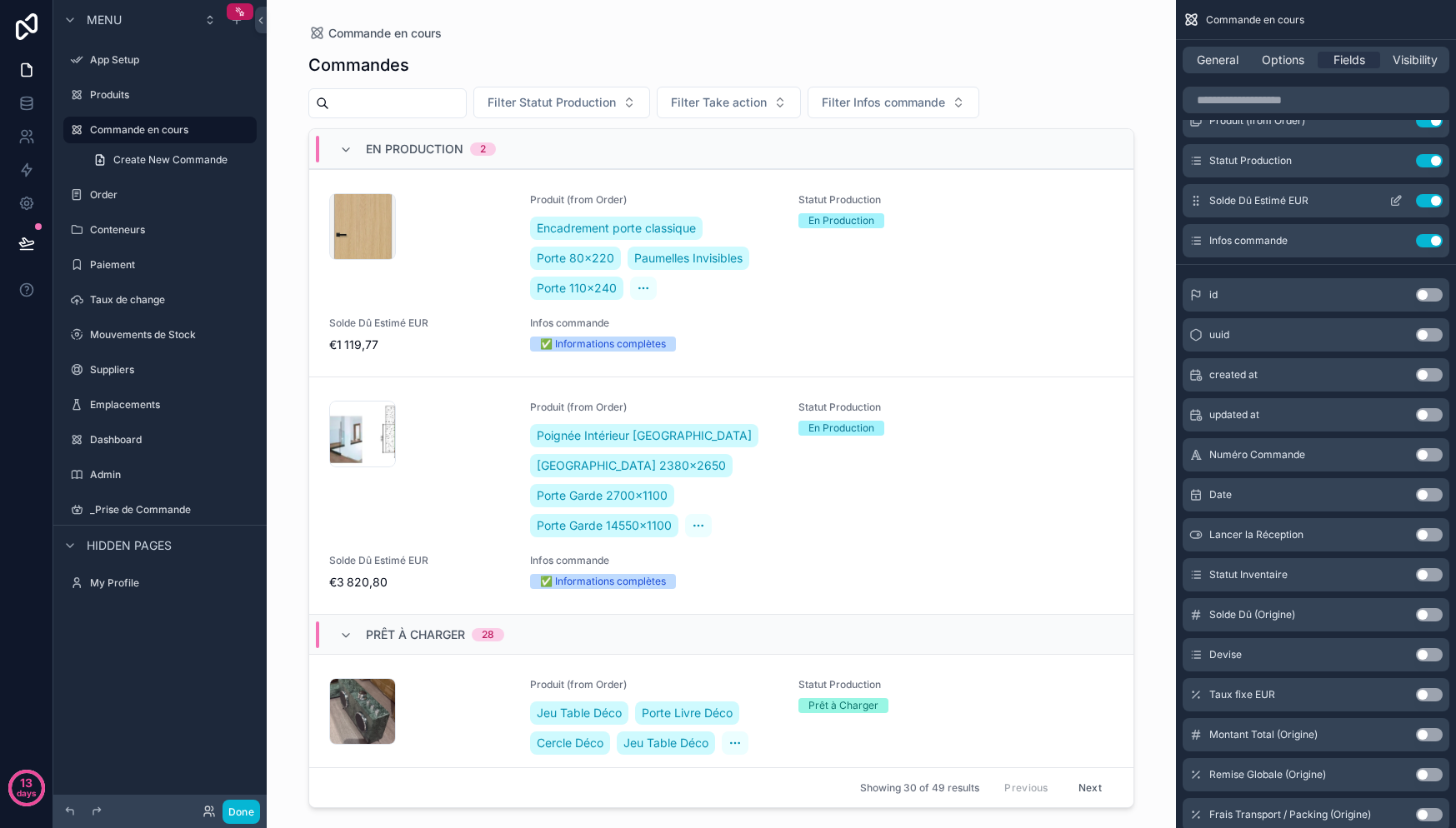
scroll to position [0, 0]
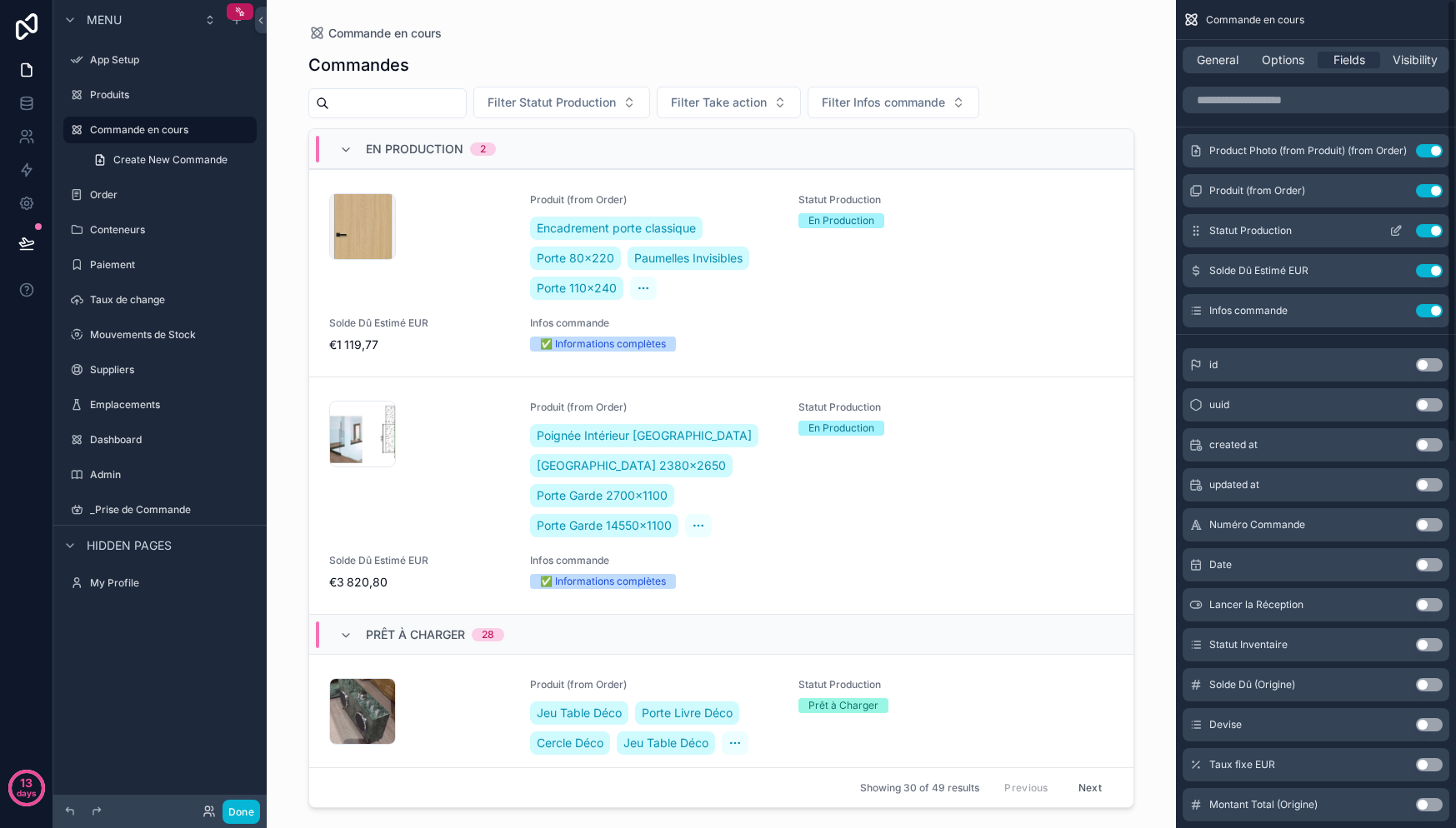
click at [1401, 229] on icon "scrollable content" at bounding box center [1396, 230] width 13 height 13
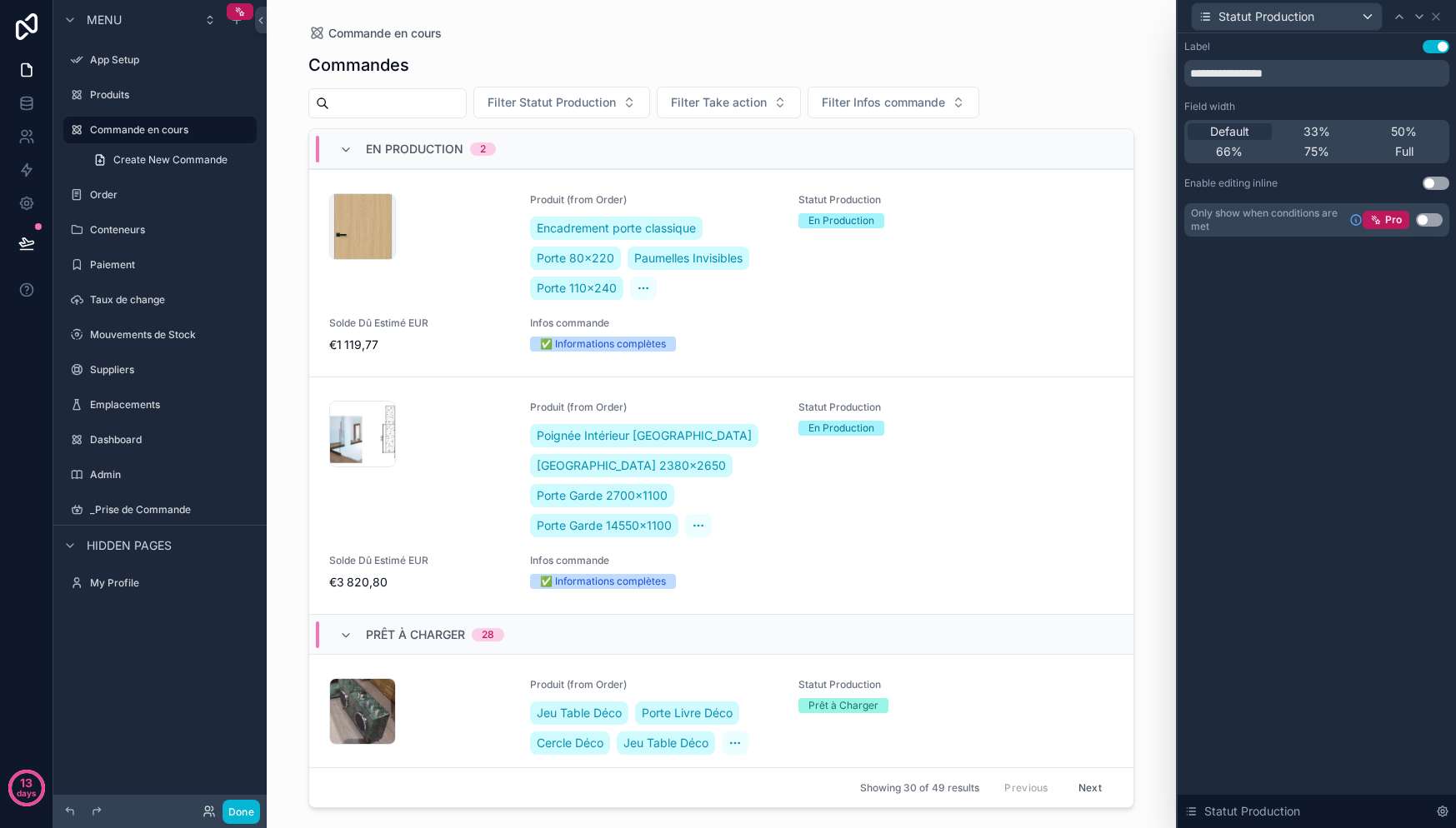
click at [1436, 178] on button "Use setting" at bounding box center [1436, 183] width 26 height 13
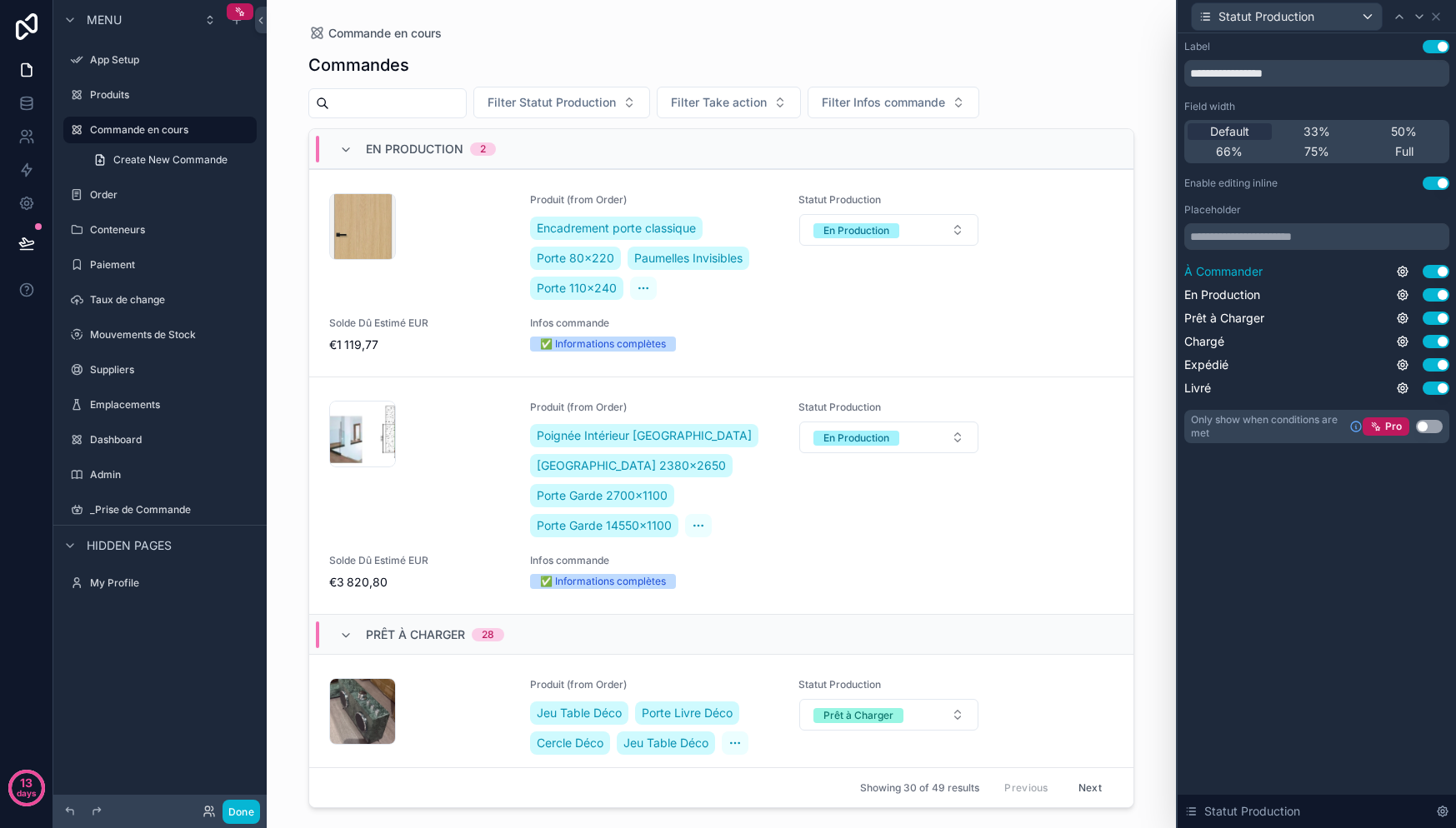
click at [1435, 274] on button "Use setting" at bounding box center [1436, 271] width 26 height 13
drag, startPoint x: 1440, startPoint y: 387, endPoint x: 1436, endPoint y: 395, distance: 8.9
click at [1440, 387] on button "Use setting" at bounding box center [1436, 387] width 26 height 13
click at [1375, 523] on div "**********" at bounding box center [1317, 430] width 279 height 795
click at [1433, 14] on icon at bounding box center [1436, 17] width 7 height 7
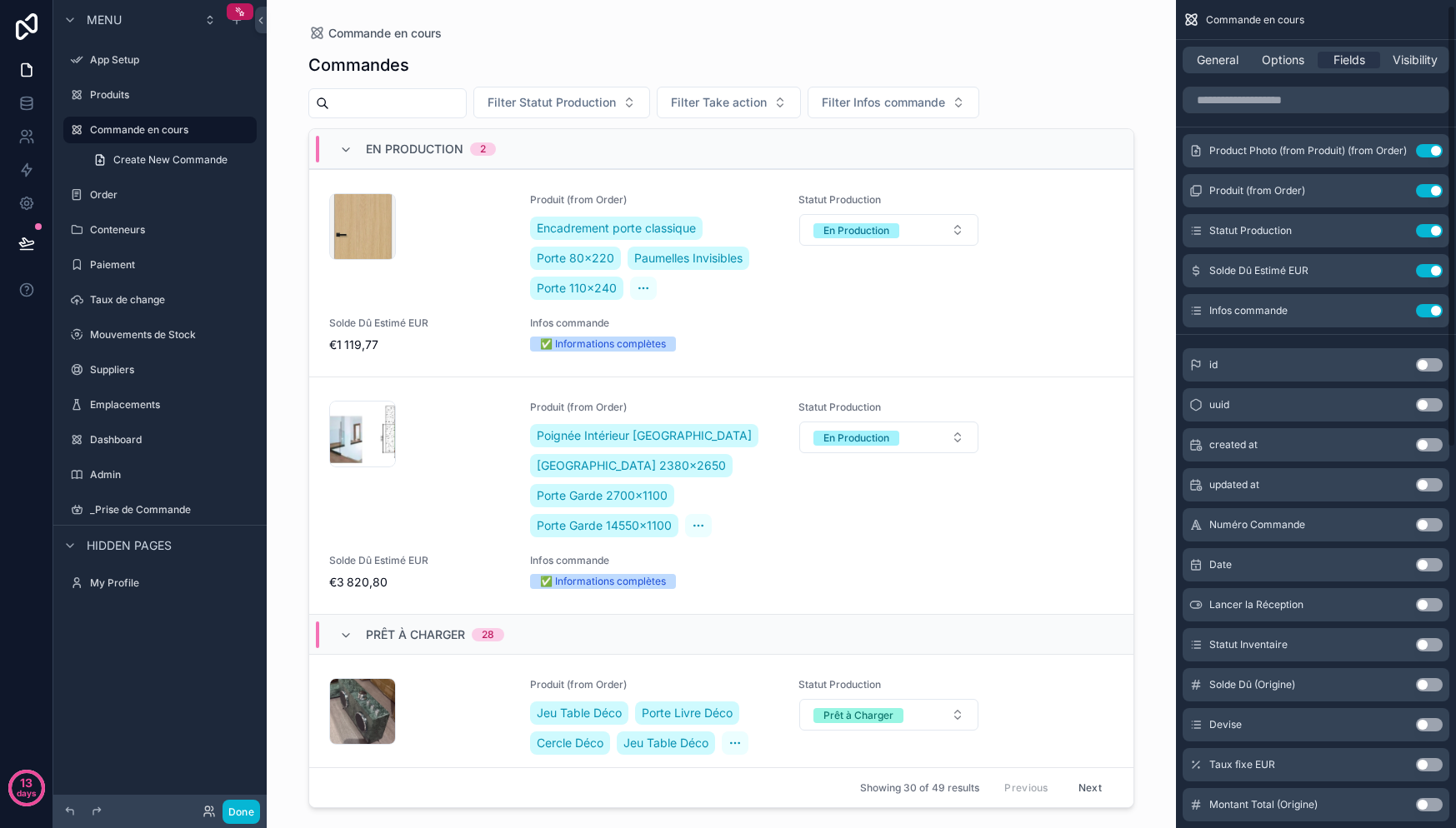
scroll to position [21, 0]
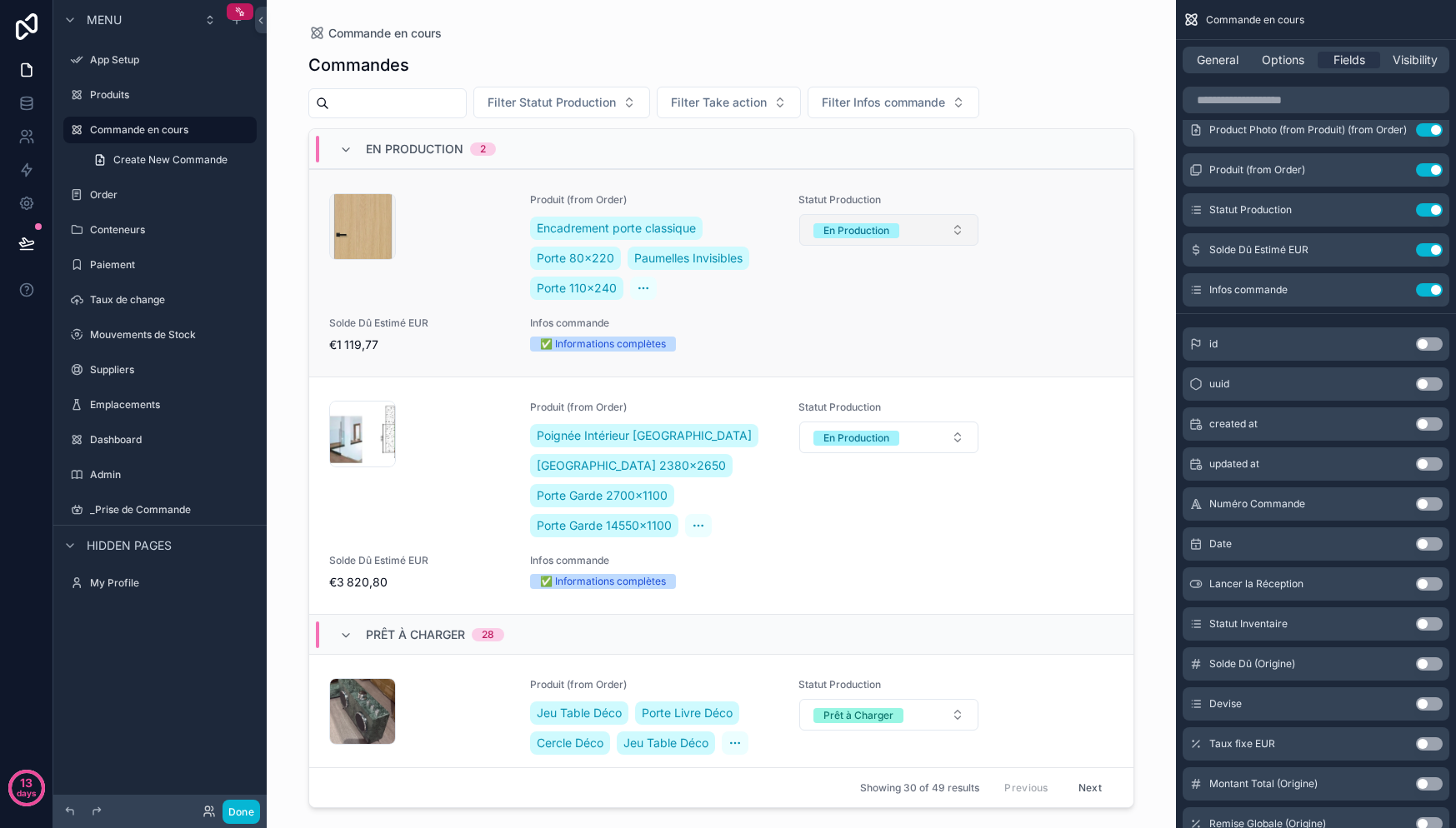
click at [942, 228] on button "En Production" at bounding box center [889, 230] width 179 height 32
click at [942, 229] on button "En Production" at bounding box center [889, 230] width 179 height 32
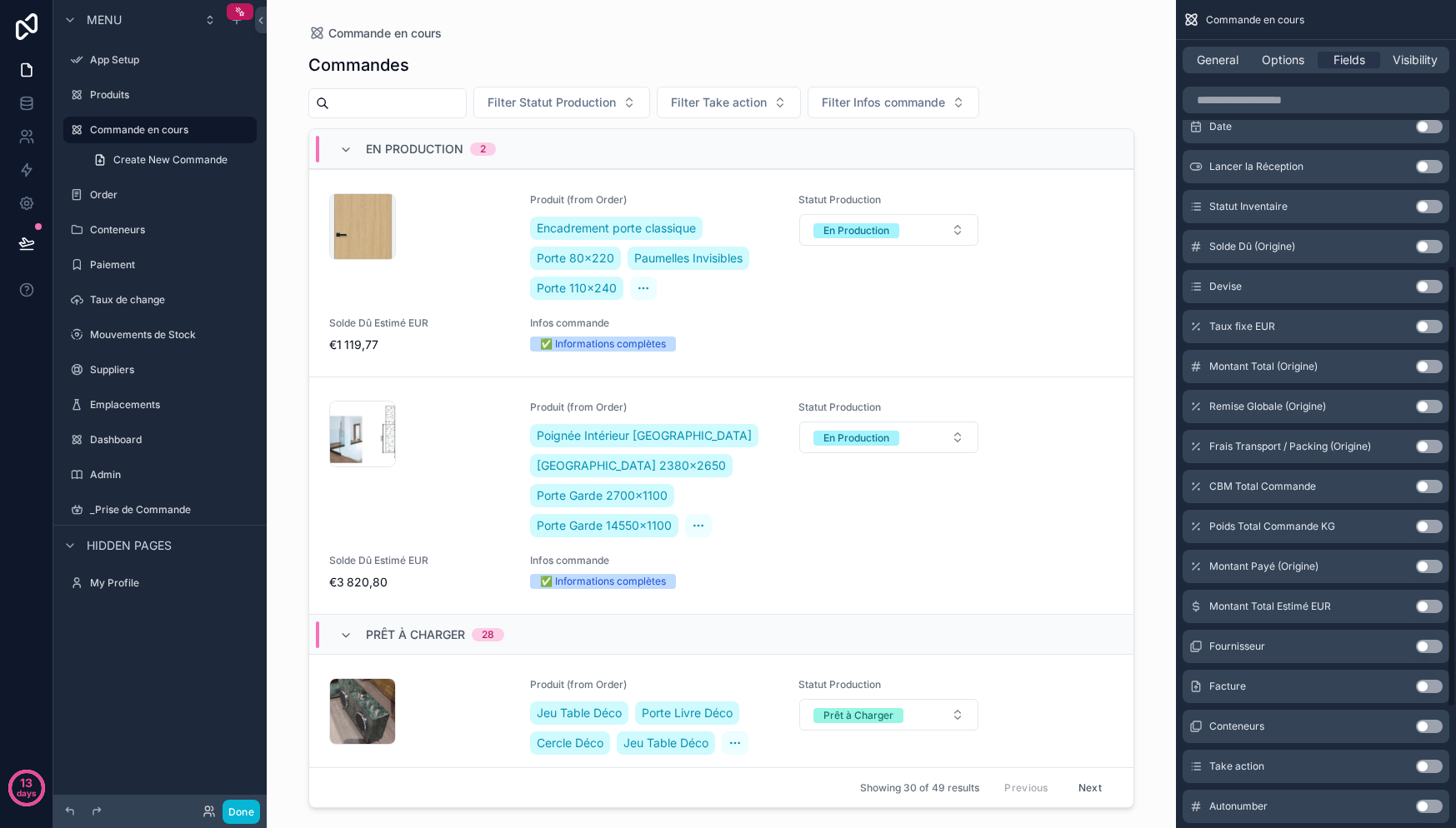
scroll to position [495, 0]
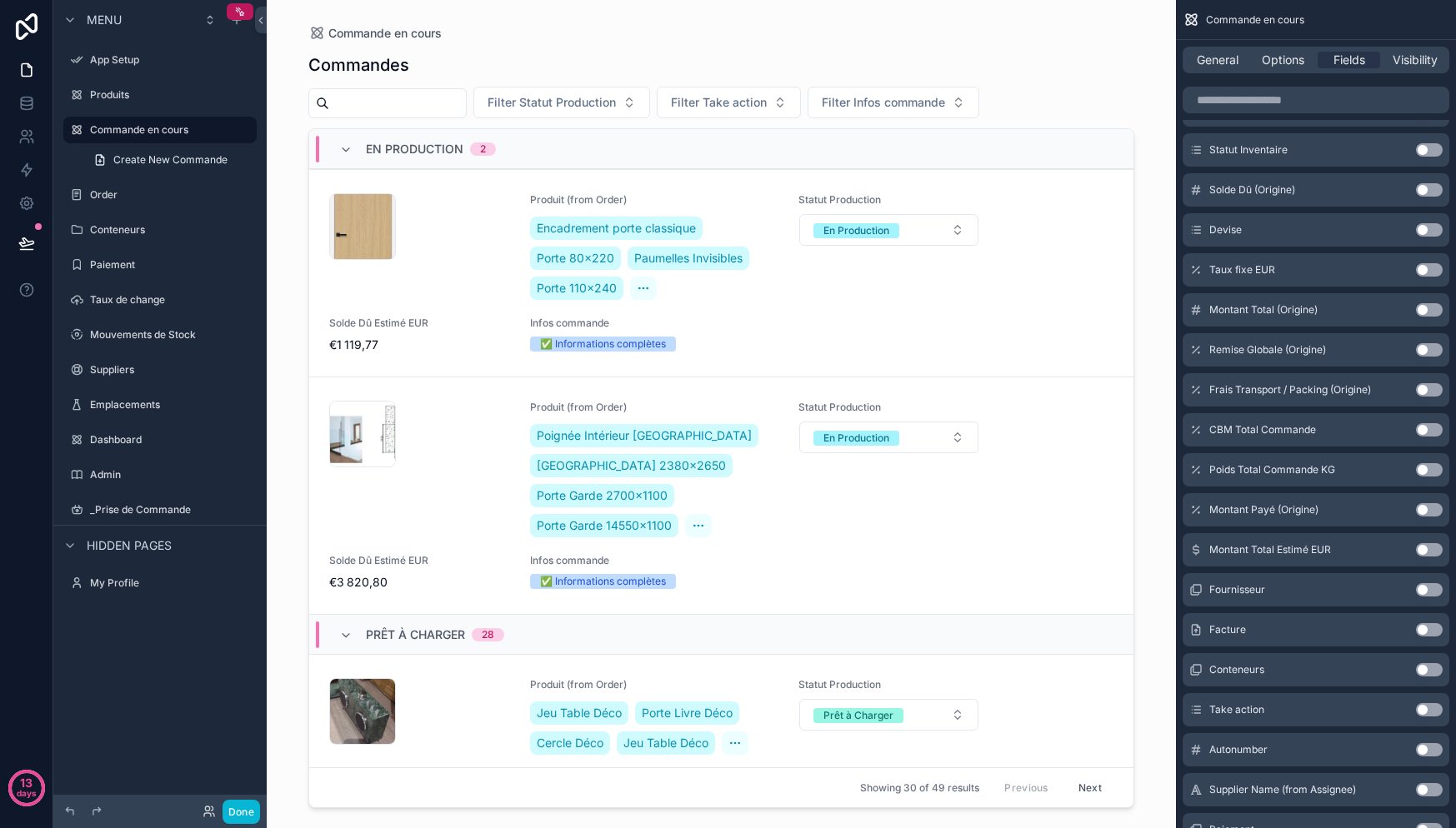
click at [1428, 707] on button "Use setting" at bounding box center [1429, 709] width 26 height 13
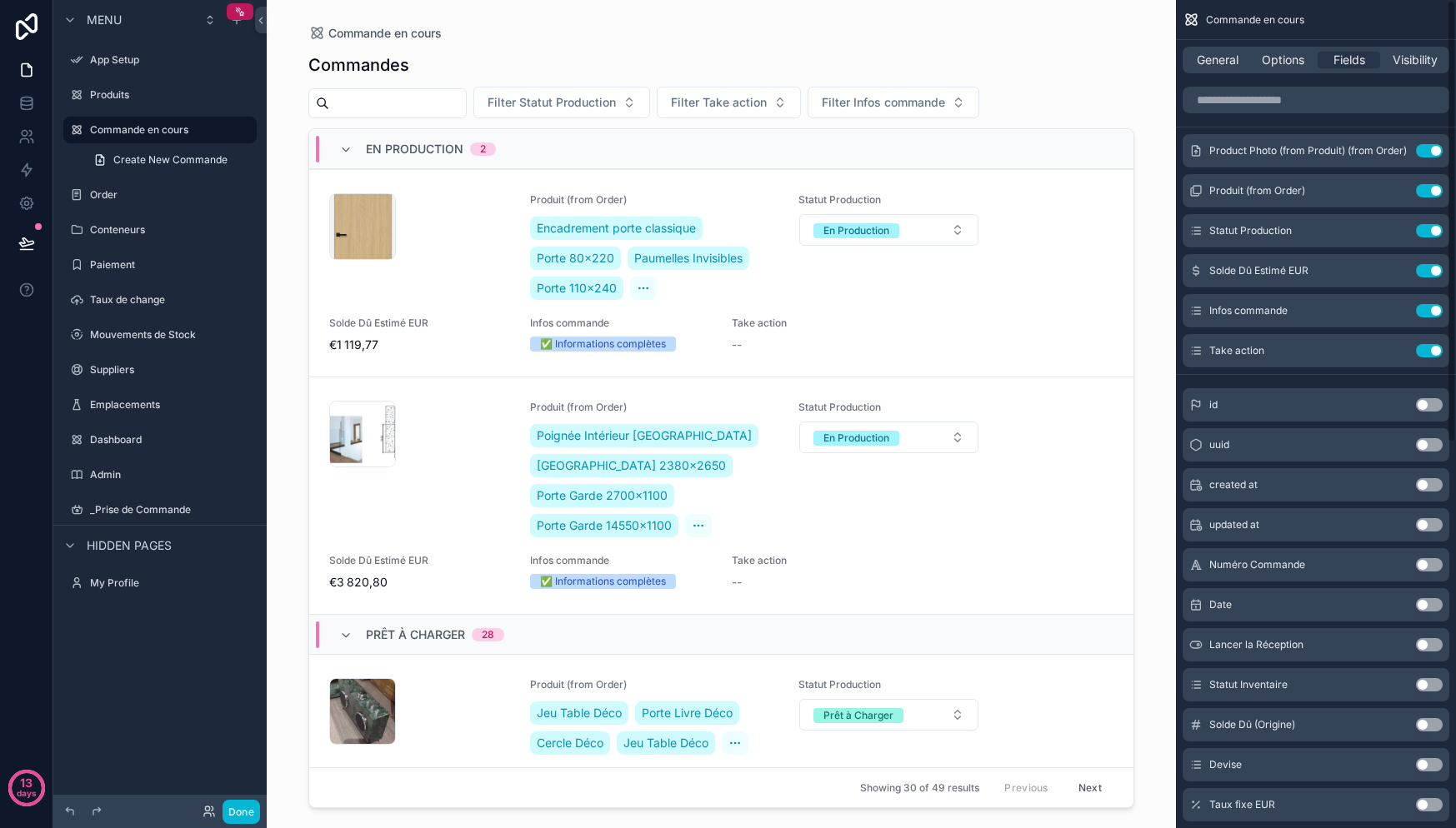
scroll to position [10, 0]
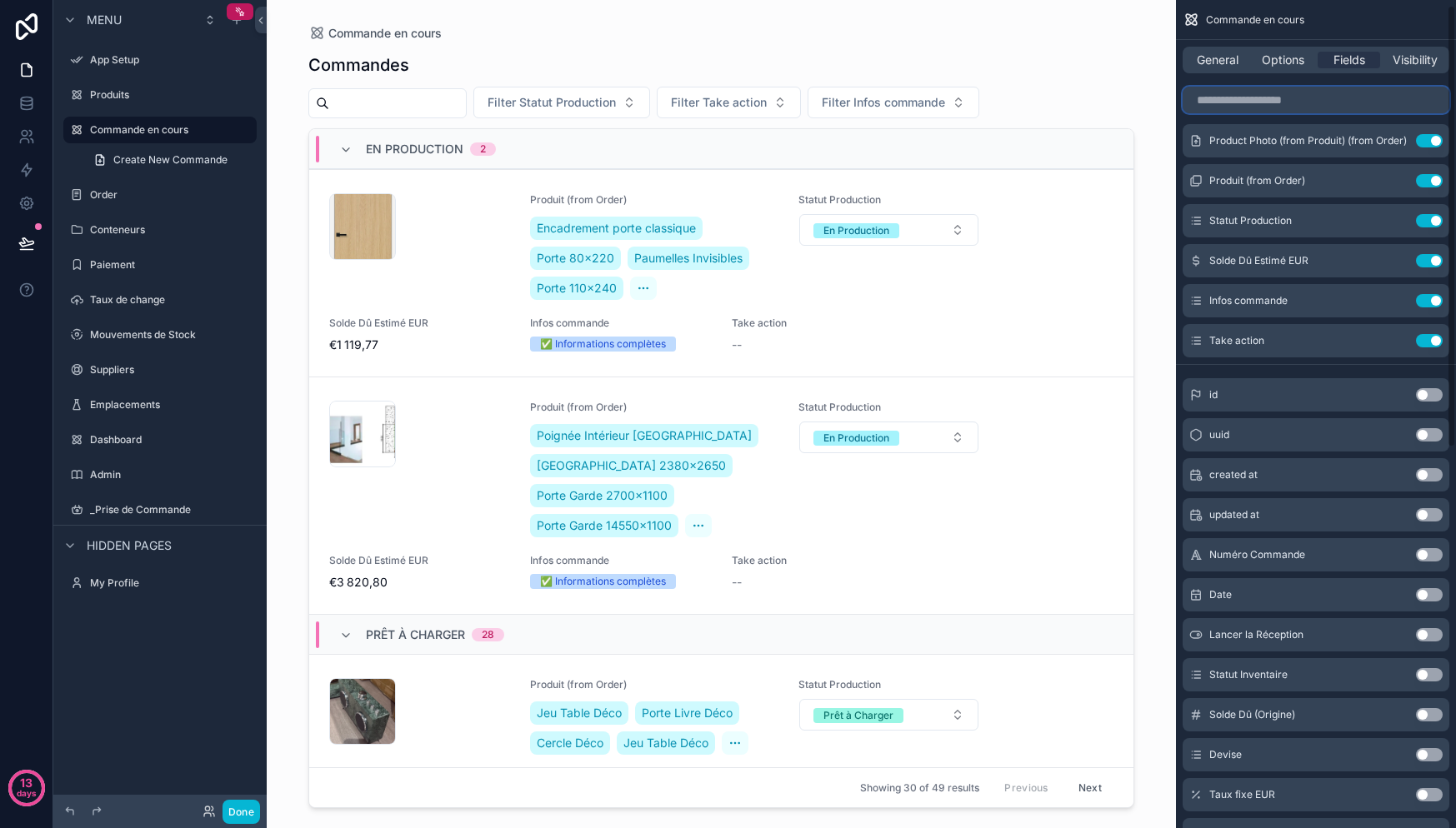
click at [1261, 101] on input "scrollable content" at bounding box center [1316, 100] width 266 height 26
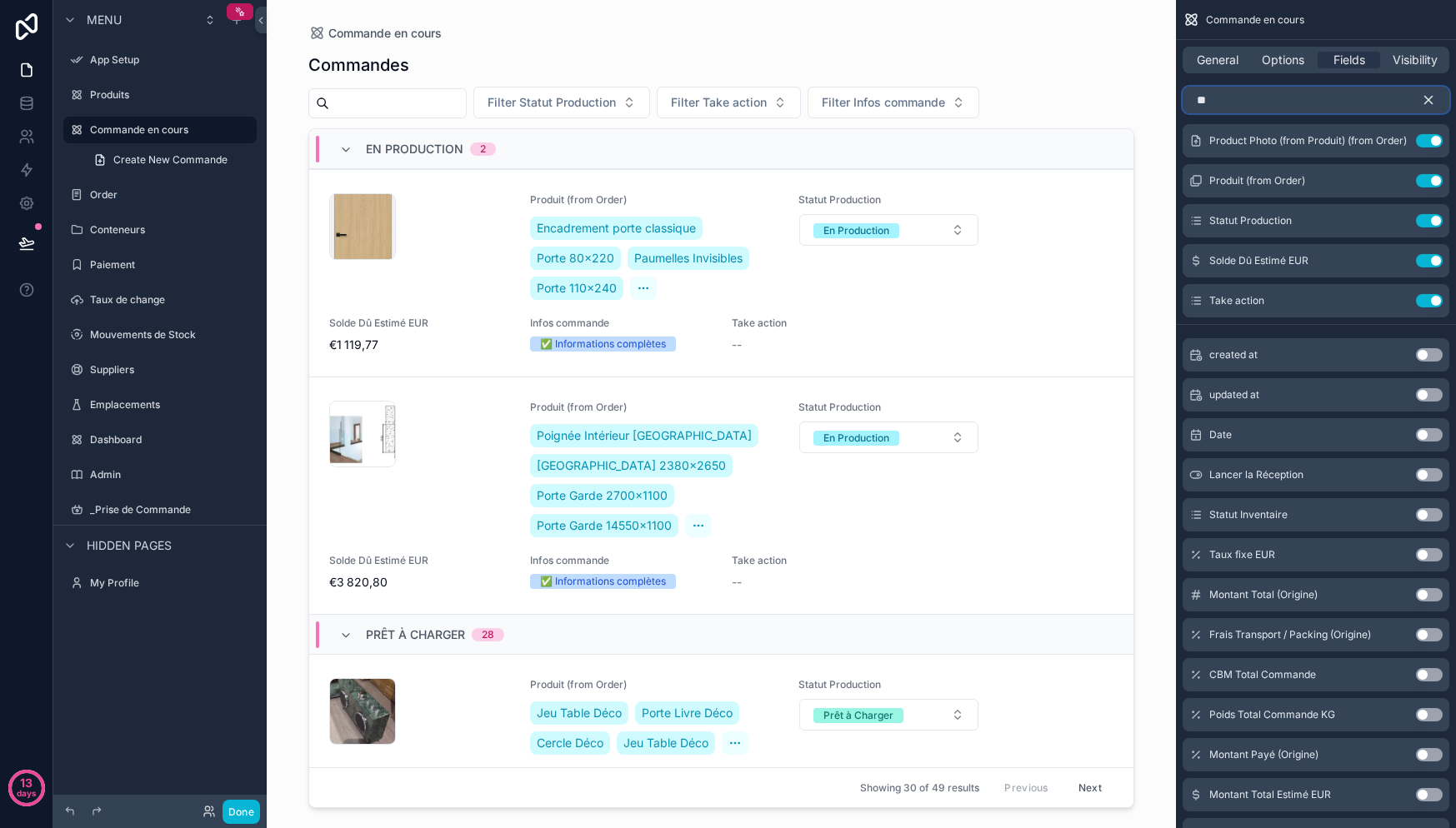
scroll to position [0, 0]
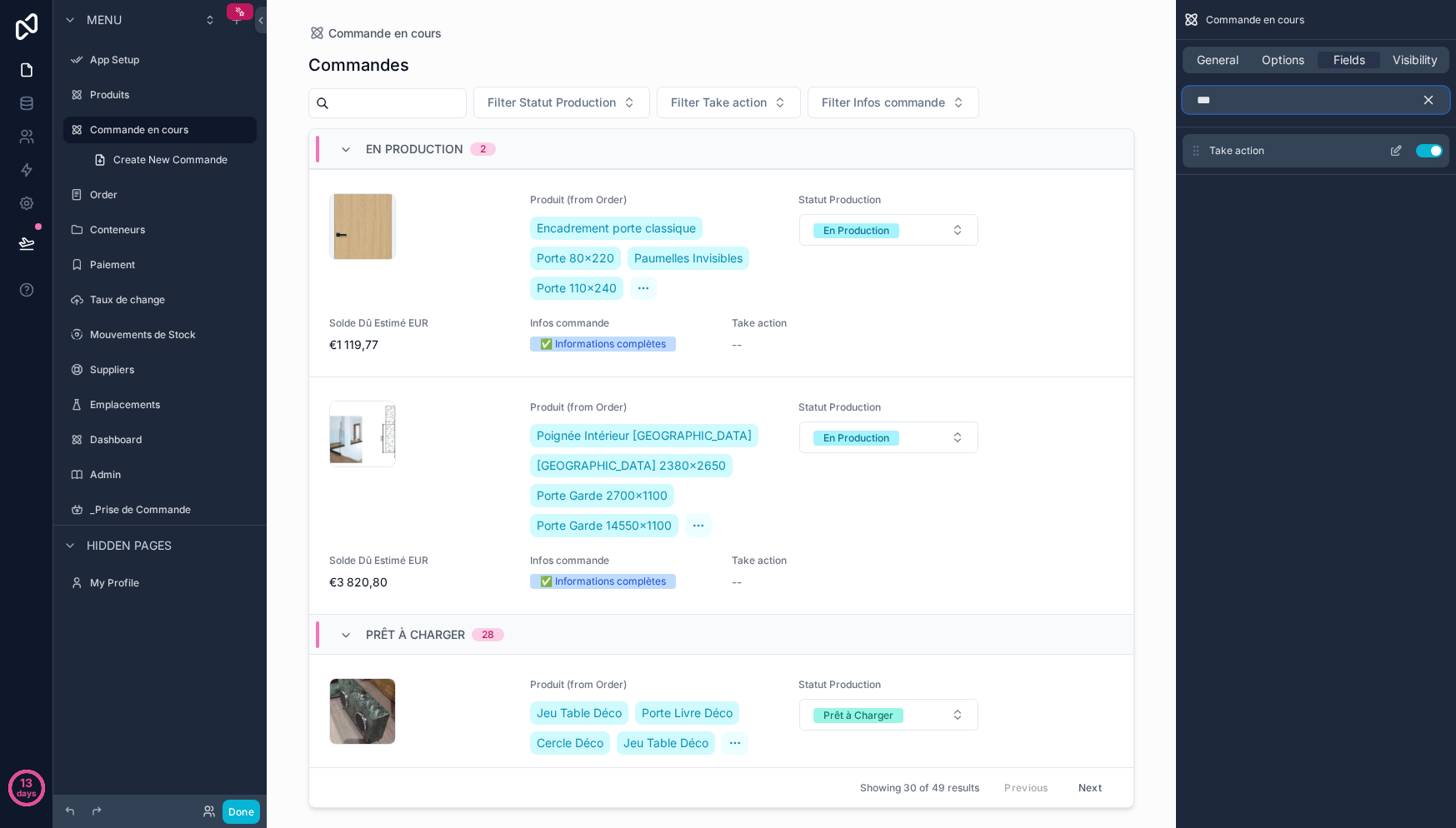
type input "***"
click at [1398, 152] on icon "scrollable content" at bounding box center [1396, 150] width 13 height 13
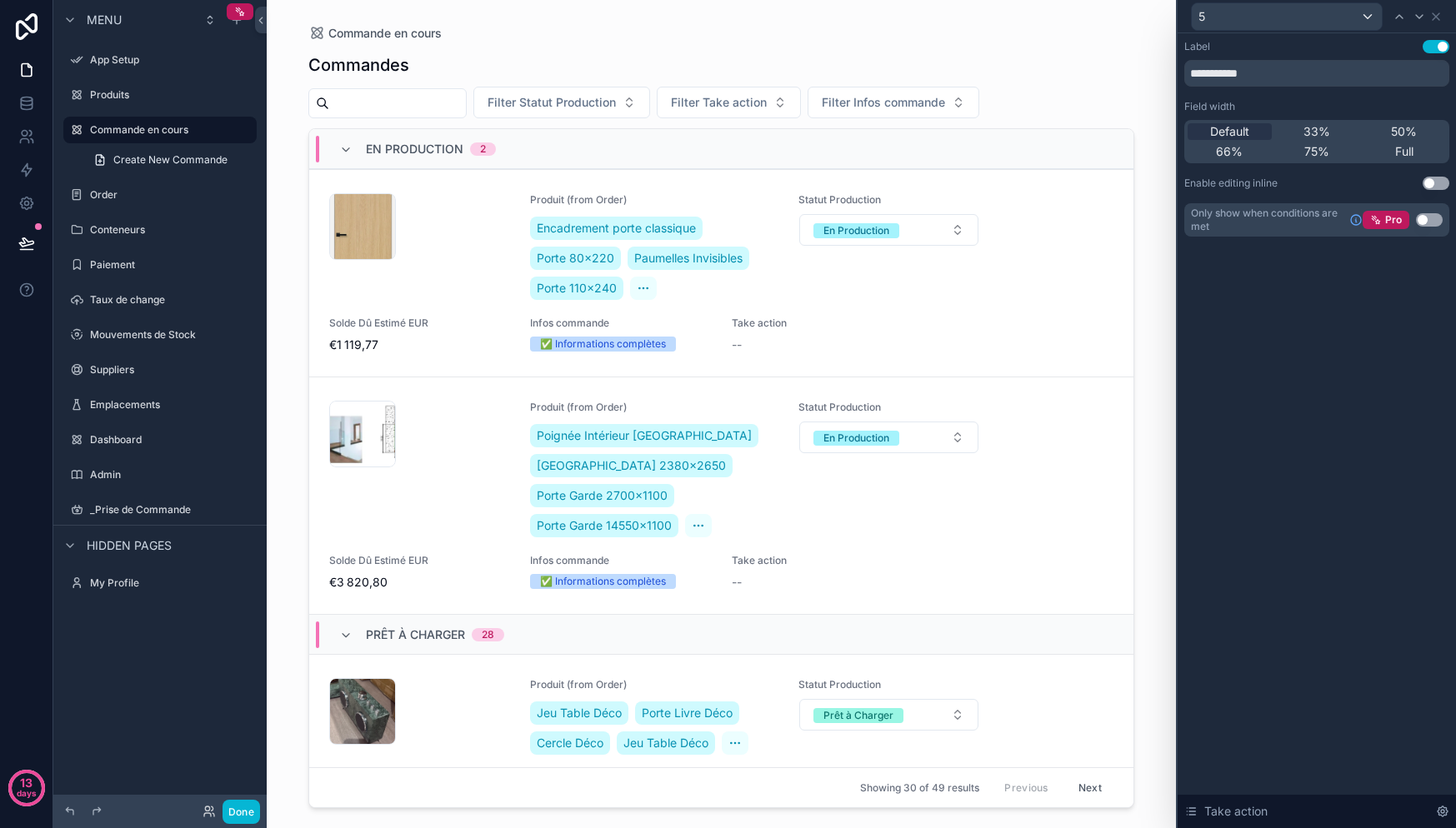
click at [1438, 184] on button "Use setting" at bounding box center [1436, 183] width 26 height 13
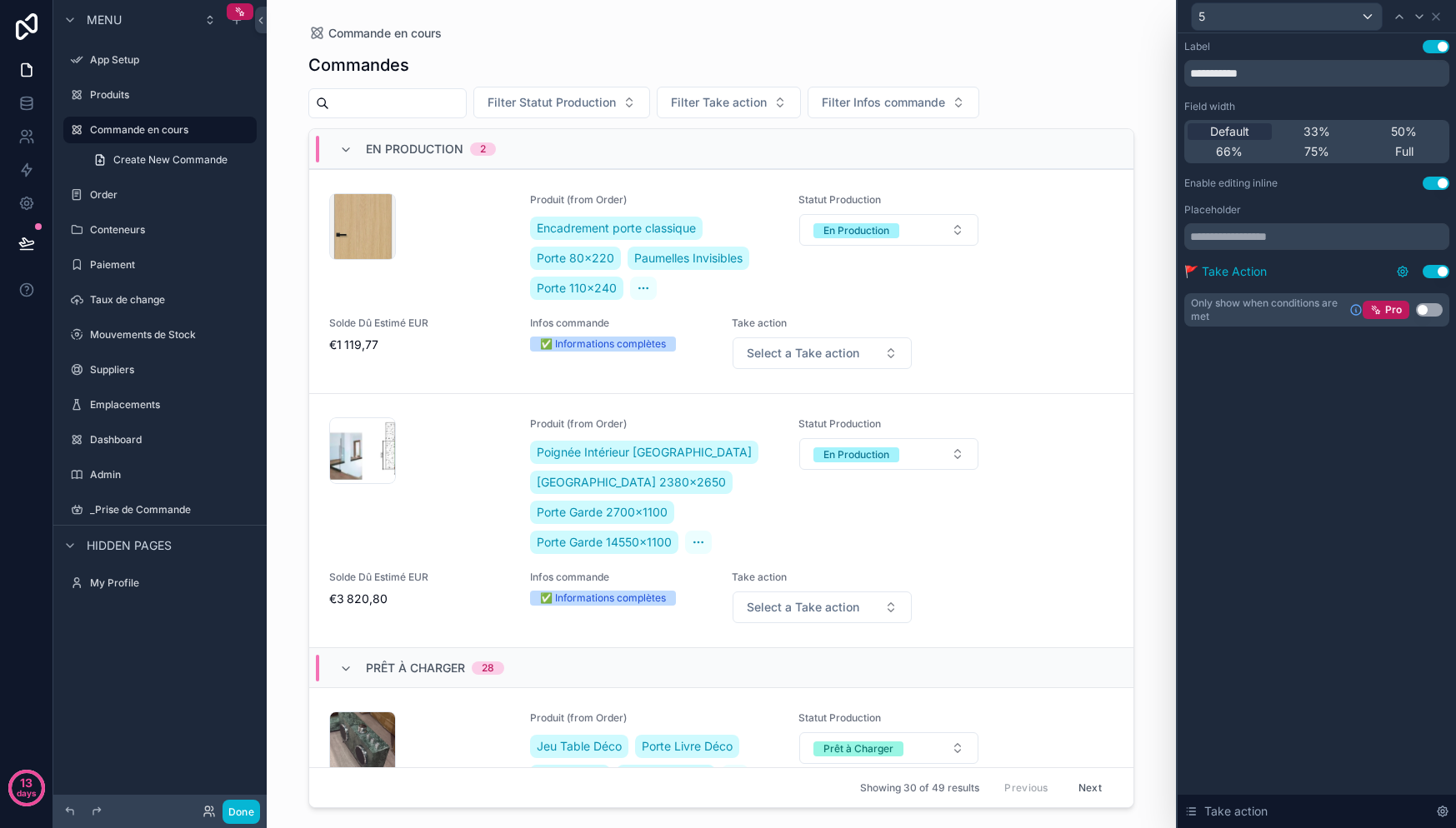
click at [1406, 271] on icon at bounding box center [1403, 271] width 13 height 13
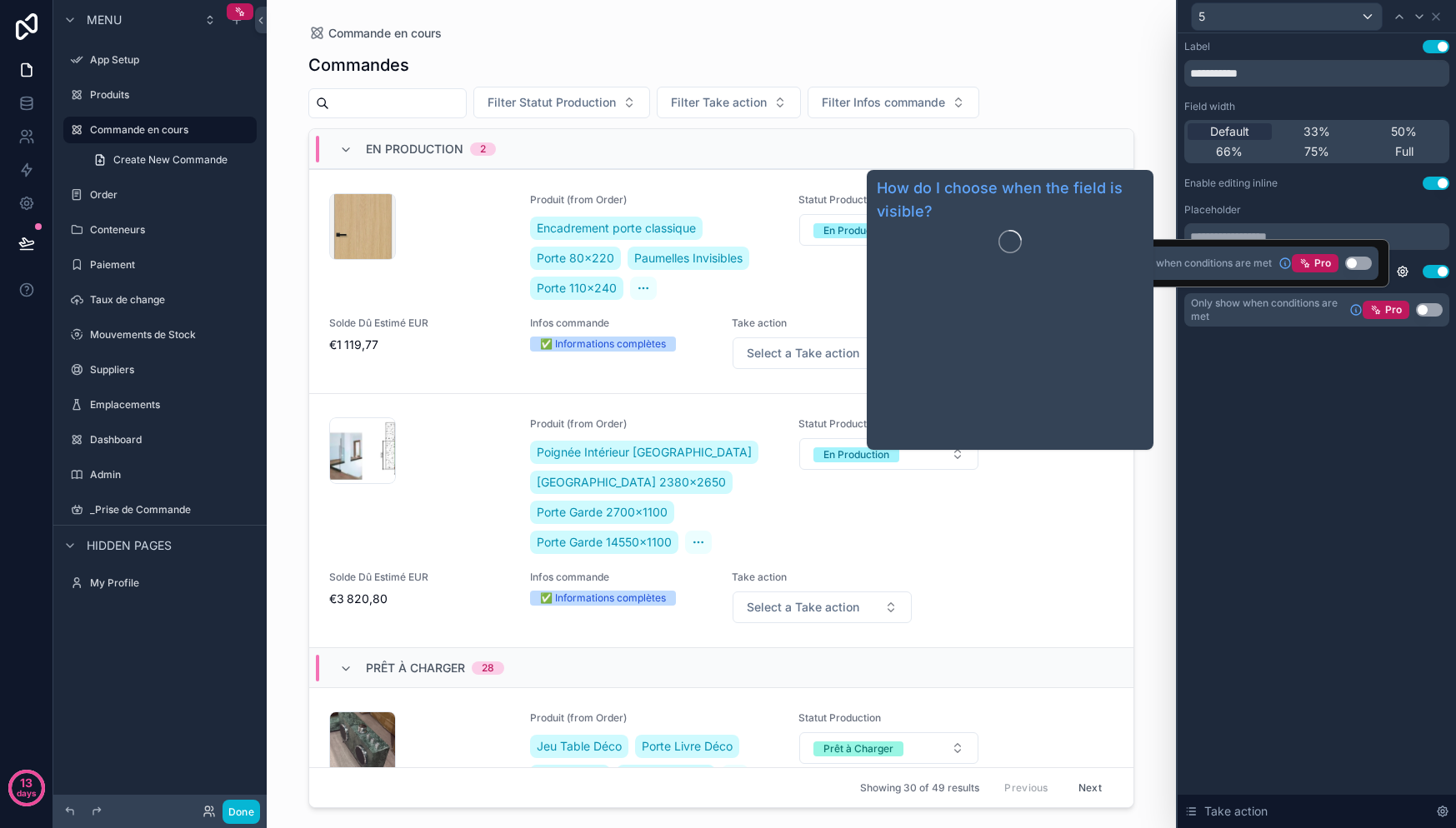
click at [1346, 374] on div "**********" at bounding box center [1317, 430] width 279 height 795
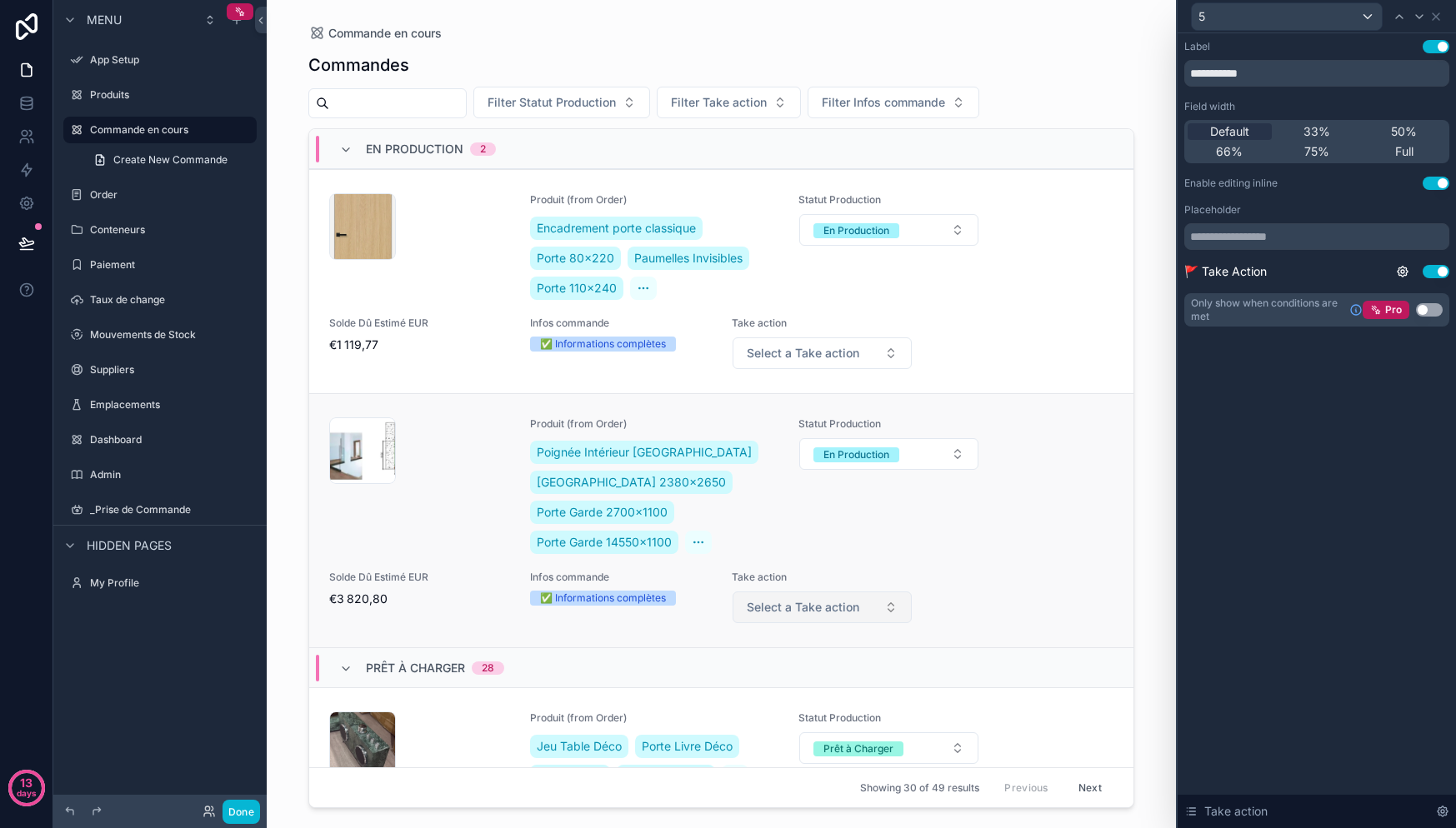
click at [854, 615] on button "Select a Take action" at bounding box center [822, 607] width 179 height 32
click at [1316, 476] on div "**********" at bounding box center [1317, 430] width 279 height 795
click at [1306, 127] on span "33%" at bounding box center [1317, 131] width 26 height 17
click at [1240, 131] on span "Default" at bounding box center [1230, 131] width 39 height 17
click at [1322, 150] on span "75%" at bounding box center [1317, 152] width 25 height 17
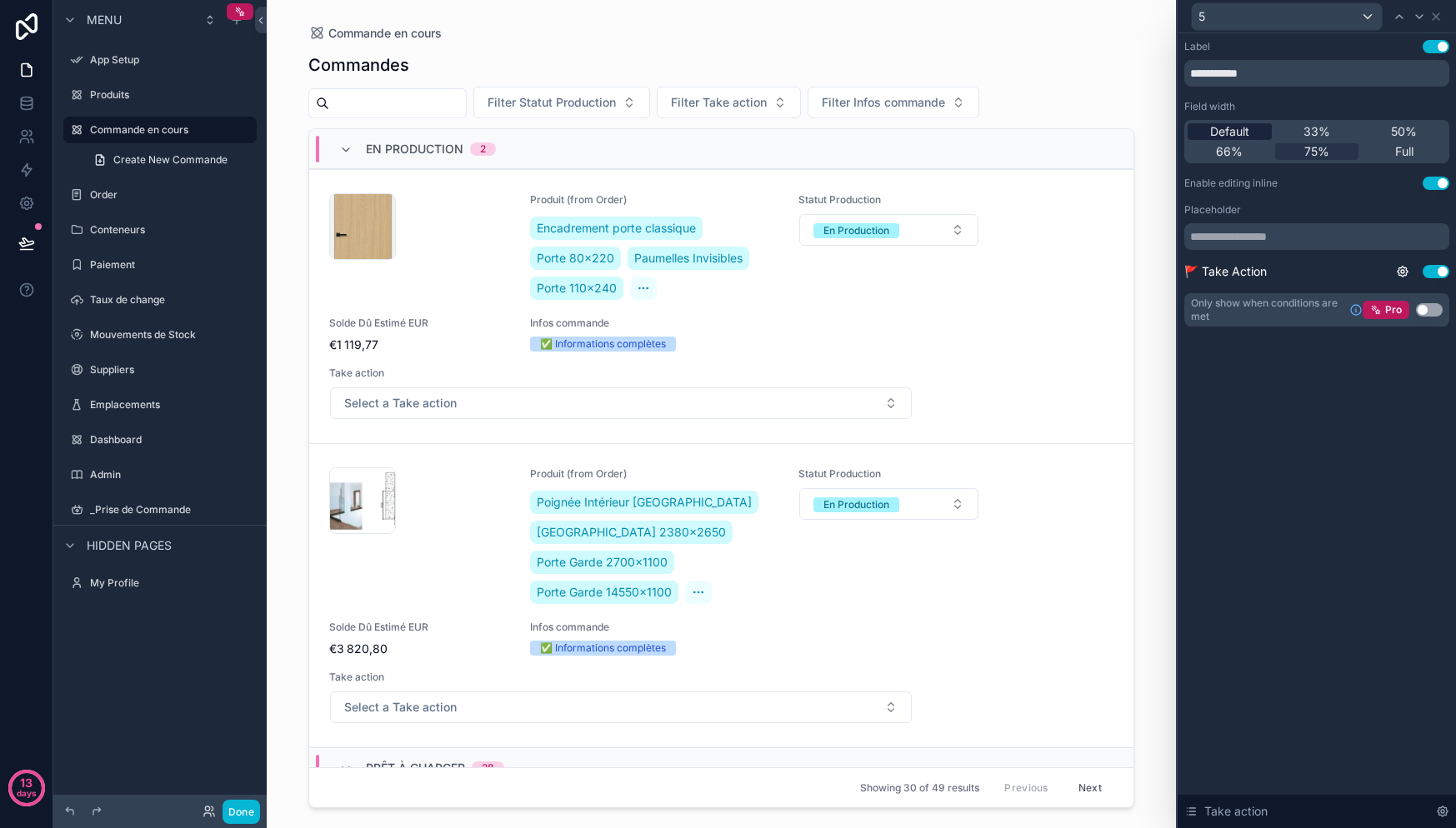
click at [1263, 129] on div "Default" at bounding box center [1230, 131] width 84 height 17
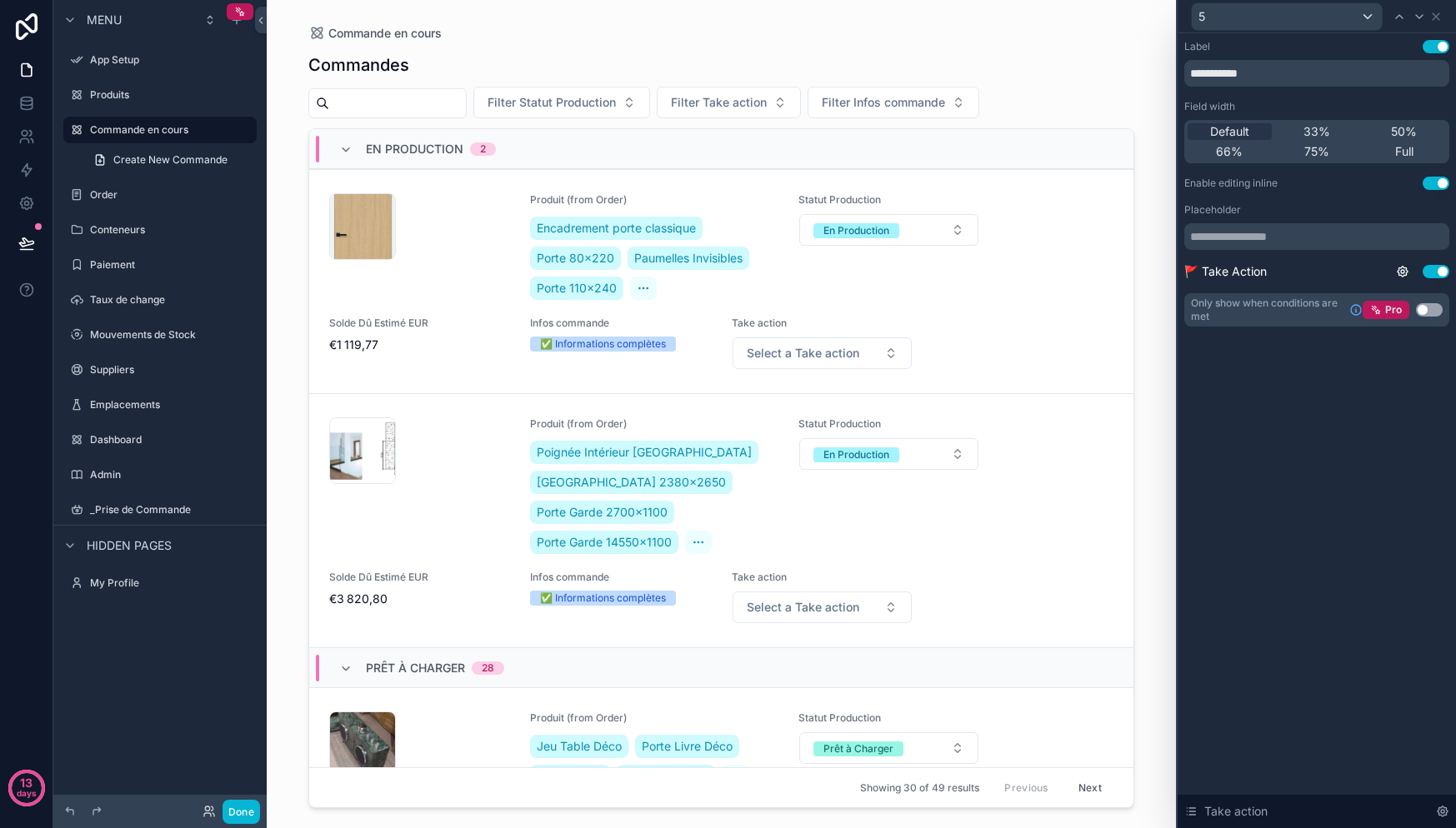
click at [1383, 427] on div "**********" at bounding box center [1317, 430] width 279 height 795
click at [1441, 14] on icon at bounding box center [1436, 16] width 13 height 13
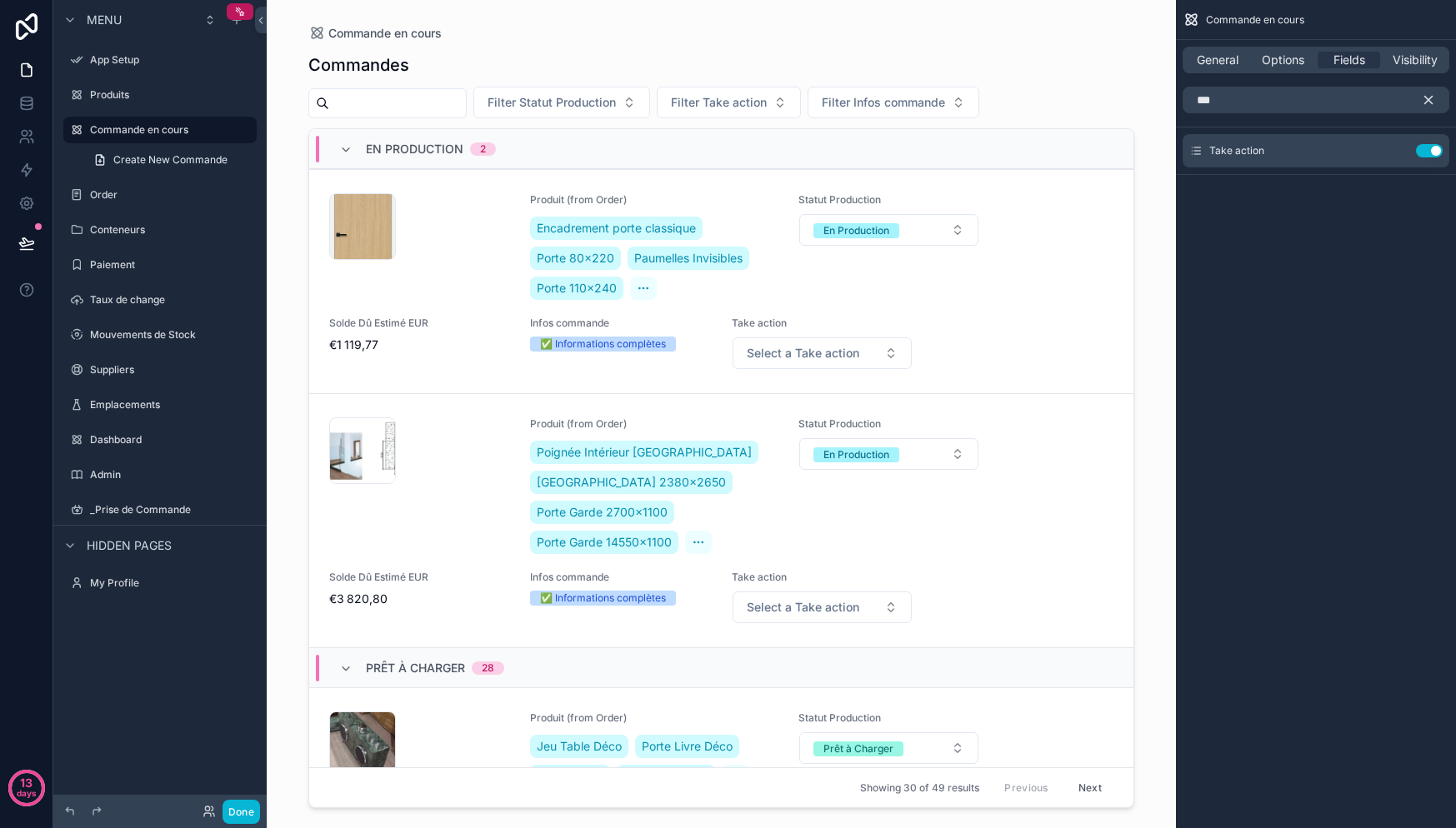
click at [1141, 23] on div "Commande en cours Commandes Filter Statut Production Filter Take action Filter …" at bounding box center [721, 404] width 853 height 808
click at [1230, 63] on span "General" at bounding box center [1218, 60] width 42 height 17
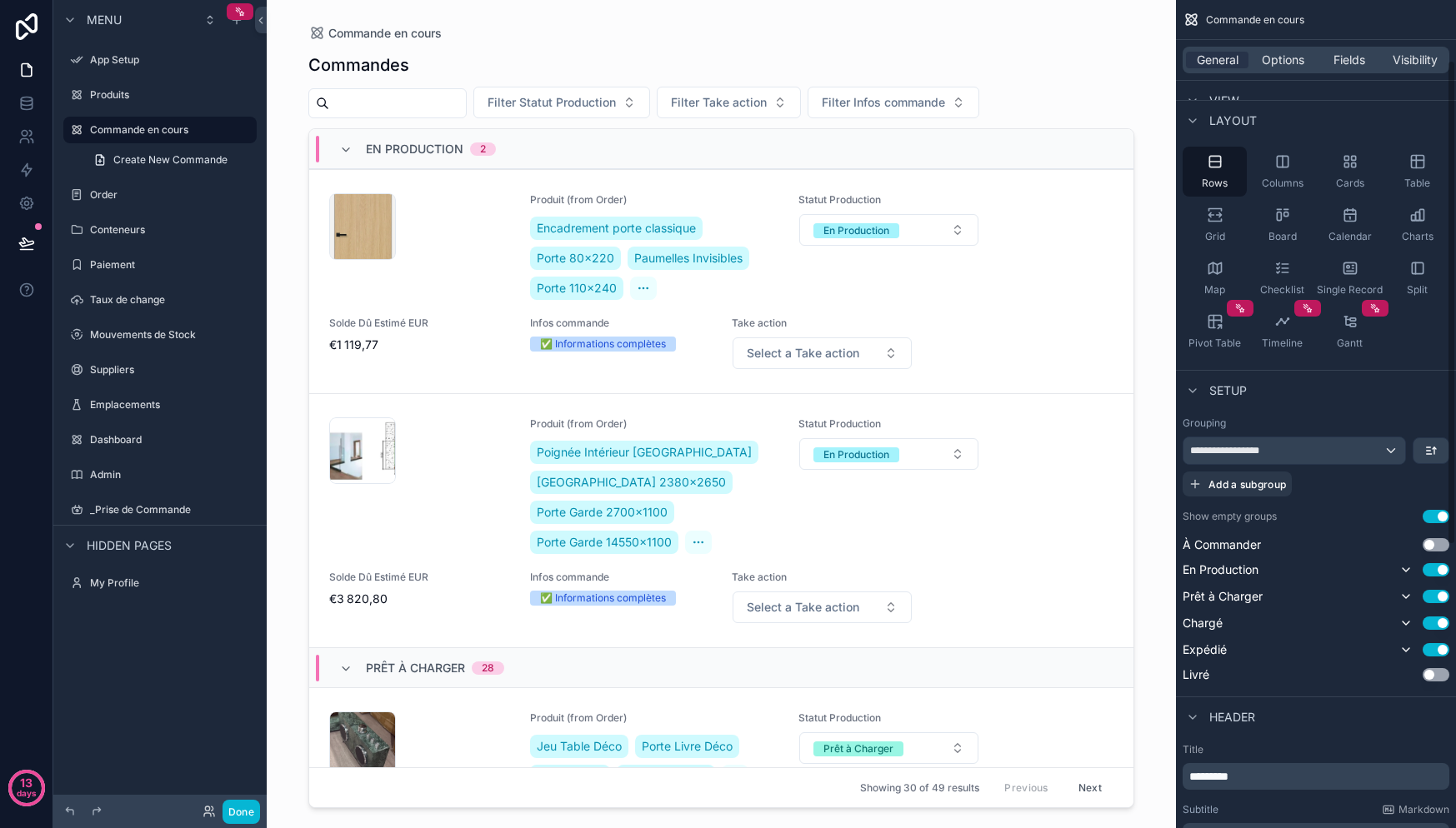
scroll to position [103, 0]
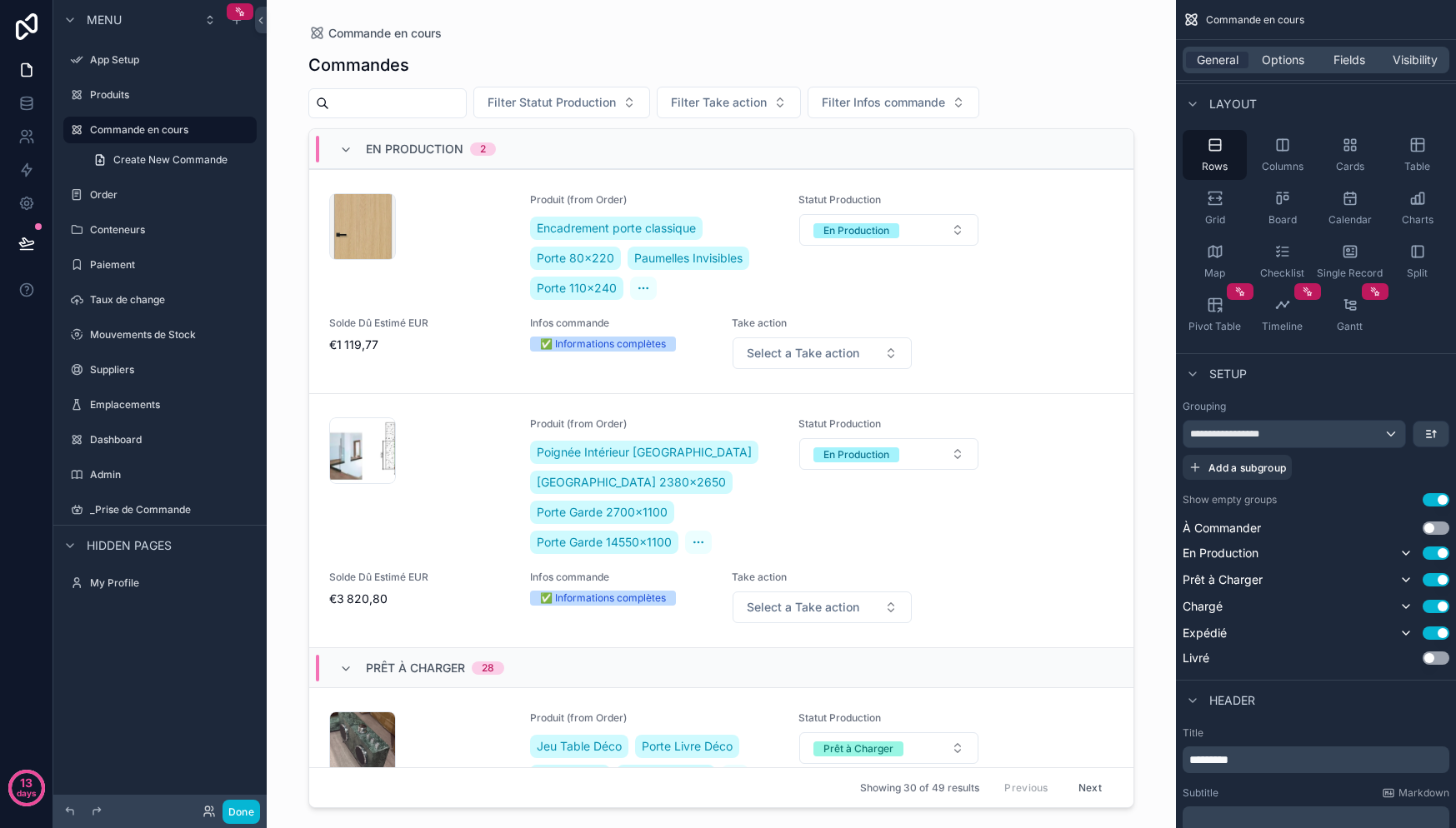
click at [1223, 398] on div "**********" at bounding box center [1316, 533] width 280 height 280
click at [1242, 474] on button "Add a subgroup" at bounding box center [1237, 467] width 110 height 25
click at [1255, 476] on span "Choose a field" at bounding box center [1229, 469] width 77 height 17
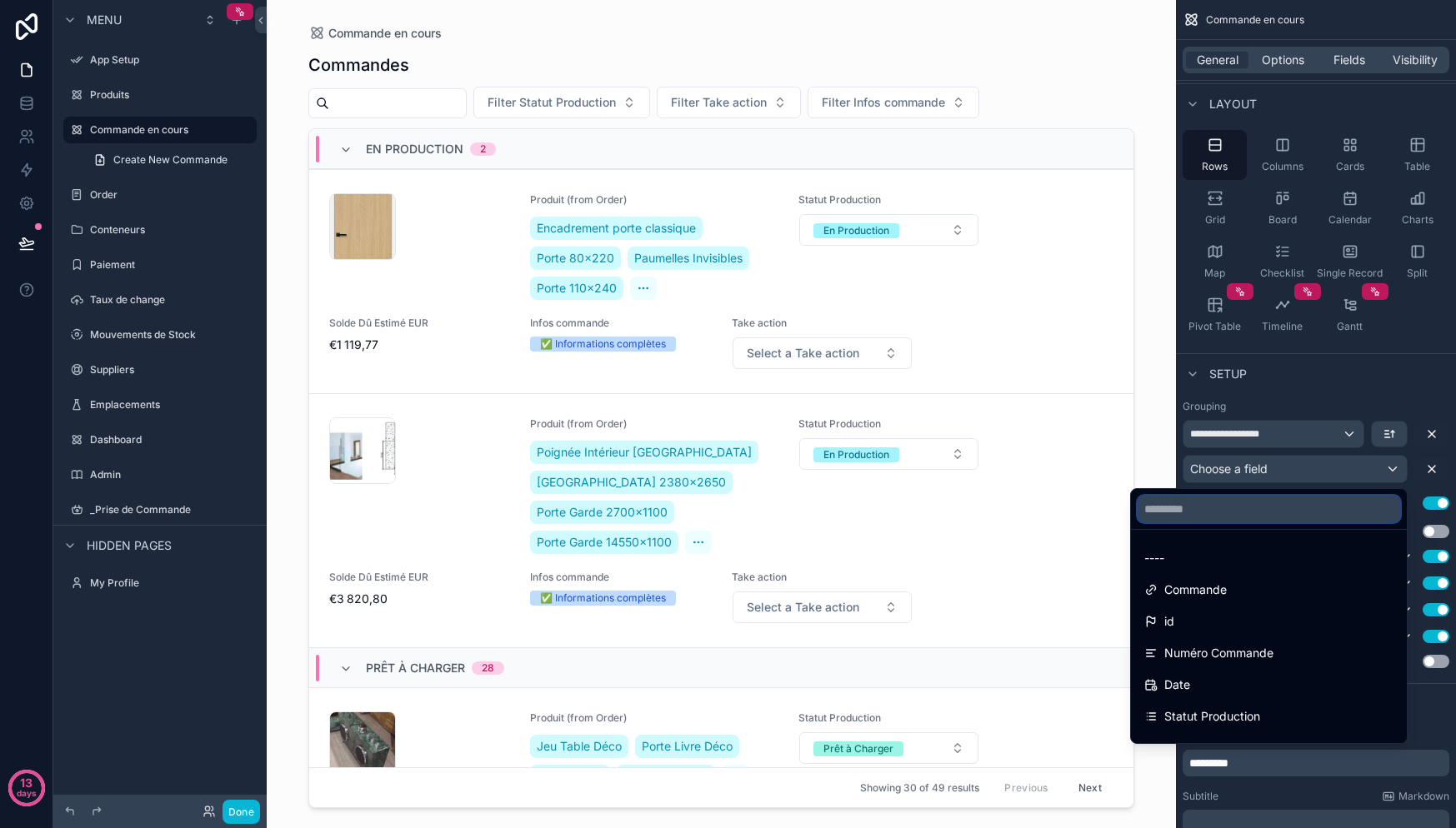
click at [1221, 502] on input "text" at bounding box center [1268, 509] width 262 height 26
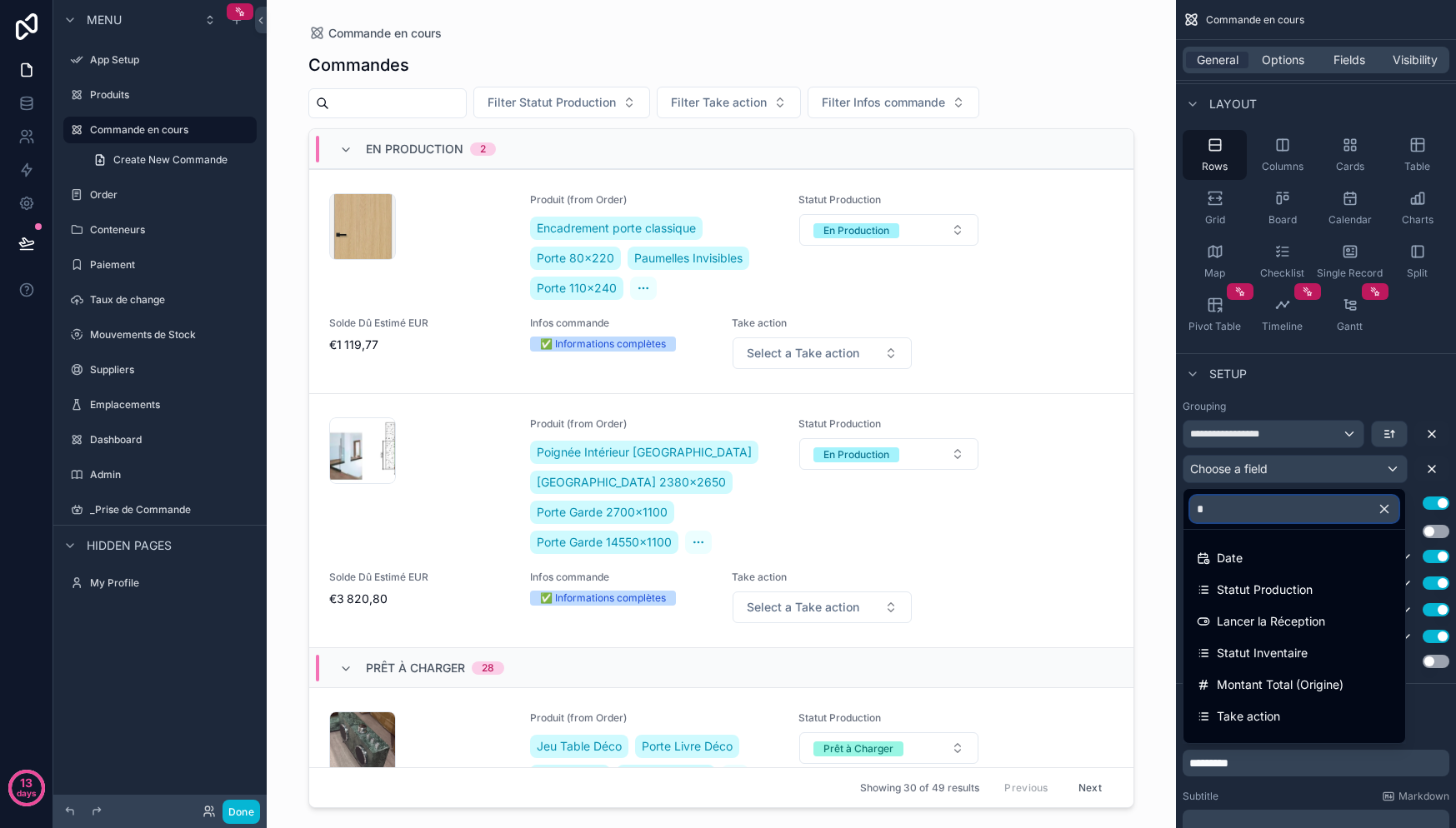
type input "**"
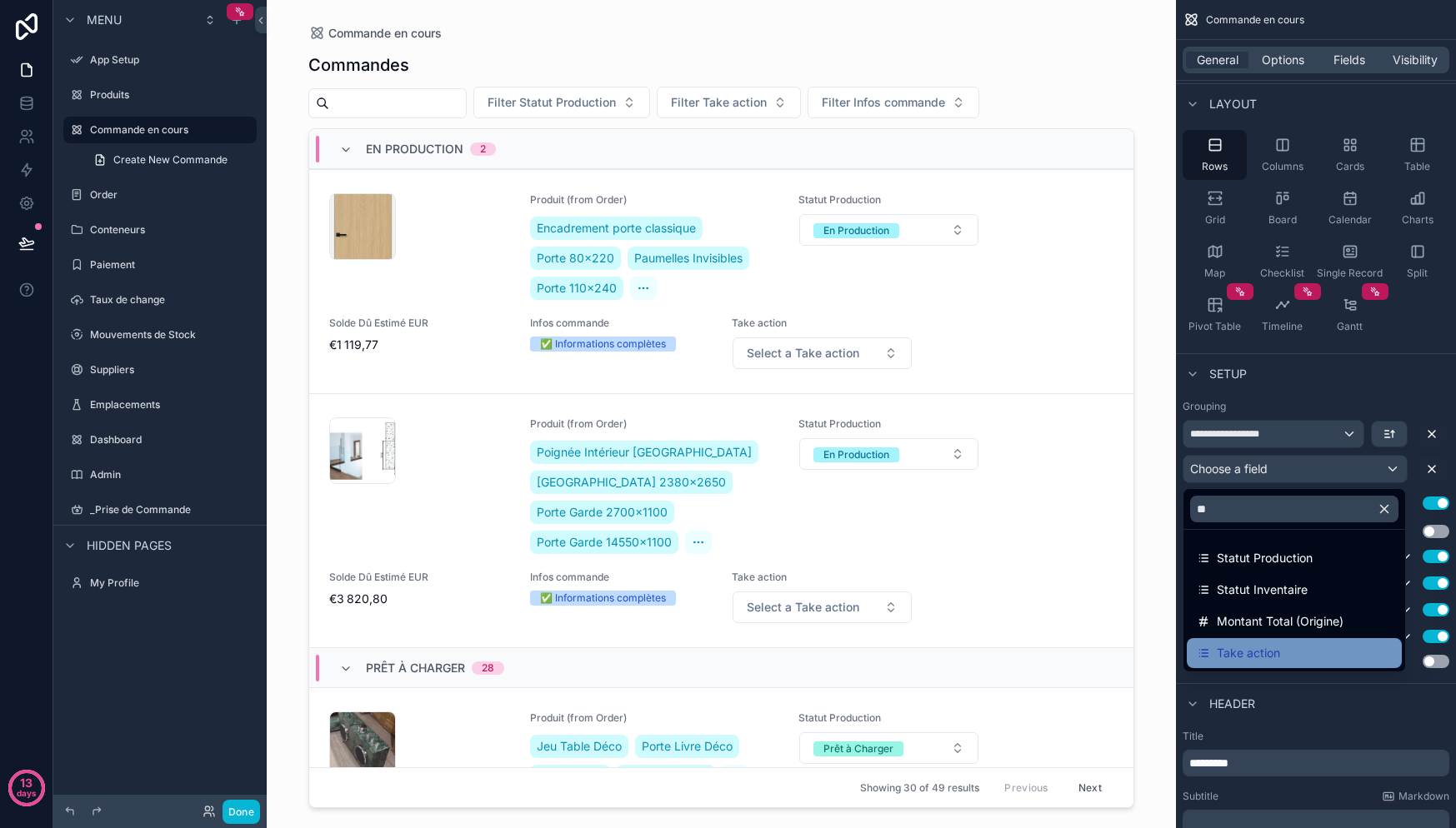
click at [1270, 648] on span "Take action" at bounding box center [1248, 653] width 63 height 20
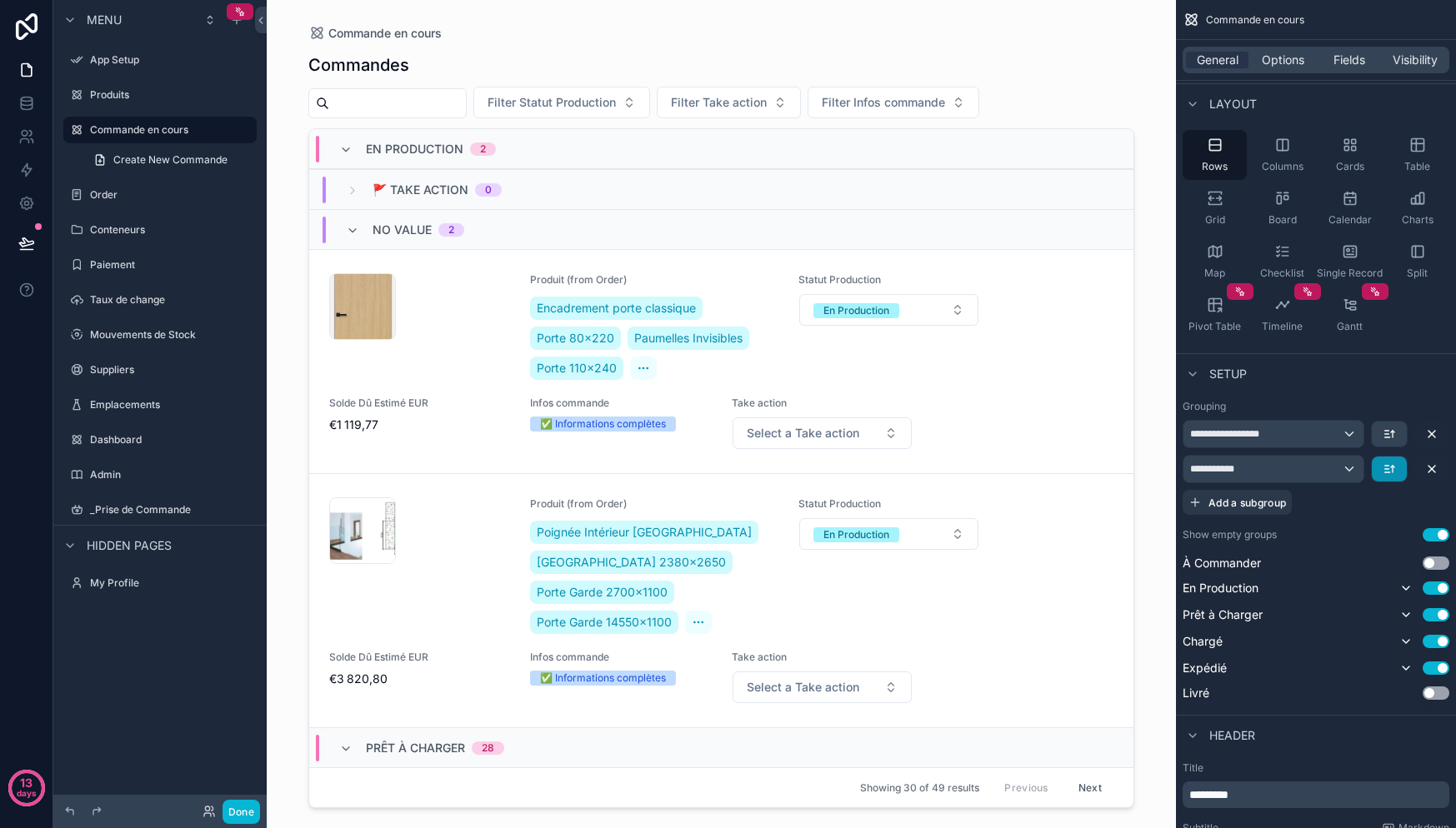
click at [1396, 468] on button "scrollable content" at bounding box center [1389, 469] width 35 height 25
click at [1418, 482] on div "scrollable content" at bounding box center [728, 414] width 1456 height 828
click at [1227, 465] on span "**********" at bounding box center [1218, 469] width 54 height 13
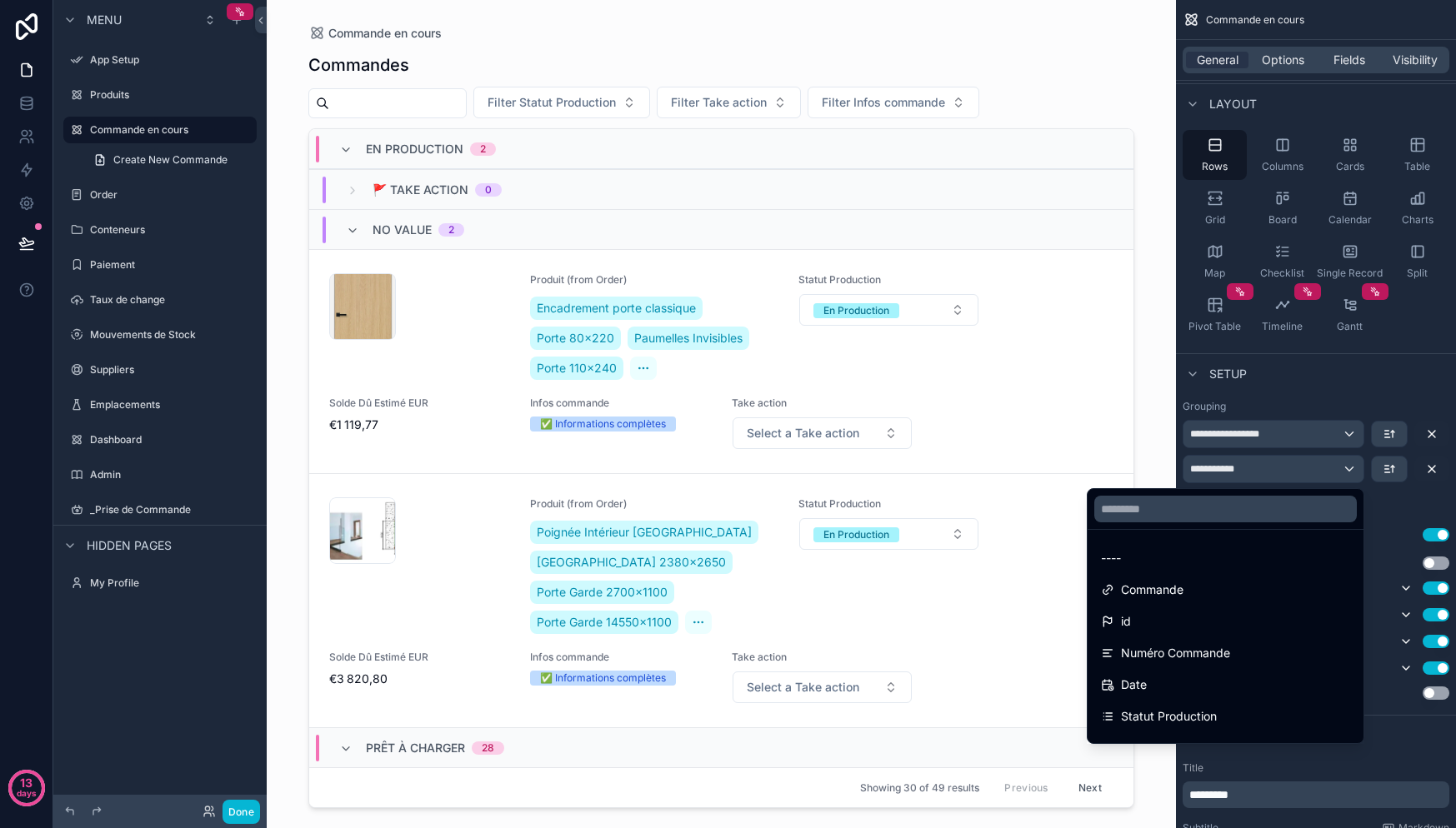
click at [1279, 432] on div "scrollable content" at bounding box center [728, 414] width 1456 height 828
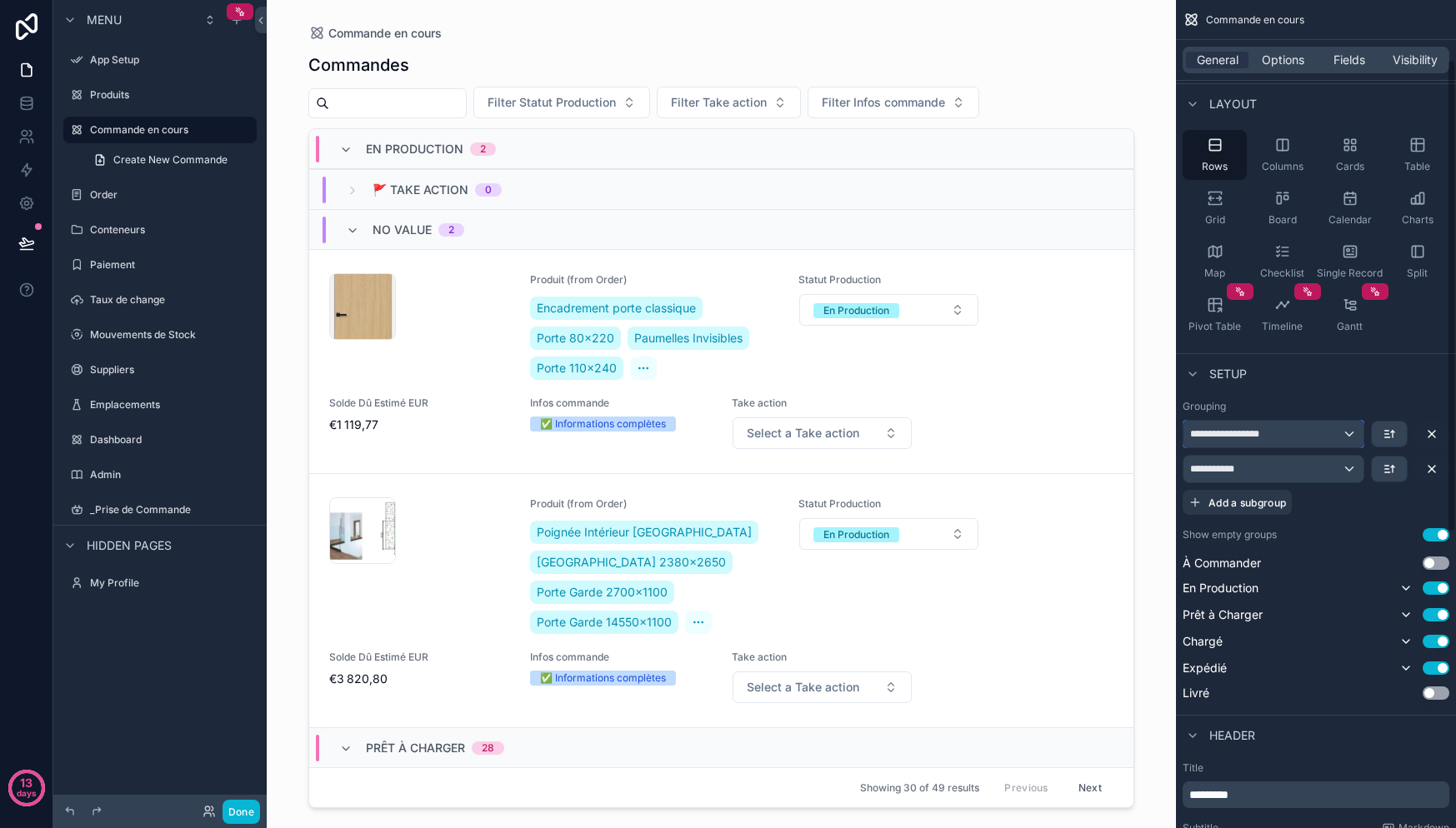
drag, startPoint x: 1303, startPoint y: 429, endPoint x: 1307, endPoint y: 453, distance: 24.3
click at [1307, 452] on div "**********" at bounding box center [1316, 467] width 266 height 95
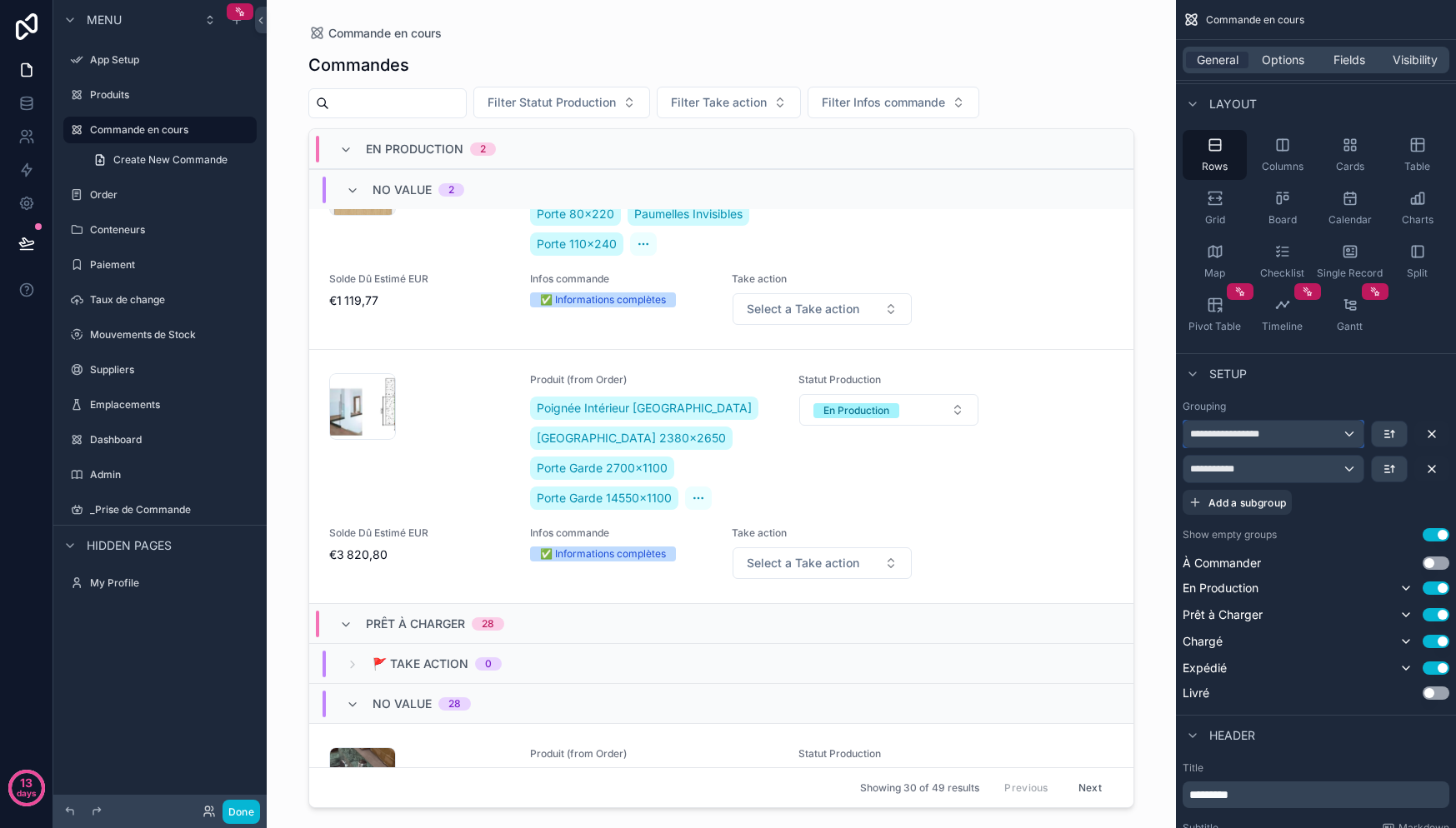
scroll to position [97, 0]
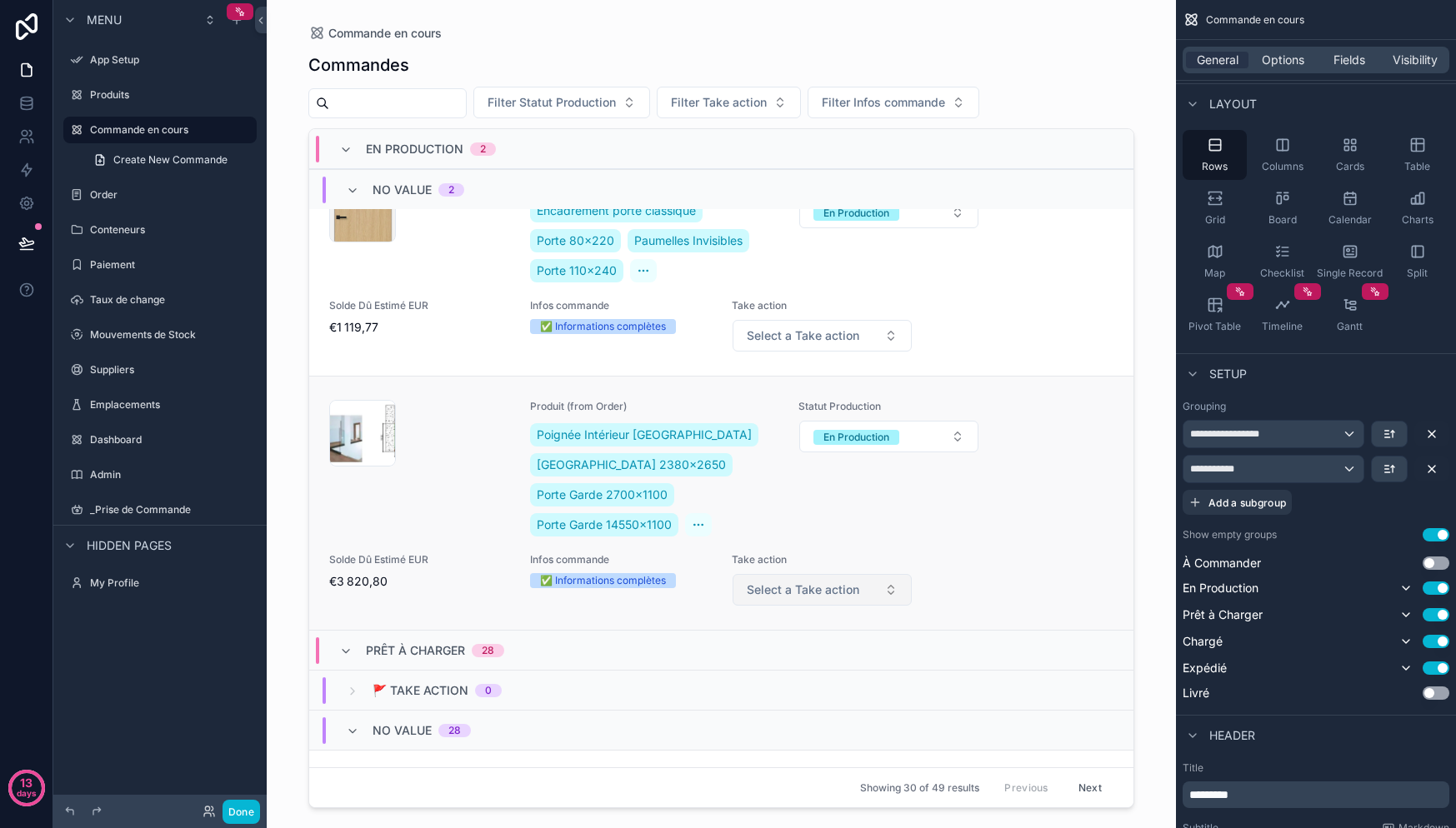
click at [824, 582] on span "Select a Take action" at bounding box center [803, 590] width 112 height 17
click at [792, 654] on div "🚩 Take Action" at bounding box center [766, 656] width 71 height 15
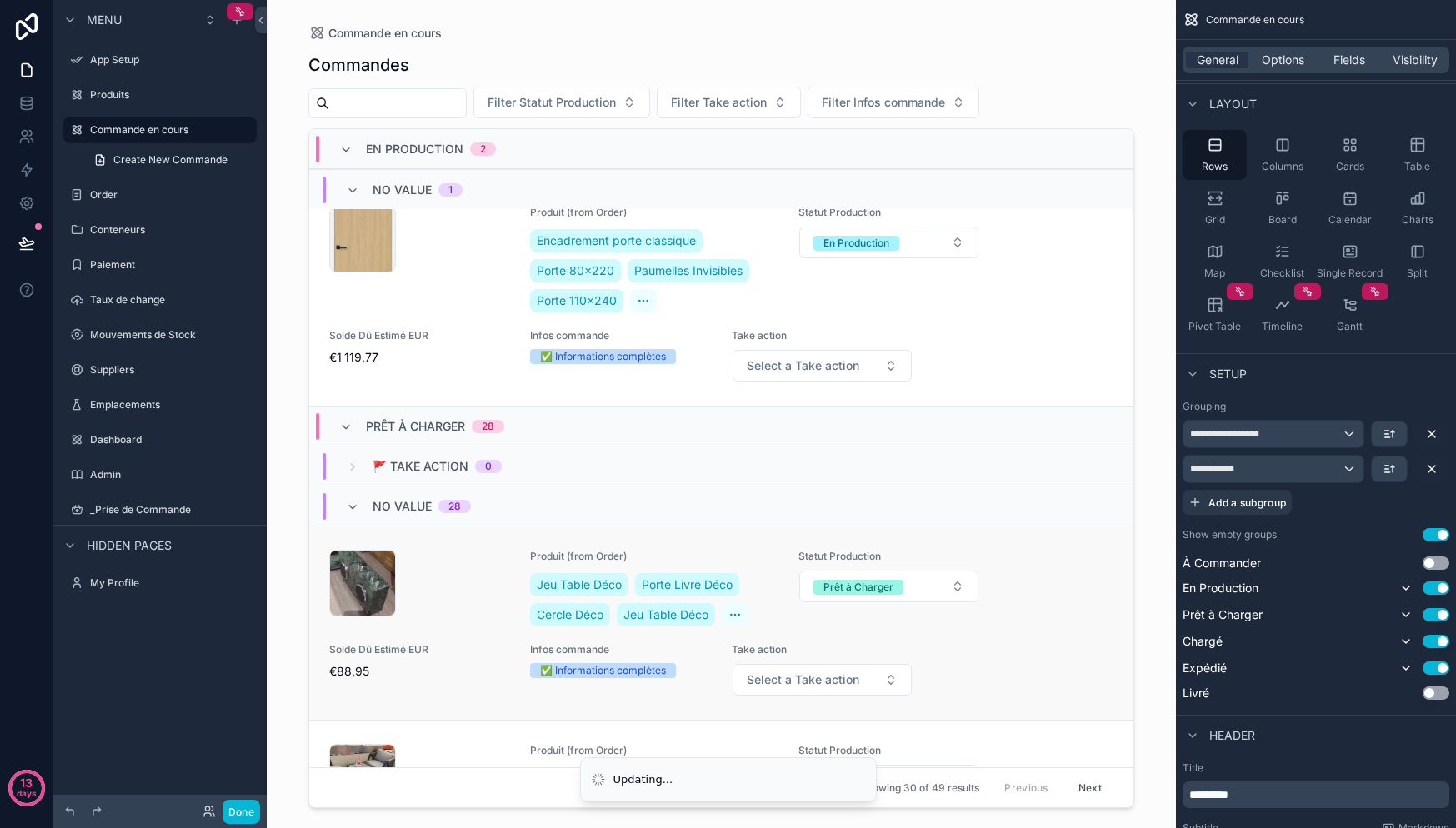
scroll to position [0, 0]
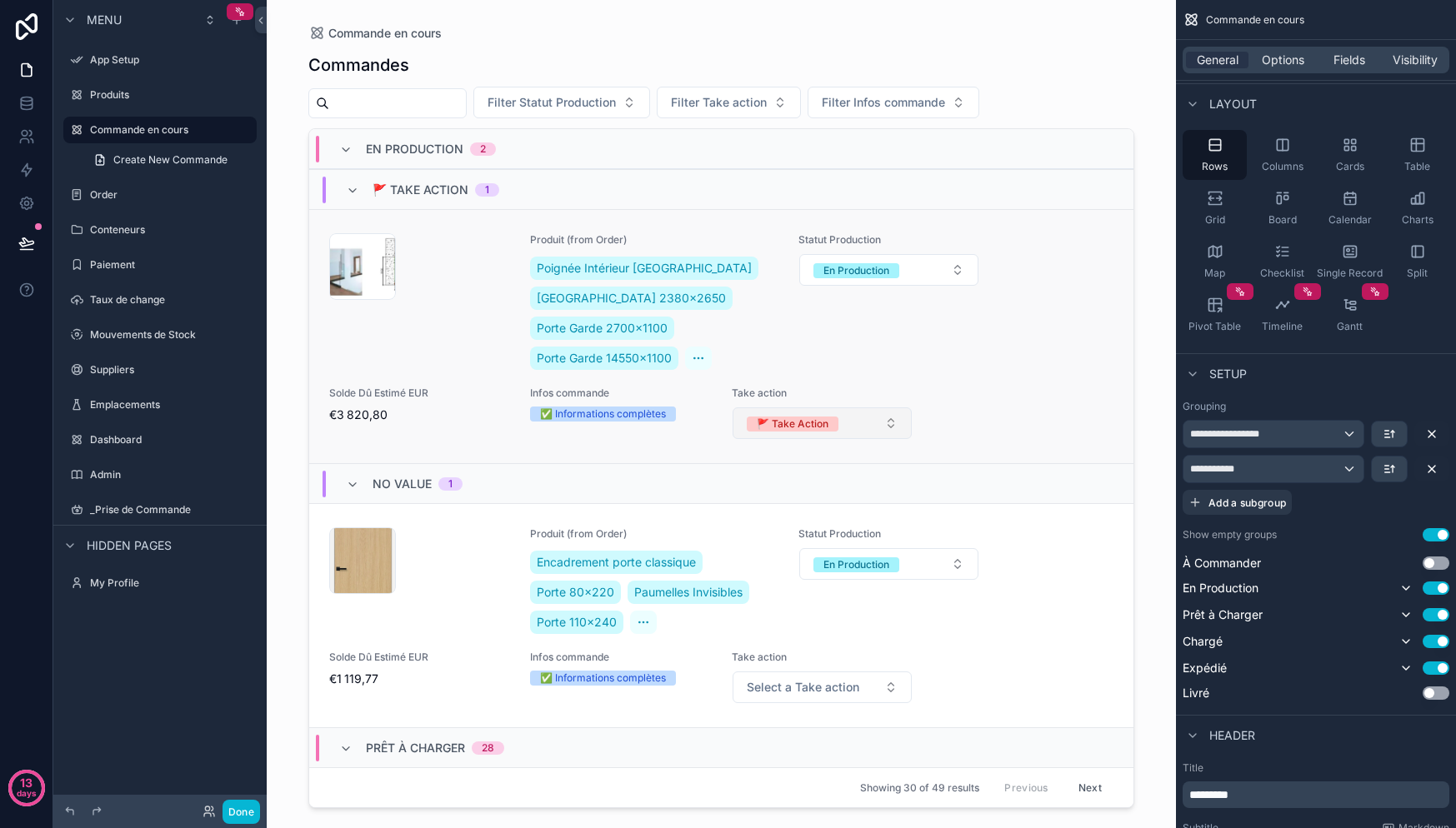
click at [869, 426] on button "🚩 Take Action" at bounding box center [822, 423] width 179 height 32
click at [806, 491] on div "None" at bounding box center [814, 490] width 200 height 25
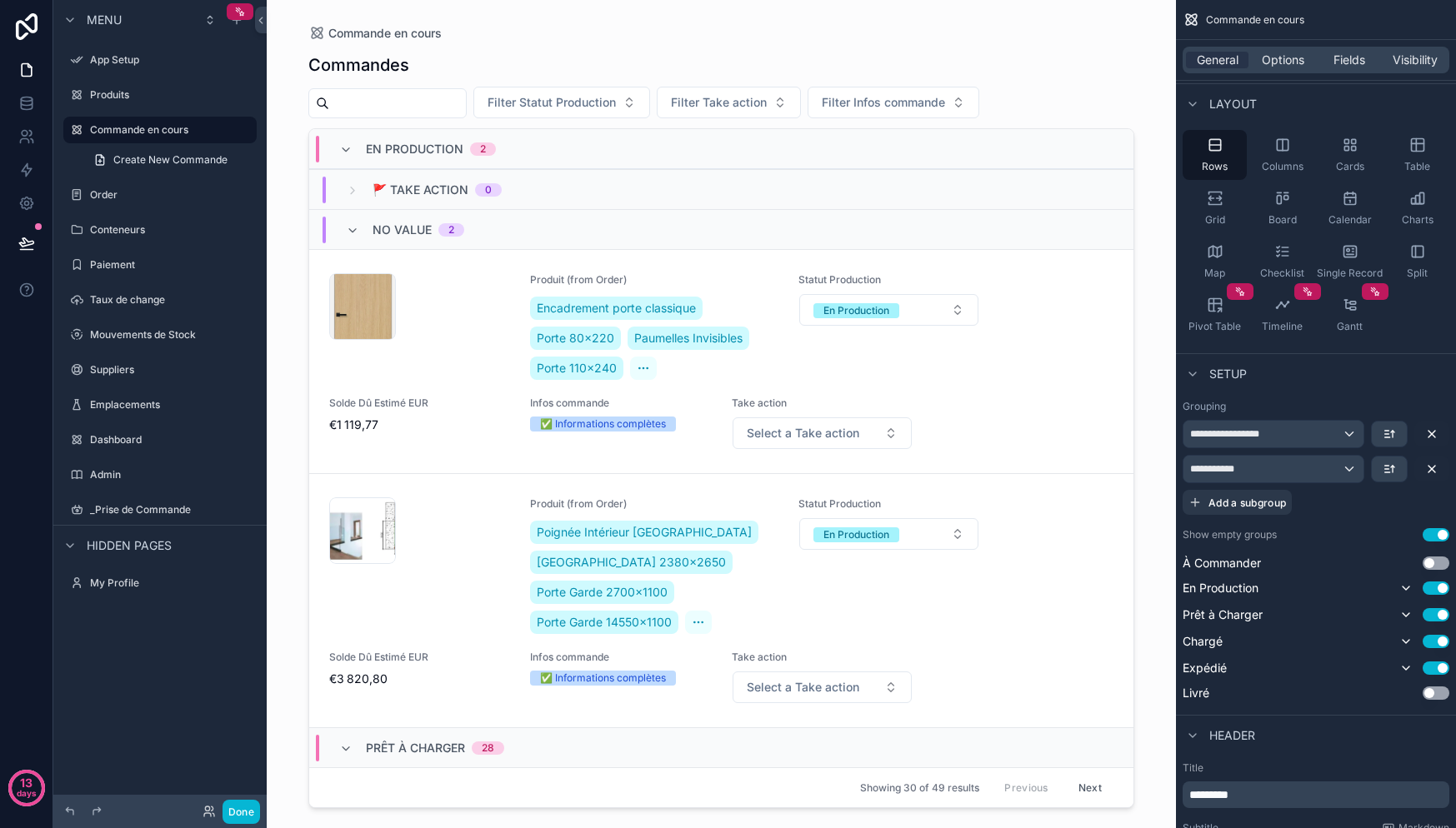
click at [379, 143] on span "En Production" at bounding box center [414, 149] width 97 height 17
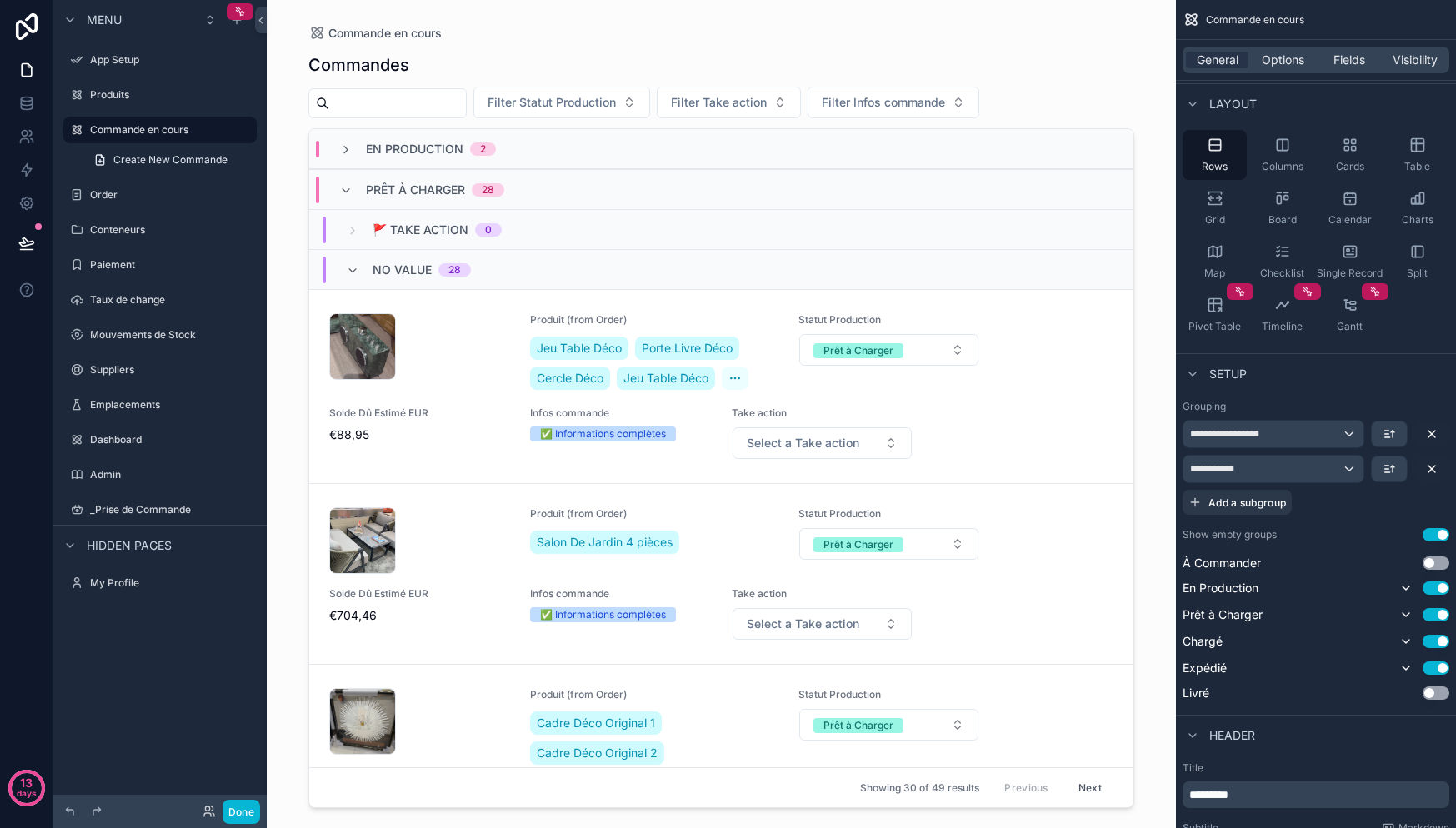
click at [379, 151] on span "En Production" at bounding box center [414, 149] width 97 height 17
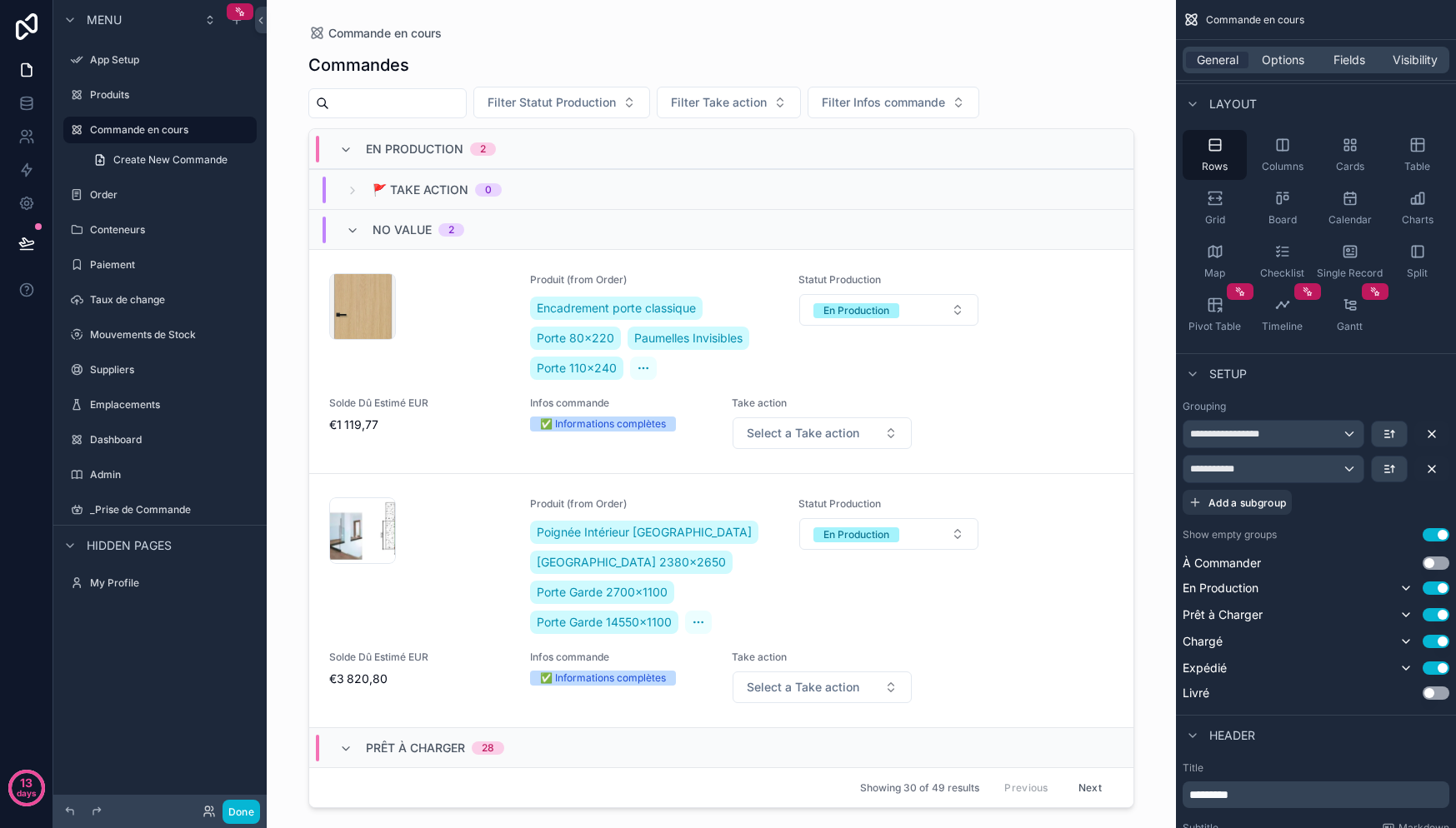
click at [376, 152] on span "En Production" at bounding box center [414, 149] width 97 height 17
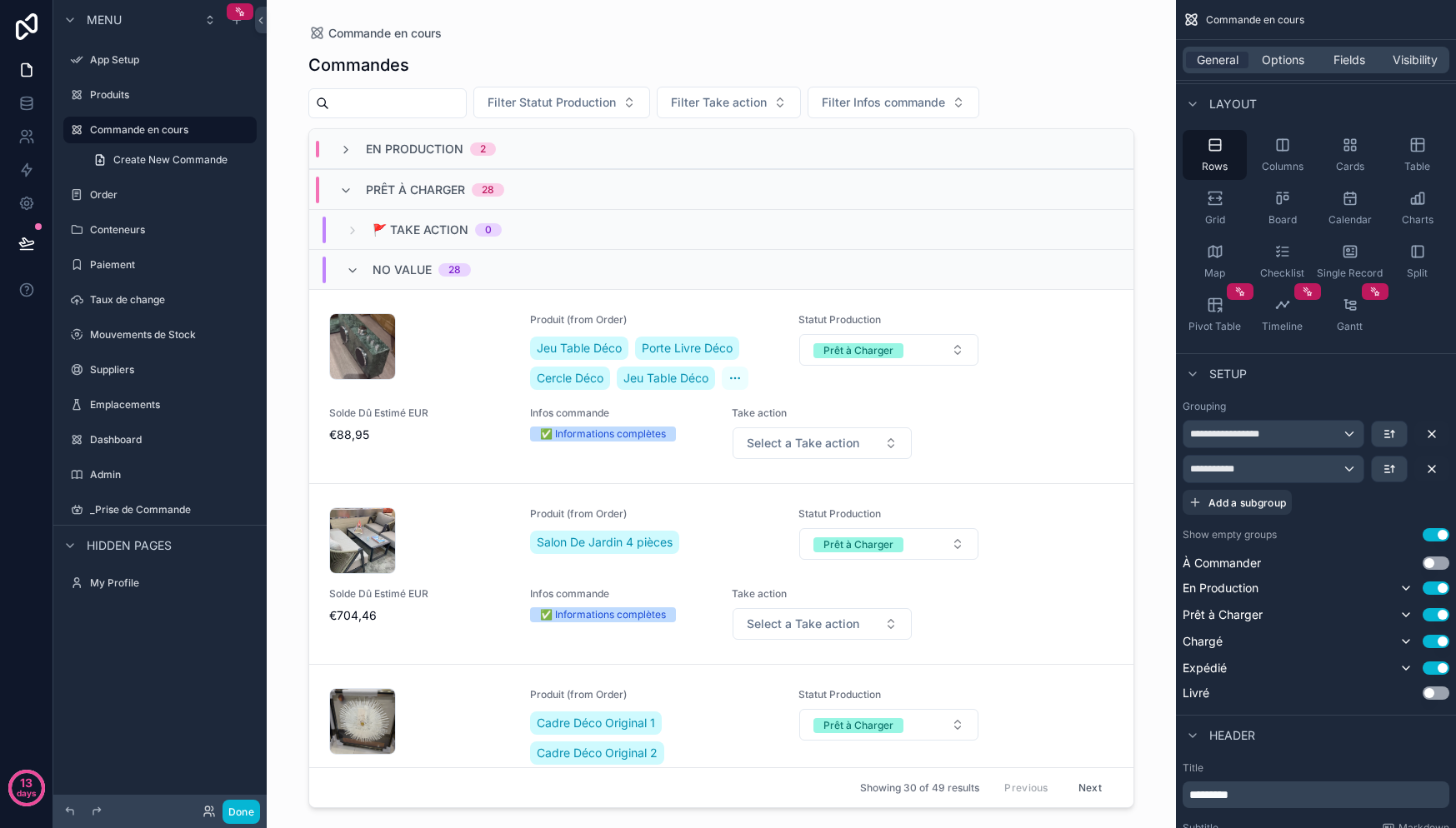
click at [386, 184] on span "Prêt à Charger" at bounding box center [415, 189] width 99 height 17
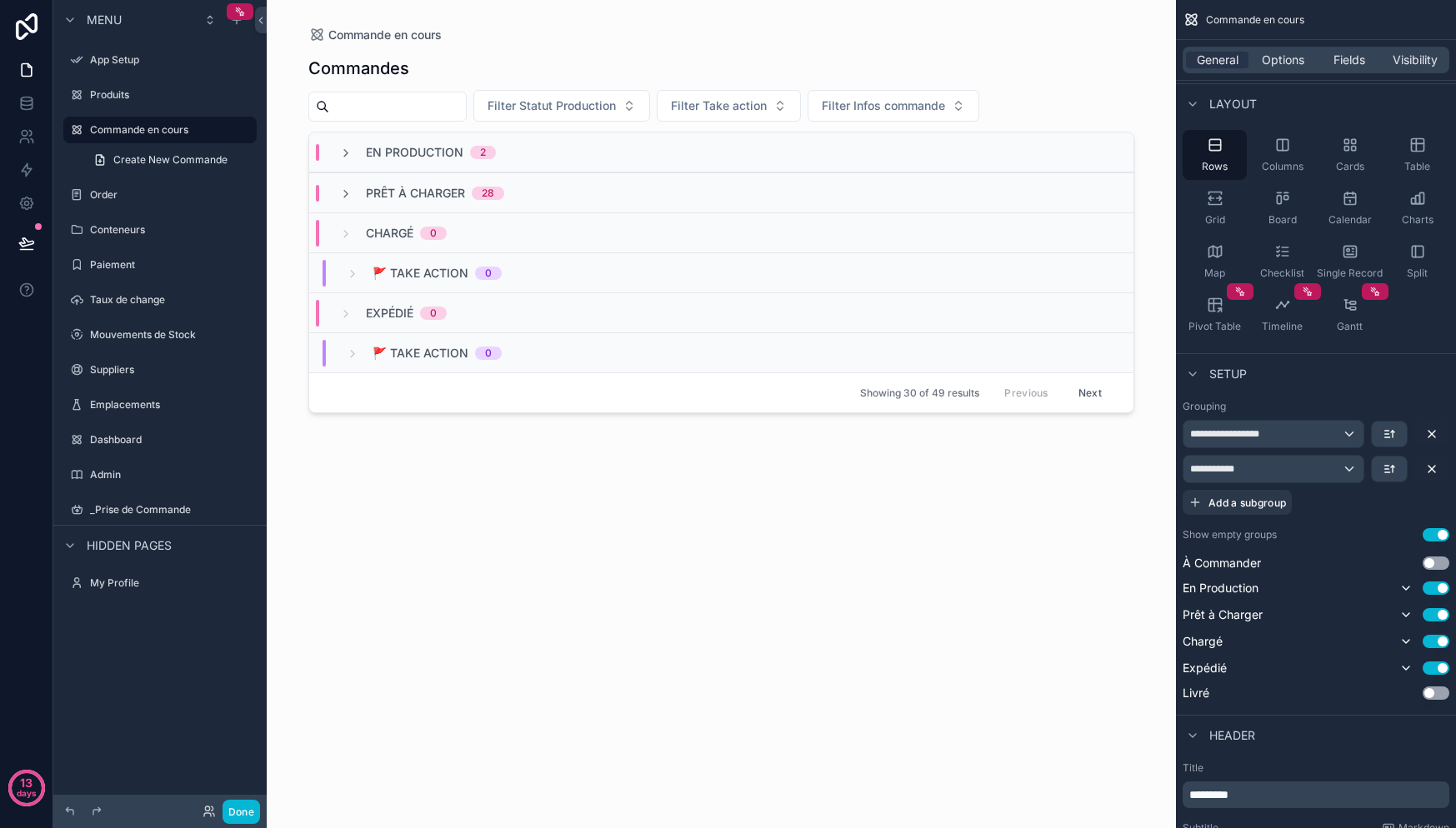
click at [391, 236] on span "Chargé" at bounding box center [389, 233] width 47 height 17
click at [376, 271] on span "Expédié" at bounding box center [389, 272] width 47 height 17
click at [417, 159] on span "En Production" at bounding box center [414, 152] width 97 height 17
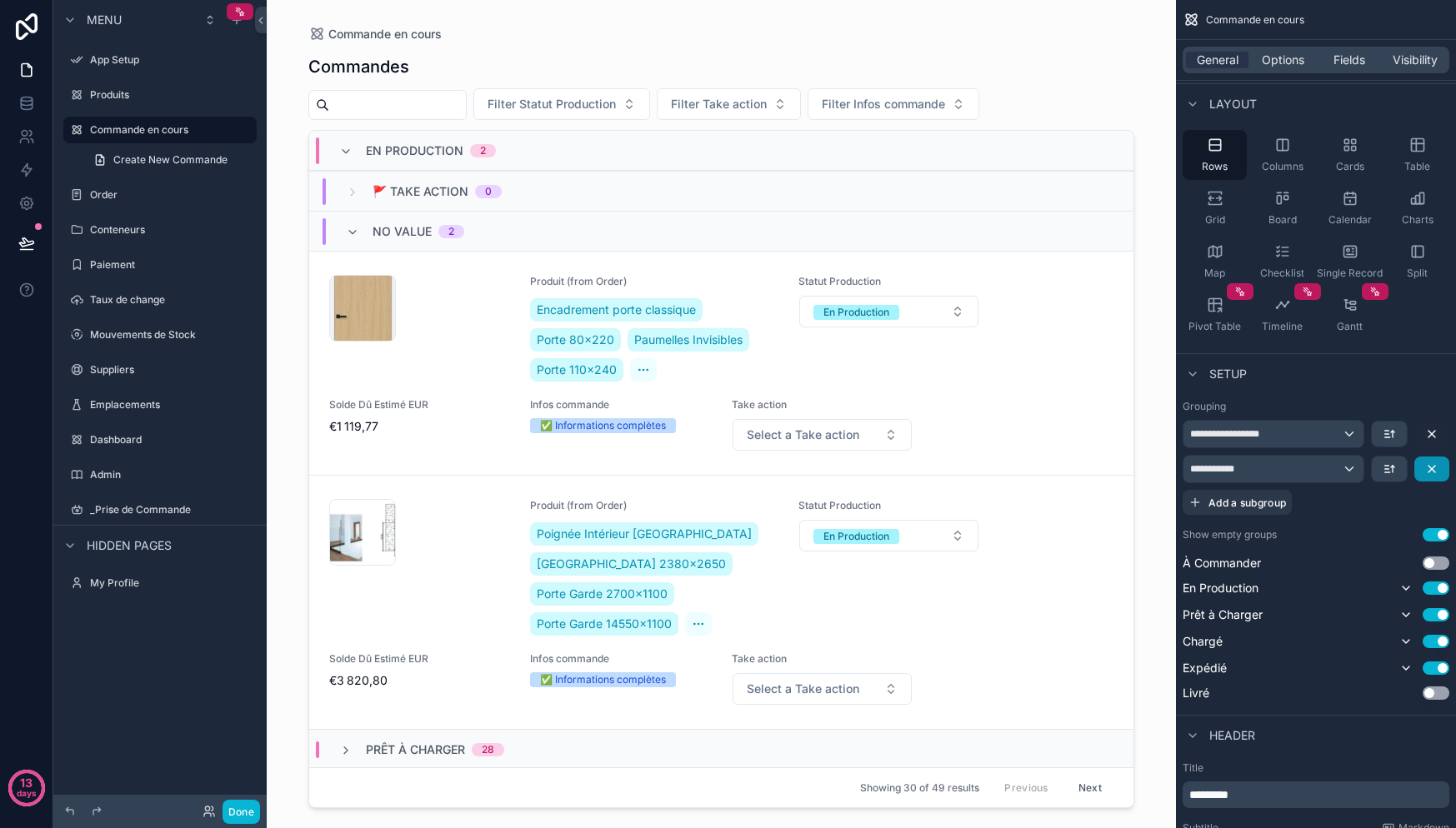
click at [1433, 468] on icon "scrollable content" at bounding box center [1431, 469] width 13 height 13
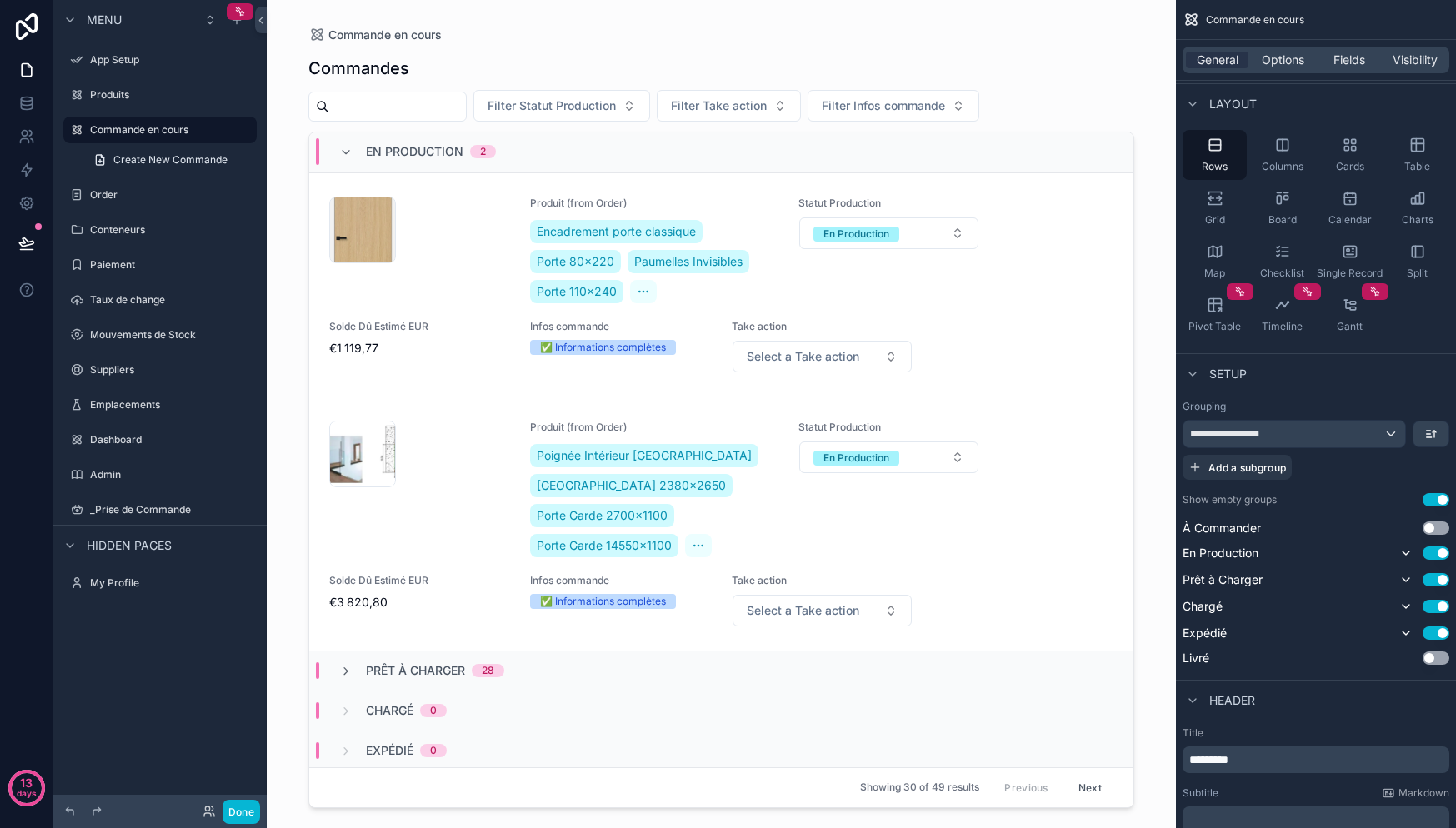
click at [380, 151] on span "En Production" at bounding box center [414, 152] width 97 height 17
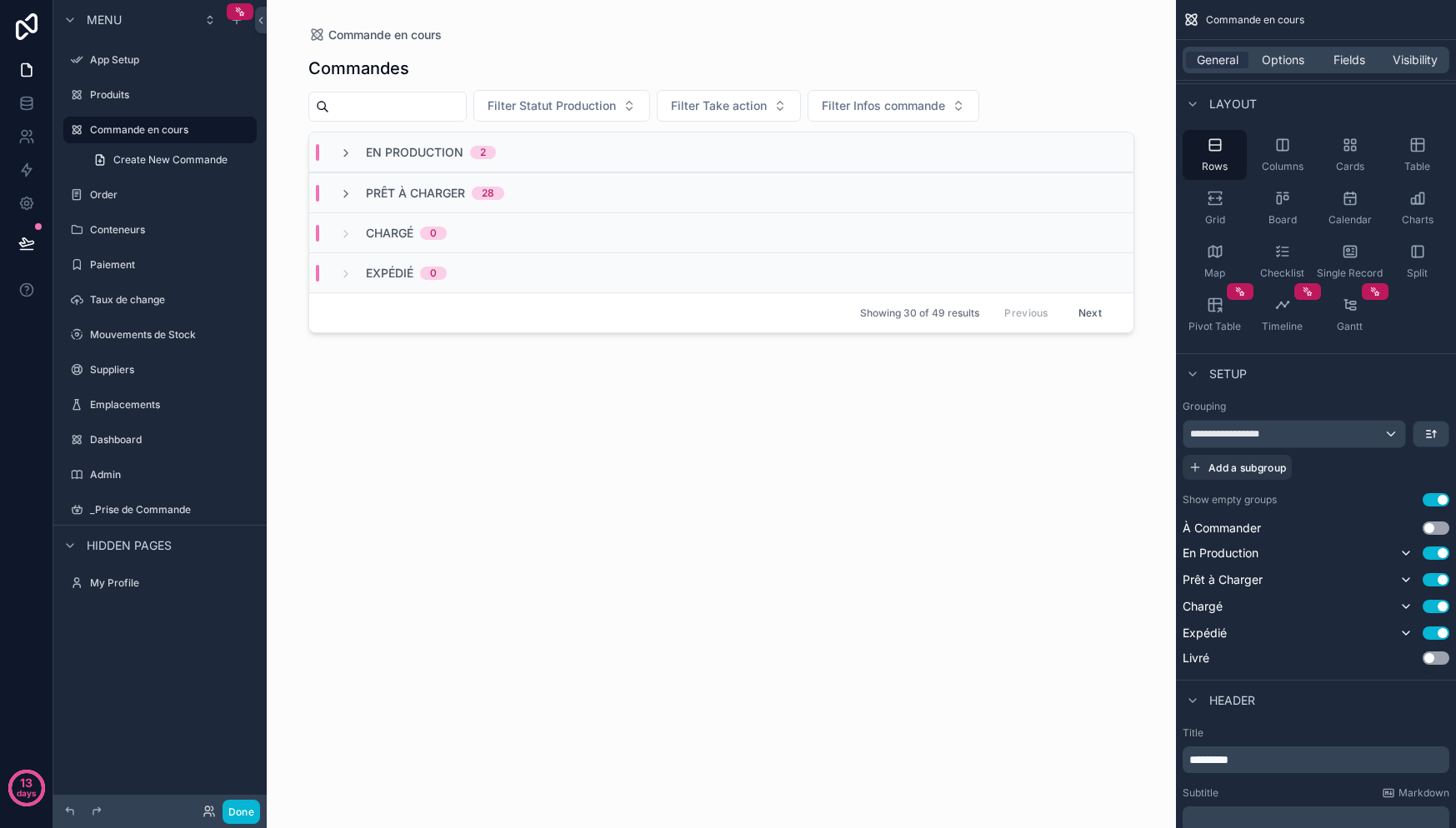
click at [392, 145] on span "En Production" at bounding box center [414, 152] width 97 height 17
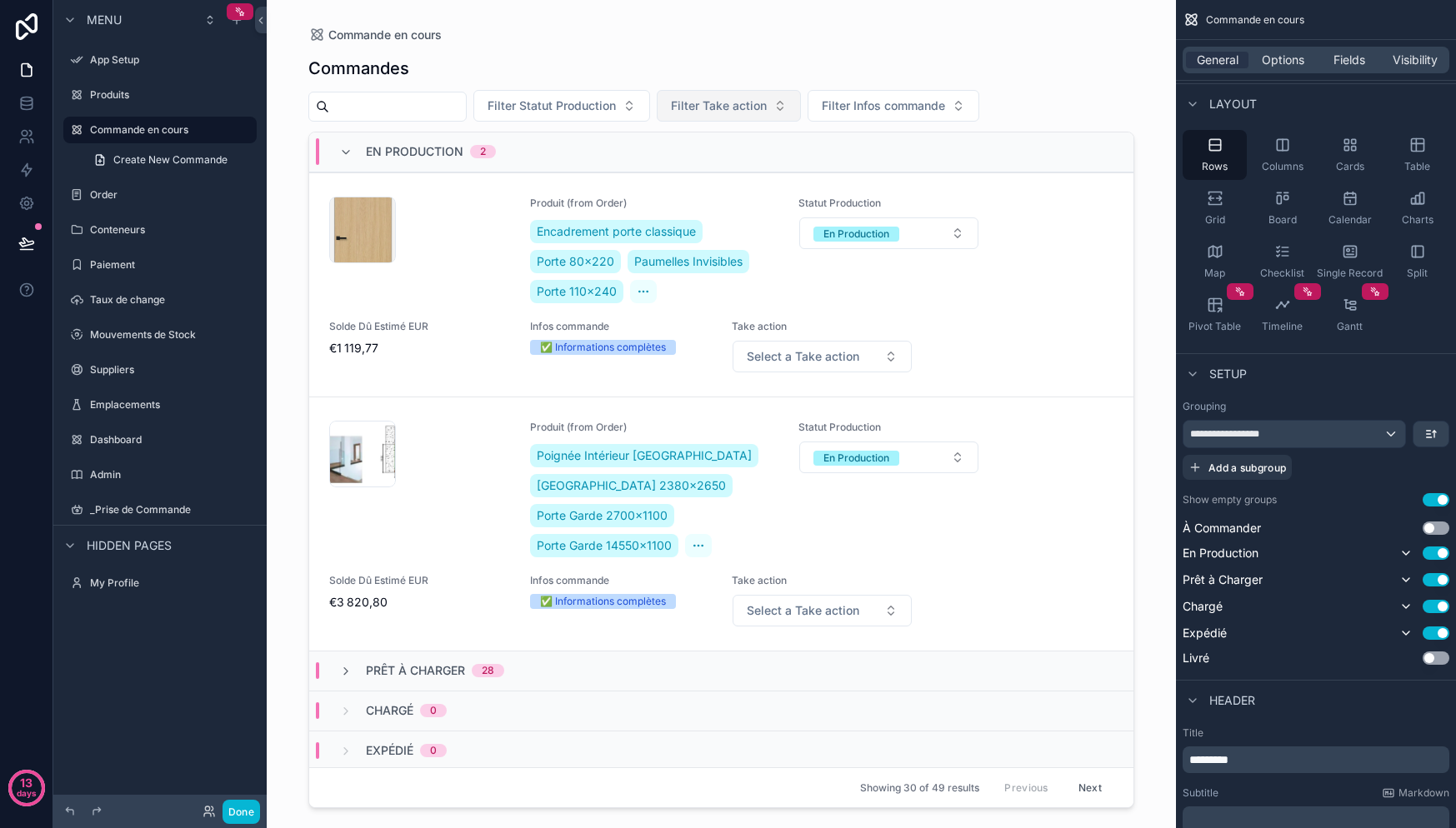
click at [760, 98] on span "Filter Take action" at bounding box center [718, 105] width 96 height 17
click at [764, 99] on span "Filter Take action" at bounding box center [718, 105] width 96 height 17
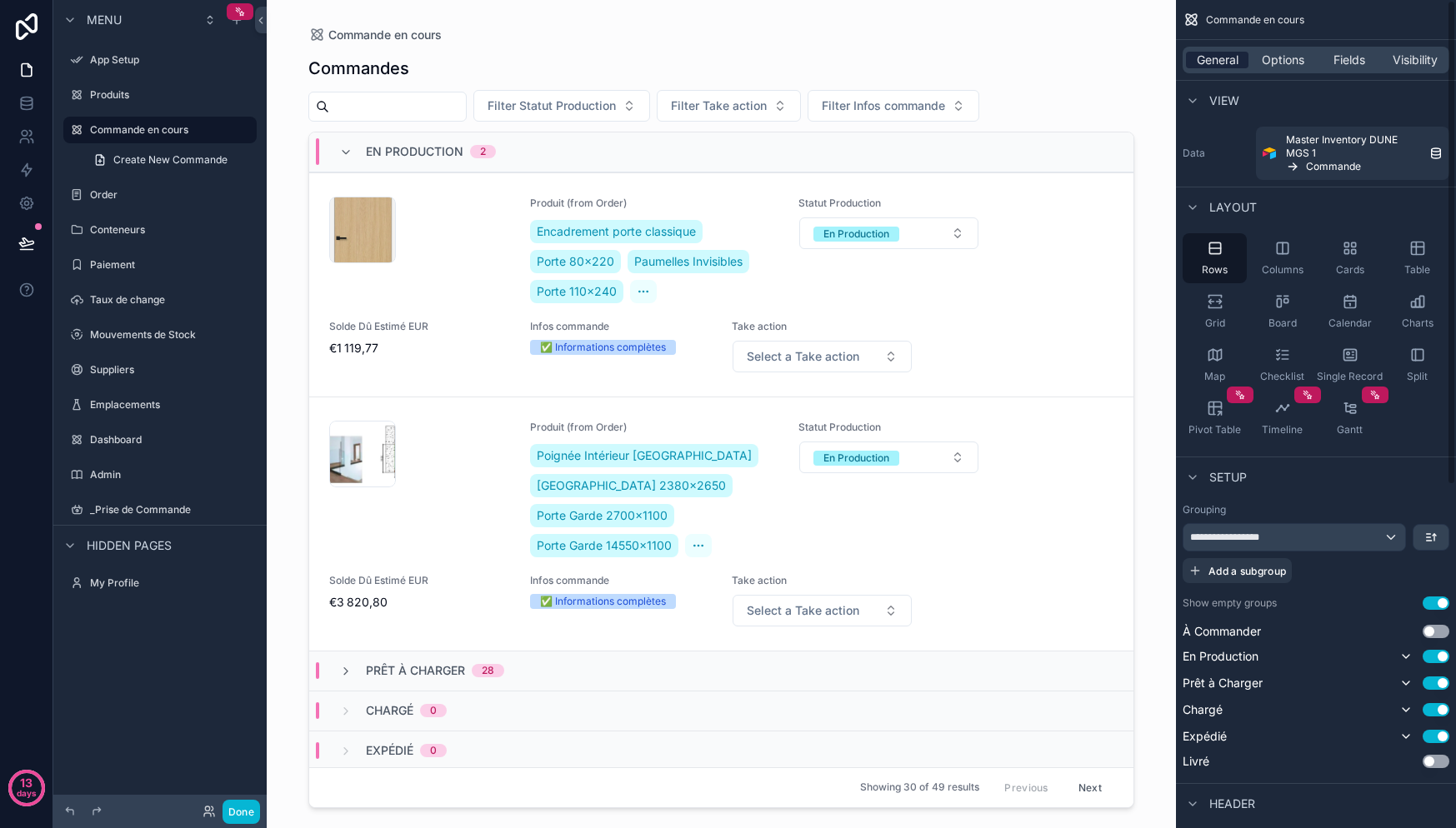
scroll to position [170, 0]
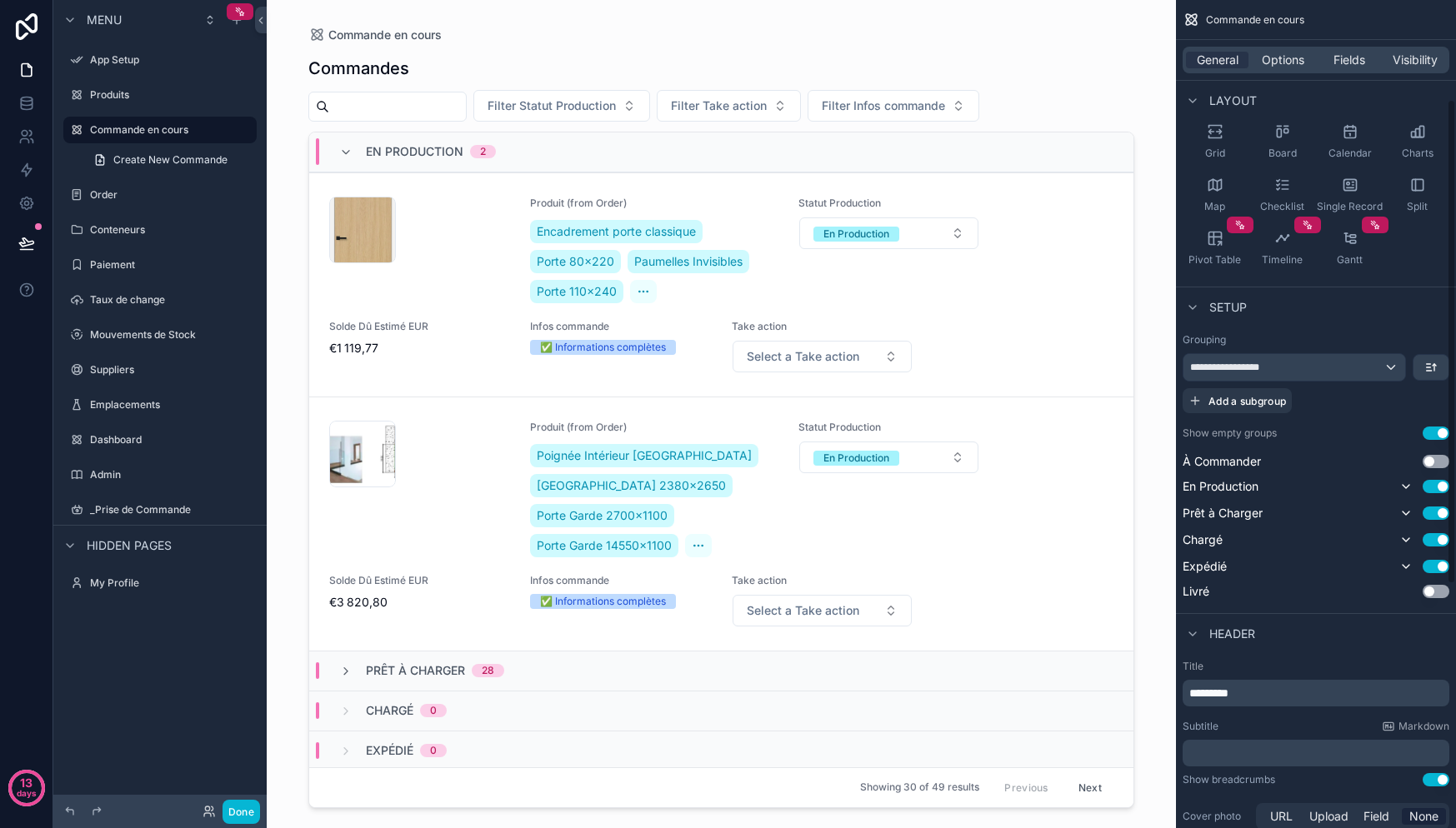
click at [1127, 43] on div "Commandes Filter Statut Production Filter Take action Filter Infos commande En …" at bounding box center [721, 425] width 826 height 765
click at [165, 128] on label "Commande en cours" at bounding box center [157, 130] width 133 height 13
click at [144, 160] on span "Create New Commande" at bounding box center [170, 159] width 114 height 13
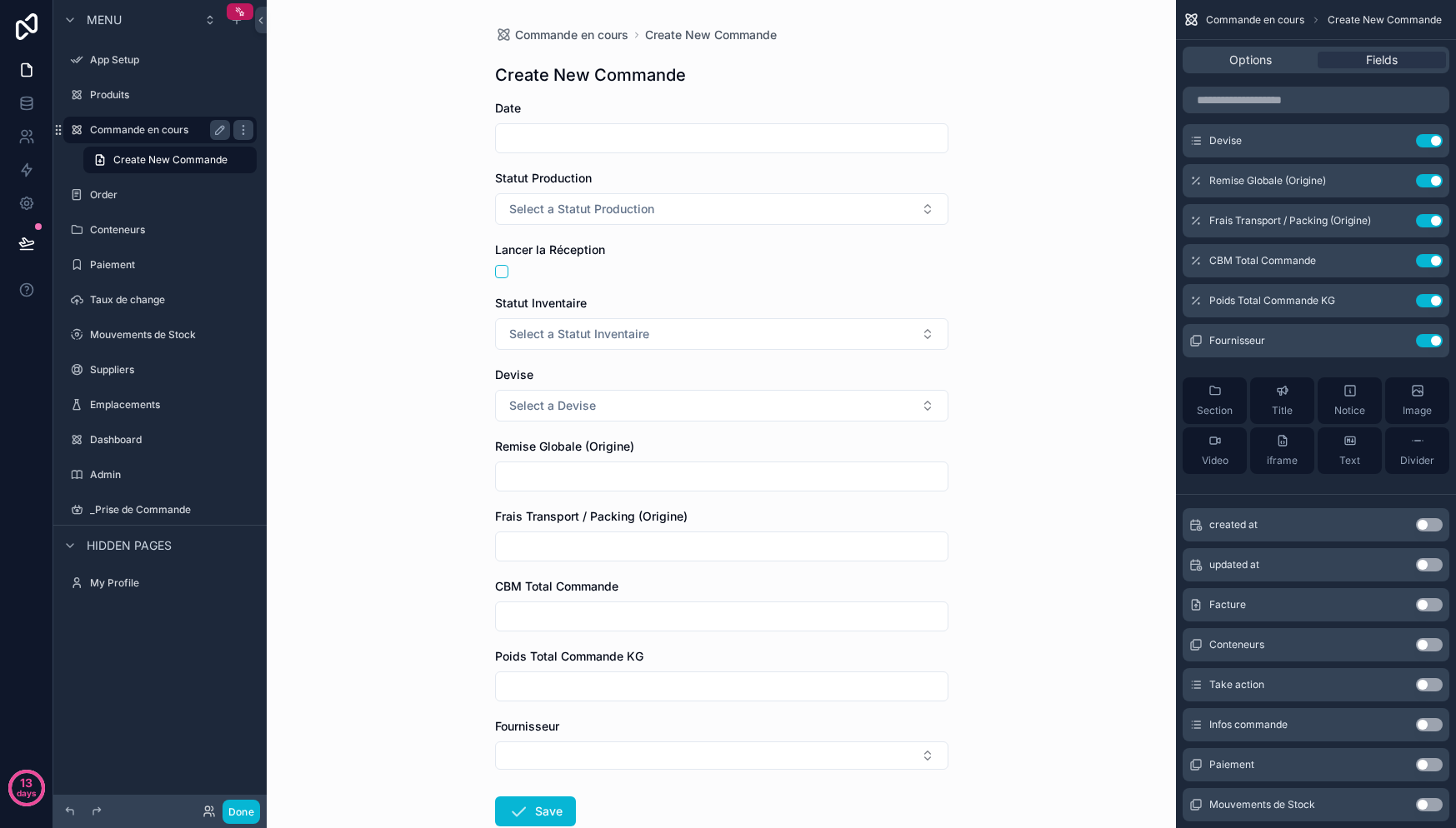
click at [145, 131] on label "Commande en cours" at bounding box center [157, 130] width 133 height 13
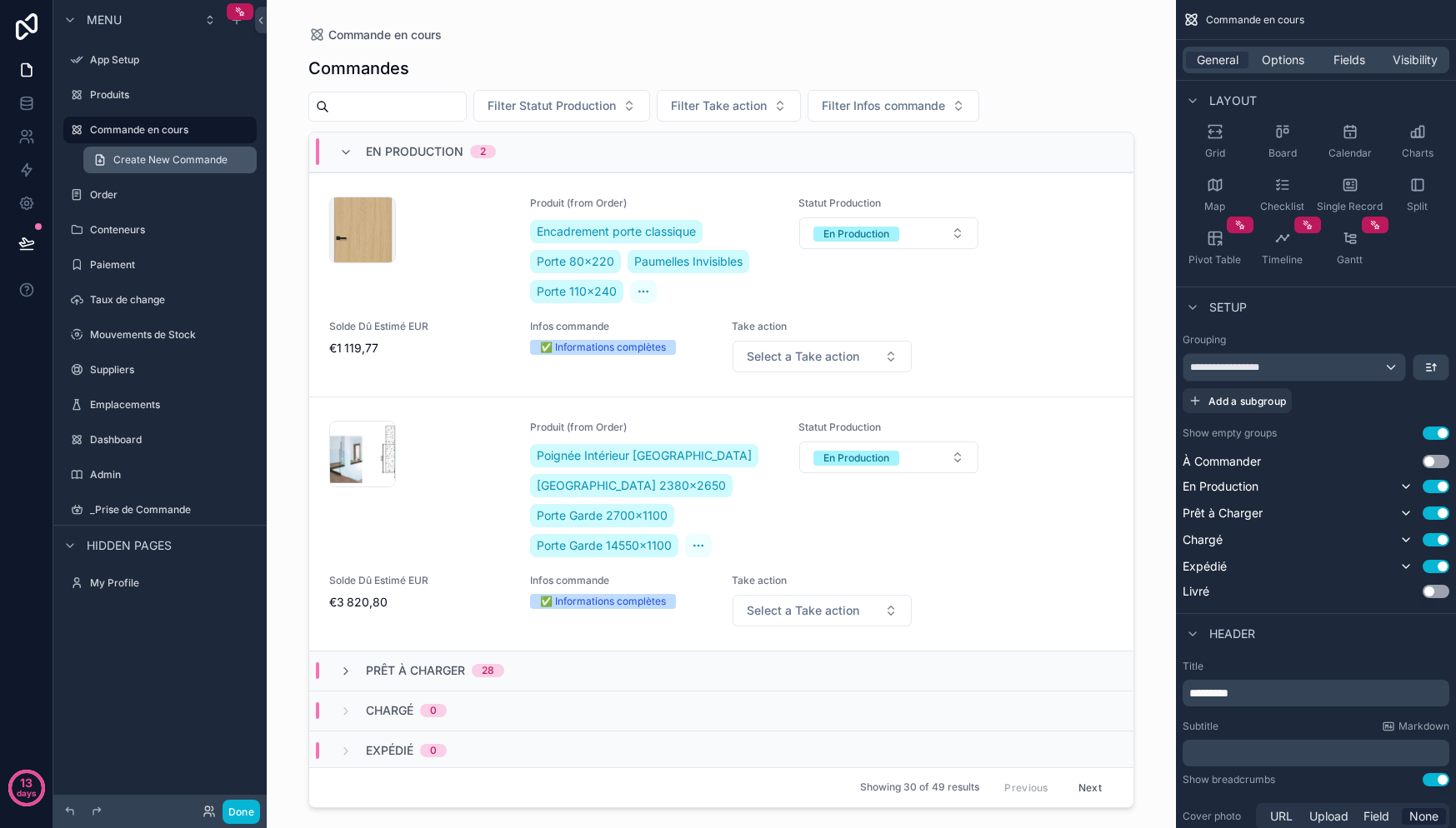
click at [120, 156] on span "Create New Commande" at bounding box center [170, 159] width 114 height 13
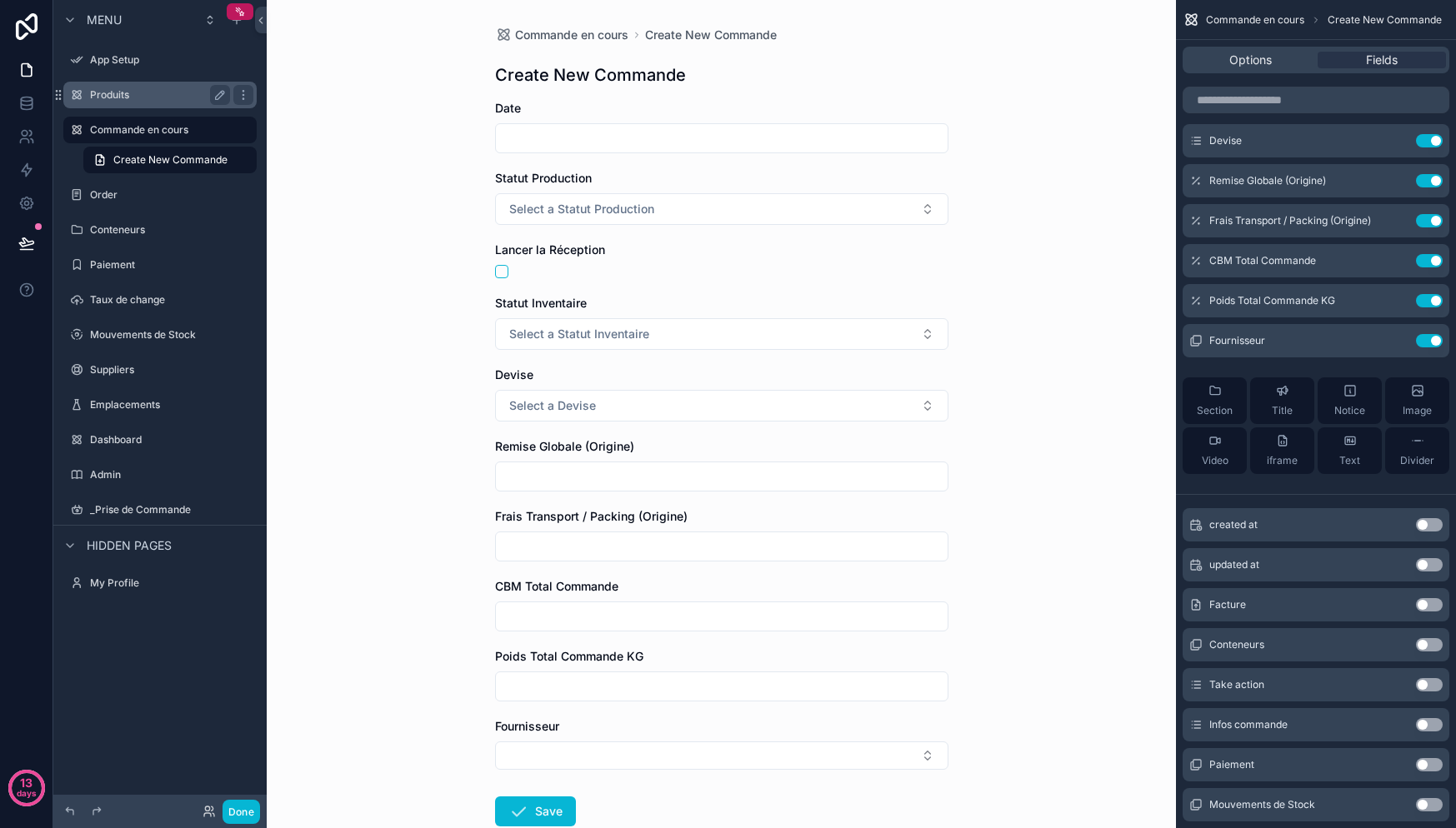
click at [112, 94] on label "Produits" at bounding box center [157, 95] width 133 height 13
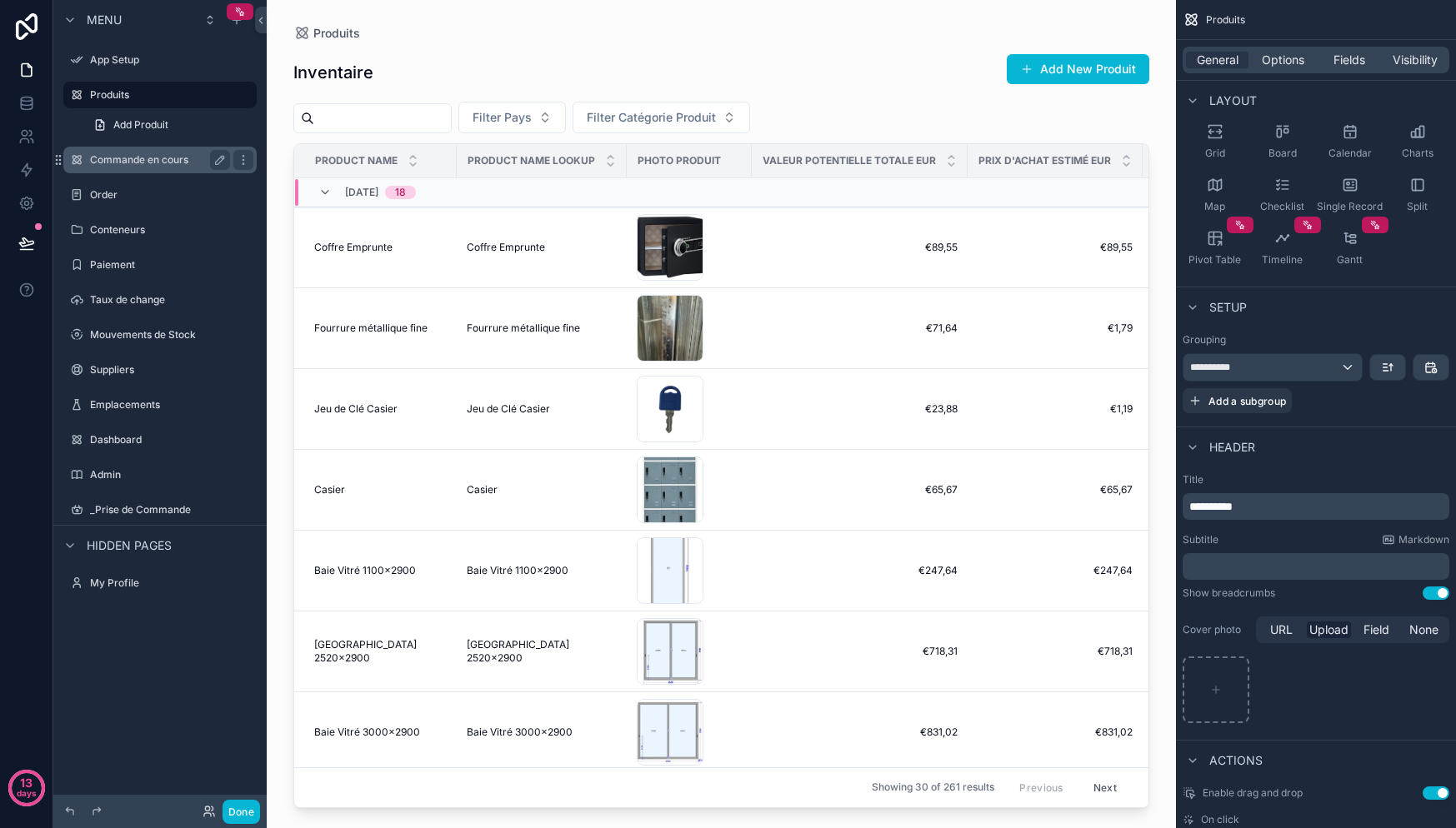
click at [131, 149] on div "Commande en cours" at bounding box center [160, 159] width 187 height 26
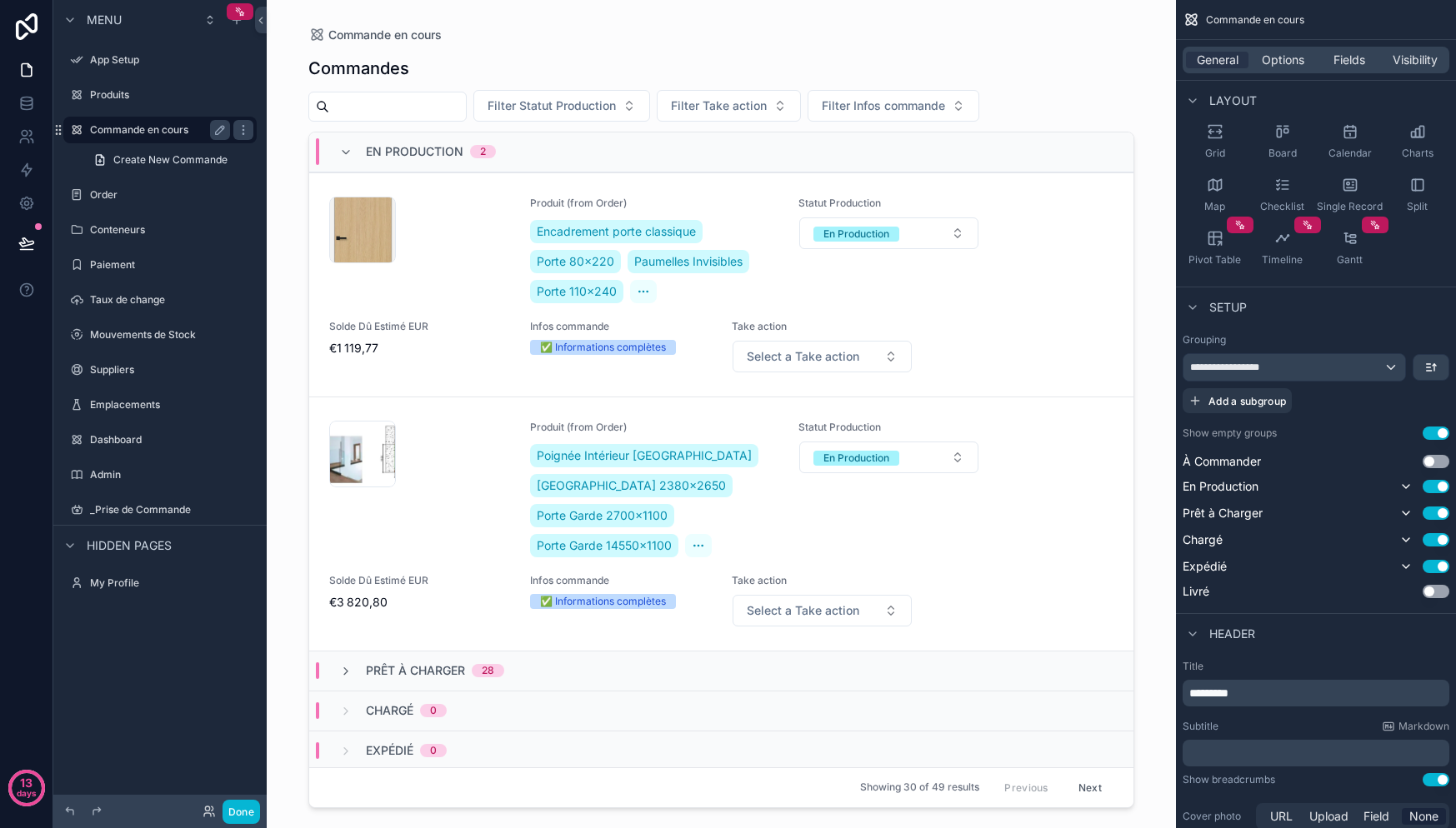
click at [141, 126] on label "Commande en cours" at bounding box center [157, 130] width 133 height 13
click at [121, 195] on label "Order" at bounding box center [157, 195] width 133 height 13
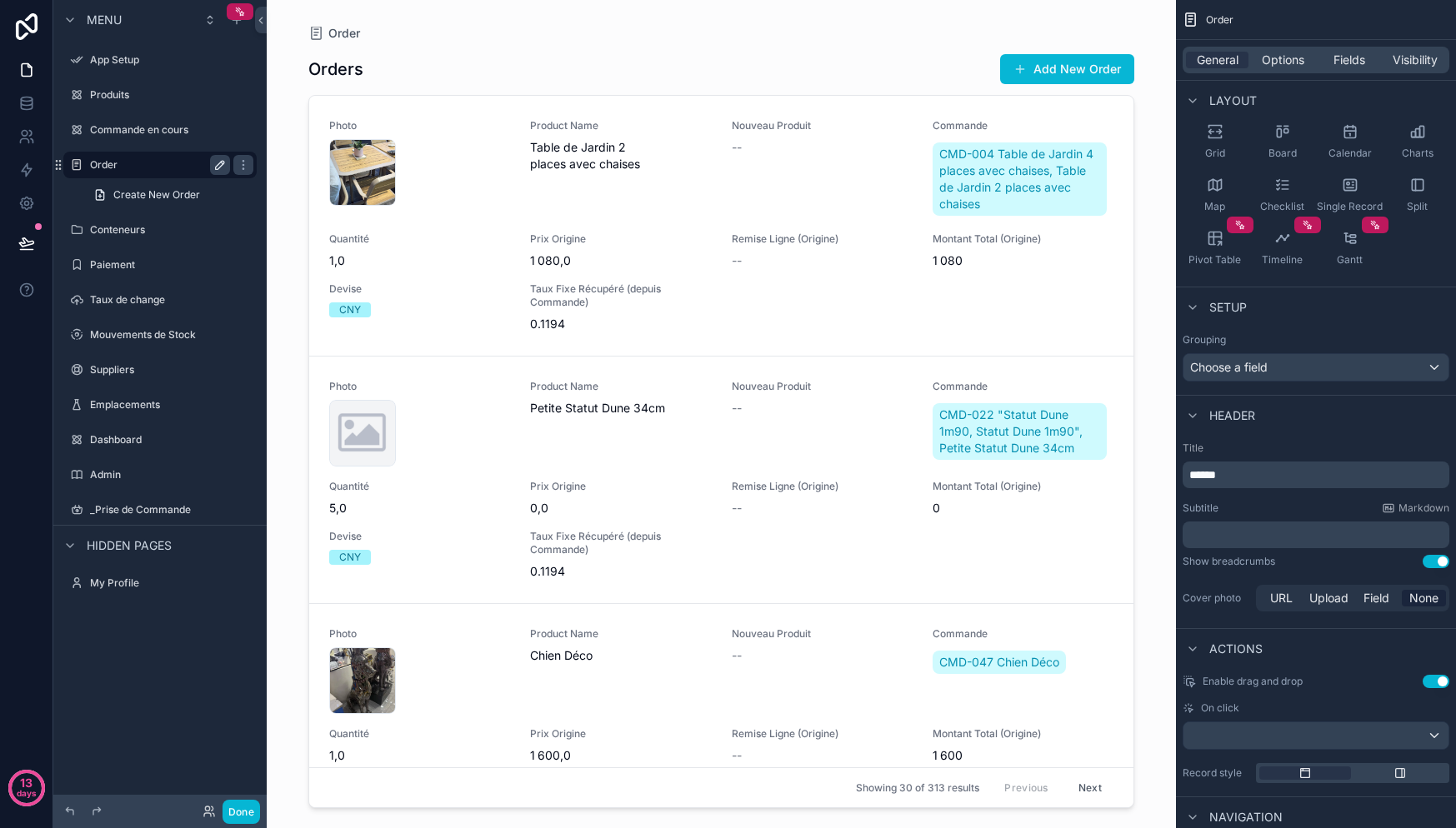
click at [212, 163] on button "scrollable content" at bounding box center [220, 165] width 20 height 20
click at [142, 166] on input "*****" at bounding box center [146, 165] width 113 height 20
type input "**********"
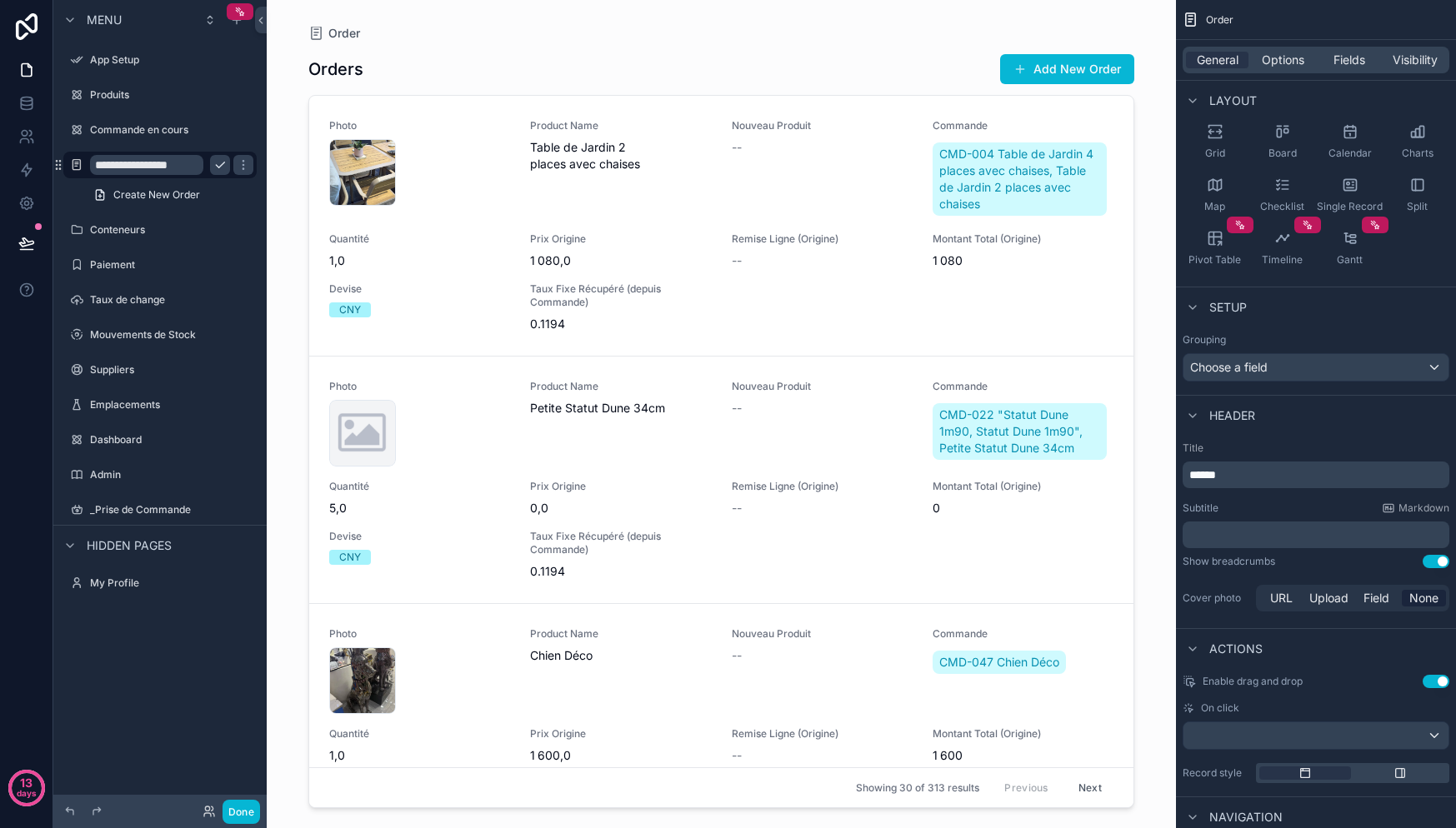
click at [218, 170] on icon "scrollable content" at bounding box center [219, 165] width 13 height 13
click at [360, 66] on div "scrollable content" at bounding box center [721, 404] width 853 height 808
click at [1312, 56] on div "Options" at bounding box center [1282, 60] width 62 height 17
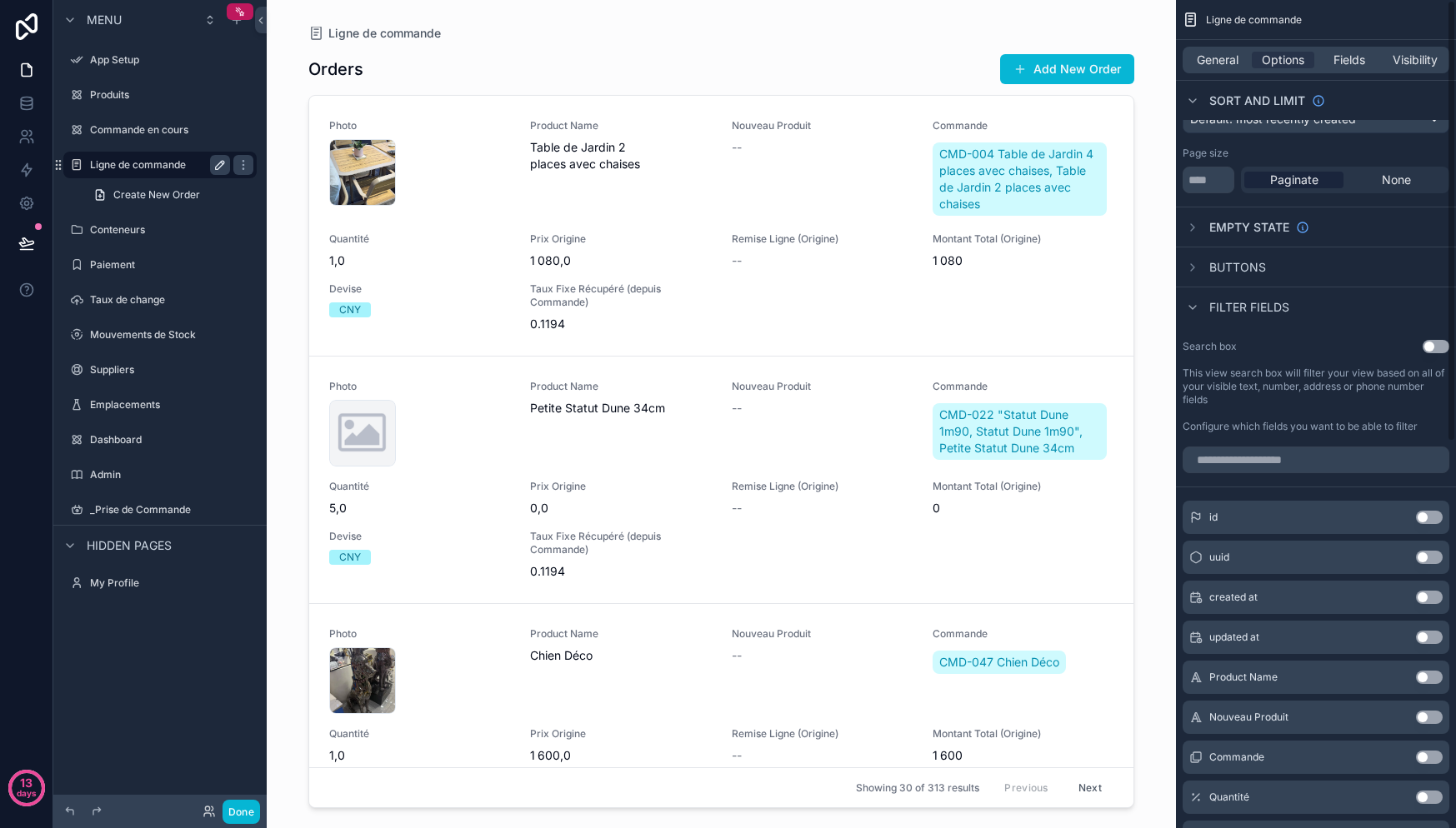
scroll to position [0, 0]
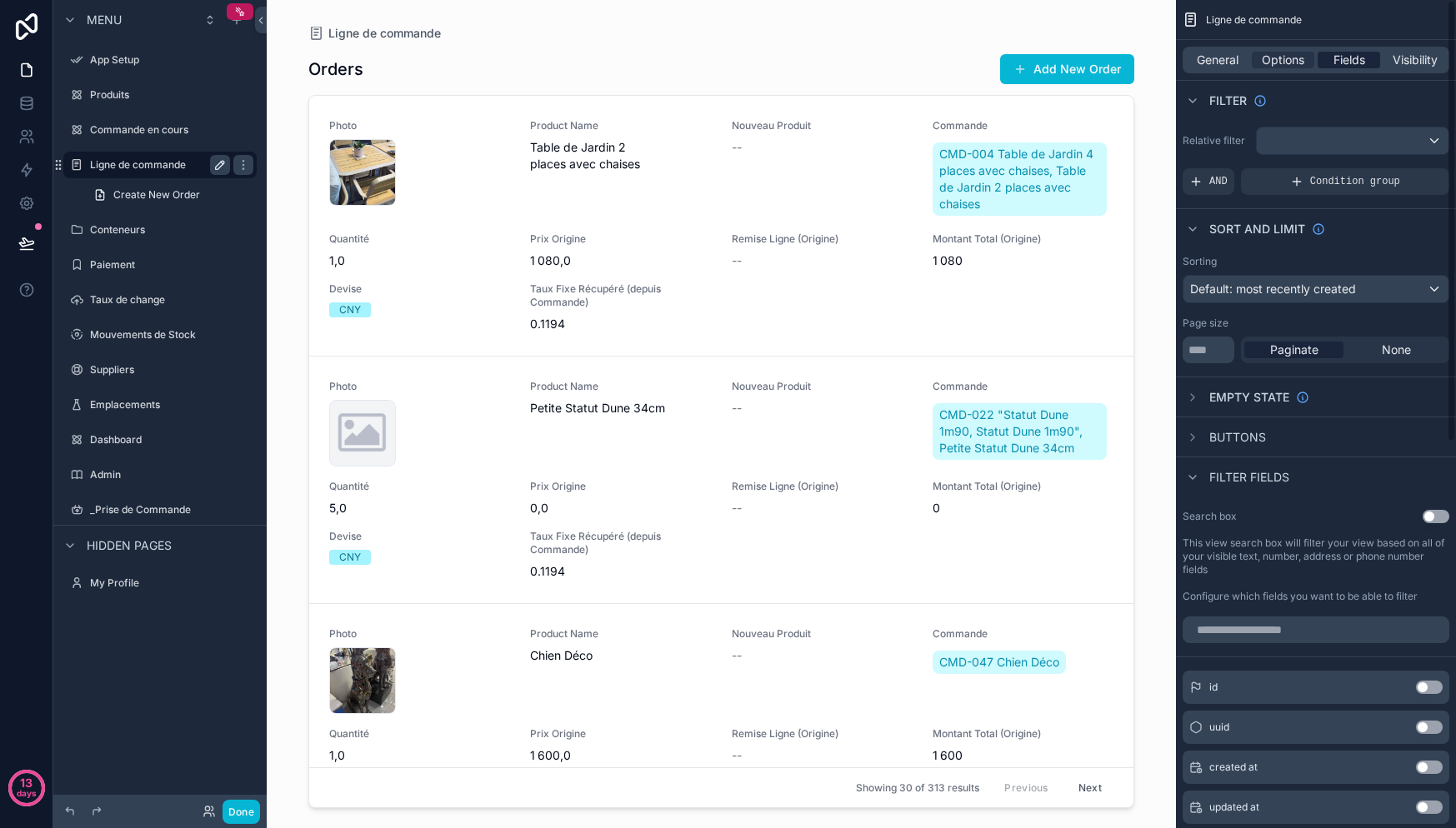
click at [1326, 59] on div "Fields" at bounding box center [1348, 60] width 62 height 17
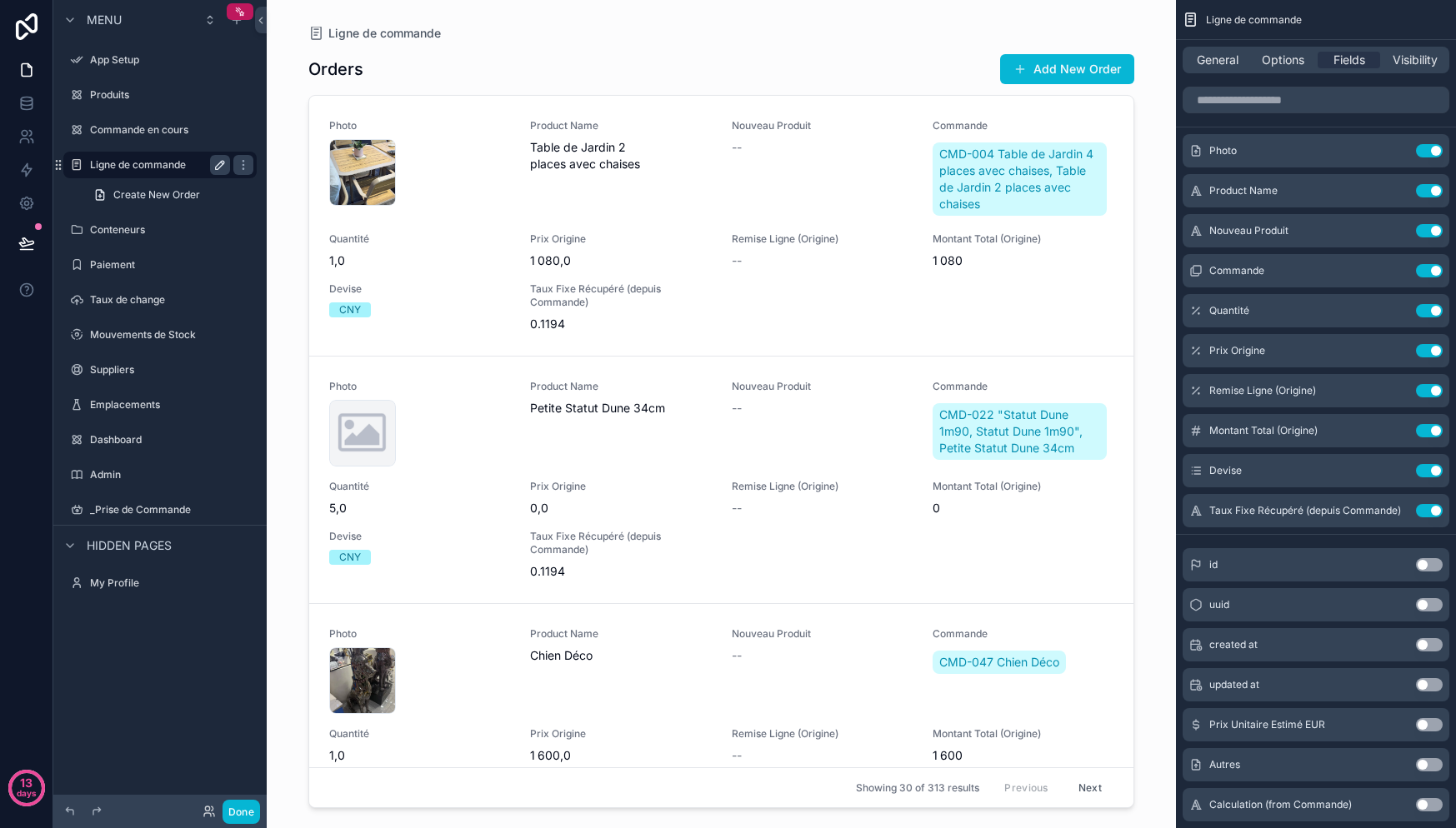
click at [1417, 68] on div "General Options Fields Visibility" at bounding box center [1316, 60] width 266 height 26
click at [1418, 63] on span "Visibility" at bounding box center [1415, 60] width 45 height 17
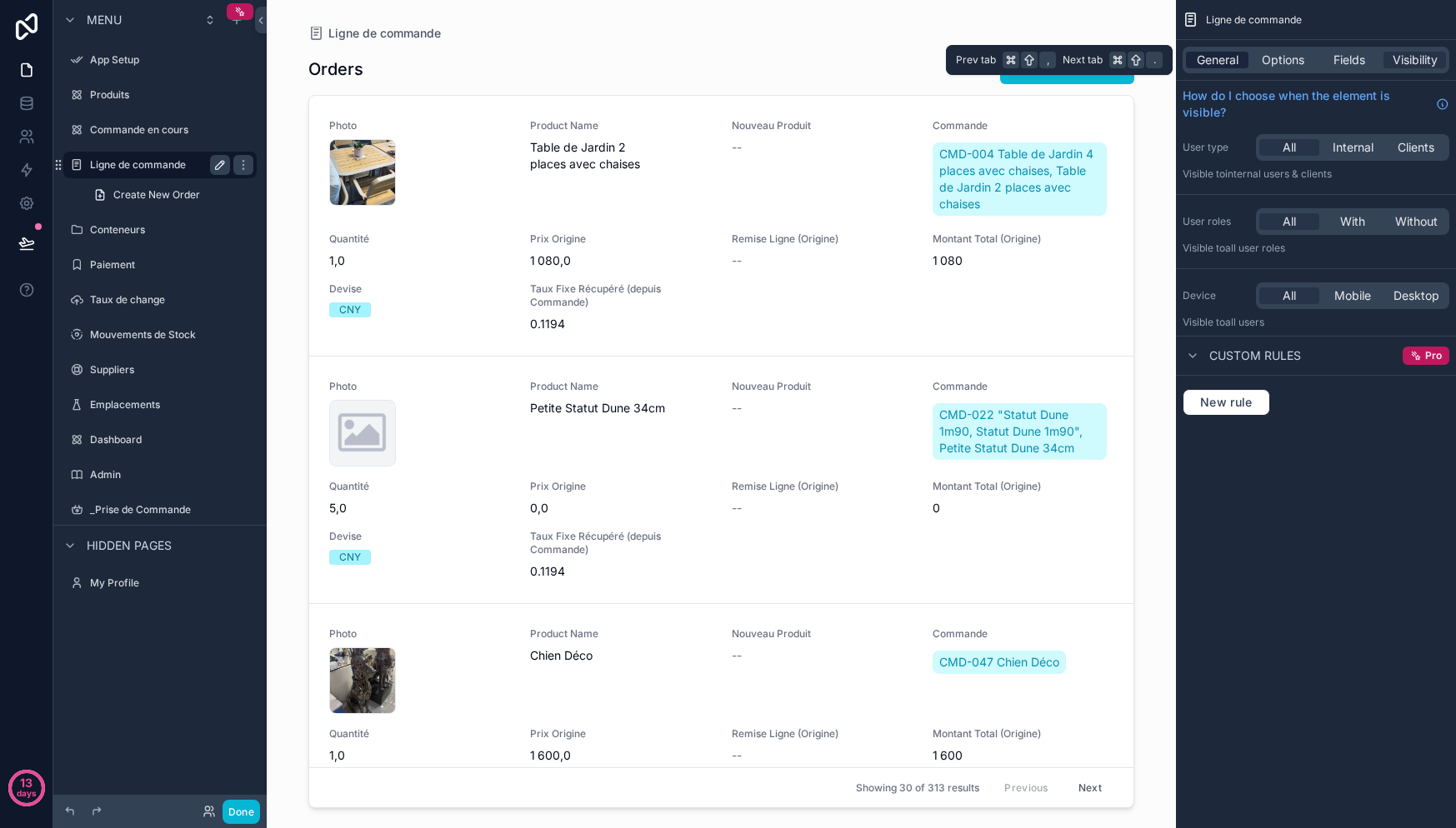
click at [1218, 65] on span "General" at bounding box center [1218, 60] width 42 height 17
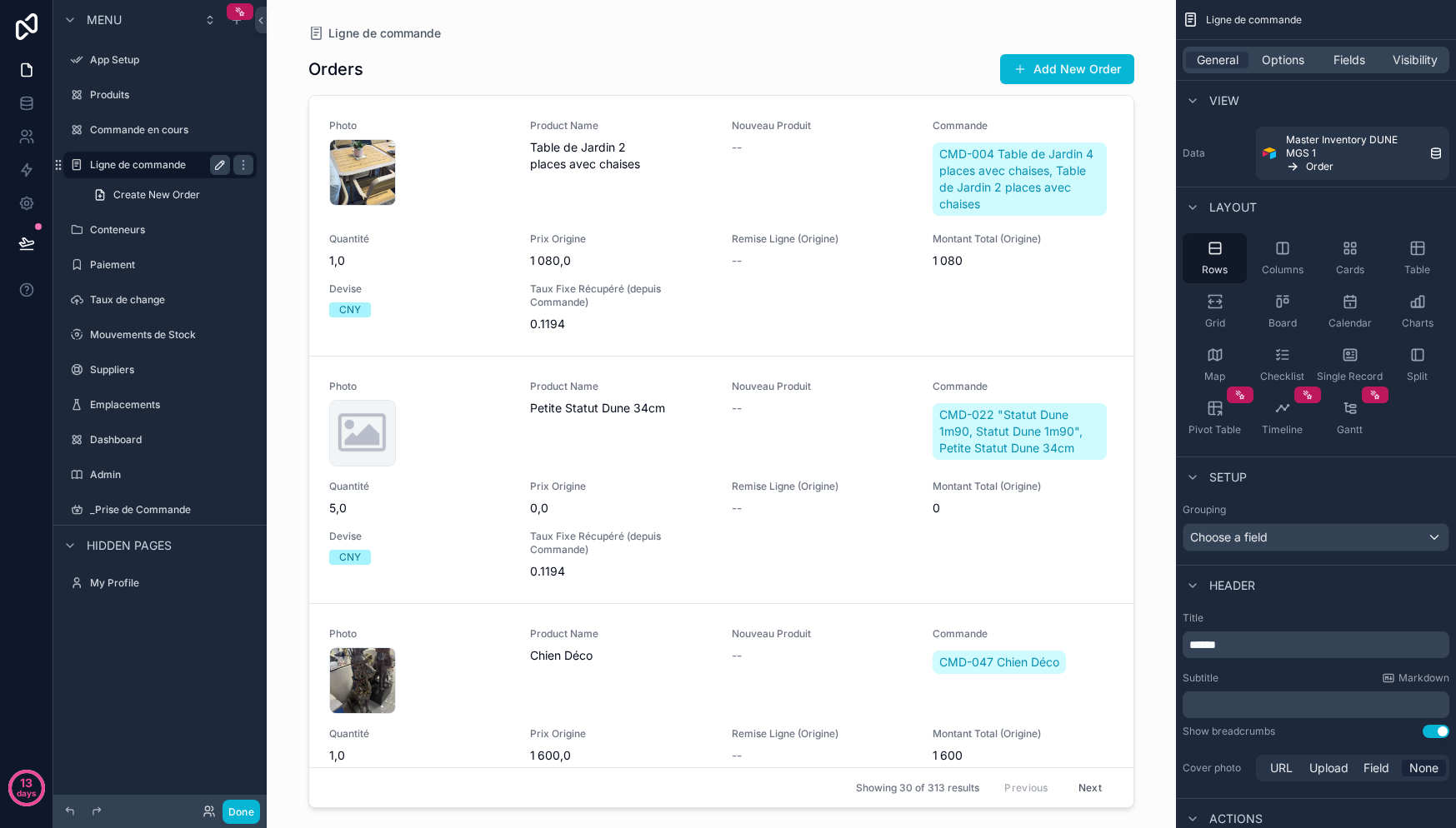
click at [330, 74] on h1 "Orders" at bounding box center [336, 69] width 55 height 24
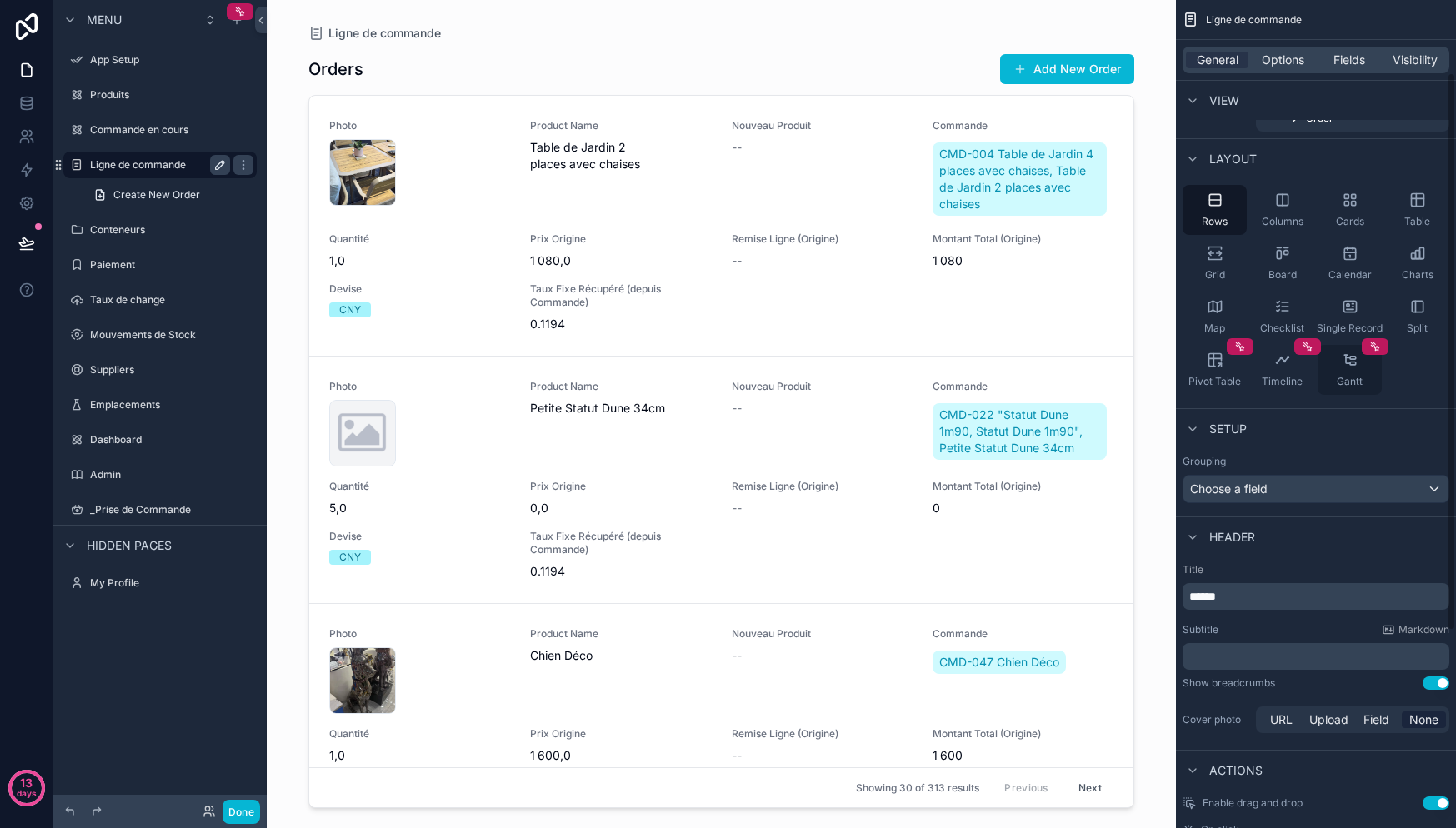
scroll to position [109, 0]
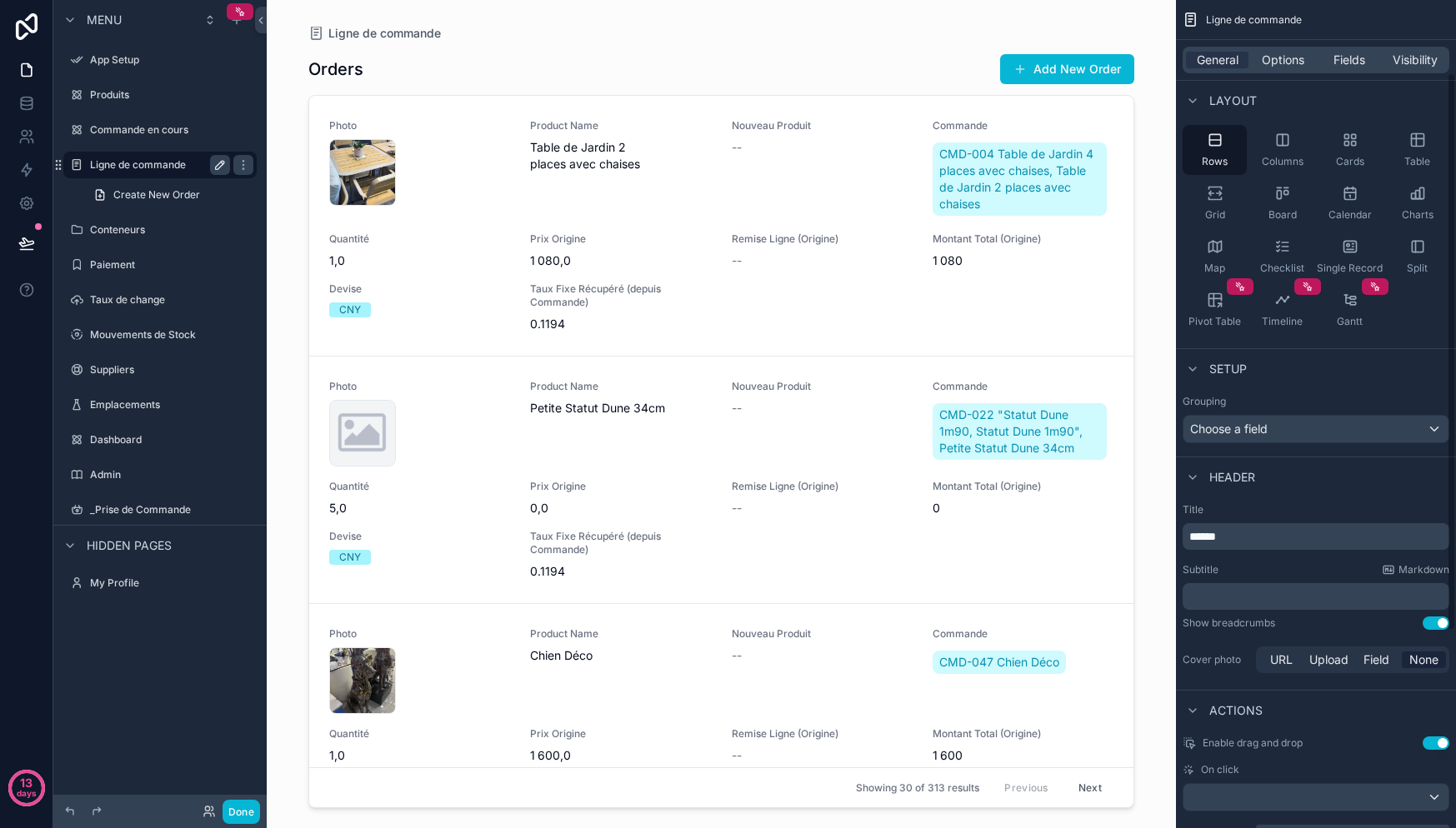
click at [1300, 530] on p "******" at bounding box center [1318, 536] width 257 height 17
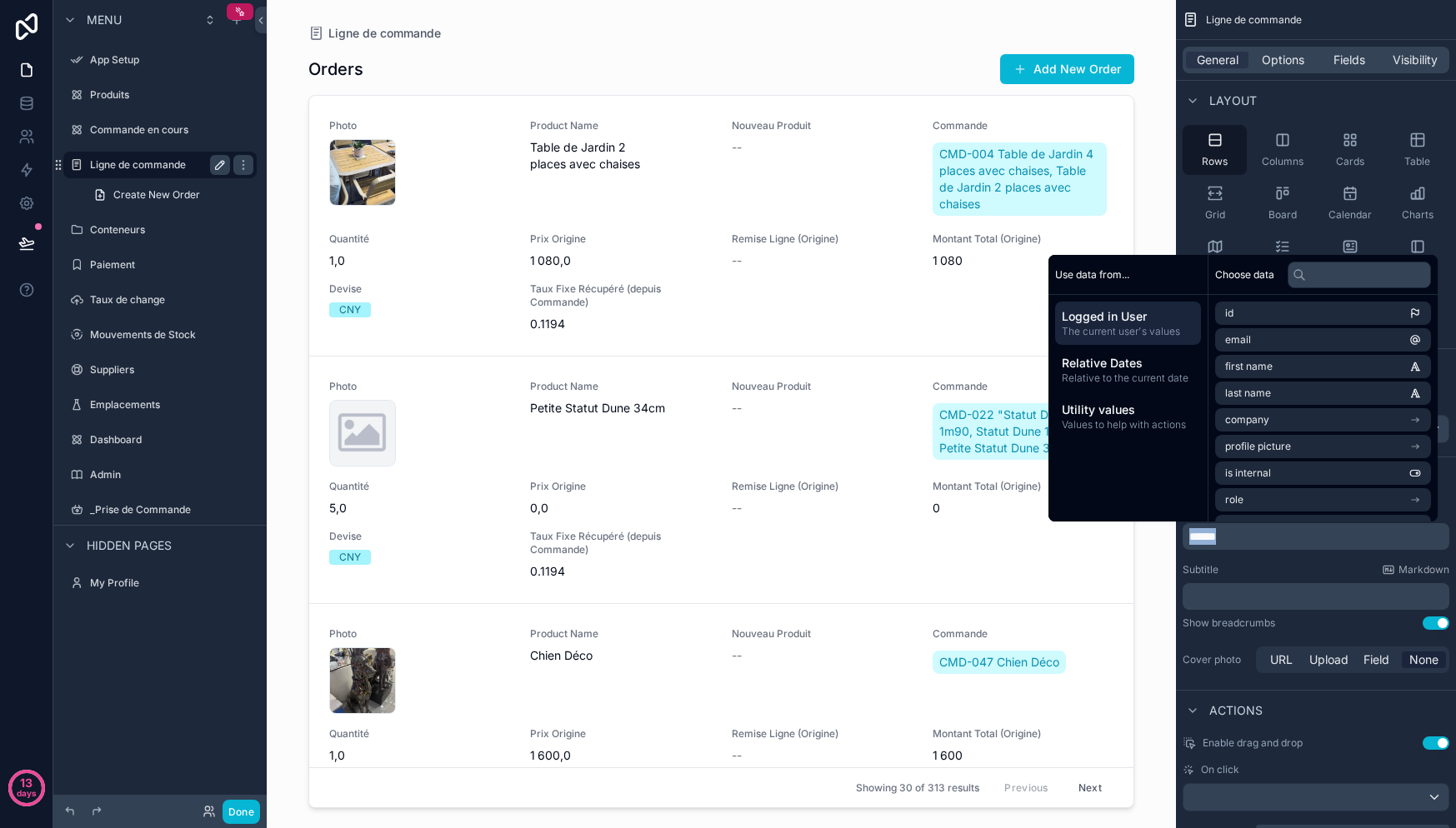
click at [1300, 530] on p "******" at bounding box center [1318, 536] width 257 height 17
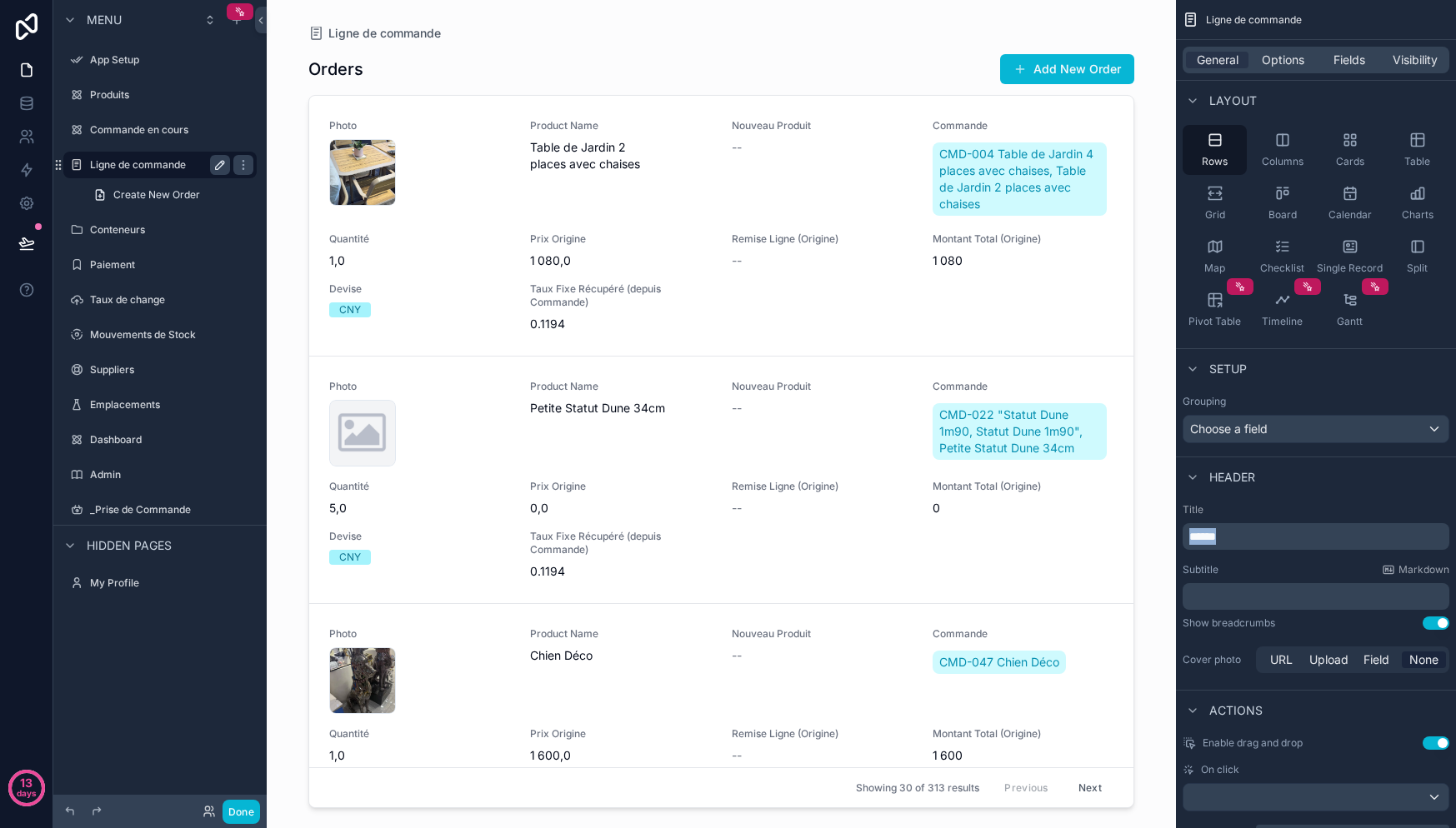
click at [1300, 530] on p "******" at bounding box center [1318, 536] width 257 height 17
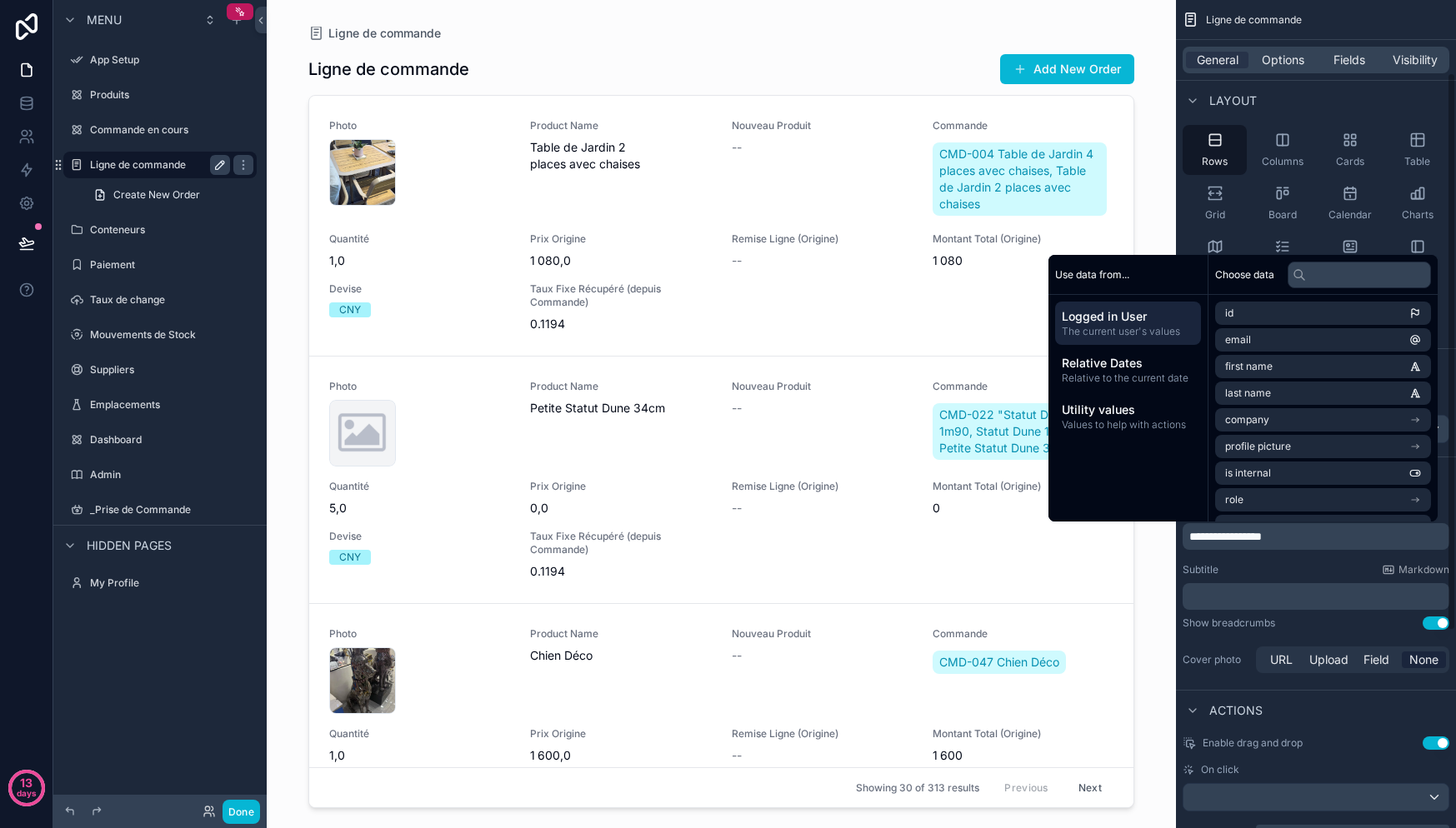
click at [1248, 567] on div "Subtitle Markdown" at bounding box center [1316, 570] width 266 height 13
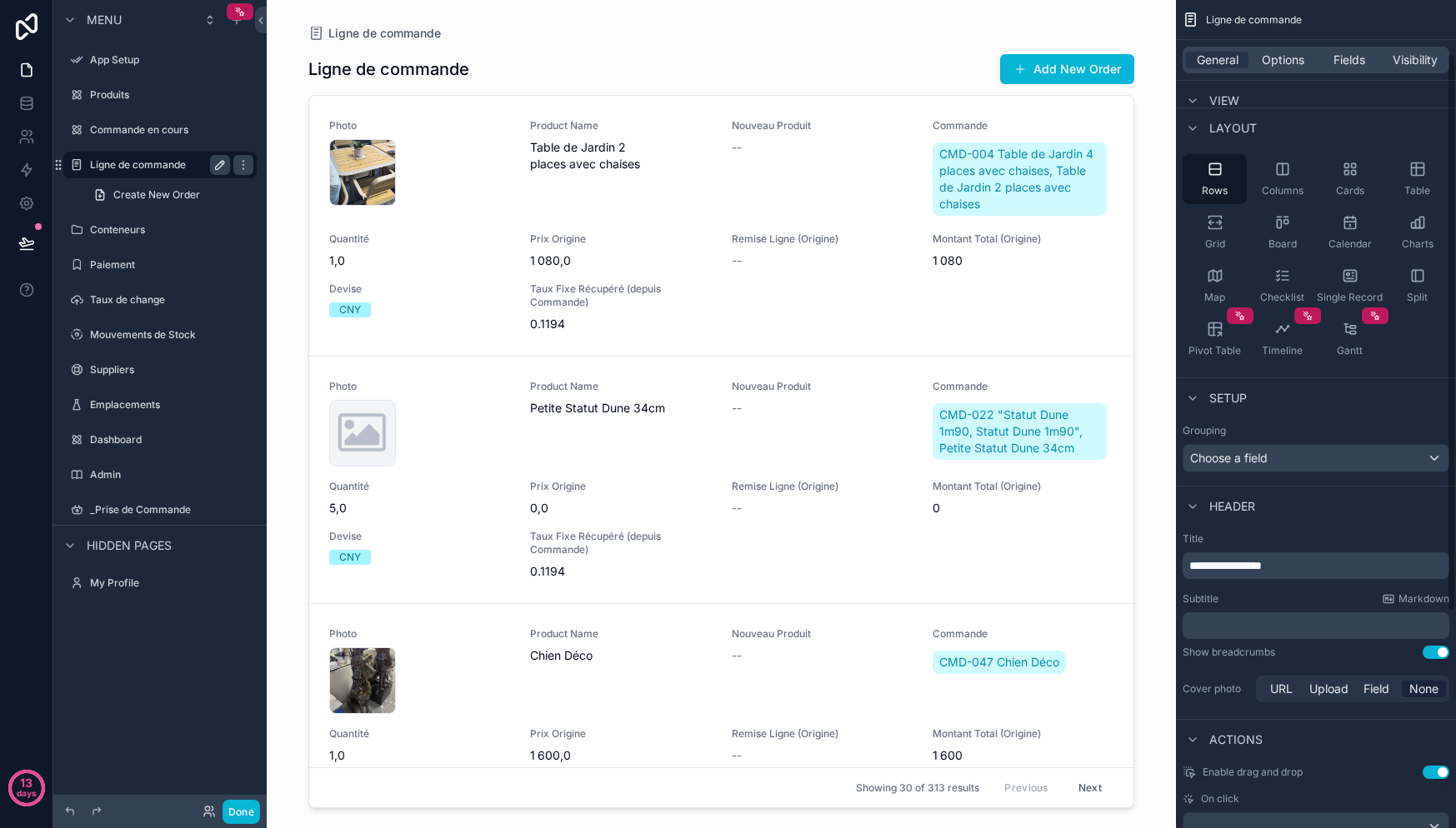
scroll to position [0, 0]
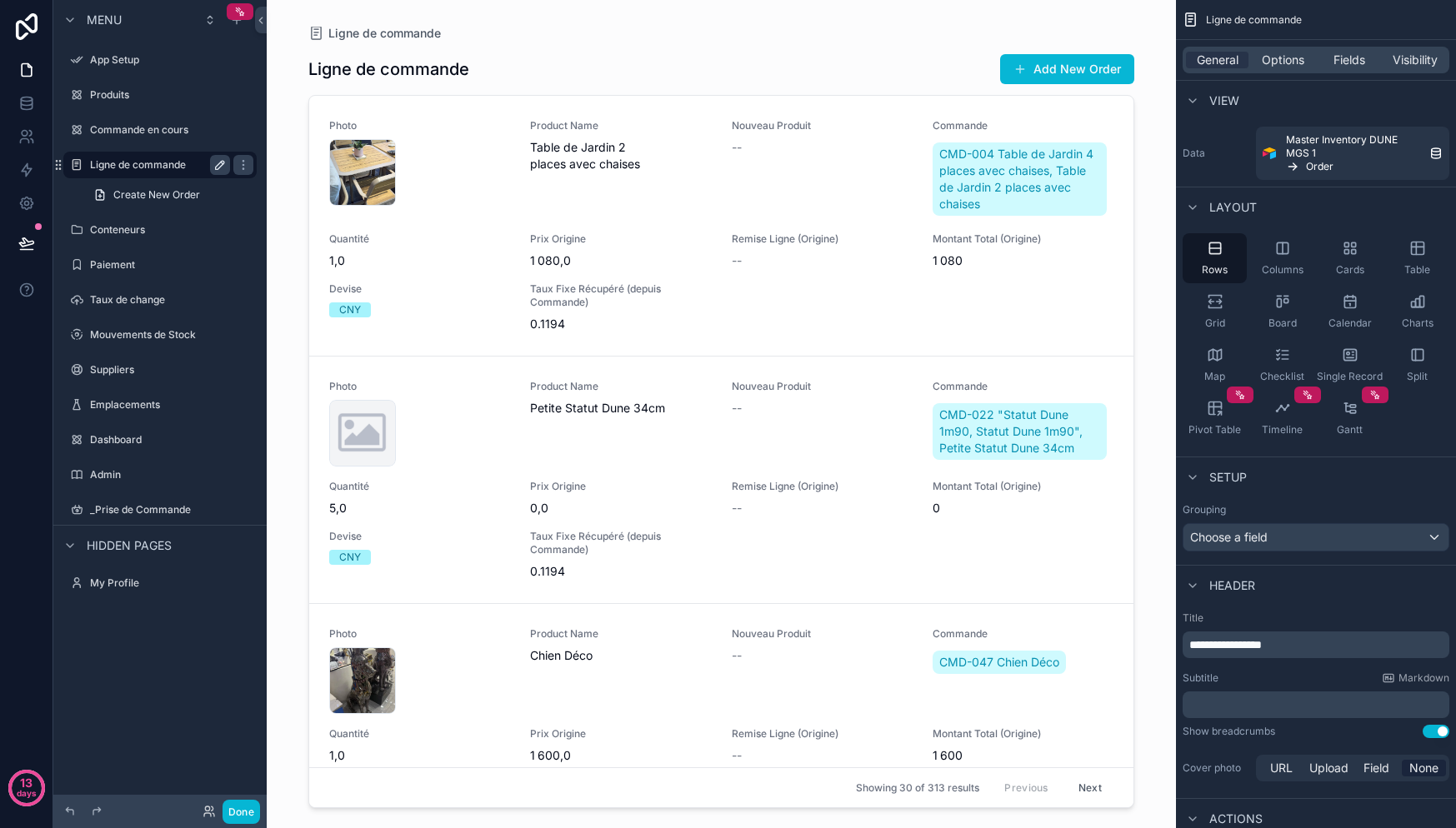
click at [1261, 48] on div "General Options Fields Visibility" at bounding box center [1316, 60] width 266 height 26
click at [1268, 53] on span "Options" at bounding box center [1282, 60] width 42 height 17
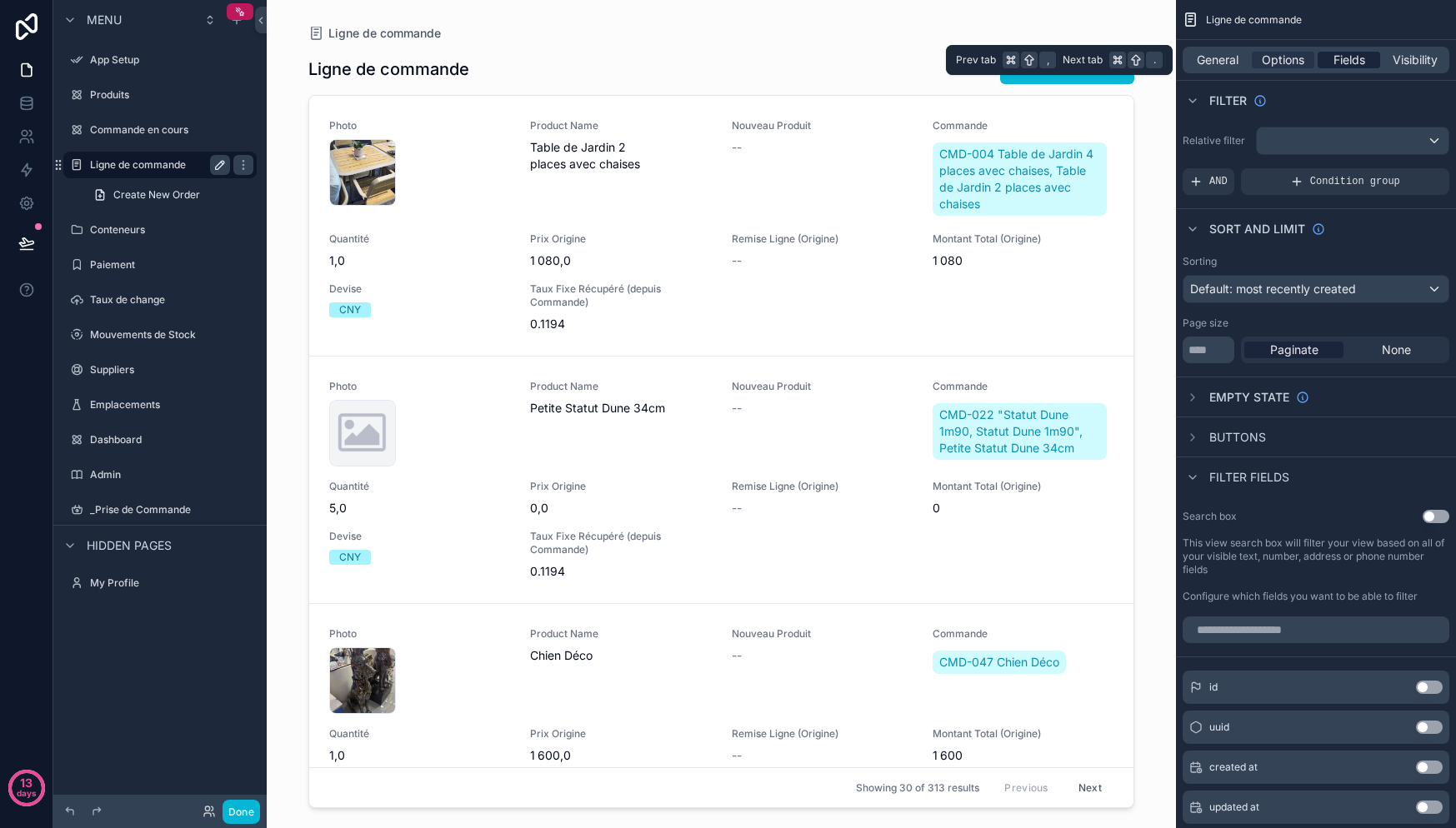
click at [1372, 56] on div "Fields" at bounding box center [1348, 60] width 62 height 17
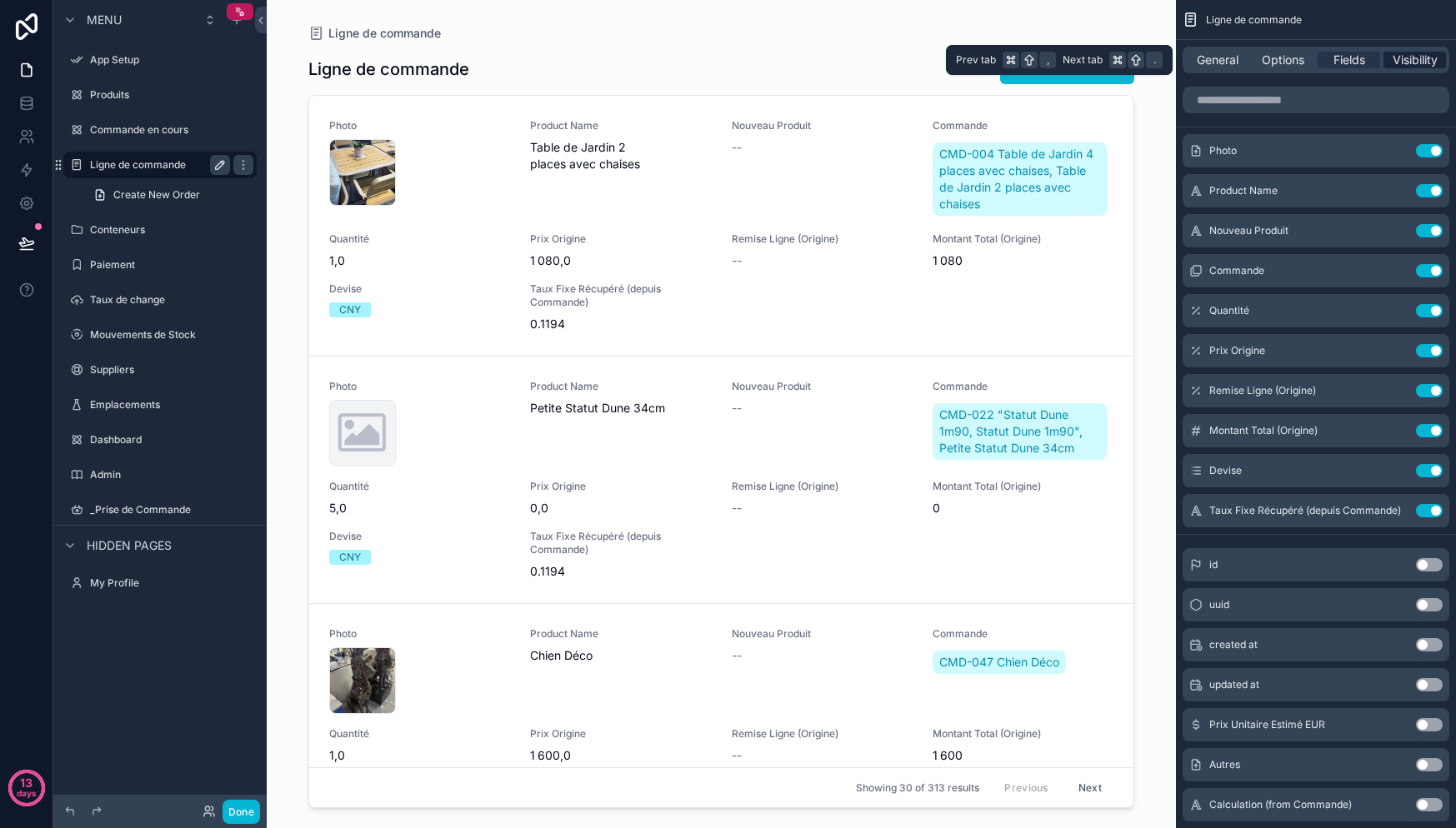
click at [1425, 55] on span "Visibility" at bounding box center [1415, 60] width 45 height 17
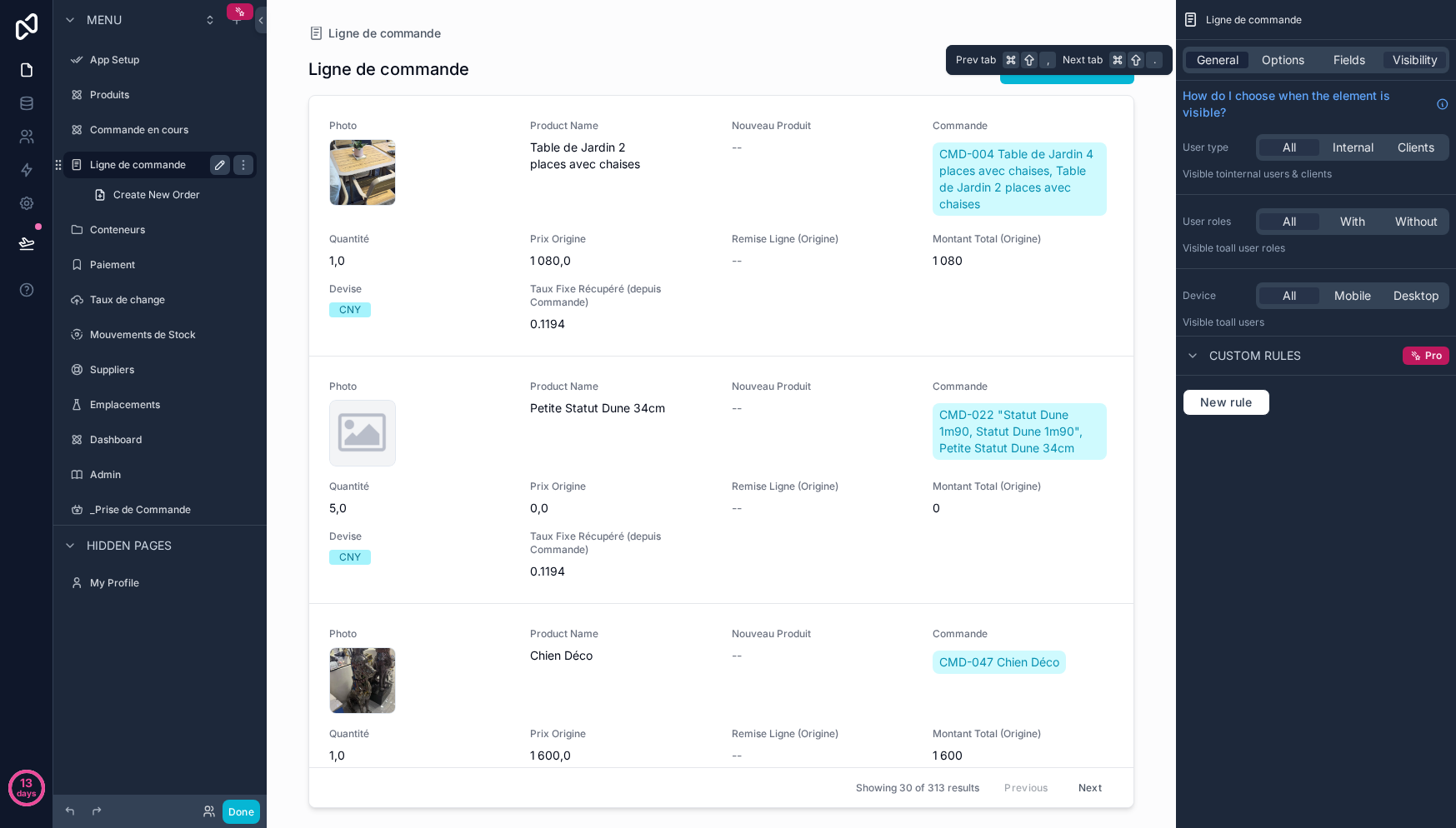
click at [1236, 60] on span "General" at bounding box center [1218, 60] width 42 height 17
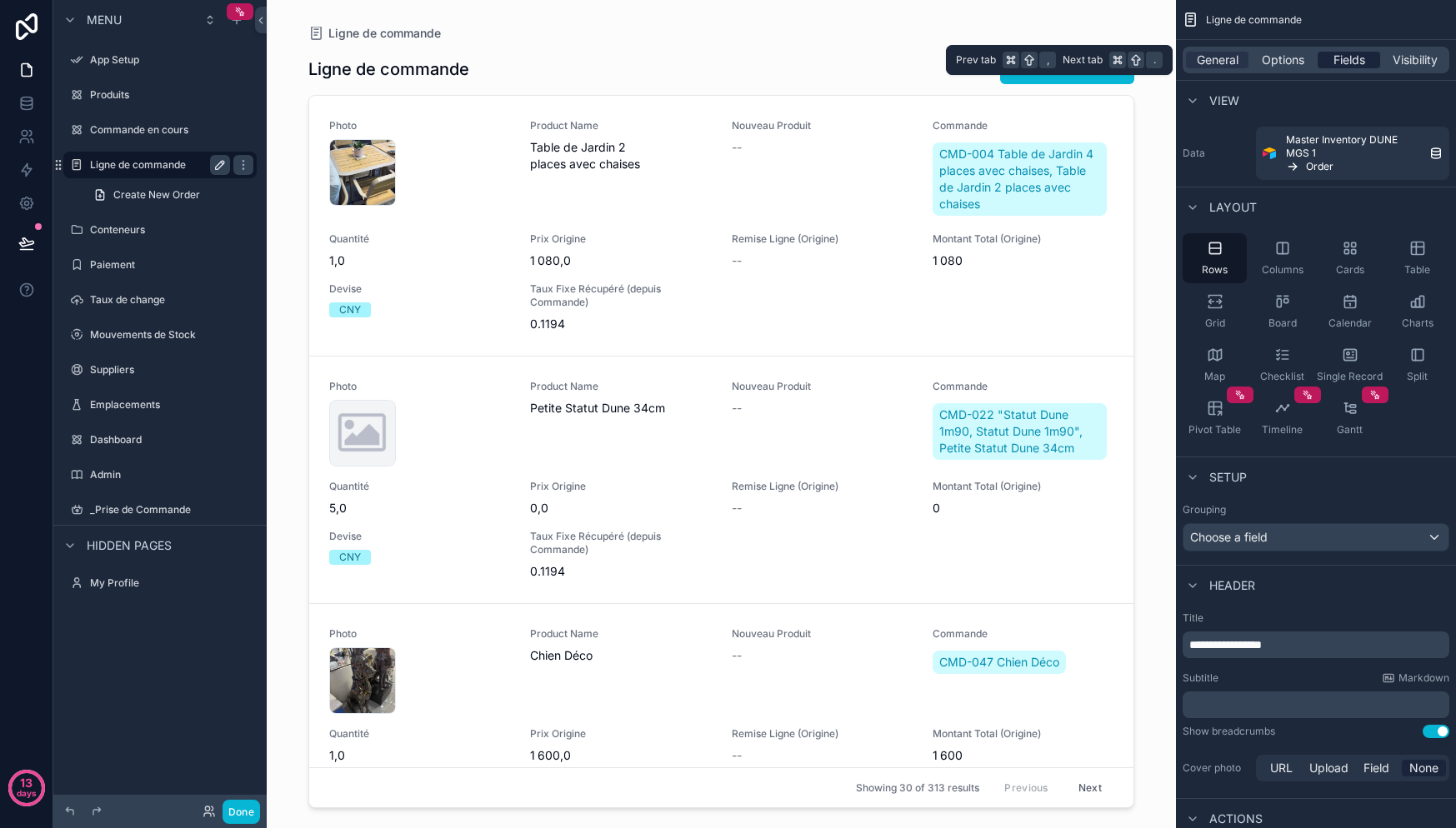
click at [1319, 59] on div "Fields" at bounding box center [1348, 60] width 62 height 17
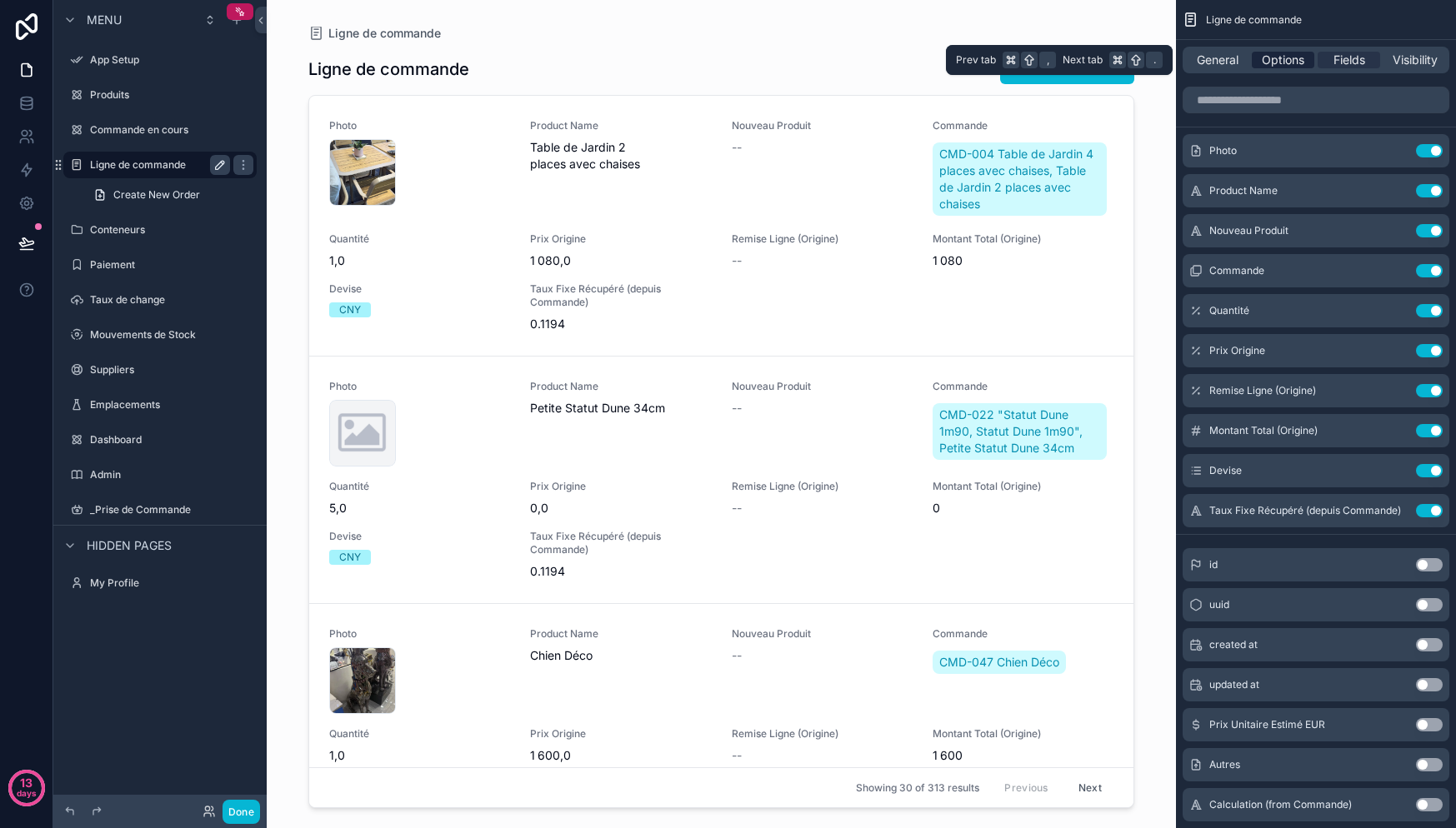
click at [1291, 60] on span "Options" at bounding box center [1282, 60] width 42 height 17
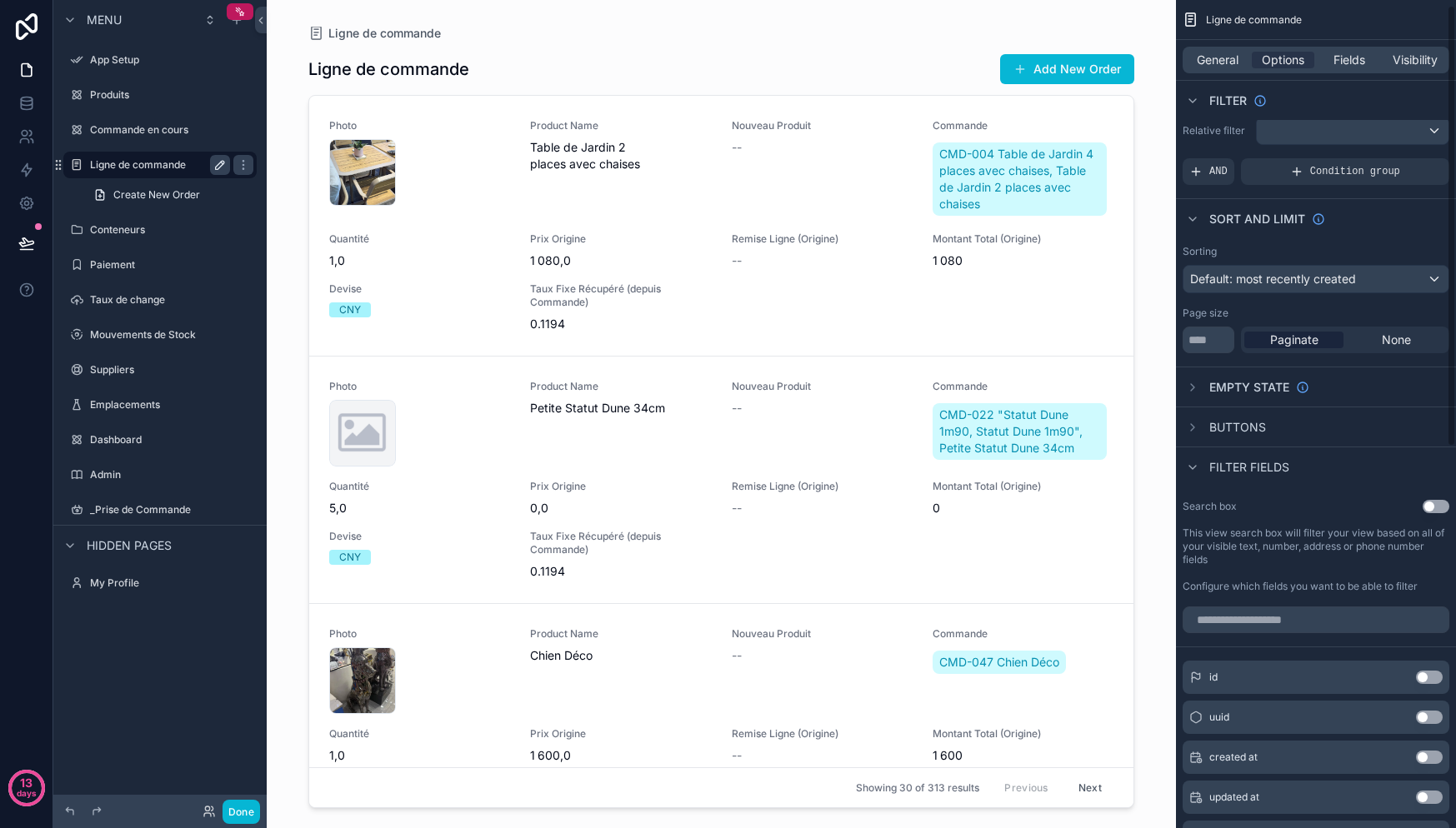
scroll to position [32, 0]
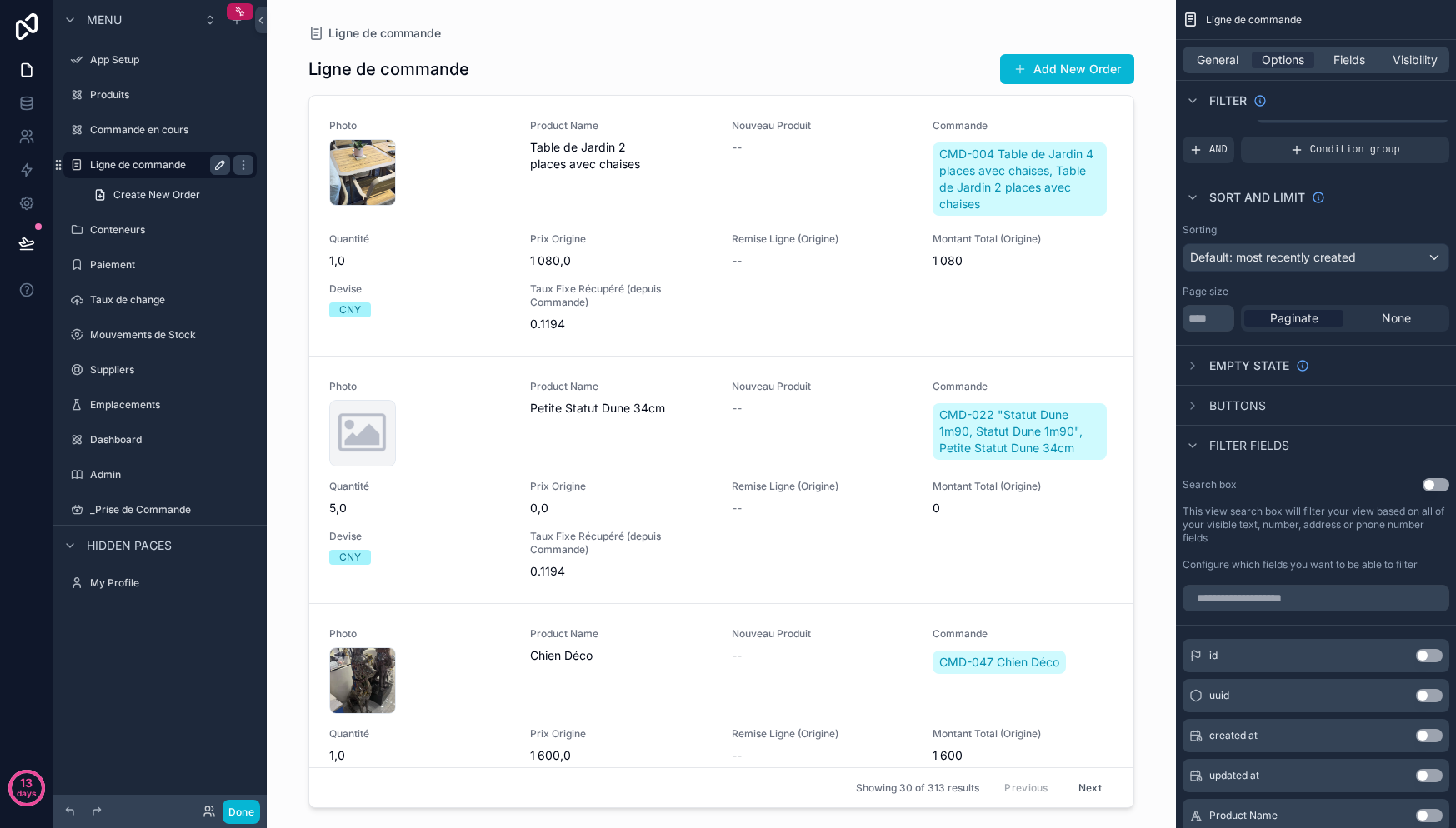
click at [1440, 488] on button "Use setting" at bounding box center [1436, 485] width 26 height 13
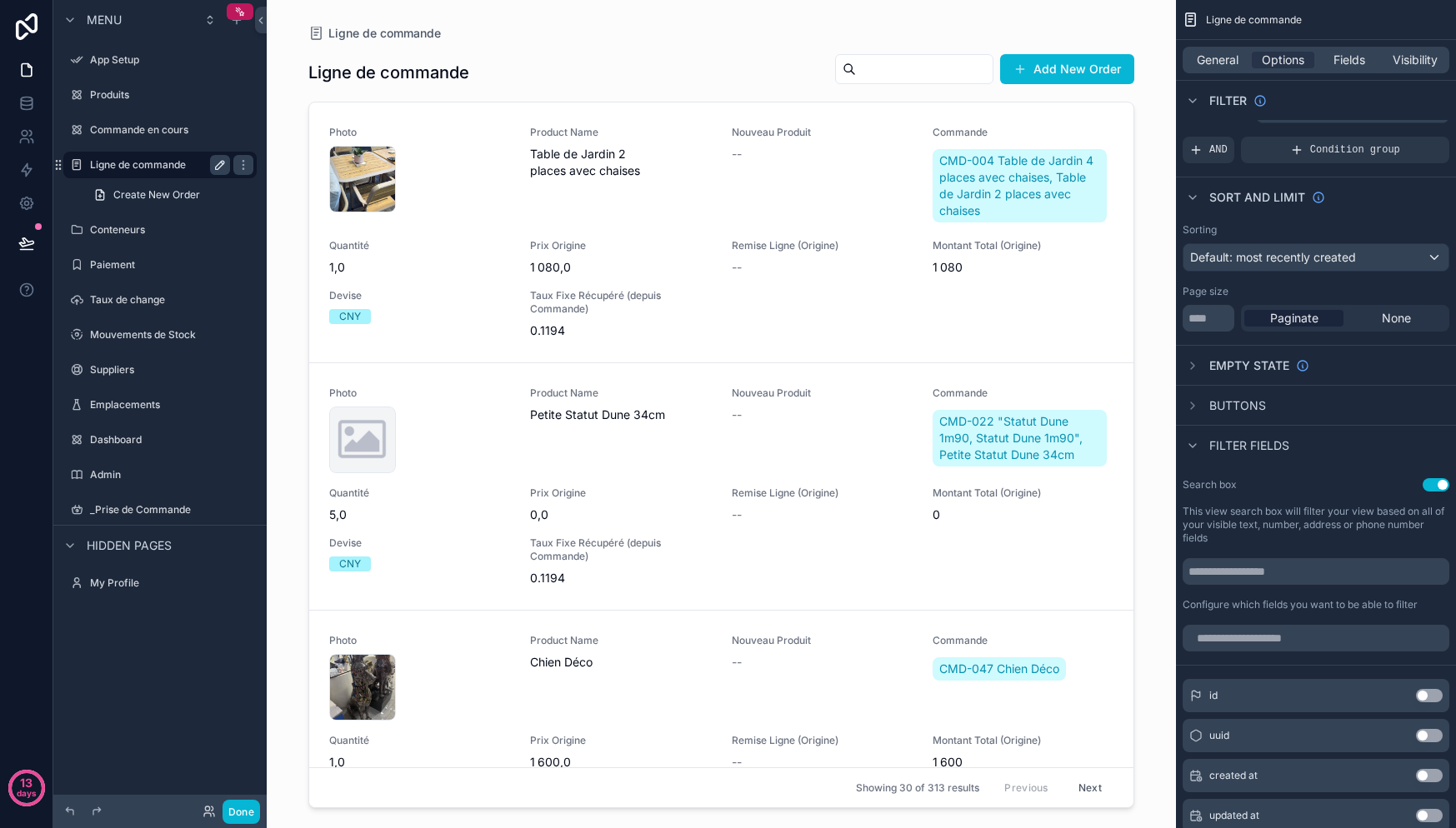
click at [1285, 478] on div "Search box Use setting" at bounding box center [1316, 485] width 266 height 13
click at [1206, 494] on div "Search box Use setting This view search box will filter your view based on all …" at bounding box center [1316, 544] width 280 height 146
click at [1351, 59] on span "Fields" at bounding box center [1349, 60] width 32 height 17
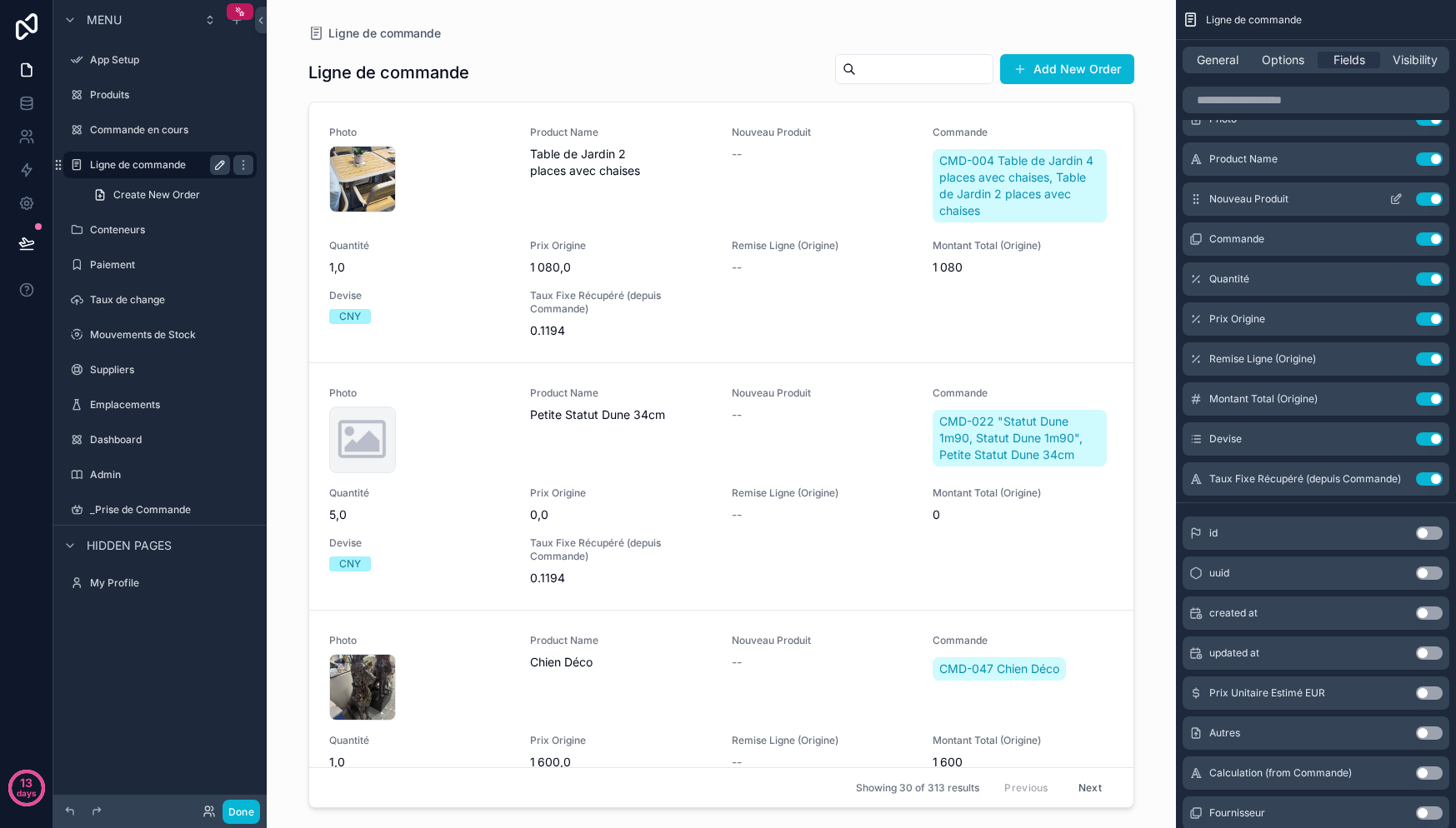
scroll to position [0, 0]
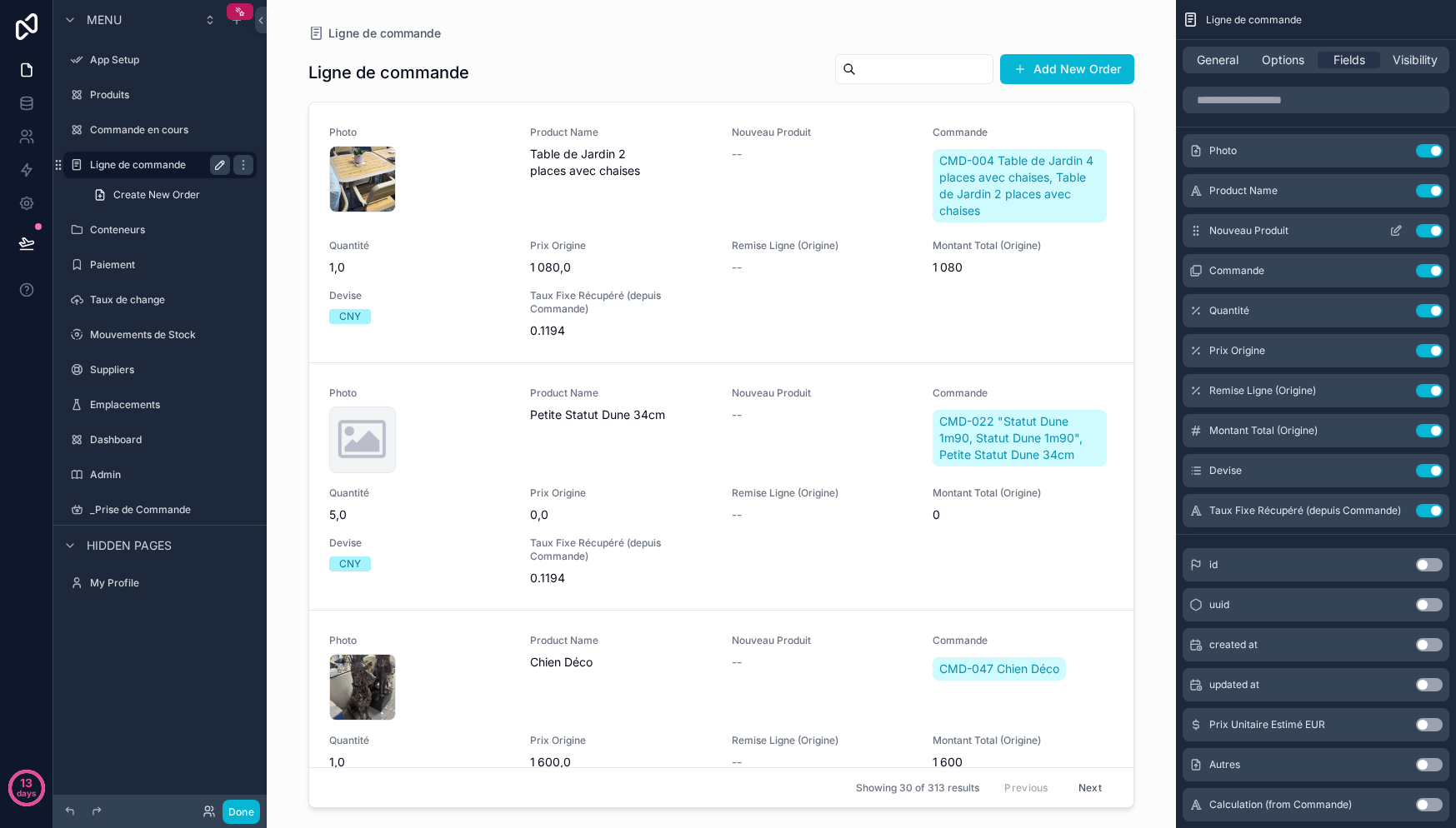
click at [1431, 232] on button "Use setting" at bounding box center [1429, 230] width 26 height 13
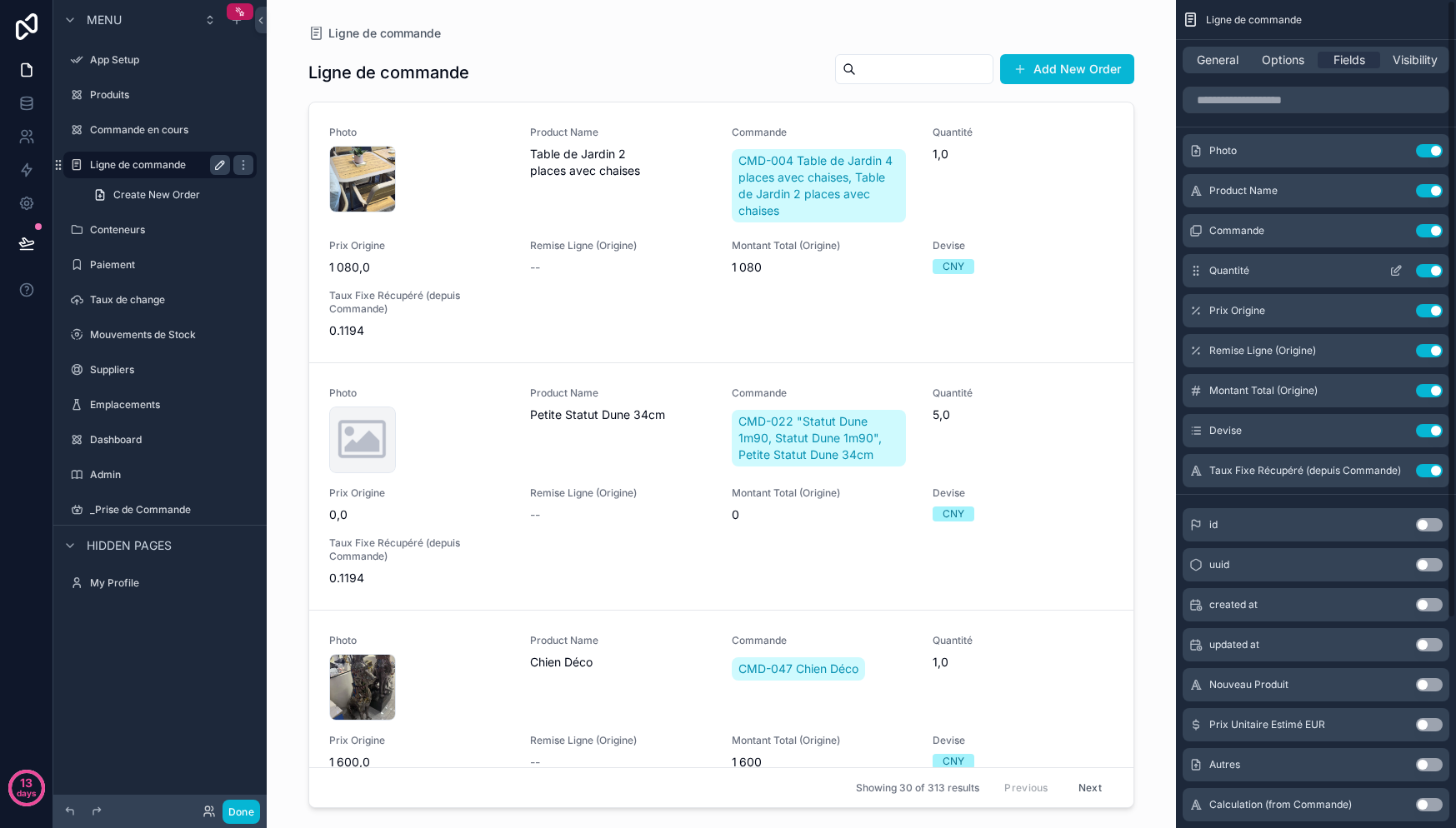
click at [1428, 266] on button "Use setting" at bounding box center [1429, 270] width 26 height 13
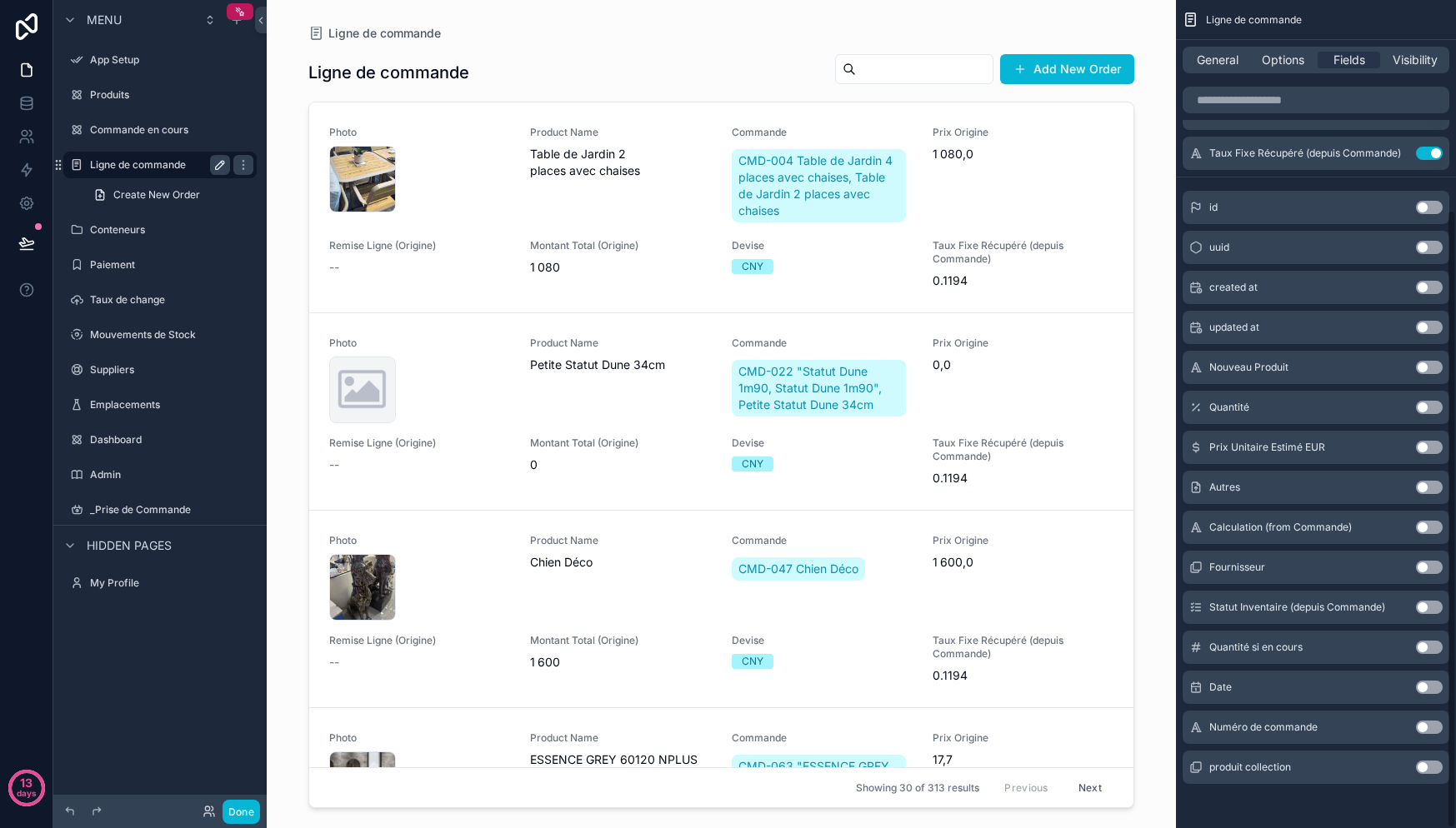
scroll to position [280, 0]
click at [1426, 407] on button "Use setting" at bounding box center [1429, 404] width 26 height 13
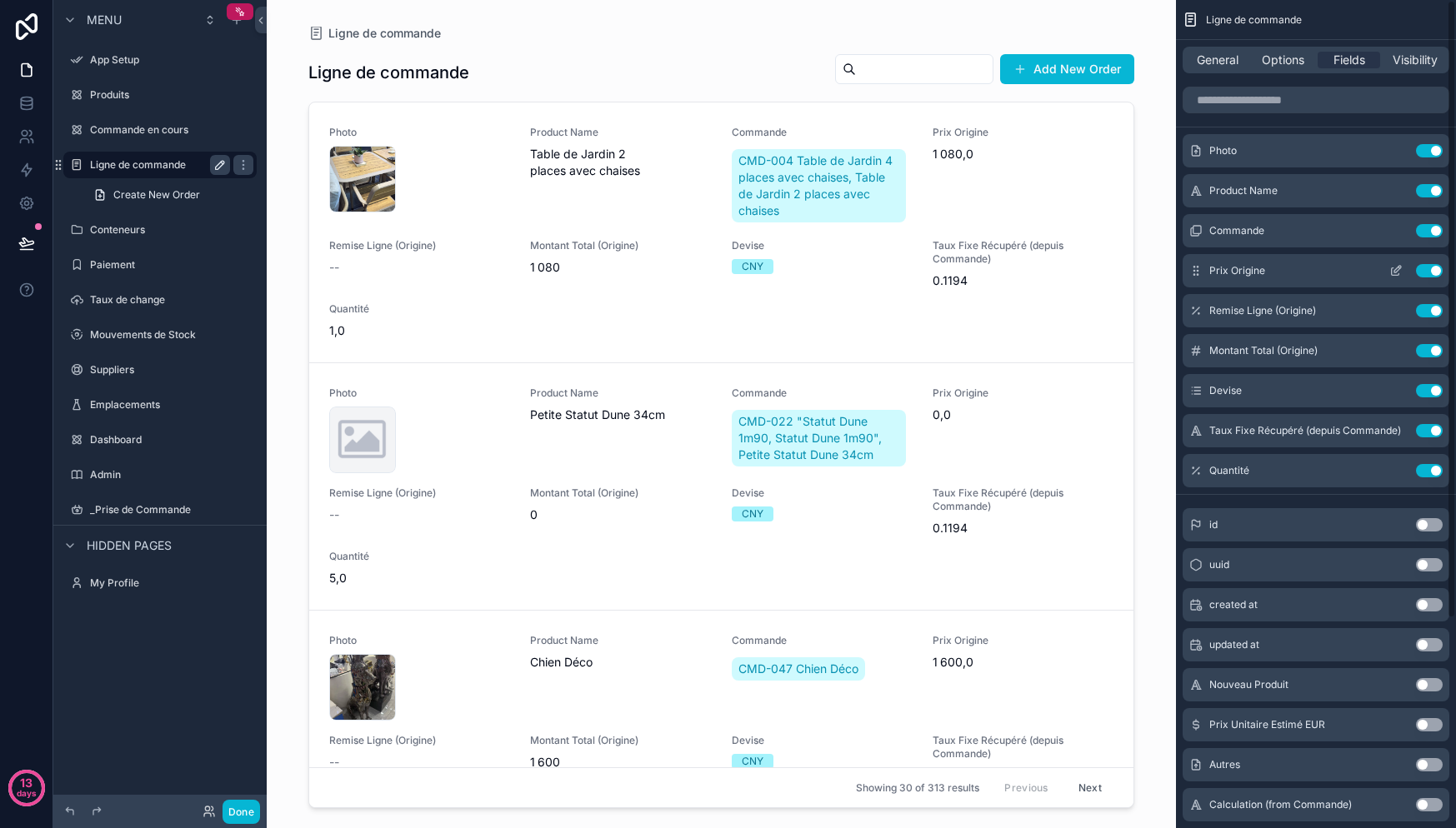
scroll to position [10, 0]
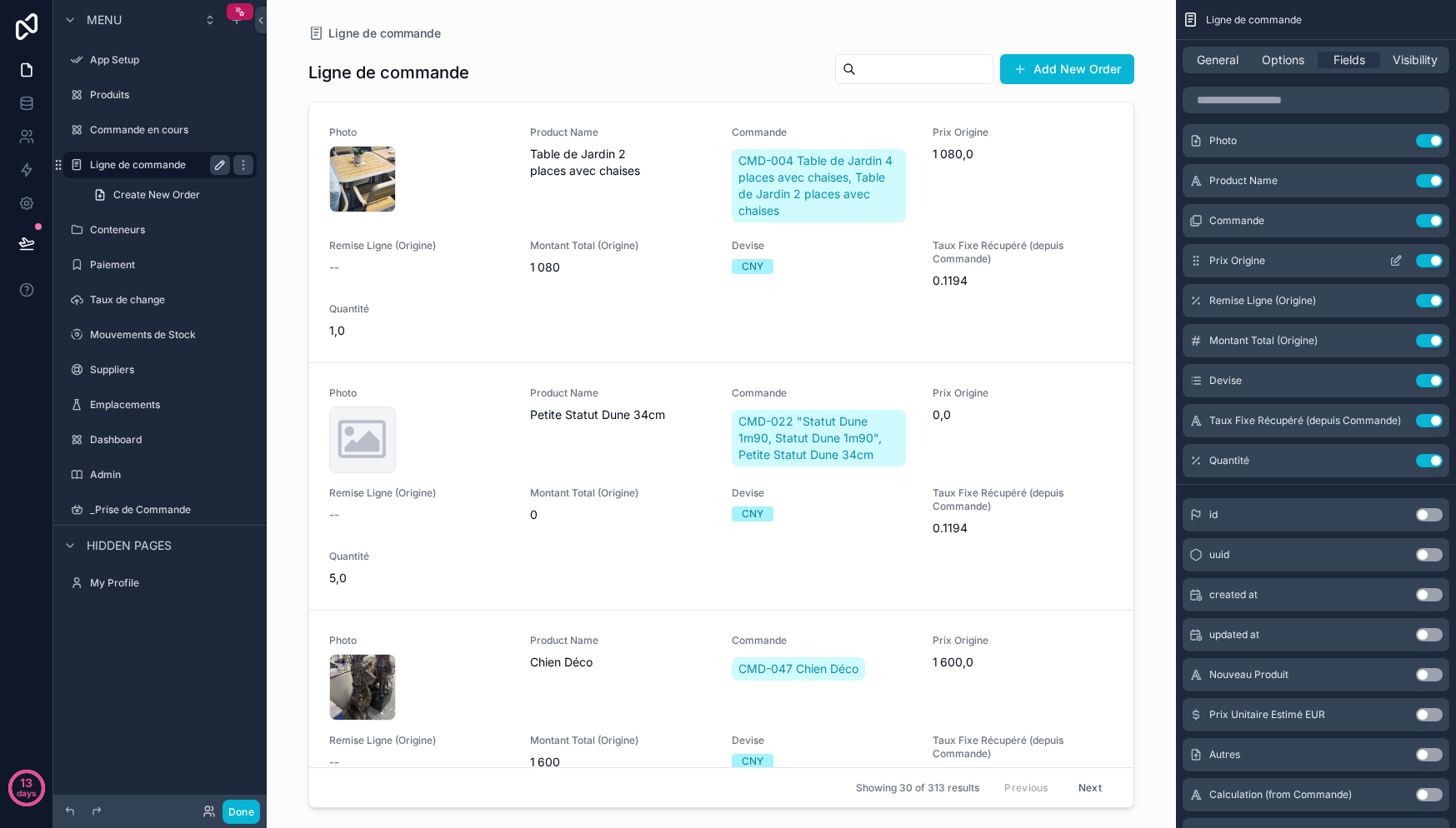
click at [1428, 262] on button "Use setting" at bounding box center [1429, 260] width 26 height 13
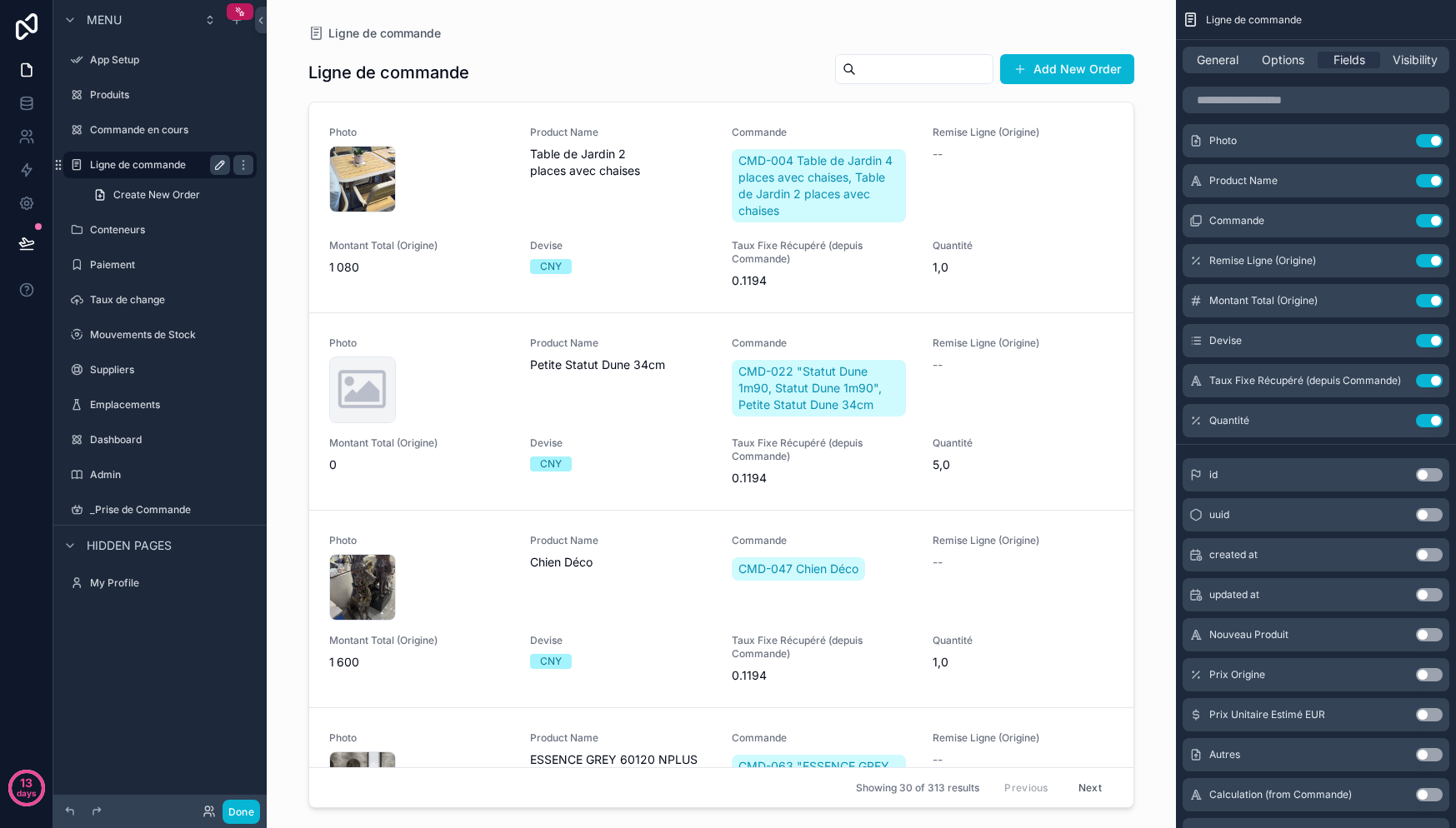
click at [1428, 262] on button "Use setting" at bounding box center [1429, 260] width 26 height 13
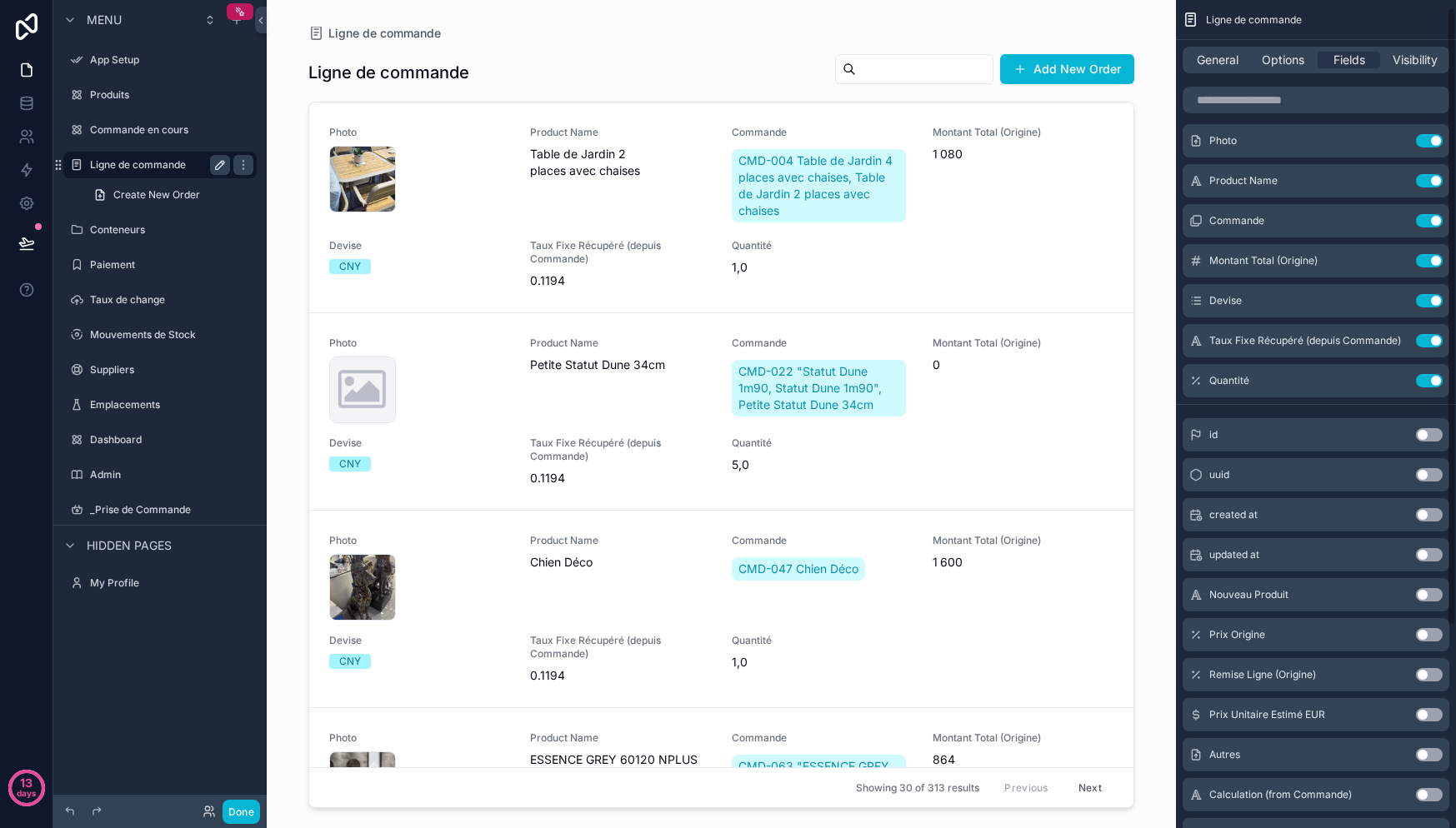
click at [1428, 262] on button "Use setting" at bounding box center [1429, 260] width 26 height 13
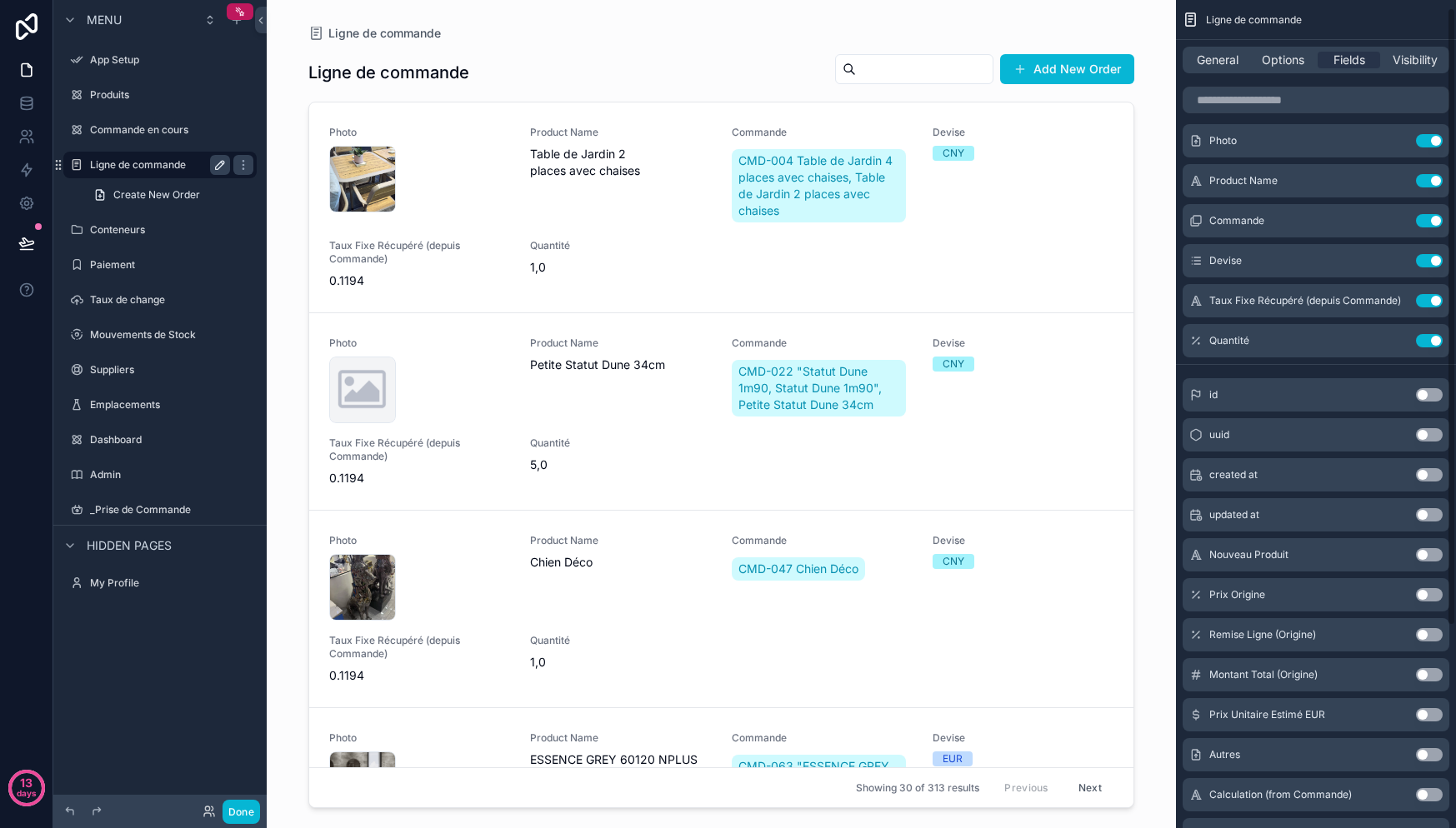
click at [1428, 262] on button "Use setting" at bounding box center [1429, 260] width 26 height 13
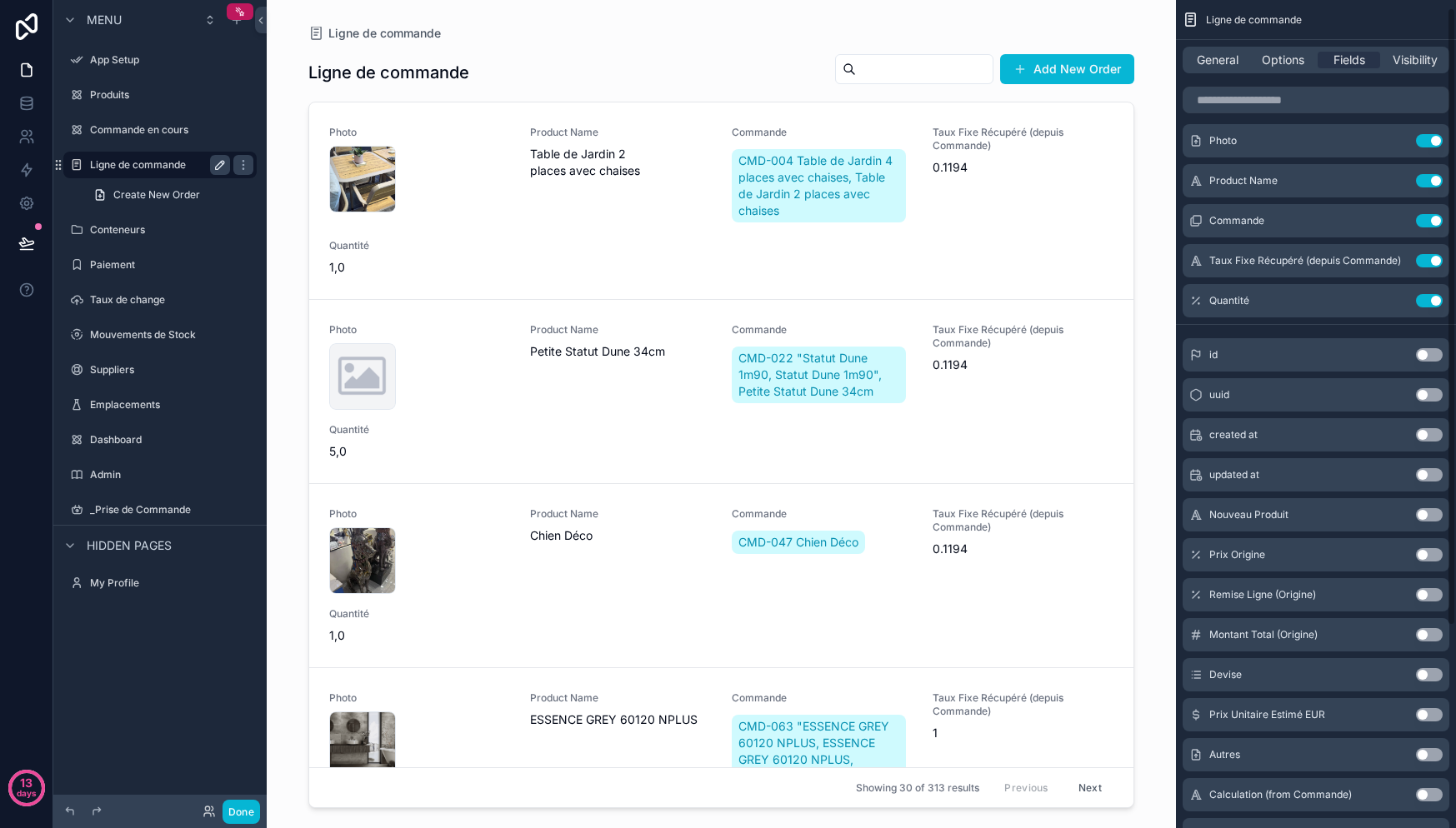
click at [1428, 262] on button "Use setting" at bounding box center [1429, 260] width 26 height 13
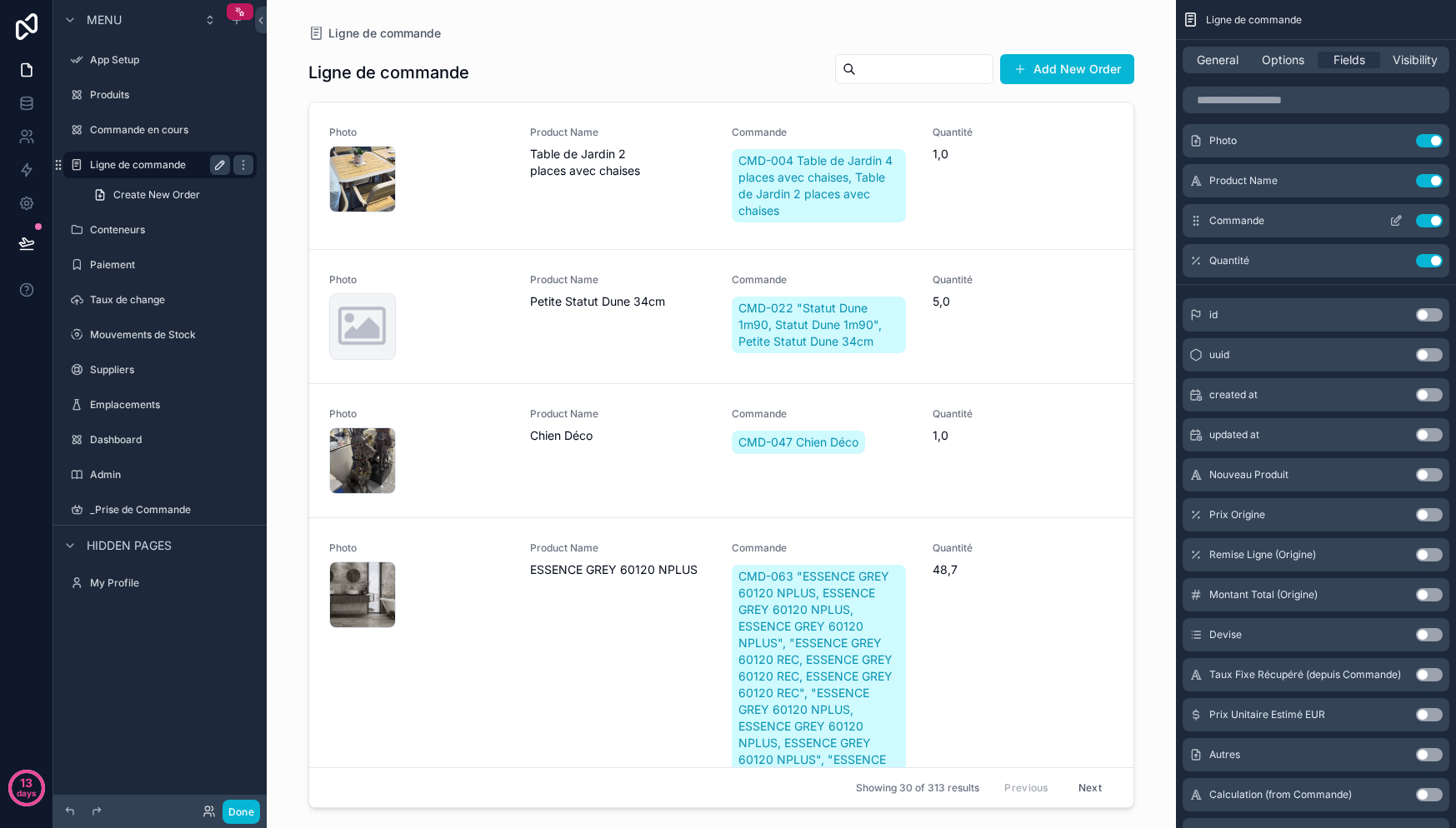
click at [1425, 223] on button "Use setting" at bounding box center [1429, 220] width 26 height 13
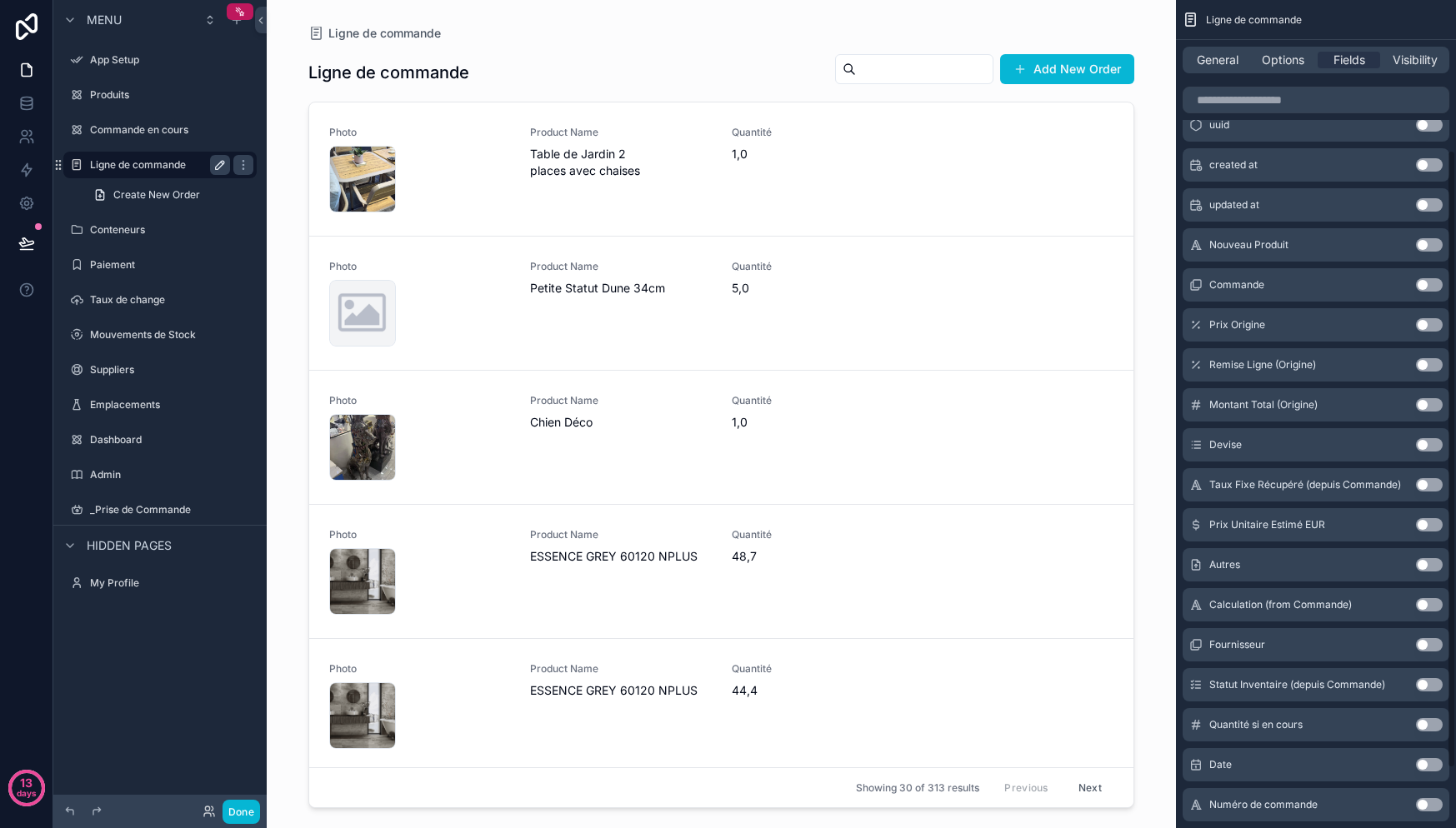
scroll to position [244, 0]
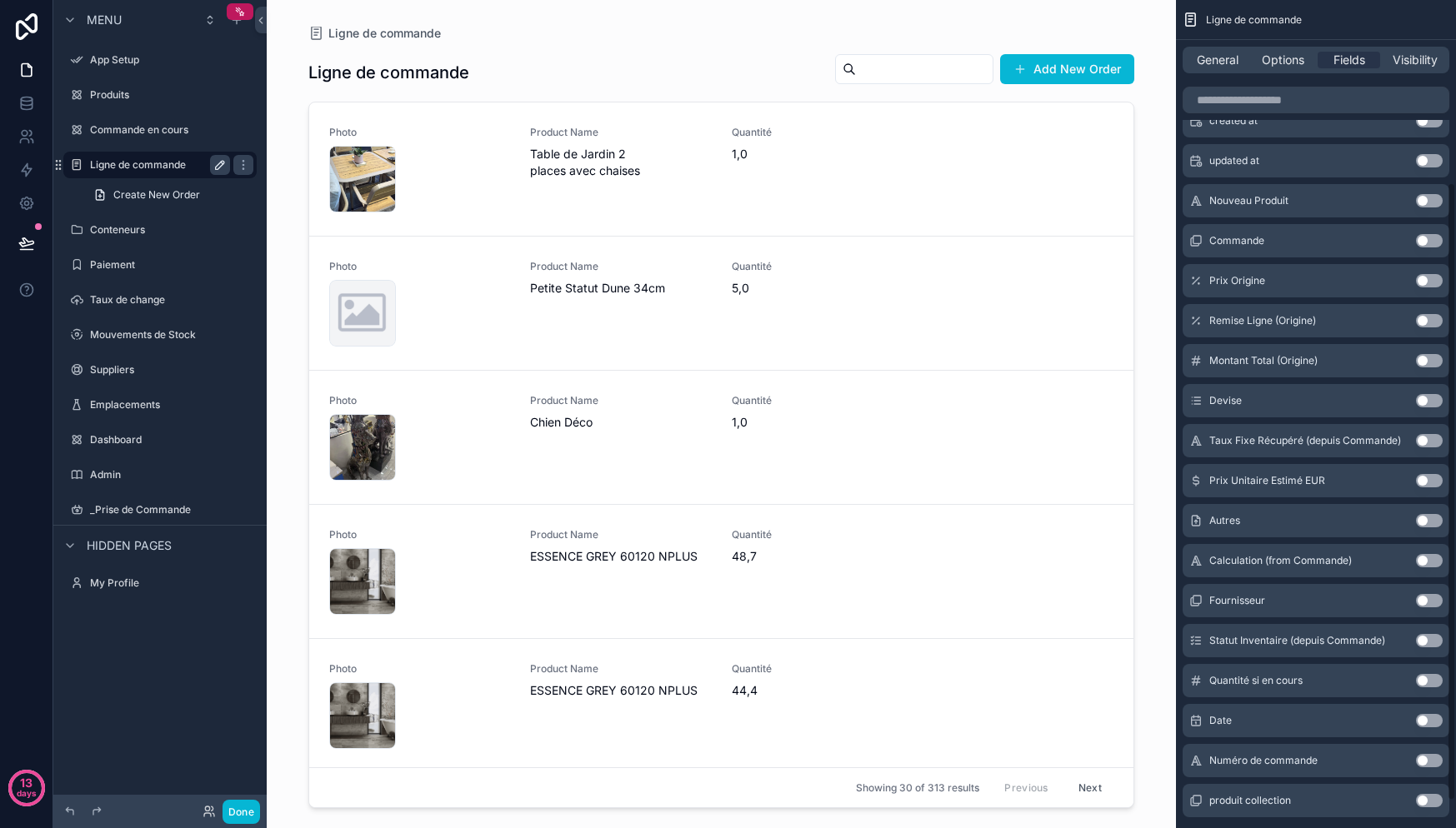
click at [1428, 480] on button "Use setting" at bounding box center [1429, 480] width 26 height 13
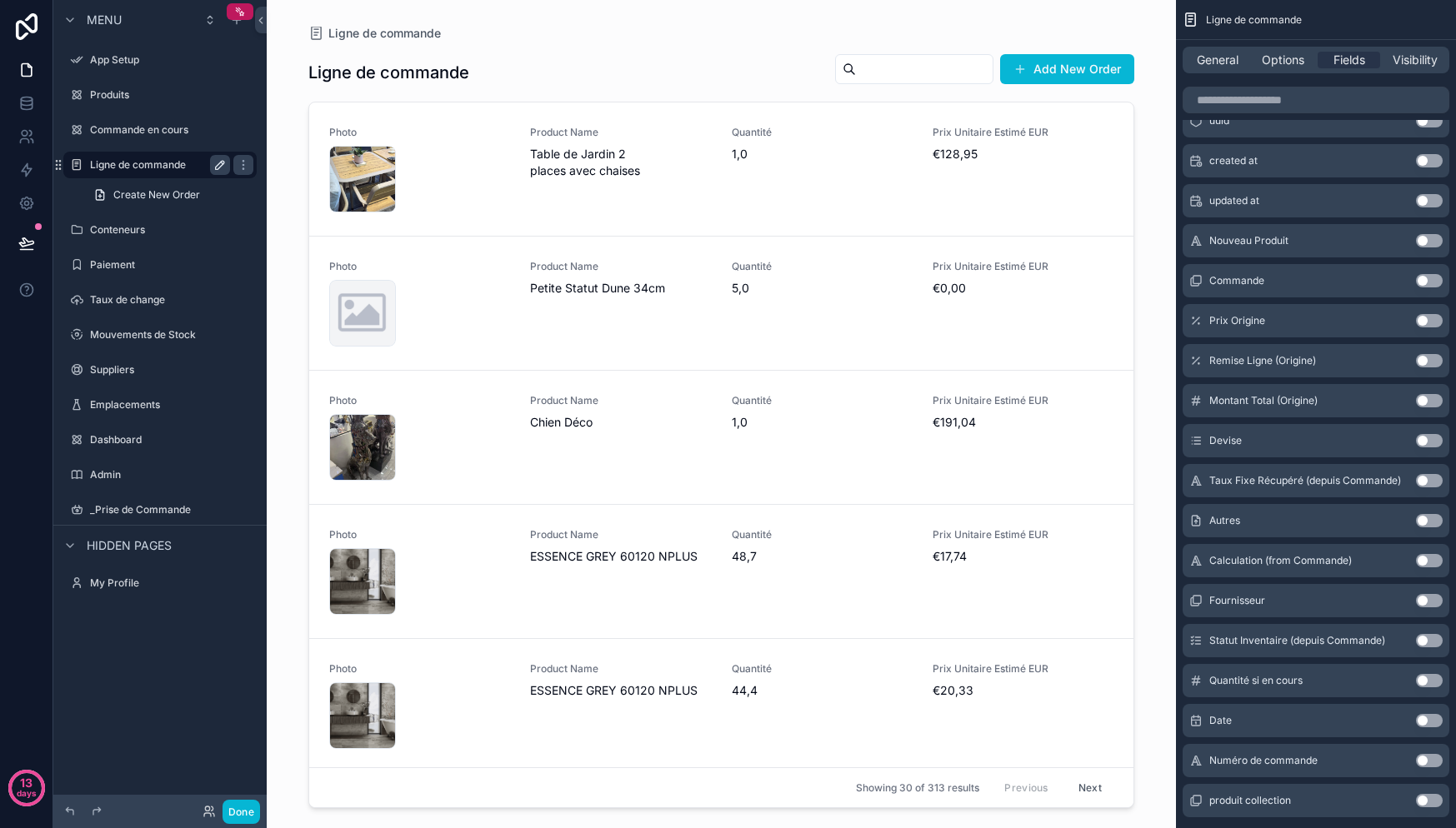
scroll to position [0, 0]
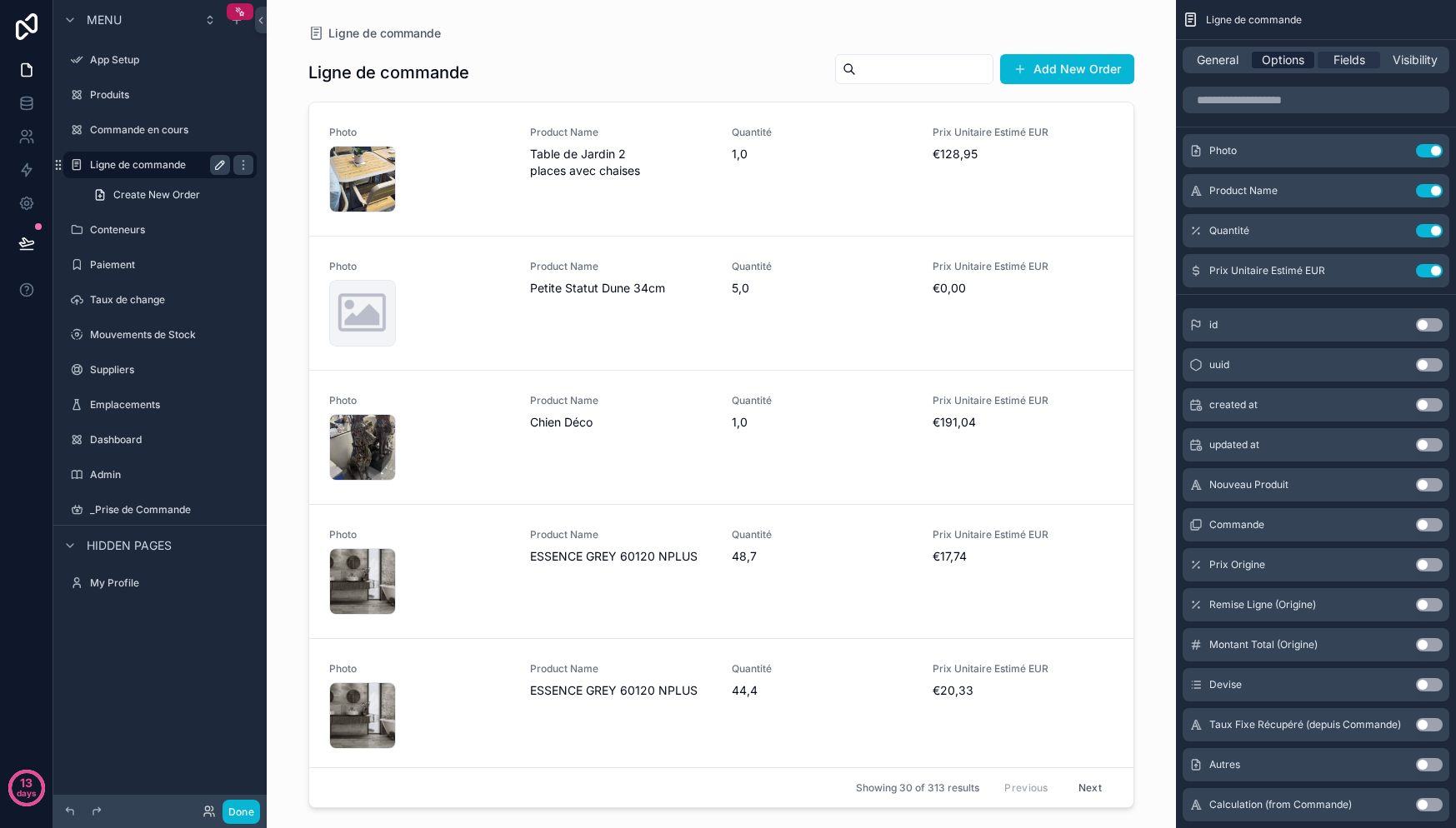
click at [1283, 67] on span "Options" at bounding box center [1282, 60] width 42 height 17
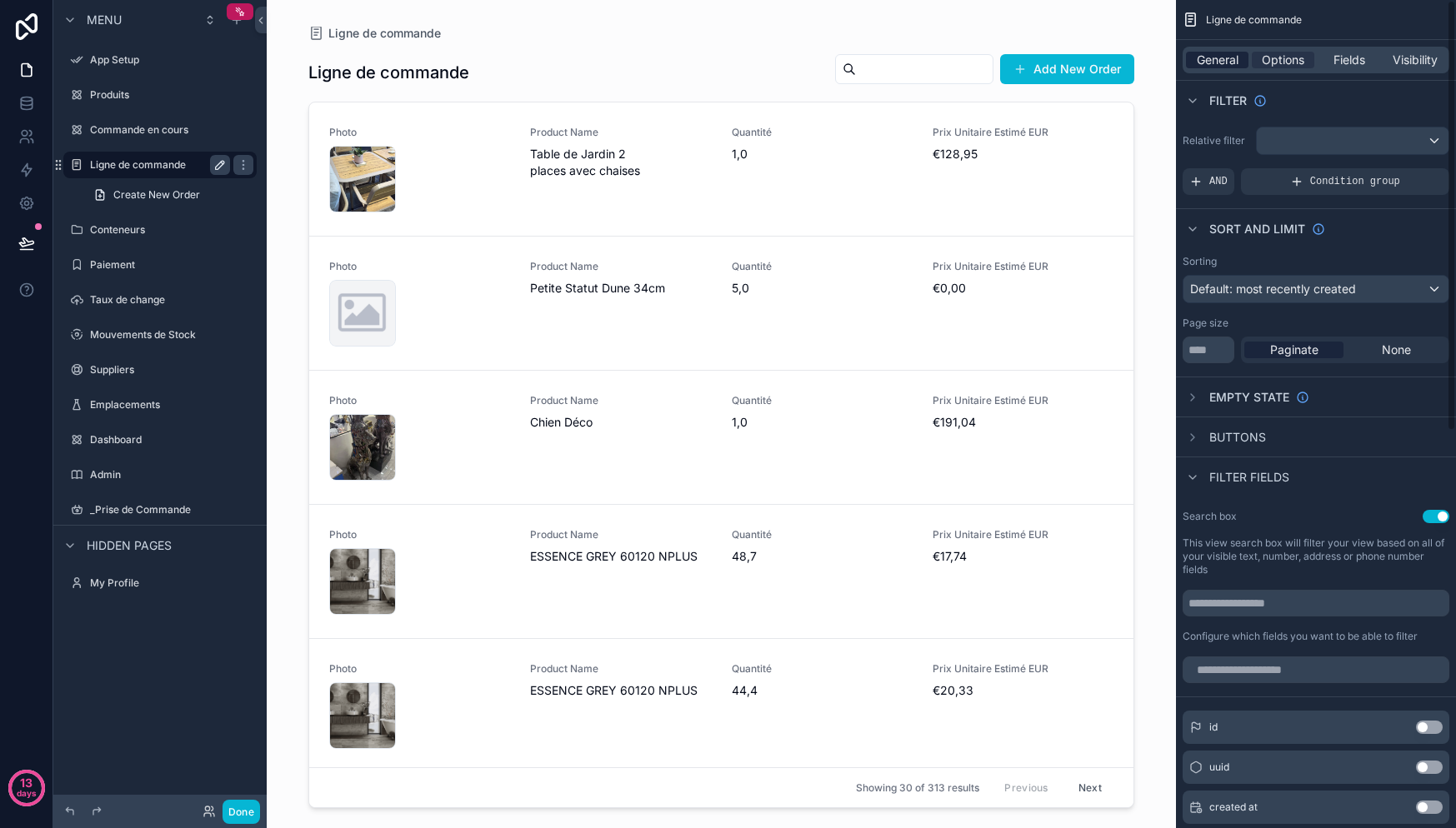
click at [1217, 54] on span "General" at bounding box center [1218, 60] width 42 height 17
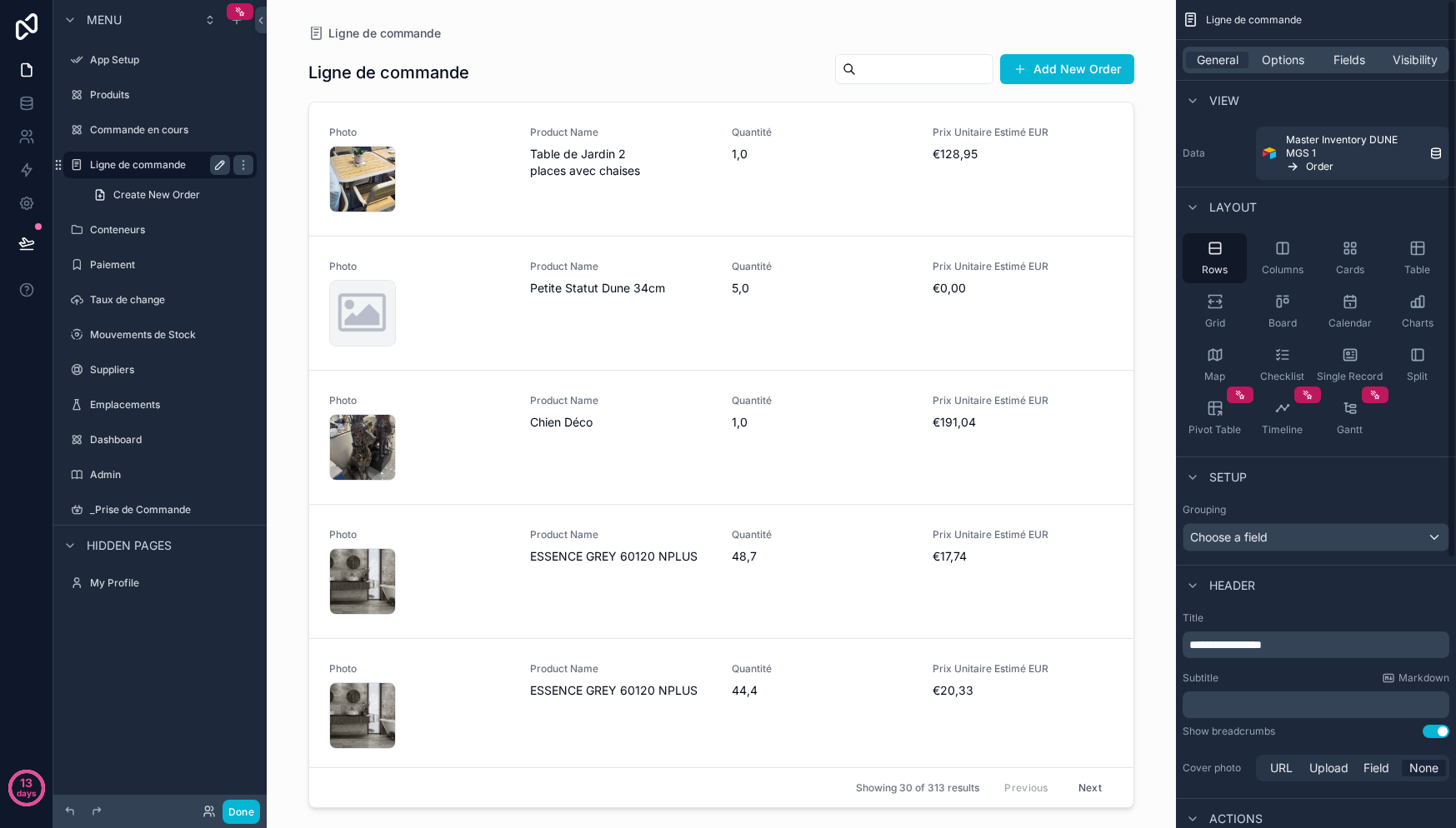
click at [1291, 46] on div "General Options Fields Visibility" at bounding box center [1316, 60] width 266 height 26
click at [1290, 58] on span "Options" at bounding box center [1282, 60] width 42 height 17
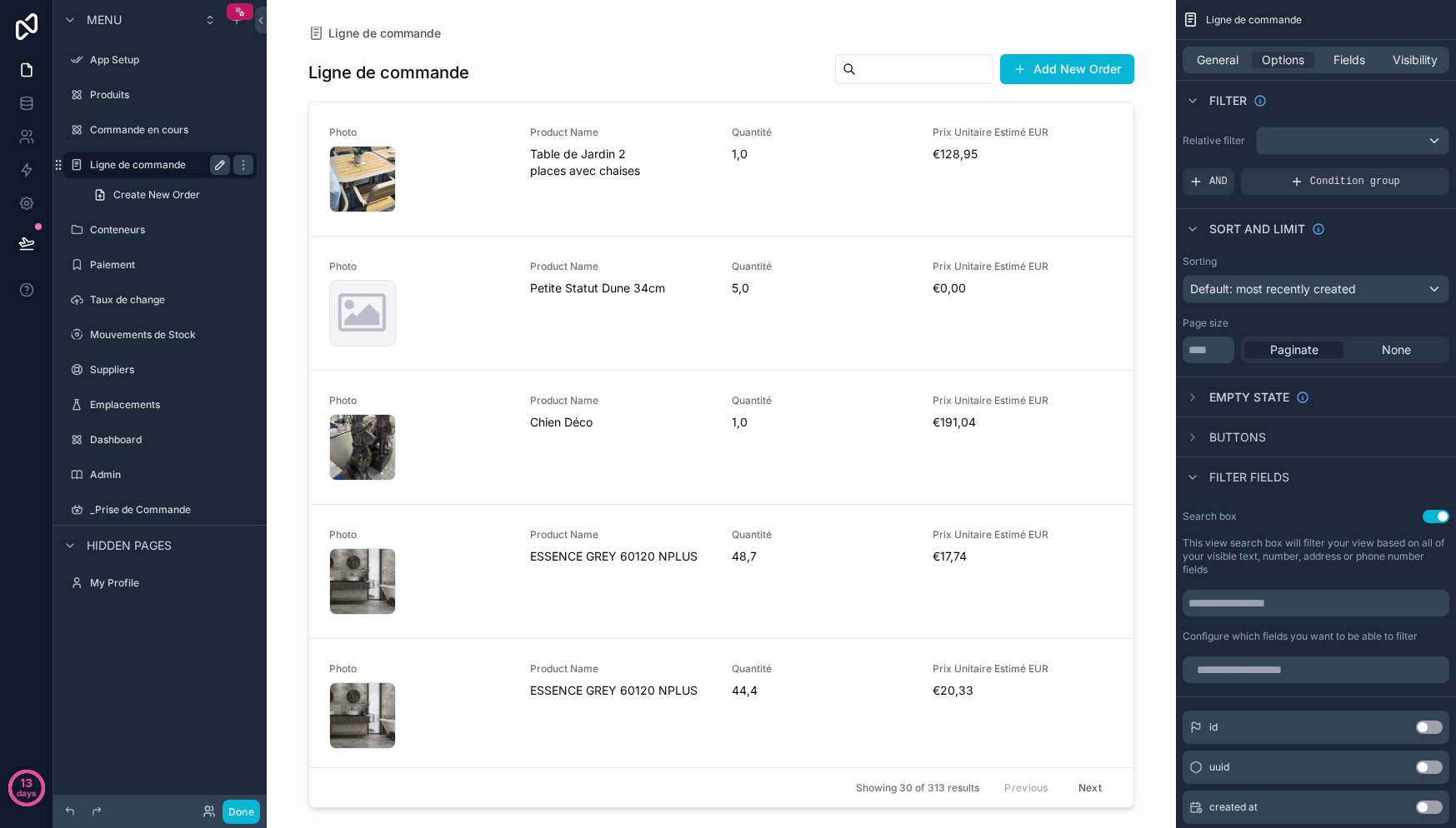
click at [1299, 305] on div "Sorting Default: most recently created Page size ** Paginate None" at bounding box center [1316, 308] width 280 height 122
click at [1303, 295] on span "Default: most recently created" at bounding box center [1273, 288] width 166 height 14
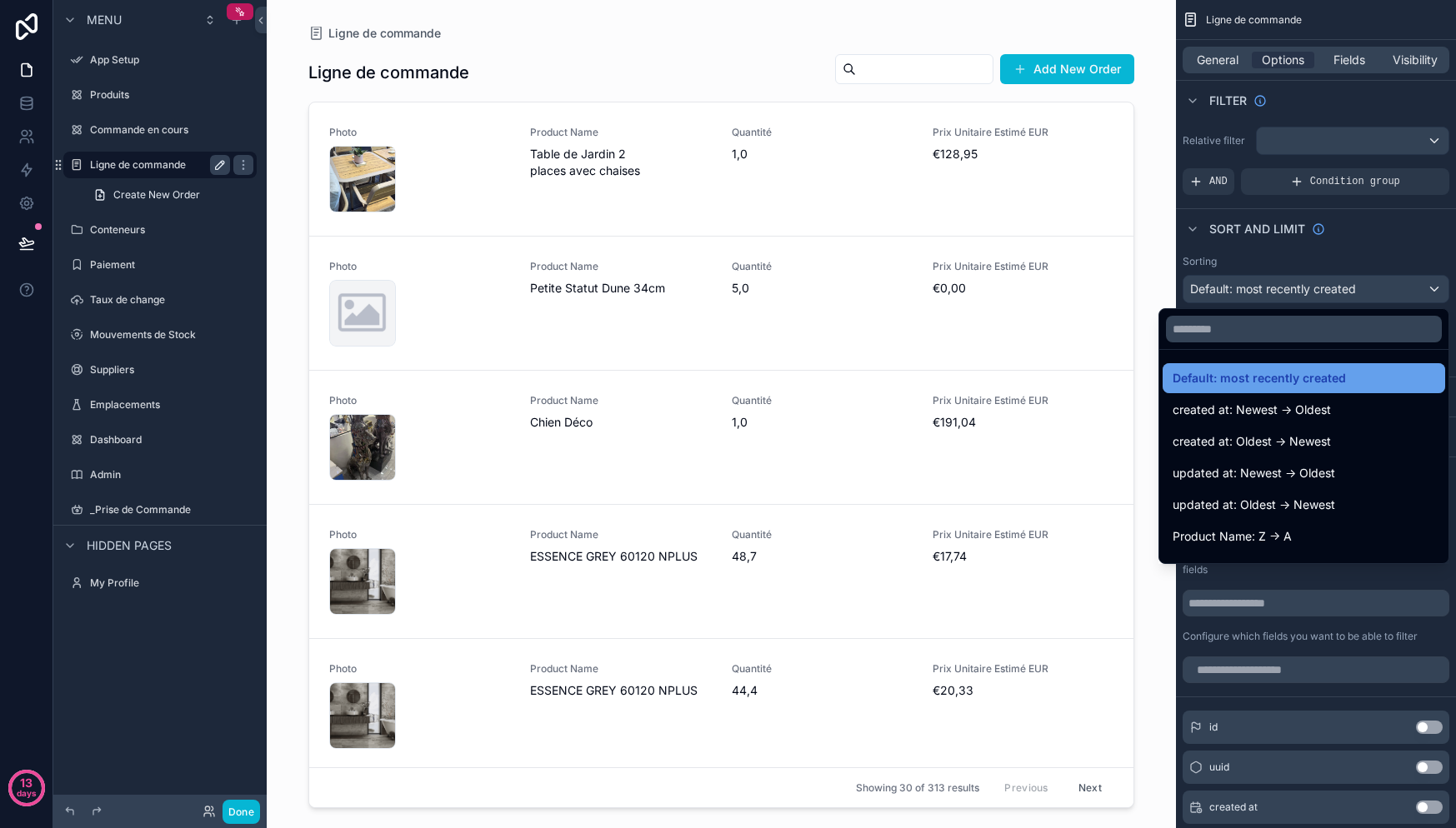
click at [1319, 383] on span "Default: most recently created" at bounding box center [1260, 378] width 174 height 20
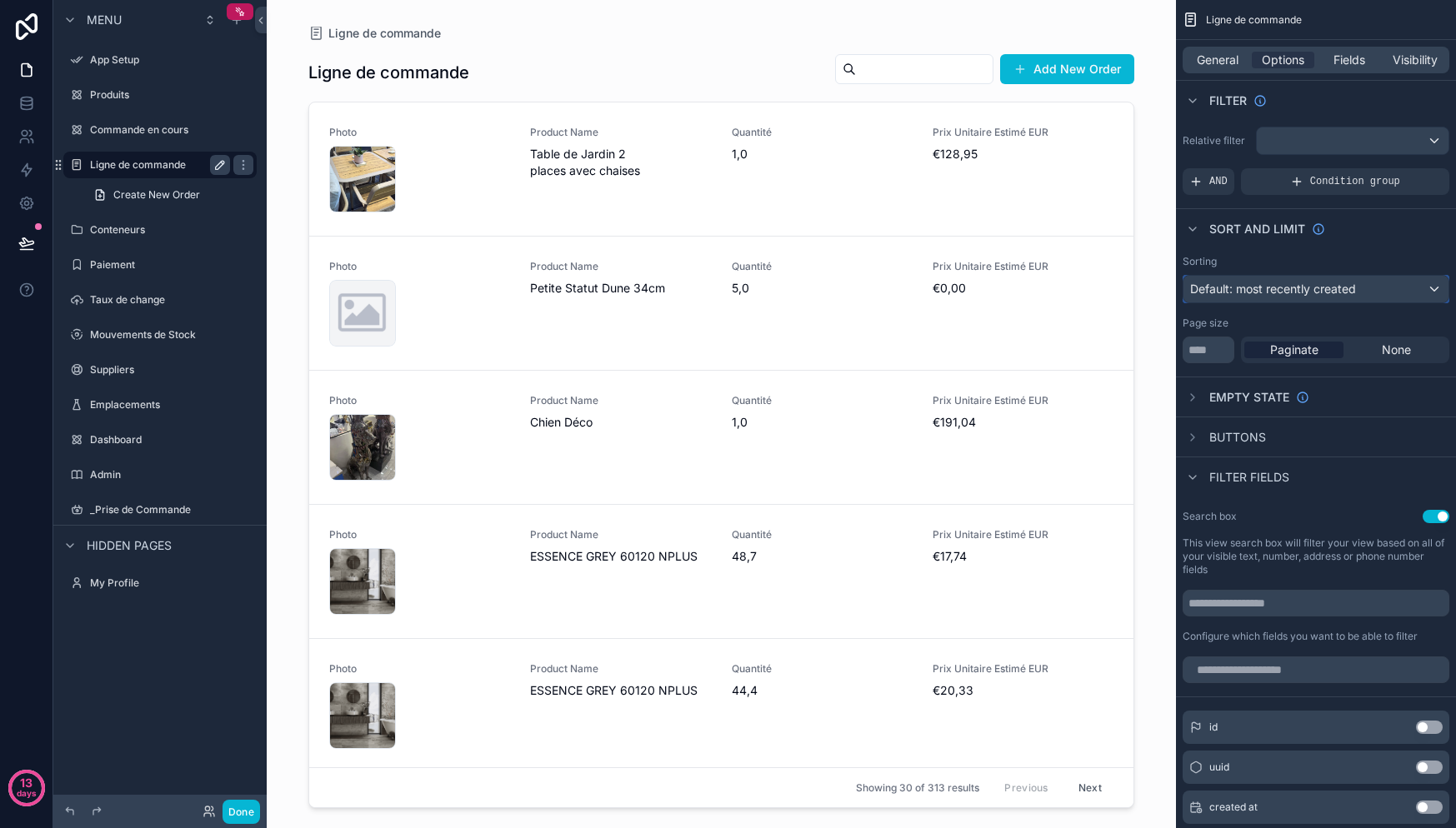
click at [1309, 290] on span "Default: most recently created" at bounding box center [1273, 288] width 166 height 14
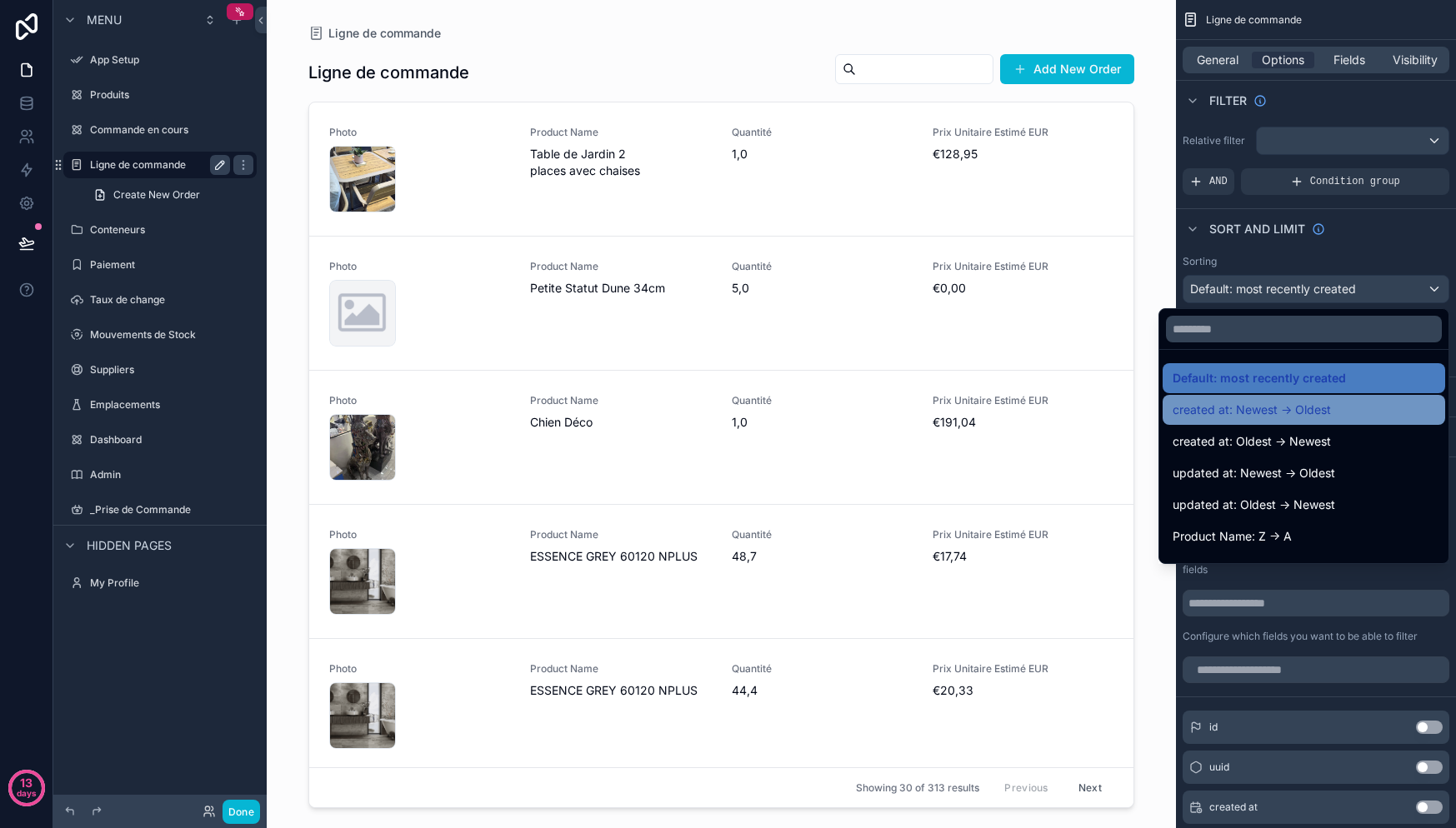
click at [1283, 411] on span "created at: Newest -> Oldest" at bounding box center [1252, 409] width 159 height 20
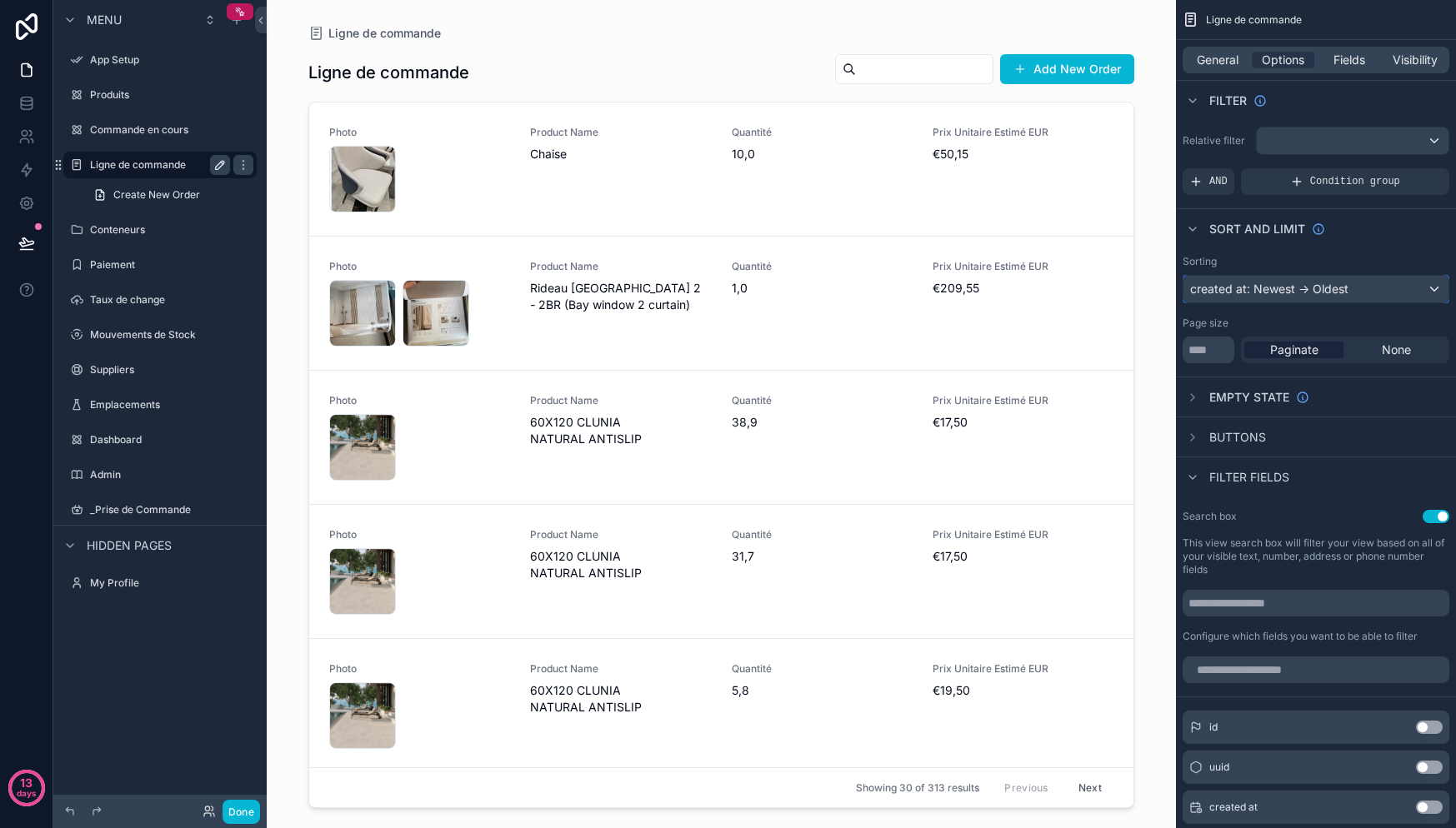
click at [1283, 296] on div "created at: Newest -> Oldest" at bounding box center [1316, 289] width 265 height 26
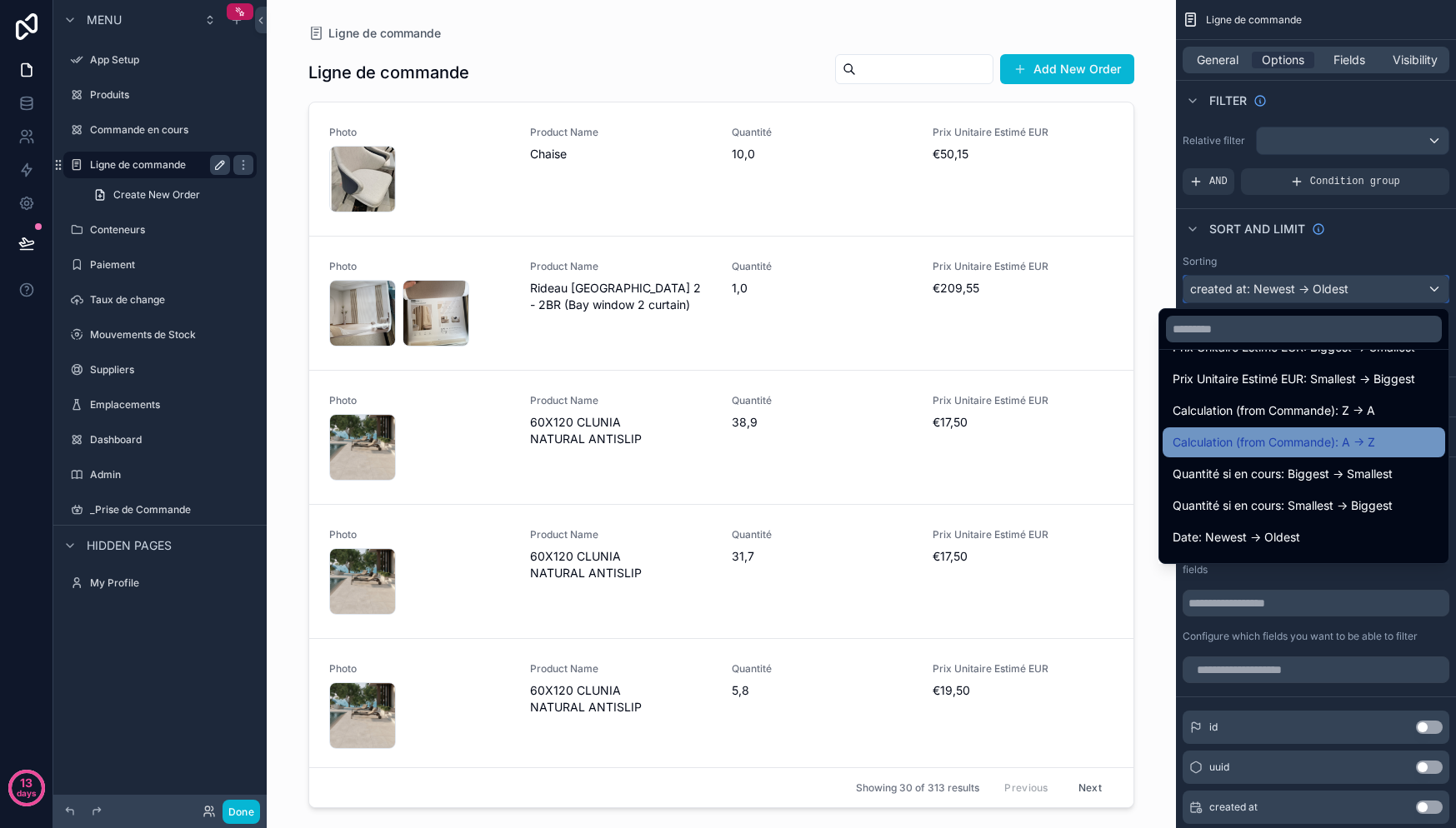
scroll to position [654, 0]
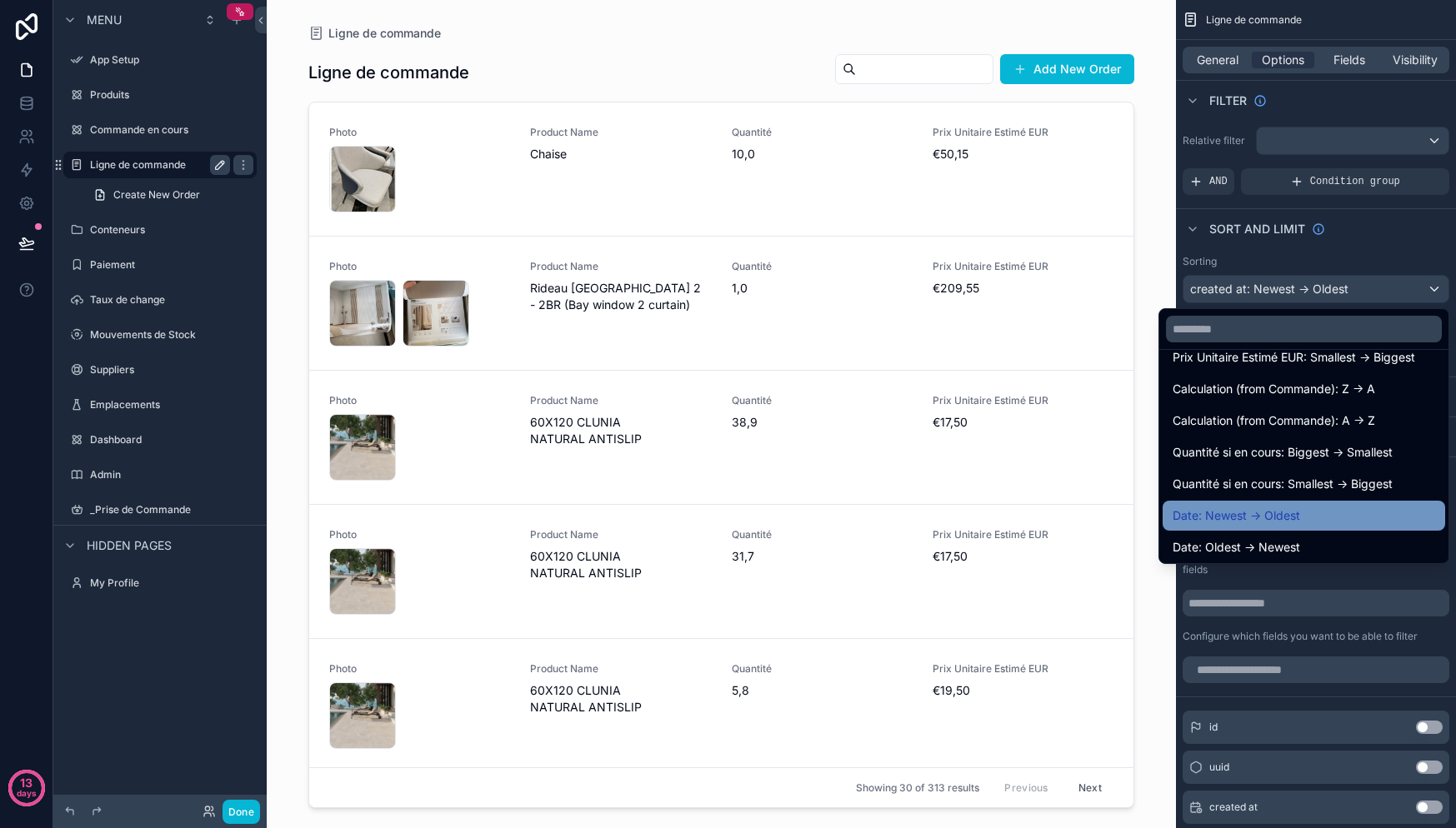
click at [1305, 519] on div "Date: Newest -> Oldest" at bounding box center [1303, 515] width 262 height 20
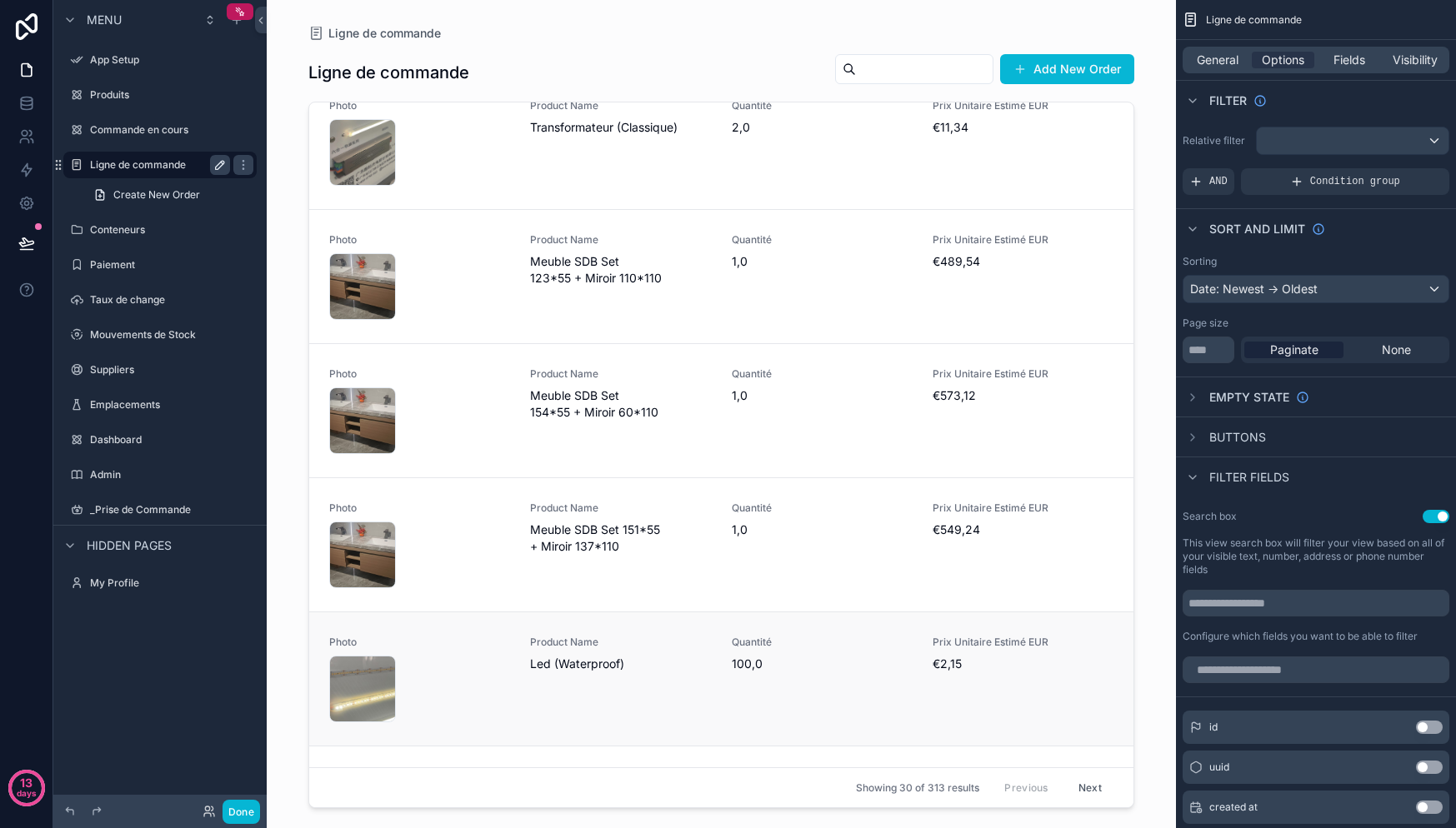
scroll to position [0, 0]
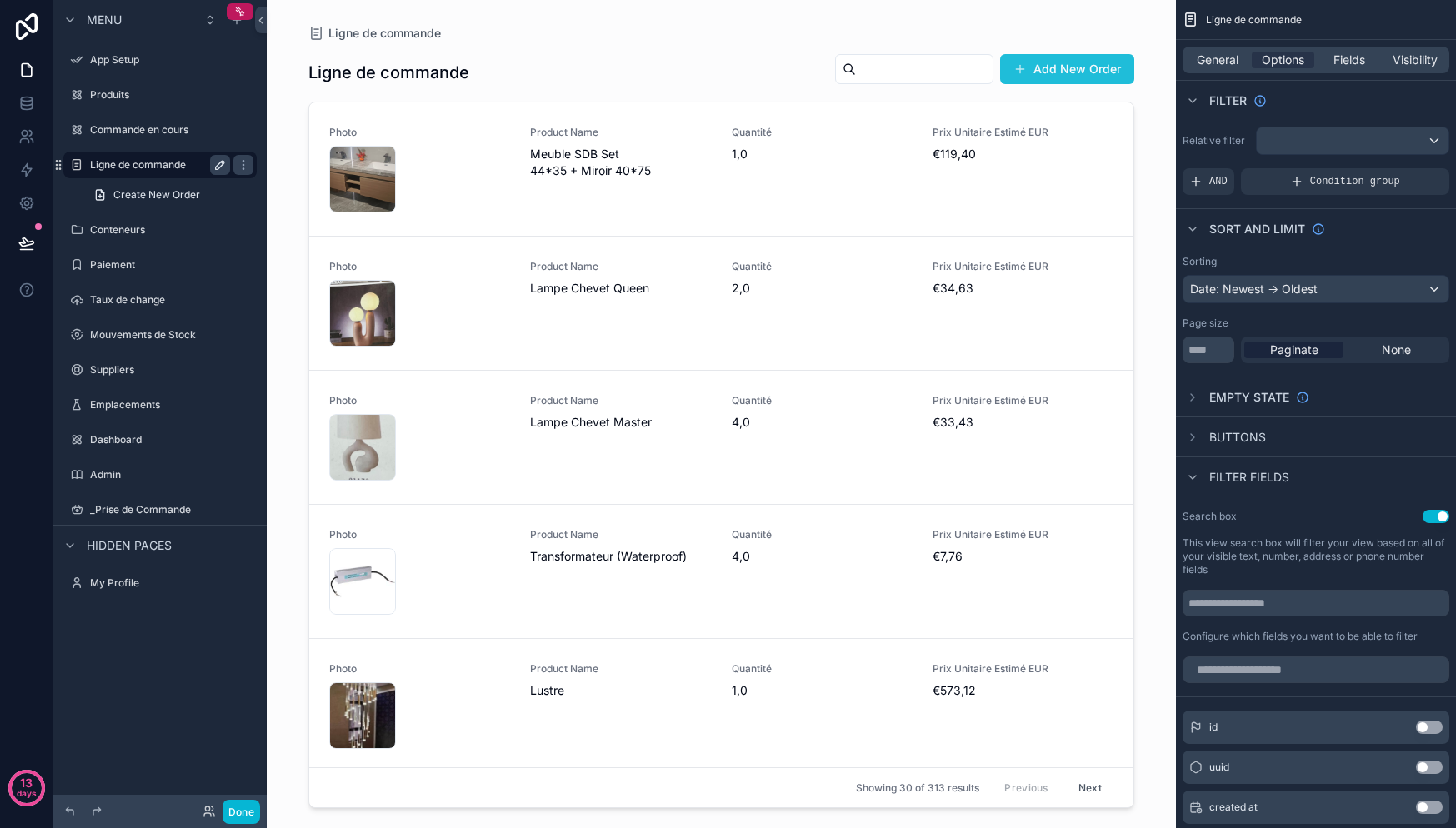
click at [1086, 80] on button "Add New Order" at bounding box center [1067, 69] width 134 height 30
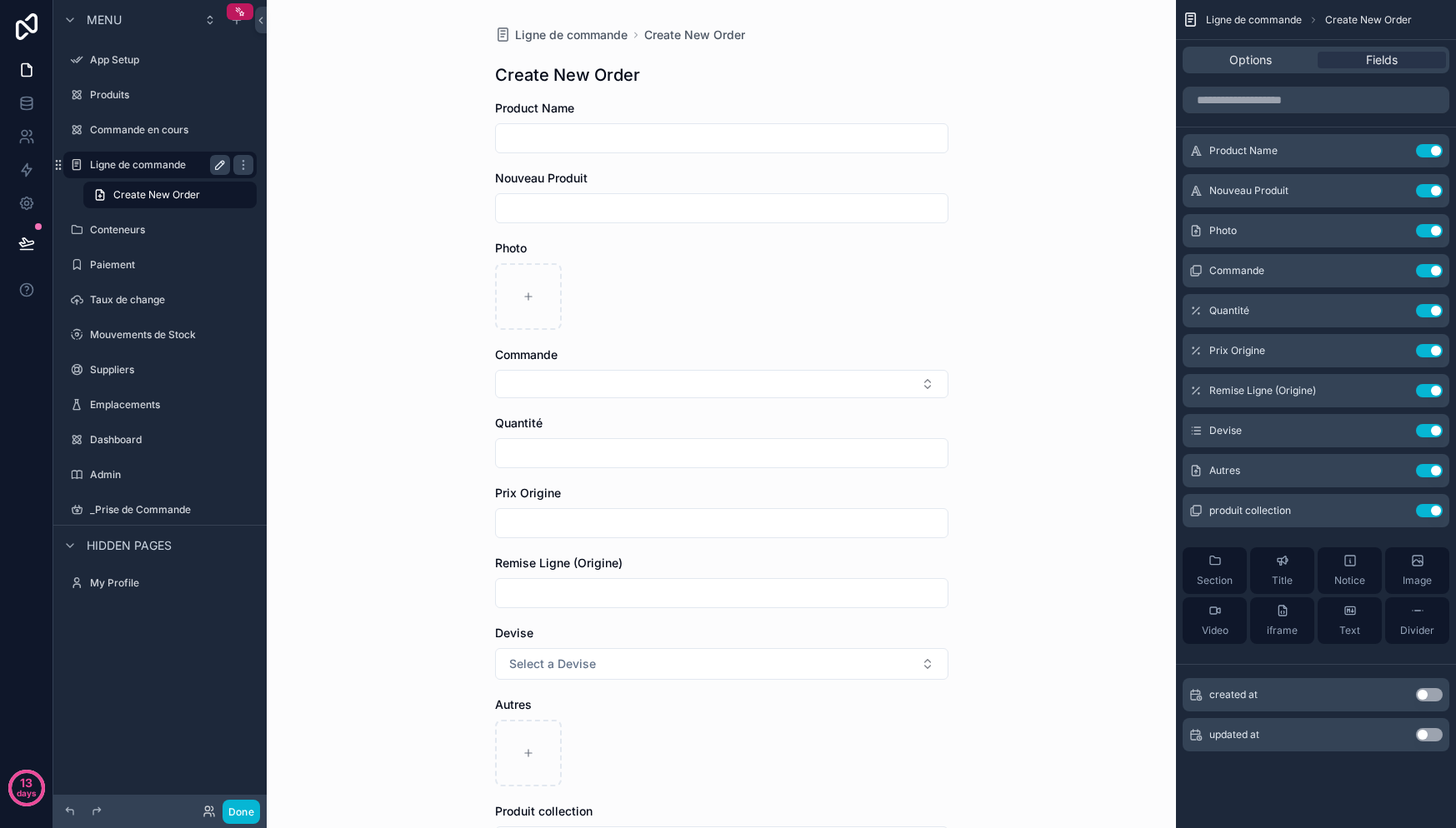
click at [1086, 80] on div "Ligne de commande Create New Order Create New Order Product Name Nouveau Produi…" at bounding box center [721, 414] width 909 height 828
click at [146, 173] on div "Ligne de commande" at bounding box center [160, 165] width 140 height 20
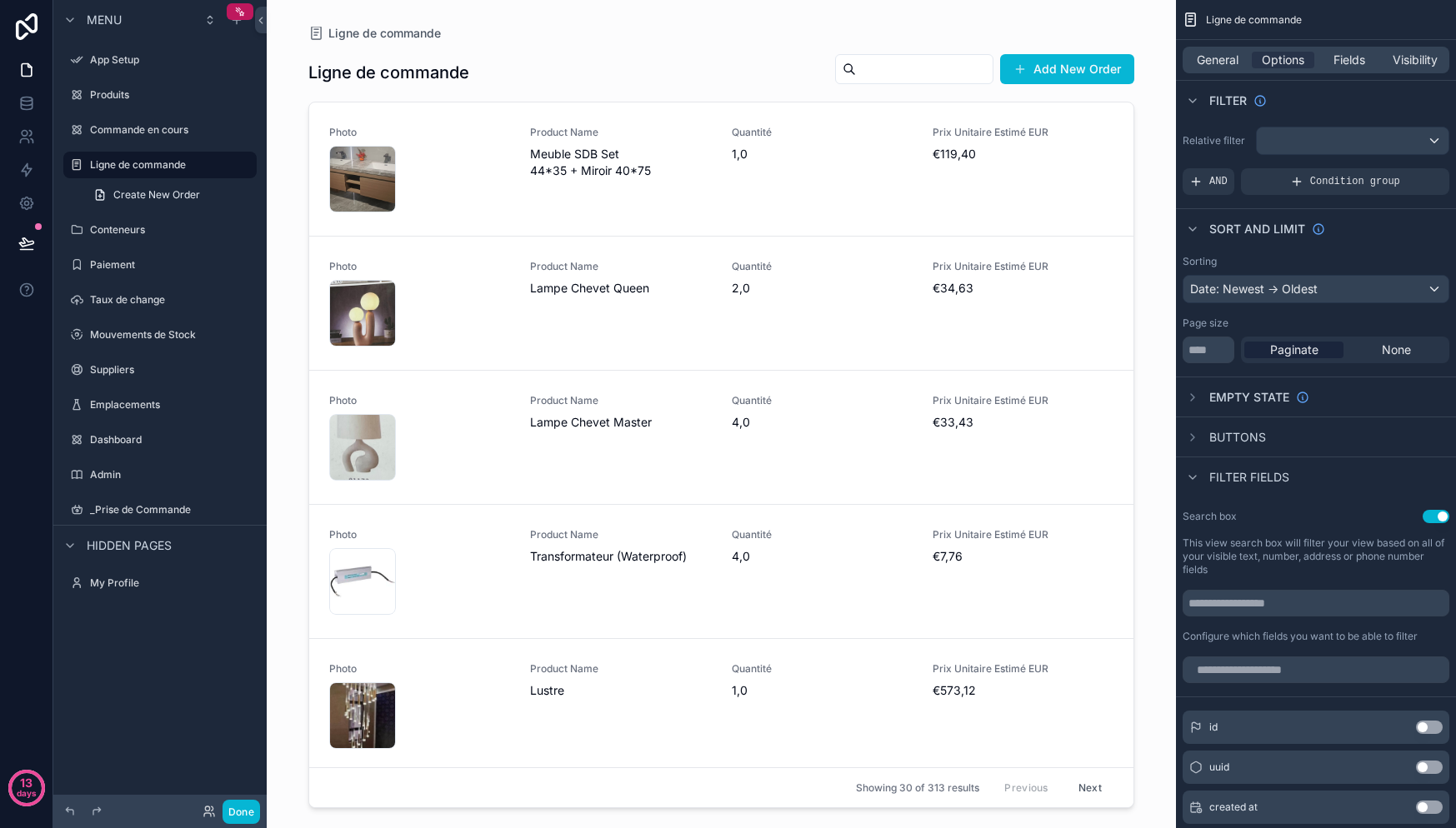
click at [651, 59] on div "Ligne de commande Add New Order" at bounding box center [721, 73] width 826 height 39
click at [163, 202] on link "Create New Order" at bounding box center [170, 195] width 174 height 26
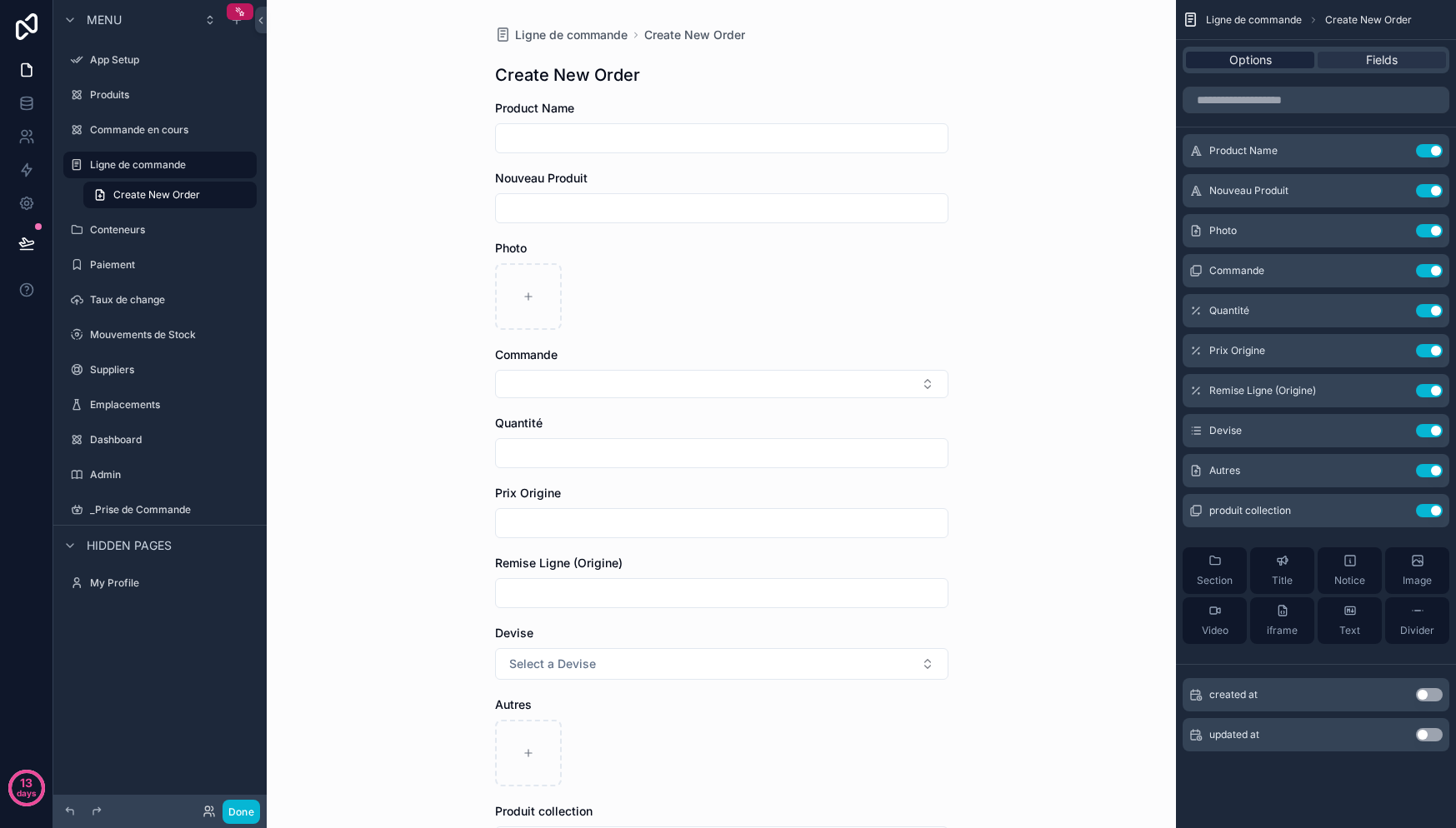
click at [1254, 57] on span "Options" at bounding box center [1250, 60] width 42 height 17
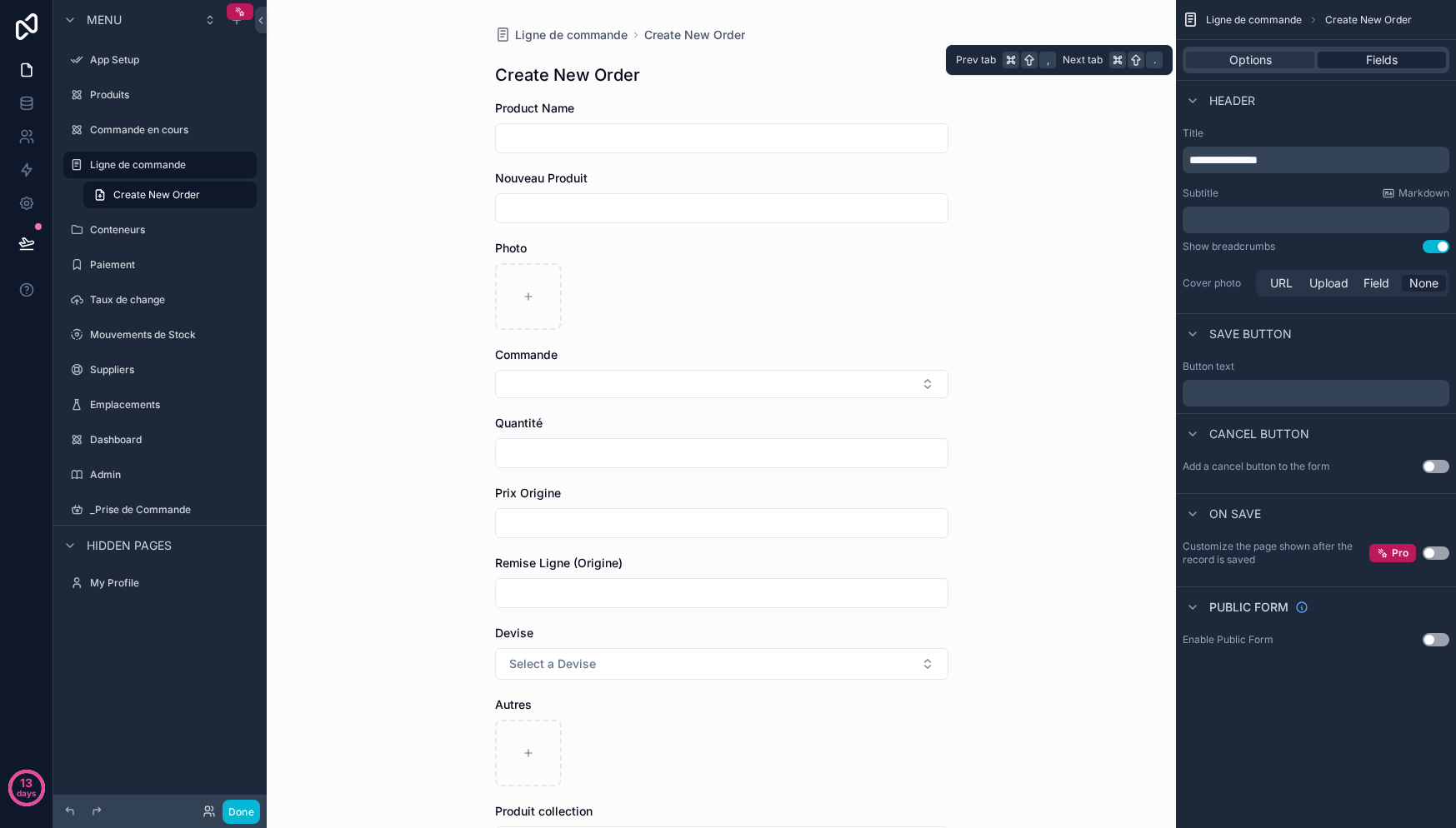
click at [1388, 57] on span "Fields" at bounding box center [1381, 60] width 32 height 17
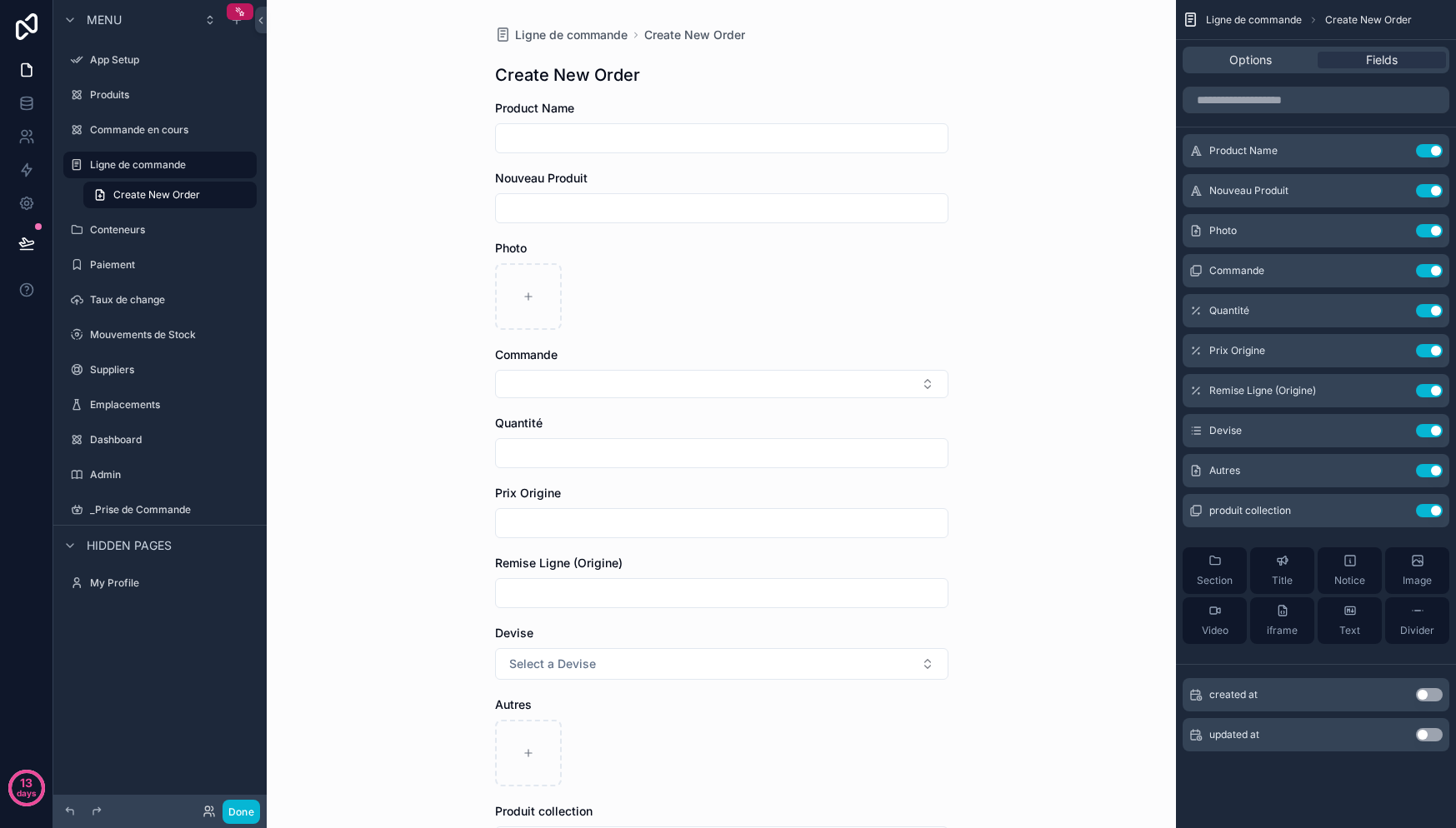
click at [543, 108] on span "Product Name" at bounding box center [535, 108] width 79 height 14
click at [1275, 102] on input "scrollable content" at bounding box center [1316, 100] width 266 height 26
click at [1431, 151] on button "Use setting" at bounding box center [1429, 150] width 26 height 13
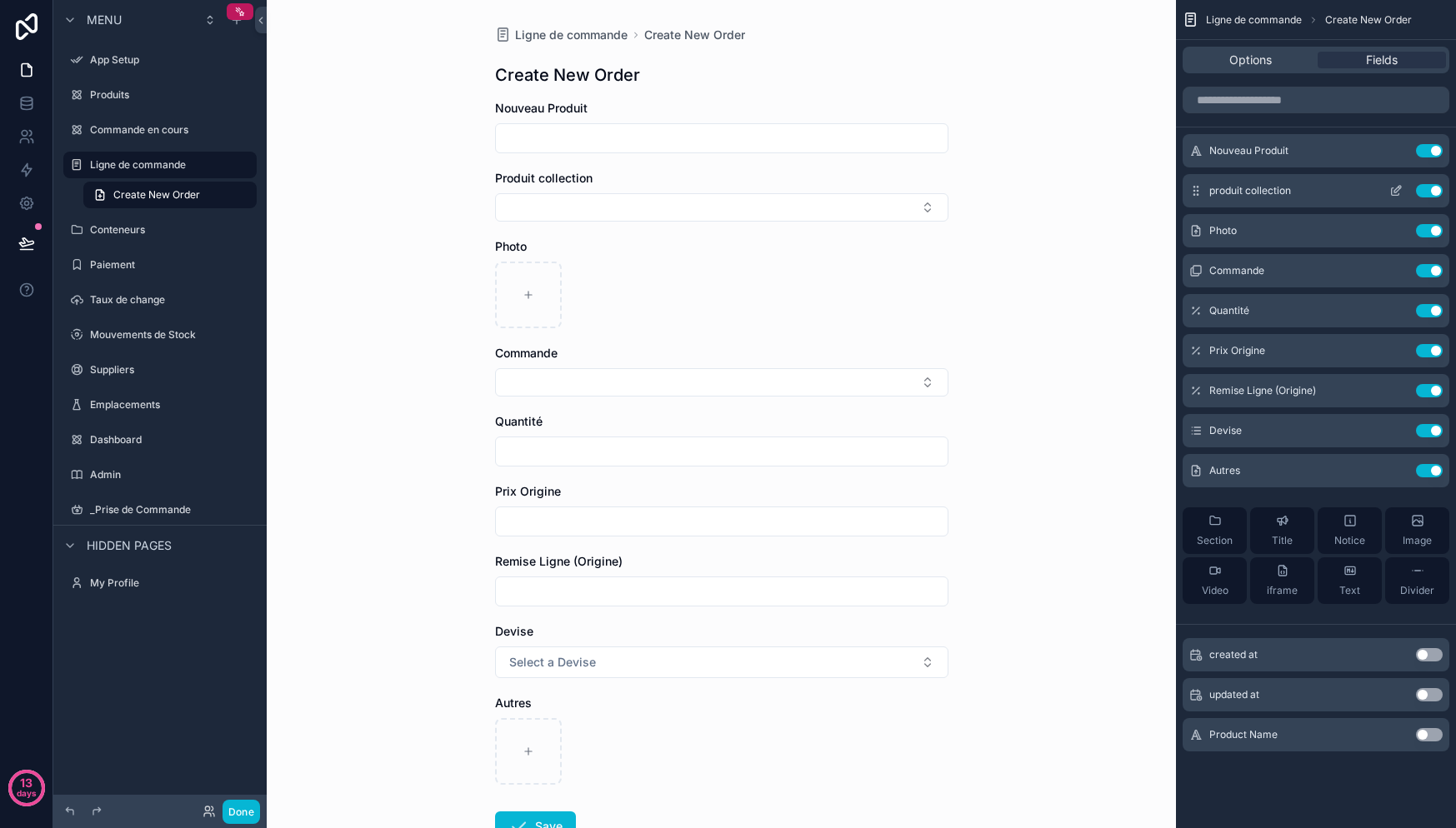
click at [1278, 192] on span "produit collection" at bounding box center [1250, 190] width 82 height 13
click at [1392, 192] on icon "scrollable content" at bounding box center [1396, 192] width 8 height 8
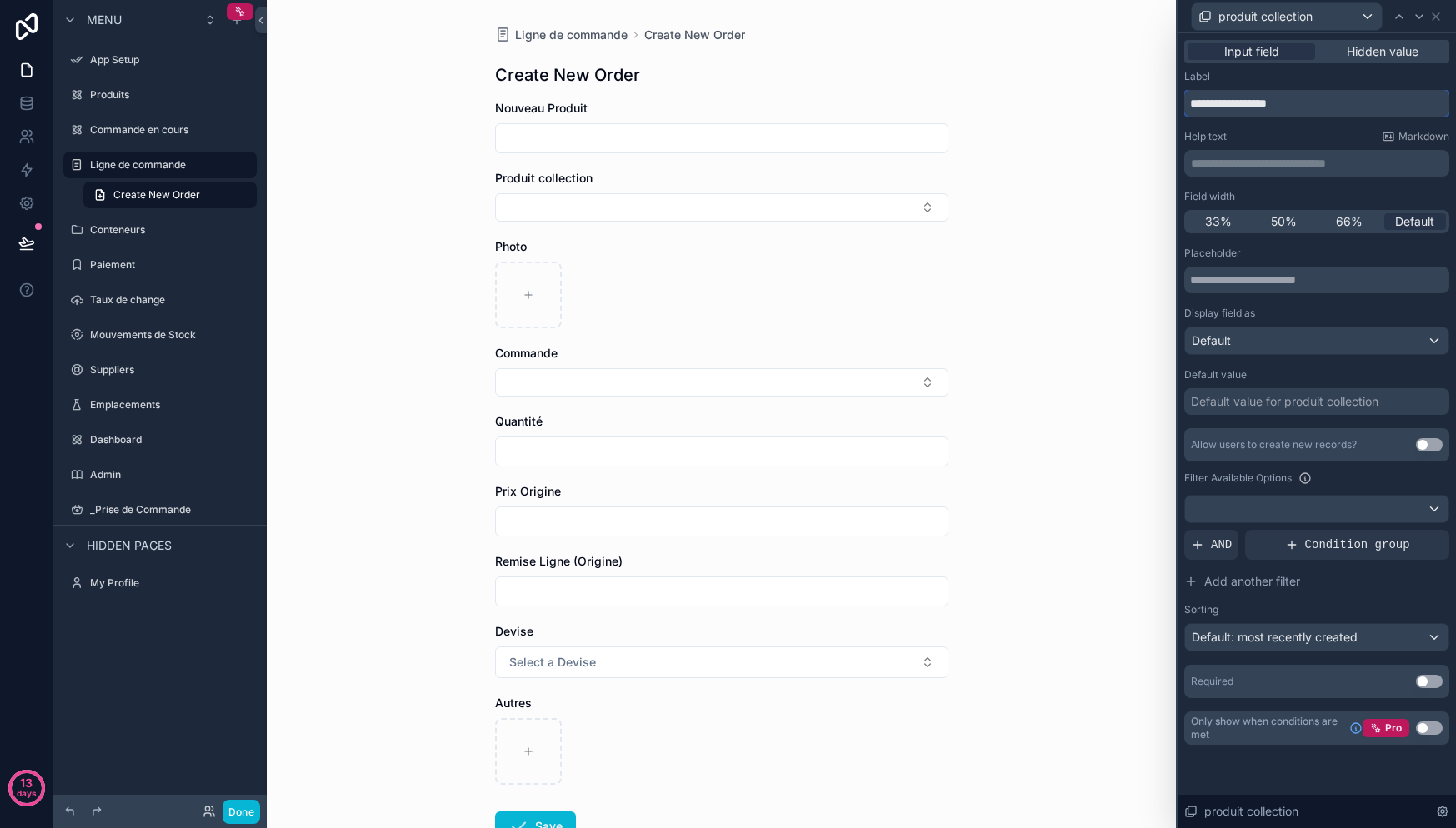
click at [1268, 106] on input "**********" at bounding box center [1317, 103] width 265 height 26
type input "**********"
click at [1297, 519] on div at bounding box center [1317, 509] width 263 height 26
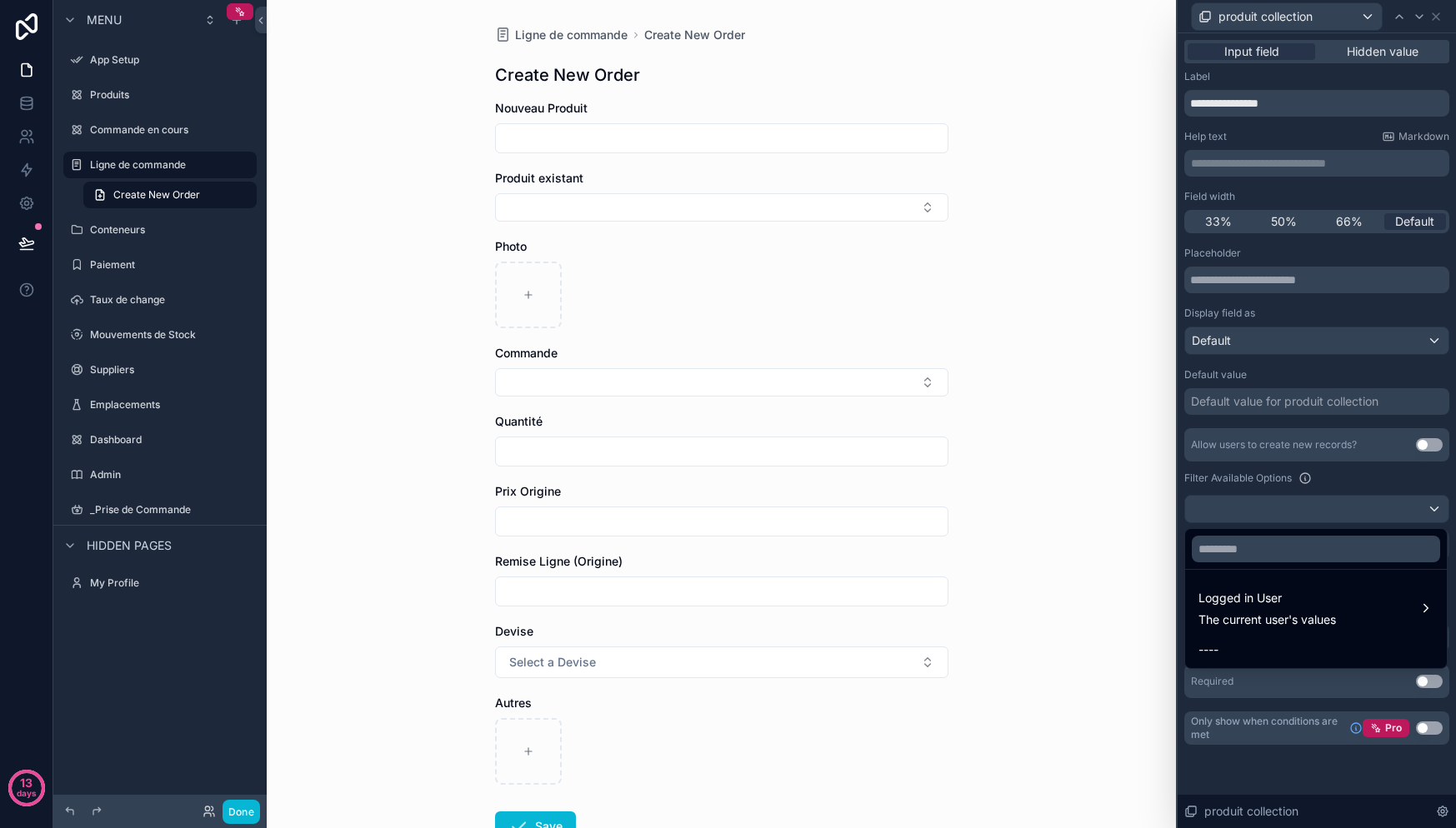
click at [1297, 519] on div at bounding box center [1317, 414] width 279 height 828
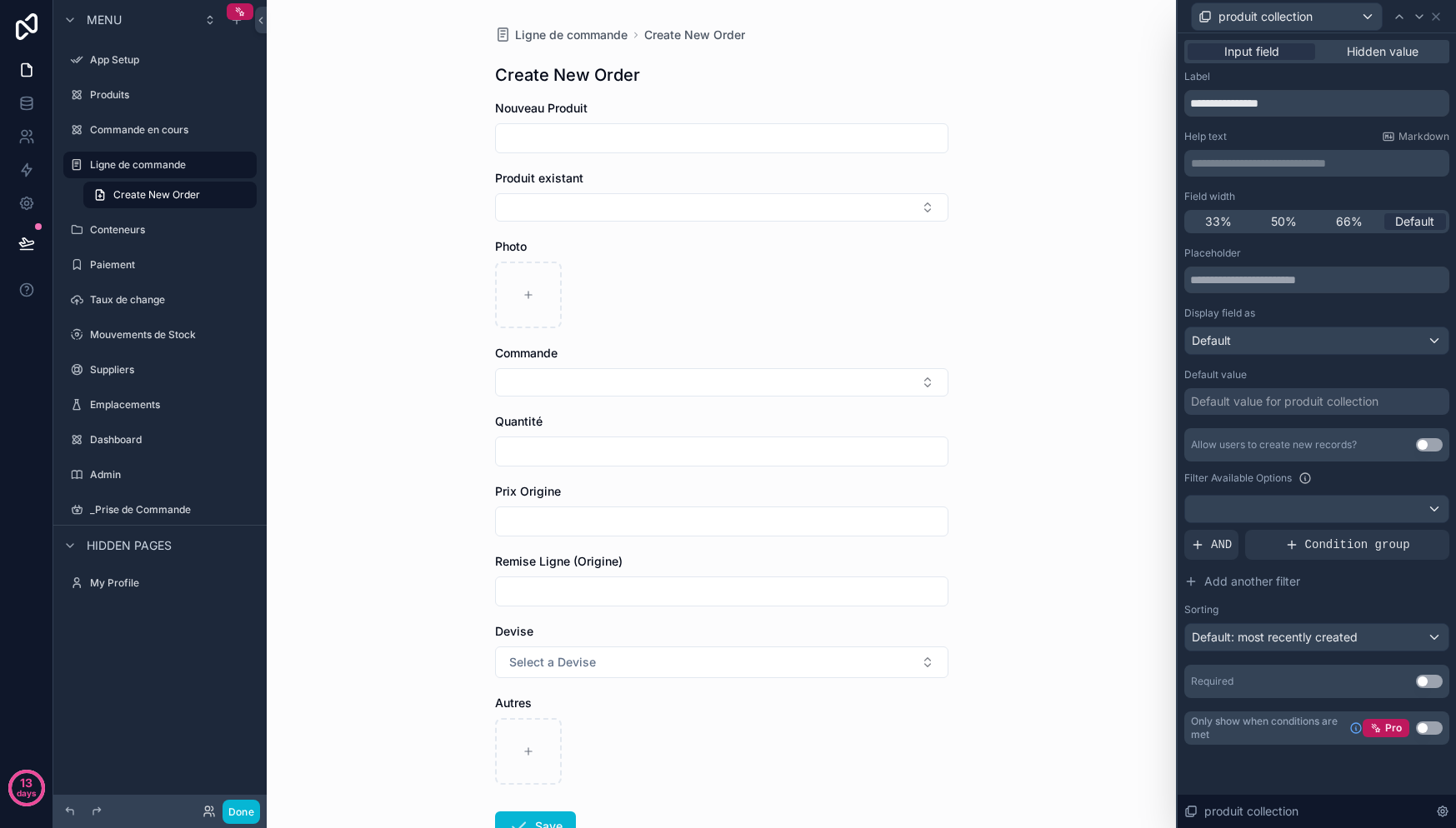
click at [1426, 726] on button "Use setting" at bounding box center [1429, 727] width 26 height 13
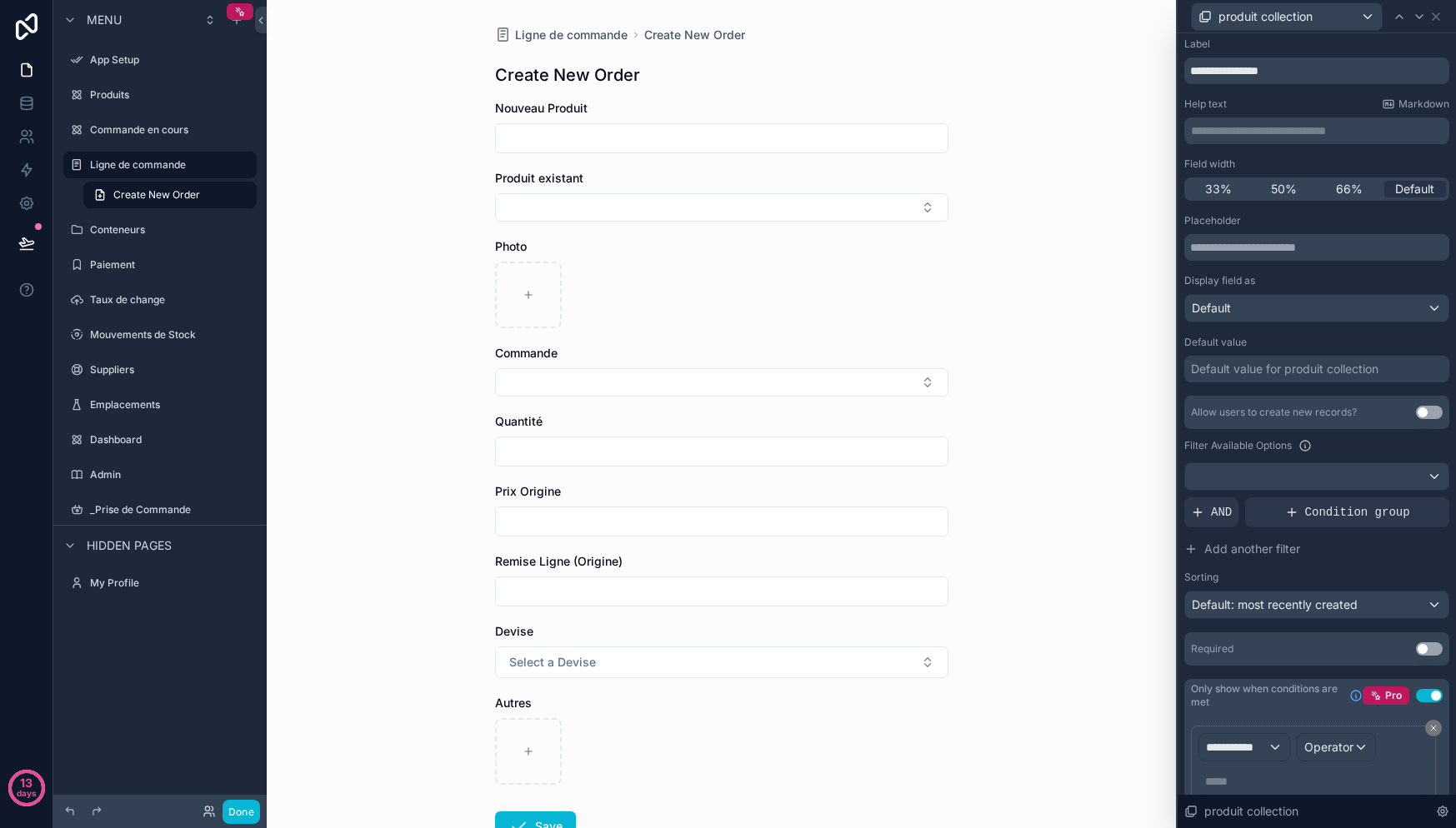
scroll to position [98, 0]
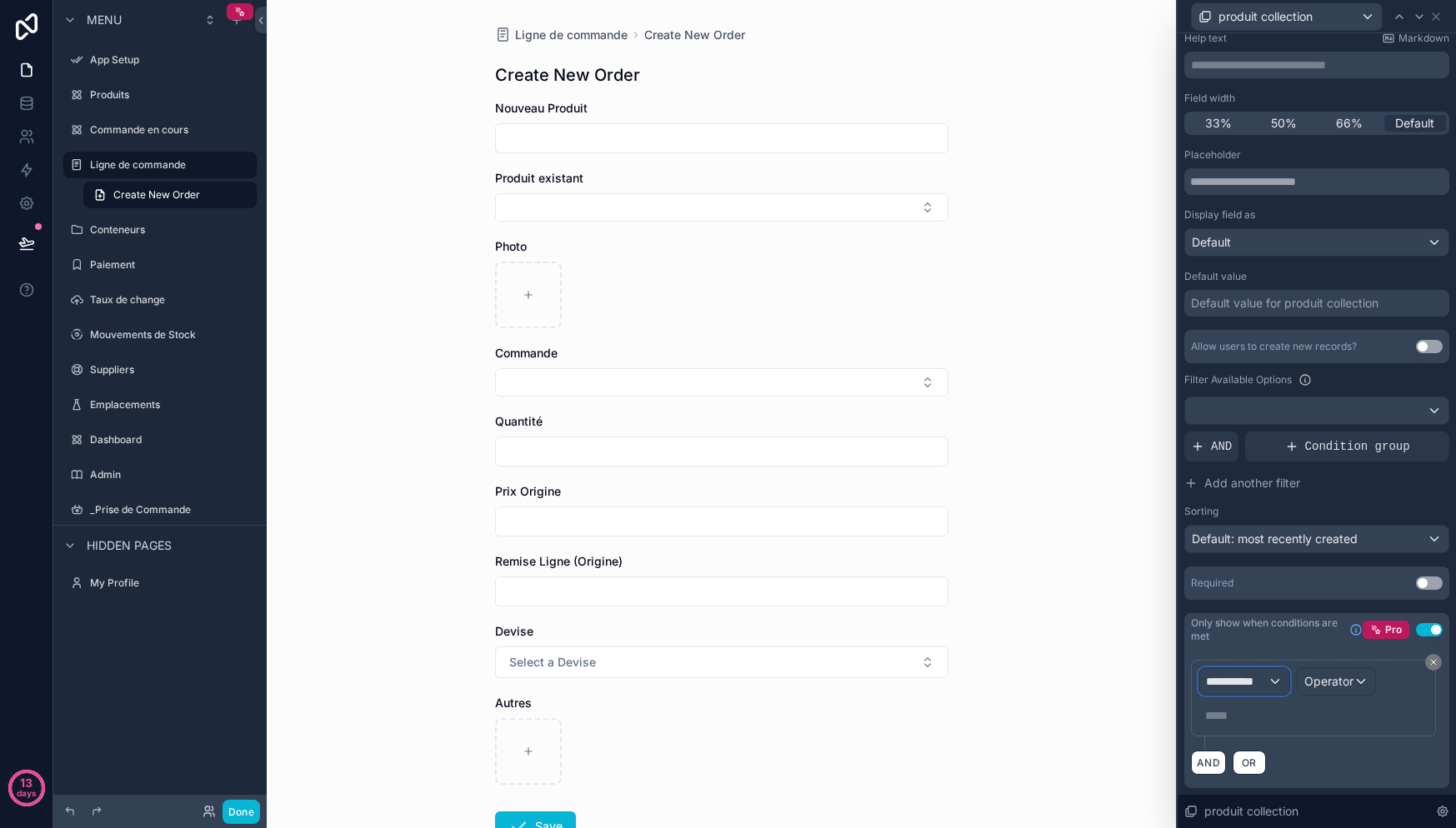
click at [1268, 683] on div "**********" at bounding box center [1244, 682] width 90 height 26
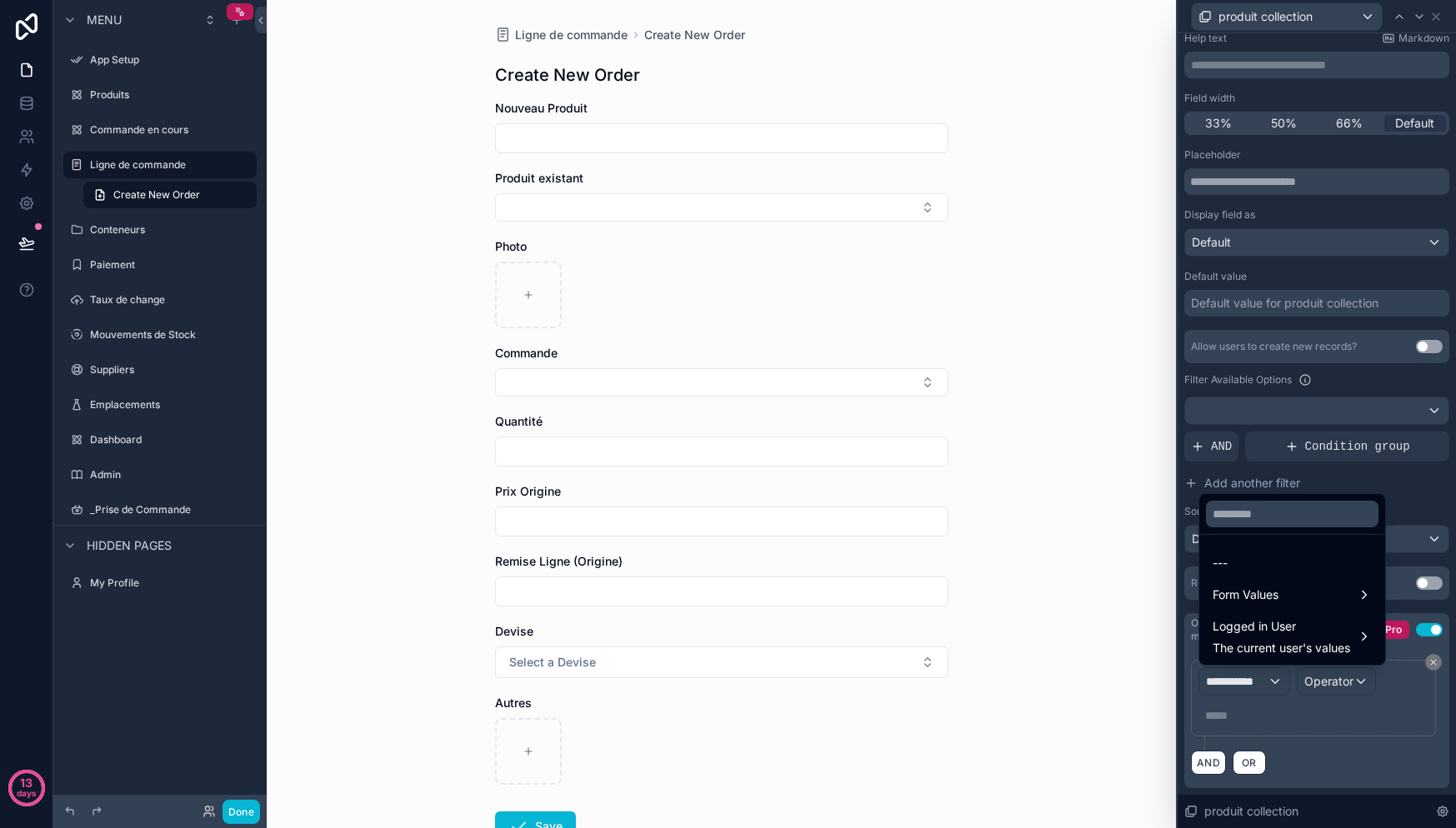
click at [1330, 710] on div at bounding box center [1317, 414] width 279 height 828
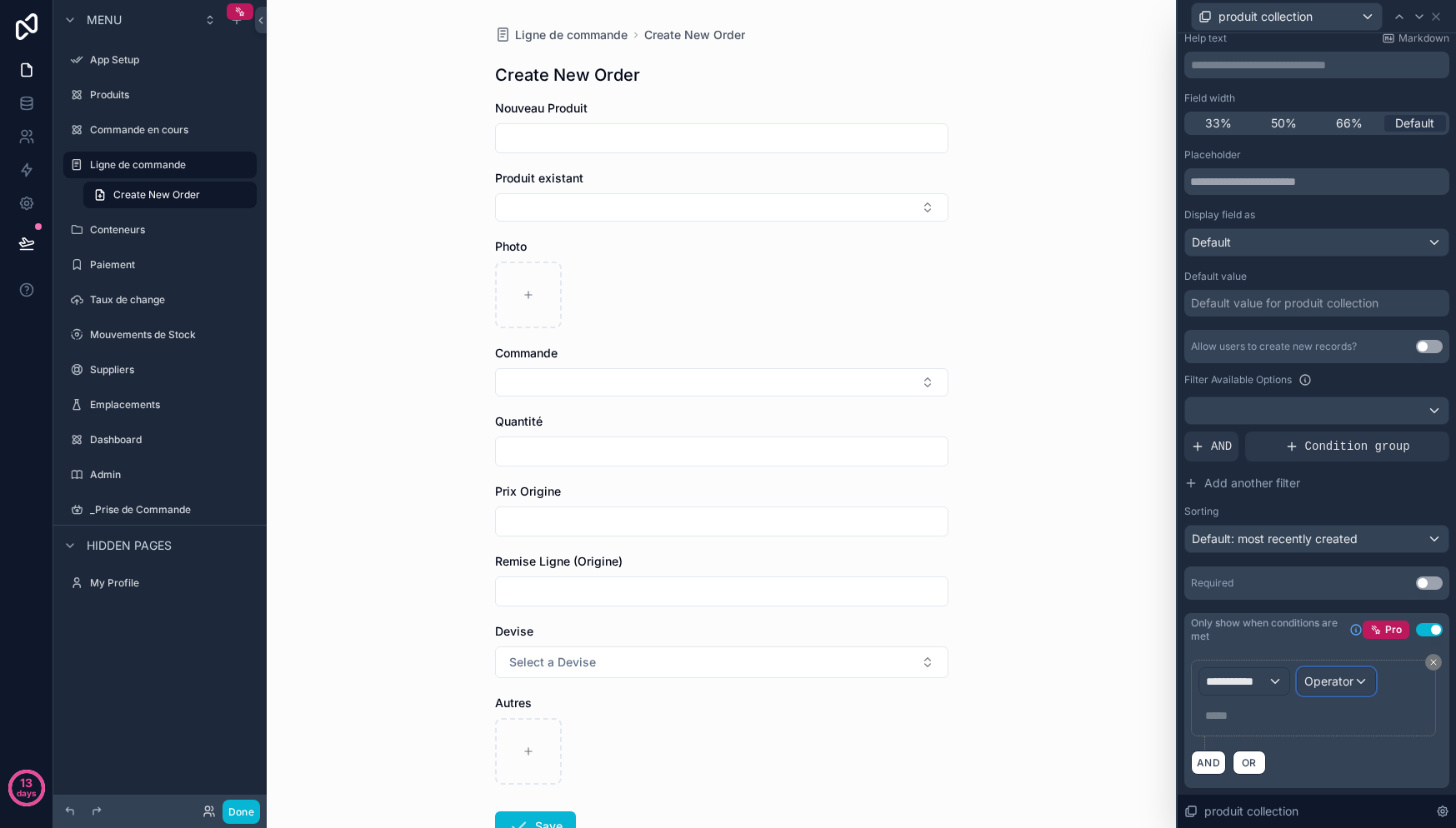
click at [1334, 686] on span "Operator" at bounding box center [1329, 681] width 49 height 14
click at [1296, 668] on button "Operator" at bounding box center [1336, 682] width 79 height 28
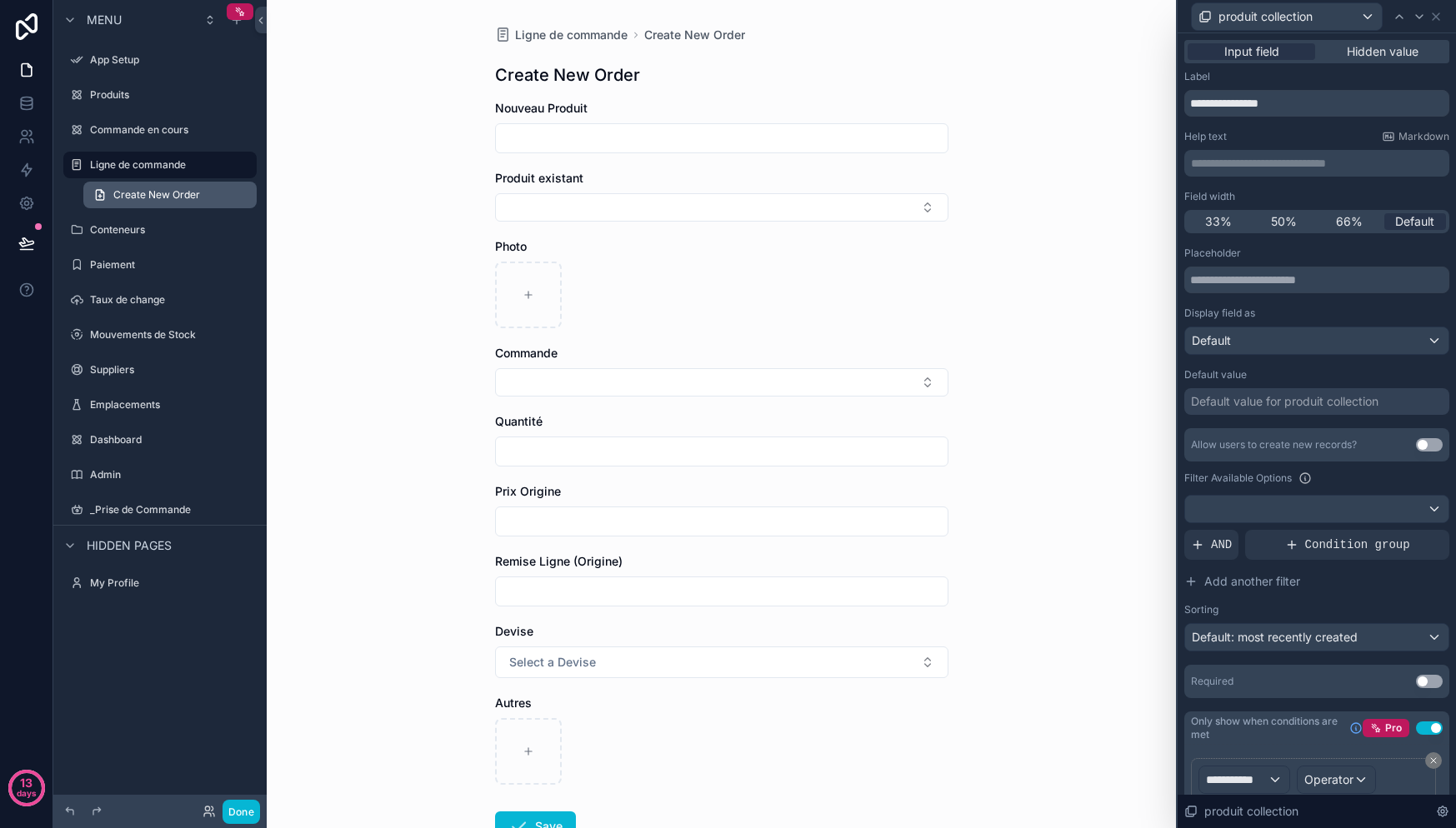
click at [144, 198] on span "Create New Order" at bounding box center [156, 195] width 87 height 13
click at [146, 165] on label "Ligne de commande" at bounding box center [157, 165] width 133 height 13
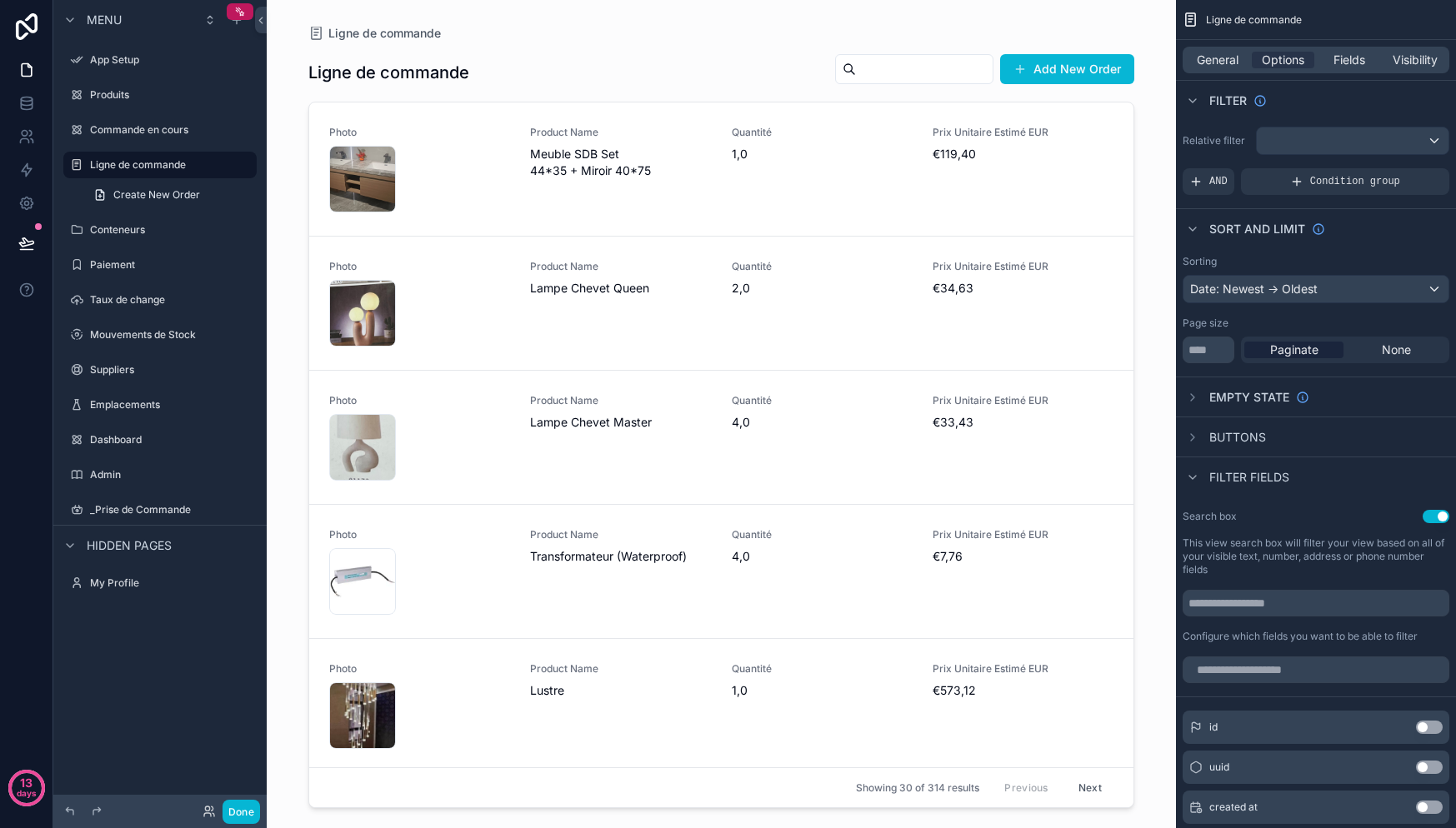
scroll to position [21, 0]
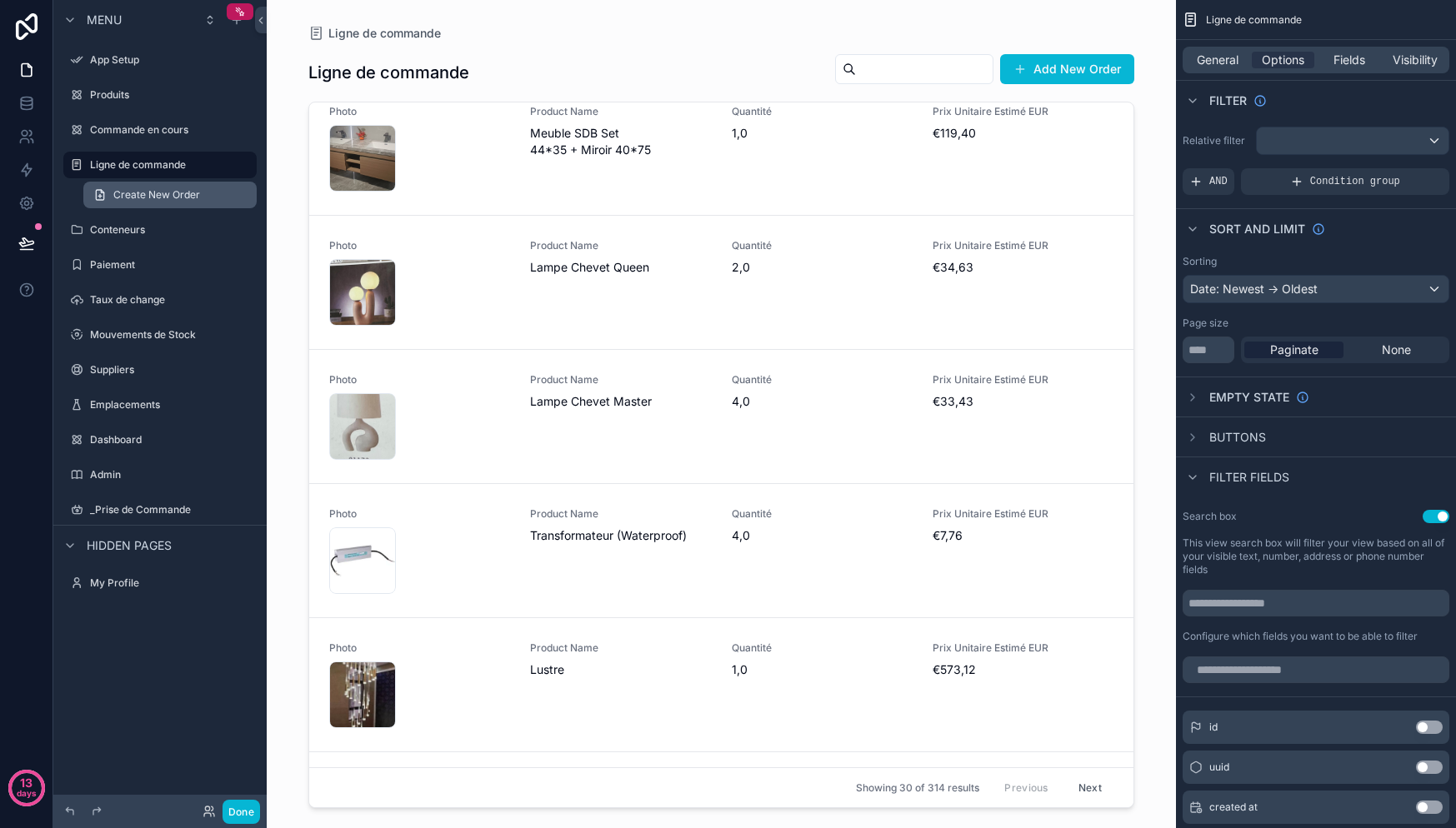
click at [177, 202] on link "Create New Order" at bounding box center [170, 195] width 174 height 26
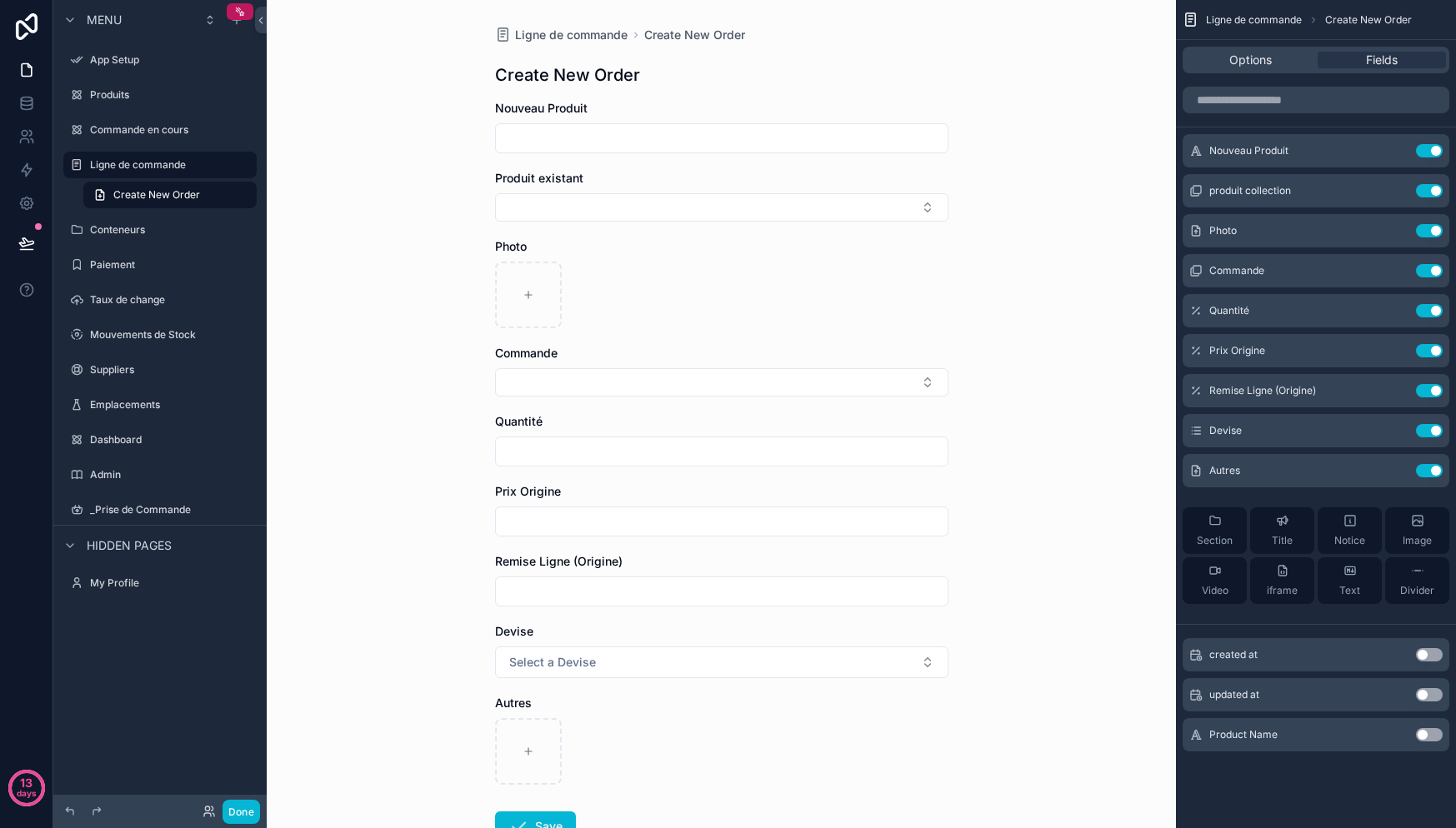
click at [631, 135] on input "scrollable content" at bounding box center [721, 138] width 451 height 24
click at [1392, 188] on icon "scrollable content" at bounding box center [1396, 192] width 8 height 8
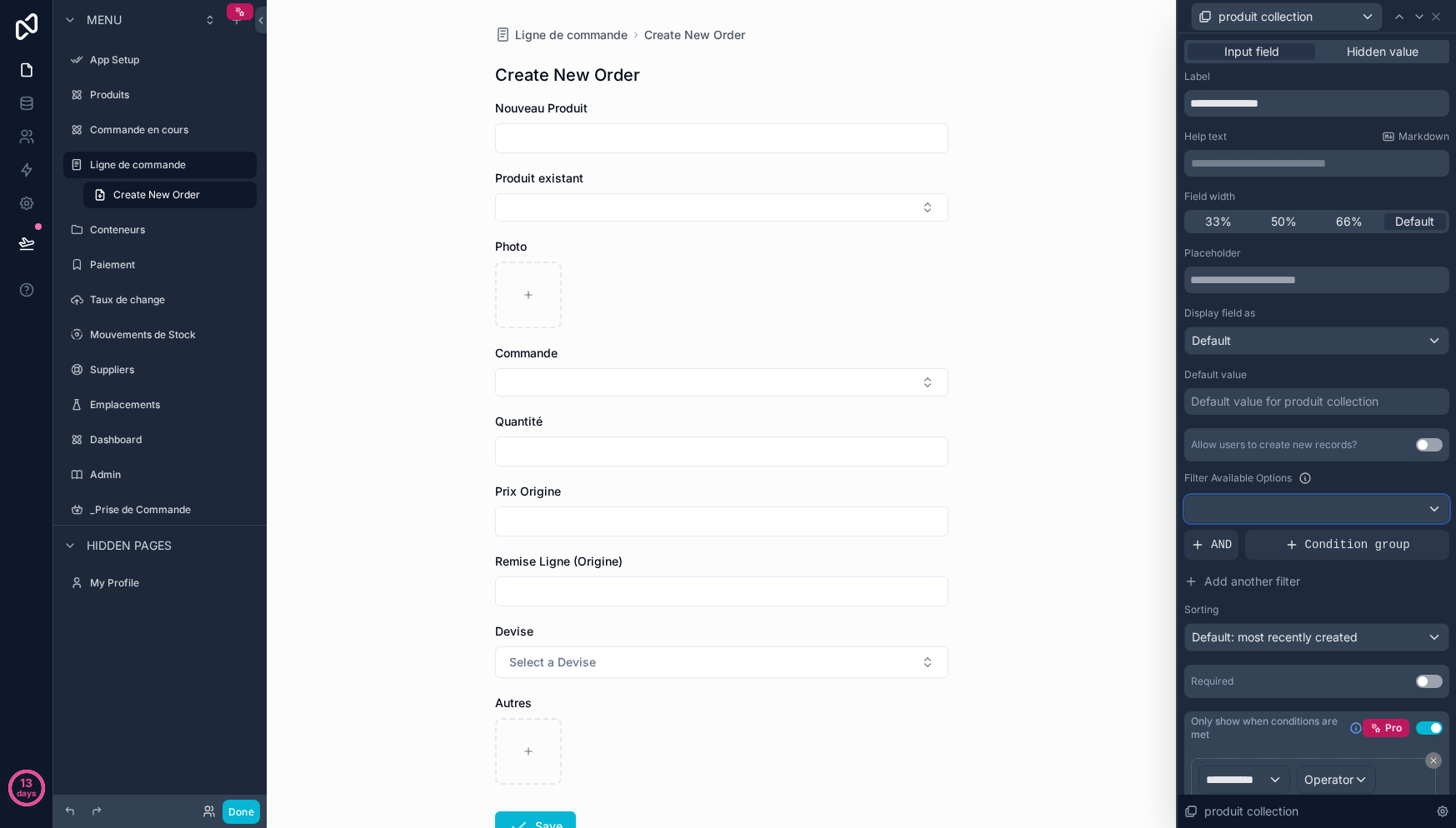
click at [1346, 516] on div at bounding box center [1317, 509] width 263 height 26
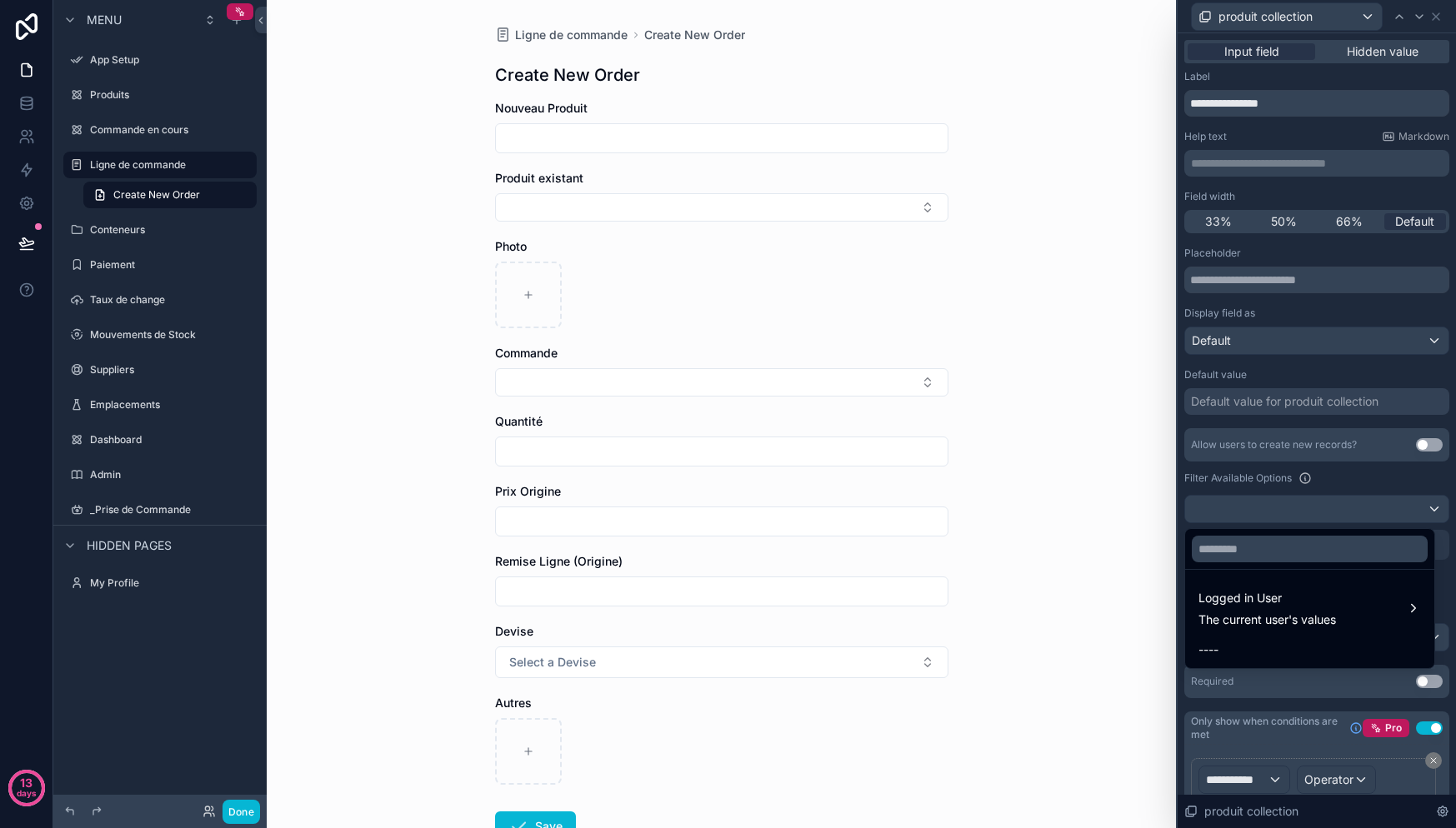
click at [1346, 513] on div at bounding box center [1317, 414] width 279 height 828
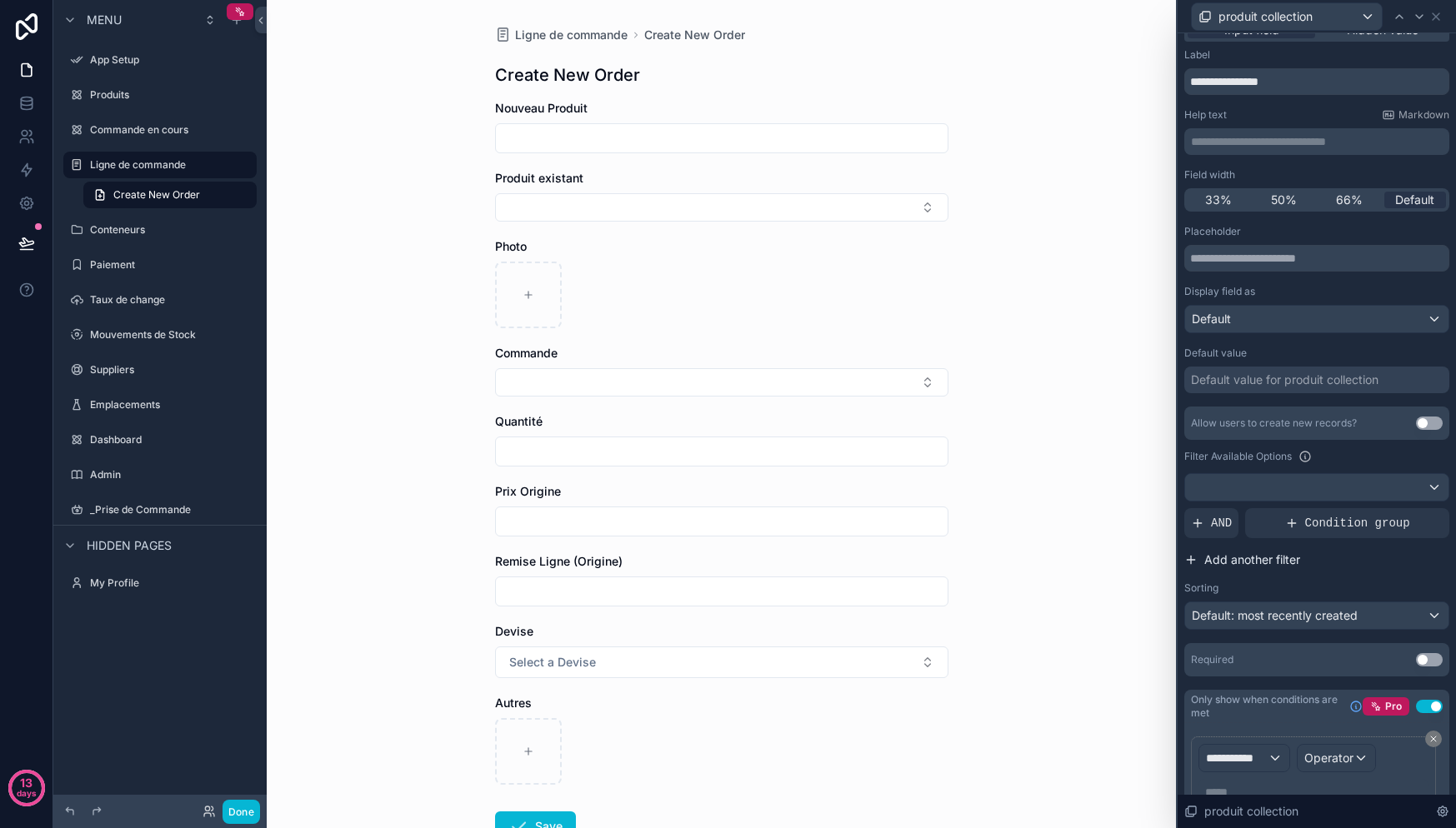
scroll to position [98, 0]
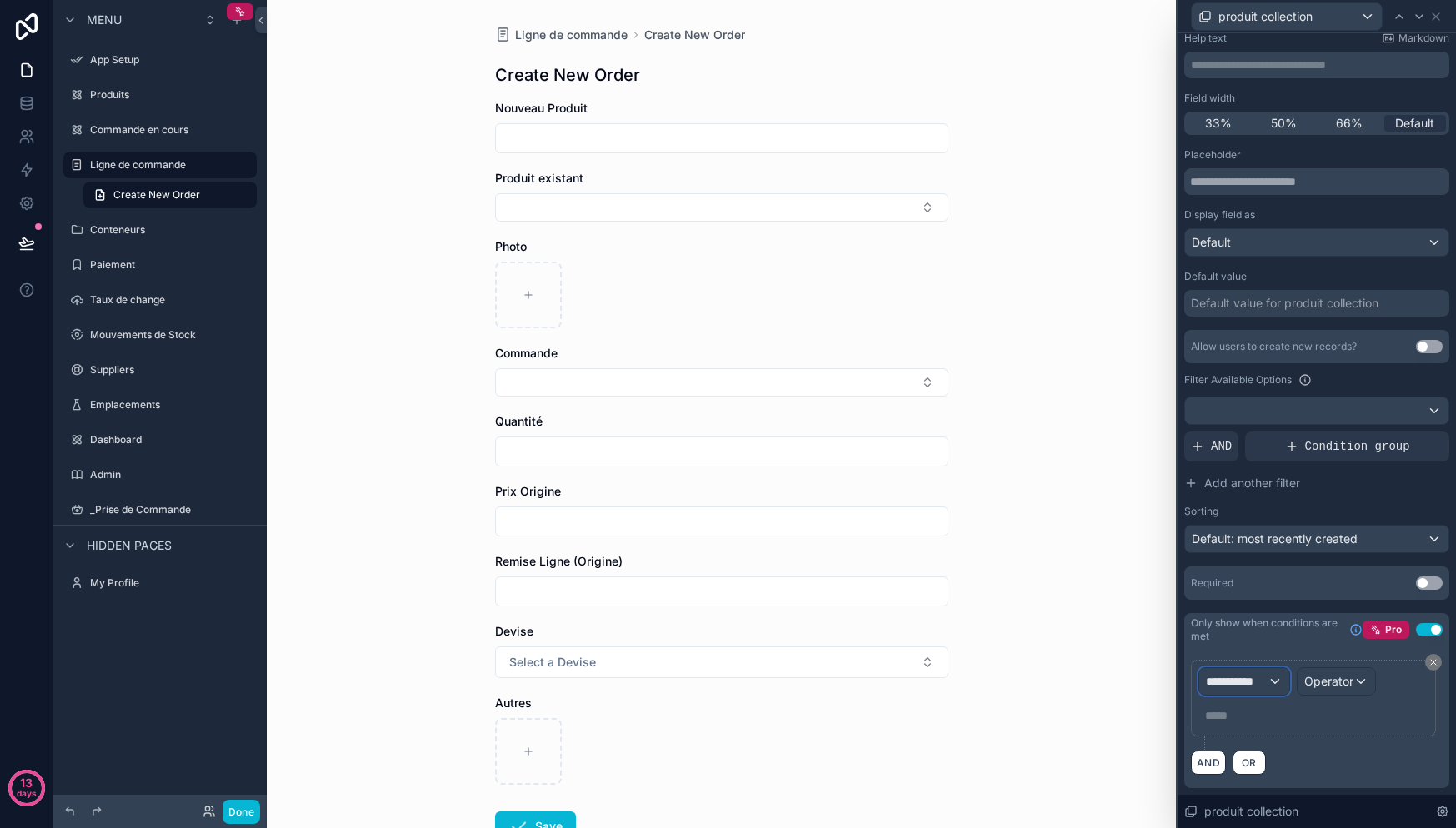
click at [1272, 682] on div "**********" at bounding box center [1244, 682] width 90 height 26
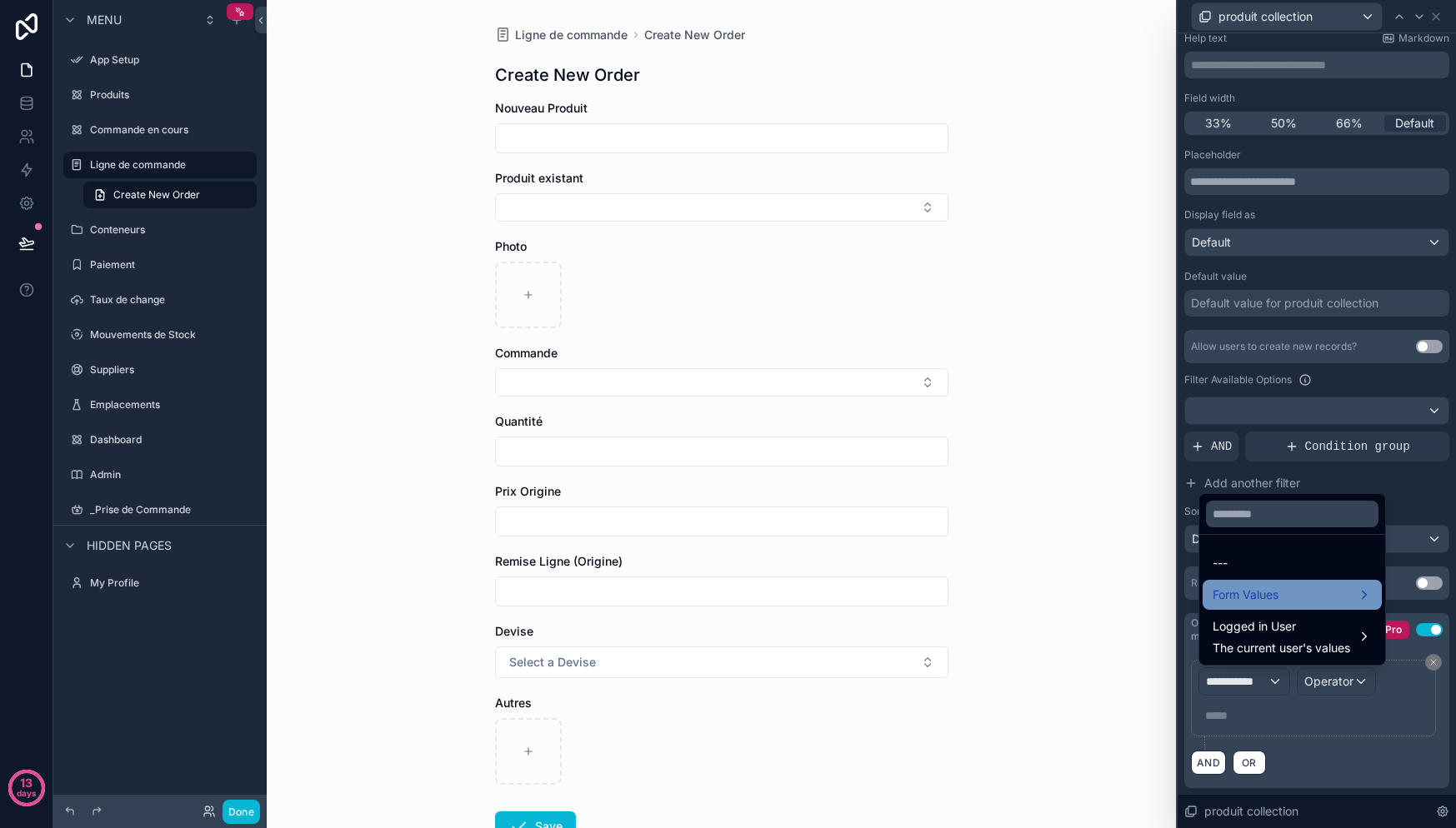
click at [1277, 591] on span "Form Values" at bounding box center [1245, 594] width 66 height 20
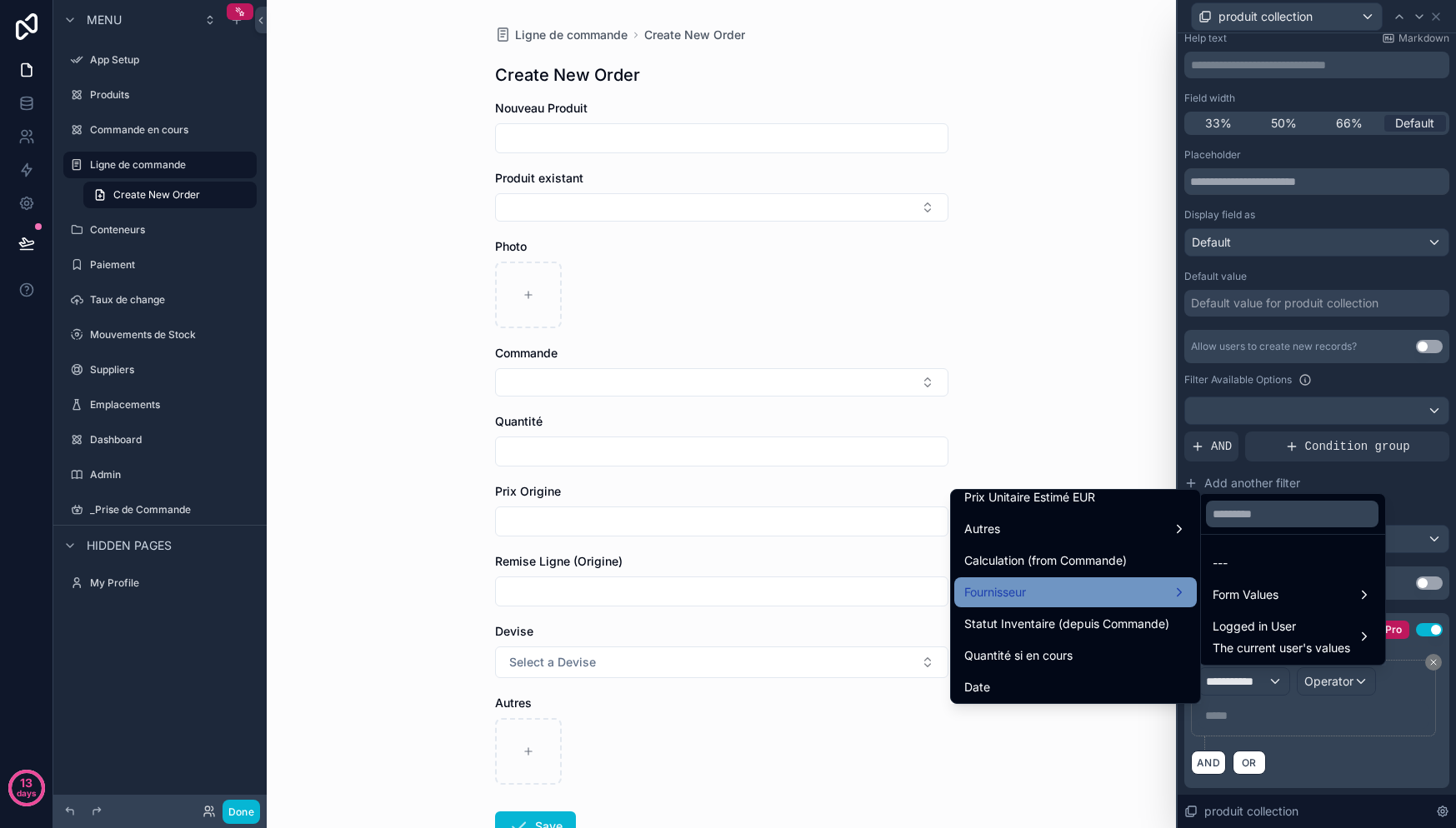
scroll to position [476, 0]
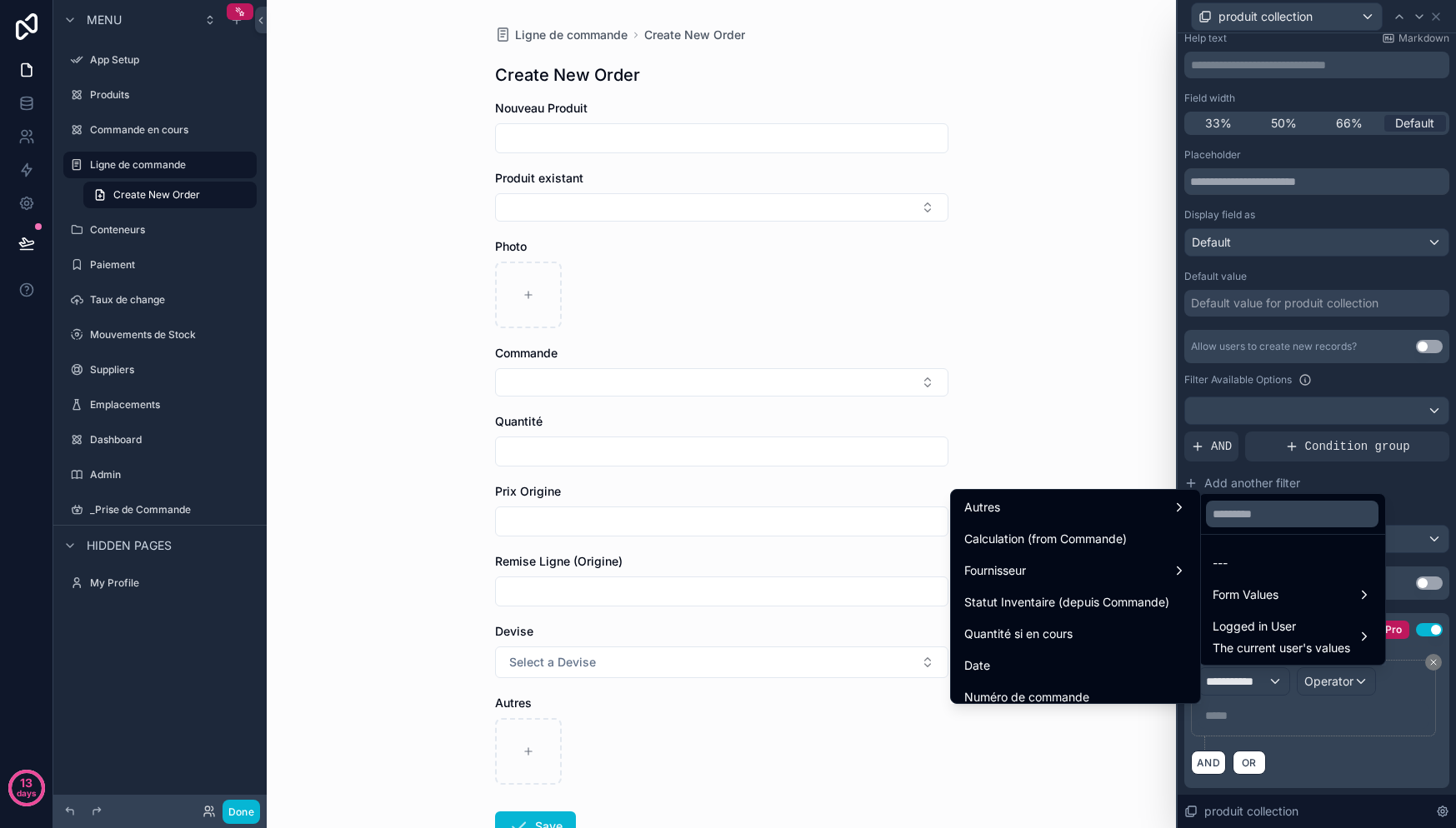
click at [1418, 508] on div at bounding box center [1317, 414] width 279 height 828
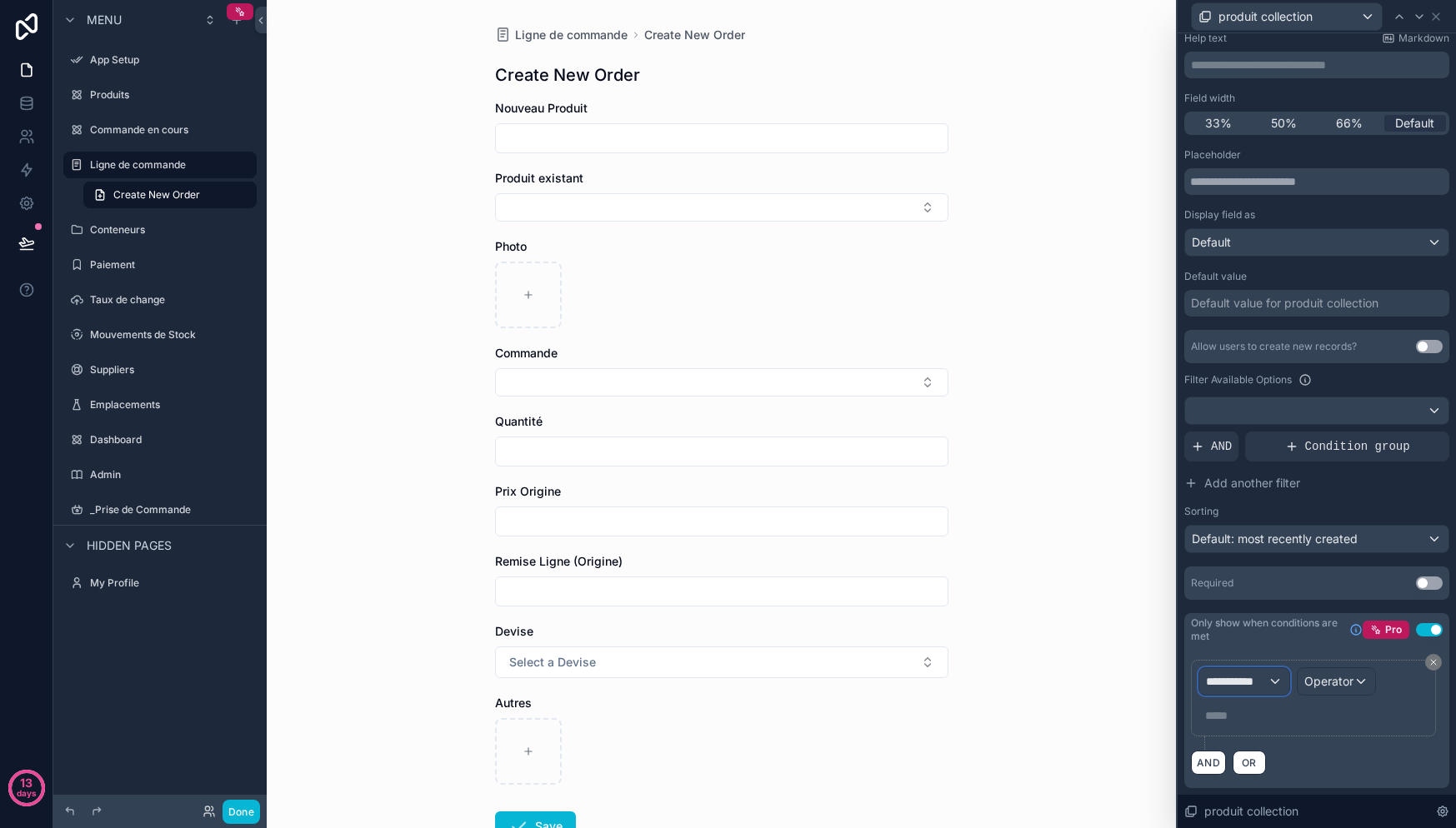
click at [1244, 678] on span "**********" at bounding box center [1237, 681] width 61 height 17
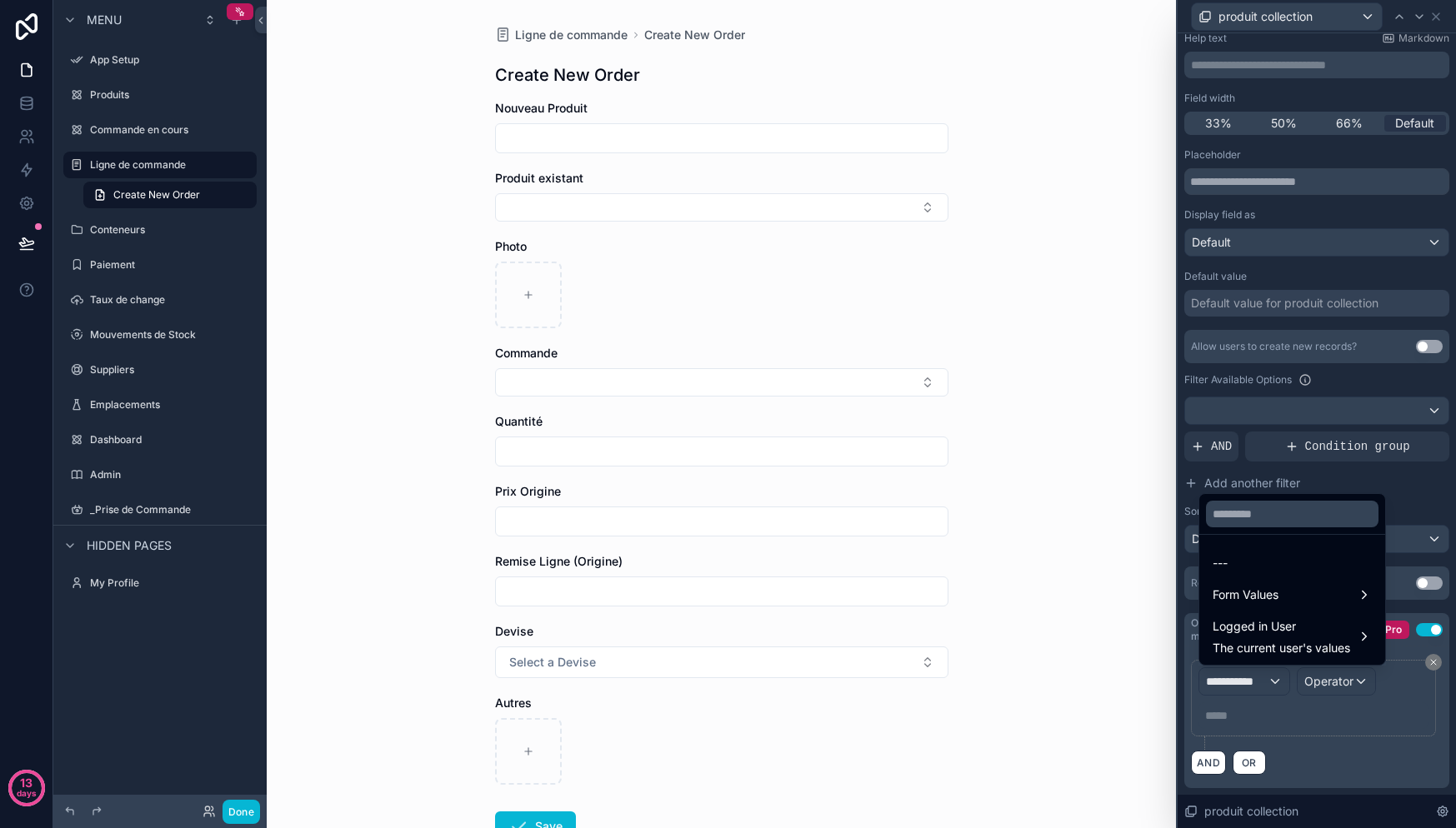
click at [1313, 683] on div at bounding box center [1317, 414] width 279 height 828
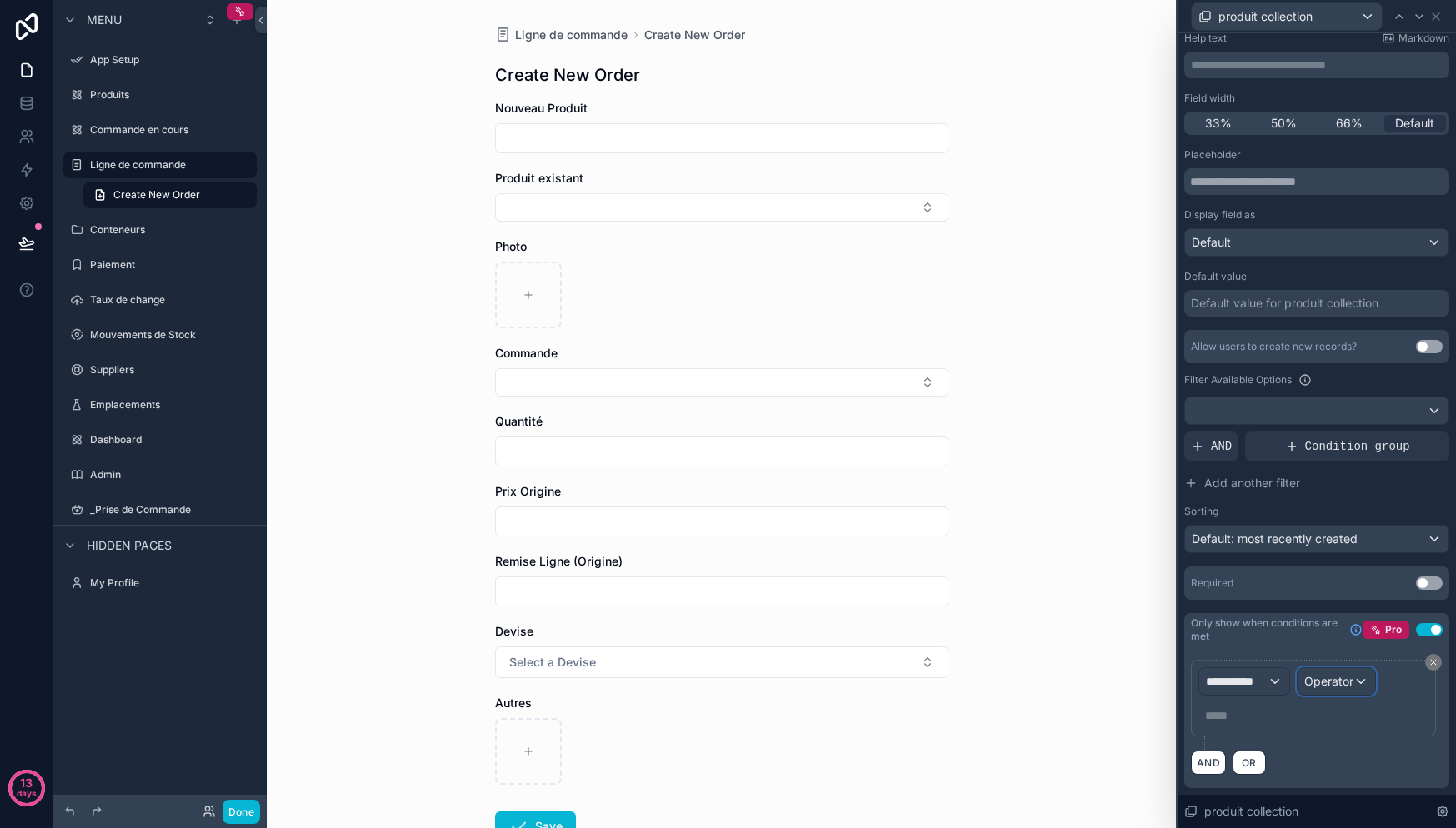
click at [1362, 687] on div "Operator" at bounding box center [1336, 682] width 77 height 26
click at [1252, 683] on div at bounding box center [1317, 414] width 279 height 828
click at [1252, 683] on span "**********" at bounding box center [1237, 681] width 61 height 17
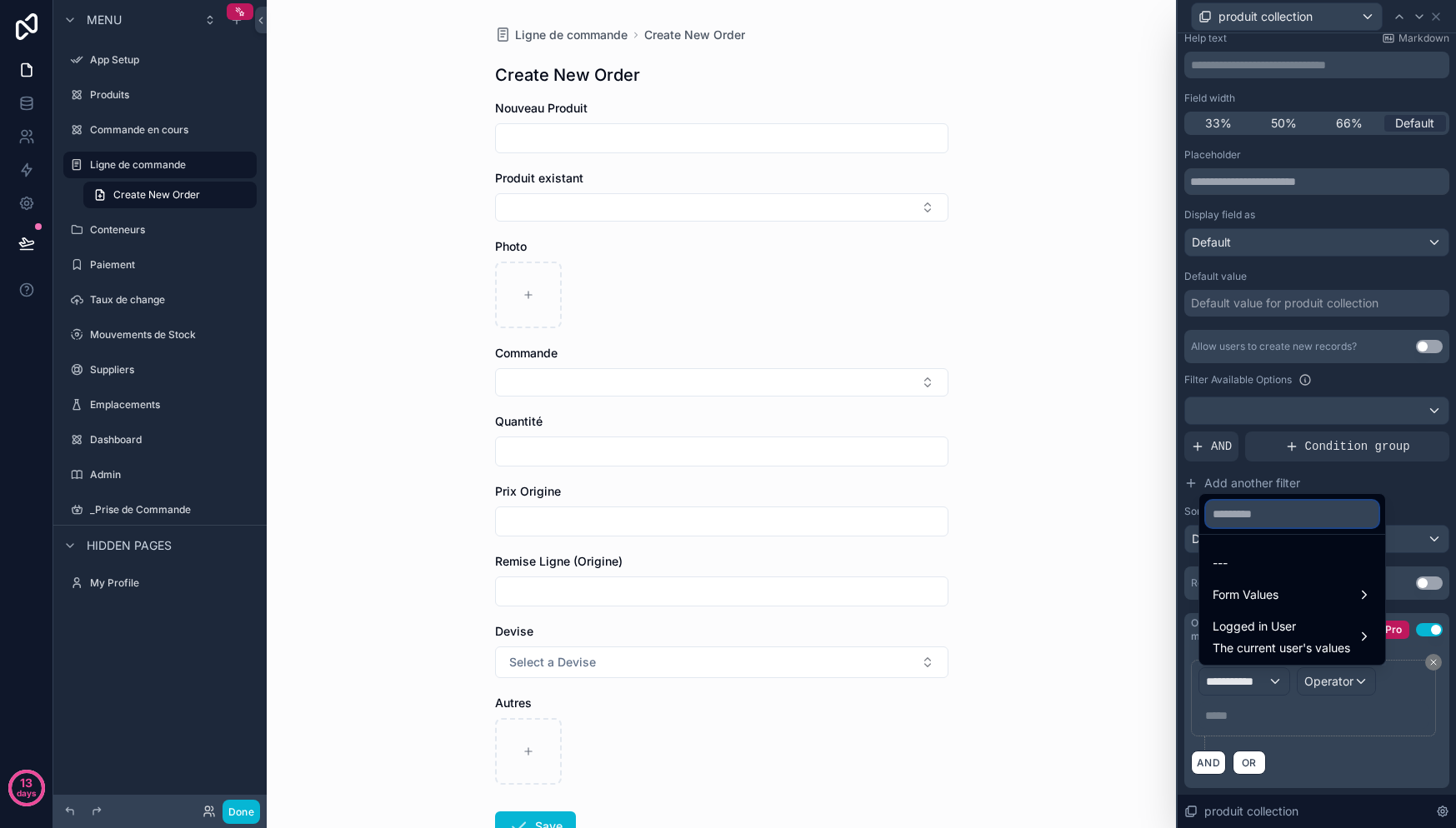
click at [1268, 517] on input "text" at bounding box center [1292, 513] width 173 height 26
click at [1299, 593] on div "Form Values" at bounding box center [1292, 594] width 160 height 20
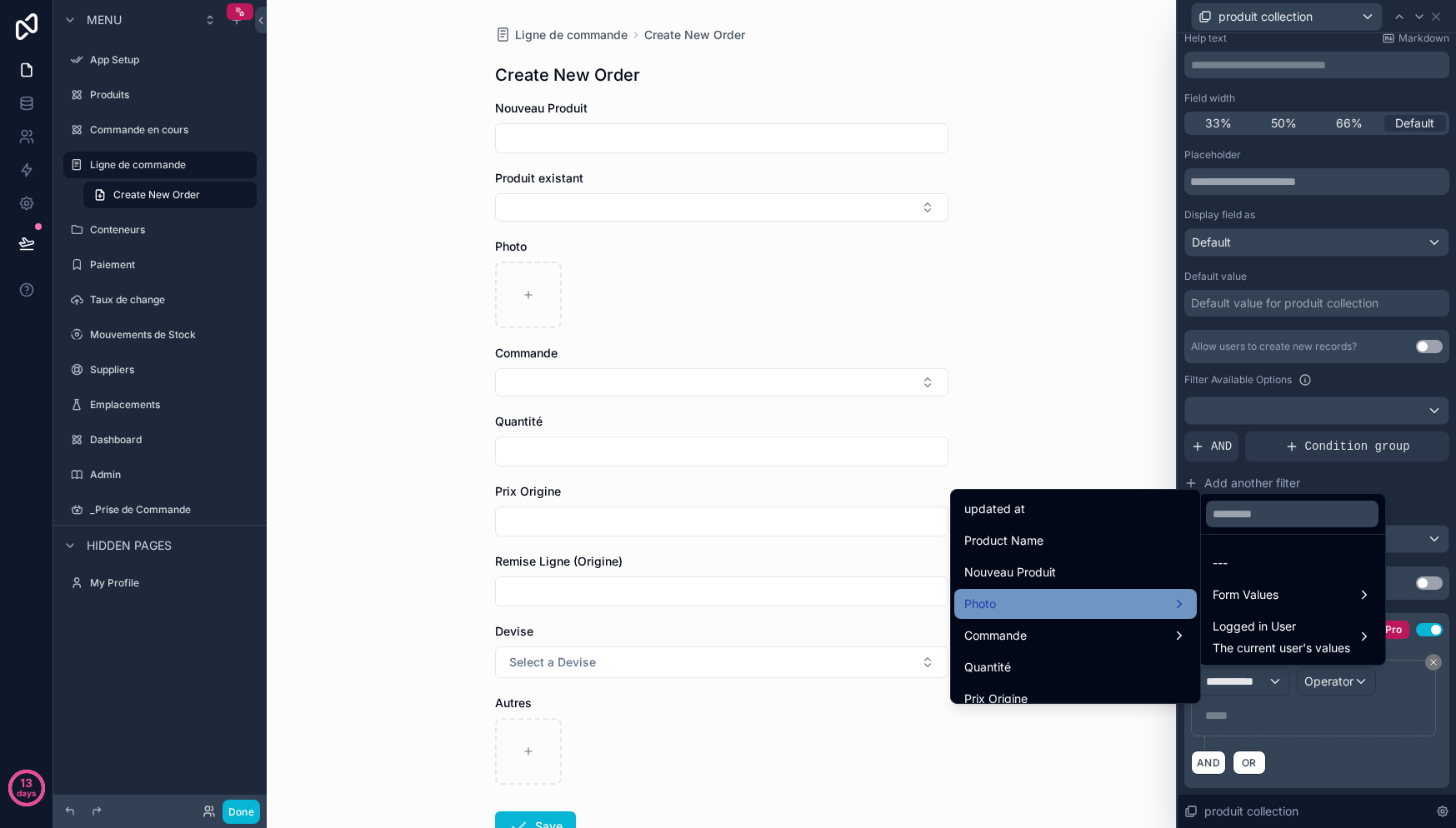
scroll to position [84, 0]
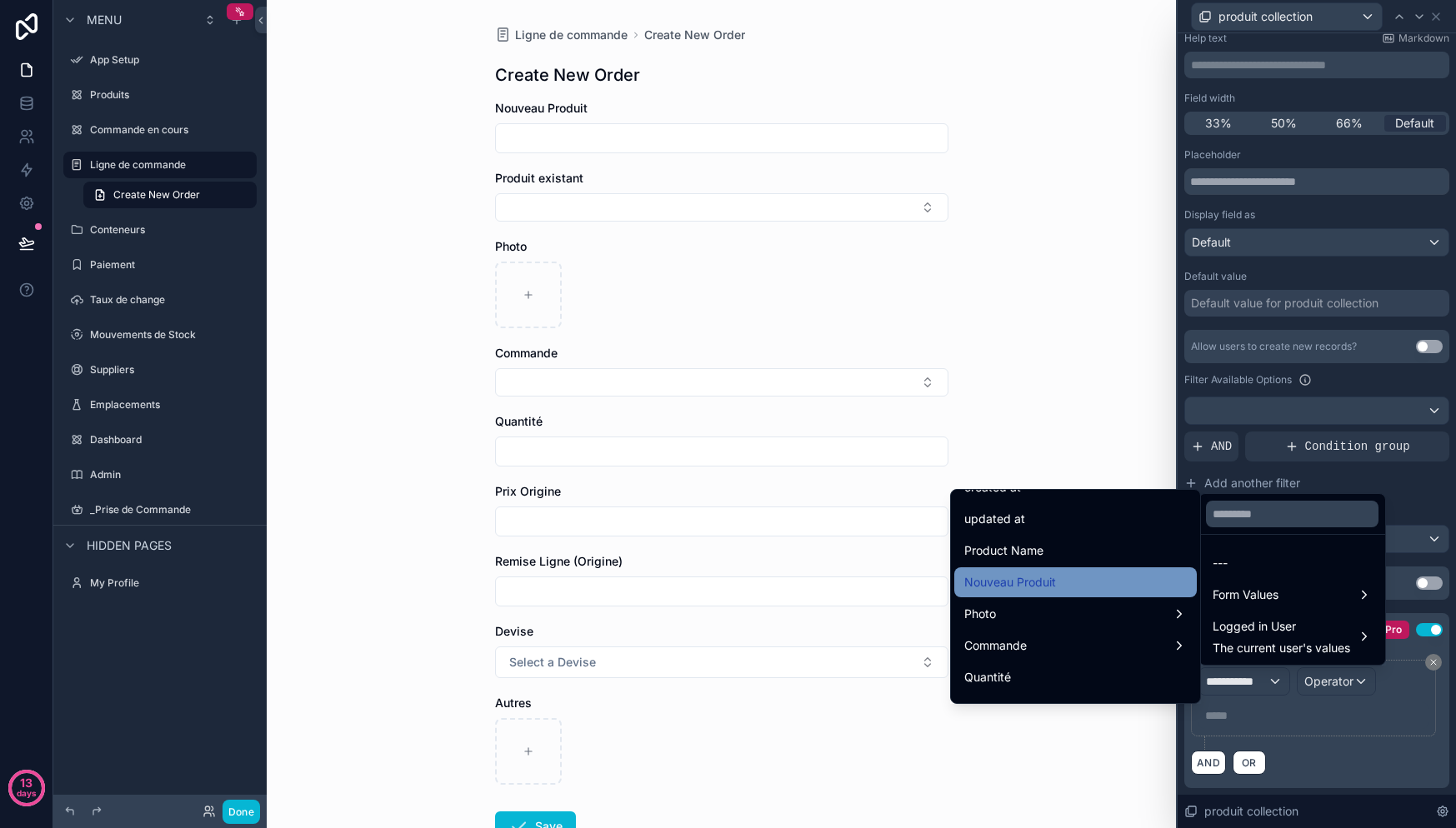
click at [1042, 577] on div "Nouveau Produit" at bounding box center [1076, 582] width 223 height 20
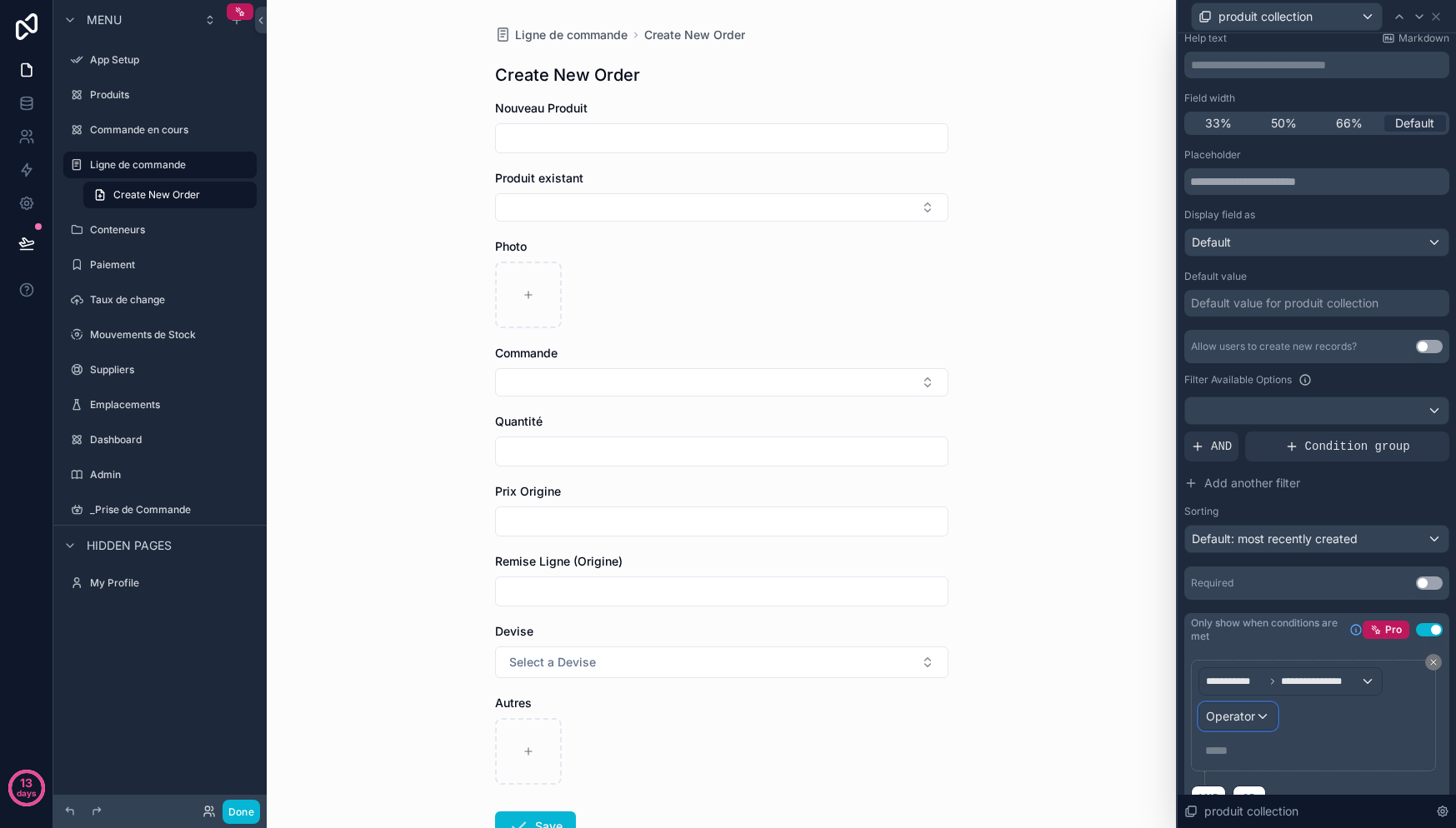
click at [1268, 715] on div "Operator" at bounding box center [1238, 716] width 77 height 26
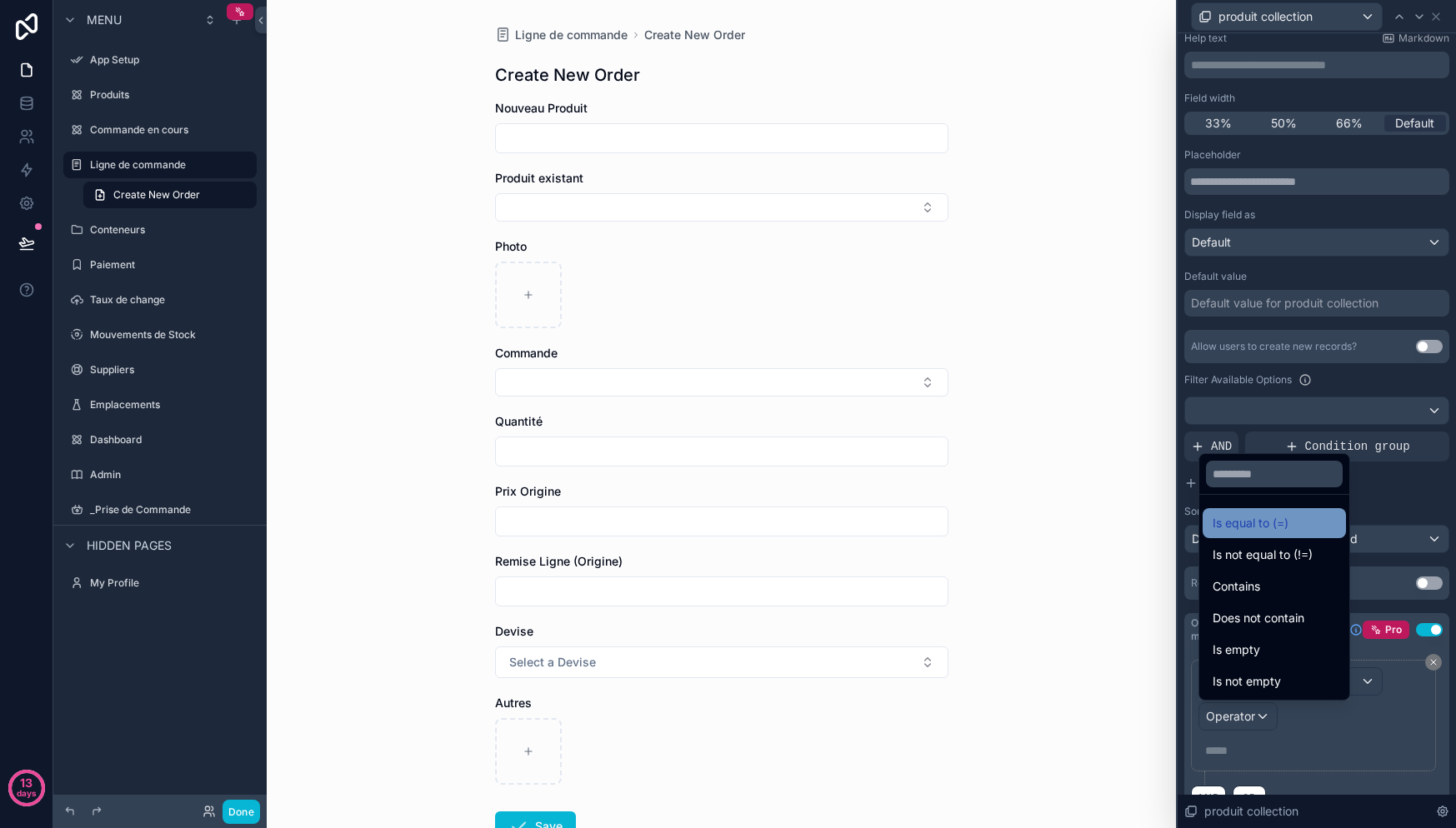
click at [1275, 520] on span "Is equal to (=)" at bounding box center [1250, 523] width 76 height 20
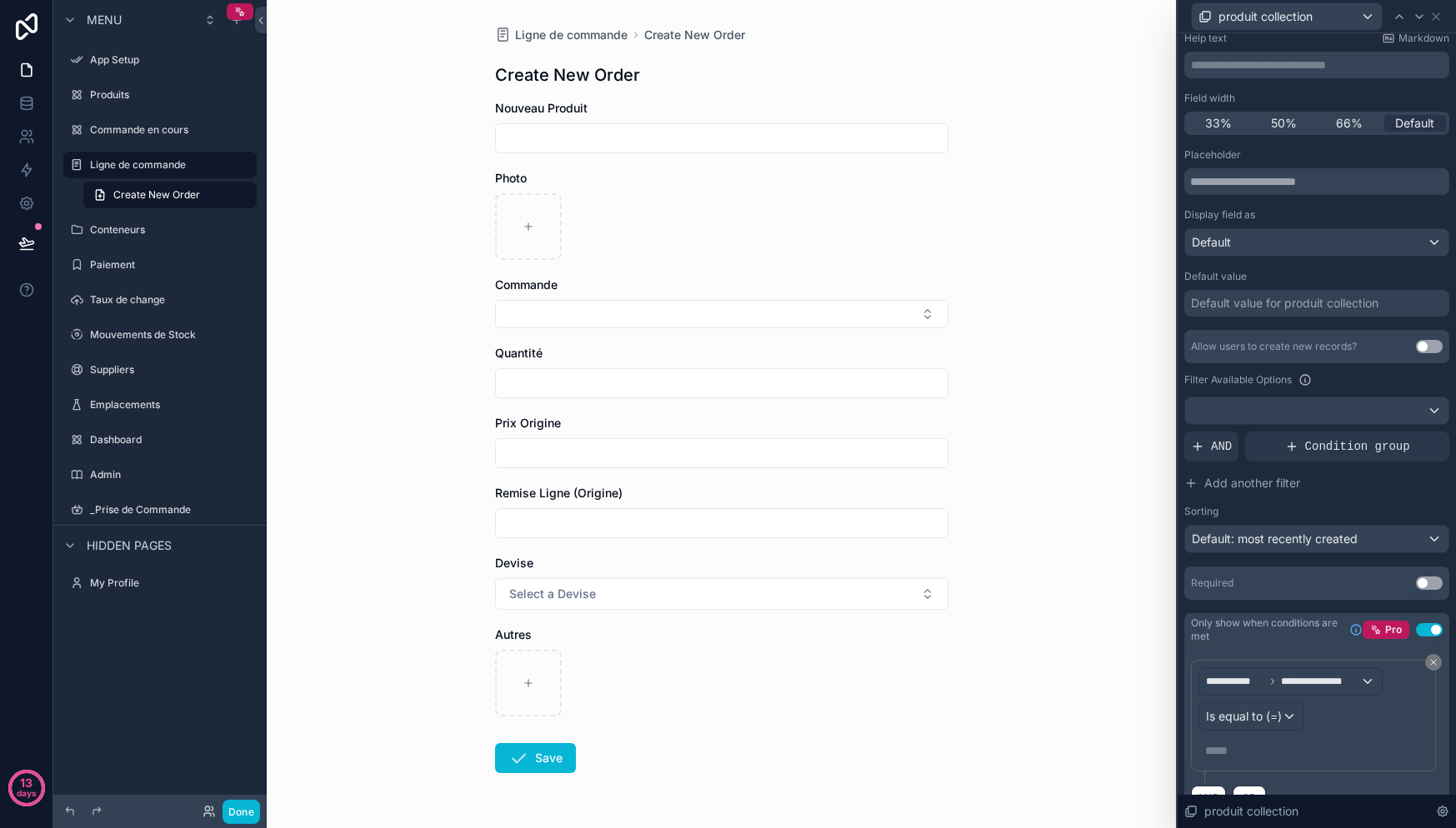
click at [1346, 717] on div "**********" at bounding box center [1313, 716] width 230 height 96
click at [1248, 748] on p "***** ﻿" at bounding box center [1315, 750] width 220 height 17
click at [1246, 751] on p "***** ﻿" at bounding box center [1315, 750] width 220 height 17
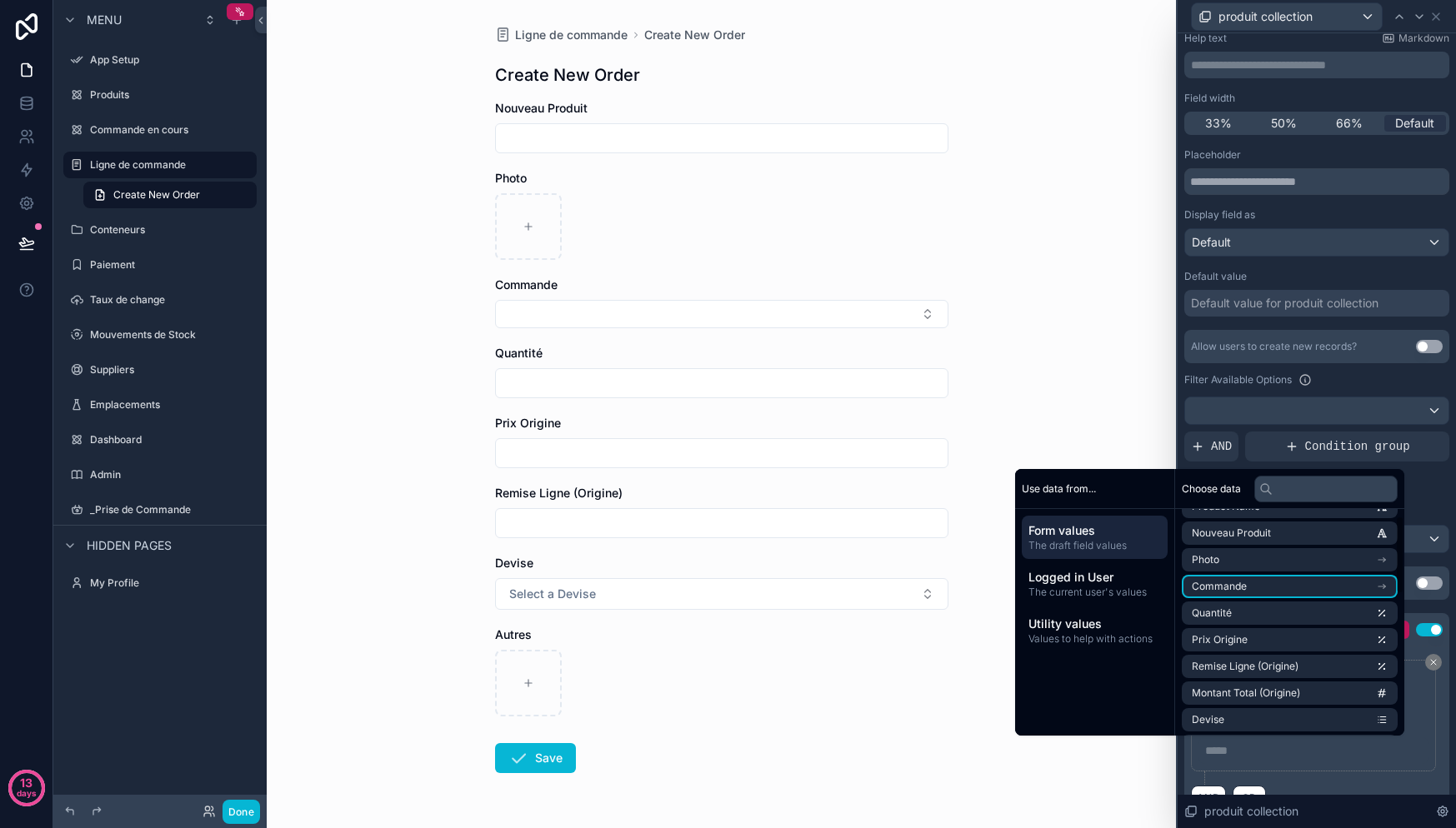
scroll to position [0, 0]
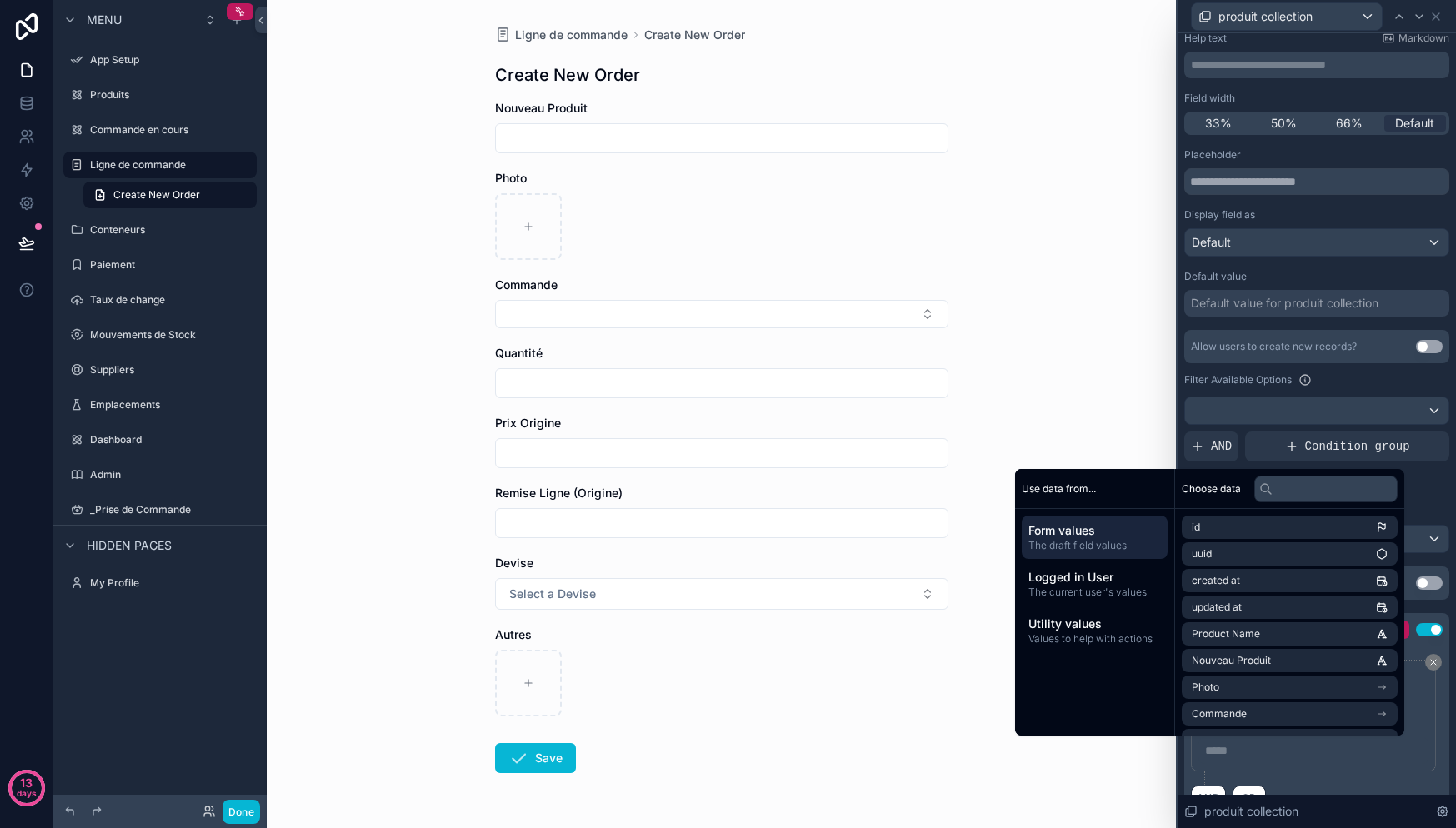
click at [1423, 718] on div "**********" at bounding box center [1314, 715] width 245 height 111
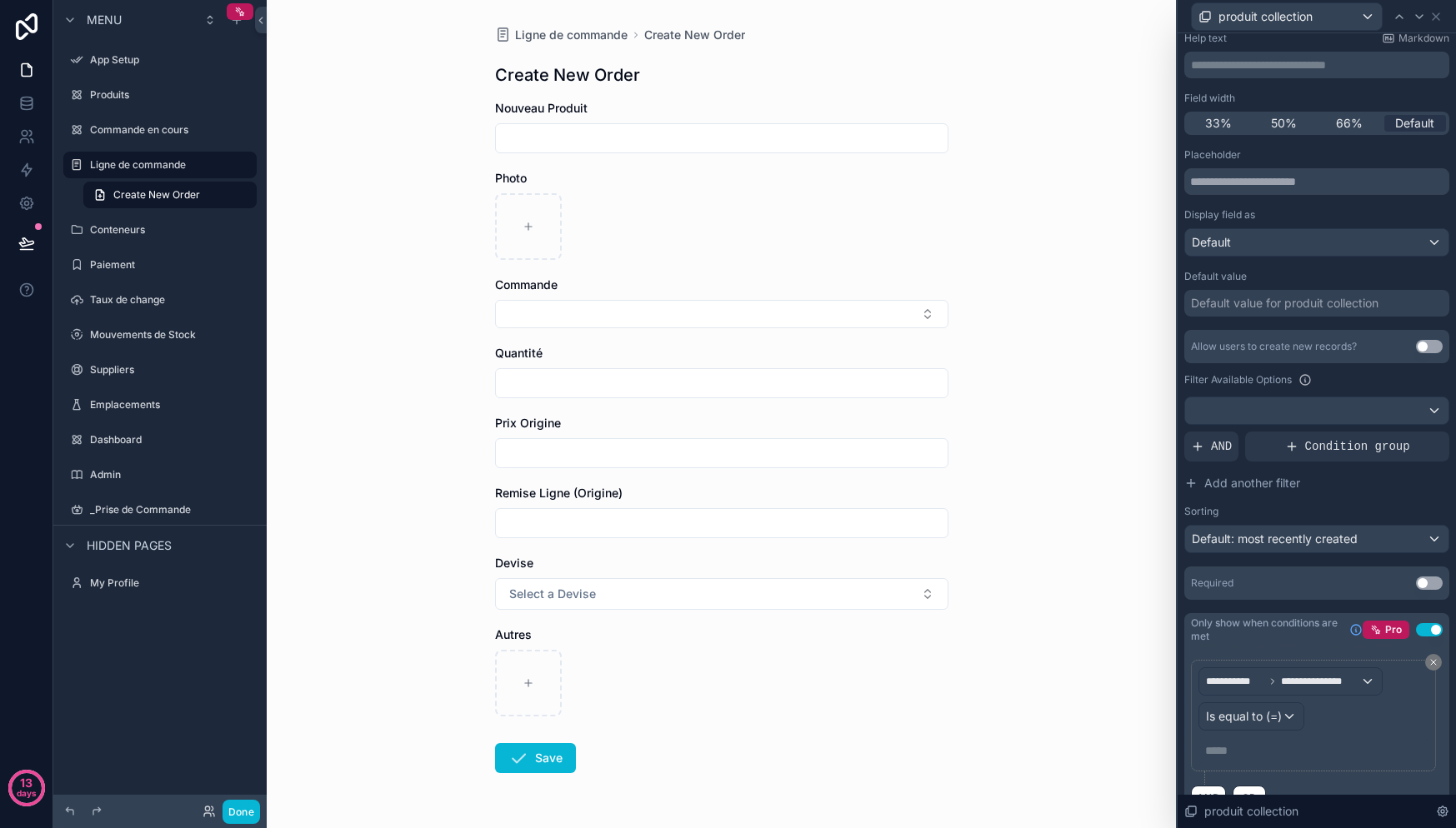
scroll to position [133, 0]
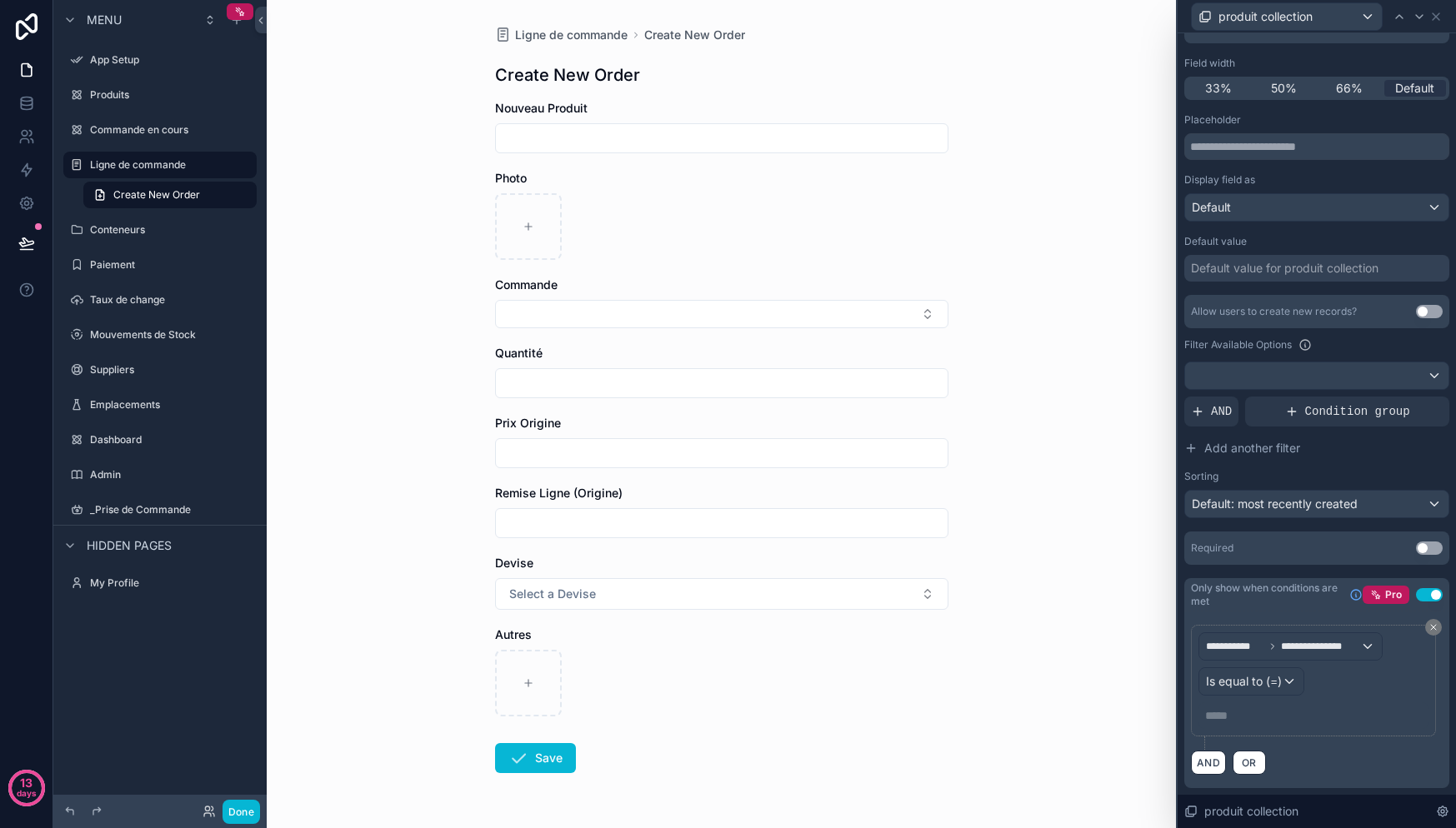
click at [1317, 711] on p "***** ﻿" at bounding box center [1315, 715] width 220 height 17
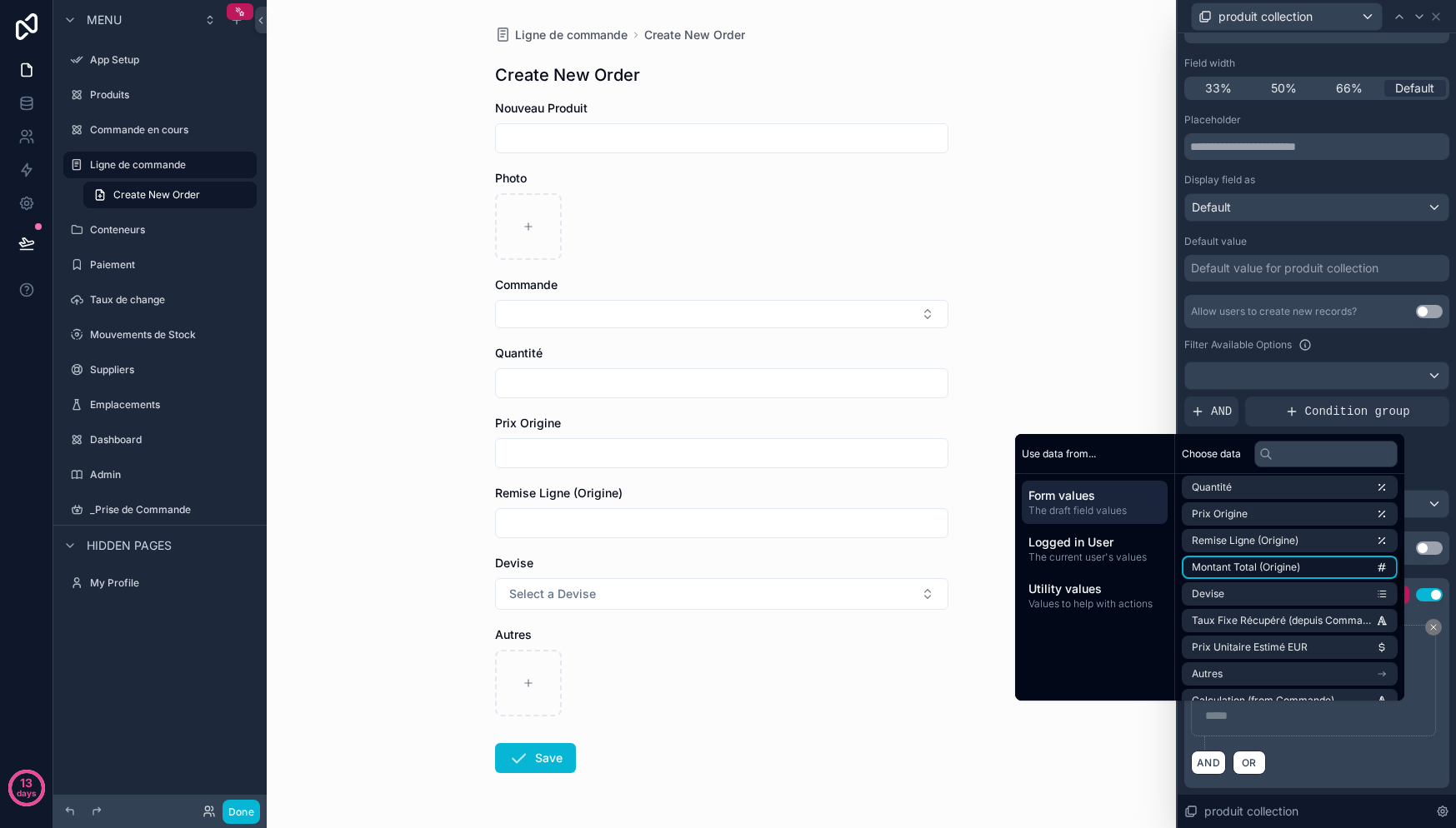
scroll to position [240, 0]
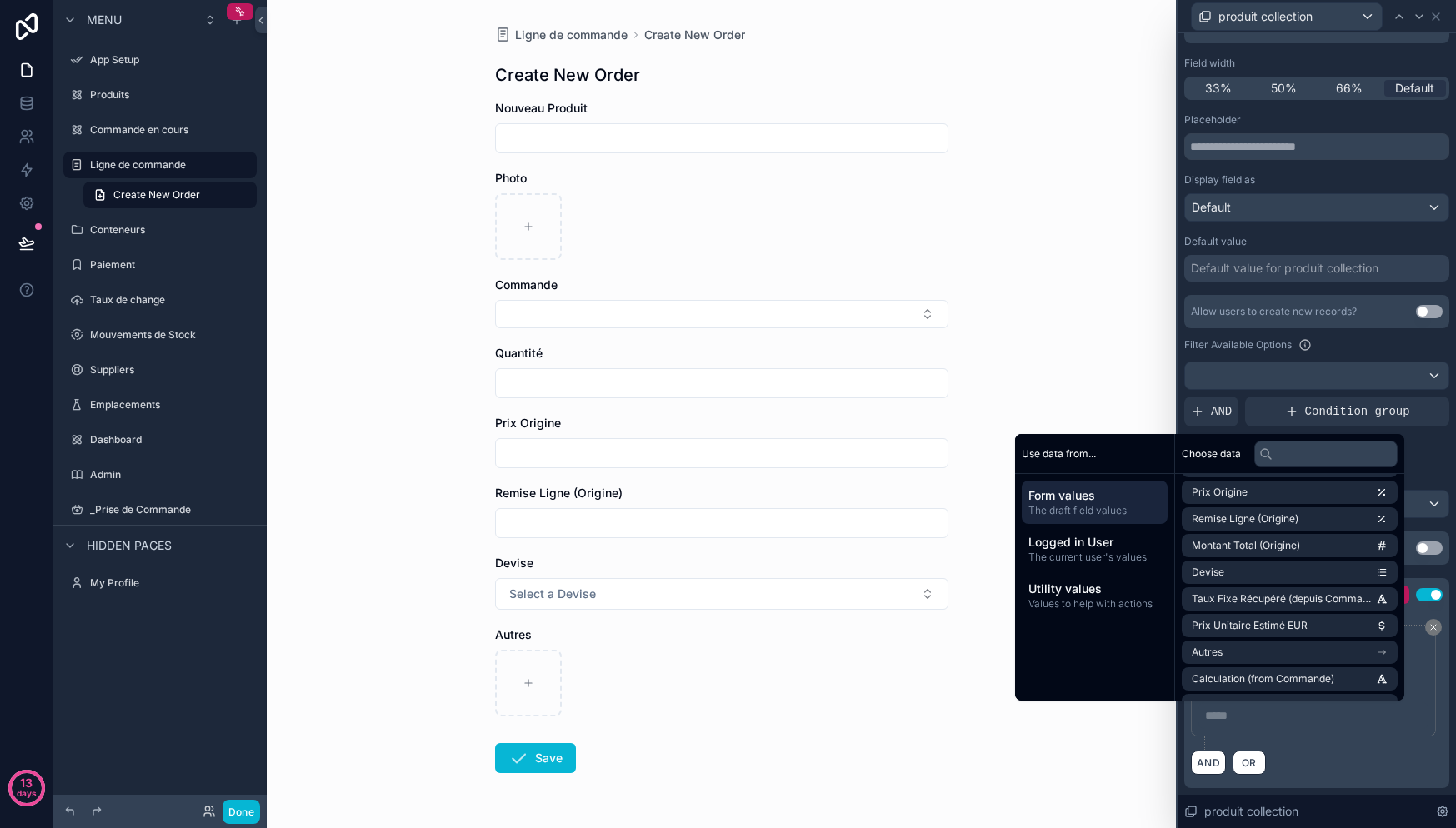
click at [1318, 730] on div "**********" at bounding box center [1314, 680] width 245 height 111
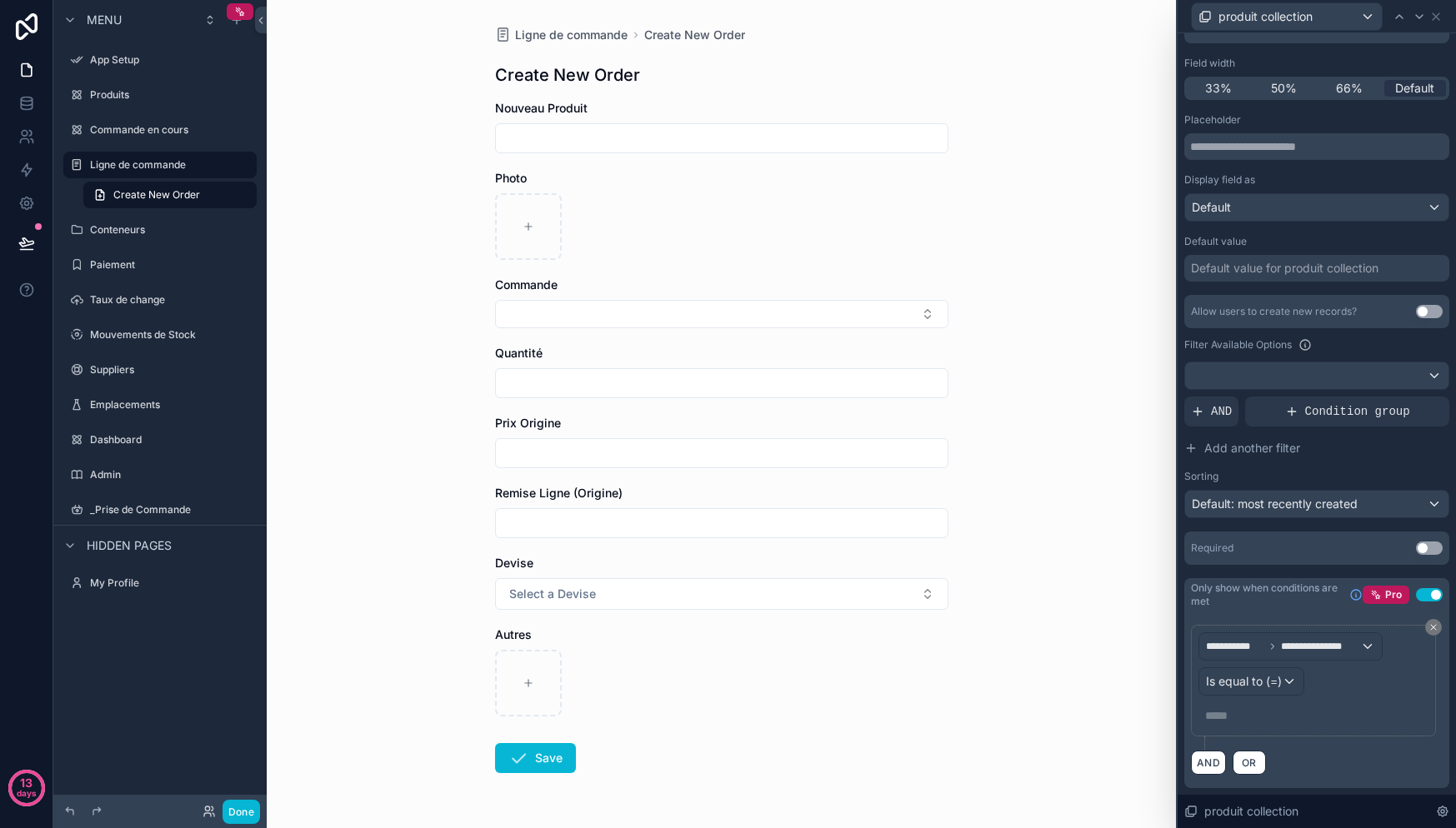
click at [1318, 714] on p "***** ﻿" at bounding box center [1315, 715] width 220 height 17
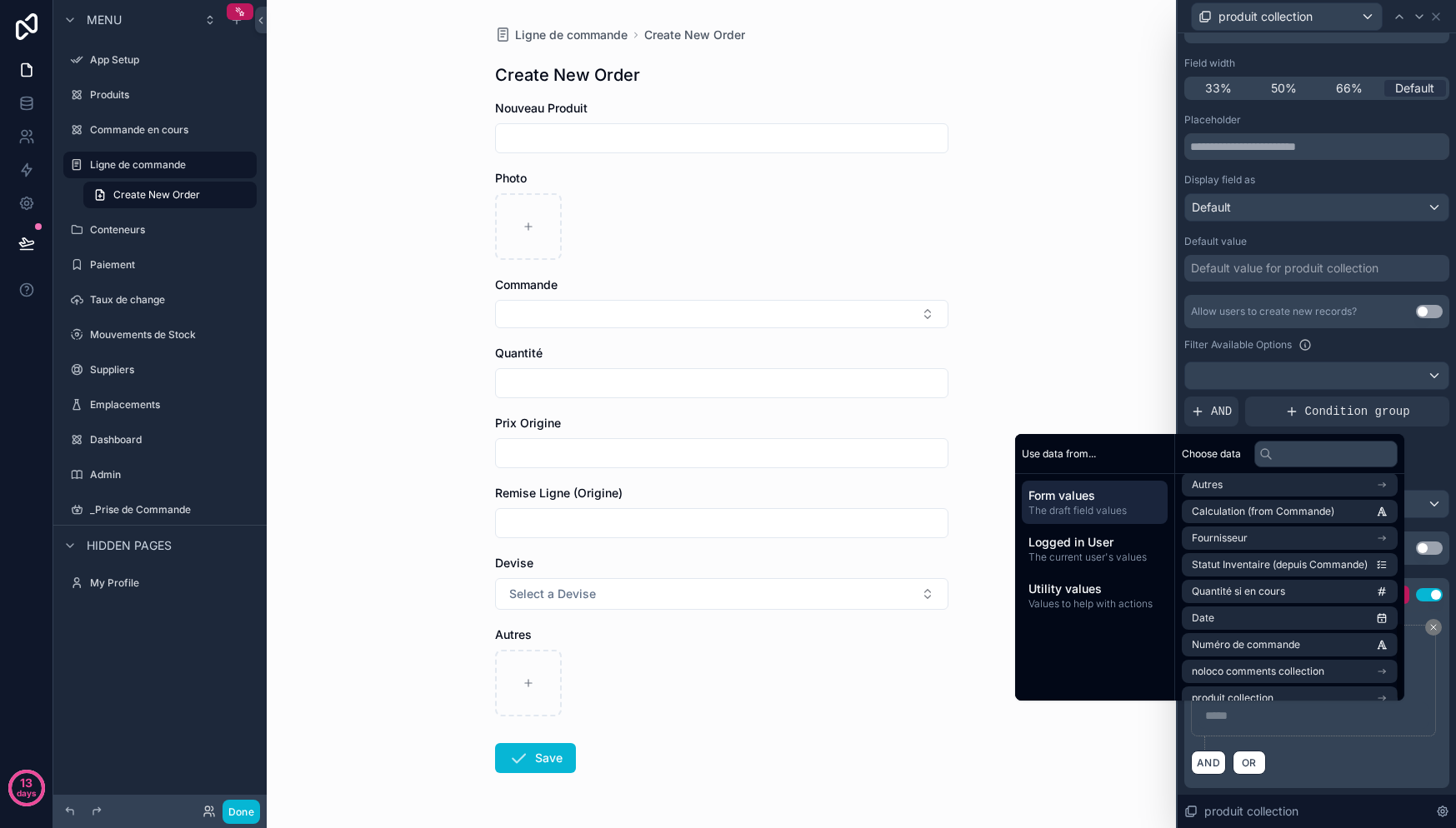
scroll to position [423, 0]
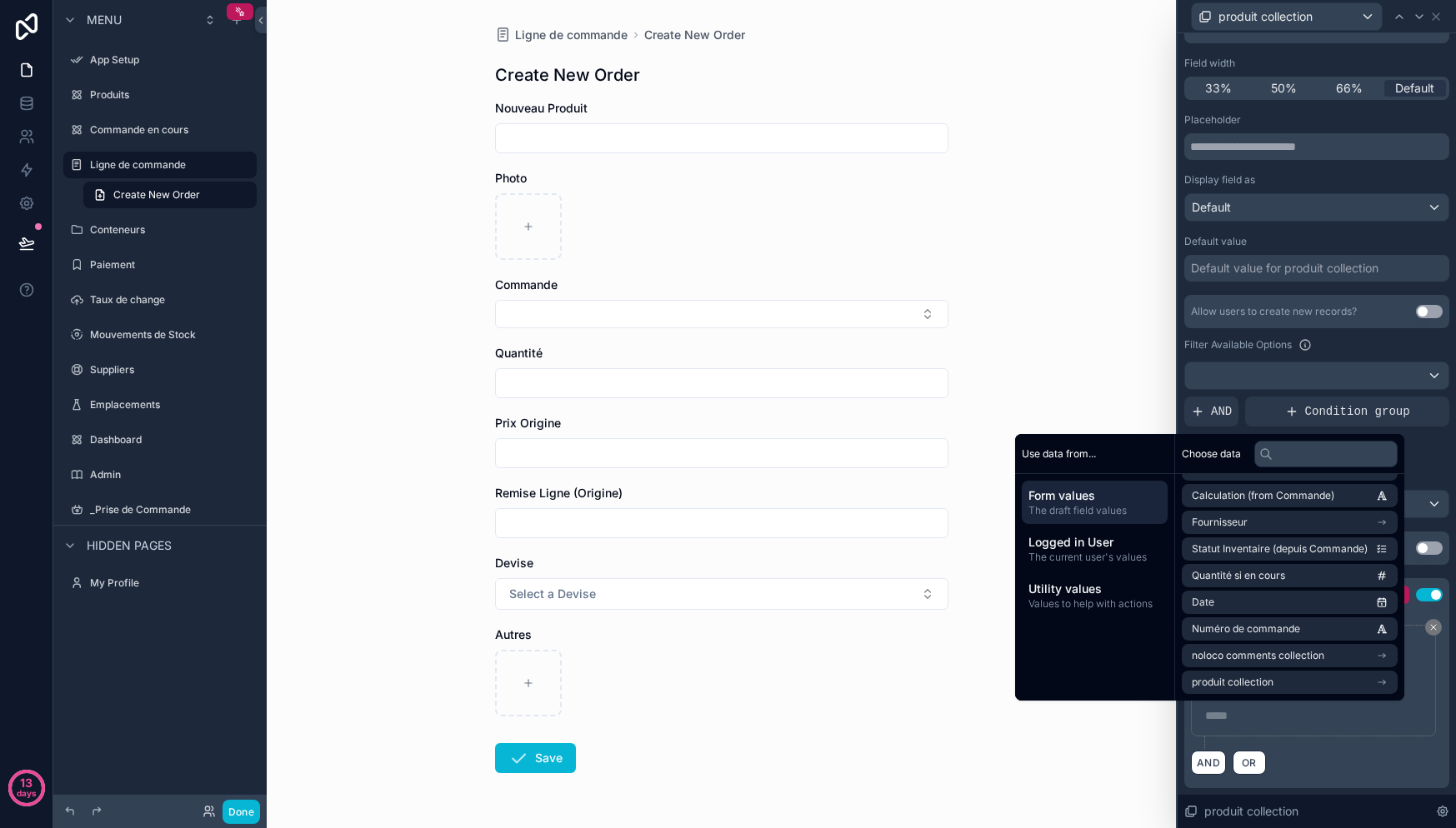
click at [1336, 739] on div "**********" at bounding box center [1317, 687] width 252 height 125
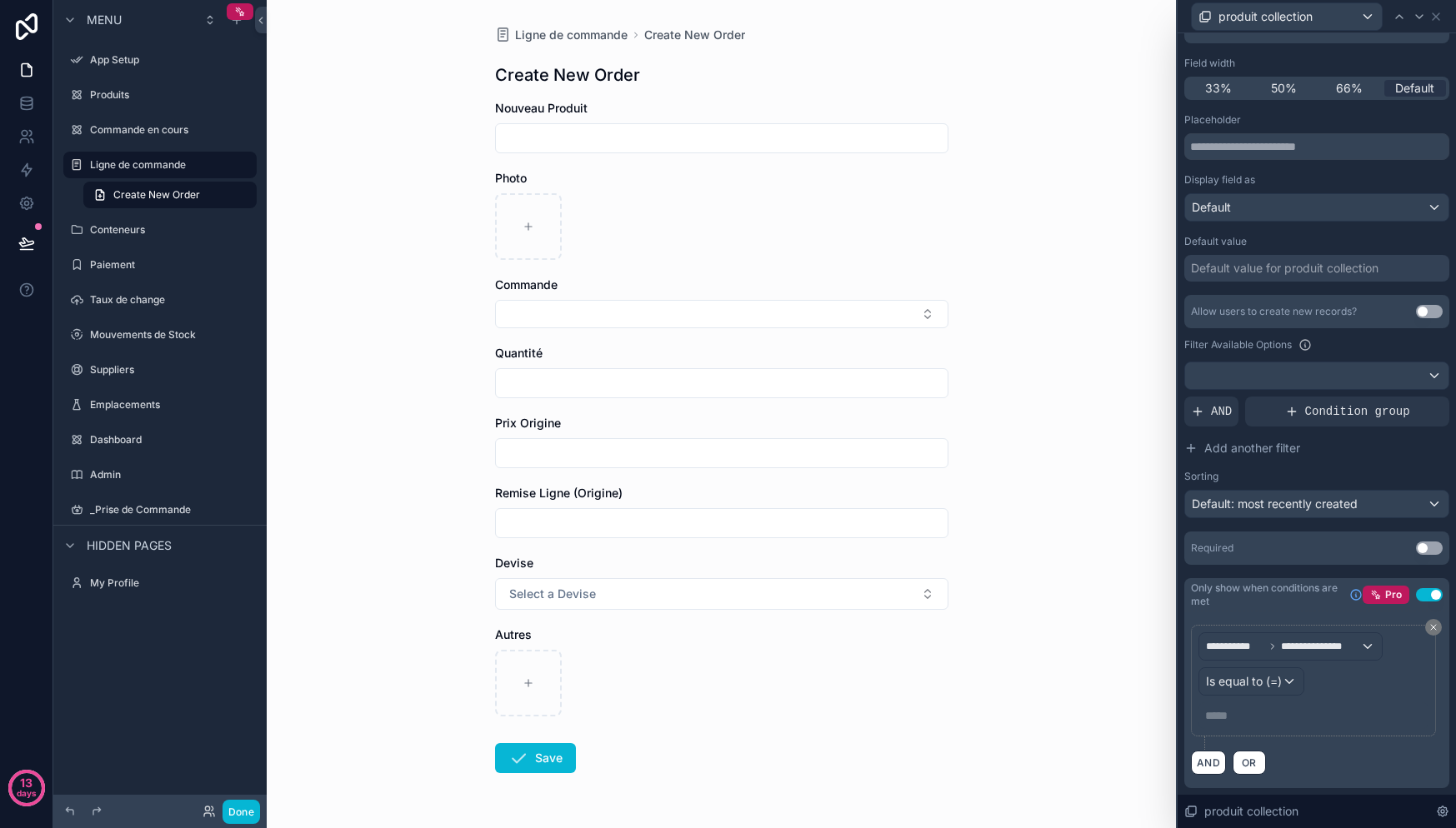
scroll to position [123, 0]
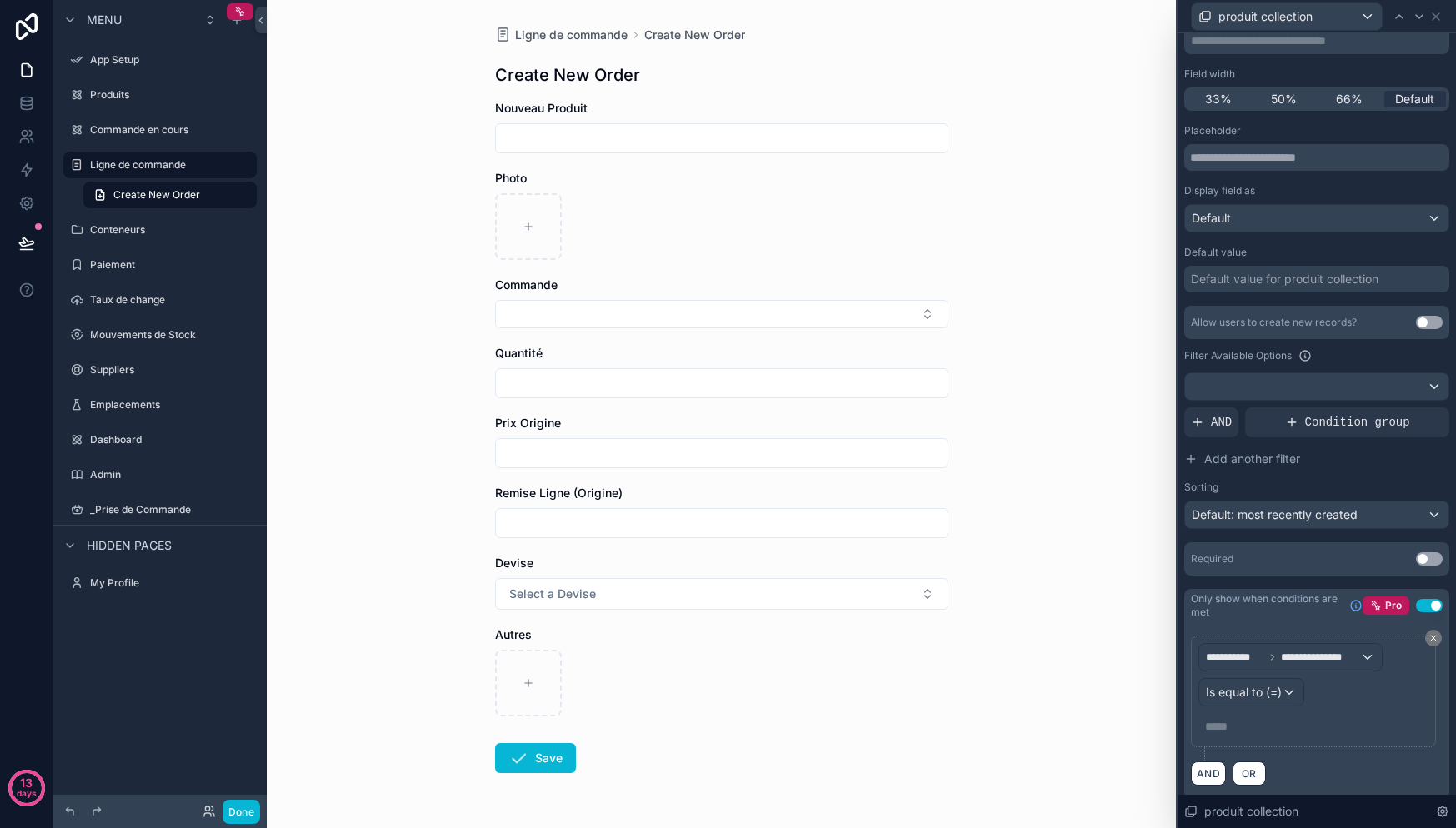
click at [1315, 730] on p "***** ﻿" at bounding box center [1315, 726] width 220 height 17
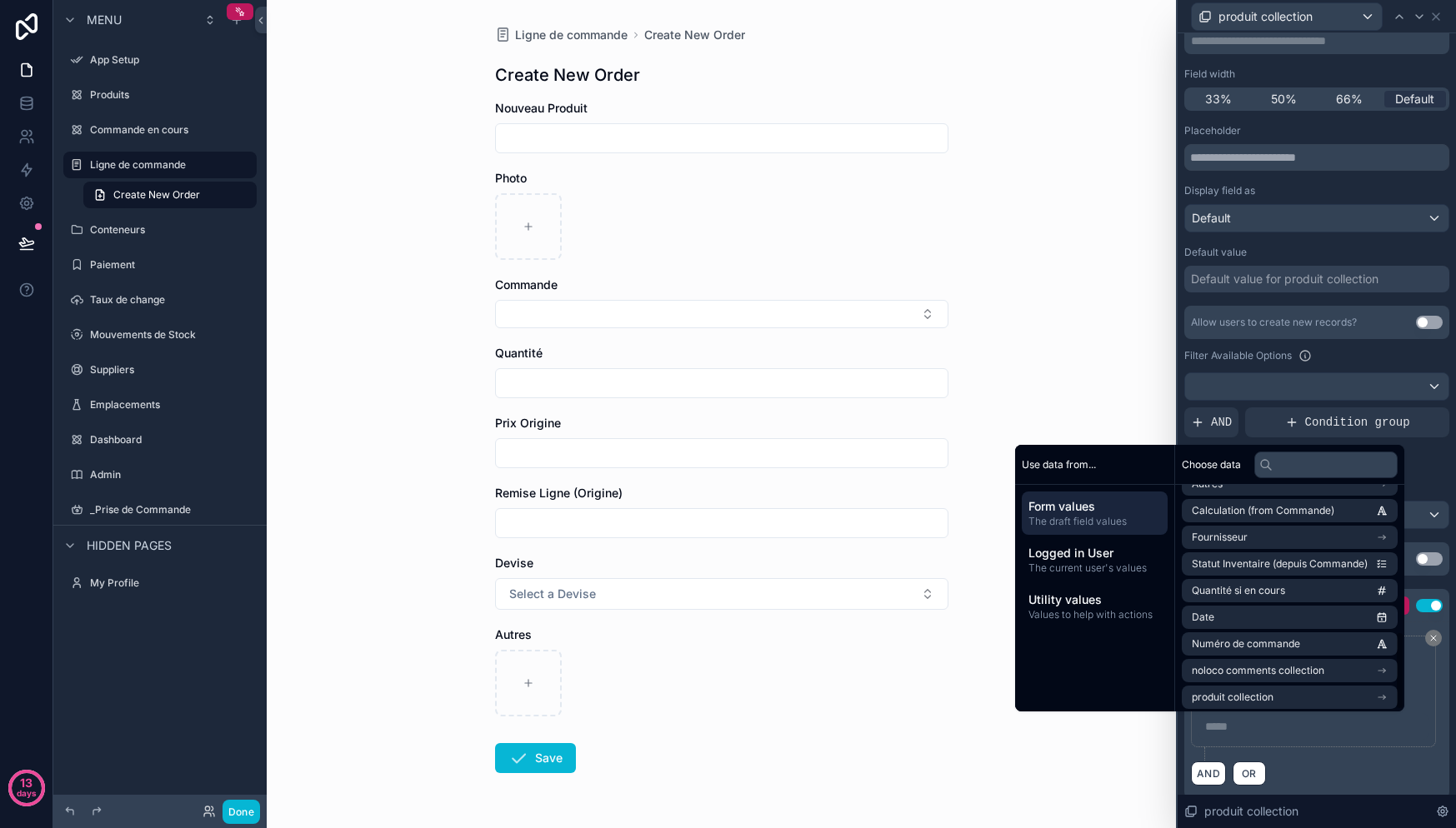
scroll to position [423, 0]
click at [1437, 486] on div "**********" at bounding box center [1317, 374] width 279 height 928
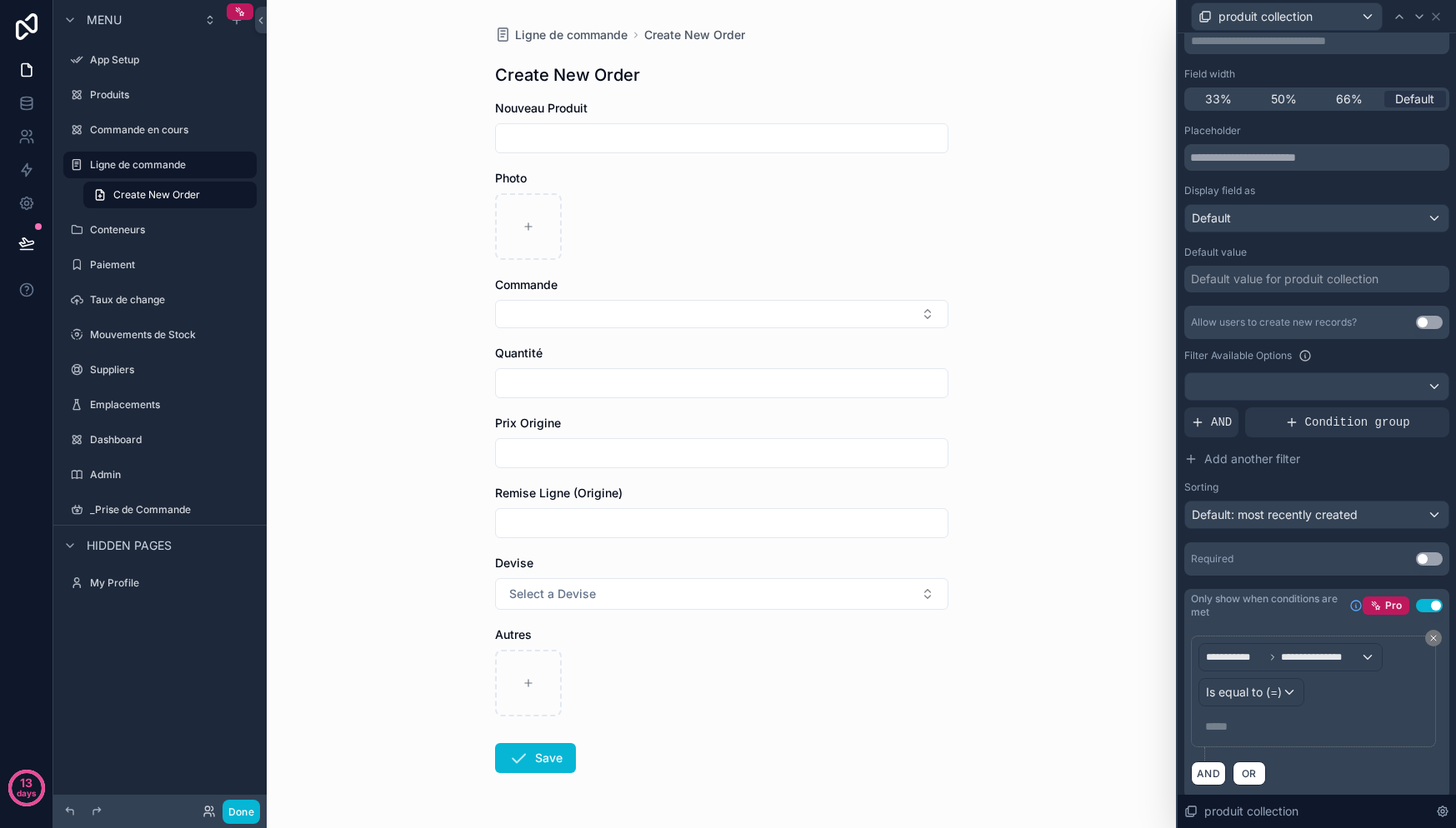
click at [1237, 717] on div "***** ﻿" at bounding box center [1313, 726] width 230 height 26
click at [1227, 732] on p "***** ﻿" at bounding box center [1315, 726] width 220 height 17
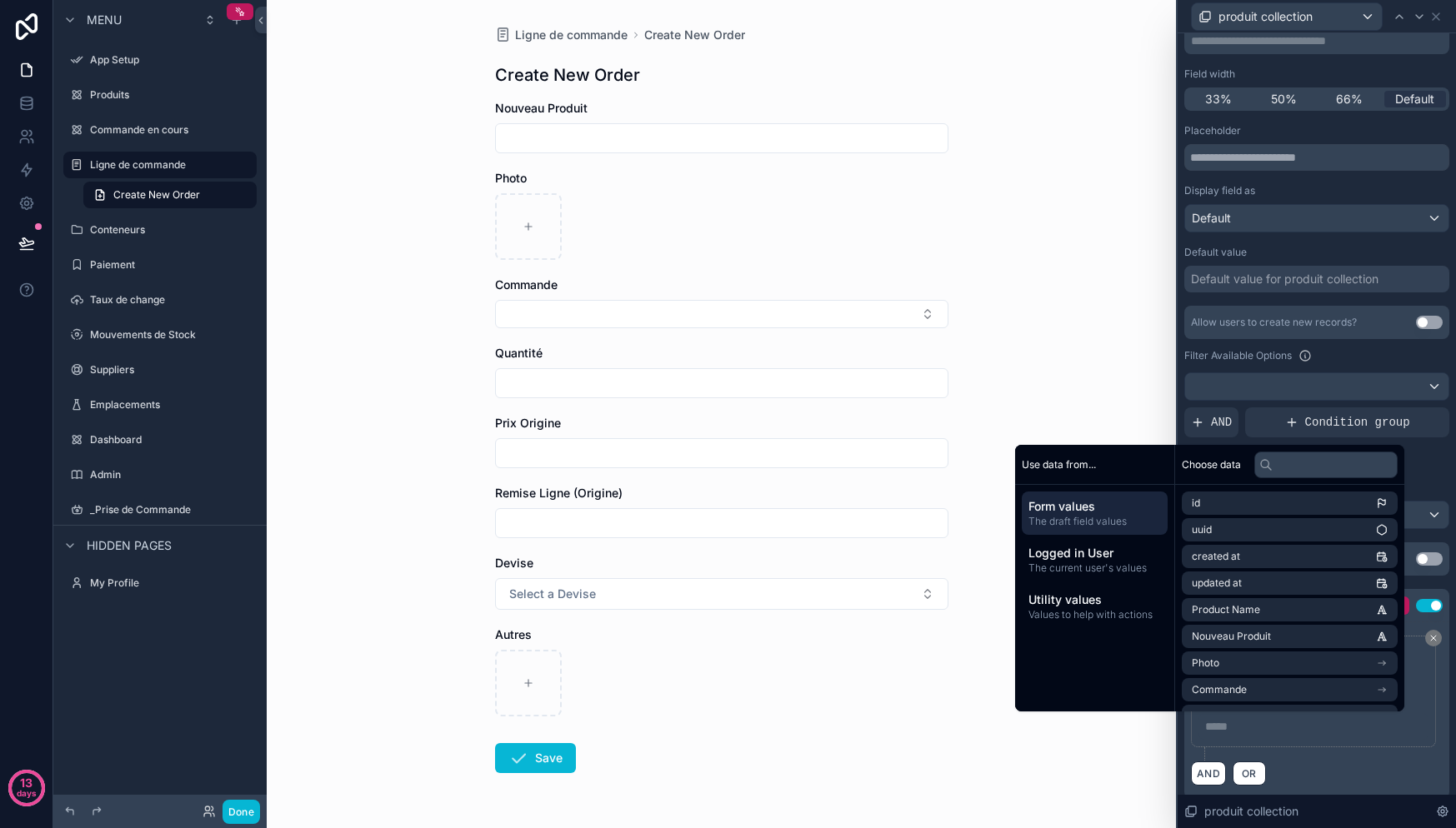
click at [1262, 733] on p "***** ﻿" at bounding box center [1315, 726] width 220 height 17
click at [1362, 755] on div "**********" at bounding box center [1317, 697] width 252 height 125
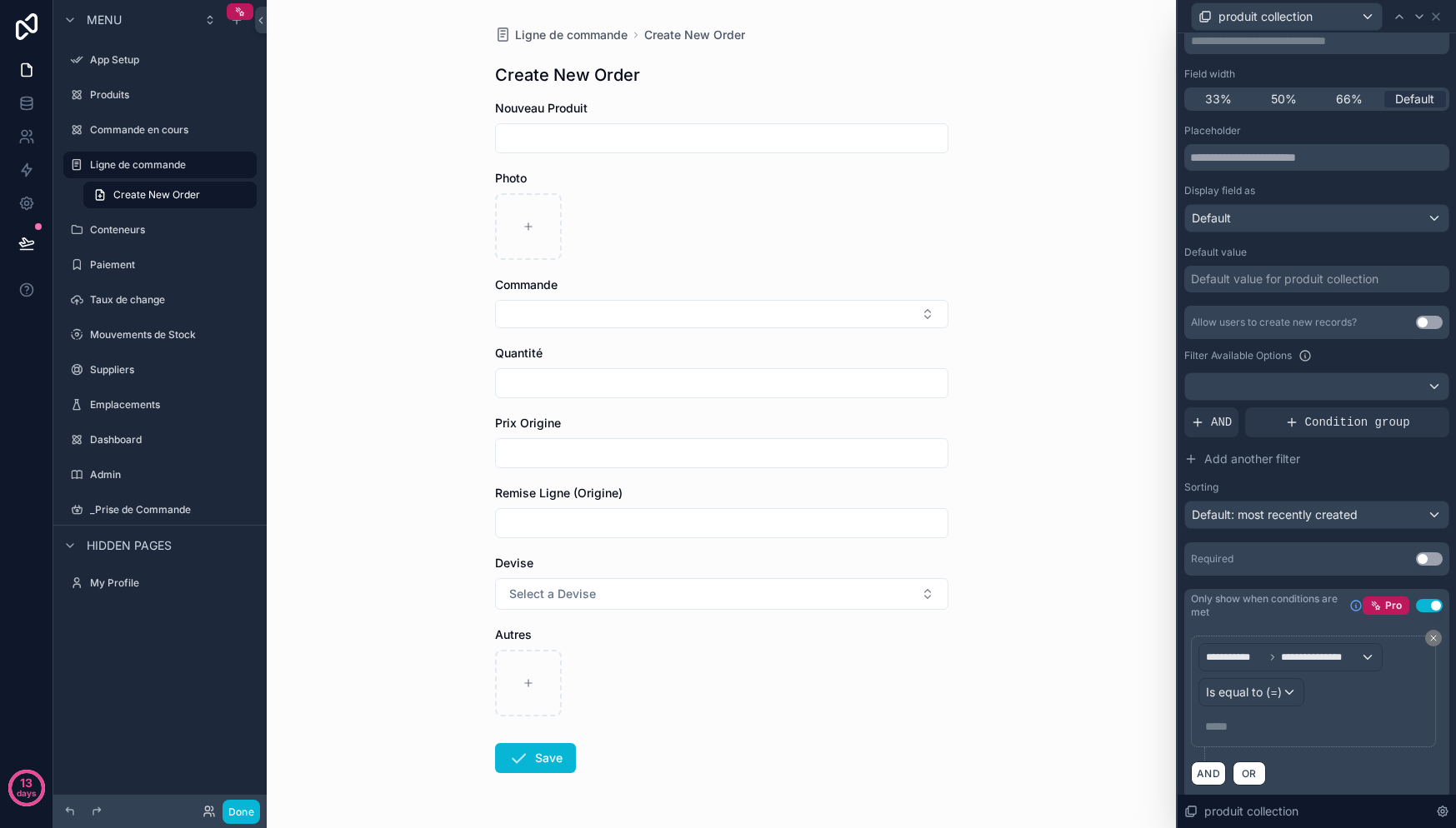
scroll to position [133, 0]
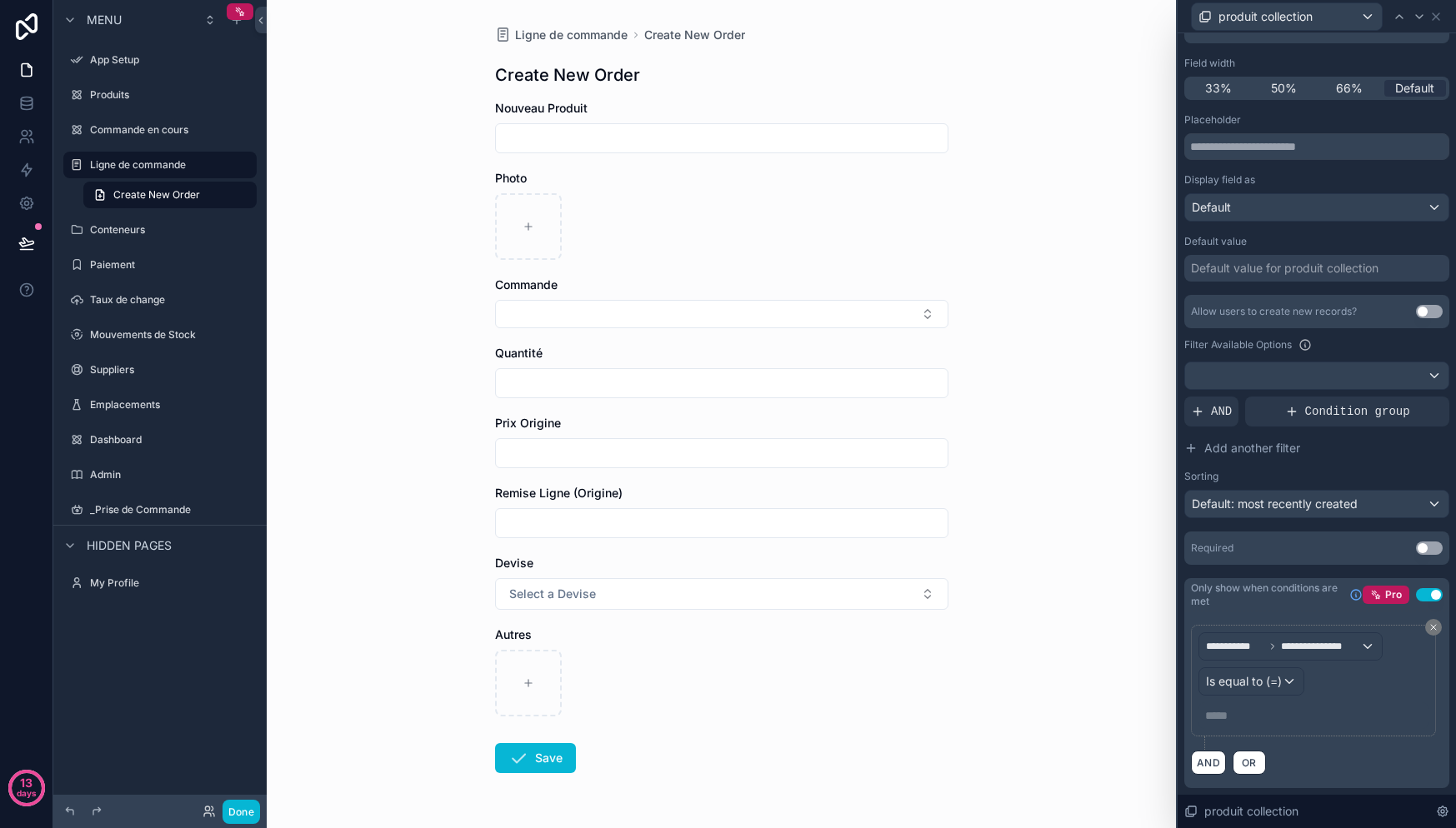
drag, startPoint x: 1218, startPoint y: 715, endPoint x: 1210, endPoint y: 717, distance: 8.2
click at [1210, 717] on p "***** ﻿" at bounding box center [1315, 715] width 220 height 17
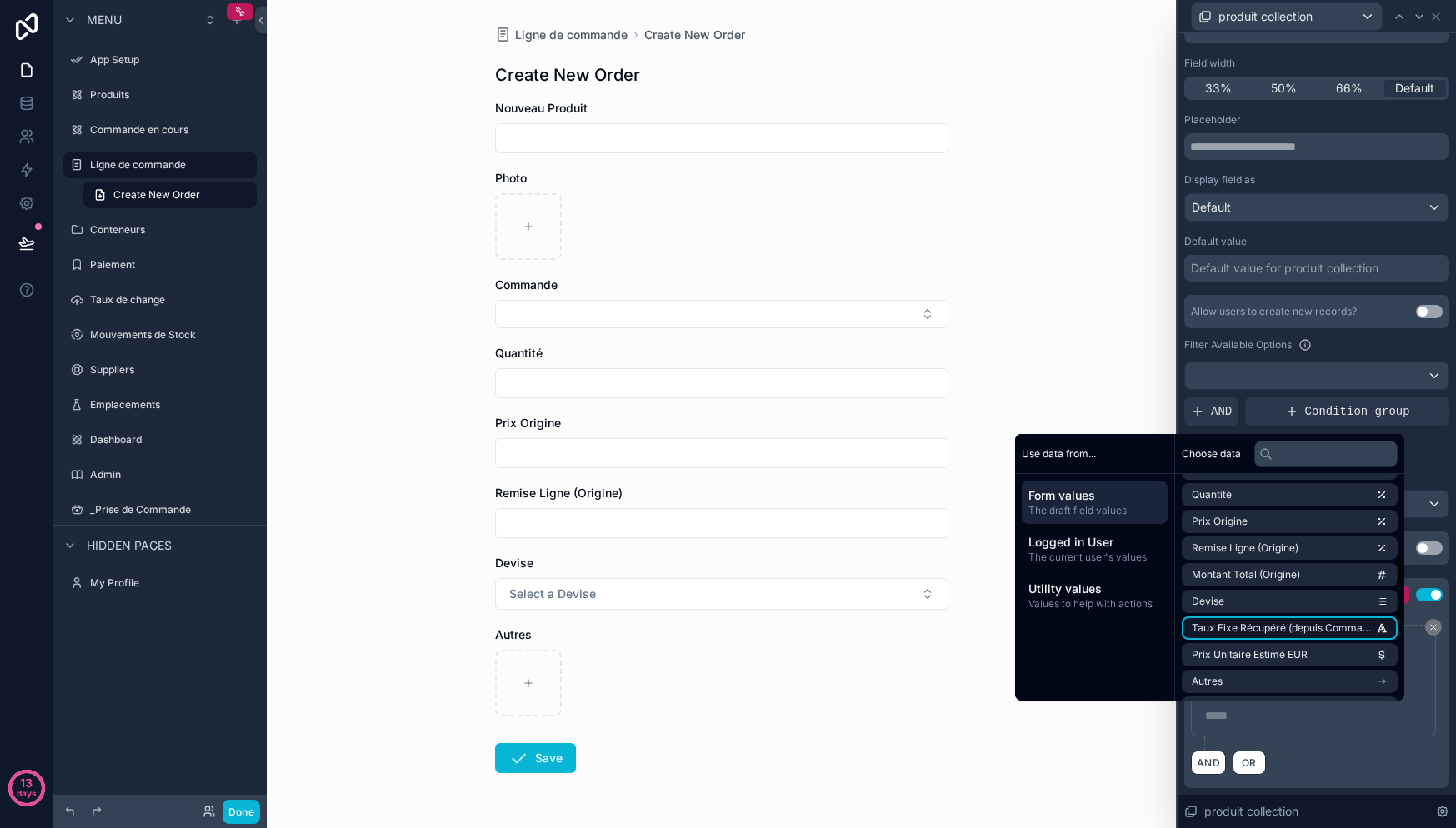
scroll to position [232, 0]
click at [1237, 721] on p "***** ﻿" at bounding box center [1315, 715] width 220 height 17
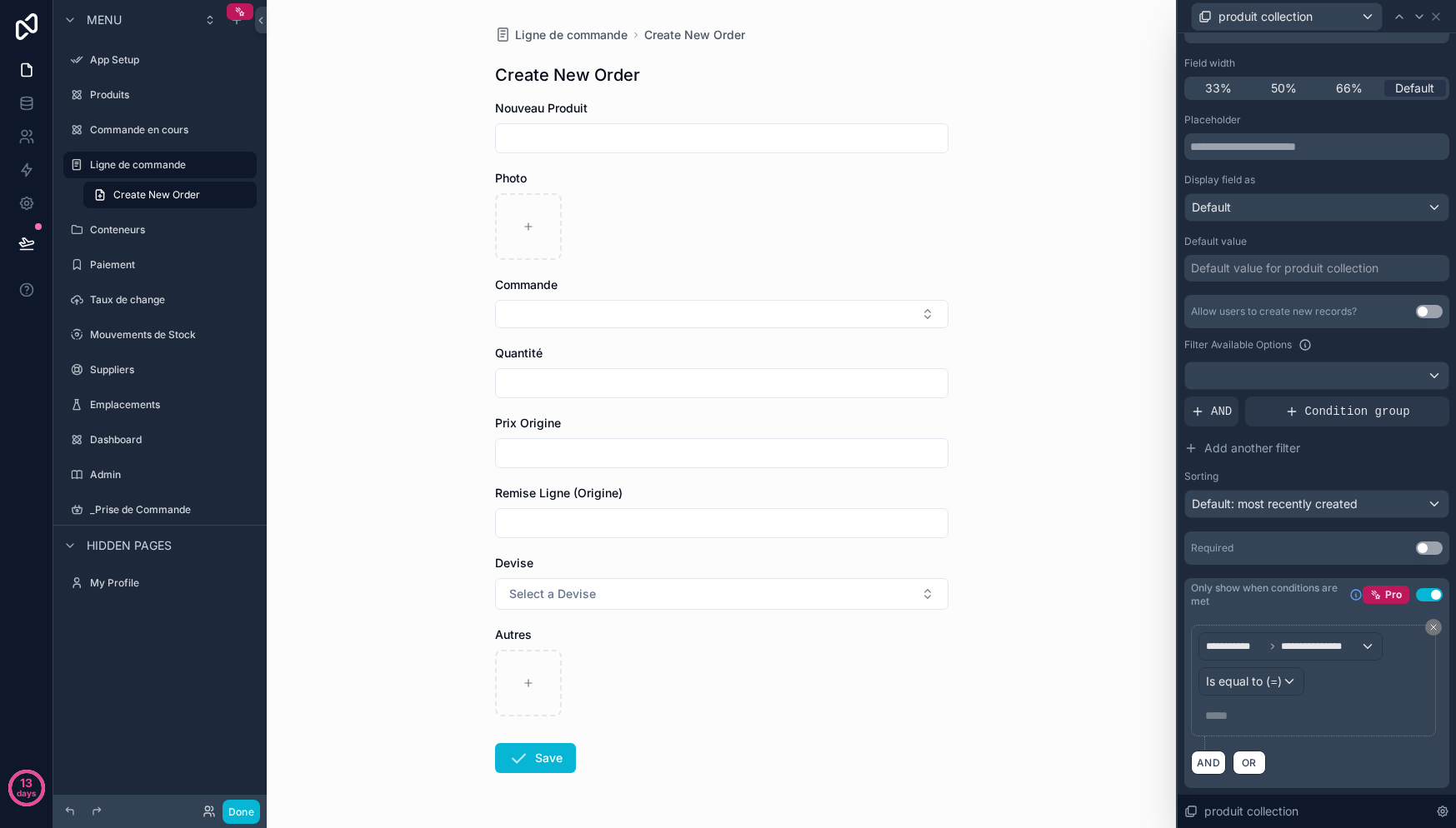
click at [1232, 716] on p "***** ﻿" at bounding box center [1315, 715] width 220 height 17
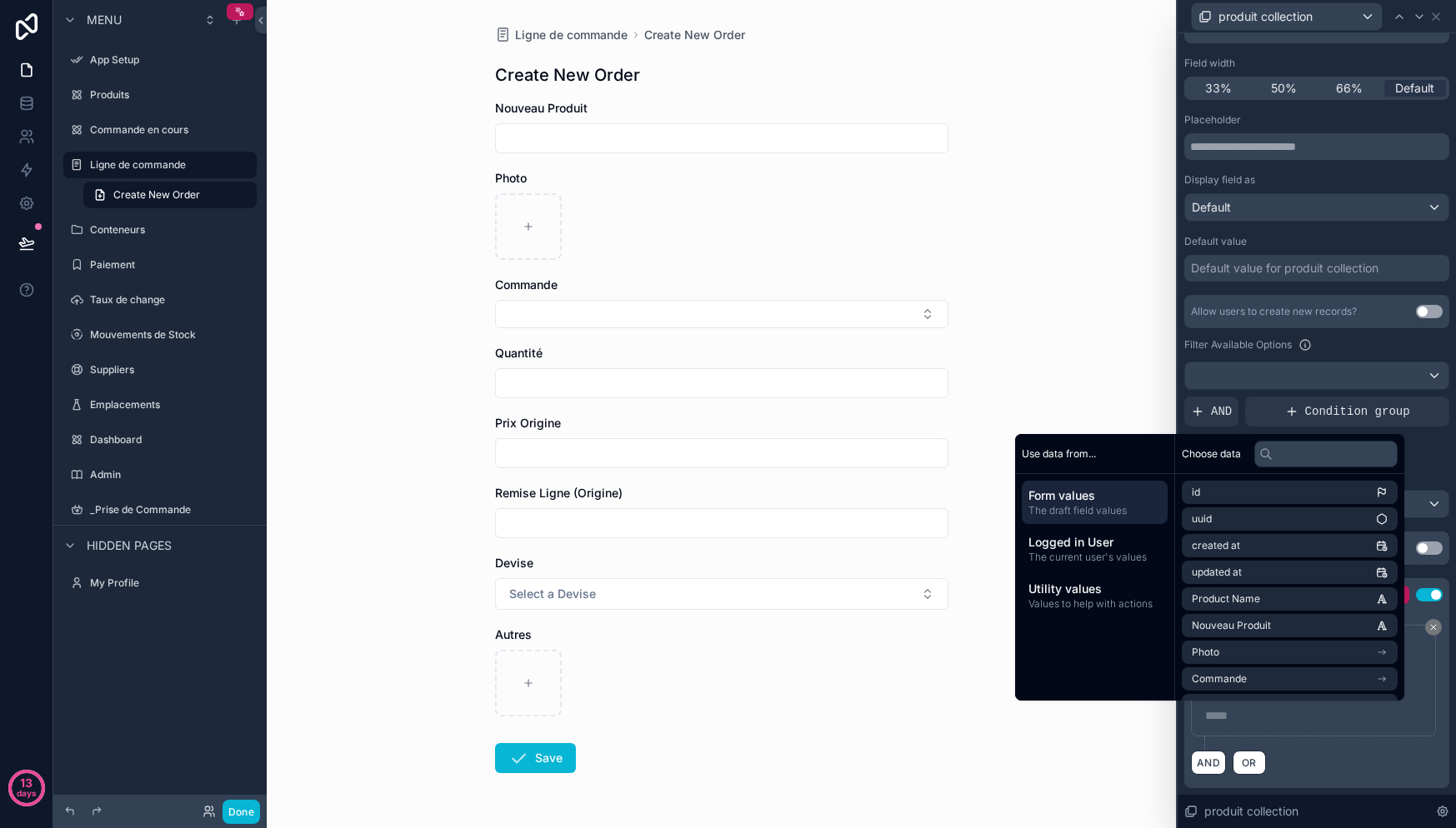
click at [1302, 741] on div "**********" at bounding box center [1317, 687] width 252 height 125
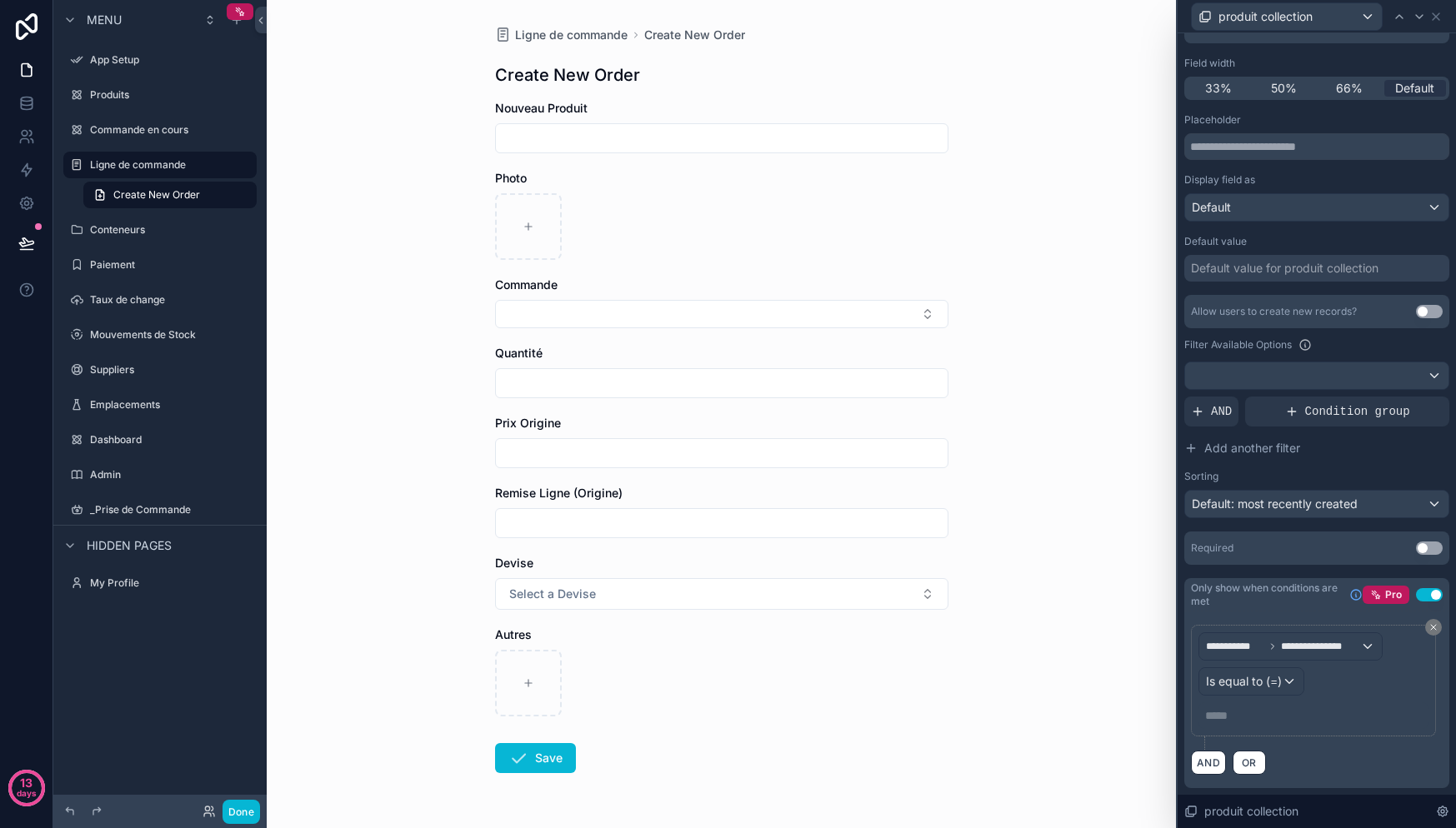
click at [1244, 713] on p "***** ﻿" at bounding box center [1315, 715] width 220 height 17
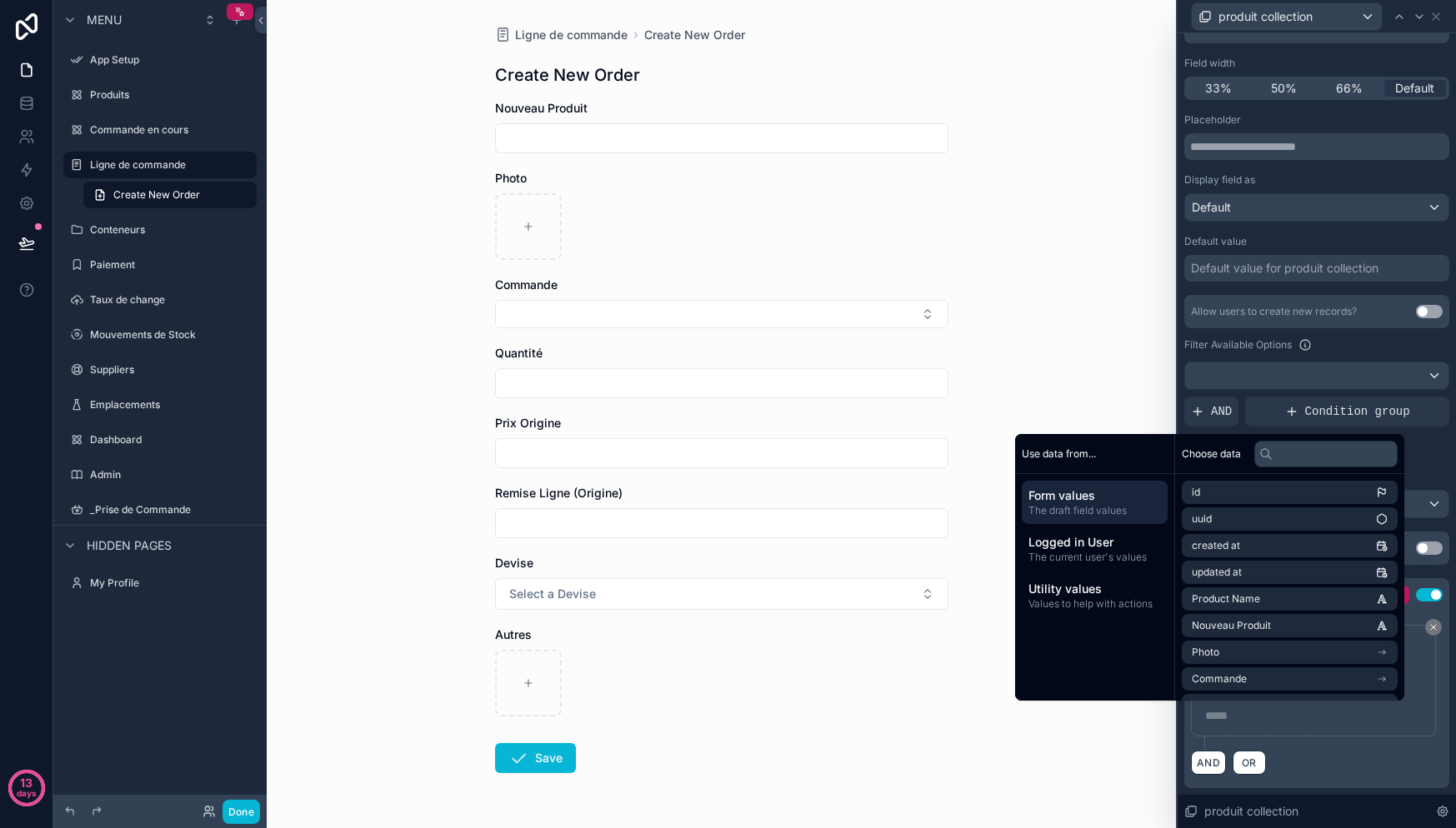
click at [1324, 759] on div "AND OR" at bounding box center [1317, 762] width 252 height 25
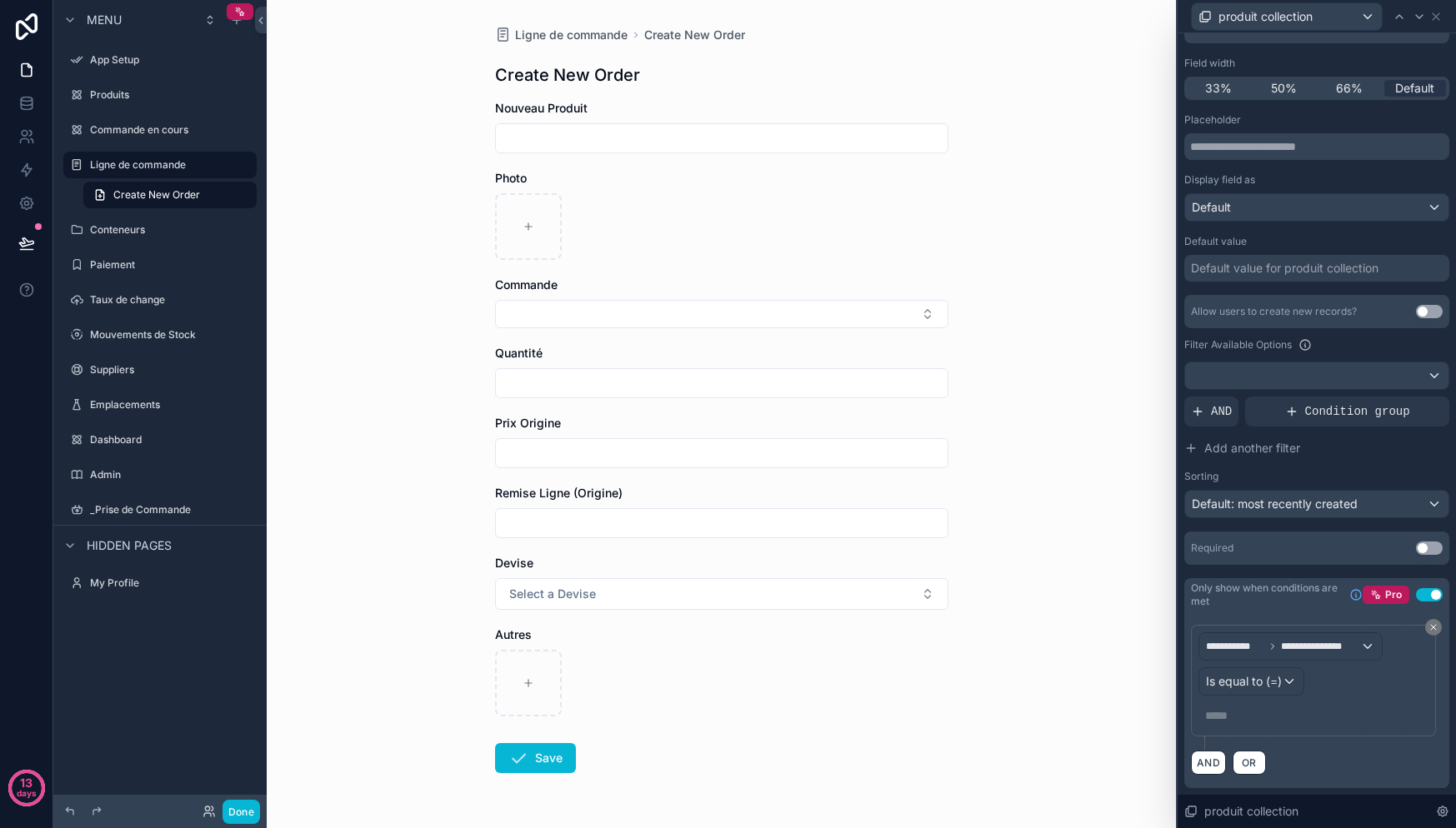
click at [1267, 712] on p "***** ﻿" at bounding box center [1315, 715] width 220 height 17
click at [1327, 762] on div "AND OR" at bounding box center [1317, 762] width 252 height 25
click at [1226, 721] on p "***** ﻿" at bounding box center [1315, 715] width 220 height 17
click at [1342, 744] on div "**********" at bounding box center [1317, 687] width 252 height 125
click at [1216, 719] on p "***** ﻿" at bounding box center [1315, 715] width 220 height 17
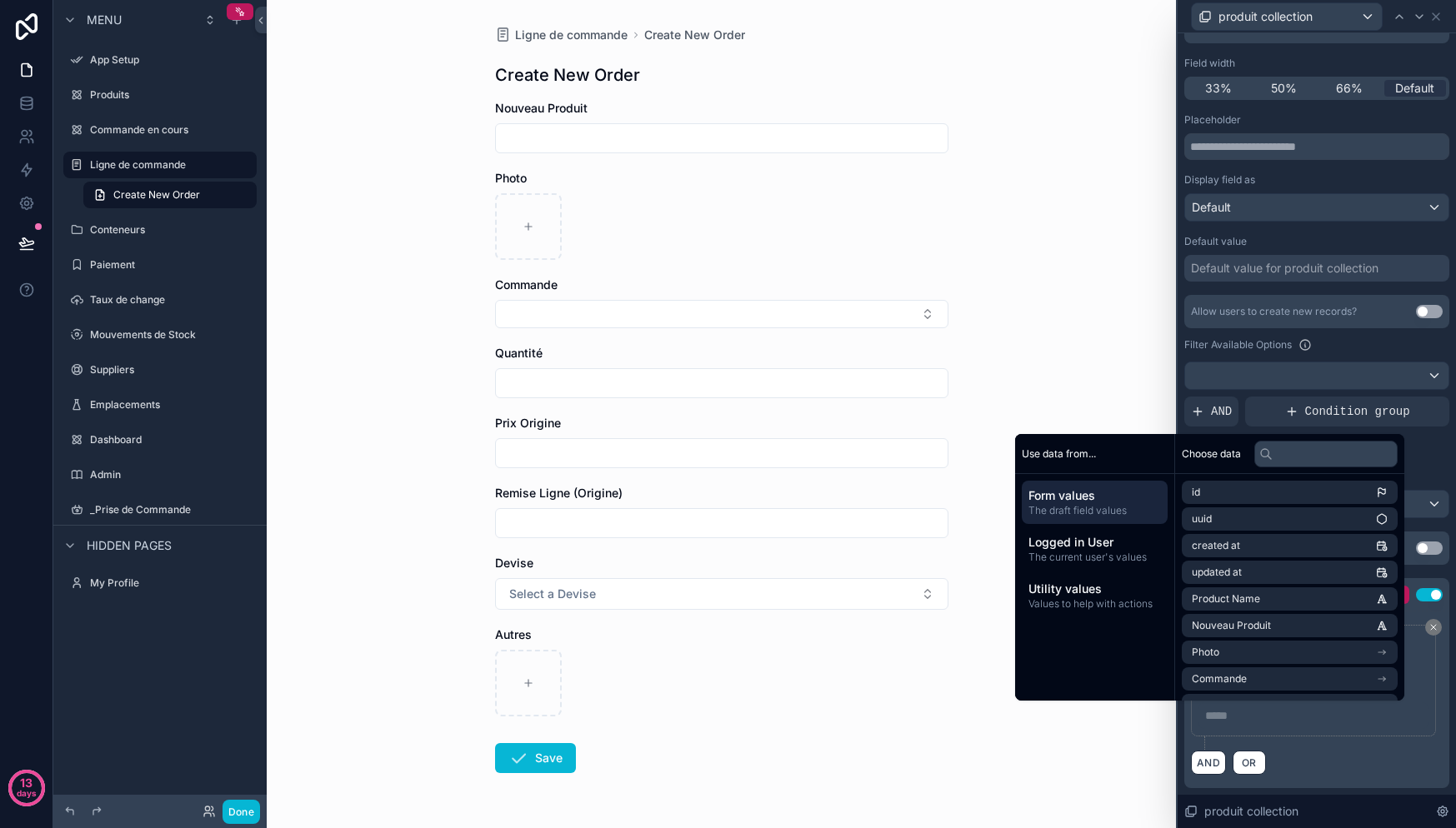
click at [1303, 748] on div "**********" at bounding box center [1317, 687] width 252 height 125
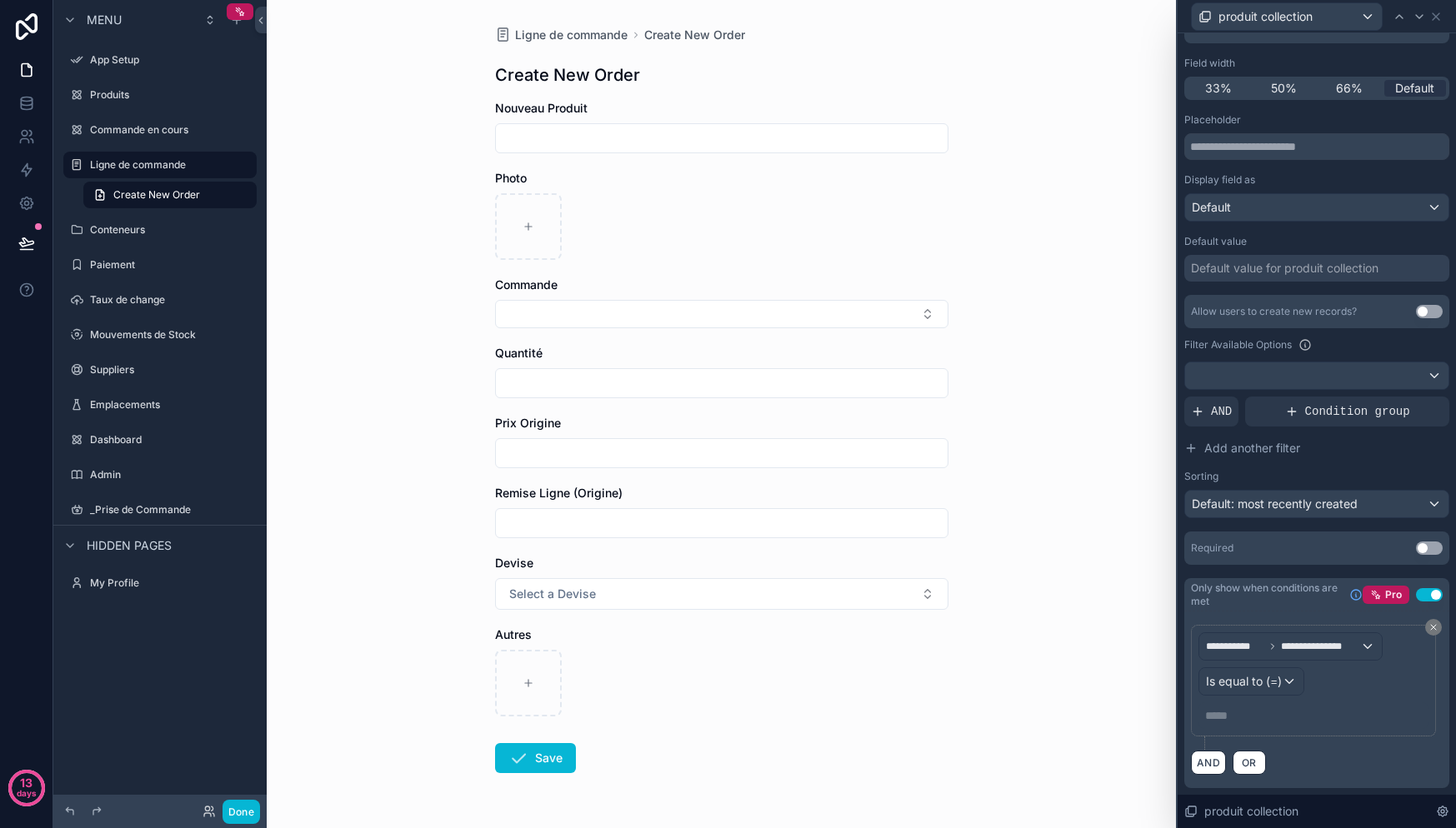
click at [1202, 726] on div "***** ﻿" at bounding box center [1313, 715] width 230 height 26
click at [1208, 721] on p "***** ﻿" at bounding box center [1315, 715] width 220 height 17
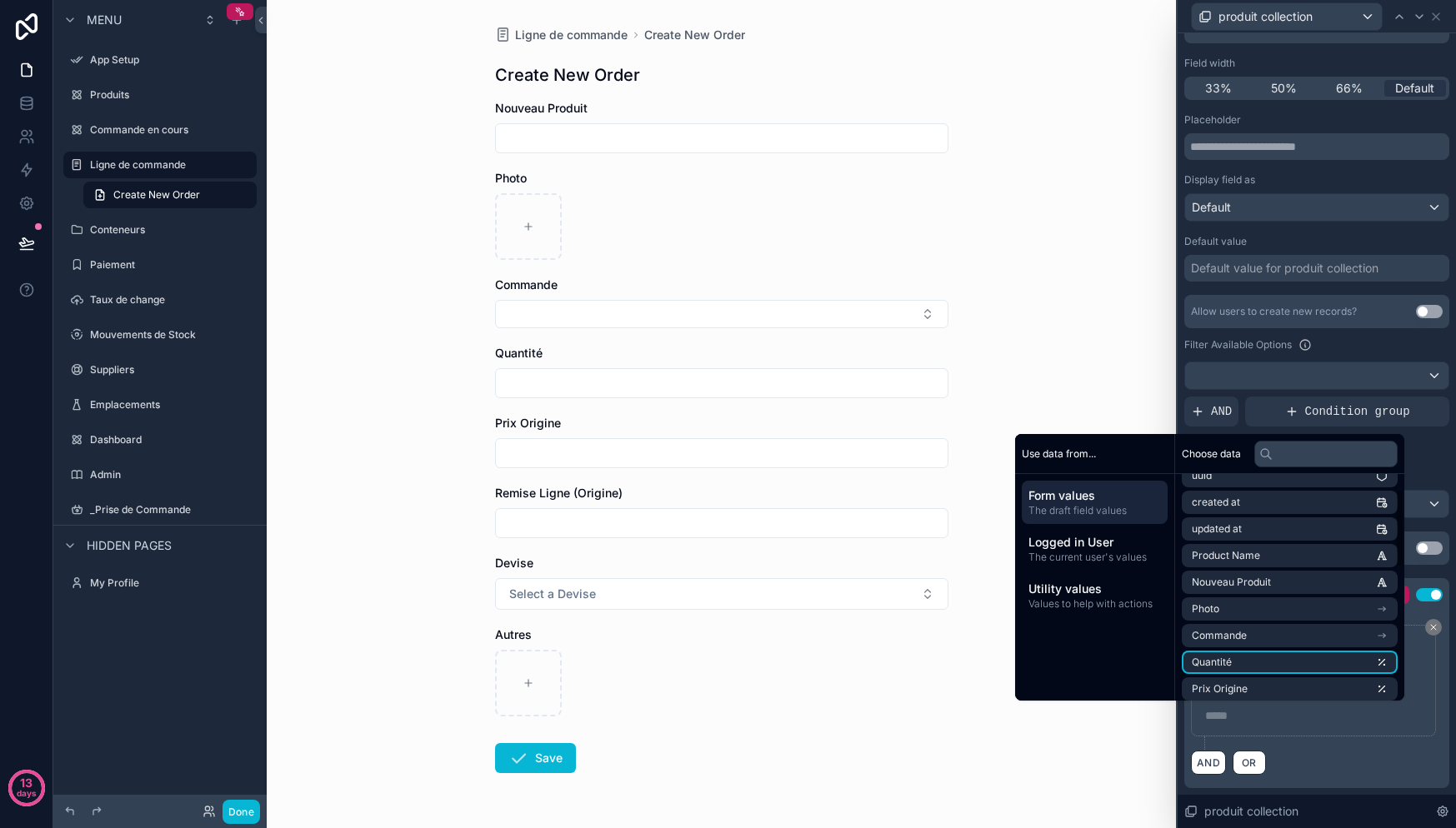
scroll to position [65, 0]
click at [1311, 736] on div "**********" at bounding box center [1317, 687] width 252 height 125
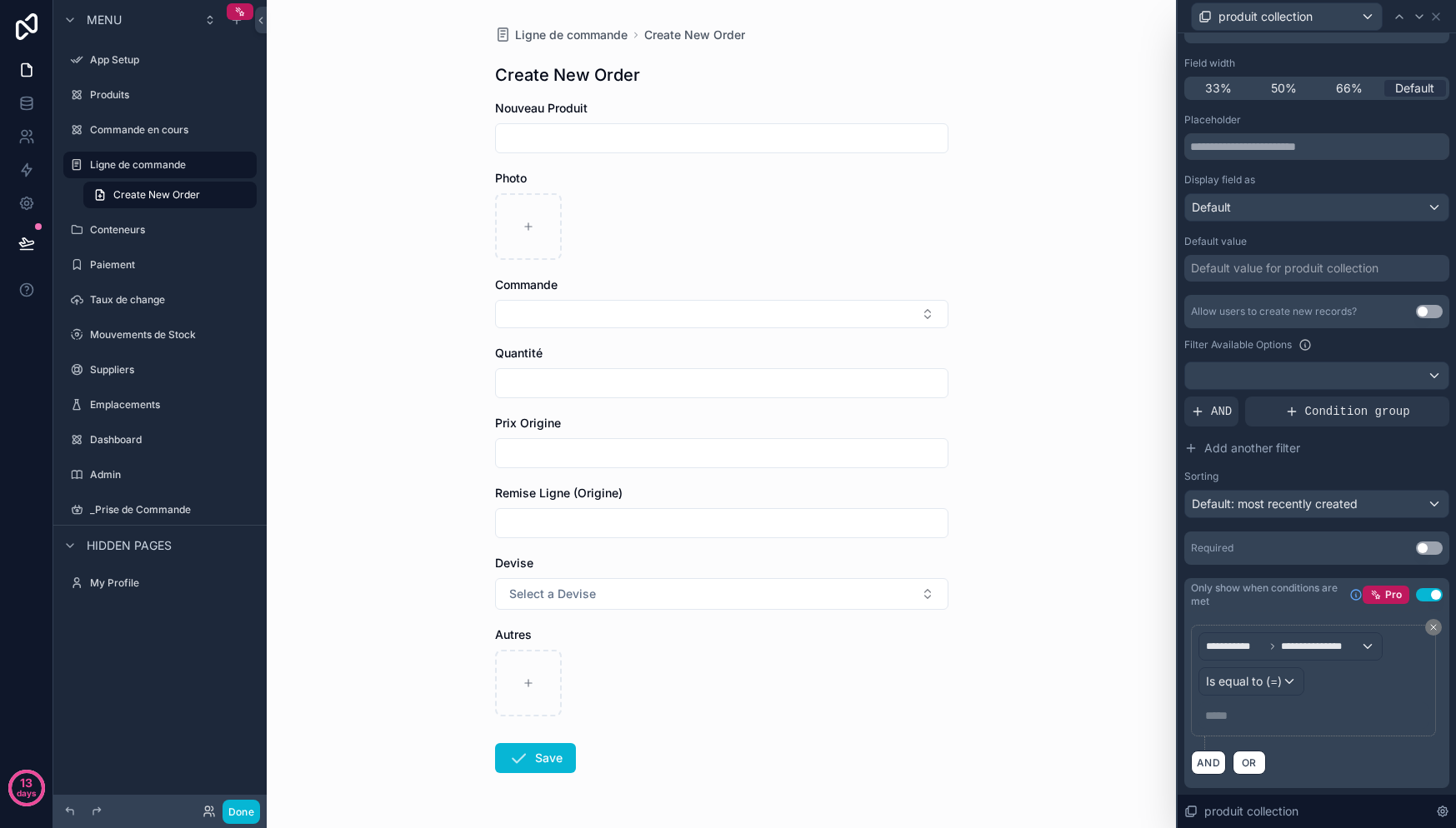
click at [1251, 711] on p "***** ﻿" at bounding box center [1315, 715] width 220 height 17
click at [1253, 725] on div "***** ﻿" at bounding box center [1313, 715] width 230 height 26
click at [1254, 718] on p "***** ﻿" at bounding box center [1315, 715] width 220 height 17
click at [1308, 754] on div "AND OR" at bounding box center [1317, 762] width 252 height 25
click at [1275, 718] on p "***** ﻿" at bounding box center [1315, 715] width 220 height 17
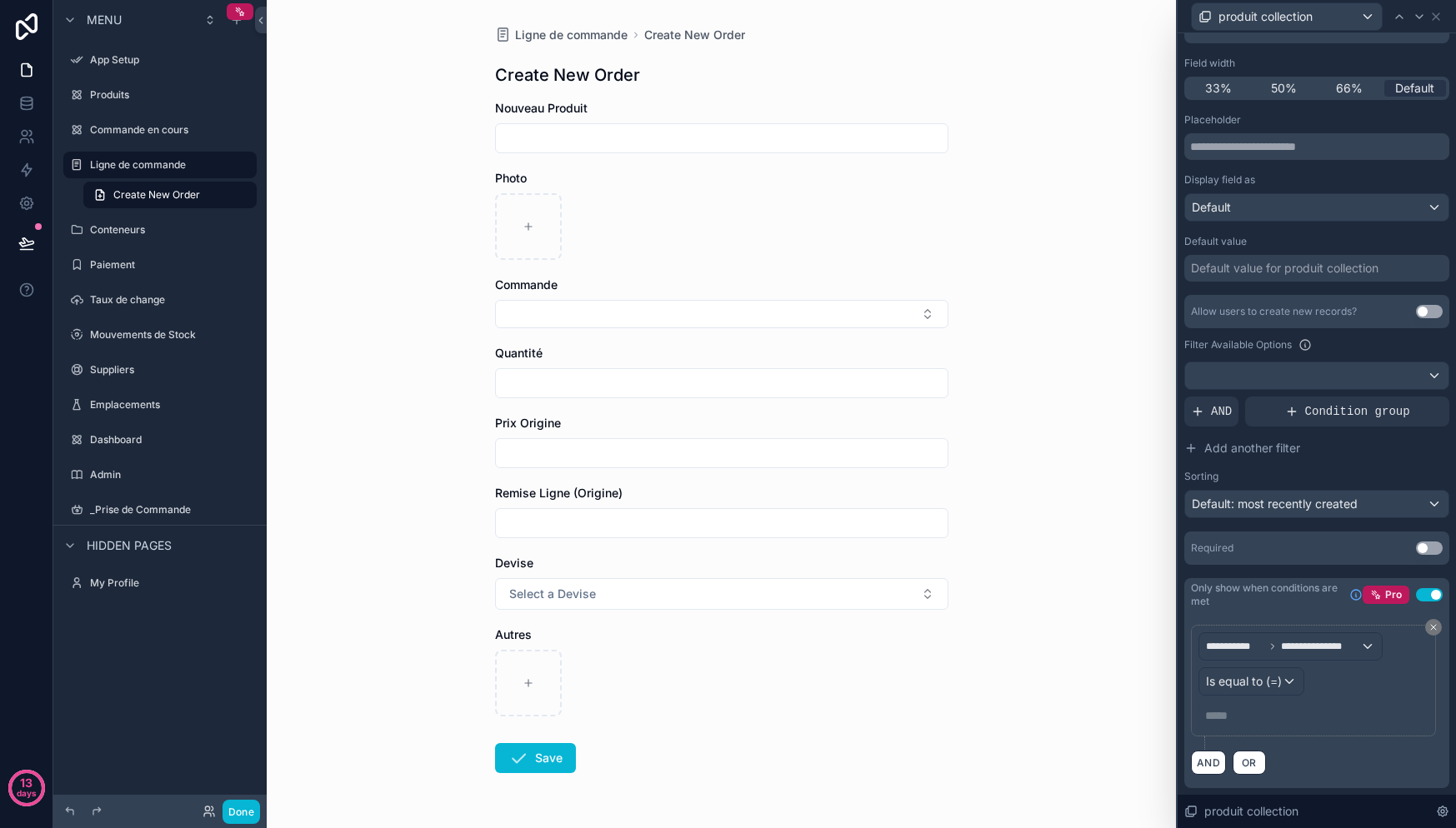
click at [1277, 722] on p "***** ﻿" at bounding box center [1315, 715] width 220 height 17
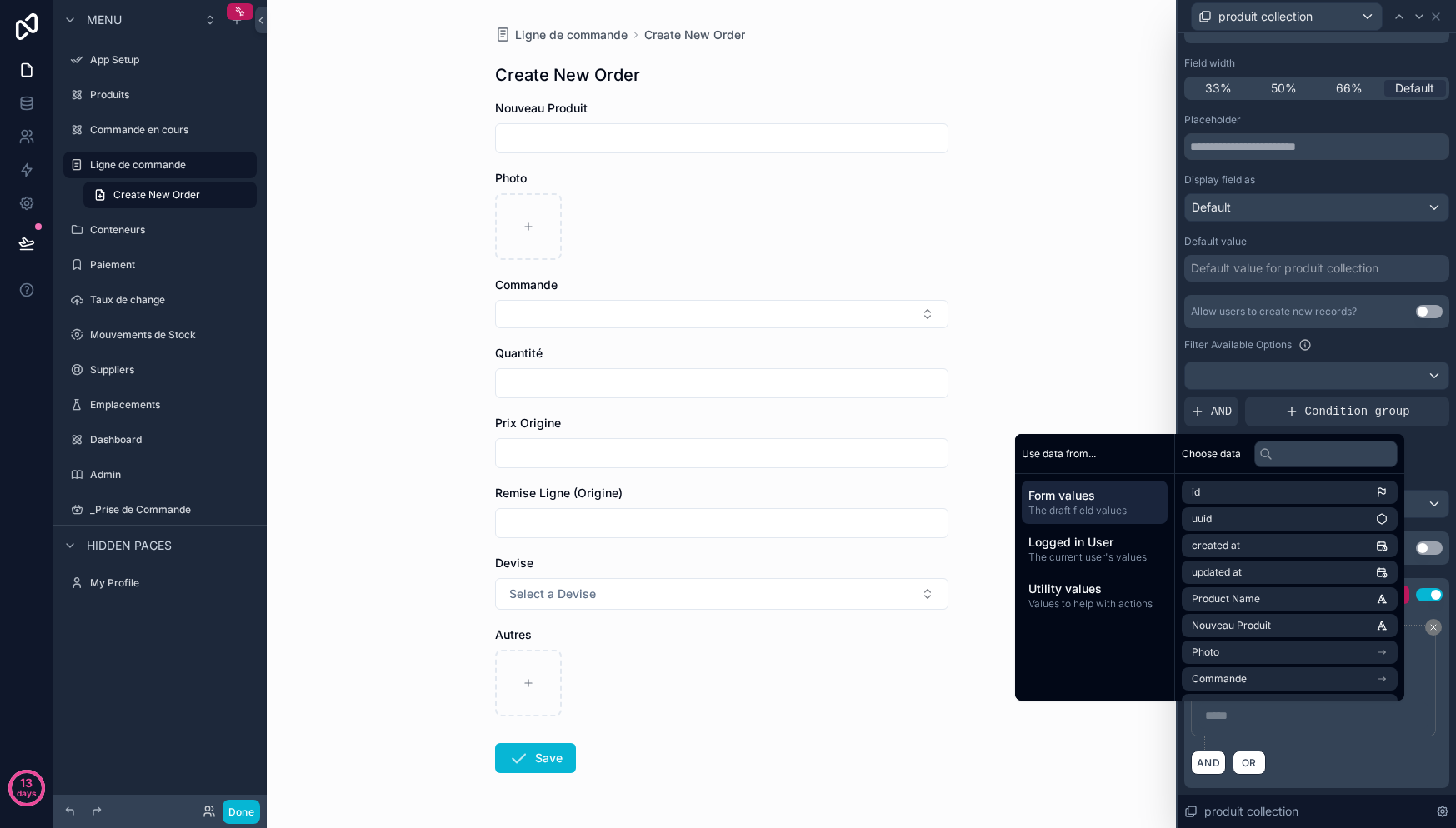
click at [1277, 722] on p "***** ﻿" at bounding box center [1315, 715] width 220 height 17
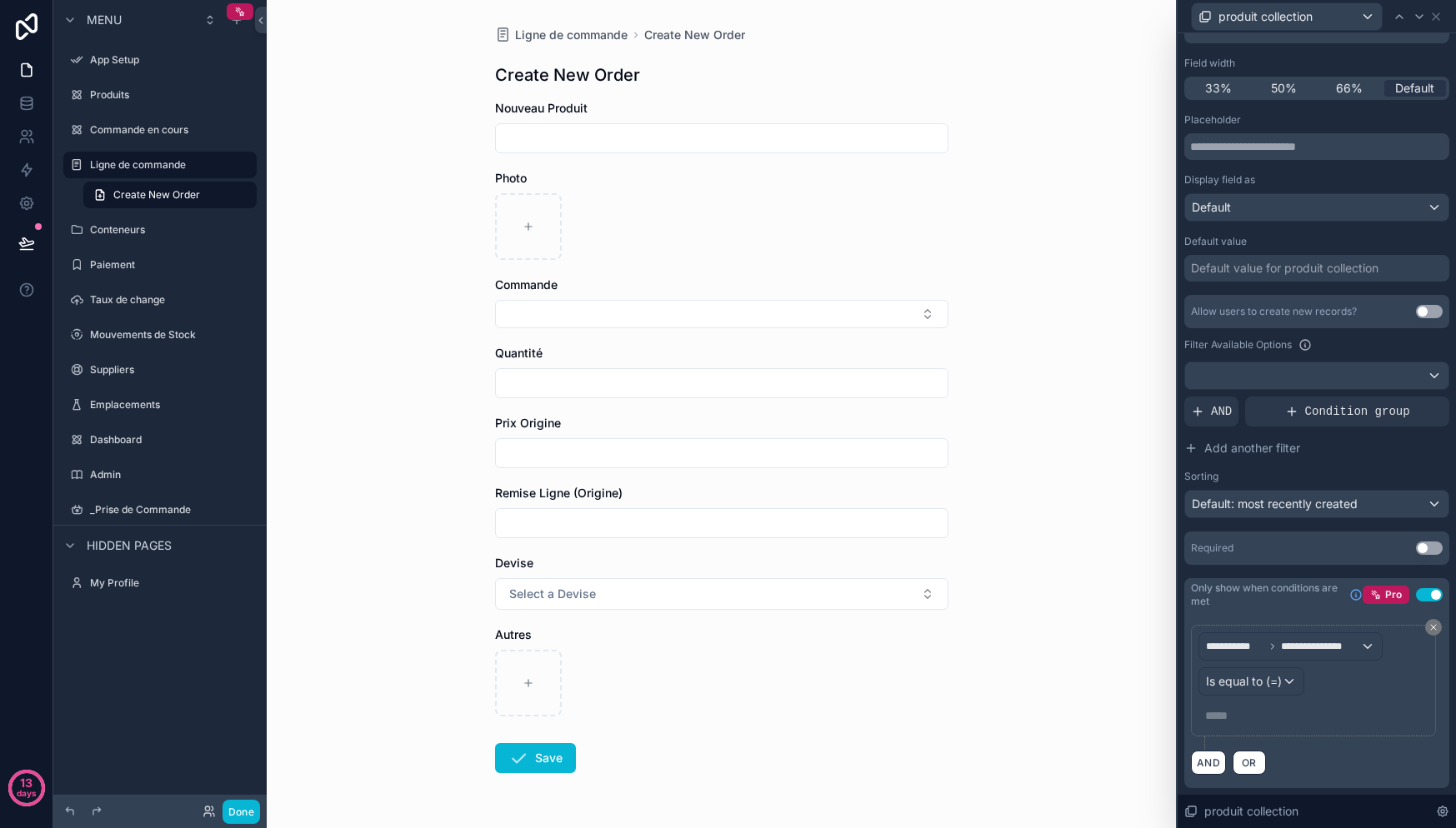
click at [1310, 743] on div "**********" at bounding box center [1317, 687] width 252 height 125
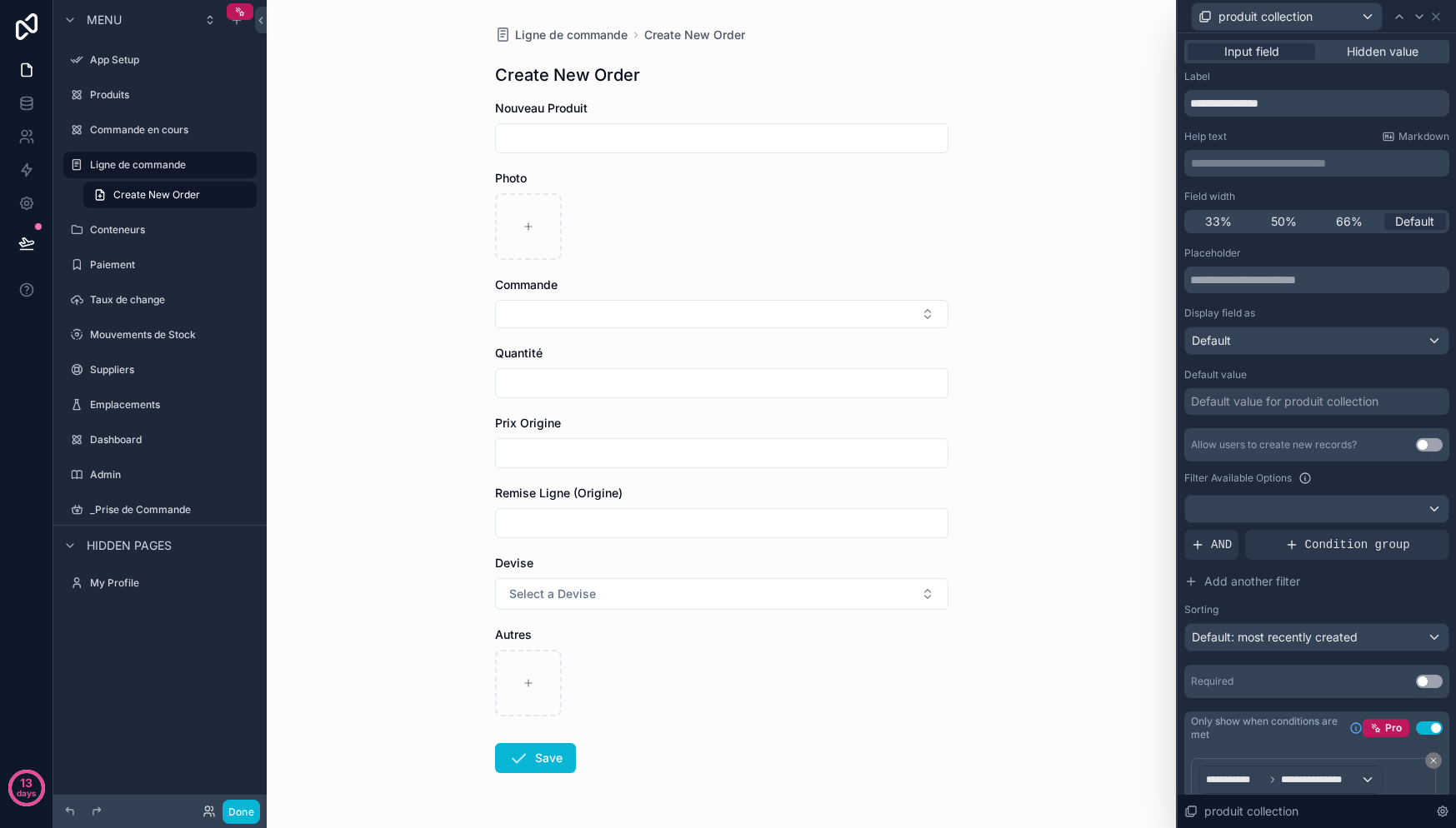
scroll to position [133, 0]
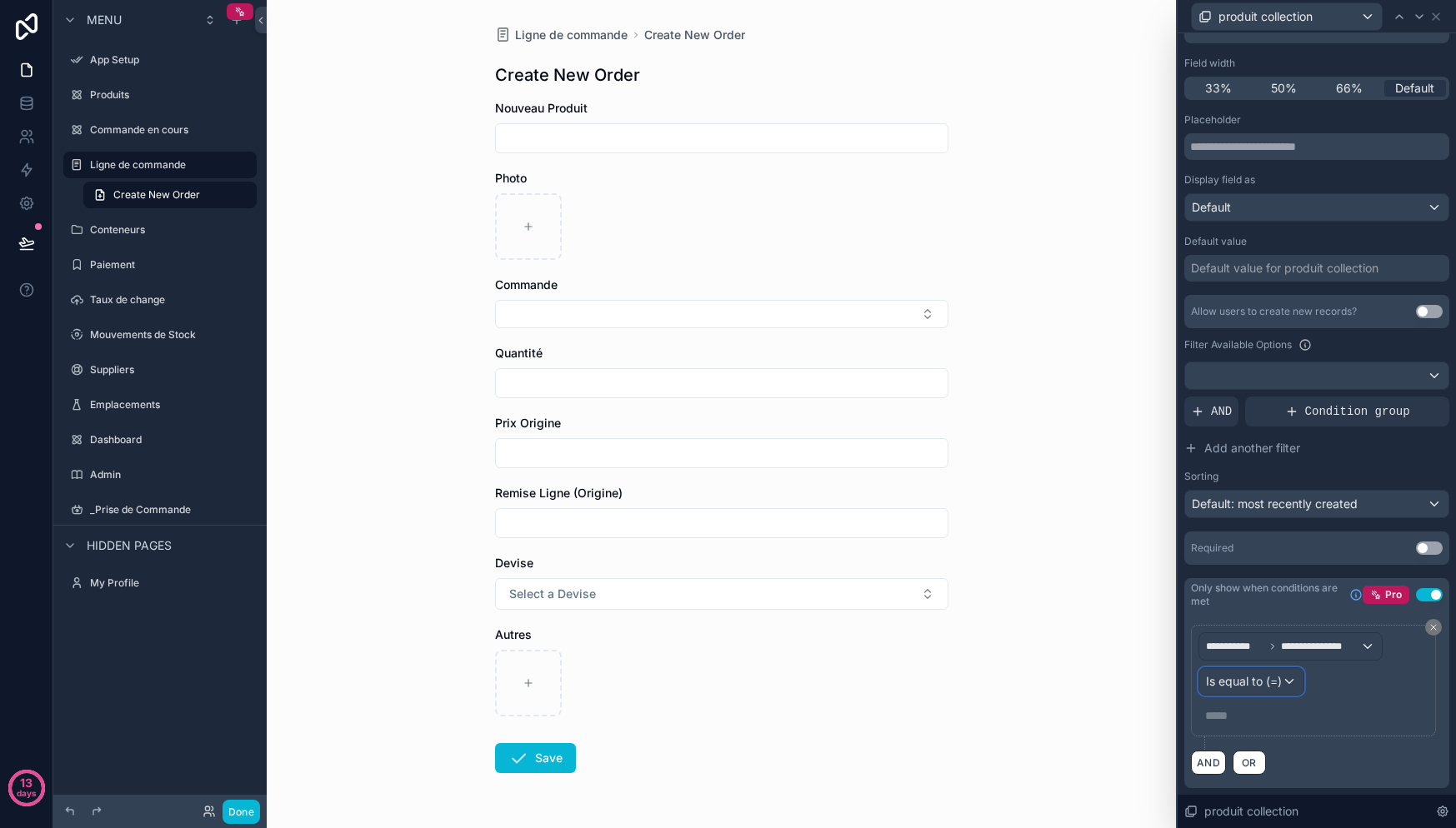
click at [1289, 684] on div "Is equal to (=)" at bounding box center [1251, 682] width 104 height 26
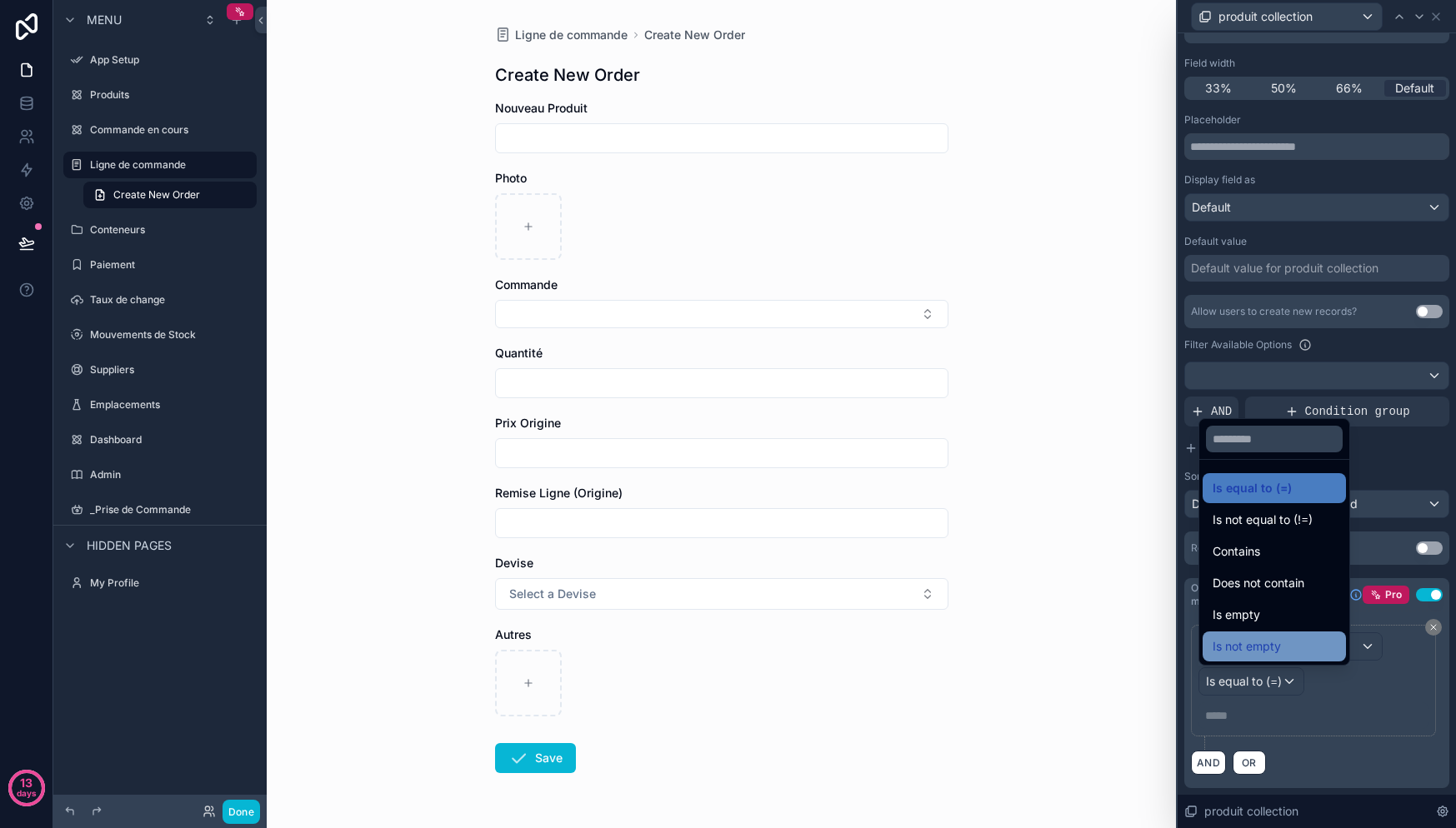
click at [1278, 638] on span "Is not empty" at bounding box center [1246, 646] width 68 height 20
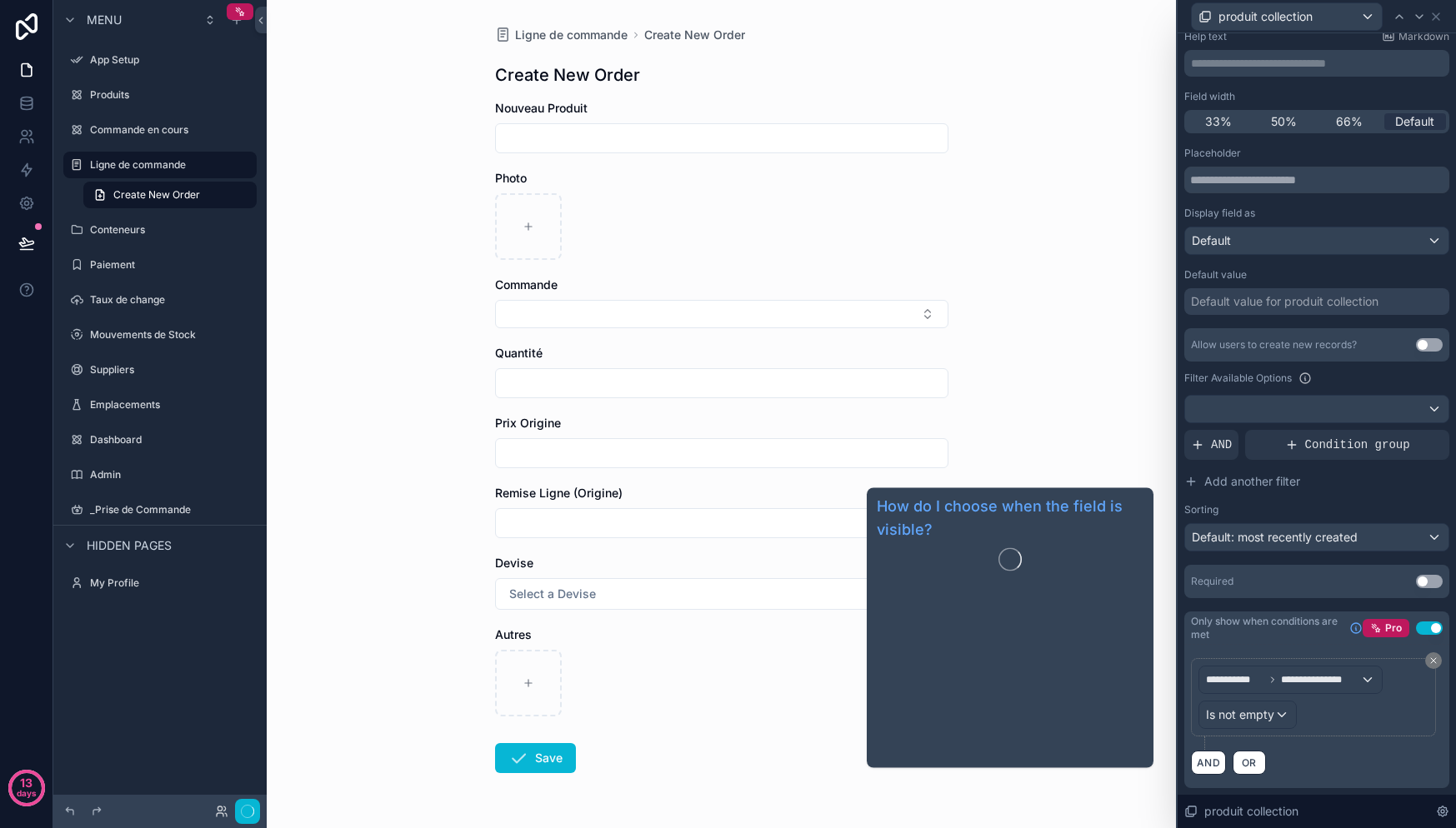
scroll to position [100, 0]
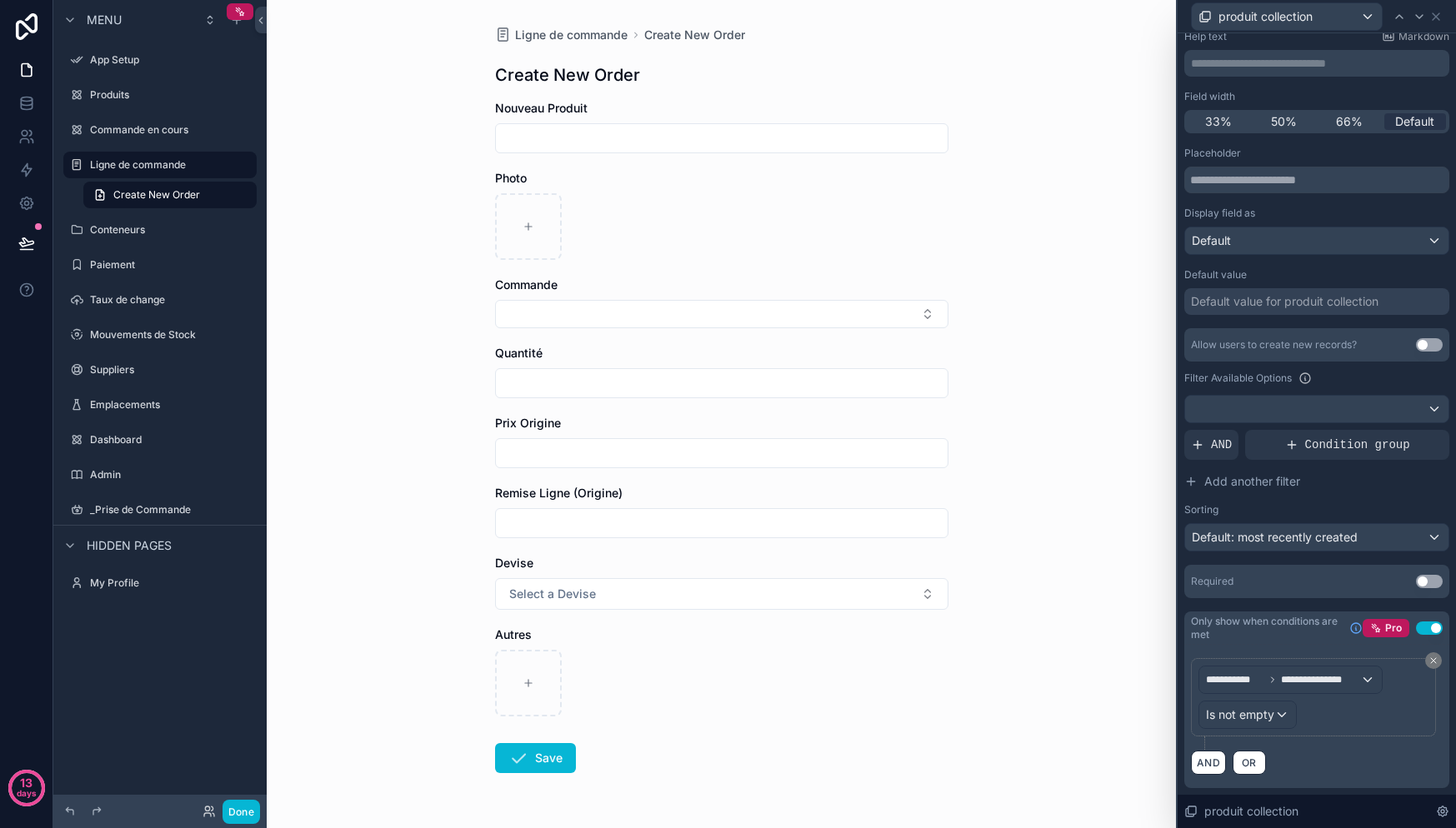
click at [1332, 746] on div "**********" at bounding box center [1317, 704] width 252 height 92
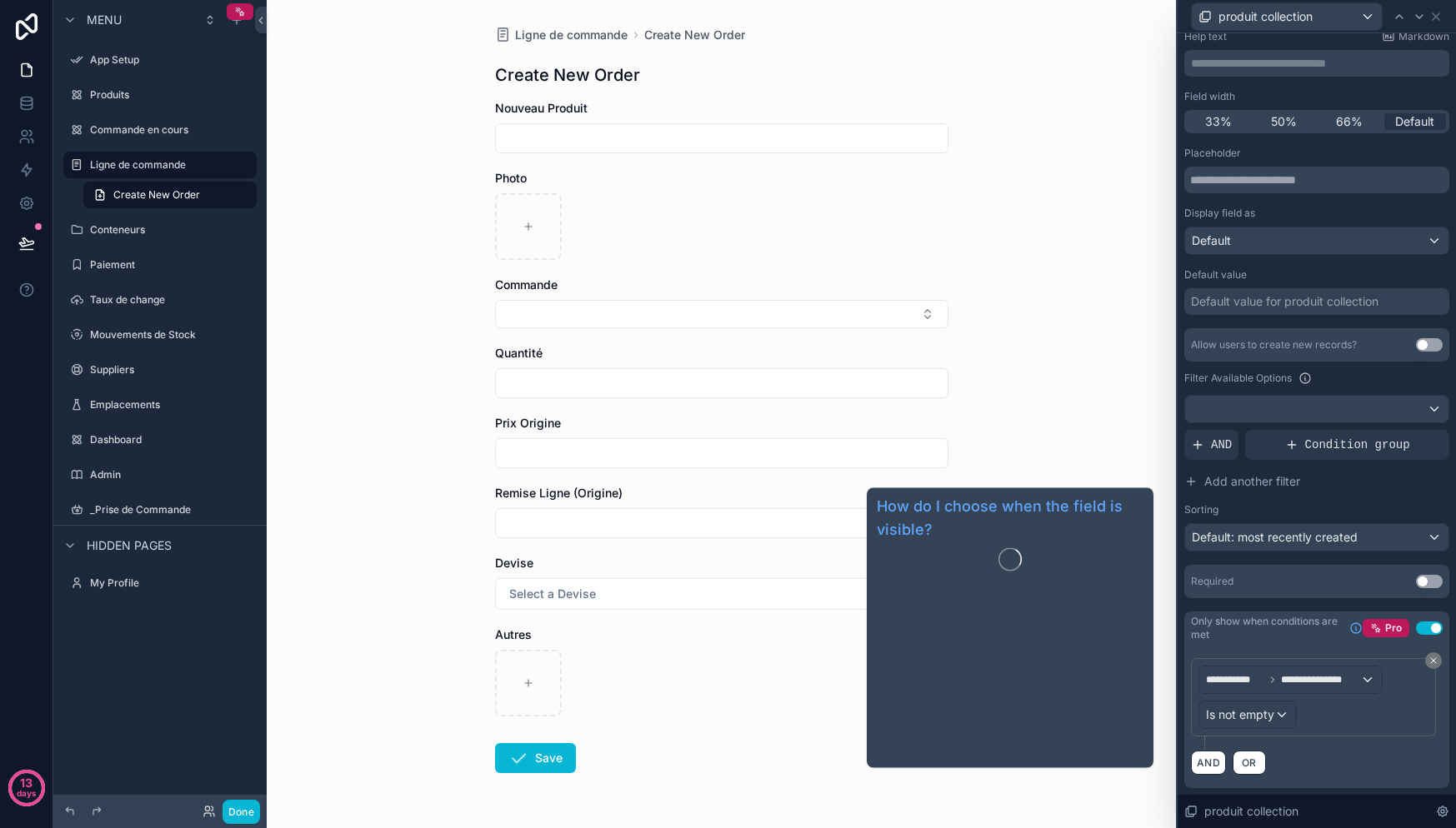
scroll to position [0, 0]
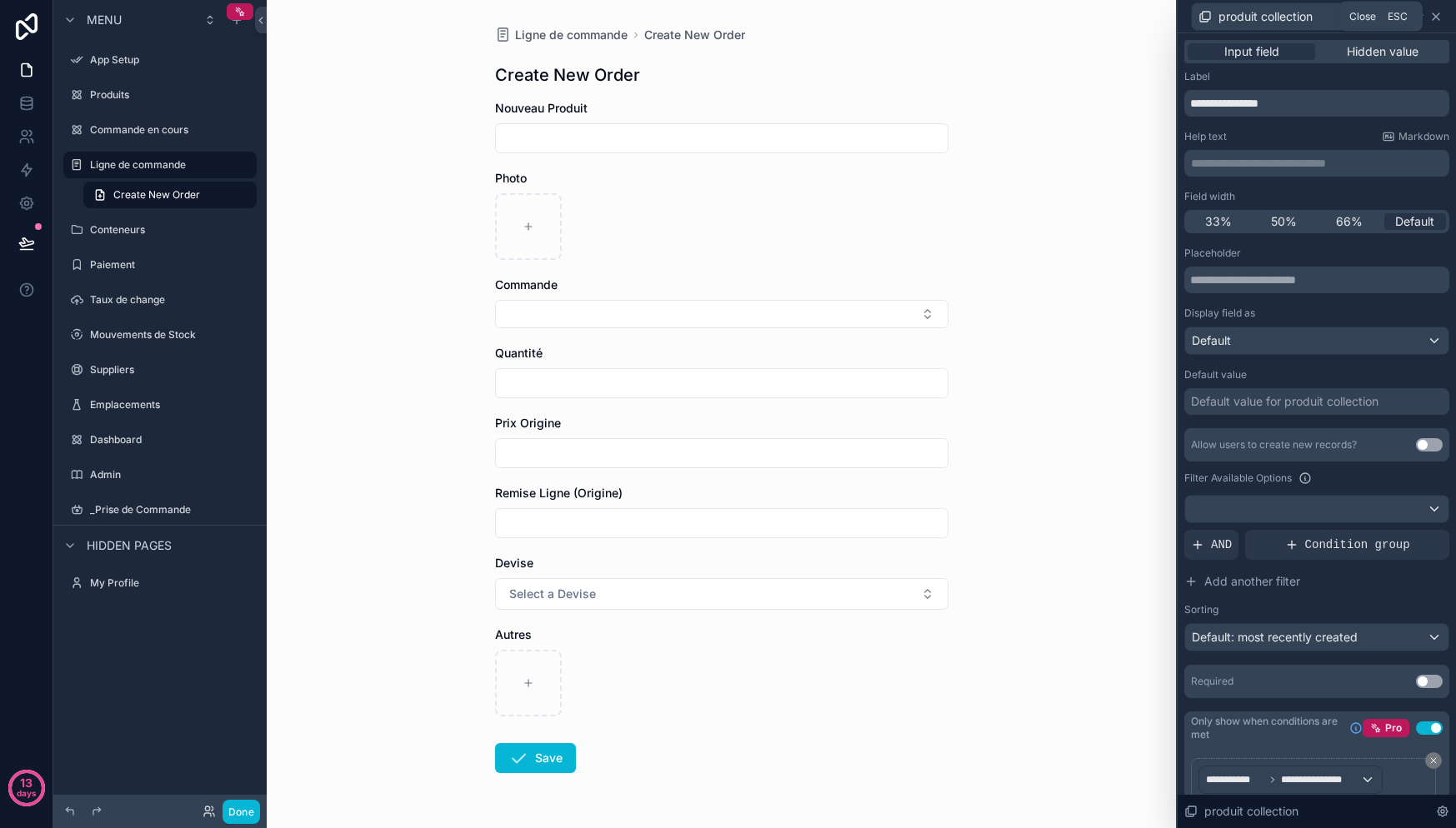
click at [1439, 17] on icon at bounding box center [1436, 16] width 13 height 13
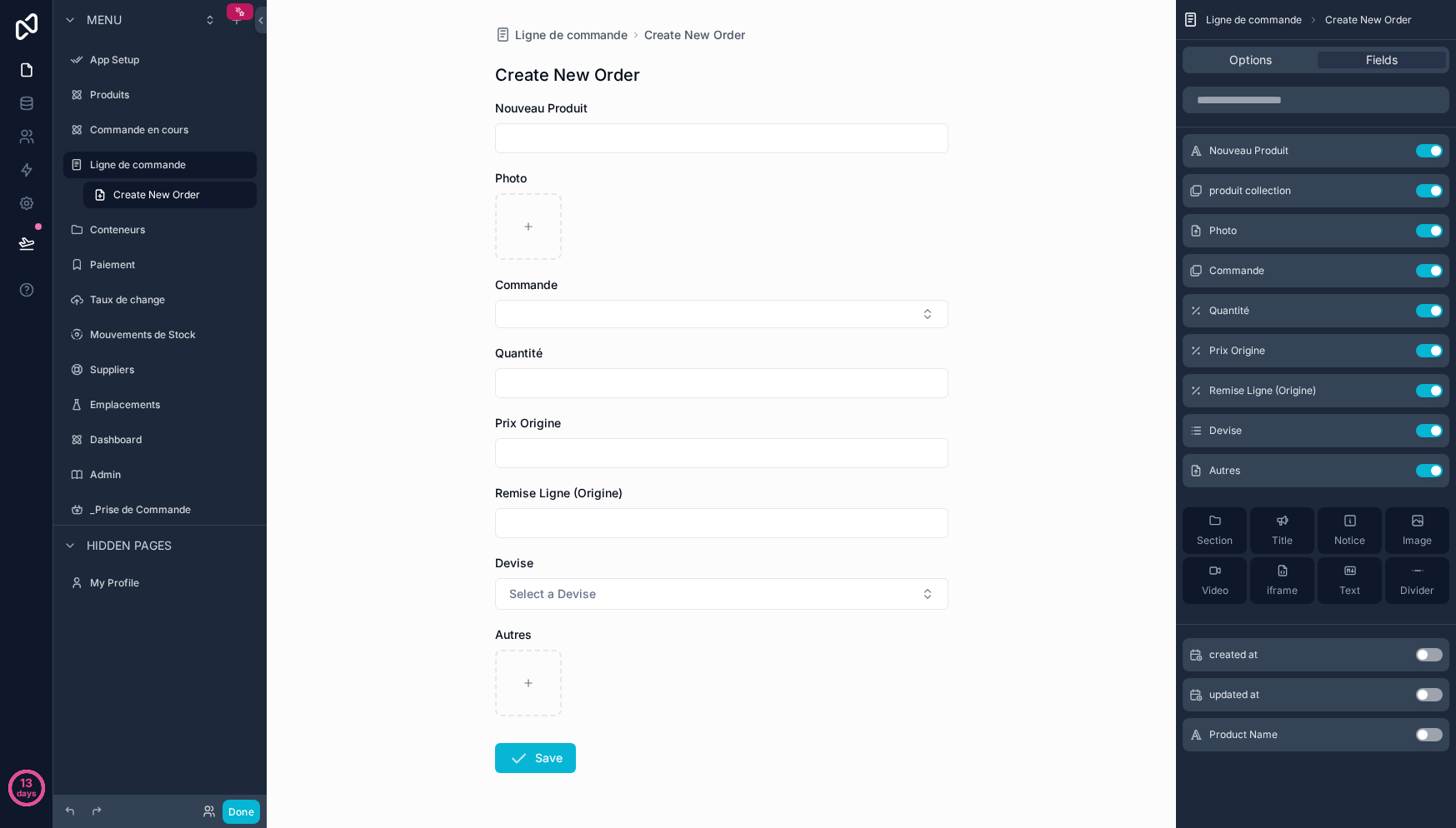
click at [652, 131] on input "scrollable content" at bounding box center [721, 138] width 451 height 24
click at [693, 195] on div "scrollable content" at bounding box center [721, 227] width 453 height 67
click at [1274, 150] on span "Nouveau Produit" at bounding box center [1249, 150] width 79 height 13
click at [1395, 154] on icon "scrollable content" at bounding box center [1396, 150] width 13 height 13
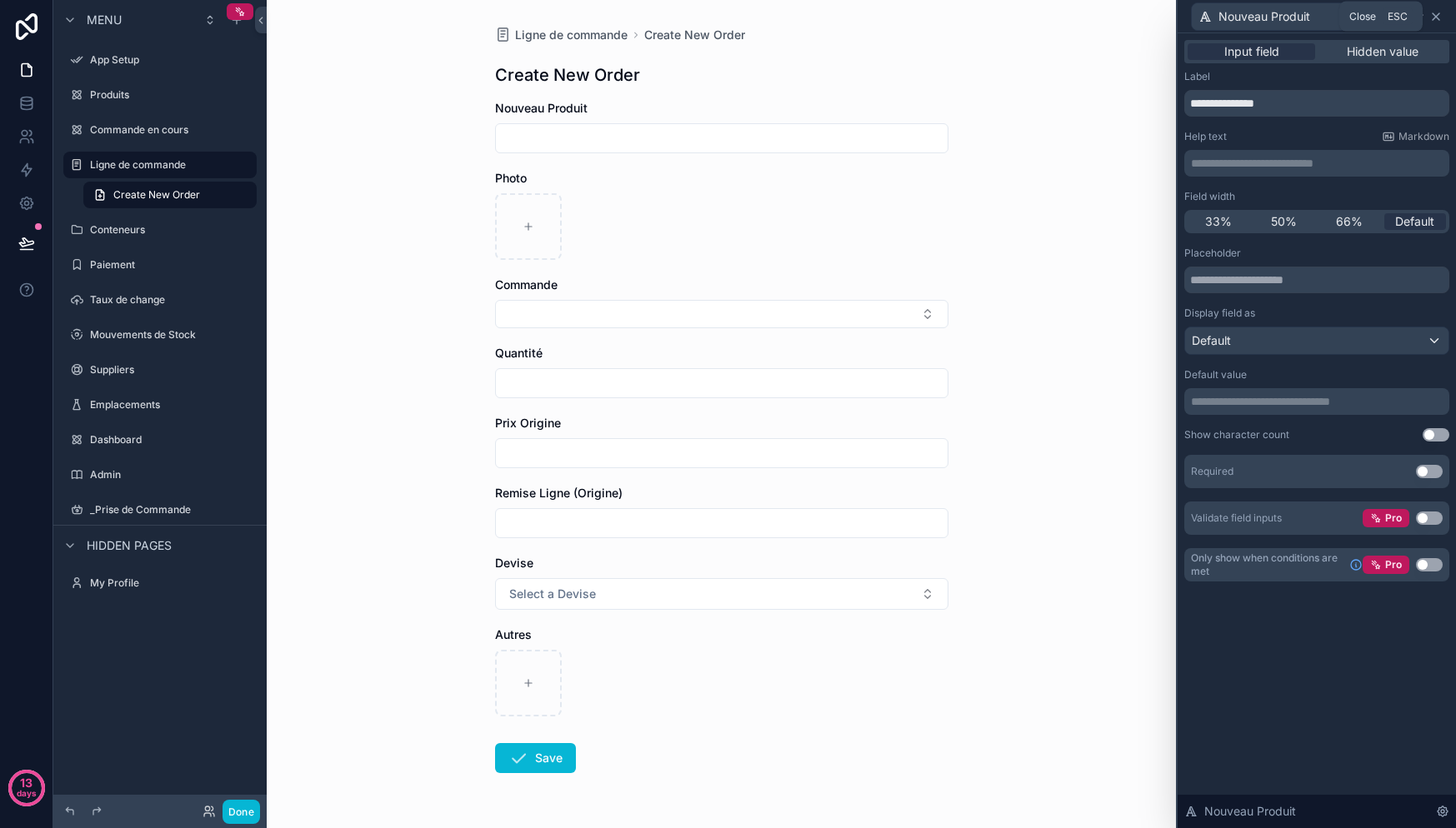
click at [1437, 18] on icon at bounding box center [1436, 17] width 7 height 7
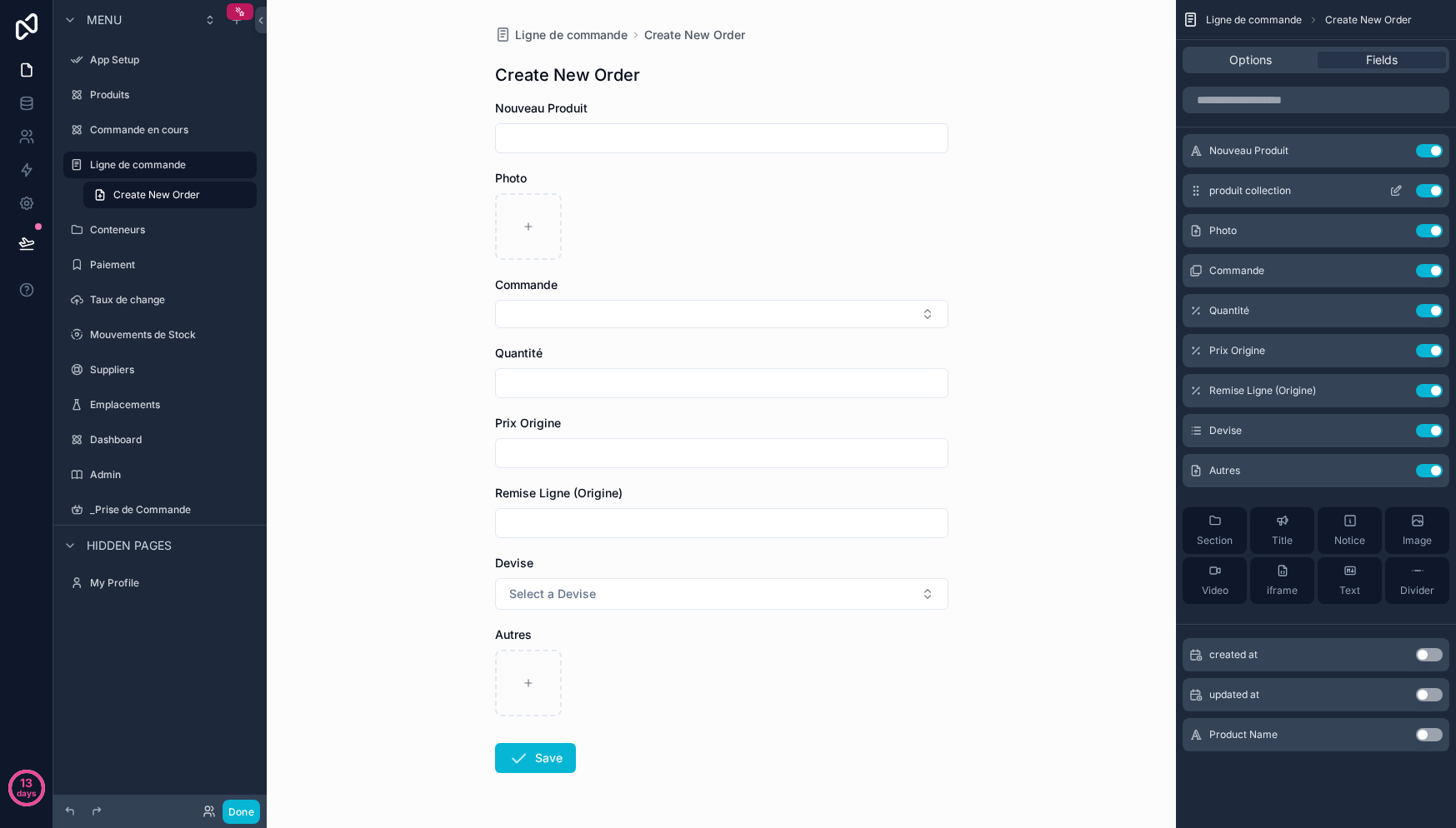
click at [1397, 196] on icon "scrollable content" at bounding box center [1396, 190] width 13 height 13
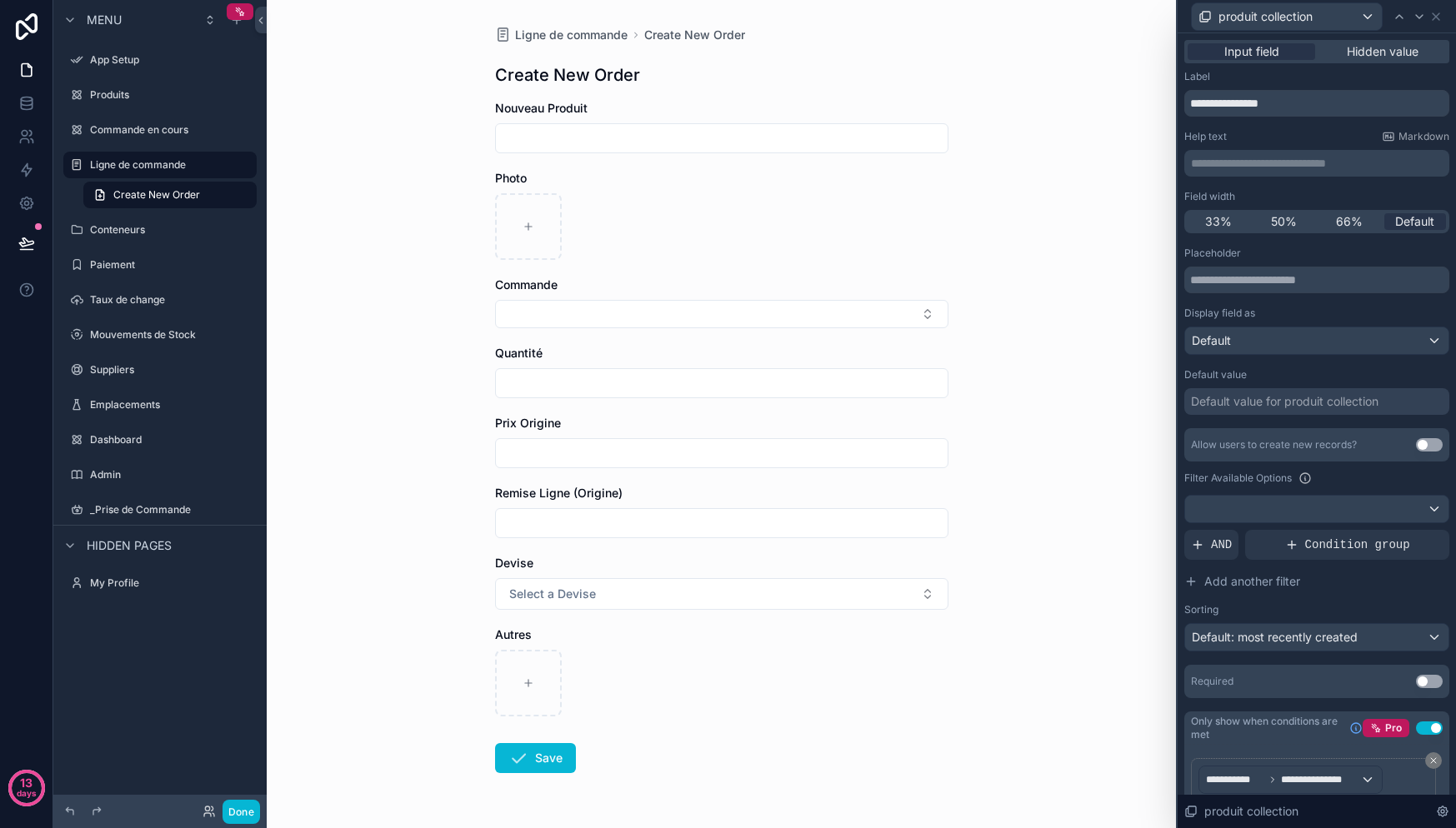
scroll to position [100, 0]
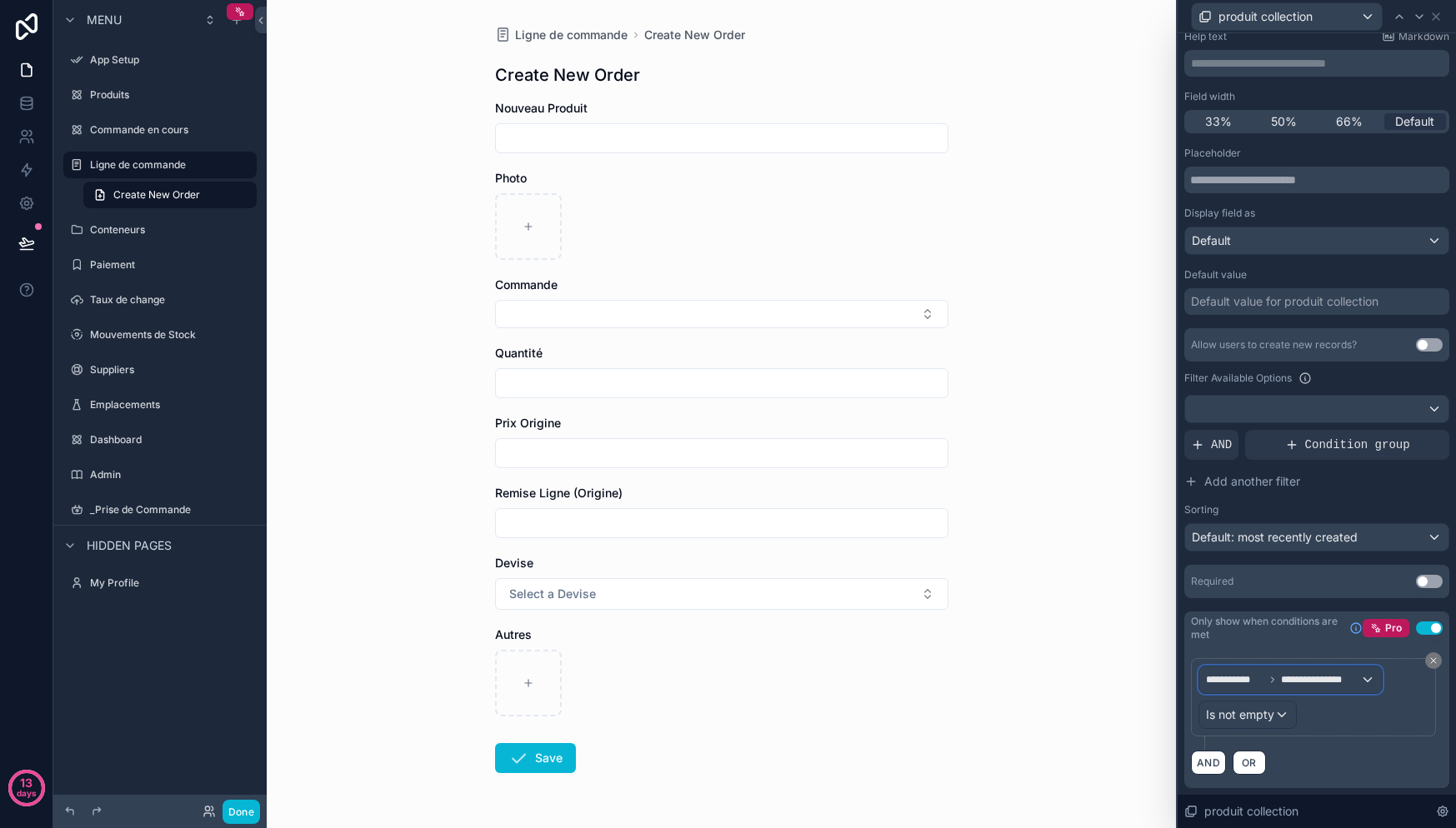
click at [1323, 685] on span "**********" at bounding box center [1320, 679] width 79 height 13
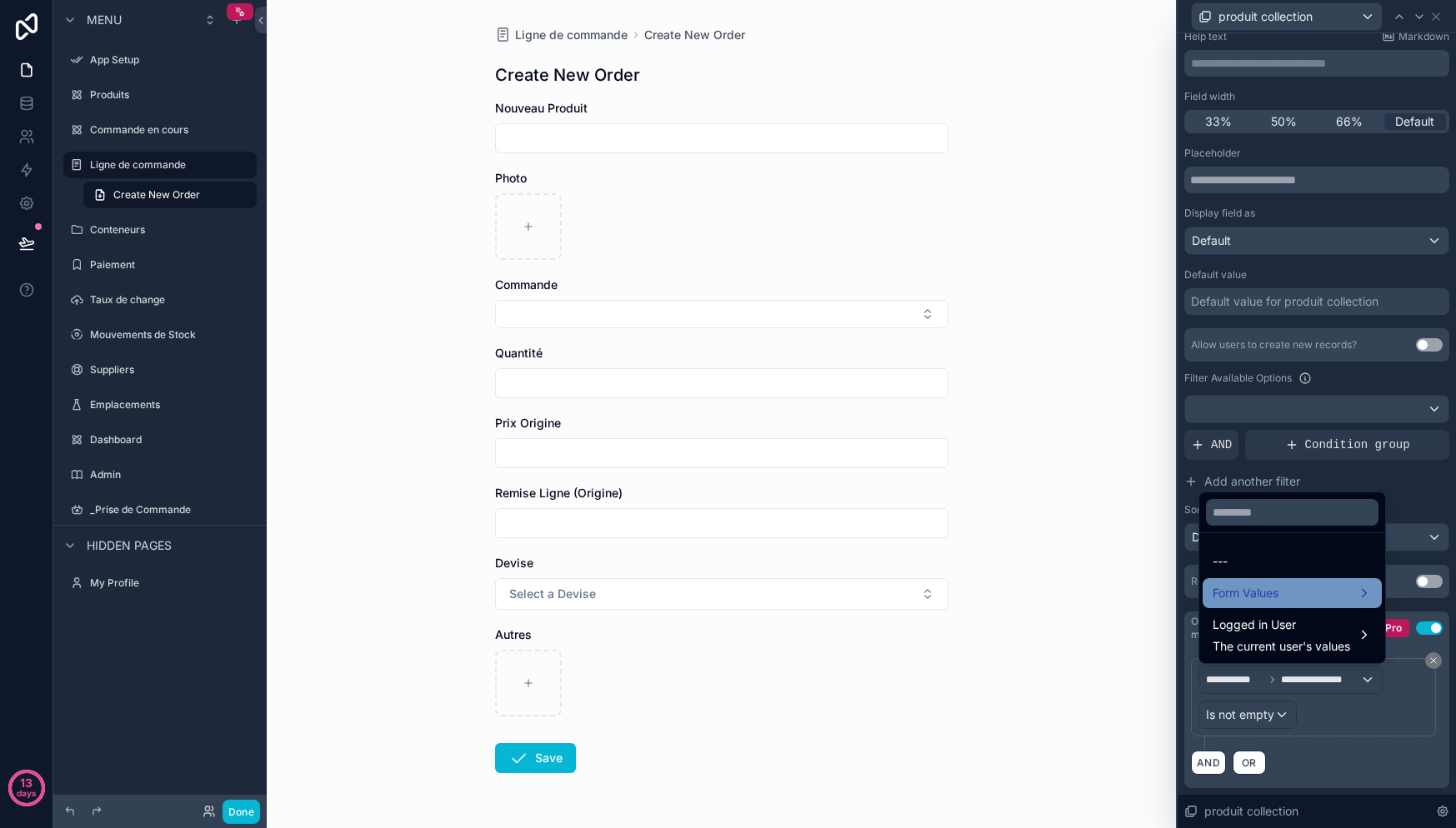
click at [1290, 602] on div "Form Values" at bounding box center [1292, 593] width 160 height 20
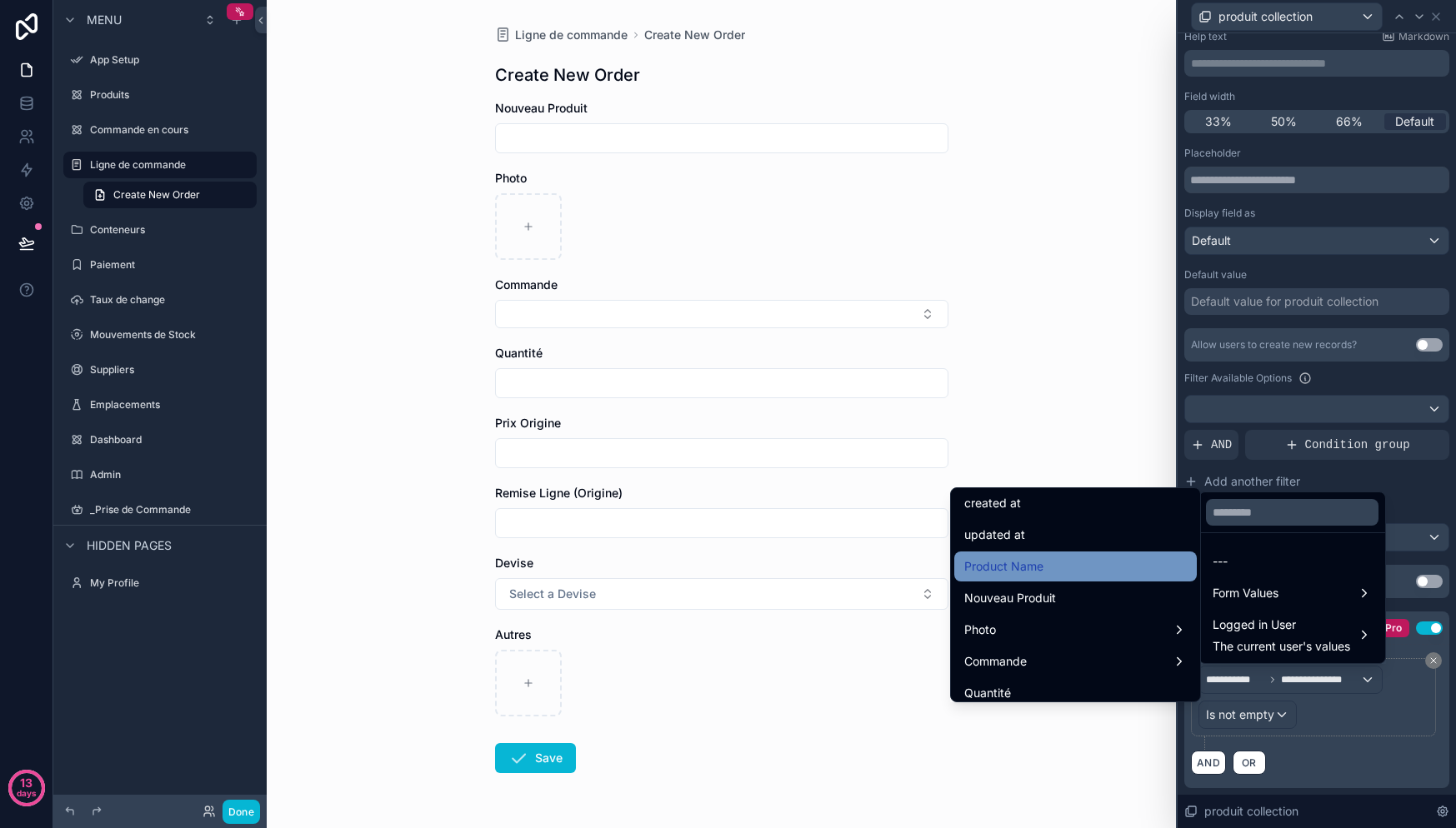
scroll to position [57, 0]
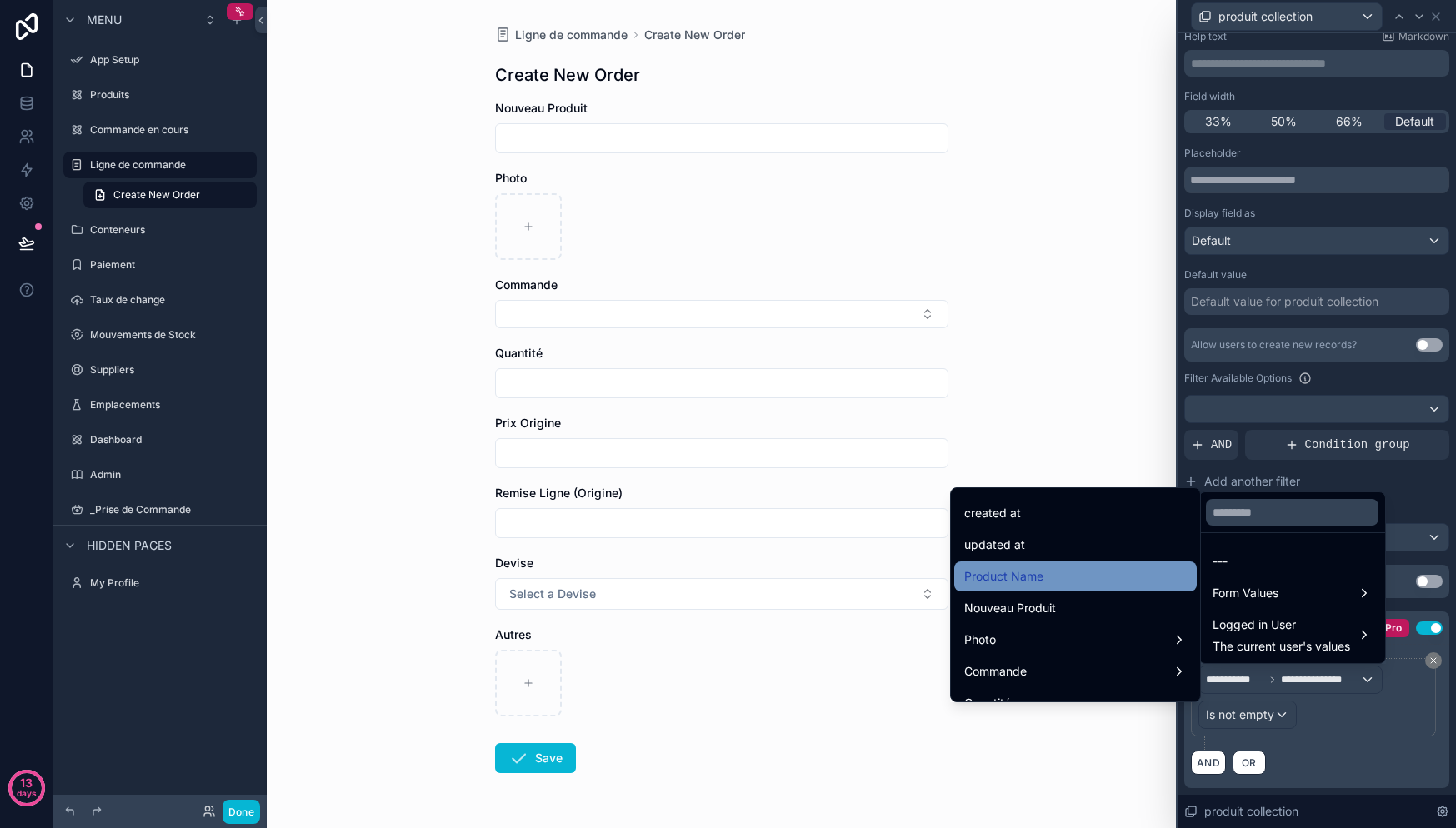
click at [1010, 575] on span "Product Name" at bounding box center [1004, 577] width 79 height 20
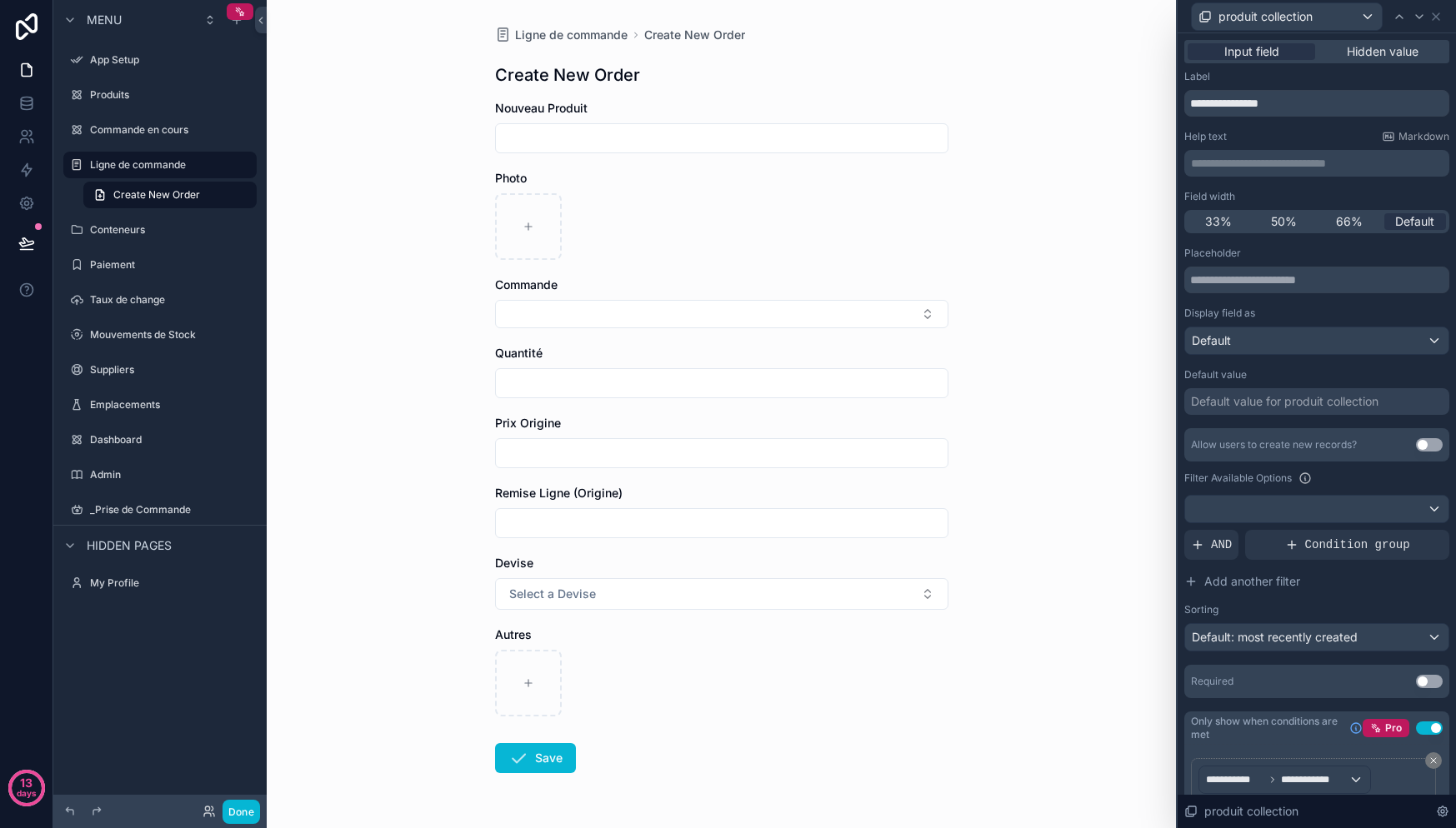
scroll to position [100, 0]
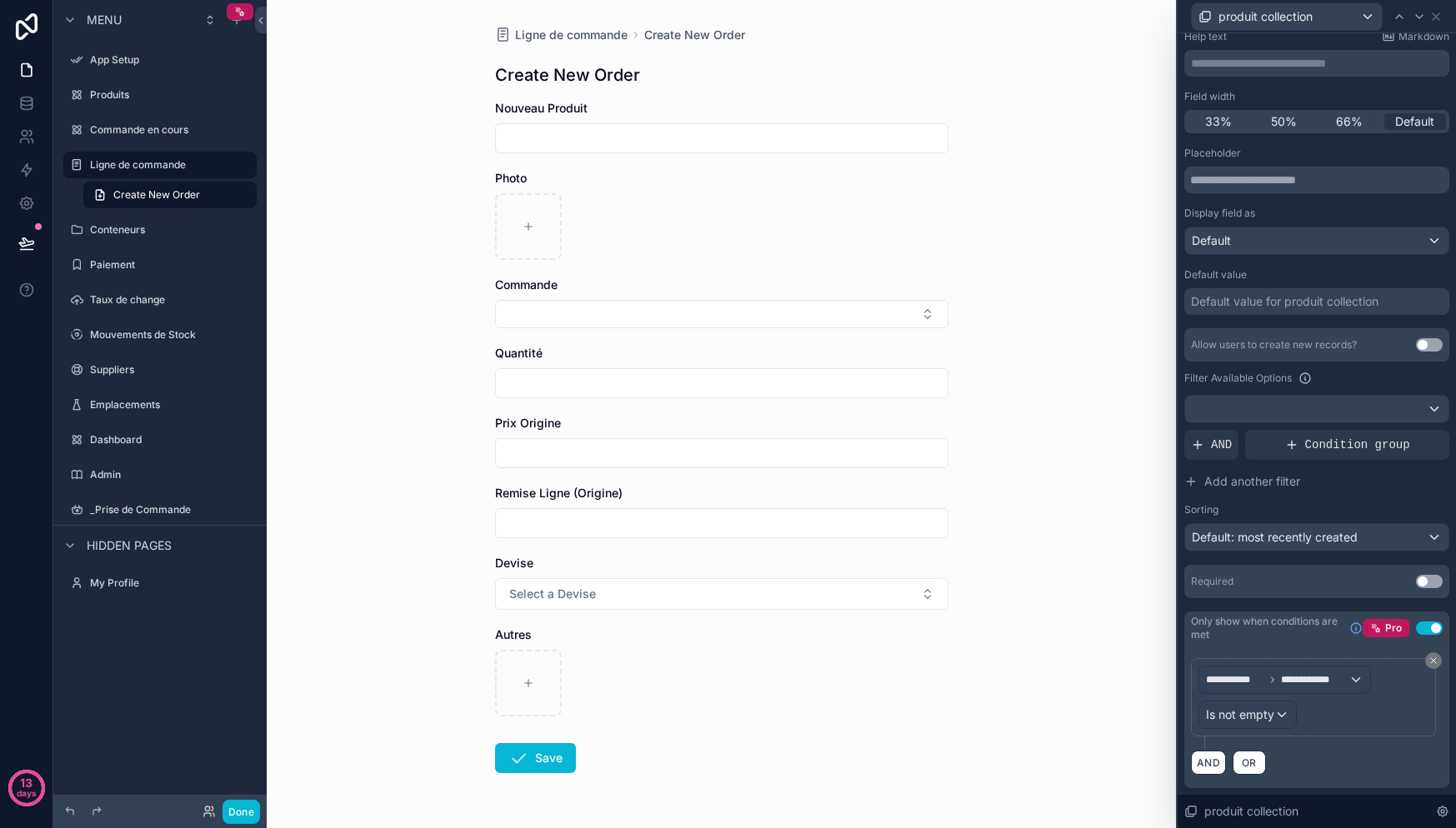
click at [1314, 715] on div "**********" at bounding box center [1313, 697] width 230 height 63
click at [1429, 662] on icon at bounding box center [1433, 660] width 10 height 10
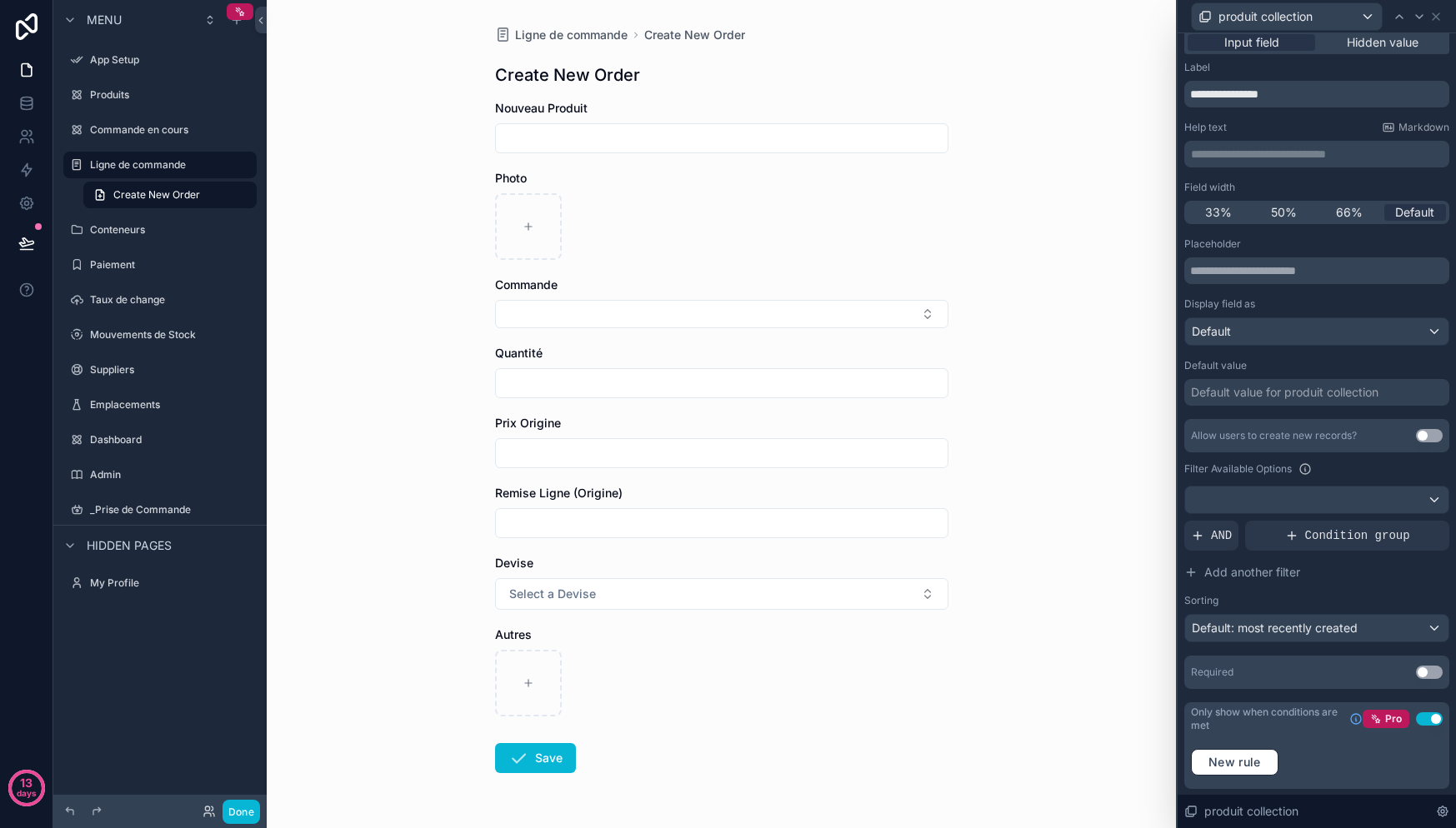
click at [699, 196] on div "scrollable content" at bounding box center [721, 227] width 453 height 67
click at [1438, 17] on icon at bounding box center [1436, 16] width 13 height 13
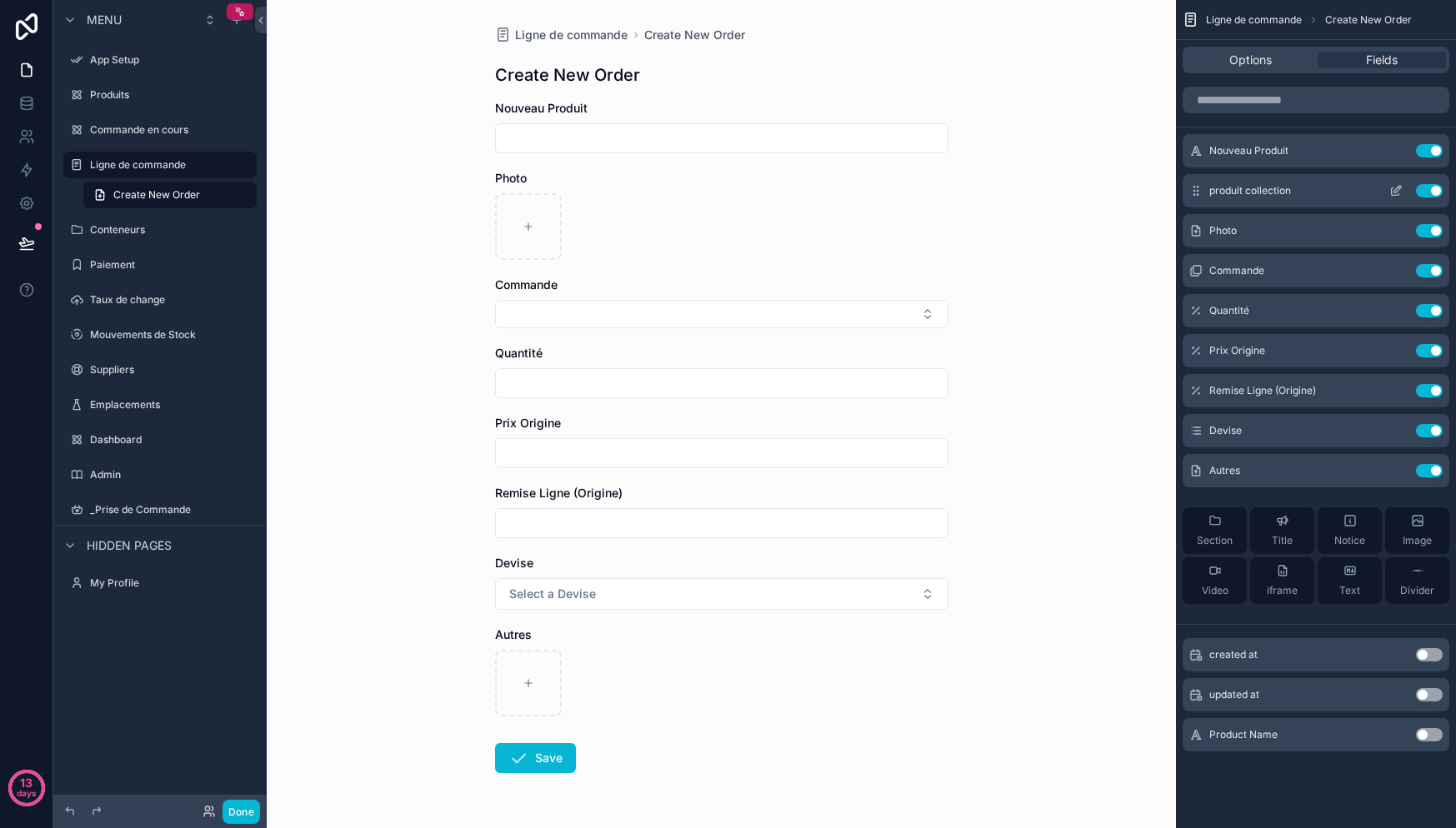
click at [1426, 188] on button "Use setting" at bounding box center [1429, 190] width 26 height 13
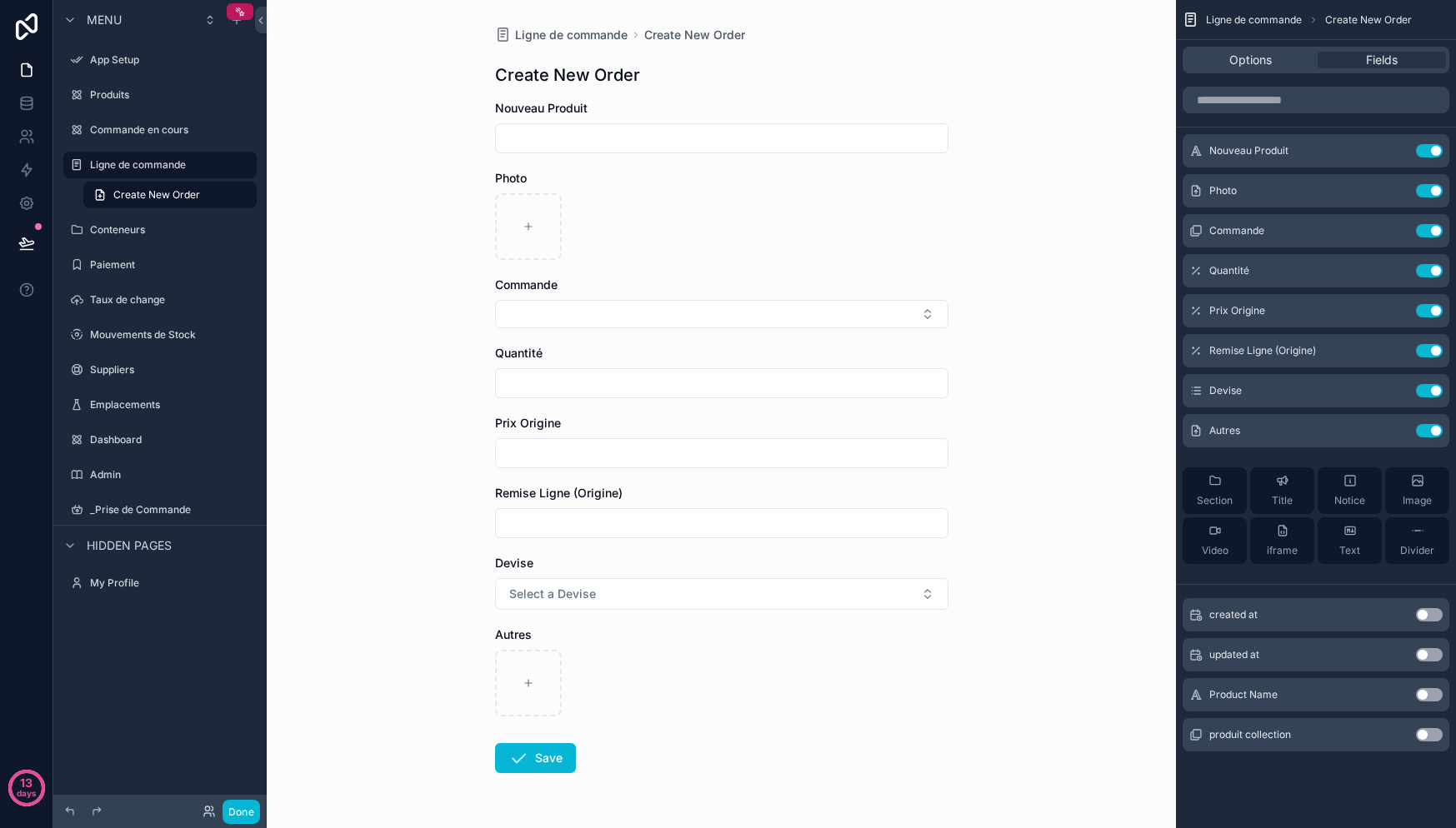
click at [1426, 188] on button "Use setting" at bounding box center [1429, 190] width 26 height 13
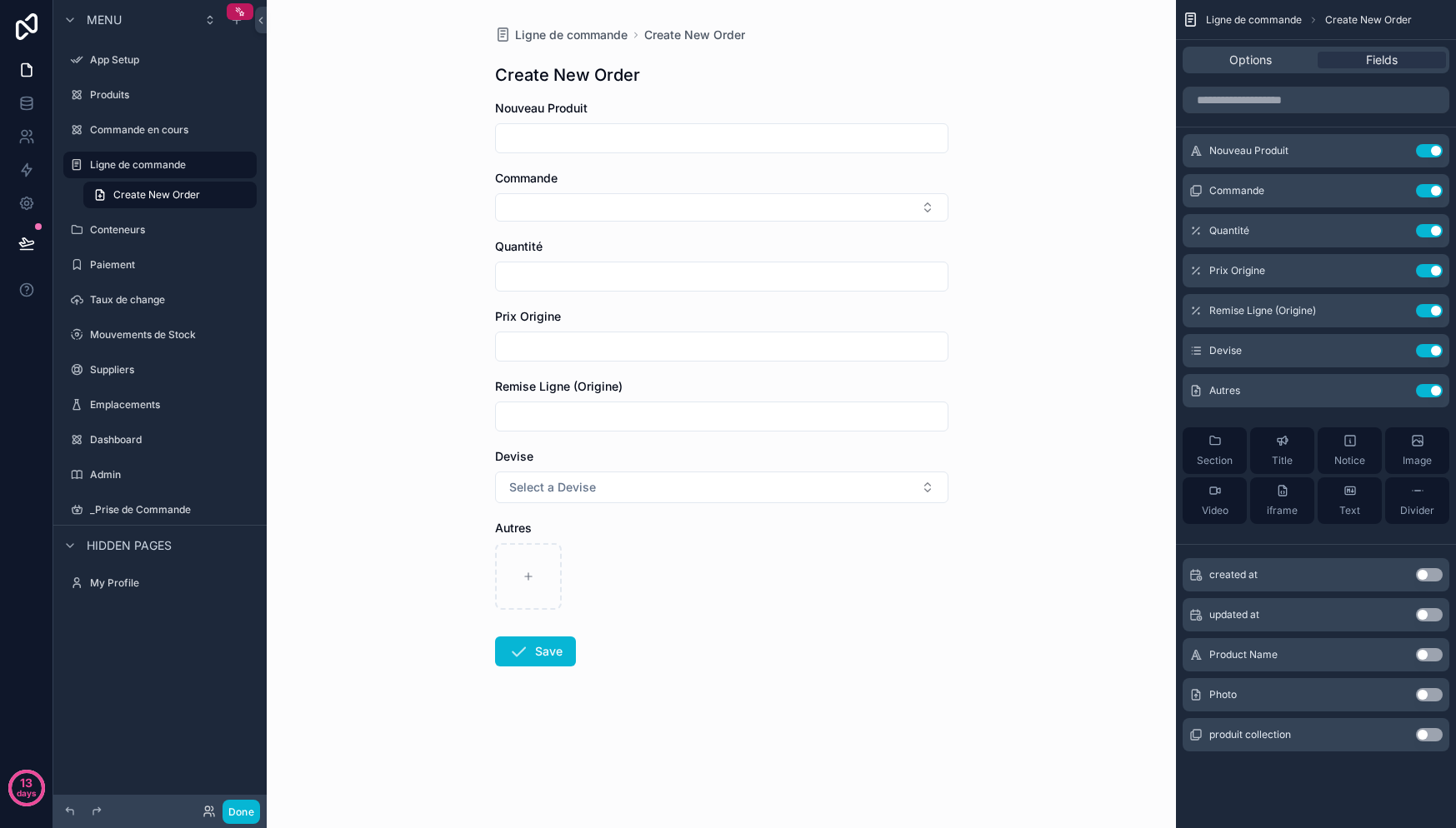
click at [1423, 733] on button "Use setting" at bounding box center [1429, 734] width 26 height 13
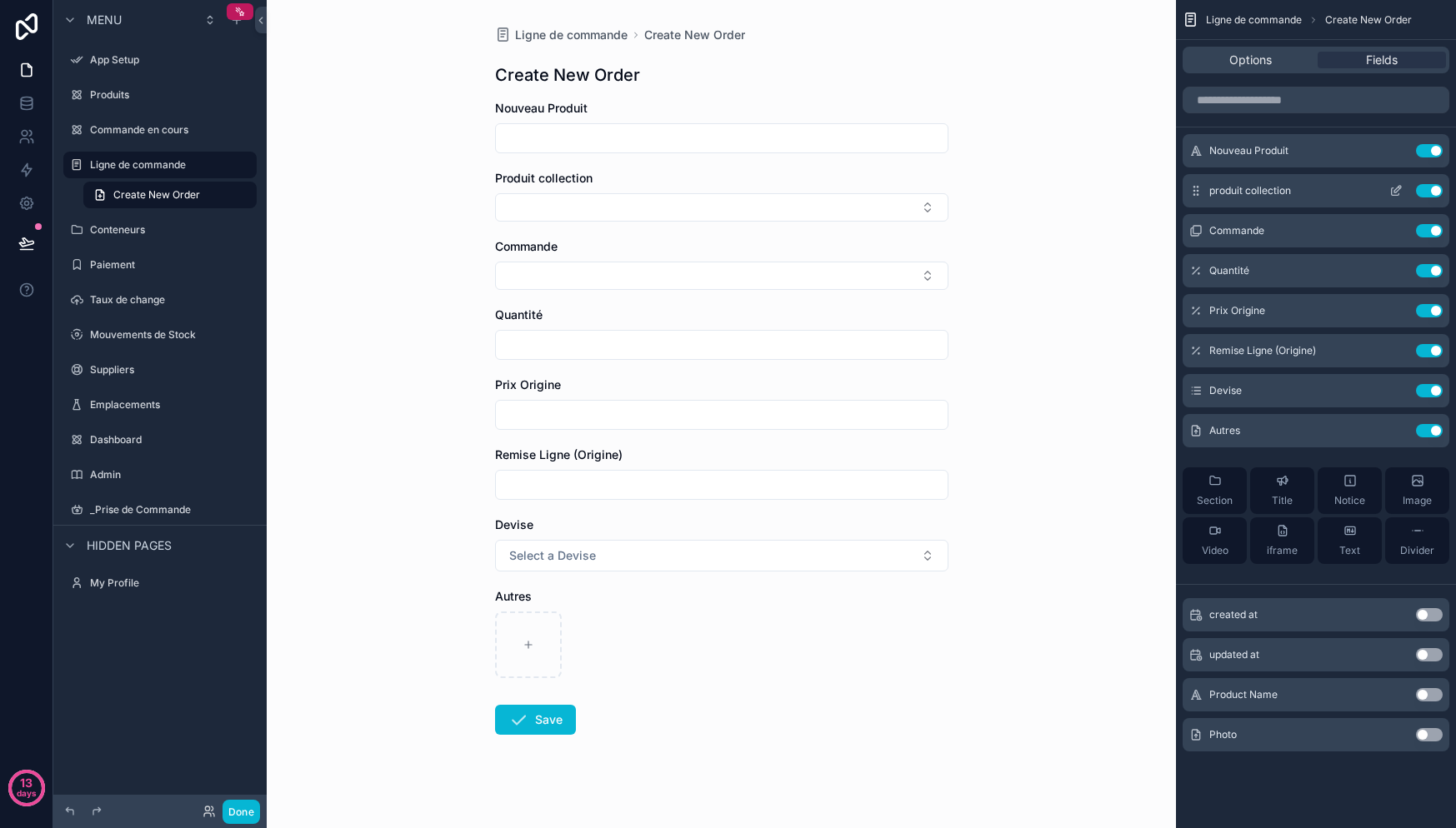
click at [1278, 189] on span "produit collection" at bounding box center [1250, 190] width 82 height 13
click at [1280, 184] on span "produit collection" at bounding box center [1250, 190] width 82 height 13
click at [1390, 190] on icon "scrollable content" at bounding box center [1396, 190] width 13 height 13
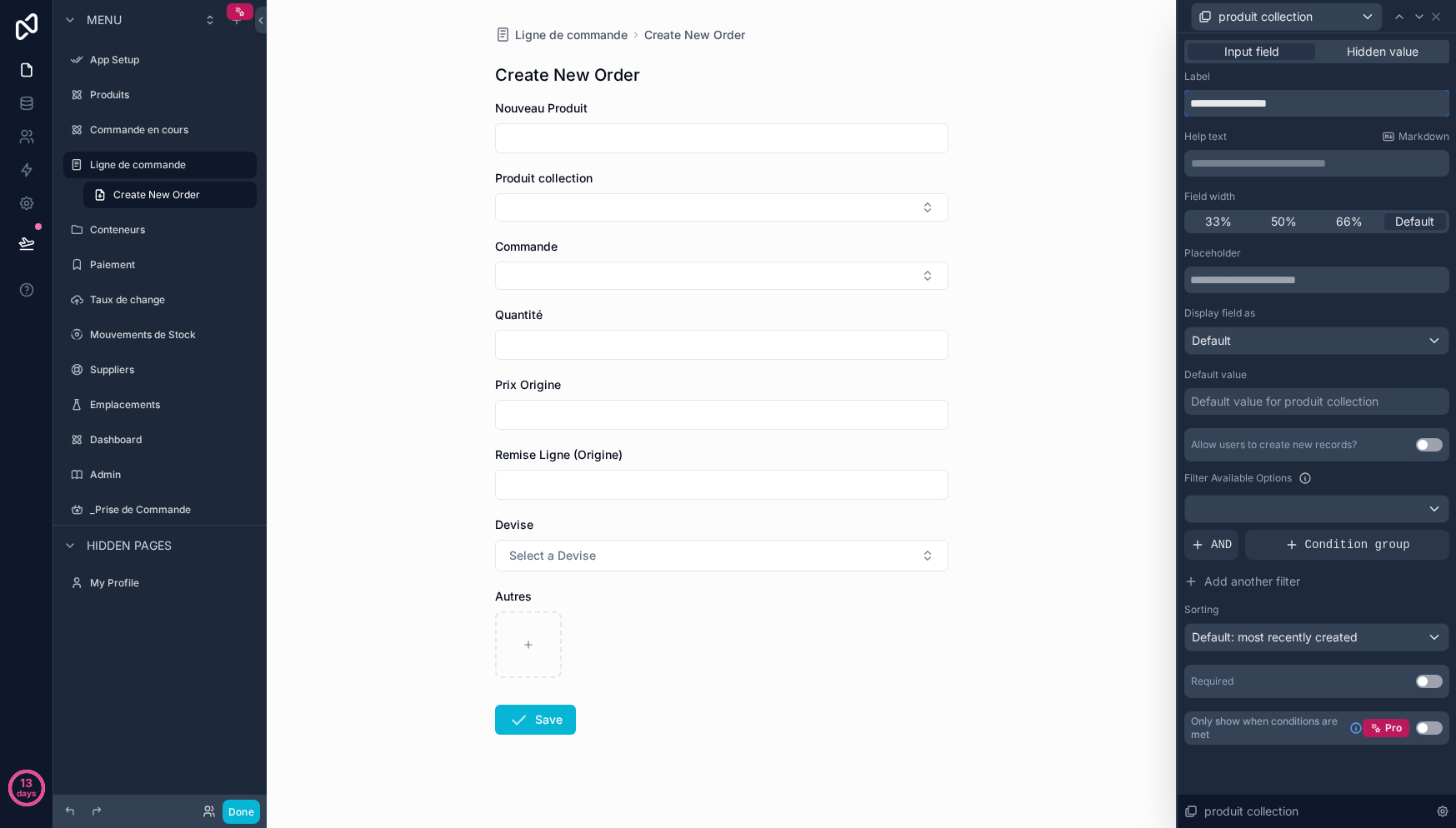
click at [1271, 99] on input "**********" at bounding box center [1317, 103] width 265 height 26
click at [1269, 103] on input "**********" at bounding box center [1317, 103] width 265 height 26
type input "**********"
click at [1424, 729] on button "Use setting" at bounding box center [1429, 727] width 26 height 13
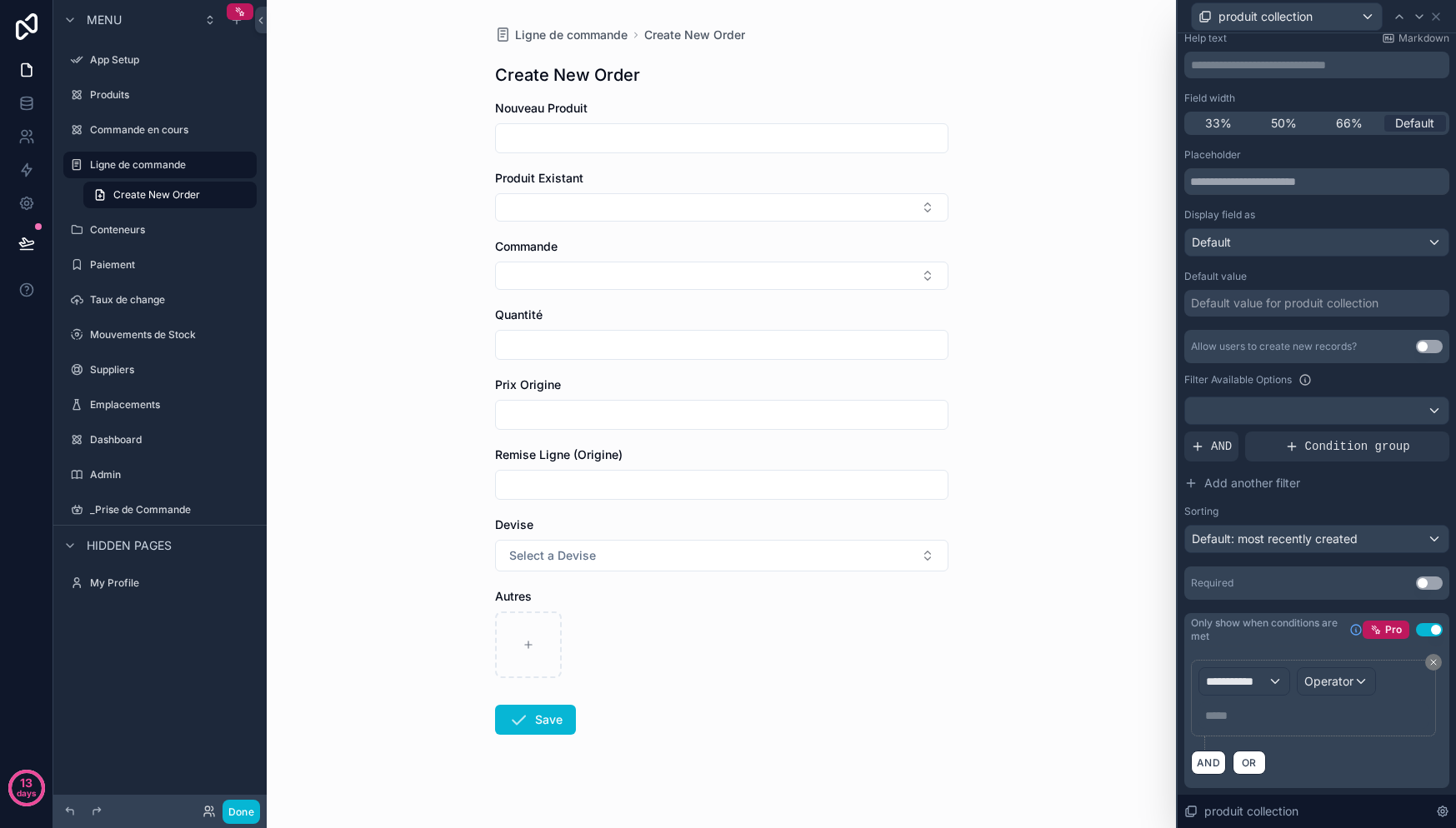
scroll to position [18, 0]
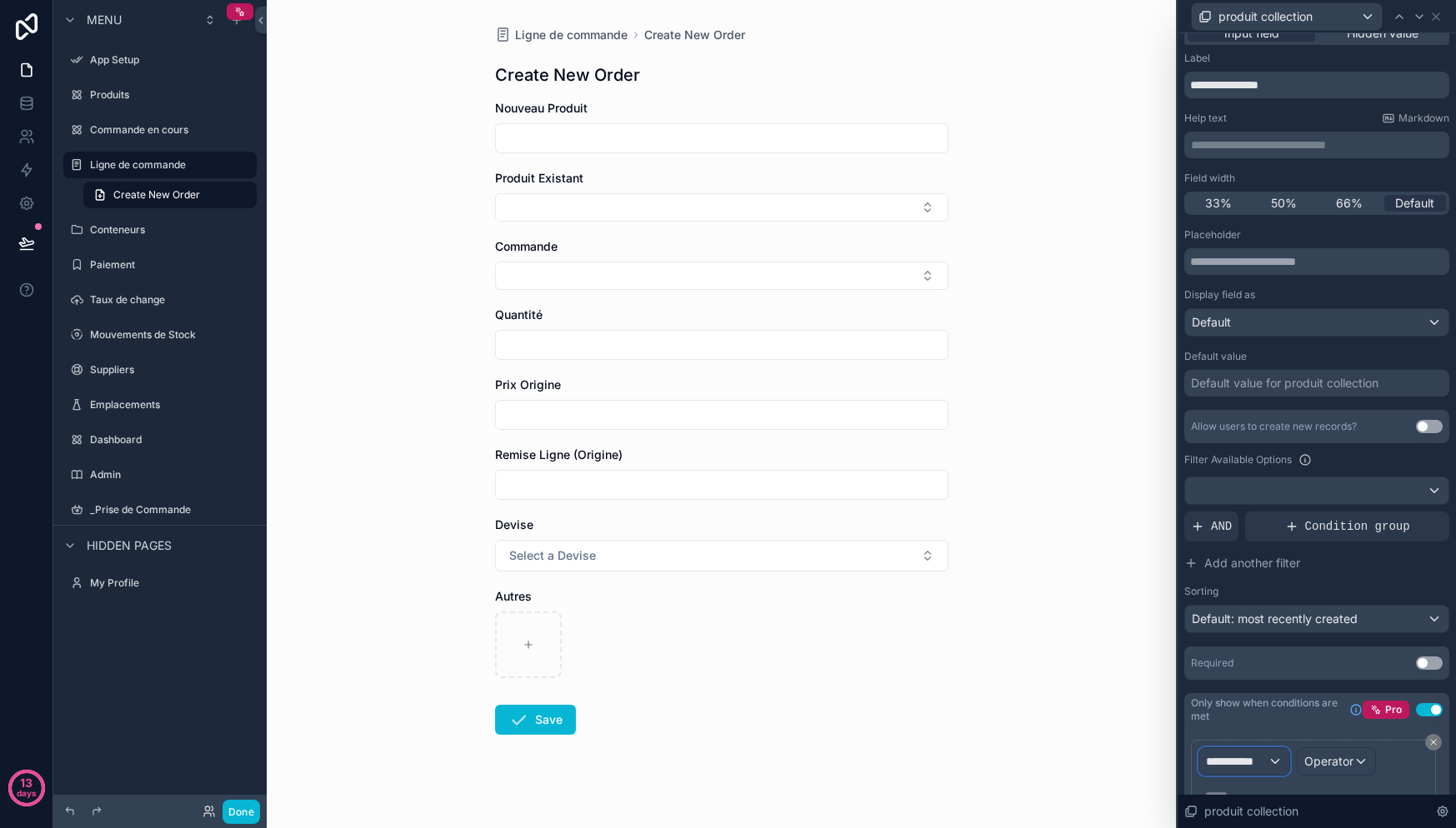
click at [1250, 761] on span "**********" at bounding box center [1237, 761] width 61 height 17
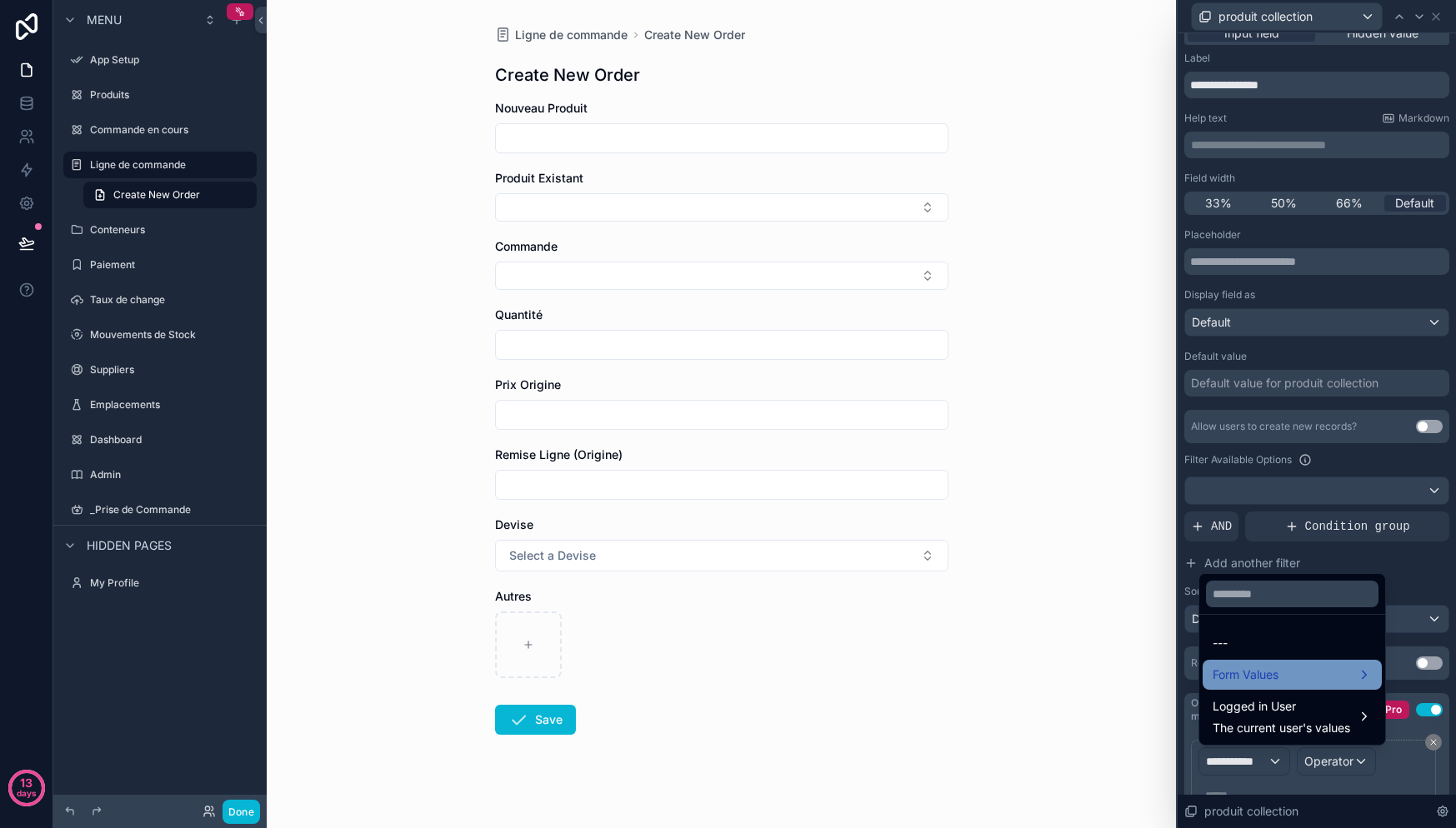
click at [1293, 679] on div "Form Values" at bounding box center [1292, 675] width 160 height 20
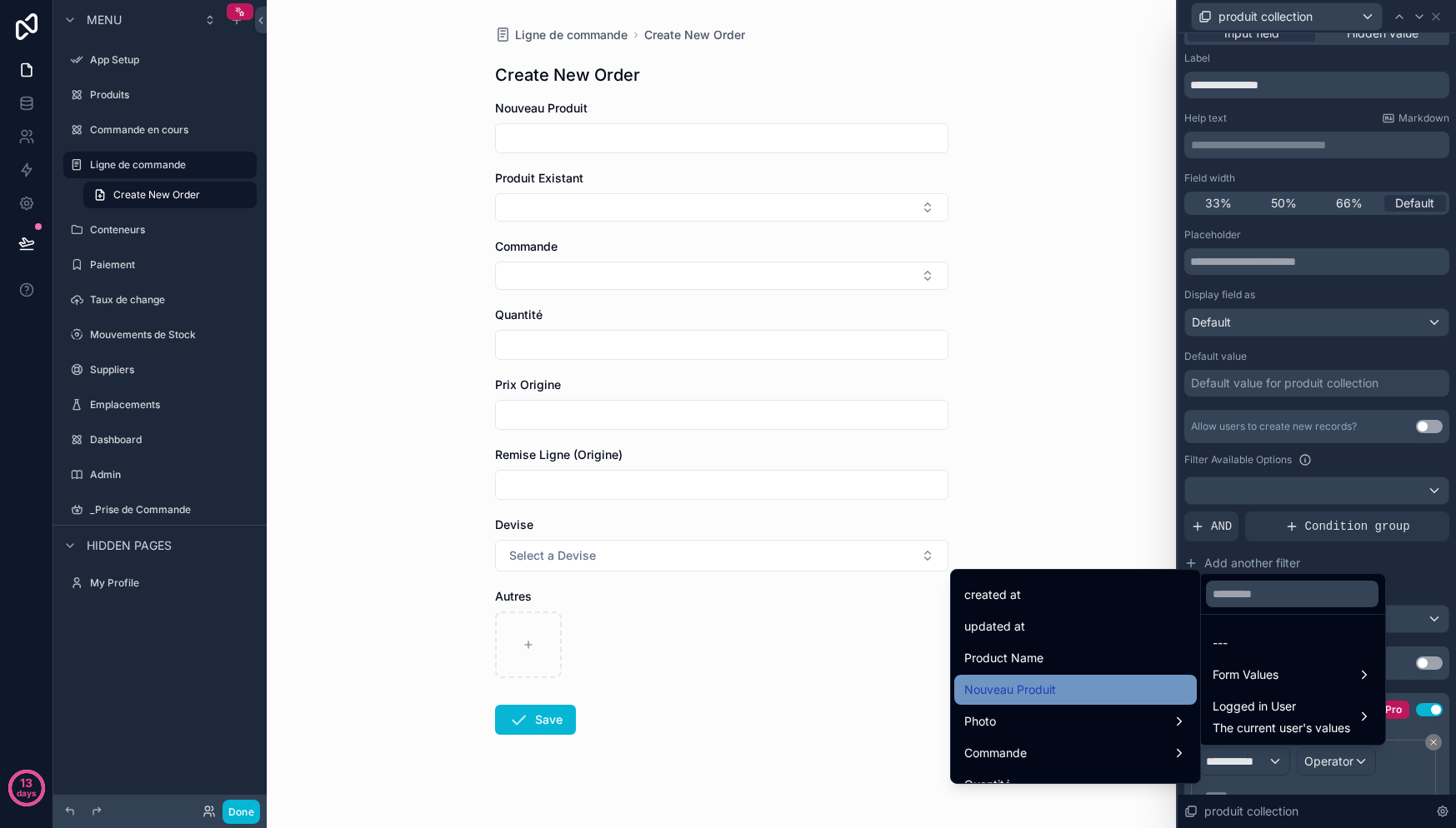
scroll to position [46, 0]
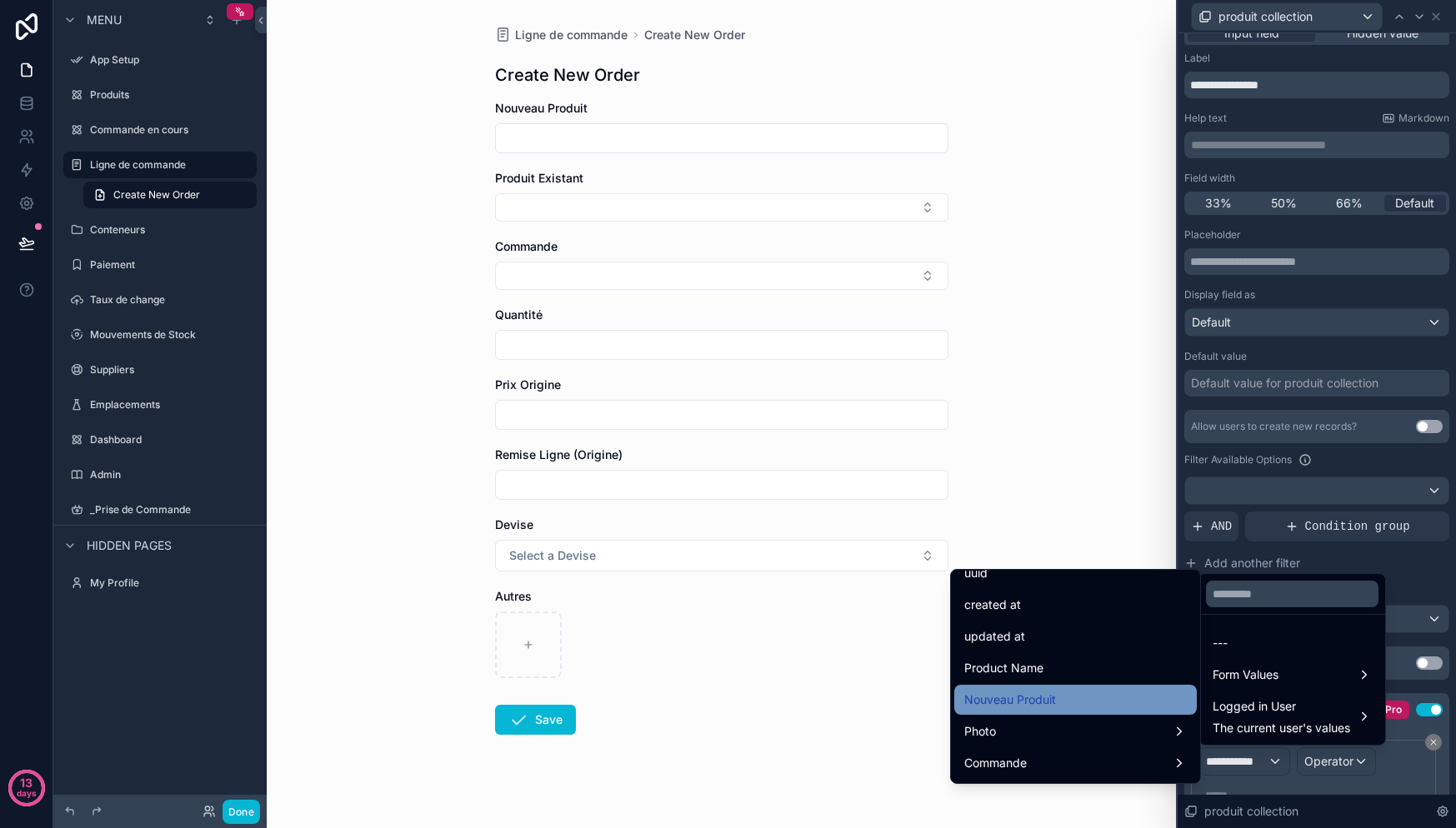
click at [1054, 704] on div "Nouveau Produit" at bounding box center [1076, 699] width 223 height 20
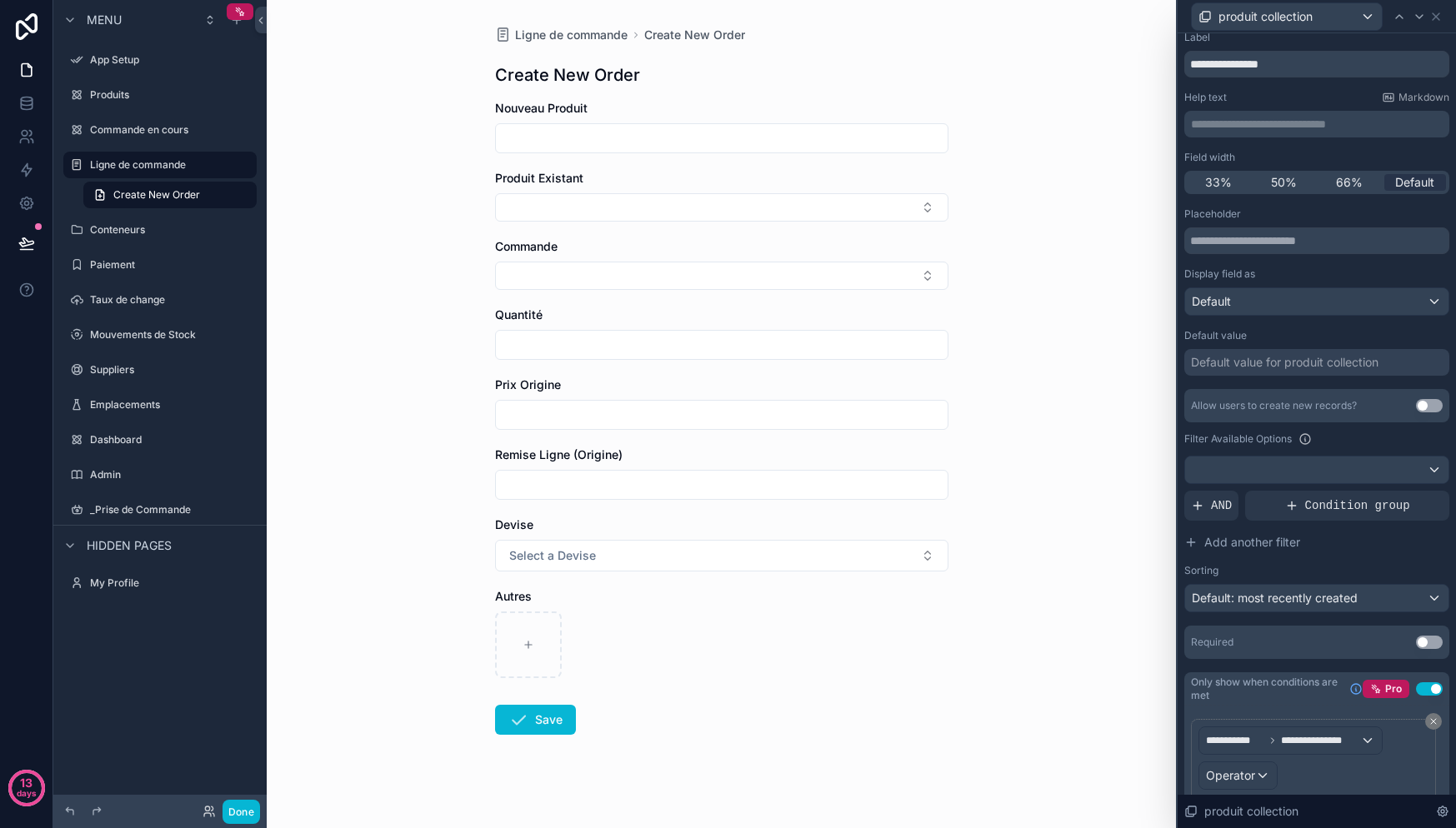
scroll to position [133, 0]
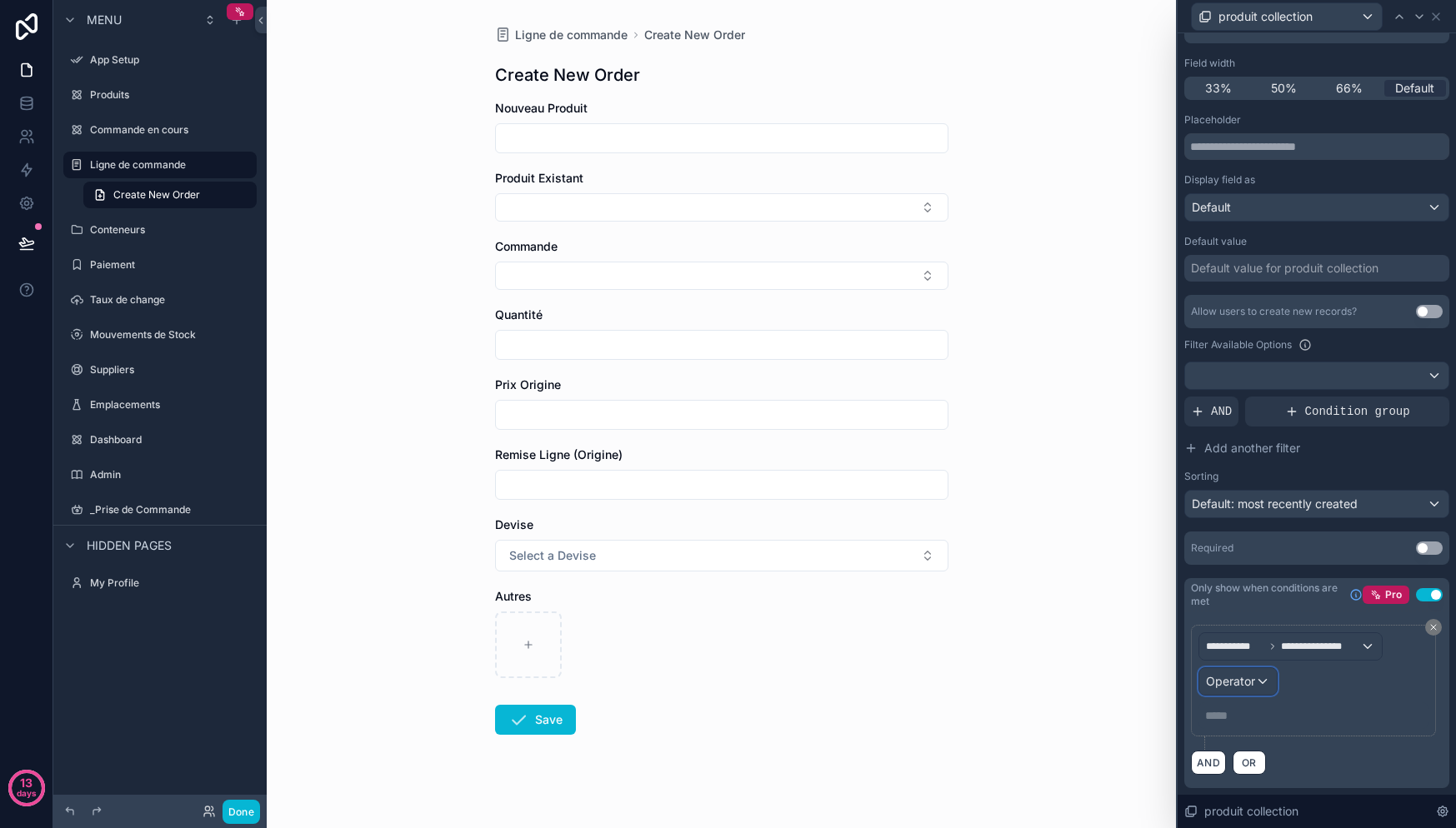
click at [1249, 685] on span "Operator" at bounding box center [1231, 681] width 49 height 14
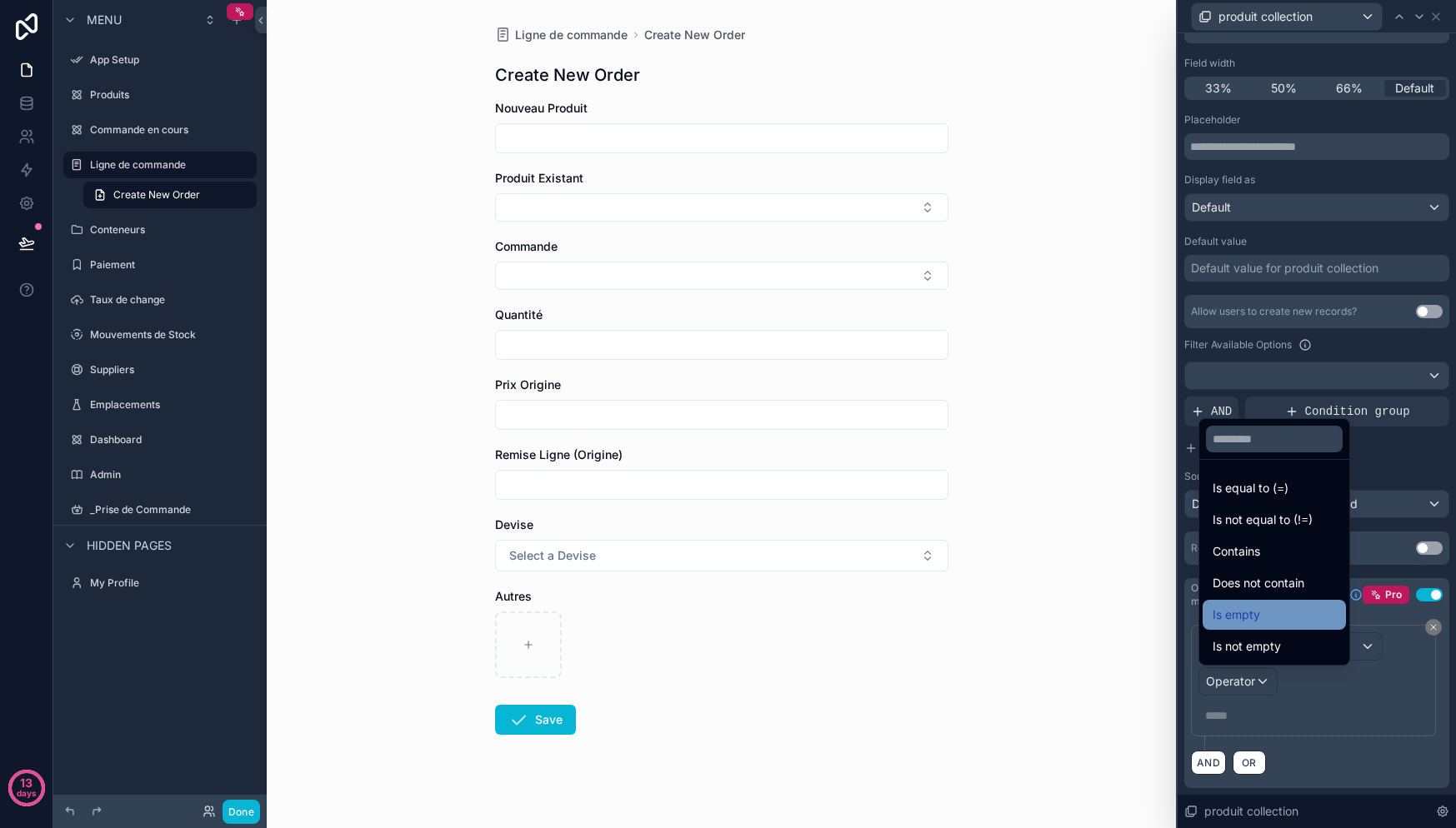
click at [1268, 611] on div "Is empty" at bounding box center [1274, 614] width 124 height 20
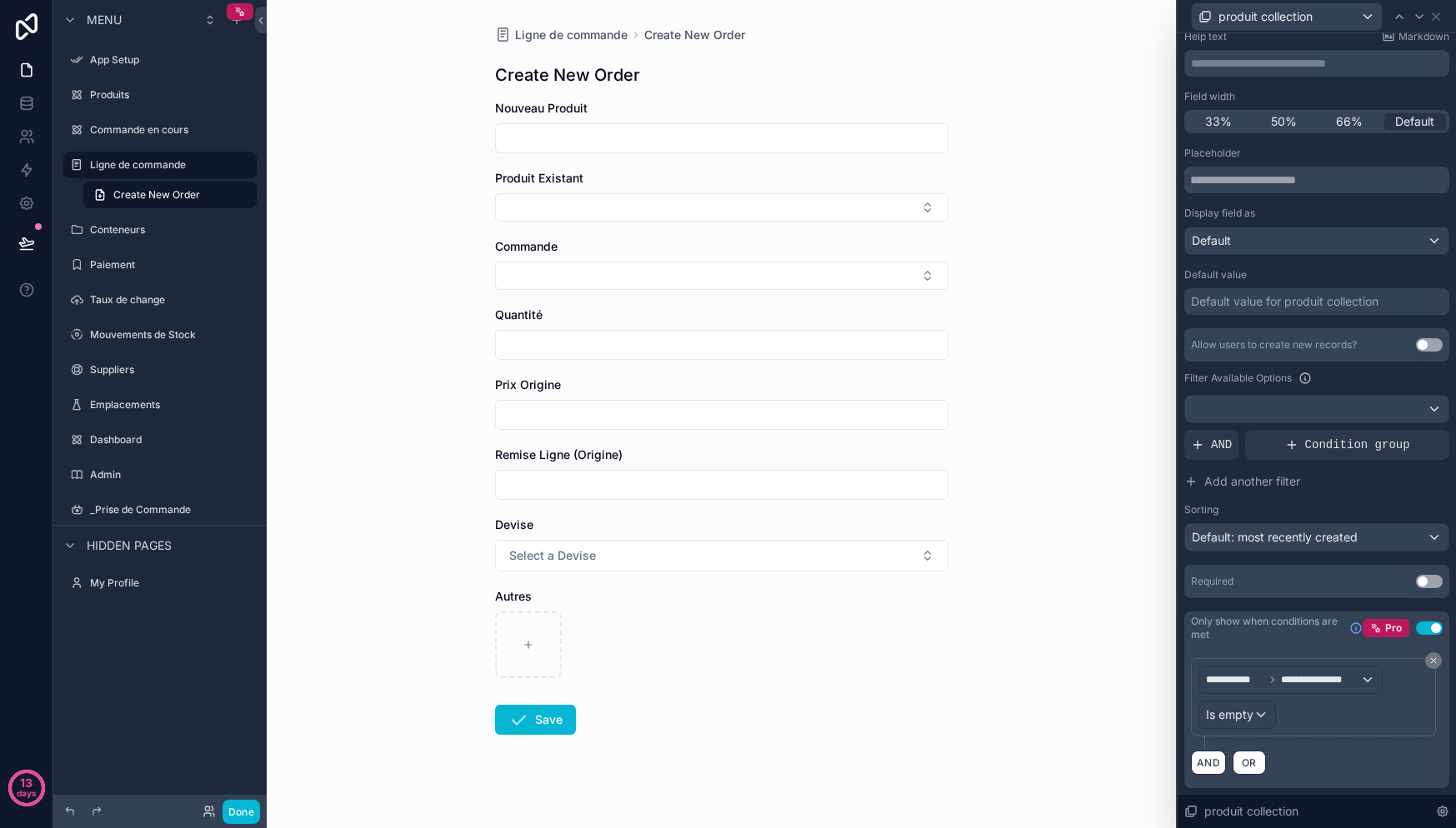
scroll to position [0, 0]
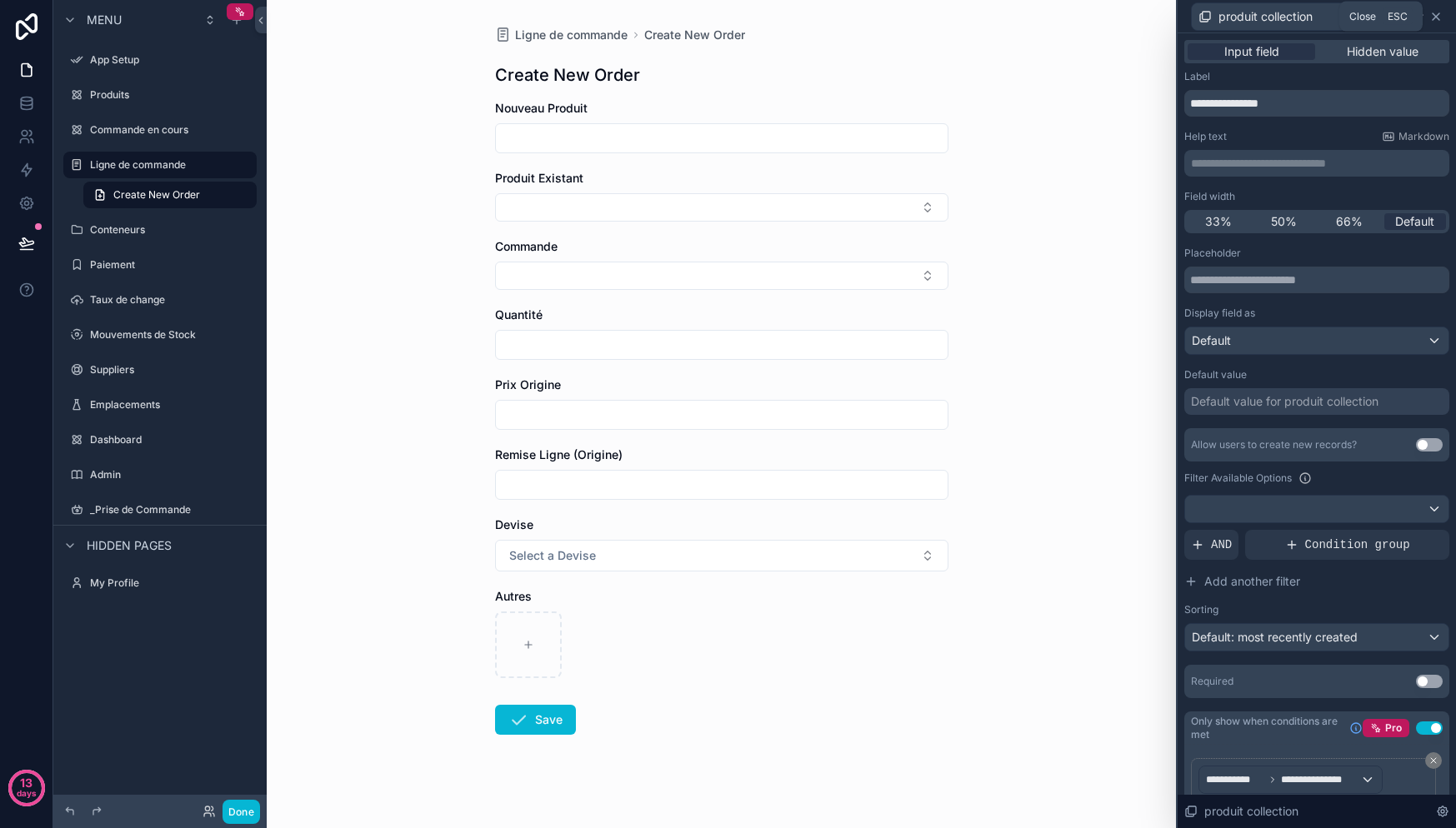
click at [1442, 13] on icon at bounding box center [1436, 16] width 13 height 13
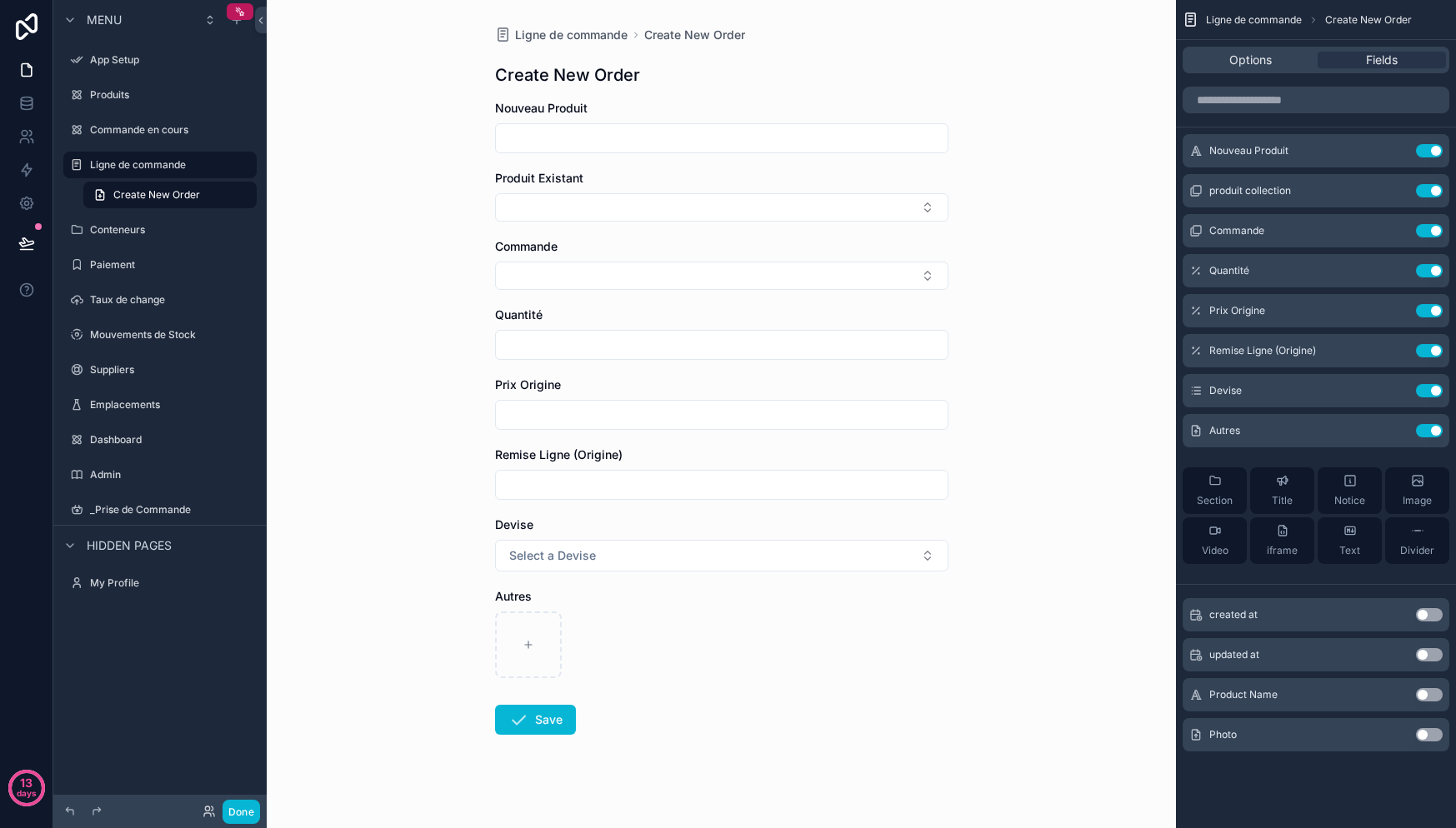
click at [688, 140] on input "scrollable content" at bounding box center [721, 138] width 451 height 24
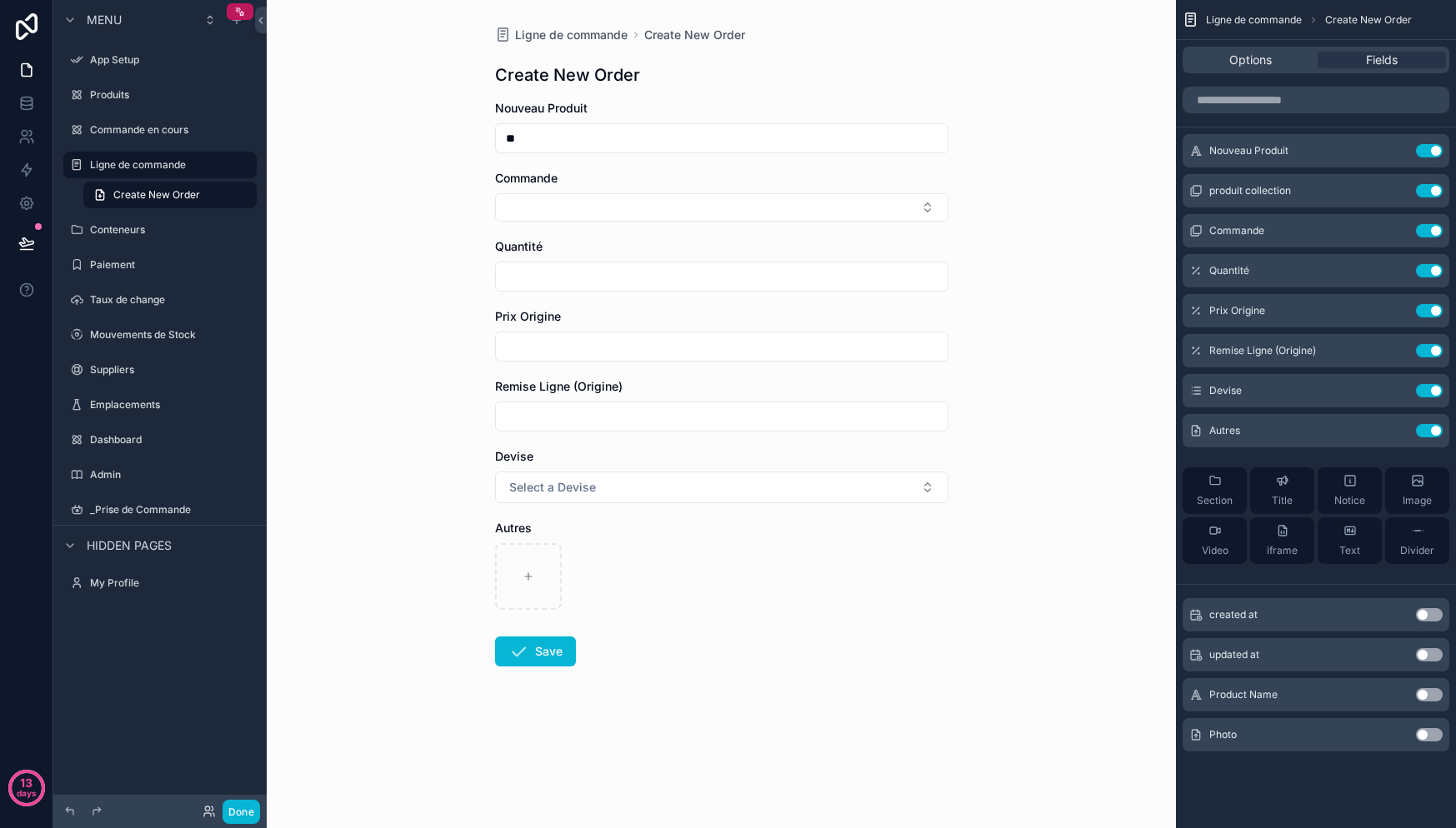
type input "*"
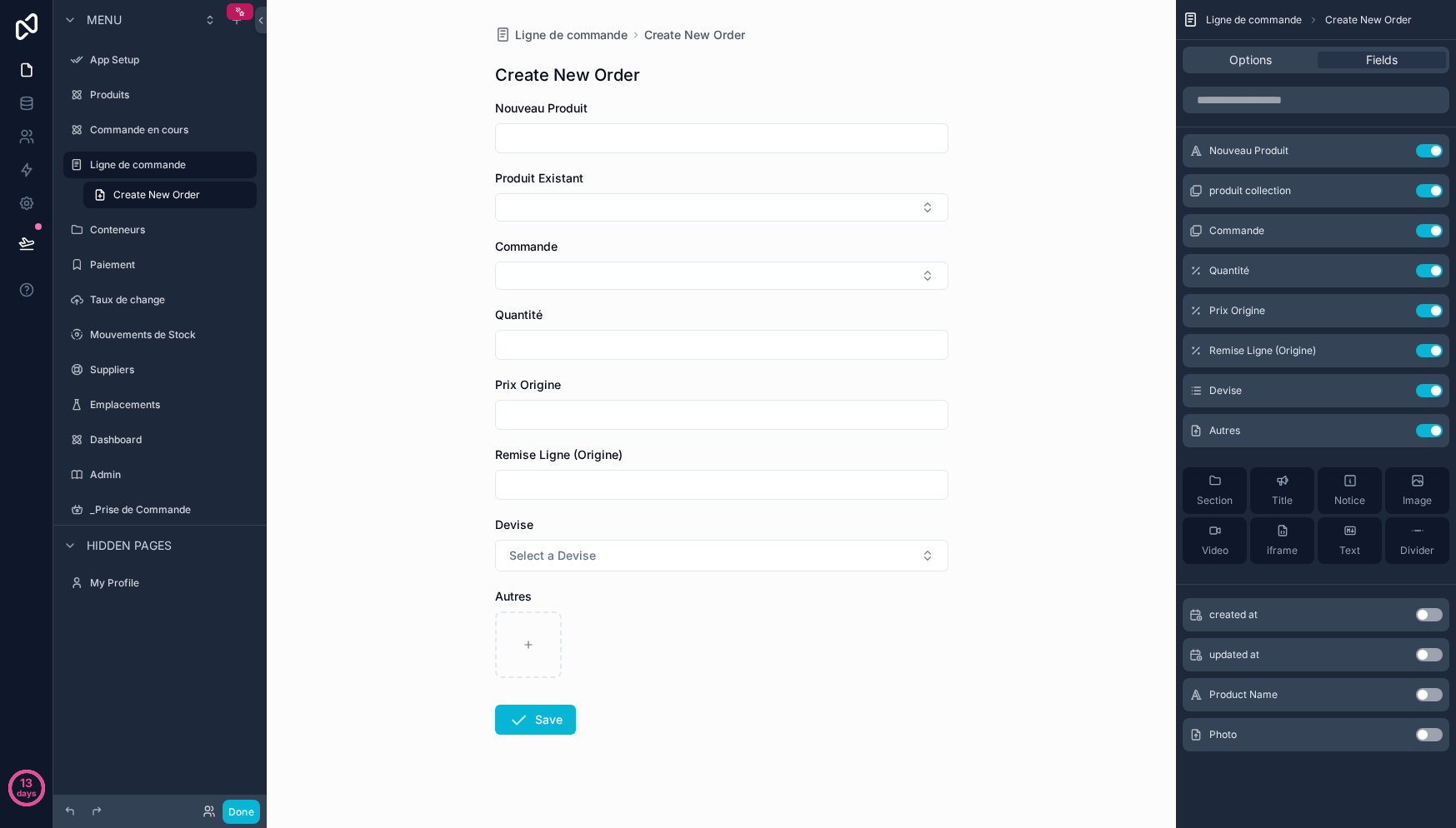
click at [778, 90] on div "Ligne de commande Create New Order Create New Order Nouveau Produit Produit Exi…" at bounding box center [722, 421] width 480 height 841
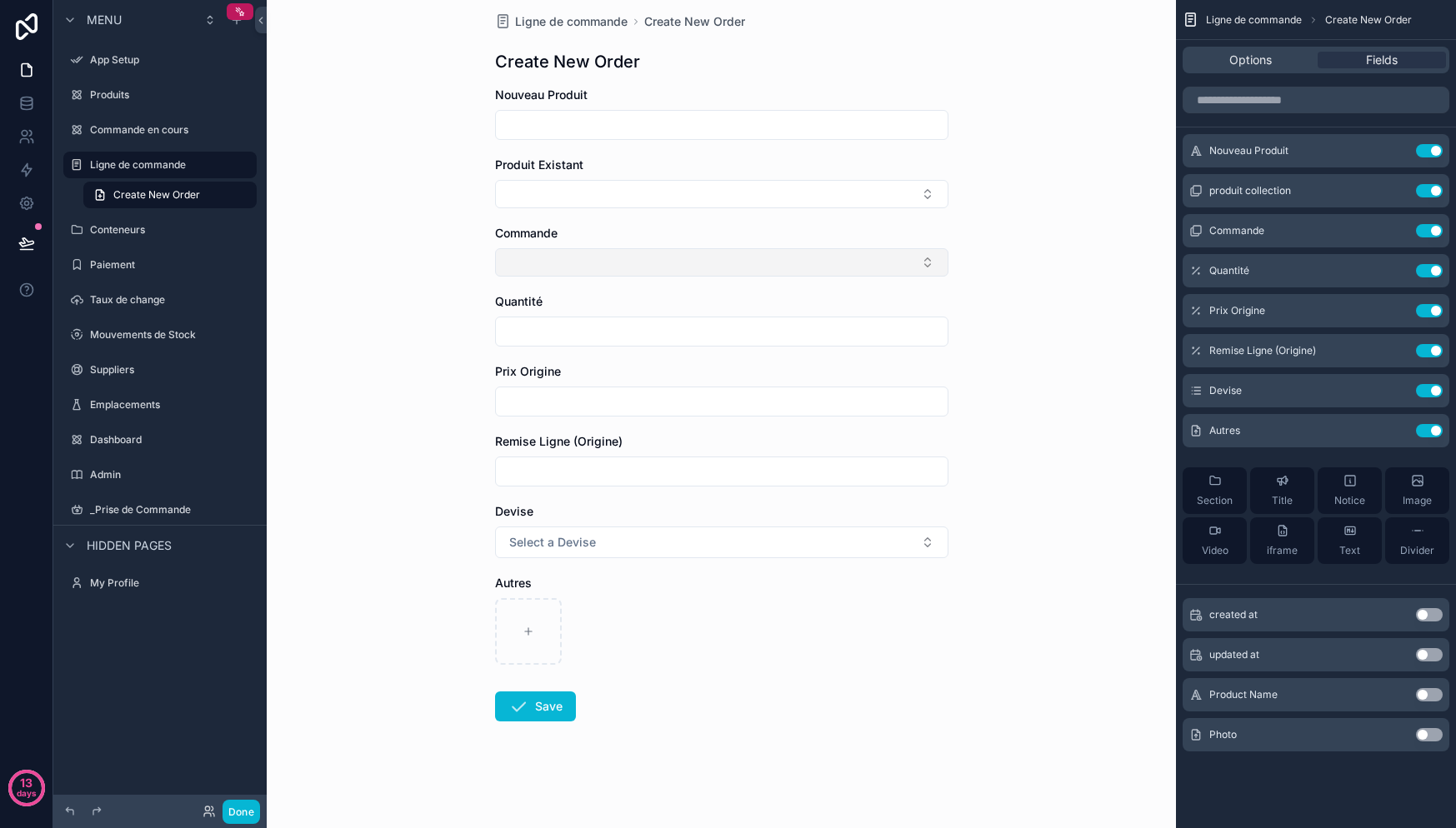
click at [609, 267] on button "Select Button" at bounding box center [721, 262] width 453 height 28
click at [662, 223] on form "Nouveau Produit Produit Existant Commande Quantité Prix Origine Remise Ligne (O…" at bounding box center [721, 457] width 453 height 741
click at [578, 265] on button "Select Button" at bounding box center [721, 262] width 453 height 28
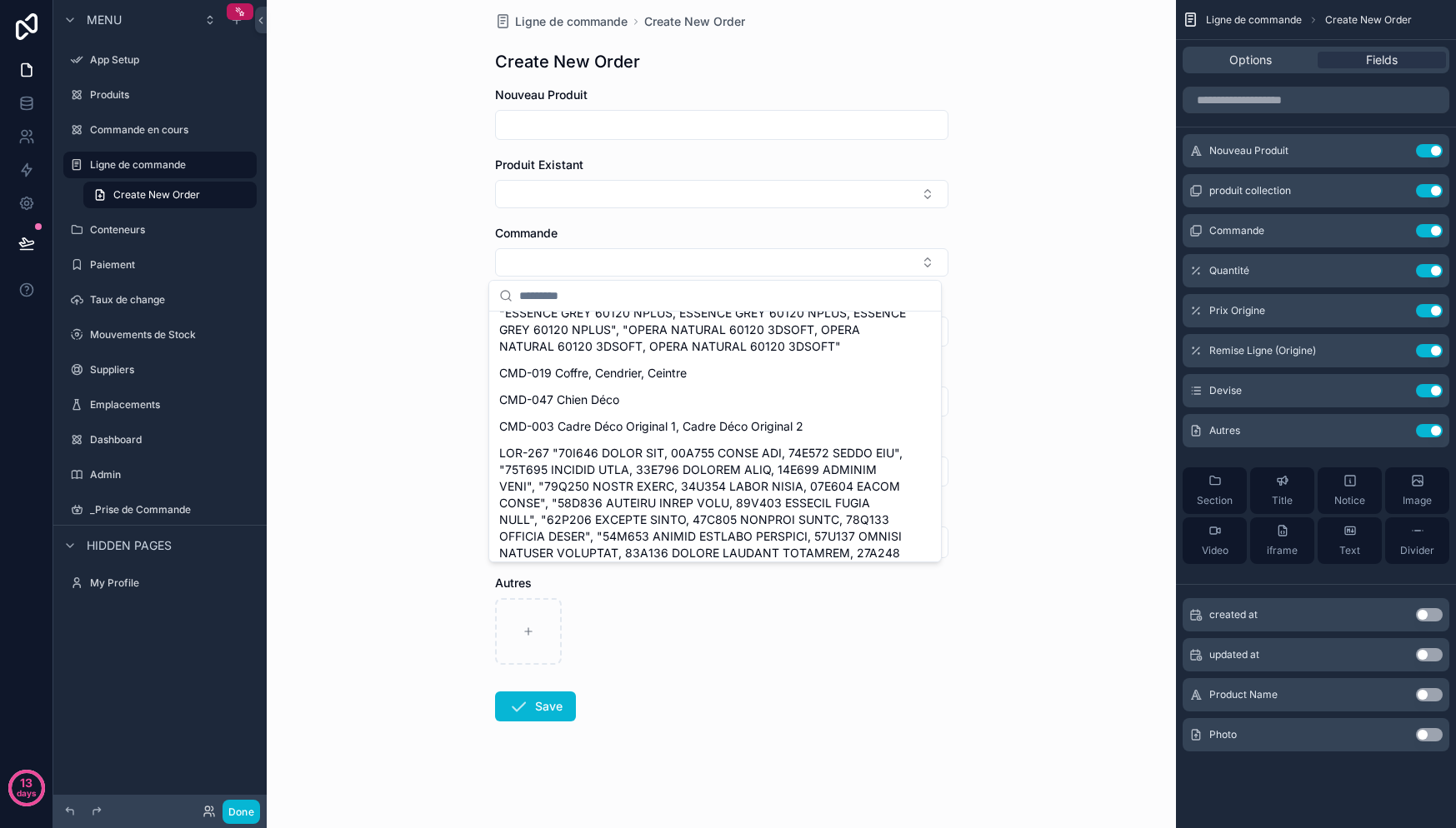
scroll to position [0, 0]
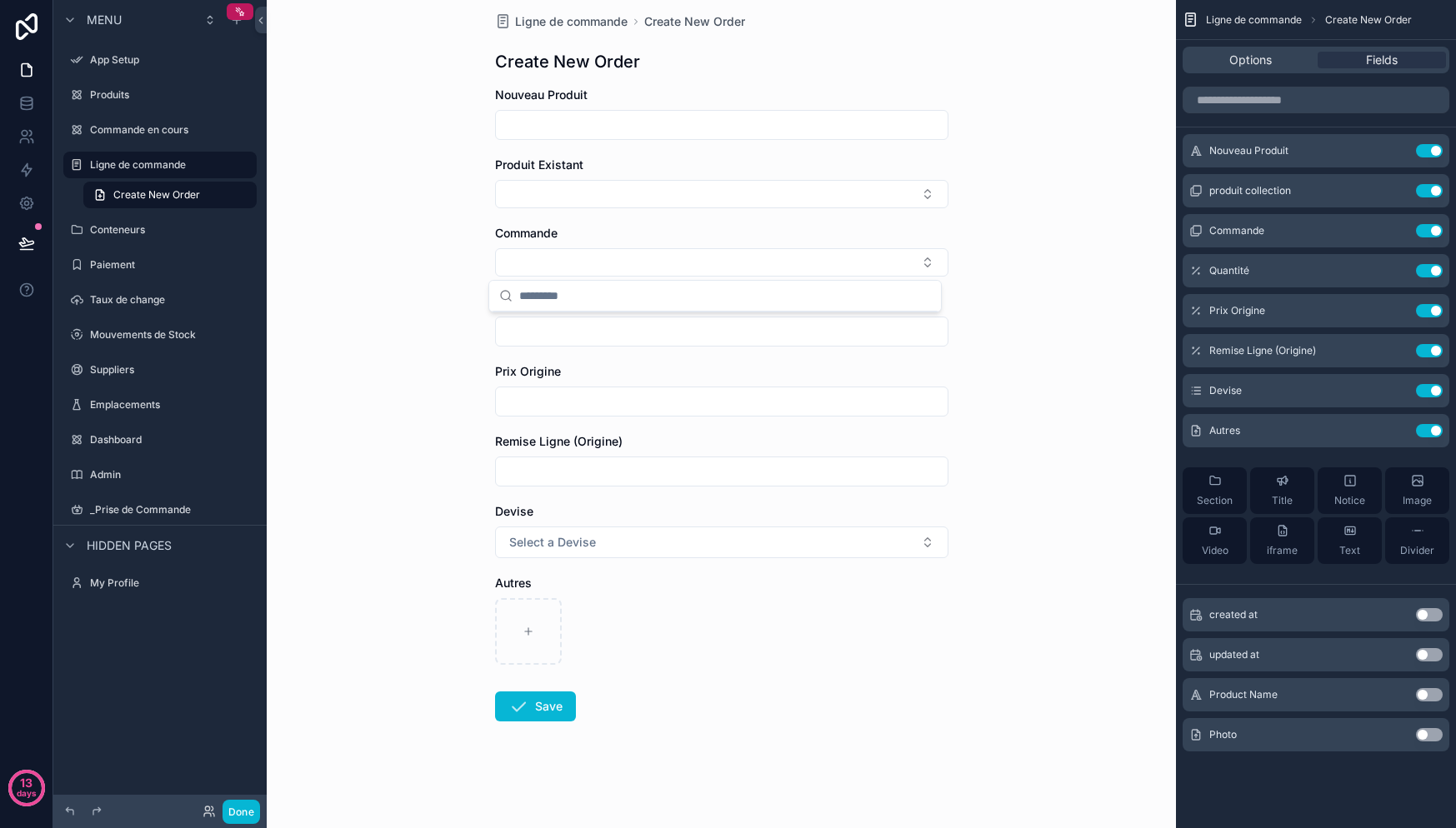
click at [1007, 346] on div "Ligne de commande Create New Order Create New Order Nouveau Produit Produit Exi…" at bounding box center [721, 400] width 909 height 828
click at [821, 272] on button "Select Button" at bounding box center [721, 262] width 453 height 28
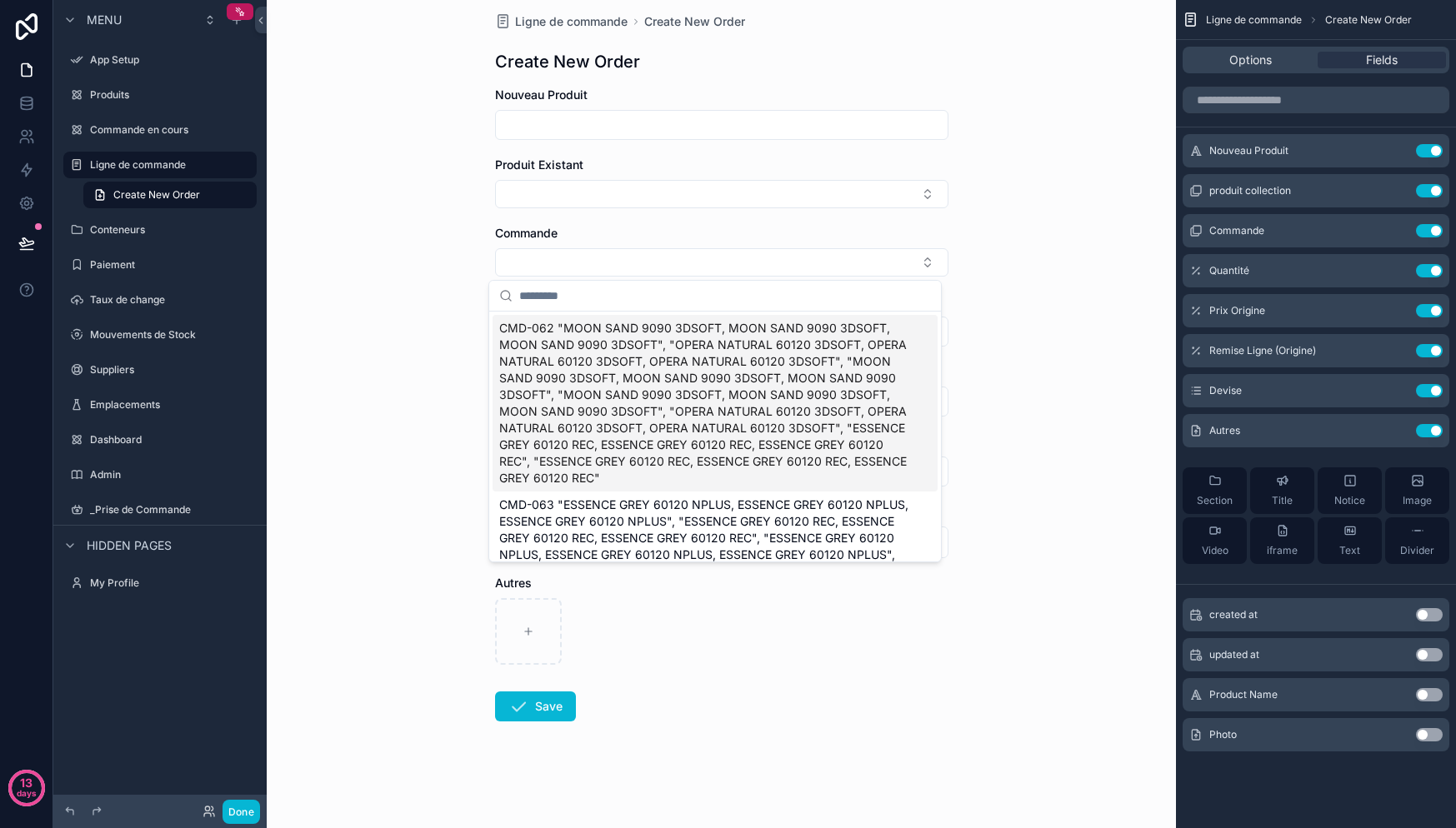
click at [1004, 285] on div "Ligne de commande Create New Order Create New Order Nouveau Produit Produit Exi…" at bounding box center [721, 400] width 909 height 828
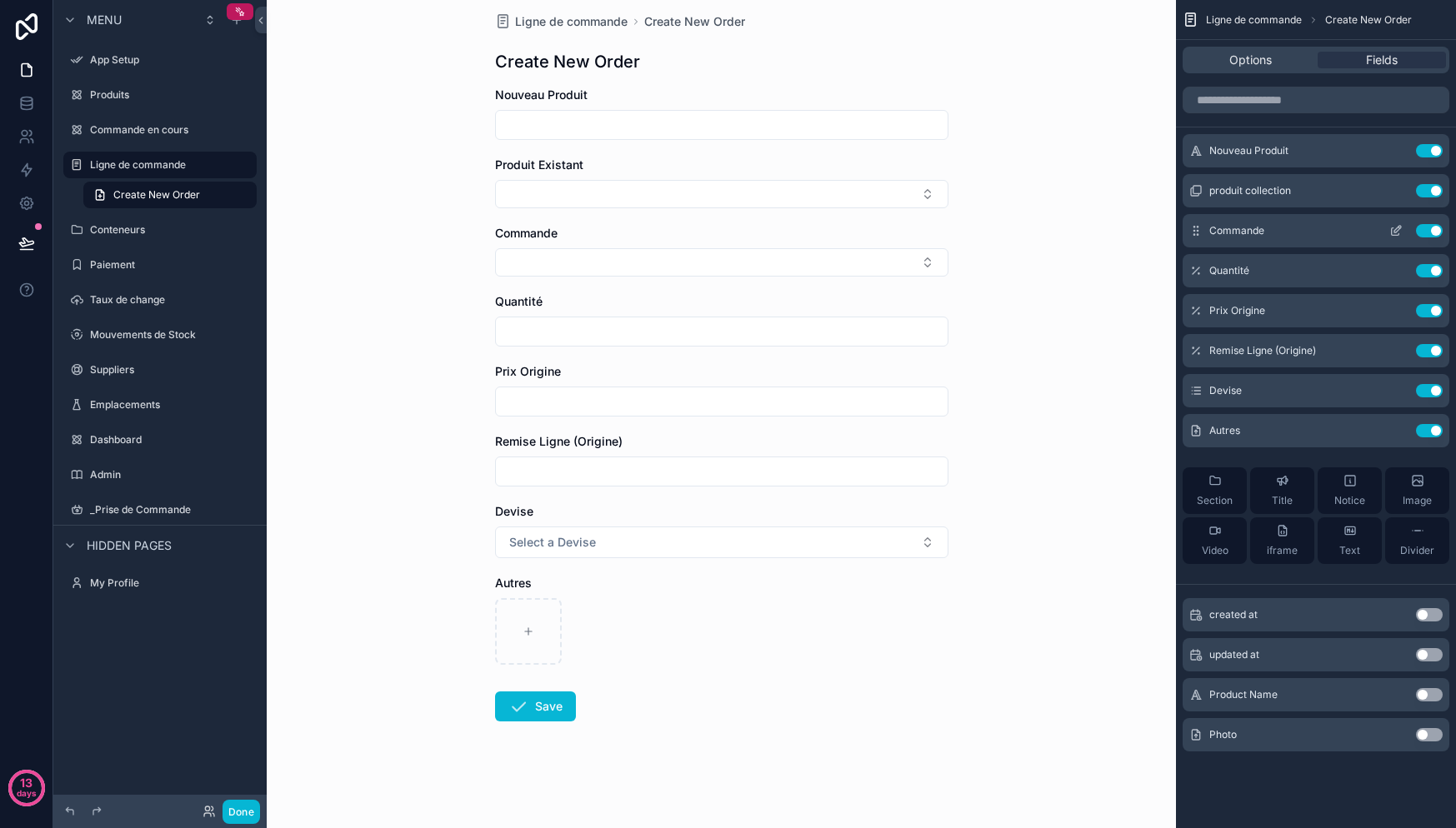
click at [1400, 231] on icon "scrollable content" at bounding box center [1396, 230] width 13 height 13
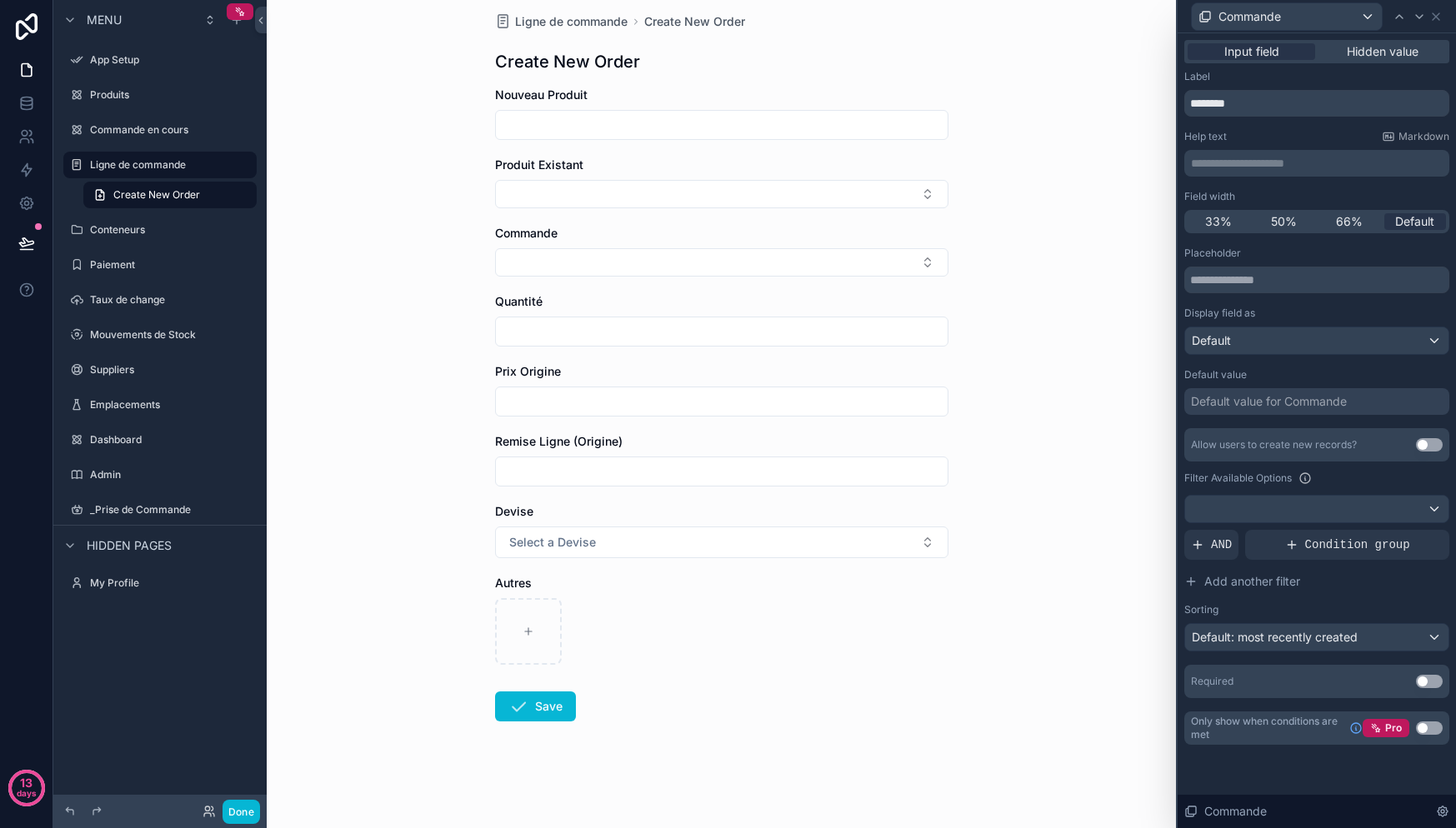
click at [1426, 449] on button "Use setting" at bounding box center [1429, 444] width 26 height 13
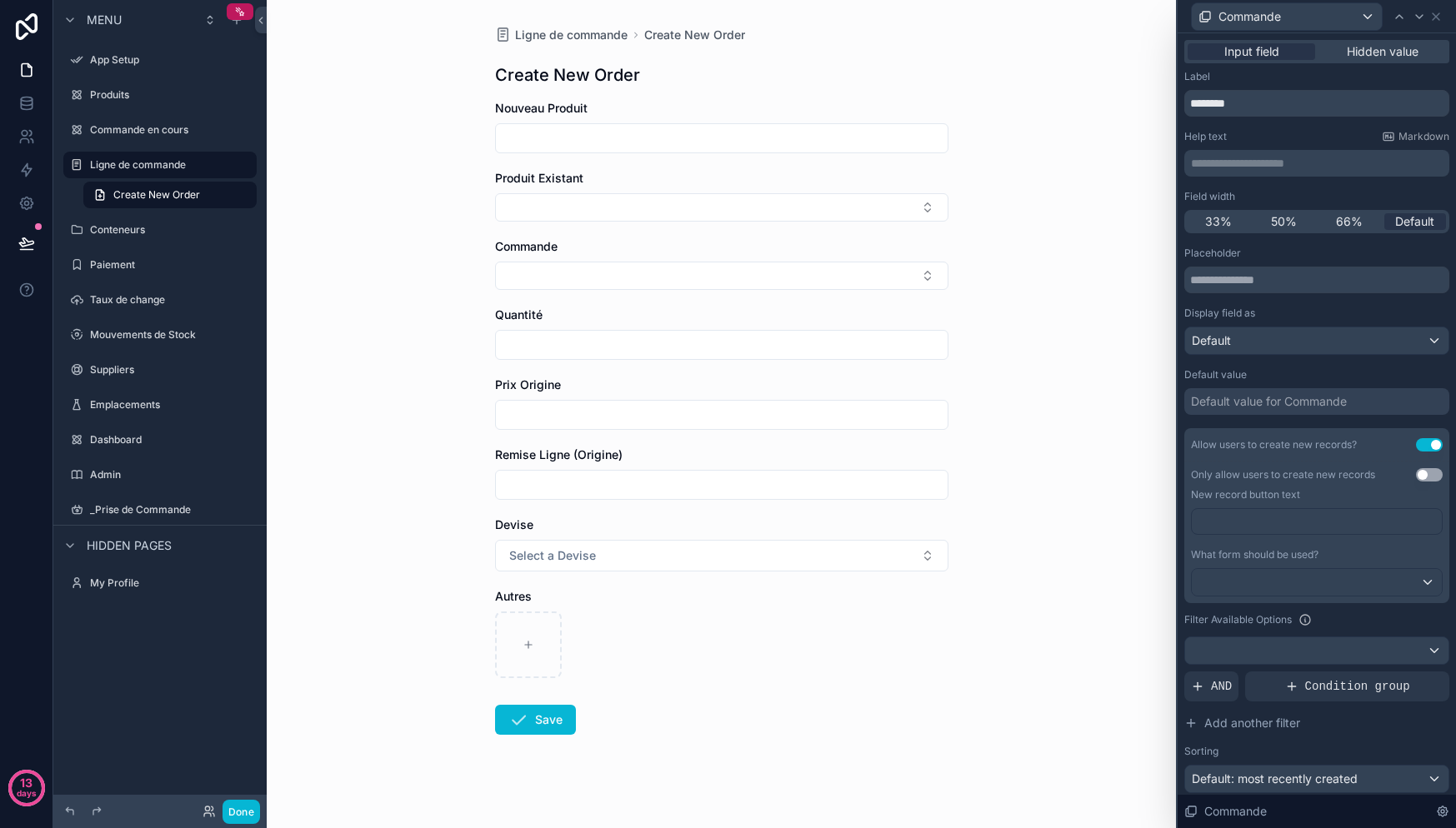
click at [1303, 527] on p "﻿" at bounding box center [1318, 521] width 240 height 17
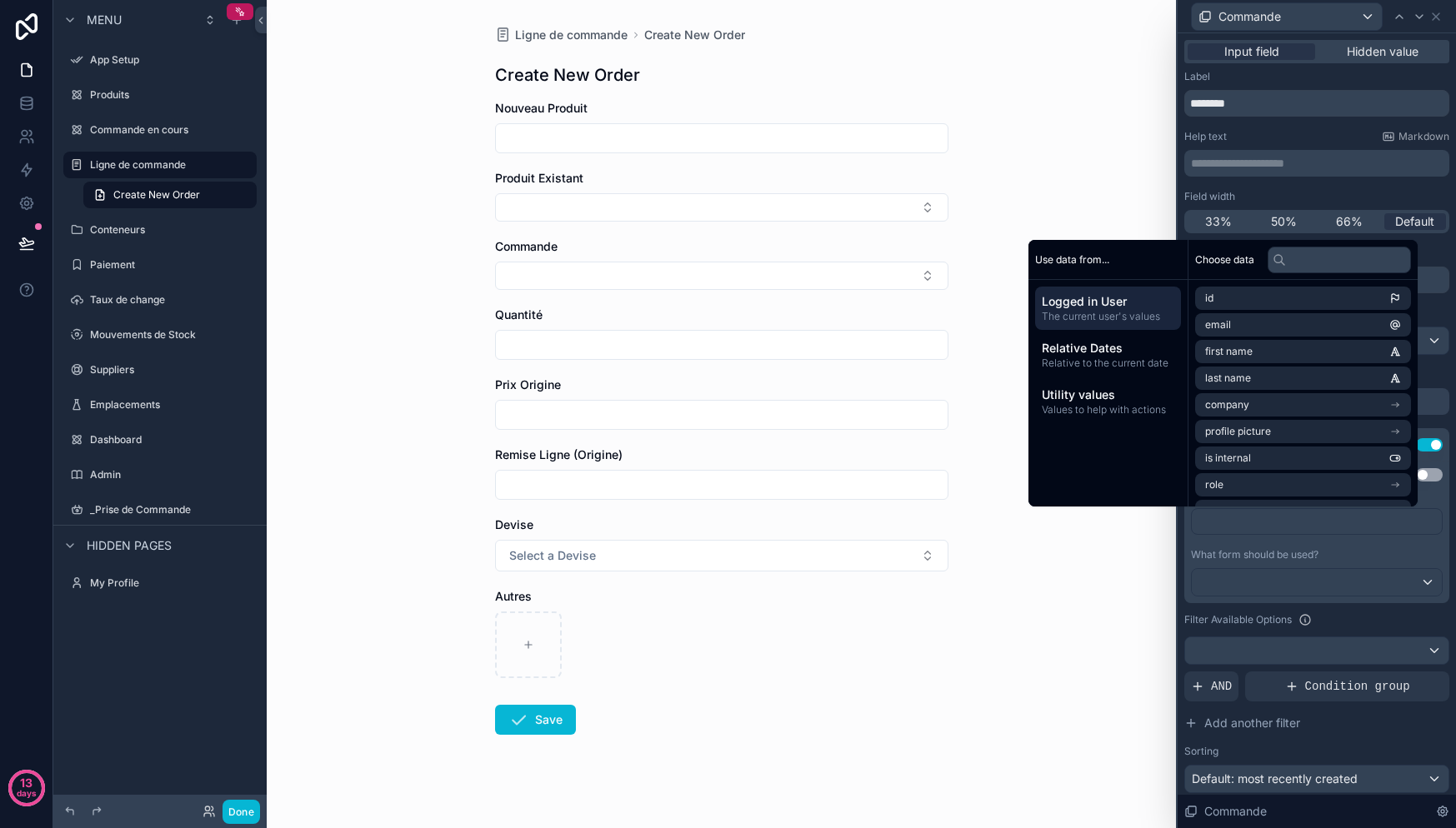
click at [1346, 548] on div "What form should be used?" at bounding box center [1317, 555] width 252 height 13
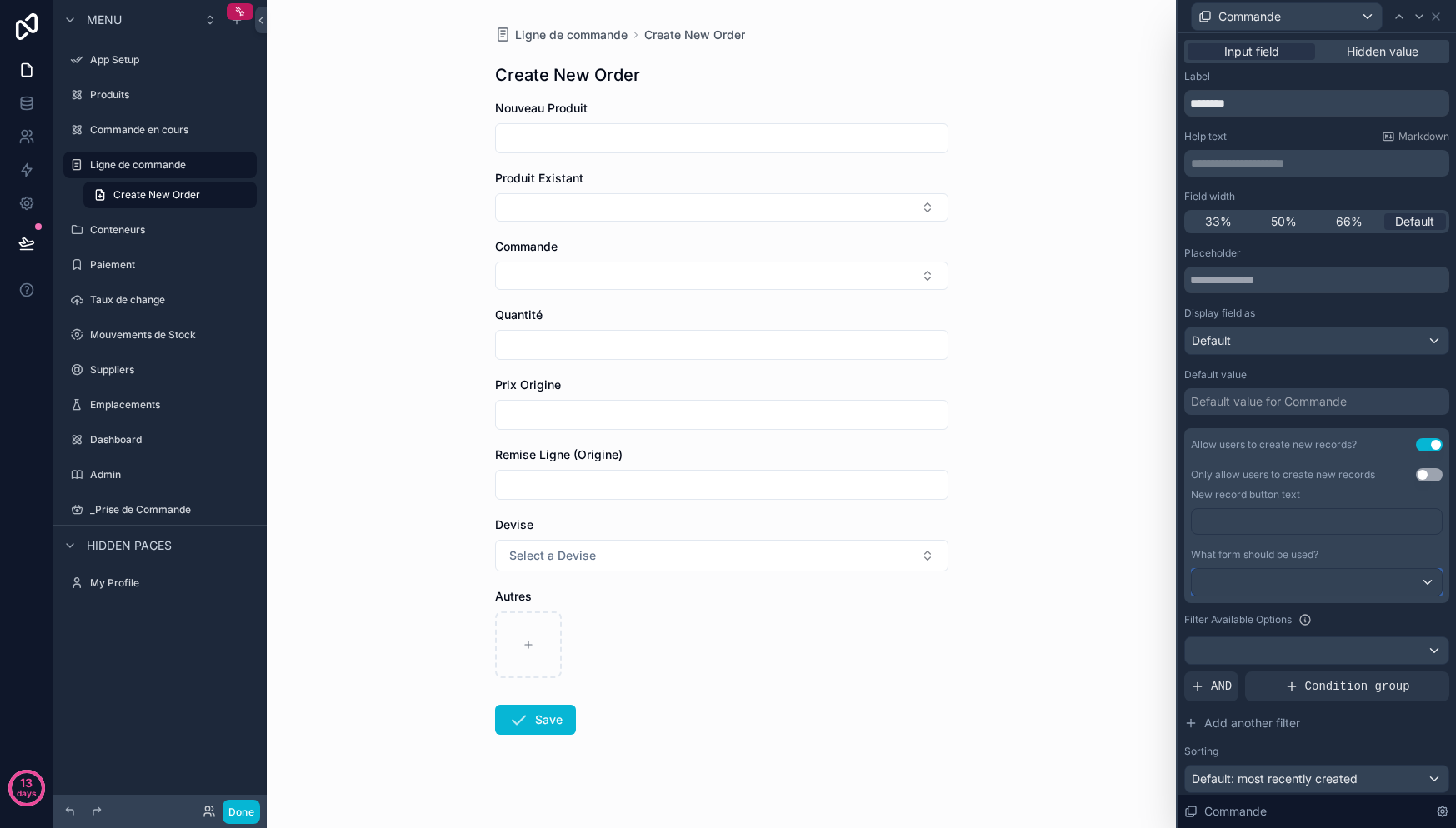
click at [1339, 577] on div at bounding box center [1317, 582] width 250 height 26
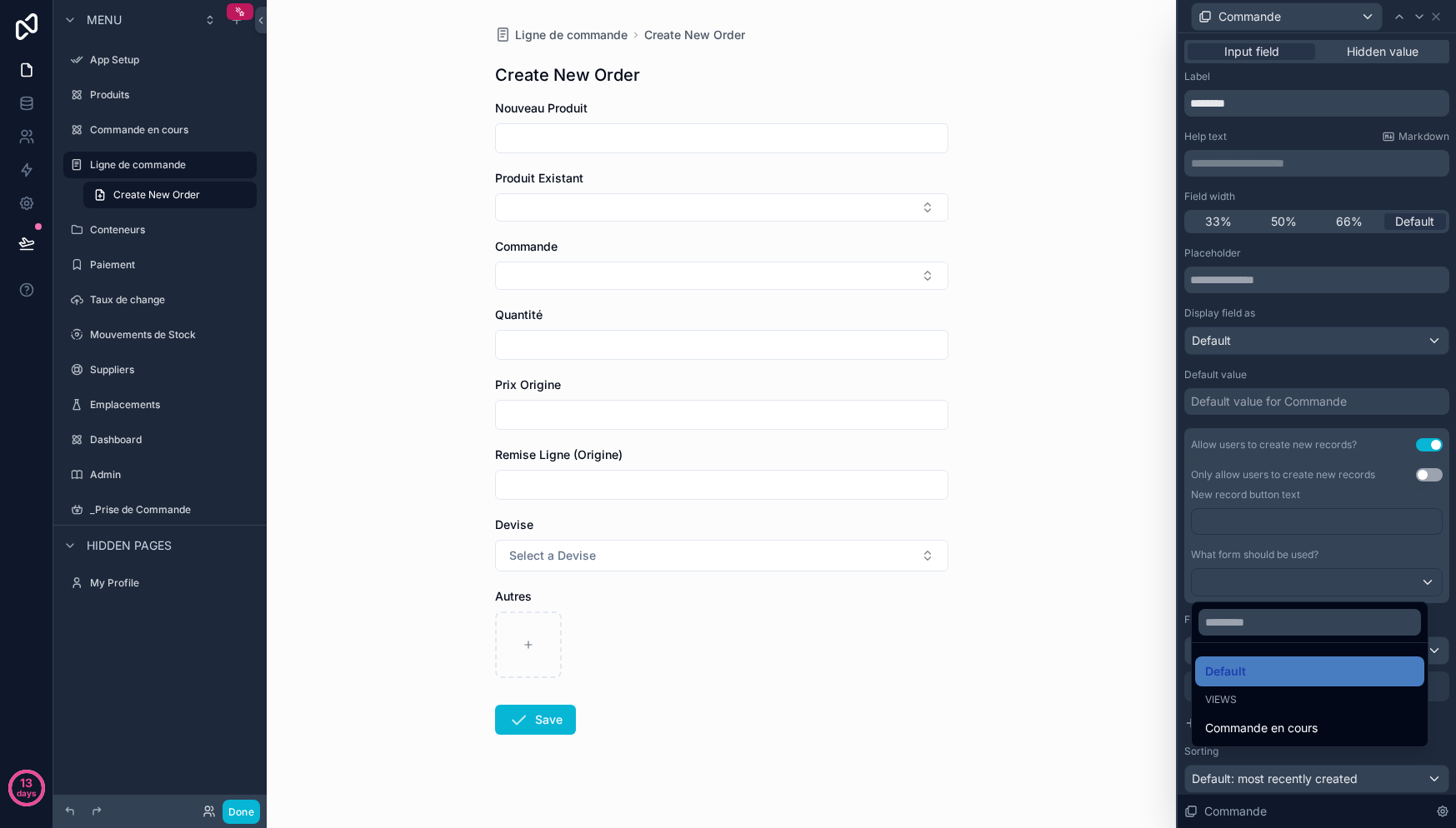
click at [1339, 577] on div at bounding box center [1317, 414] width 279 height 828
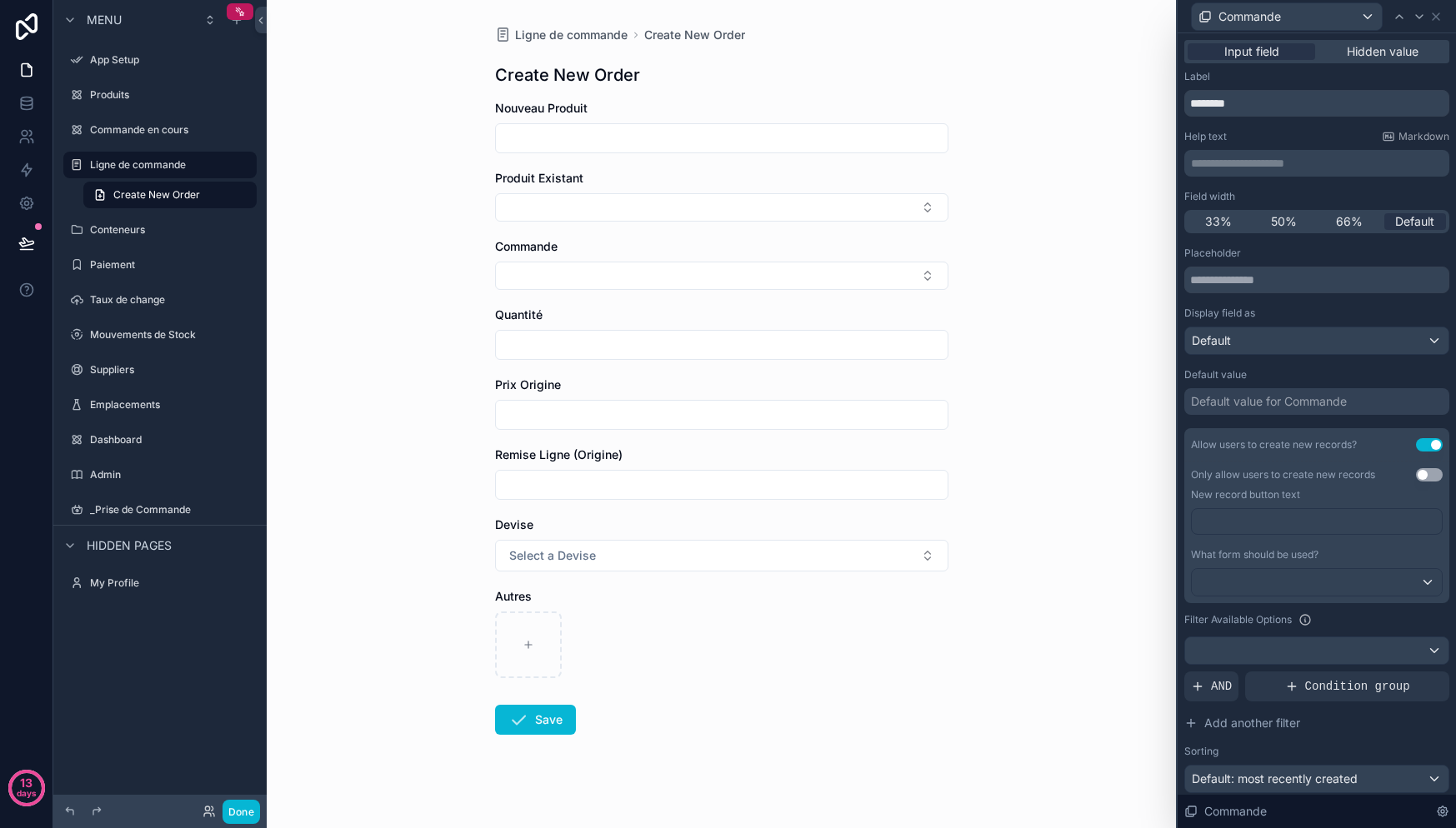
click at [1333, 511] on div "﻿" at bounding box center [1317, 521] width 252 height 26
click at [1332, 519] on p "﻿" at bounding box center [1318, 521] width 240 height 17
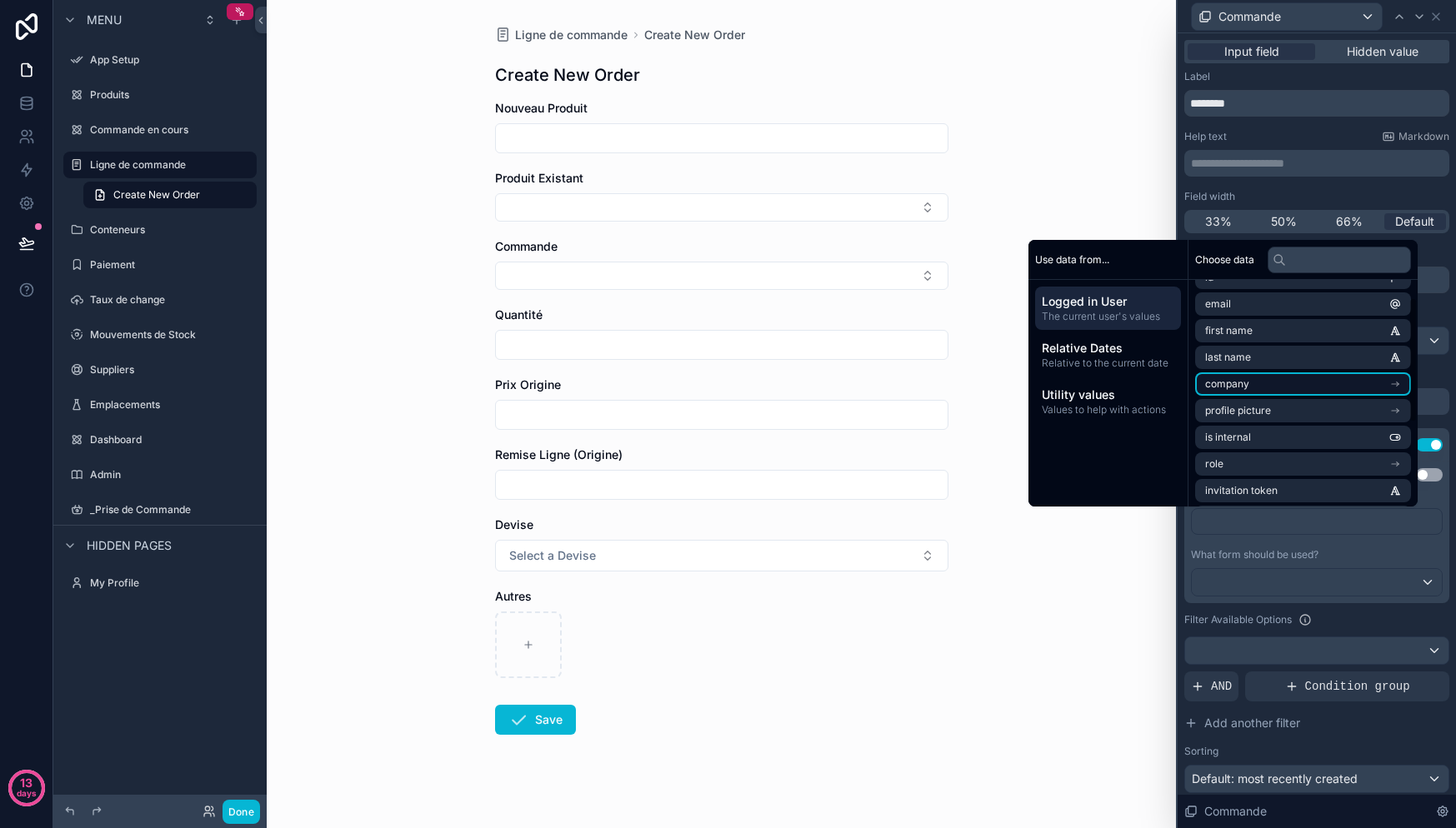
scroll to position [32, 0]
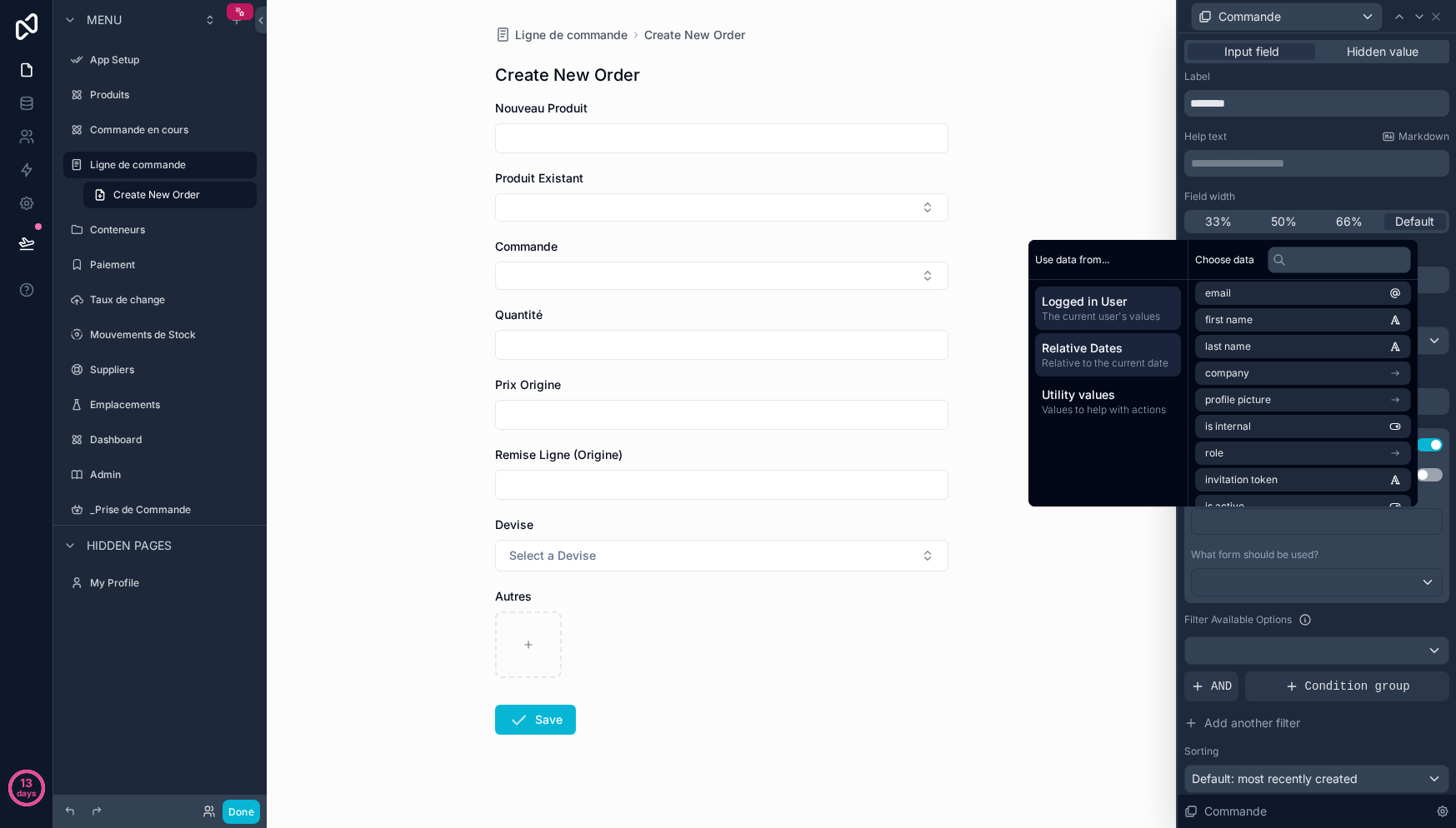
click at [1077, 358] on span "Relative to the current date" at bounding box center [1107, 363] width 132 height 13
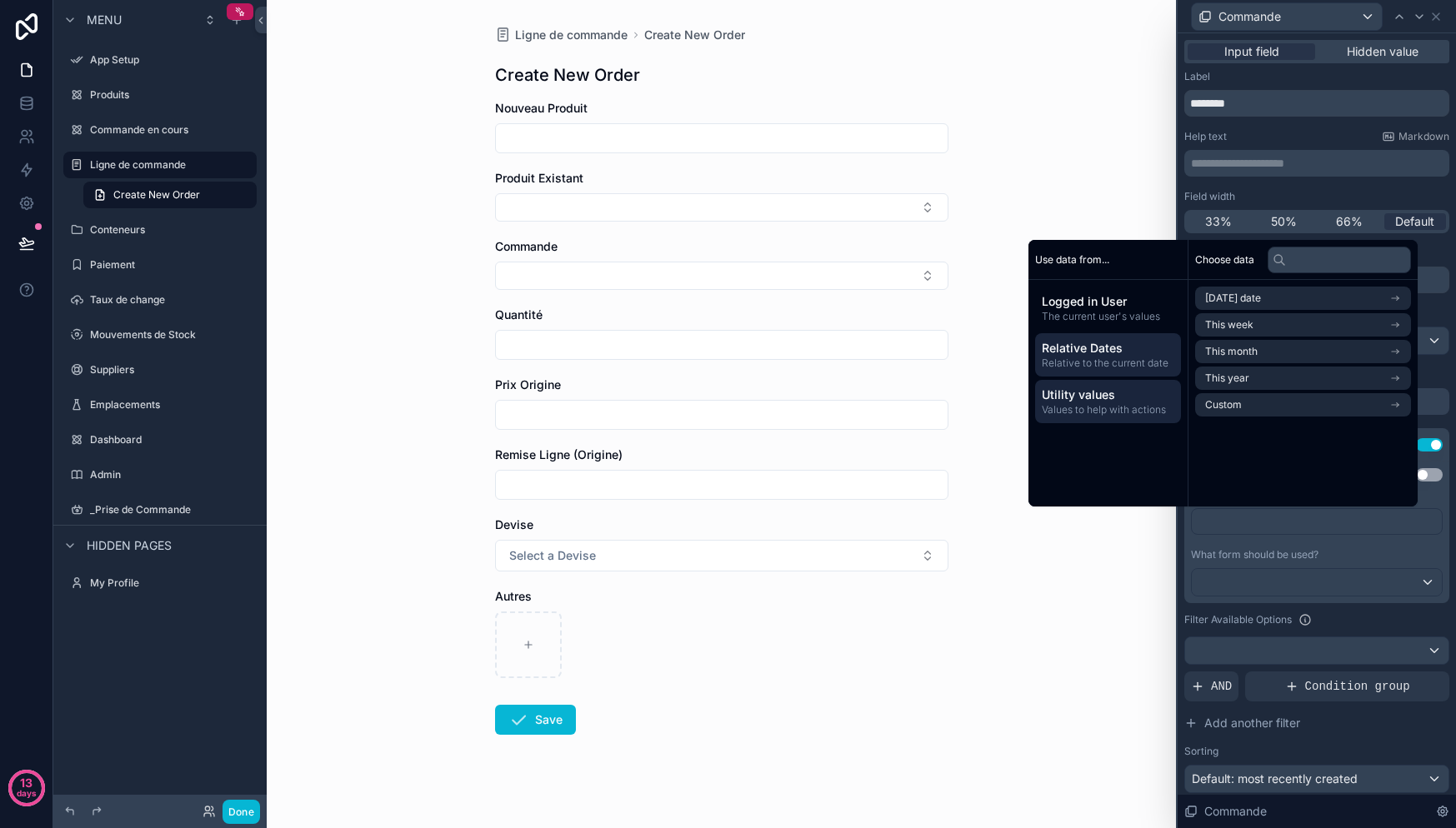
click at [1083, 395] on span "Utility values" at bounding box center [1107, 394] width 132 height 17
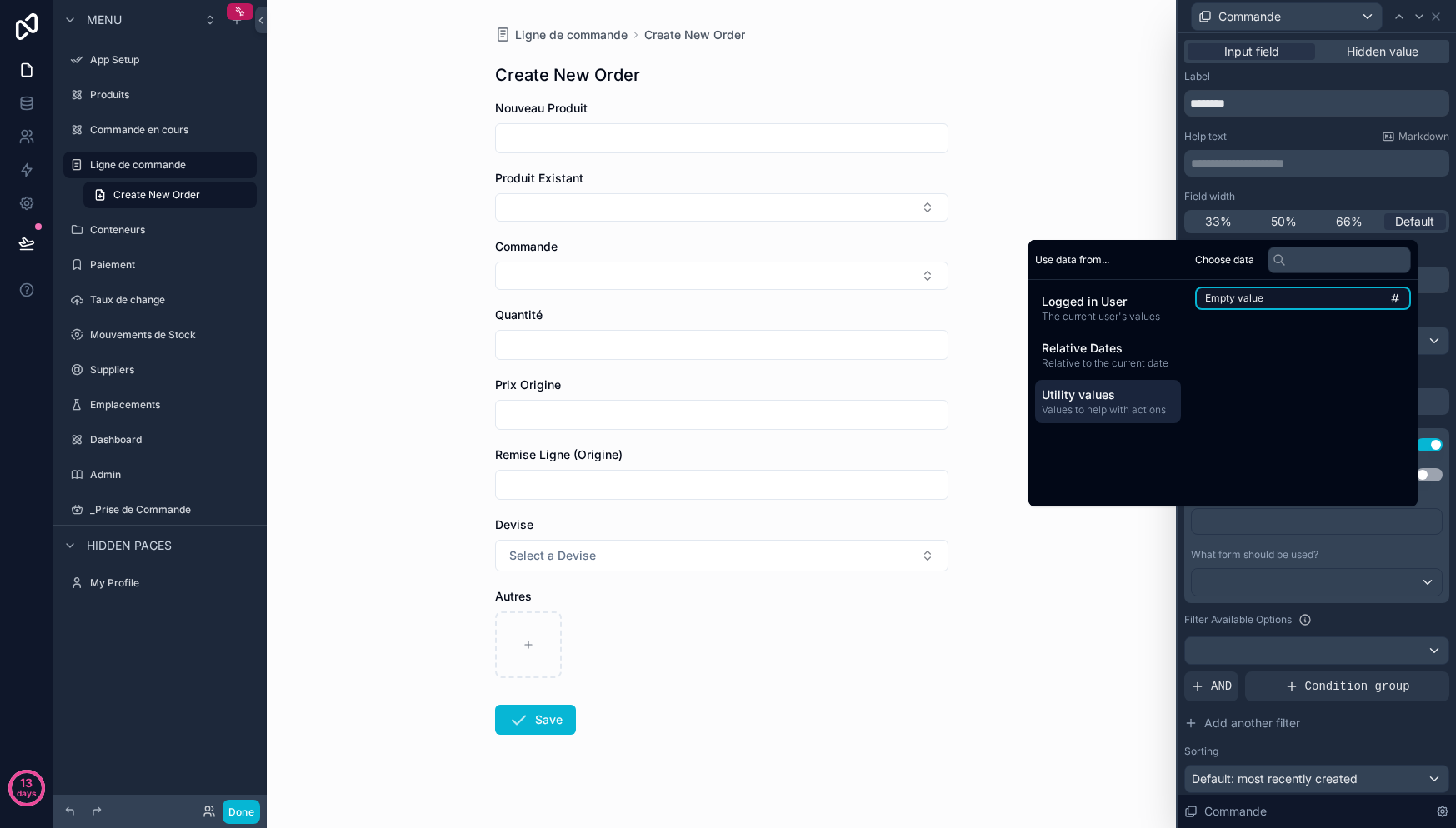
click at [1286, 304] on li "Empty value" at bounding box center [1303, 298] width 216 height 24
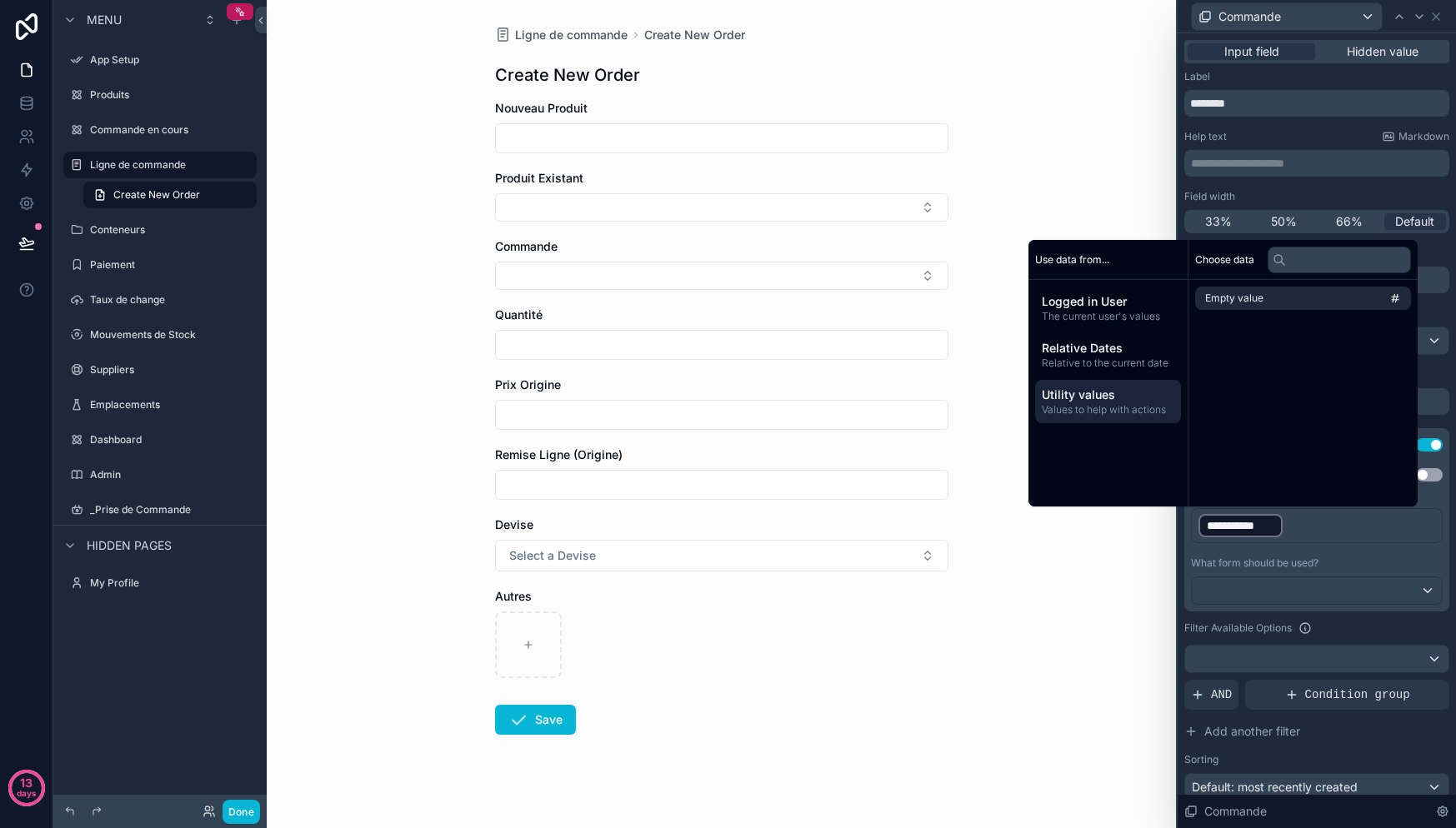
click at [1369, 556] on div "**********" at bounding box center [1317, 532] width 252 height 48
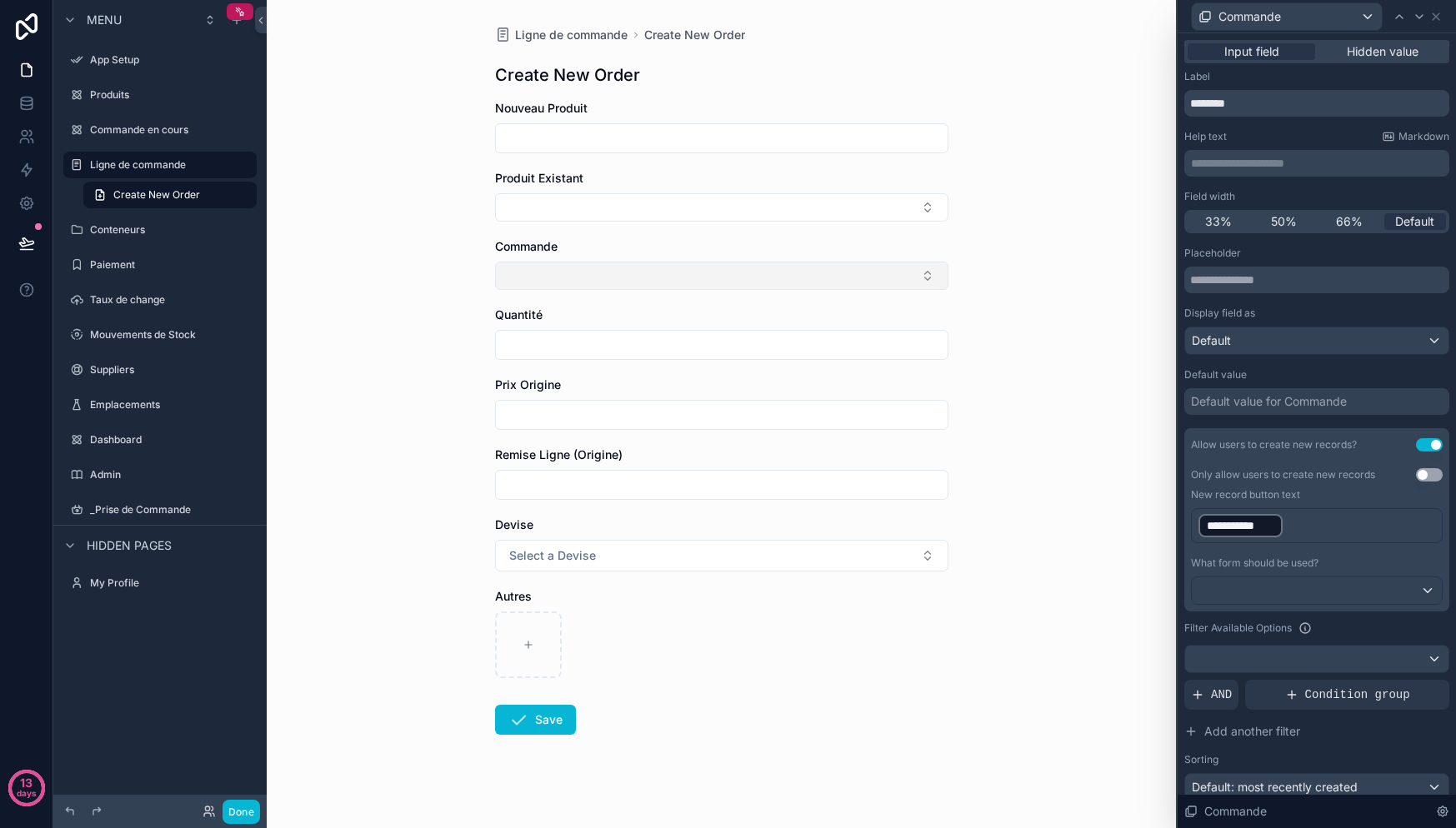
click at [578, 266] on button "Select Button" at bounding box center [721, 276] width 453 height 28
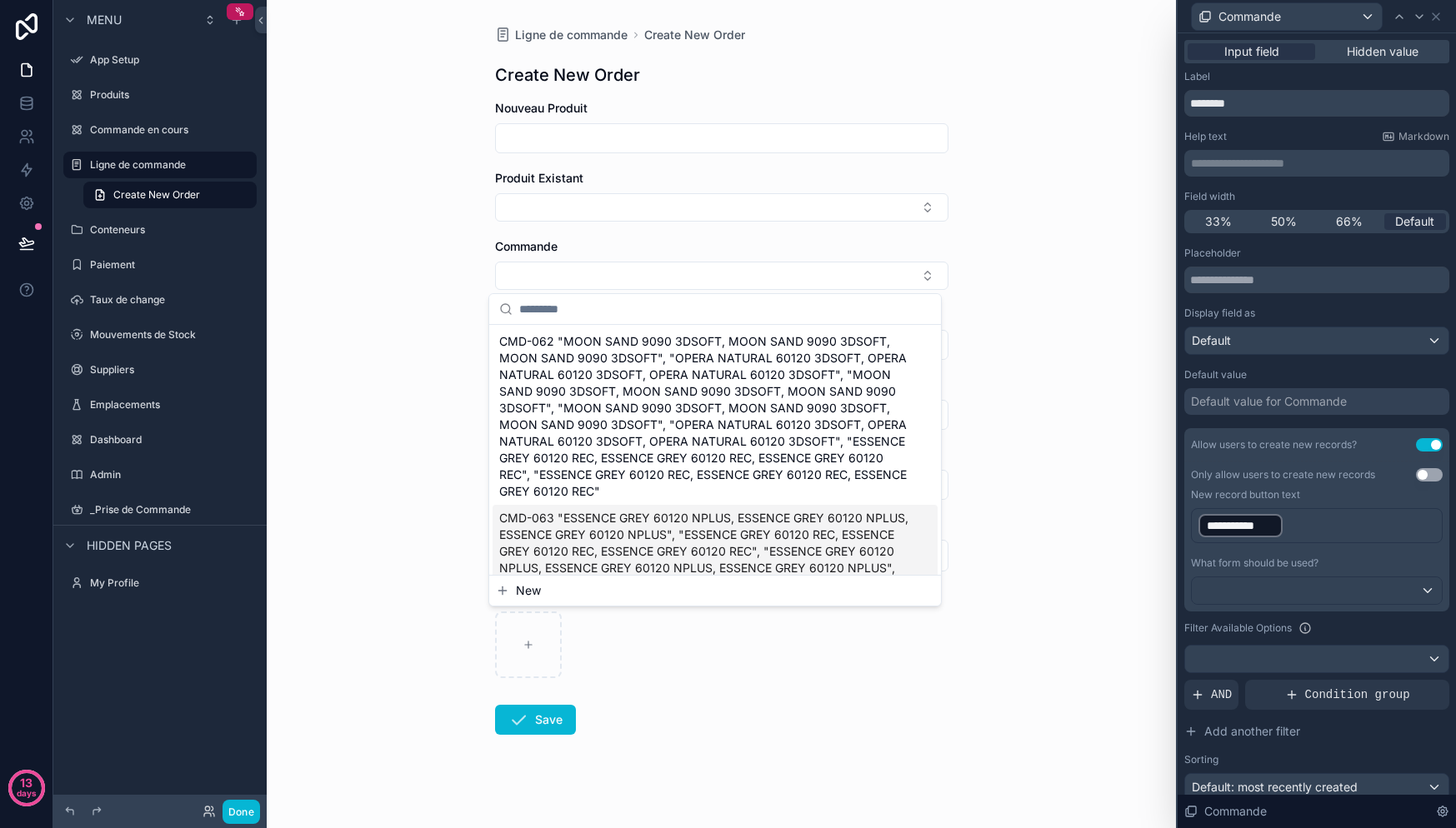
click at [544, 587] on button "New" at bounding box center [715, 591] width 438 height 17
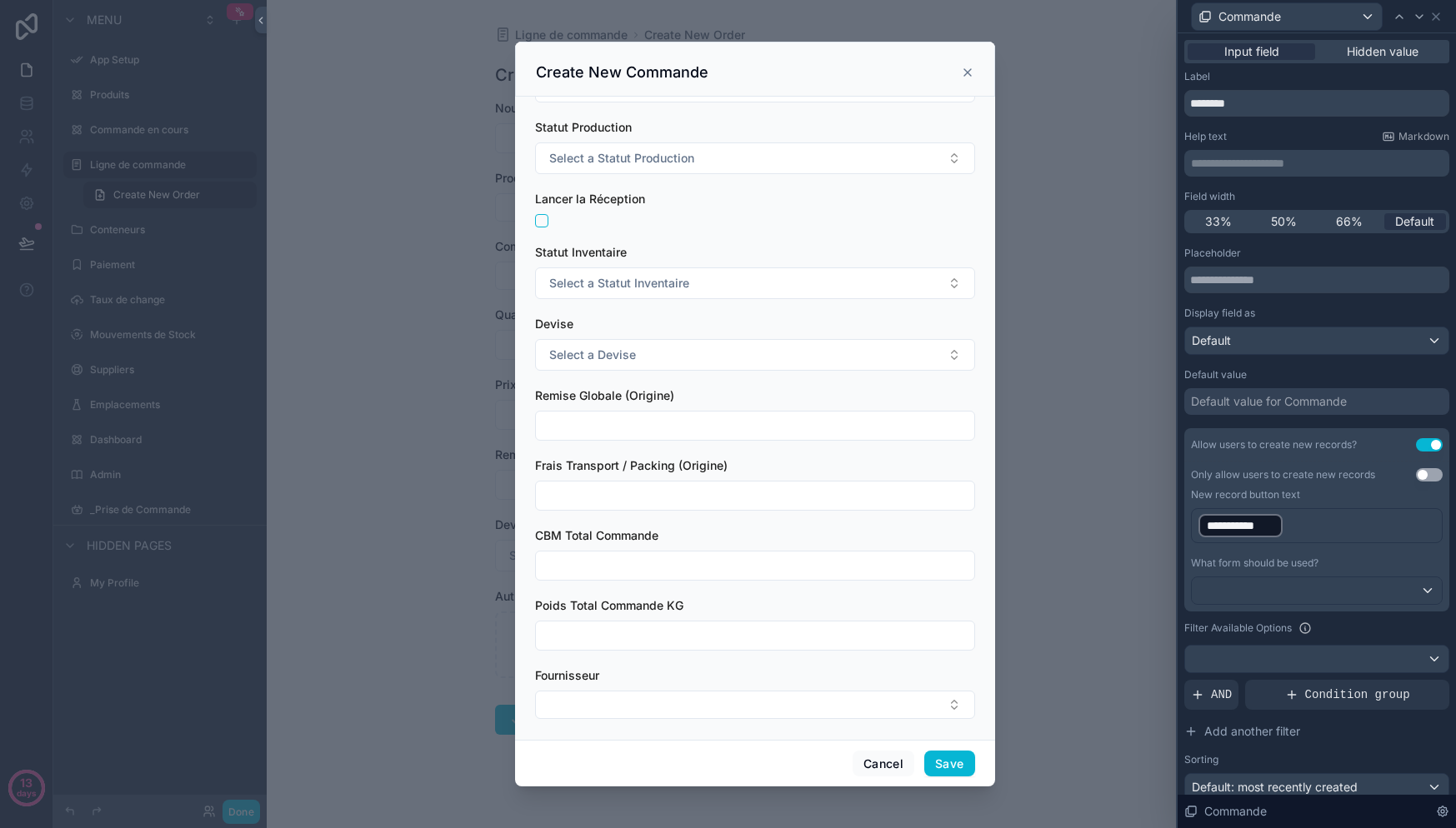
scroll to position [62, 0]
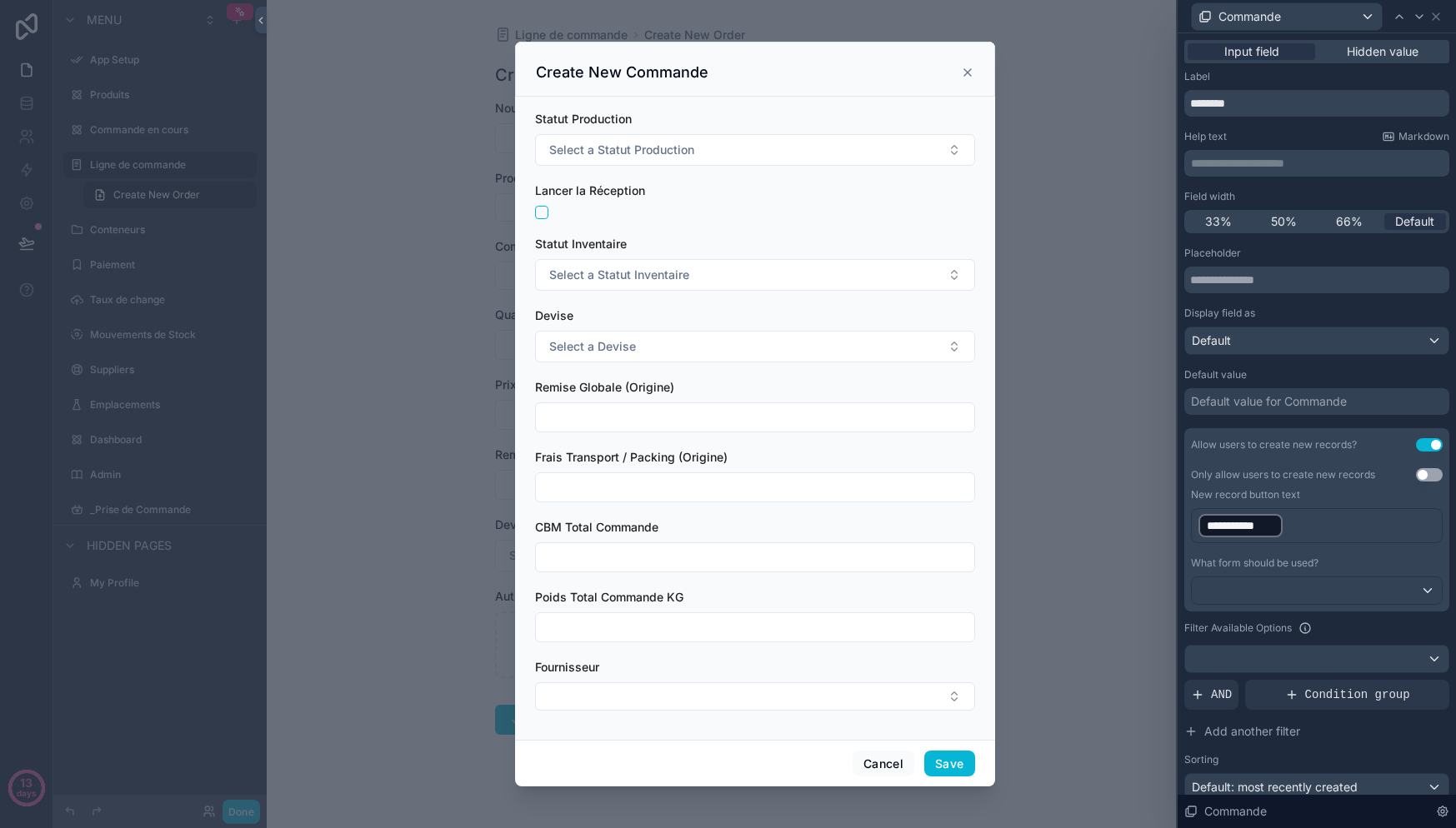
click at [969, 70] on icon "scrollable content" at bounding box center [968, 73] width 7 height 7
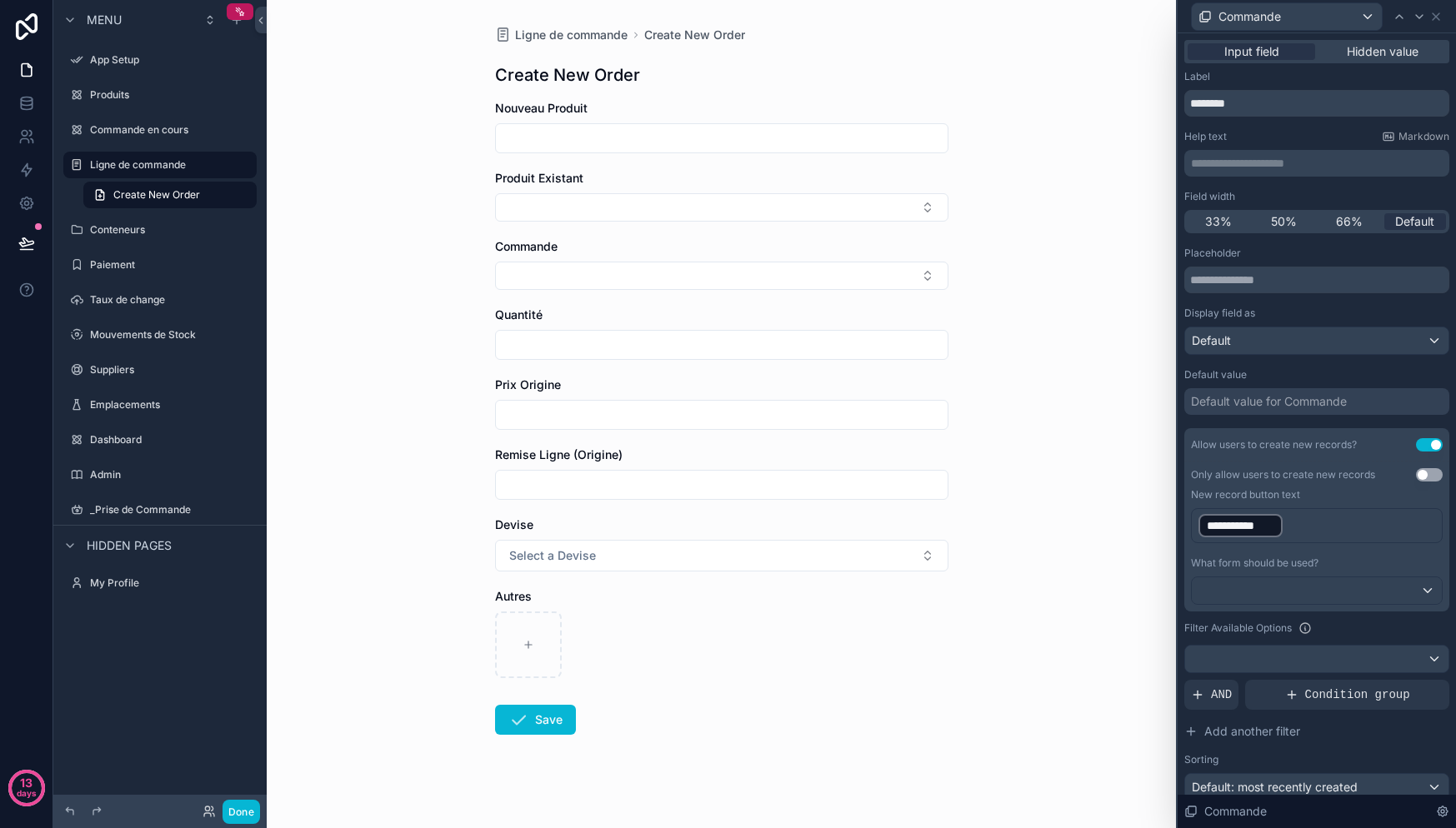
click at [1336, 575] on div "What form should be used?" at bounding box center [1317, 580] width 252 height 48
click at [1346, 596] on div at bounding box center [1317, 591] width 250 height 26
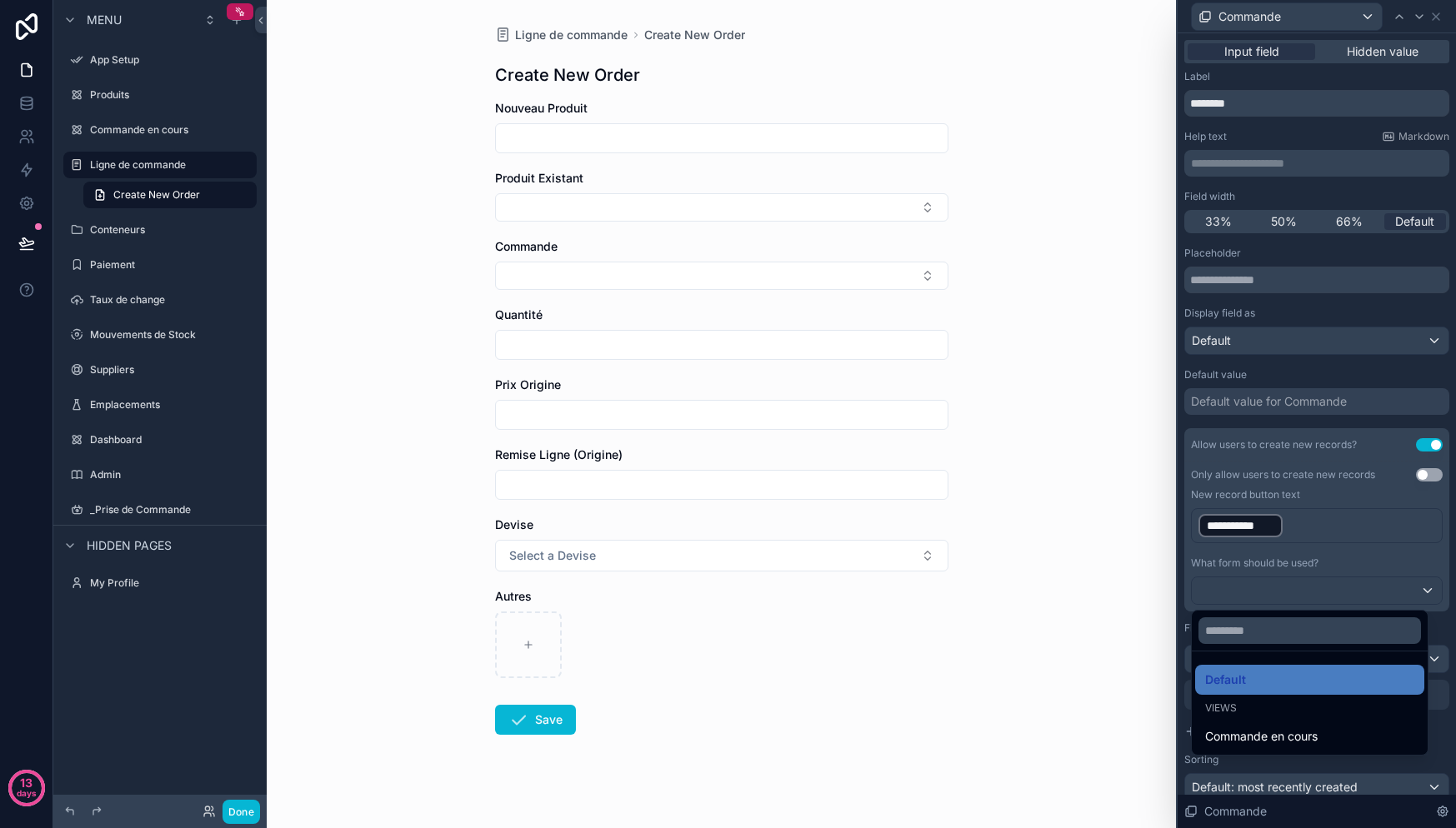
click at [1373, 584] on div at bounding box center [1317, 414] width 279 height 828
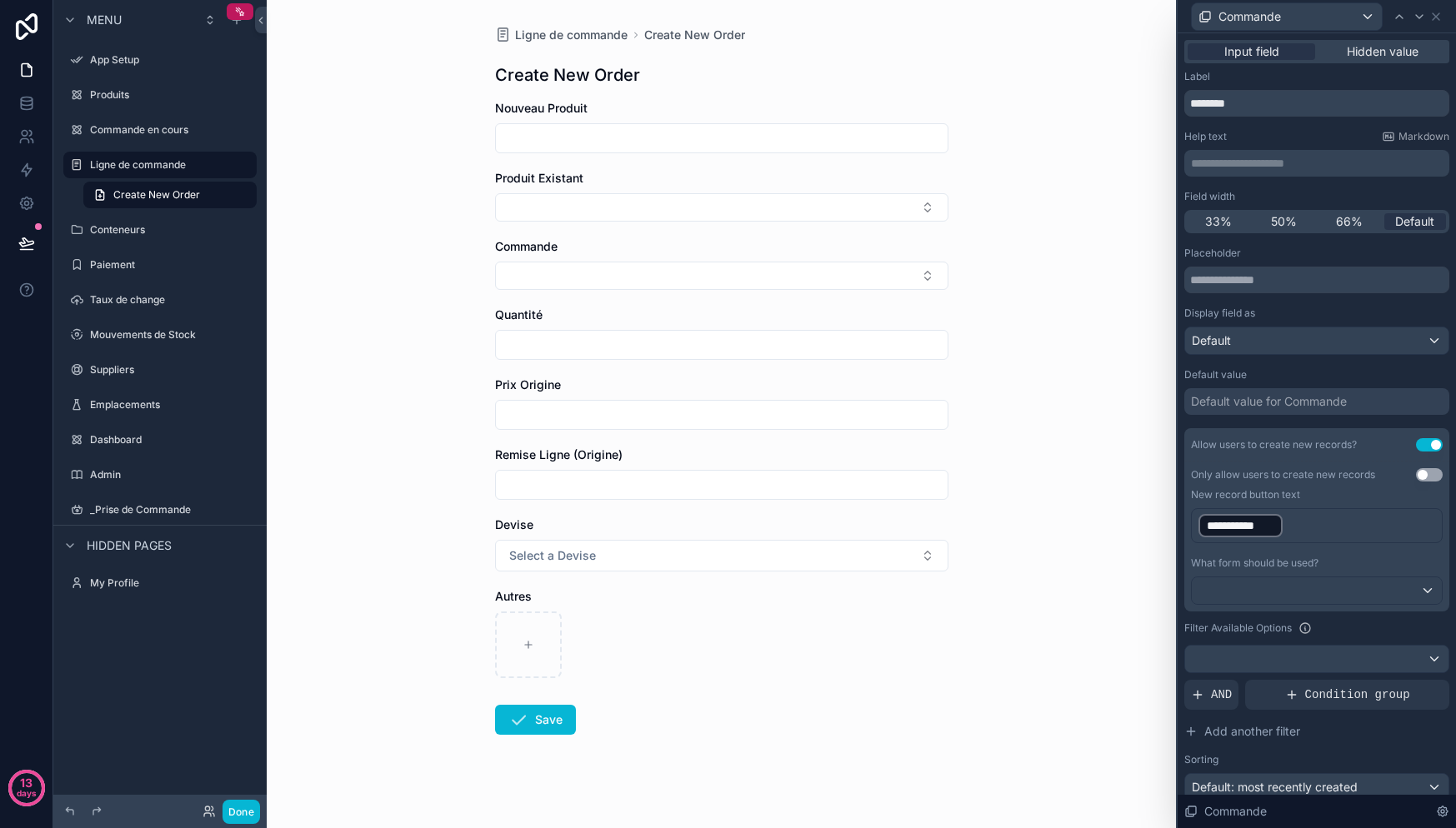
click at [1416, 449] on button "Use setting" at bounding box center [1429, 444] width 26 height 13
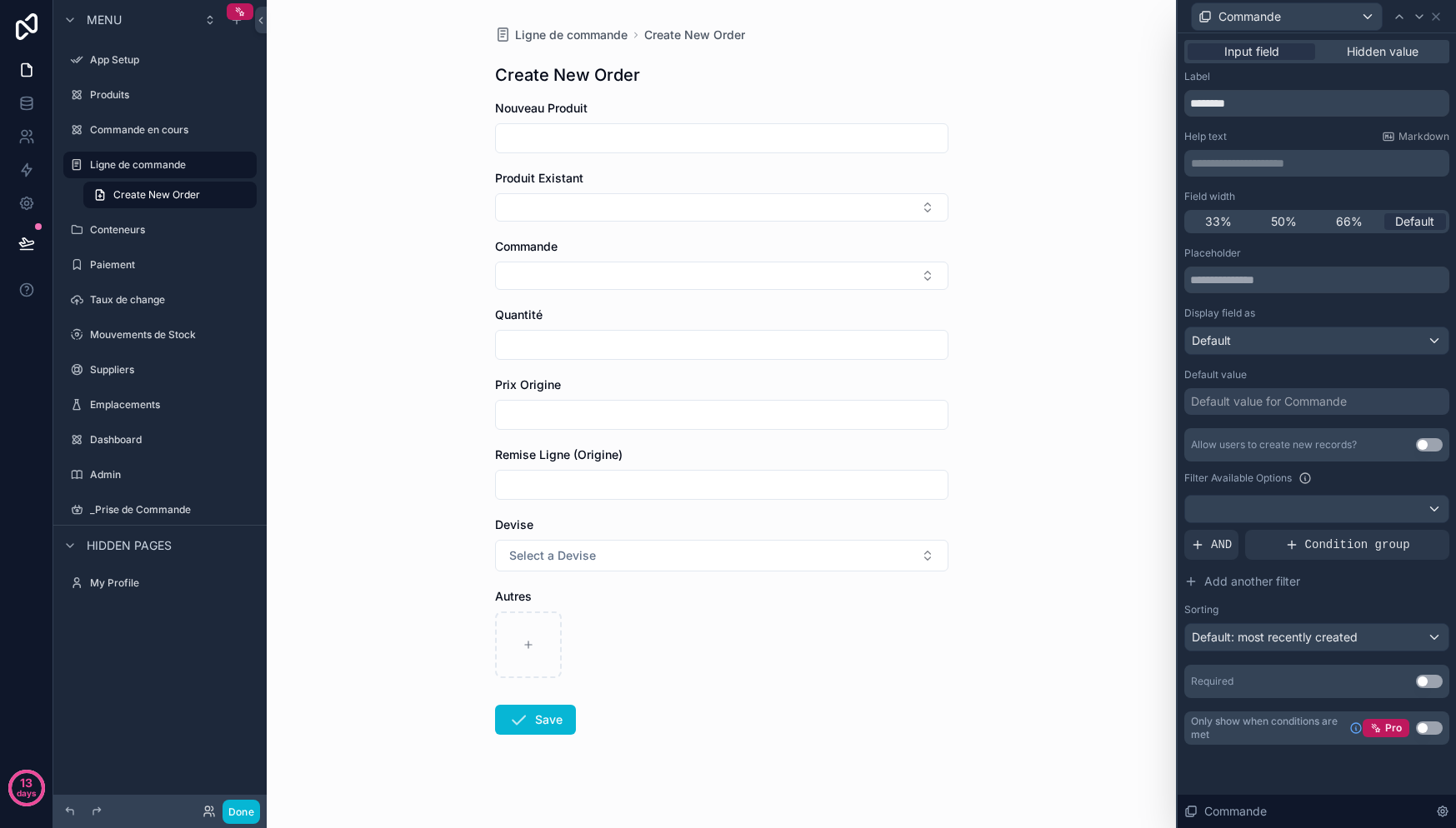
click at [1338, 410] on div "Default value for Commande" at bounding box center [1317, 401] width 265 height 26
click at [1333, 412] on div "Default value for Commande" at bounding box center [1317, 401] width 265 height 26
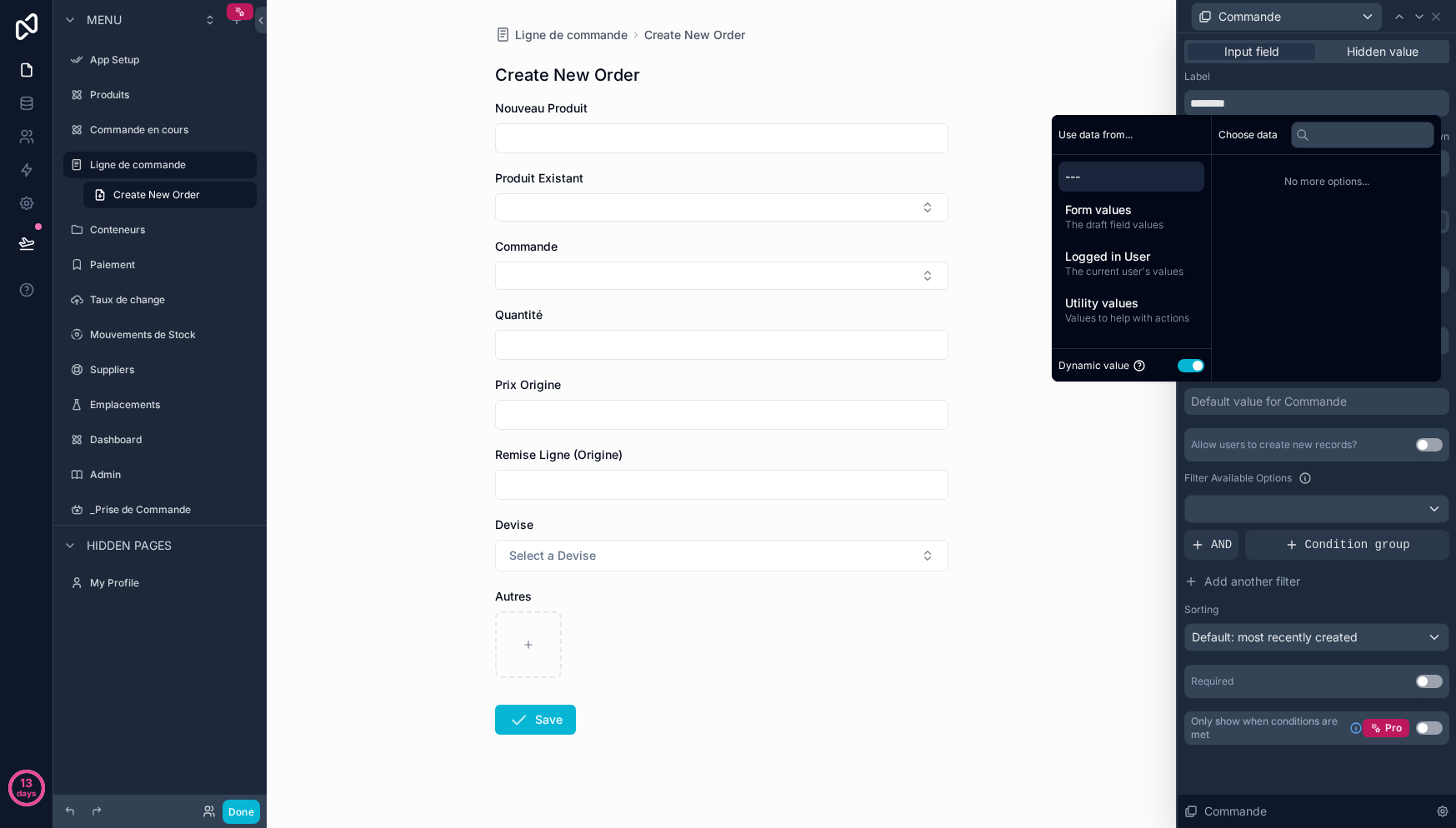
click at [1306, 424] on div "Placeholder Display field as Default Default value Default value for Commande A…" at bounding box center [1317, 471] width 265 height 451
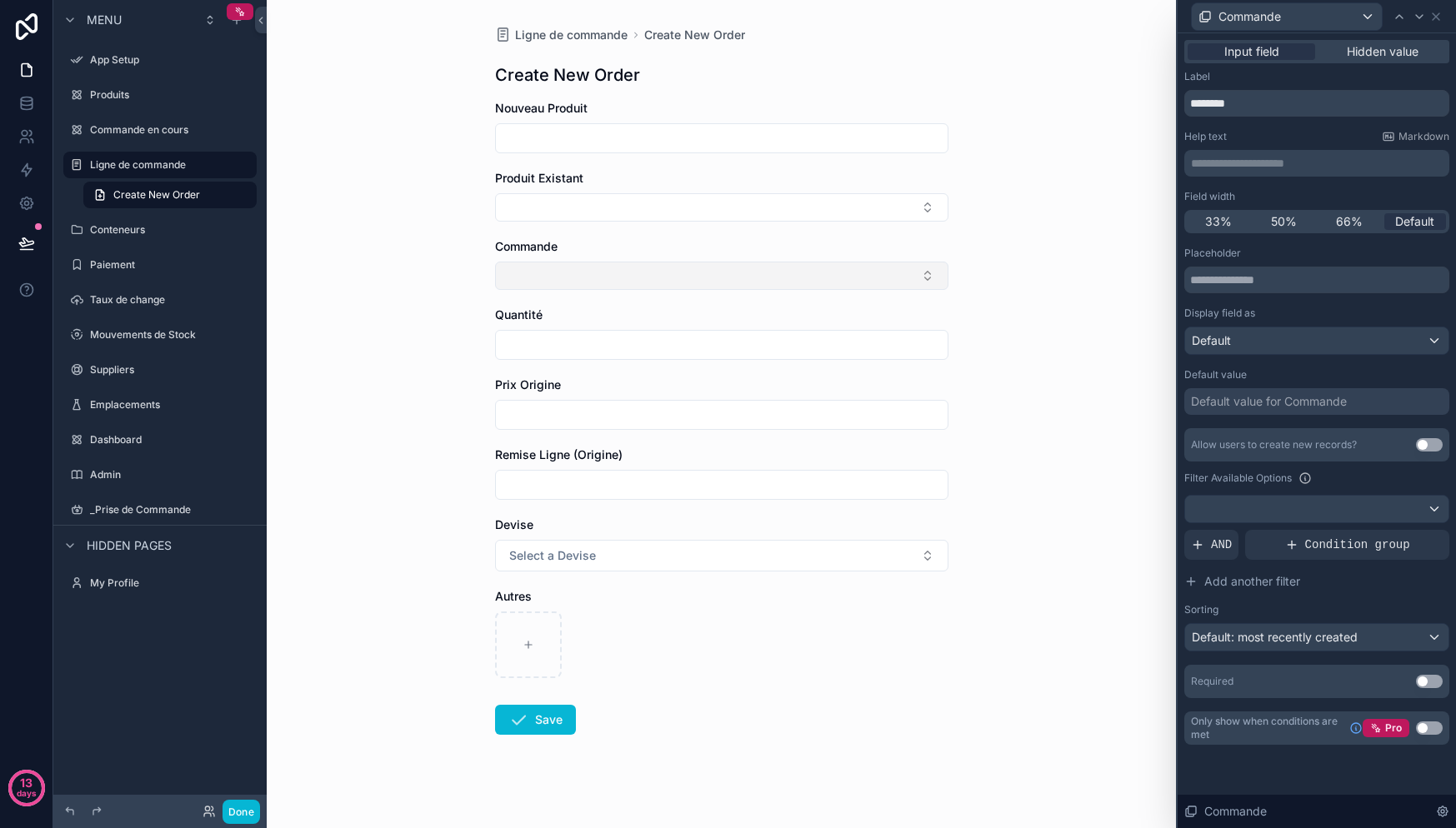
click at [752, 274] on button "Select Button" at bounding box center [721, 276] width 453 height 28
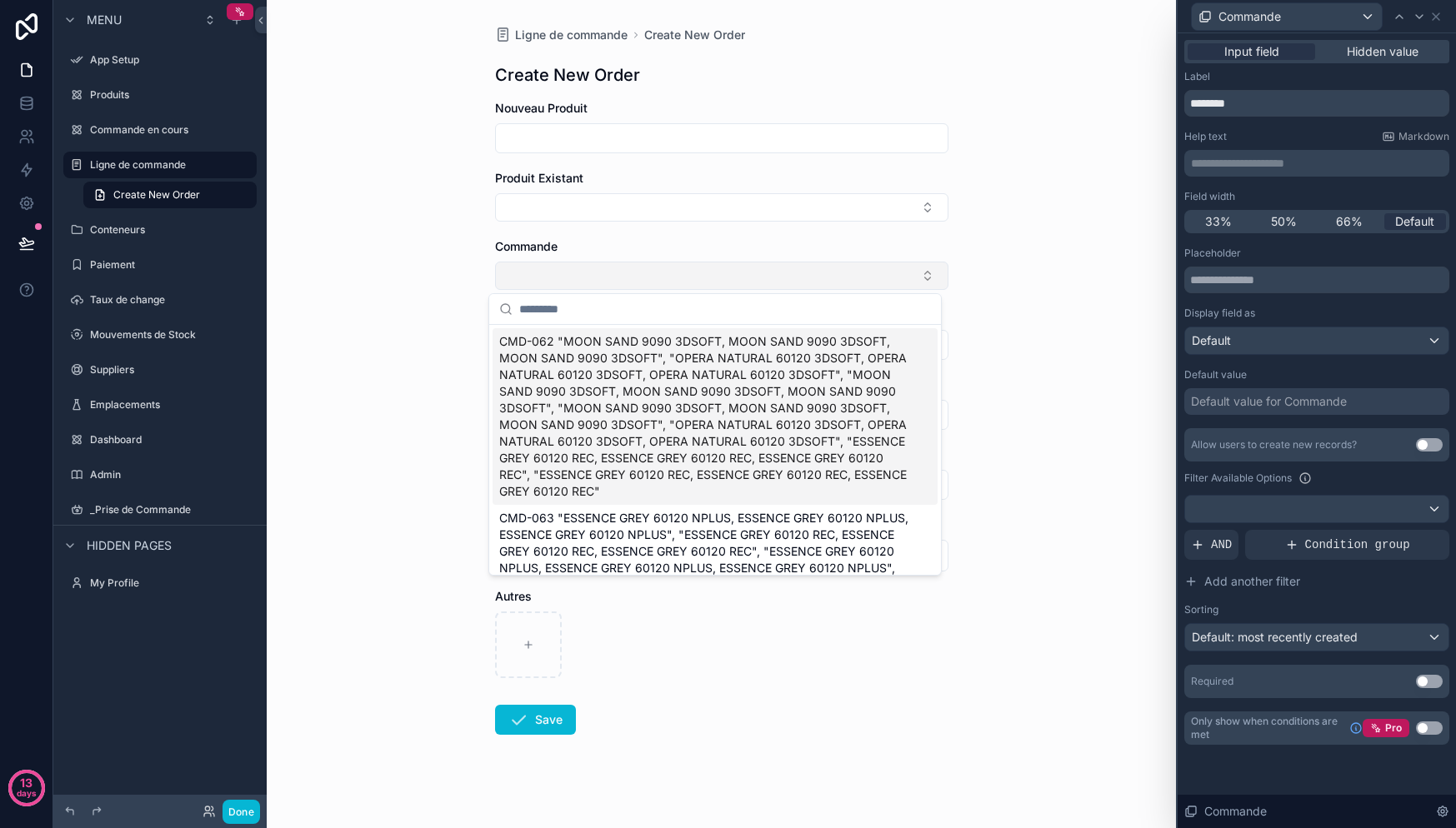
click at [752, 274] on button "Select Button" at bounding box center [721, 276] width 453 height 28
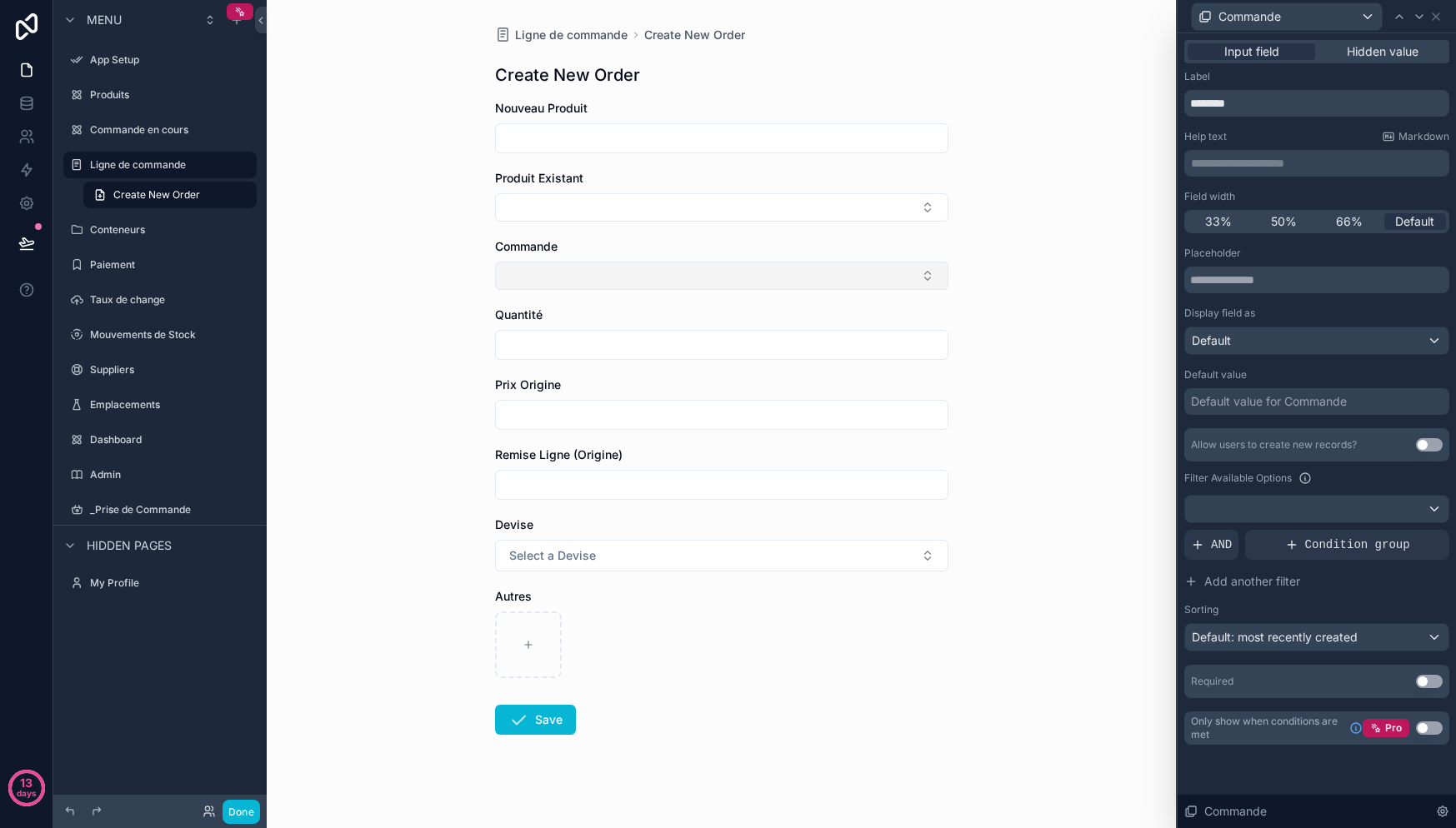
click at [627, 288] on button "Select Button" at bounding box center [721, 276] width 453 height 28
type input "*"
click at [1015, 312] on div "Ligne de commande Create New Order Create New Order Nouveau Produit Produit Exi…" at bounding box center [721, 414] width 909 height 828
click at [1282, 283] on input "text" at bounding box center [1317, 280] width 265 height 26
click at [1261, 337] on div "Default" at bounding box center [1317, 341] width 263 height 26
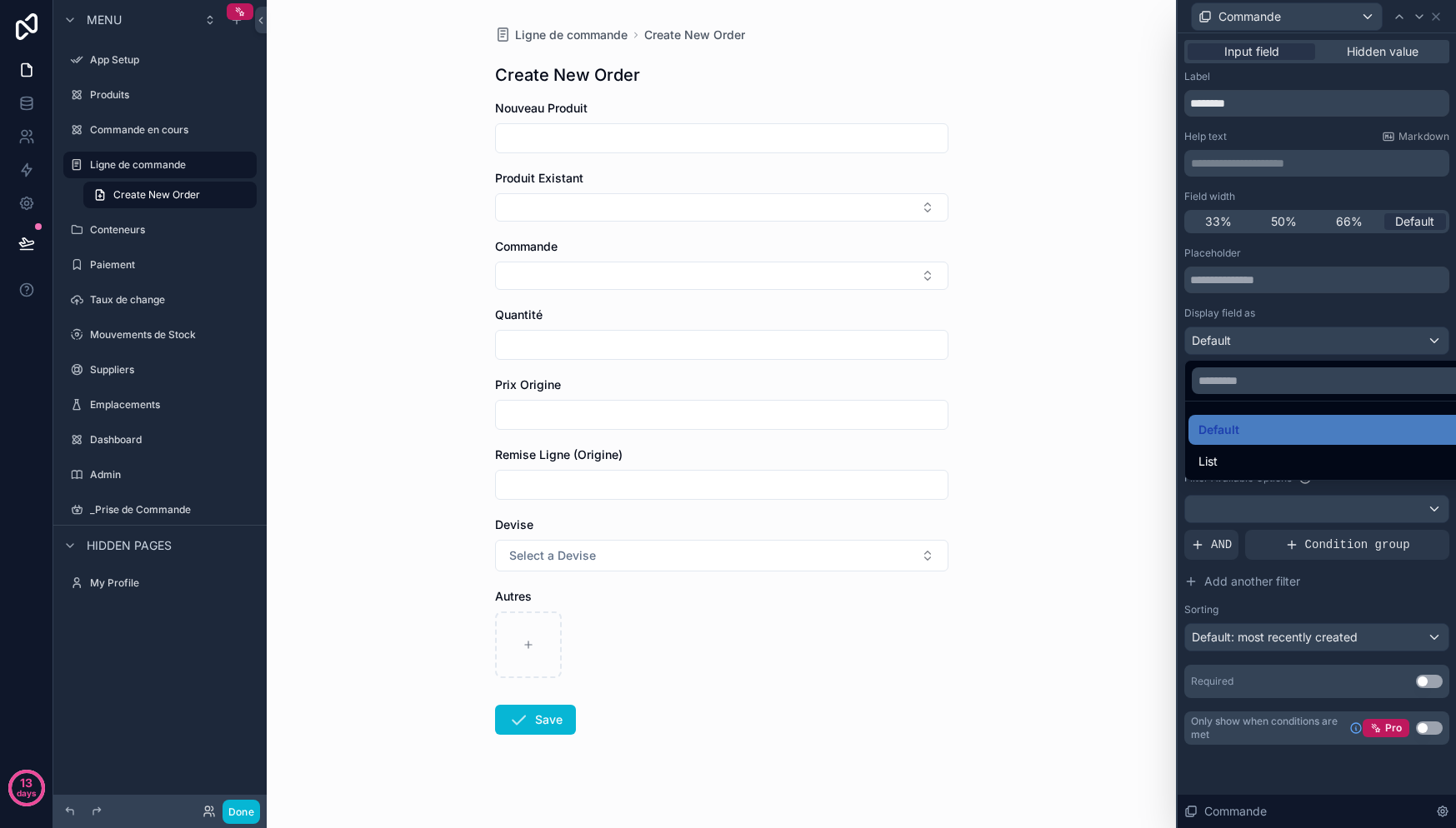
click at [1339, 310] on div at bounding box center [1317, 414] width 279 height 828
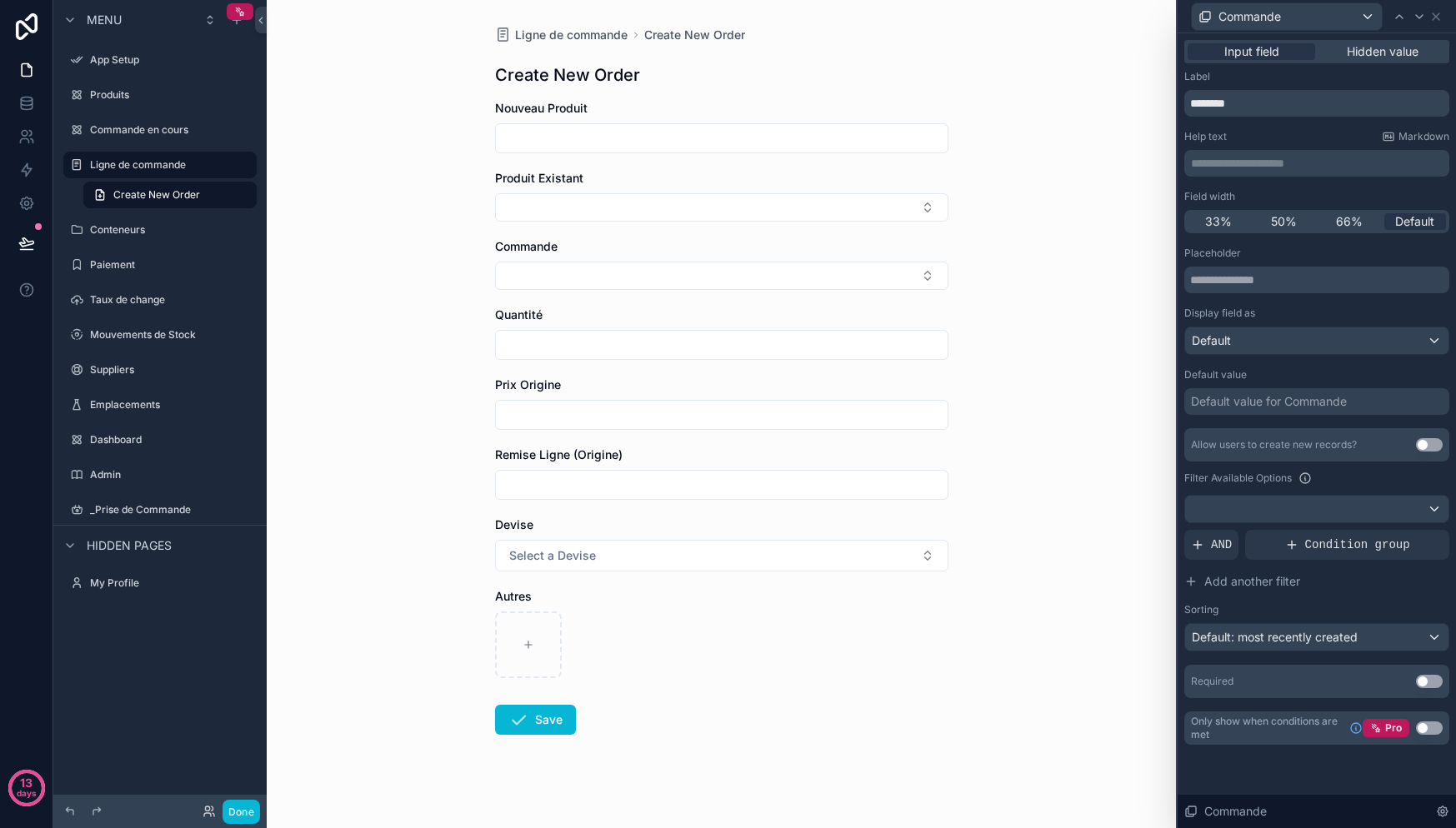
click at [1289, 400] on div "Default value for Commande" at bounding box center [1269, 401] width 156 height 17
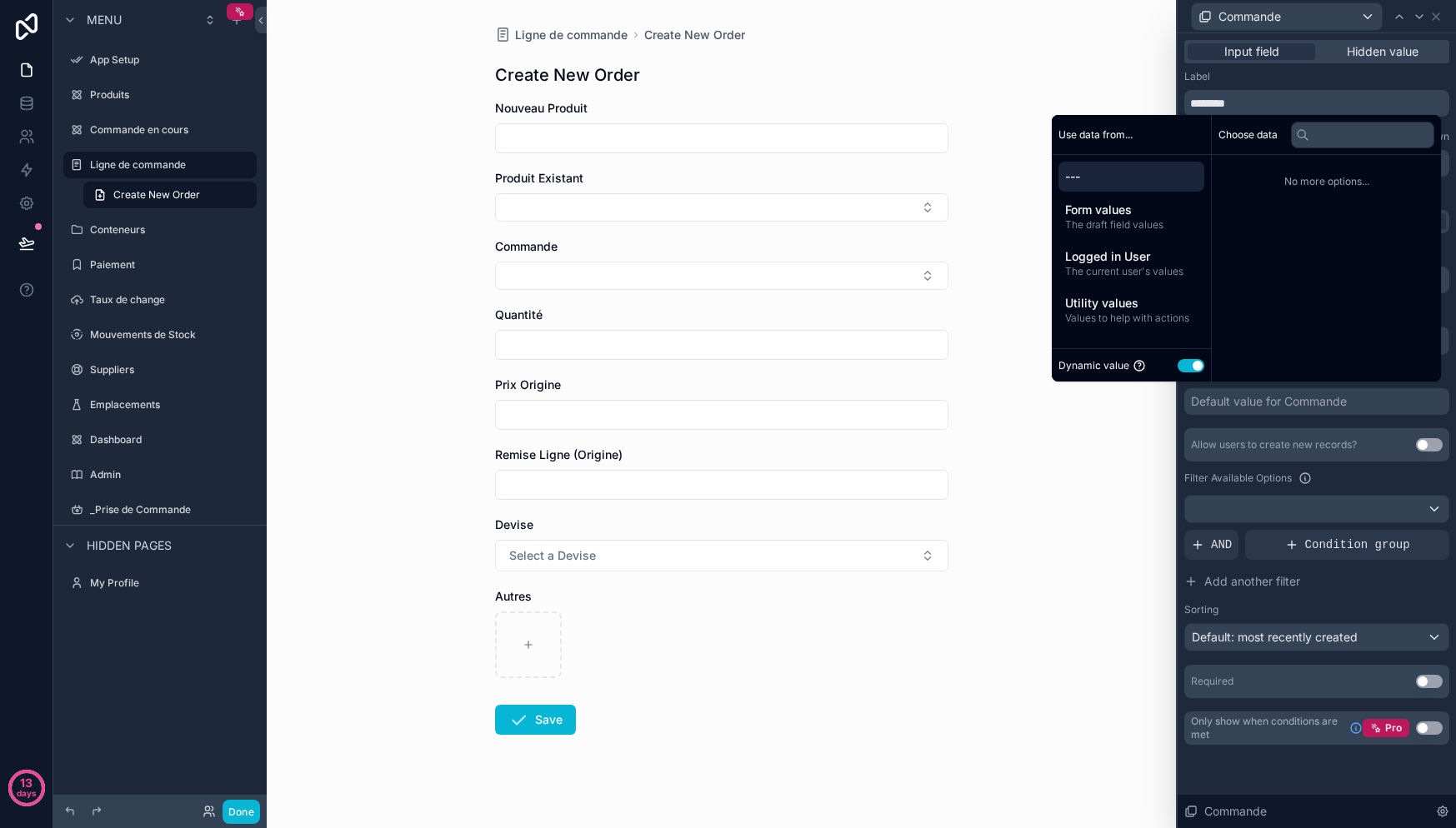
click at [1291, 412] on div "Default value for Commande" at bounding box center [1317, 401] width 265 height 26
click at [1289, 442] on div "Allow users to create new records?" at bounding box center [1274, 444] width 166 height 13
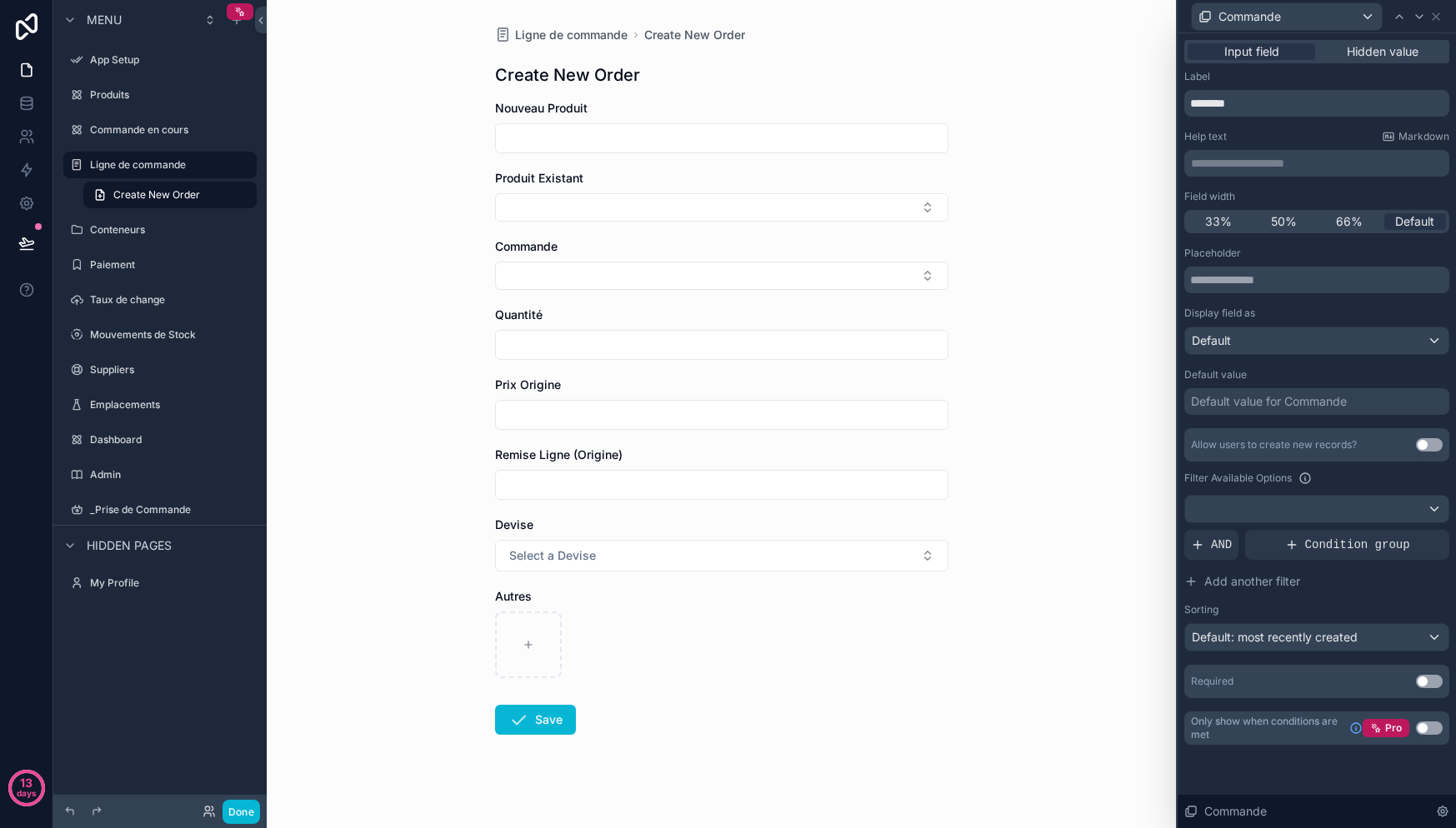
click at [1429, 447] on button "Use setting" at bounding box center [1429, 444] width 26 height 13
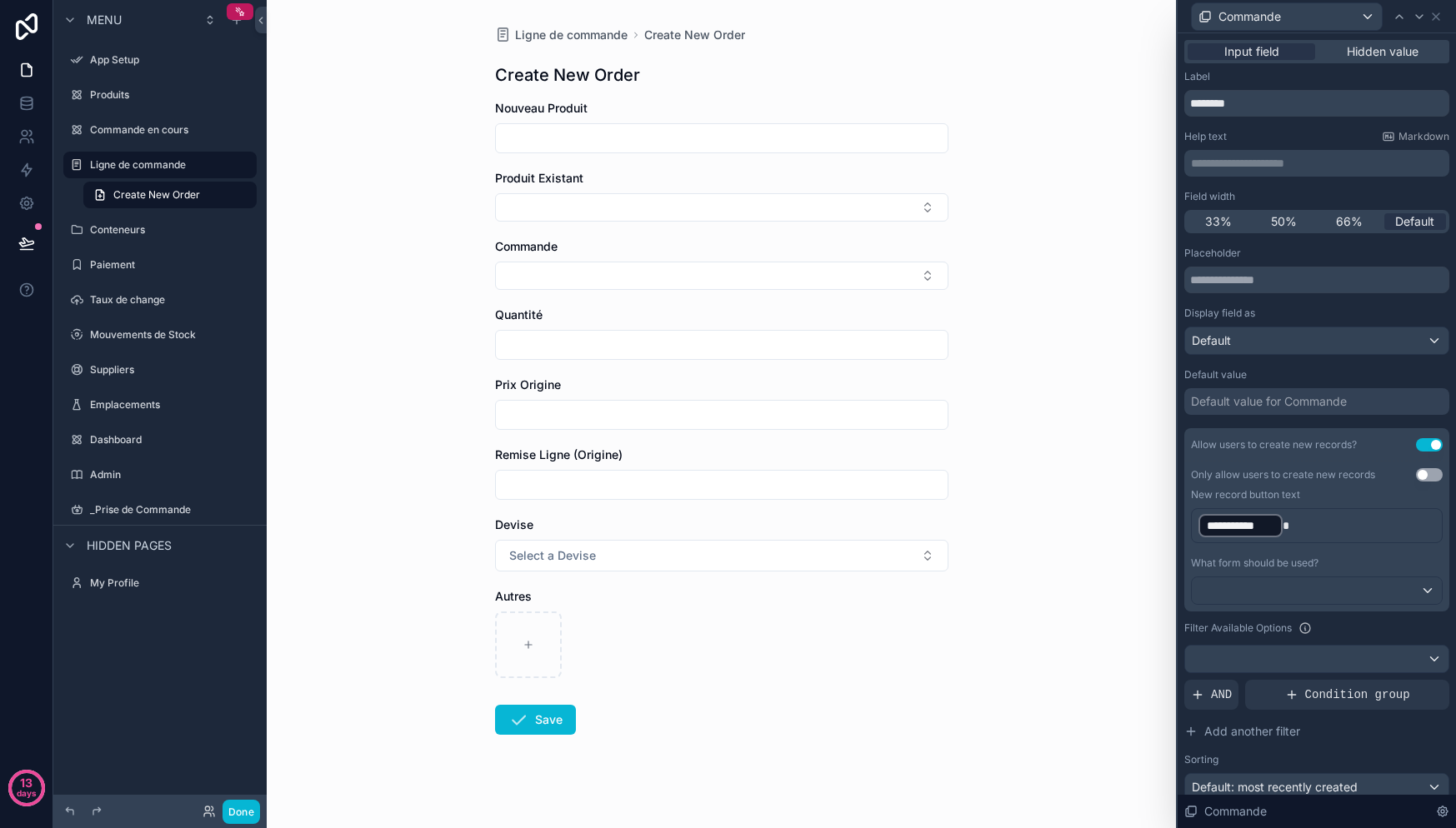
click at [1366, 531] on p "**********" at bounding box center [1318, 526] width 240 height 26
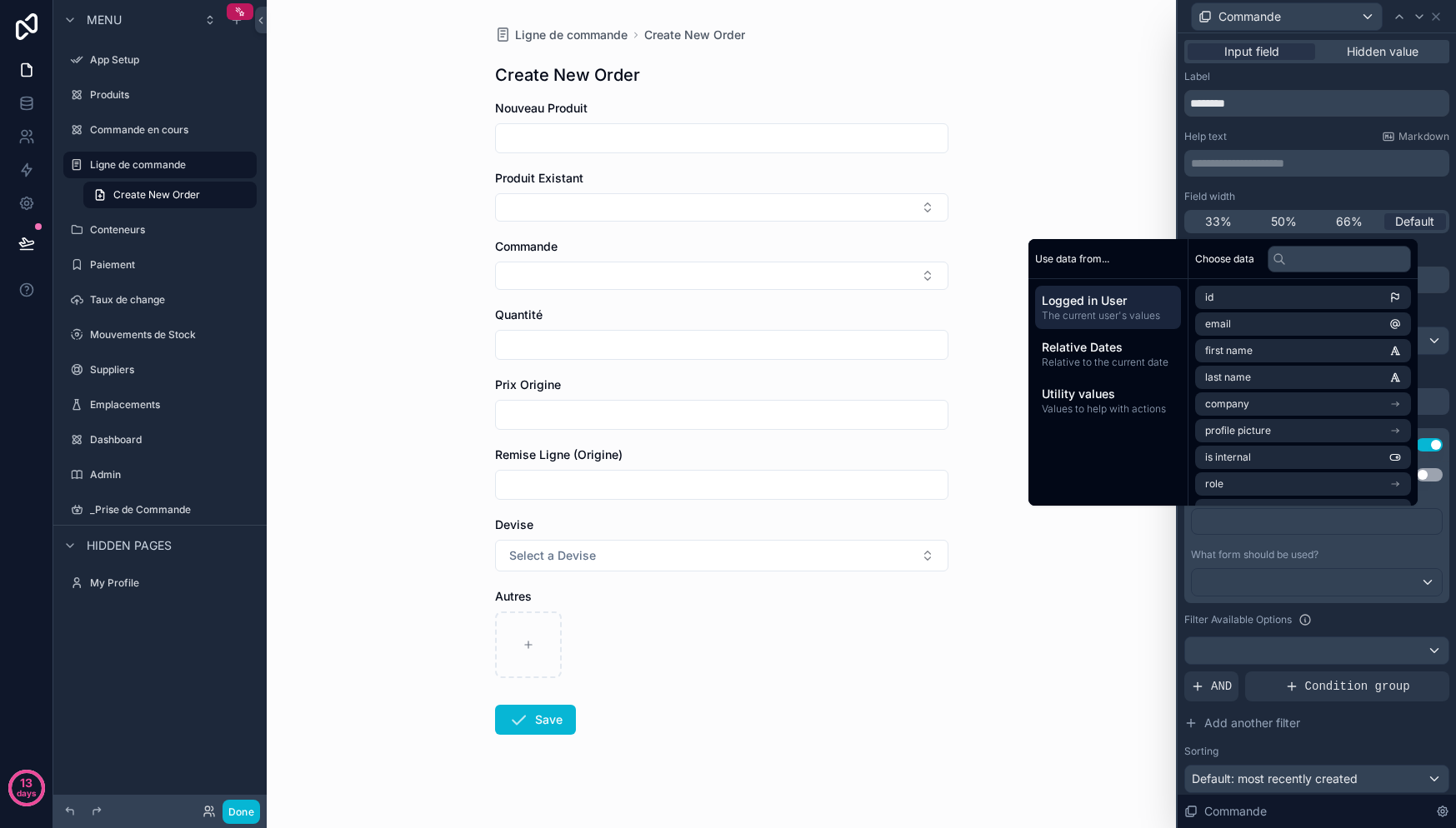
click at [1328, 548] on div "What form should be used?" at bounding box center [1317, 555] width 252 height 13
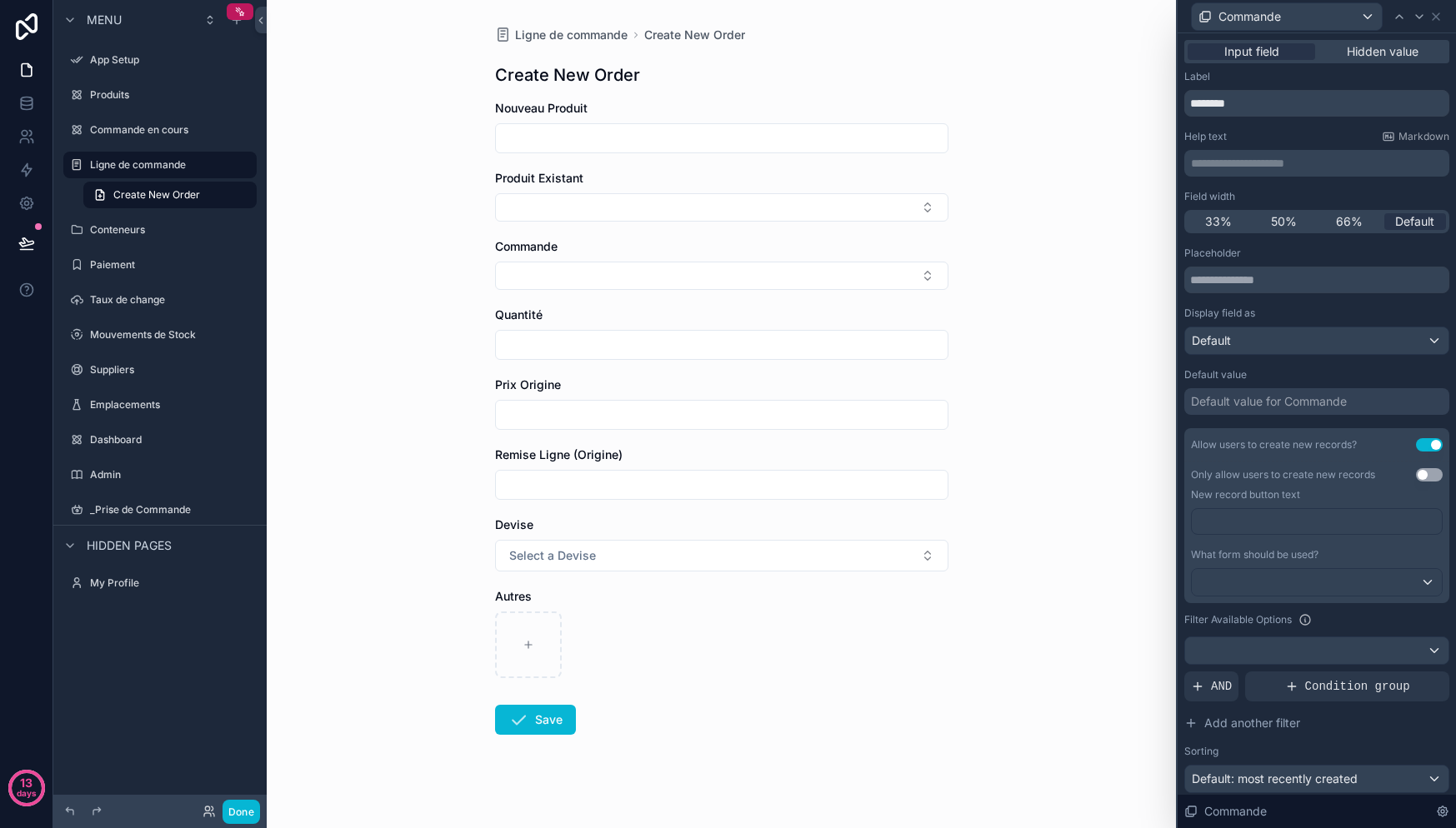
click at [591, 341] on input "scrollable content" at bounding box center [721, 344] width 451 height 24
click at [602, 267] on button "Select Button" at bounding box center [721, 276] width 453 height 28
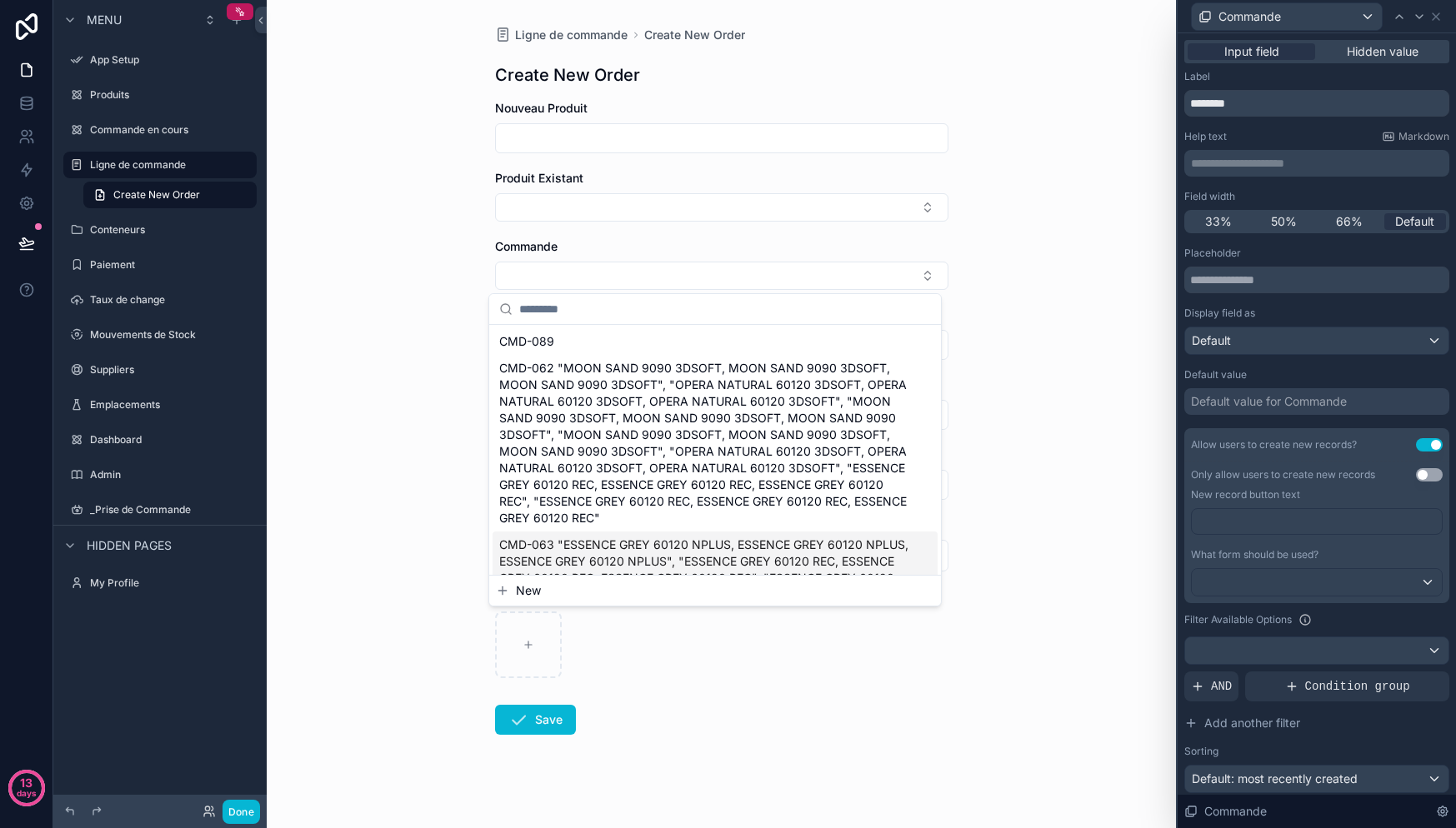
click at [527, 593] on span "New" at bounding box center [529, 591] width 25 height 17
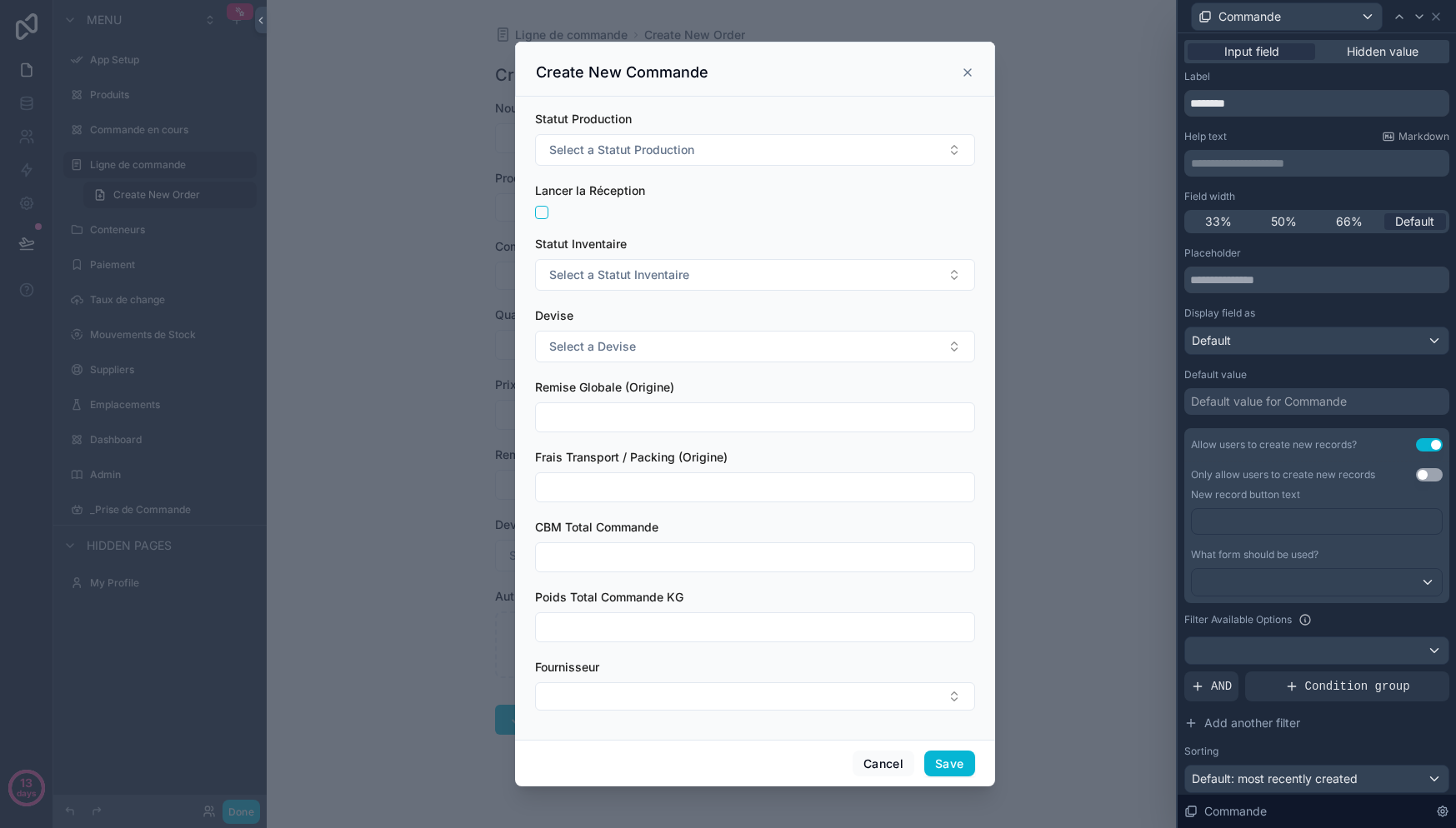
scroll to position [0, 0]
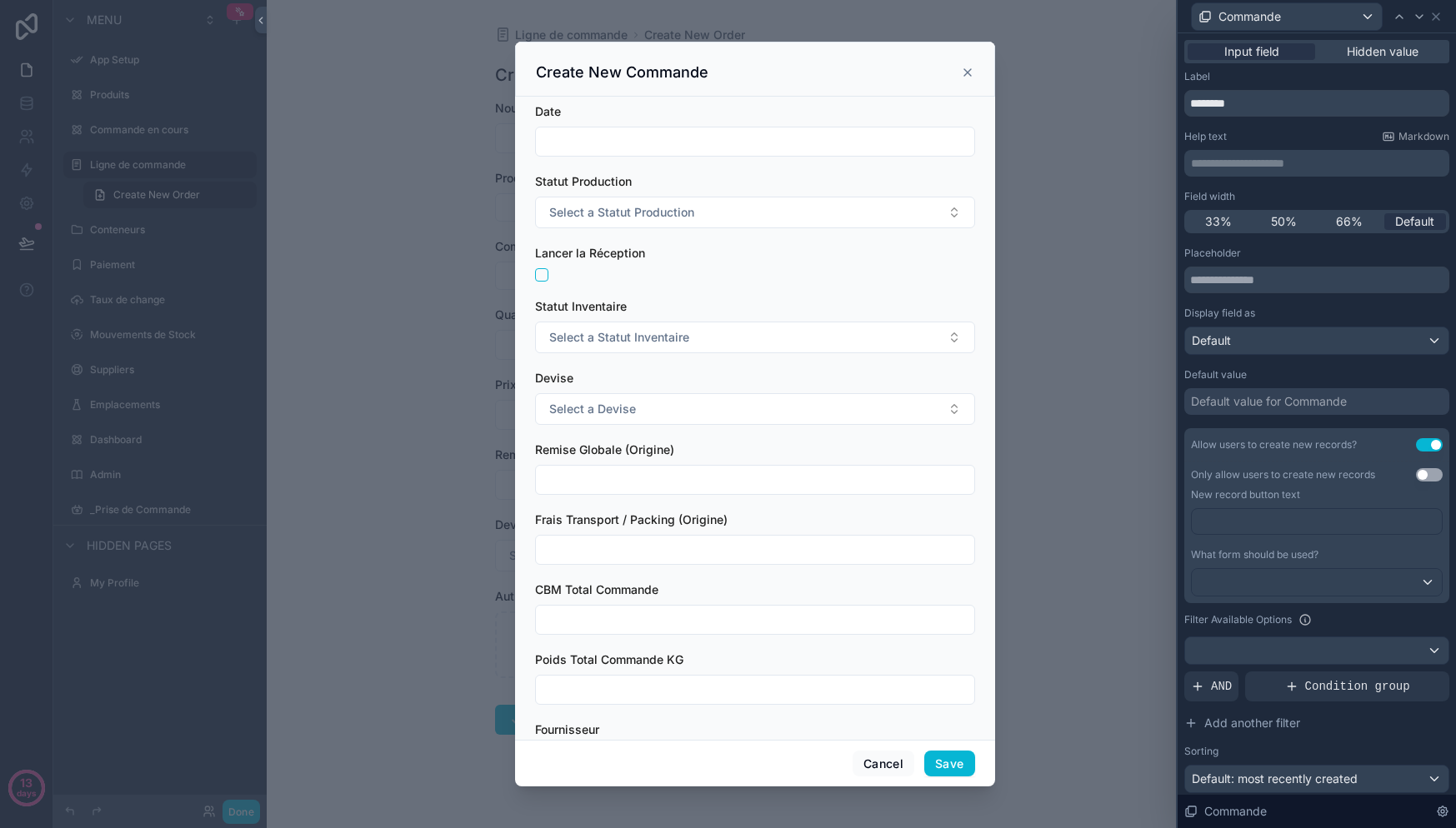
click at [969, 70] on icon "scrollable content" at bounding box center [968, 73] width 7 height 7
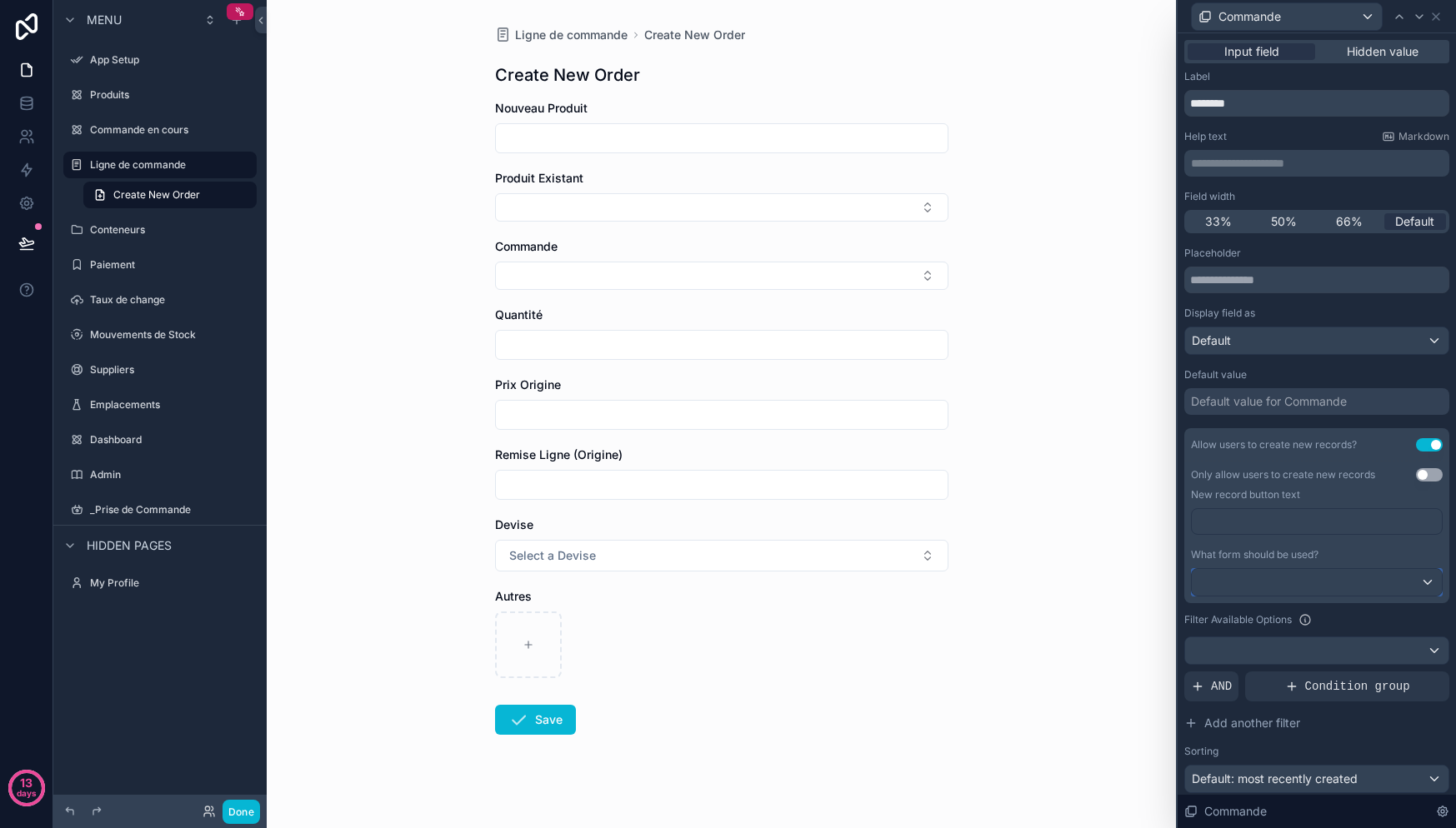
click at [1325, 580] on div at bounding box center [1317, 582] width 250 height 26
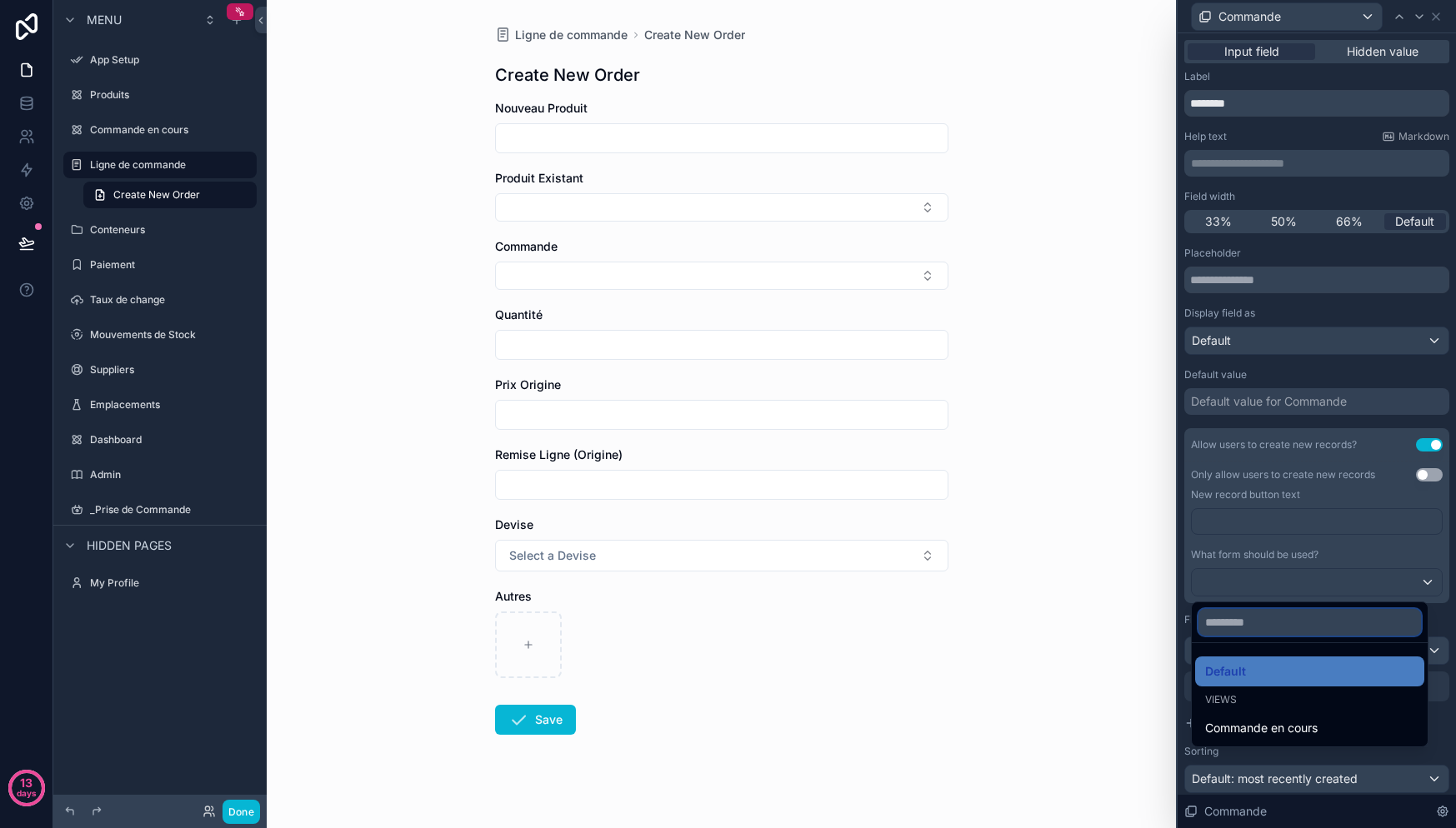
click at [1307, 632] on input "text" at bounding box center [1310, 622] width 223 height 26
type input "*"
click at [1318, 585] on div at bounding box center [1317, 414] width 279 height 828
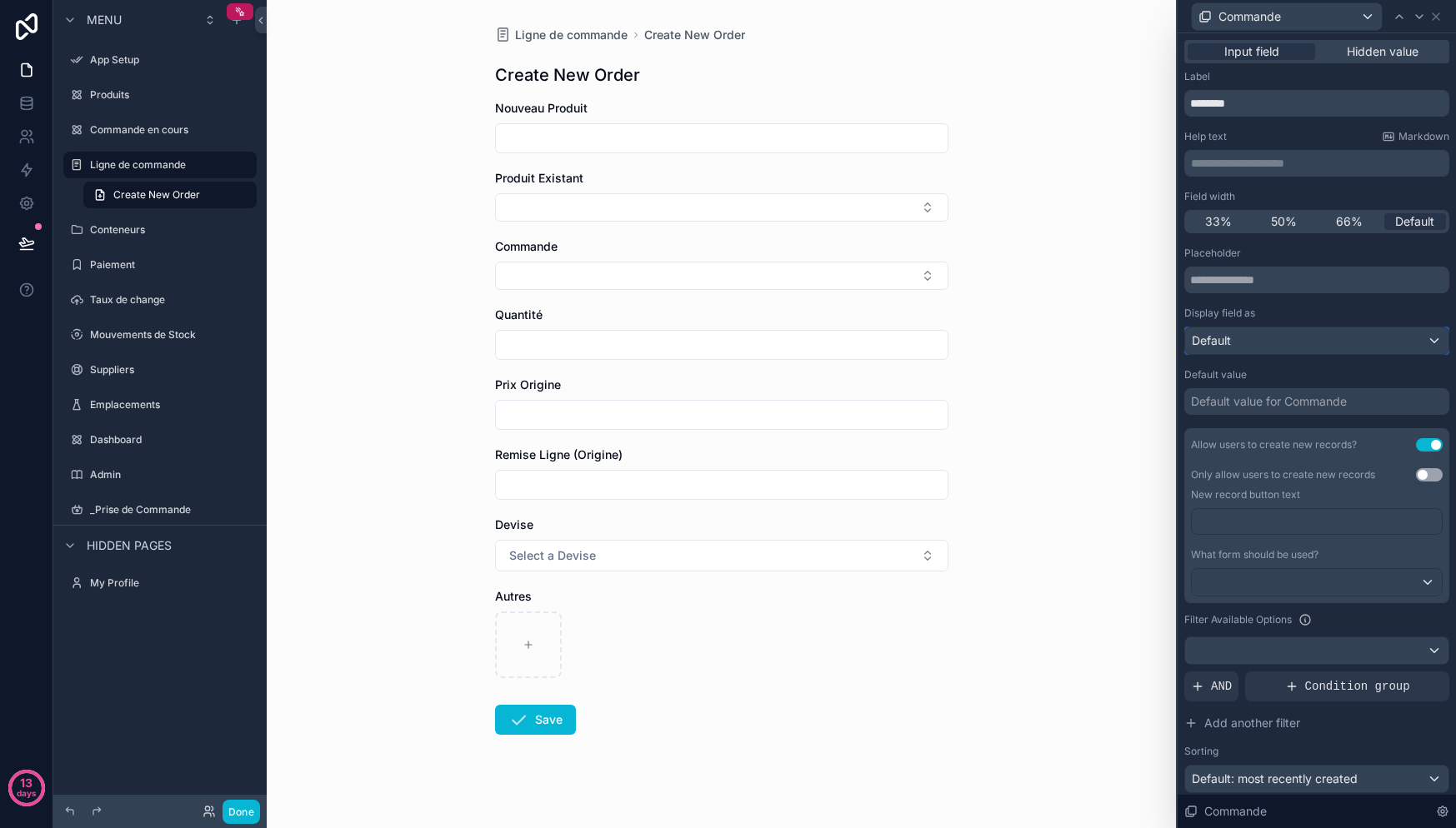
click at [1291, 328] on div "Default" at bounding box center [1317, 341] width 263 height 26
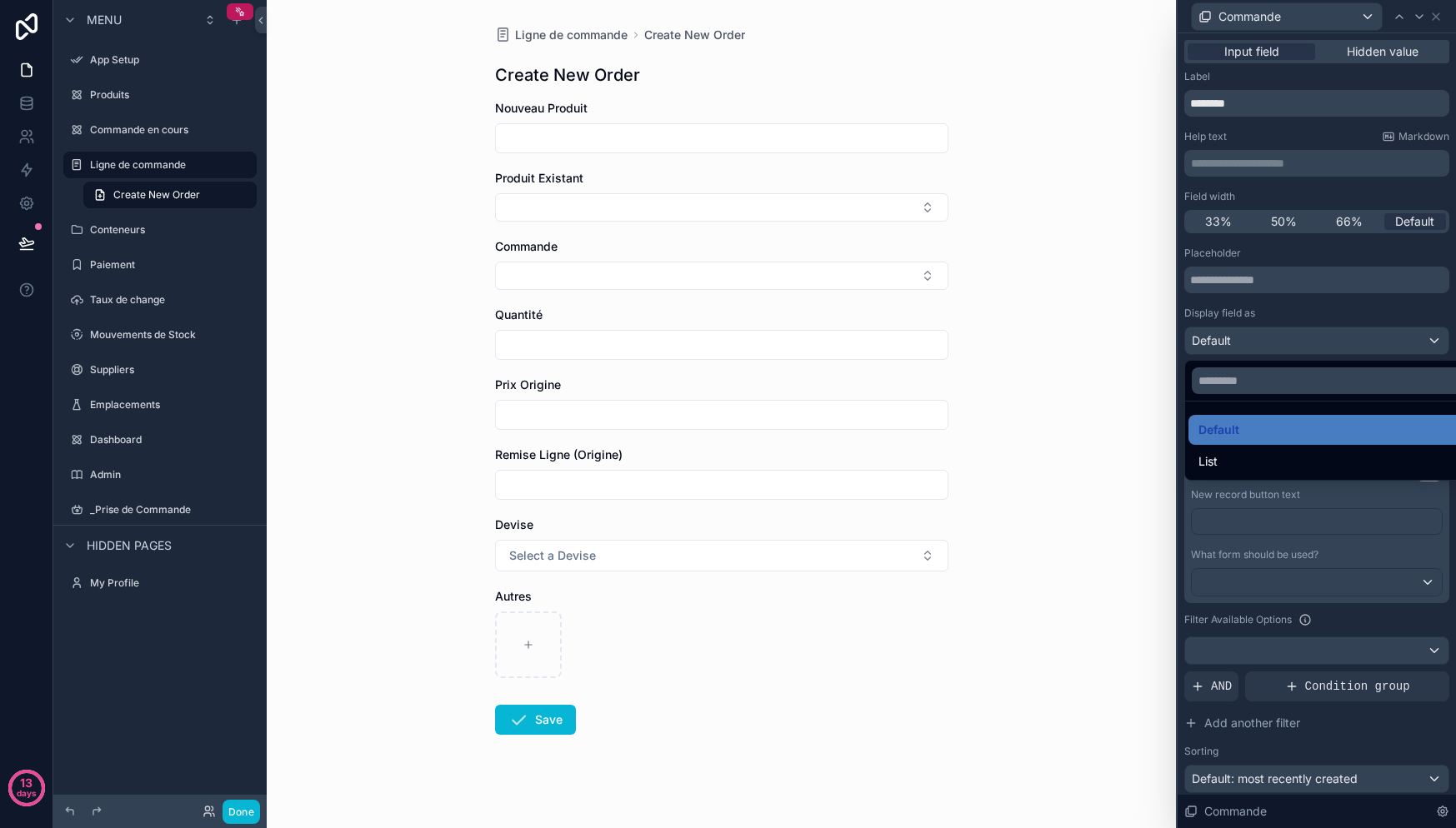
click at [1292, 332] on div at bounding box center [1317, 414] width 279 height 828
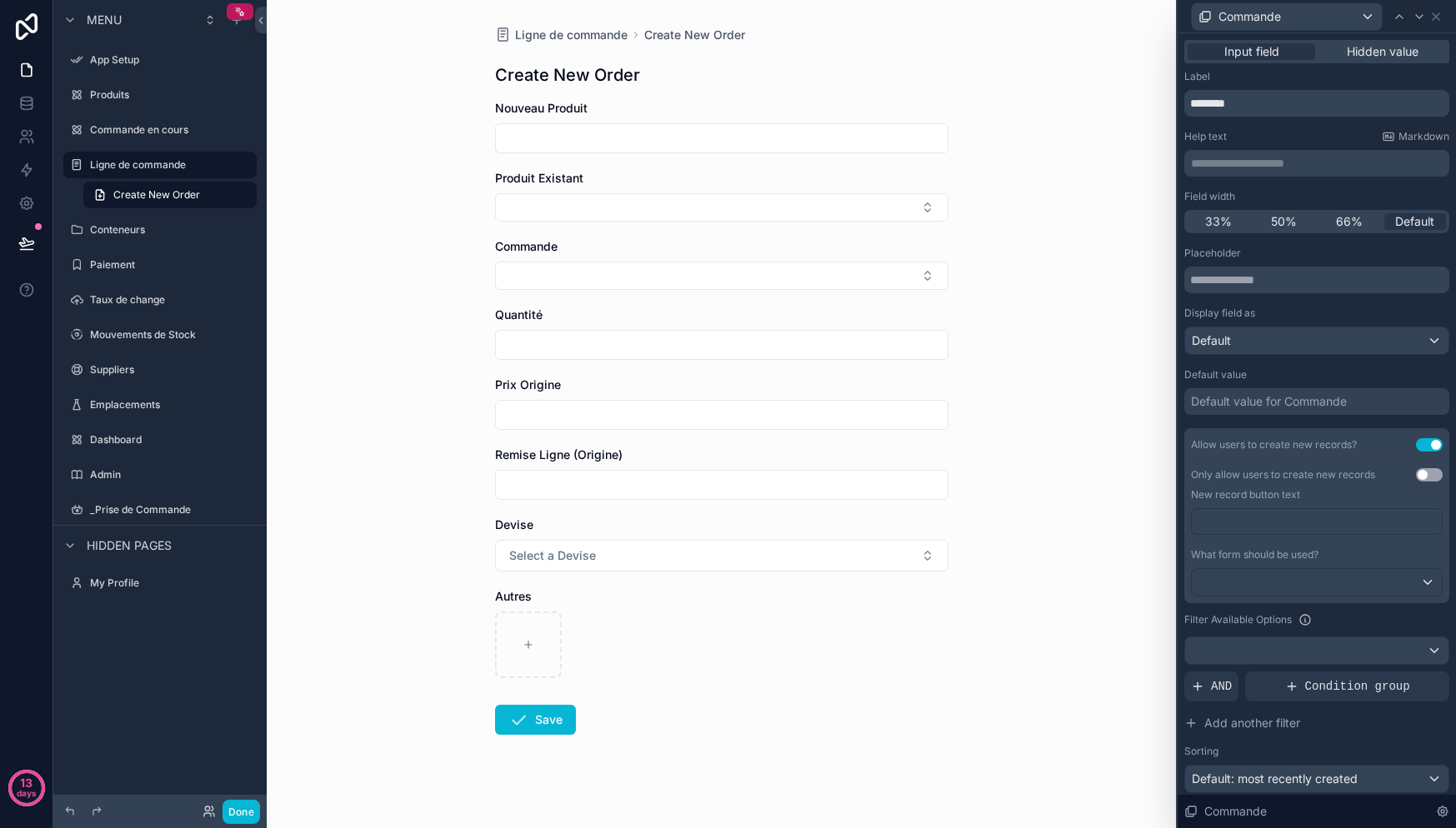
drag, startPoint x: 1410, startPoint y: 441, endPoint x: 1397, endPoint y: 435, distance: 14.3
click at [1416, 441] on button "Use setting" at bounding box center [1429, 444] width 26 height 13
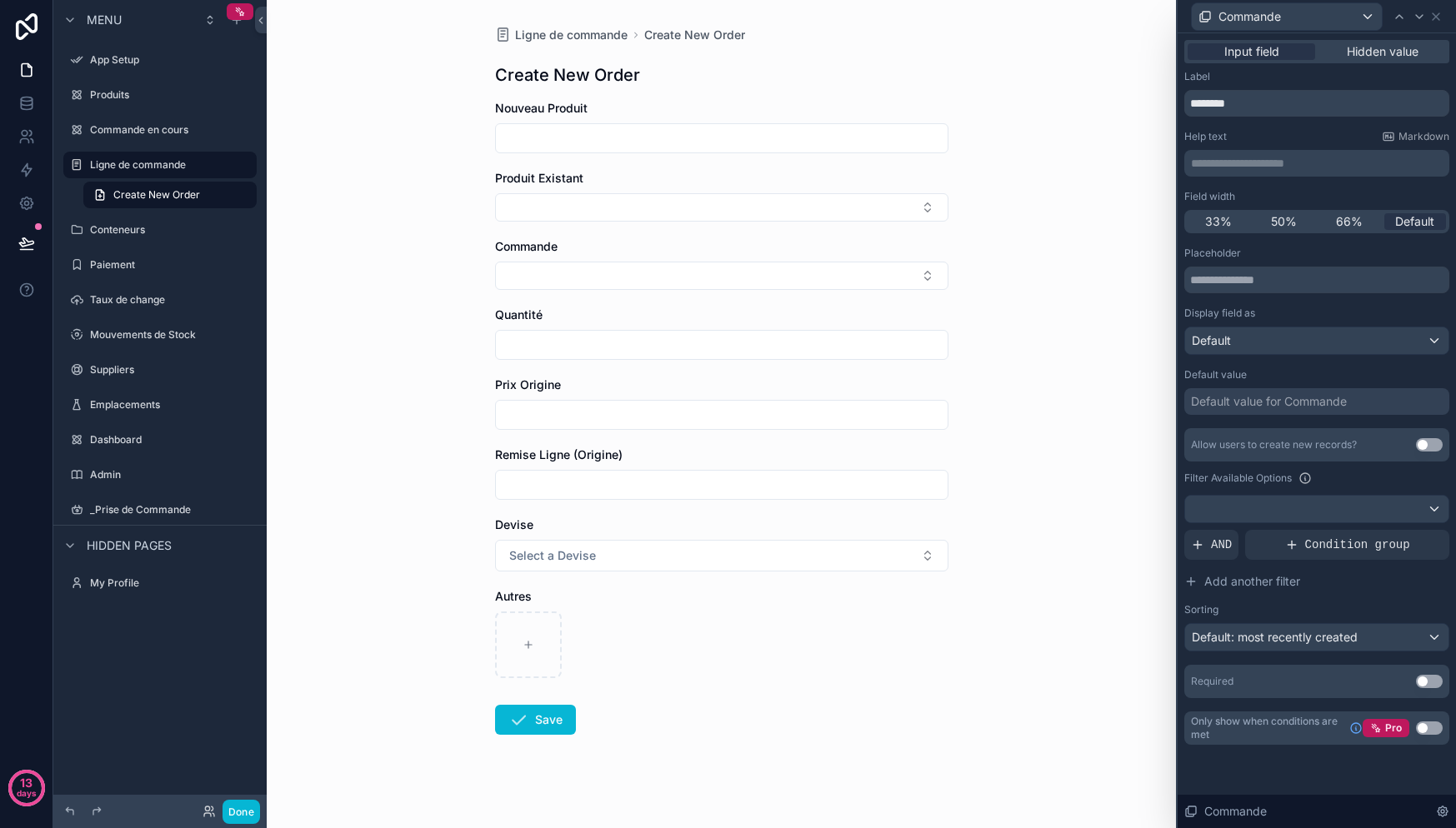
click at [631, 100] on div "Nouveau Produit" at bounding box center [721, 108] width 453 height 17
click at [600, 143] on input "scrollable content" at bounding box center [721, 138] width 451 height 24
click at [630, 181] on div "Produit Existant" at bounding box center [721, 178] width 453 height 17
click at [607, 213] on button "Select Button" at bounding box center [721, 208] width 453 height 28
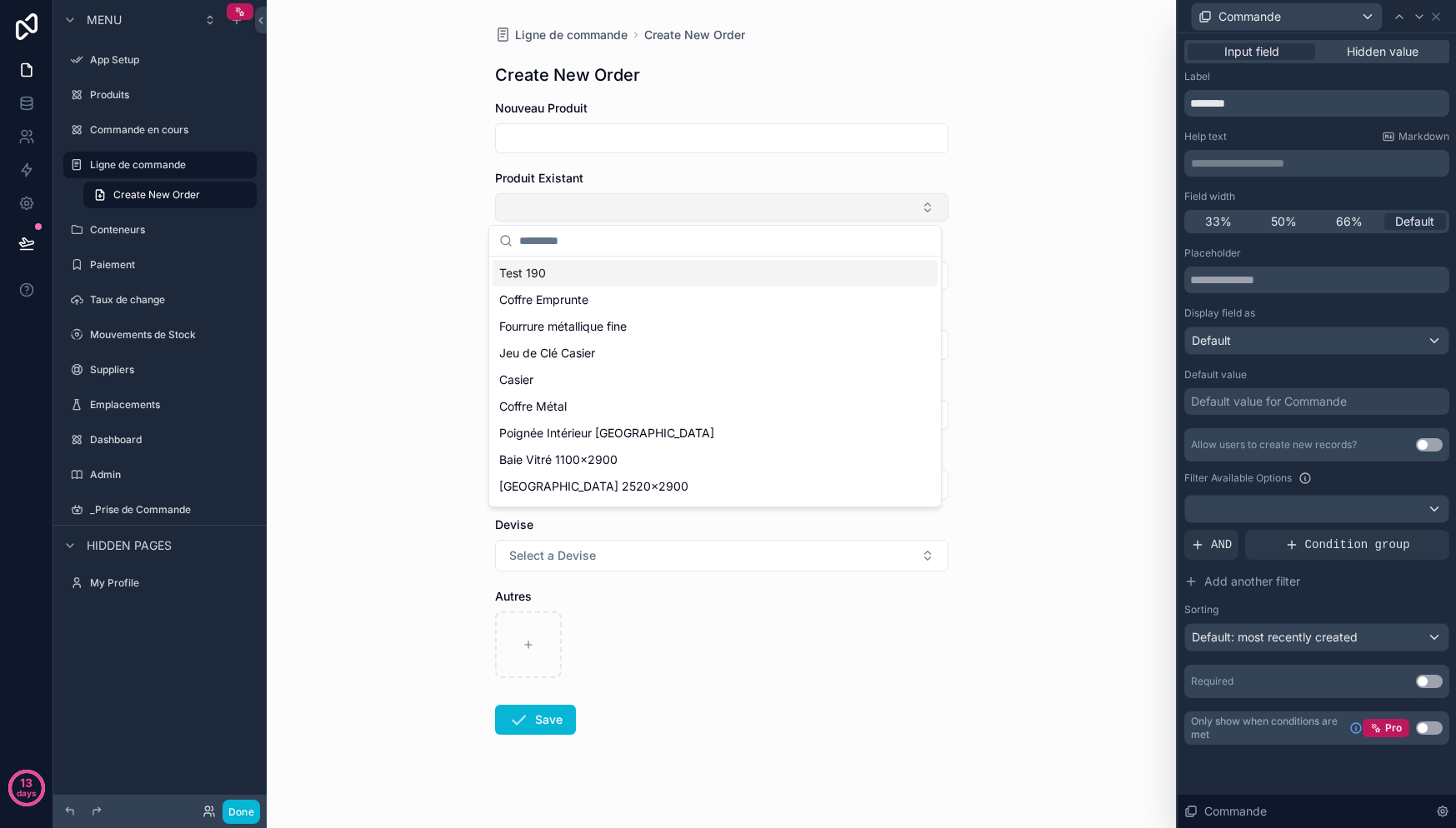
click at [607, 214] on button "Select Button" at bounding box center [721, 208] width 453 height 28
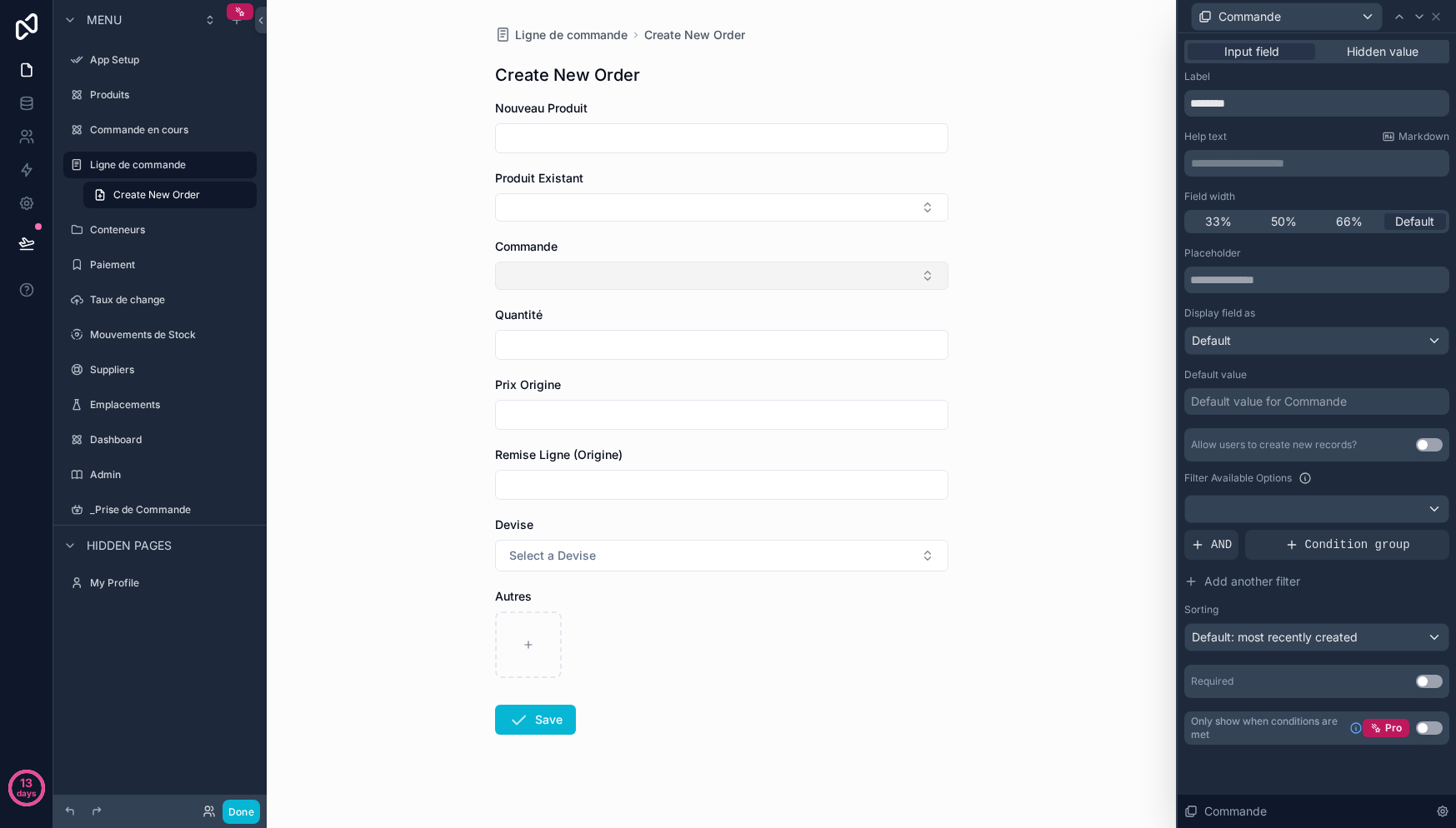
click at [657, 281] on button "Select Button" at bounding box center [721, 276] width 453 height 28
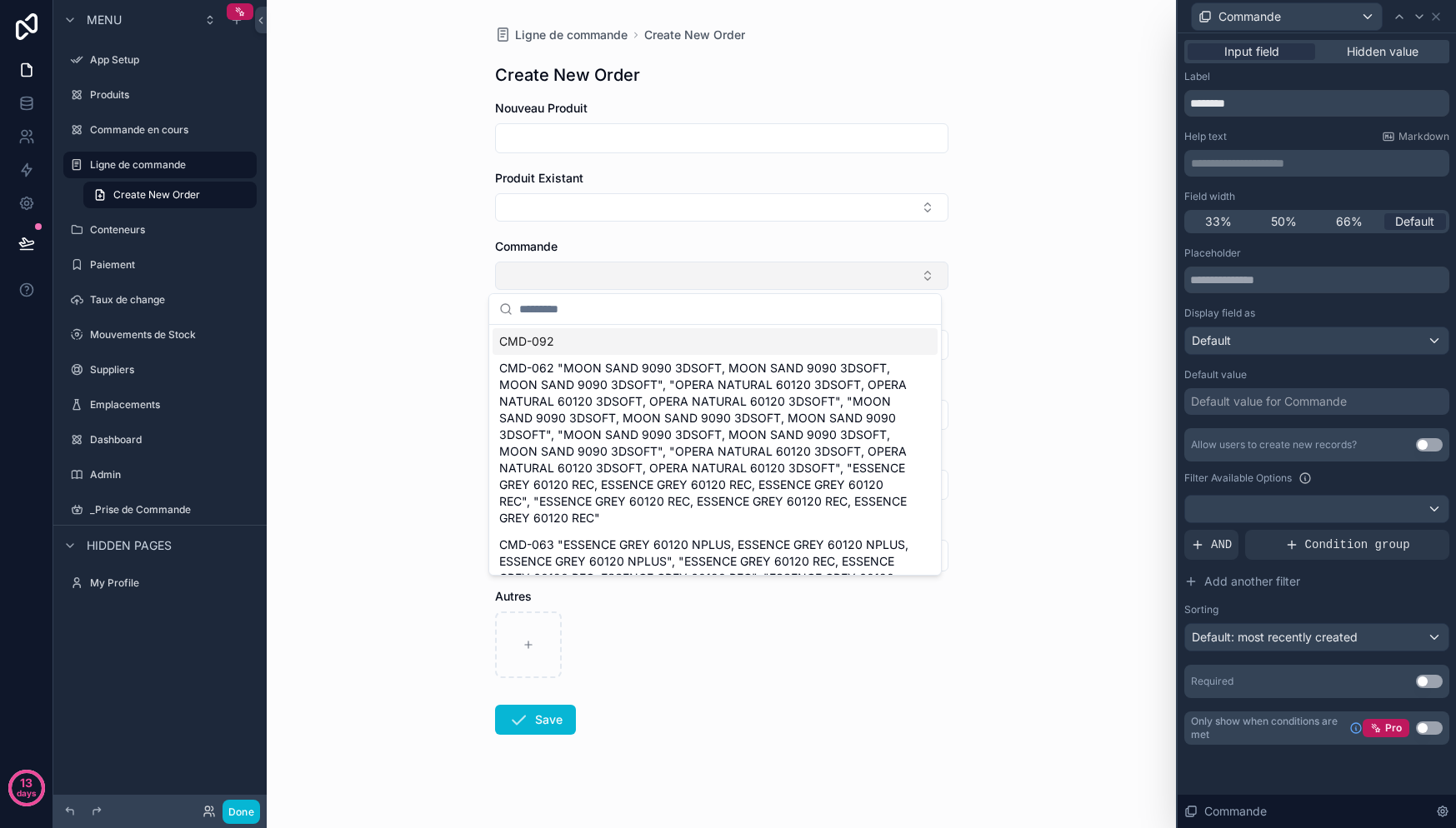
click at [657, 282] on button "Select Button" at bounding box center [721, 276] width 453 height 28
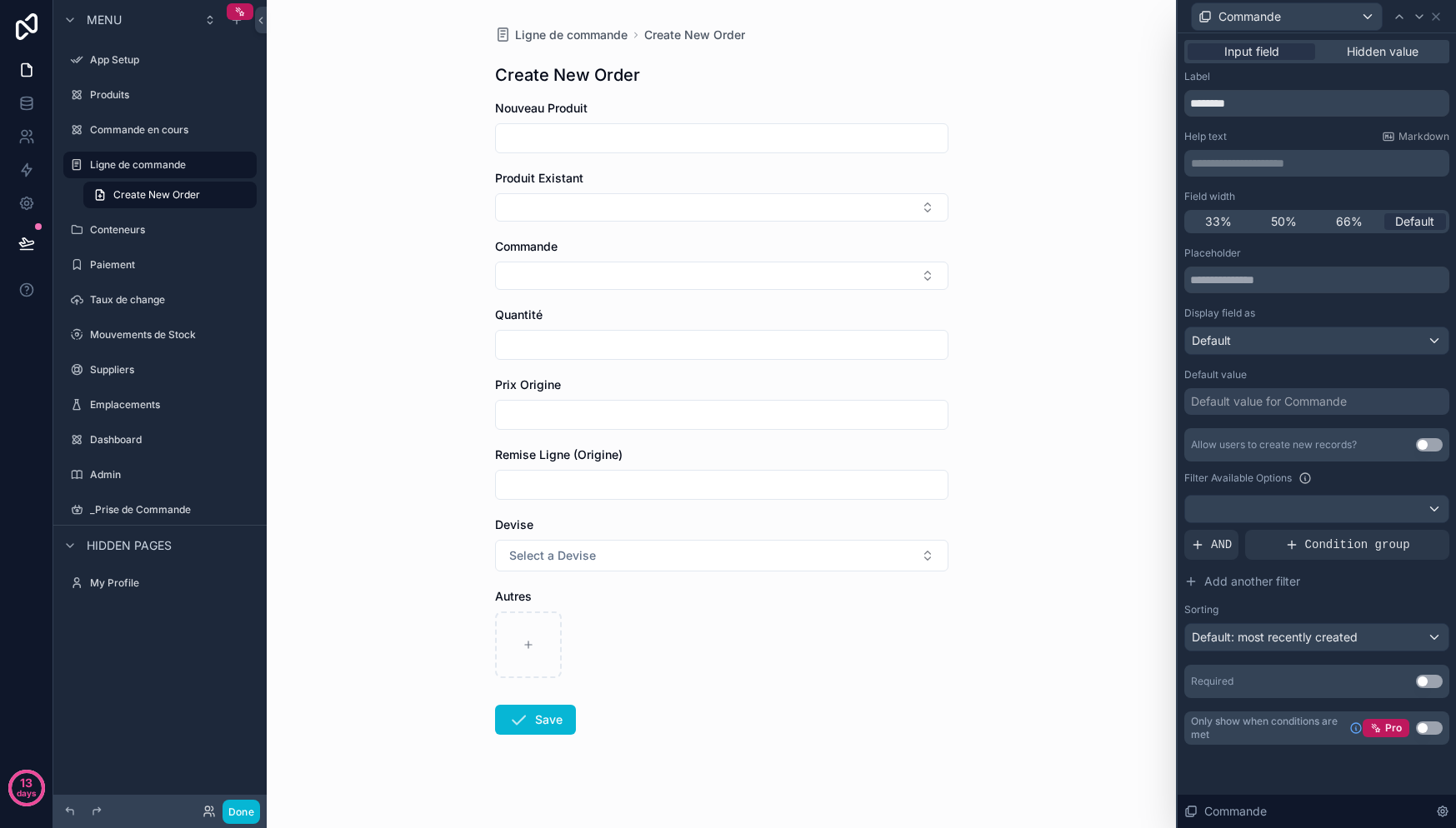
click at [586, 141] on input "scrollable content" at bounding box center [721, 138] width 451 height 24
click at [630, 209] on button "Select Button" at bounding box center [721, 208] width 453 height 28
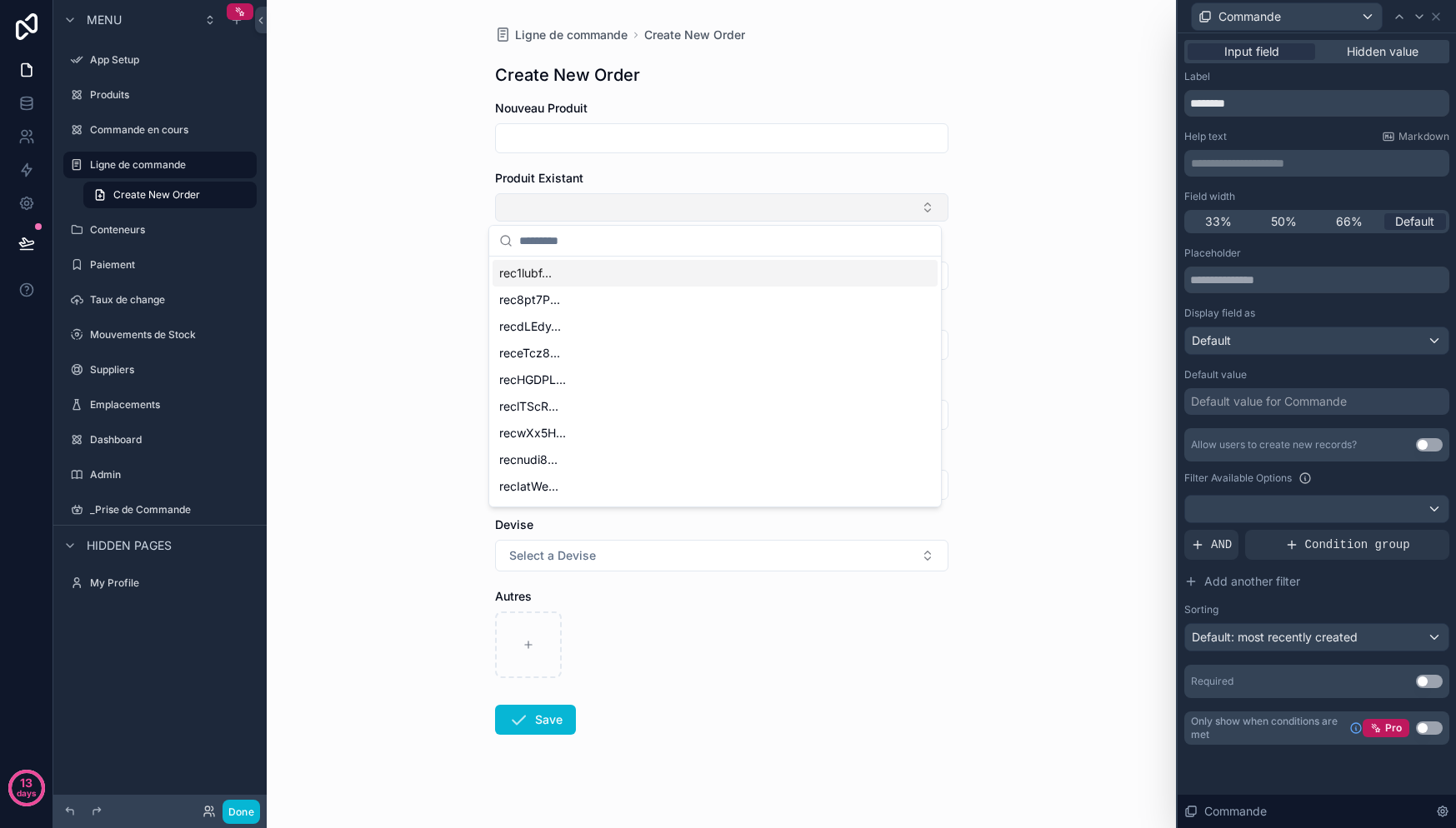
click at [633, 211] on button "Select Button" at bounding box center [721, 208] width 453 height 28
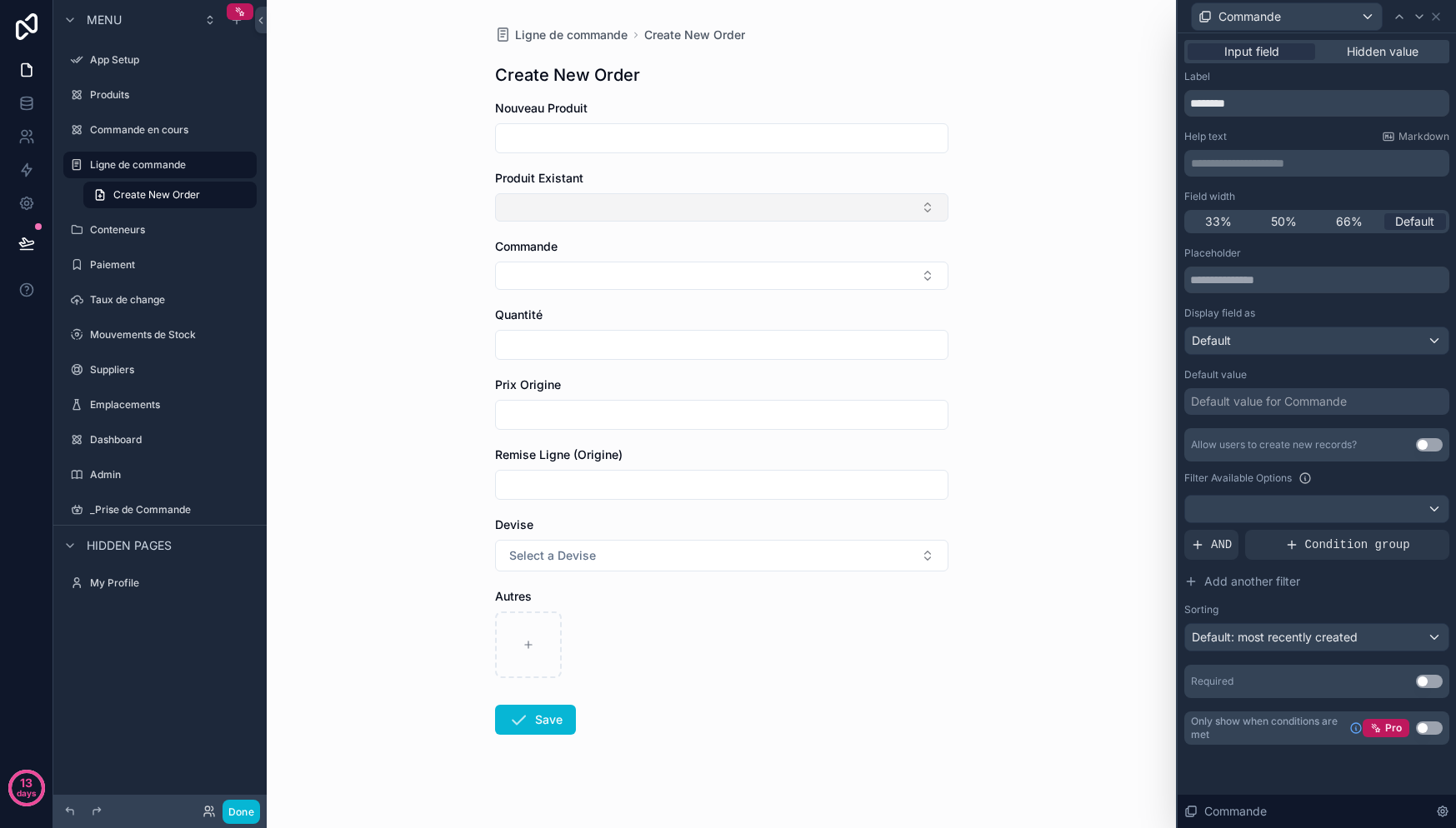
click at [633, 211] on button "Select Button" at bounding box center [721, 208] width 453 height 28
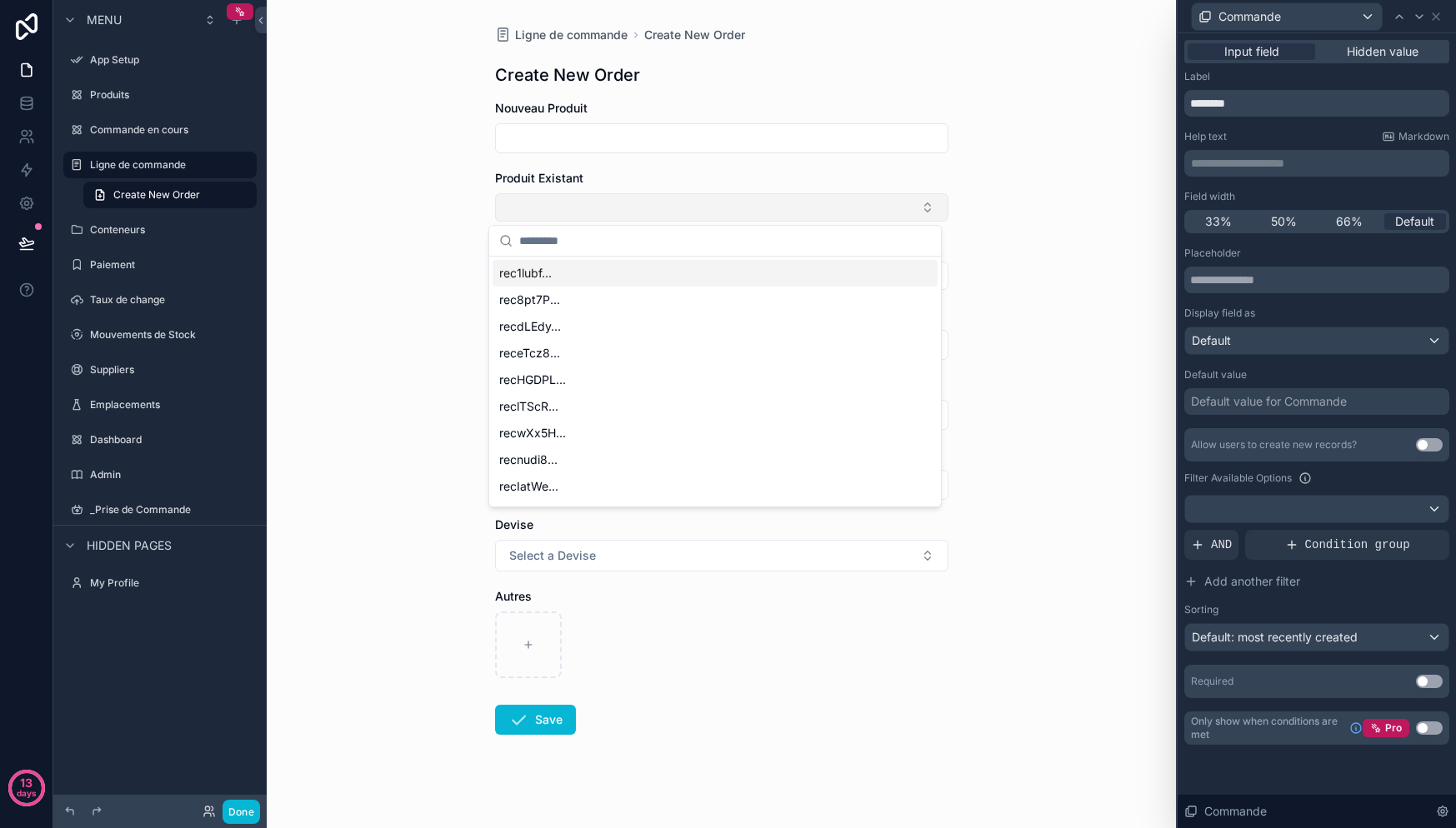
click at [591, 209] on button "Select Button" at bounding box center [721, 208] width 453 height 28
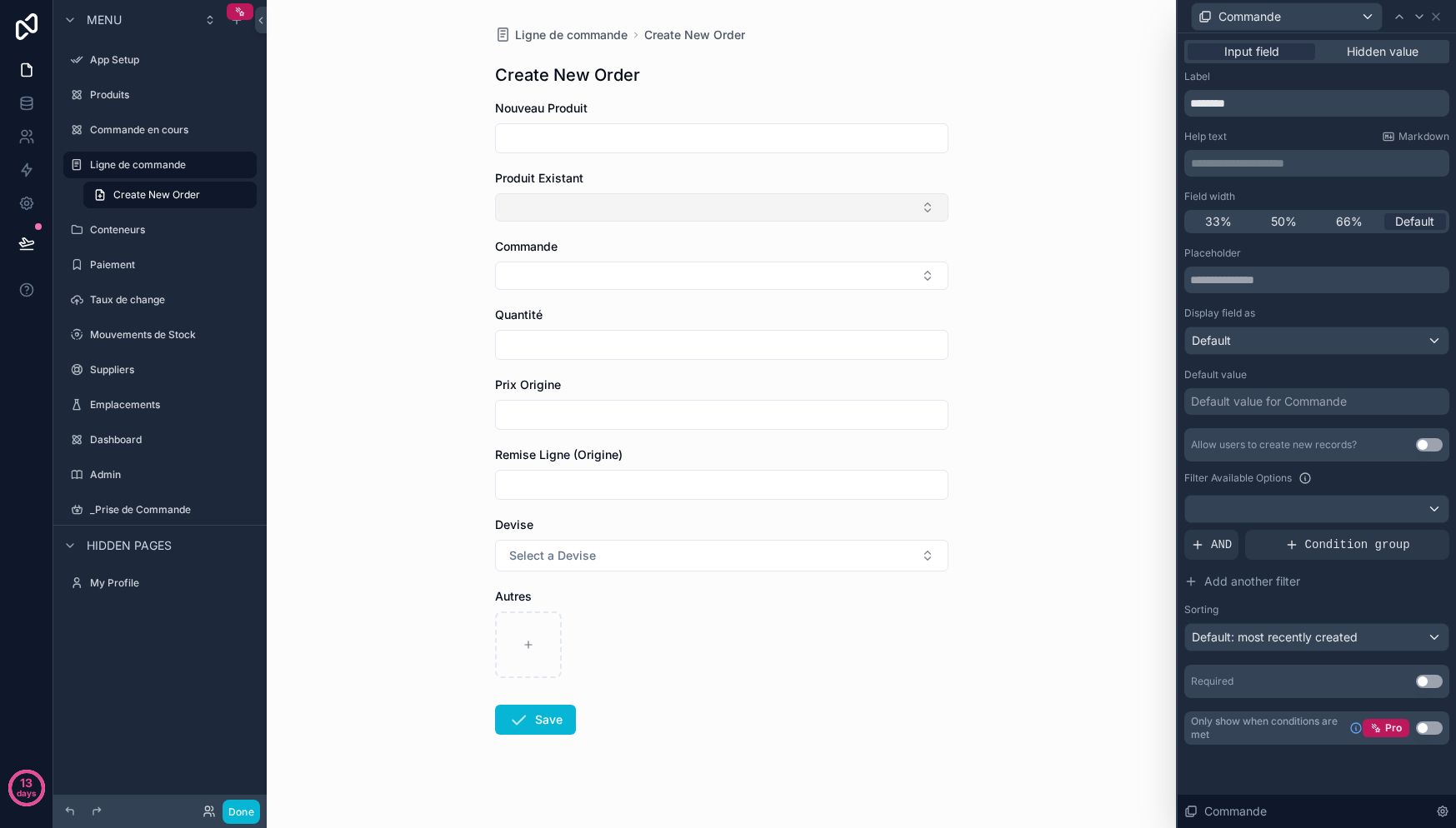
click at [591, 207] on button "Select Button" at bounding box center [721, 208] width 453 height 28
click at [1011, 206] on div "Ligne de commande Create New Order Create New Order Nouveau Produit Produit Exi…" at bounding box center [721, 414] width 909 height 828
click at [855, 220] on button "Select Button" at bounding box center [721, 208] width 453 height 28
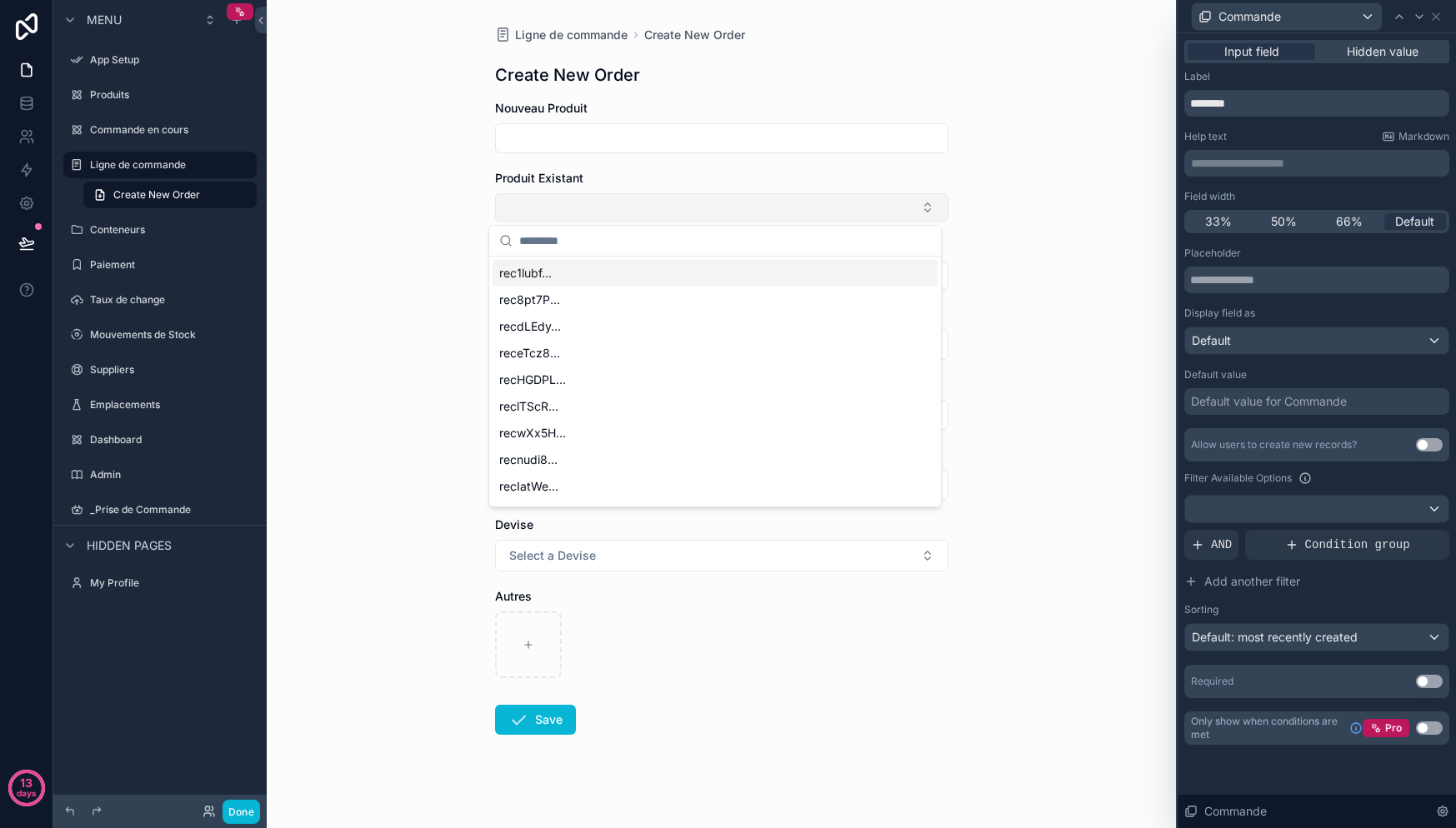
click at [855, 218] on button "Select Button" at bounding box center [721, 208] width 453 height 28
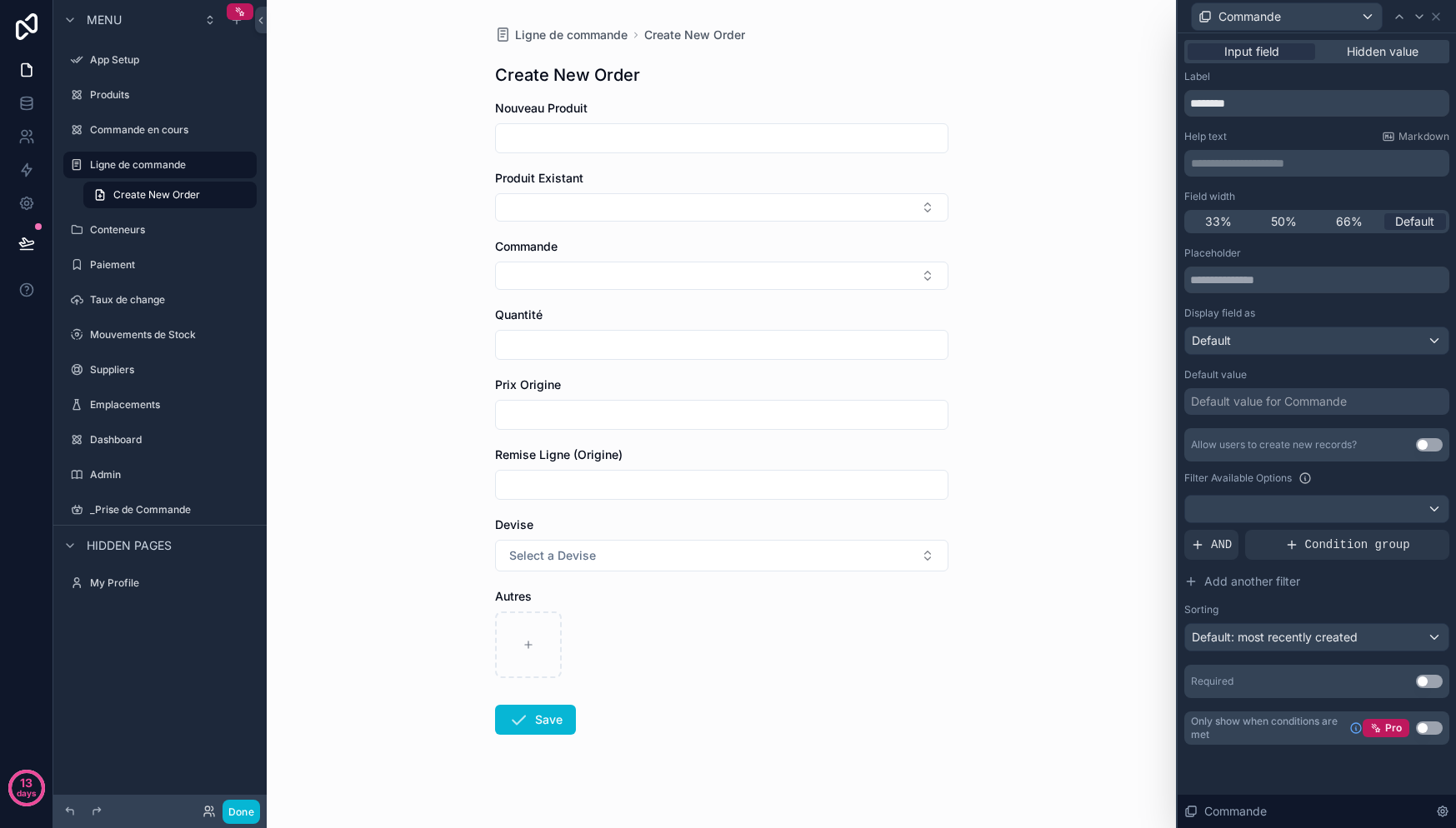
click at [568, 177] on span "Produit Existant" at bounding box center [539, 178] width 89 height 14
click at [1445, 18] on div "Commande" at bounding box center [1317, 16] width 265 height 32
click at [1440, 18] on icon at bounding box center [1436, 16] width 13 height 13
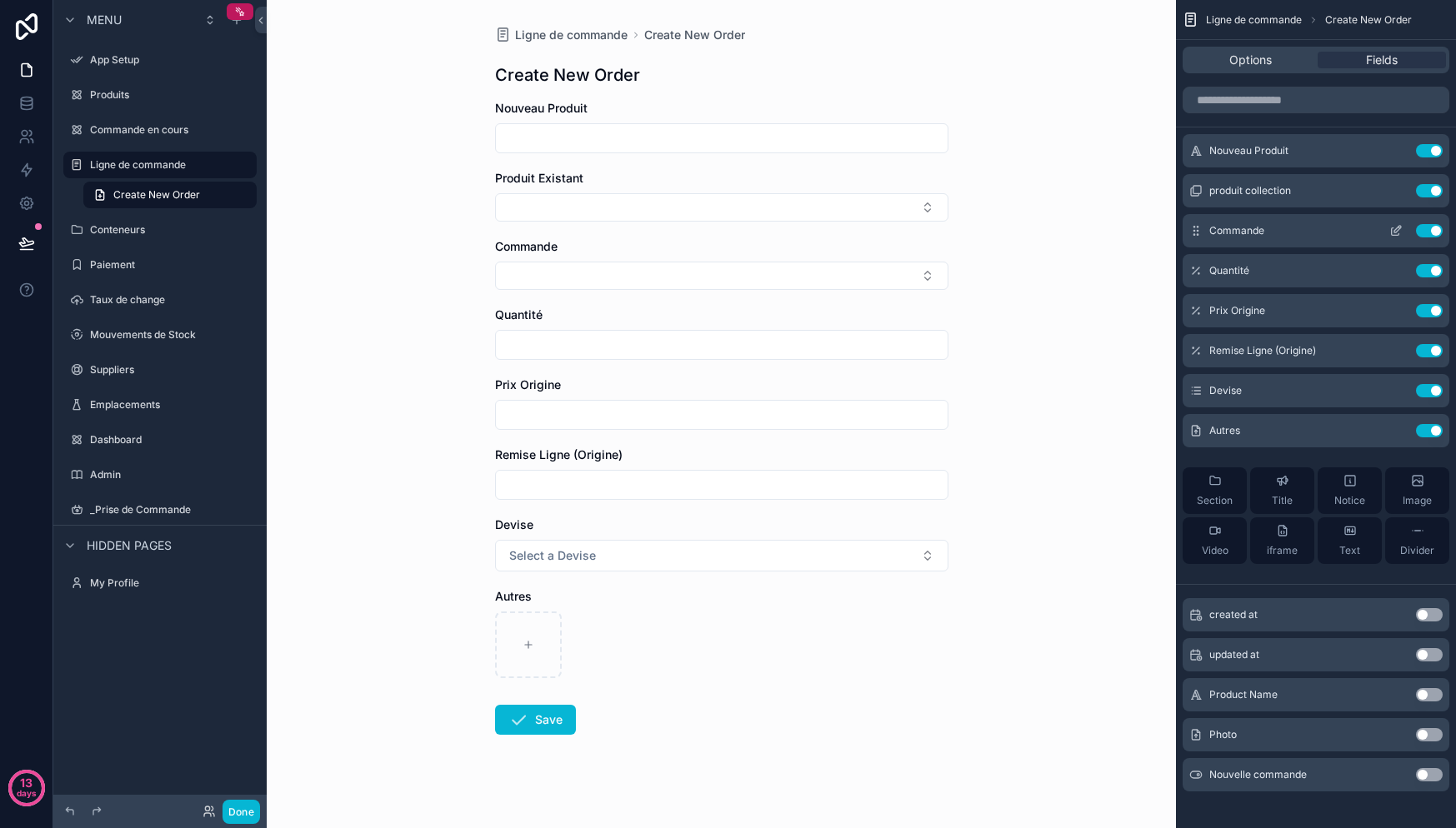
click at [1431, 189] on button "Use setting" at bounding box center [1429, 190] width 26 height 13
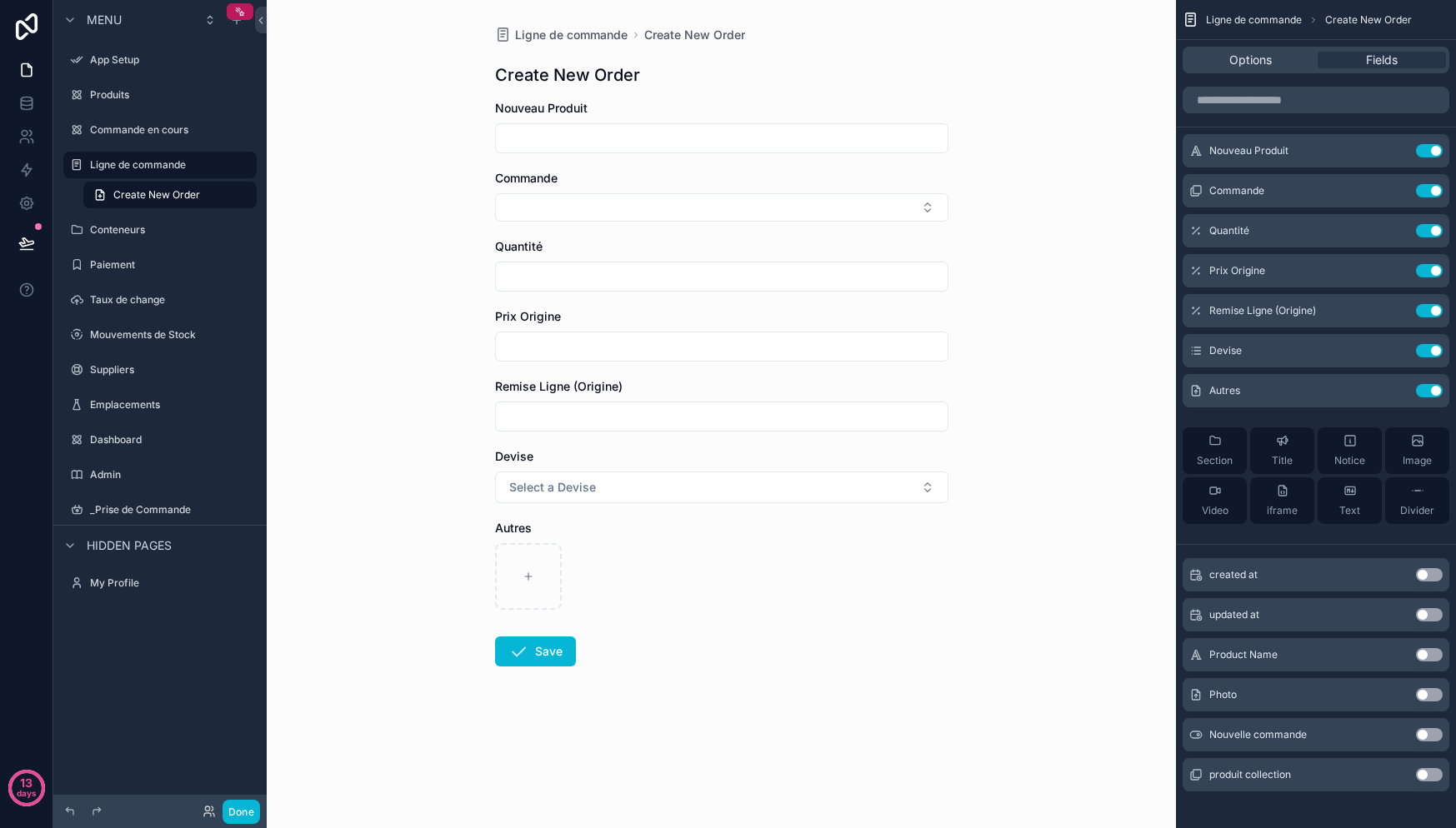
click at [570, 137] on input "scrollable content" at bounding box center [721, 138] width 451 height 24
click at [1043, 196] on div "Ligne de commande Create New Order Create New Order Nouveau Produit Commande Qu…" at bounding box center [721, 414] width 909 height 828
click at [724, 209] on button "Select Button" at bounding box center [721, 208] width 453 height 28
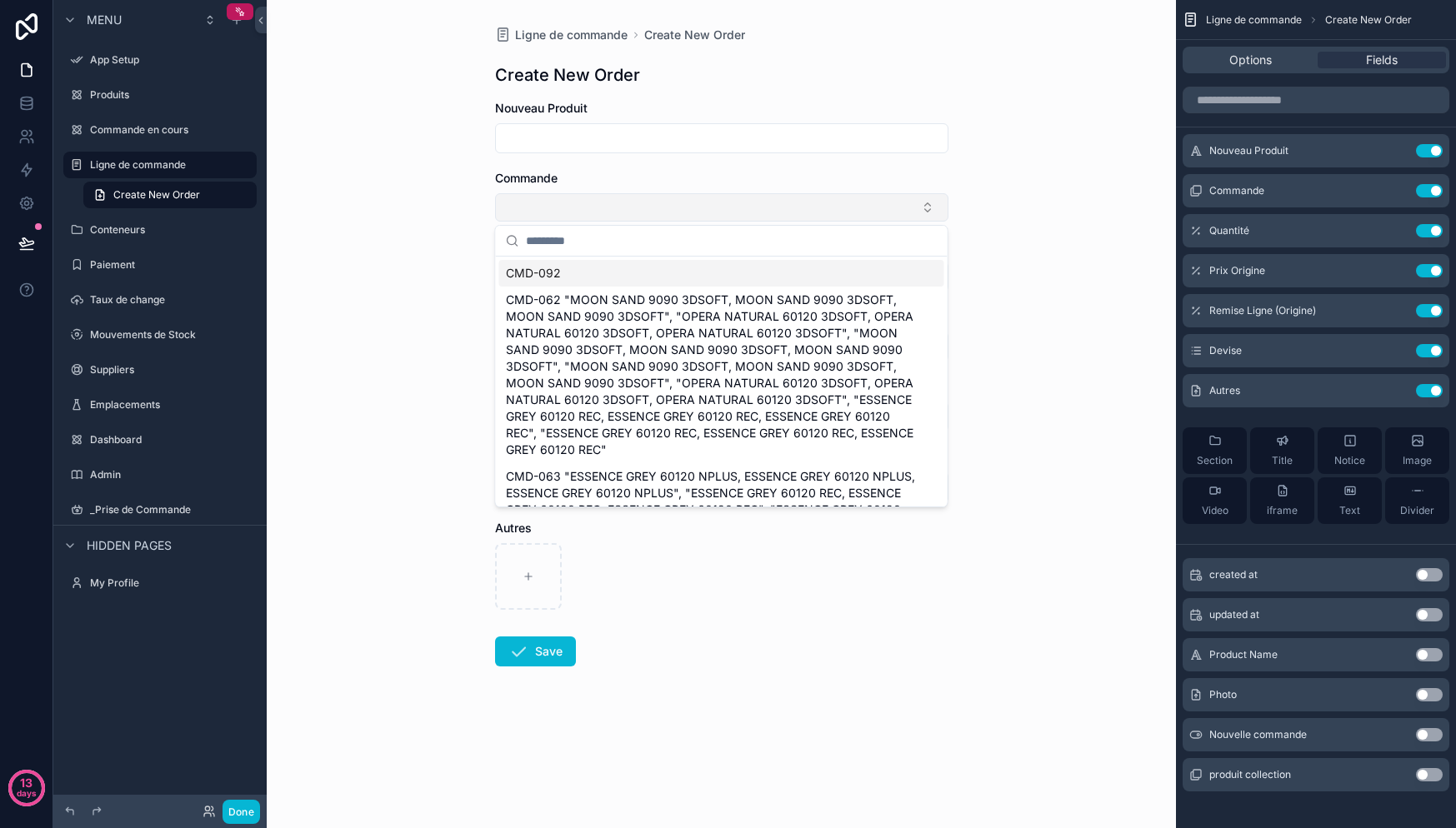
click at [724, 209] on button "Select Button" at bounding box center [721, 208] width 453 height 28
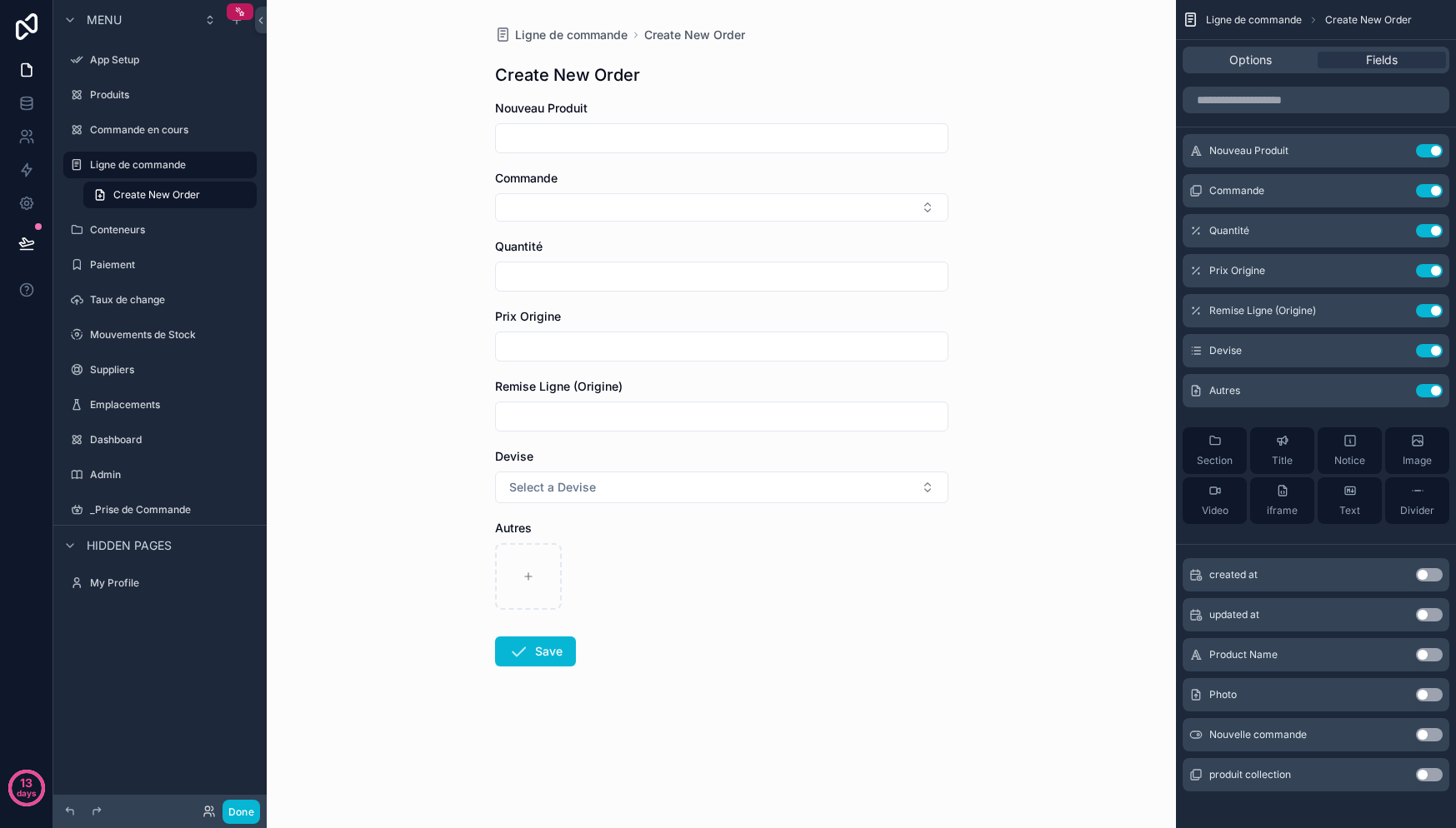
click at [1431, 731] on button "Use setting" at bounding box center [1429, 734] width 26 height 13
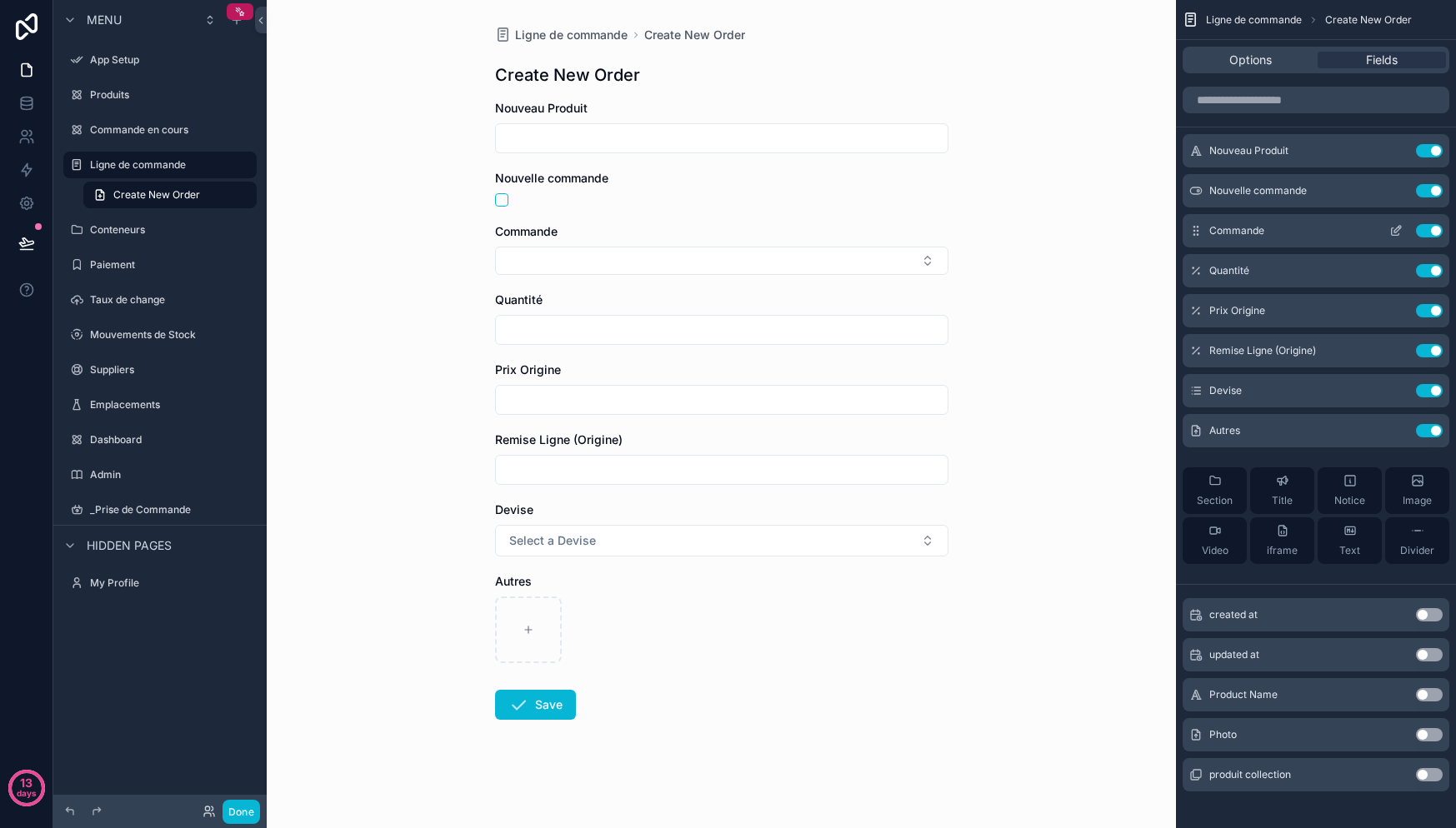
click at [1399, 232] on icon "scrollable content" at bounding box center [1396, 230] width 13 height 13
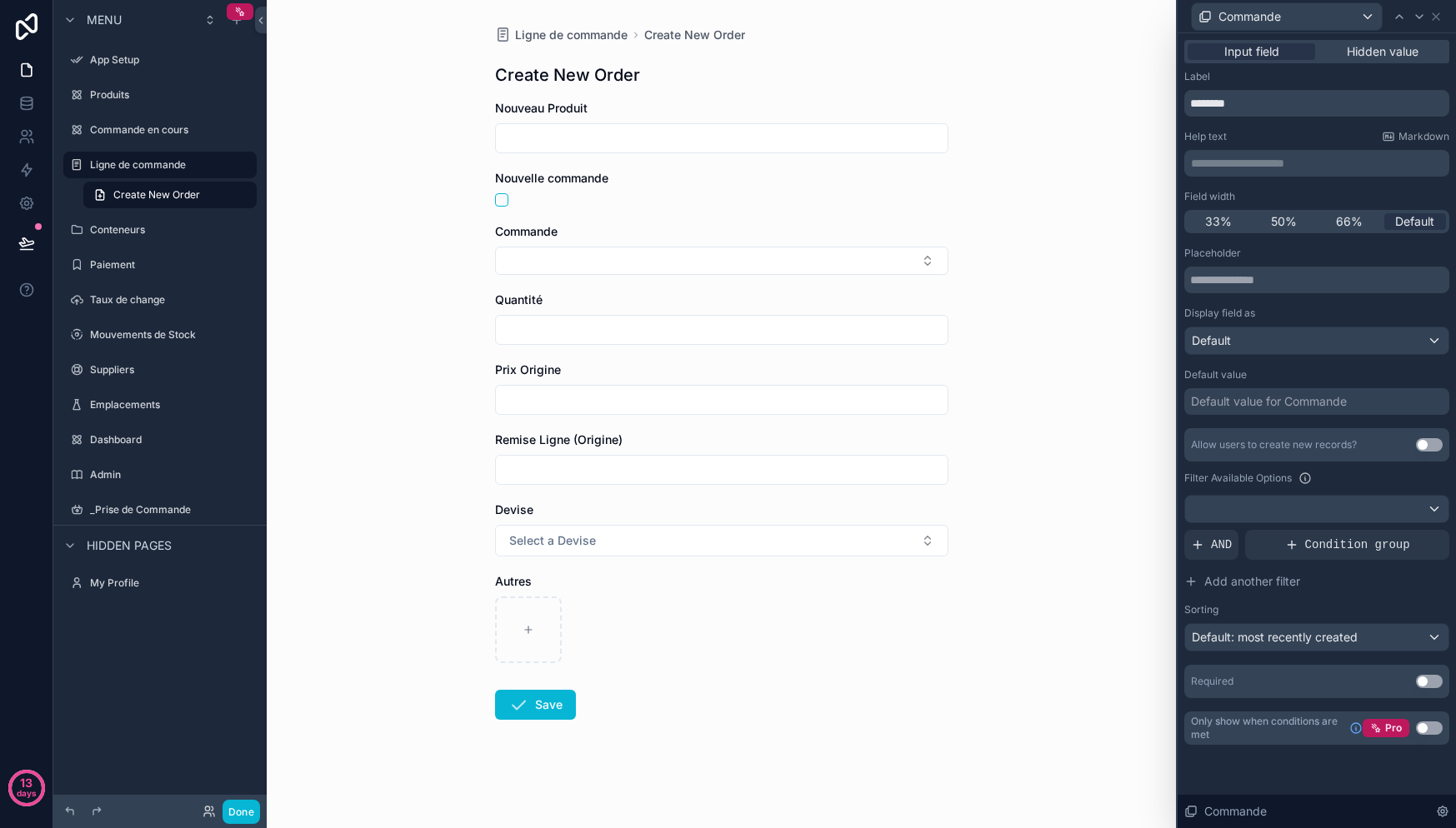
click at [1434, 724] on button "Use setting" at bounding box center [1429, 727] width 26 height 13
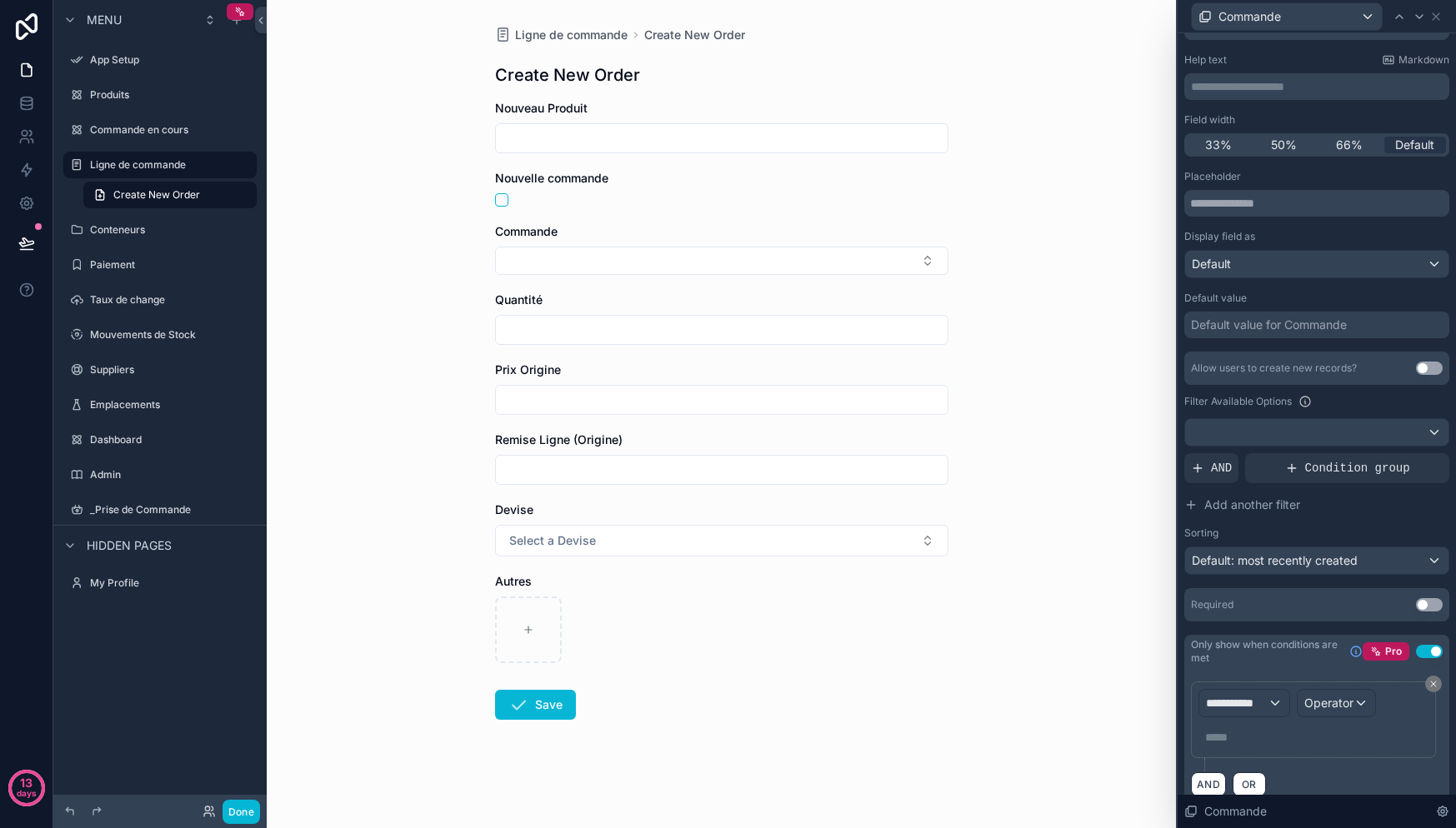
scroll to position [98, 0]
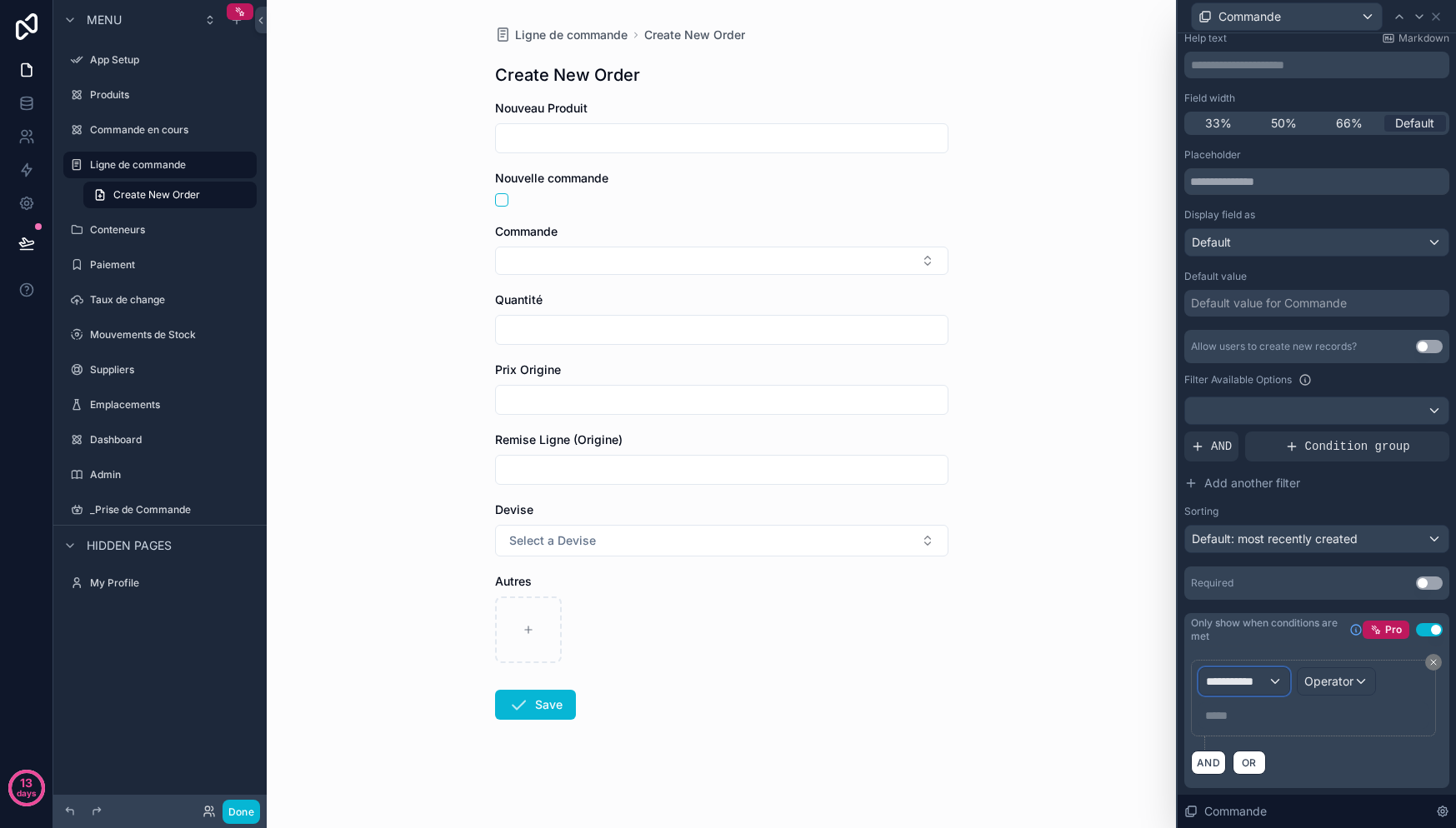
click at [1256, 677] on span "**********" at bounding box center [1237, 681] width 61 height 17
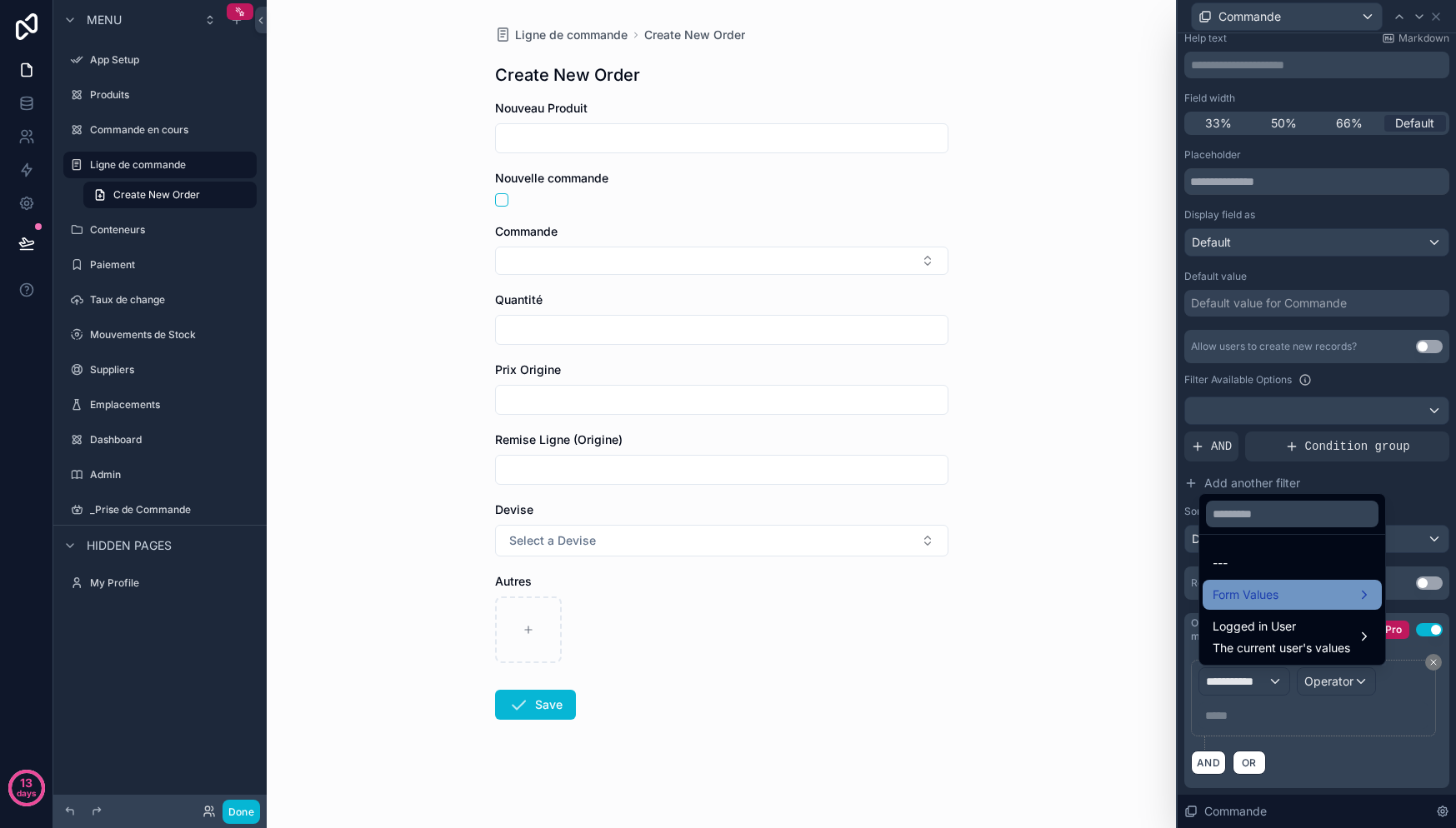
click at [1291, 603] on div "Form Values" at bounding box center [1292, 594] width 160 height 20
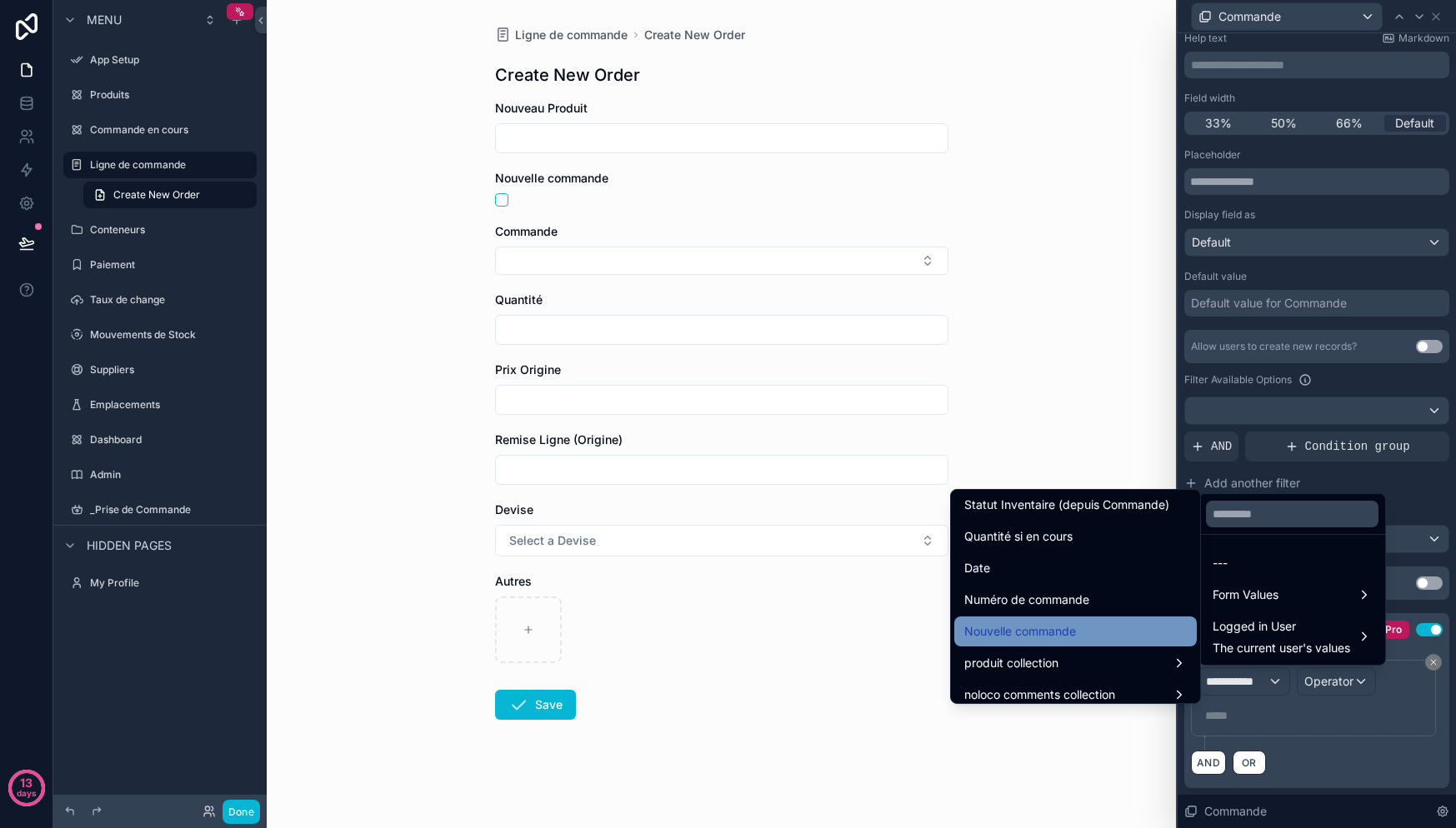
scroll to position [563, 0]
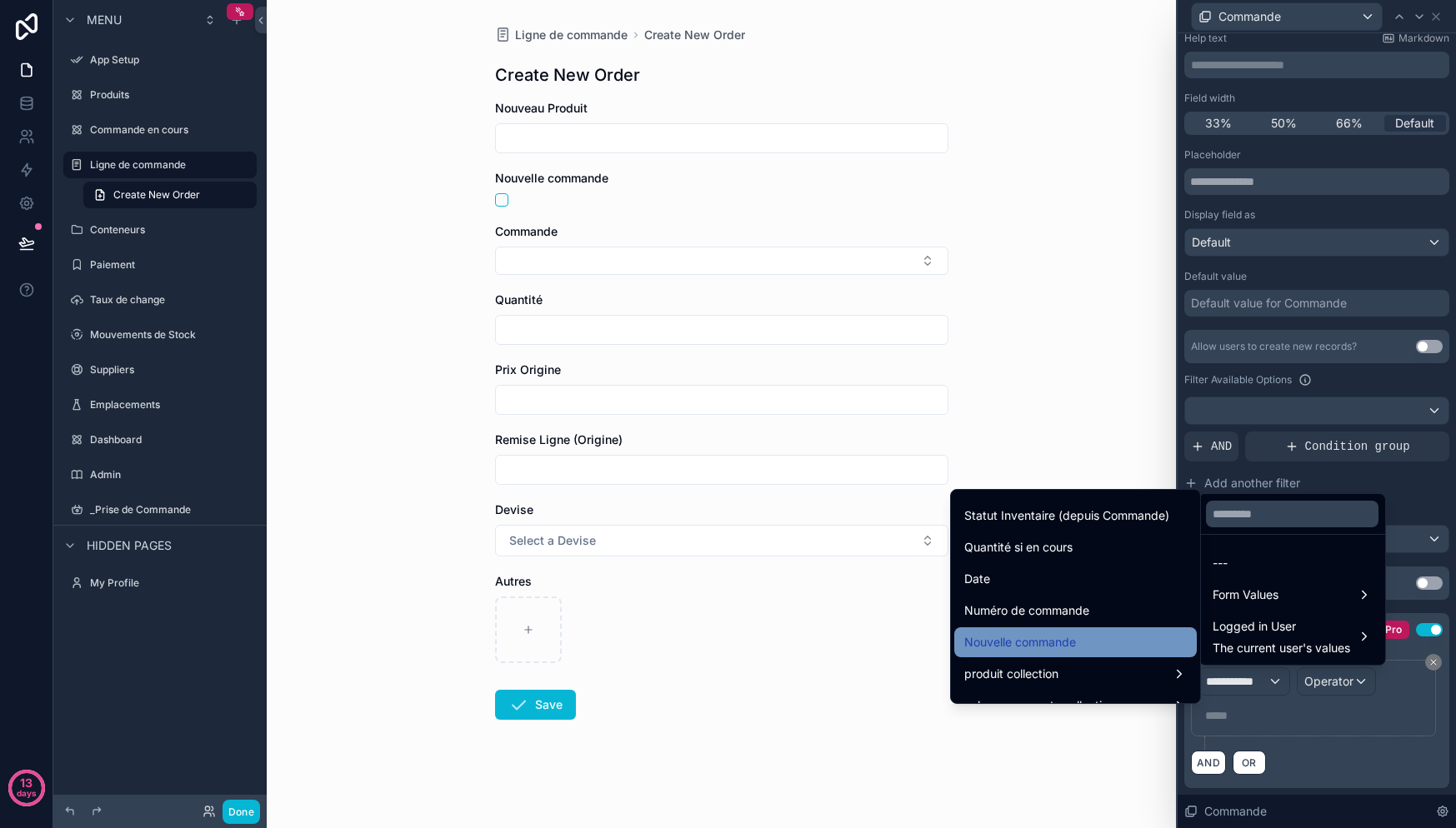
click at [1049, 639] on span "Nouvelle commande" at bounding box center [1019, 642] width 111 height 20
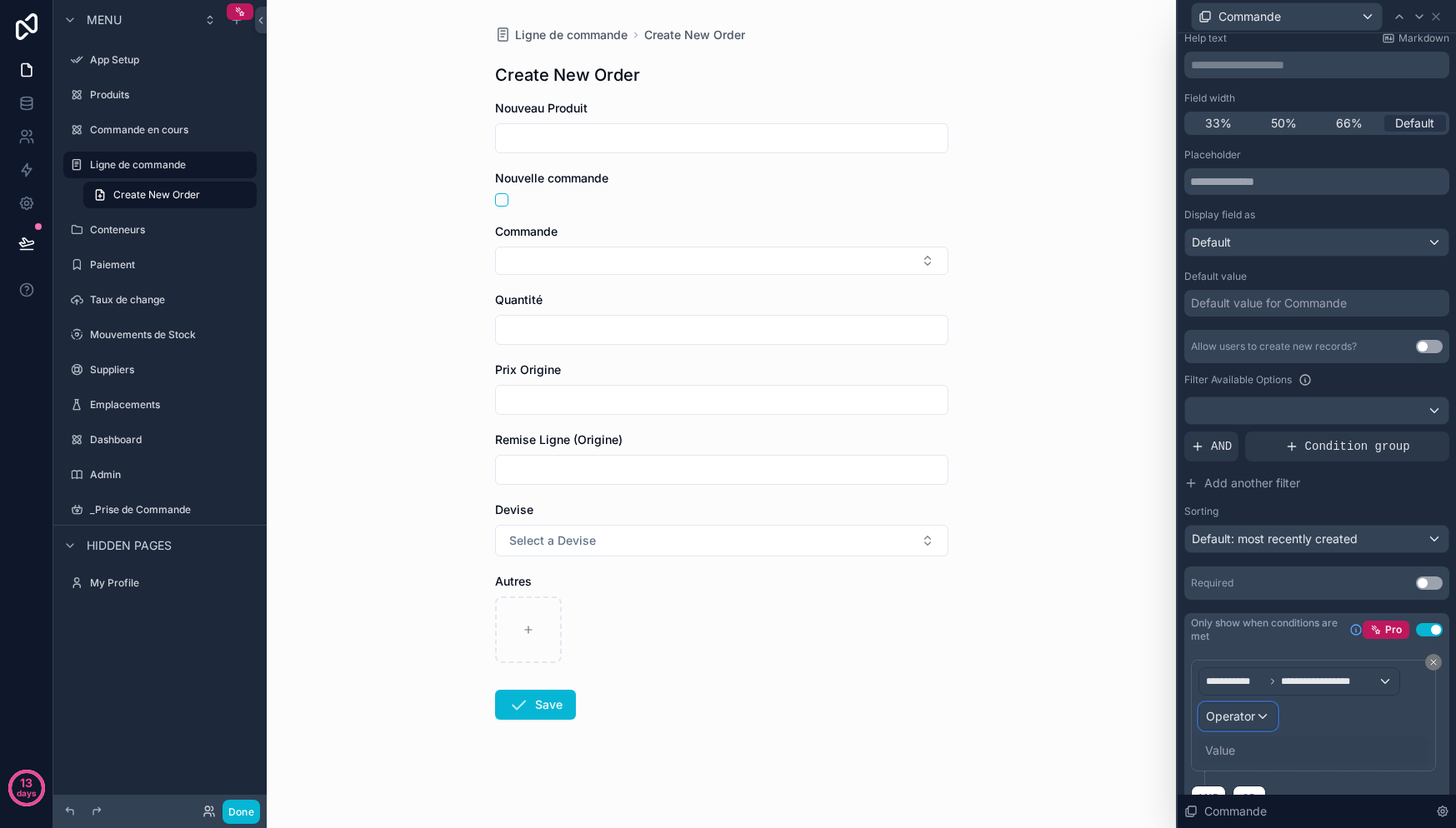
click at [1245, 716] on span "Operator" at bounding box center [1231, 716] width 49 height 14
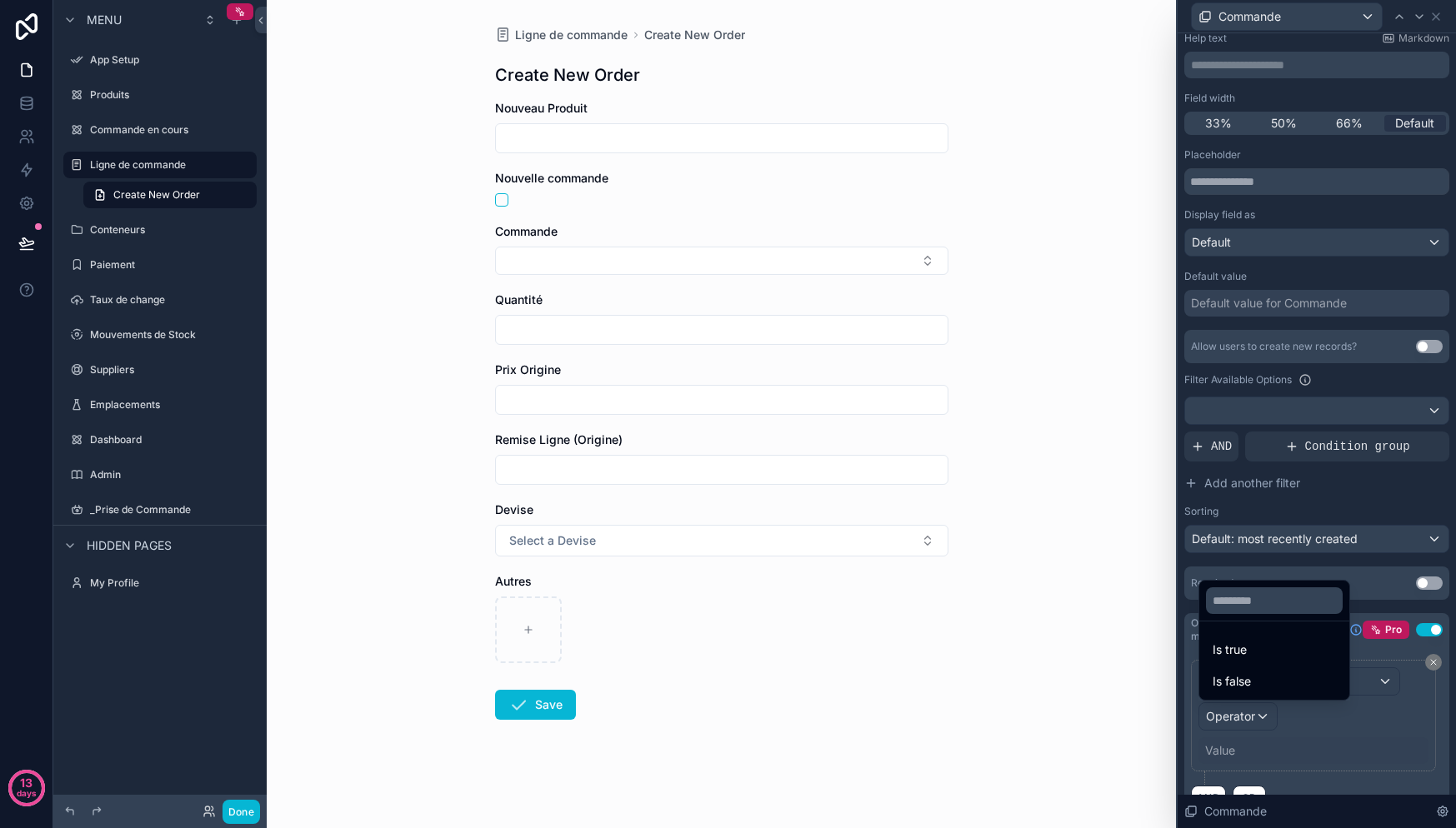
click at [1321, 728] on div at bounding box center [1317, 414] width 279 height 828
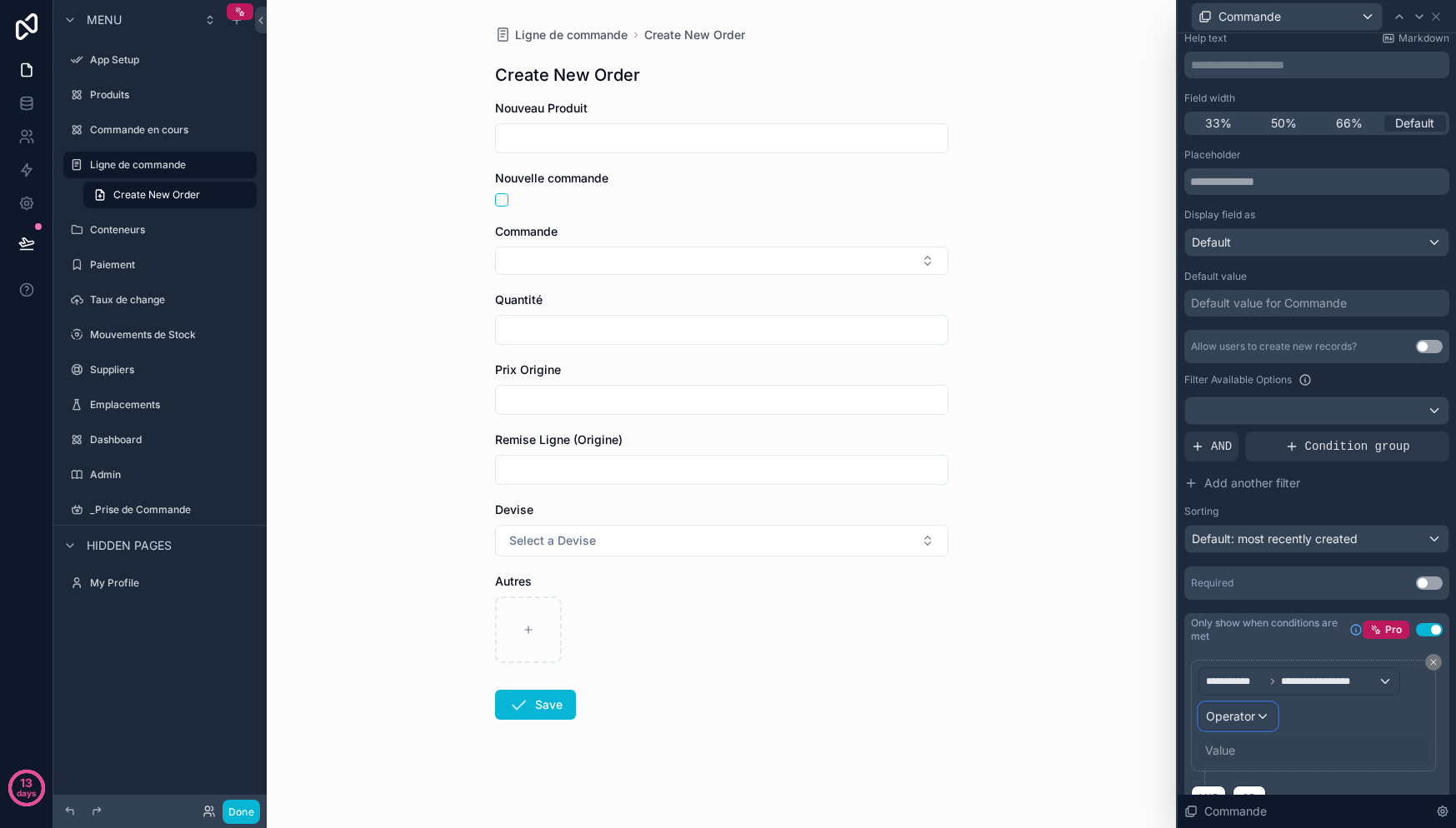
click at [1255, 711] on div "Operator" at bounding box center [1238, 716] width 77 height 26
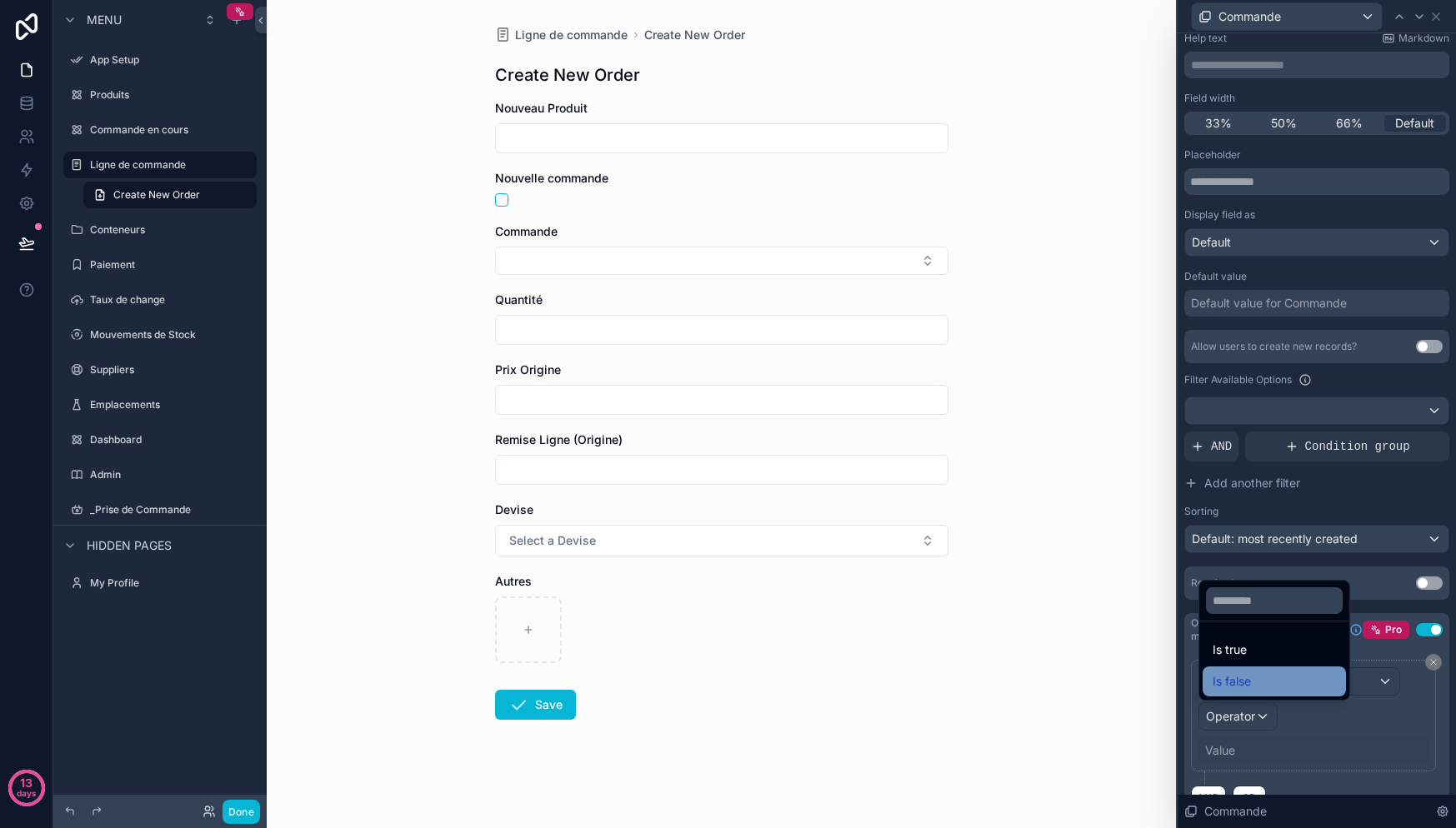
click at [1249, 680] on span "Is false" at bounding box center [1232, 681] width 39 height 20
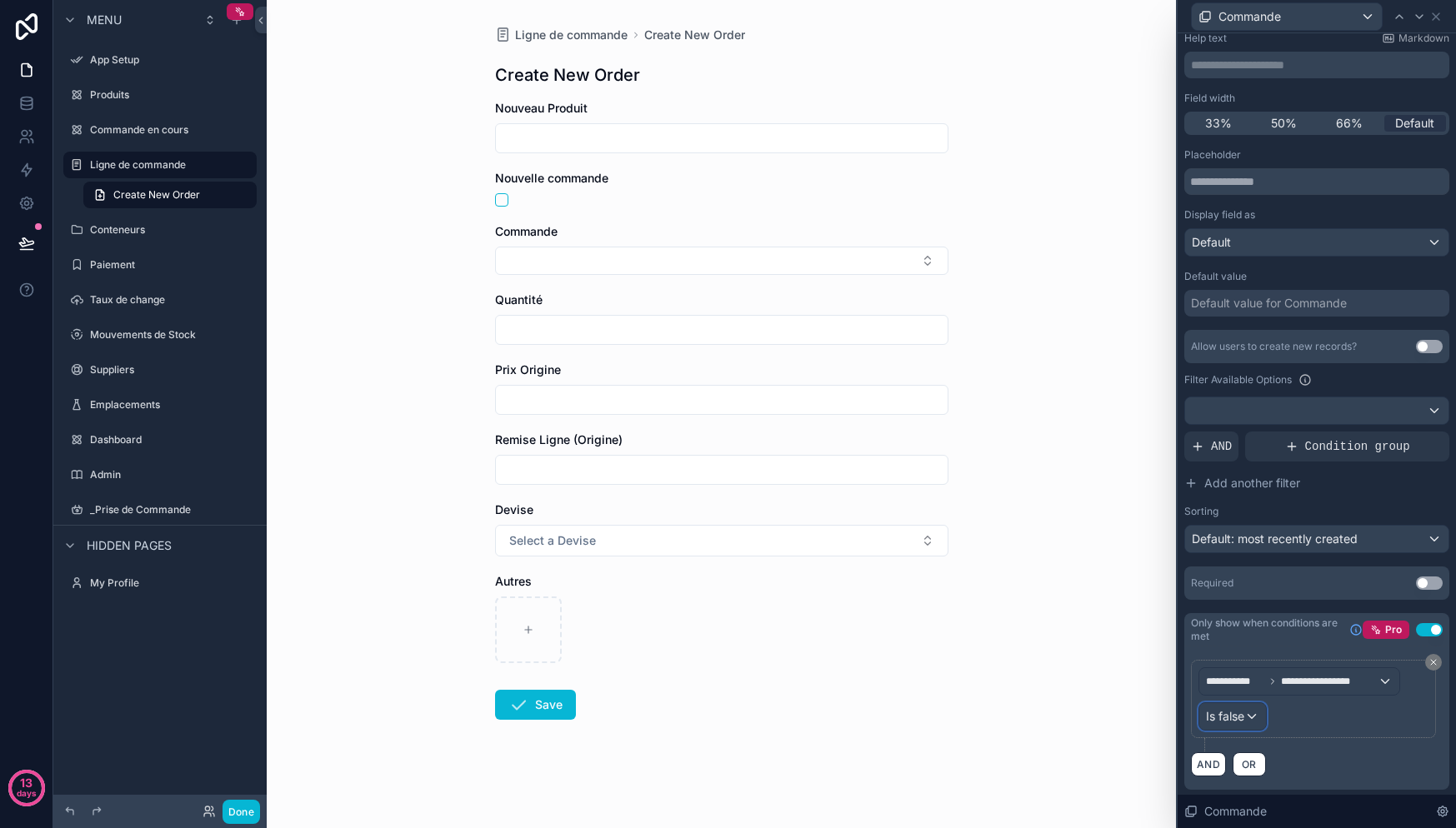
click at [1252, 718] on div "Is false" at bounding box center [1232, 716] width 67 height 26
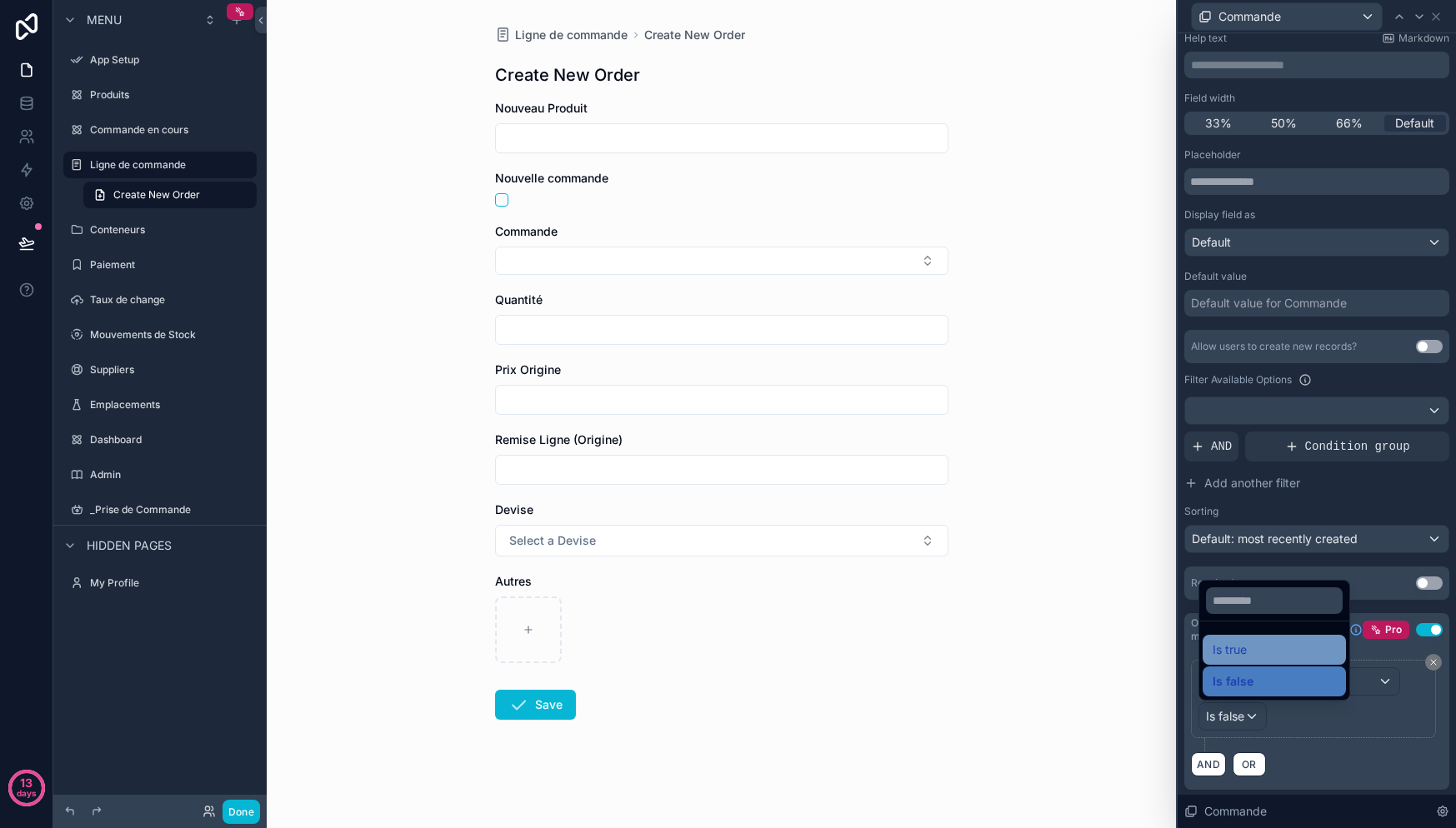
click at [1252, 651] on div "Is true" at bounding box center [1274, 649] width 124 height 20
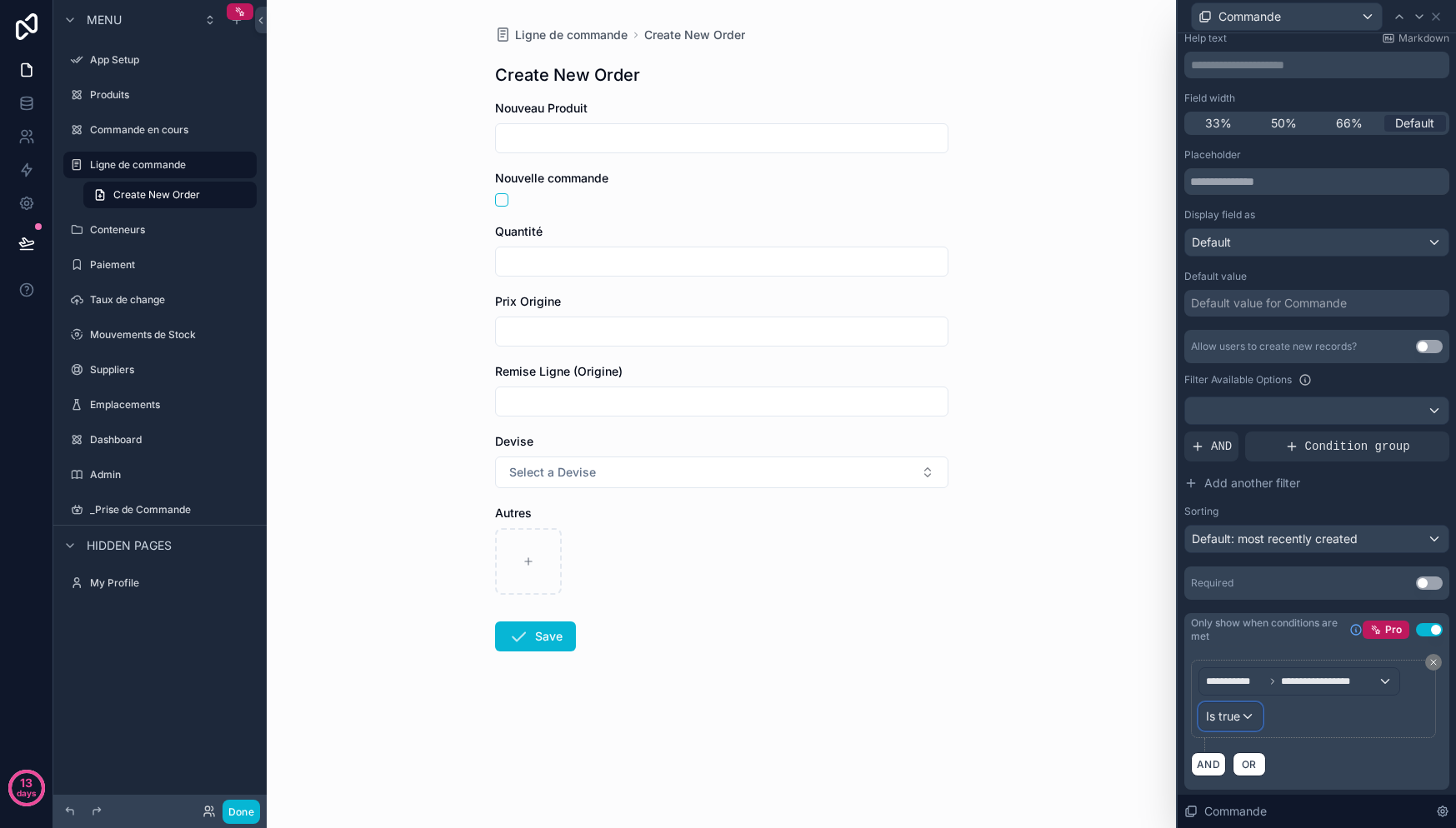
click at [1249, 718] on div "Is true" at bounding box center [1230, 716] width 62 height 26
click at [1261, 678] on div "Is false" at bounding box center [1274, 681] width 124 height 20
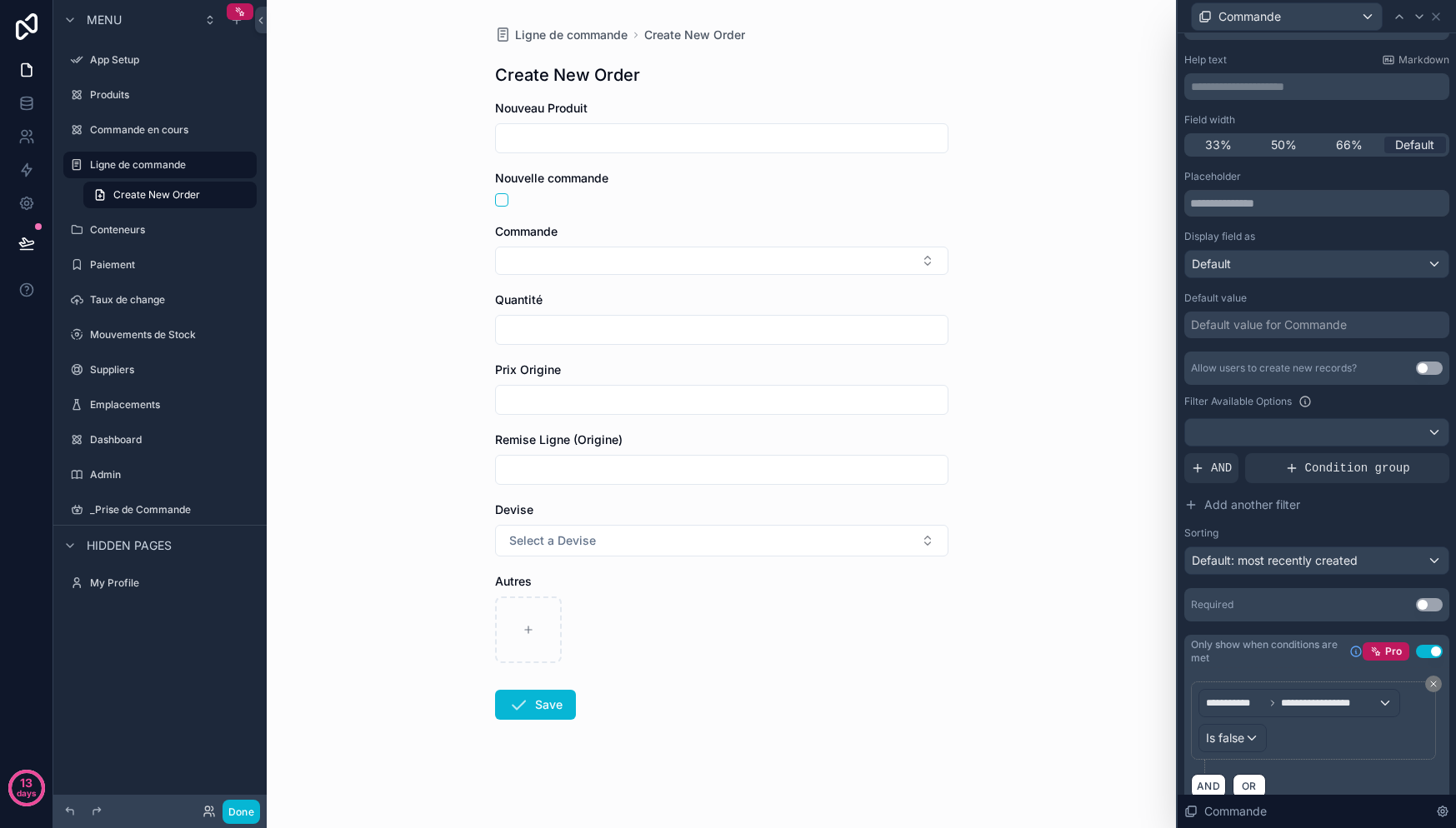
scroll to position [0, 0]
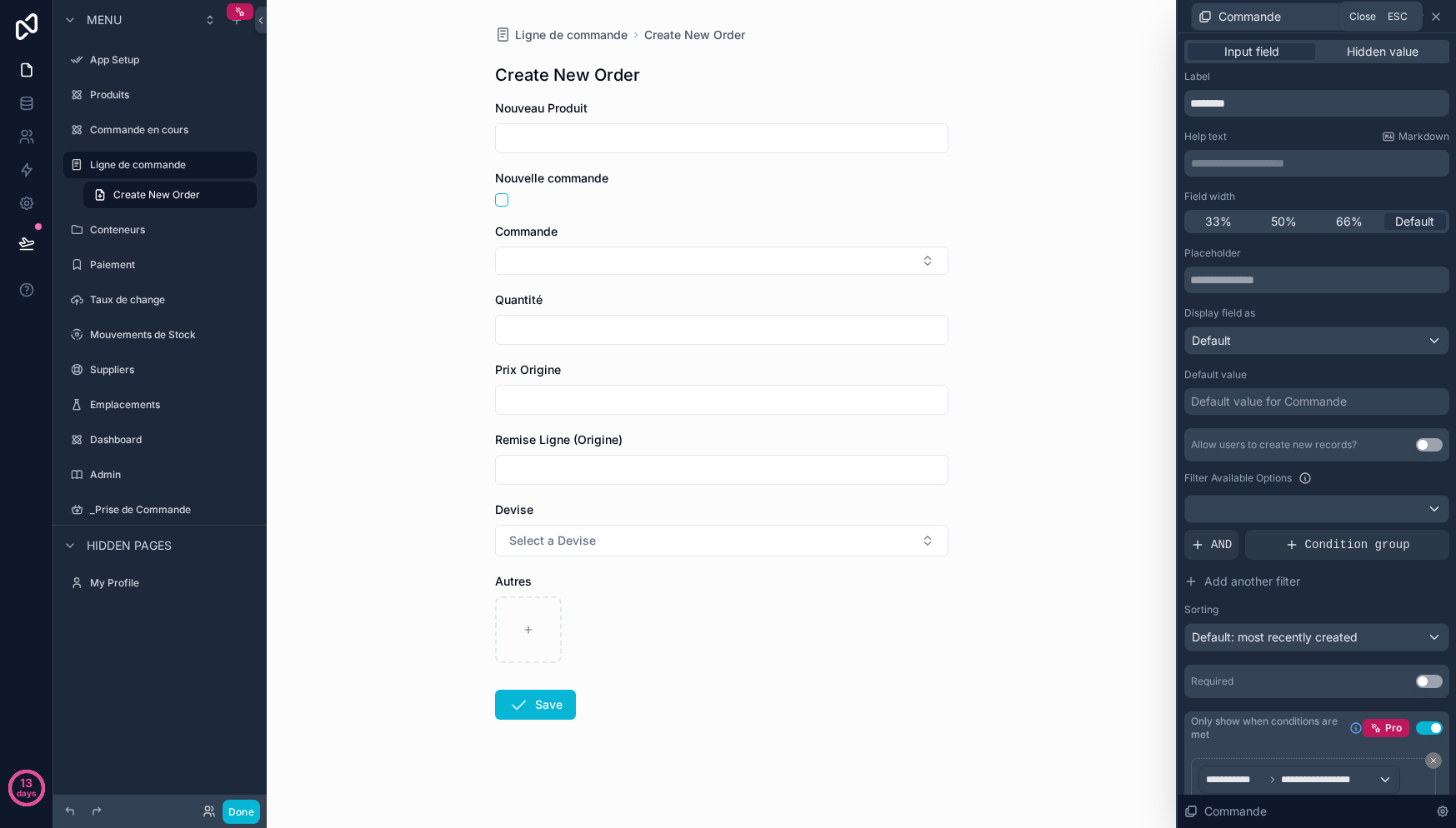
click at [1438, 11] on icon at bounding box center [1436, 16] width 13 height 13
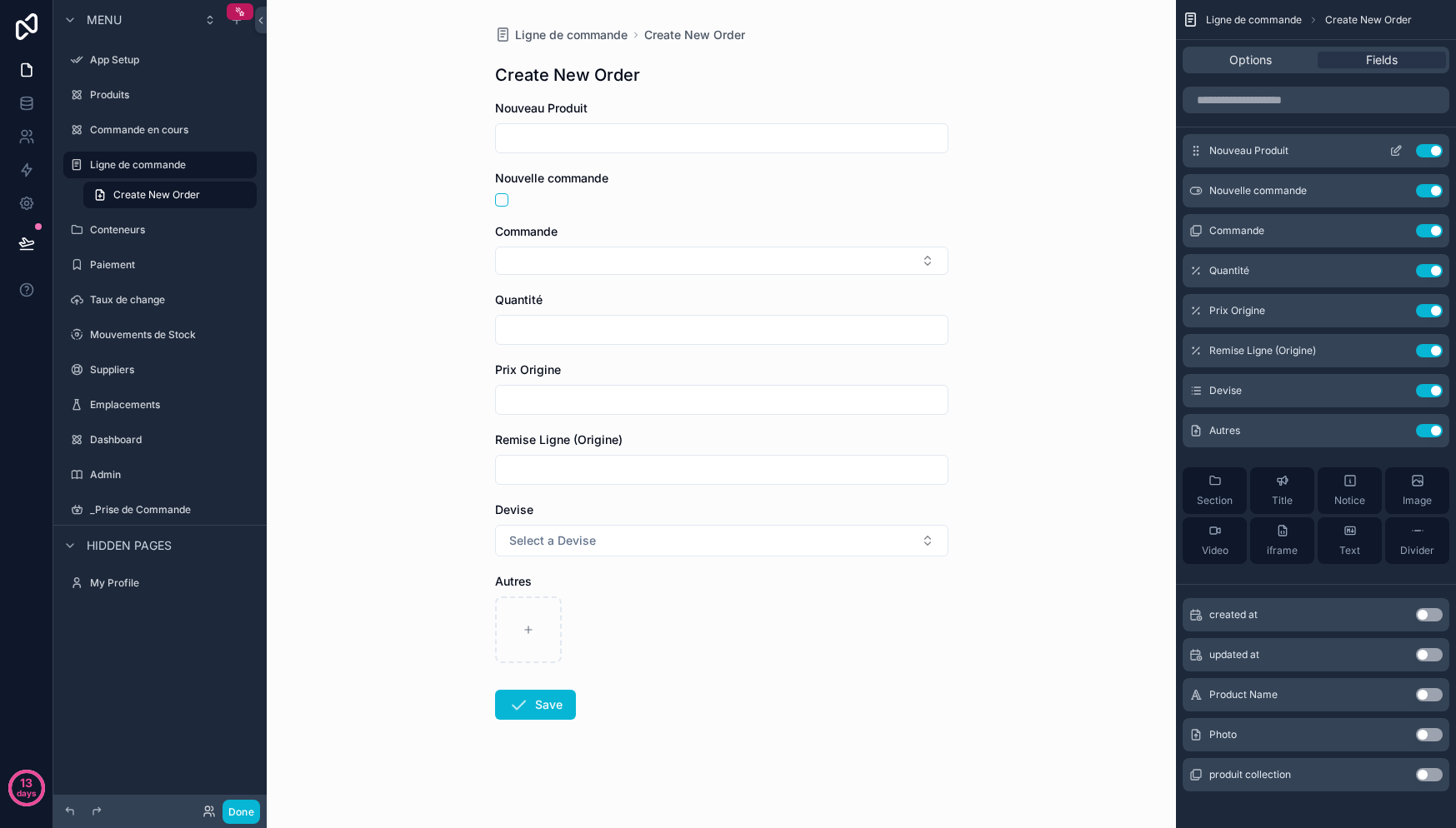
click at [1250, 149] on span "Nouveau Produit" at bounding box center [1249, 150] width 79 height 13
click at [1392, 152] on icon "scrollable content" at bounding box center [1396, 152] width 8 height 8
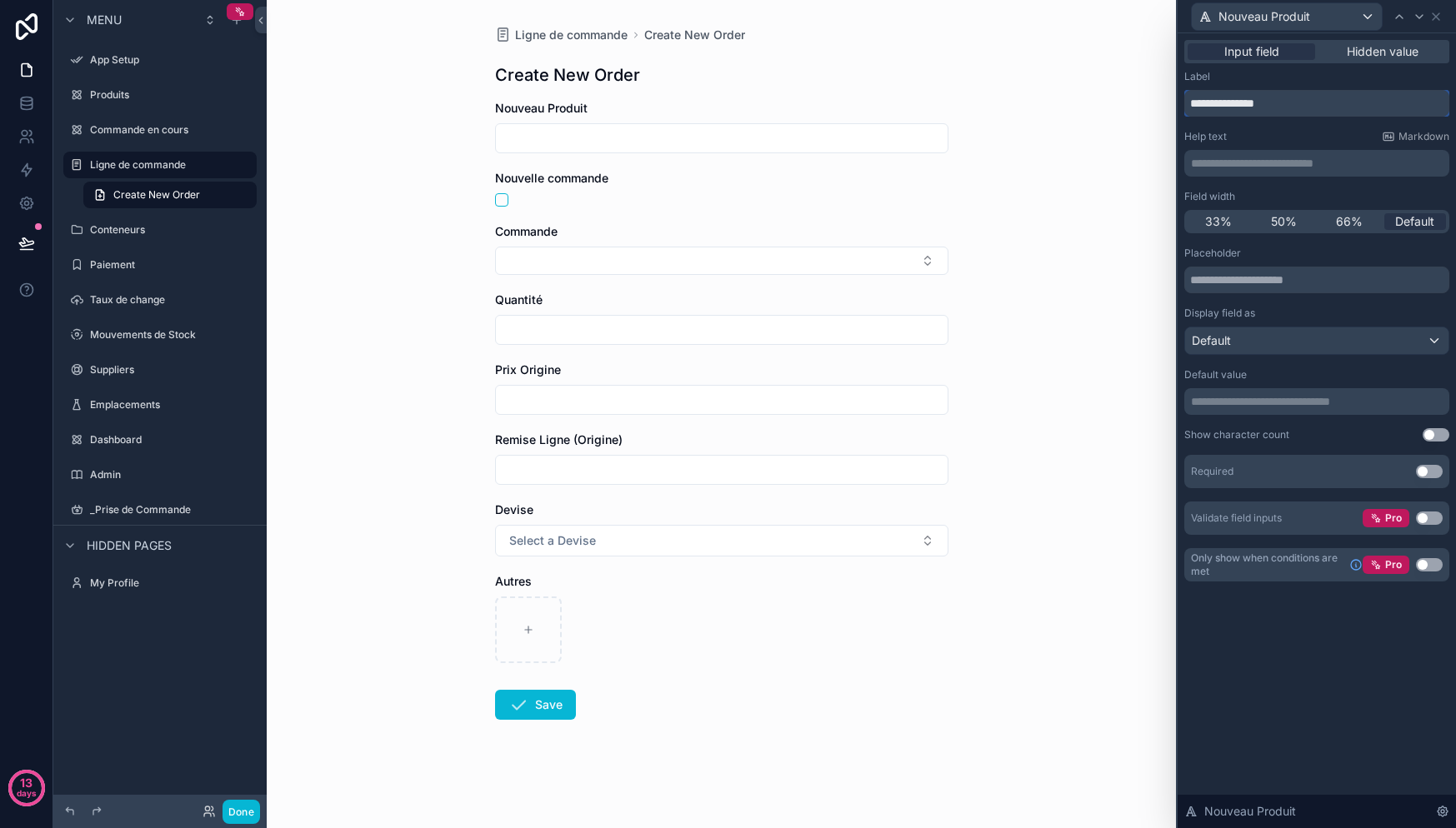
drag, startPoint x: 1244, startPoint y: 104, endPoint x: 1114, endPoint y: 111, distance: 130.2
click at [1114, 111] on div "**********" at bounding box center [728, 414] width 1456 height 828
click at [1229, 106] on input "**********" at bounding box center [1317, 103] width 265 height 26
type input "*******"
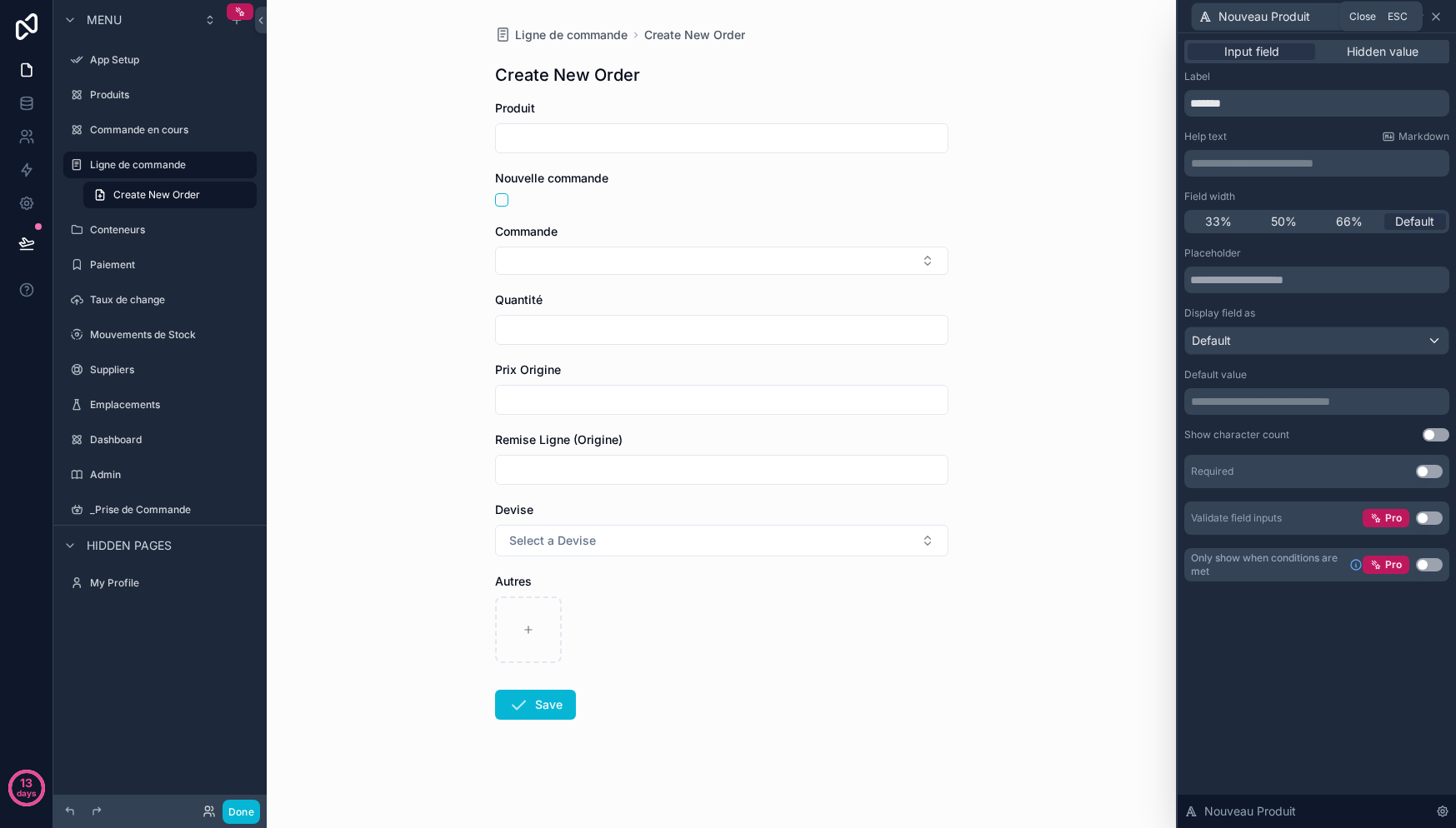
click at [1433, 20] on icon at bounding box center [1436, 16] width 13 height 13
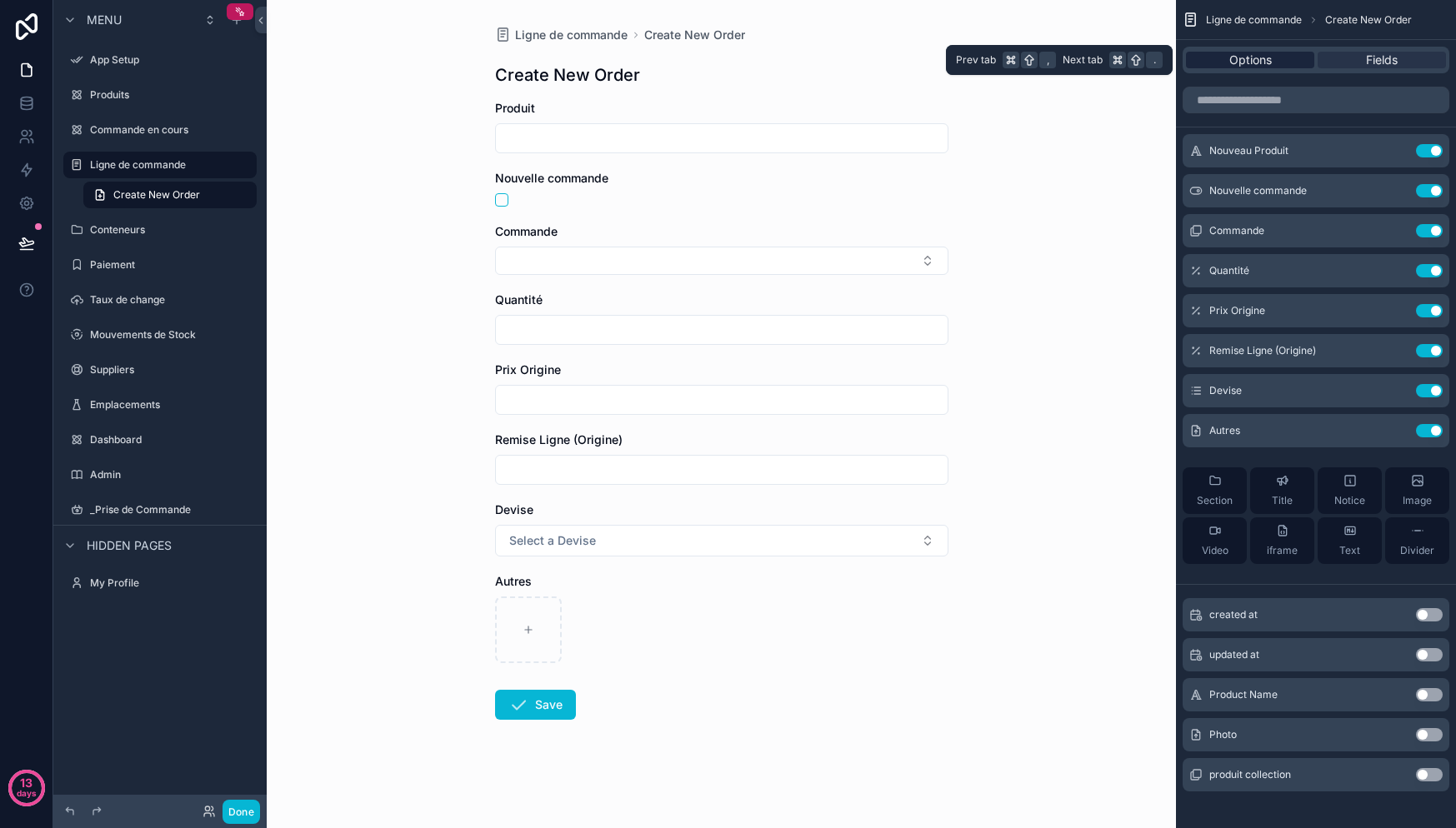
click at [1285, 62] on div "Options" at bounding box center [1250, 60] width 128 height 17
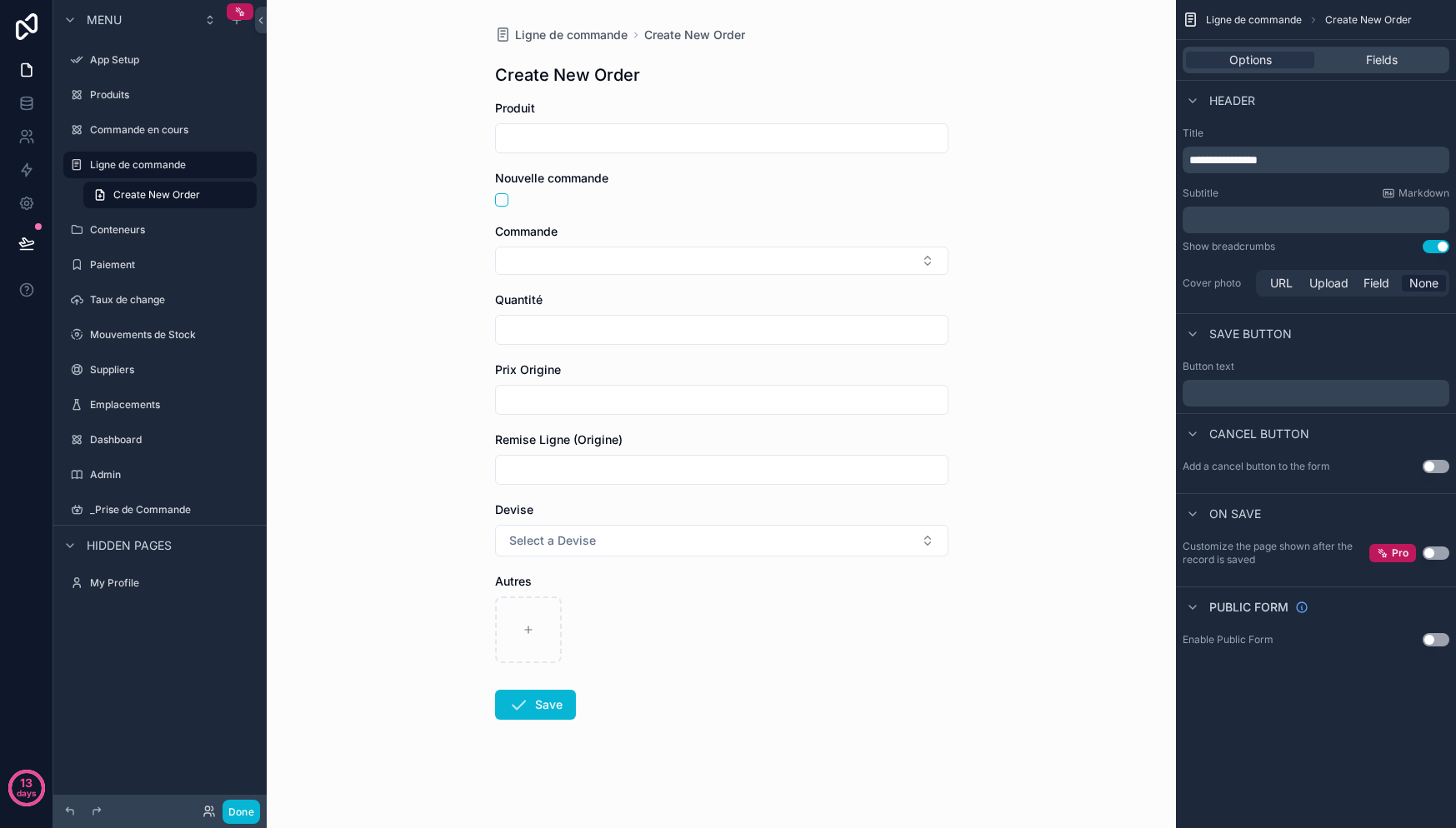
click at [806, 52] on div "Ligne de commande Create New Order Create New Order Produit Nouvelle commande C…" at bounding box center [722, 413] width 480 height 826
click at [1410, 62] on div "Fields" at bounding box center [1381, 60] width 128 height 17
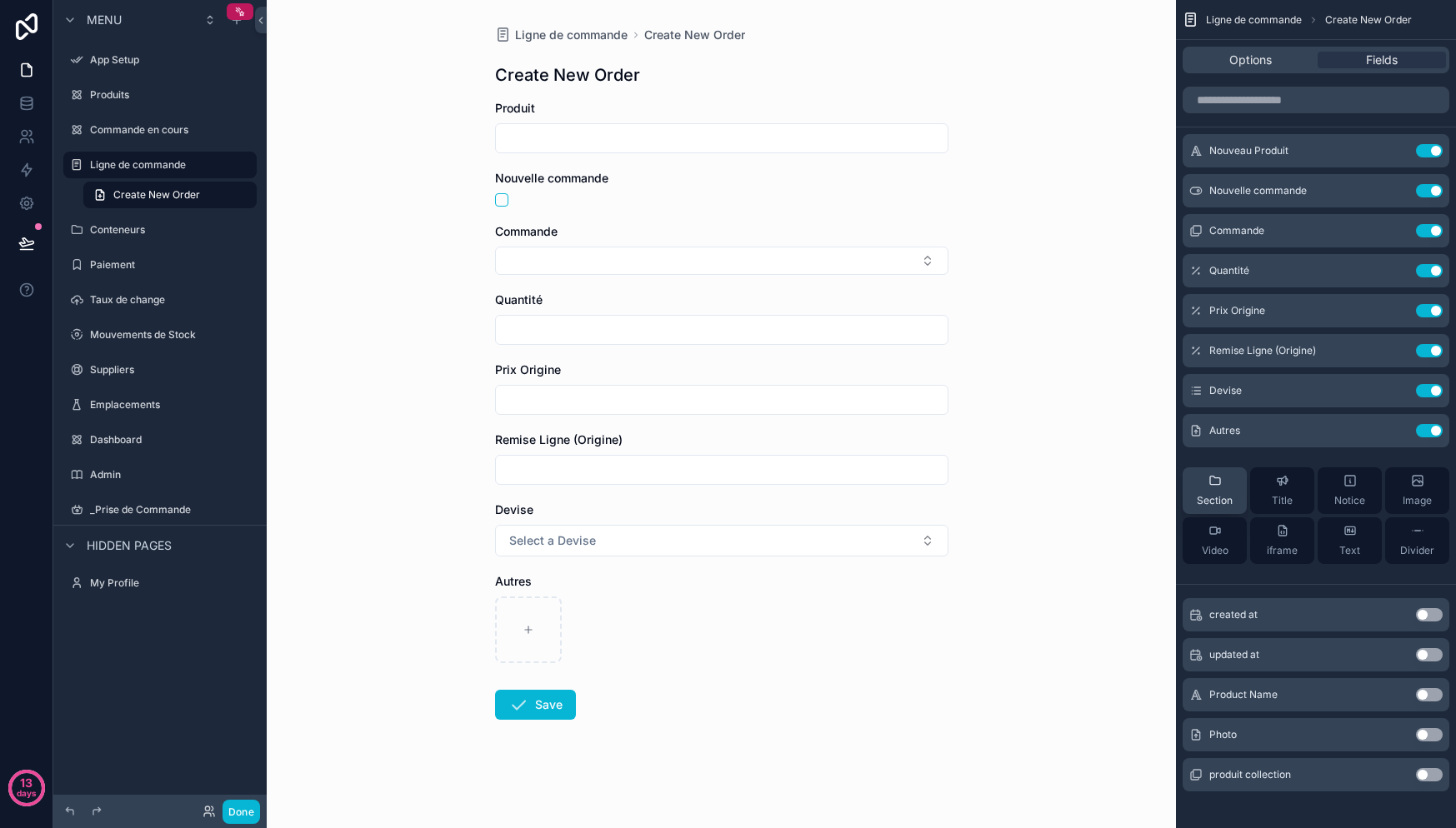
click at [1239, 498] on button "Section" at bounding box center [1214, 490] width 64 height 46
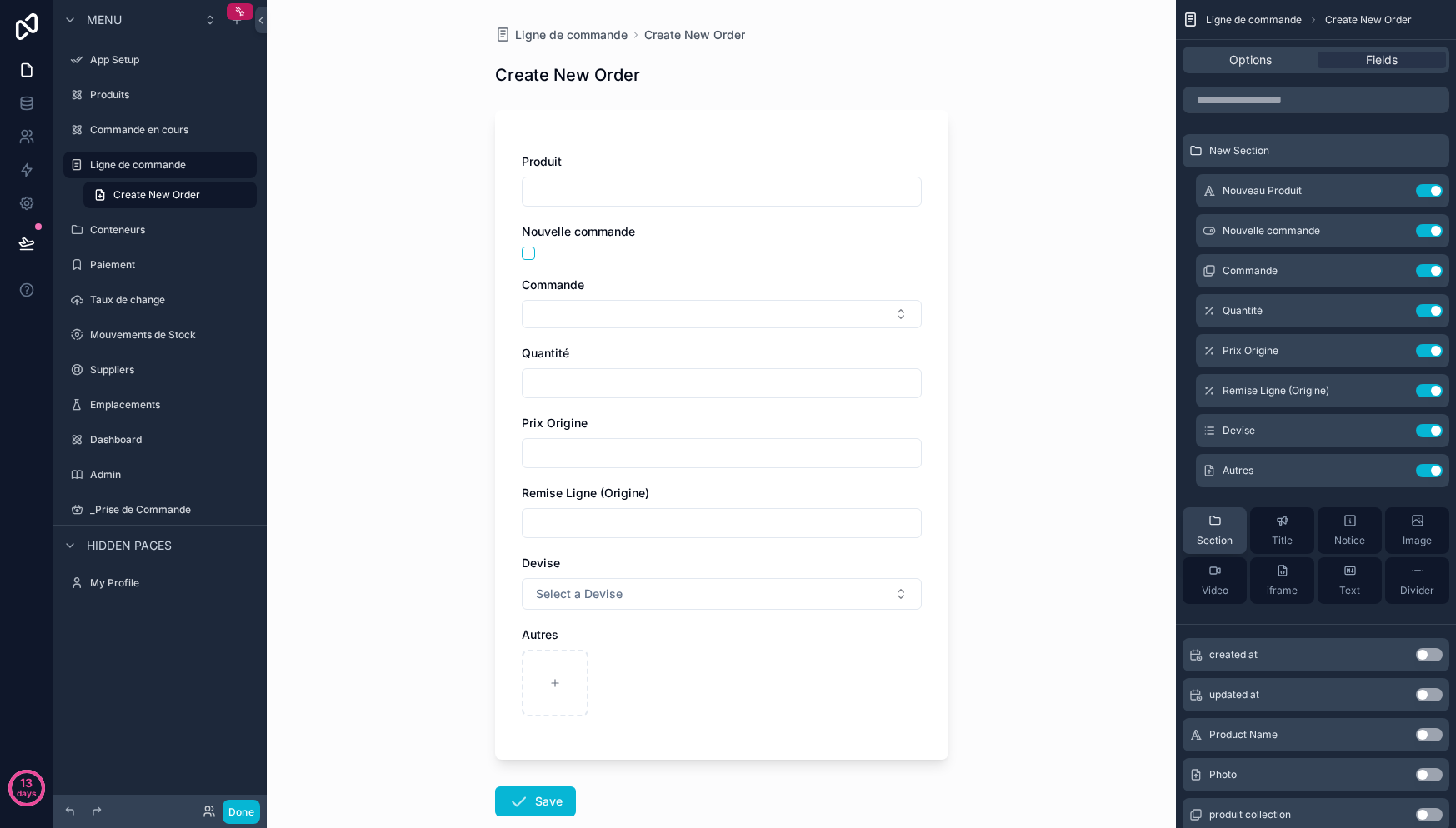
click at [1239, 498] on div "Section Title Notice Image Video iframe Text Divider" at bounding box center [1316, 556] width 266 height 124
click at [1224, 540] on span "Section" at bounding box center [1214, 540] width 36 height 13
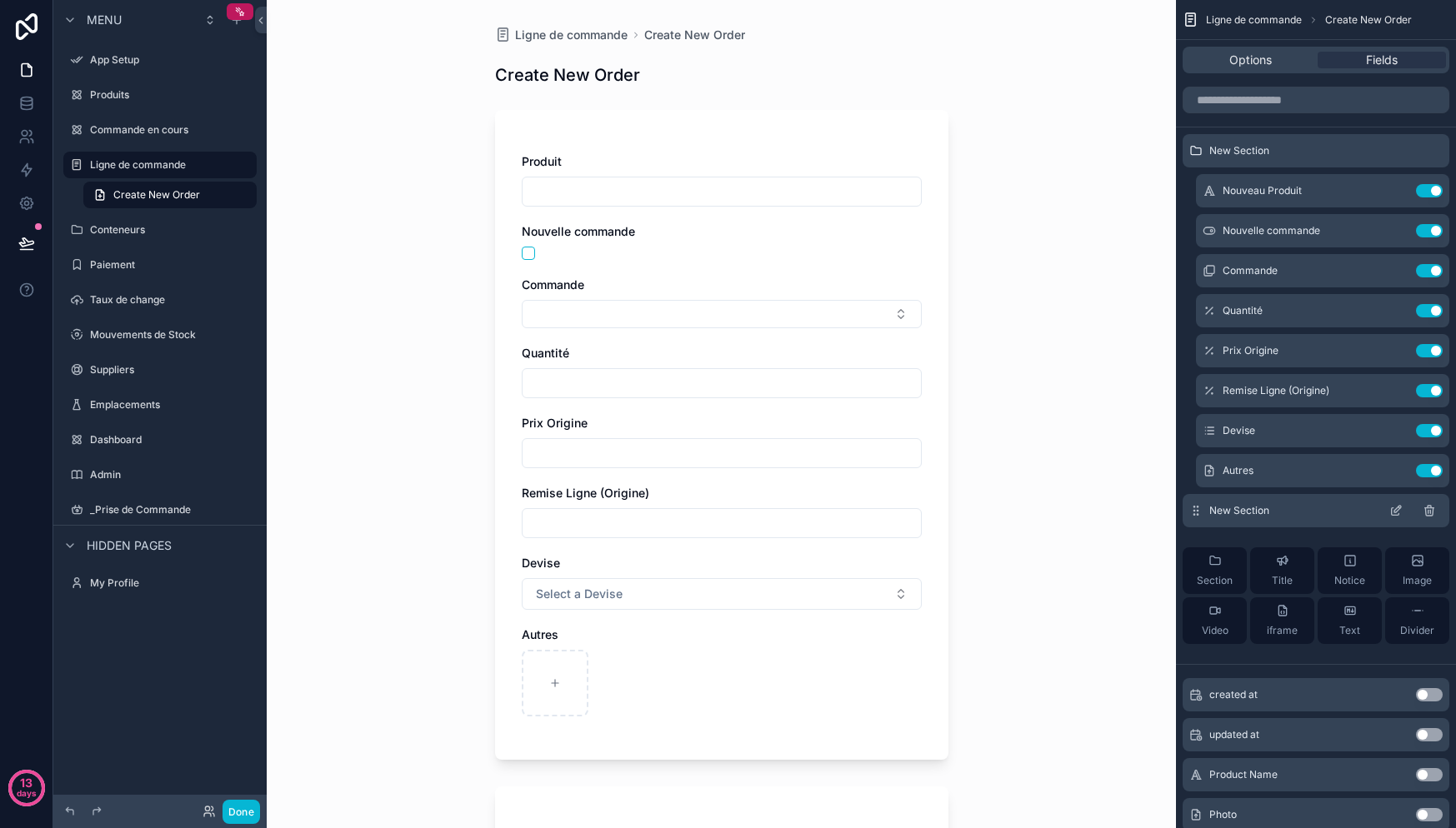
click at [1432, 509] on icon "scrollable content" at bounding box center [1429, 512] width 8 height 8
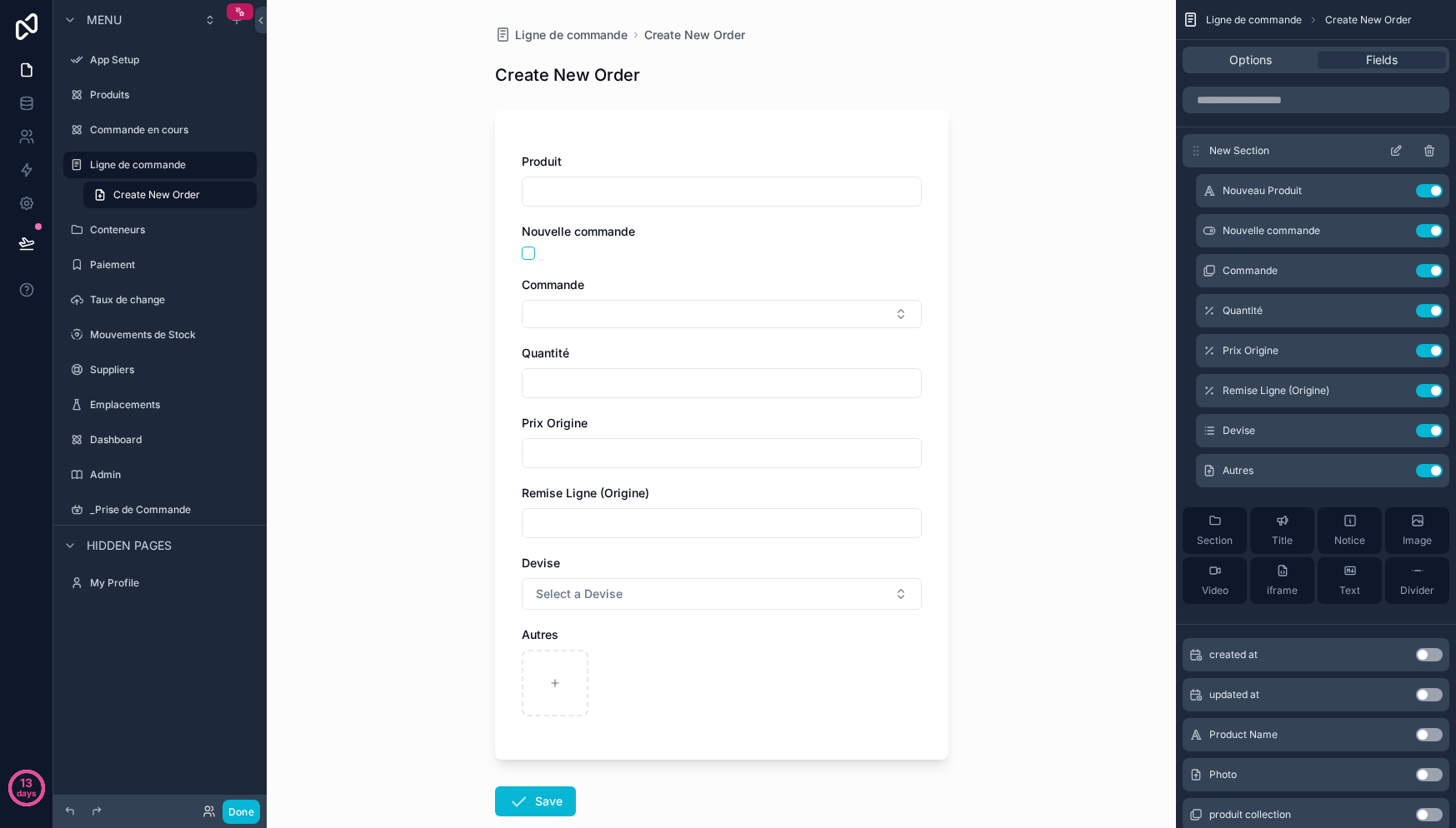
click at [1432, 150] on icon "scrollable content" at bounding box center [1429, 152] width 8 height 8
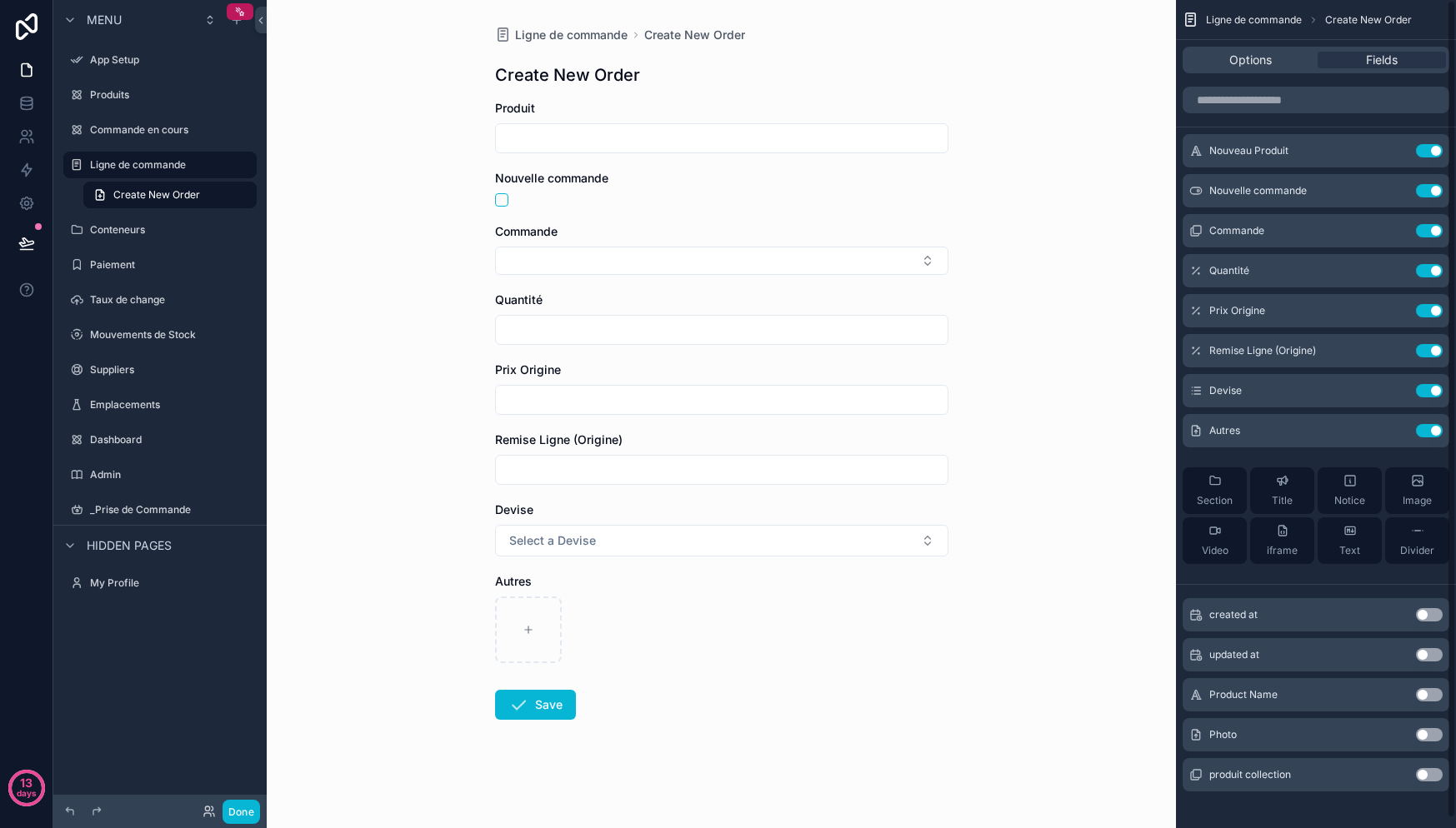
click at [1248, 17] on span "Ligne de commande" at bounding box center [1254, 19] width 96 height 13
click at [1167, 80] on div "Ligne de commande Create New Order Create New Order Produit Nouvelle commande C…" at bounding box center [721, 414] width 909 height 828
click at [25, 199] on icon at bounding box center [26, 202] width 17 height 17
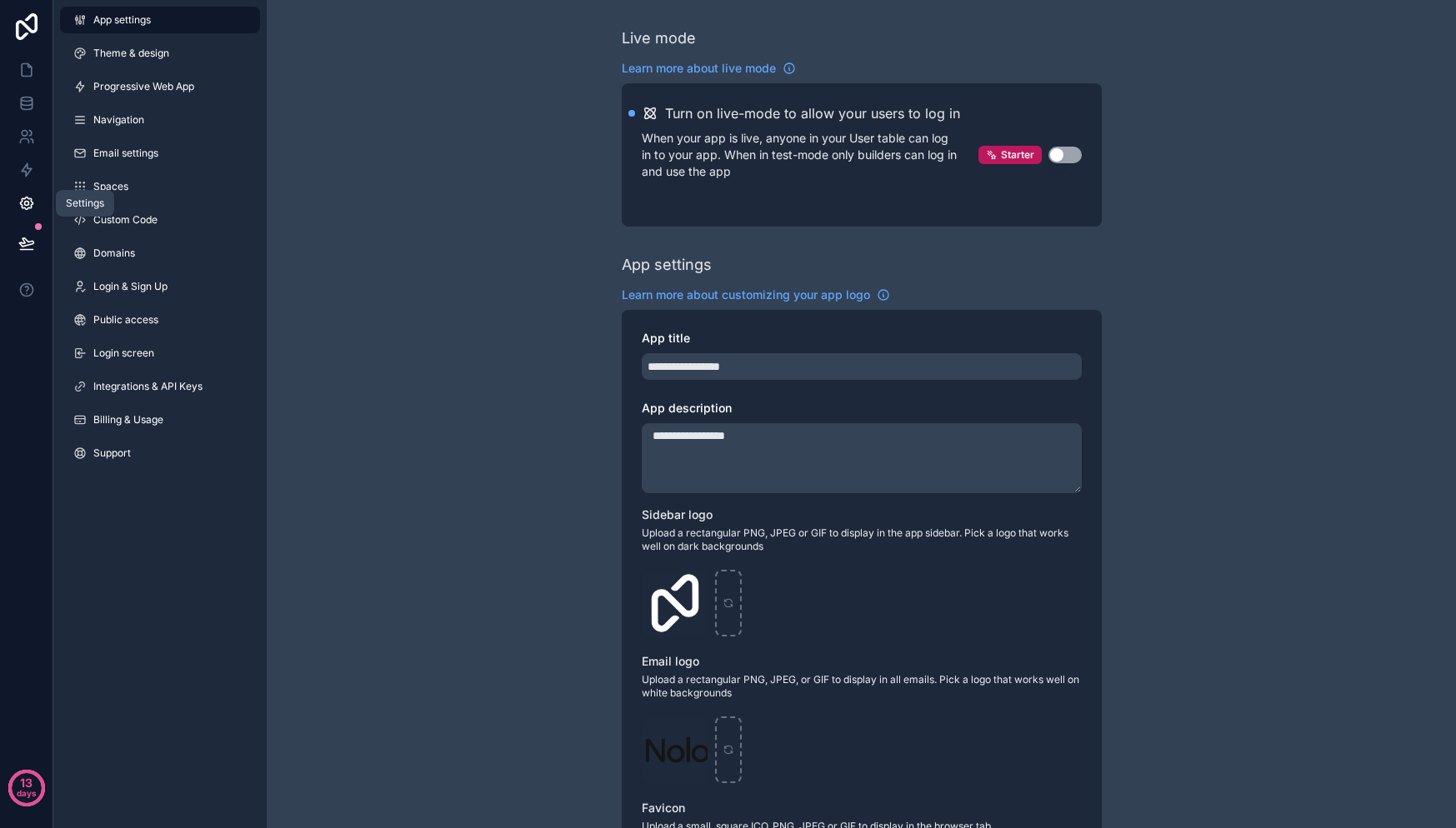
click at [25, 199] on icon at bounding box center [26, 202] width 17 height 17
click at [11, 93] on link at bounding box center [26, 103] width 53 height 33
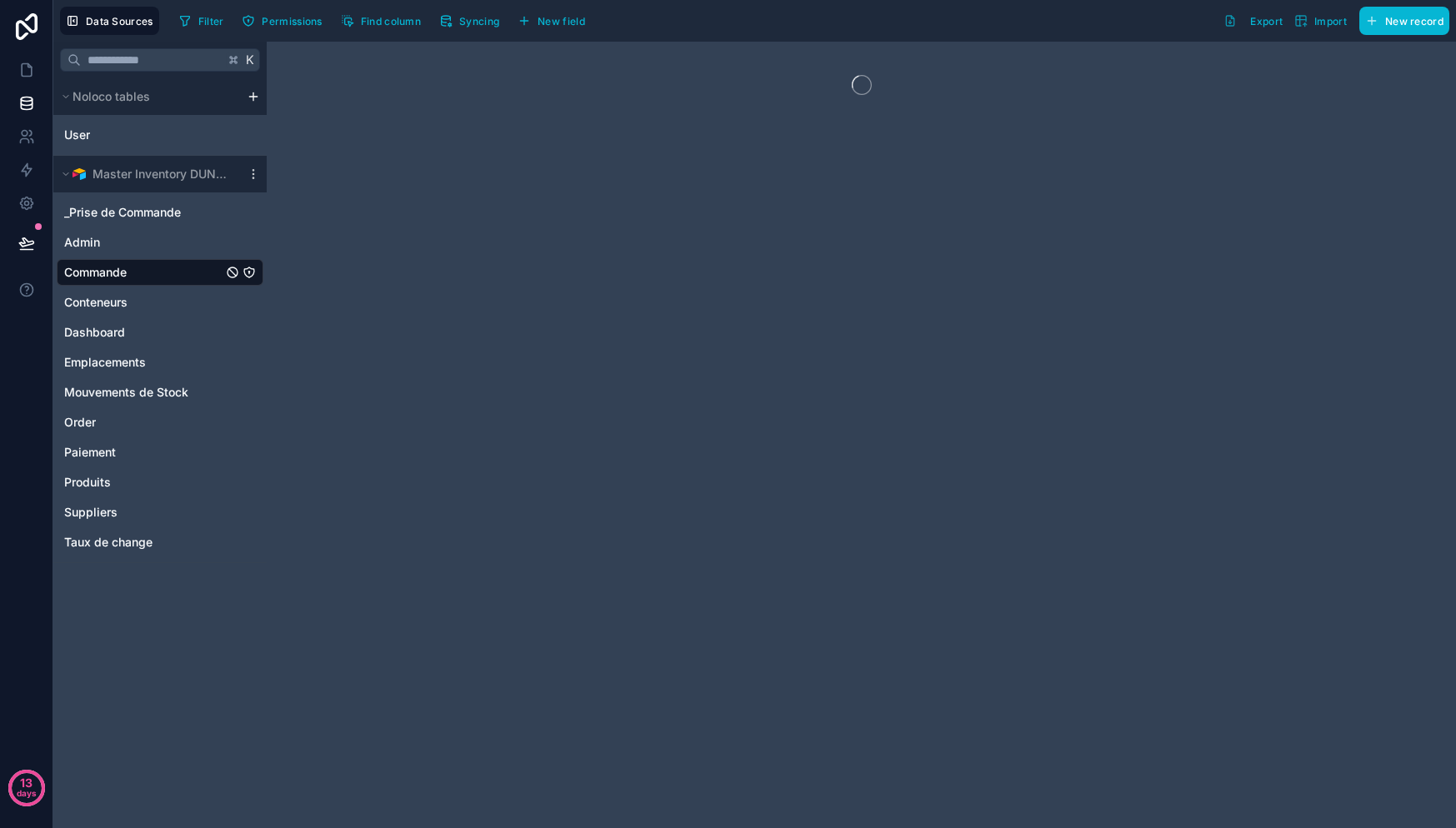
click at [26, 51] on link at bounding box center [26, 26] width 53 height 53
click at [27, 69] on icon at bounding box center [26, 69] width 17 height 17
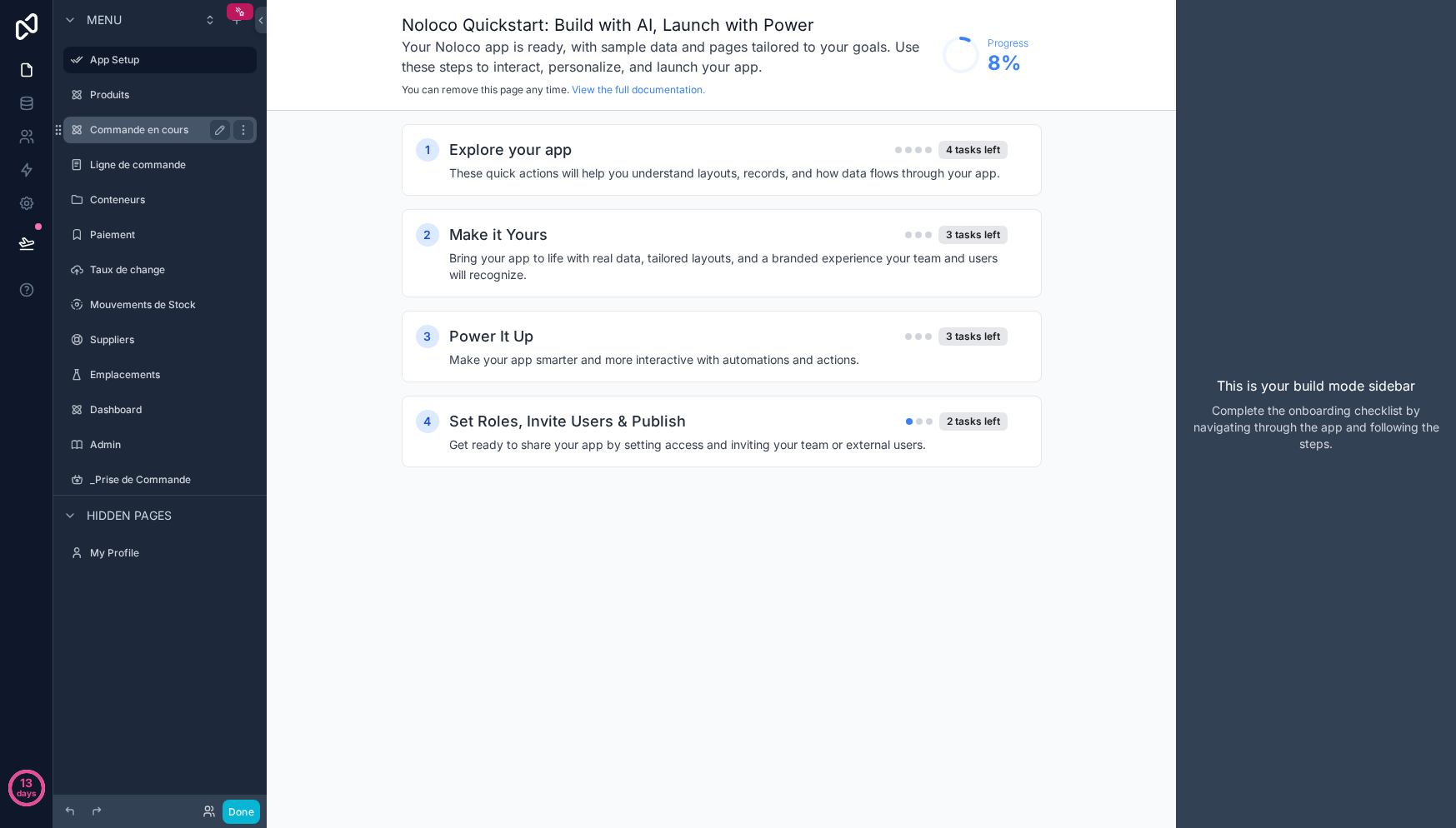
click at [138, 137] on div "Commande en cours" at bounding box center [160, 130] width 140 height 20
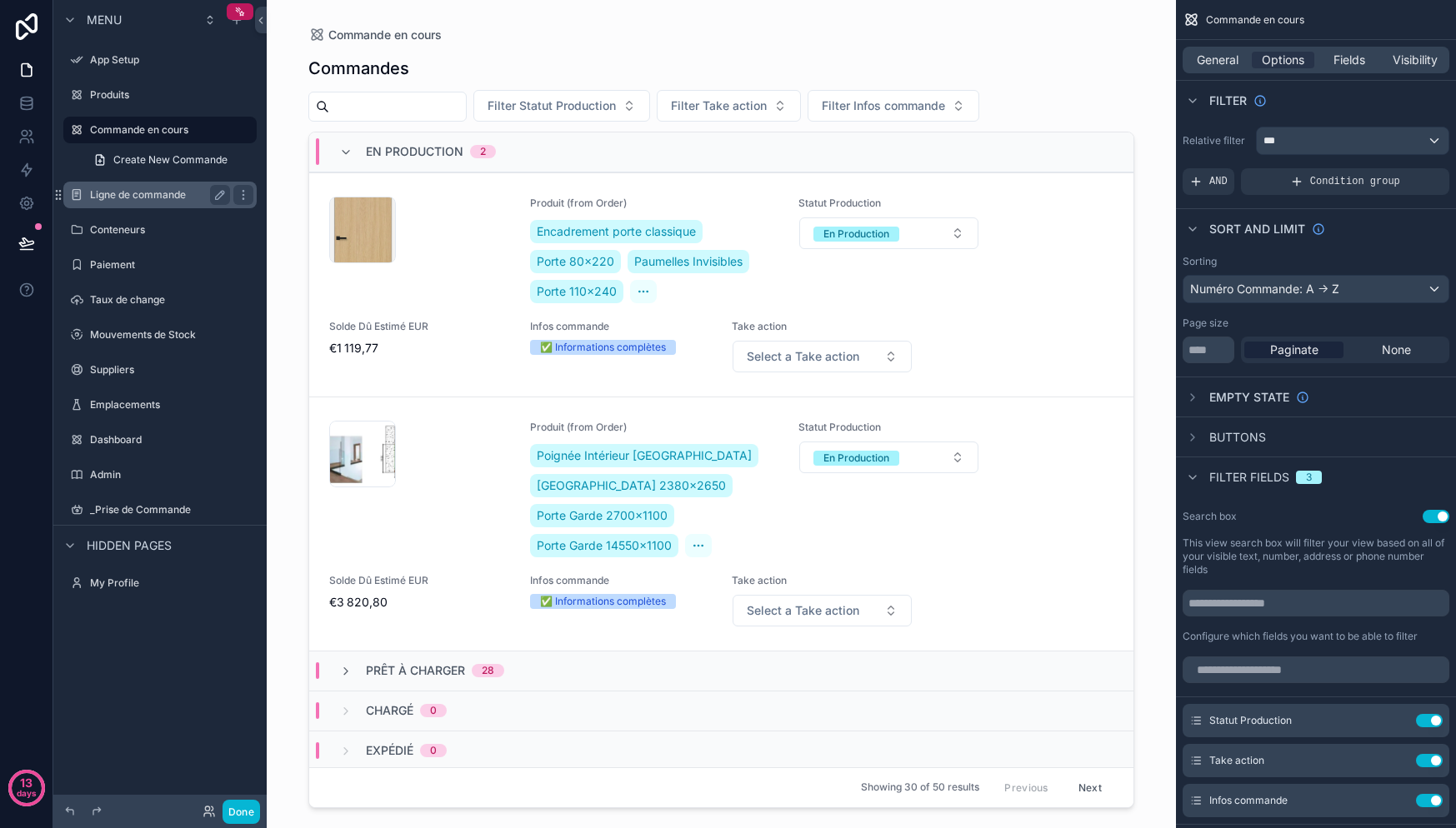
click at [133, 192] on label "Ligne de commande" at bounding box center [157, 195] width 133 height 13
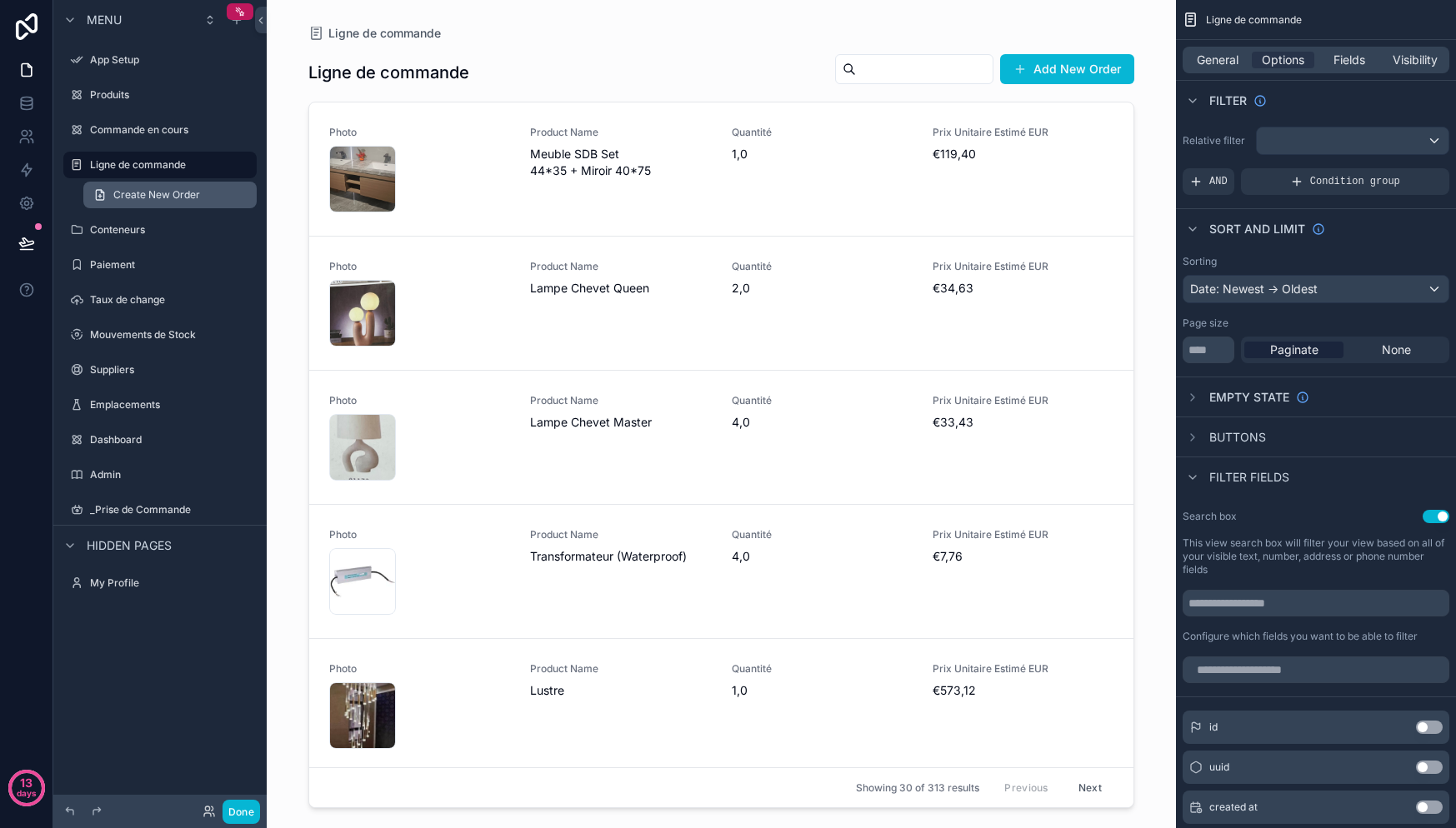
click at [151, 191] on span "Create New Order" at bounding box center [156, 195] width 87 height 13
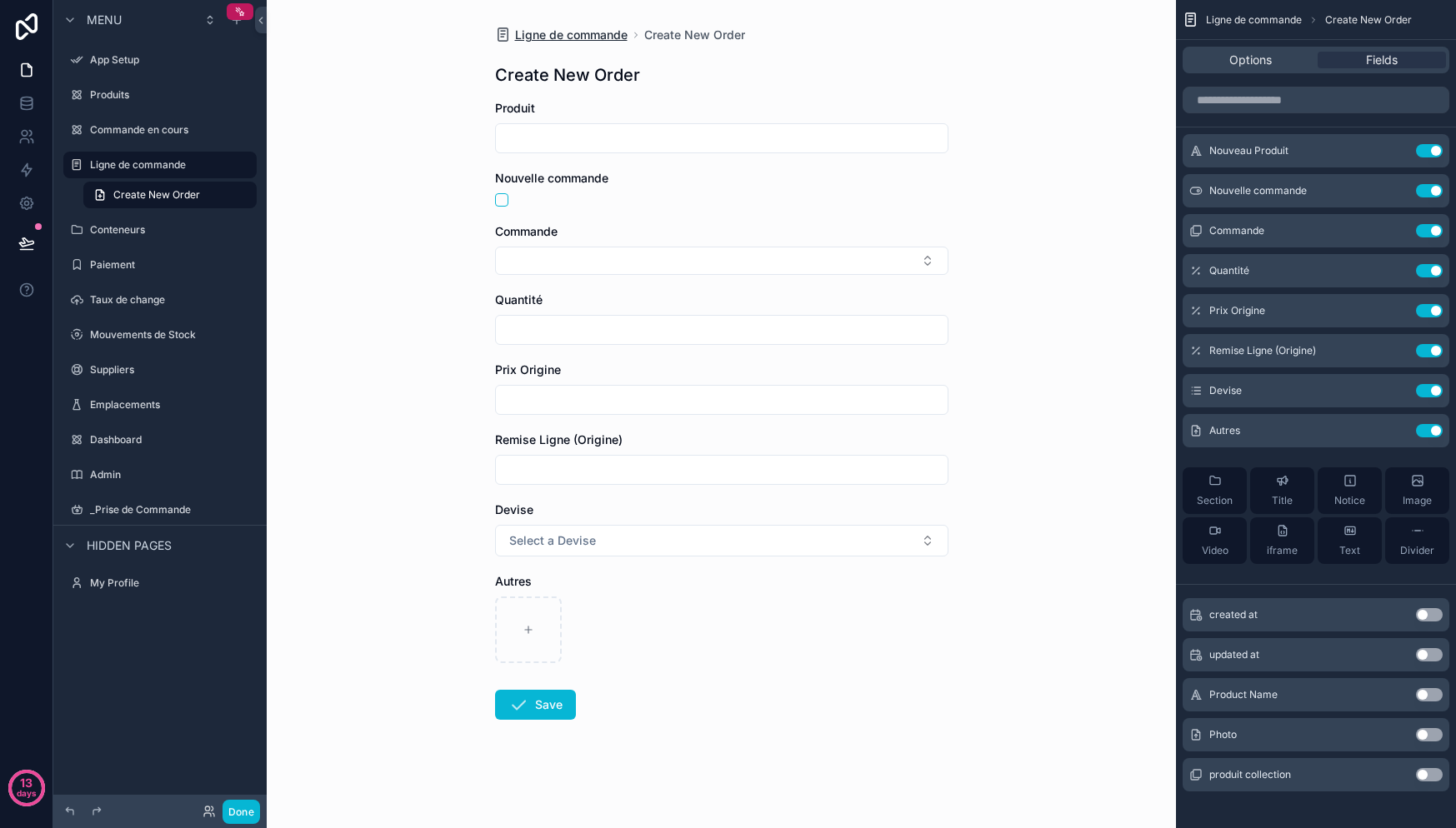
click at [503, 32] on icon "scrollable content" at bounding box center [503, 34] width 16 height 17
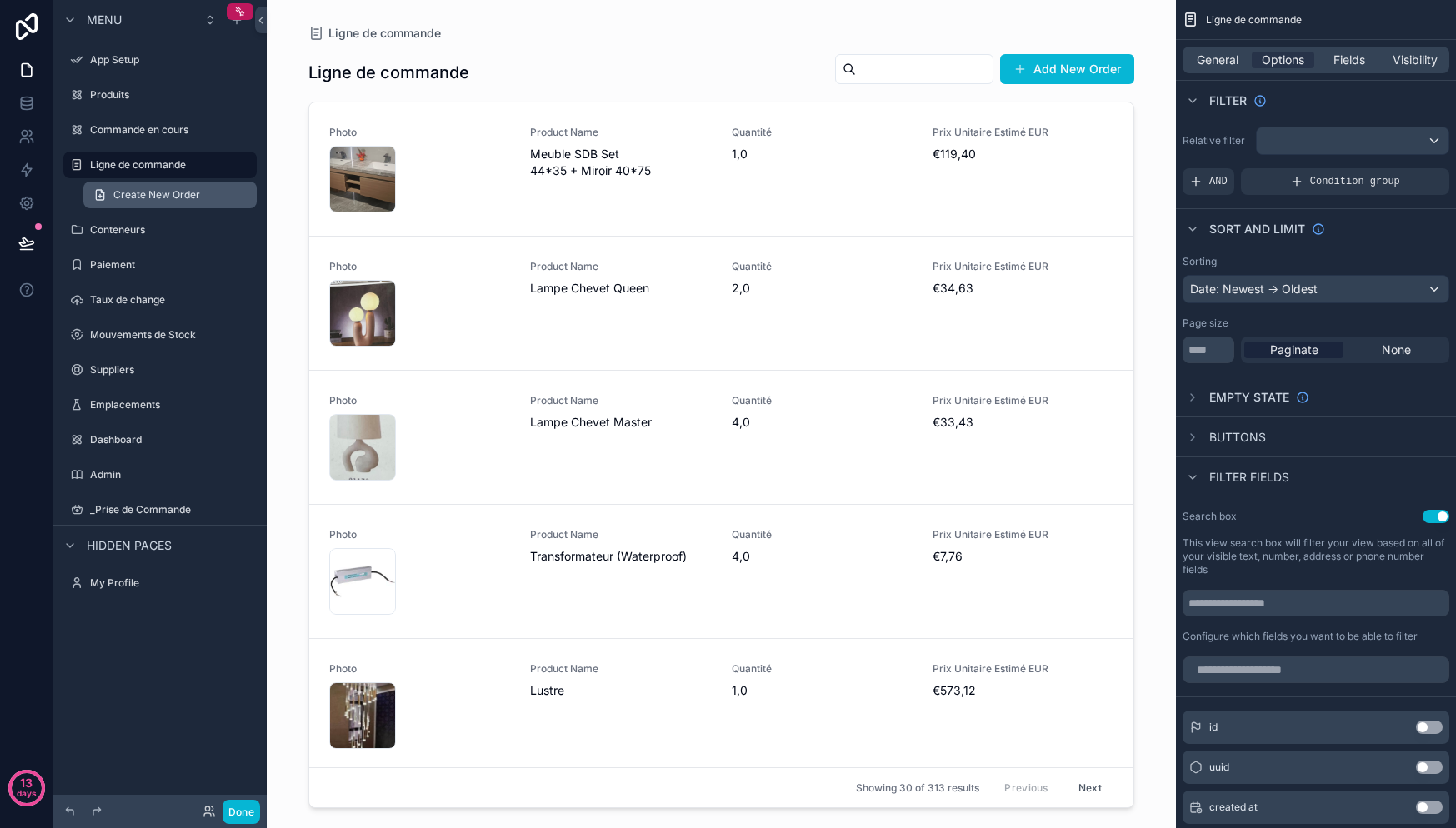
click at [138, 197] on span "Create New Order" at bounding box center [156, 195] width 87 height 13
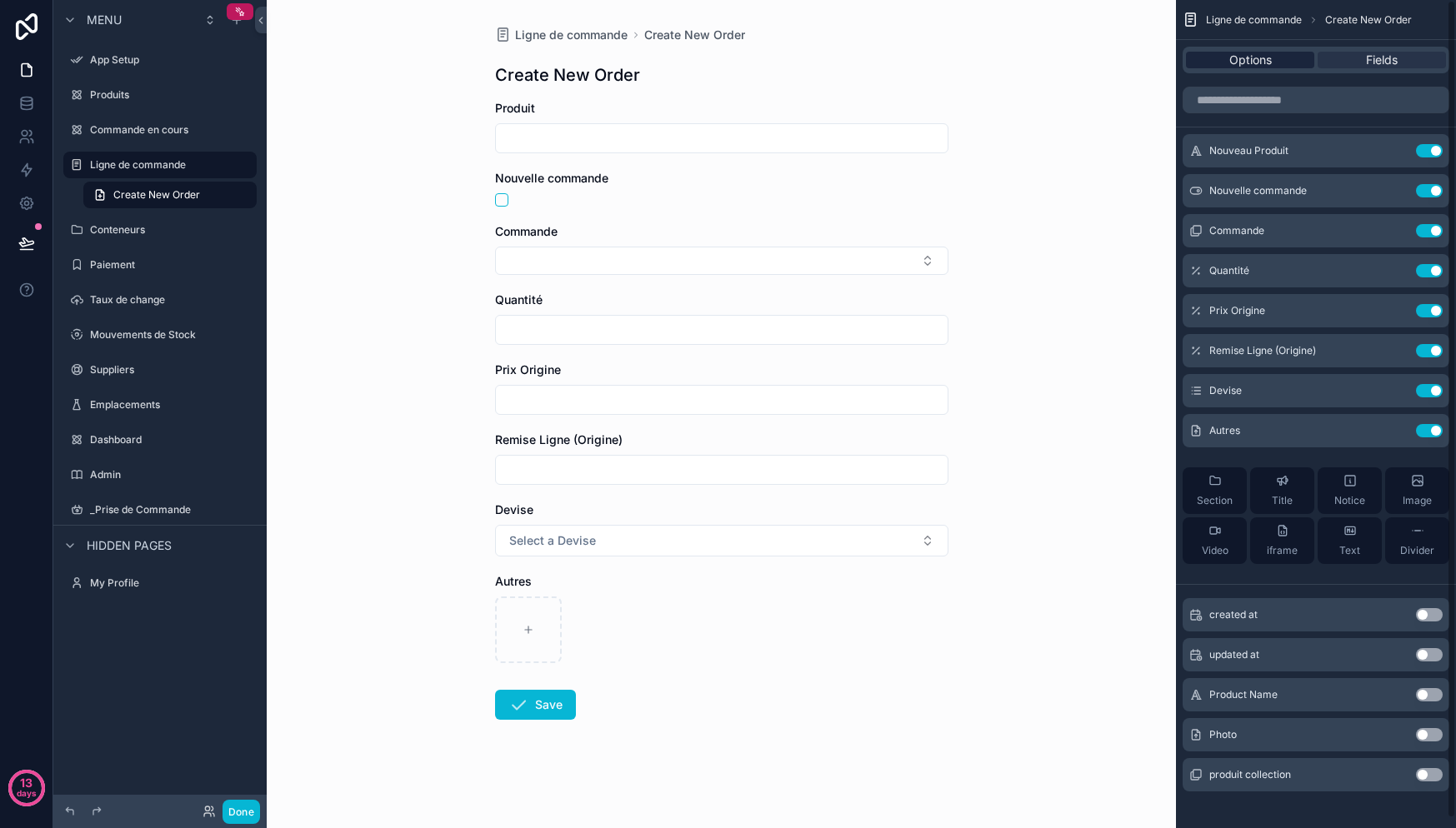
click at [1280, 63] on div "Options" at bounding box center [1250, 60] width 128 height 17
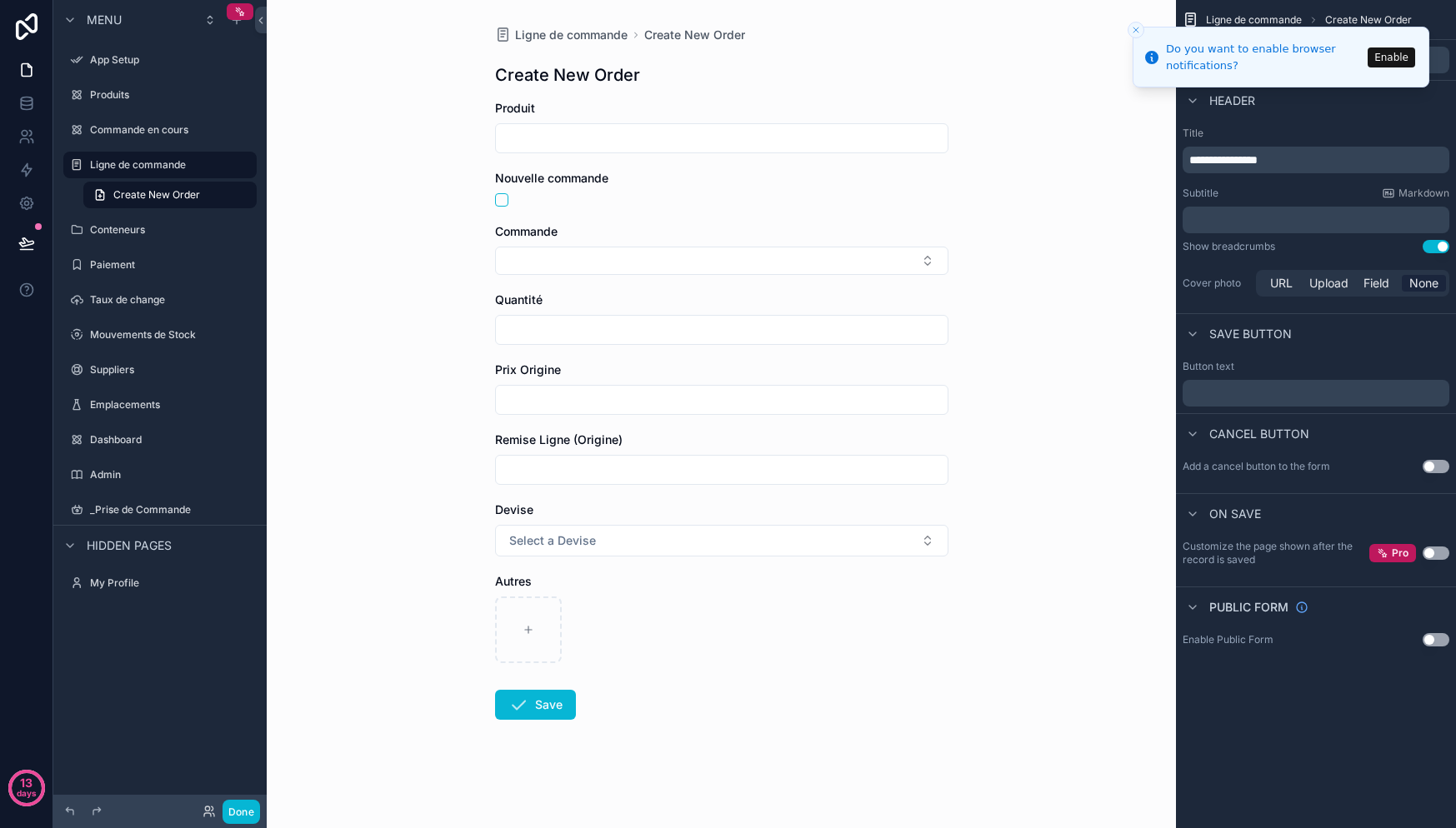
click at [810, 103] on div "Produit" at bounding box center [721, 108] width 453 height 17
click at [1127, 32] on button "Close toast" at bounding box center [1135, 30] width 17 height 17
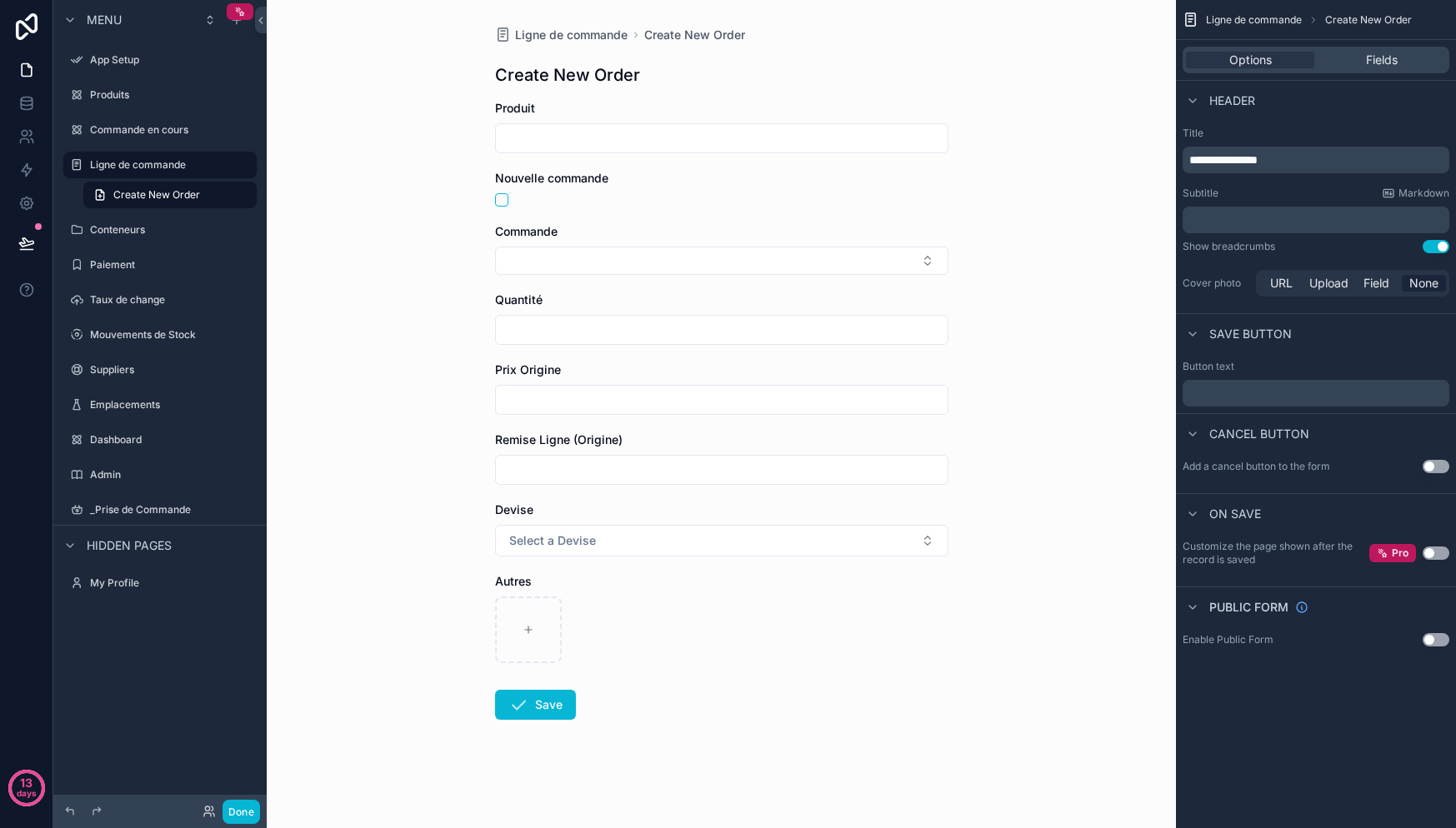
click at [1367, 68] on div "Options Fields" at bounding box center [1316, 60] width 266 height 26
click at [1367, 67] on div "Options Fields" at bounding box center [1316, 60] width 266 height 26
drag, startPoint x: 1409, startPoint y: 72, endPoint x: 1402, endPoint y: 64, distance: 10.6
click at [1409, 71] on div "Options Fields" at bounding box center [1316, 60] width 266 height 26
click at [1400, 62] on div "Fields" at bounding box center [1381, 60] width 128 height 17
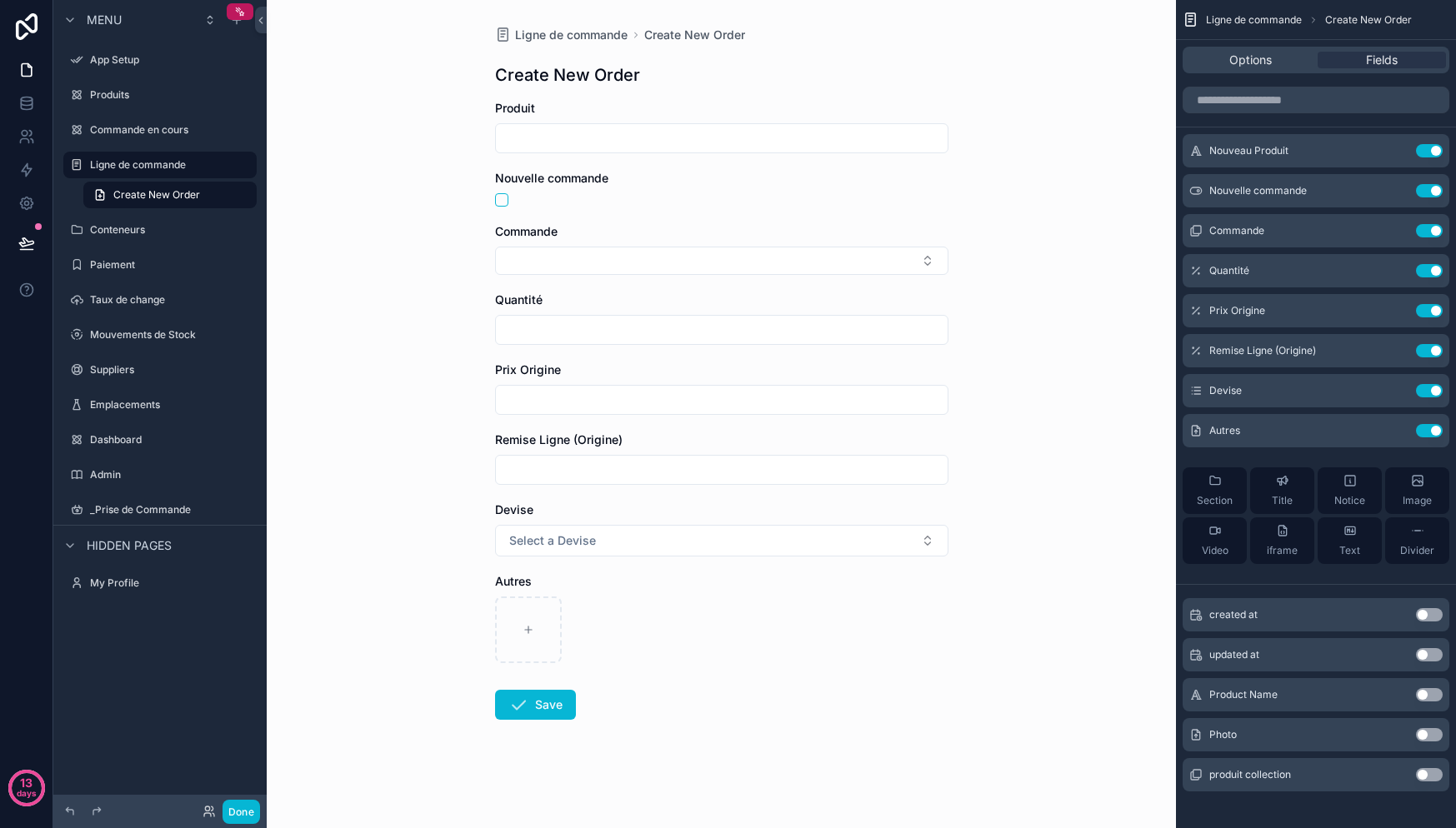
click at [1275, 48] on div "Options Fields" at bounding box center [1316, 60] width 266 height 26
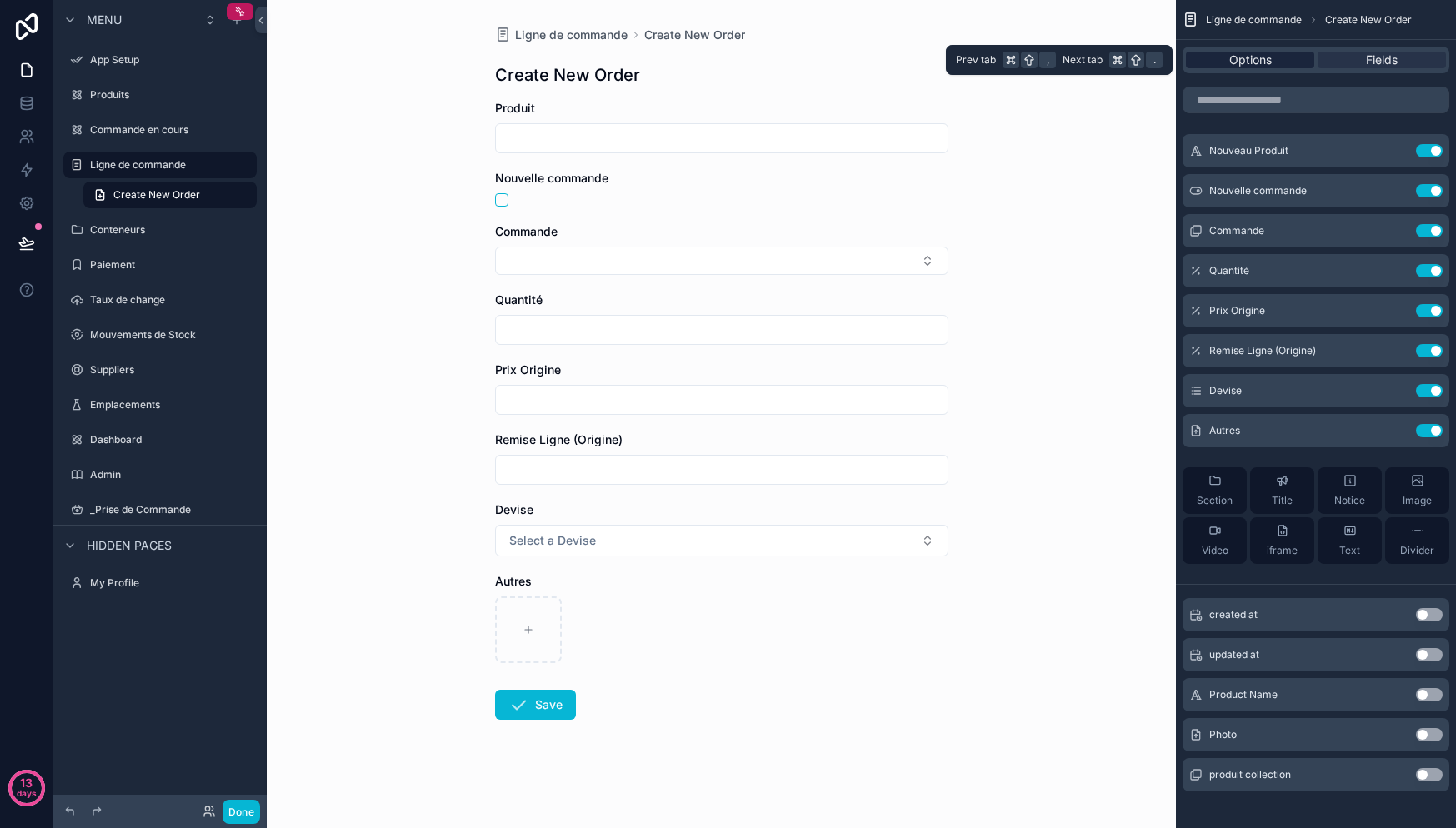
click at [1274, 57] on div "Options" at bounding box center [1250, 60] width 128 height 17
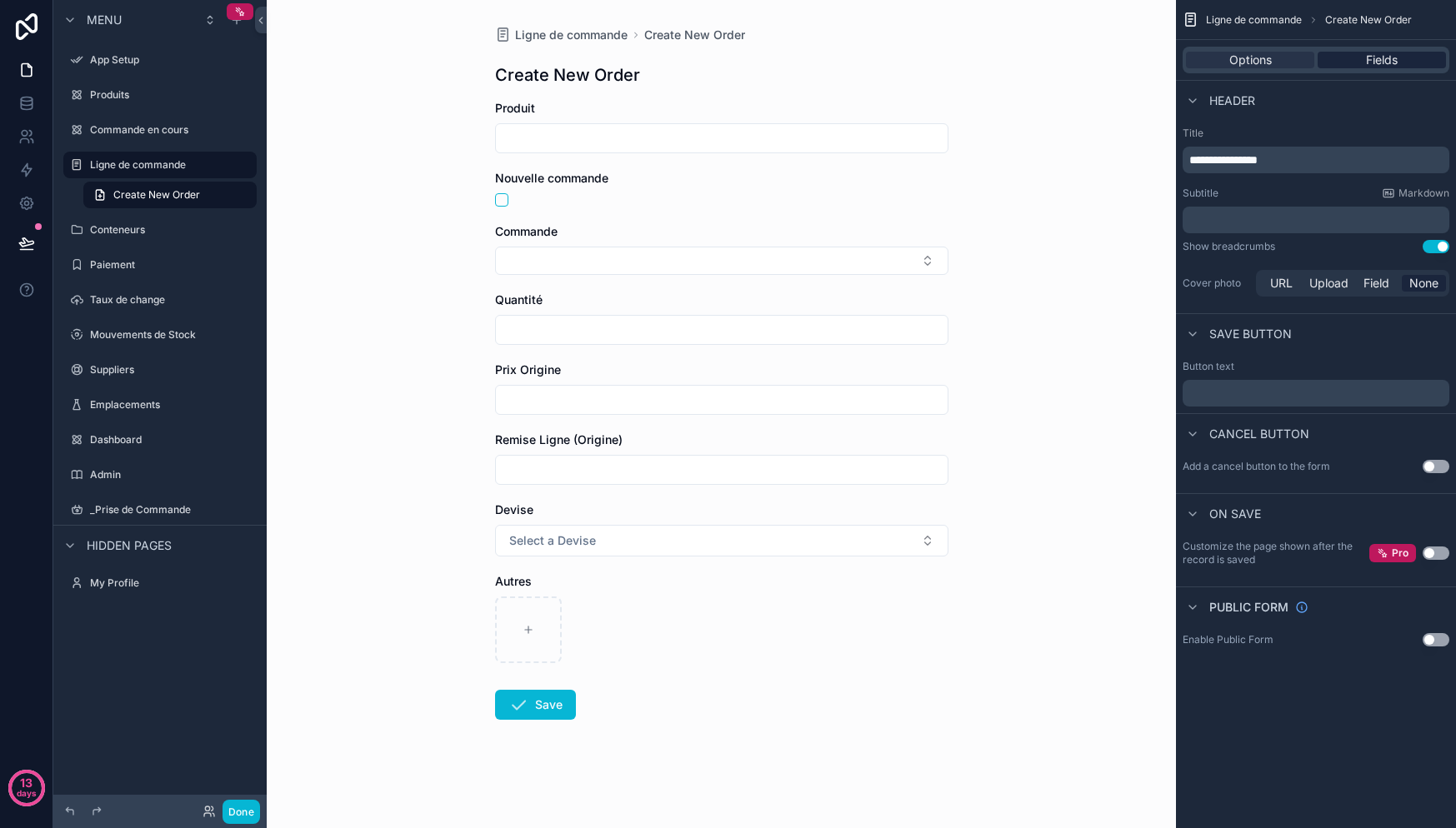
click at [1366, 58] on span "Fields" at bounding box center [1381, 60] width 32 height 17
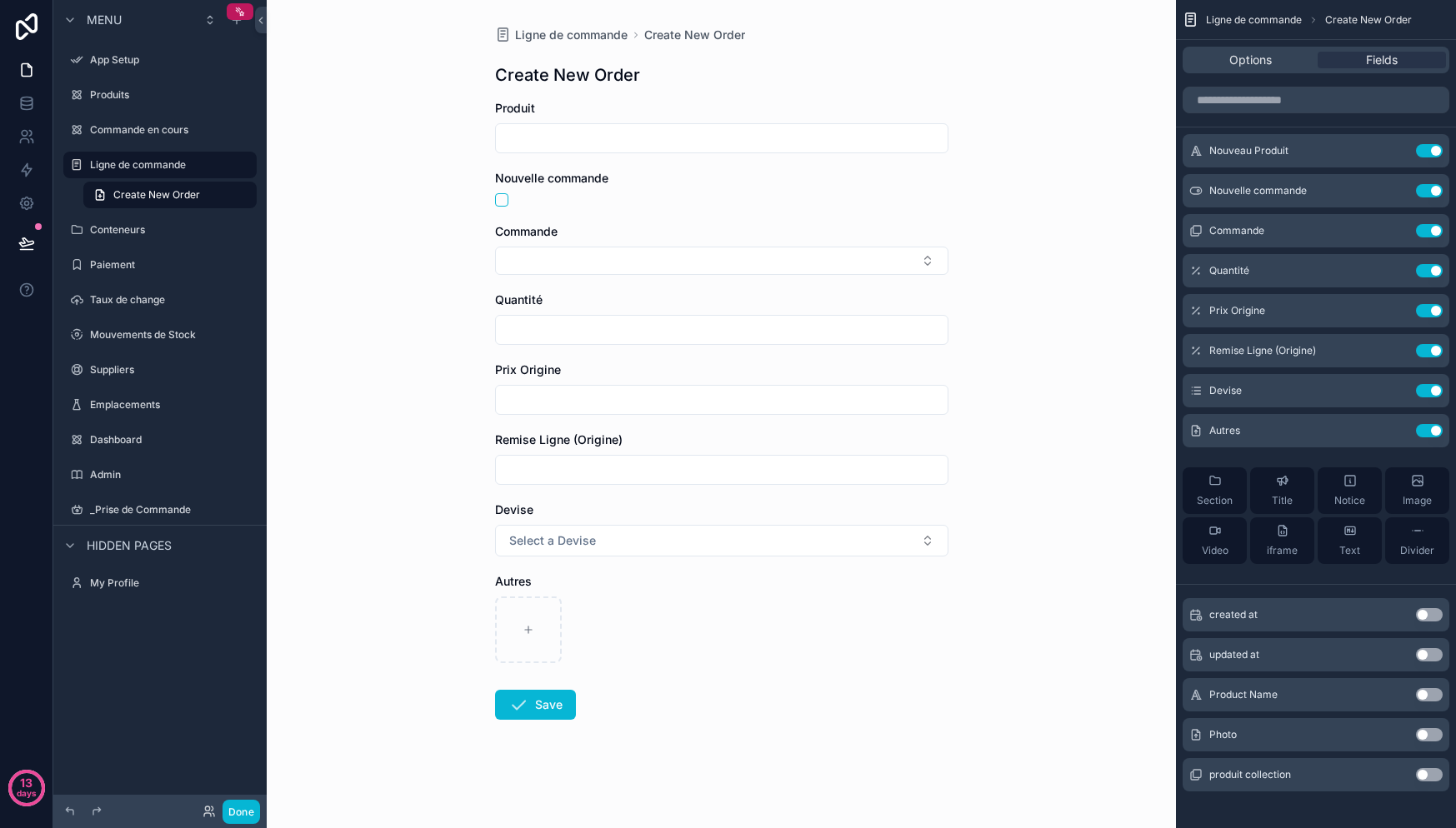
scroll to position [10, 0]
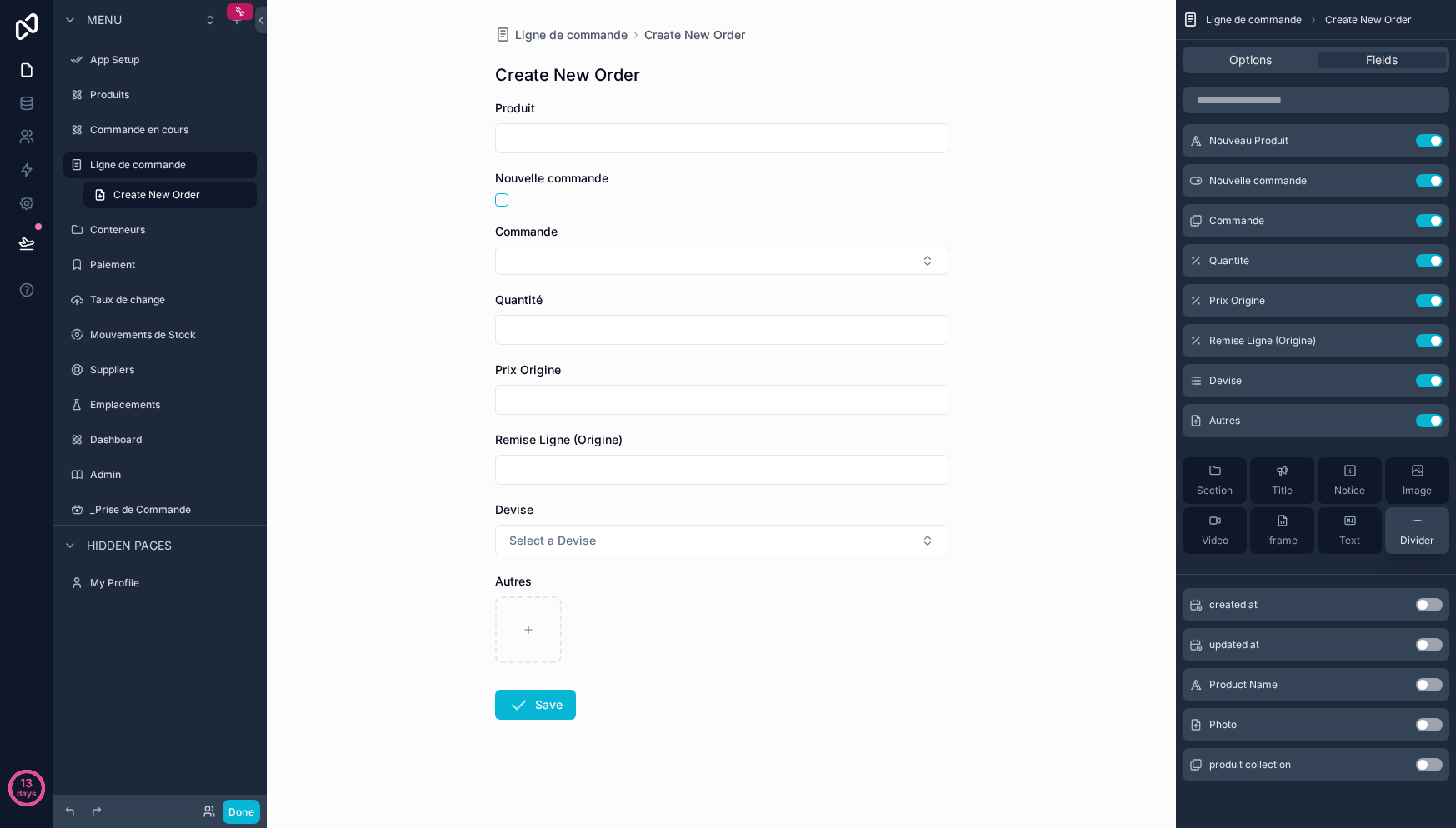
click at [1415, 534] on span "Divider" at bounding box center [1417, 540] width 34 height 13
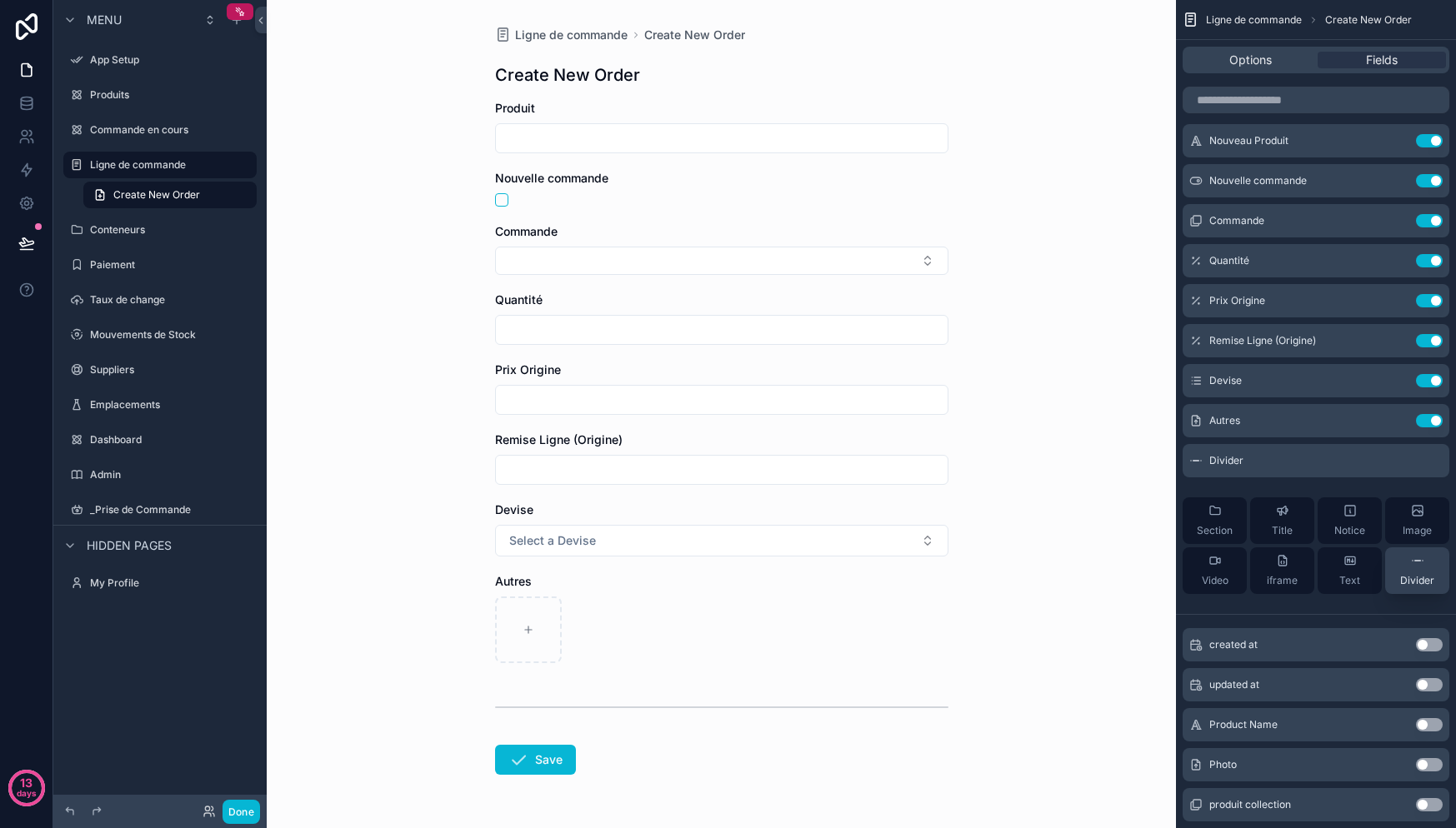
click at [1415, 534] on span "Image" at bounding box center [1417, 530] width 29 height 13
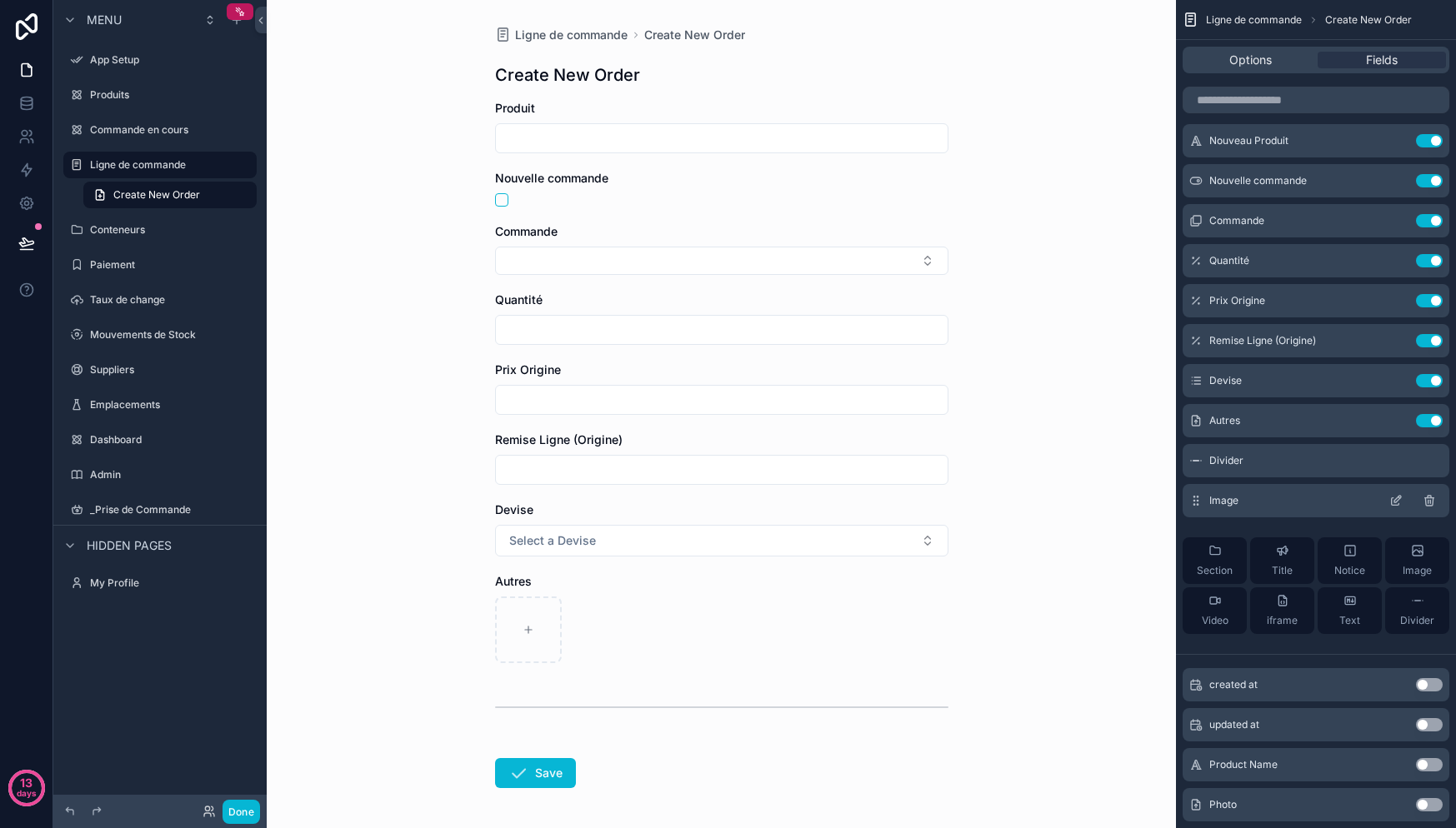
click at [1431, 499] on icon "scrollable content" at bounding box center [1431, 501] width 0 height 4
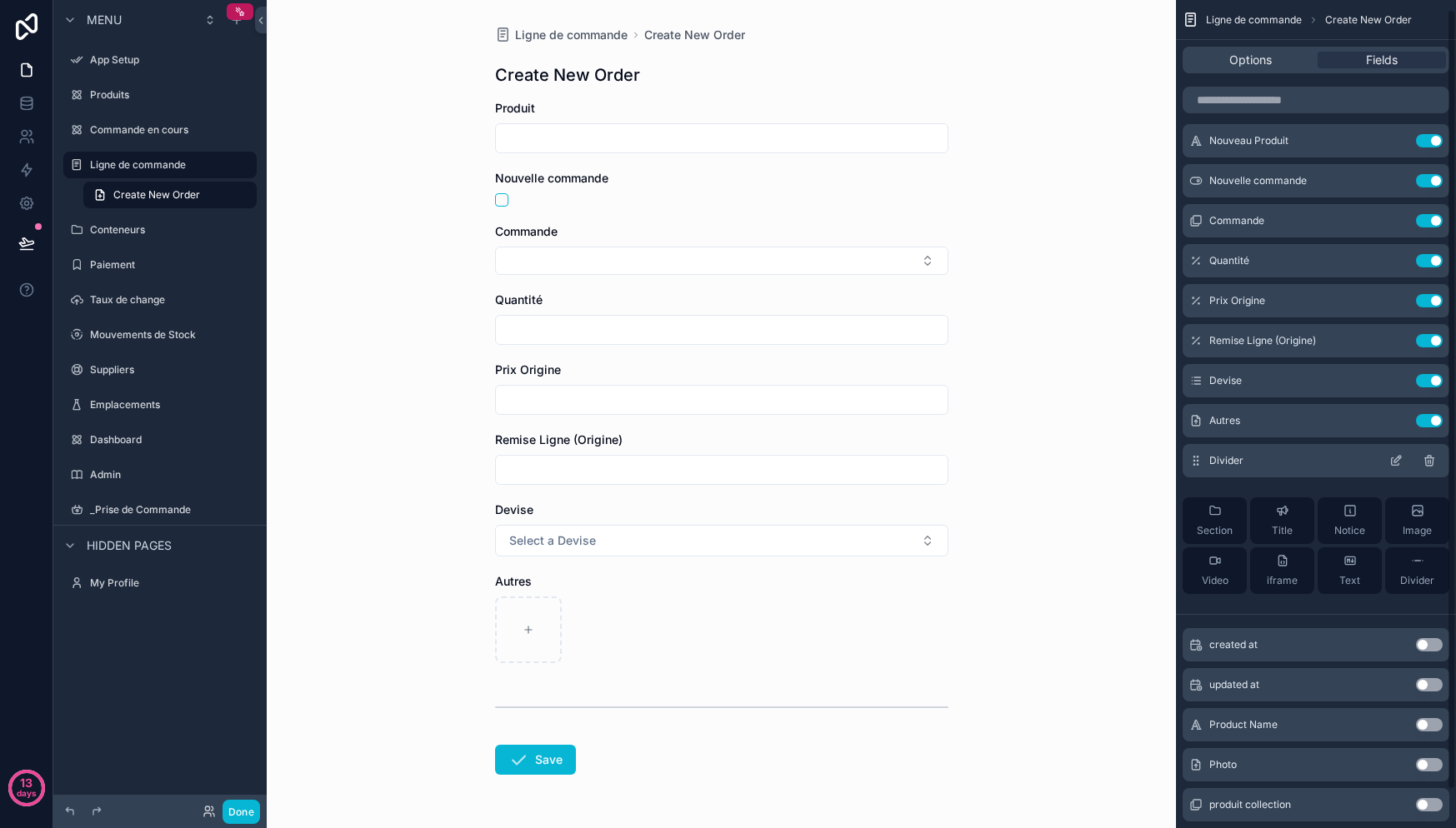
click at [1429, 462] on icon "scrollable content" at bounding box center [1429, 462] width 0 height 4
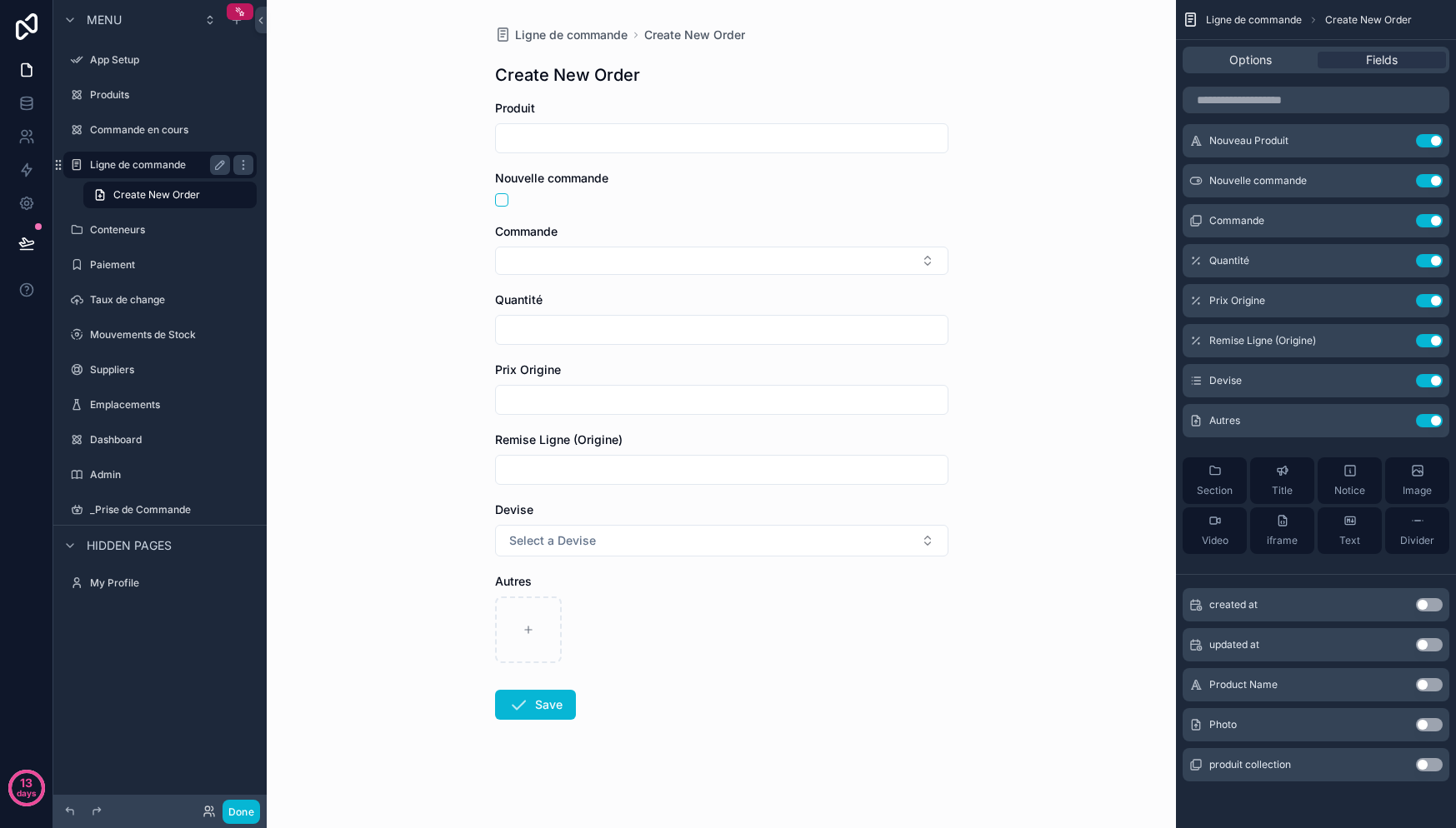
click at [113, 174] on div "Ligne de commande" at bounding box center [160, 165] width 140 height 20
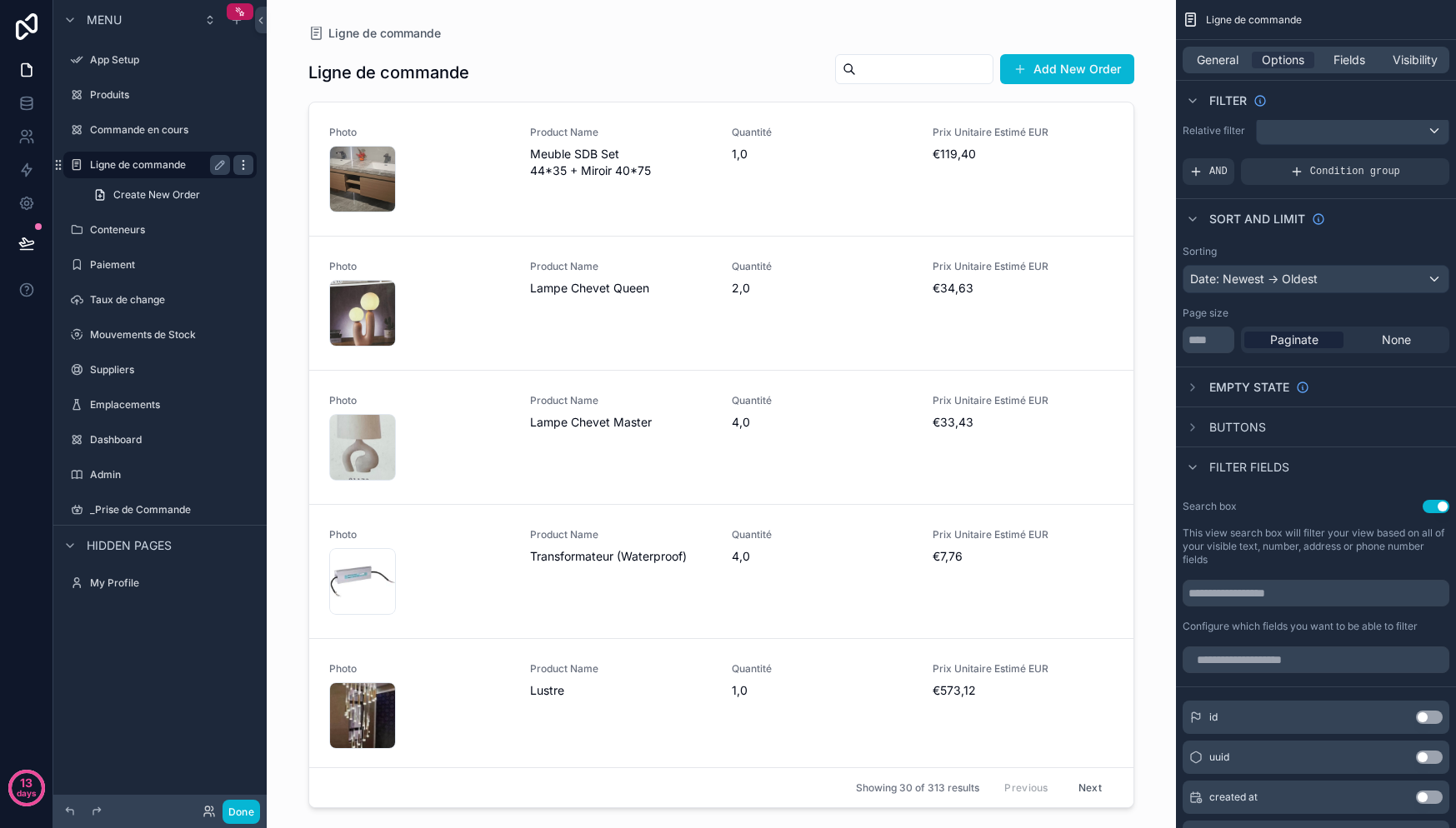
click at [237, 160] on icon "scrollable content" at bounding box center [243, 165] width 13 height 13
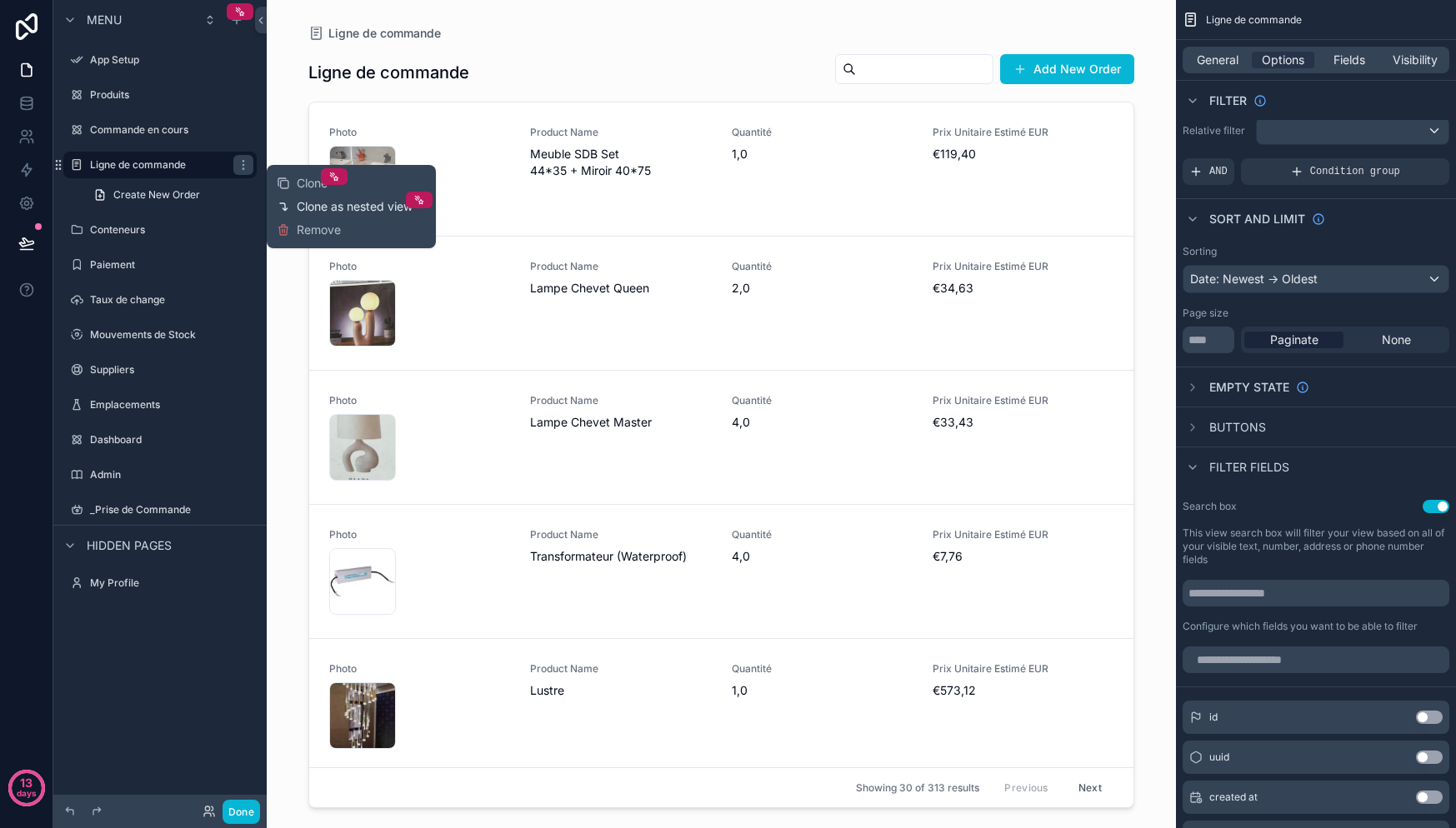
click at [354, 209] on span "Clone as nested view" at bounding box center [354, 206] width 116 height 17
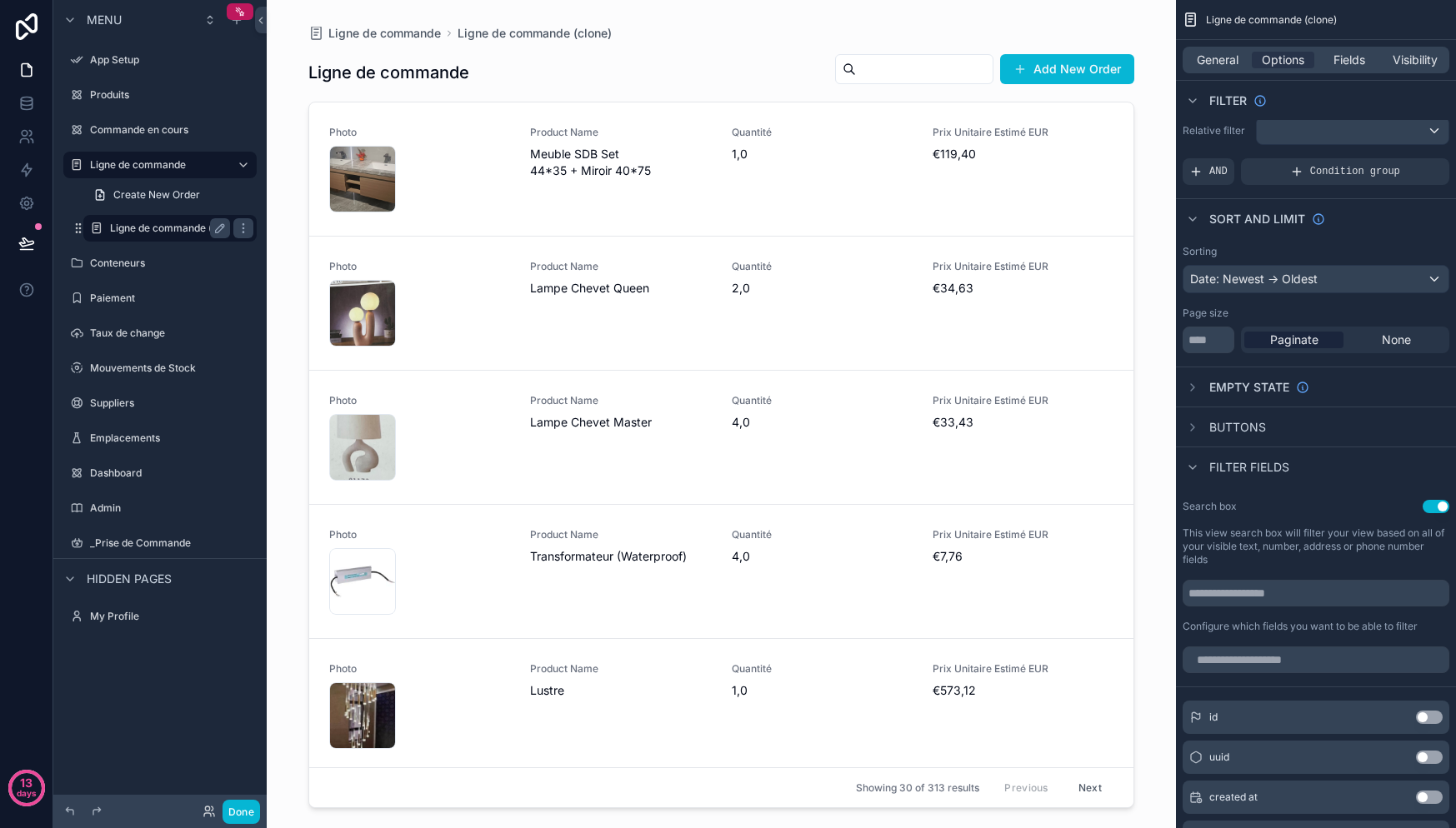
click at [160, 230] on label "Ligne de commande (clone)" at bounding box center [175, 228] width 131 height 13
click at [221, 227] on icon "scrollable content" at bounding box center [219, 228] width 13 height 13
click at [153, 228] on input "**********" at bounding box center [157, 228] width 93 height 20
click at [100, 228] on icon "scrollable content" at bounding box center [96, 228] width 13 height 13
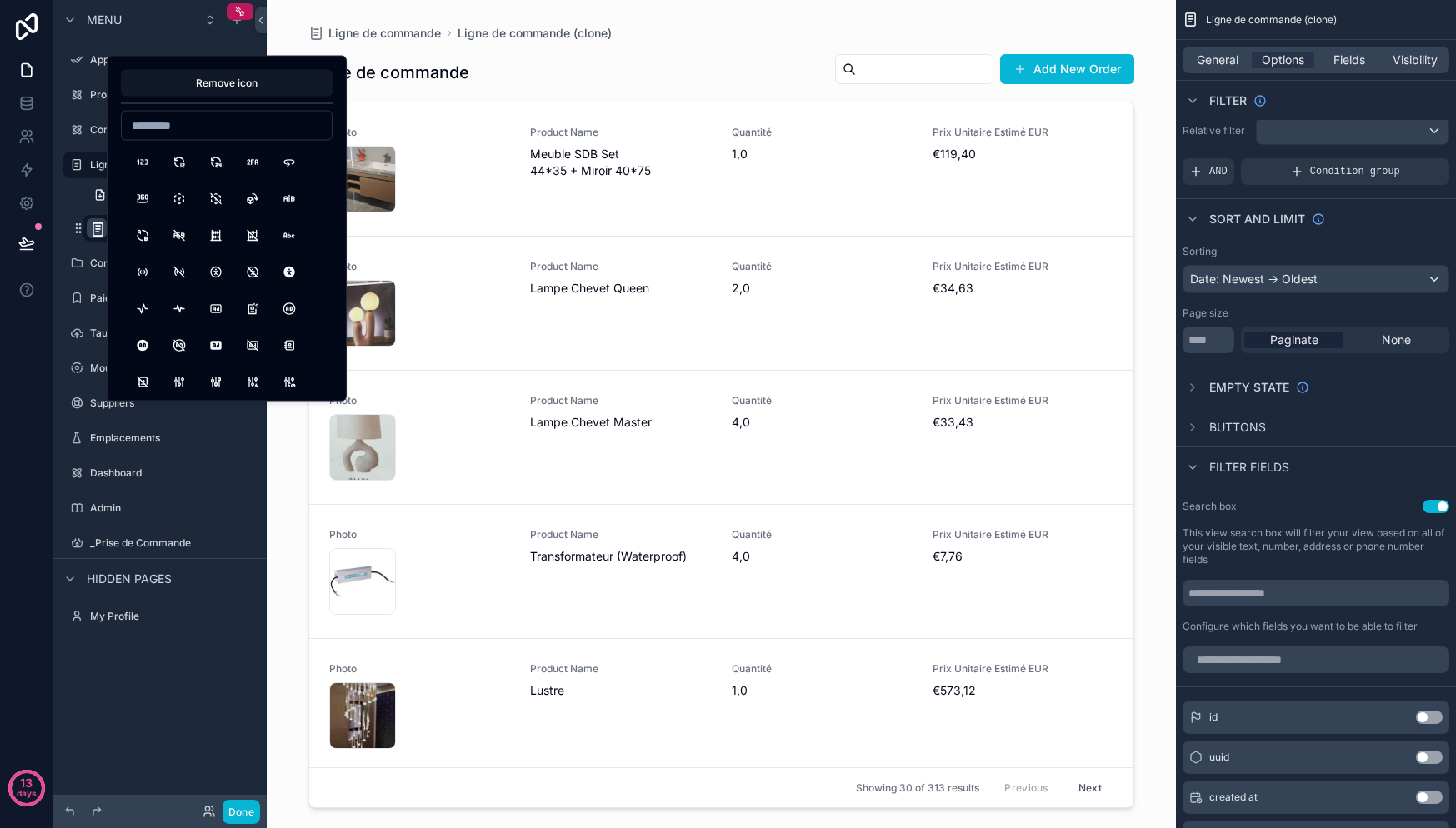
click at [96, 228] on icon "scrollable content" at bounding box center [98, 230] width 16 height 17
click at [88, 211] on div "scrollable content" at bounding box center [170, 212] width 194 height 4
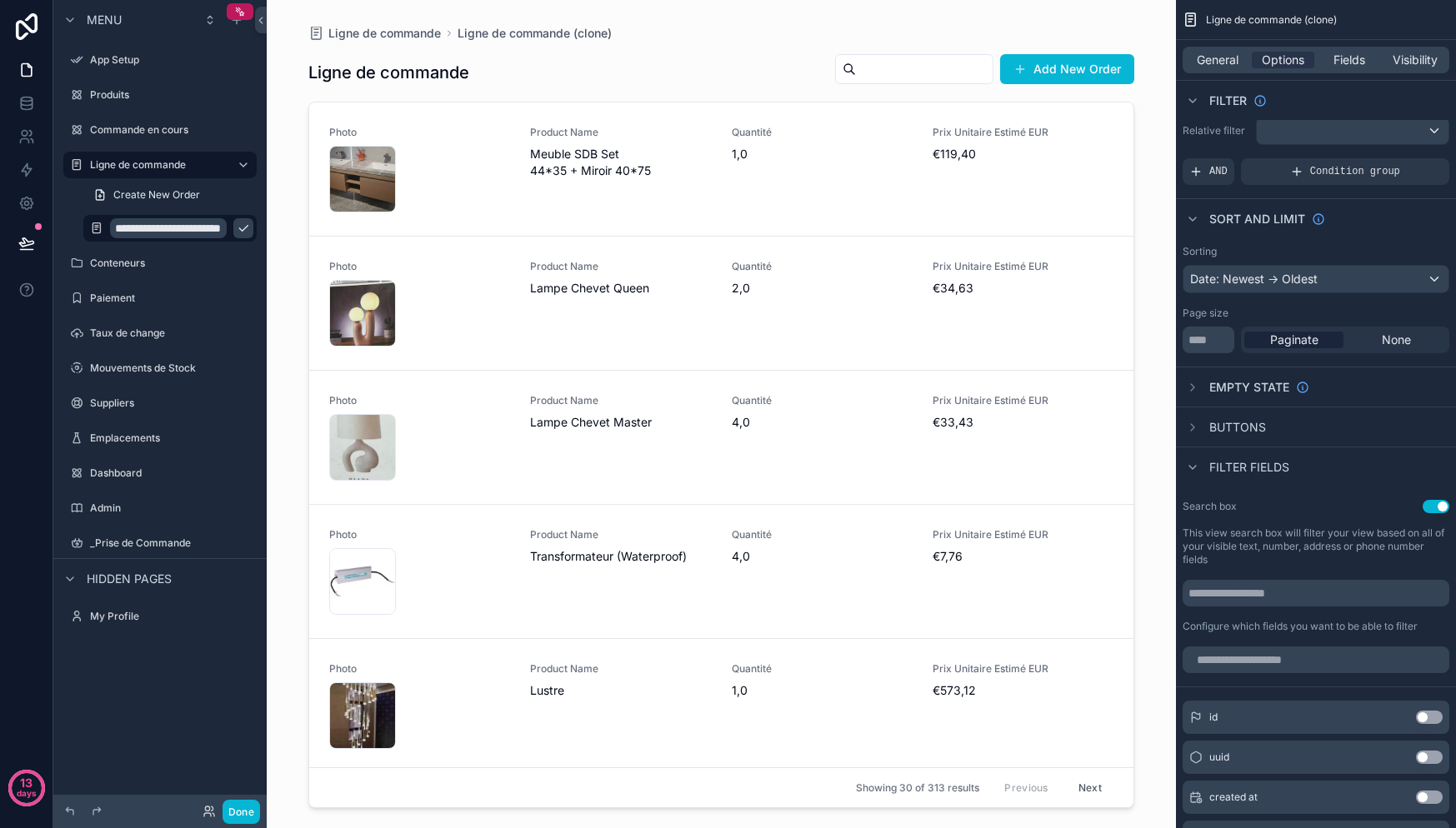
click at [183, 248] on div "Conteneurs" at bounding box center [160, 263] width 213 height 30
click at [157, 258] on label "Conteneurs" at bounding box center [172, 263] width 163 height 13
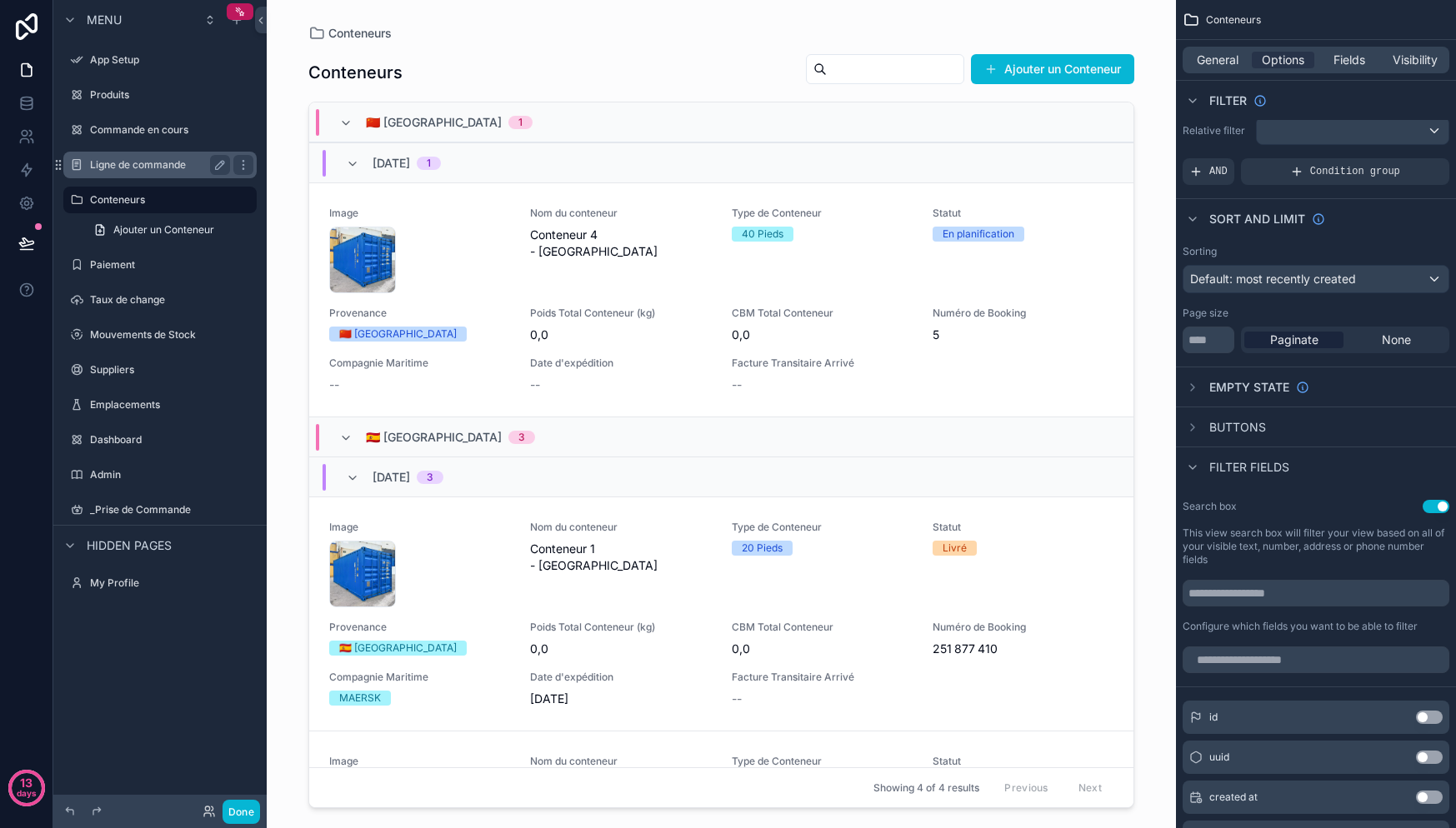
click at [151, 169] on label "Ligne de commande" at bounding box center [157, 165] width 133 height 13
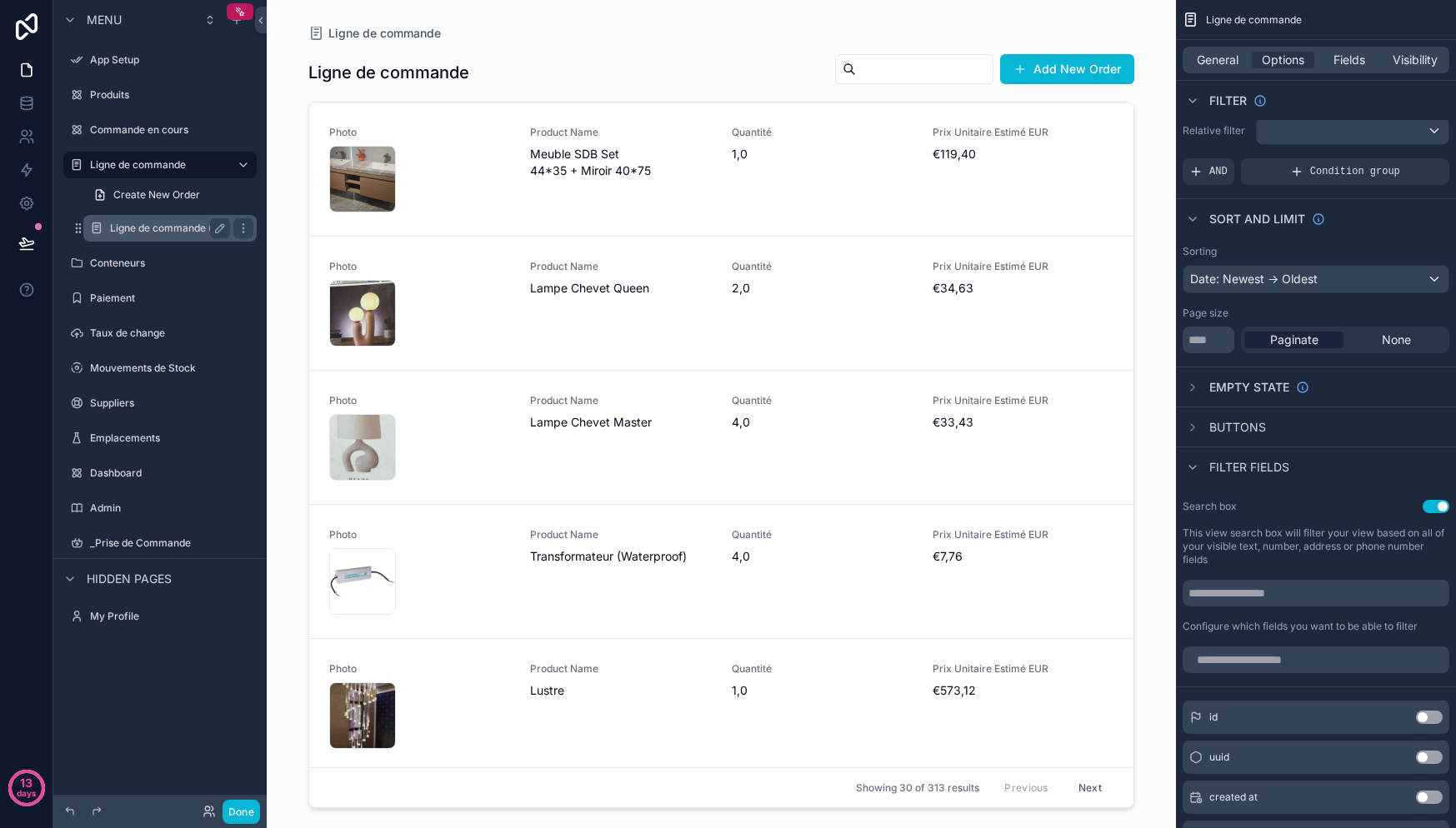
click at [162, 230] on label "Ligne de commande (clone)" at bounding box center [175, 228] width 131 height 13
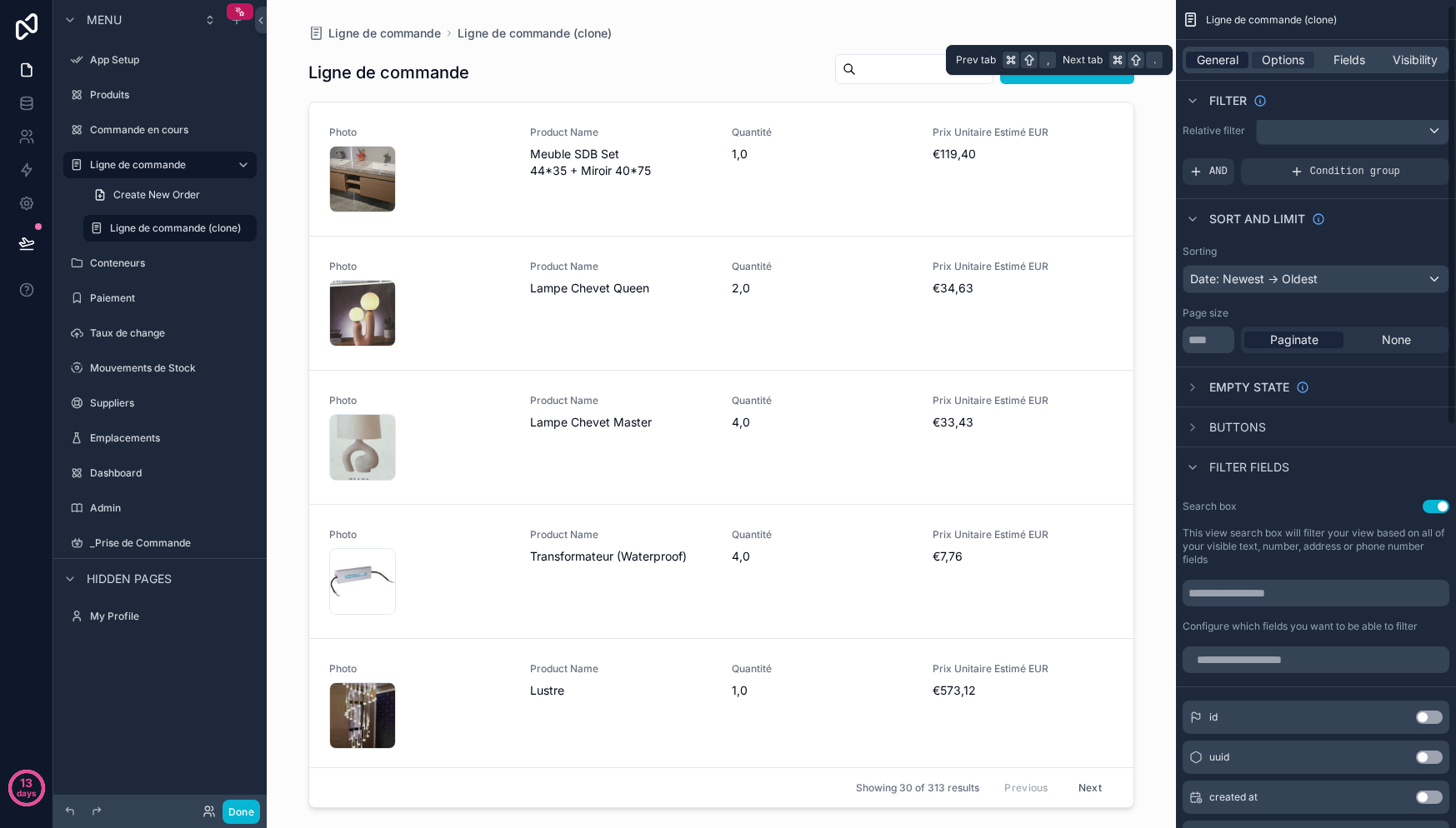
click at [1231, 58] on span "General" at bounding box center [1218, 60] width 42 height 17
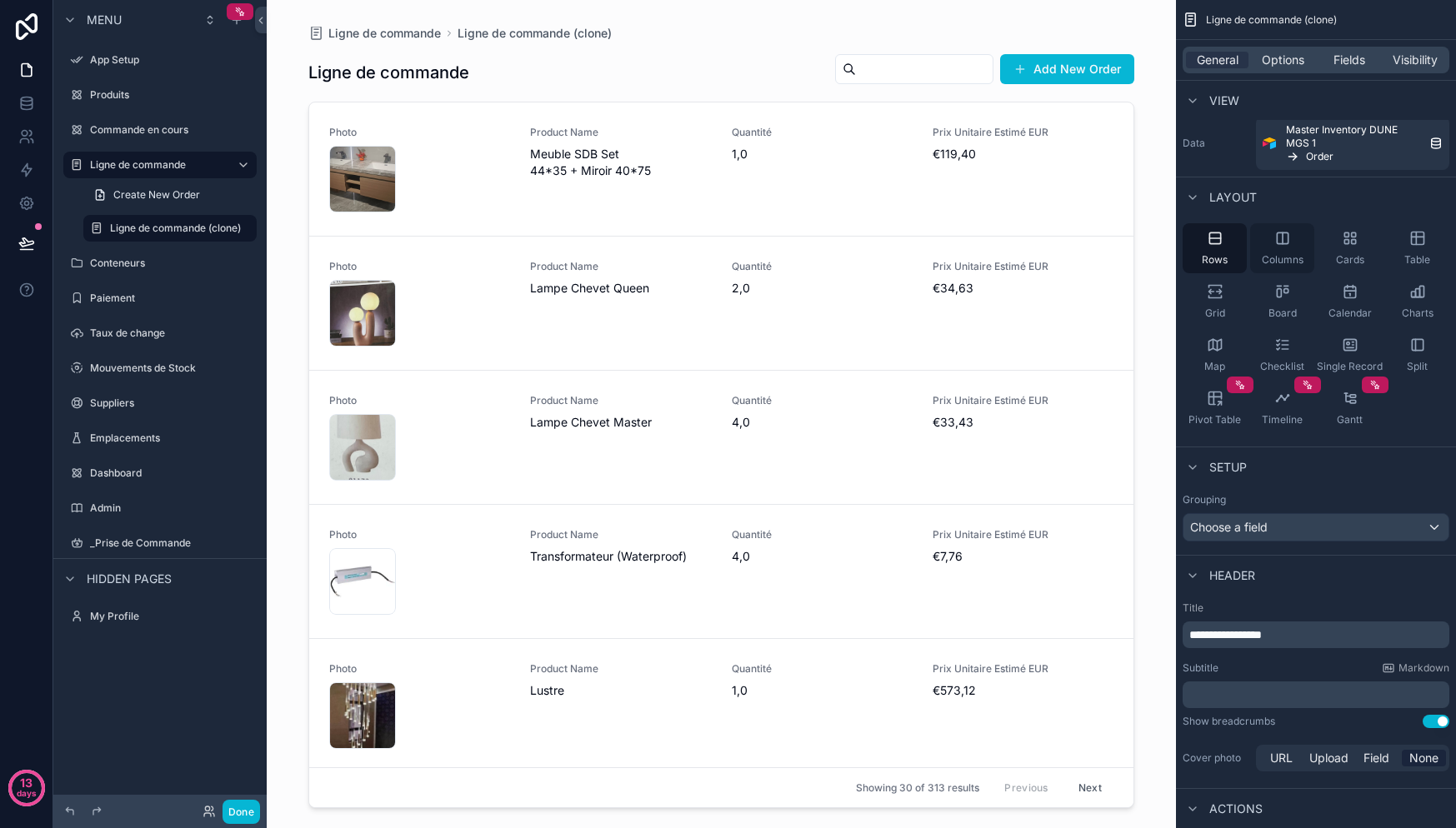
click at [1299, 247] on div "Columns" at bounding box center [1282, 248] width 64 height 50
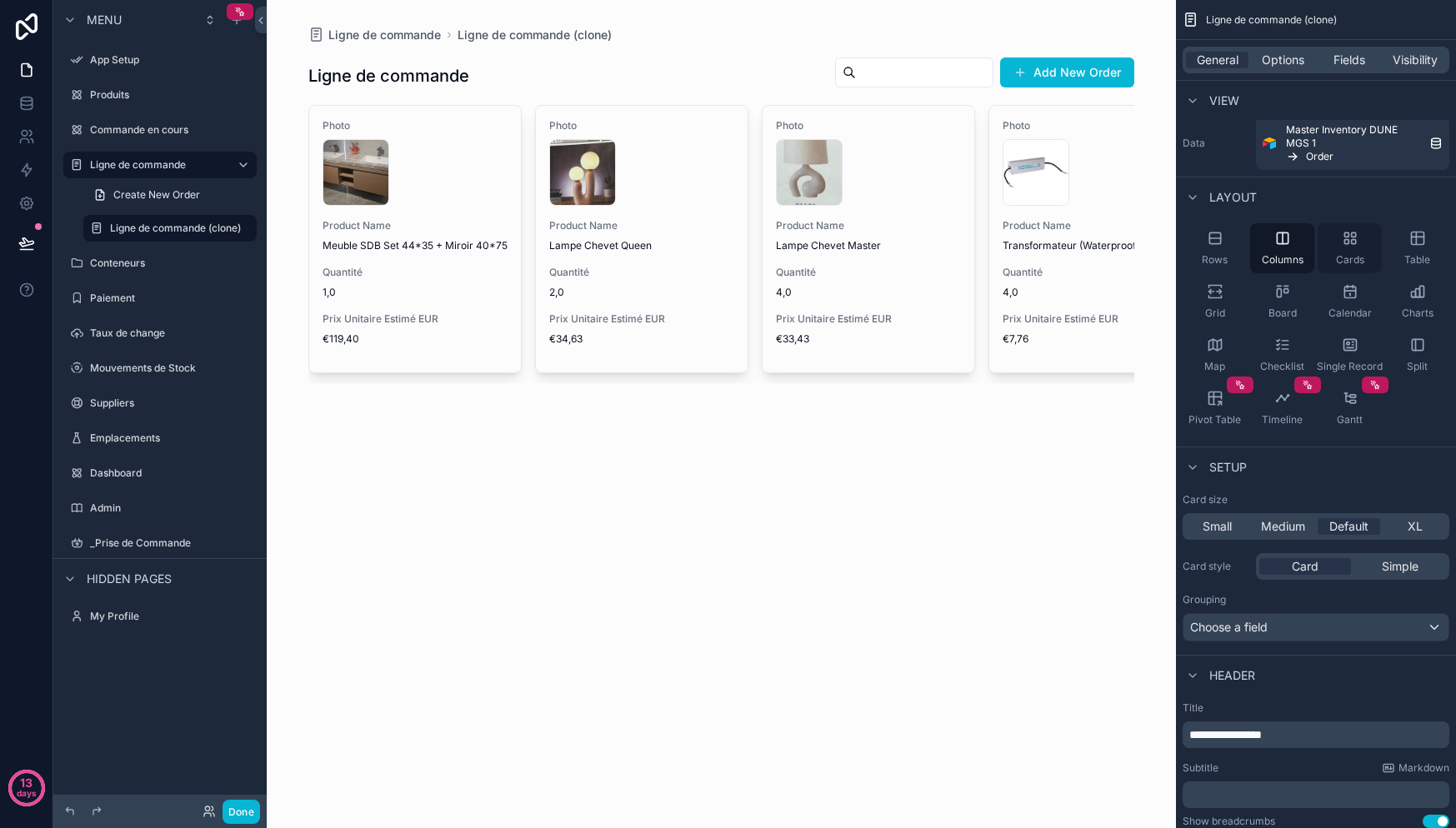
click at [1342, 251] on div "Cards" at bounding box center [1349, 248] width 64 height 50
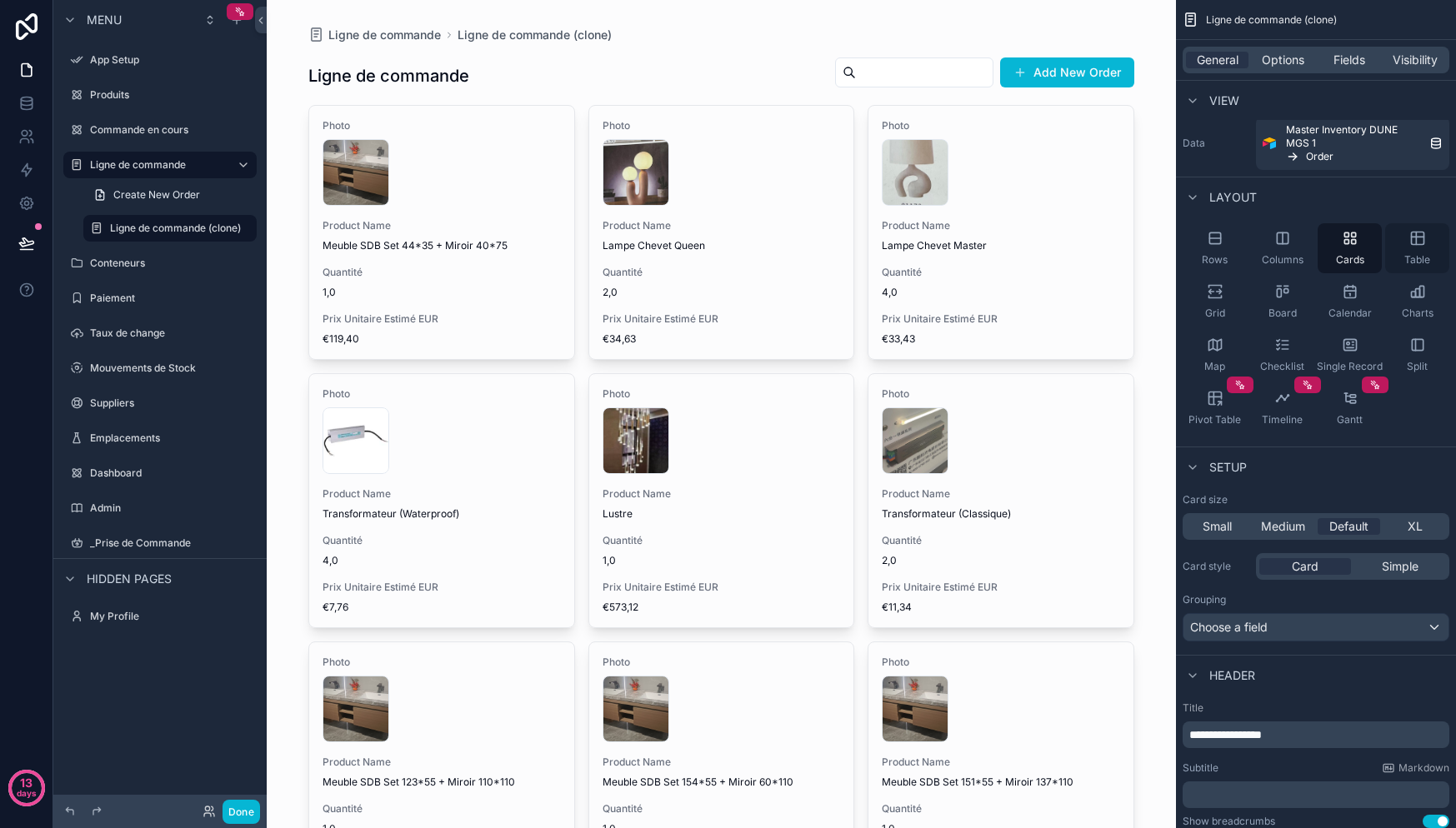
click at [1416, 251] on div "Table" at bounding box center [1417, 248] width 64 height 50
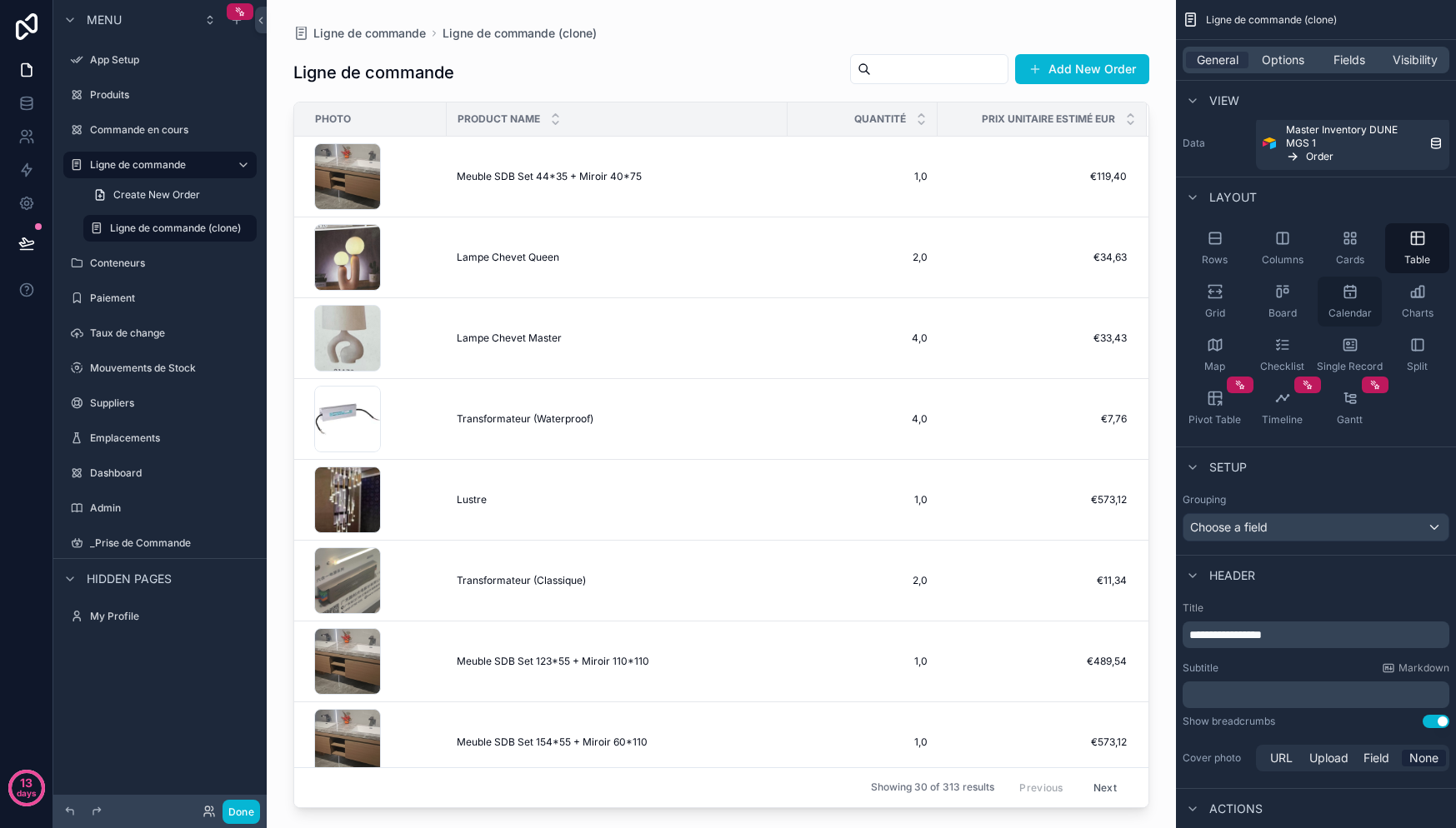
click at [1367, 300] on div "Calendar" at bounding box center [1349, 301] width 64 height 50
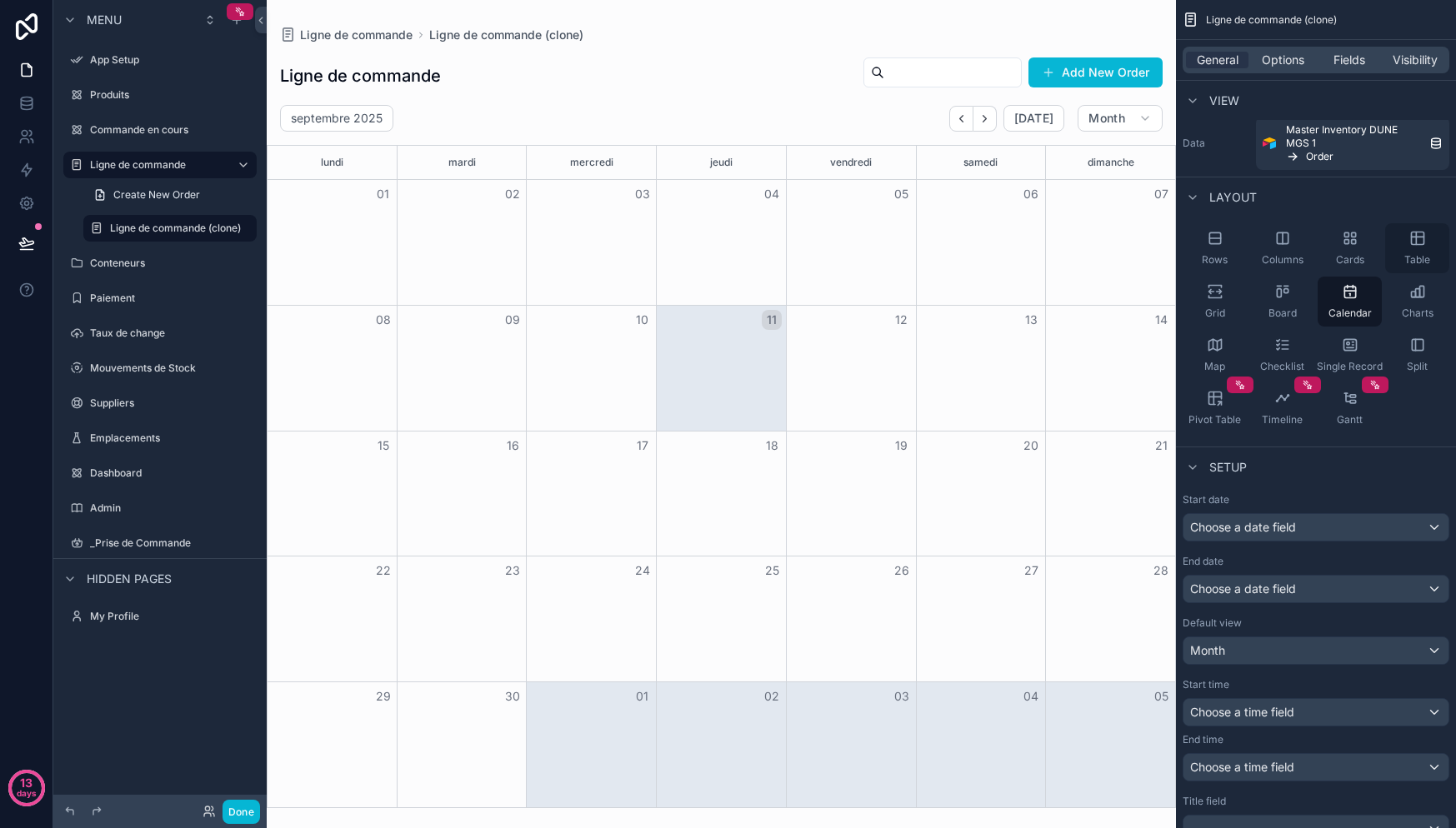
click at [1396, 258] on div "Table" at bounding box center [1417, 248] width 64 height 50
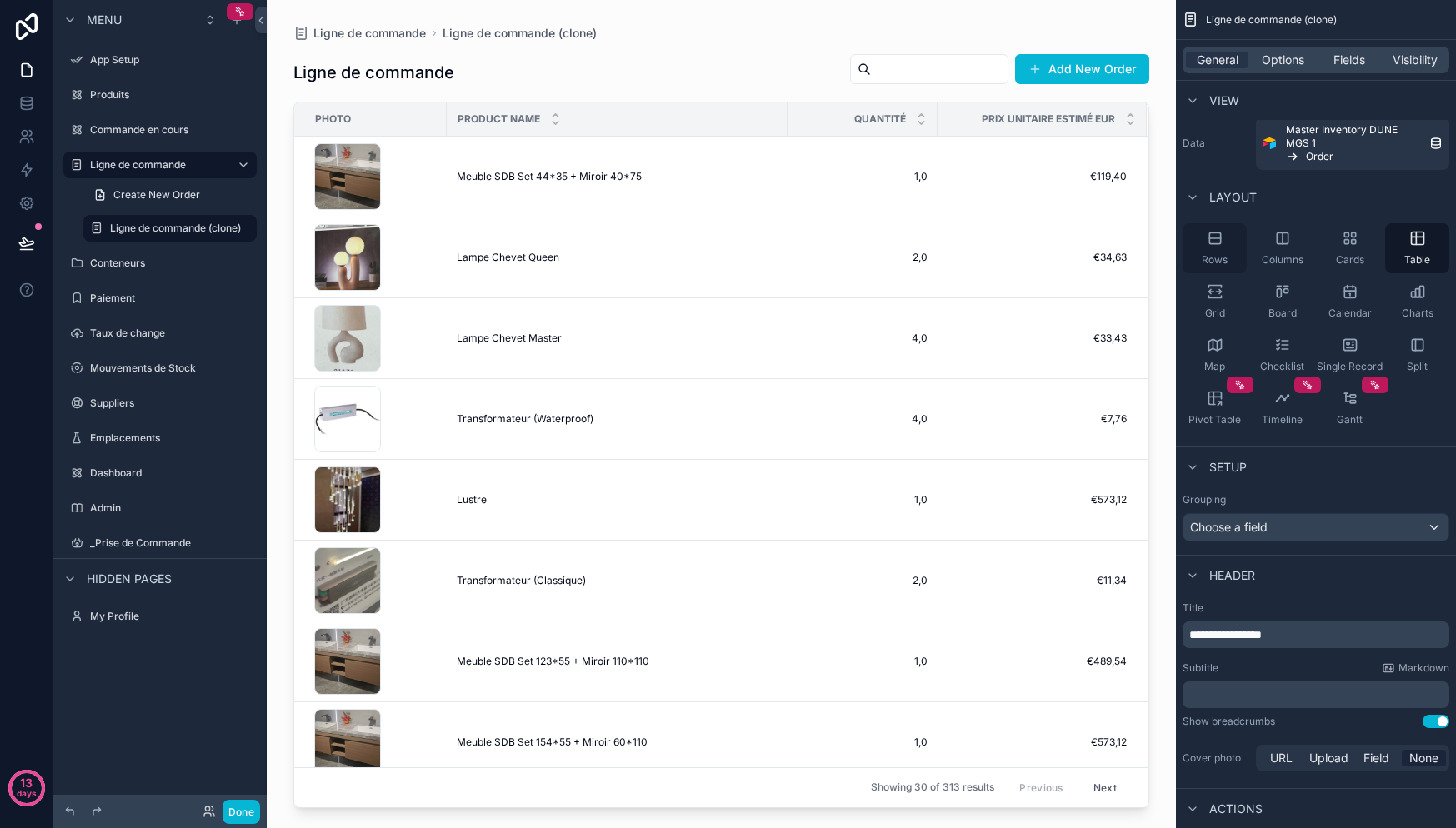
click at [1195, 251] on div "Rows" at bounding box center [1214, 248] width 64 height 50
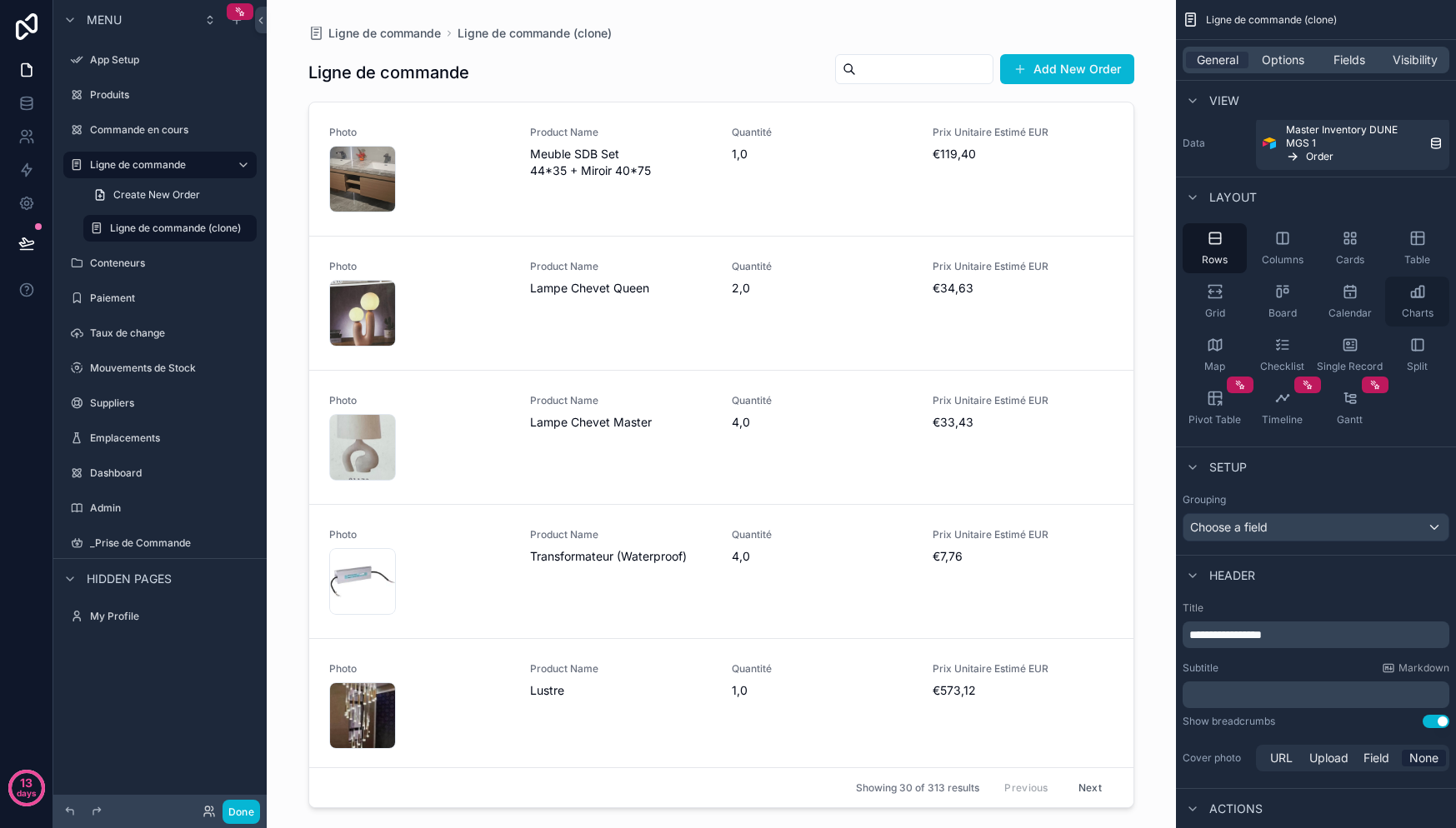
click at [1443, 282] on div "Charts" at bounding box center [1417, 301] width 64 height 50
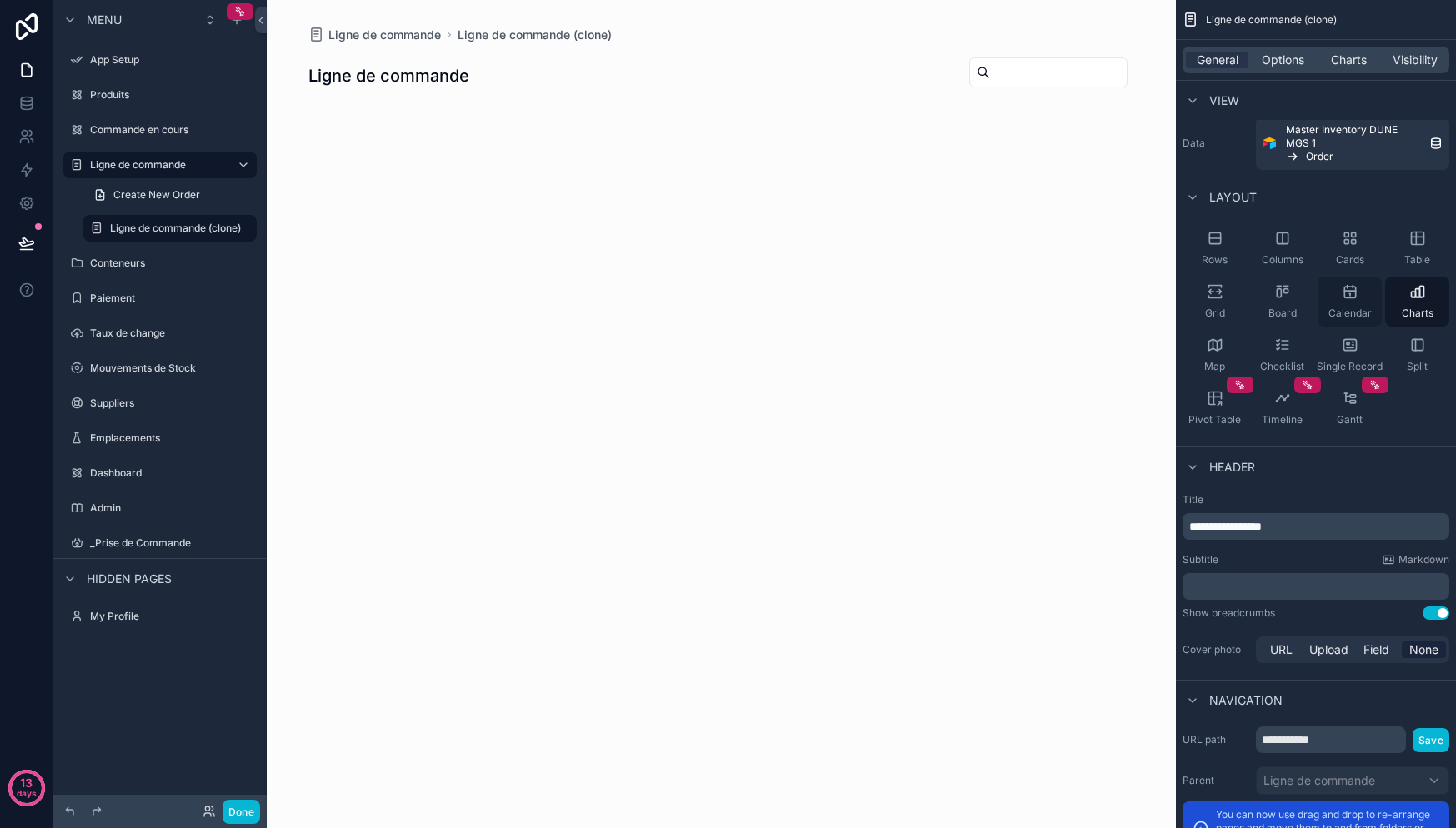
click at [1362, 312] on span "Calendar" at bounding box center [1350, 313] width 43 height 13
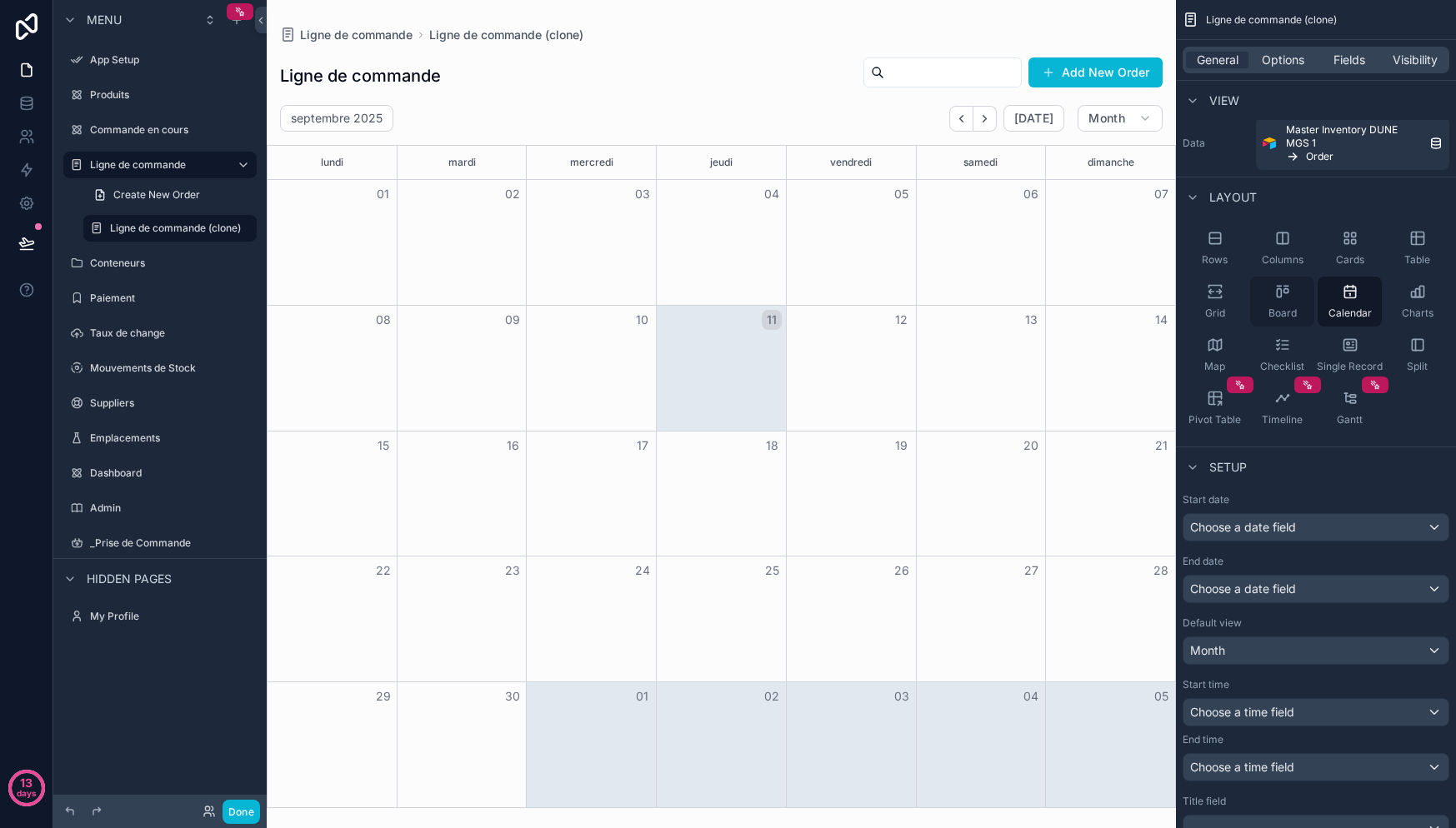
click at [1284, 302] on div "Board" at bounding box center [1282, 301] width 64 height 50
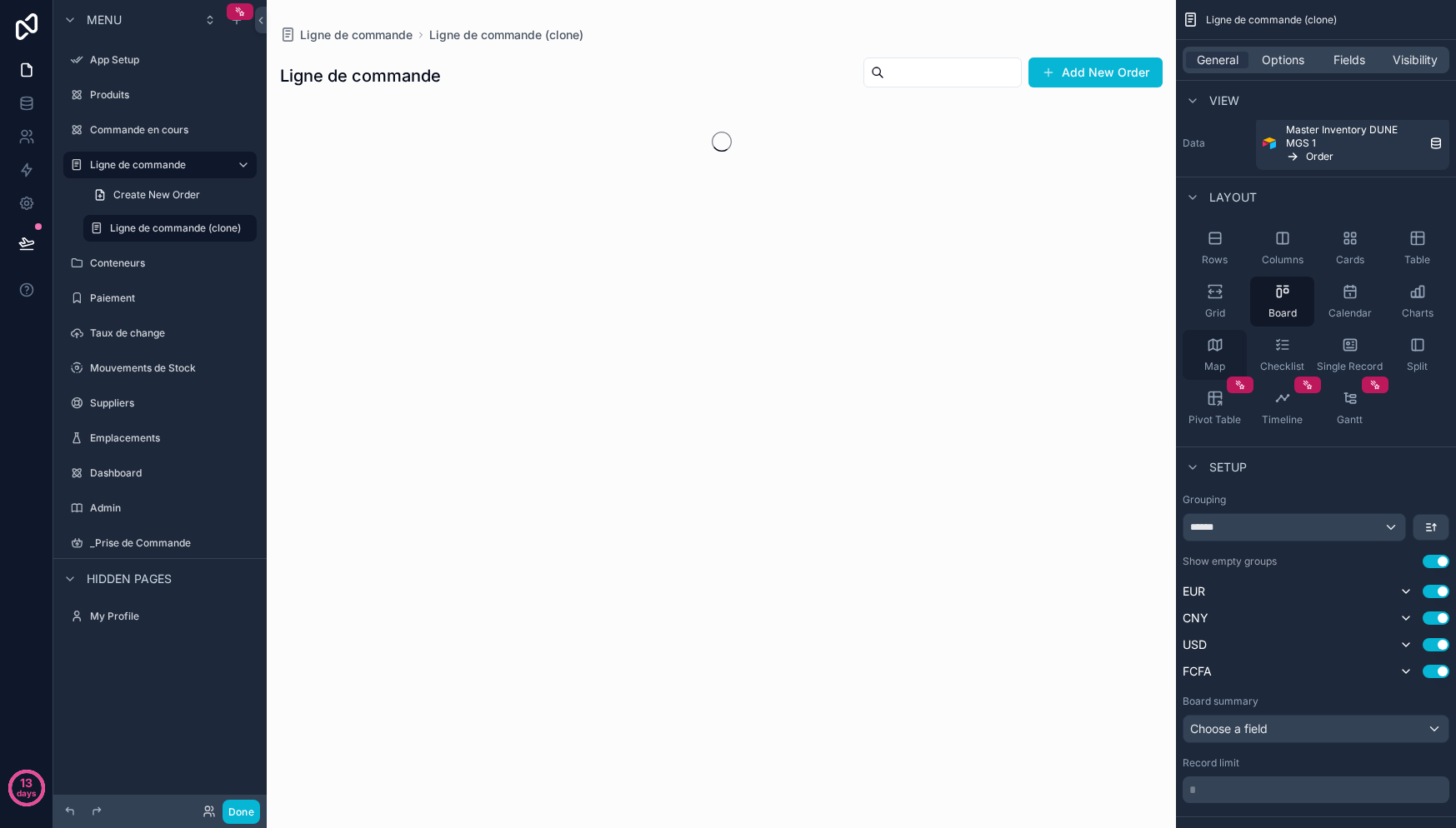
click at [1237, 341] on div "Map" at bounding box center [1214, 355] width 64 height 50
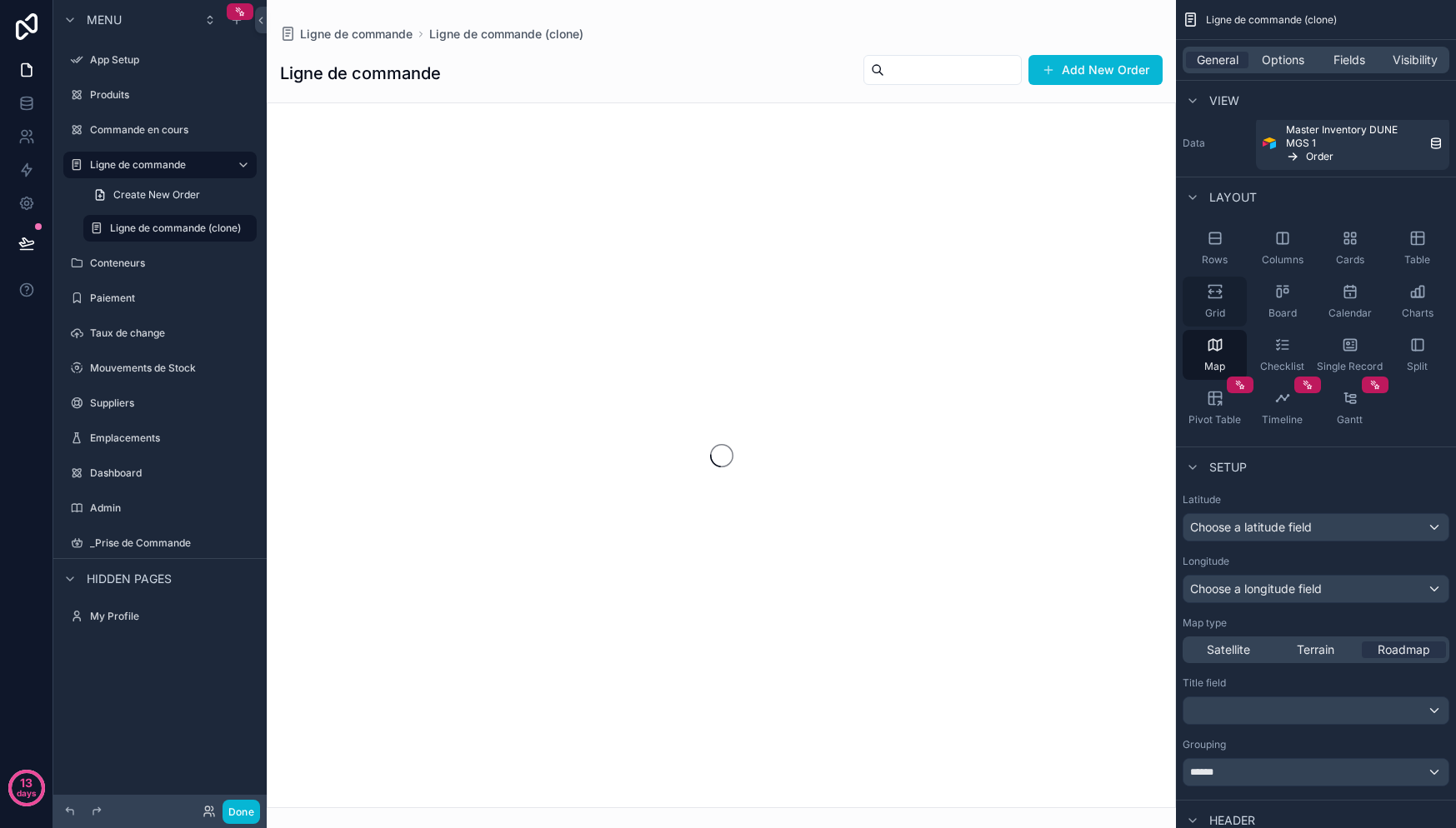
click at [1229, 283] on div "Grid" at bounding box center [1214, 301] width 64 height 50
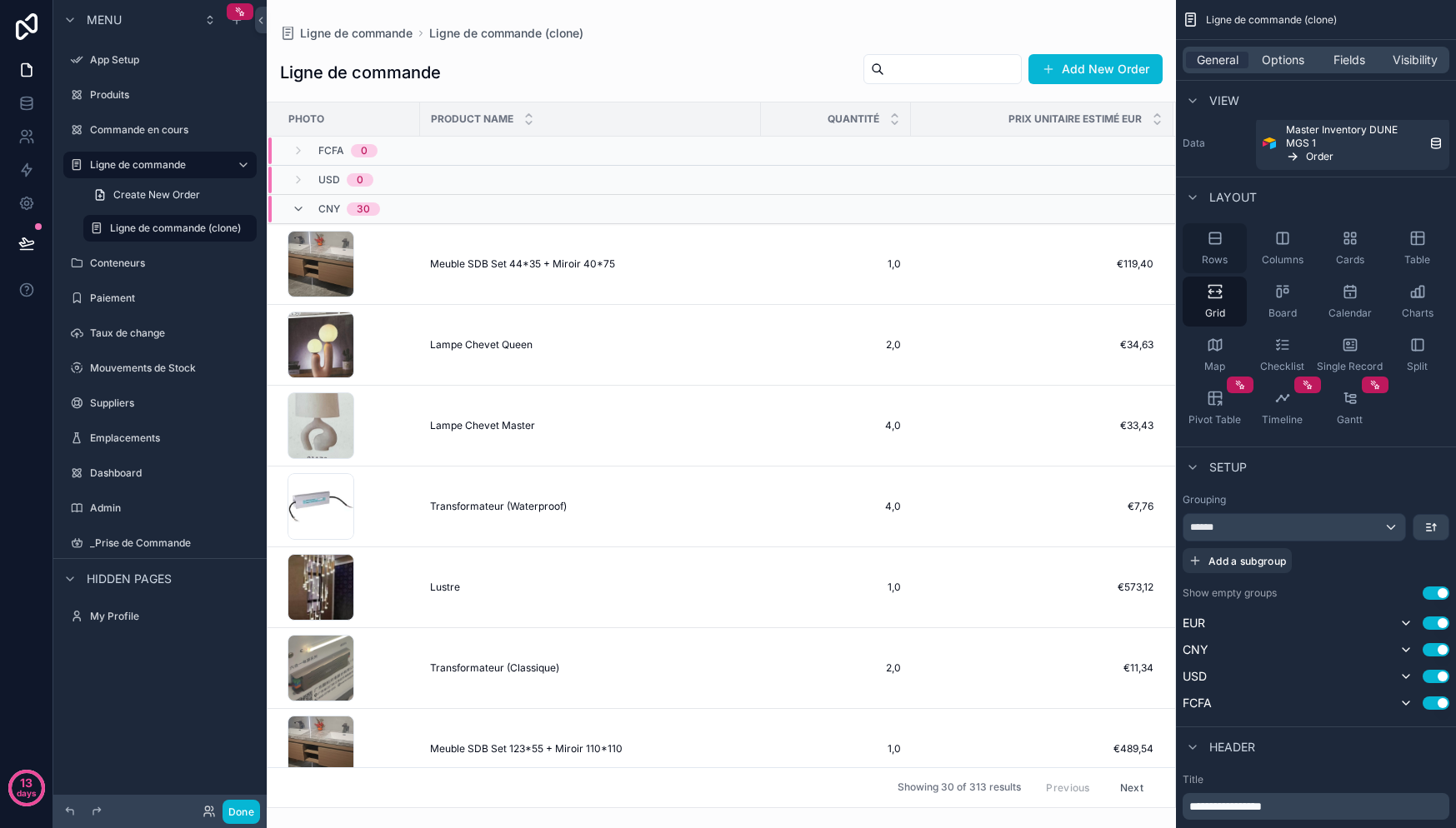
click at [1218, 245] on icon "scrollable content" at bounding box center [1215, 237] width 17 height 17
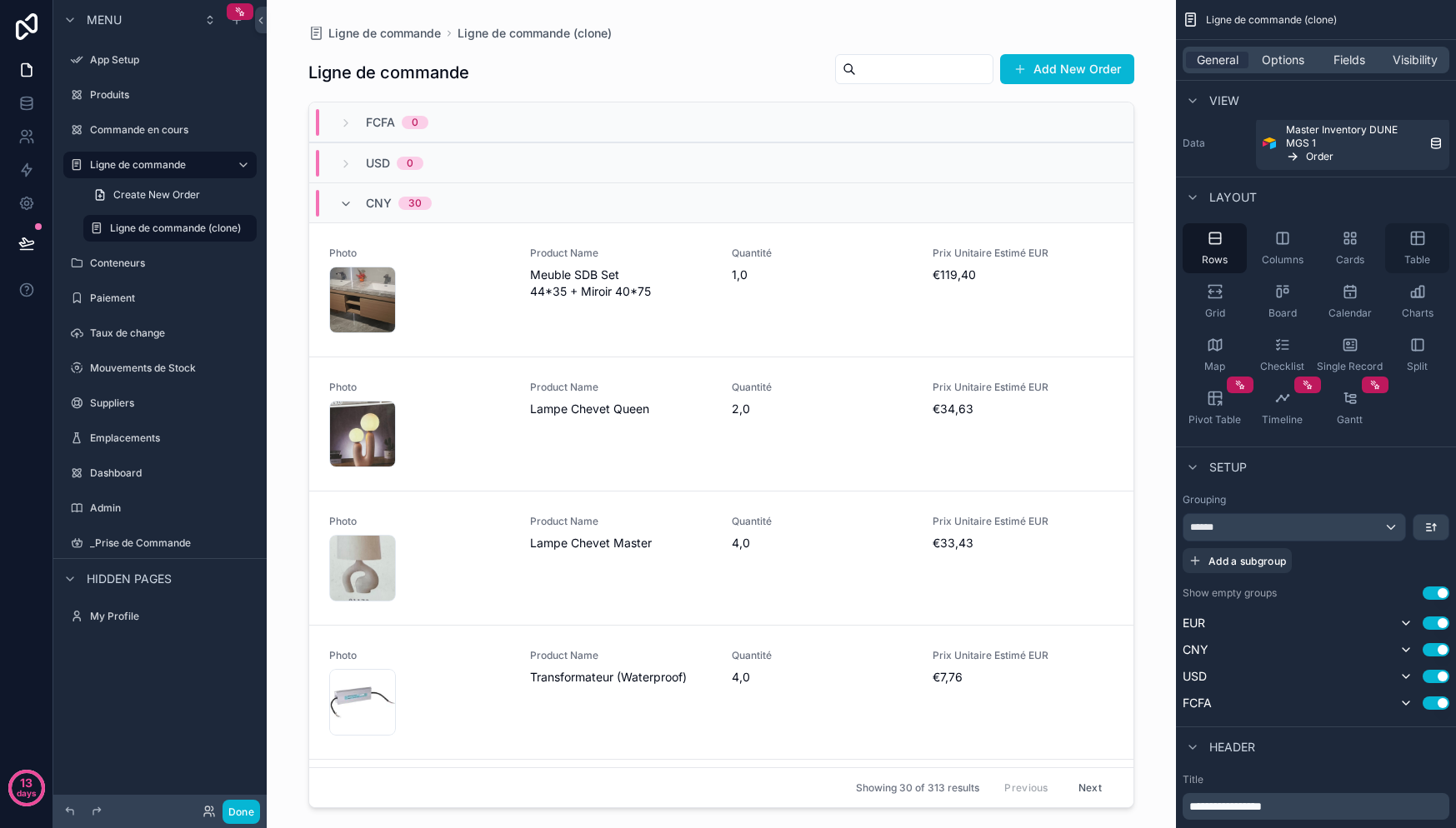
click at [1424, 239] on icon "scrollable content" at bounding box center [1417, 237] width 17 height 17
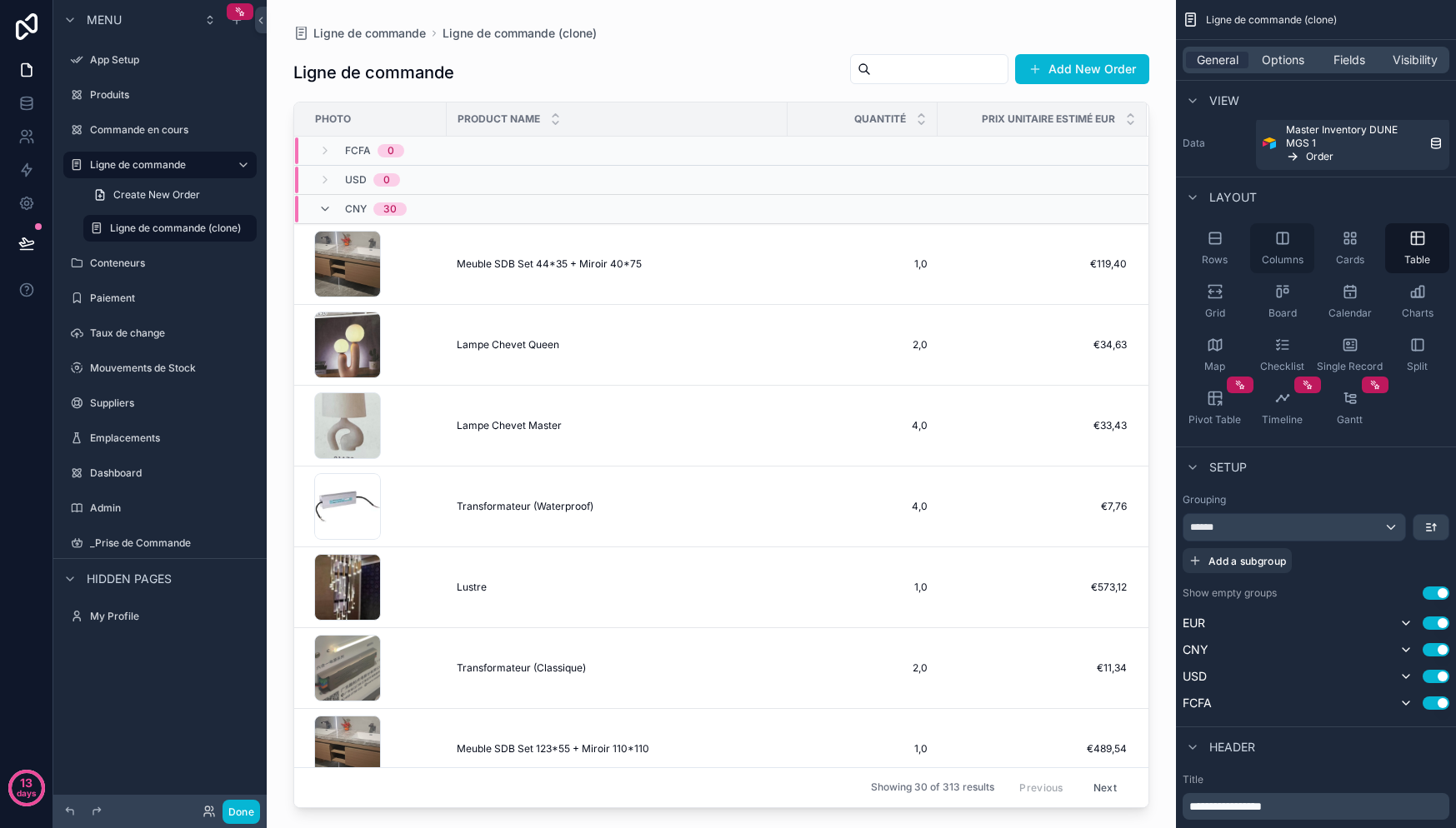
click at [1256, 237] on div "Columns" at bounding box center [1282, 248] width 64 height 50
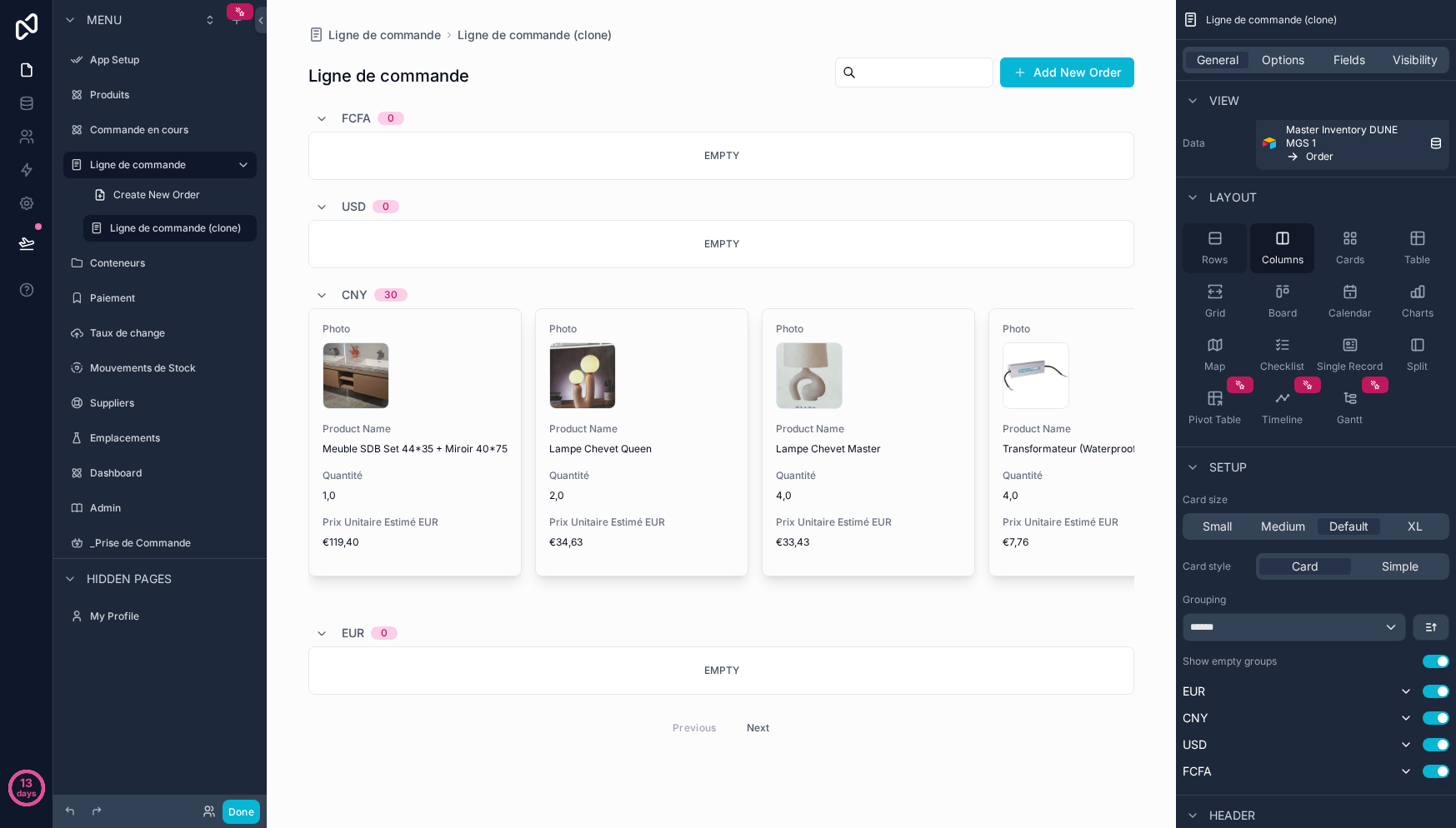
click at [1210, 241] on icon "scrollable content" at bounding box center [1215, 237] width 17 height 17
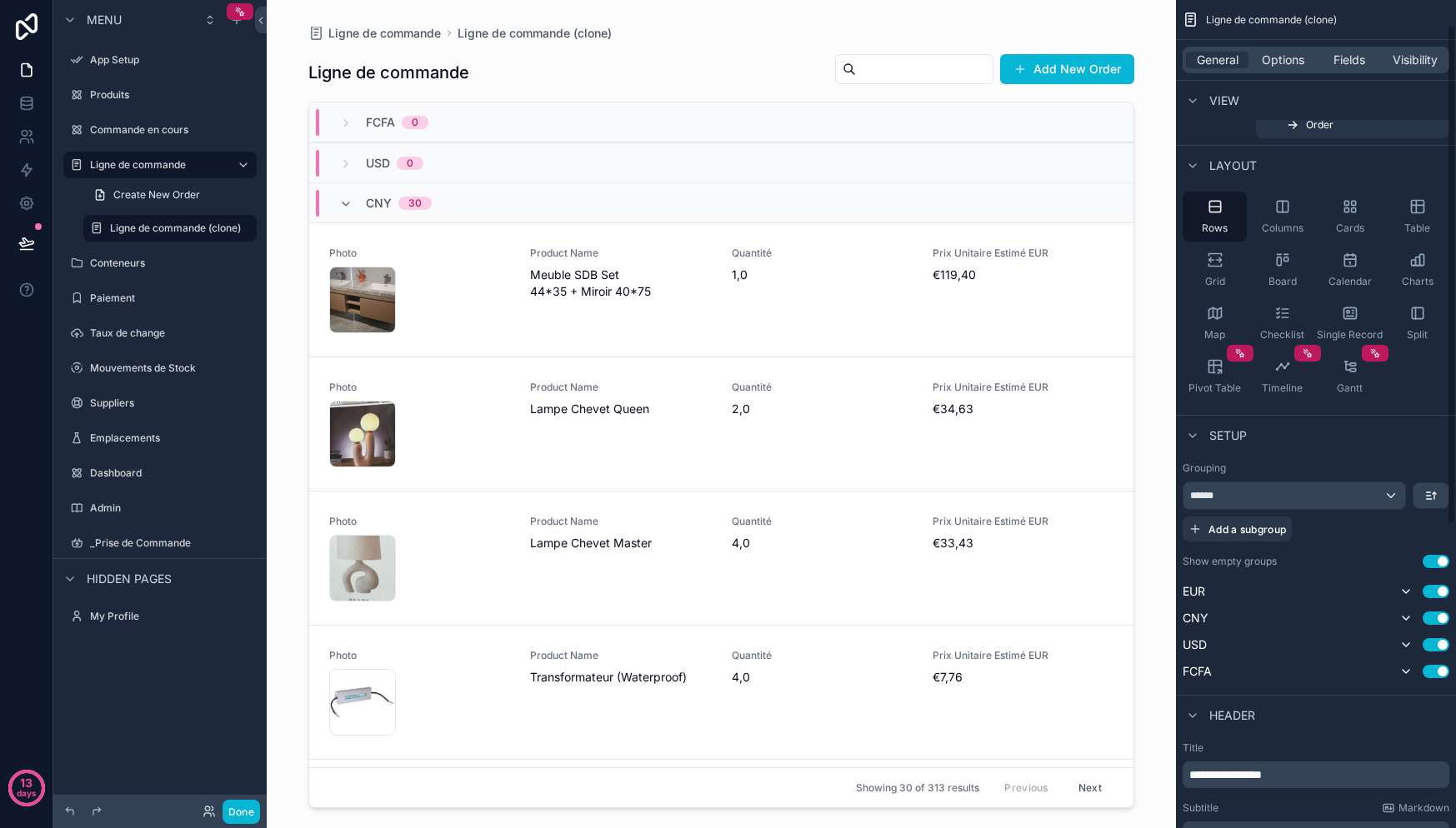
scroll to position [20, 0]
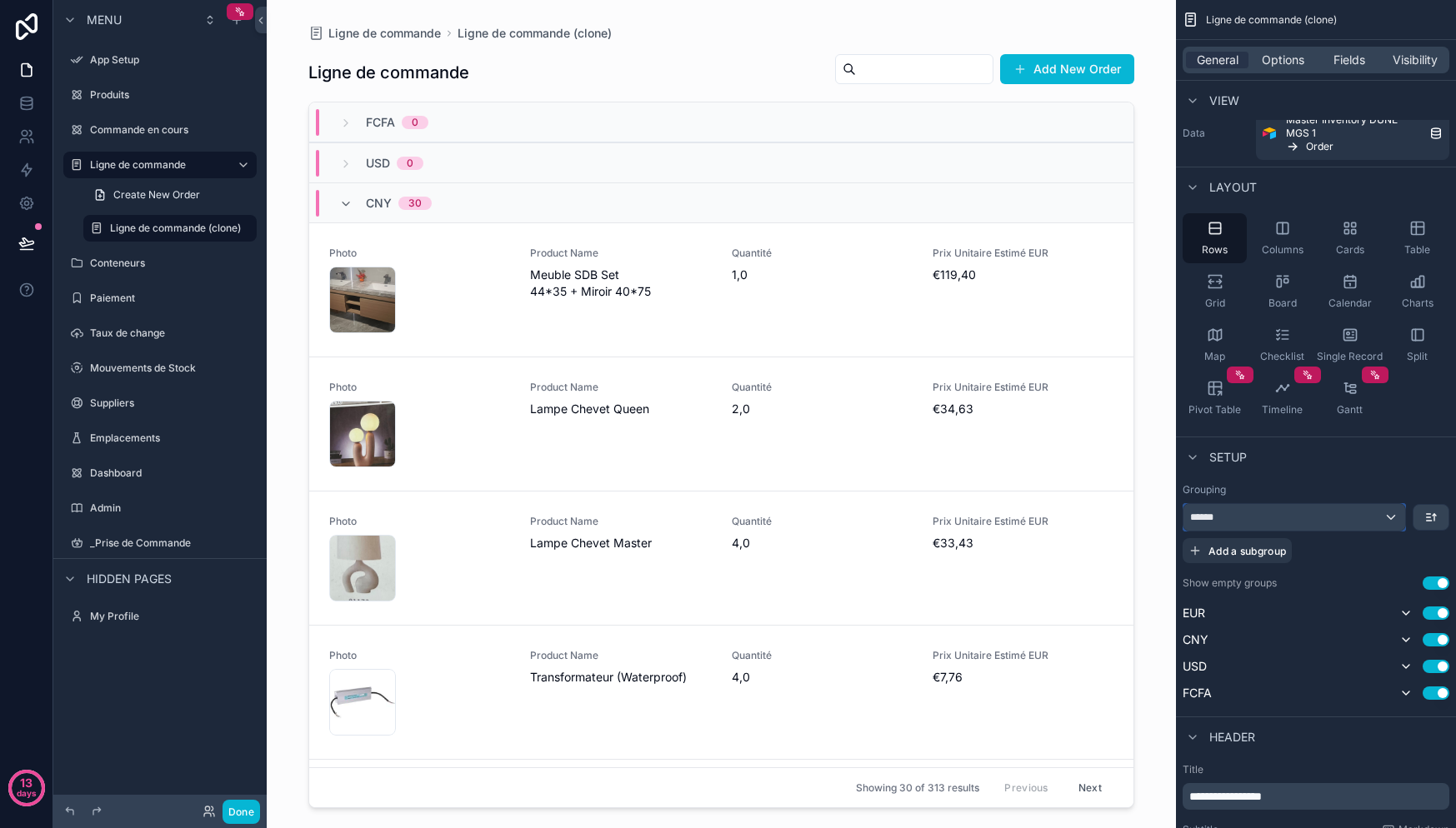
click at [1361, 519] on div "******" at bounding box center [1294, 517] width 222 height 26
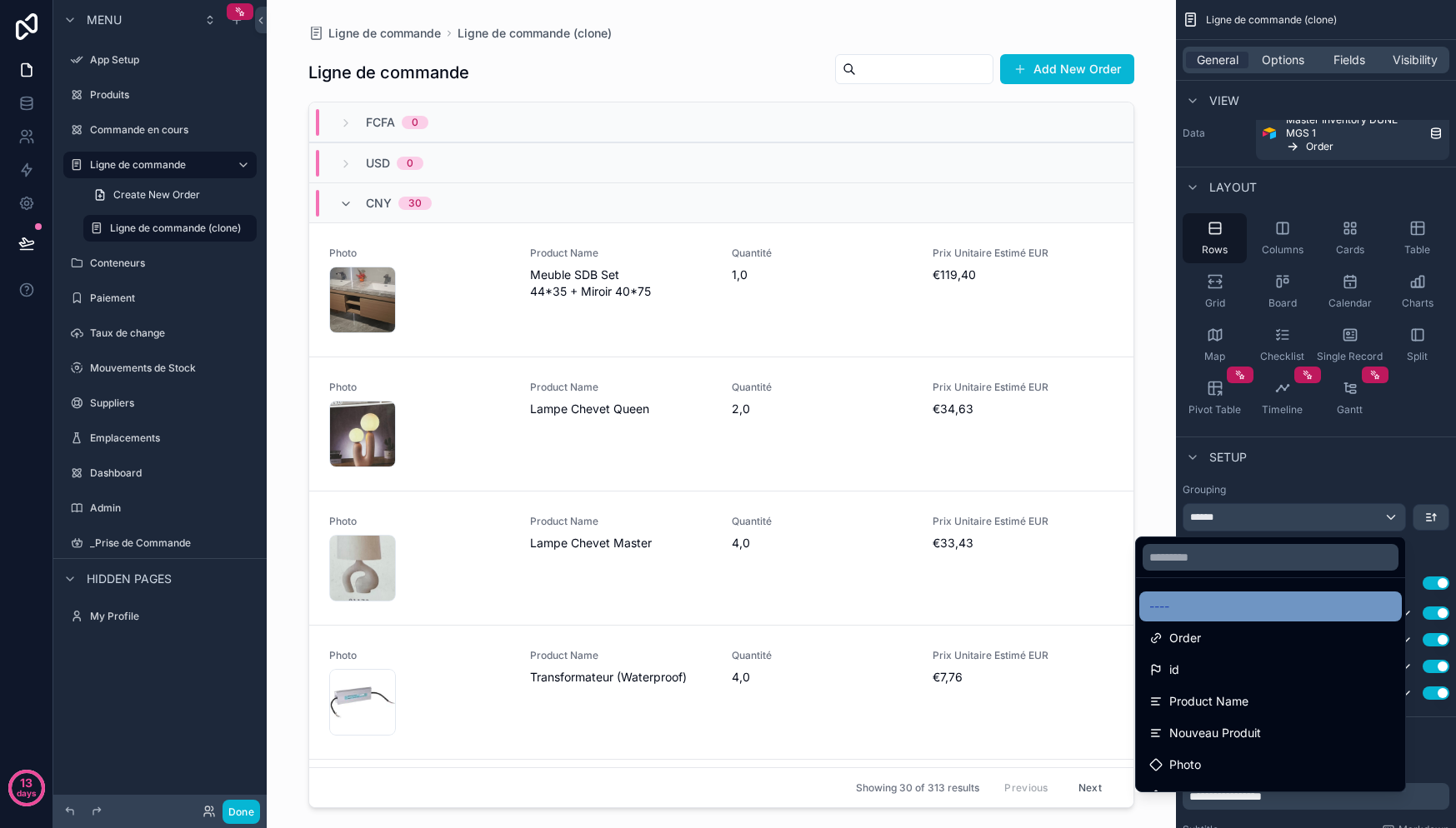
click at [1195, 592] on div "----" at bounding box center [1270, 606] width 262 height 30
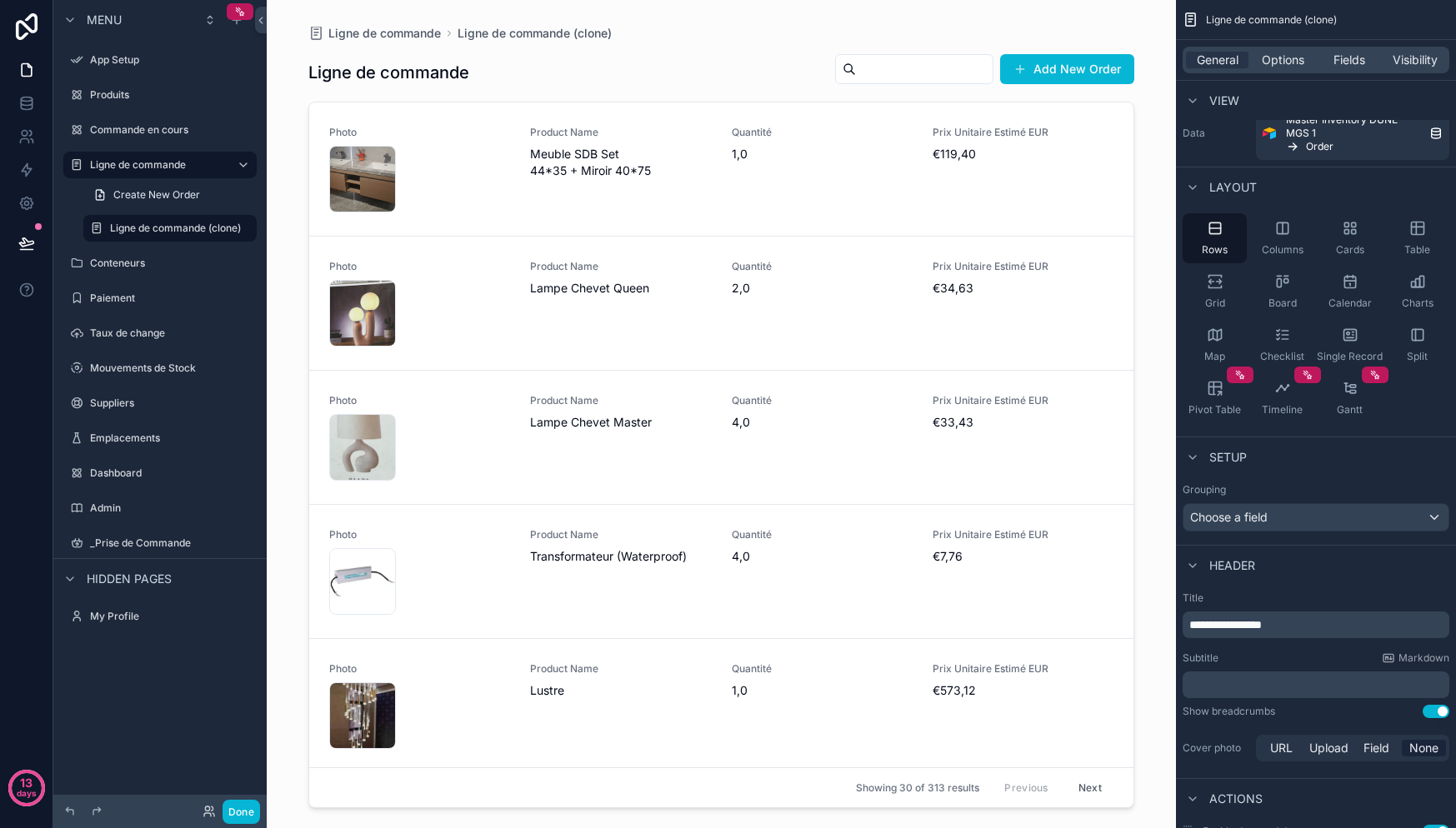
click at [1332, 483] on div "Grouping" at bounding box center [1316, 489] width 266 height 13
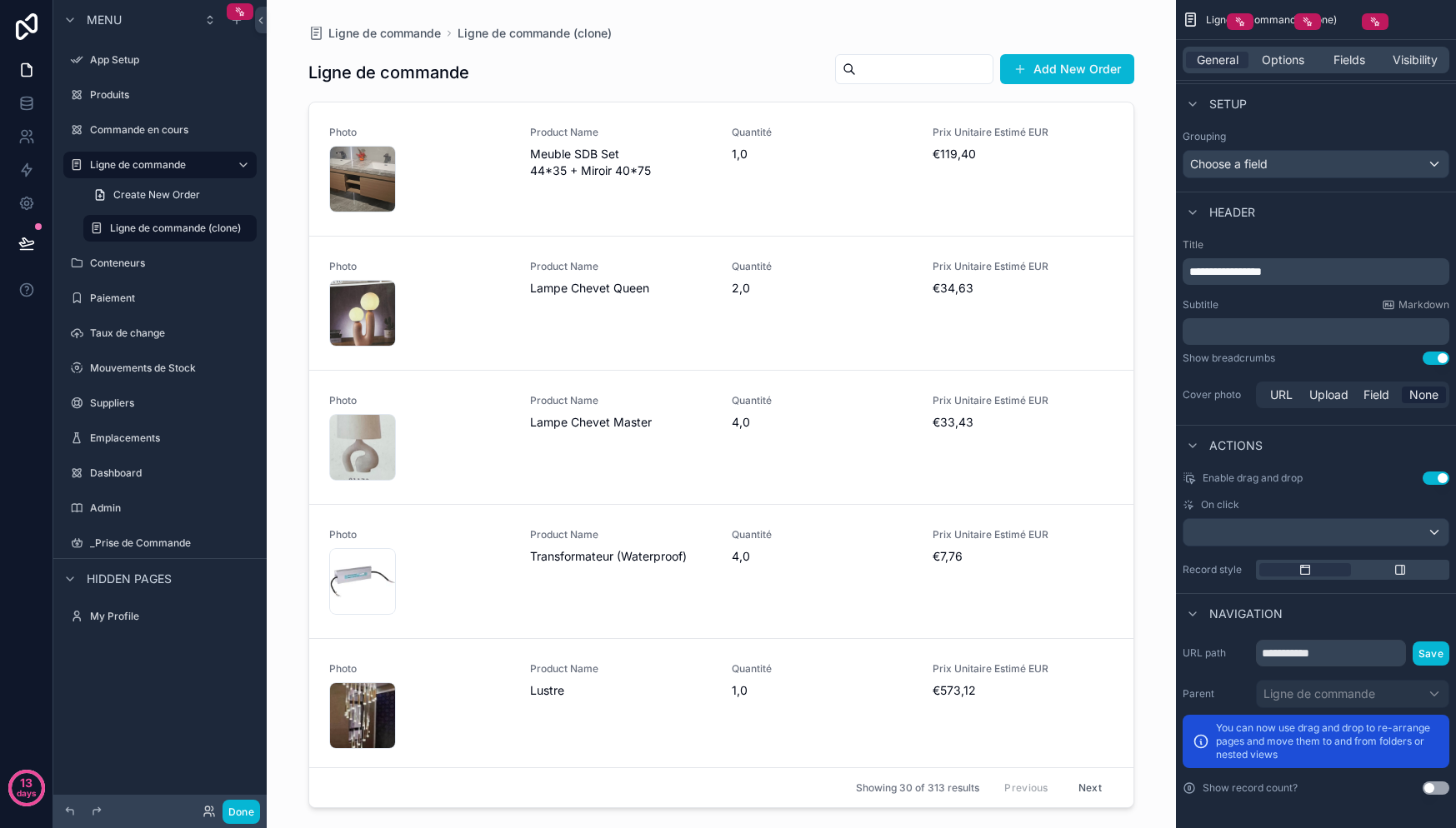
scroll to position [0, 0]
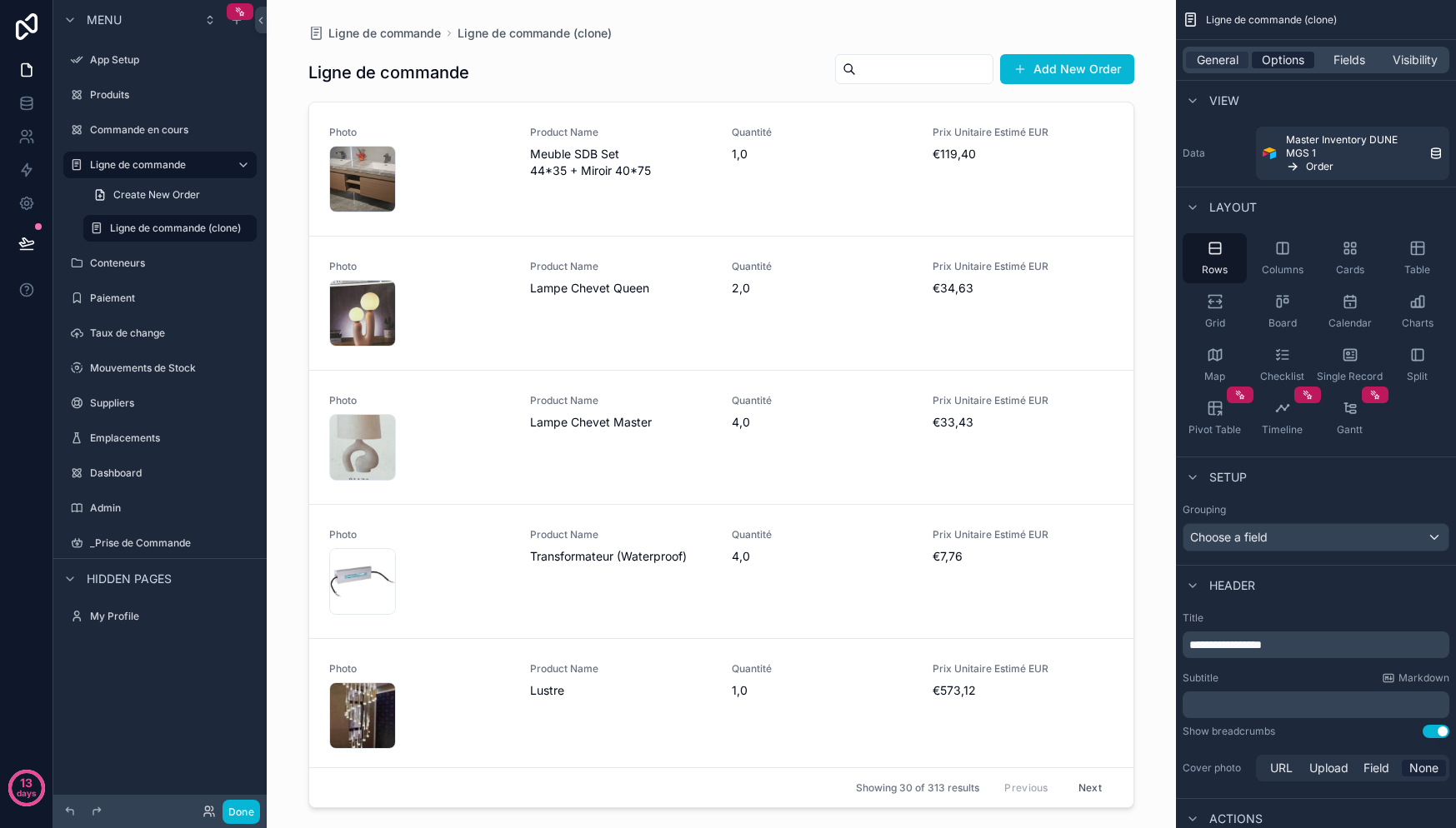
click at [1298, 58] on span "Options" at bounding box center [1282, 60] width 42 height 17
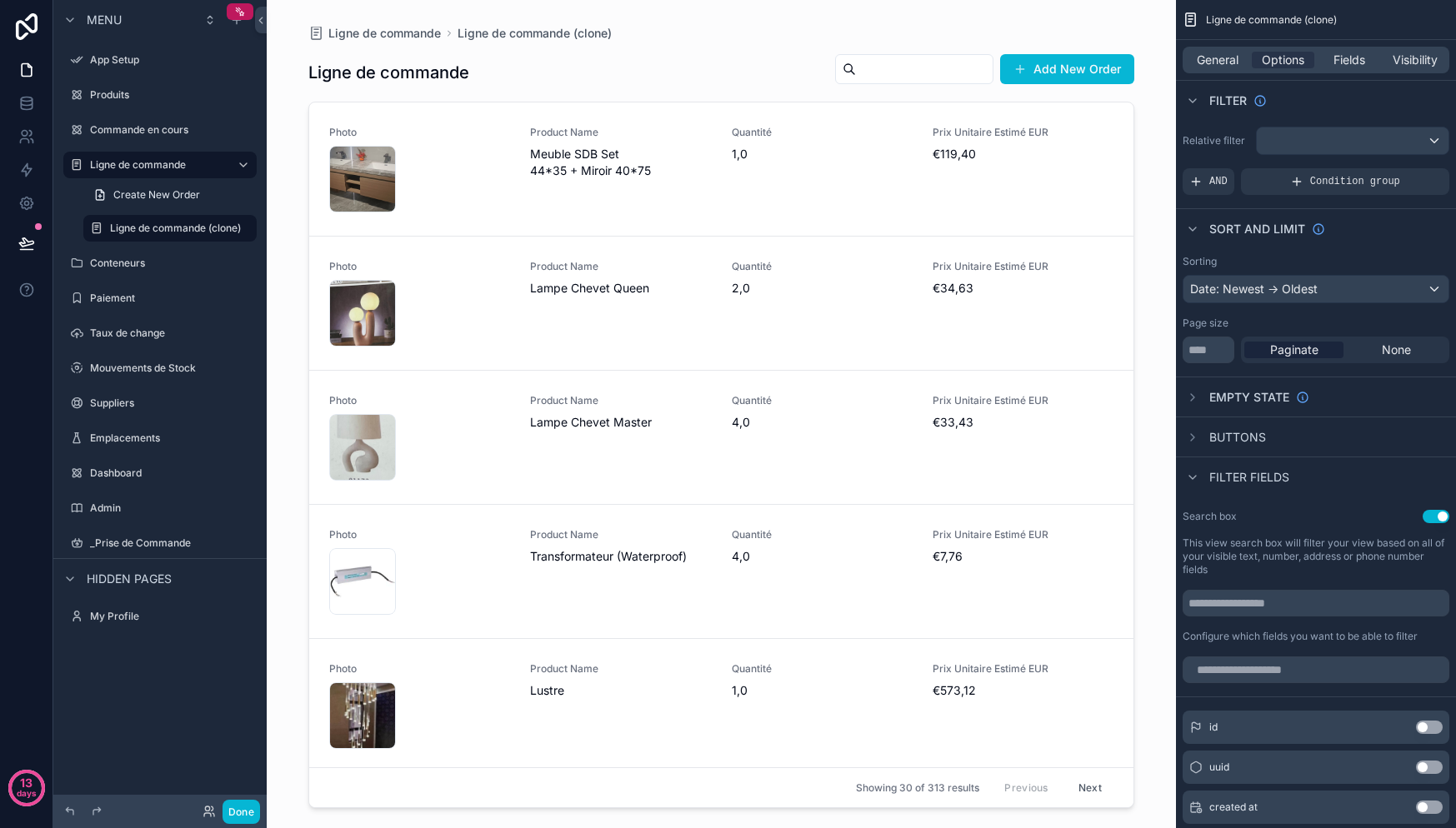
click at [1245, 431] on span "Buttons" at bounding box center [1238, 437] width 57 height 17
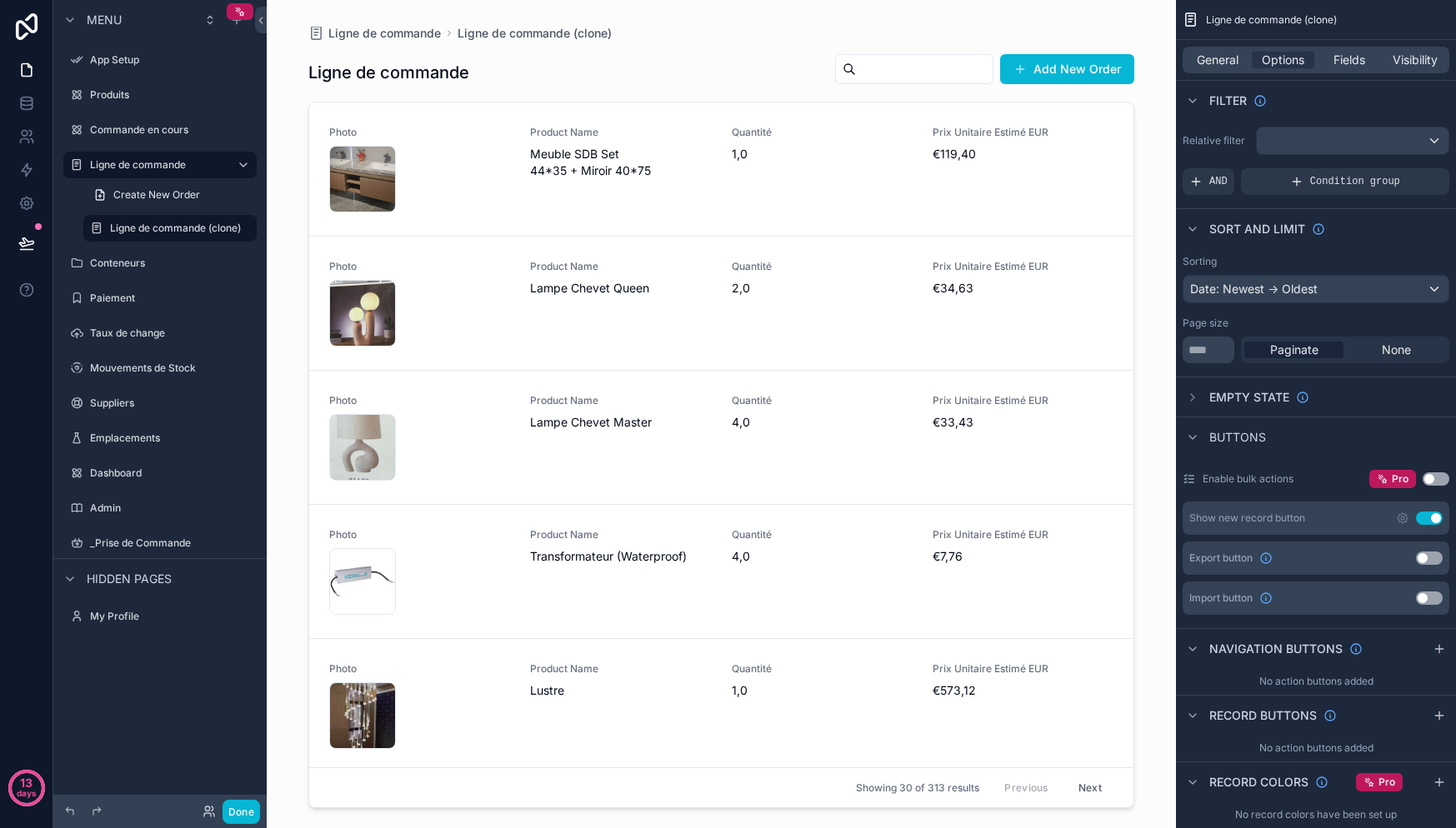
click at [1431, 478] on button "Use setting" at bounding box center [1436, 478] width 26 height 13
click at [1408, 520] on icon "scrollable content" at bounding box center [1403, 518] width 13 height 13
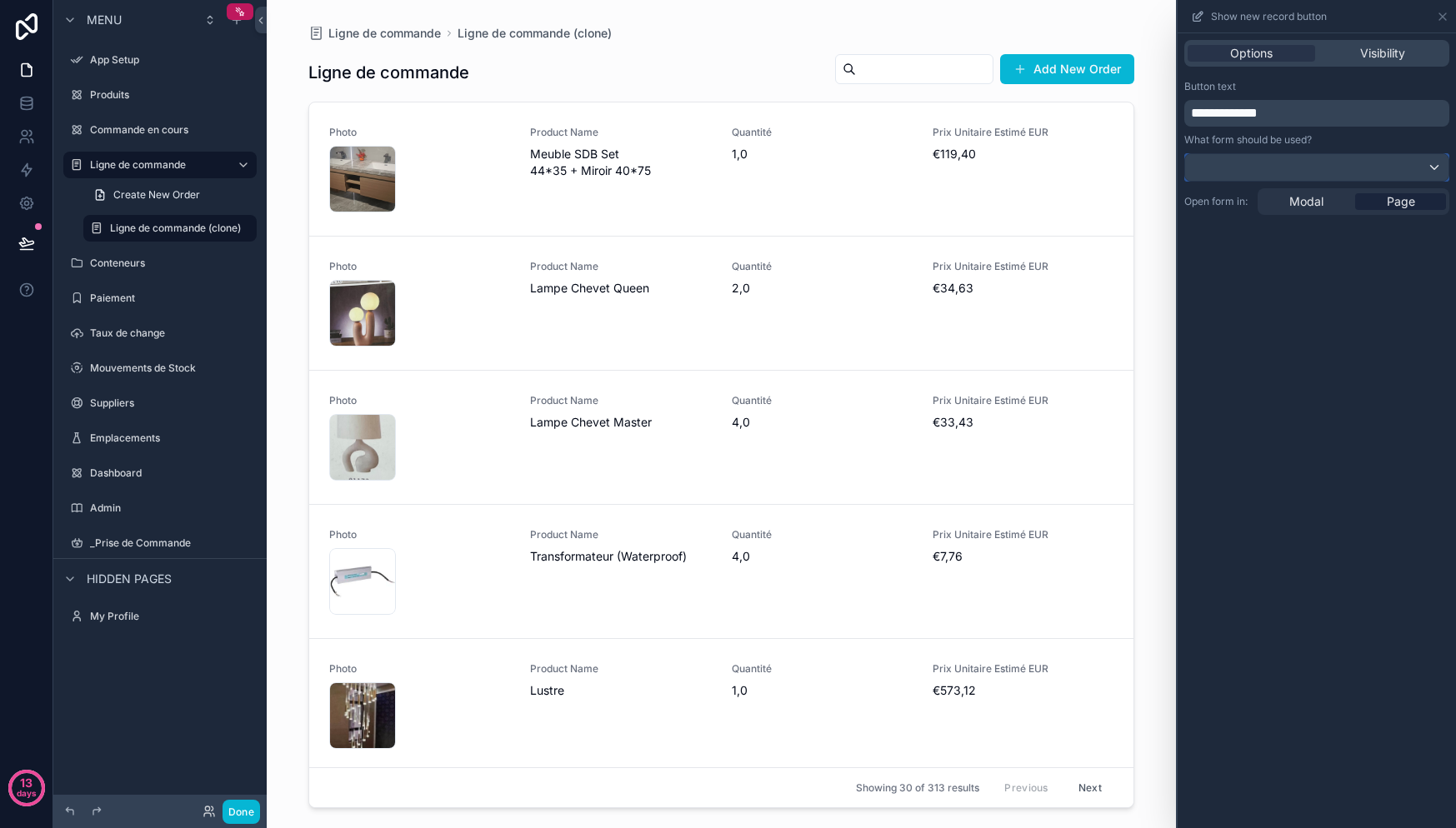
click at [1268, 170] on div at bounding box center [1317, 167] width 263 height 26
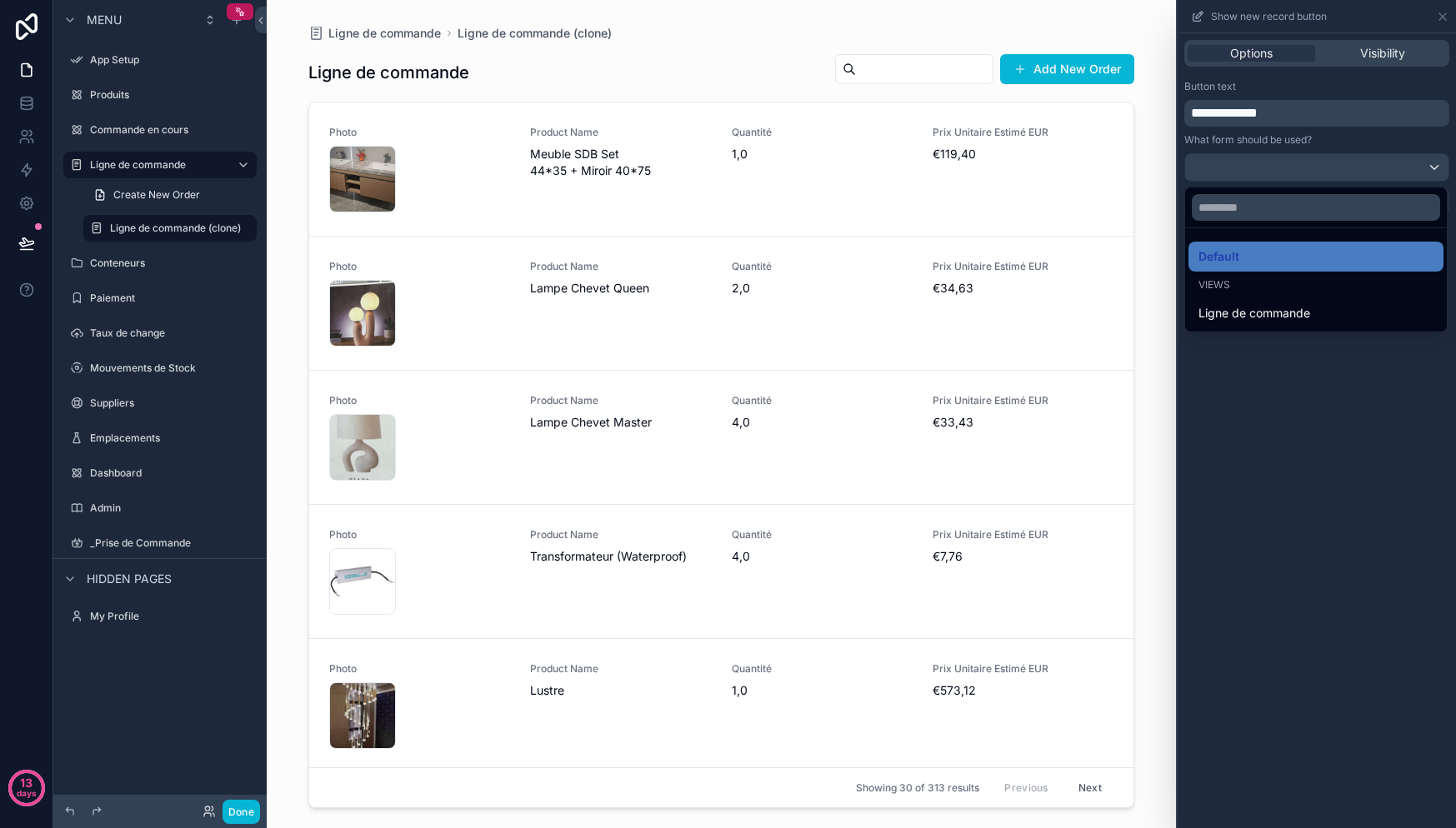
click at [1241, 280] on div "Views" at bounding box center [1316, 285] width 235 height 13
click at [1252, 317] on span "Ligne de commande" at bounding box center [1254, 313] width 111 height 20
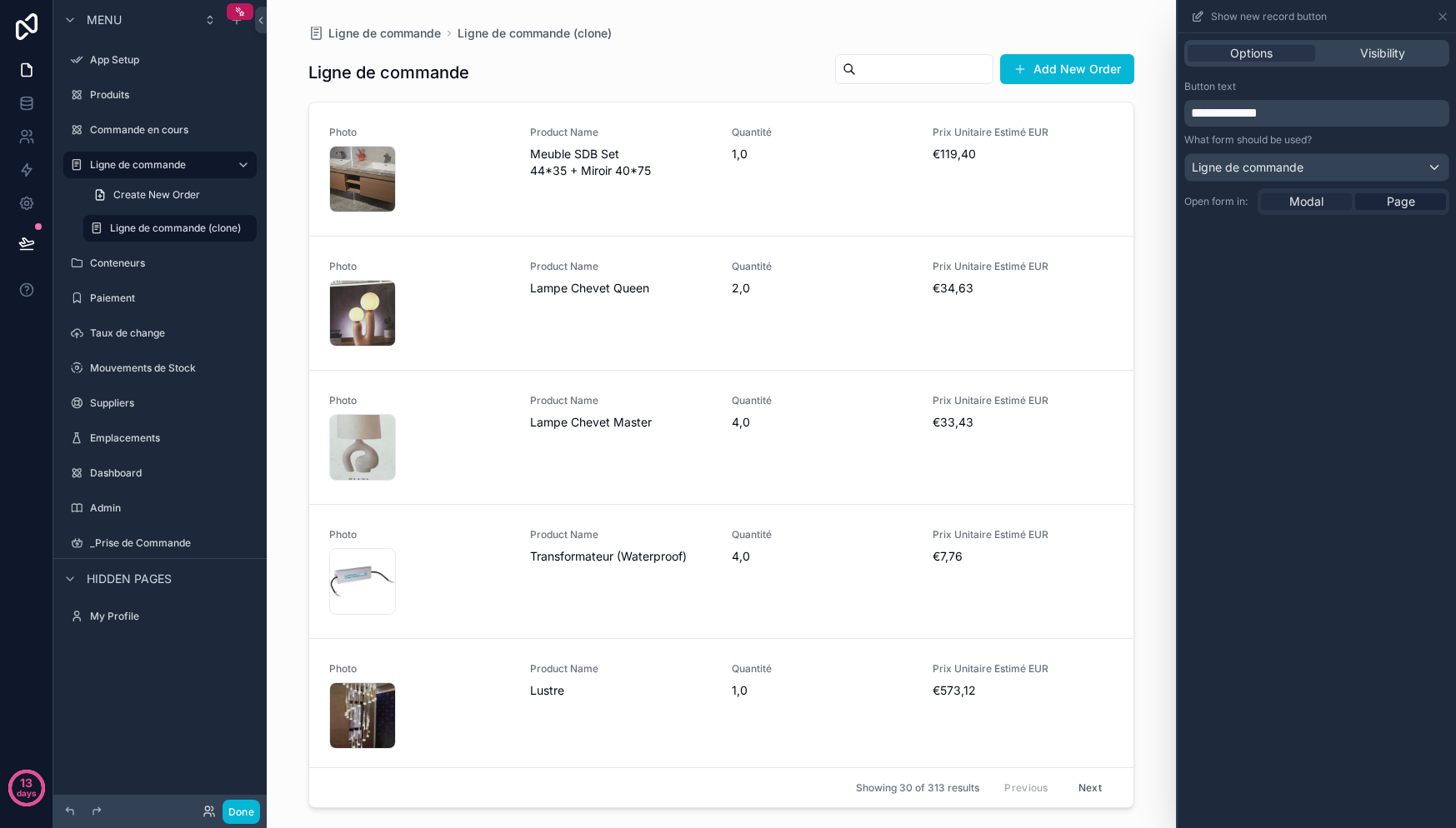
click at [1312, 198] on span "Modal" at bounding box center [1306, 202] width 34 height 17
click at [1402, 152] on span "Page" at bounding box center [1401, 146] width 28 height 17
click at [1364, 159] on div at bounding box center [1317, 167] width 263 height 26
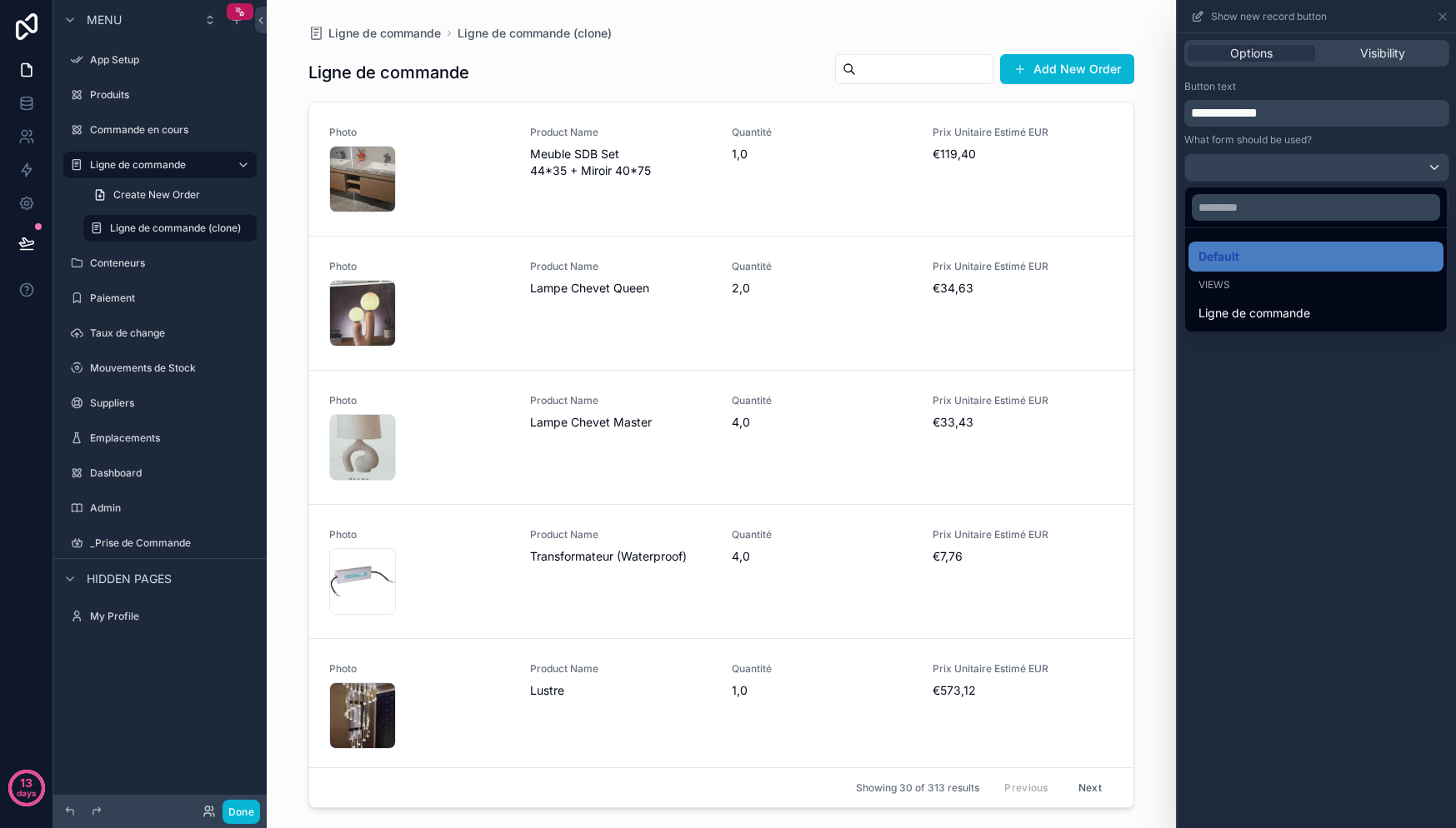
click at [1248, 315] on span "Ligne de commande" at bounding box center [1254, 313] width 111 height 20
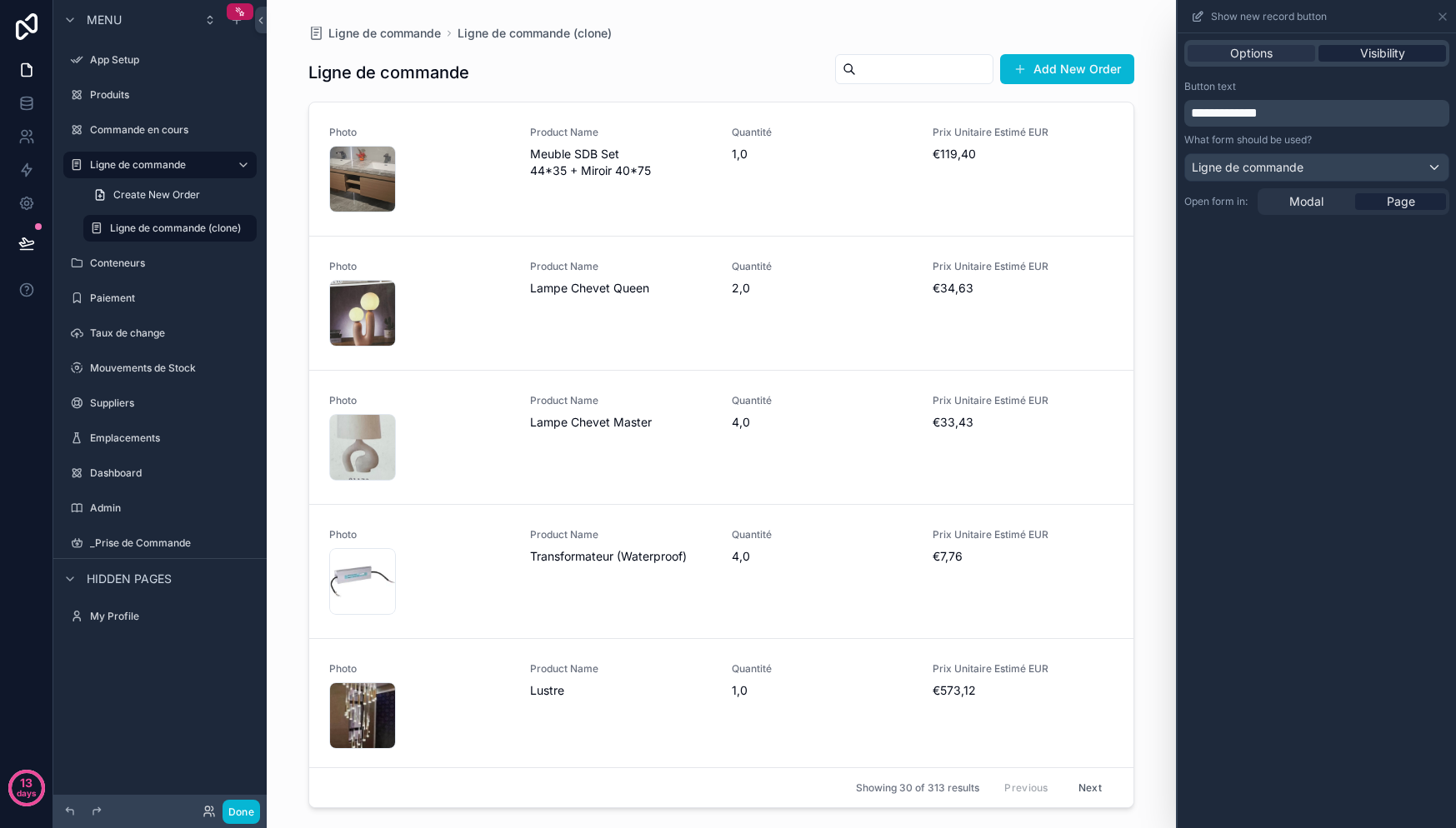
click at [1381, 55] on span "Visibility" at bounding box center [1382, 53] width 45 height 17
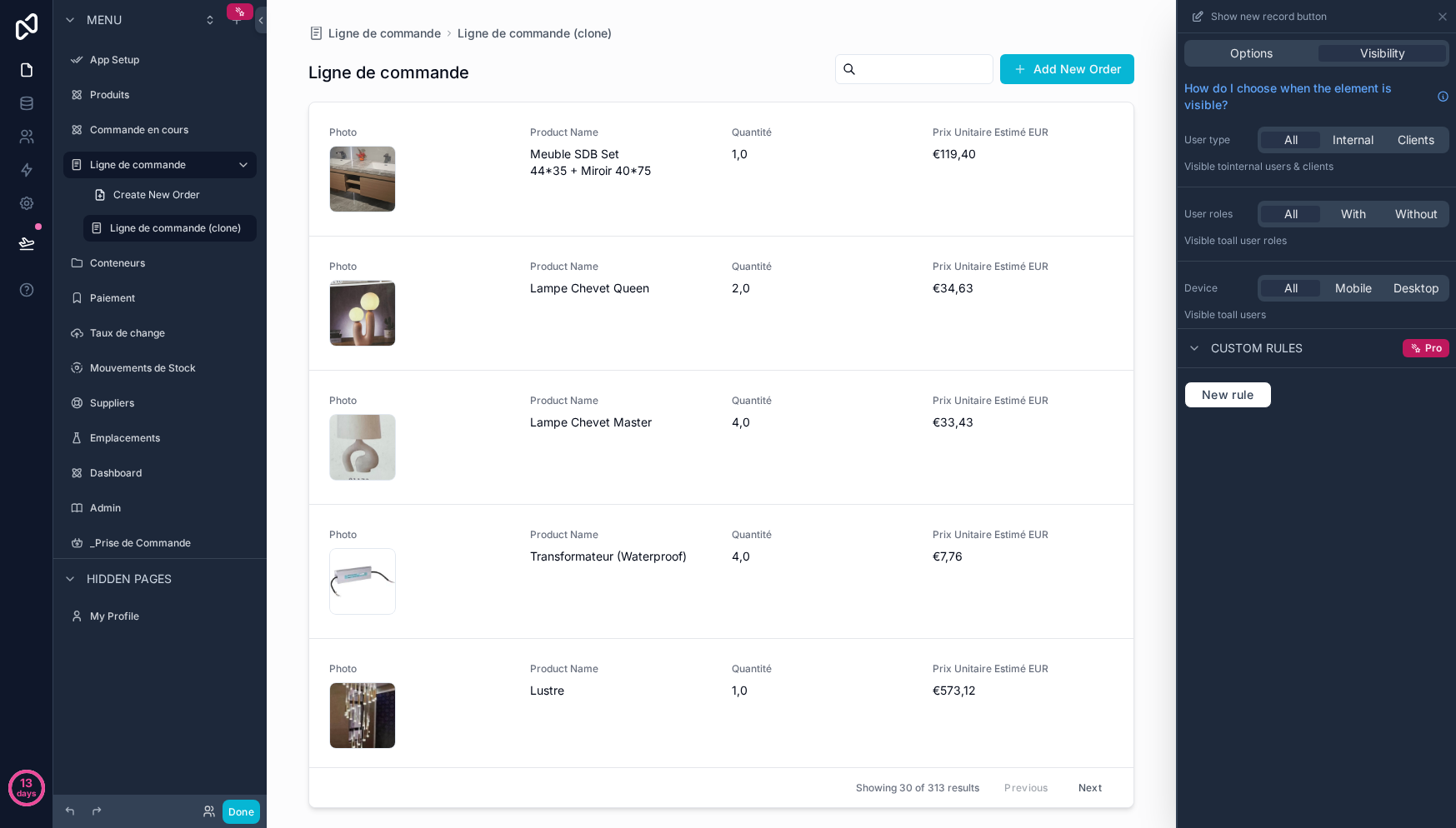
click at [1095, 431] on div "scrollable content" at bounding box center [721, 404] width 853 height 808
click at [1056, 76] on button "Add New Order" at bounding box center [1067, 69] width 134 height 30
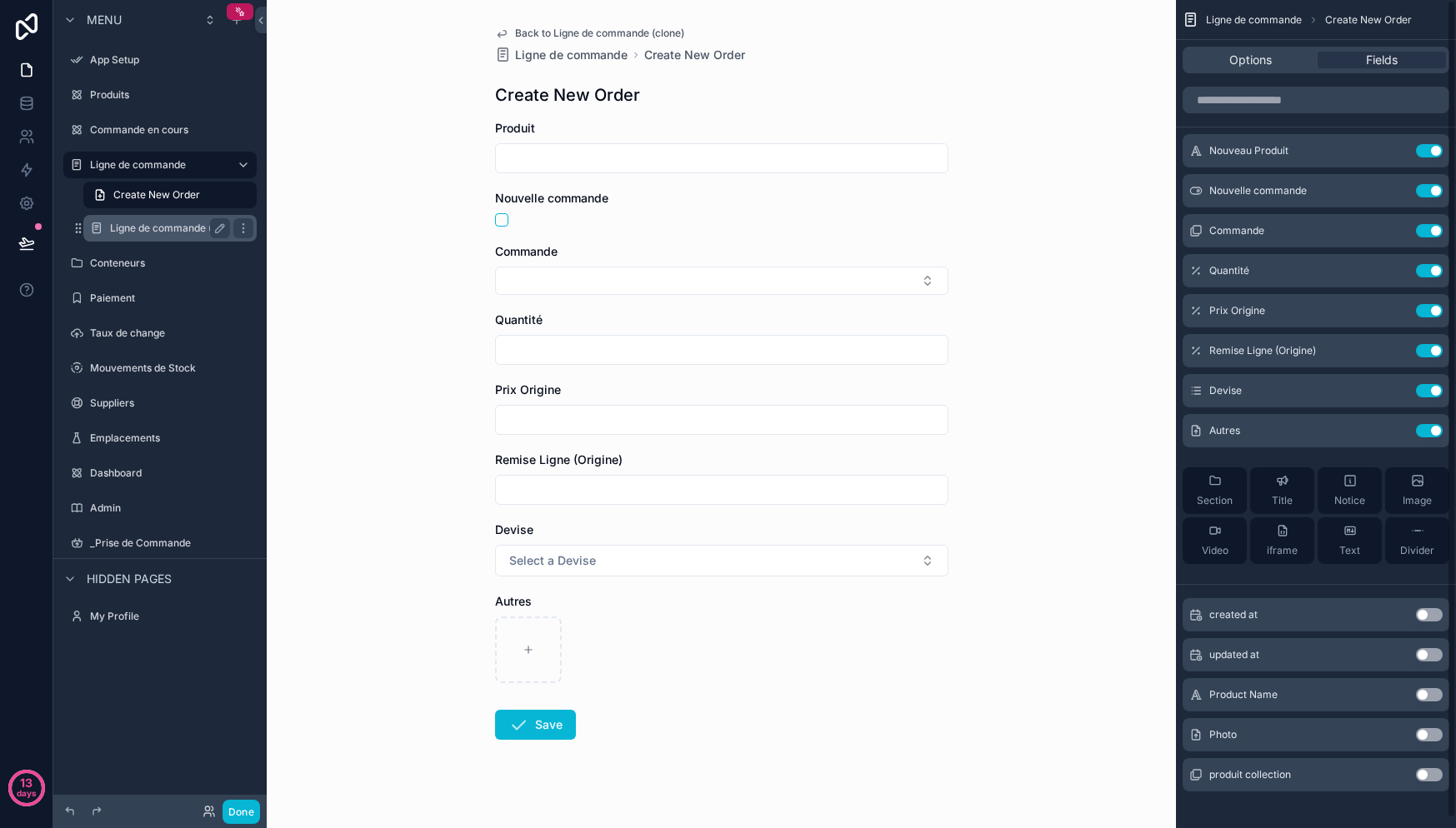
click at [155, 224] on label "Ligne de commande (clone)" at bounding box center [175, 228] width 131 height 13
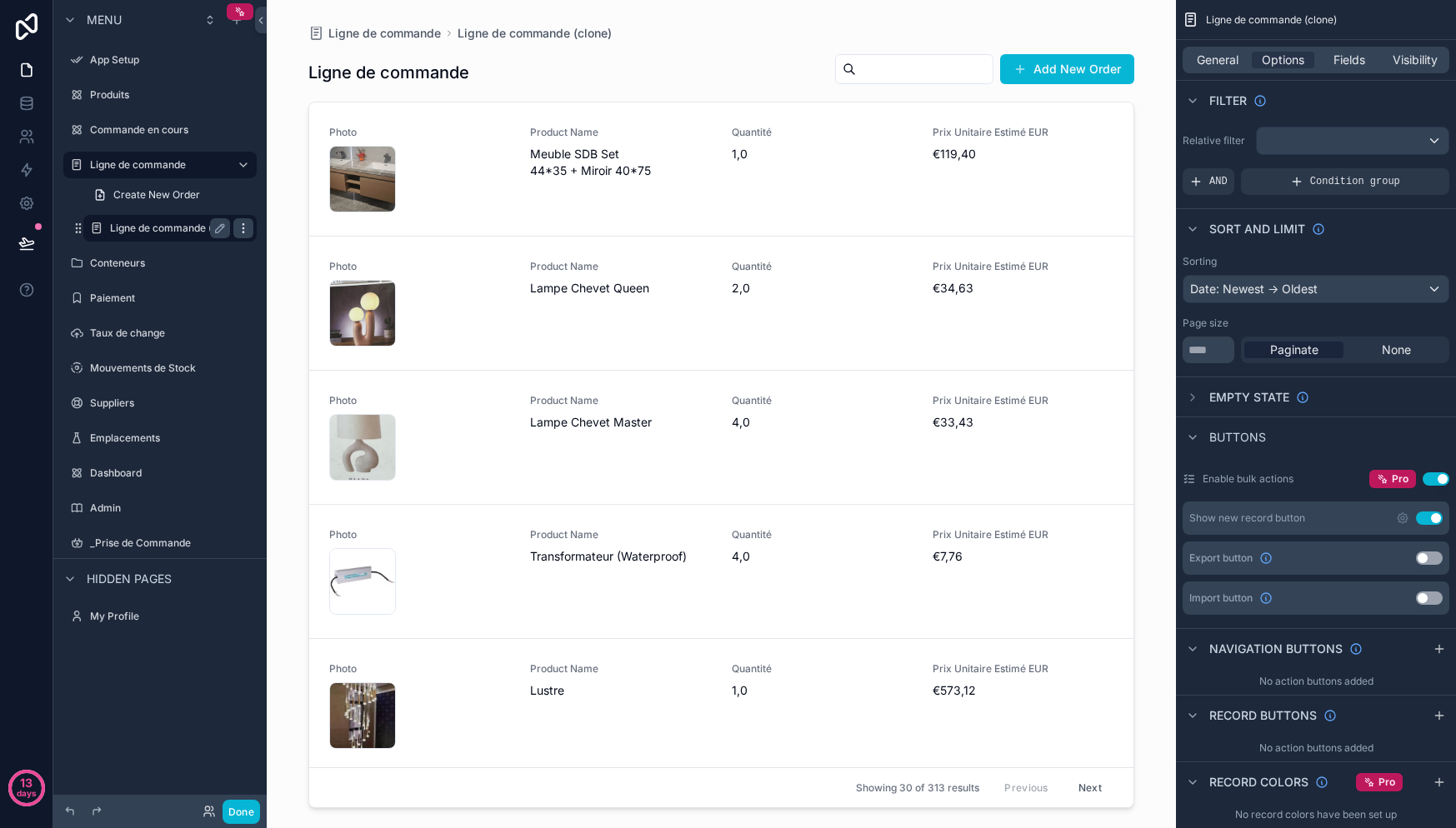
click at [237, 230] on icon "scrollable content" at bounding box center [243, 228] width 13 height 13
click at [325, 242] on span "Remove" at bounding box center [318, 239] width 44 height 17
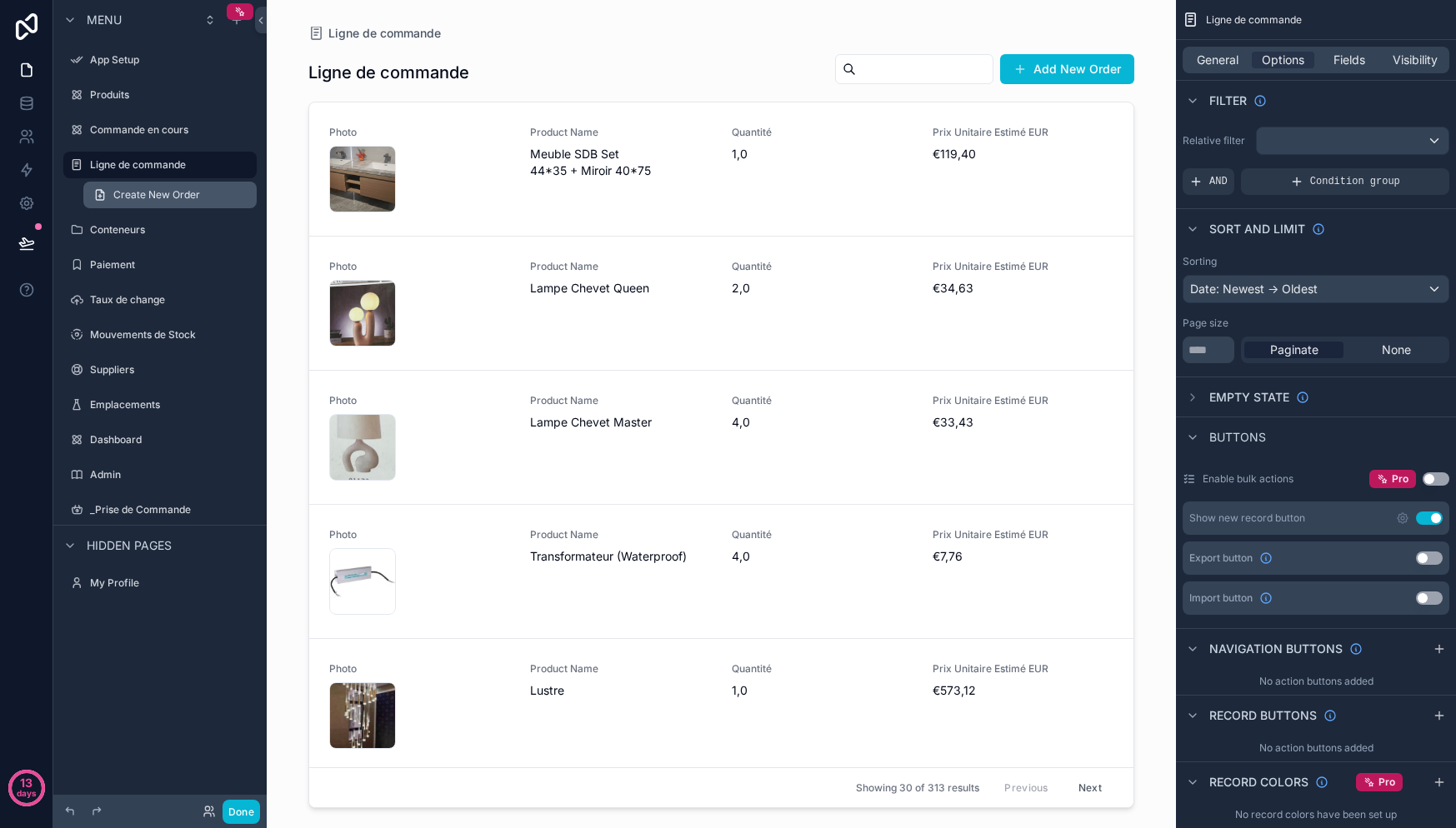
click at [106, 190] on icon "scrollable content" at bounding box center [99, 195] width 13 height 13
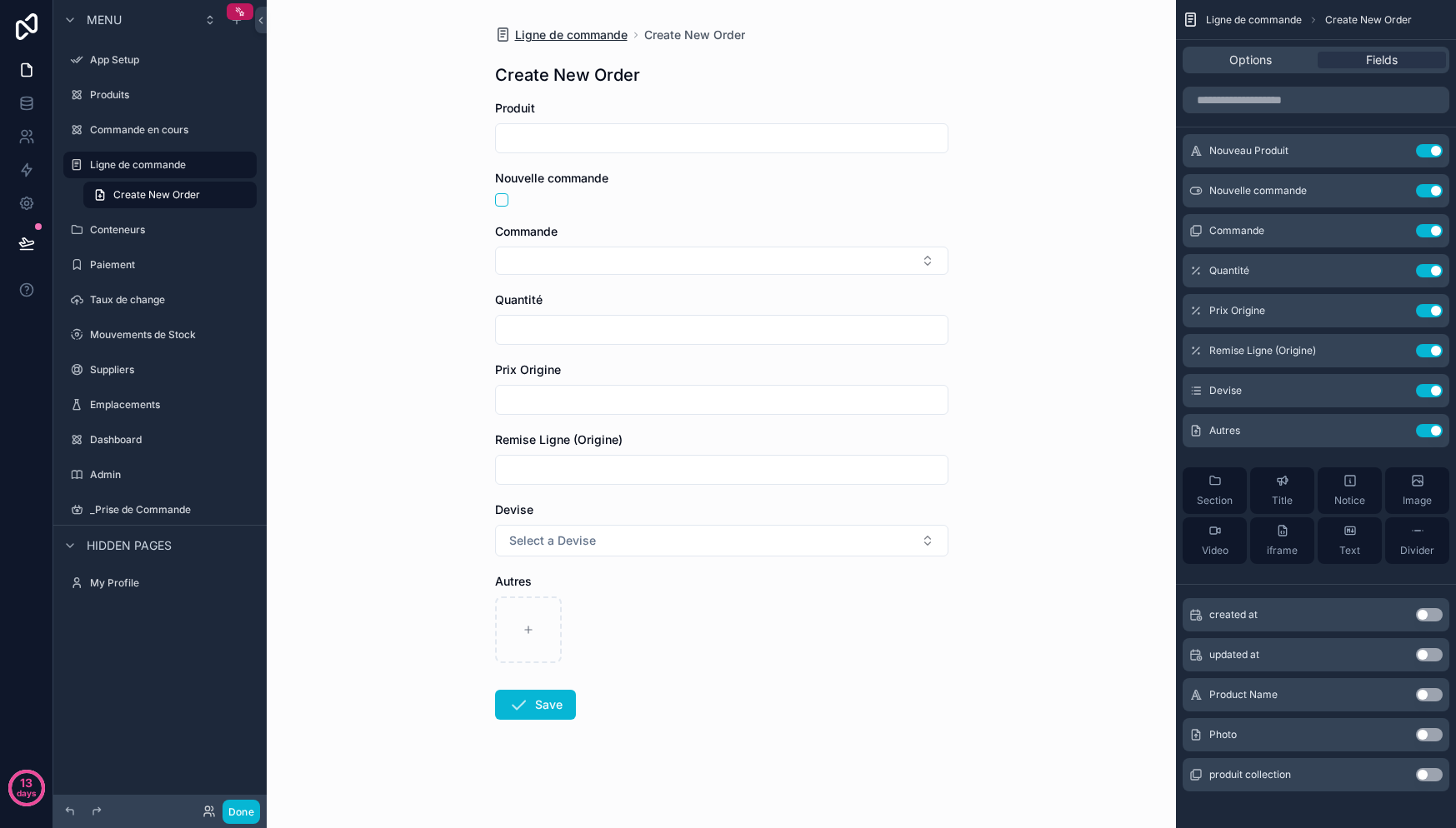
click at [569, 39] on span "Ligne de commande" at bounding box center [572, 34] width 112 height 17
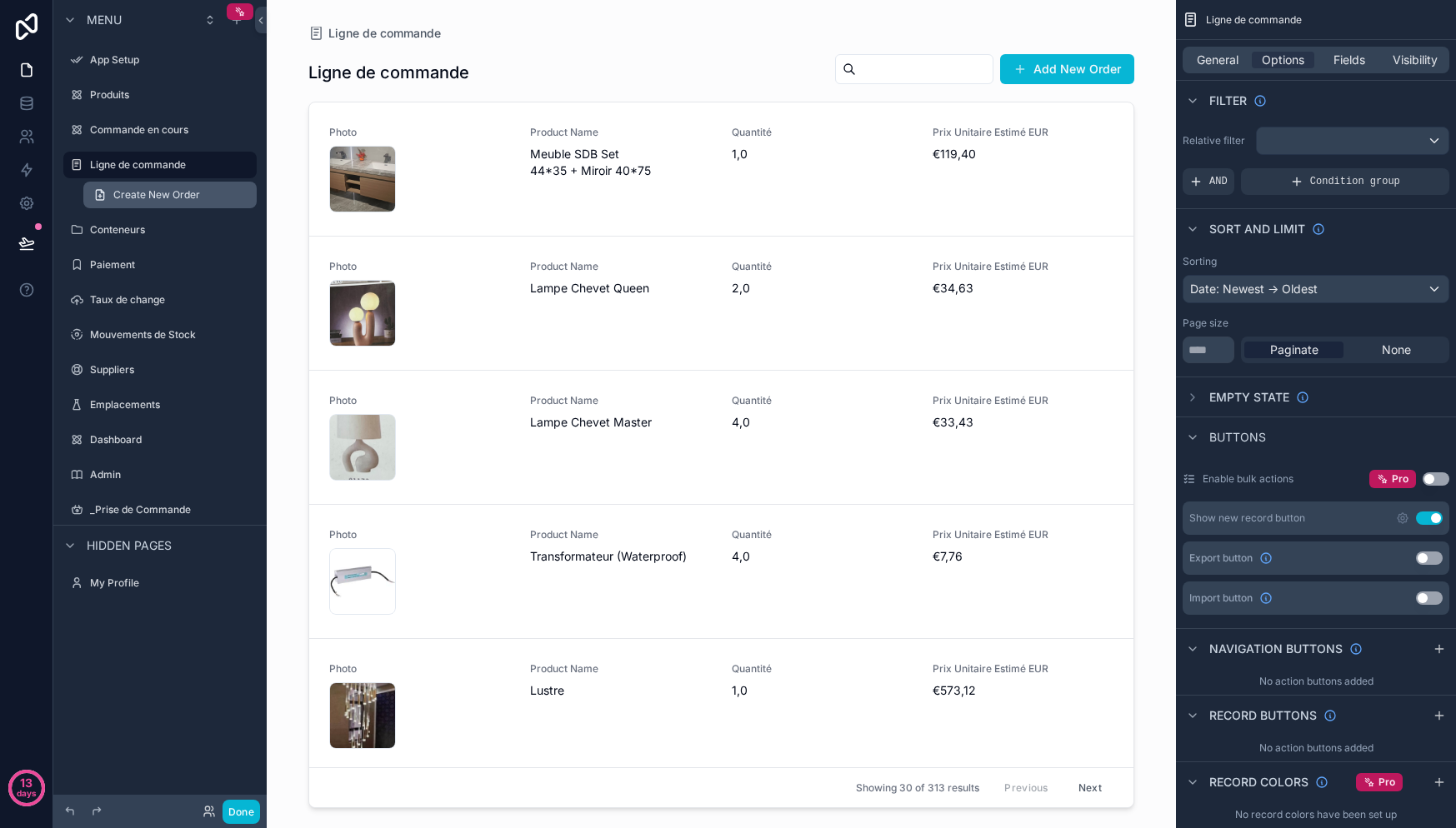
click at [140, 188] on link "Create New Order" at bounding box center [170, 195] width 174 height 26
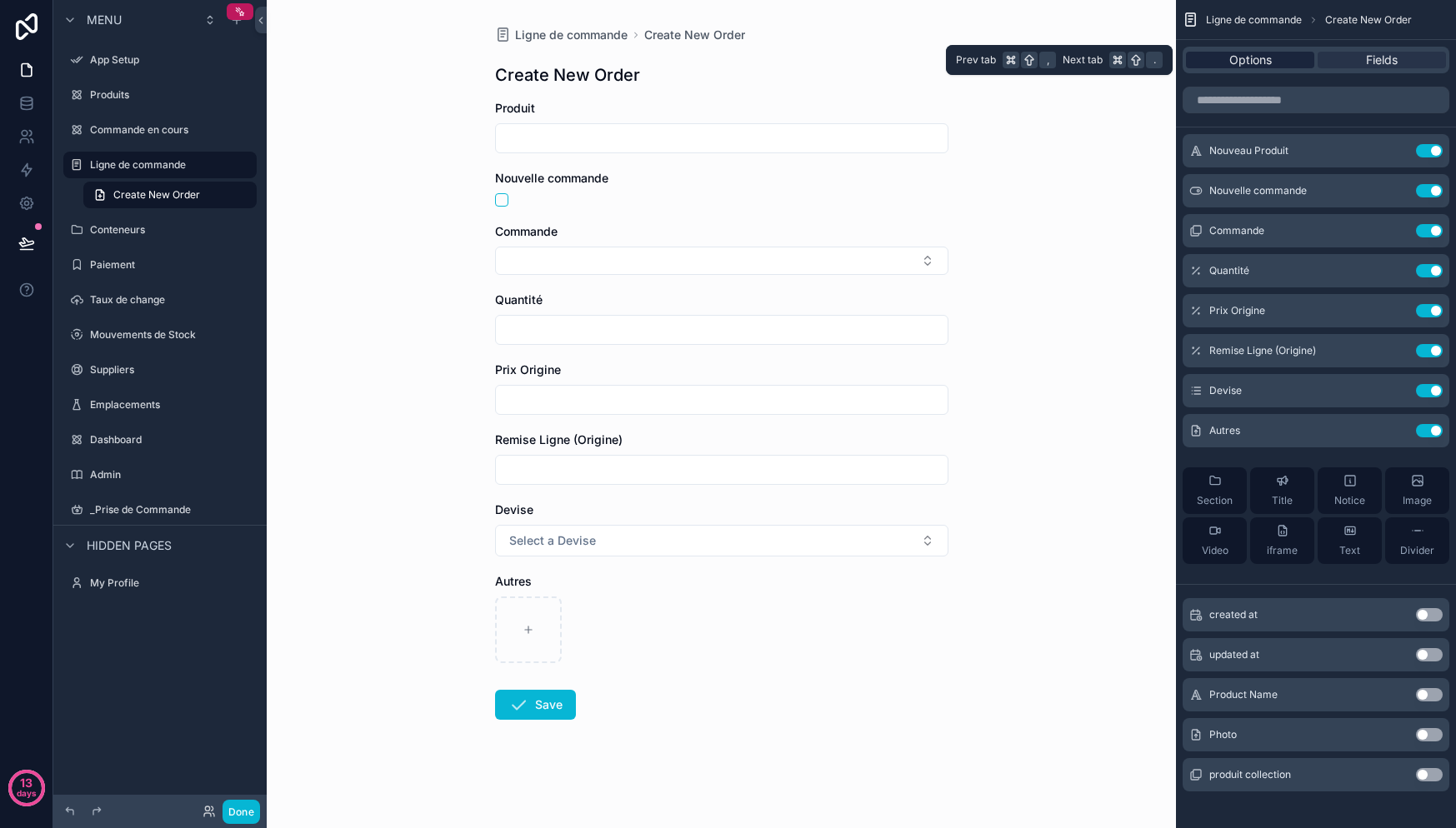
click at [1266, 56] on span "Options" at bounding box center [1250, 60] width 42 height 17
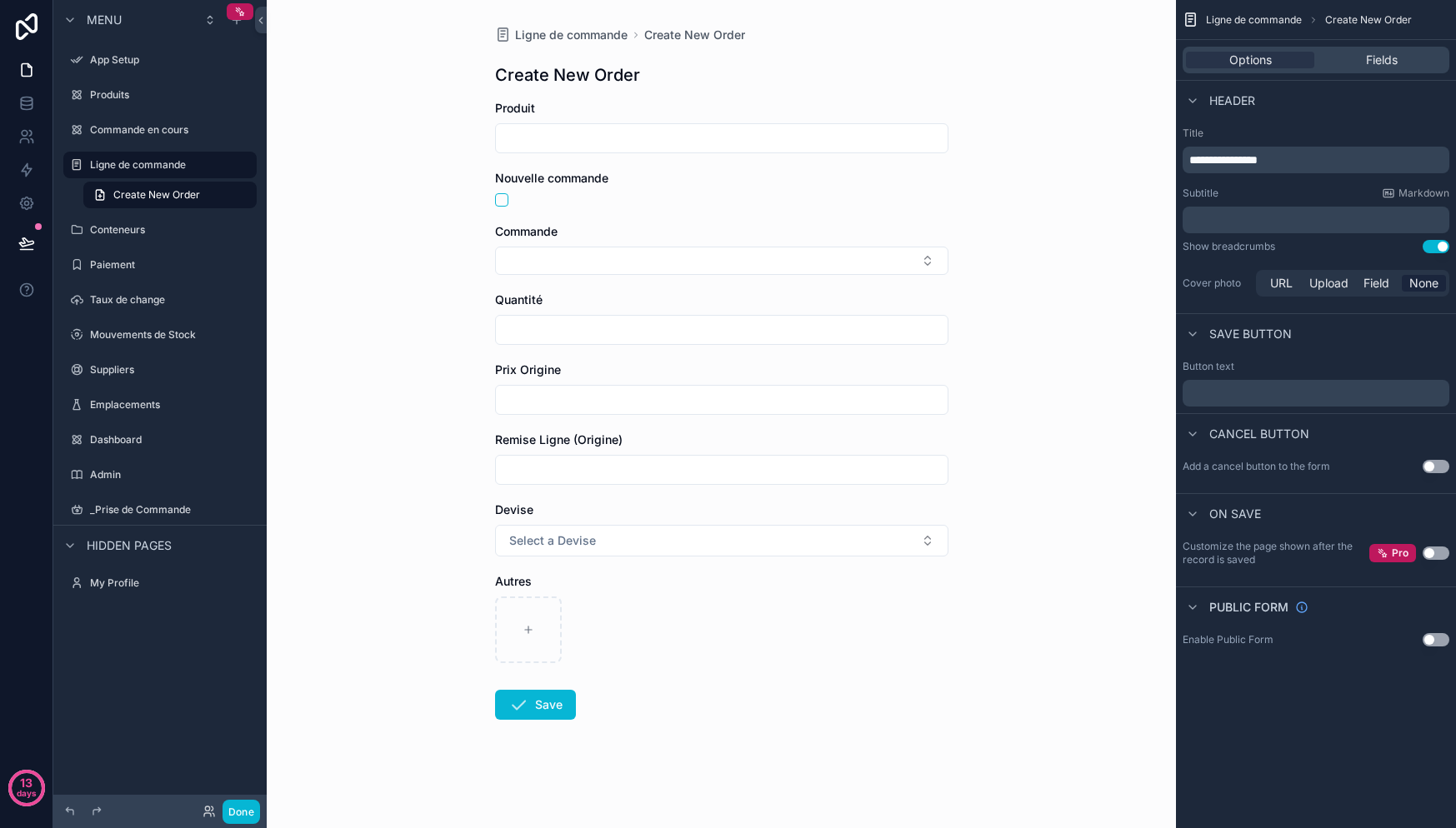
click at [1211, 93] on div "Header" at bounding box center [1218, 101] width 73 height 20
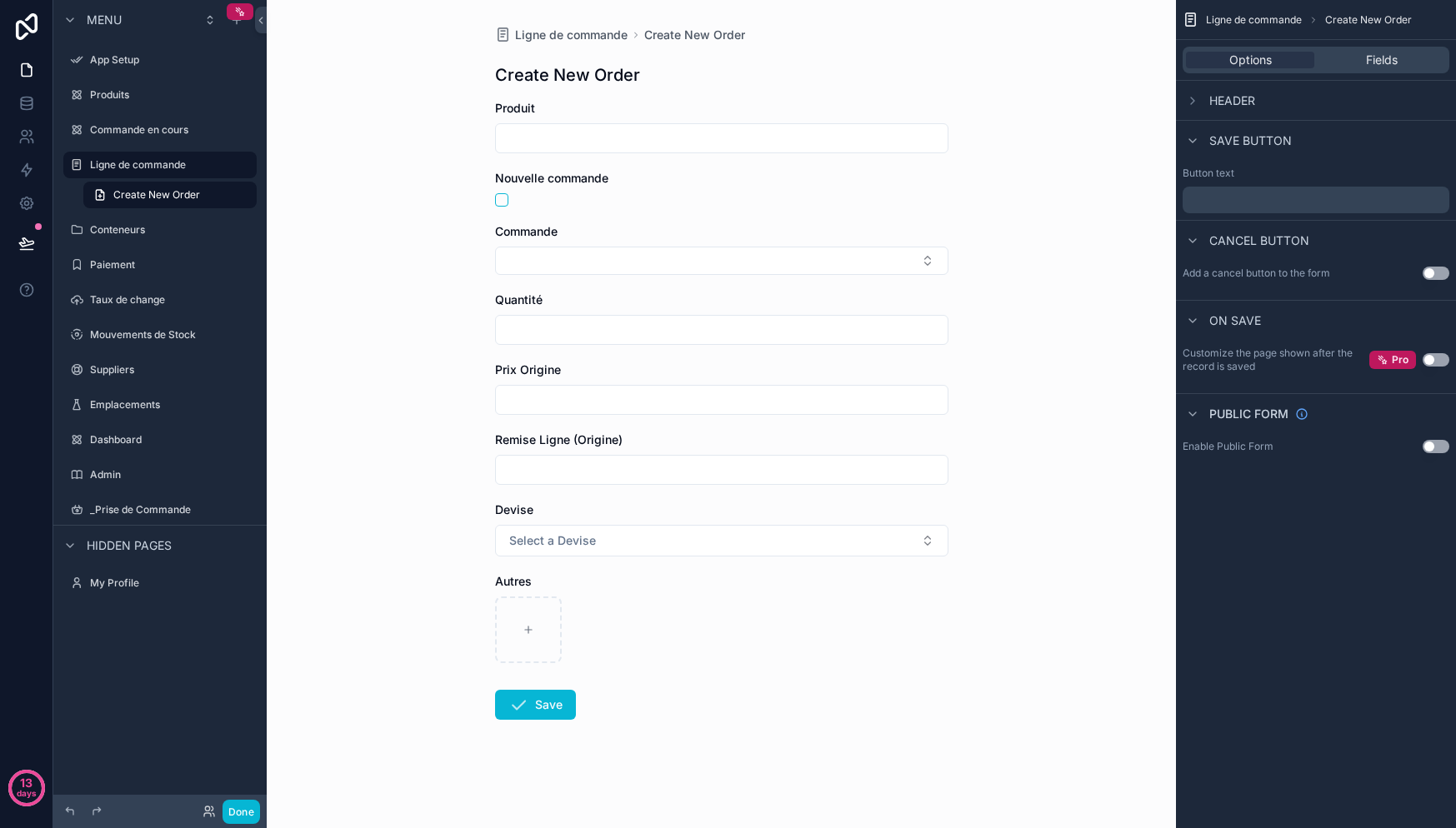
click at [1218, 97] on span "Header" at bounding box center [1232, 101] width 46 height 17
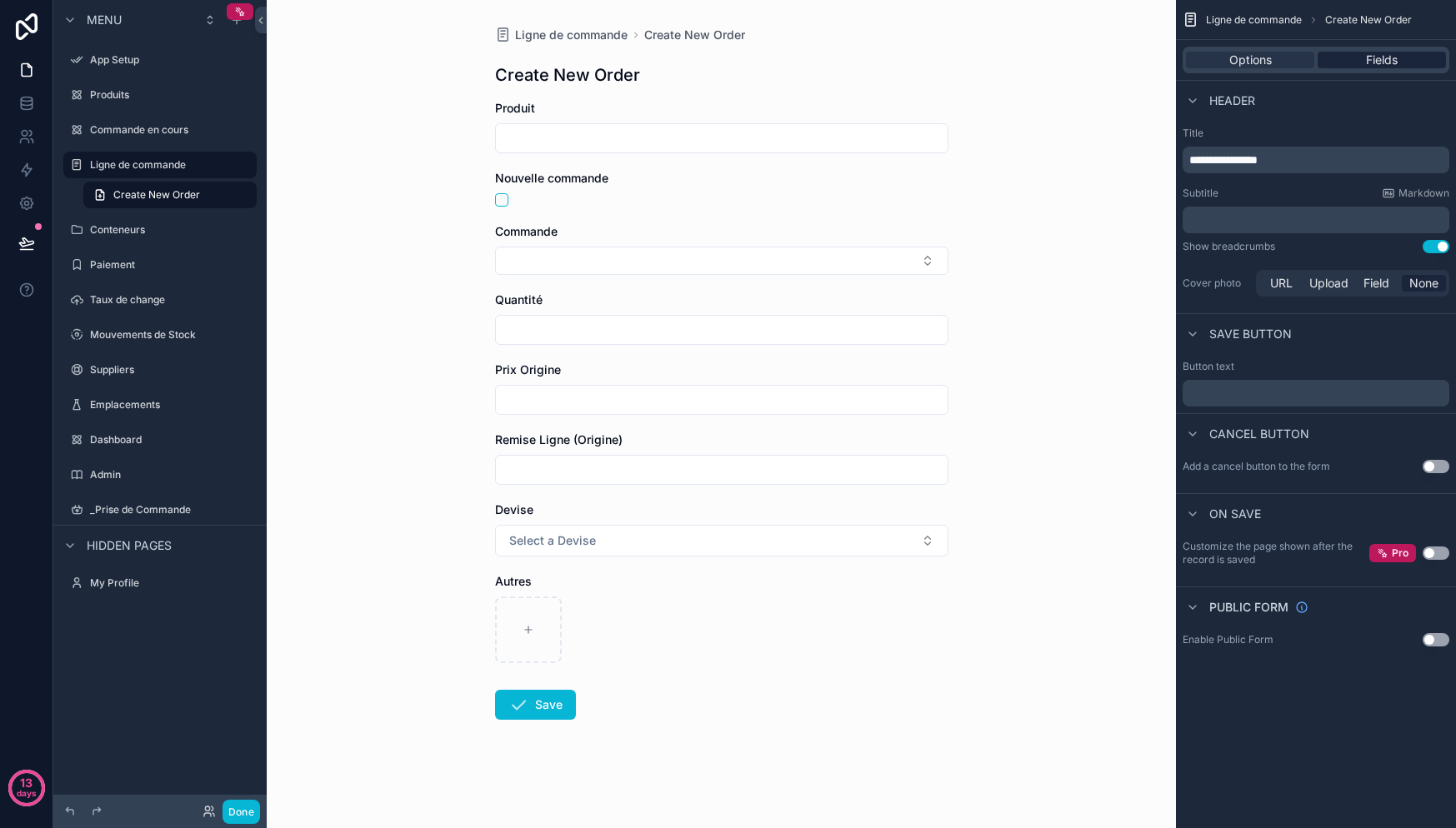
click at [1345, 60] on div "Fields" at bounding box center [1381, 60] width 128 height 17
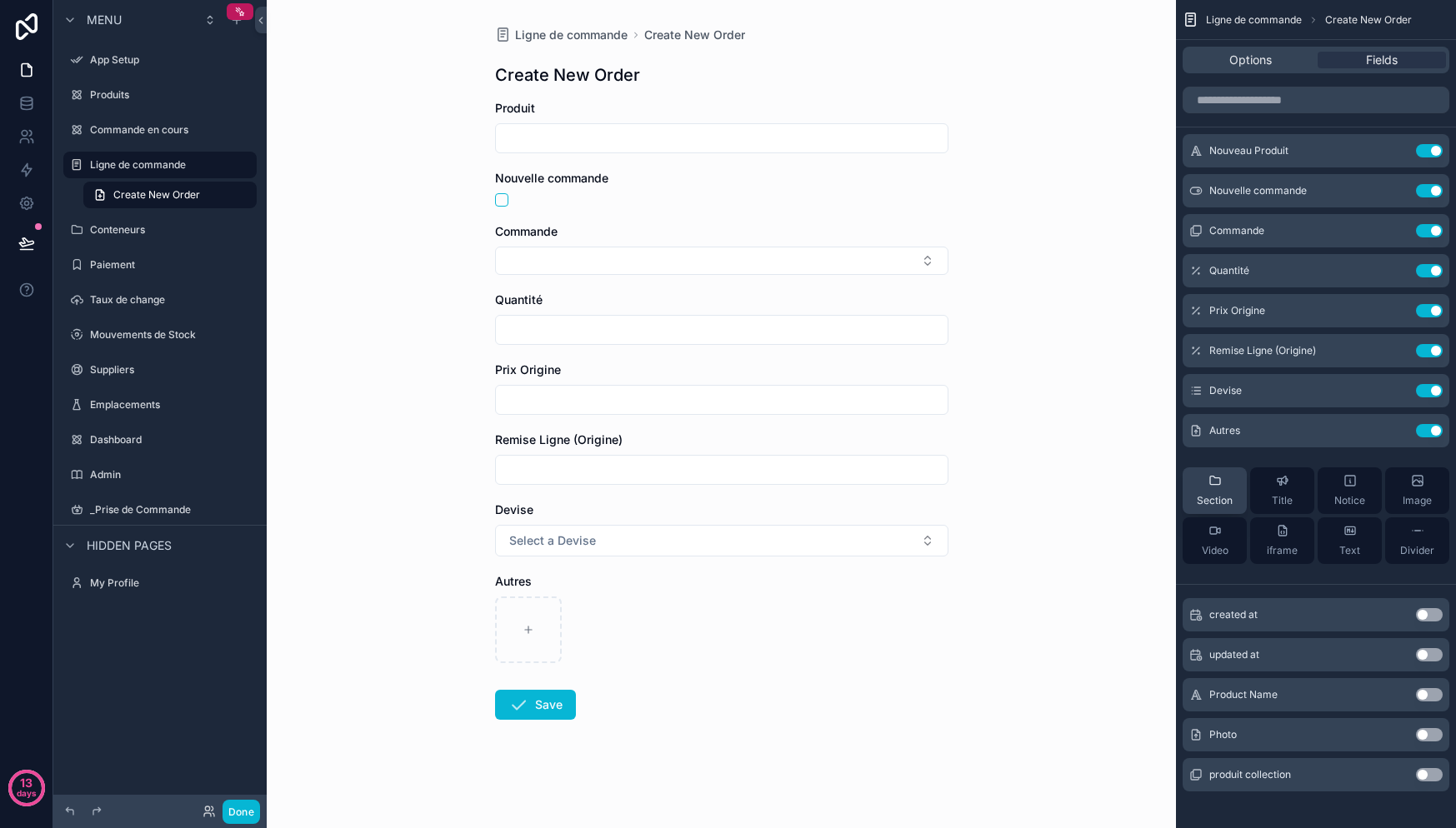
click at [1216, 499] on span "Section" at bounding box center [1214, 500] width 36 height 13
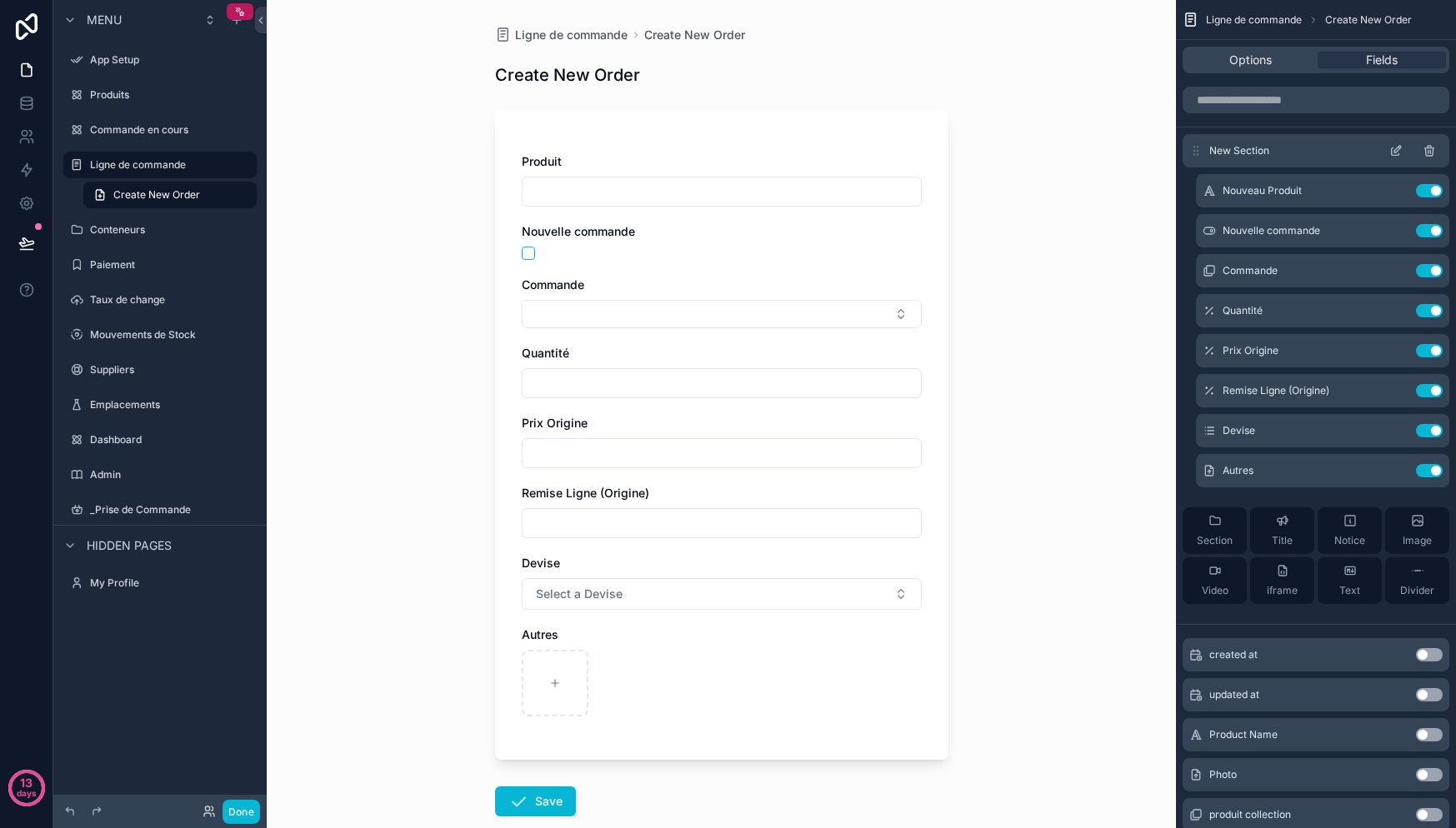
click at [1278, 157] on div "New Section" at bounding box center [1316, 151] width 266 height 33
click at [1200, 152] on icon "scrollable content" at bounding box center [1196, 150] width 13 height 13
click at [1229, 538] on span "Section" at bounding box center [1214, 540] width 36 height 13
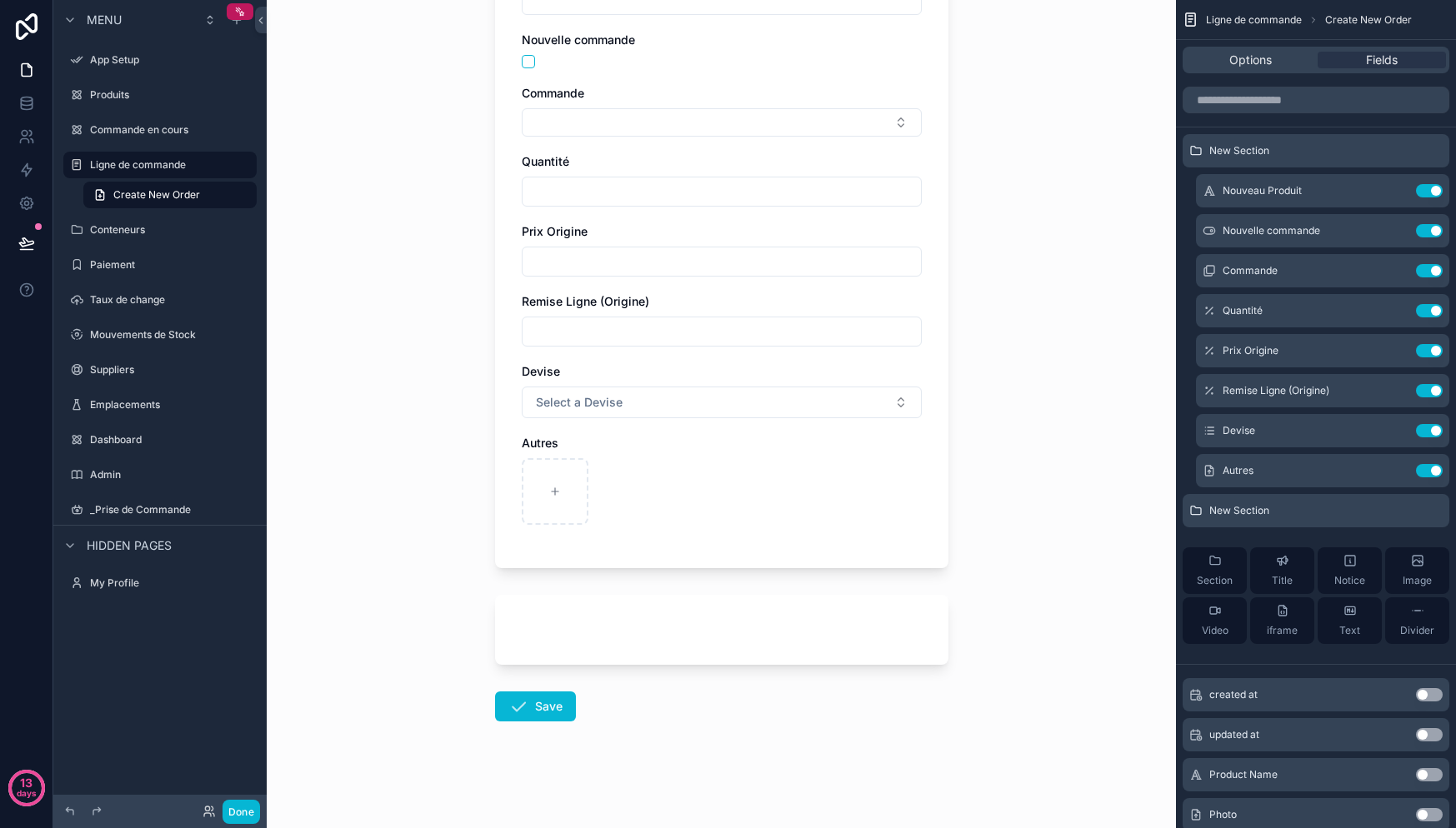
scroll to position [181, 0]
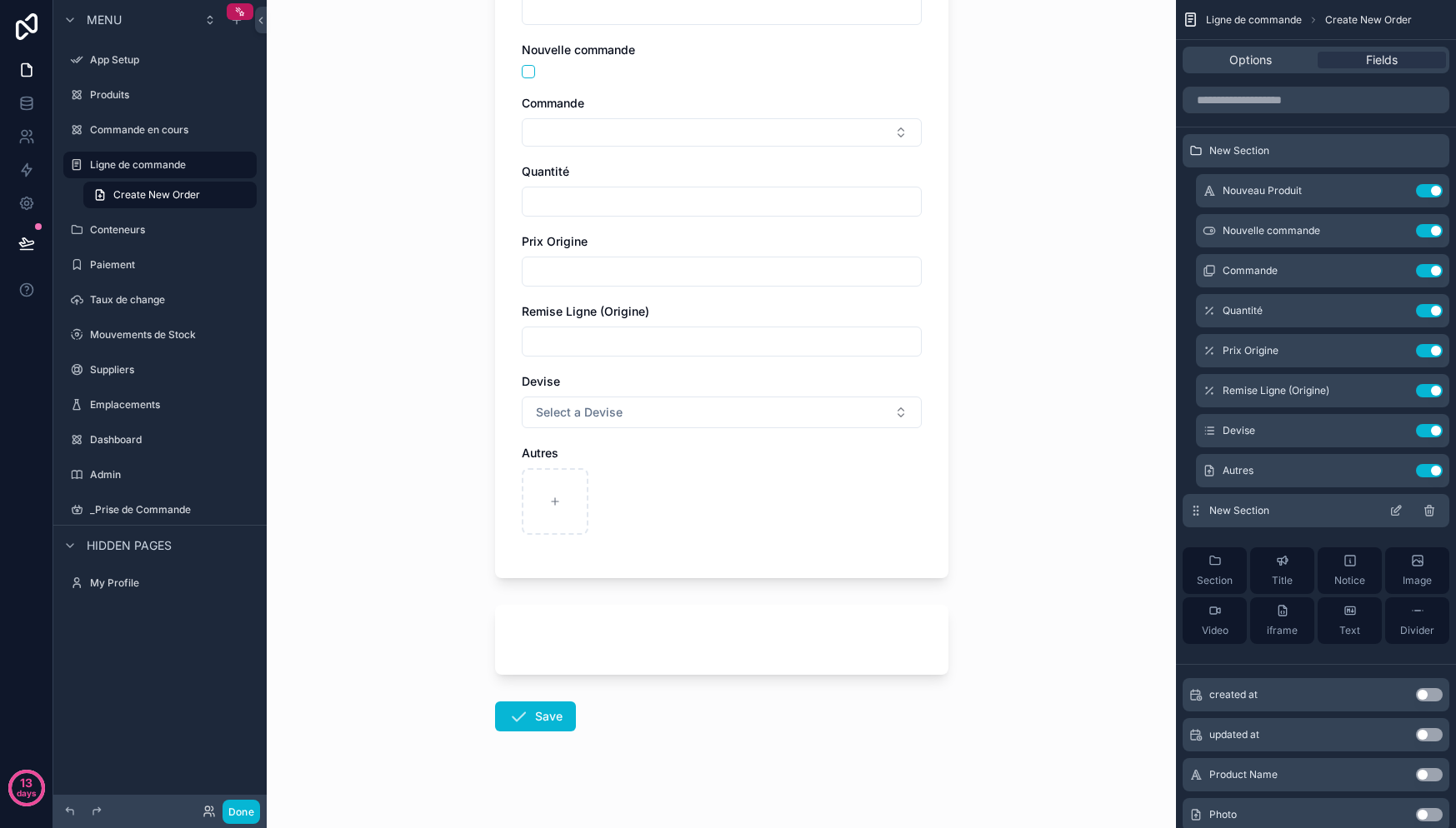
click at [1394, 510] on icon "scrollable content" at bounding box center [1396, 510] width 13 height 13
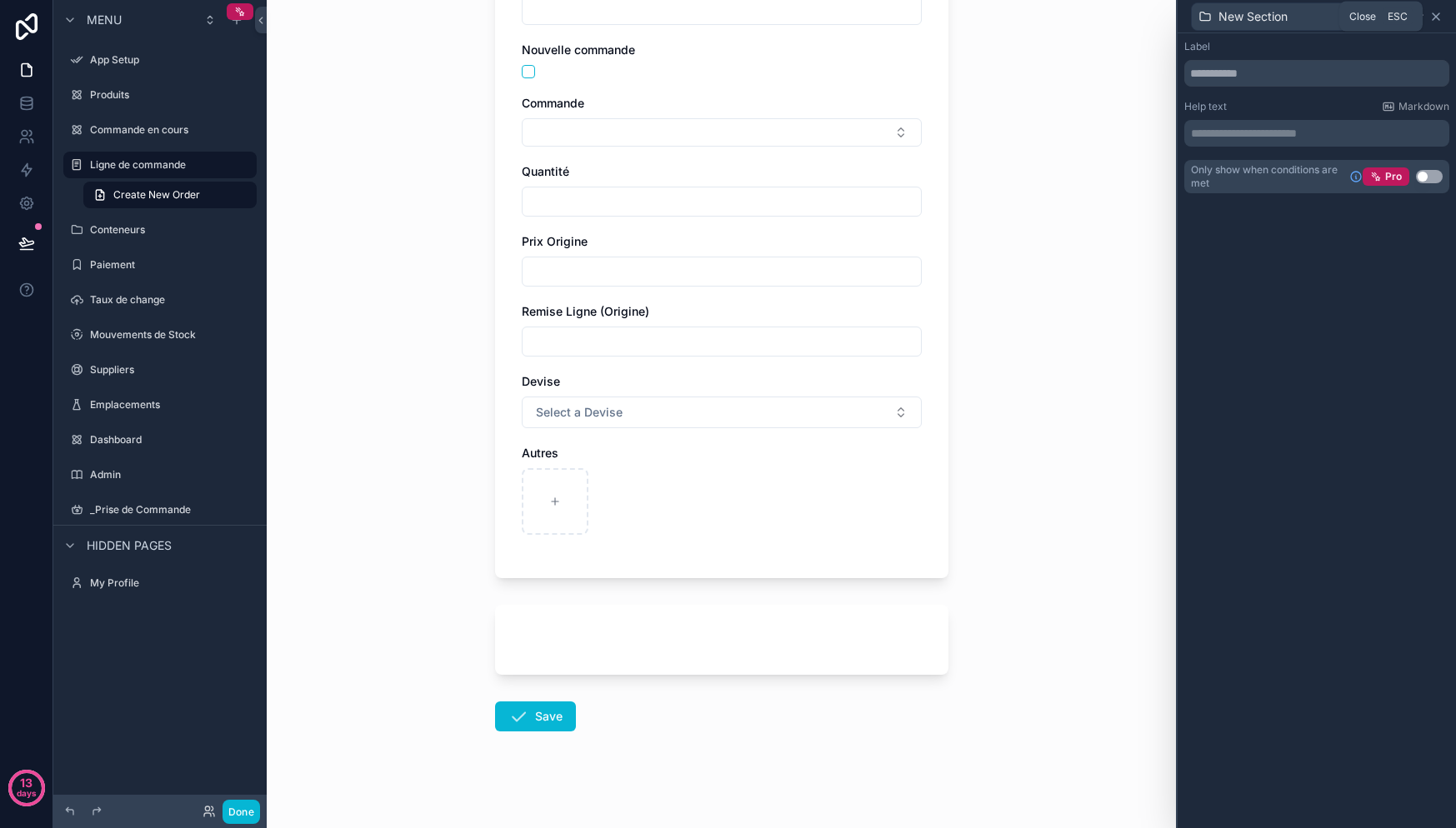
click at [1436, 14] on icon at bounding box center [1436, 16] width 13 height 13
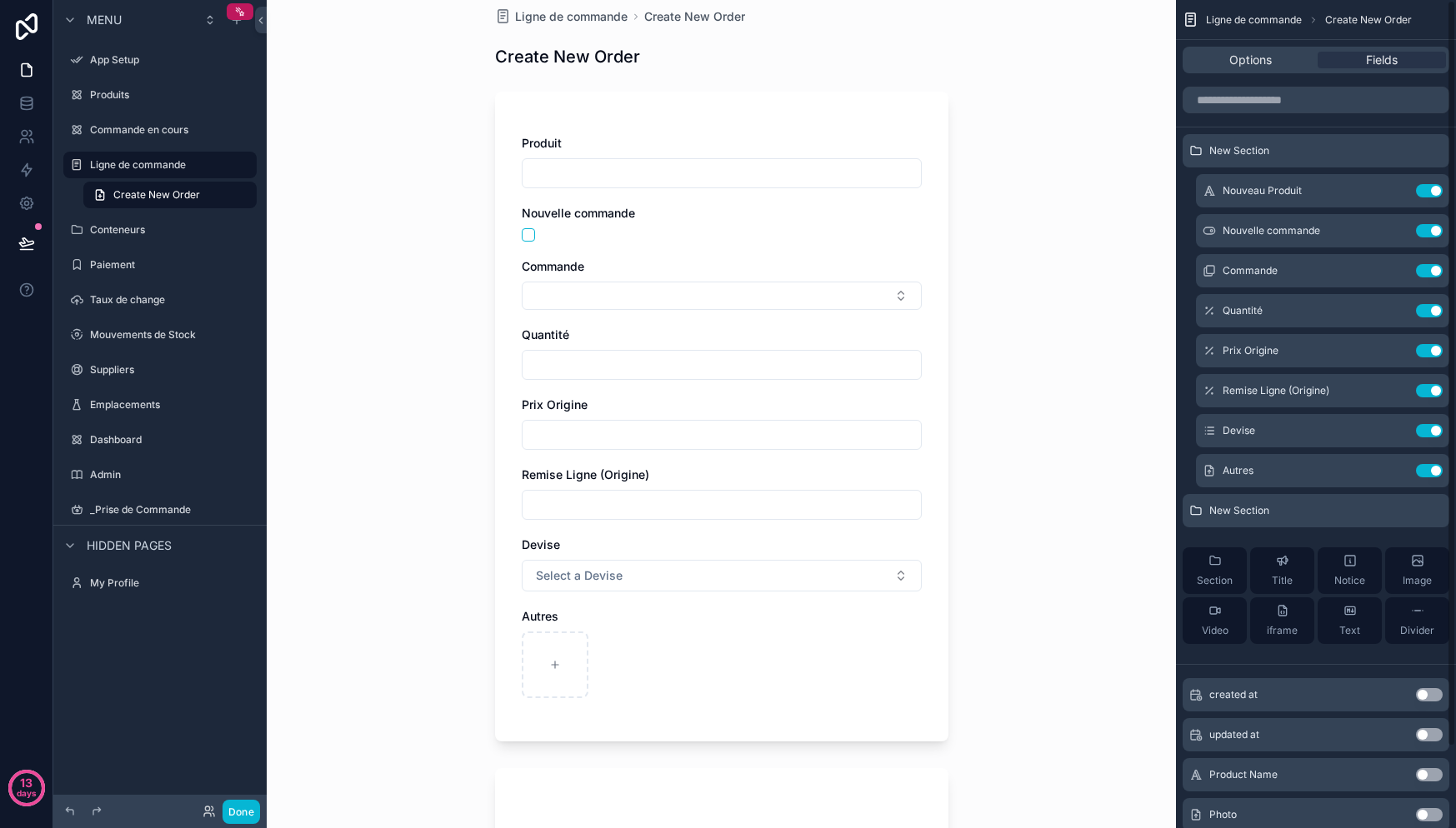
scroll to position [0, 0]
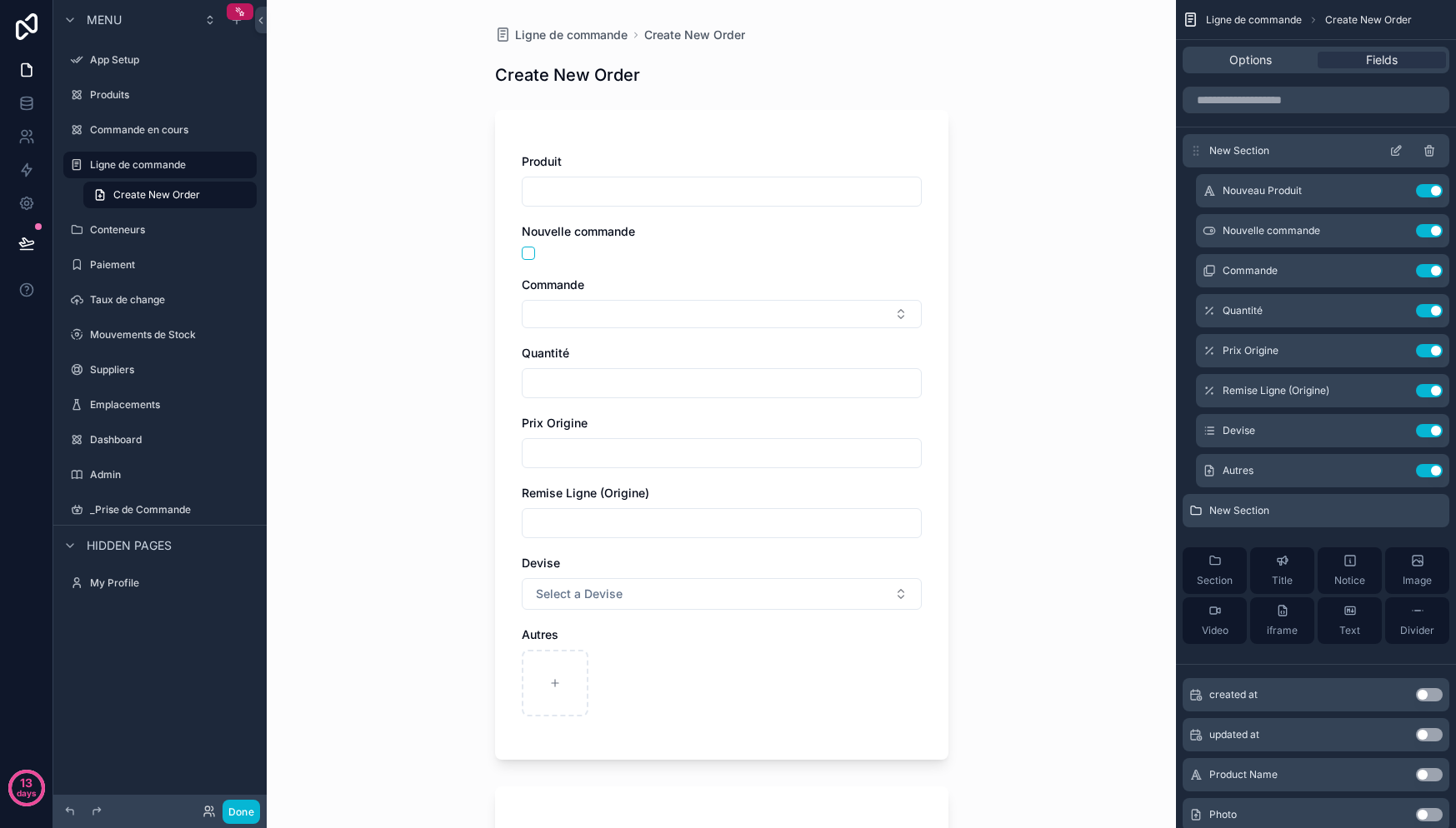
click at [1396, 148] on icon "scrollable content" at bounding box center [1398, 149] width 7 height 7
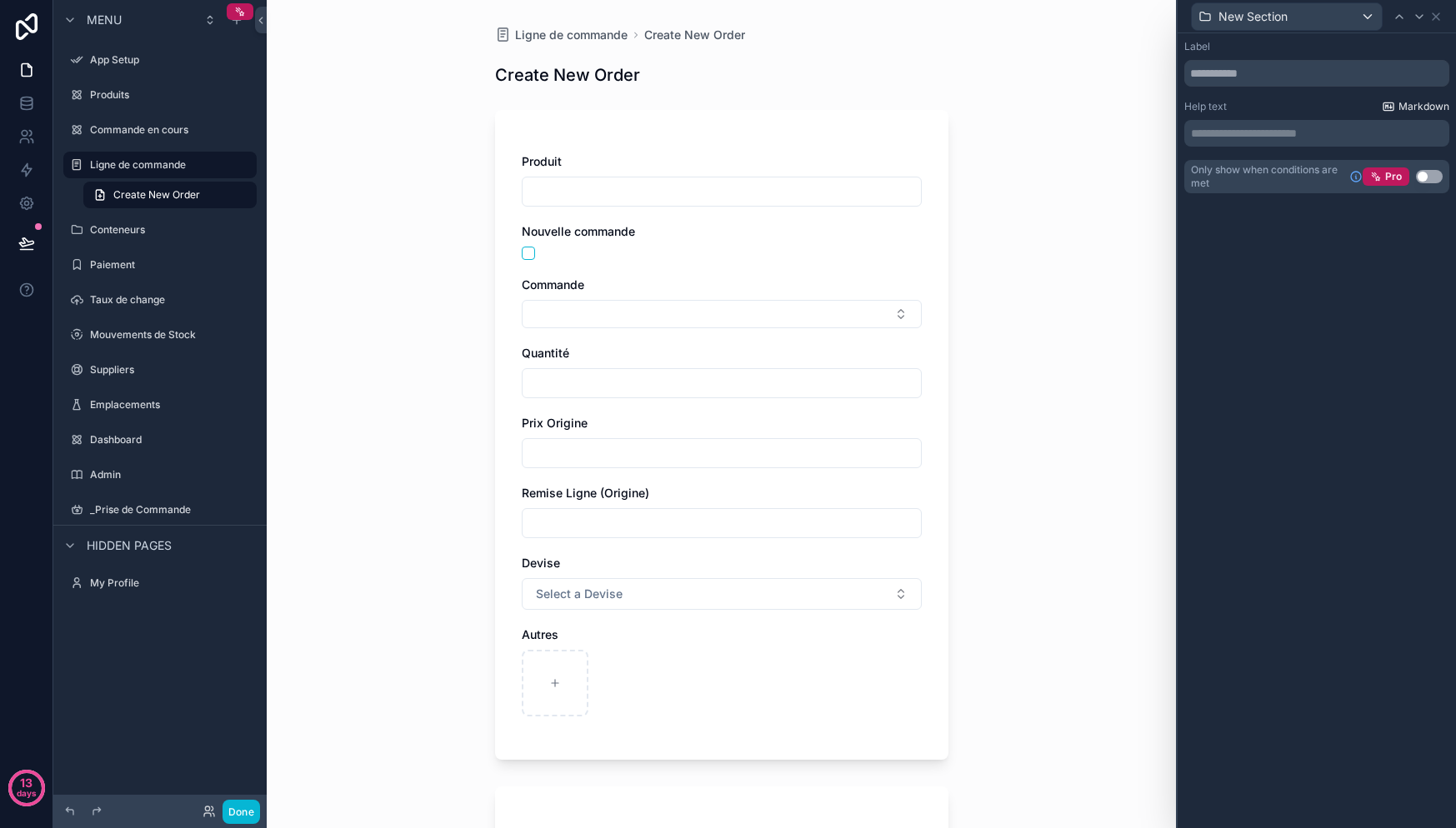
click at [1405, 104] on span "Markdown" at bounding box center [1424, 106] width 51 height 13
click at [1440, 14] on icon at bounding box center [1436, 16] width 13 height 13
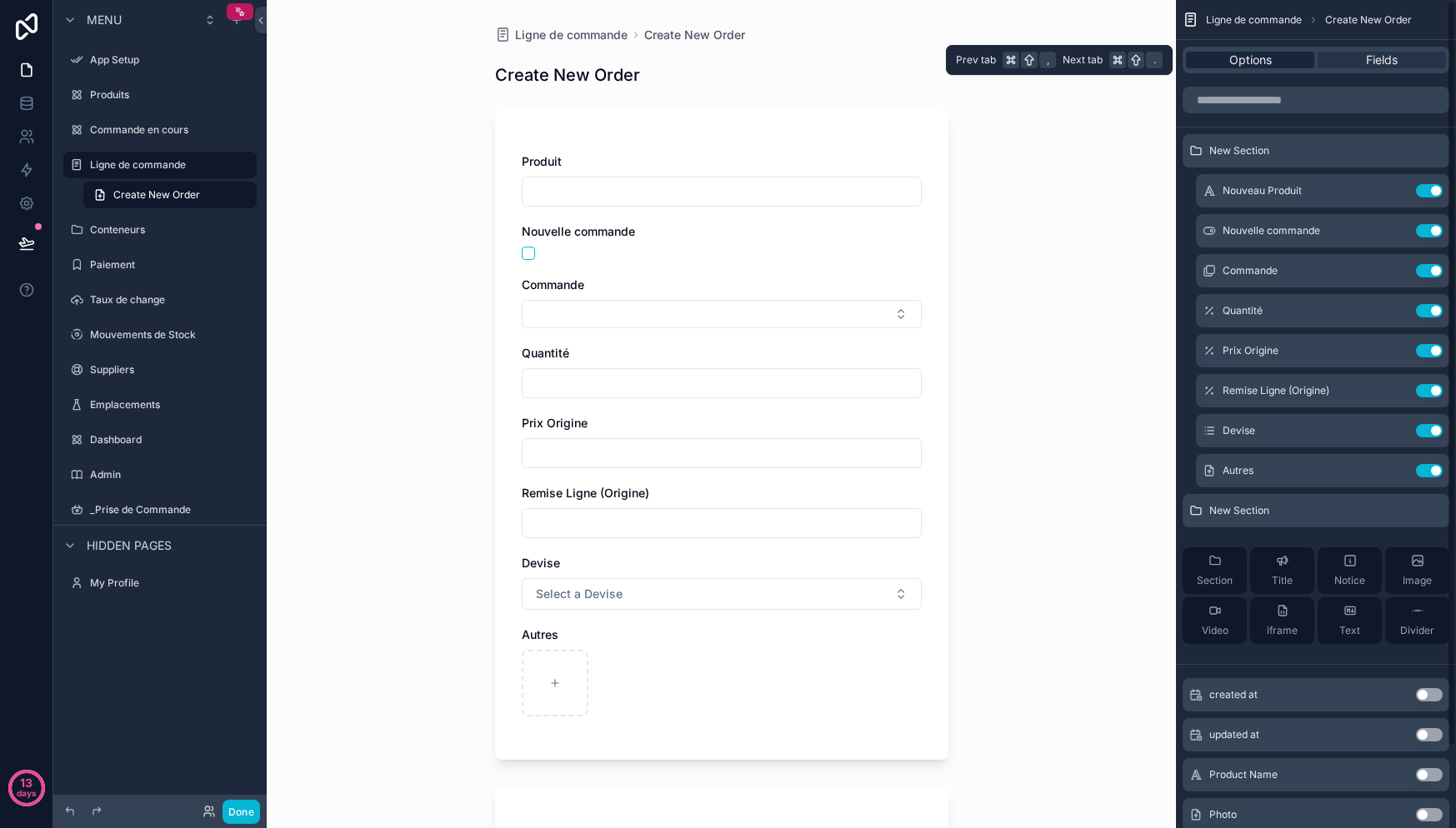
click at [1269, 52] on span "Options" at bounding box center [1250, 60] width 42 height 17
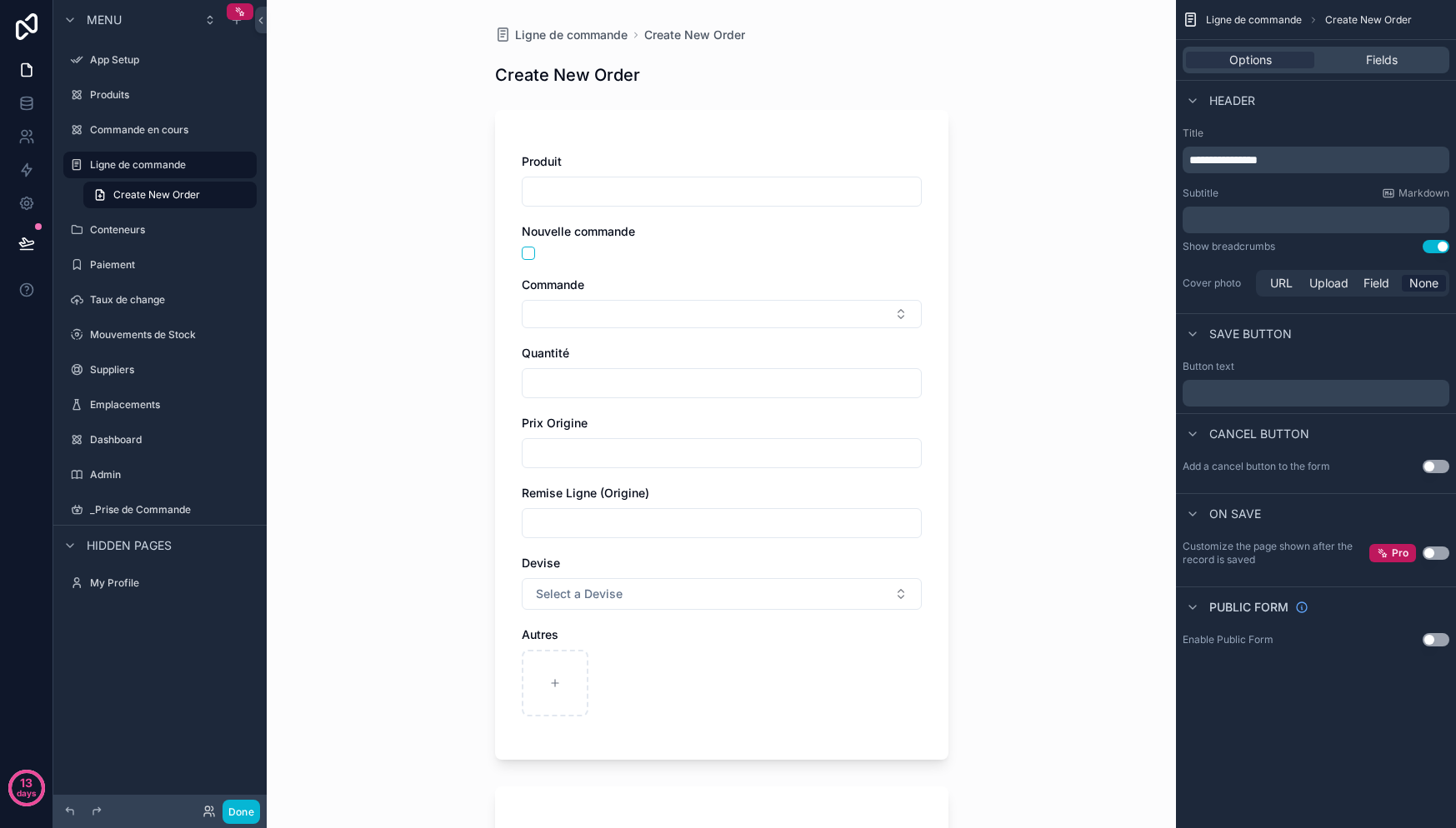
click at [1434, 467] on button "Use setting" at bounding box center [1436, 466] width 26 height 13
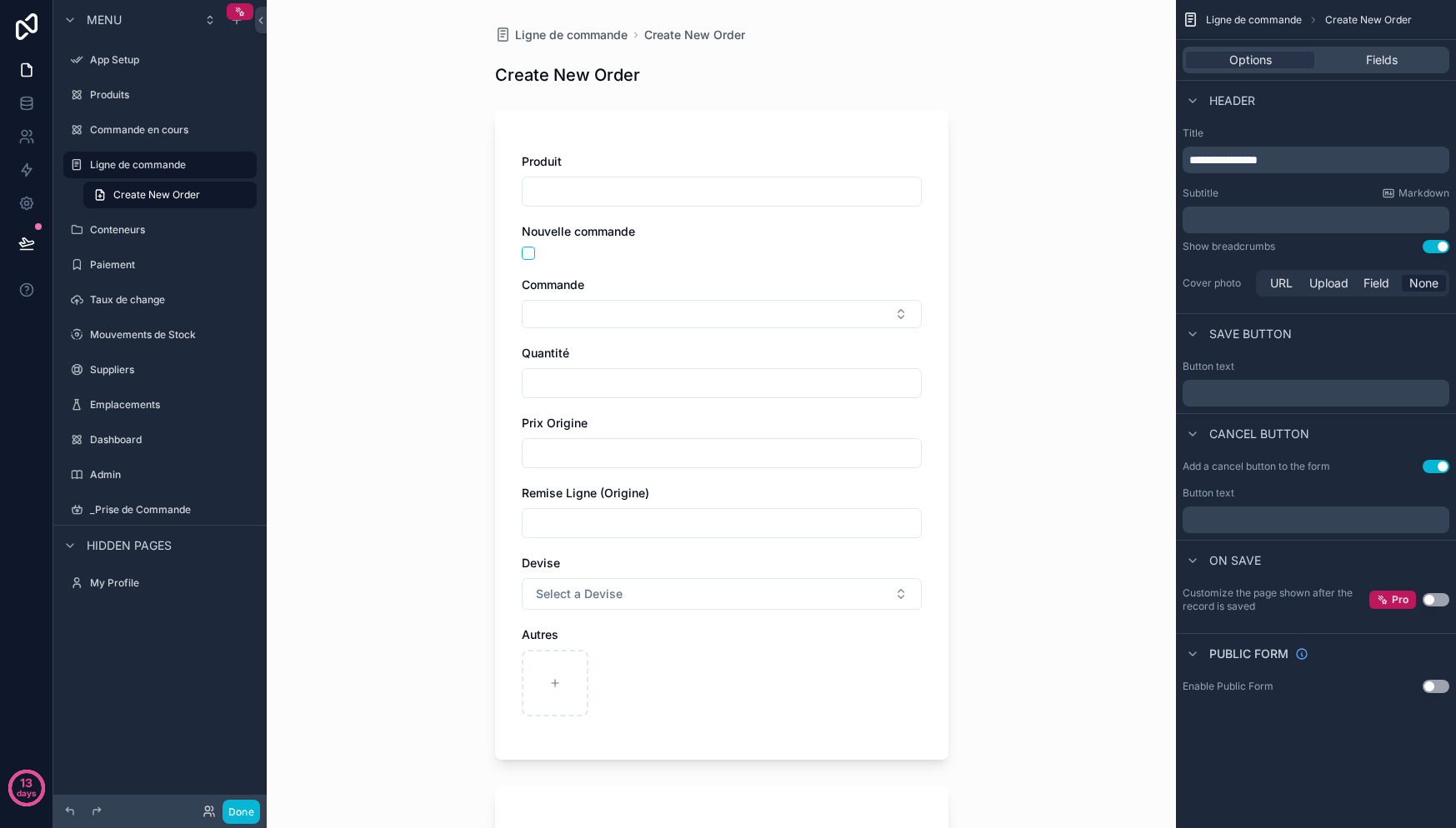
click at [1275, 402] on div "﻿" at bounding box center [1316, 393] width 266 height 26
click at [1276, 392] on p "﻿" at bounding box center [1318, 393] width 257 height 13
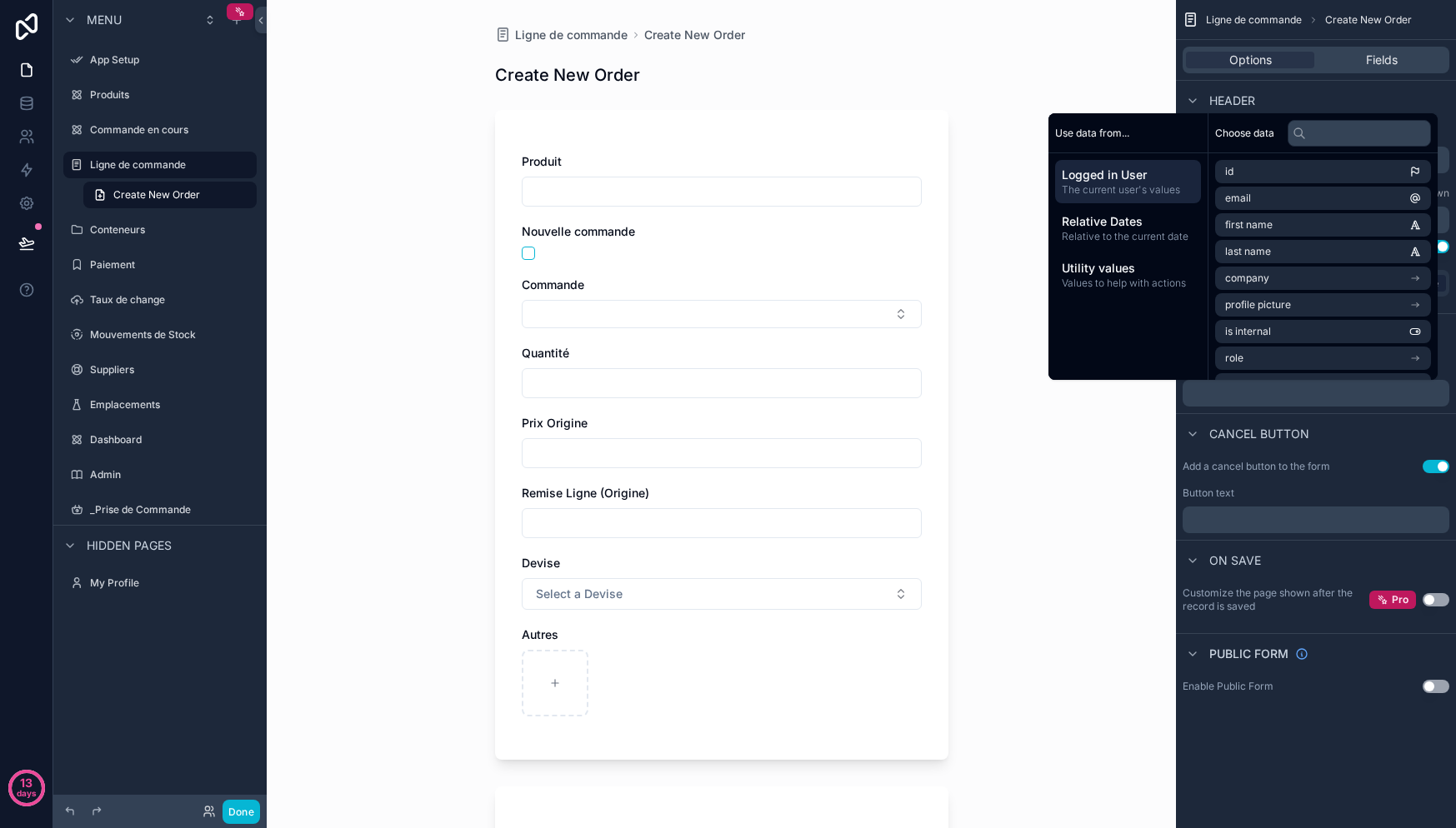
click at [1329, 436] on div "Cancel button" at bounding box center [1316, 434] width 280 height 40
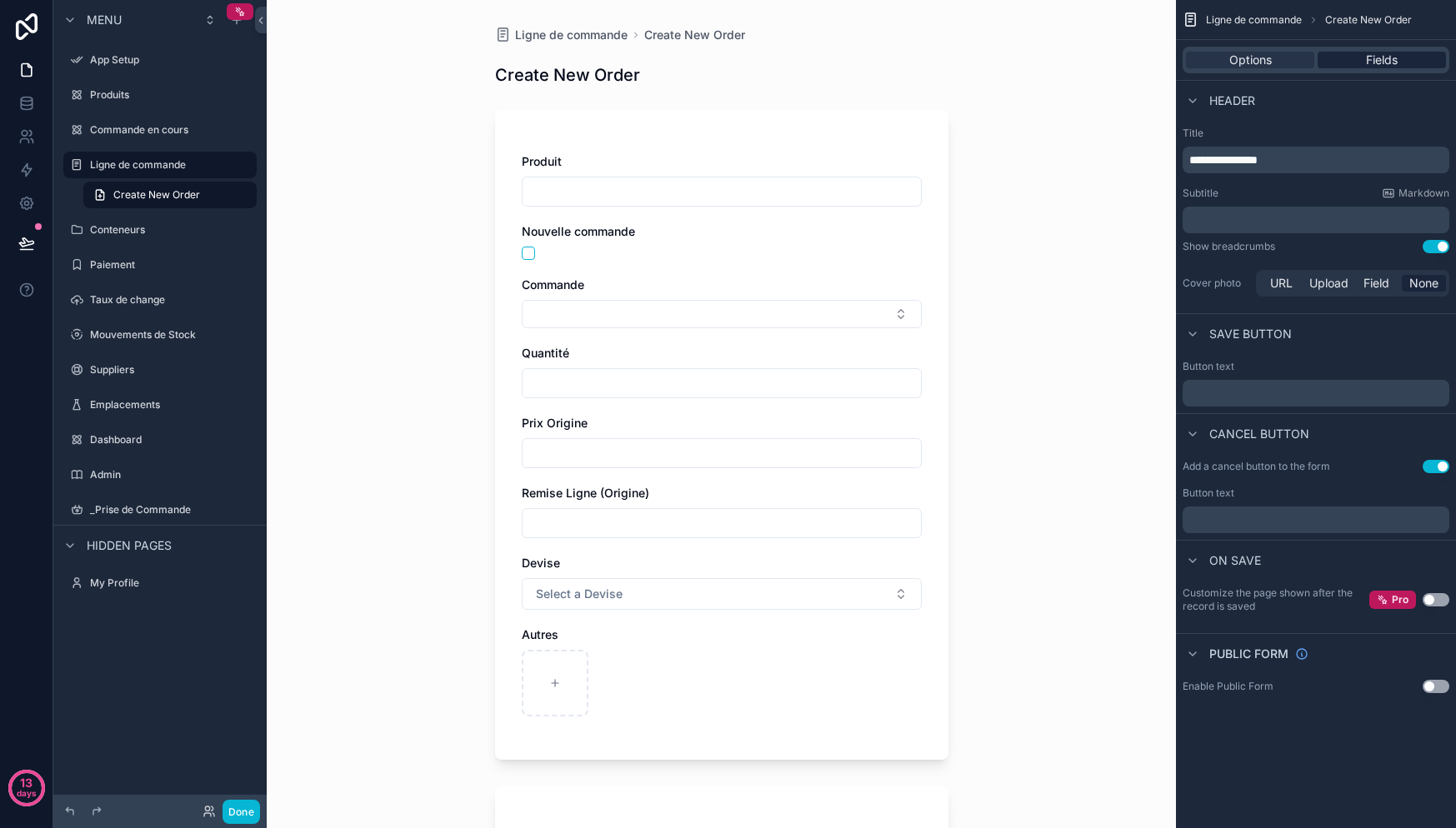
click at [1335, 62] on div "Fields" at bounding box center [1381, 60] width 128 height 17
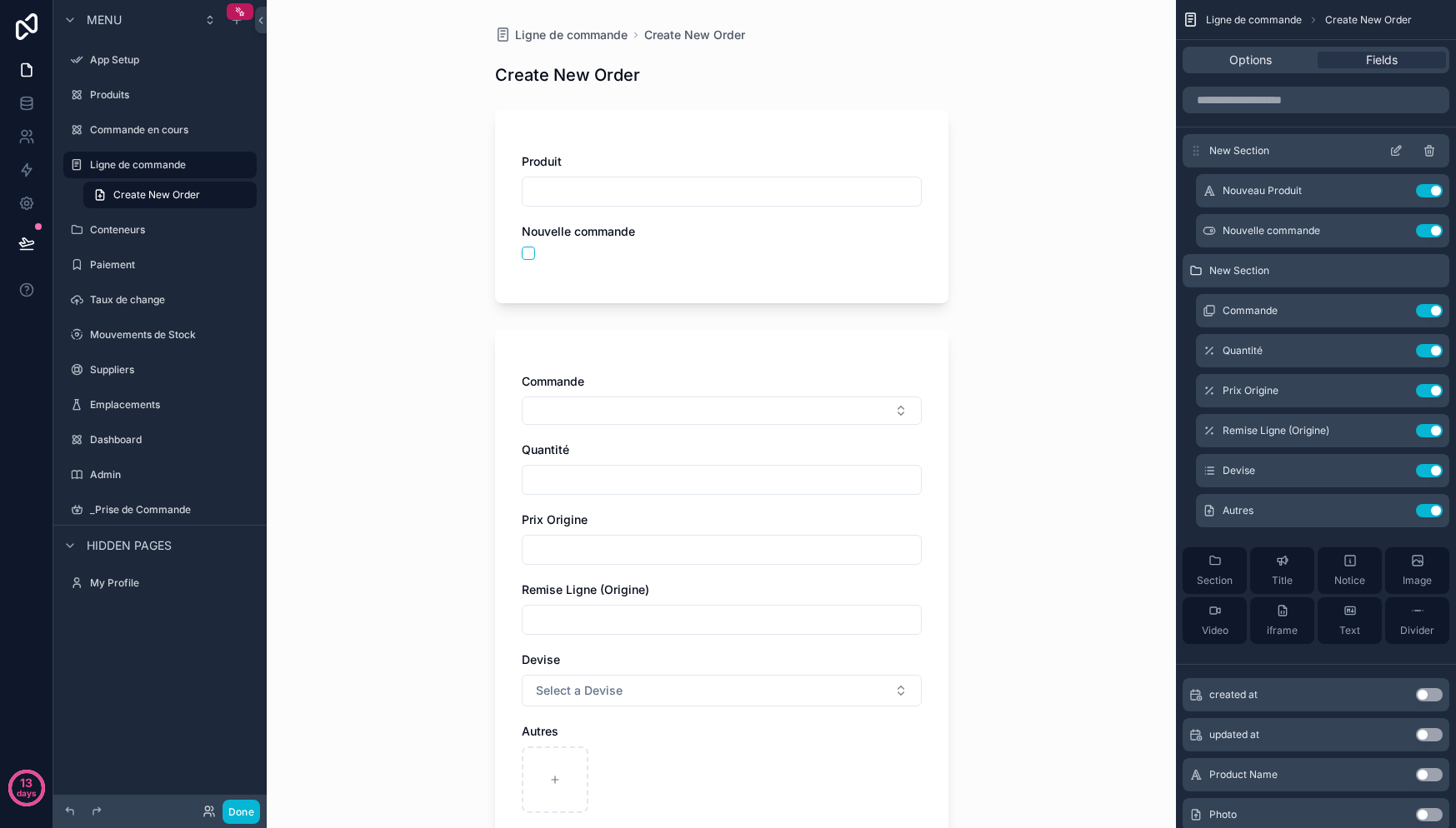
click at [1236, 159] on div "New Section" at bounding box center [1316, 151] width 266 height 33
click at [1393, 145] on icon "scrollable content" at bounding box center [1396, 150] width 13 height 13
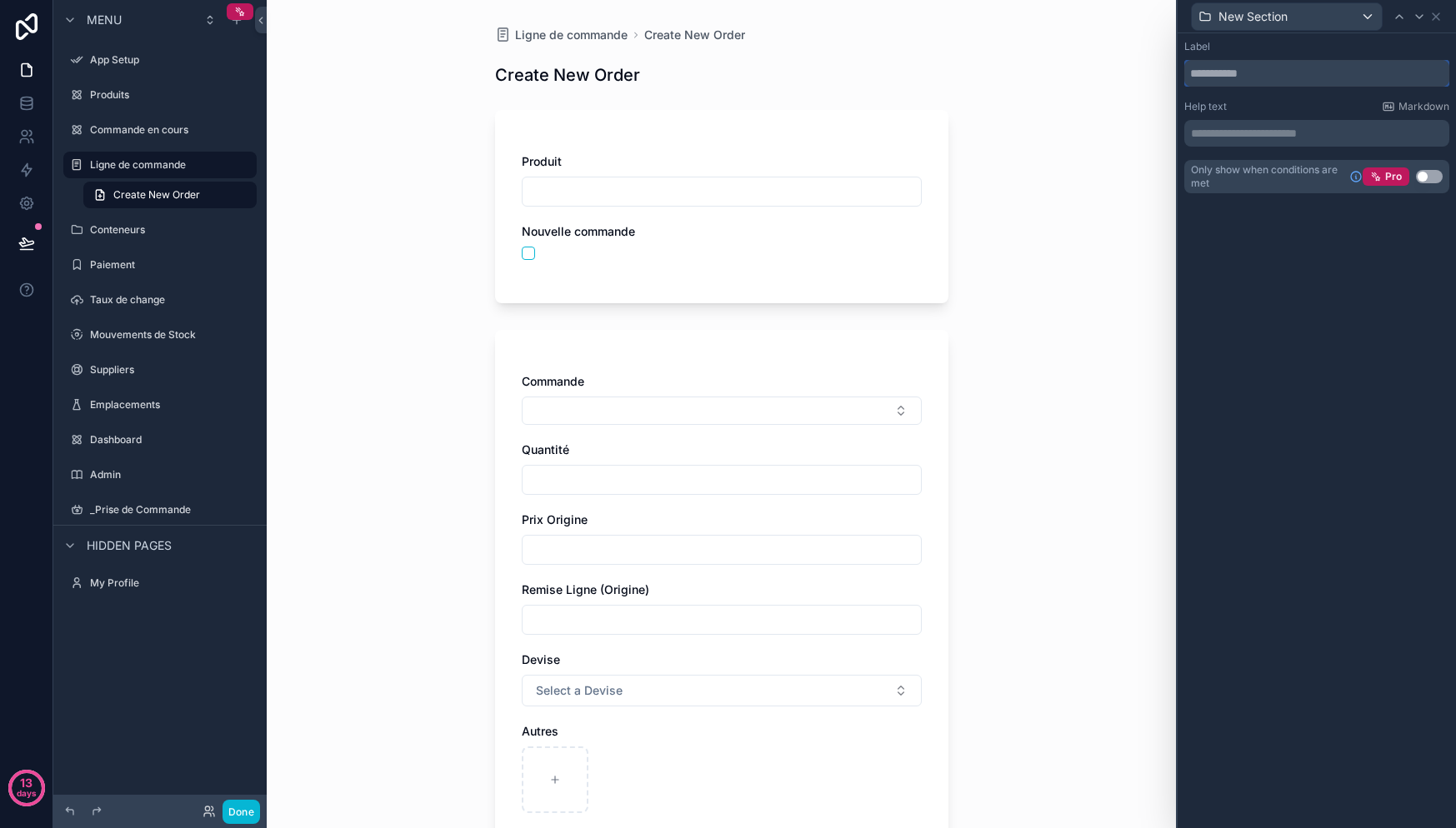
click at [1244, 81] on input "text" at bounding box center [1317, 73] width 265 height 26
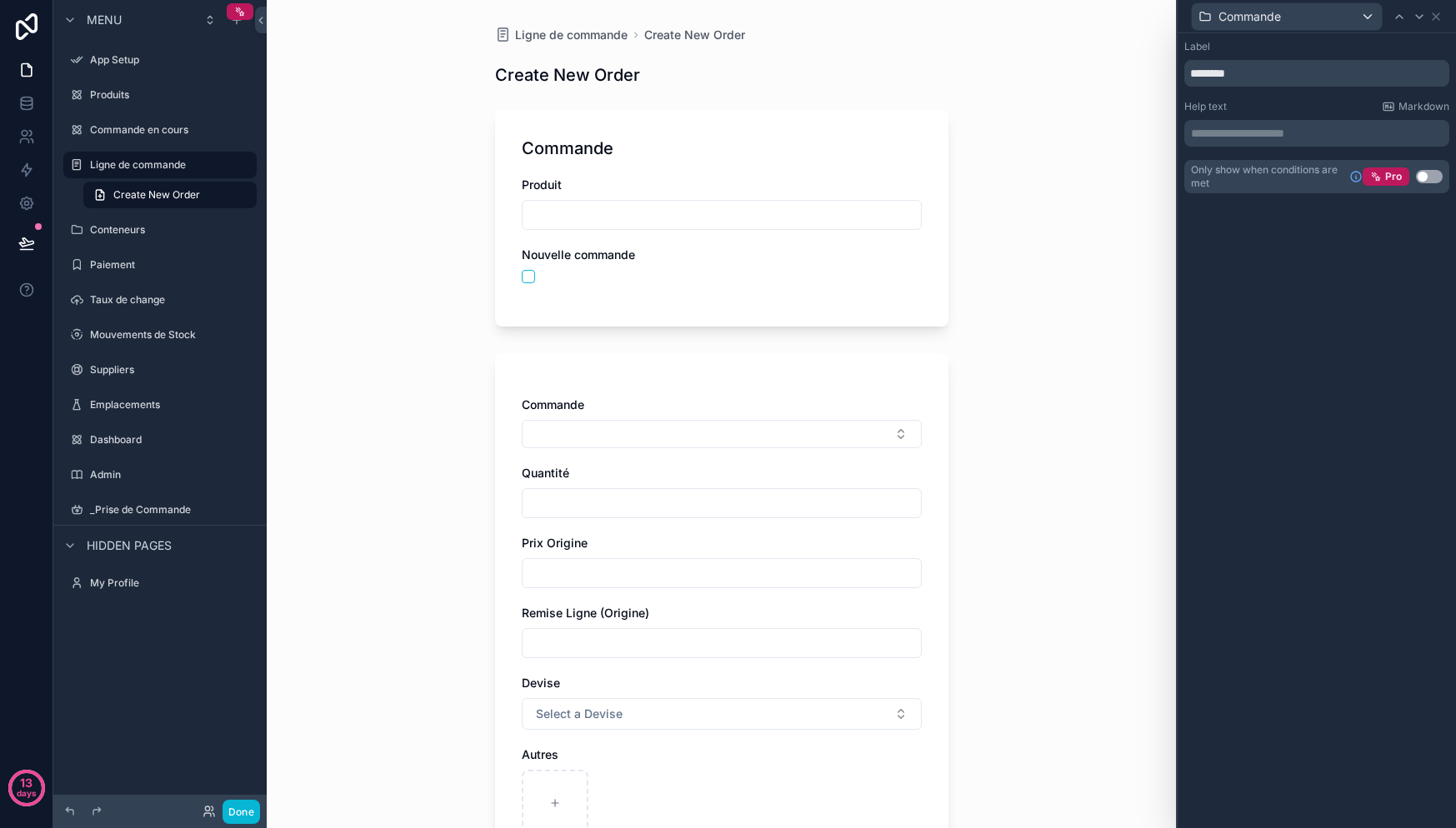
click at [1325, 299] on div "**********" at bounding box center [1317, 430] width 279 height 795
click at [572, 215] on input "scrollable content" at bounding box center [721, 215] width 398 height 24
click at [1219, 74] on input "********" at bounding box center [1317, 73] width 265 height 26
type input "**********"
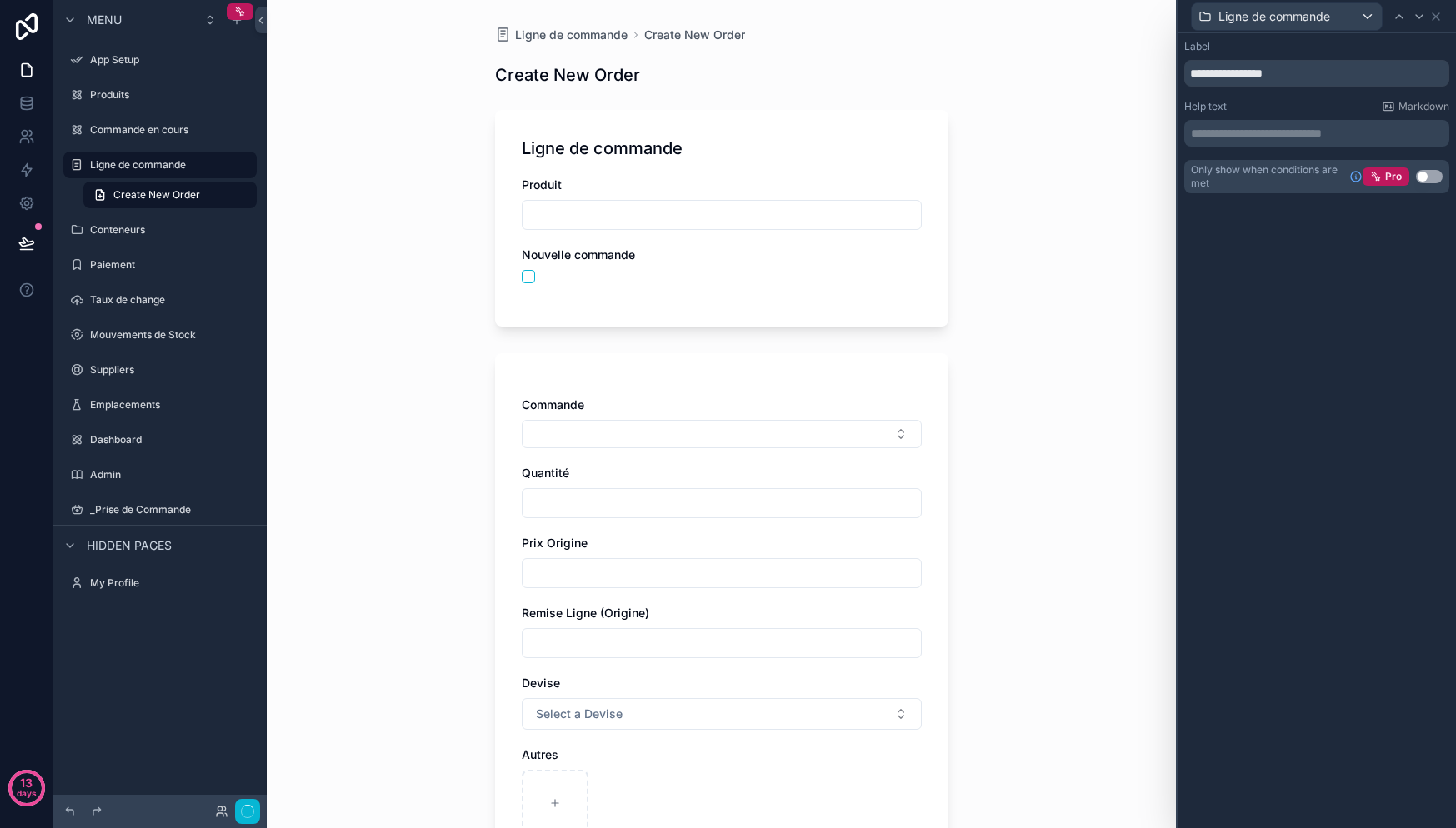
click at [1244, 414] on div "**********" at bounding box center [1317, 430] width 279 height 795
click at [1433, 18] on icon at bounding box center [1436, 17] width 7 height 7
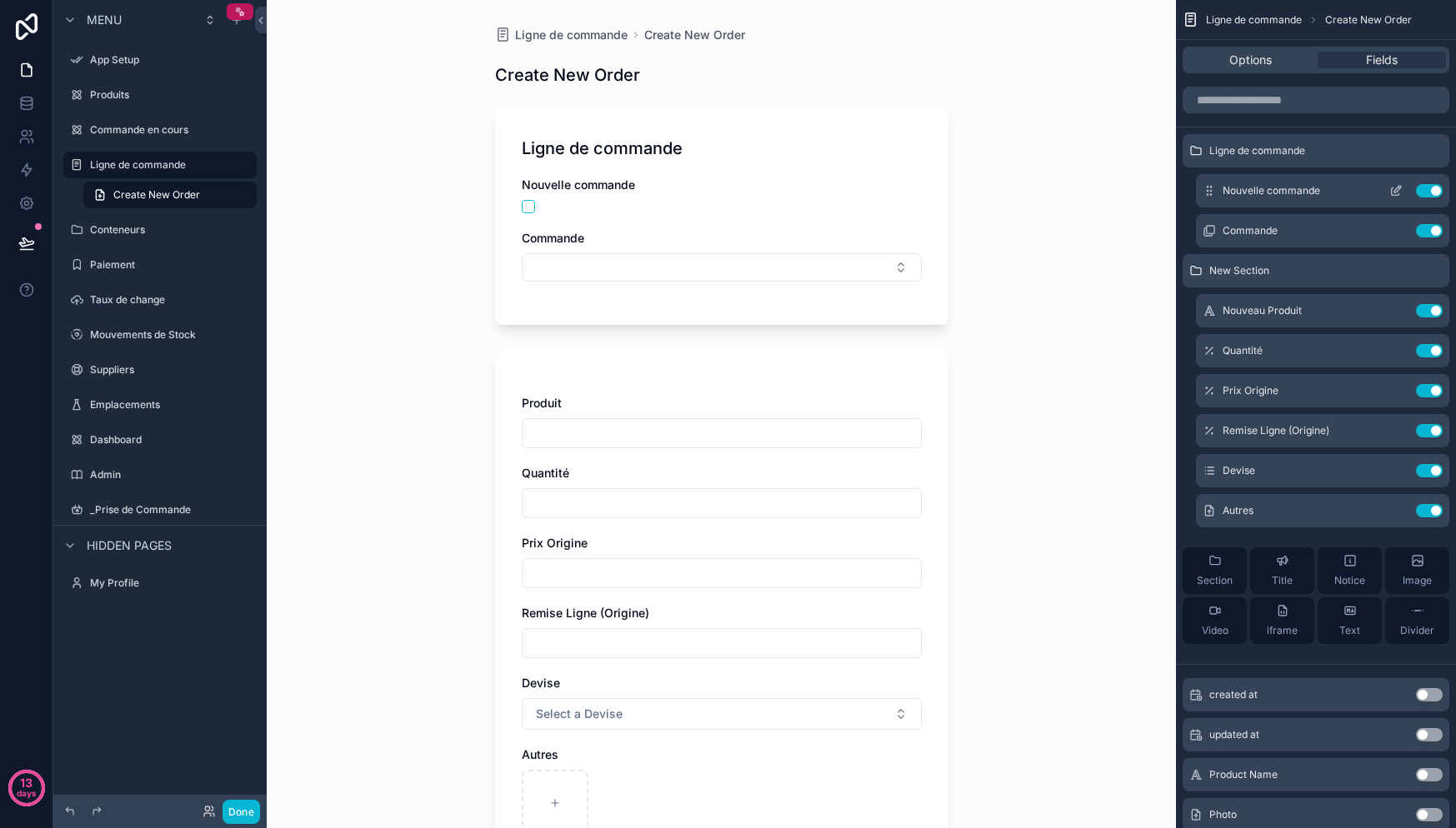
click at [1396, 191] on icon "scrollable content" at bounding box center [1396, 190] width 13 height 13
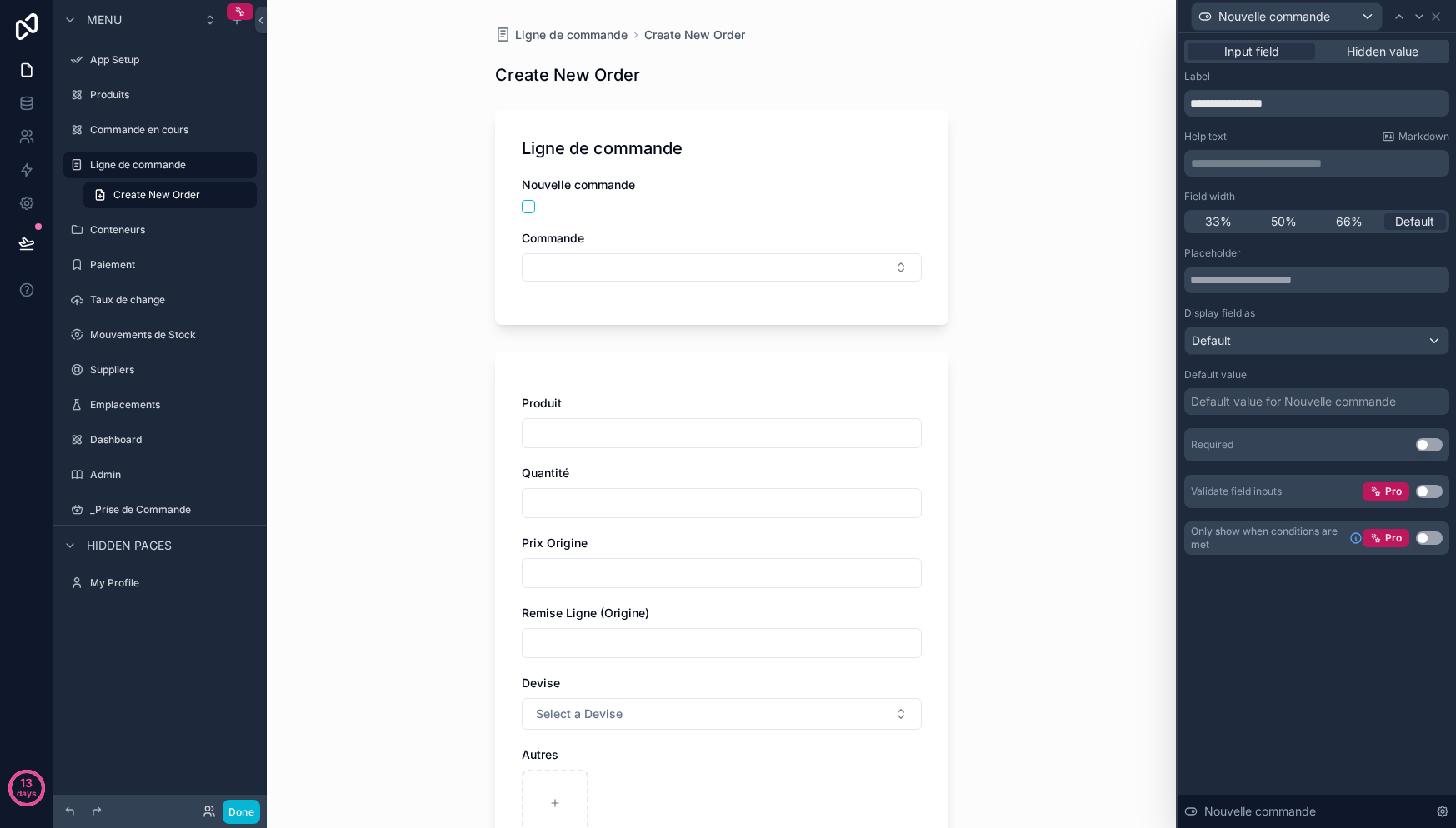
click at [1431, 534] on button "Use setting" at bounding box center [1429, 538] width 26 height 13
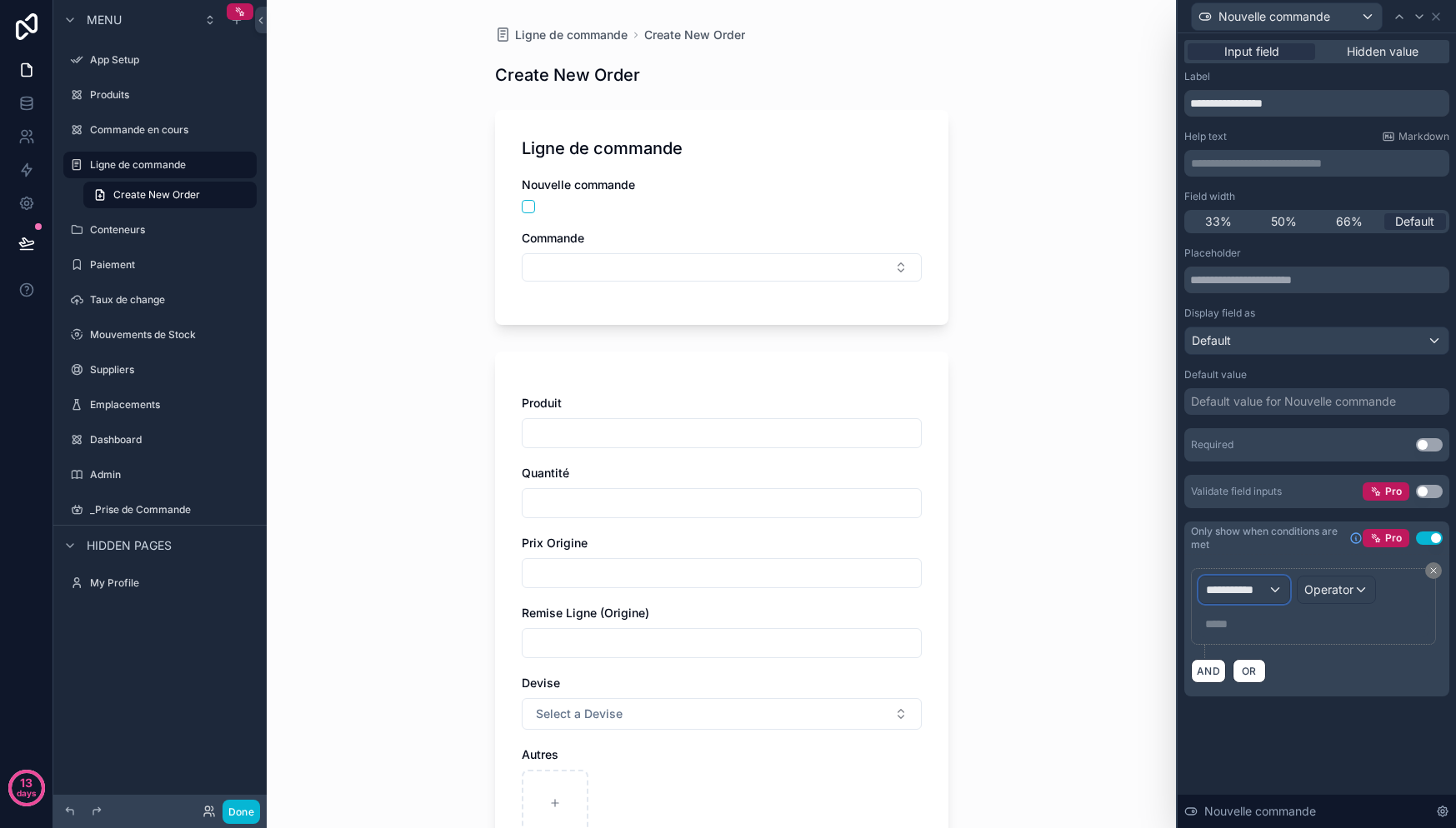
click at [1270, 596] on div "**********" at bounding box center [1244, 590] width 90 height 26
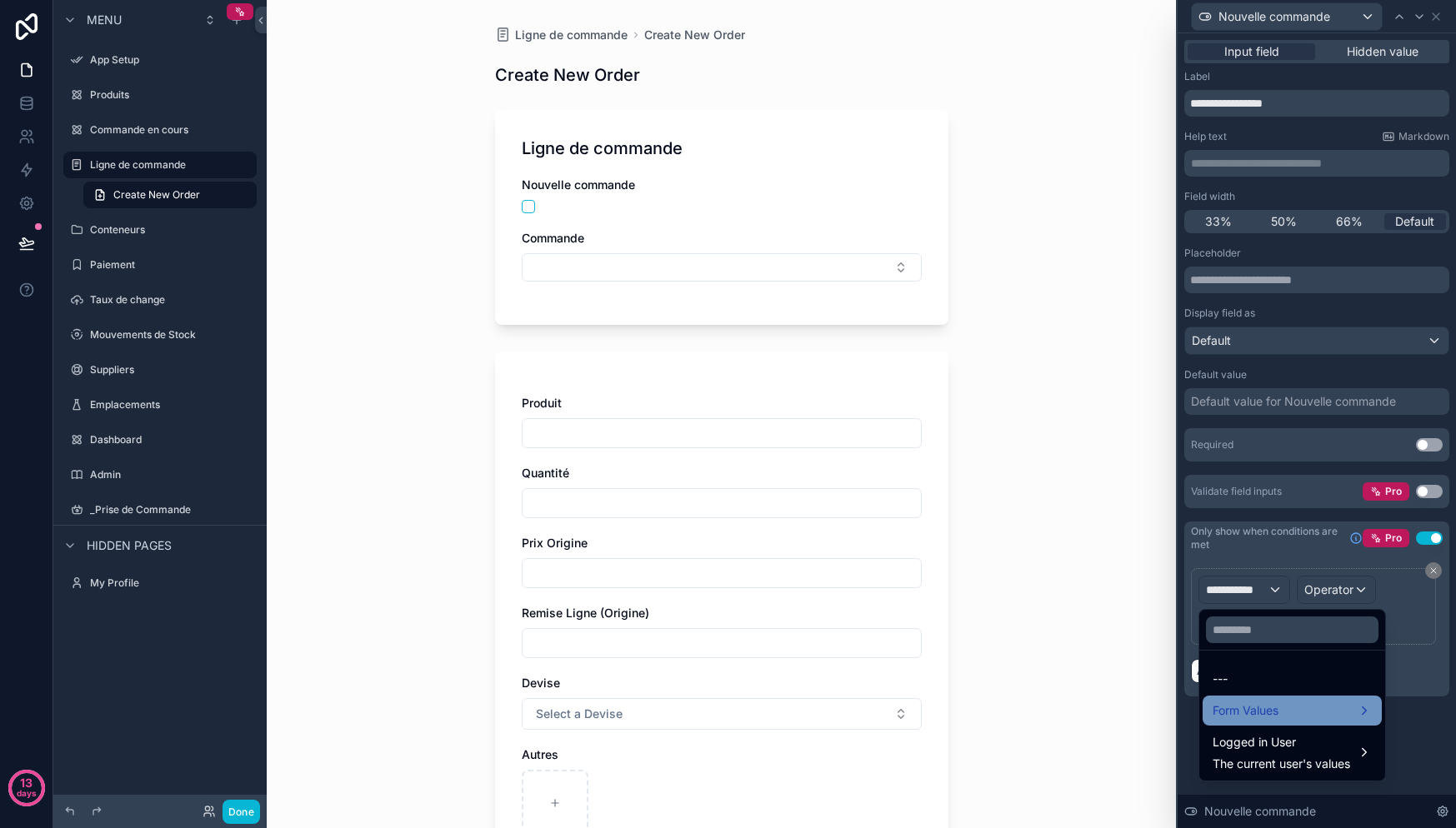
click at [1282, 719] on div "Form Values" at bounding box center [1292, 711] width 160 height 20
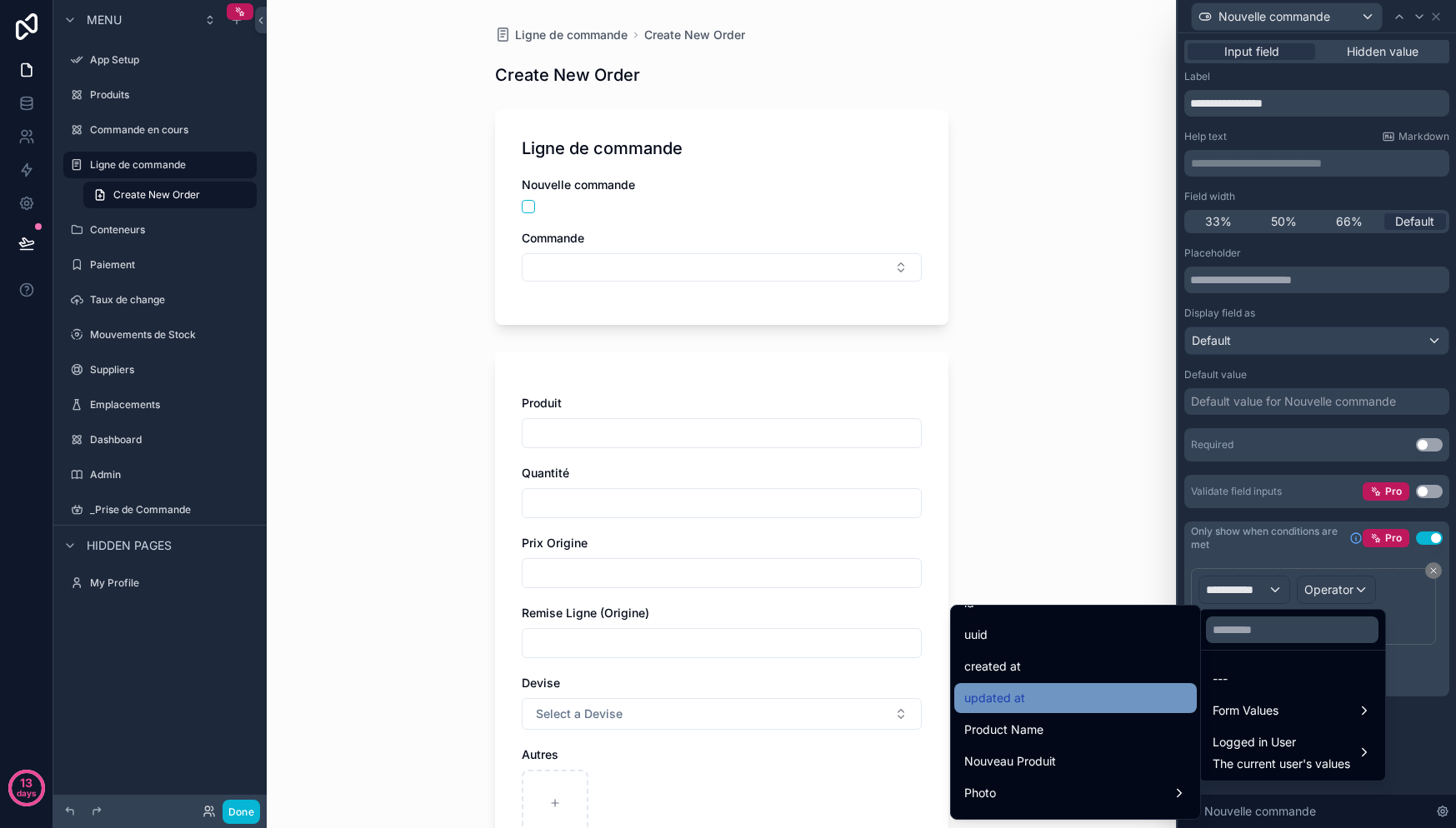
scroll to position [42, 0]
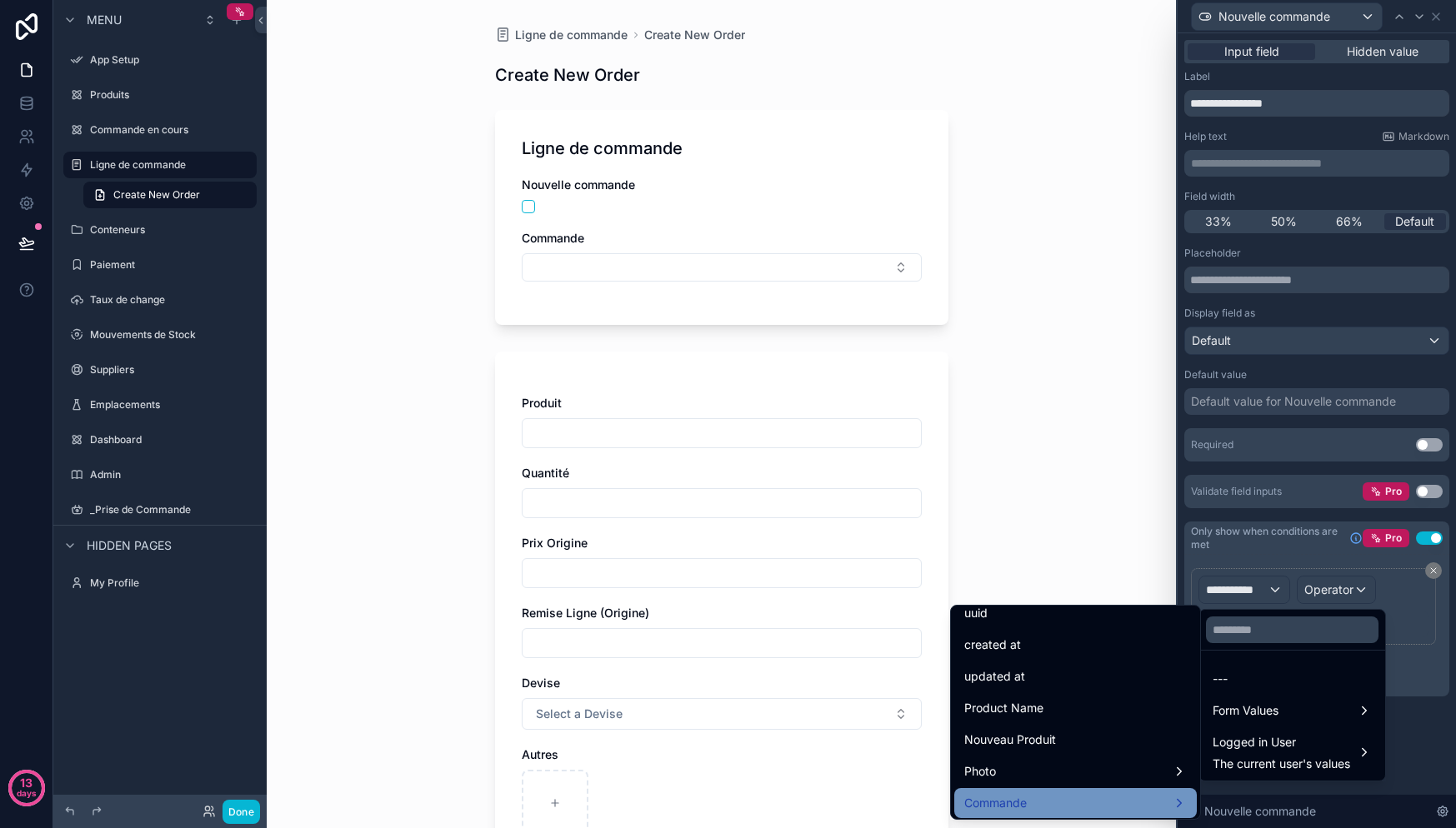
click at [1102, 796] on div "Commande" at bounding box center [1076, 803] width 223 height 20
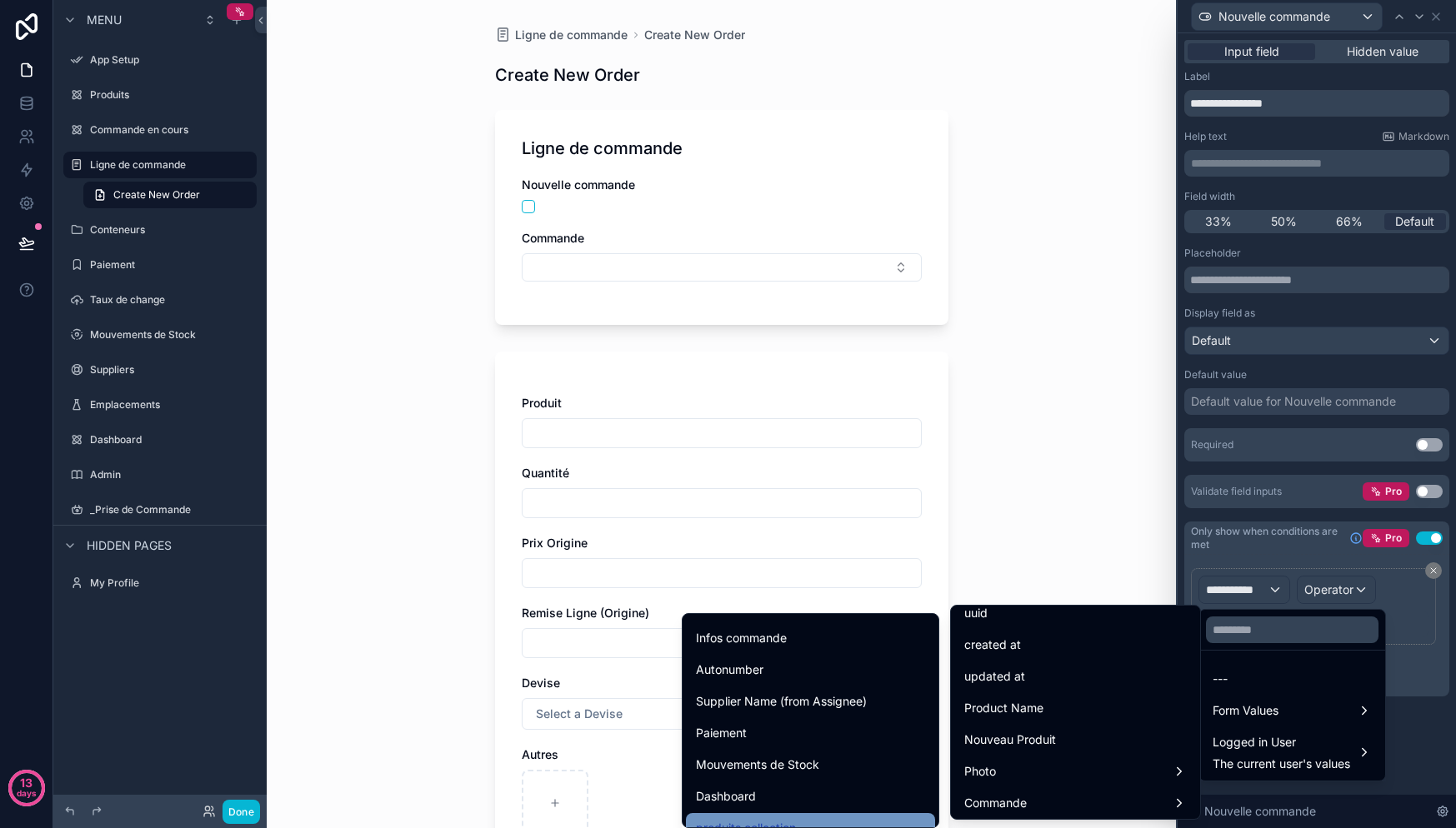
scroll to position [0, 0]
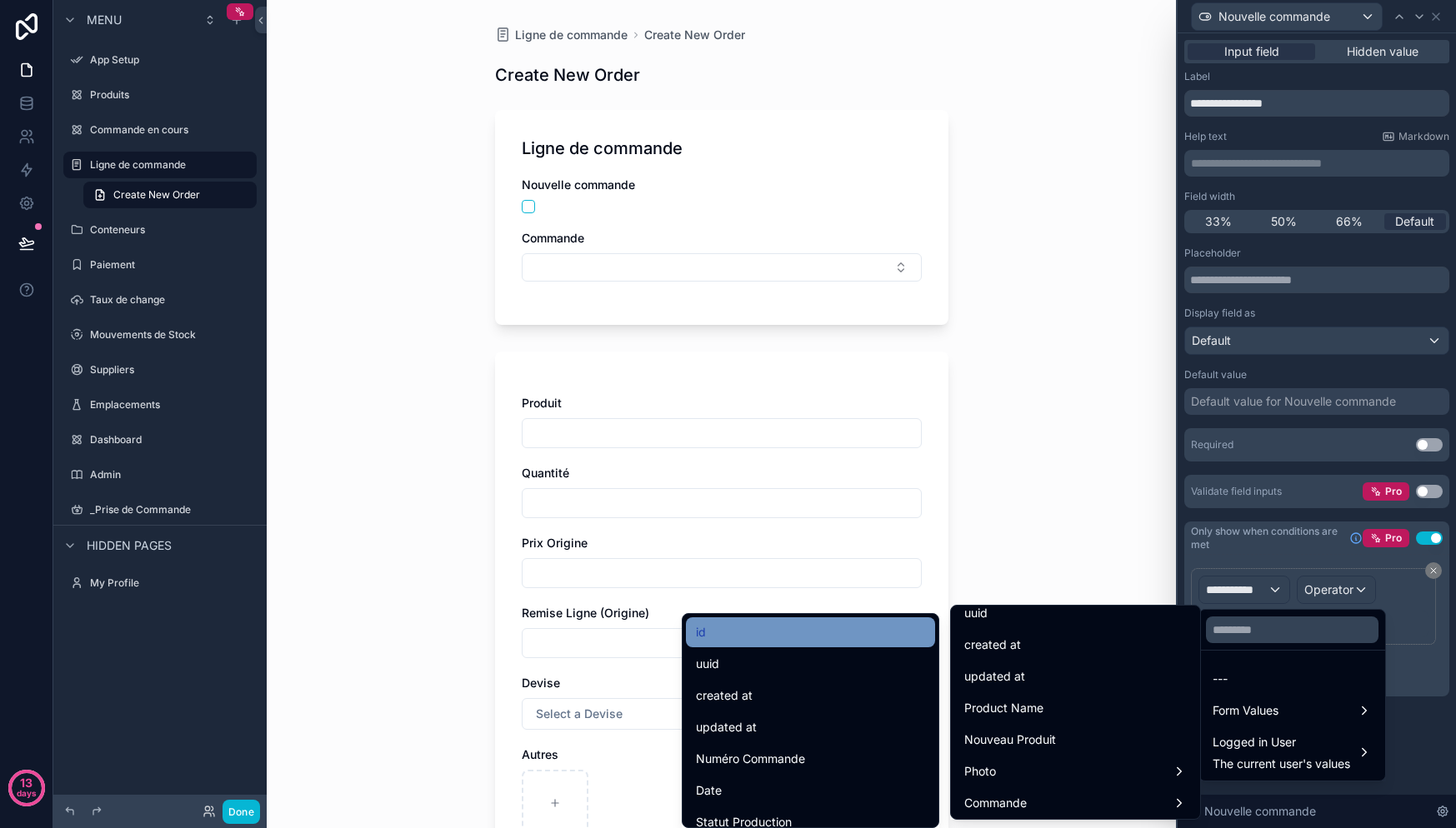
click at [762, 640] on div "id" at bounding box center [810, 632] width 229 height 20
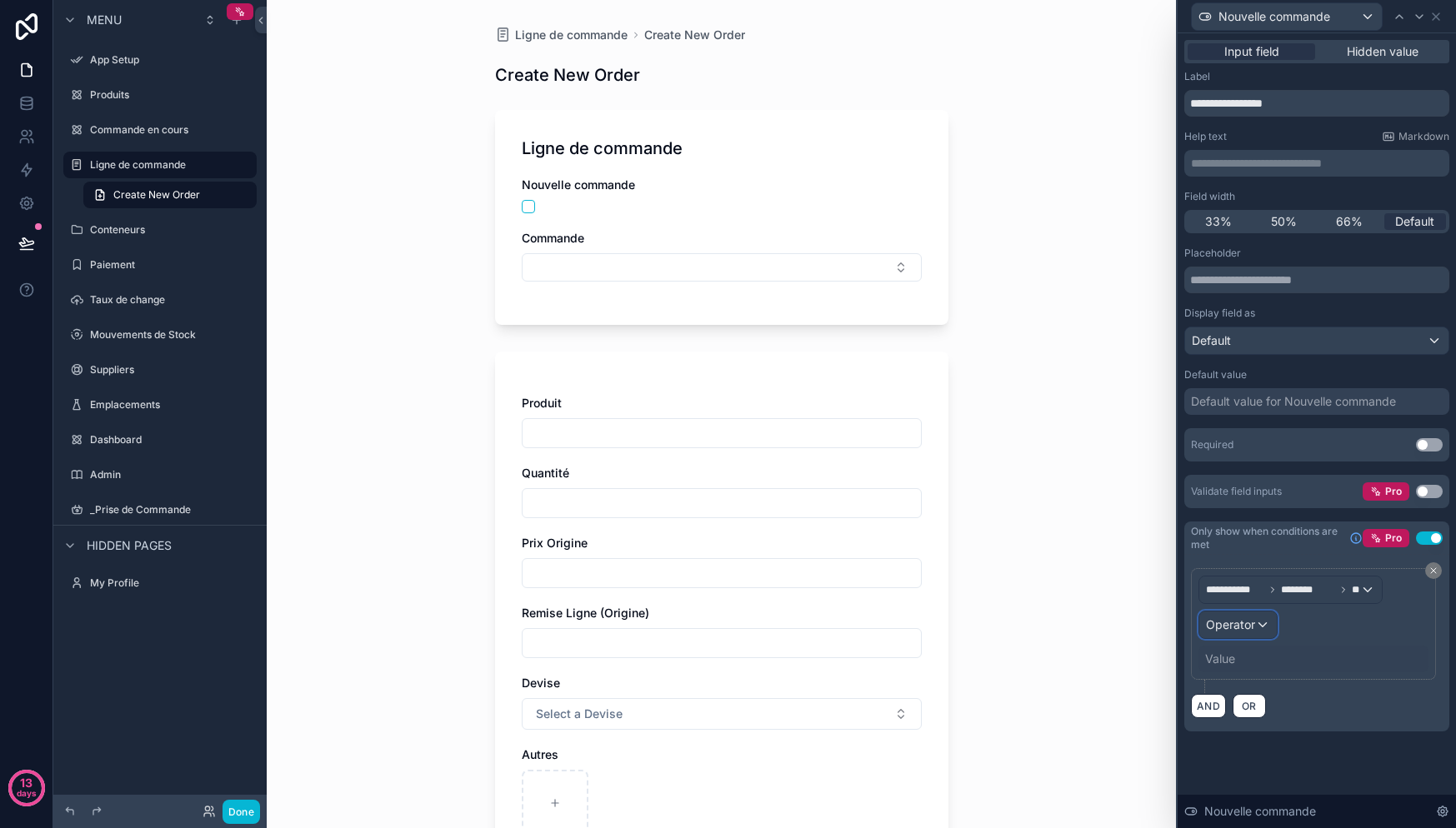
click at [1247, 622] on span "Operator" at bounding box center [1231, 625] width 49 height 14
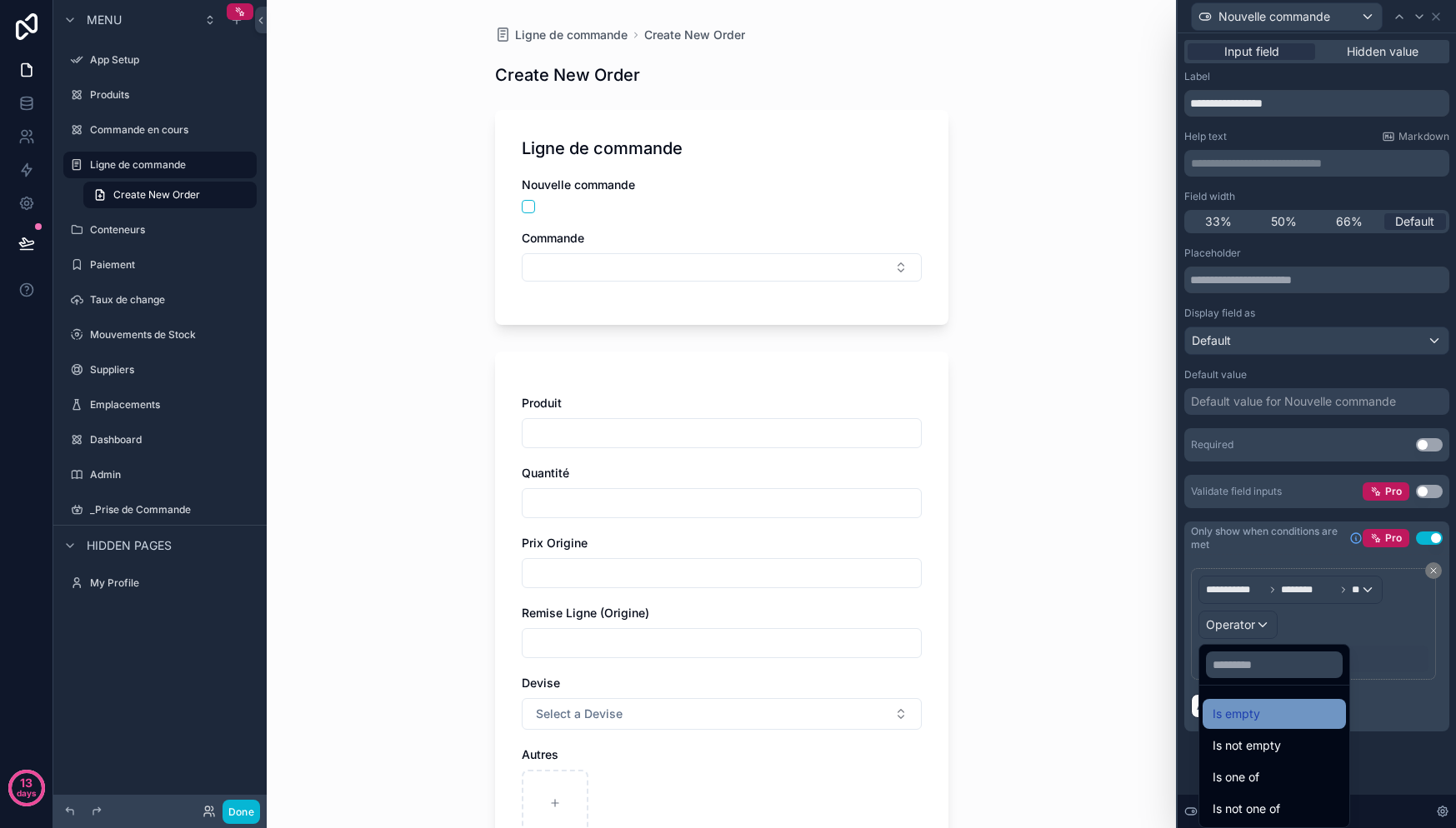
click at [1264, 719] on div "Is empty" at bounding box center [1274, 713] width 124 height 20
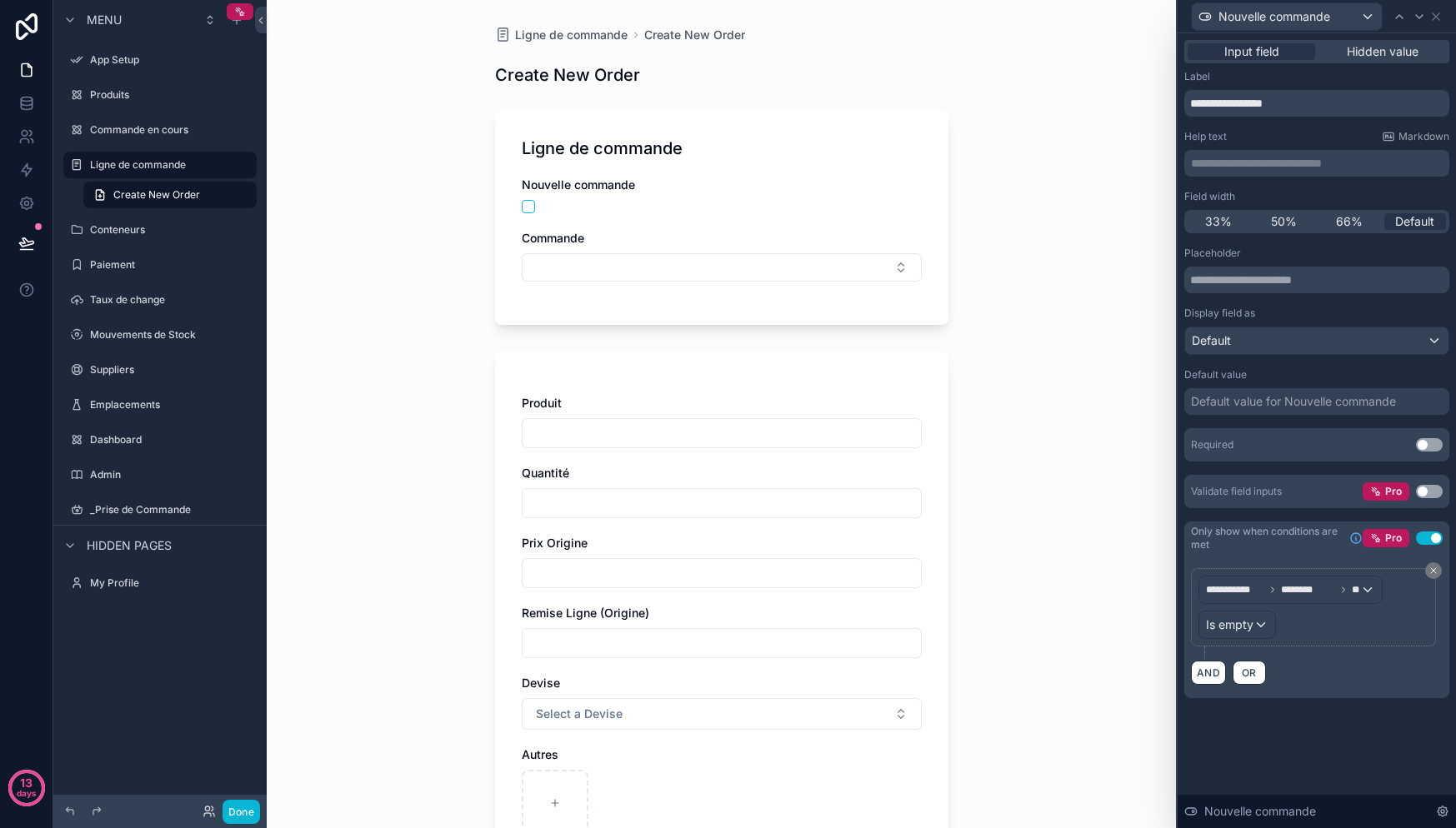
click at [1346, 680] on div "AND OR" at bounding box center [1317, 672] width 252 height 25
click at [1339, 489] on div "Validate field inputs Pro Use setting" at bounding box center [1317, 492] width 265 height 33
click at [1434, 493] on button "Use setting" at bounding box center [1429, 491] width 26 height 13
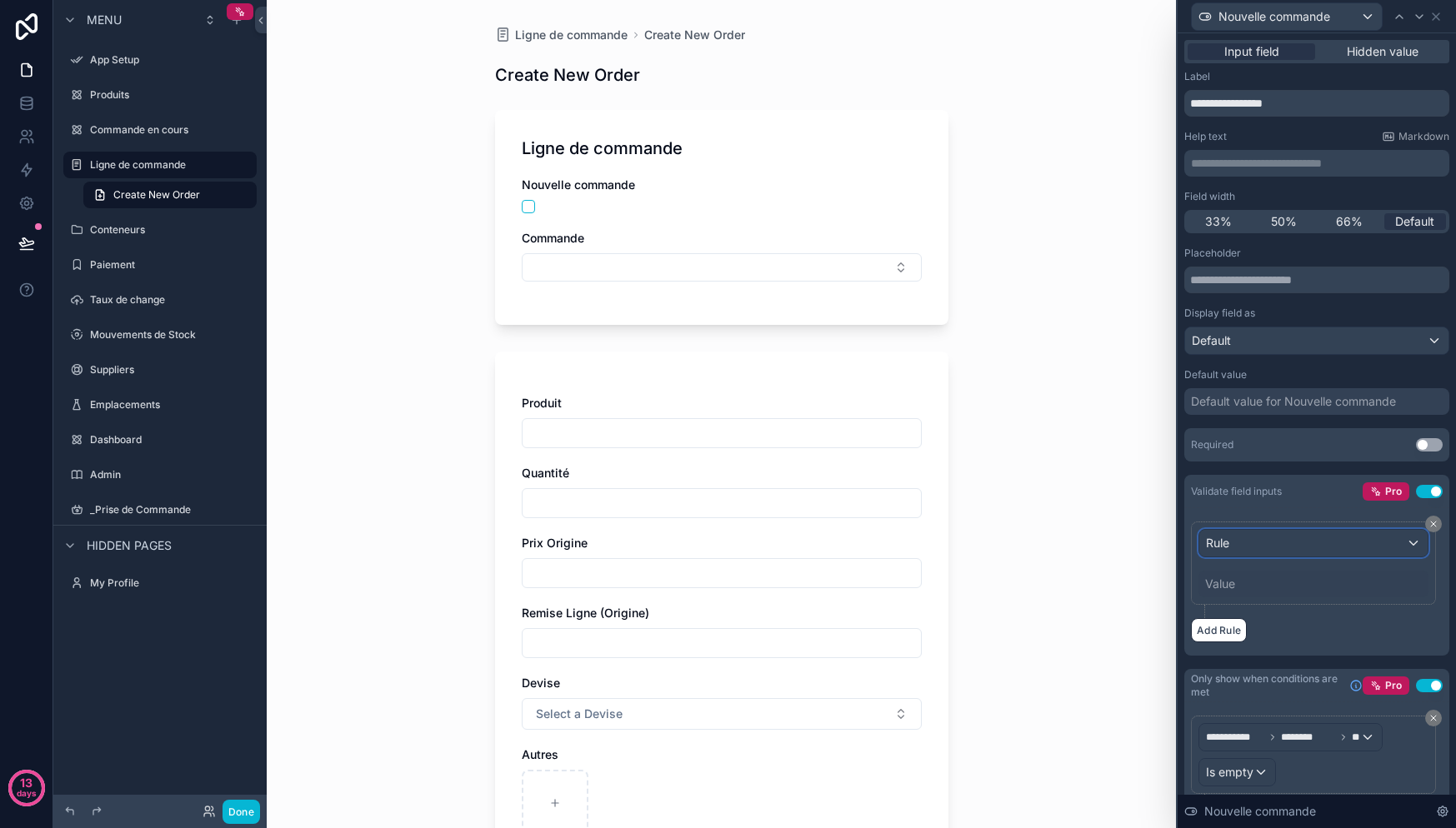
click at [1363, 534] on div "Rule" at bounding box center [1313, 543] width 229 height 26
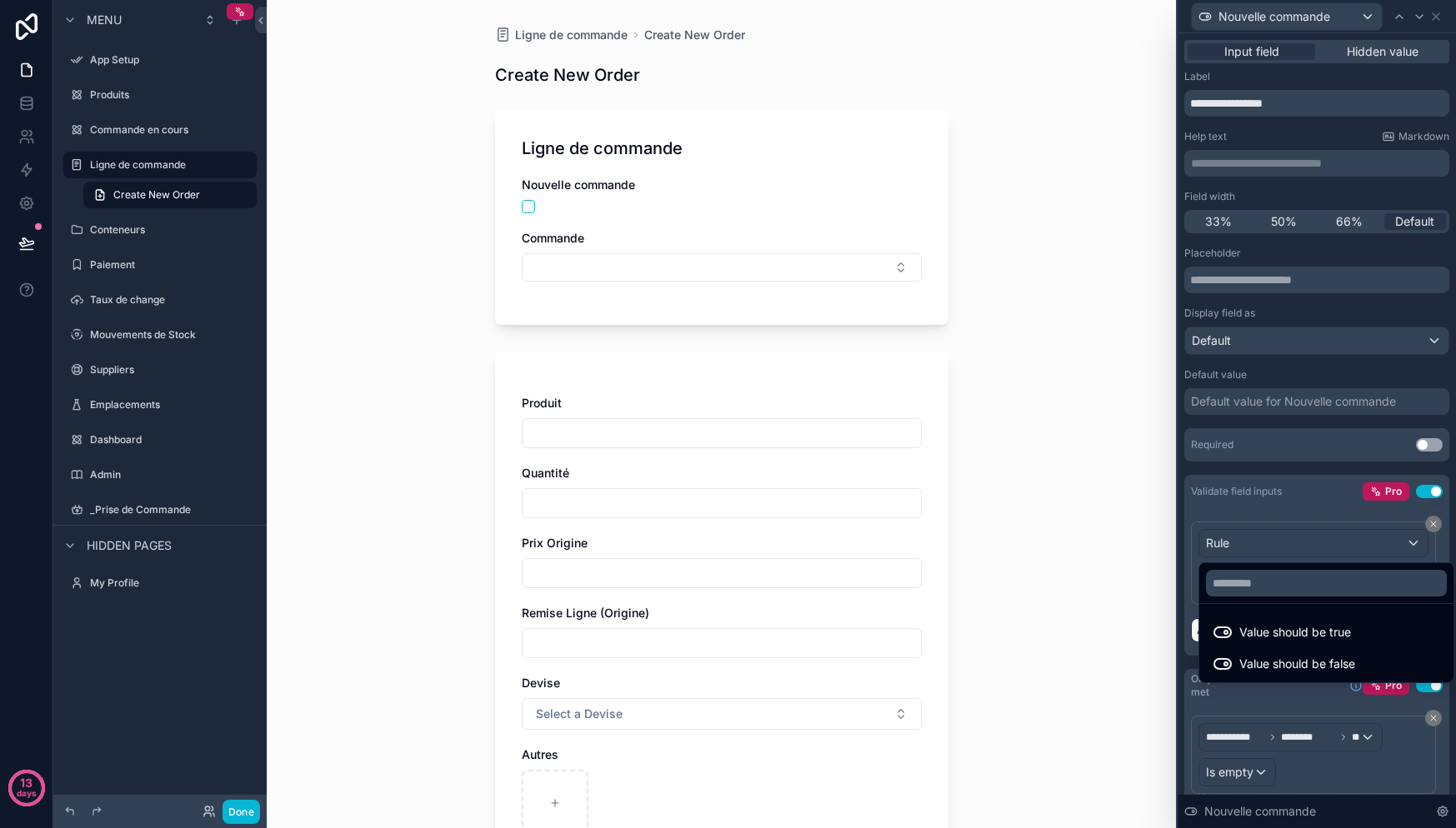
click at [1356, 508] on div at bounding box center [1317, 414] width 279 height 828
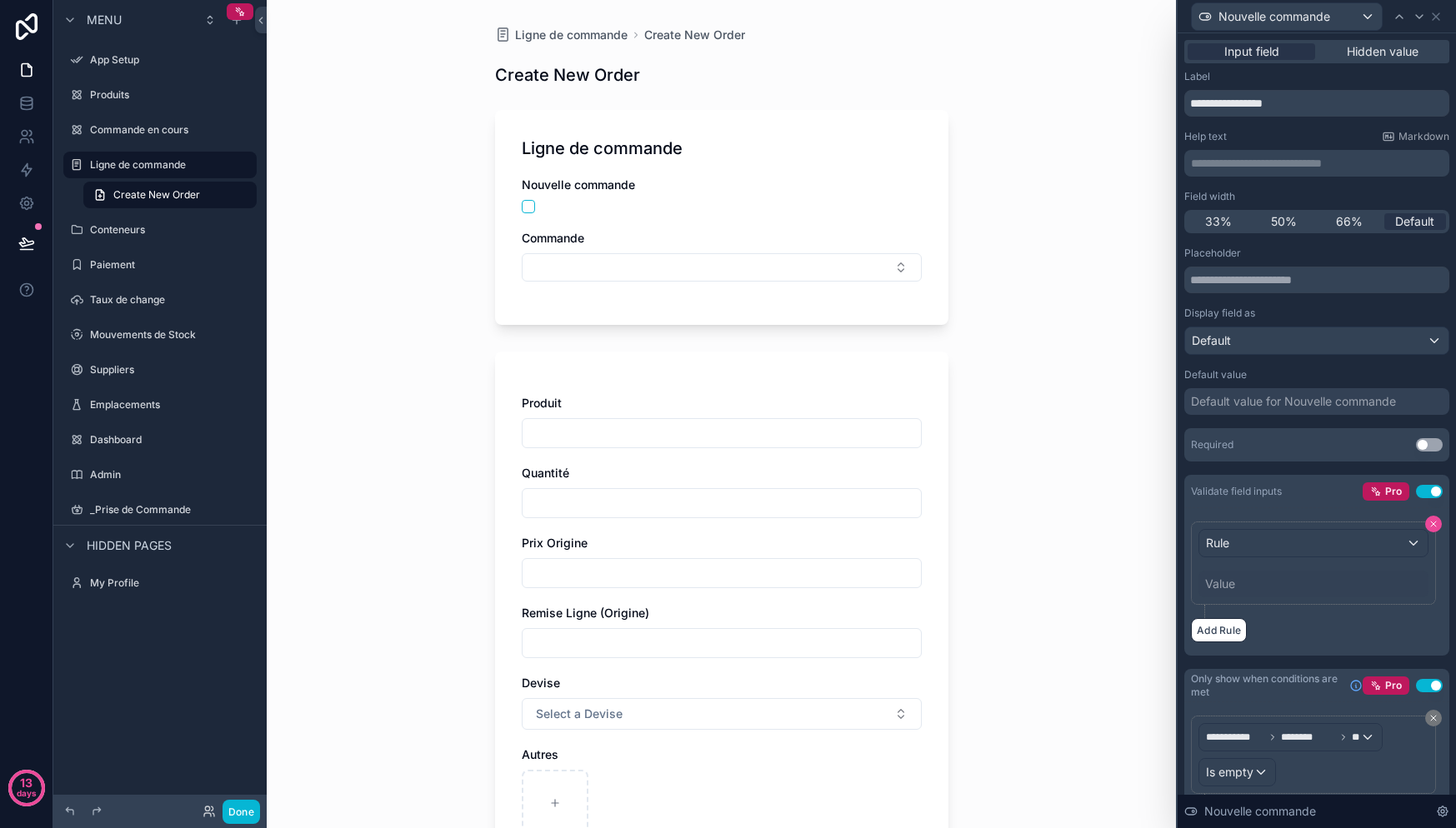
click at [1429, 520] on icon at bounding box center [1433, 523] width 10 height 10
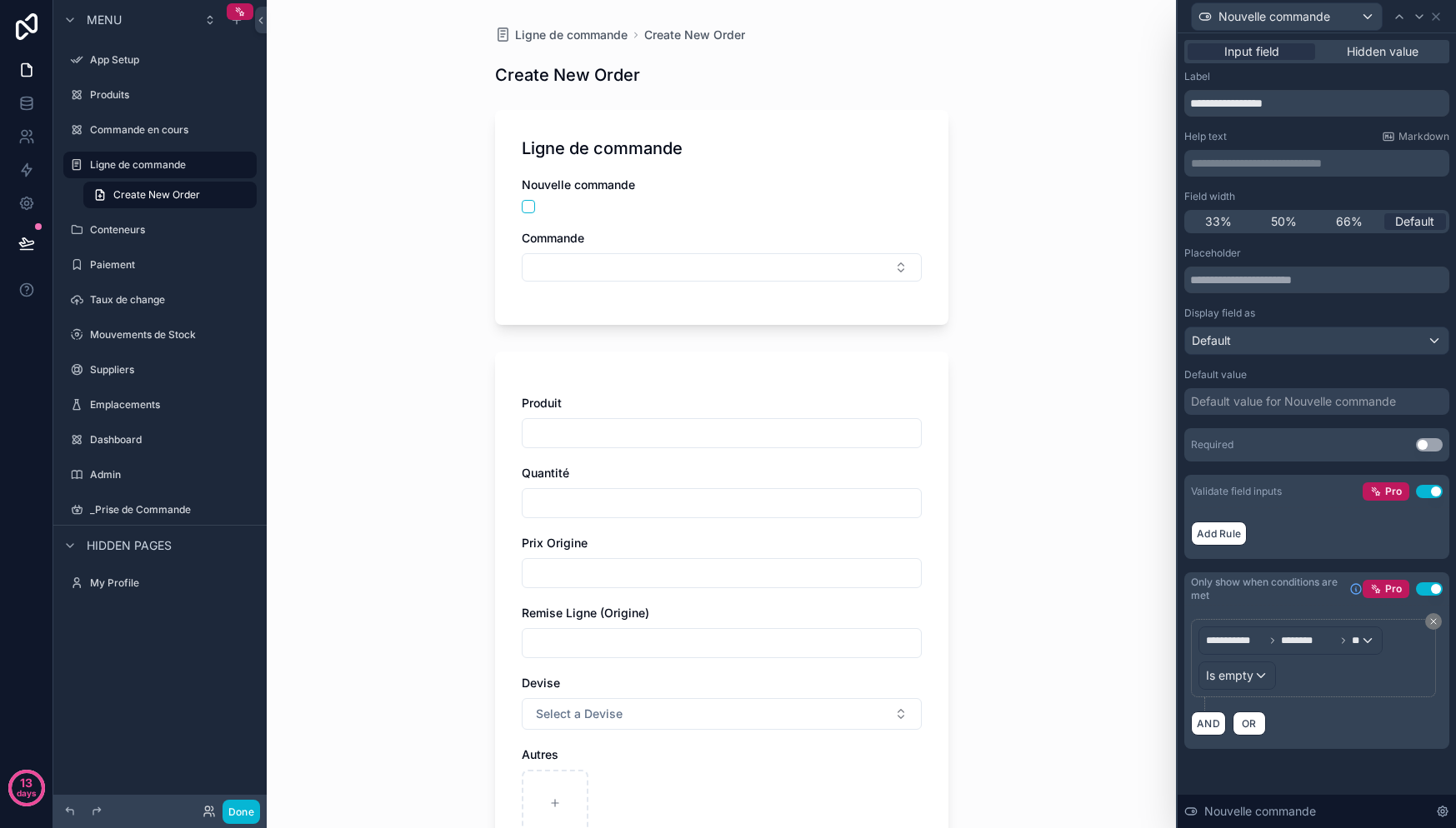
click at [1418, 499] on div "Pro Use setting" at bounding box center [1402, 491] width 80 height 18
click at [1425, 495] on button "Use setting" at bounding box center [1429, 491] width 26 height 13
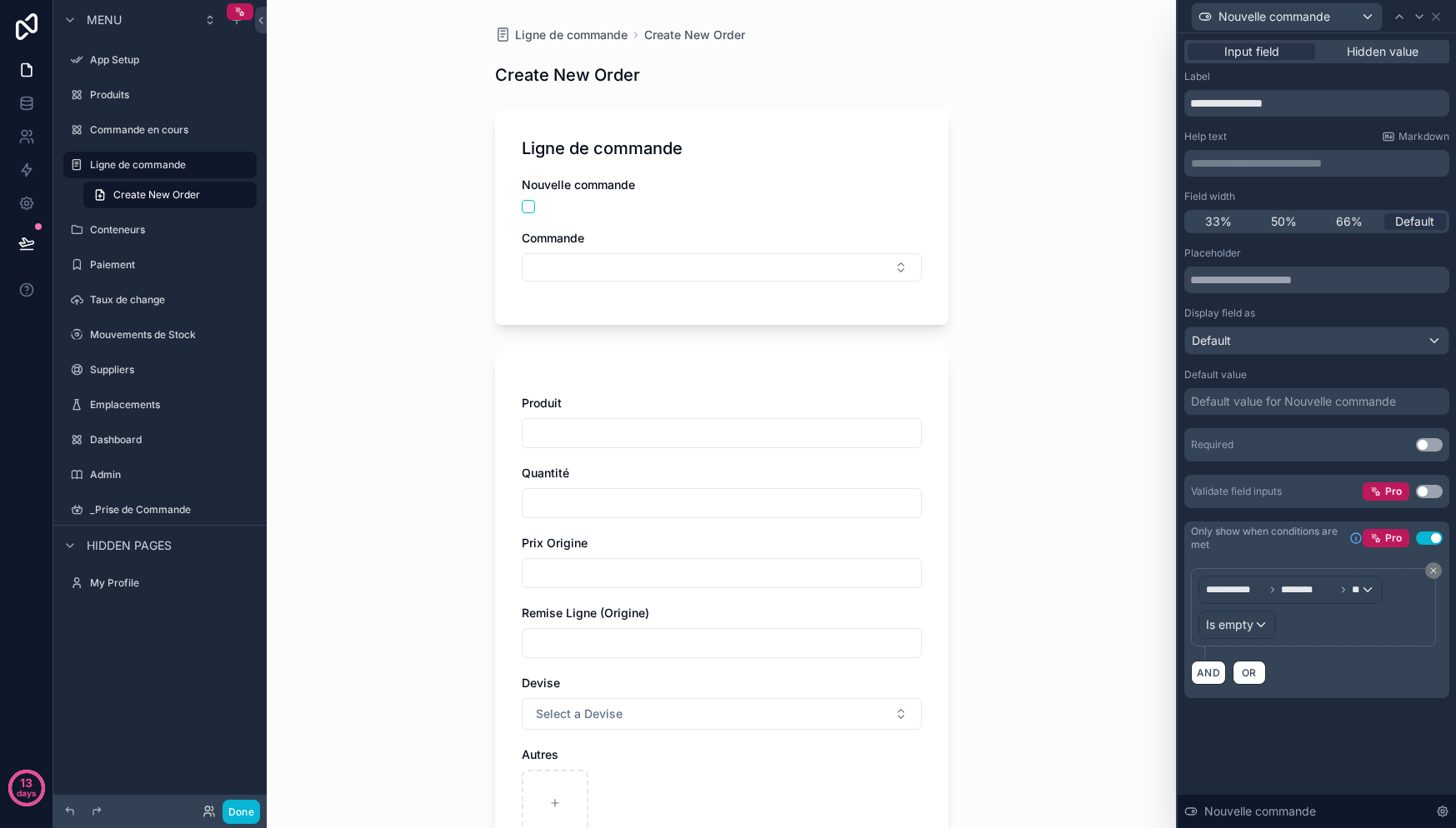
click at [649, 232] on div "Commande" at bounding box center [721, 237] width 400 height 17
click at [1443, 16] on div "Nouvelle commande" at bounding box center [1317, 16] width 265 height 32
click at [1438, 20] on icon at bounding box center [1436, 16] width 13 height 13
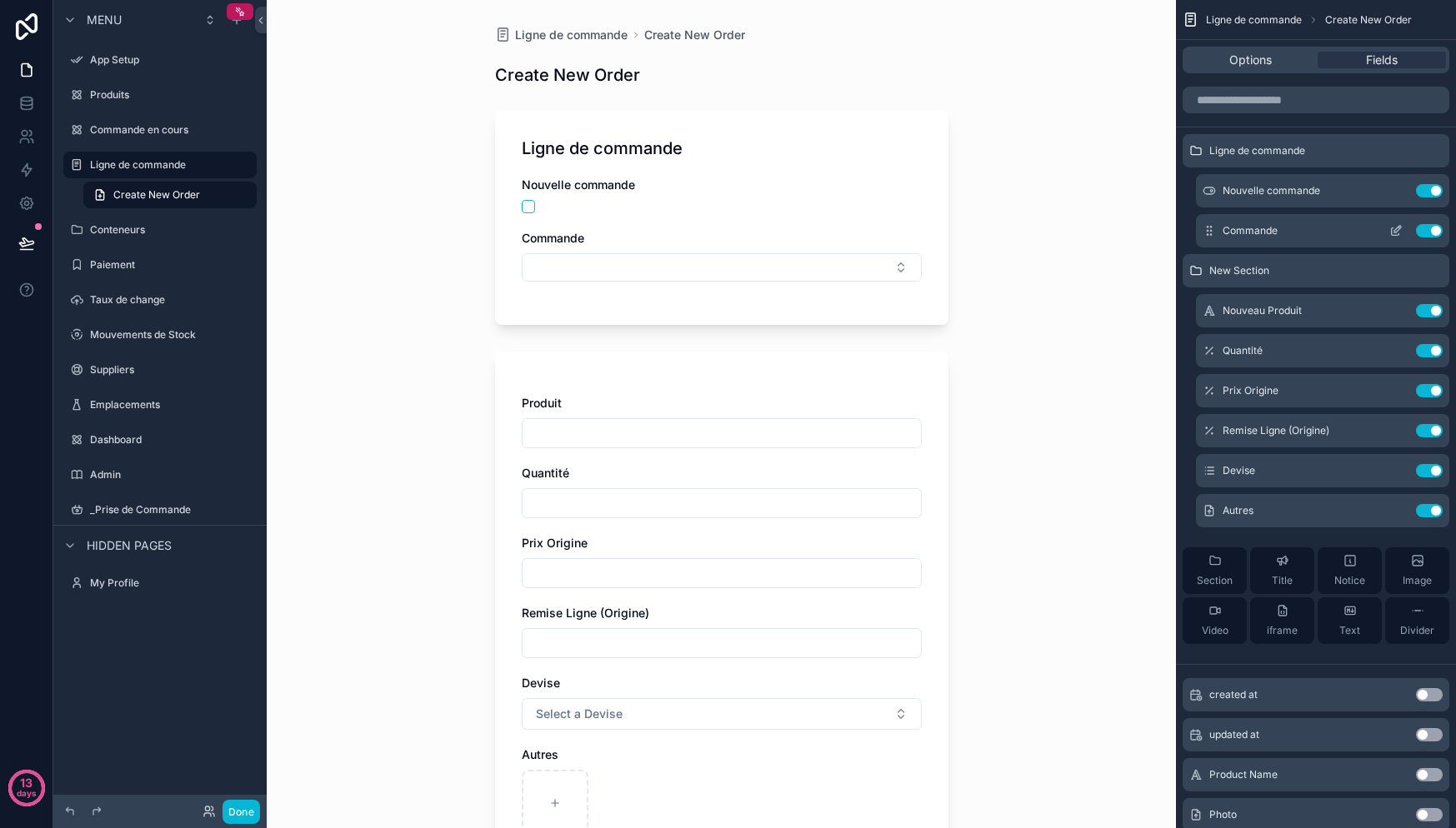
click at [1394, 228] on icon "scrollable content" at bounding box center [1396, 230] width 13 height 13
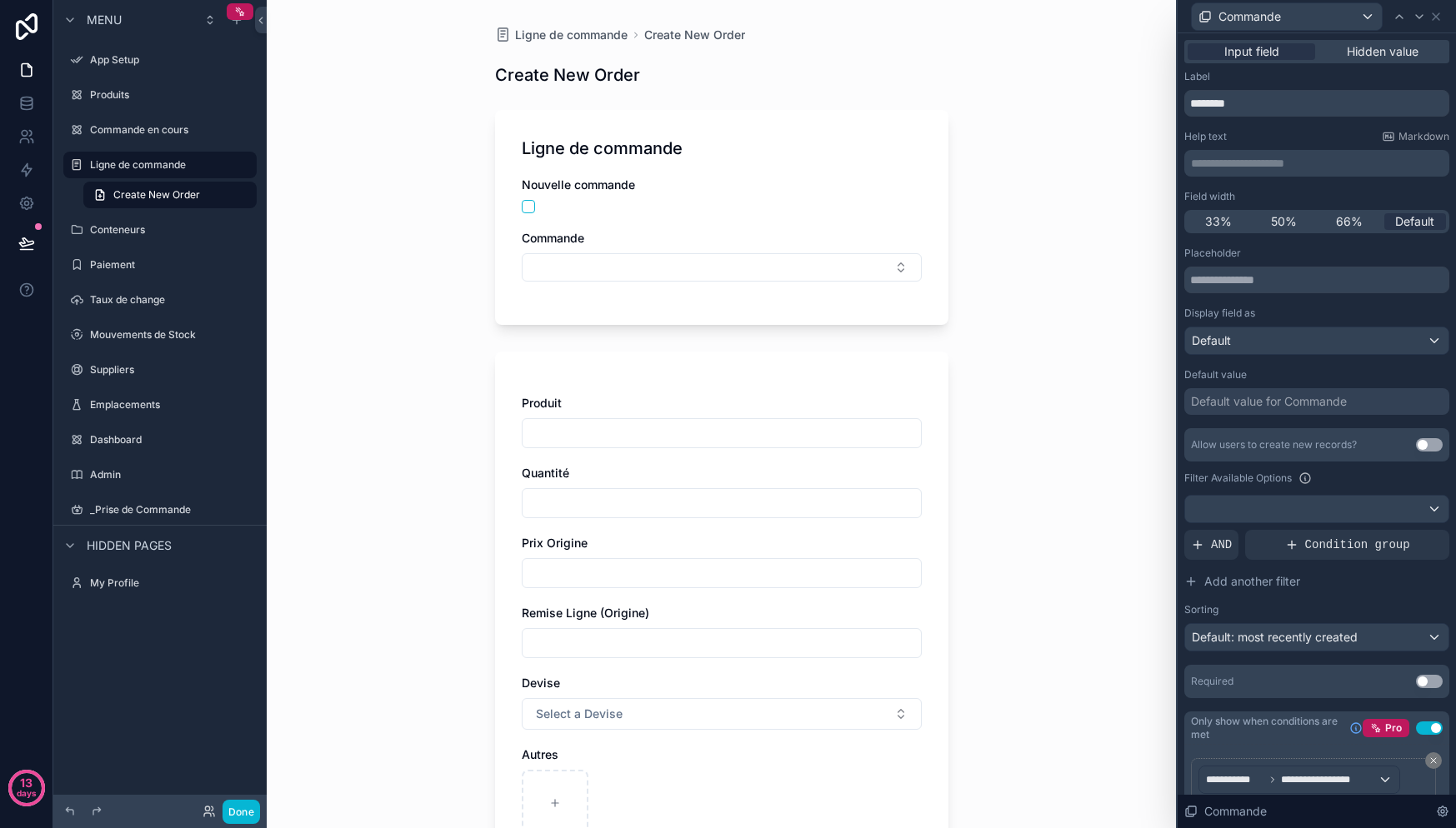
scroll to position [100, 0]
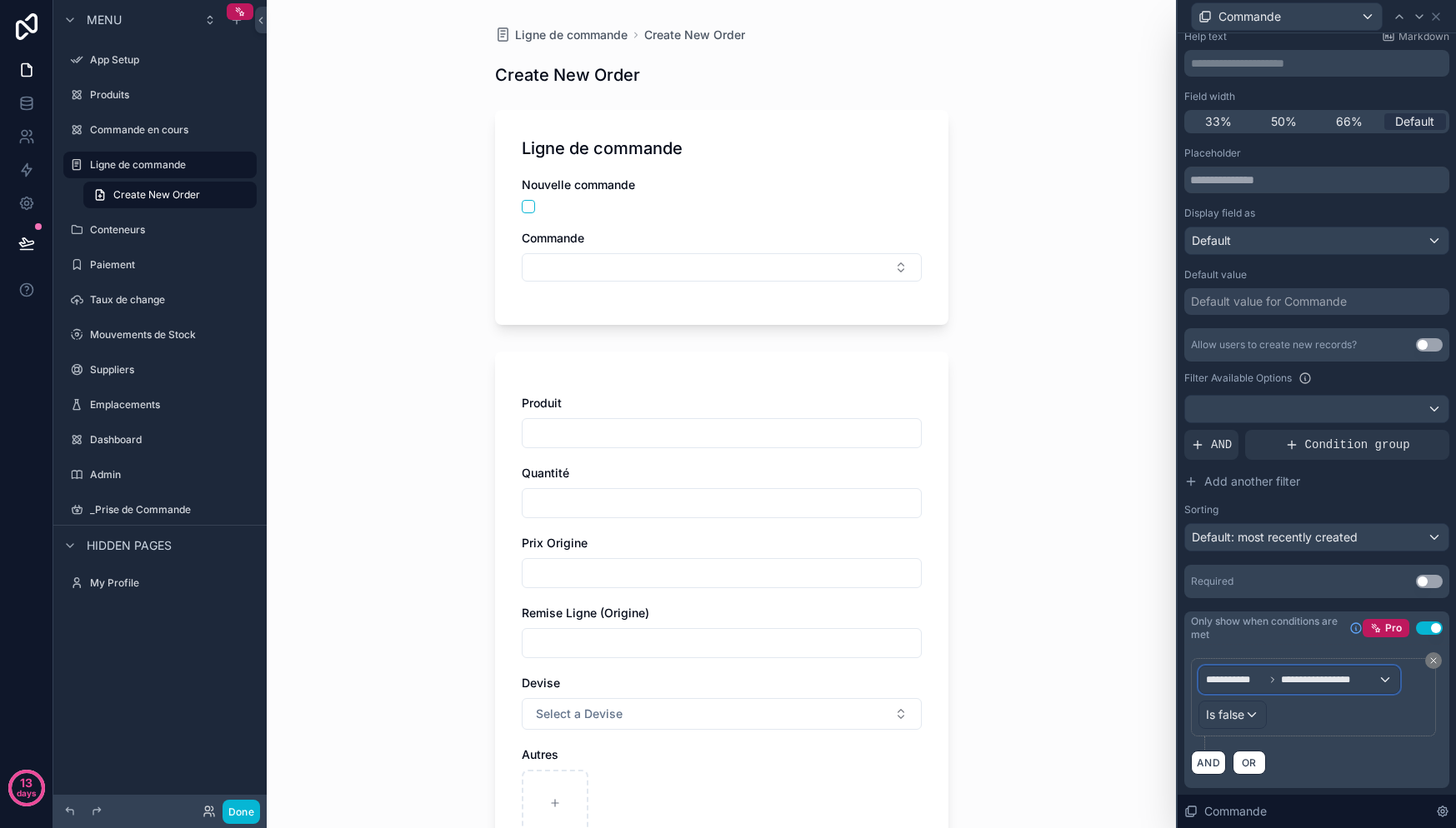
click at [1270, 685] on span "**********" at bounding box center [1292, 679] width 172 height 13
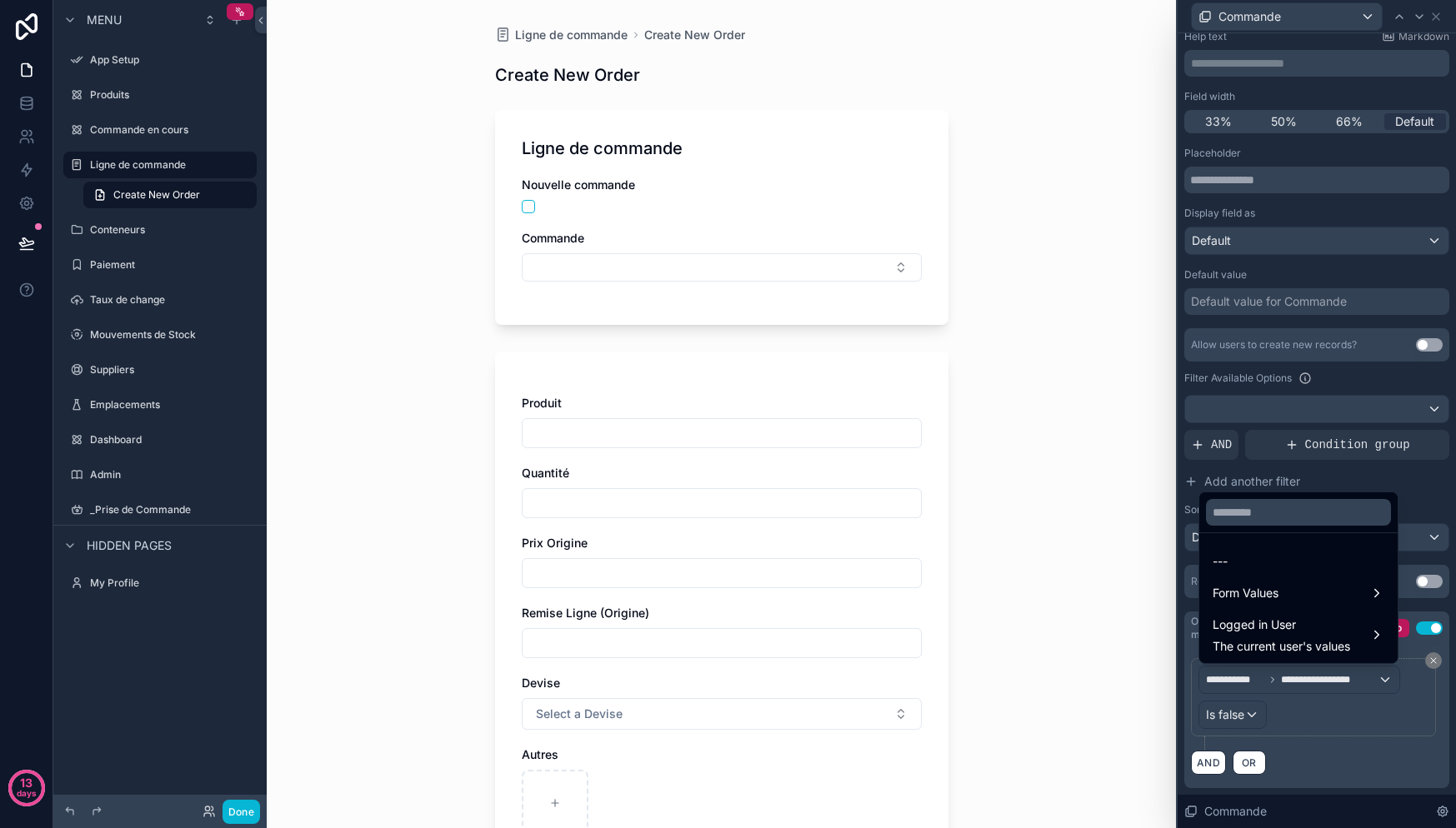
click at [1315, 720] on div at bounding box center [1317, 414] width 279 height 828
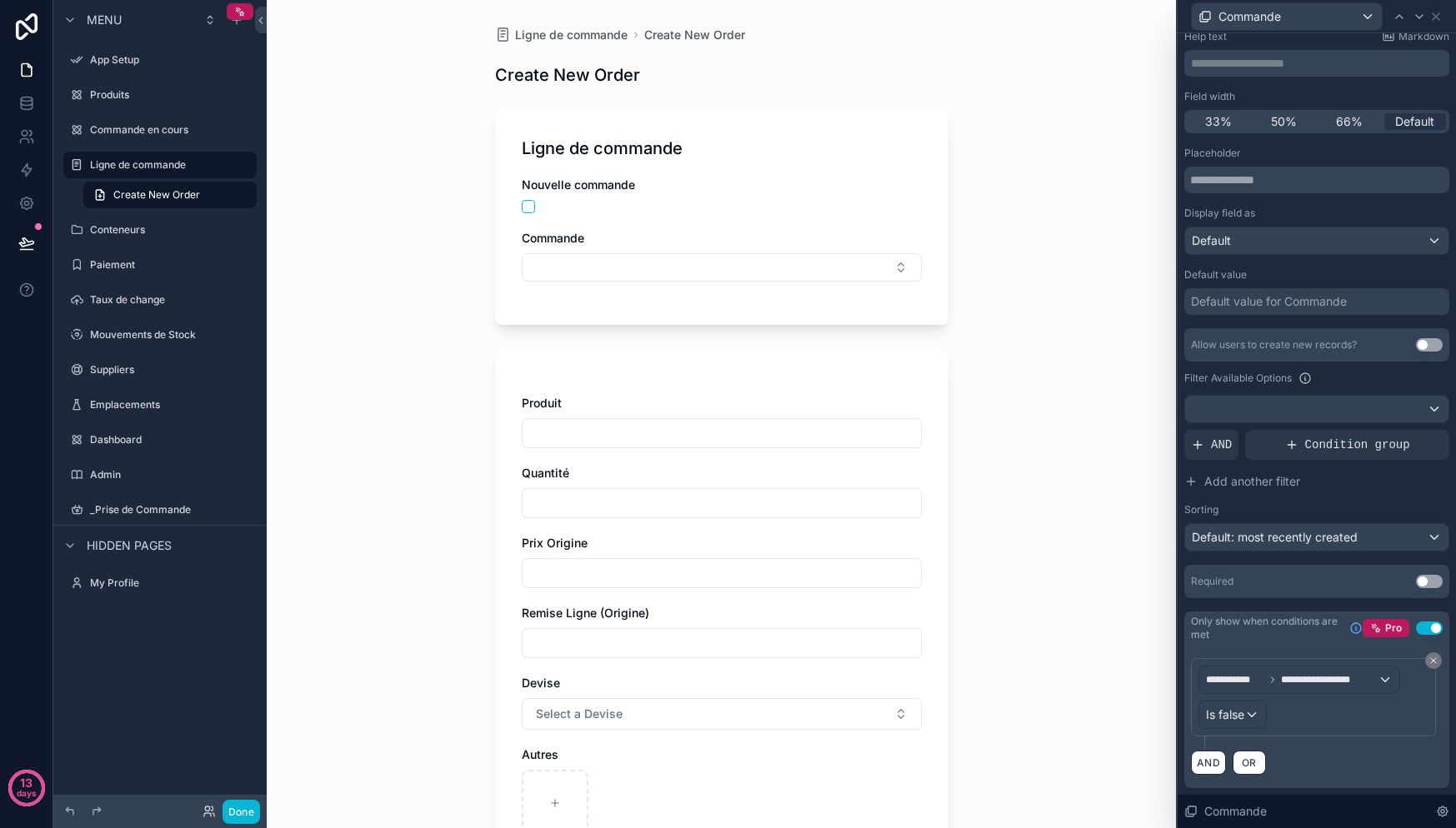
scroll to position [0, 0]
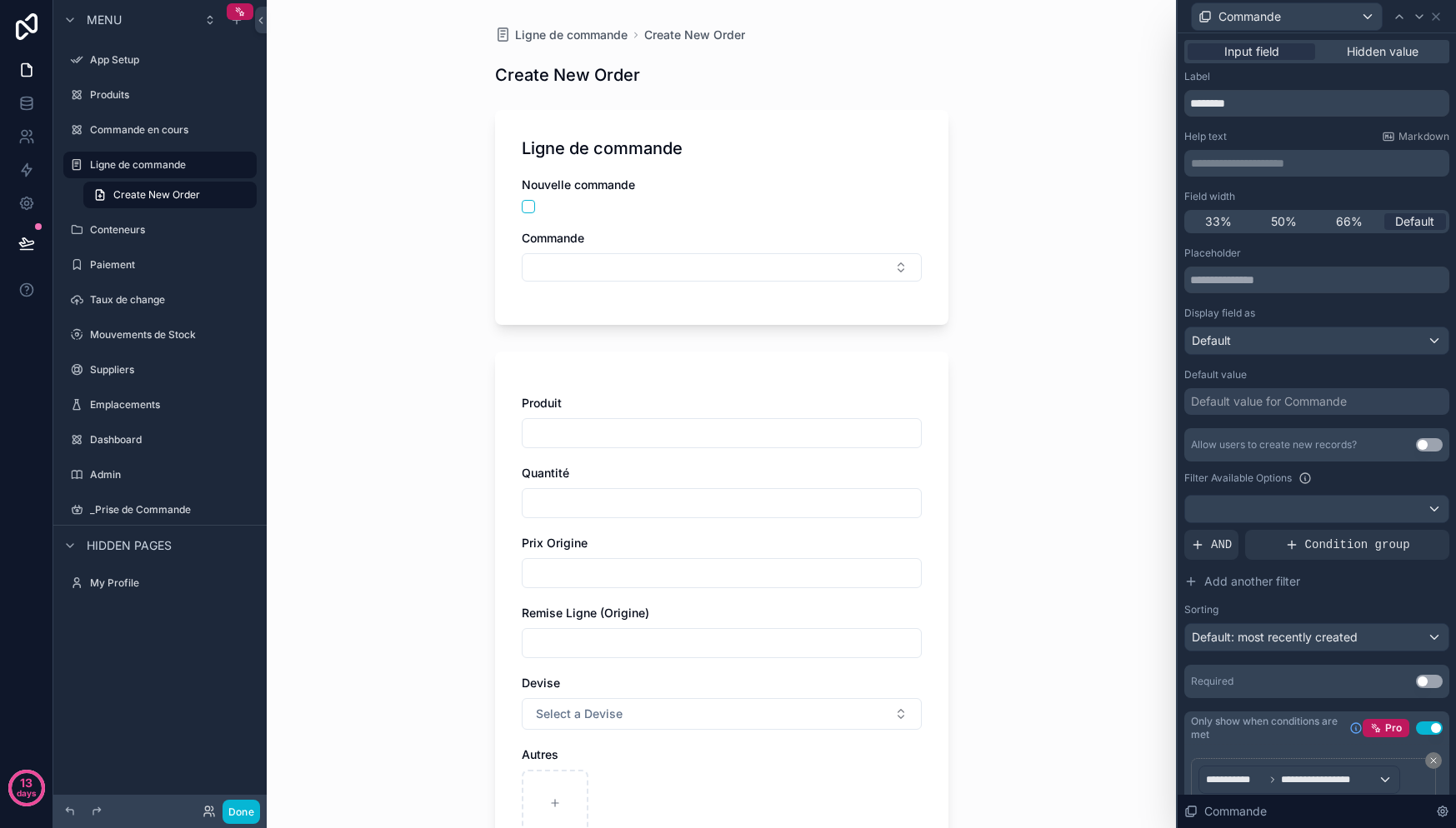
click at [1437, 23] on div "Commande" at bounding box center [1317, 16] width 265 height 32
click at [1437, 15] on icon at bounding box center [1436, 17] width 7 height 7
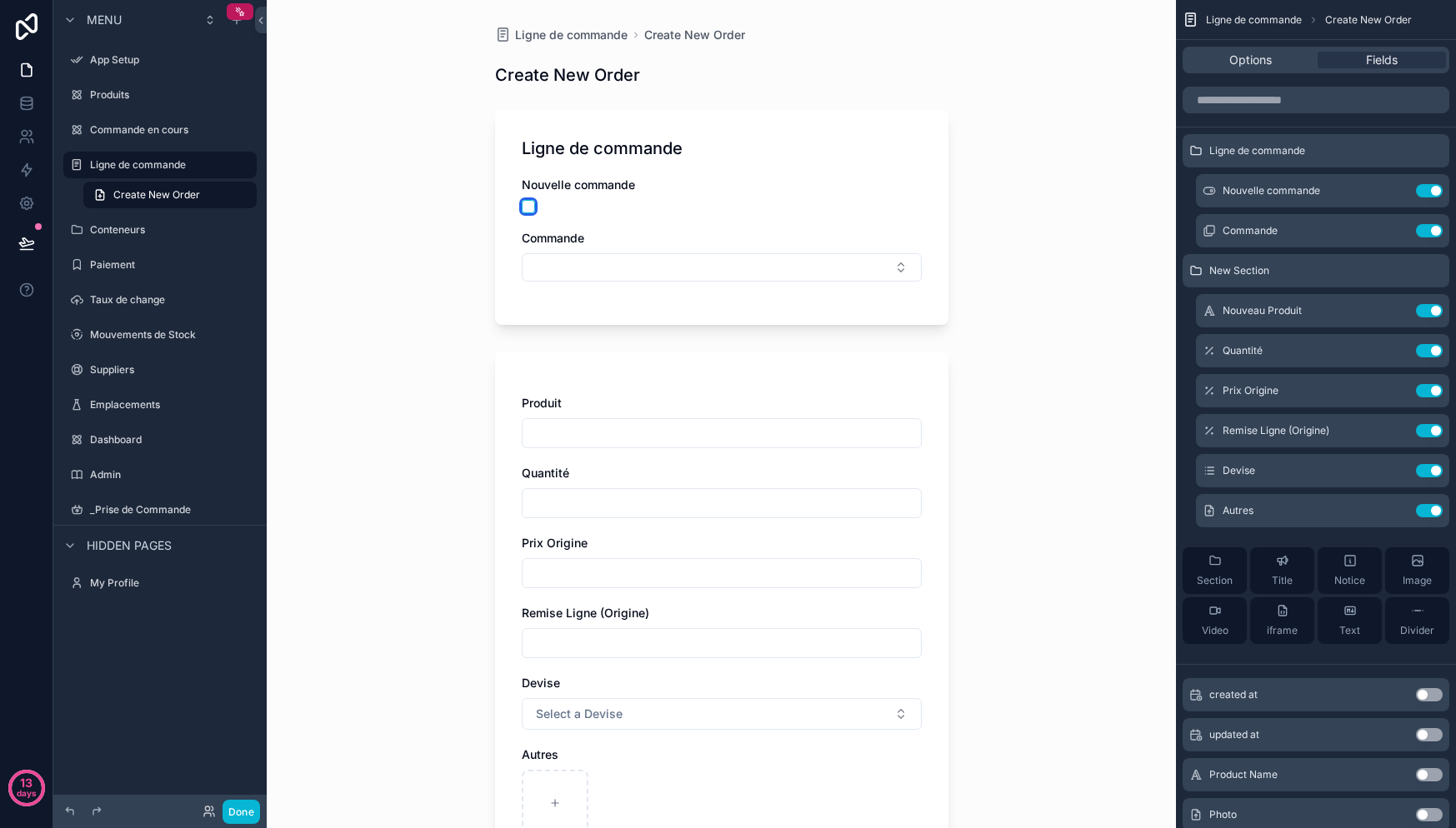
click at [522, 209] on button "scrollable content" at bounding box center [528, 206] width 13 height 13
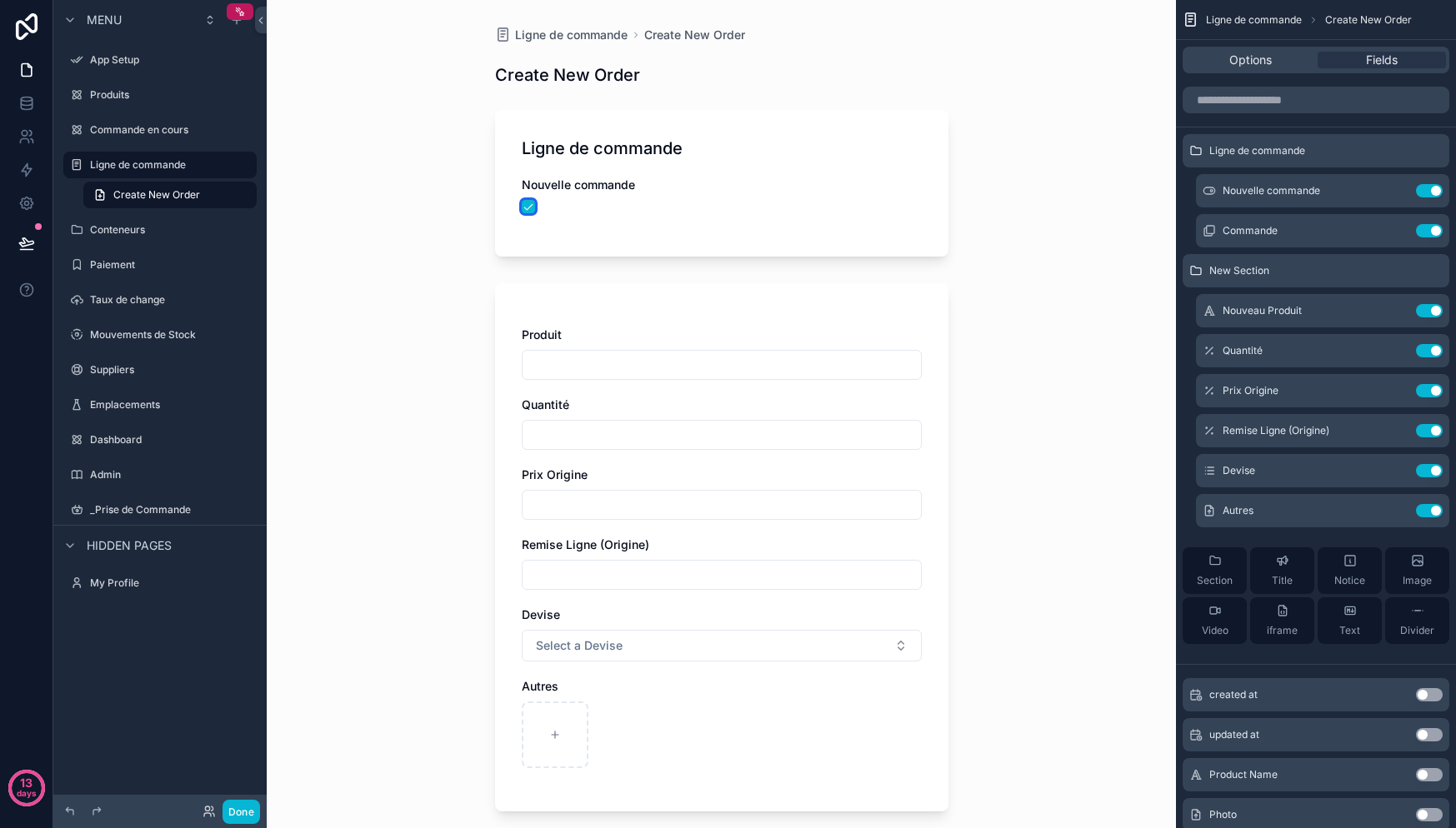
click at [522, 209] on button "scrollable content" at bounding box center [528, 206] width 13 height 13
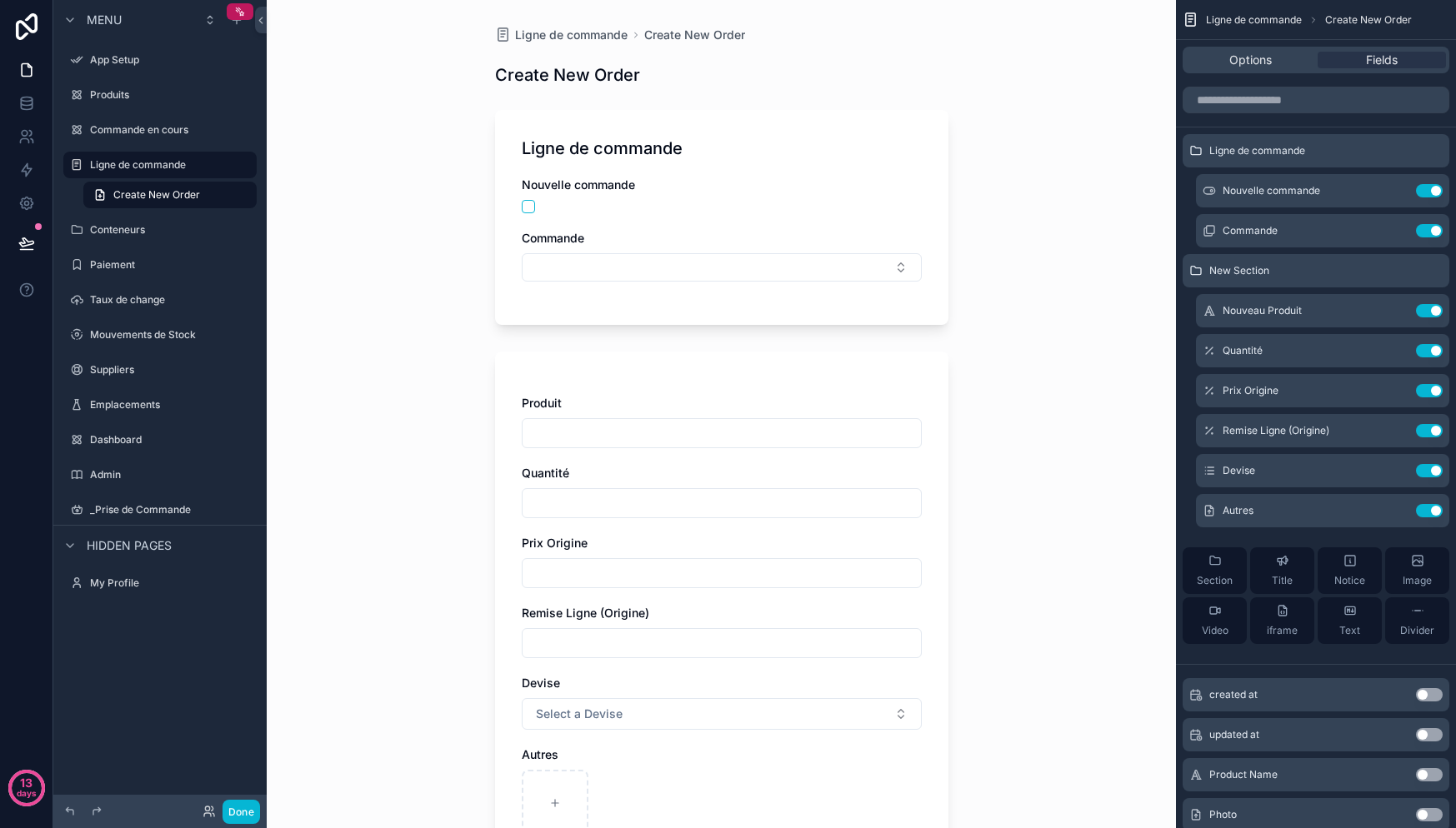
click at [686, 396] on div "Produit" at bounding box center [721, 403] width 400 height 17
click at [1257, 67] on span "Options" at bounding box center [1250, 60] width 42 height 17
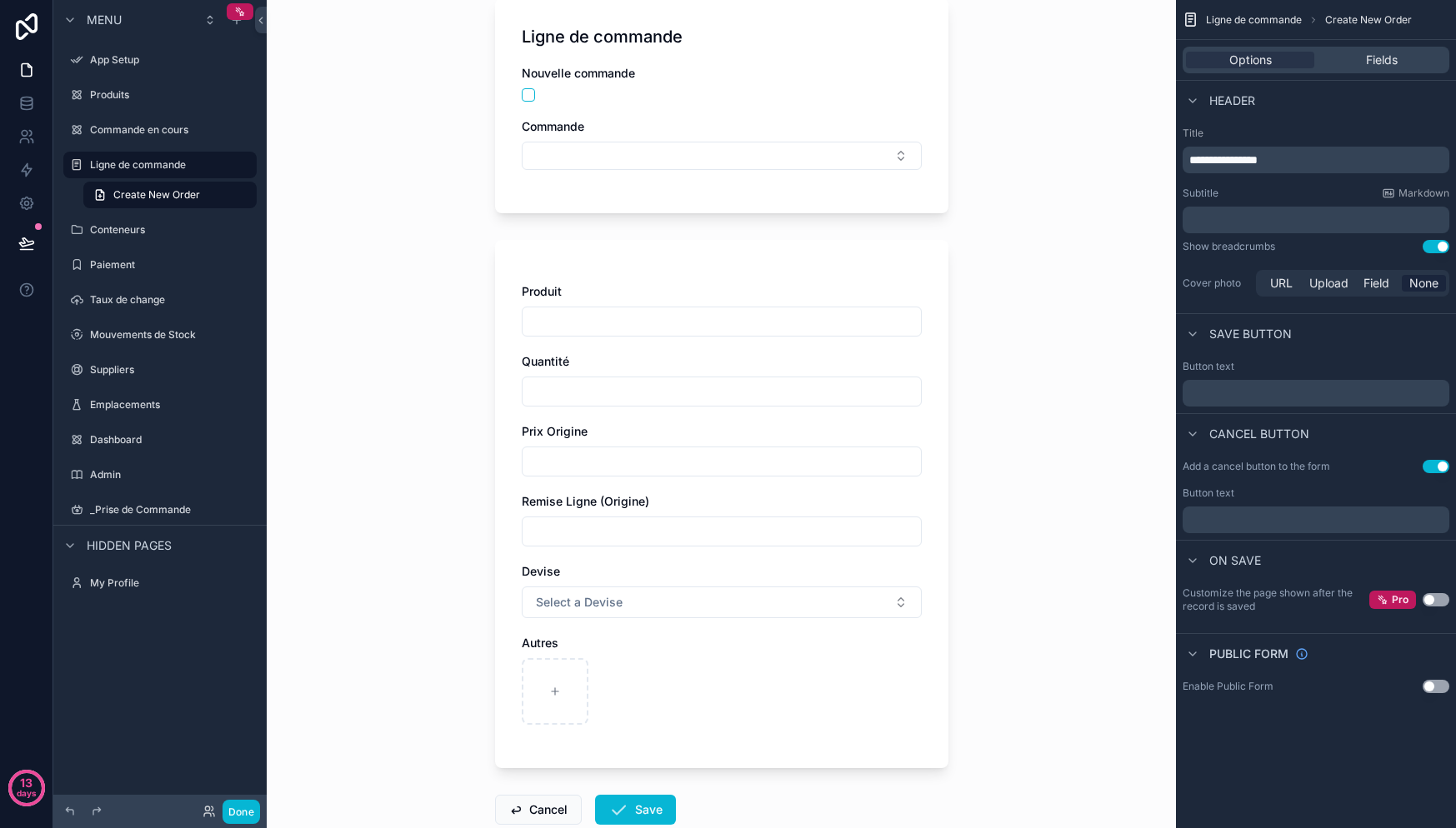
scroll to position [132, 0]
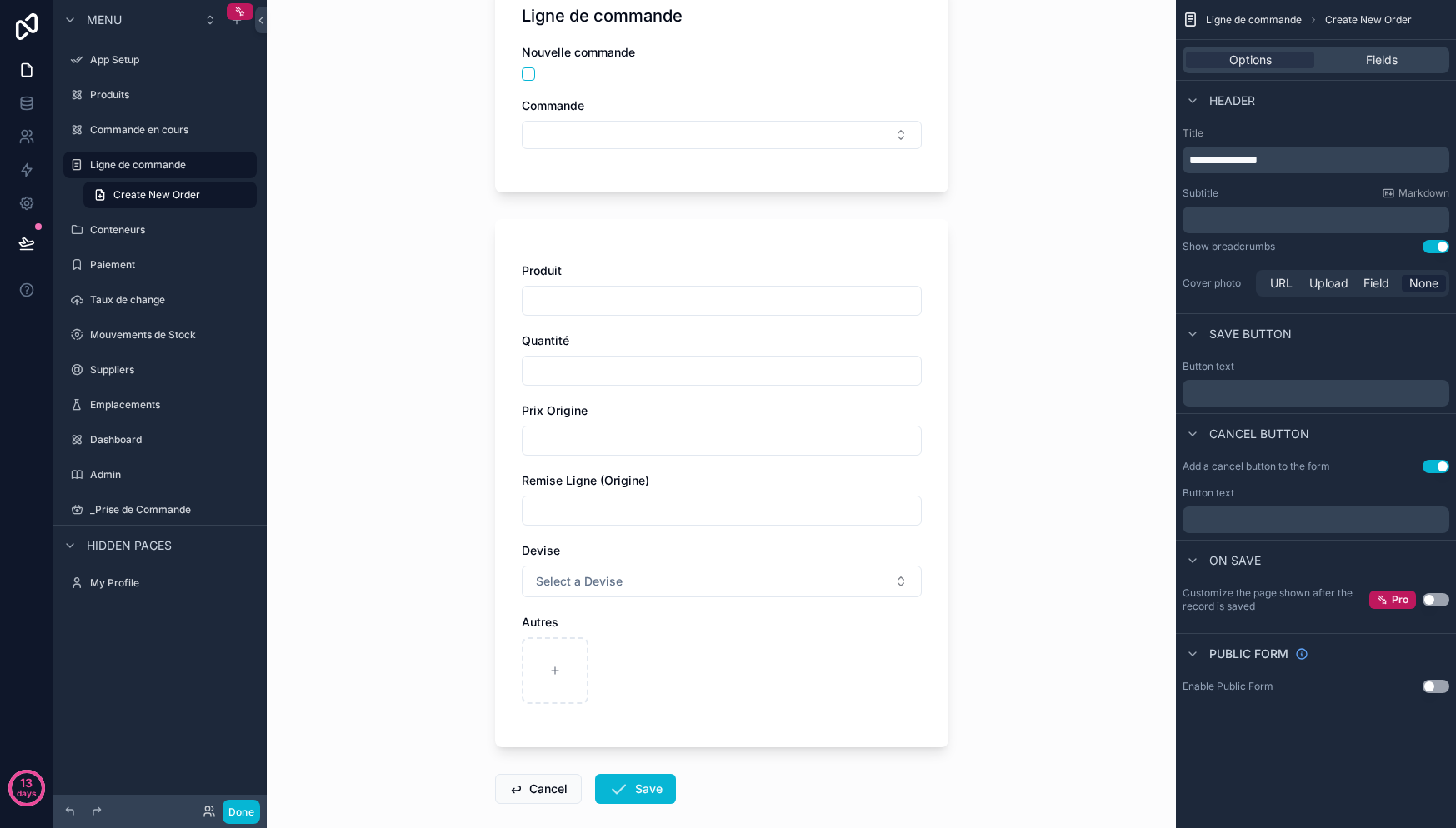
click at [1374, 74] on div "Options Fields" at bounding box center [1316, 60] width 280 height 40
click at [1378, 63] on span "Fields" at bounding box center [1381, 60] width 32 height 17
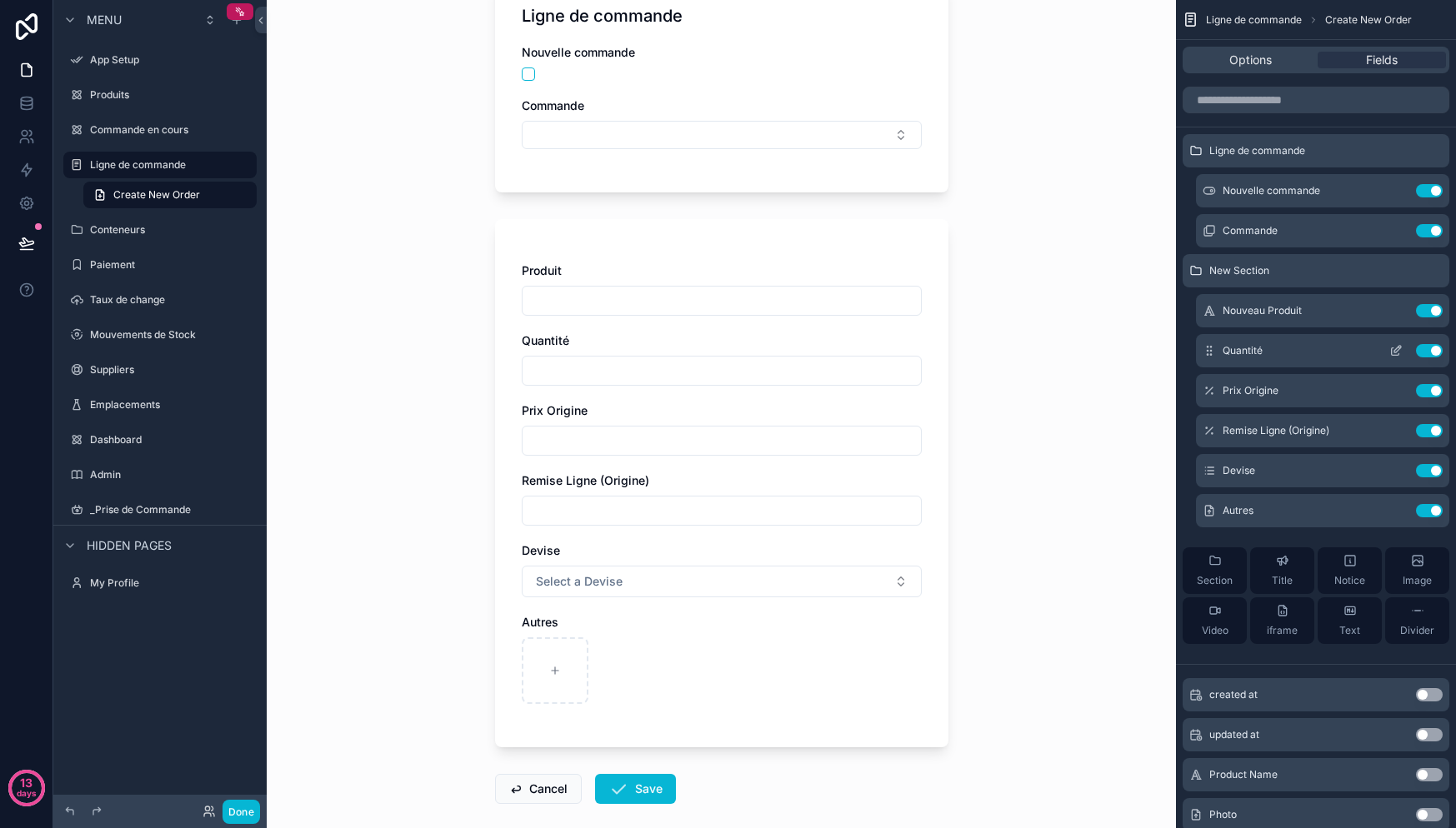
scroll to position [10, 0]
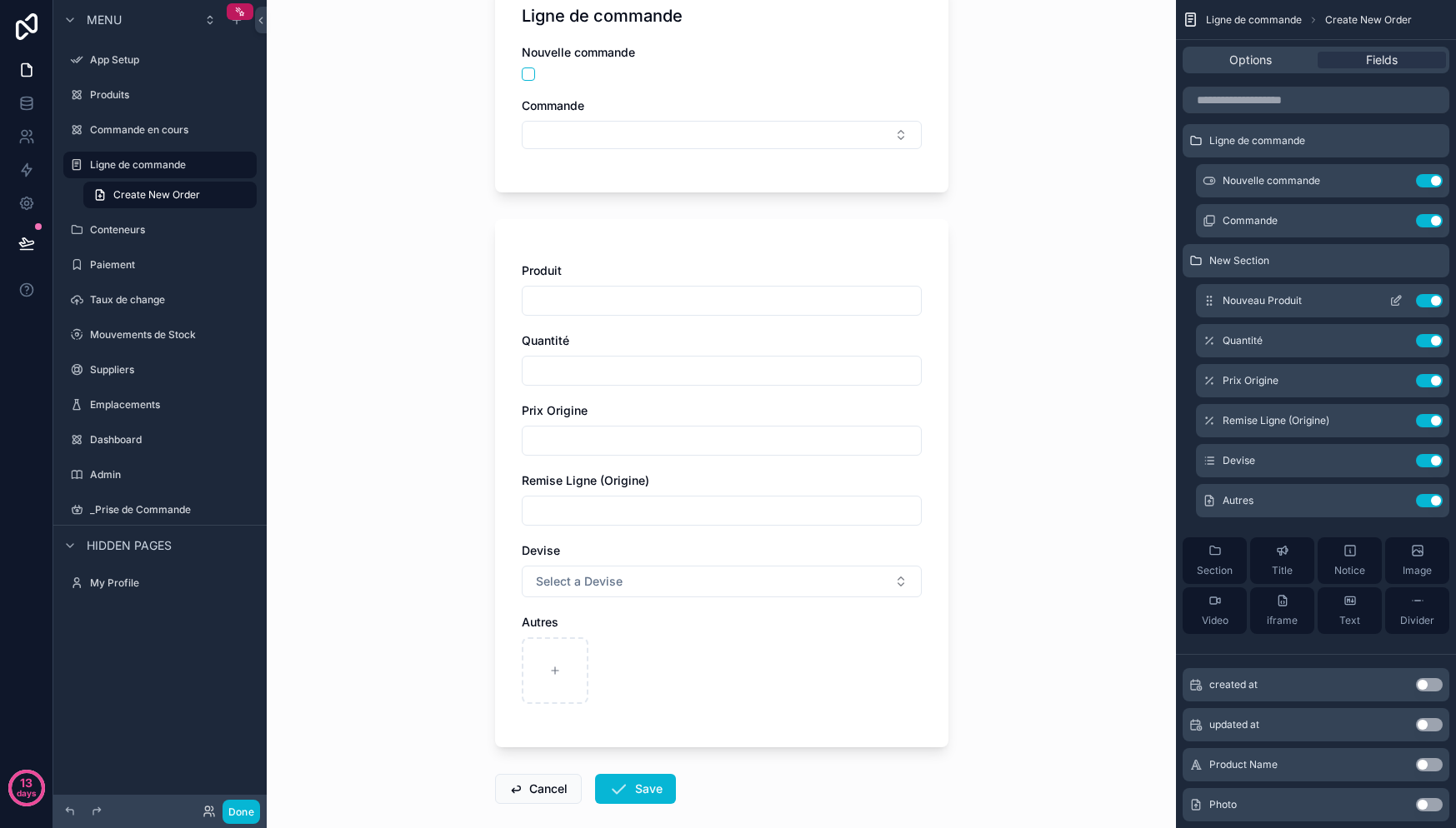
click at [1261, 306] on span "Nouveau Produit" at bounding box center [1262, 301] width 79 height 13
click at [1262, 347] on div "Quantité Use setting" at bounding box center [1322, 341] width 253 height 33
click at [1261, 379] on span "Prix Origine" at bounding box center [1251, 380] width 56 height 13
click at [1266, 415] on span "Remise Ligne (Origine)" at bounding box center [1276, 421] width 107 height 13
click at [1389, 456] on button "scrollable content" at bounding box center [1396, 460] width 26 height 13
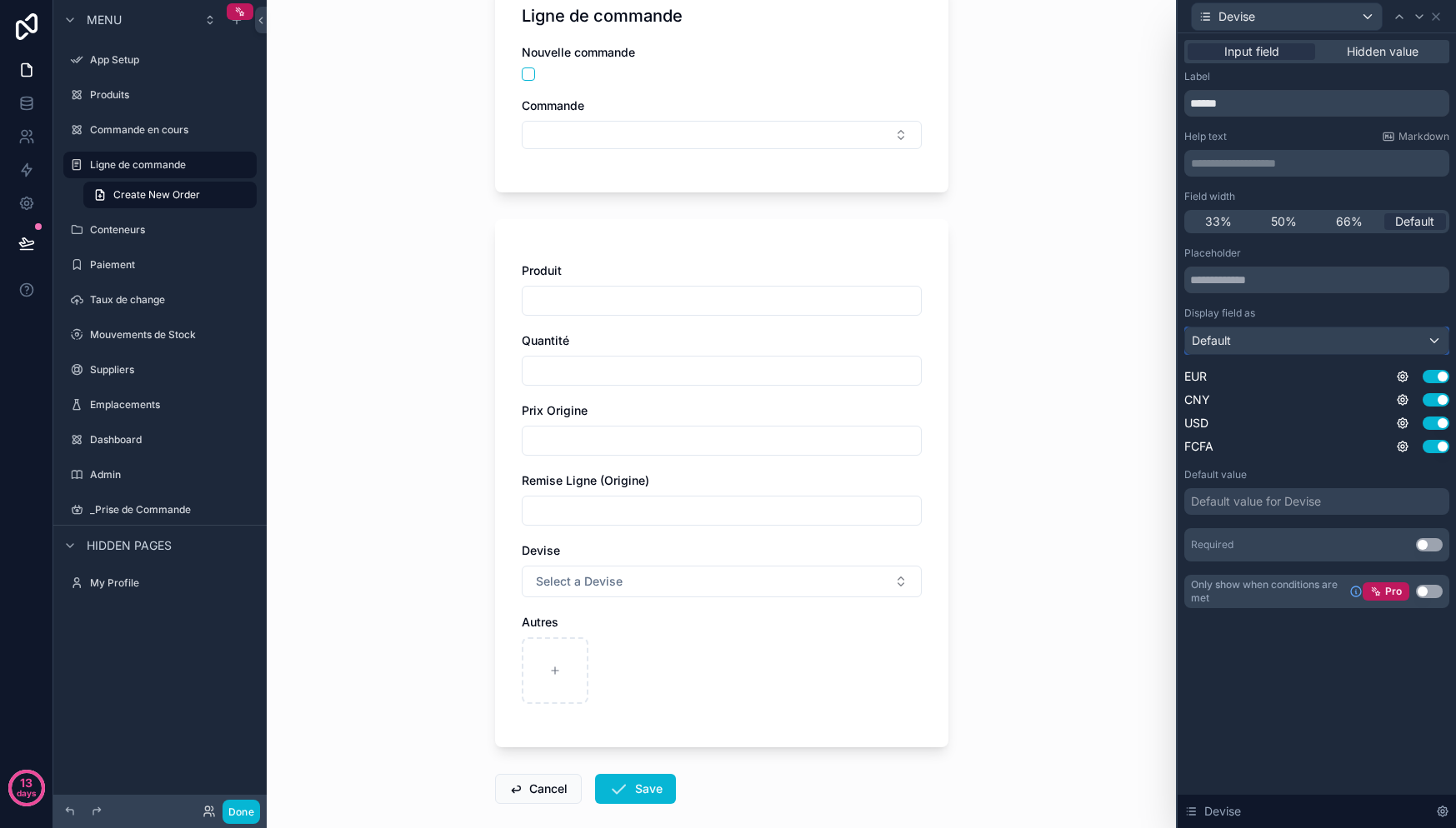
click at [1266, 348] on div "Default" at bounding box center [1317, 341] width 263 height 26
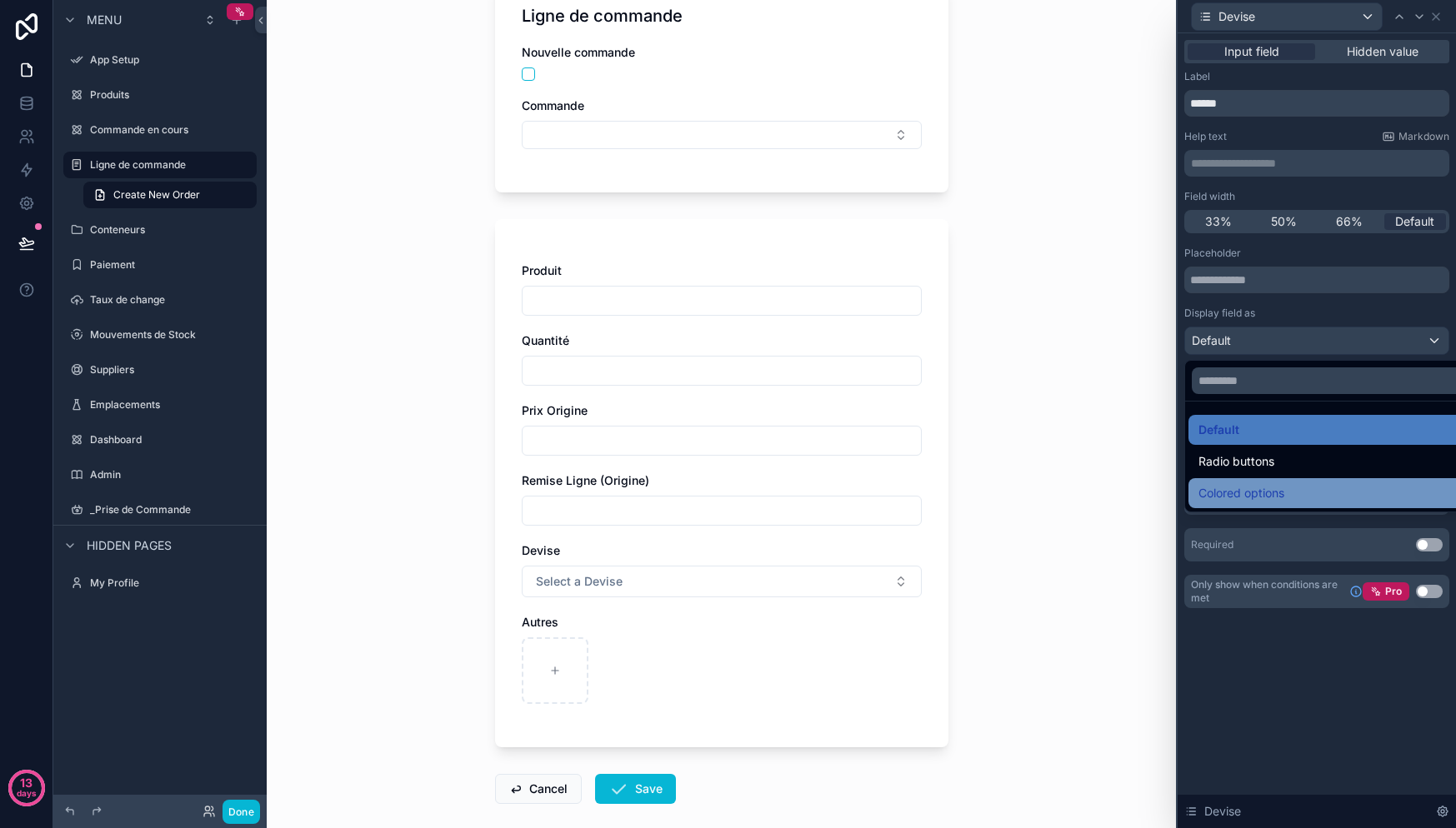
click at [1268, 491] on span "Colored options" at bounding box center [1241, 492] width 86 height 20
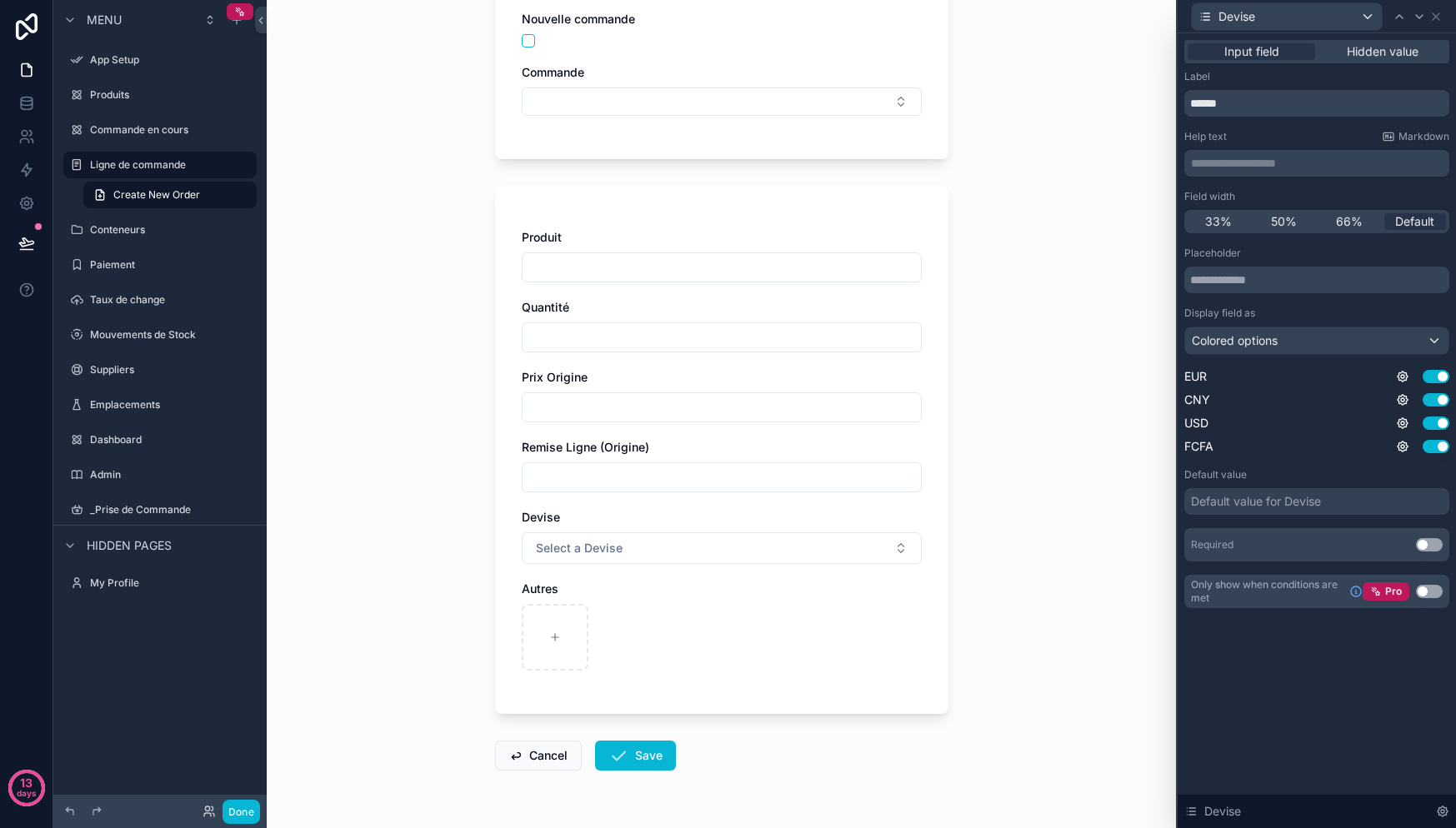
scroll to position [156, 0]
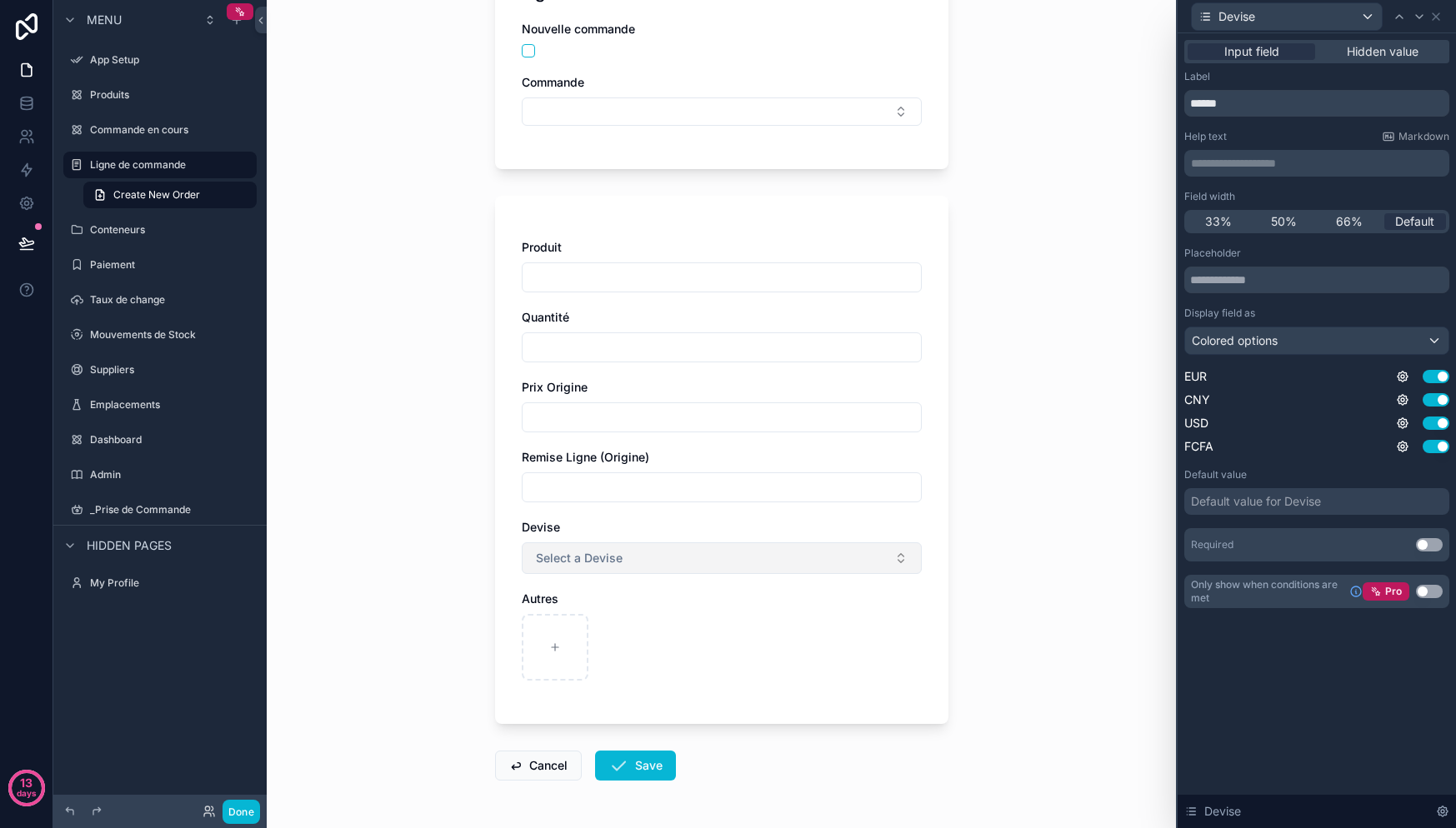
click at [685, 562] on button "Select a Devise" at bounding box center [721, 558] width 400 height 32
click at [695, 557] on button "Select a Devise" at bounding box center [721, 558] width 400 height 32
click at [1261, 341] on span "Colored options" at bounding box center [1235, 340] width 86 height 17
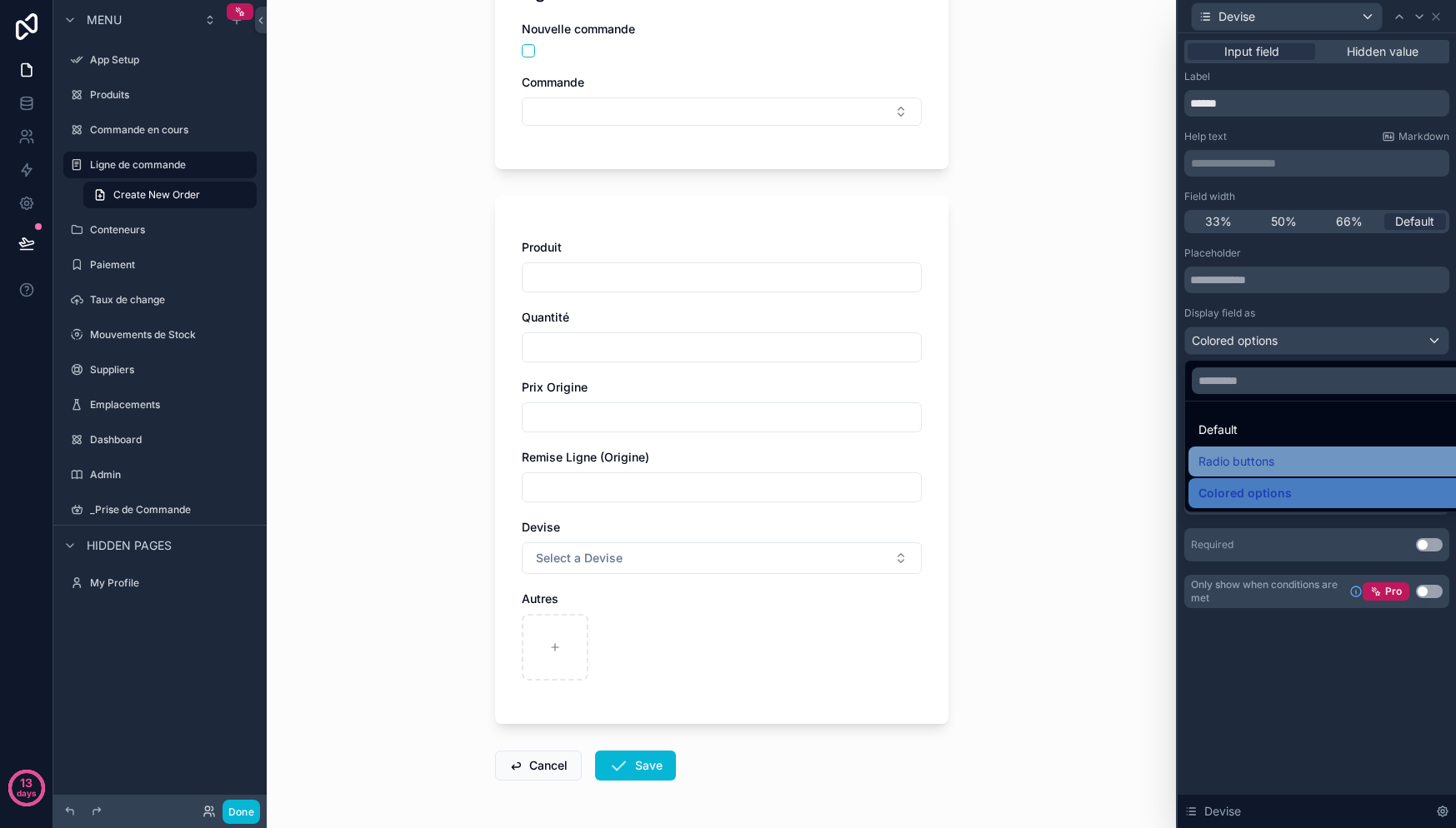
click at [1249, 461] on span "Radio buttons" at bounding box center [1236, 461] width 76 height 20
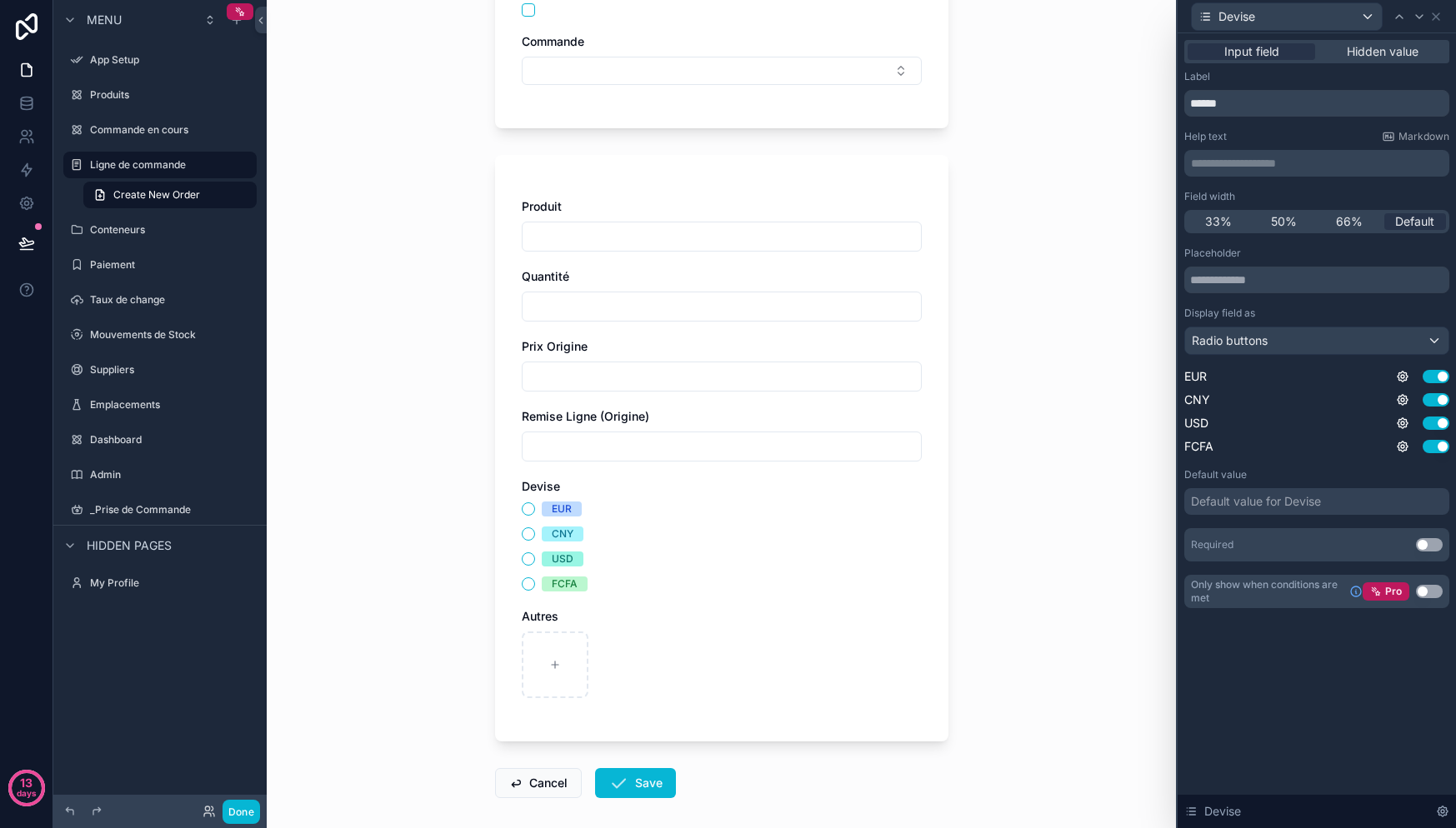
scroll to position [217, 0]
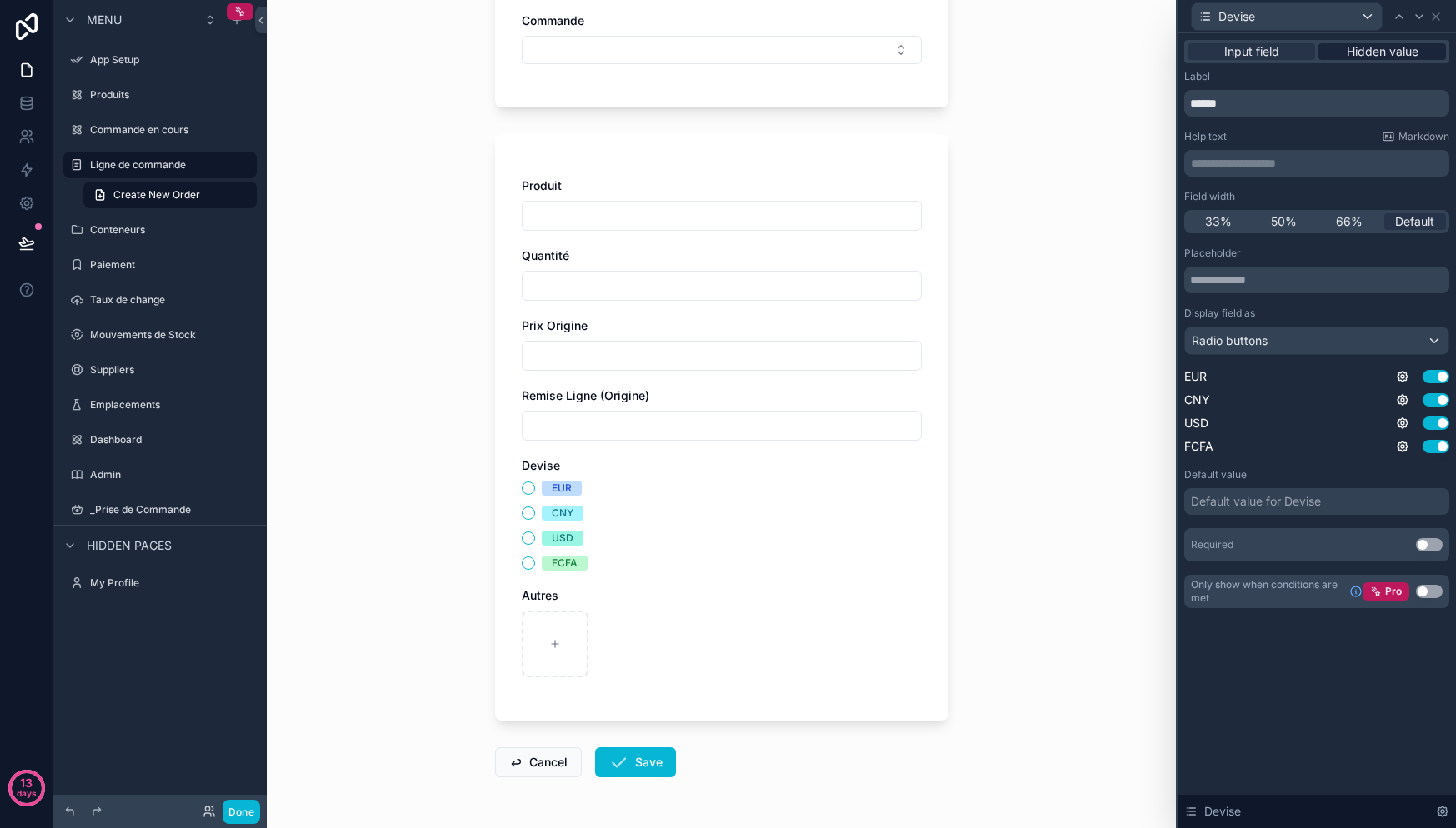
click at [1361, 54] on span "Hidden value" at bounding box center [1382, 51] width 72 height 17
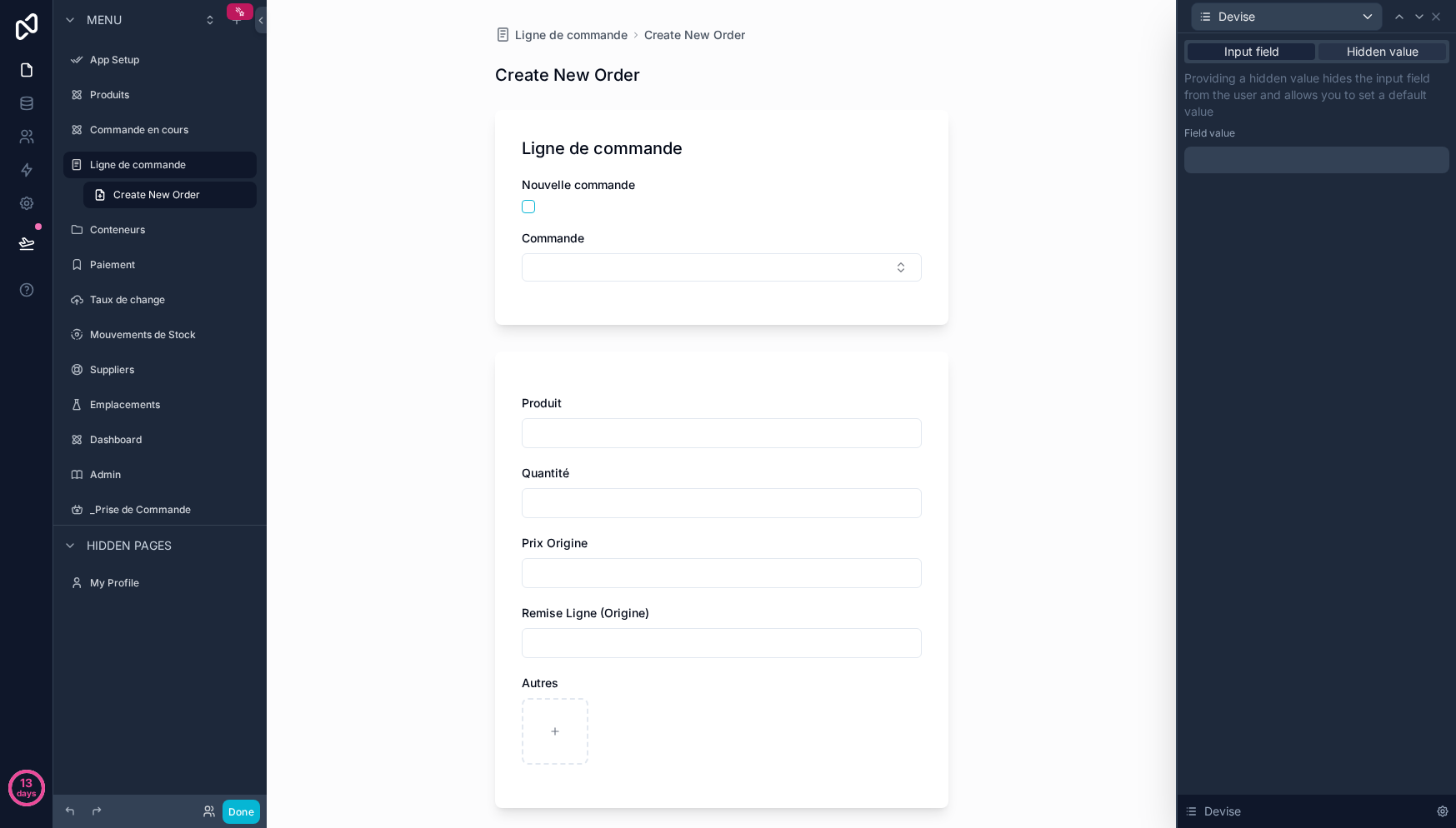
click at [1261, 58] on span "Input field" at bounding box center [1252, 51] width 55 height 17
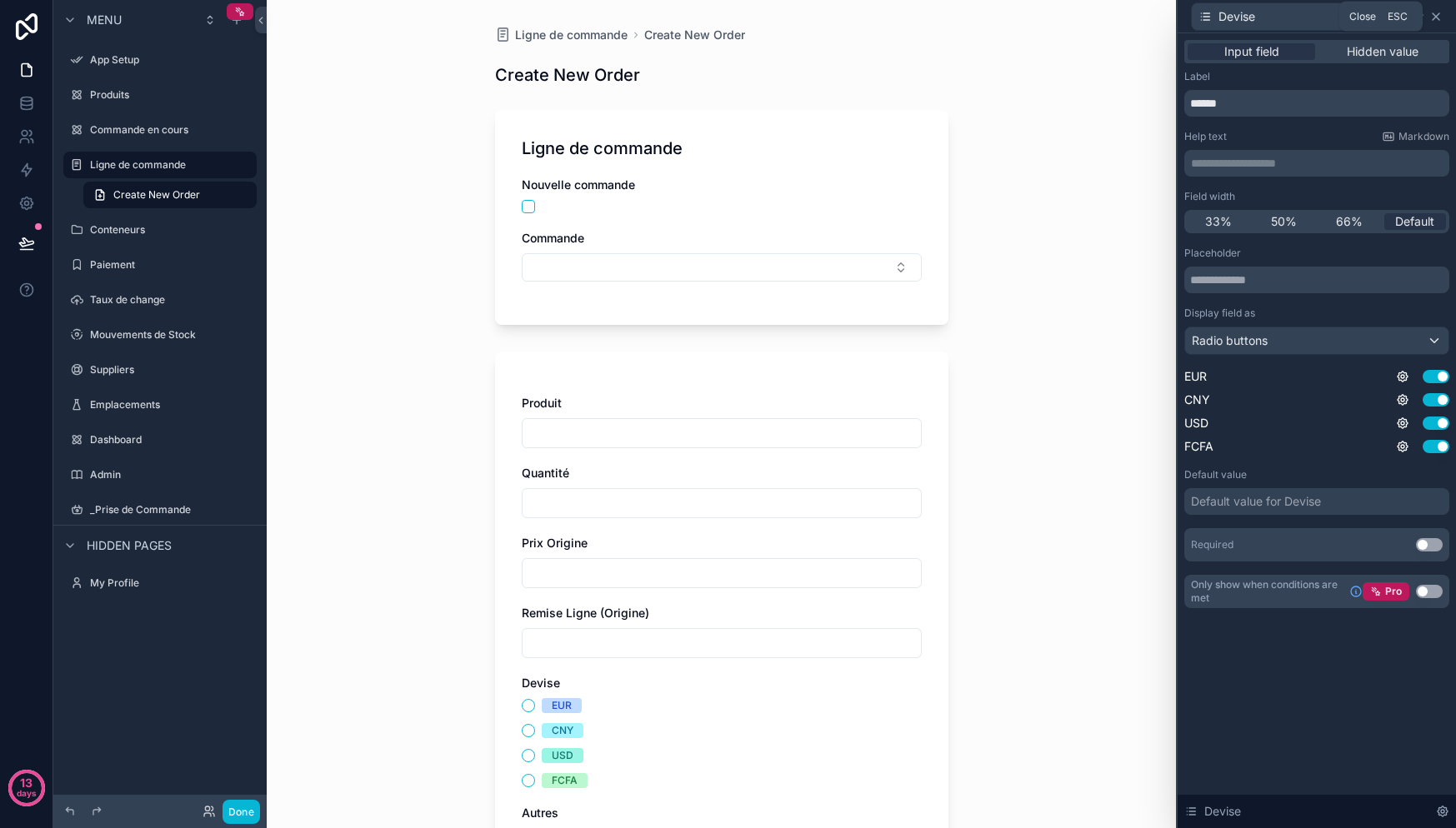
click at [1435, 19] on icon at bounding box center [1436, 16] width 13 height 13
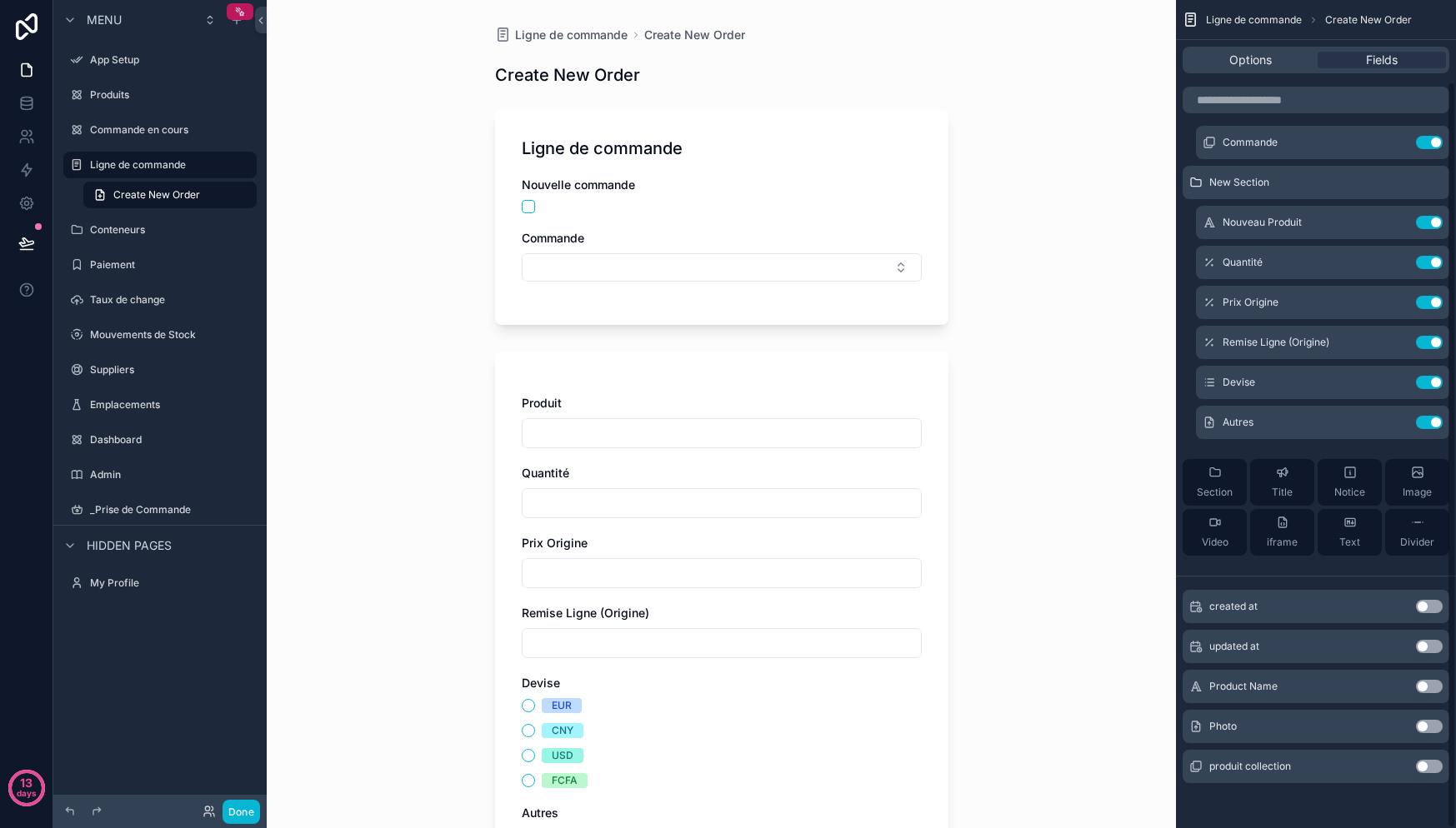
scroll to position [90, 0]
click at [1423, 726] on button "Use setting" at bounding box center [1429, 725] width 26 height 13
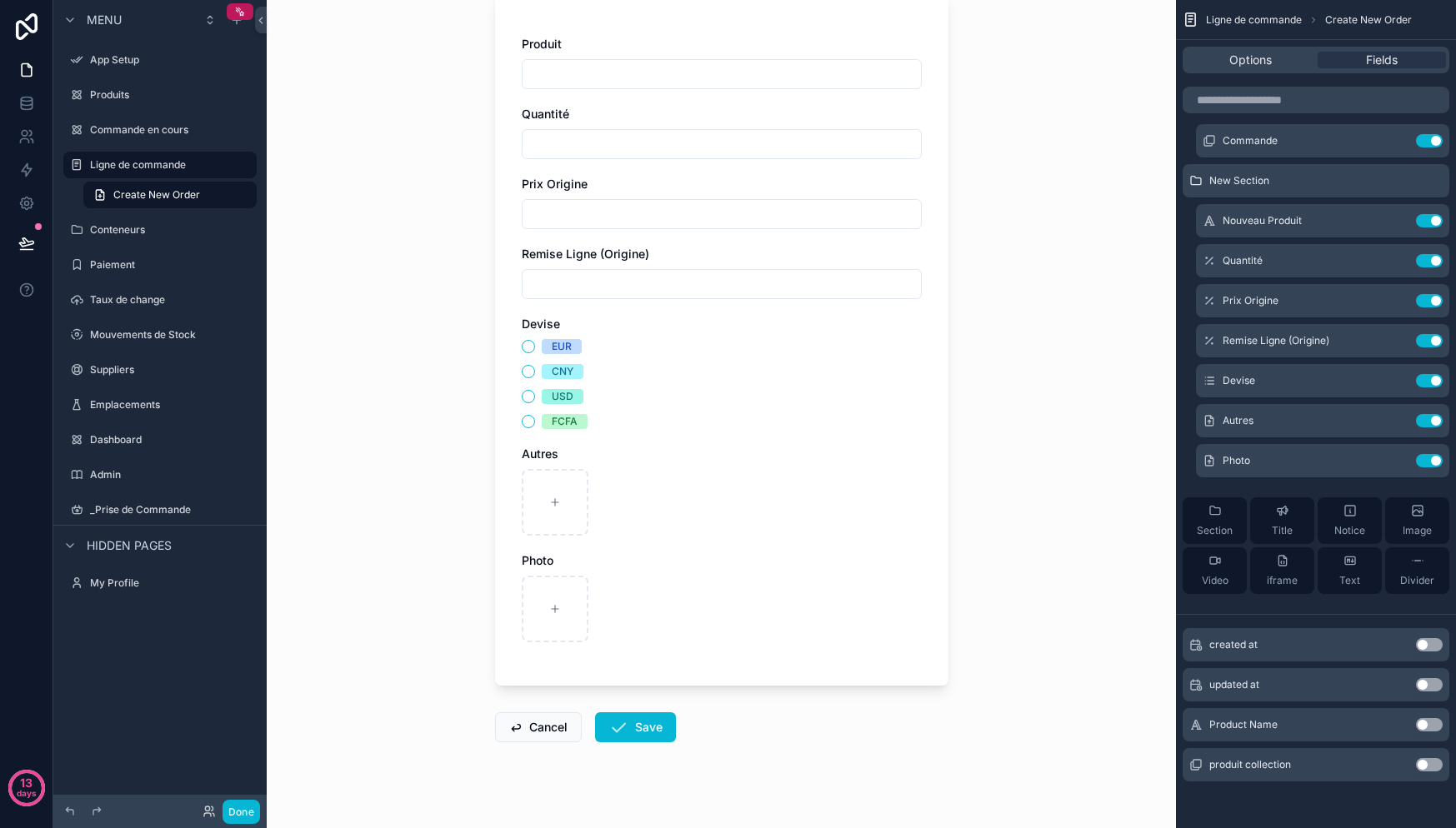
scroll to position [348, 0]
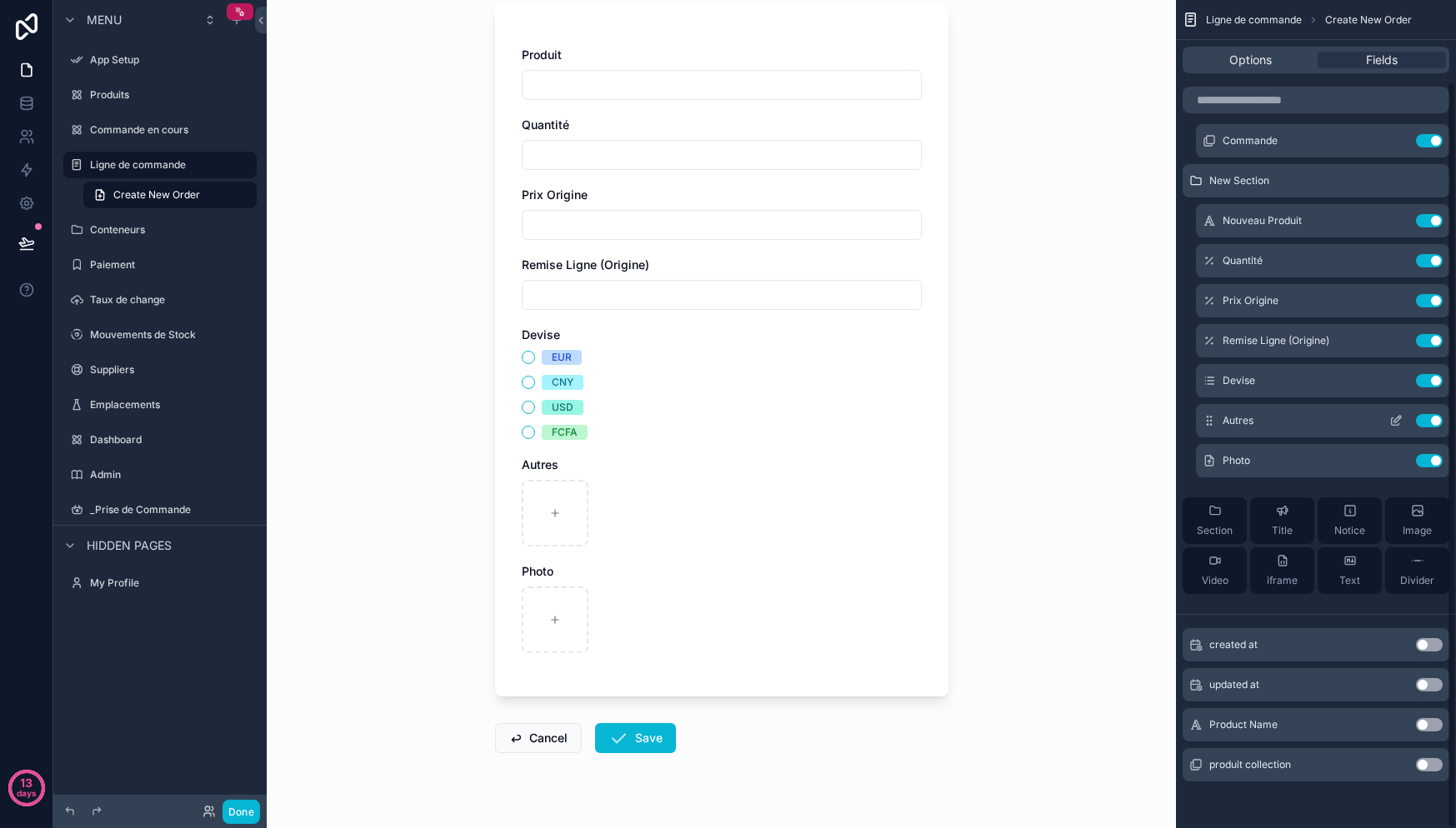
click at [1438, 423] on button "Use setting" at bounding box center [1429, 421] width 26 height 13
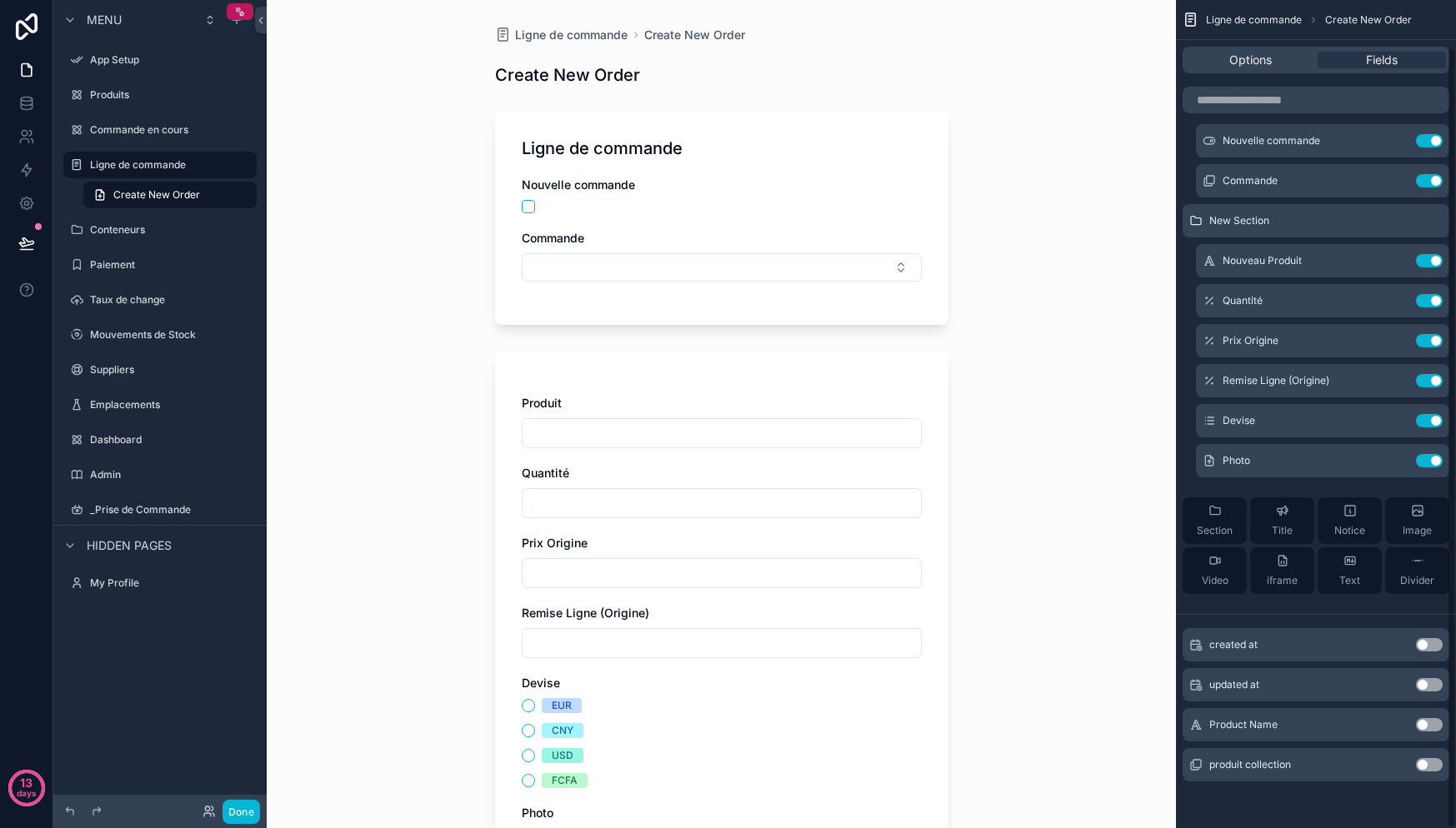
scroll to position [236, 0]
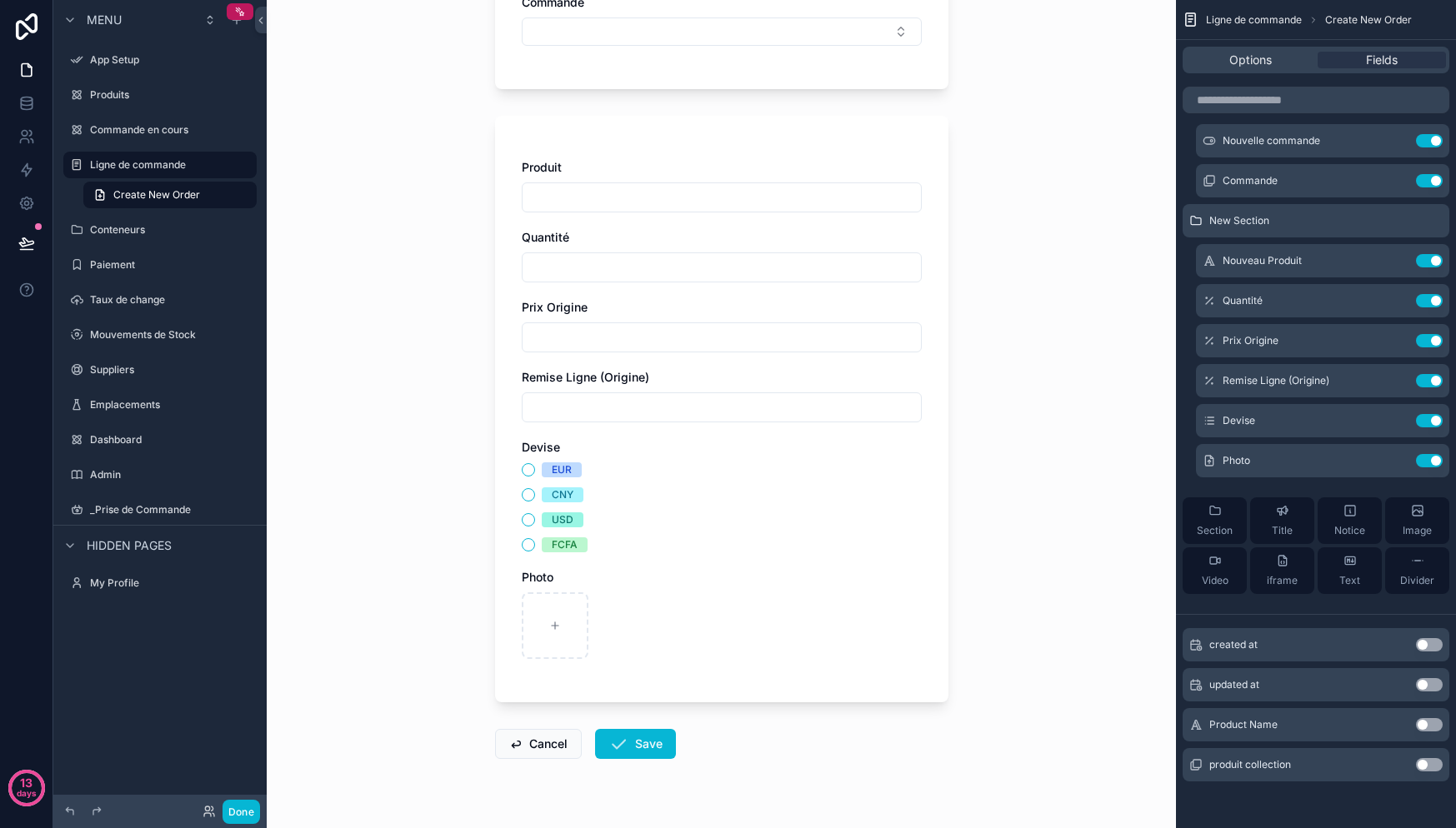
click at [823, 546] on div "FCFA" at bounding box center [721, 544] width 400 height 15
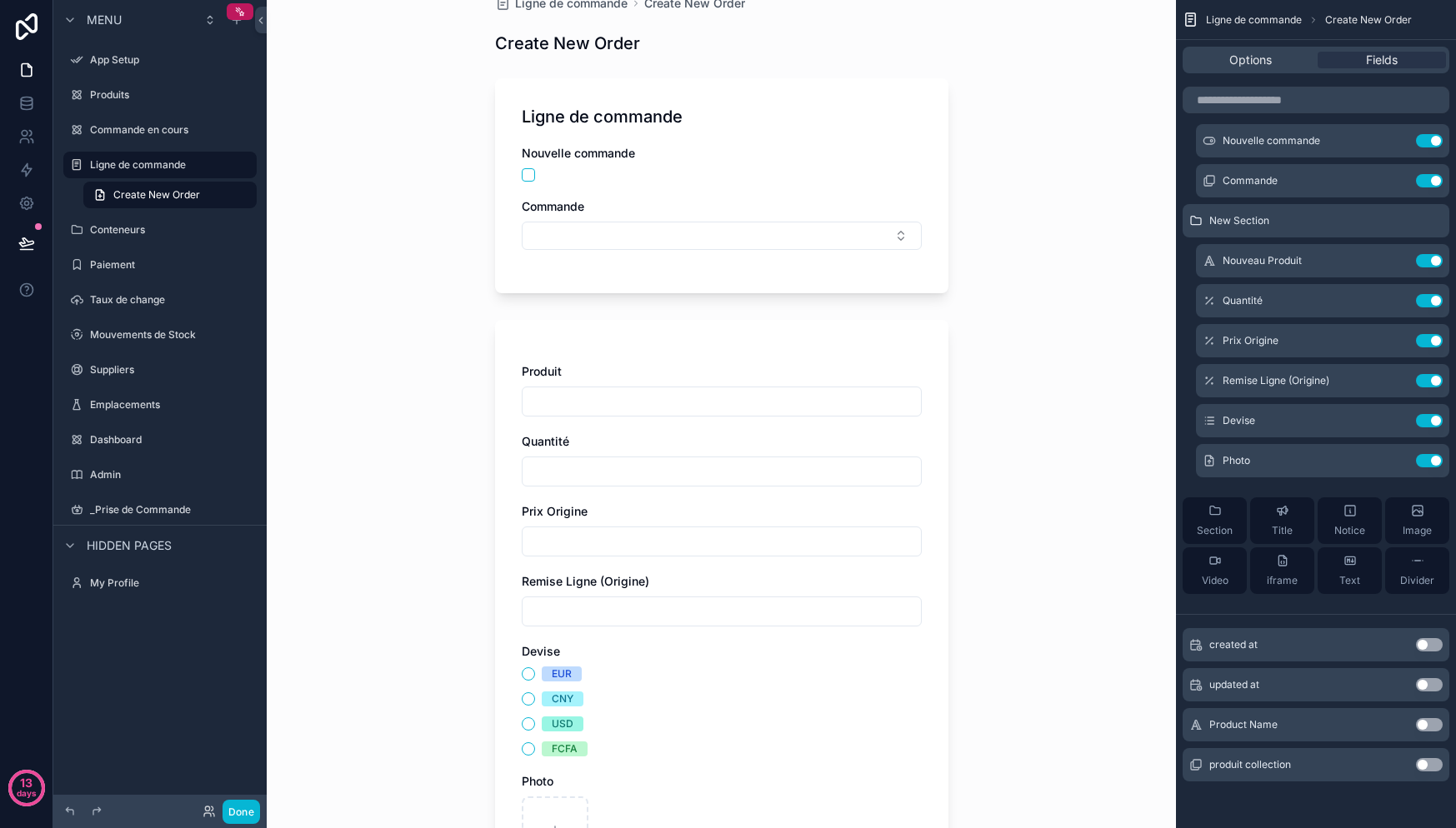
scroll to position [0, 0]
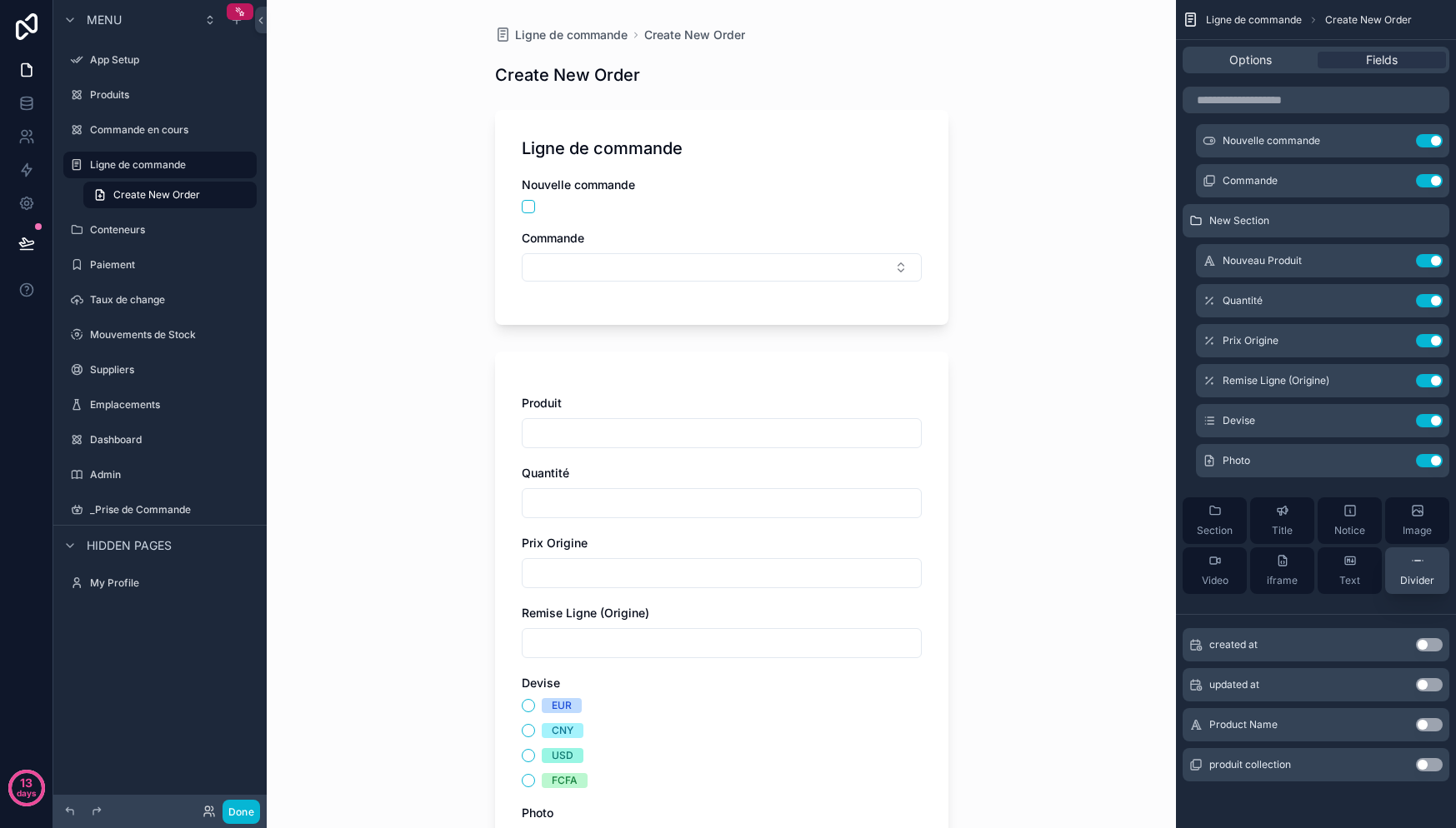
click at [1435, 570] on button "Divider" at bounding box center [1417, 570] width 64 height 46
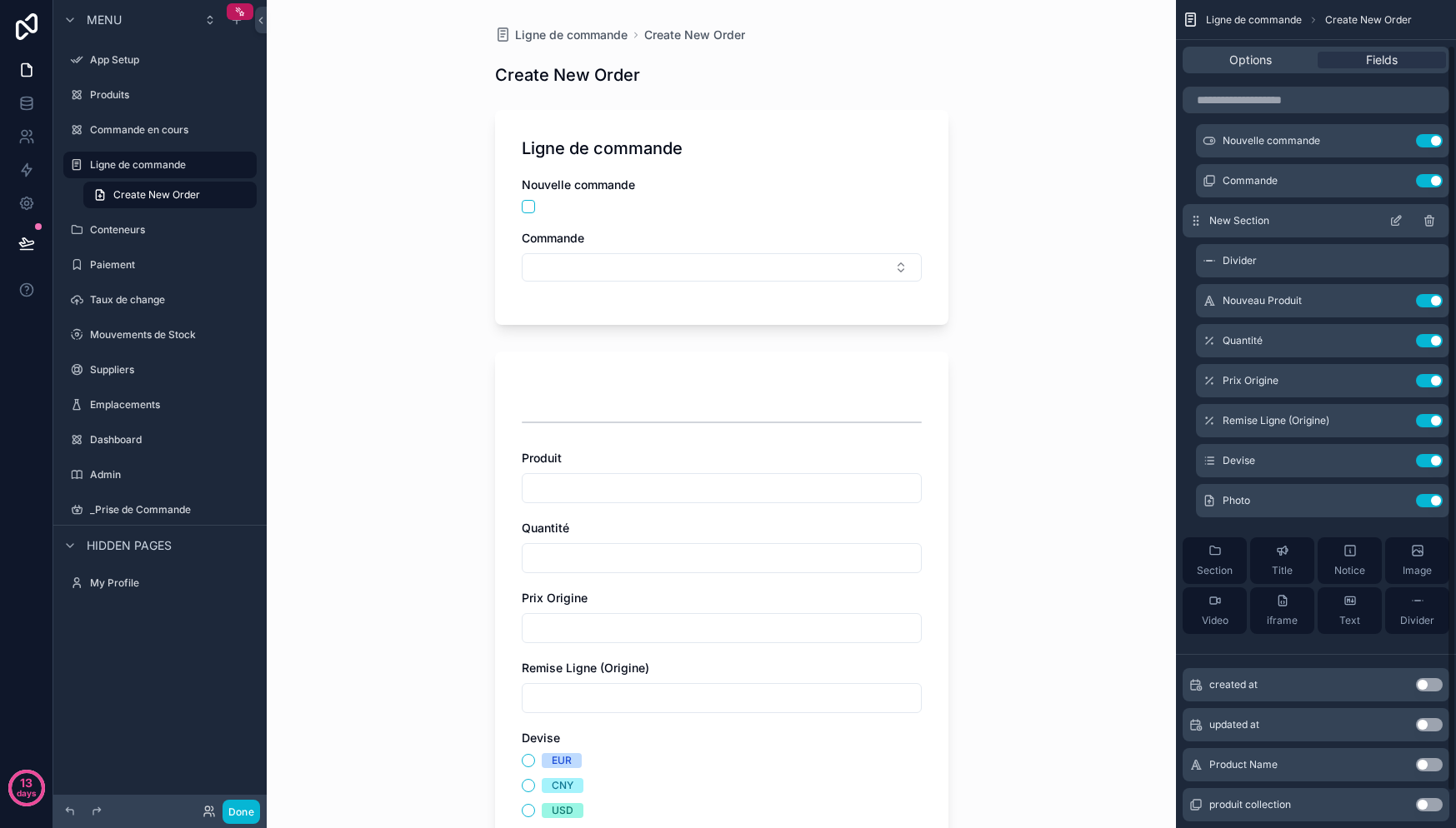
click at [1429, 220] on icon "scrollable content" at bounding box center [1429, 220] width 13 height 13
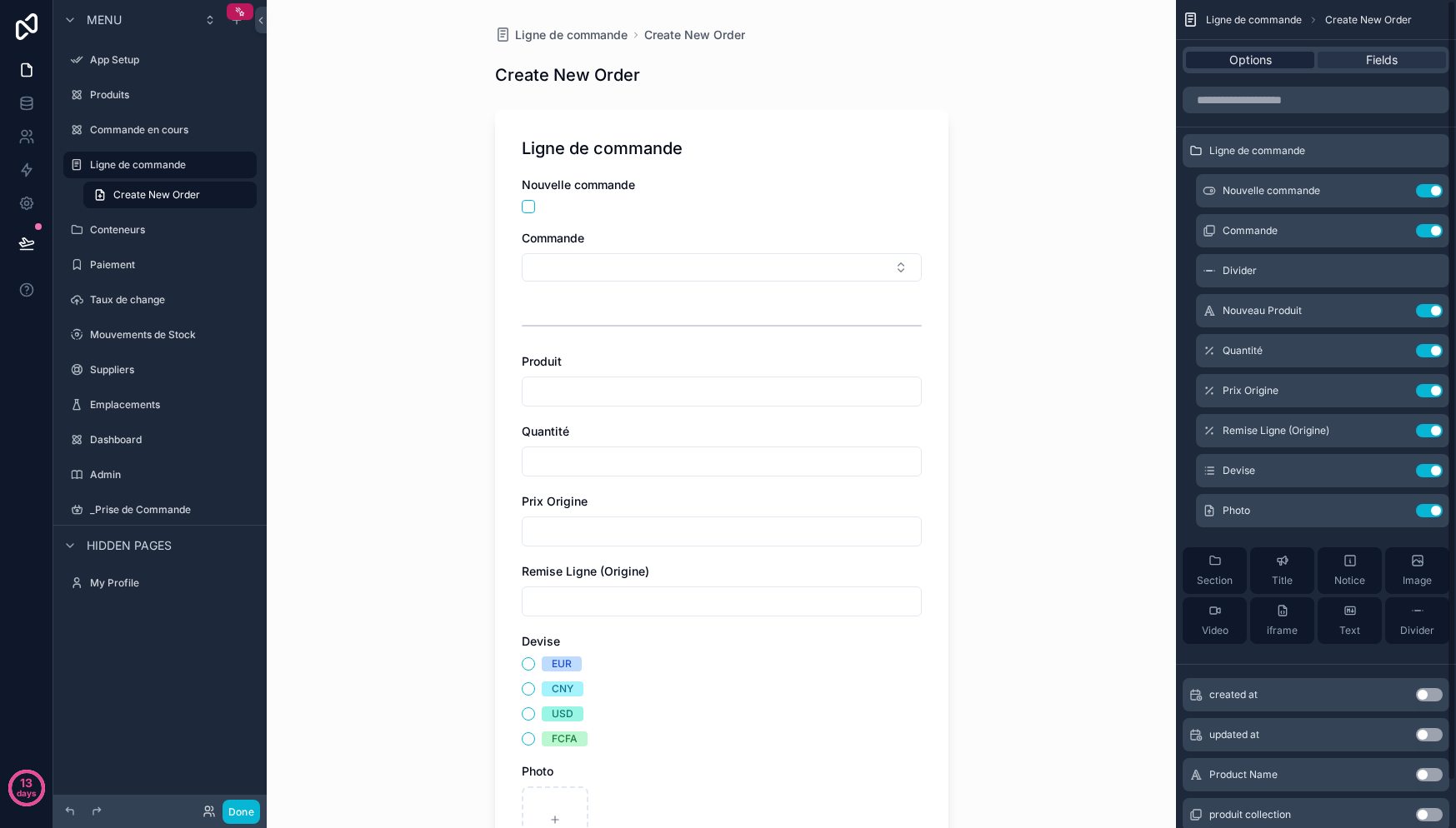
click at [1274, 63] on div "Options" at bounding box center [1250, 60] width 128 height 17
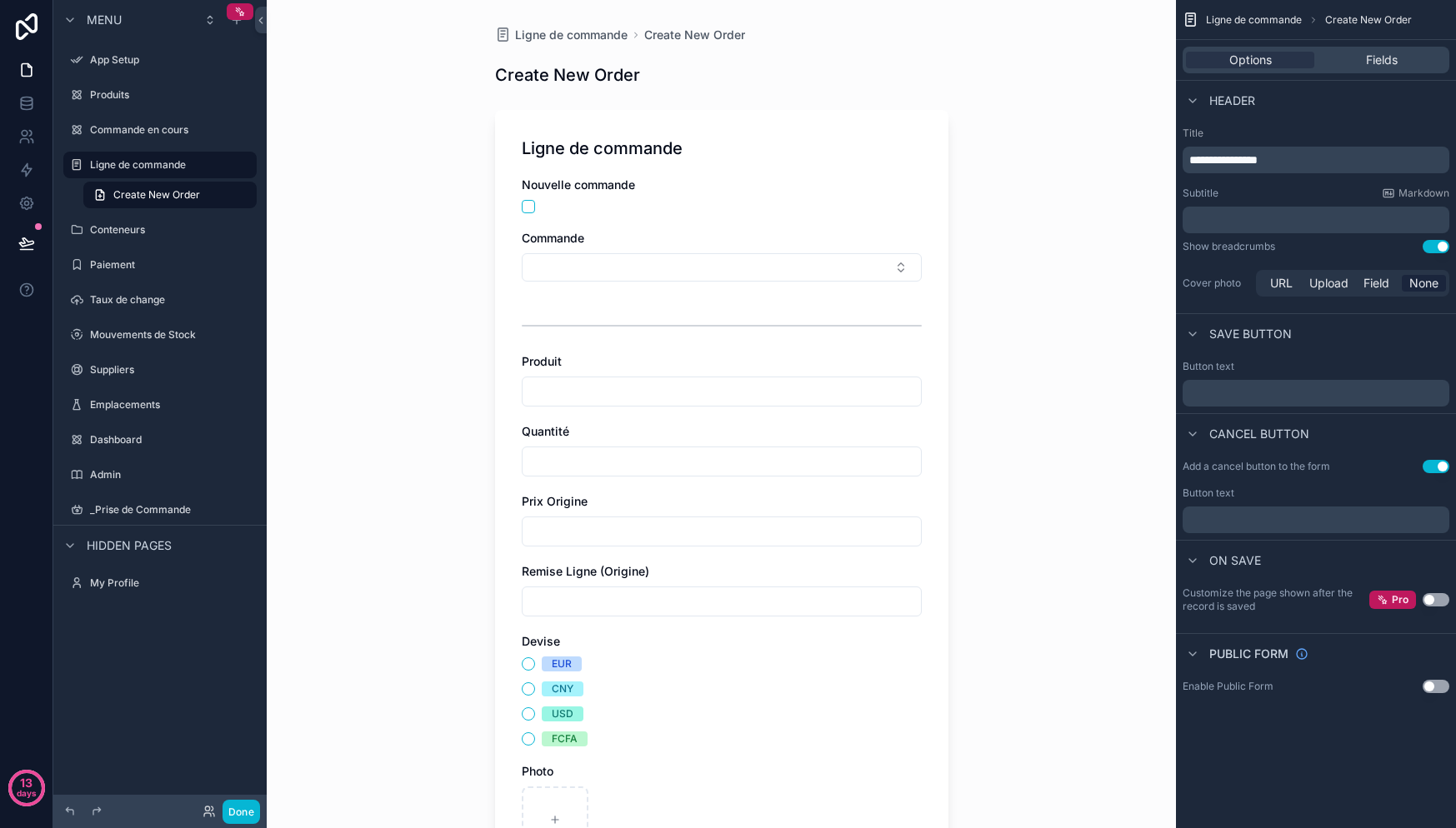
click at [1431, 601] on button "Use setting" at bounding box center [1436, 599] width 26 height 13
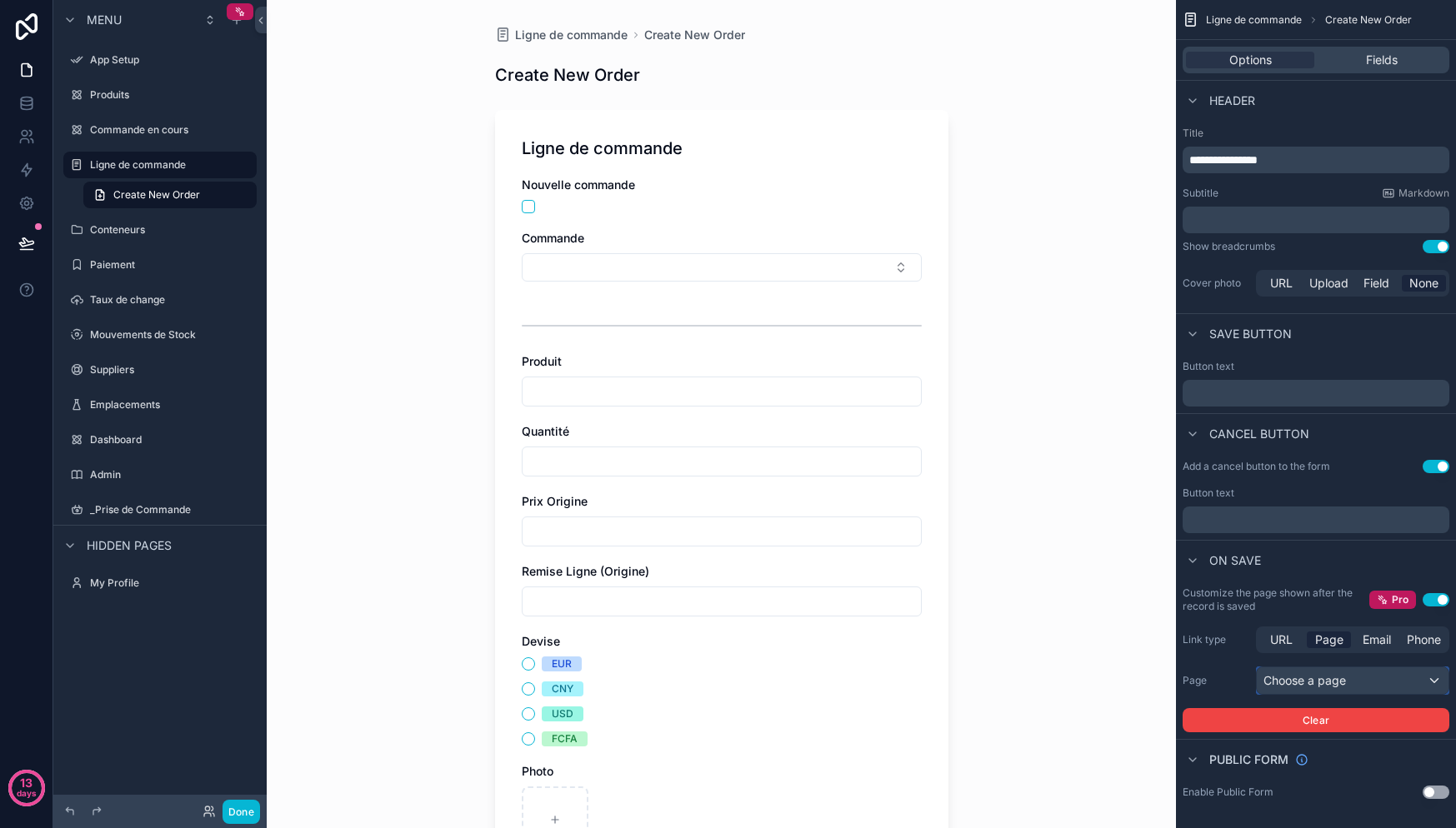
click at [1356, 669] on div "Choose a page" at bounding box center [1353, 681] width 192 height 26
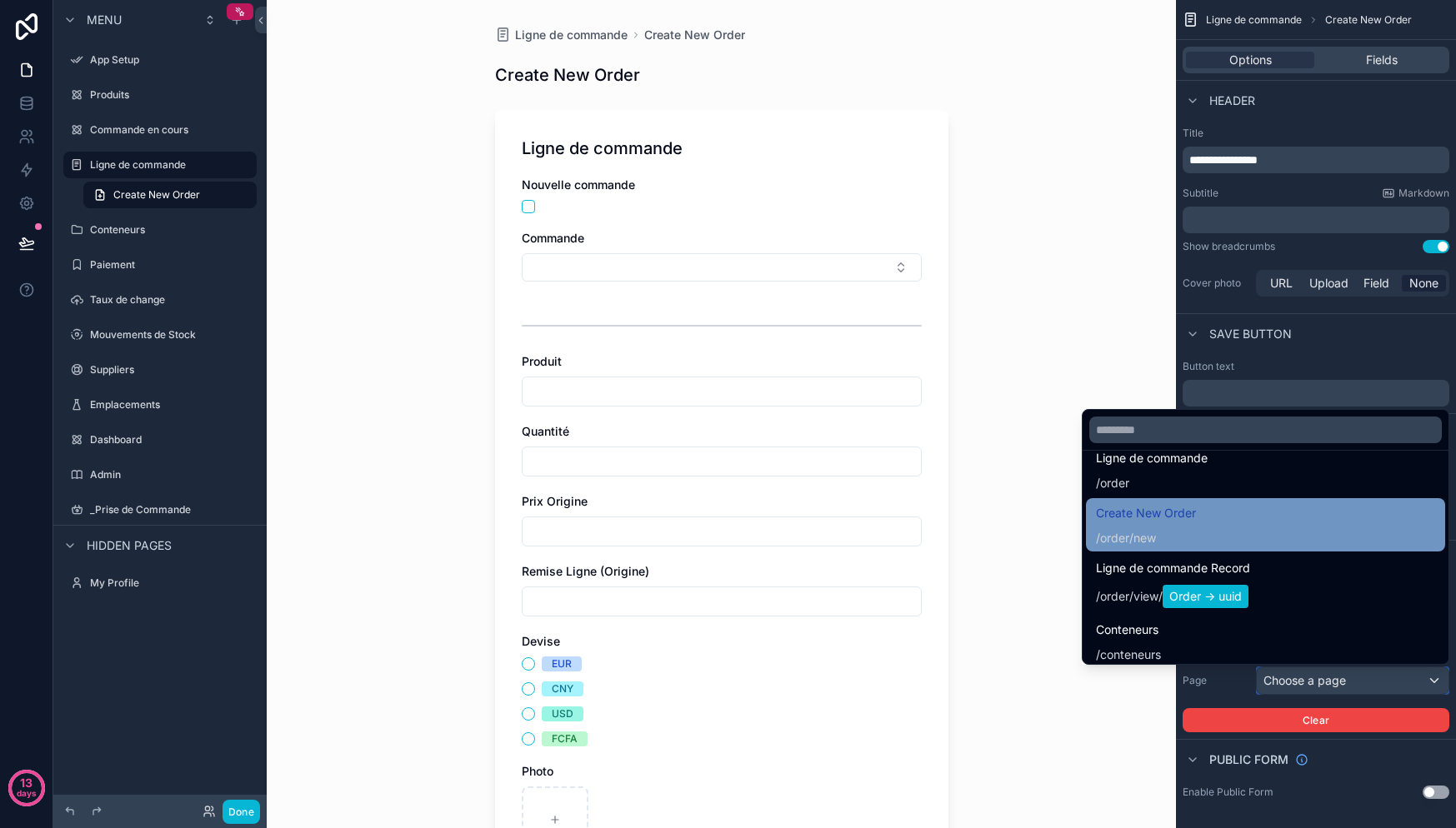
scroll to position [546, 0]
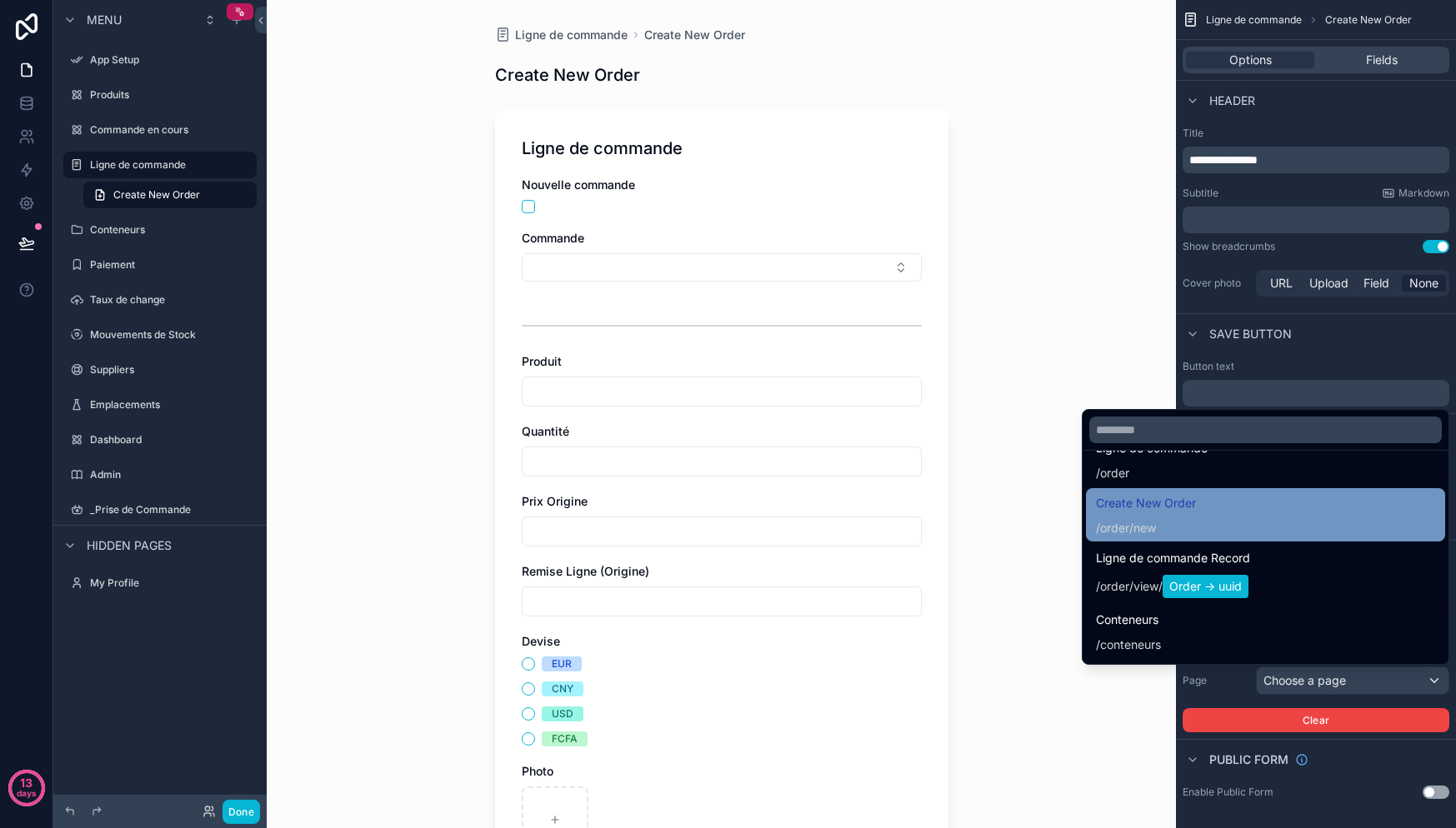
click at [1276, 510] on div "Create New Order / order /new" at bounding box center [1265, 514] width 339 height 43
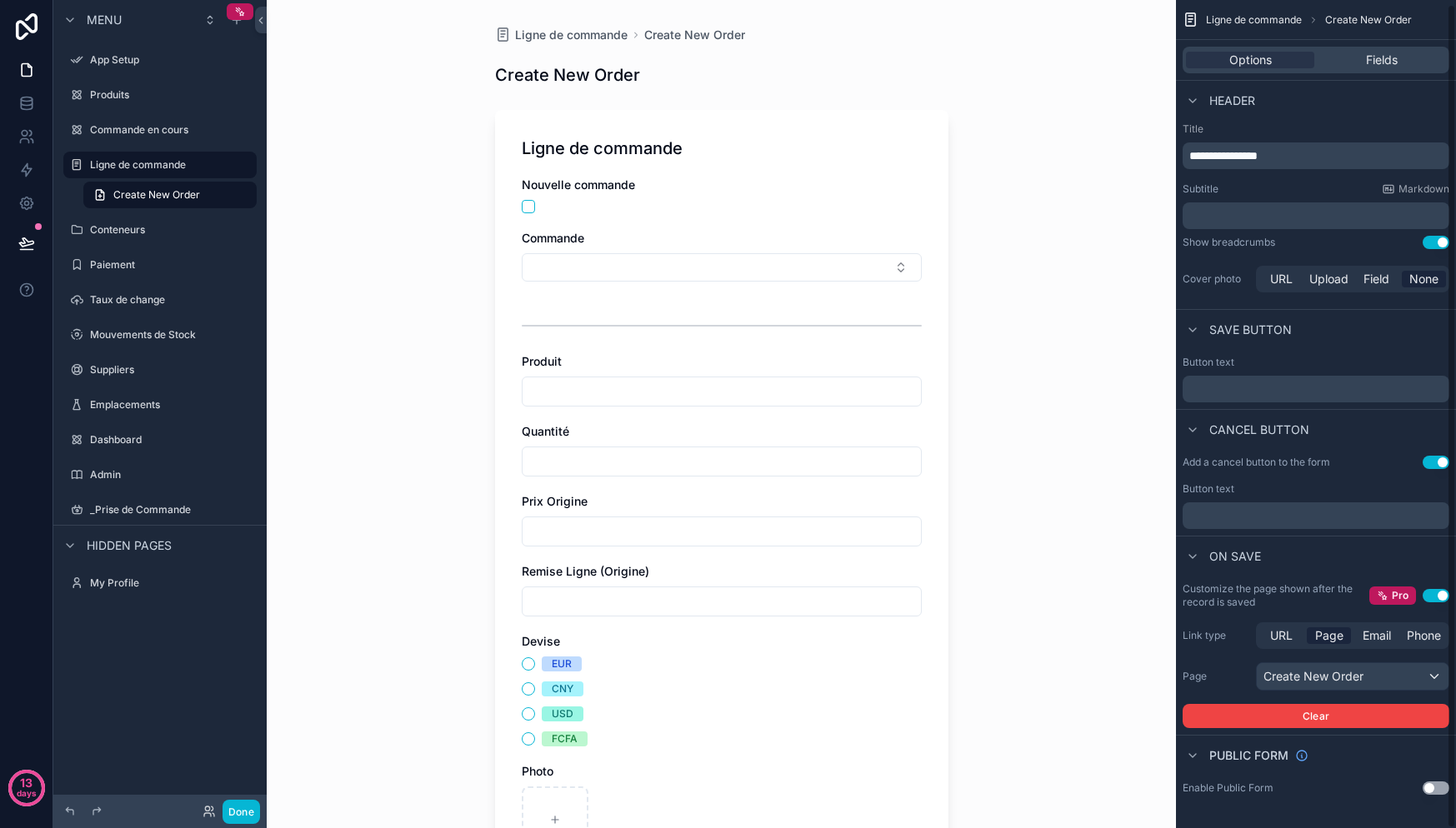
scroll to position [231, 0]
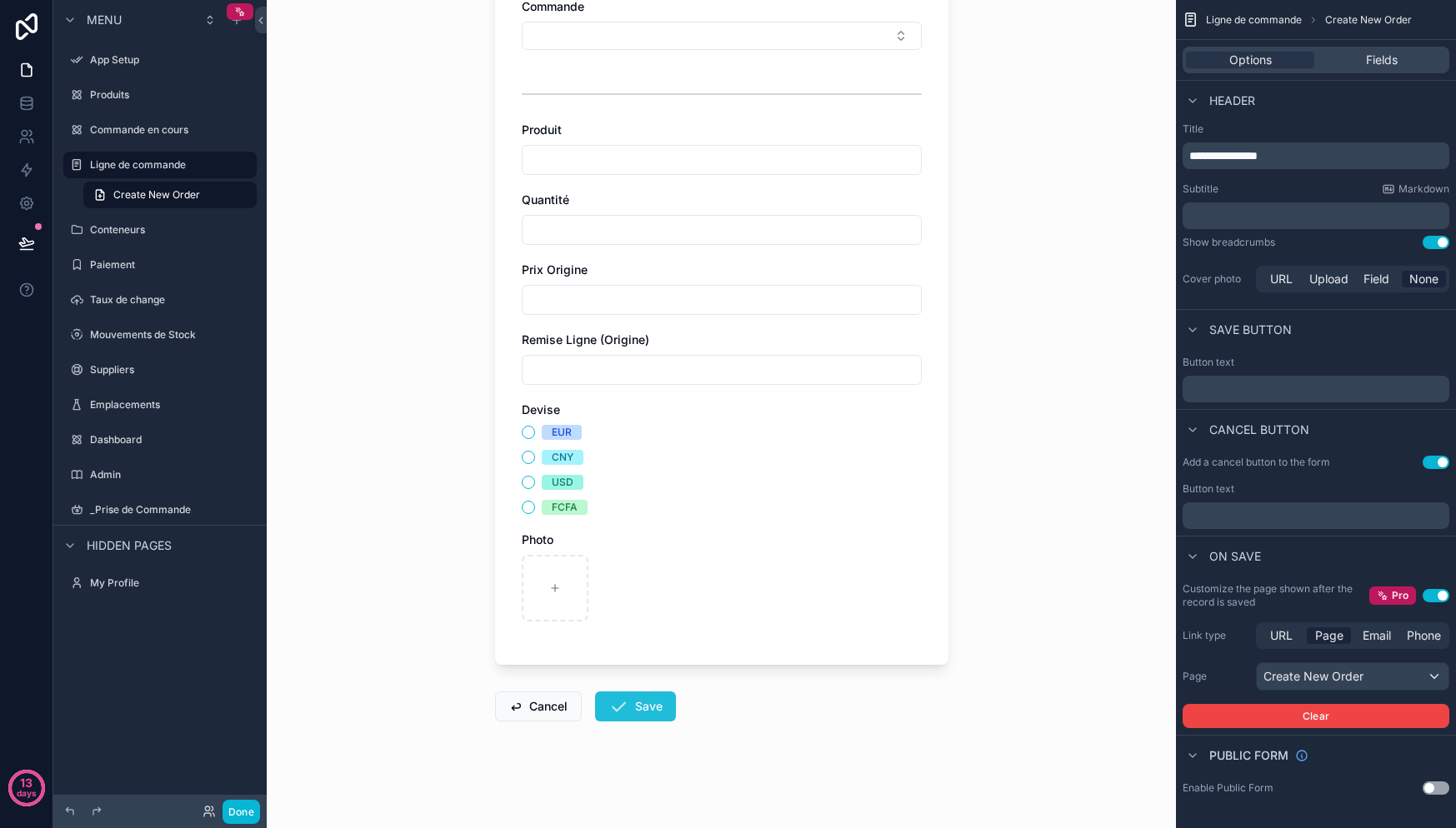
click at [652, 697] on button "Save" at bounding box center [636, 706] width 81 height 30
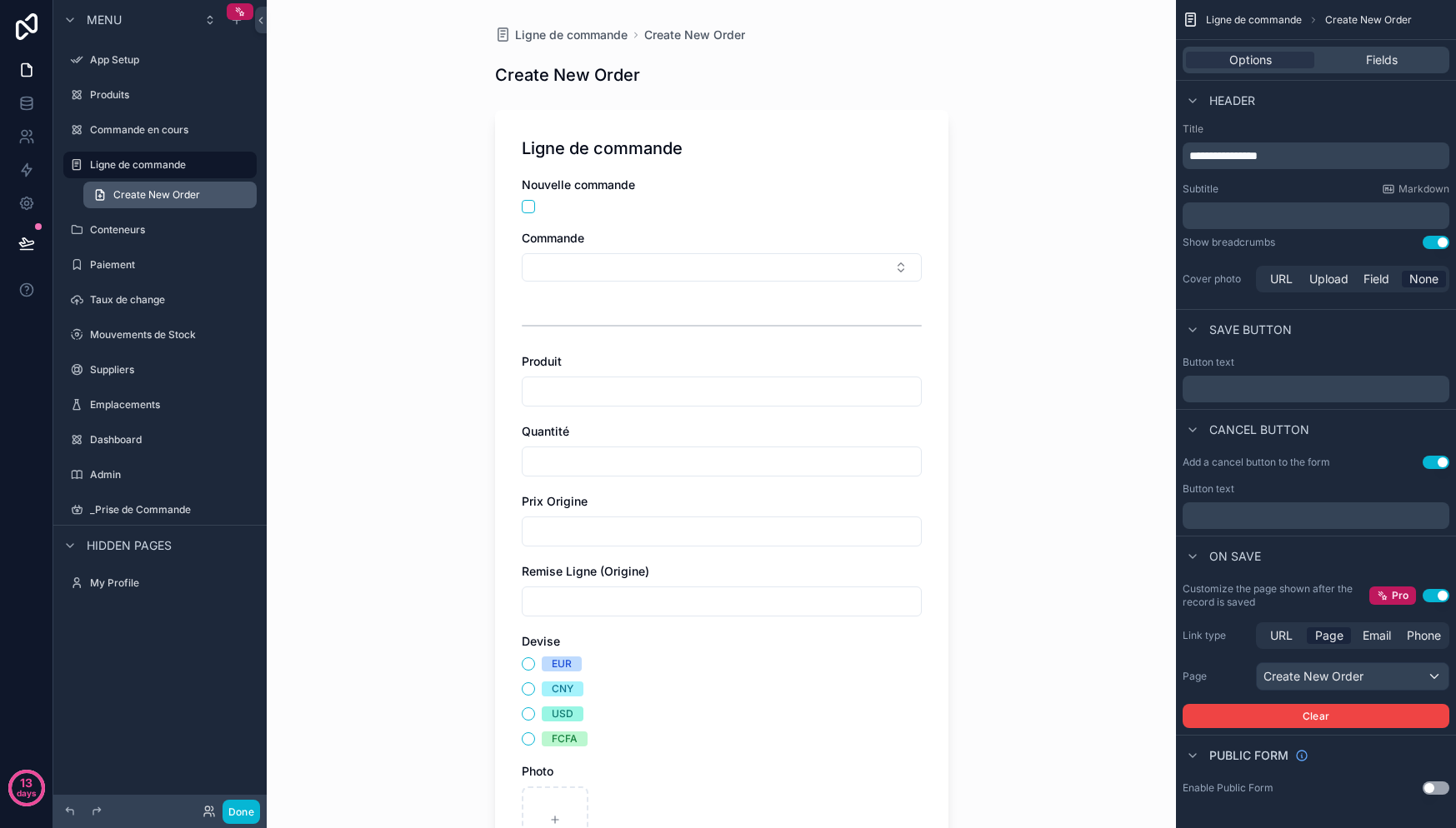
click at [160, 195] on span "Create New Order" at bounding box center [156, 195] width 87 height 13
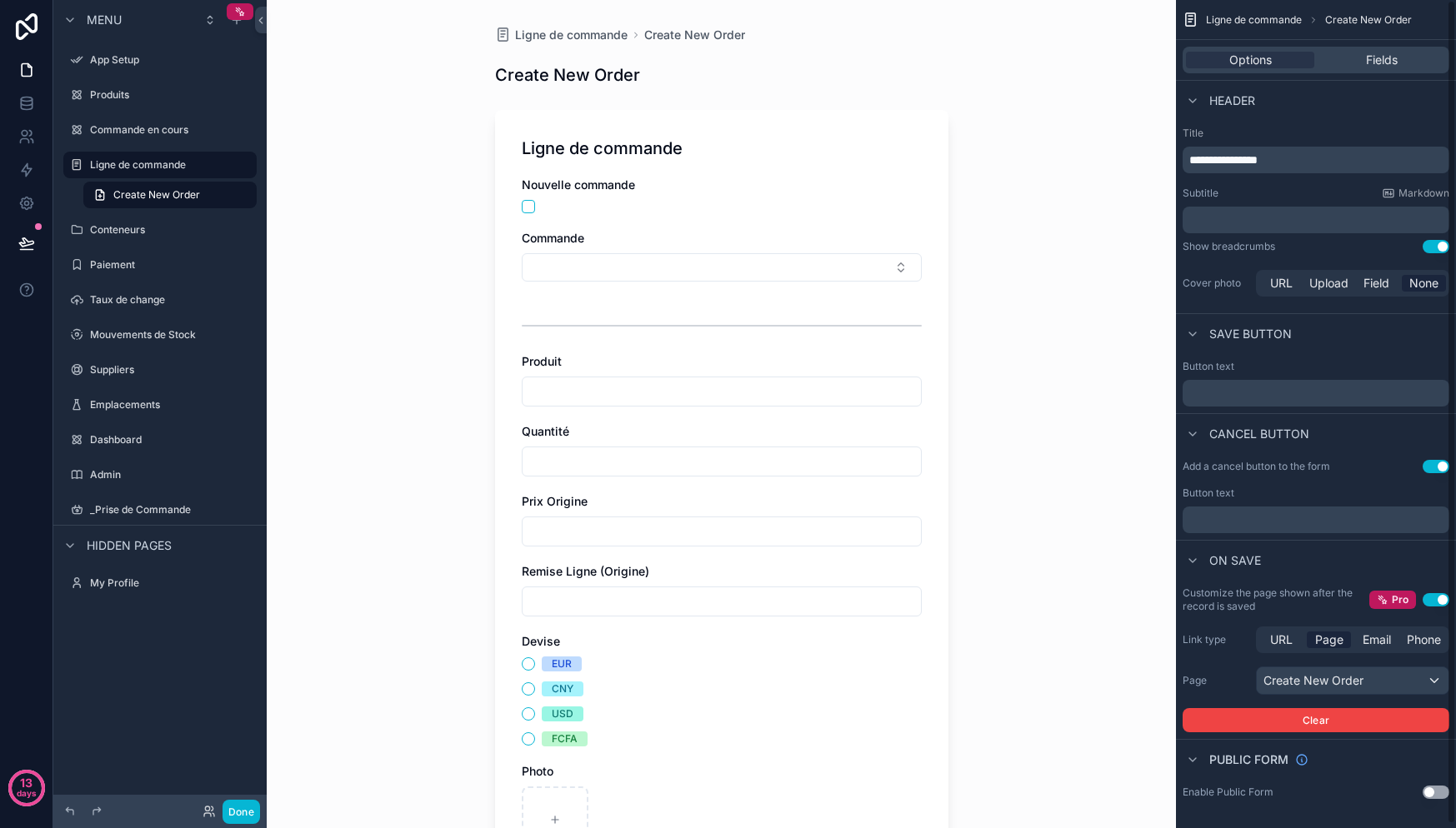
click at [1306, 148] on div "**********" at bounding box center [1316, 159] width 266 height 26
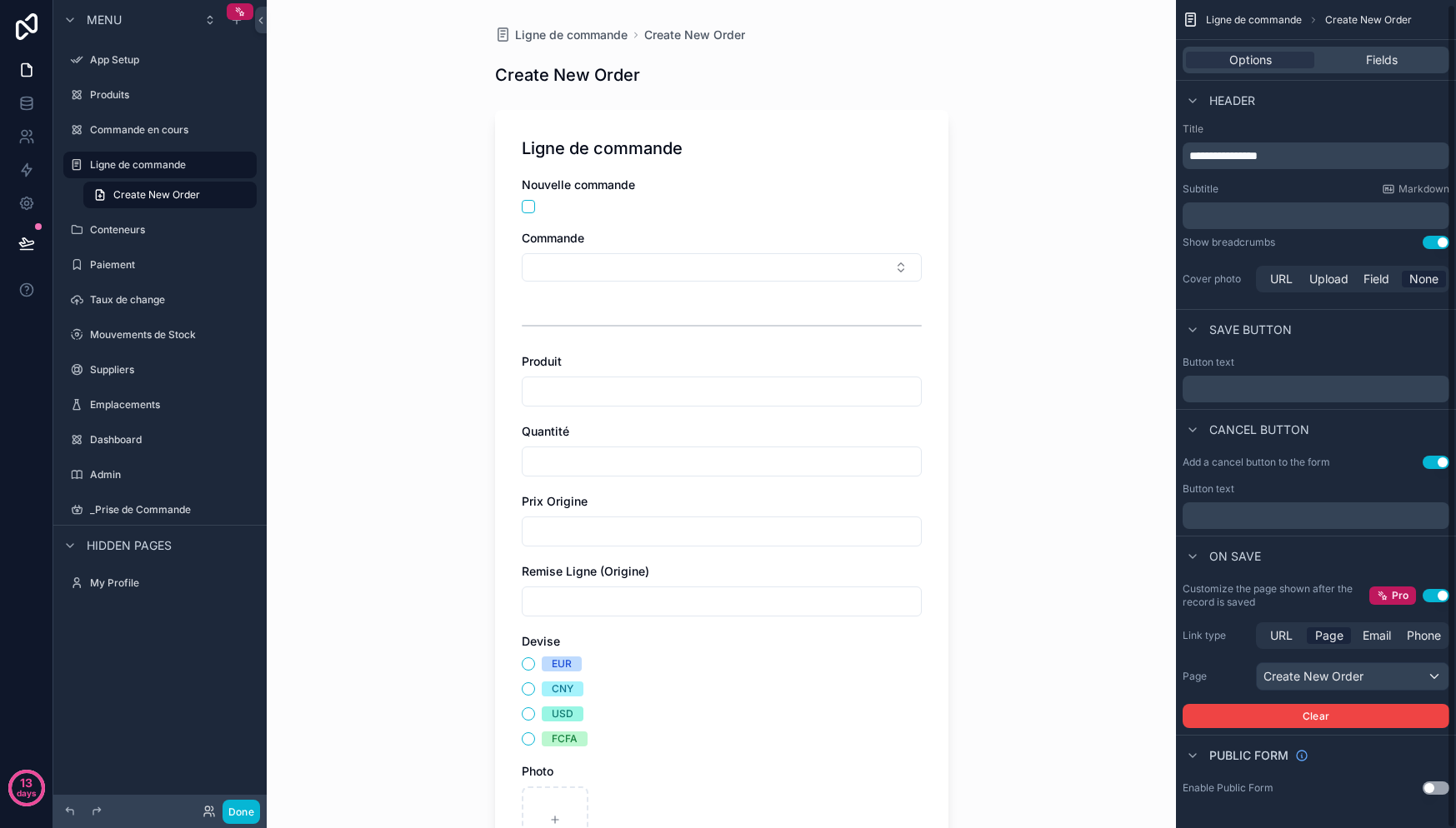
click at [1306, 148] on p "**********" at bounding box center [1318, 155] width 257 height 17
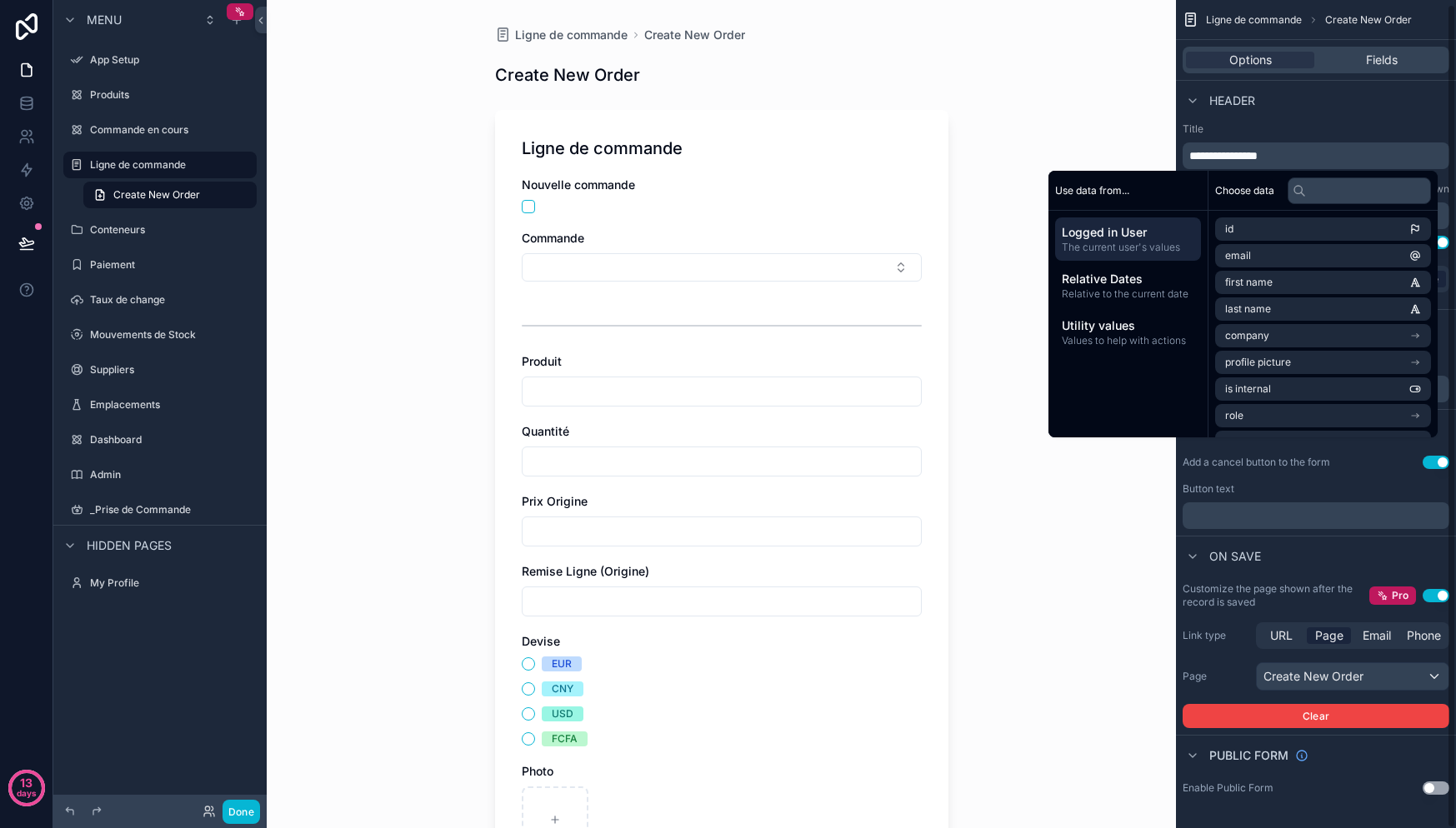
click at [1304, 152] on p "**********" at bounding box center [1318, 155] width 257 height 17
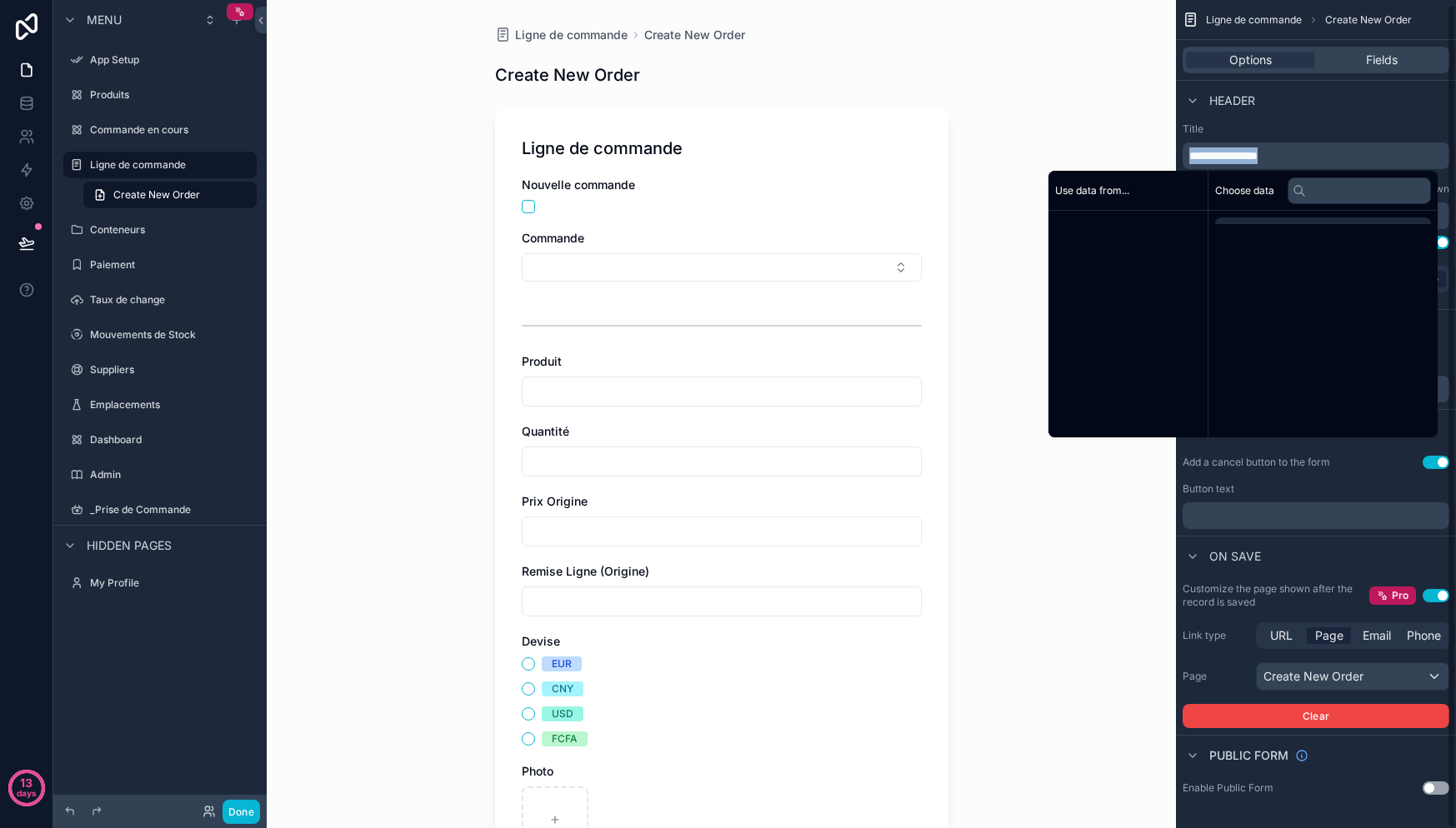
click at [1304, 152] on p "**********" at bounding box center [1318, 155] width 257 height 17
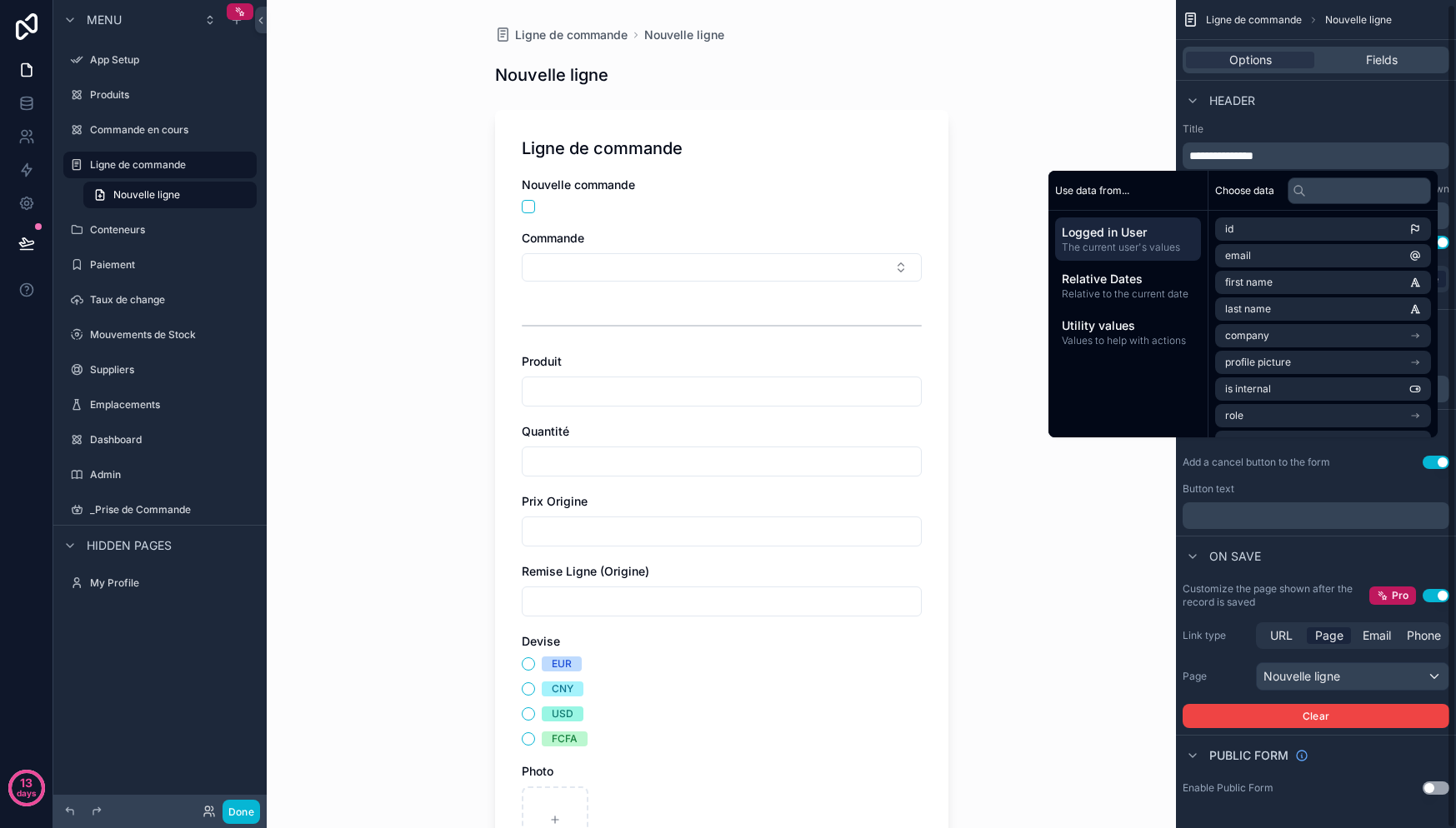
click at [1330, 131] on label "Title" at bounding box center [1316, 129] width 266 height 13
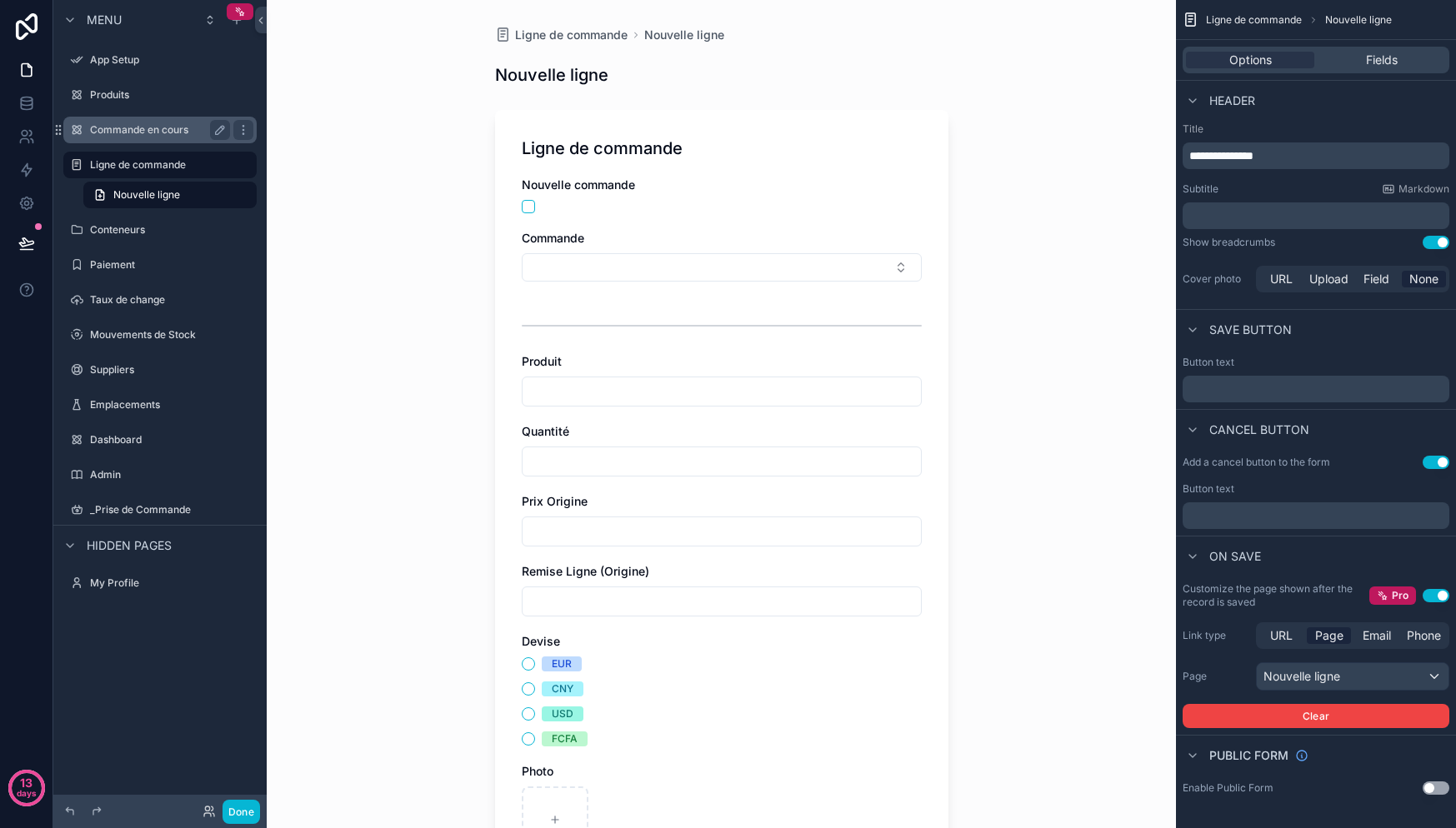
click at [138, 138] on div "Commande en cours" at bounding box center [160, 130] width 140 height 20
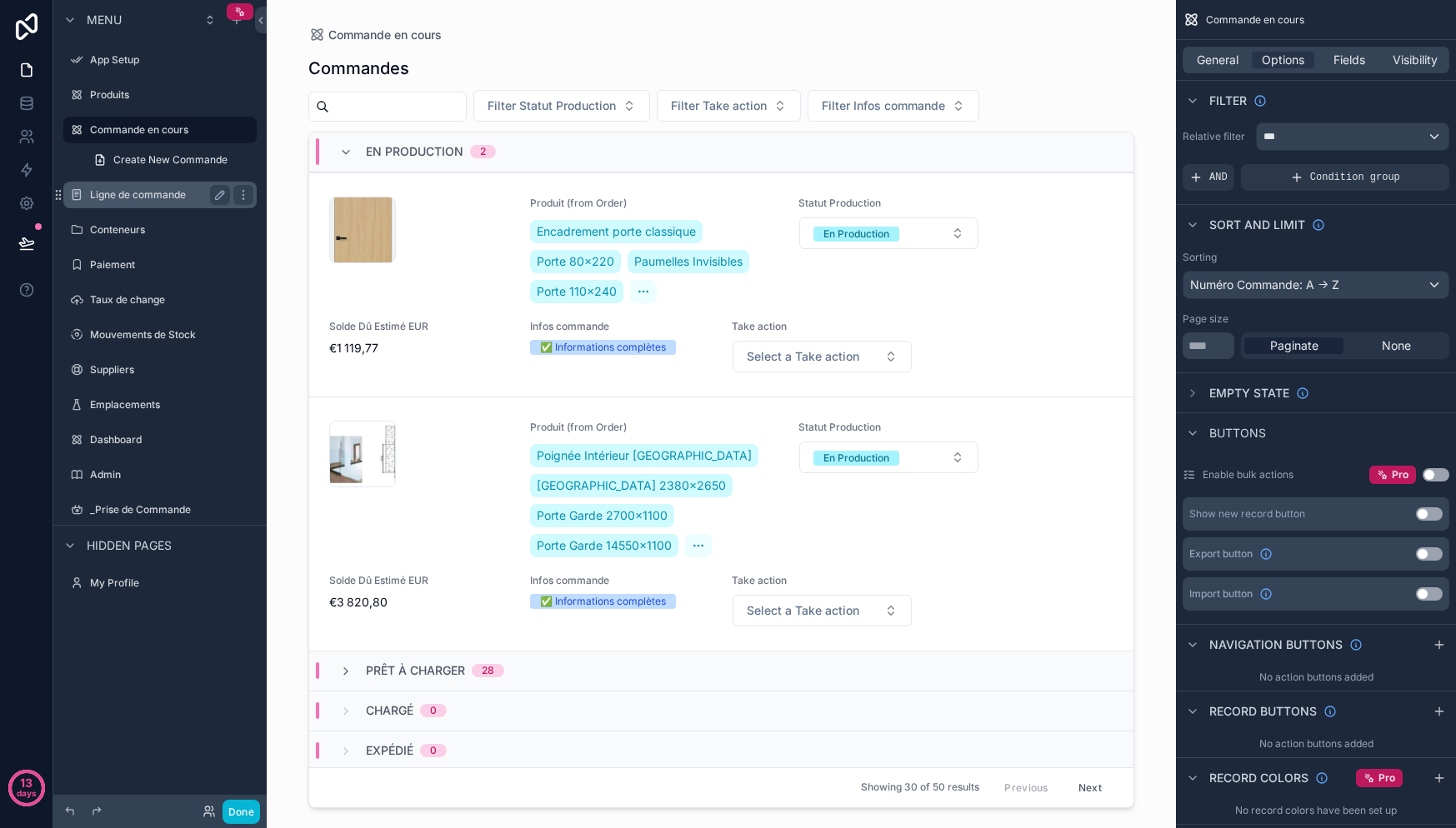
click at [131, 190] on label "Ligne de commande" at bounding box center [157, 195] width 133 height 13
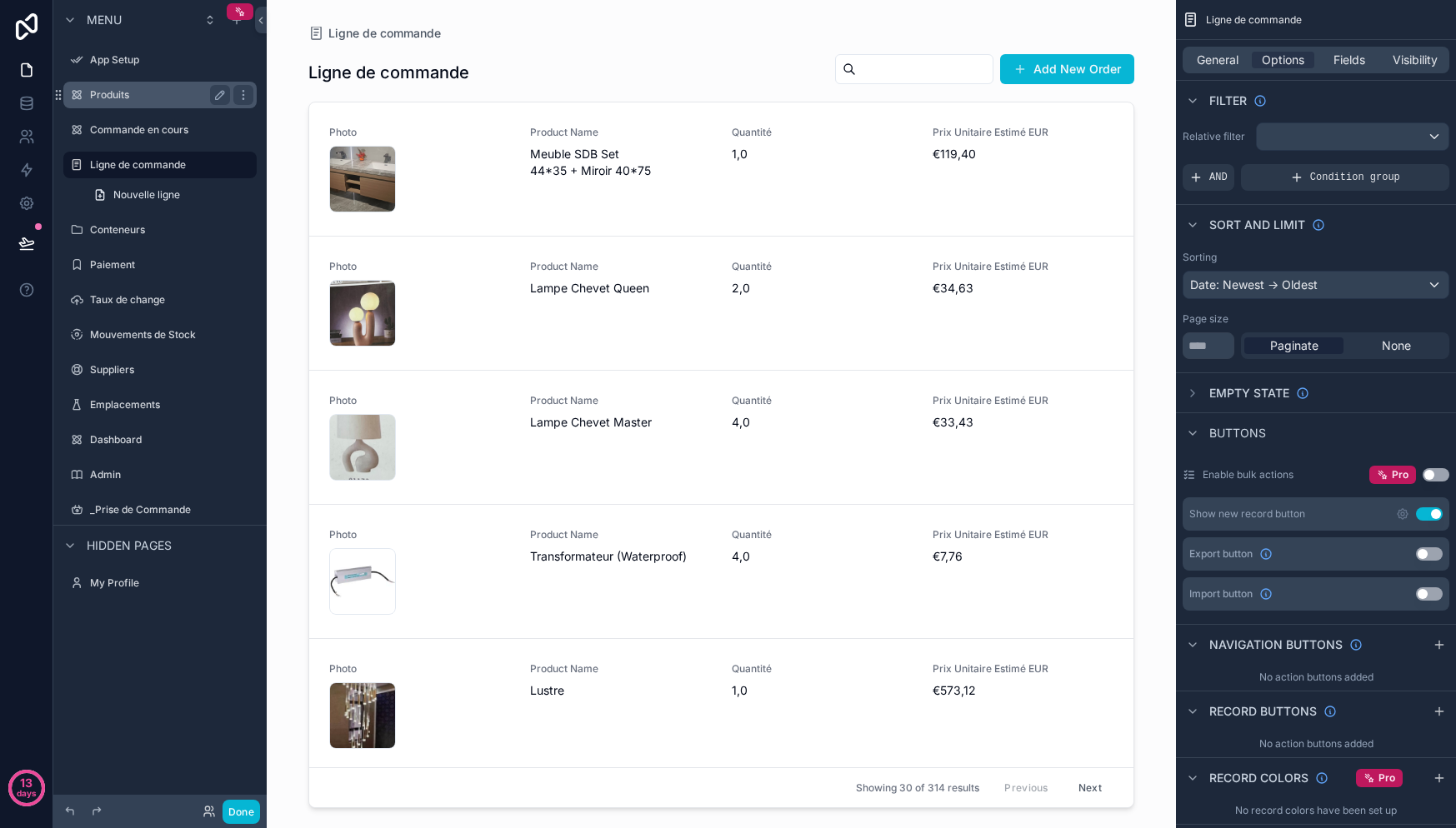
click at [110, 93] on label "Produits" at bounding box center [157, 95] width 133 height 13
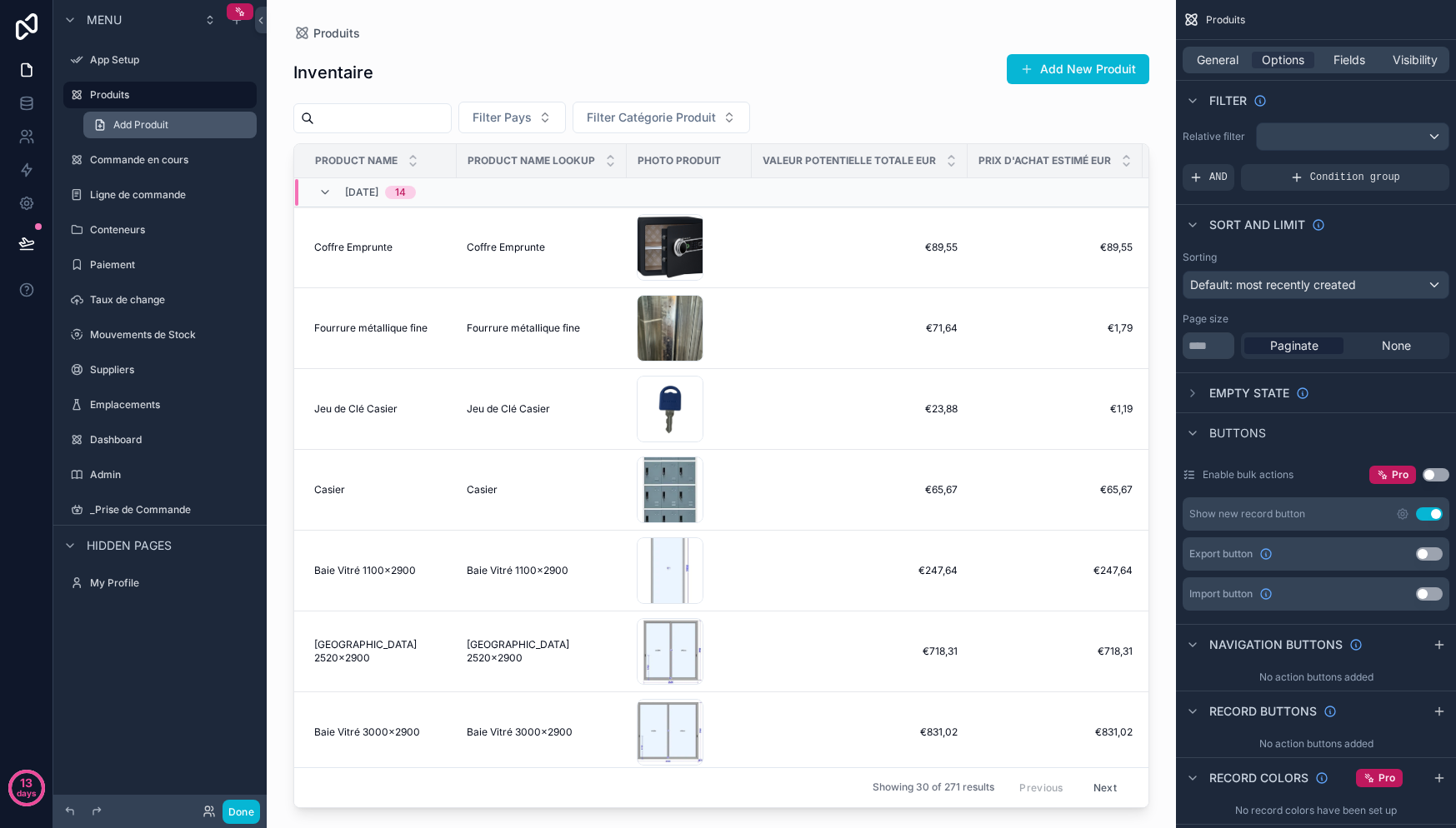
click at [160, 124] on span "Add Produit" at bounding box center [140, 124] width 55 height 13
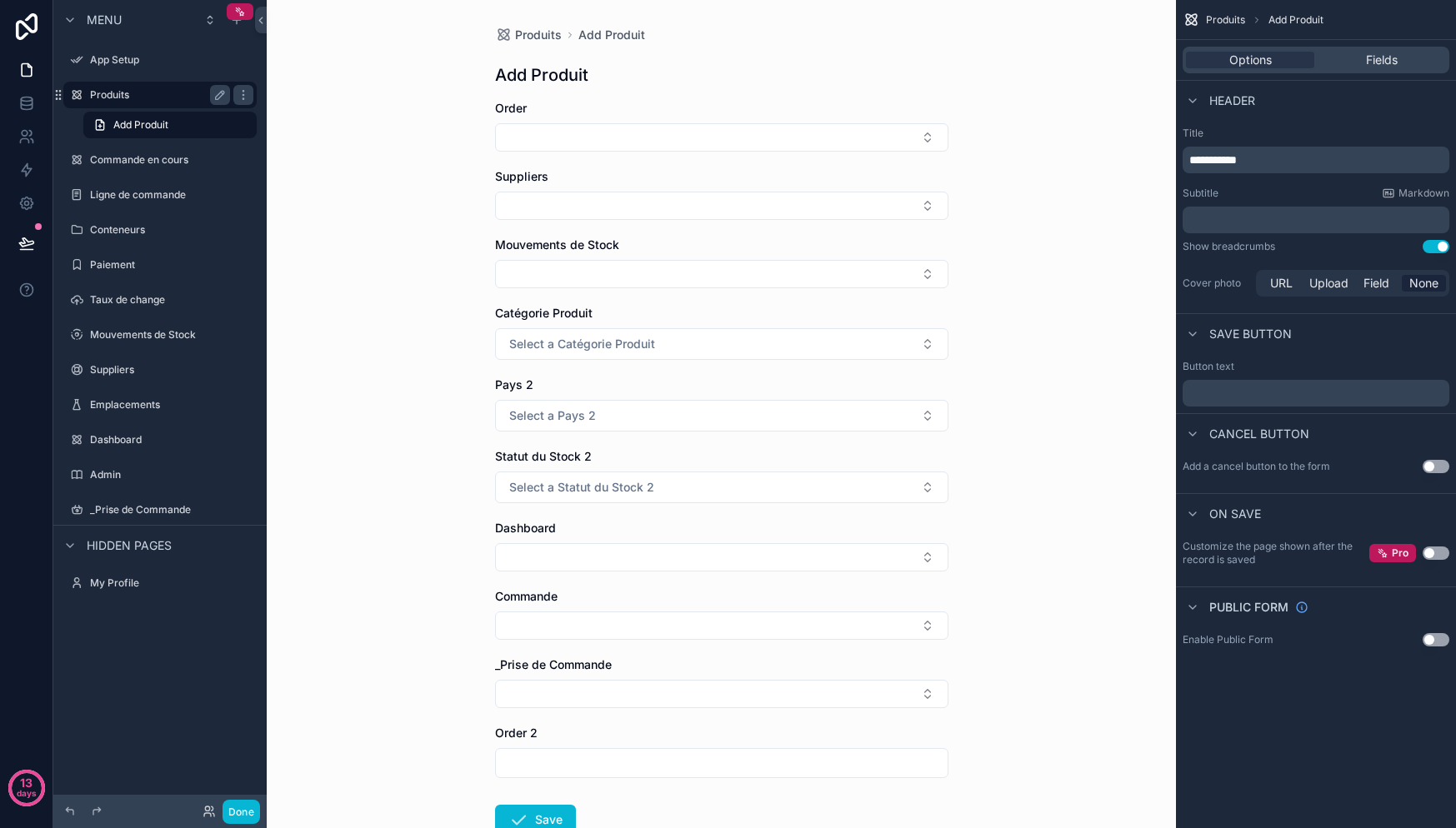
click at [158, 96] on label "Produits" at bounding box center [157, 95] width 133 height 13
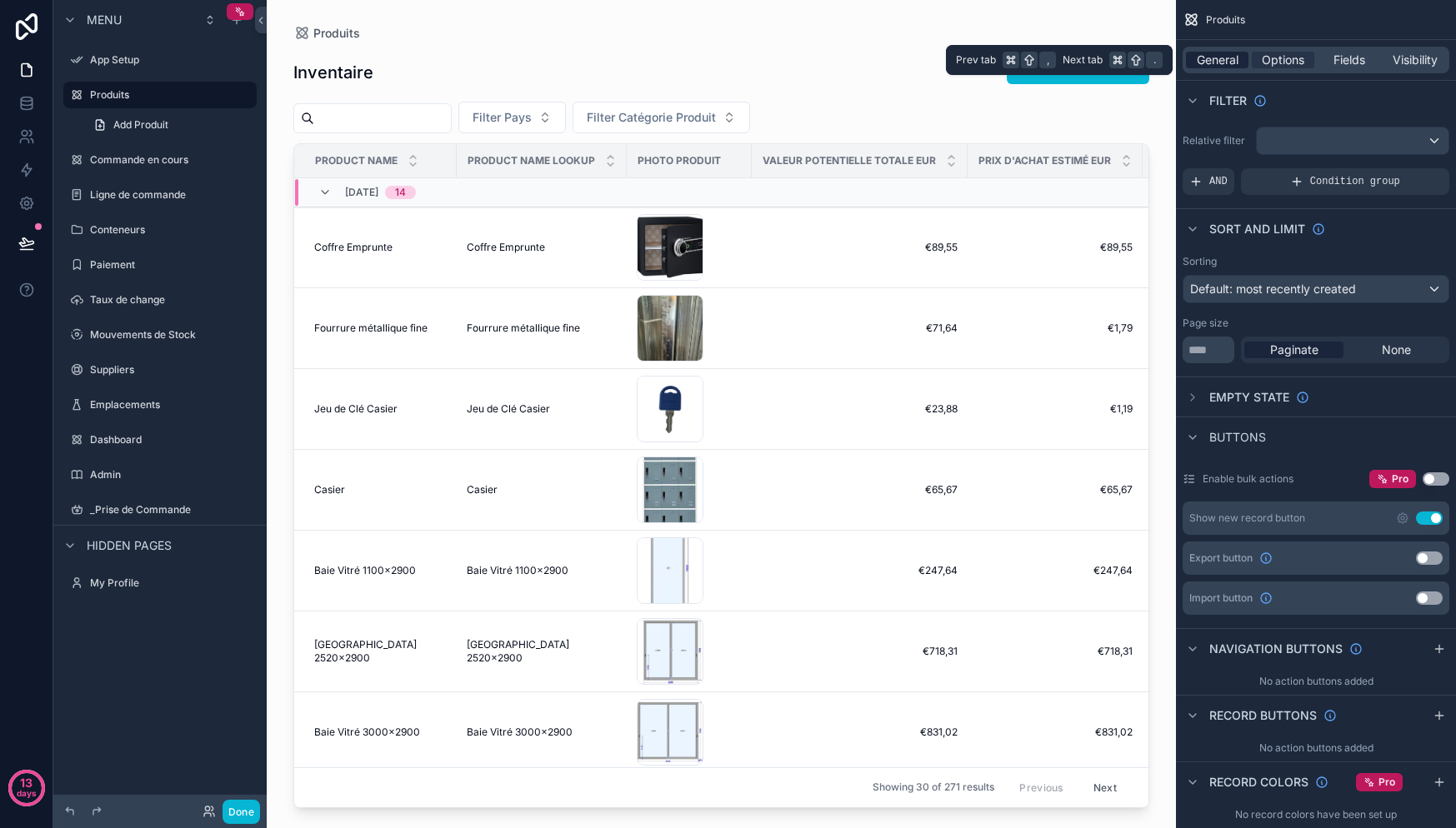
click at [1207, 53] on span "General" at bounding box center [1218, 60] width 42 height 17
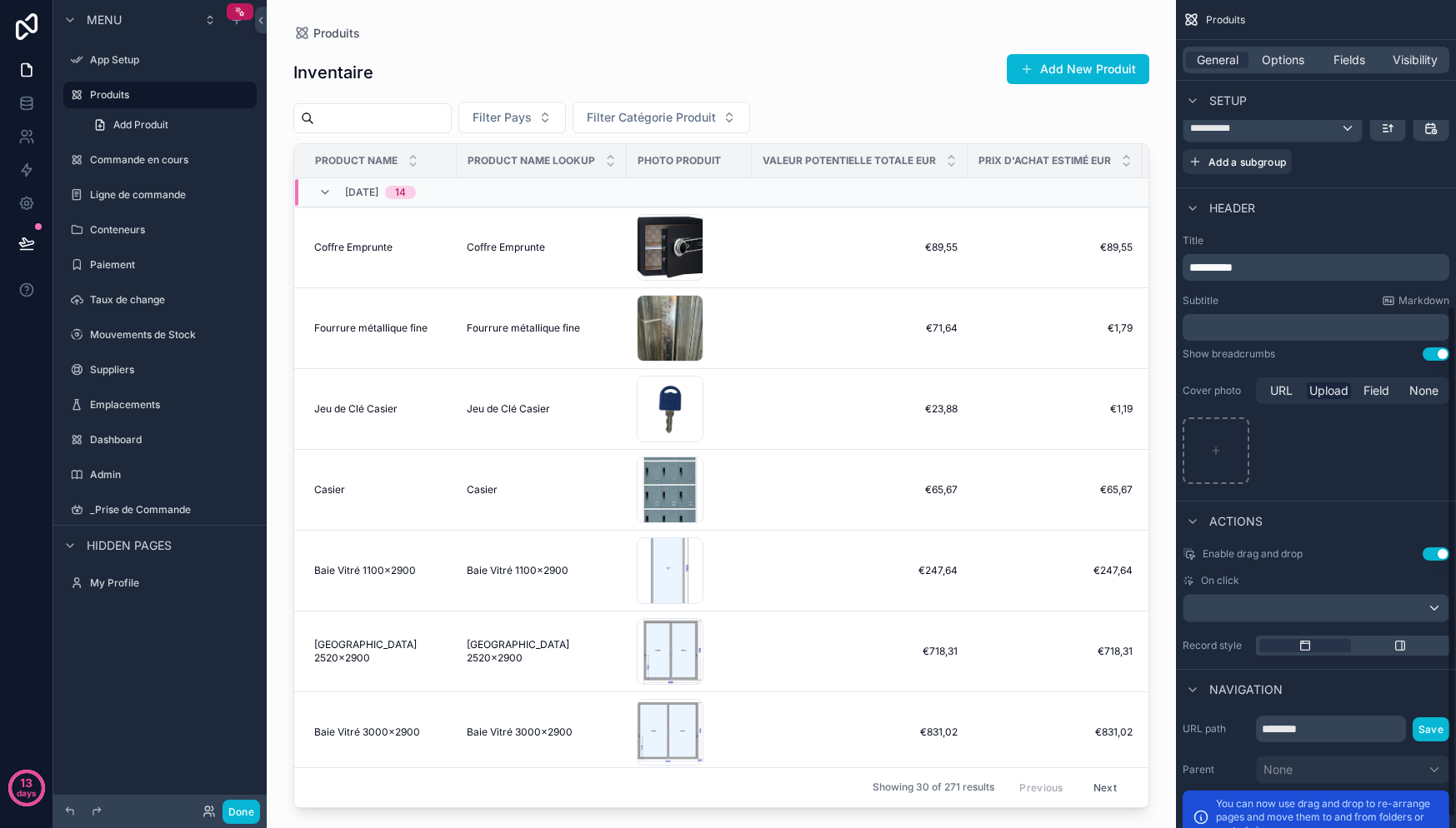
scroll to position [512, 0]
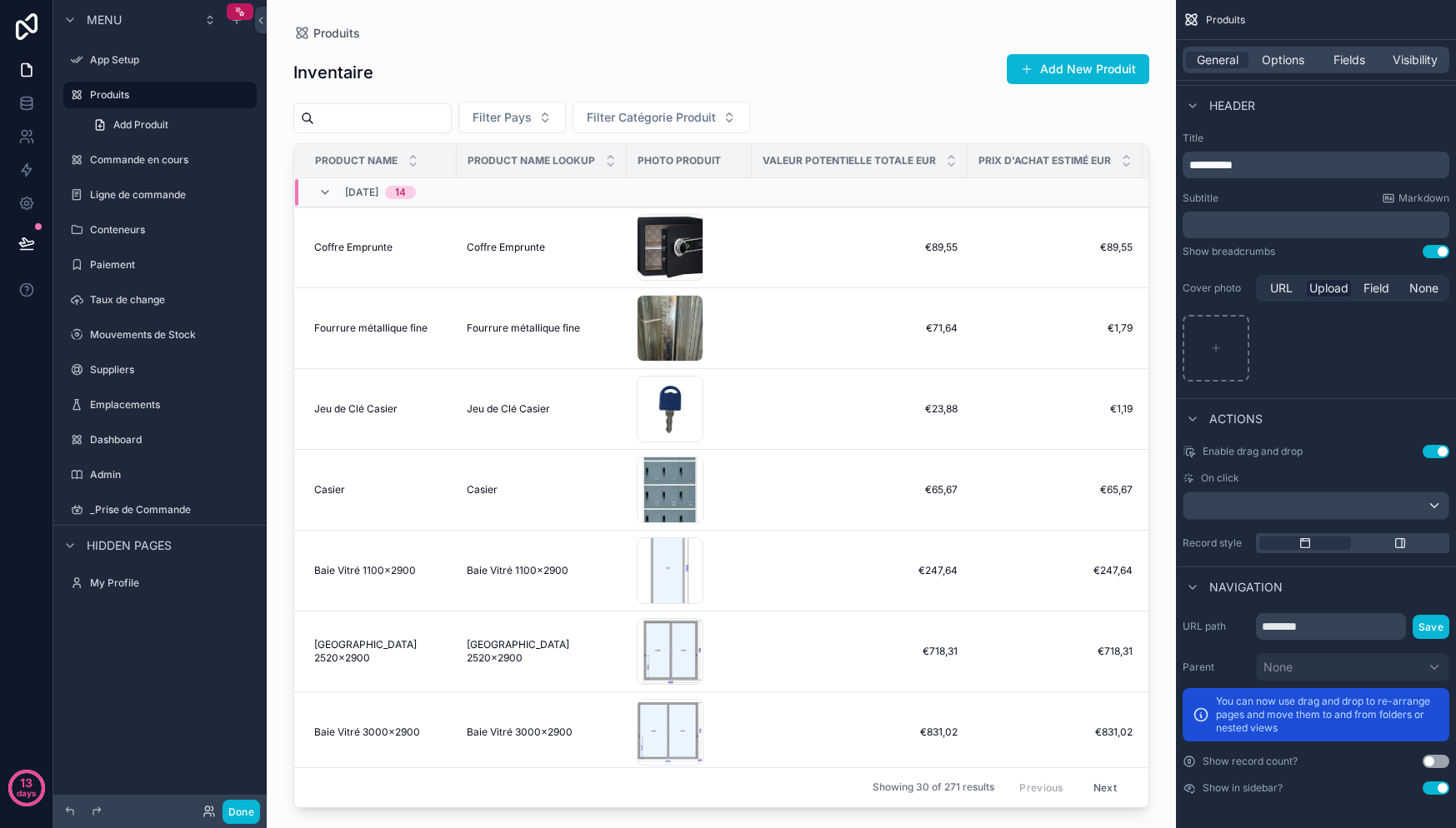
click at [1431, 451] on button "Use setting" at bounding box center [1436, 451] width 26 height 13
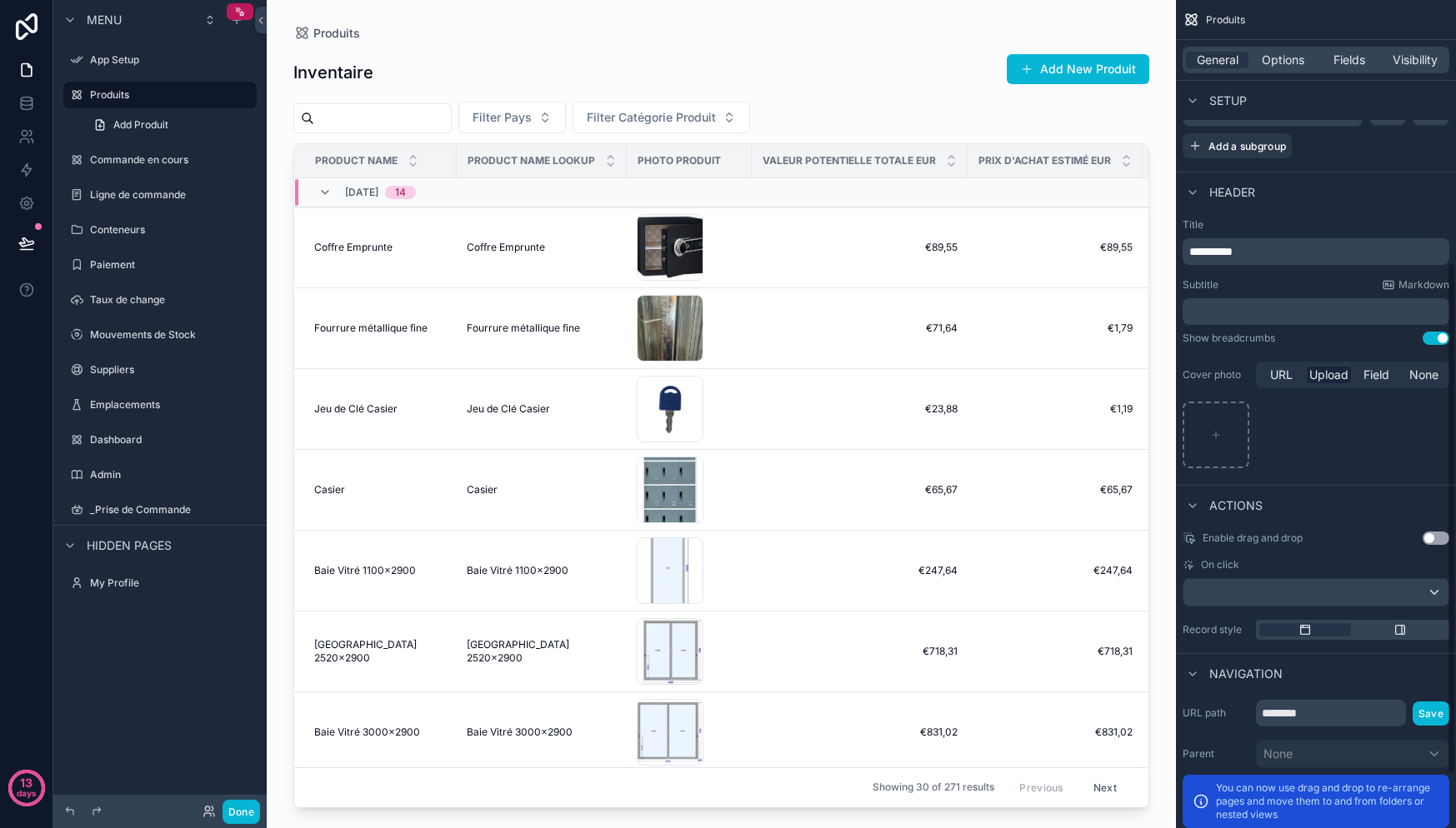
scroll to position [435, 0]
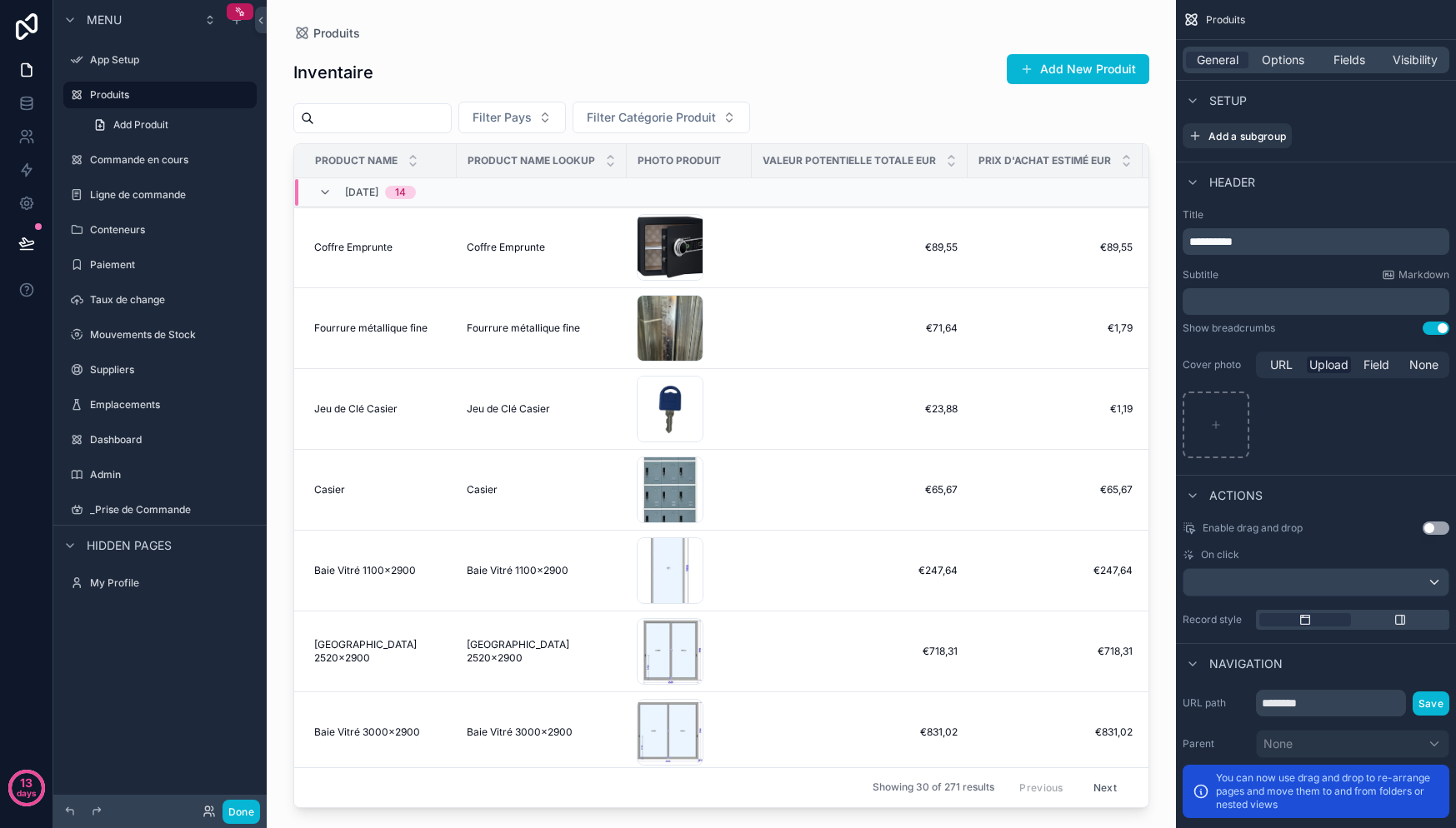
click at [1432, 330] on button "Use setting" at bounding box center [1436, 328] width 26 height 13
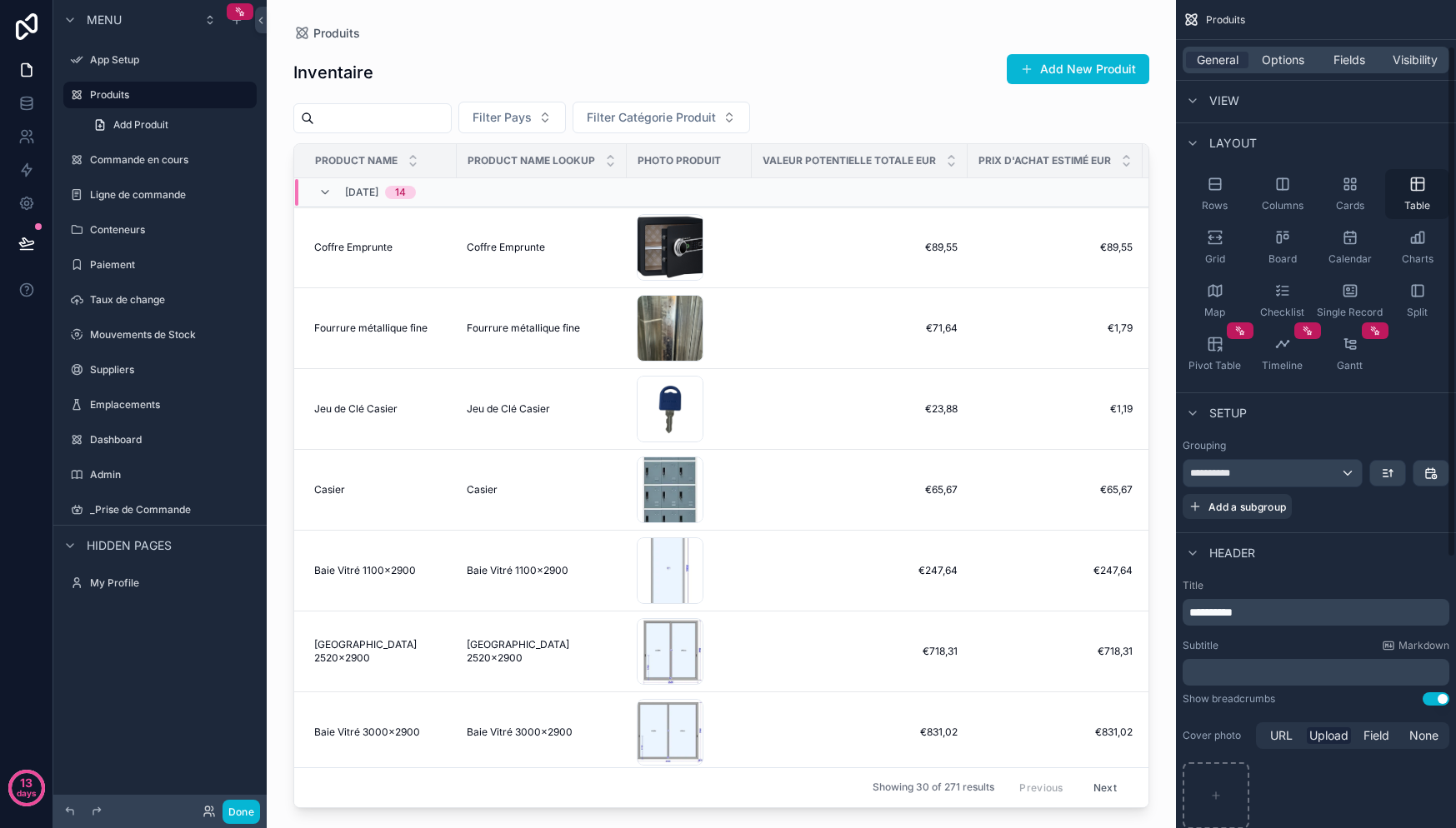
scroll to position [0, 0]
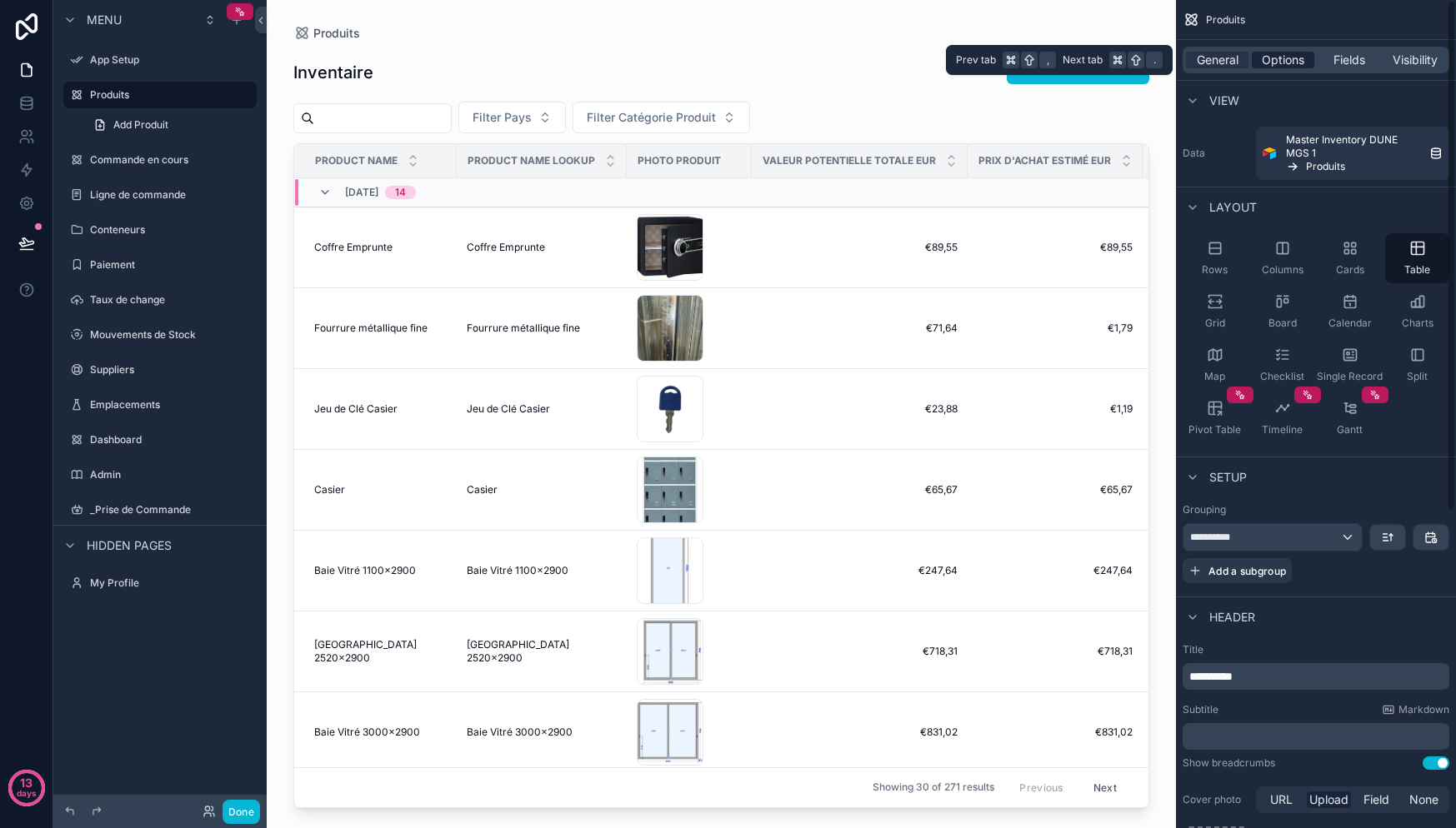
click at [1268, 53] on span "Options" at bounding box center [1282, 60] width 42 height 17
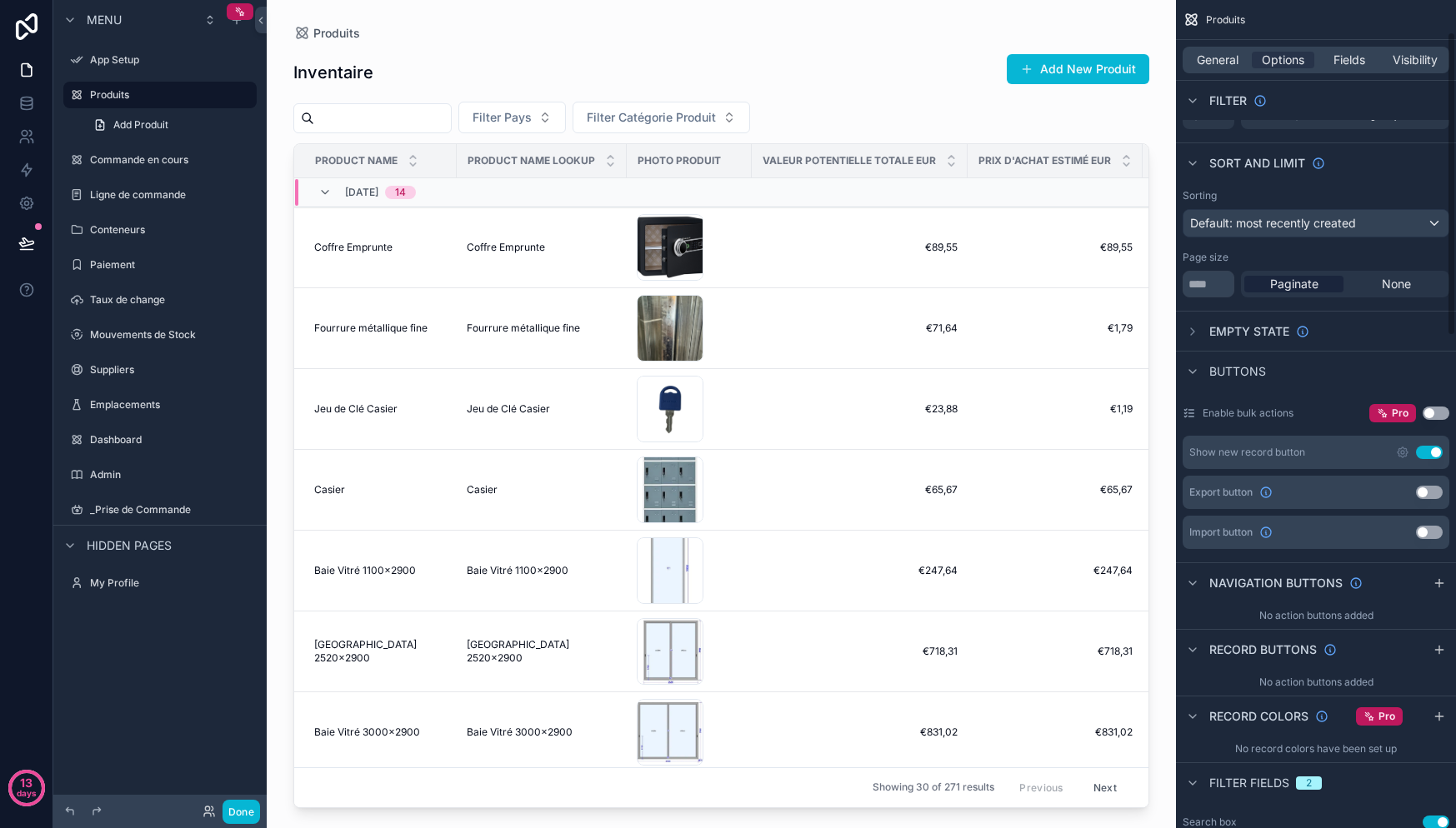
scroll to position [209, 0]
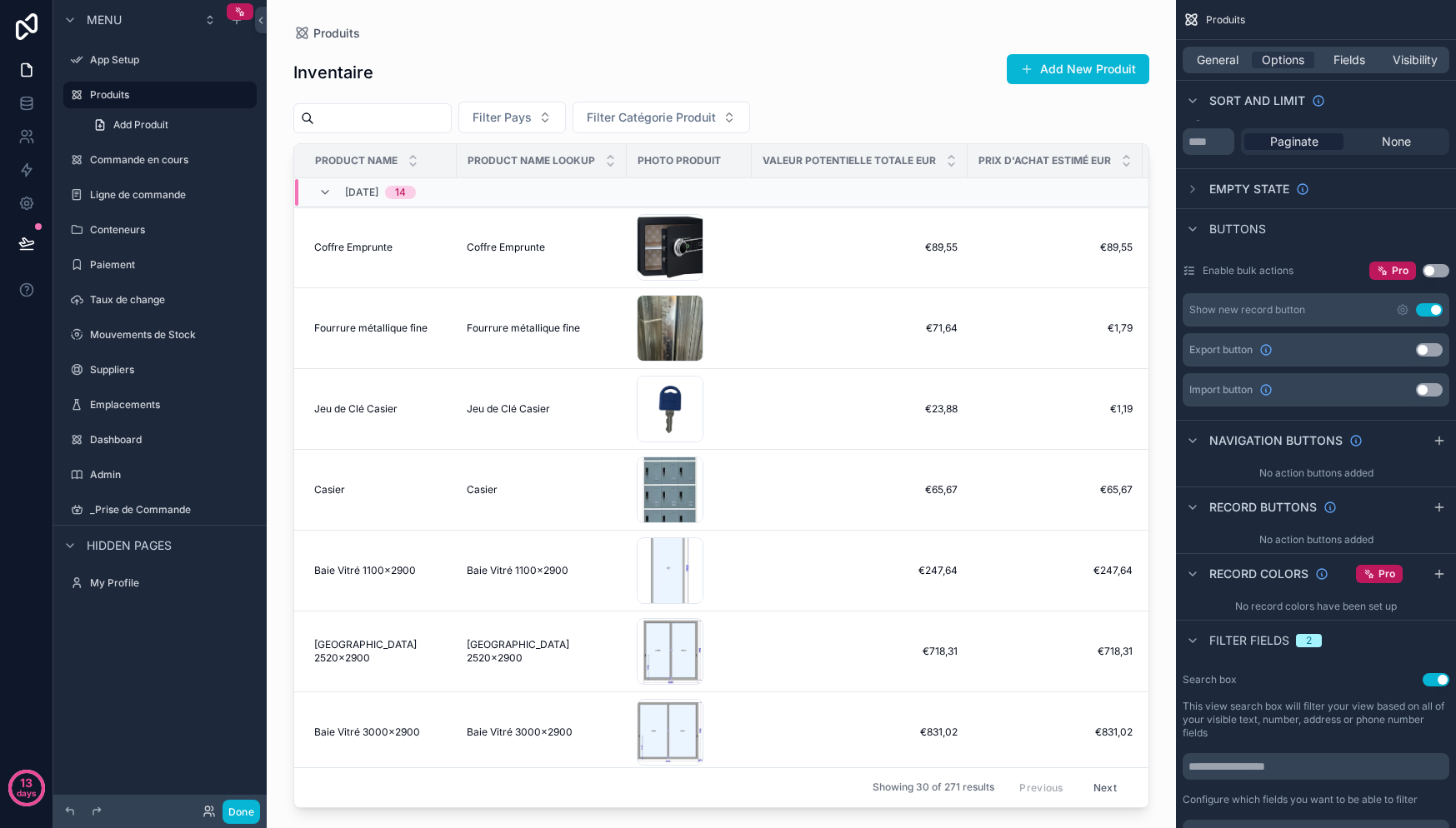
click at [1435, 314] on button "Use setting" at bounding box center [1429, 309] width 26 height 13
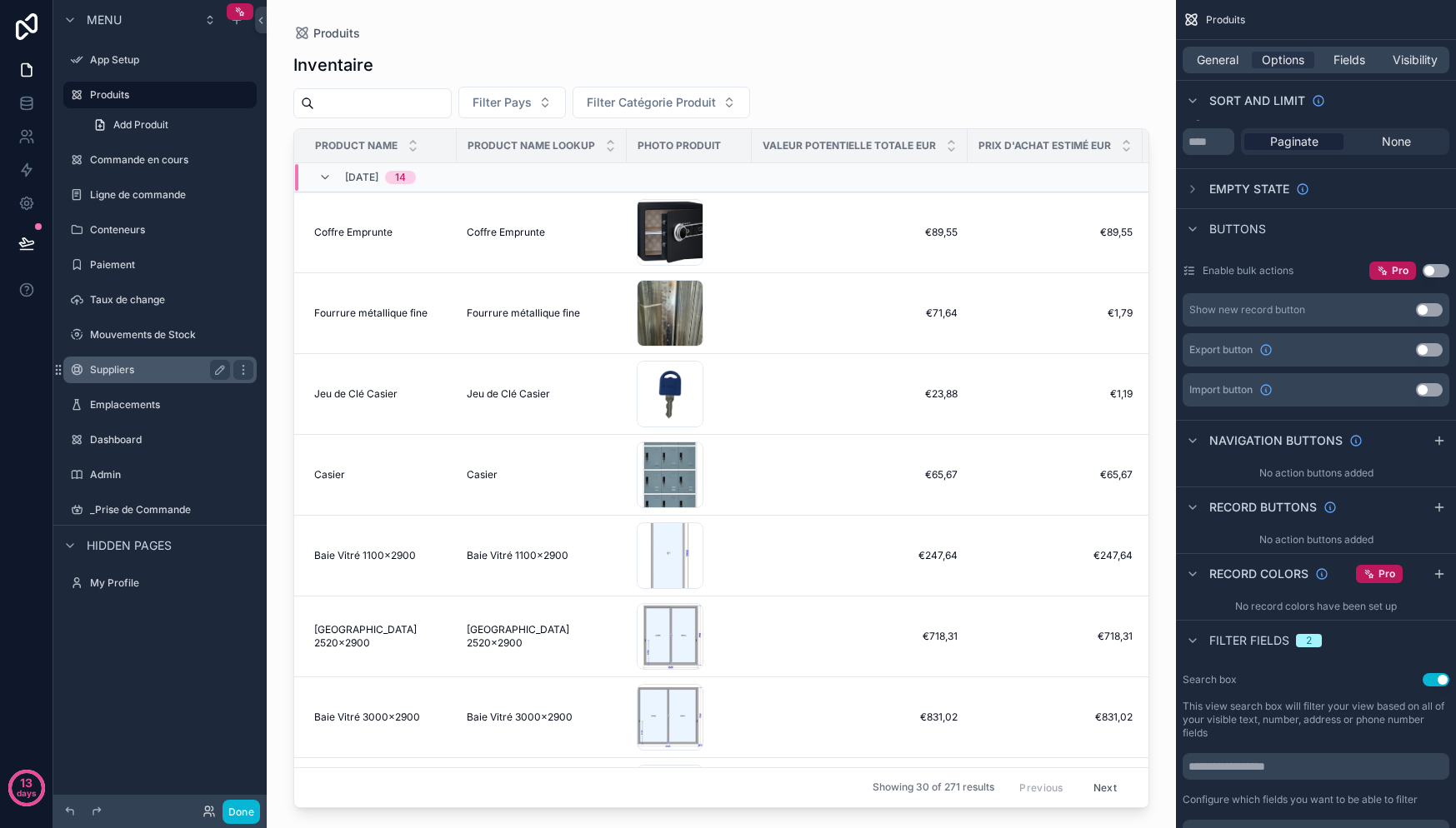
click at [131, 365] on label "Suppliers" at bounding box center [157, 370] width 133 height 13
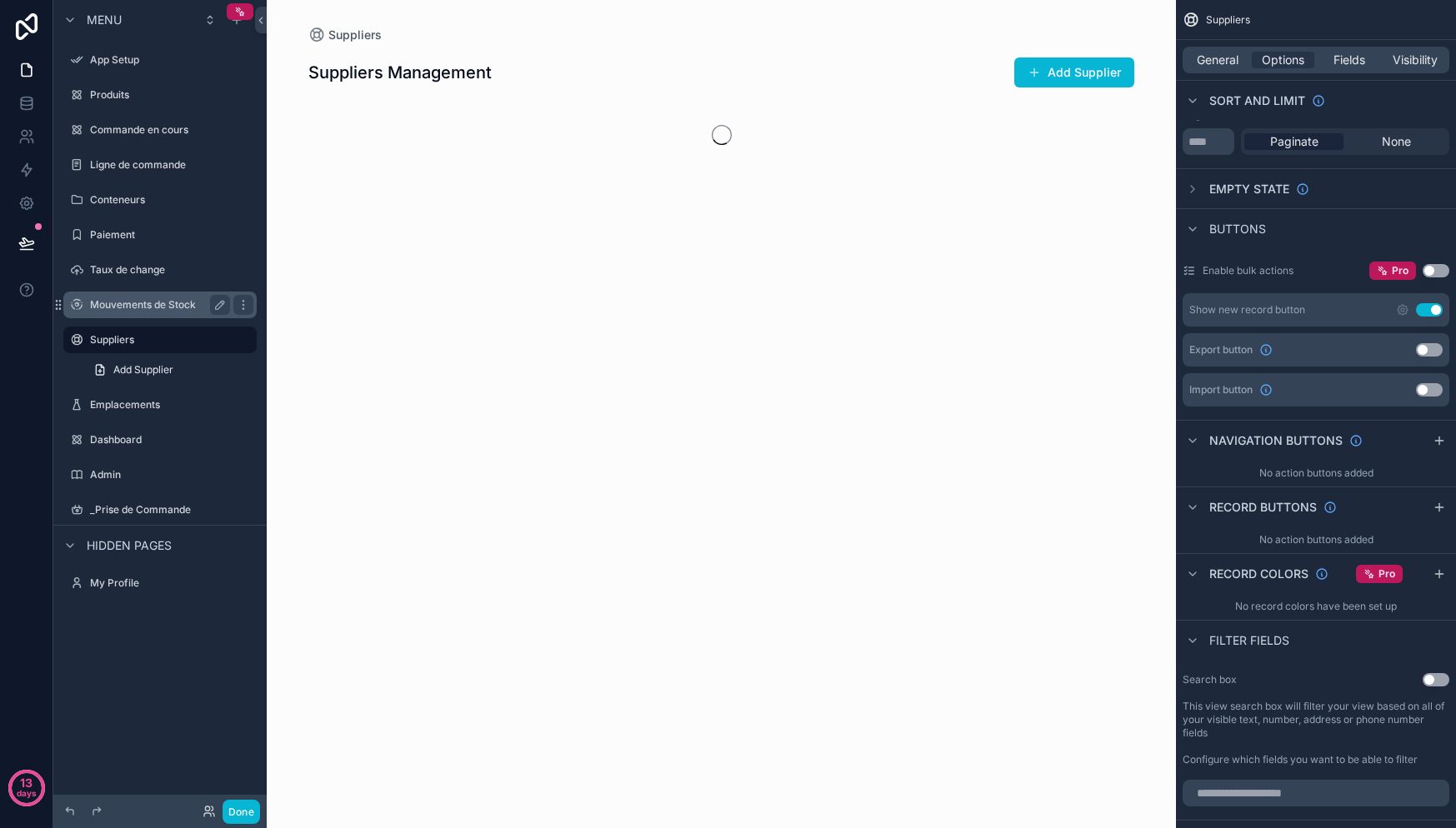
click at [159, 294] on div "Mouvements de Stock" at bounding box center [160, 305] width 187 height 26
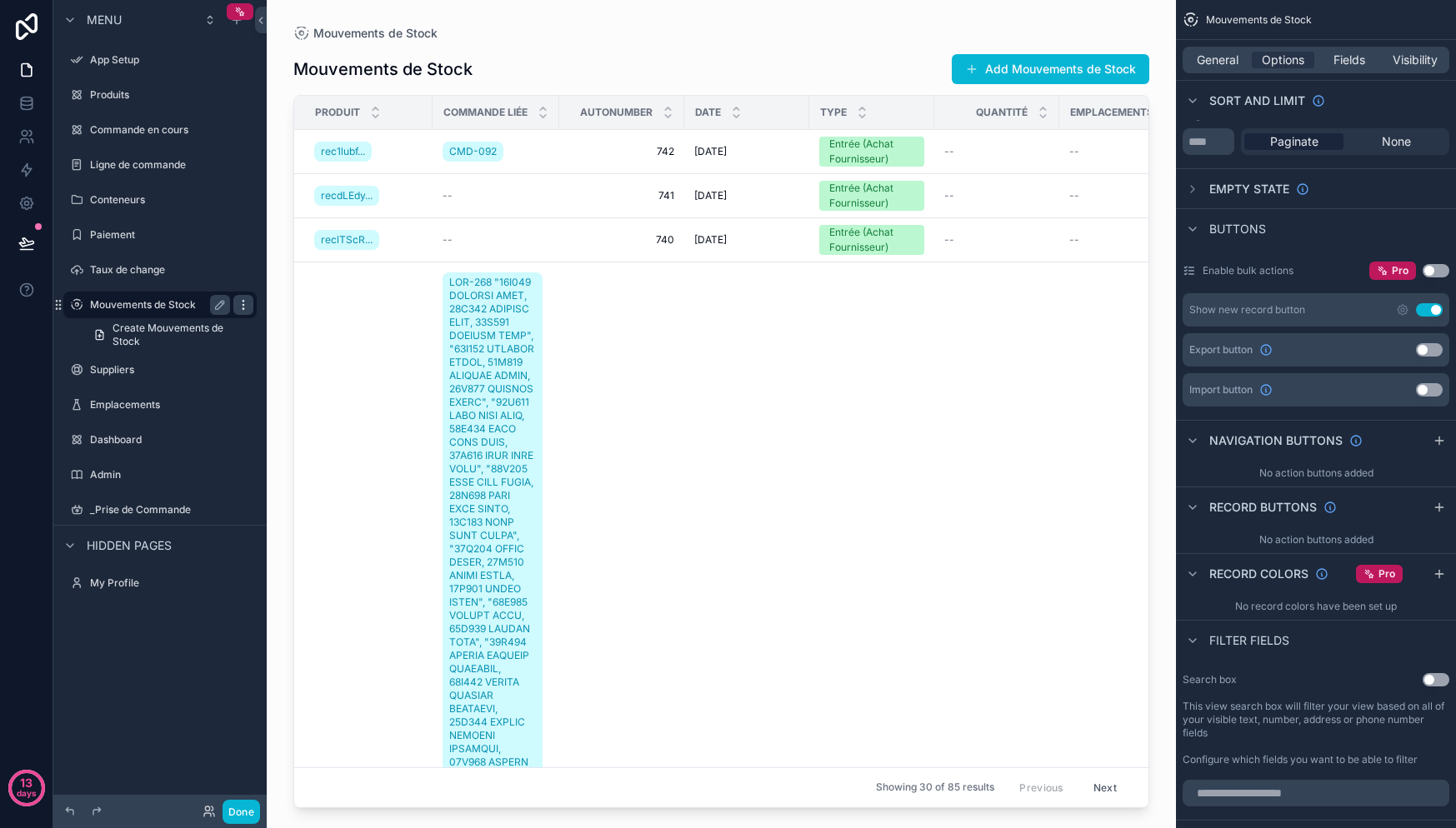
click at [245, 304] on icon "scrollable content" at bounding box center [243, 304] width 13 height 13
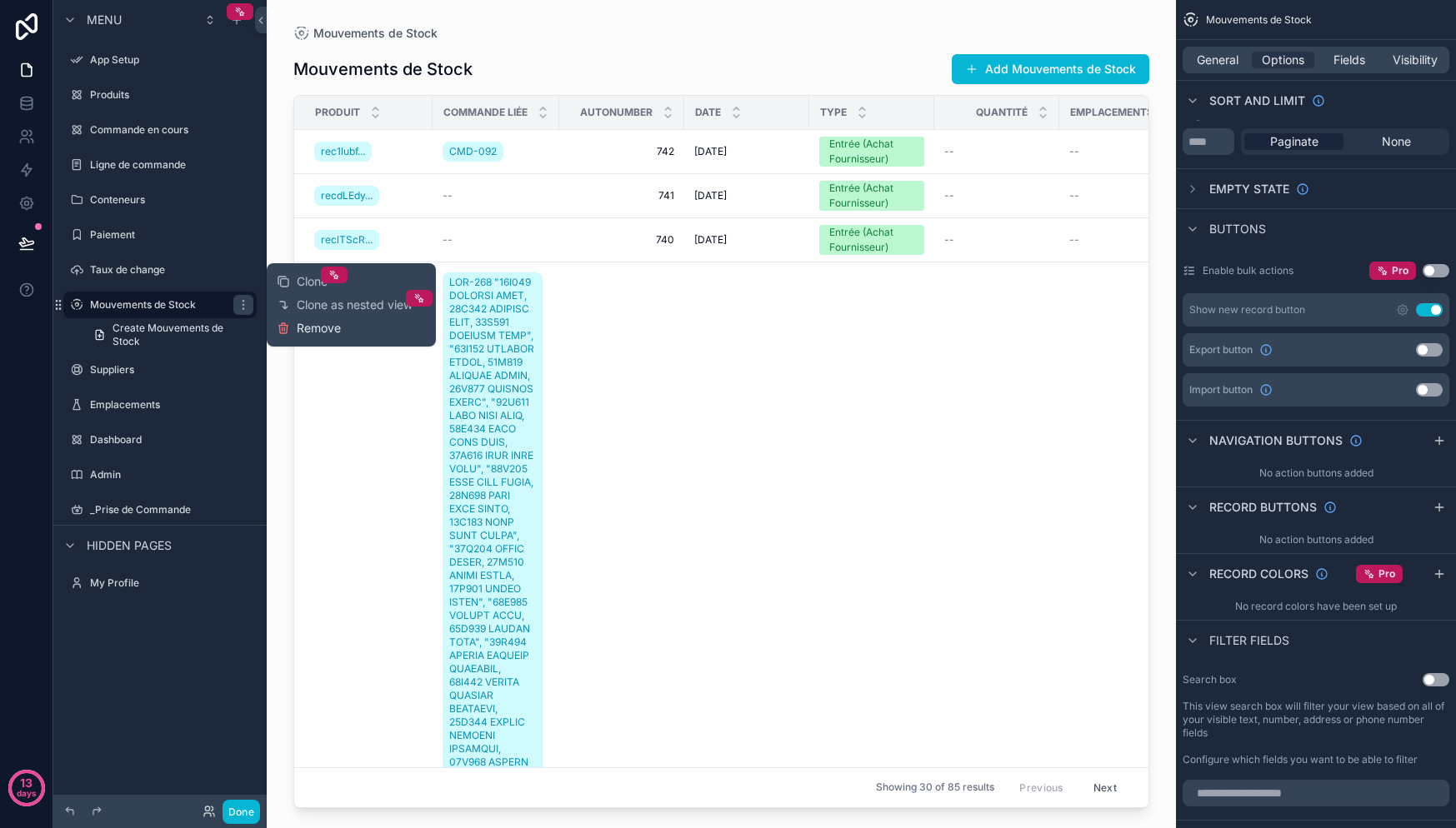
click at [309, 329] on span "Remove" at bounding box center [318, 328] width 44 height 17
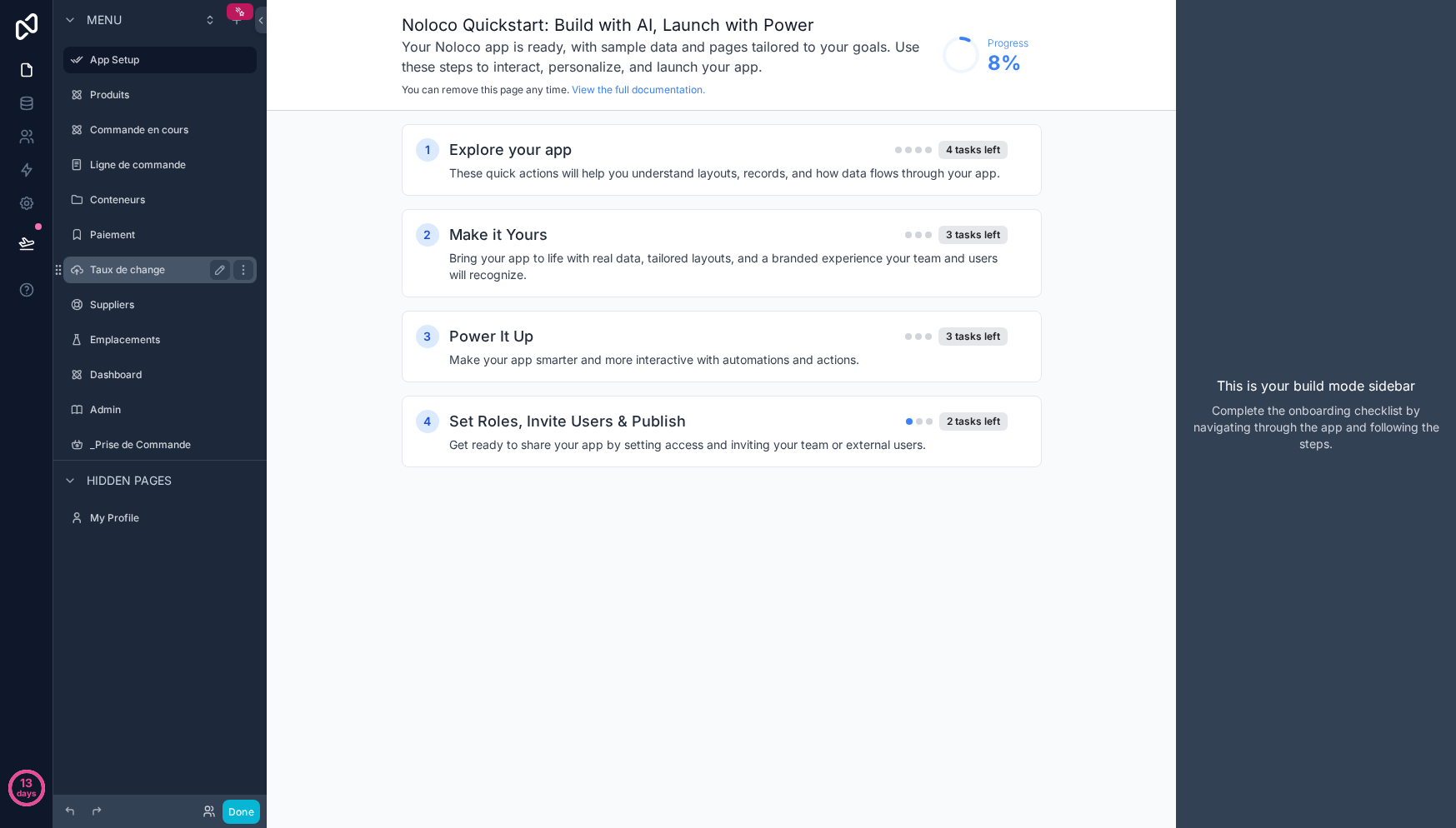
click at [160, 274] on label "Taux de change" at bounding box center [157, 269] width 133 height 13
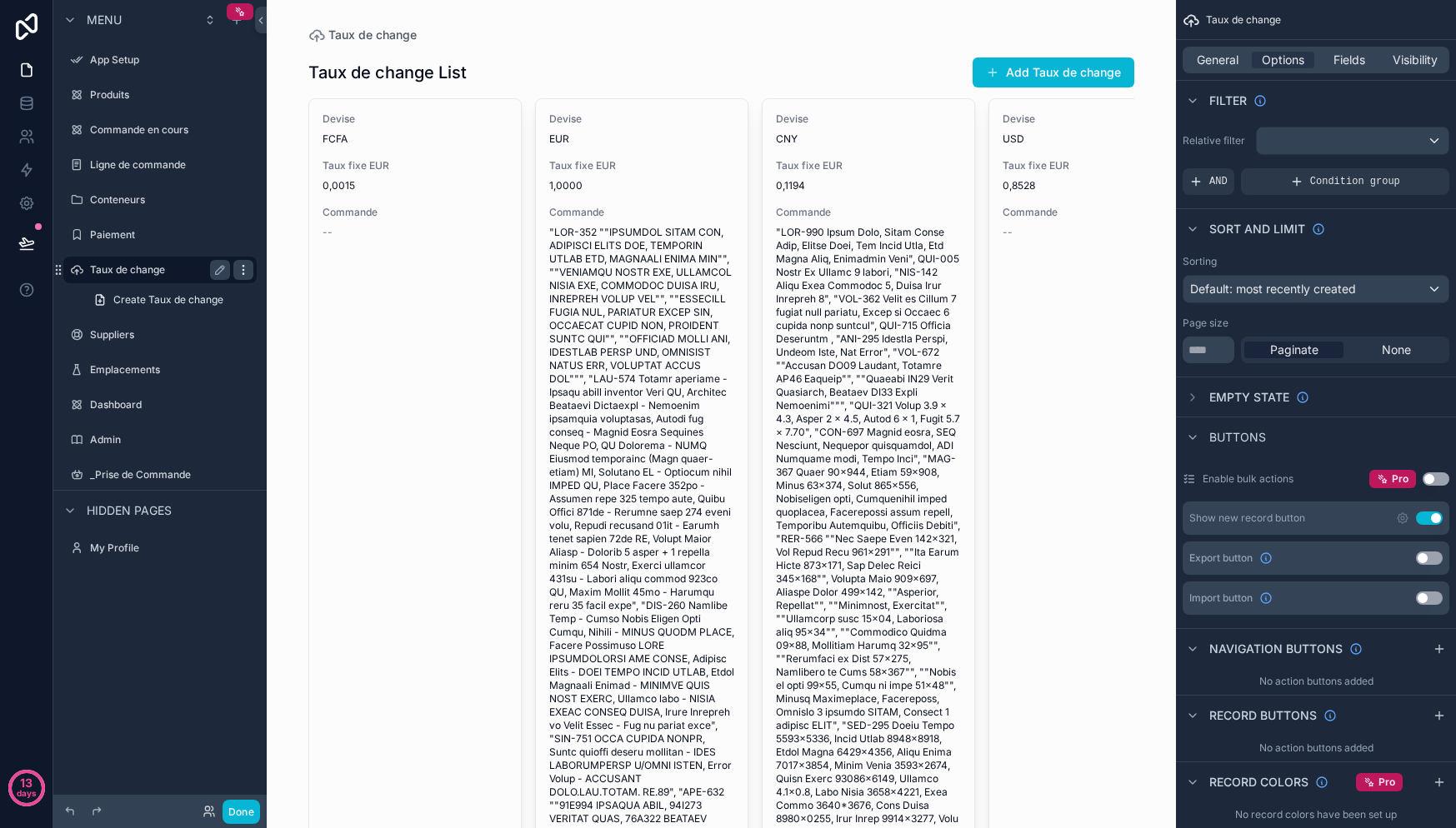
click at [245, 272] on icon "scrollable content" at bounding box center [243, 269] width 13 height 13
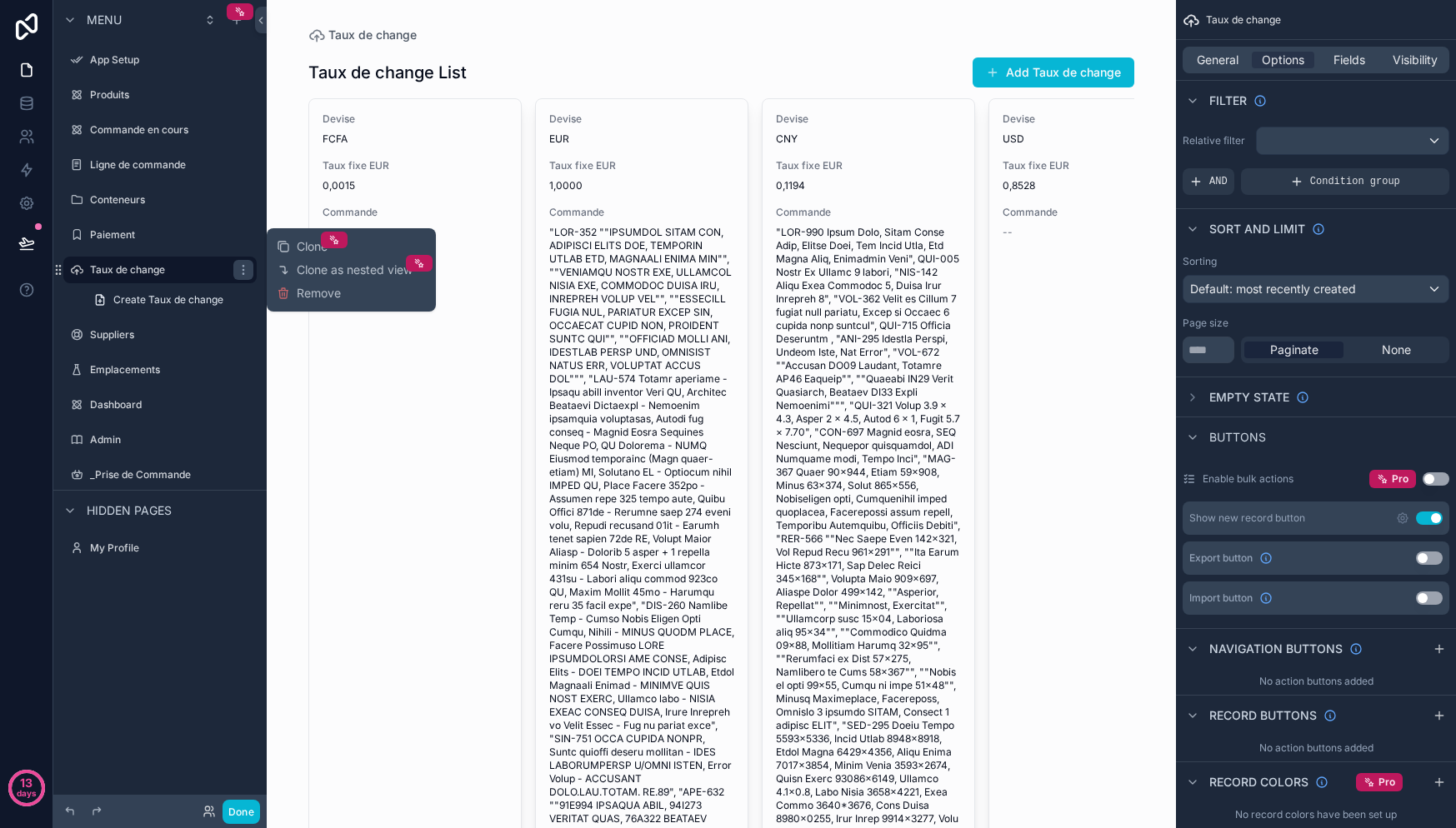
click at [312, 292] on span "Remove" at bounding box center [318, 293] width 44 height 17
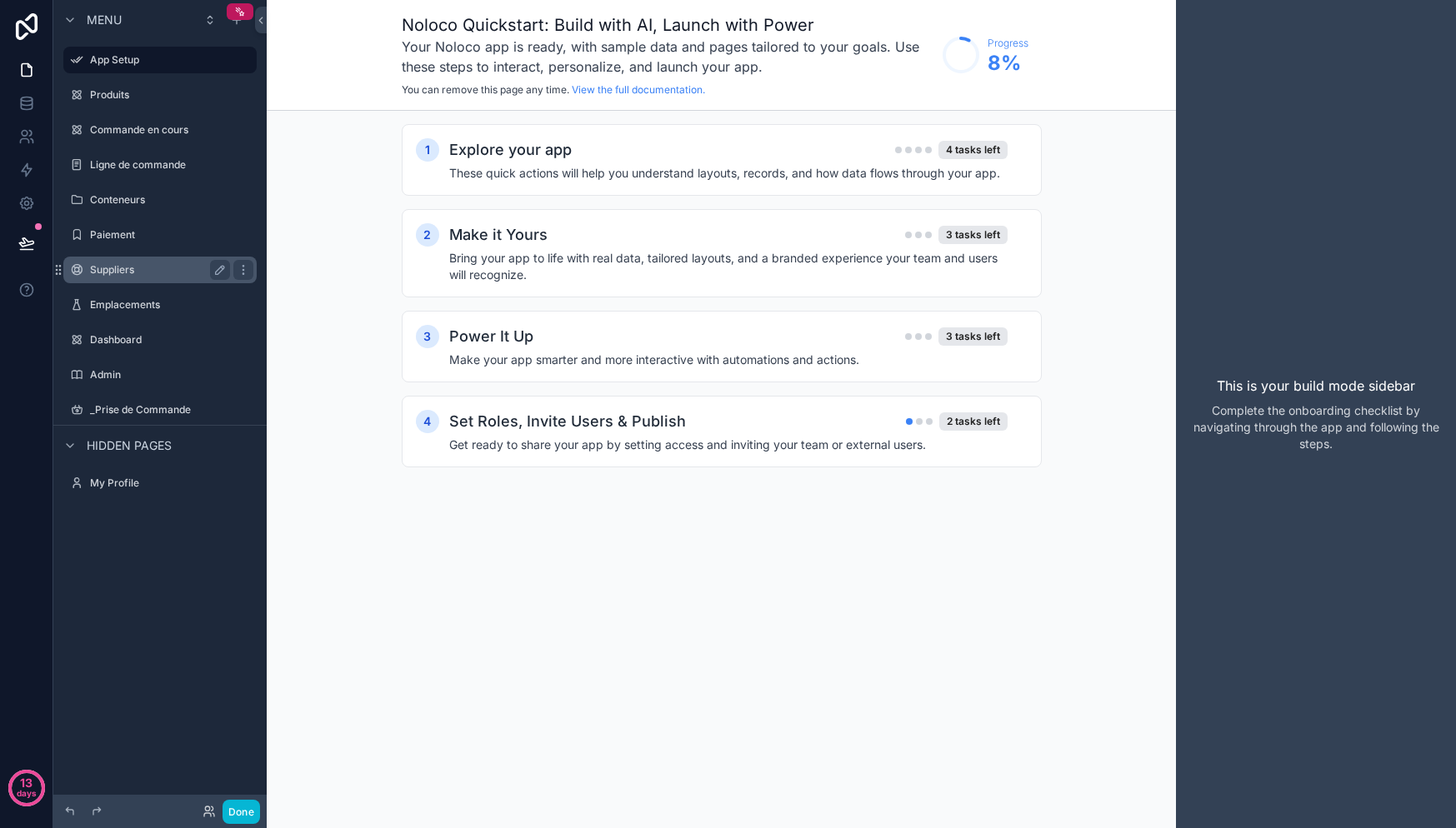
click at [147, 258] on div "Suppliers" at bounding box center [160, 270] width 187 height 26
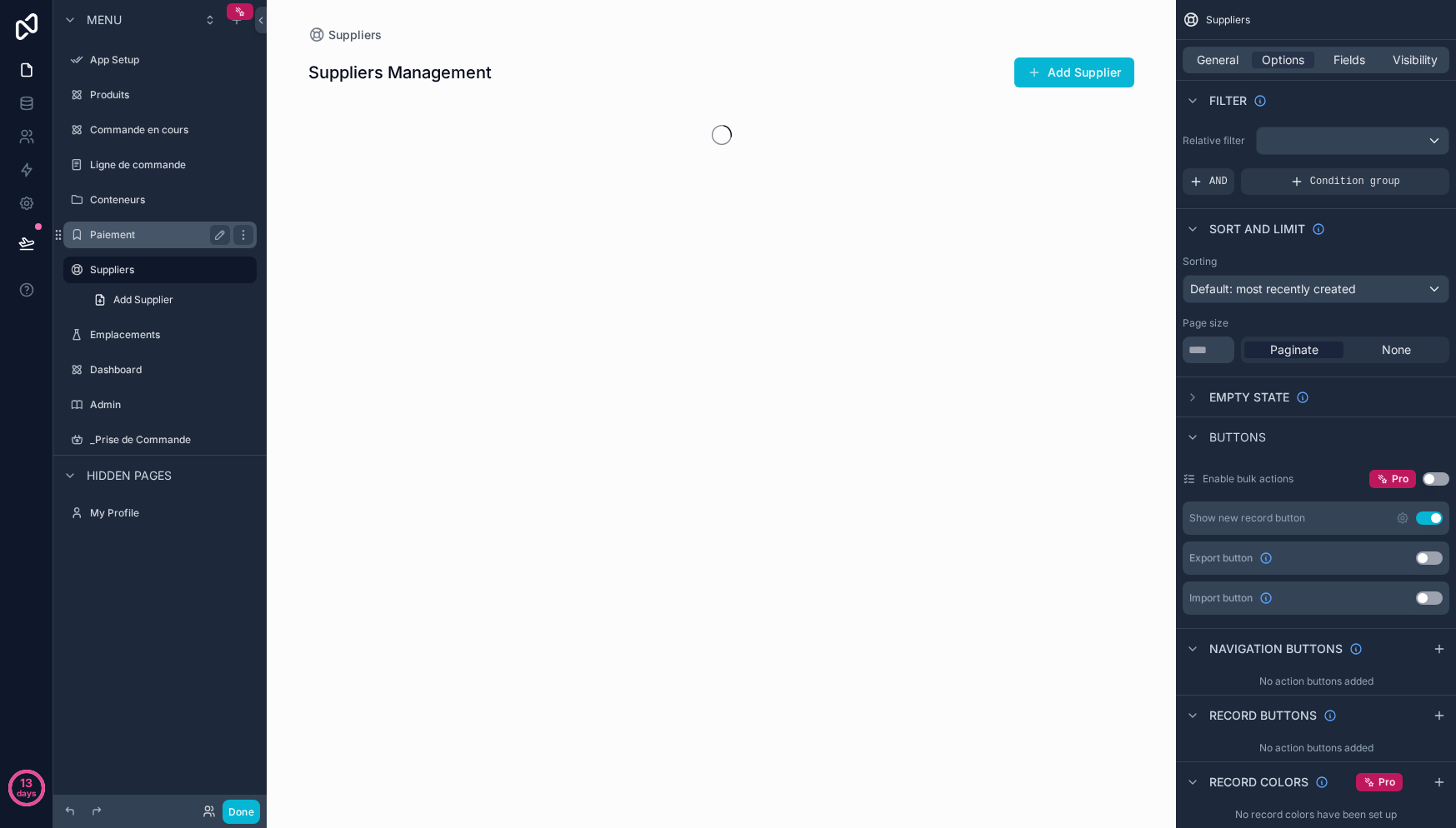
click at [137, 235] on label "Paiement" at bounding box center [157, 235] width 133 height 13
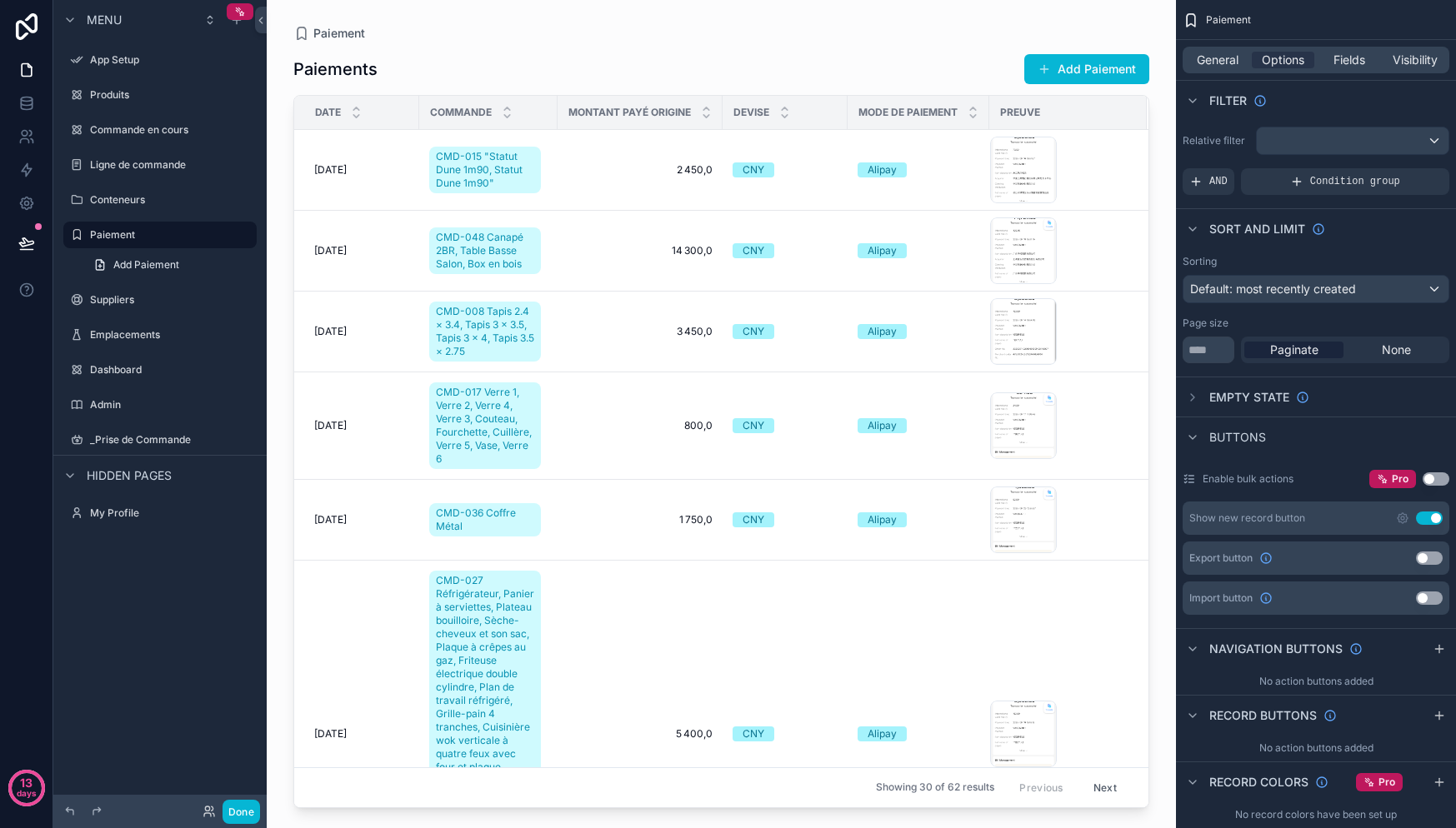
click at [445, 163] on div "scrollable content" at bounding box center [721, 404] width 909 height 808
click at [146, 265] on span "Add Paiement" at bounding box center [146, 265] width 66 height 13
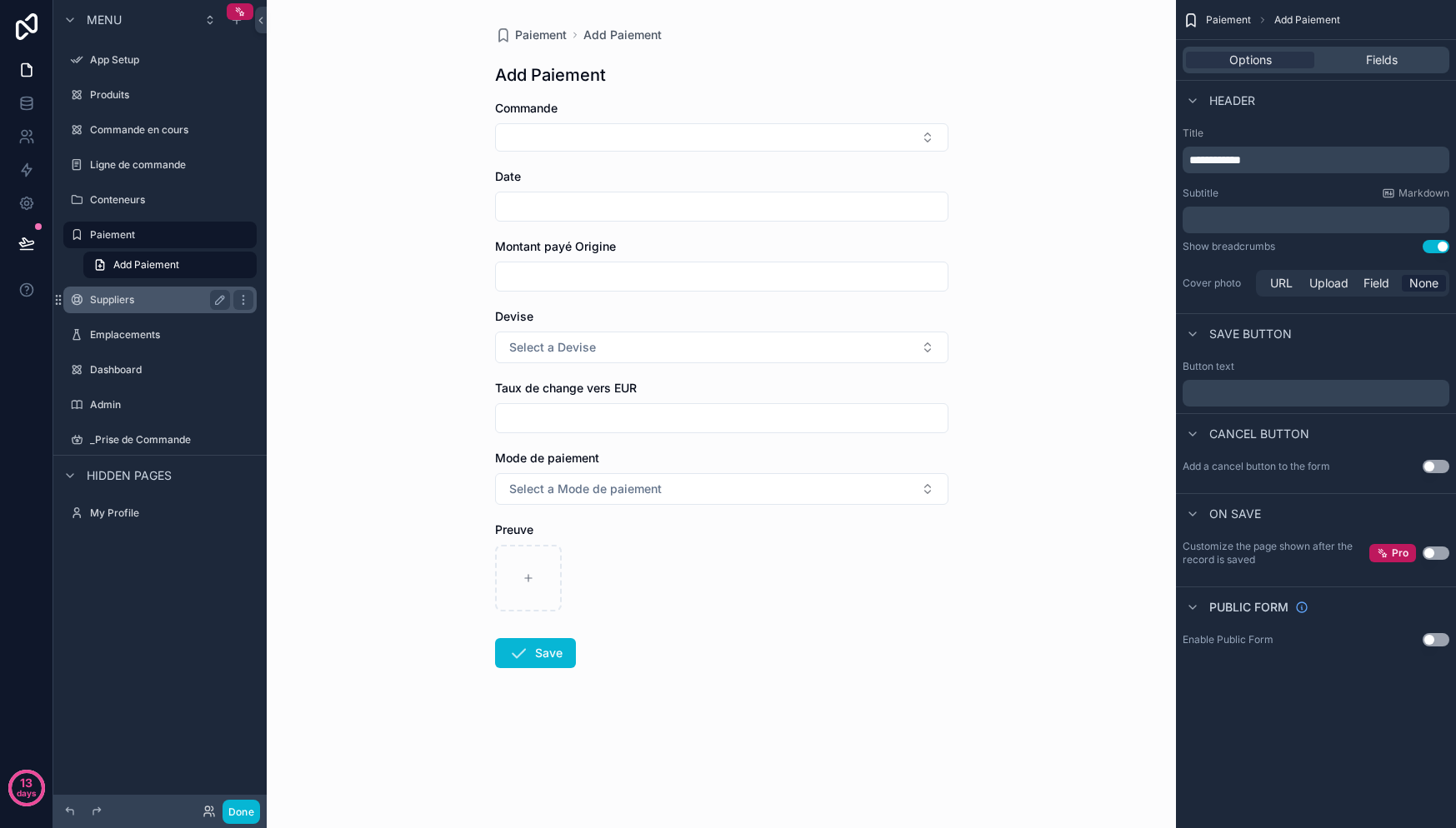
click at [135, 288] on div "Suppliers" at bounding box center [160, 300] width 187 height 26
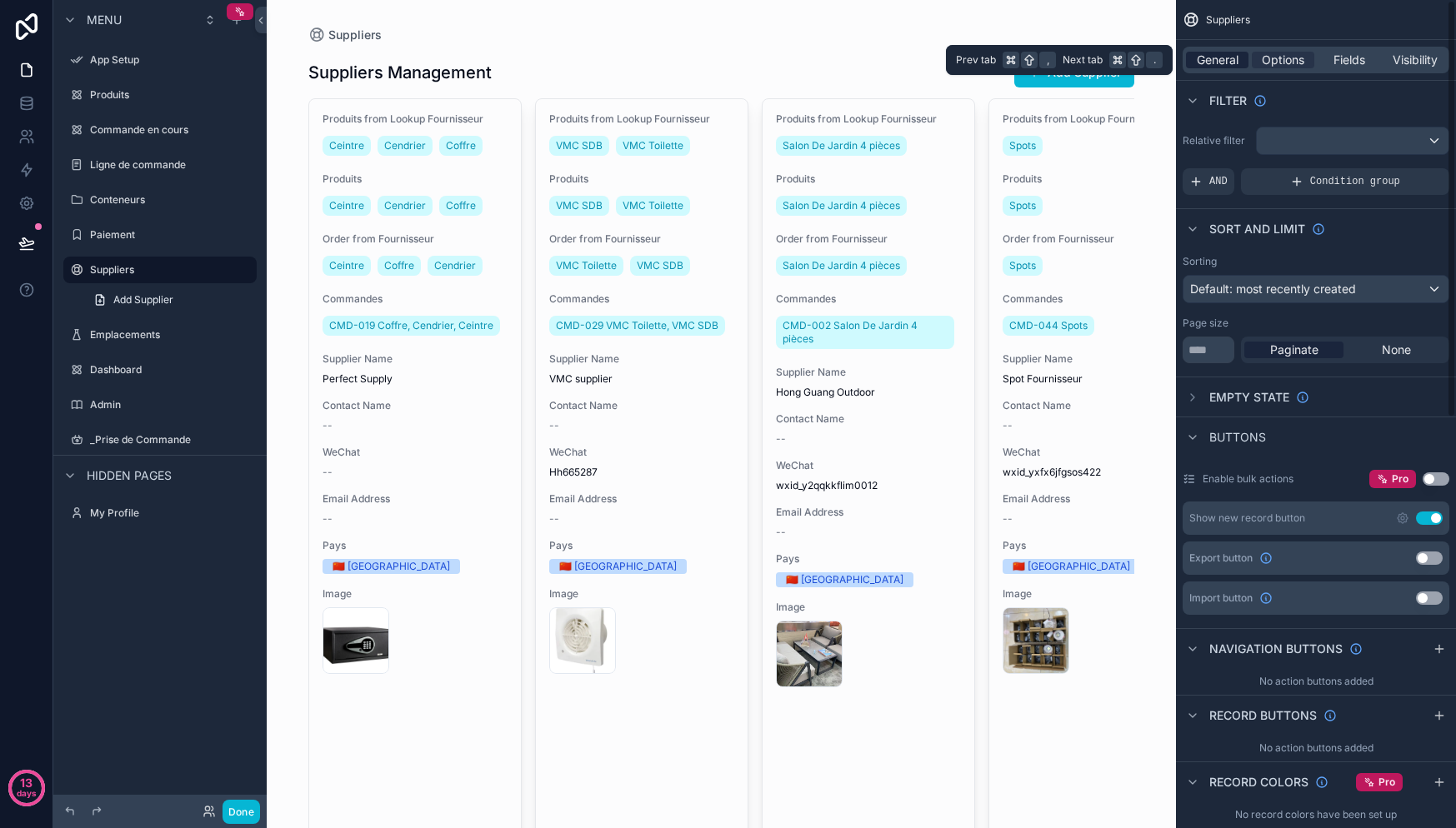
click at [1230, 62] on span "General" at bounding box center [1218, 60] width 42 height 17
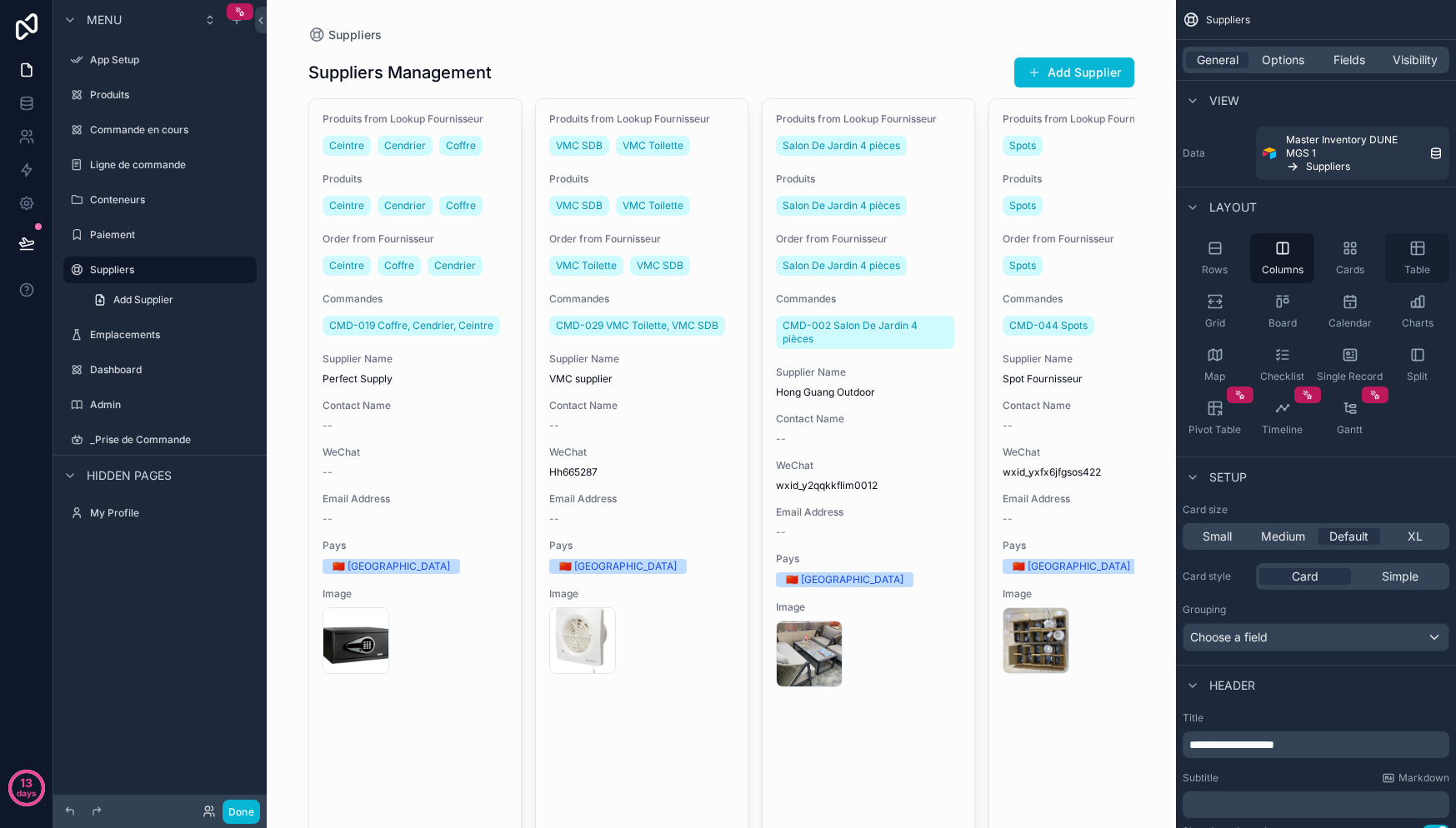
click at [1428, 265] on span "Table" at bounding box center [1417, 269] width 25 height 13
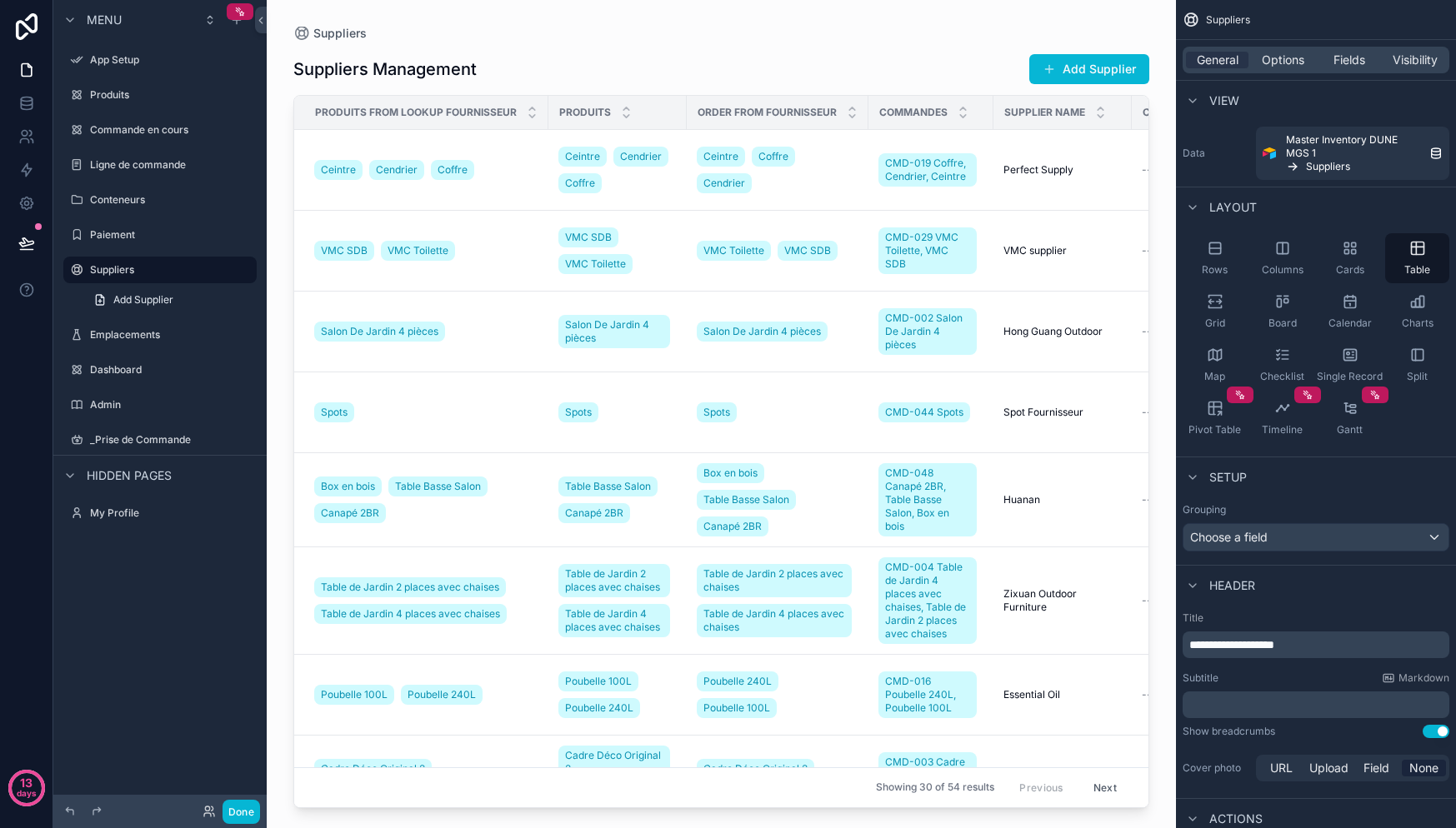
click at [1247, 255] on div "Rows Columns Cards Table Grid Board Calendar Charts Map Checklist Single Record…" at bounding box center [1316, 338] width 280 height 223
click at [1217, 253] on icon "scrollable content" at bounding box center [1215, 248] width 11 height 11
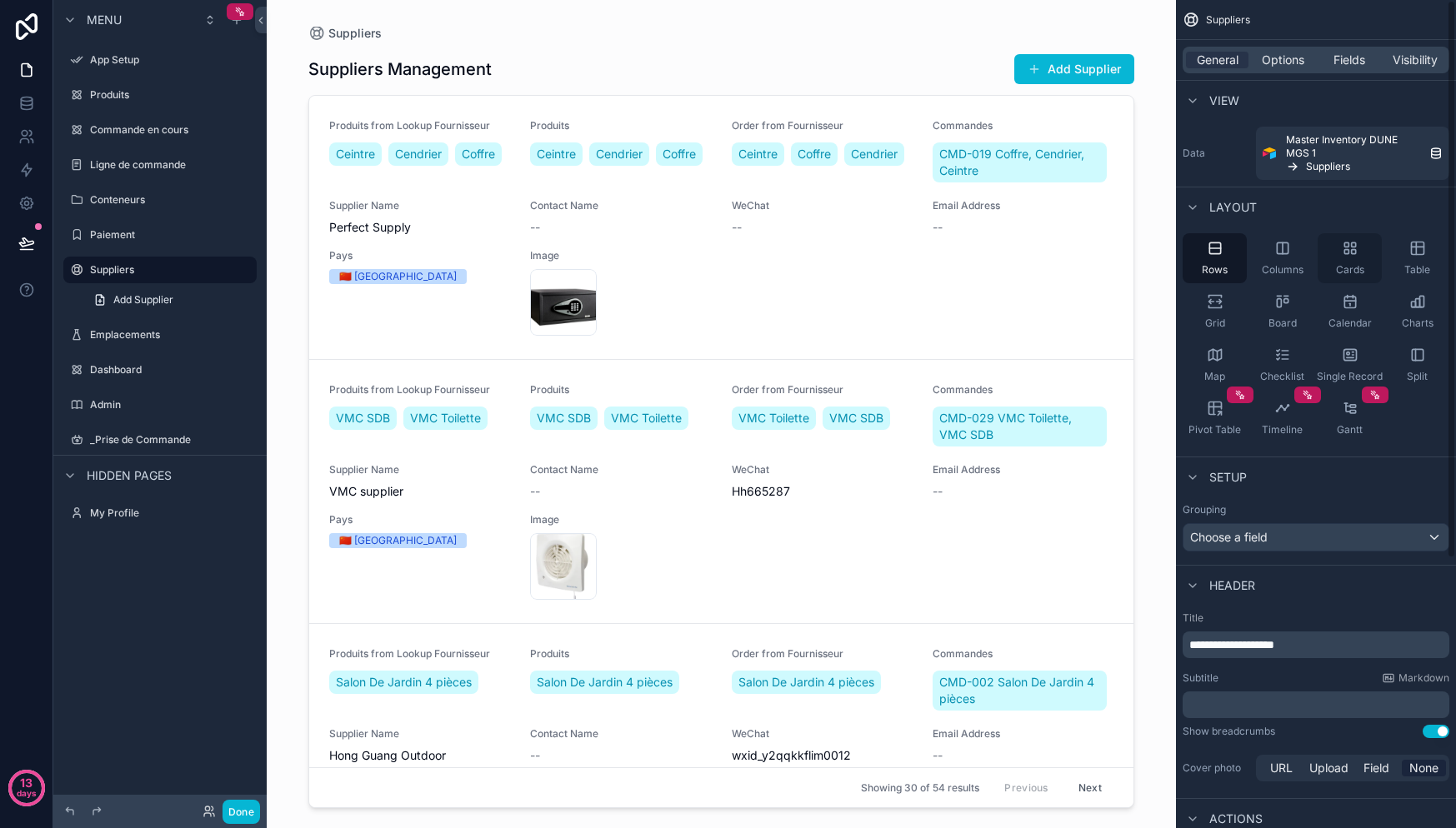
click at [1354, 244] on icon "scrollable content" at bounding box center [1353, 244] width 4 height 4
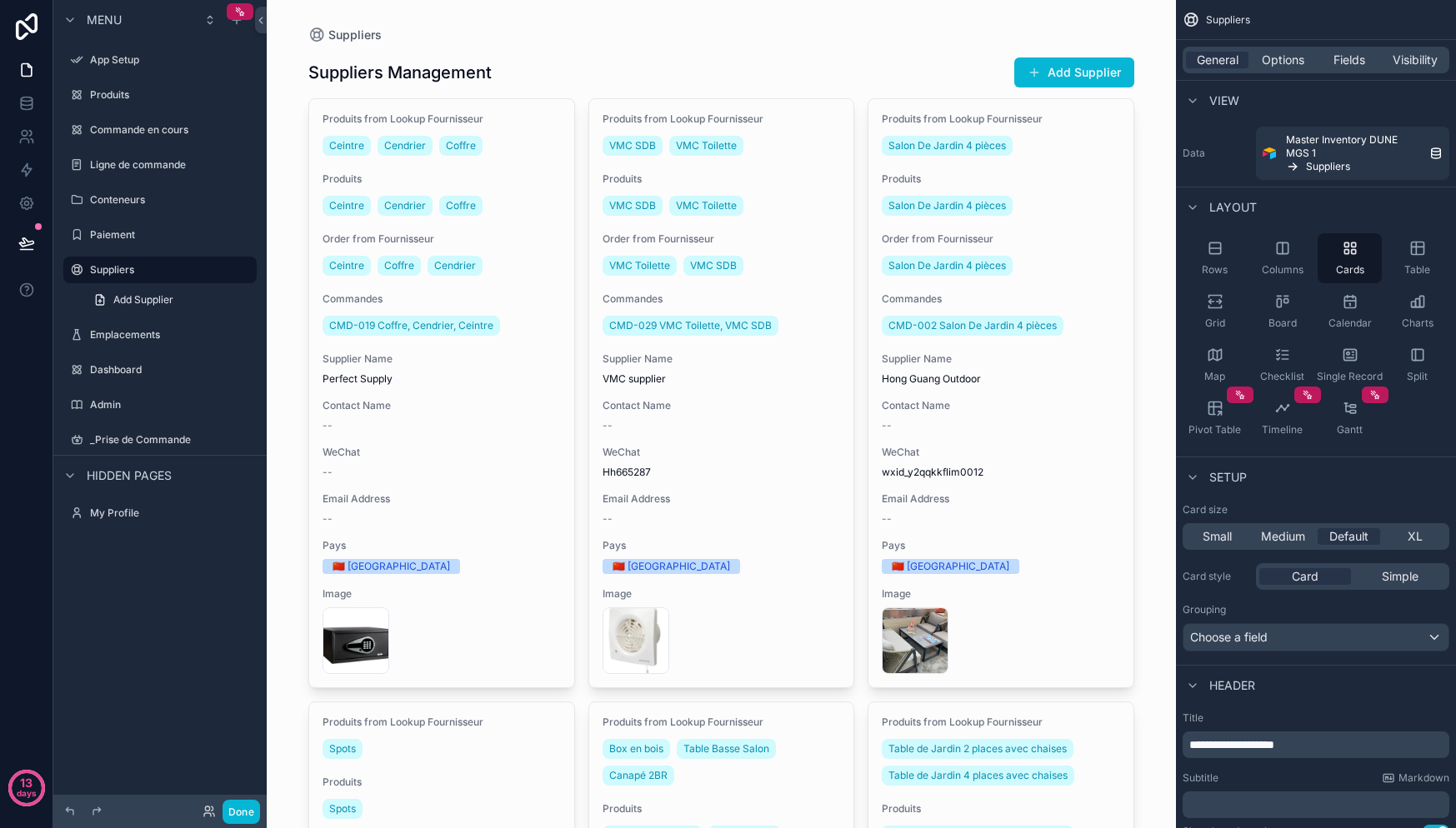
click at [1348, 69] on div "General Options Fields Visibility" at bounding box center [1316, 60] width 266 height 26
click at [1351, 61] on span "Fields" at bounding box center [1349, 60] width 32 height 17
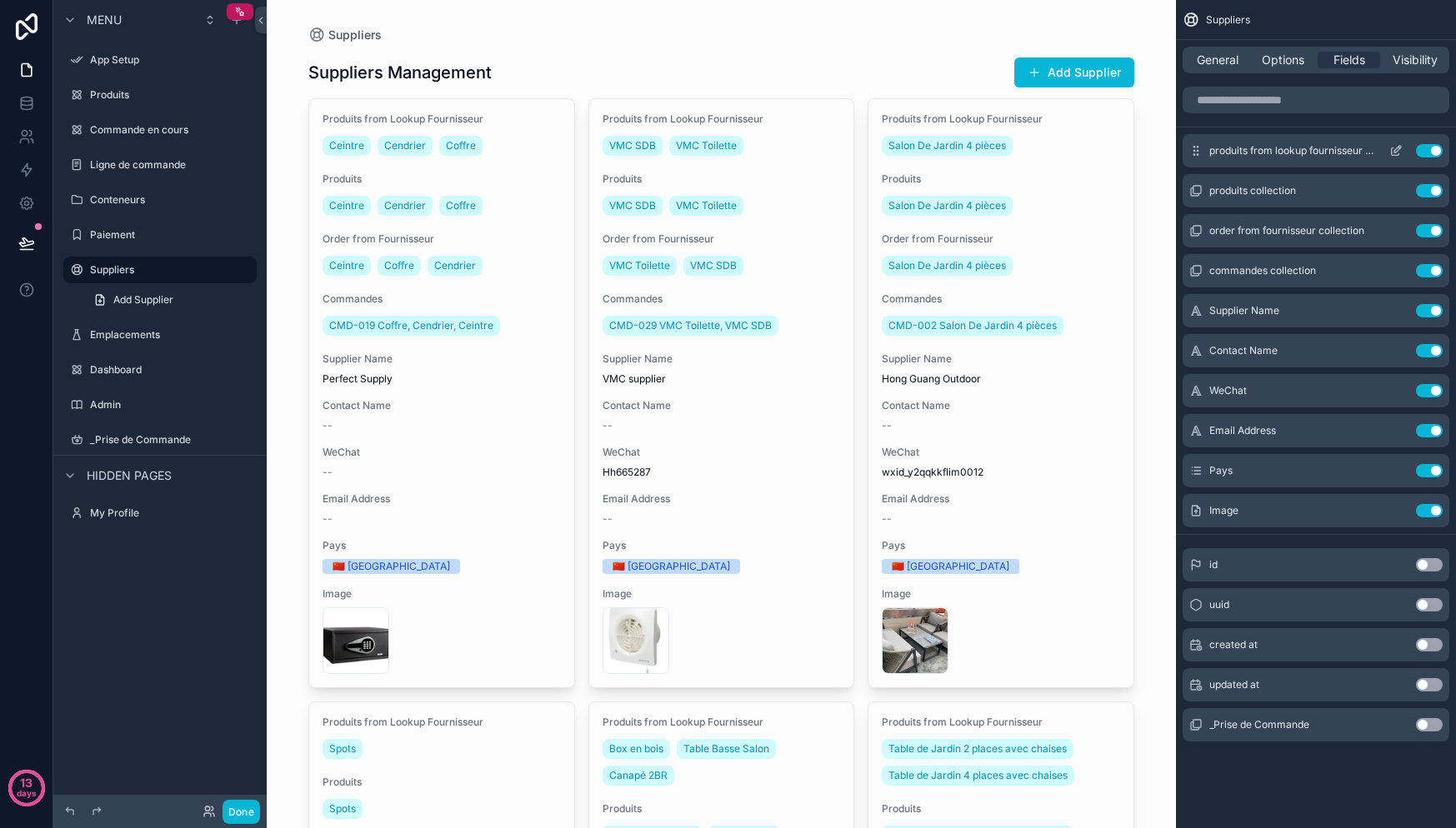
click at [1427, 156] on button "Use setting" at bounding box center [1429, 150] width 26 height 13
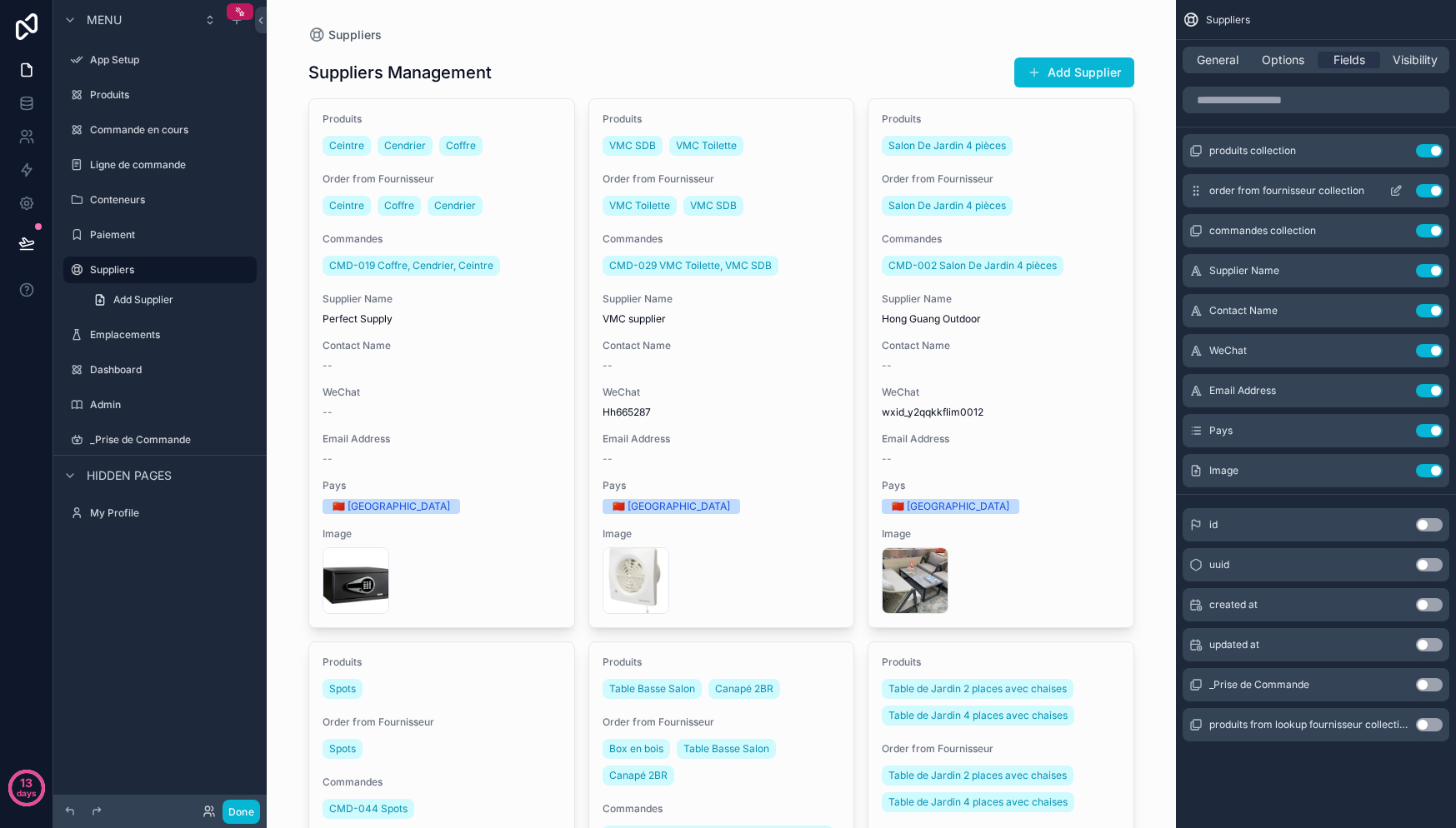
click at [1426, 192] on button "Use setting" at bounding box center [1429, 190] width 26 height 13
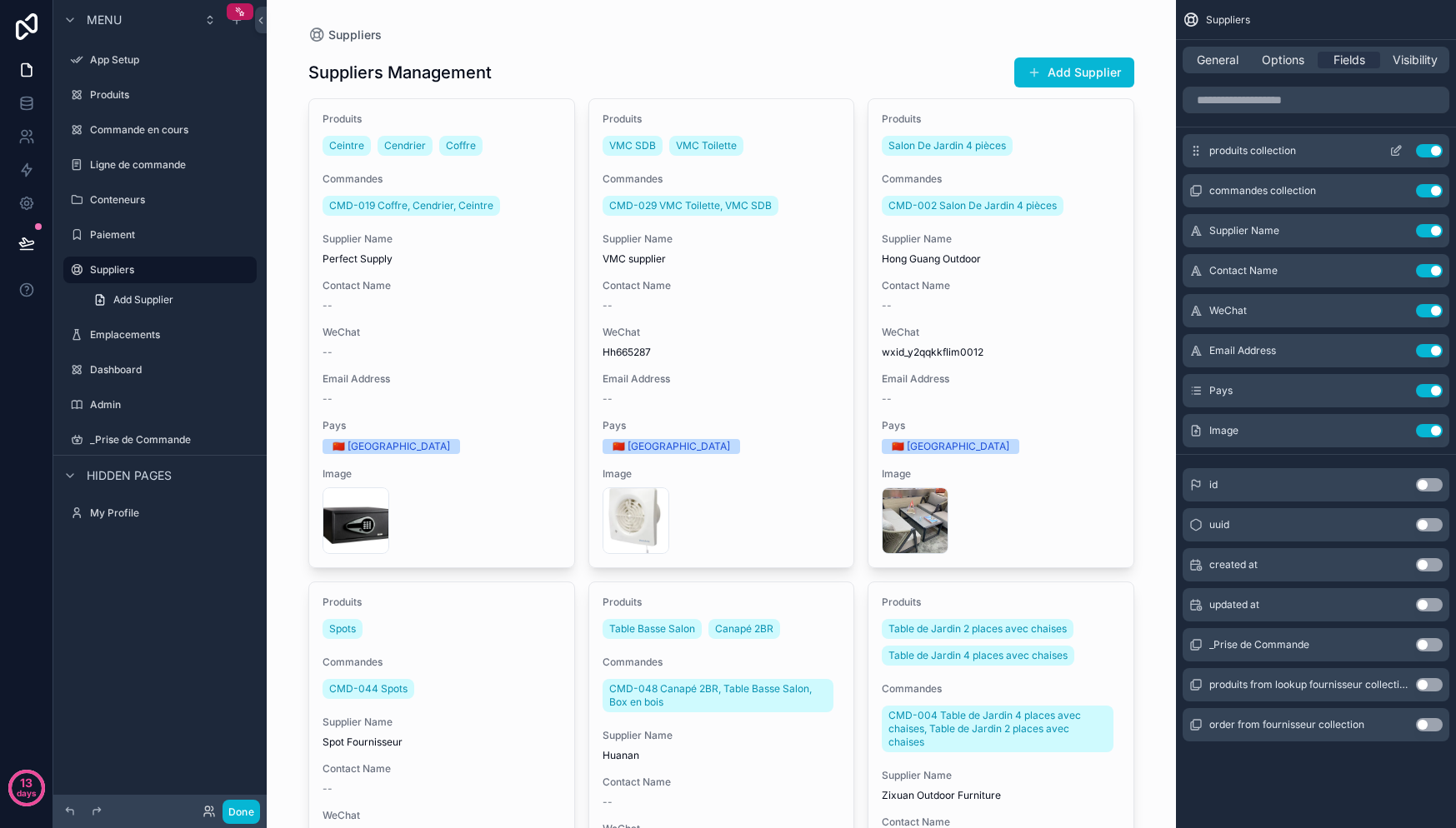
click at [1429, 153] on button "Use setting" at bounding box center [1429, 150] width 26 height 13
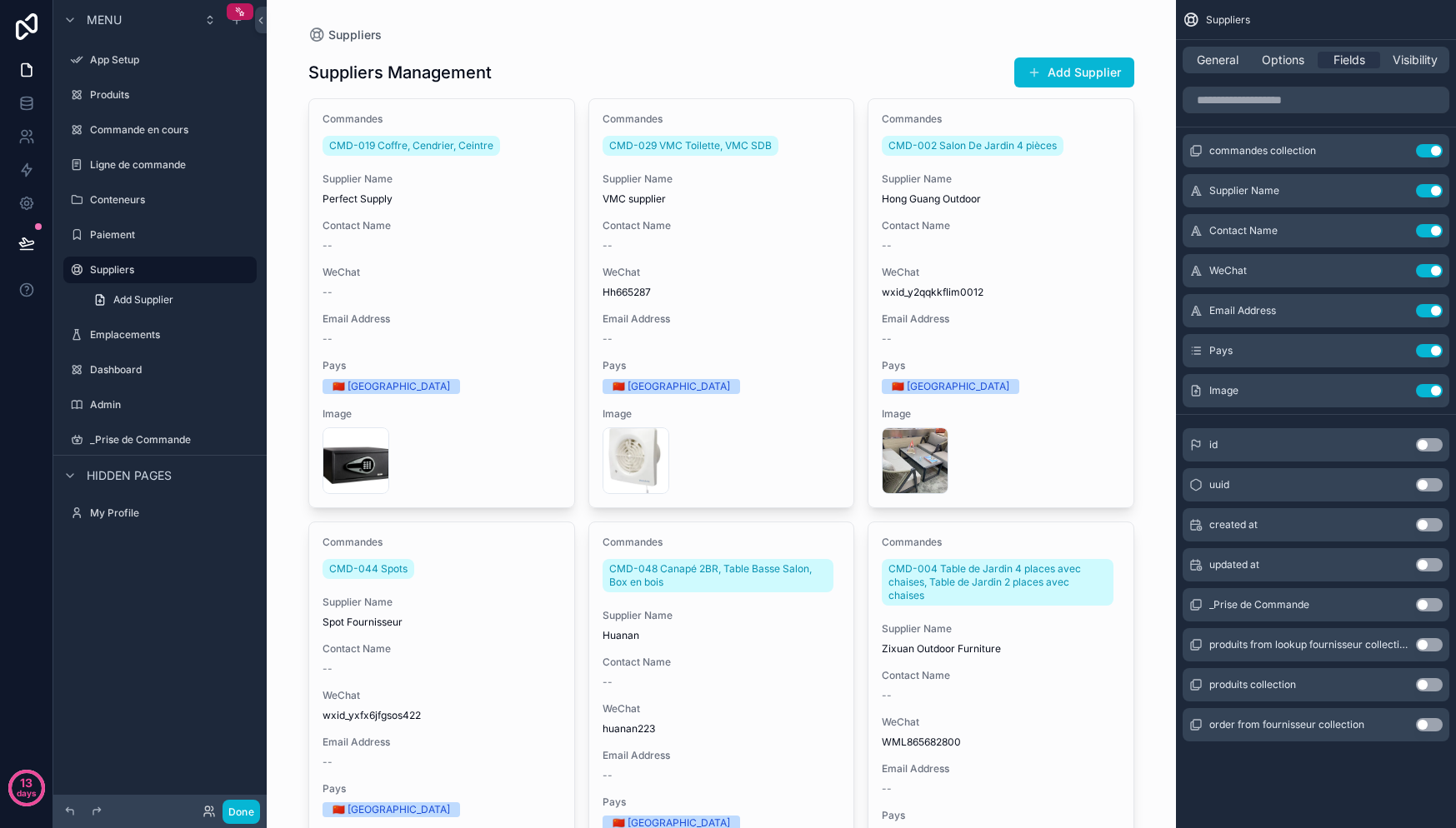
click at [1429, 153] on button "Use setting" at bounding box center [1429, 150] width 26 height 13
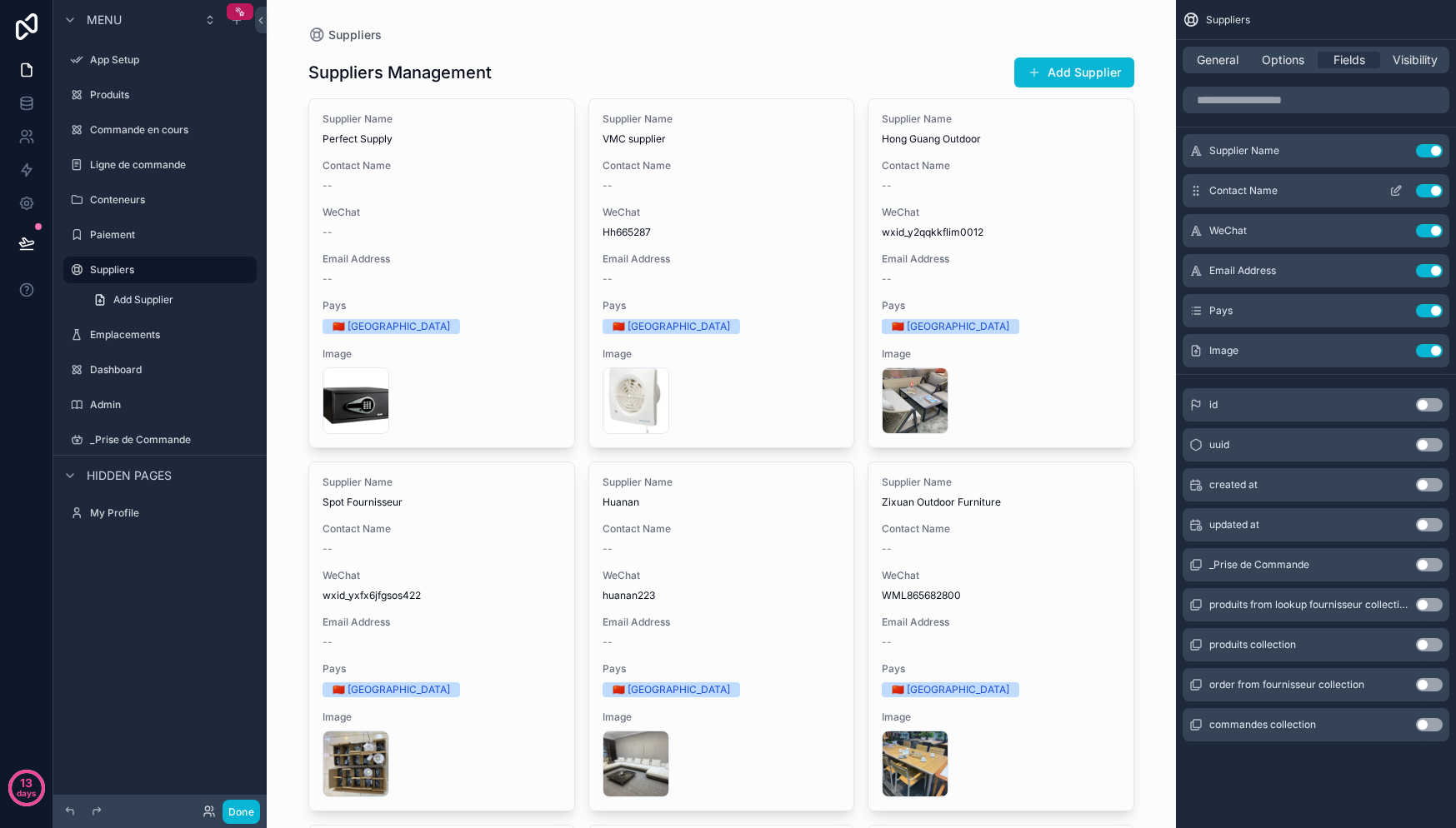
click at [1431, 189] on button "Use setting" at bounding box center [1429, 190] width 26 height 13
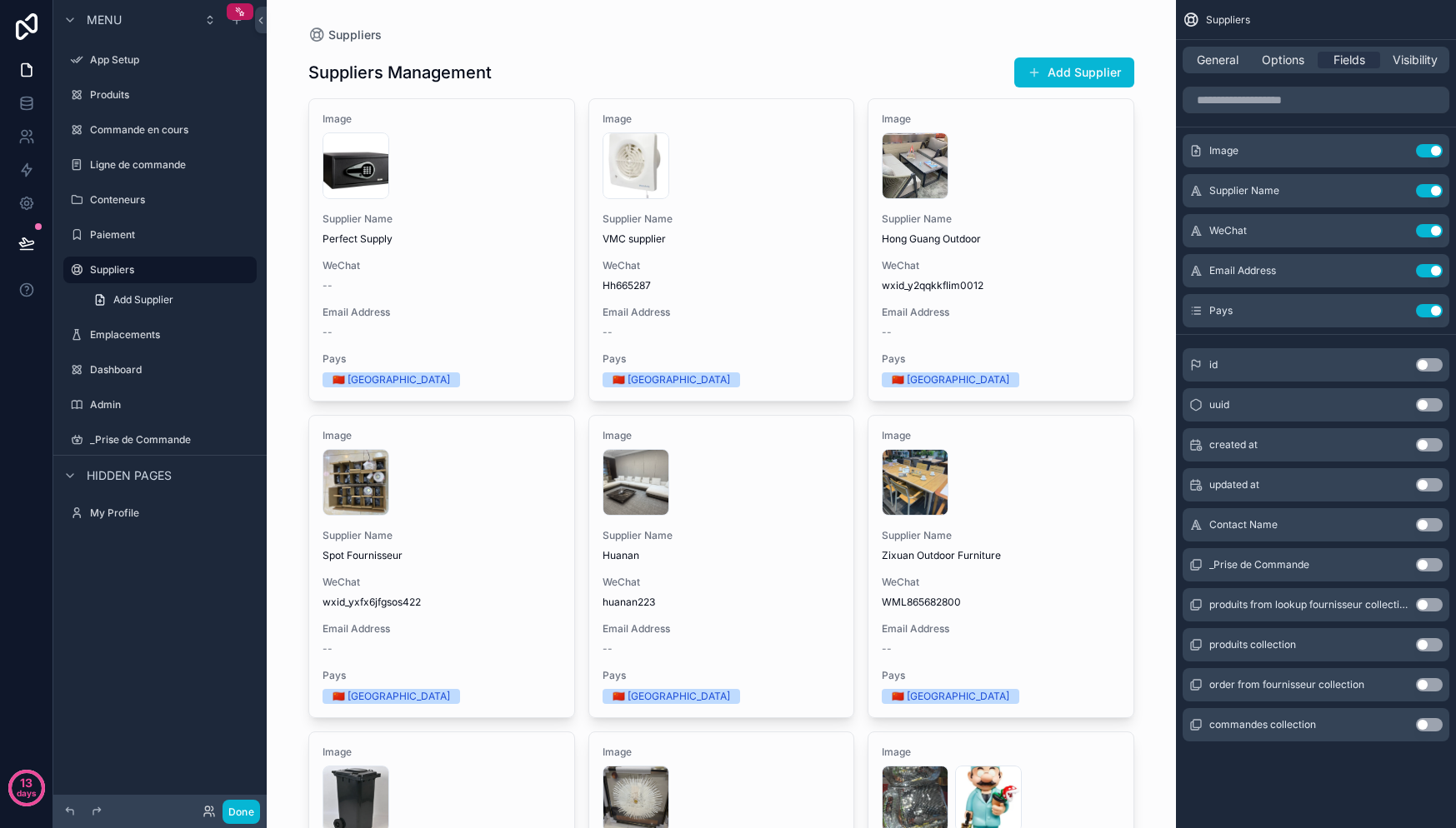
click at [1078, 64] on button "Add Supplier" at bounding box center [1074, 73] width 120 height 30
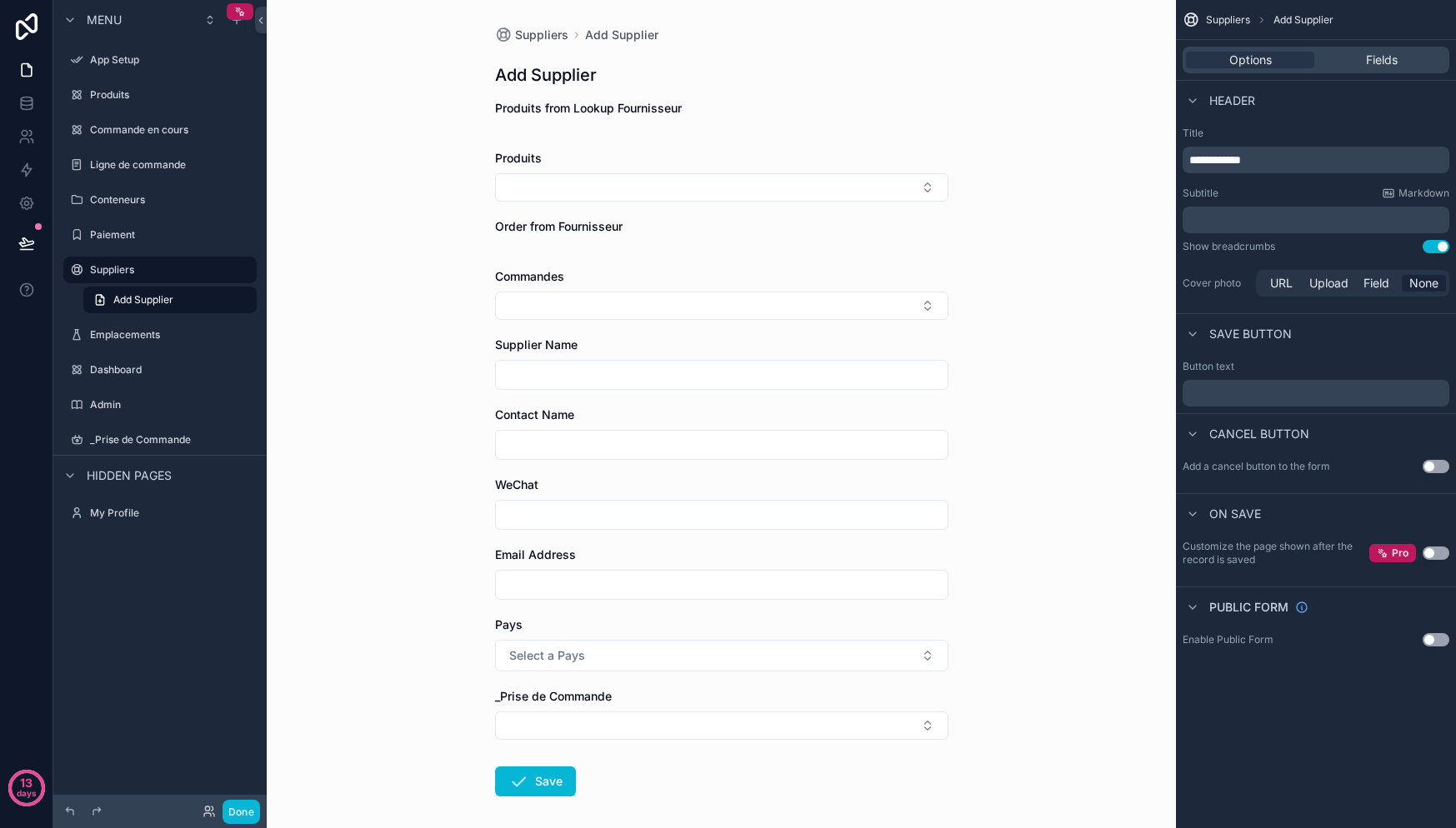
click at [1387, 50] on div "Options Fields" at bounding box center [1316, 60] width 266 height 26
click at [1387, 60] on span "Fields" at bounding box center [1381, 60] width 32 height 17
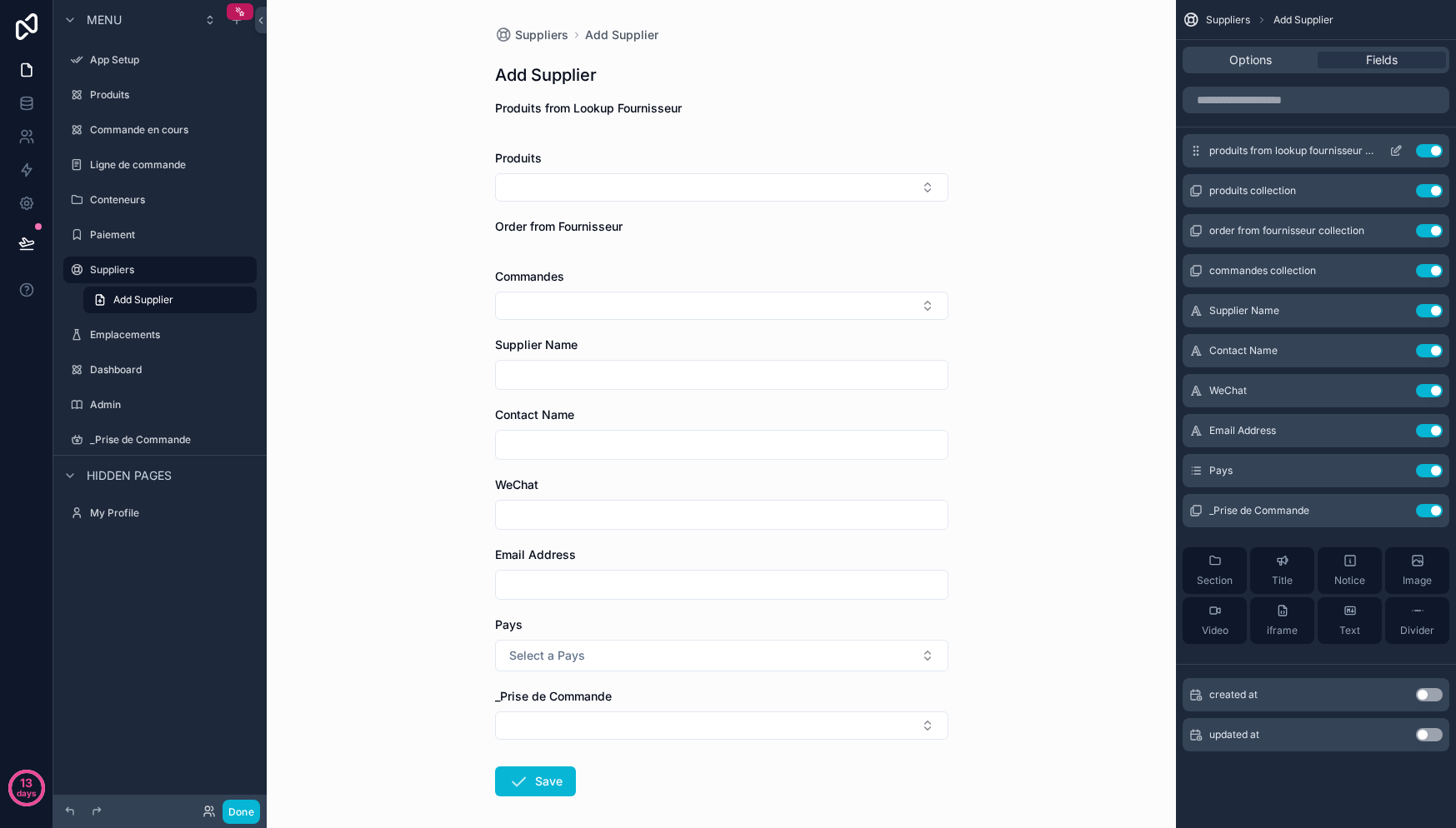
click at [1429, 154] on button "Use setting" at bounding box center [1429, 150] width 26 height 13
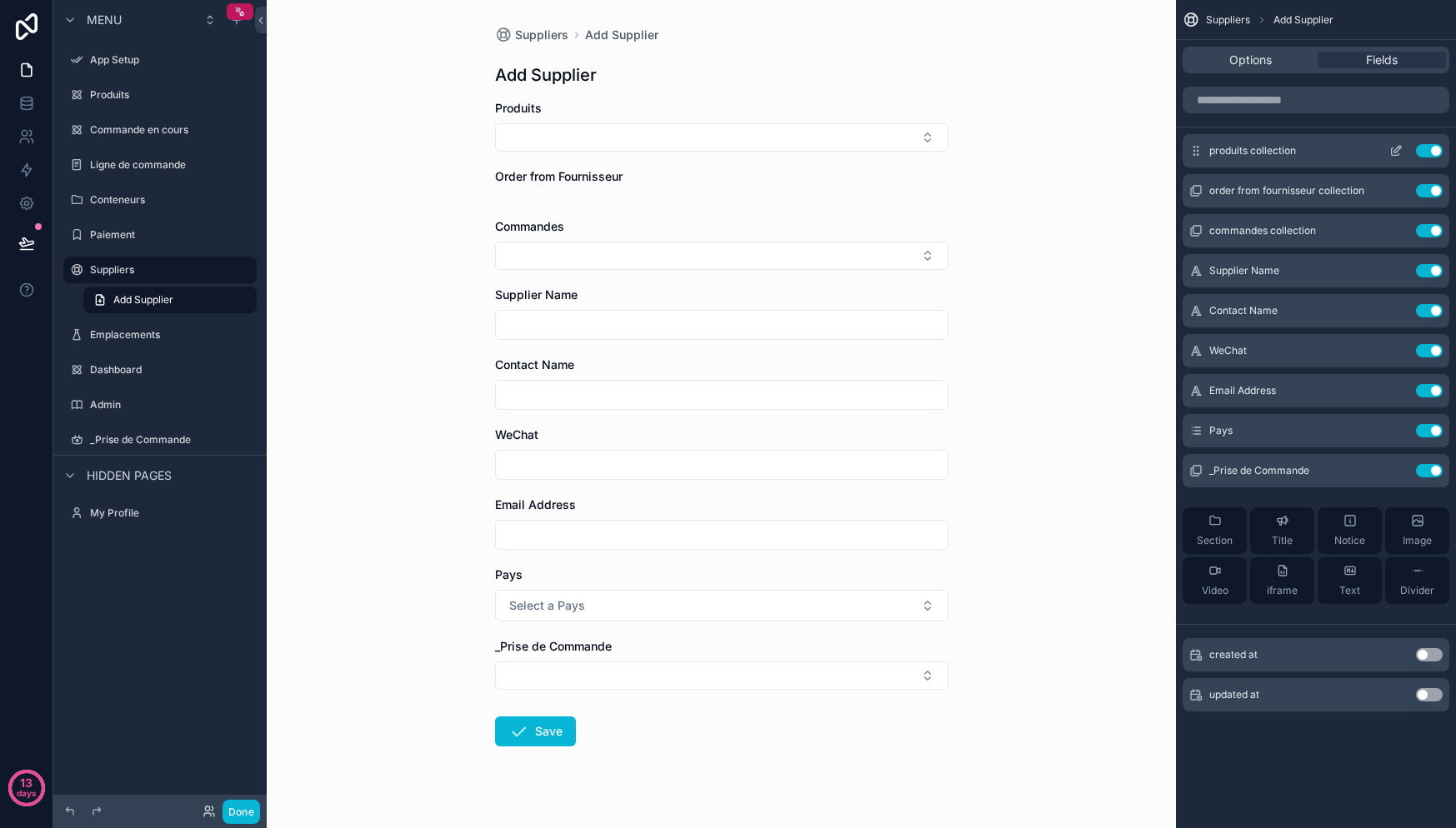
click at [1432, 157] on button "Use setting" at bounding box center [1429, 150] width 26 height 13
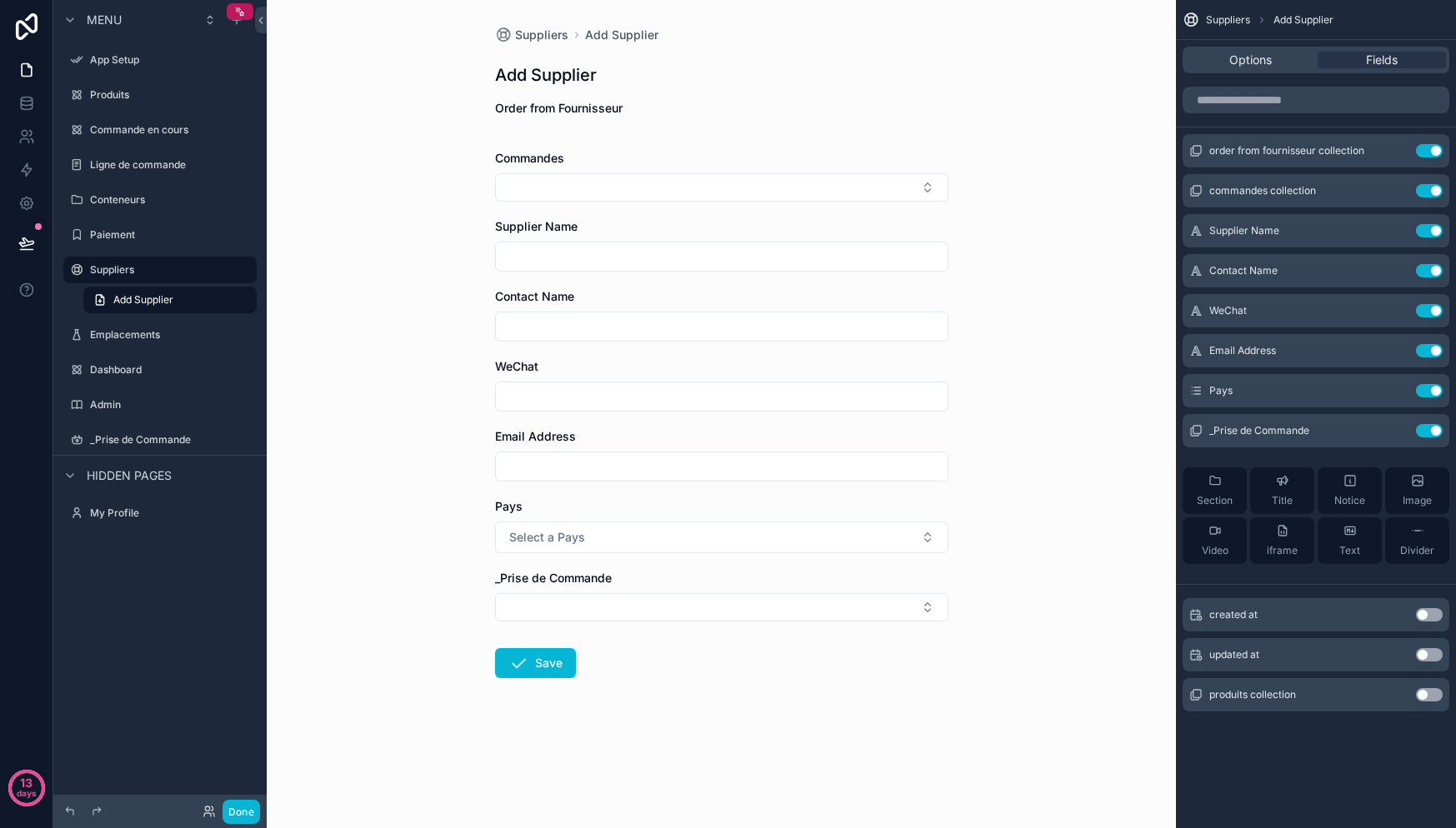
click at [1432, 157] on button "Use setting" at bounding box center [1429, 150] width 26 height 13
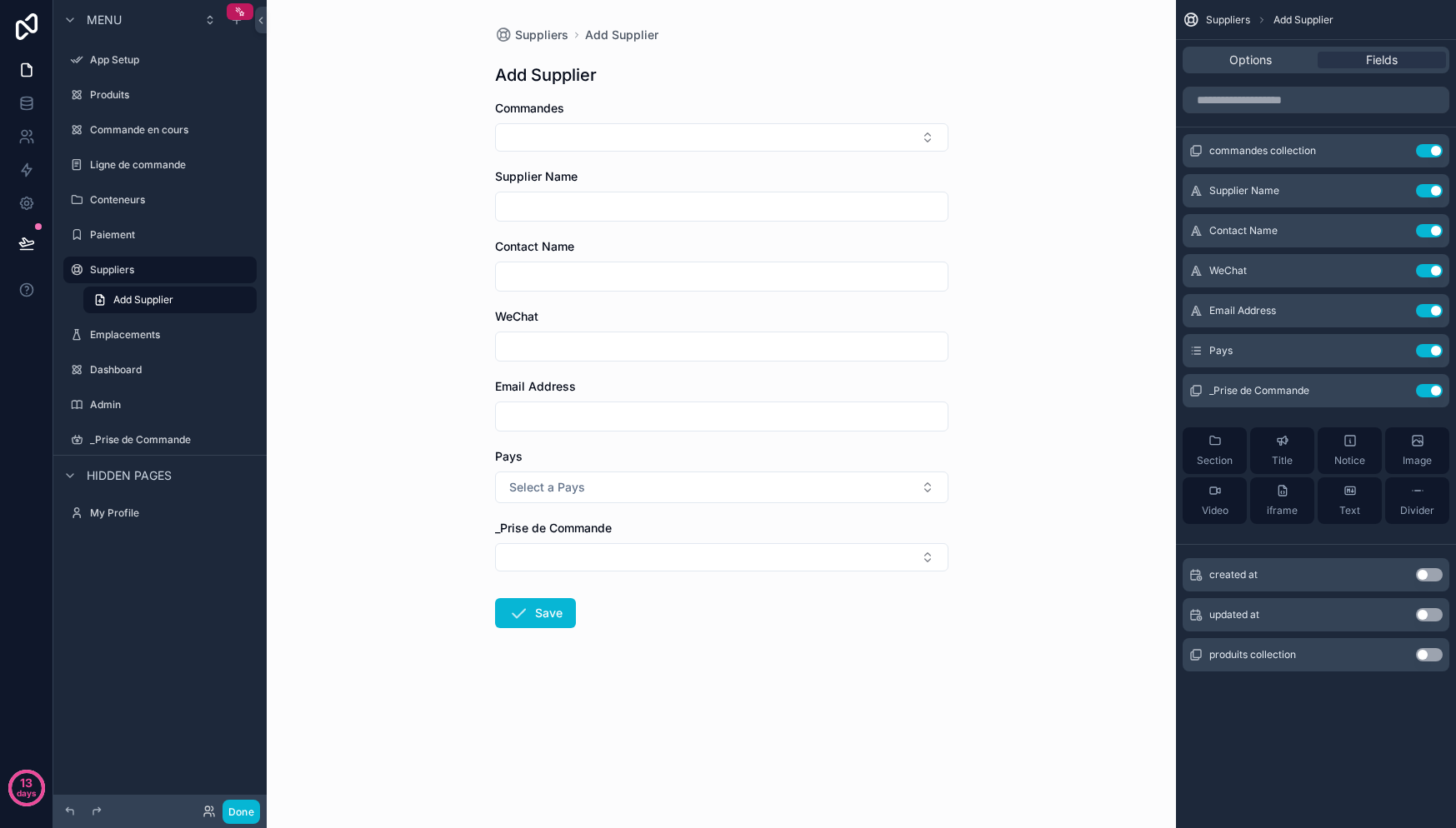
click at [1432, 157] on button "Use setting" at bounding box center [1429, 150] width 26 height 13
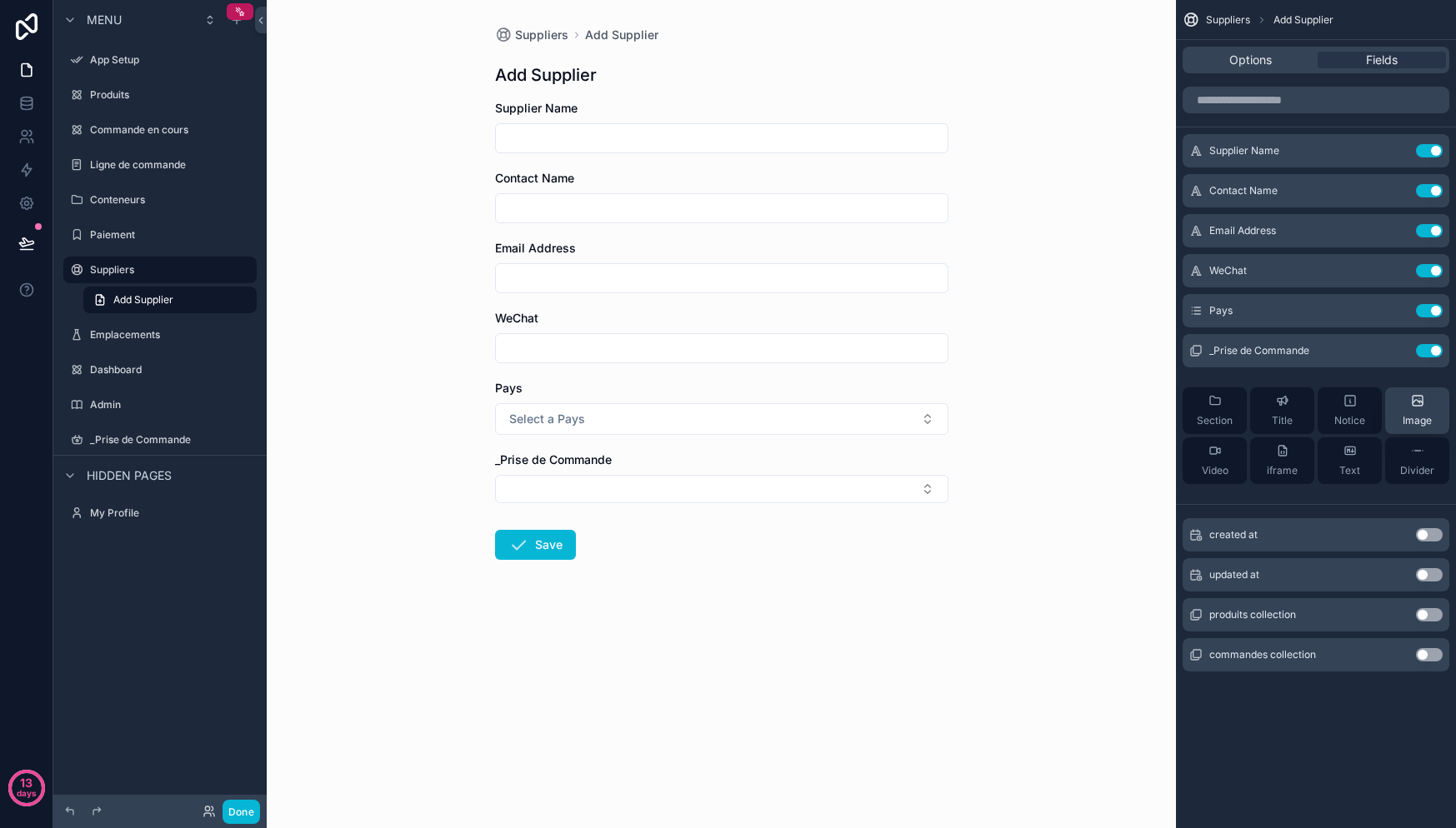
click at [1430, 353] on button "Use setting" at bounding box center [1429, 350] width 26 height 13
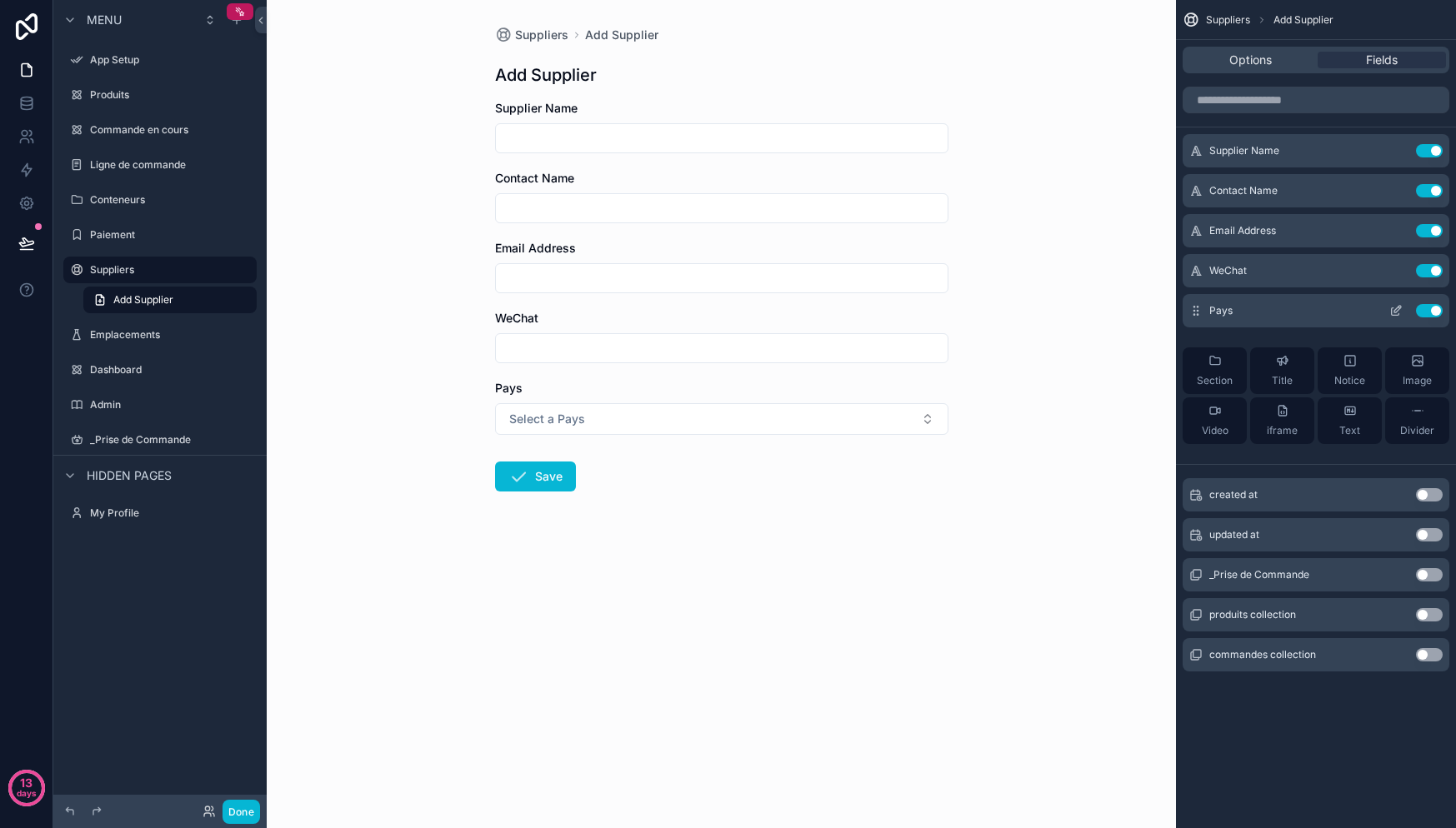
click at [1315, 309] on div "Pays Use setting" at bounding box center [1316, 311] width 266 height 33
click at [1394, 313] on icon "scrollable content" at bounding box center [1396, 310] width 13 height 13
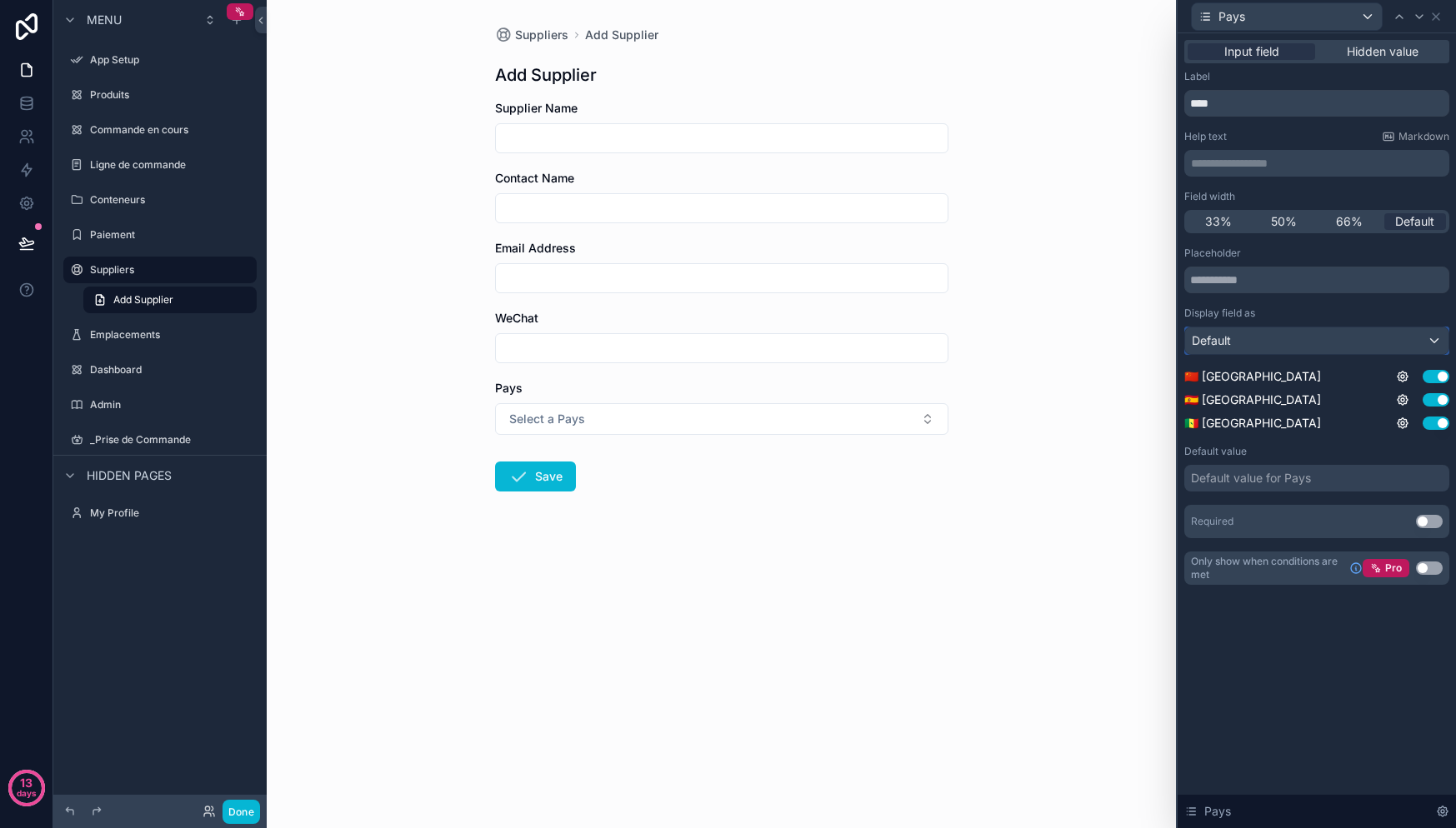
click at [1397, 332] on div "Default" at bounding box center [1317, 341] width 263 height 26
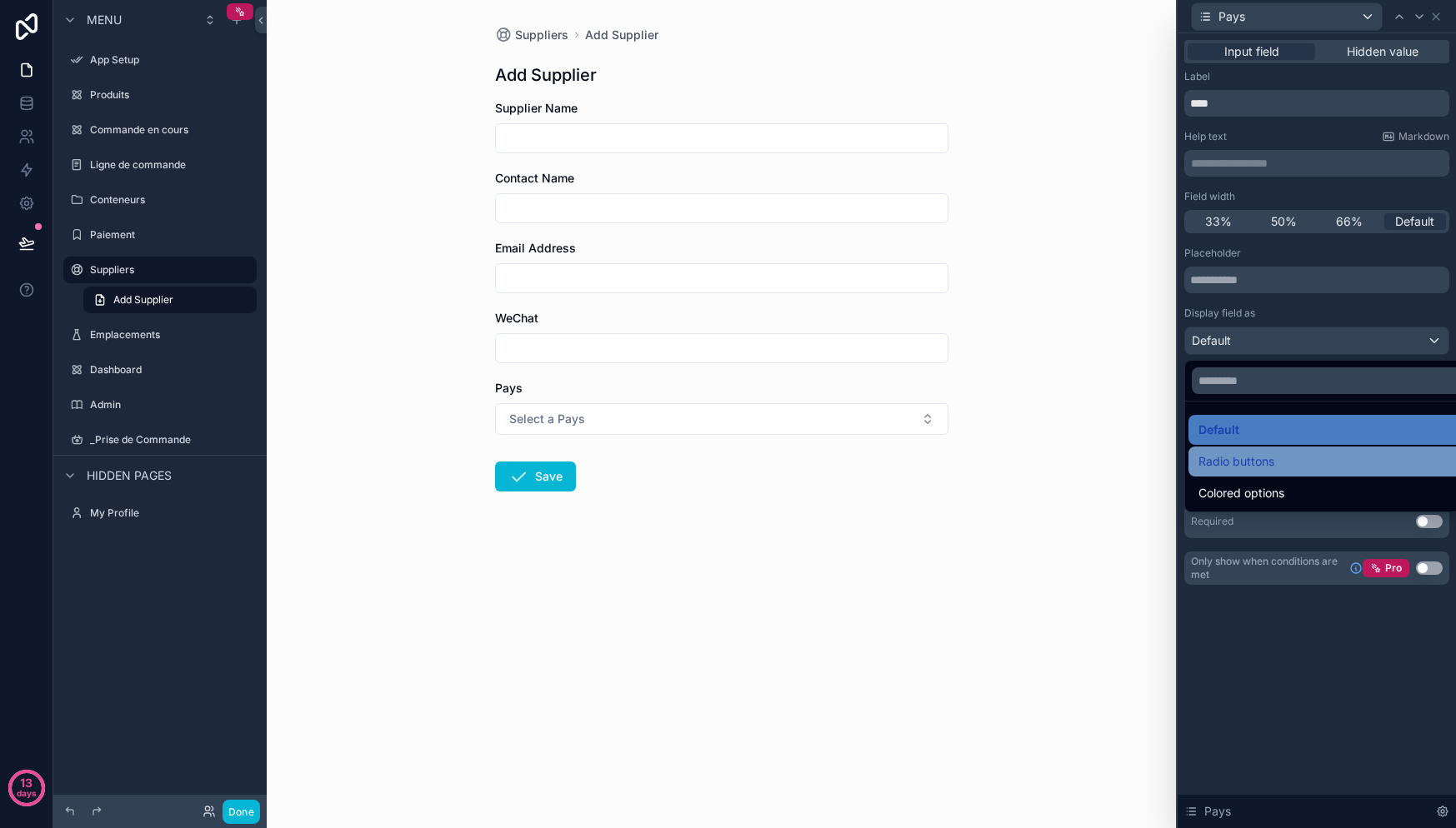
click at [1287, 466] on div "Radio buttons" at bounding box center [1336, 461] width 275 height 20
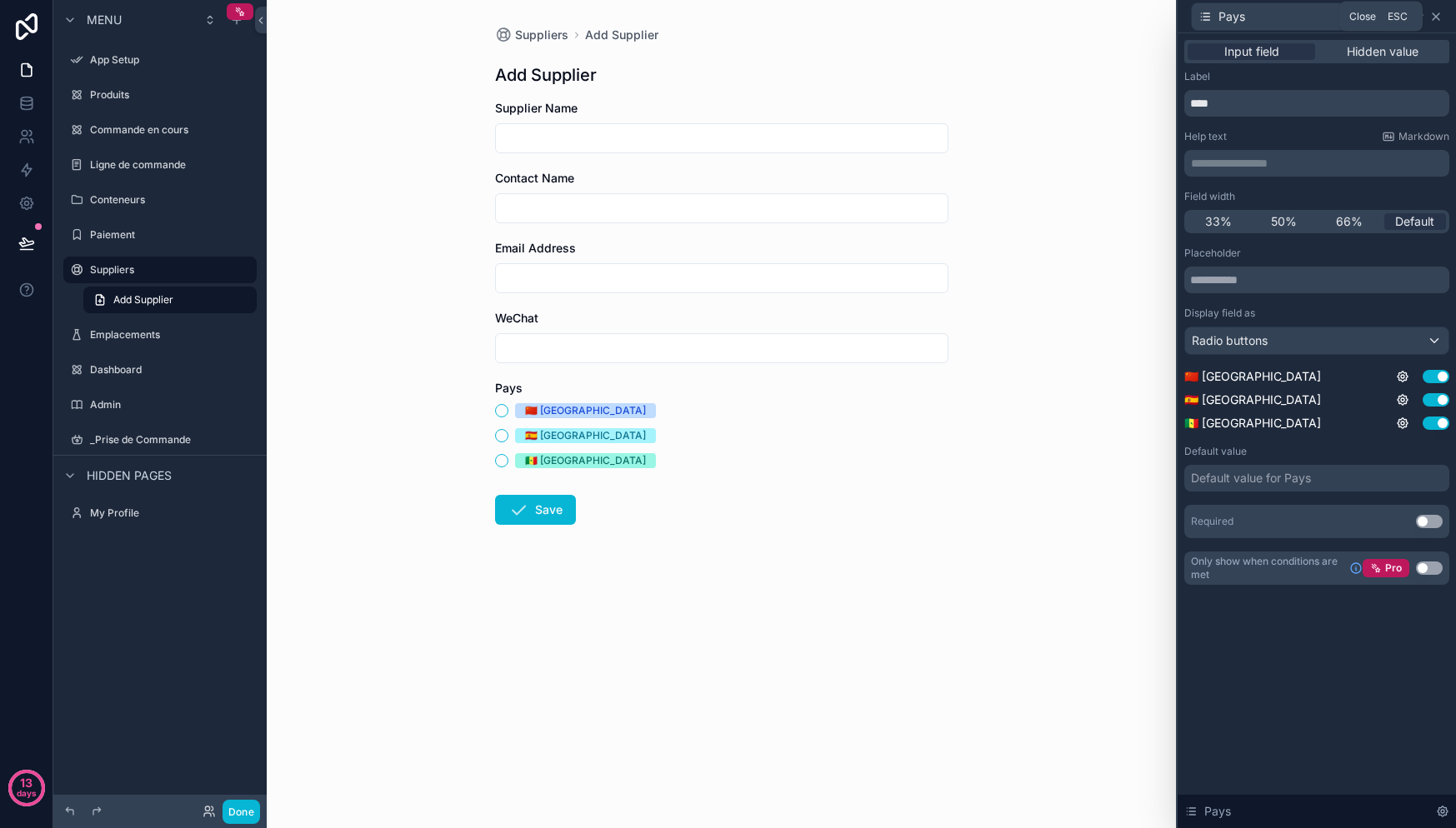
click at [1436, 18] on icon at bounding box center [1436, 16] width 13 height 13
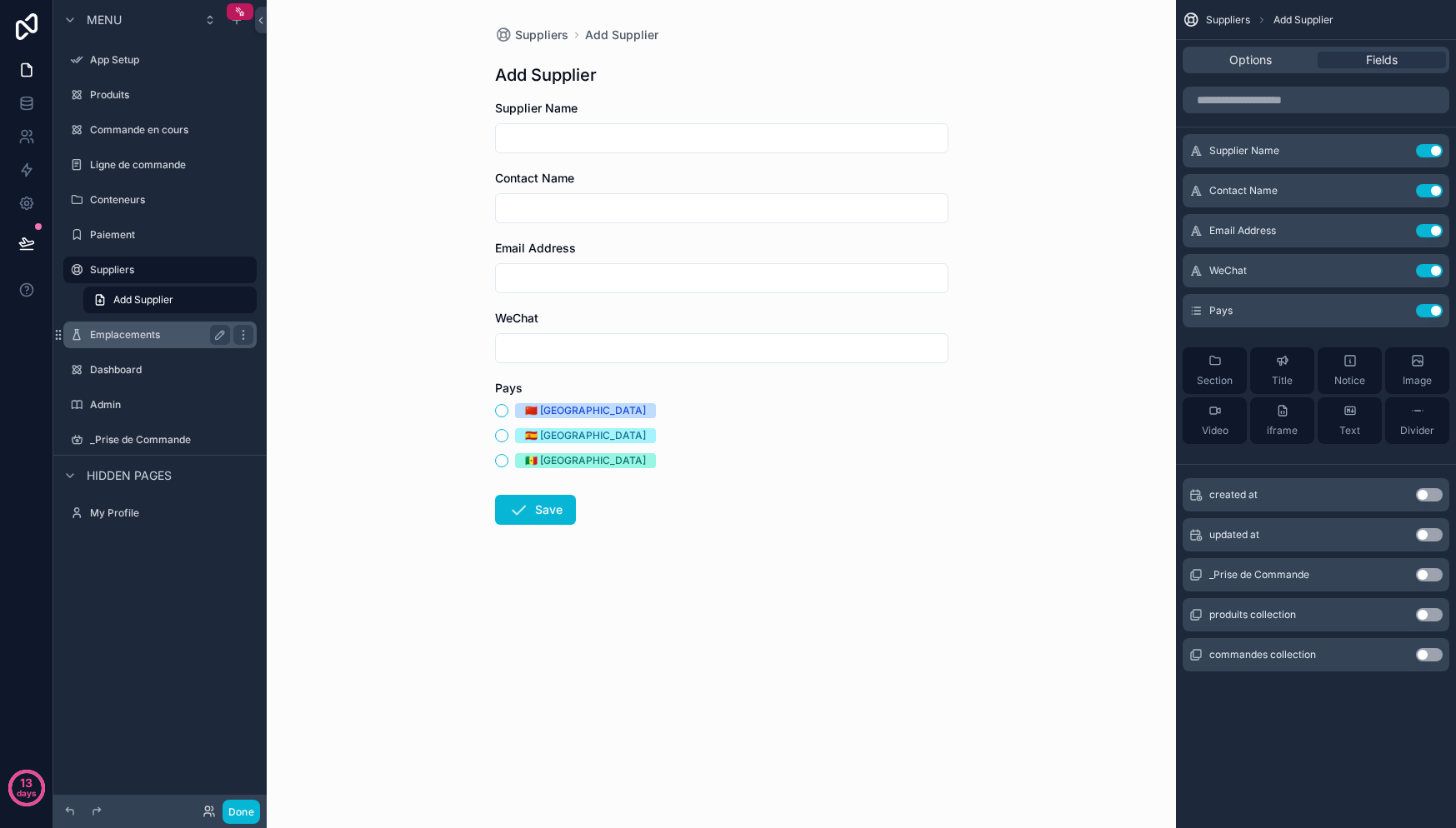
click at [142, 336] on label "Emplacements" at bounding box center [157, 335] width 133 height 13
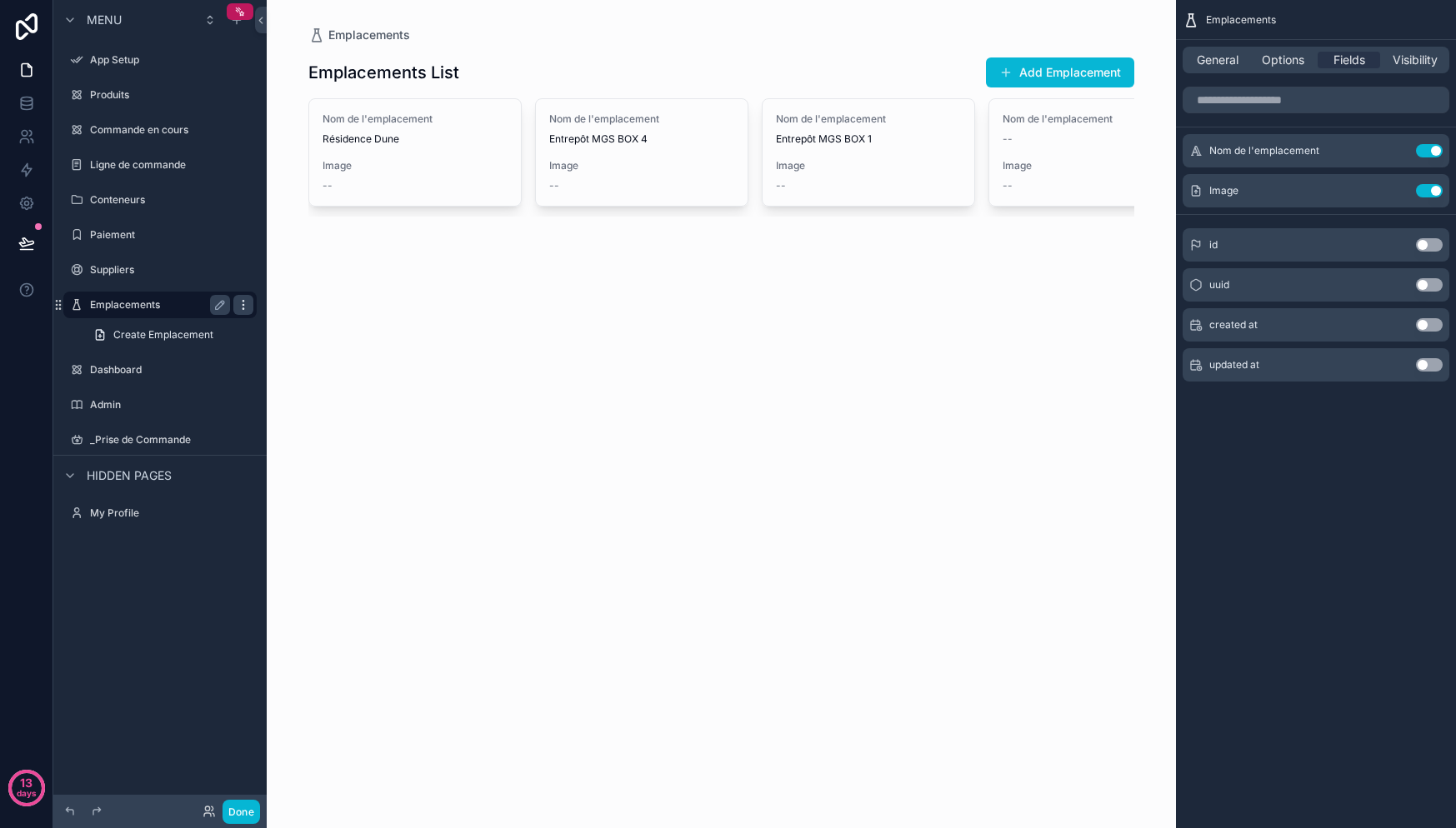
click at [236, 303] on div "scrollable content" at bounding box center [243, 305] width 20 height 20
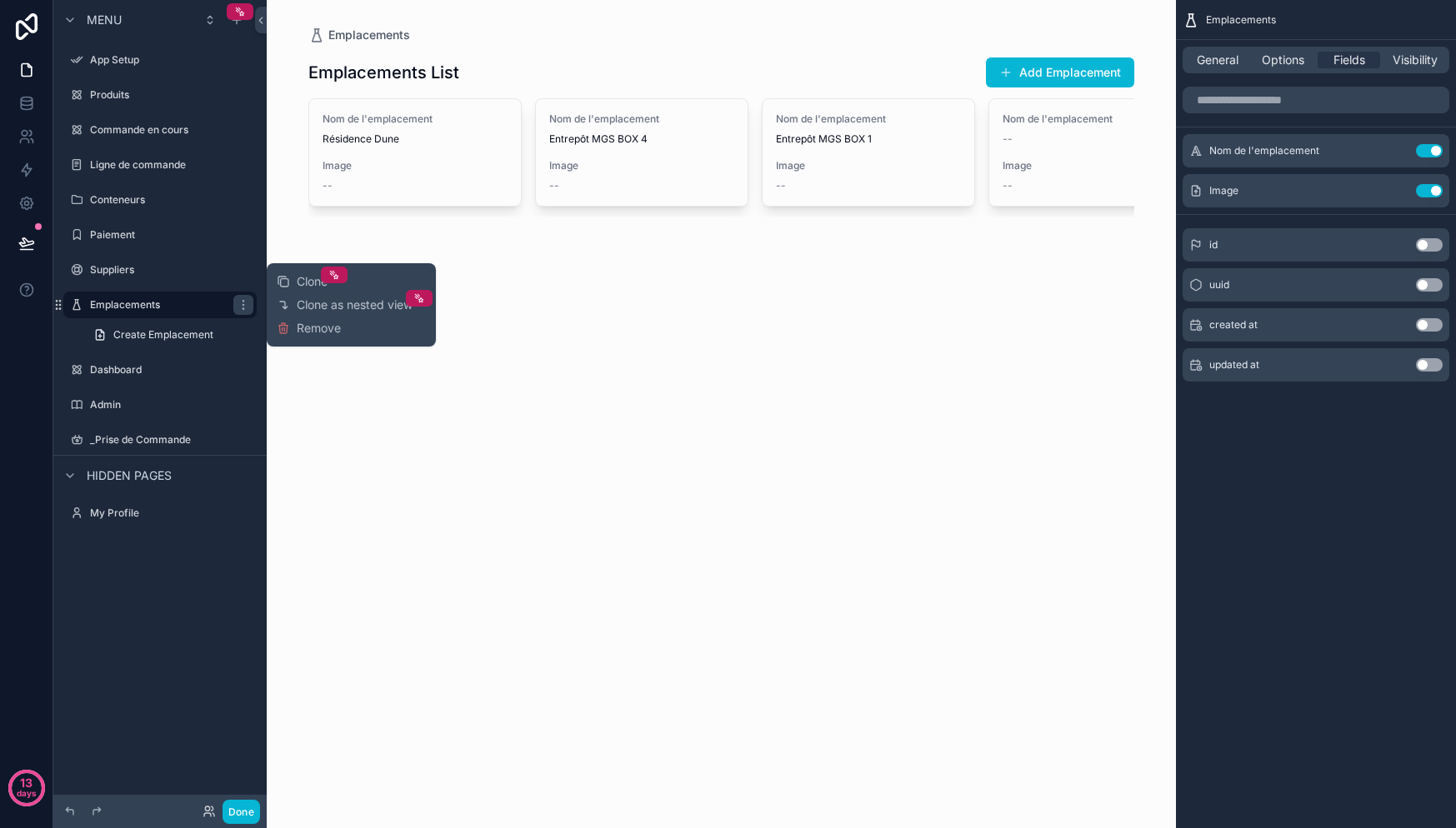
click at [346, 334] on div "Clone Clone as nested view Remove" at bounding box center [352, 305] width 149 height 70
click at [337, 328] on span "Remove" at bounding box center [318, 328] width 44 height 17
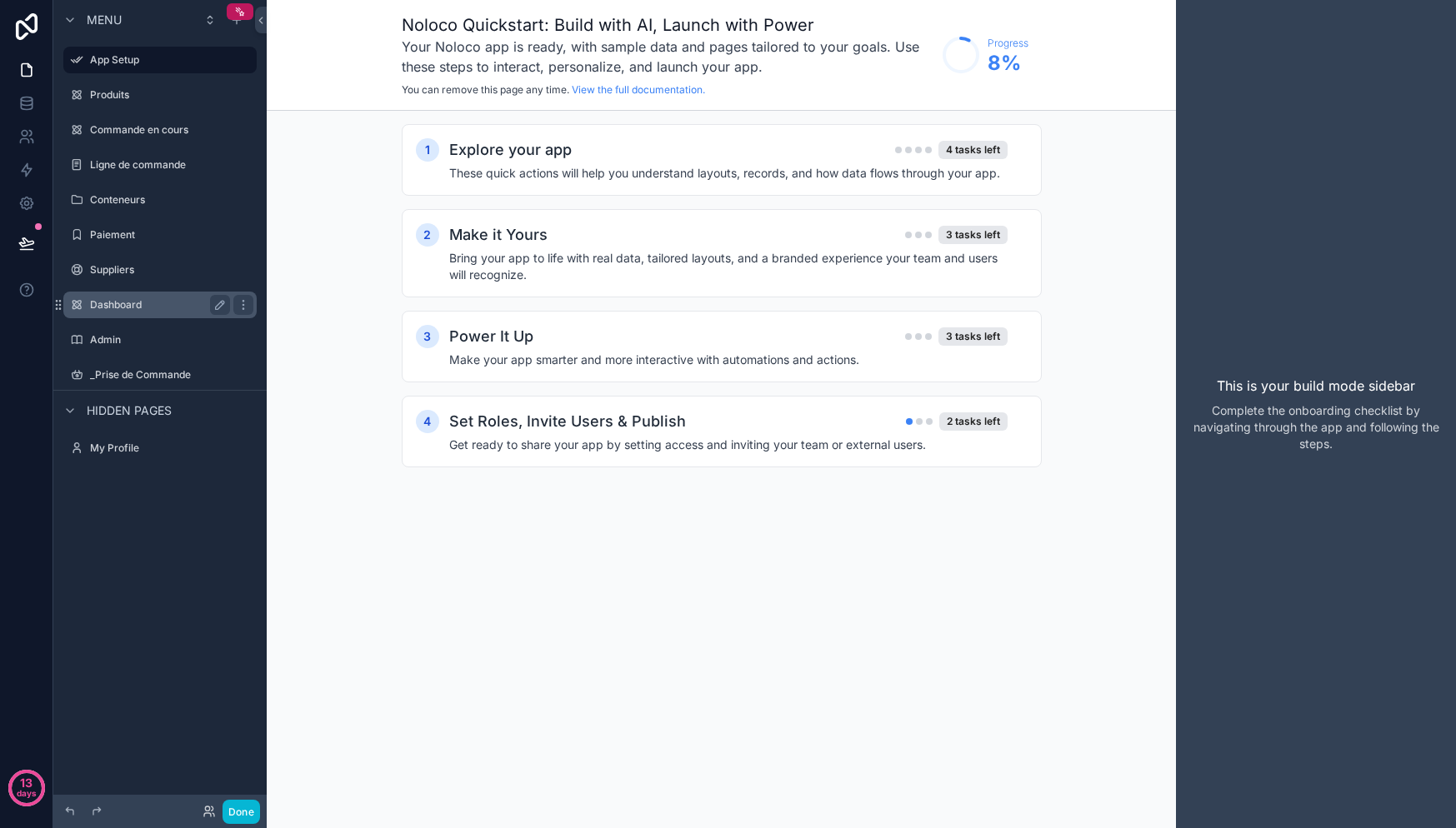
click at [152, 303] on label "Dashboard" at bounding box center [157, 304] width 133 height 13
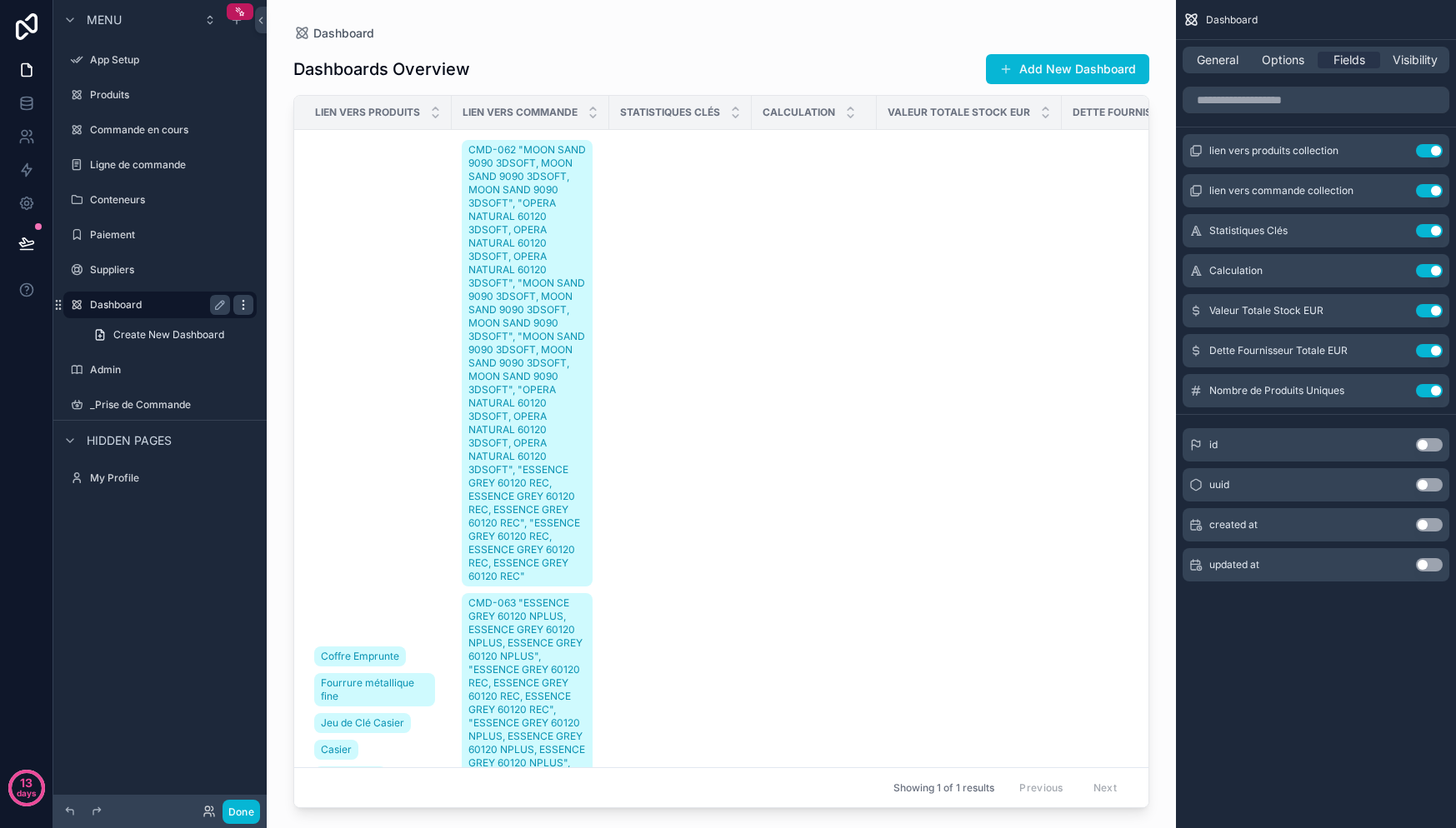
click at [245, 304] on icon "scrollable content" at bounding box center [243, 304] width 13 height 13
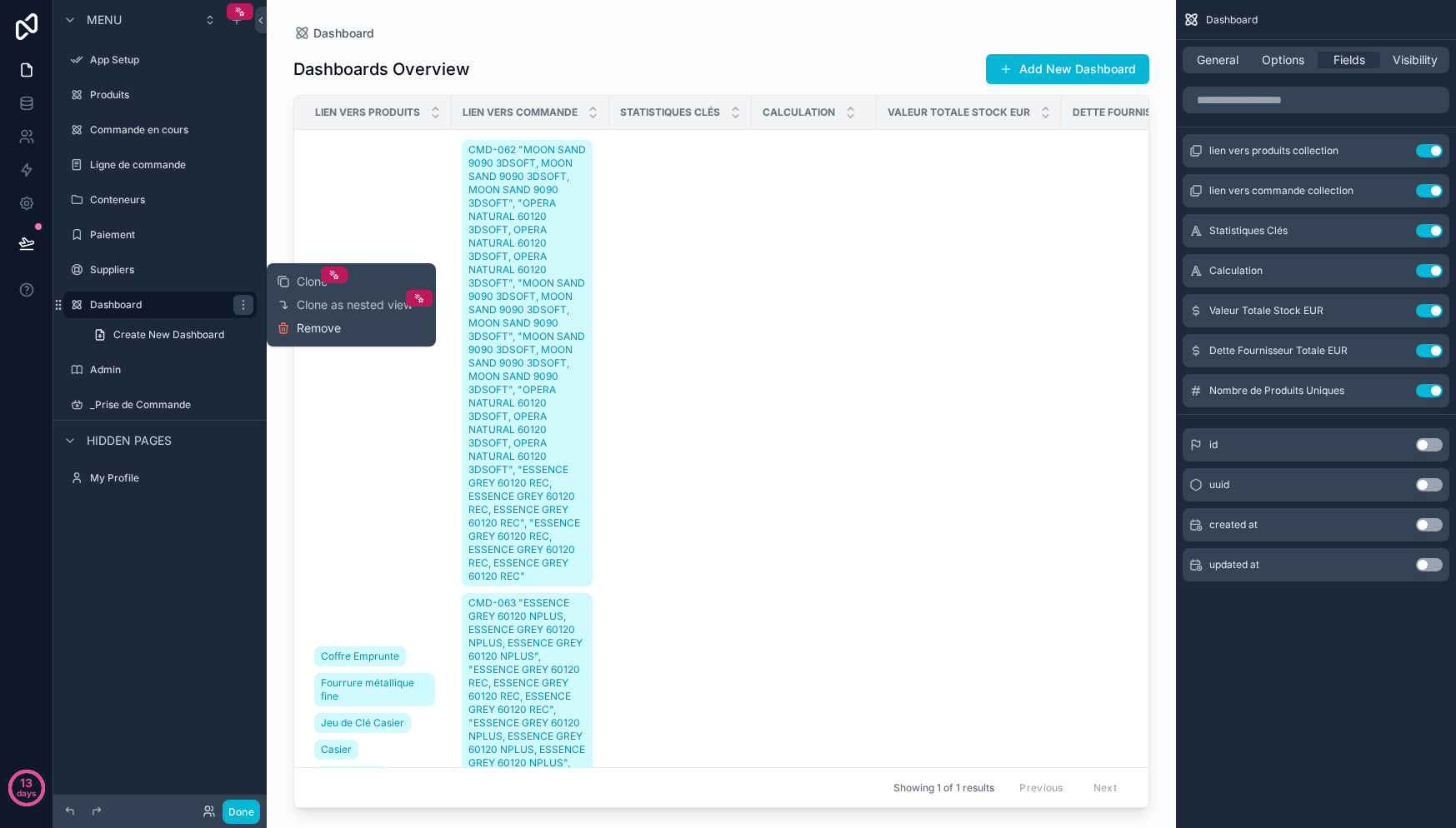
click at [336, 325] on span "Remove" at bounding box center [318, 328] width 44 height 17
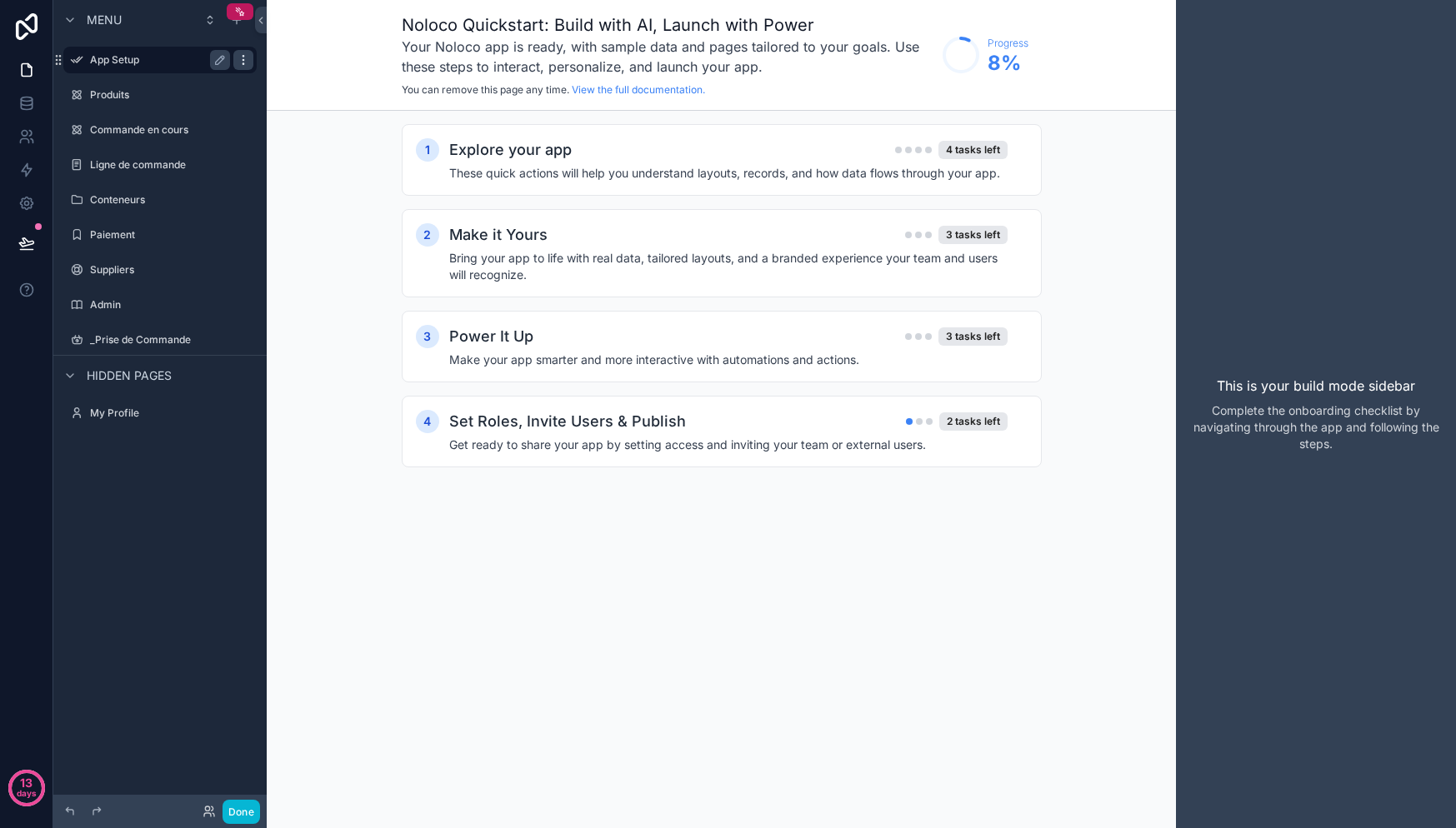
click at [240, 60] on icon "scrollable content" at bounding box center [243, 60] width 13 height 13
click at [311, 81] on div "Clone Remove" at bounding box center [309, 60] width 64 height 46
click at [311, 75] on span "Remove" at bounding box center [318, 71] width 44 height 17
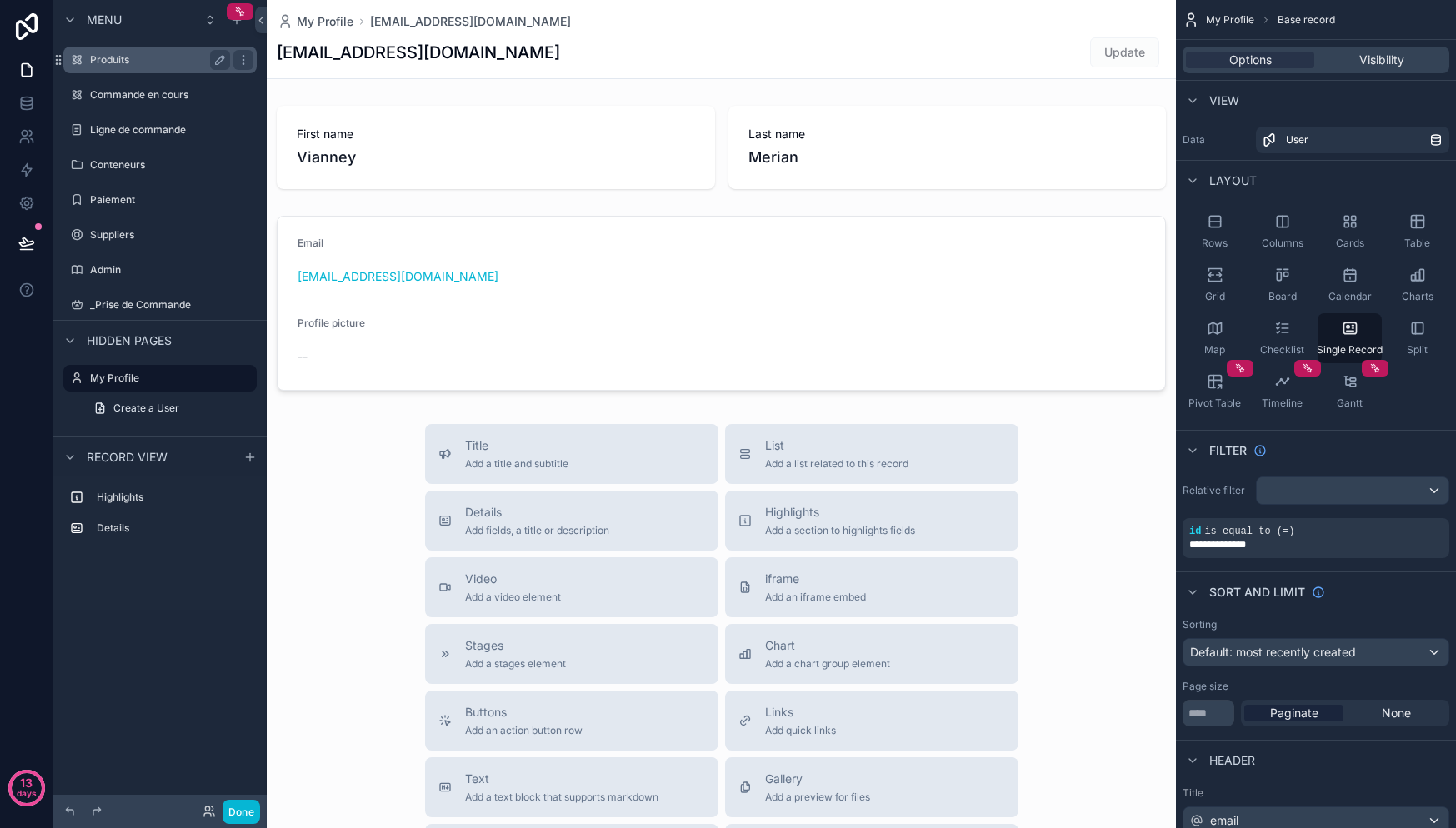
click at [117, 53] on label "Produits" at bounding box center [157, 60] width 133 height 13
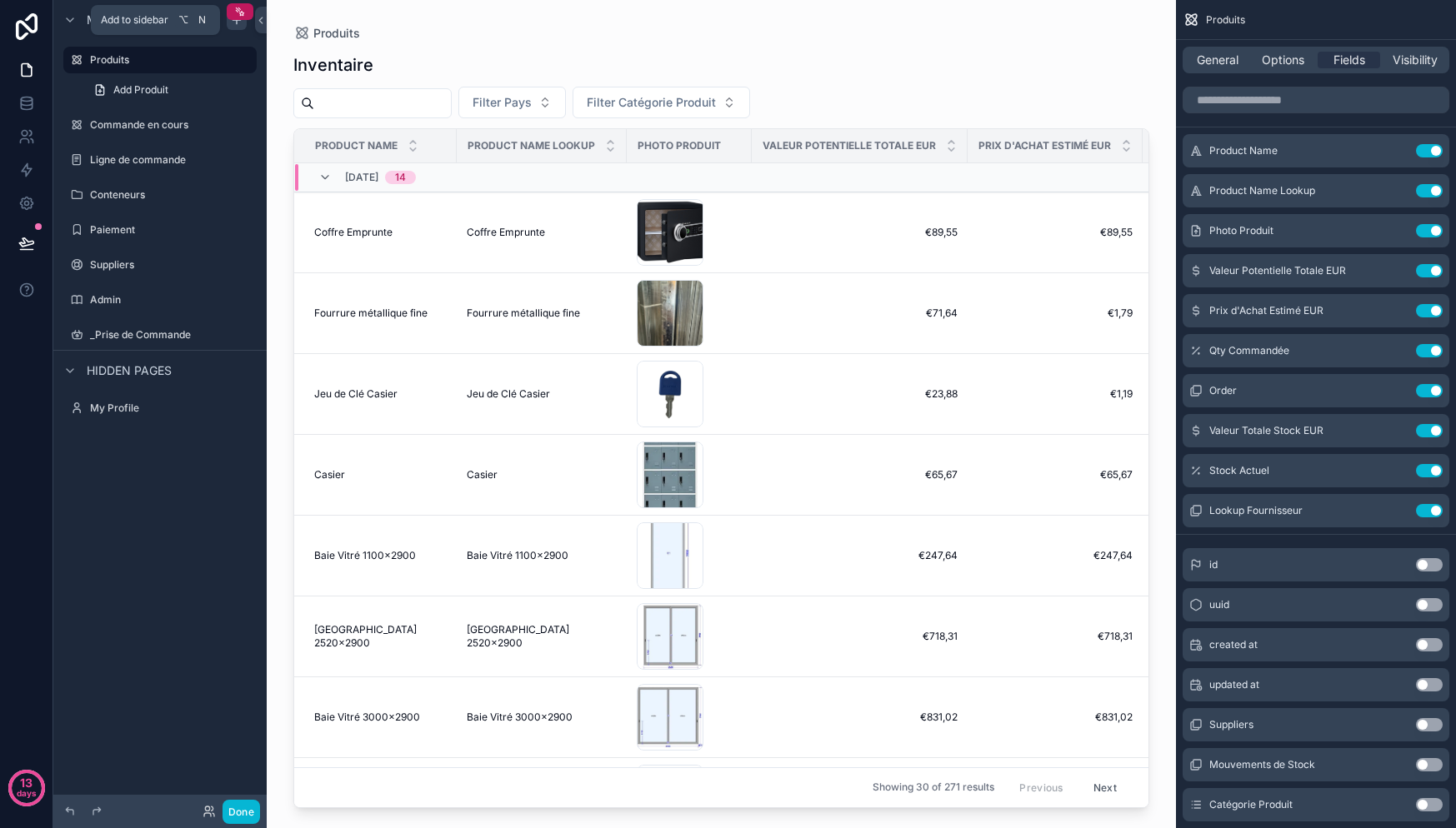
click at [240, 28] on div "scrollable content" at bounding box center [237, 19] width 20 height 20
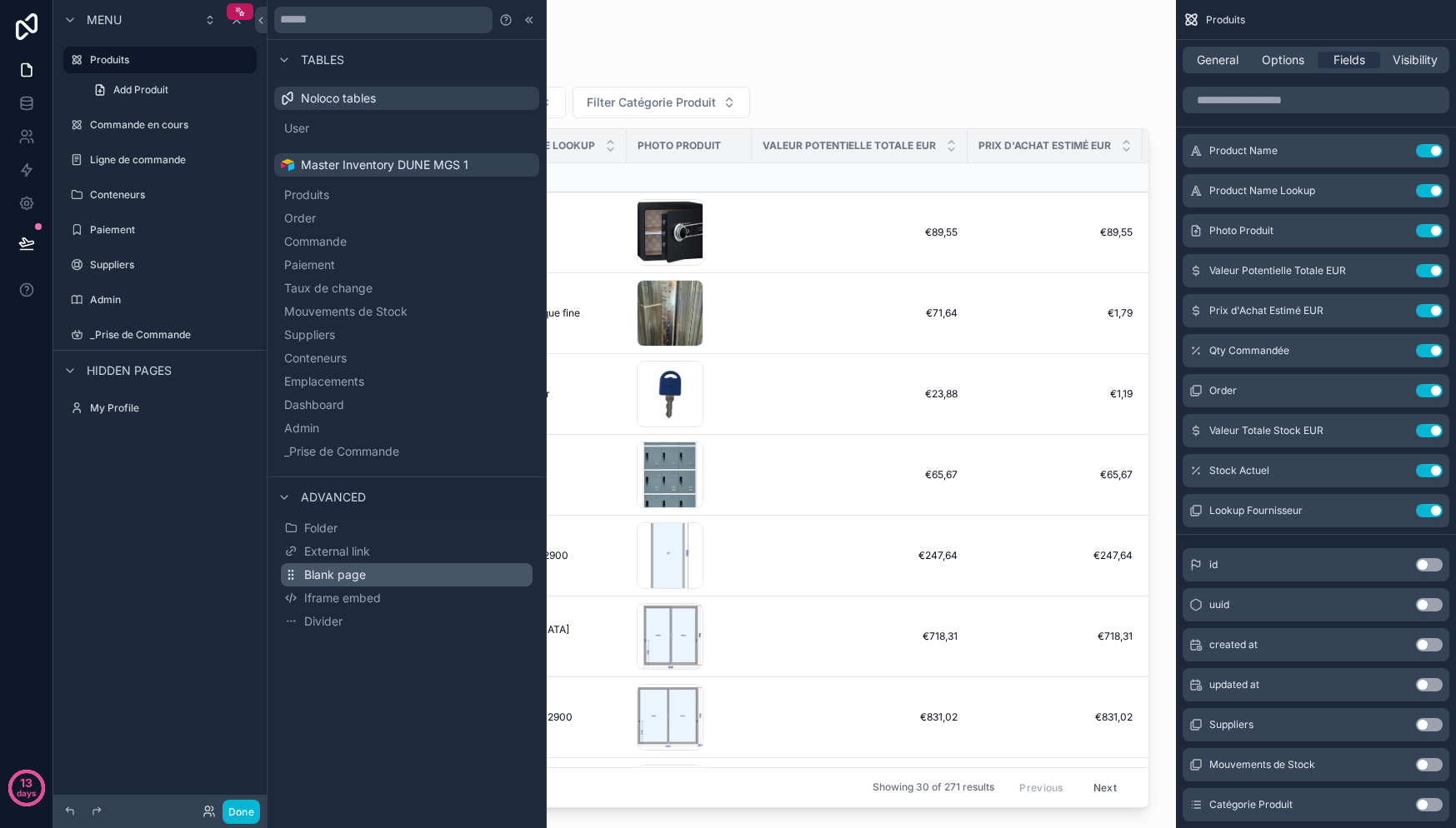
click at [359, 581] on span "Blank page" at bounding box center [335, 575] width 61 height 17
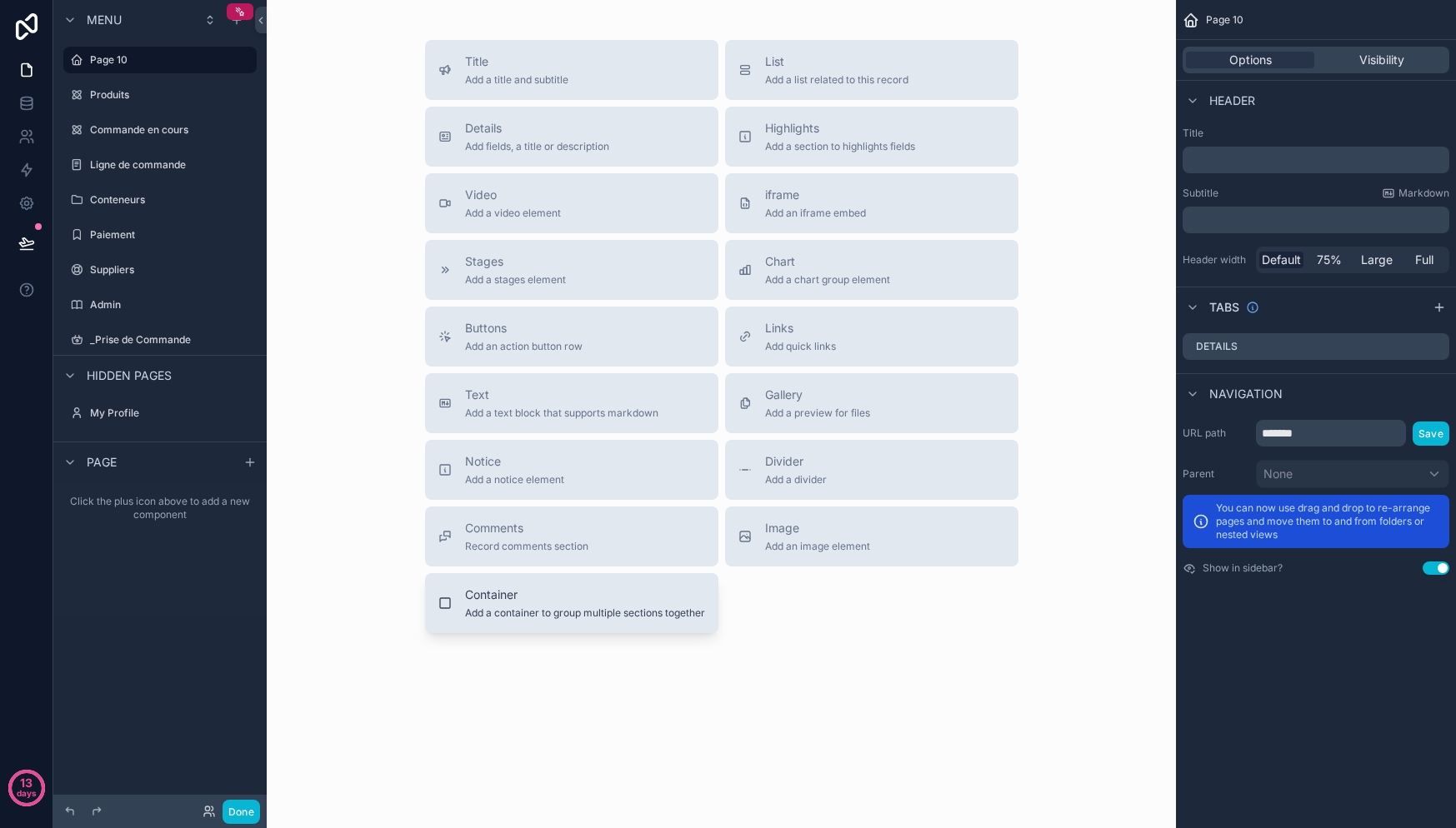
click at [511, 606] on span "Add a container to group multiple sections together" at bounding box center [586, 612] width 240 height 13
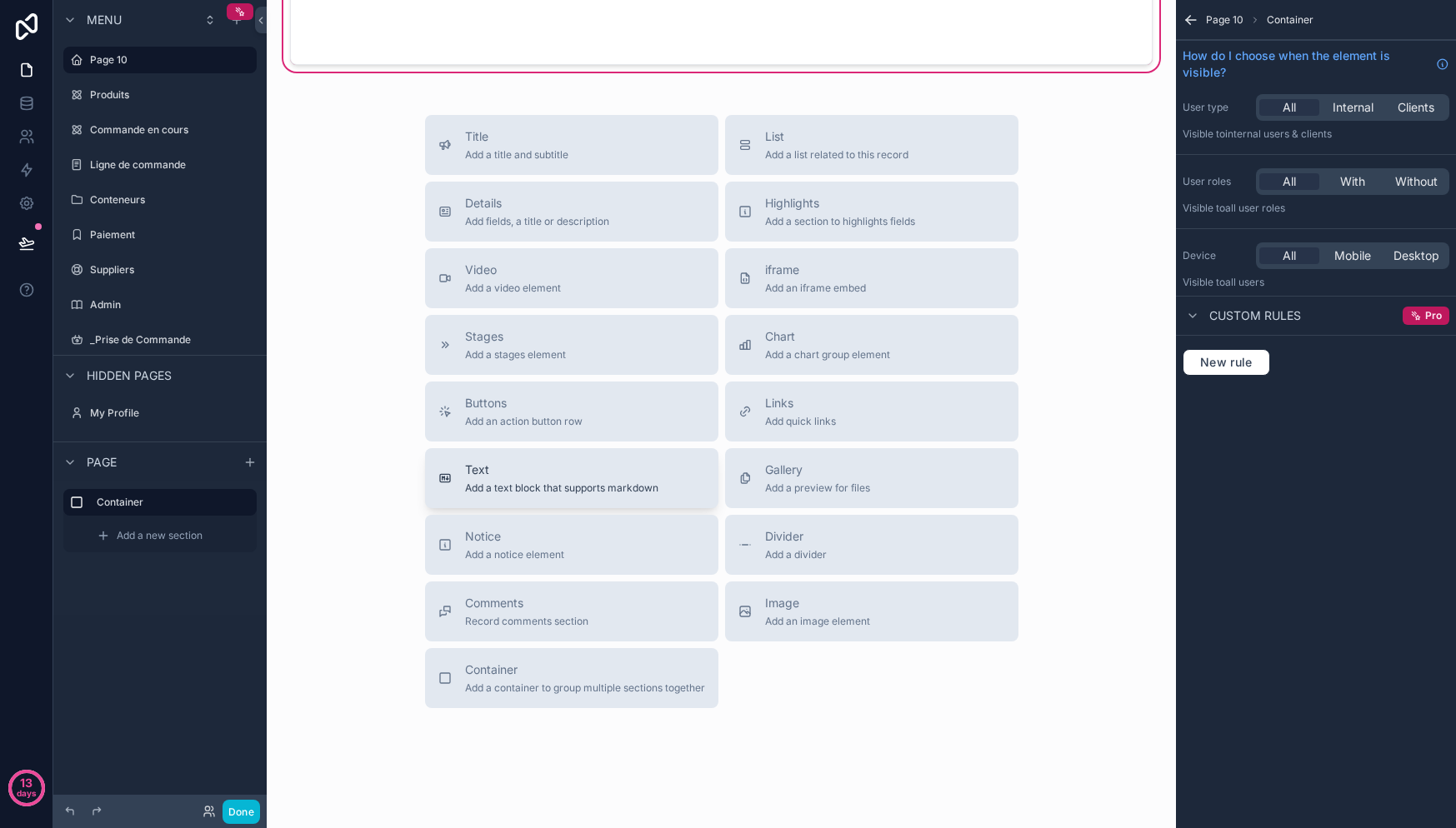
scroll to position [143, 0]
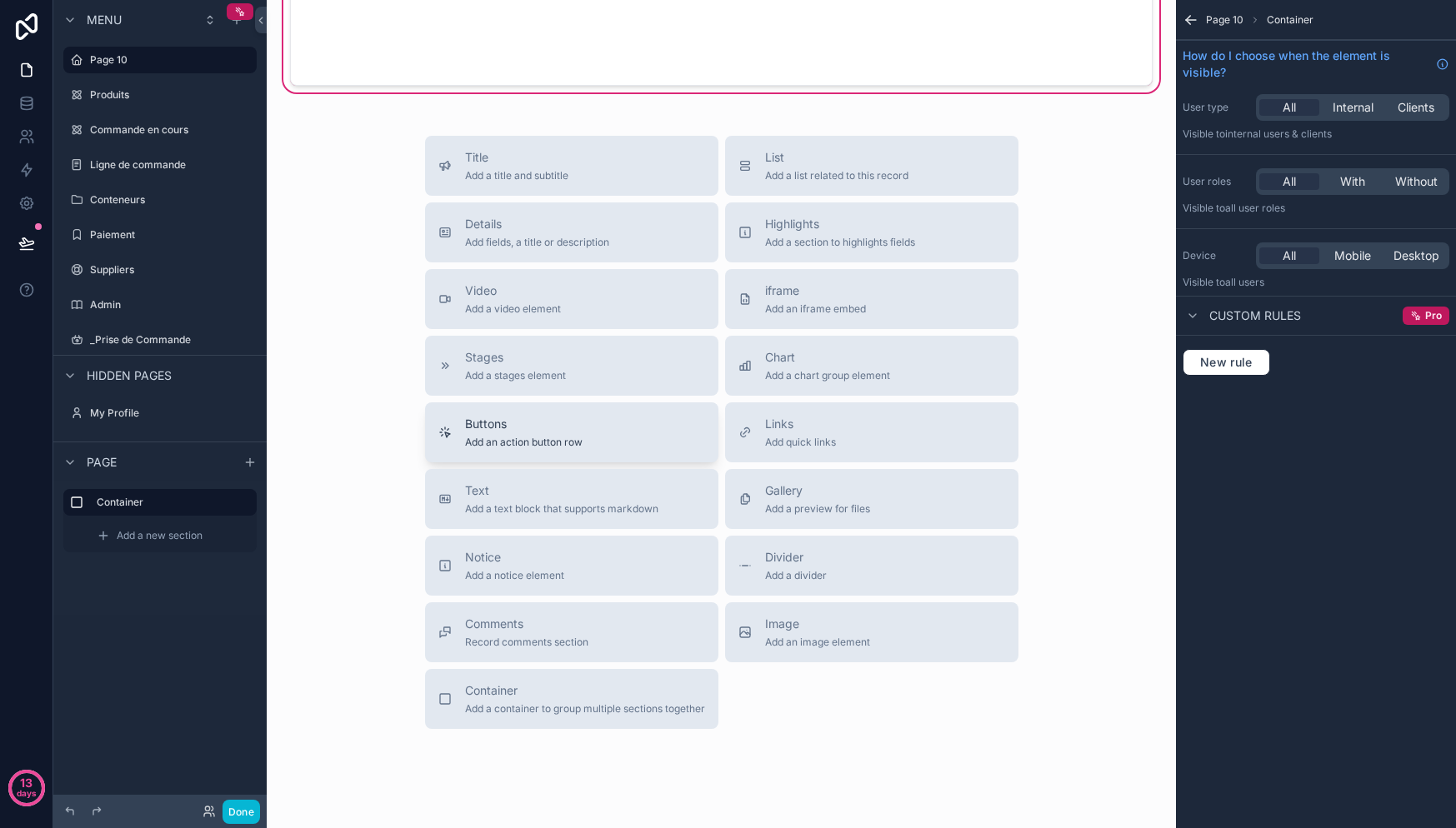
click at [501, 440] on span "Add an action button row" at bounding box center [524, 442] width 117 height 13
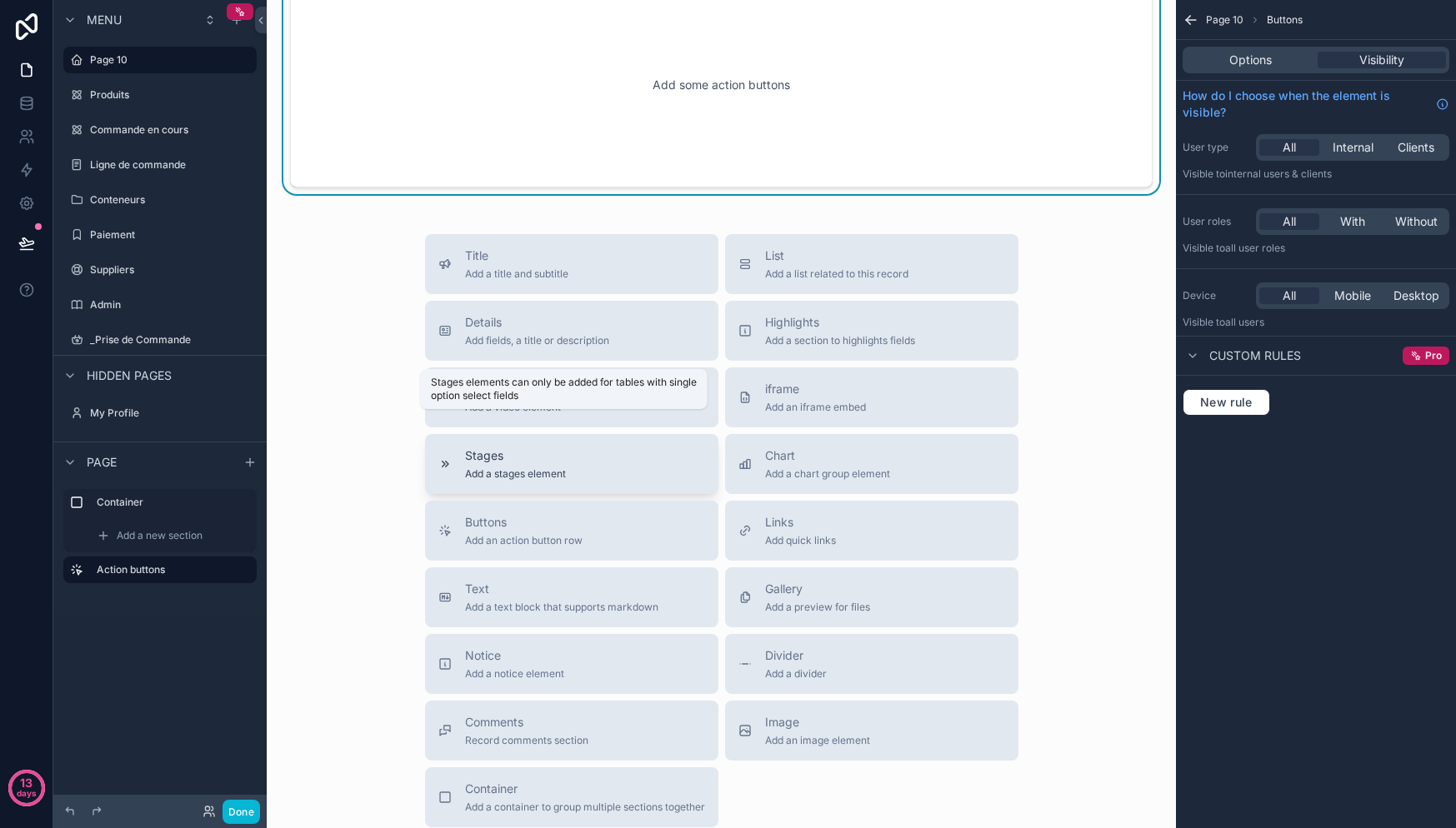
scroll to position [297, 0]
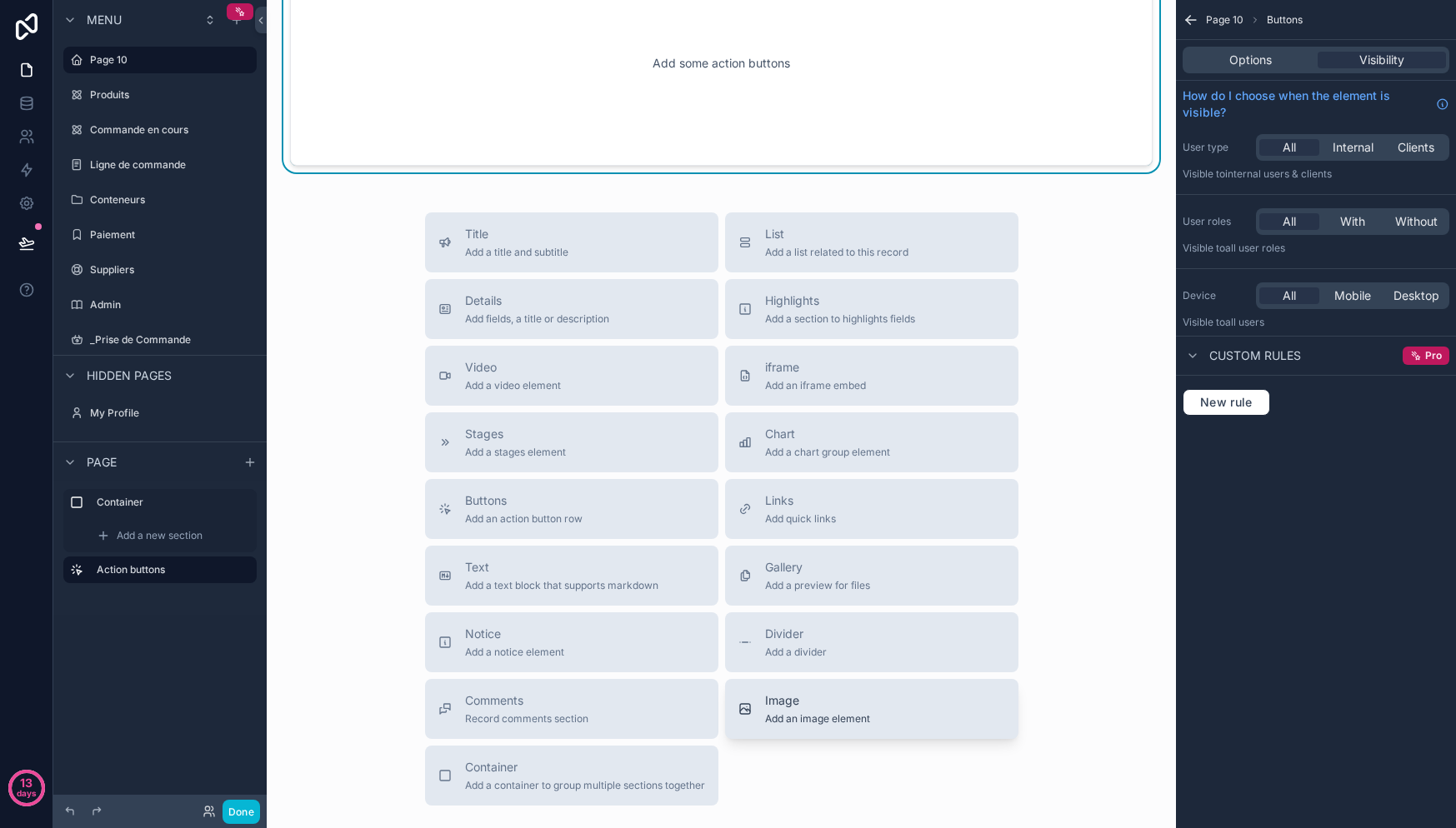
click at [818, 724] on span "Add an image element" at bounding box center [818, 718] width 105 height 13
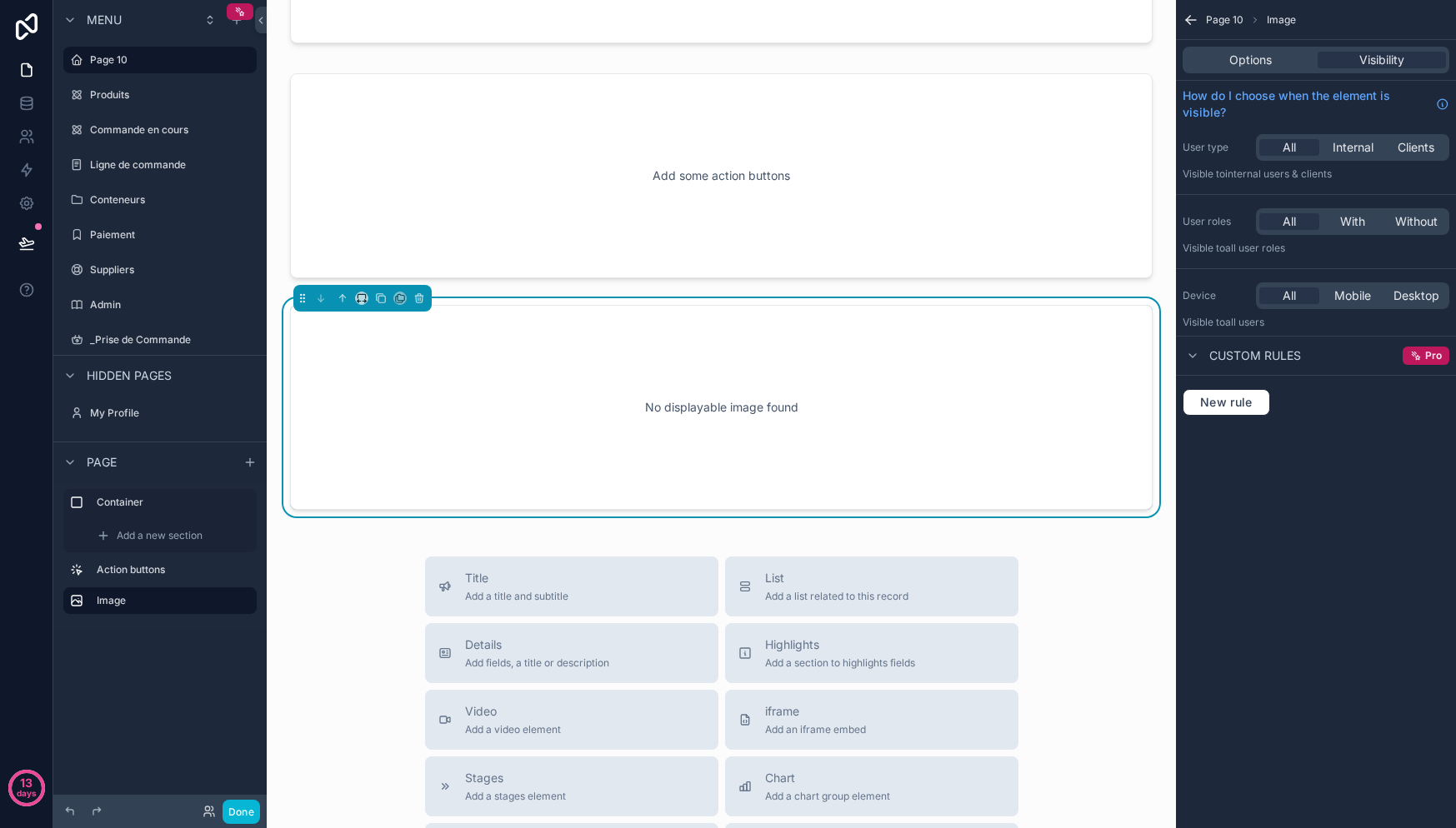
scroll to position [178, 0]
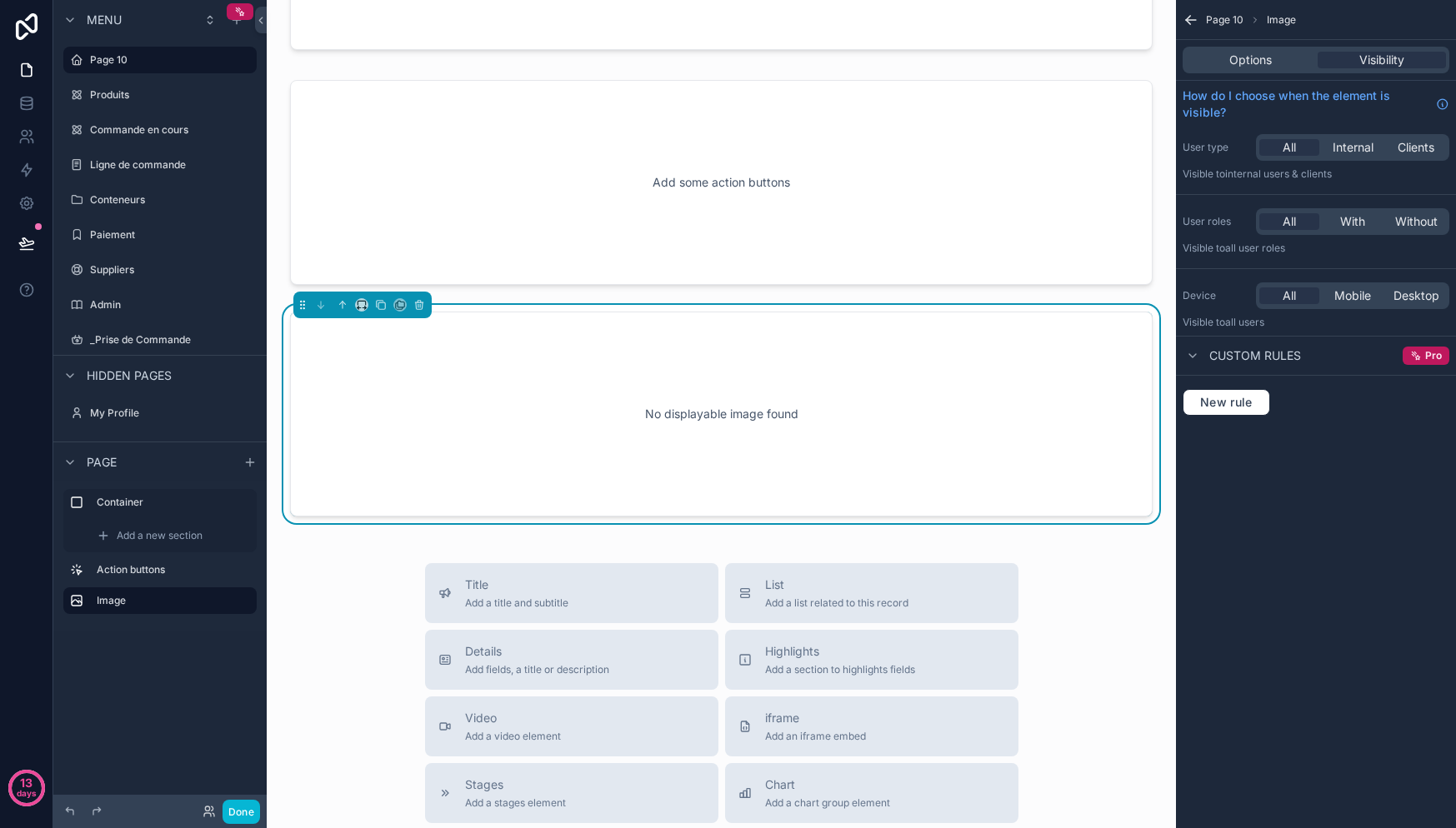
click at [700, 398] on div "No displayable image found" at bounding box center [721, 414] width 807 height 150
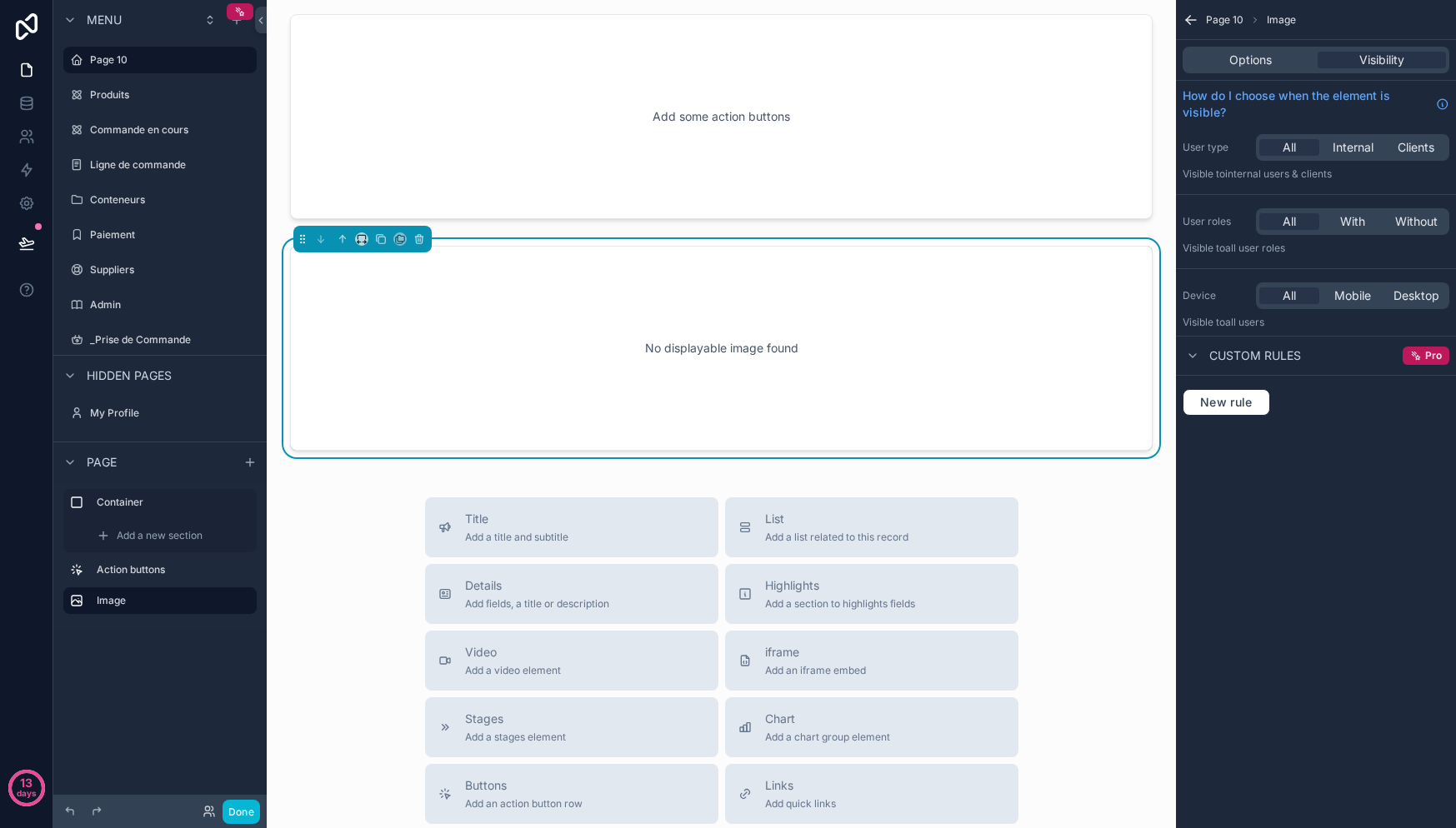
scroll to position [255, 0]
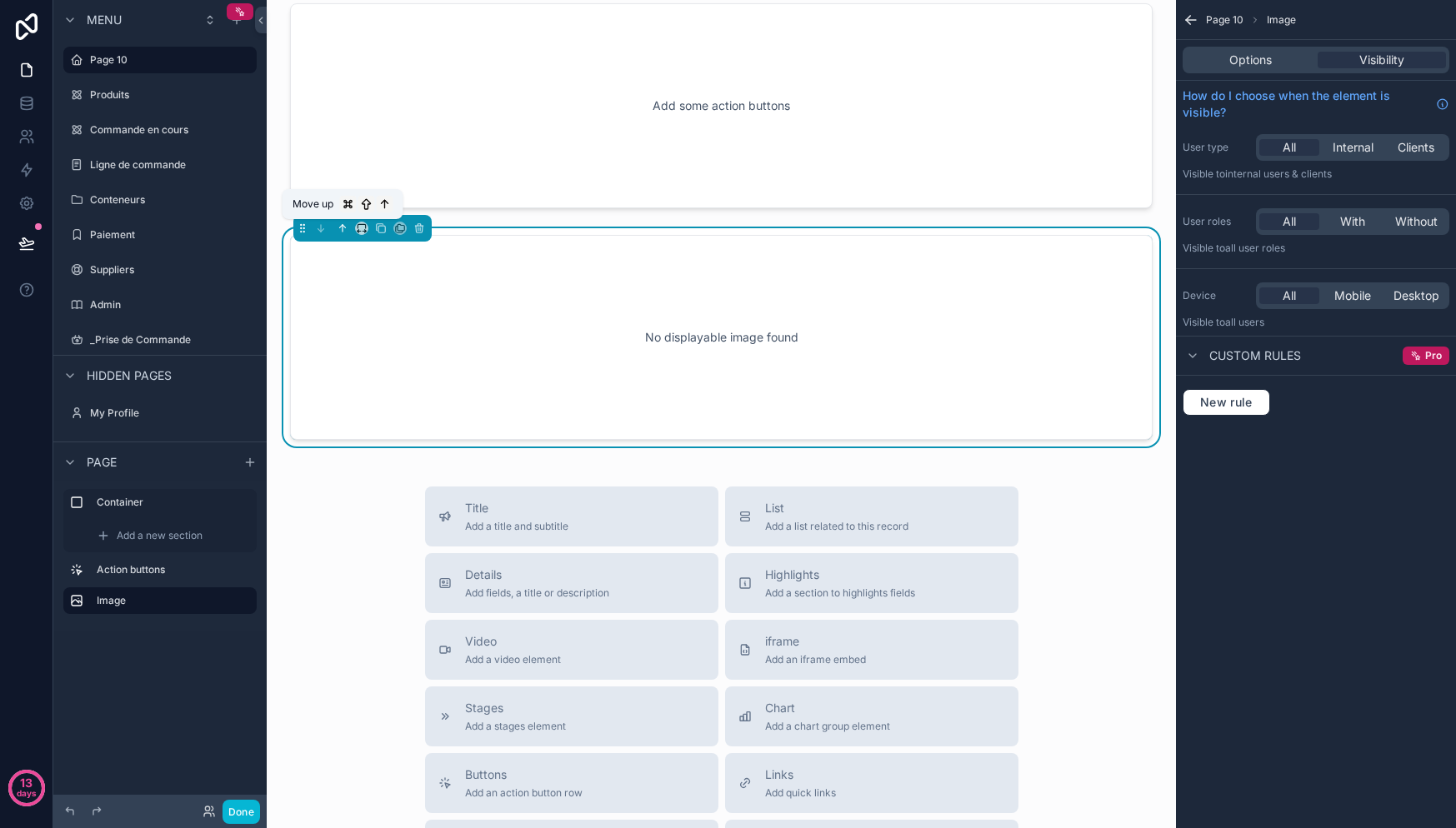
click at [340, 229] on icon "scrollable content" at bounding box center [342, 228] width 11 height 11
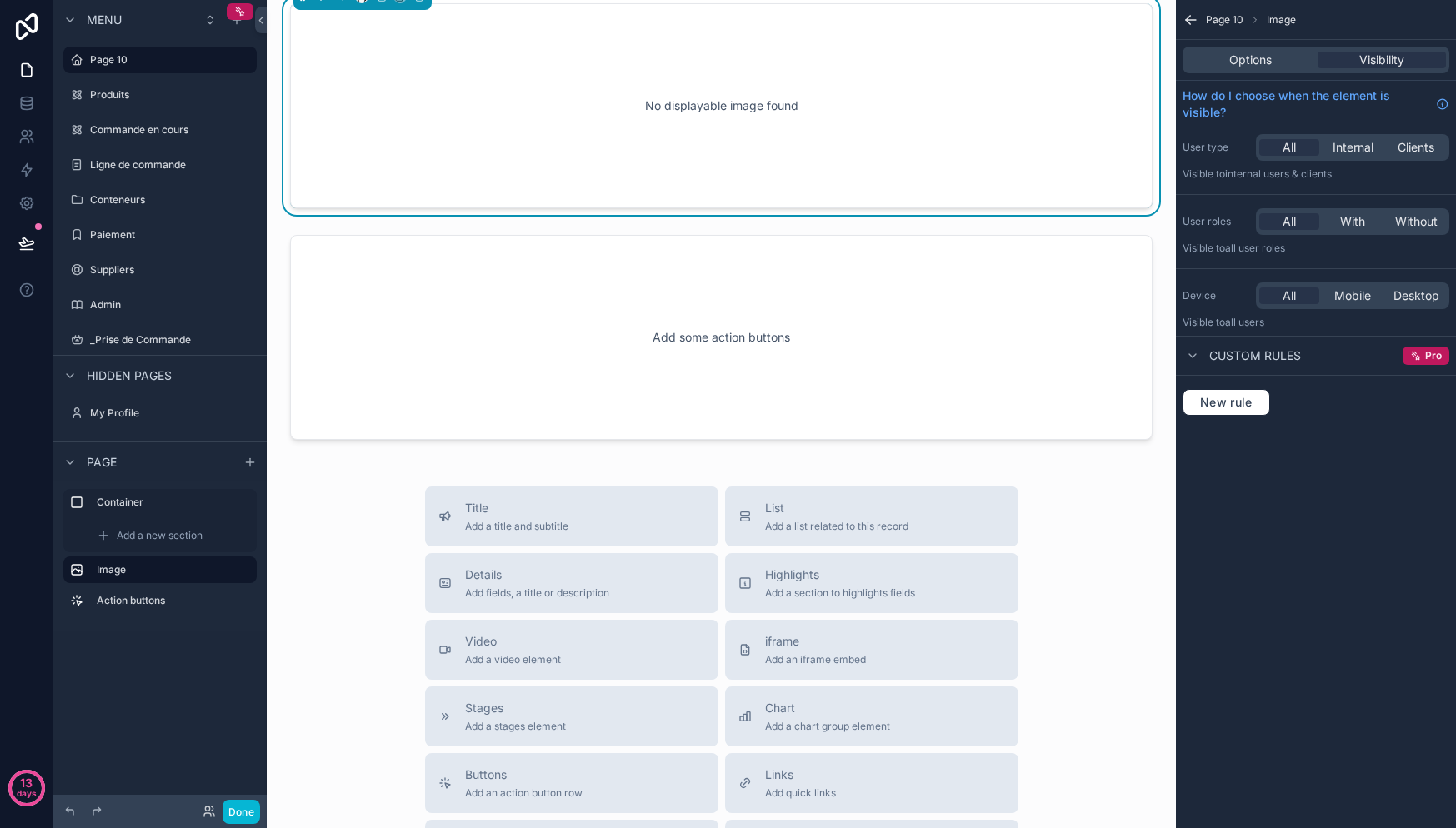
scroll to position [0, 0]
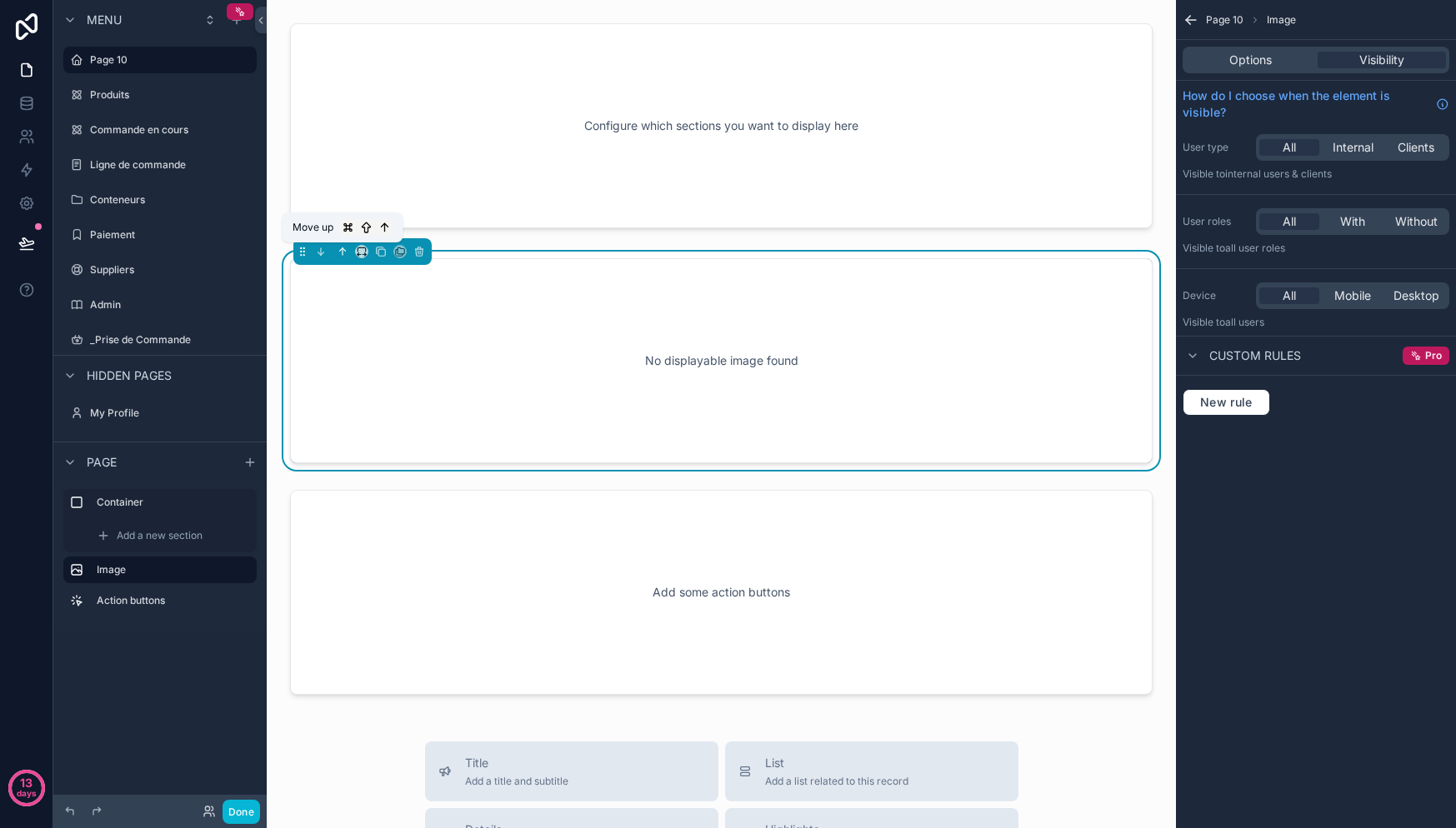
click at [345, 249] on icon "scrollable content" at bounding box center [342, 251] width 11 height 11
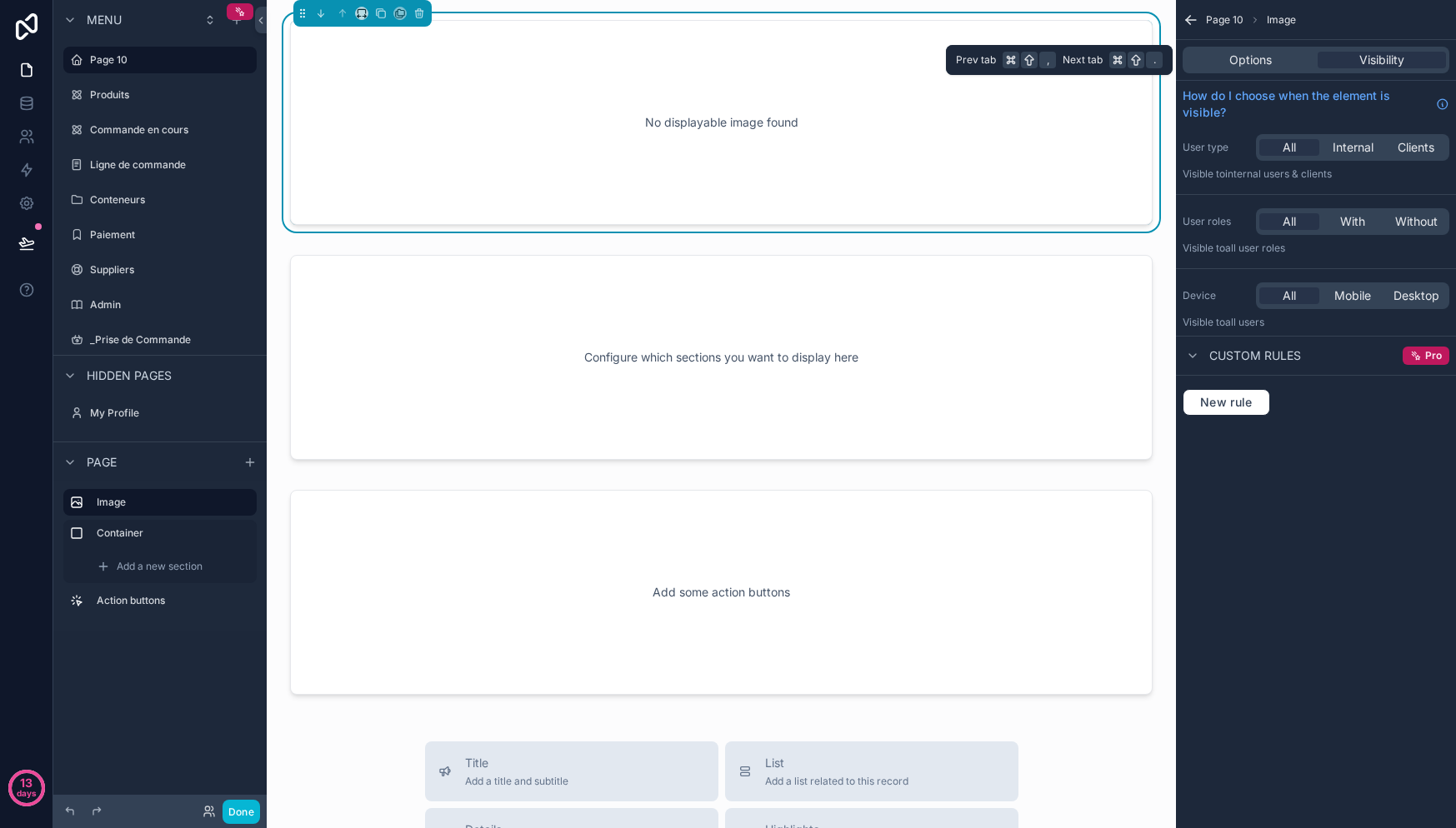
click at [1261, 68] on div "Options Visibility" at bounding box center [1316, 60] width 266 height 26
click at [1262, 60] on span "Options" at bounding box center [1250, 60] width 42 height 17
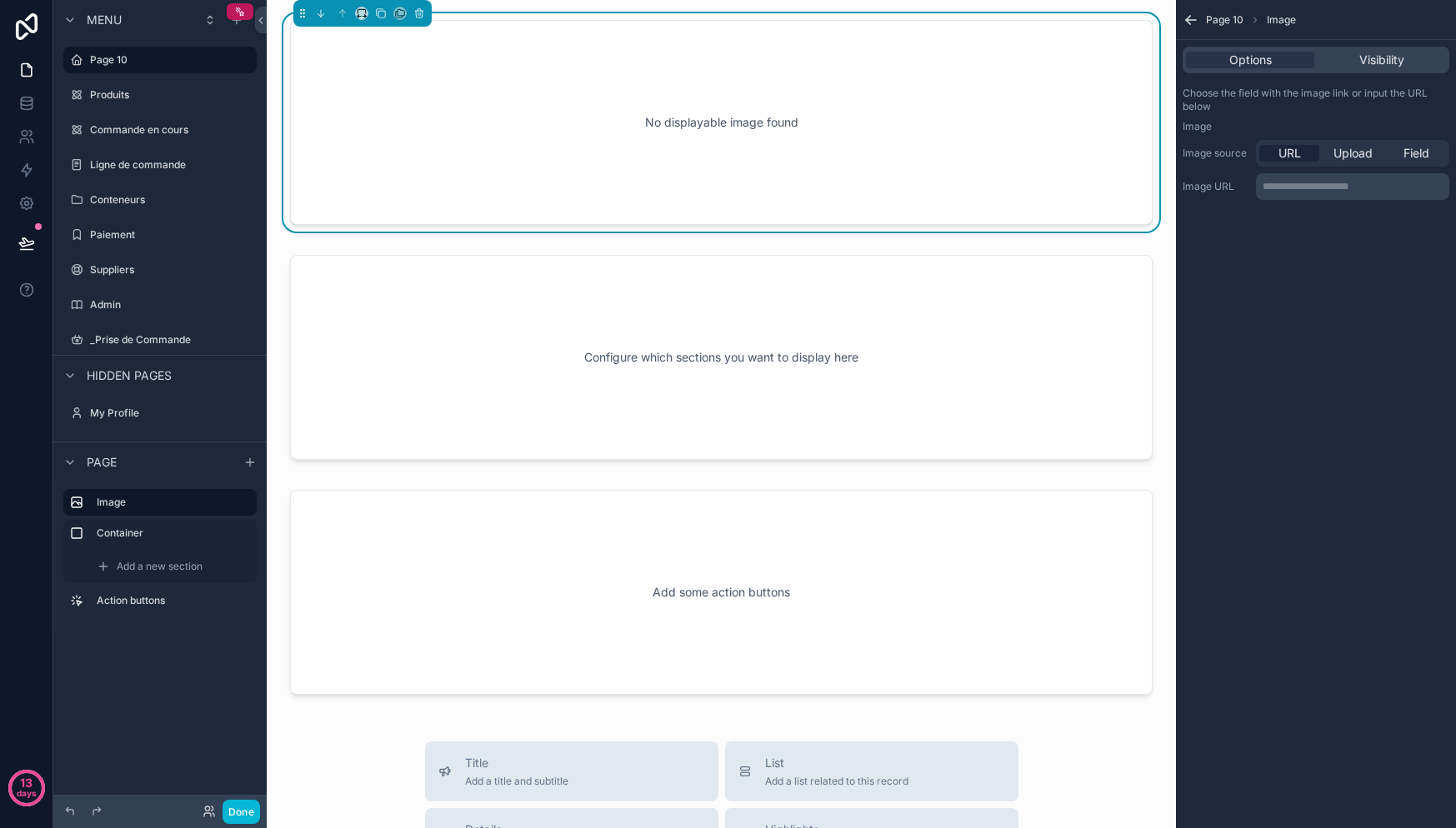
click at [1392, 70] on div "Options Visibility" at bounding box center [1316, 60] width 266 height 26
click at [1394, 63] on span "Visibility" at bounding box center [1381, 60] width 45 height 17
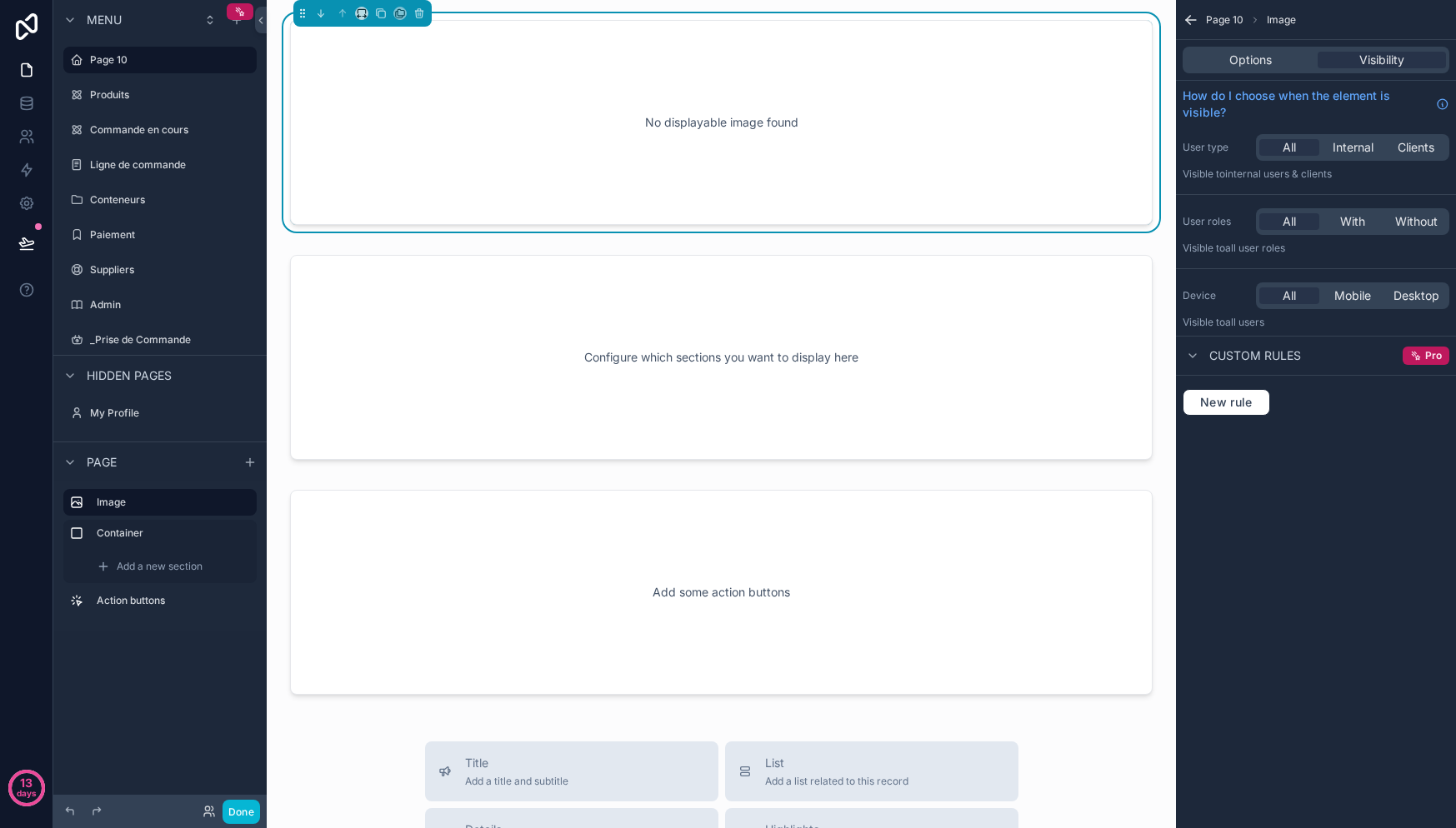
click at [1278, 363] on span "Custom rules" at bounding box center [1255, 355] width 92 height 17
click at [1265, 360] on span "Custom rules" at bounding box center [1255, 355] width 92 height 17
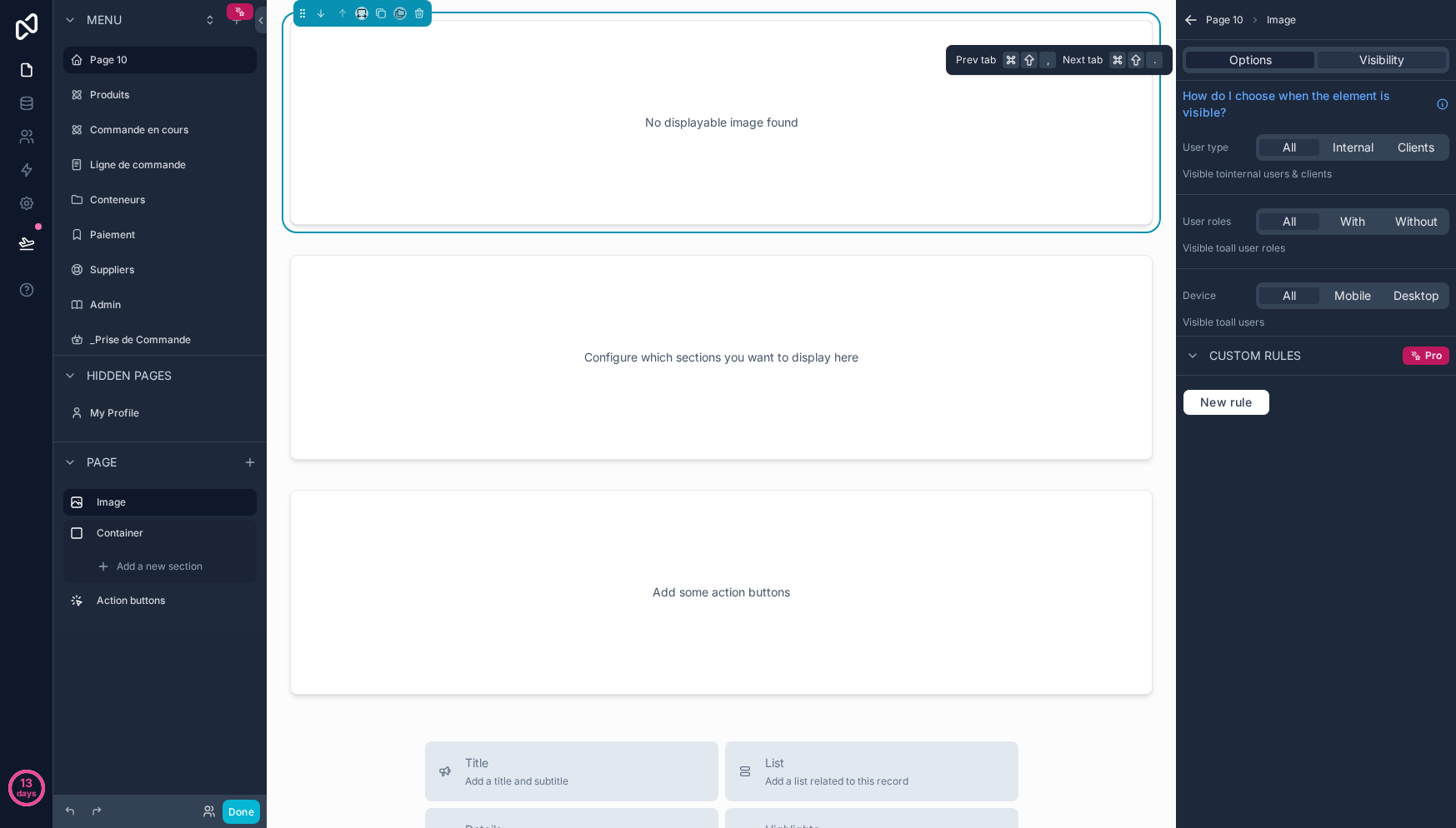
click at [1275, 60] on div "Options" at bounding box center [1250, 60] width 128 height 17
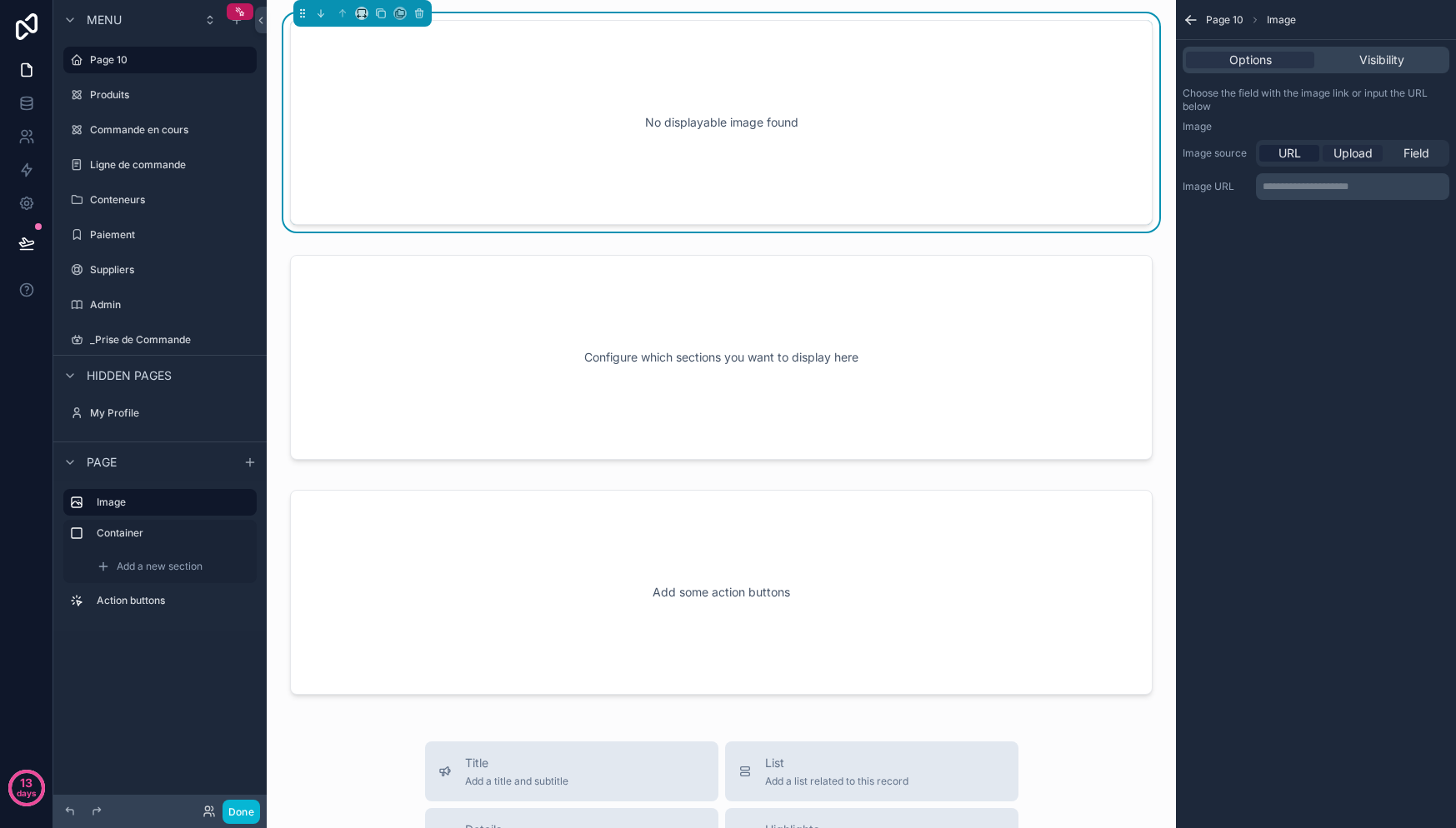
click at [1364, 159] on span "Upload" at bounding box center [1353, 152] width 39 height 17
click at [1219, 211] on icon "scrollable content" at bounding box center [1216, 213] width 11 height 11
type input "**********"
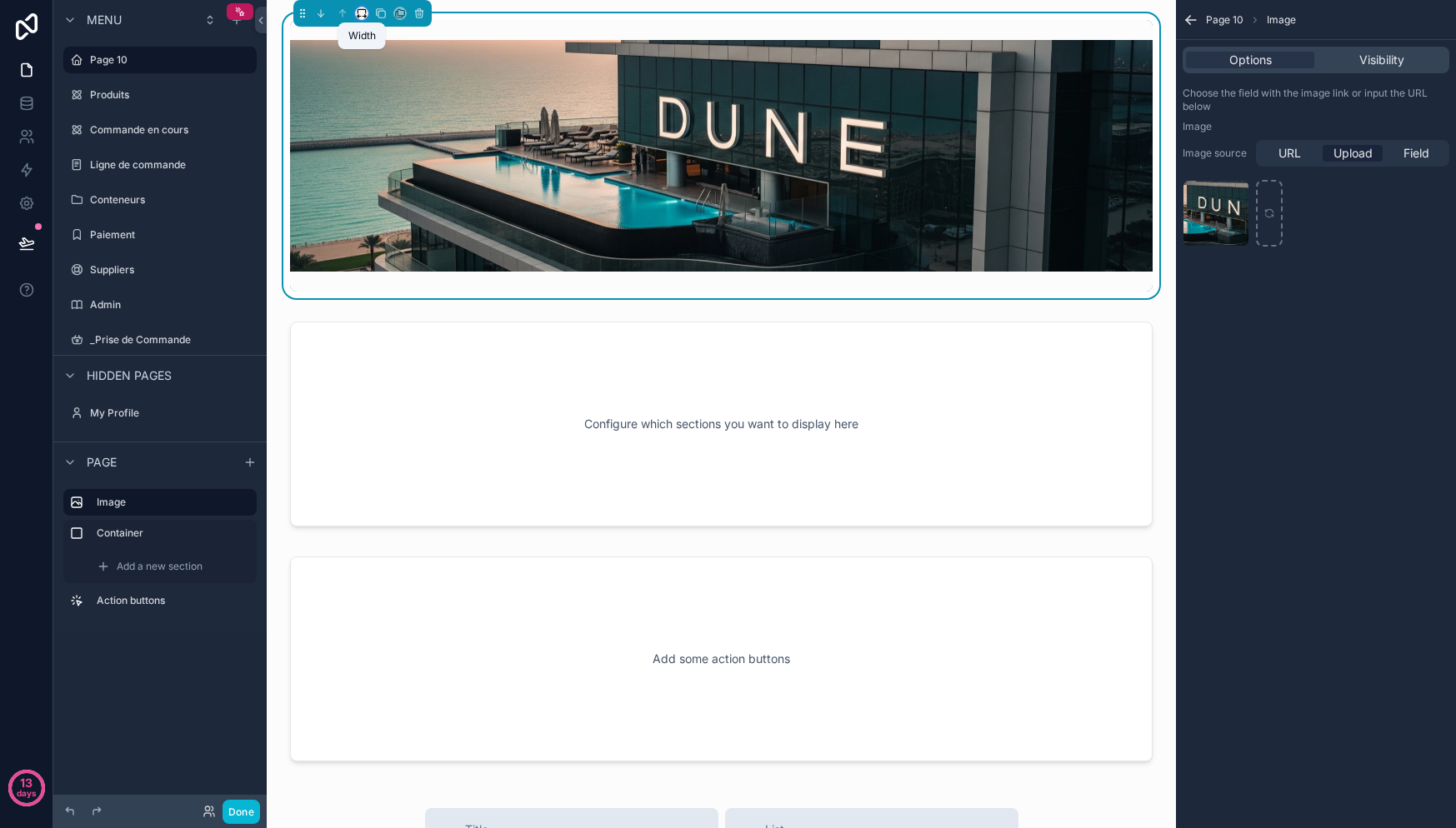
click at [364, 17] on icon "scrollable content" at bounding box center [361, 13] width 11 height 11
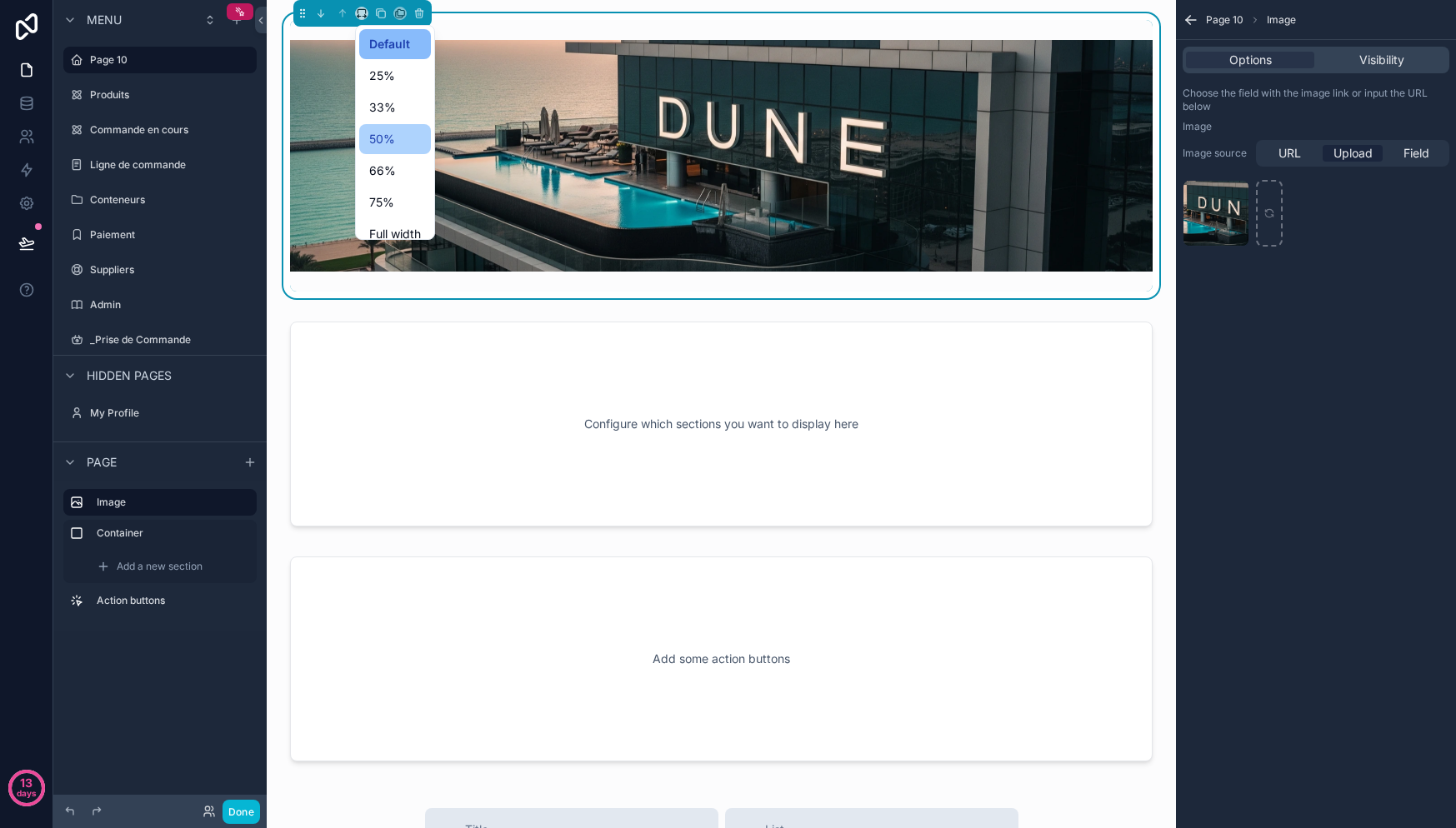
click at [391, 145] on span "50%" at bounding box center [381, 138] width 25 height 20
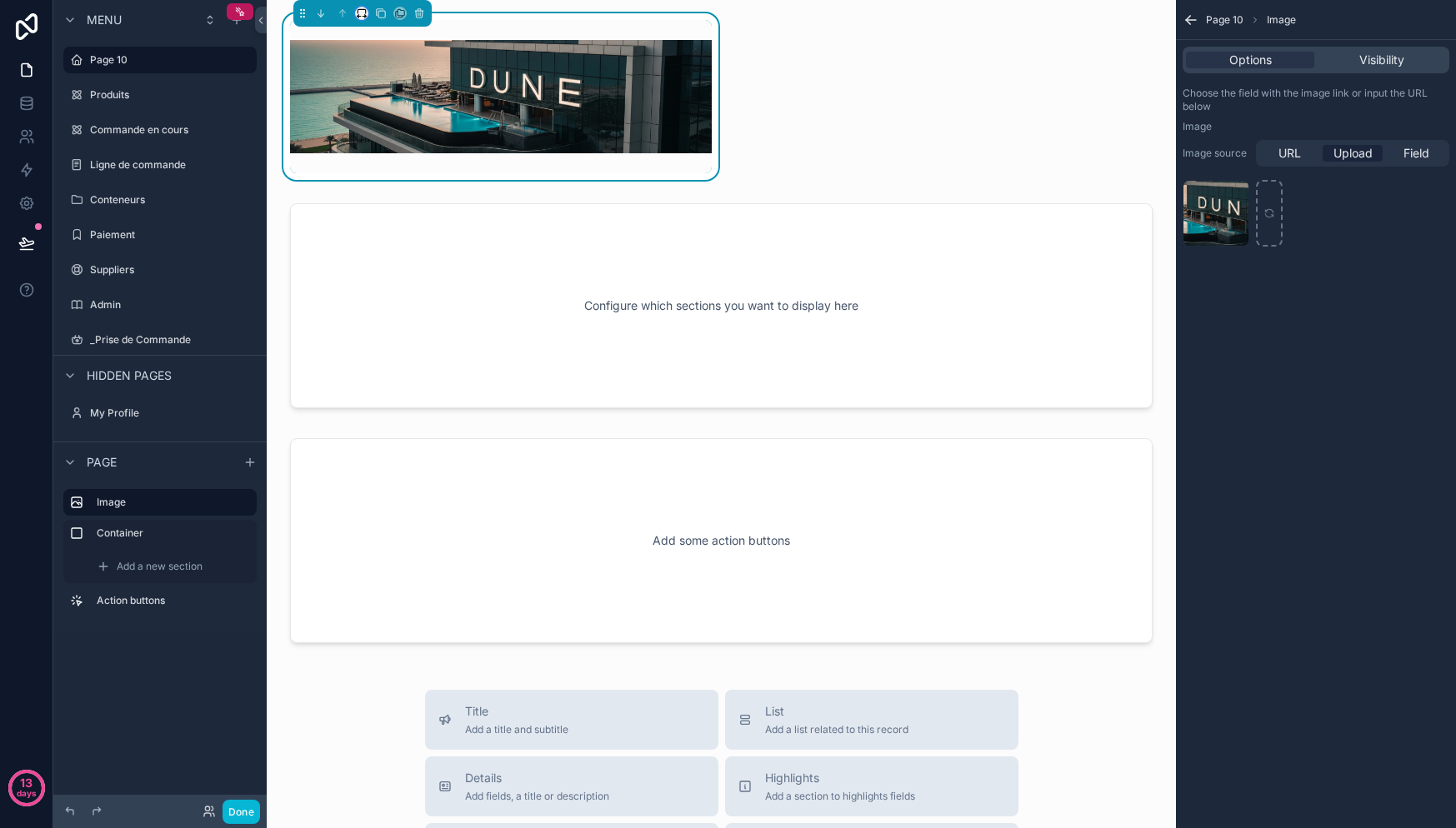
click at [366, 14] on icon "scrollable content" at bounding box center [361, 13] width 11 height 11
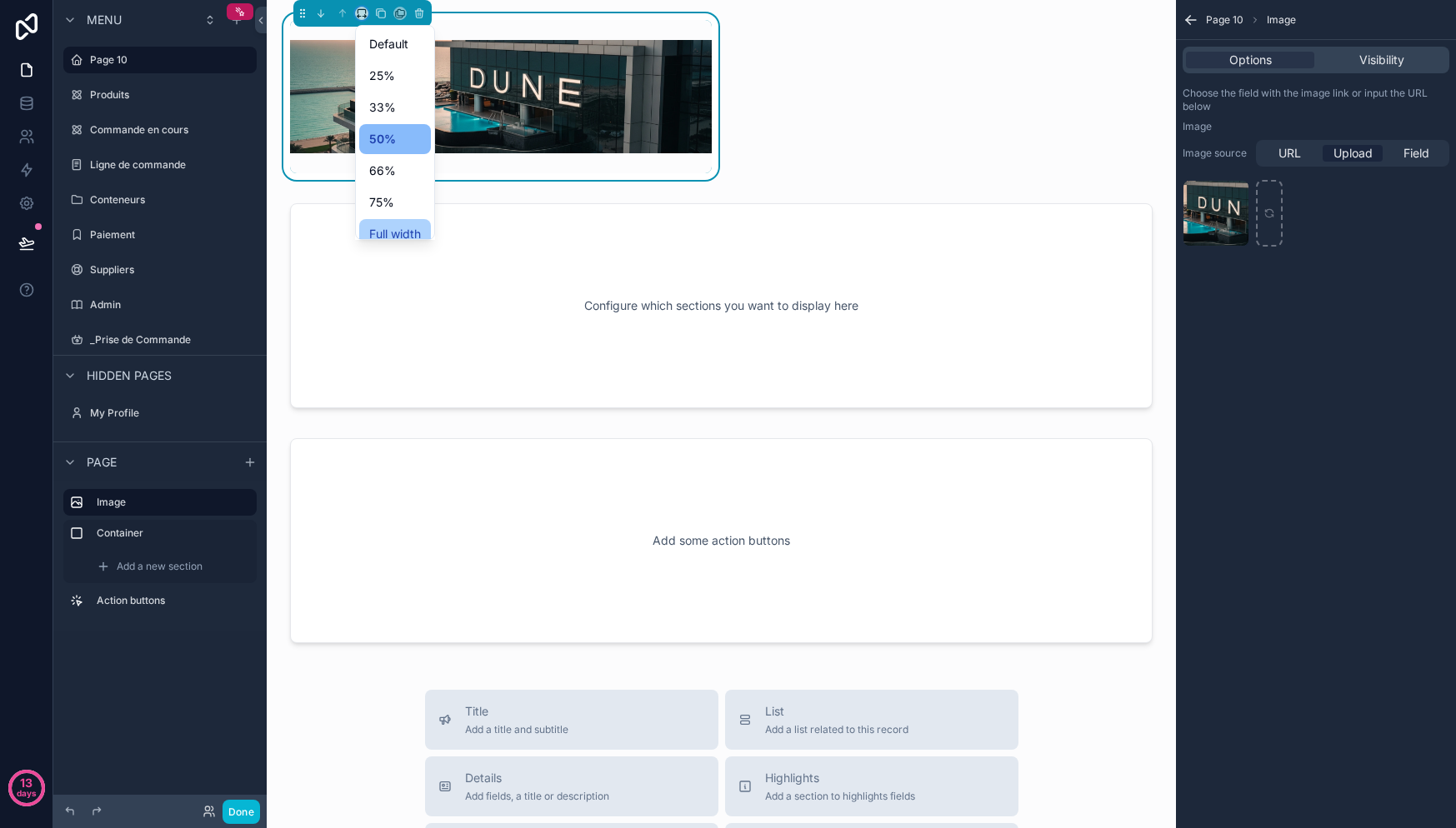
scroll to position [21, 0]
click at [408, 215] on span "Full width" at bounding box center [394, 213] width 52 height 20
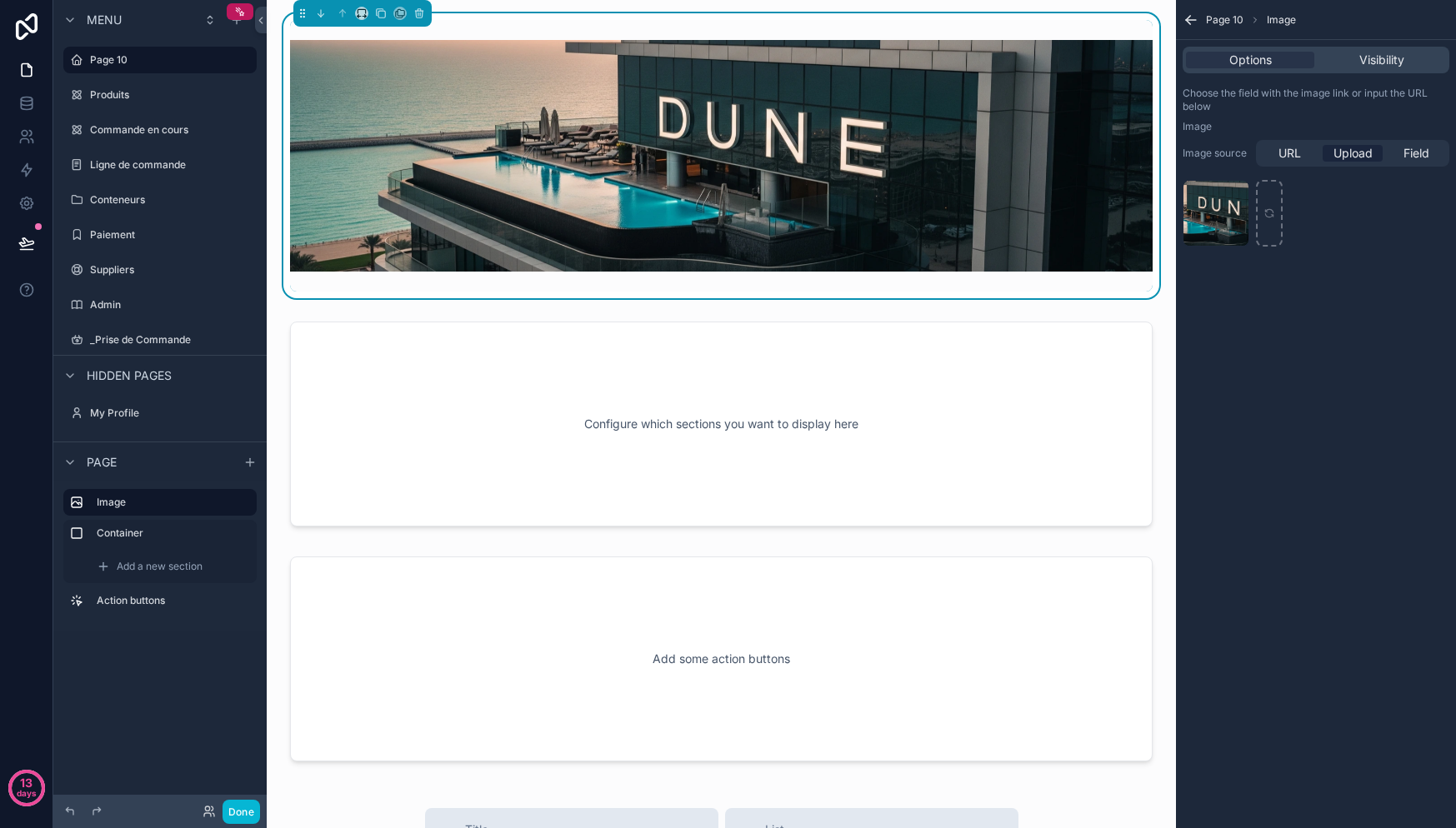
click at [1237, 404] on div "Page 10 Image Options Visibility Choose the field with the image link or input …" at bounding box center [1316, 414] width 280 height 828
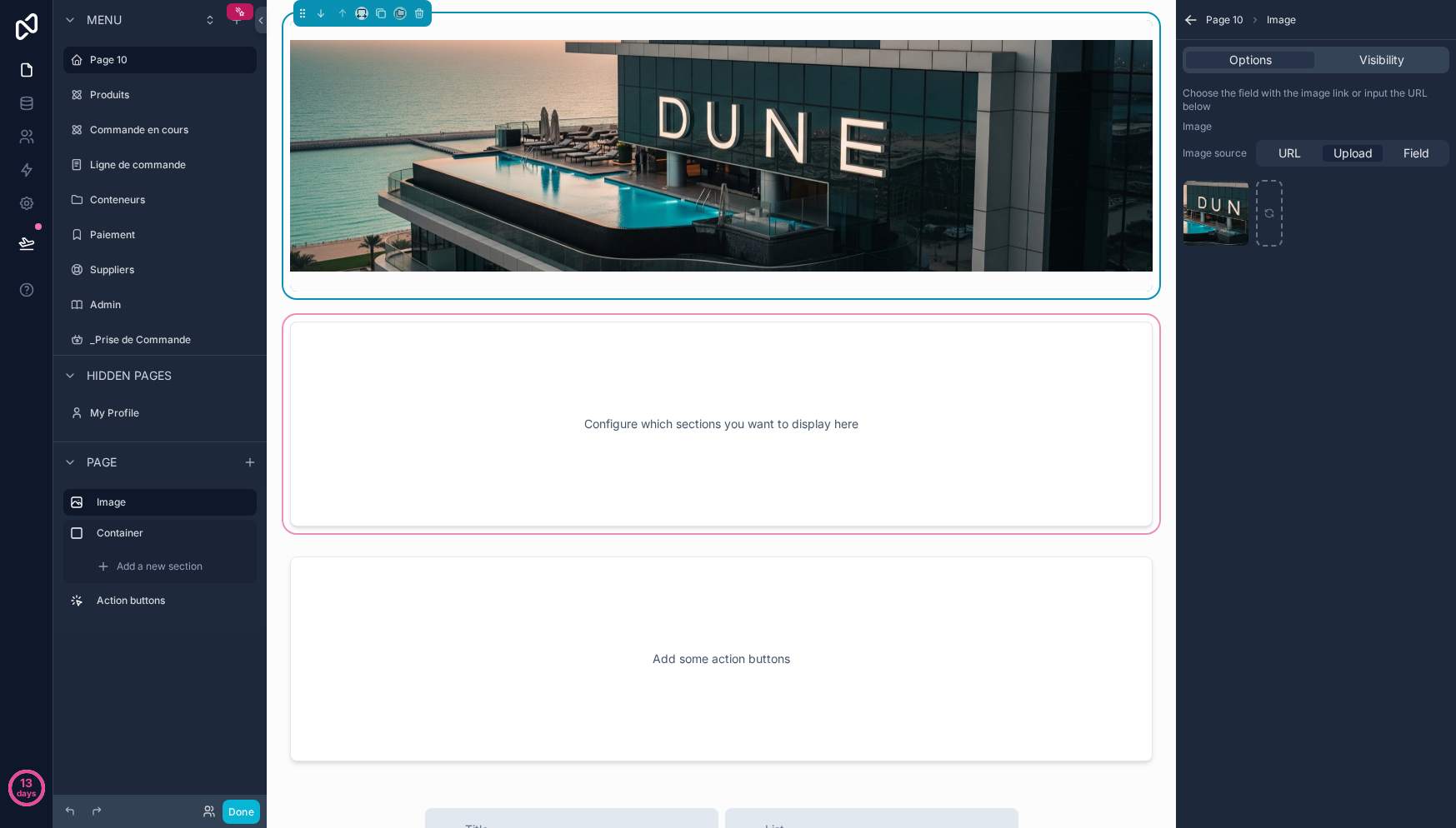
click at [924, 351] on div "scrollable content" at bounding box center [721, 424] width 883 height 225
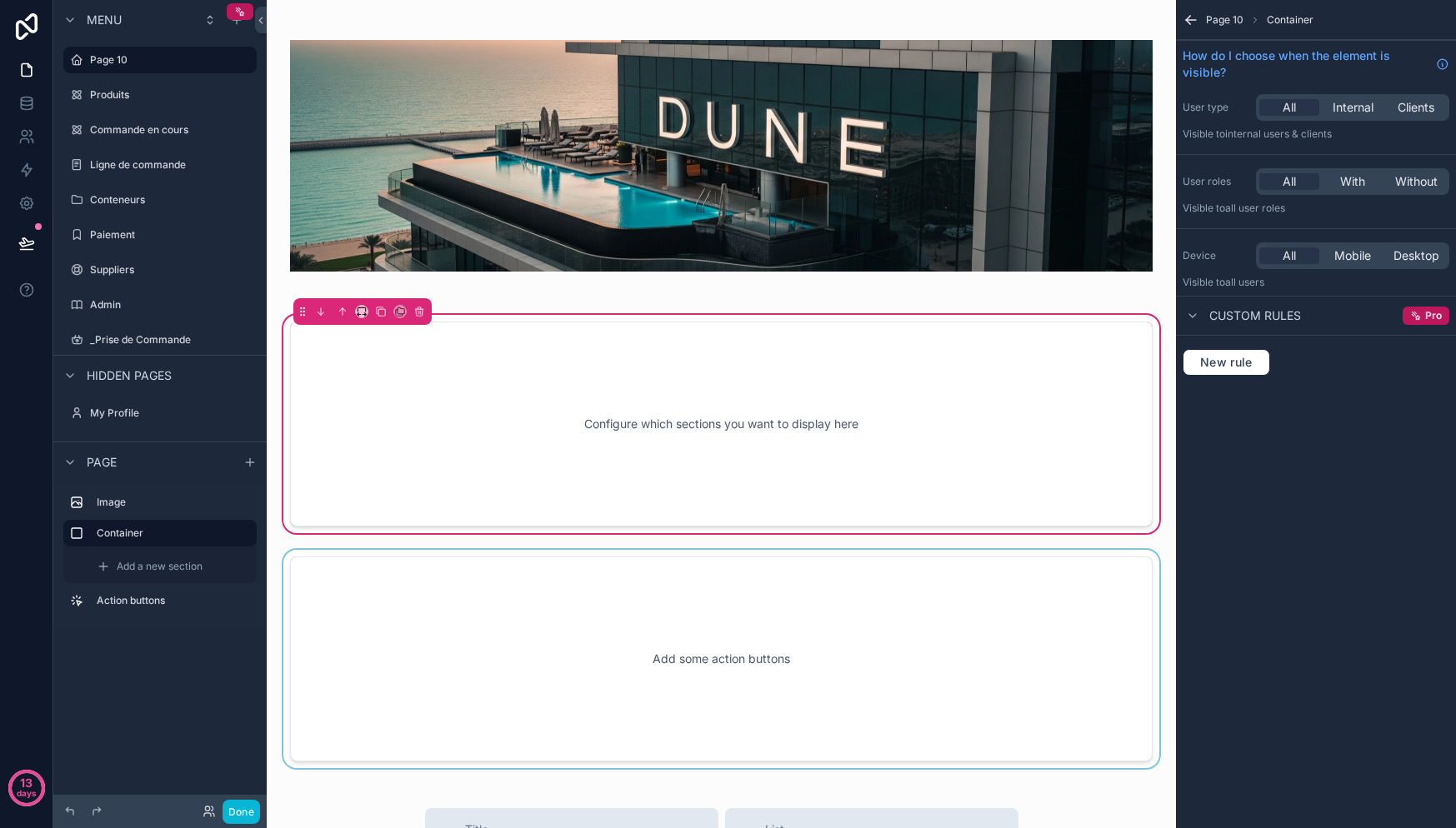
click at [730, 640] on div "scrollable content" at bounding box center [721, 659] width 883 height 218
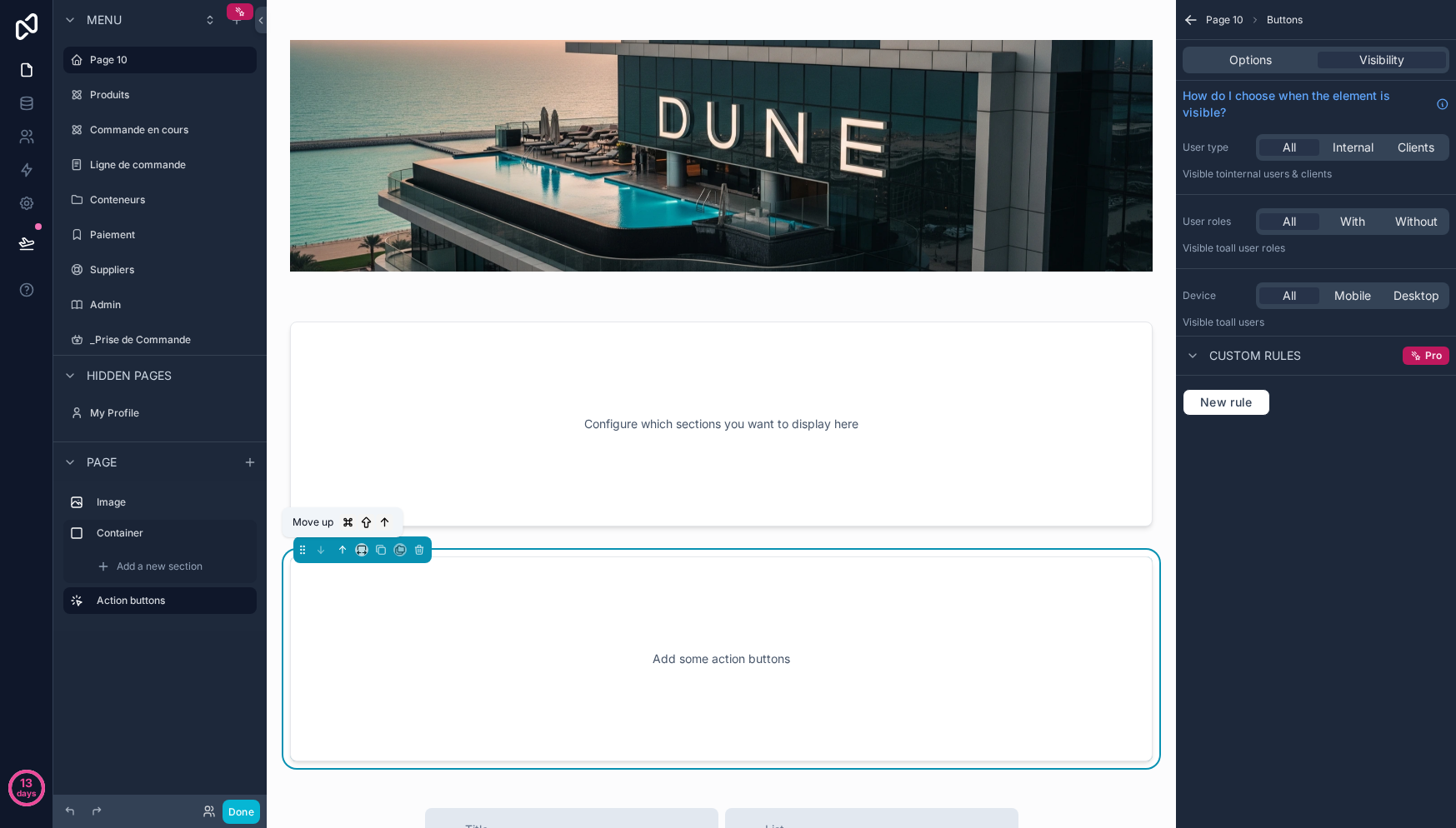
click at [343, 548] on icon "scrollable content" at bounding box center [343, 550] width 0 height 7
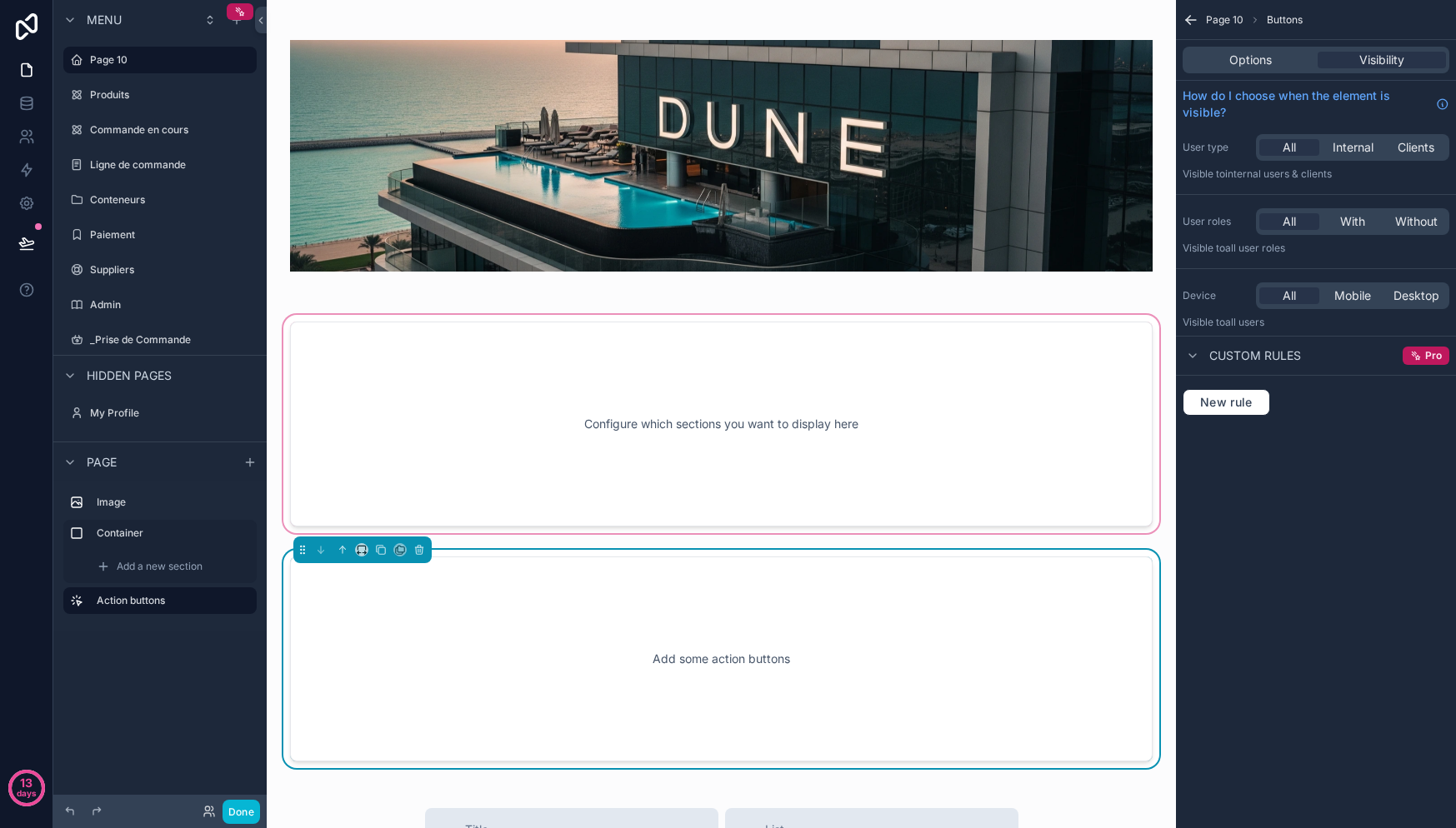
click at [714, 431] on div "scrollable content" at bounding box center [721, 424] width 883 height 225
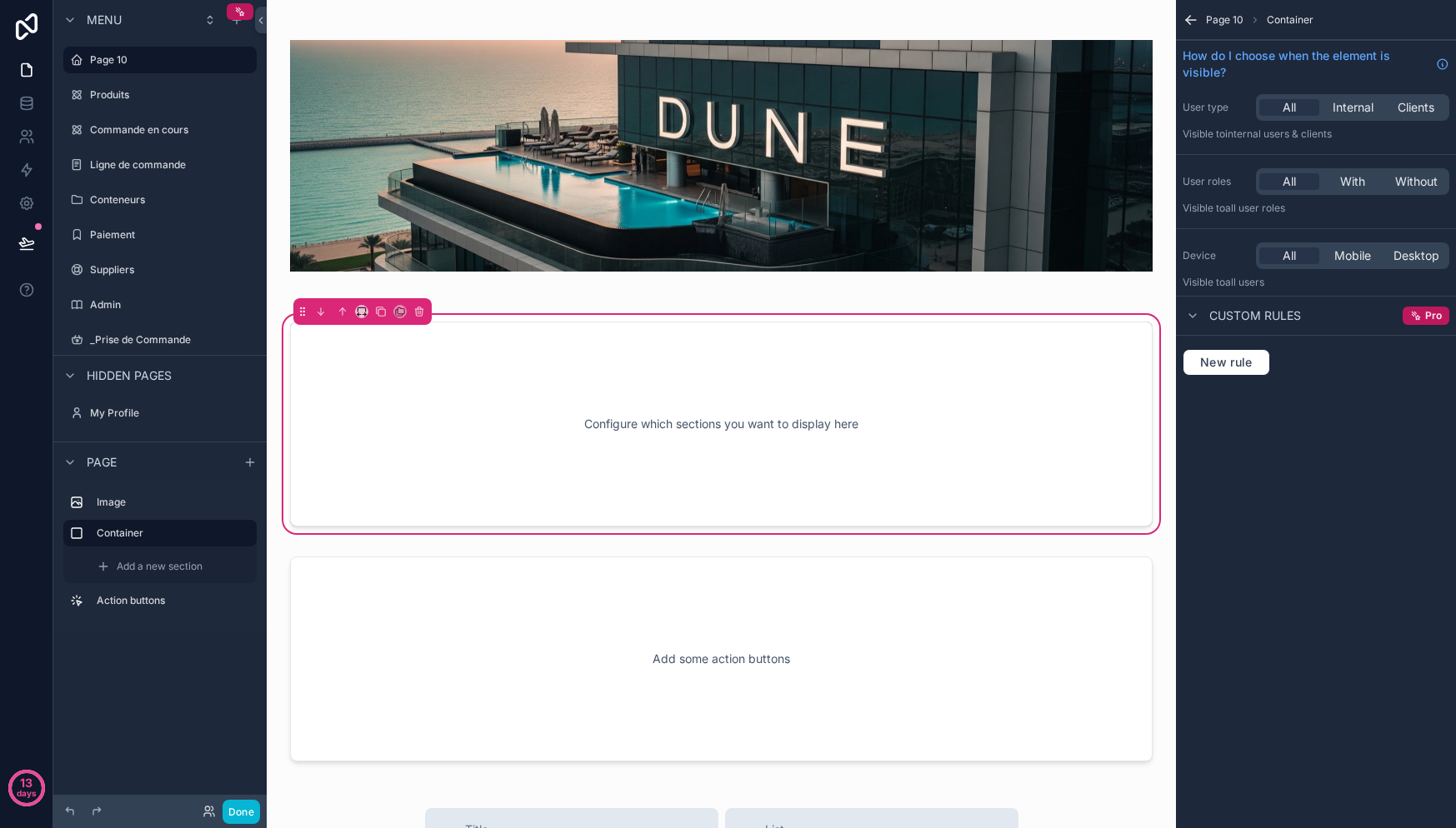
click at [884, 392] on div "Configure which sections you want to display here" at bounding box center [721, 423] width 807 height 150
click at [884, 391] on div "Configure which sections you want to display here" at bounding box center [721, 423] width 807 height 150
click at [561, 396] on div "Configure which sections you want to display here" at bounding box center [721, 423] width 807 height 150
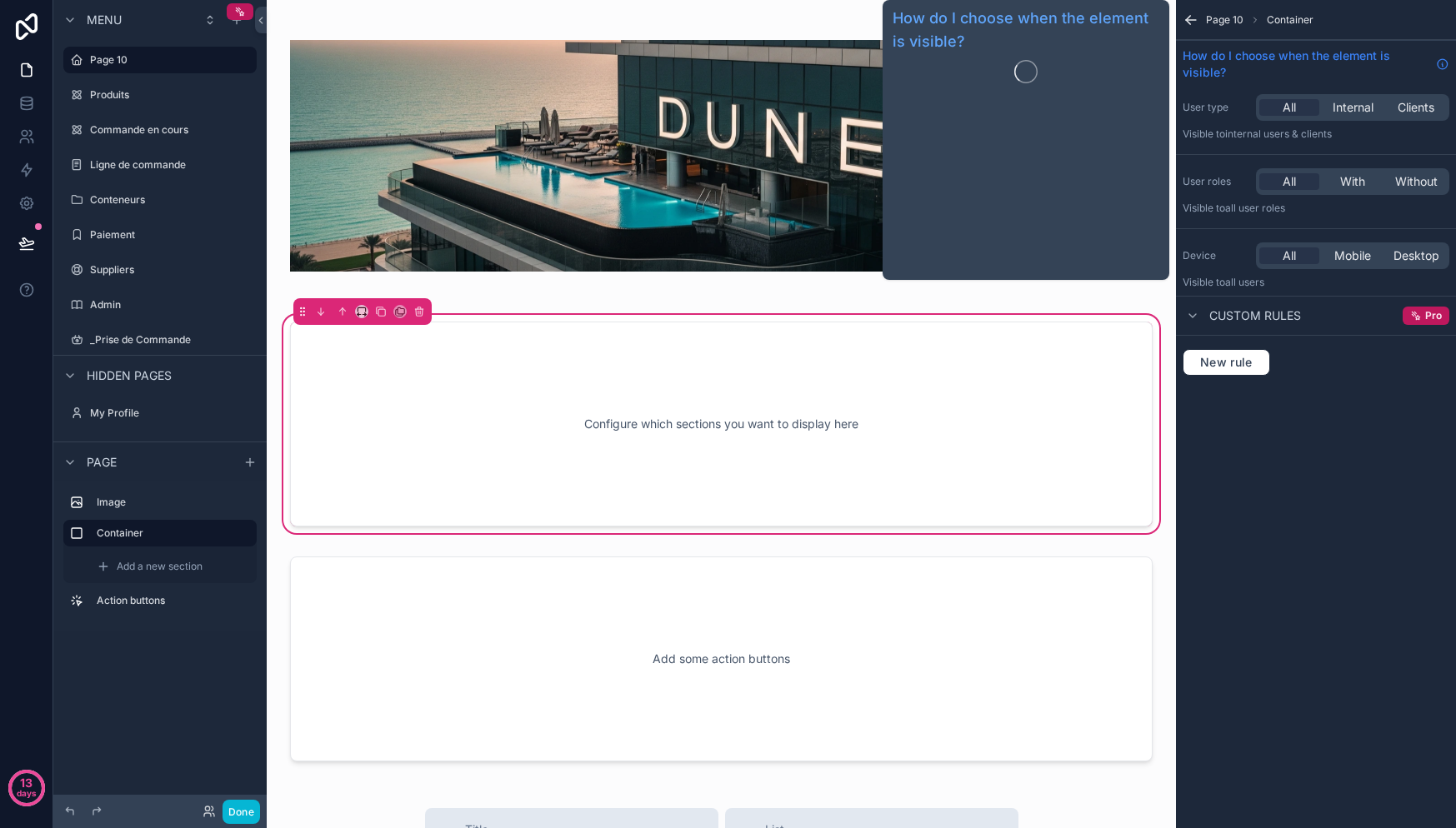
click at [1343, 67] on span "How do I choose when the element is visible?" at bounding box center [1305, 64] width 246 height 33
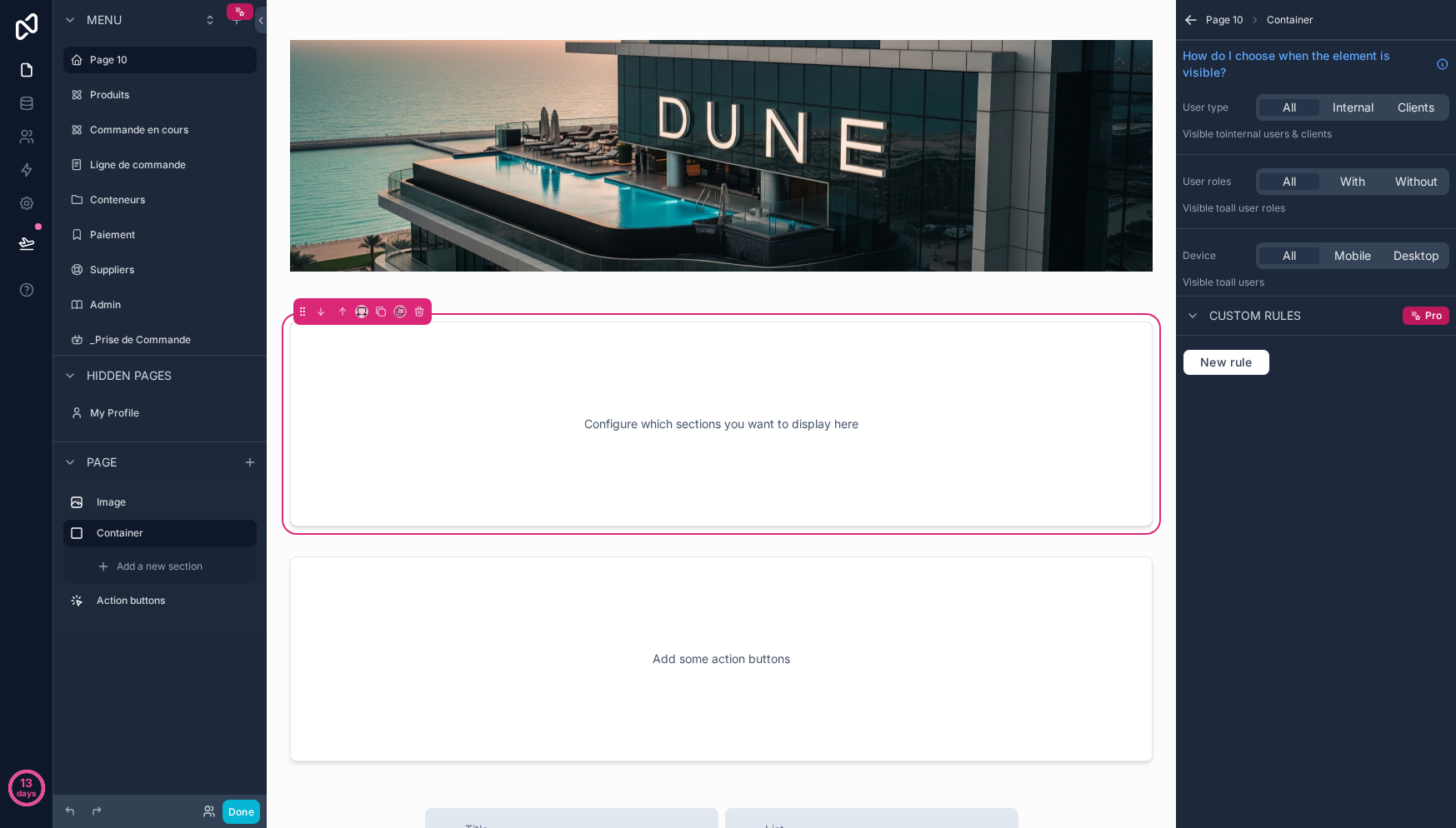
click at [526, 409] on div "Configure which sections you want to display here" at bounding box center [721, 423] width 807 height 150
click at [156, 96] on label "Produits" at bounding box center [157, 95] width 133 height 13
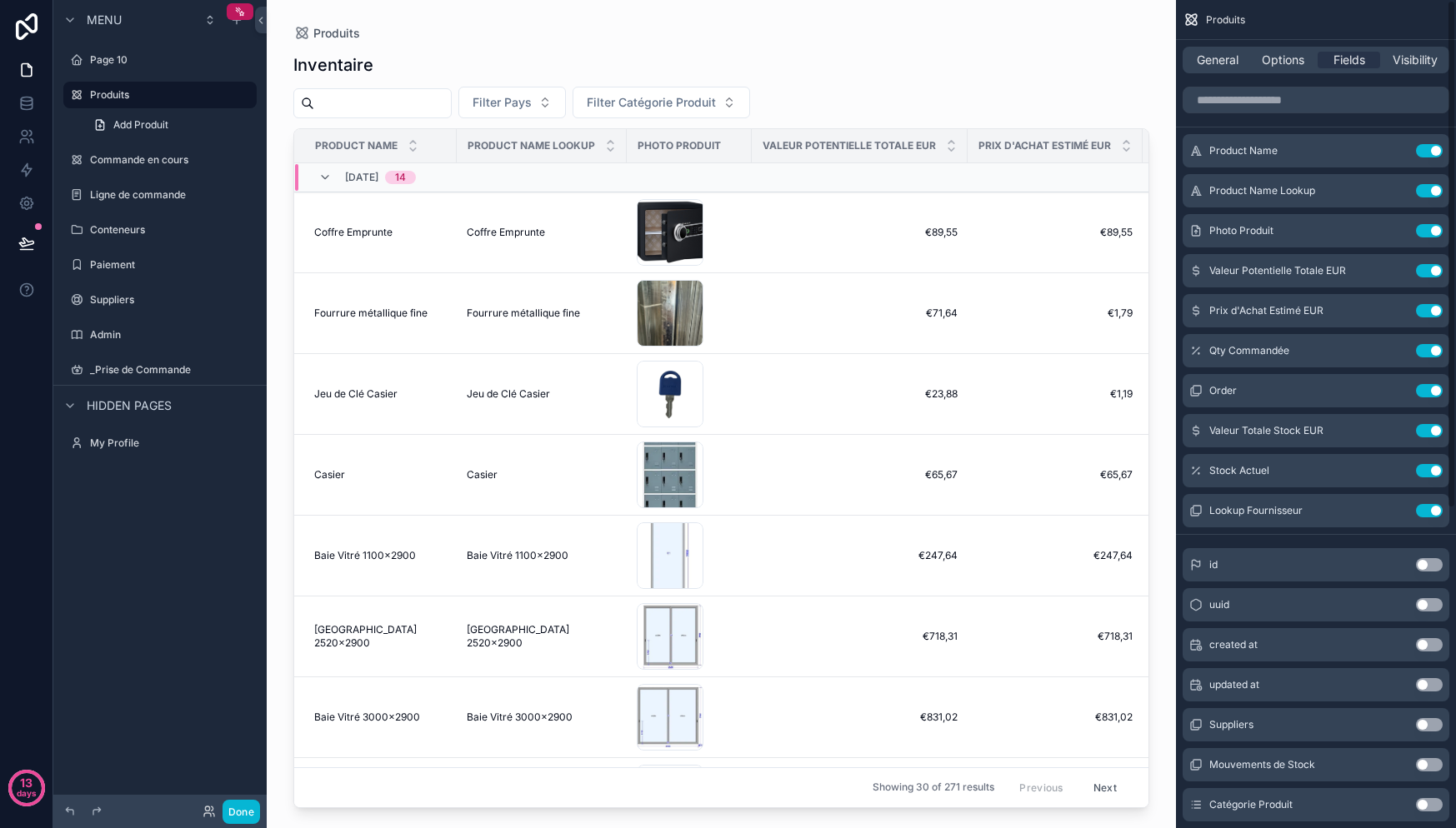
click at [1390, 68] on div "General Options Fields Visibility" at bounding box center [1316, 60] width 266 height 26
click at [1396, 65] on span "Visibility" at bounding box center [1415, 60] width 45 height 17
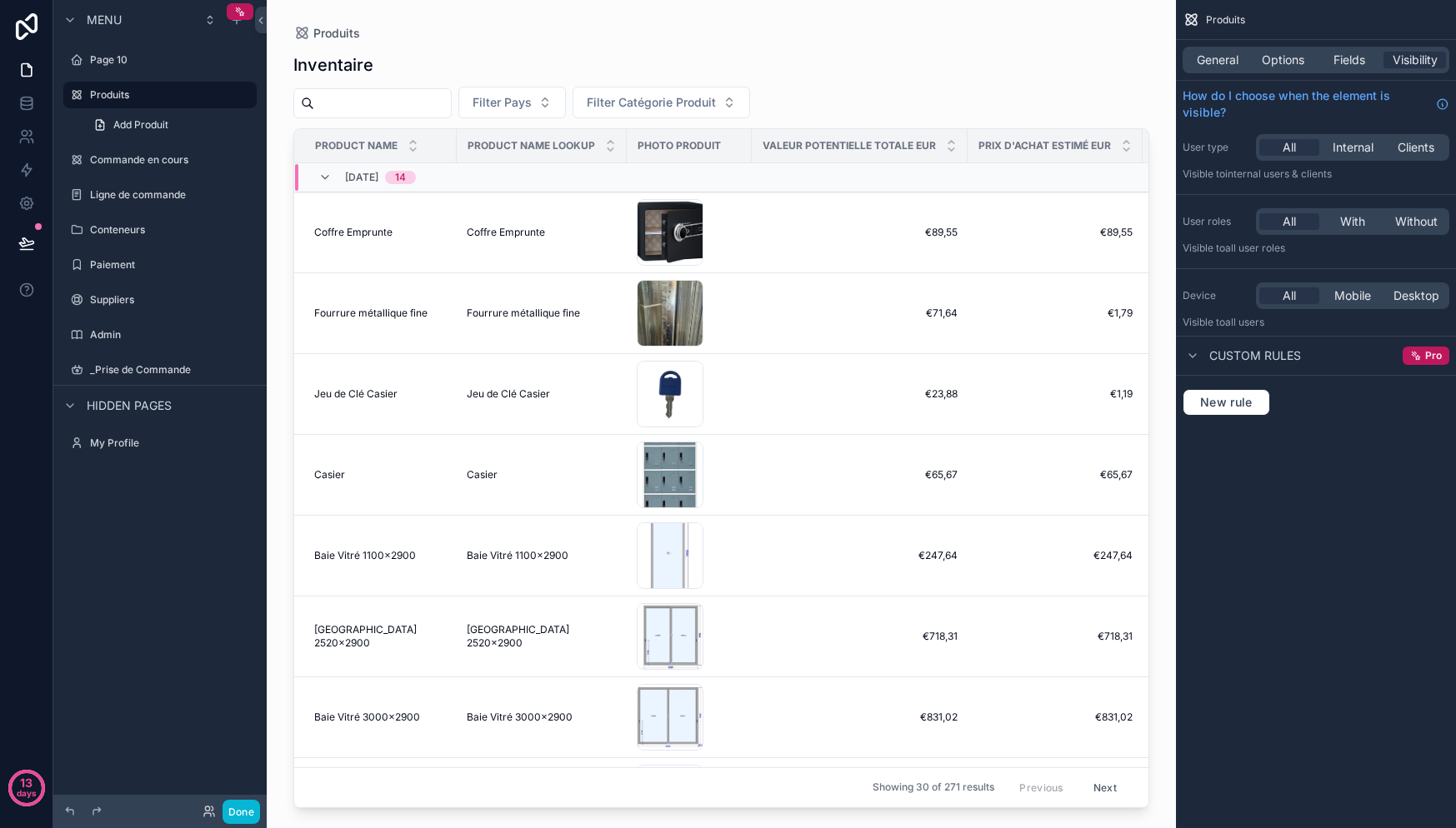
click at [1273, 357] on span "Custom rules" at bounding box center [1255, 355] width 92 height 17
click at [1260, 341] on div "Custom rules" at bounding box center [1316, 356] width 280 height 40
click at [1261, 355] on span "Custom rules" at bounding box center [1255, 355] width 92 height 17
click at [1225, 400] on span "New rule" at bounding box center [1225, 402] width 66 height 15
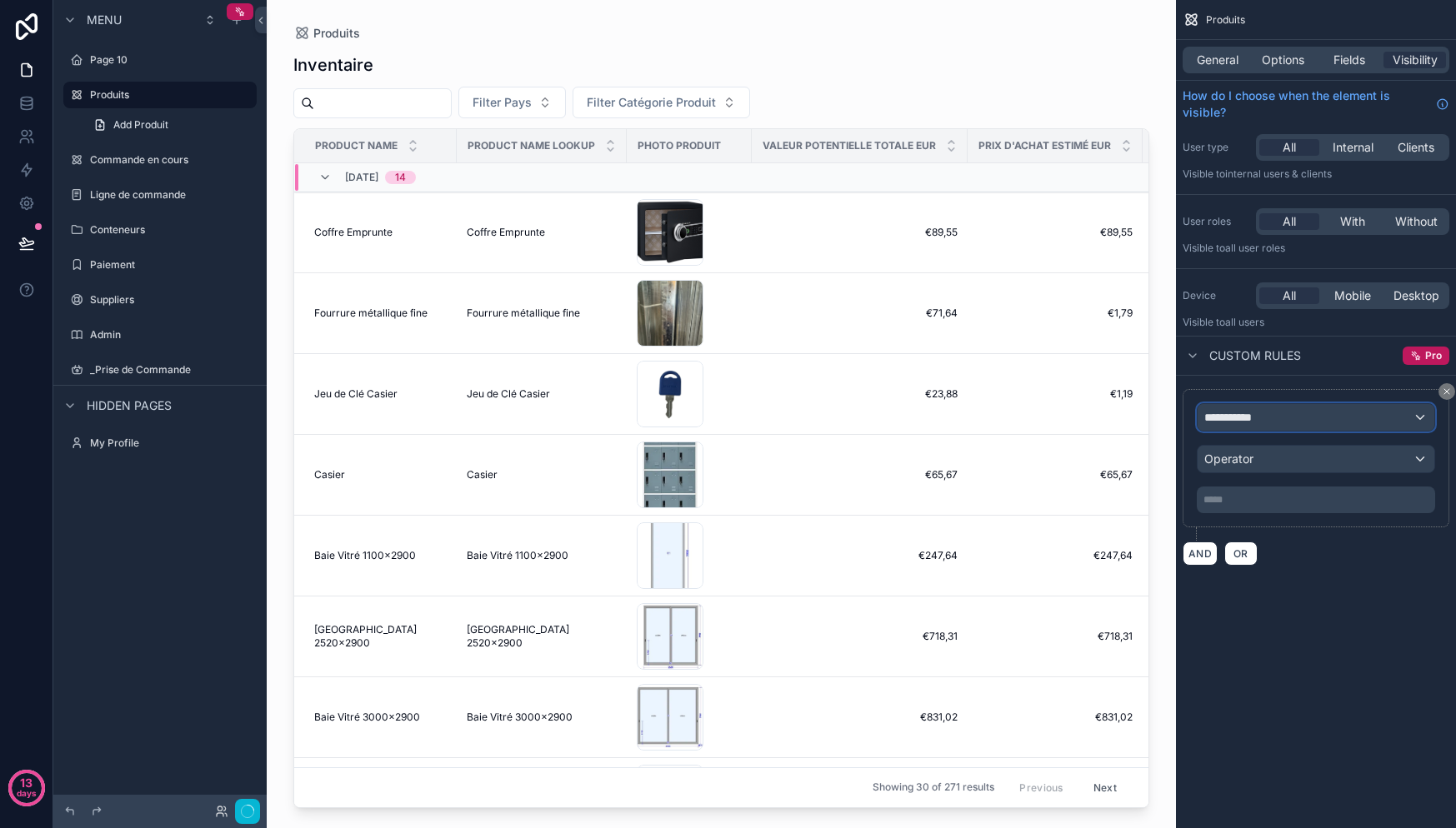
click at [1303, 424] on div "**********" at bounding box center [1316, 417] width 237 height 26
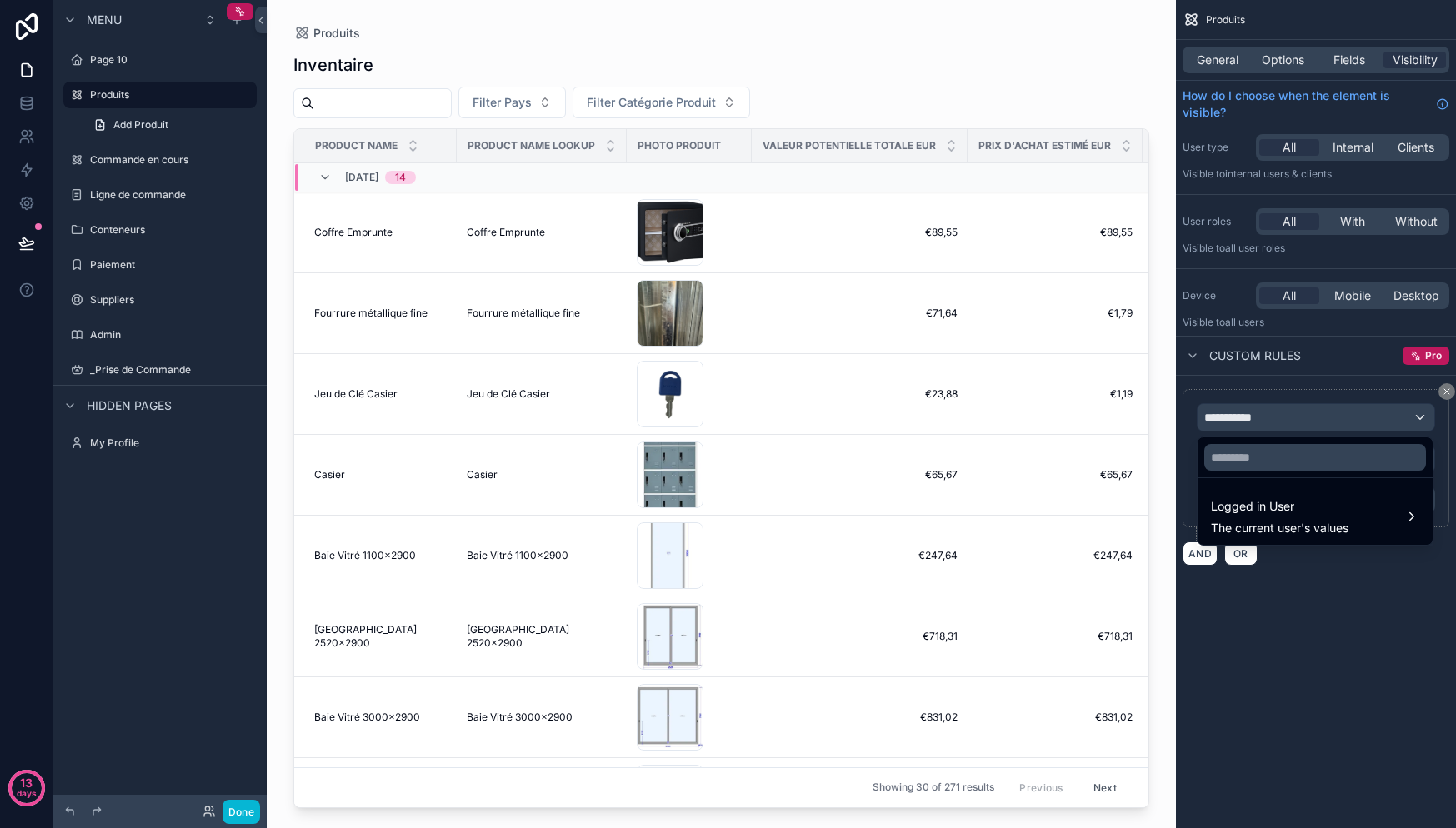
click at [1284, 382] on div "scrollable content" at bounding box center [728, 414] width 1456 height 828
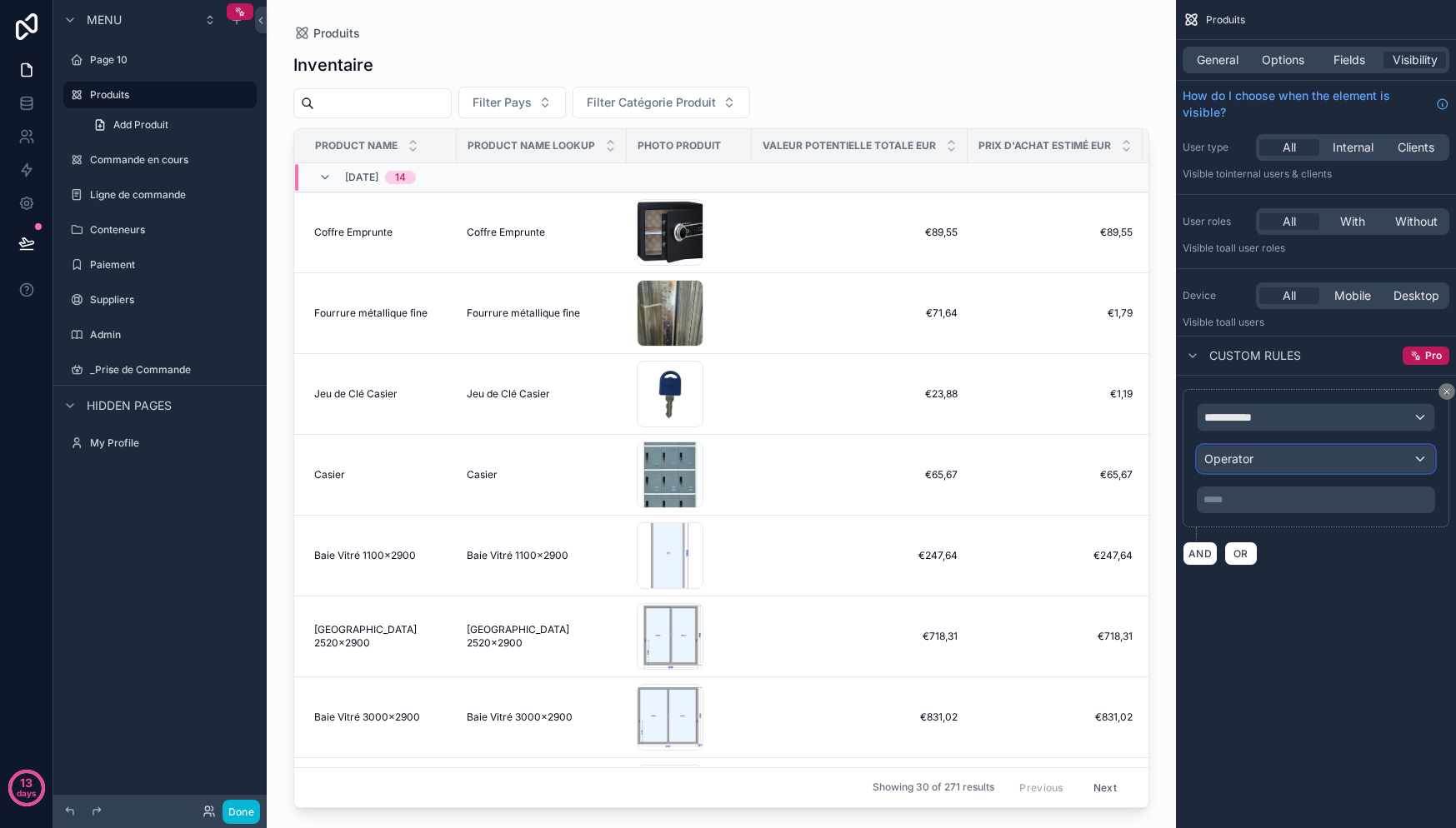
click at [1285, 461] on div "Operator" at bounding box center [1316, 459] width 237 height 26
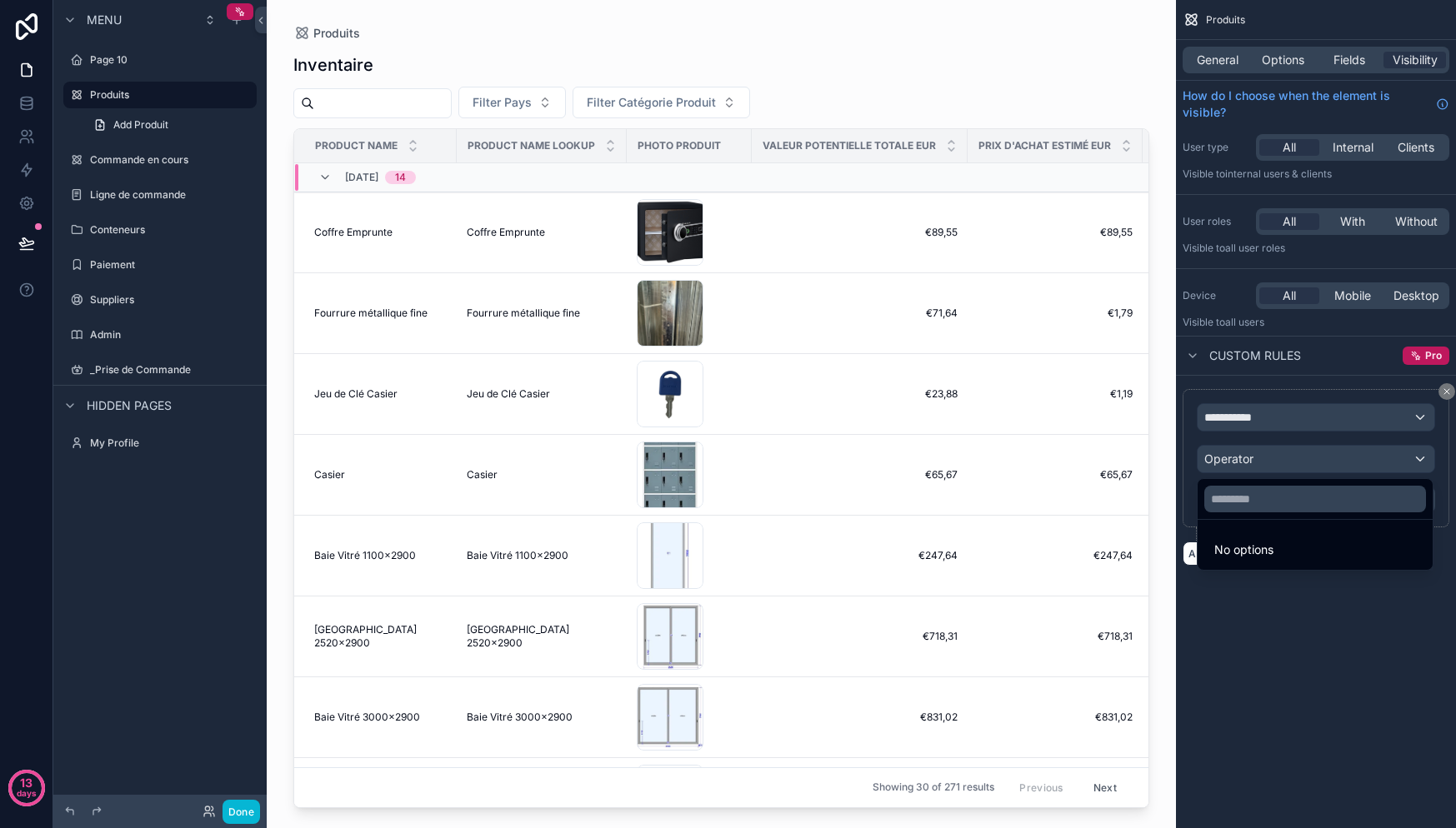
click at [1275, 401] on div "scrollable content" at bounding box center [728, 414] width 1456 height 828
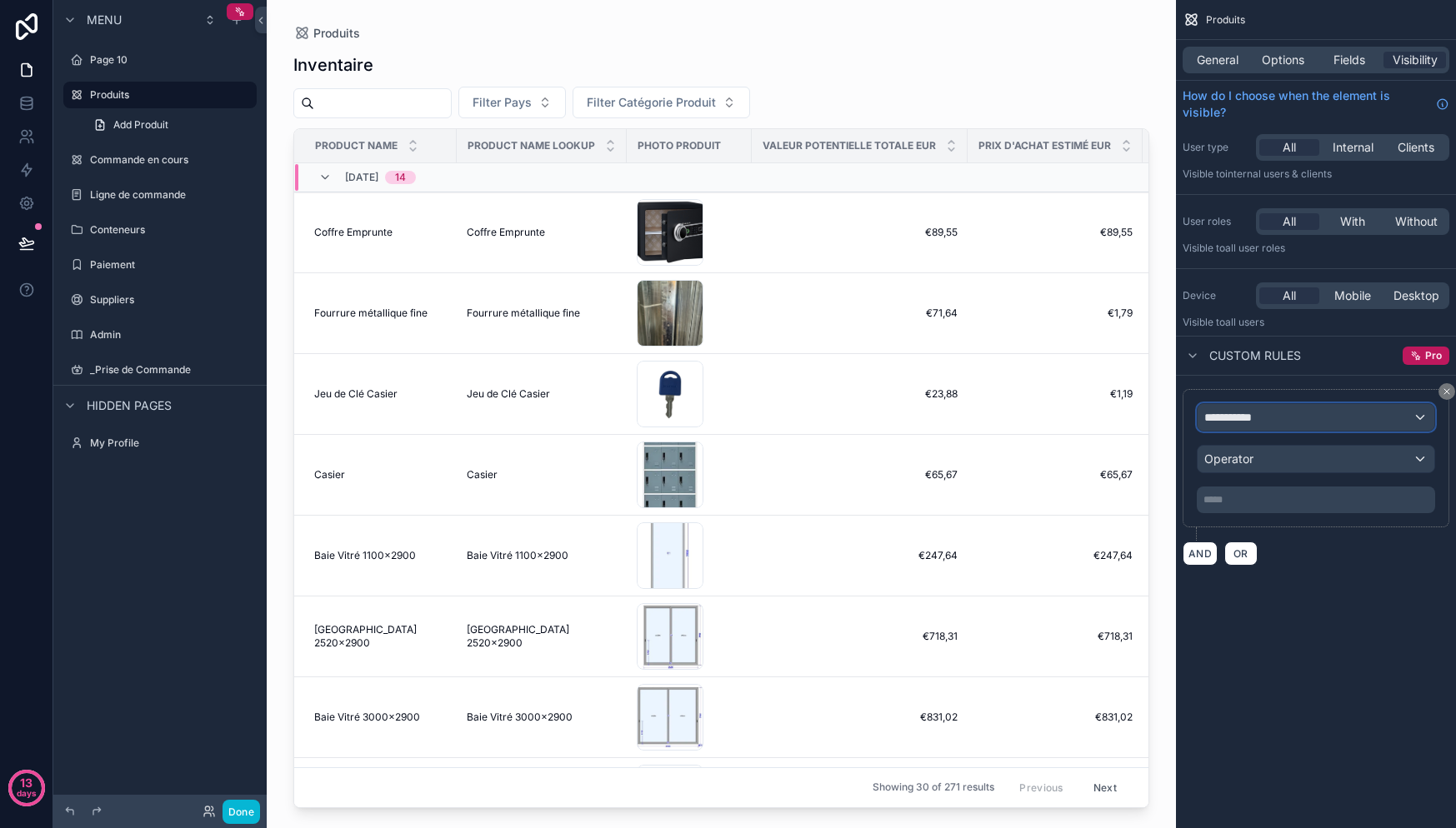
click at [1274, 429] on div "**********" at bounding box center [1316, 417] width 237 height 26
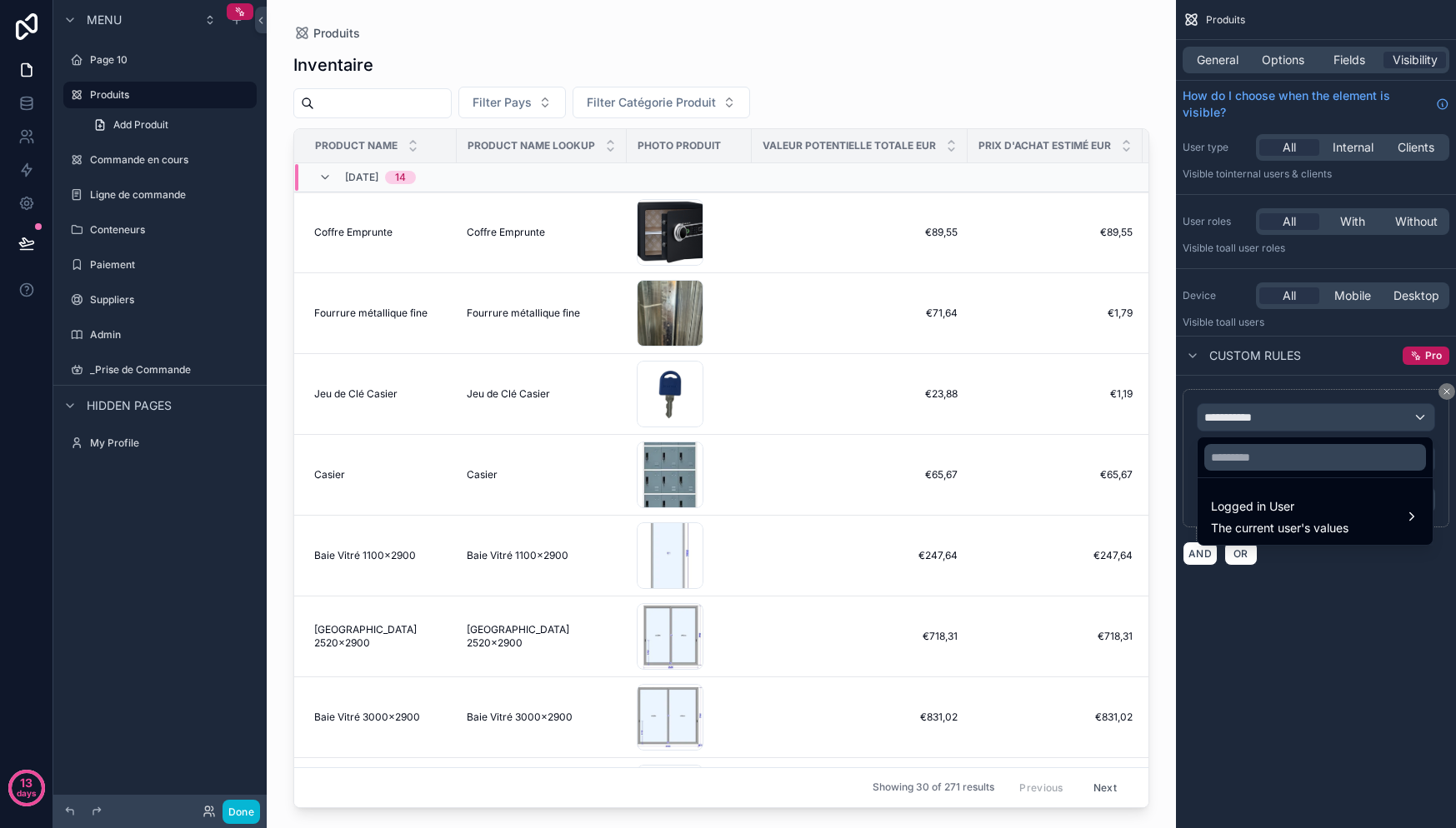
click at [1297, 365] on div "scrollable content" at bounding box center [728, 414] width 1456 height 828
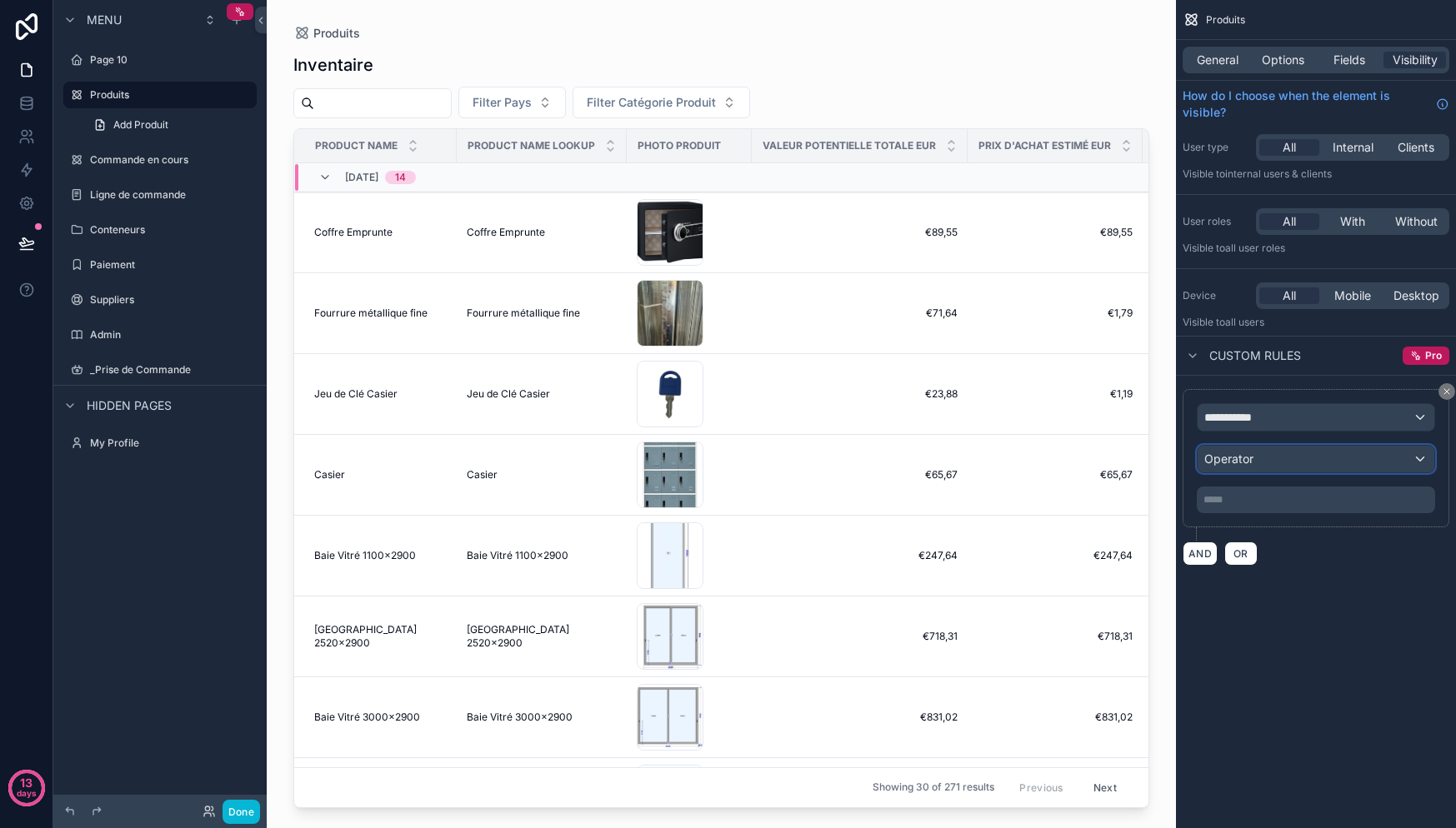
click at [1327, 468] on div "Operator" at bounding box center [1316, 459] width 237 height 26
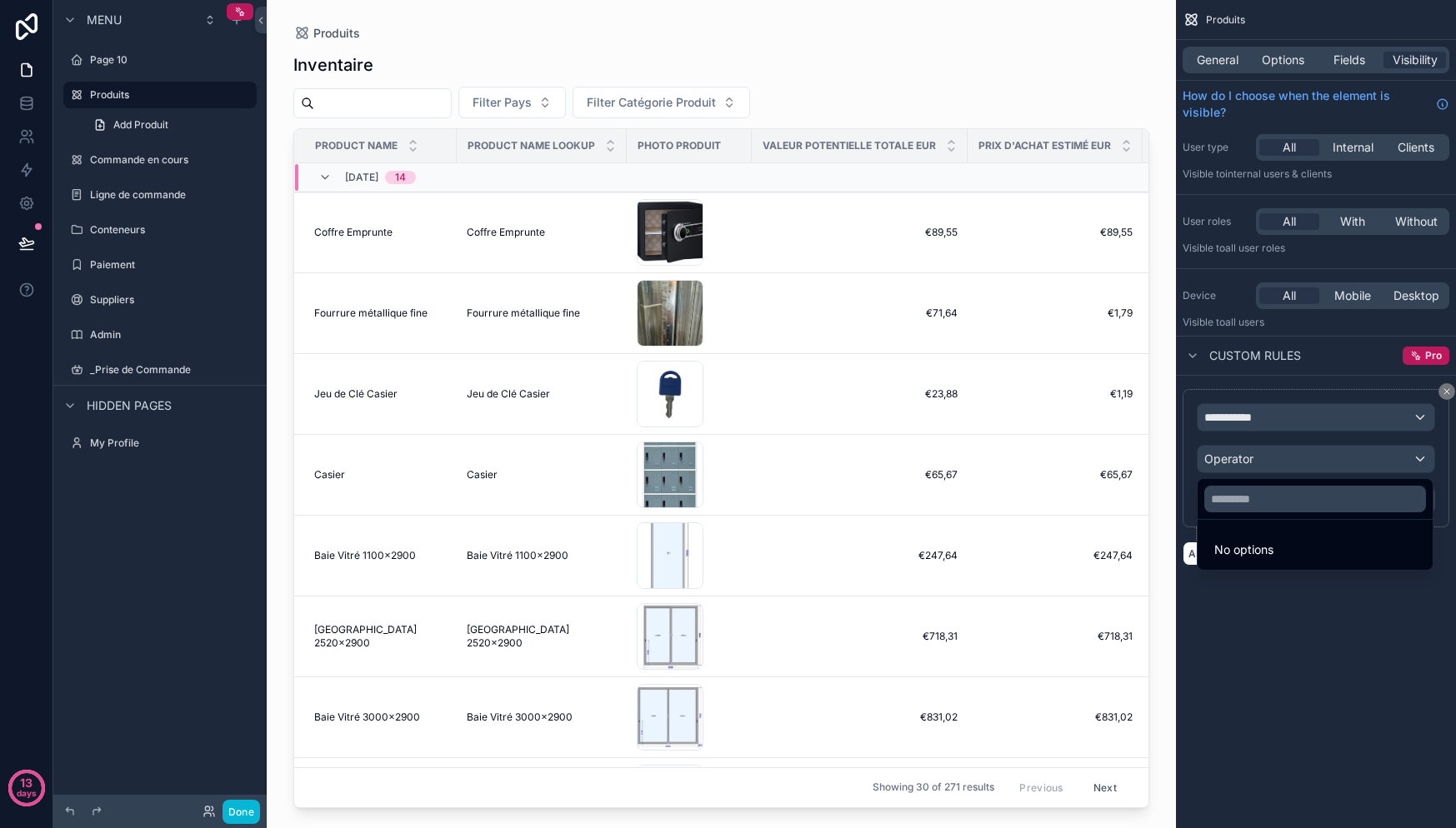
click at [1256, 467] on div "scrollable content" at bounding box center [728, 414] width 1456 height 828
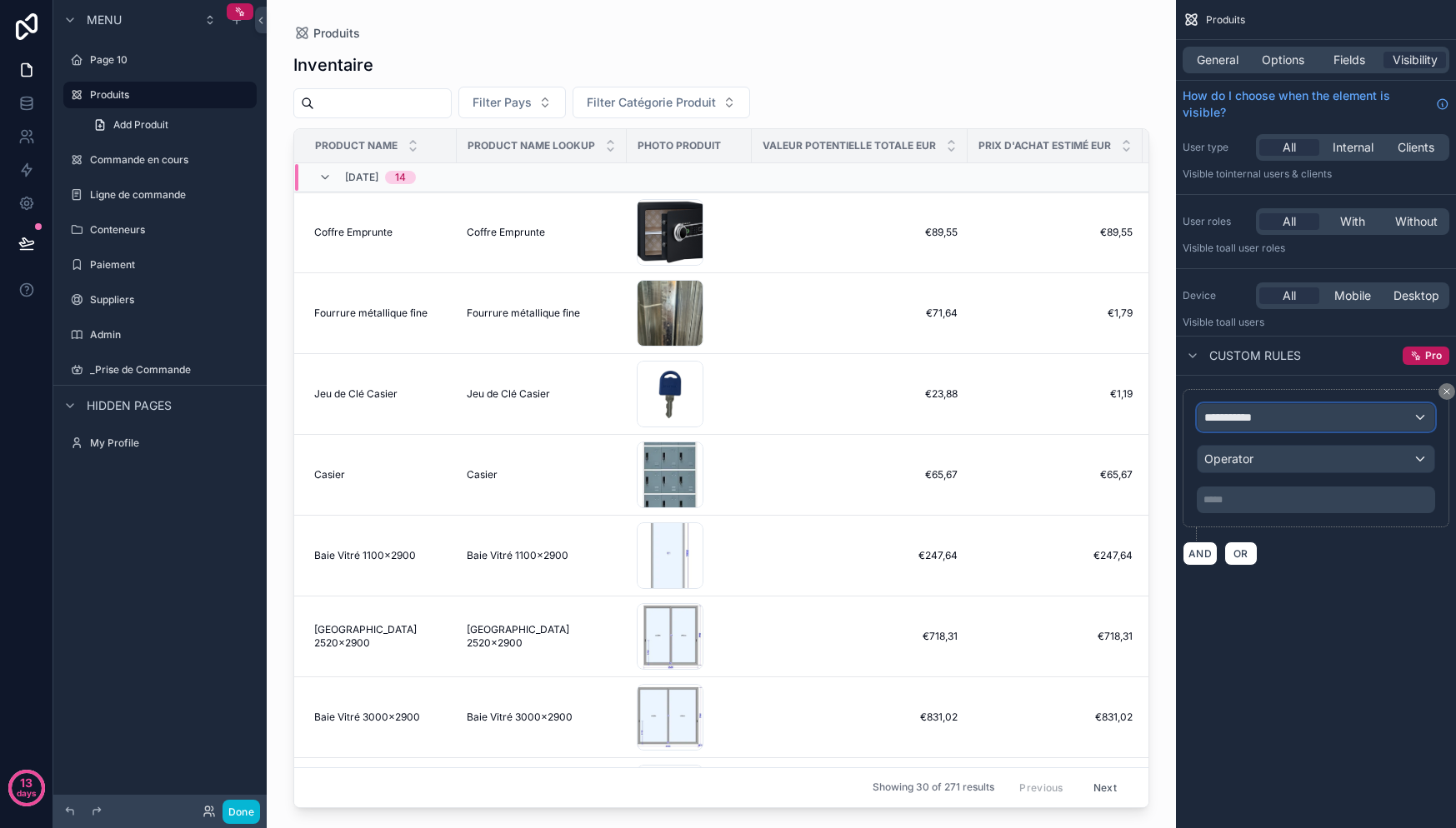
click at [1272, 413] on div "**********" at bounding box center [1316, 417] width 237 height 26
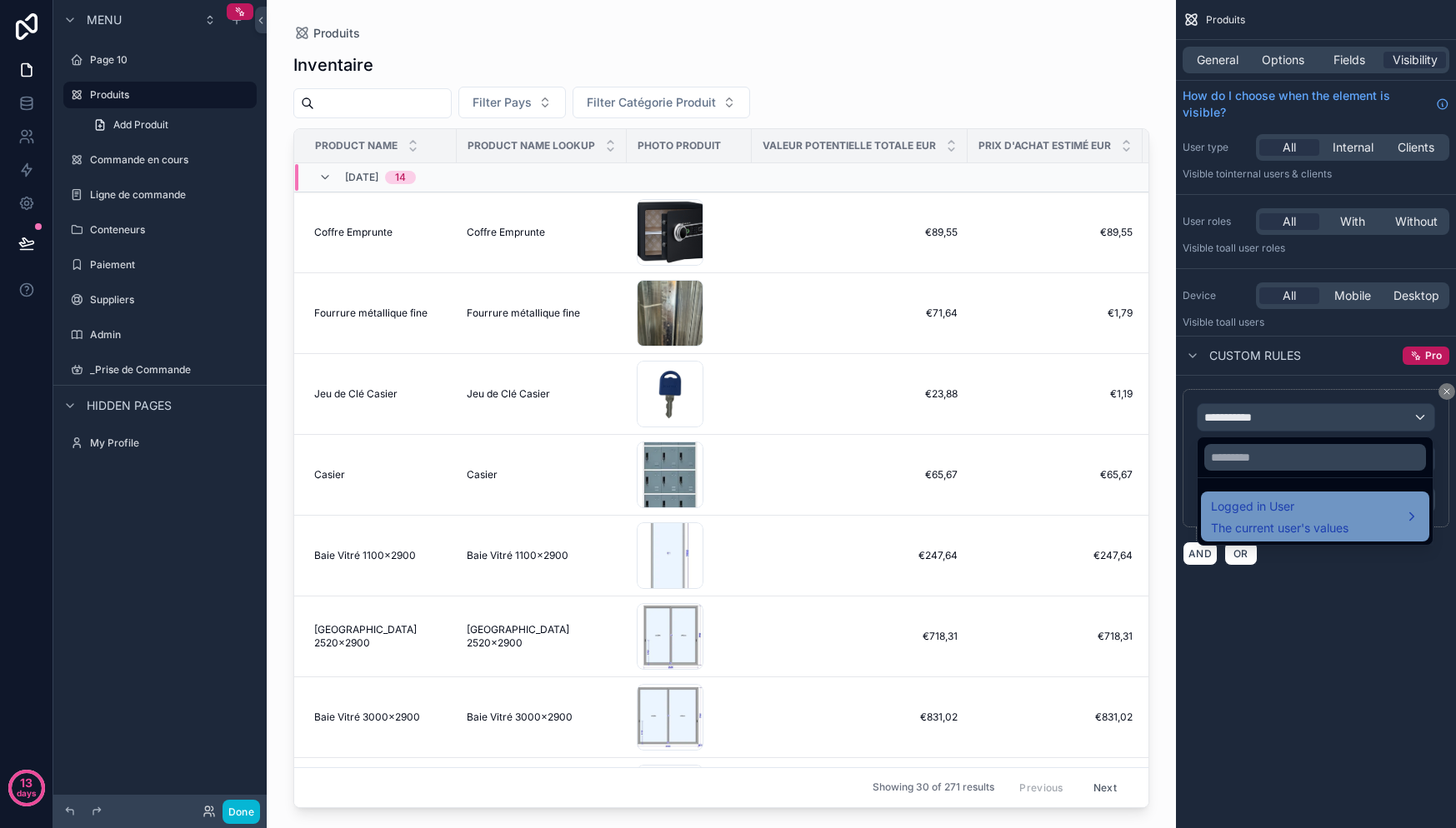
click at [1282, 506] on span "Logged in User" at bounding box center [1279, 506] width 138 height 20
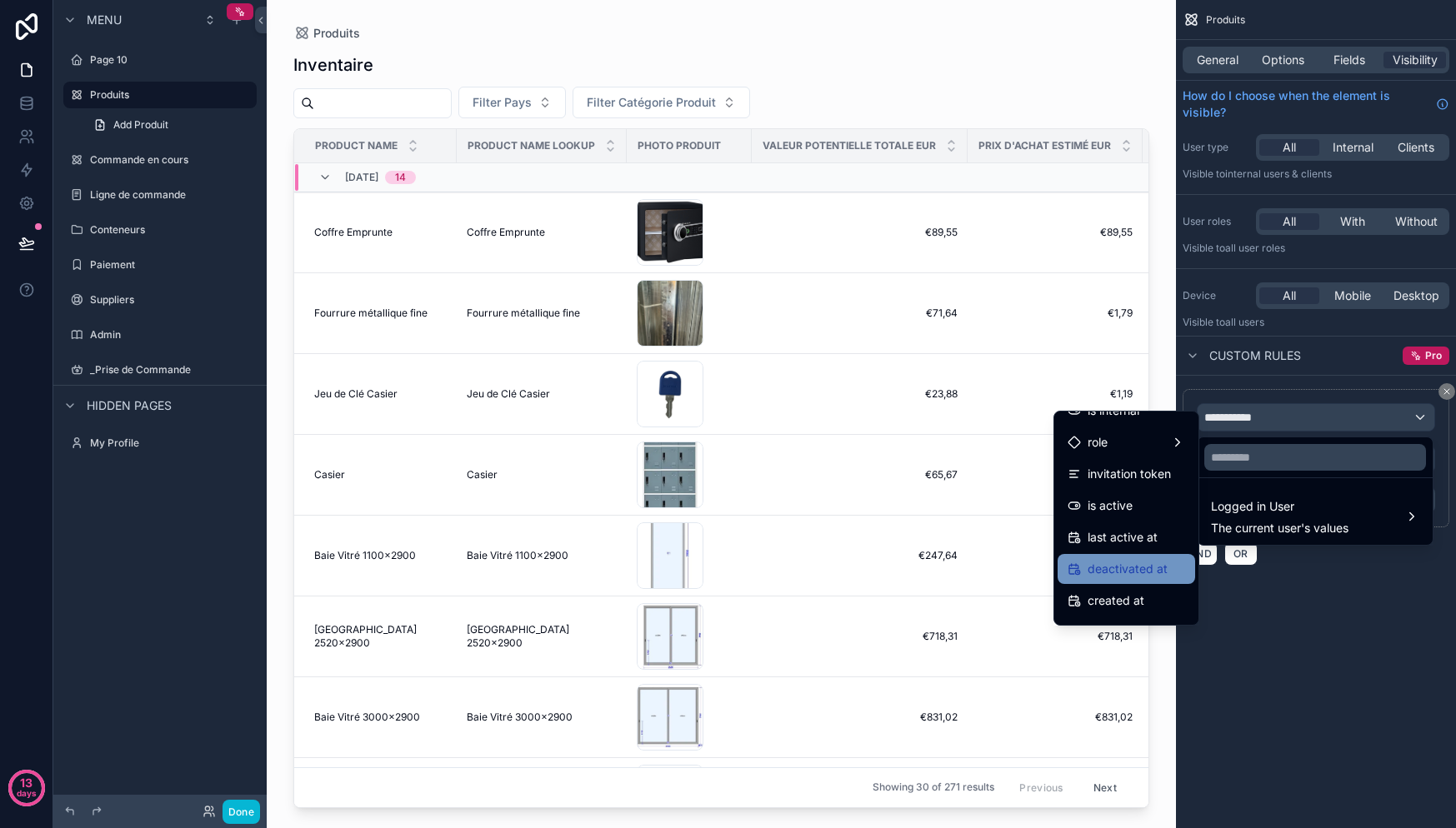
scroll to position [266, 0]
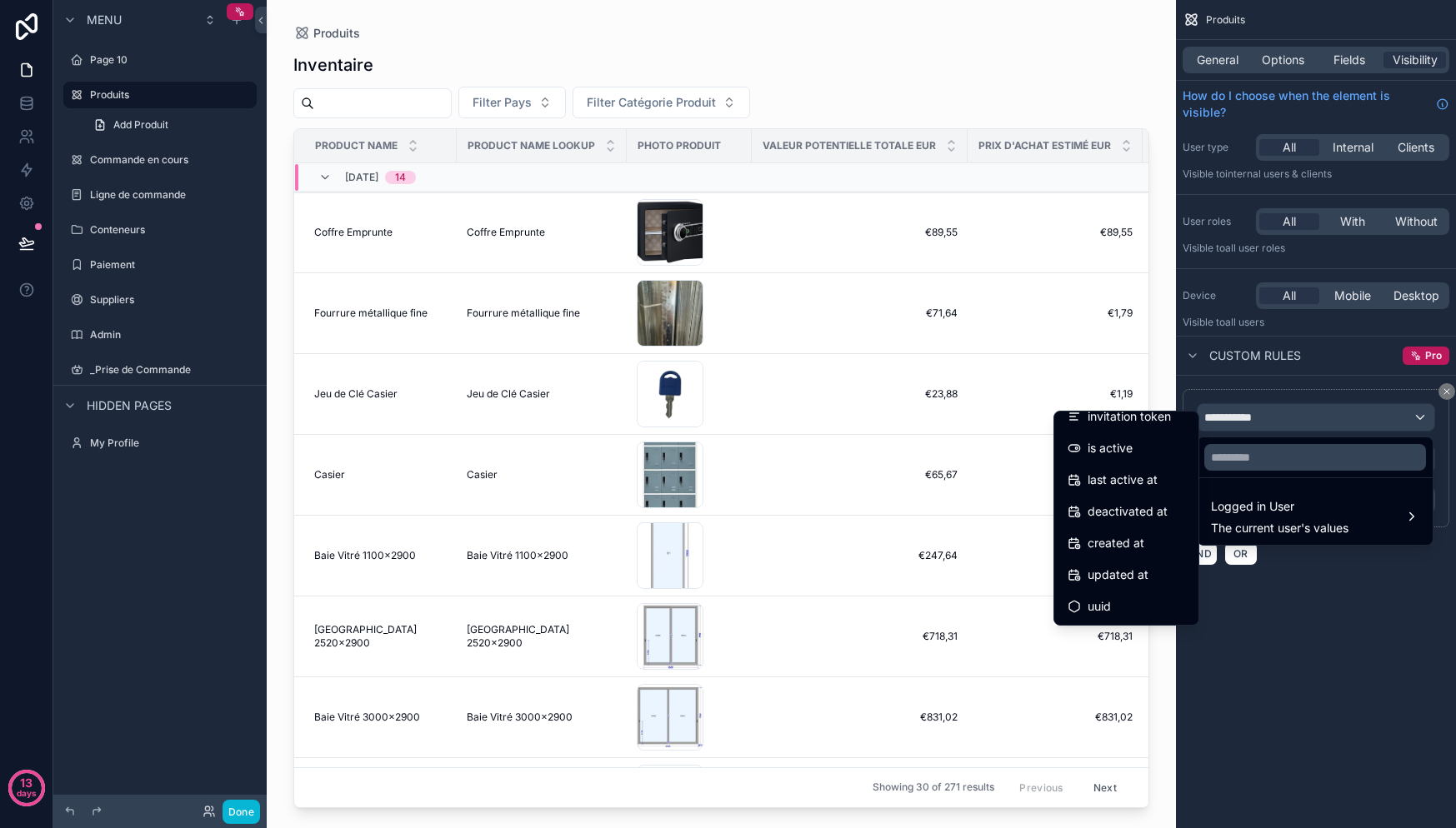
click at [1330, 648] on div "scrollable content" at bounding box center [728, 414] width 1456 height 828
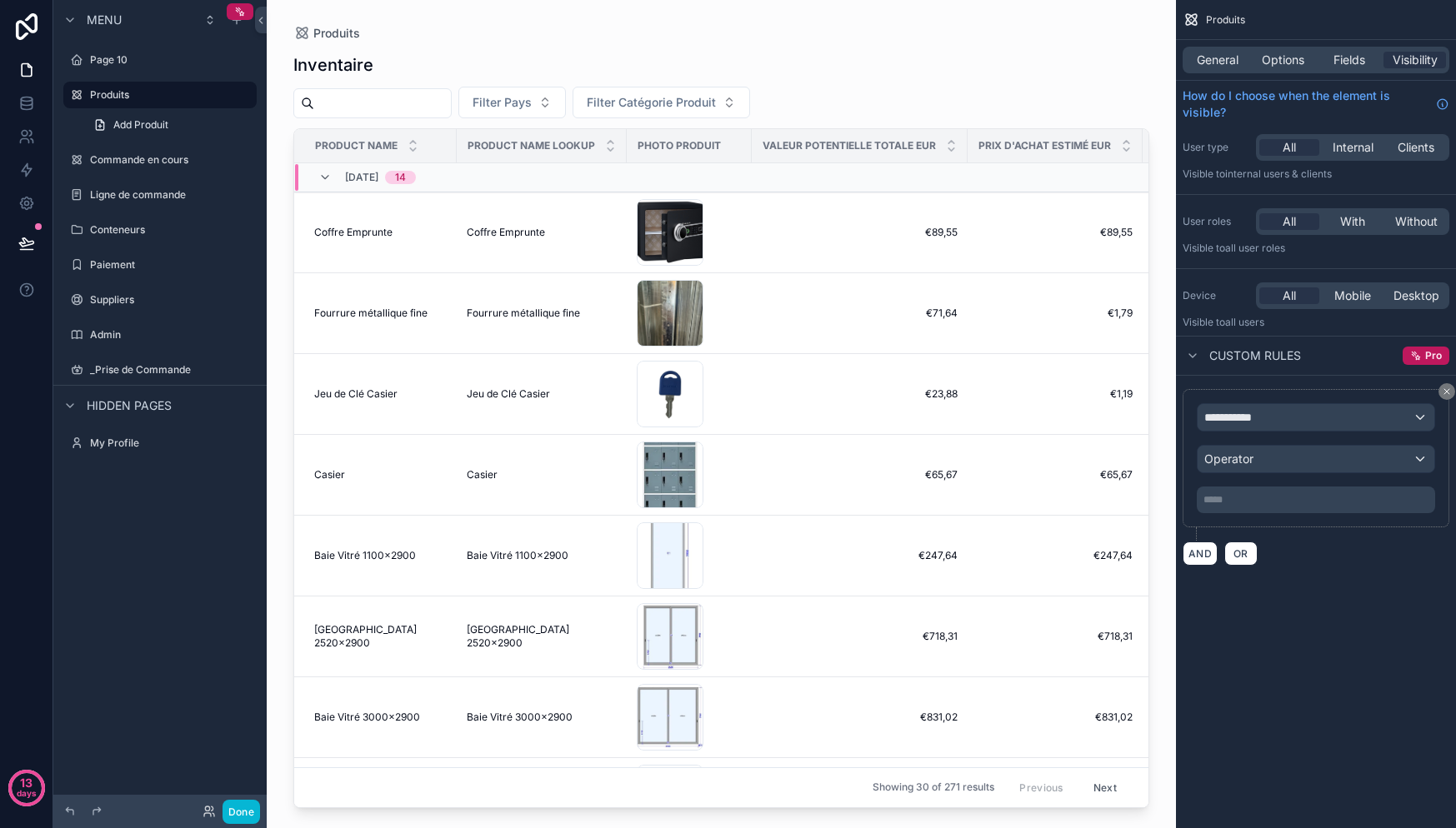
click at [1444, 393] on icon "scrollable content" at bounding box center [1446, 391] width 10 height 10
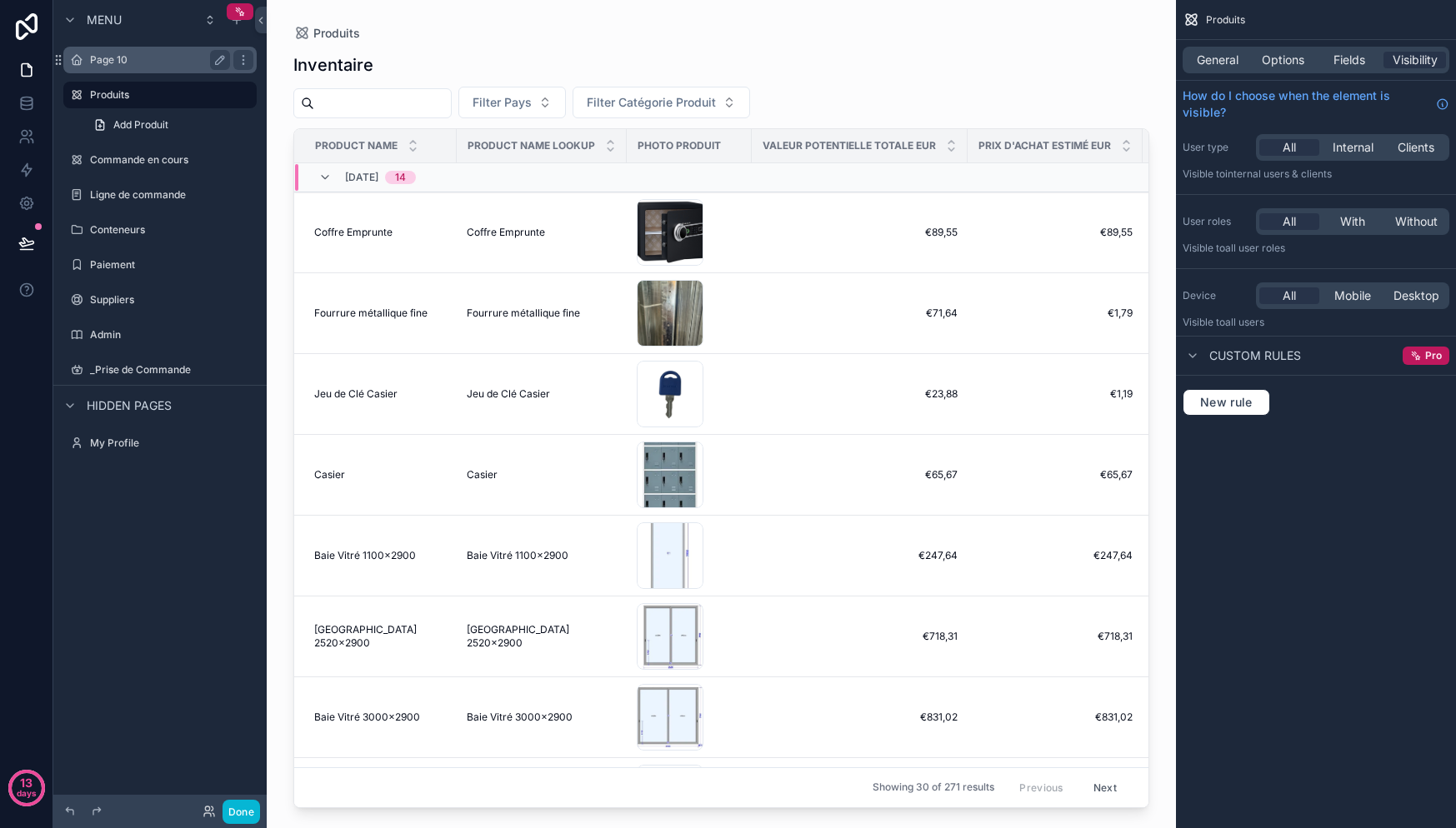
click at [132, 68] on div "Page 10" at bounding box center [160, 60] width 140 height 20
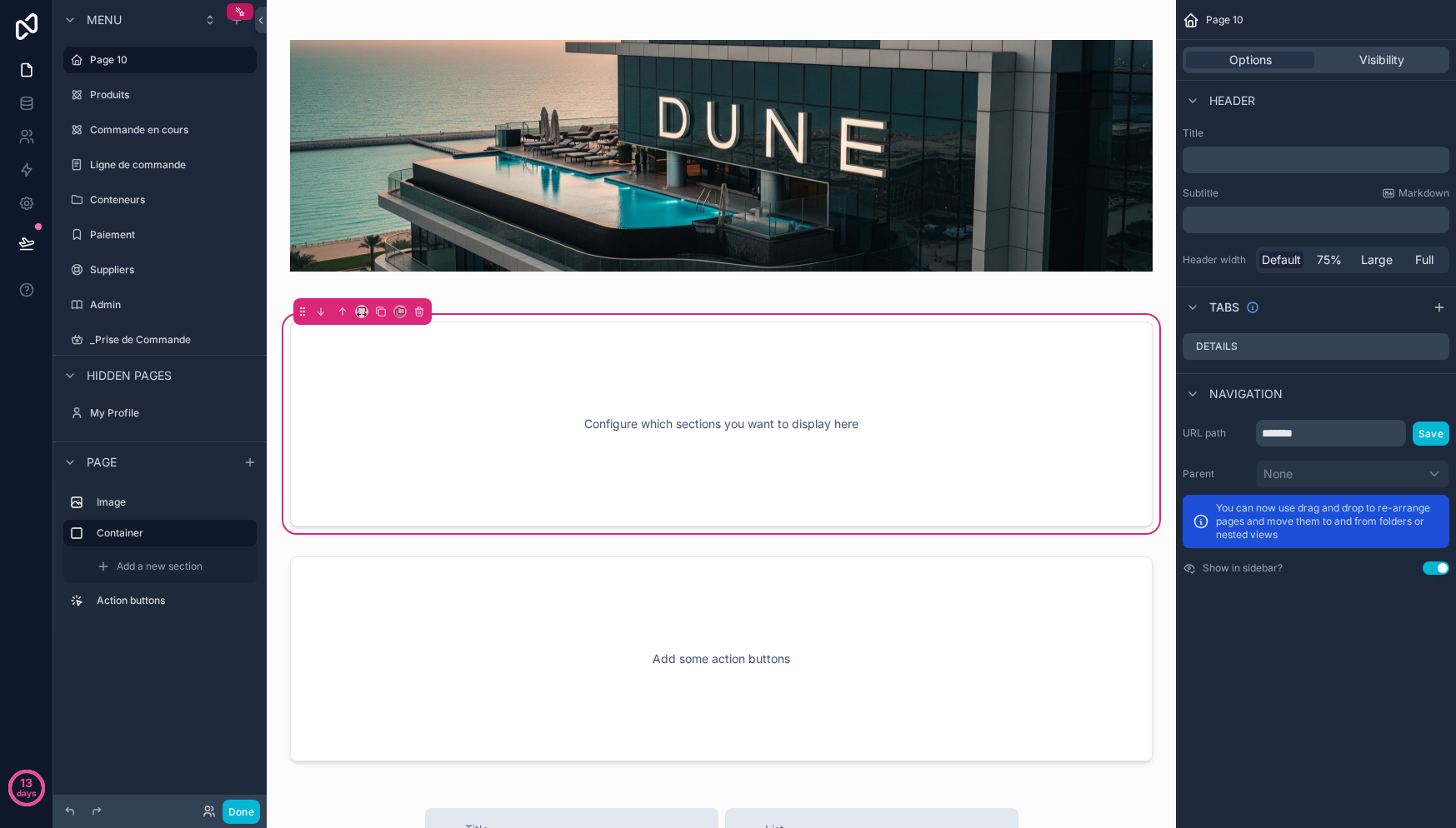
click at [620, 403] on div "Configure which sections you want to display here" at bounding box center [721, 423] width 807 height 150
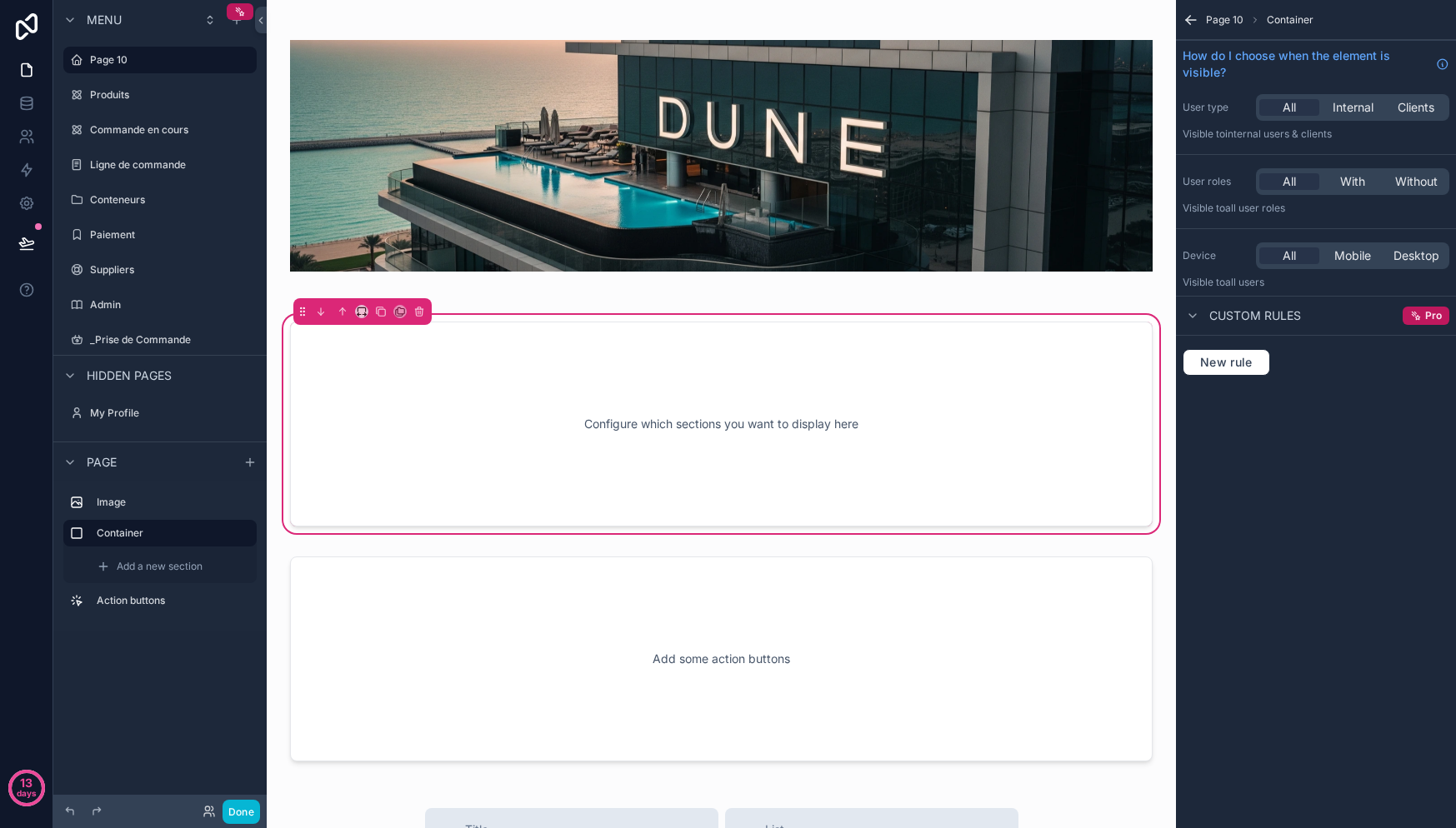
click at [1277, 320] on span "Custom rules" at bounding box center [1255, 315] width 92 height 17
click at [1277, 315] on span "Custom rules" at bounding box center [1255, 315] width 92 height 17
click at [1233, 364] on span "New rule" at bounding box center [1225, 362] width 66 height 15
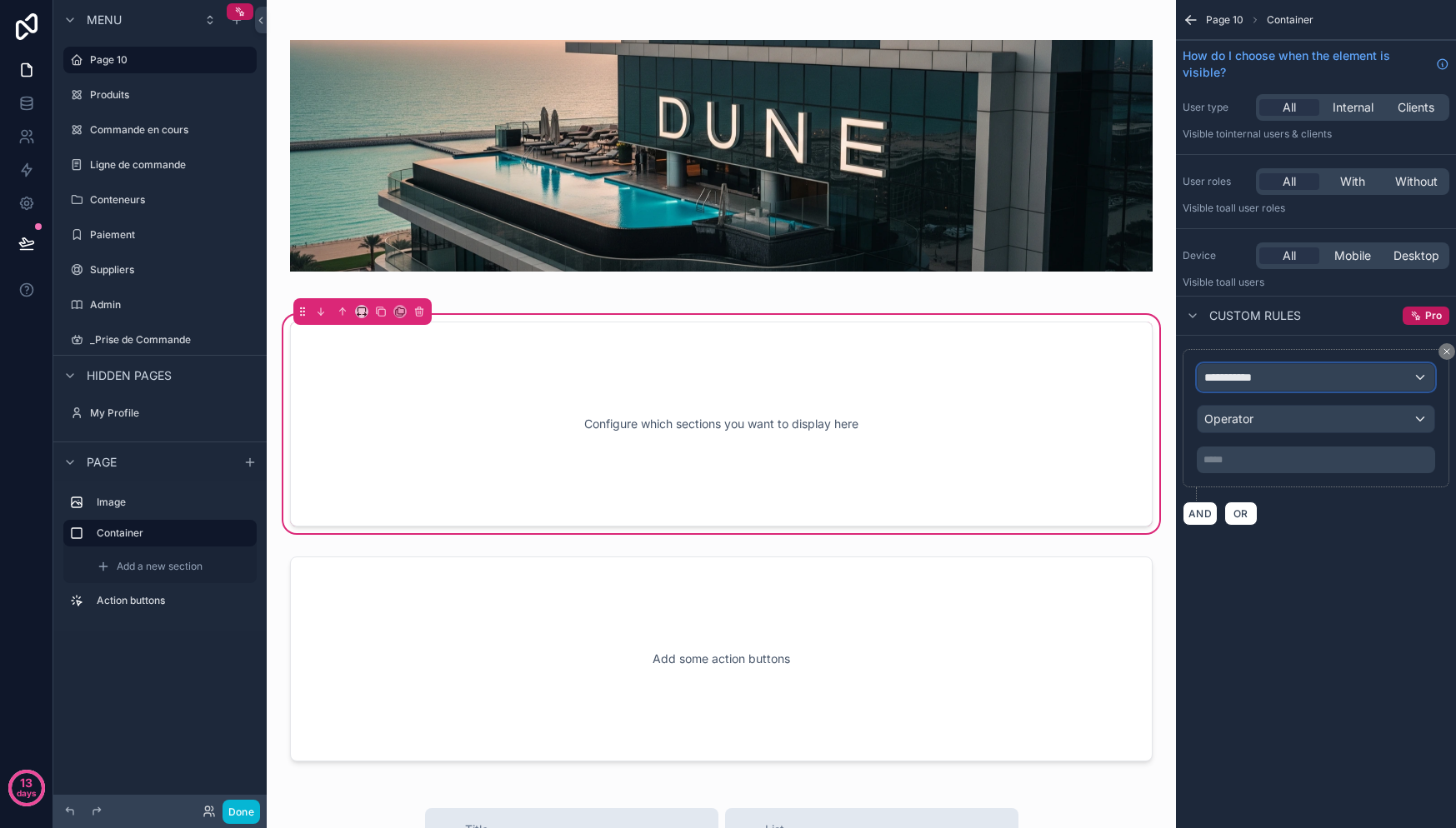
click at [1280, 369] on div "**********" at bounding box center [1316, 377] width 237 height 26
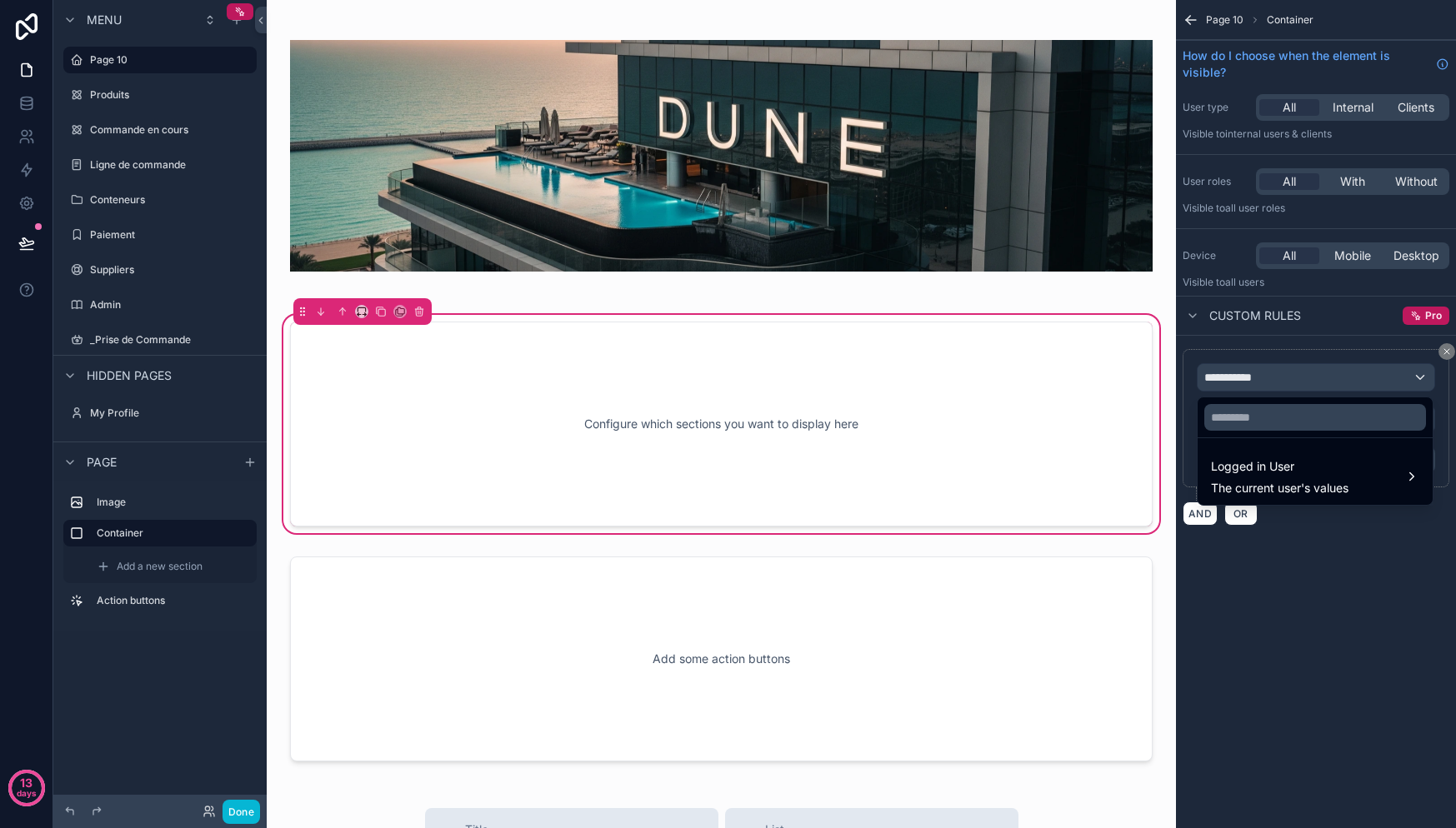
click at [1279, 372] on div "scrollable content" at bounding box center [728, 414] width 1456 height 828
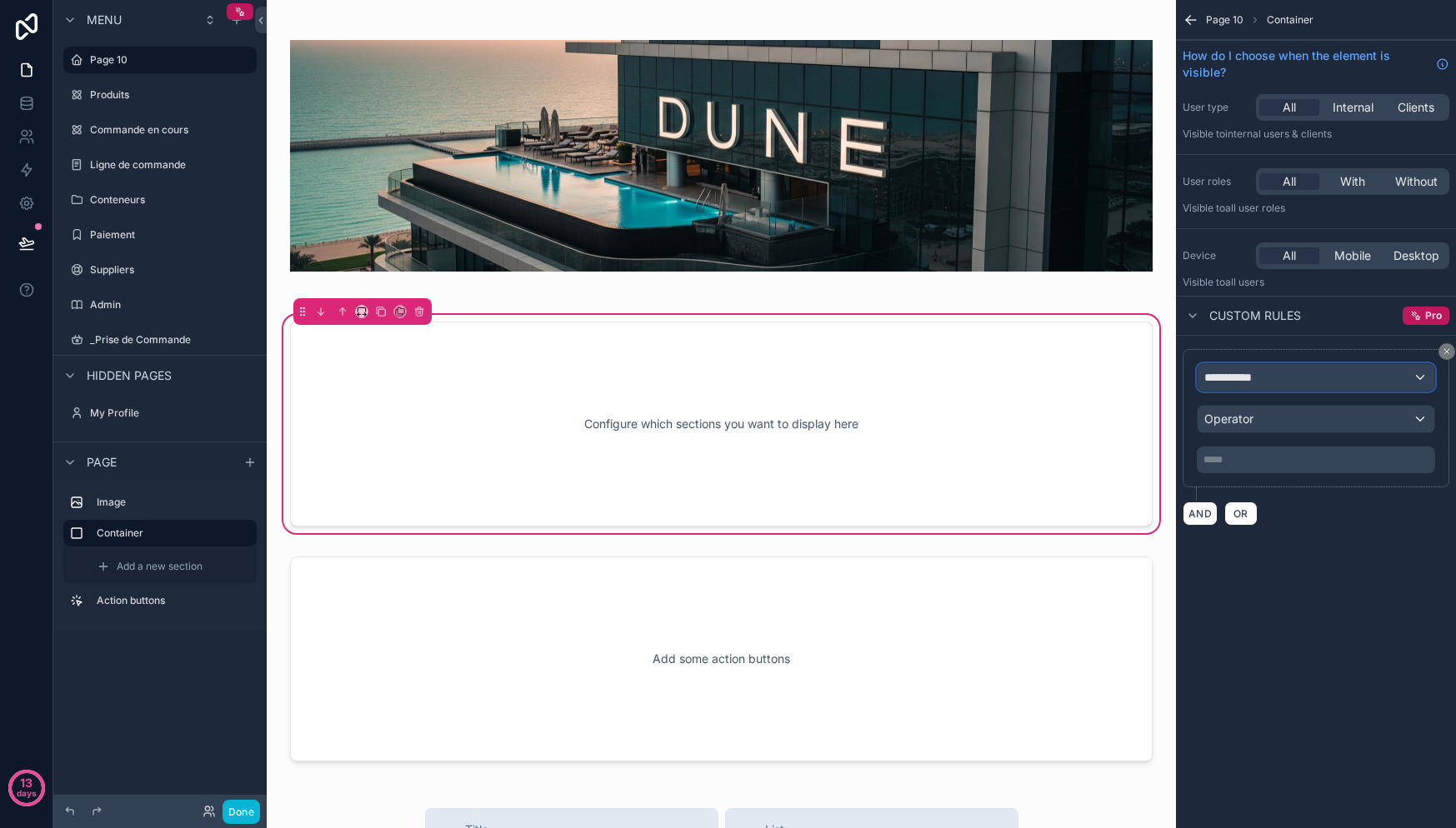
click at [1276, 376] on div "**********" at bounding box center [1316, 377] width 237 height 26
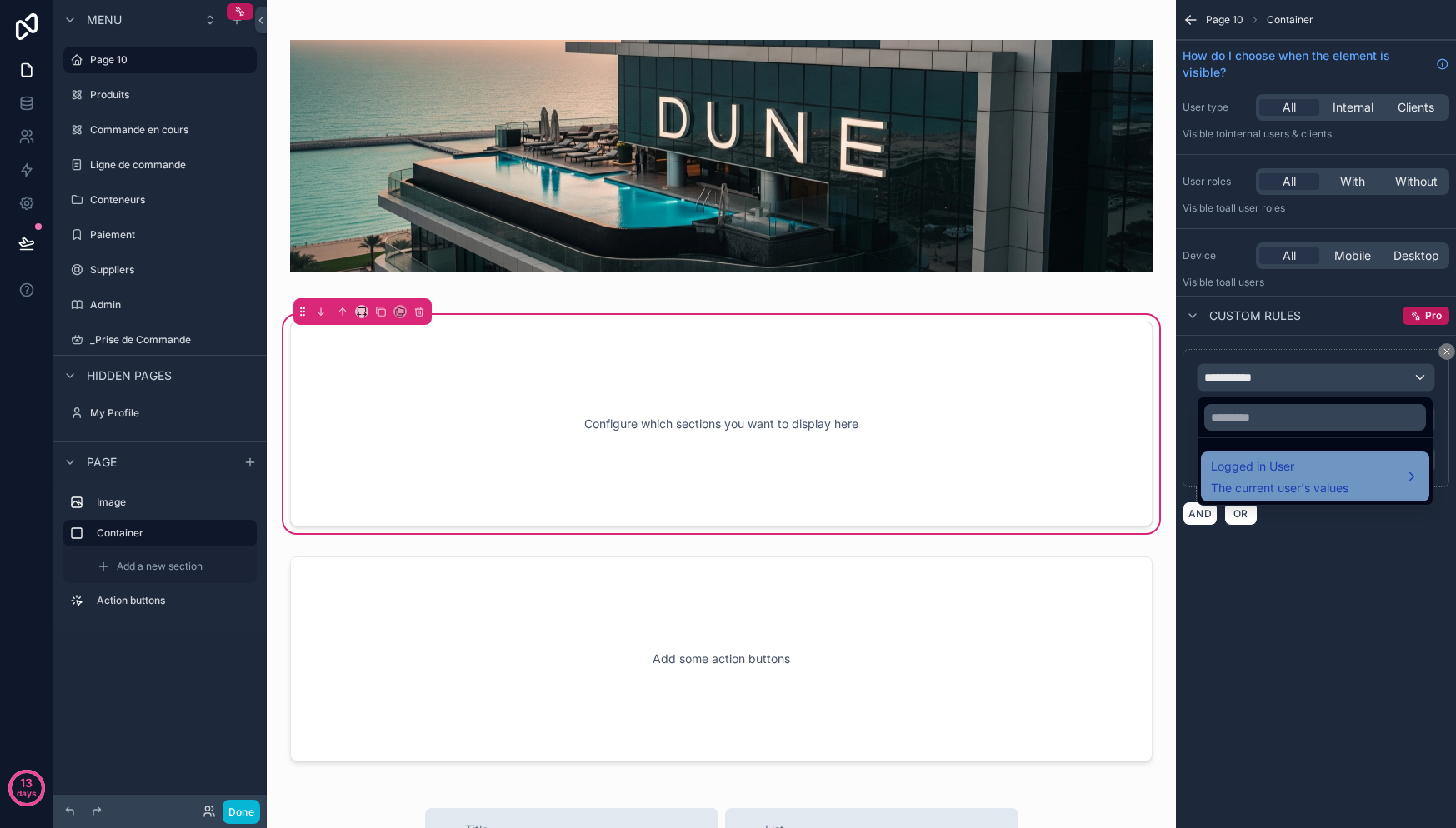
click at [1273, 474] on span "Logged in User" at bounding box center [1279, 466] width 138 height 20
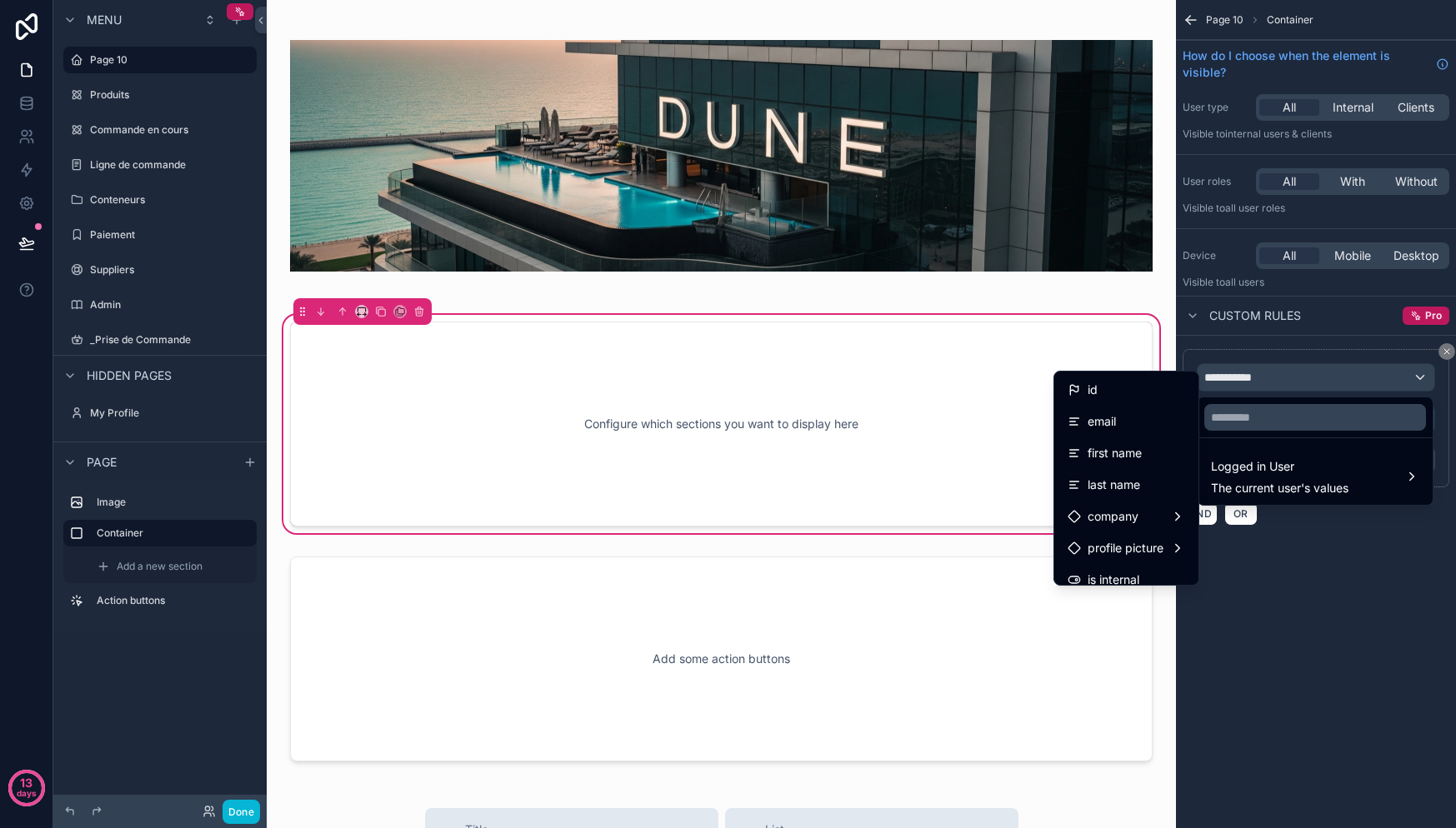
click at [1355, 555] on div "scrollable content" at bounding box center [728, 414] width 1456 height 828
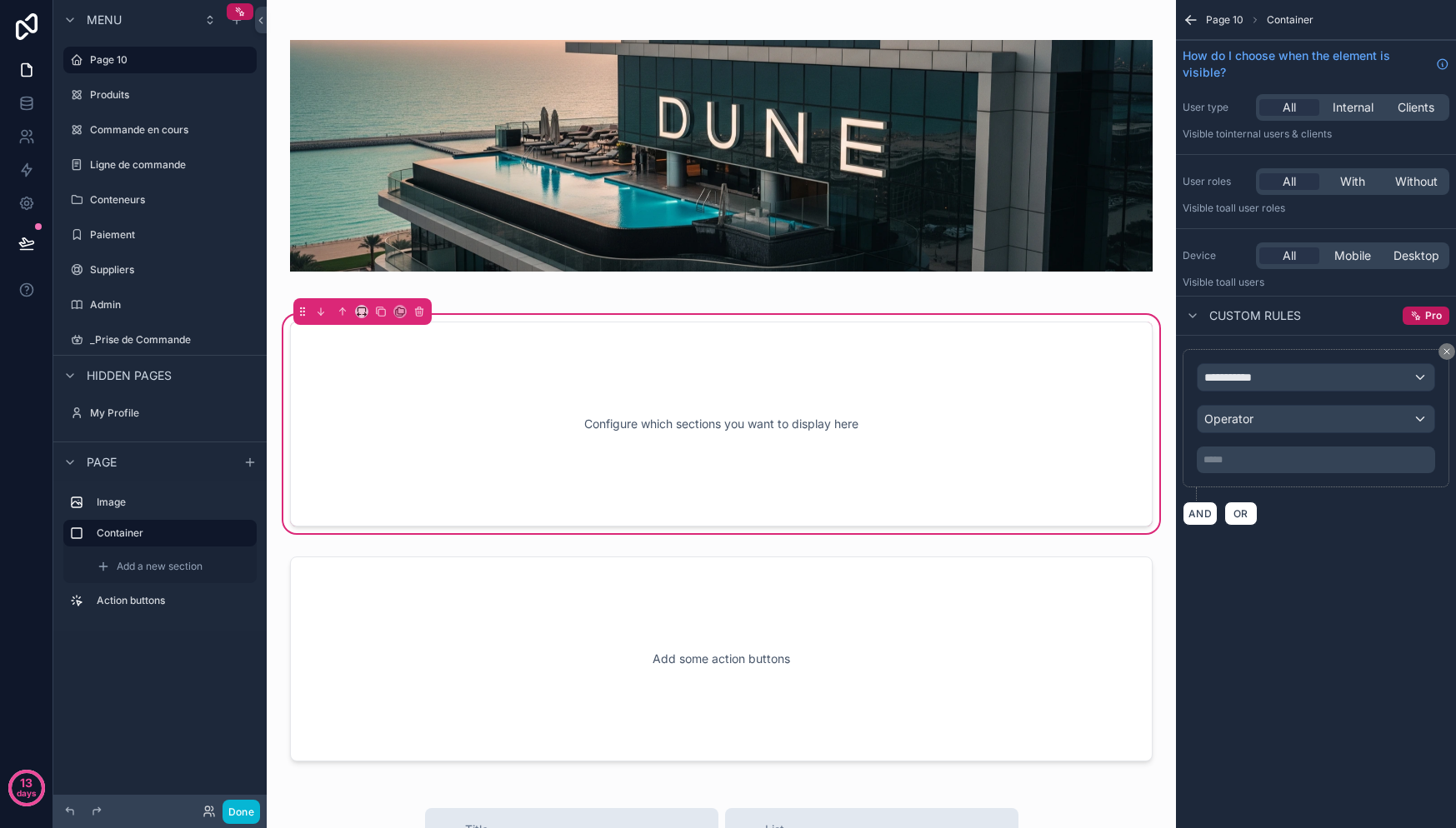
drag, startPoint x: 1257, startPoint y: 403, endPoint x: 1255, endPoint y: 414, distance: 11.2
click at [1257, 403] on div "**********" at bounding box center [1316, 419] width 238 height 110
click at [1255, 414] on div "Operator" at bounding box center [1316, 419] width 237 height 26
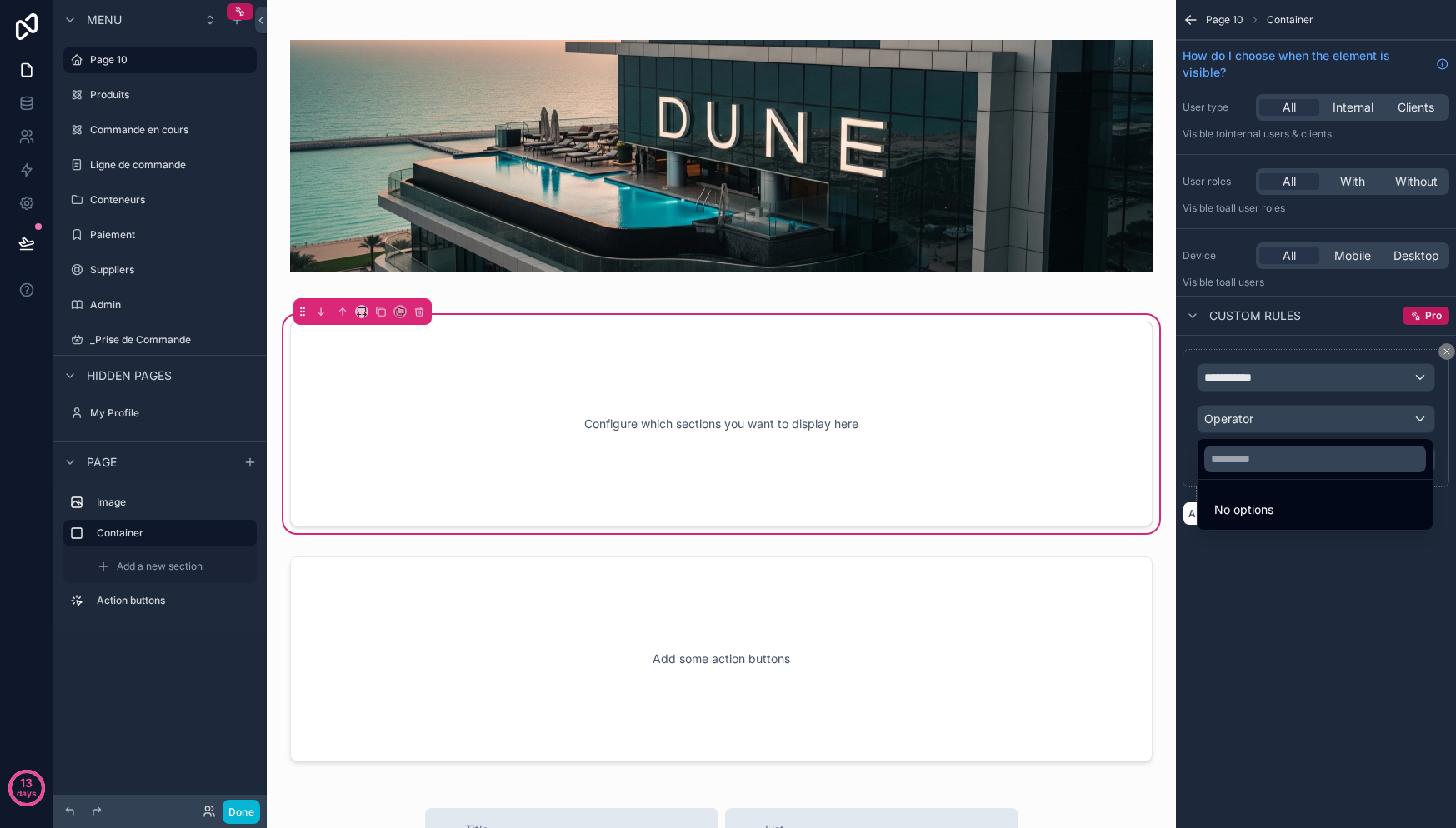
click at [1269, 510] on span "No options" at bounding box center [1244, 509] width 60 height 14
click at [1250, 371] on div "scrollable content" at bounding box center [728, 414] width 1456 height 828
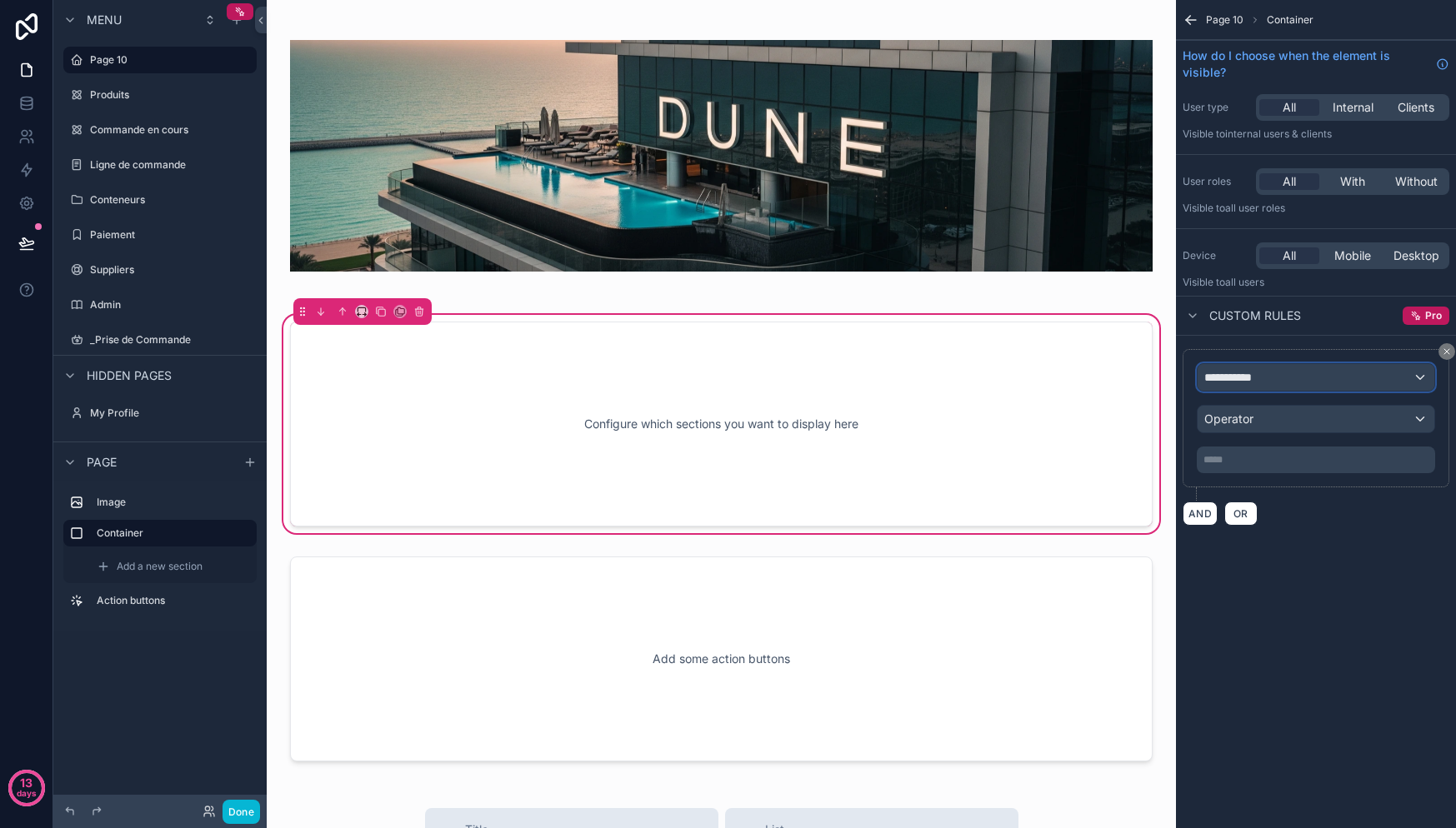
click at [1251, 374] on span "**********" at bounding box center [1235, 377] width 61 height 17
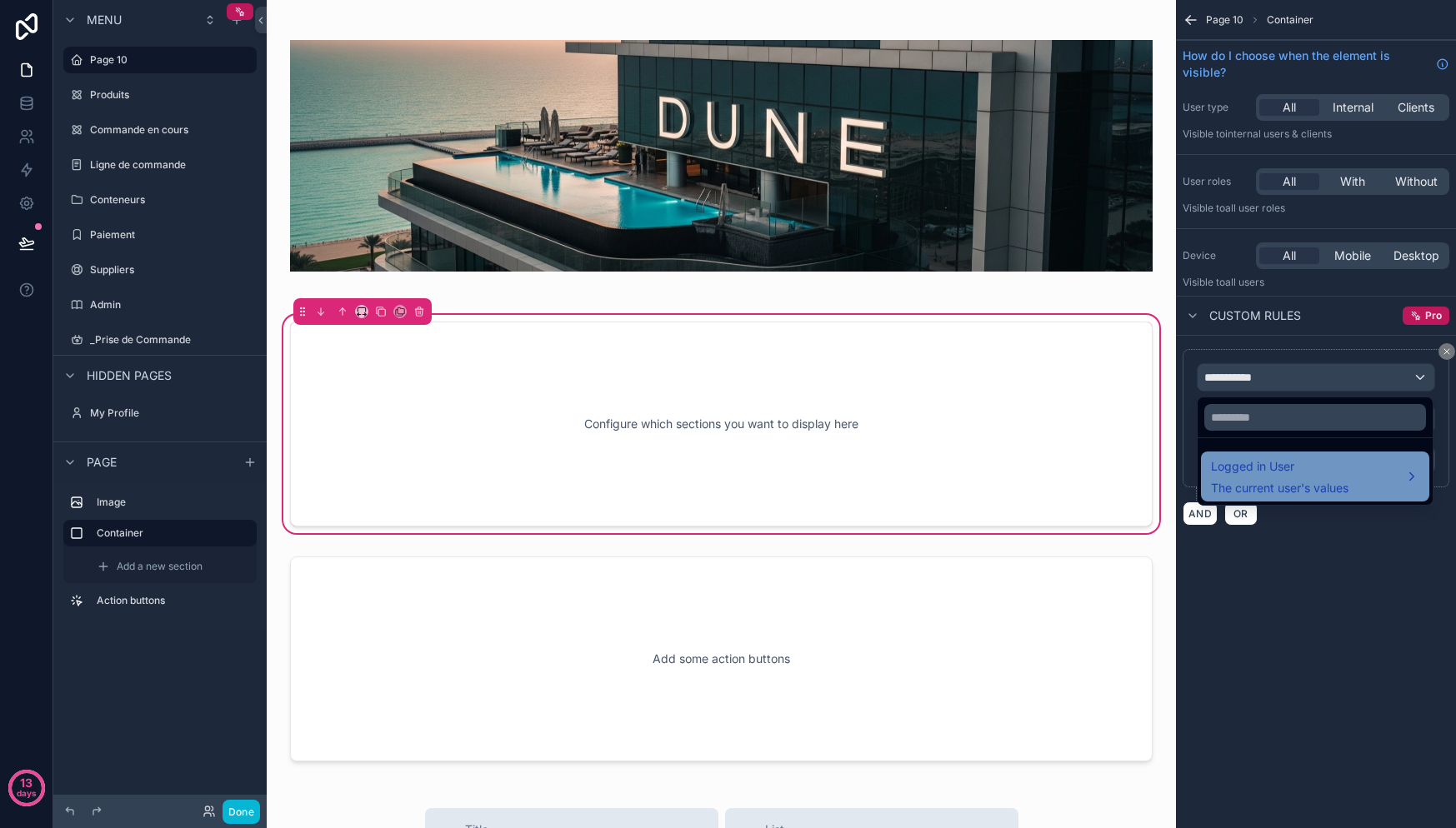
click at [1261, 456] on div "Logged in User The current user's values" at bounding box center [1315, 476] width 229 height 50
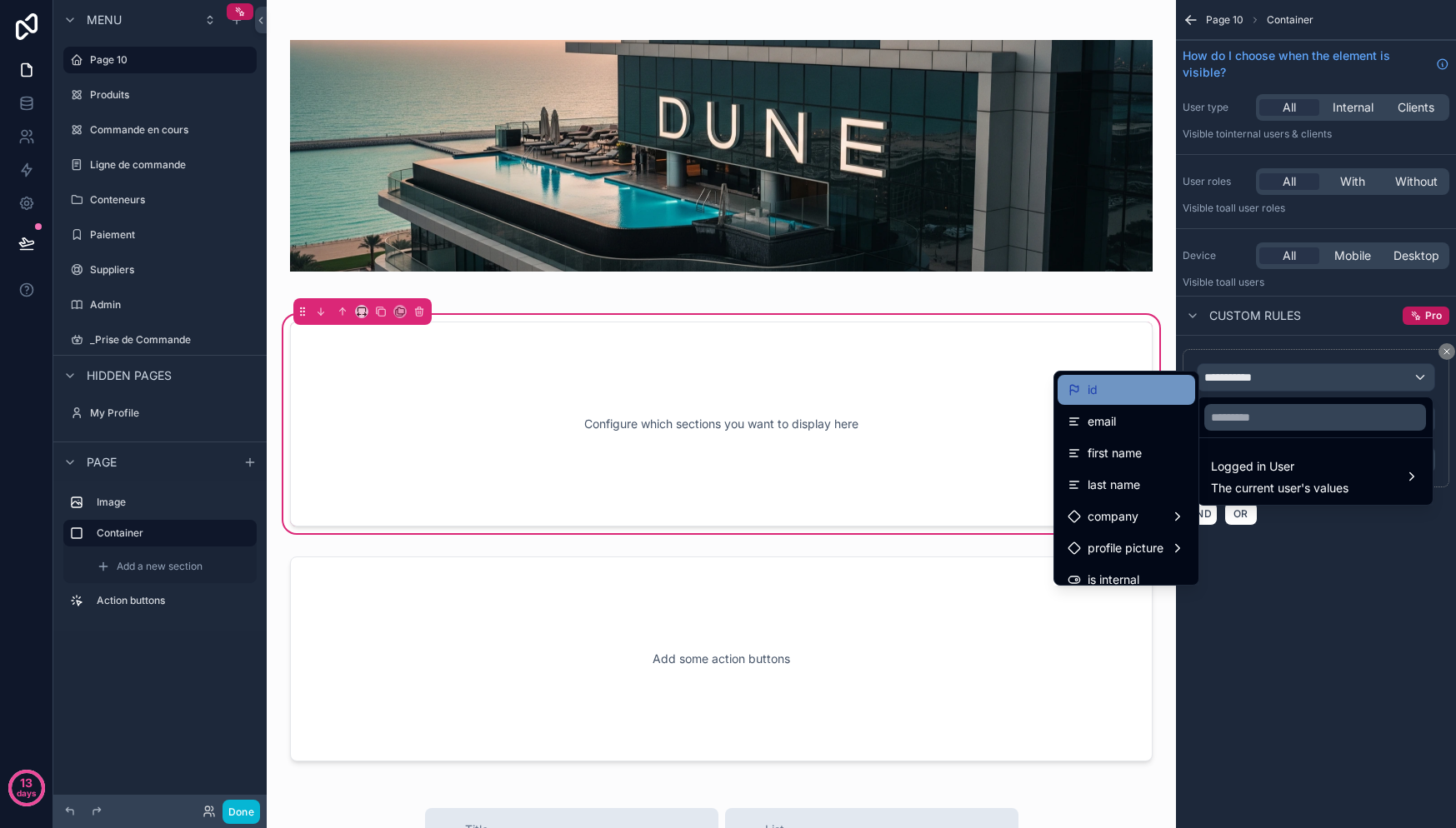
click at [1130, 386] on div "id" at bounding box center [1126, 390] width 117 height 20
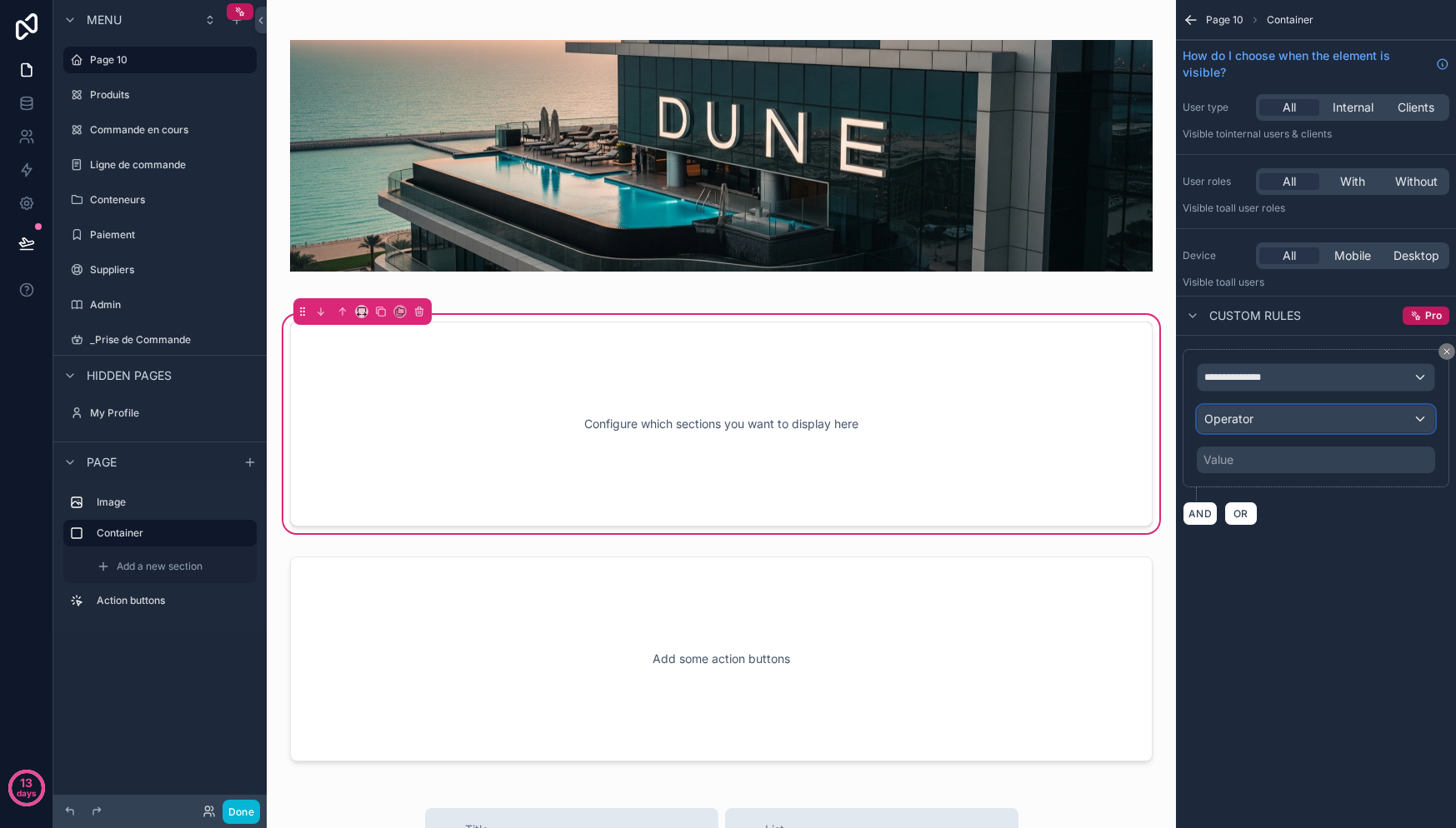
click at [1282, 407] on div "Operator" at bounding box center [1316, 419] width 237 height 26
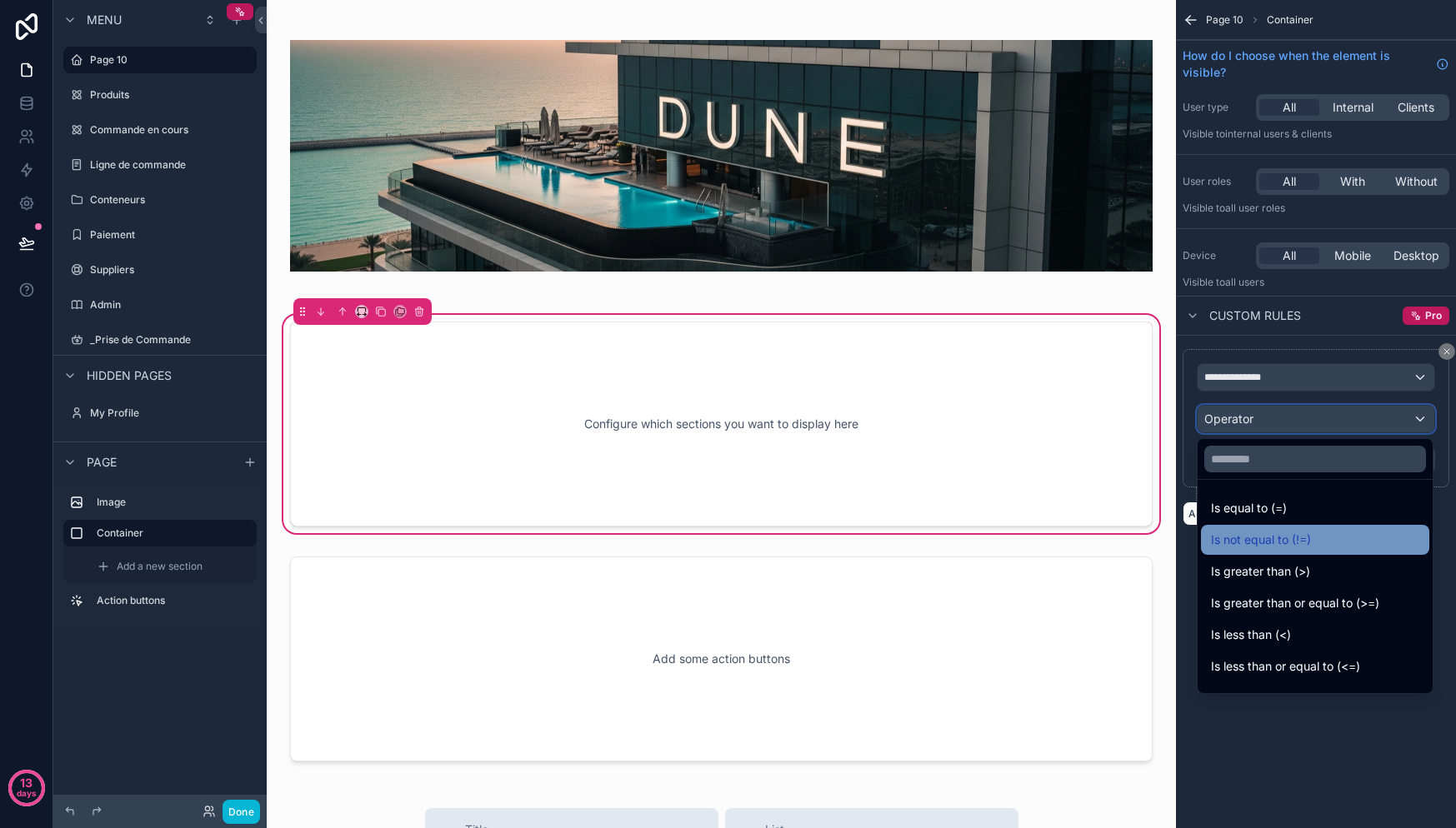
scroll to position [36, 0]
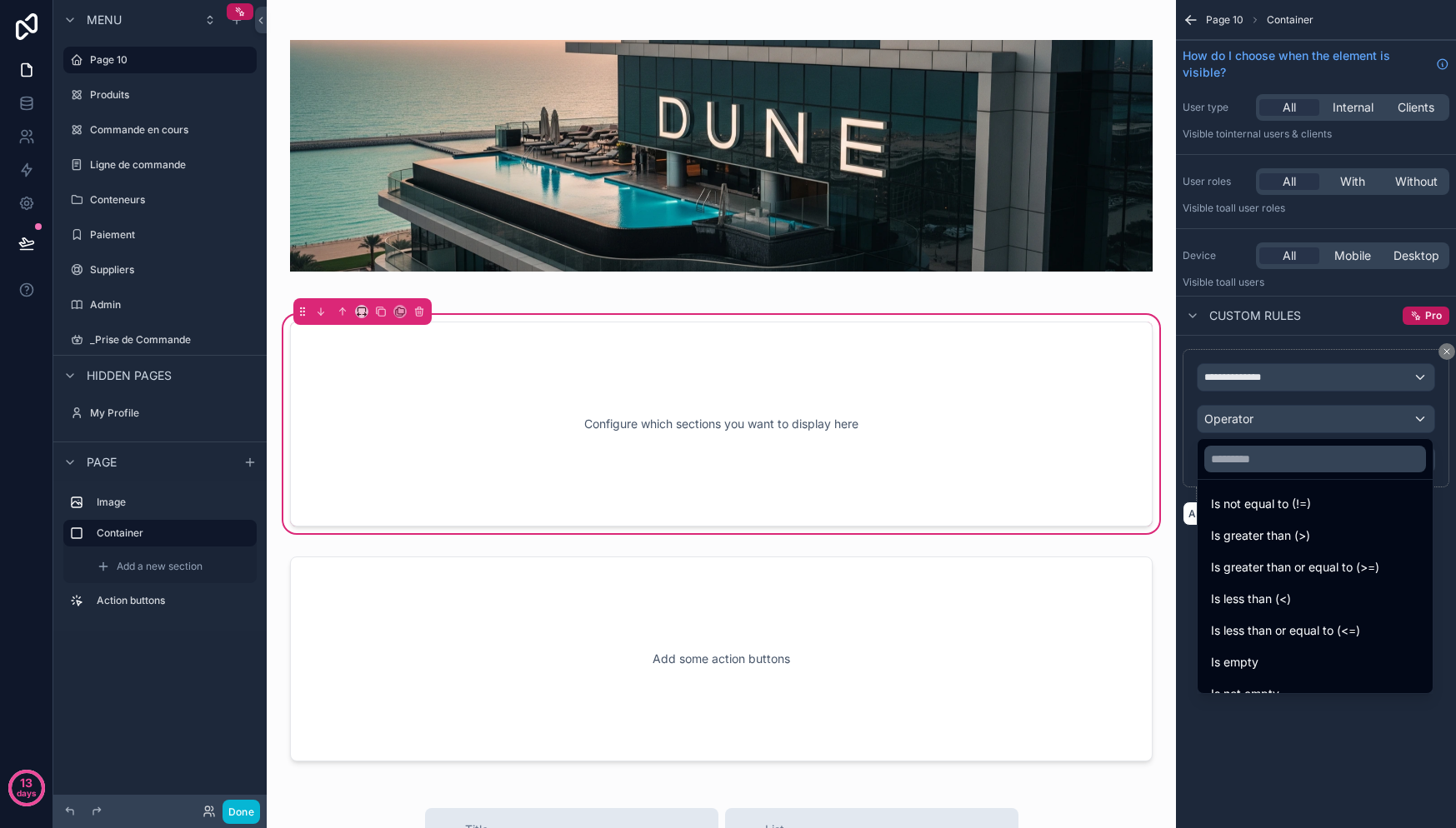
click at [1285, 400] on div "scrollable content" at bounding box center [728, 414] width 1456 height 828
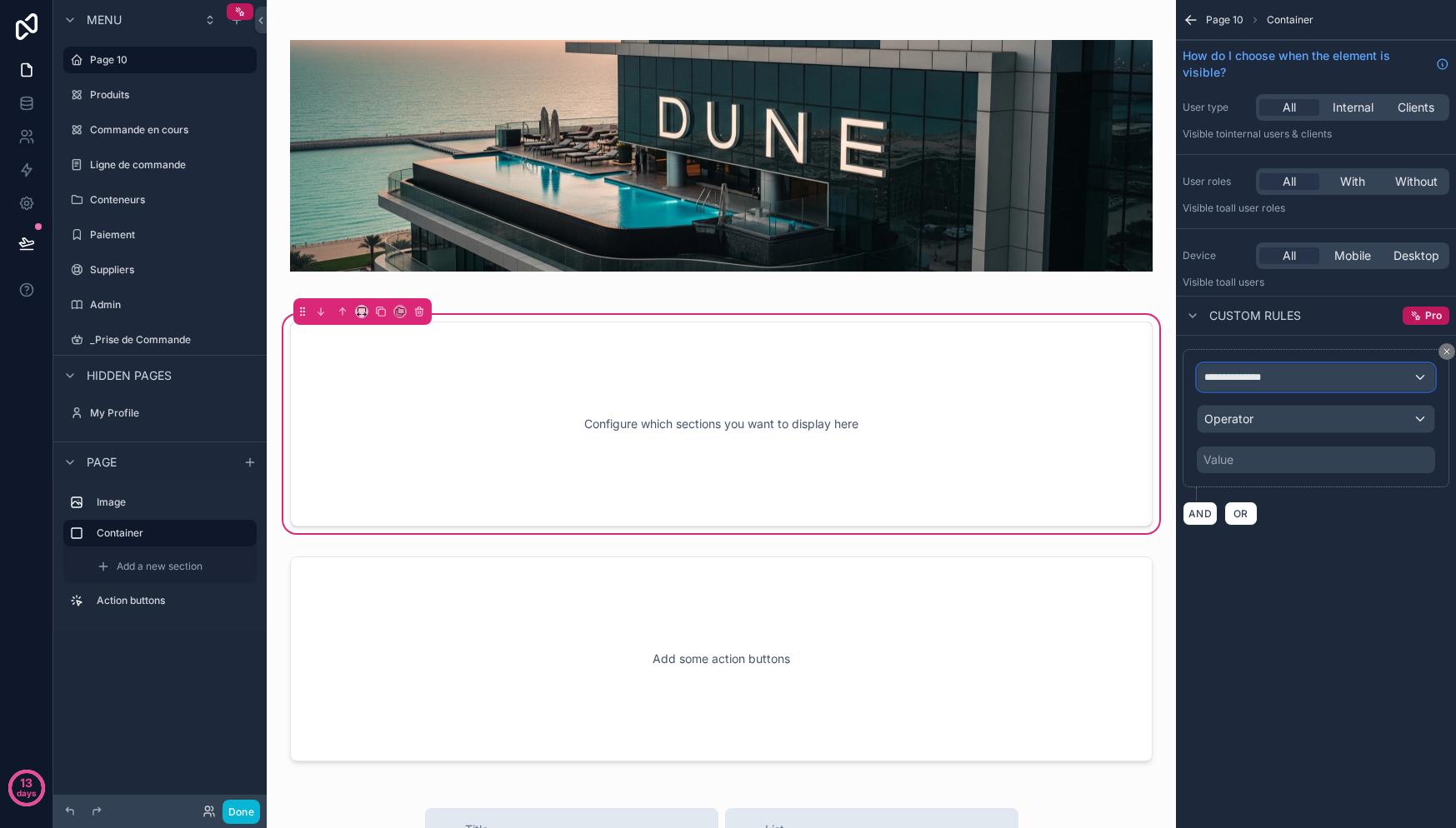
click at [1285, 385] on div "**********" at bounding box center [1316, 377] width 237 height 26
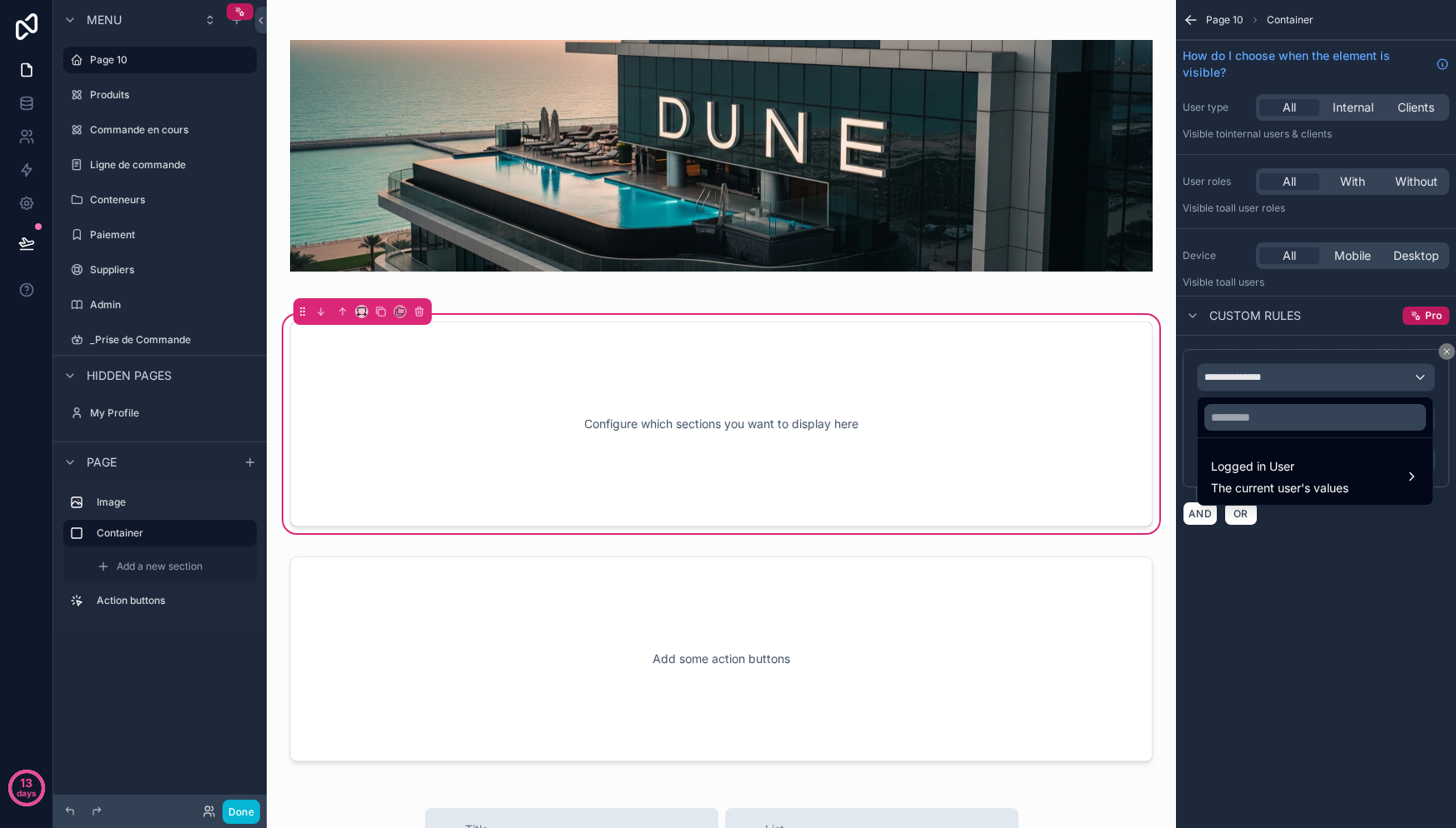
click at [1346, 535] on div "scrollable content" at bounding box center [728, 414] width 1456 height 828
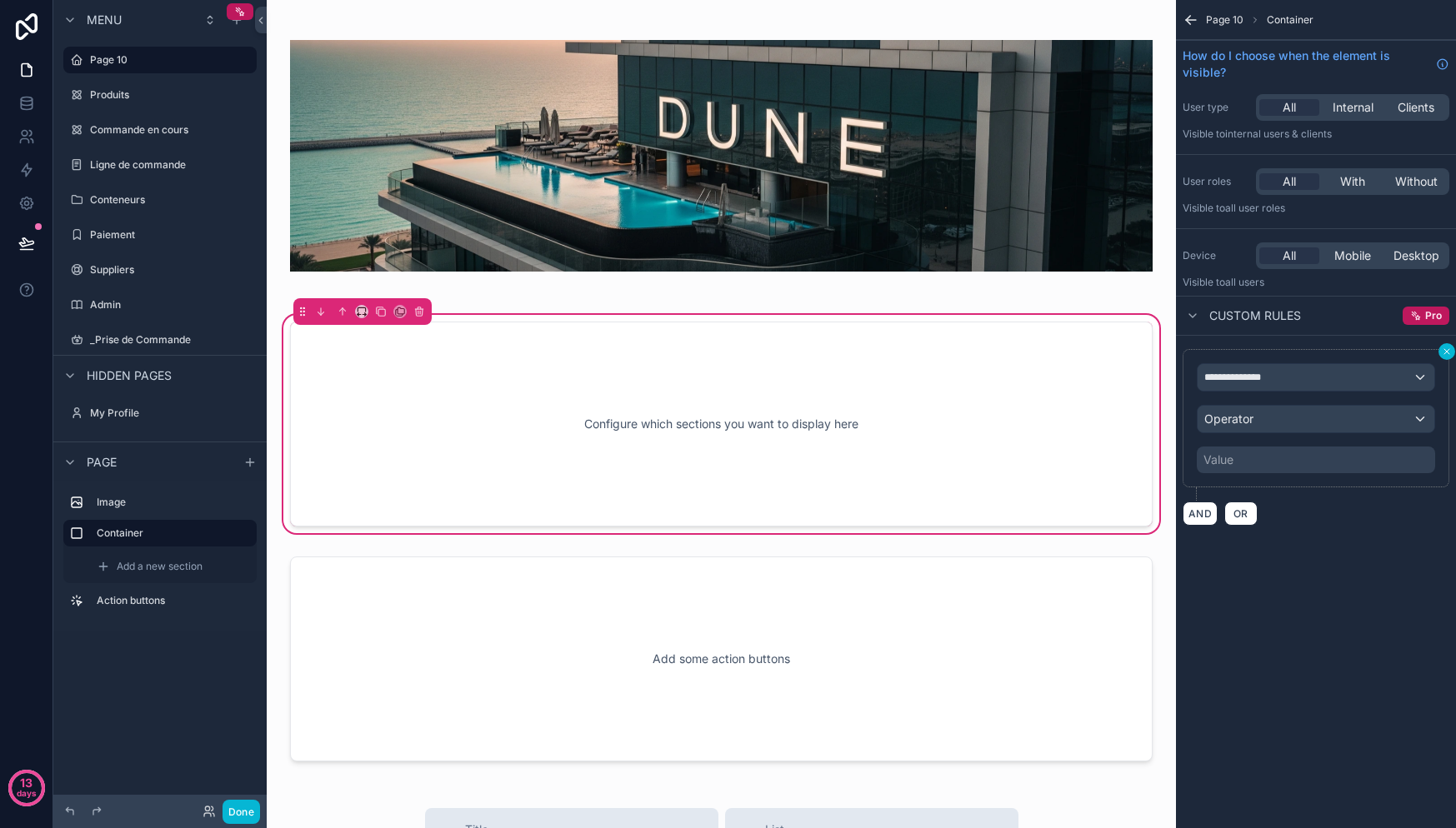
click at [1447, 353] on icon "scrollable content" at bounding box center [1446, 351] width 10 height 10
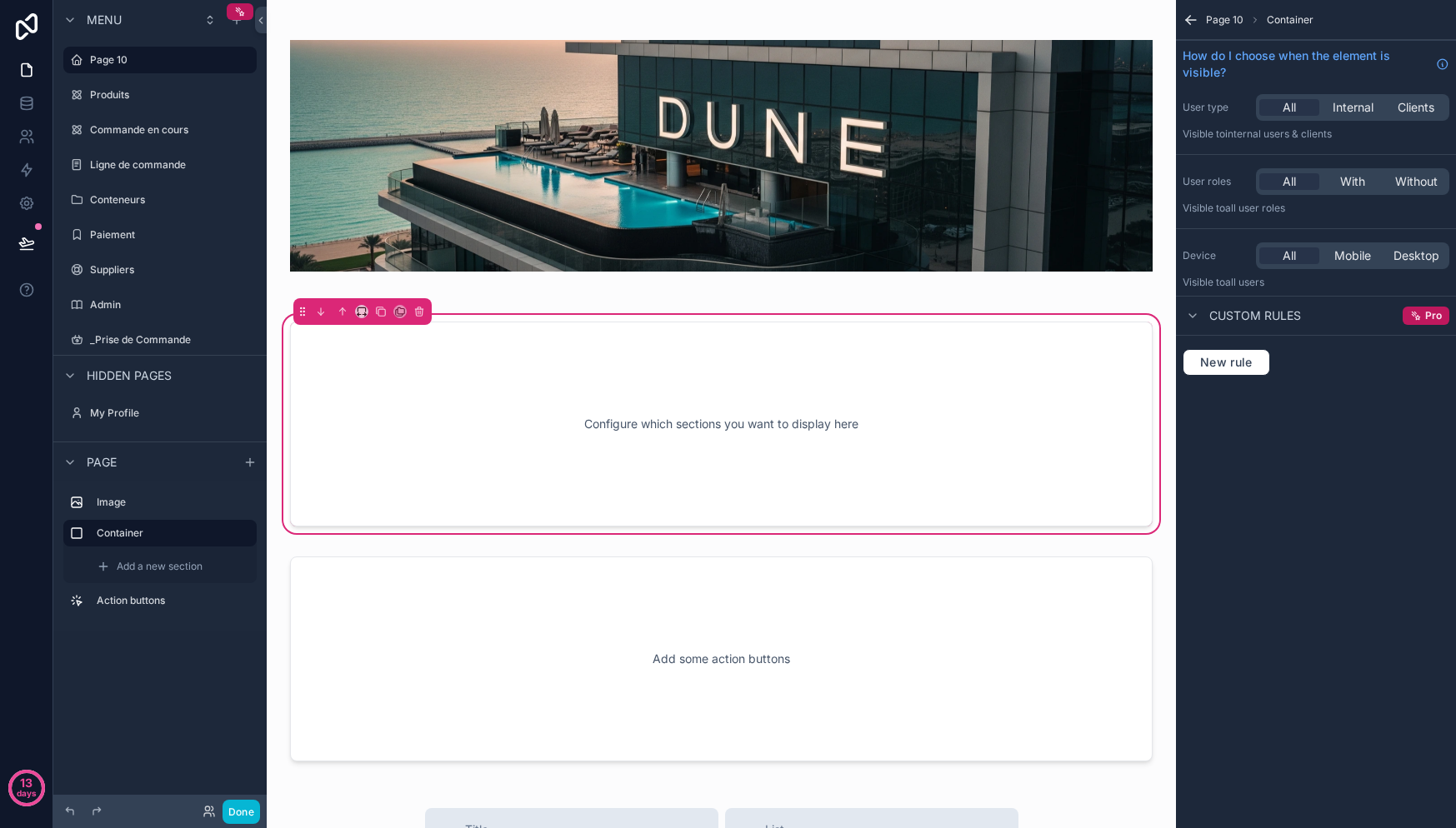
click at [935, 411] on div "Configure which sections you want to display here" at bounding box center [721, 423] width 807 height 150
click at [936, 411] on div "Configure which sections you want to display here" at bounding box center [721, 423] width 807 height 150
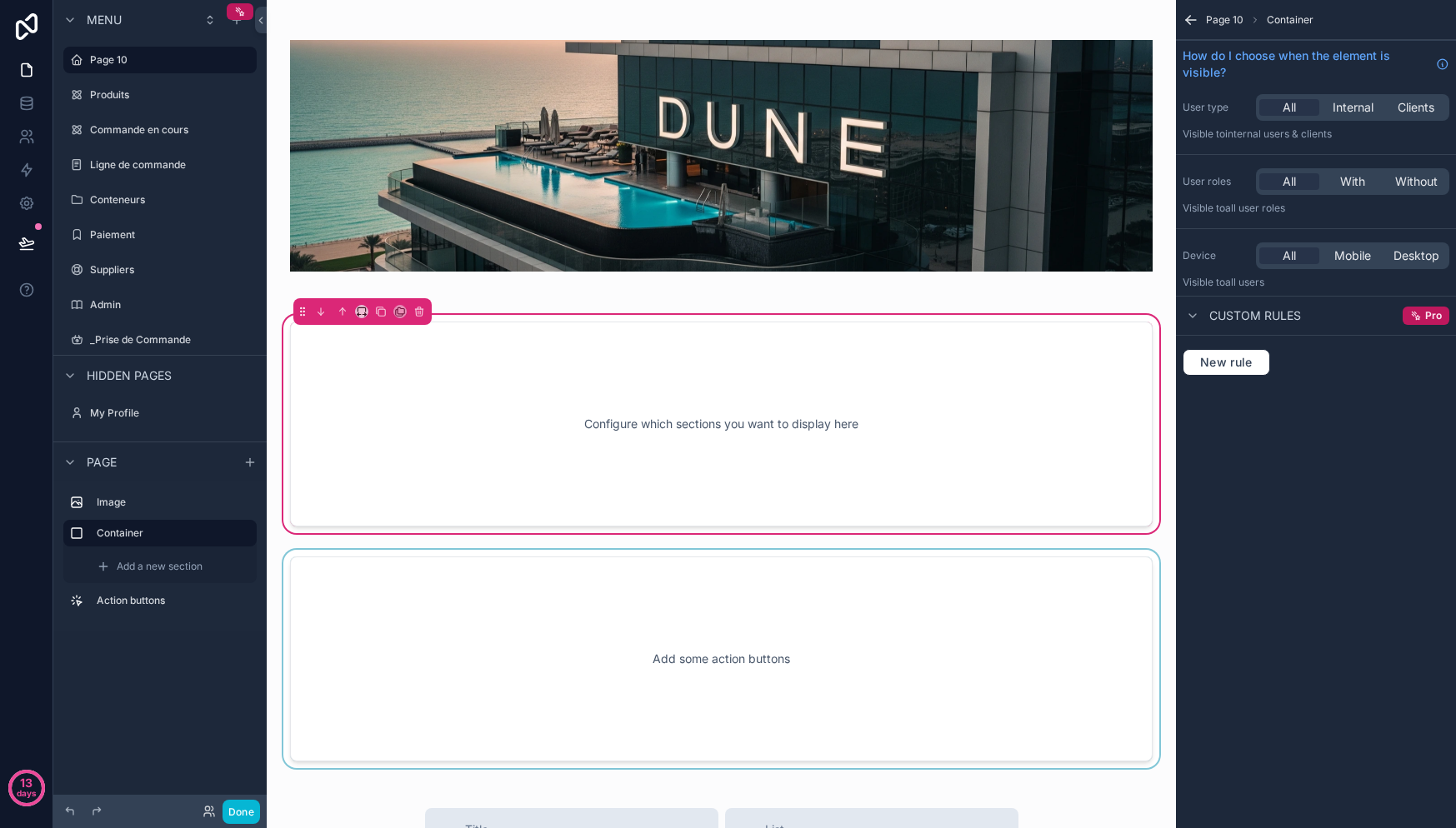
click at [771, 636] on div "scrollable content" at bounding box center [721, 659] width 883 height 218
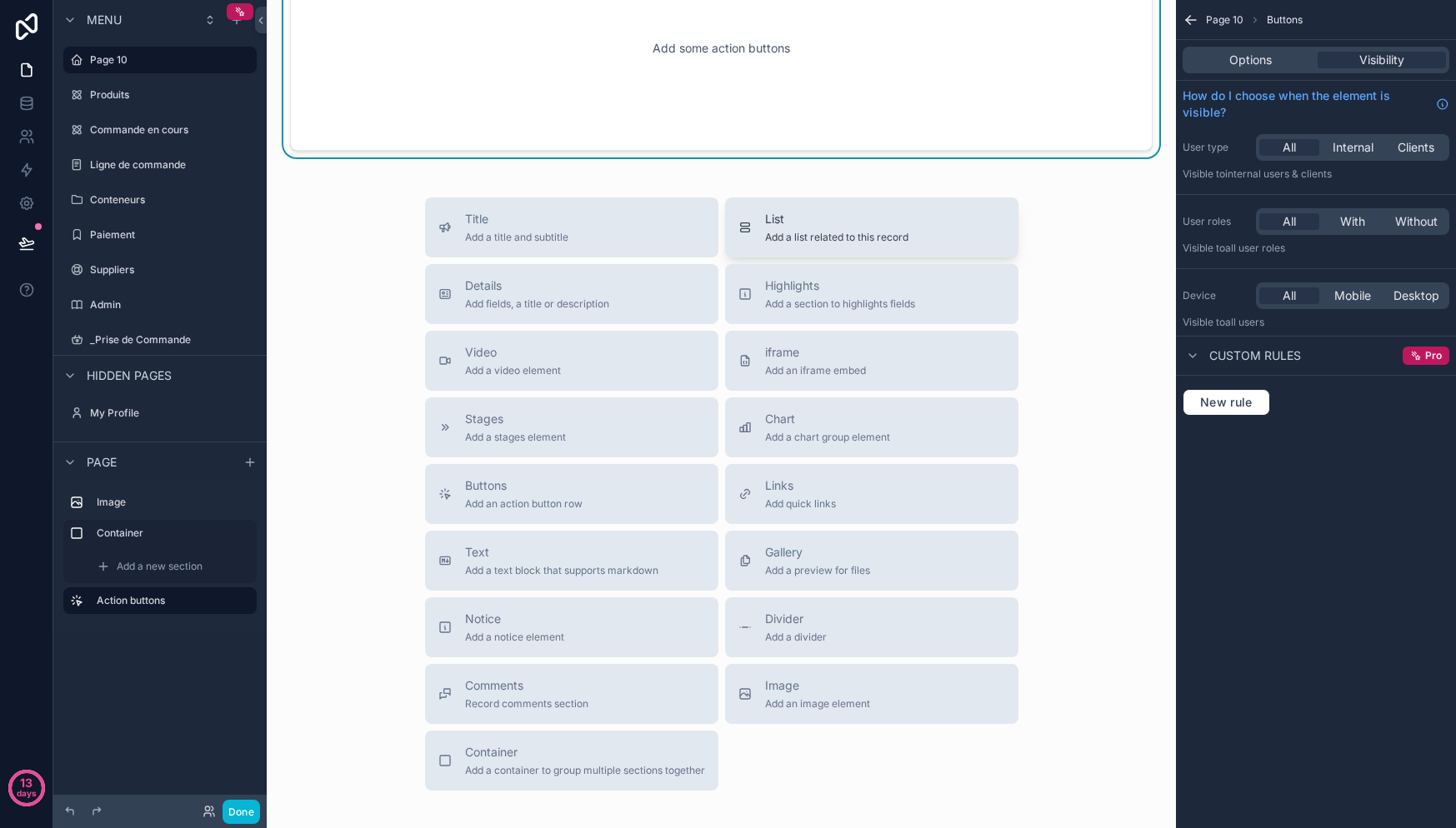
scroll to position [633, 0]
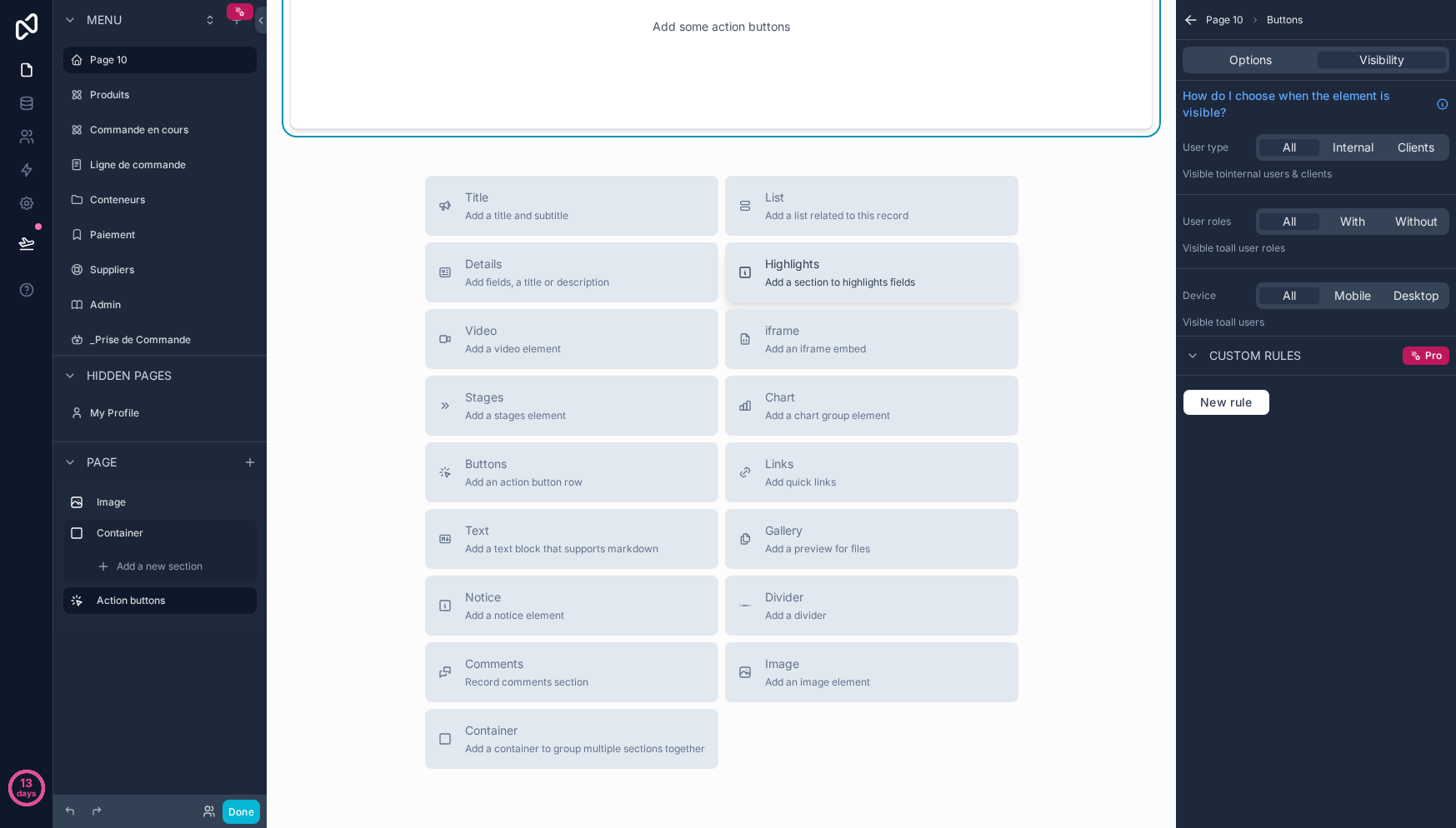
click at [845, 279] on span "Add a section to highlights fields" at bounding box center [840, 282] width 150 height 13
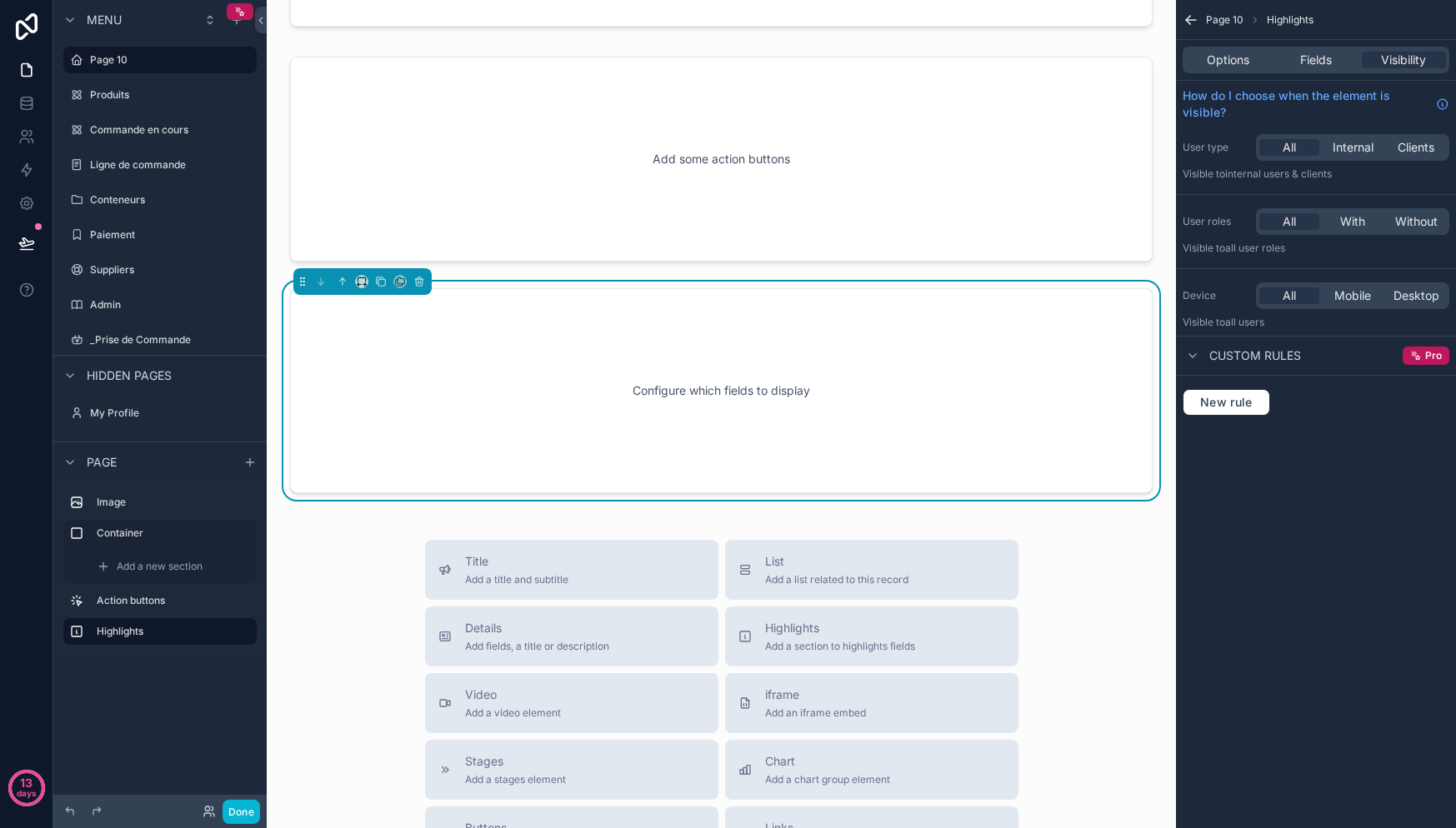
scroll to position [473, 0]
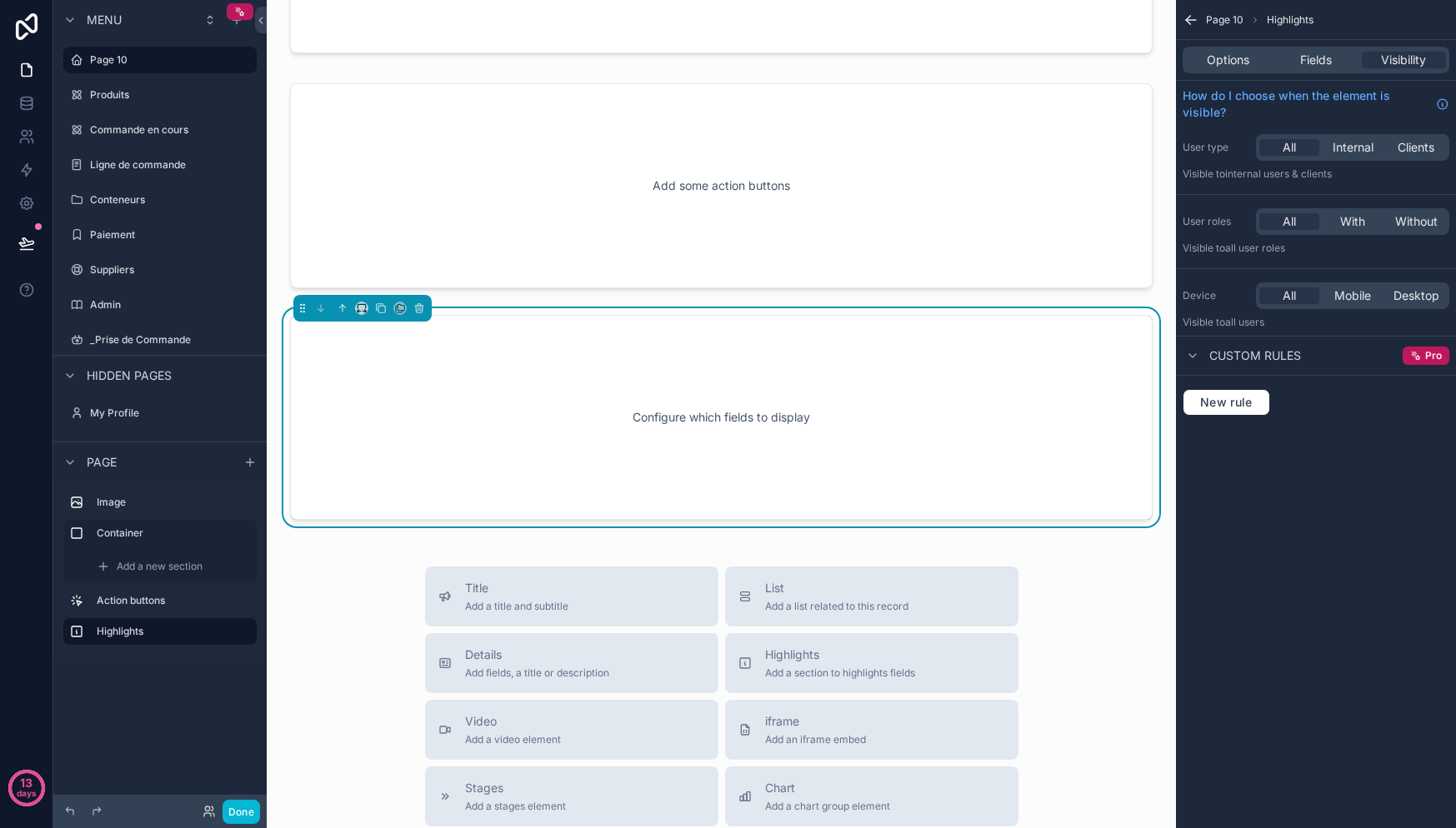
click at [729, 404] on div "Configure which fields to display" at bounding box center [721, 417] width 807 height 150
click at [1343, 65] on div "Fields" at bounding box center [1316, 60] width 84 height 17
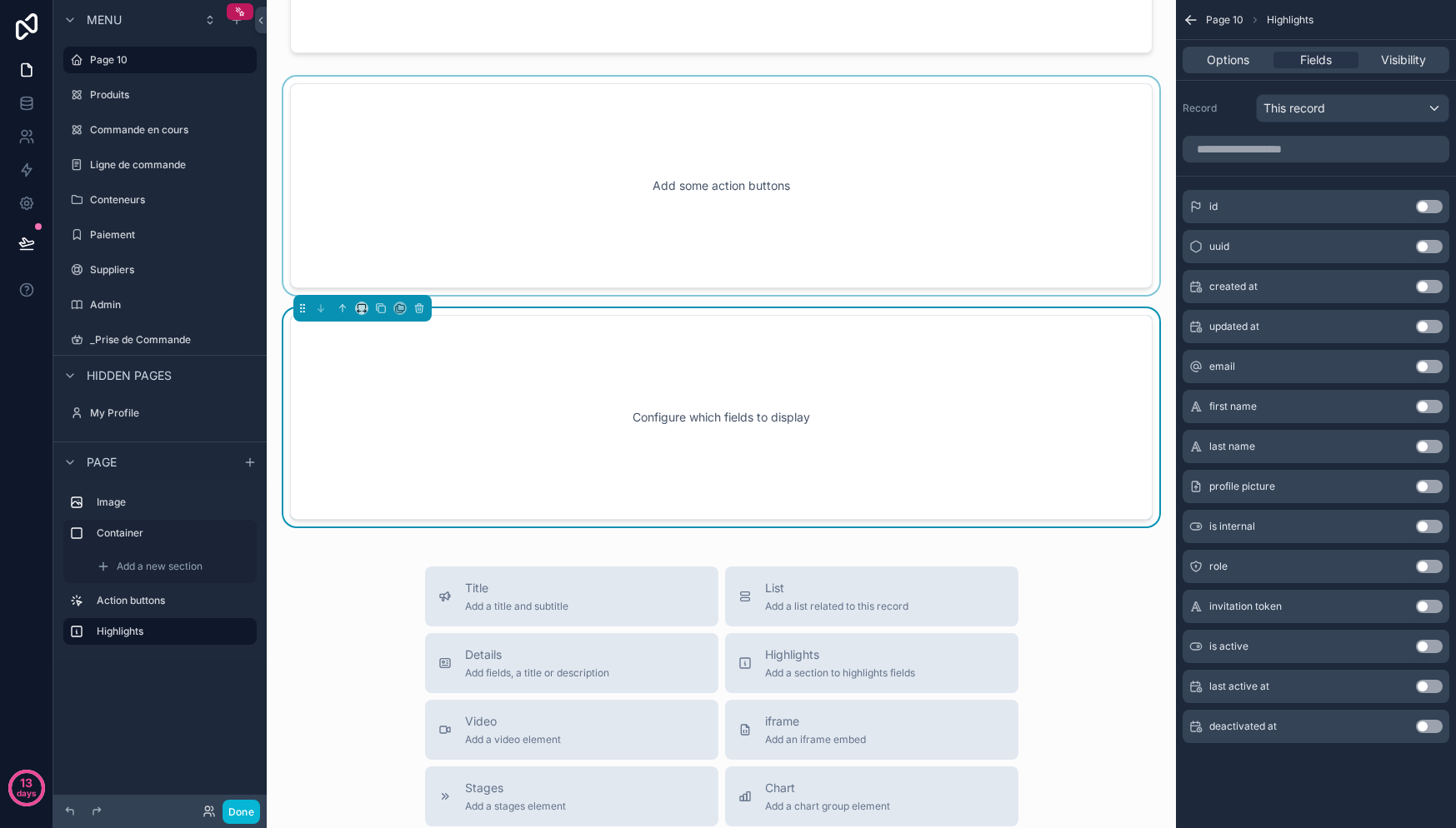
click at [787, 181] on div "scrollable content" at bounding box center [721, 185] width 883 height 218
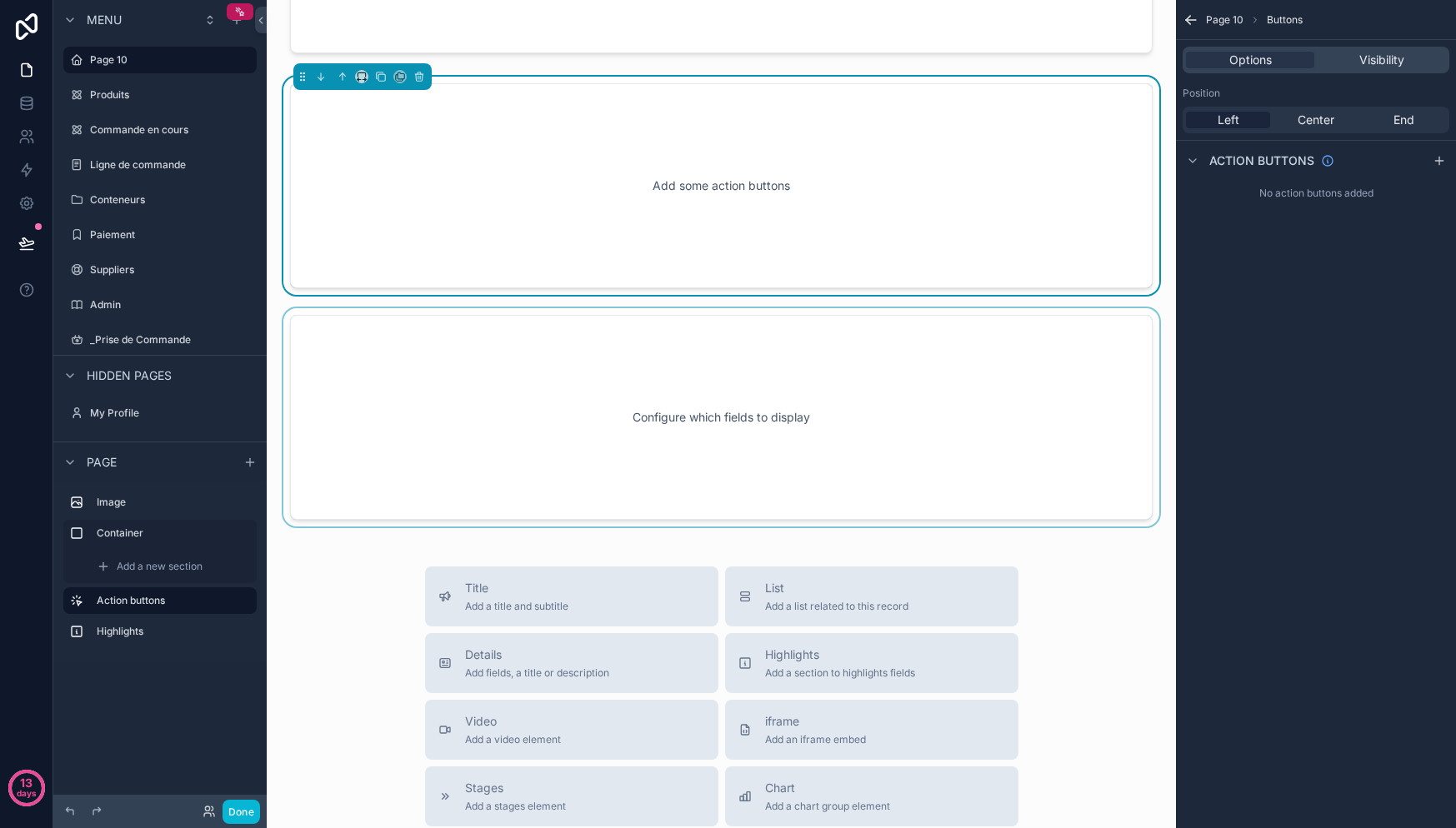
click at [728, 371] on div "scrollable content" at bounding box center [721, 417] width 883 height 218
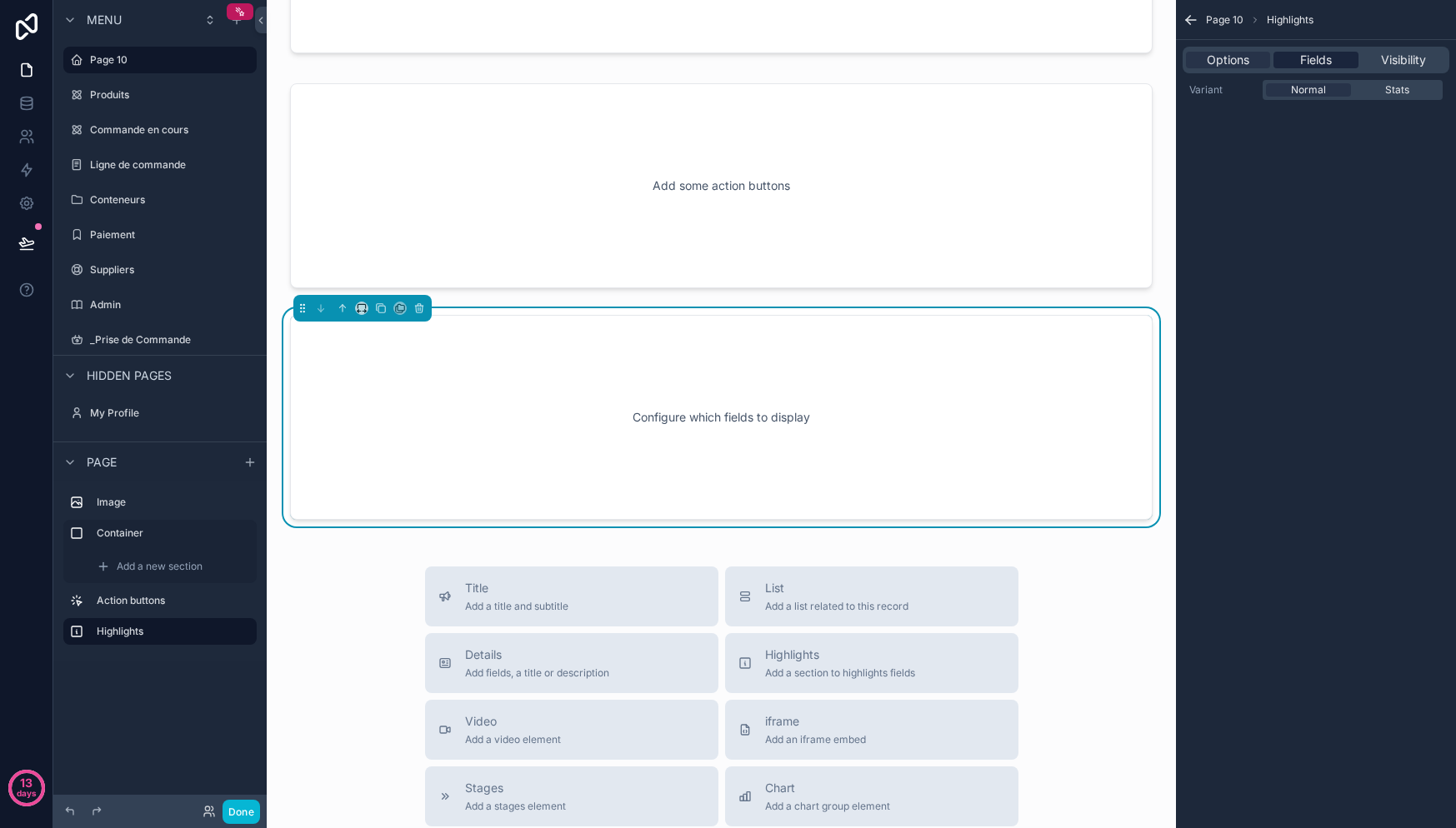
click at [1295, 62] on div "Fields" at bounding box center [1316, 60] width 84 height 17
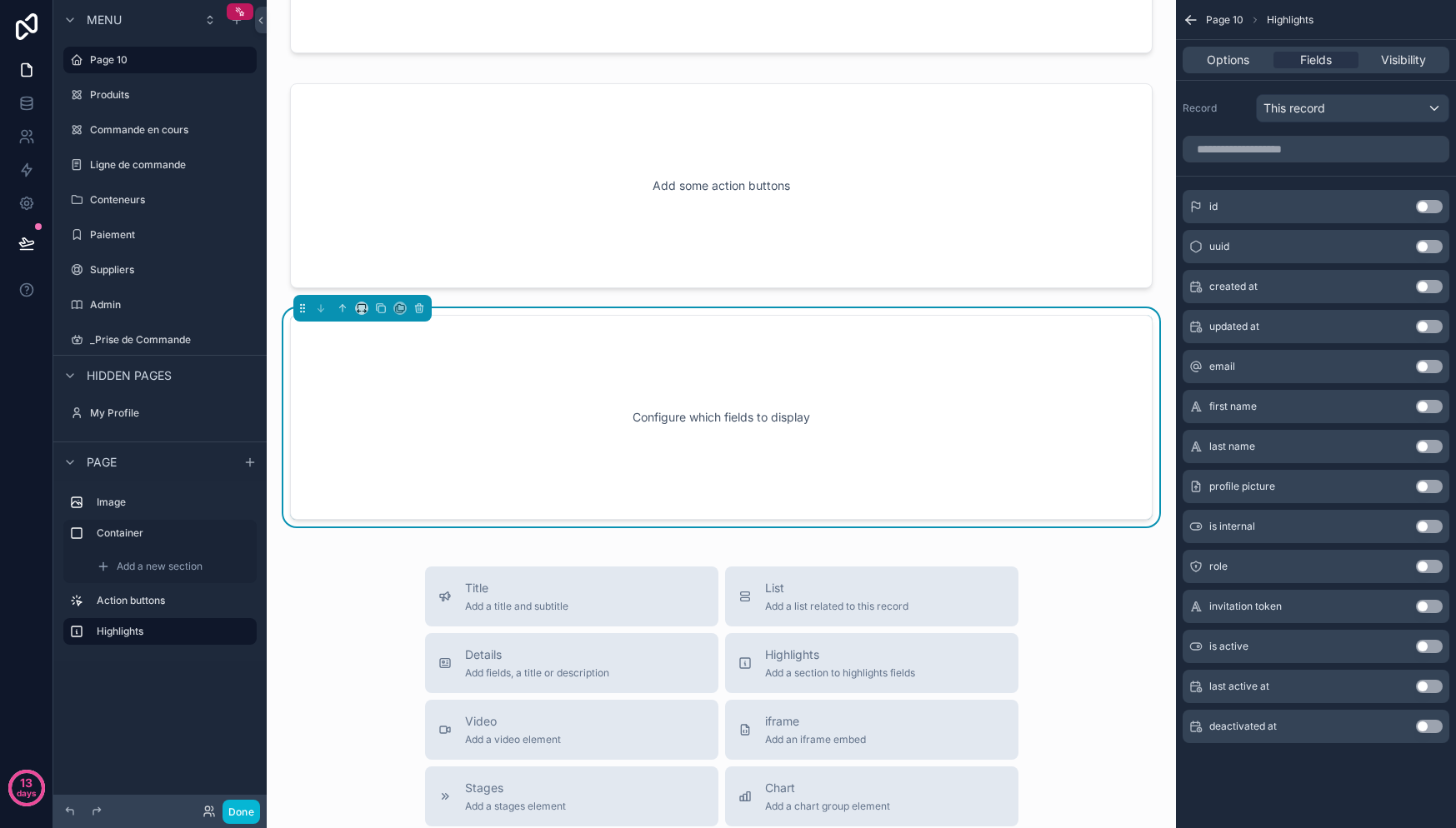
click at [1431, 490] on button "Use setting" at bounding box center [1429, 486] width 26 height 13
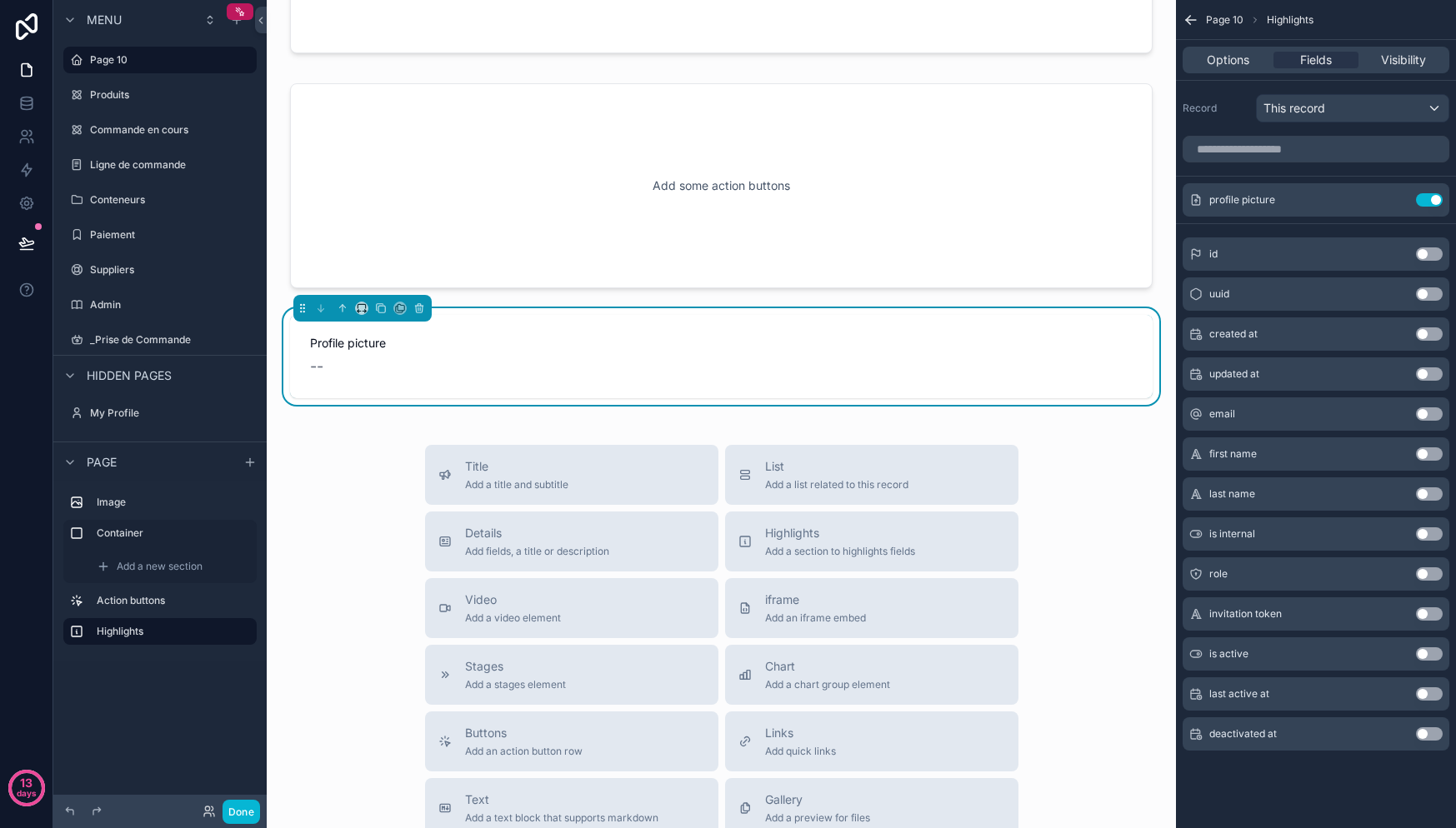
click at [1428, 497] on button "Use setting" at bounding box center [1429, 493] width 26 height 13
click at [1432, 244] on button "Use setting" at bounding box center [1429, 239] width 26 height 13
click at [1431, 204] on button "Use setting" at bounding box center [1429, 200] width 26 height 13
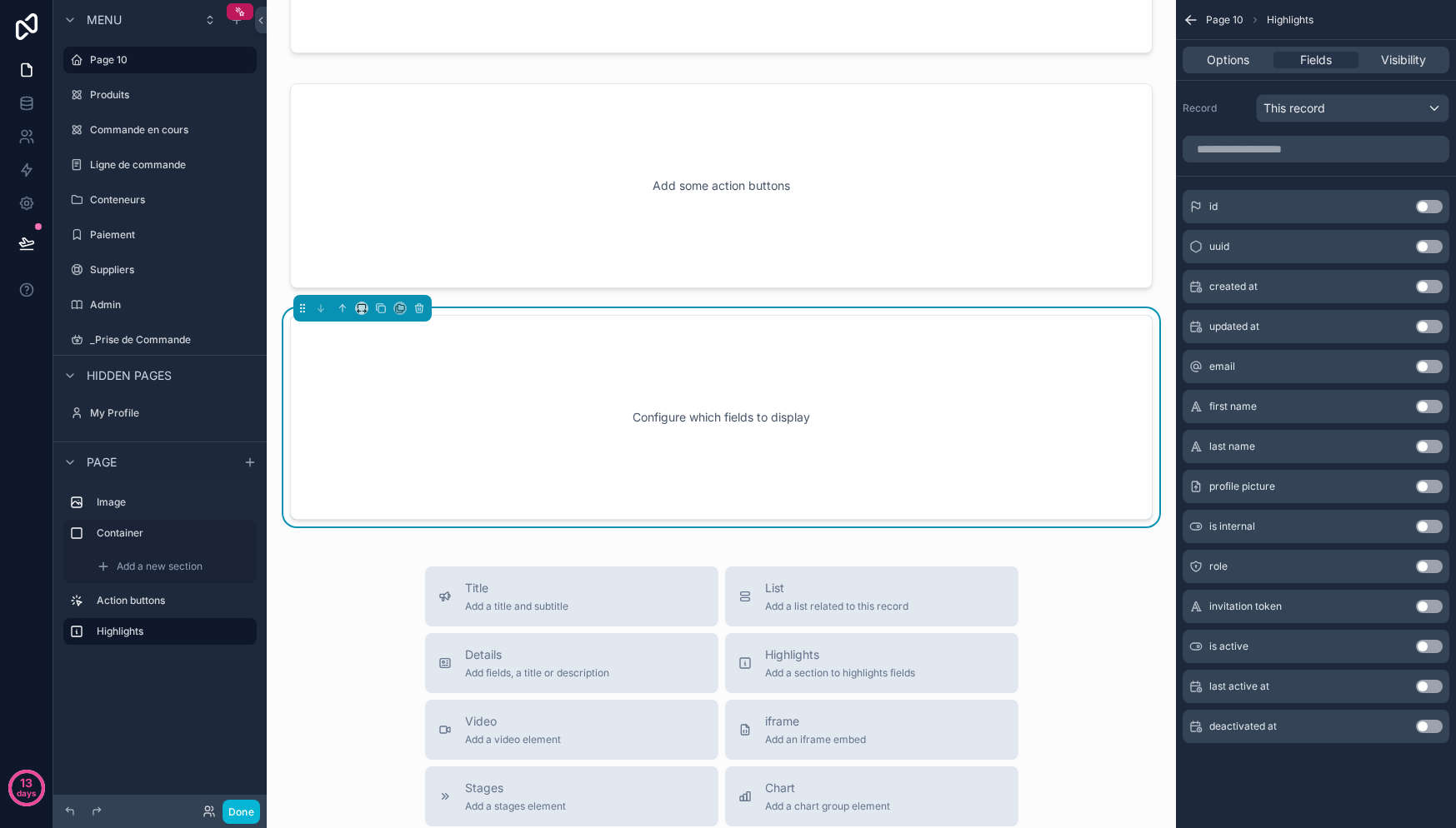
click at [1427, 407] on button "Use setting" at bounding box center [1429, 406] width 26 height 13
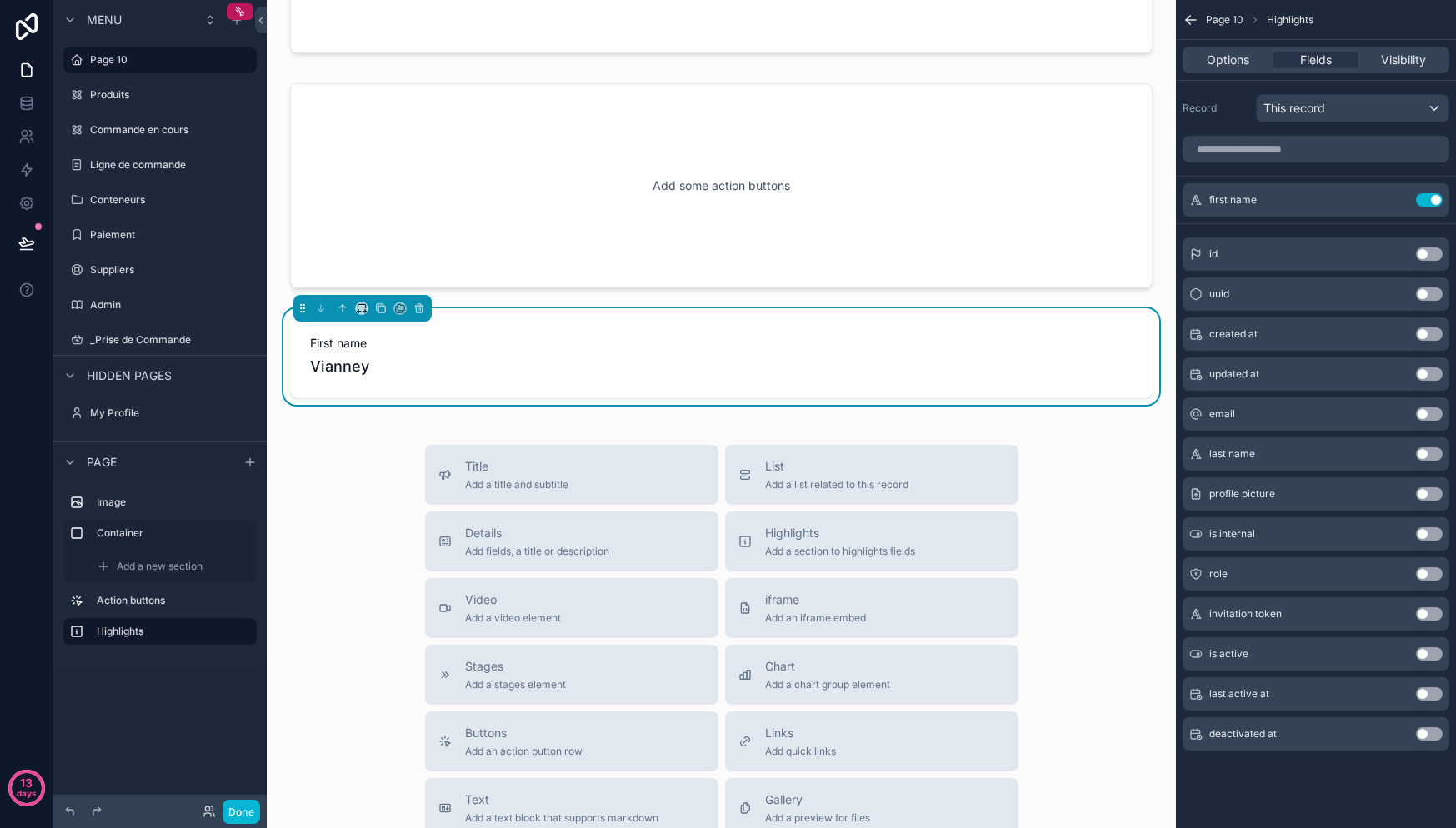
click at [1431, 440] on div "last name Use setting" at bounding box center [1316, 454] width 266 height 33
click at [1431, 455] on button "Use setting" at bounding box center [1429, 454] width 26 height 13
click at [1427, 487] on button "Use setting" at bounding box center [1429, 493] width 26 height 13
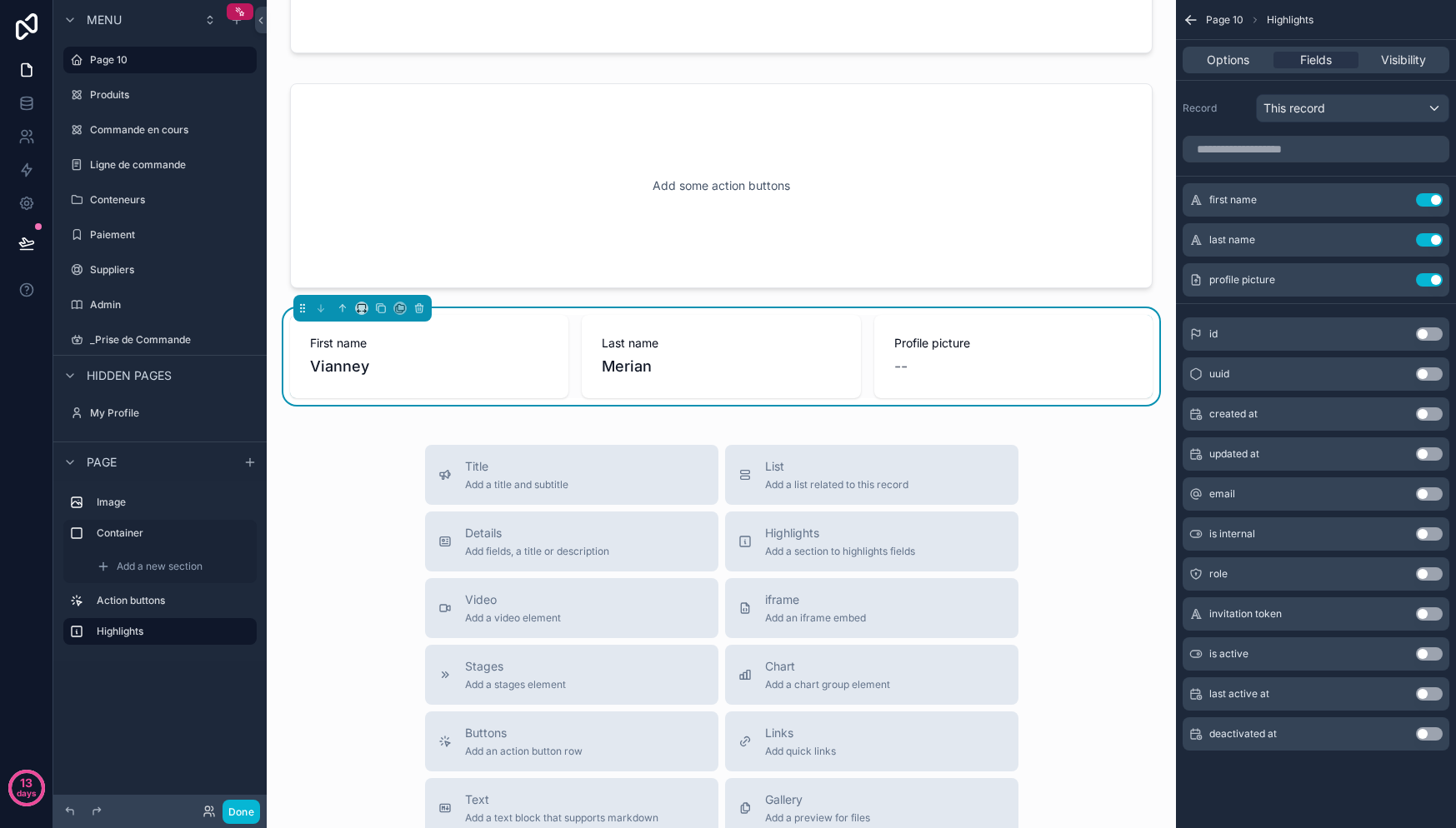
click at [1429, 492] on button "Use setting" at bounding box center [1429, 493] width 26 height 13
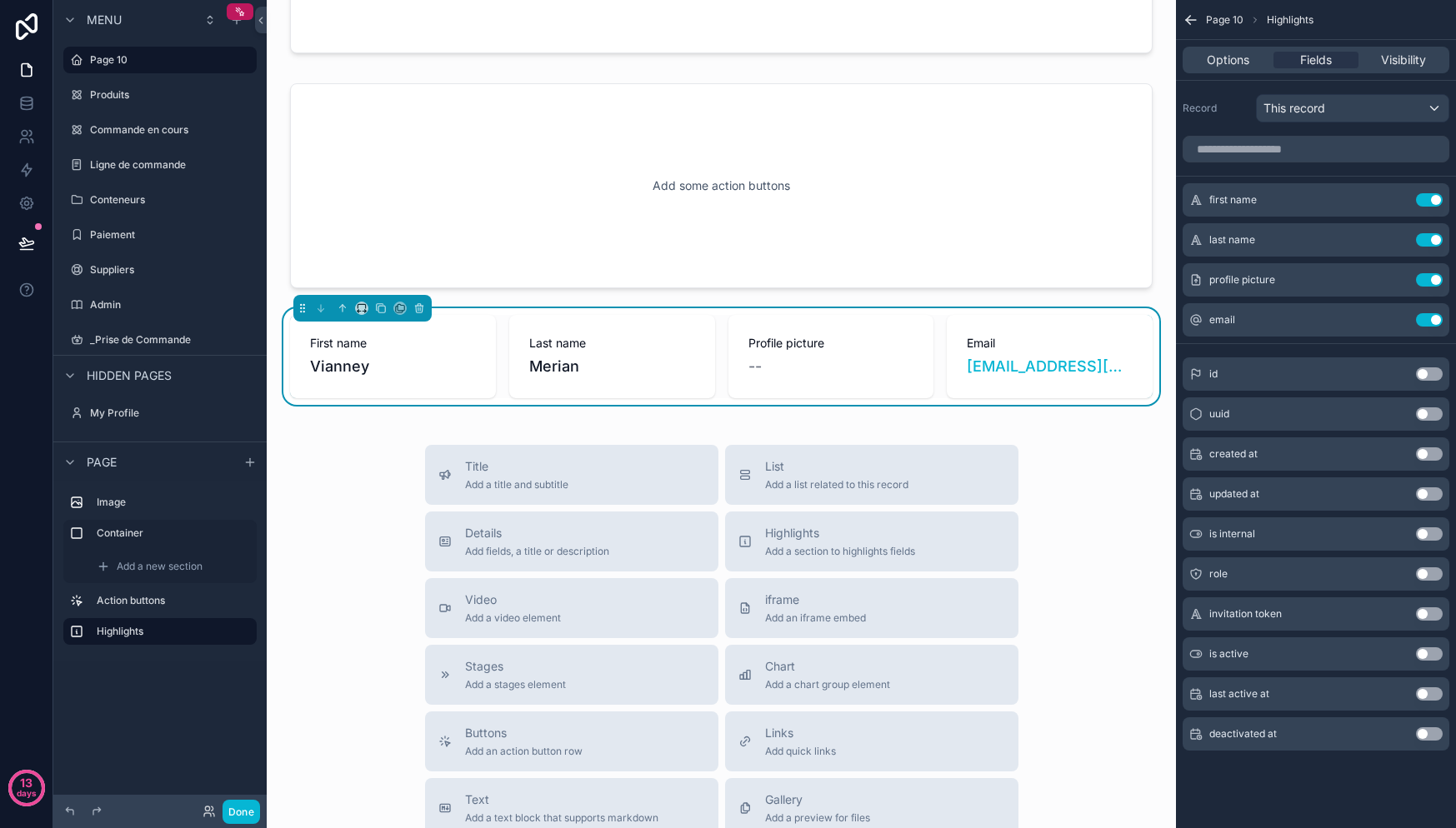
click at [1429, 492] on button "Use setting" at bounding box center [1429, 493] width 26 height 13
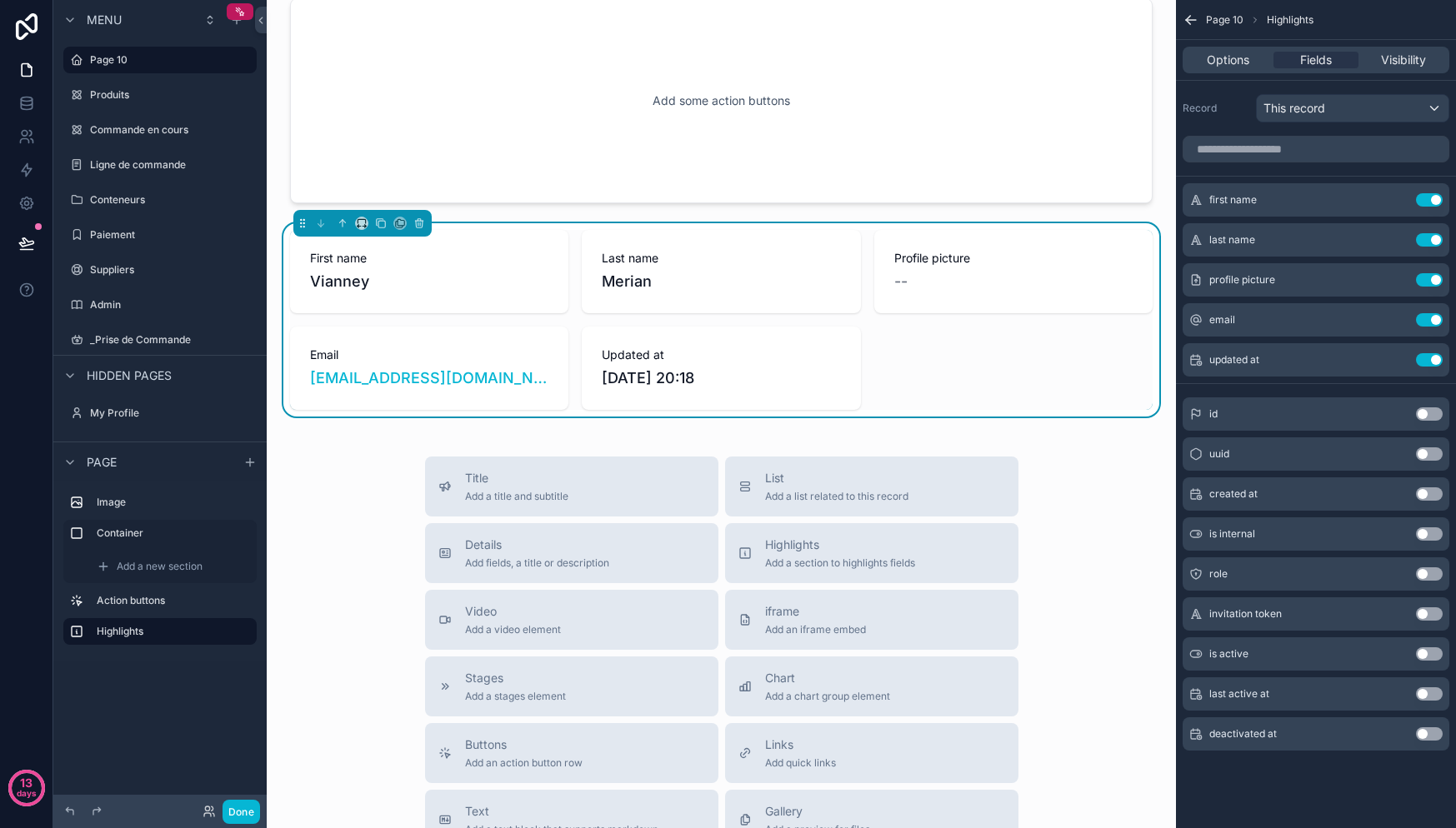
scroll to position [591, 0]
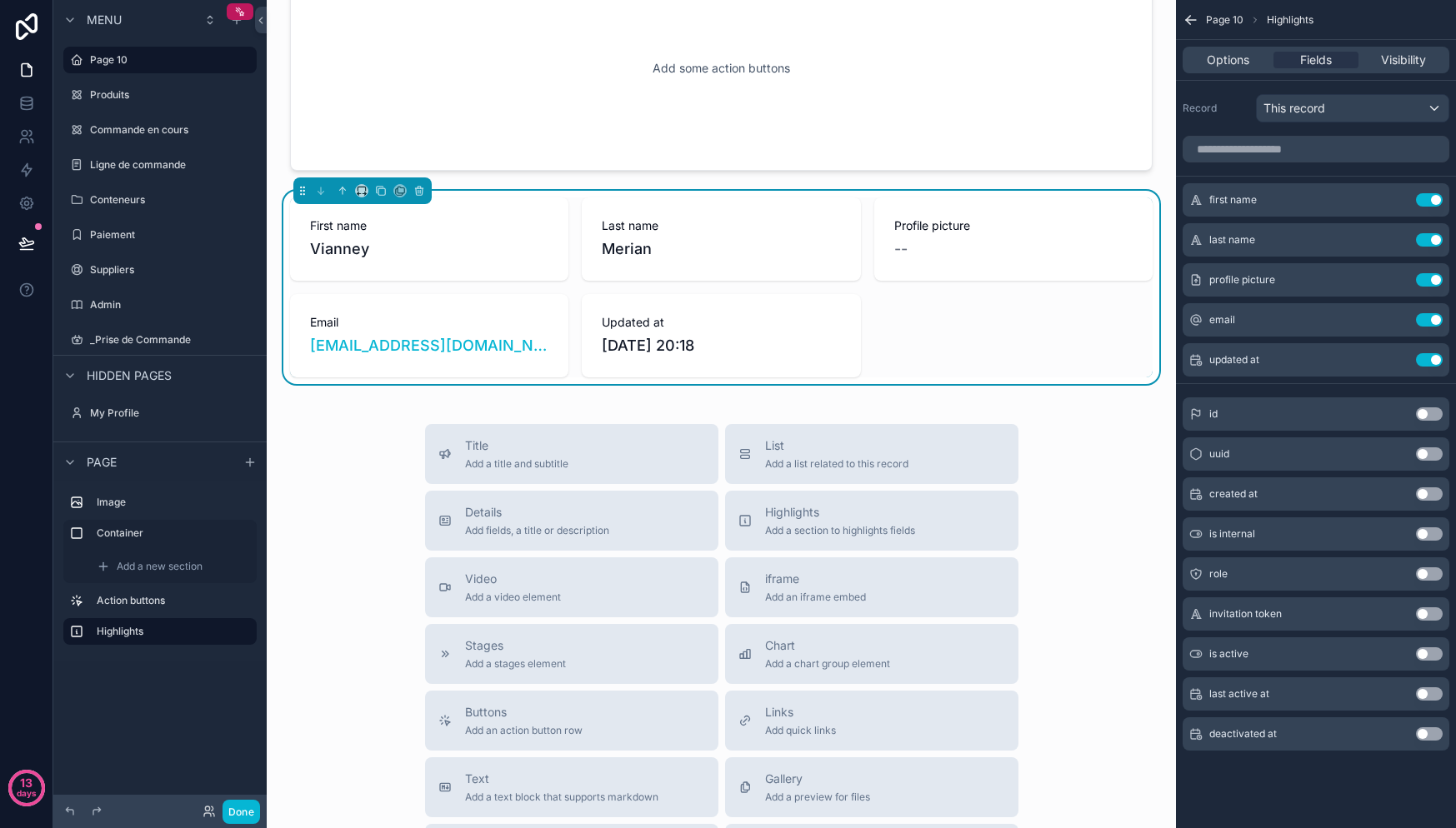
click at [906, 325] on div "First name Vianney Last name Merian Profile picture -- Email vianney@dunesignat…" at bounding box center [721, 287] width 863 height 180
click at [419, 186] on icon "scrollable content" at bounding box center [419, 190] width 11 height 11
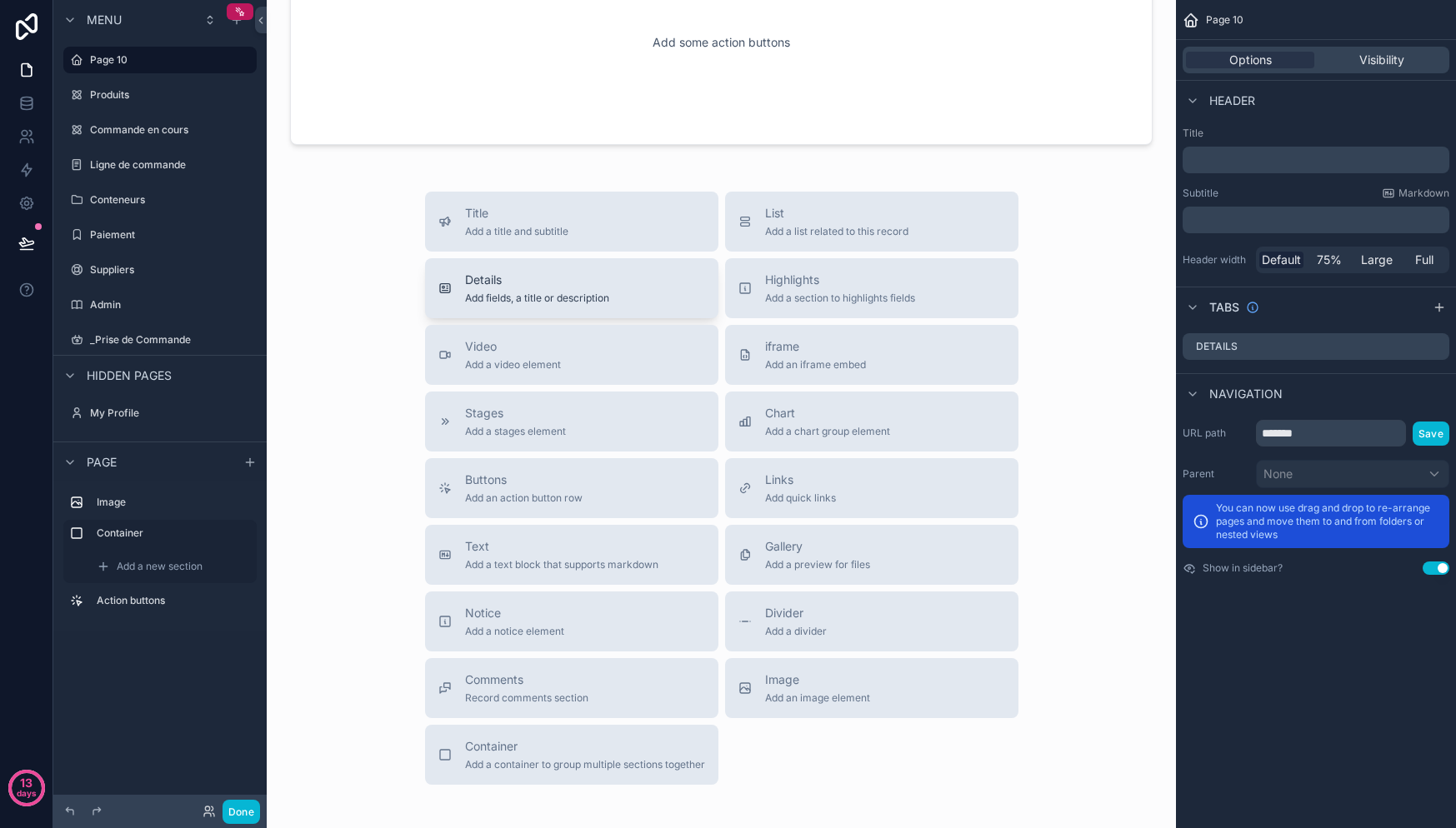
scroll to position [572, 0]
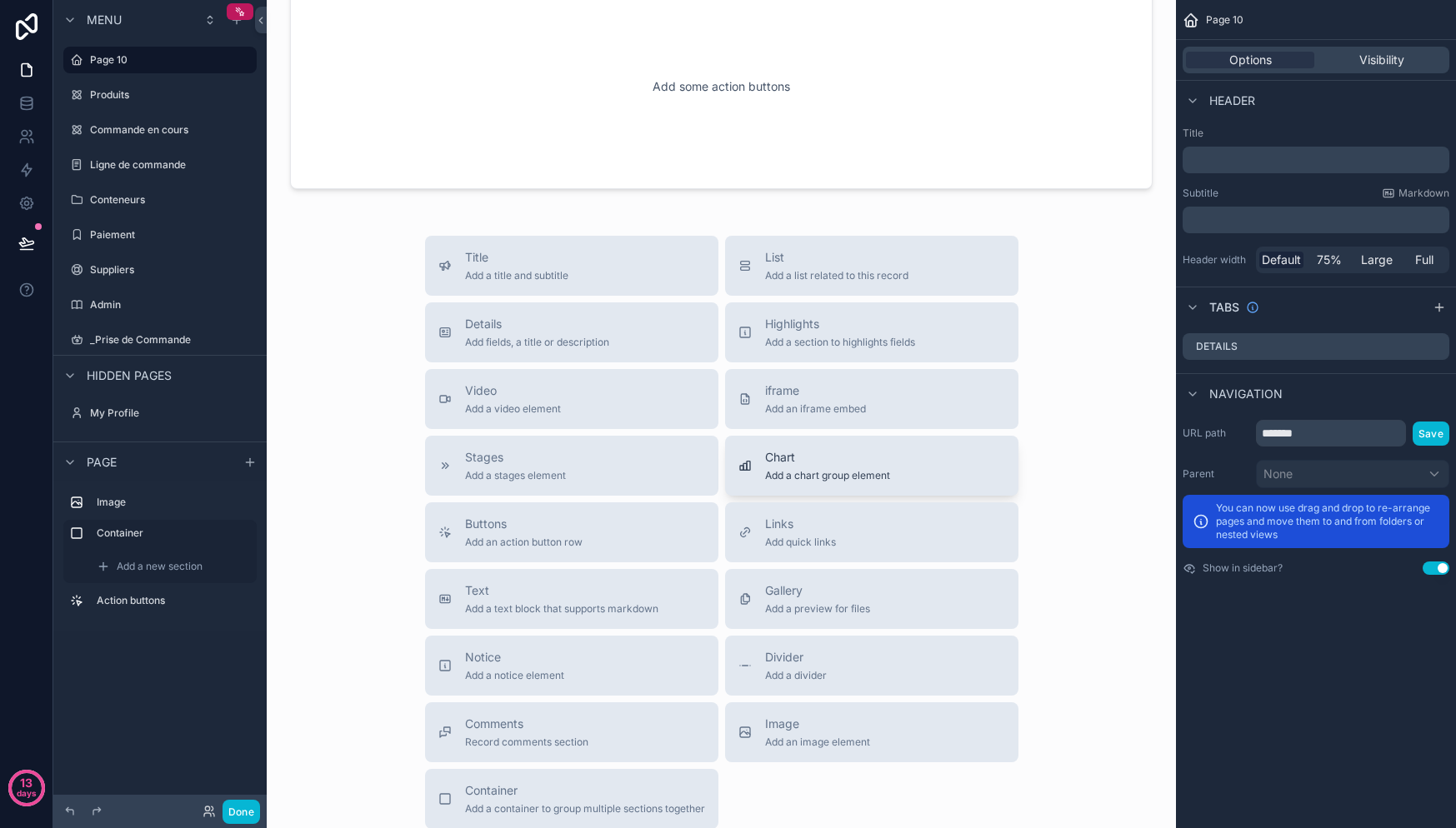
click at [793, 469] on span "Add a chart group element" at bounding box center [827, 475] width 125 height 13
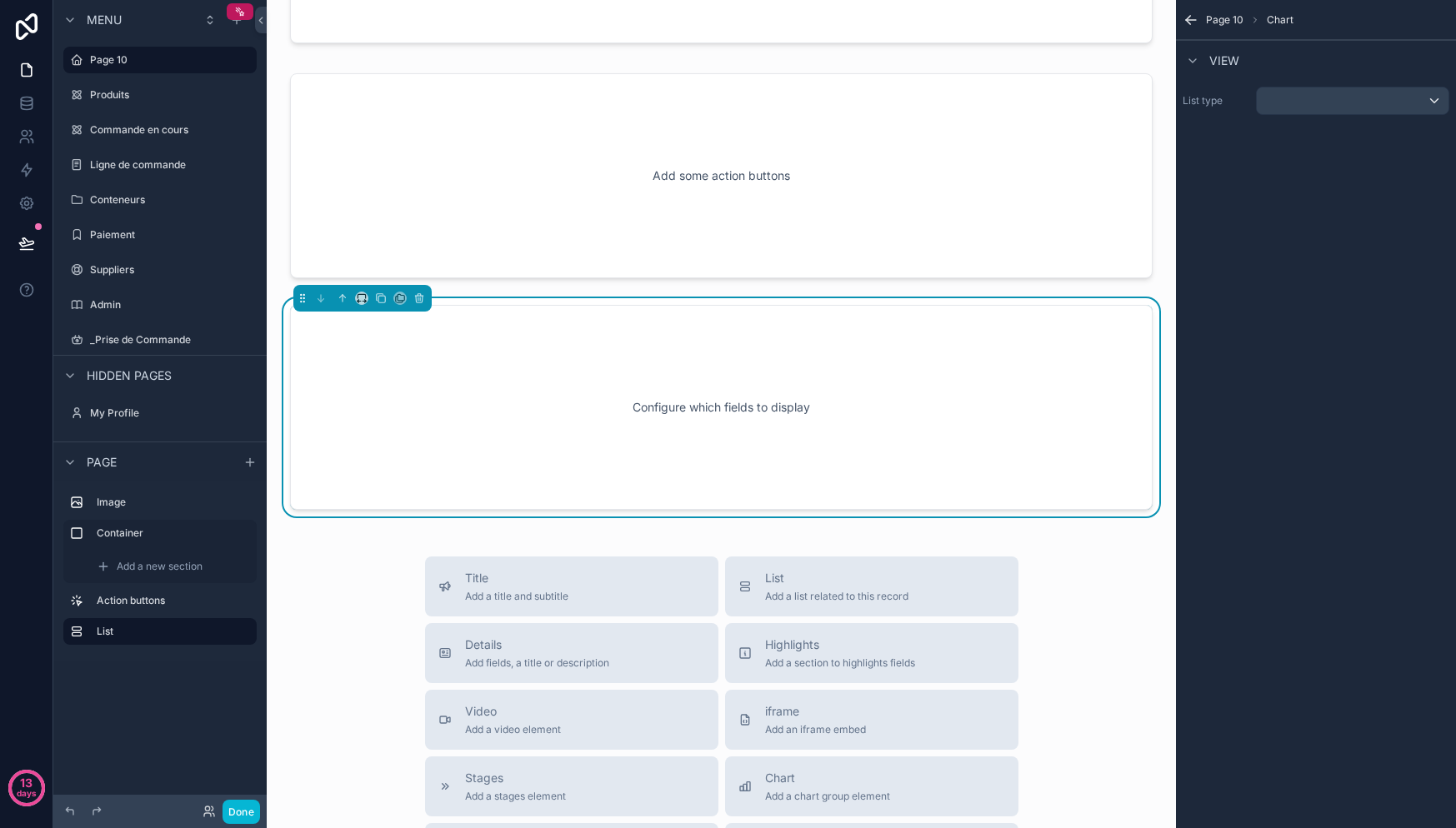
scroll to position [473, 0]
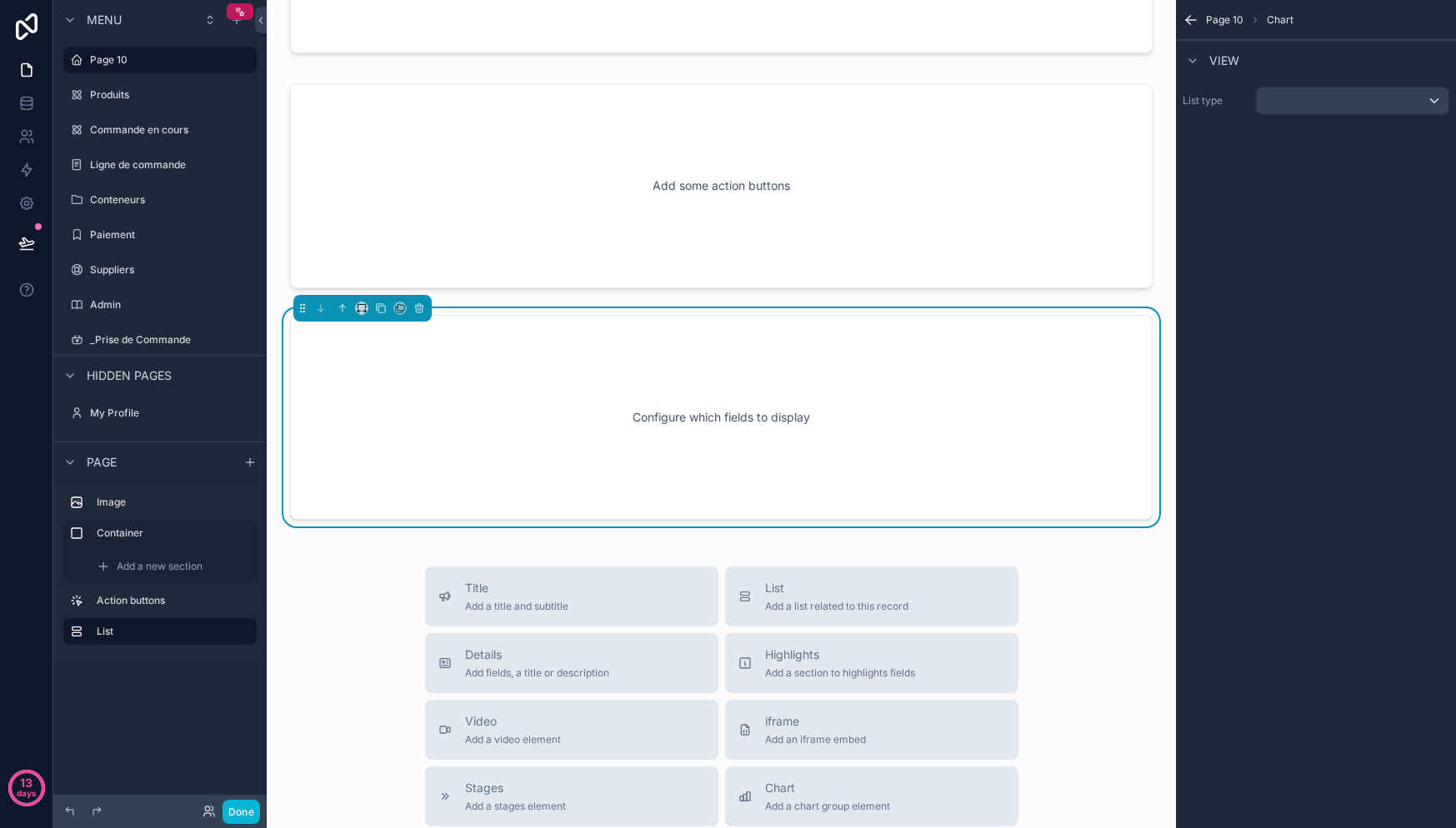
click at [920, 410] on div "Configure which fields to display" at bounding box center [721, 417] width 807 height 150
click at [1345, 95] on div "scrollable content" at bounding box center [1353, 101] width 192 height 26
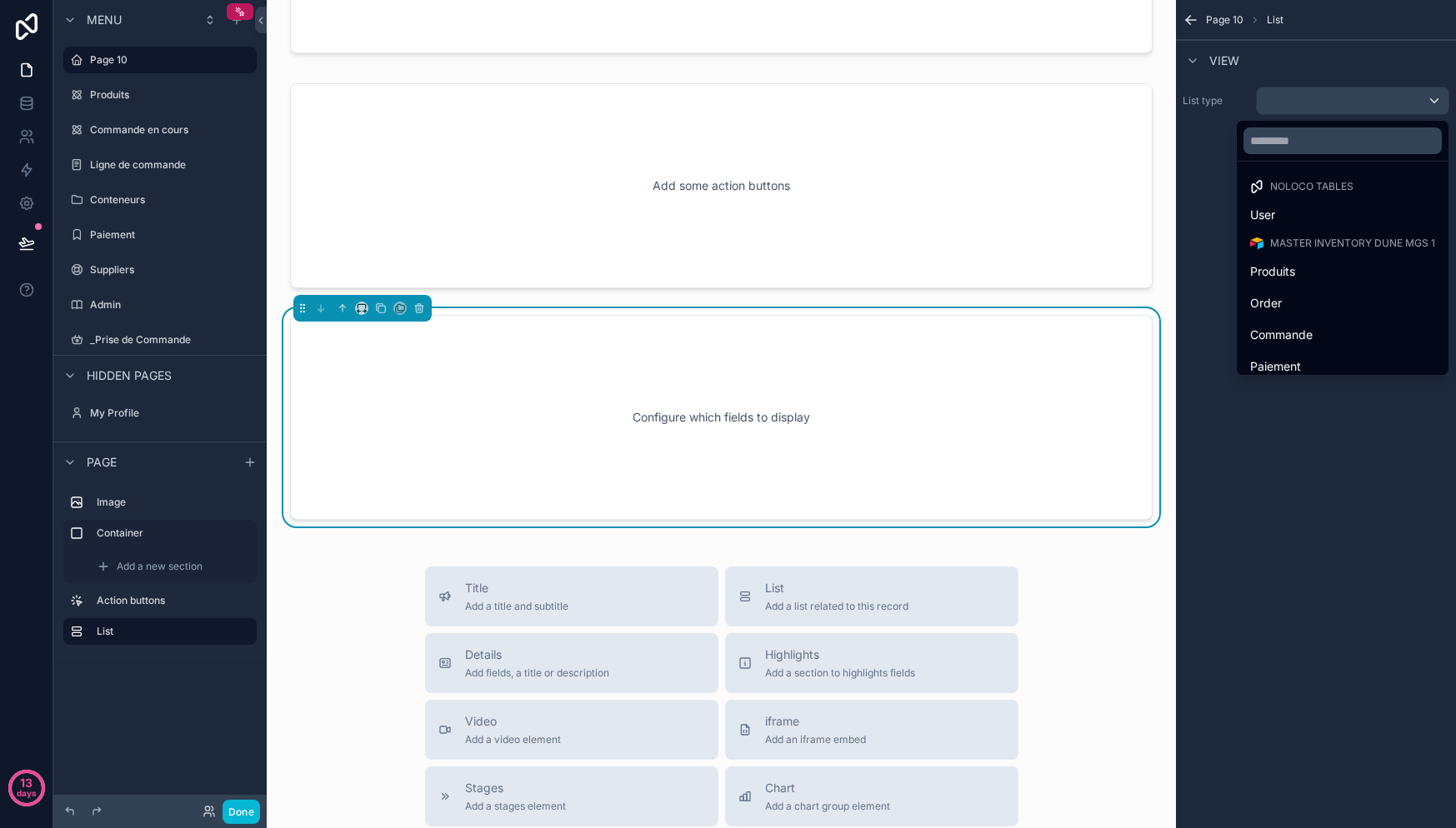
click at [1299, 188] on span "Noloco tables" at bounding box center [1311, 186] width 83 height 13
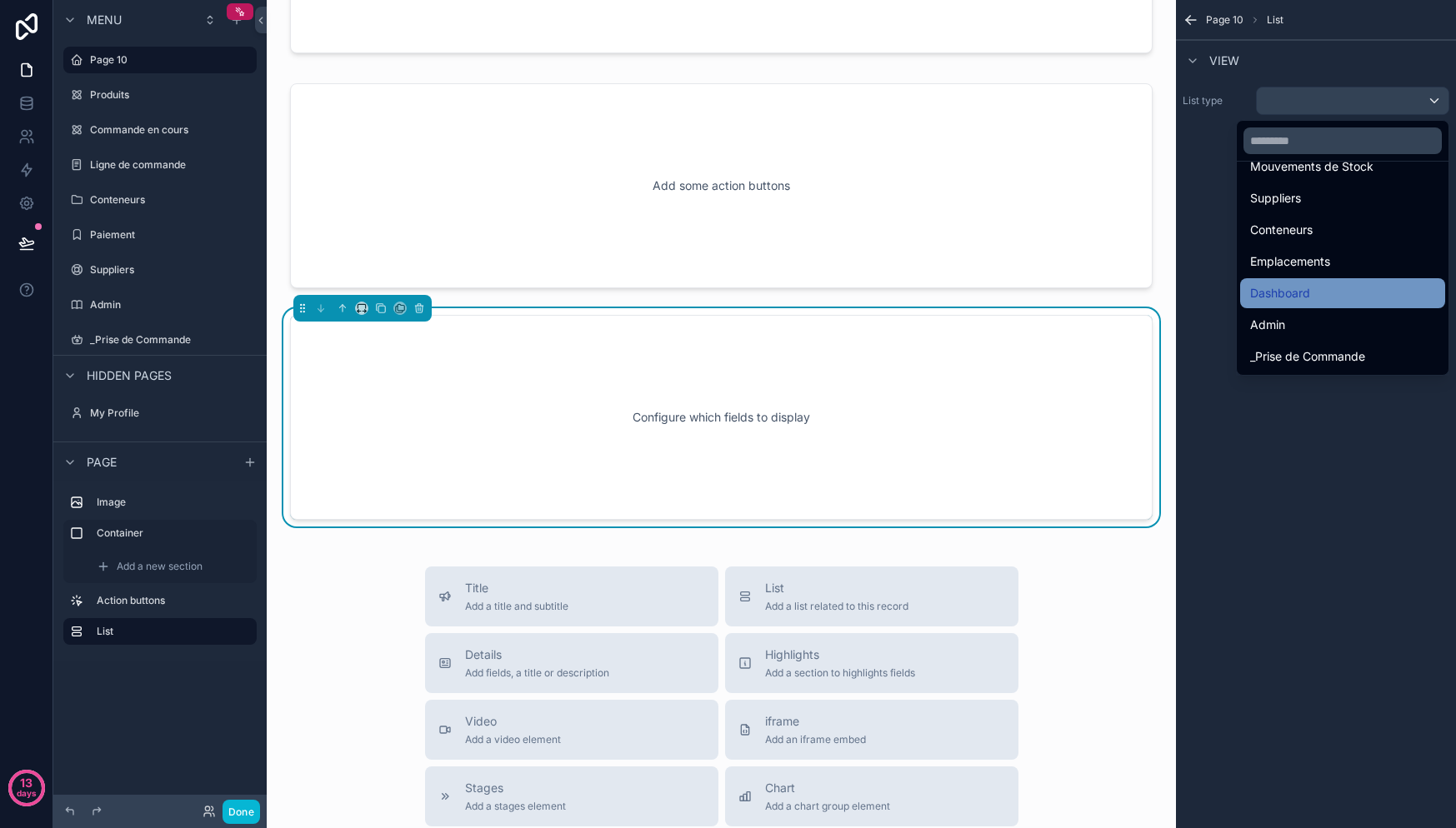
scroll to position [0, 0]
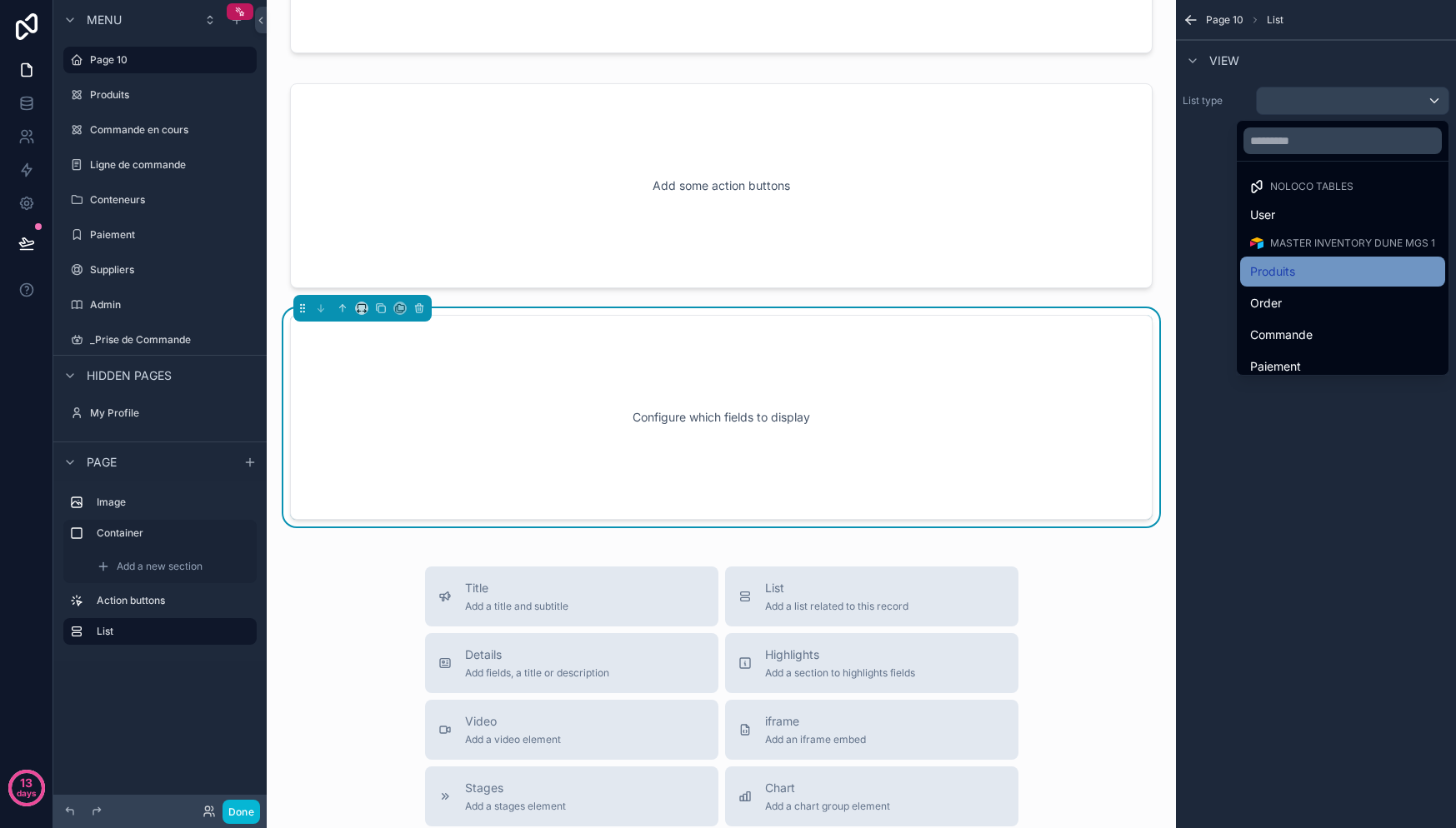
click at [1294, 279] on div "Produits" at bounding box center [1342, 272] width 185 height 20
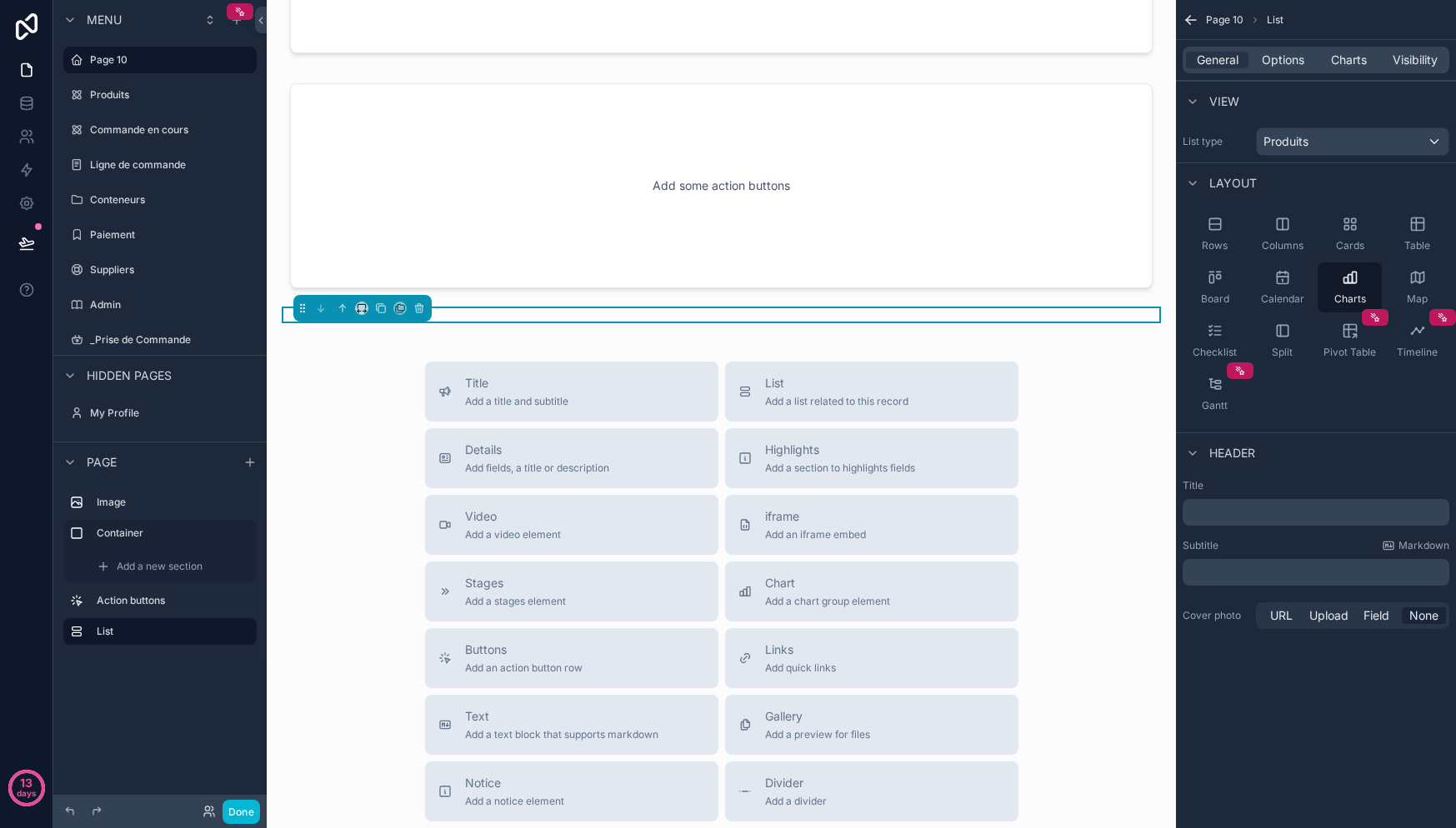
click at [1311, 124] on div "List type Produits" at bounding box center [1316, 142] width 280 height 42
click at [1317, 139] on div "Produits" at bounding box center [1353, 141] width 192 height 26
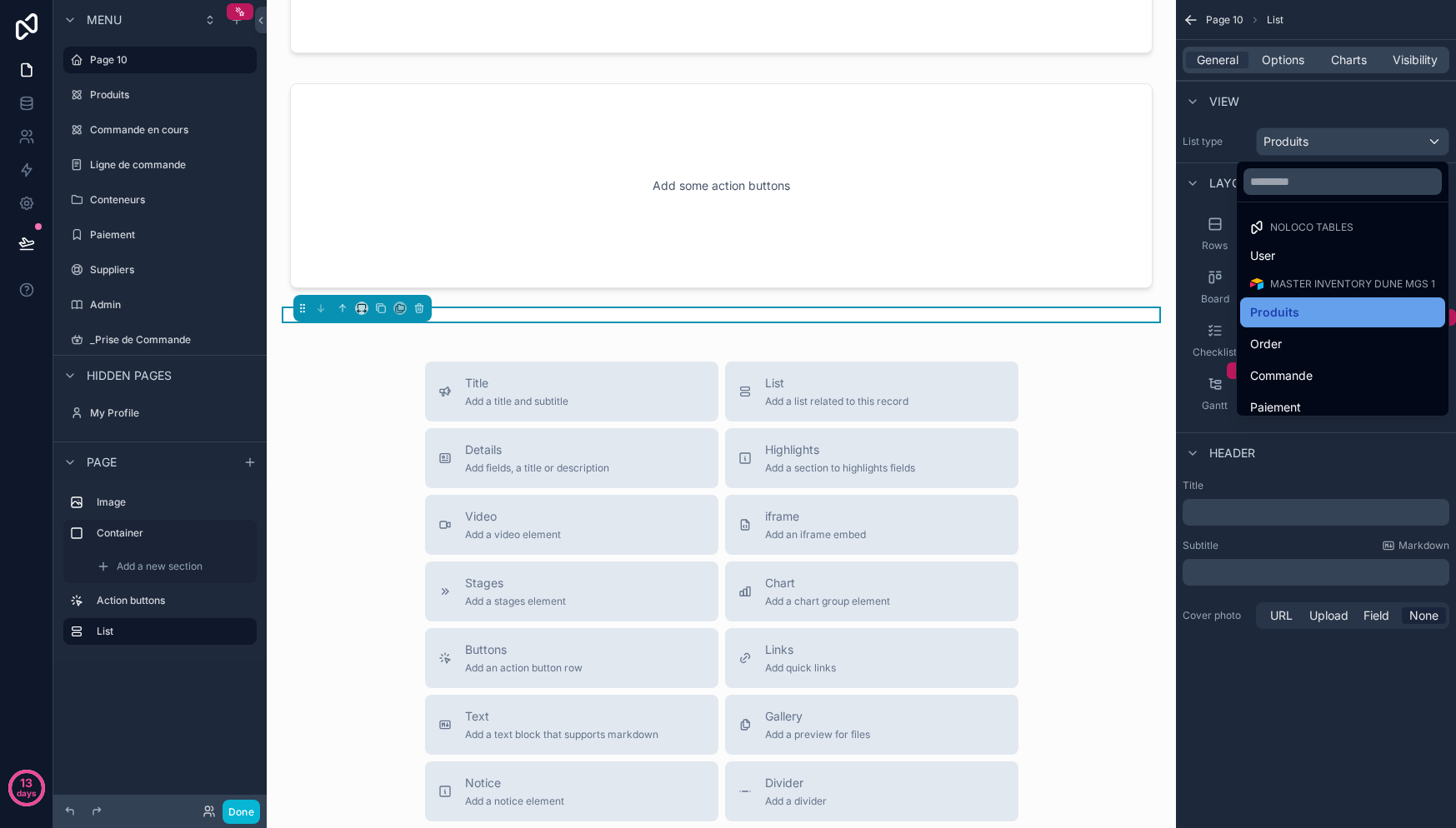
click at [1270, 313] on span "Produits" at bounding box center [1275, 312] width 49 height 20
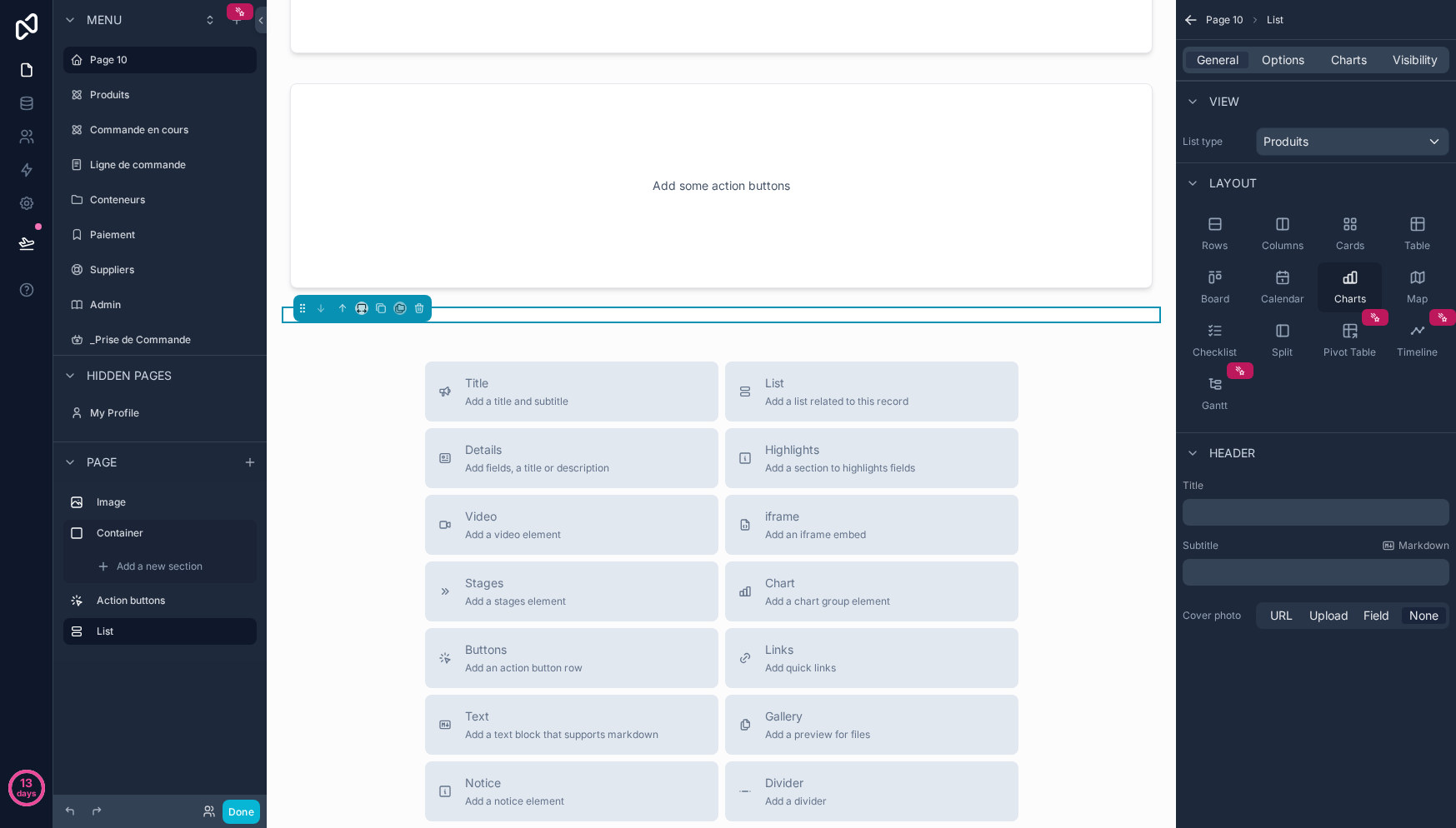
click at [1360, 276] on div "Charts" at bounding box center [1349, 287] width 64 height 50
click at [1280, 53] on span "Options" at bounding box center [1282, 60] width 42 height 17
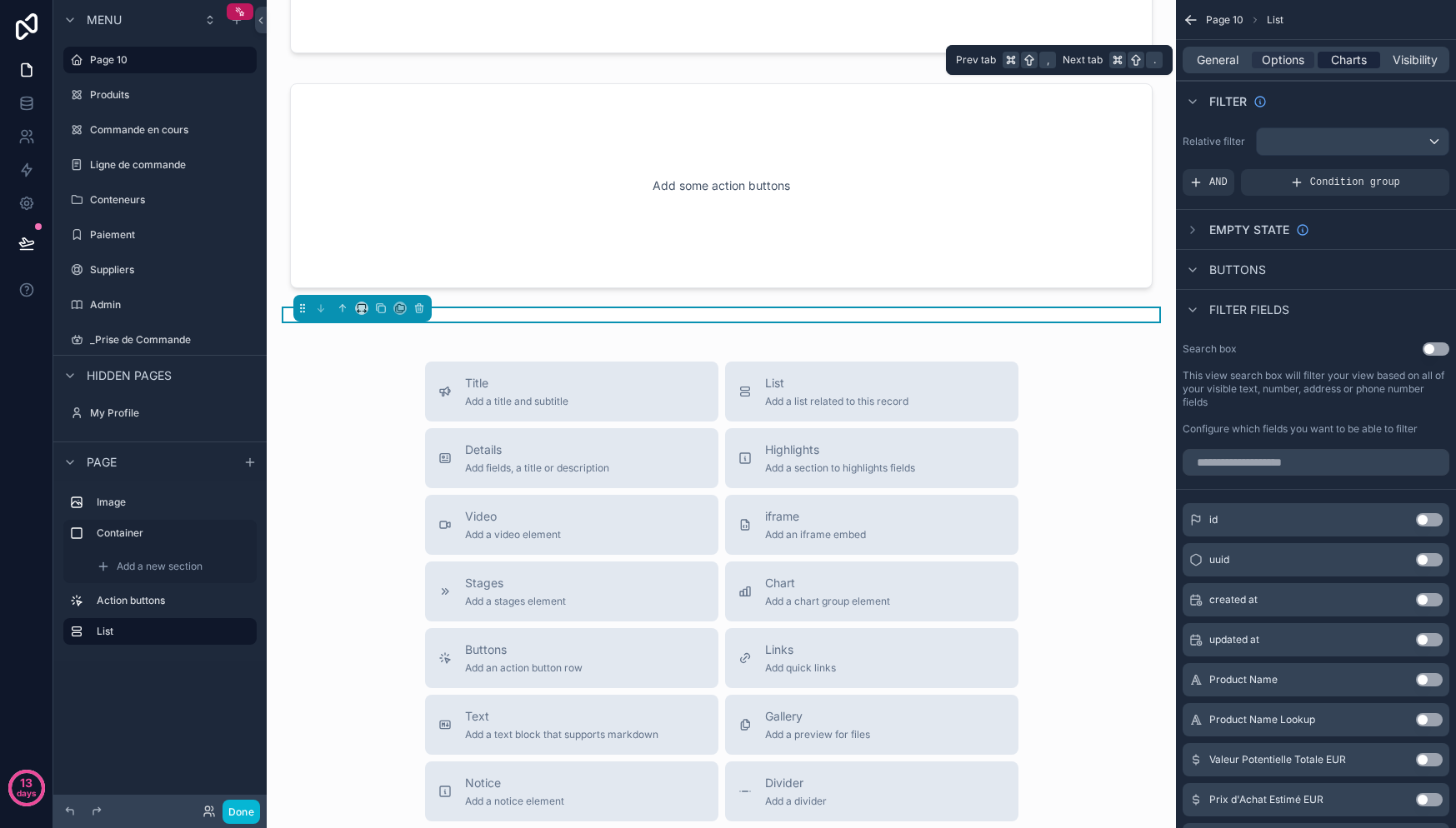
click at [1348, 59] on span "Charts" at bounding box center [1348, 60] width 36 height 17
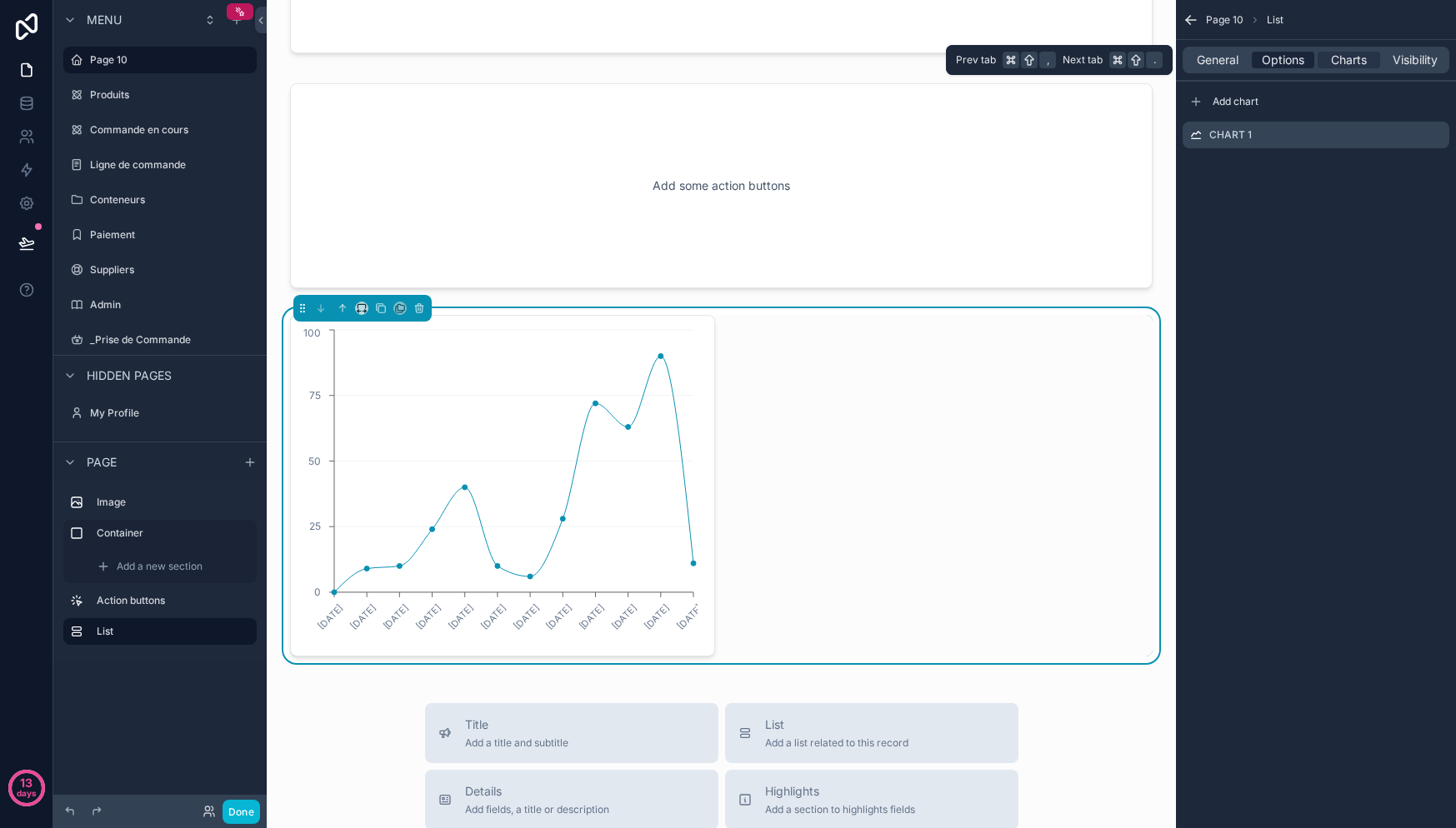
click at [1288, 58] on span "Options" at bounding box center [1282, 60] width 42 height 17
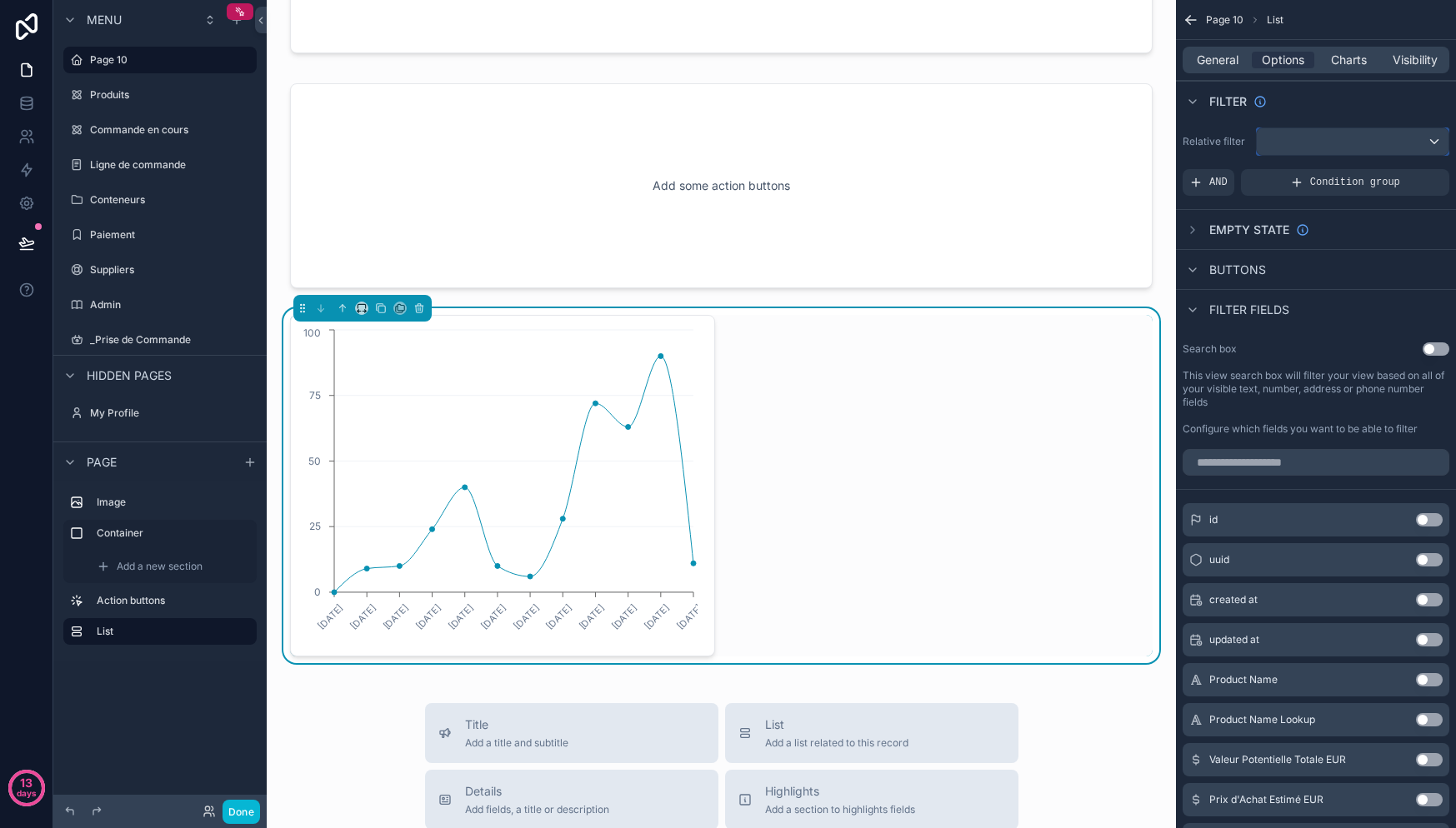
click at [1371, 135] on div "scrollable content" at bounding box center [1353, 141] width 192 height 26
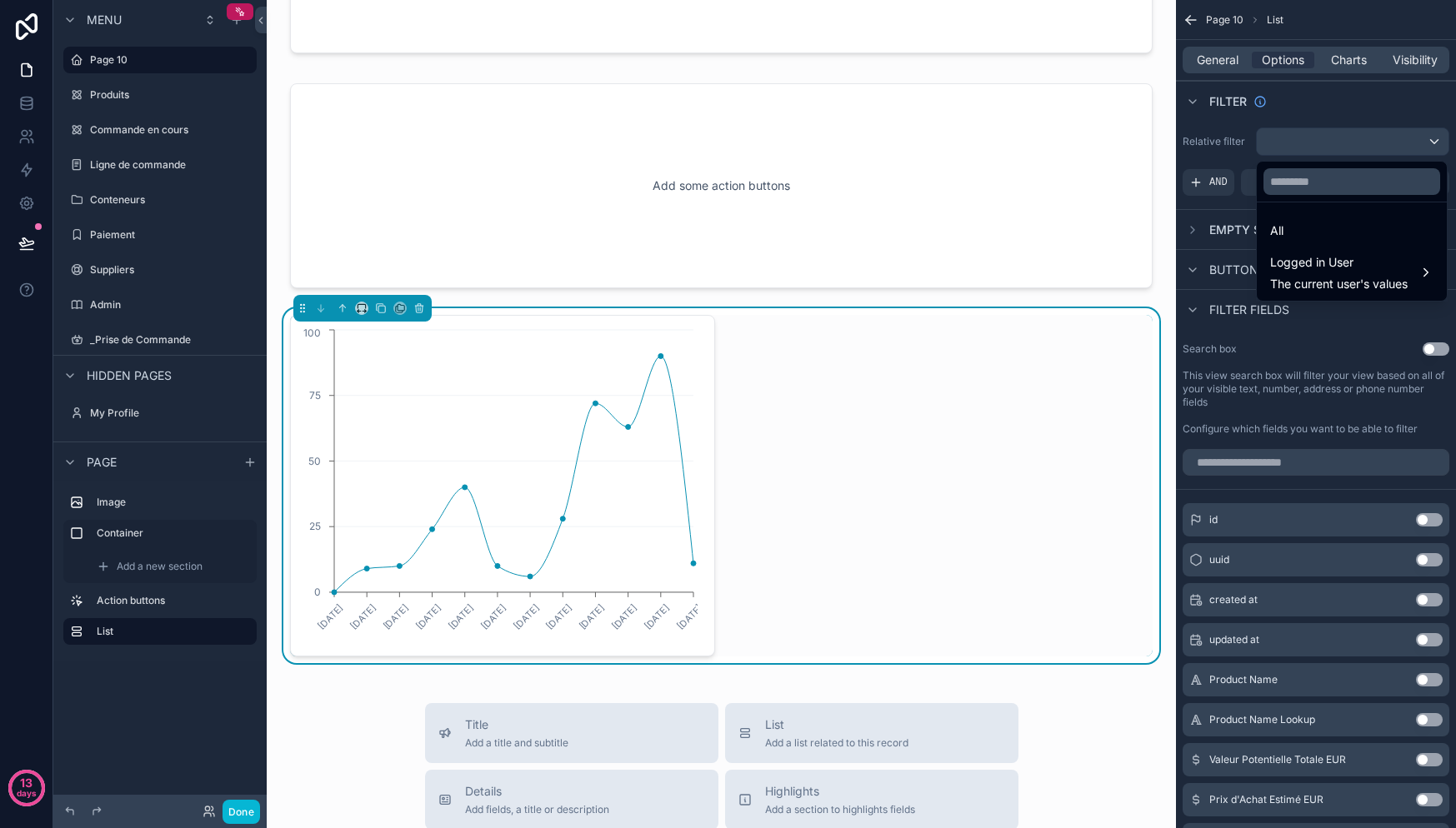
click at [1371, 135] on div "scrollable content" at bounding box center [728, 414] width 1456 height 828
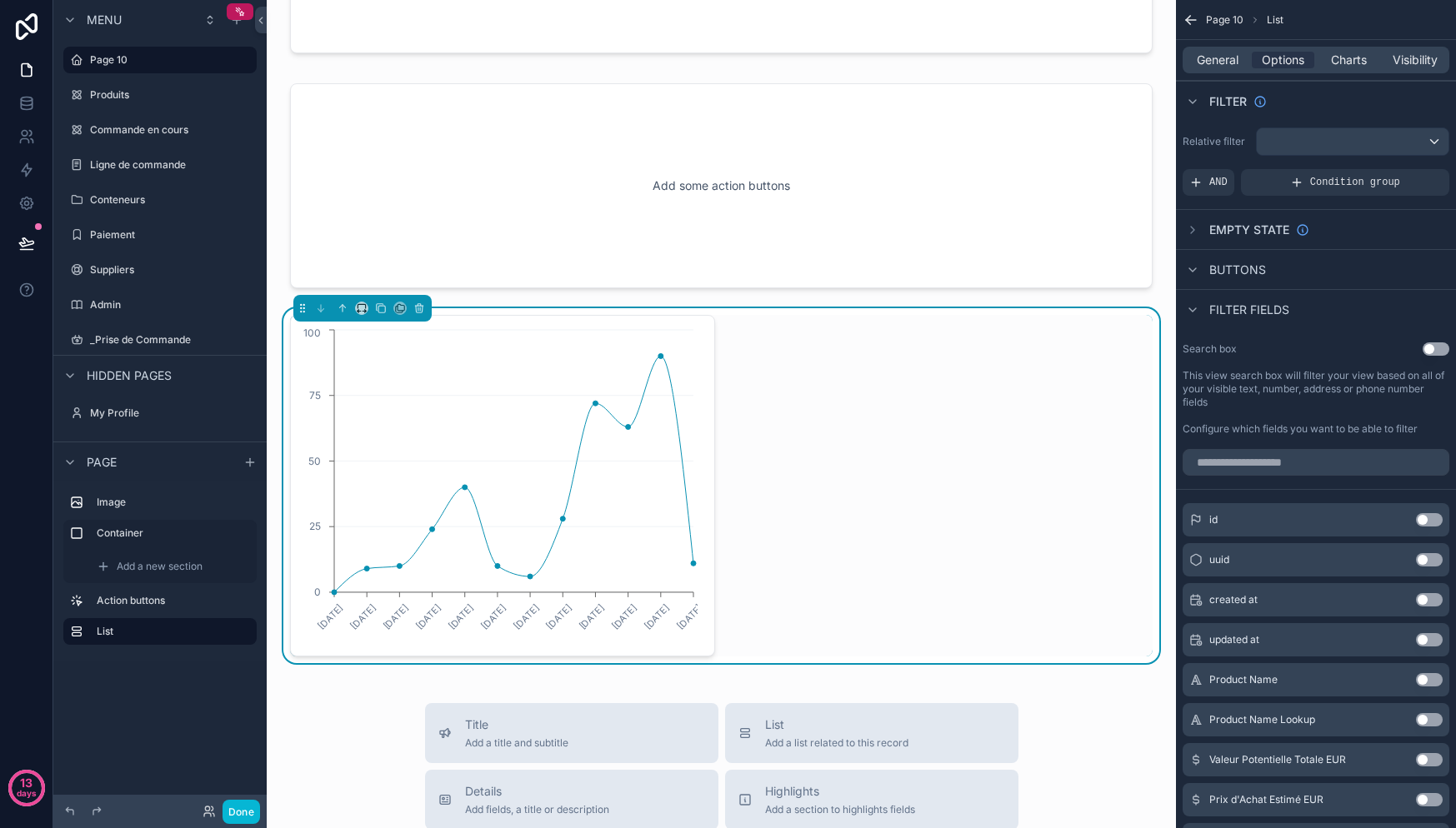
click at [1257, 265] on span "Buttons" at bounding box center [1238, 270] width 57 height 17
click at [1257, 265] on span "Buttons" at bounding box center [1238, 270] width 57 height 17
click at [1241, 60] on div "General" at bounding box center [1217, 60] width 62 height 17
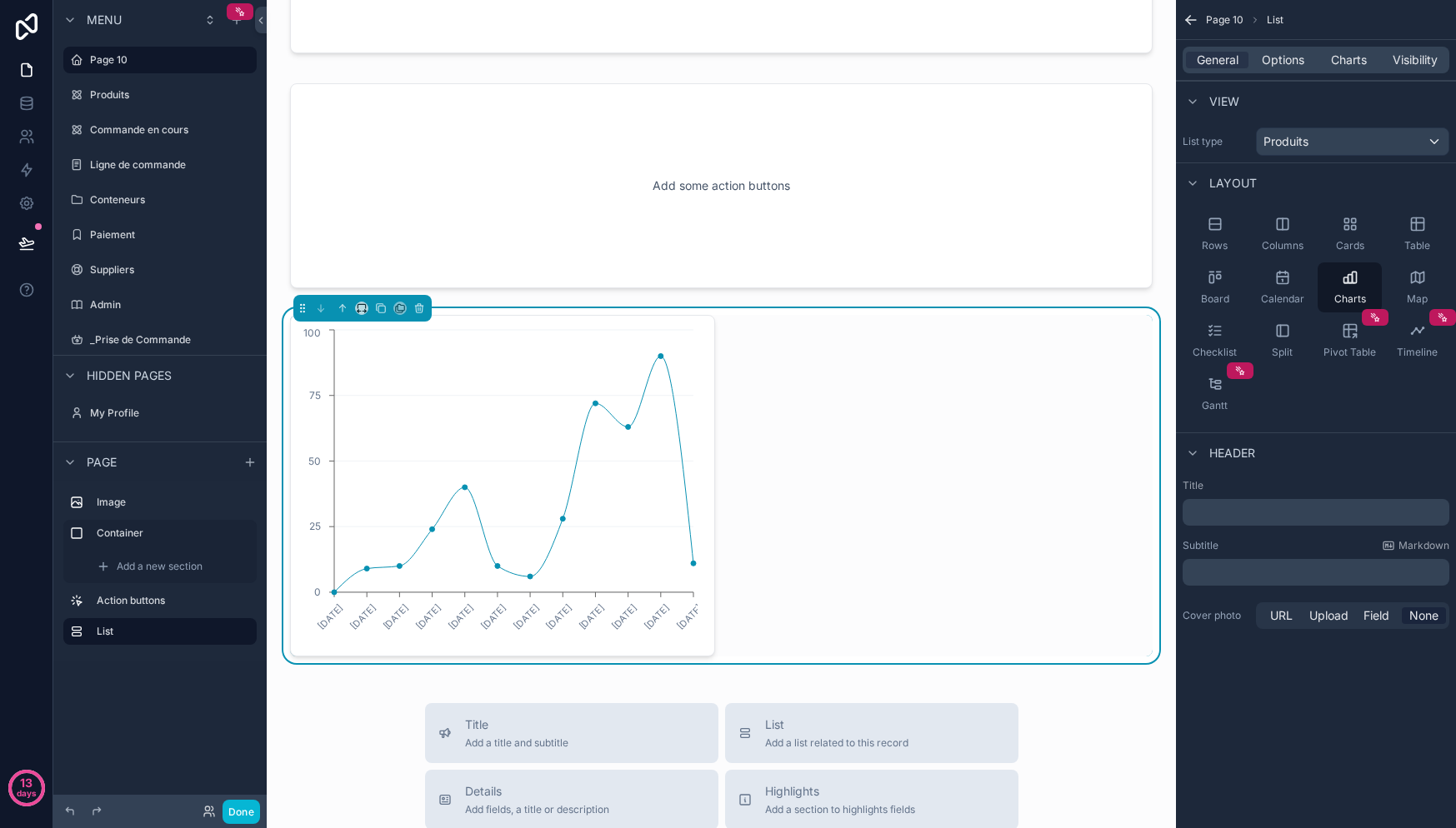
click at [1306, 513] on p "﻿" at bounding box center [1318, 512] width 257 height 17
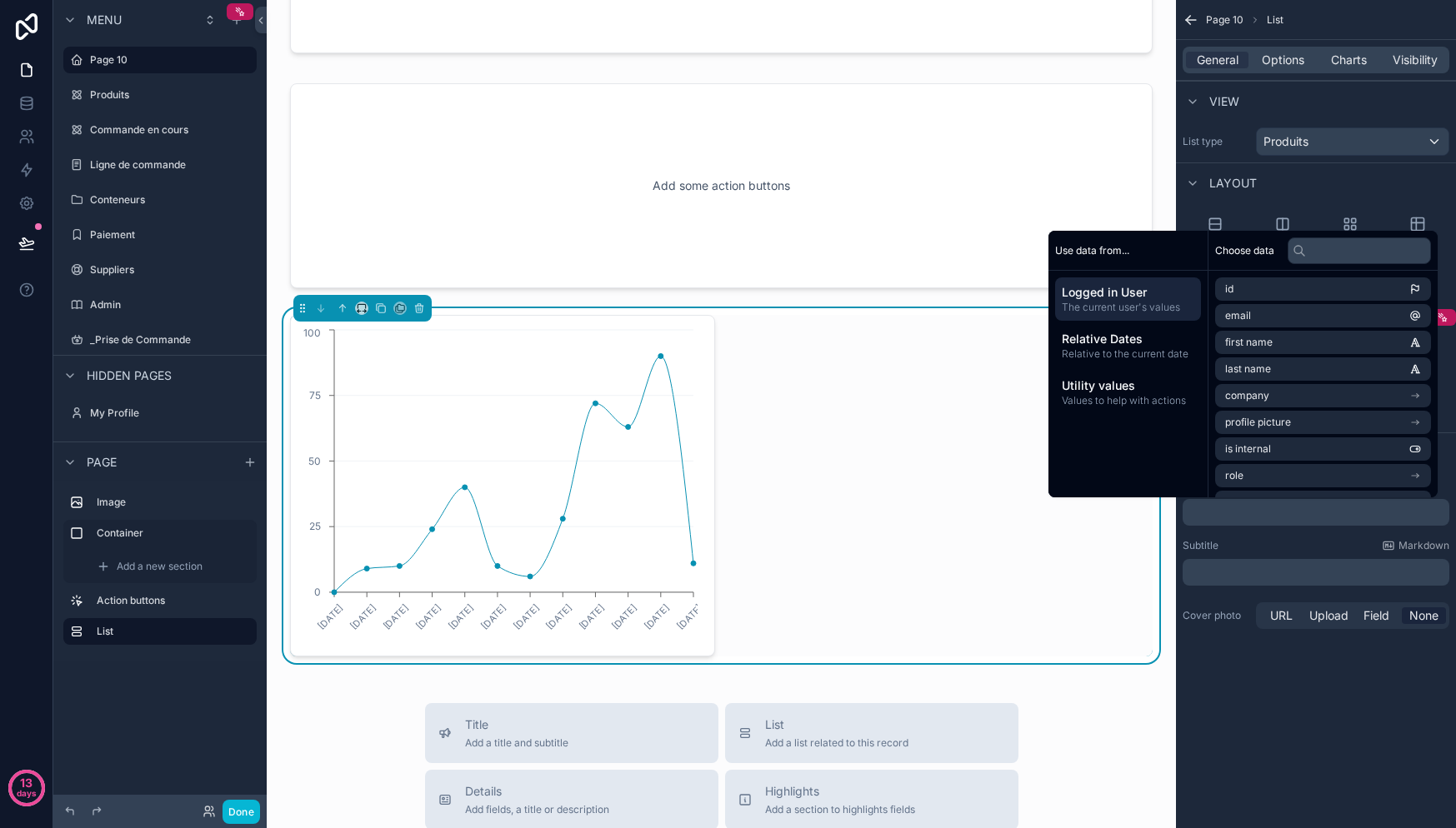
click at [1261, 540] on div "Subtitle Markdown" at bounding box center [1316, 545] width 266 height 13
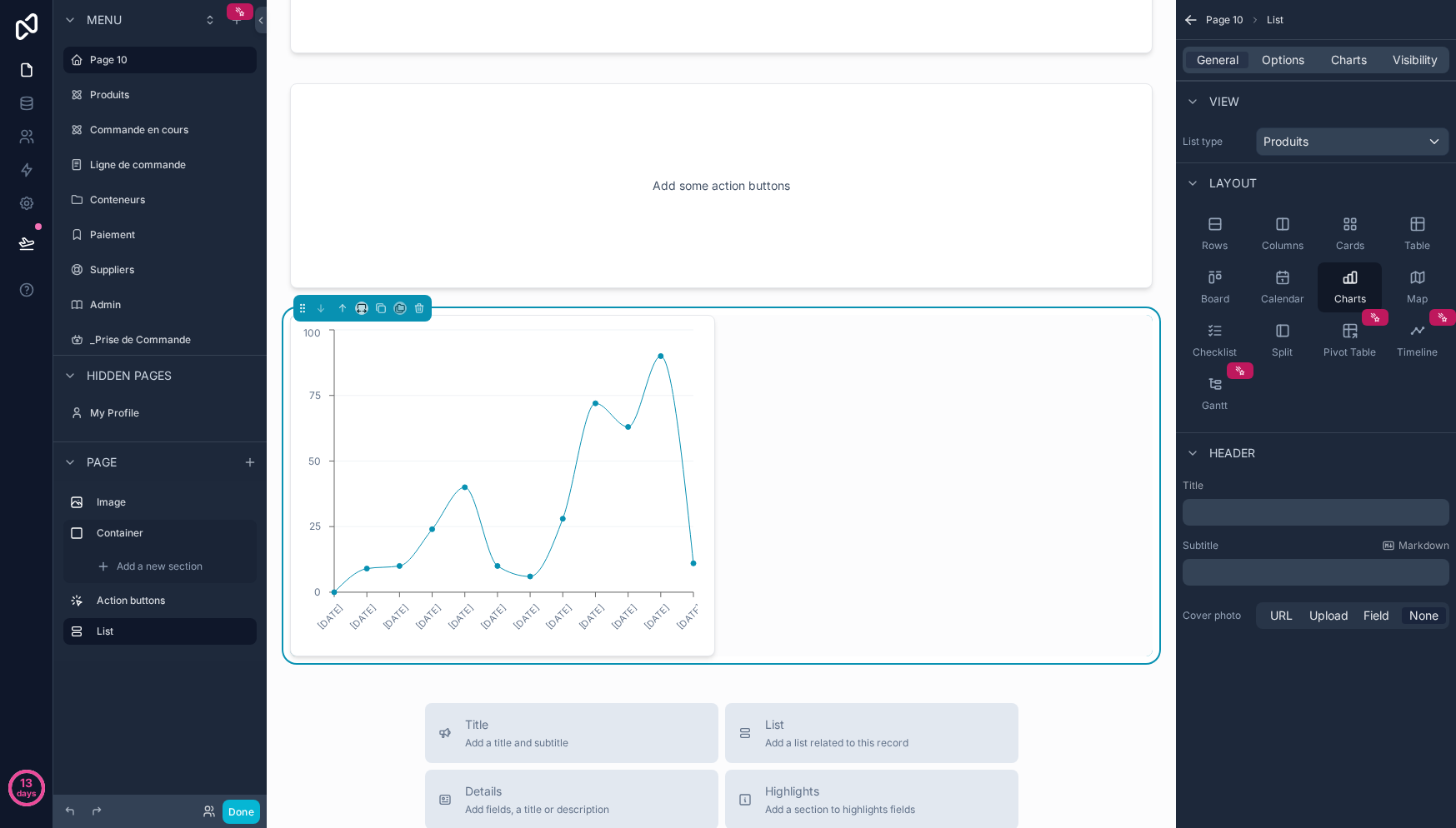
click at [1354, 72] on div "General Options Charts Visibility" at bounding box center [1316, 60] width 266 height 26
click at [1293, 64] on span "Options" at bounding box center [1282, 60] width 42 height 17
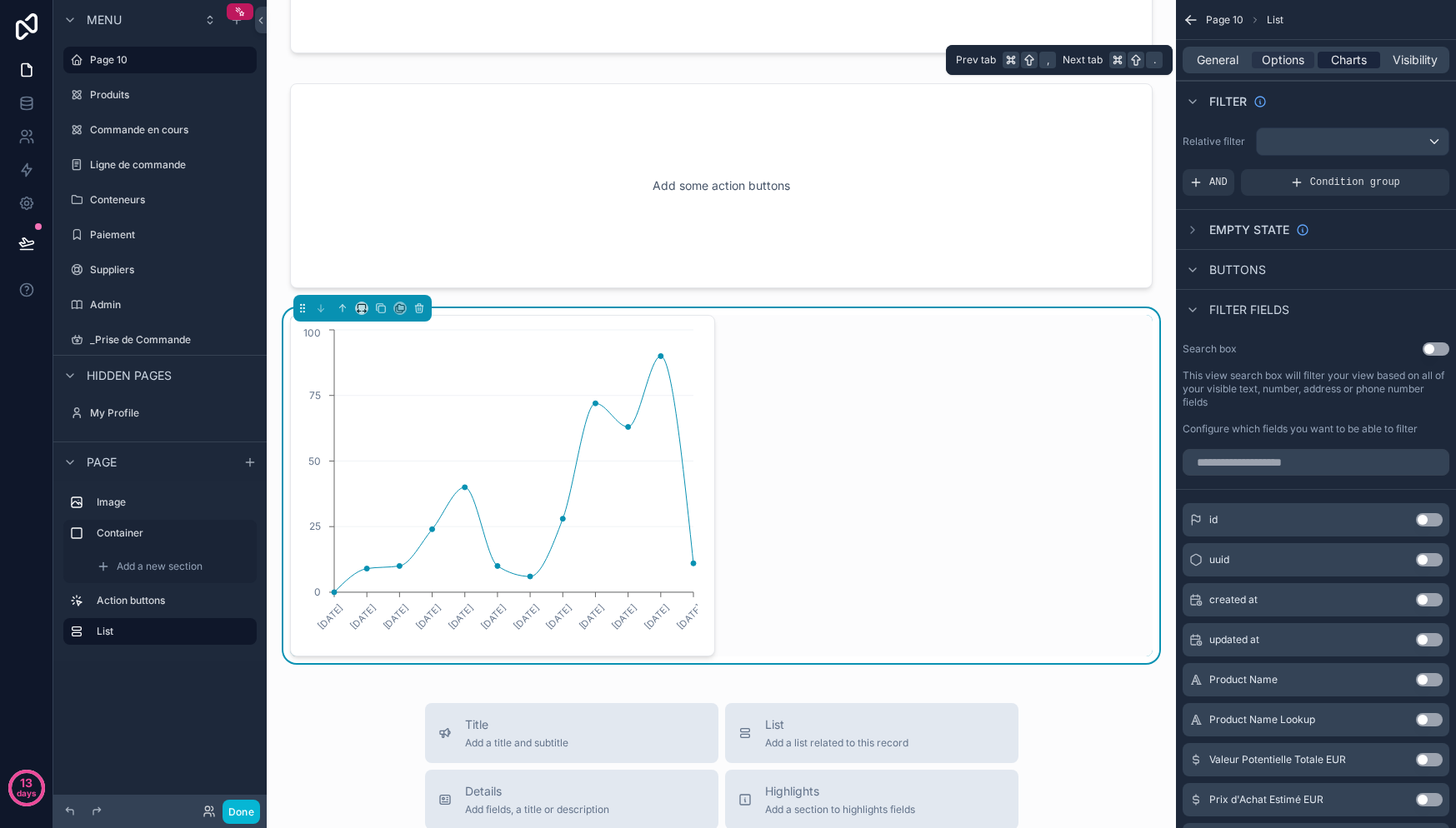
click at [1336, 58] on span "Charts" at bounding box center [1348, 60] width 36 height 17
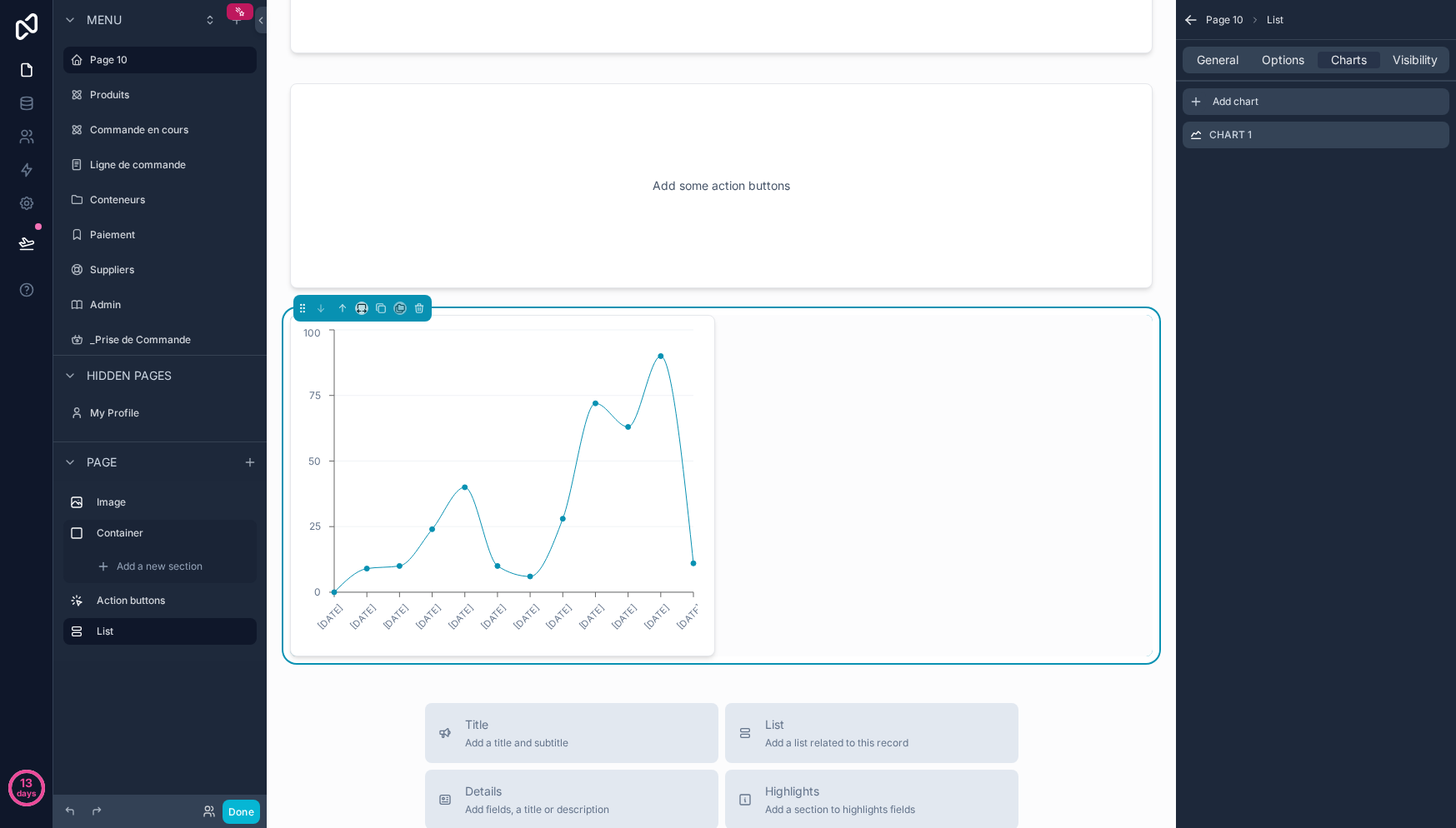
click at [1204, 103] on div "scrollable content" at bounding box center [1196, 102] width 20 height 20
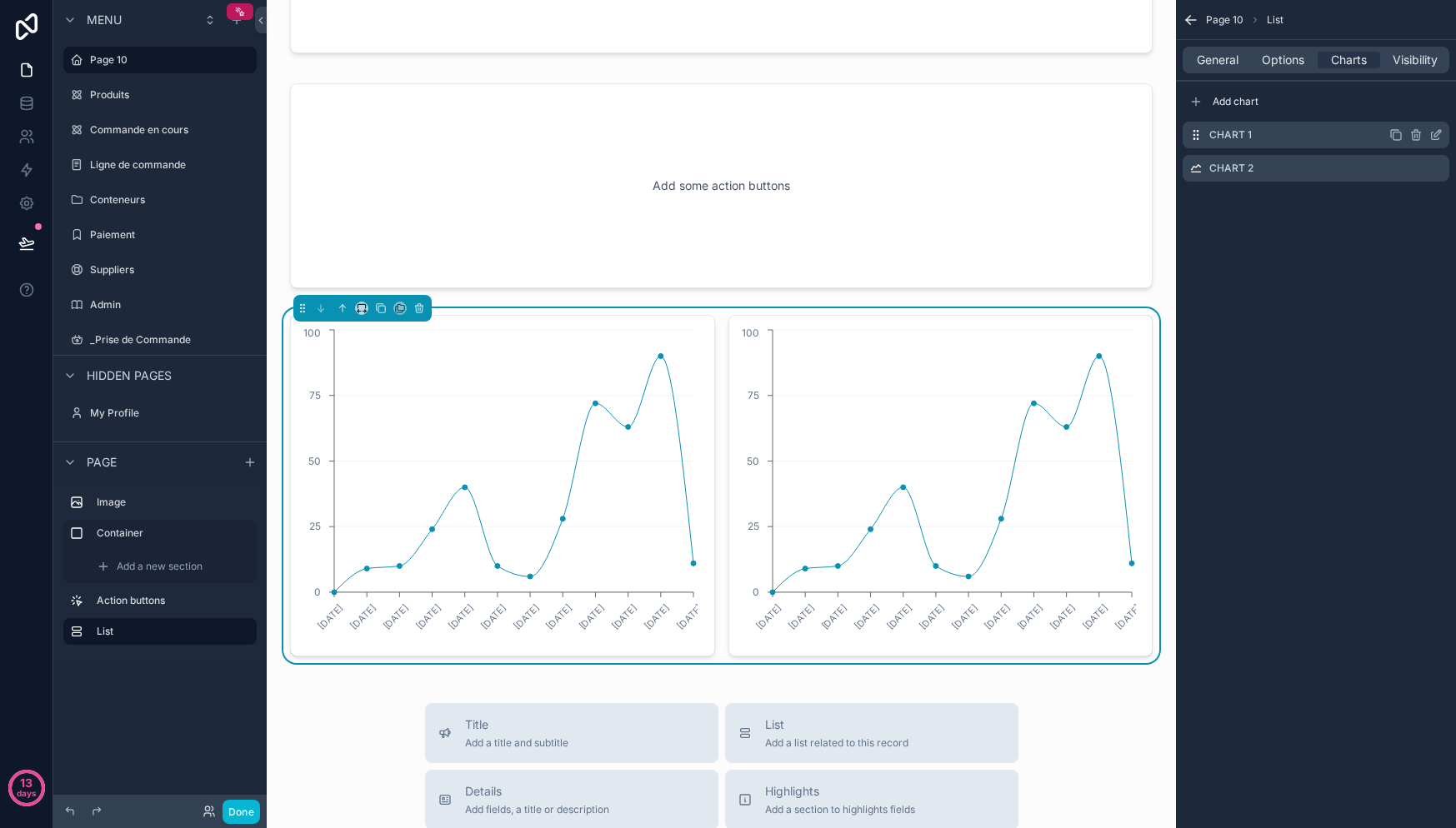
click at [1440, 136] on icon "scrollable content" at bounding box center [1436, 134] width 13 height 13
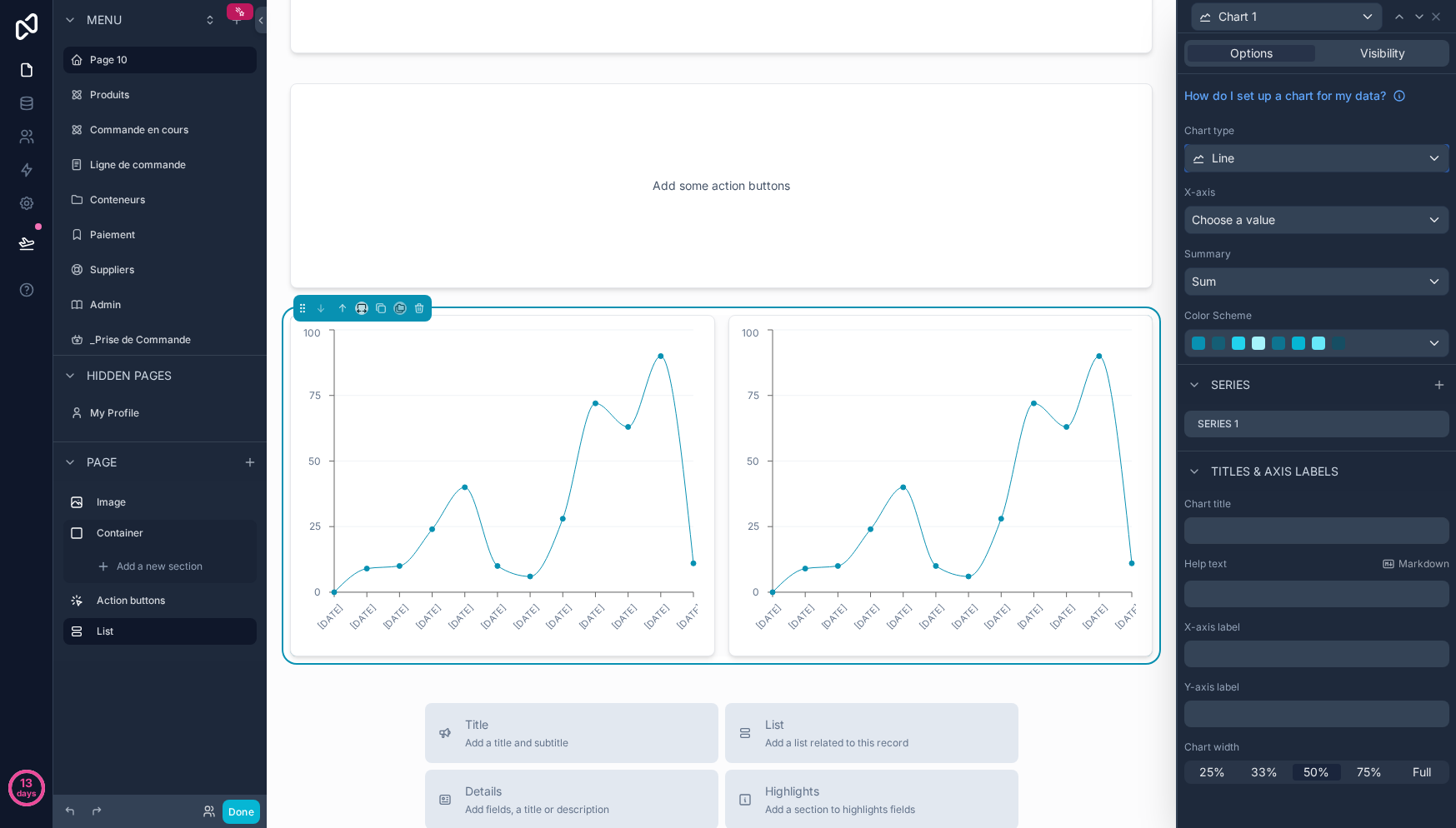
click at [1289, 160] on div "Line" at bounding box center [1317, 158] width 263 height 26
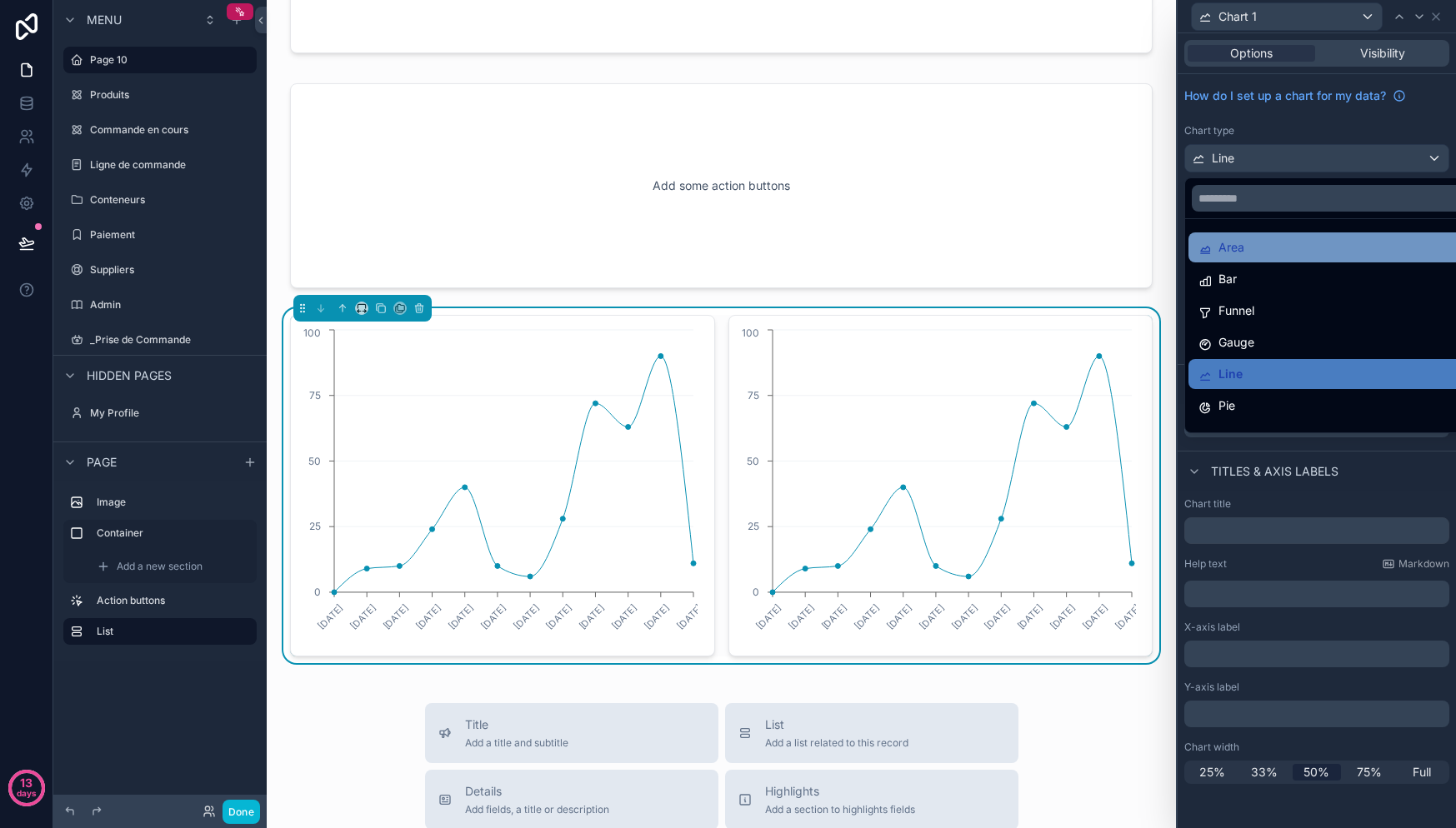
click at [1278, 251] on div "Area" at bounding box center [1336, 247] width 275 height 20
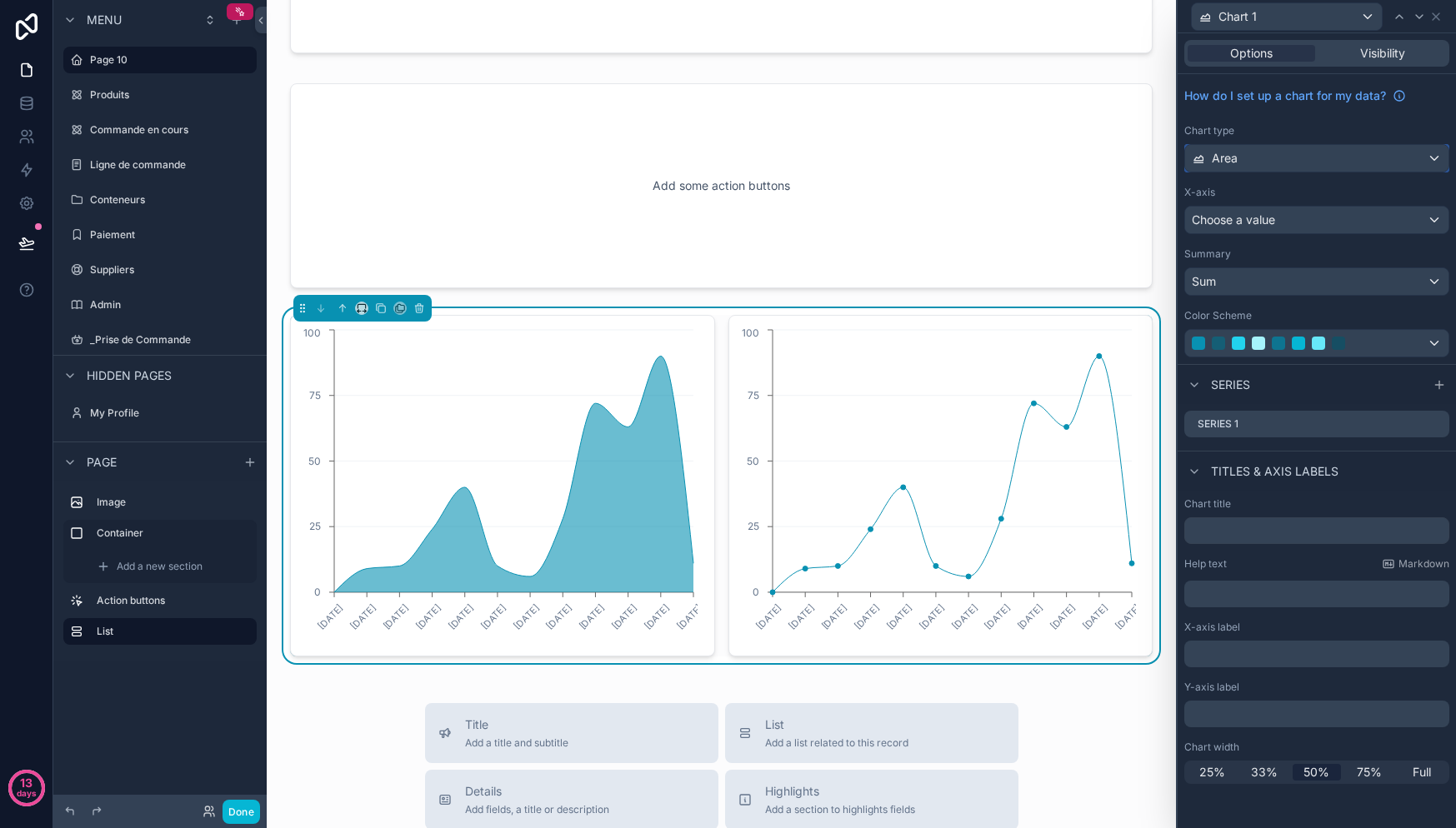
click at [1270, 162] on div "Area" at bounding box center [1317, 158] width 263 height 26
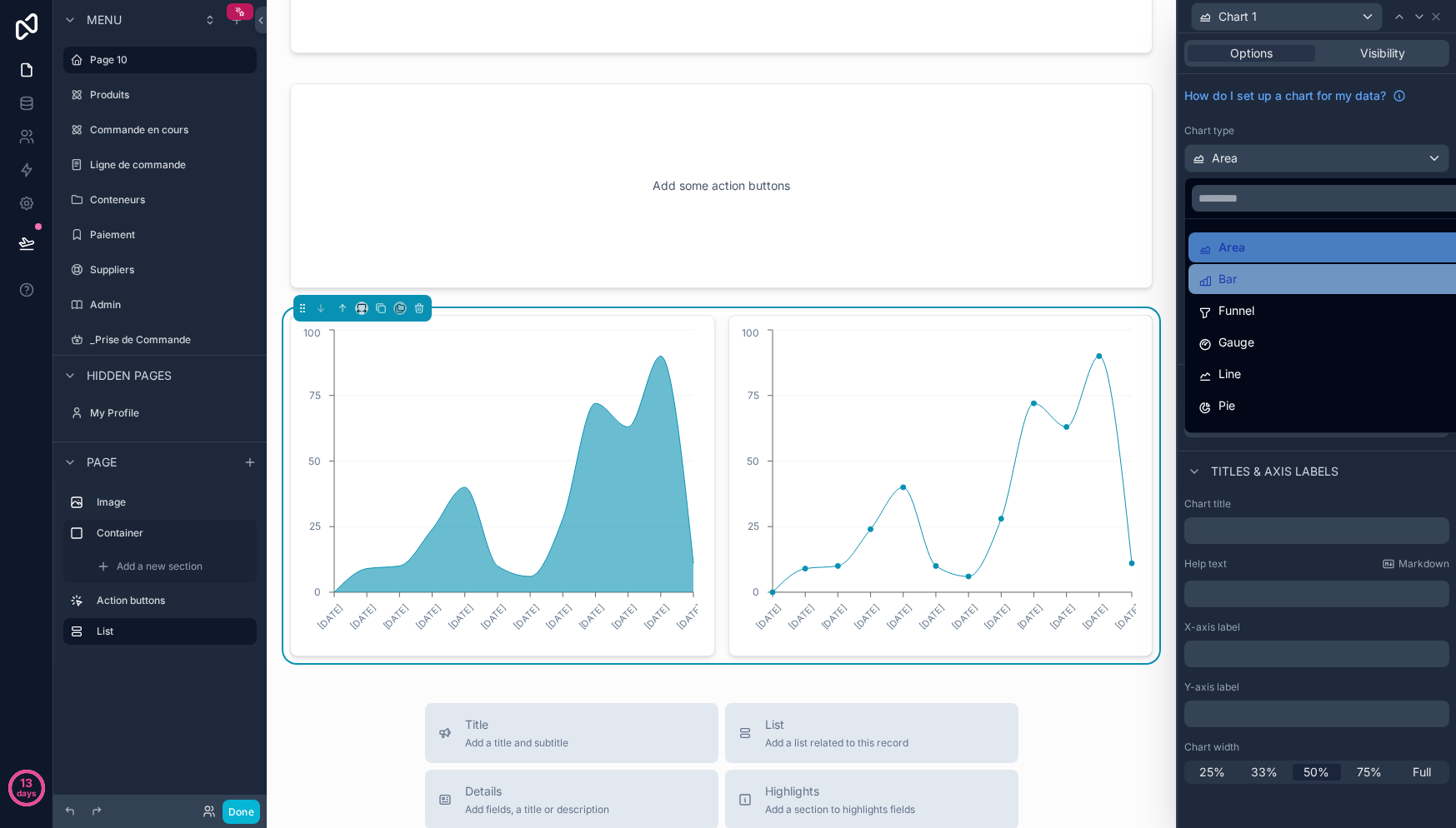
click at [1284, 287] on div "Bar" at bounding box center [1336, 279] width 275 height 20
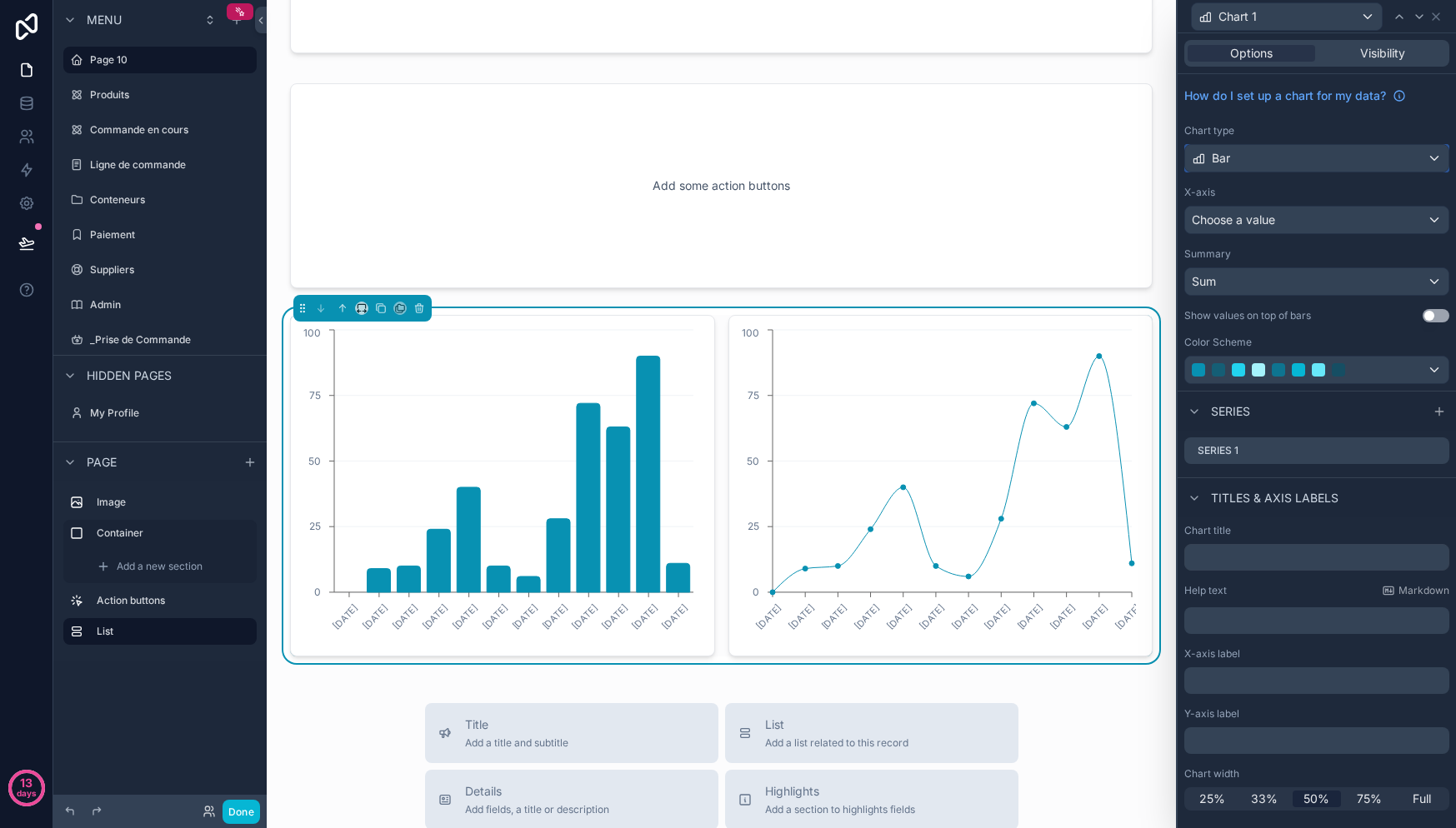
click at [1265, 162] on div "Bar" at bounding box center [1317, 158] width 263 height 26
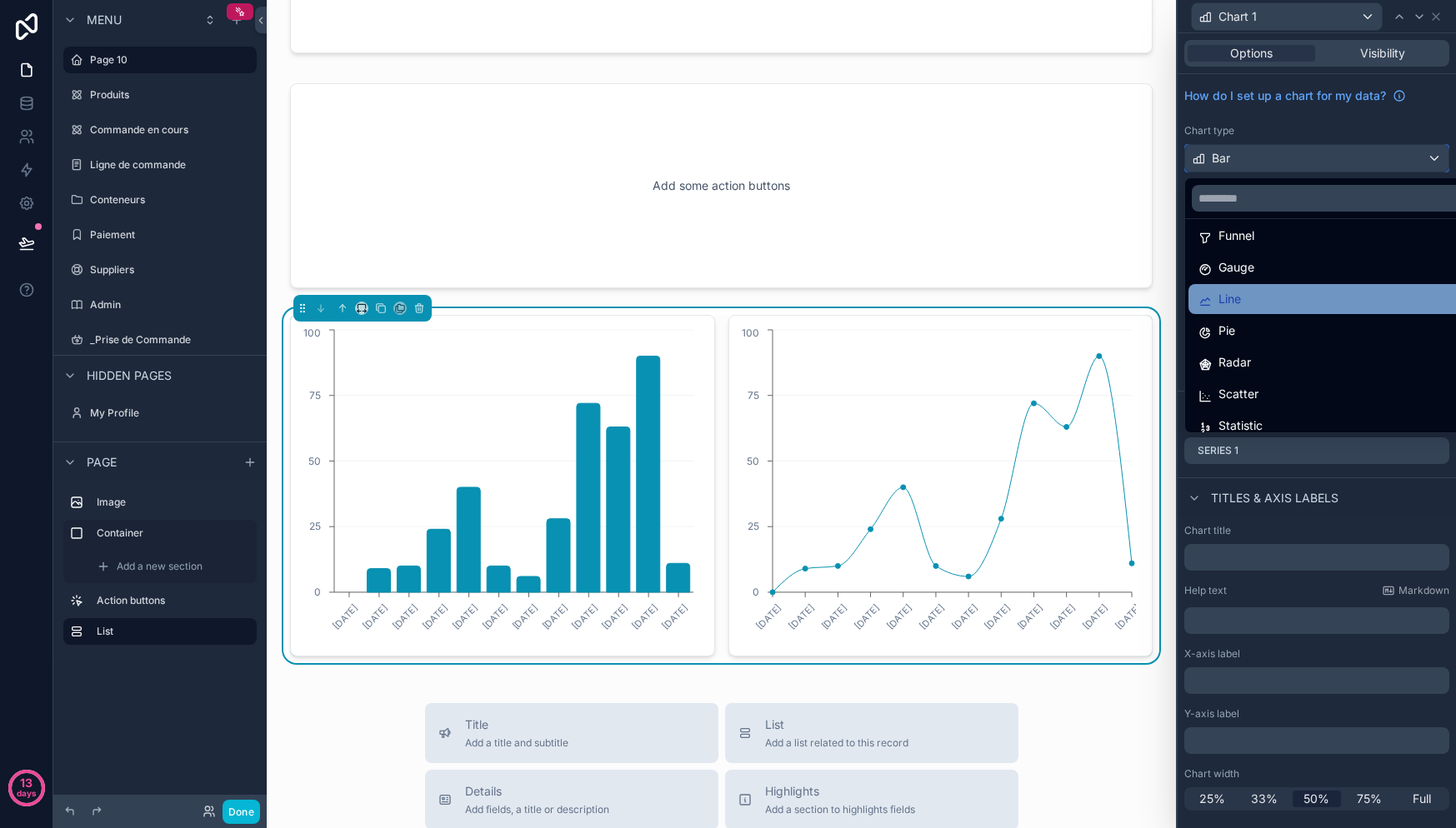
scroll to position [65, 0]
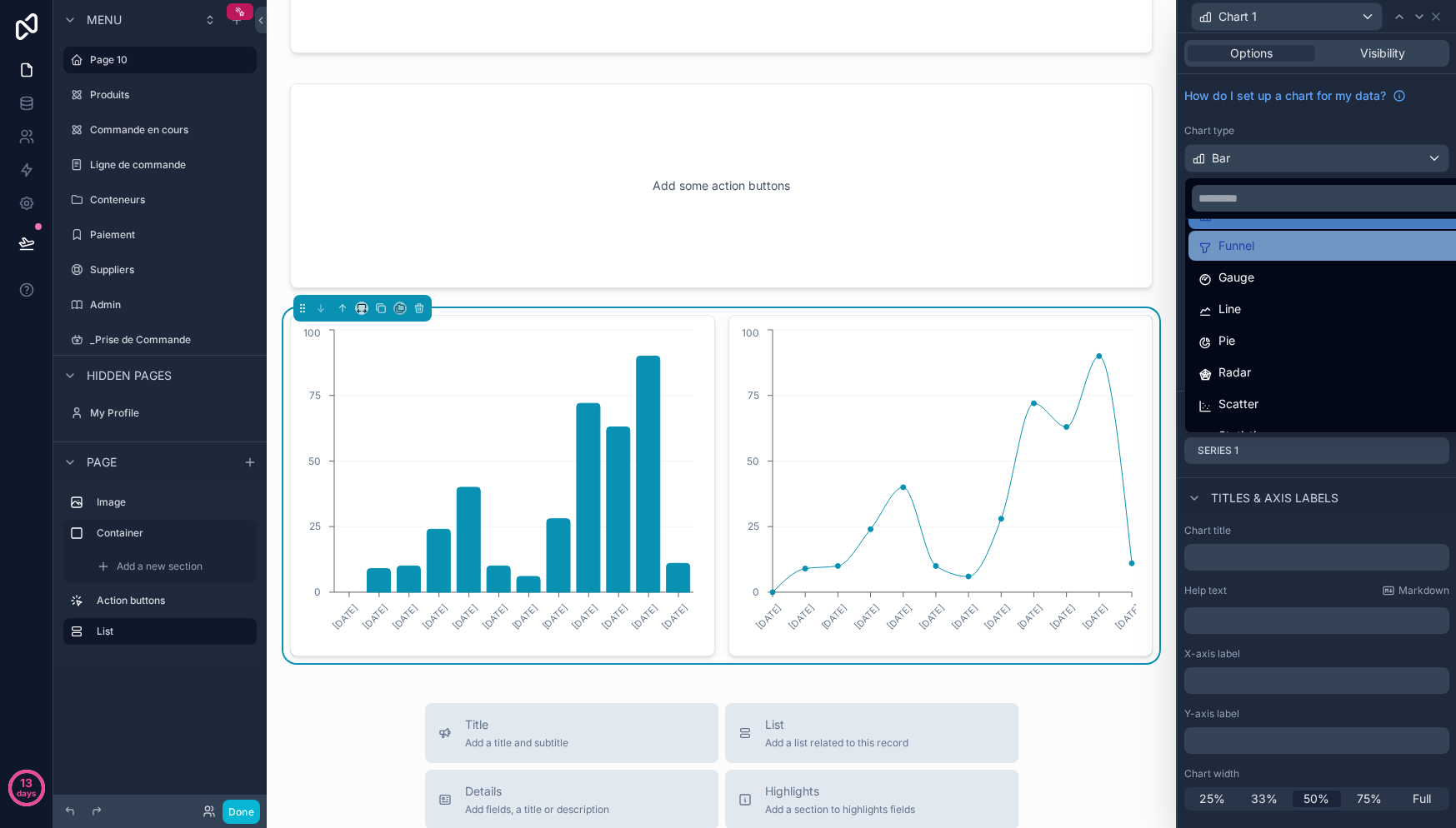
click at [1246, 257] on div "Funnel" at bounding box center [1336, 245] width 295 height 30
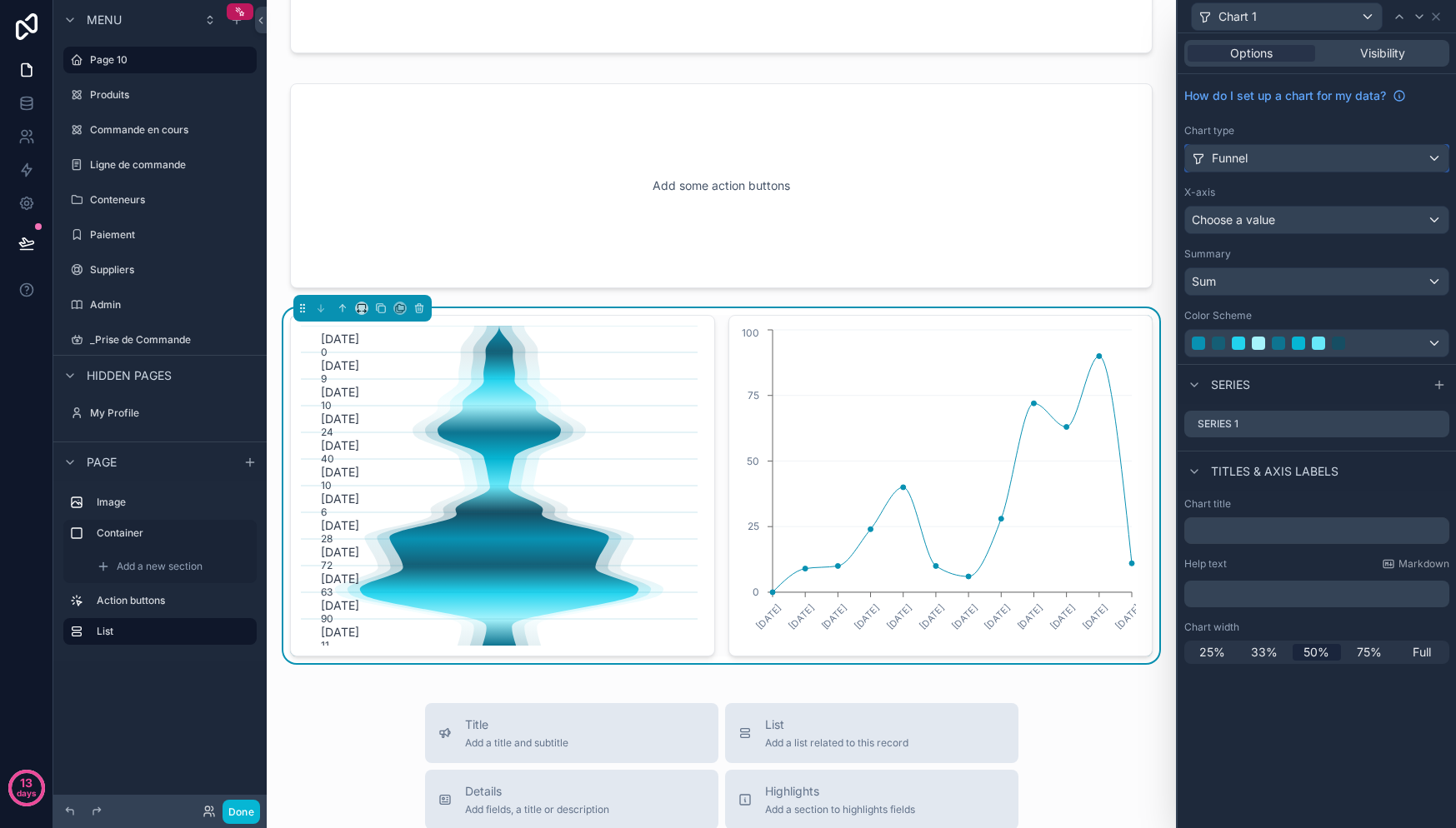
click at [1297, 162] on div "Funnel" at bounding box center [1317, 158] width 263 height 26
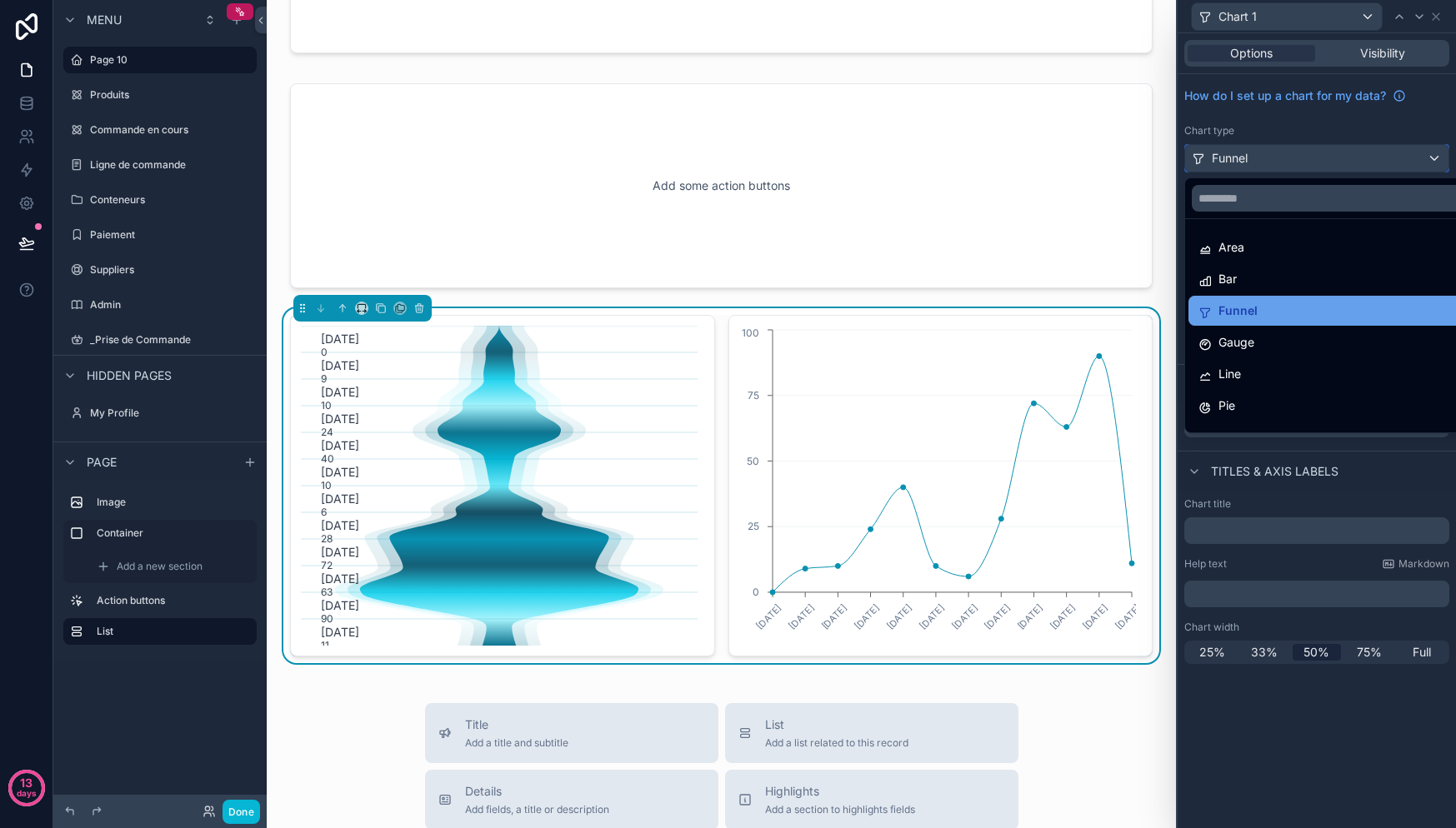
scroll to position [44, 0]
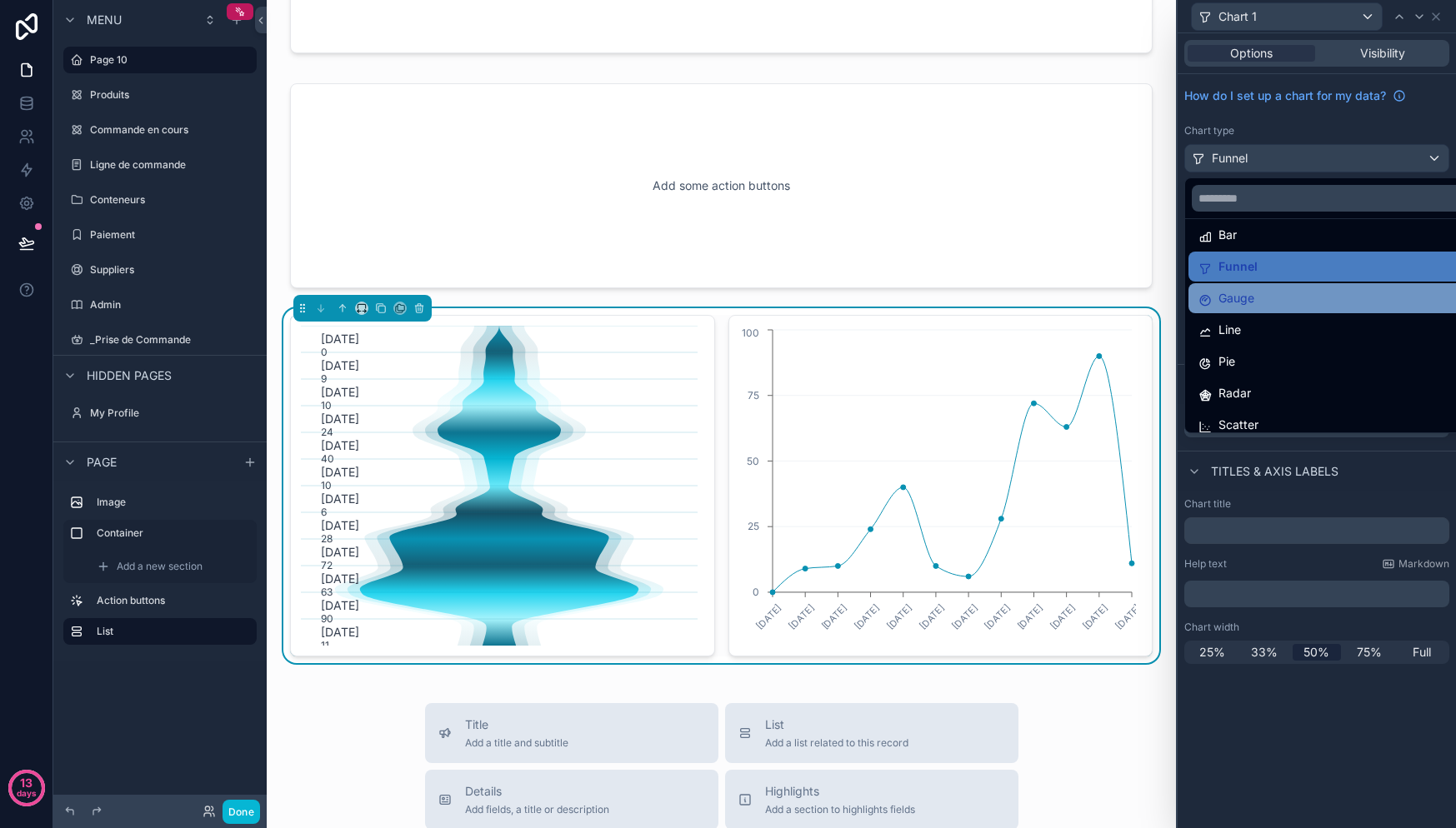
click at [1304, 301] on div "Gauge" at bounding box center [1336, 298] width 275 height 20
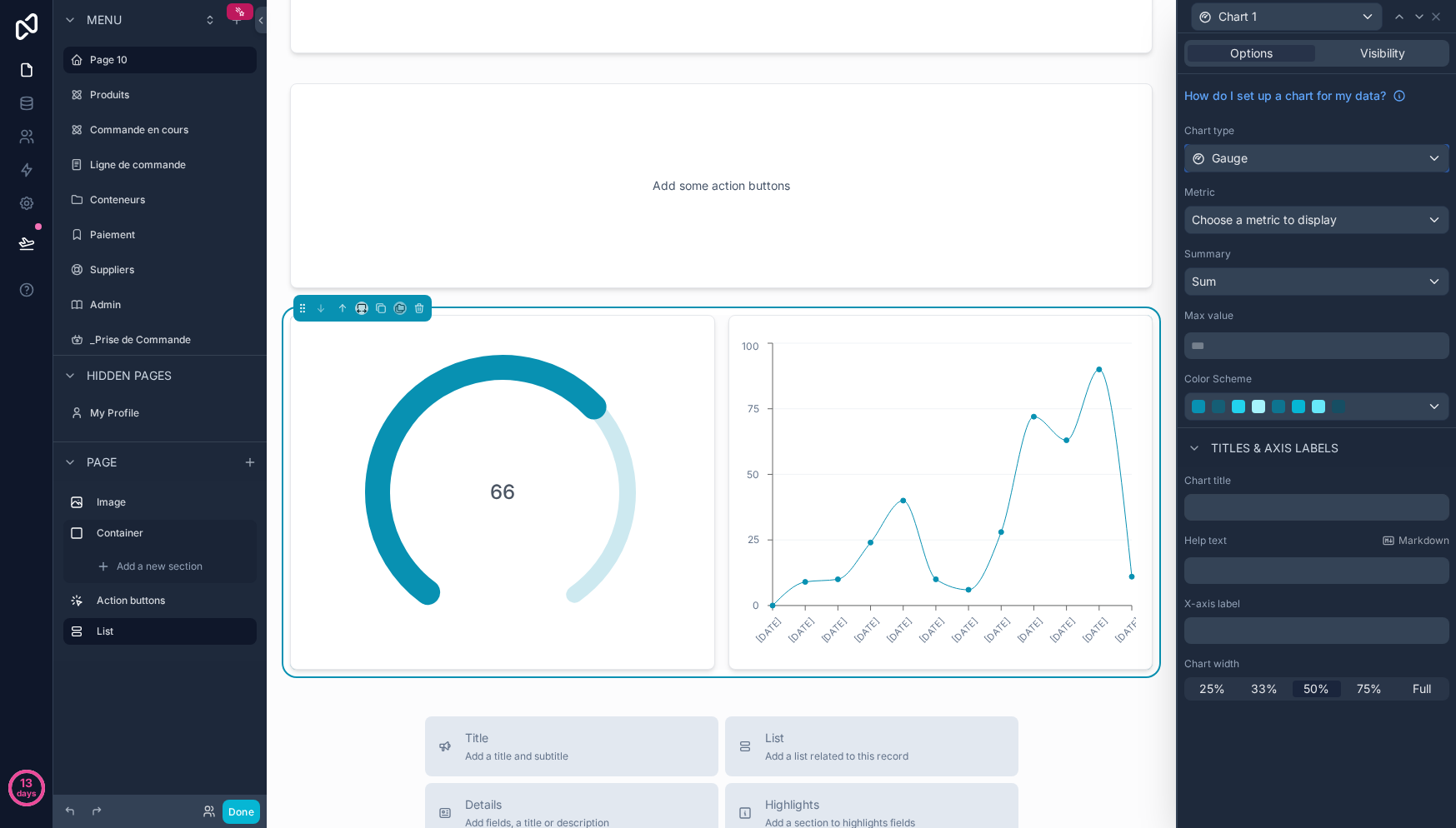
click at [1267, 152] on div "Gauge" at bounding box center [1317, 158] width 263 height 26
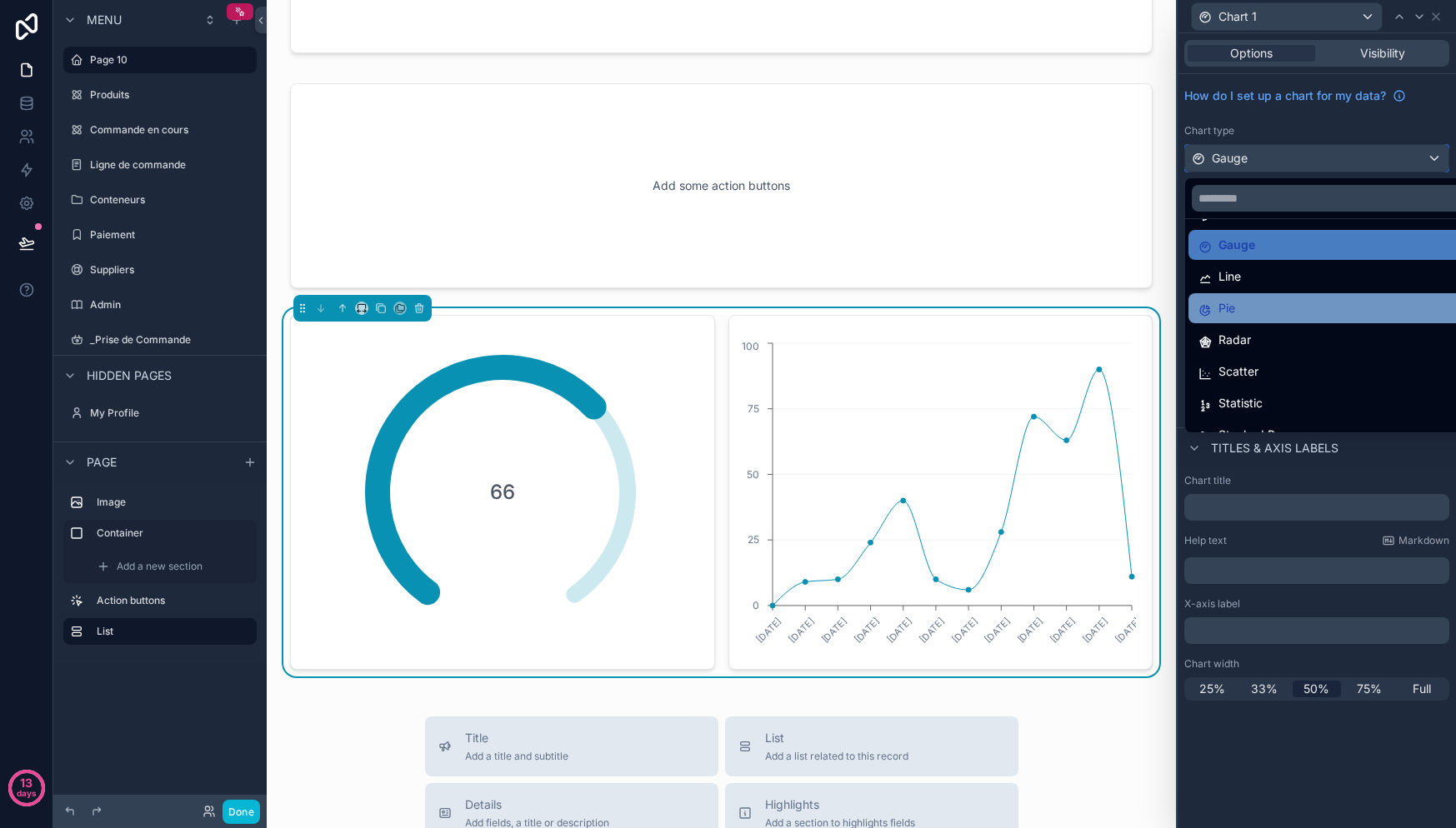
scroll to position [118, 0]
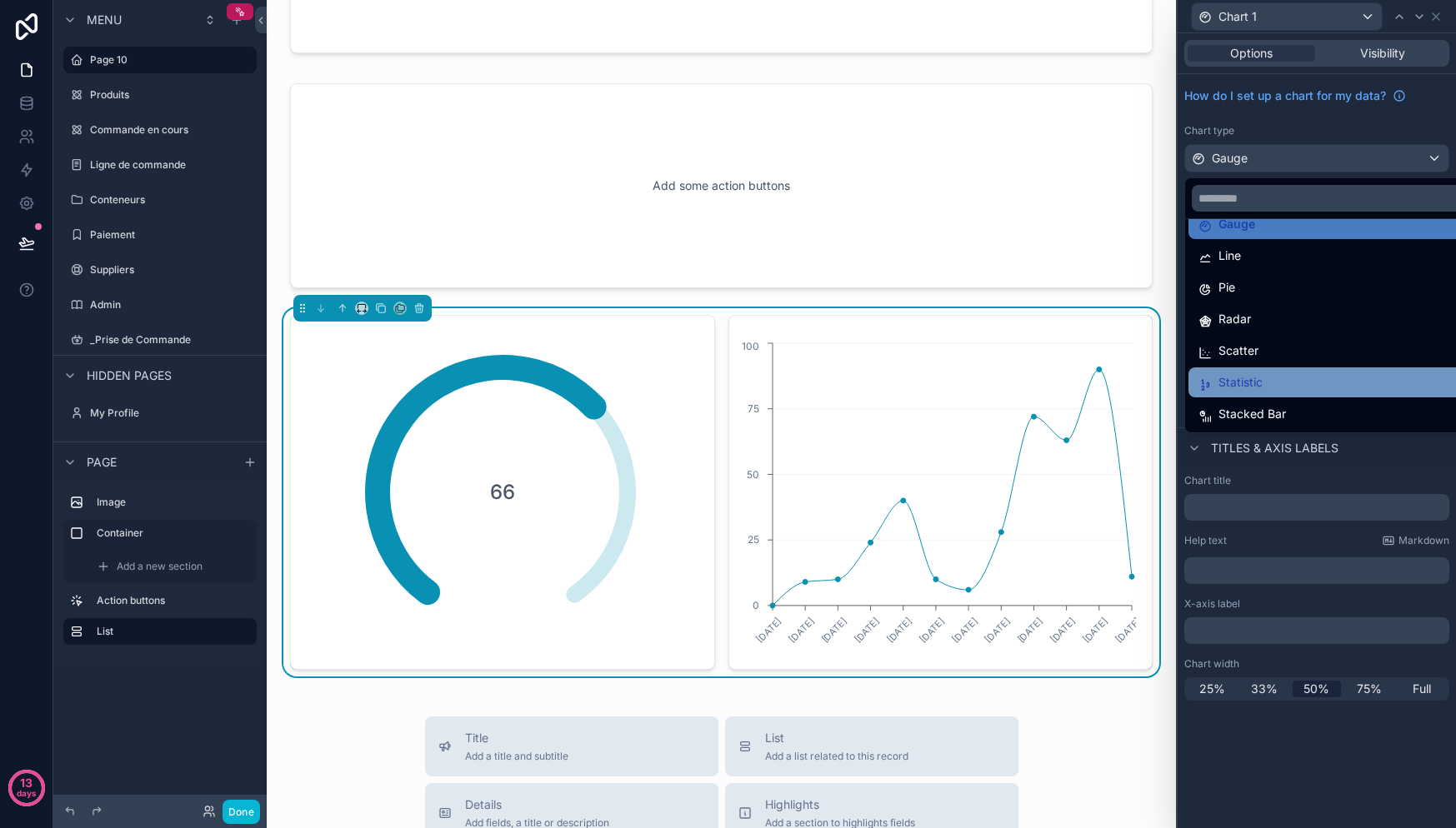
click at [1303, 386] on div "Statistic" at bounding box center [1336, 382] width 275 height 20
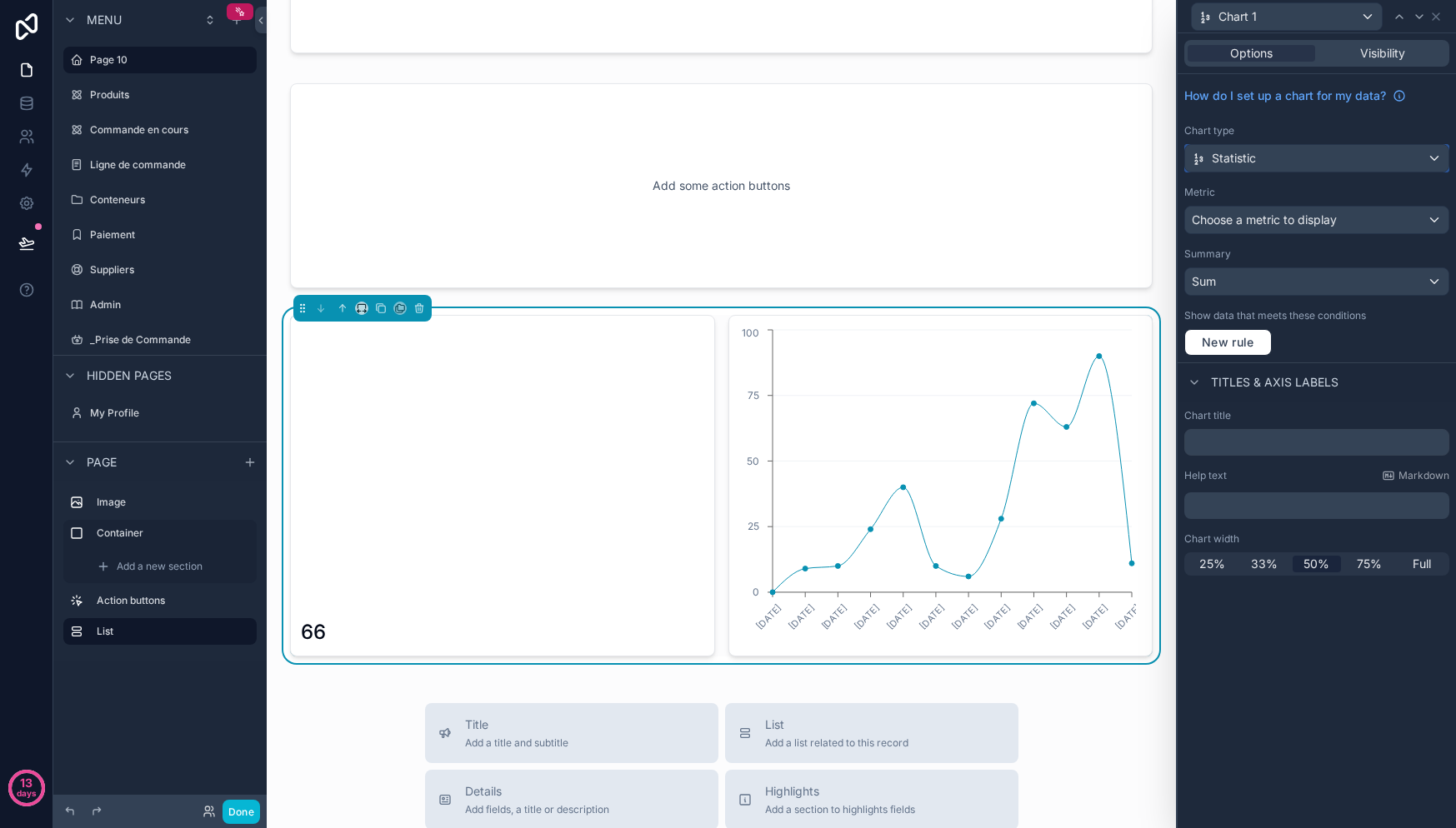
click at [1281, 159] on div "Statistic" at bounding box center [1317, 158] width 263 height 26
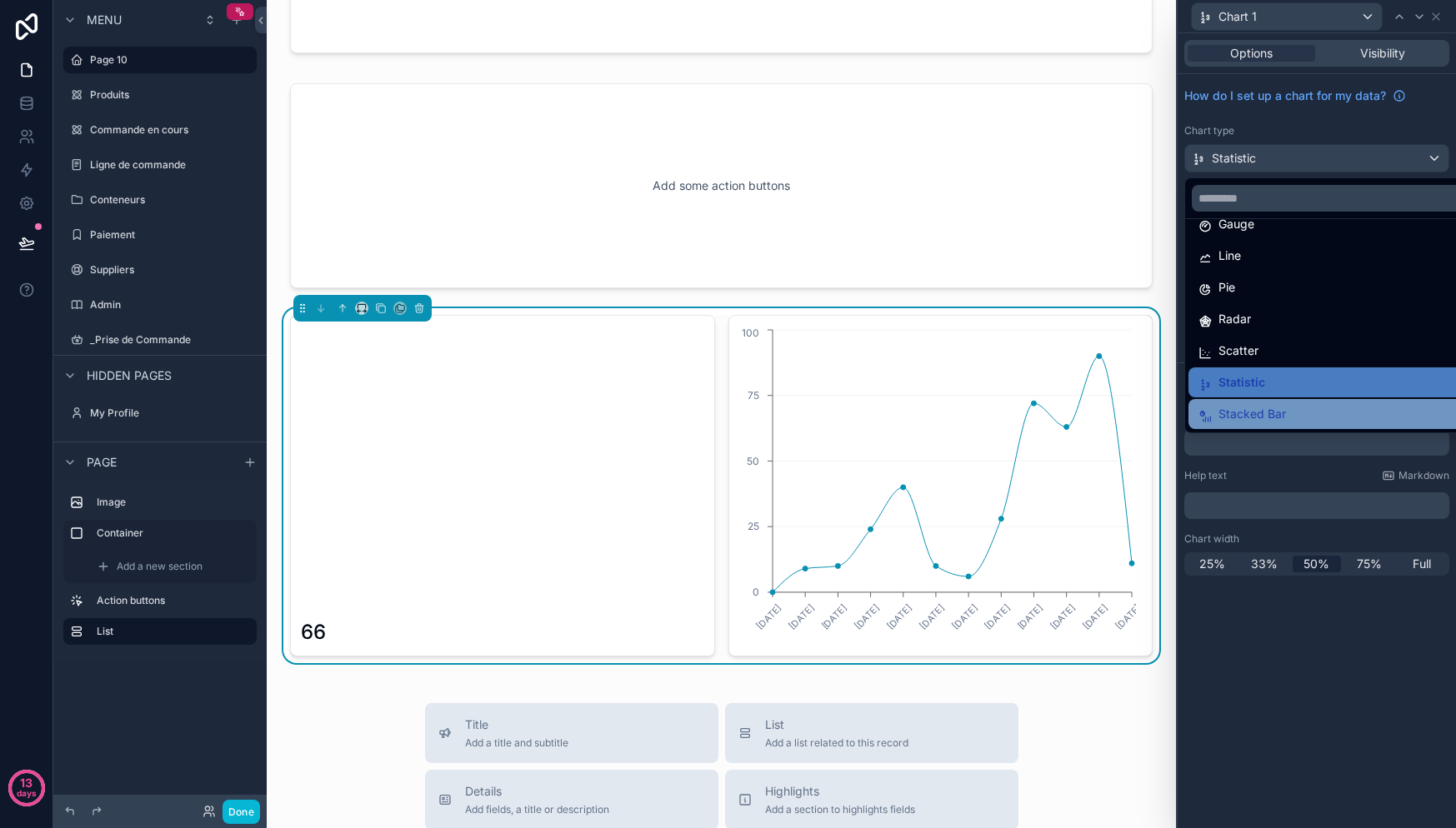
click at [1294, 405] on div "Stacked Bar" at bounding box center [1336, 414] width 275 height 20
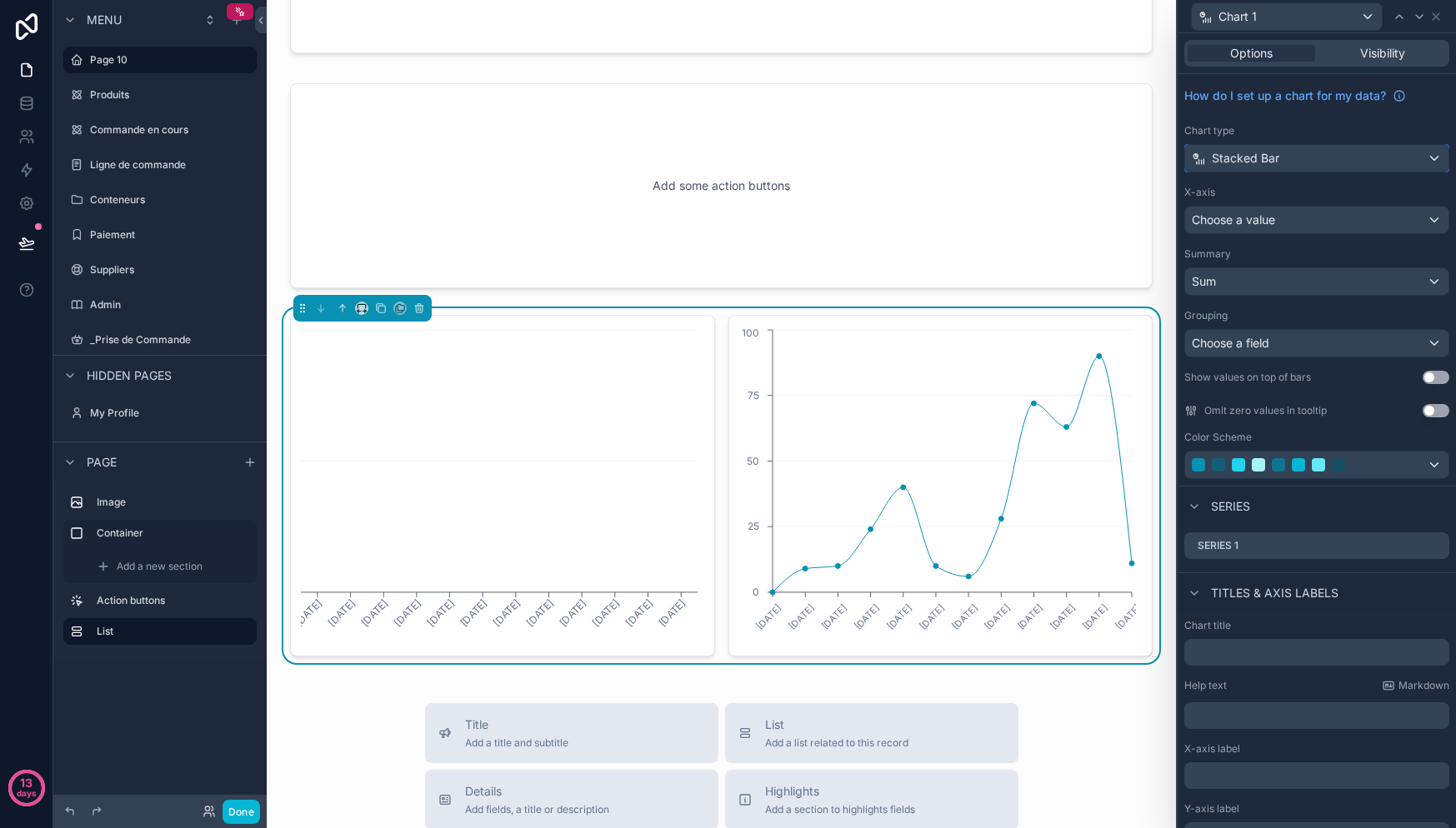
click at [1289, 166] on div "Stacked Bar" at bounding box center [1317, 158] width 263 height 26
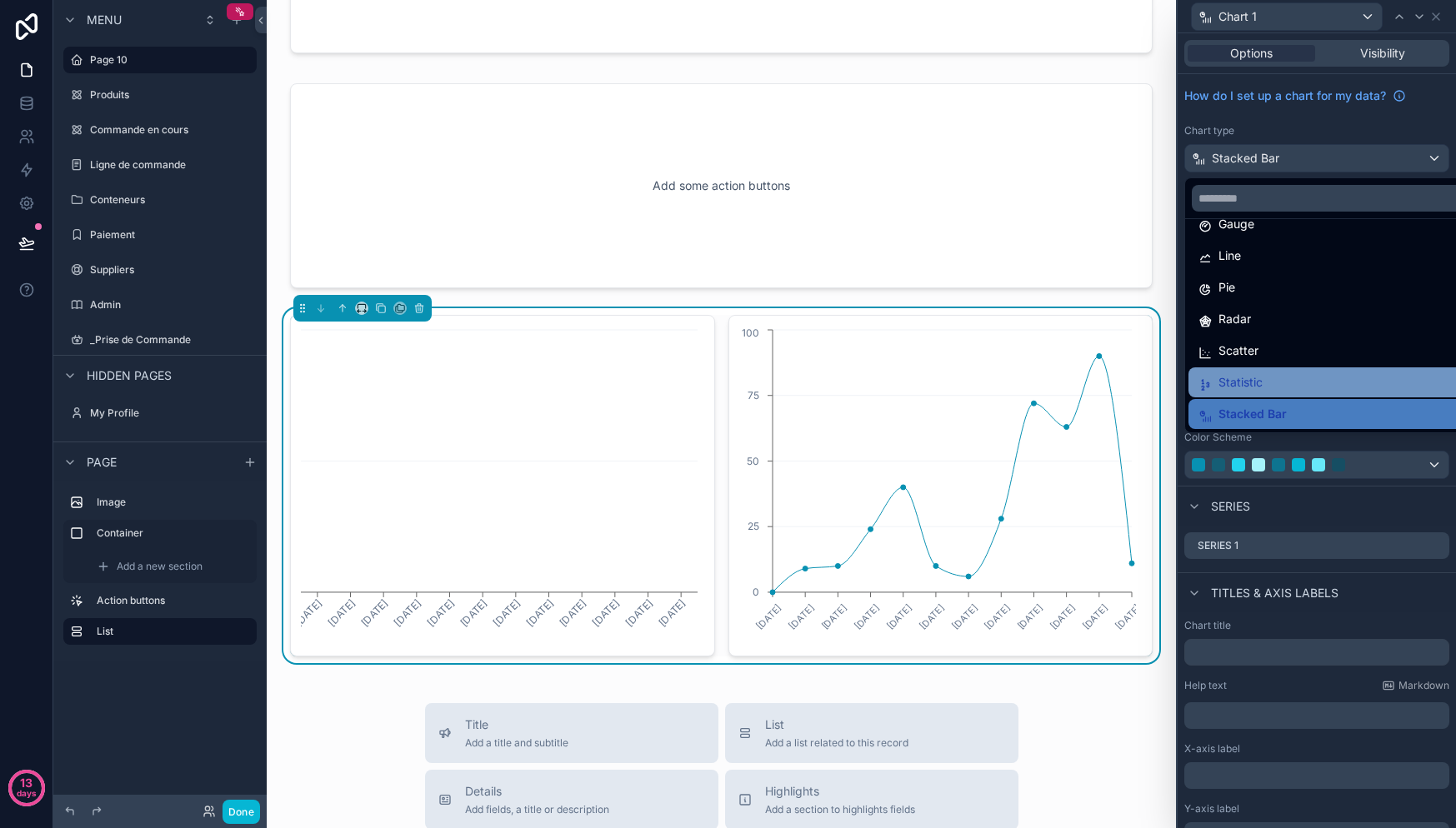
click at [1269, 371] on div "Statistic" at bounding box center [1330, 382] width 282 height 30
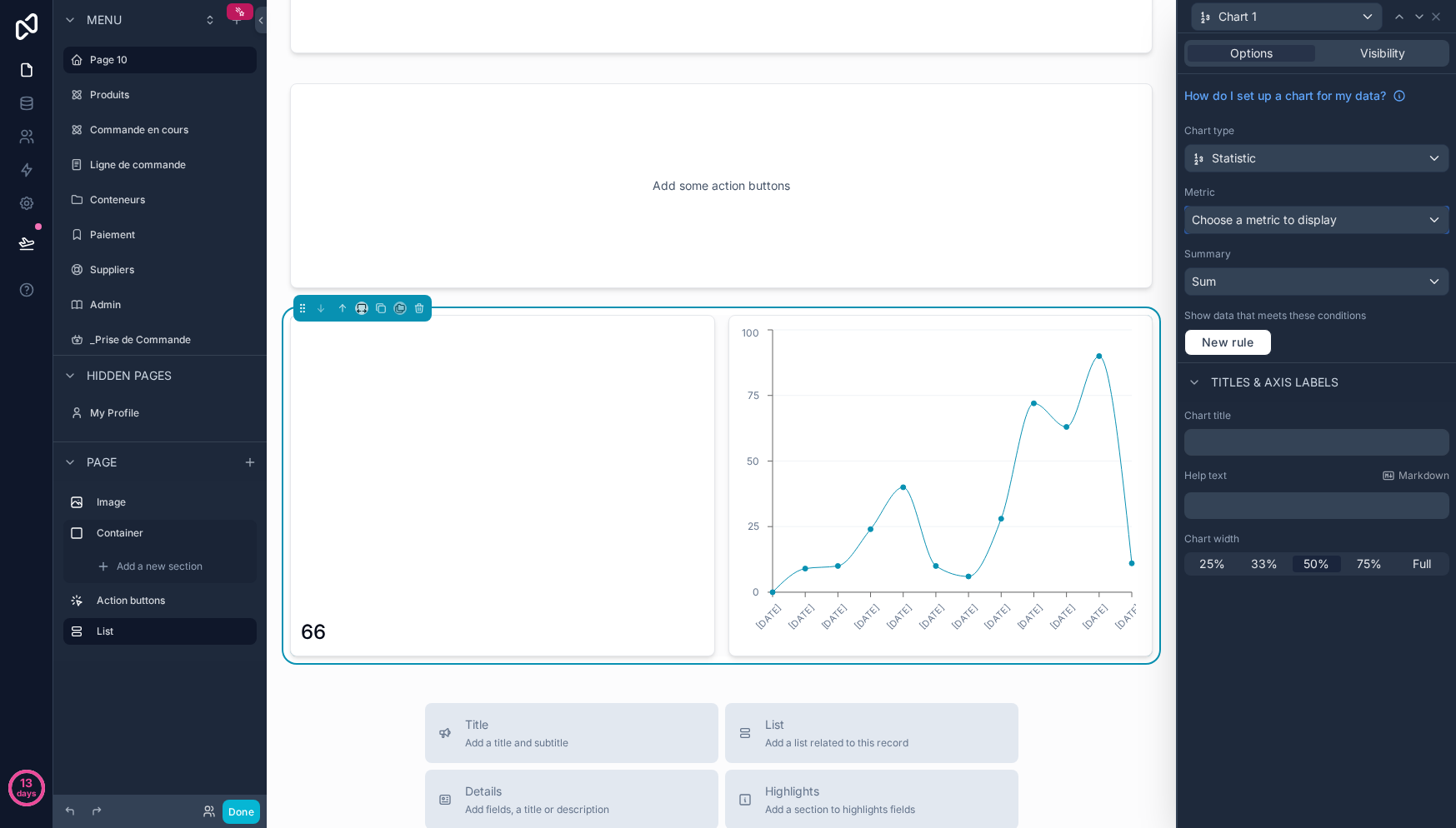
click at [1278, 219] on span "Choose a metric to display" at bounding box center [1264, 219] width 145 height 14
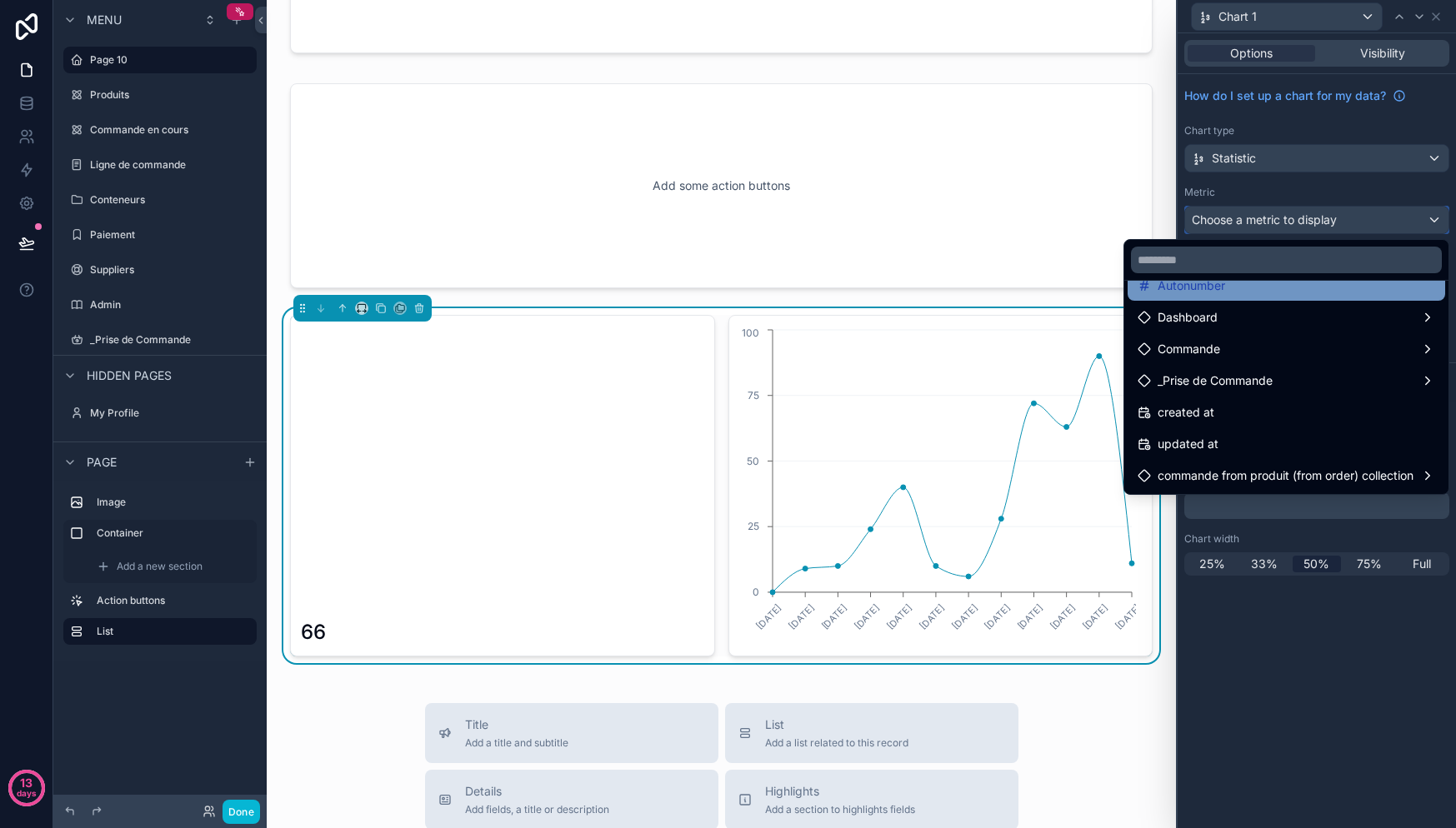
scroll to position [0, 0]
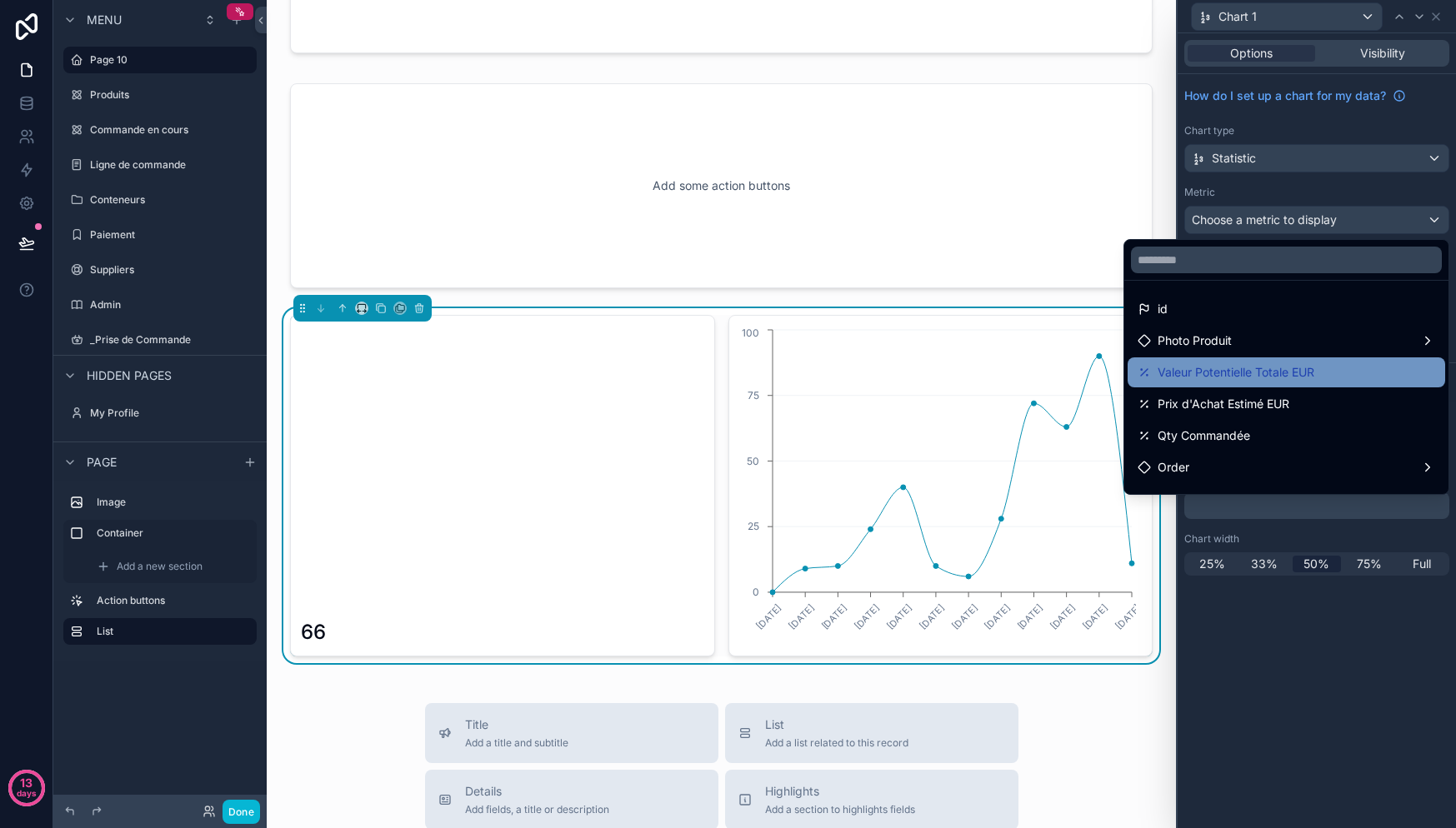
click at [1305, 379] on div "Valeur Potentielle Totale EUR" at bounding box center [1286, 372] width 297 height 20
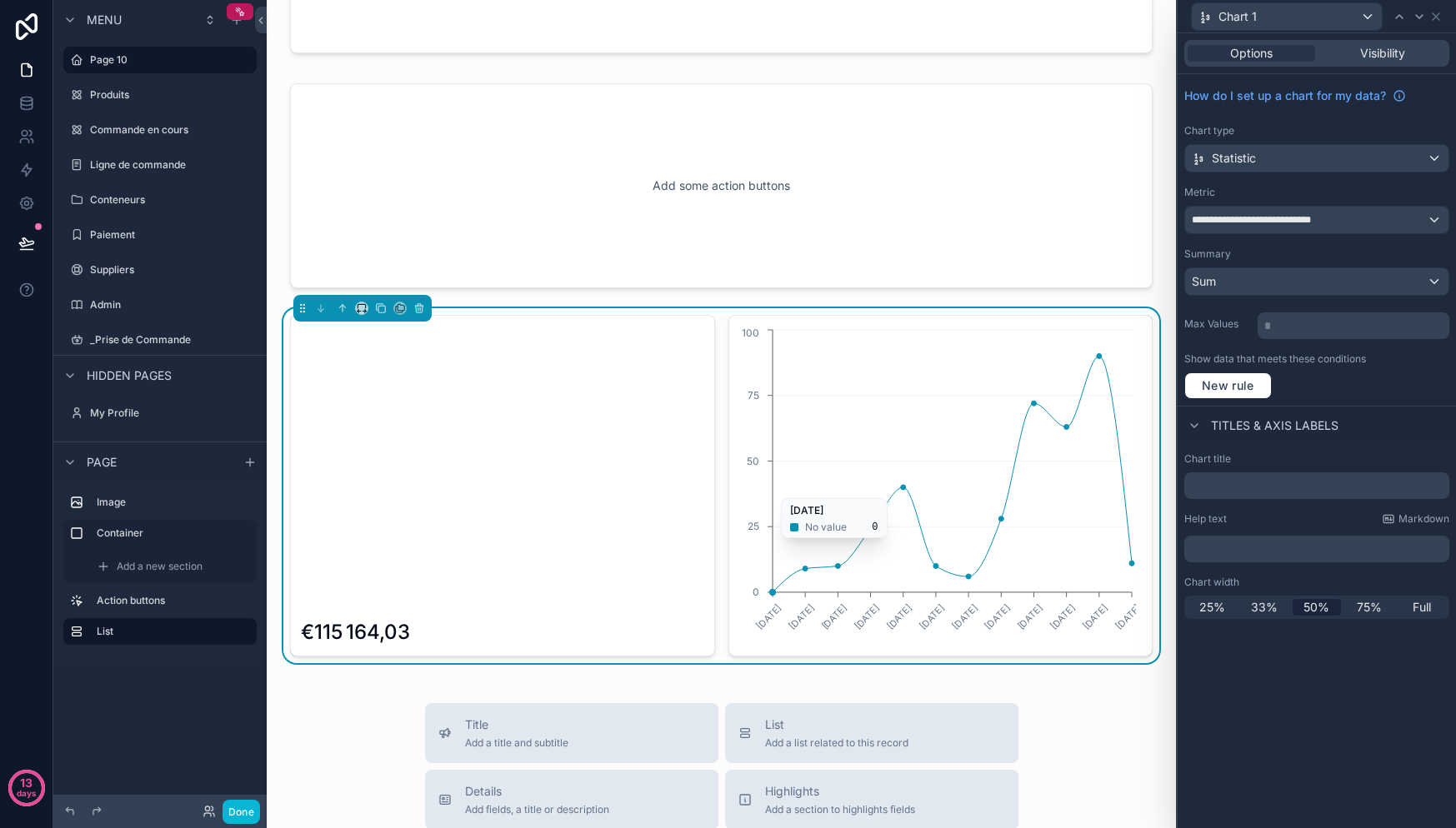
click at [923, 402] on icon "06/01/2025 10/02/2025 10/03/2025 07/04/2025 05/05/2025 09/06/2025 07/07/2025 11…" at bounding box center [937, 485] width 397 height 320
click at [931, 404] on icon "06/01/2025 10/02/2025 10/03/2025 07/04/2025 05/05/2025 09/06/2025 07/07/2025 11…" at bounding box center [937, 485] width 397 height 320
click at [771, 416] on icon "06/01/2025 10/02/2025 10/03/2025 07/04/2025 05/05/2025 09/06/2025 07/07/2025 11…" at bounding box center [937, 485] width 397 height 320
click at [753, 424] on icon "06/01/2025 10/02/2025 10/03/2025 07/04/2025 05/05/2025 09/06/2025 07/07/2025 11…" at bounding box center [937, 485] width 397 height 320
click at [613, 408] on div "€115 164,03" at bounding box center [502, 485] width 403 height 320
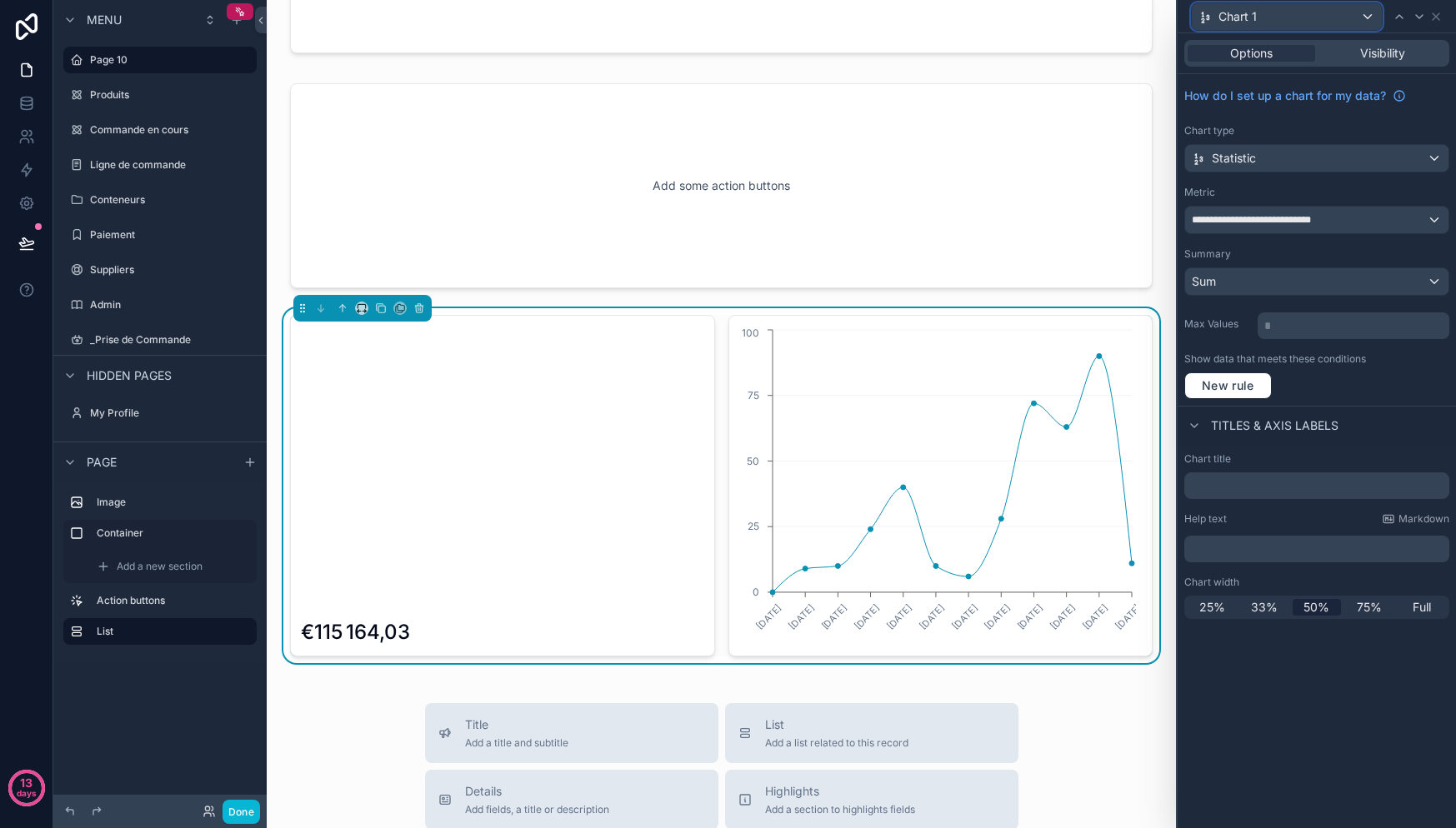
click at [1343, 14] on div "Chart 1" at bounding box center [1287, 17] width 190 height 26
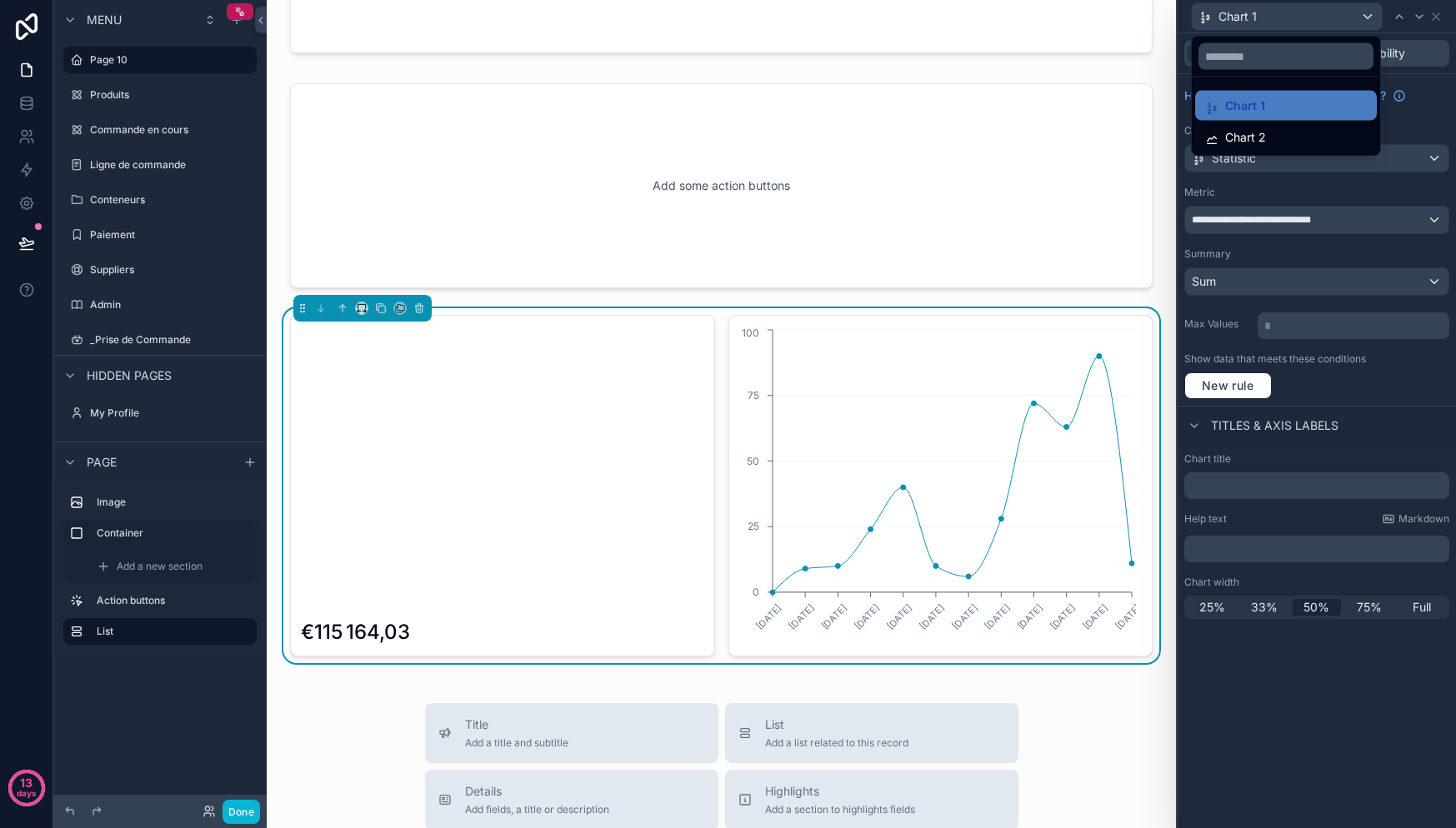
click at [1345, 14] on div at bounding box center [1317, 414] width 279 height 828
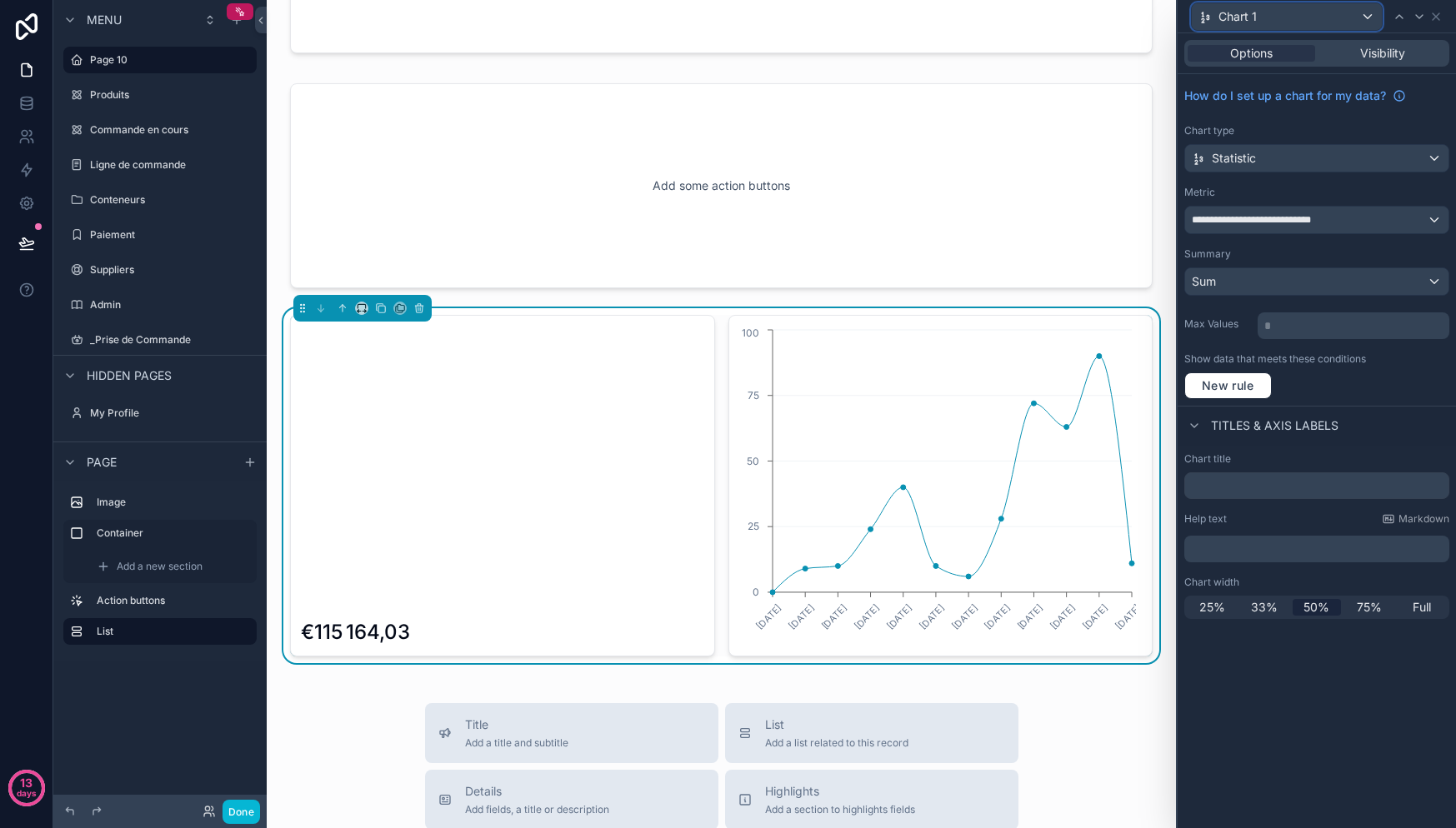
click at [1334, 18] on div "Chart 1" at bounding box center [1287, 17] width 190 height 26
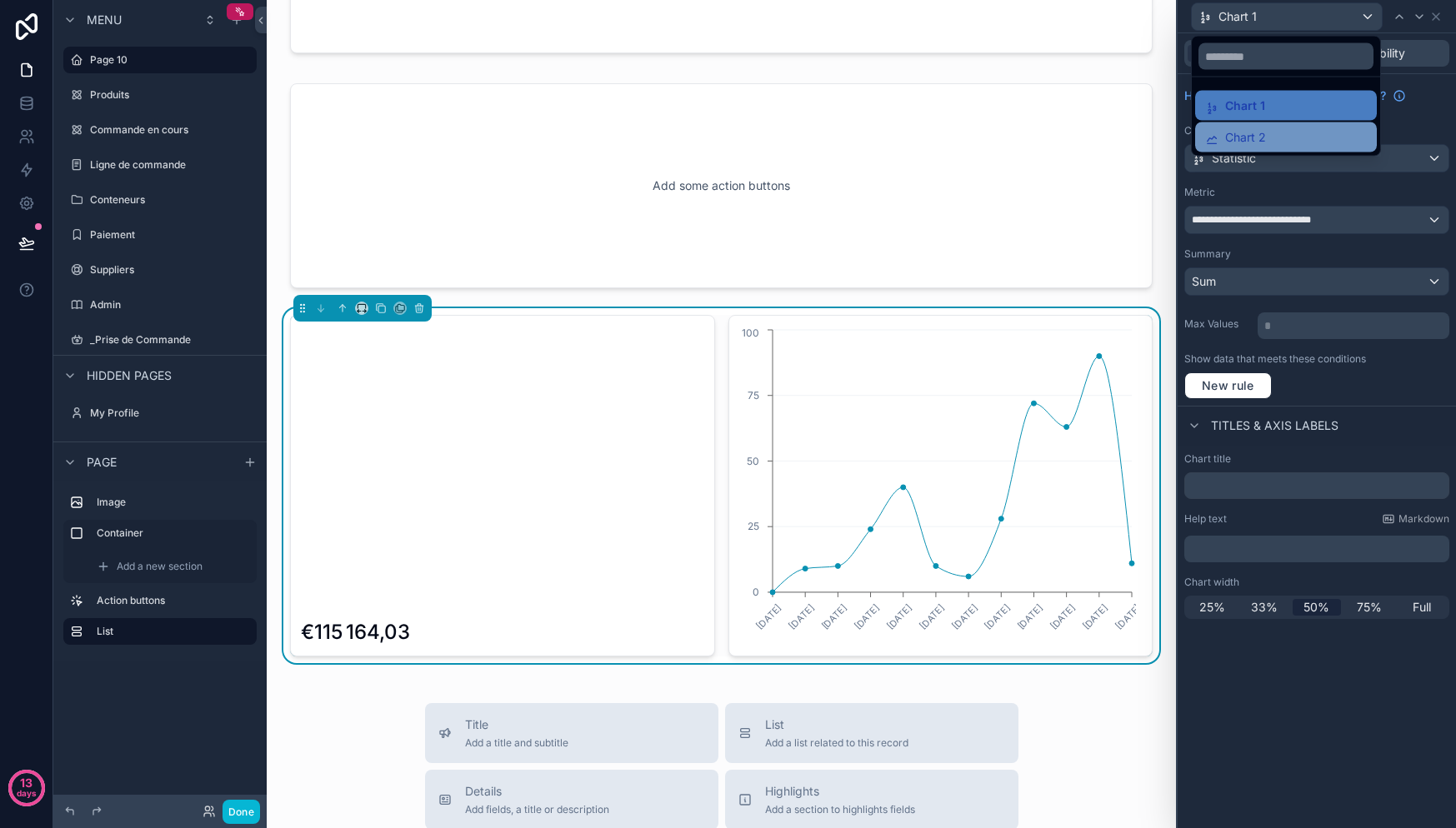
click at [1280, 134] on div "Chart 2" at bounding box center [1286, 137] width 161 height 20
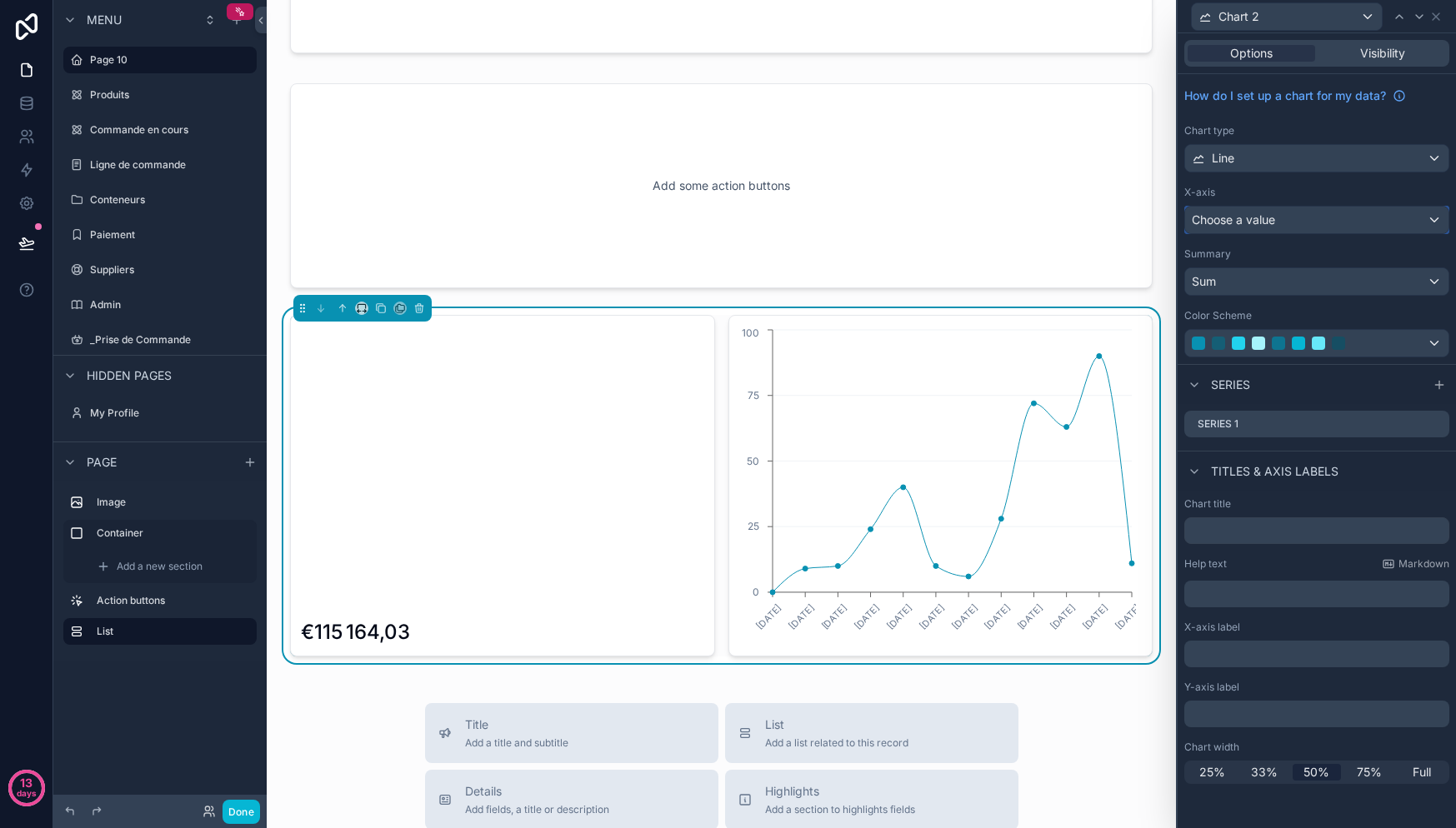
click at [1264, 221] on span "Choose a value" at bounding box center [1233, 219] width 83 height 14
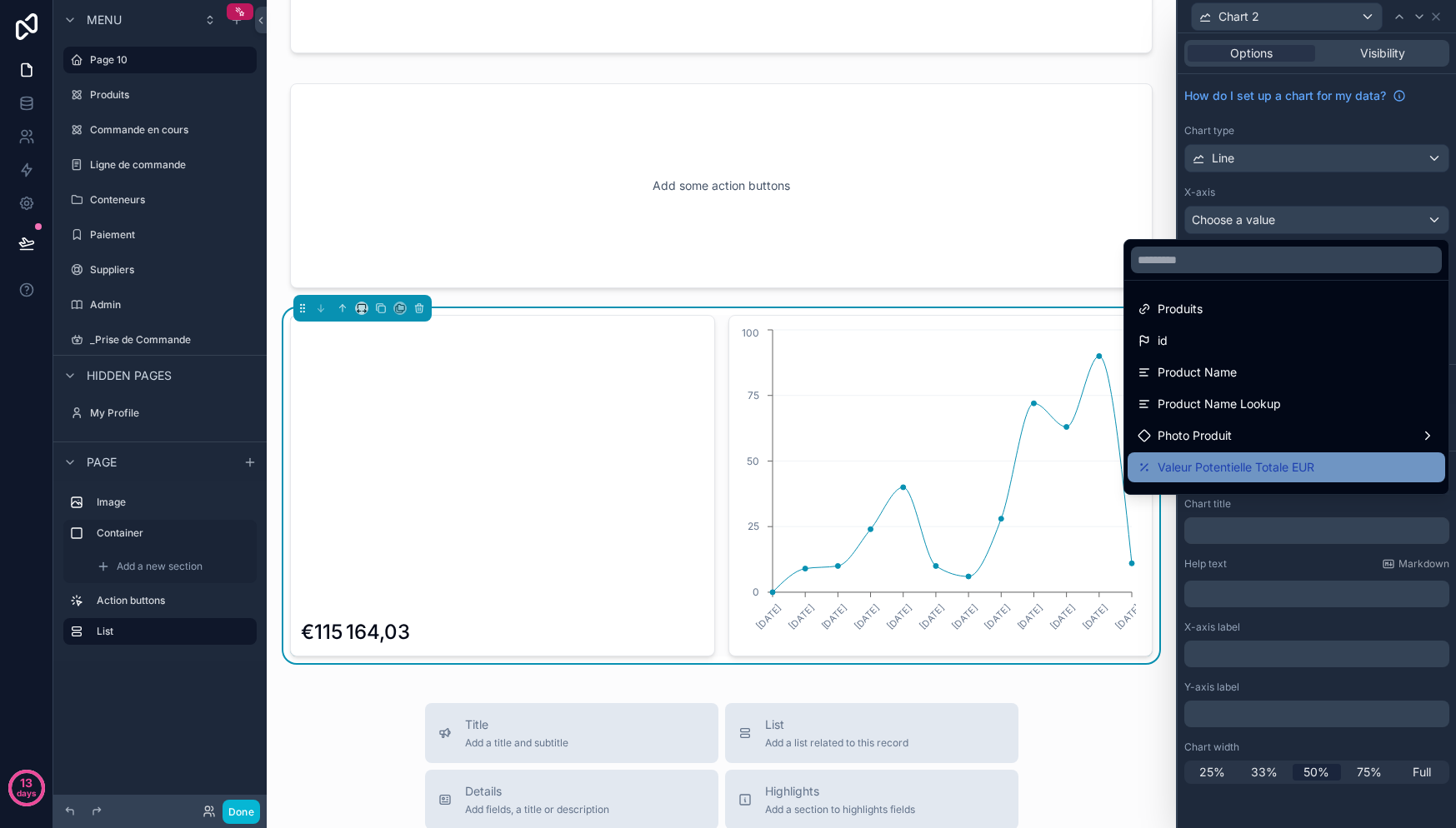
click at [1276, 455] on div "Valeur Potentielle Totale EUR" at bounding box center [1286, 467] width 317 height 30
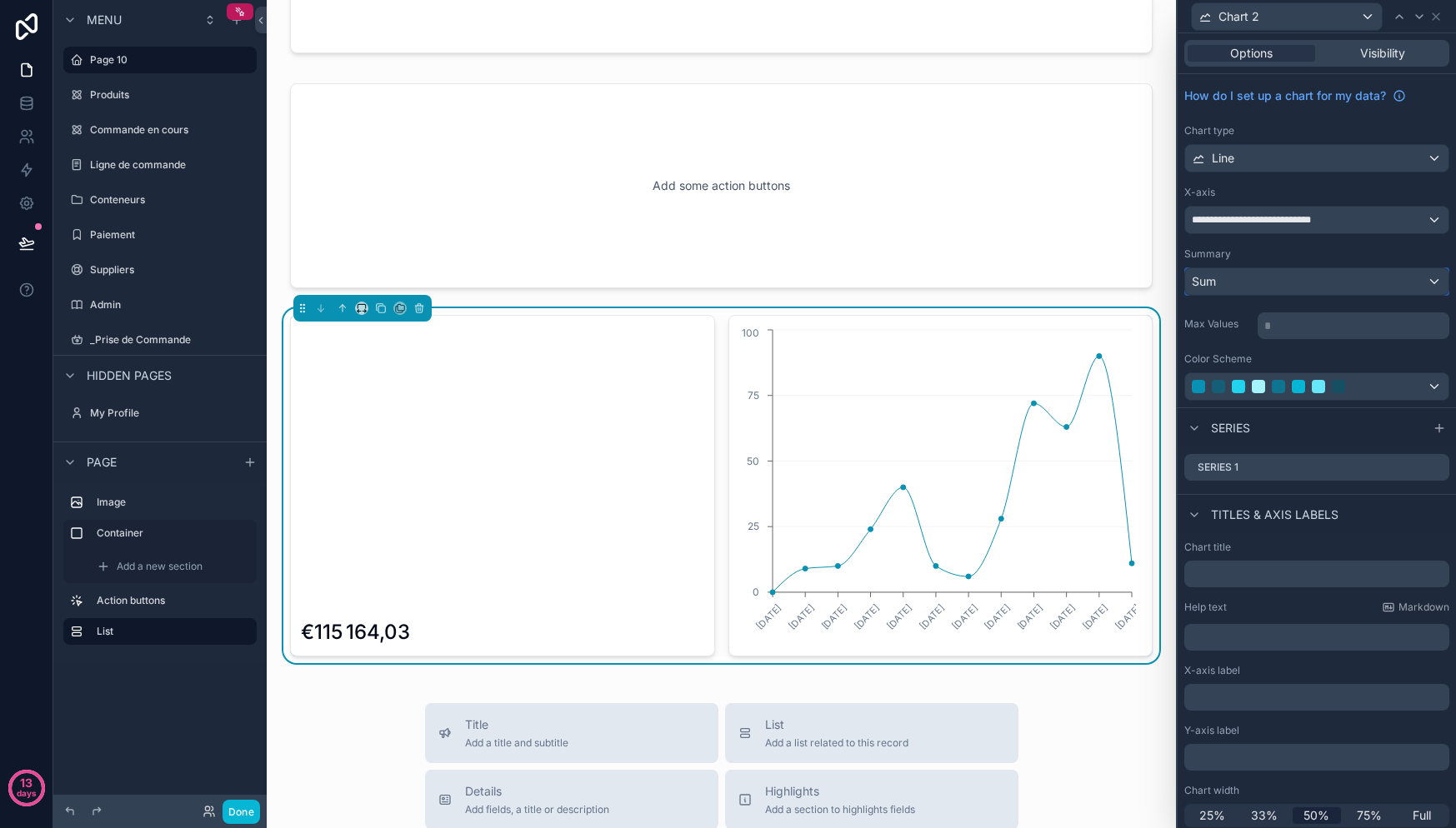
click at [1279, 288] on div "Sum" at bounding box center [1317, 281] width 263 height 26
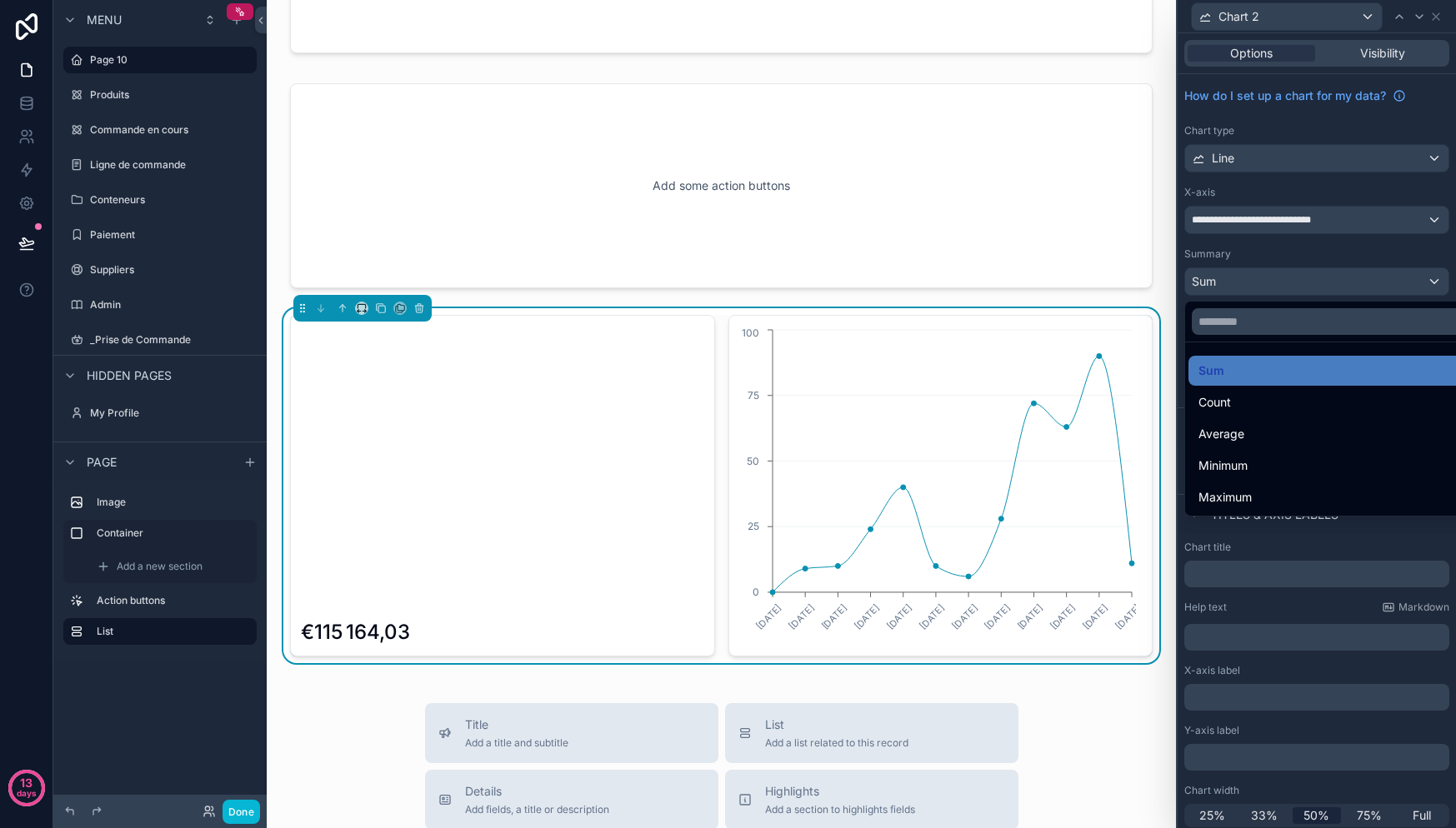
click at [1279, 287] on div at bounding box center [1317, 414] width 279 height 828
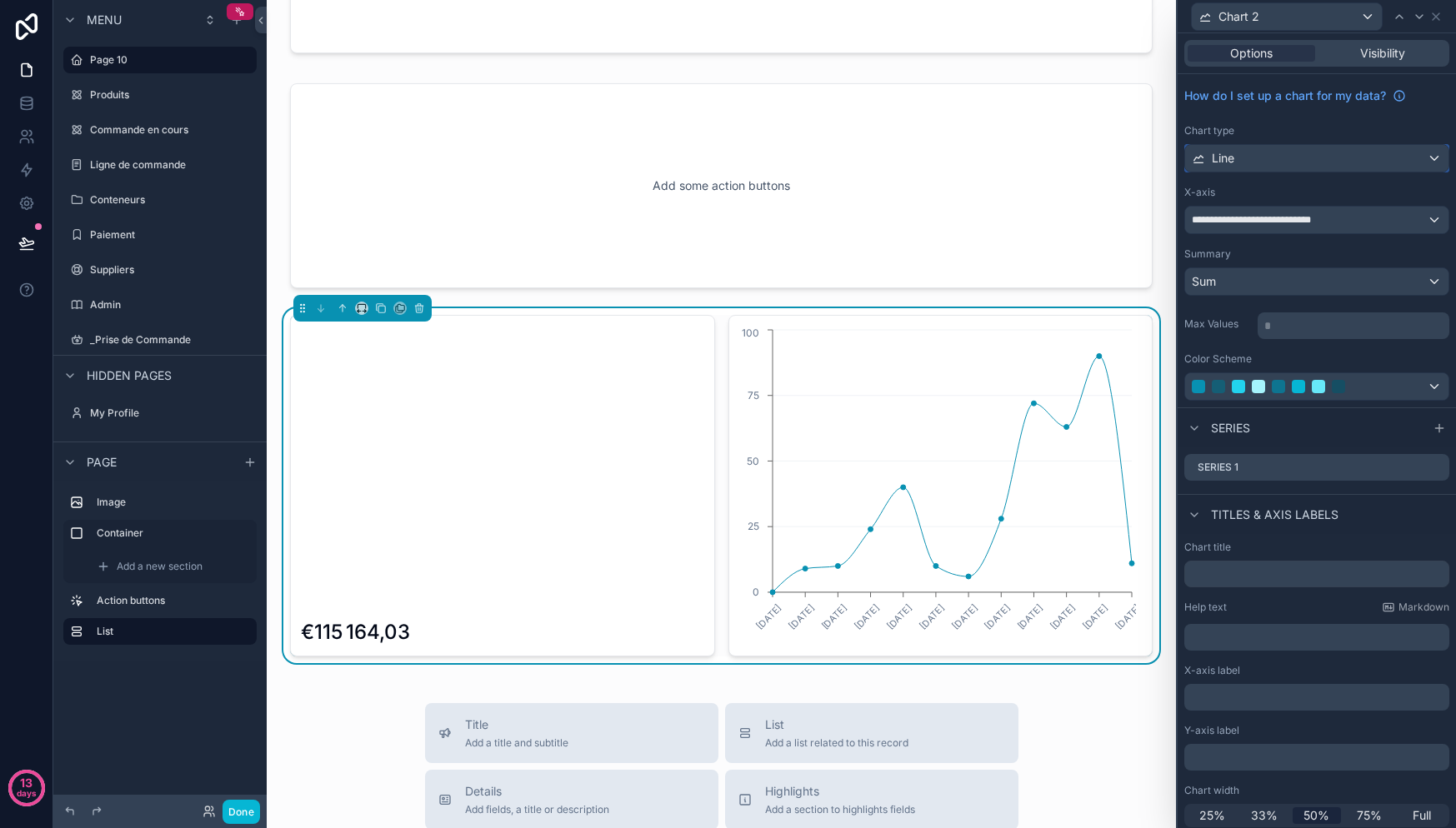
click at [1284, 154] on div "Line" at bounding box center [1317, 158] width 263 height 26
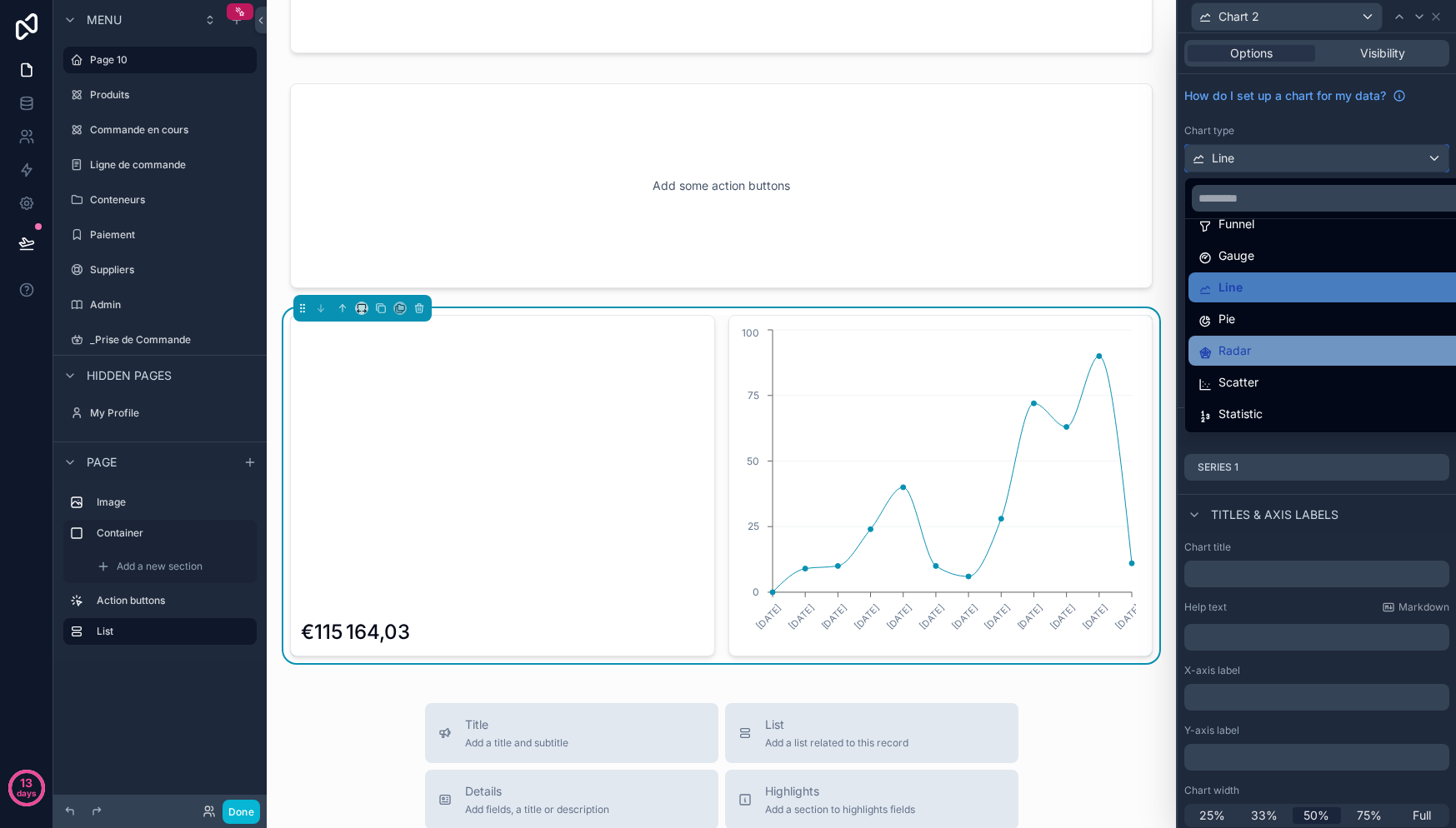
scroll to position [118, 0]
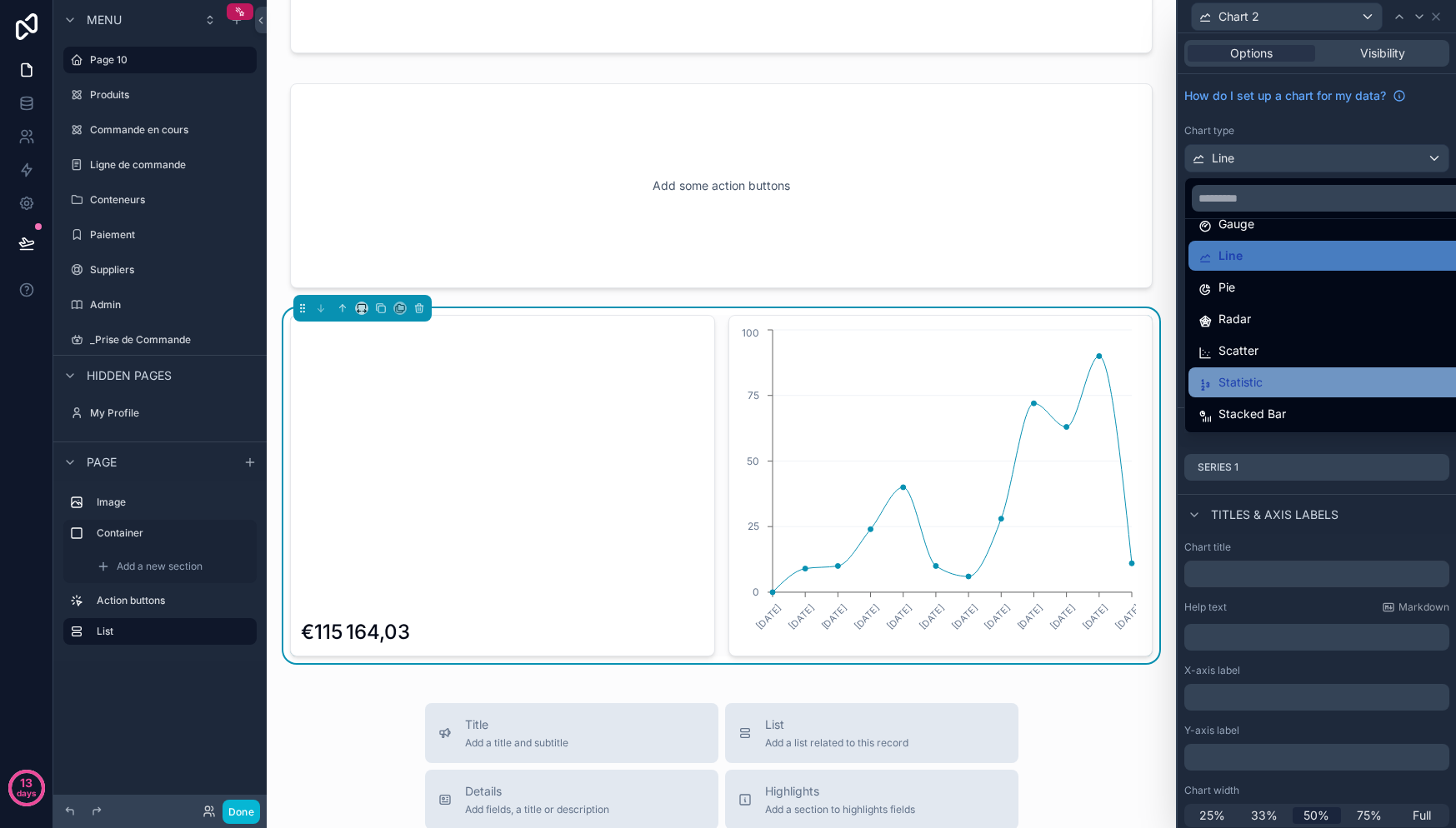
click at [1266, 380] on div "Statistic" at bounding box center [1329, 382] width 262 height 20
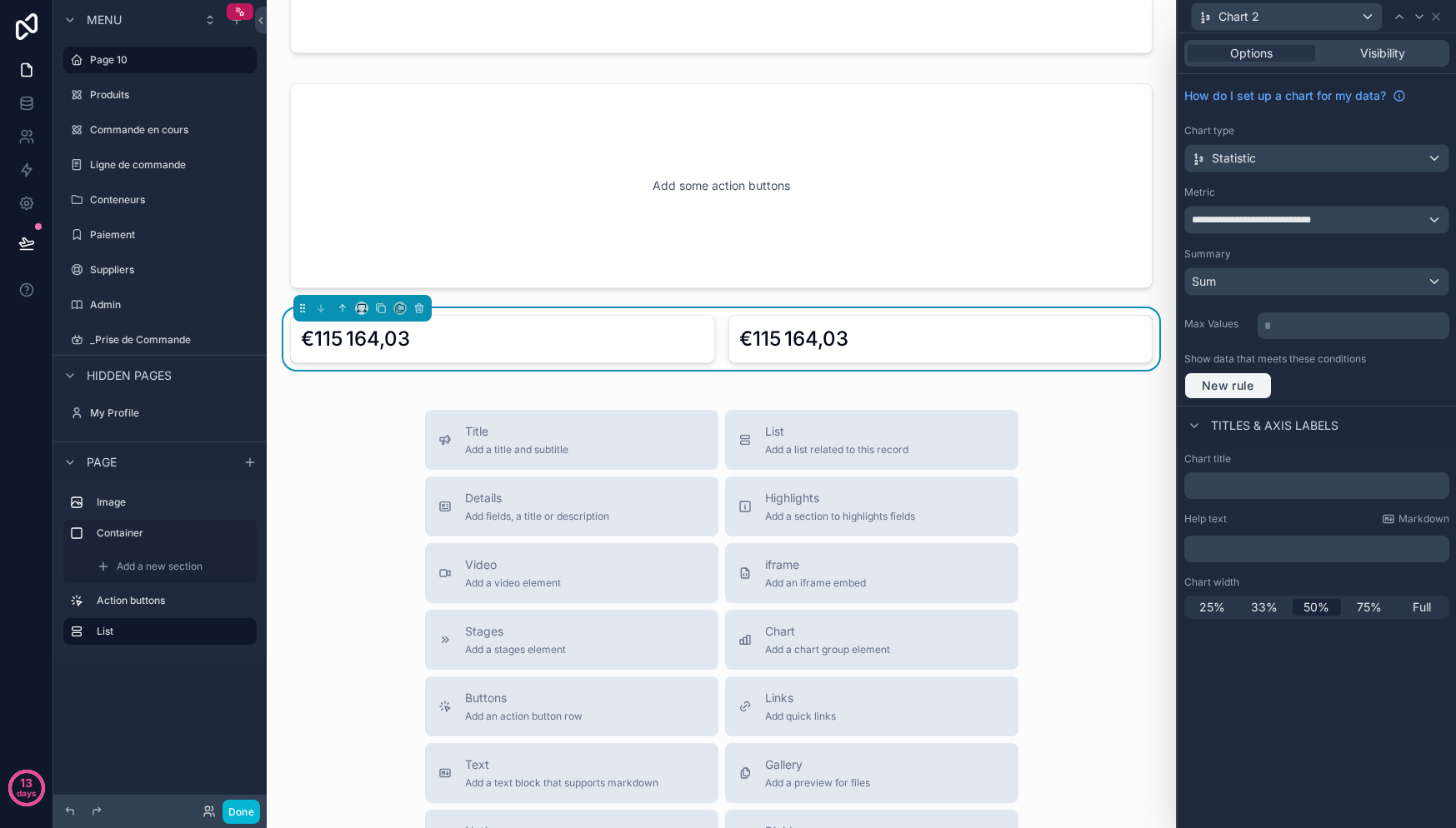
click at [1243, 378] on button "New rule" at bounding box center [1228, 386] width 88 height 26
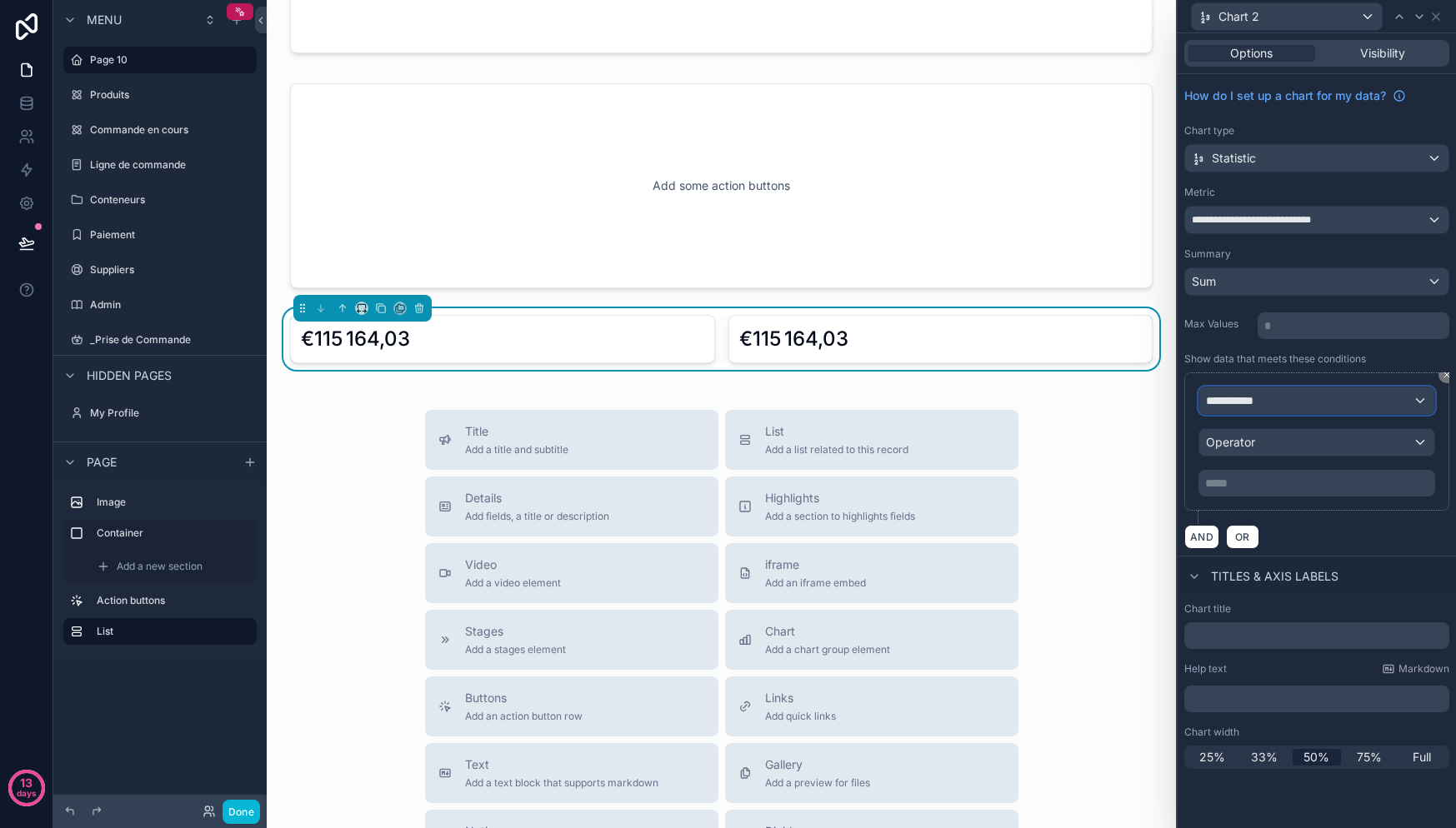
click at [1289, 400] on div "**********" at bounding box center [1317, 400] width 235 height 26
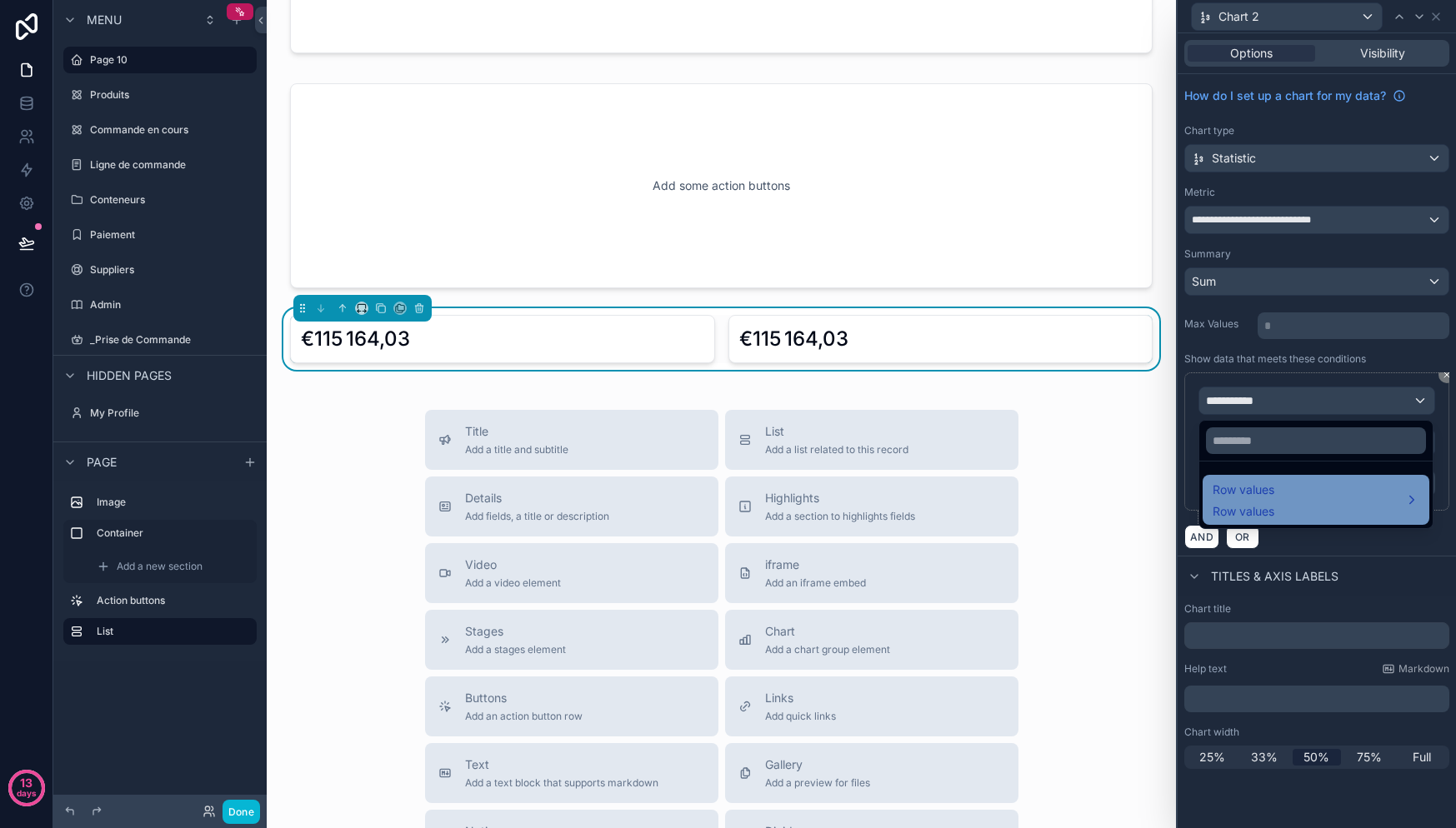
click at [1298, 492] on div "Row values Row values" at bounding box center [1316, 500] width 207 height 40
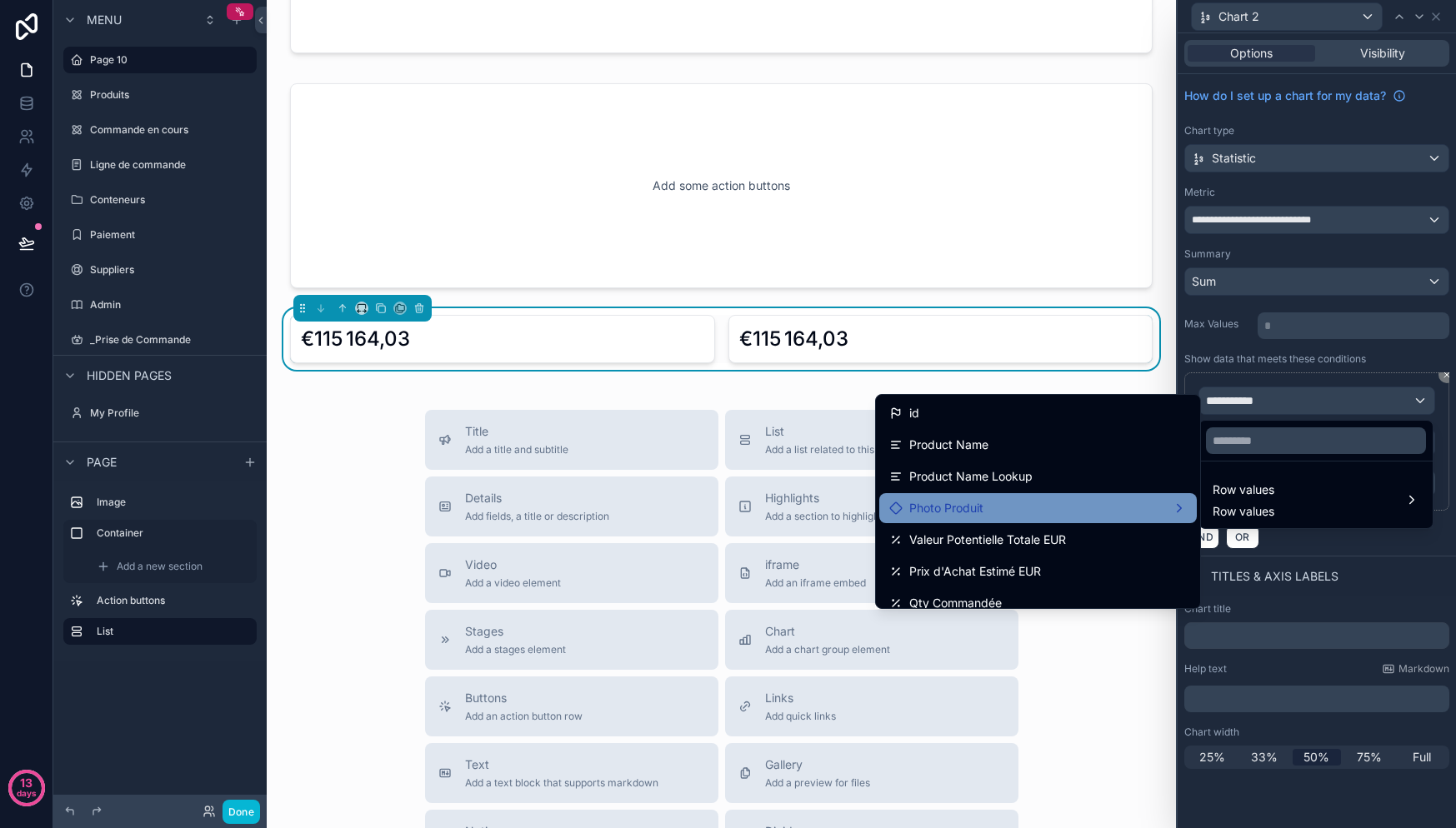
scroll to position [11, 0]
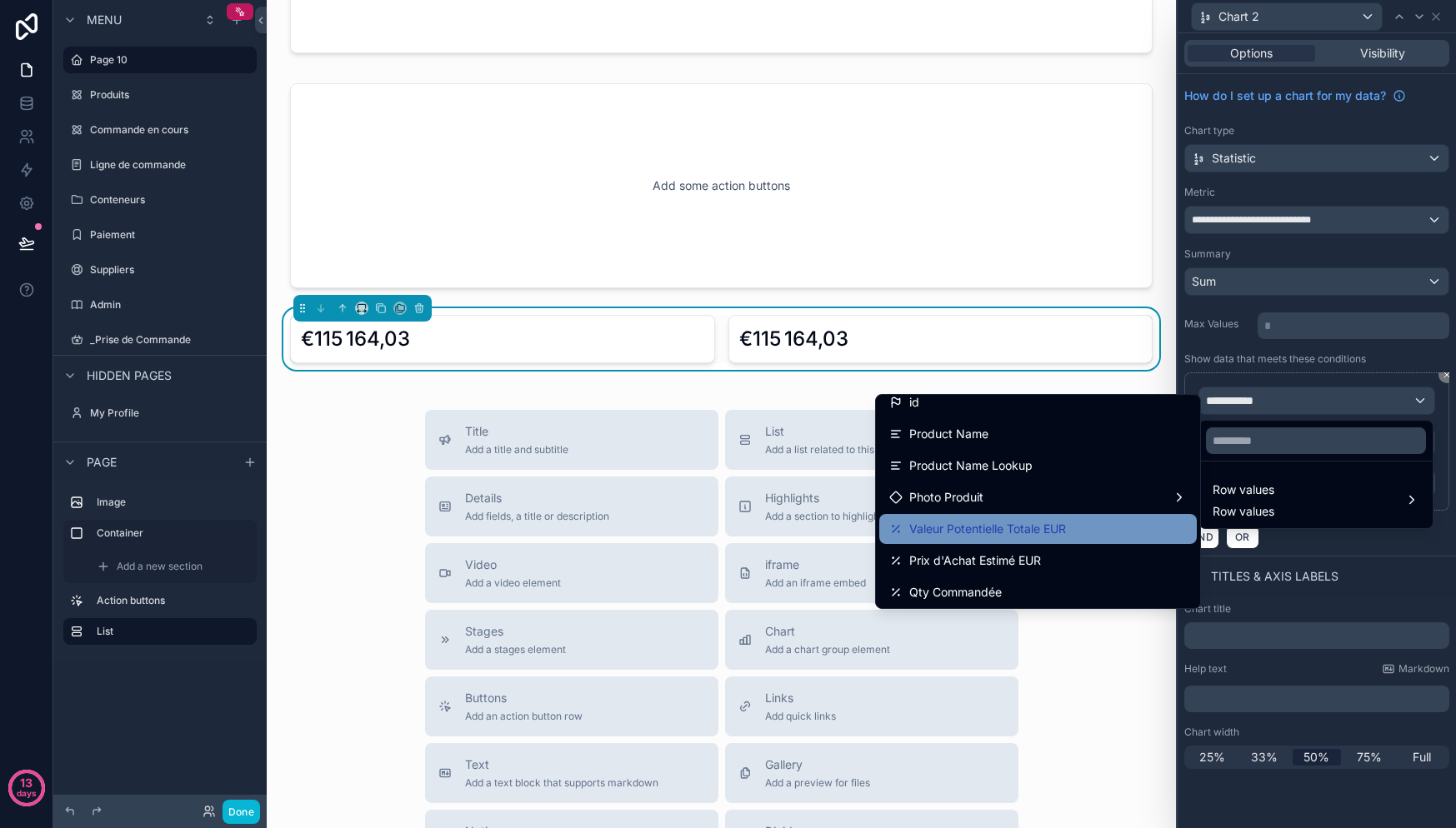
click at [1017, 527] on span "Valeur Potentielle Totale EUR" at bounding box center [987, 528] width 157 height 20
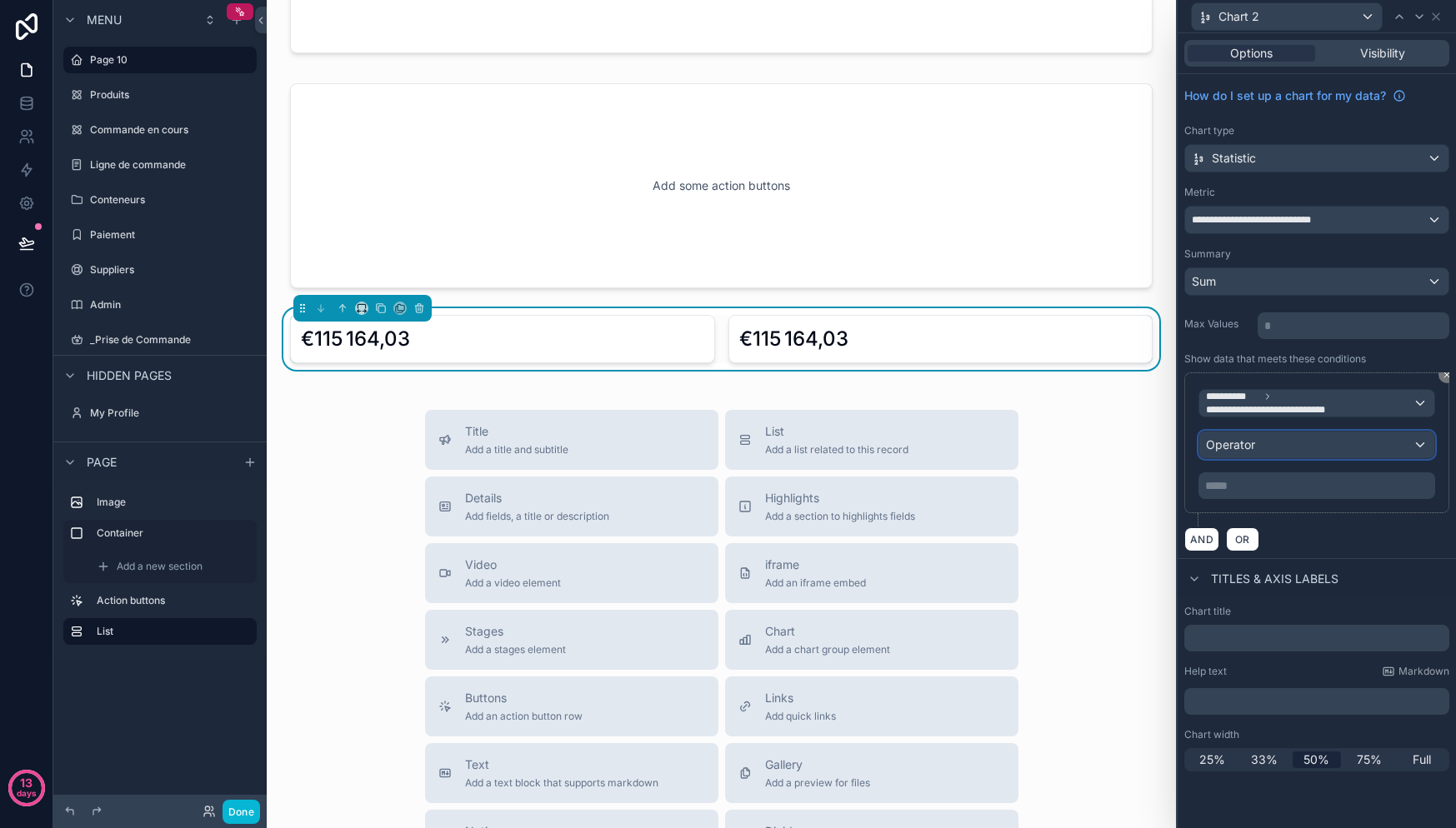
click at [1282, 449] on div "Operator" at bounding box center [1317, 444] width 235 height 26
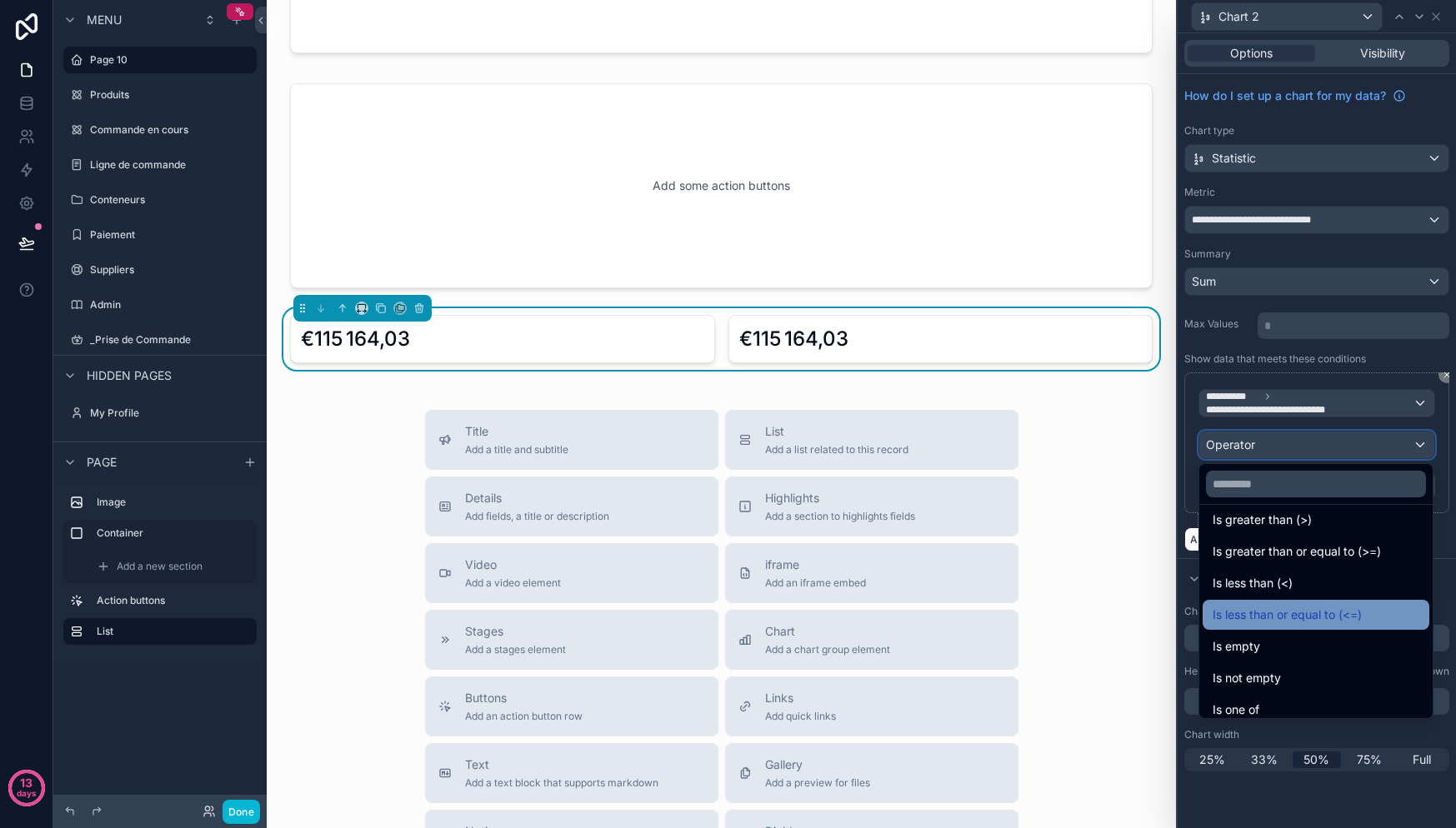
scroll to position [118, 0]
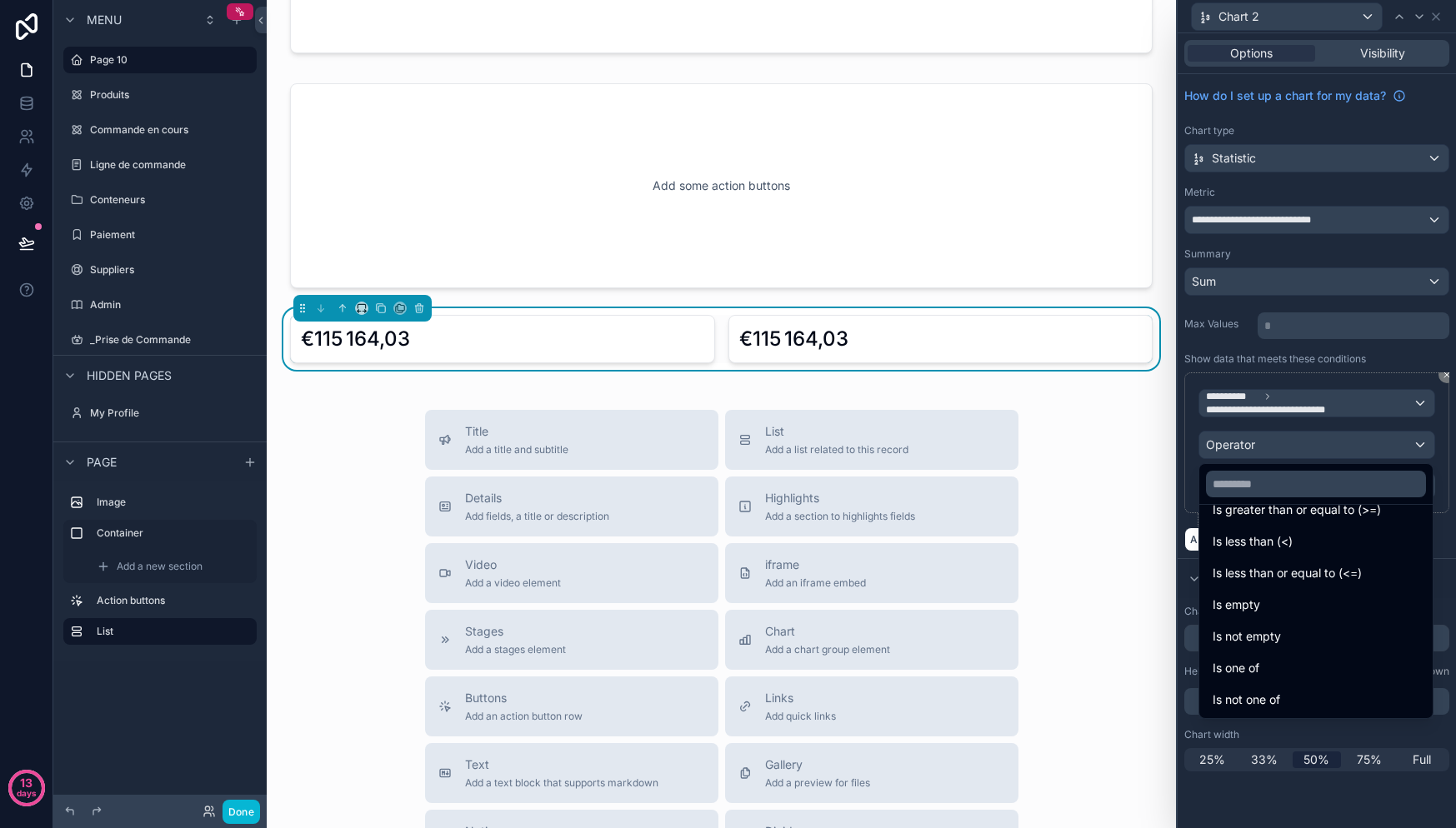
click at [1277, 401] on div at bounding box center [1317, 414] width 279 height 828
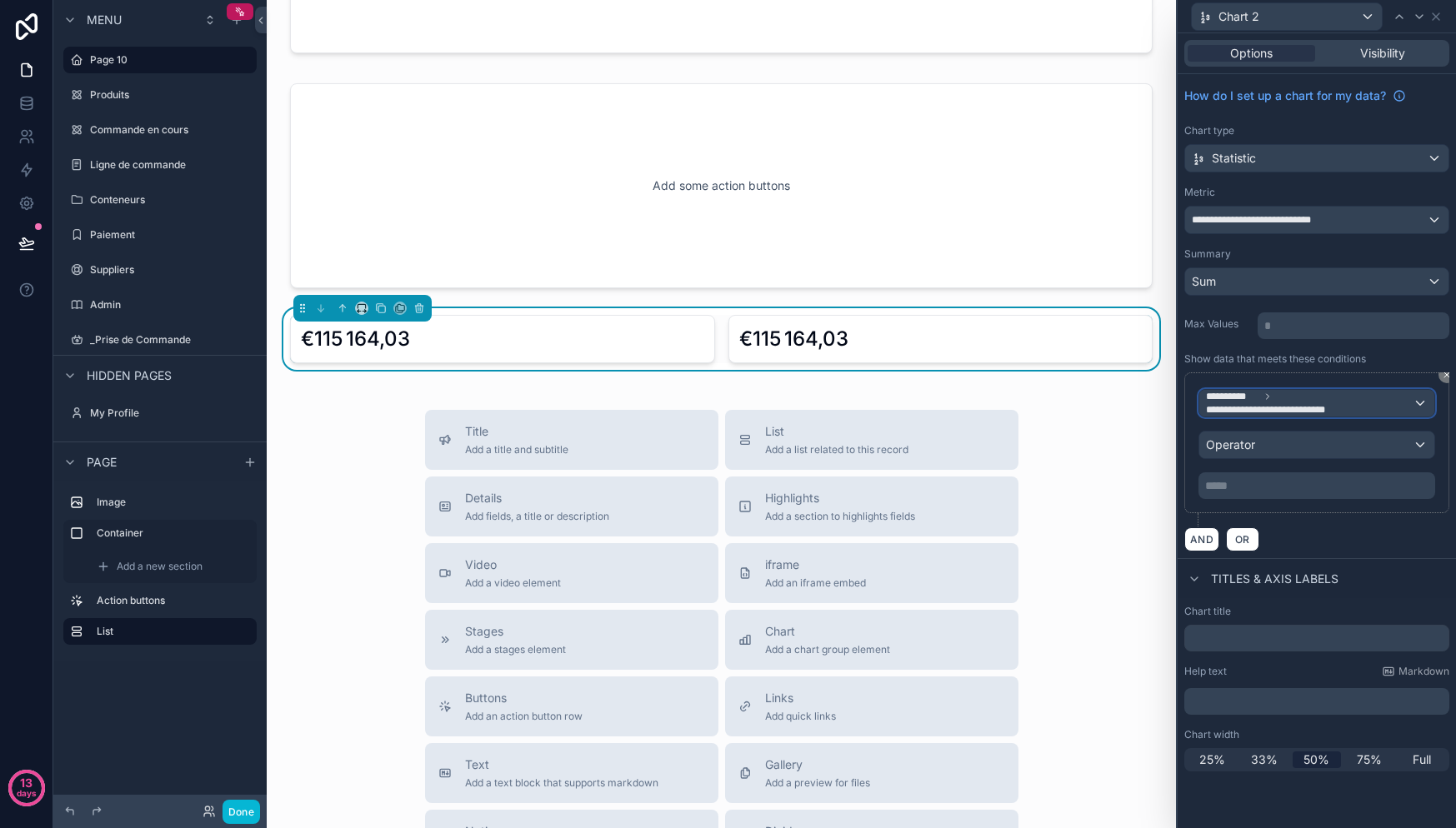
click at [1273, 400] on span "**********" at bounding box center [1310, 403] width 207 height 26
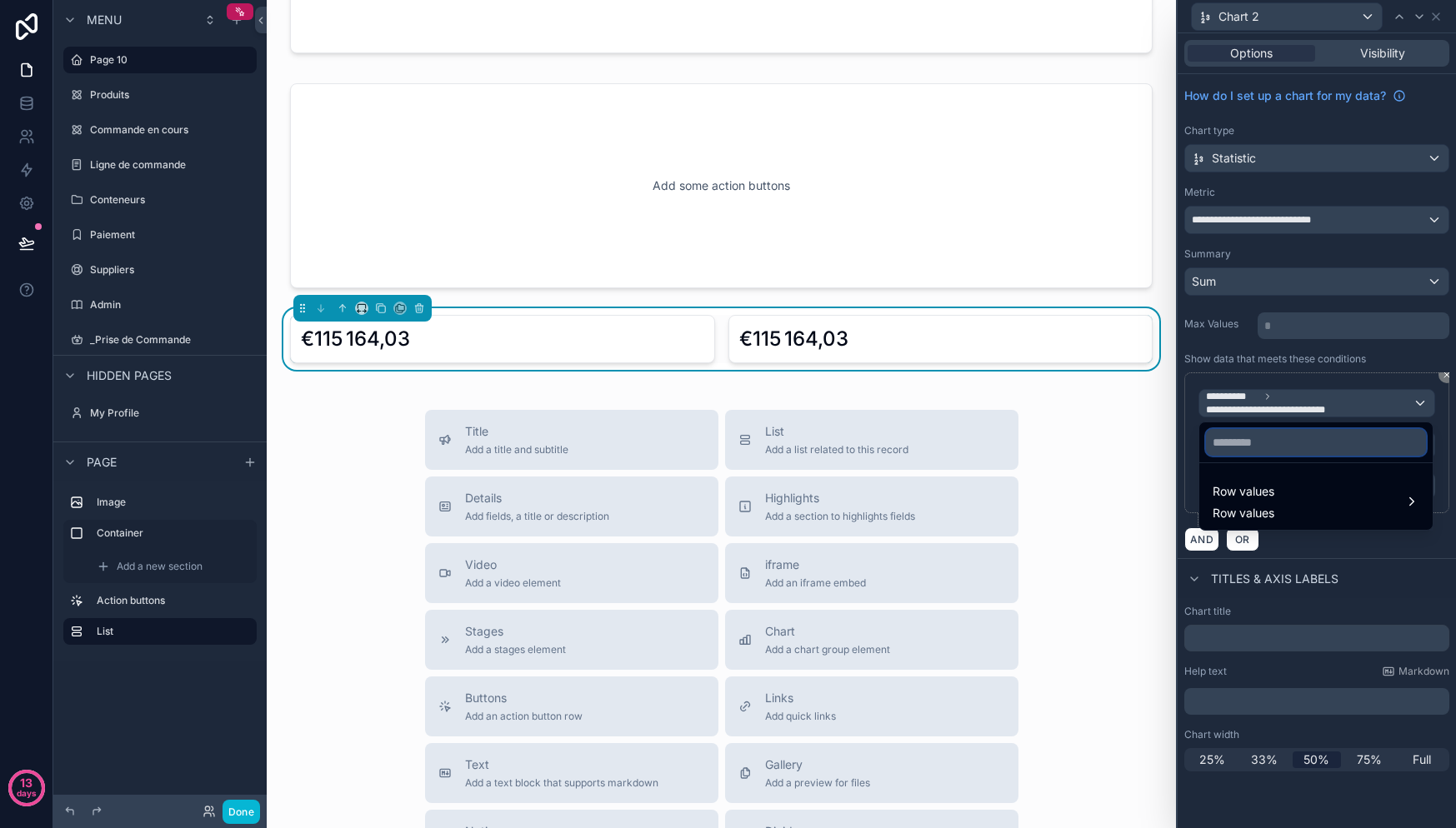
click at [1272, 437] on input "text" at bounding box center [1316, 442] width 220 height 26
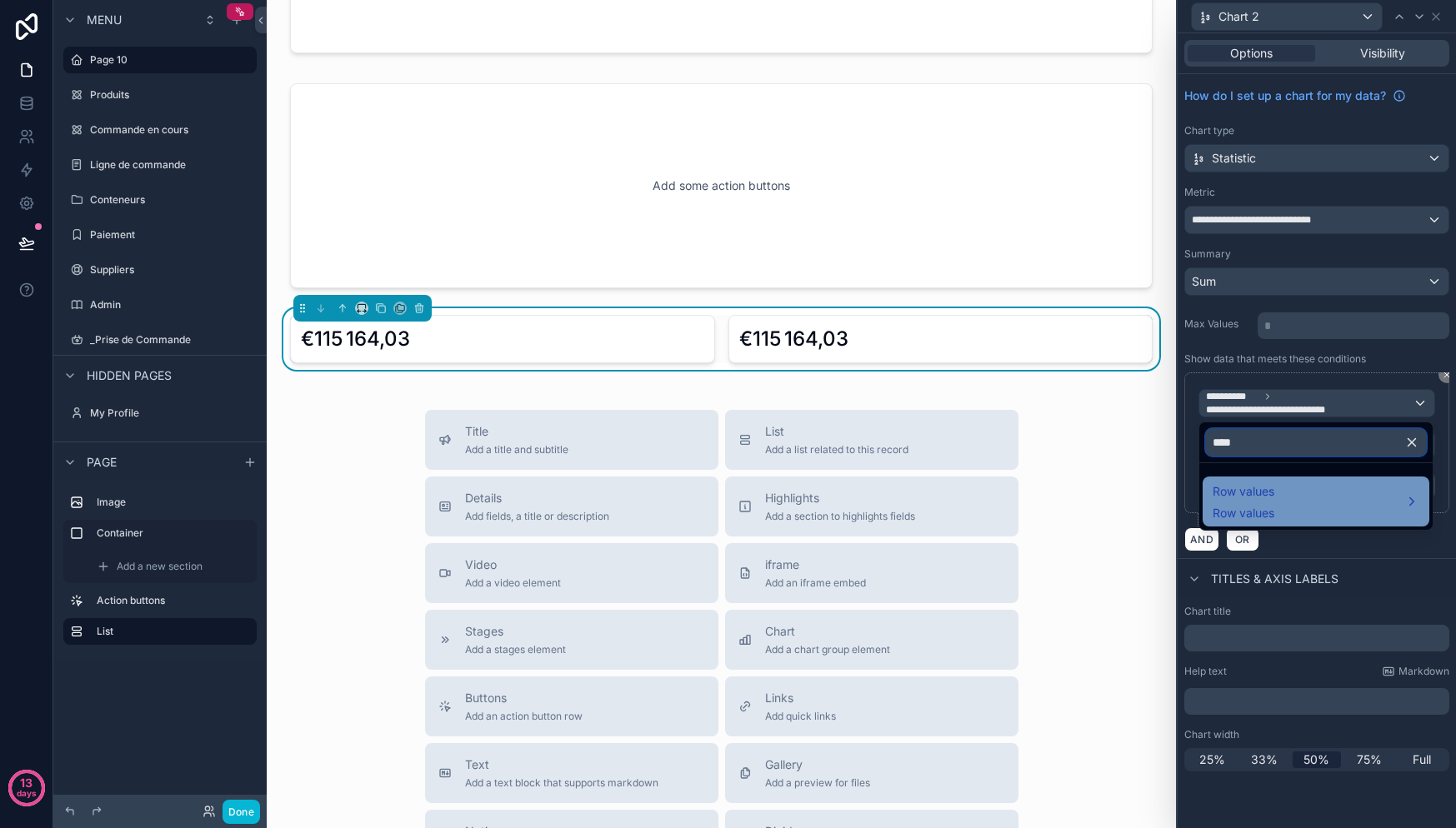
type input "****"
click at [1296, 483] on div "Row values Row values" at bounding box center [1316, 502] width 207 height 40
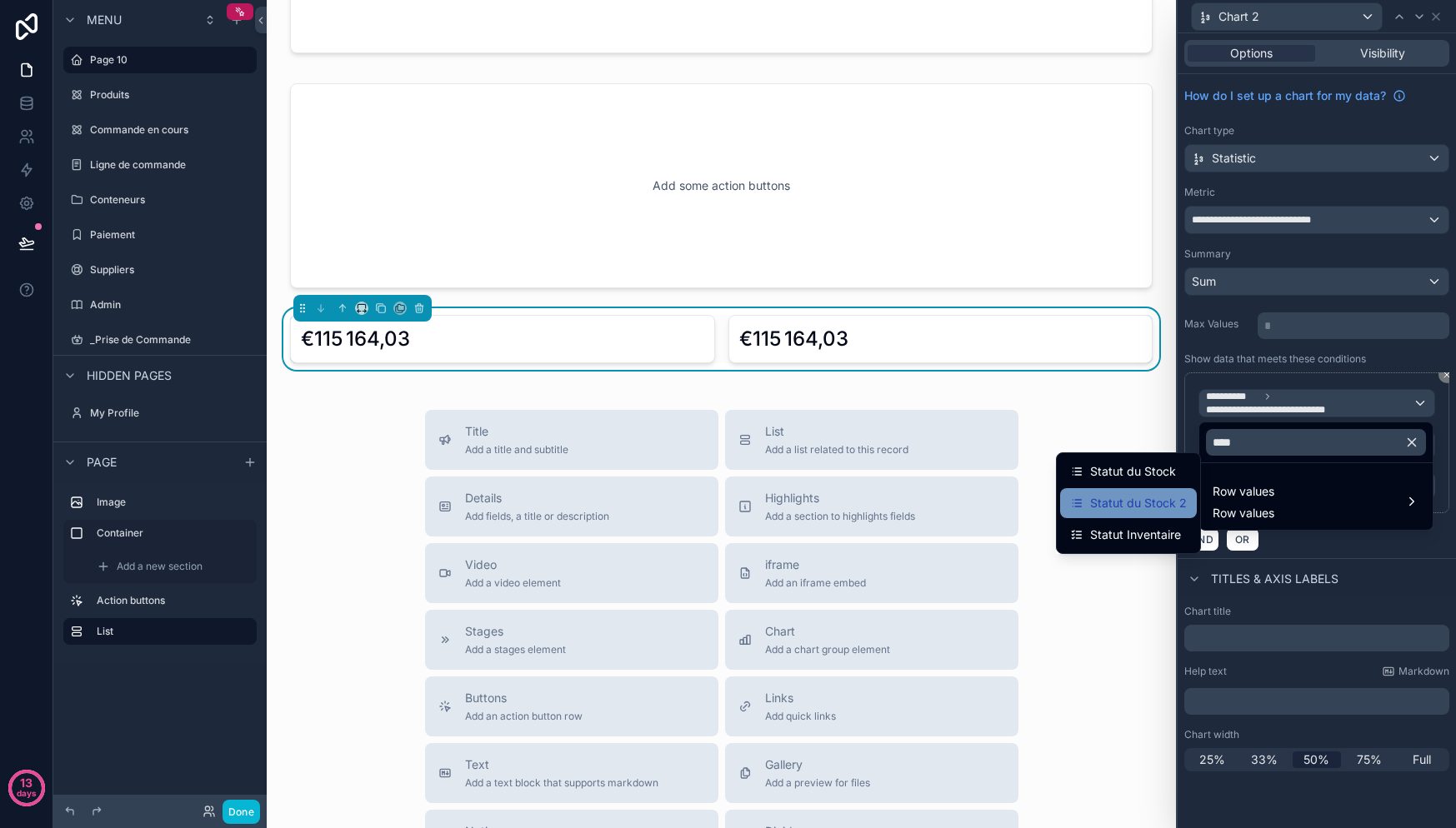
click at [1168, 492] on div "Statut du Stock 2" at bounding box center [1128, 503] width 137 height 30
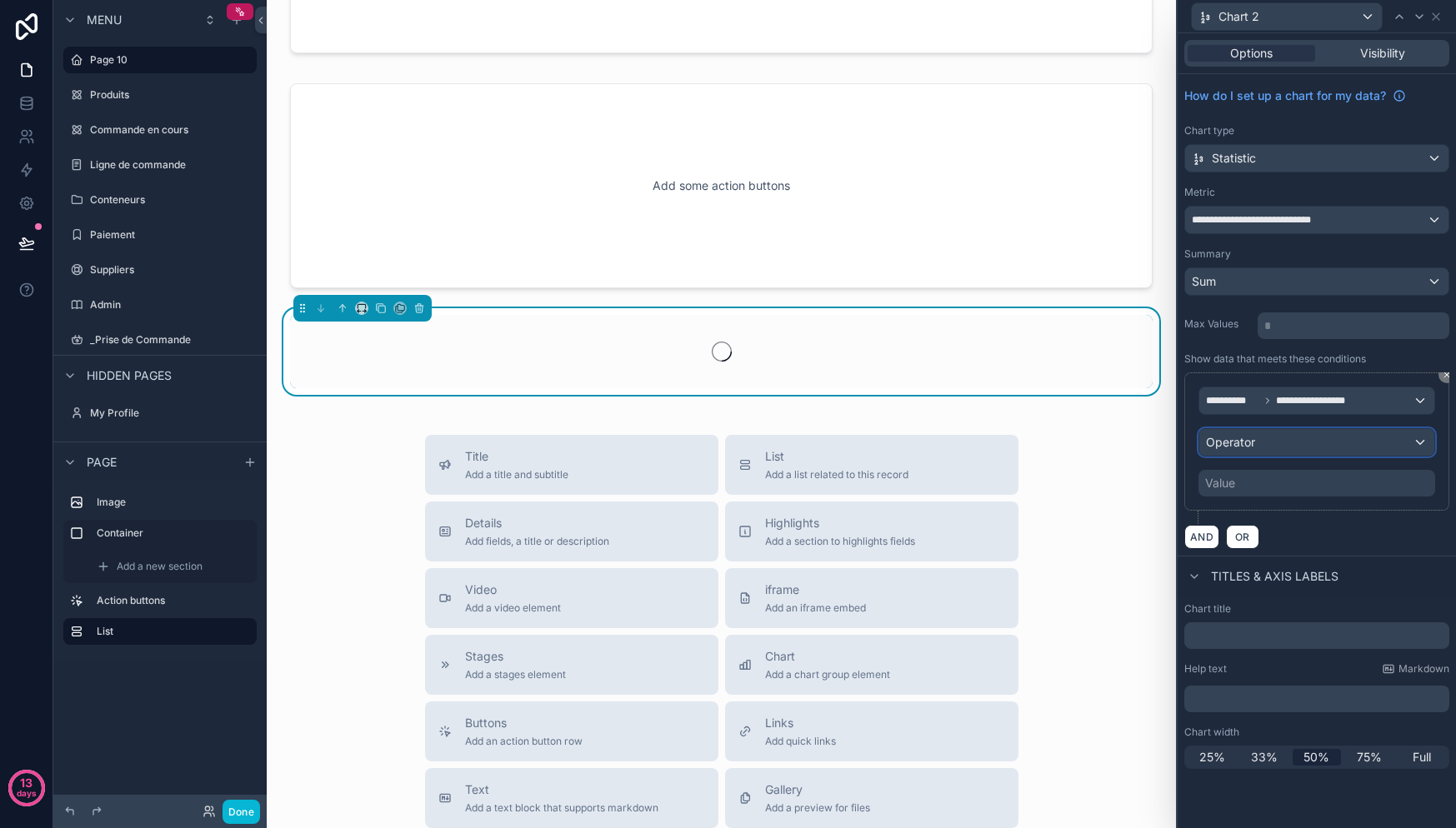
click at [1261, 438] on div "Operator" at bounding box center [1317, 442] width 235 height 26
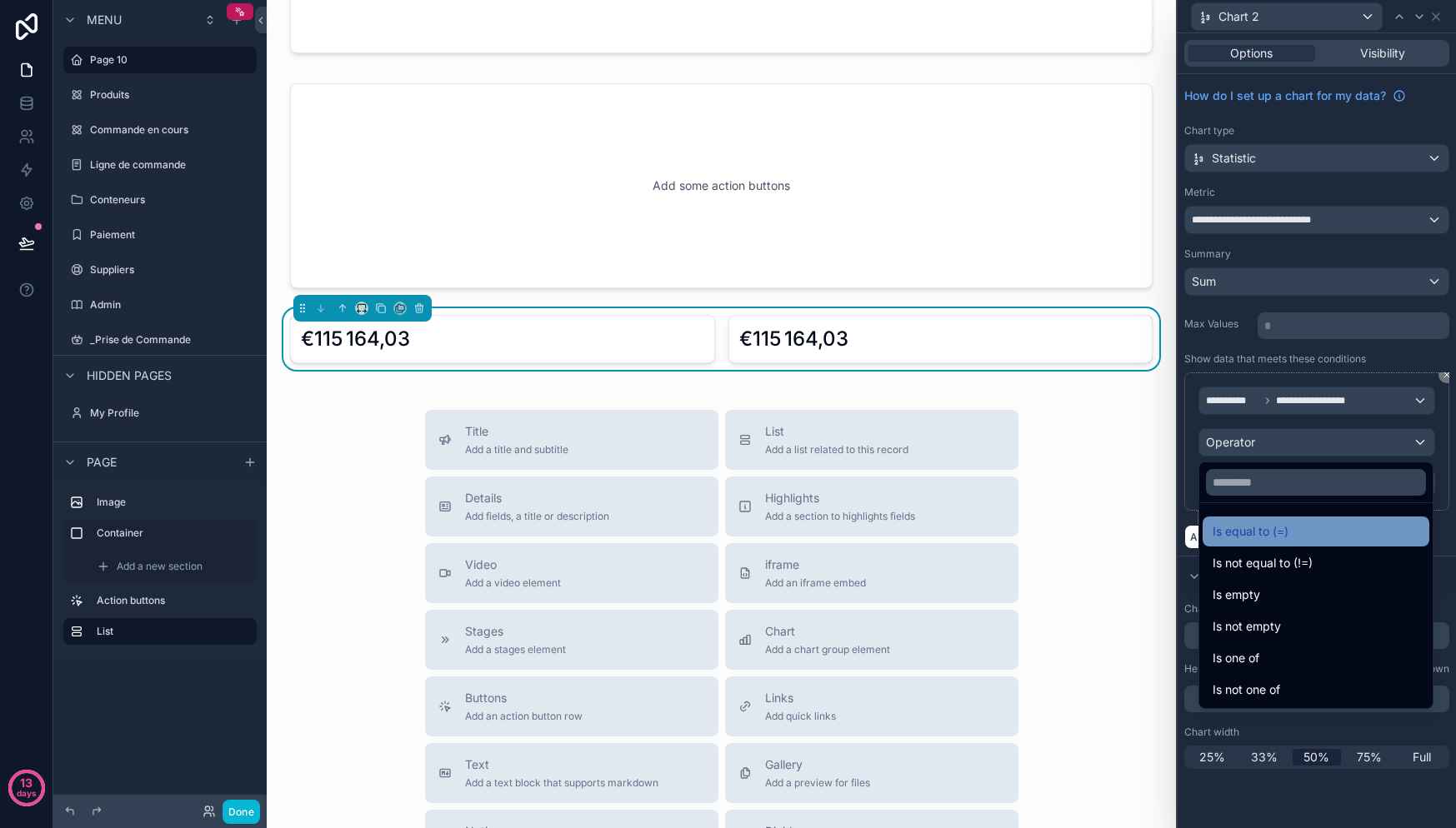
click at [1289, 534] on div "Is equal to (=)" at bounding box center [1316, 531] width 207 height 20
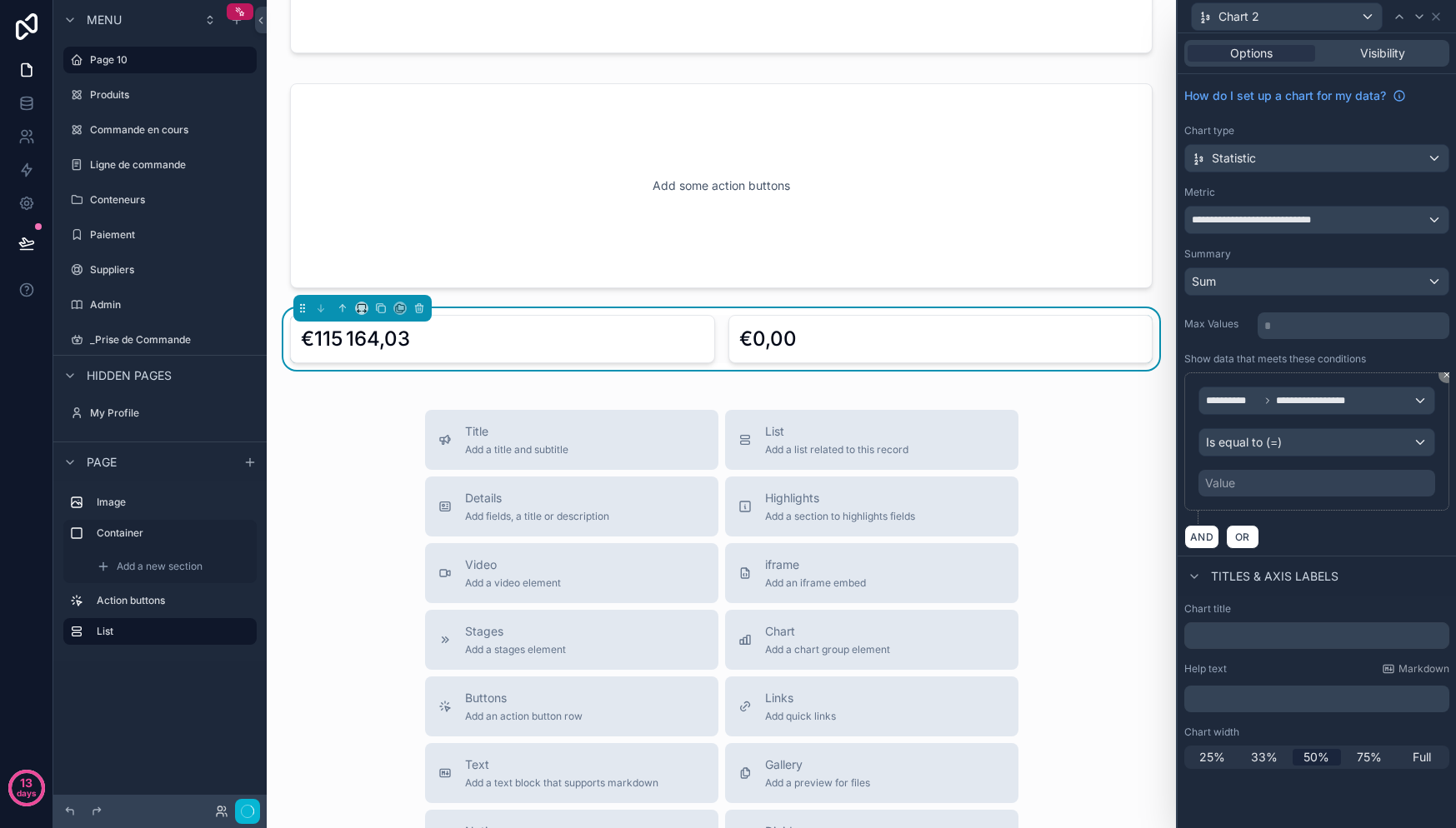
click at [1269, 482] on div "Value" at bounding box center [1317, 483] width 237 height 26
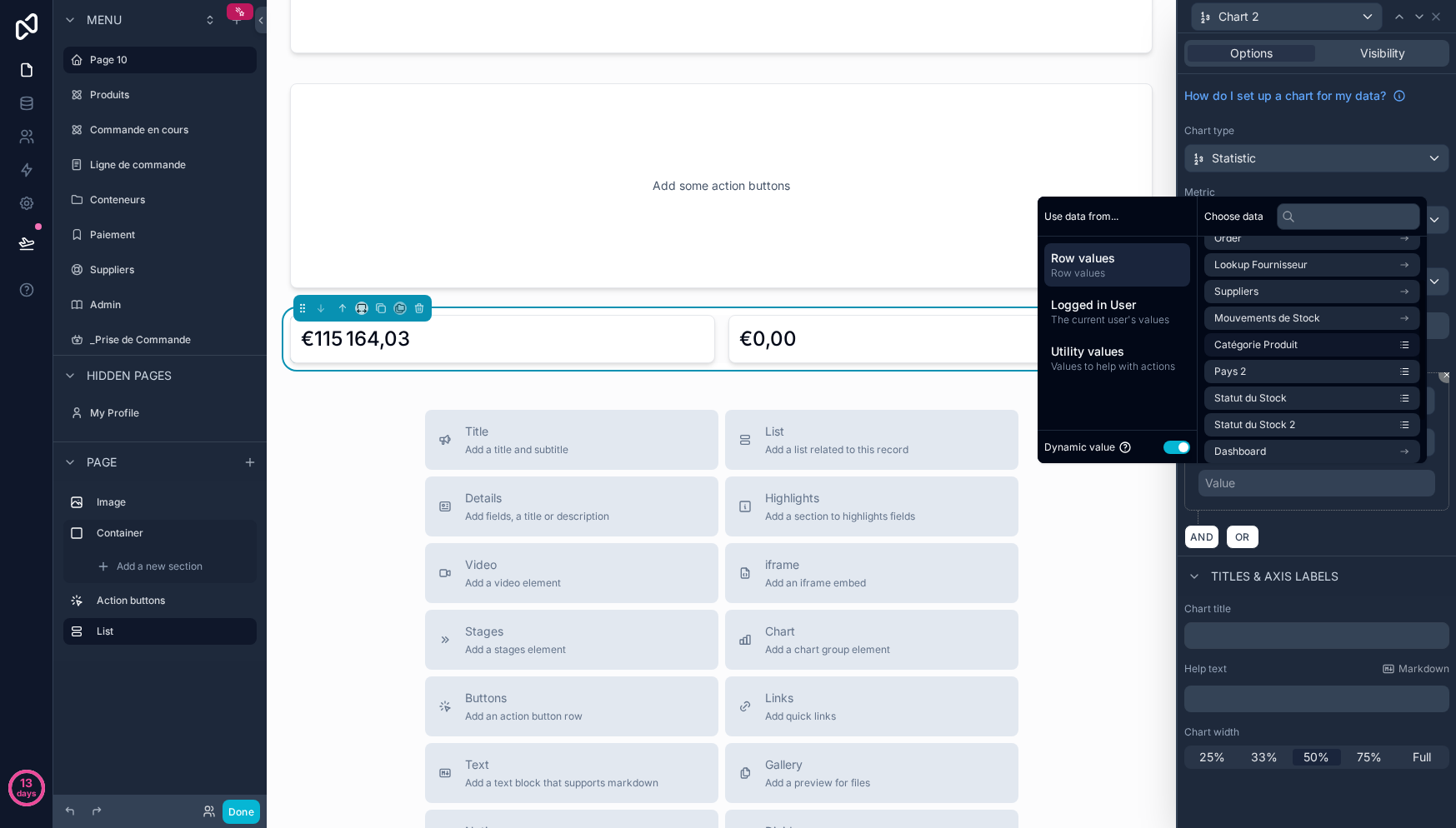
scroll to position [65, 0]
click at [1387, 403] on li "Statut du Stock 2" at bounding box center [1312, 403] width 216 height 24
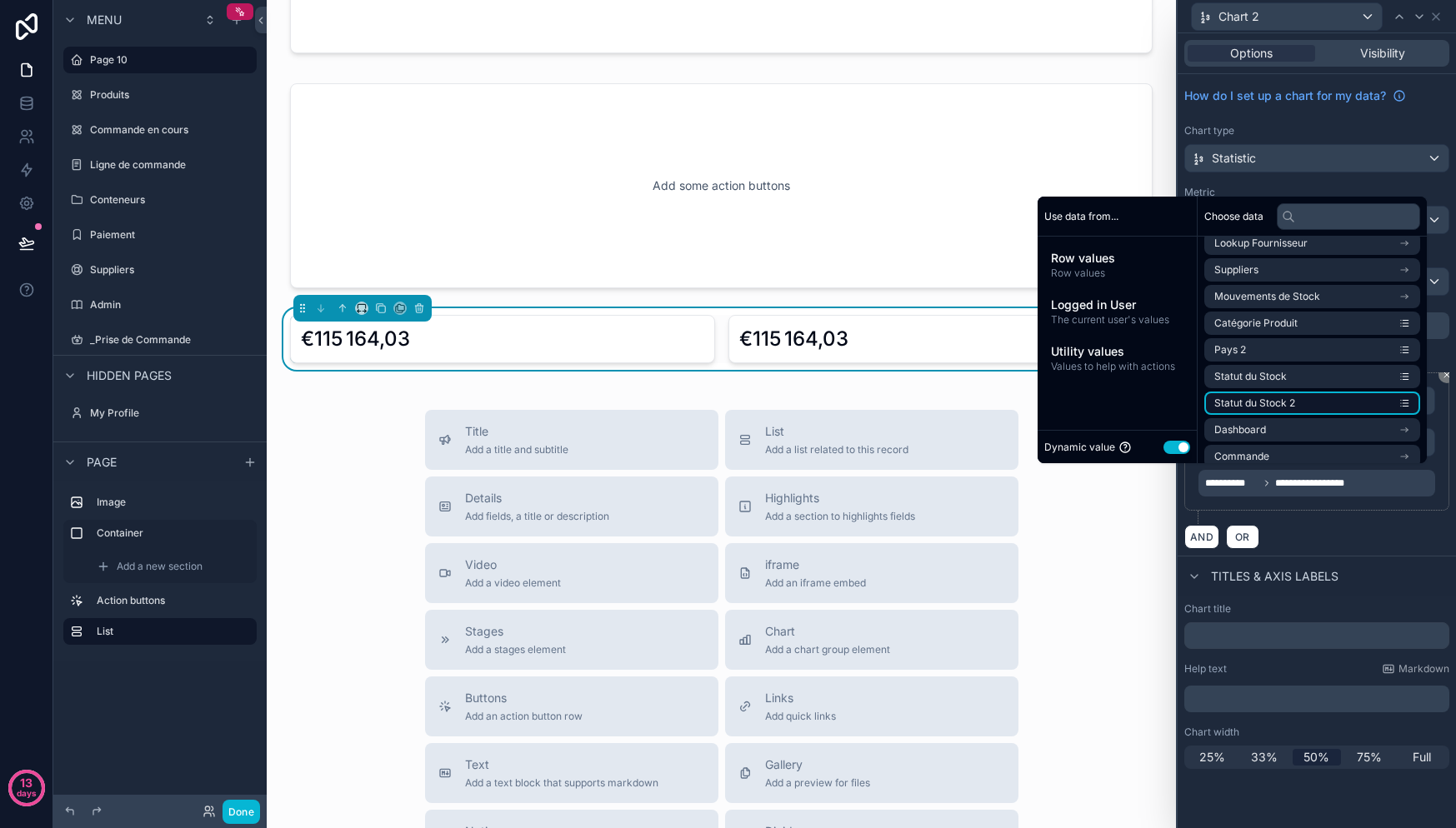
click at [1381, 404] on li "Statut du Stock 2" at bounding box center [1312, 403] width 216 height 24
click at [1407, 403] on icon "scrollable content" at bounding box center [1405, 403] width 5 height 0
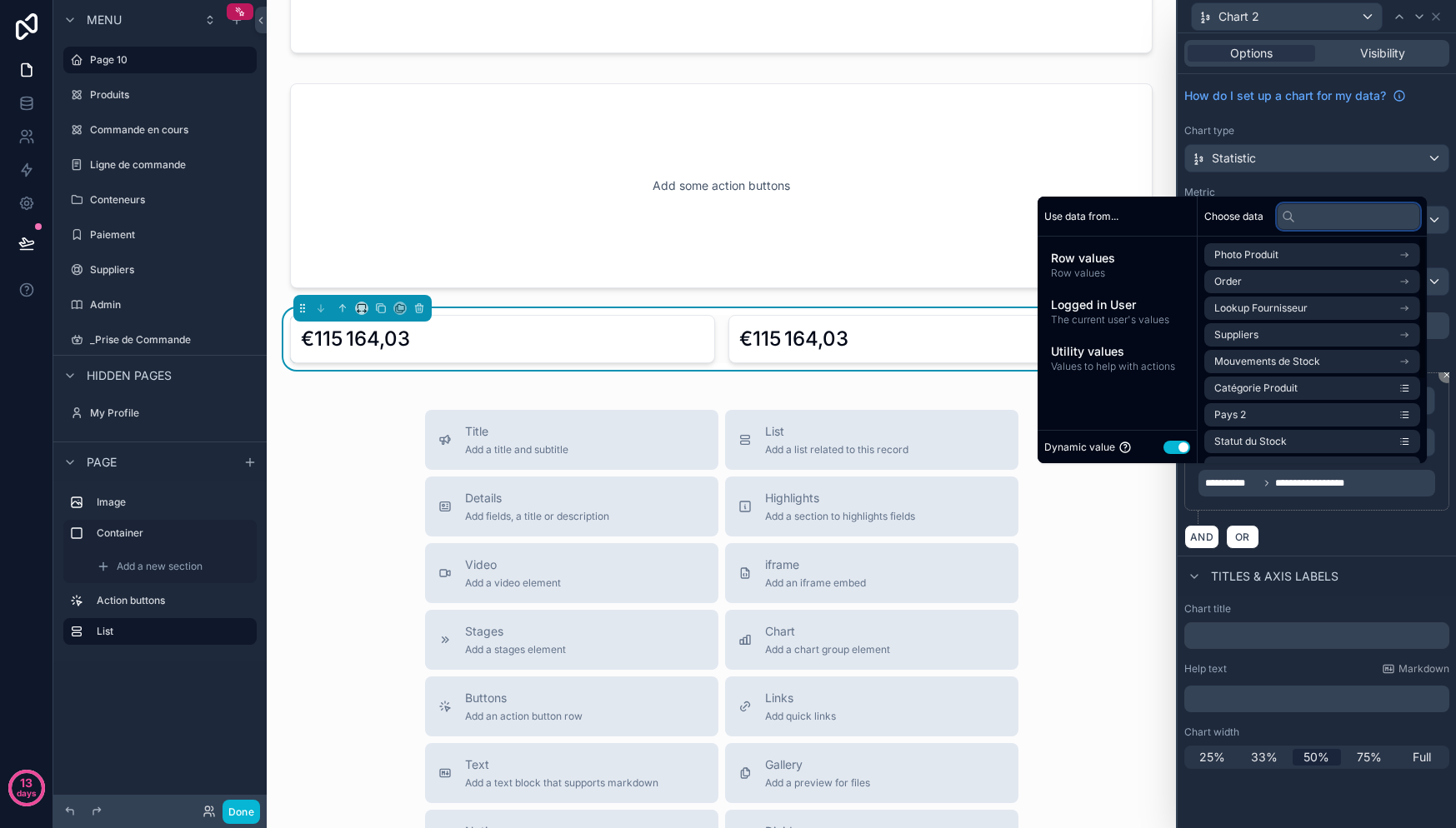
click at [1306, 224] on input "text" at bounding box center [1349, 216] width 144 height 26
type input "*"
click at [1313, 343] on li "Statut du Stock 2" at bounding box center [1312, 338] width 216 height 24
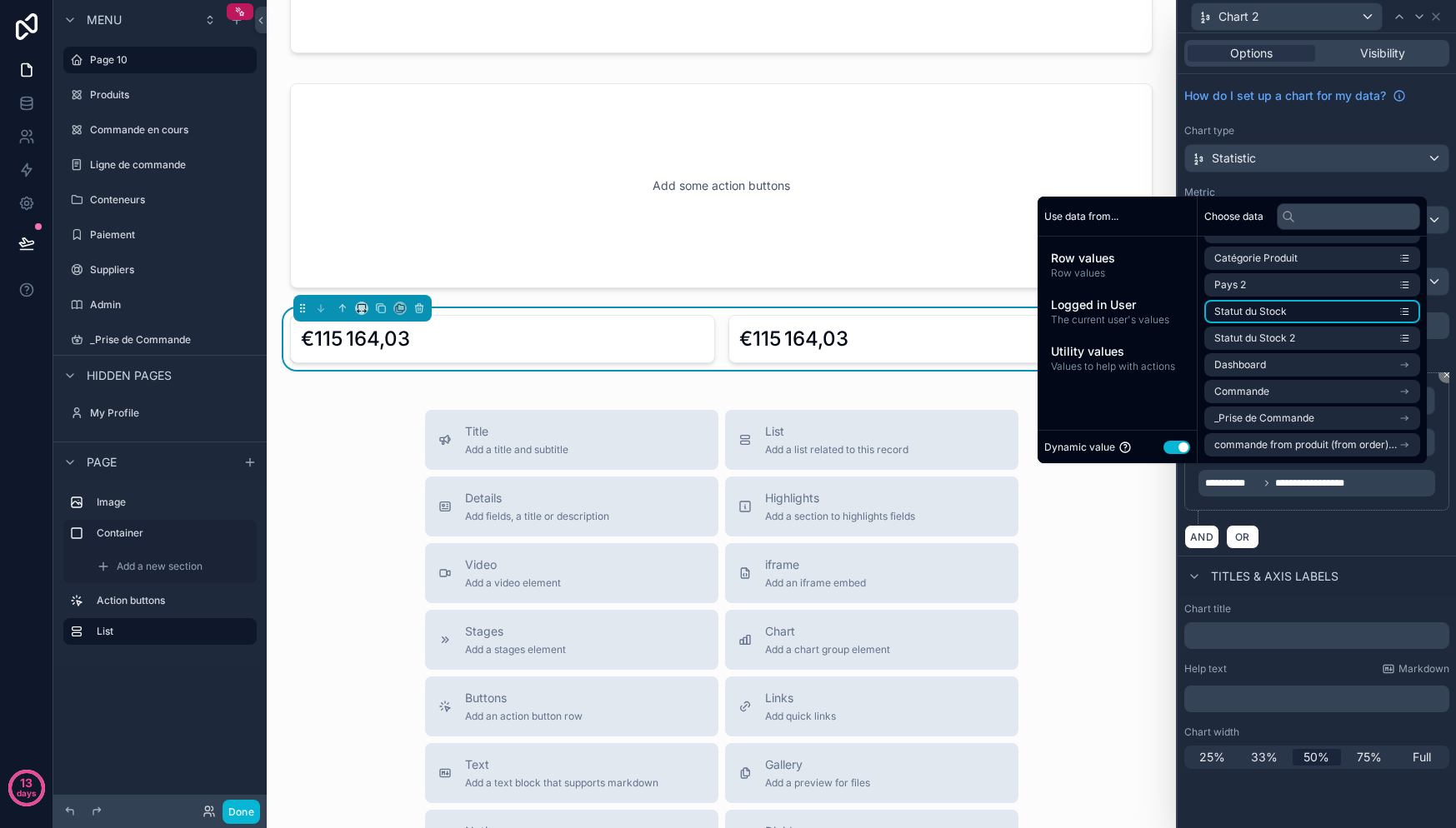
click at [1295, 313] on li "Statut du Stock" at bounding box center [1312, 311] width 216 height 24
click at [1282, 327] on li "Statut du Stock 2" at bounding box center [1312, 338] width 216 height 24
click at [1284, 337] on span "Statut du Stock 2" at bounding box center [1254, 337] width 81 height 13
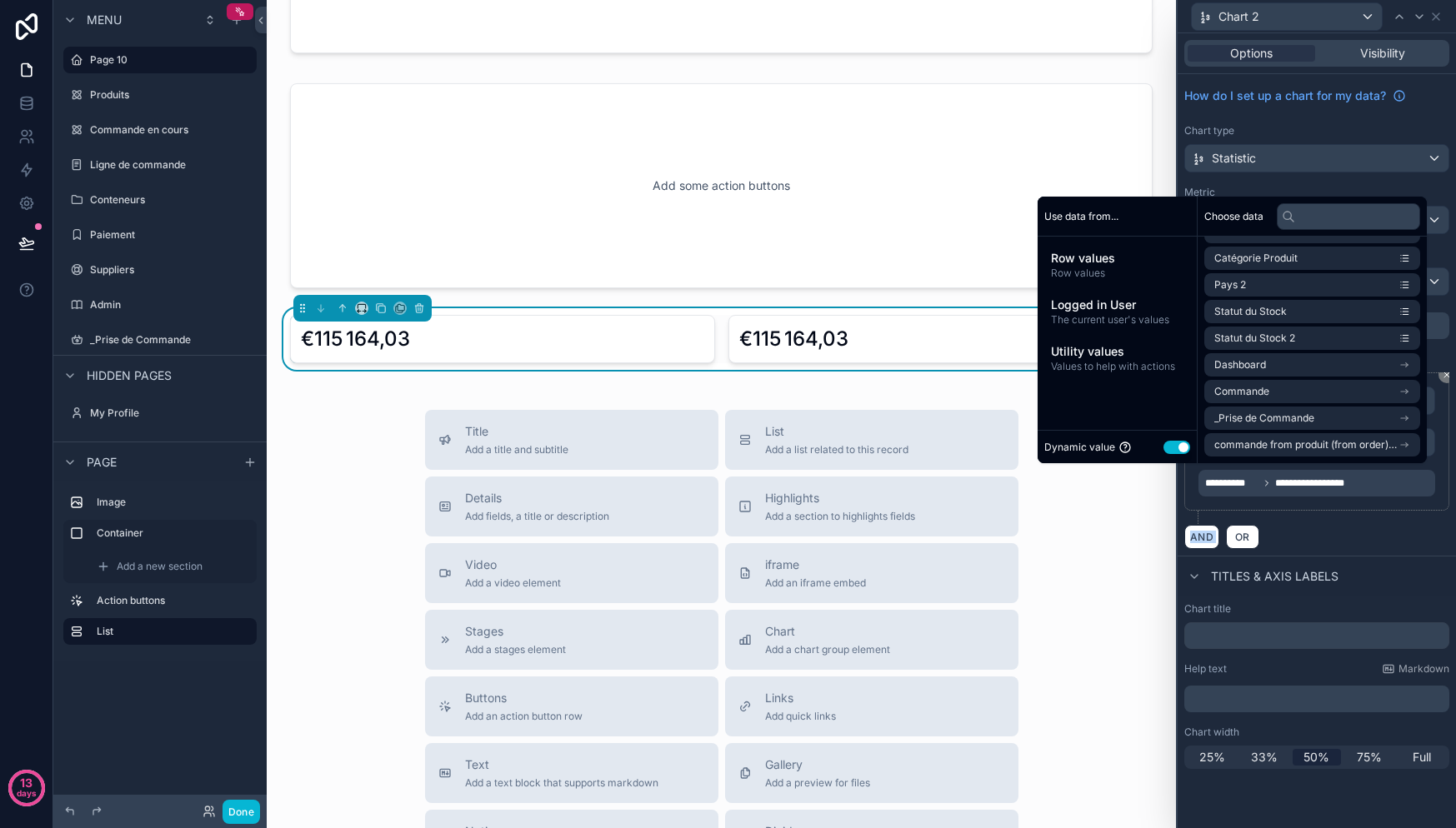
click at [1346, 524] on div "**********" at bounding box center [1317, 461] width 265 height 177
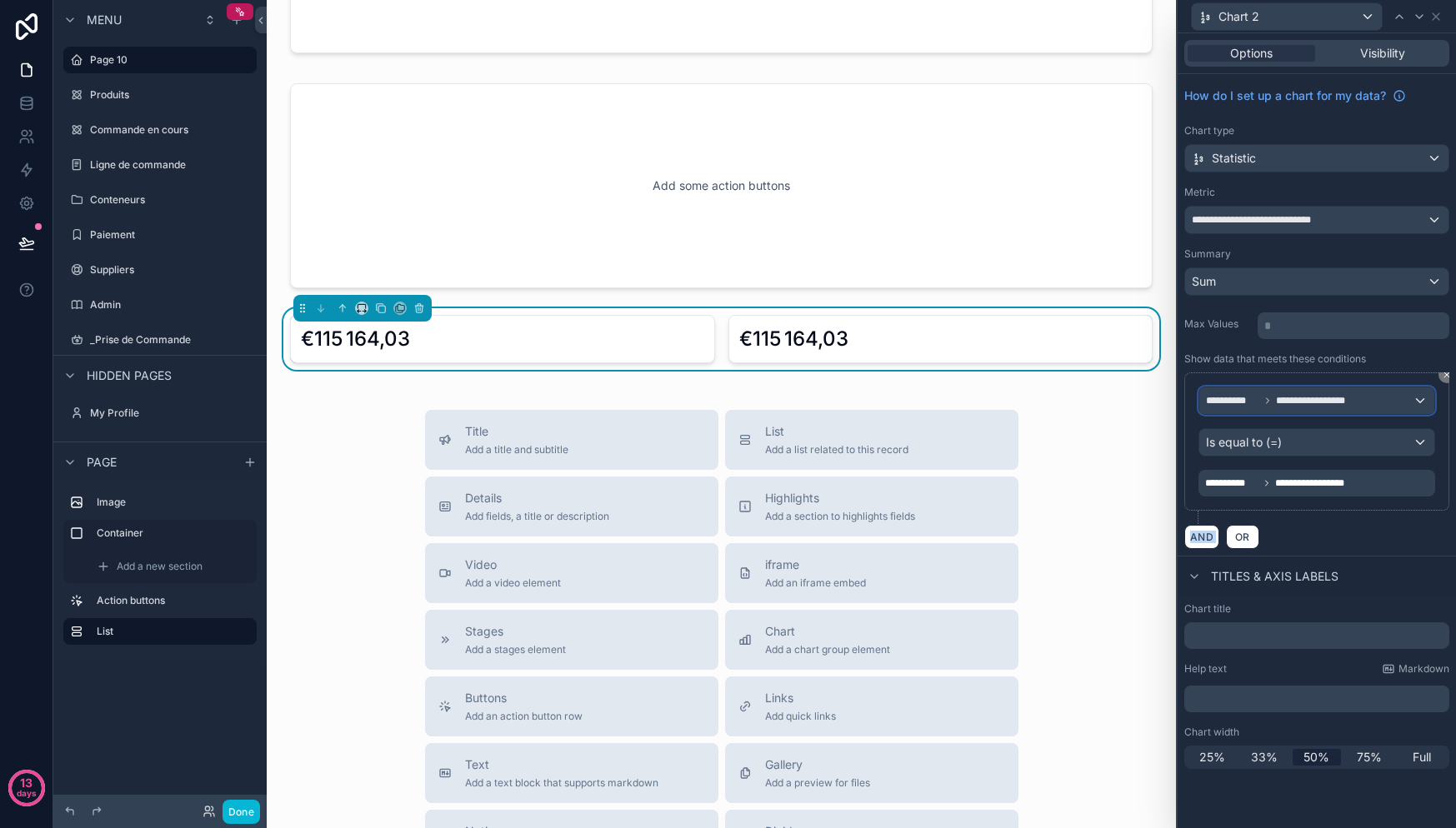
click at [1296, 398] on span "**********" at bounding box center [1317, 400] width 81 height 13
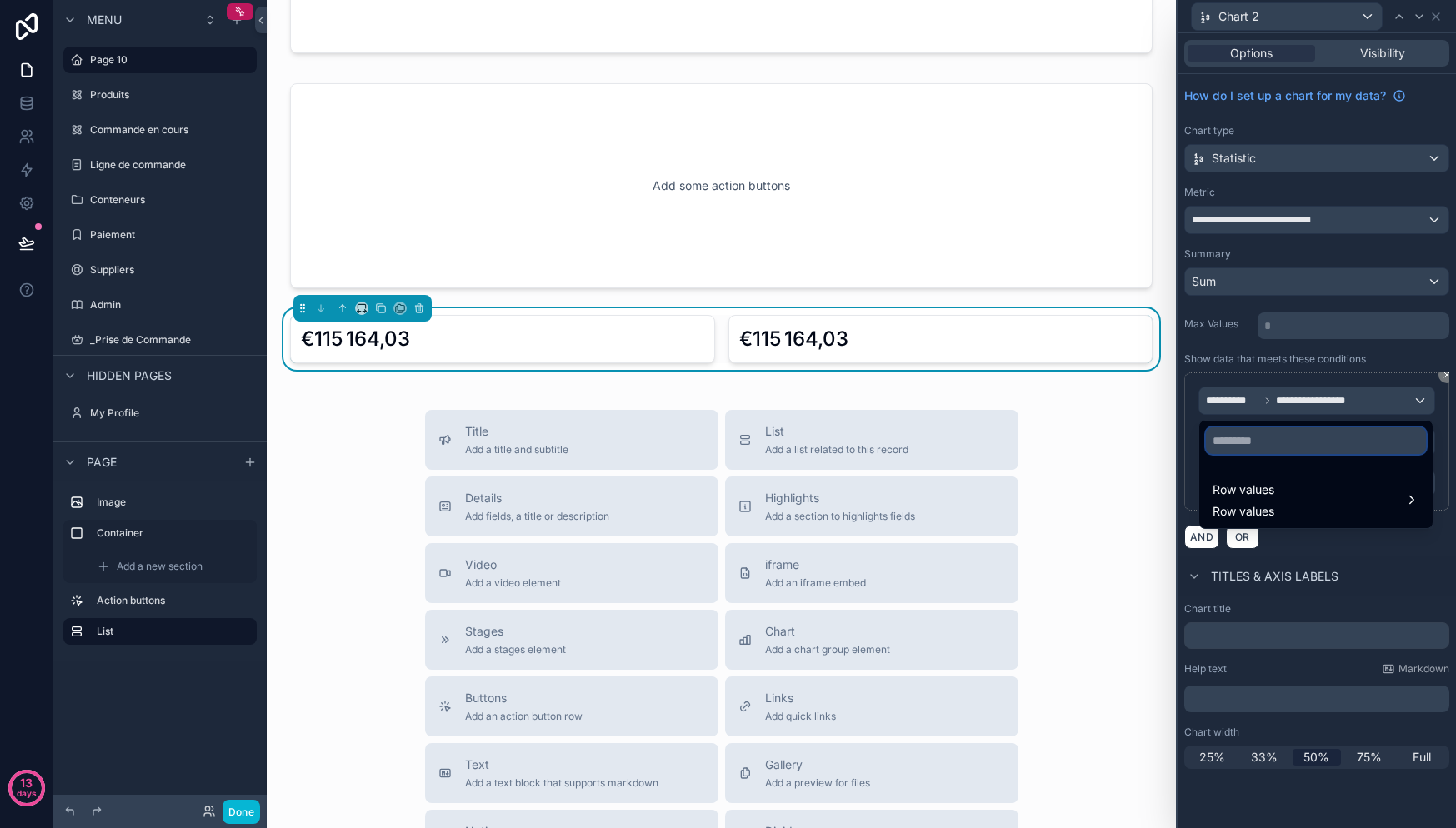
click at [1267, 442] on input "text" at bounding box center [1316, 441] width 220 height 26
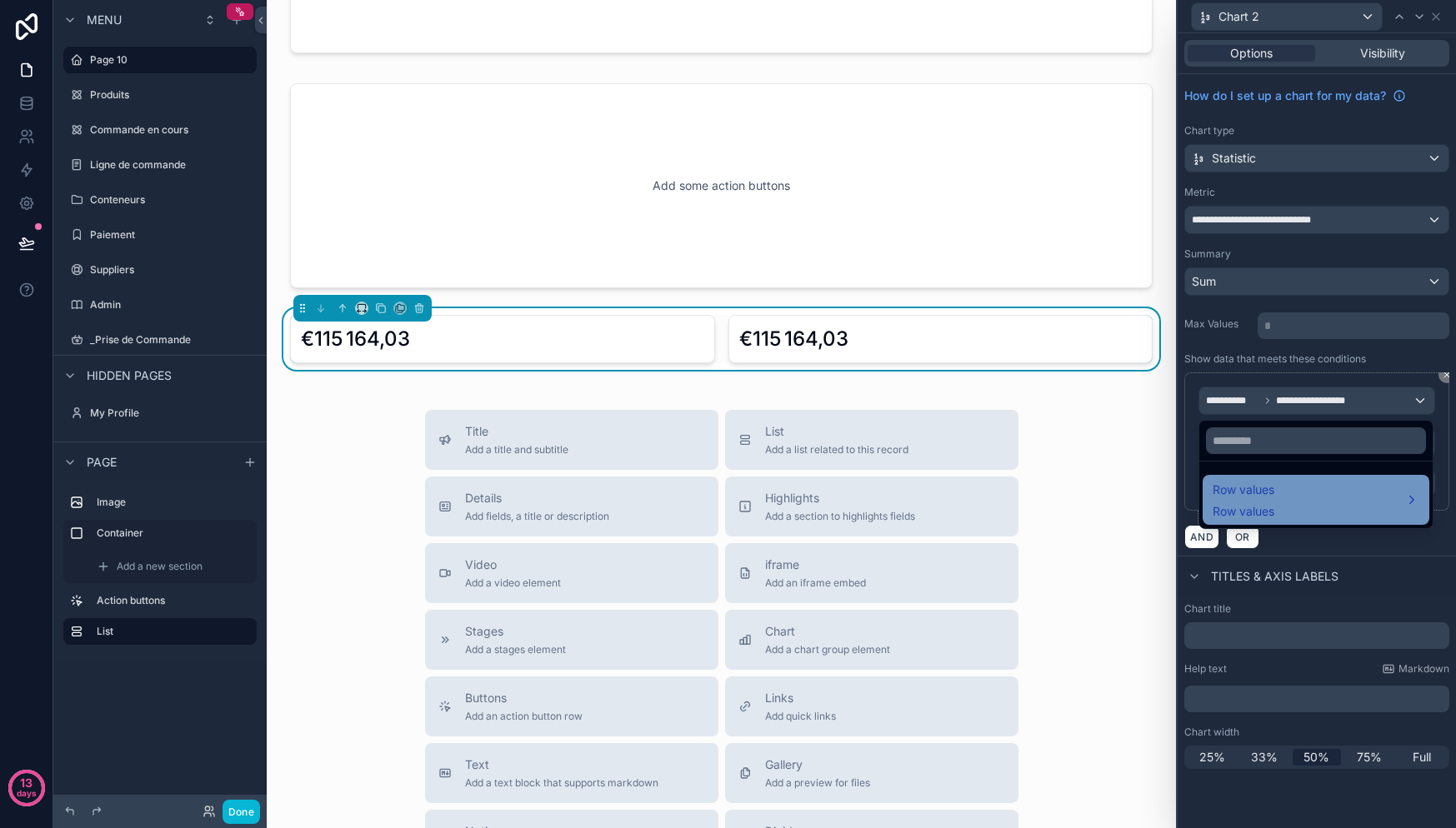
click at [1281, 482] on div "Row values Row values" at bounding box center [1316, 500] width 207 height 40
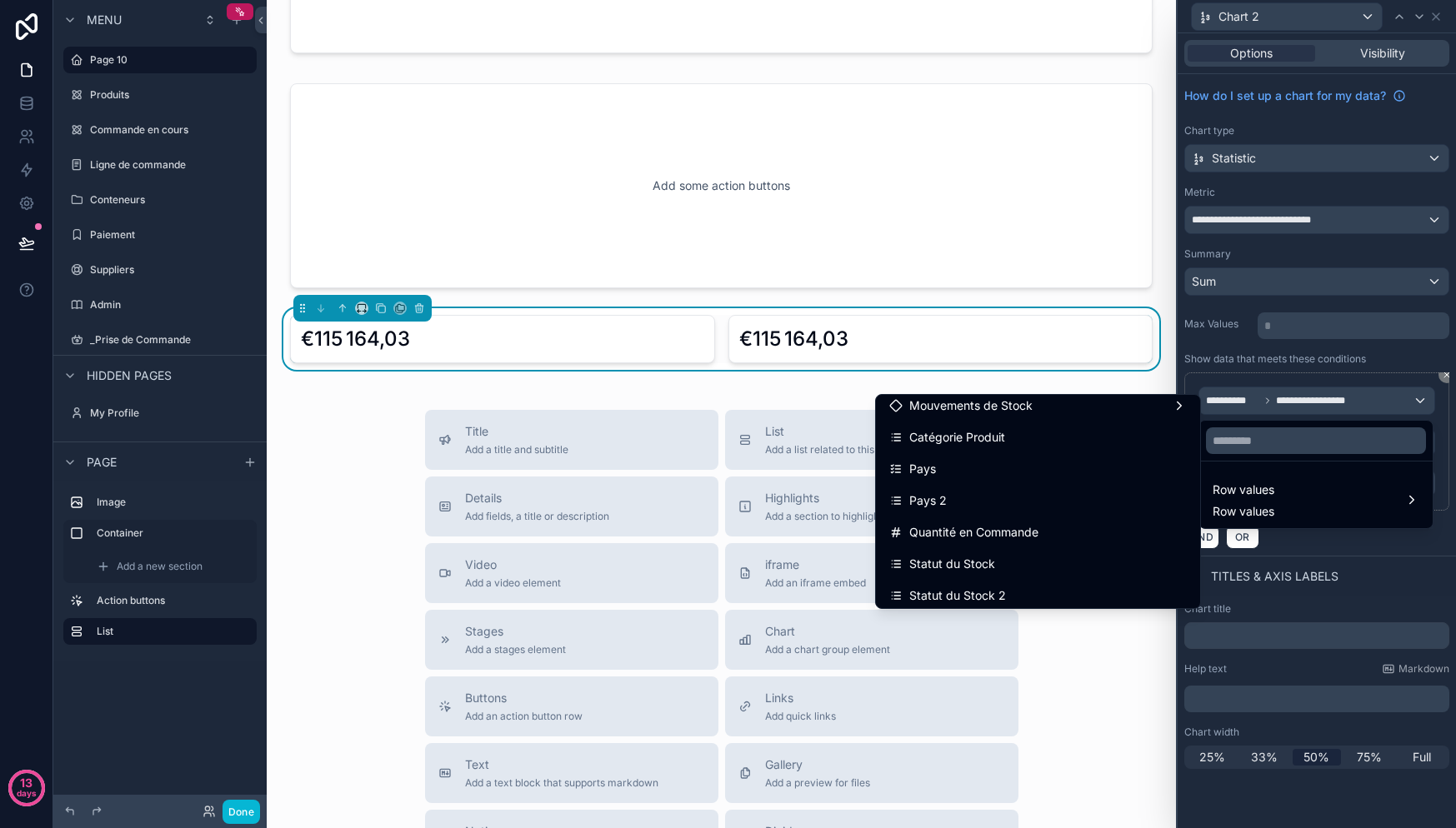
scroll to position [398, 0]
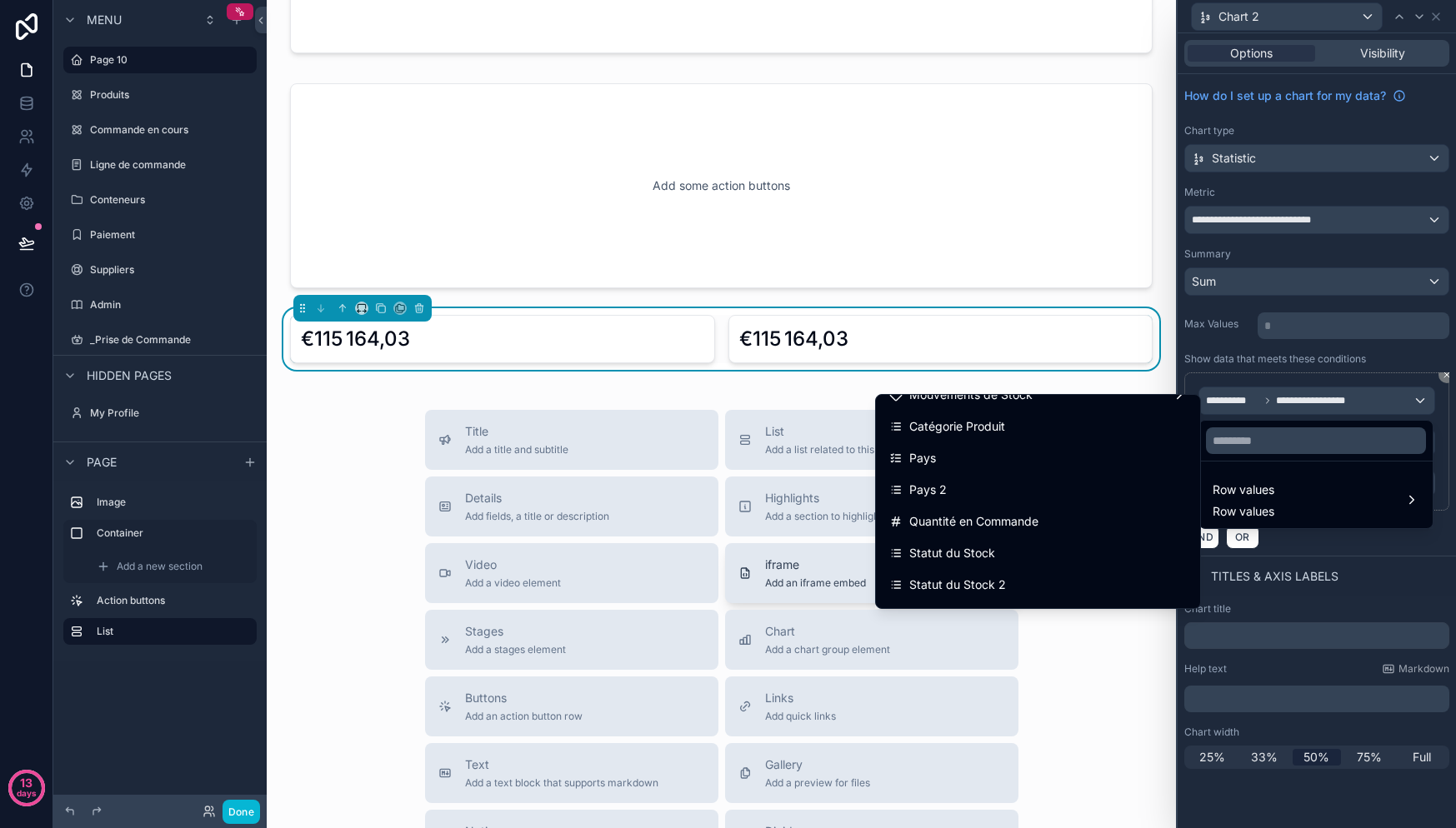
click at [1007, 543] on div "Statut du Stock" at bounding box center [1037, 553] width 297 height 20
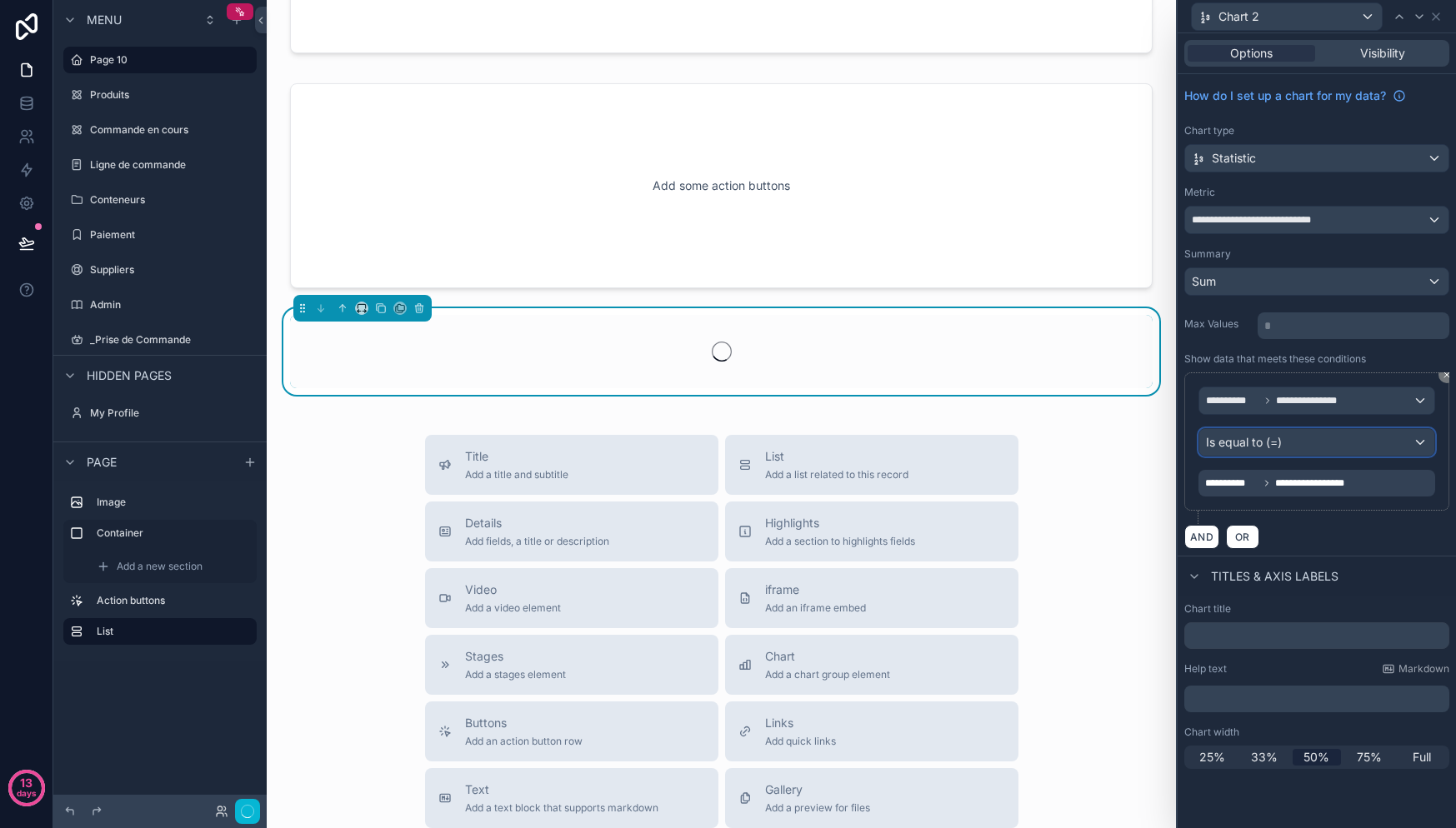
click at [1282, 444] on div "Is equal to (=)" at bounding box center [1317, 442] width 235 height 26
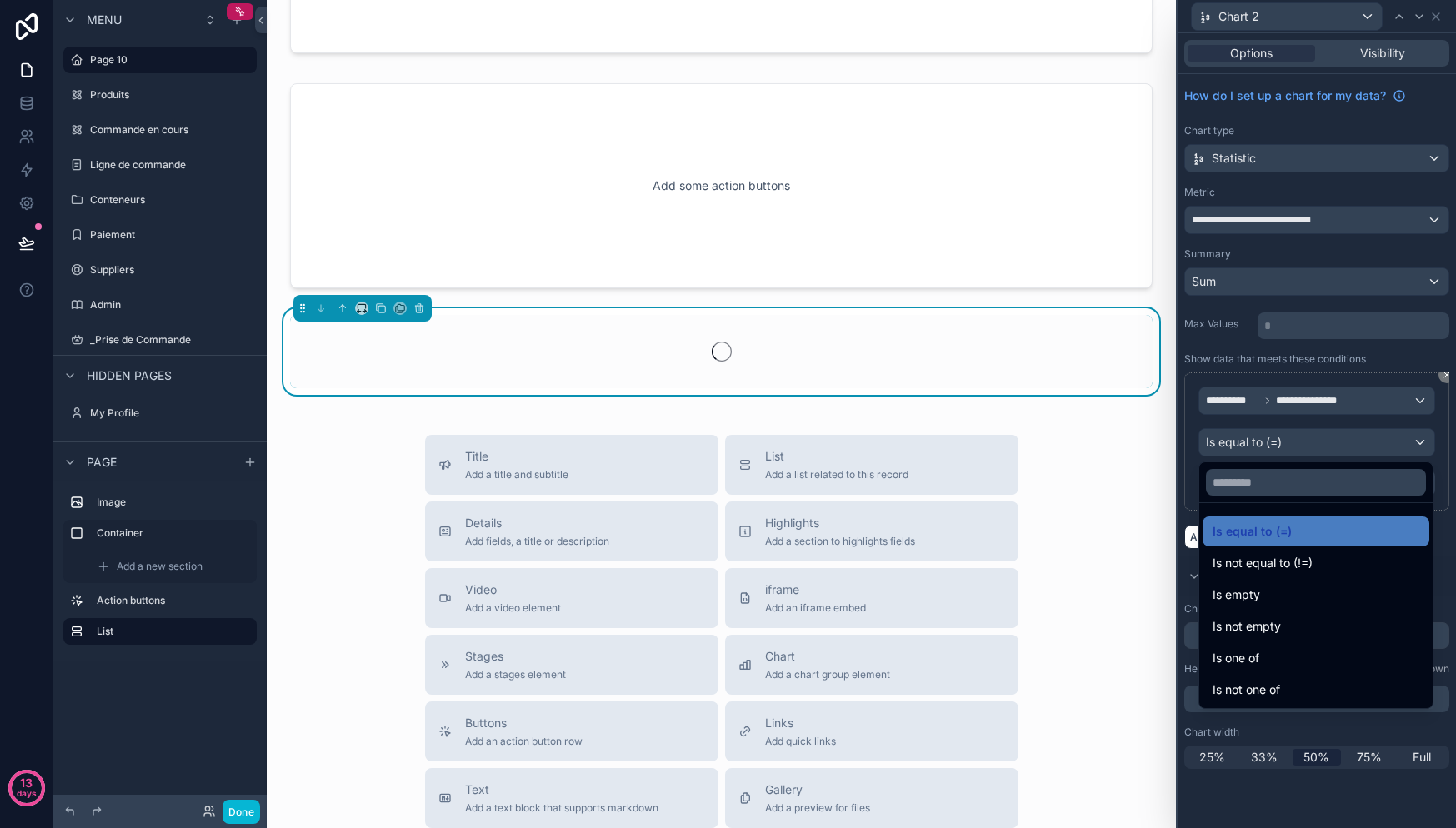
click at [1282, 444] on div at bounding box center [1317, 414] width 279 height 828
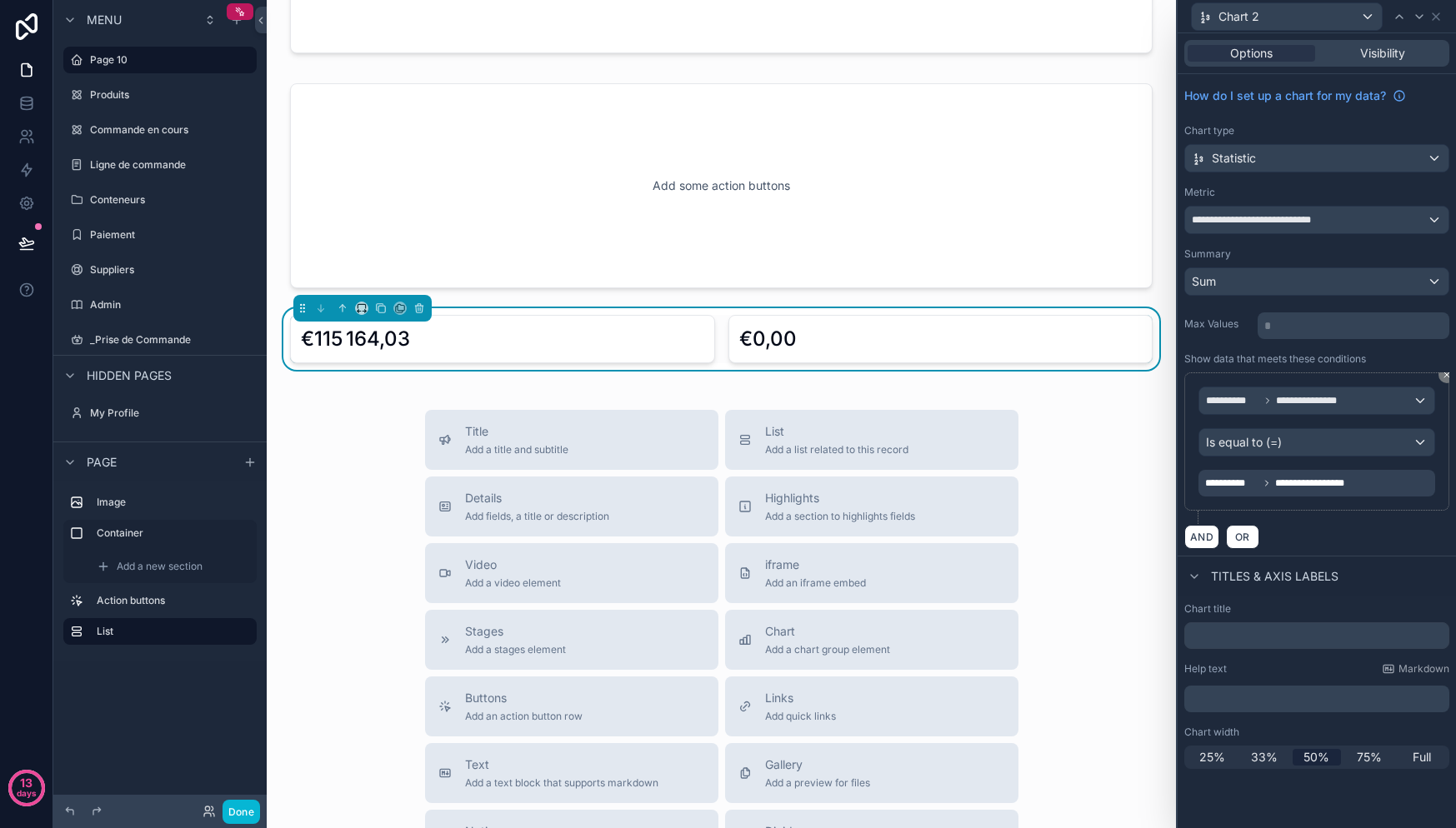
click at [1289, 481] on span "**********" at bounding box center [1316, 483] width 81 height 13
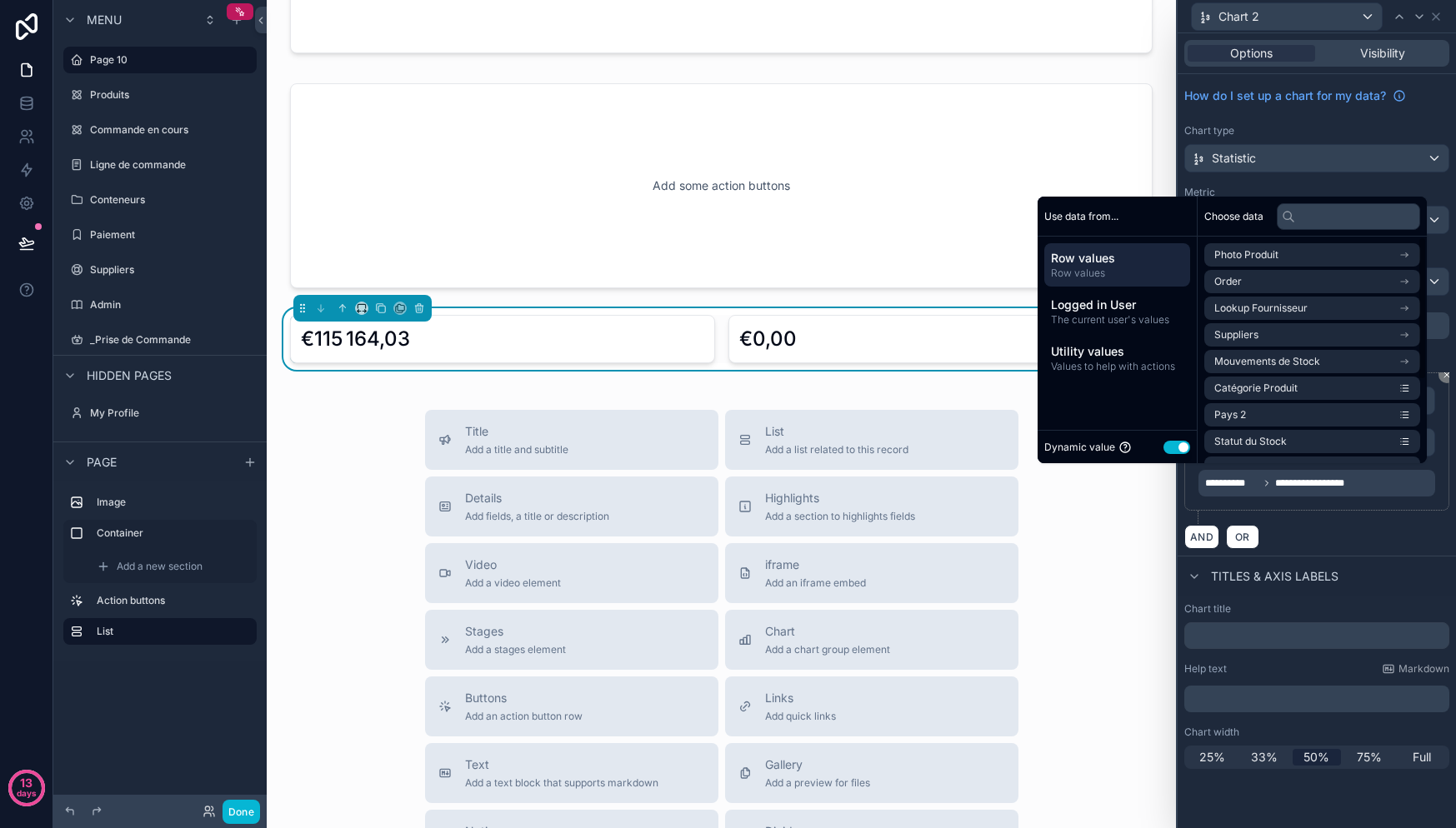
click at [1291, 484] on span "**********" at bounding box center [1316, 483] width 81 height 13
click at [1336, 511] on div "**********" at bounding box center [1317, 448] width 265 height 152
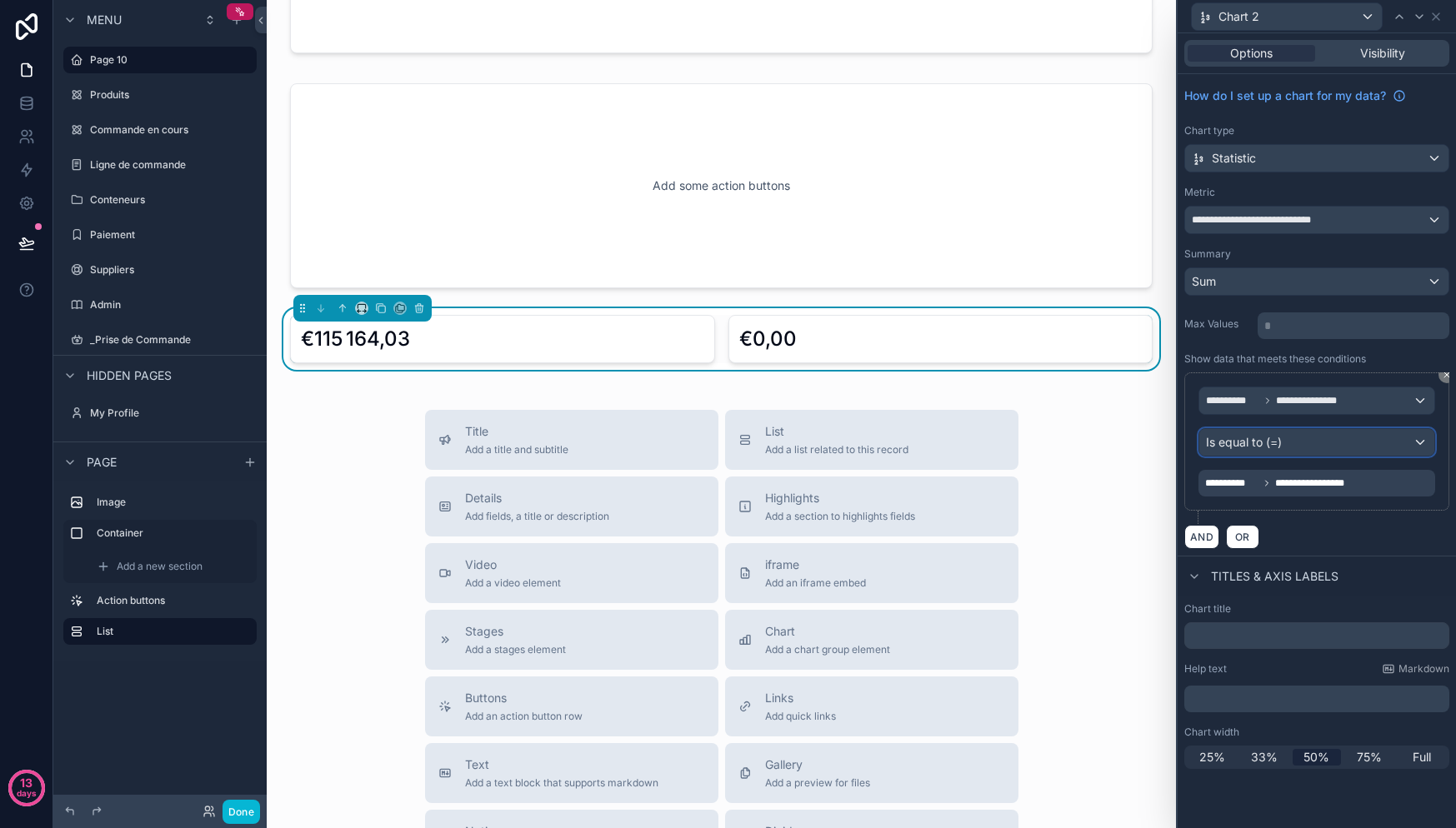
click at [1297, 449] on div "Is equal to (=)" at bounding box center [1317, 442] width 235 height 26
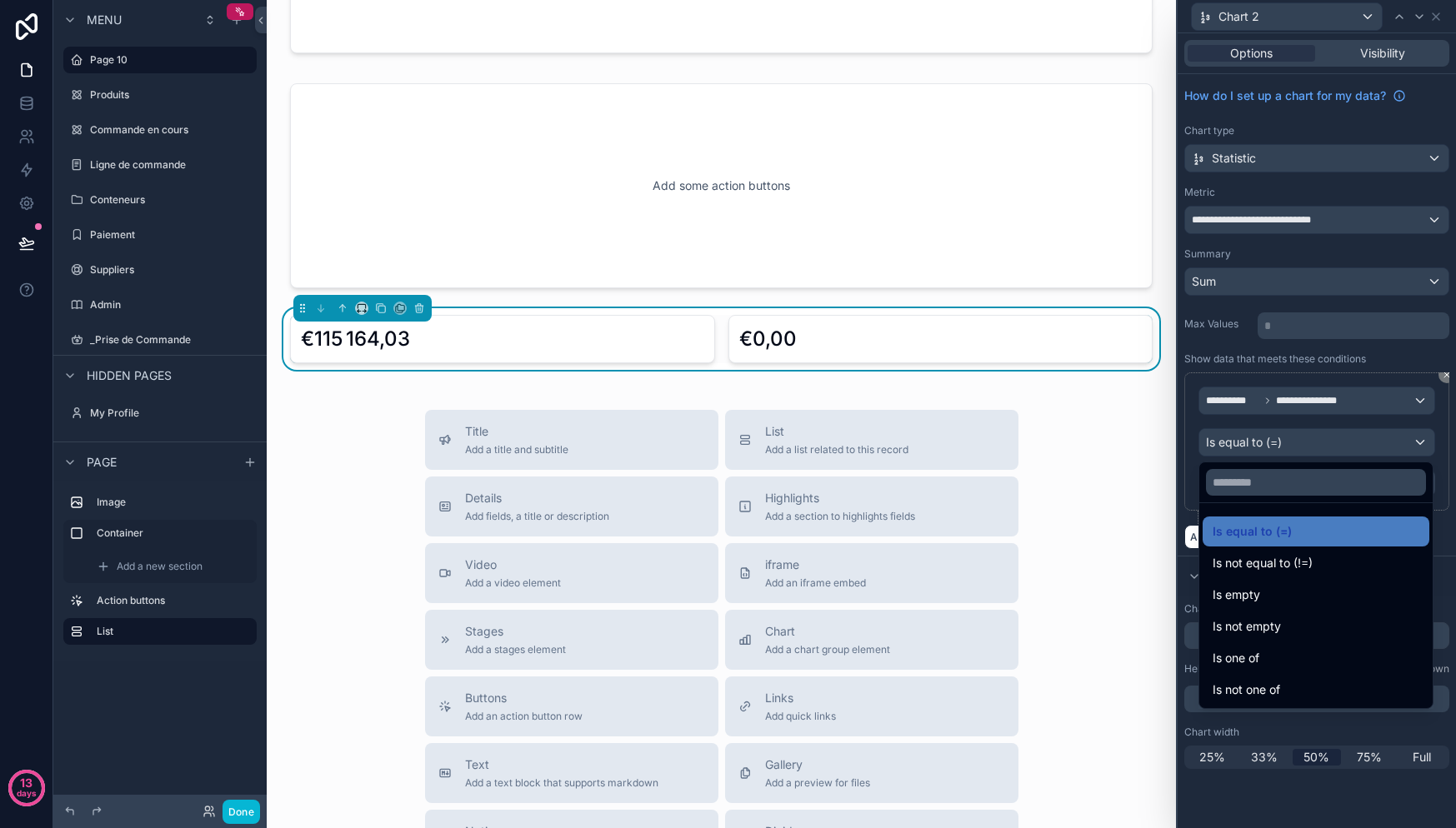
drag, startPoint x: 1294, startPoint y: 539, endPoint x: 1295, endPoint y: 530, distance: 9.1
click at [1294, 539] on div "Is equal to (=)" at bounding box center [1316, 531] width 207 height 20
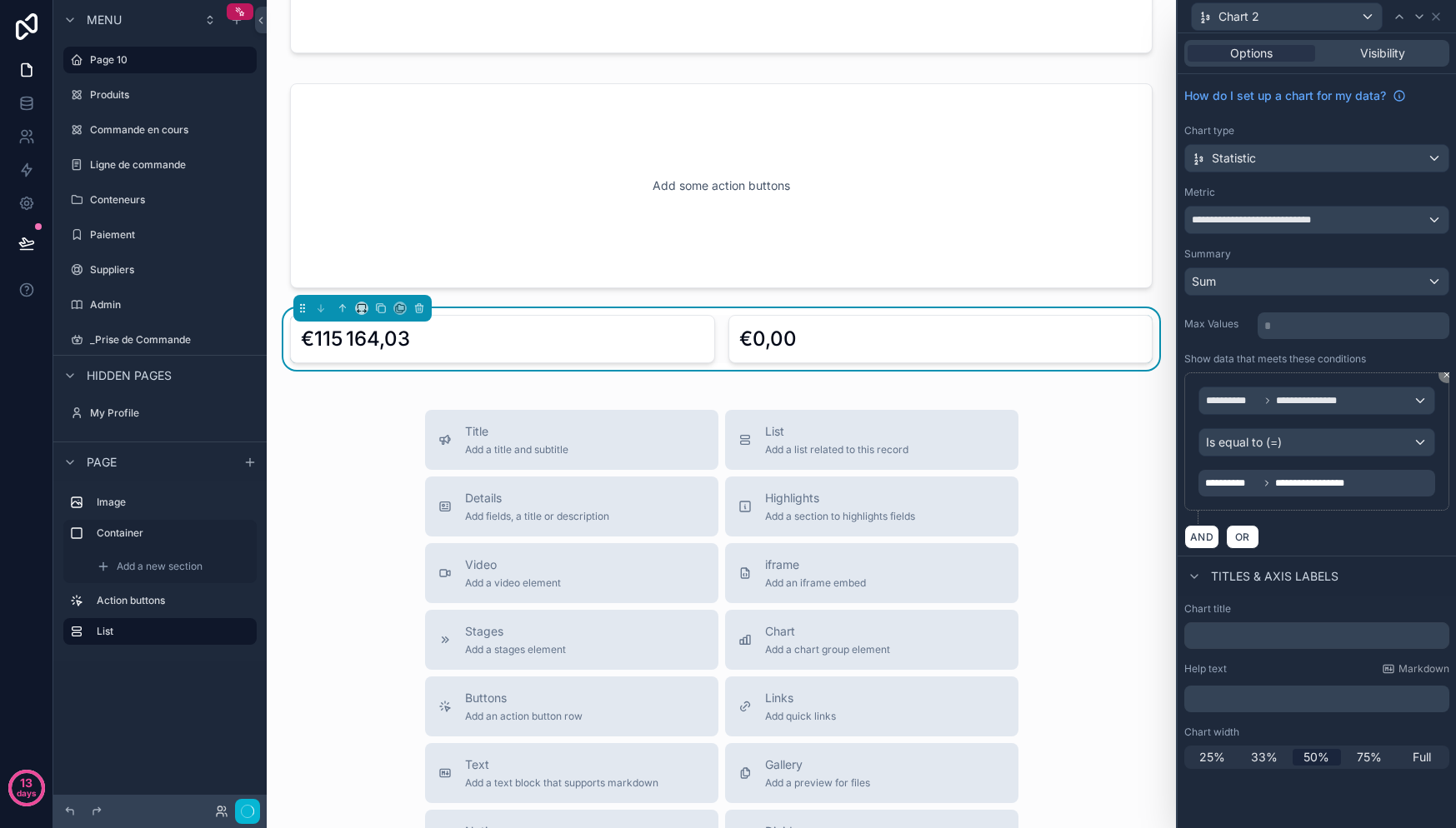
click at [1279, 492] on div "**********" at bounding box center [1281, 483] width 152 height 20
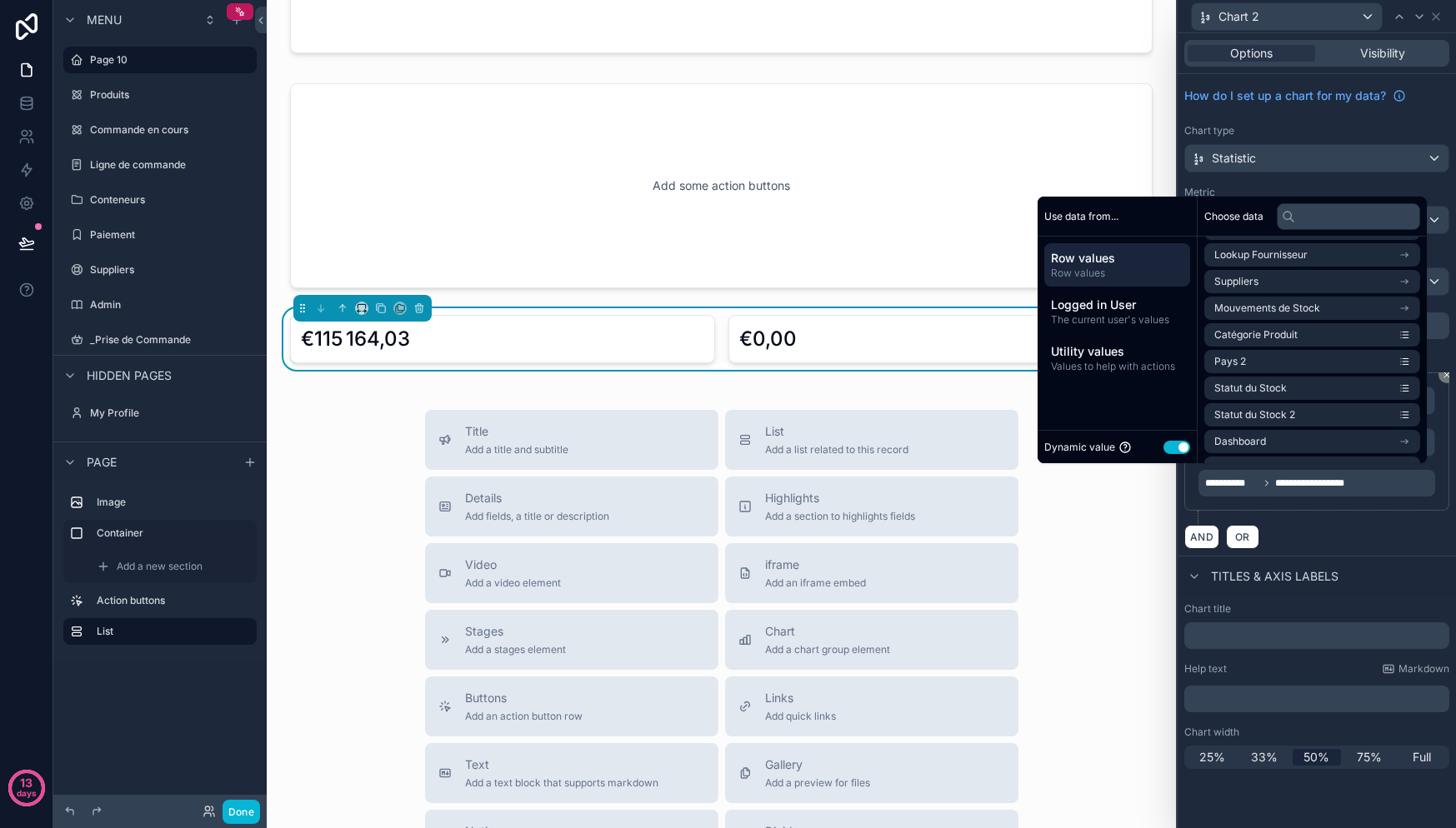
scroll to position [64, 0]
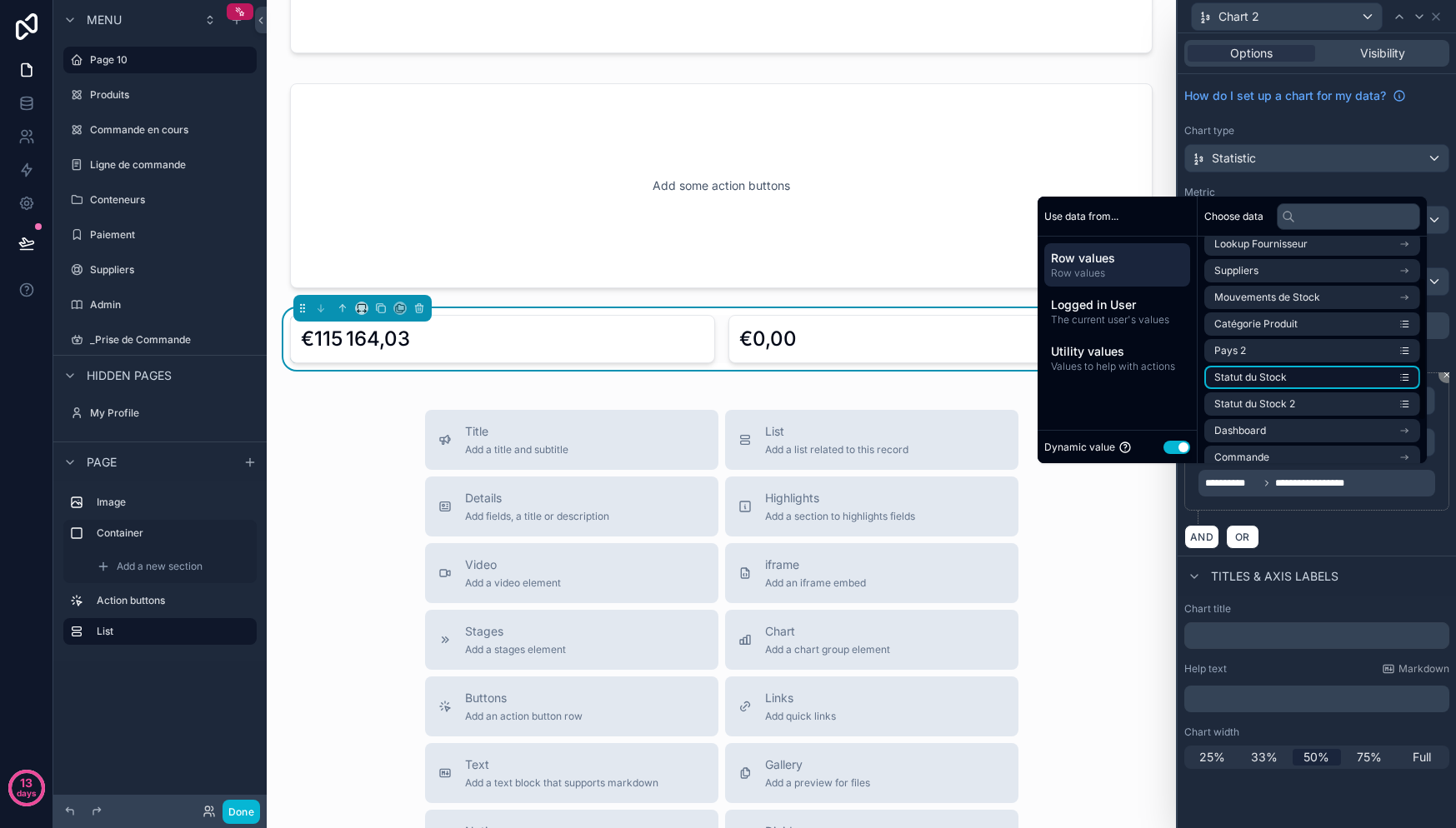
click at [1281, 377] on li "Statut du Stock" at bounding box center [1312, 377] width 216 height 24
click at [1276, 395] on li "Statut du Stock 2" at bounding box center [1312, 404] width 216 height 24
click at [1281, 375] on li "Statut du Stock" at bounding box center [1312, 377] width 216 height 24
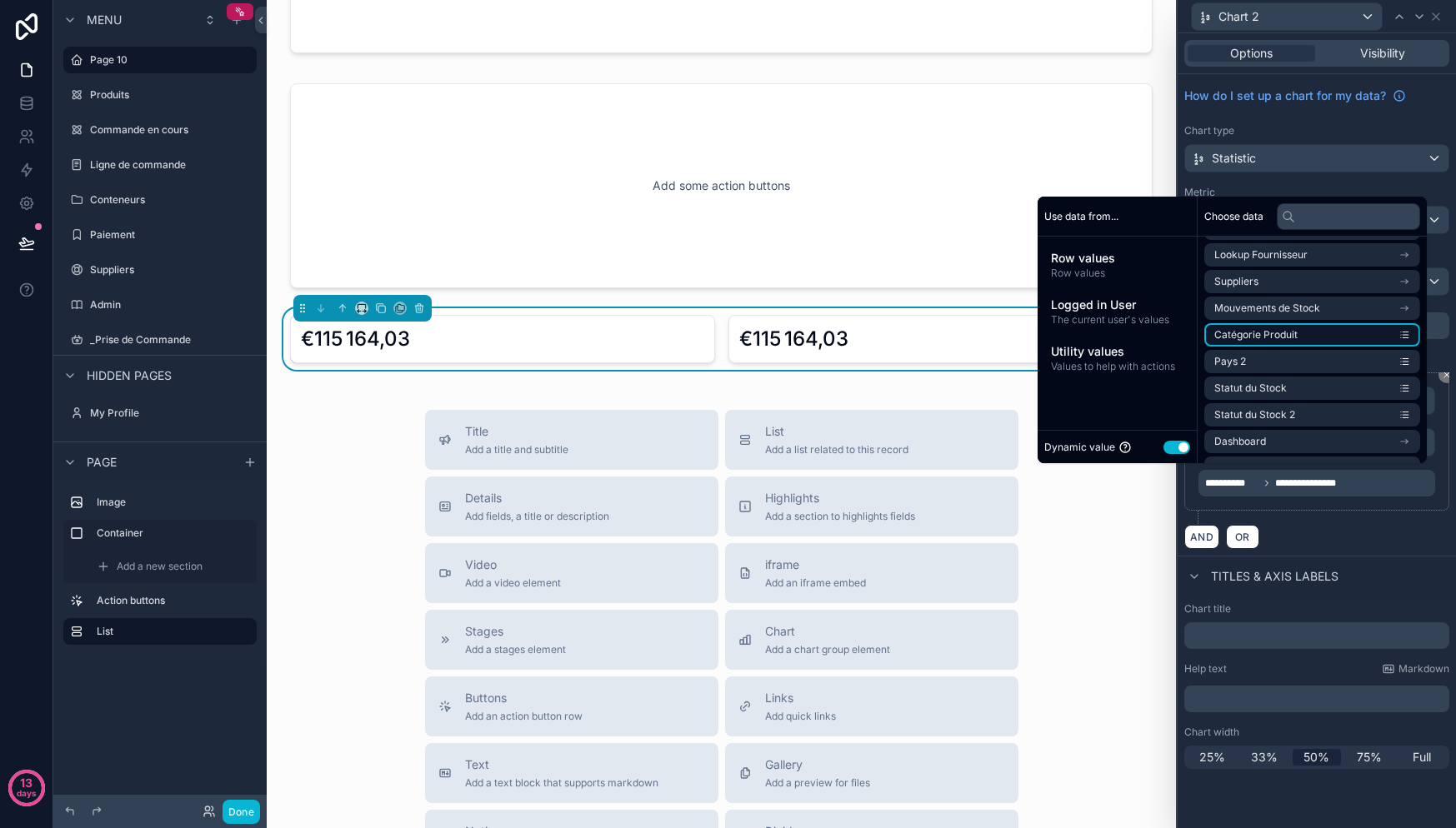
scroll to position [0, 0]
click at [1344, 360] on li "Mouvements de Stock" at bounding box center [1312, 361] width 216 height 24
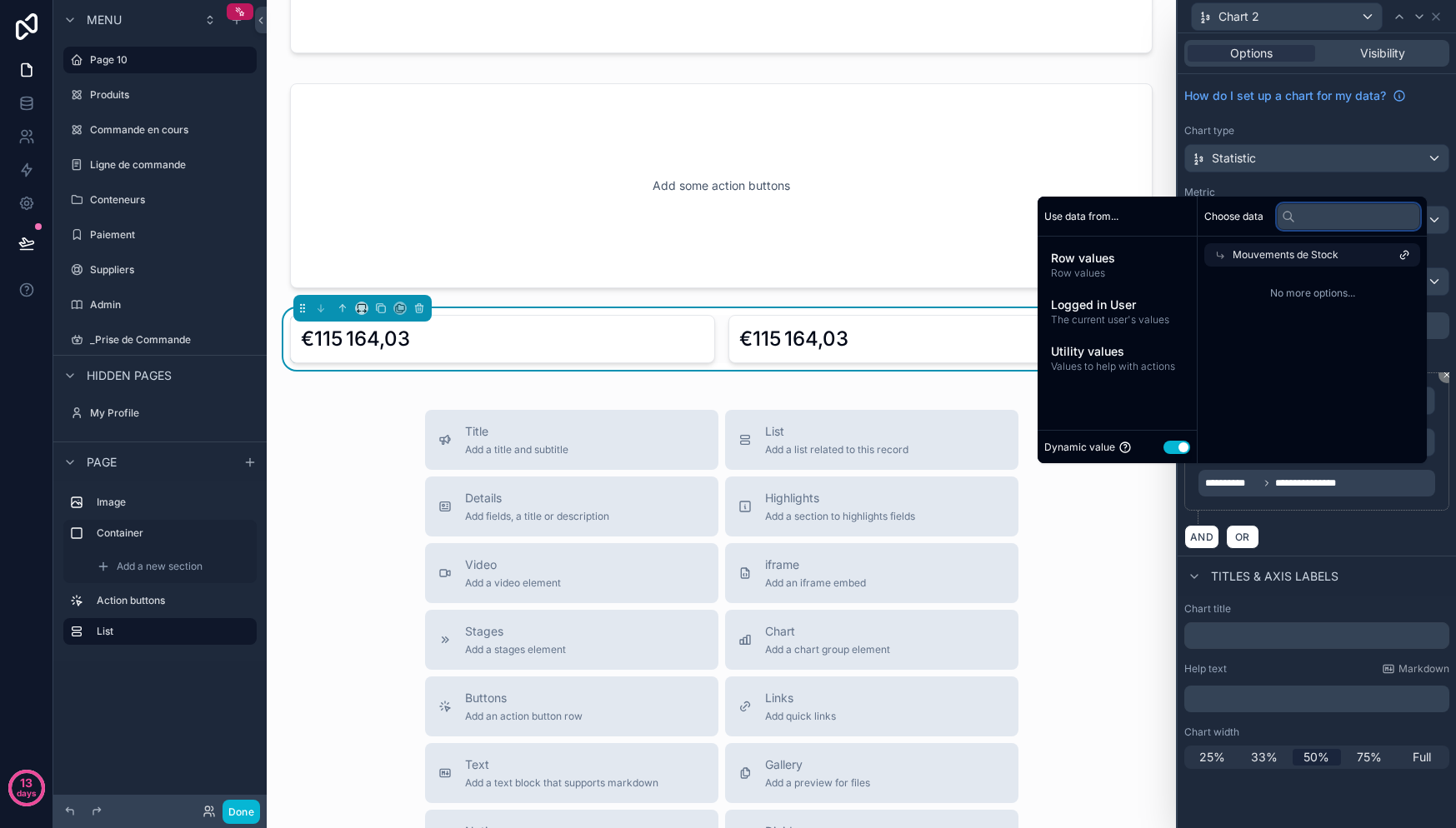
click at [1317, 229] on input "text" at bounding box center [1349, 216] width 144 height 26
type input "**"
click at [1134, 353] on span "Utility values" at bounding box center [1117, 351] width 132 height 17
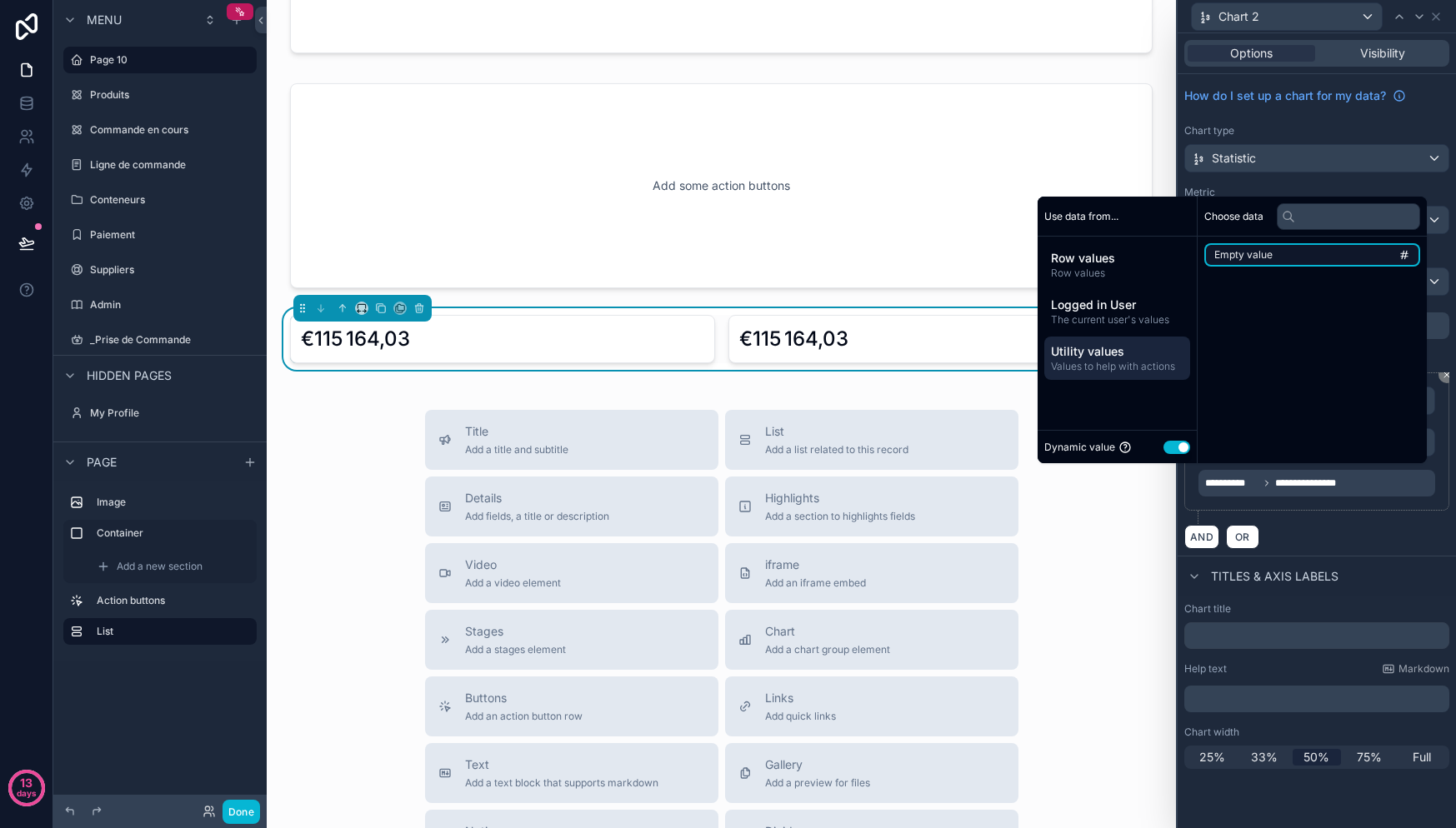
click at [1275, 255] on li "Empty value" at bounding box center [1312, 255] width 216 height 24
click at [1267, 256] on li "Empty value" at bounding box center [1312, 255] width 216 height 24
click at [1113, 363] on span "Values to help with actions" at bounding box center [1117, 366] width 132 height 13
click at [1114, 363] on span "Values to help with actions" at bounding box center [1117, 366] width 132 height 13
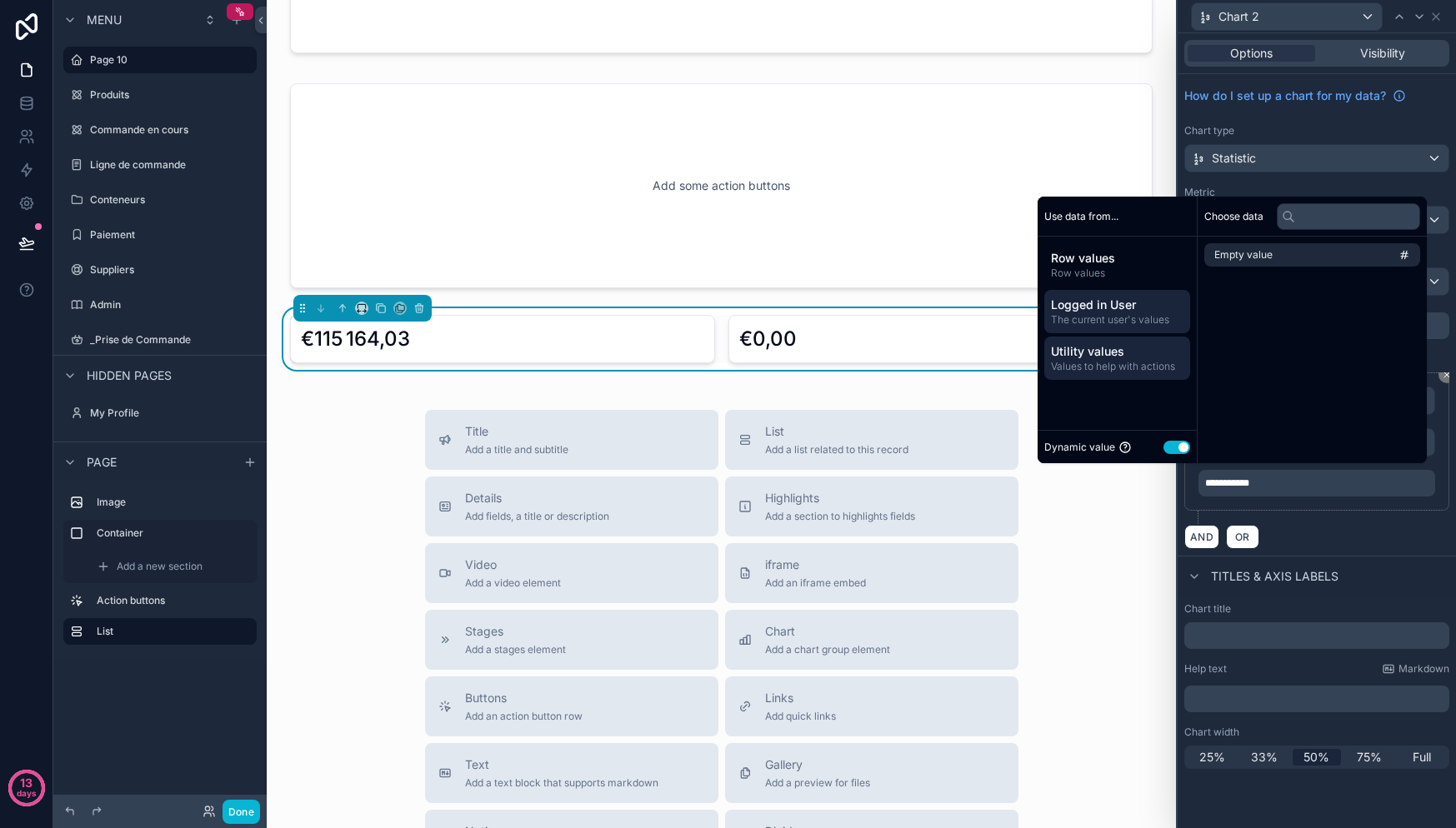
click at [1104, 306] on span "Logged in User" at bounding box center [1117, 304] width 132 height 17
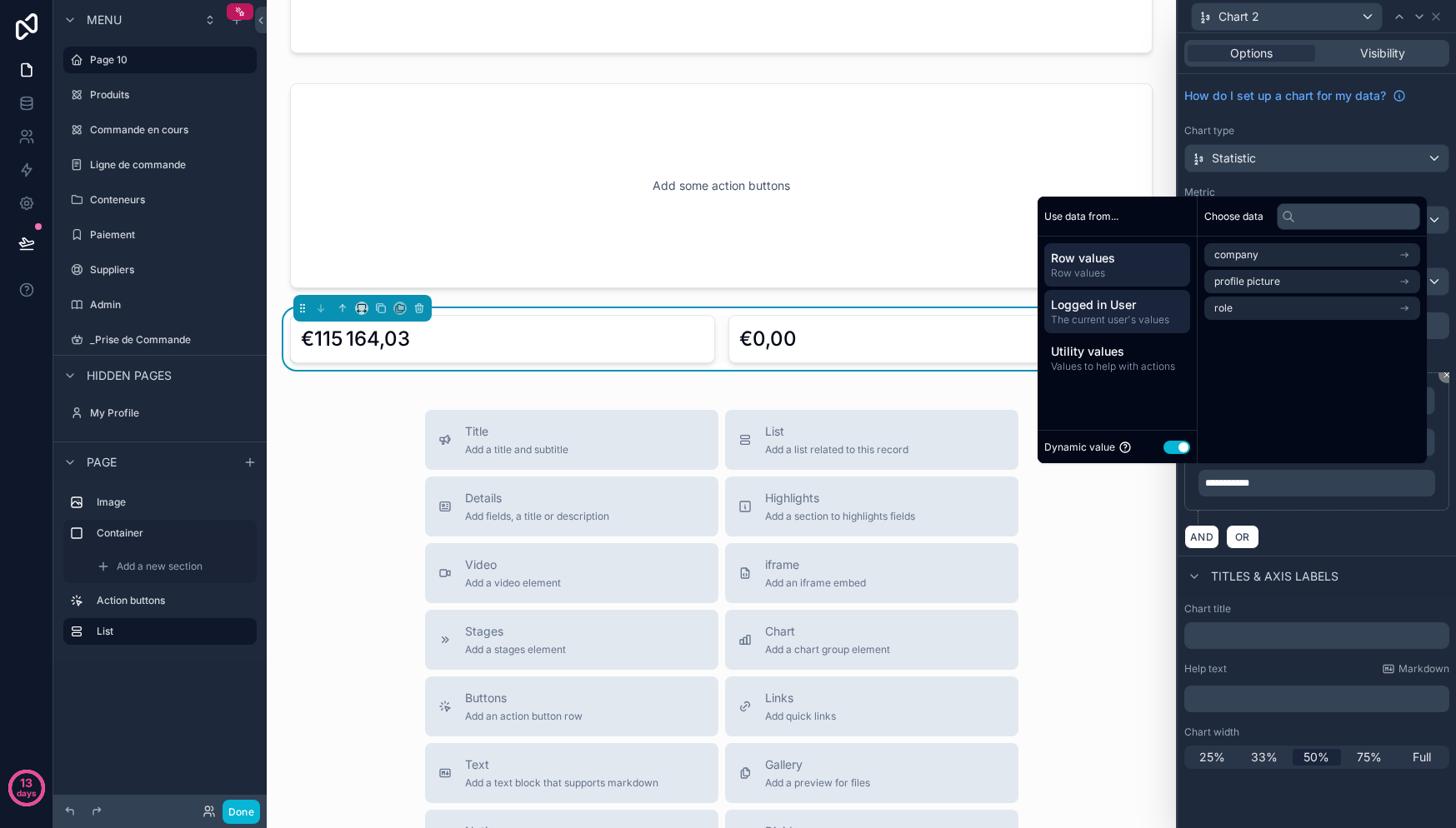
click at [1109, 283] on div "Row values Row values" at bounding box center [1117, 265] width 146 height 43
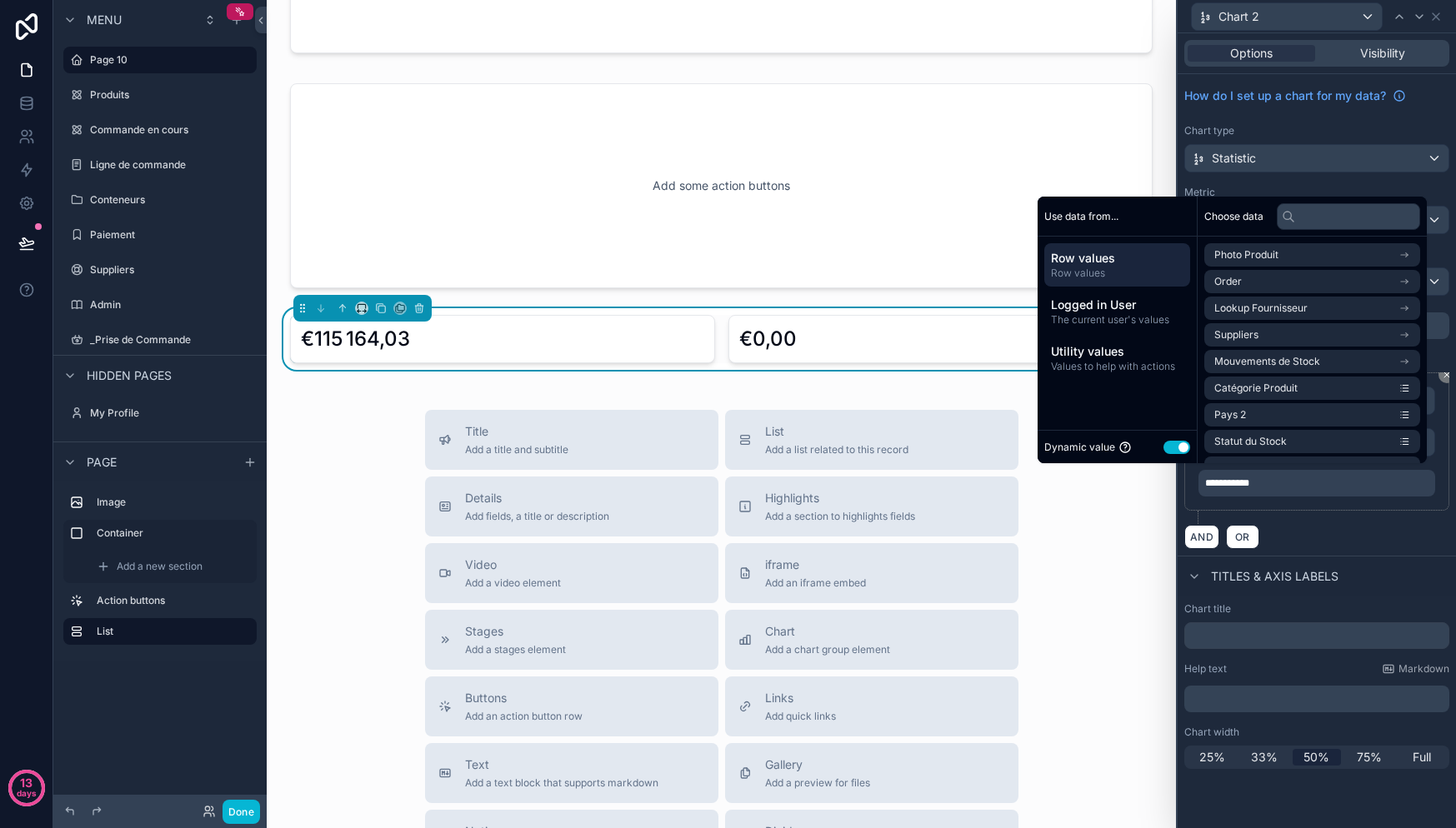
click at [1108, 335] on div "Row values Row values Logged in User The current user's values Utility values V…" at bounding box center [1118, 311] width 160 height 150
click at [1106, 352] on span "Utility values" at bounding box center [1117, 351] width 132 height 17
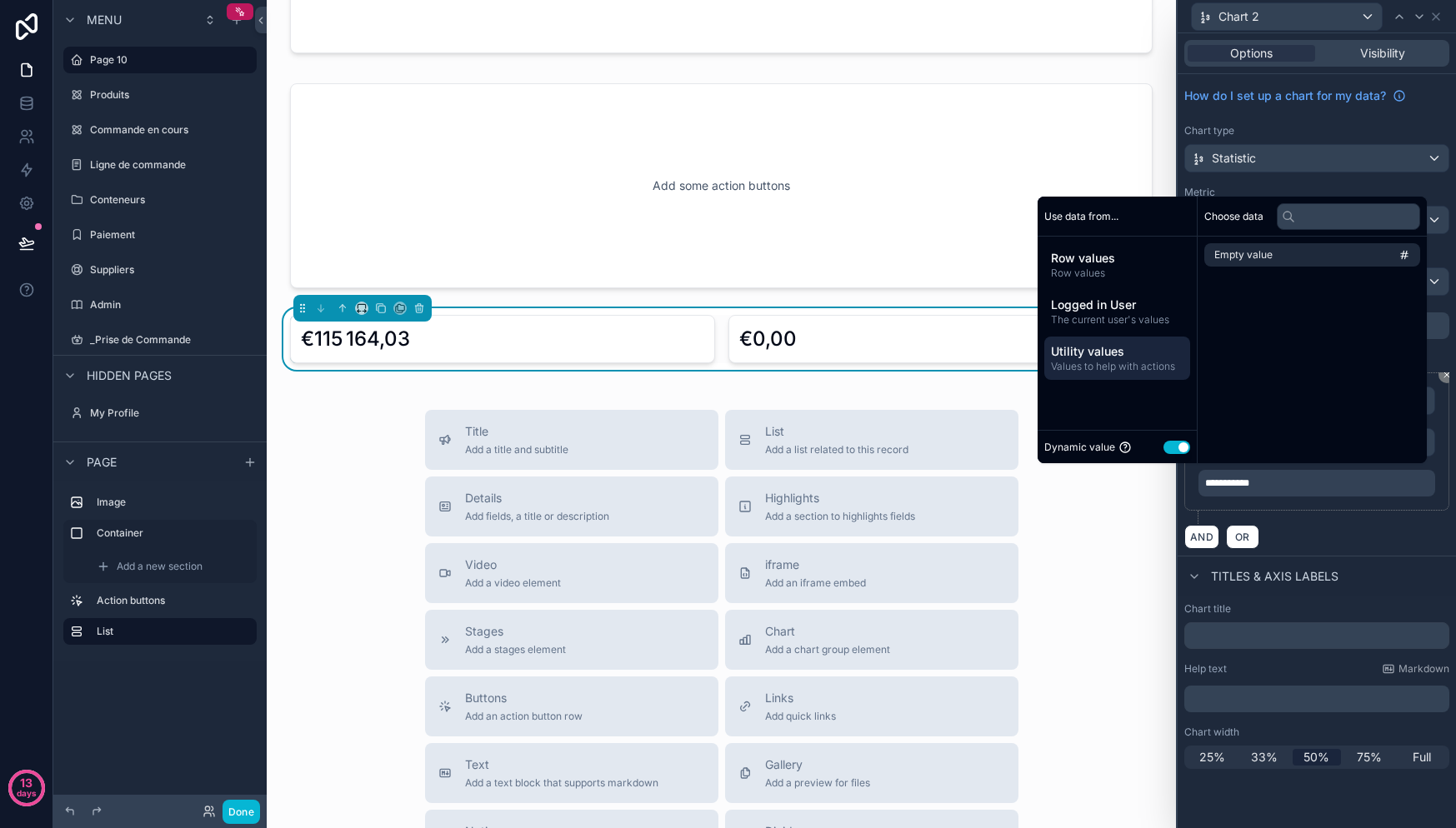
click at [1171, 450] on button "Use setting" at bounding box center [1176, 447] width 26 height 13
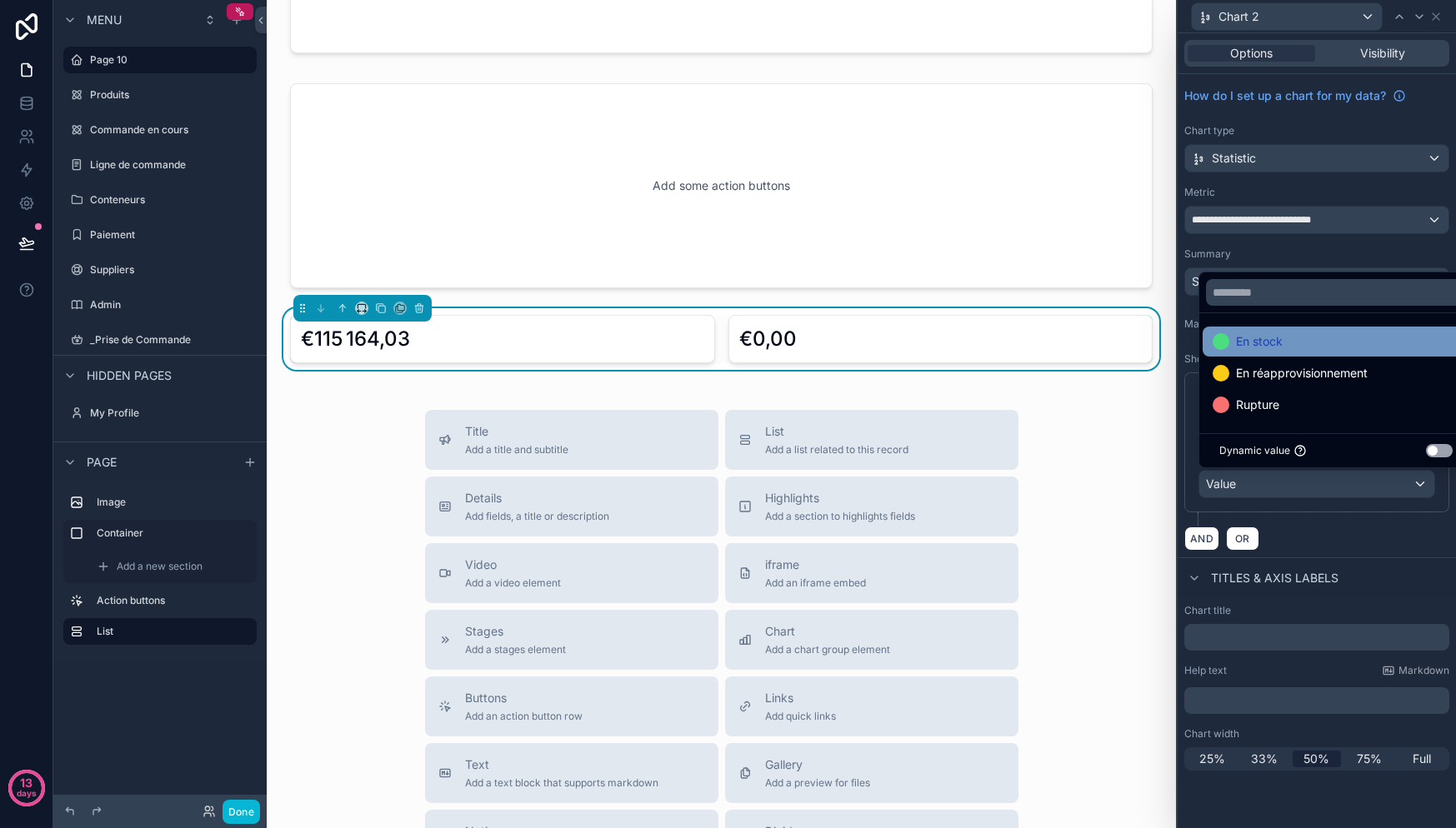
click at [1274, 343] on span "En stock" at bounding box center [1259, 341] width 46 height 20
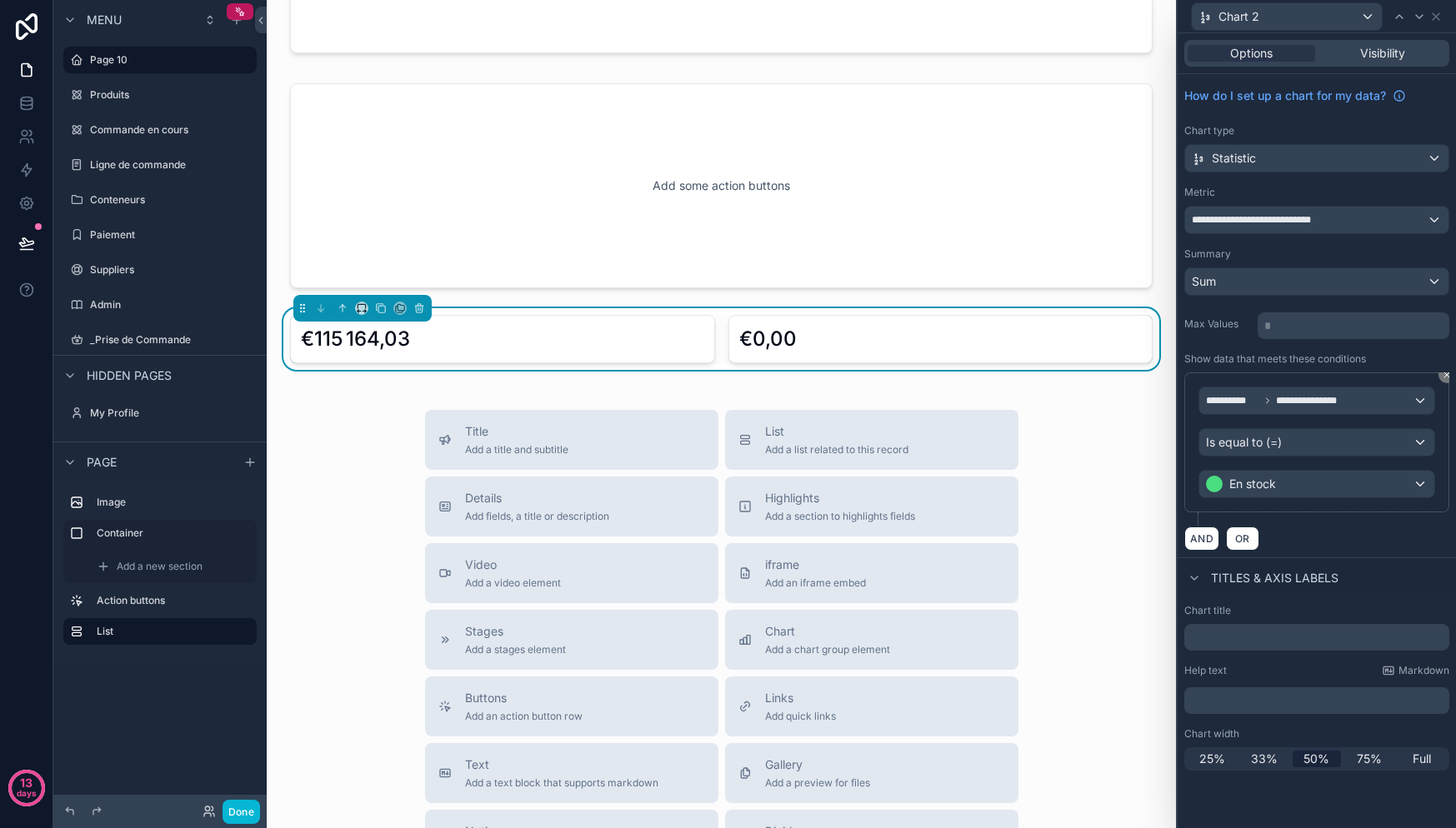
click at [1329, 513] on div "**********" at bounding box center [1317, 449] width 265 height 153
click at [1278, 640] on input "text" at bounding box center [1317, 637] width 265 height 26
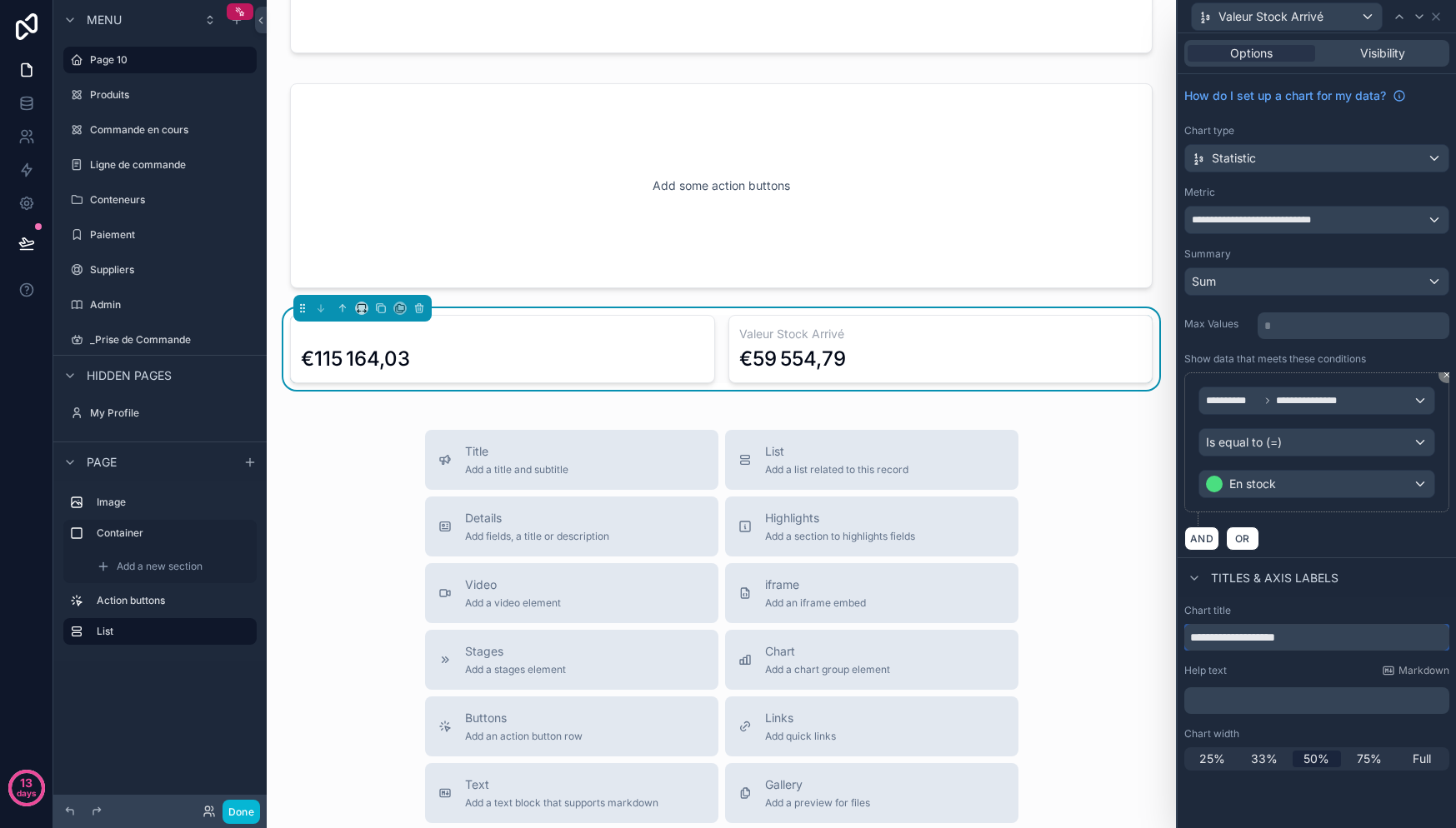
type input "**********"
click at [1262, 21] on span "Valeur Stock Arrivé" at bounding box center [1271, 17] width 105 height 17
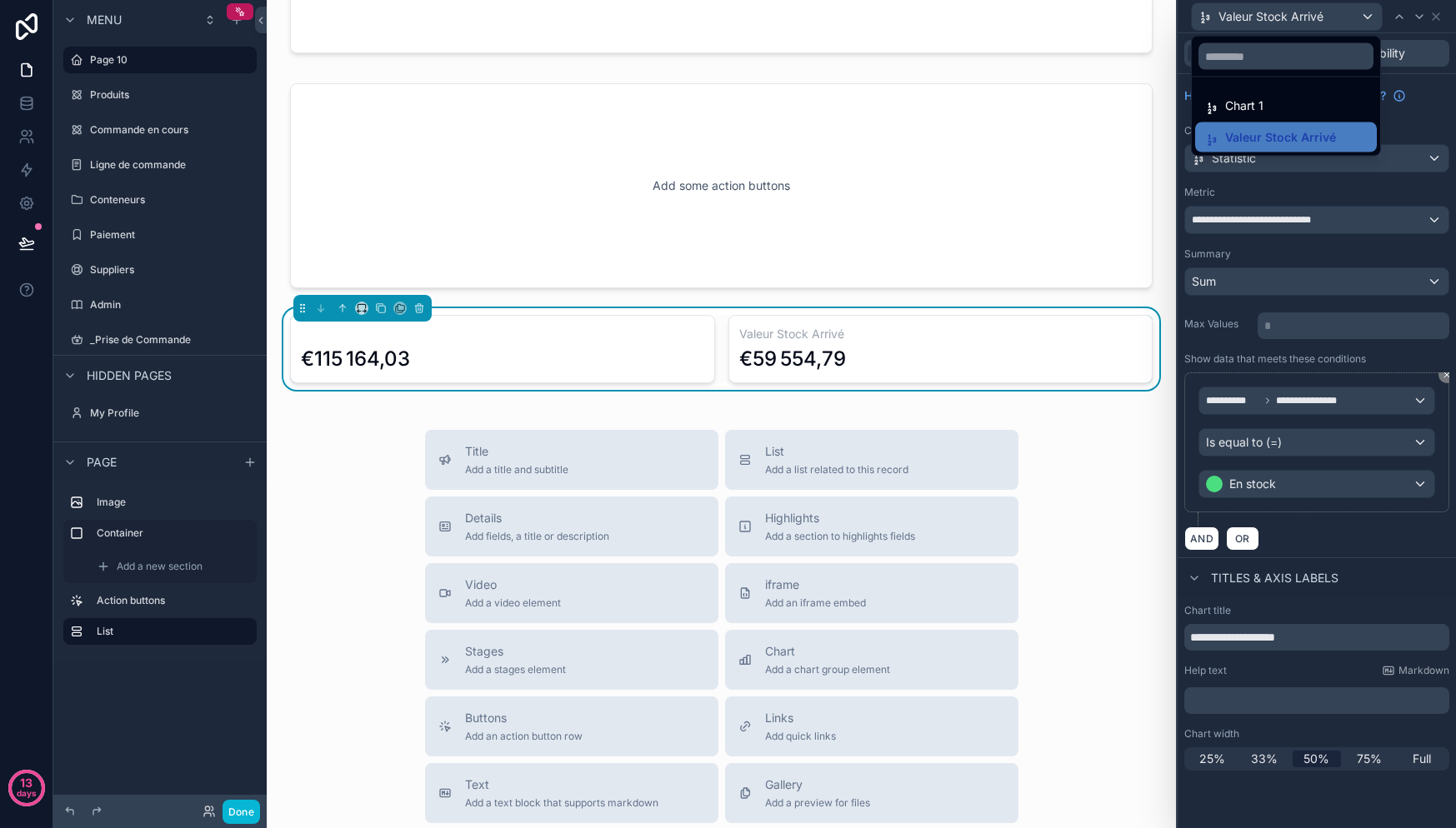
click at [1267, 98] on div "Chart 1" at bounding box center [1286, 105] width 161 height 20
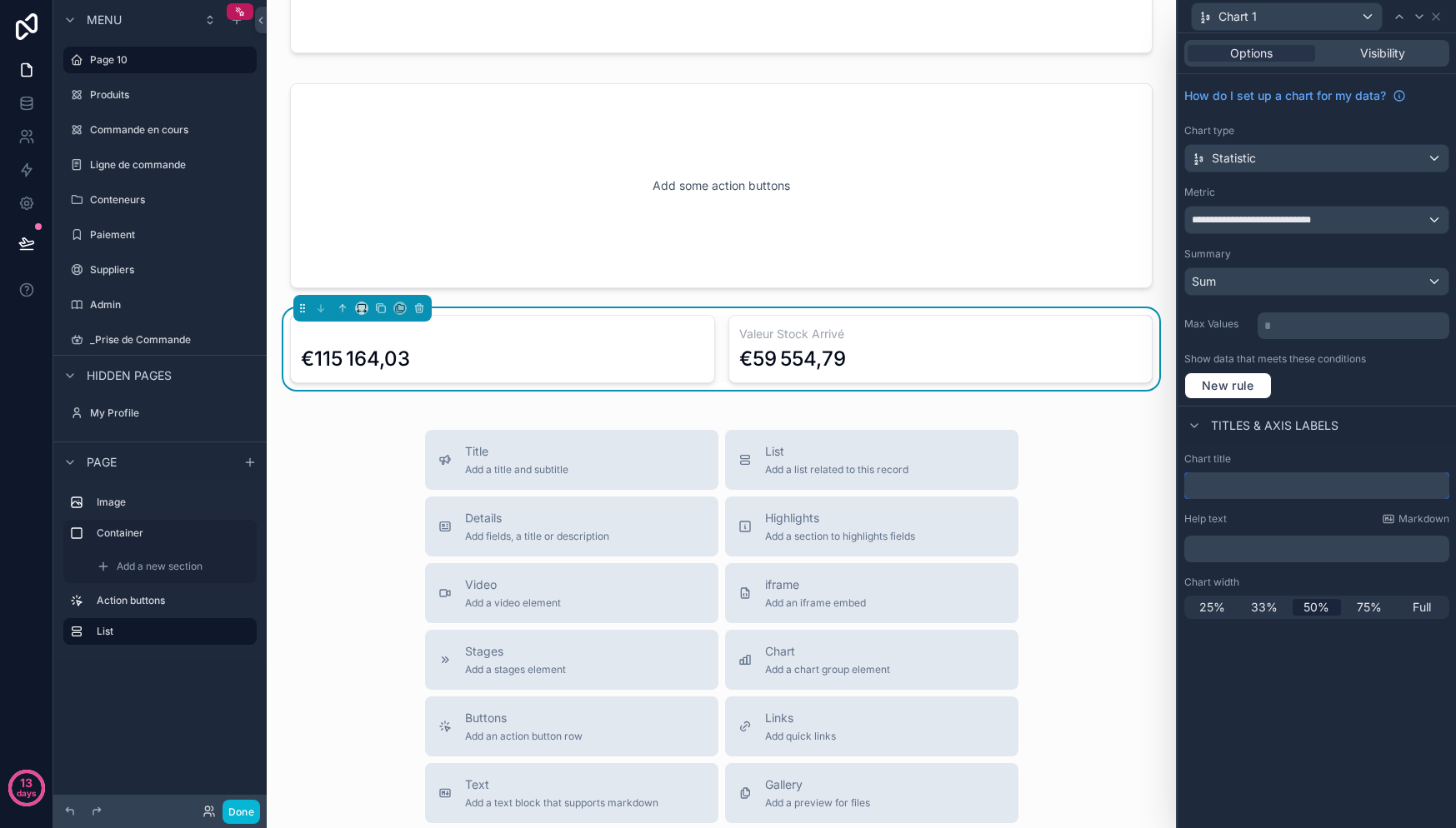
click at [1244, 491] on input "text" at bounding box center [1317, 485] width 265 height 26
type input "**********"
click at [1339, 18] on div "Valeur Stock Totale" at bounding box center [1287, 17] width 190 height 26
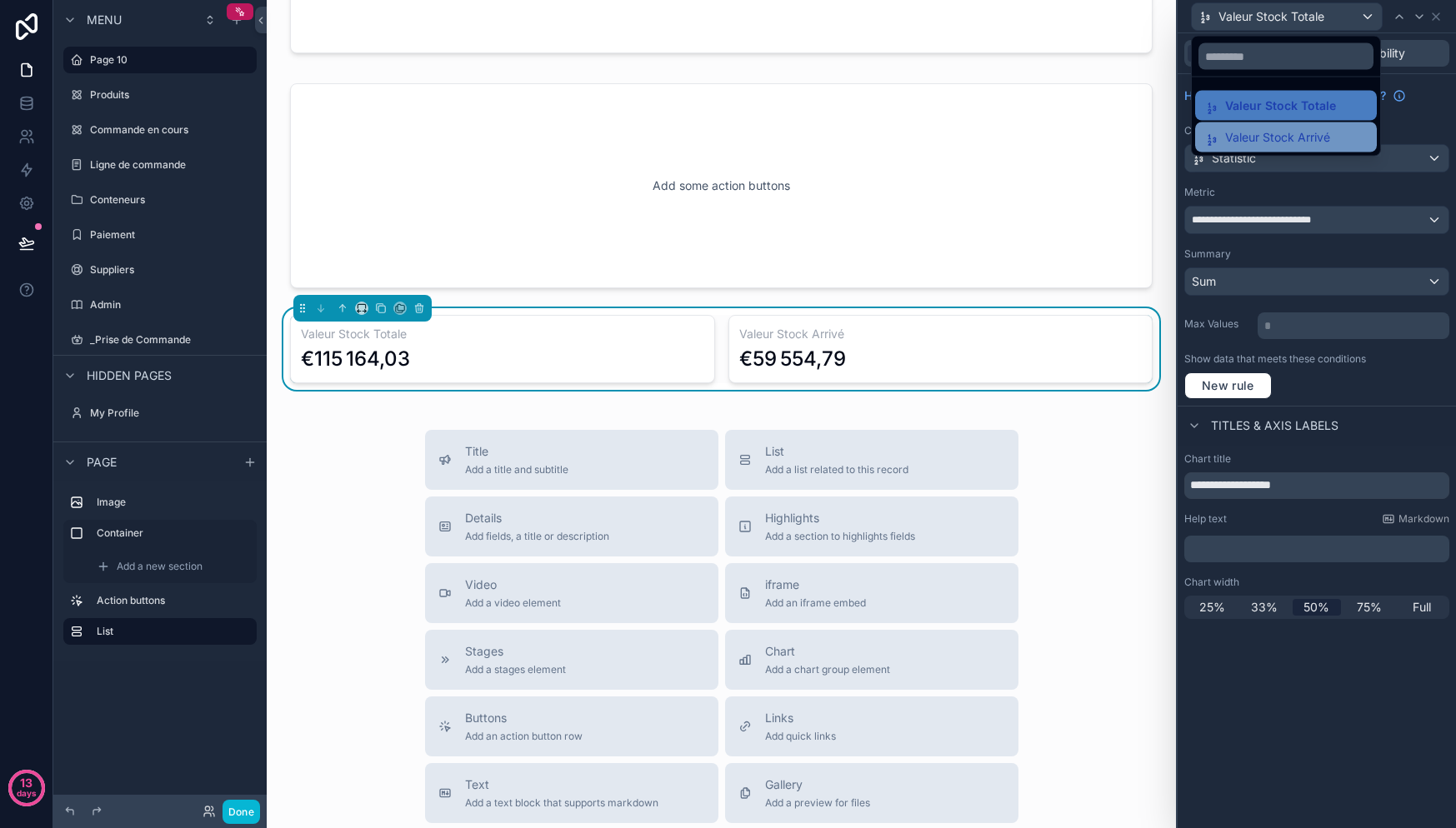
click at [1268, 132] on span "Valeur Stock Arrivé" at bounding box center [1278, 137] width 105 height 20
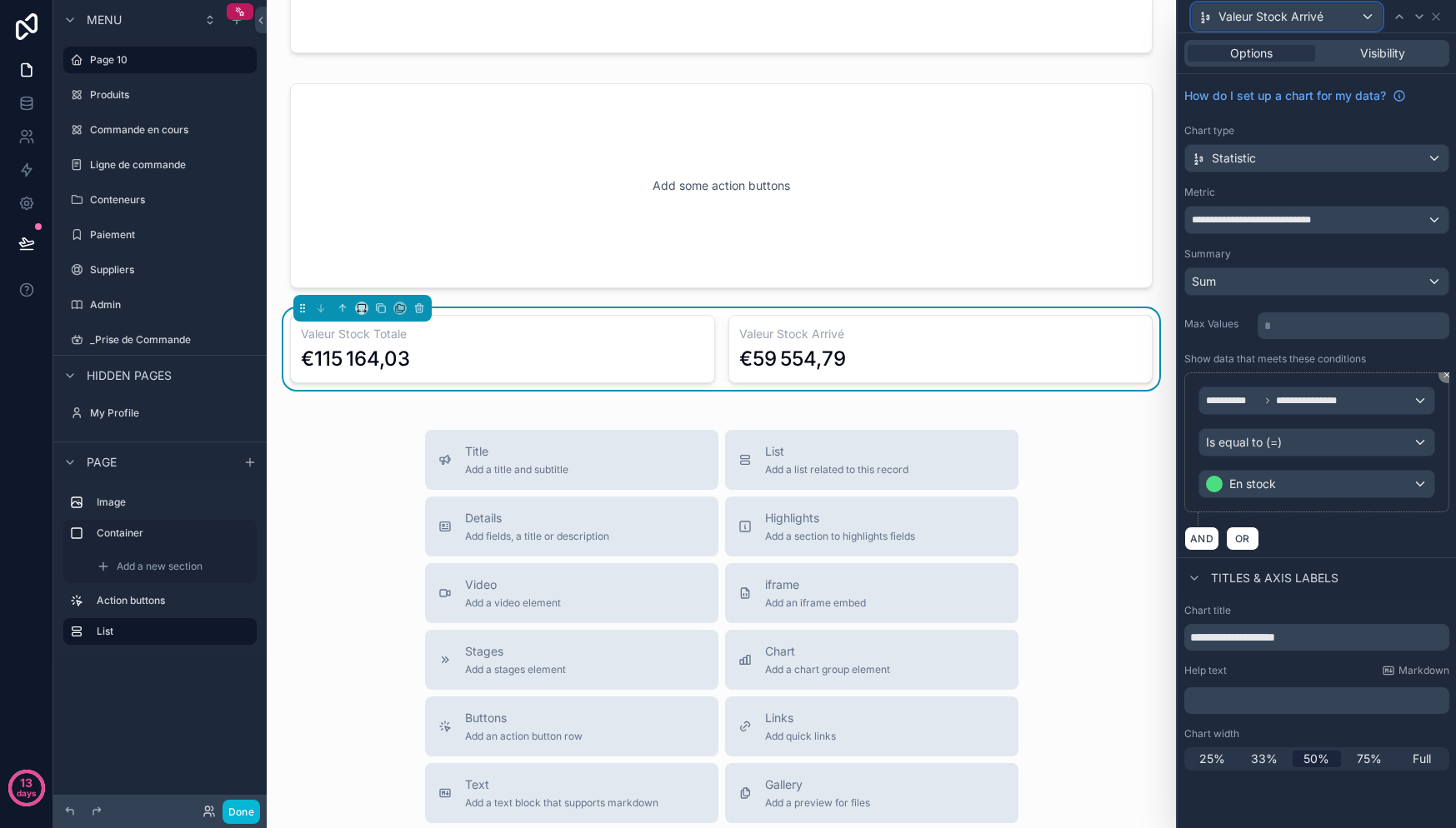
click at [1362, 25] on div "Valeur Stock Arrivé" at bounding box center [1287, 17] width 190 height 26
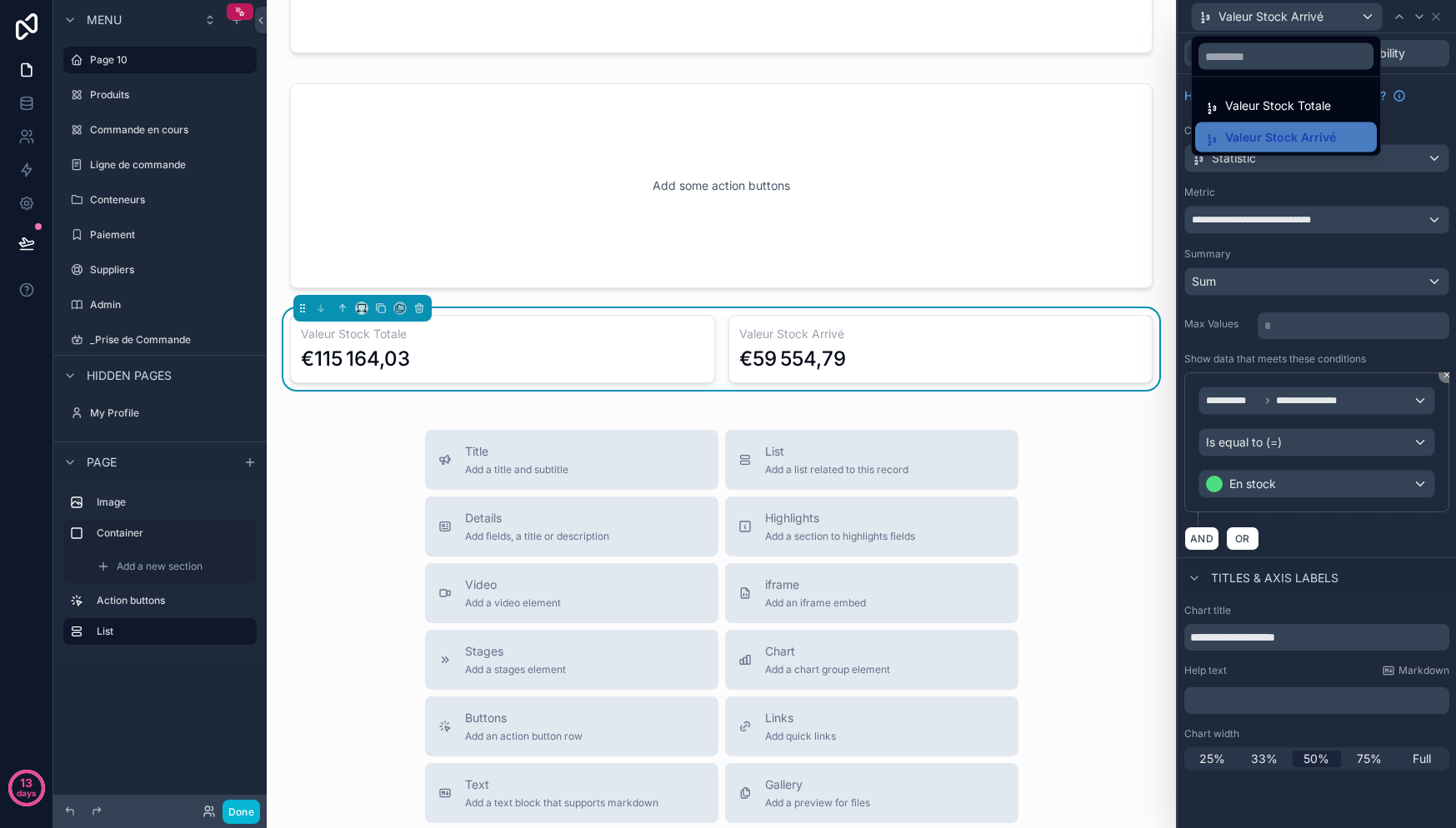
click at [1340, 34] on div "Valeur Stock Totale Valeur Stock Arrivé" at bounding box center [1286, 95] width 190 height 124
click at [572, 372] on div "Valeur Stock Totale €115 164,03" at bounding box center [502, 349] width 425 height 68
click at [379, 306] on icon "scrollable content" at bounding box center [380, 308] width 11 height 11
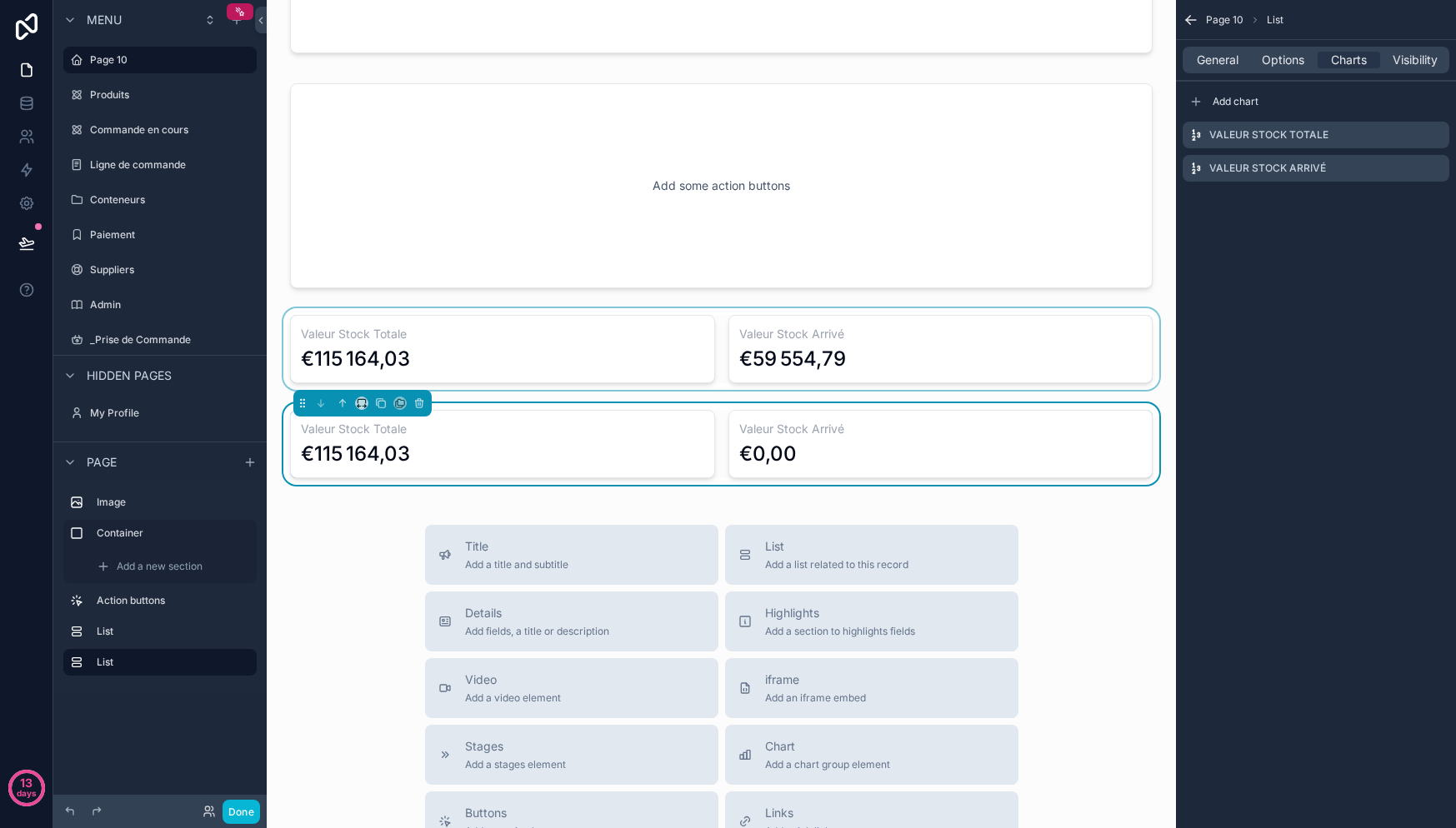
click at [910, 340] on div "scrollable content" at bounding box center [721, 349] width 883 height 81
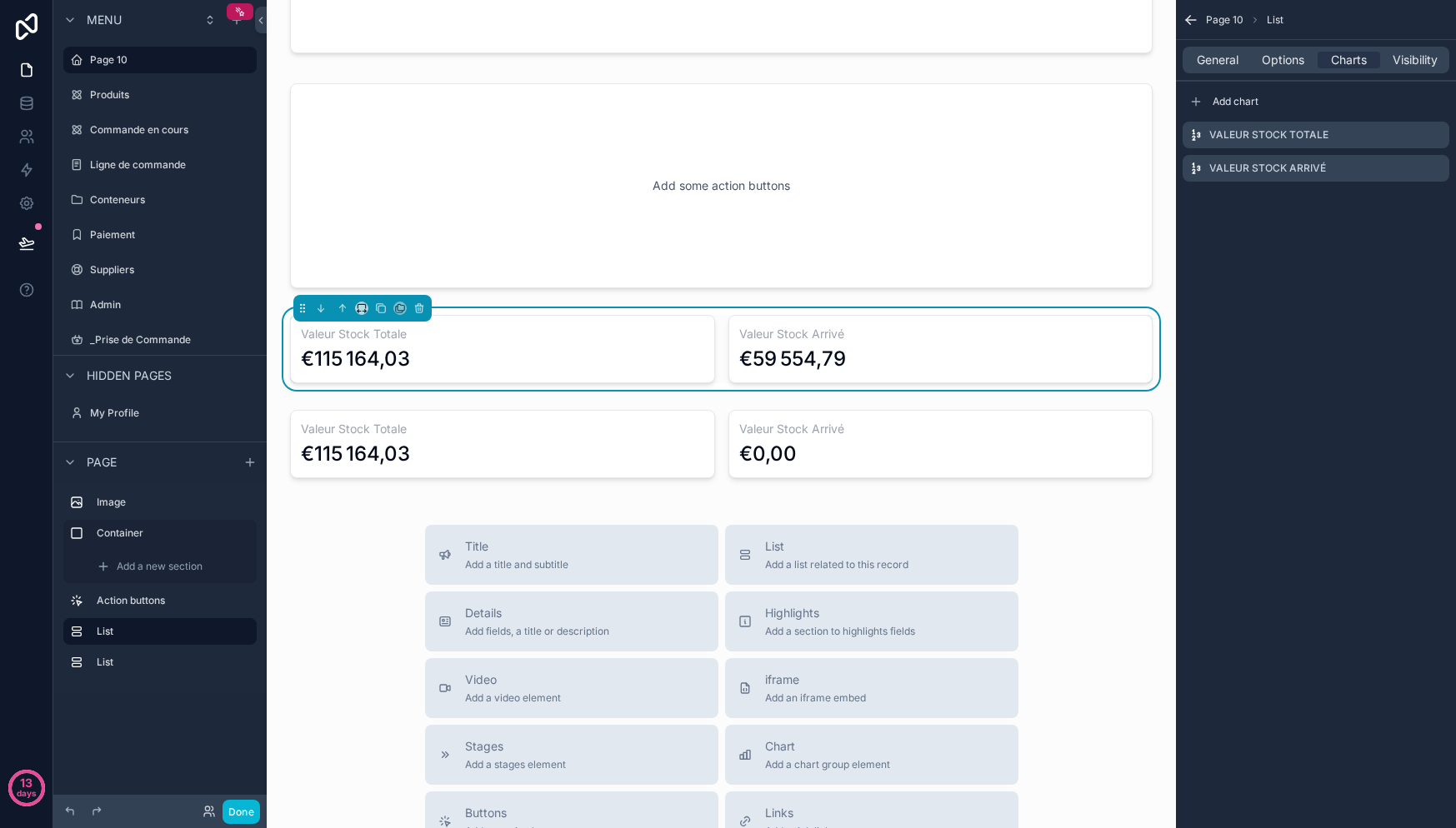
click at [1003, 347] on div "€59 554,79" at bounding box center [941, 359] width 403 height 26
click at [1236, 99] on span "Add chart" at bounding box center [1235, 101] width 46 height 13
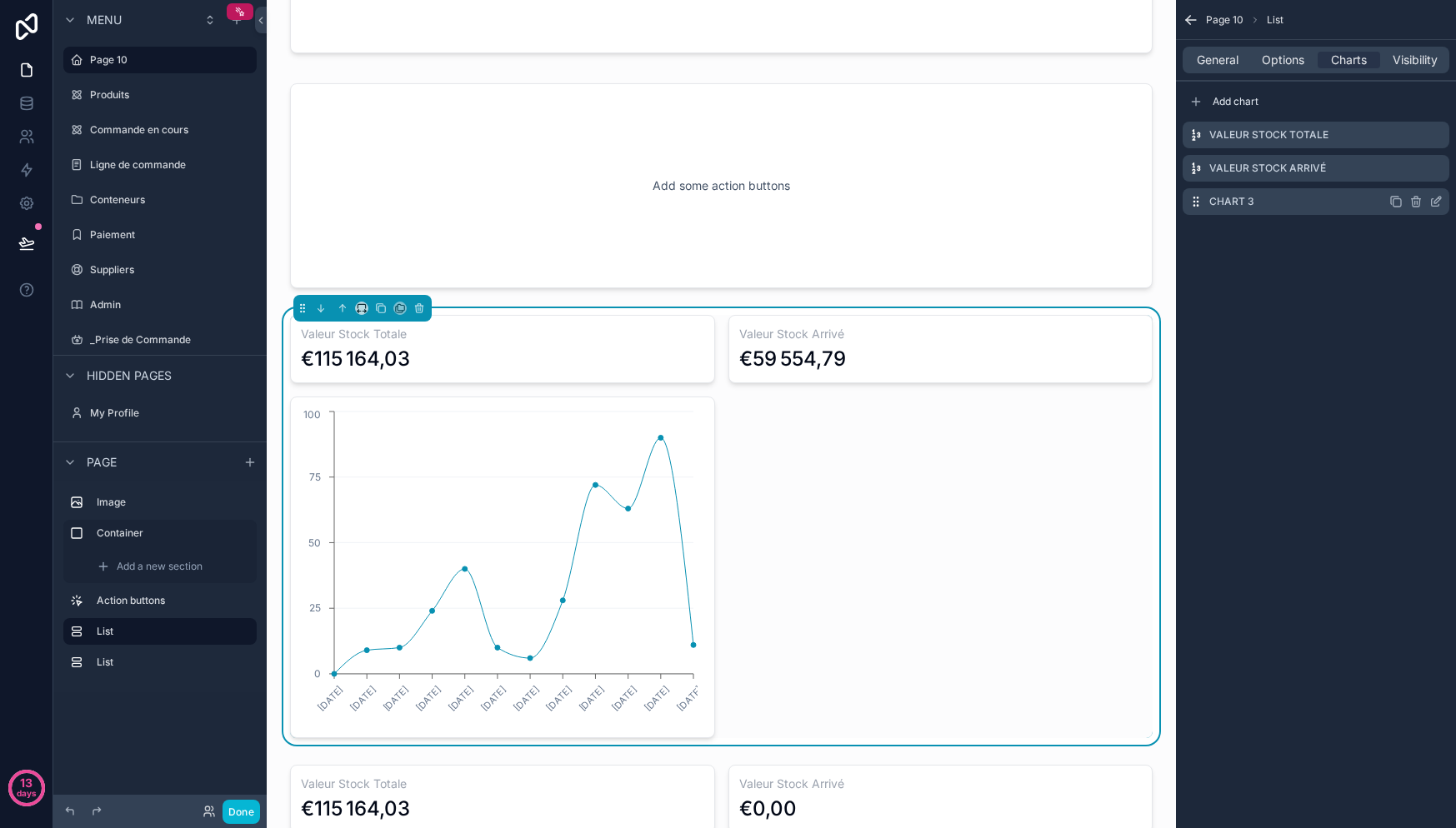
click at [1231, 208] on label "Chart 3" at bounding box center [1232, 201] width 45 height 13
click at [1228, 195] on label "Chart 3" at bounding box center [1232, 201] width 45 height 13
click at [1396, 170] on icon "scrollable content" at bounding box center [1396, 167] width 13 height 13
click at [1417, 202] on icon "scrollable content" at bounding box center [1417, 202] width 0 height 4
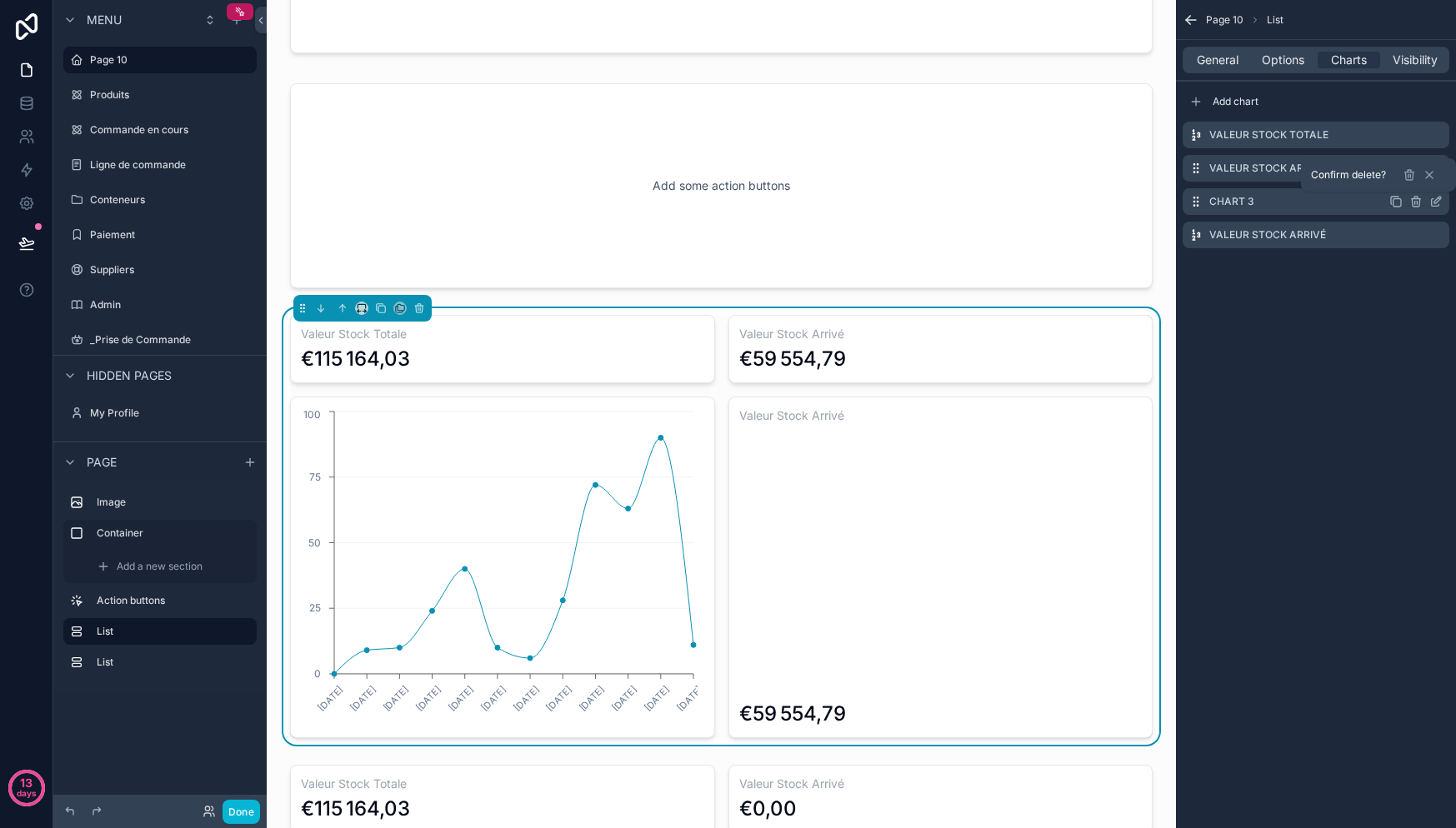
click at [1412, 175] on icon at bounding box center [1409, 174] width 13 height 13
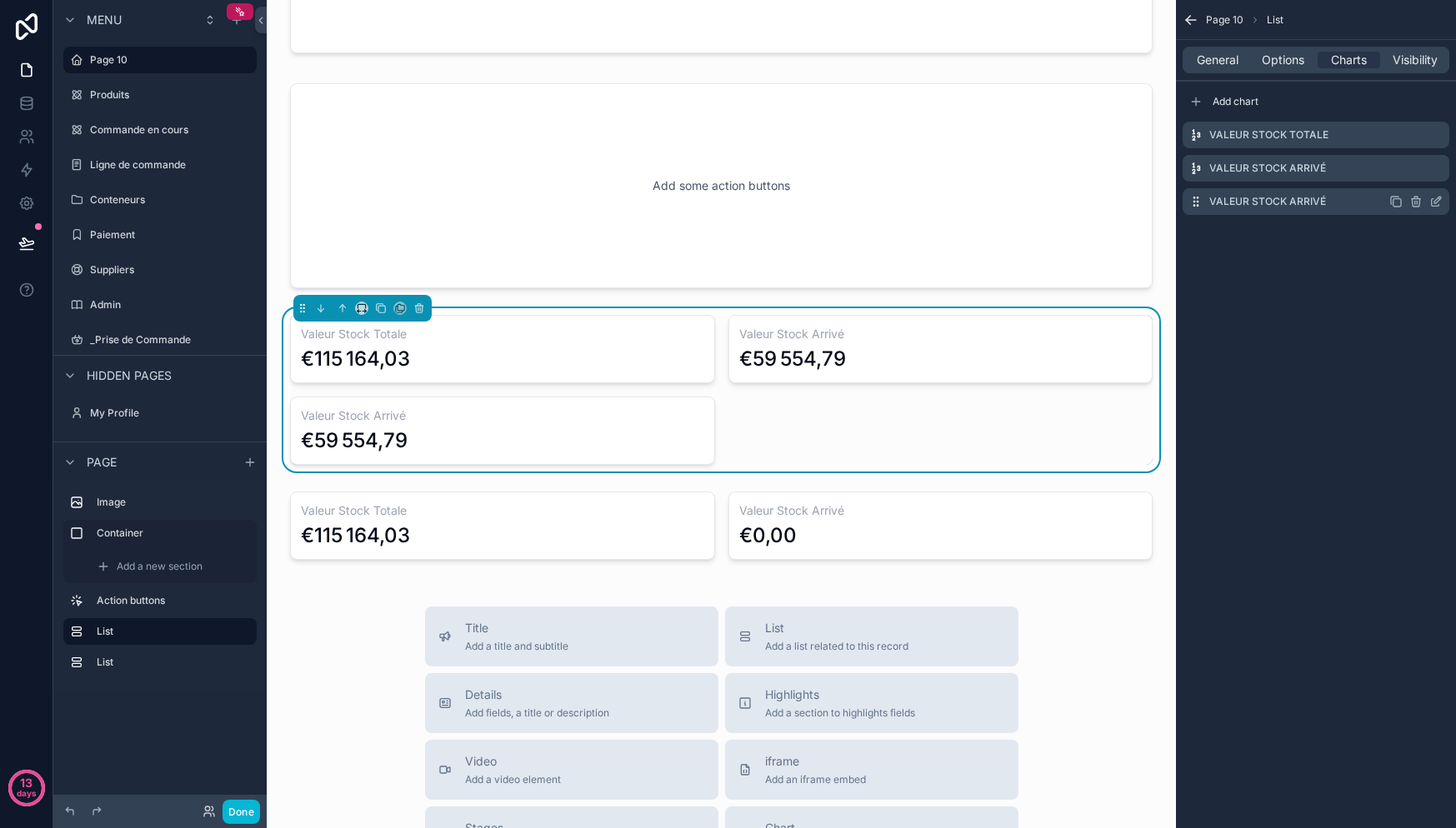
click at [1274, 206] on label "Valeur Stock Arrivé" at bounding box center [1268, 201] width 117 height 13
click at [1272, 66] on span "Options" at bounding box center [1282, 60] width 42 height 17
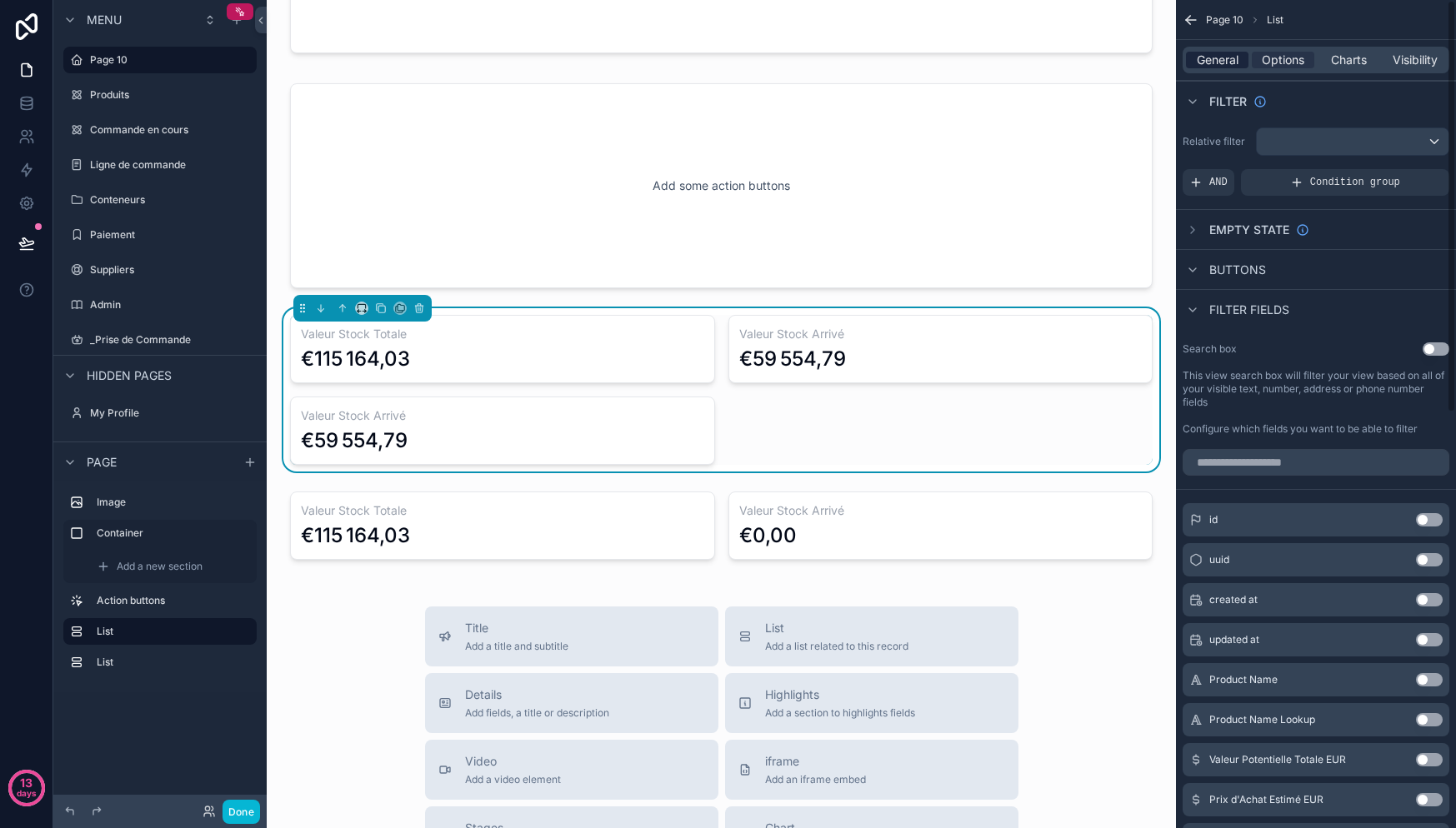
click at [1227, 60] on span "General" at bounding box center [1218, 60] width 42 height 17
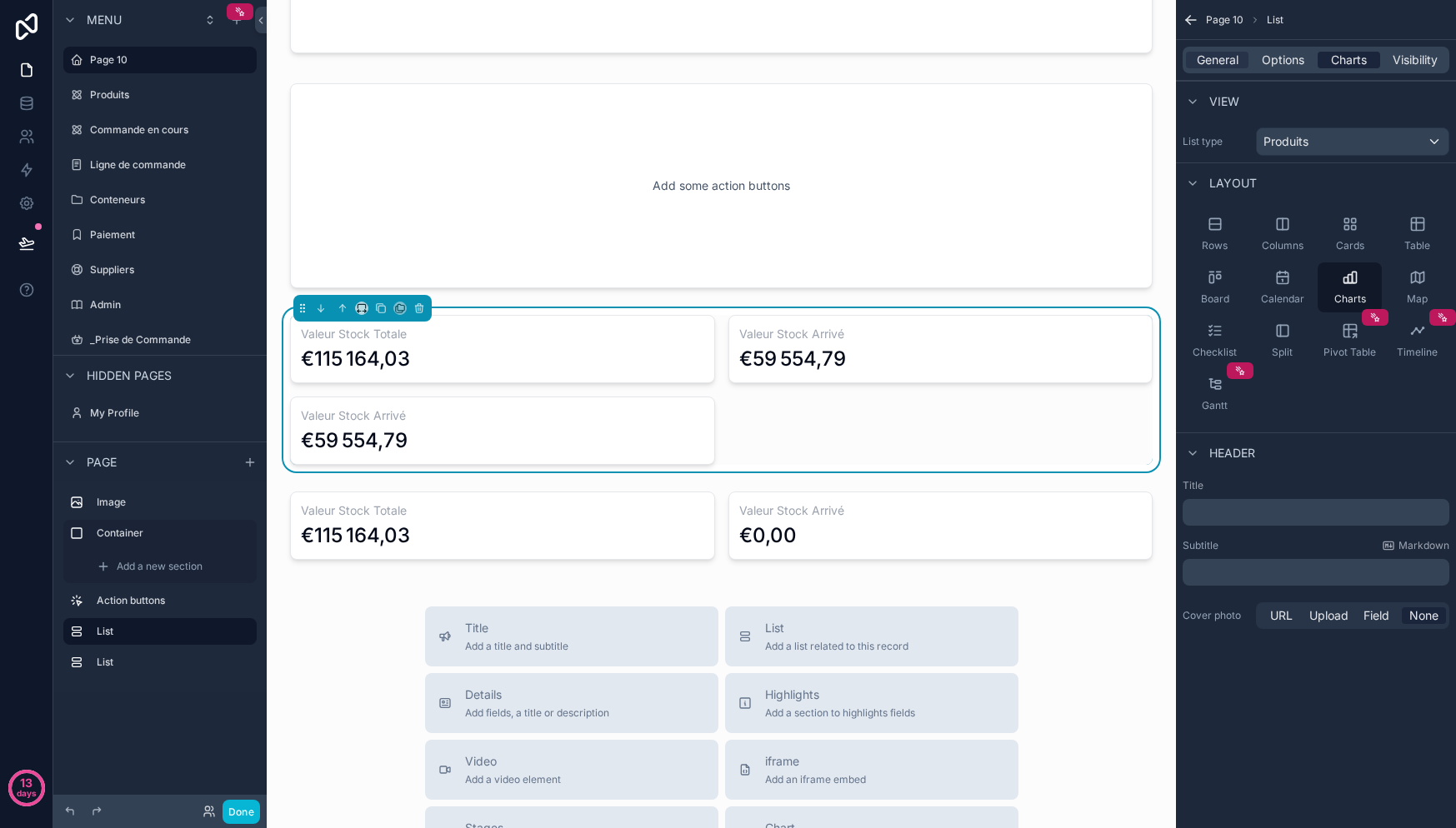
click at [1364, 65] on span "Charts" at bounding box center [1348, 60] width 36 height 17
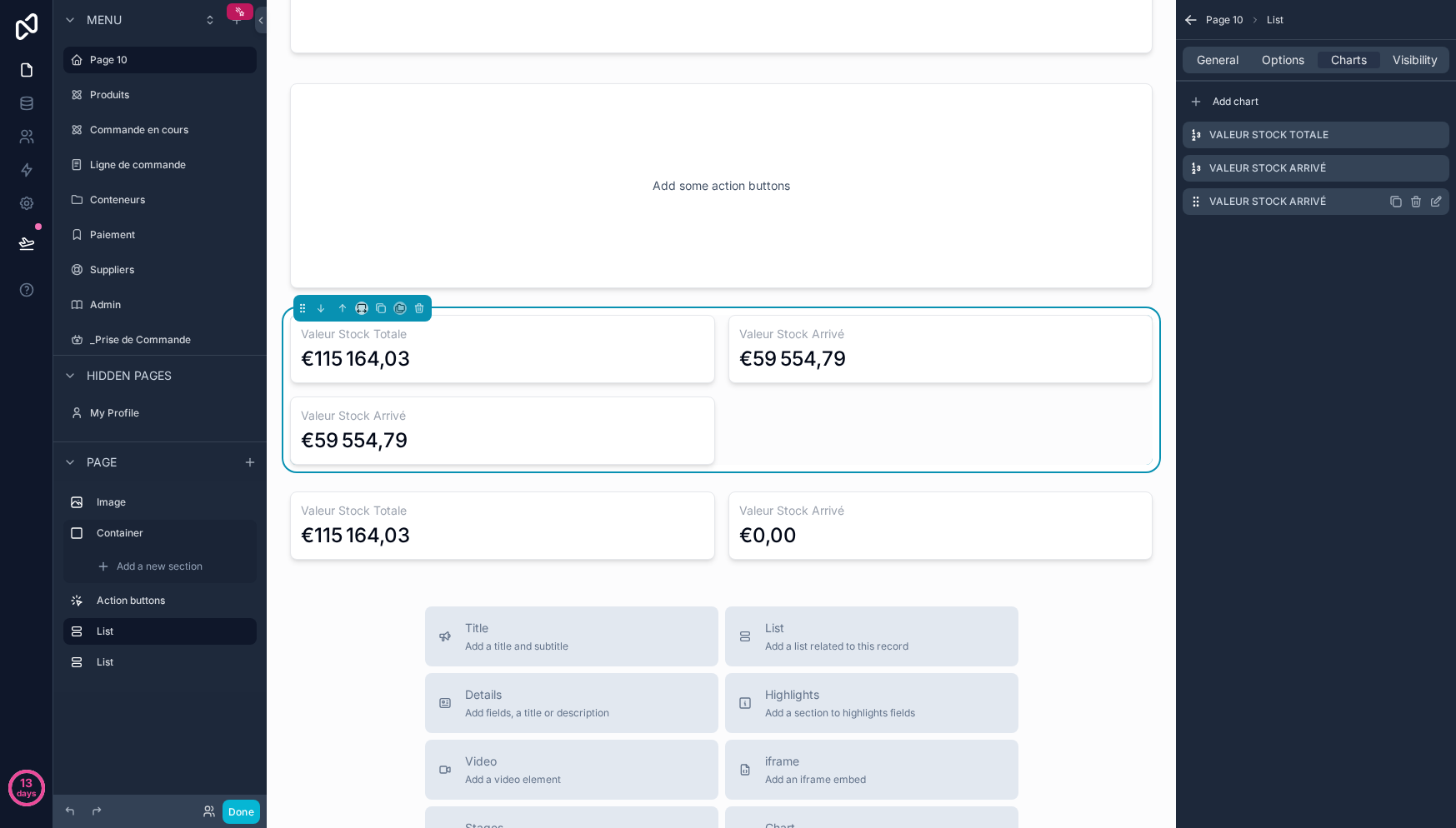
click at [1253, 207] on label "Valeur Stock Arrivé" at bounding box center [1268, 201] width 117 height 13
click at [1440, 203] on icon "scrollable content" at bounding box center [1436, 201] width 13 height 13
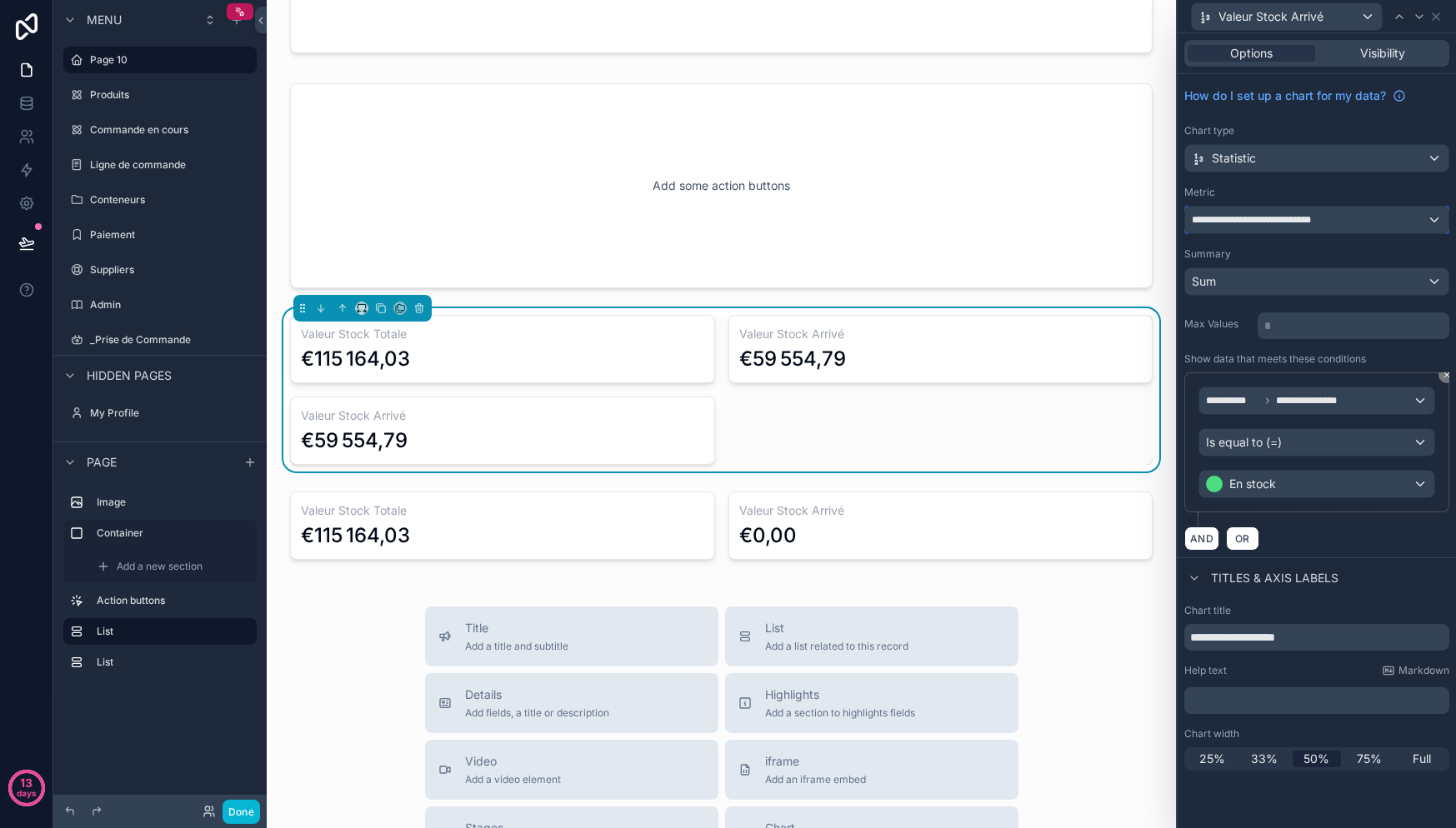
click at [1310, 218] on span "**********" at bounding box center [1261, 219] width 137 height 13
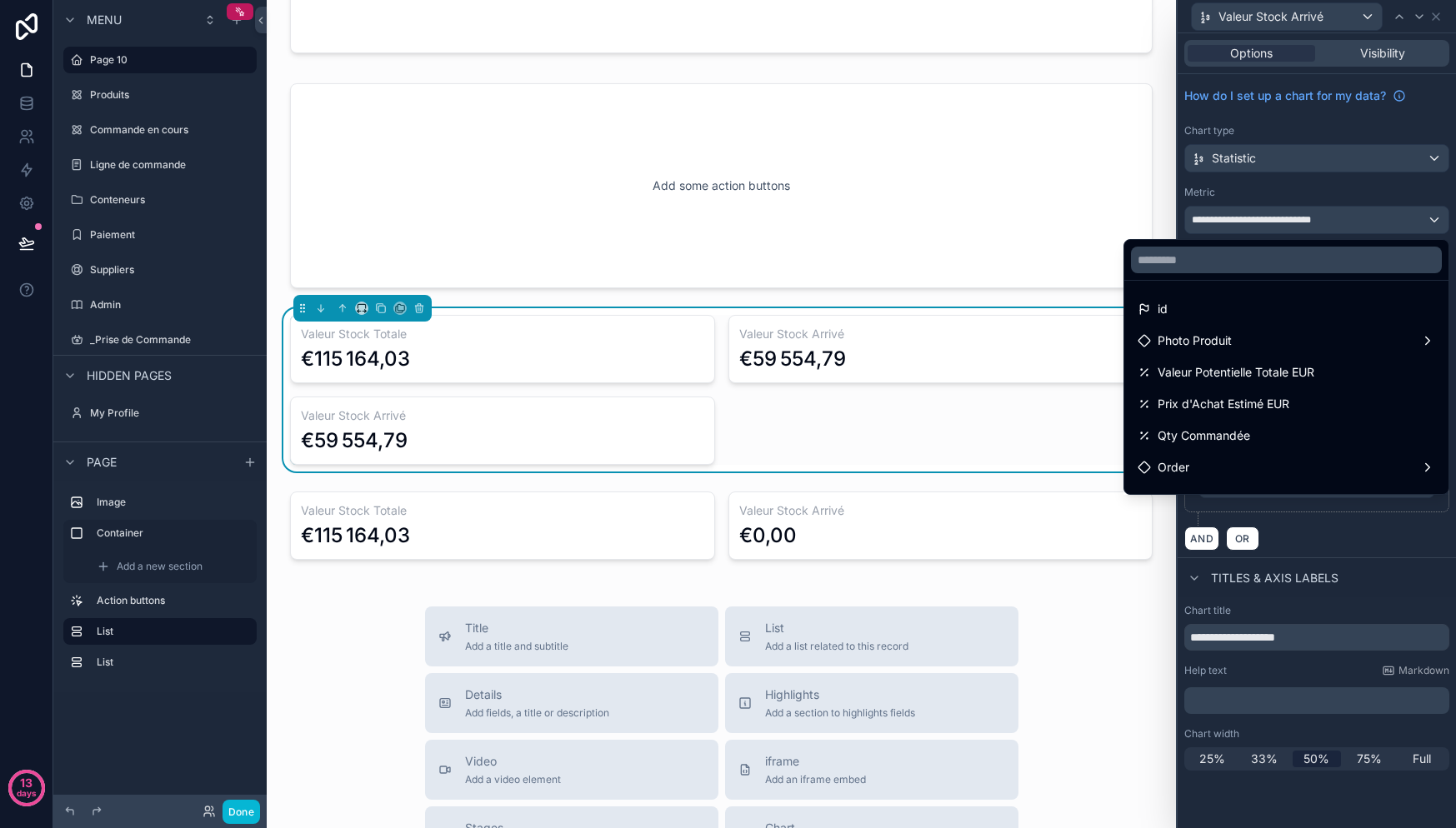
click at [1258, 216] on div at bounding box center [1317, 414] width 279 height 828
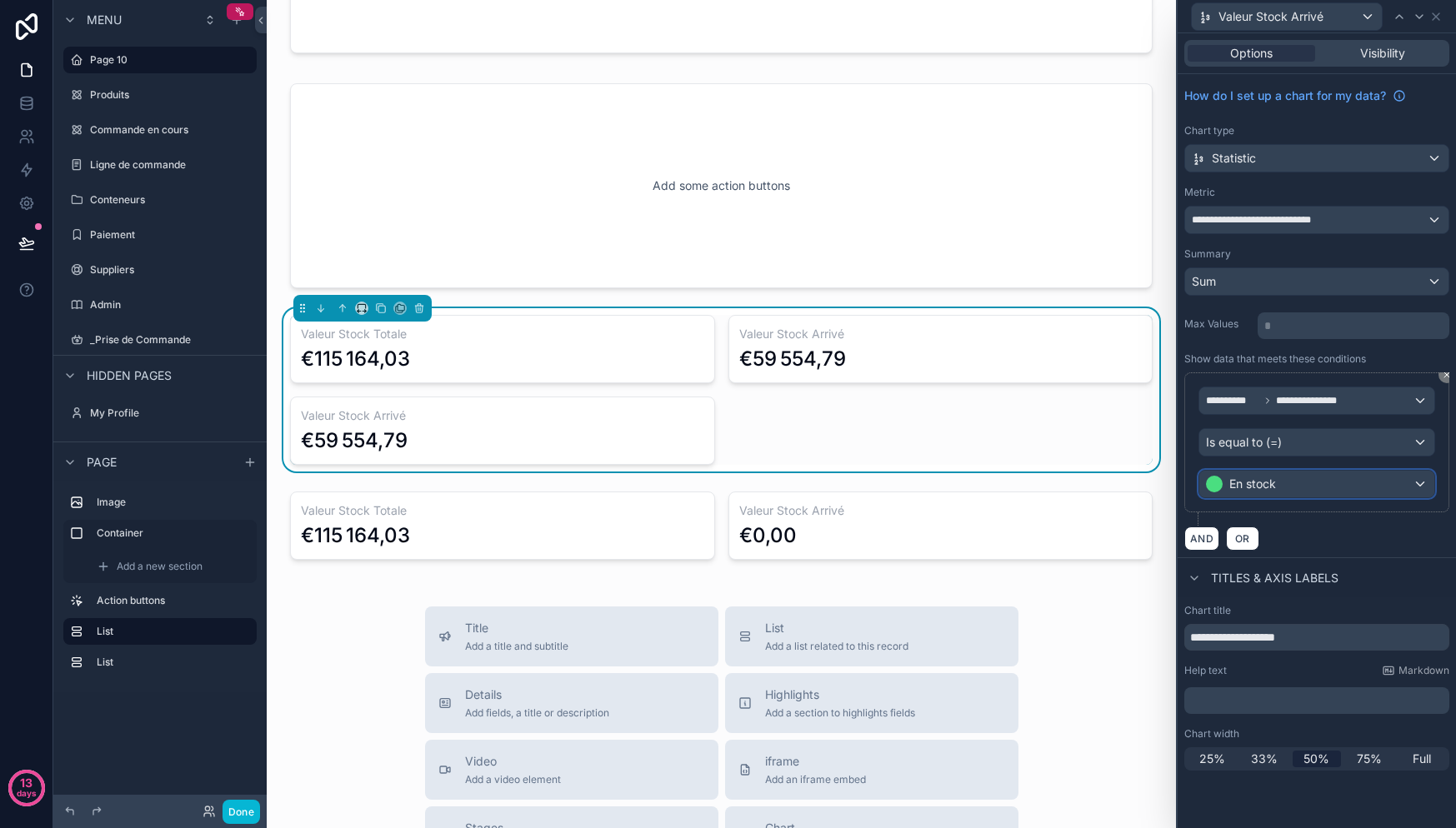
click at [1308, 476] on div "En stock" at bounding box center [1317, 484] width 235 height 26
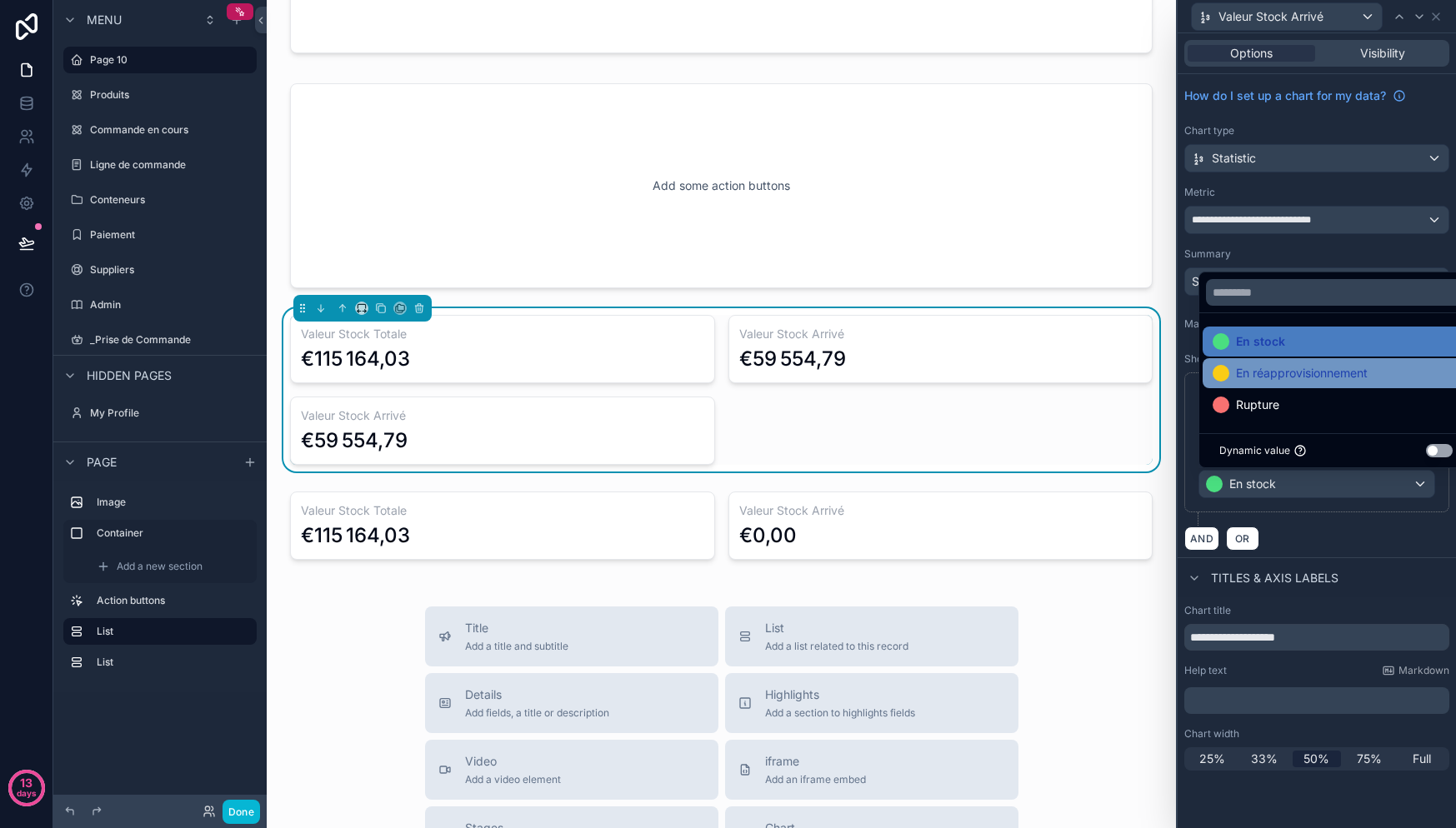
click at [1321, 375] on span "En réapprovisionnement" at bounding box center [1302, 373] width 131 height 20
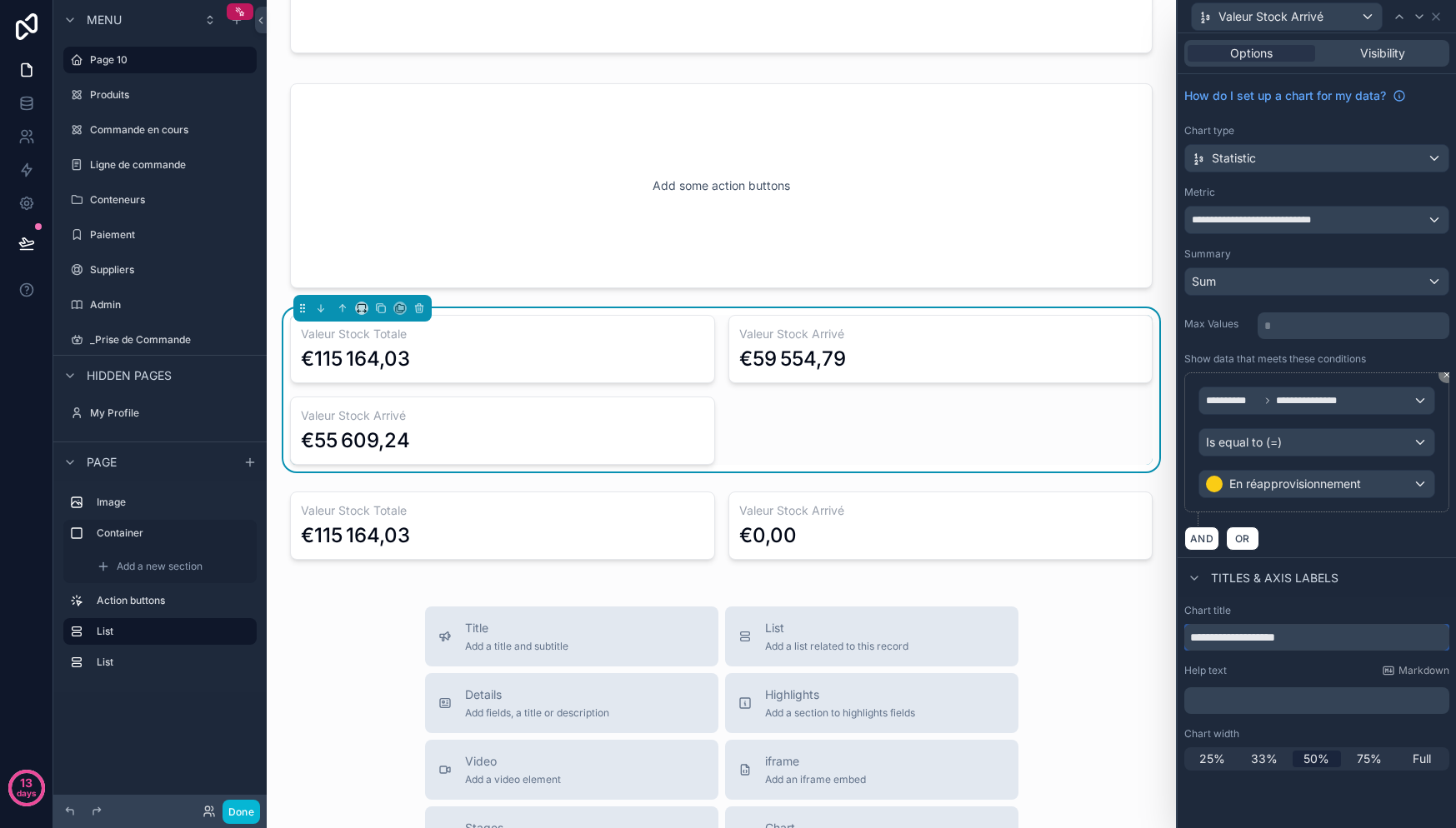
click at [1327, 634] on input "**********" at bounding box center [1317, 637] width 265 height 26
click at [1281, 634] on input "**********" at bounding box center [1317, 637] width 265 height 26
type input "******"
type input "**********"
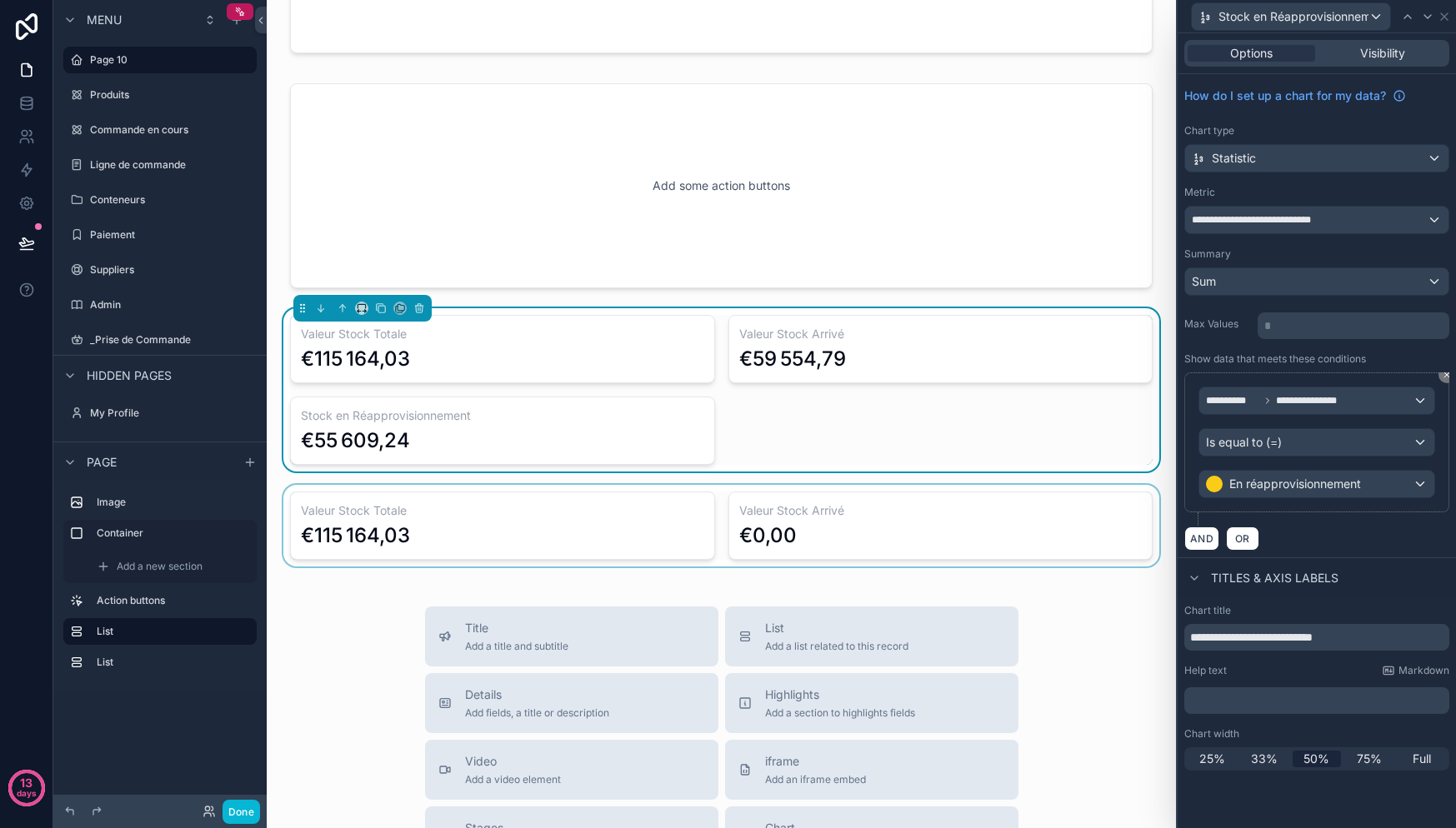
click at [516, 518] on div "scrollable content" at bounding box center [721, 525] width 883 height 81
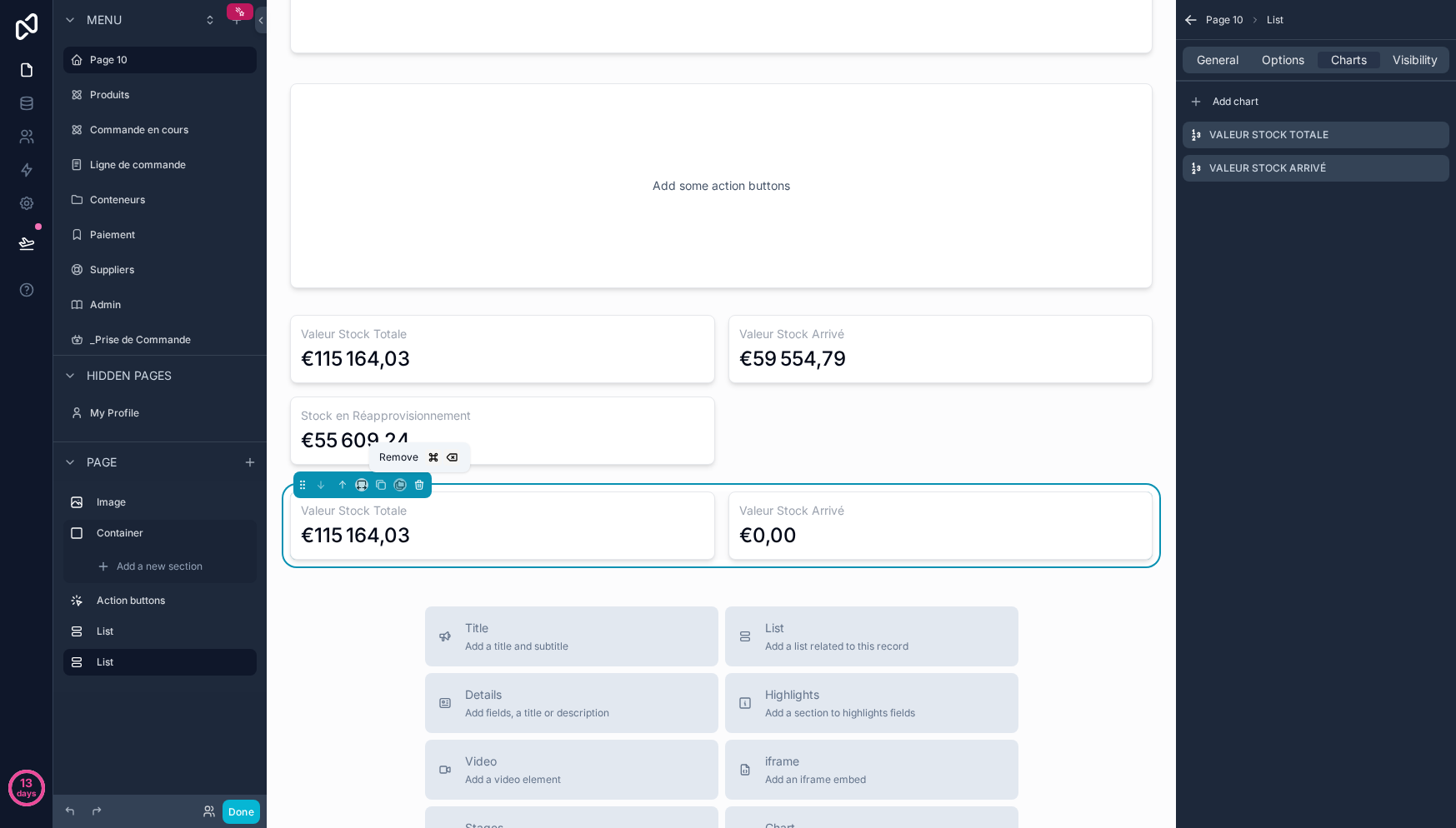
click at [424, 479] on icon "scrollable content" at bounding box center [419, 485] width 11 height 11
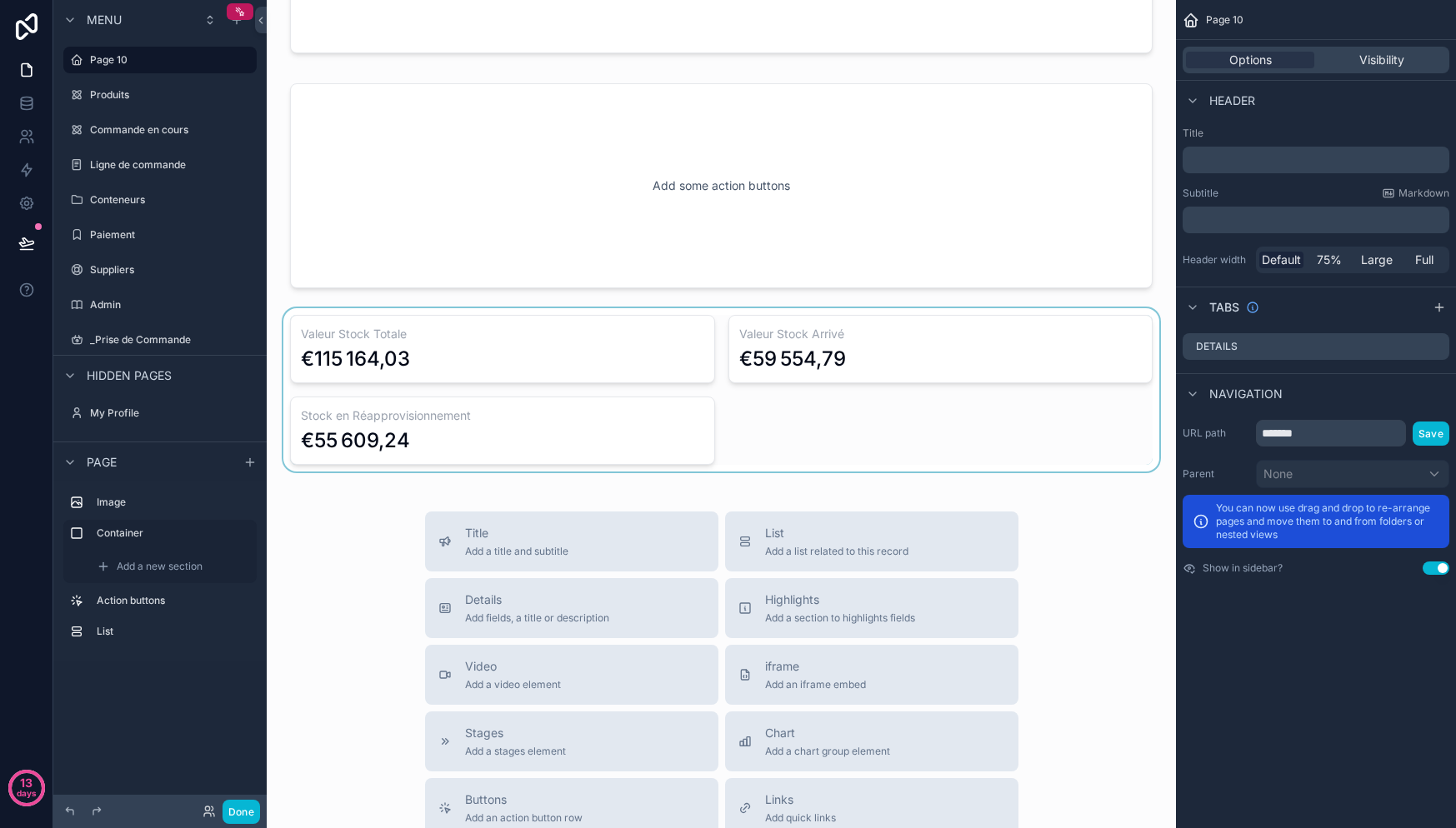
click at [856, 415] on div "scrollable content" at bounding box center [721, 390] width 883 height 163
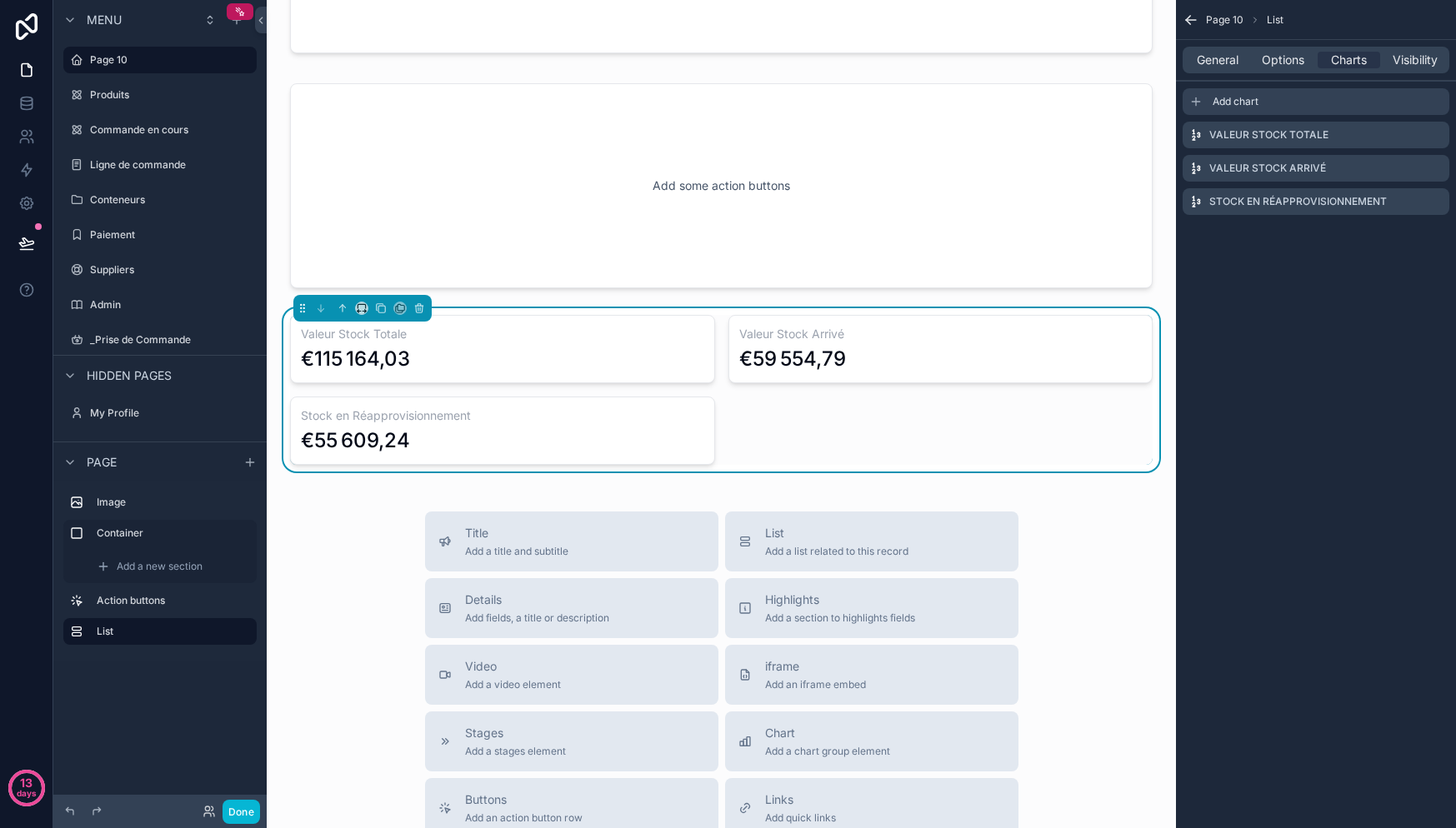
click at [1228, 110] on div "Add chart" at bounding box center [1316, 102] width 266 height 26
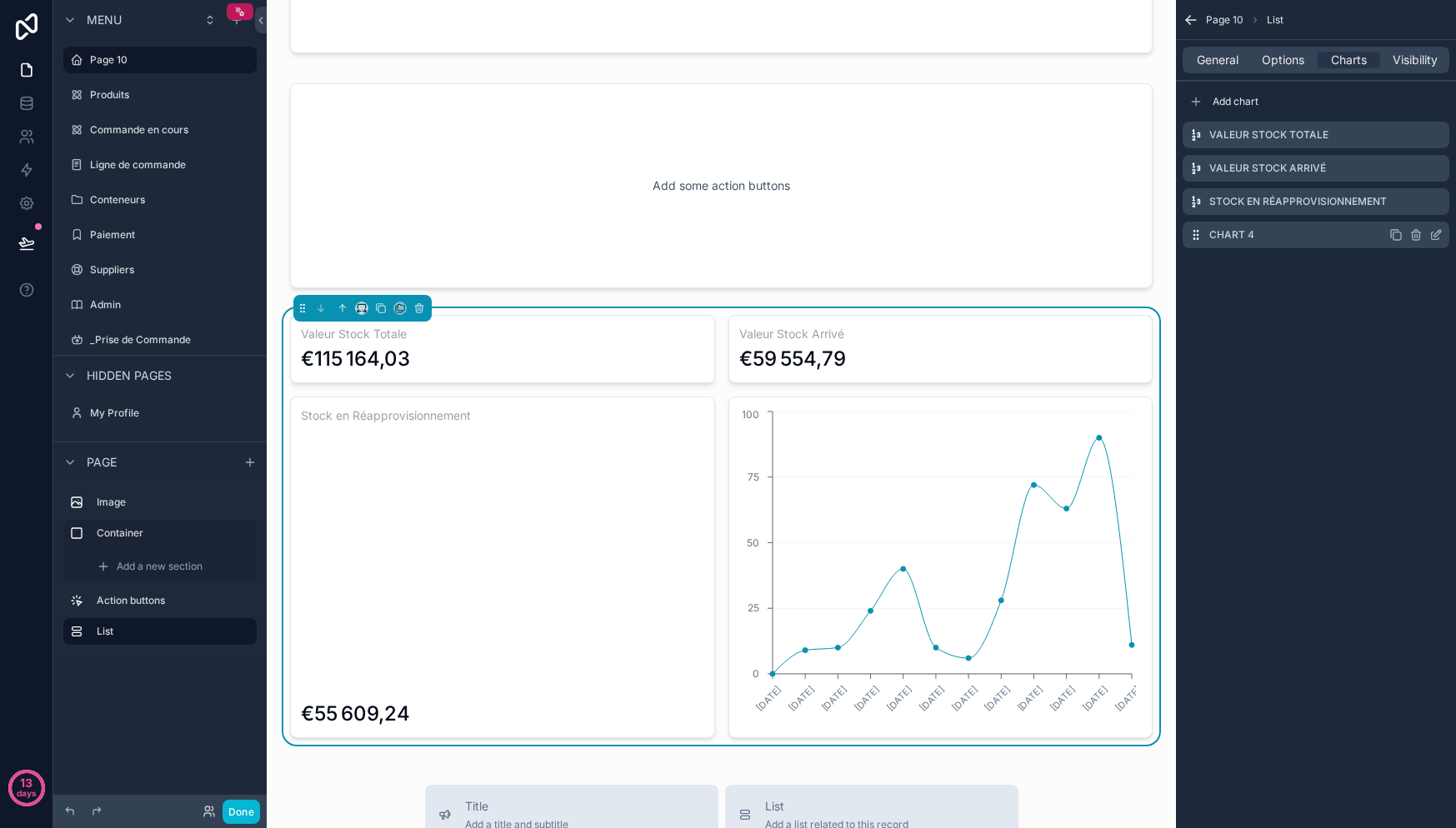
click at [1417, 237] on icon "scrollable content" at bounding box center [1417, 236] width 0 height 4
click at [1412, 211] on icon at bounding box center [1409, 208] width 13 height 13
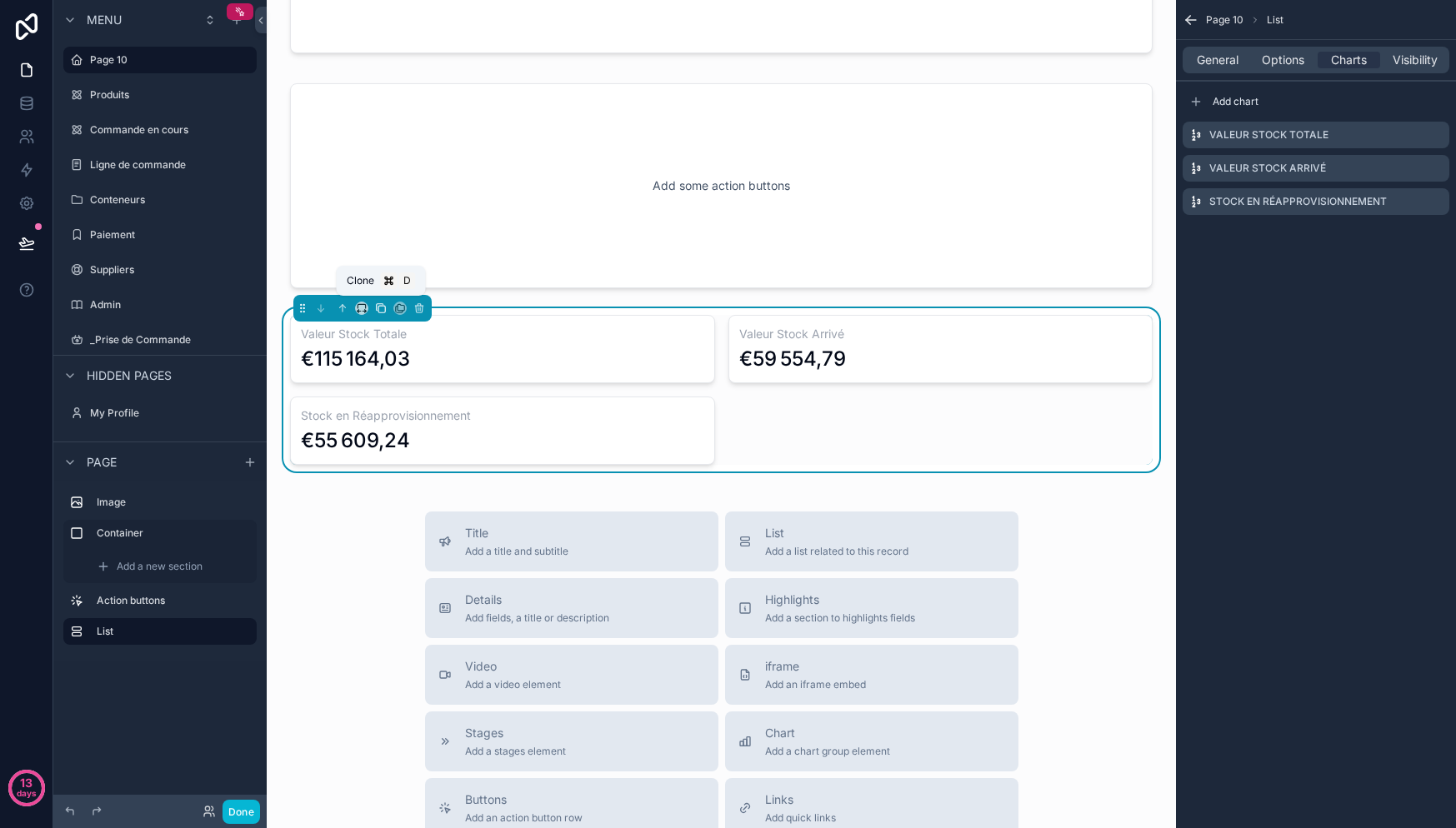
click at [386, 308] on icon "scrollable content" at bounding box center [380, 308] width 11 height 11
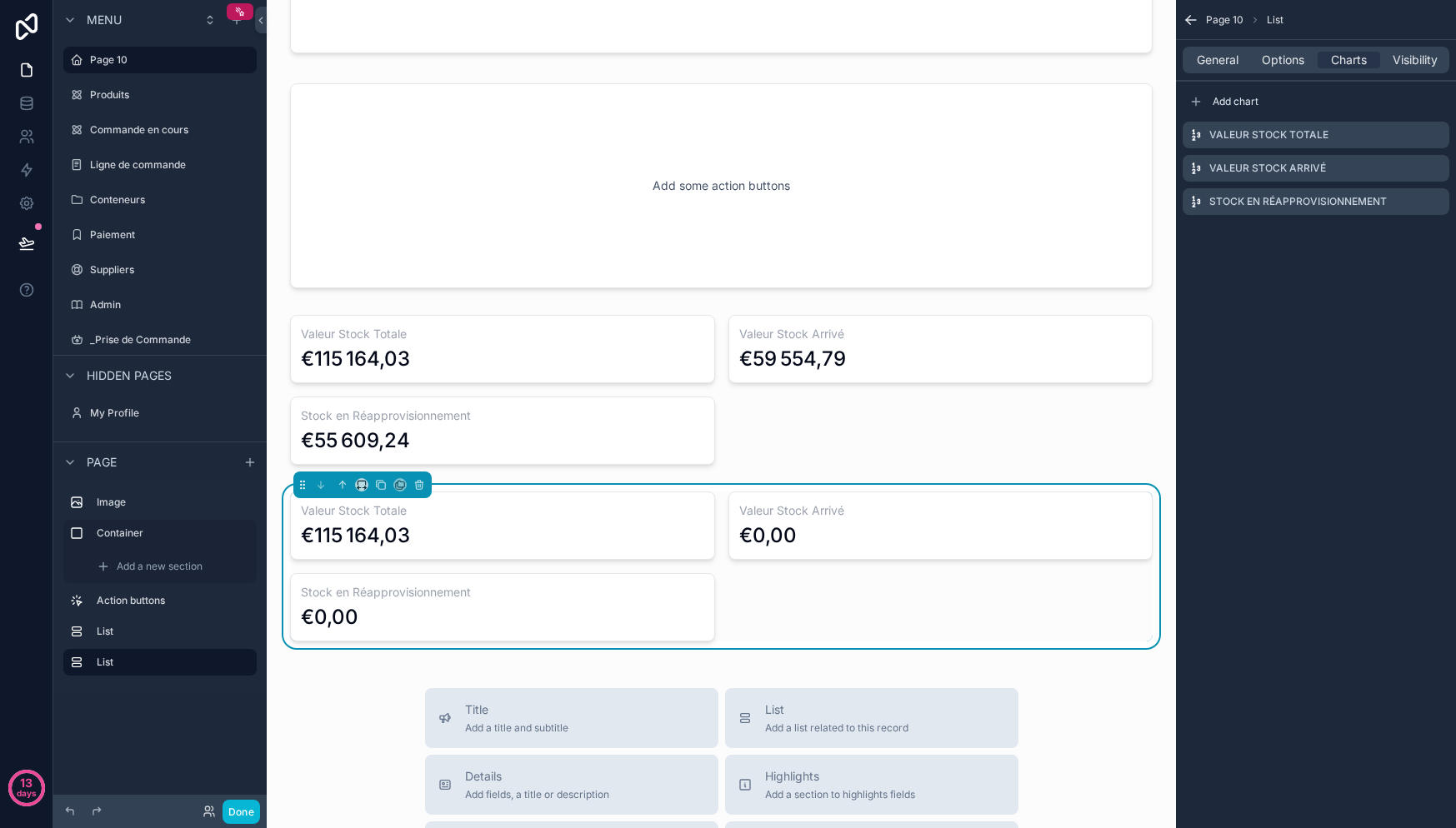
click at [460, 522] on div "€115 164,03" at bounding box center [502, 535] width 403 height 26
click at [1417, 133] on icon "scrollable content" at bounding box center [1416, 134] width 13 height 13
click at [1411, 114] on icon at bounding box center [1409, 108] width 13 height 13
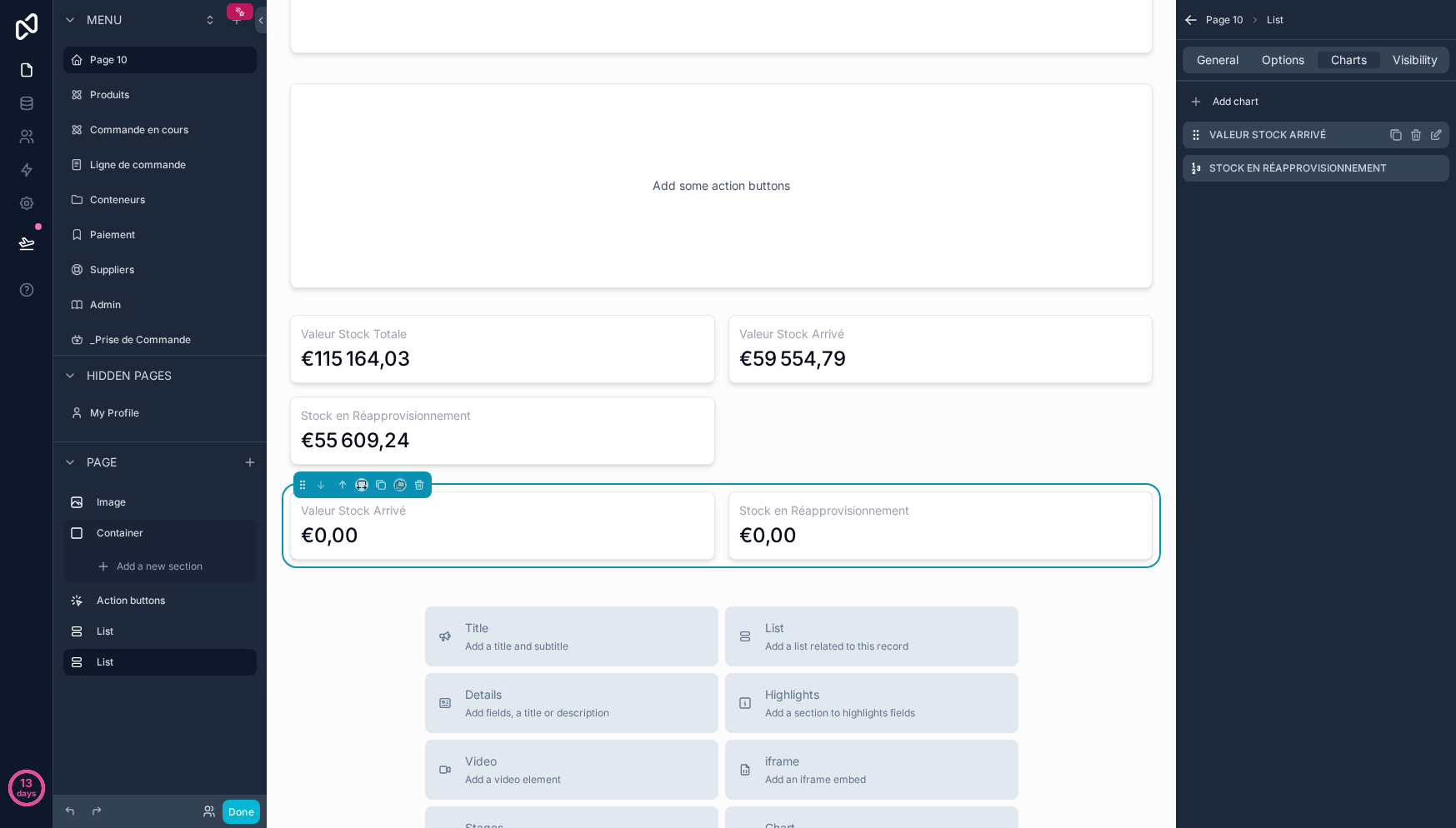
click at [1413, 132] on icon "scrollable content" at bounding box center [1417, 132] width 9 height 0
click at [1409, 112] on icon at bounding box center [1409, 108] width 13 height 13
click at [1418, 132] on icon "scrollable content" at bounding box center [1416, 134] width 13 height 13
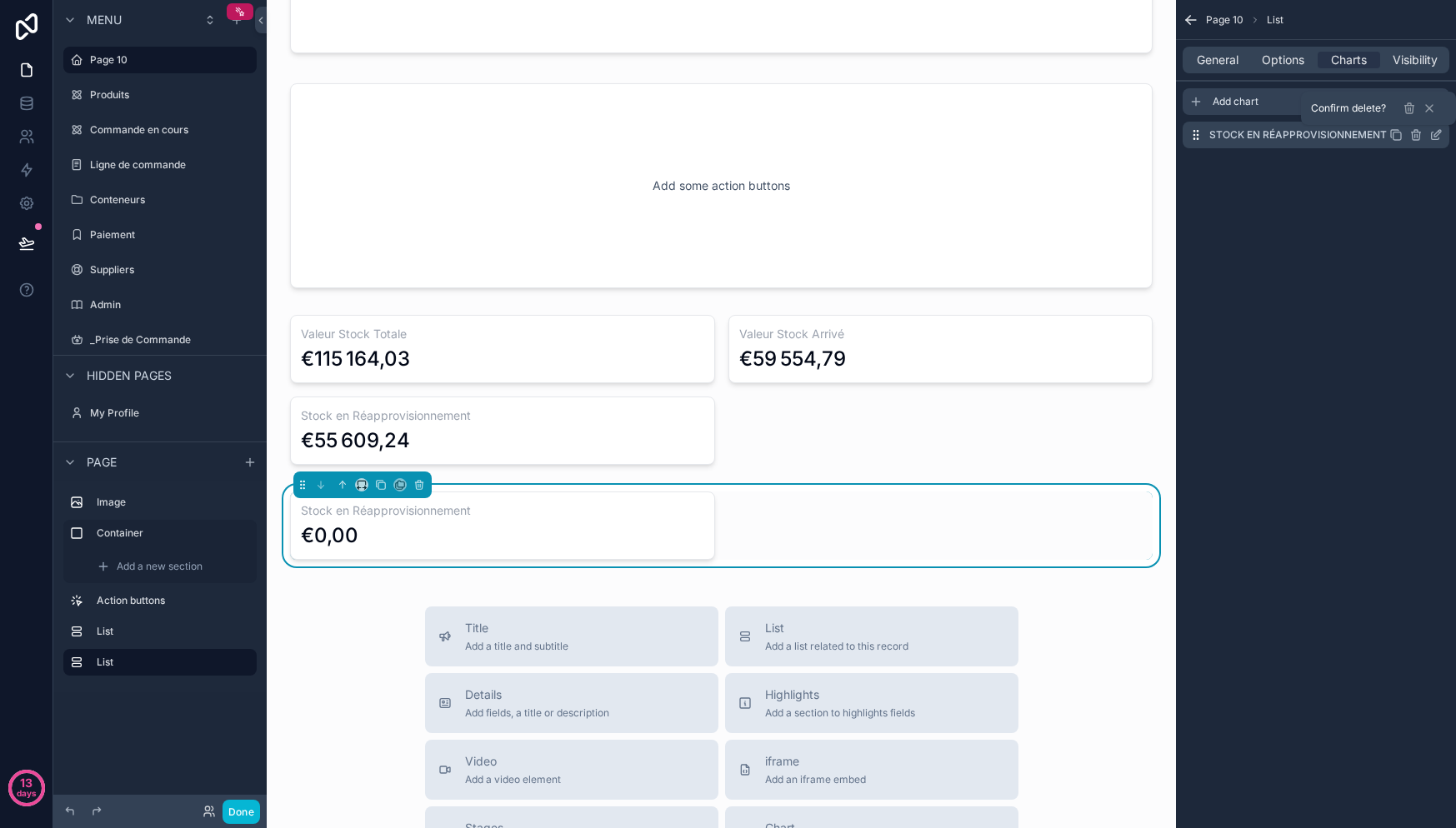
drag, startPoint x: 1407, startPoint y: 110, endPoint x: 1298, endPoint y: 109, distance: 109.0
click at [1407, 110] on icon at bounding box center [1409, 108] width 13 height 13
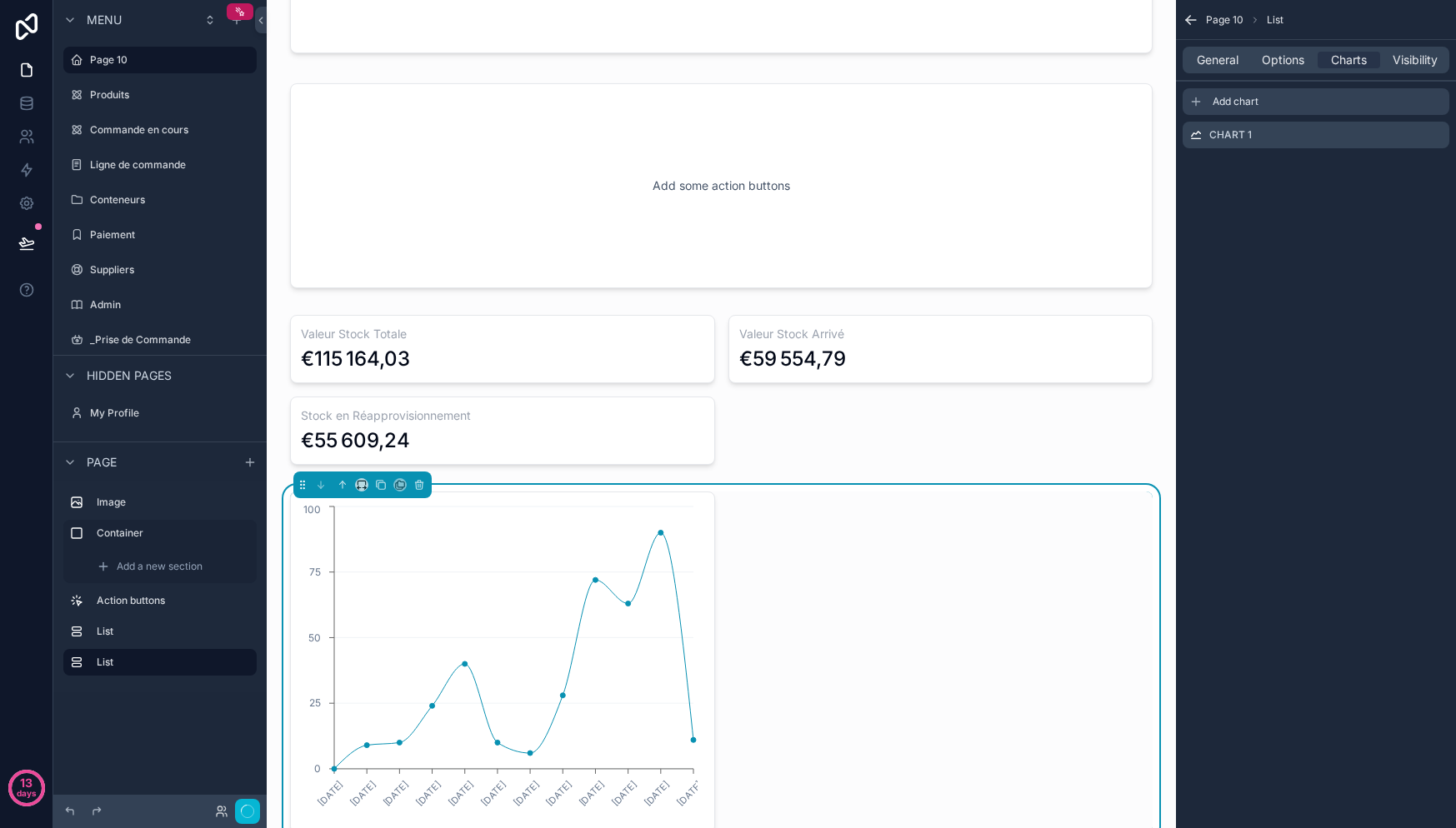
click at [1253, 104] on span "Add chart" at bounding box center [1235, 101] width 46 height 13
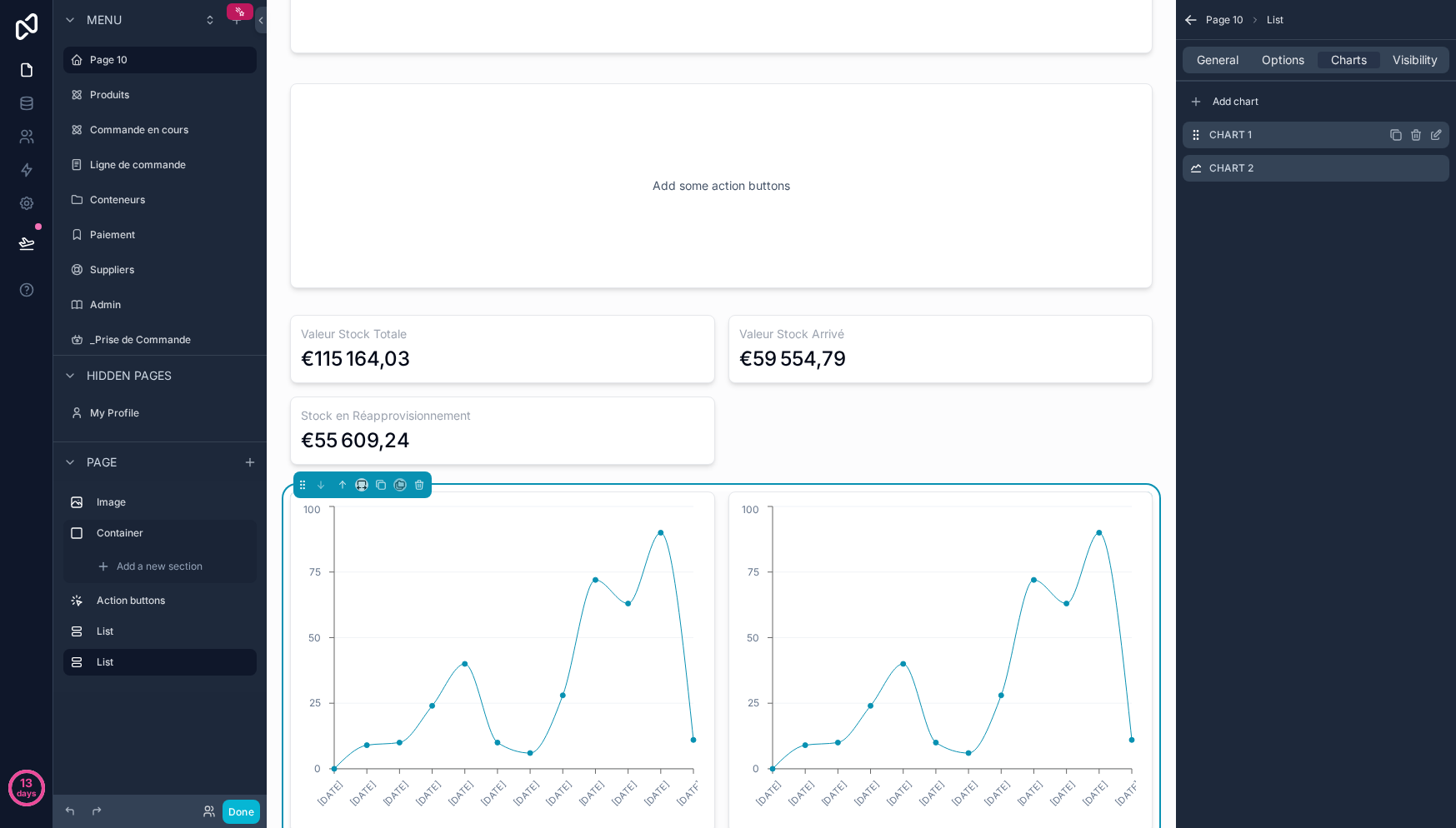
click at [1281, 134] on div "Chart 1" at bounding box center [1316, 135] width 266 height 26
click at [1439, 137] on icon "scrollable content" at bounding box center [1436, 134] width 13 height 13
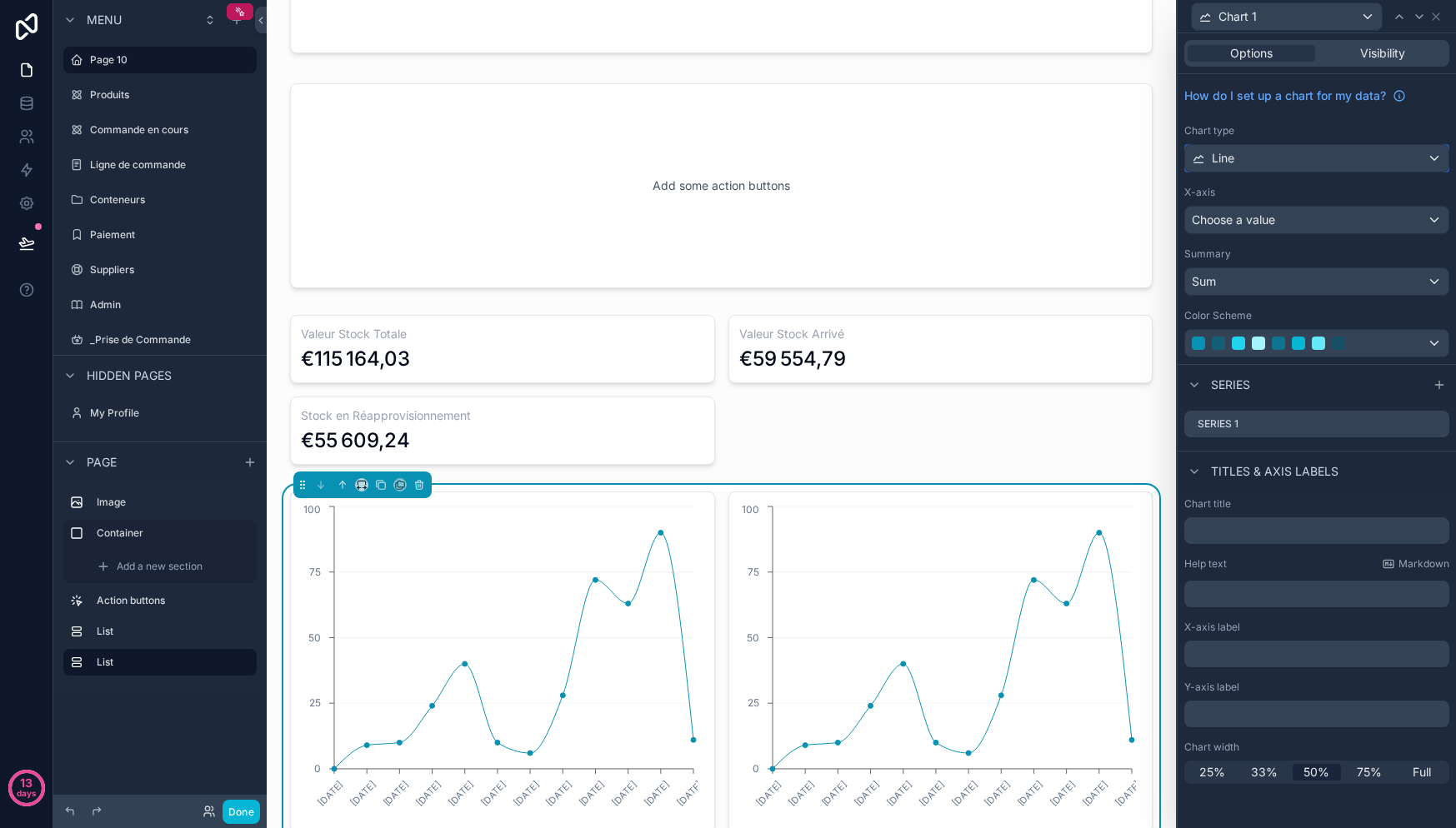
click at [1296, 154] on div "Line" at bounding box center [1317, 158] width 263 height 26
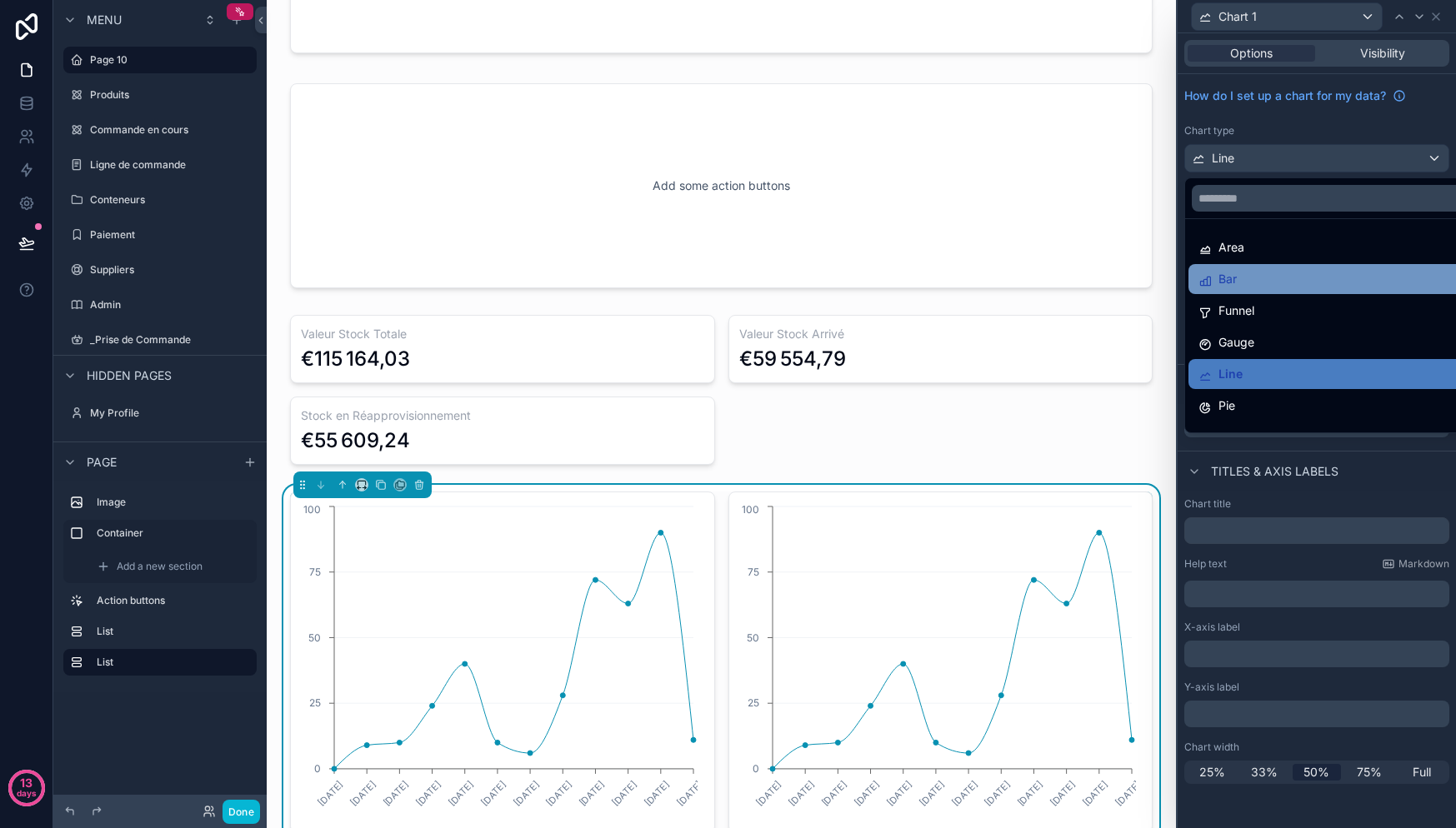
click at [1274, 275] on div "Bar" at bounding box center [1336, 279] width 275 height 20
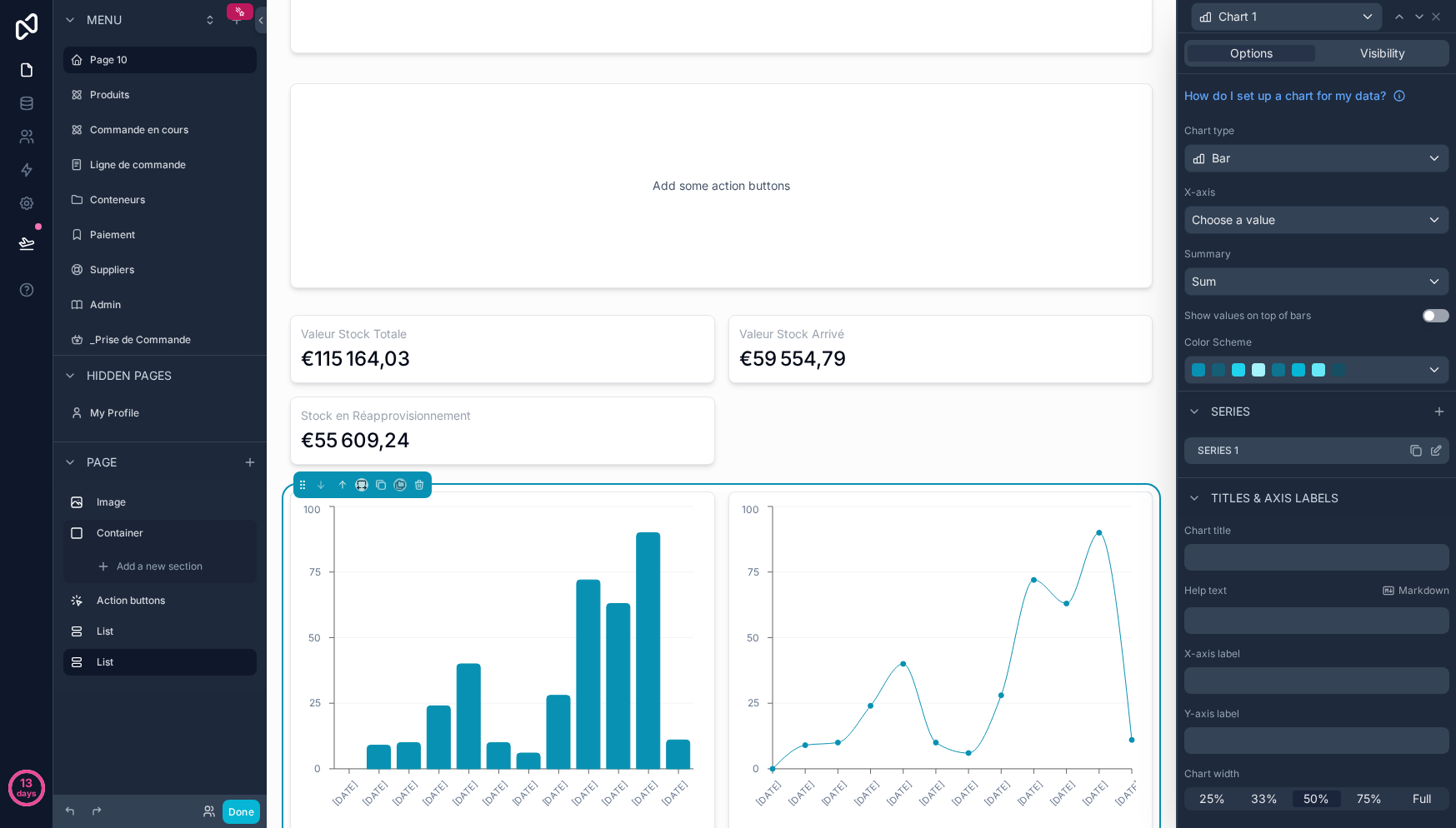
click at [1244, 452] on div "Series 1" at bounding box center [1317, 450] width 265 height 26
click at [1379, 53] on span "Visibility" at bounding box center [1382, 53] width 45 height 17
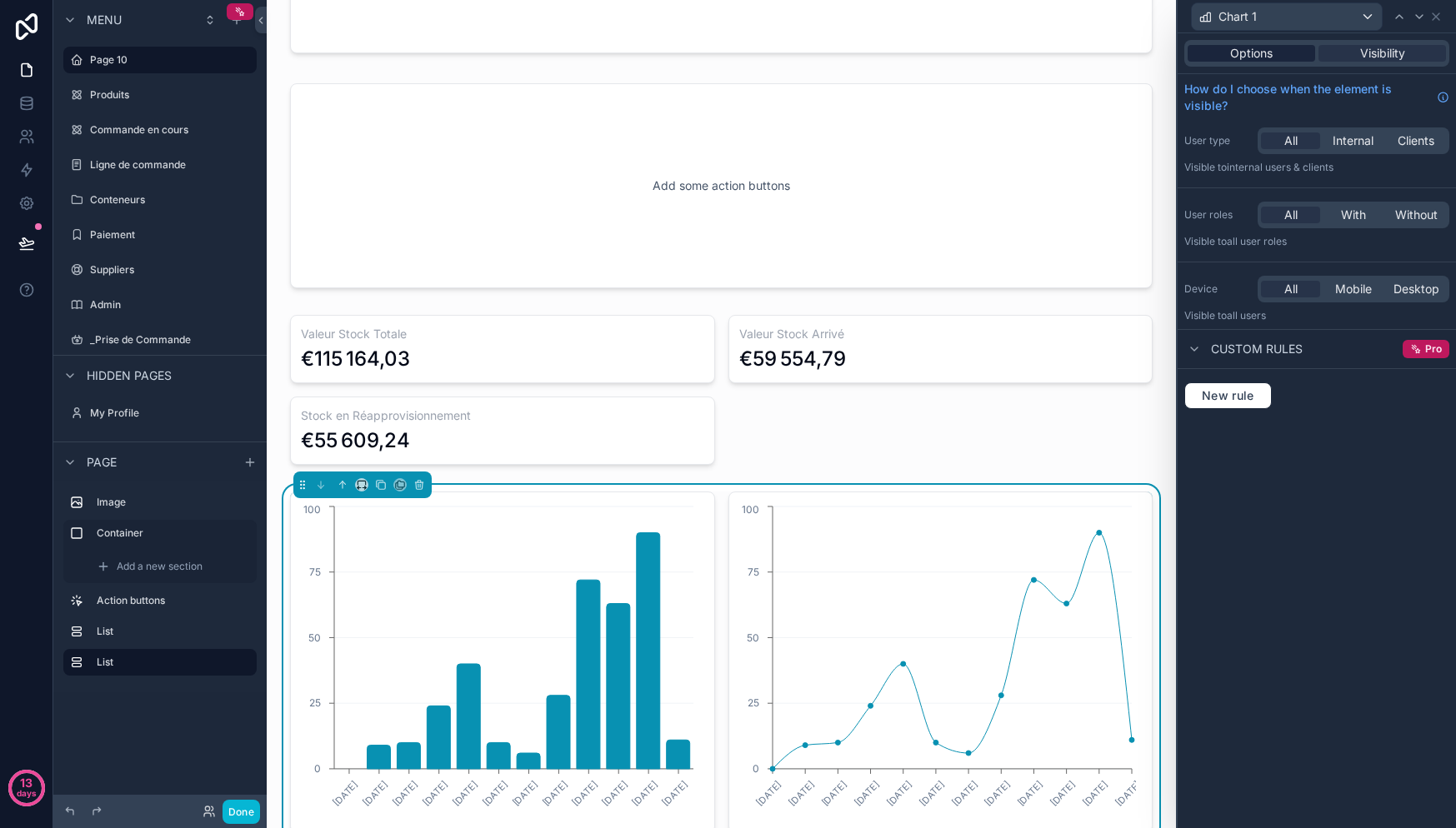
click at [1257, 56] on span "Options" at bounding box center [1251, 53] width 42 height 17
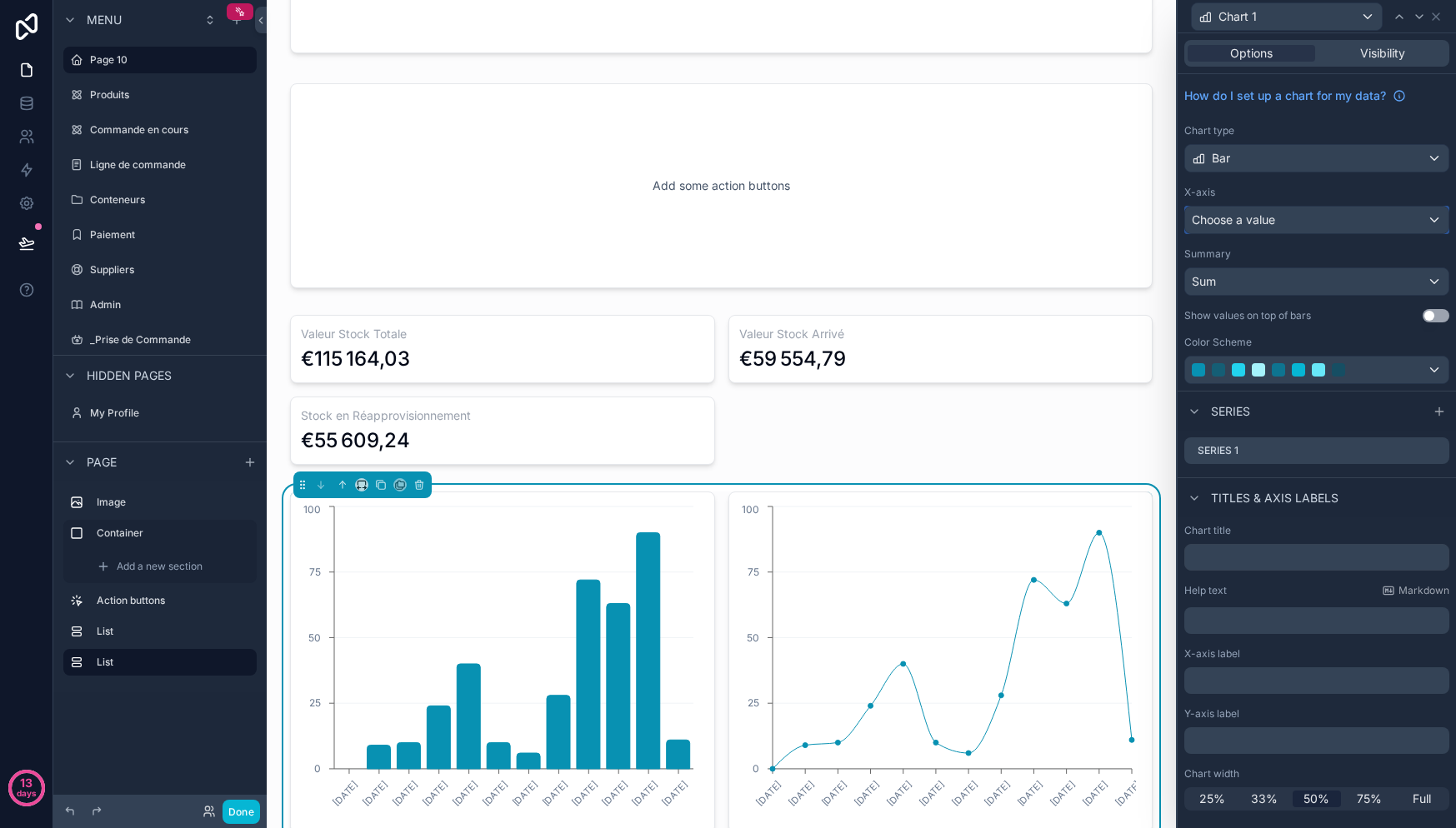
click at [1267, 229] on div "Choose a value" at bounding box center [1317, 220] width 263 height 26
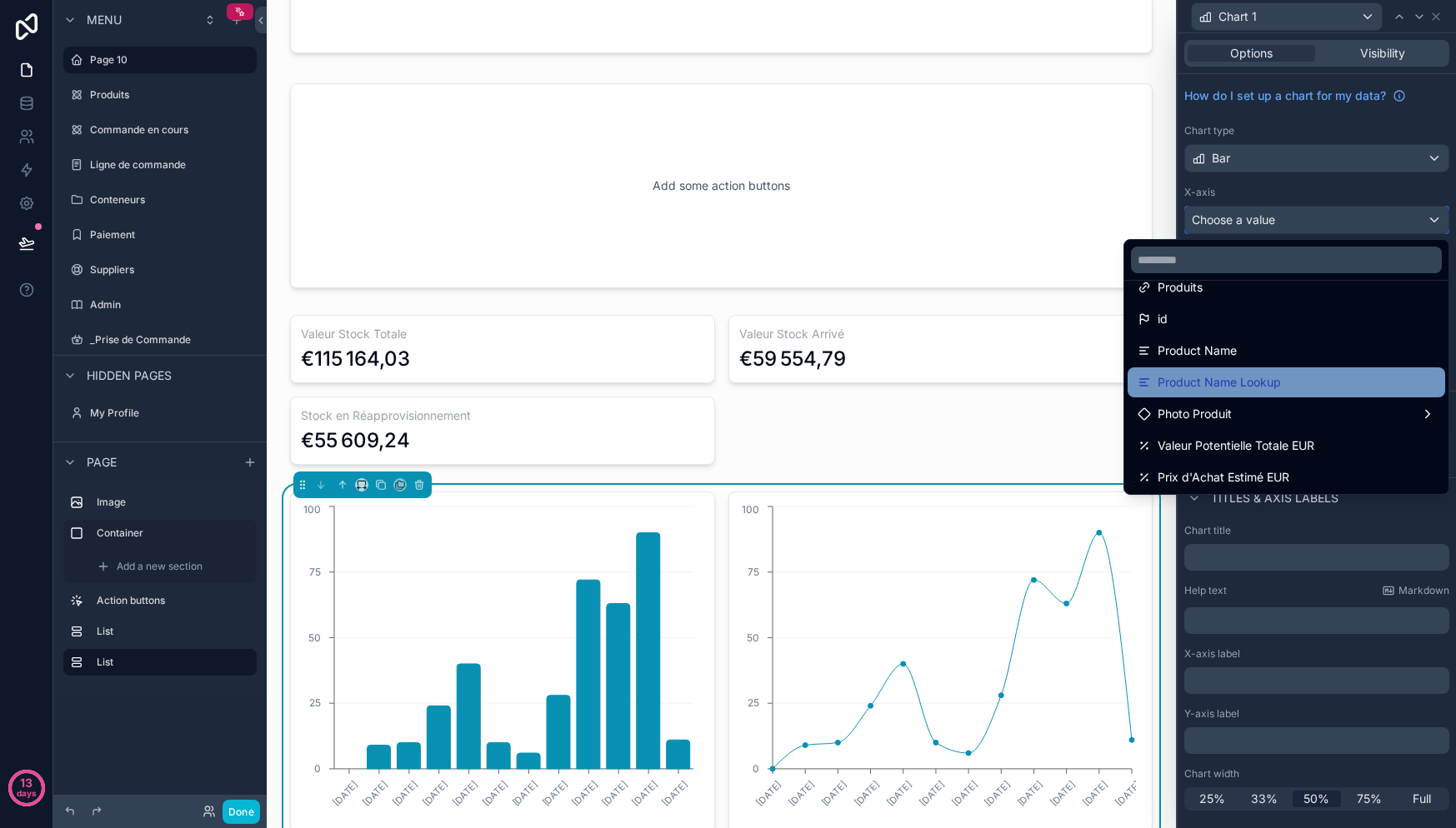
scroll to position [32, 0]
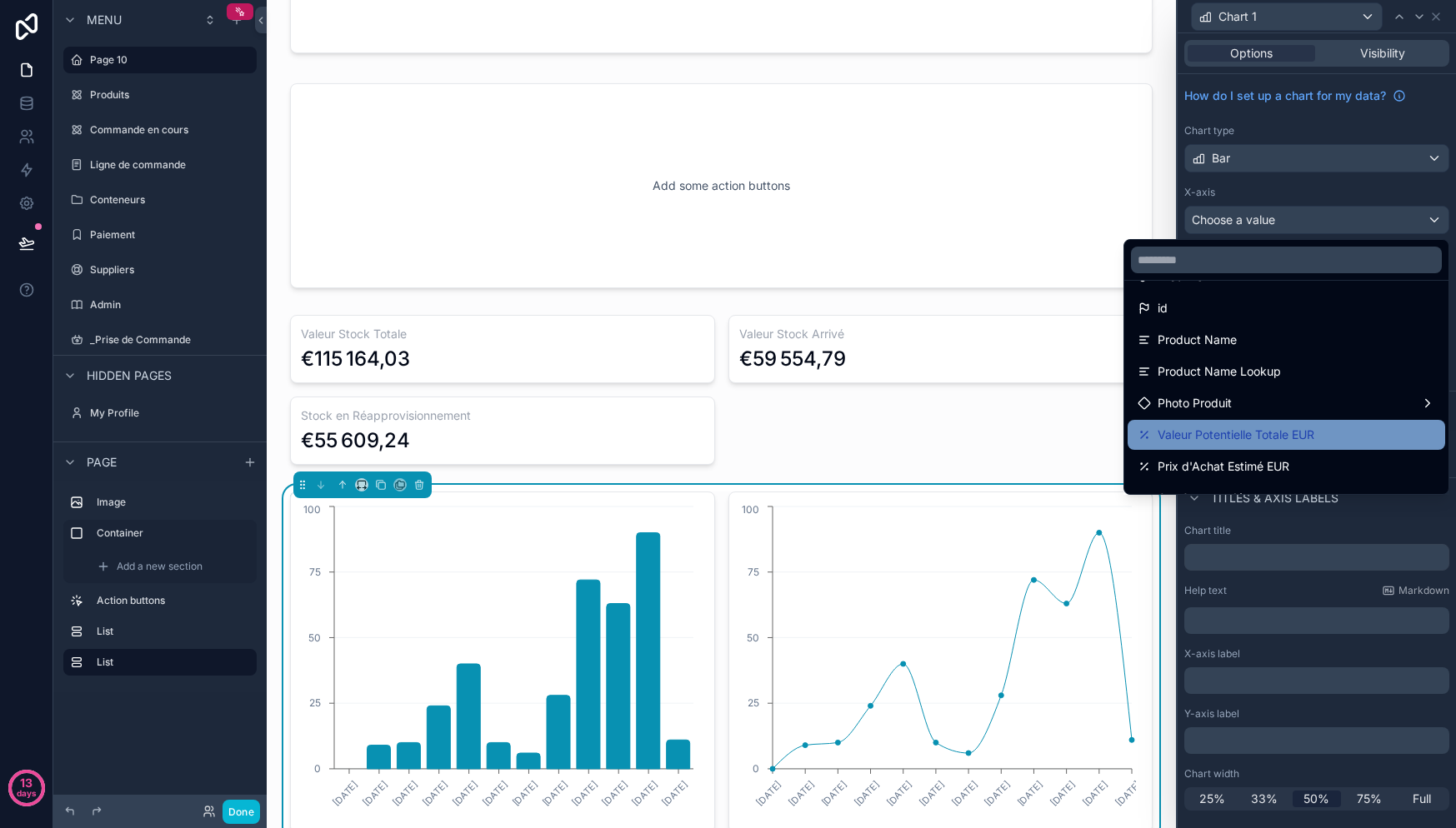
click at [1278, 431] on span "Valeur Potentielle Totale EUR" at bounding box center [1236, 435] width 157 height 20
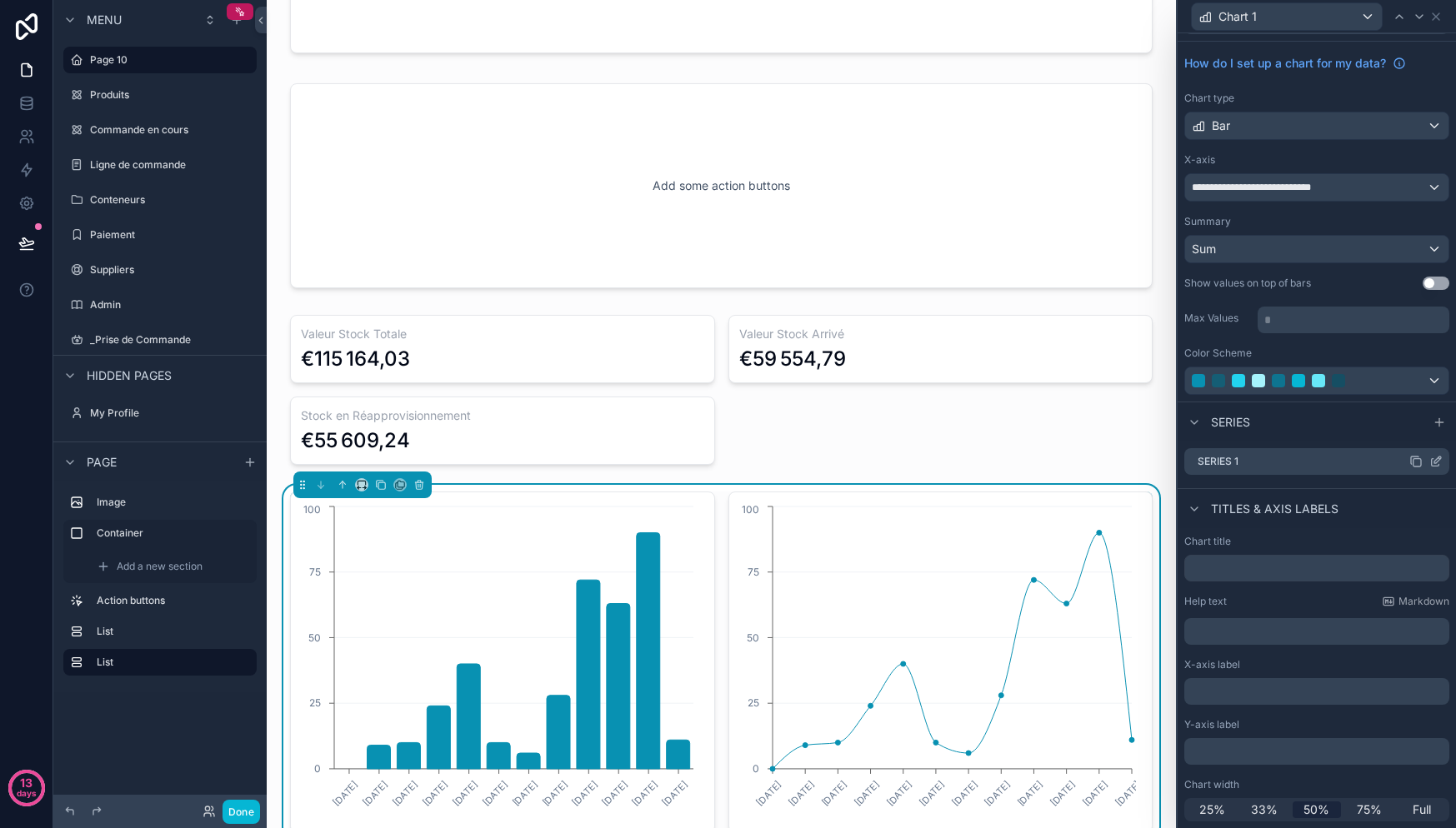
click at [1307, 459] on div "Series 1" at bounding box center [1317, 462] width 265 height 26
click at [1268, 692] on p "﻿" at bounding box center [1318, 691] width 255 height 17
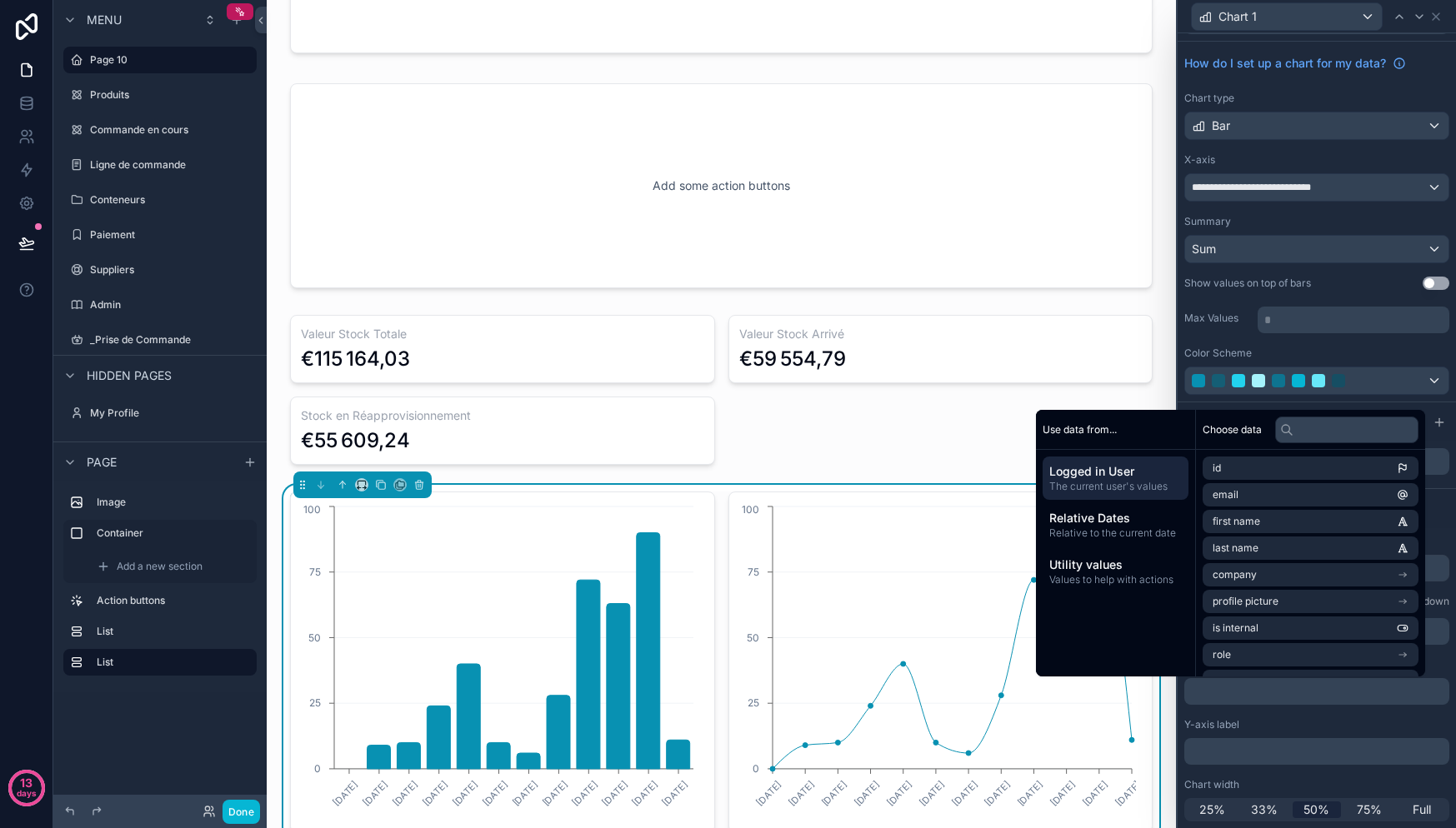
click at [1268, 712] on div "Chart title Help text Markdown ﻿ X-axis label ﻿ Y-axis label ﻿ Chart width 25% …" at bounding box center [1317, 678] width 279 height 300
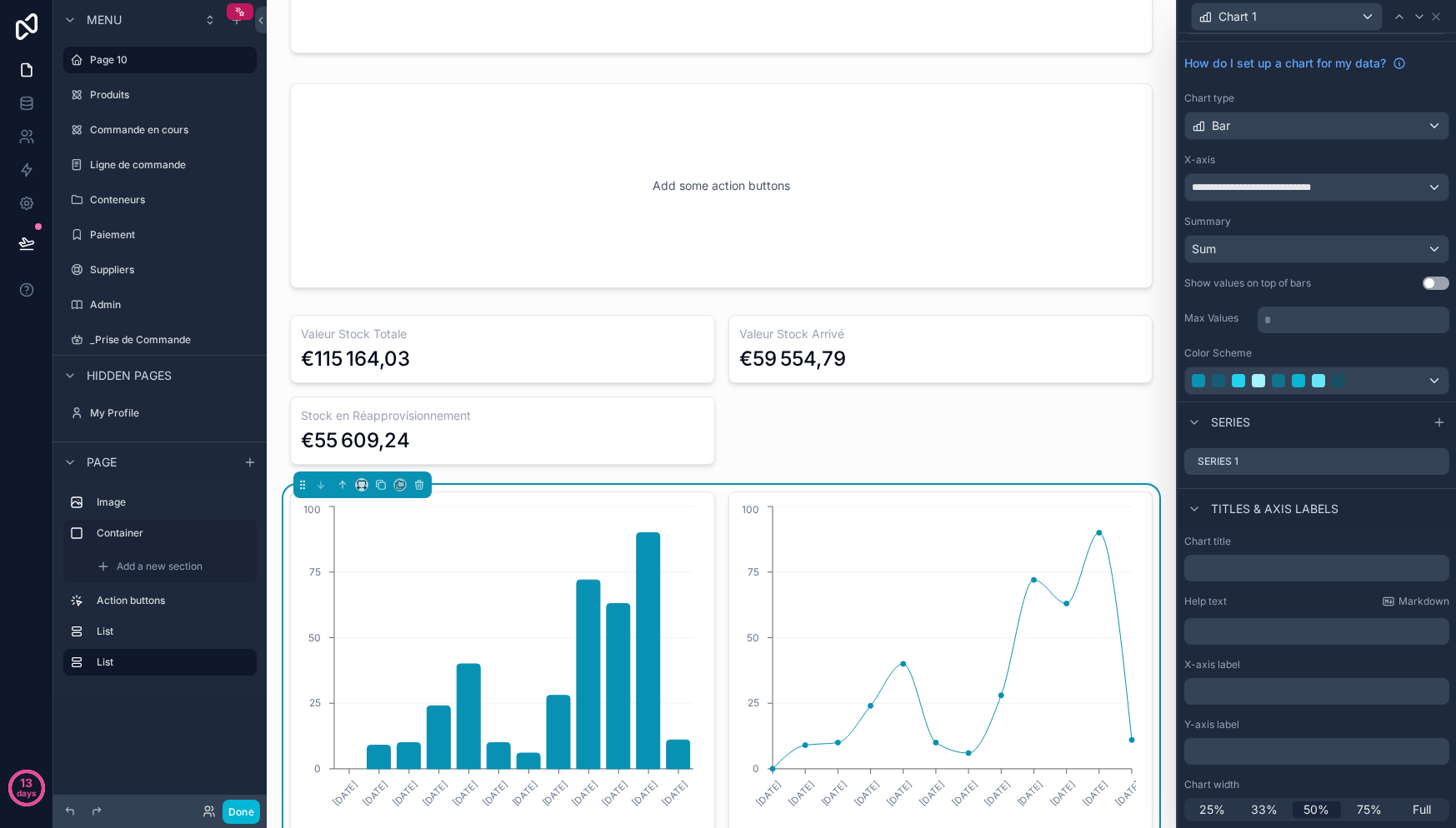
scroll to position [0, 0]
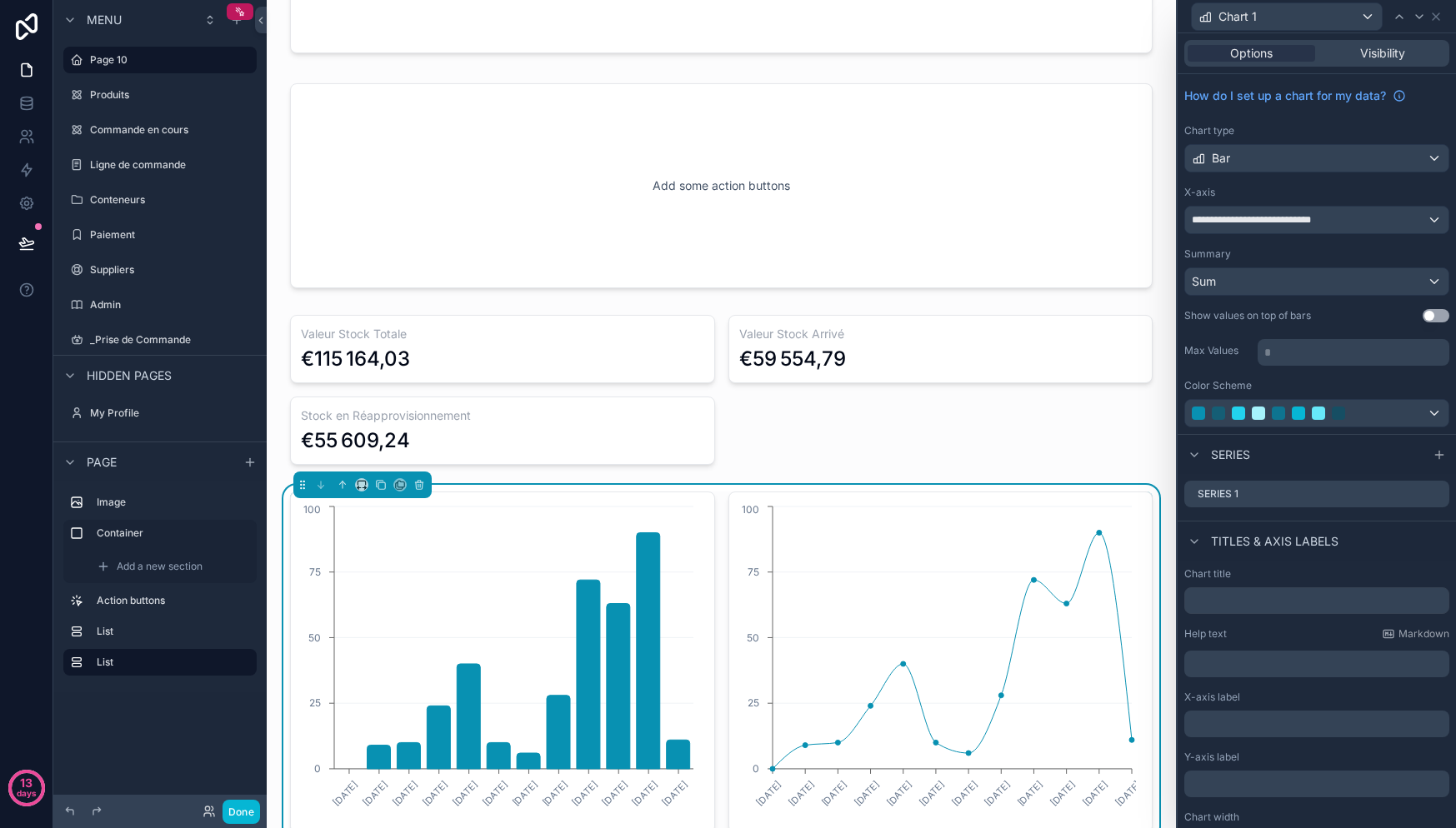
click at [1423, 316] on button "Use setting" at bounding box center [1436, 315] width 26 height 13
click at [1423, 315] on button "Use setting" at bounding box center [1436, 315] width 26 height 13
click at [1312, 287] on div "Sum" at bounding box center [1317, 281] width 263 height 26
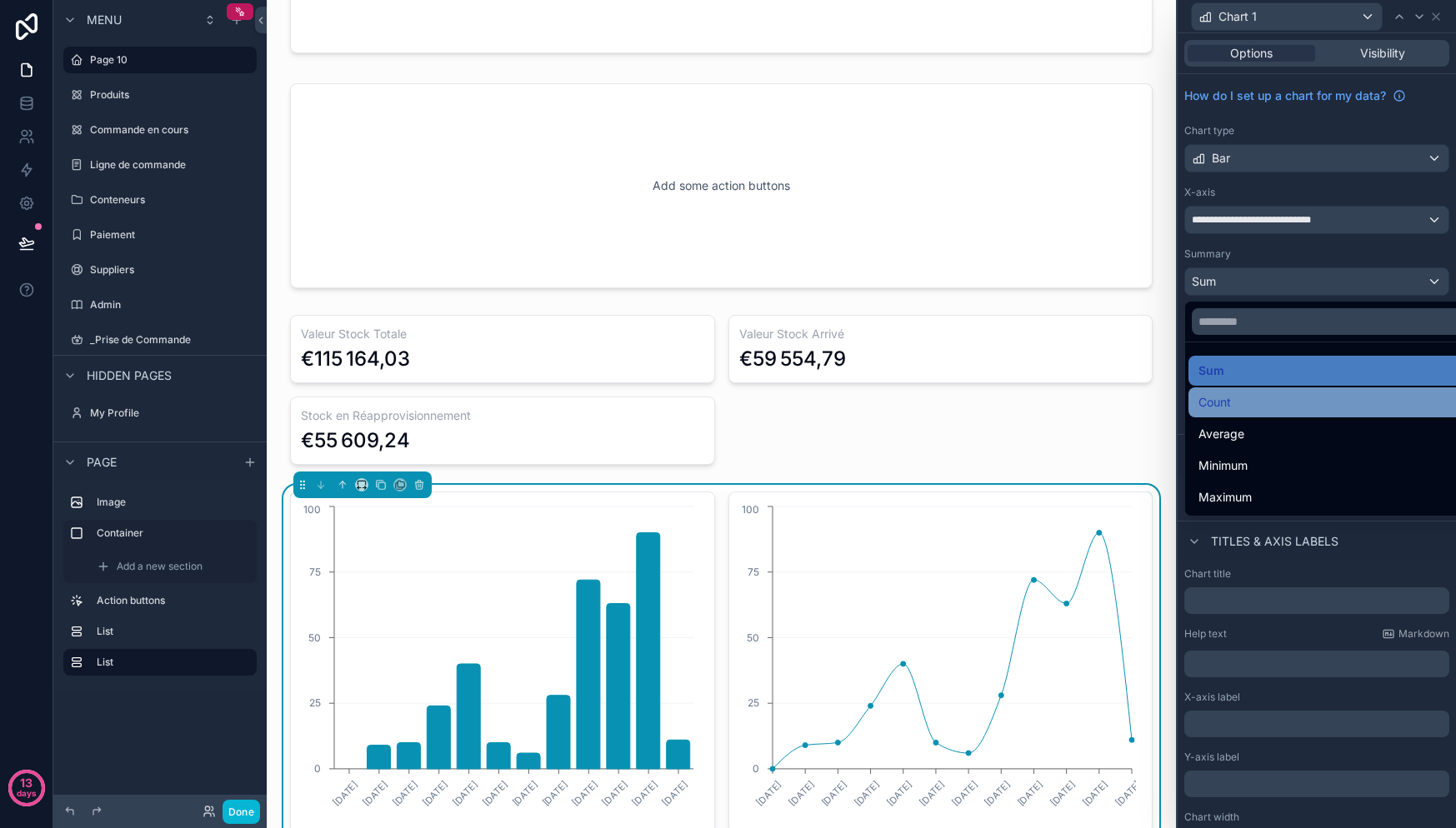
click at [1250, 399] on div "Count" at bounding box center [1329, 402] width 262 height 20
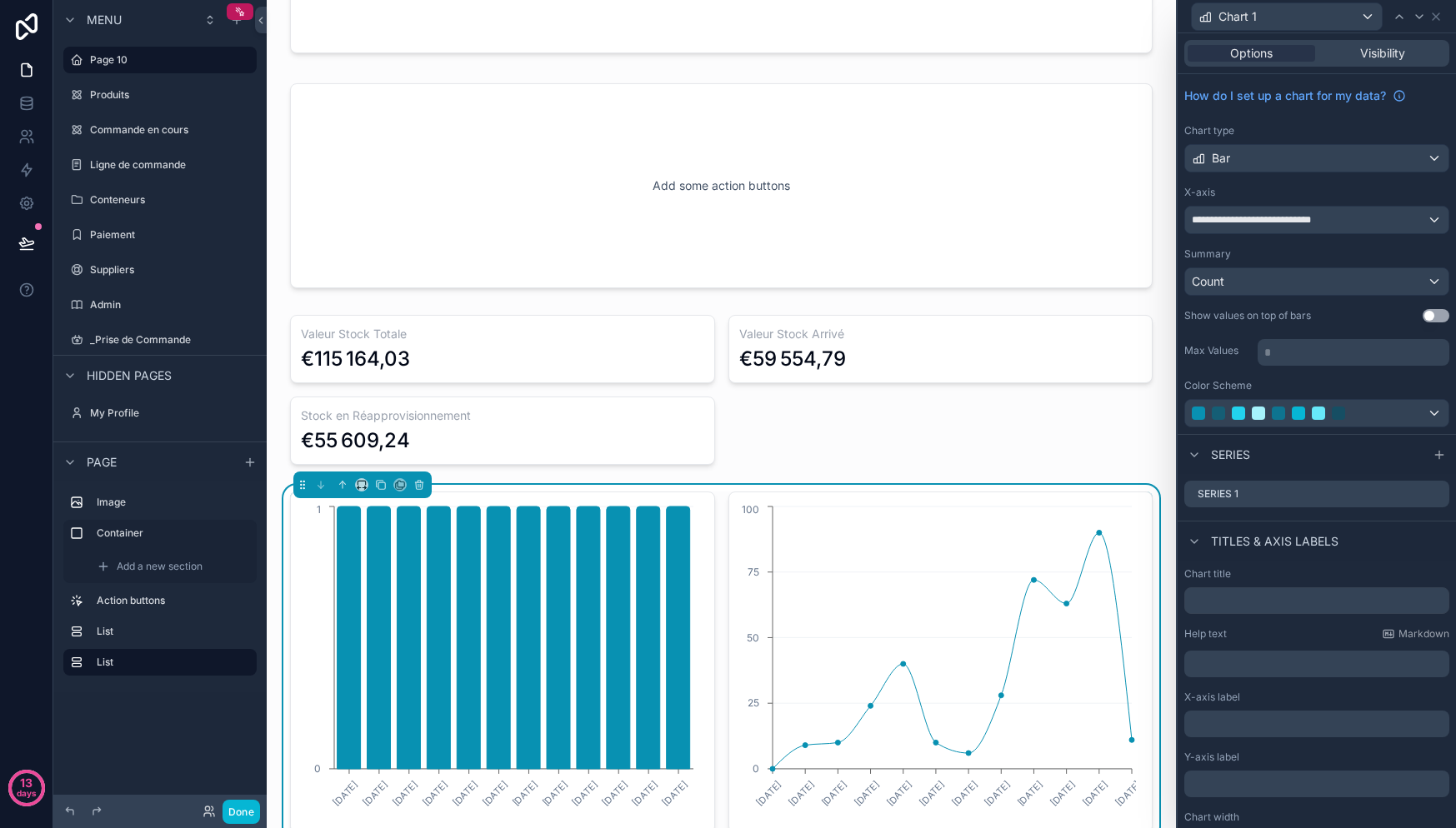
click at [1423, 309] on button "Use setting" at bounding box center [1436, 315] width 26 height 13
click at [1347, 290] on div "Count" at bounding box center [1317, 281] width 263 height 26
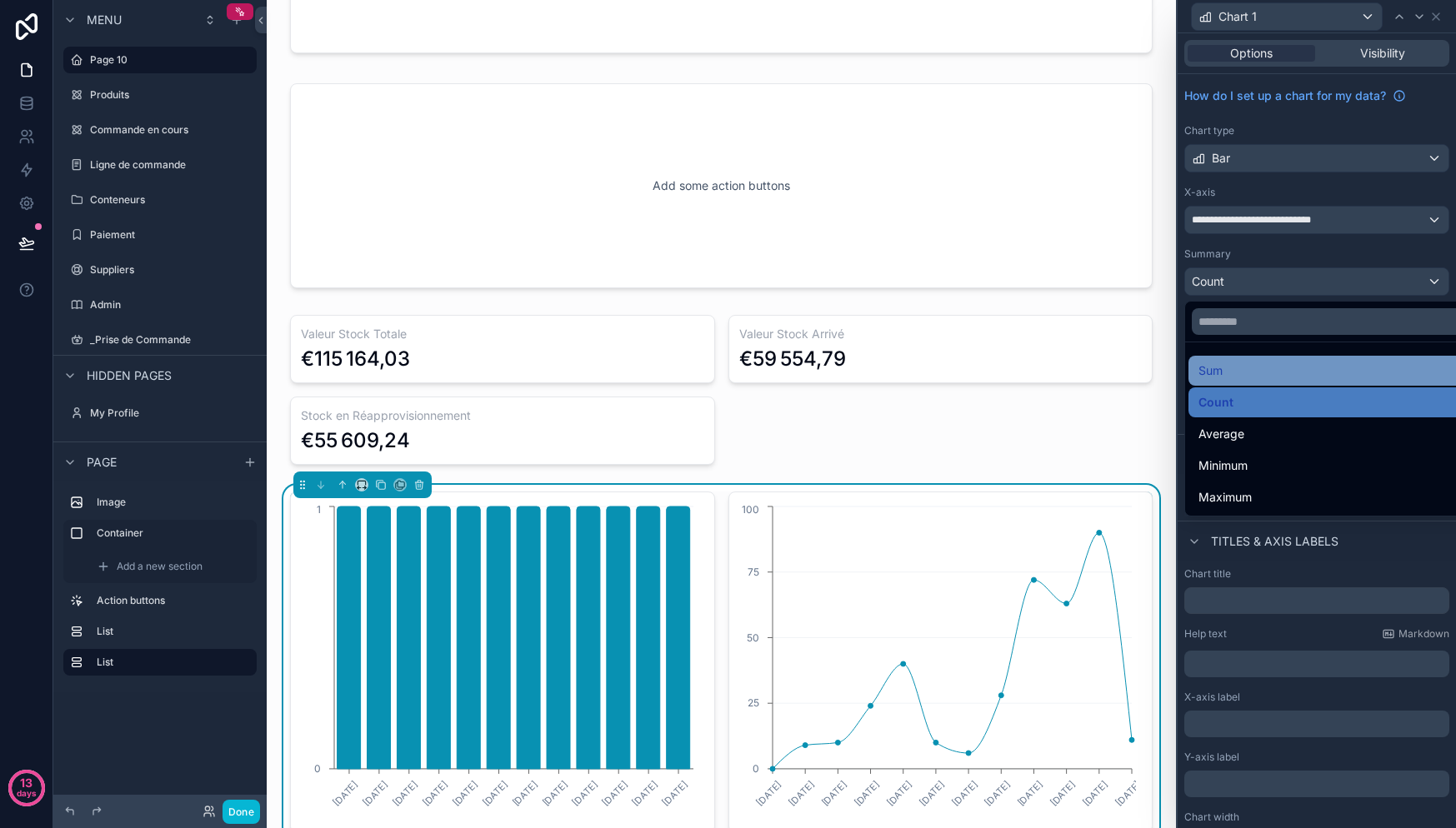
click at [1249, 369] on div "Sum" at bounding box center [1329, 371] width 262 height 20
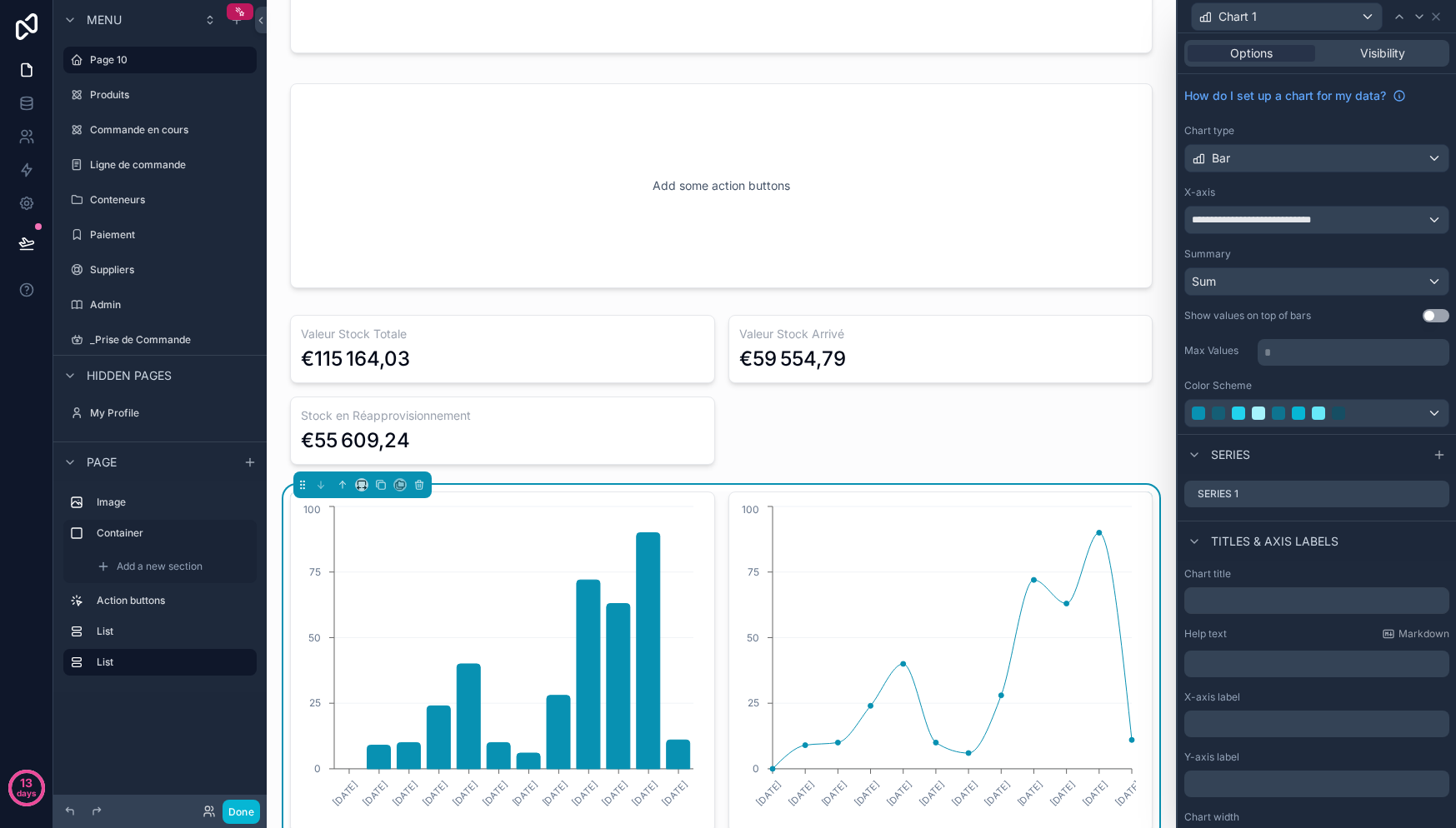
scroll to position [32, 0]
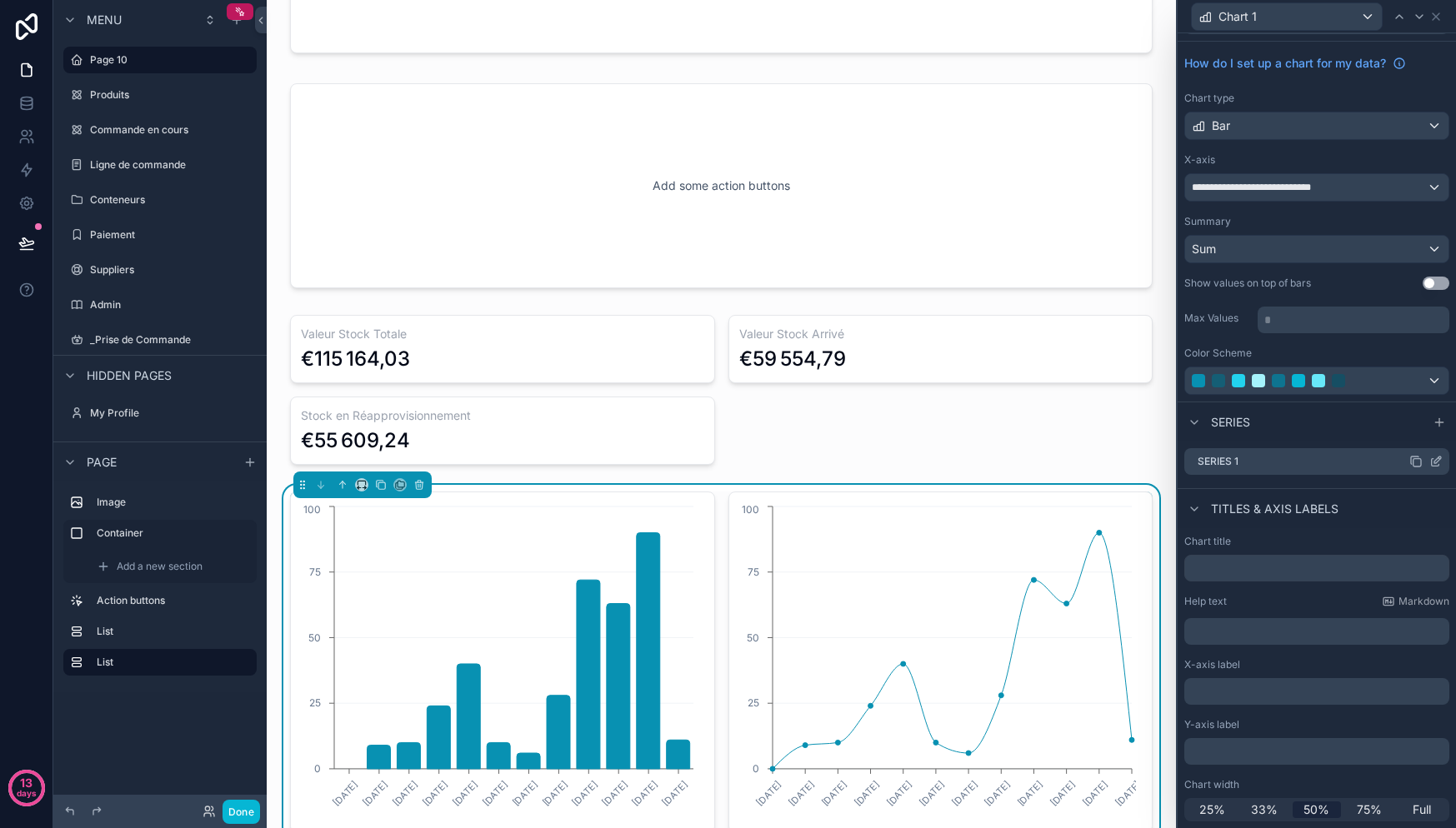
click at [1430, 463] on icon at bounding box center [1436, 461] width 13 height 13
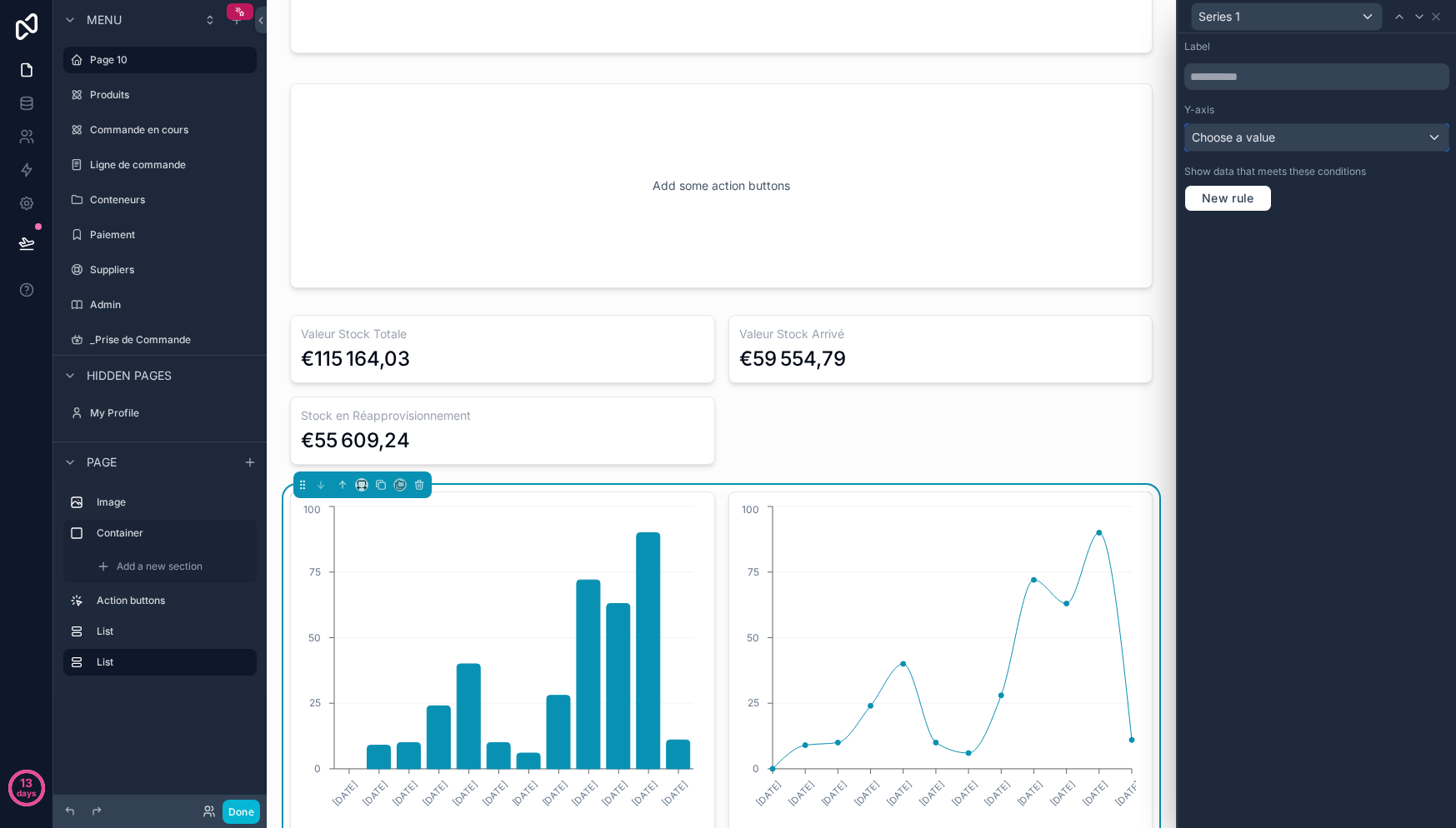
click at [1306, 138] on div "Choose a value" at bounding box center [1317, 138] width 263 height 26
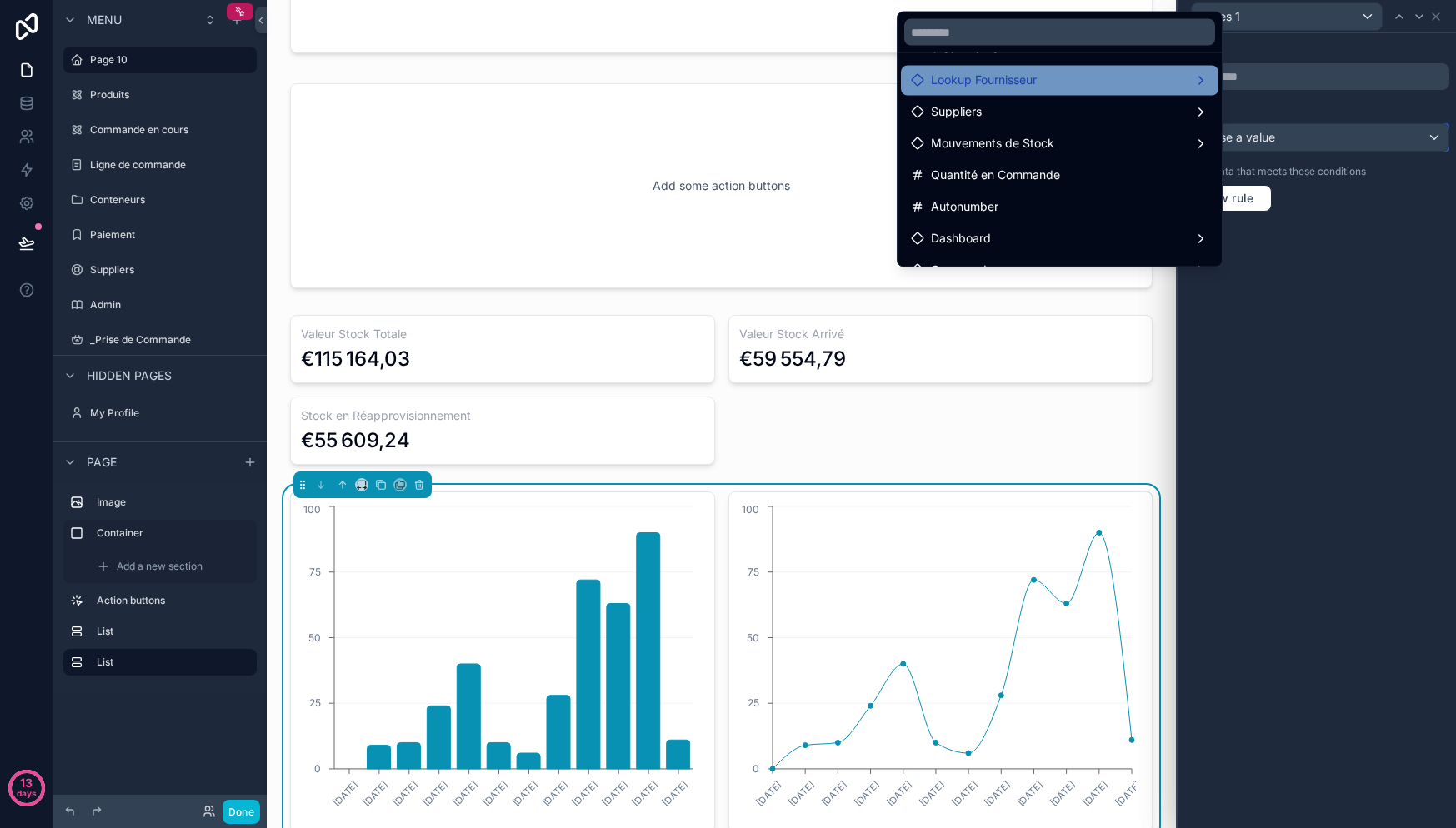
scroll to position [265, 0]
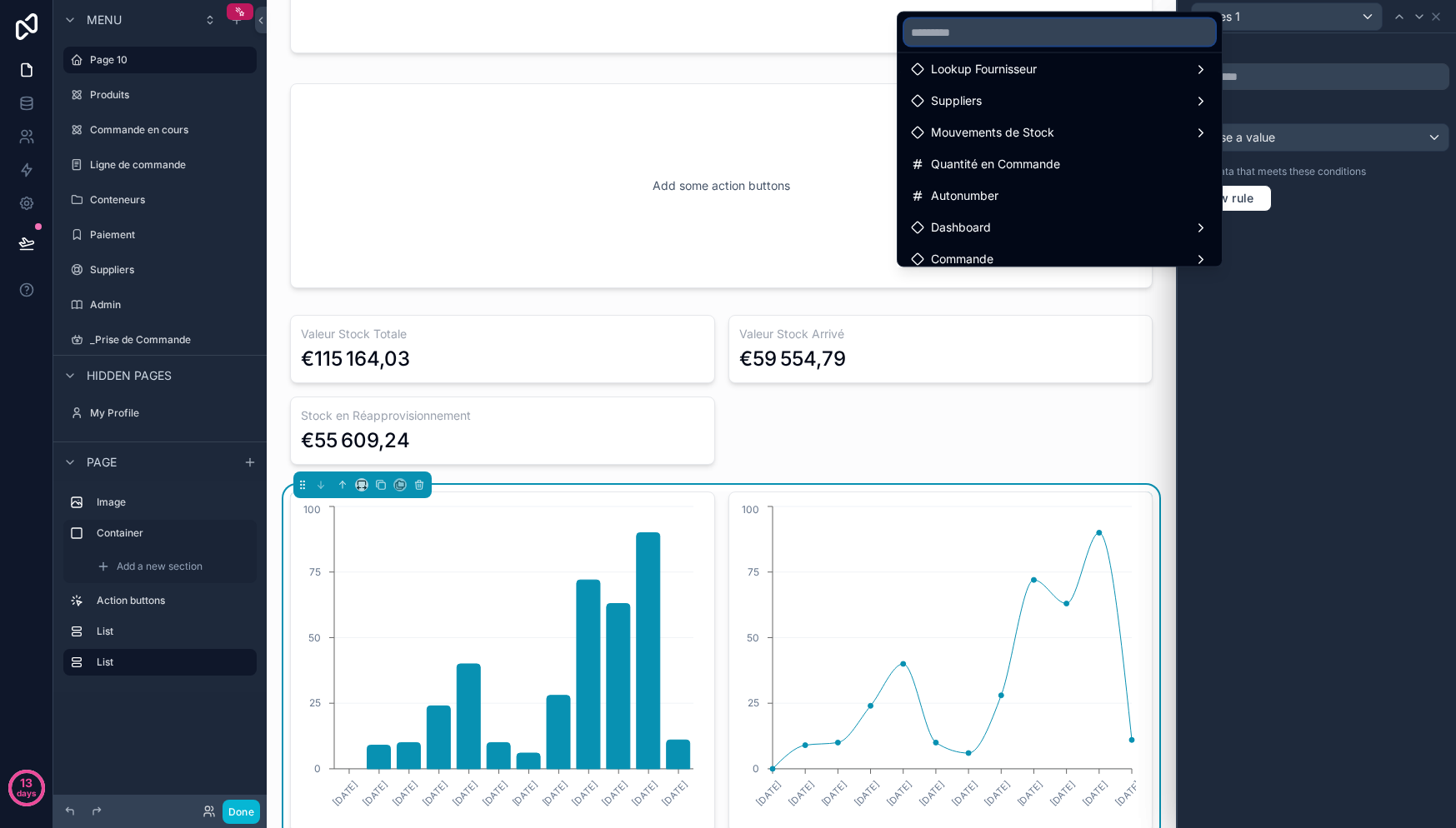
click at [942, 32] on input "text" at bounding box center [1060, 32] width 311 height 26
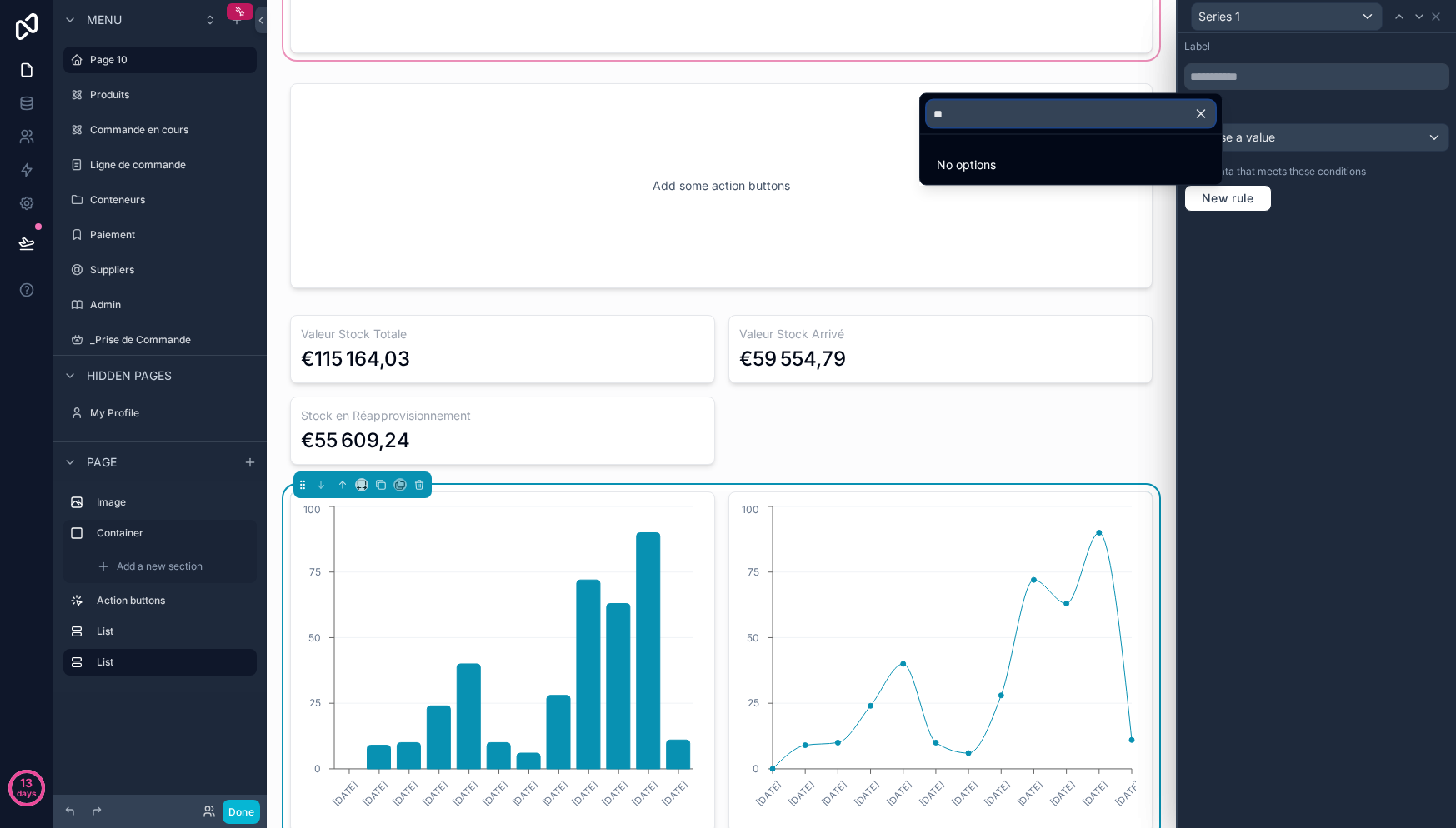
type input "**"
click at [1373, 215] on div at bounding box center [1317, 414] width 279 height 828
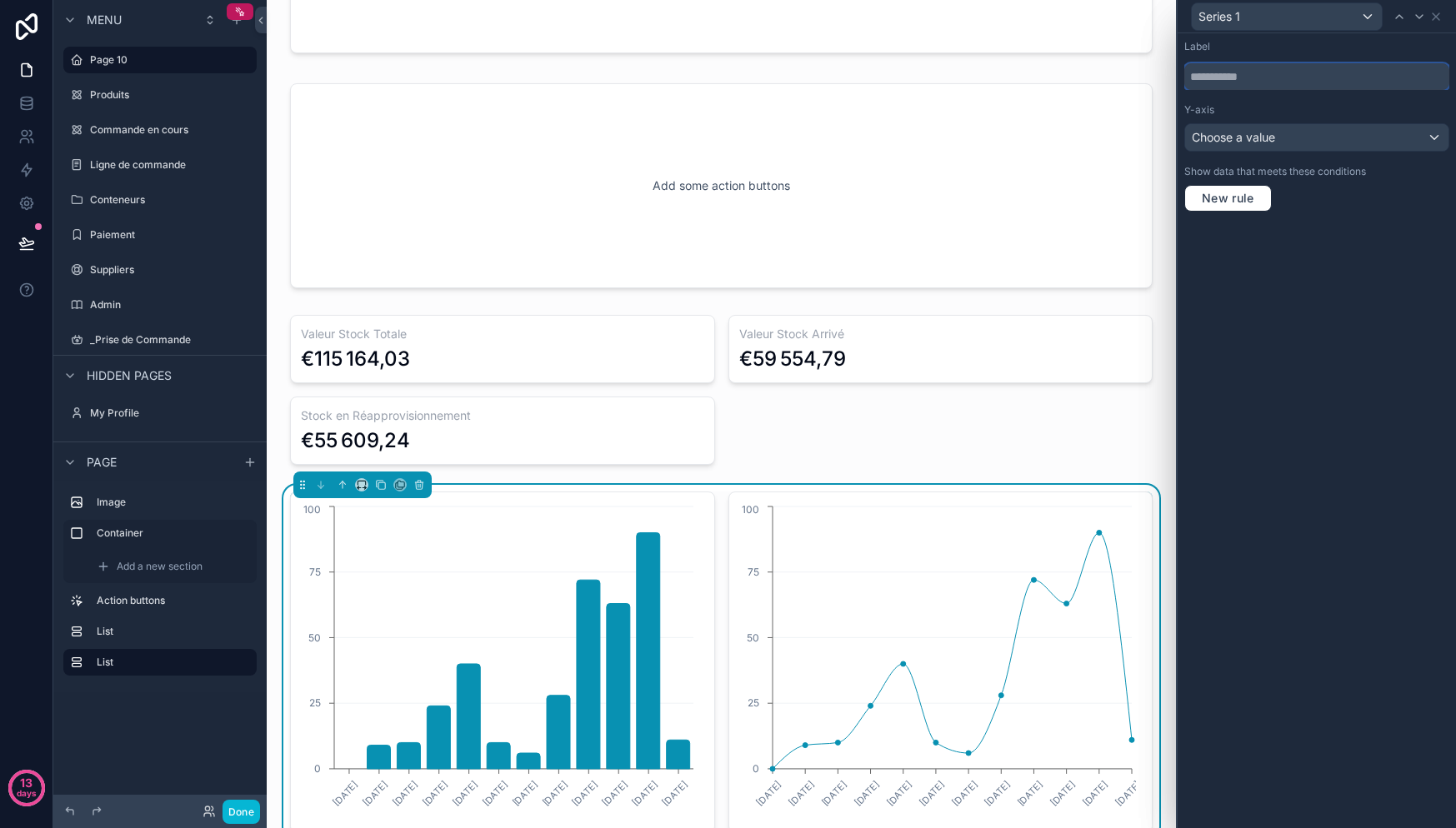
click at [1379, 65] on input "text" at bounding box center [1317, 76] width 265 height 26
click at [1379, 64] on input "text" at bounding box center [1317, 76] width 265 height 26
click at [1378, 64] on input "text" at bounding box center [1317, 76] width 265 height 26
click at [1404, 134] on div "Choose a value" at bounding box center [1317, 138] width 263 height 26
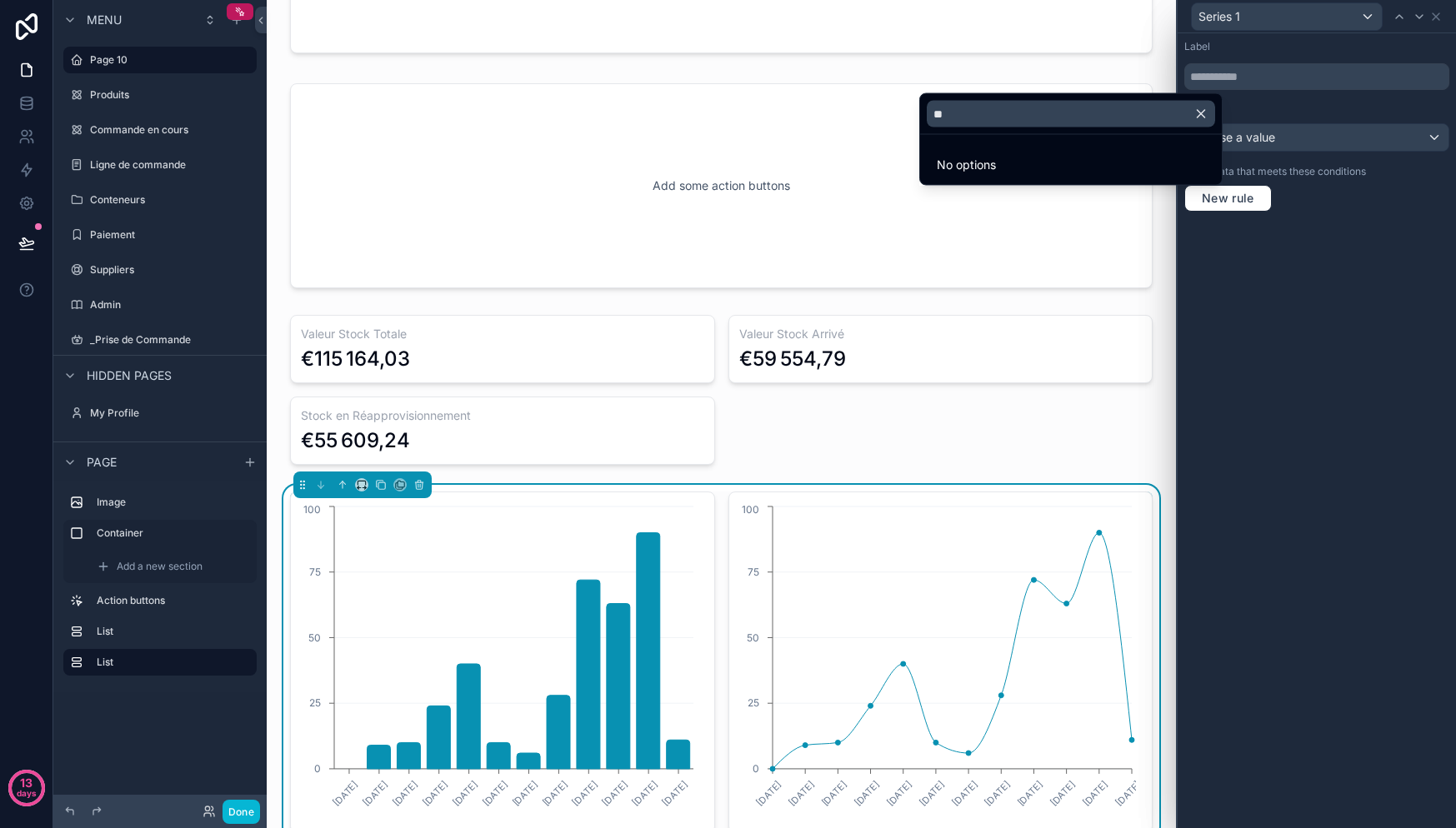
click at [1207, 114] on icon "button" at bounding box center [1200, 114] width 15 height 15
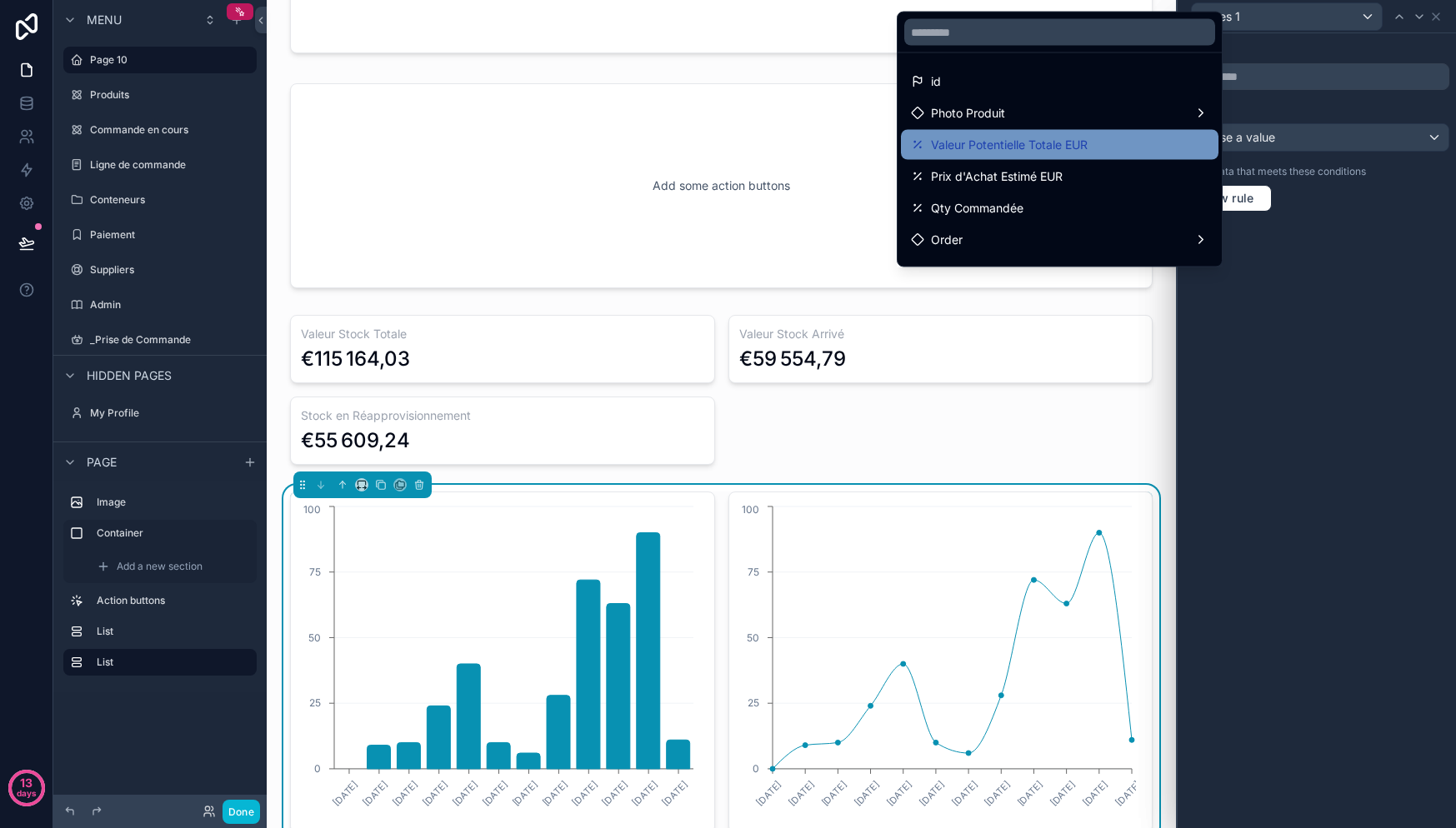
click at [1073, 144] on span "Valeur Potentielle Totale EUR" at bounding box center [1009, 145] width 157 height 20
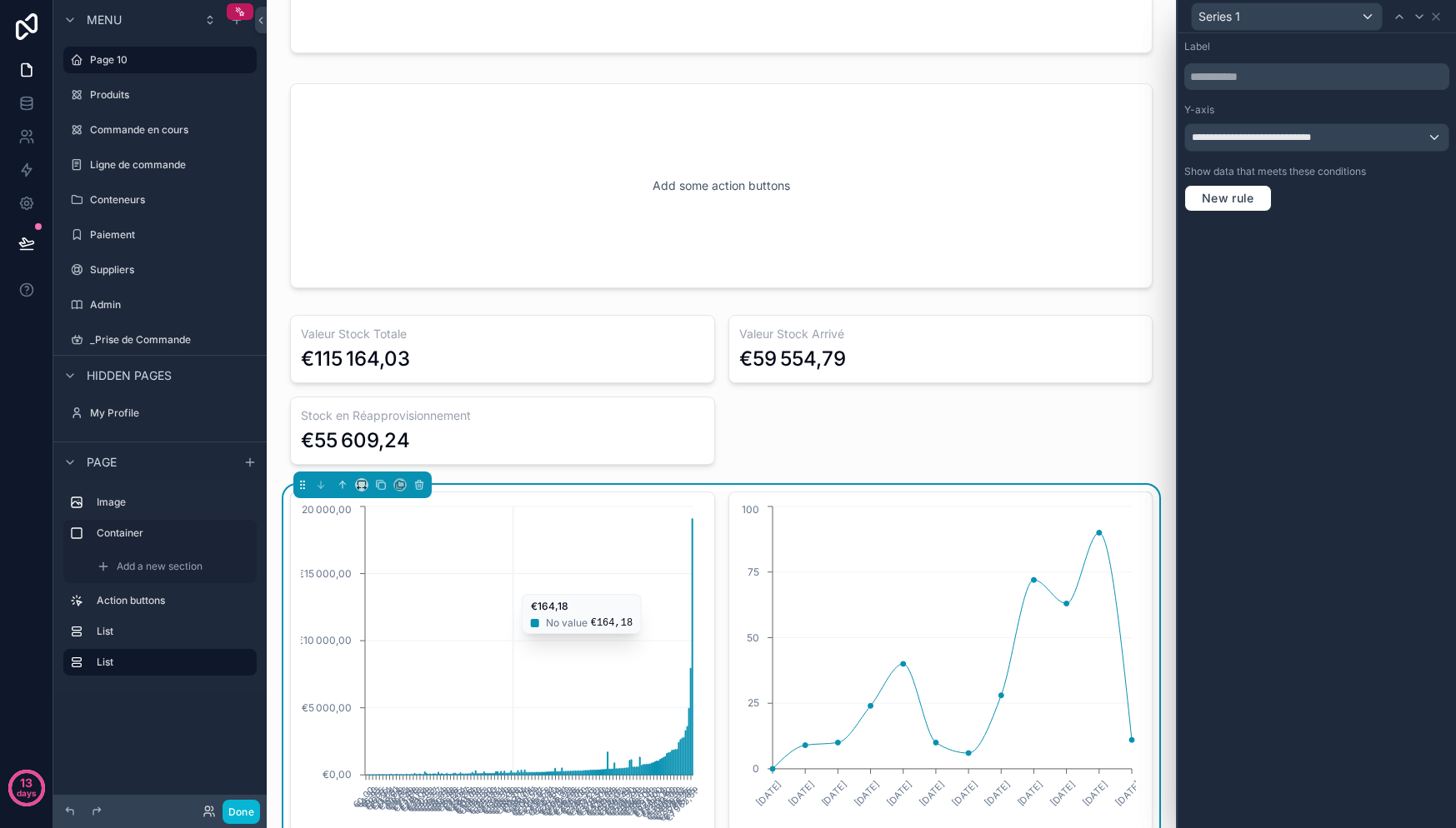
click at [515, 589] on icon "€0,00 €4,30 €6,93 €9,55 €10,75 €11,94 €12,54 €13,61 €15,04 €17,19 €18,63 €19,34…" at bounding box center [499, 662] width 397 height 320
click at [529, 546] on icon "€0,00 €4,30 €6,93 €9,55 €10,75 €11,94 €12,54 €13,61 €15,04 €17,19 €18,63 €19,34…" at bounding box center [499, 662] width 397 height 320
click at [1211, 51] on div "Label" at bounding box center [1317, 46] width 265 height 13
click at [1435, 11] on icon at bounding box center [1436, 16] width 13 height 13
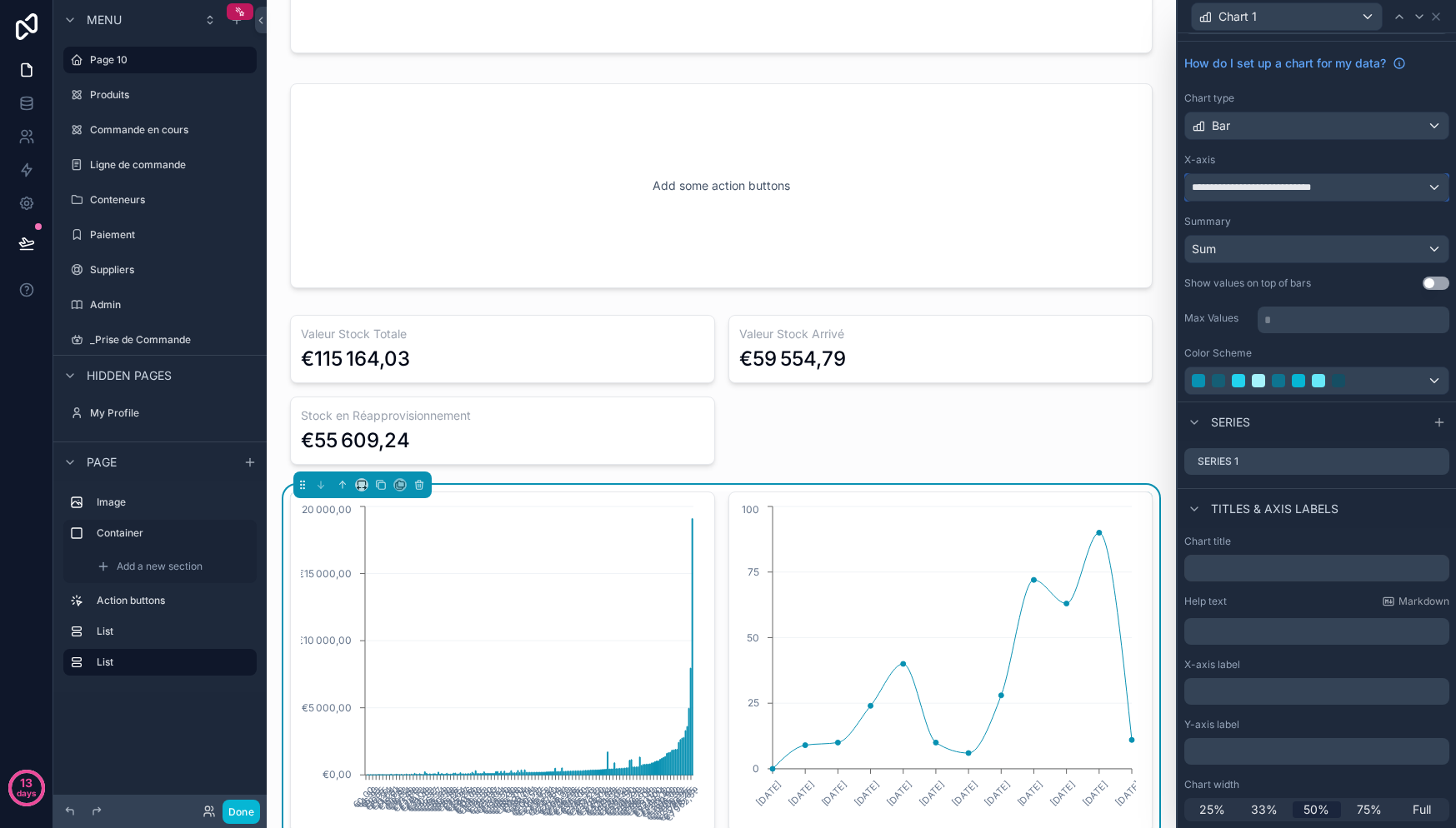
click at [1289, 189] on span "**********" at bounding box center [1261, 187] width 137 height 13
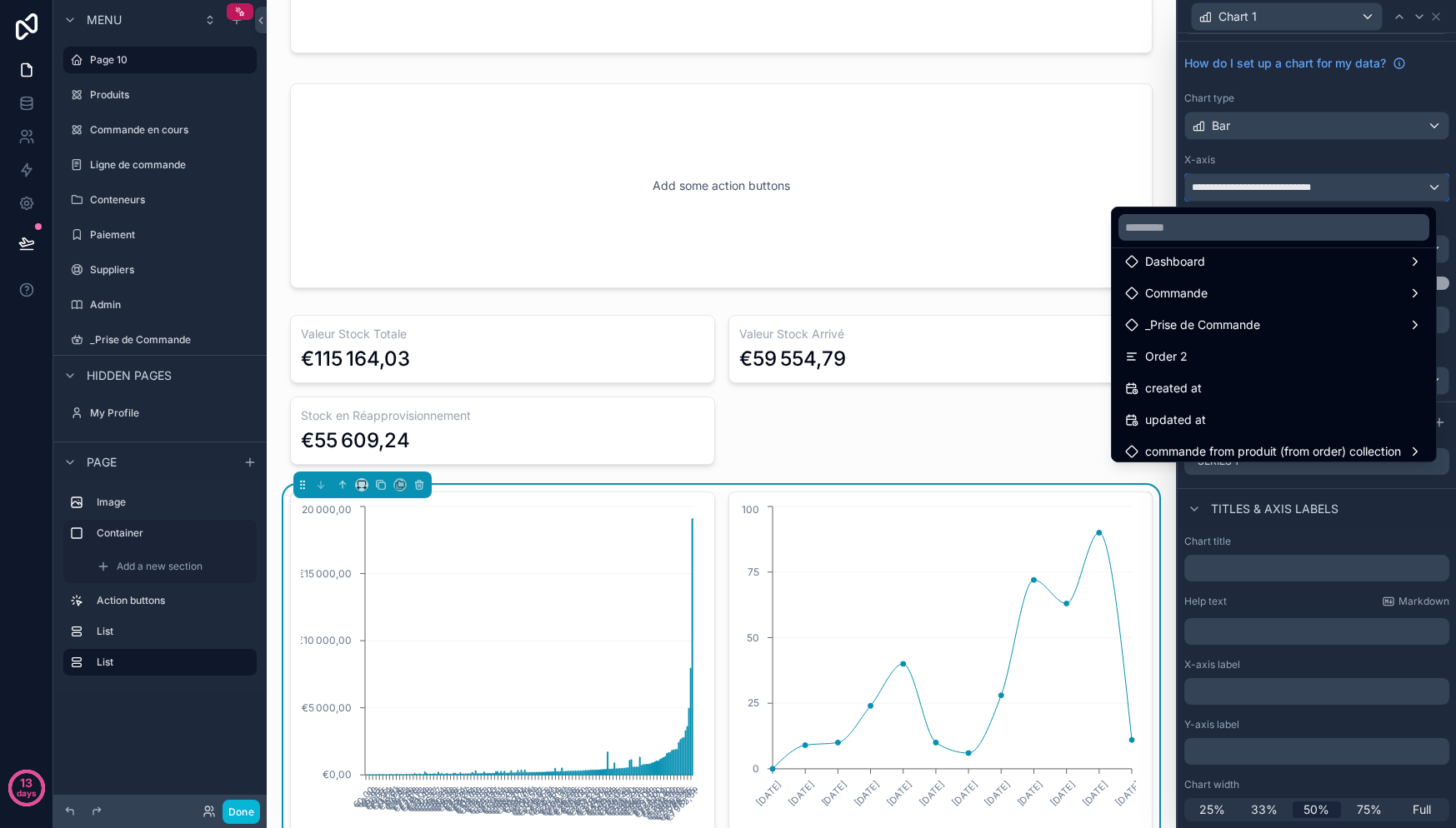
scroll to position [688, 0]
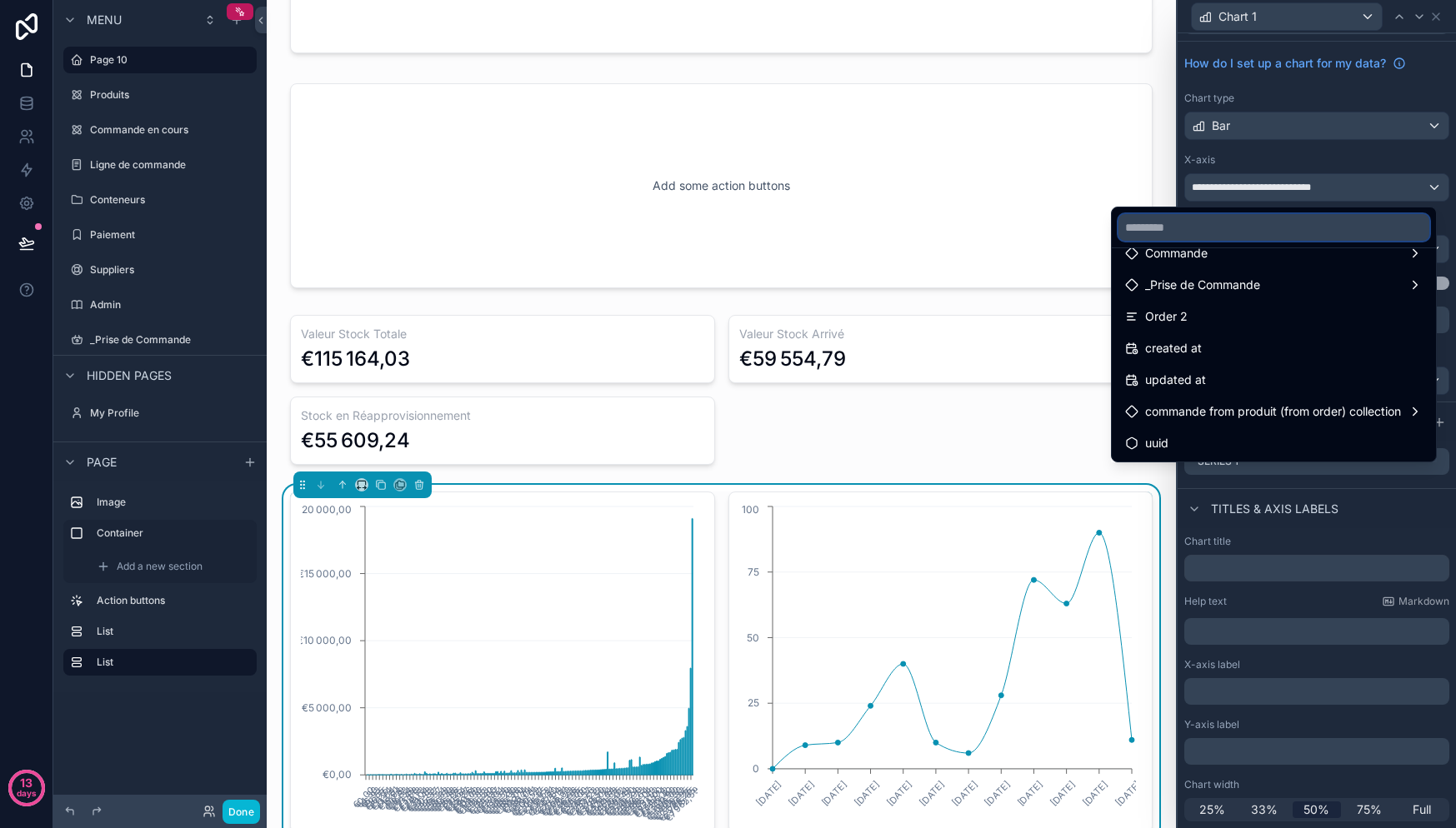
click at [1171, 228] on input "text" at bounding box center [1274, 227] width 311 height 26
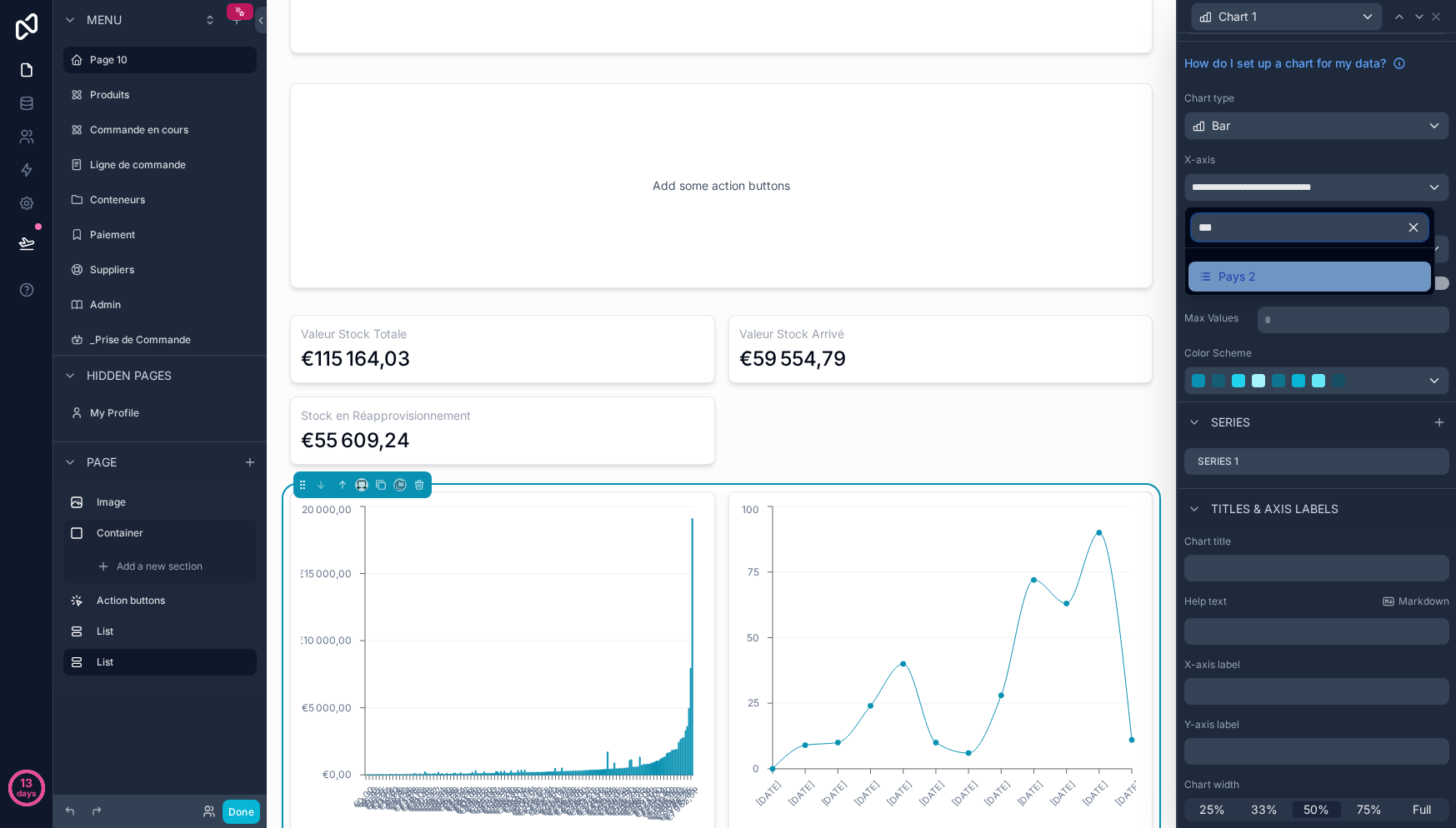
type input "***"
click at [1285, 275] on div "Pays 2" at bounding box center [1310, 276] width 223 height 20
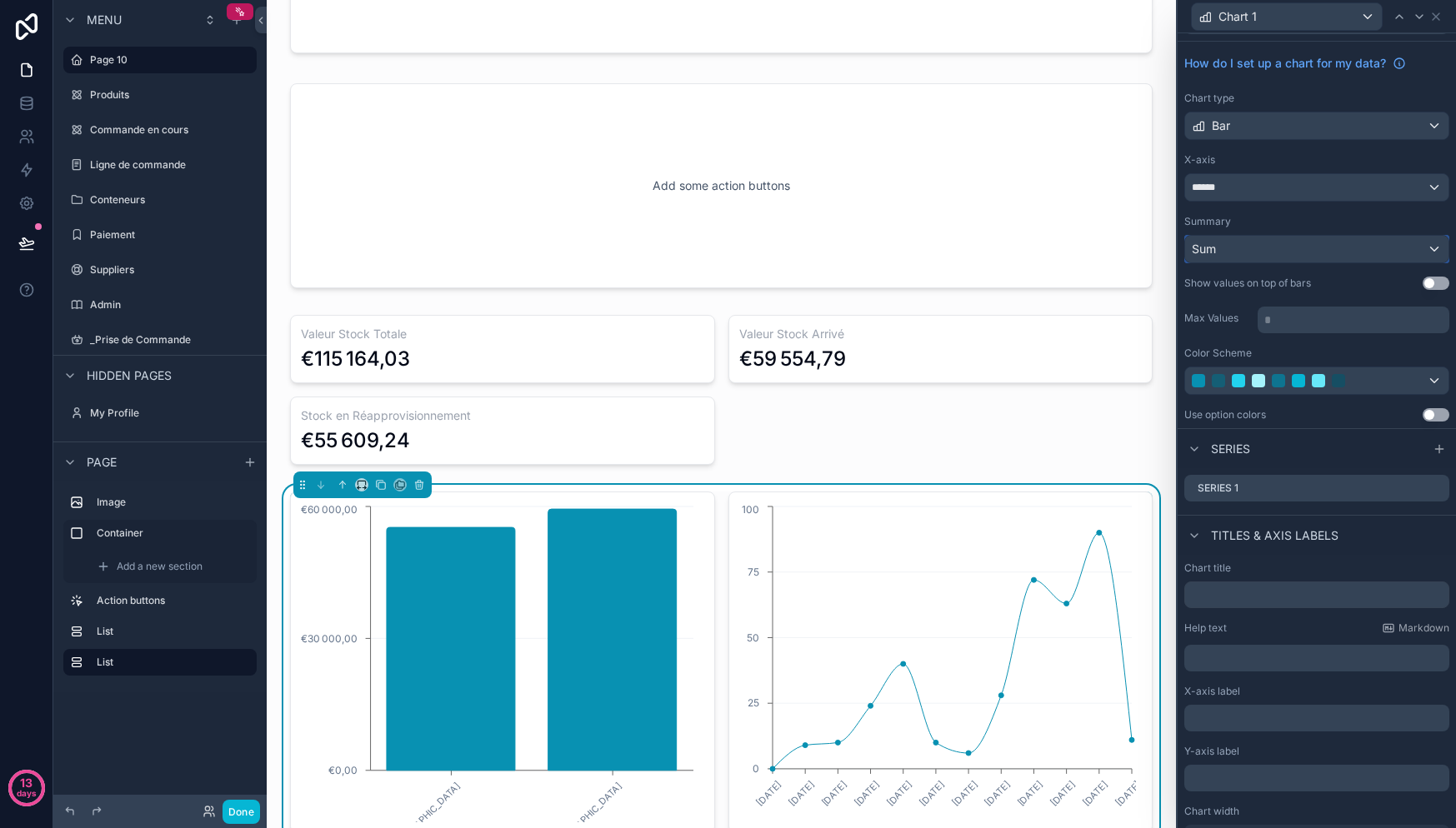
click at [1282, 258] on div "Sum" at bounding box center [1317, 249] width 263 height 26
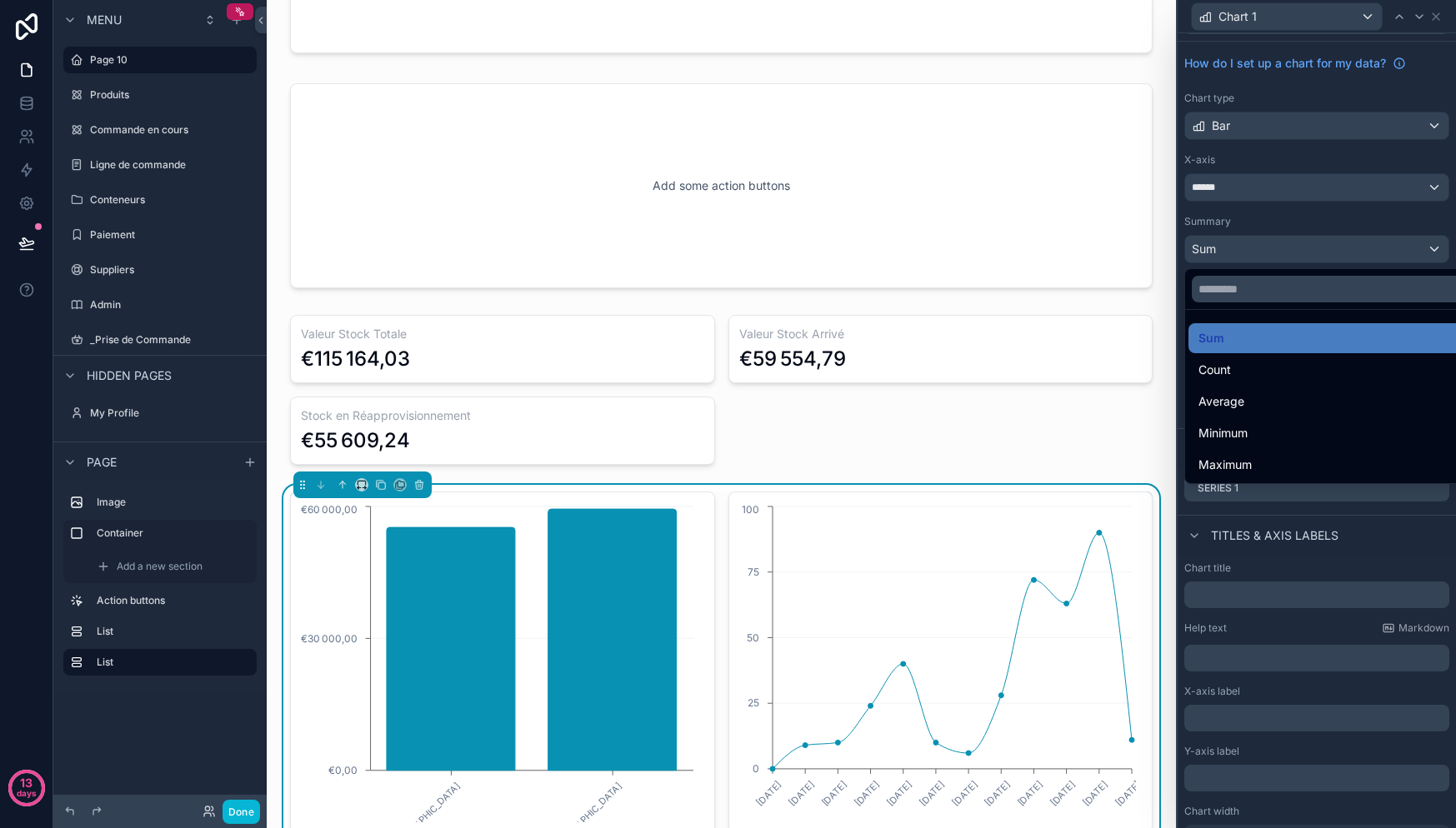
click at [1282, 258] on div at bounding box center [1317, 414] width 279 height 828
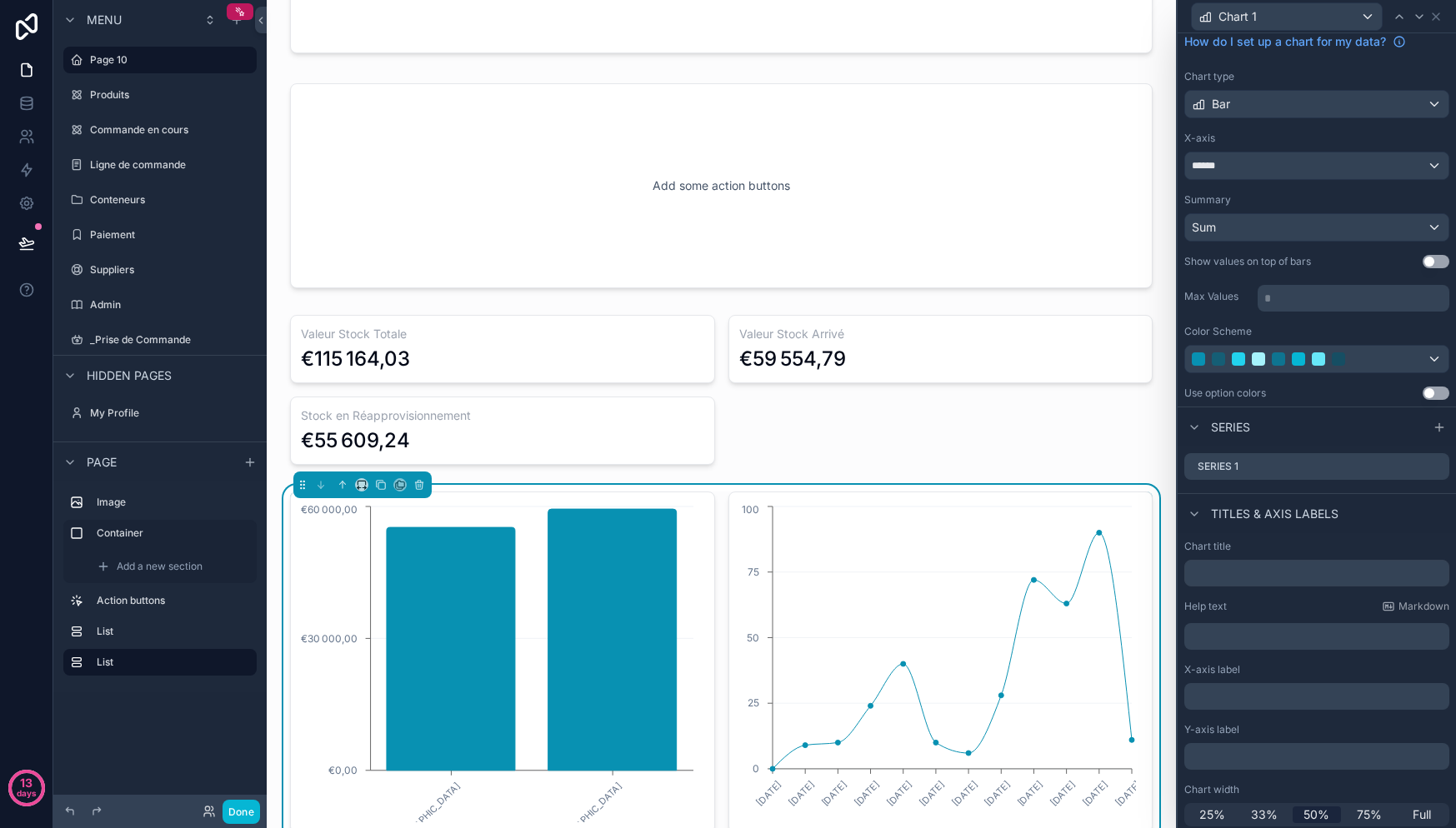
scroll to position [60, 0]
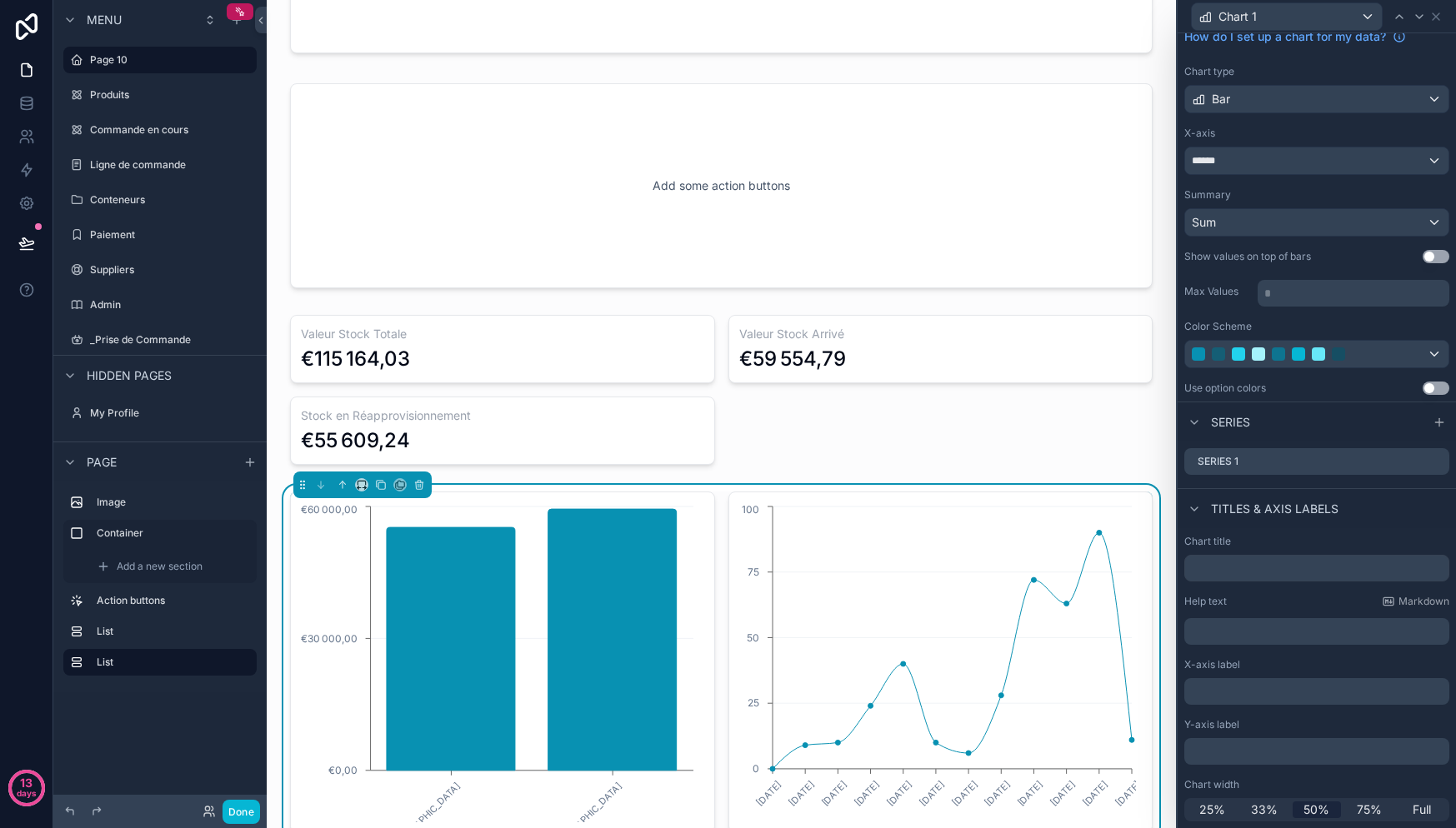
click at [1424, 258] on button "Use setting" at bounding box center [1436, 256] width 26 height 13
click at [1410, 350] on div at bounding box center [1317, 354] width 263 height 26
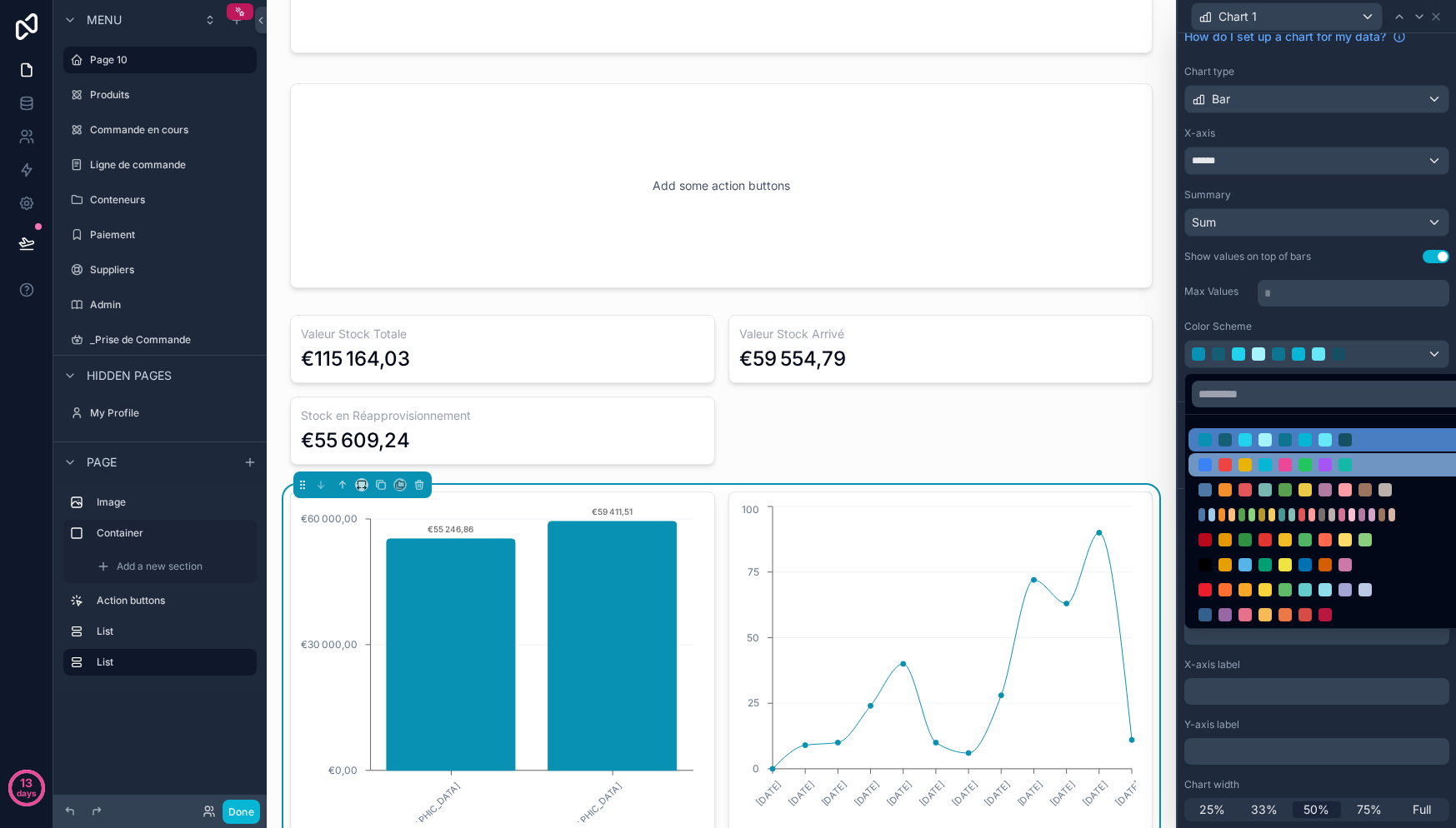
click at [1301, 471] on div at bounding box center [1330, 464] width 282 height 24
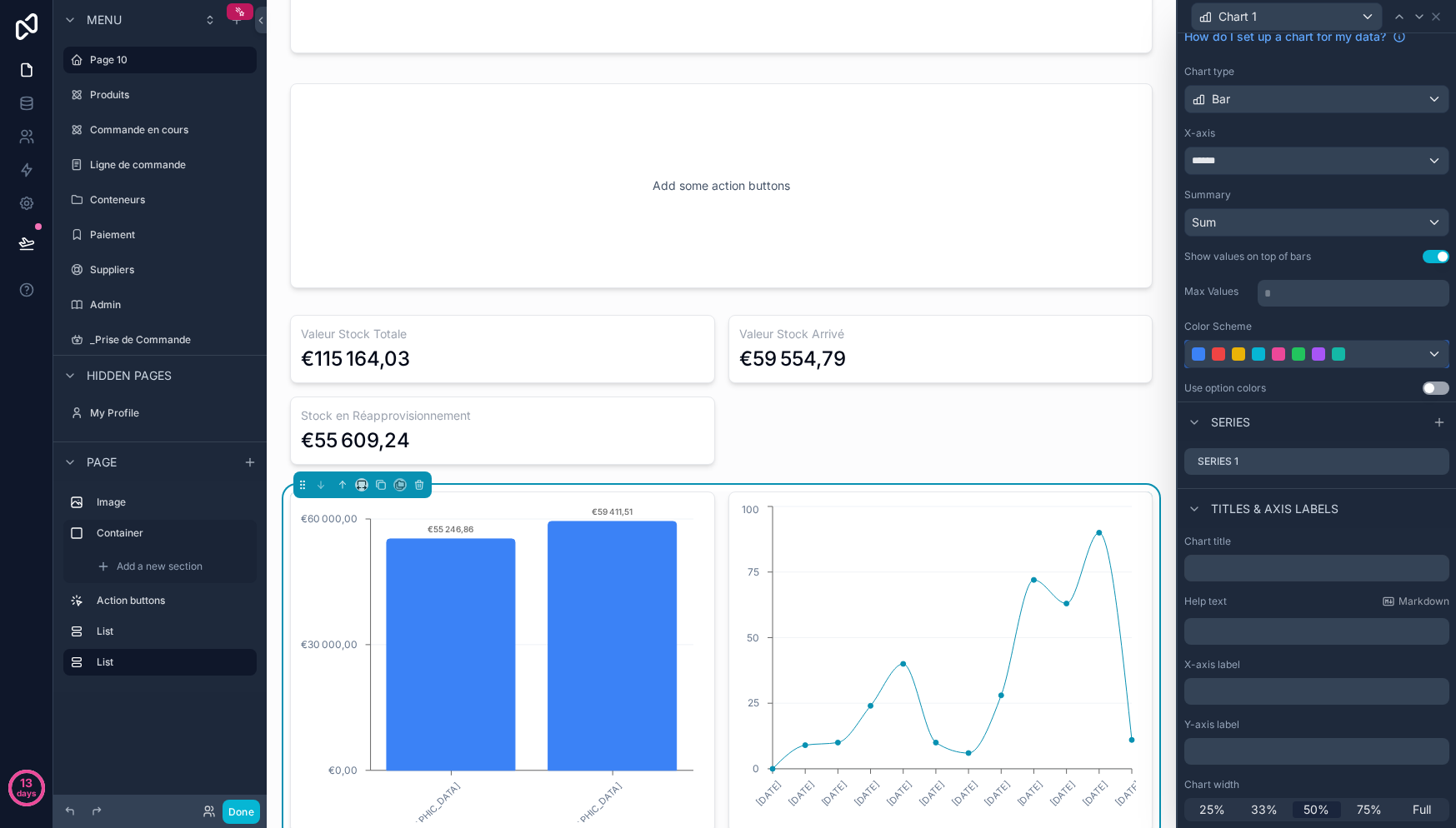
click at [1382, 360] on div at bounding box center [1317, 354] width 263 height 26
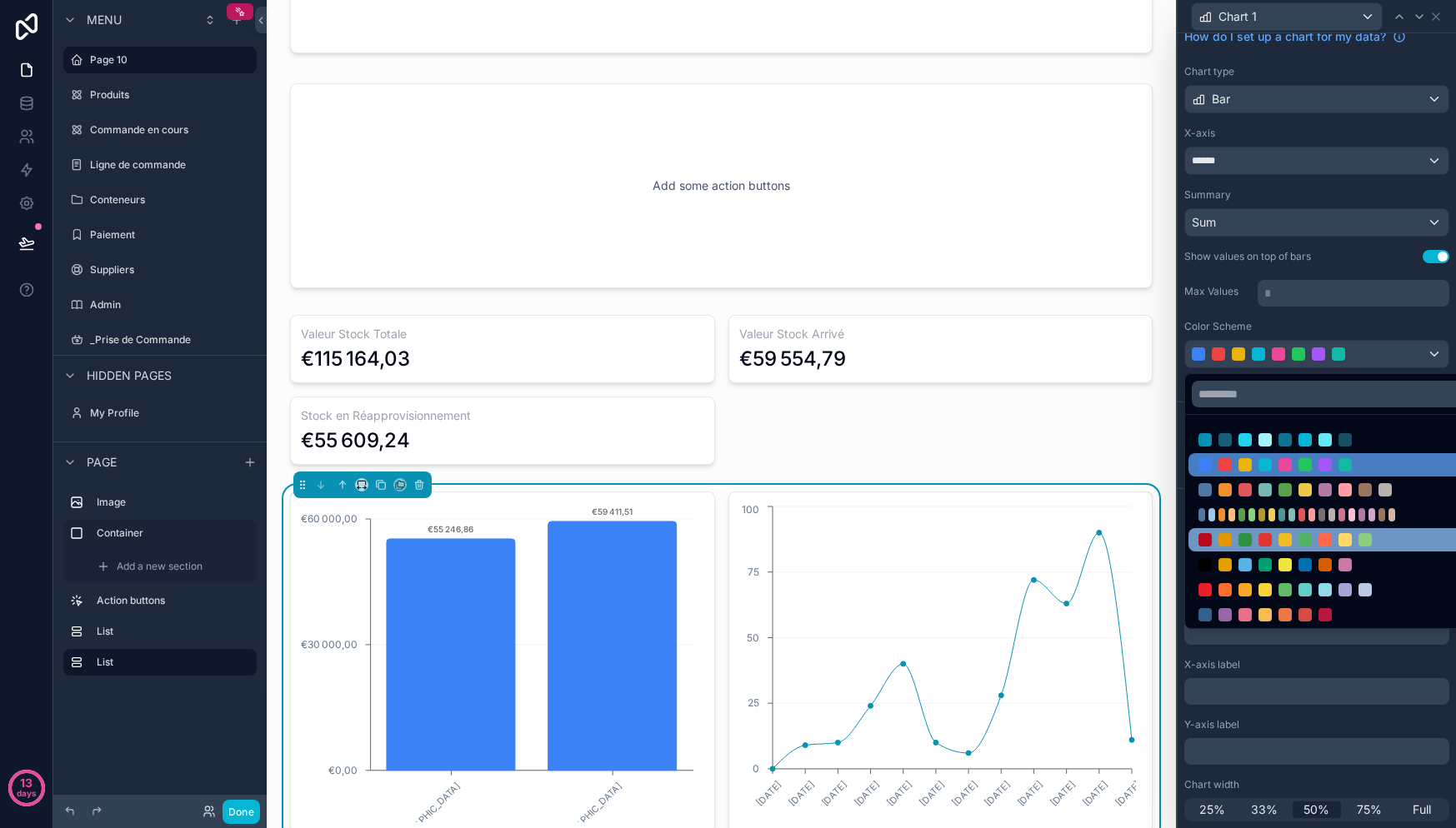
click at [1316, 541] on div at bounding box center [1304, 539] width 213 height 13
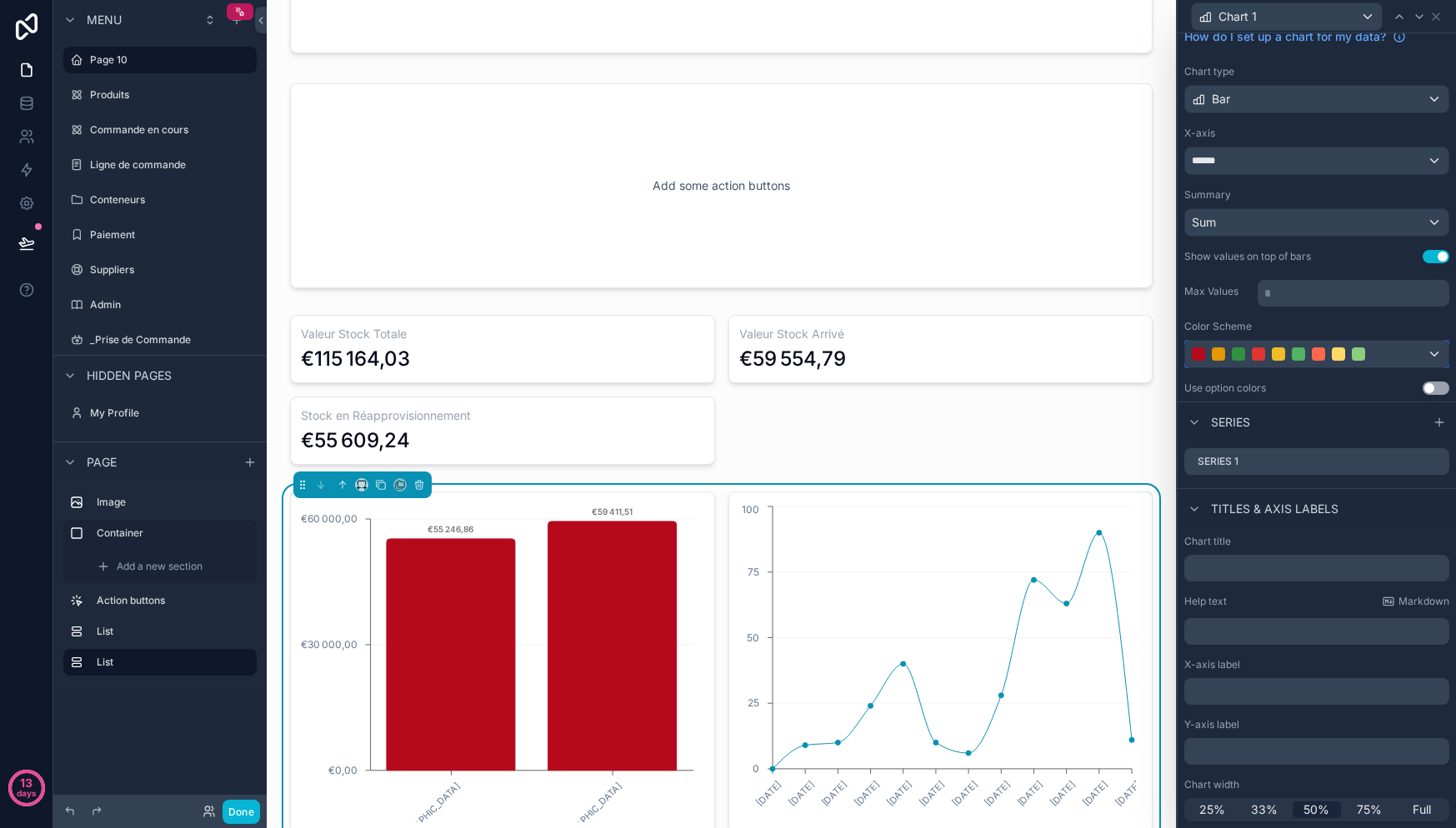
click at [1372, 357] on div at bounding box center [1298, 353] width 213 height 13
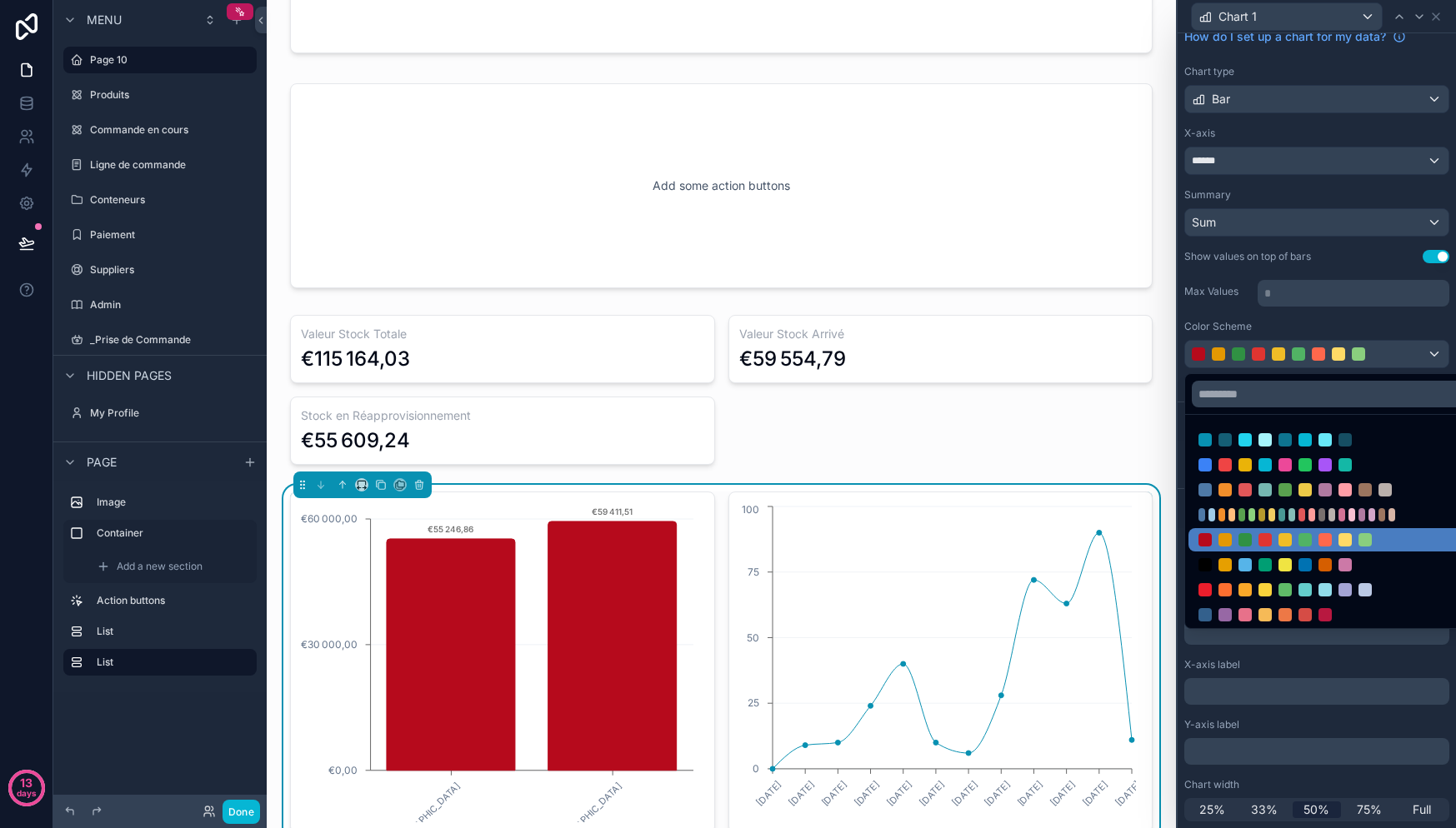
click at [1272, 506] on div at bounding box center [1330, 514] width 282 height 24
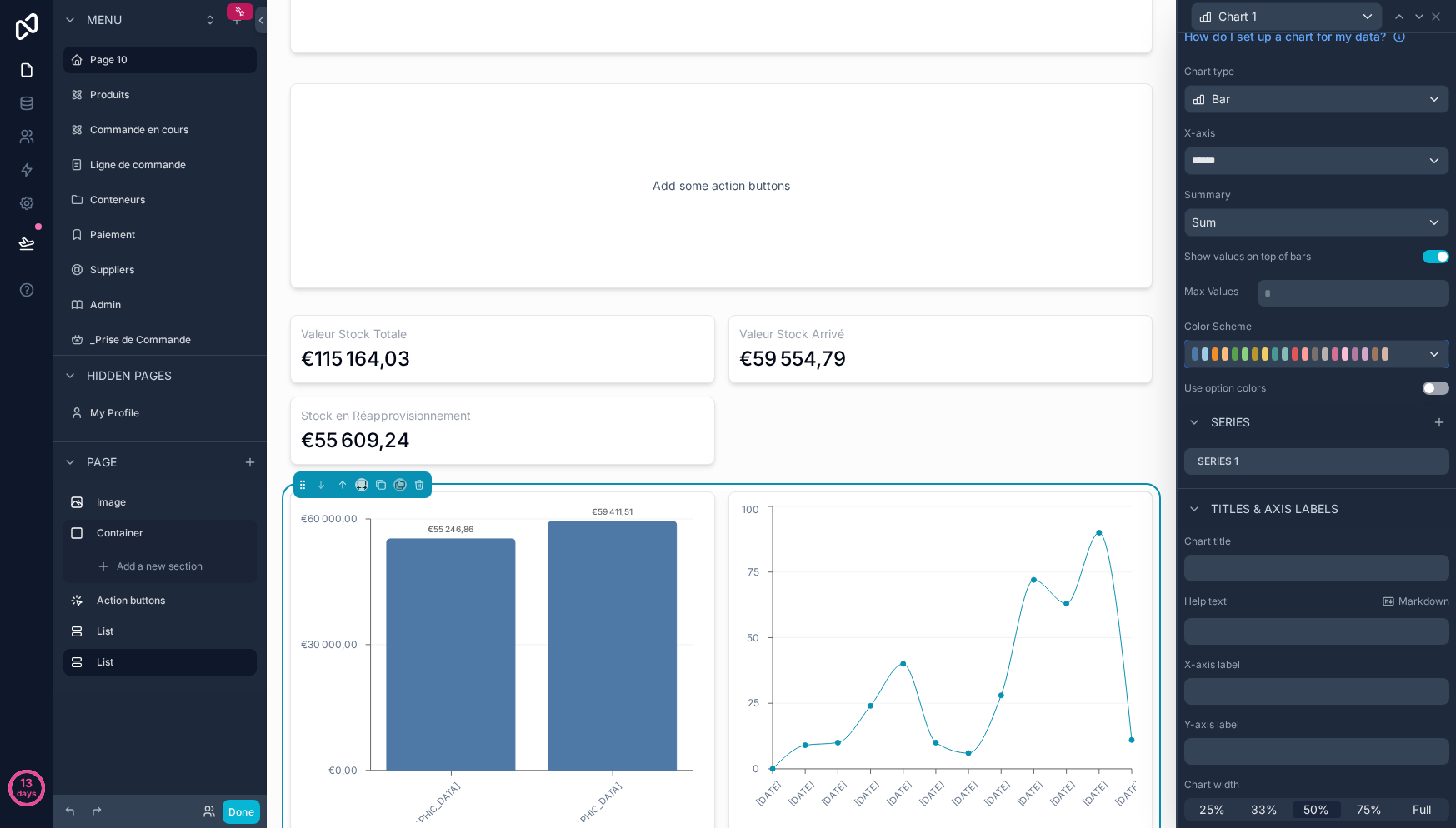
click at [1353, 354] on div at bounding box center [1355, 353] width 7 height 13
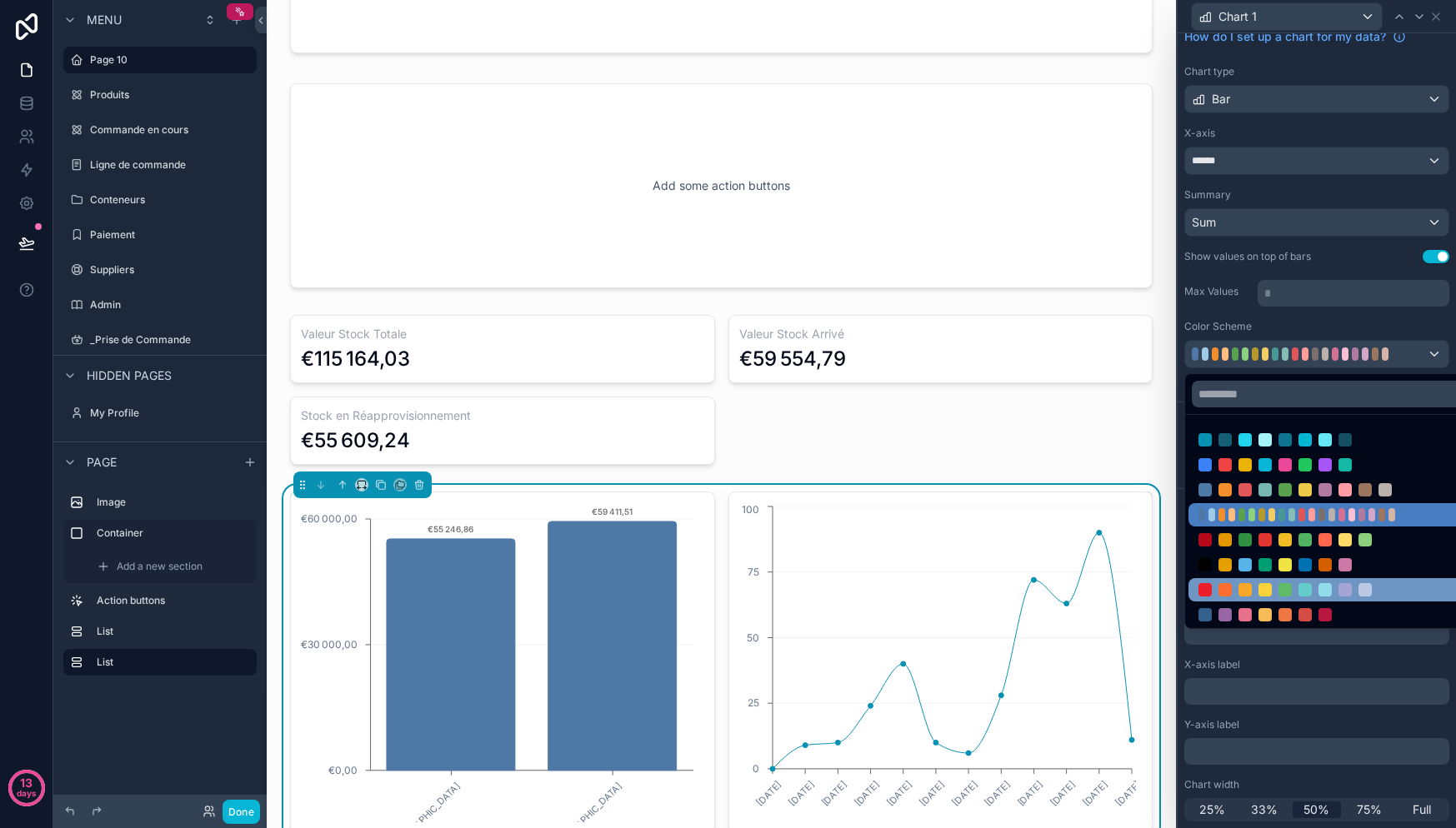
click at [1295, 580] on div at bounding box center [1330, 590] width 282 height 24
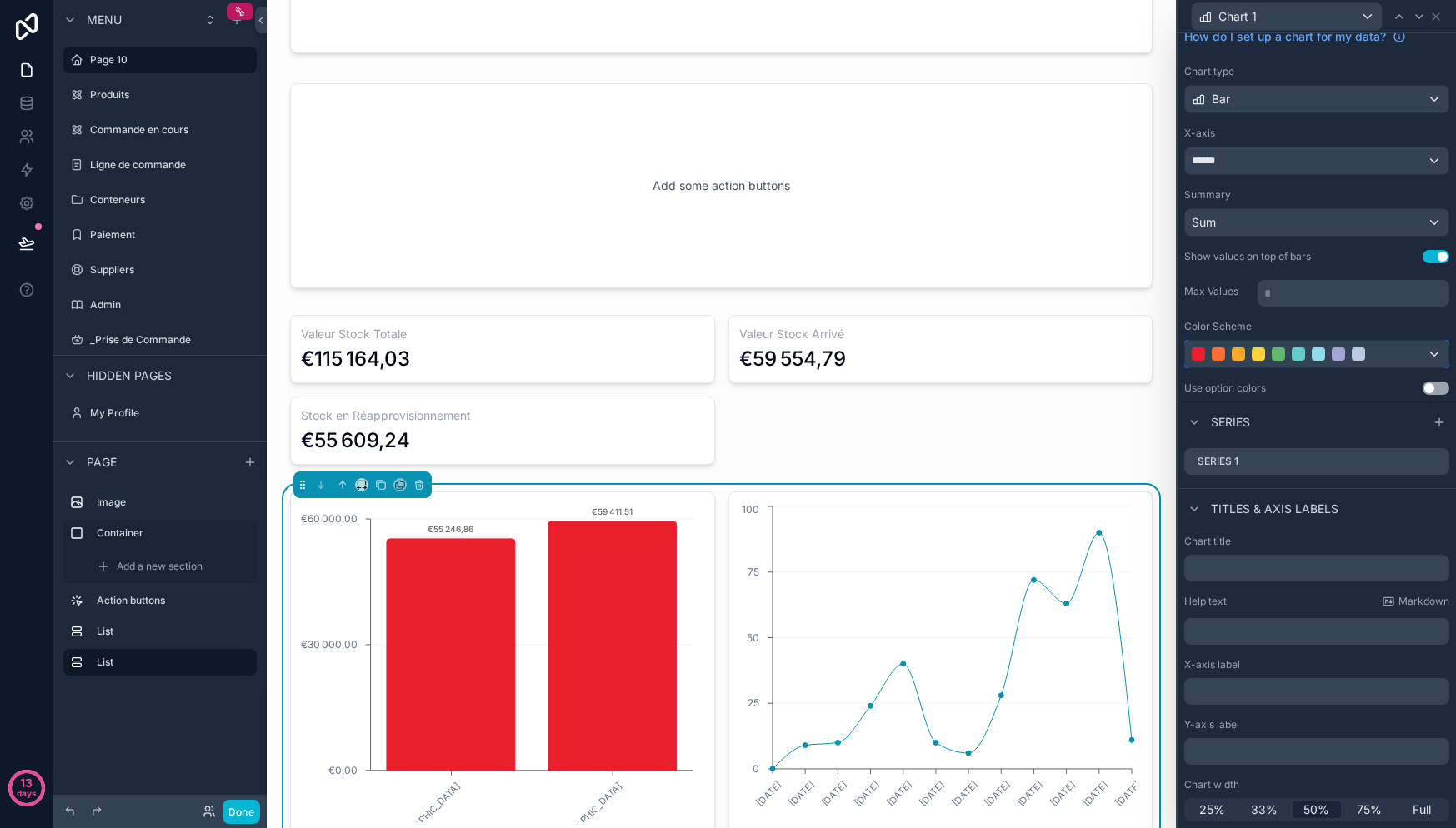
click at [1321, 360] on div at bounding box center [1318, 353] width 13 height 13
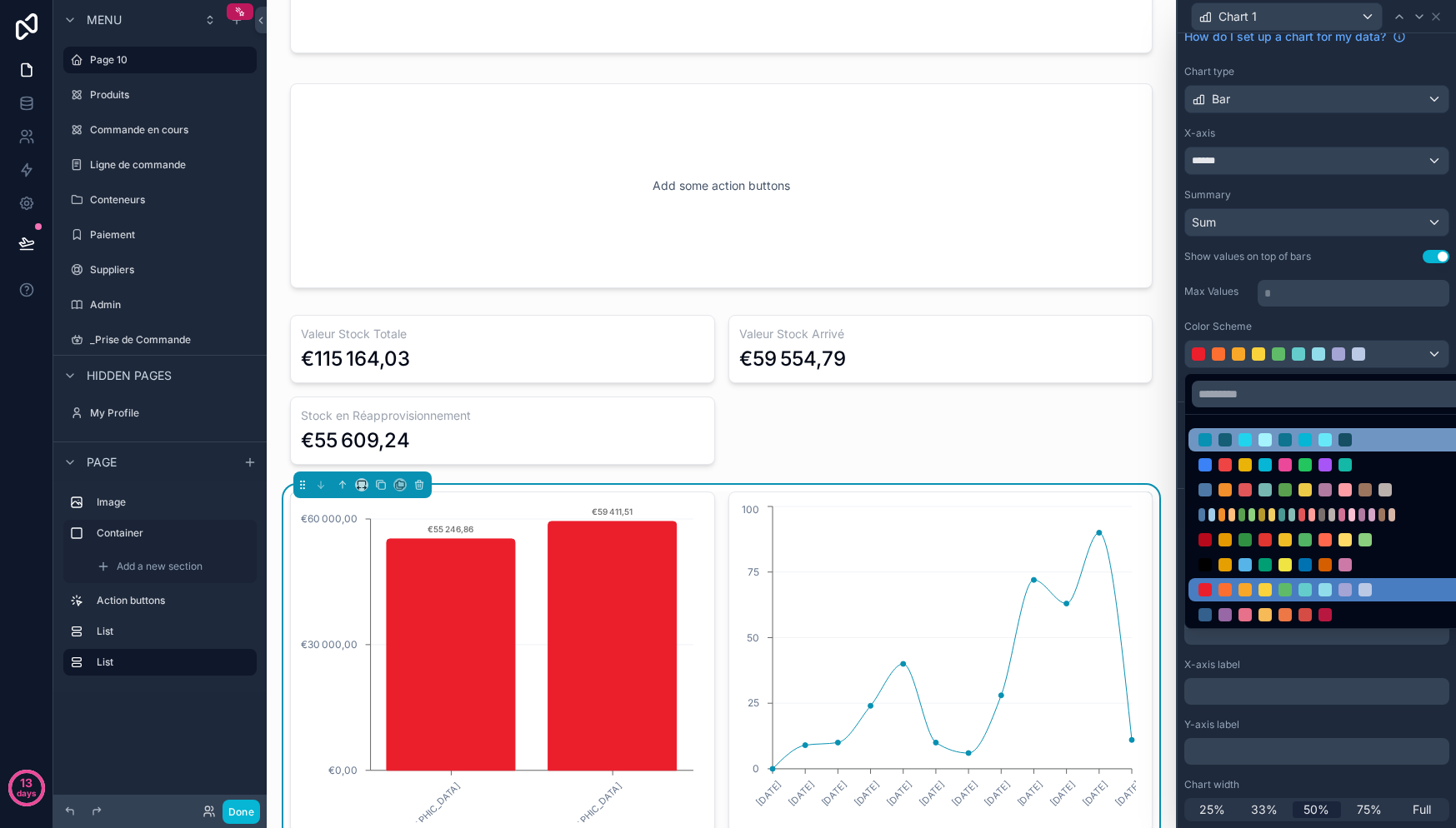
click at [1278, 447] on div at bounding box center [1330, 440] width 282 height 24
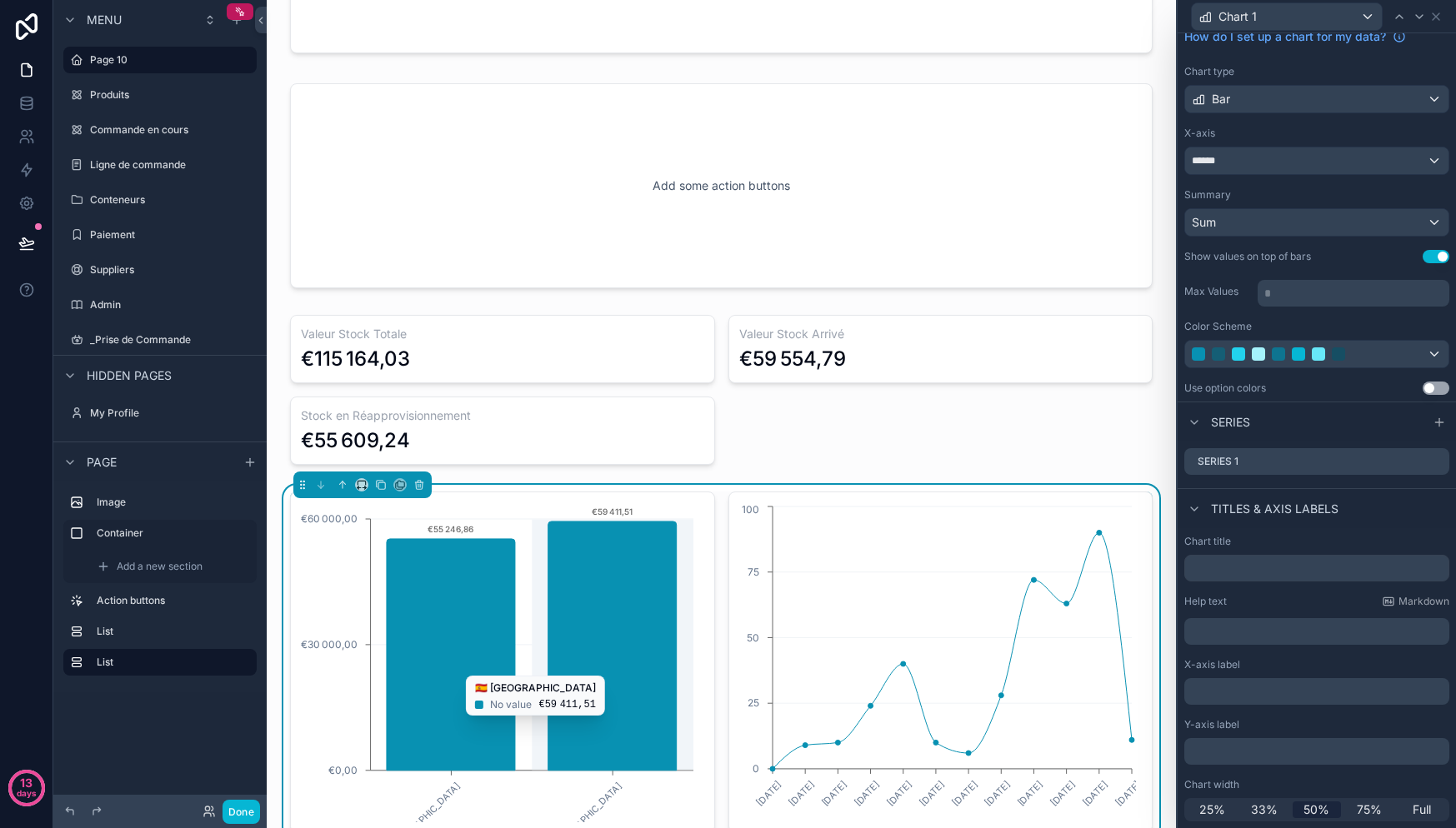
click at [556, 656] on icon "chart" at bounding box center [613, 646] width 128 height 249
click at [586, 621] on icon "chart" at bounding box center [613, 646] width 128 height 249
click at [479, 666] on icon "chart" at bounding box center [451, 655] width 128 height 231
click at [1423, 387] on button "Use setting" at bounding box center [1436, 387] width 26 height 13
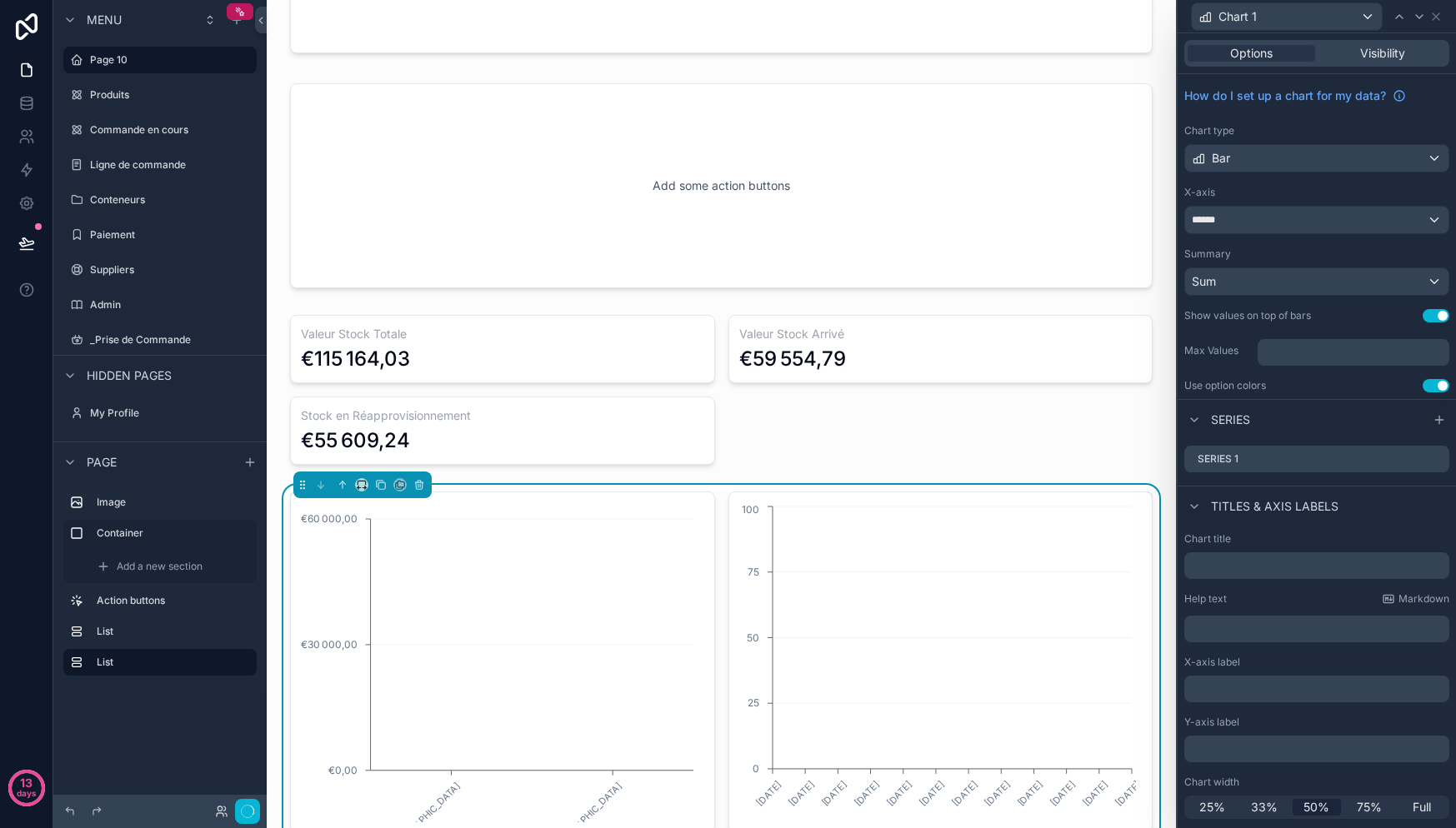
scroll to position [0, 0]
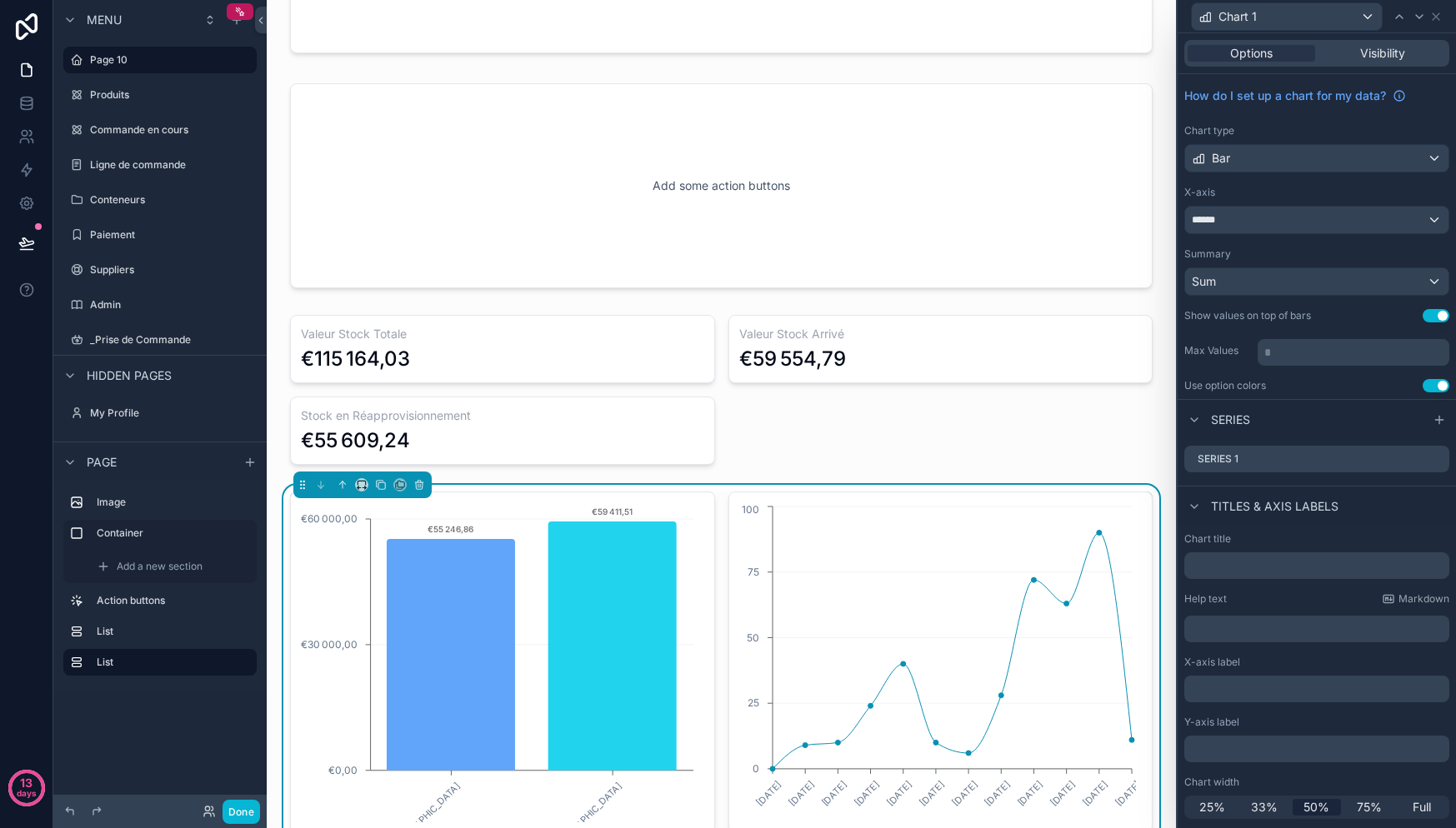
click at [1241, 385] on div "Use option colors" at bounding box center [1225, 386] width 82 height 13
click at [1435, 386] on button "Use setting" at bounding box center [1436, 386] width 26 height 13
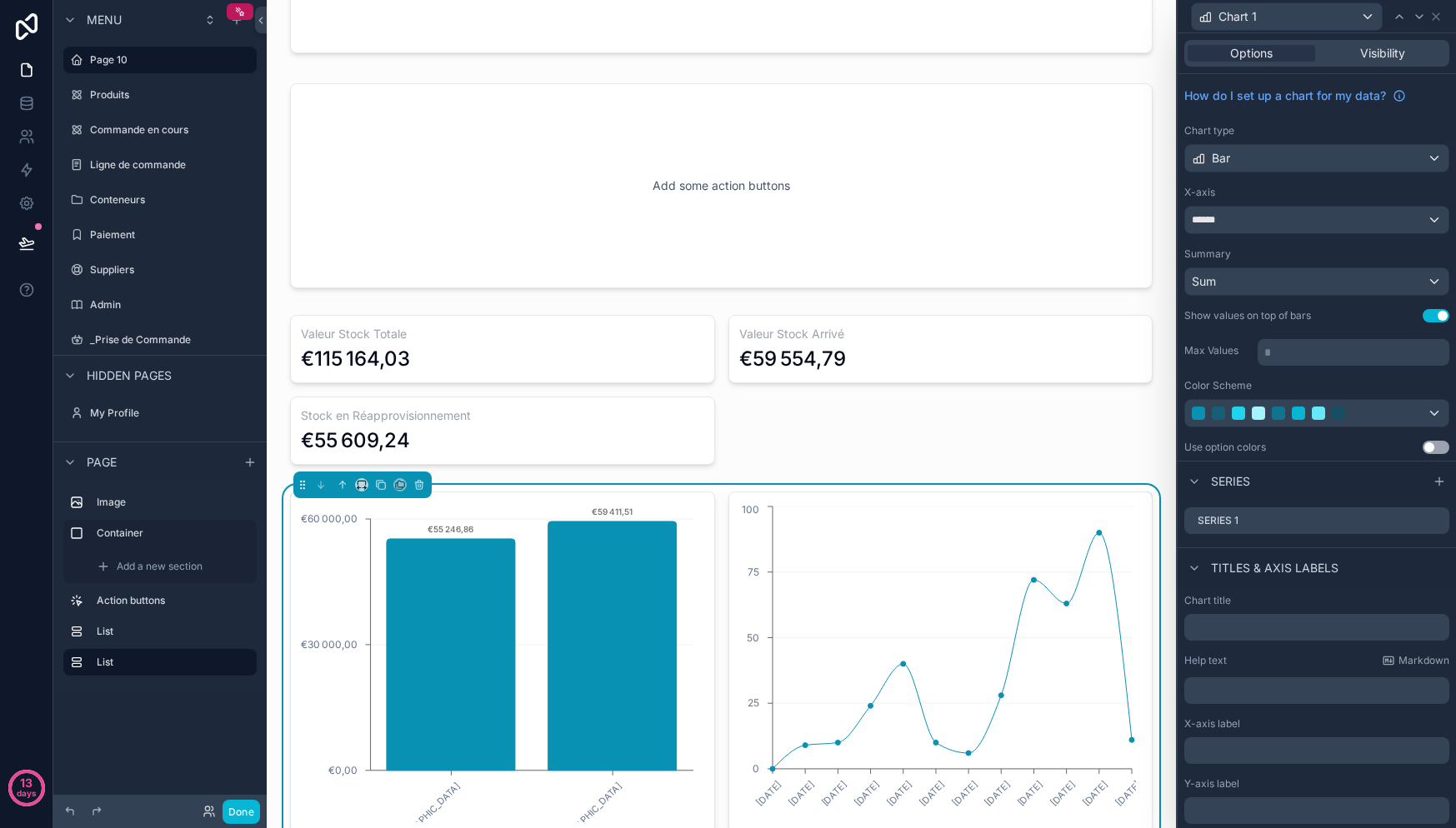
scroll to position [530, 0]
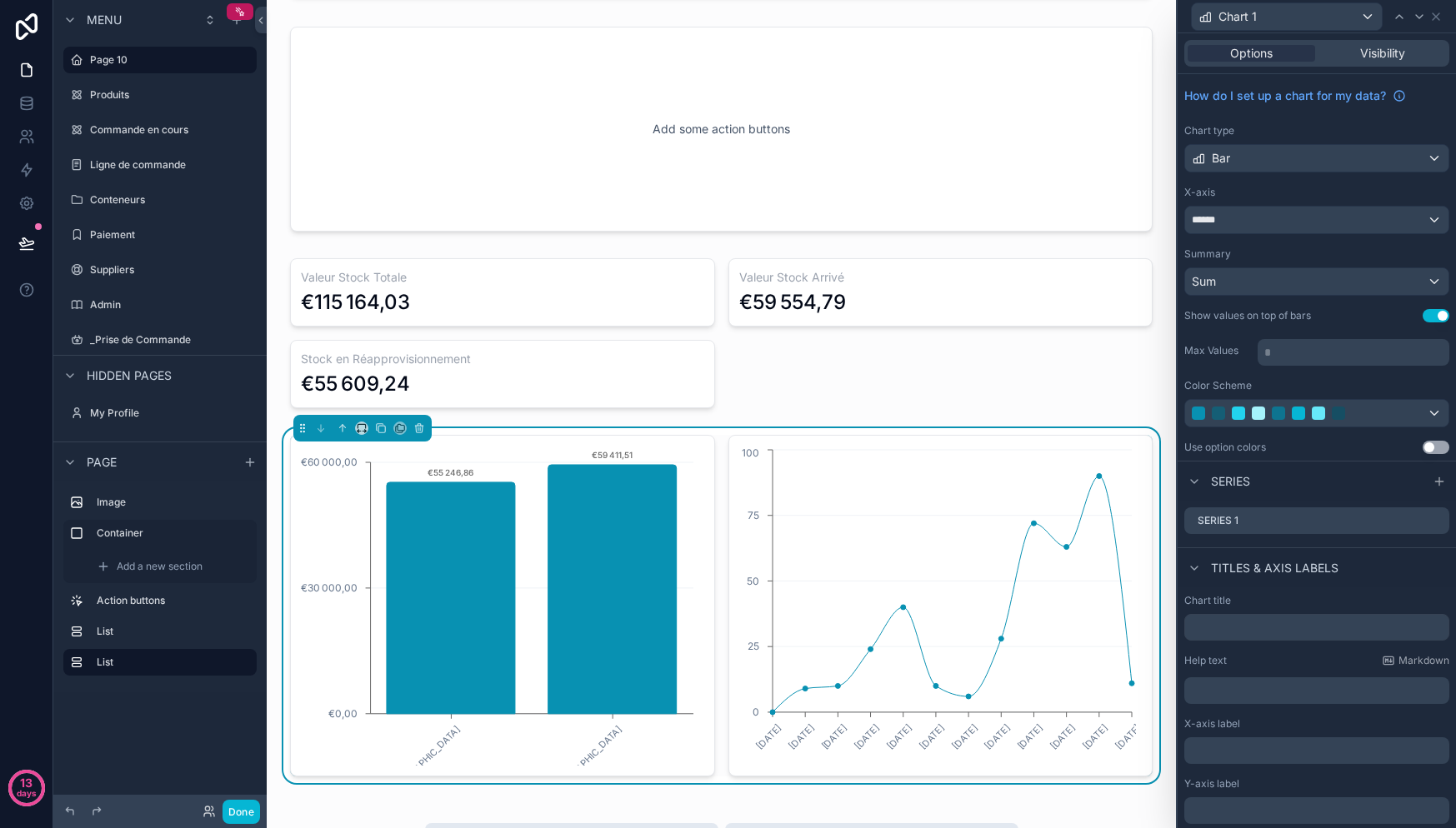
click at [888, 478] on icon "06/01/2025 10/02/2025 10/03/2025 07/04/2025 05/05/2025 09/06/2025 07/07/2025 11…" at bounding box center [937, 605] width 397 height 320
click at [1330, 14] on div "Chart 1" at bounding box center [1287, 17] width 190 height 26
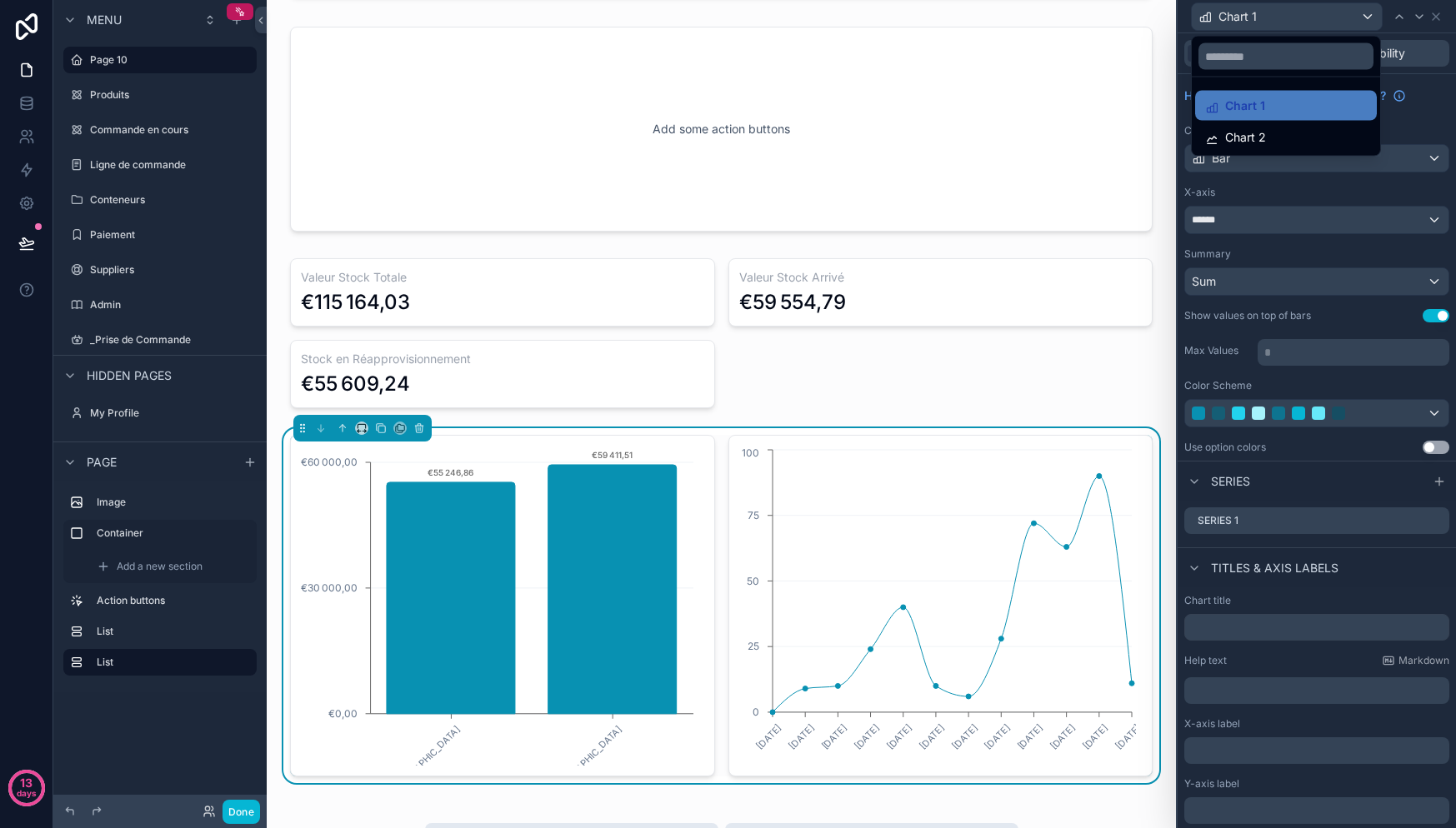
click at [1327, 195] on div at bounding box center [1317, 414] width 279 height 828
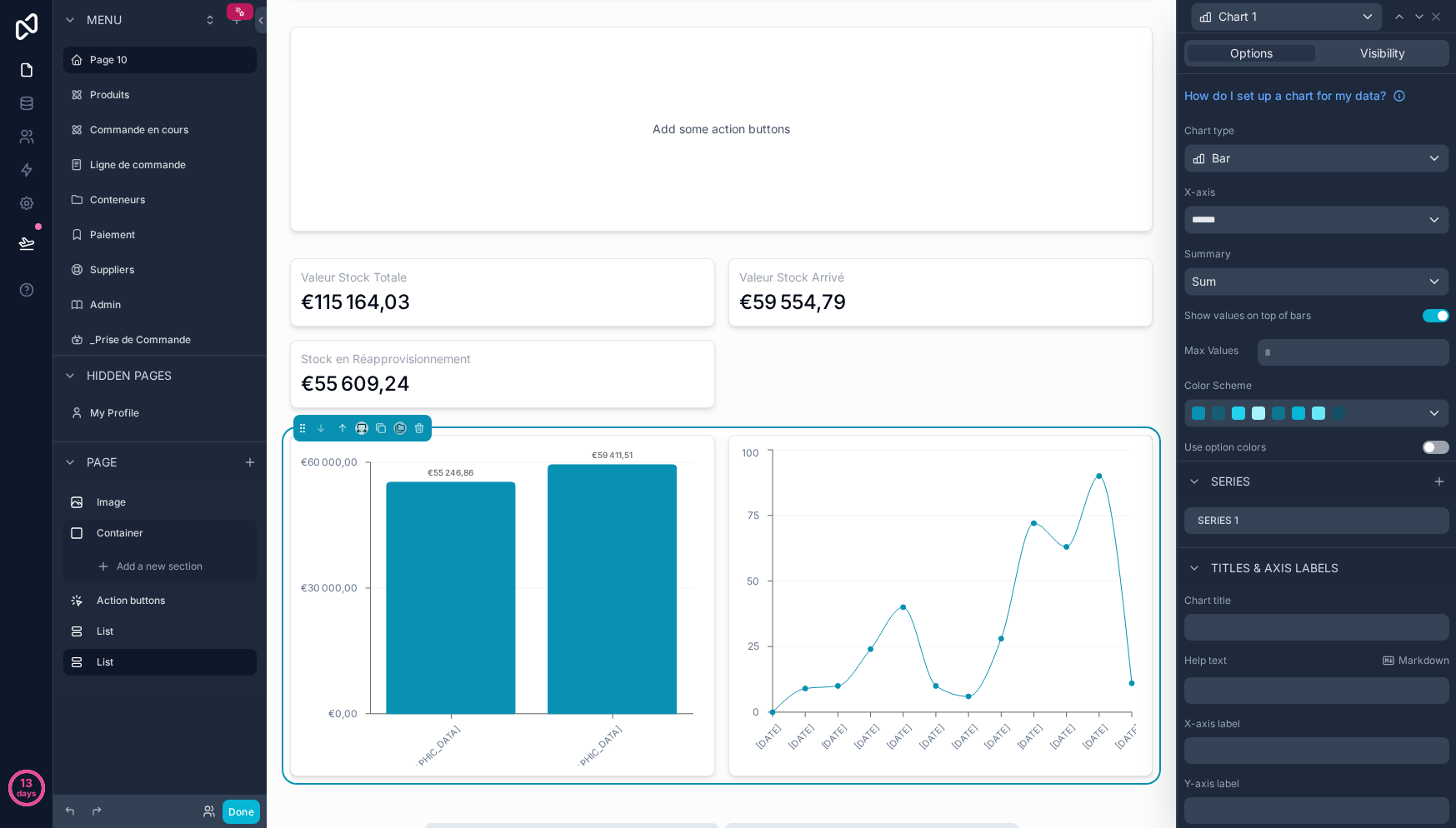
scroll to position [45, 0]
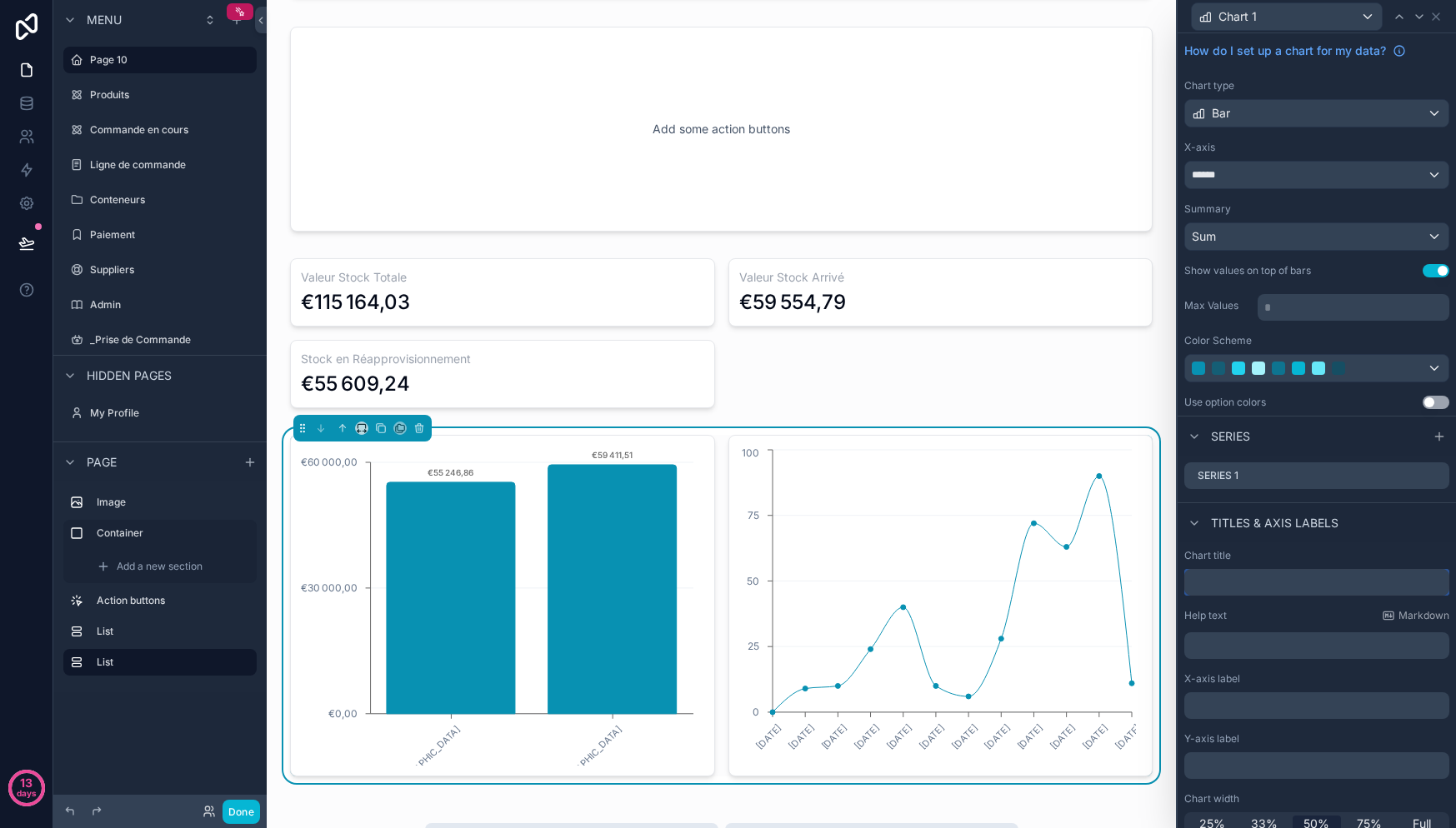
click at [1237, 578] on input "text" at bounding box center [1317, 582] width 265 height 26
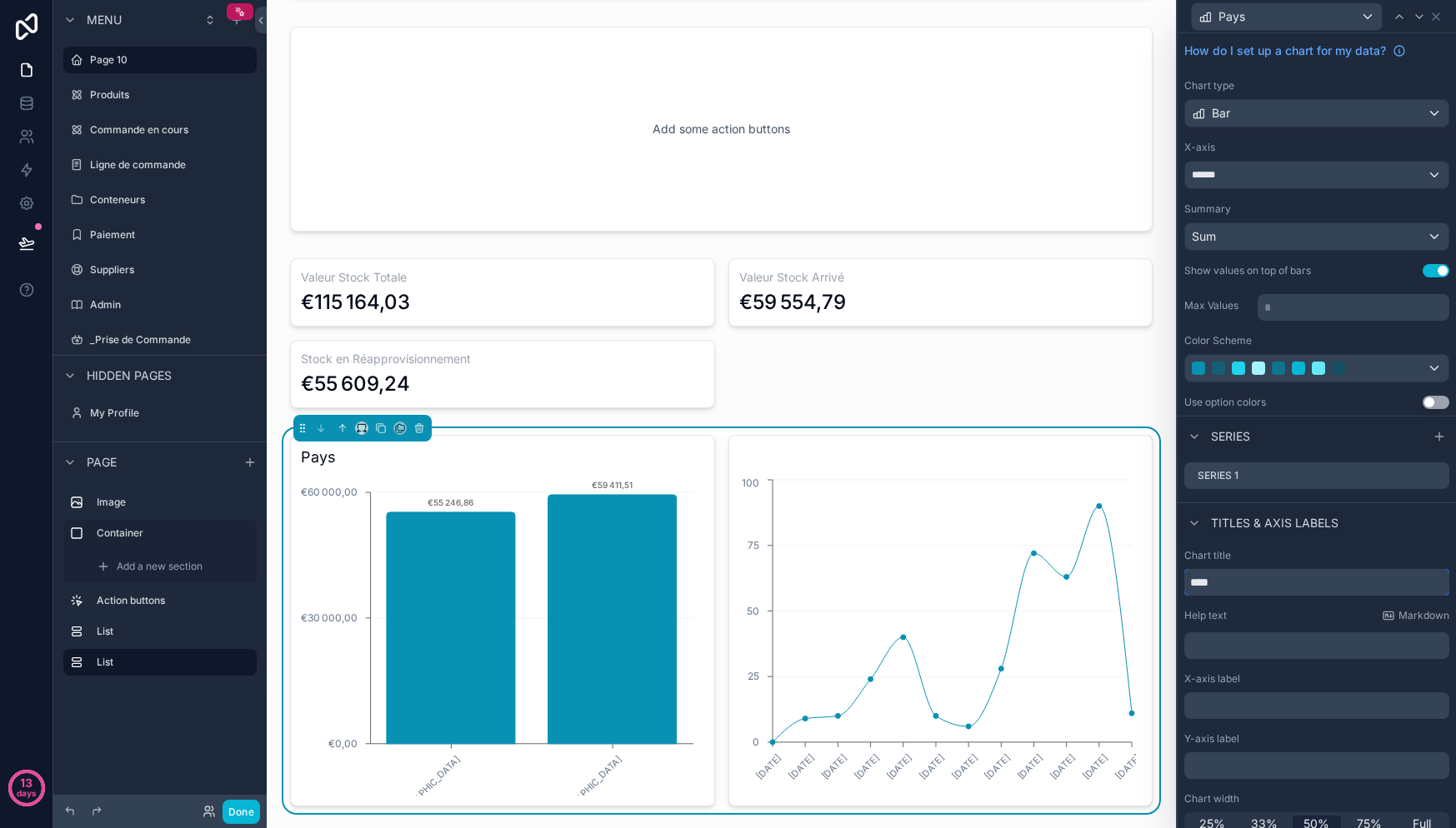
type input "****"
click at [1268, 25] on div "Pays" at bounding box center [1287, 17] width 190 height 26
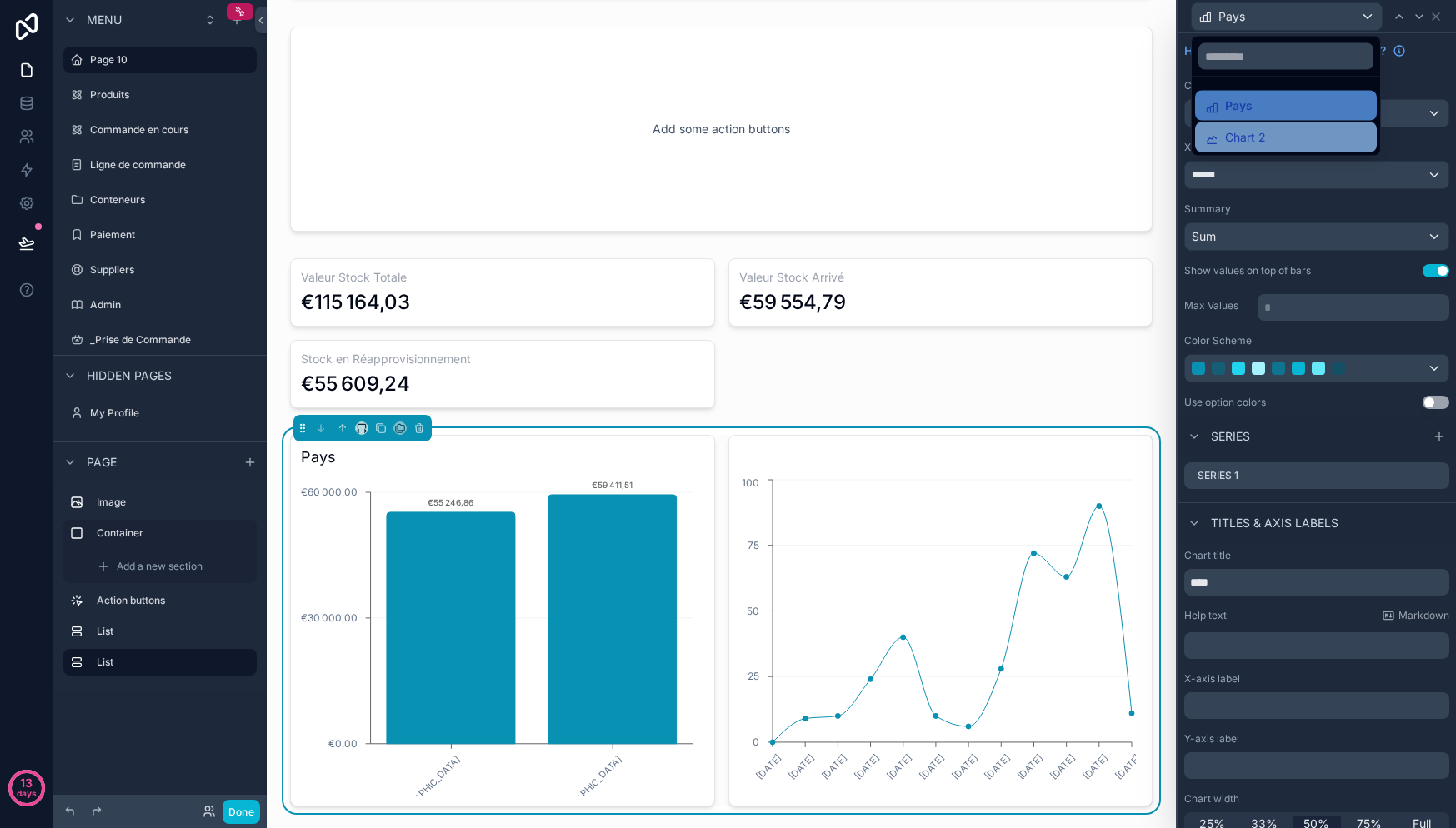
click at [1270, 138] on div "Chart 2" at bounding box center [1286, 137] width 161 height 20
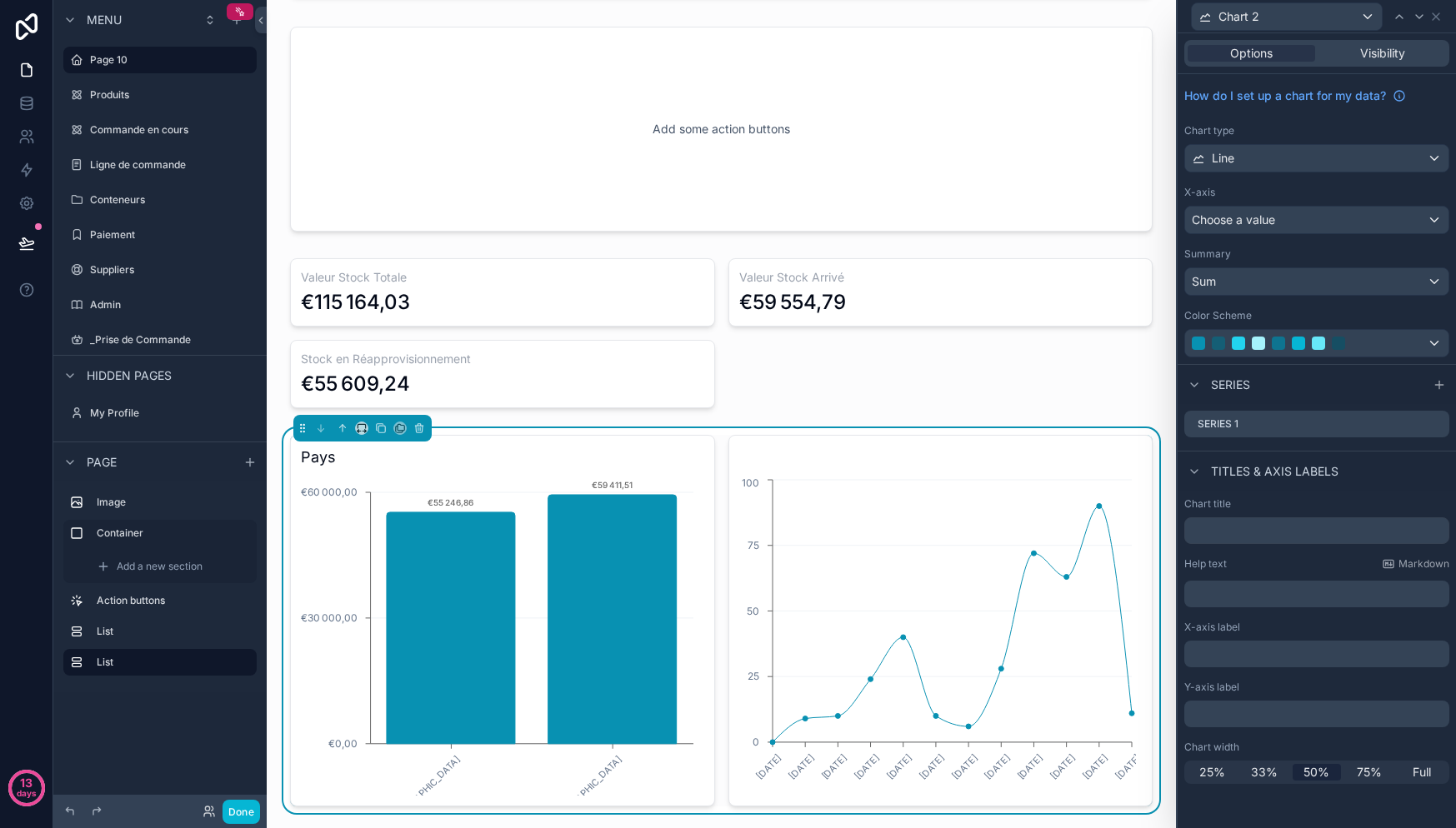
click at [1295, 173] on div "How do I set up a chart for my data? Chart type Line X-axis Choose a value Summ…" at bounding box center [1317, 219] width 279 height 290
click at [1301, 160] on div "Line" at bounding box center [1317, 158] width 263 height 26
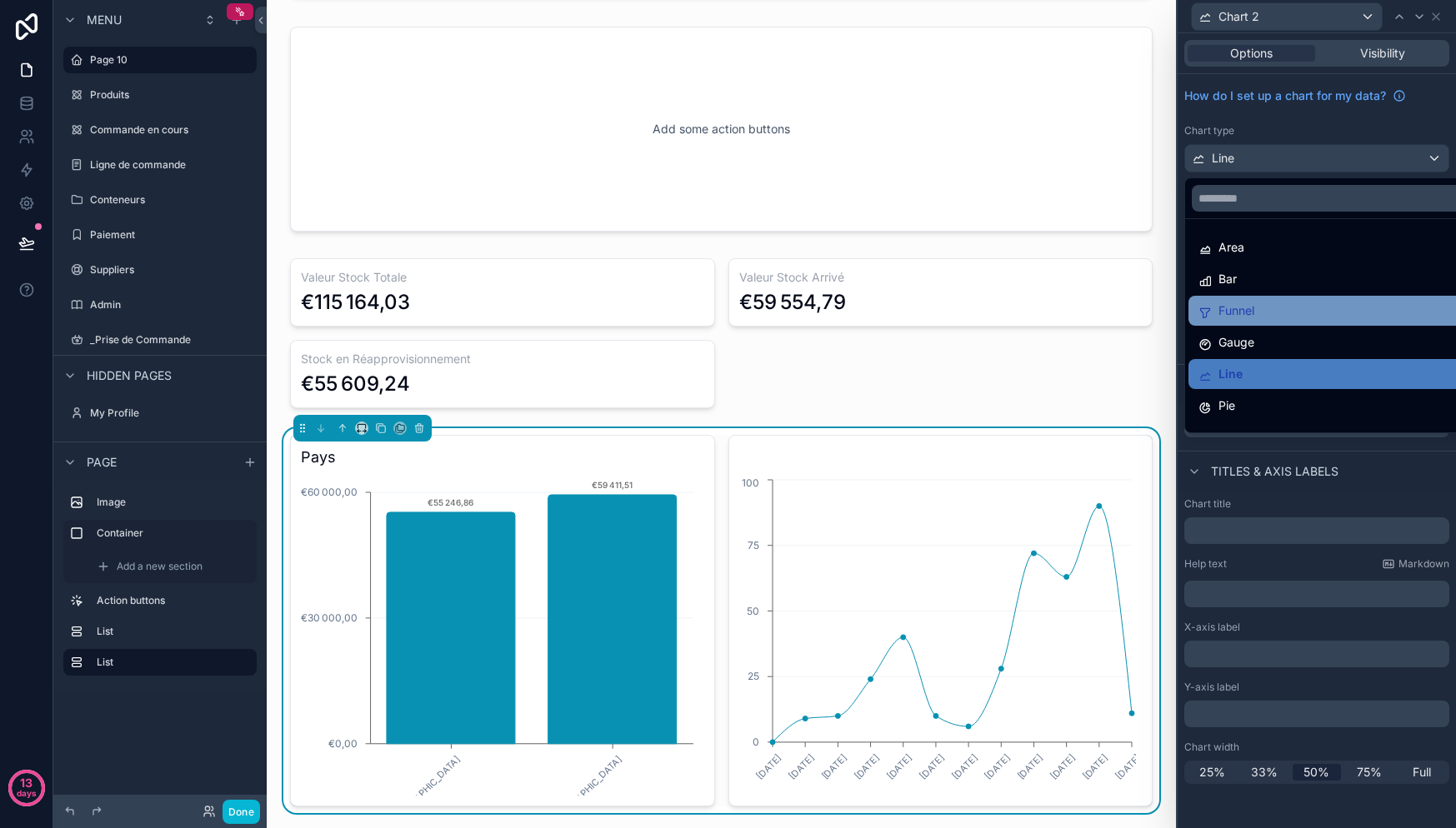
click at [1299, 320] on div "Funnel" at bounding box center [1336, 310] width 275 height 20
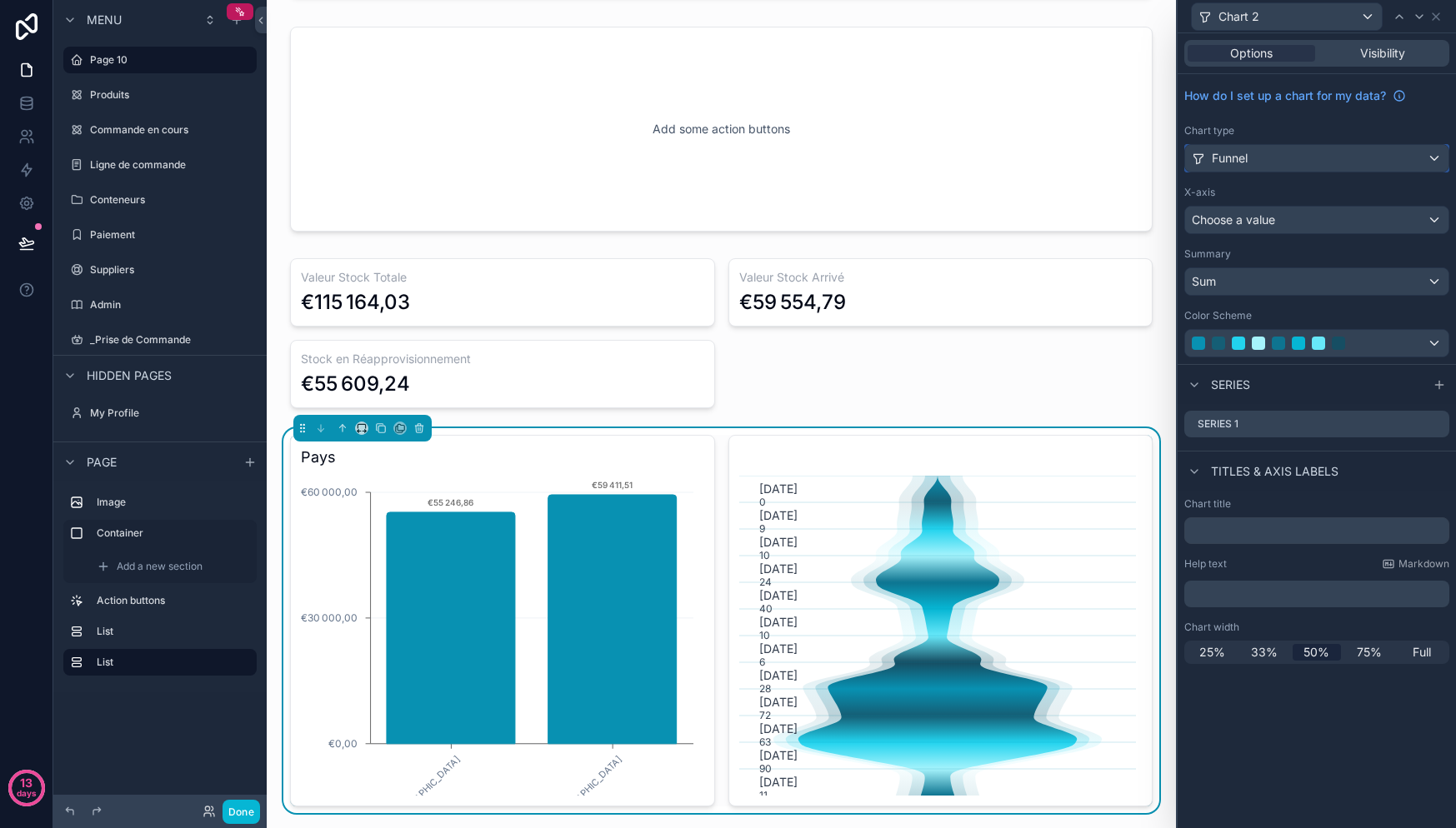
click at [1278, 163] on div "Funnel" at bounding box center [1317, 158] width 263 height 26
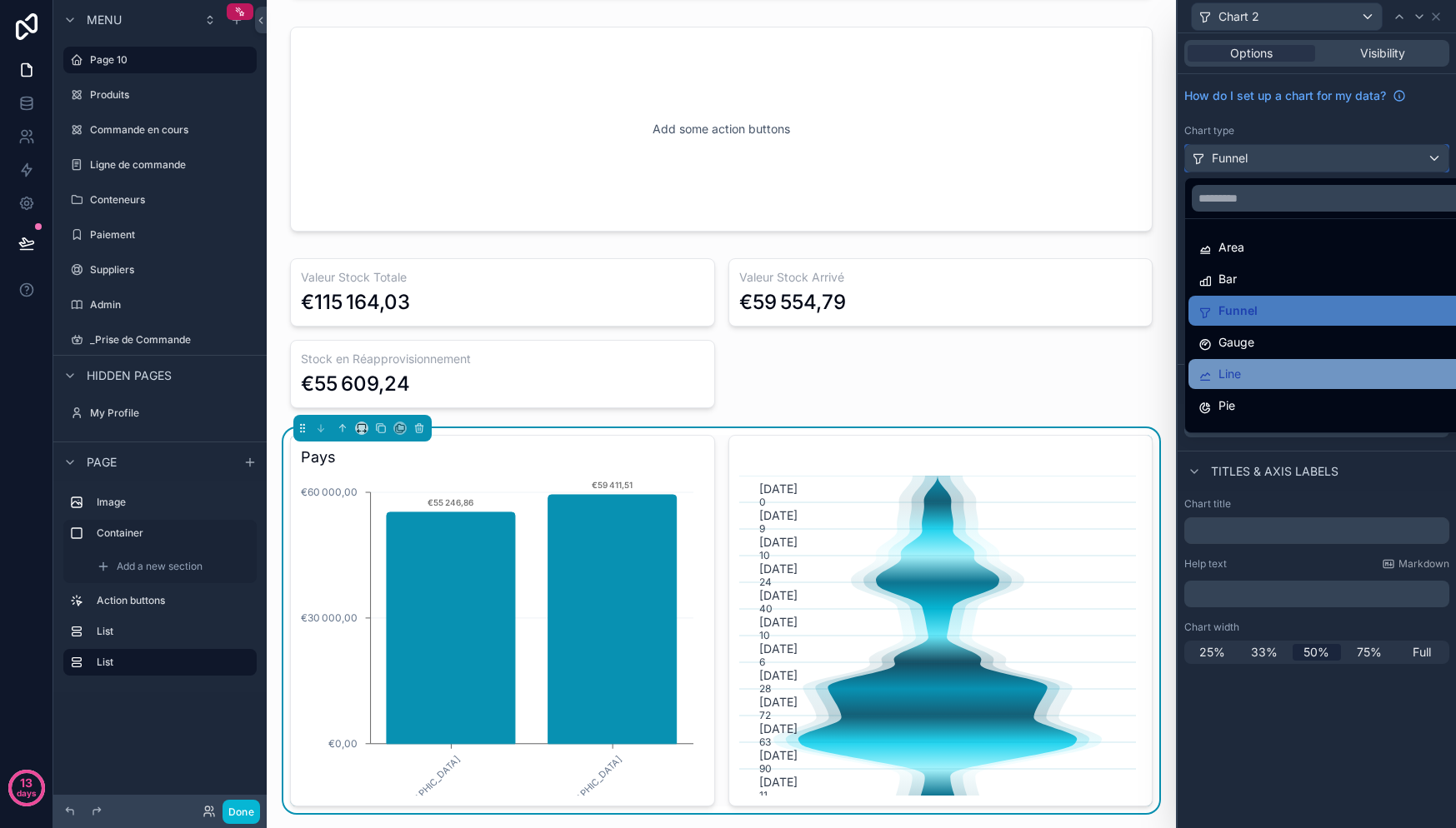
scroll to position [10, 0]
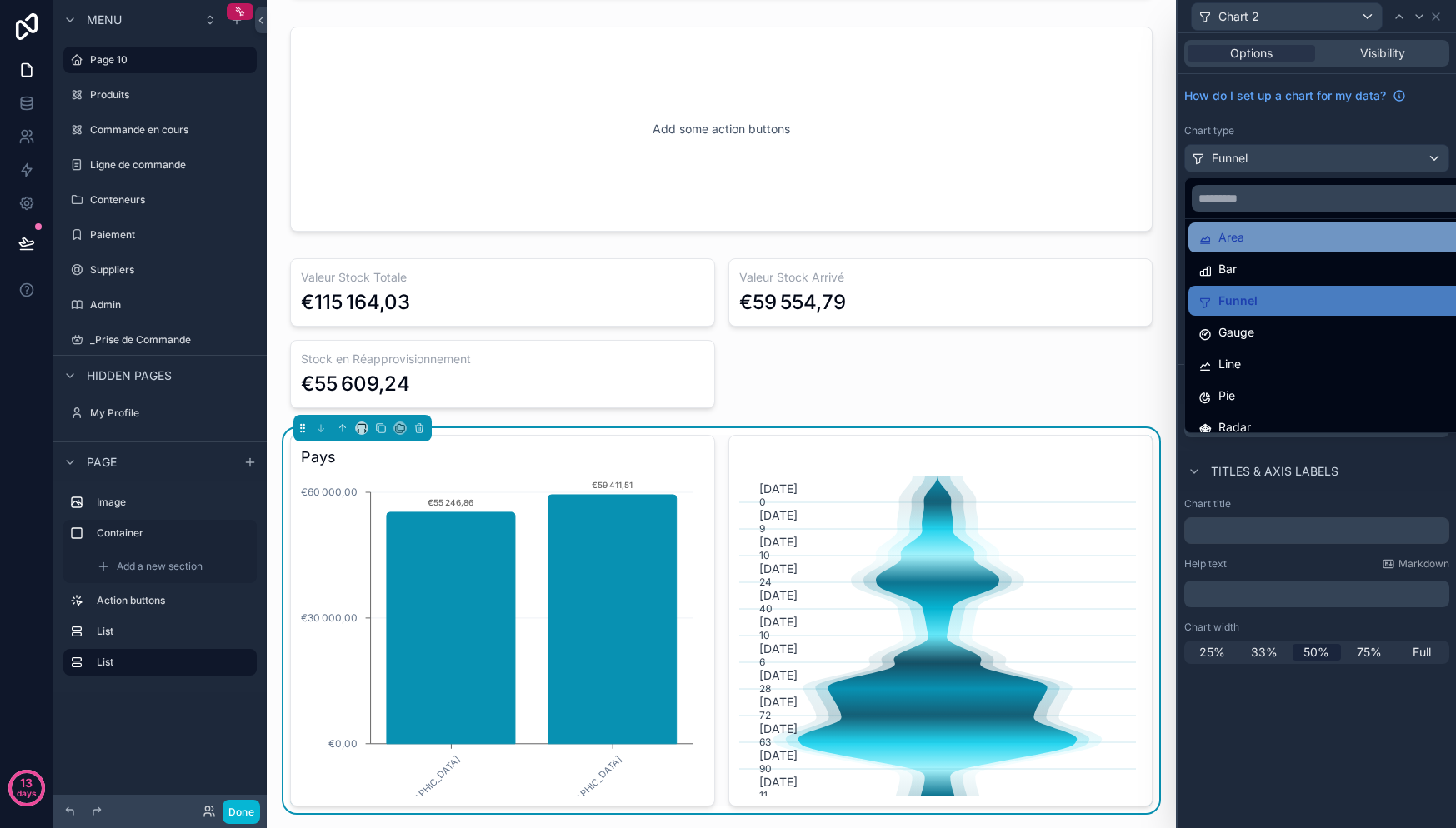
click at [1254, 246] on div "Area" at bounding box center [1336, 237] width 275 height 20
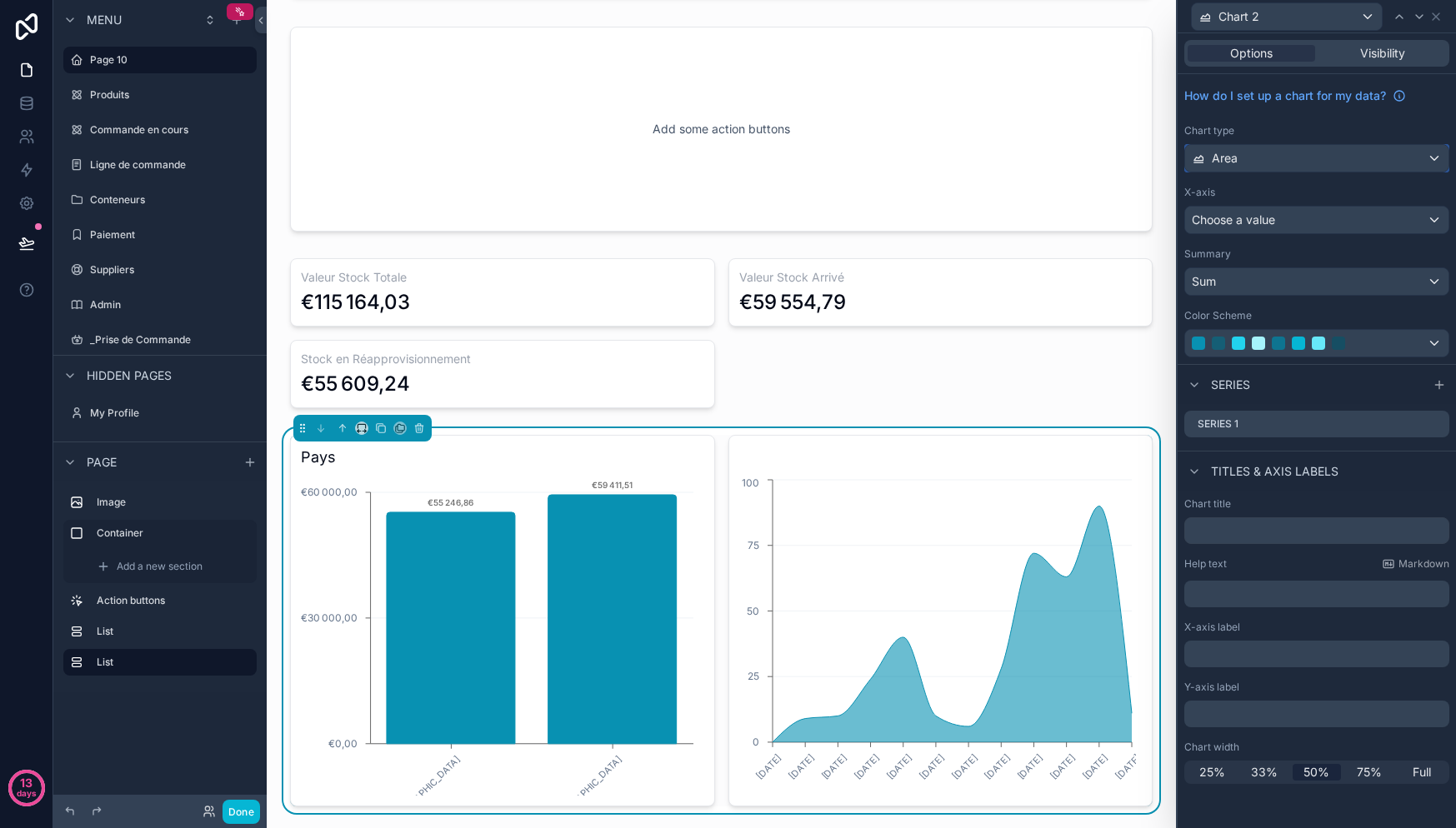
click at [1267, 167] on div "Area" at bounding box center [1317, 158] width 263 height 26
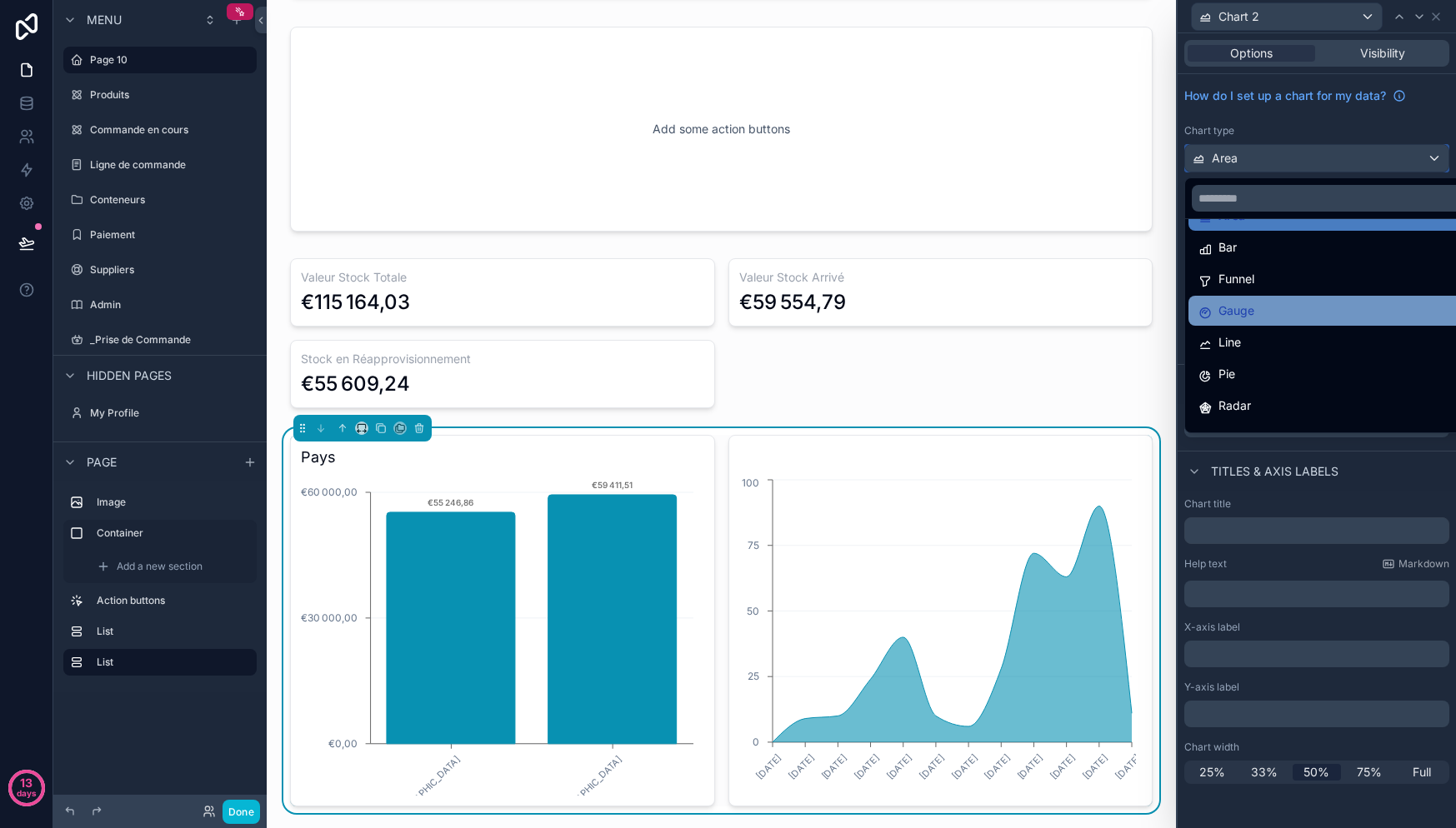
scroll to position [53, 0]
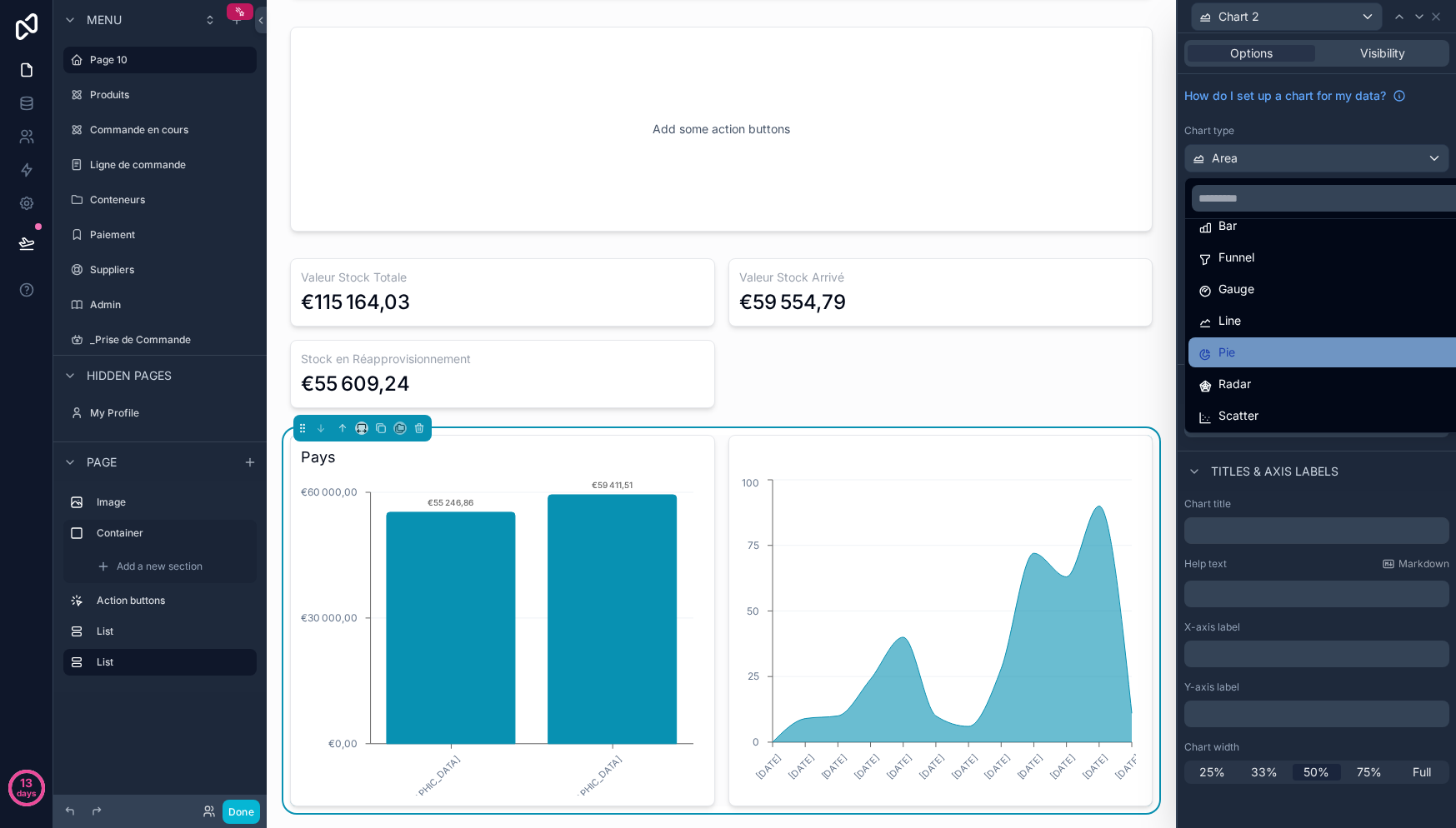
click at [1254, 363] on div "Pie" at bounding box center [1336, 352] width 295 height 30
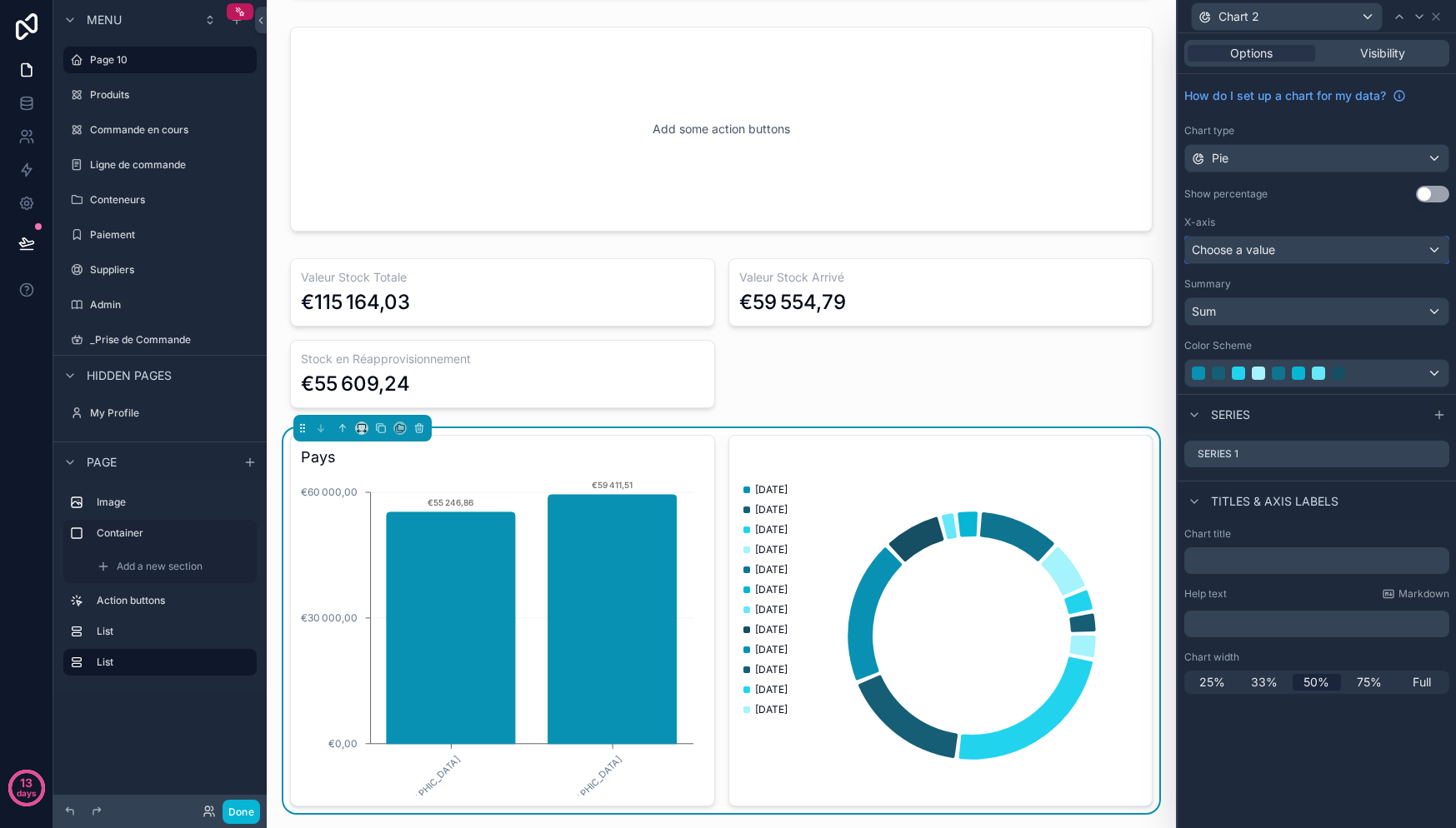
click at [1311, 250] on div "Choose a value" at bounding box center [1317, 250] width 263 height 26
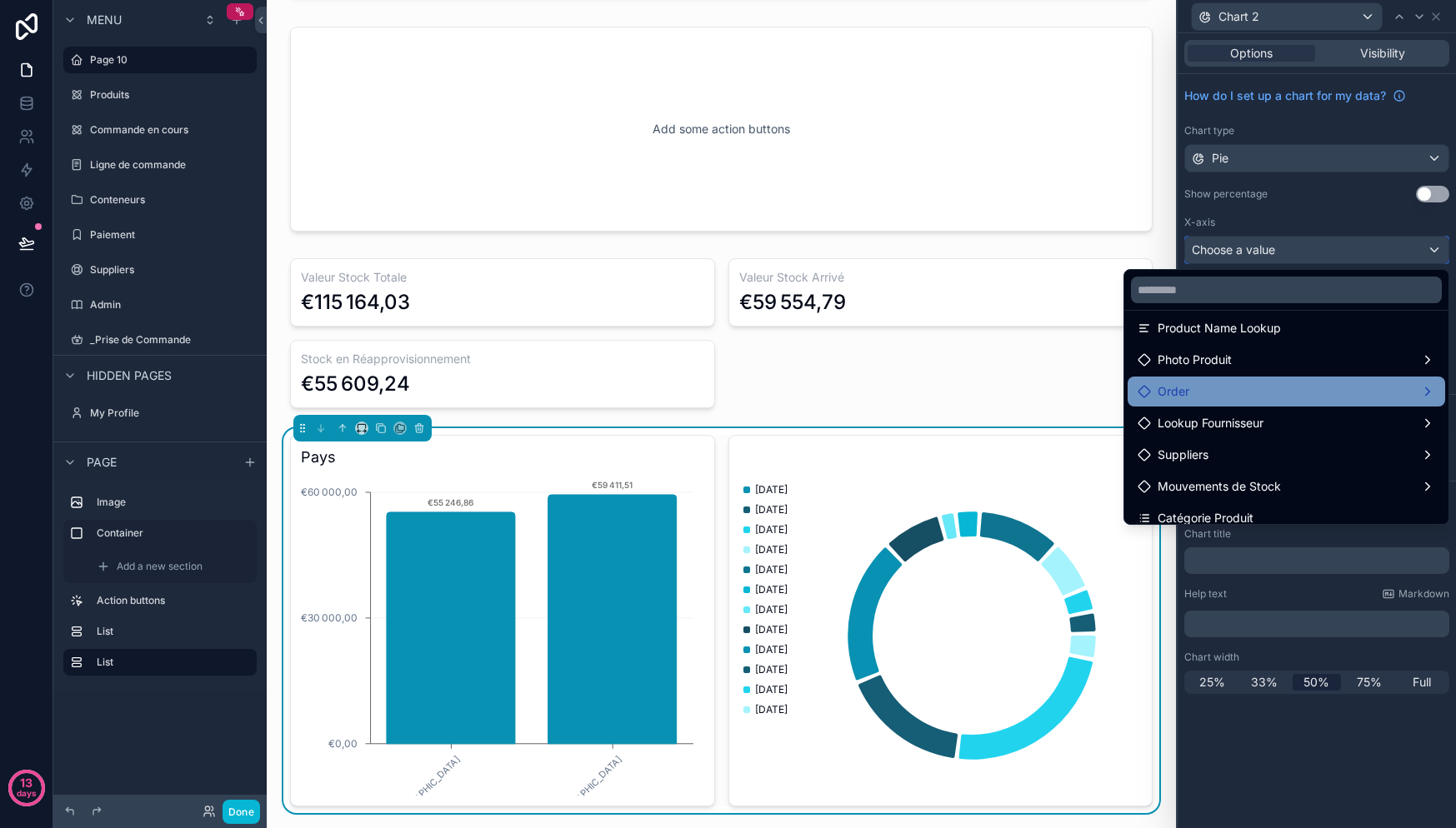
scroll to position [119, 0]
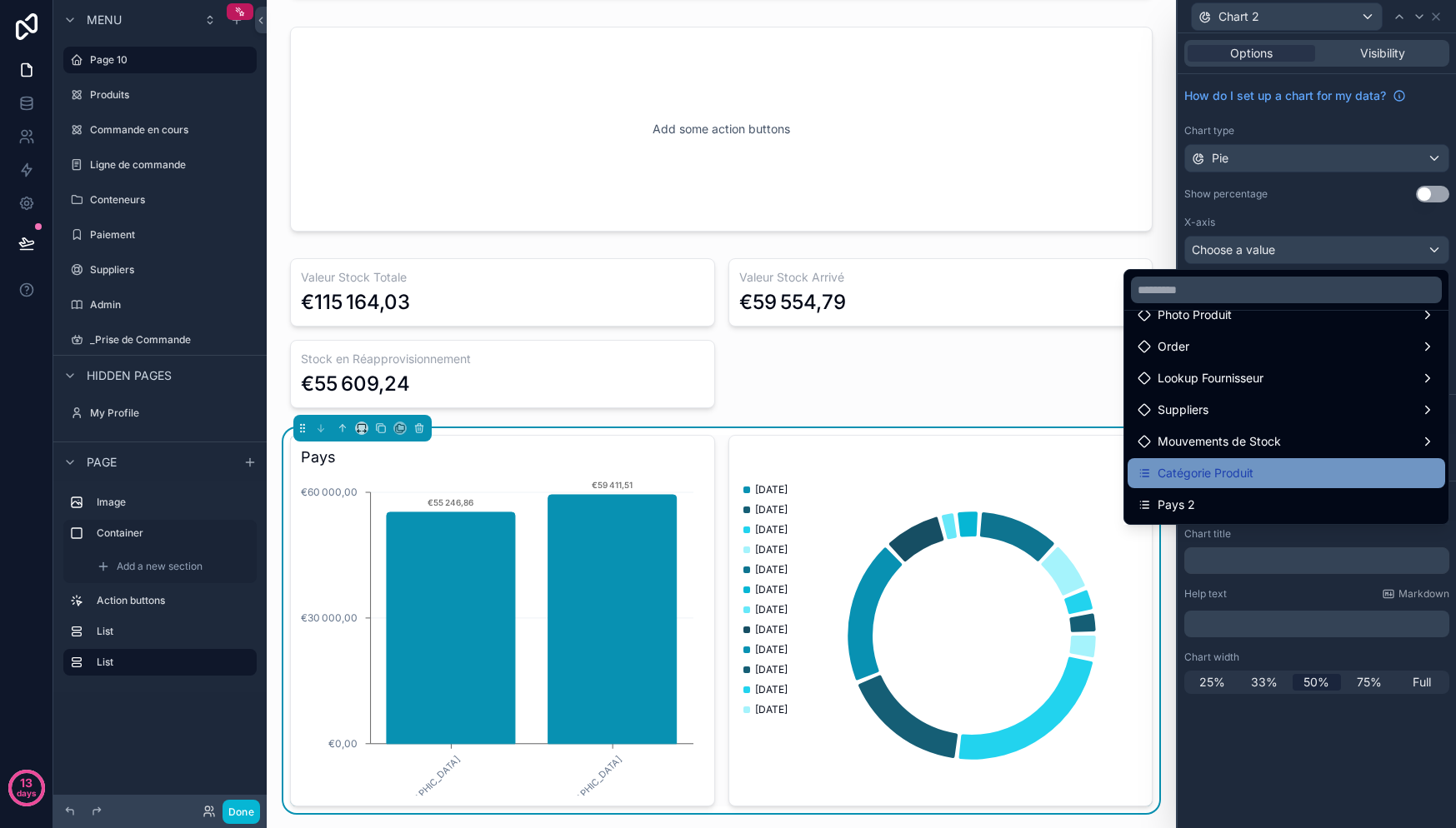
click at [1203, 464] on span "Catégorie Produit" at bounding box center [1205, 473] width 96 height 20
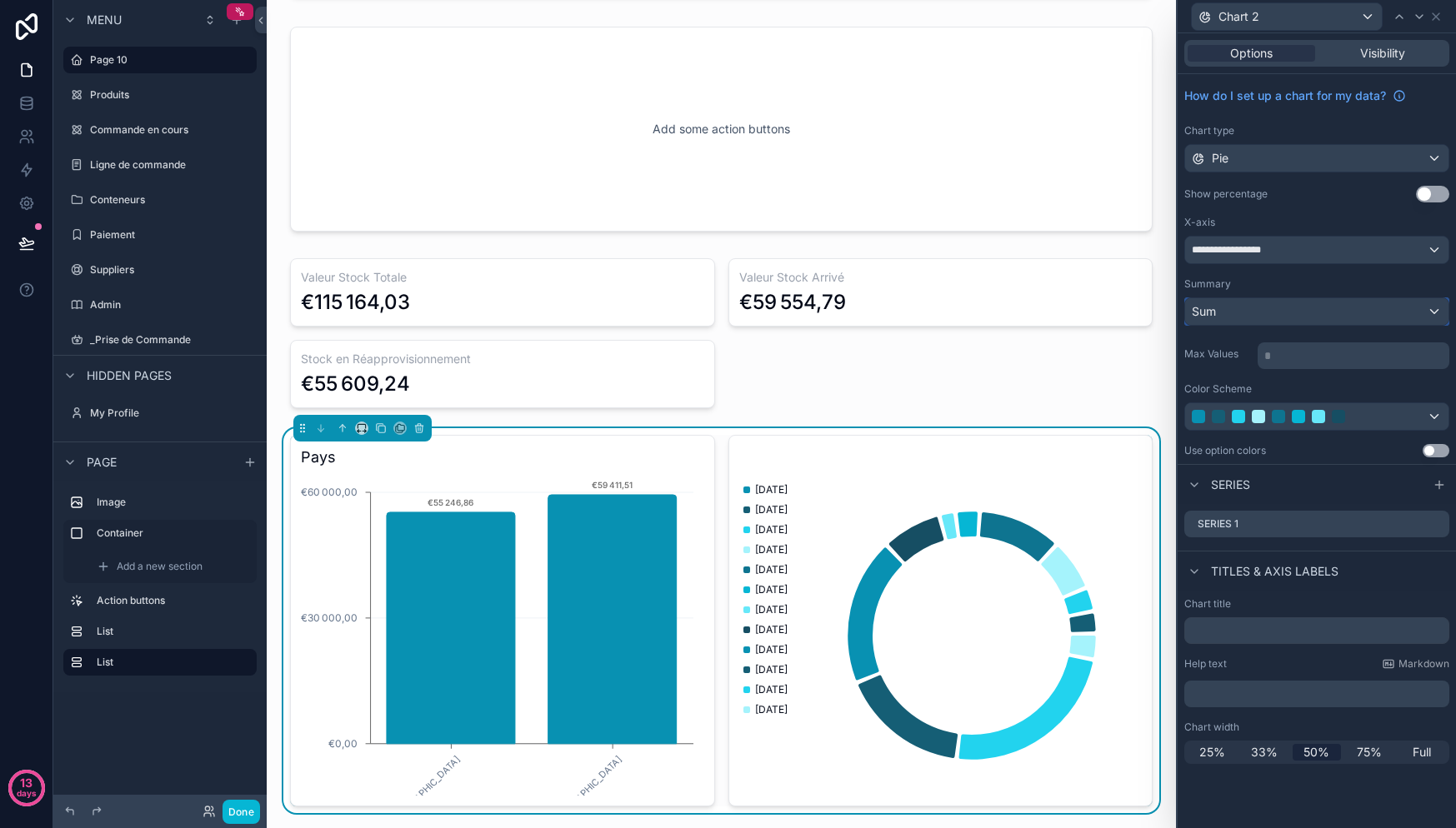
click at [1276, 306] on div "Sum" at bounding box center [1317, 311] width 263 height 26
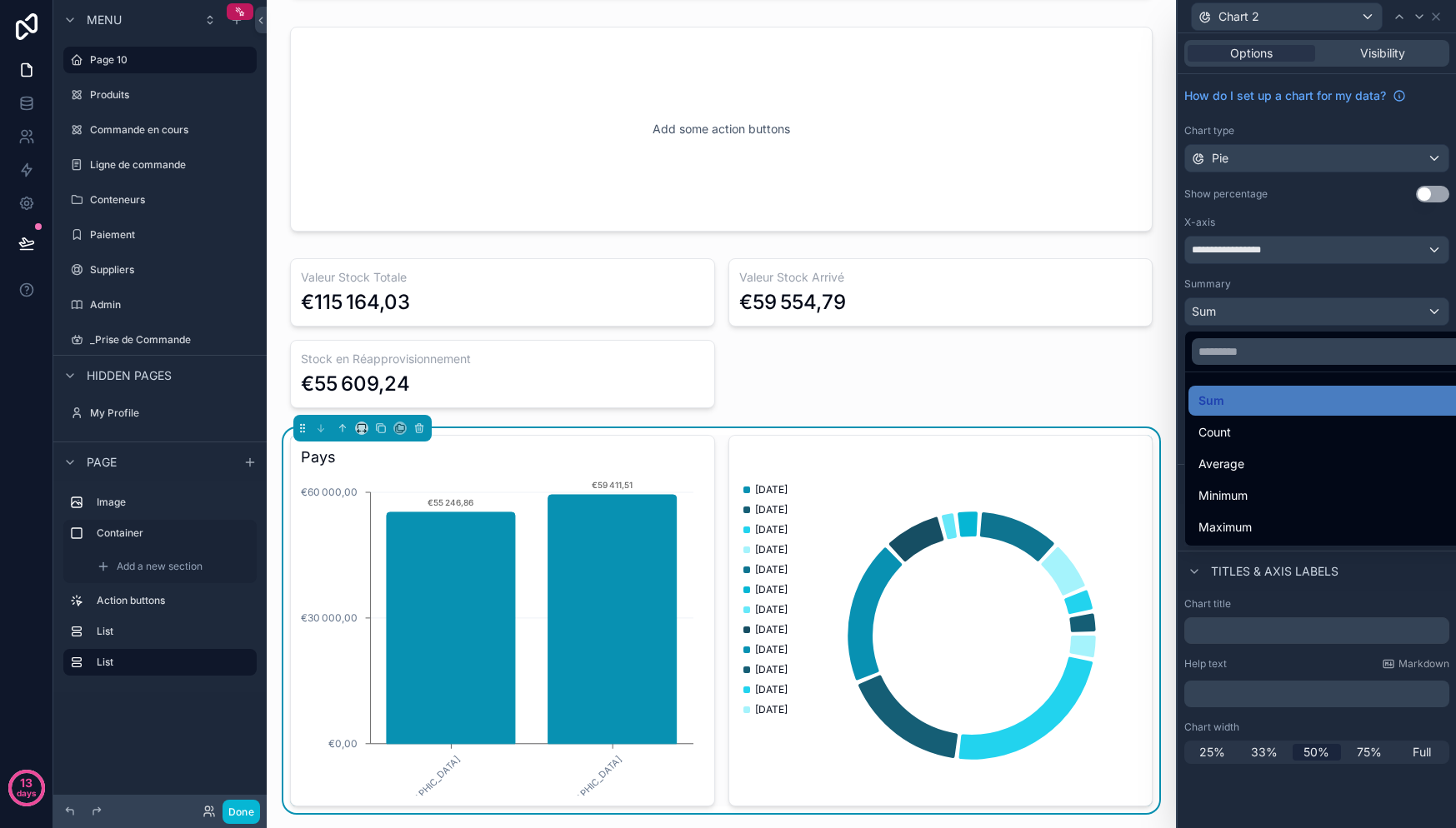
click at [1282, 315] on div at bounding box center [1317, 414] width 279 height 828
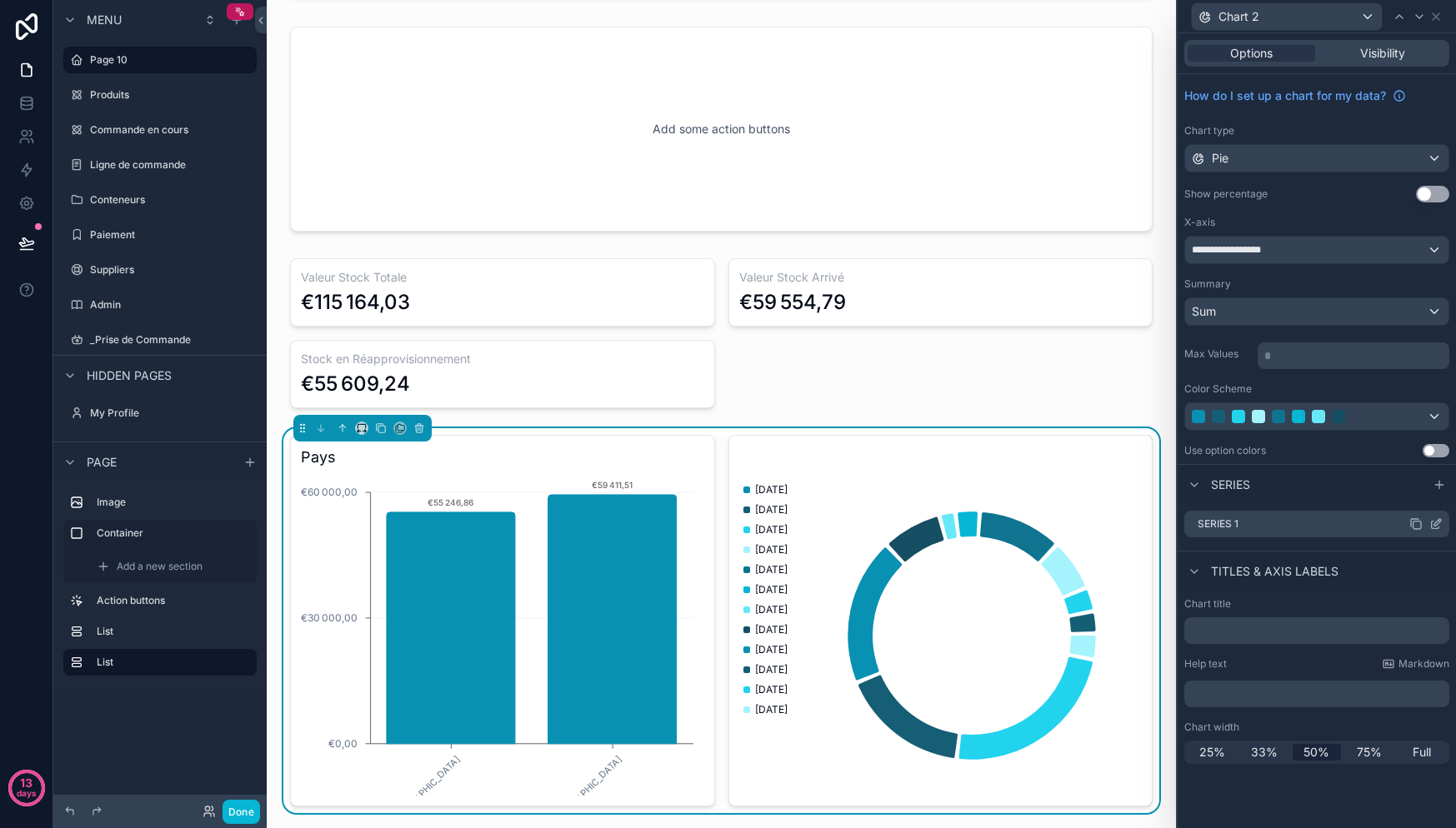
click at [1268, 528] on div "Series 1" at bounding box center [1317, 524] width 265 height 26
click at [1438, 483] on icon at bounding box center [1438, 485] width 13 height 13
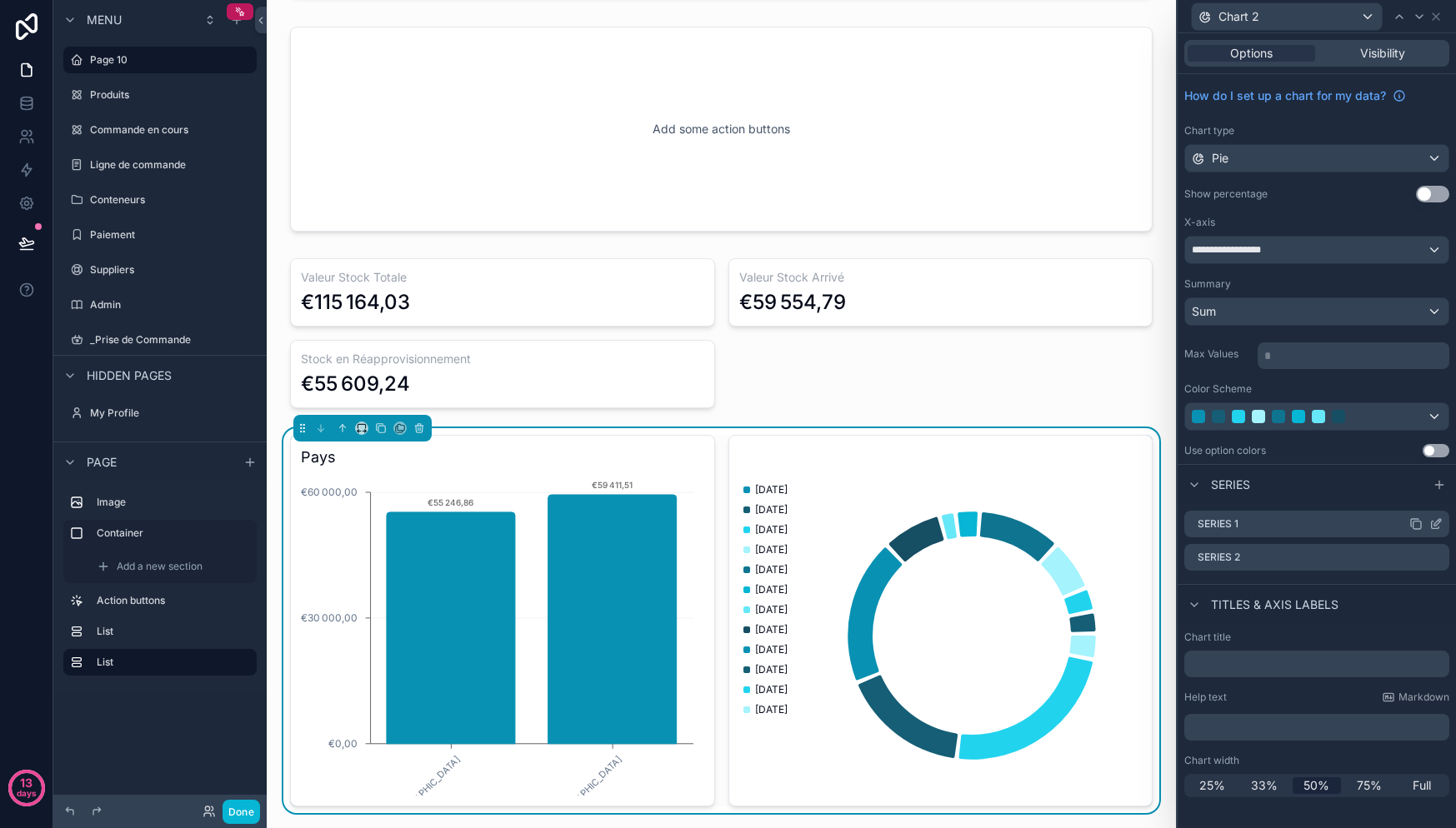
click at [1266, 519] on div "Series 1" at bounding box center [1317, 524] width 265 height 26
click at [1417, 557] on icon at bounding box center [1416, 556] width 13 height 13
click at [1410, 531] on icon at bounding box center [1410, 532] width 0 height 4
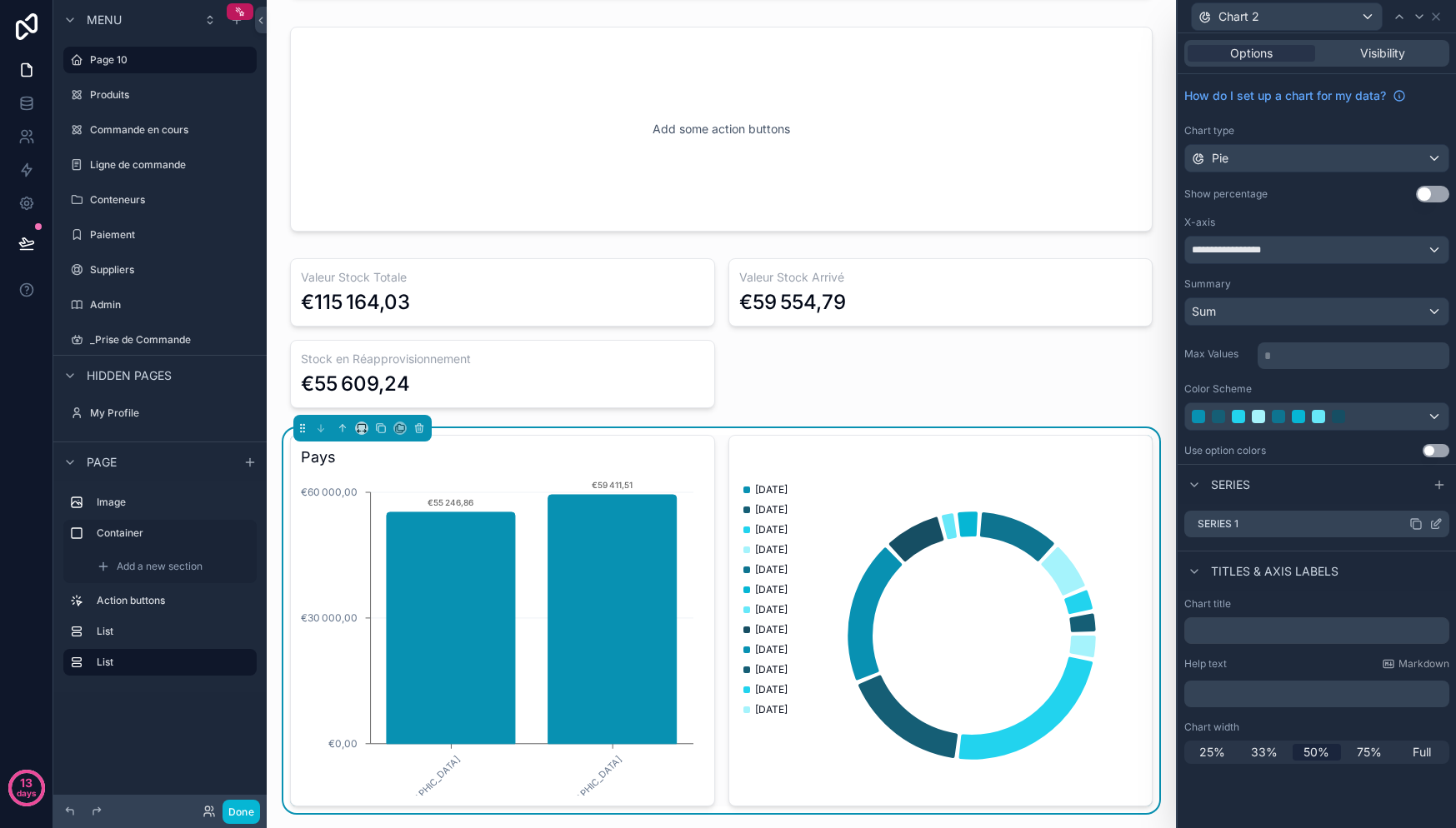
click at [1433, 523] on icon at bounding box center [1436, 523] width 13 height 13
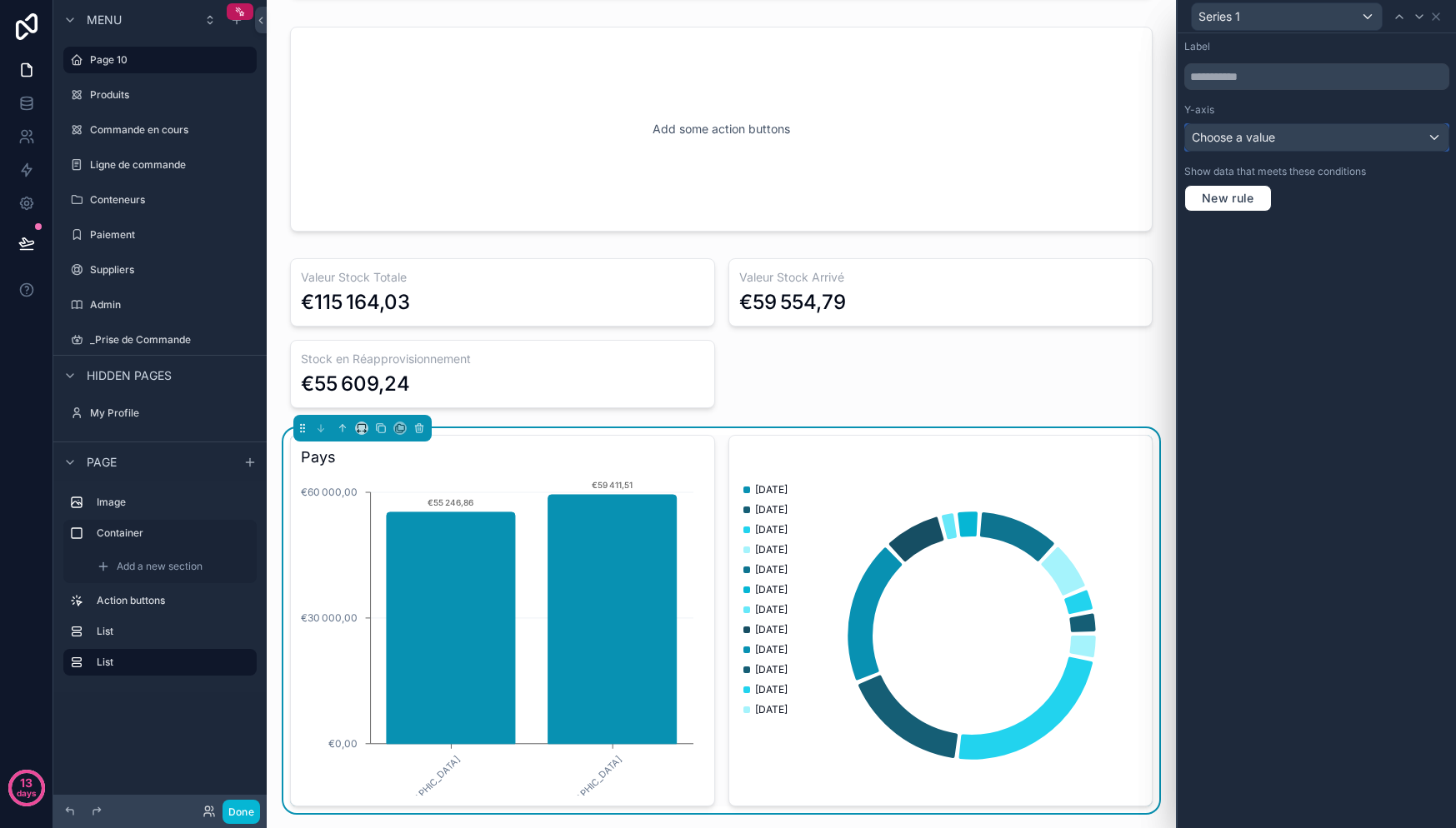
click at [1261, 143] on span "Choose a value" at bounding box center [1233, 137] width 83 height 14
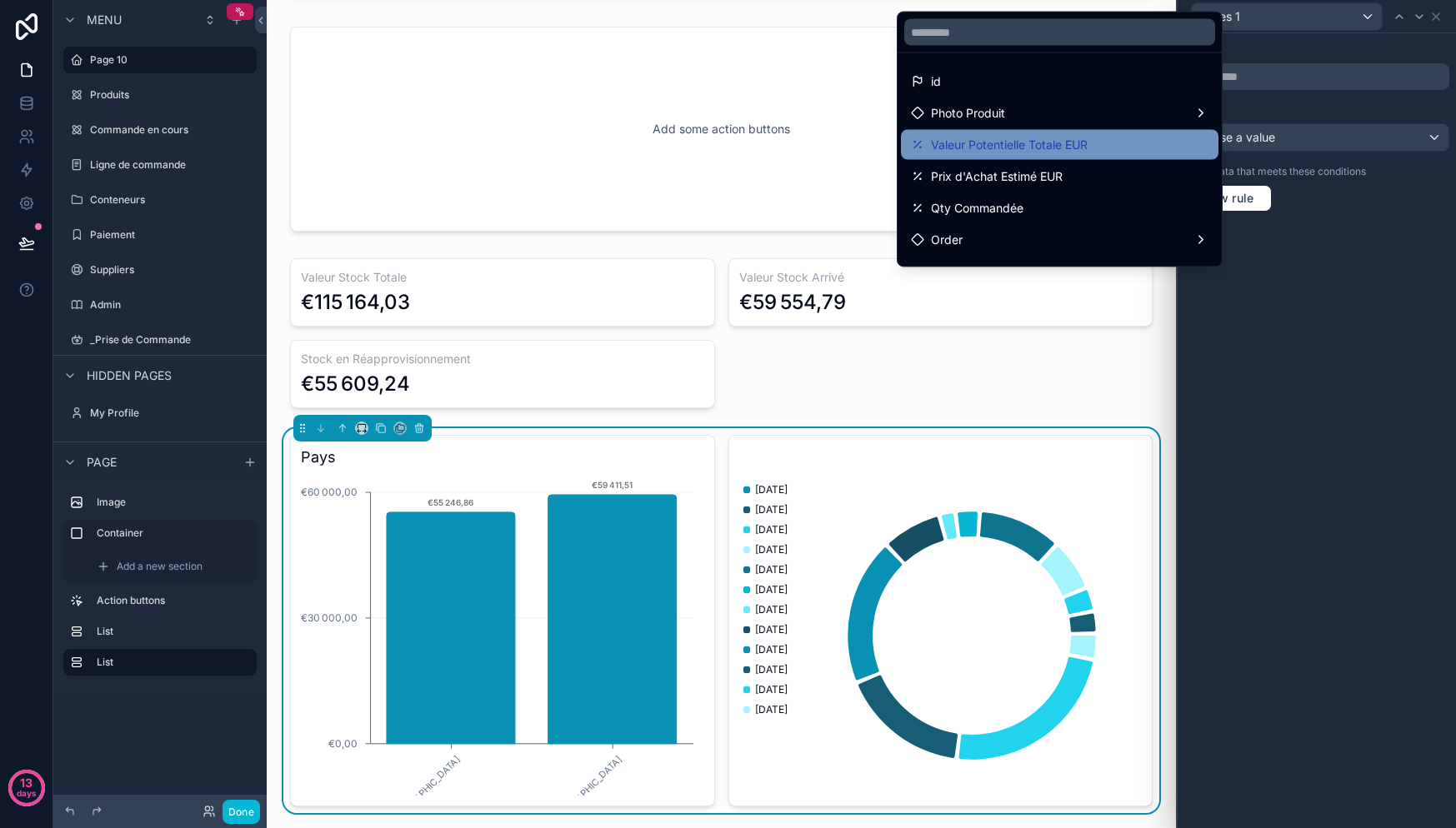
click at [1033, 140] on span "Valeur Potentielle Totale EUR" at bounding box center [1009, 145] width 157 height 20
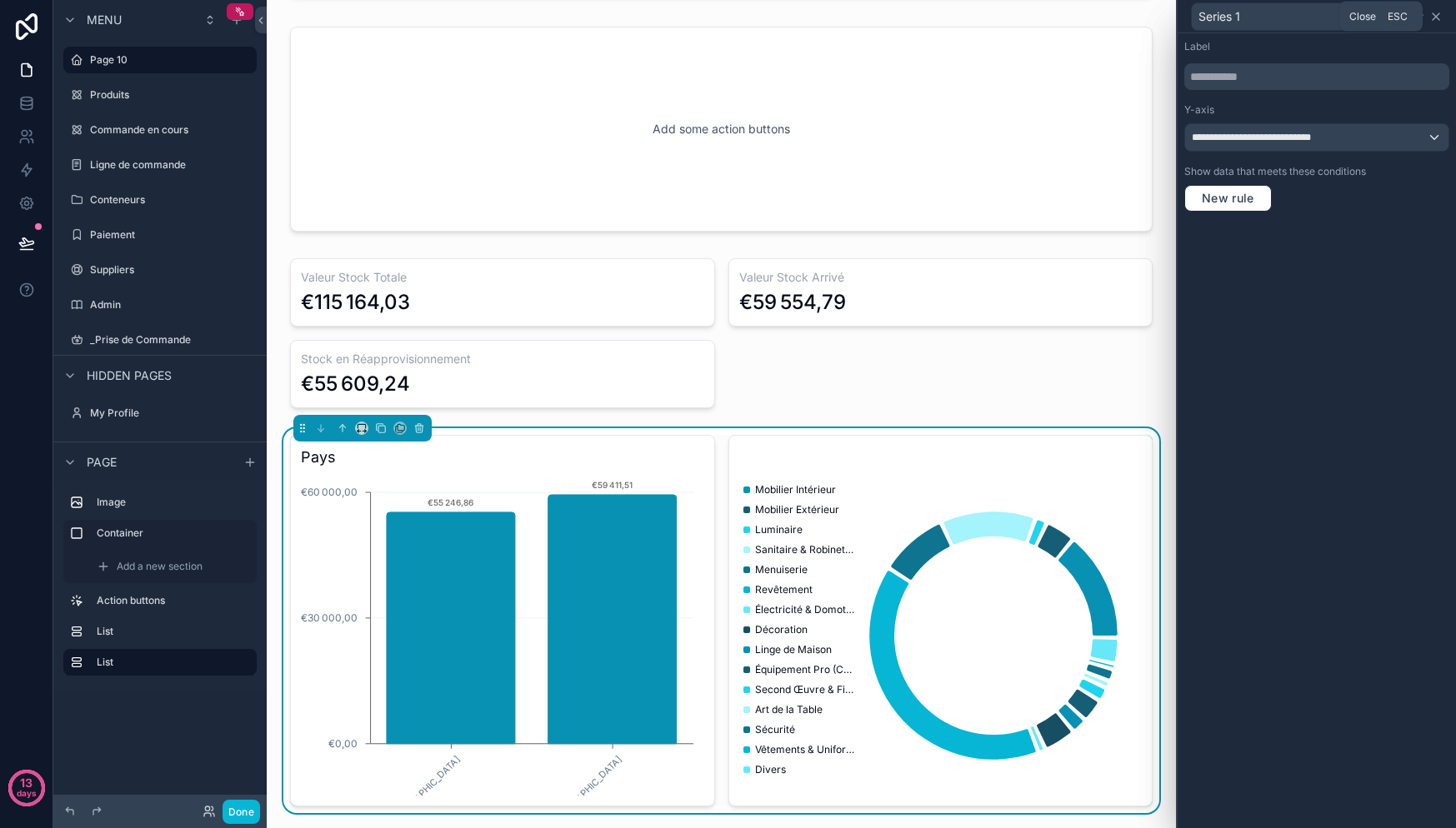
click at [1438, 20] on icon at bounding box center [1436, 16] width 13 height 13
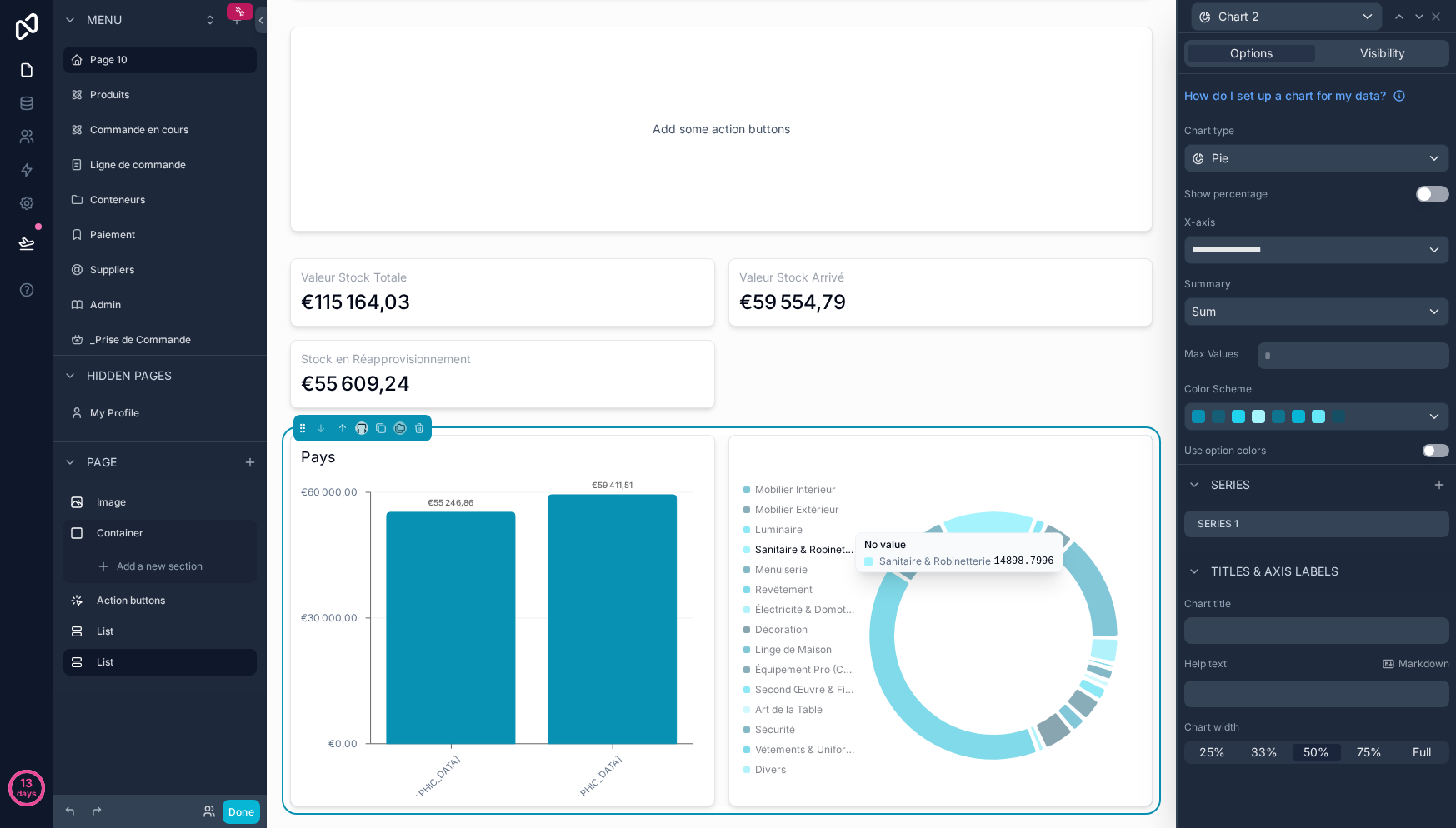
click at [1315, 358] on p "* ﻿" at bounding box center [1354, 355] width 181 height 17
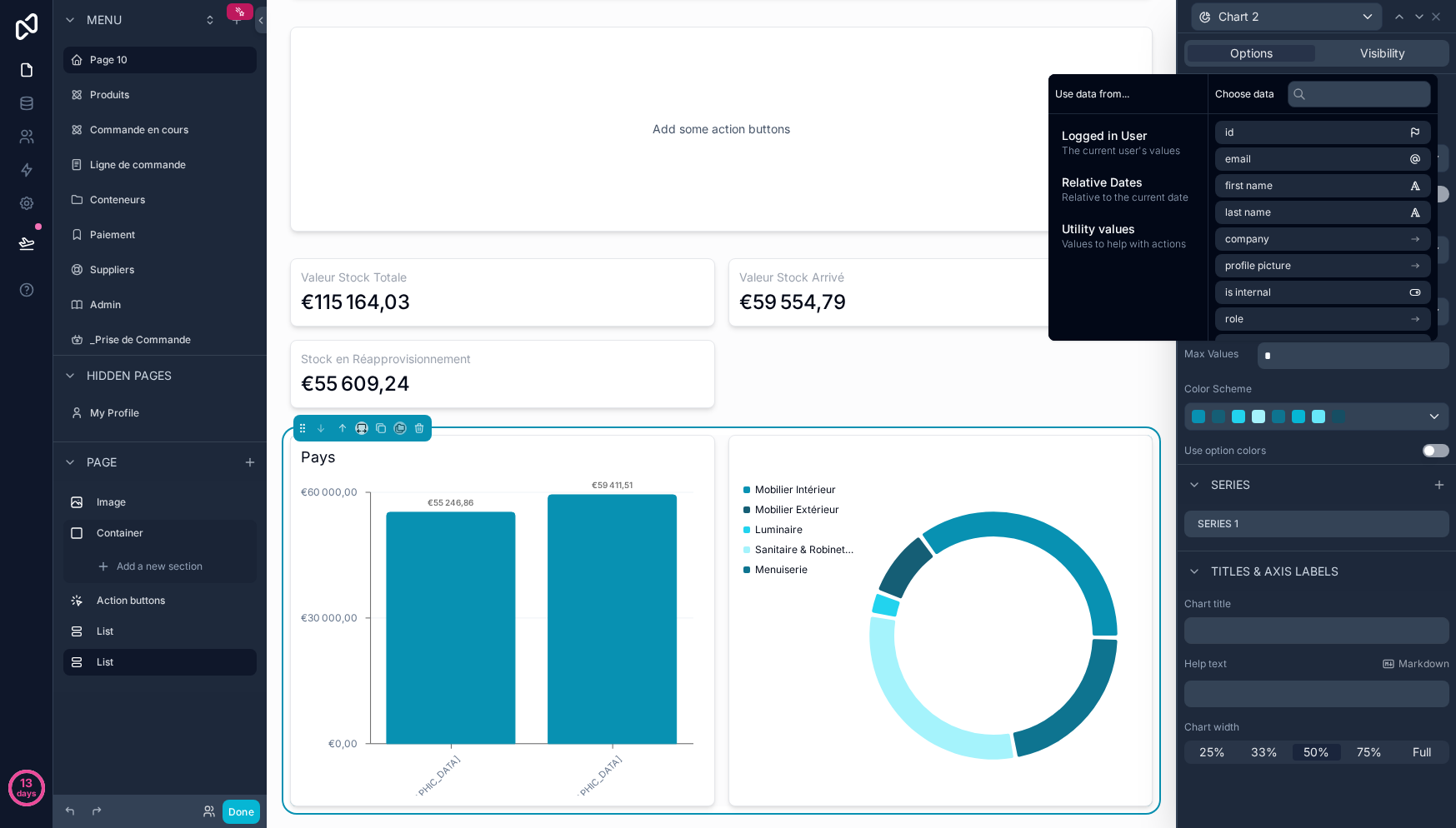
click at [1305, 363] on p "*" at bounding box center [1354, 355] width 181 height 17
click at [1306, 391] on div "Color Scheme" at bounding box center [1317, 388] width 265 height 13
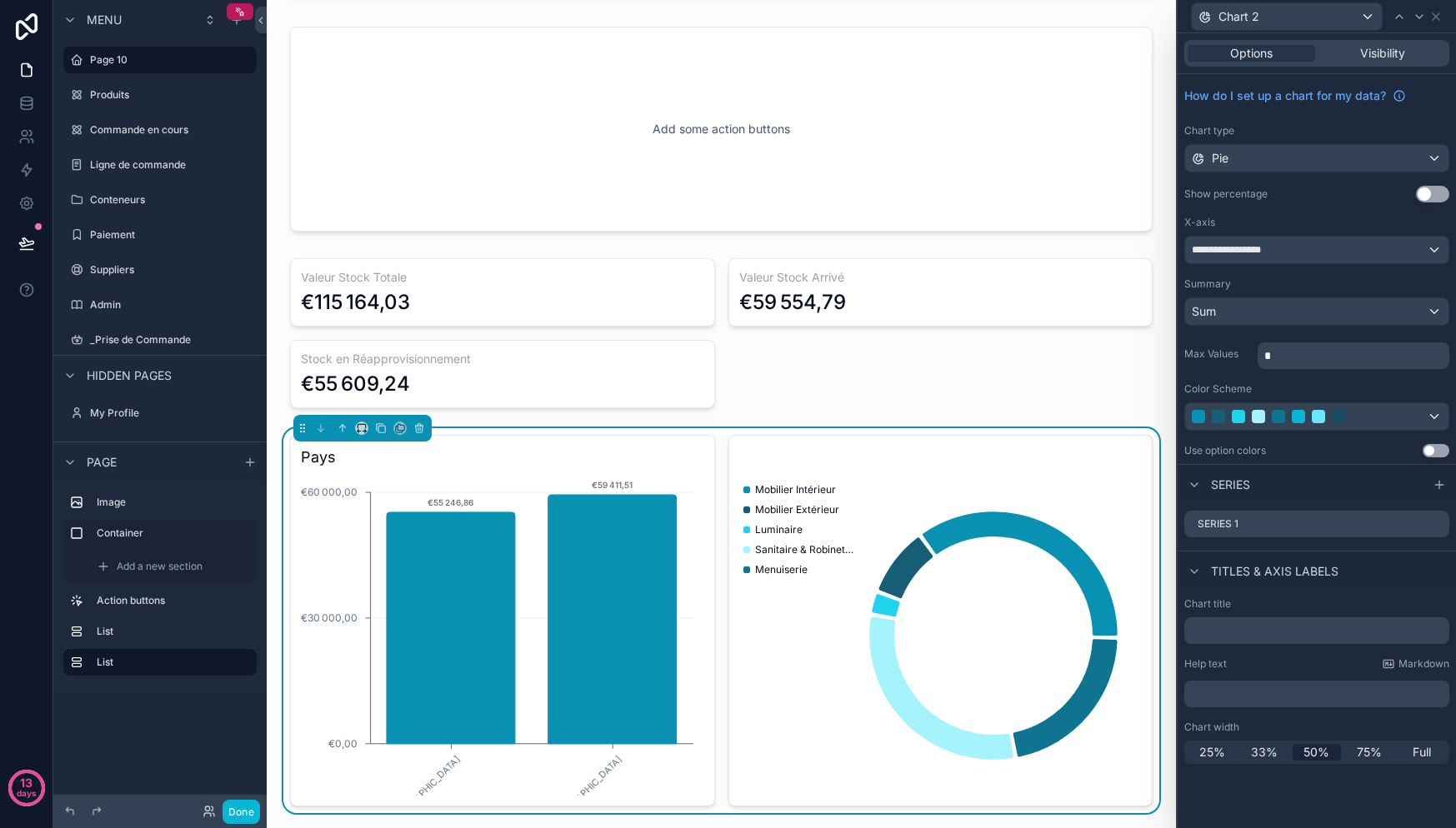
click at [1275, 648] on div "Chart title Help text Markdown ﻿ Chart width 25% 33% 50% 75% Full" at bounding box center [1317, 680] width 279 height 180
click at [1271, 624] on input "text" at bounding box center [1317, 631] width 265 height 26
type input "**********"
click at [1296, 650] on div "**********" at bounding box center [1317, 680] width 279 height 180
click at [1431, 198] on button "Use setting" at bounding box center [1432, 194] width 33 height 17
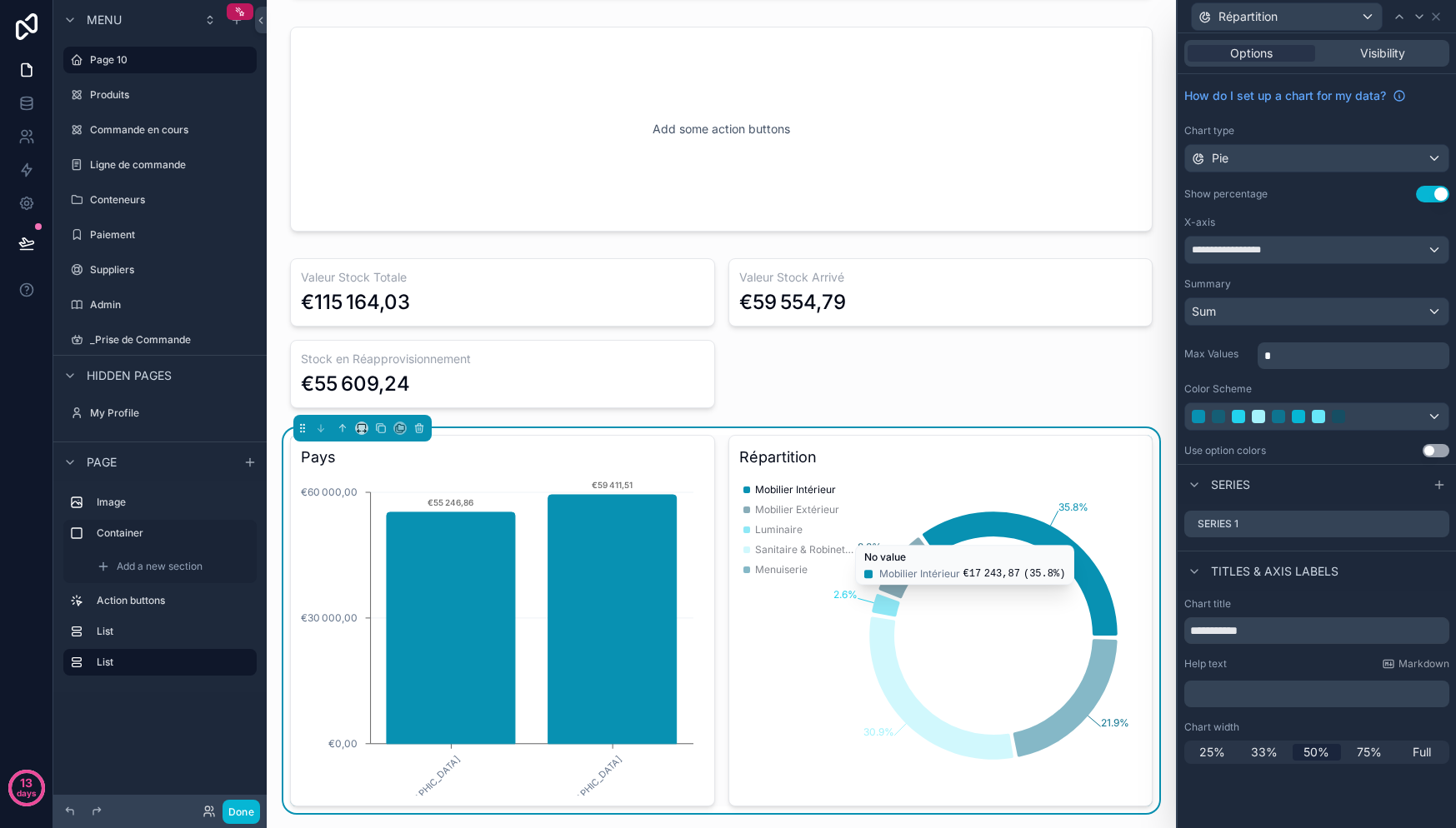
click at [1331, 373] on div "**********" at bounding box center [1317, 269] width 279 height 390
click at [1329, 361] on p "*" at bounding box center [1354, 355] width 181 height 17
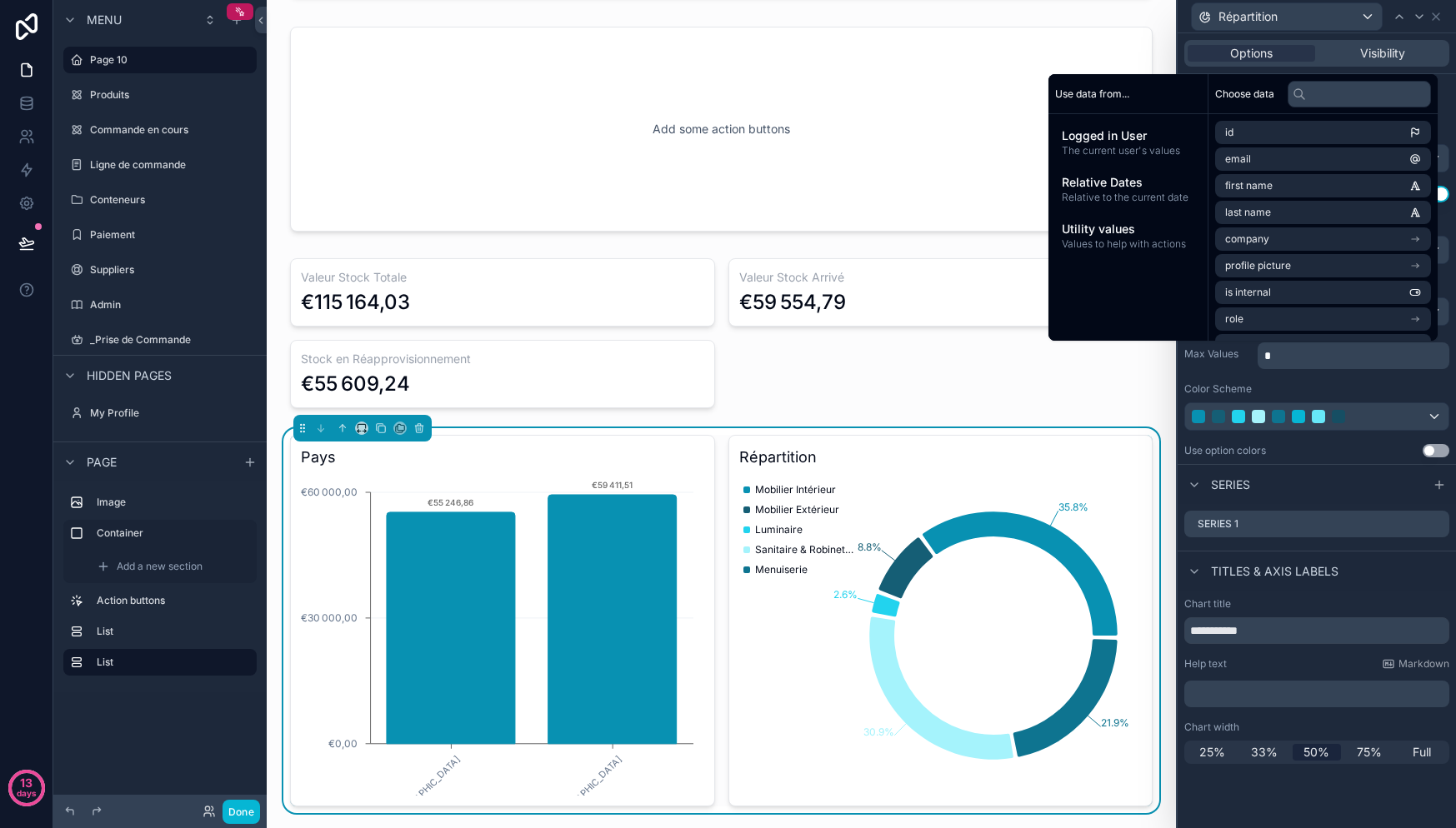
click at [1332, 453] on div "Use option colors Use setting" at bounding box center [1317, 450] width 265 height 13
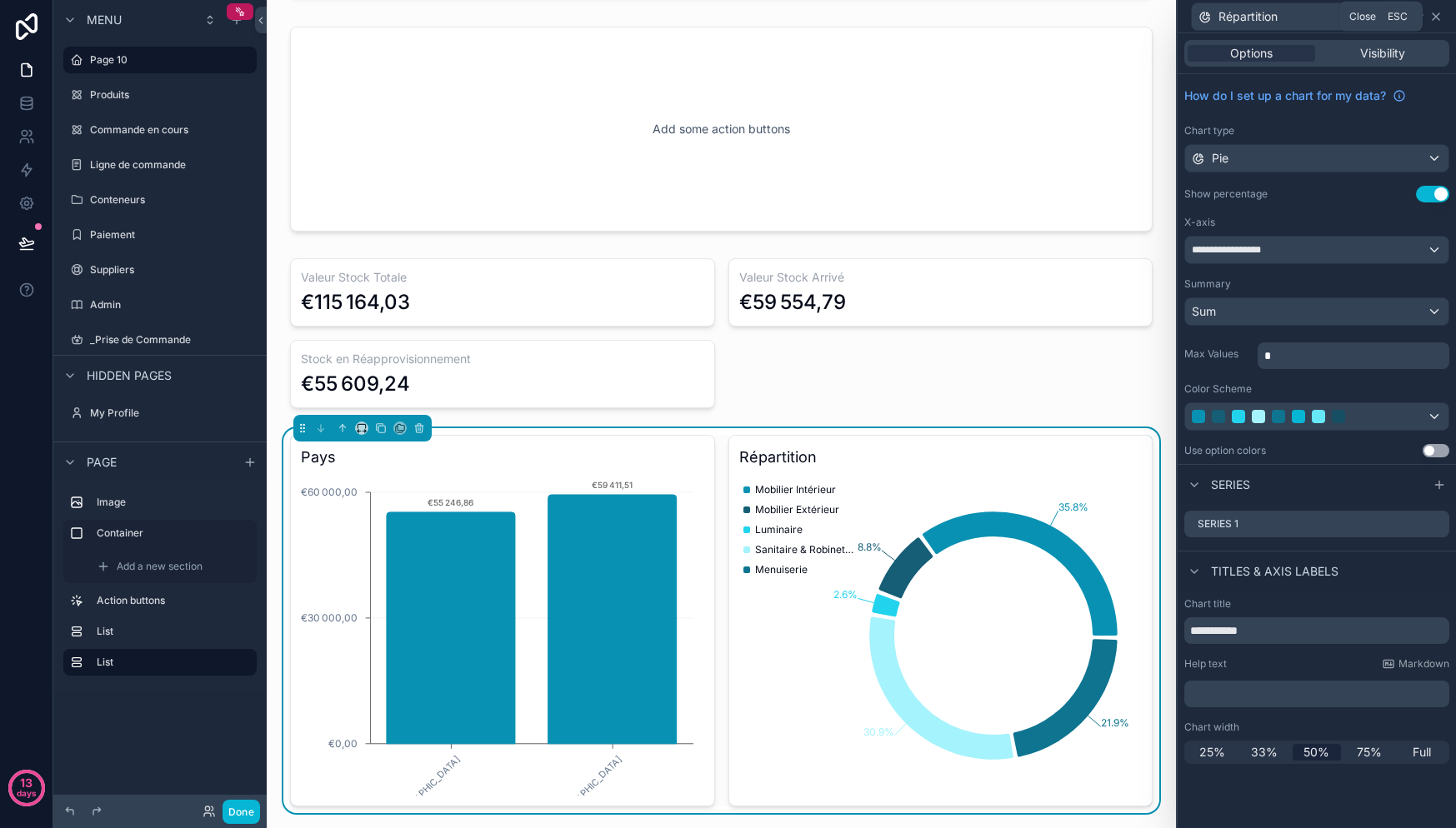
click at [1441, 17] on icon at bounding box center [1436, 16] width 13 height 13
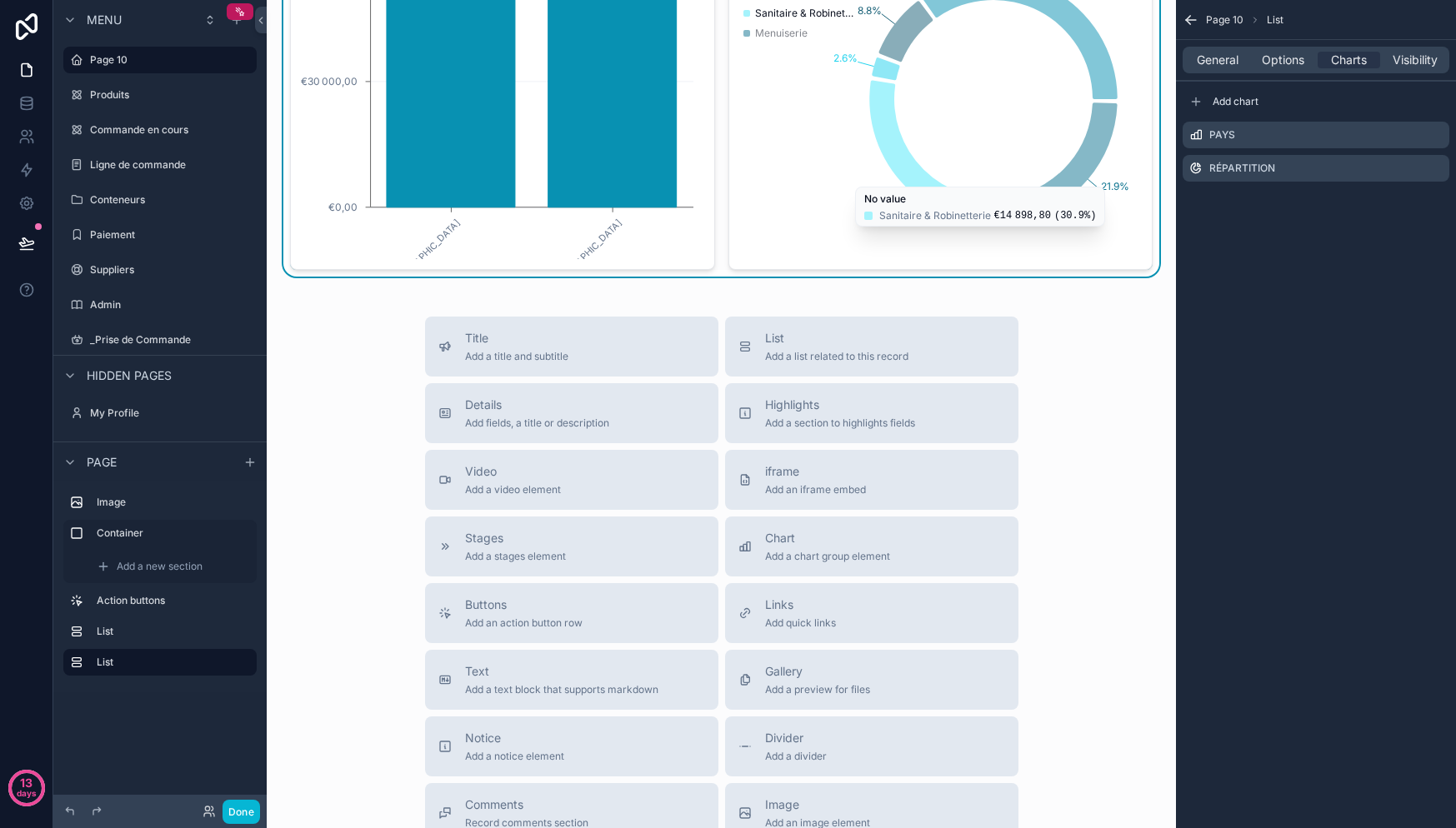
scroll to position [1152, 0]
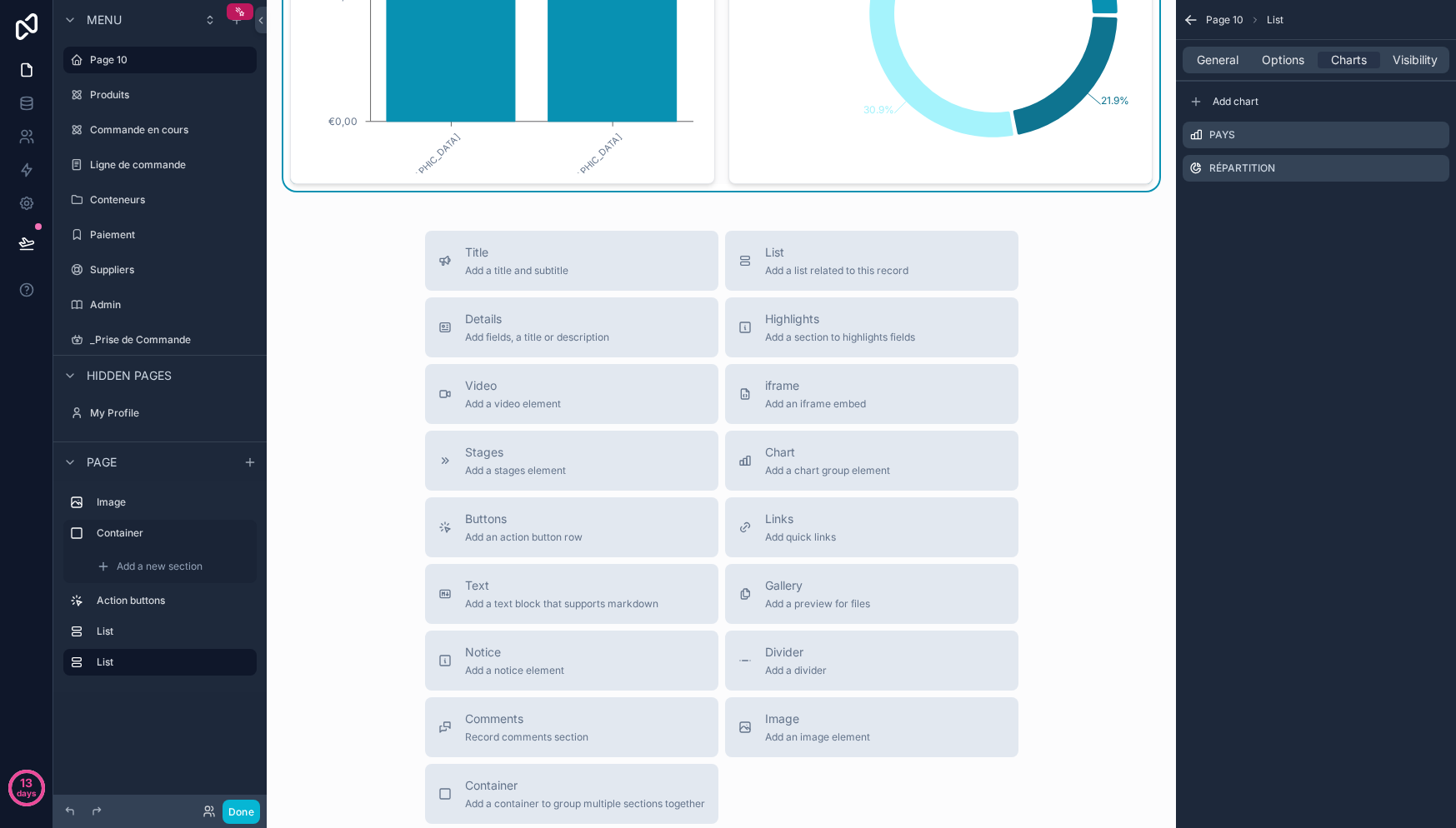
click at [1096, 430] on div "Title Add a title and subtitle List Add a list related to this record Details A…" at bounding box center [721, 527] width 883 height 593
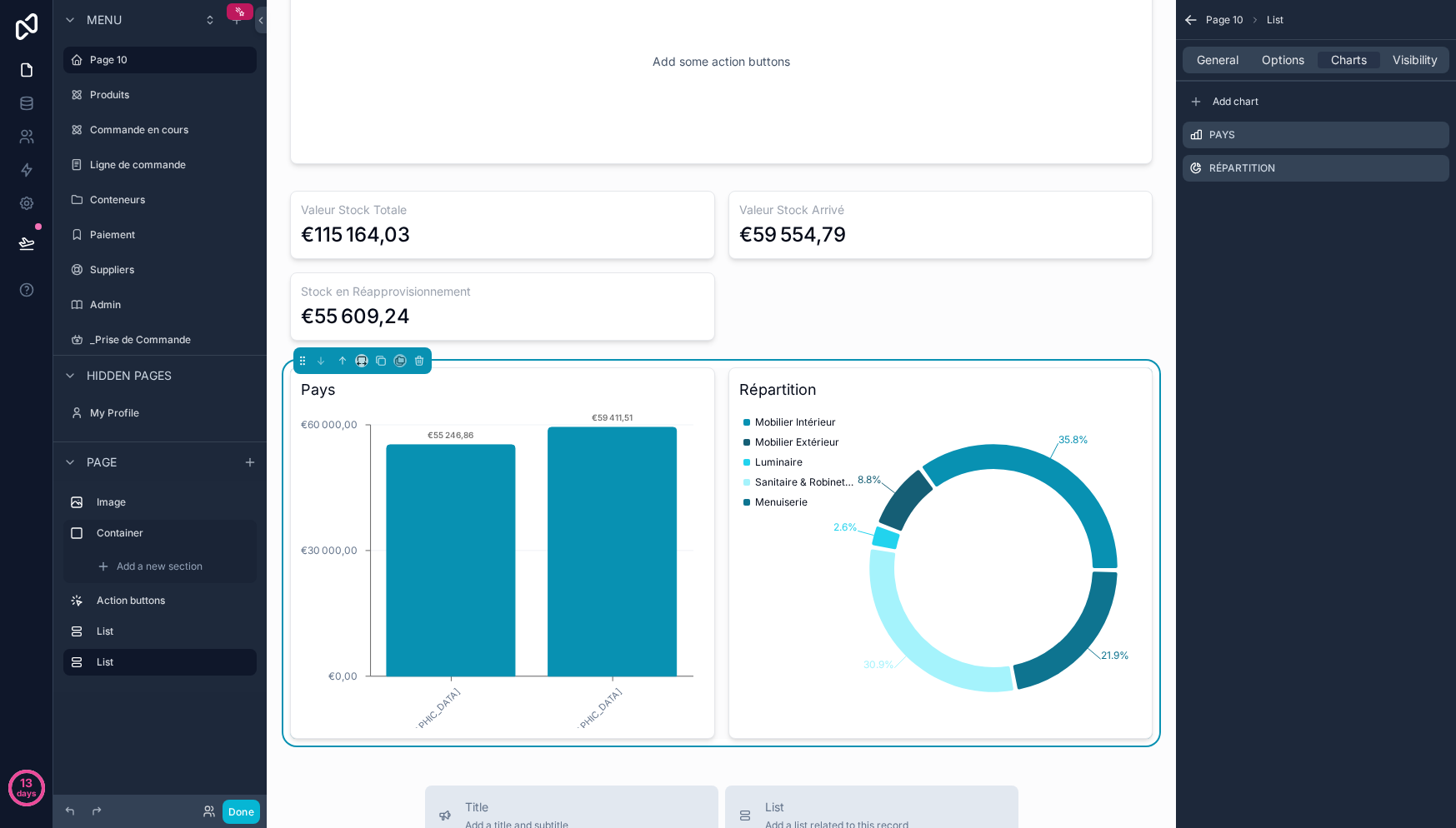
scroll to position [608, 0]
